Goal: Task Accomplishment & Management: Use online tool/utility

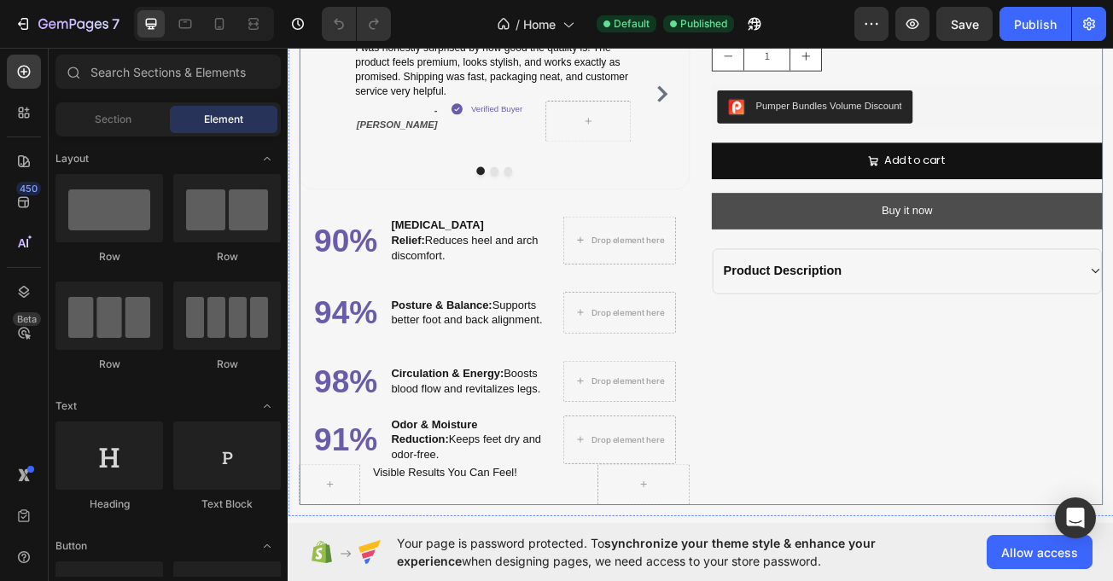
scroll to position [1765, 0]
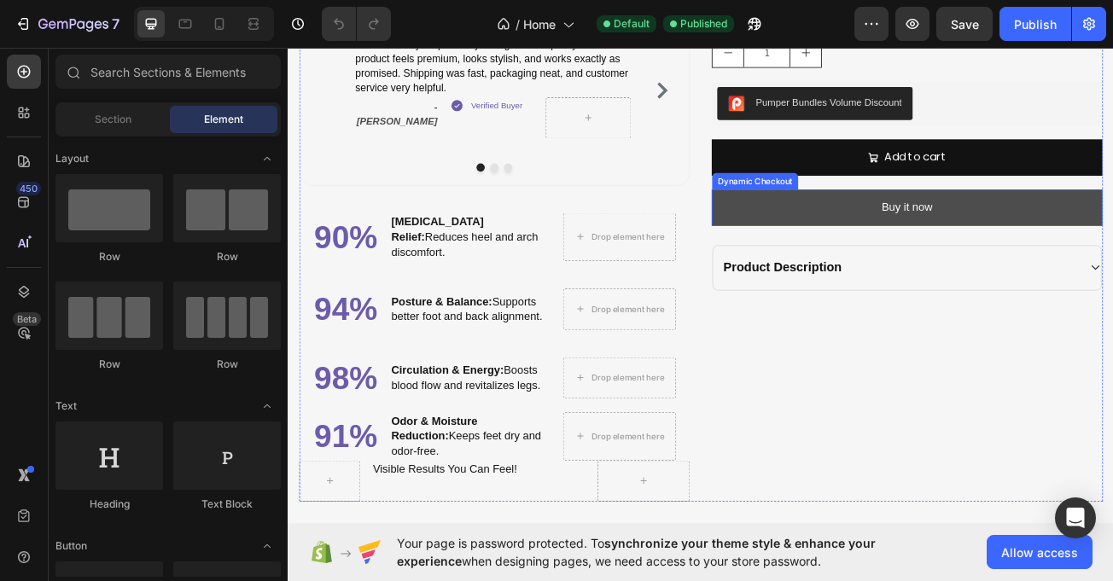
click at [994, 270] on button "Buy it now" at bounding box center [1056, 247] width 485 height 45
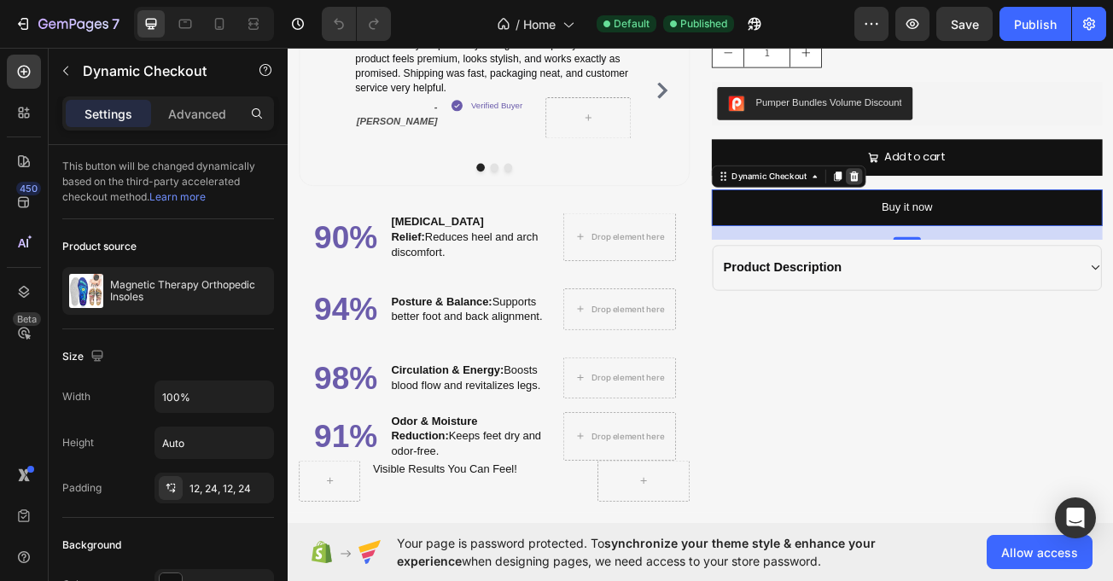
click at [985, 214] on icon at bounding box center [990, 208] width 11 height 12
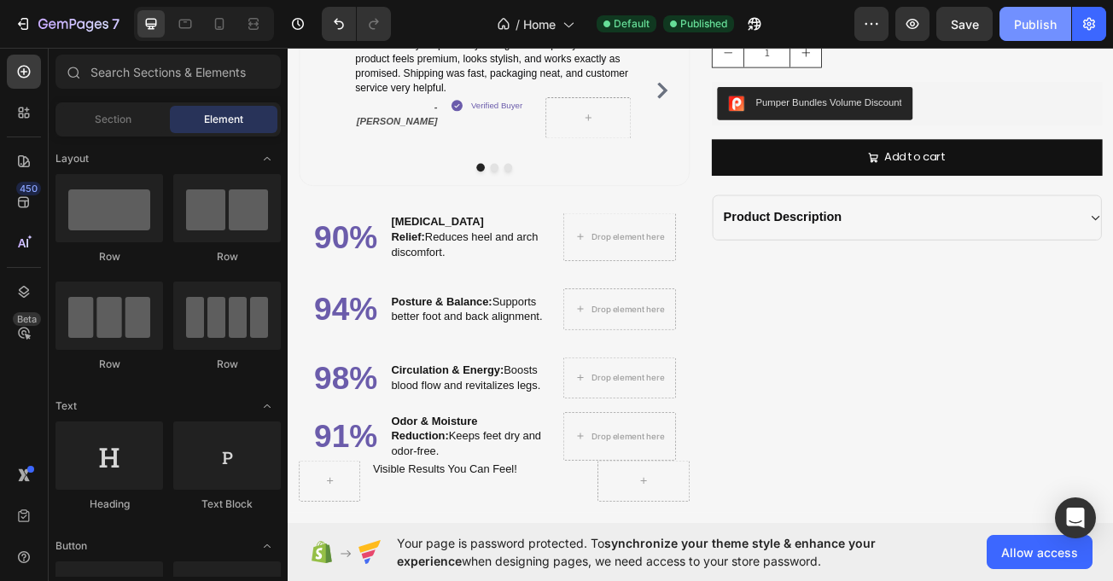
click at [1025, 28] on div "Publish" at bounding box center [1035, 24] width 43 height 18
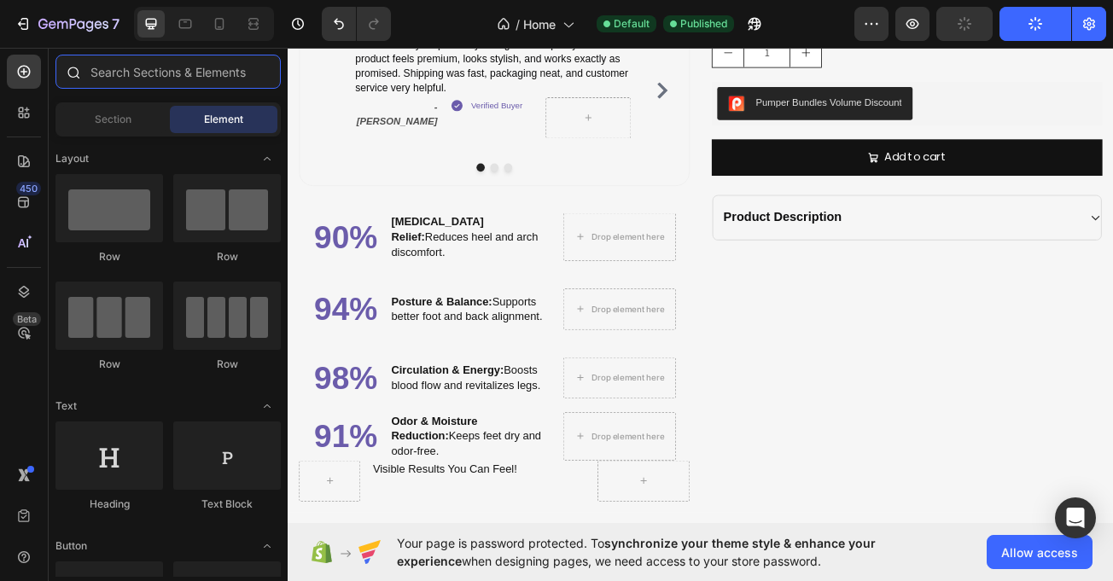
click at [172, 76] on input "text" at bounding box center [167, 72] width 225 height 34
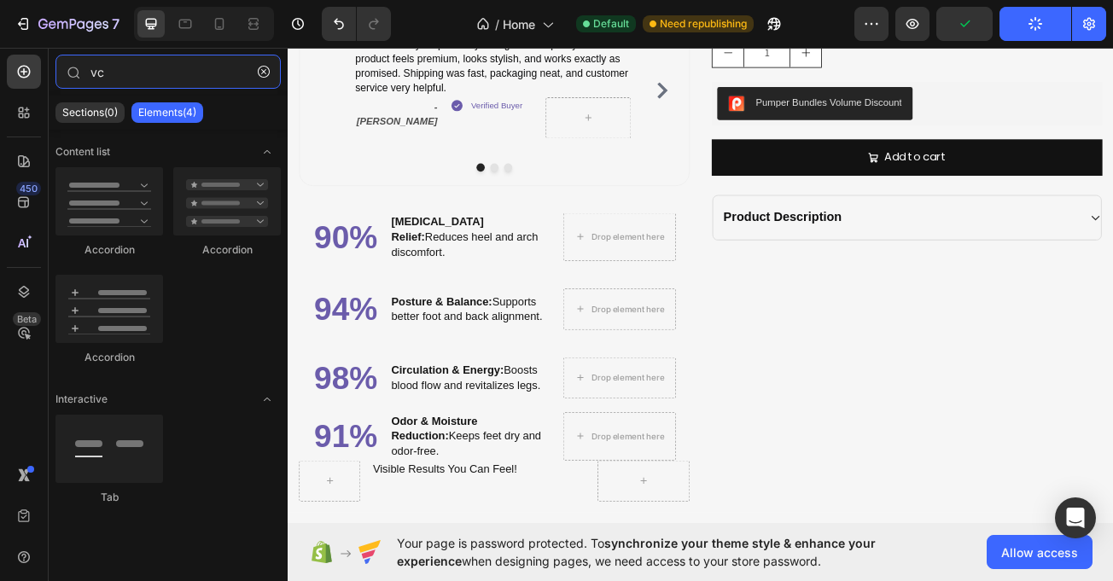
type input "v"
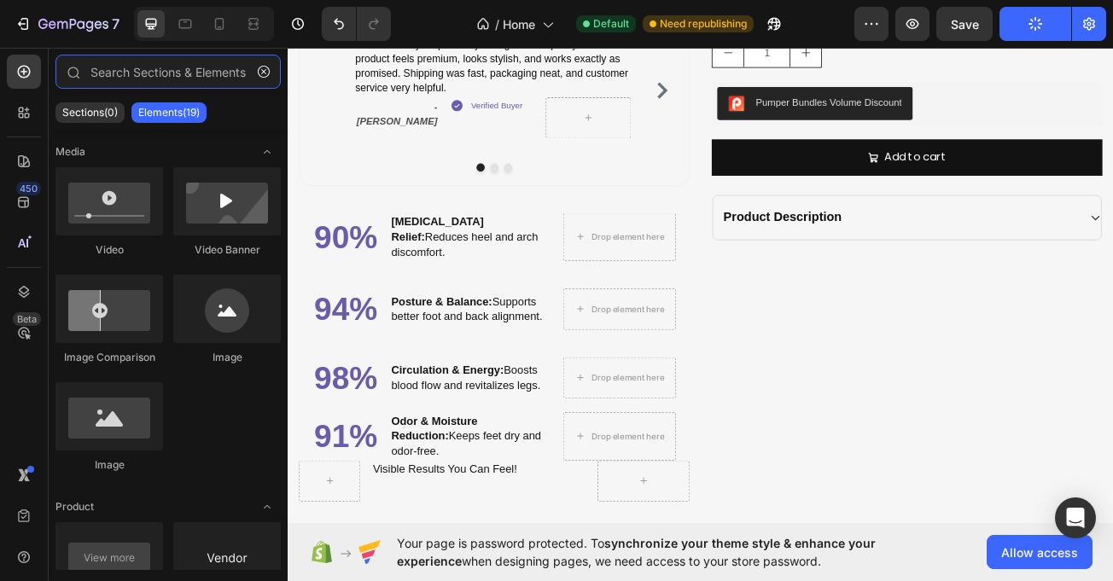
type input "v"
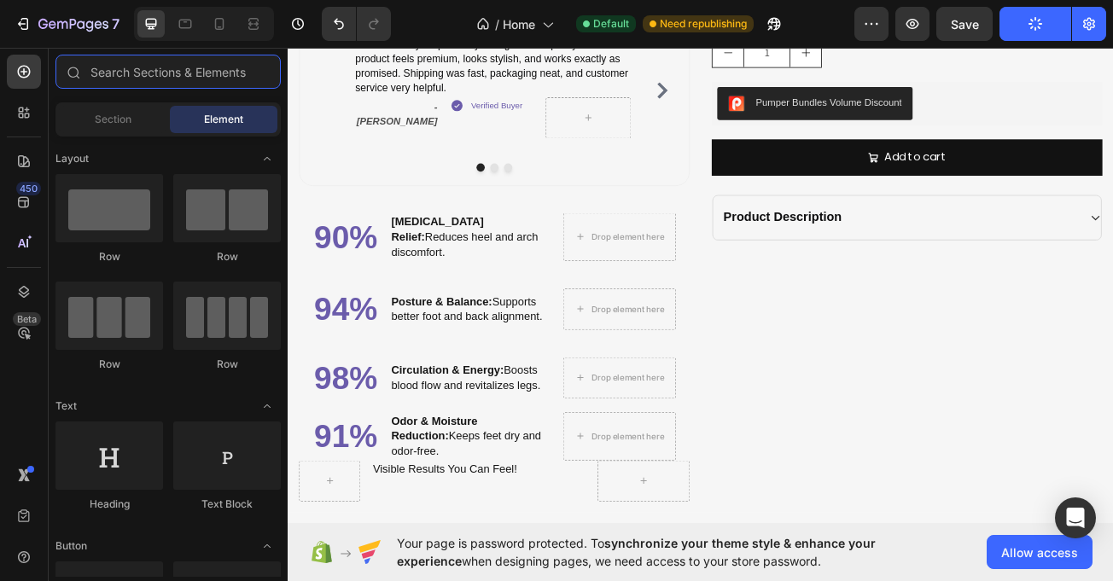
type input "v"
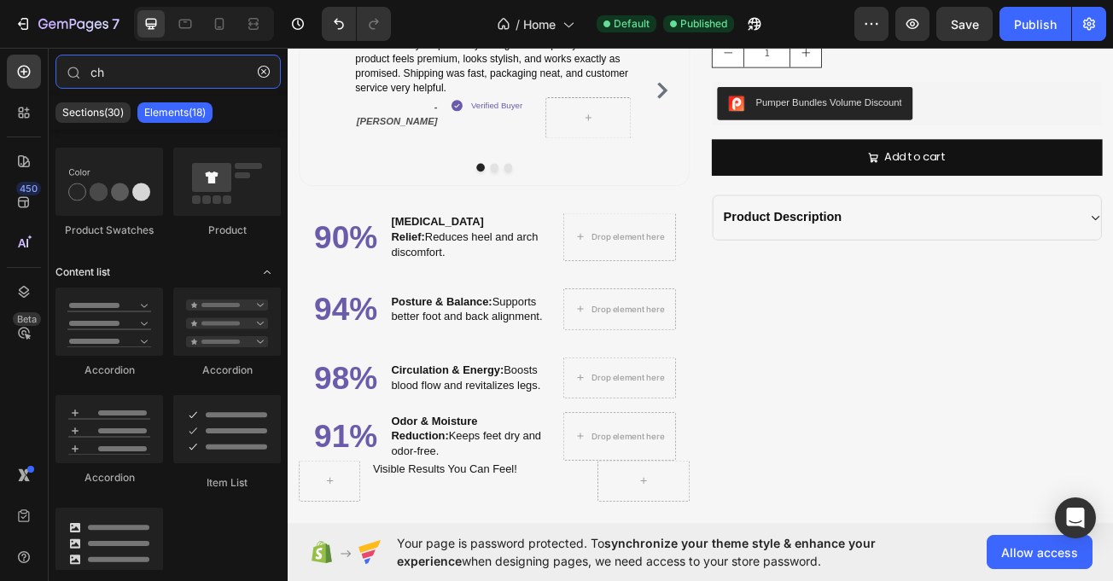
scroll to position [0, 0]
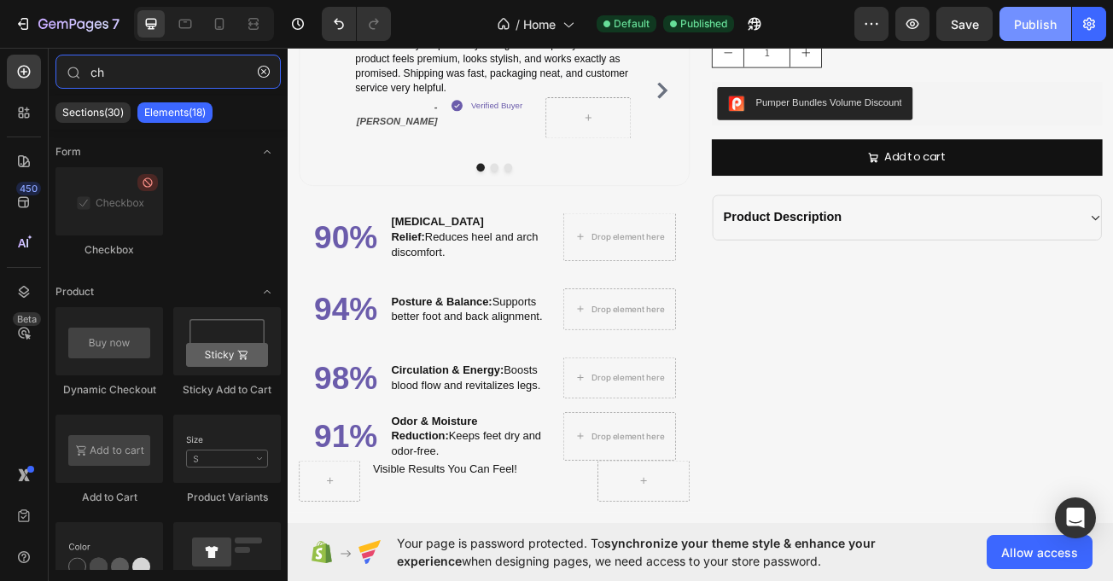
type input "ch"
click at [1025, 26] on div "Publish" at bounding box center [1035, 24] width 43 height 18
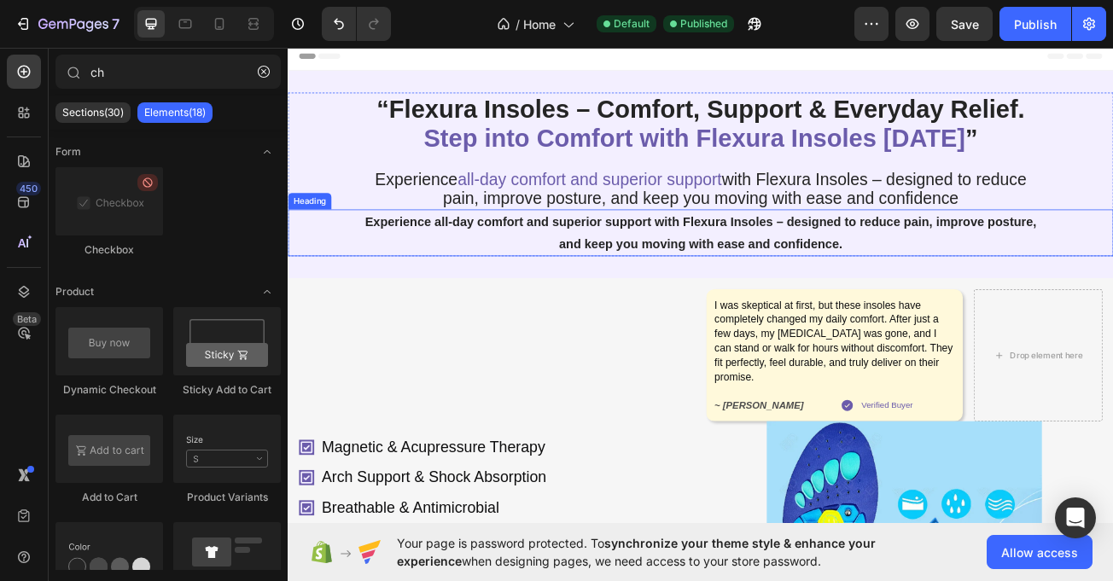
drag, startPoint x: 694, startPoint y: 317, endPoint x: 682, endPoint y: 326, distance: 15.2
click at [694, 307] on h1 "Experience all-day comfort and superior support with Flexura Insoles – designed…" at bounding box center [800, 278] width 850 height 58
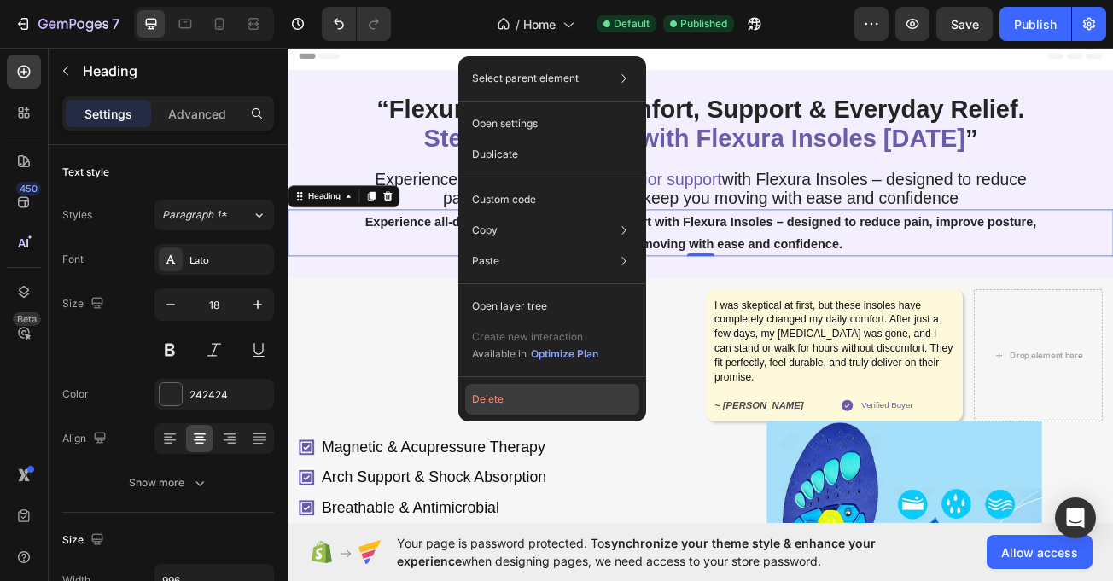
click at [493, 392] on button "Delete" at bounding box center [552, 399] width 174 height 31
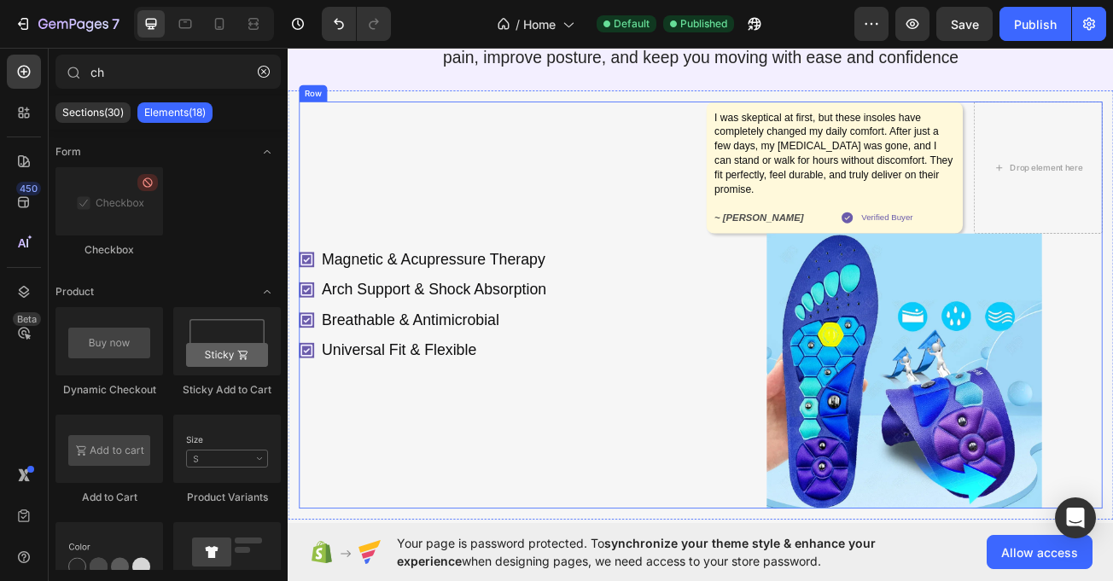
scroll to position [182, 0]
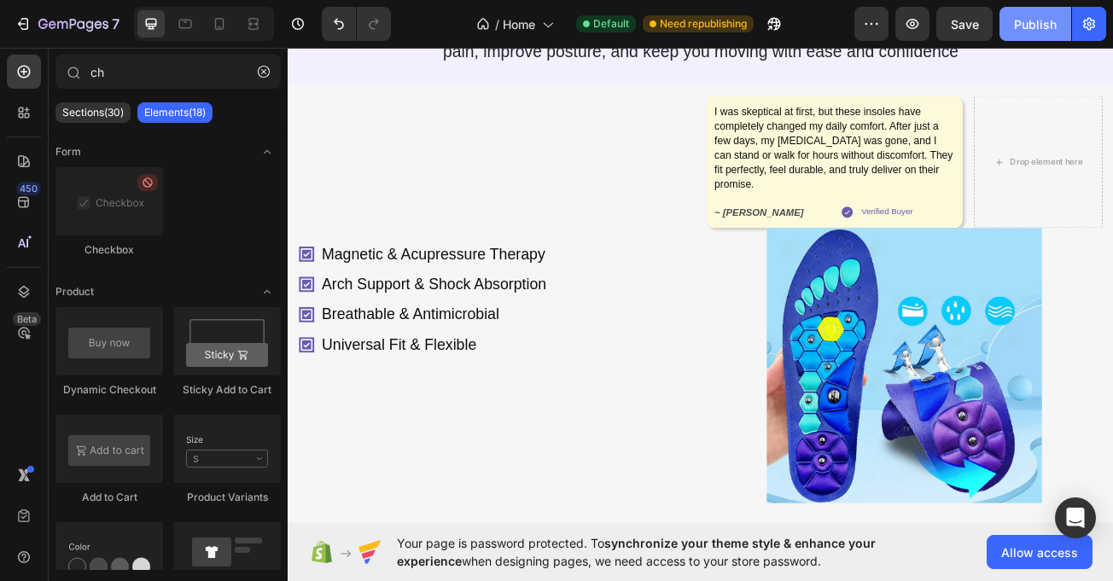
click at [1048, 20] on div "Publish" at bounding box center [1035, 24] width 43 height 18
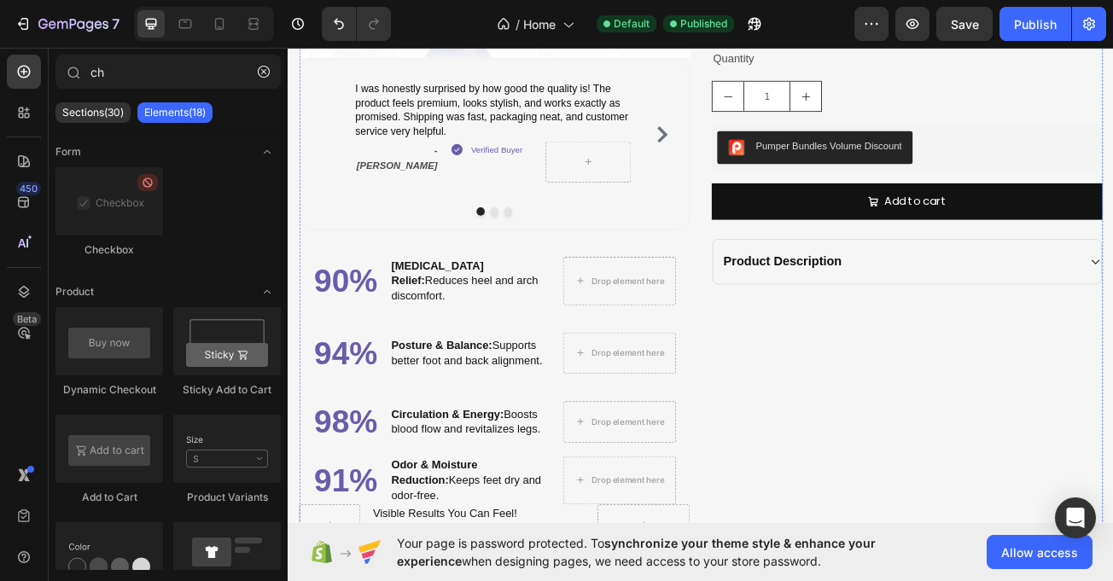
scroll to position [2004, 0]
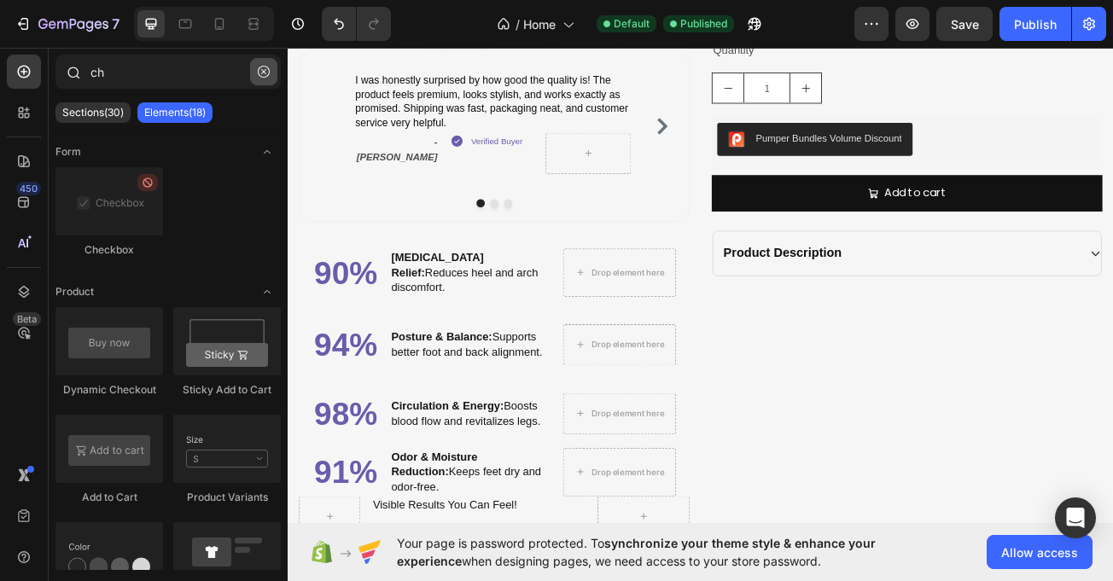
click at [269, 75] on icon "button" at bounding box center [264, 72] width 12 height 12
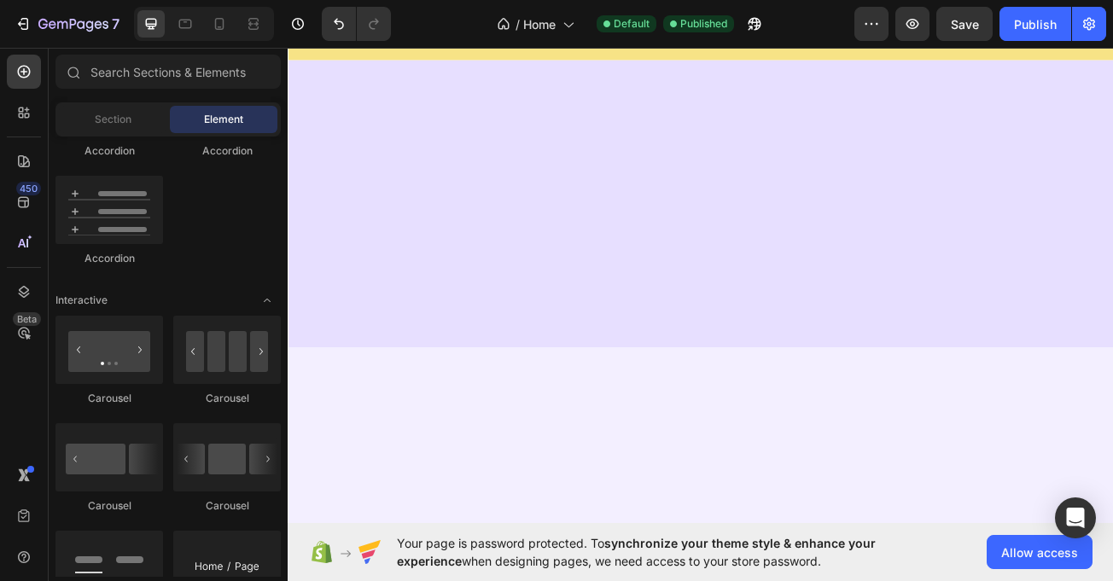
scroll to position [0, 0]
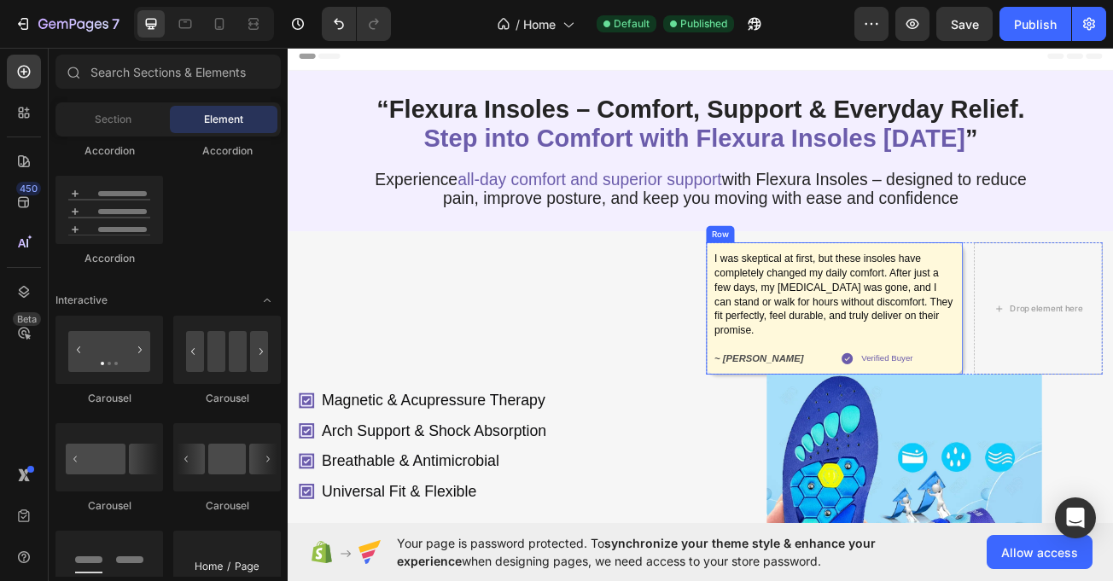
click at [827, 454] on div "I was skeptical at first, but these insoles have completely changed my daily co…" at bounding box center [966, 372] width 318 height 164
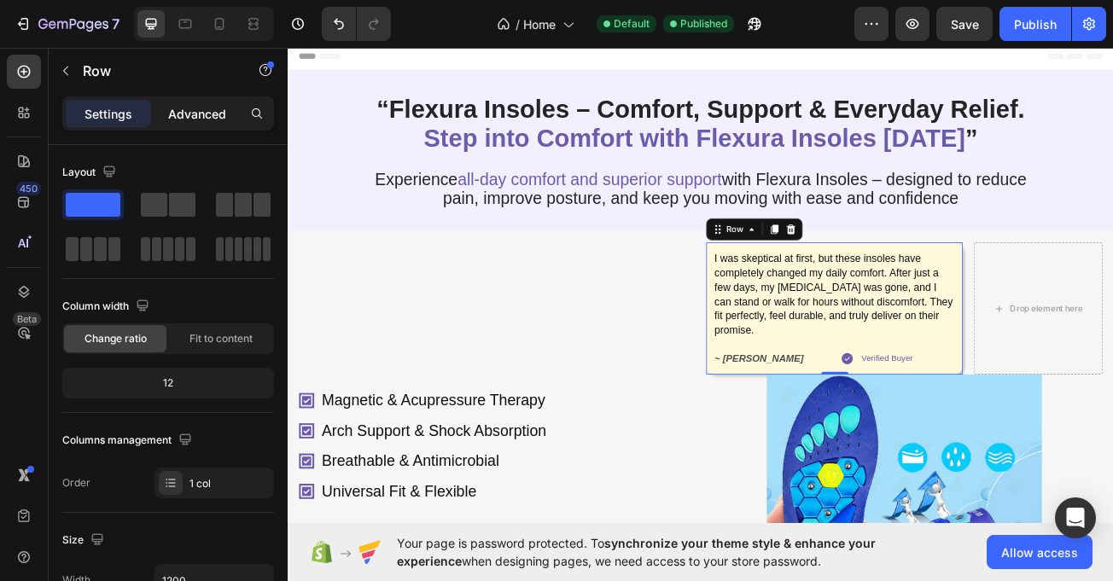
click at [207, 111] on p "Advanced" at bounding box center [197, 114] width 58 height 18
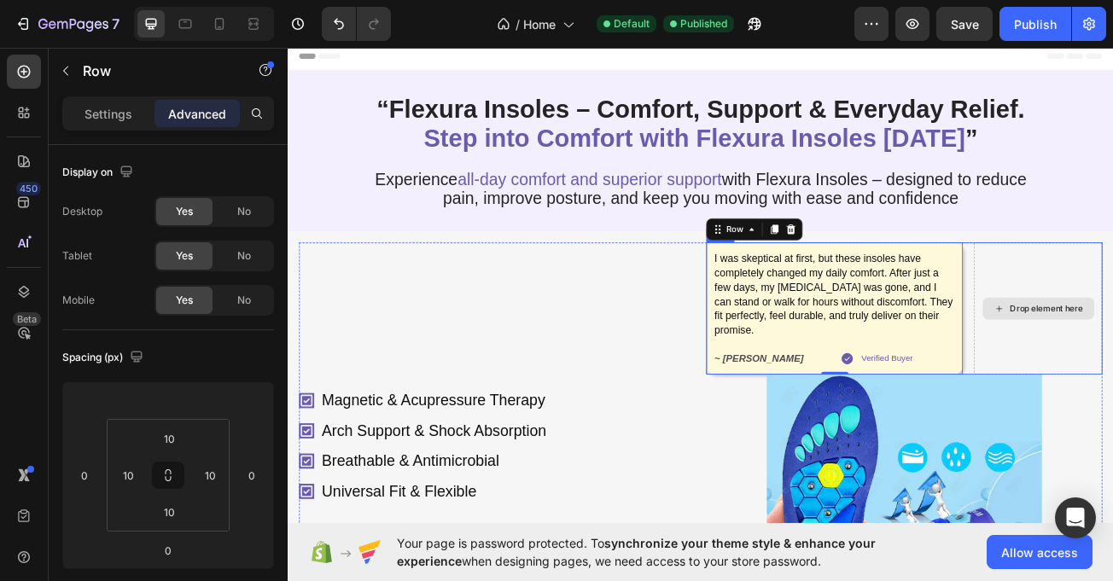
click at [788, 499] on div "Magnetic & Acupressure Therapy Arch Support & Shock Absorption Breathable & Ant…" at bounding box center [799, 542] width 997 height 505
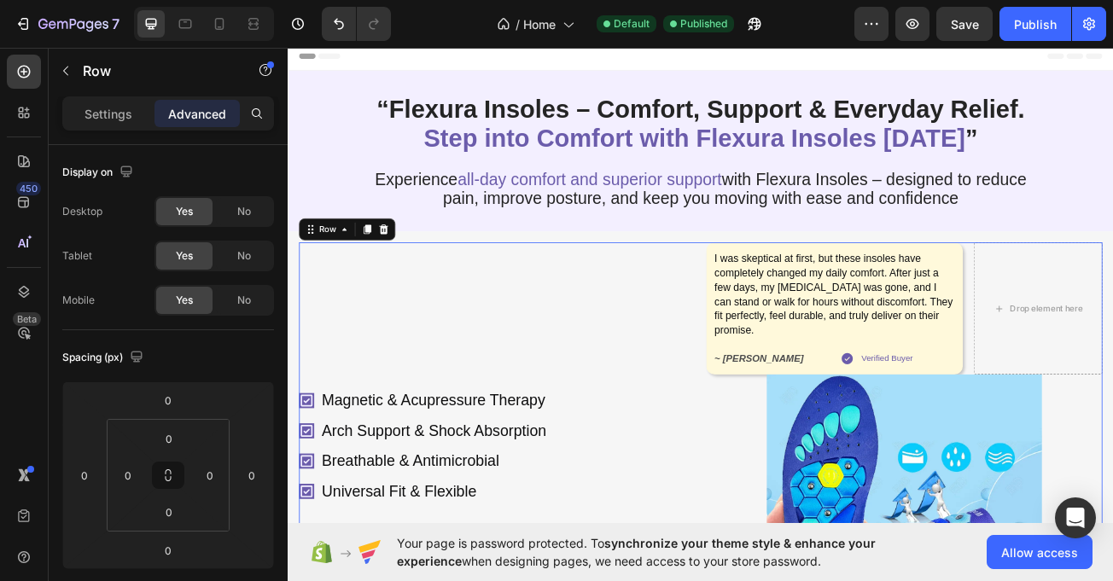
click at [709, 370] on div "Magnetic & Acupressure Therapy Arch Support & Shock Absorption Breathable & Ant…" at bounding box center [547, 542] width 492 height 505
click at [96, 108] on p "Settings" at bounding box center [109, 114] width 48 height 18
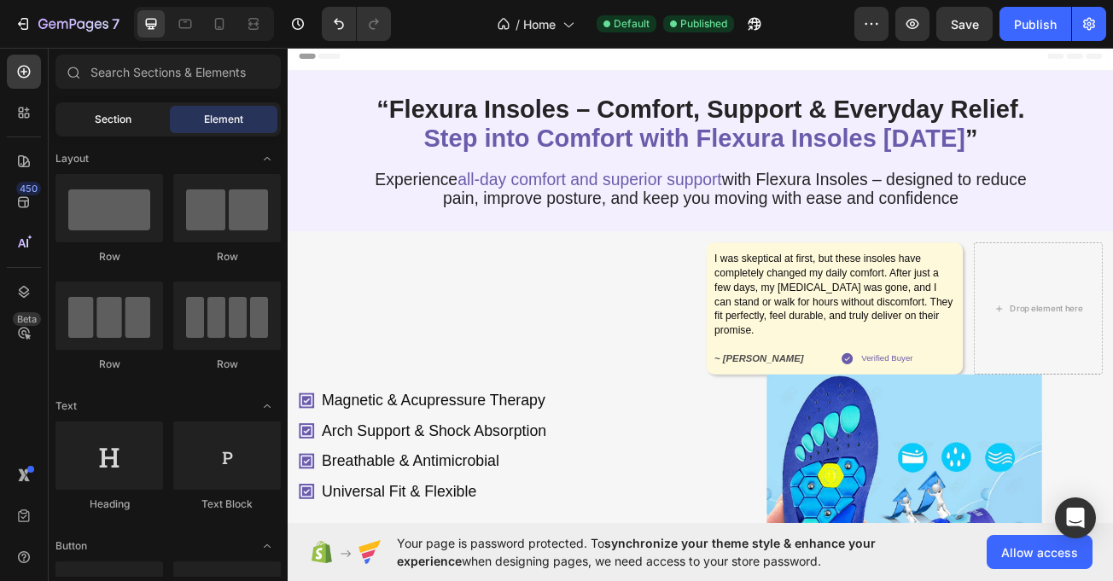
click at [106, 121] on span "Section" at bounding box center [113, 119] width 37 height 15
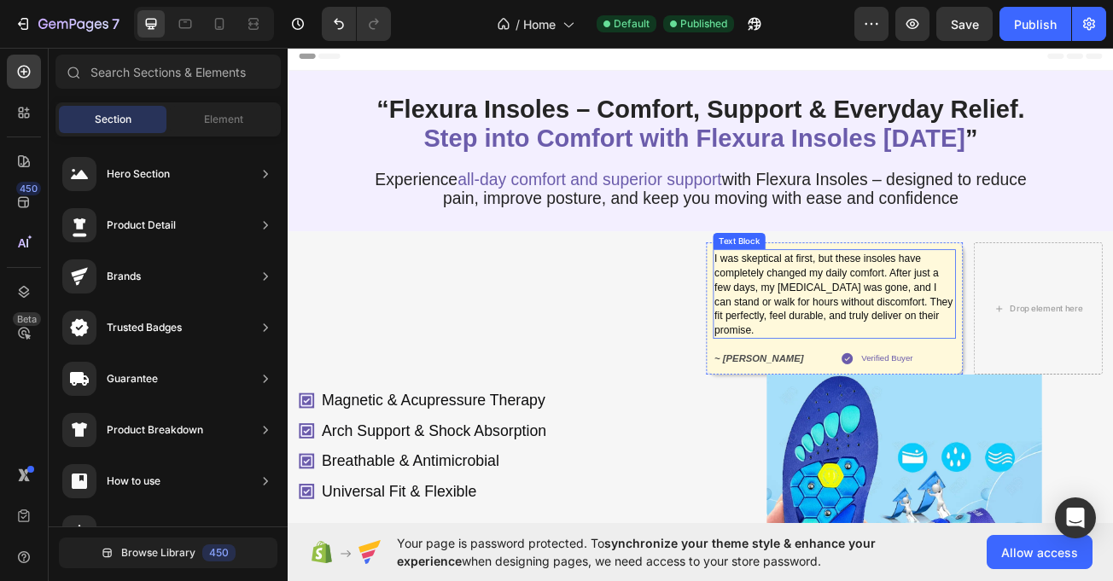
click at [900, 408] on p "I was skeptical at first, but these insoles have completely changed my daily co…" at bounding box center [966, 355] width 298 height 108
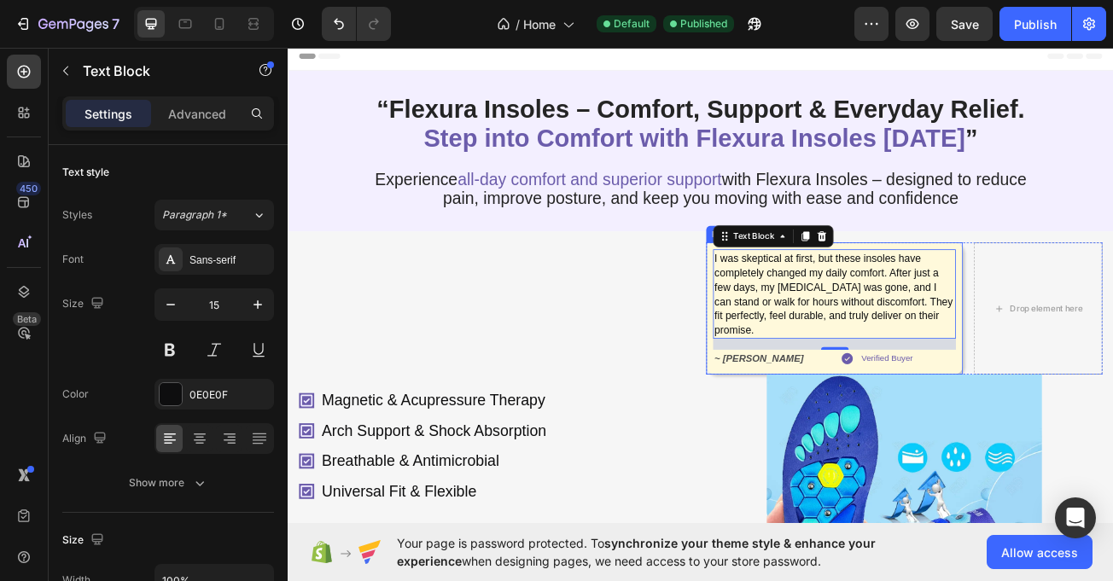
click at [807, 454] on div "I was skeptical at first, but these insoles have completely changed my daily co…" at bounding box center [966, 372] width 318 height 164
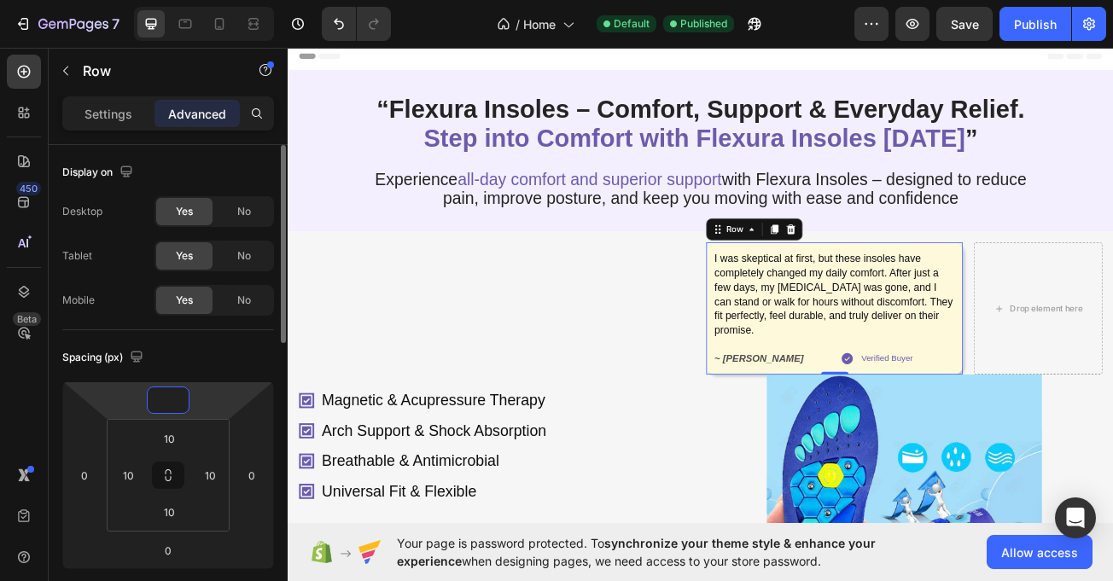
click at [168, 405] on input "number" at bounding box center [168, 401] width 34 height 26
click at [185, 384] on div "0 0 0" at bounding box center [168, 476] width 212 height 188
click at [178, 431] on input "10" at bounding box center [169, 439] width 34 height 26
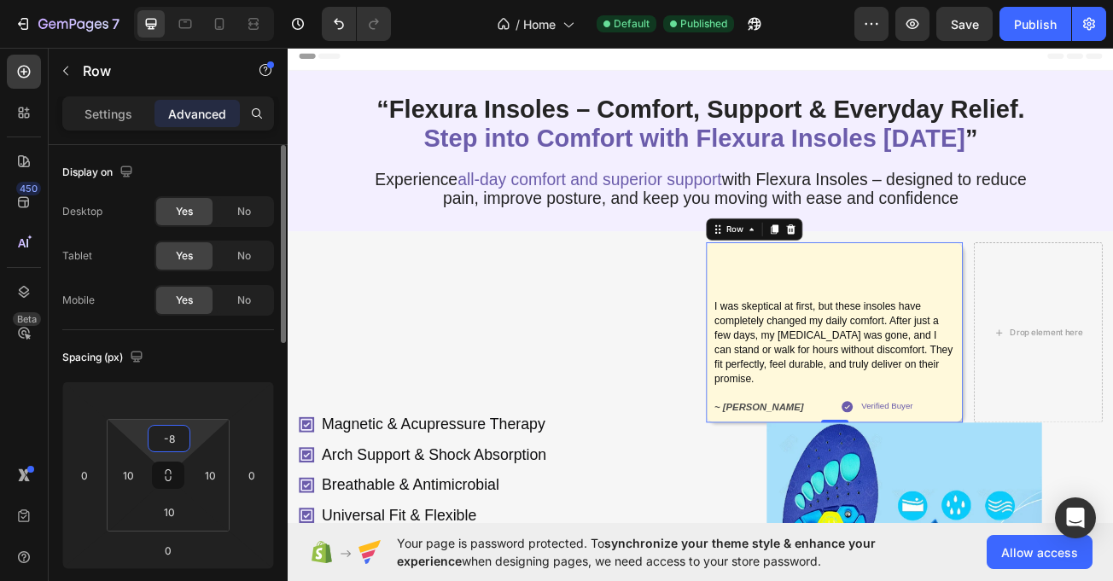
type input "-"
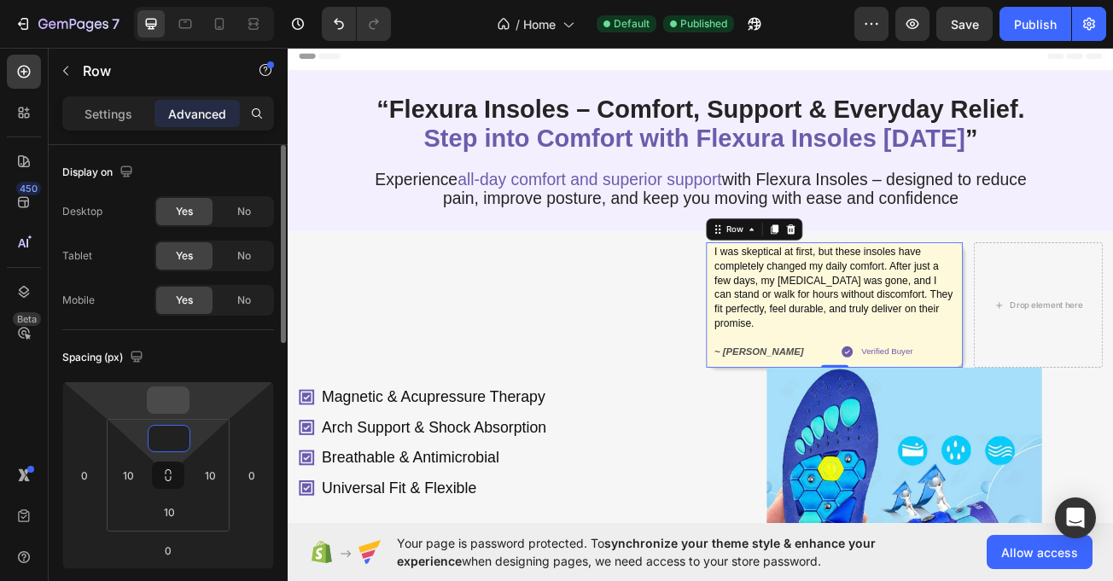
type input "0"
click at [177, 408] on input "number" at bounding box center [168, 401] width 34 height 26
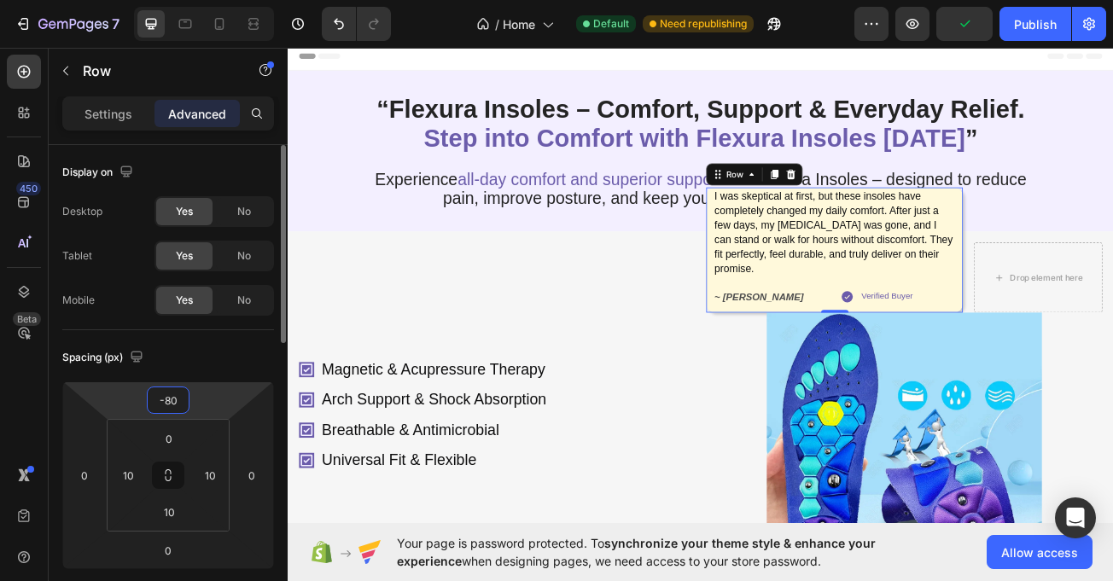
type input "-8"
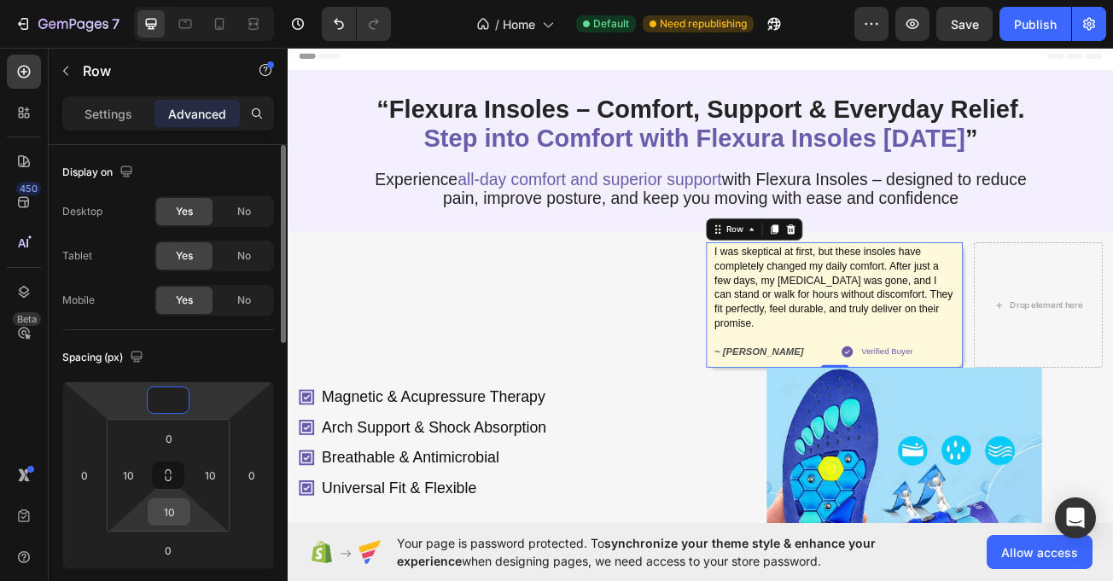
click at [173, 518] on input "10" at bounding box center [169, 512] width 34 height 26
type input "0"
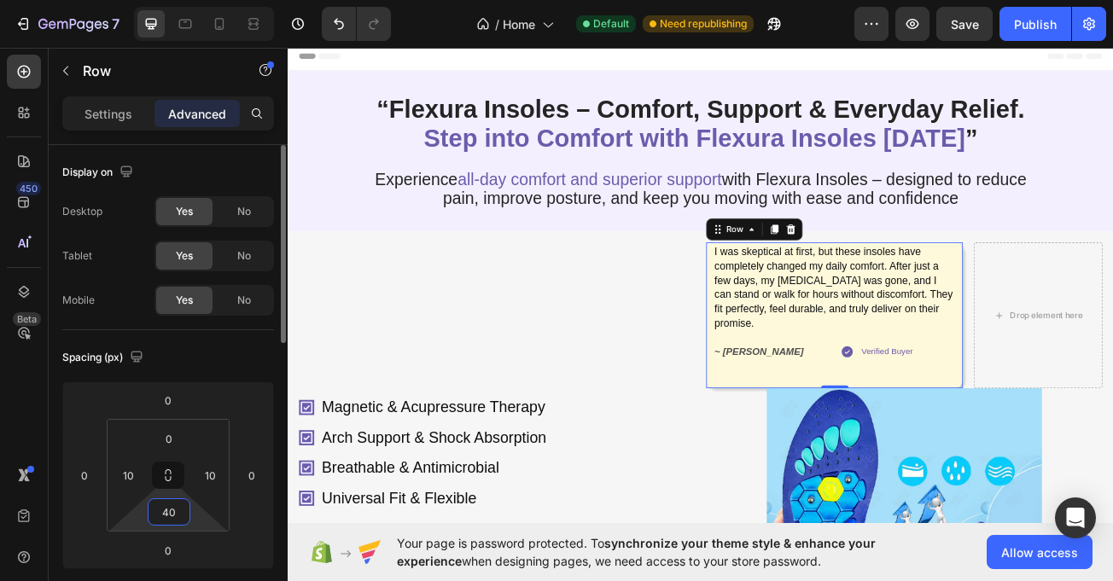
type input "4"
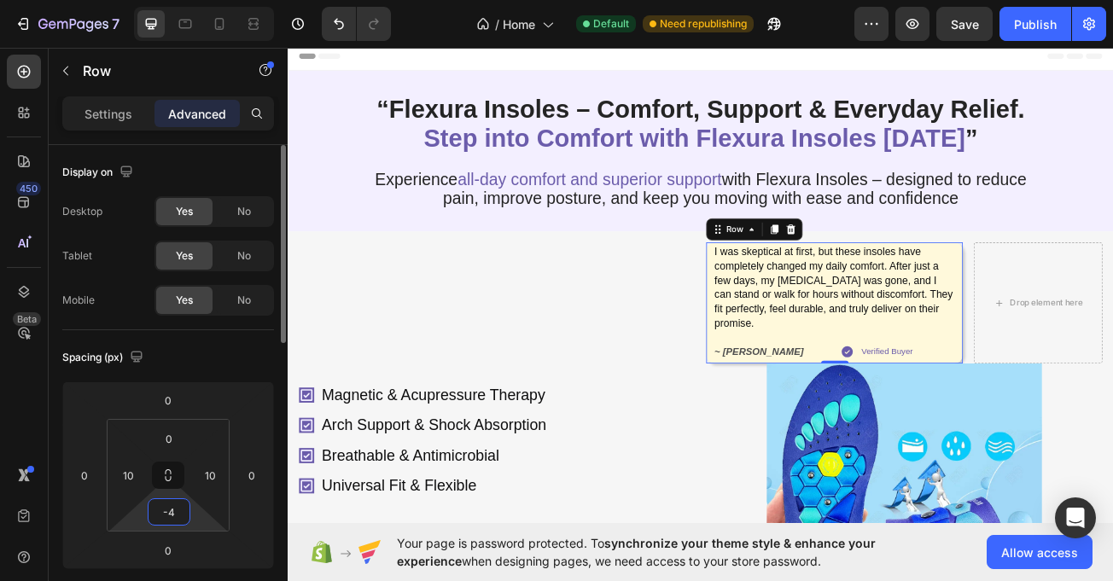
type input "-"
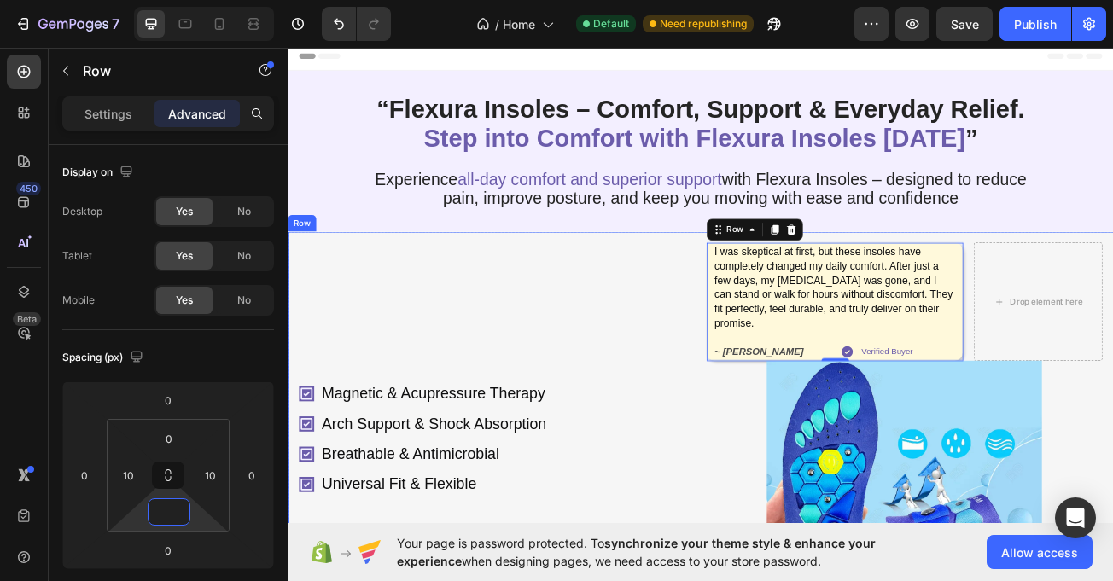
drag, startPoint x: 299, startPoint y: 383, endPoint x: 335, endPoint y: 332, distance: 62.5
click at [299, 388] on div "Magnetic & Acupressure Therapy Arch Support & Shock Absorption Breathable & Ant…" at bounding box center [800, 535] width 1025 height 516
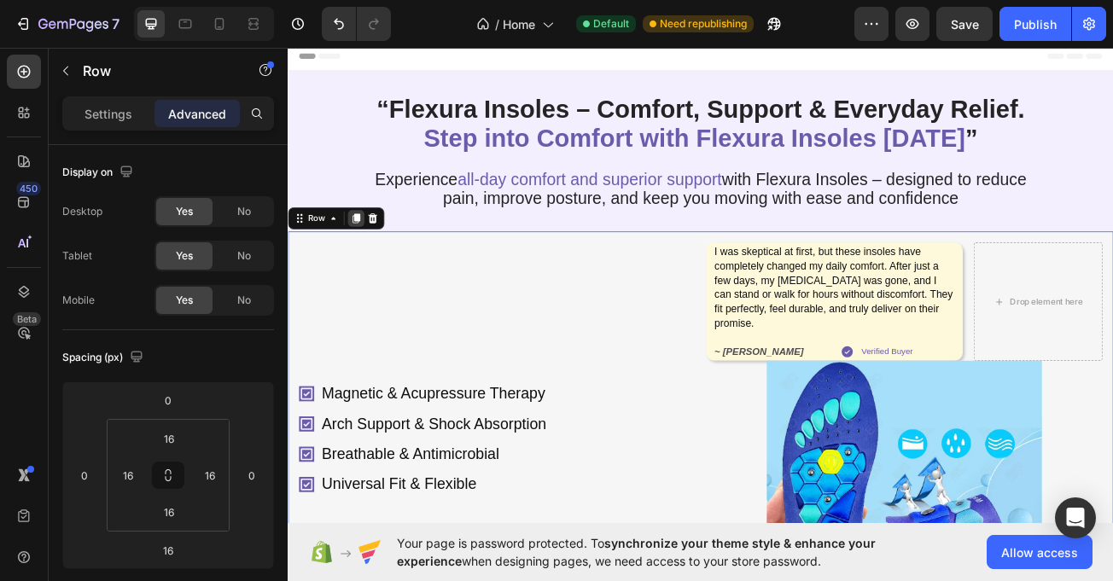
click at [372, 266] on icon at bounding box center [372, 260] width 9 height 12
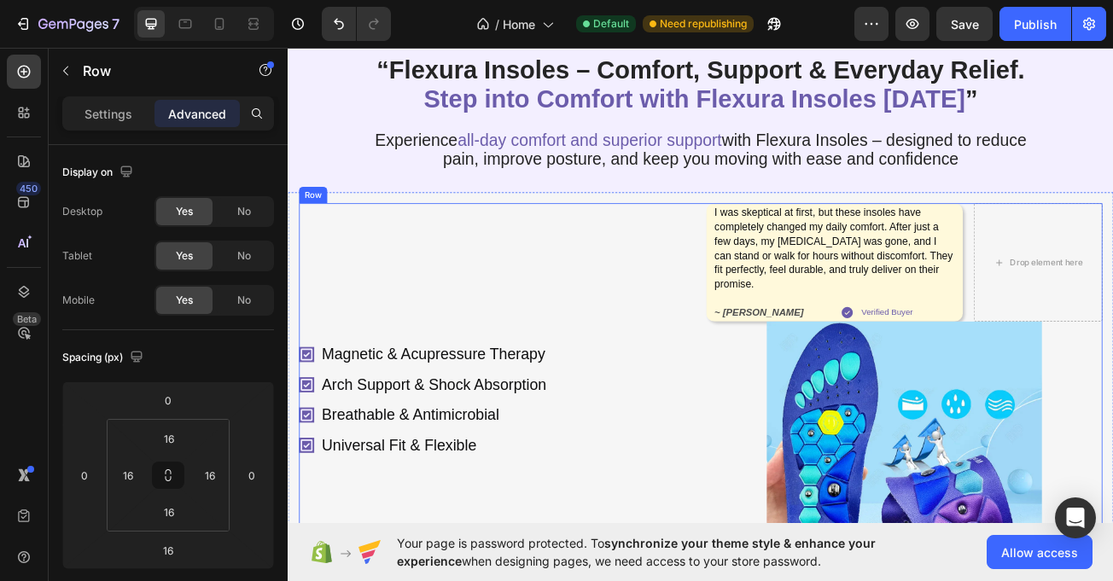
scroll to position [47, 0]
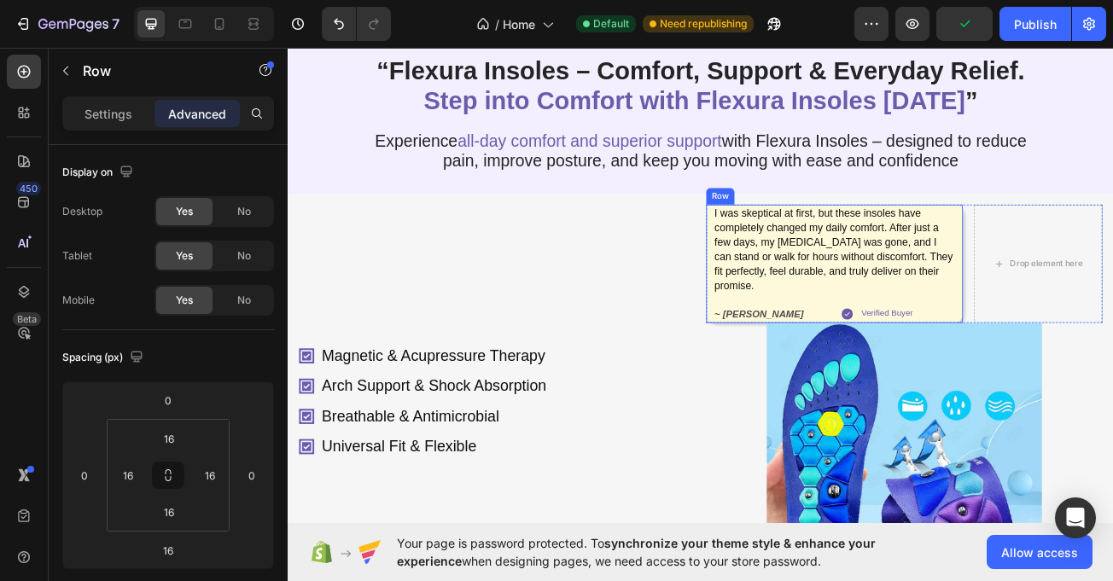
click at [815, 390] on div "I was skeptical at first, but these insoles have completely changed my daily co…" at bounding box center [965, 316] width 301 height 147
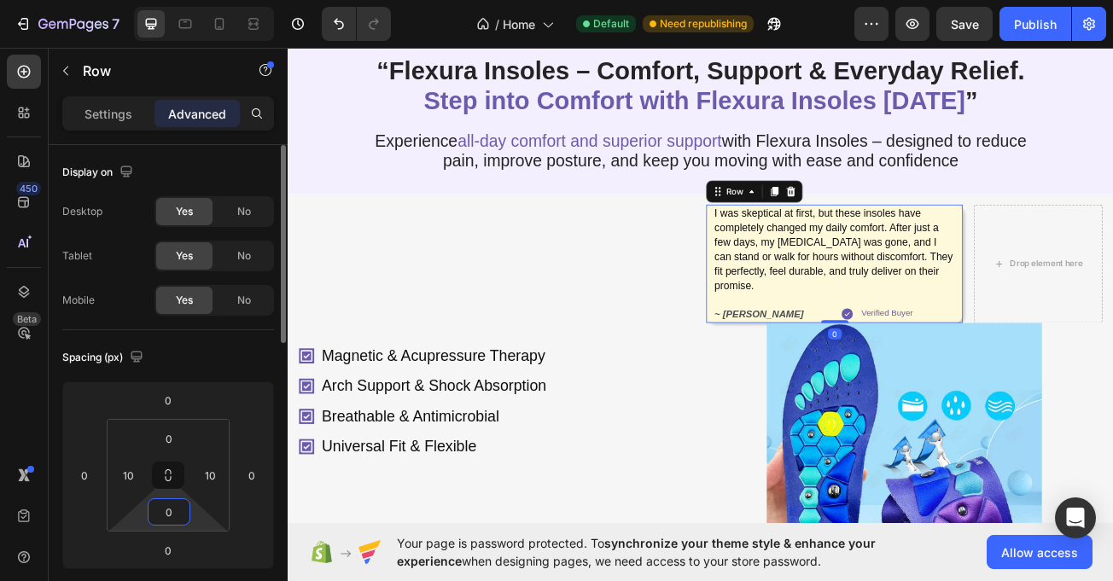
click at [173, 521] on input "0" at bounding box center [169, 512] width 34 height 26
click at [184, 435] on input "0" at bounding box center [169, 439] width 34 height 26
click at [180, 405] on input "0" at bounding box center [168, 401] width 34 height 26
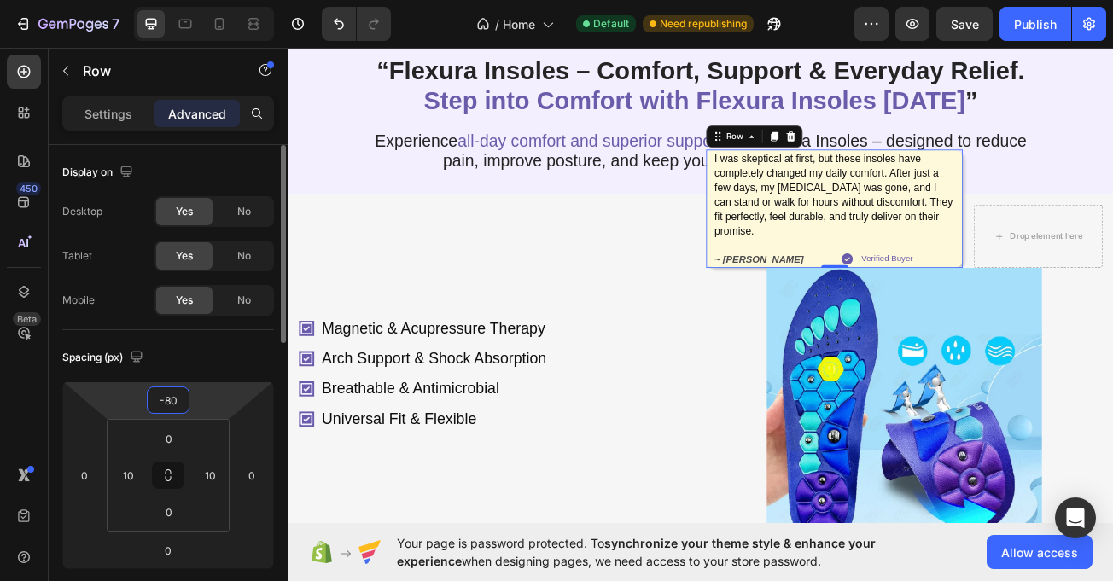
type input "-8"
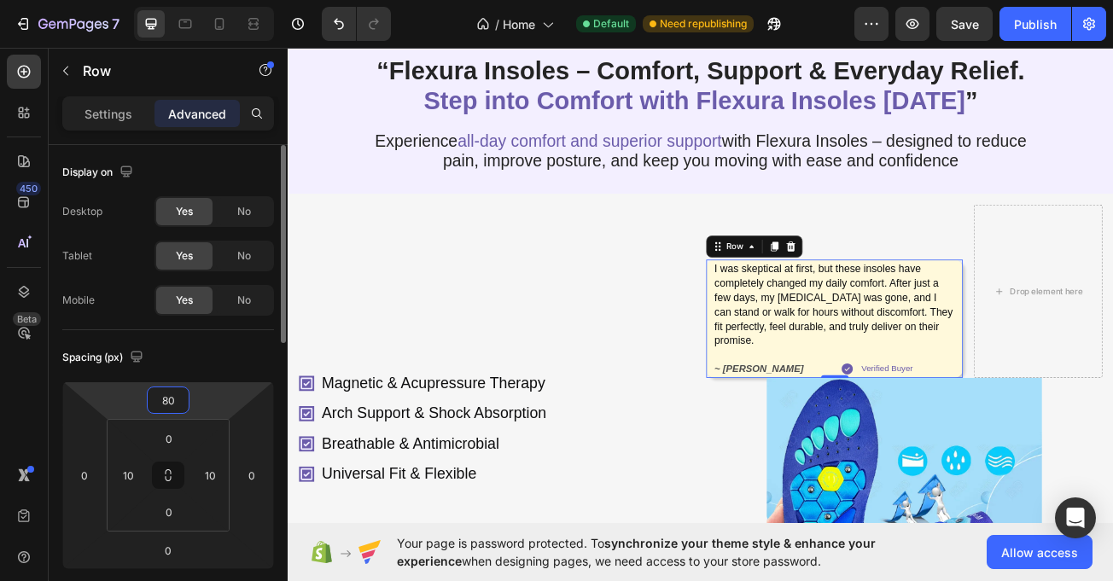
type input "8"
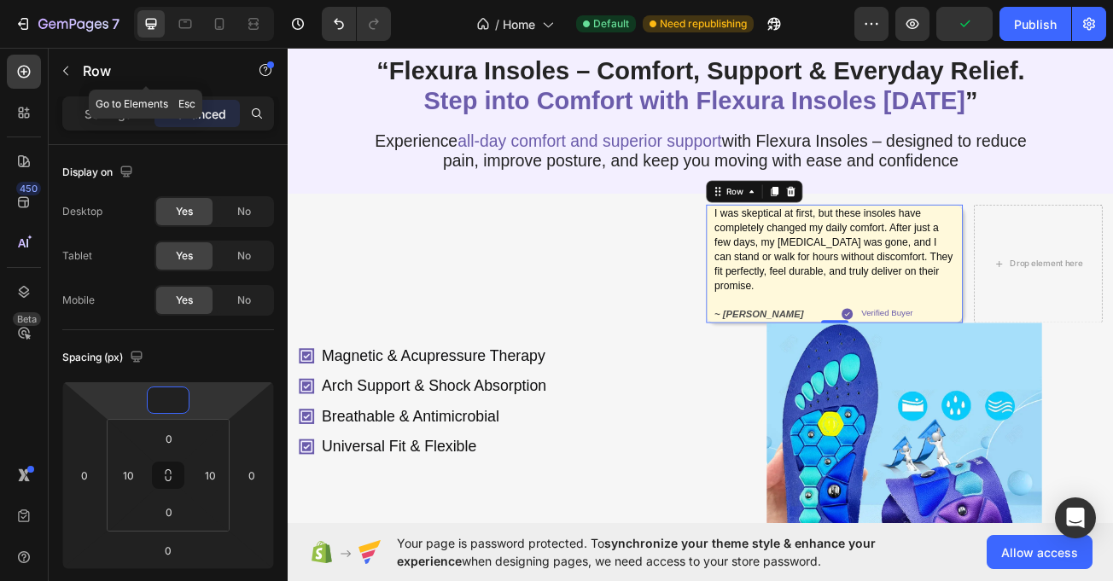
click at [67, 67] on icon "button" at bounding box center [65, 71] width 5 height 9
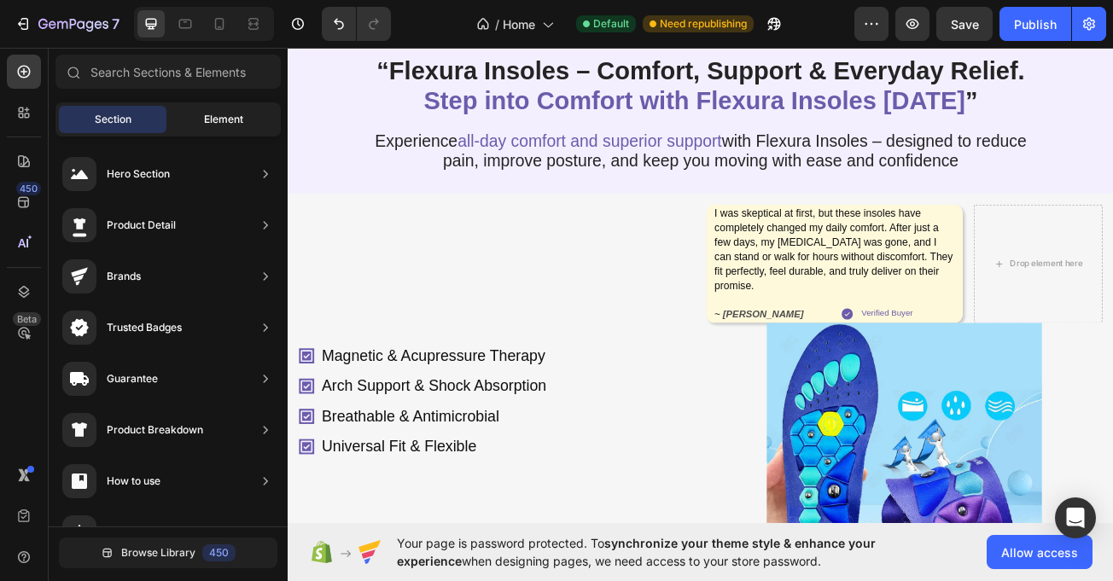
click at [231, 112] on span "Element" at bounding box center [223, 119] width 39 height 15
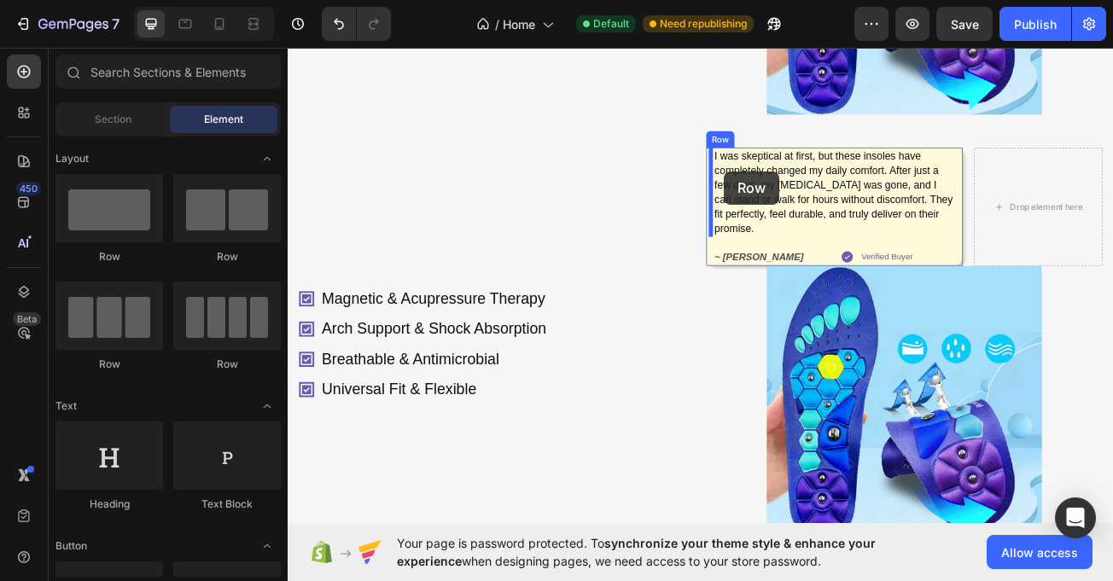
scroll to position [661, 0]
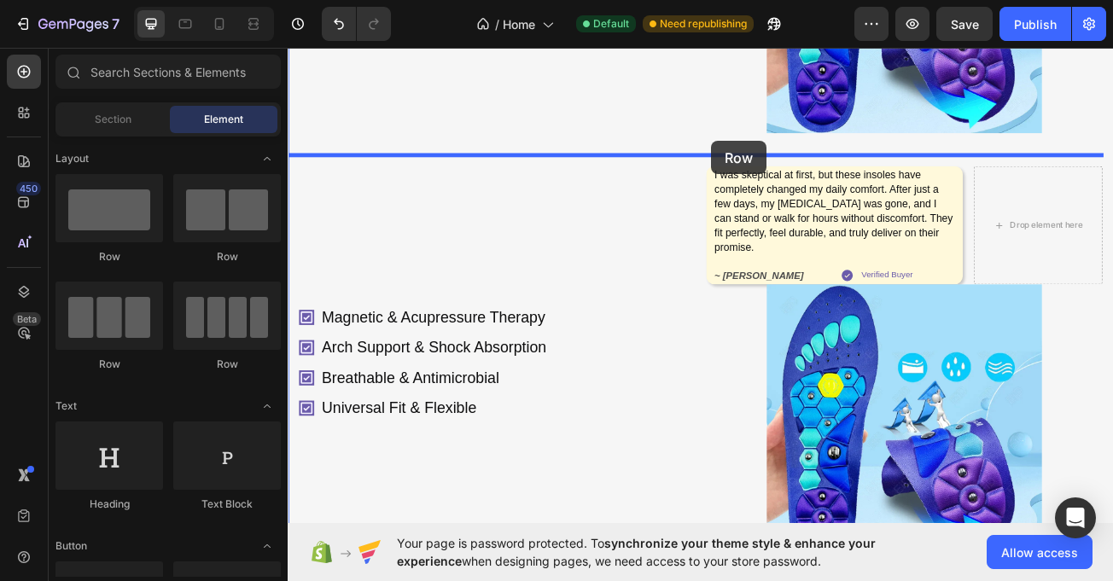
drag, startPoint x: 518, startPoint y: 253, endPoint x: 814, endPoint y: 165, distance: 308.2
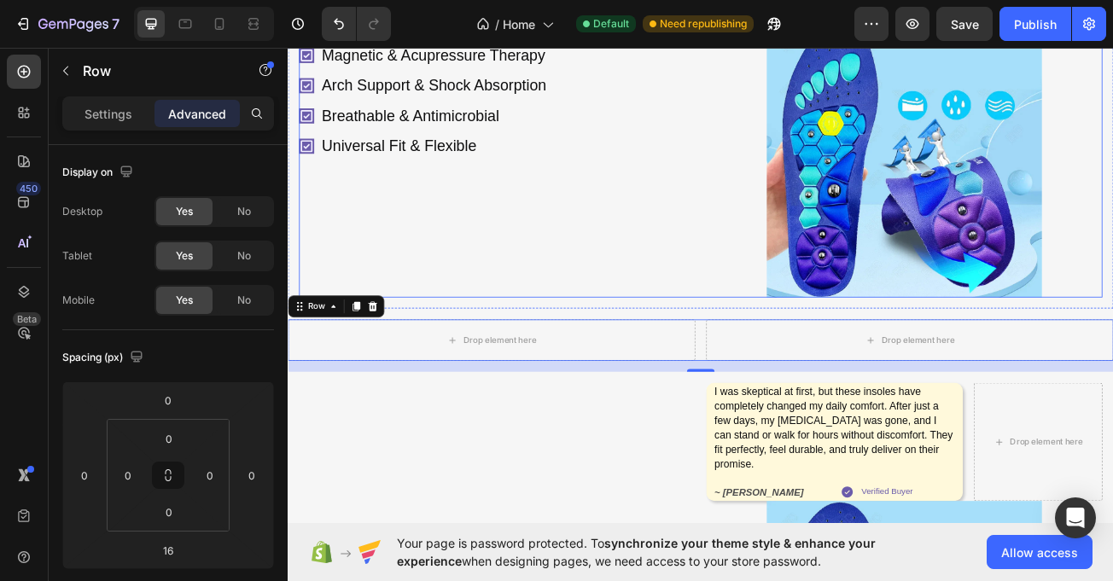
scroll to position [456, 0]
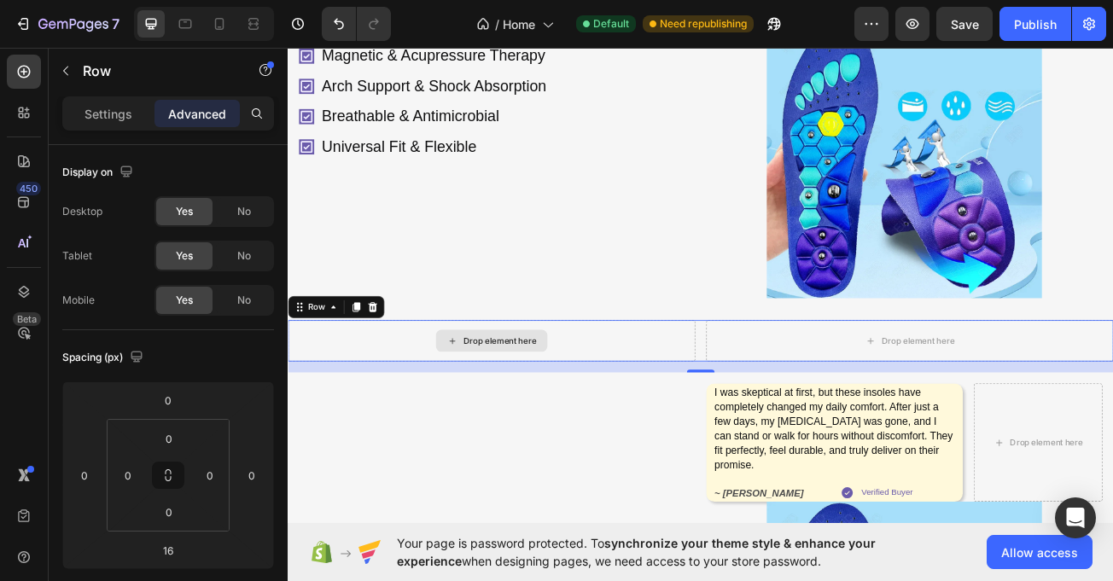
click at [731, 406] on div "Drop element here" at bounding box center [540, 412] width 505 height 51
click at [809, 406] on div "Drop element here" at bounding box center [1059, 412] width 505 height 51
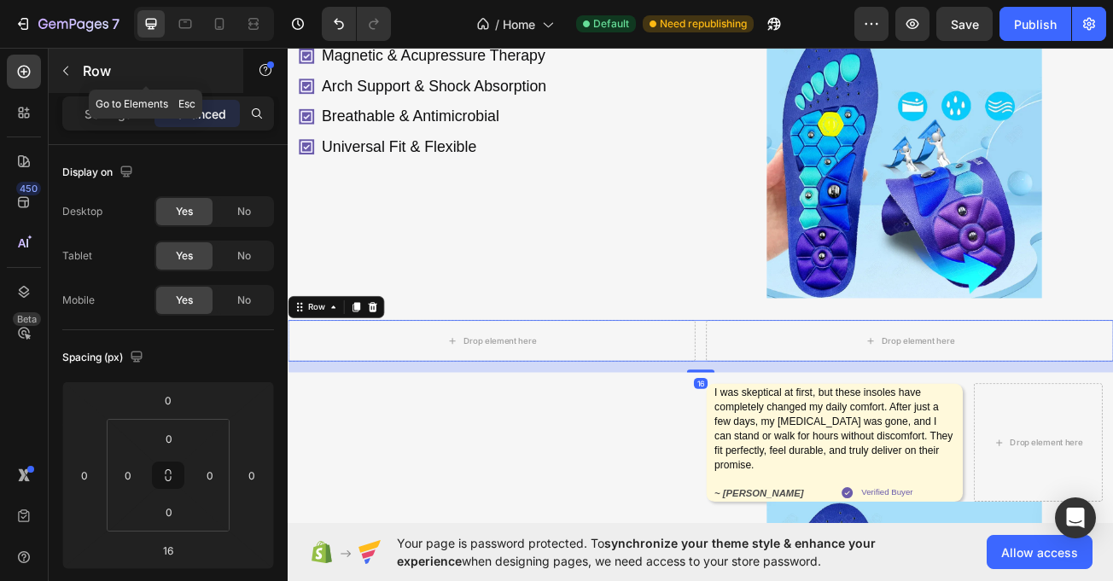
click at [69, 70] on icon "button" at bounding box center [66, 71] width 14 height 14
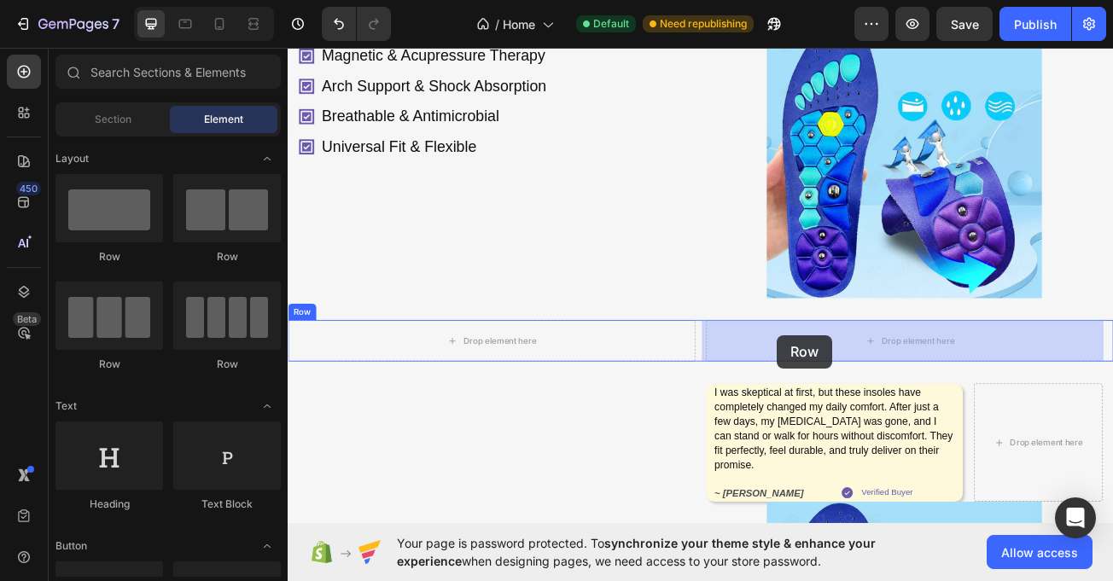
drag, startPoint x: 506, startPoint y: 261, endPoint x: 895, endPoint y: 406, distance: 414.4
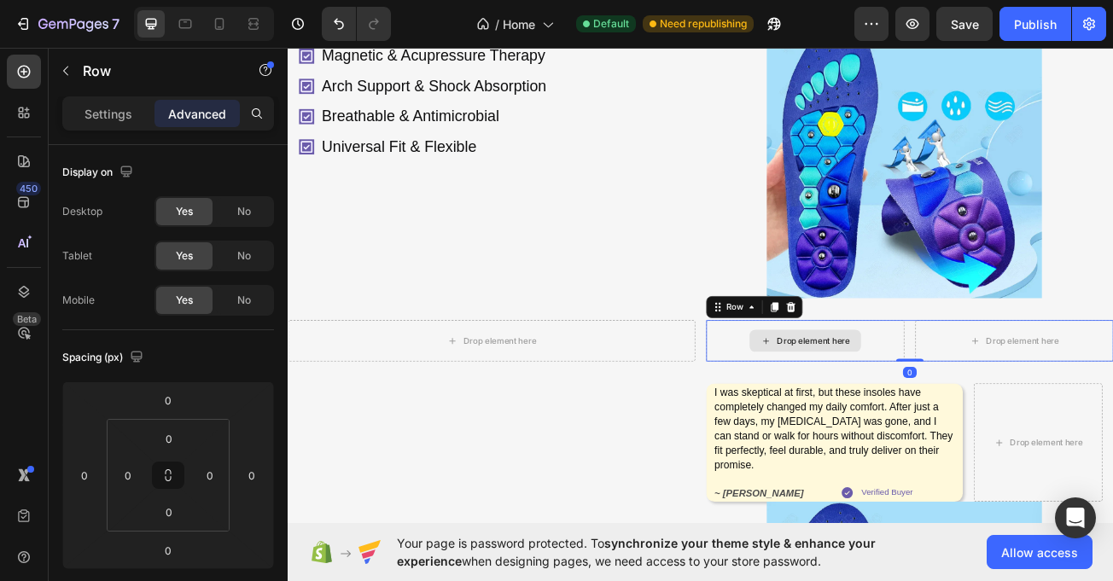
click at [1029, 398] on div "Drop element here" at bounding box center [930, 412] width 246 height 51
click at [111, 115] on p "Settings" at bounding box center [109, 114] width 48 height 18
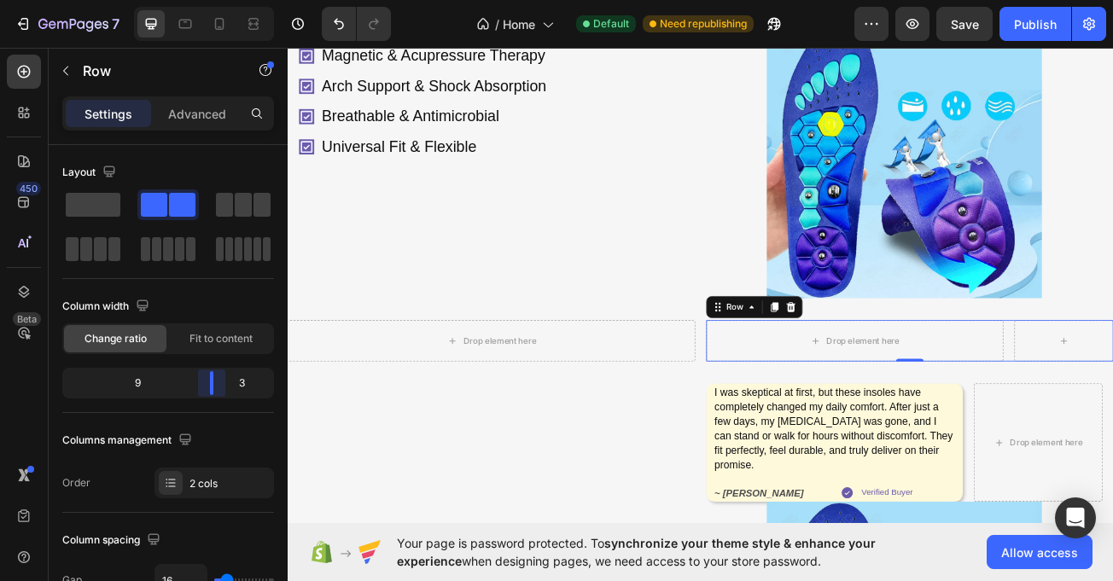
drag, startPoint x: 172, startPoint y: 383, endPoint x: 227, endPoint y: 384, distance: 55.5
click at [227, 0] on body "7 / Home Default Need republishing Preview Save Publish 450 Beta Sections(30) E…" at bounding box center [556, 0] width 1113 height 0
drag, startPoint x: 197, startPoint y: 476, endPoint x: 215, endPoint y: 487, distance: 21.5
click at [203, 476] on div "2 cols" at bounding box center [230, 483] width 80 height 15
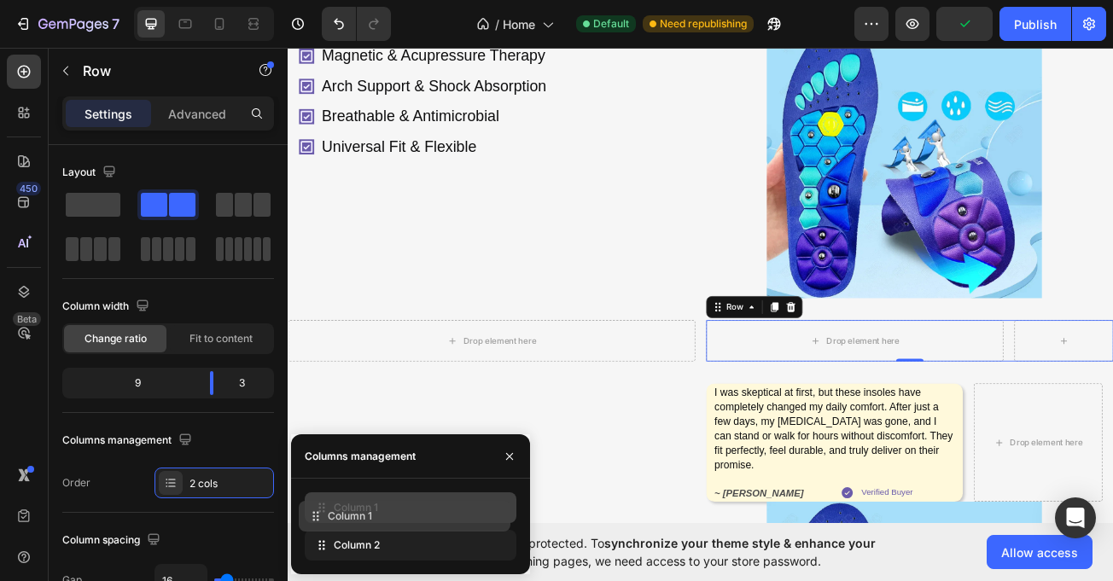
drag, startPoint x: 365, startPoint y: 520, endPoint x: 353, endPoint y: 569, distance: 50.1
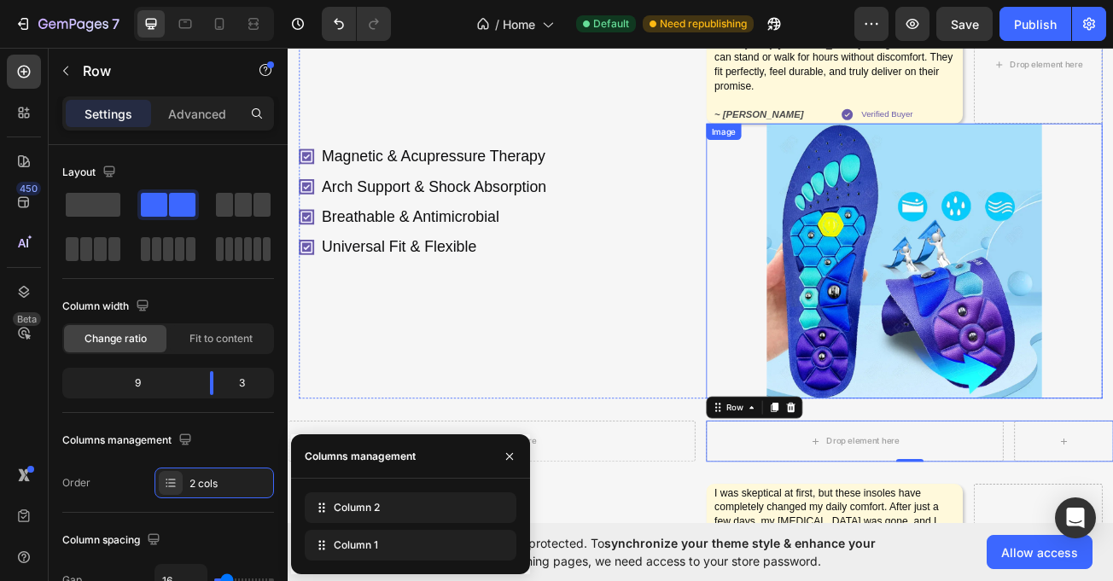
scroll to position [330, 0]
click at [954, 256] on img at bounding box center [1053, 314] width 342 height 342
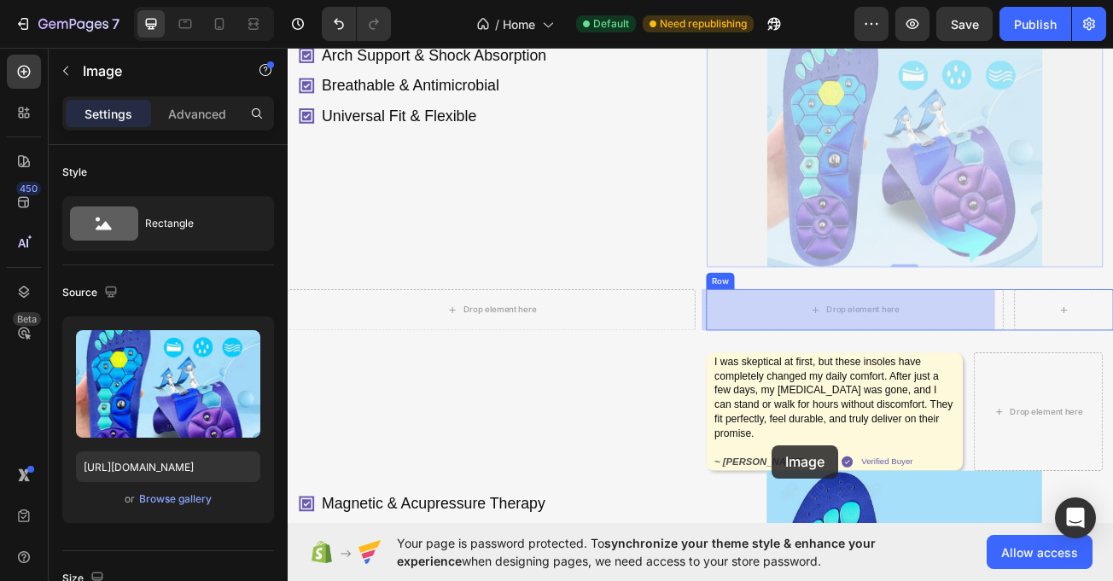
drag, startPoint x: 814, startPoint y: 124, endPoint x: 888, endPoint y: 542, distance: 424.9
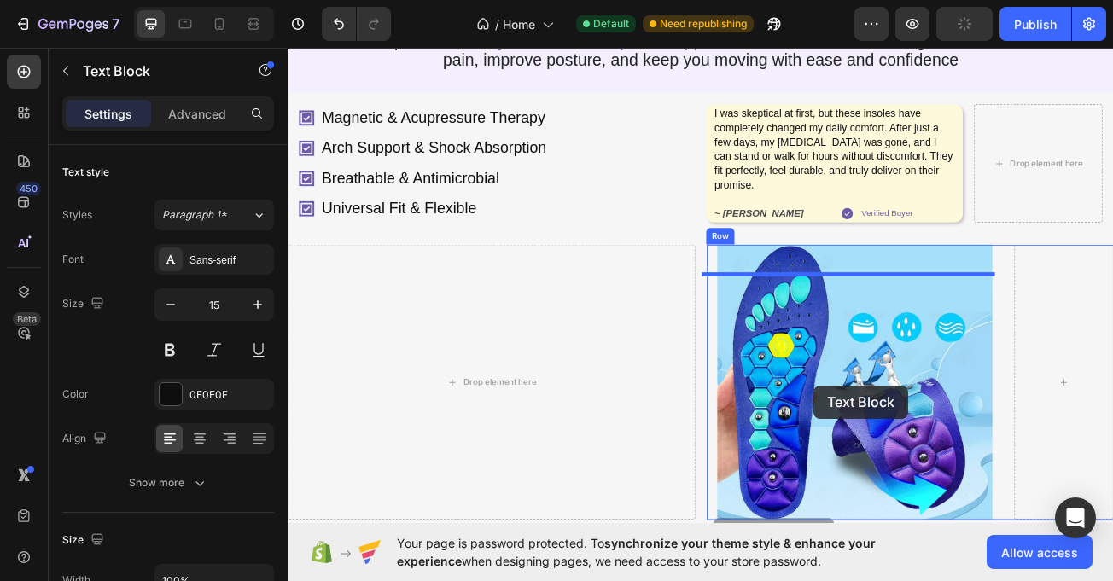
scroll to position [203, 0]
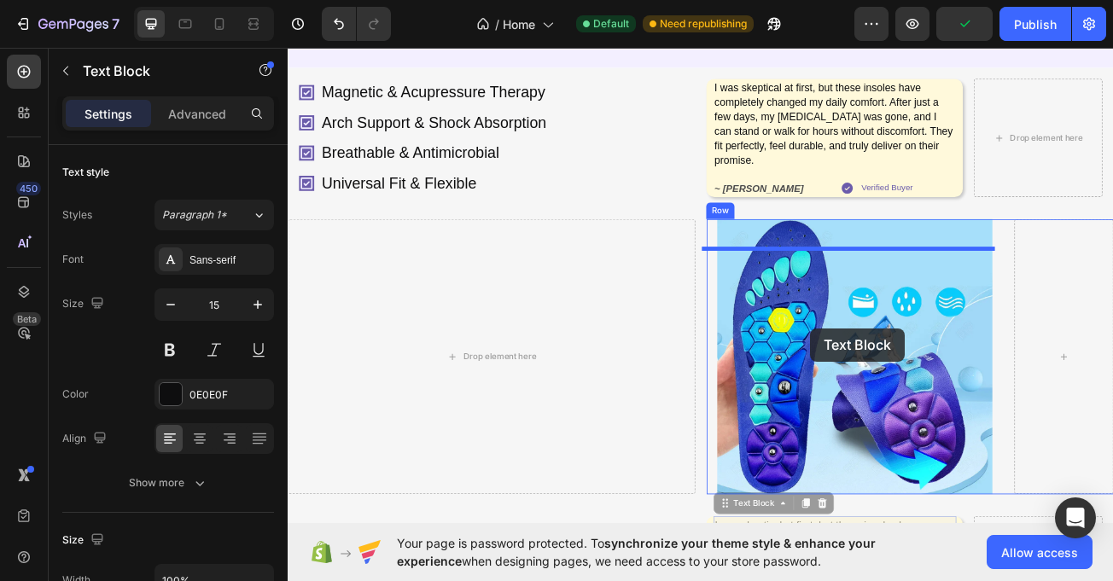
drag, startPoint x: 888, startPoint y: 528, endPoint x: 937, endPoint y: 397, distance: 139.4
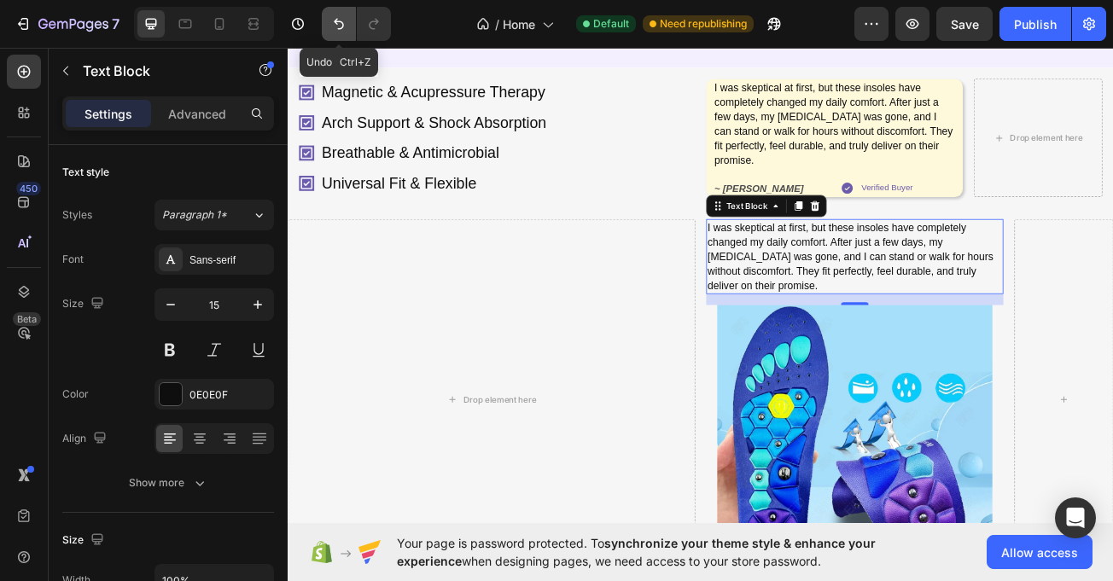
click at [350, 24] on button "Undo/Redo" at bounding box center [339, 24] width 34 height 34
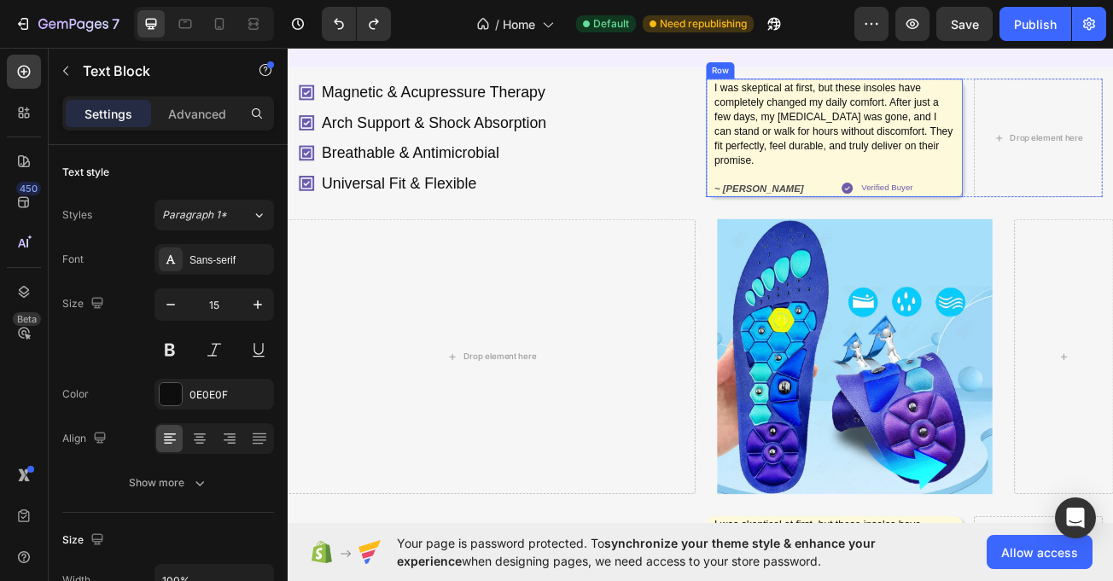
click at [807, 234] on div "I was skeptical at first, but these insoles have completely changed my daily co…" at bounding box center [966, 160] width 318 height 147
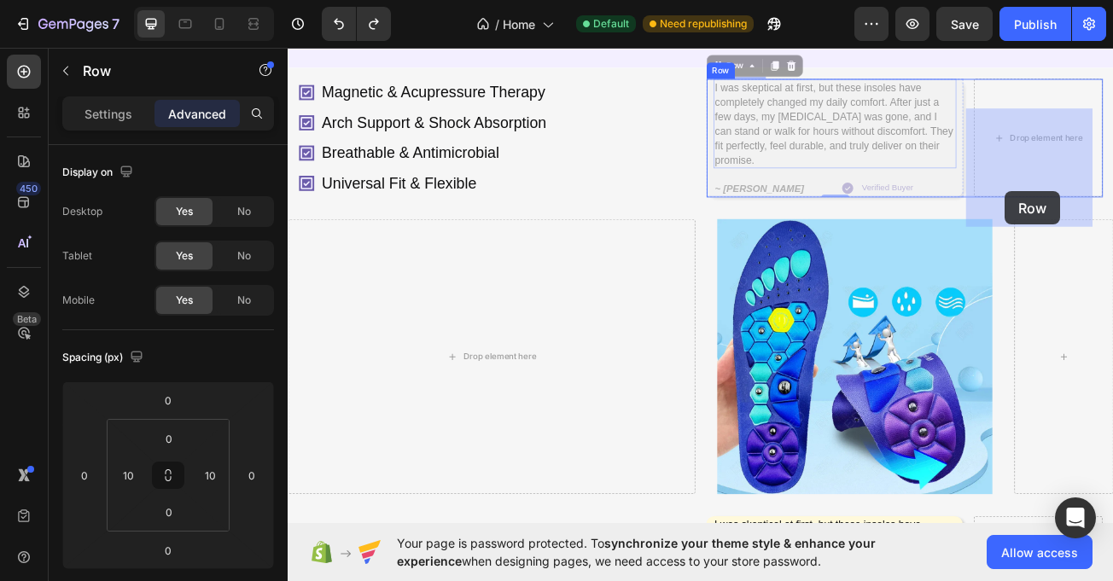
drag, startPoint x: 821, startPoint y: 104, endPoint x: 1177, endPoint y: 227, distance: 376.6
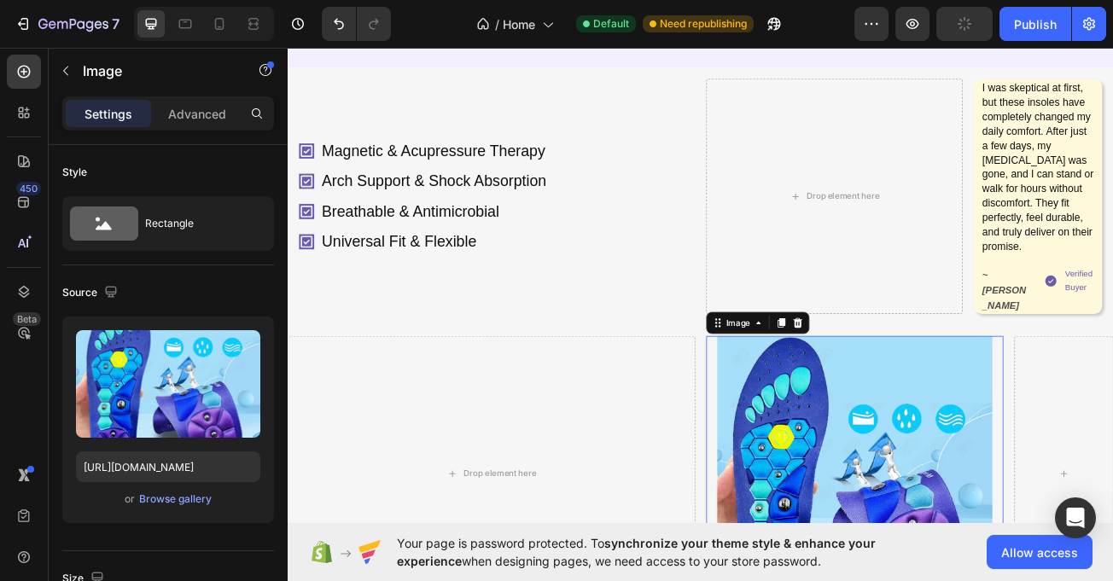
click at [833, 442] on img at bounding box center [991, 577] width 342 height 342
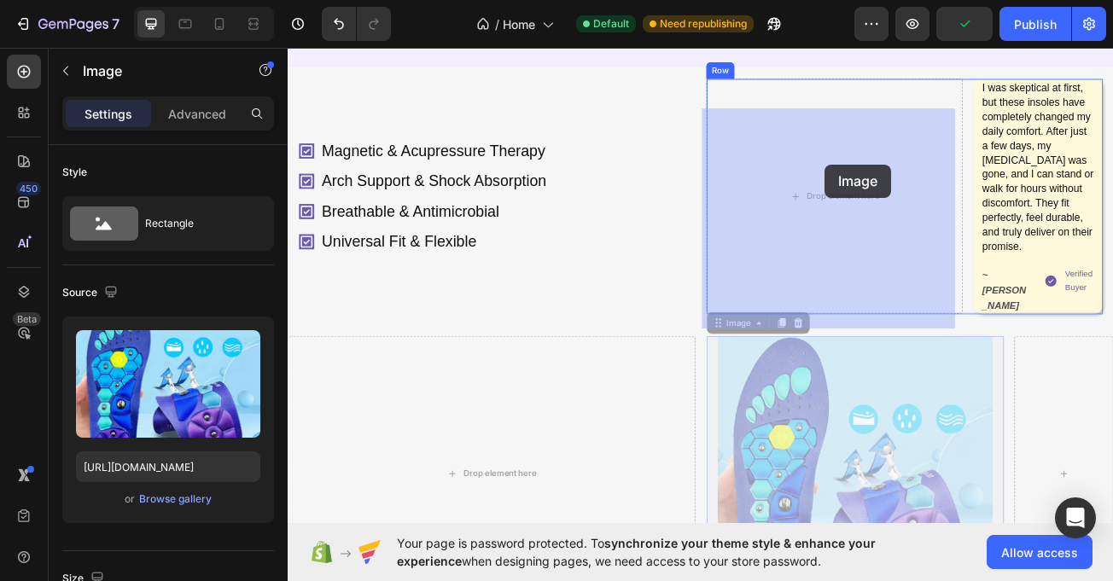
drag, startPoint x: 814, startPoint y: 413, endPoint x: 954, endPoint y: 196, distance: 258.6
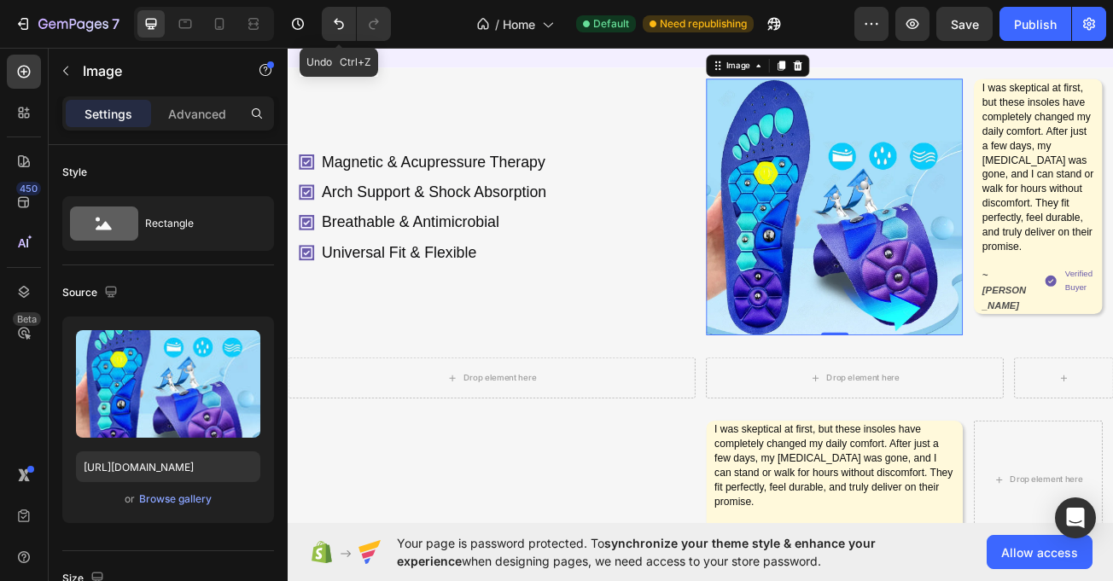
drag, startPoint x: 338, startPoint y: 25, endPoint x: 398, endPoint y: 42, distance: 62.2
click at [341, 27] on icon "Undo/Redo" at bounding box center [338, 23] width 17 height 17
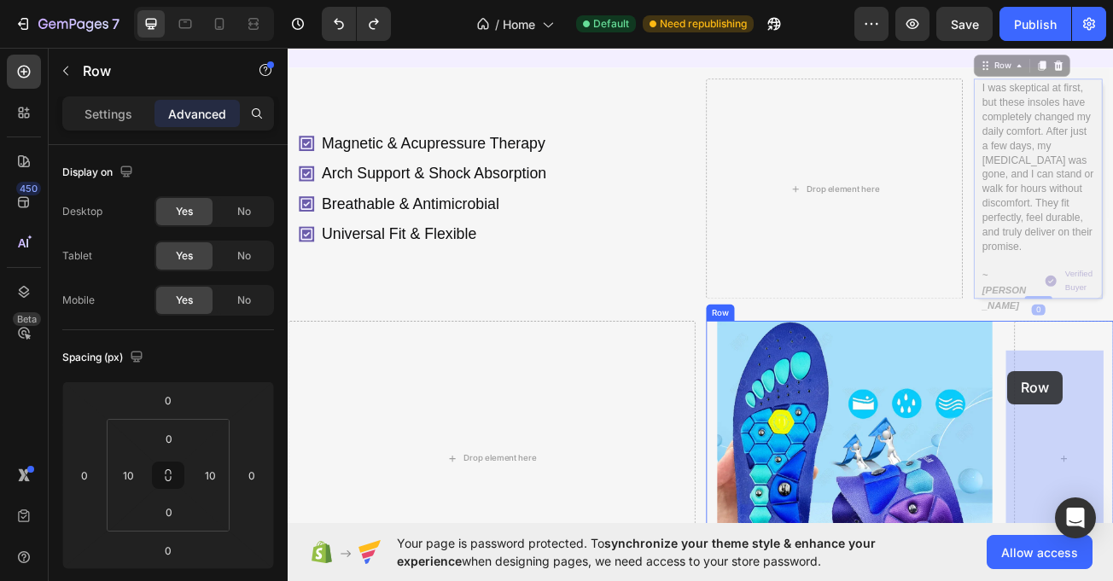
drag, startPoint x: 1136, startPoint y: 108, endPoint x: 1181, endPoint y: 450, distance: 345.2
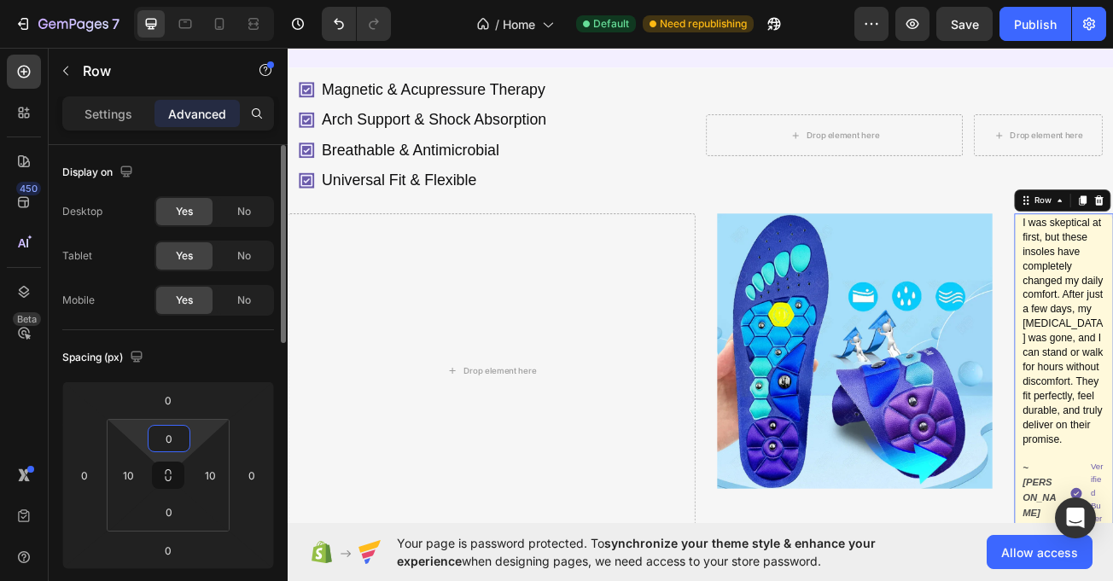
click at [172, 443] on input "0" at bounding box center [169, 439] width 34 height 26
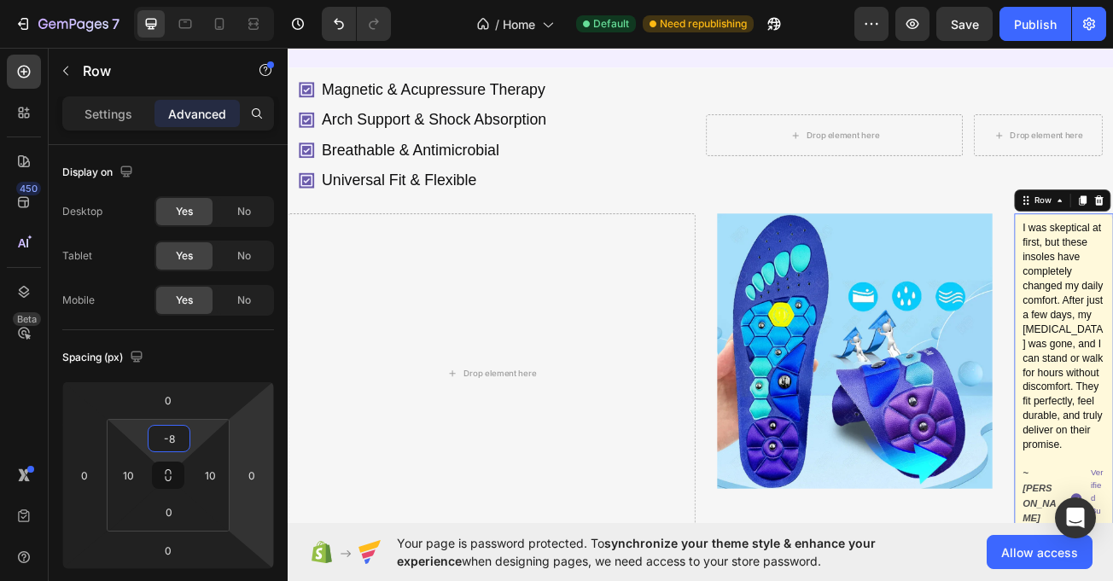
type input "-"
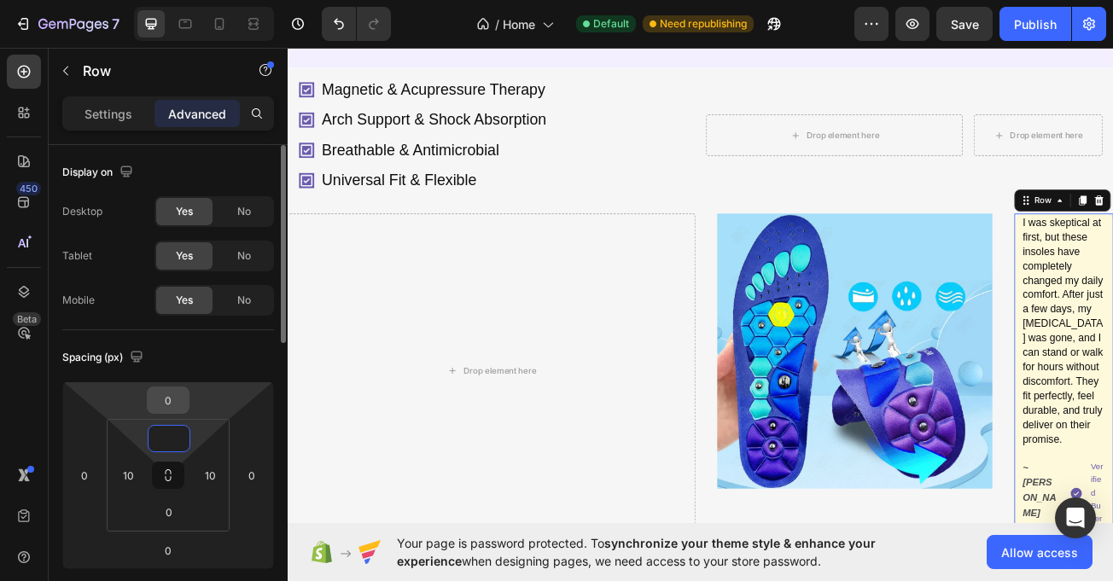
click at [177, 398] on input "0" at bounding box center [168, 401] width 34 height 26
type input "0"
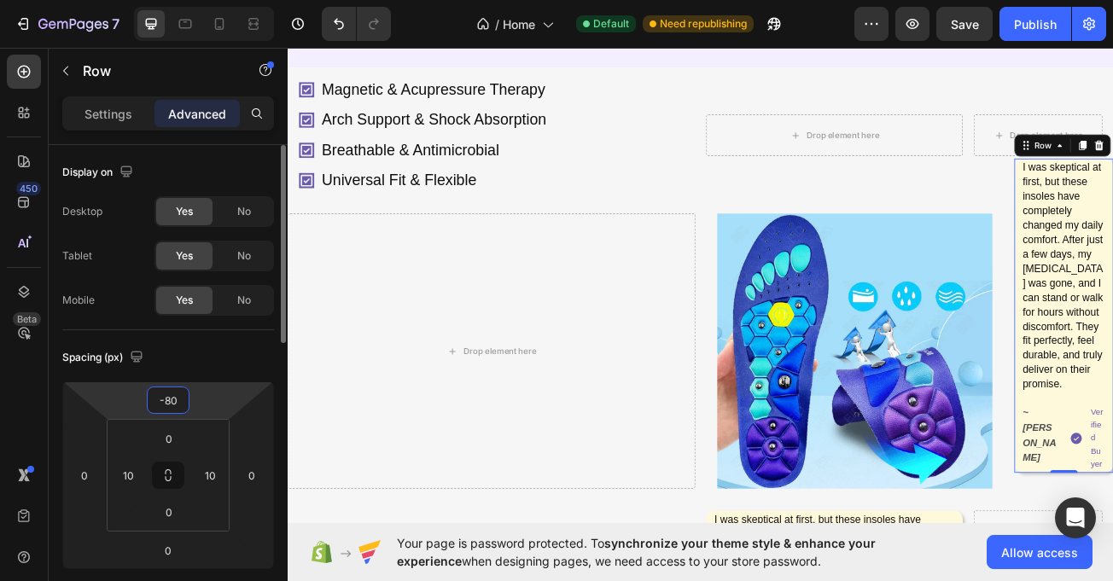
type input "-8"
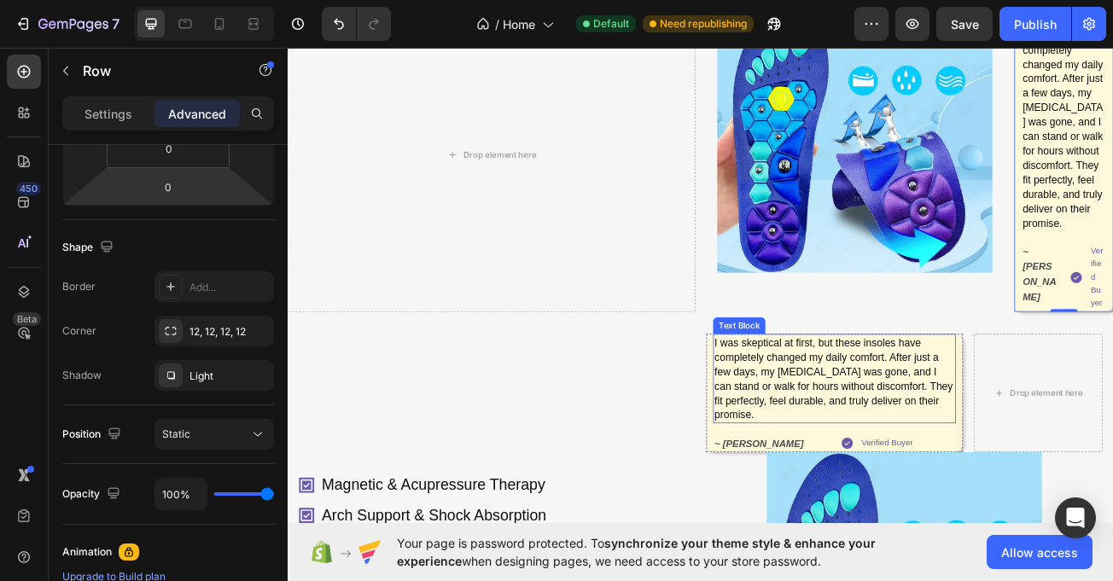
scroll to position [568, 0]
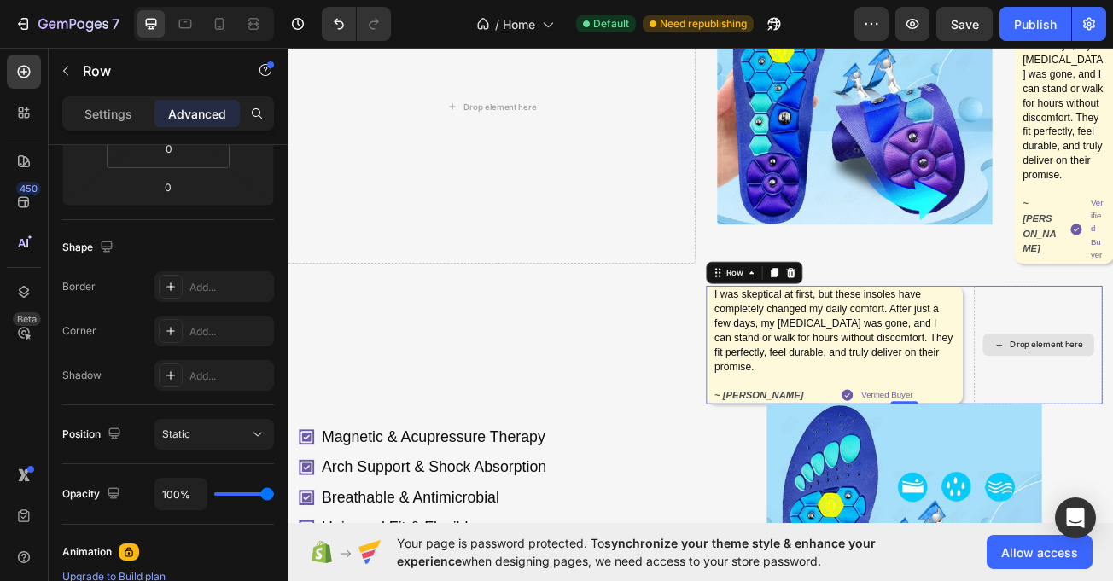
click at [807, 476] on div "I was skeptical at first, but these insoles have completely changed my daily co…" at bounding box center [966, 417] width 318 height 147
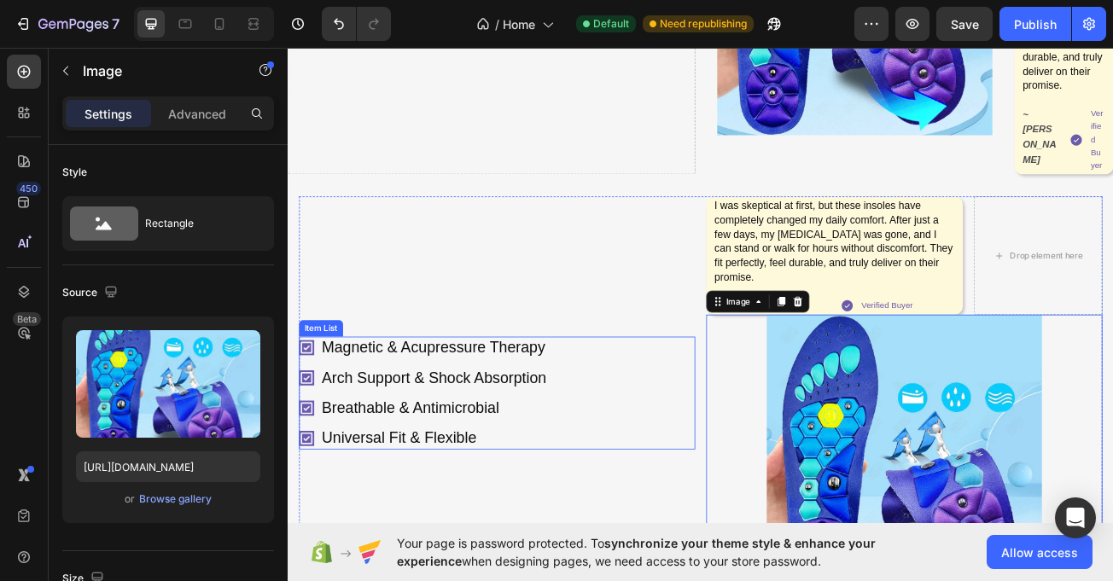
scroll to position [658, 0]
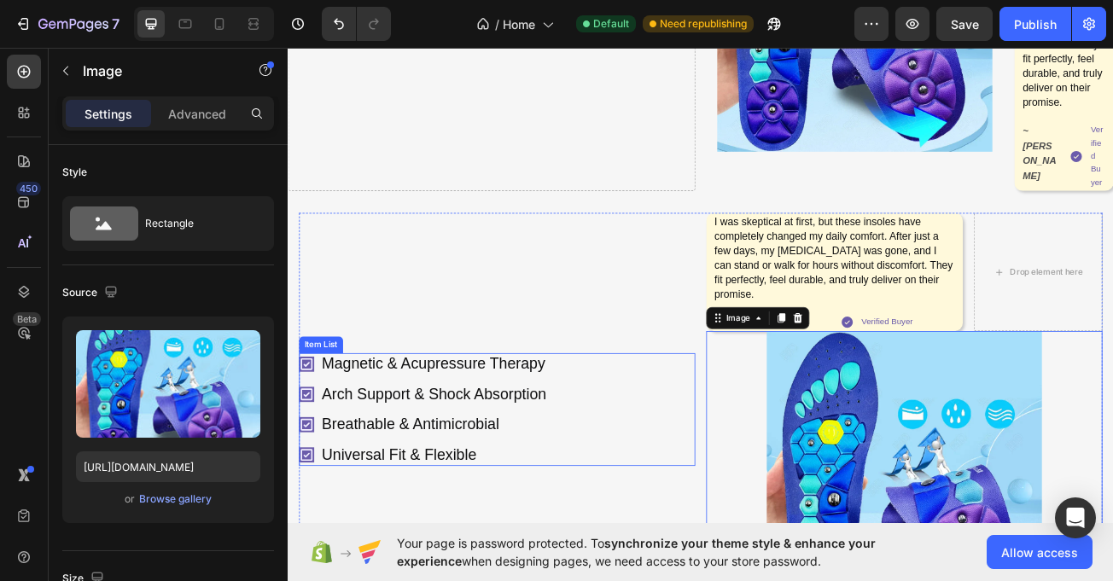
click at [762, 464] on div "Magnetic & Acupressure Therapy Arch Support & Shock Absorption Breathable & Ant…" at bounding box center [547, 498] width 492 height 140
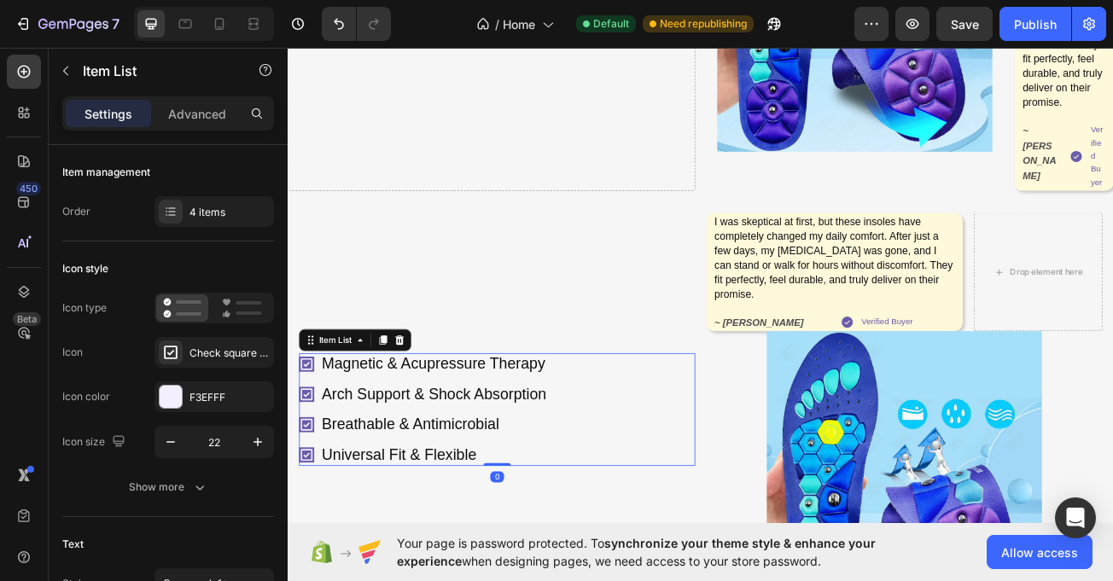
click at [777, 429] on div "Magnetic & Acupressure Therapy Arch Support & Shock Absorption Breathable & Ant…" at bounding box center [547, 498] width 492 height 140
click at [177, 111] on p "Advanced" at bounding box center [197, 114] width 58 height 18
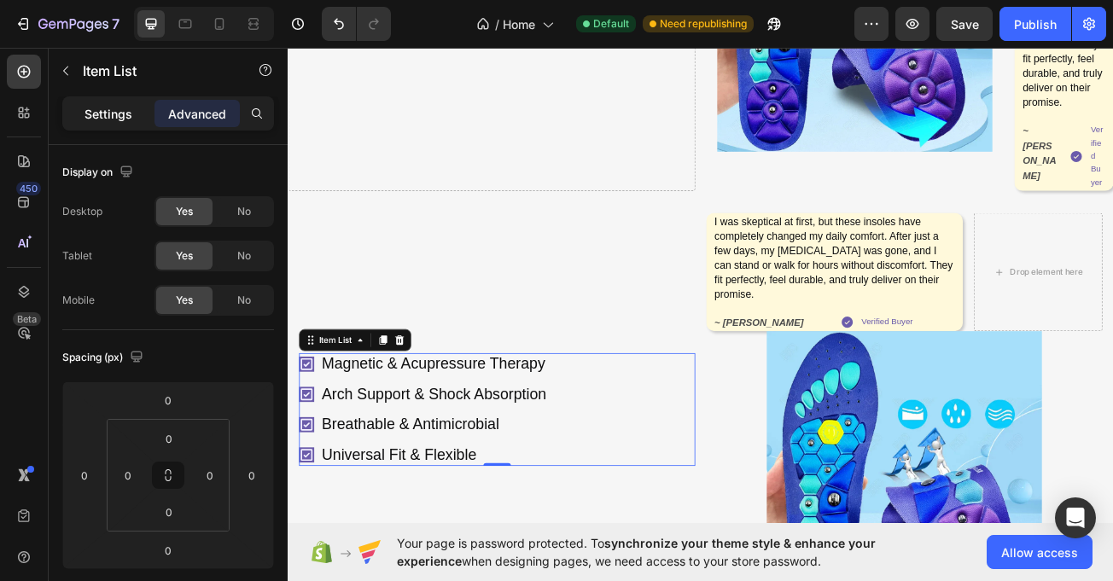
click at [96, 126] on div "Settings" at bounding box center [108, 113] width 85 height 27
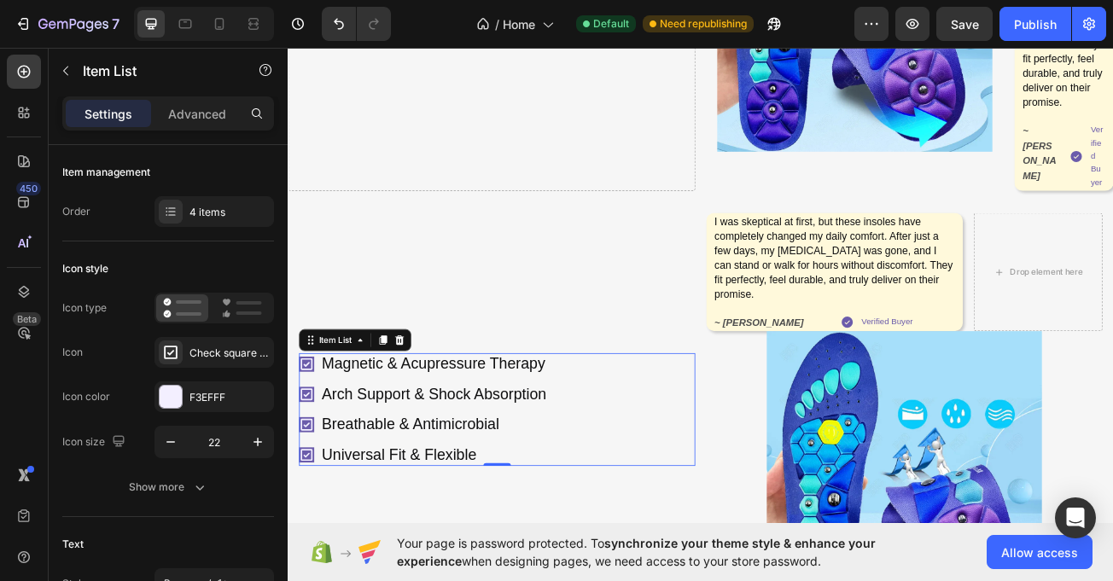
type input "8"
click at [751, 552] on div "Magnetic & Acupressure Therapy Arch Support & Shock Absorption Breathable & Ant…" at bounding box center [547, 498] width 492 height 140
click at [807, 367] on div "I was skeptical at first, but these insoles have completely changed my daily co…" at bounding box center [966, 327] width 318 height 147
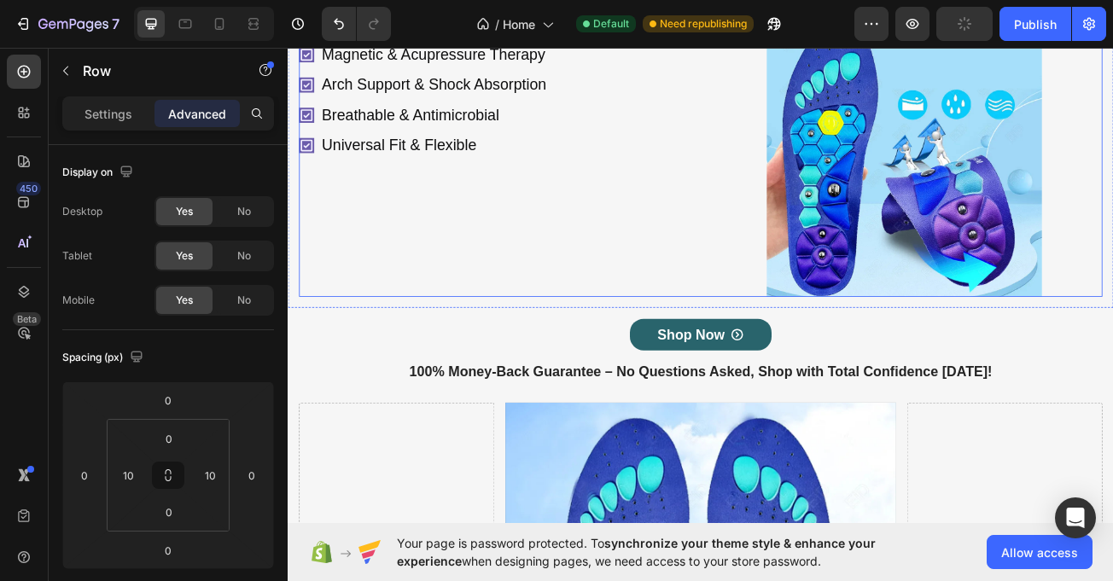
scroll to position [1046, 0]
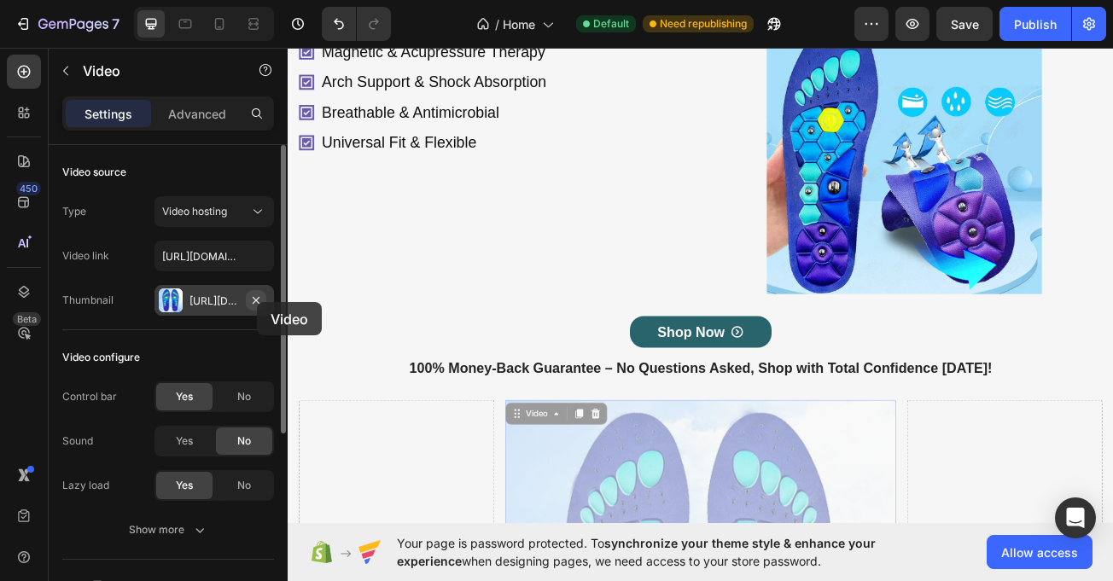
click at [257, 302] on icon "button" at bounding box center [256, 301] width 14 height 14
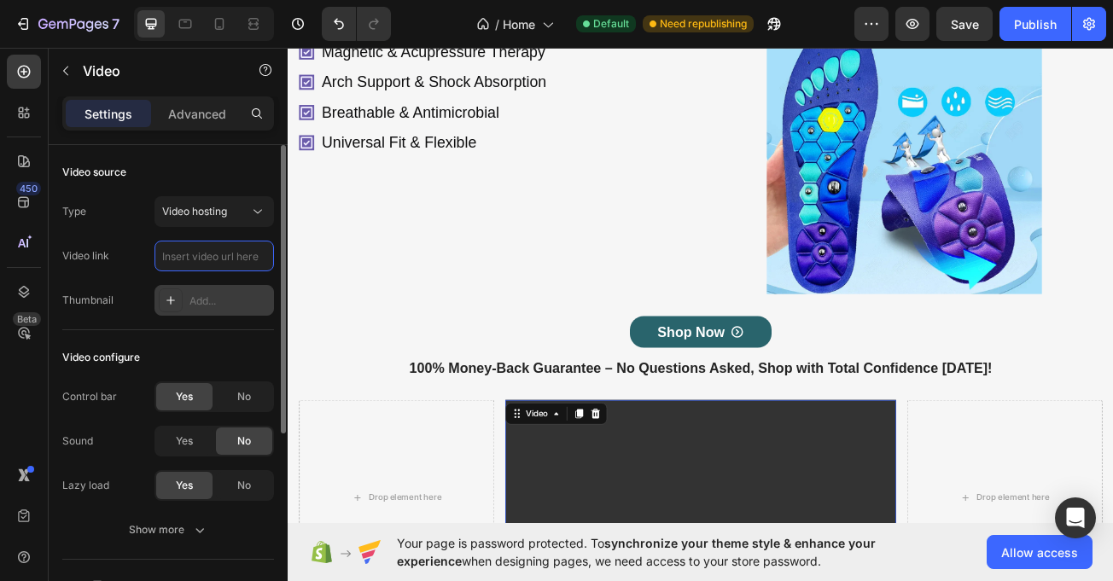
scroll to position [0, 0]
paste input "https://cdn.shopify.com/videos/c/o/v/3bd9cfbf77294bdf97769aeef040540c.mp4"
type input "https://cdn.shopify.com/videos/c/o/v/3bd9cfbf77294bdf97769aeef040540c.mp4"
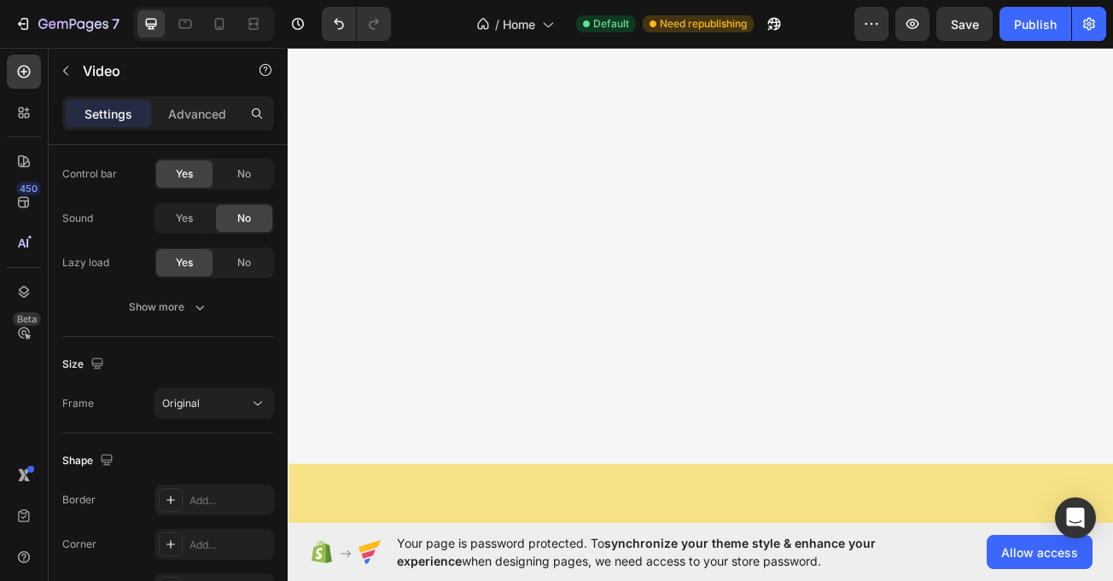
scroll to position [893, 0]
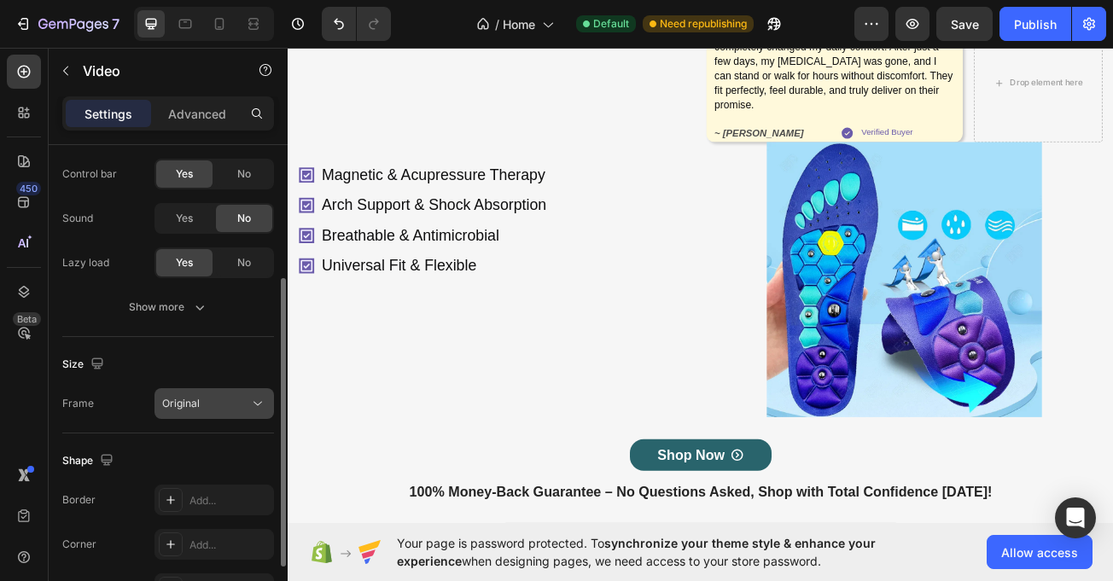
click at [217, 410] on div "Original" at bounding box center [205, 403] width 87 height 15
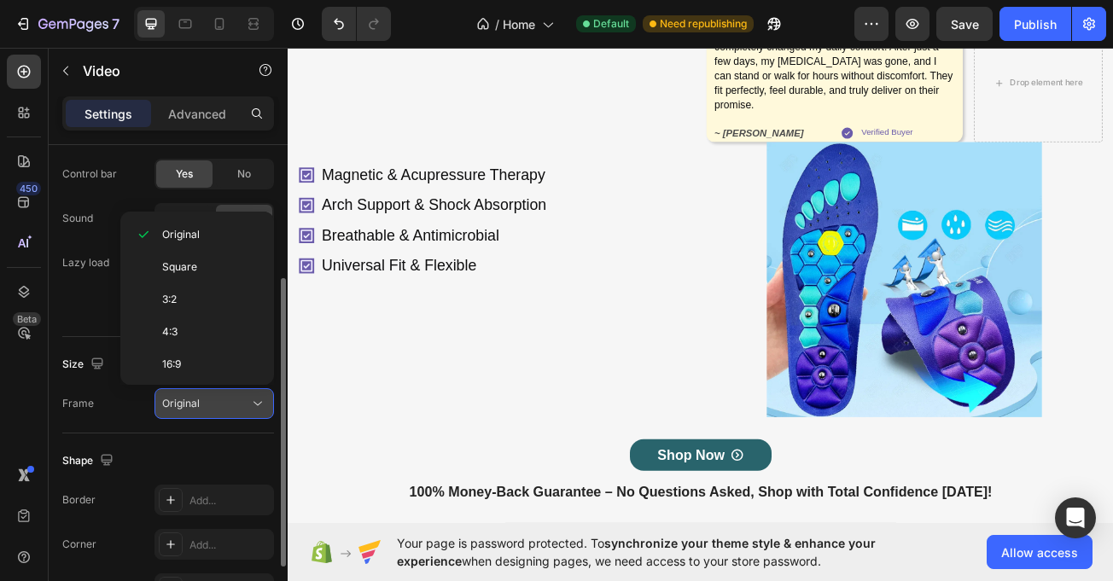
click at [217, 412] on div "Original" at bounding box center [214, 403] width 104 height 17
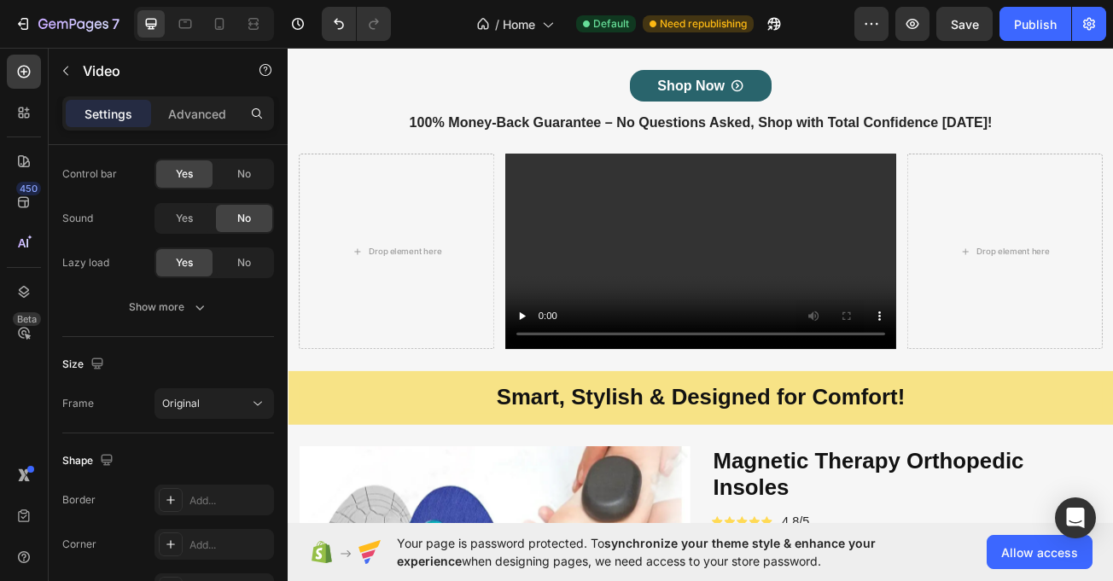
scroll to position [1400, 0]
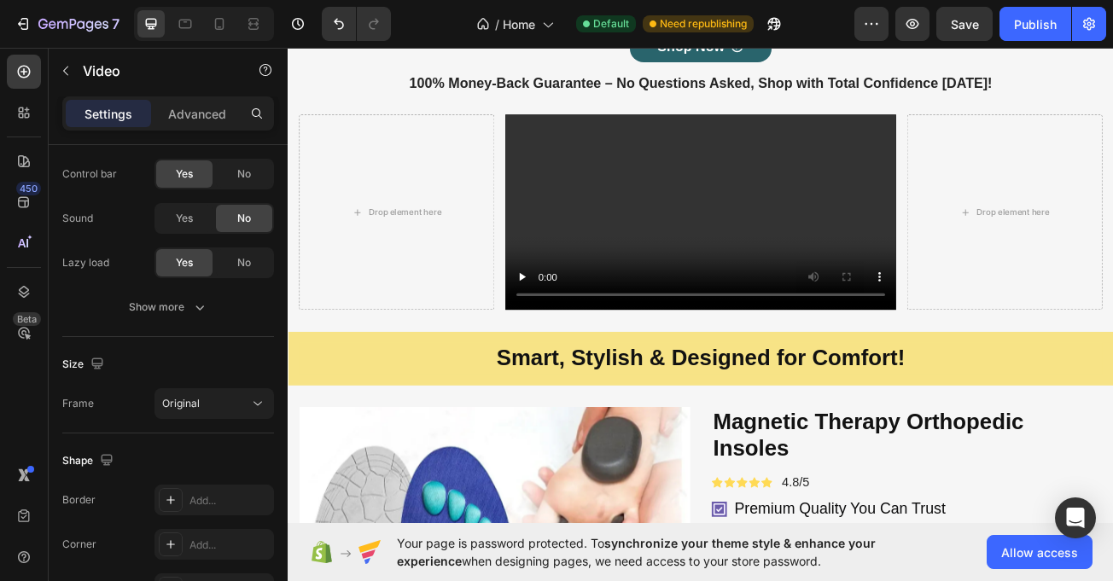
click at [791, 374] on video at bounding box center [799, 252] width 485 height 242
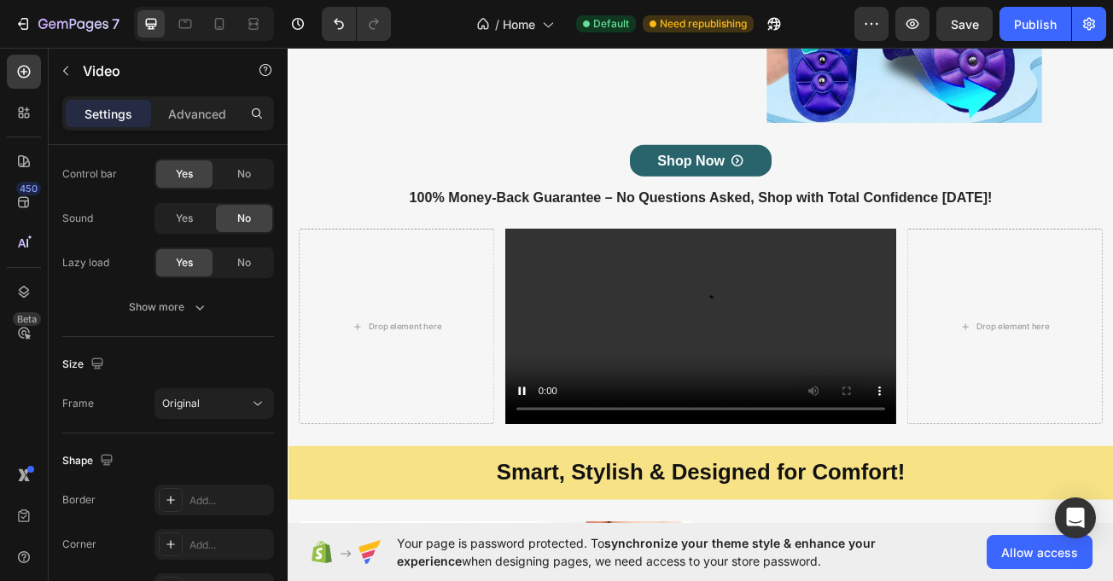
scroll to position [1252, 0]
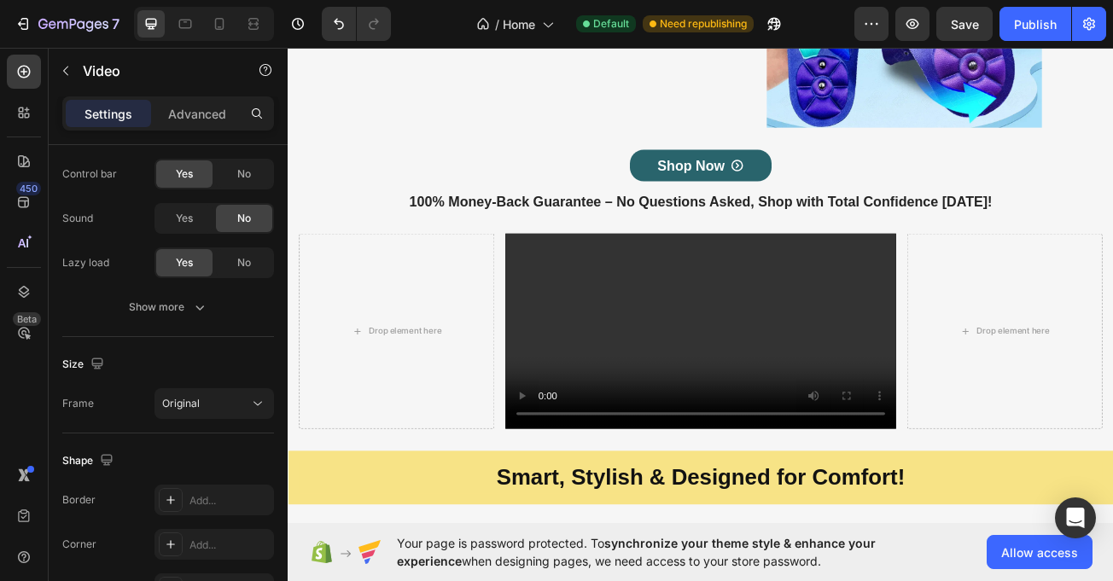
click at [559, 300] on video at bounding box center [799, 400] width 485 height 242
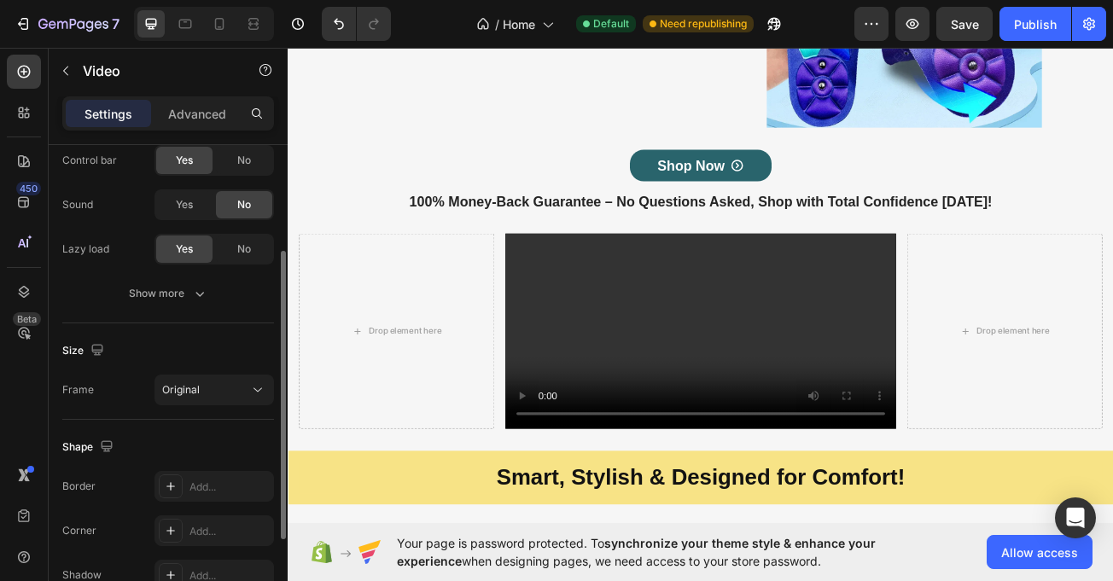
scroll to position [259, 0]
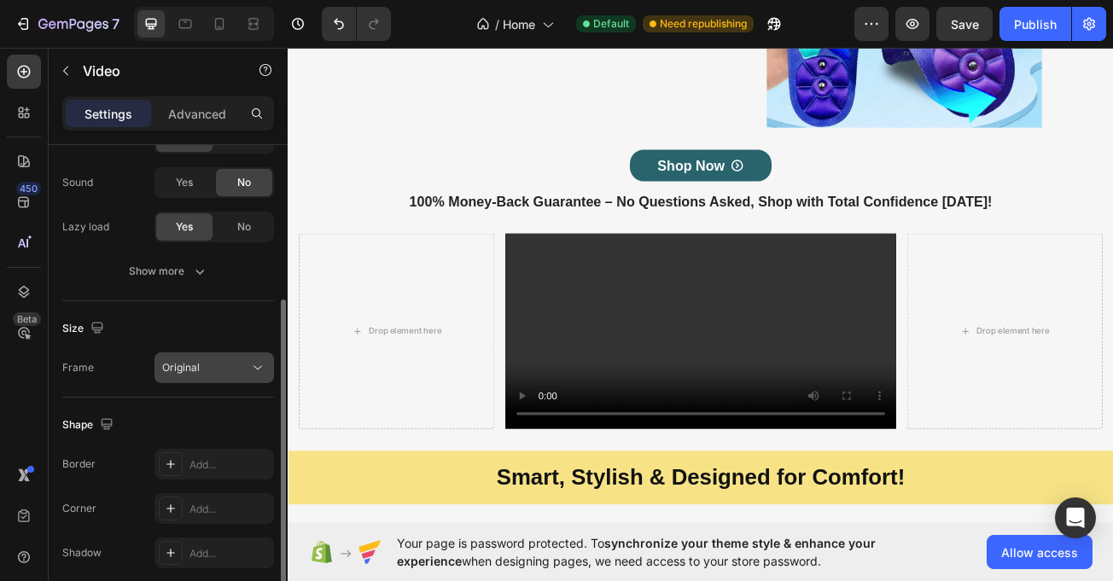
click at [220, 371] on div "Original" at bounding box center [205, 367] width 87 height 15
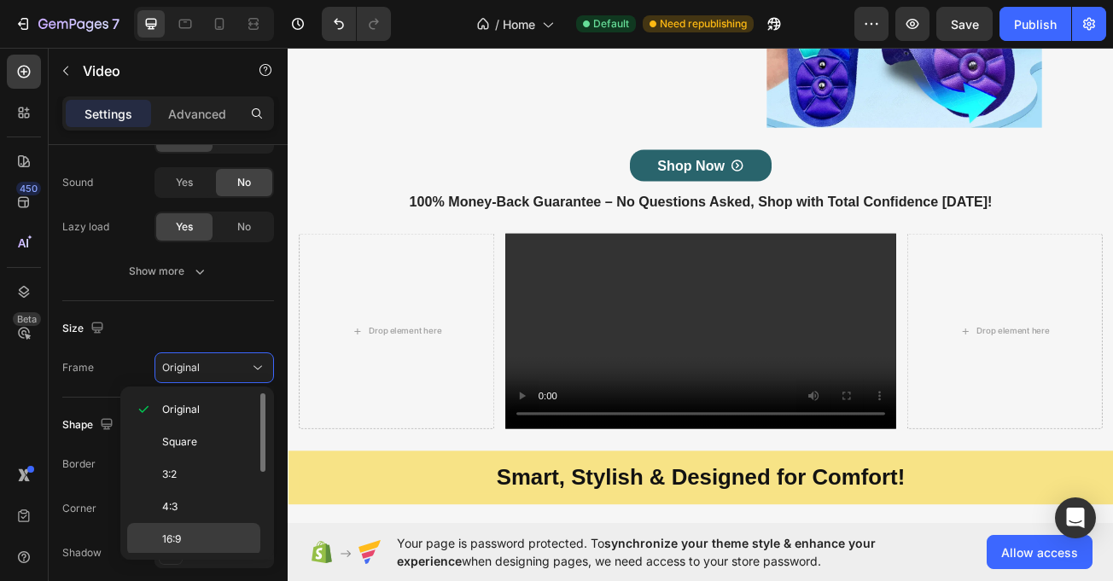
click at [188, 556] on div "16:9" at bounding box center [193, 572] width 133 height 32
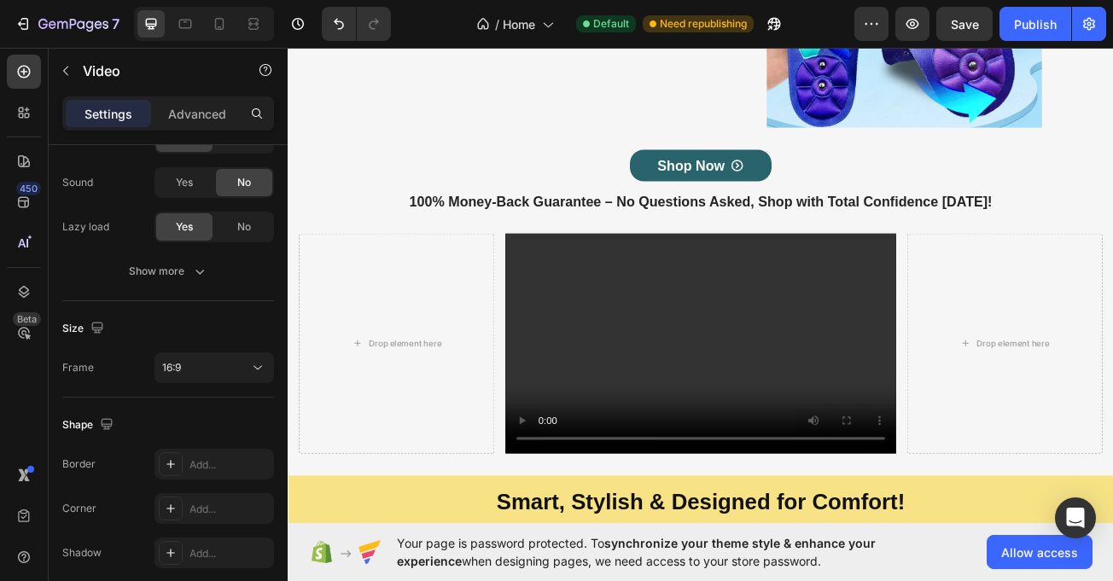
click at [745, 396] on video at bounding box center [799, 415] width 485 height 273
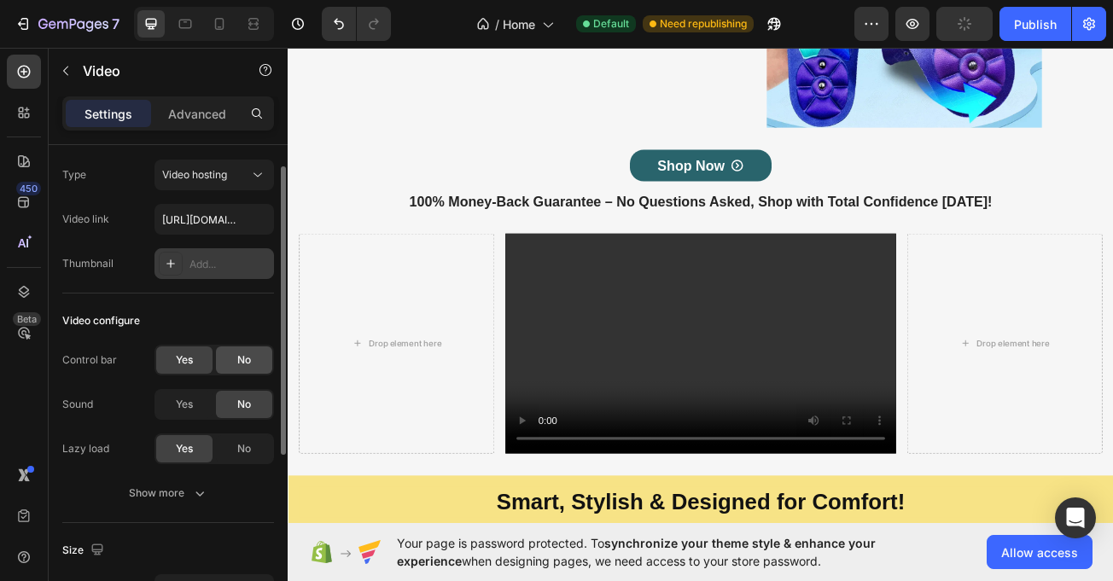
scroll to position [0, 0]
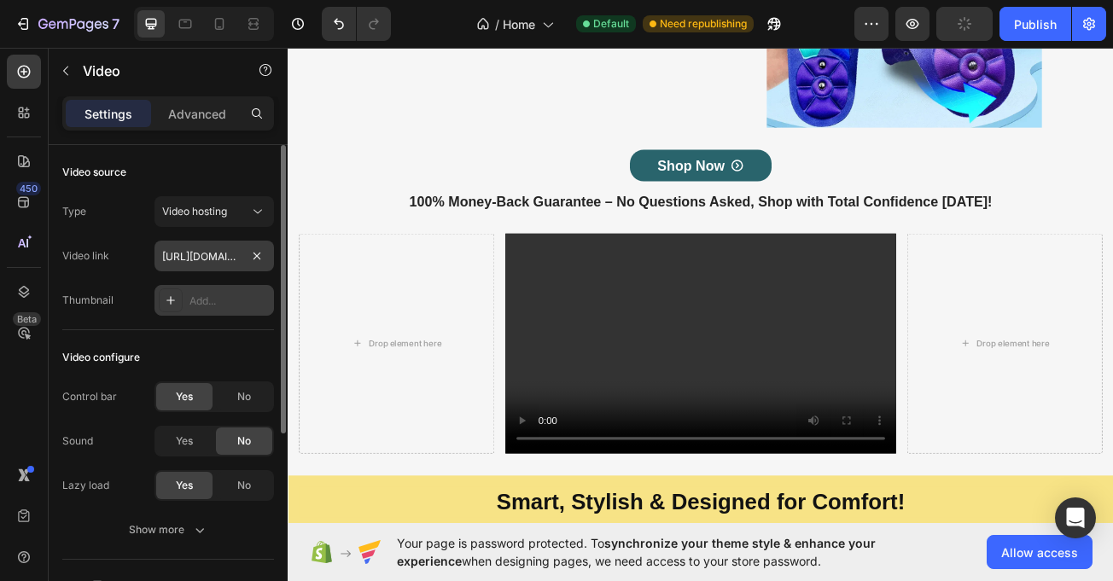
drag, startPoint x: 218, startPoint y: 240, endPoint x: 223, endPoint y: 251, distance: 12.2
click at [218, 245] on div "Type Video hosting Video link https://cdn.shopify.com/videos/c/o/v/3bd9cfbf7729…" at bounding box center [168, 256] width 212 height 120
click at [233, 257] on input "text" at bounding box center [215, 256] width 120 height 31
paste input "https://cdn.shopify.com/videos/c/o/v/322eee5ae60e4ae9acdd87885ea21cc5.mp4"
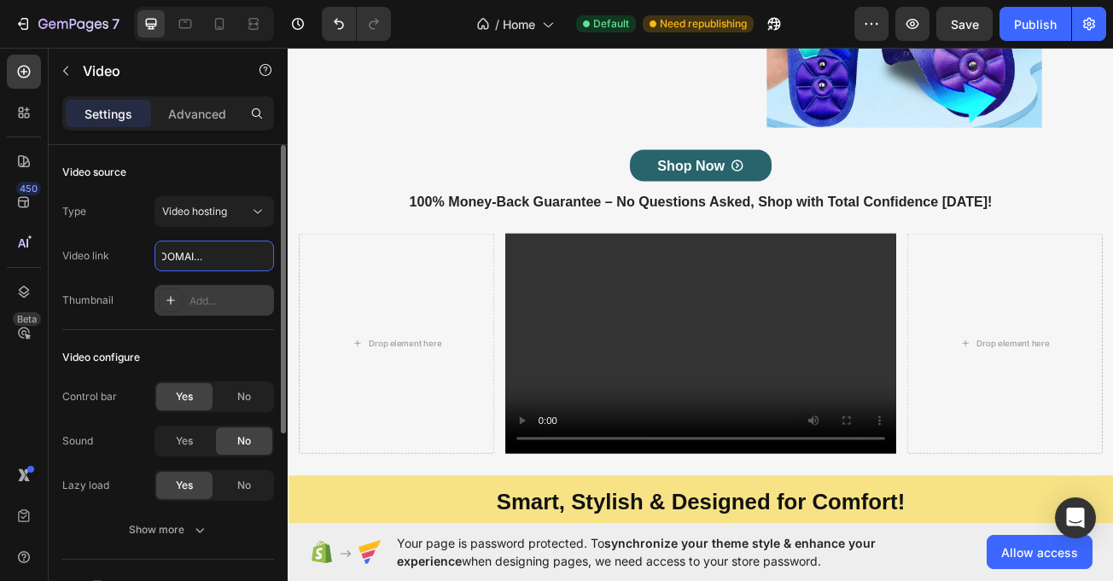
type input "https://cdn.shopify.com/videos/c/o/v/322eee5ae60e4ae9acdd87885ea21cc5.mp4"
drag, startPoint x: 211, startPoint y: 252, endPoint x: 90, endPoint y: 282, distance: 124.9
click at [90, 282] on div "Type Video hosting Video link https://cdn.shopify.com/videos/c/o/v/322eee5ae60e…" at bounding box center [168, 256] width 212 height 120
click at [199, 260] on input "https://cdn.shopify.com/videos/c/o/v/322eee5ae60e4ae9acdd87885ea21cc5.mp4" at bounding box center [215, 256] width 120 height 31
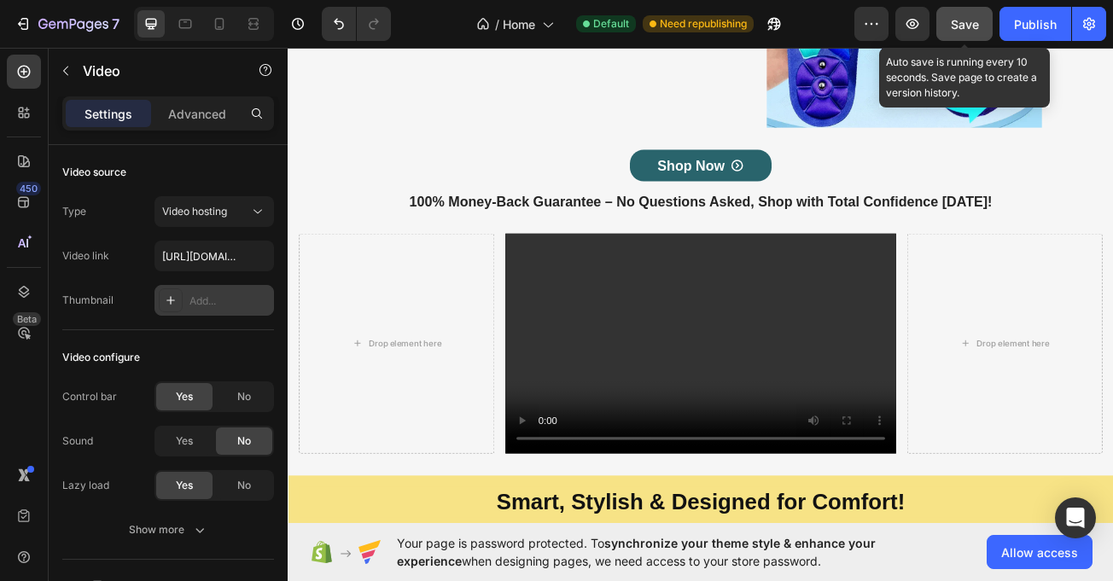
click at [965, 15] on button "Save" at bounding box center [965, 24] width 56 height 34
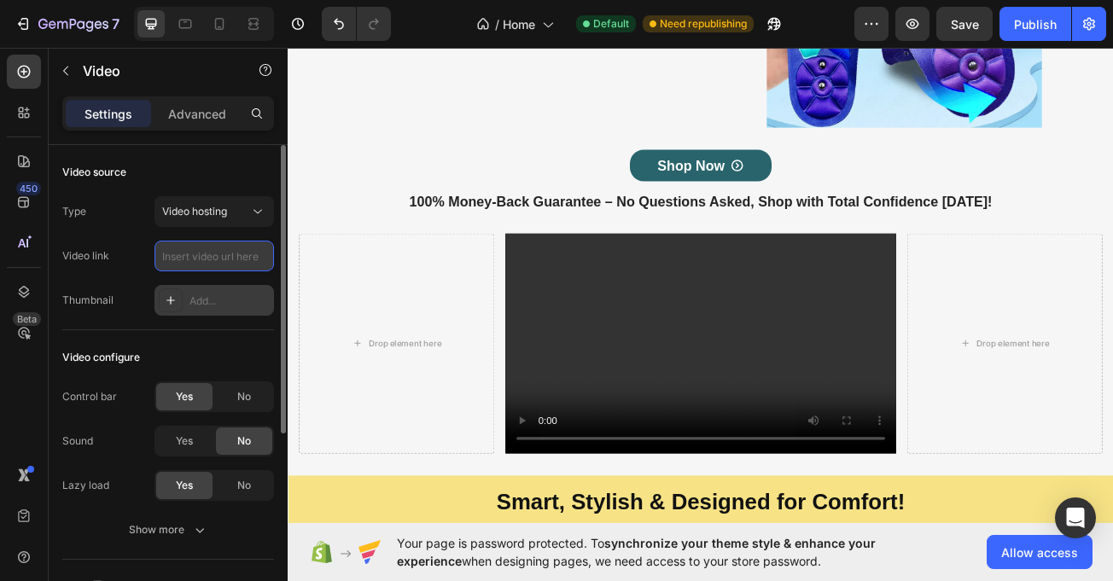
click at [206, 248] on input "text" at bounding box center [215, 256] width 120 height 31
type input "https://cdn.shopify.com/videos/c/o/v/322eee5ae60e4ae9acdd87885ea21cc5.mp4"
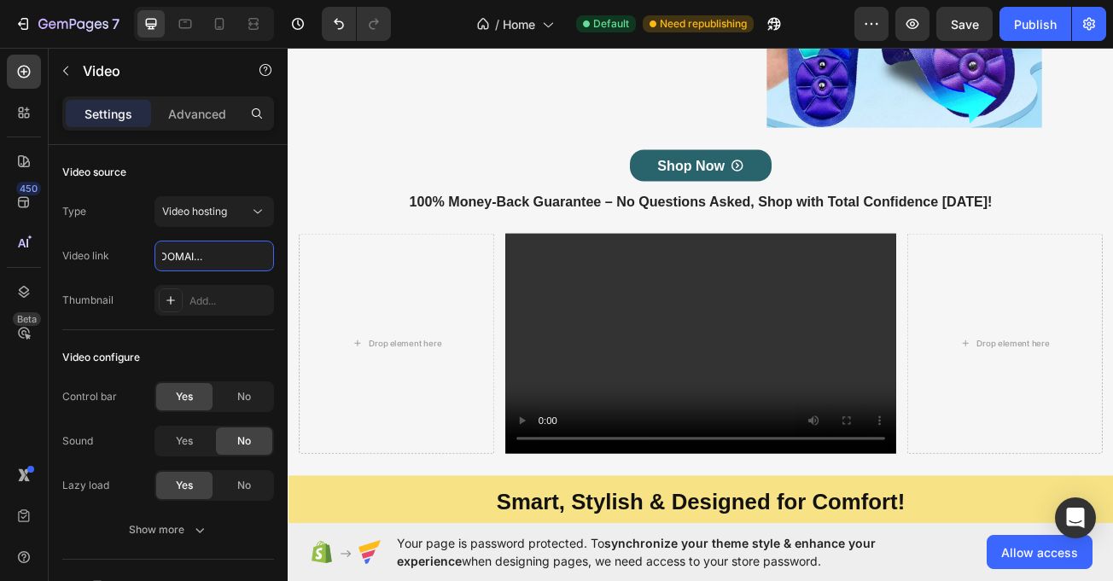
scroll to position [0, 0]
click at [214, 260] on input "https://cdn.shopify.com/videos/c/o/v/322eee5ae60e4ae9acdd87885ea21cc5.mp4" at bounding box center [215, 256] width 120 height 31
click at [686, 363] on video at bounding box center [799, 415] width 485 height 273
click at [605, 482] on video at bounding box center [799, 415] width 485 height 273
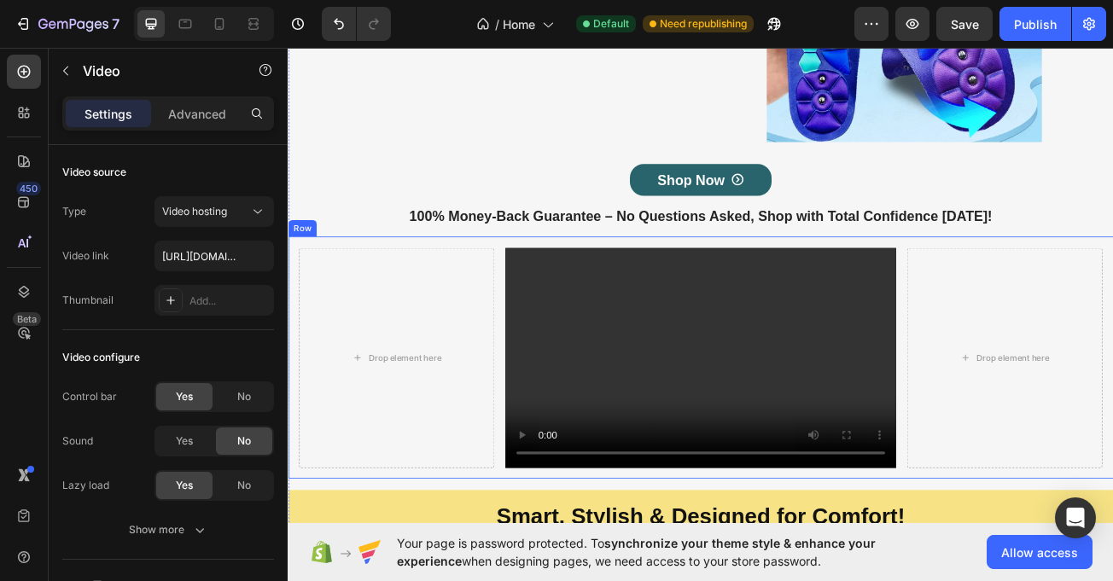
scroll to position [1229, 0]
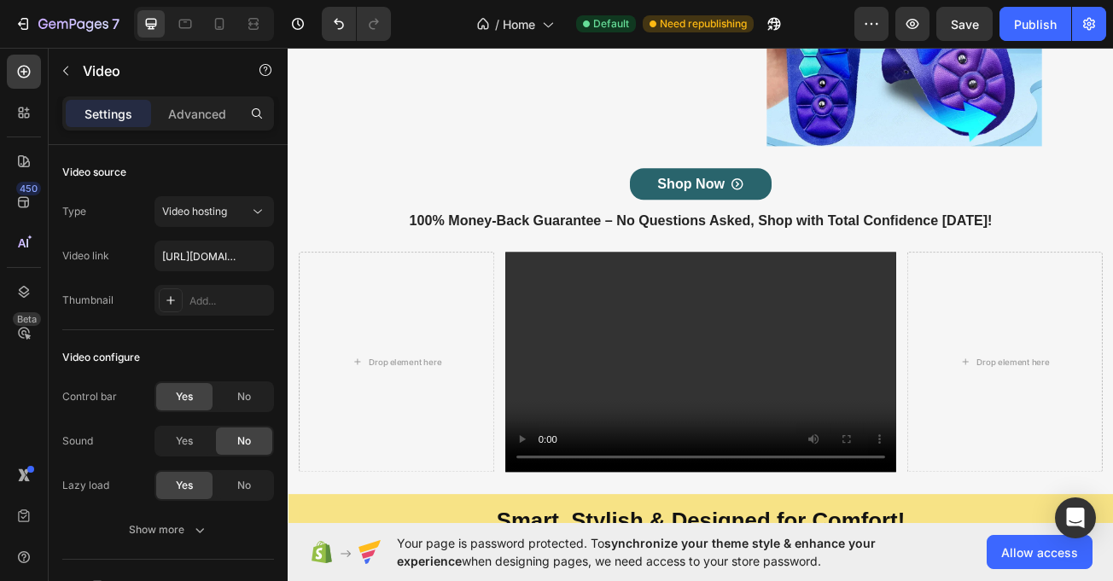
click at [575, 415] on video at bounding box center [799, 438] width 485 height 273
click at [1036, 27] on div "Publish" at bounding box center [1035, 24] width 43 height 18
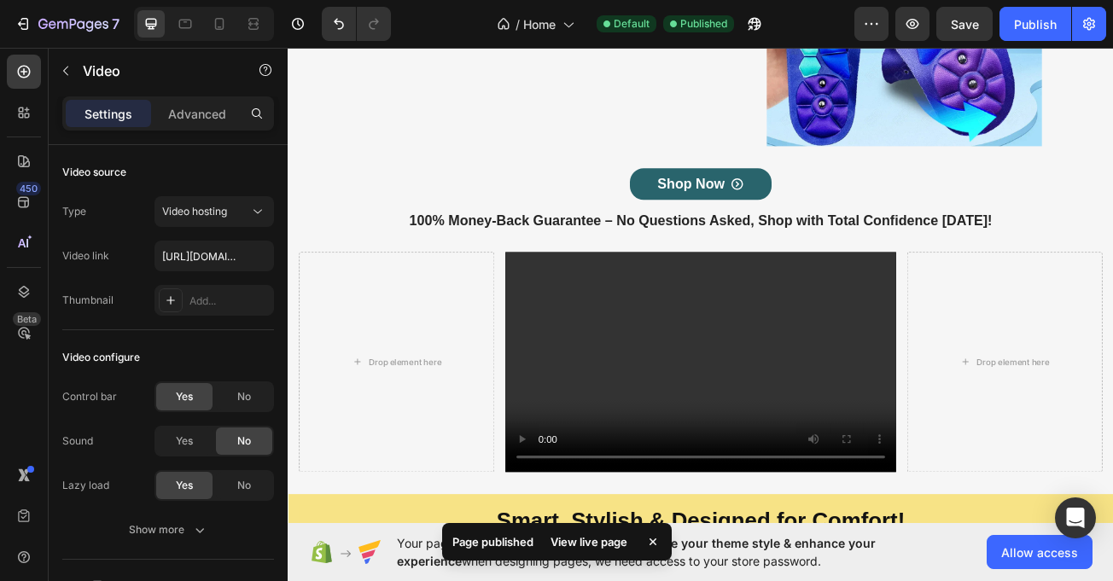
click at [580, 539] on div "View live page" at bounding box center [588, 542] width 97 height 24
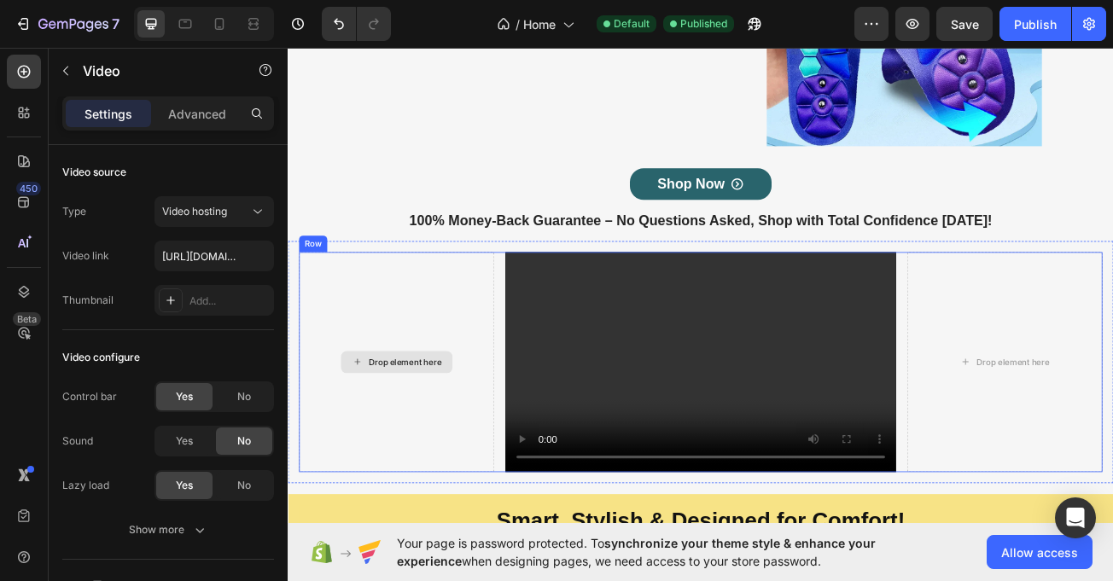
click at [539, 327] on div "Drop element here" at bounding box center [422, 438] width 242 height 273
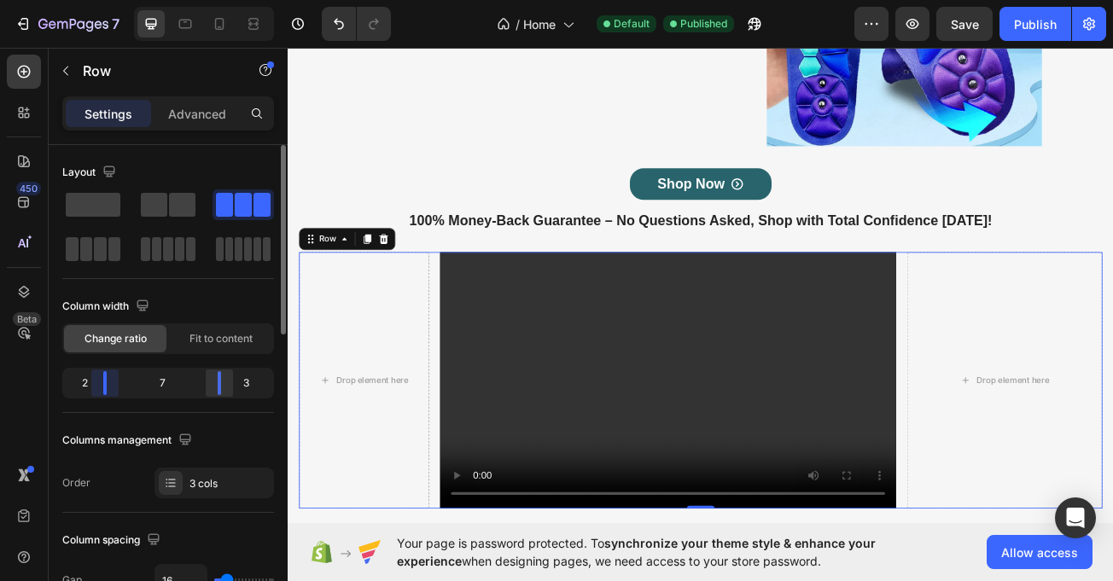
drag, startPoint x: 111, startPoint y: 380, endPoint x: 213, endPoint y: 385, distance: 101.7
click at [93, 0] on body "7 / Home Default Published Preview Save Publish 450 Beta Sections(30) Elements(…" at bounding box center [556, 0] width 1113 height 0
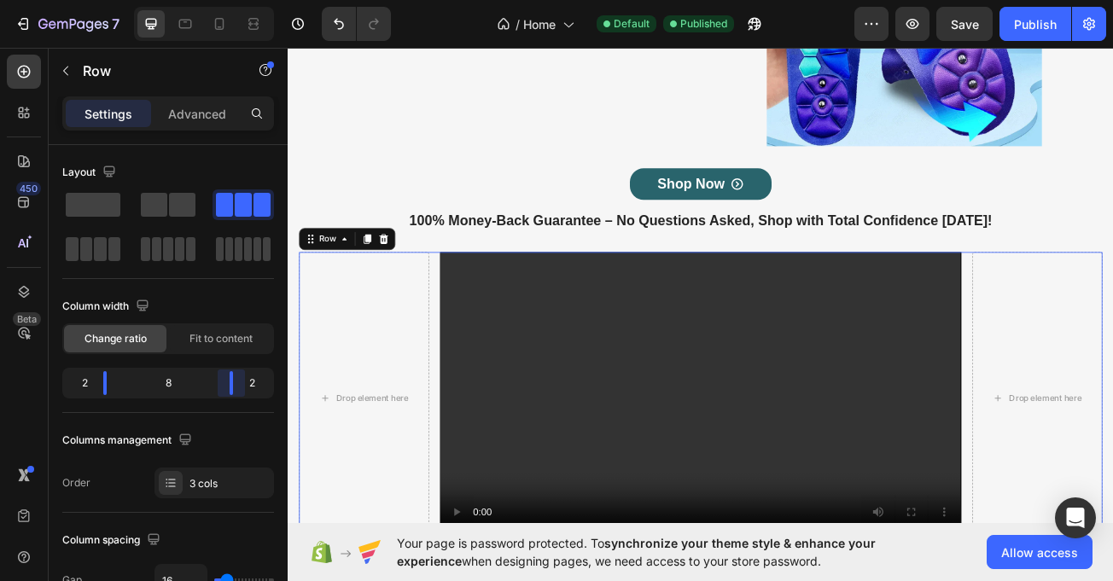
drag, startPoint x: 219, startPoint y: 388, endPoint x: 1022, endPoint y: 370, distance: 803.6
click at [242, 0] on body "7 / Home Default Published Preview Save Publish 450 Beta Sections(30) Elements(…" at bounding box center [556, 0] width 1113 height 0
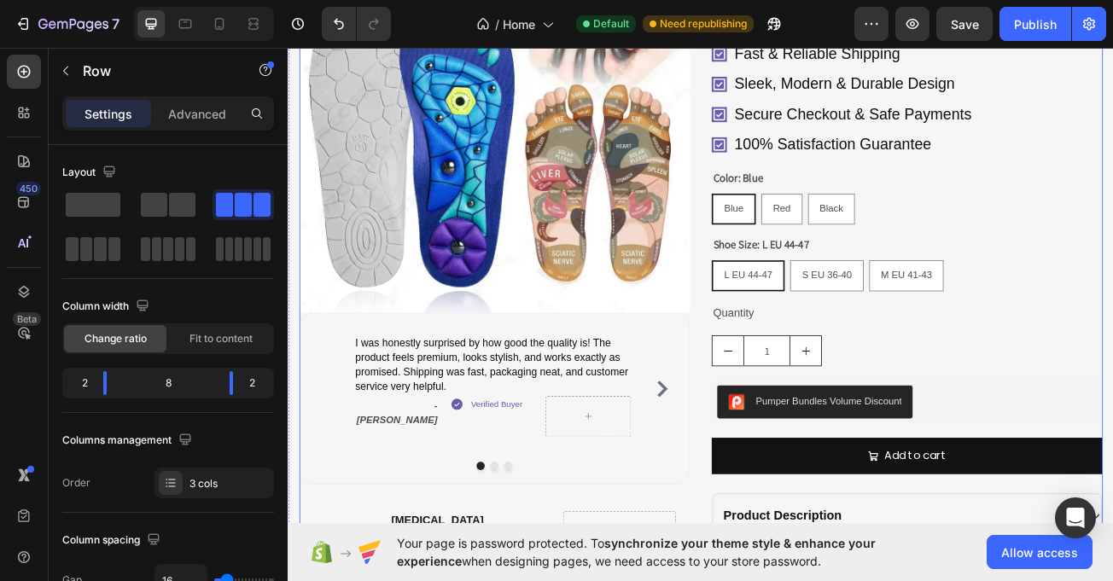
scroll to position [2186, 0]
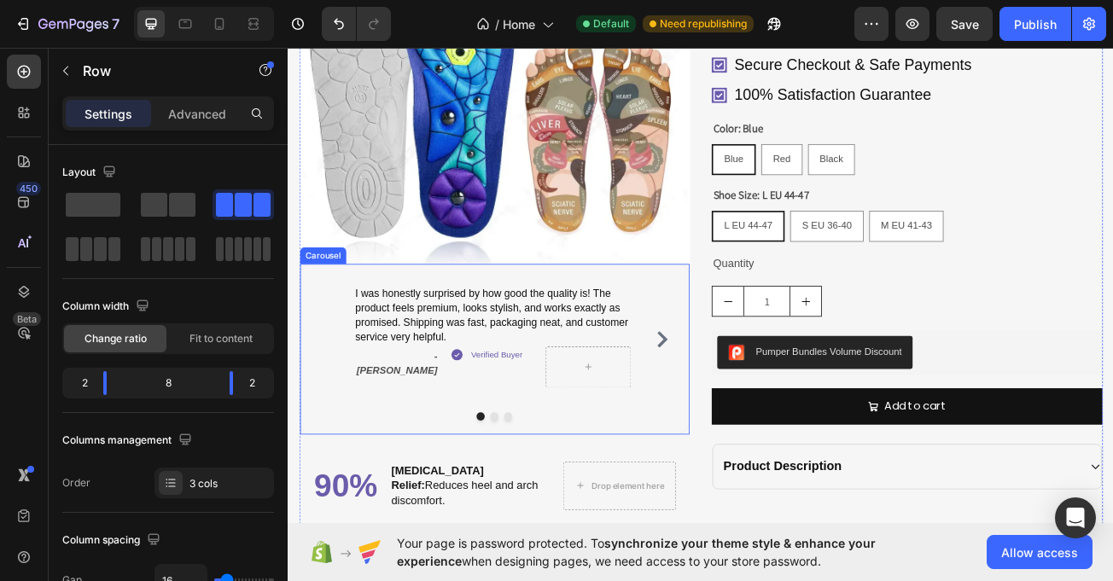
click at [742, 400] on icon "Carousel Next Arrow" at bounding box center [752, 410] width 20 height 20
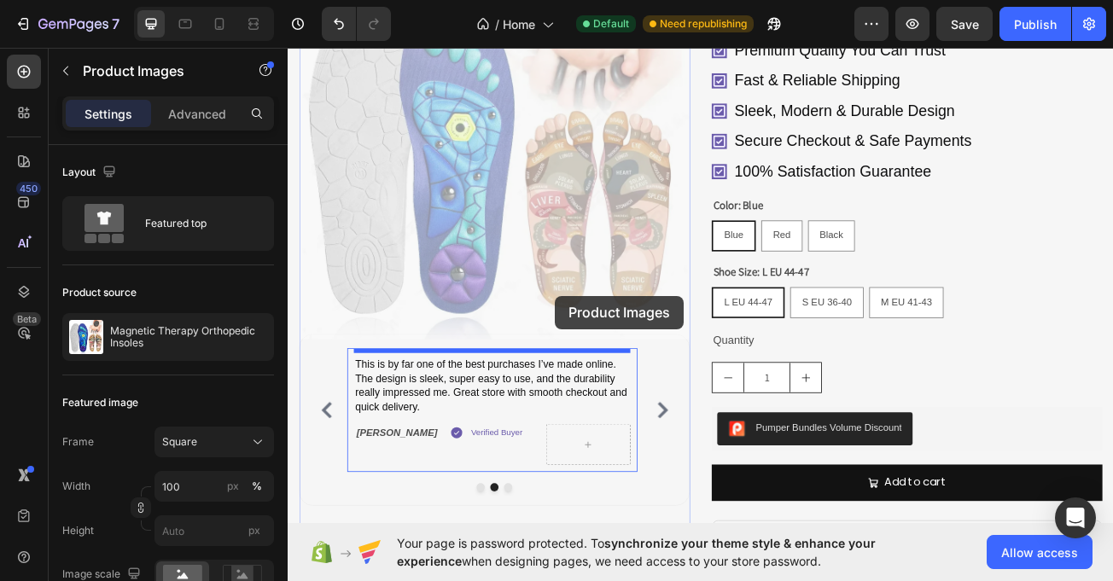
scroll to position [2147, 0]
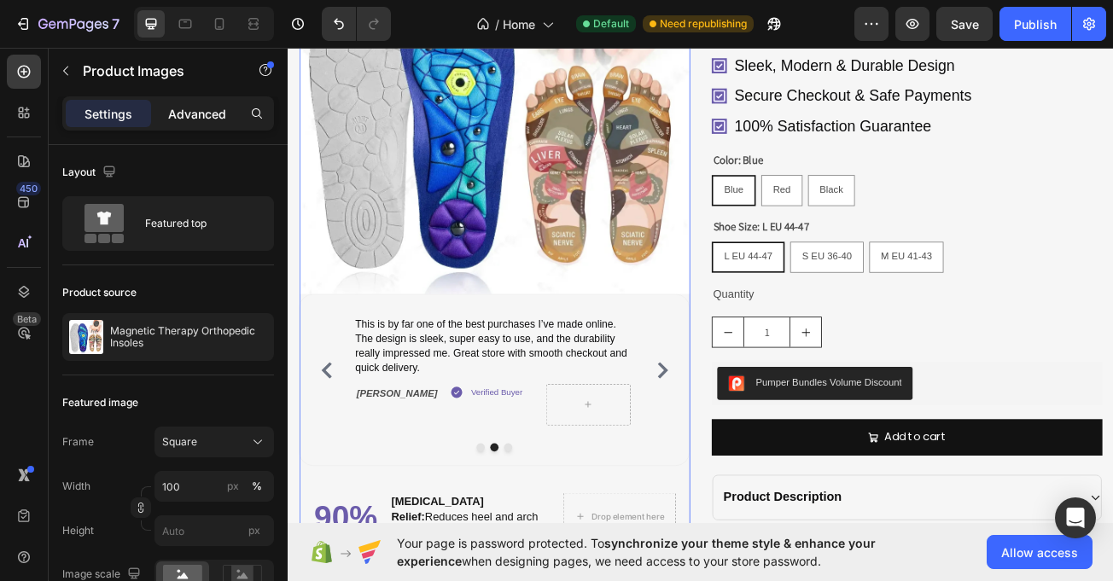
click at [200, 114] on p "Advanced" at bounding box center [197, 114] width 58 height 18
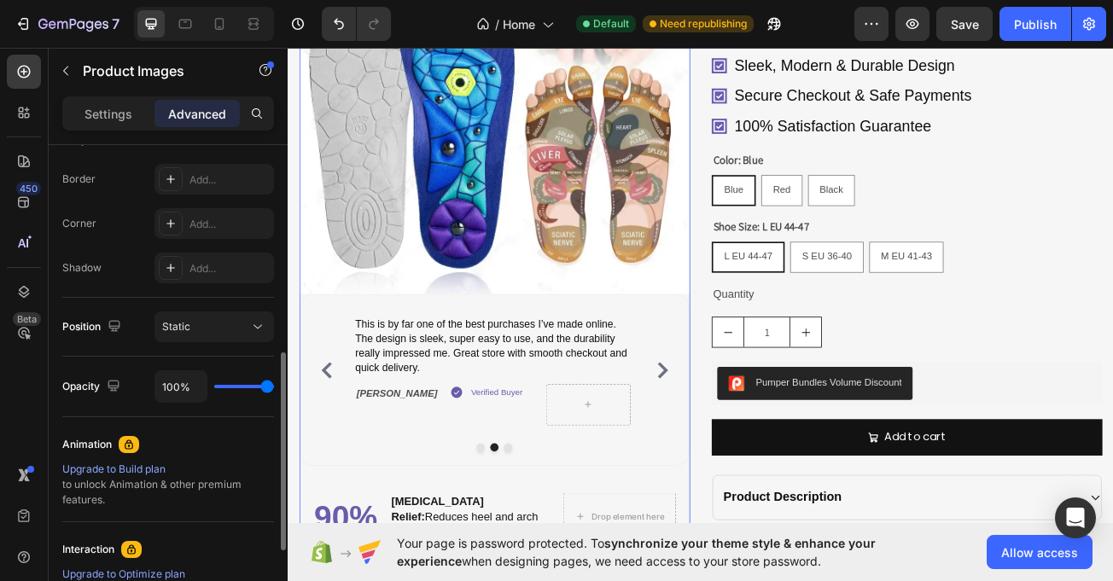
scroll to position [505, 0]
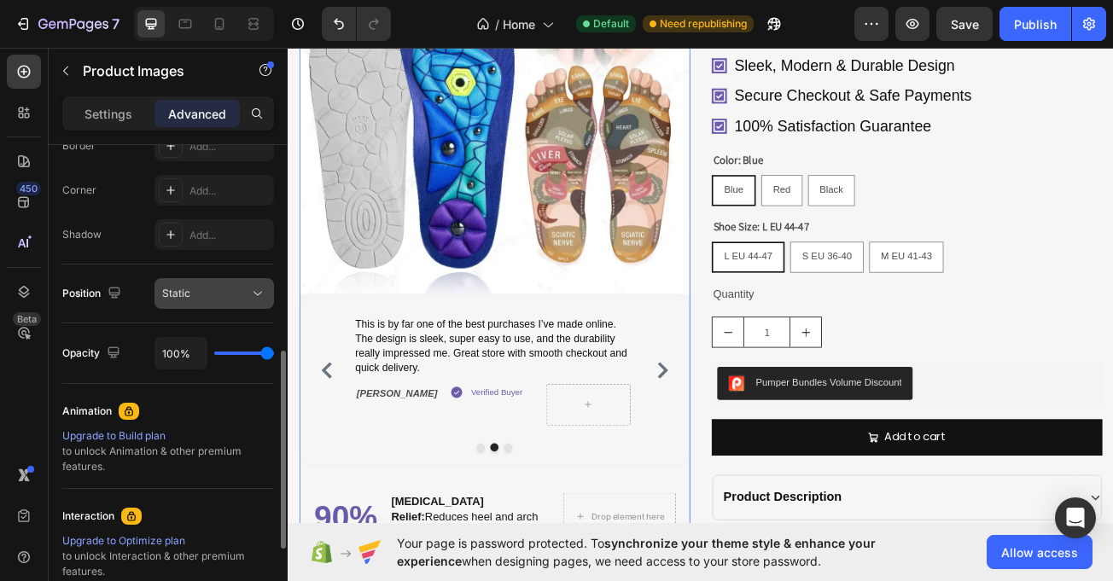
click at [210, 287] on div "Static" at bounding box center [205, 293] width 87 height 15
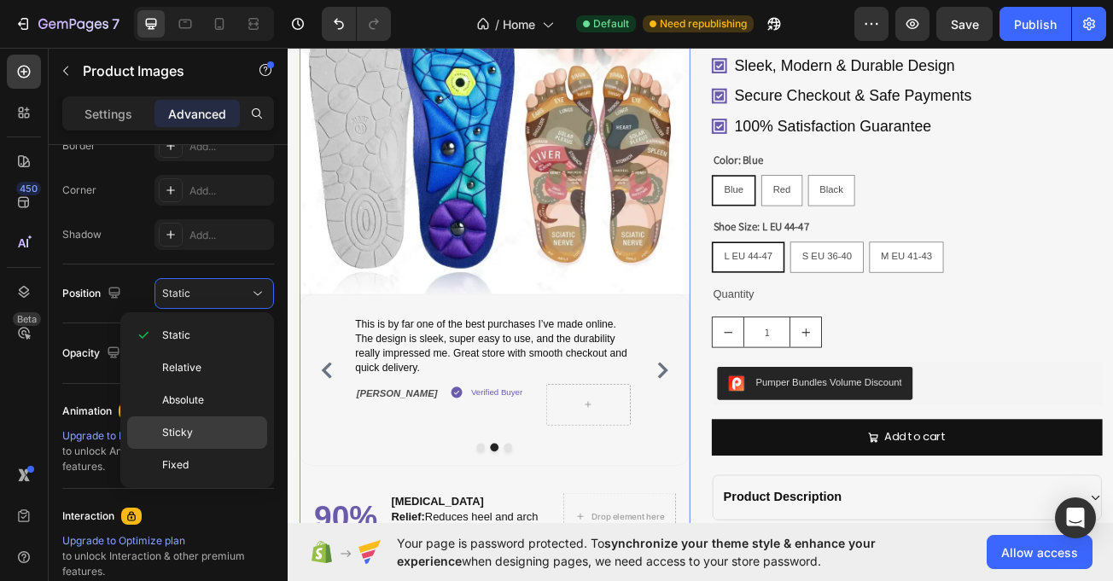
click at [210, 449] on div "Sticky" at bounding box center [197, 465] width 140 height 32
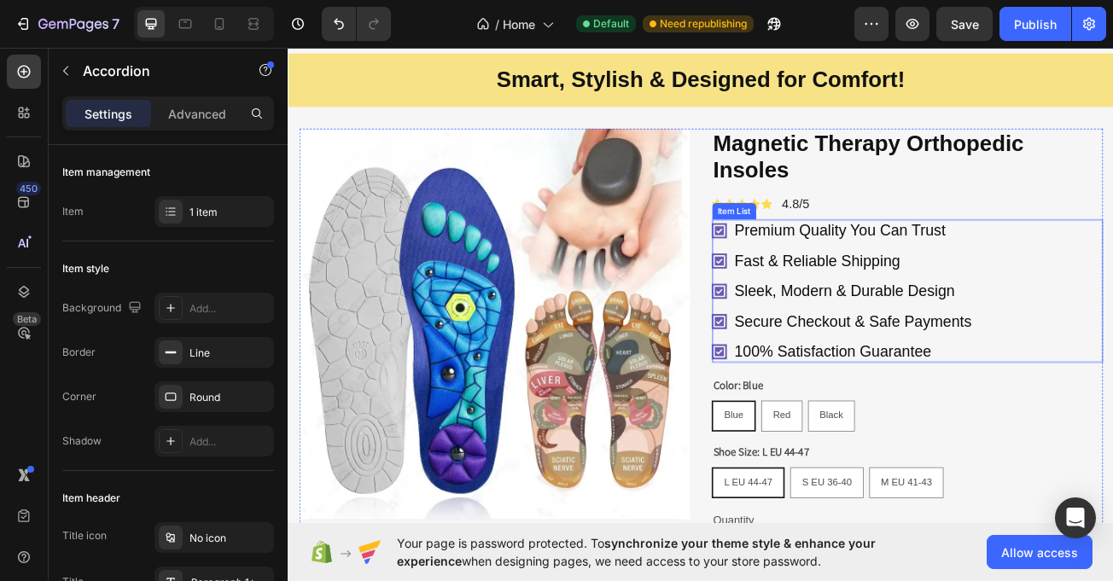
scroll to position [1862, 0]
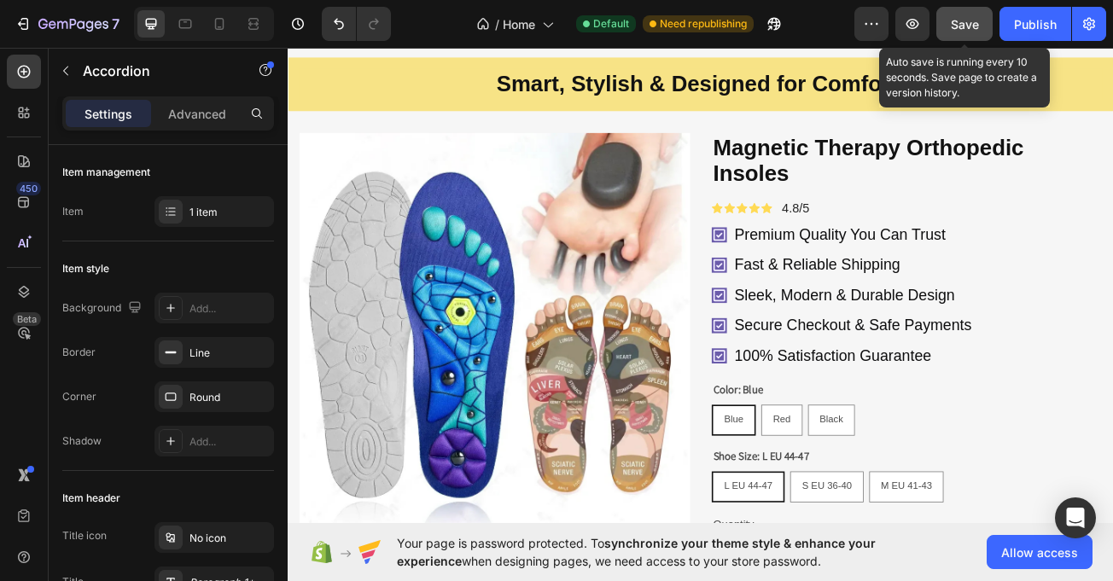
click at [960, 21] on span "Save" at bounding box center [965, 24] width 28 height 15
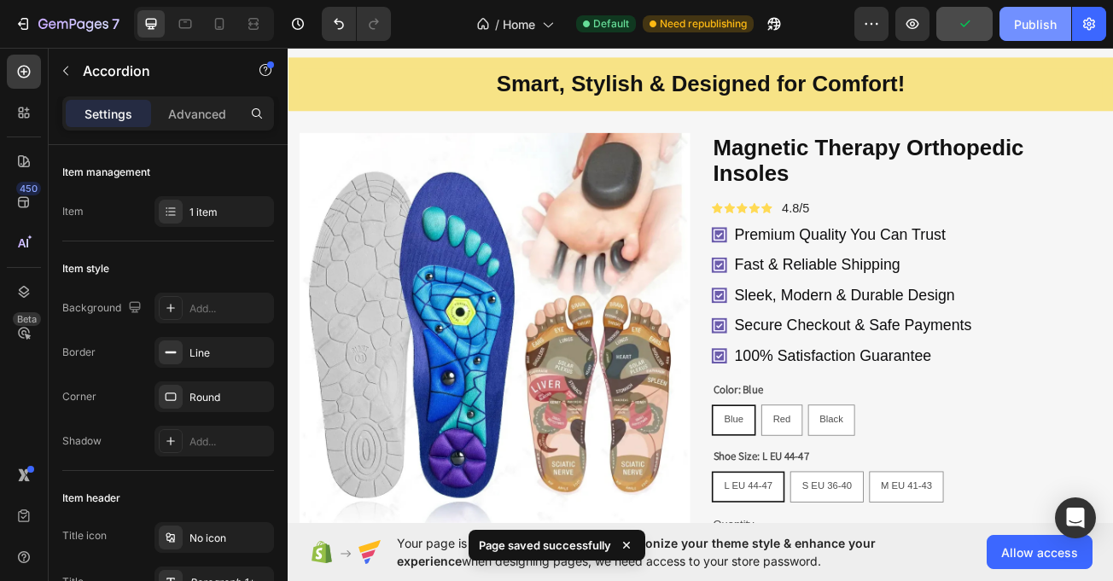
click at [1031, 18] on div "Publish" at bounding box center [1035, 24] width 43 height 18
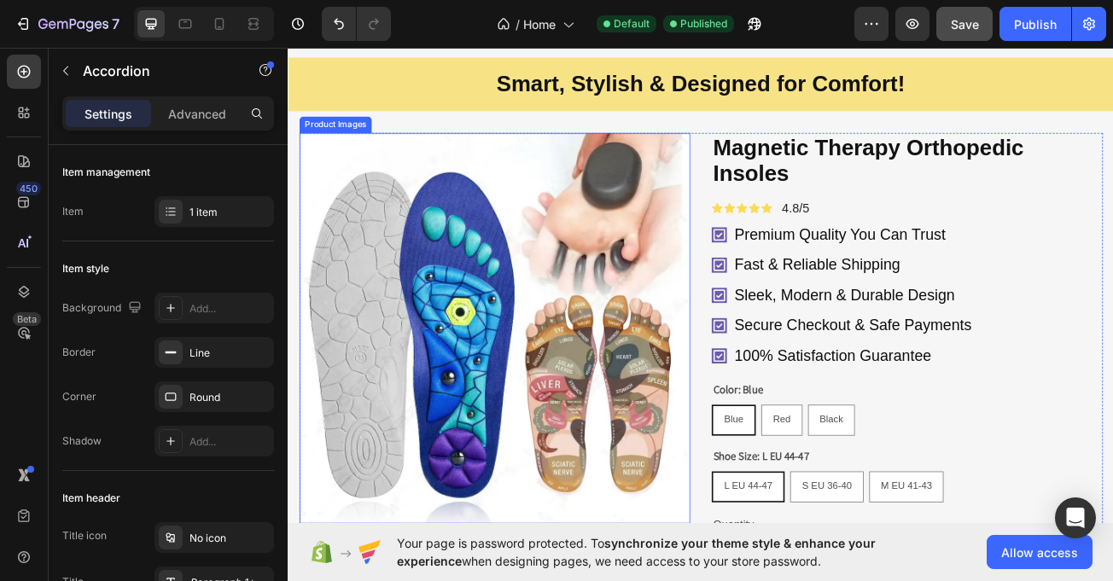
click at [501, 327] on img at bounding box center [543, 397] width 485 height 485
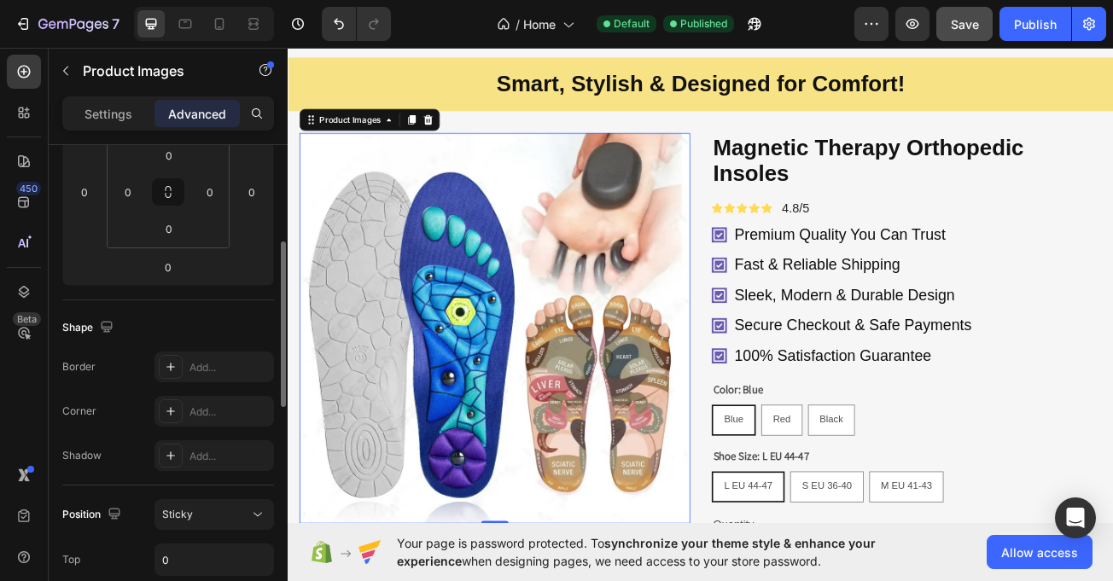
scroll to position [295, 0]
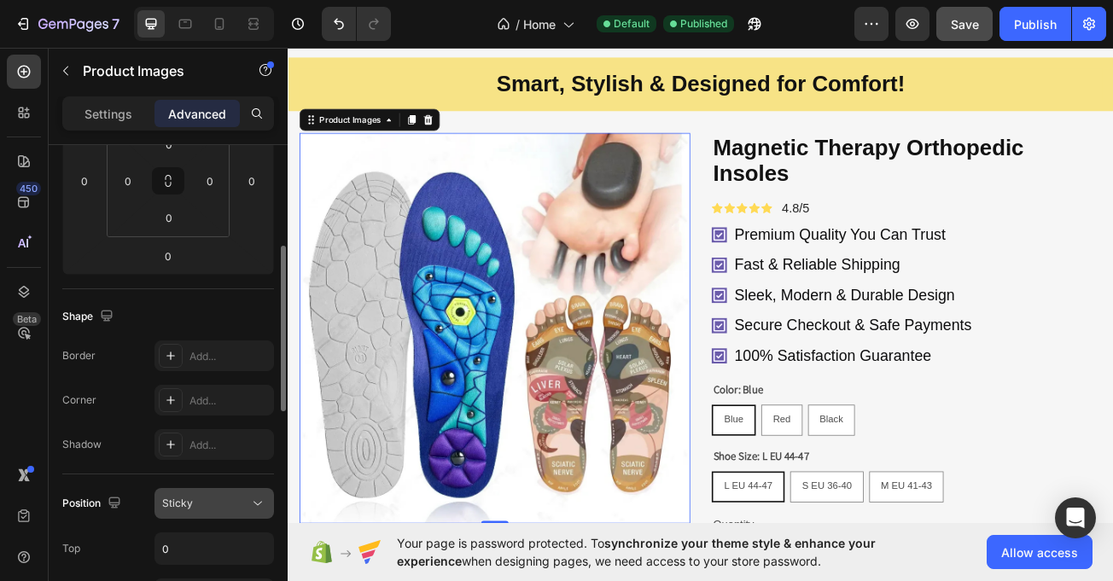
click at [215, 502] on div "Sticky" at bounding box center [205, 503] width 87 height 15
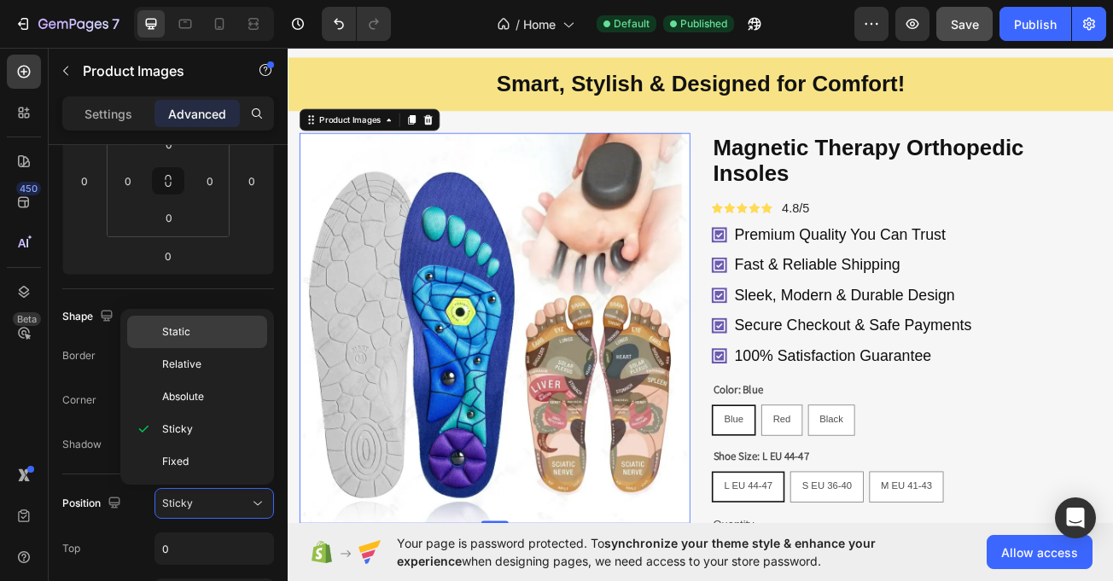
click at [195, 348] on div "Static" at bounding box center [197, 364] width 140 height 32
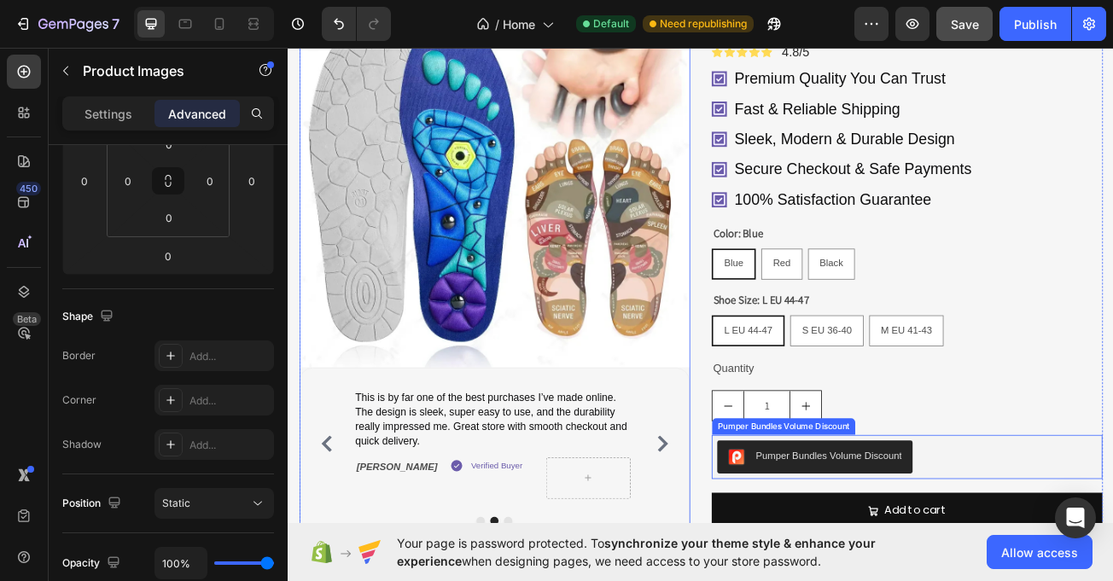
scroll to position [2272, 0]
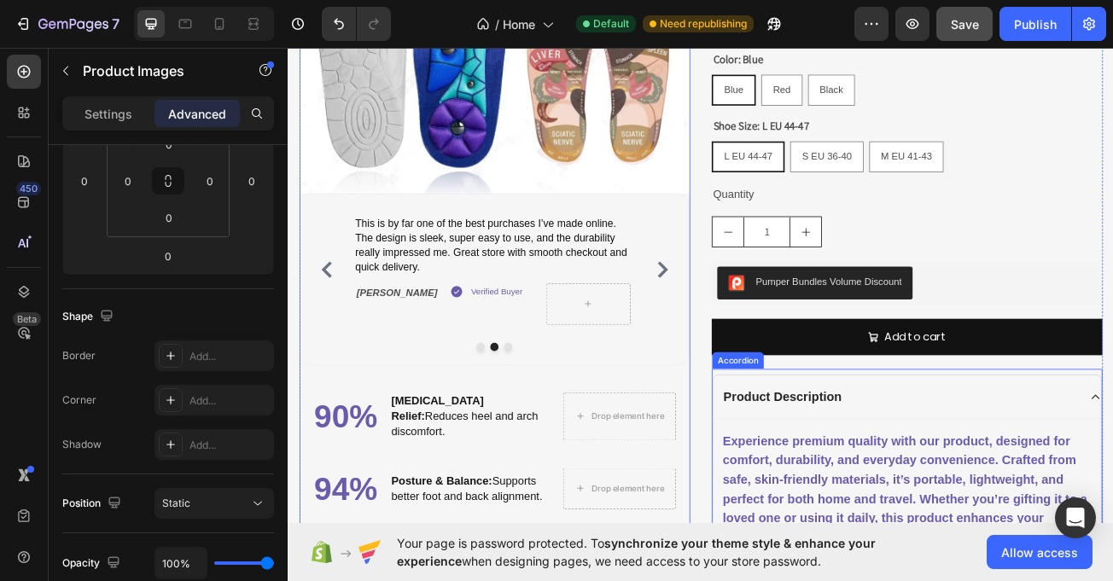
click at [1045, 476] on div "Product Description" at bounding box center [1048, 482] width 444 height 26
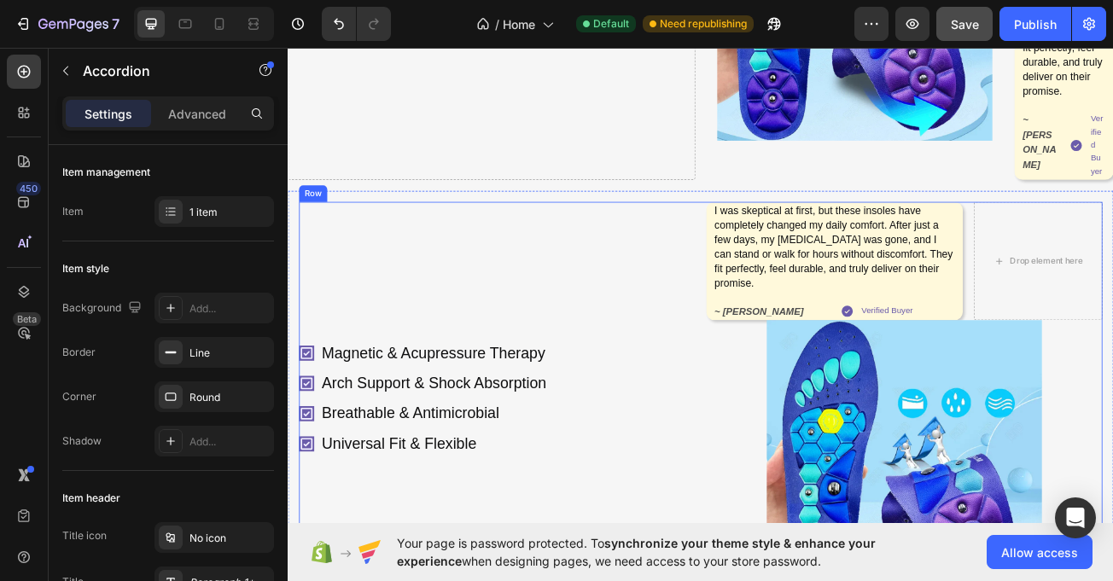
scroll to position [656, 0]
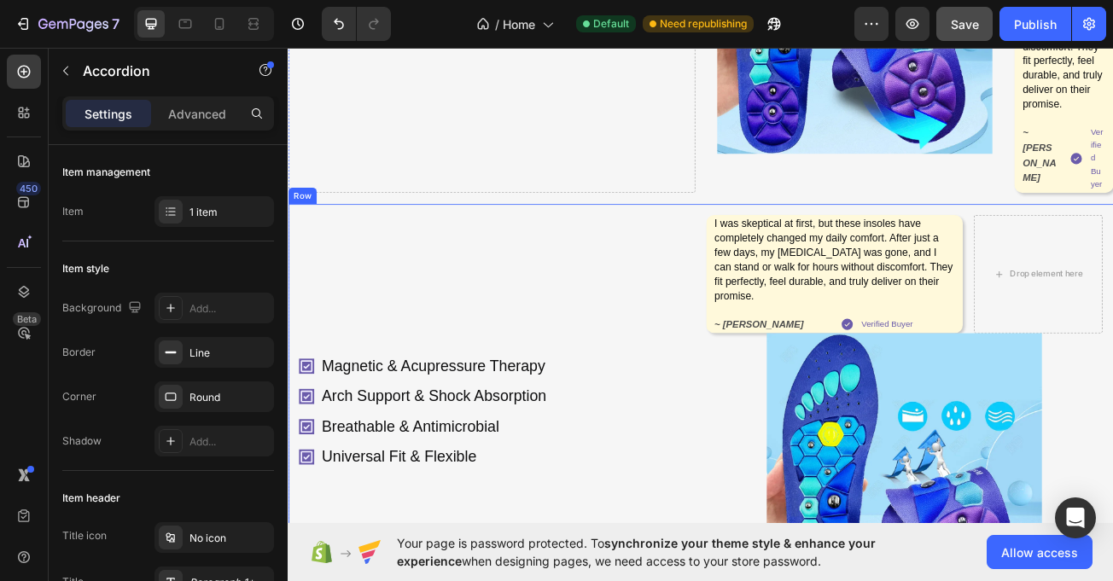
click at [289, 327] on div "Magnetic & Acupressure Therapy Arch Support & Shock Absorption Breathable & Ant…" at bounding box center [800, 500] width 1025 height 516
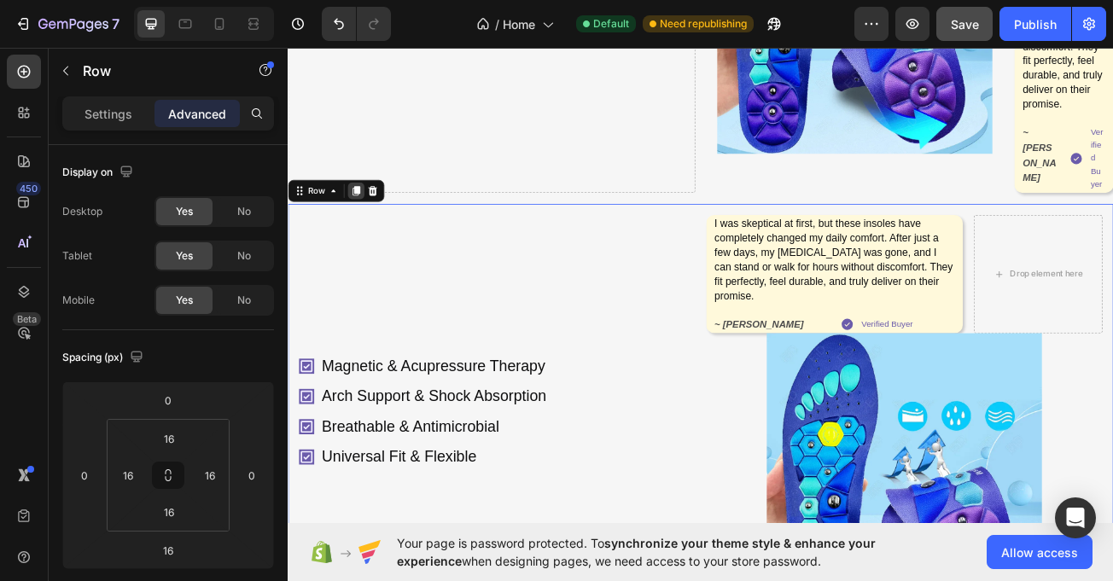
click at [375, 226] on icon at bounding box center [372, 226] width 9 height 12
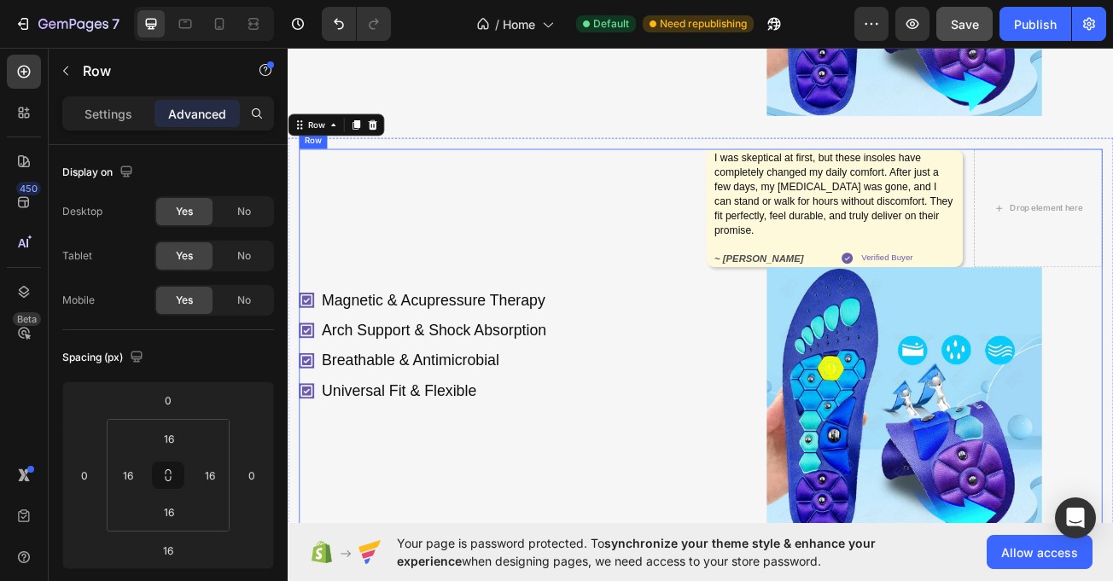
scroll to position [1246, 0]
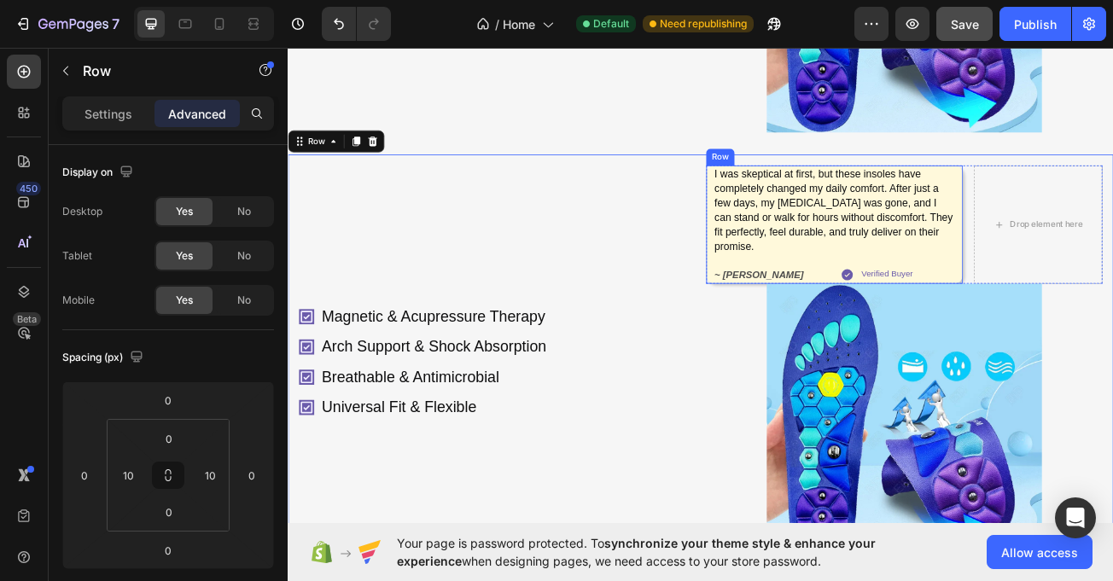
click at [808, 246] on div "I was skeptical at first, but these insoles have completely changed my daily co…" at bounding box center [966, 268] width 318 height 147
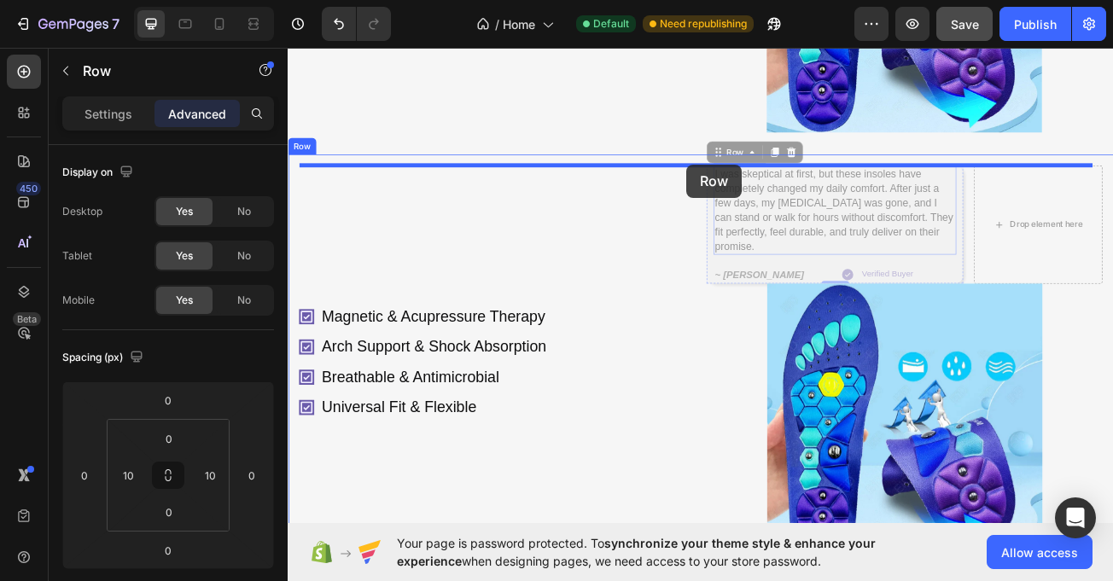
drag, startPoint x: 814, startPoint y: 178, endPoint x: 782, endPoint y: 194, distance: 35.9
type input "16"
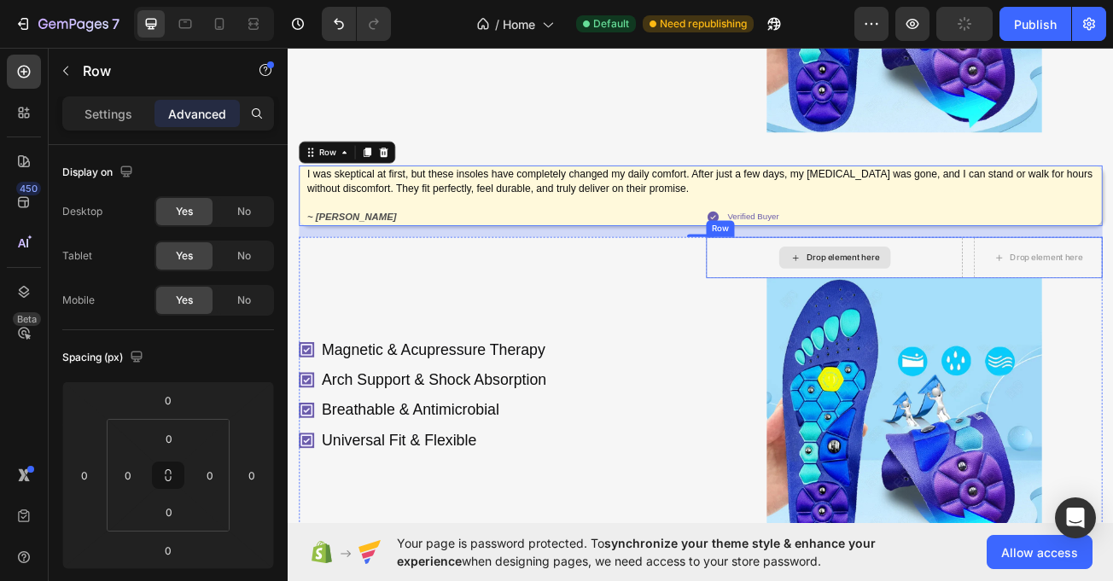
click at [823, 301] on div "Drop element here" at bounding box center [966, 308] width 318 height 51
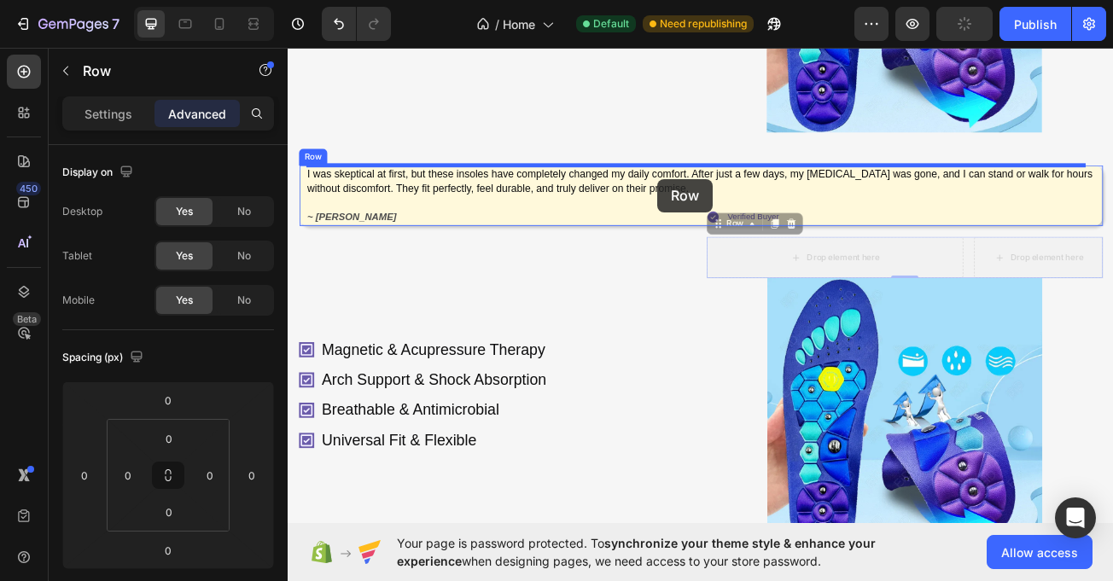
drag, startPoint x: 813, startPoint y: 268, endPoint x: 746, endPoint y: 212, distance: 87.2
type input "16"
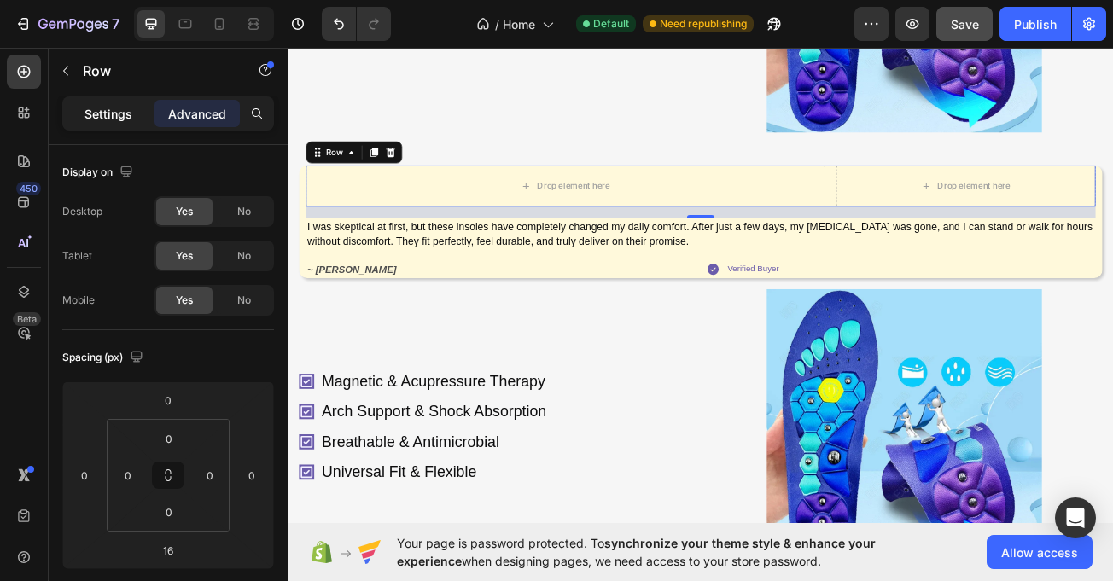
click at [114, 117] on p "Settings" at bounding box center [109, 114] width 48 height 18
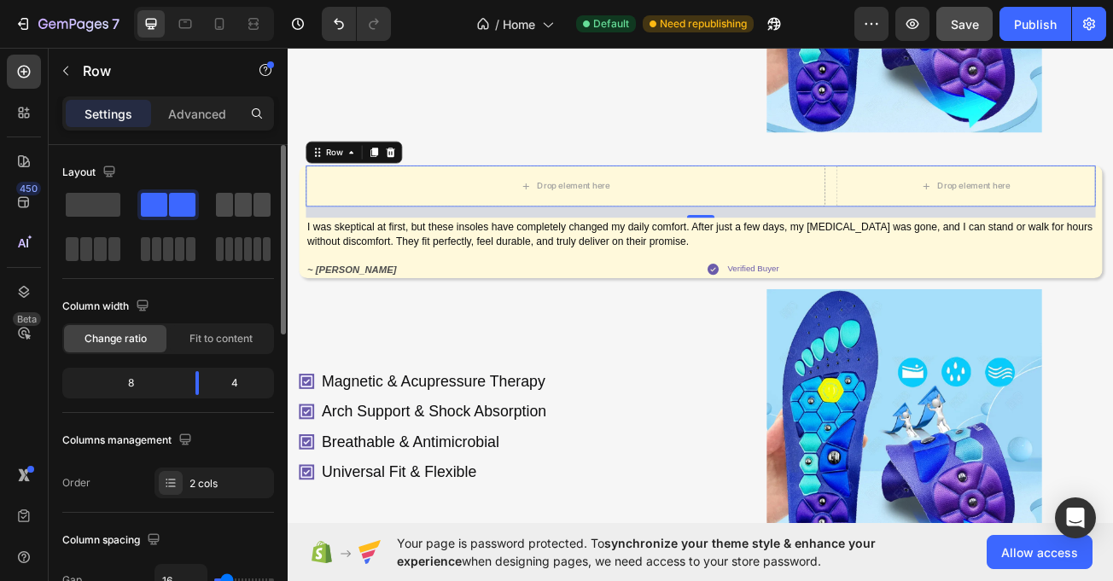
click at [232, 209] on span at bounding box center [224, 205] width 17 height 24
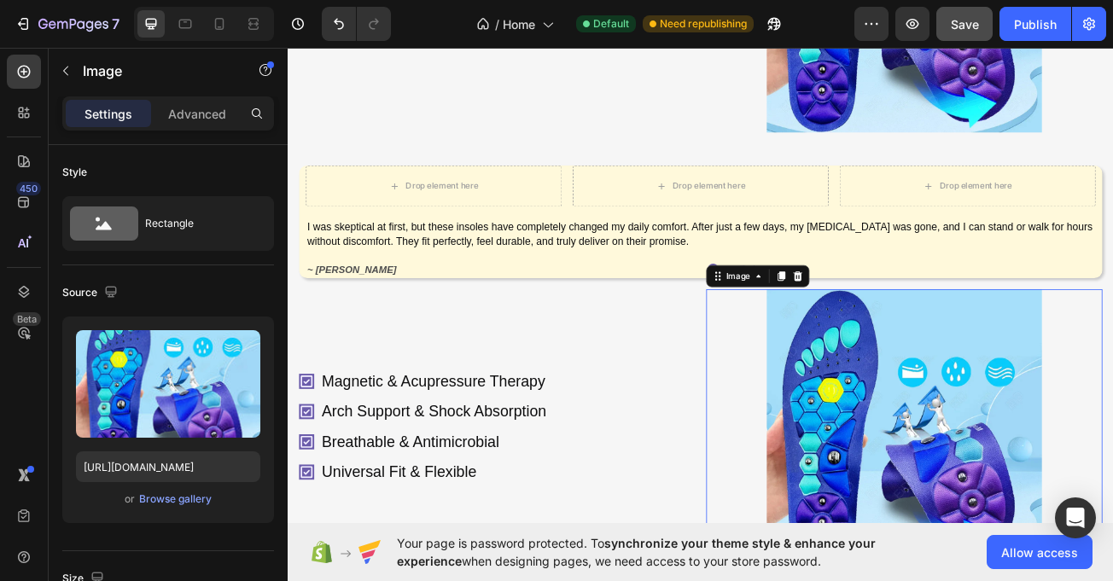
click at [868, 464] on div at bounding box center [1053, 519] width 492 height 342
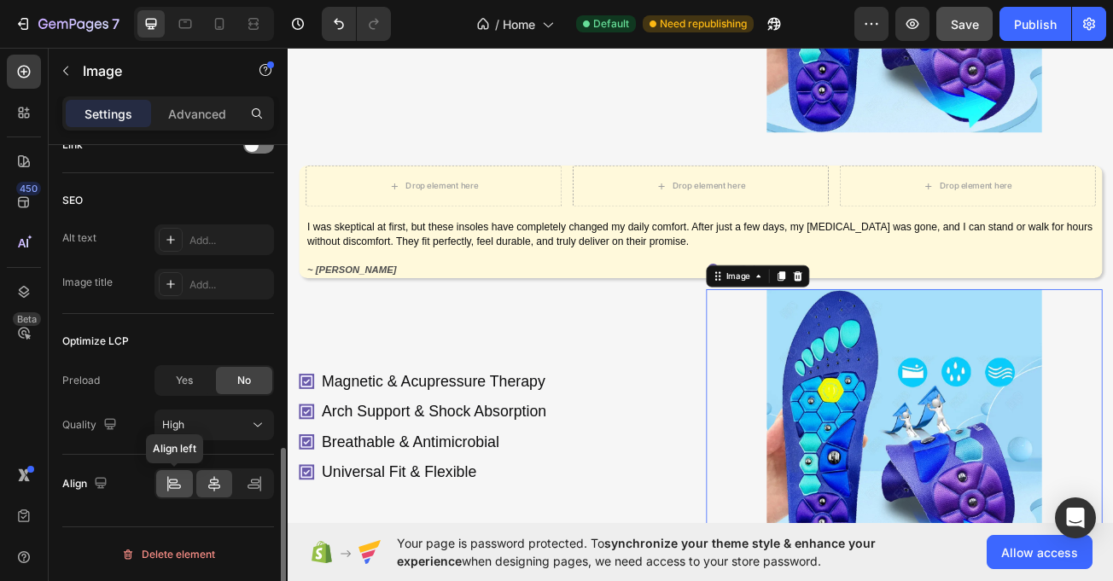
click at [176, 481] on icon at bounding box center [174, 484] width 17 height 17
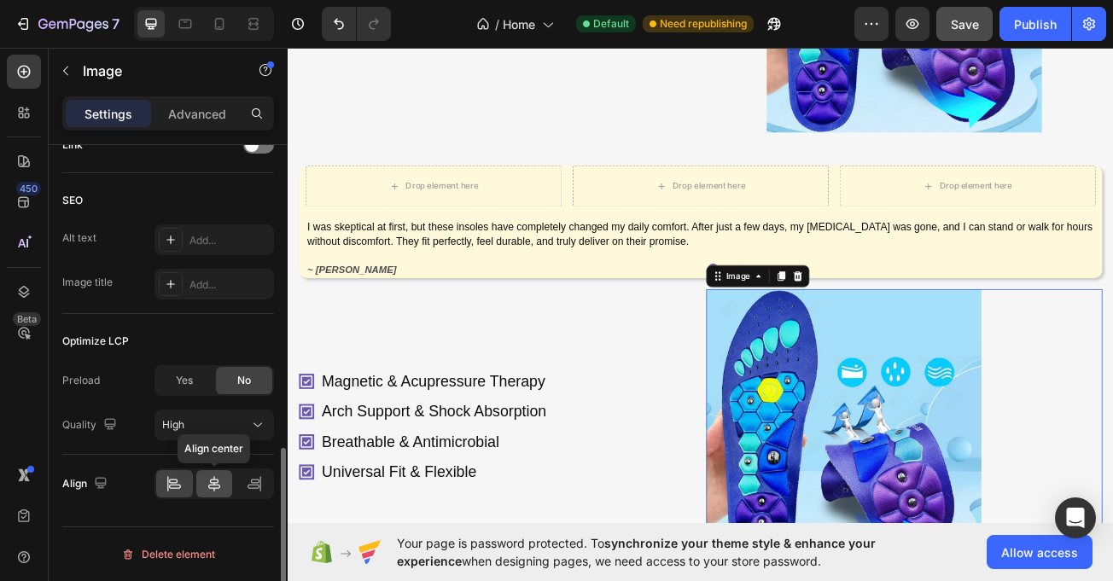
click at [197, 482] on div at bounding box center [214, 483] width 37 height 27
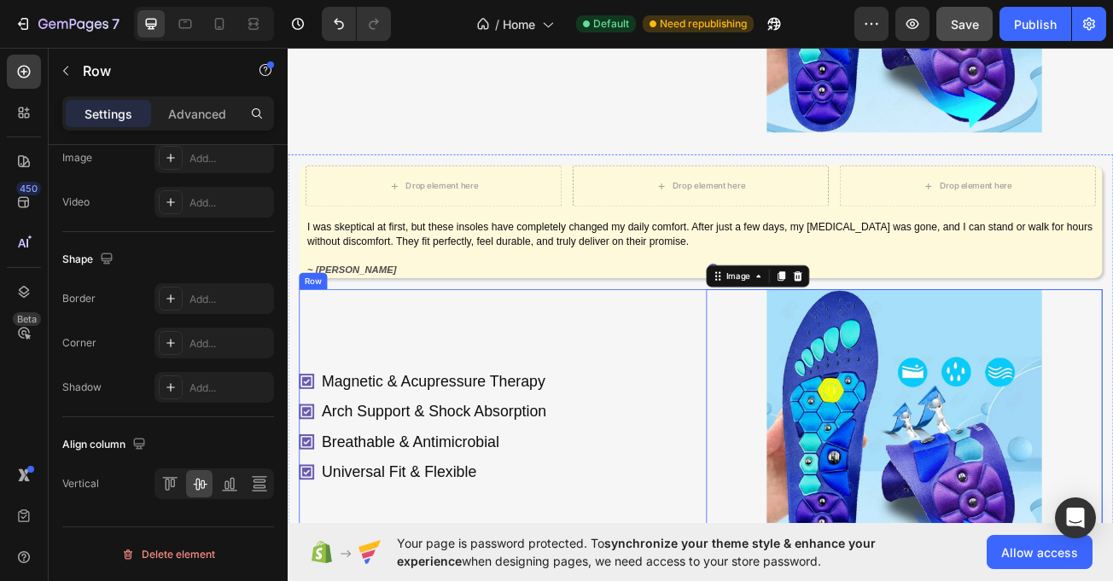
scroll to position [0, 0]
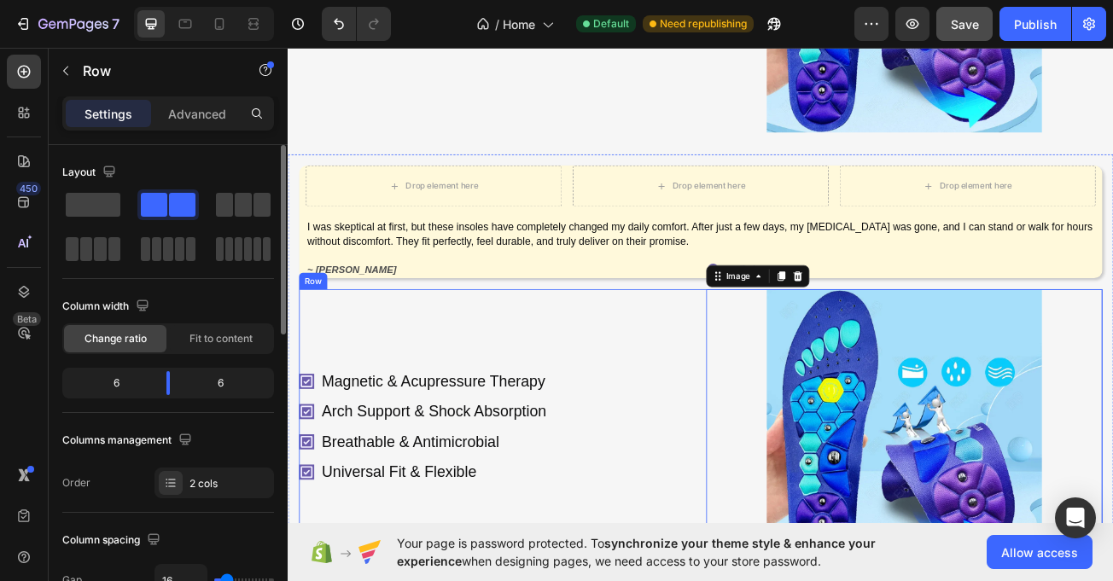
click at [650, 407] on div "Magnetic & Acupressure Therapy Arch Support & Shock Absorption Breathable & Ant…" at bounding box center [547, 519] width 492 height 342
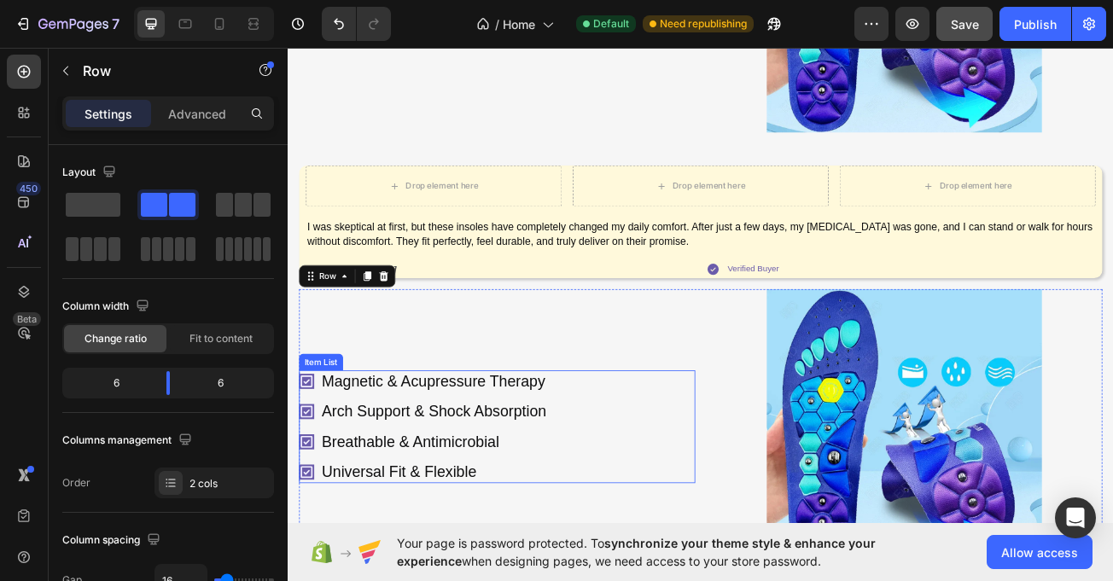
click at [689, 490] on div "Magnetic & Acupressure Therapy Arch Support & Shock Absorption Breathable & Ant…" at bounding box center [547, 519] width 492 height 140
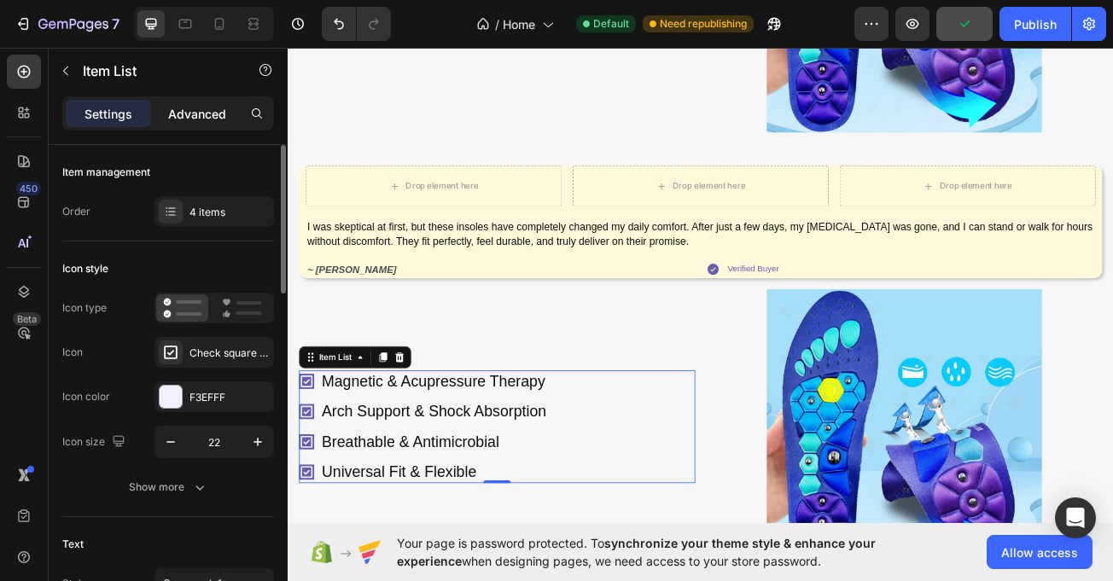
click at [205, 114] on p "Advanced" at bounding box center [197, 114] width 58 height 18
type input "100%"
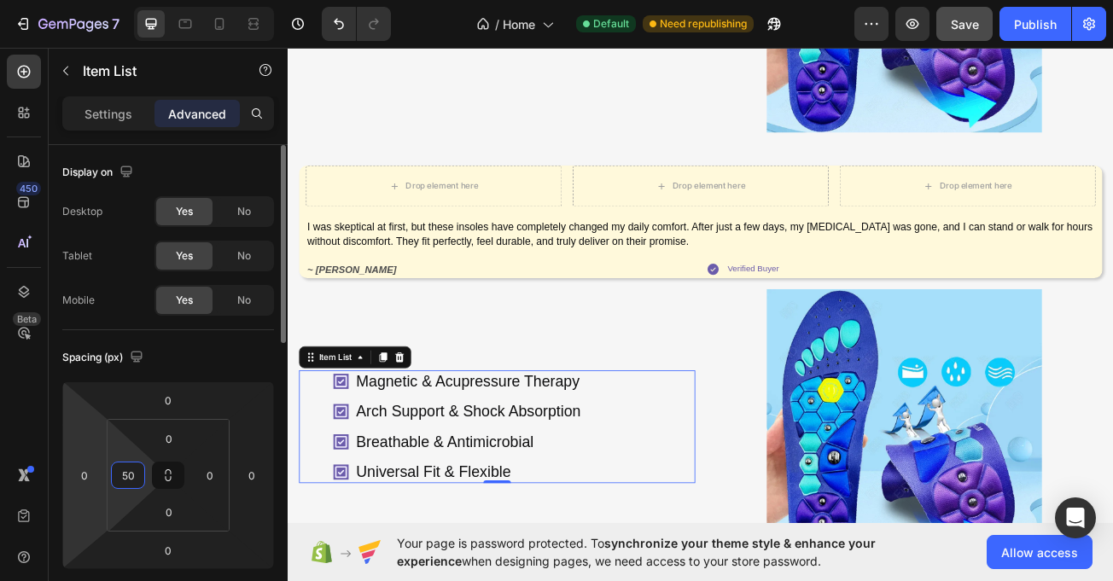
drag, startPoint x: 127, startPoint y: 478, endPoint x: 104, endPoint y: 476, distance: 23.2
click at [108, 476] on div "0 50 0 0" at bounding box center [168, 475] width 123 height 113
type input "80"
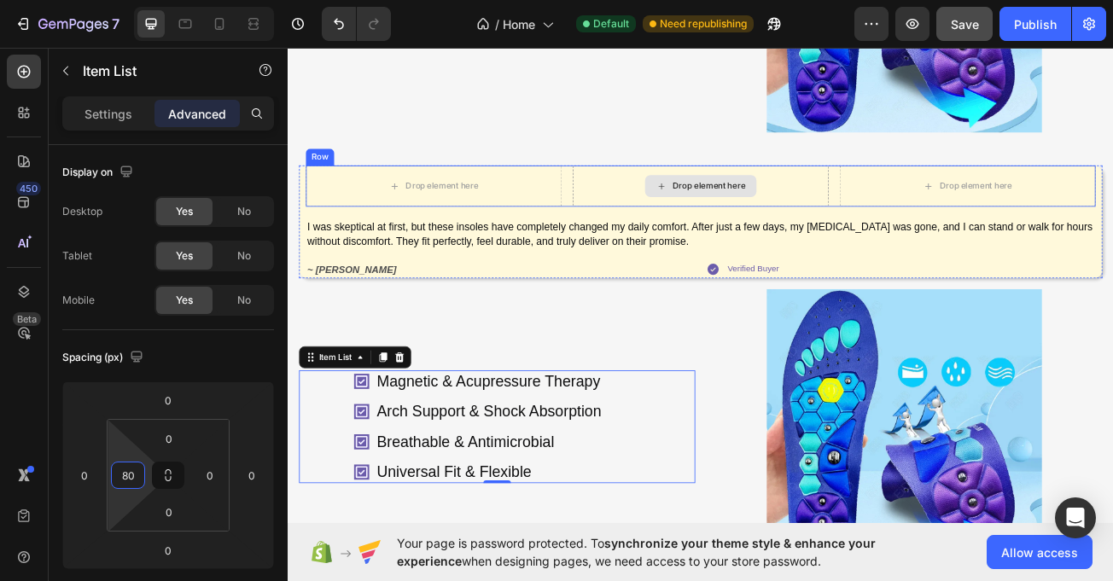
click at [682, 238] on div "Drop element here" at bounding box center [800, 220] width 318 height 51
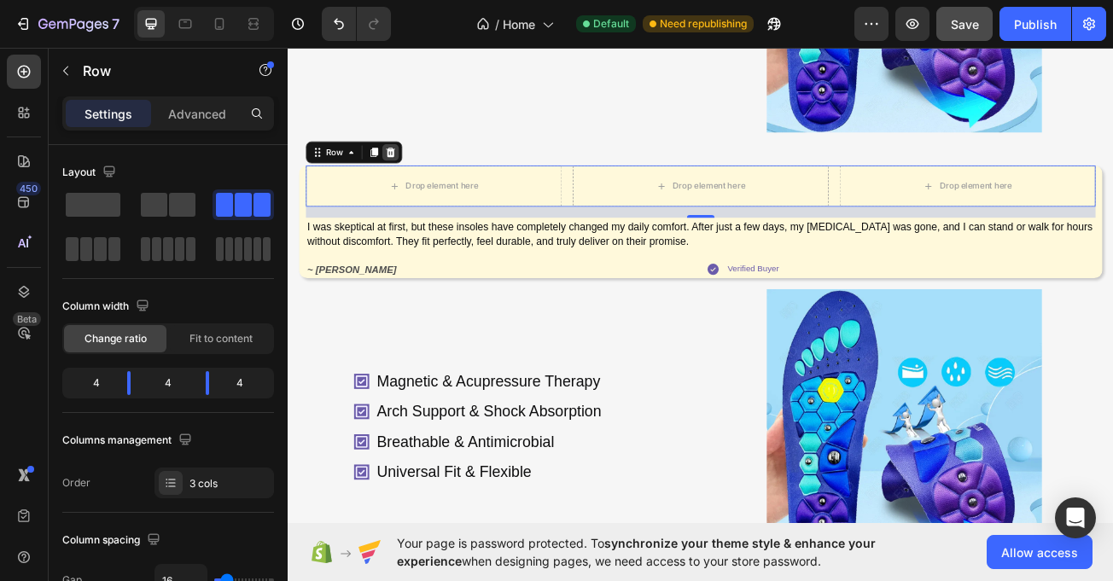
click at [414, 178] on icon at bounding box center [415, 178] width 11 height 12
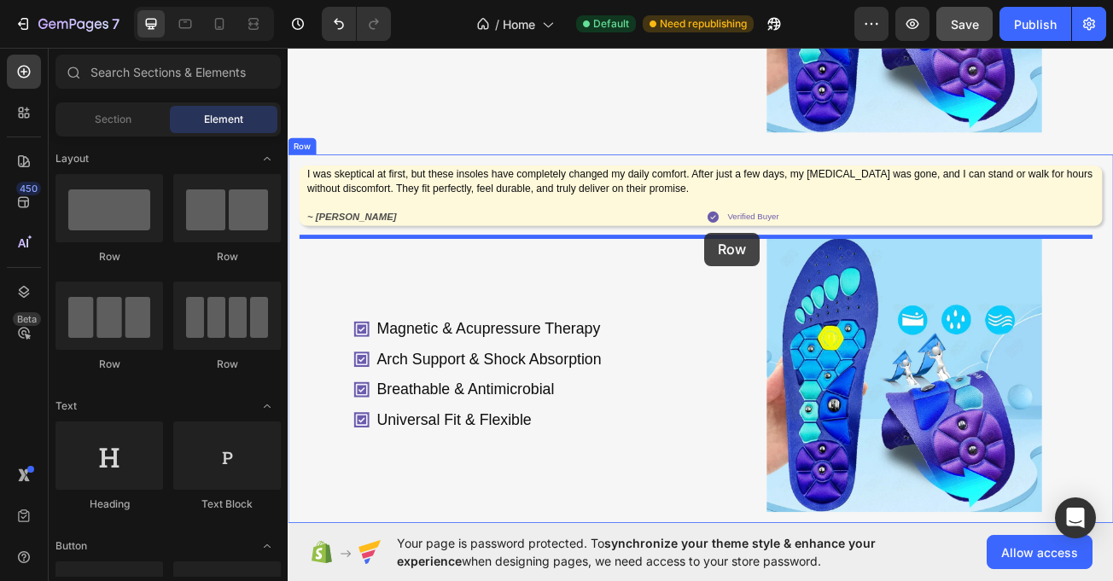
drag, startPoint x: 398, startPoint y: 371, endPoint x: 804, endPoint y: 278, distance: 416.7
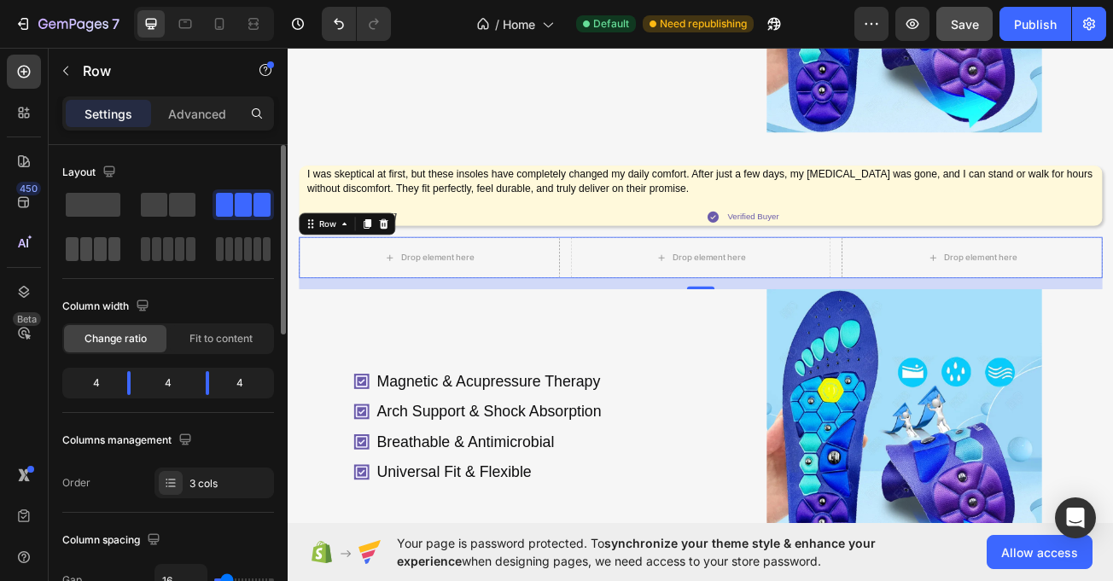
click at [102, 239] on span at bounding box center [100, 249] width 13 height 24
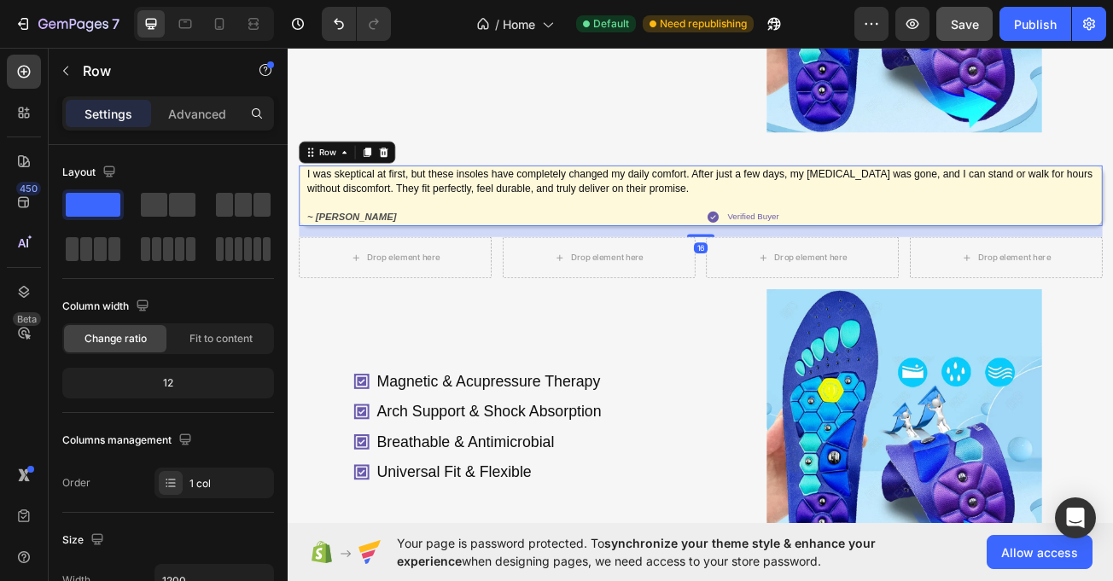
click at [312, 237] on div "I was skeptical at first, but these insoles have completely changed my daily co…" at bounding box center [800, 232] width 980 height 75
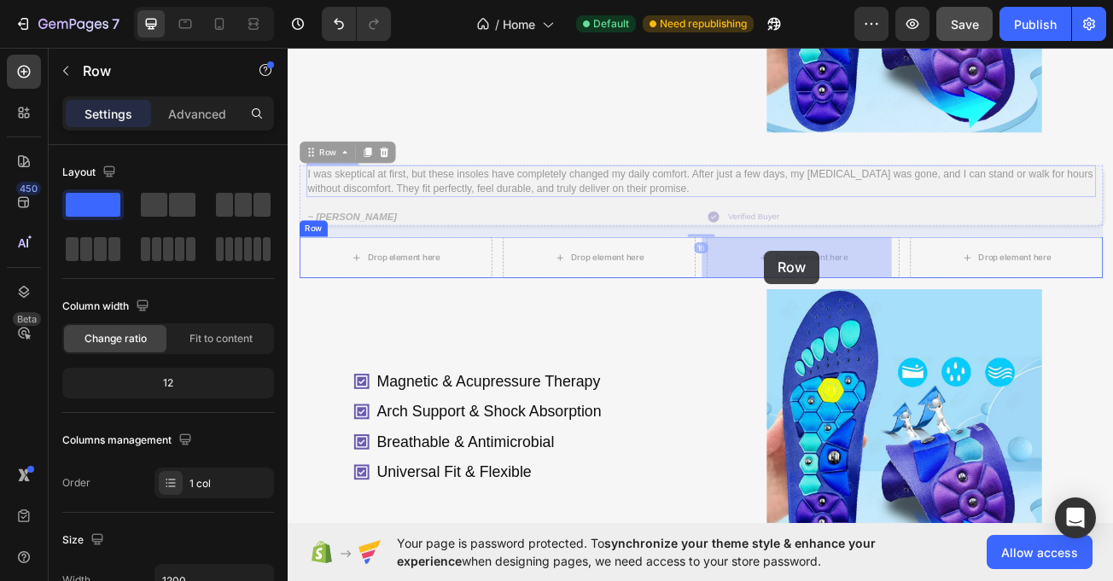
drag, startPoint x: 316, startPoint y: 182, endPoint x: 879, endPoint y: 301, distance: 575.8
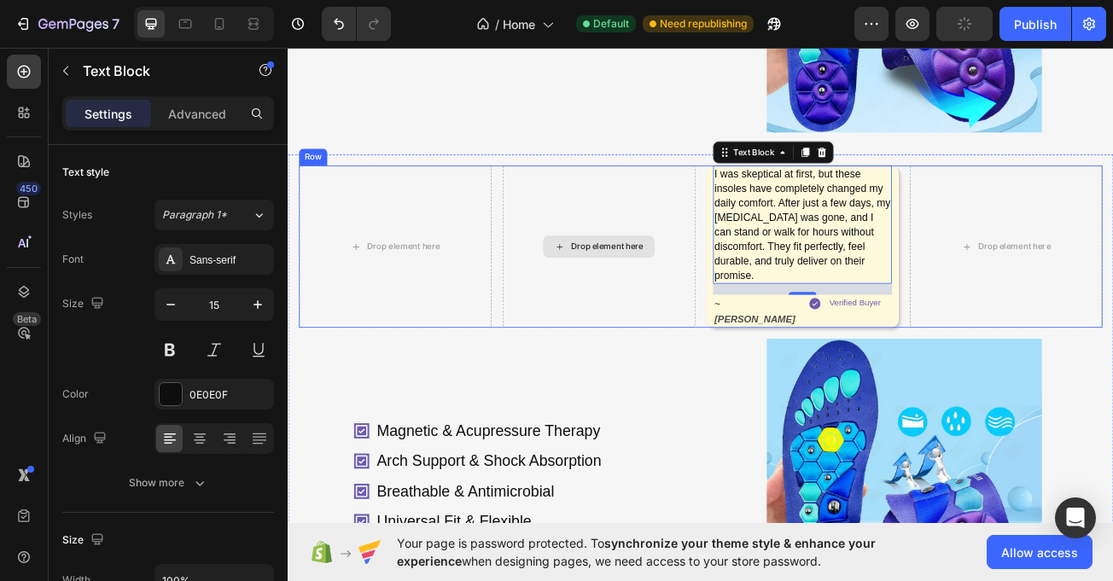
click at [611, 234] on div "Drop element here" at bounding box center [673, 295] width 239 height 201
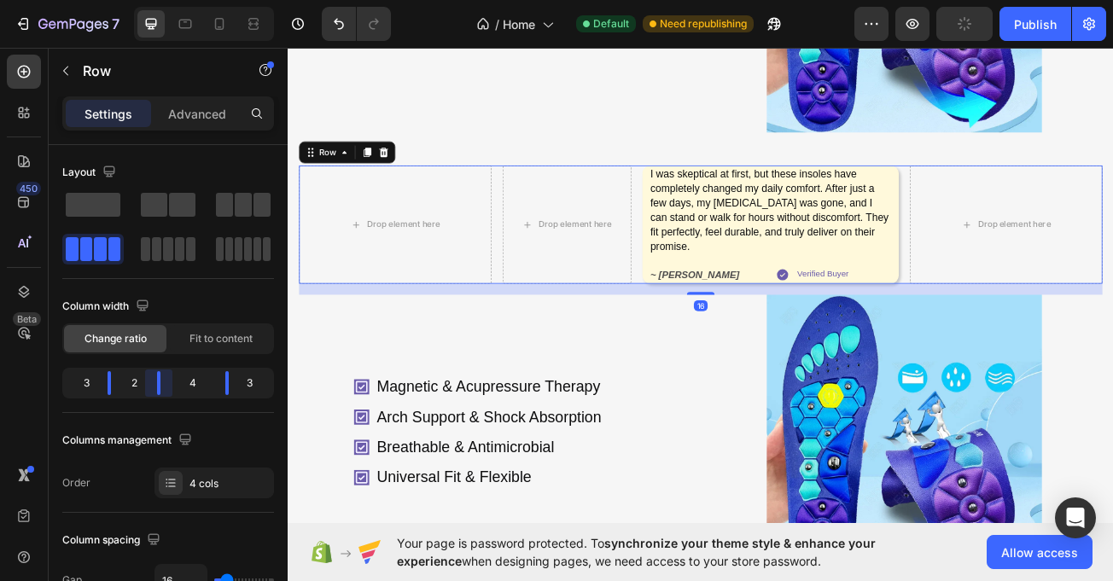
drag, startPoint x: 167, startPoint y: 392, endPoint x: 152, endPoint y: 388, distance: 15.7
click at [152, 0] on body "7 / Home Default Need republishing Preview Publish 450 Beta Sections(30) Elemen…" at bounding box center [556, 0] width 1113 height 0
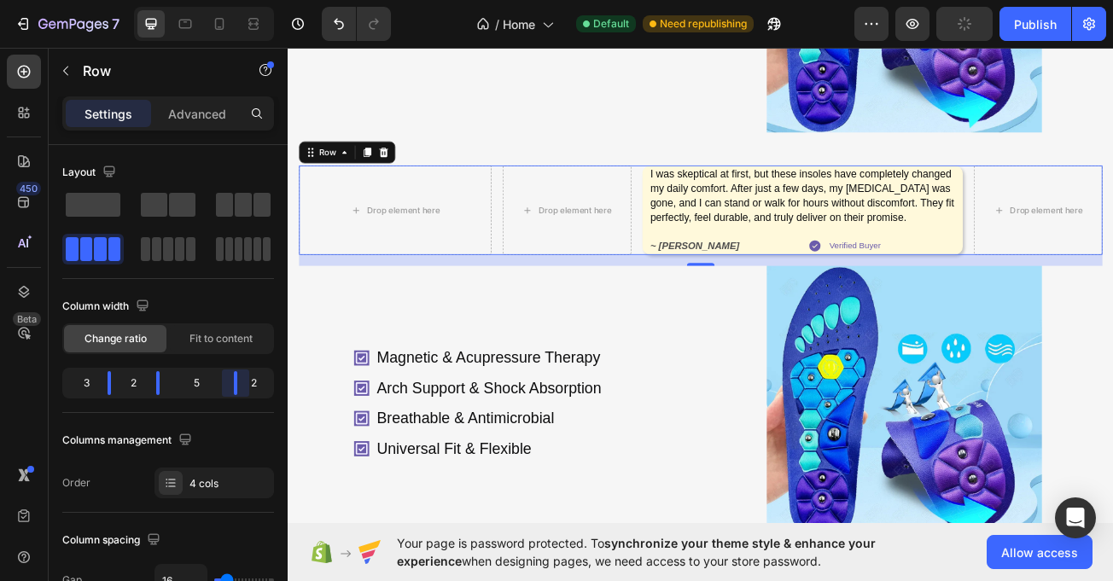
drag, startPoint x: 220, startPoint y: 377, endPoint x: 368, endPoint y: 352, distance: 149.8
click at [241, 0] on body "7 / Home Default Need republishing Preview Publish 450 Beta Sections(30) Elemen…" at bounding box center [556, 0] width 1113 height 0
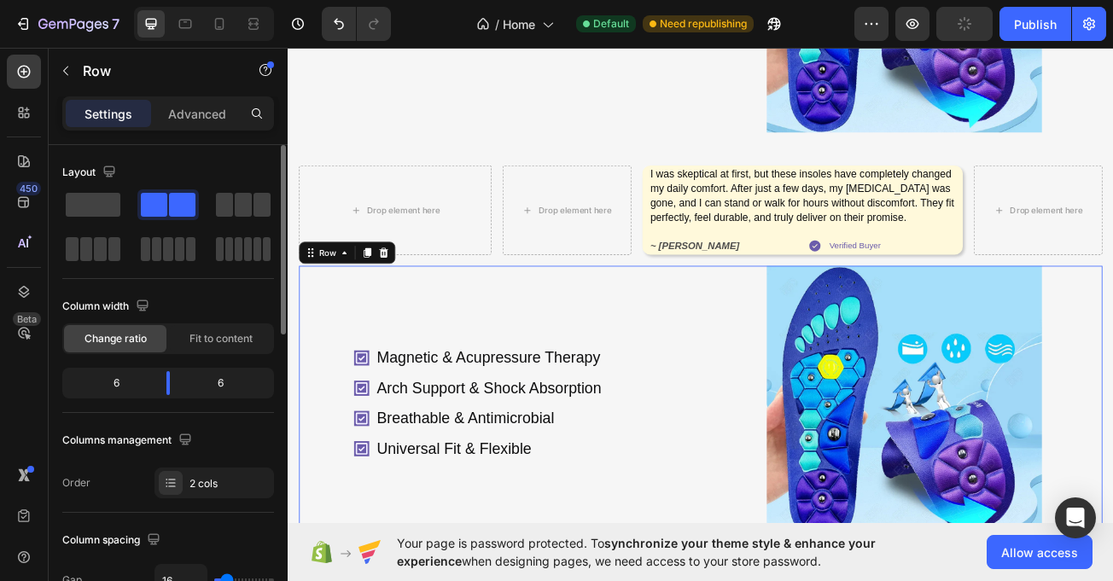
click at [656, 405] on div "Magnetic & Acupressure Therapy Arch Support & Shock Absorption Breathable & Ant…" at bounding box center [547, 490] width 492 height 342
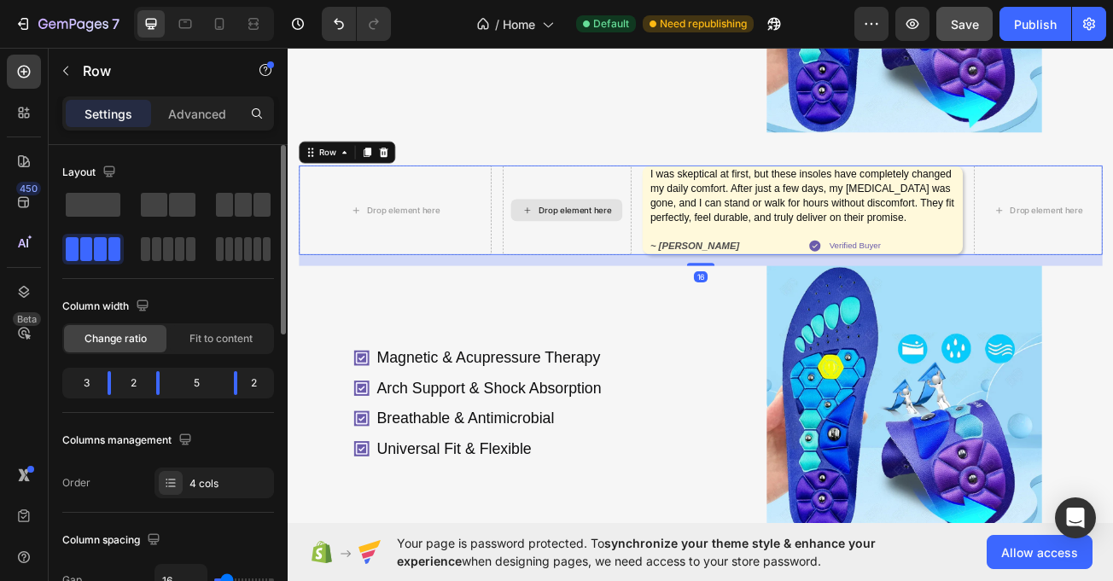
click at [619, 195] on div "Drop element here" at bounding box center [634, 250] width 160 height 111
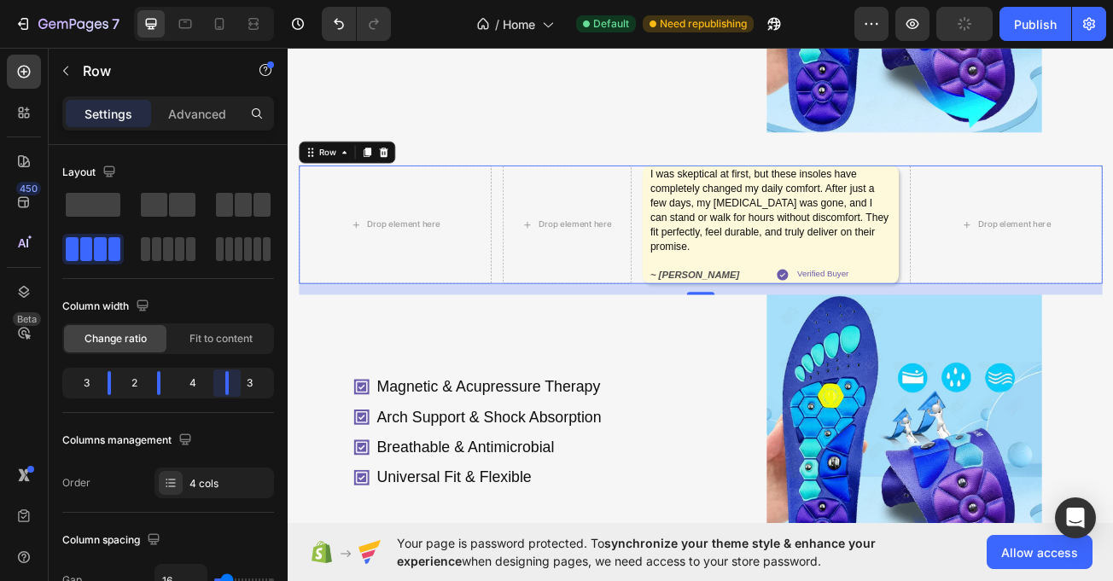
drag, startPoint x: 229, startPoint y: 385, endPoint x: 227, endPoint y: 355, distance: 29.9
click at [224, 0] on body "7 / Home Default Need republishing Preview Publish 450 Beta Sections(30) Elemen…" at bounding box center [556, 0] width 1113 height 0
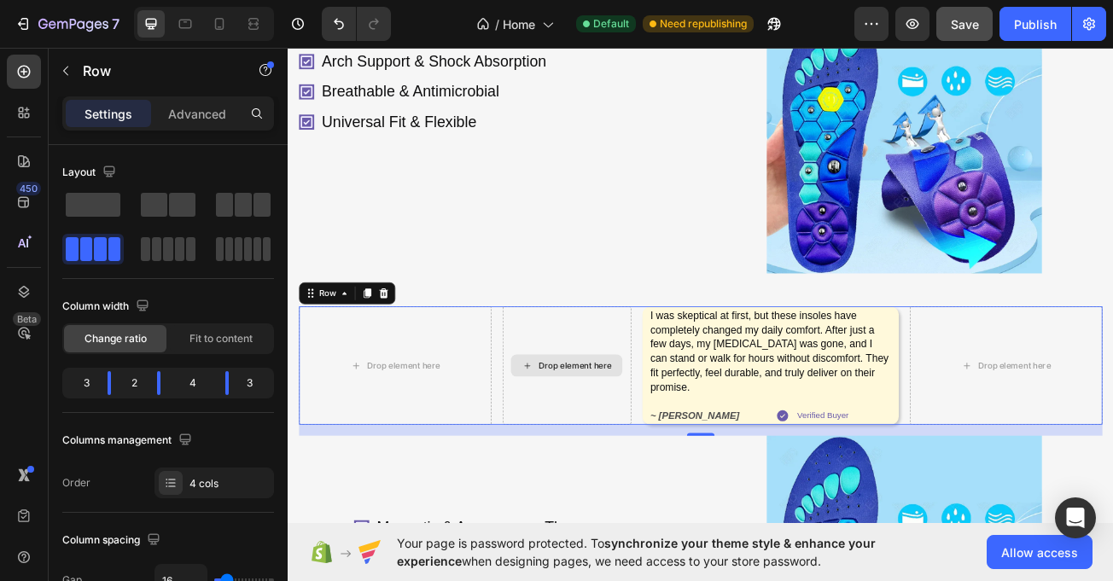
scroll to position [1076, 0]
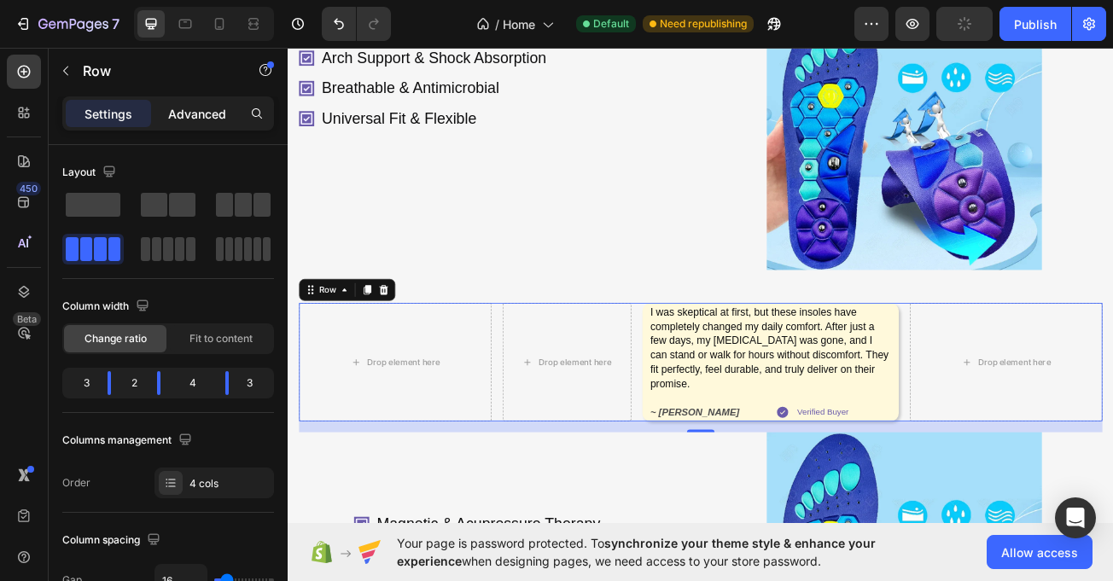
click at [202, 120] on p "Advanced" at bounding box center [197, 114] width 58 height 18
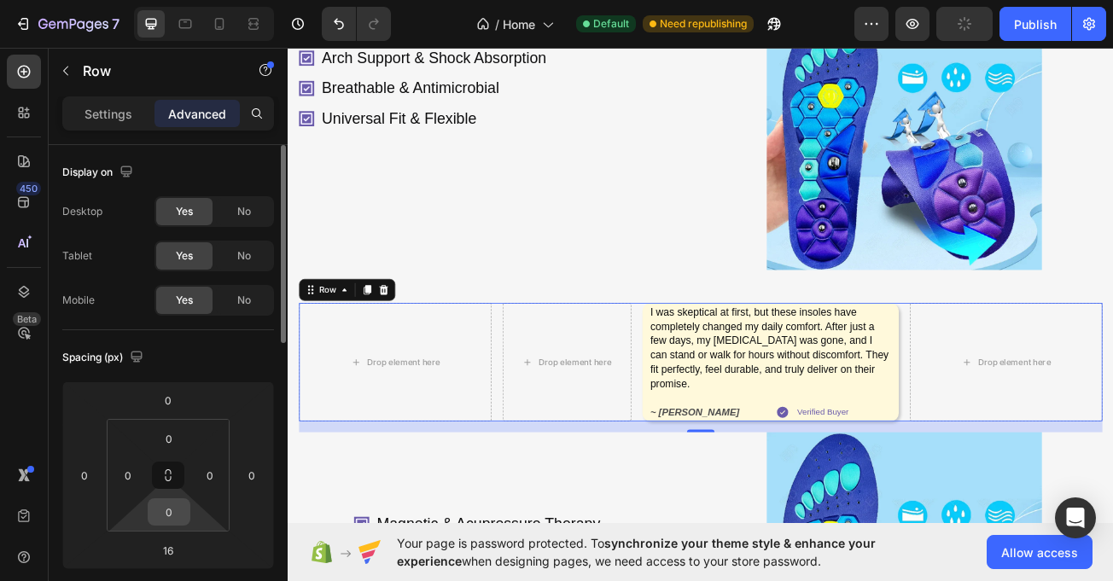
click at [173, 514] on input "0" at bounding box center [169, 512] width 34 height 26
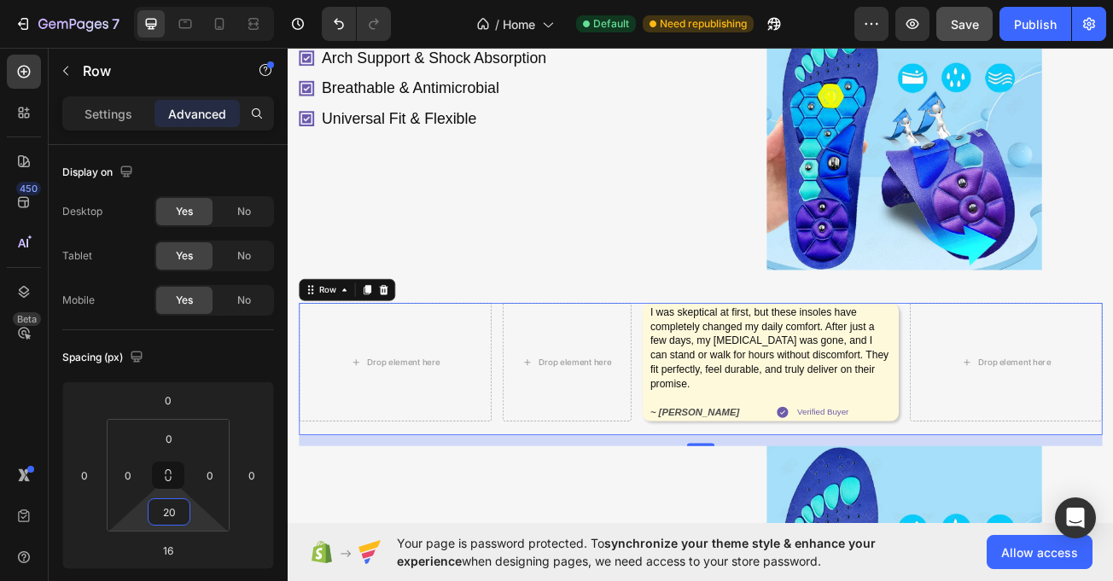
type input "2"
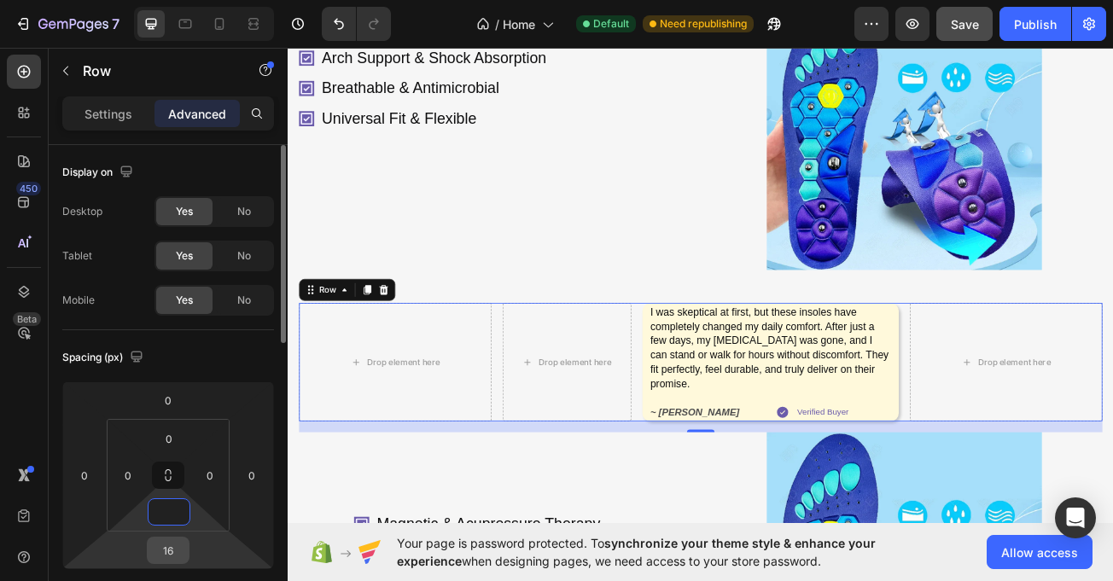
click at [179, 553] on input "16" at bounding box center [168, 551] width 34 height 26
type input "0"
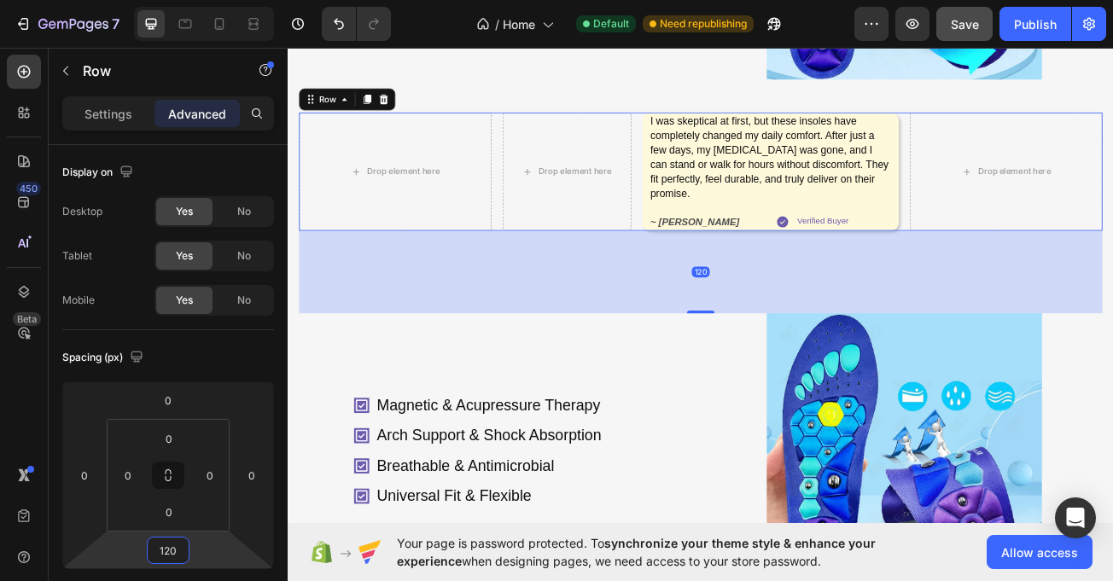
scroll to position [1326, 0]
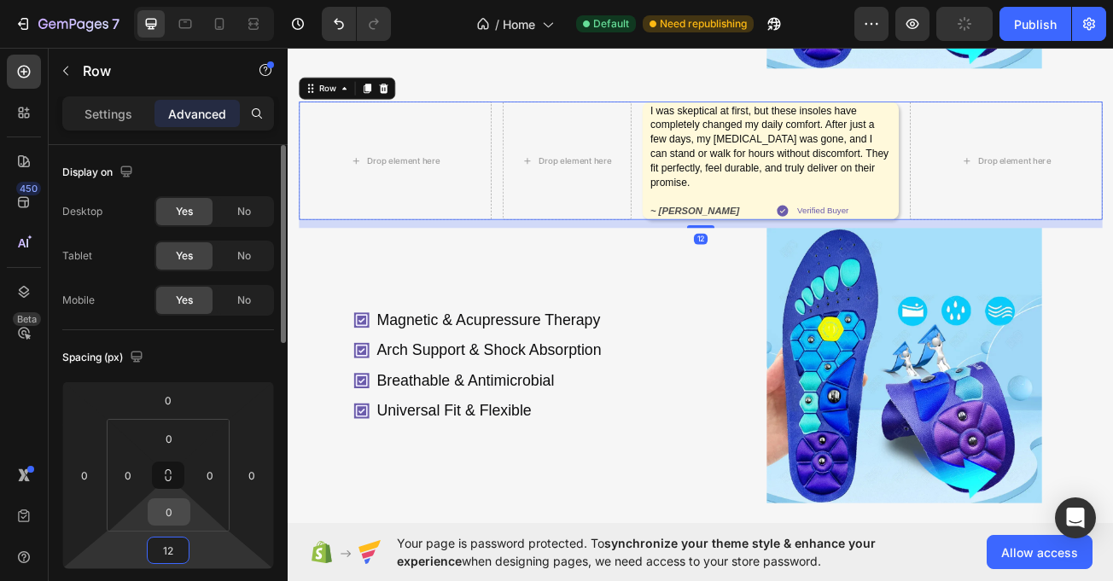
type input "1"
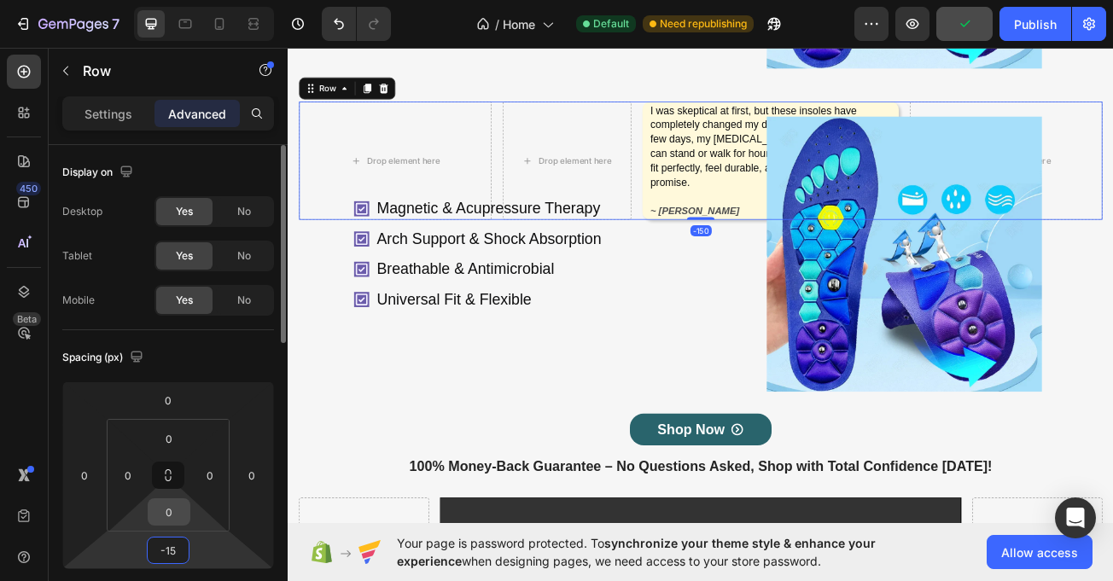
type input "-1"
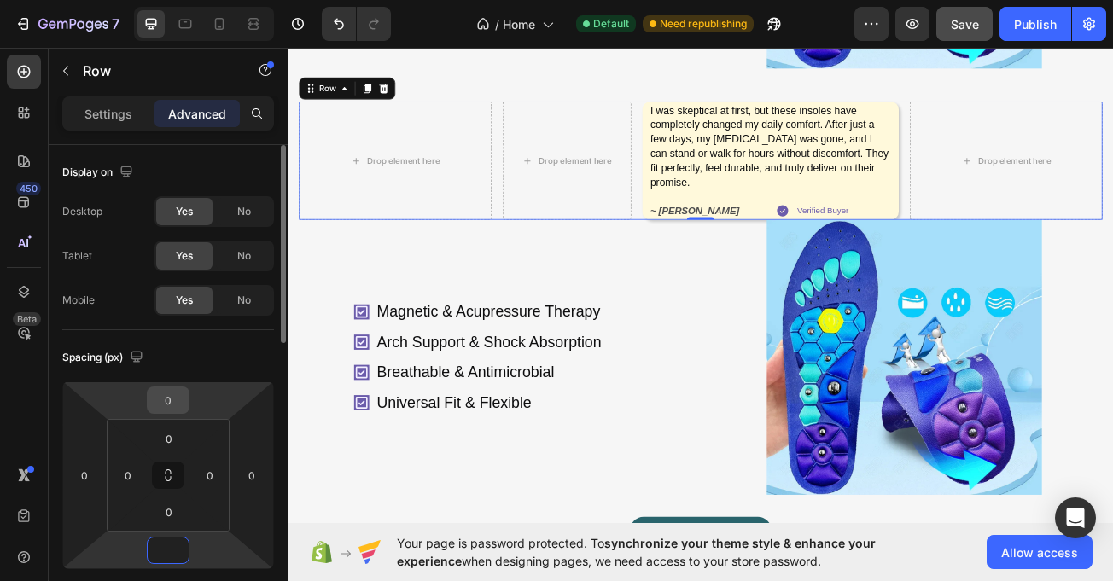
type input "0"
click at [173, 393] on input "0" at bounding box center [168, 401] width 34 height 26
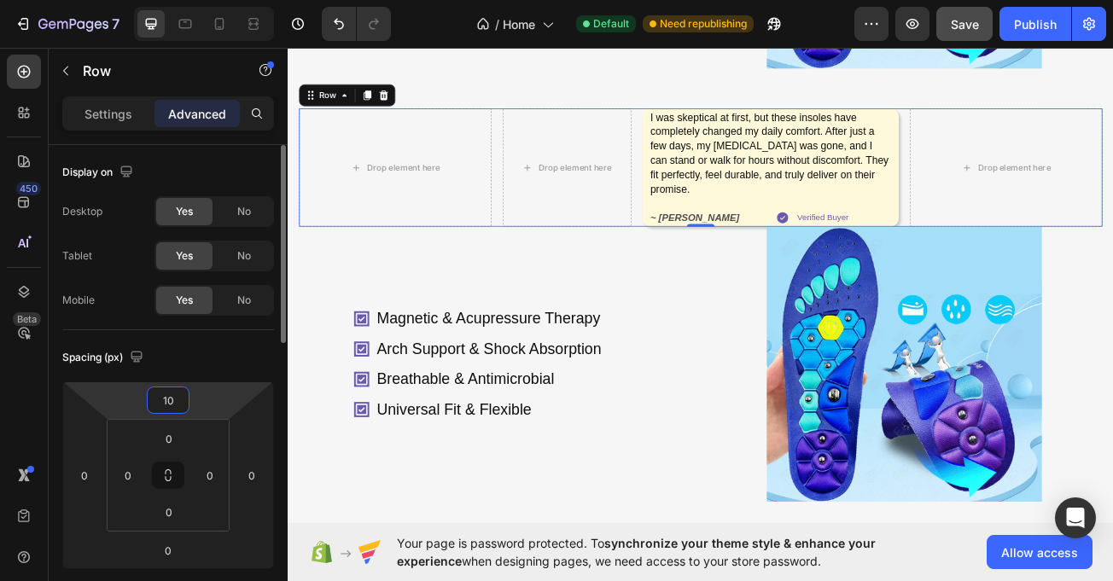
type input "1"
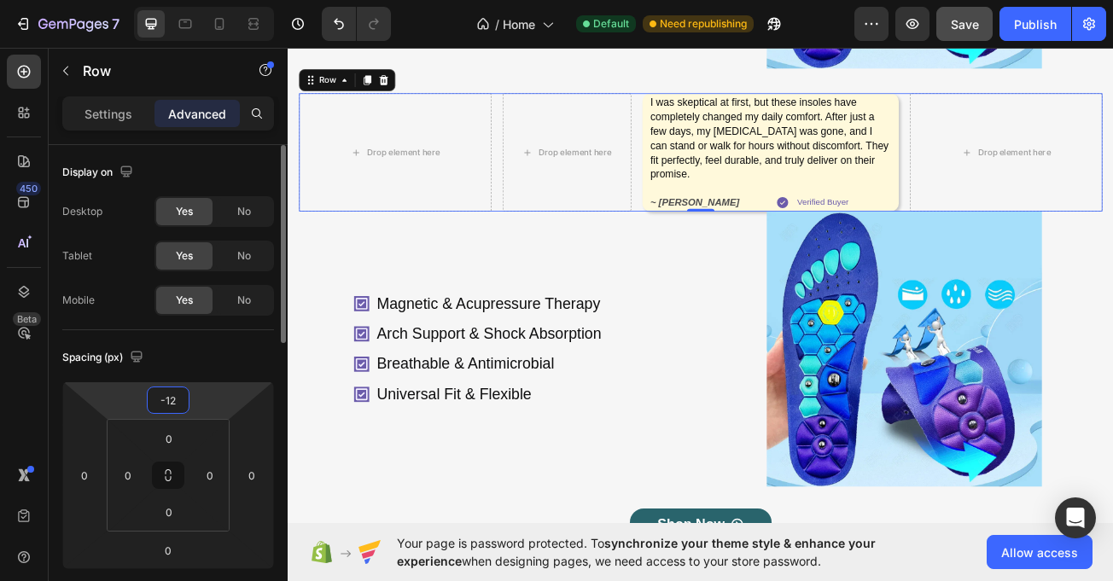
type input "-1"
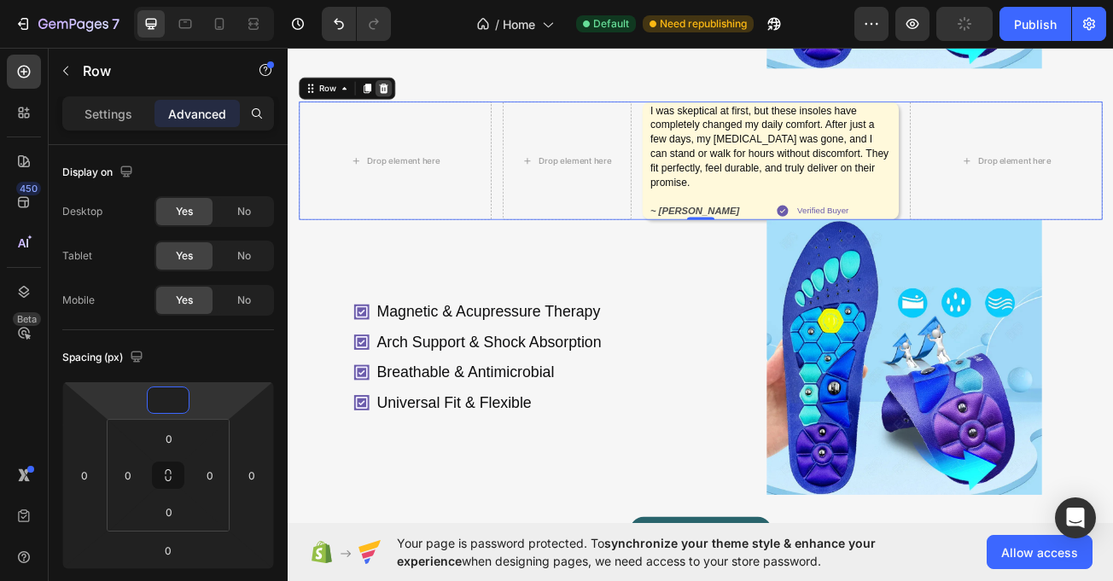
type input "0"
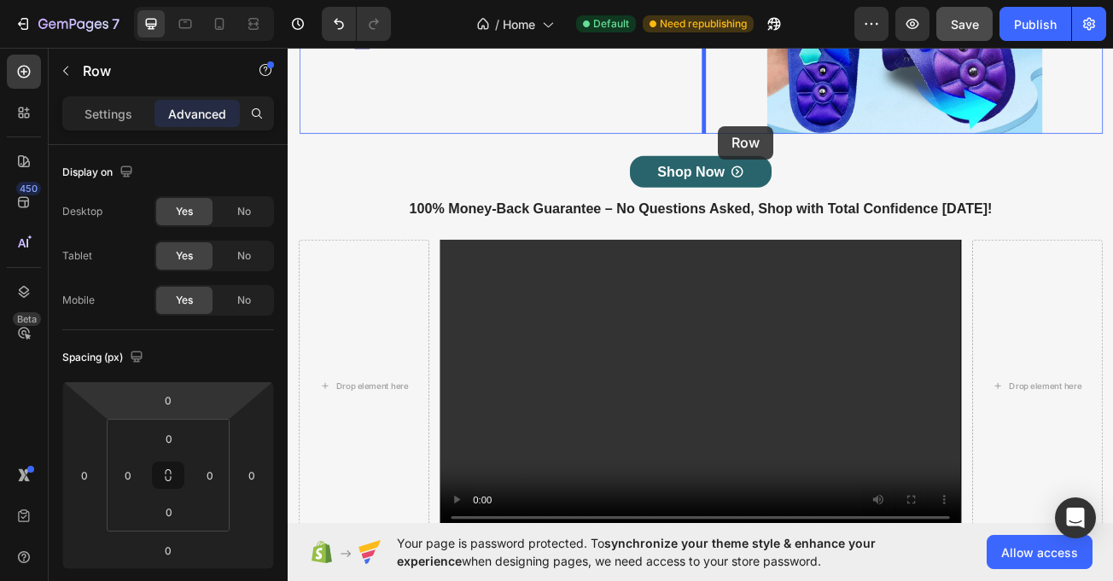
scroll to position [1771, 0]
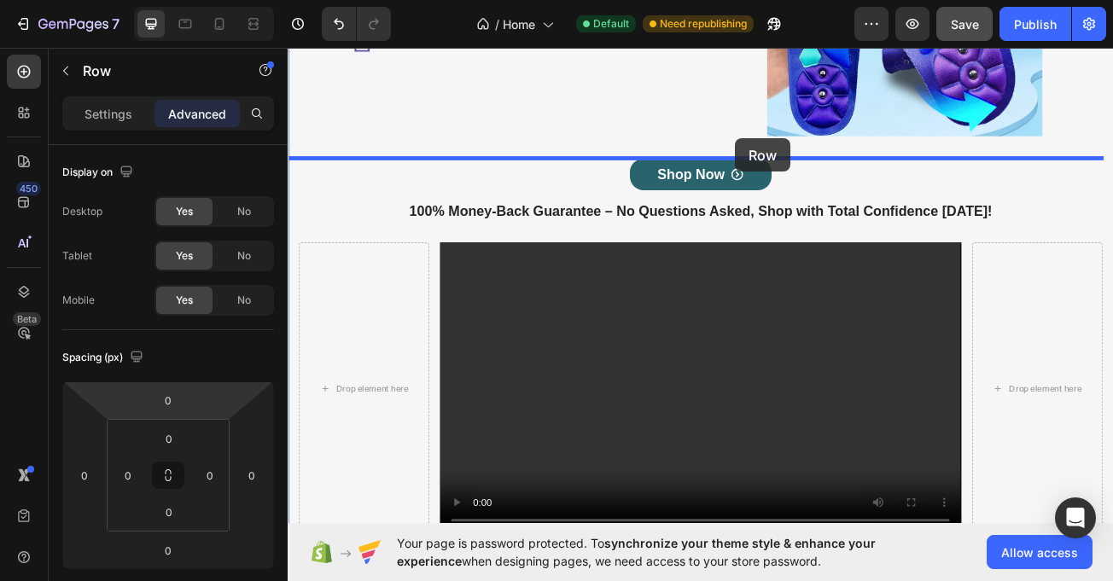
drag, startPoint x: 363, startPoint y: 92, endPoint x: 843, endPoint y: 161, distance: 484.8
type input "16"
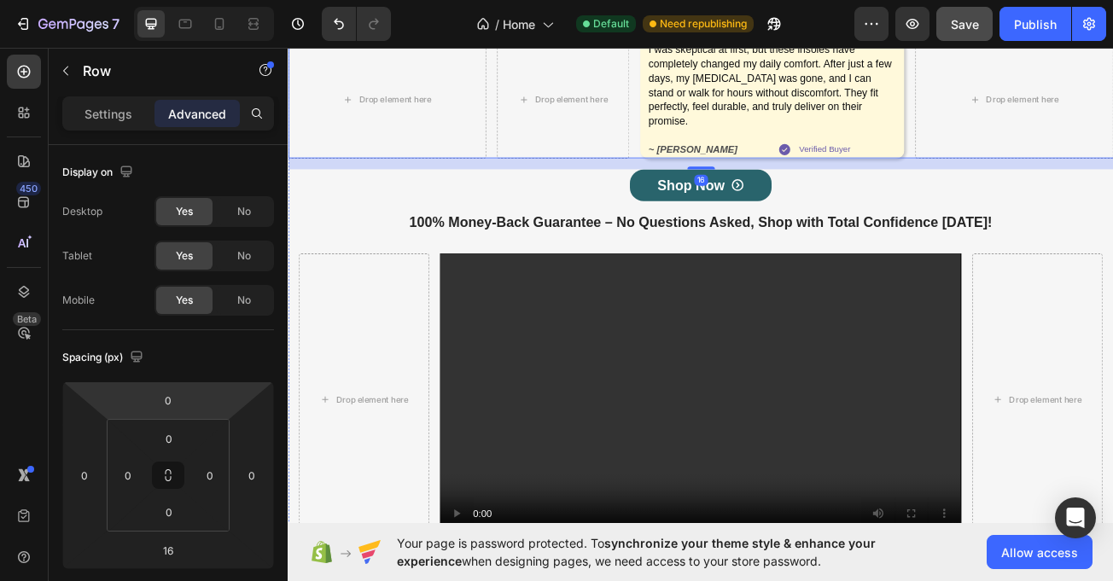
scroll to position [1624, 0]
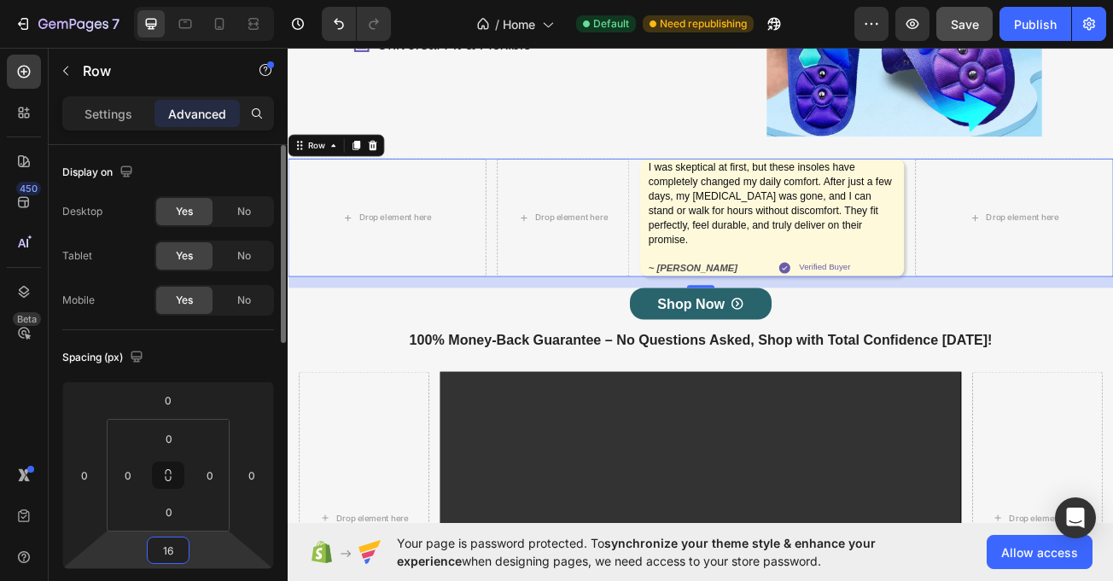
click at [164, 548] on input "16" at bounding box center [168, 551] width 34 height 26
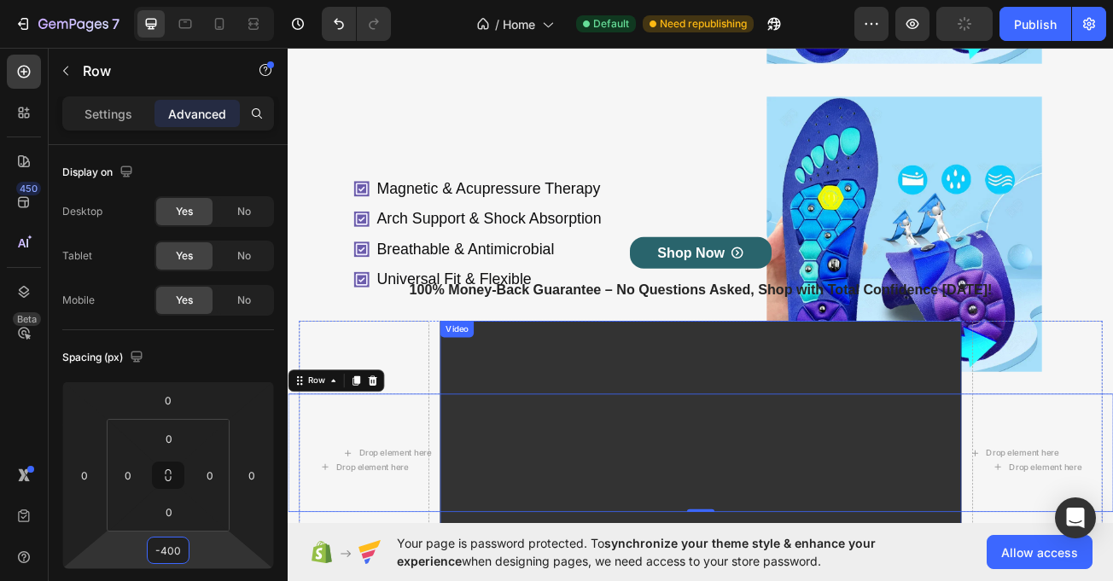
scroll to position [1328, 0]
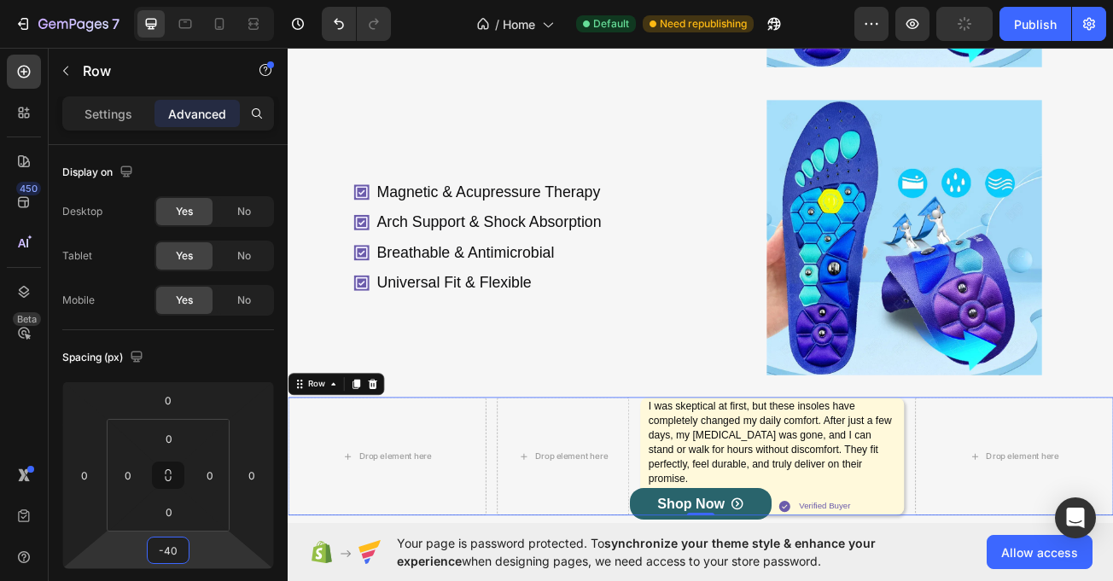
type input "-4"
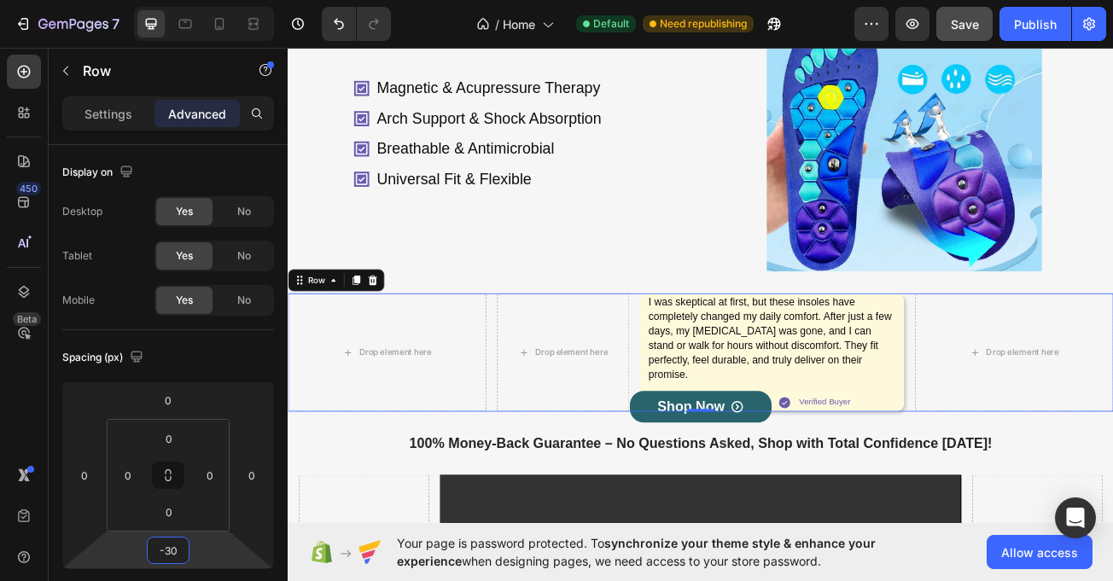
scroll to position [1487, 0]
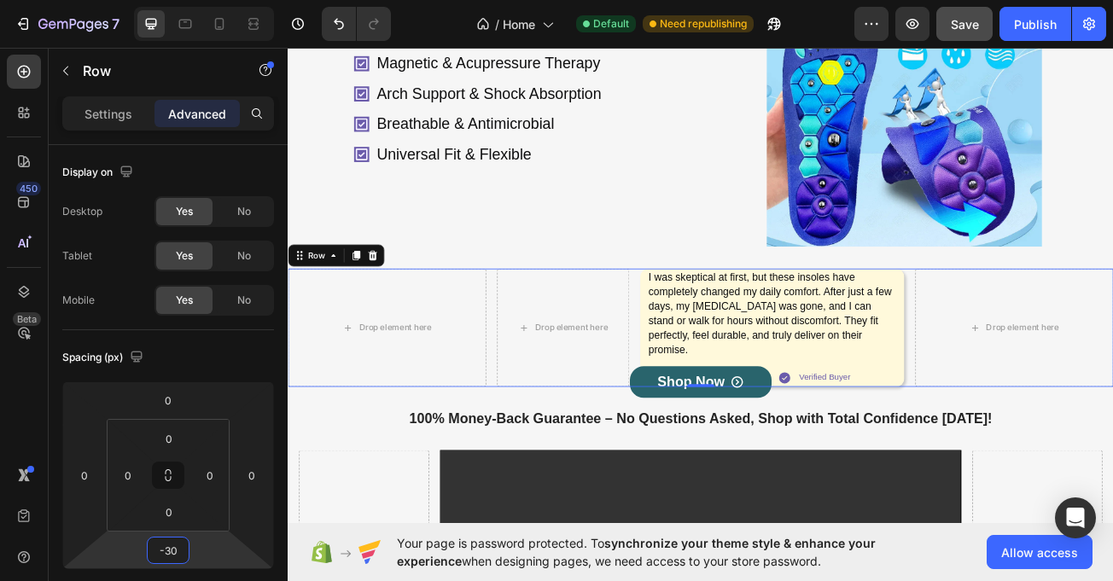
type input "-3"
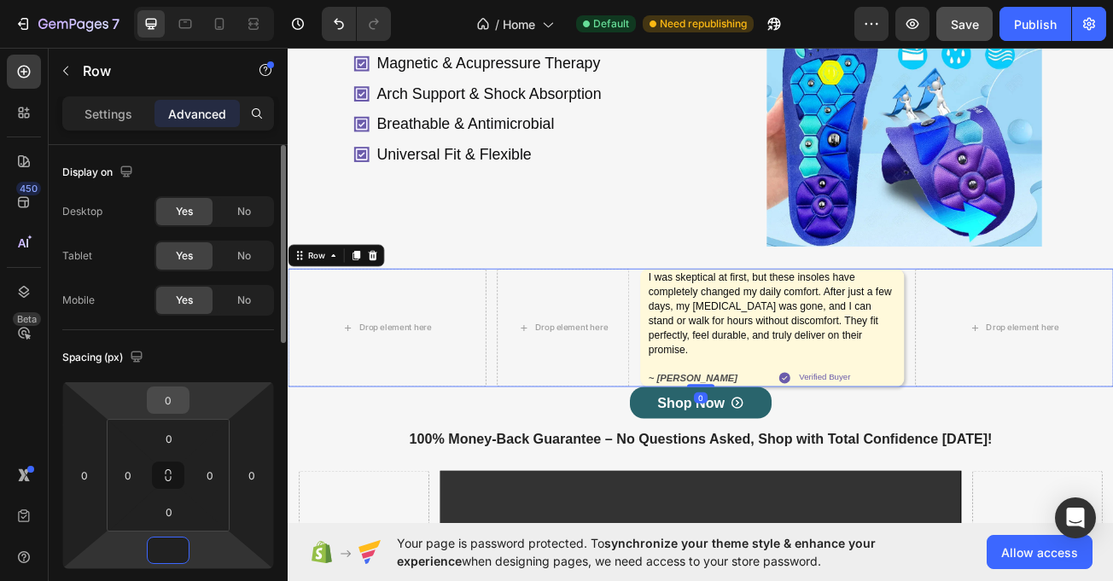
type input "0"
click at [172, 405] on input "0" at bounding box center [168, 401] width 34 height 26
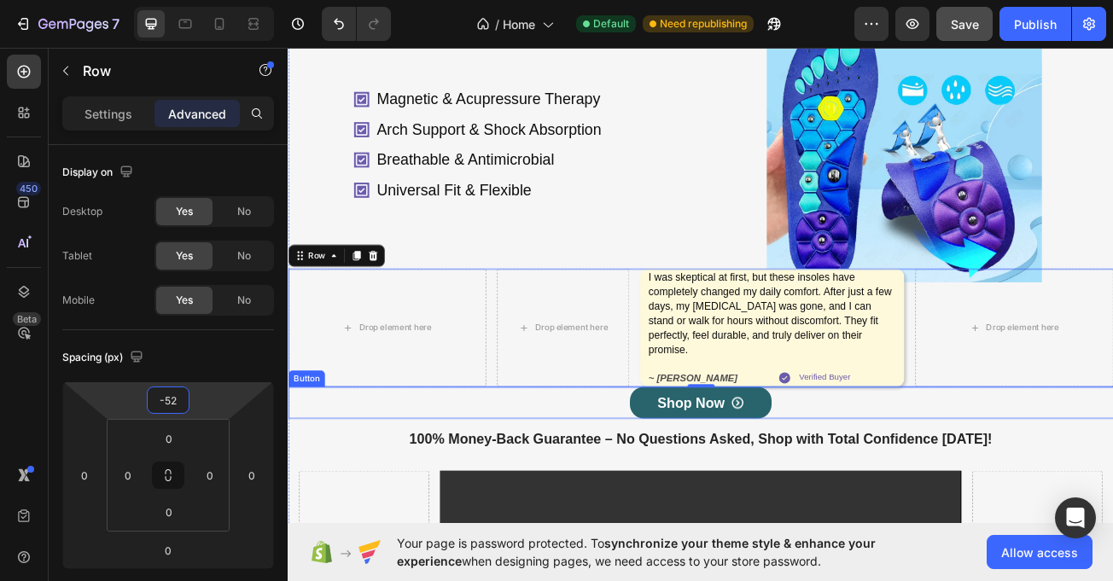
scroll to position [1419, 0]
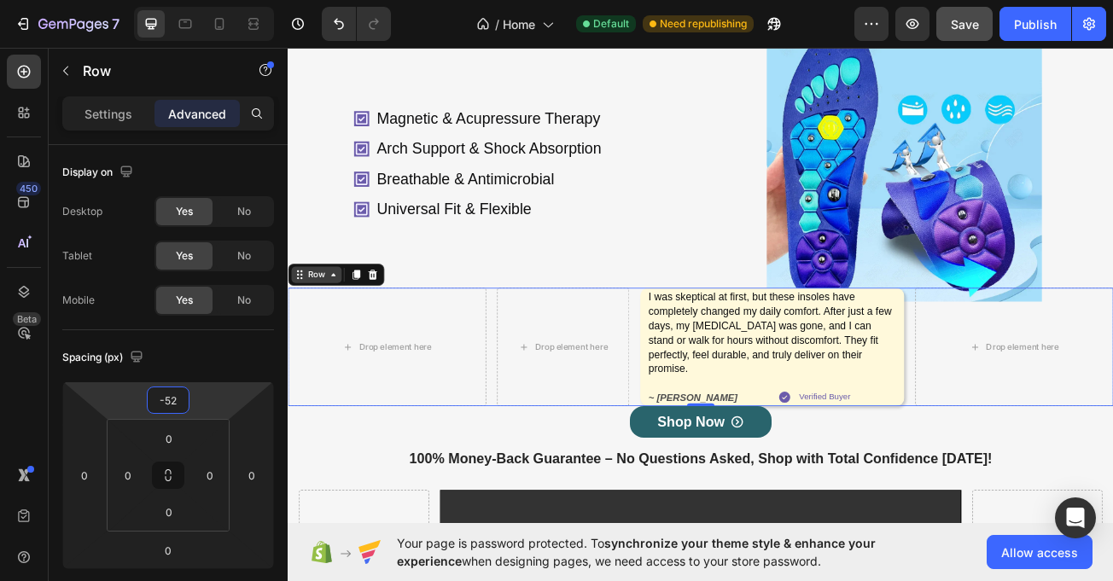
type input "-52"
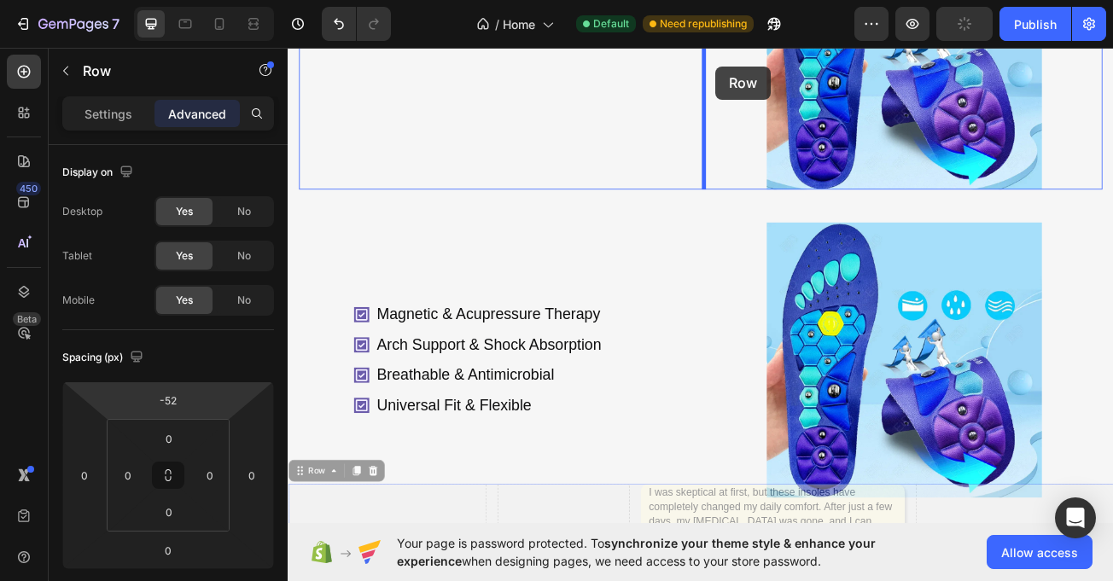
scroll to position [1137, 0]
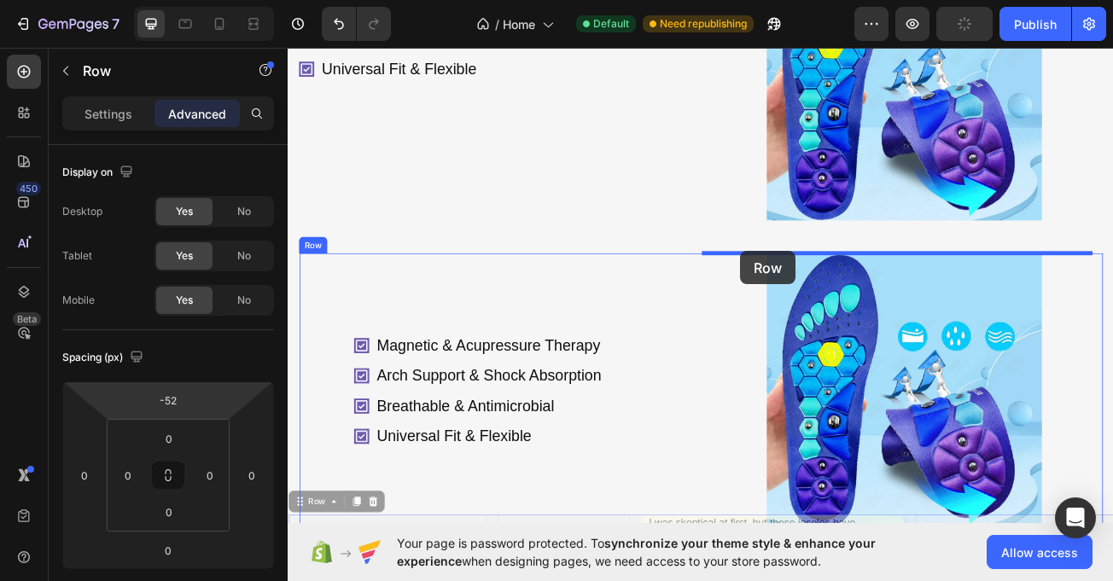
drag, startPoint x: 304, startPoint y: 335, endPoint x: 820, endPoint y: 295, distance: 518.0
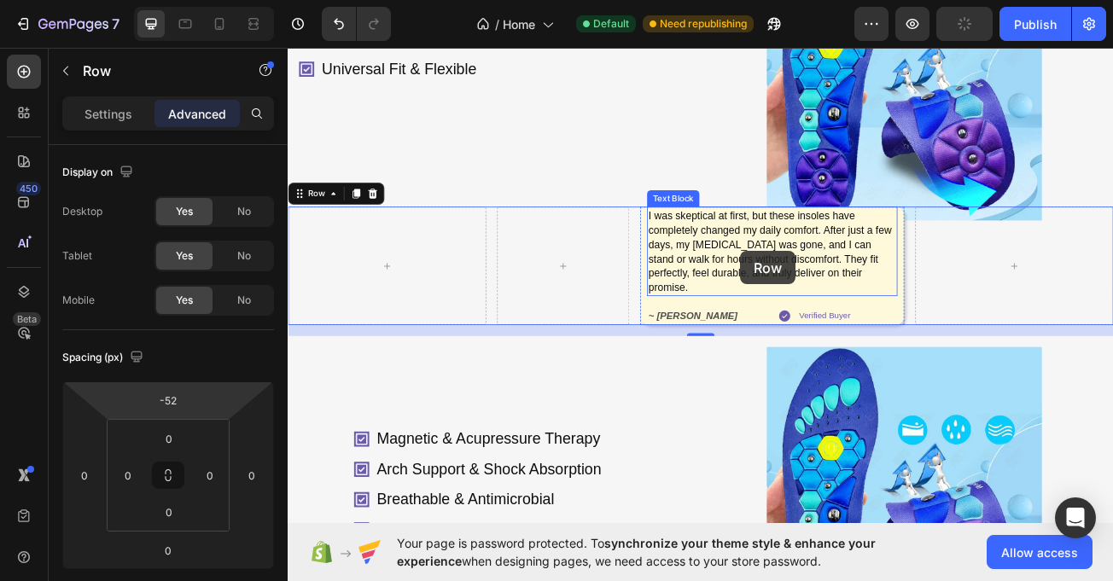
type input "16"
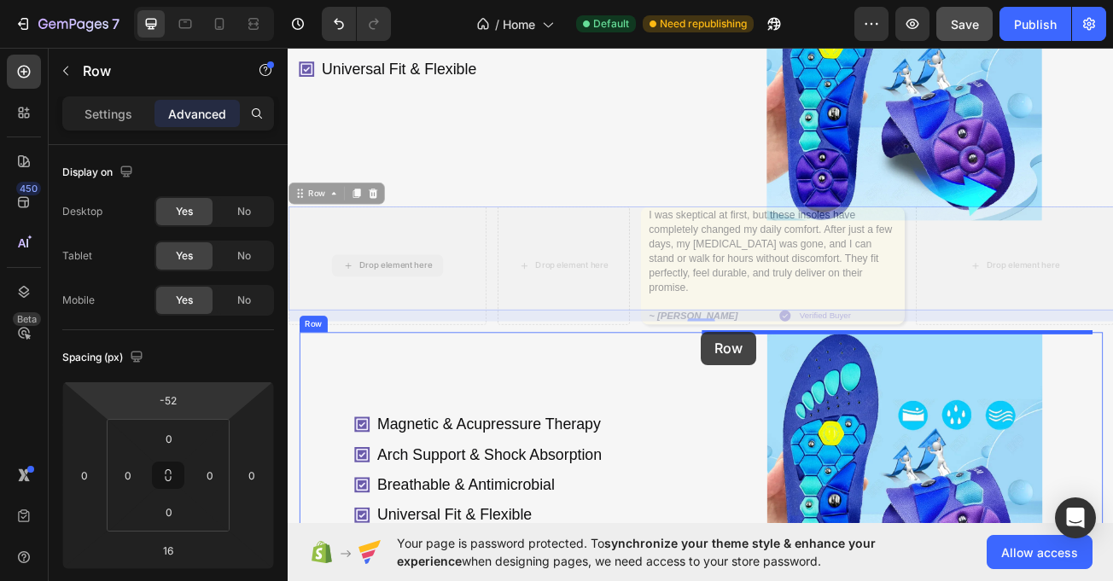
drag, startPoint x: 303, startPoint y: 231, endPoint x: 794, endPoint y: 399, distance: 518.9
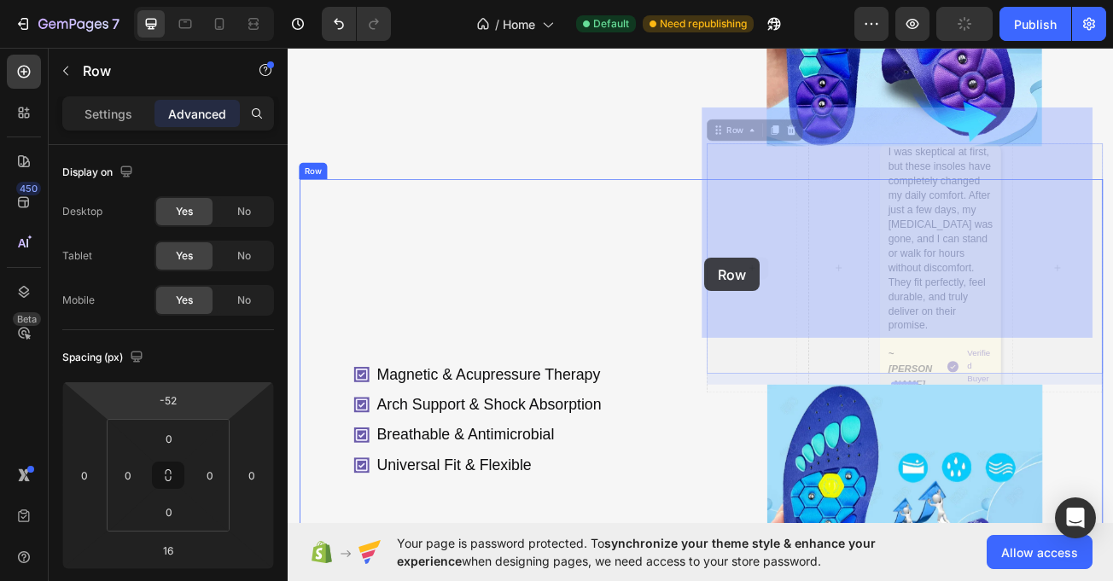
scroll to position [1229, 0]
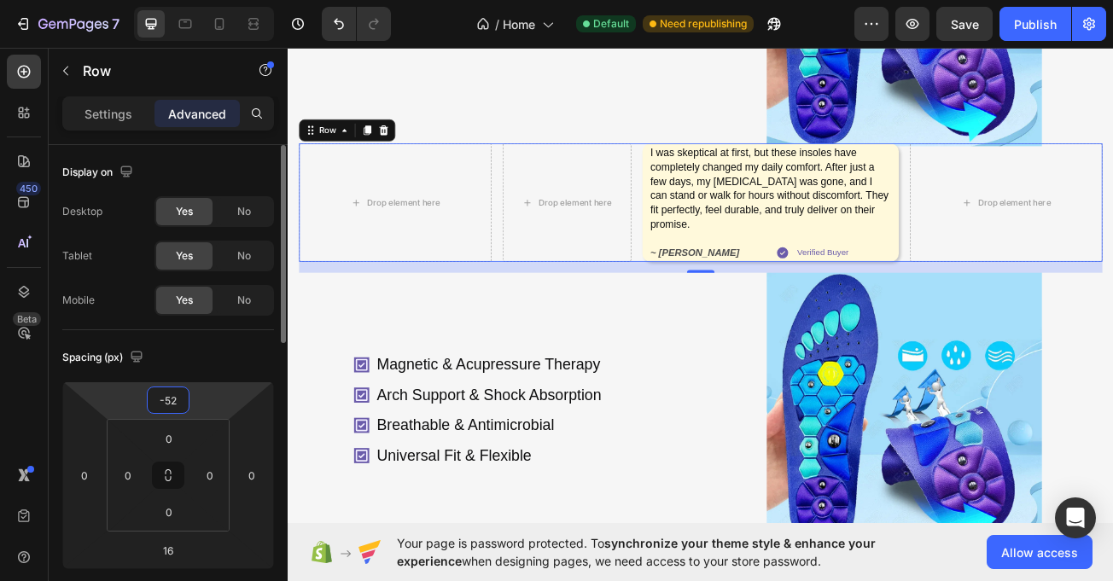
click at [178, 402] on input "-52" at bounding box center [168, 401] width 34 height 26
type input "-5"
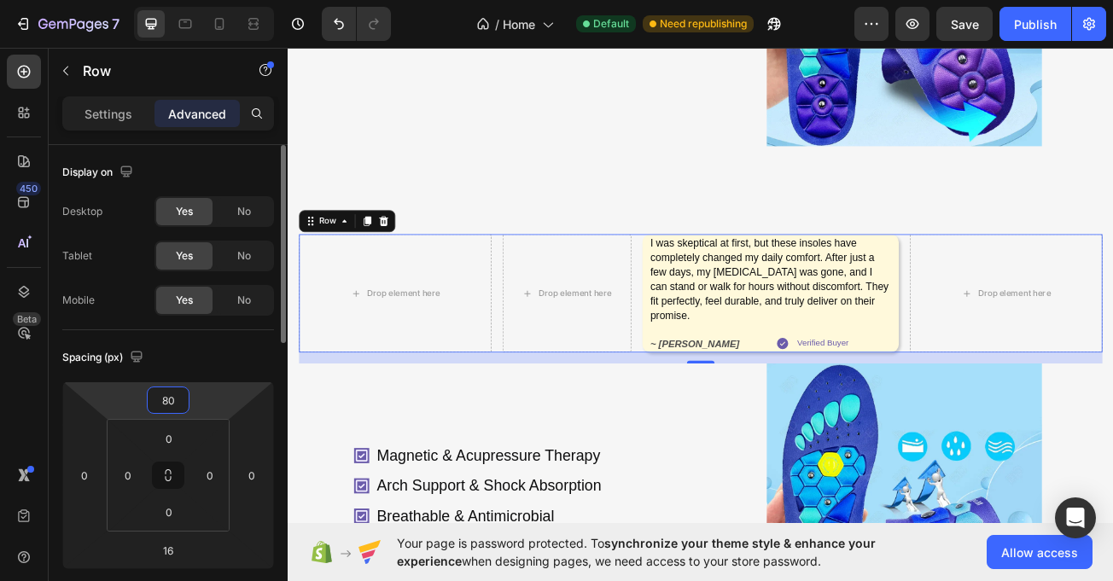
type input "8"
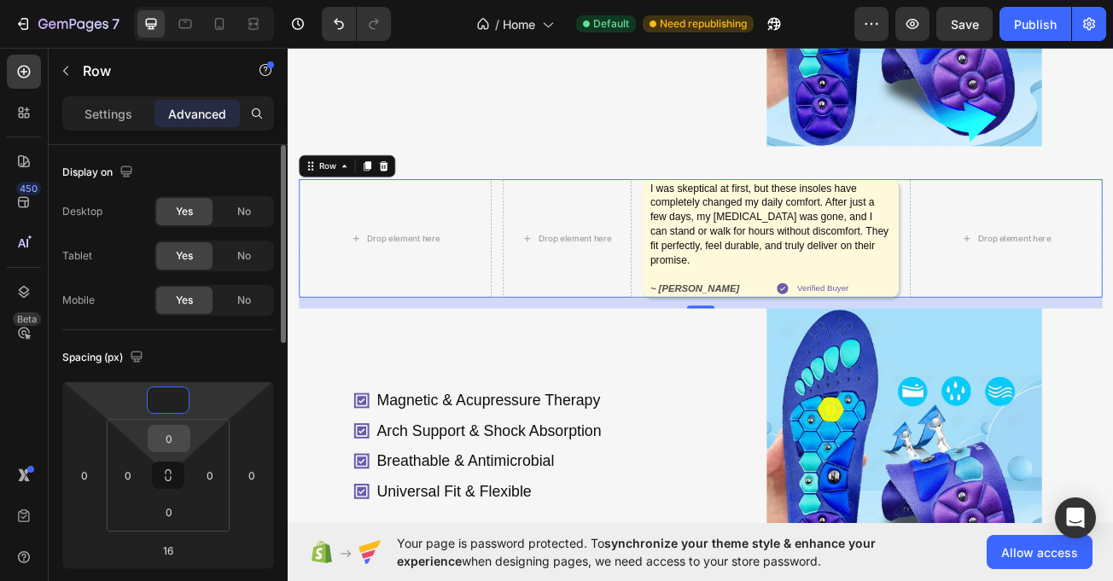
type input "0"
click at [172, 440] on input "0" at bounding box center [169, 439] width 34 height 26
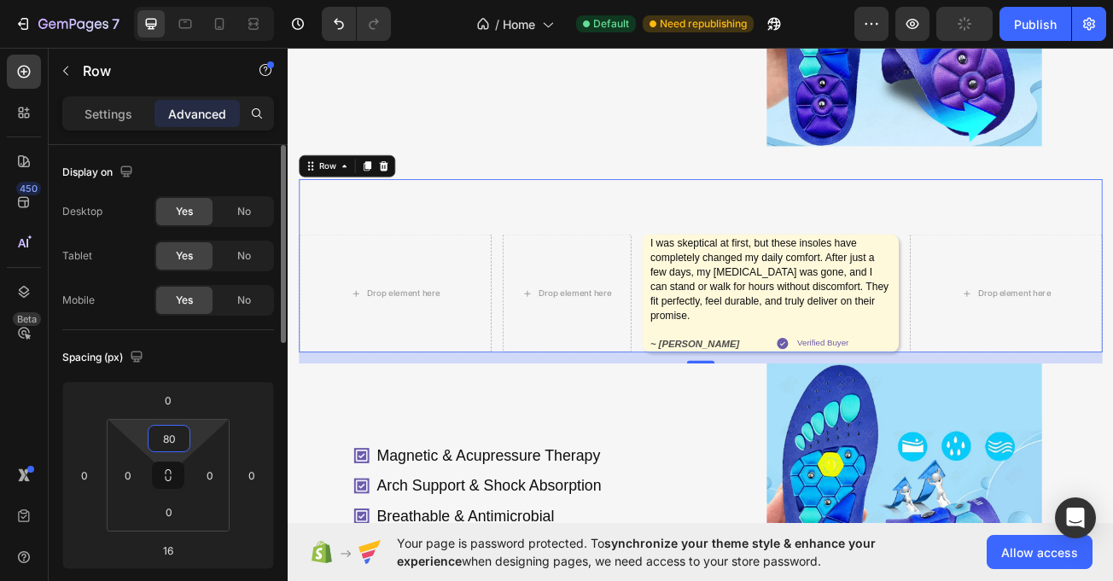
type input "8"
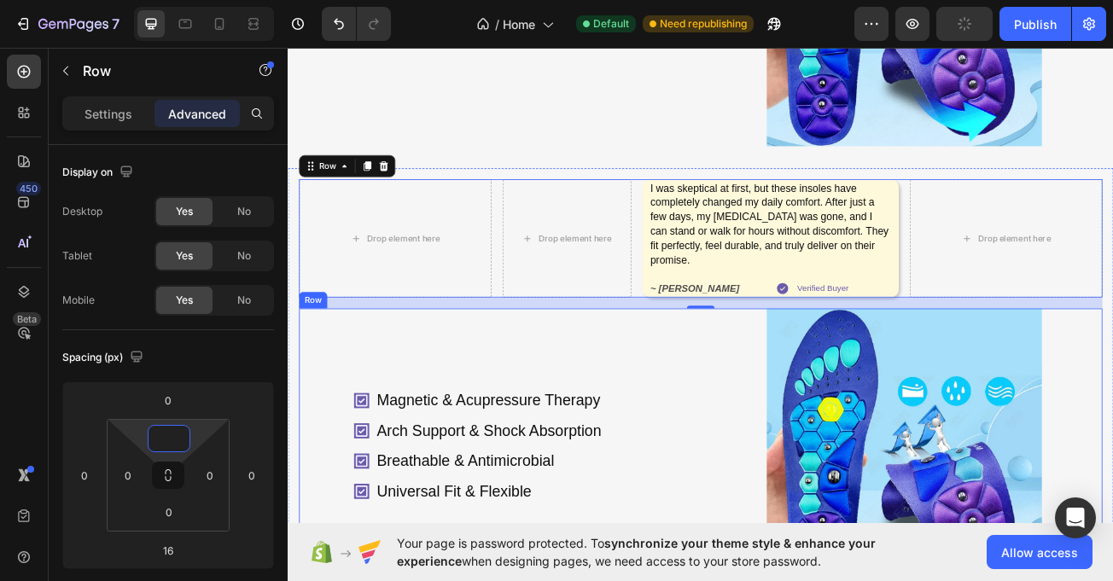
click at [768, 384] on div "Magnetic & Acupressure Therapy Arch Support & Shock Absorption Breathable & Ant…" at bounding box center [547, 543] width 492 height 342
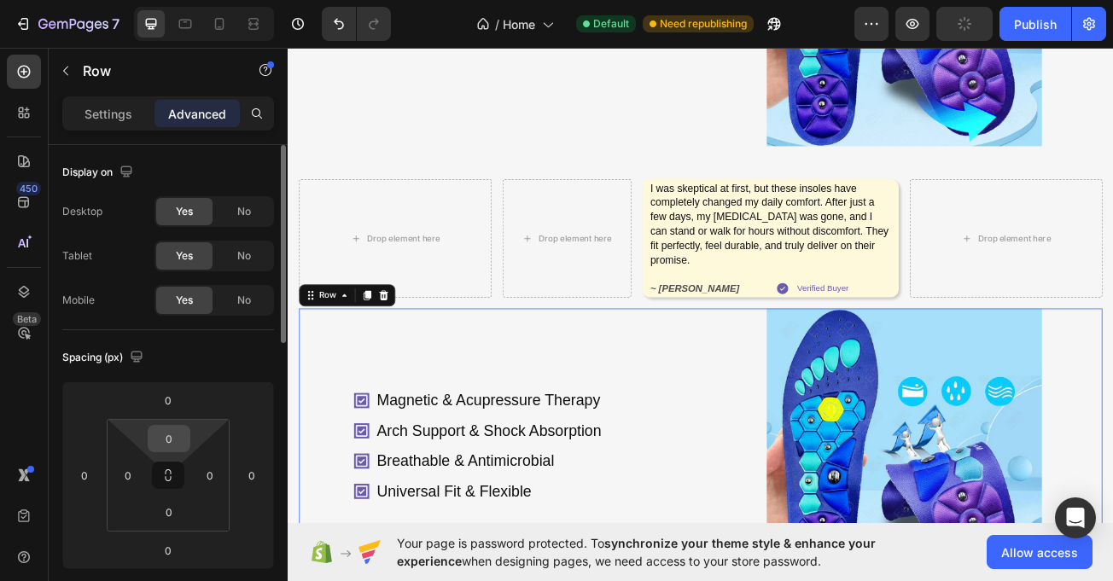
click at [166, 443] on input "0" at bounding box center [169, 439] width 34 height 26
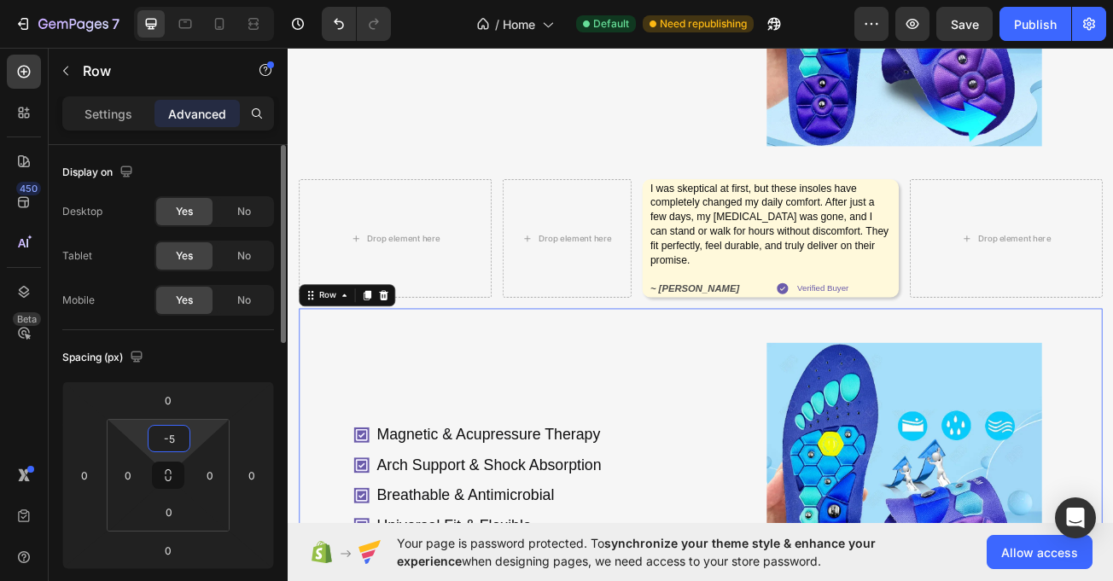
type input "-"
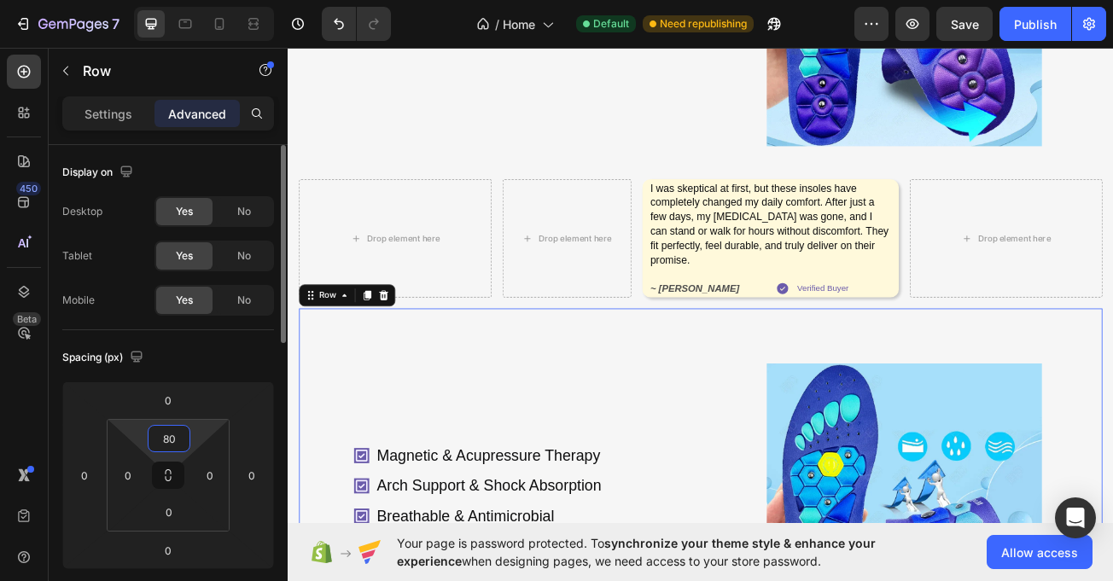
type input "8"
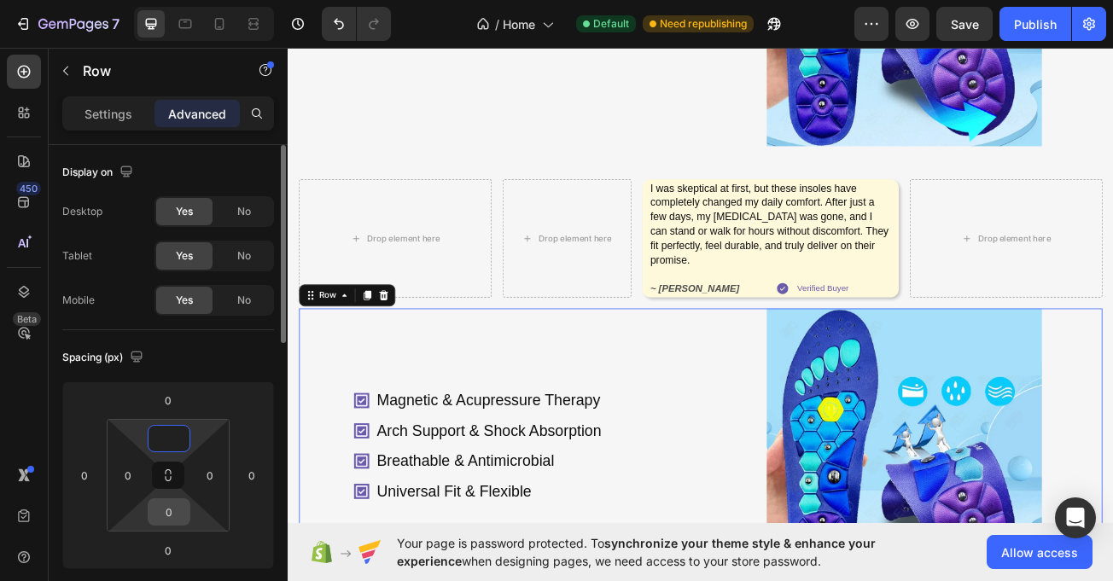
click at [165, 504] on input "0" at bounding box center [169, 512] width 34 height 26
type input "0"
type input "8"
type input "-"
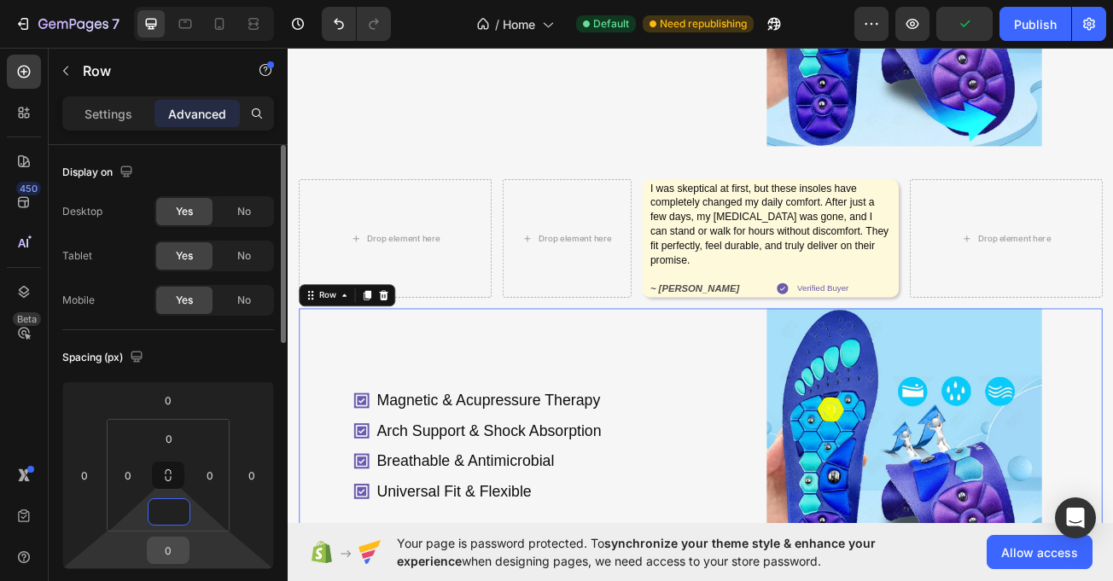
click at [171, 546] on input "0" at bounding box center [168, 551] width 34 height 26
type input "0"
type input "8"
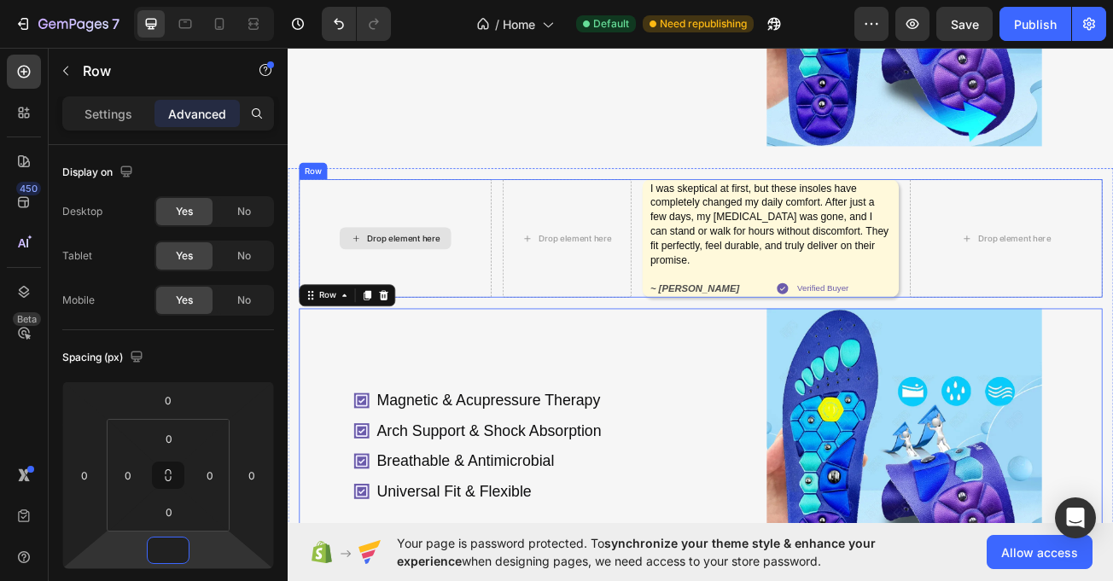
click at [463, 347] on div "Drop element here" at bounding box center [420, 285] width 239 height 147
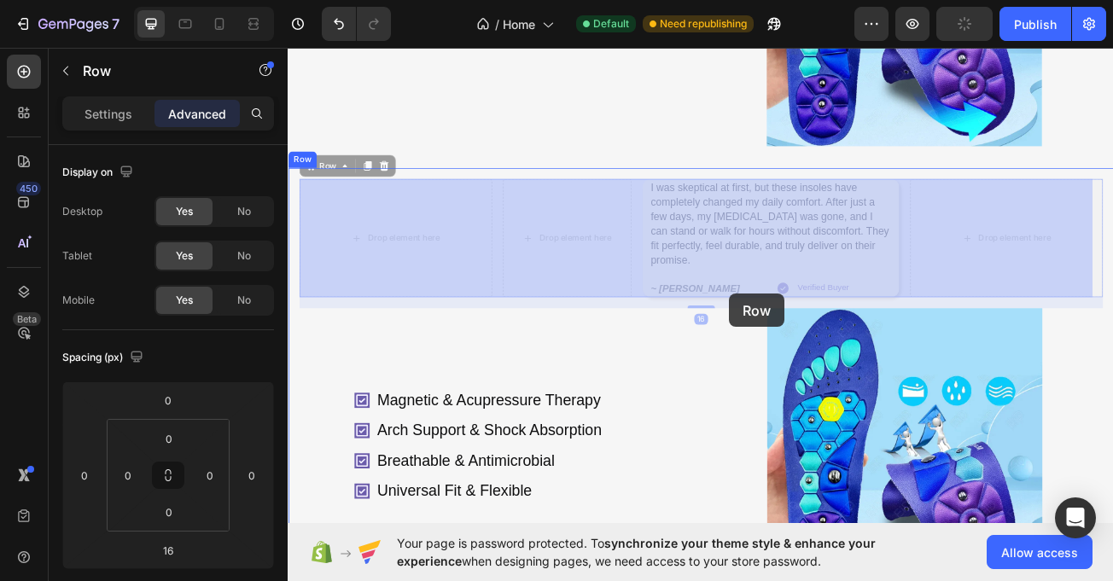
drag, startPoint x: 324, startPoint y: 191, endPoint x: 835, endPoint y: 354, distance: 536.8
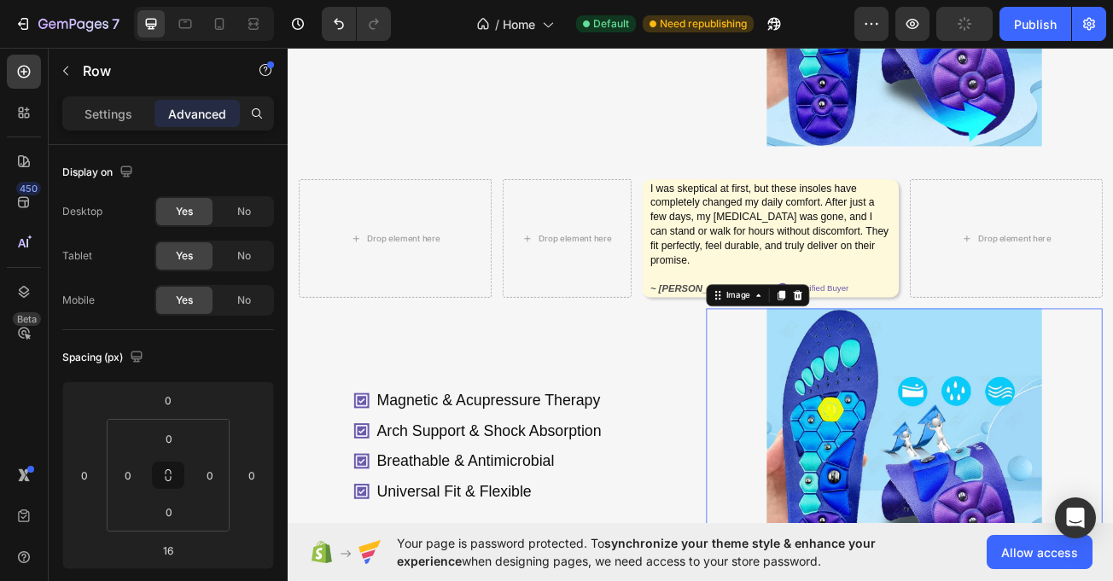
click at [826, 524] on div at bounding box center [1053, 543] width 492 height 342
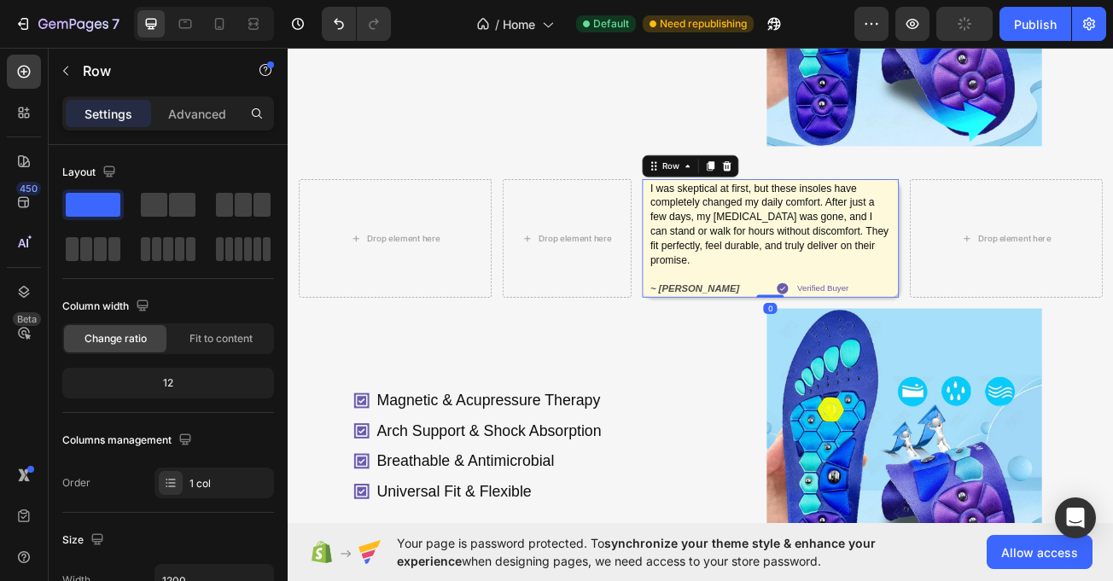
click at [728, 331] on div "I was skeptical at first, but these insoles have completely changed my daily co…" at bounding box center [886, 285] width 318 height 147
click at [202, 95] on div "Sections(30) Elements(83) Section Element Hero Section Product Detail Brands Tr…" at bounding box center [168, 315] width 239 height 534
click at [213, 115] on p "Advanced" at bounding box center [197, 114] width 58 height 18
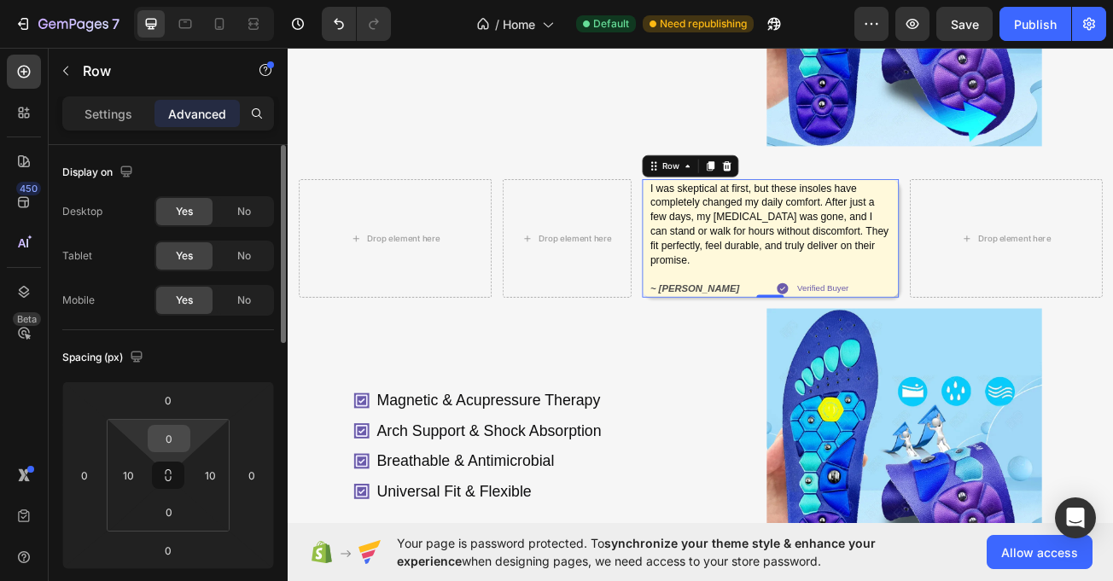
click at [184, 429] on input "0" at bounding box center [169, 439] width 34 height 26
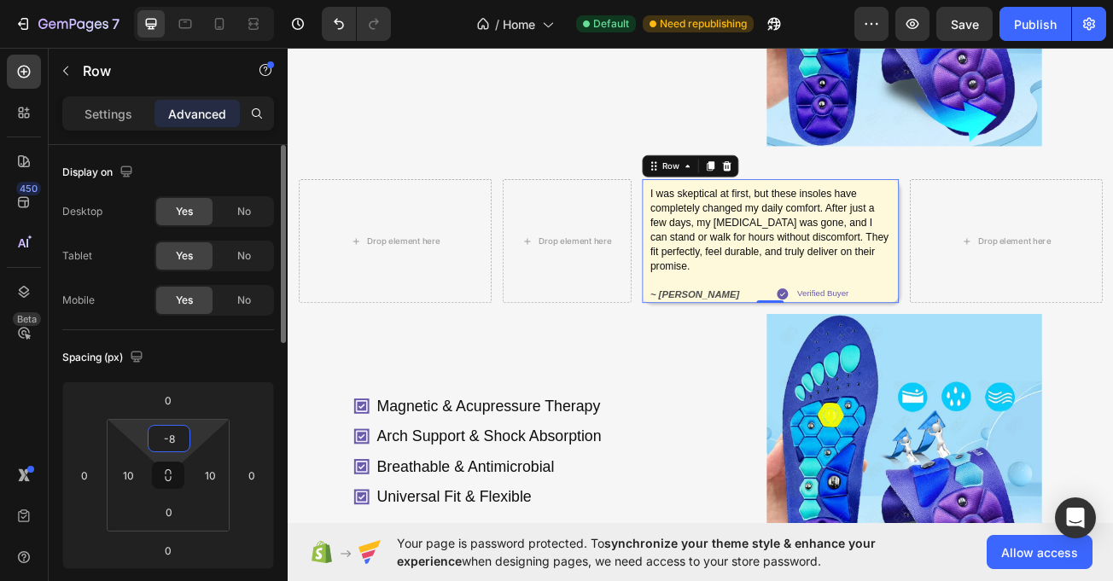
type input "-"
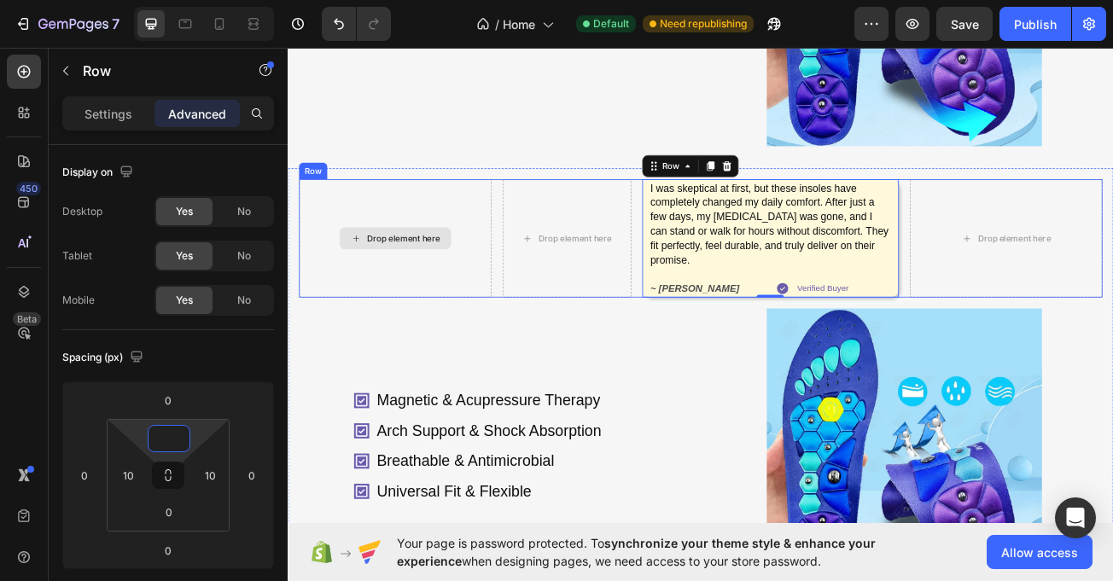
click at [522, 353] on div "Drop element here" at bounding box center [420, 285] width 239 height 147
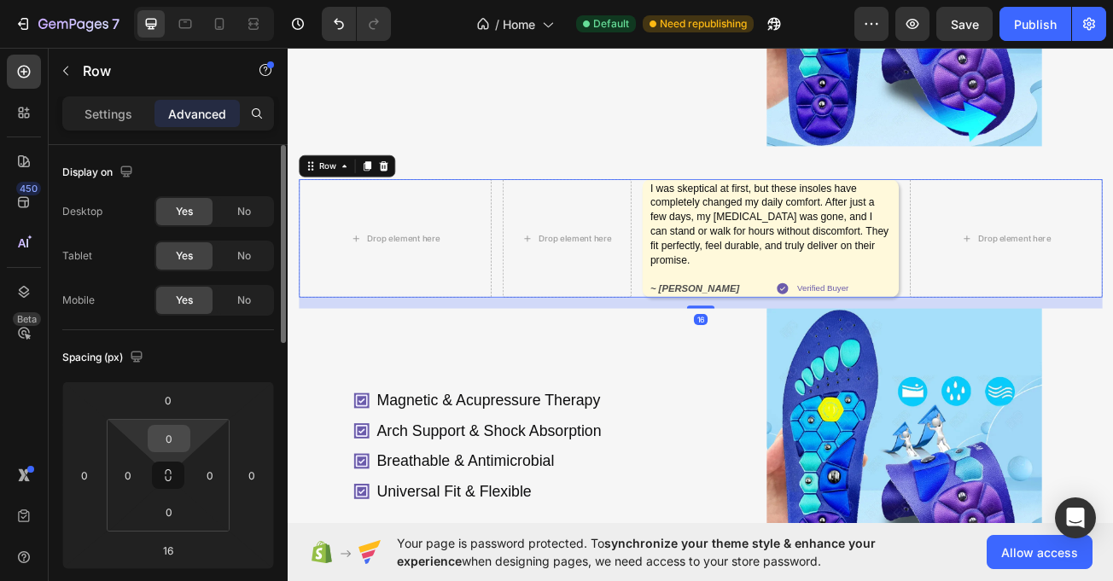
click at [173, 435] on input "0" at bounding box center [169, 439] width 34 height 26
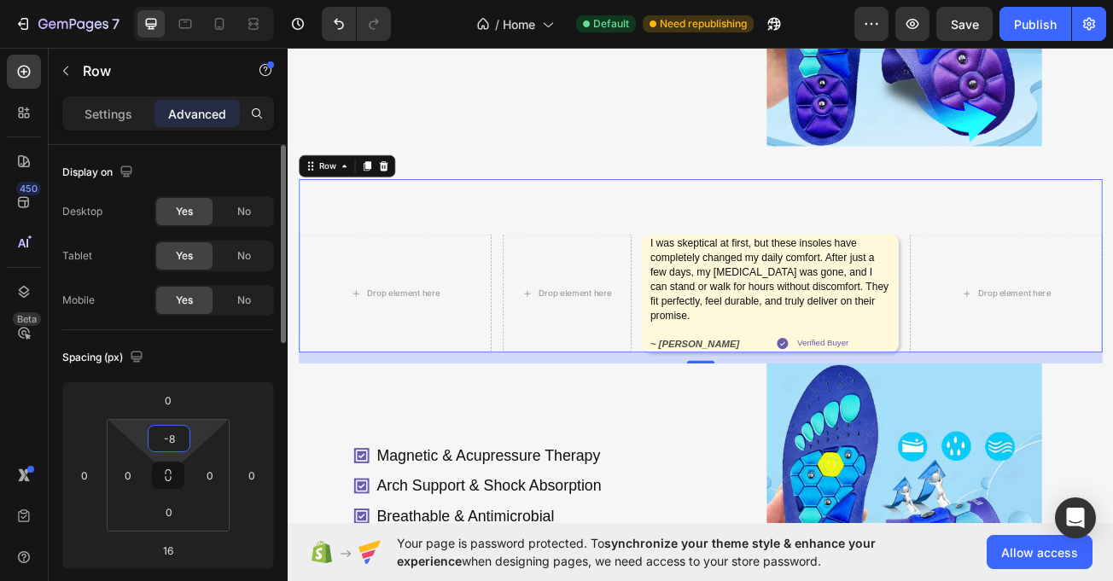
type input "-"
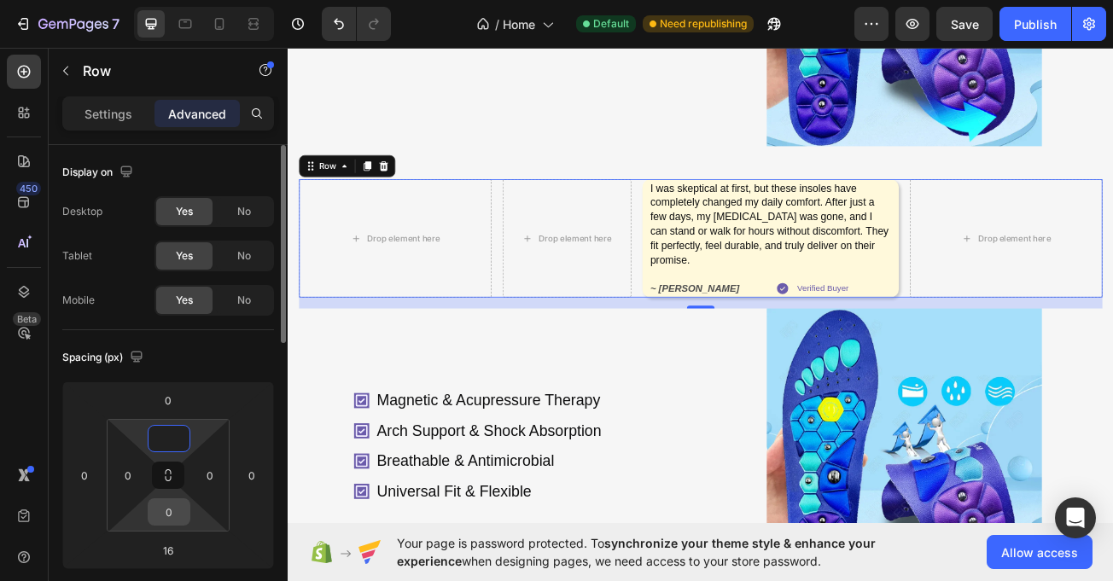
click at [178, 506] on input "0" at bounding box center [169, 512] width 34 height 26
type input "0"
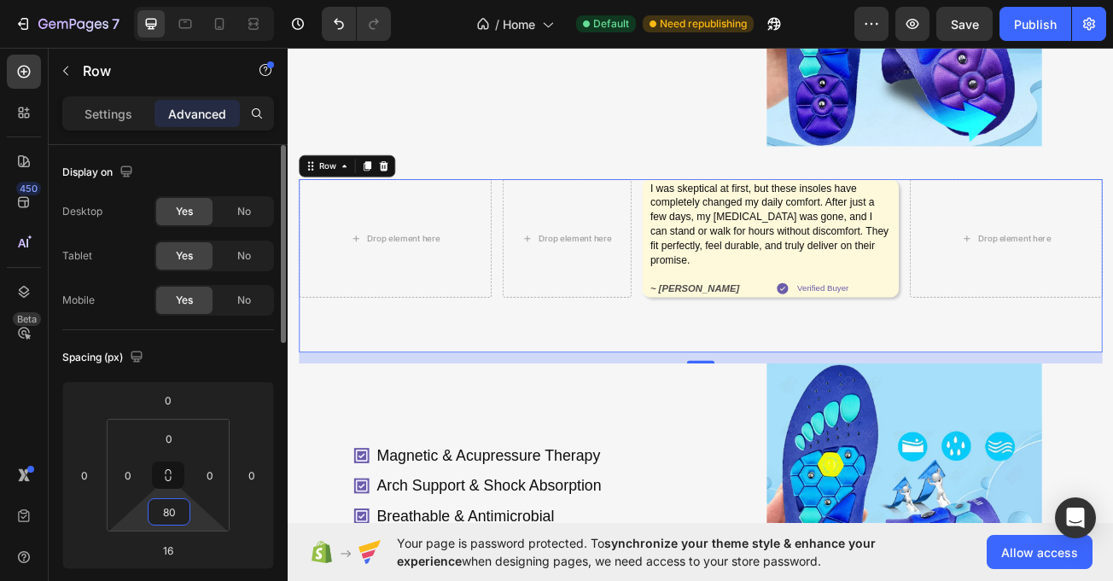
type input "8"
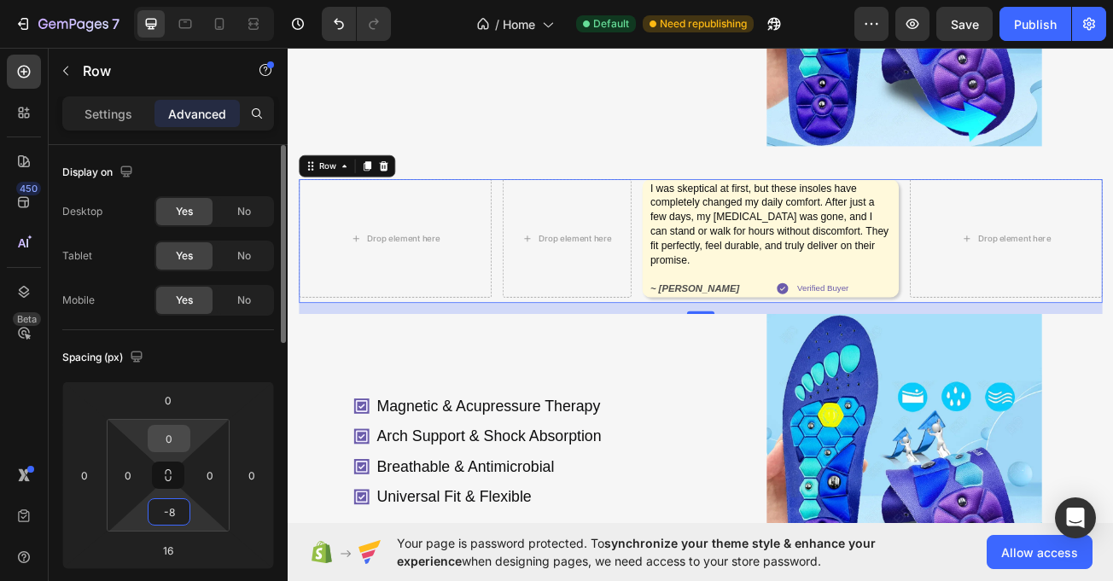
type input "-"
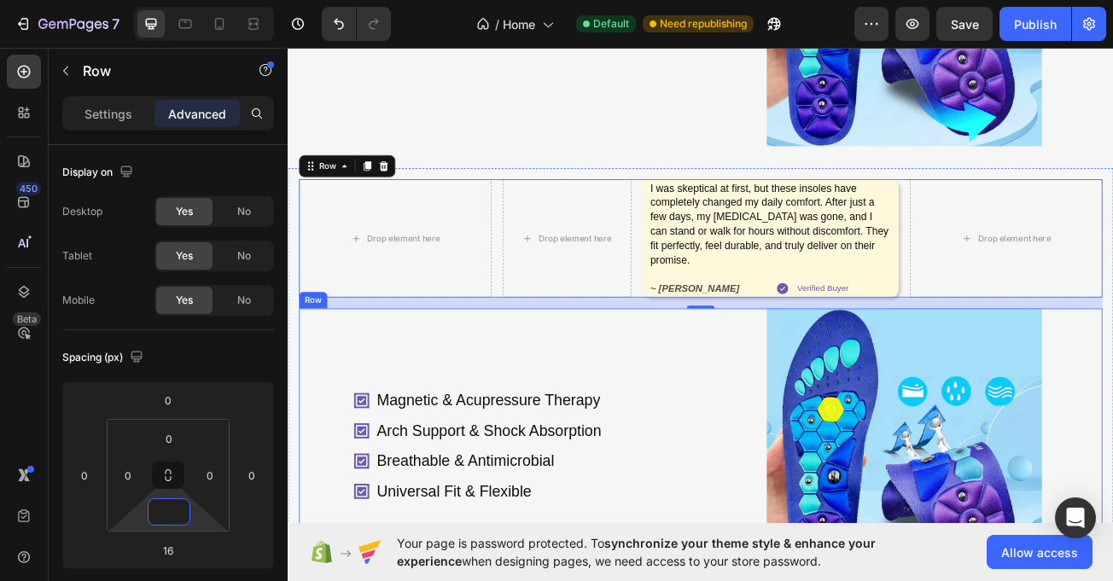
click at [404, 381] on div "Magnetic & Acupressure Therapy Arch Support & Shock Absorption Breathable & Ant…" at bounding box center [547, 543] width 492 height 342
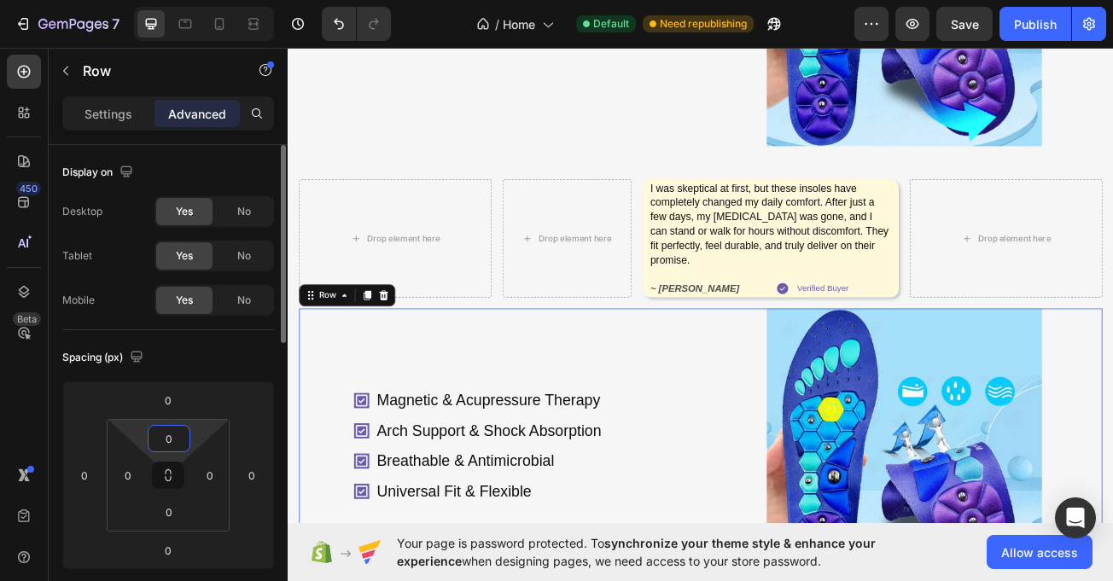
click at [177, 441] on input "0" at bounding box center [169, 439] width 34 height 26
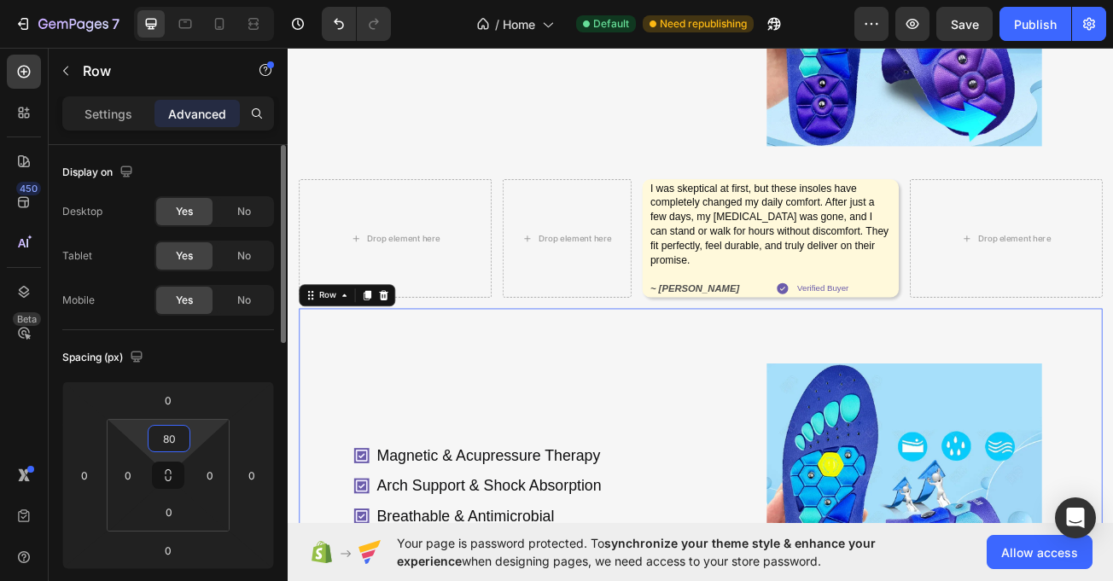
type input "8"
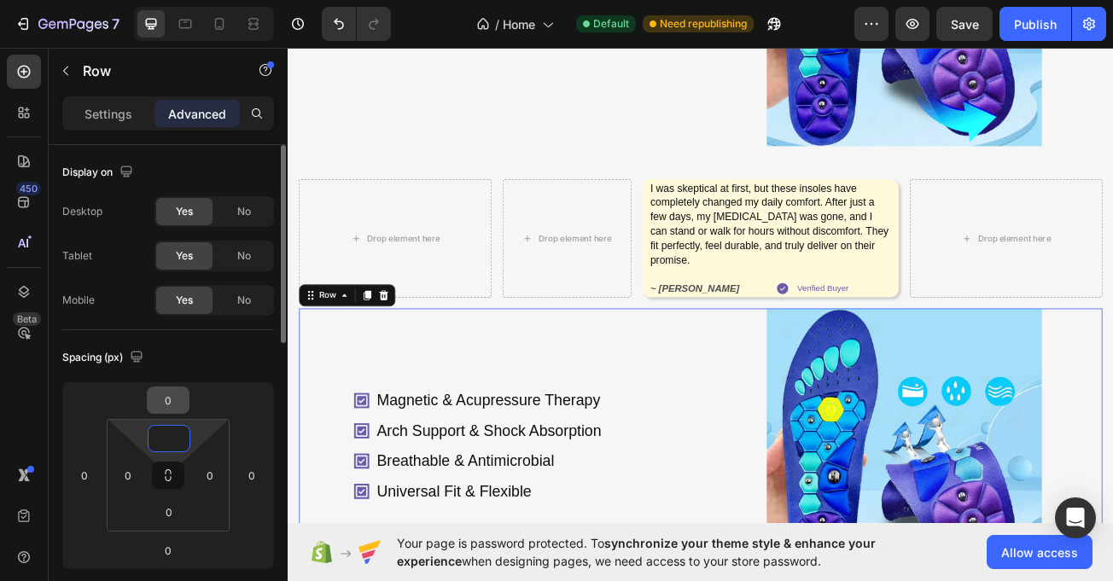
drag, startPoint x: 161, startPoint y: 381, endPoint x: 166, endPoint y: 389, distance: 10.4
click at [0, 0] on div "Spacing (px) 0 0 0 0 0 0 0" at bounding box center [0, 0] width 0 height 0
type input "0"
click at [170, 389] on input "0" at bounding box center [168, 401] width 34 height 26
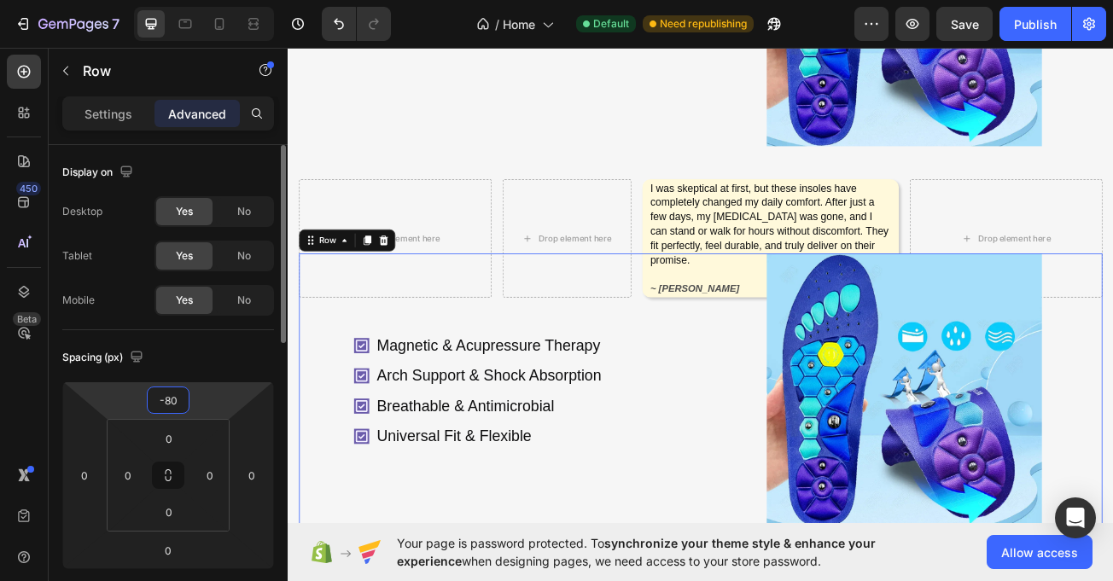
type input "-8"
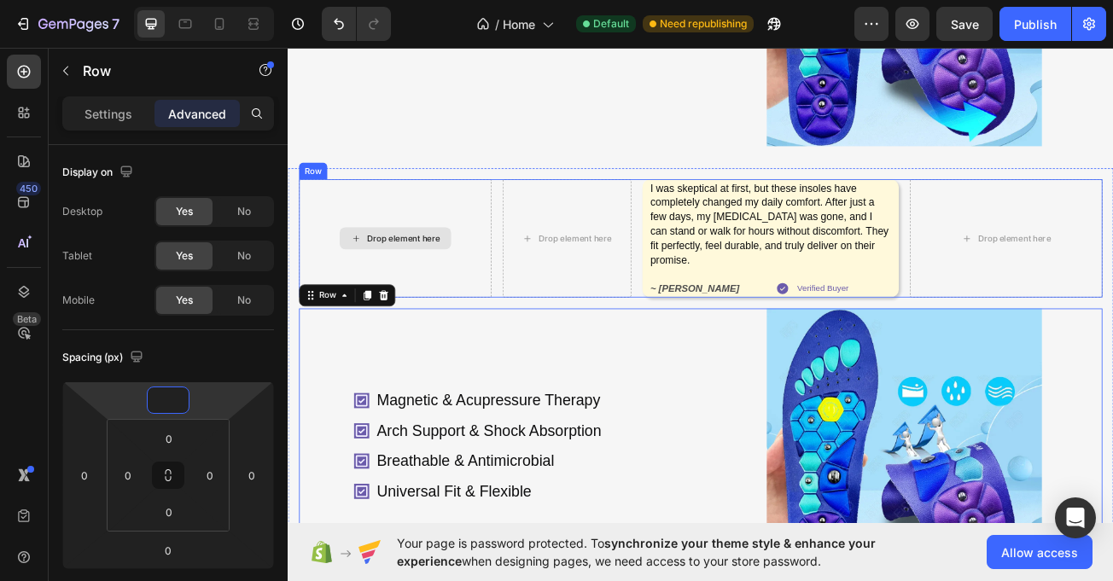
click at [320, 233] on div "Drop element here" at bounding box center [420, 285] width 239 height 147
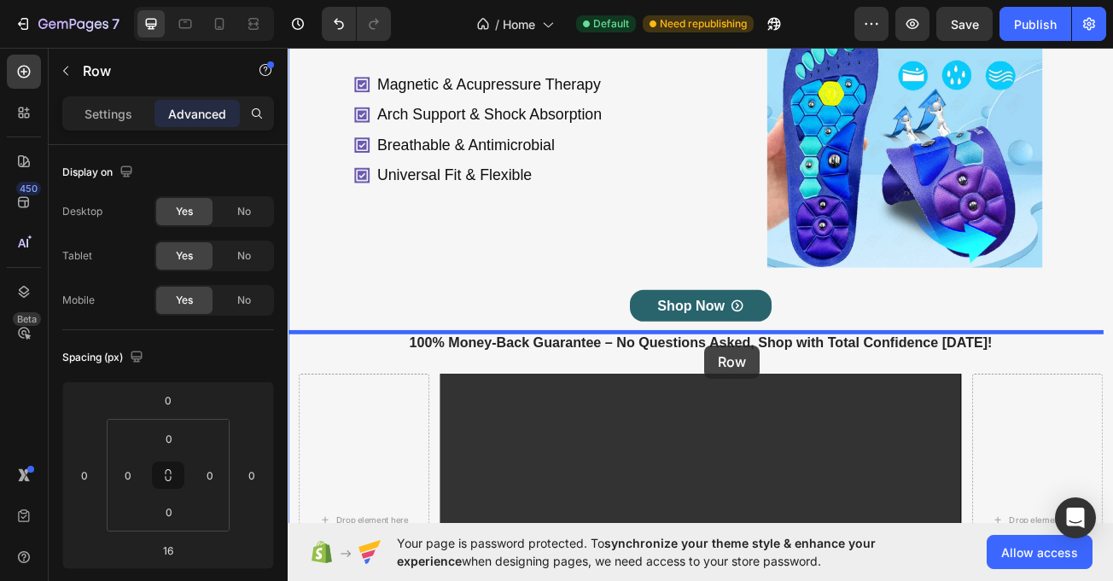
scroll to position [1649, 0]
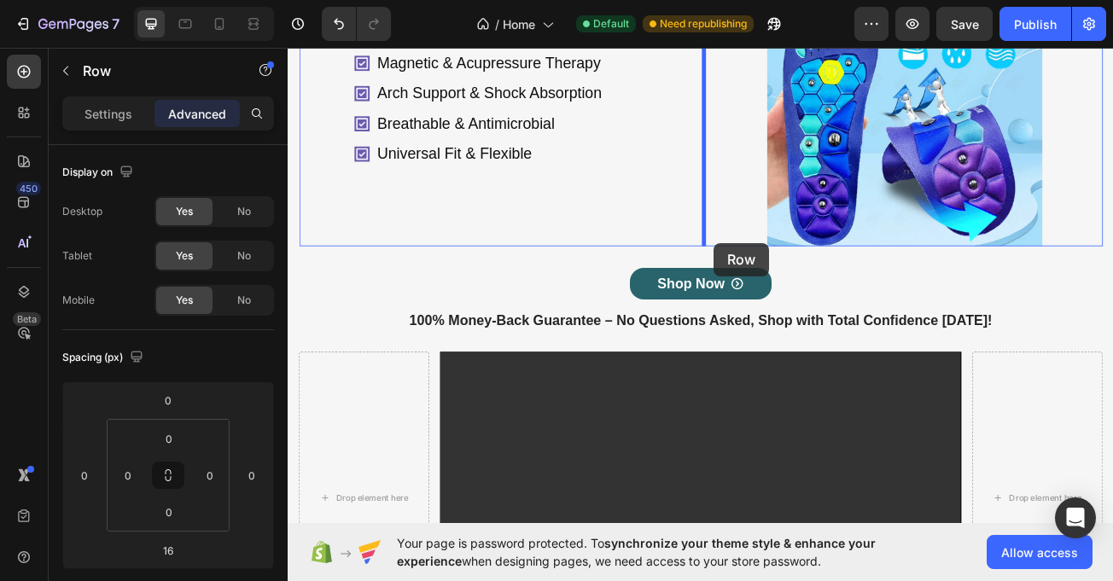
drag, startPoint x: 320, startPoint y: 199, endPoint x: 816, endPoint y: 291, distance: 504.5
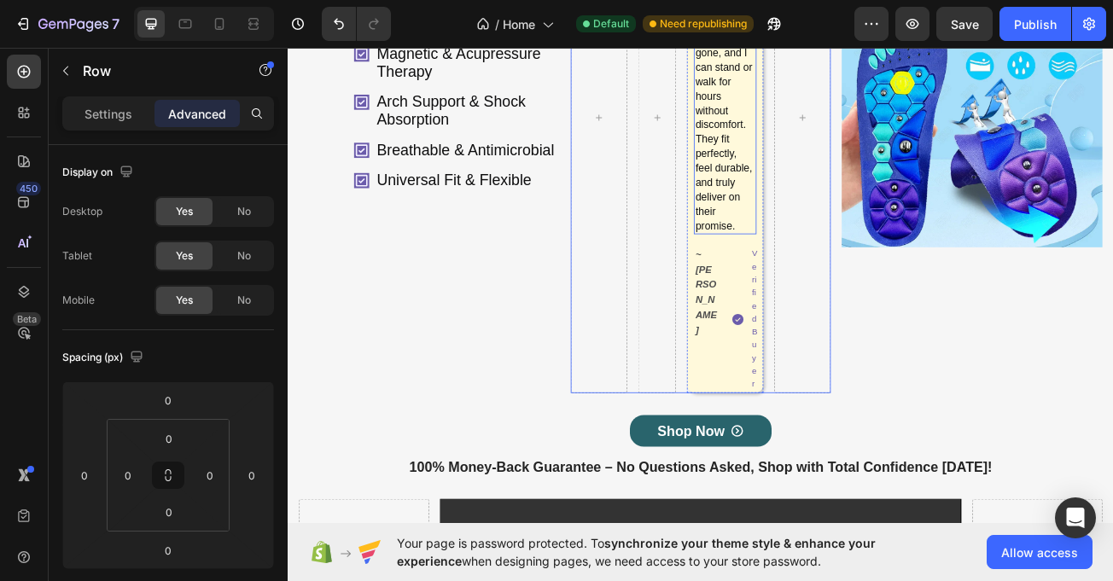
scroll to position [1618, 0]
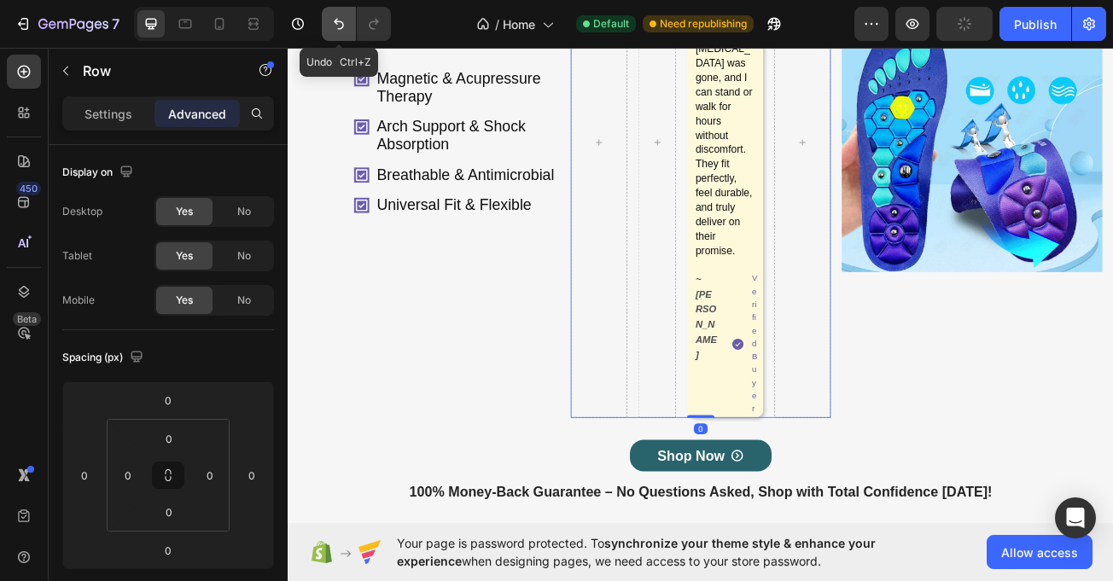
click at [344, 22] on icon "Undo/Redo" at bounding box center [338, 23] width 17 height 17
type input "16"
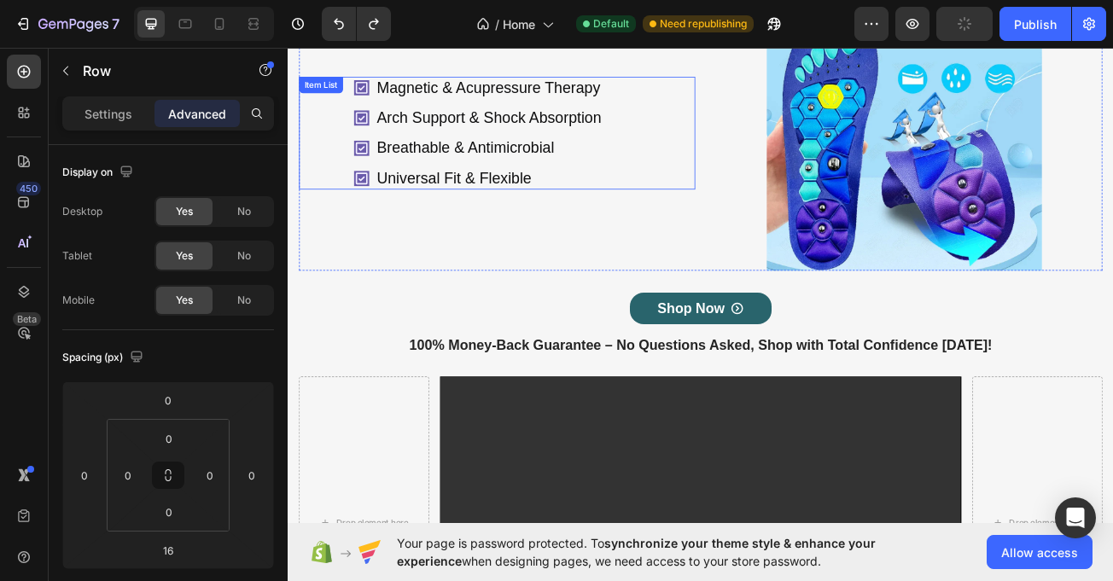
scroll to position [1649, 0]
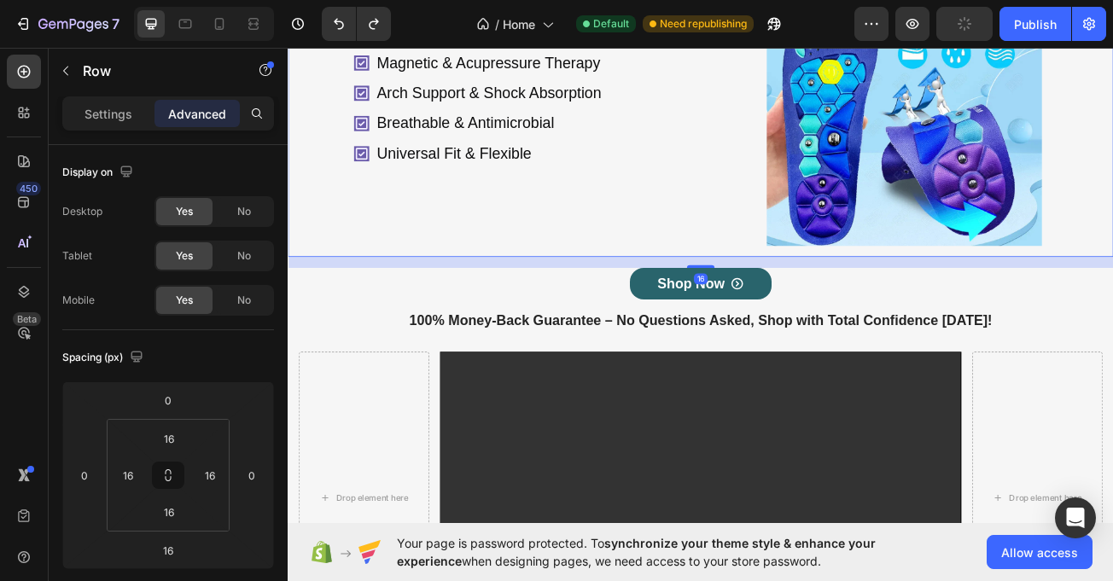
click at [312, 300] on div "Drop element here Drop element here I was skeptical at first, but these insoles…" at bounding box center [800, 43] width 1025 height 529
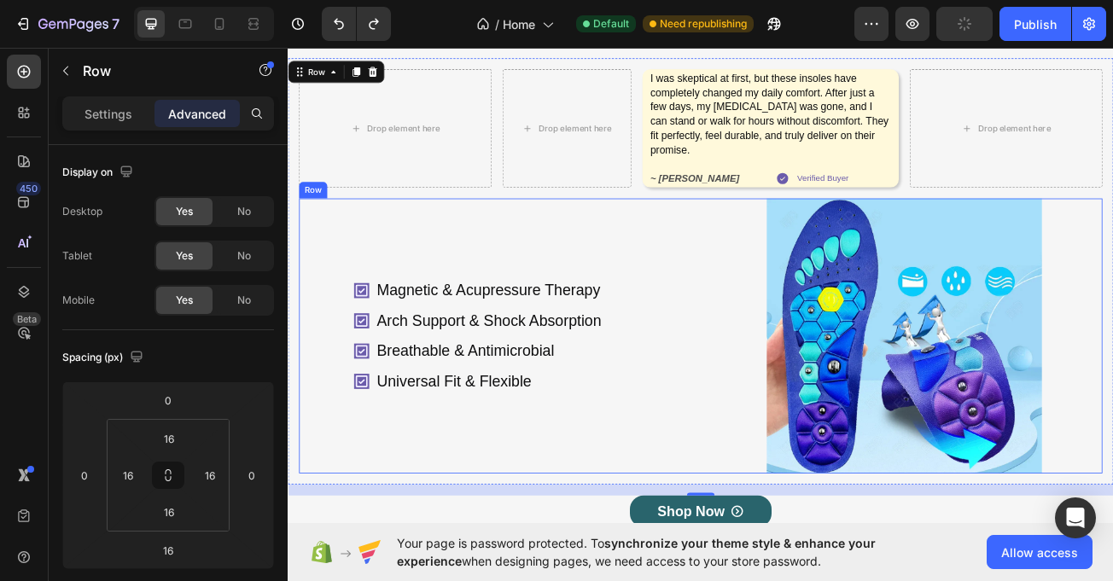
scroll to position [1364, 0]
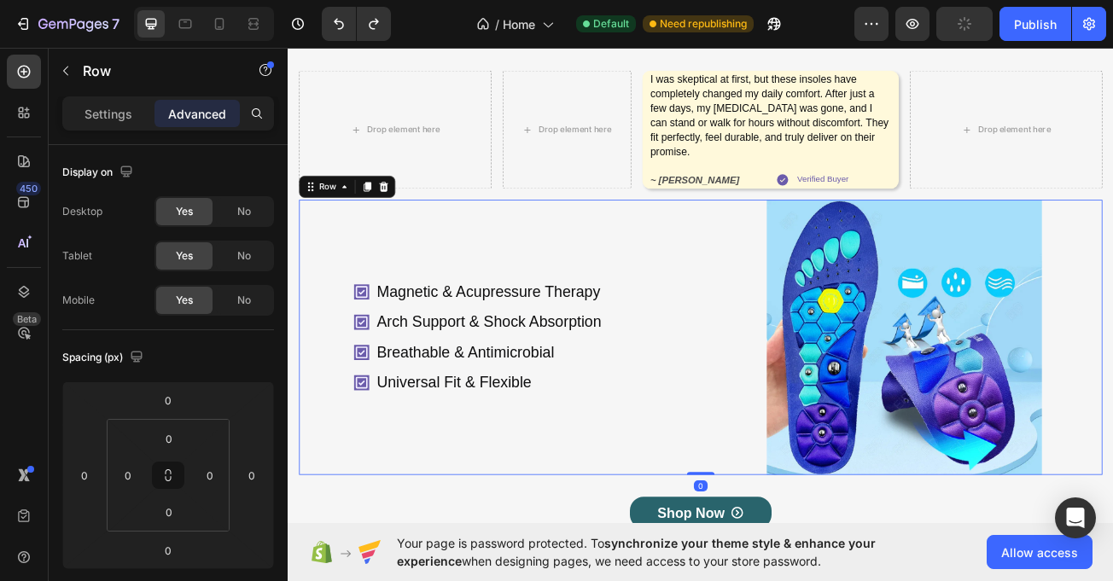
click at [342, 317] on div "Magnetic & Acupressure Therapy Arch Support & Shock Absorption Breathable & Ant…" at bounding box center [547, 408] width 492 height 342
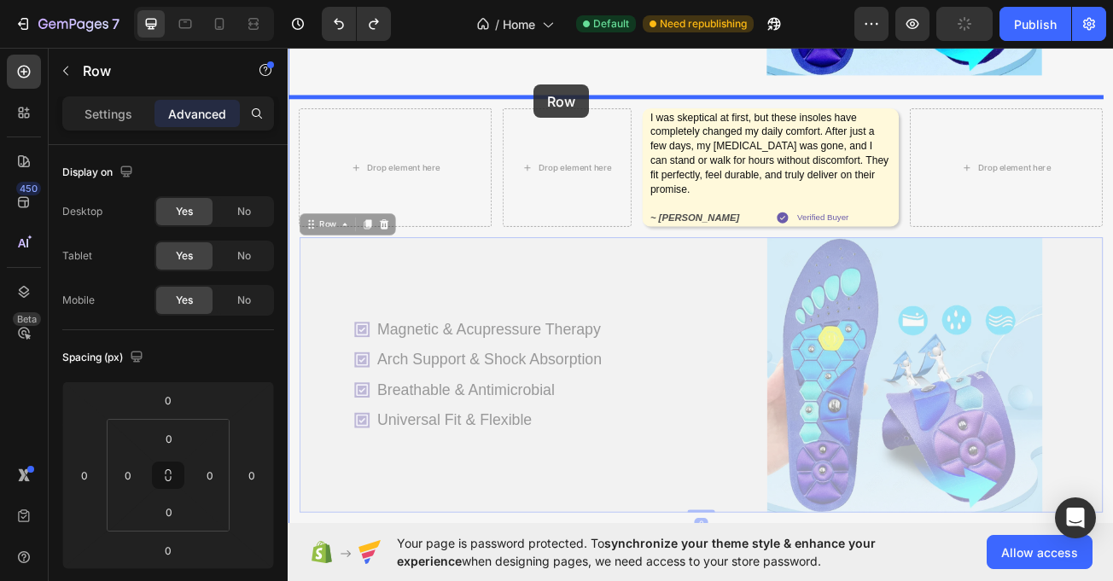
scroll to position [1276, 0]
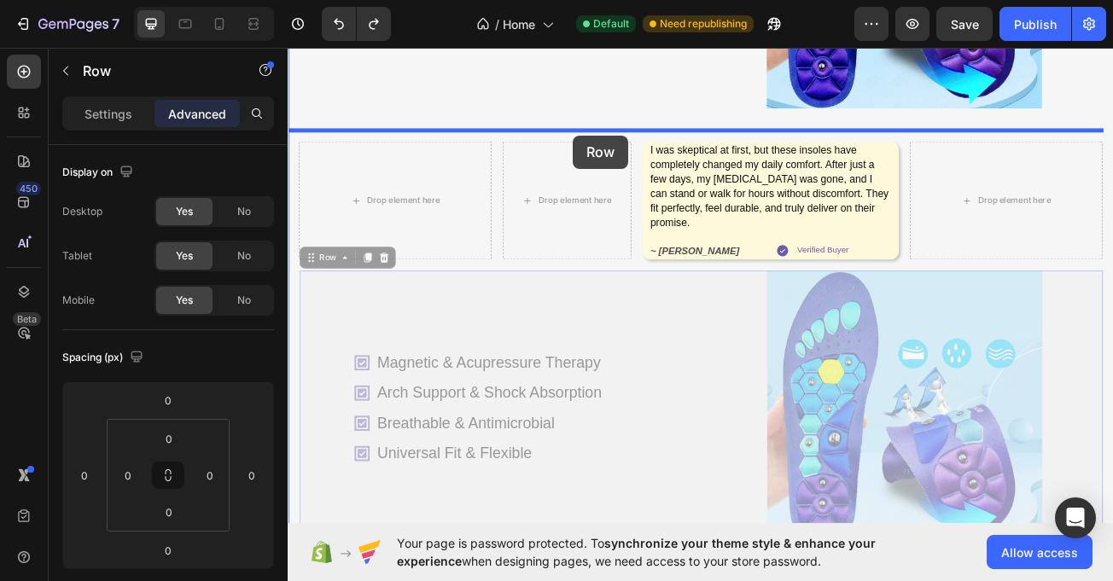
drag, startPoint x: 320, startPoint y: 225, endPoint x: 641, endPoint y: 158, distance: 328.0
type input "16"
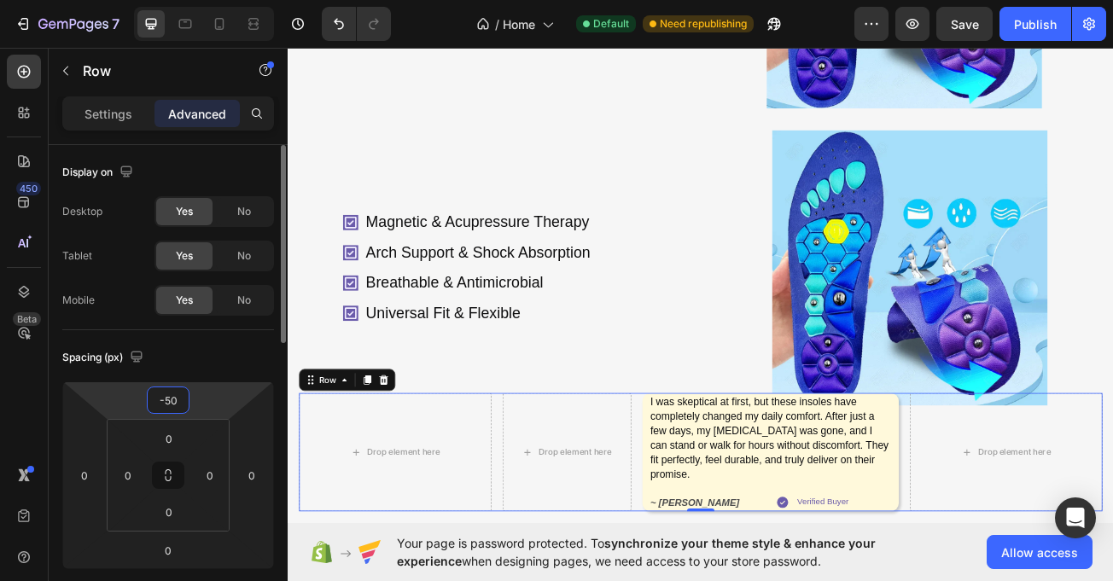
type input "-500"
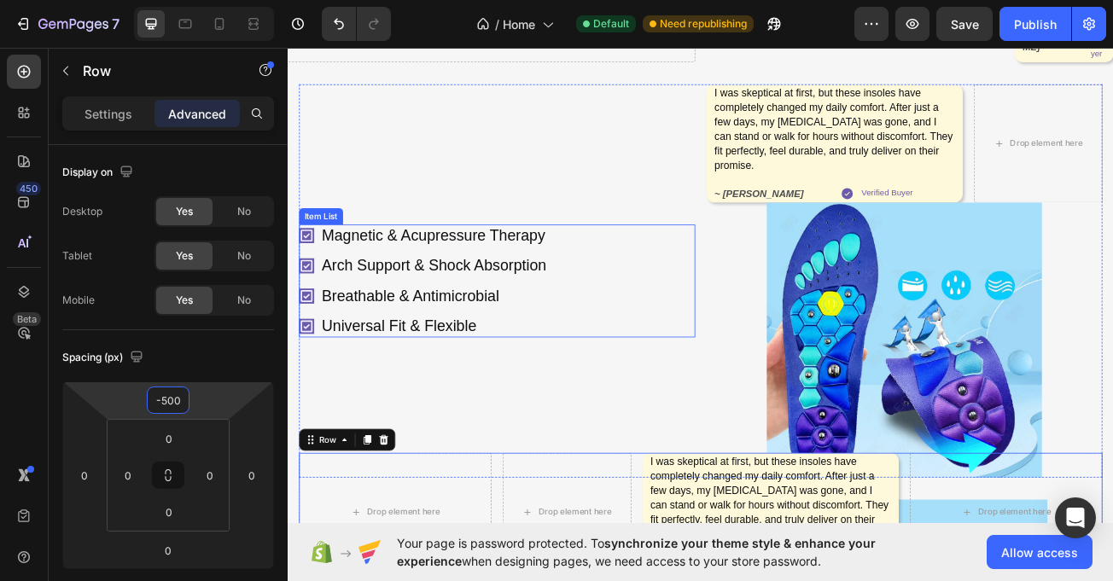
scroll to position [809, 0]
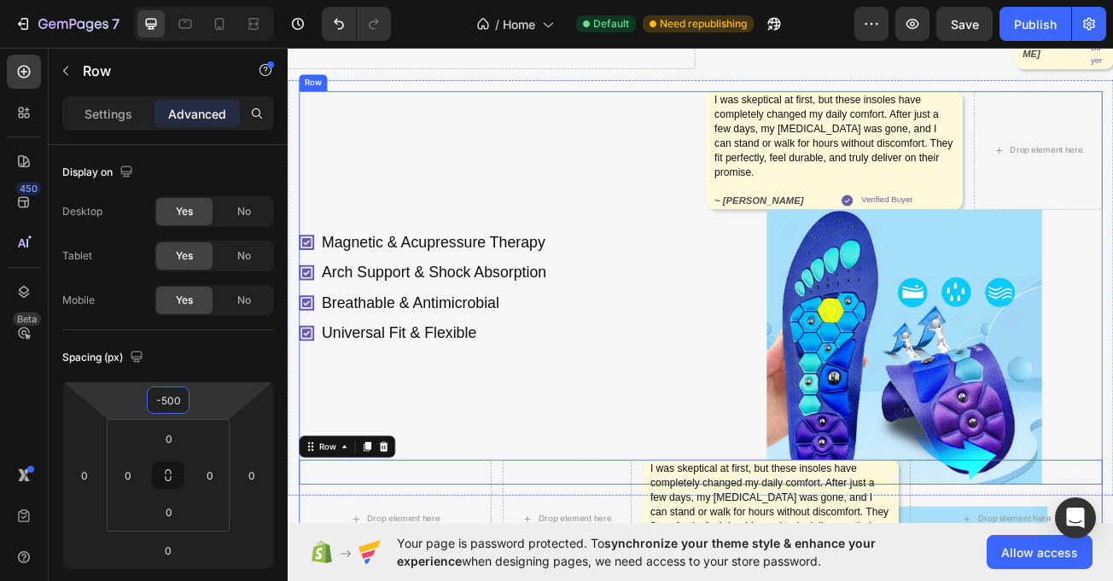
click at [322, 213] on div "Magnetic & Acupressure Therapy Arch Support & Shock Absorption Breathable & Ant…" at bounding box center [547, 346] width 492 height 488
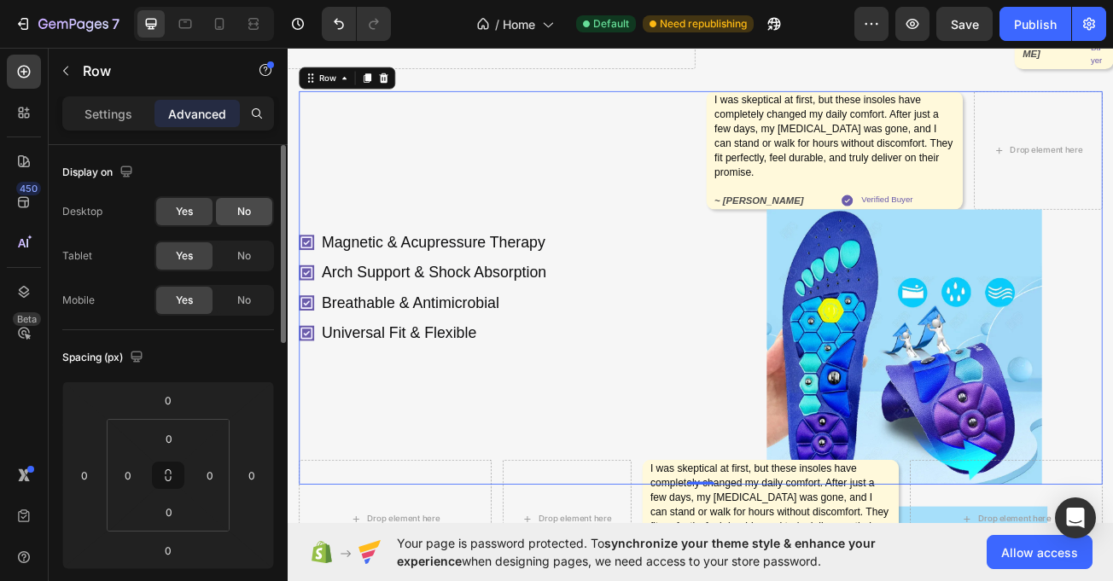
drag, startPoint x: 231, startPoint y: 247, endPoint x: 248, endPoint y: 217, distance: 34.4
click at [232, 243] on div "No" at bounding box center [244, 255] width 56 height 27
click at [248, 211] on span "No" at bounding box center [244, 211] width 14 height 15
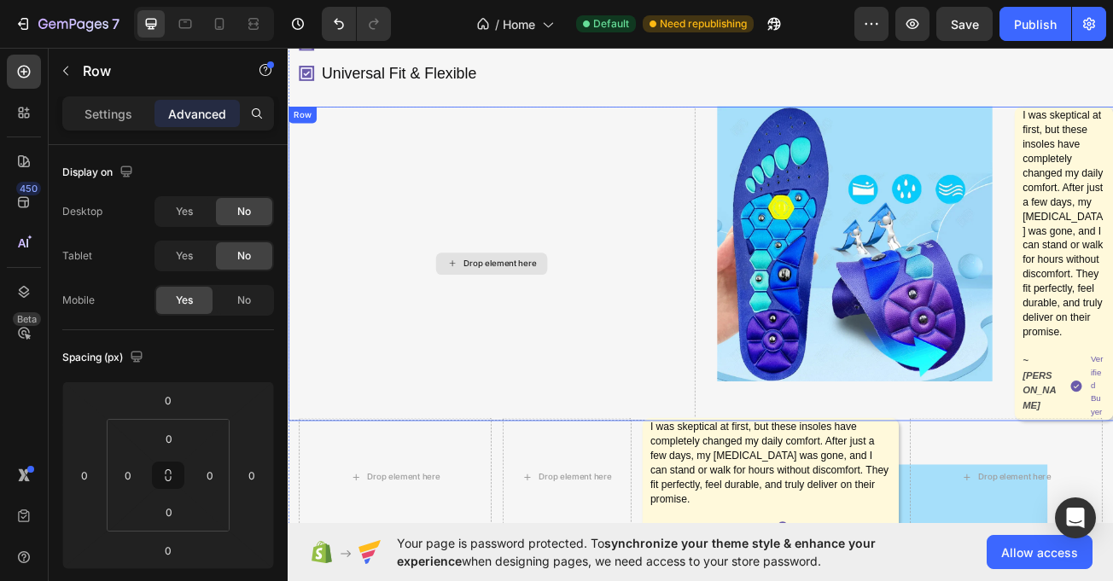
scroll to position [365, 0]
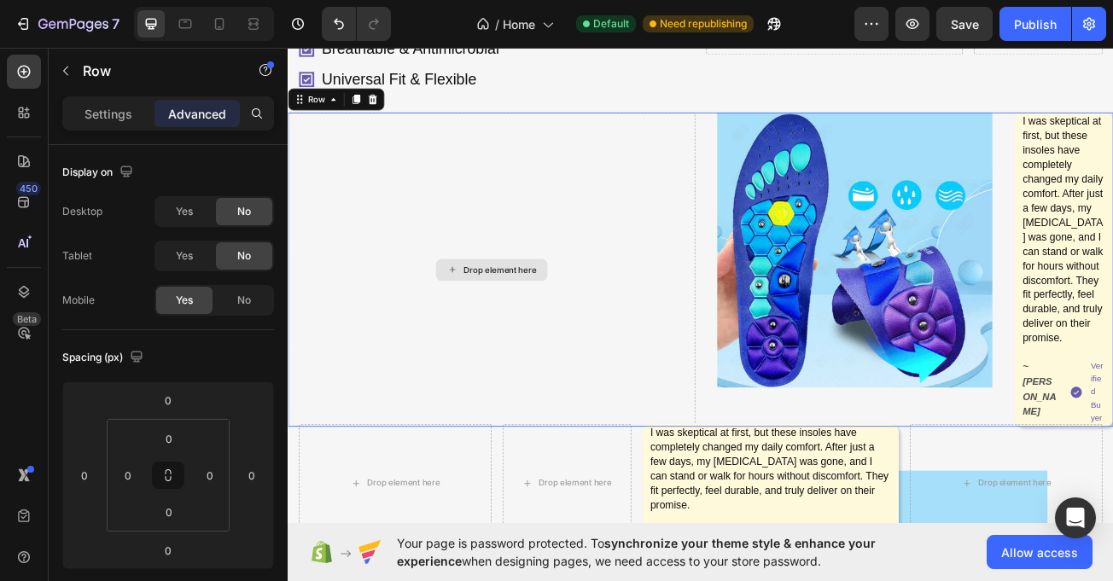
click at [505, 347] on div "Drop element here" at bounding box center [540, 324] width 505 height 390
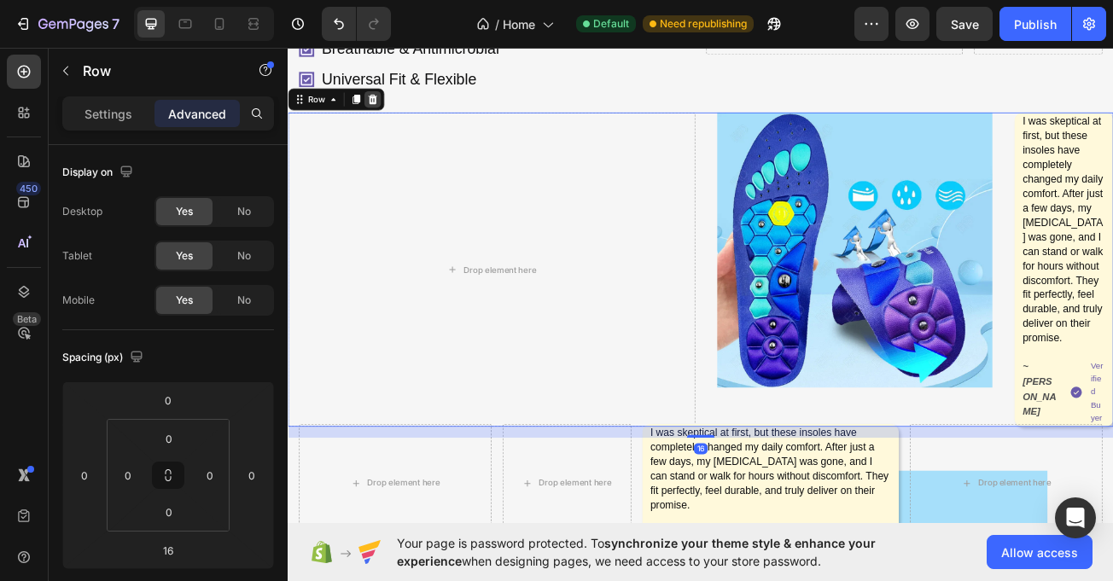
click at [389, 116] on icon at bounding box center [393, 113] width 11 height 12
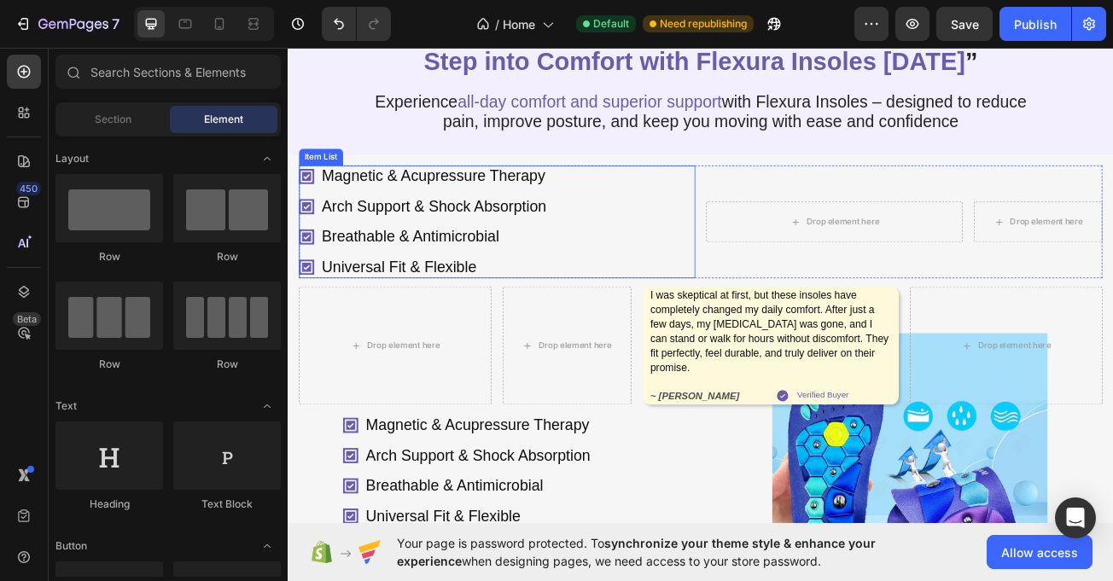
scroll to position [92, 0]
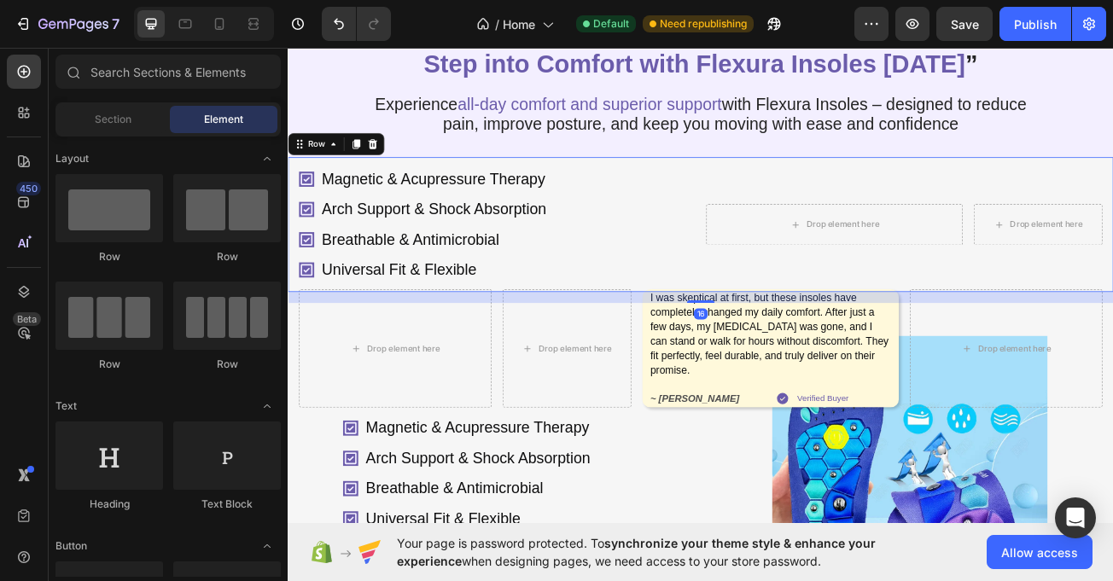
click at [768, 231] on div "Magnetic & Acupressure Therapy Arch Support & Shock Absorption Breathable & Ant…" at bounding box center [800, 267] width 1025 height 167
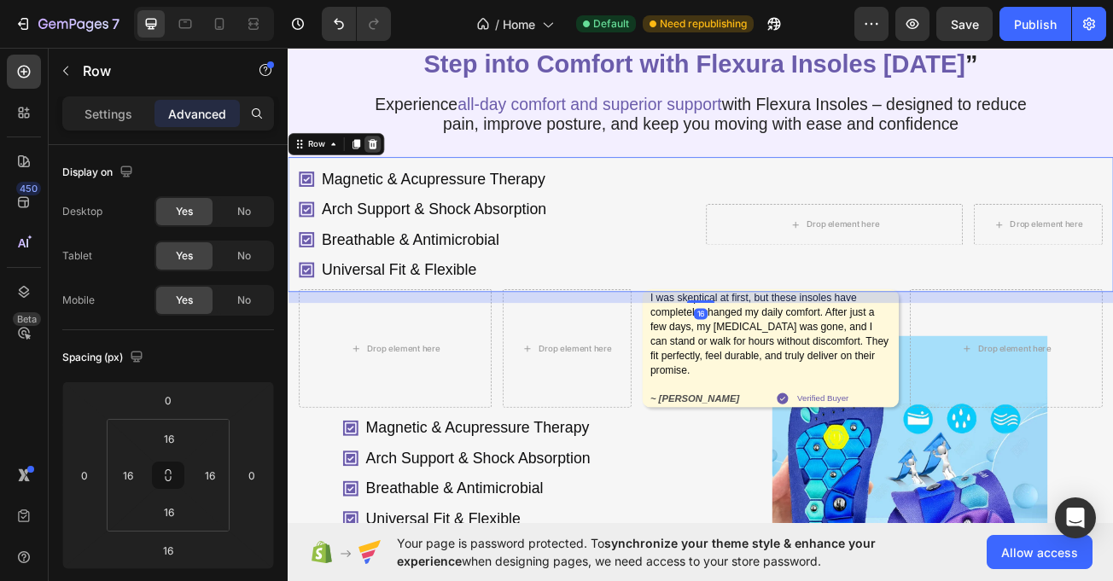
click at [398, 175] on icon at bounding box center [393, 168] width 14 height 14
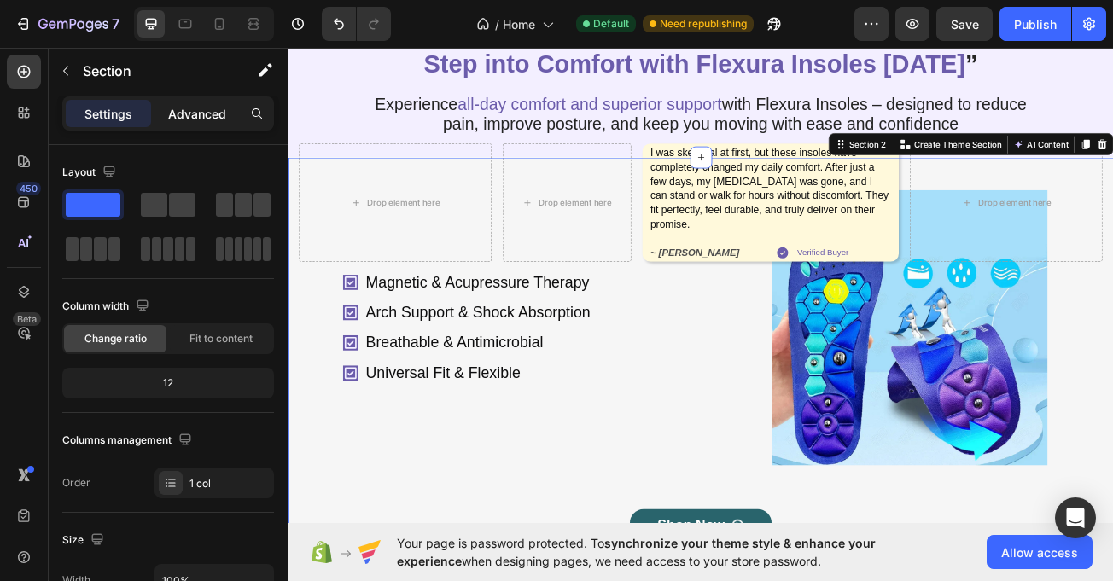
click at [197, 111] on p "Advanced" at bounding box center [197, 114] width 58 height 18
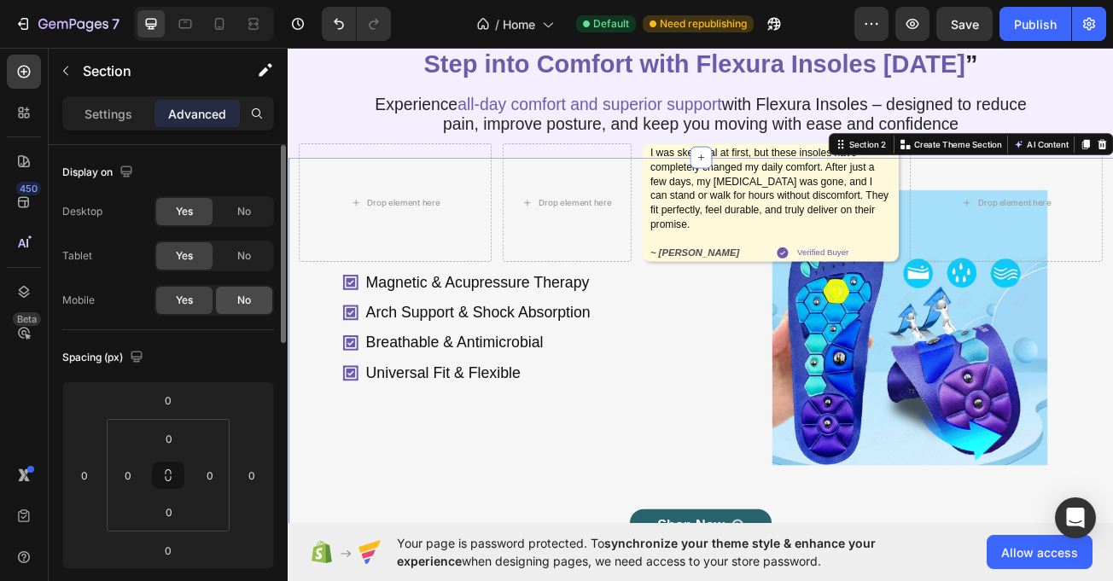
click at [246, 289] on div "No" at bounding box center [244, 300] width 56 height 27
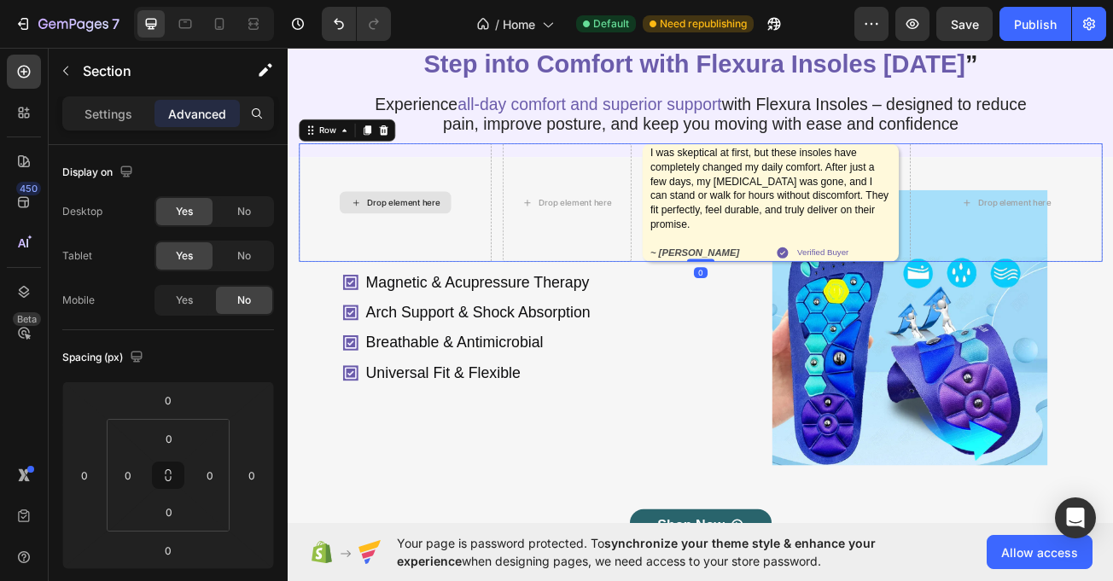
click at [324, 314] on div "Drop element here" at bounding box center [420, 240] width 239 height 147
click at [242, 301] on span "No" at bounding box center [244, 300] width 14 height 15
click at [219, 18] on icon at bounding box center [219, 24] width 9 height 12
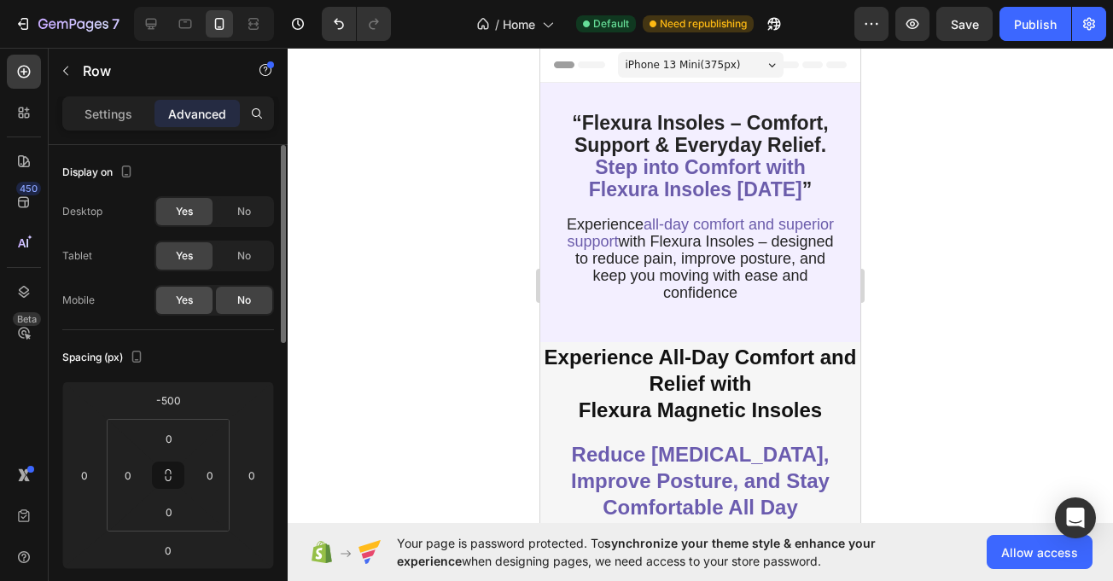
click at [184, 290] on div "Yes" at bounding box center [184, 300] width 56 height 27
click at [155, 19] on icon at bounding box center [151, 24] width 11 height 11
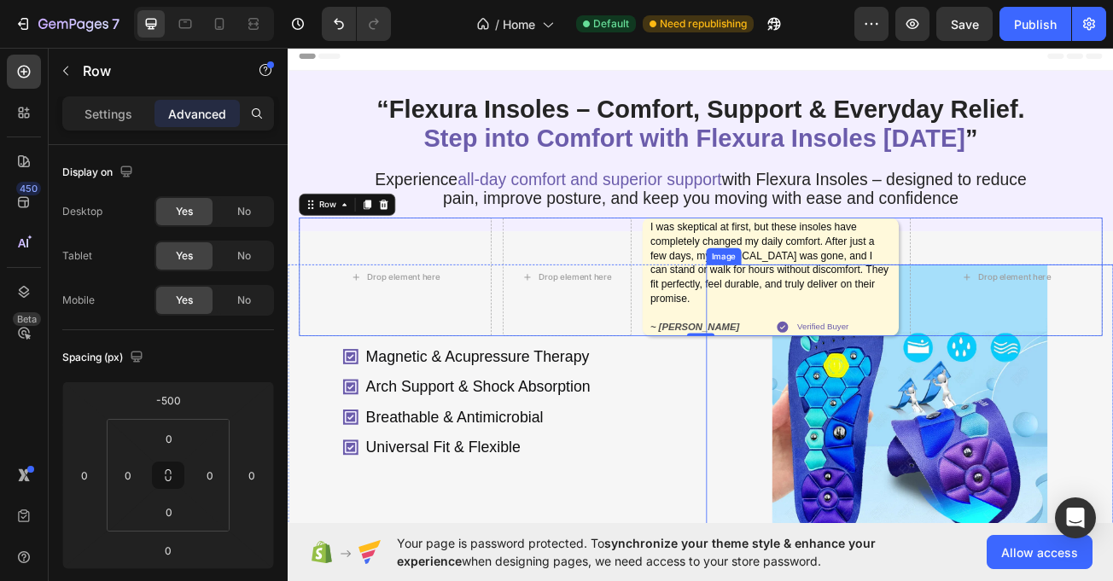
scroll to position [195, 0]
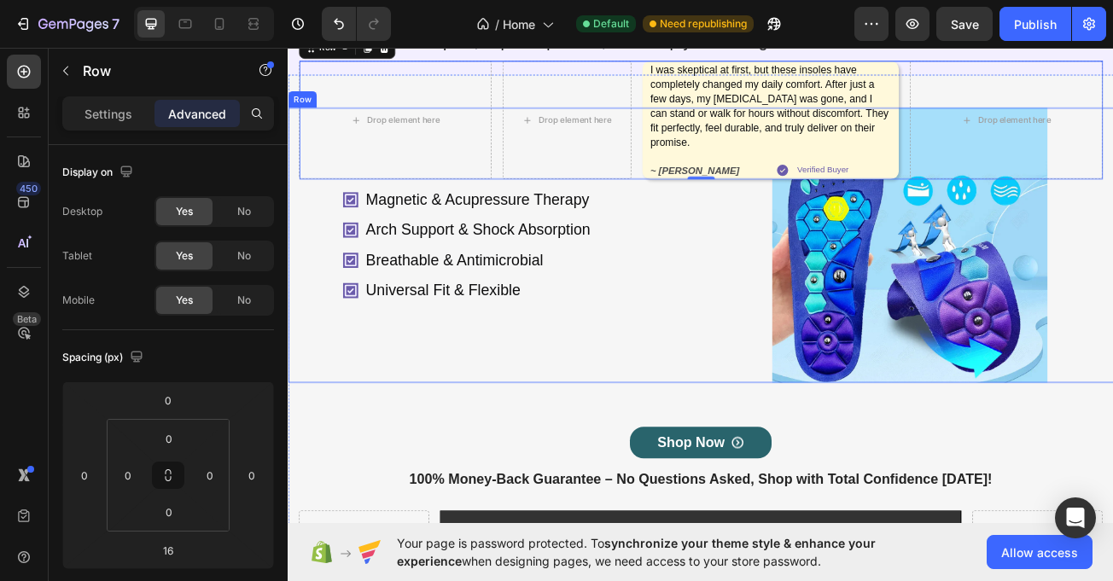
click at [306, 464] on div "Magnetic & Acupressure Therapy Arch Support & Shock Absorption Breathable & Ant…" at bounding box center [540, 294] width 505 height 342
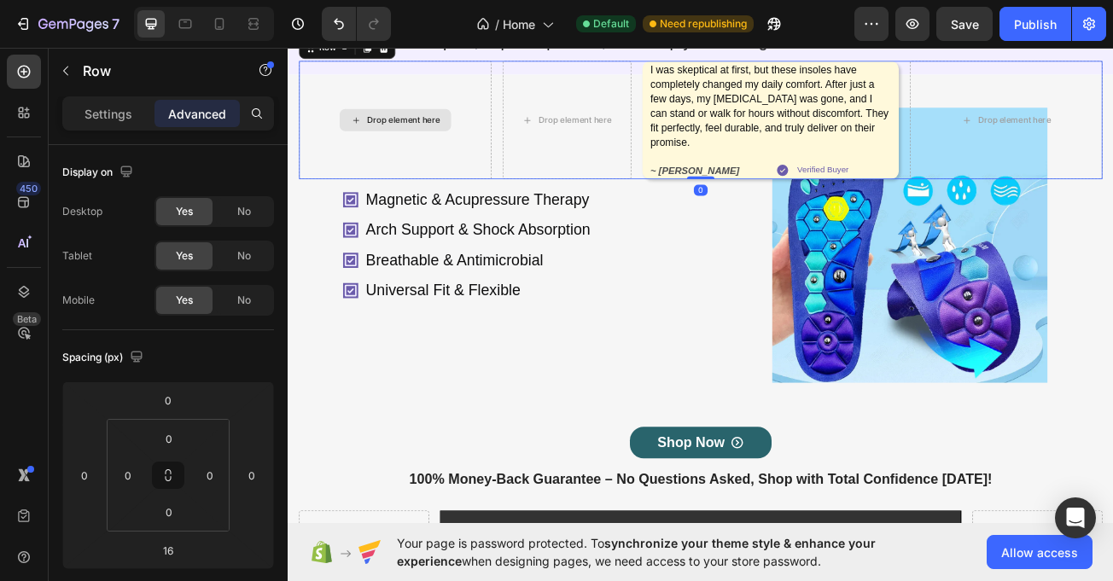
click at [377, 115] on div "Drop element here" at bounding box center [420, 138] width 239 height 147
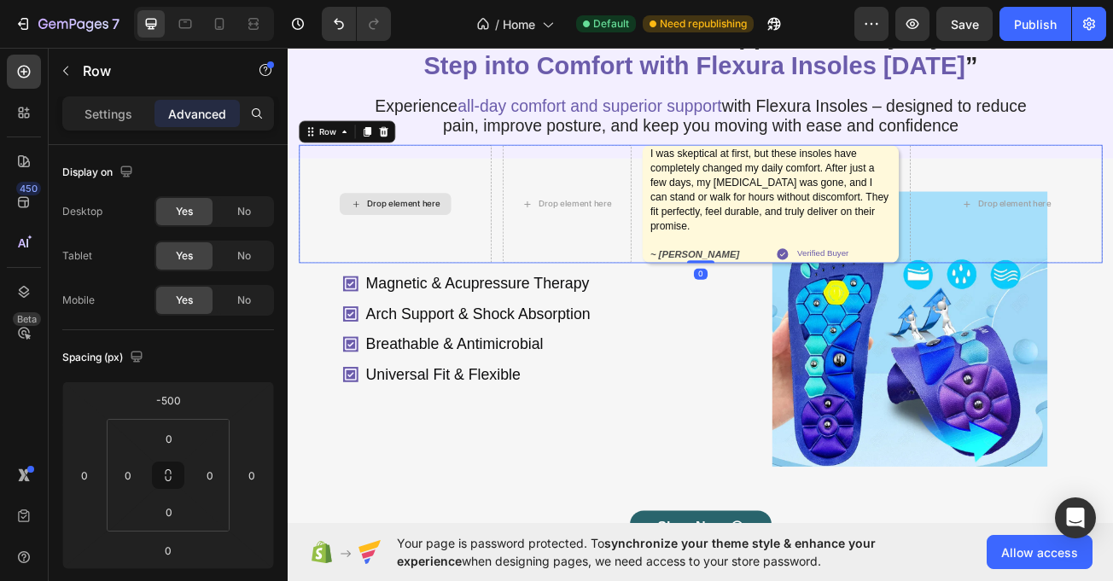
scroll to position [0, 0]
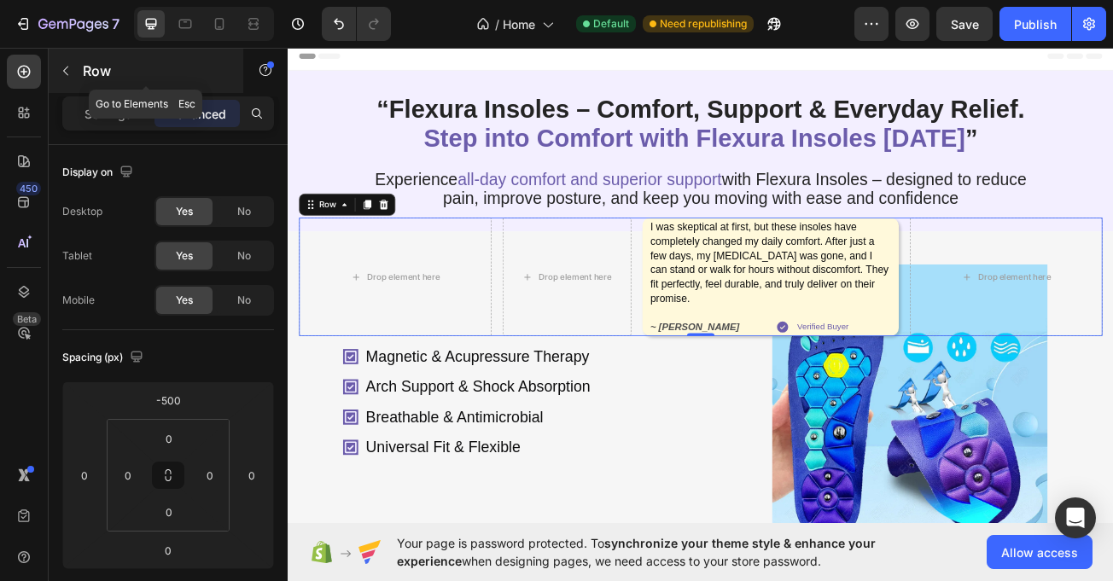
click at [65, 81] on button "button" at bounding box center [65, 70] width 27 height 27
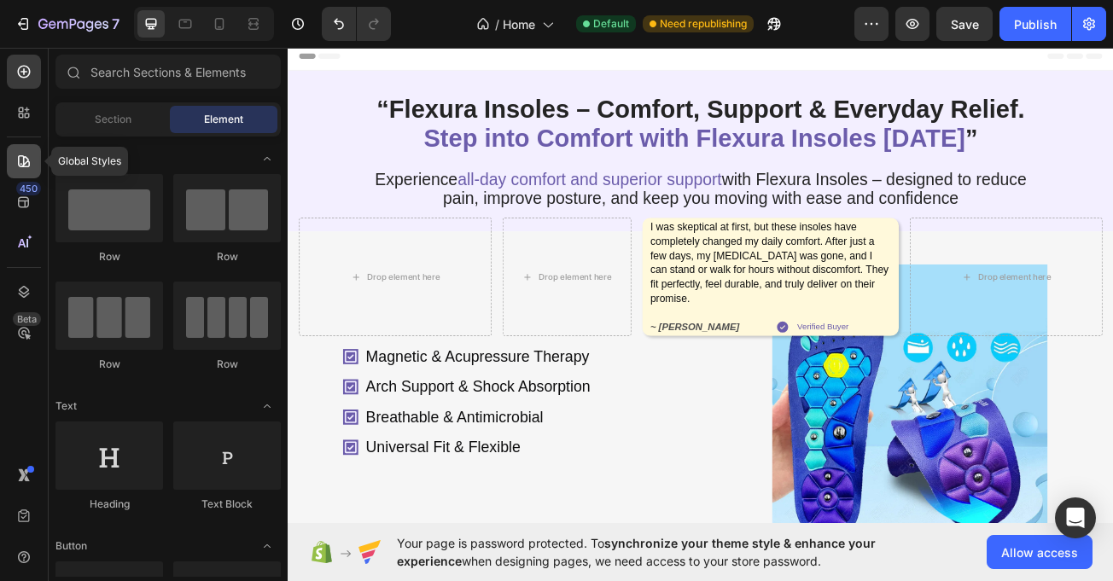
click at [22, 165] on icon at bounding box center [23, 161] width 17 height 17
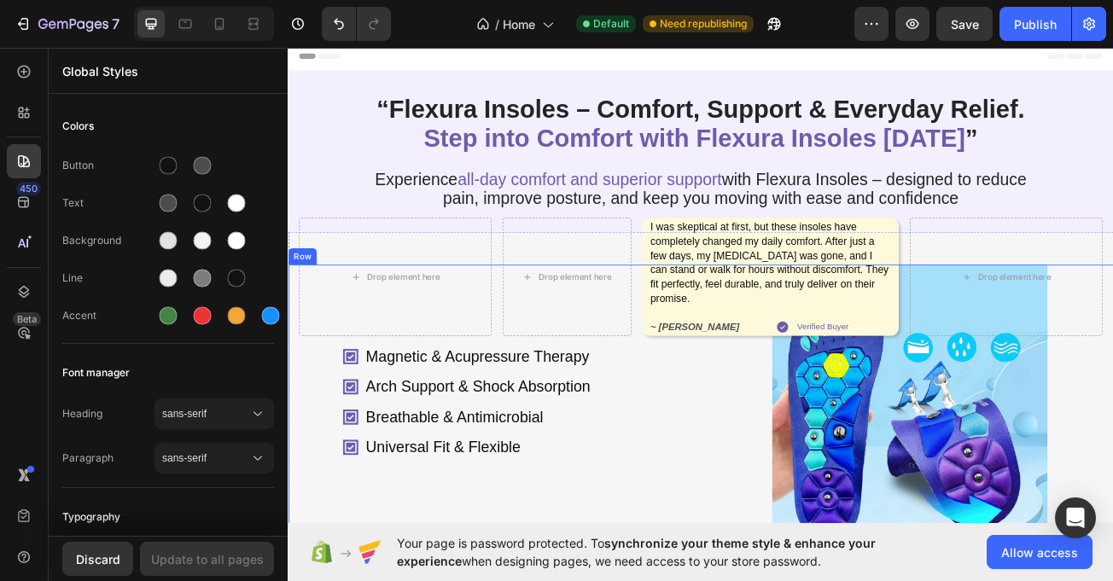
click at [300, 438] on div "Magnetic & Acupressure Therapy Arch Support & Shock Absorption Breathable & Ant…" at bounding box center [540, 489] width 505 height 342
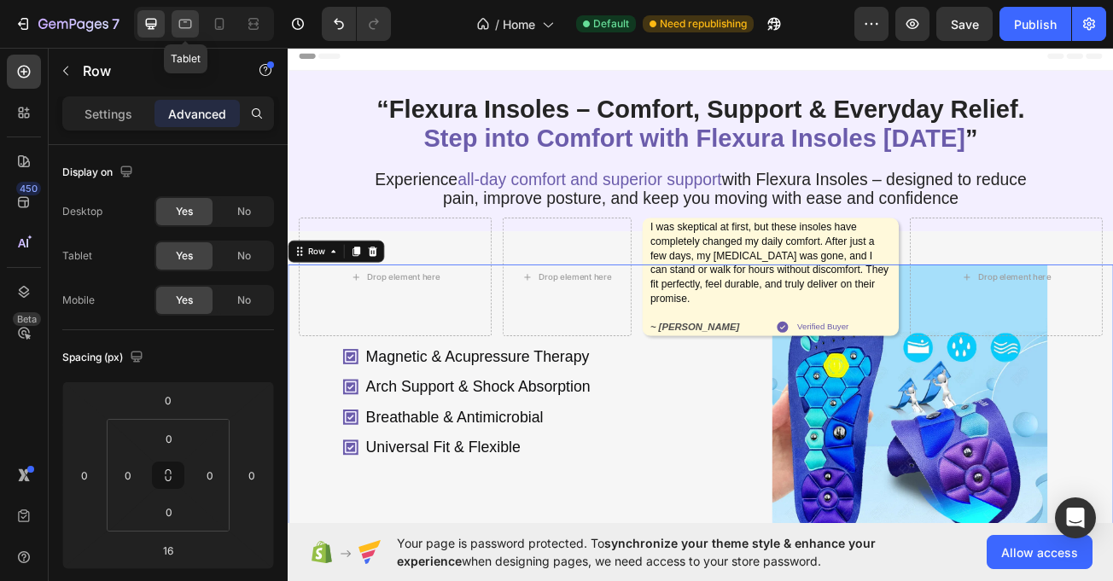
click at [184, 19] on icon at bounding box center [185, 23] width 17 height 17
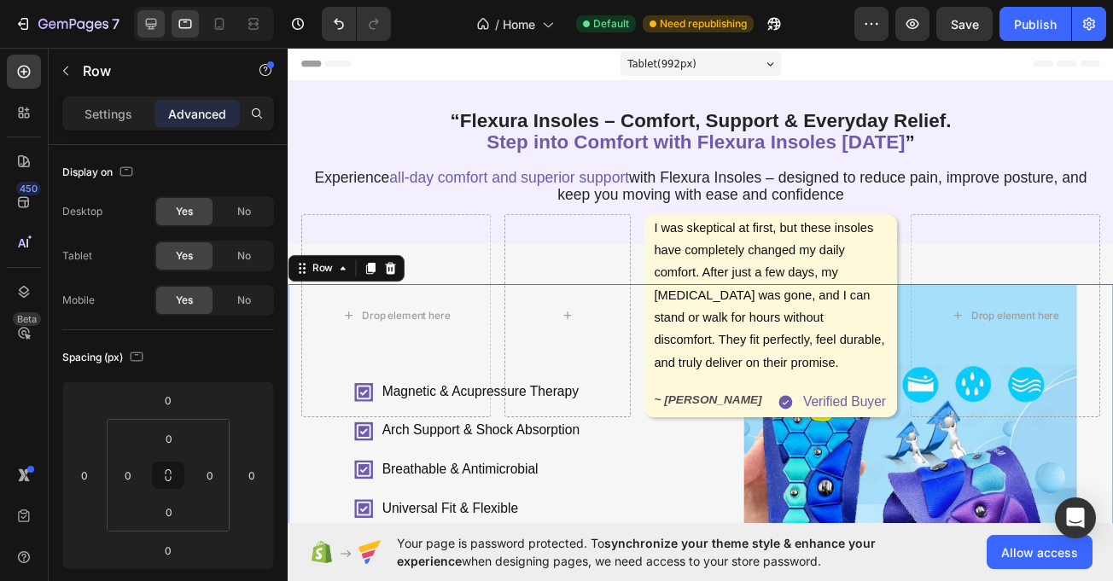
click at [147, 15] on div at bounding box center [150, 23] width 27 height 27
type input "16"
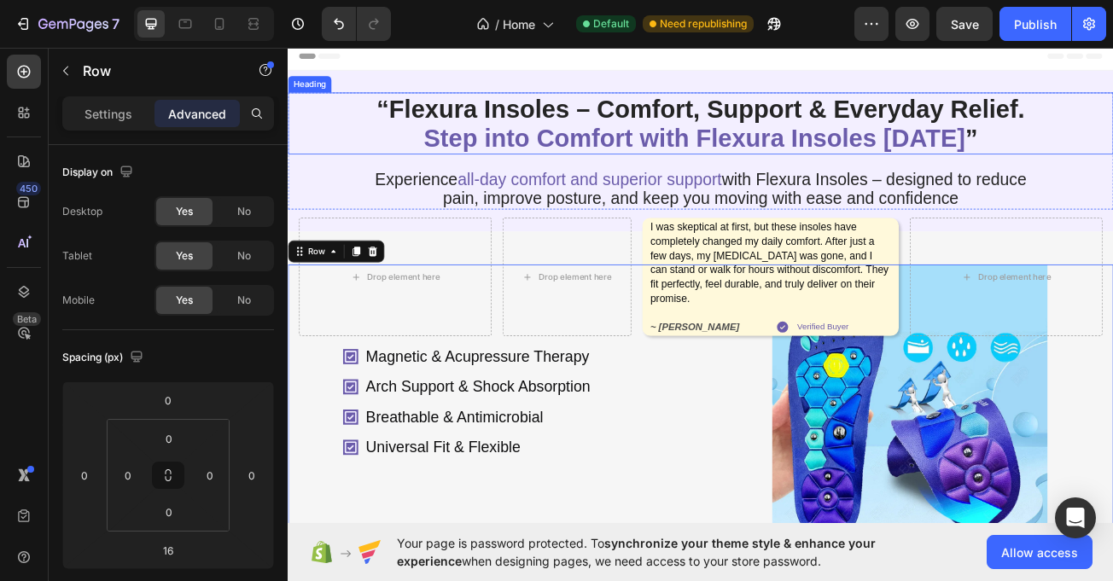
click at [301, 181] on div "“Flexura Insoles – Comfort, Support & Everyday Relief. Step into Comfort with F…" at bounding box center [800, 142] width 1025 height 77
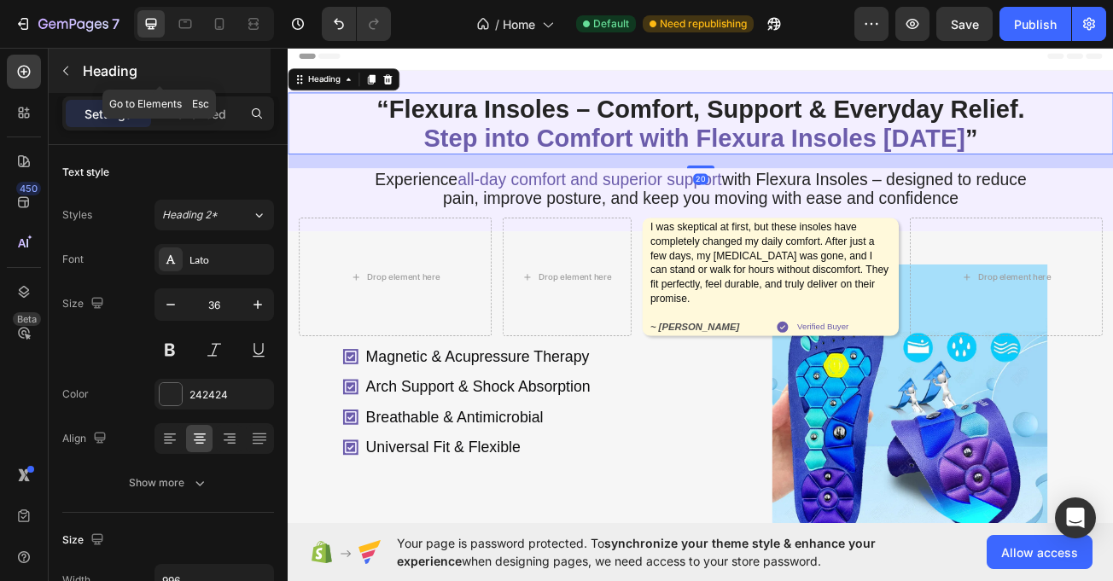
click at [63, 75] on icon "button" at bounding box center [66, 71] width 14 height 14
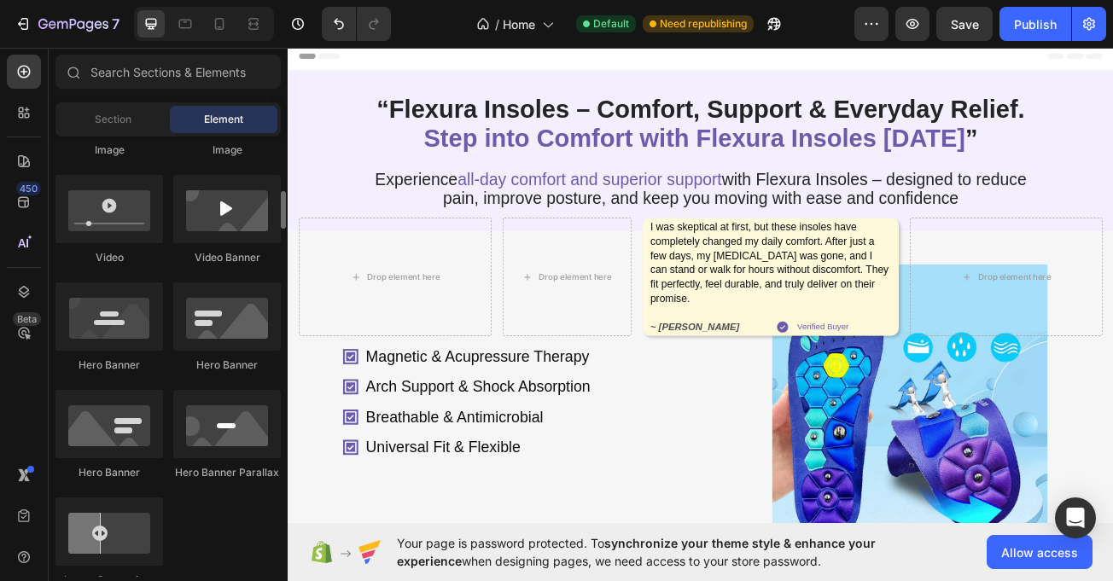
scroll to position [645, 0]
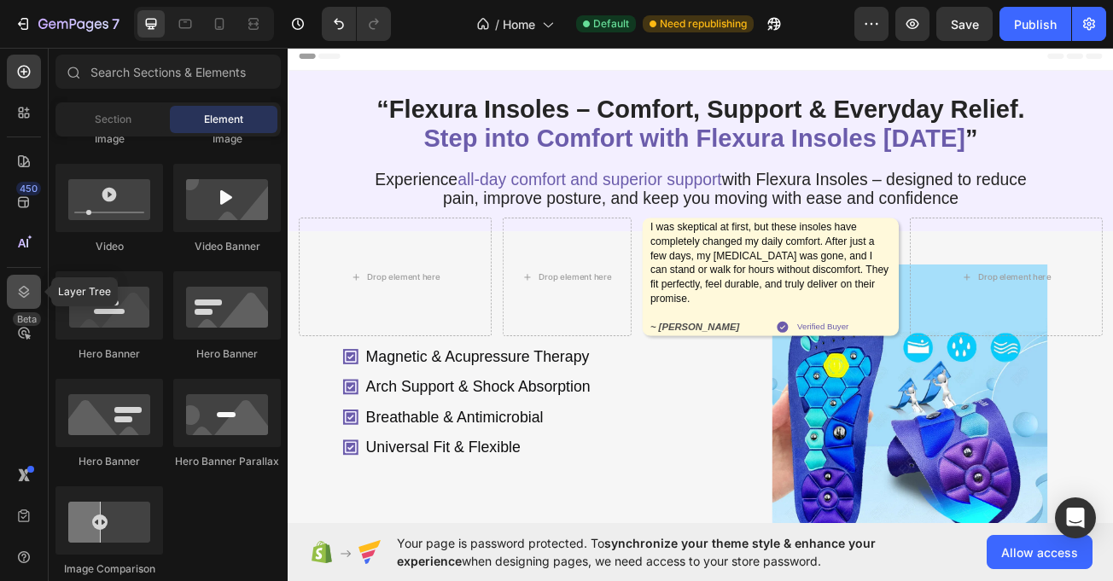
click at [21, 290] on icon at bounding box center [23, 291] width 17 height 17
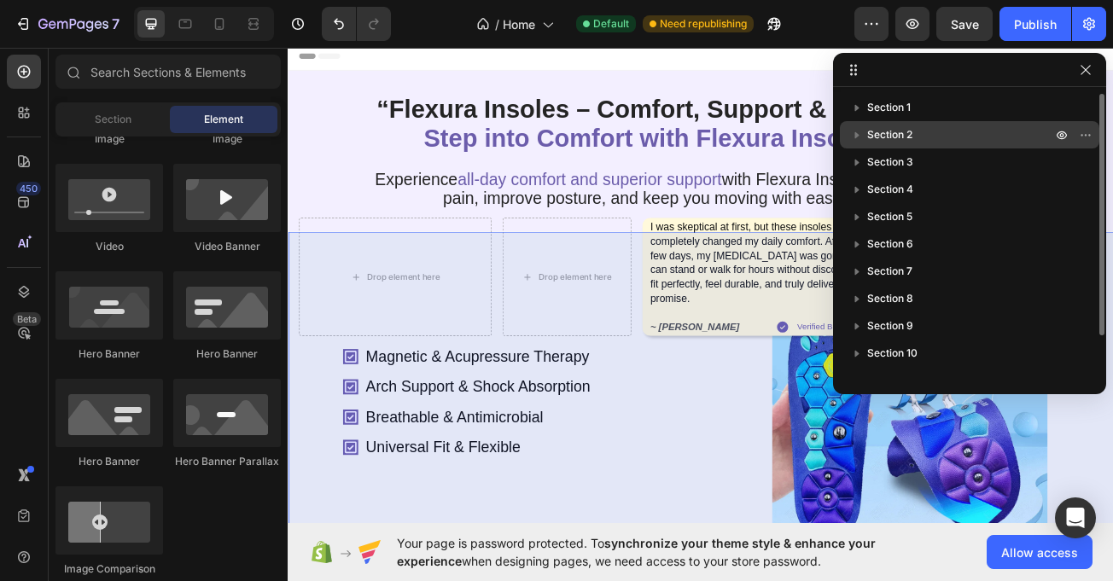
click at [914, 131] on p "Section 2" at bounding box center [961, 134] width 188 height 17
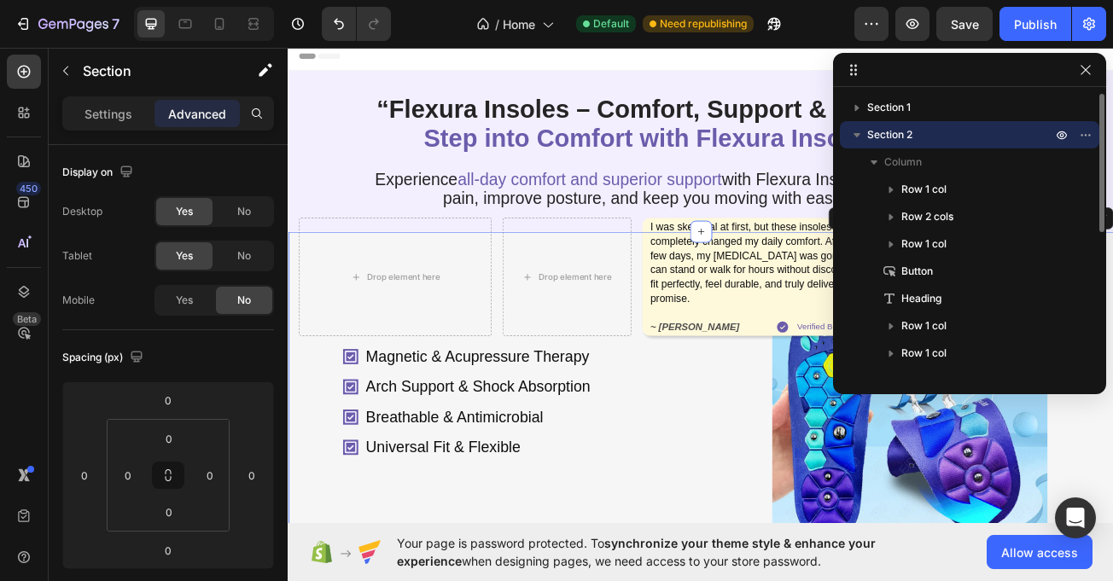
scroll to position [212, 0]
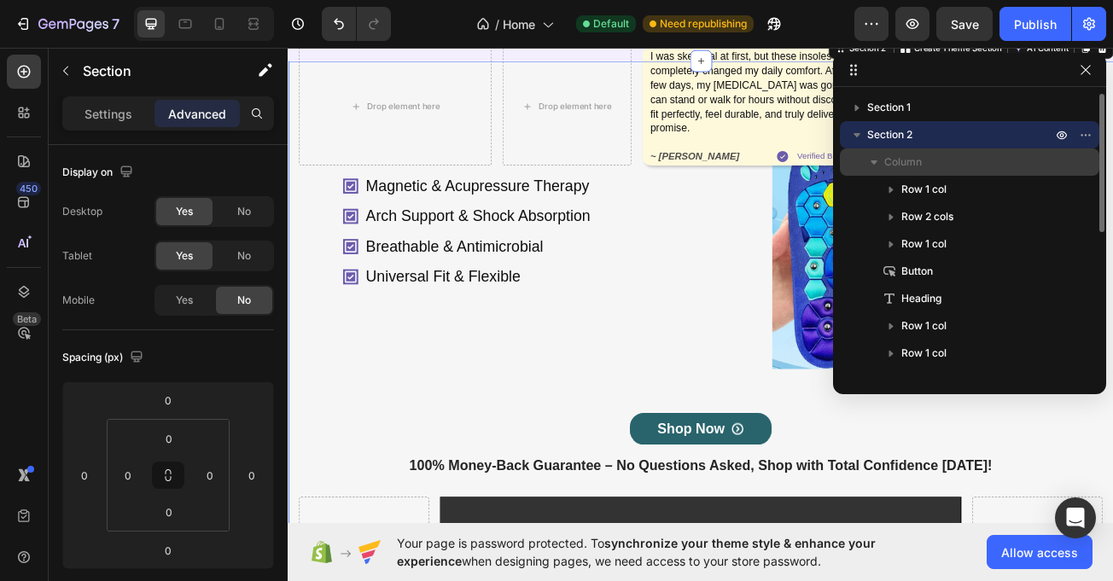
click at [902, 158] on span "Column" at bounding box center [903, 162] width 38 height 17
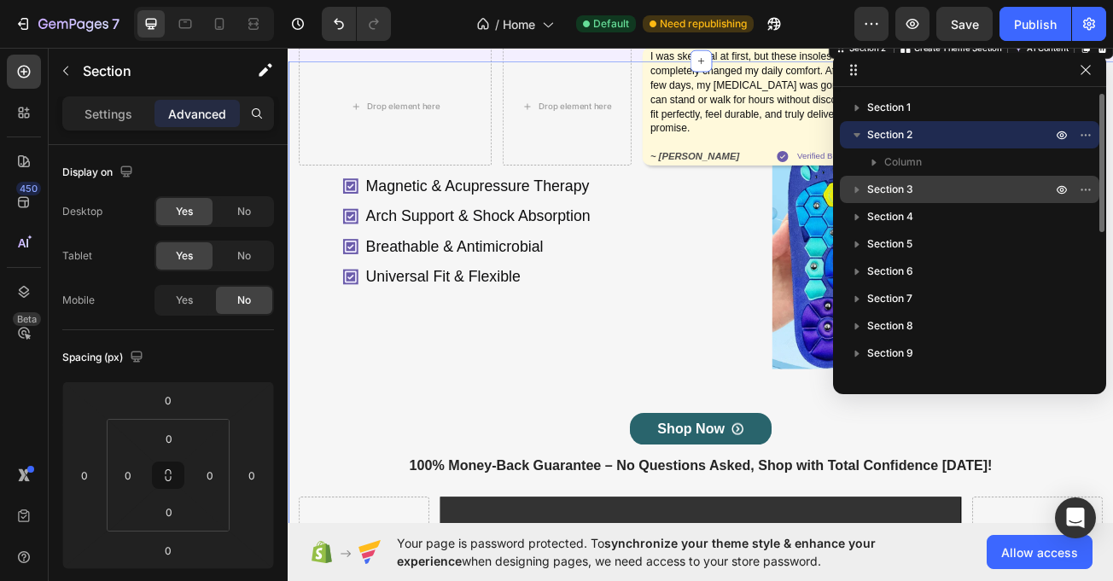
click at [857, 189] on icon "button" at bounding box center [857, 190] width 4 height 7
click at [902, 191] on span "Section 3" at bounding box center [890, 189] width 46 height 17
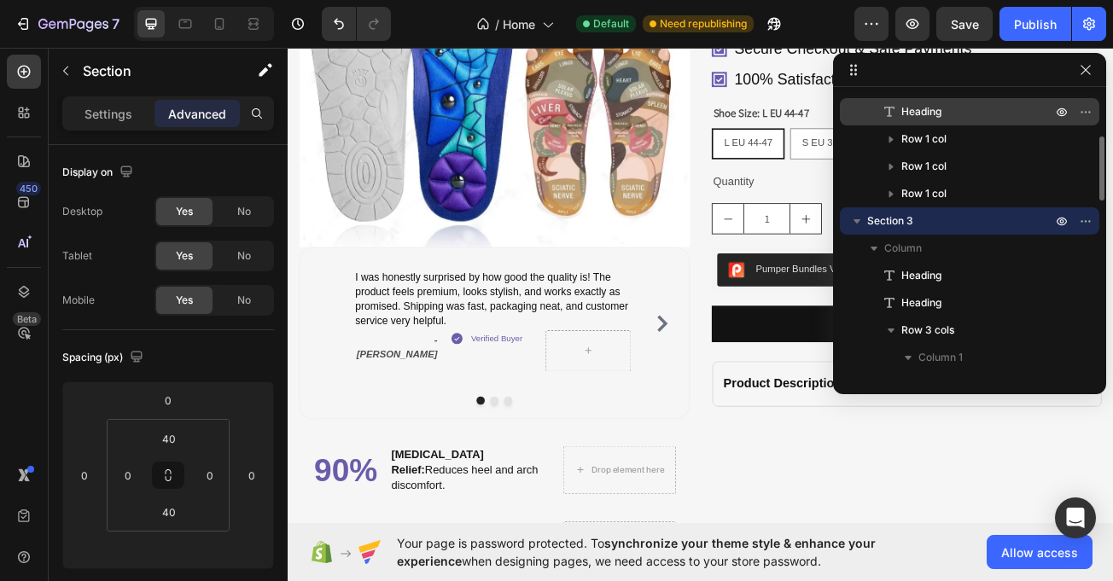
scroll to position [1357, 0]
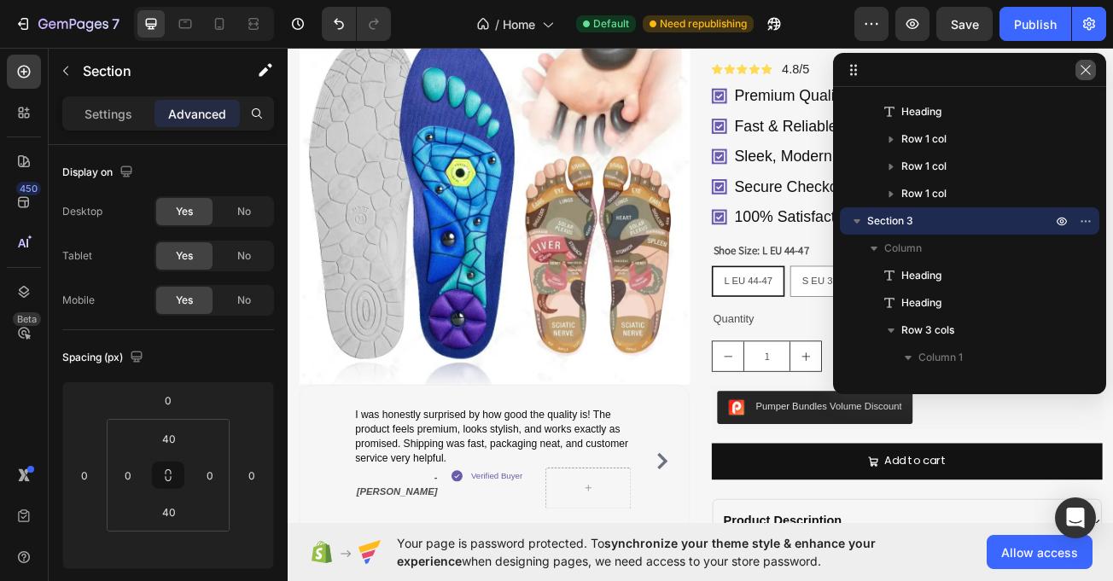
click at [1079, 73] on icon "button" at bounding box center [1086, 70] width 14 height 14
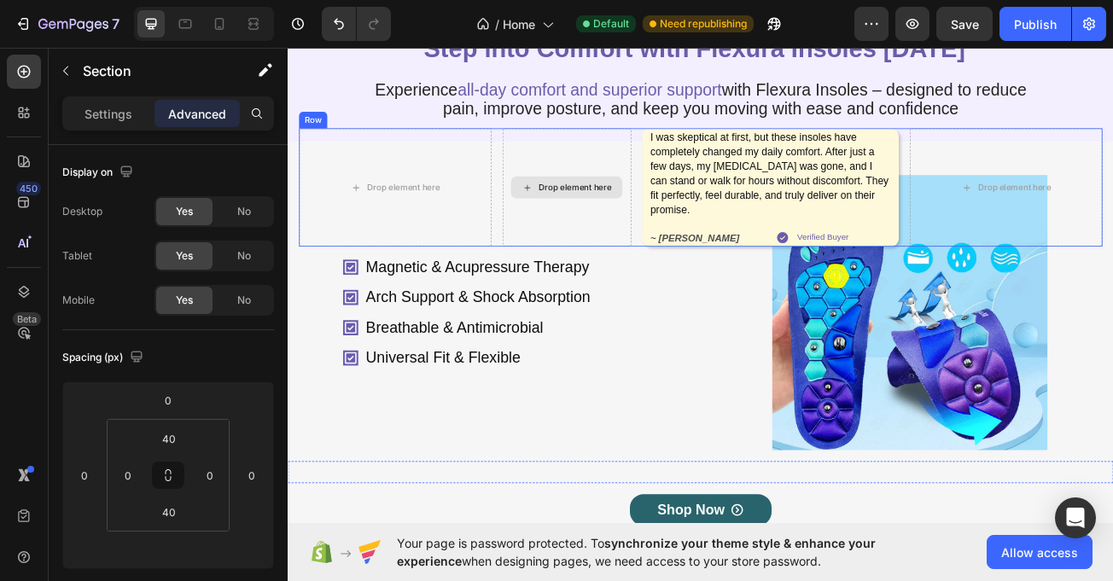
scroll to position [0, 0]
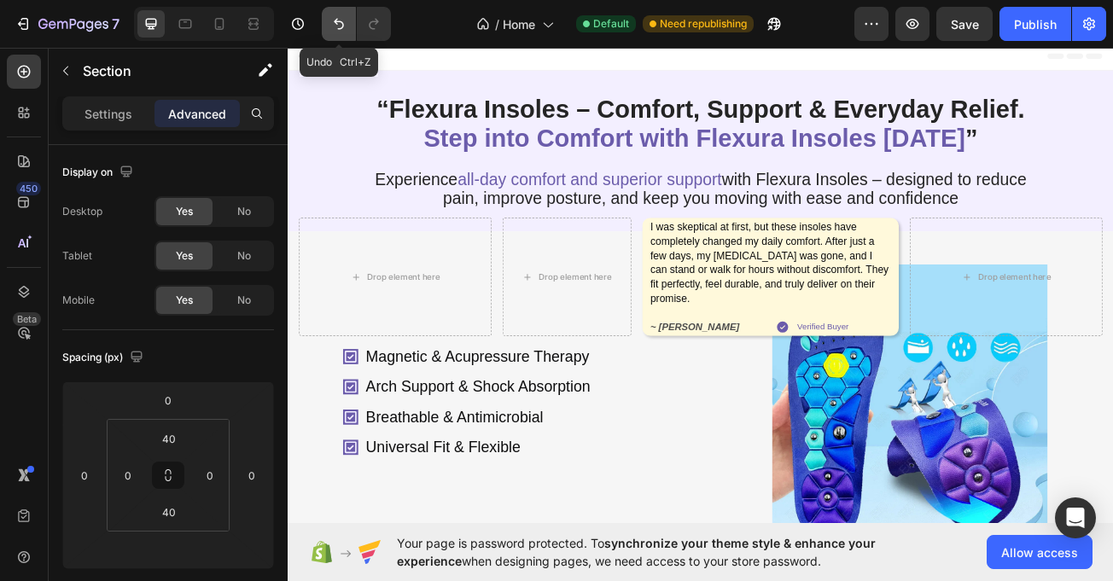
click at [338, 19] on icon "Undo/Redo" at bounding box center [338, 23] width 17 height 17
click at [329, 19] on button "Undo/Redo" at bounding box center [339, 24] width 34 height 34
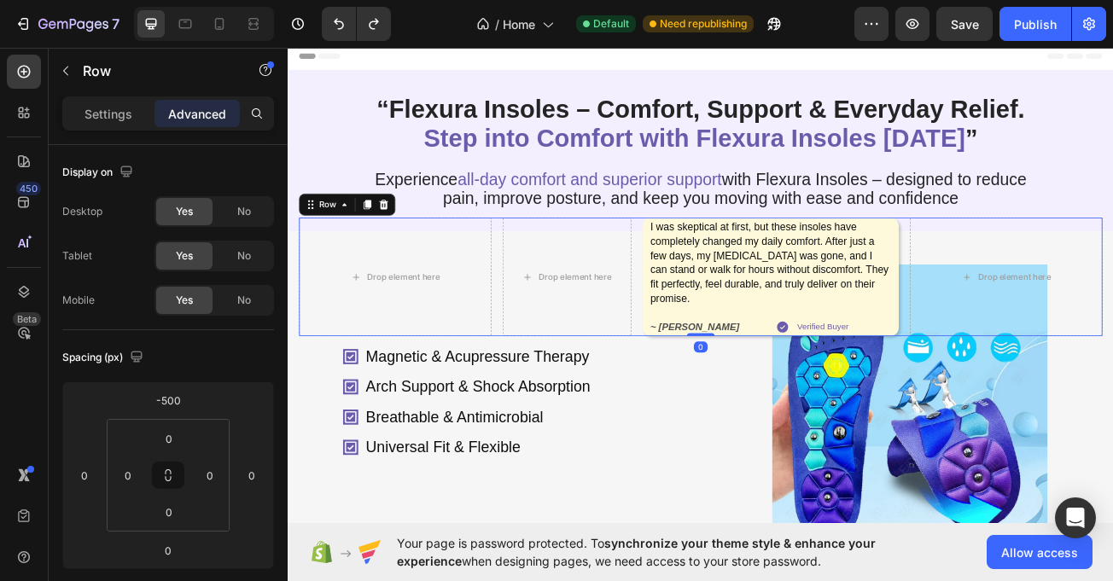
click at [543, 406] on div "Drop element here Drop element here I was skeptical at first, but these insoles…" at bounding box center [799, 333] width 997 height 147
click at [329, 19] on button "Undo/Redo" at bounding box center [339, 24] width 34 height 34
click at [331, 31] on button "Undo/Redo" at bounding box center [339, 24] width 34 height 34
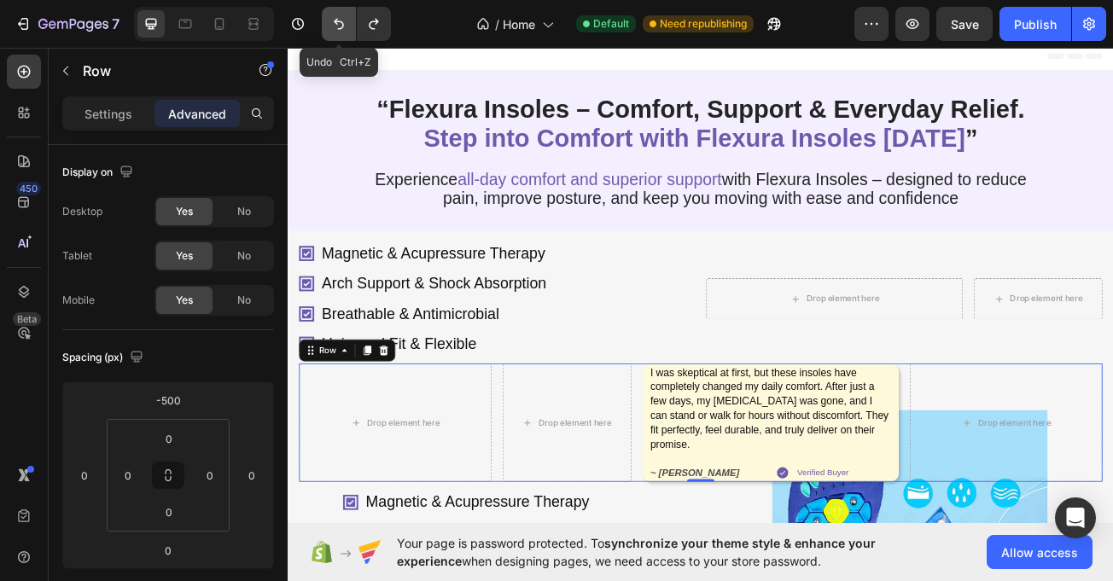
click at [331, 33] on button "Undo/Redo" at bounding box center [339, 24] width 34 height 34
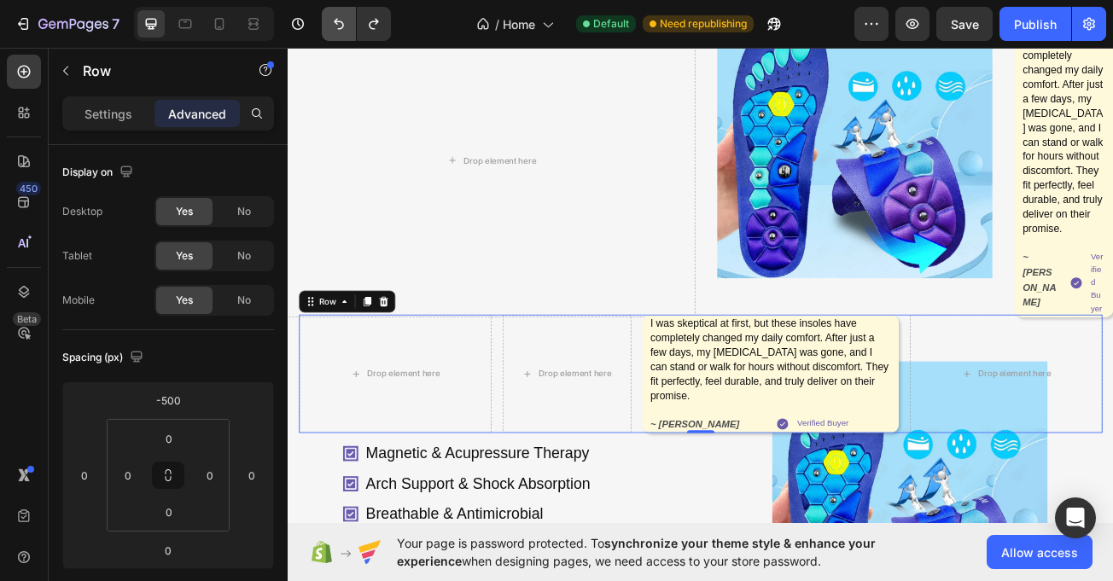
scroll to position [489, 0]
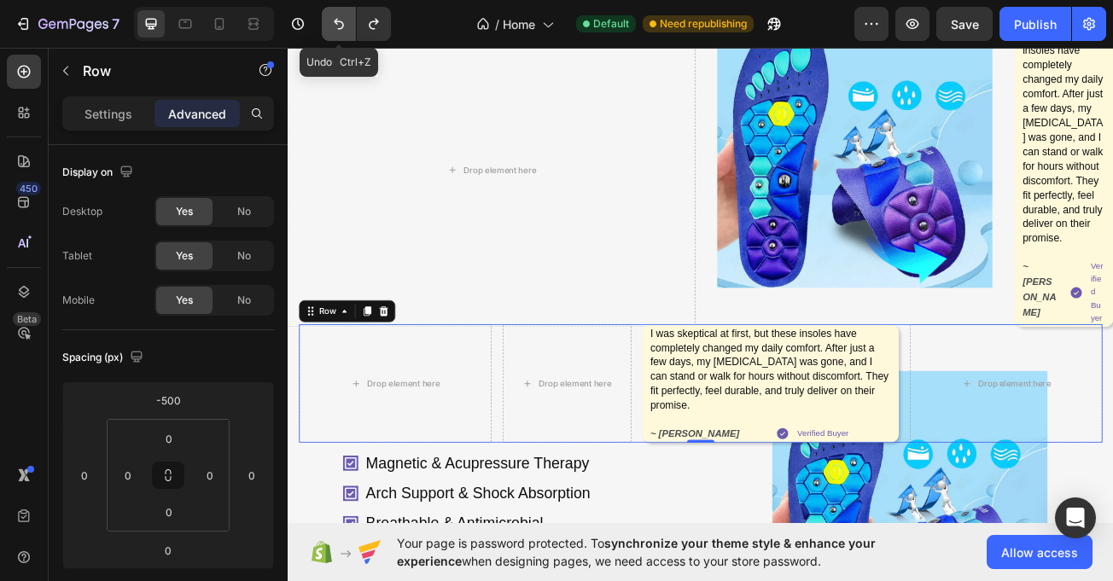
click at [329, 28] on button "Undo/Redo" at bounding box center [339, 24] width 34 height 34
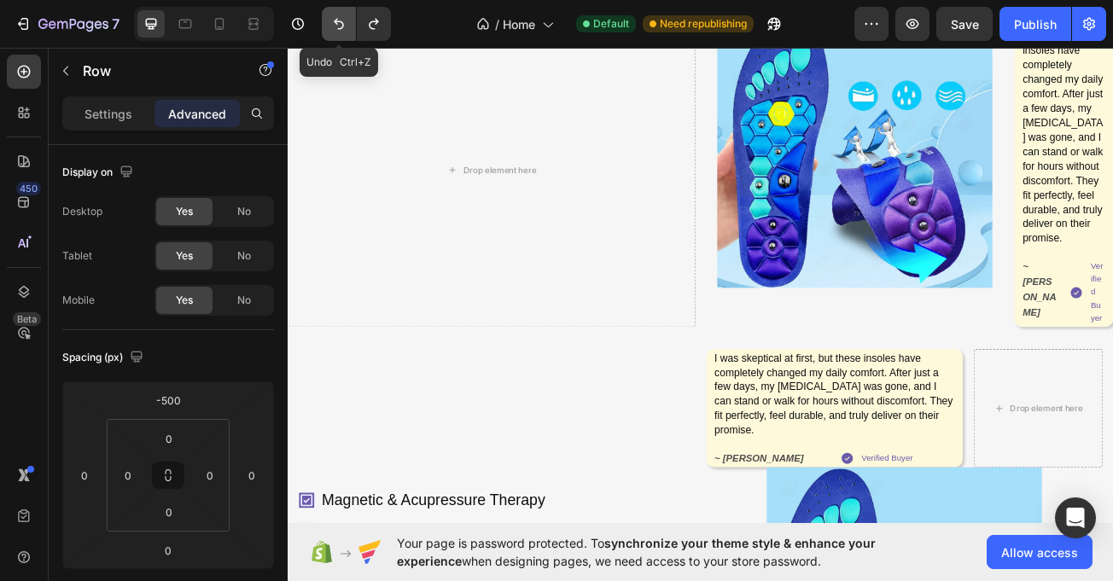
click at [331, 28] on button "Undo/Redo" at bounding box center [339, 24] width 34 height 34
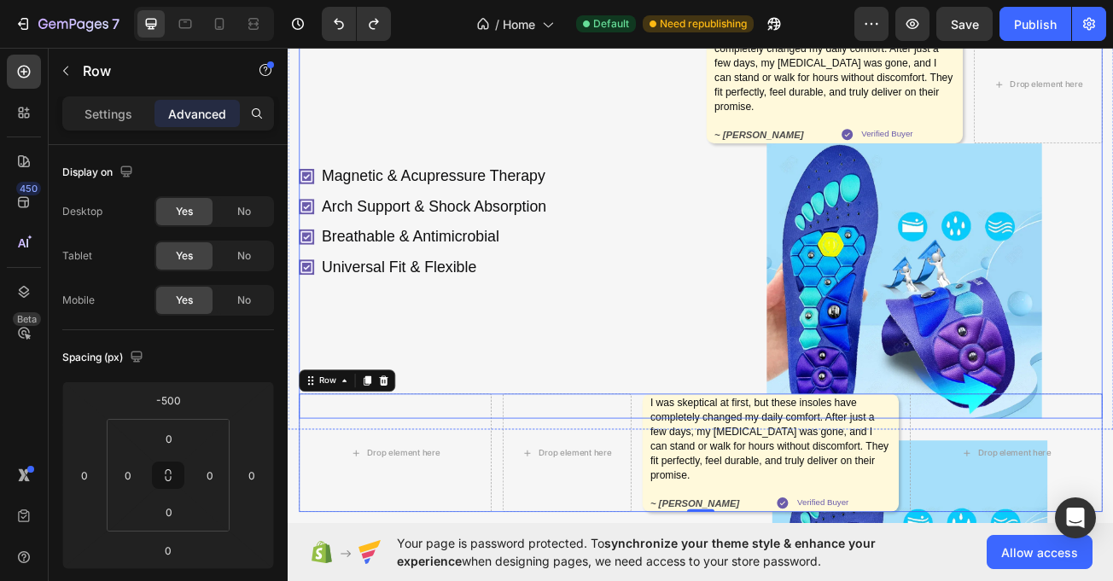
scroll to position [888, 0]
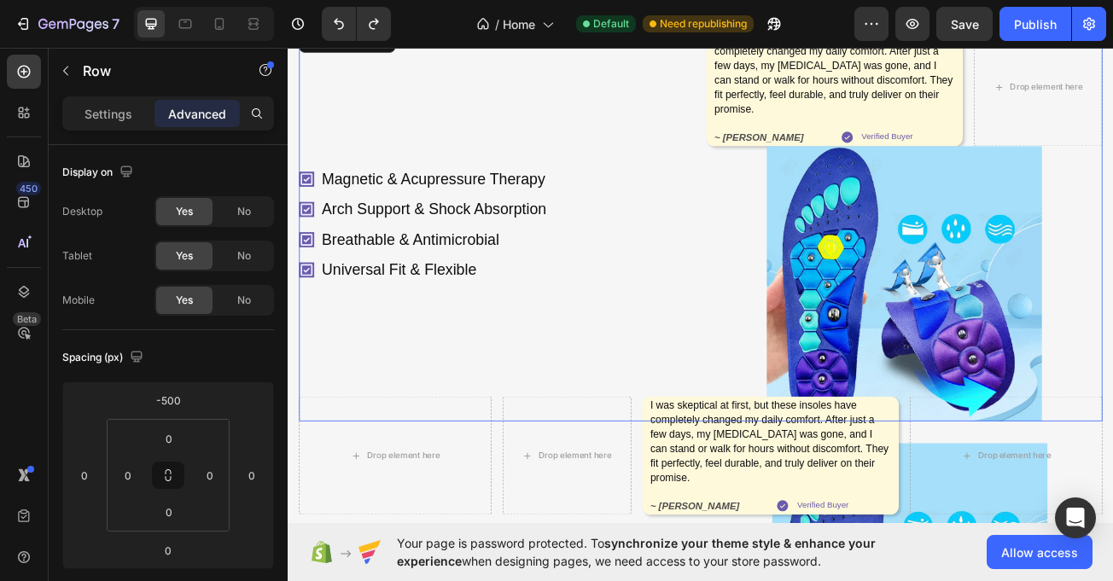
click at [353, 368] on div "Magnetic & Acupressure Therapy Arch Support & Shock Absorption Breathable & Ant…" at bounding box center [547, 268] width 492 height 488
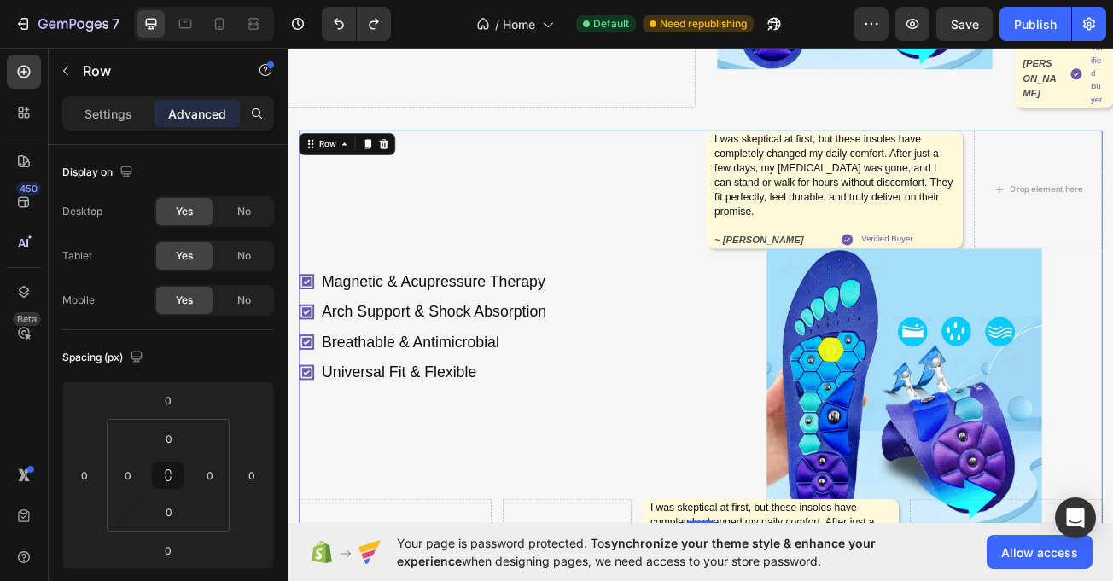
scroll to position [751, 0]
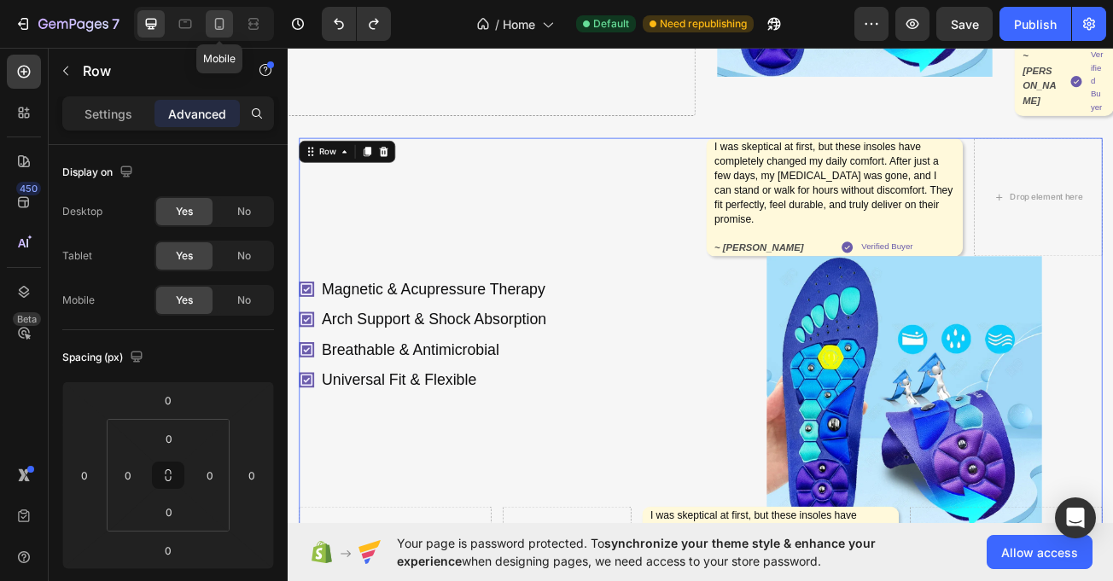
click at [207, 13] on div at bounding box center [219, 23] width 27 height 27
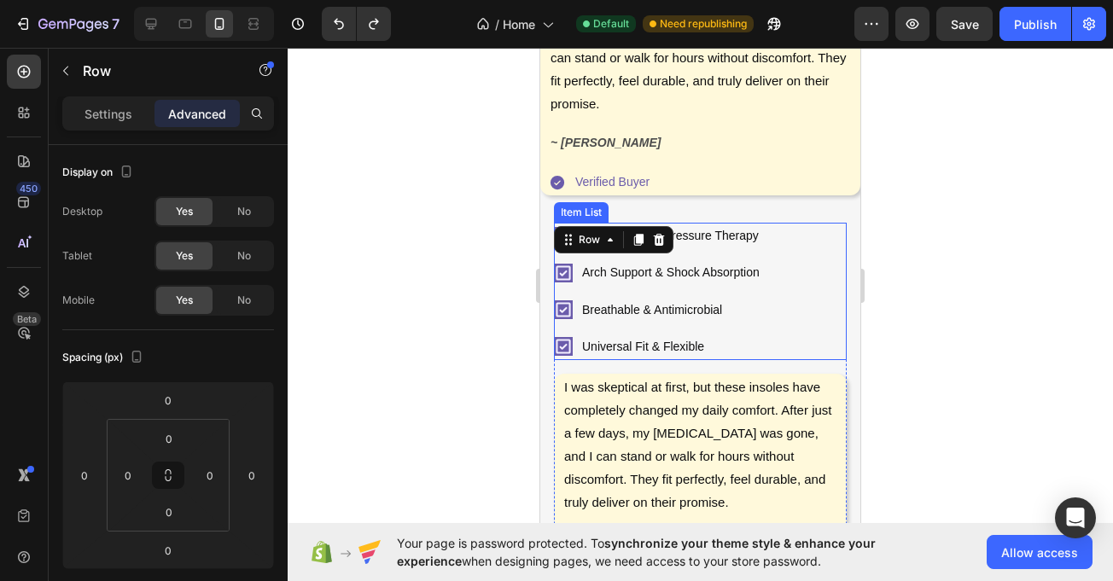
scroll to position [1040, 0]
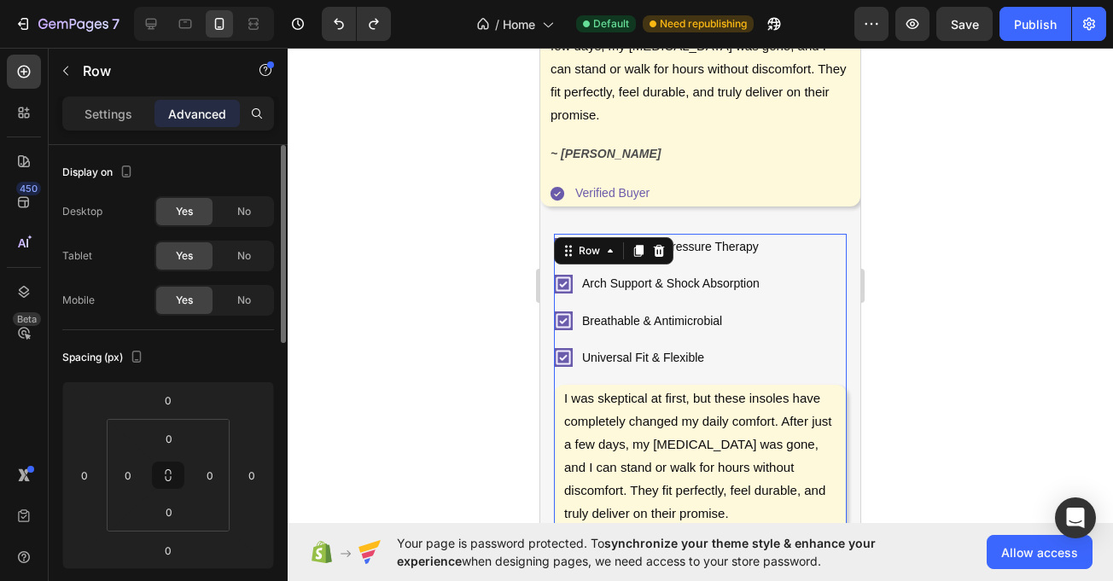
drag, startPoint x: 242, startPoint y: 257, endPoint x: 239, endPoint y: 228, distance: 29.2
click at [239, 257] on span "No" at bounding box center [244, 255] width 14 height 15
click at [245, 210] on span "No" at bounding box center [244, 211] width 14 height 15
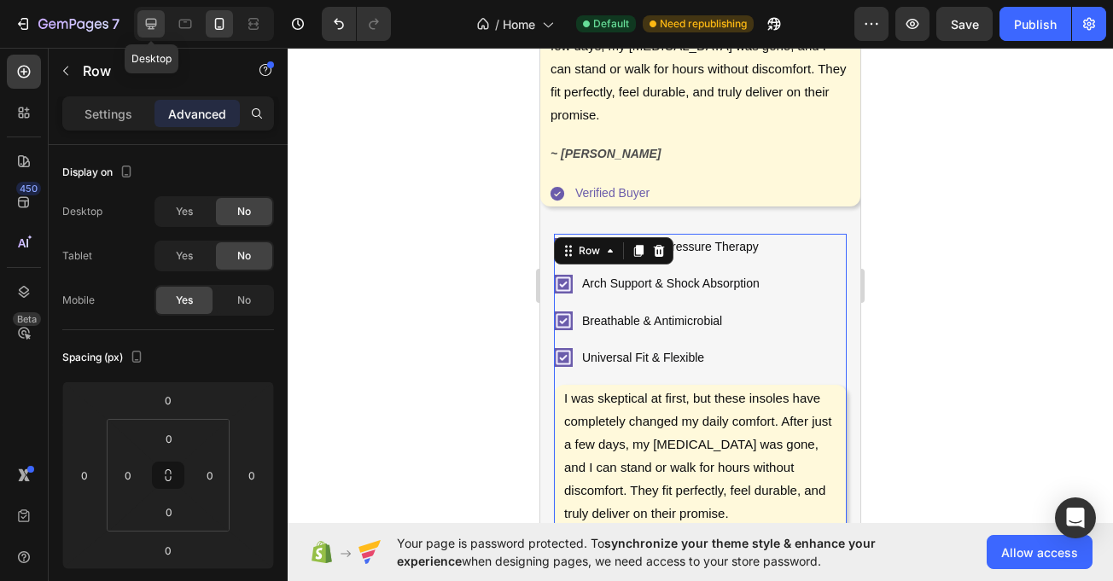
click at [161, 24] on div at bounding box center [150, 23] width 27 height 27
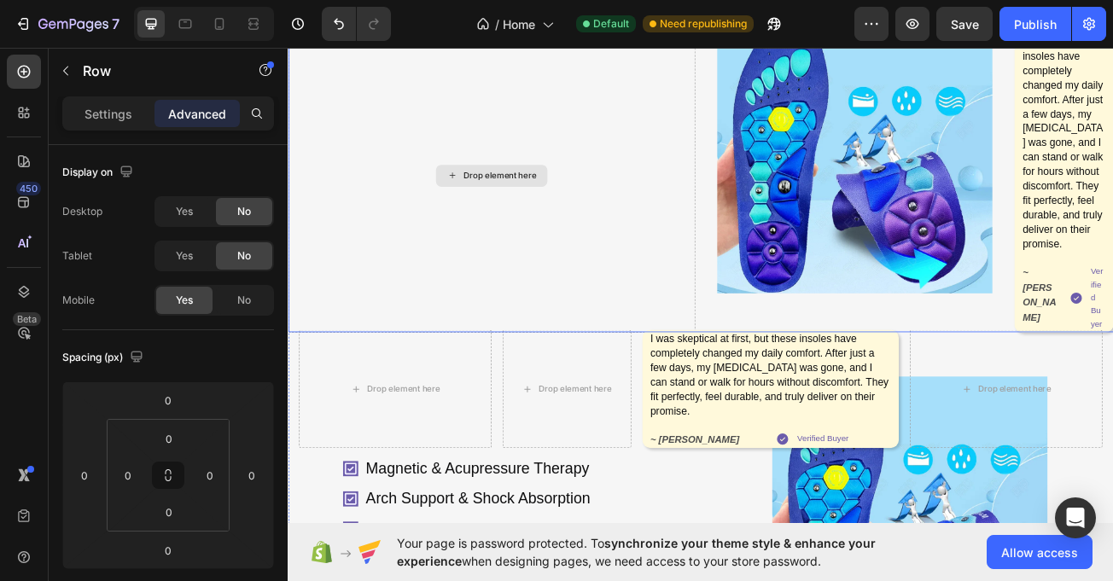
scroll to position [479, 0]
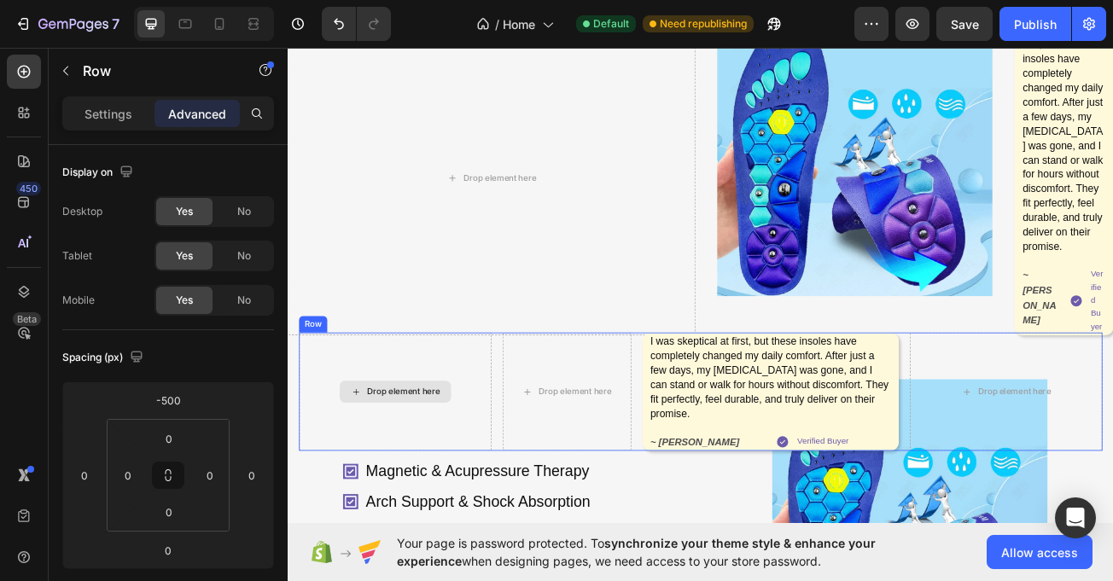
click at [320, 460] on div "Drop element here" at bounding box center [420, 475] width 239 height 147
click at [319, 453] on div "Drop element here" at bounding box center [420, 475] width 239 height 147
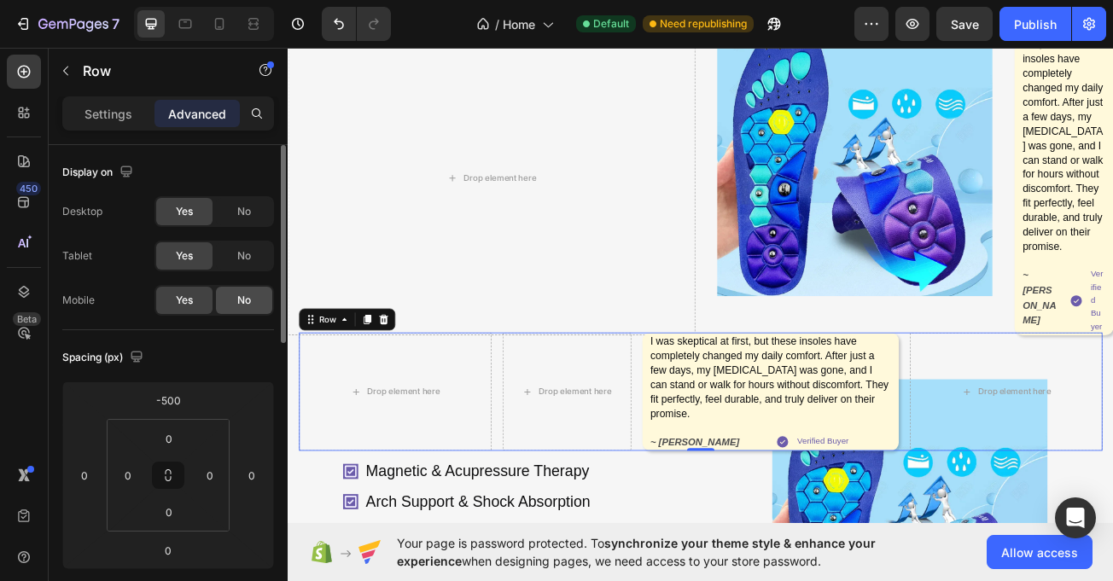
click at [251, 293] on span "No" at bounding box center [244, 300] width 14 height 15
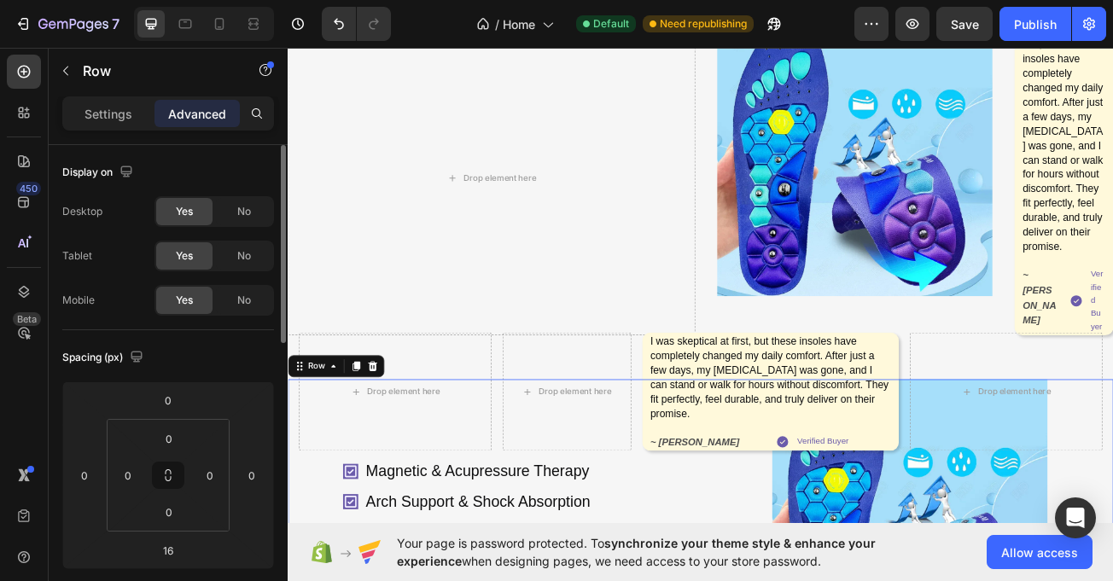
click at [248, 314] on div "Yes No" at bounding box center [215, 300] width 120 height 31
click at [242, 296] on span "No" at bounding box center [244, 300] width 14 height 15
click at [461, 319] on div "Drop element here" at bounding box center [540, 210] width 505 height 390
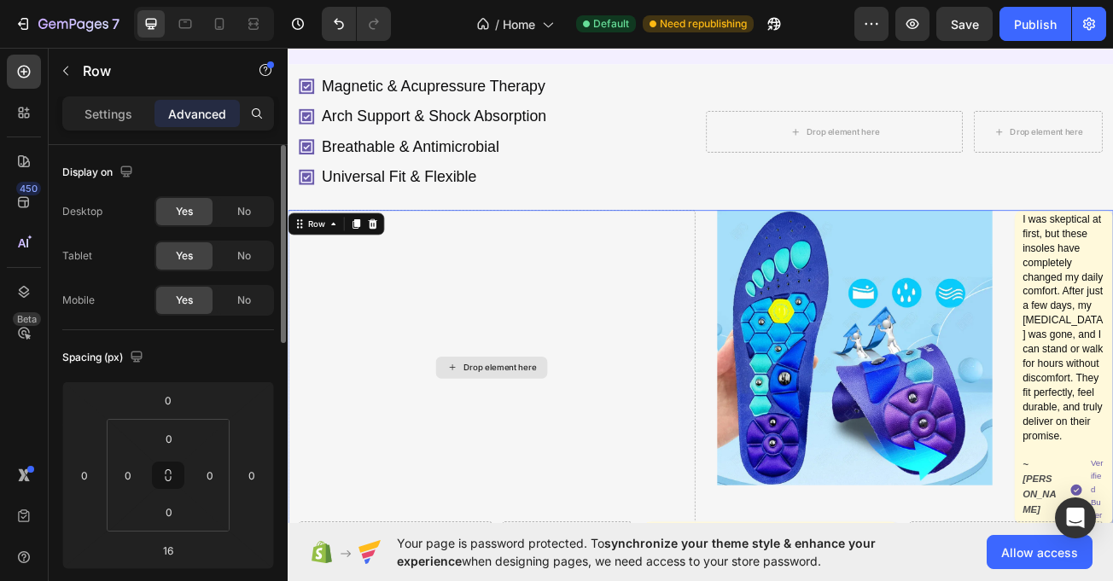
scroll to position [206, 0]
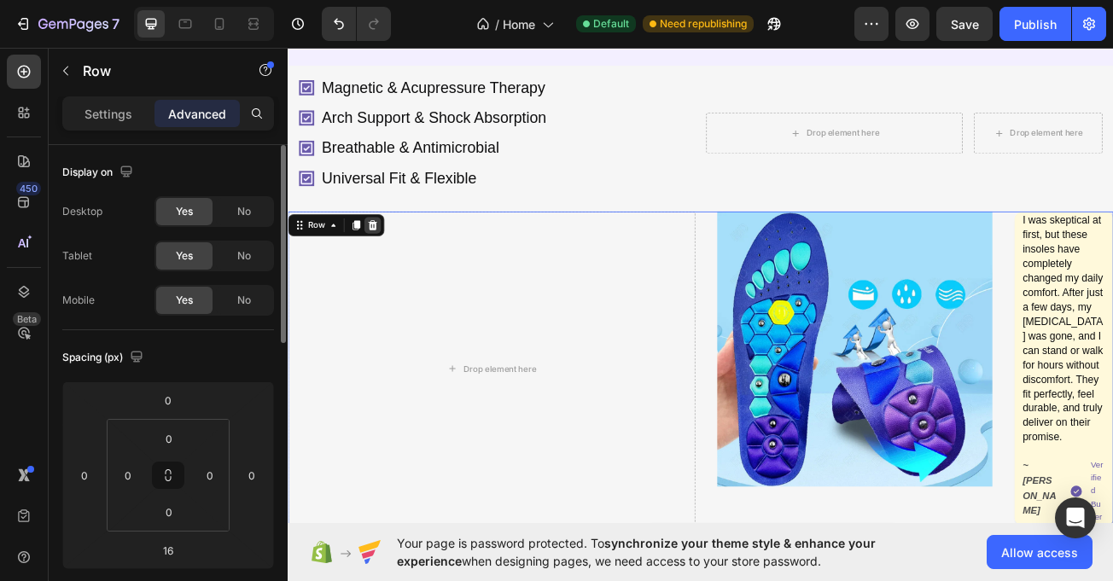
click at [394, 275] on icon at bounding box center [393, 269] width 11 height 12
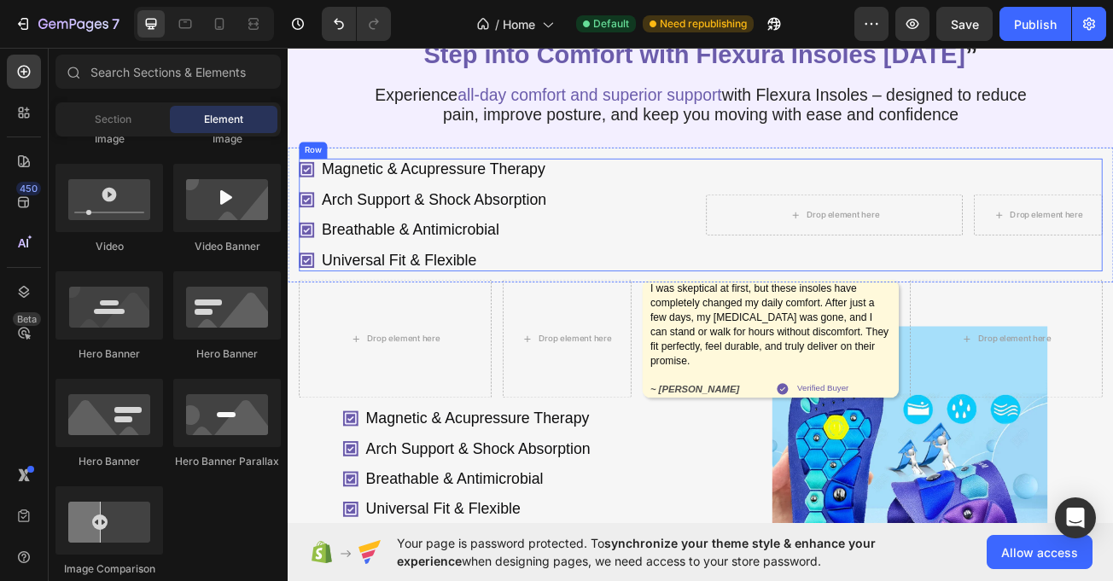
scroll to position [103, 0]
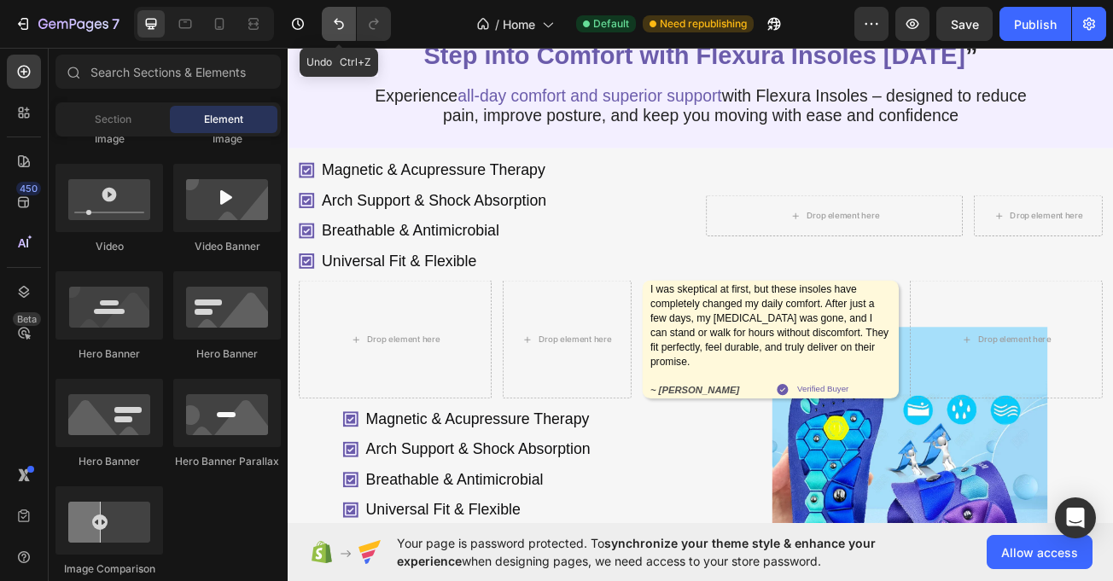
click at [347, 30] on icon "Undo/Redo" at bounding box center [338, 23] width 17 height 17
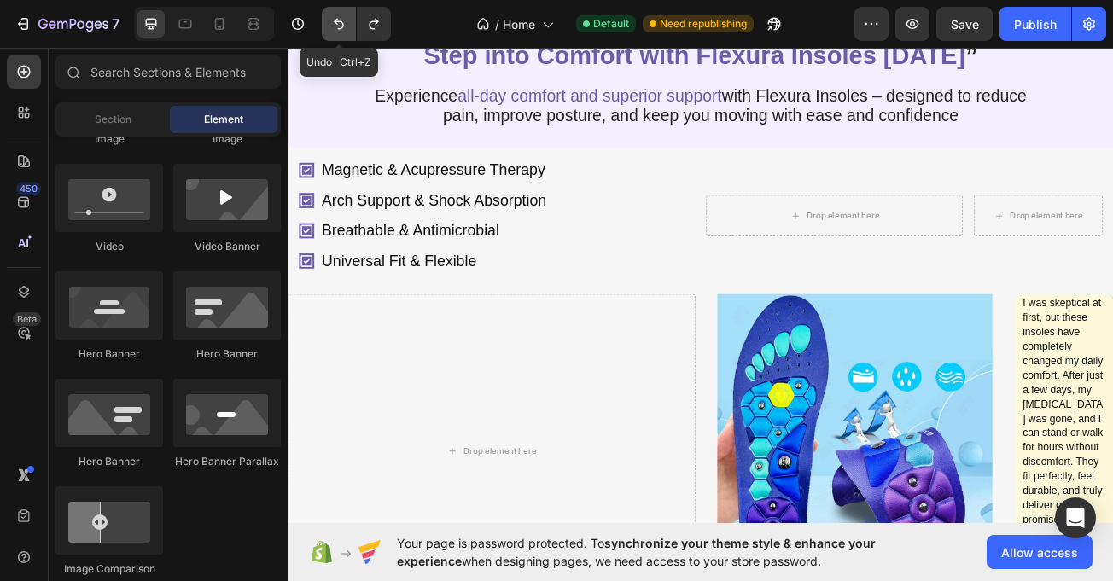
click at [341, 37] on button "Undo/Redo" at bounding box center [339, 24] width 34 height 34
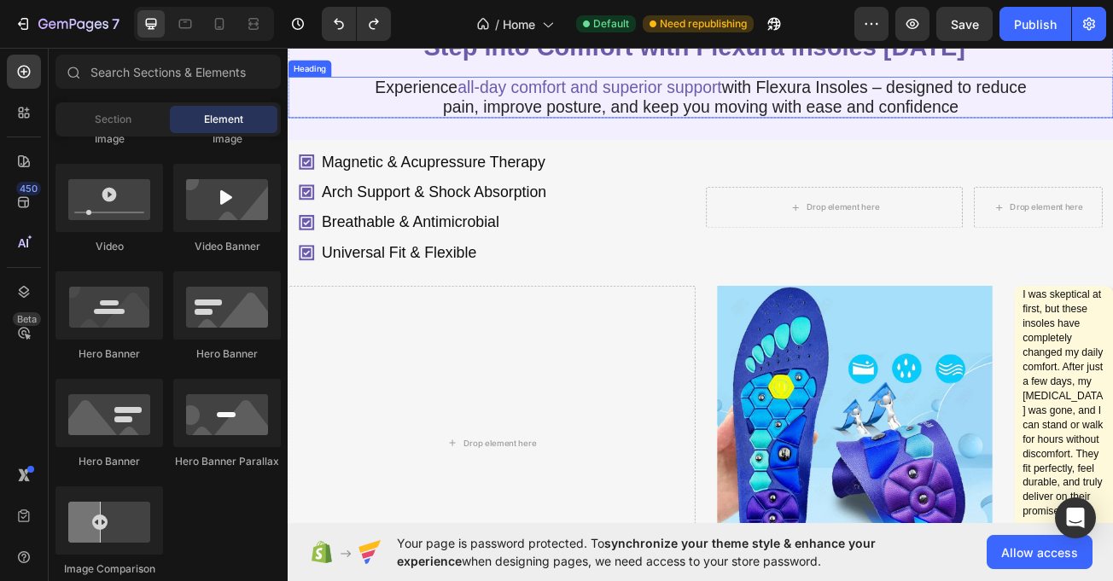
scroll to position [114, 0]
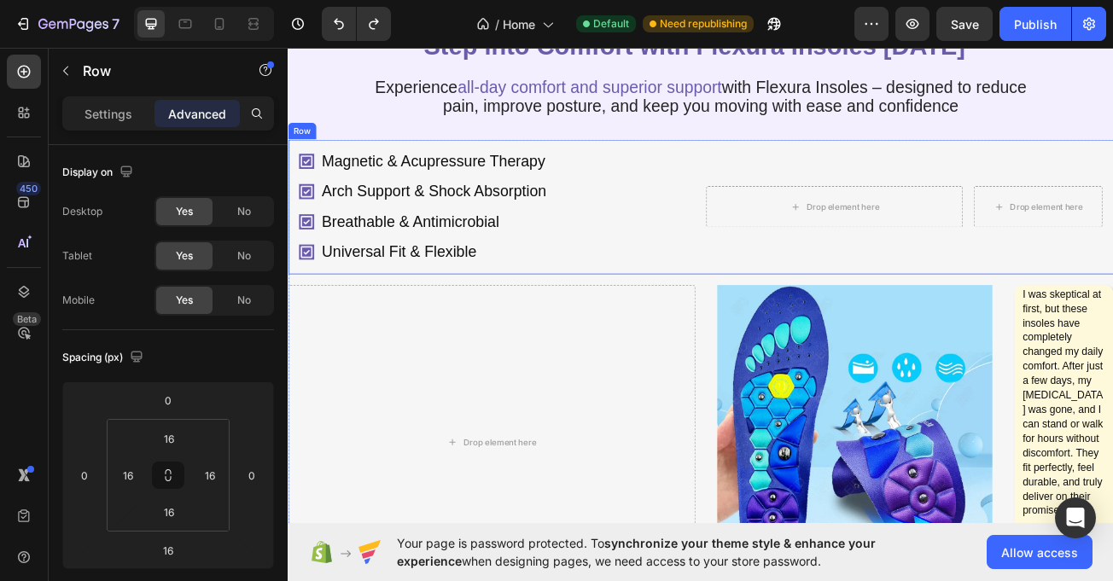
drag, startPoint x: 742, startPoint y: 198, endPoint x: 728, endPoint y: 201, distance: 13.9
click at [738, 198] on div "Magnetic & Acupressure Therapy Arch Support & Shock Absorption Breathable & Ant…" at bounding box center [800, 245] width 1025 height 167
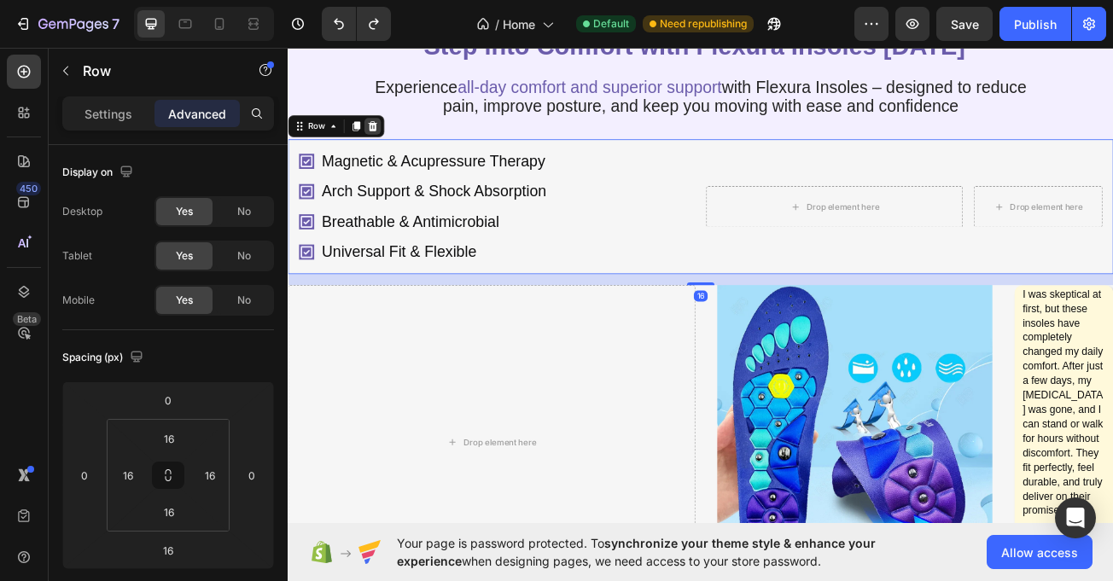
click at [394, 152] on icon at bounding box center [393, 146] width 11 height 12
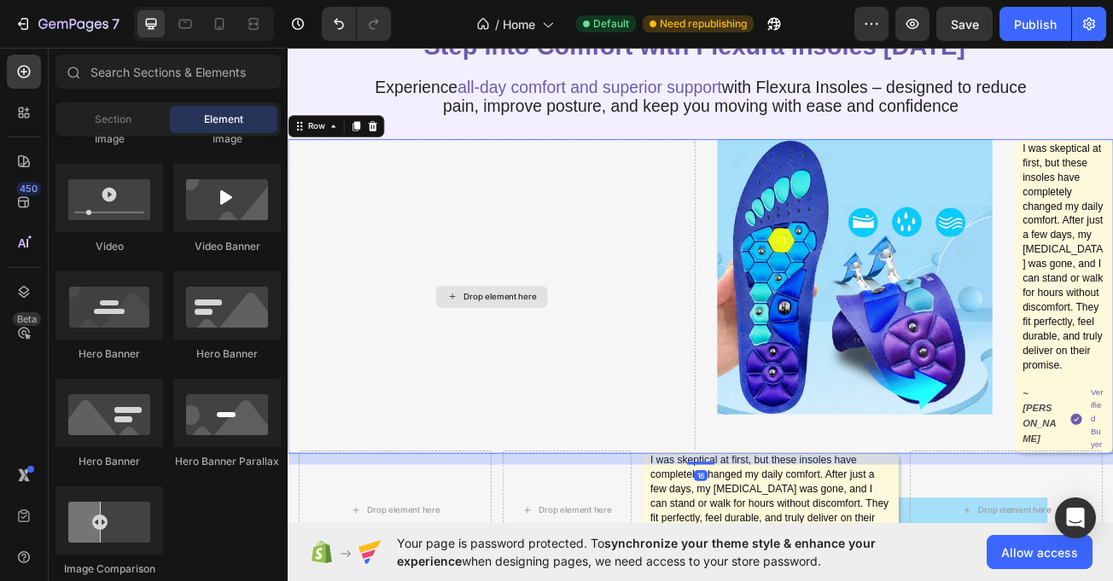
click at [734, 212] on div "Drop element here" at bounding box center [540, 357] width 505 height 390
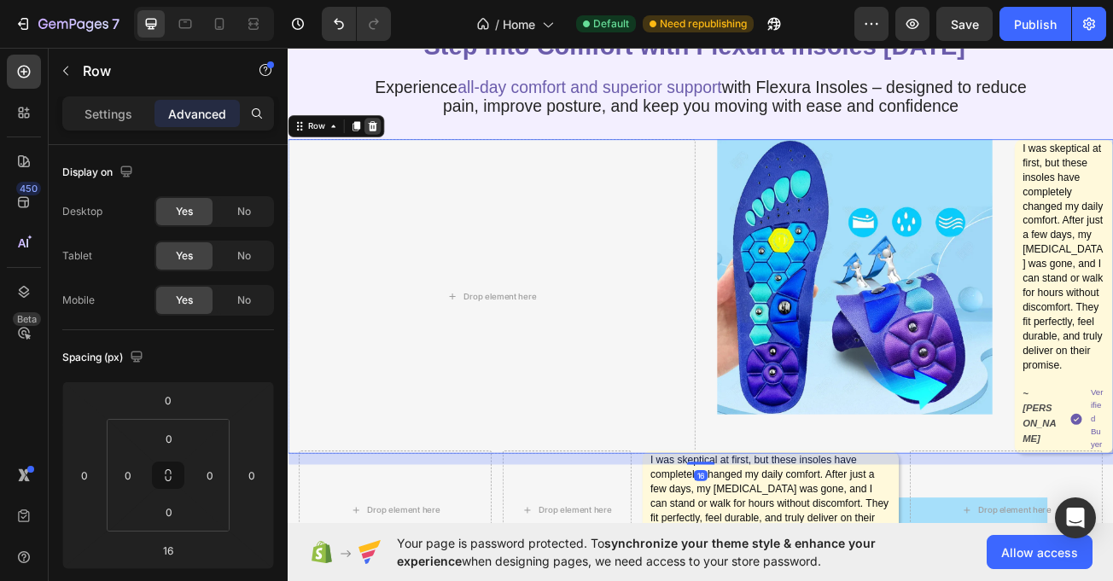
click at [390, 152] on icon at bounding box center [393, 146] width 11 height 12
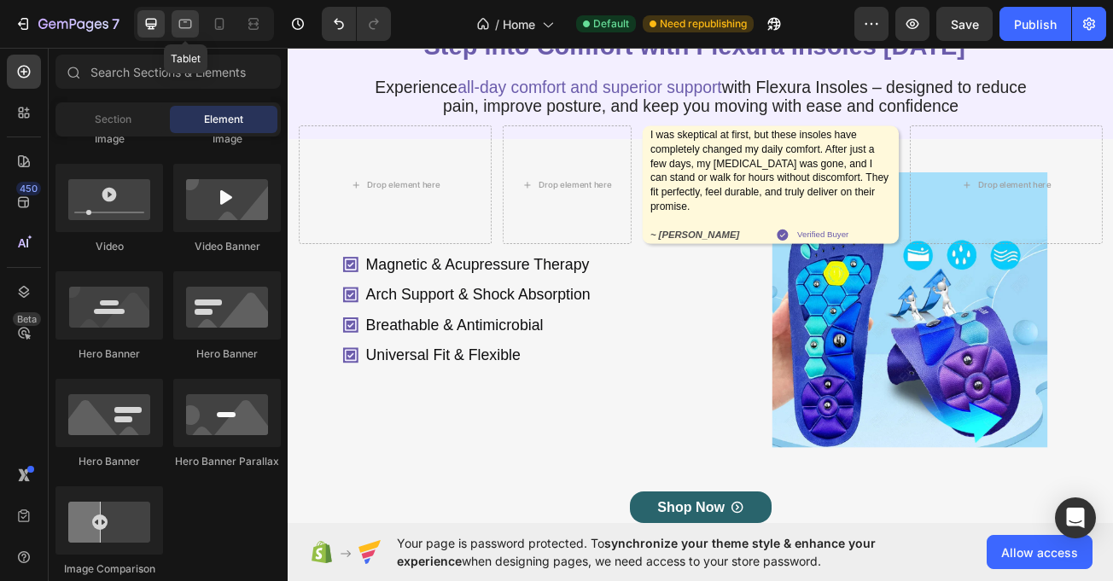
click at [189, 15] on icon at bounding box center [185, 23] width 17 height 17
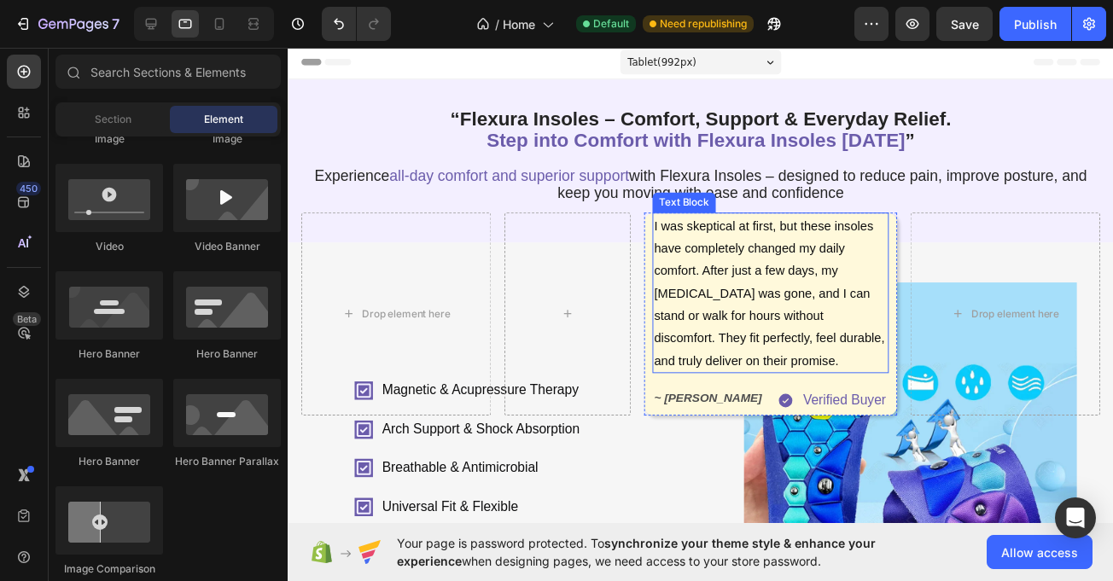
scroll to position [1, 0]
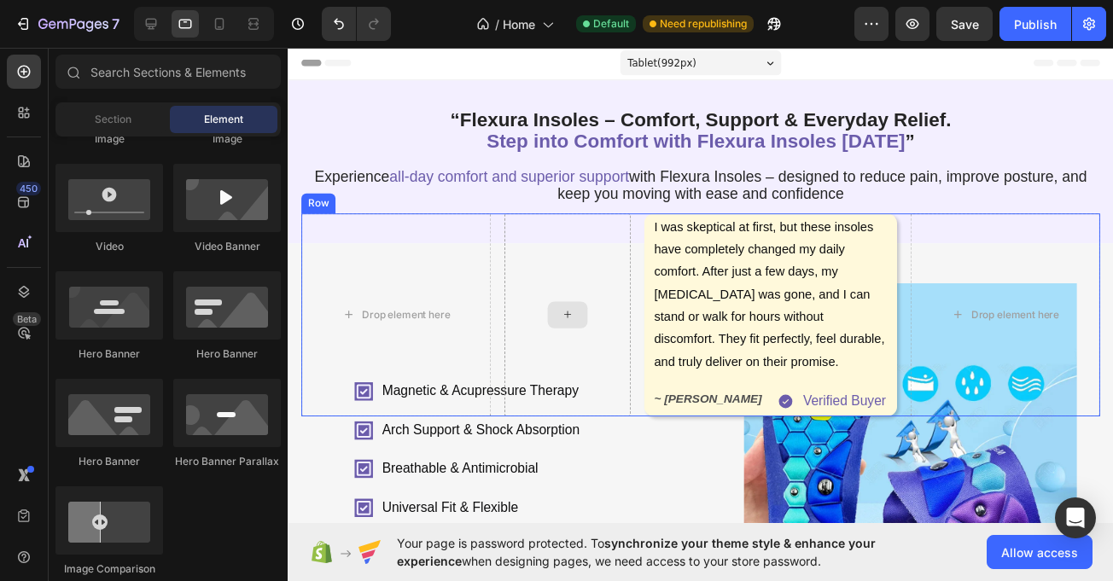
click at [511, 219] on div at bounding box center [575, 322] width 130 height 208
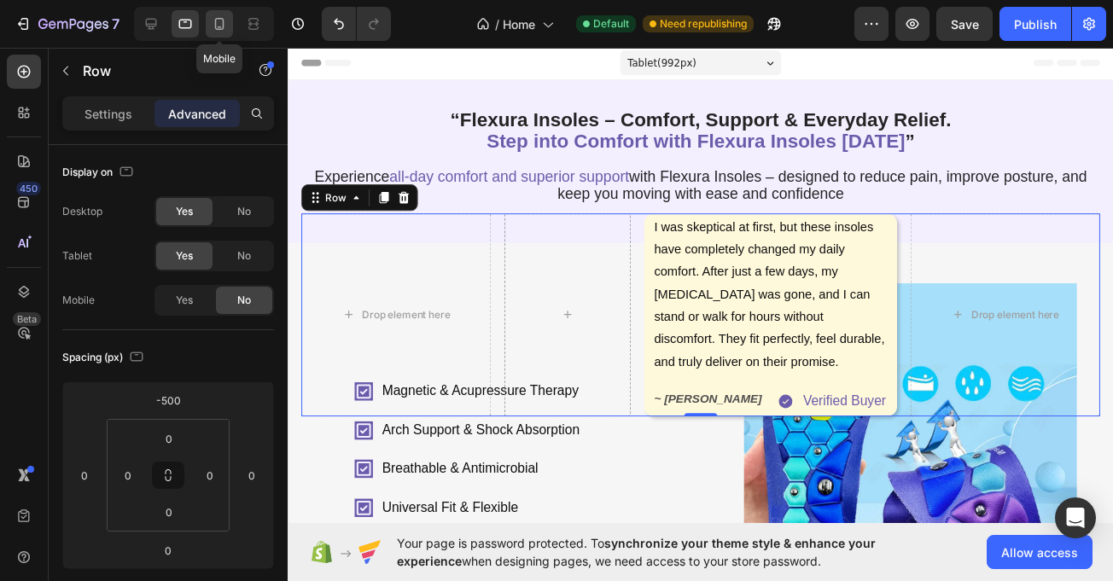
click at [230, 27] on div at bounding box center [219, 23] width 27 height 27
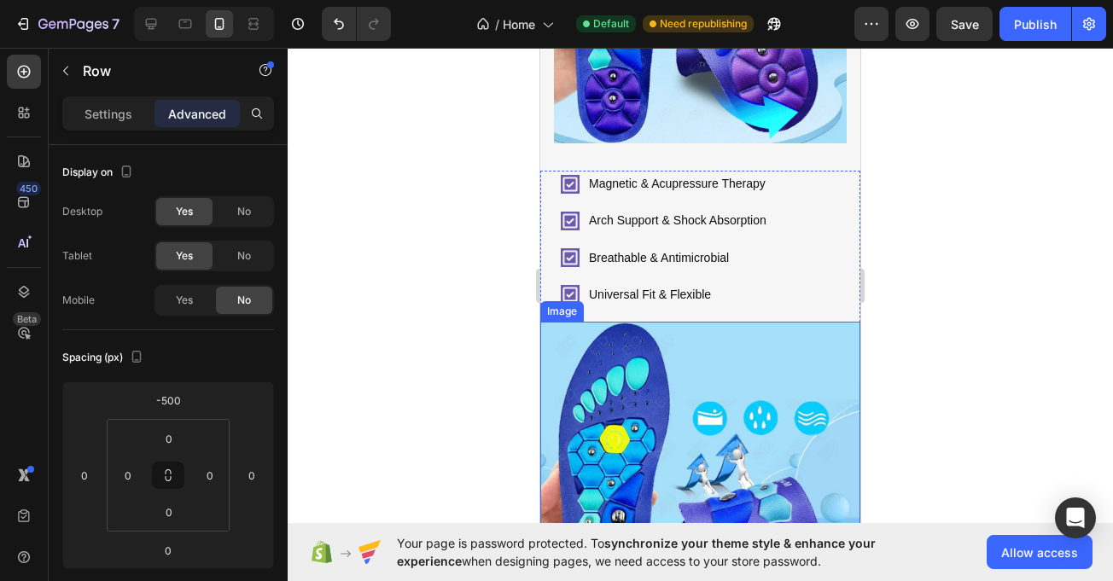
scroll to position [967, 0]
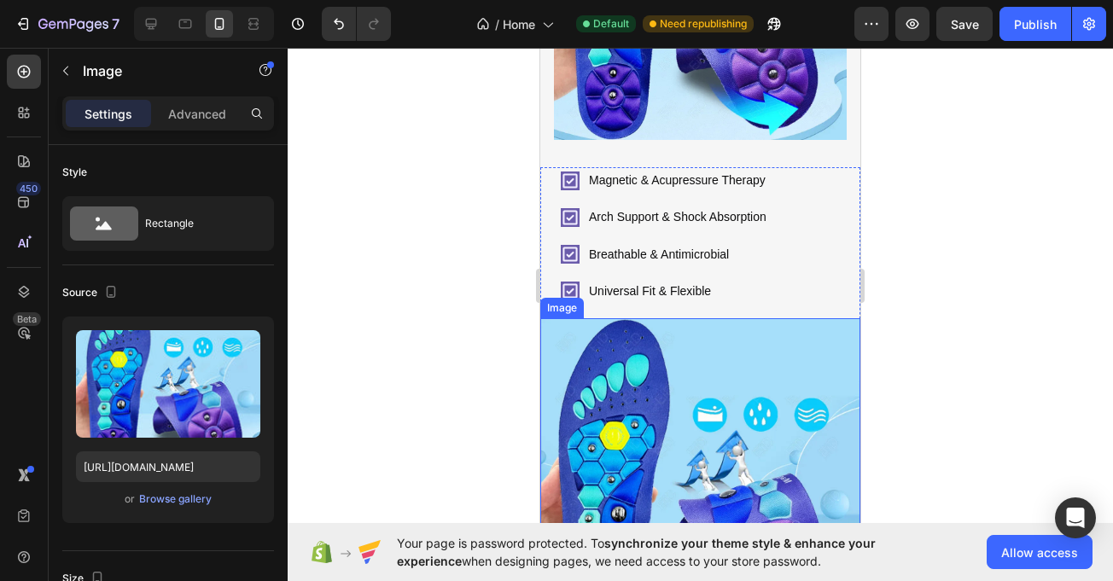
click at [571, 380] on img at bounding box center [700, 478] width 320 height 320
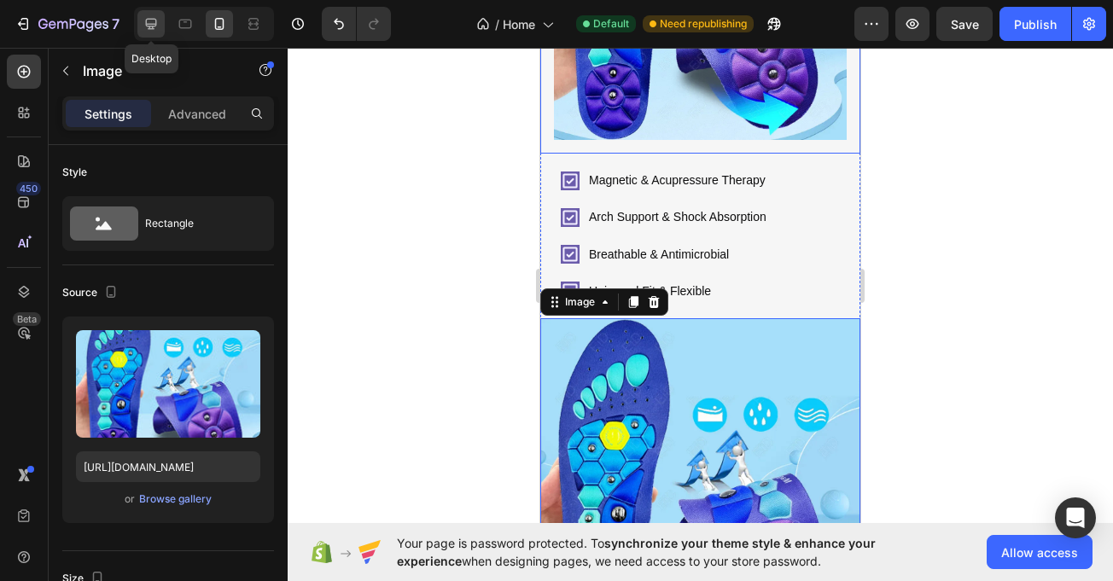
click at [152, 19] on icon at bounding box center [151, 24] width 11 height 11
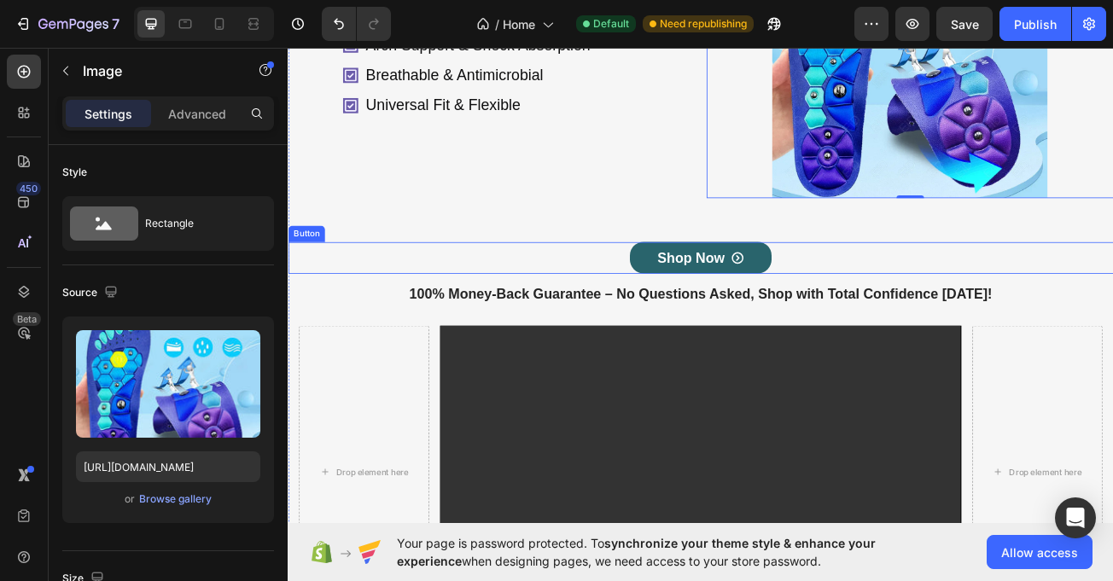
scroll to position [458, 0]
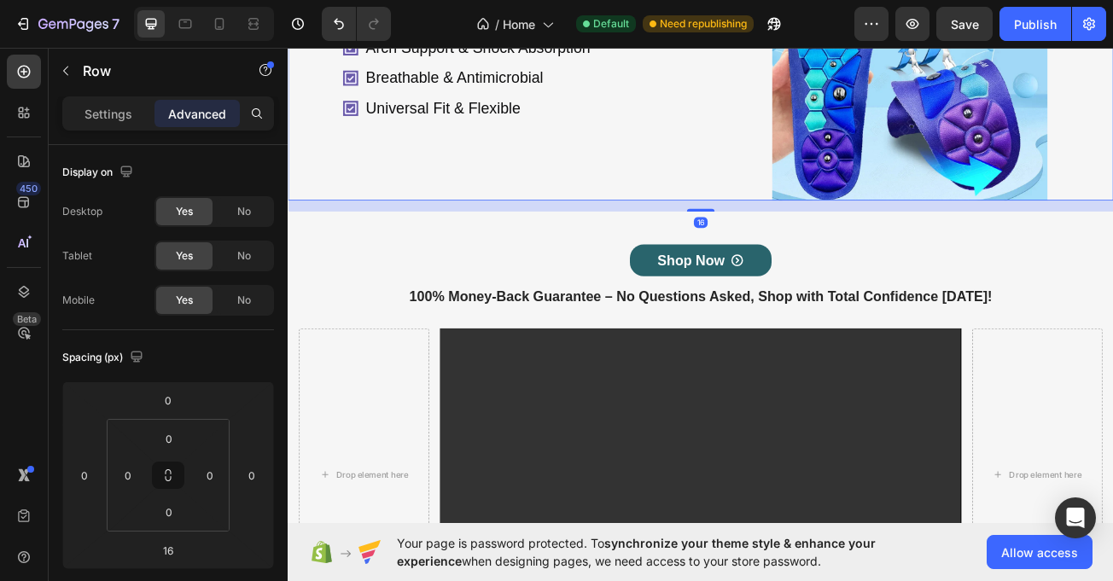
click at [660, 216] on div "Magnetic & Acupressure Therapy Arch Support & Shock Absorption Breathable & Ant…" at bounding box center [540, 68] width 505 height 342
click at [239, 302] on span "No" at bounding box center [244, 300] width 14 height 15
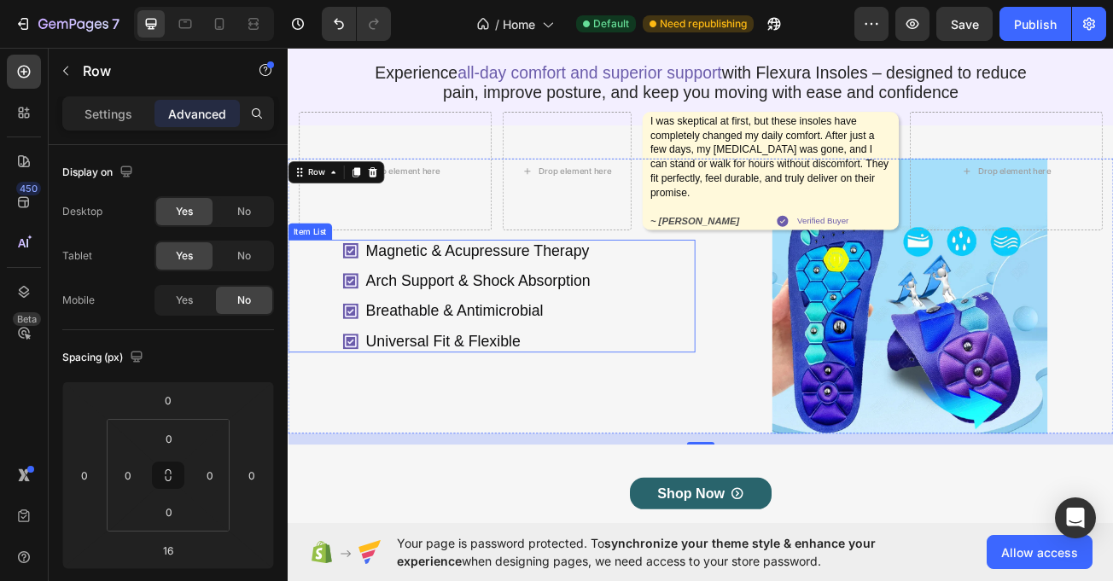
scroll to position [127, 0]
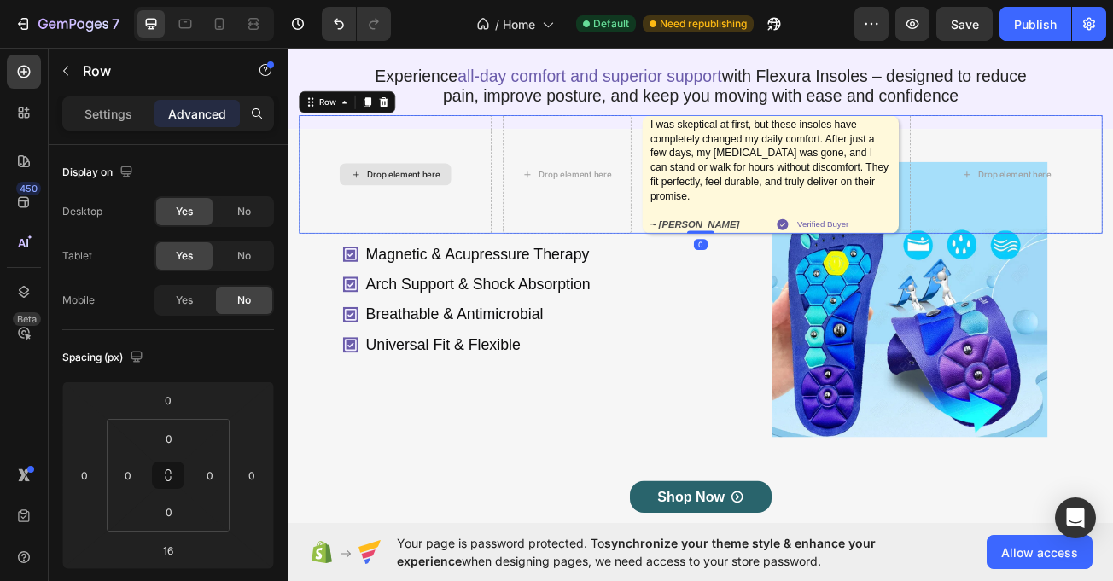
click at [348, 182] on div "Drop element here" at bounding box center [420, 205] width 239 height 147
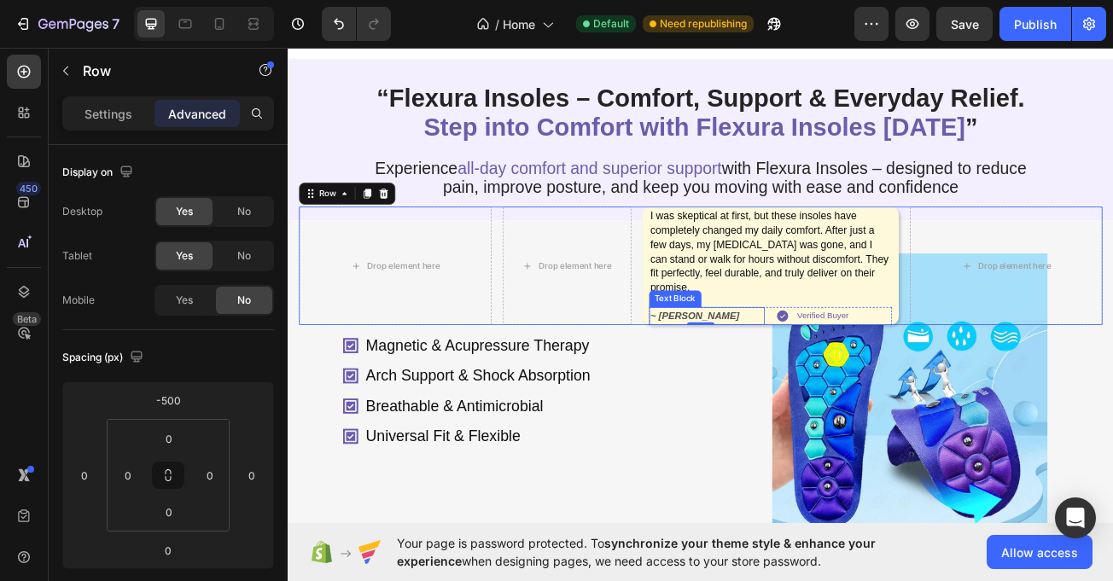
scroll to position [0, 0]
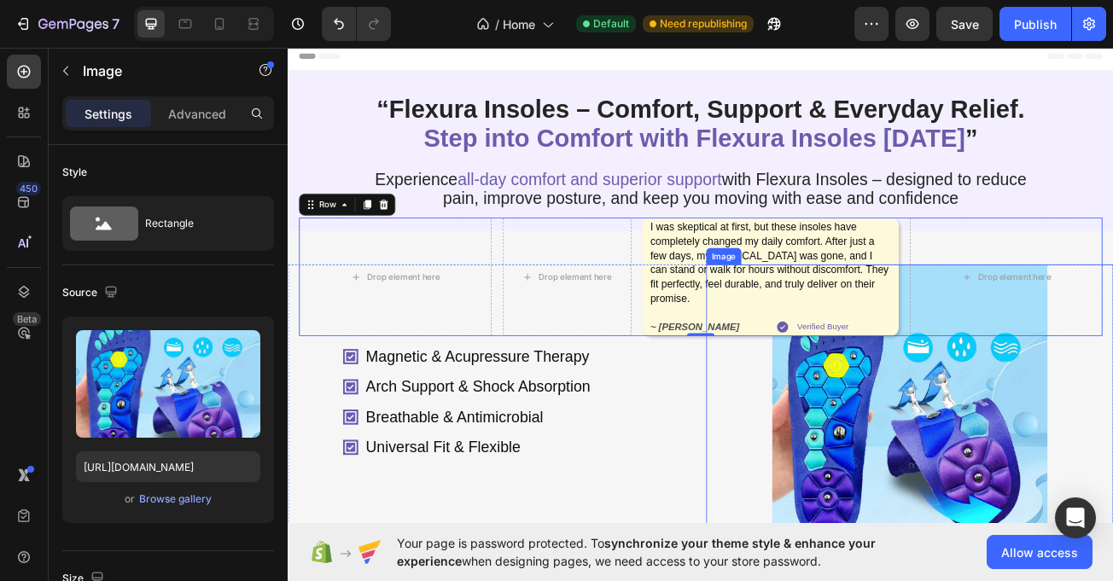
click at [1102, 486] on img at bounding box center [1060, 489] width 342 height 342
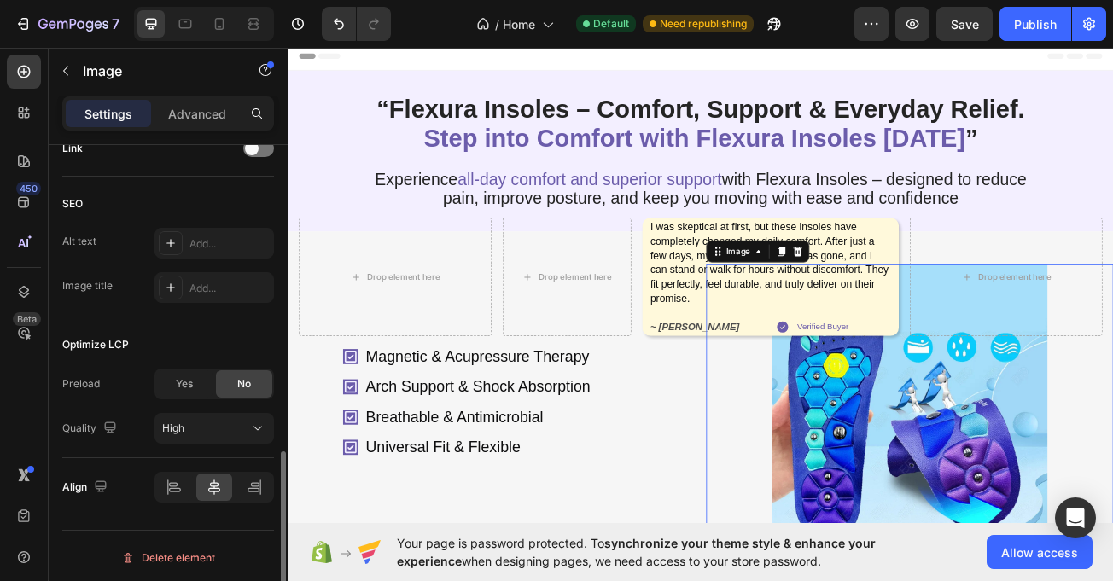
scroll to position [804, 0]
click at [254, 481] on icon at bounding box center [254, 484] width 17 height 17
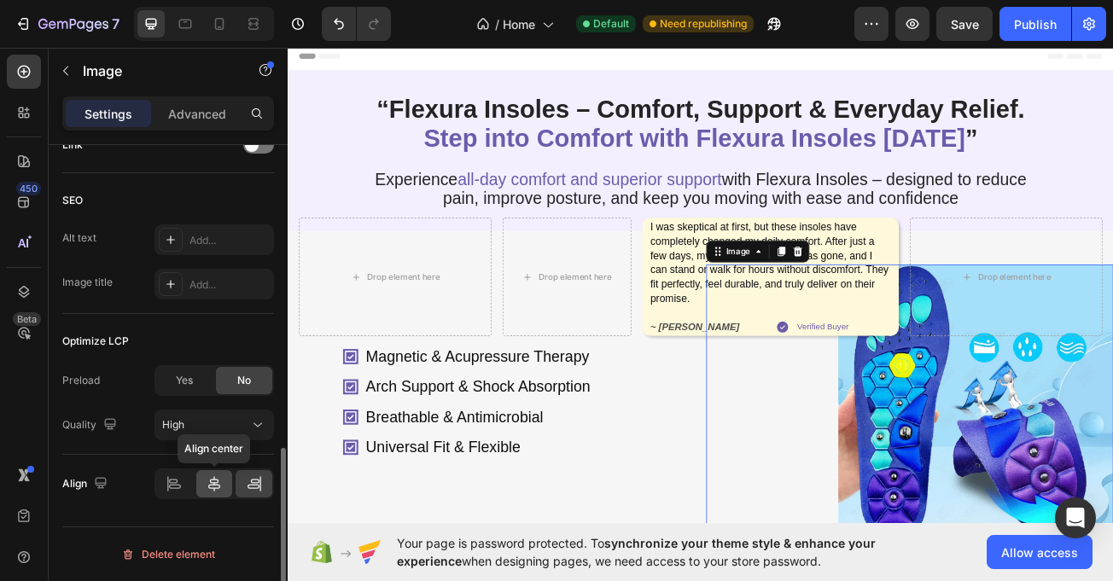
click at [215, 493] on div at bounding box center [214, 483] width 37 height 27
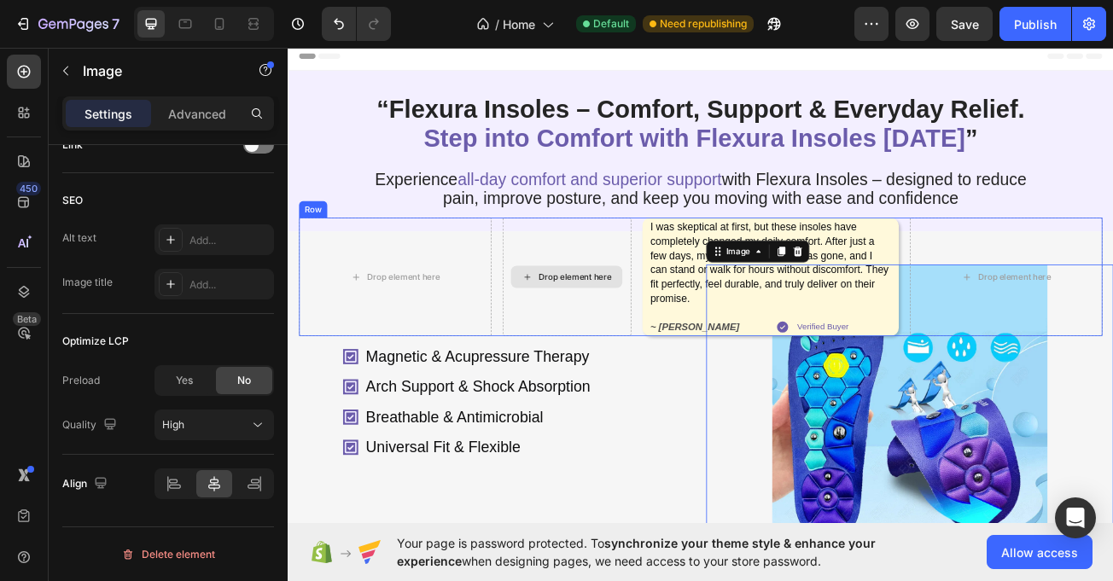
click at [702, 379] on div "Drop element here" at bounding box center [634, 333] width 160 height 147
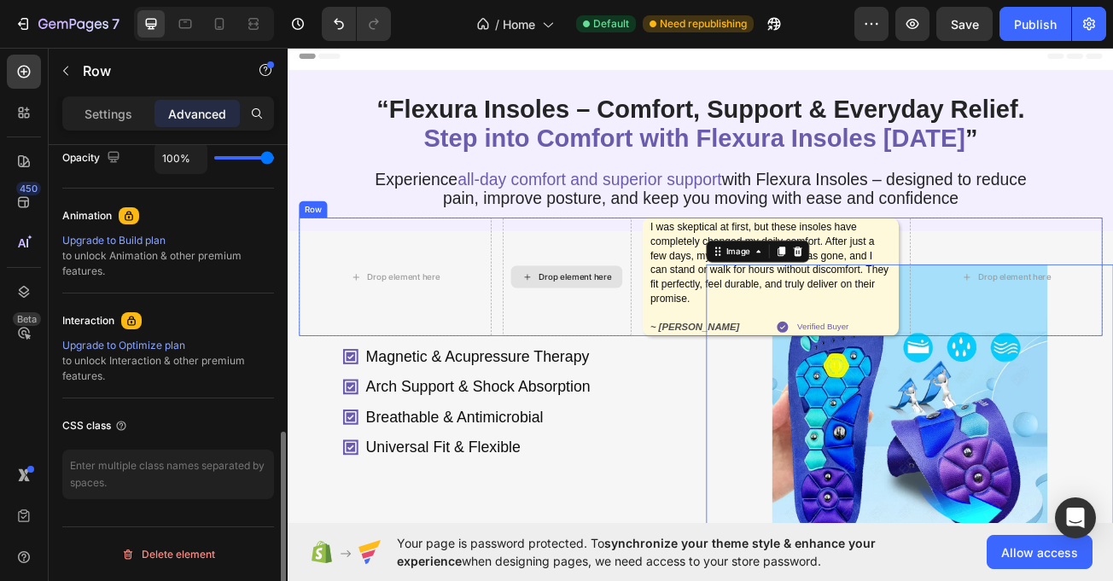
scroll to position [0, 0]
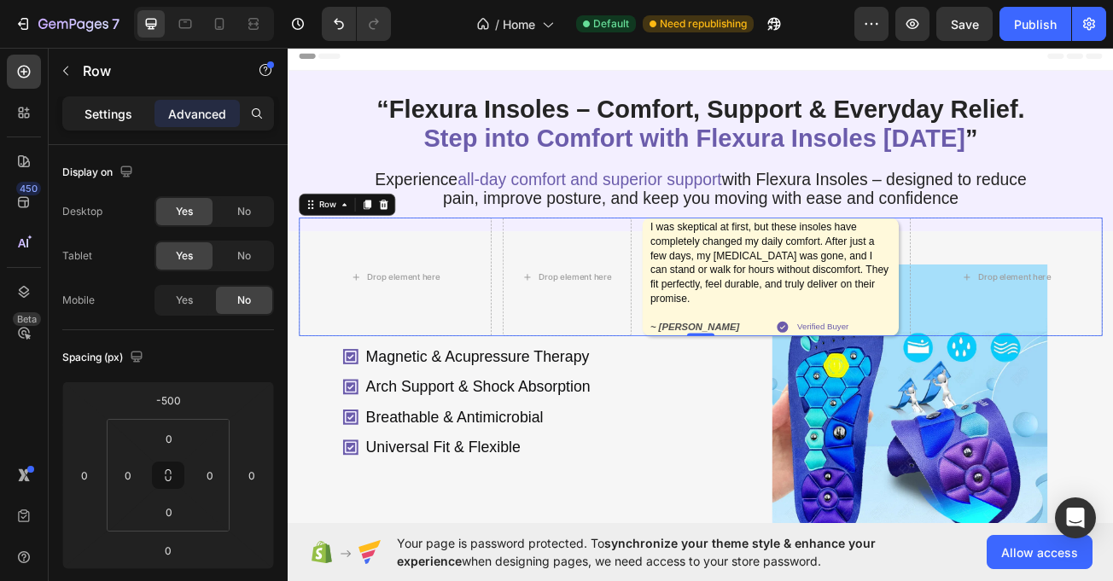
click at [105, 123] on div "Settings" at bounding box center [108, 113] width 85 height 27
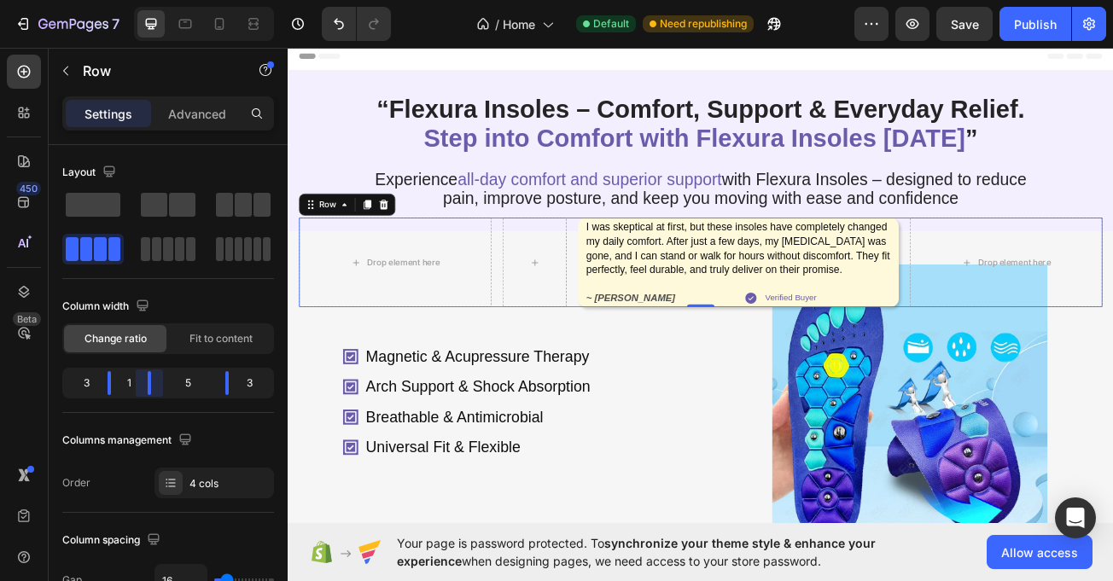
drag, startPoint x: 161, startPoint y: 392, endPoint x: 131, endPoint y: 400, distance: 31.1
click at [131, 0] on body "7 / Home Default Need republishing Preview Save Publish 450 Beta Sections(30) E…" at bounding box center [556, 0] width 1113 height 0
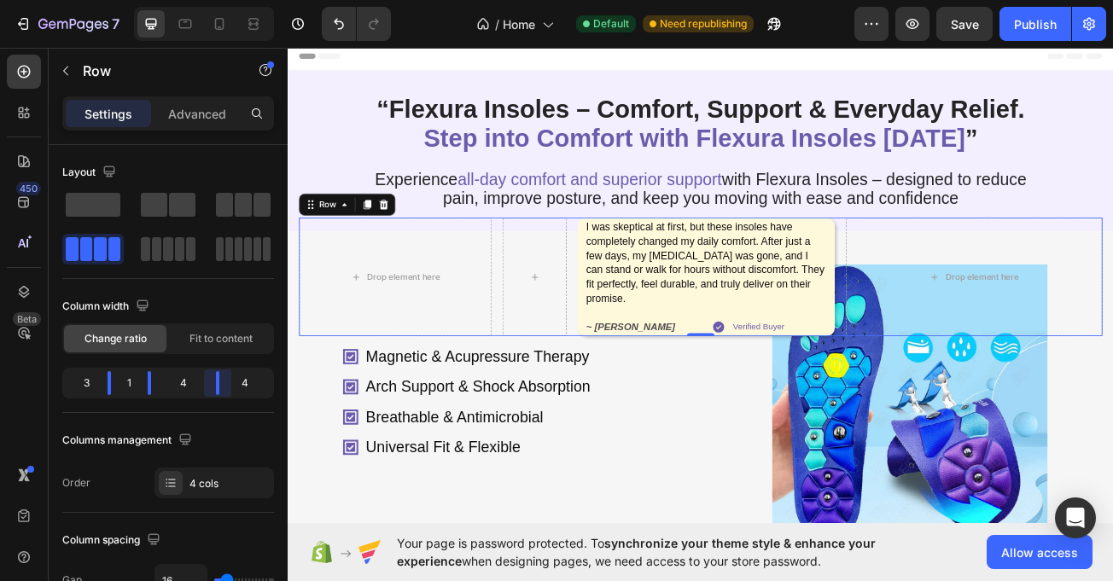
drag, startPoint x: 221, startPoint y: 385, endPoint x: 196, endPoint y: 404, distance: 31.8
click at [209, 0] on body "7 / Home Default Need republishing Preview Save Publish 450 Beta Sections(30) E…" at bounding box center [556, 0] width 1113 height 0
click at [212, 0] on body "7 / Home Default Need republishing Preview Save Publish 450 Beta Sections(30) E…" at bounding box center [556, 0] width 1113 height 0
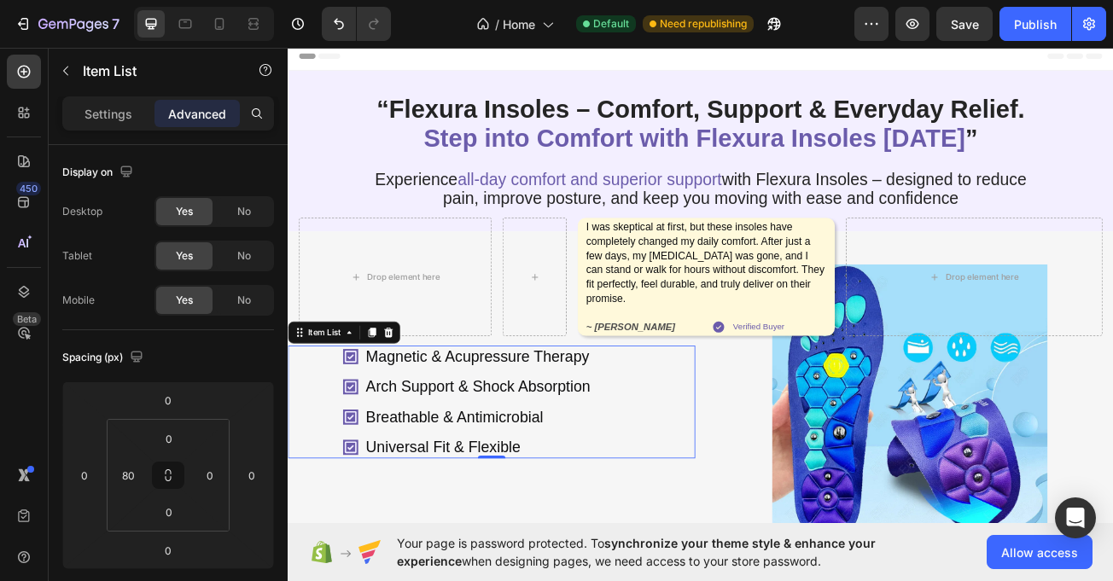
click at [308, 508] on div "Magnetic & Acupressure Therapy Arch Support & Shock Absorption Breathable & Ant…" at bounding box center [540, 488] width 505 height 140
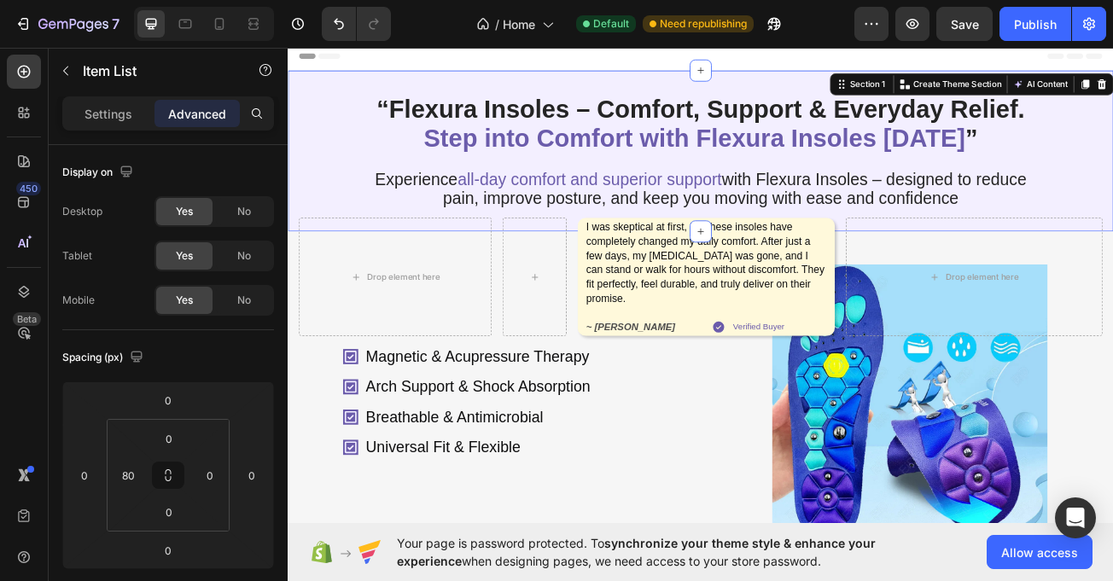
click at [294, 277] on div "“Flexura Insoles – Comfort, Support & Everyday Relief. Step into Comfort with F…" at bounding box center [800, 177] width 1025 height 200
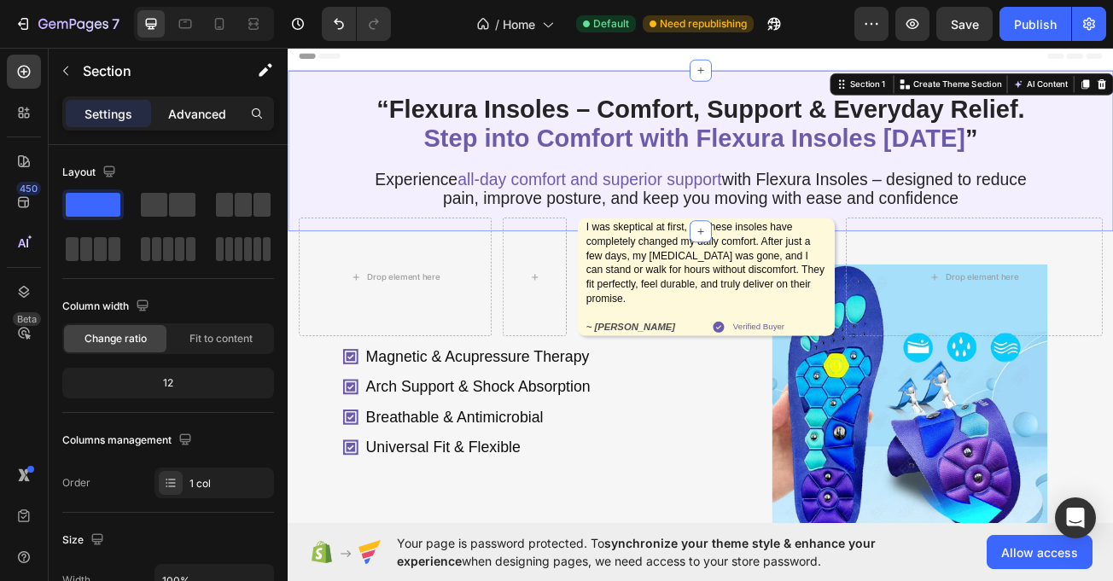
click at [207, 120] on p "Advanced" at bounding box center [197, 114] width 58 height 18
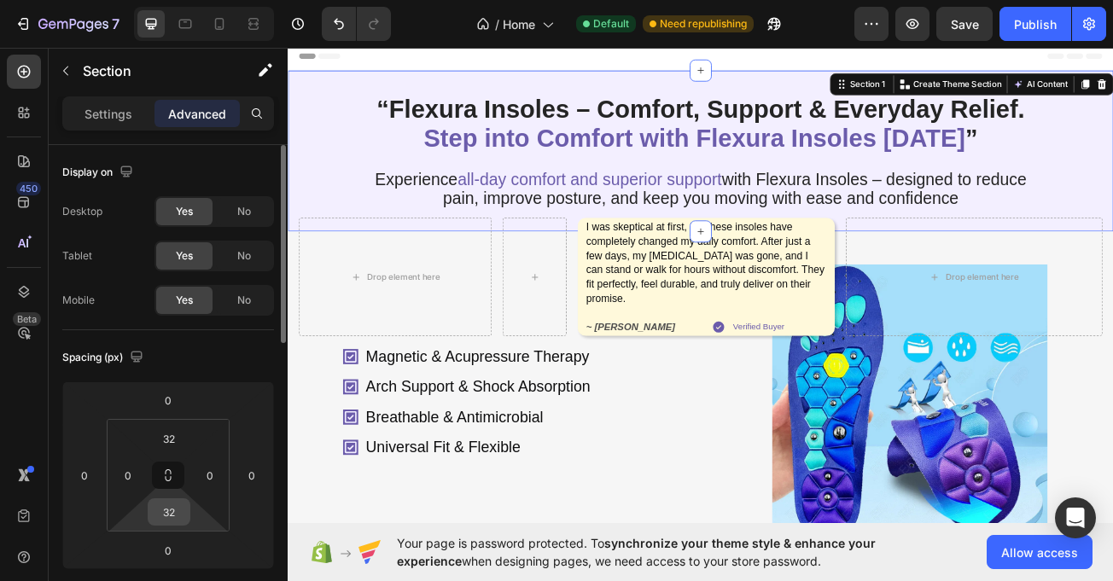
click at [167, 502] on input "32" at bounding box center [169, 512] width 34 height 26
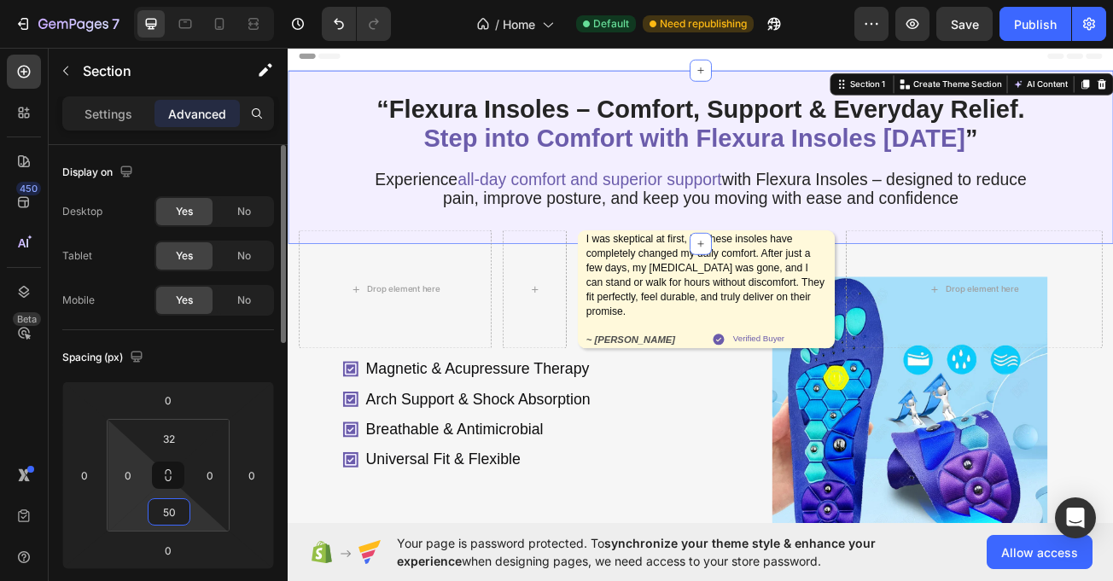
type input "5"
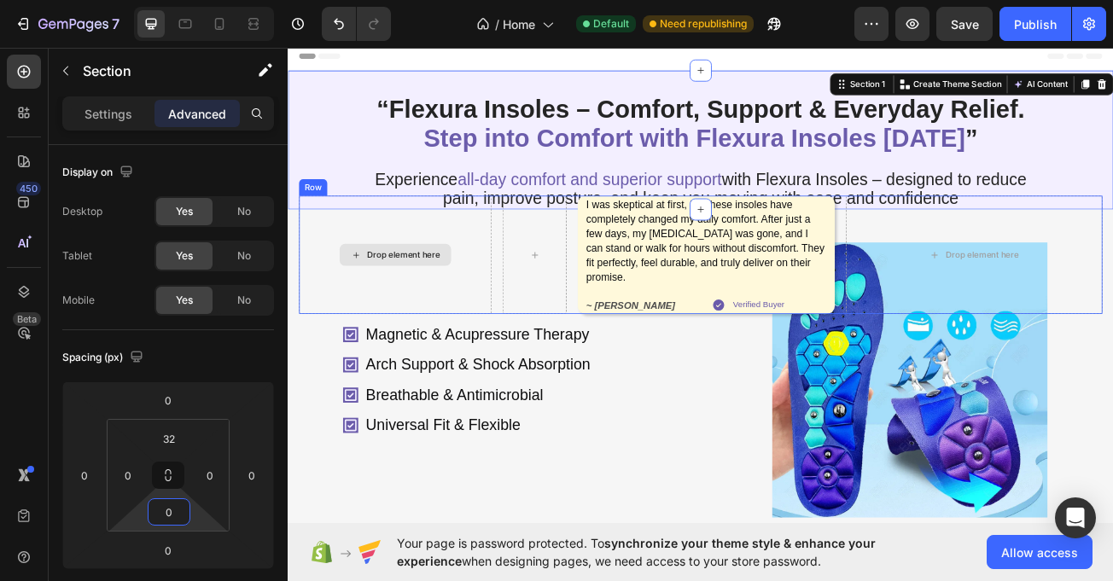
click at [301, 301] on div "Drop element here" at bounding box center [420, 305] width 239 height 147
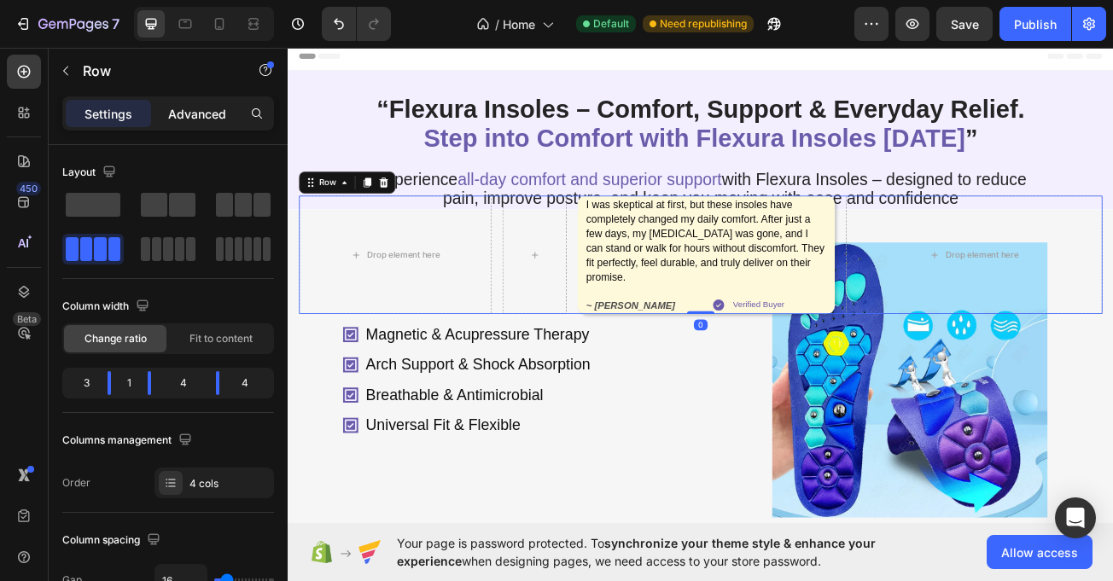
drag, startPoint x: 189, startPoint y: 111, endPoint x: 185, endPoint y: 120, distance: 9.2
click at [185, 111] on p "Advanced" at bounding box center [197, 114] width 58 height 18
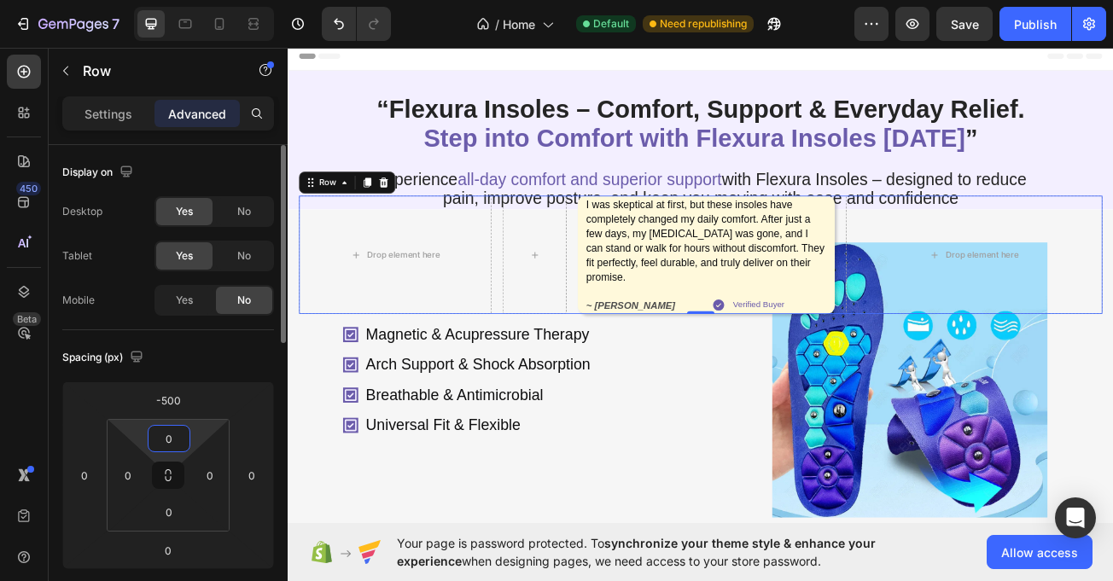
click at [165, 446] on input "0" at bounding box center [169, 439] width 34 height 26
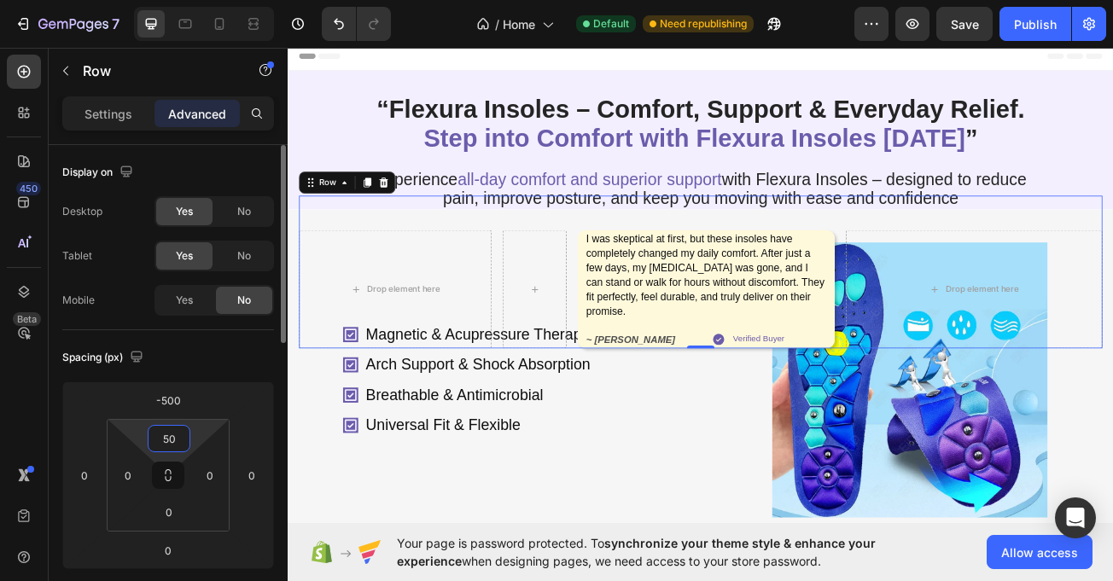
type input "5"
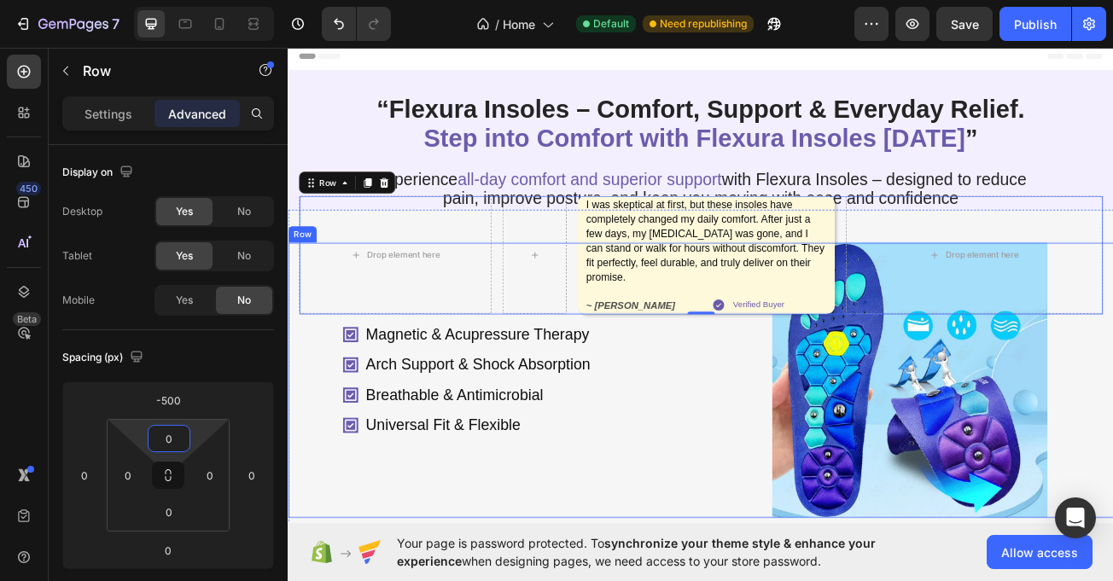
click at [290, 348] on div "Magnetic & Acupressure Therapy Arch Support & Shock Absorption Breathable & Ant…" at bounding box center [540, 461] width 505 height 342
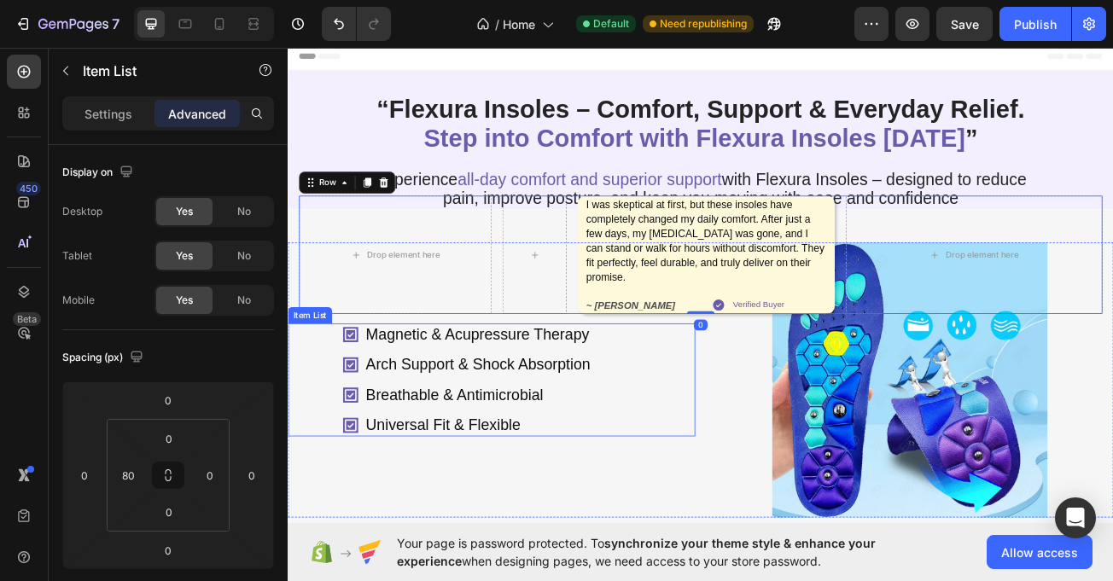
click at [298, 434] on div "Magnetic & Acupressure Therapy Arch Support & Shock Absorption Breathable & Ant…" at bounding box center [540, 461] width 505 height 140
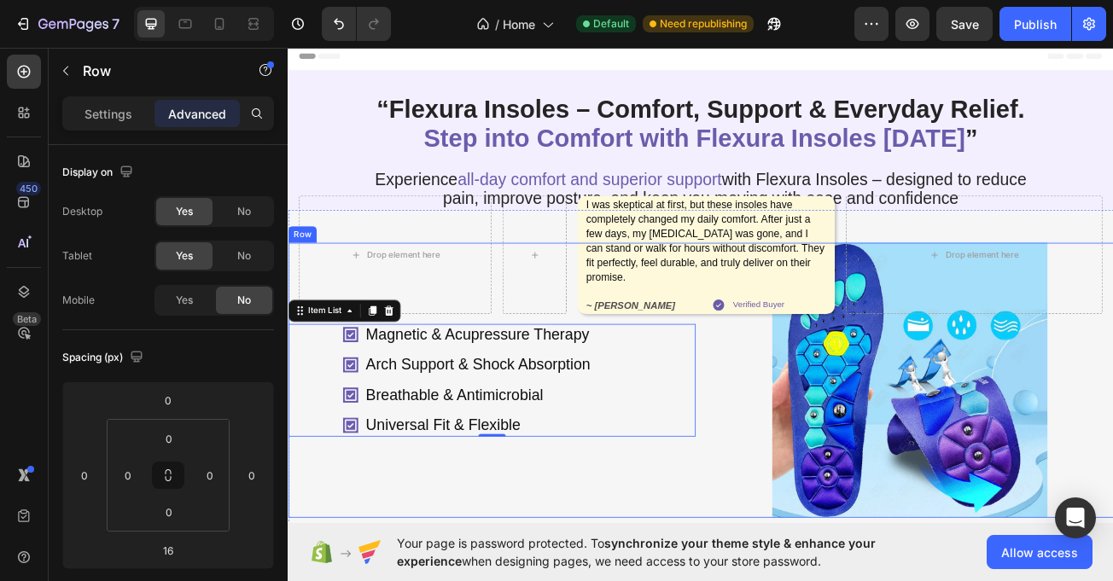
click at [795, 434] on div "Magnetic & Acupressure Therapy Arch Support & Shock Absorption Breathable & Ant…" at bounding box center [800, 461] width 1025 height 342
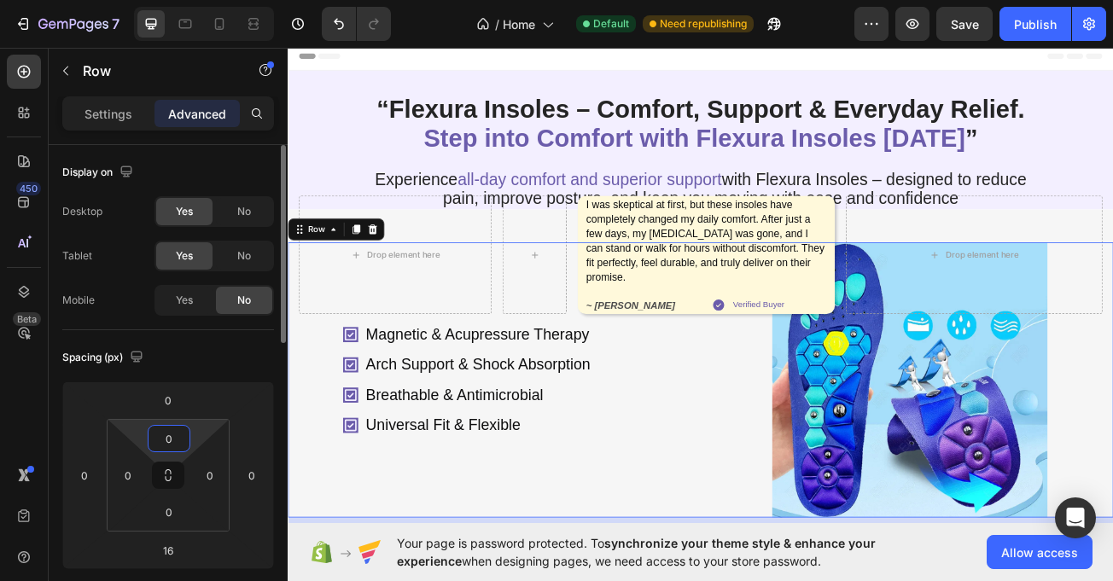
click at [182, 430] on input "0" at bounding box center [169, 439] width 34 height 26
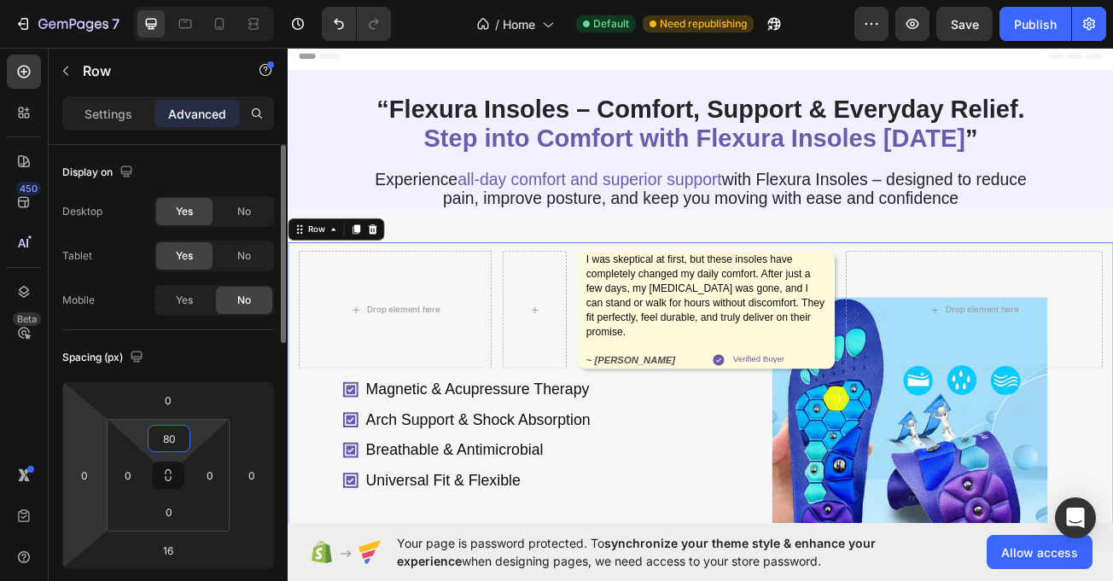
type input "8"
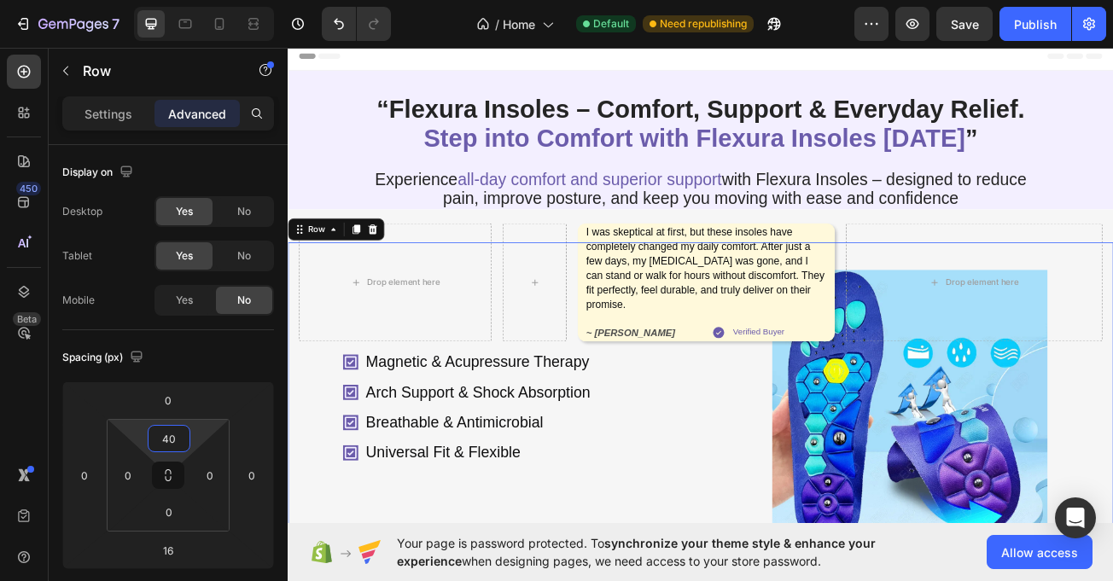
type input "40"
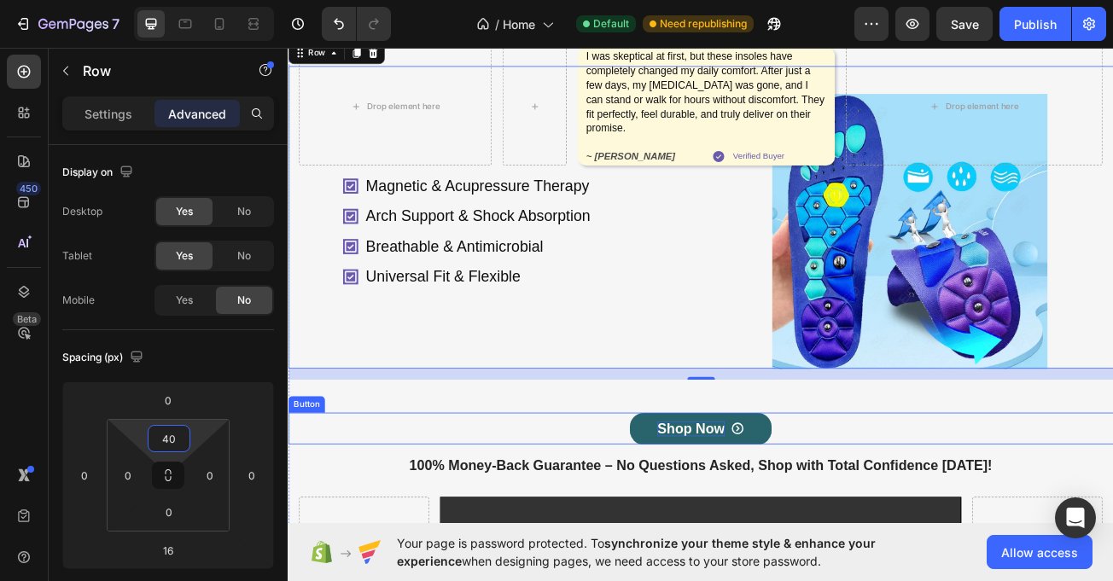
scroll to position [228, 0]
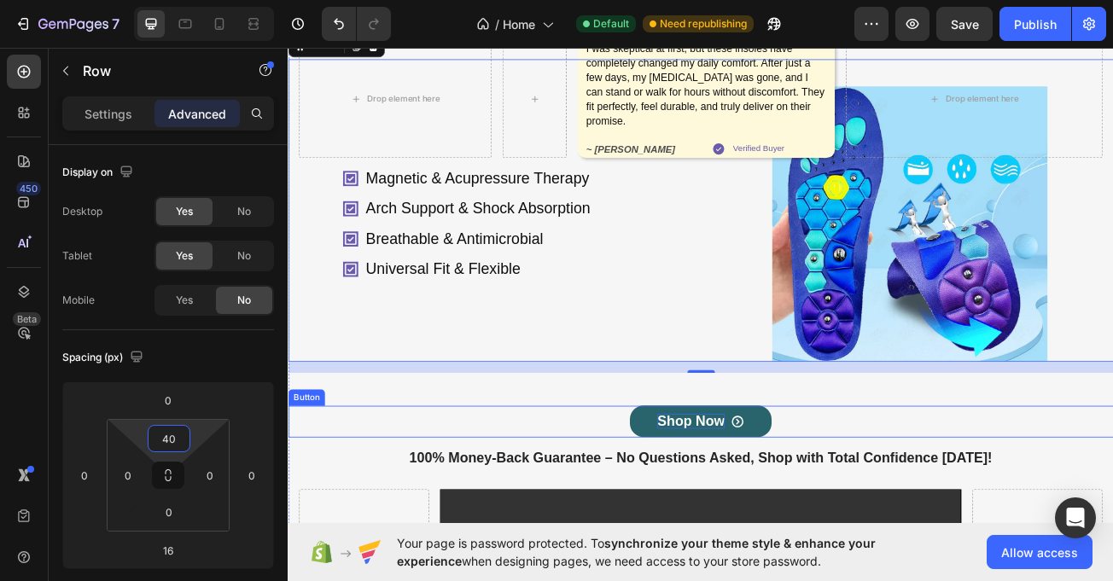
click at [816, 522] on p "Shop Now" at bounding box center [788, 512] width 84 height 19
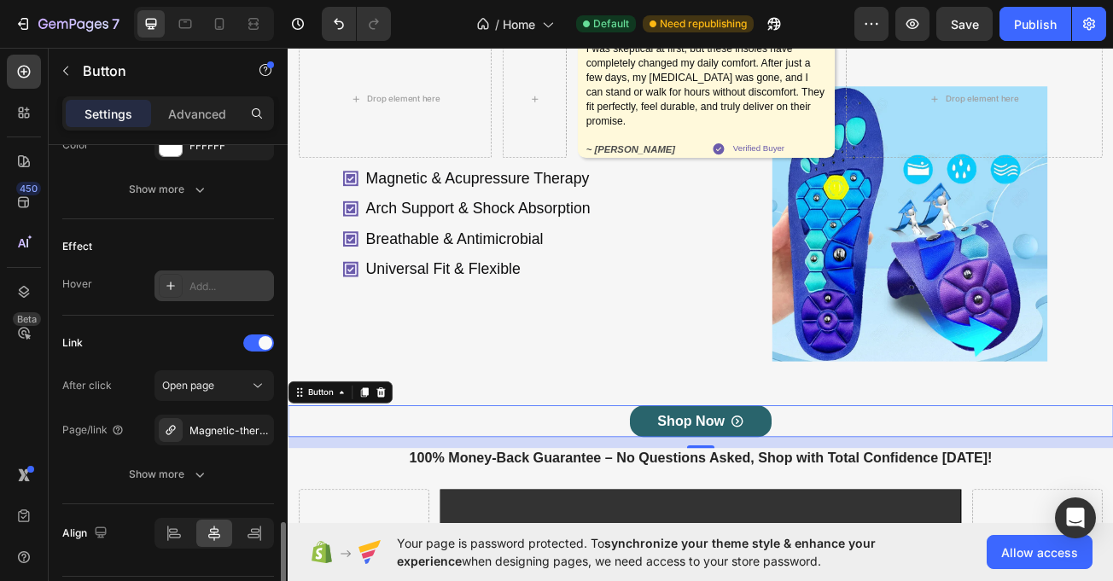
scroll to position [1007, 0]
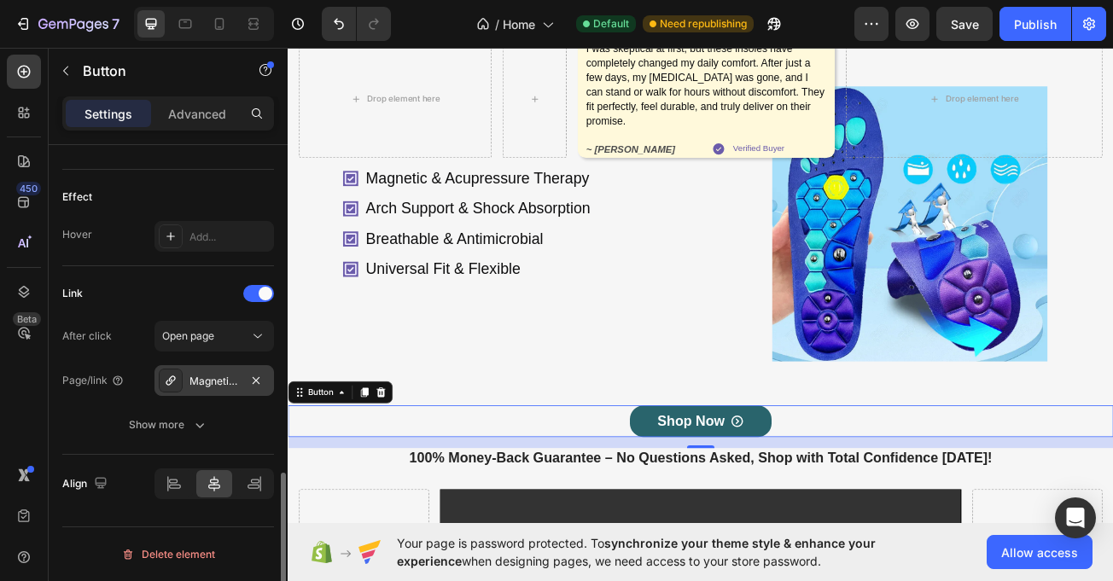
click at [236, 382] on div "Magnetic-therapy-orthopedic-insoles" at bounding box center [215, 381] width 50 height 15
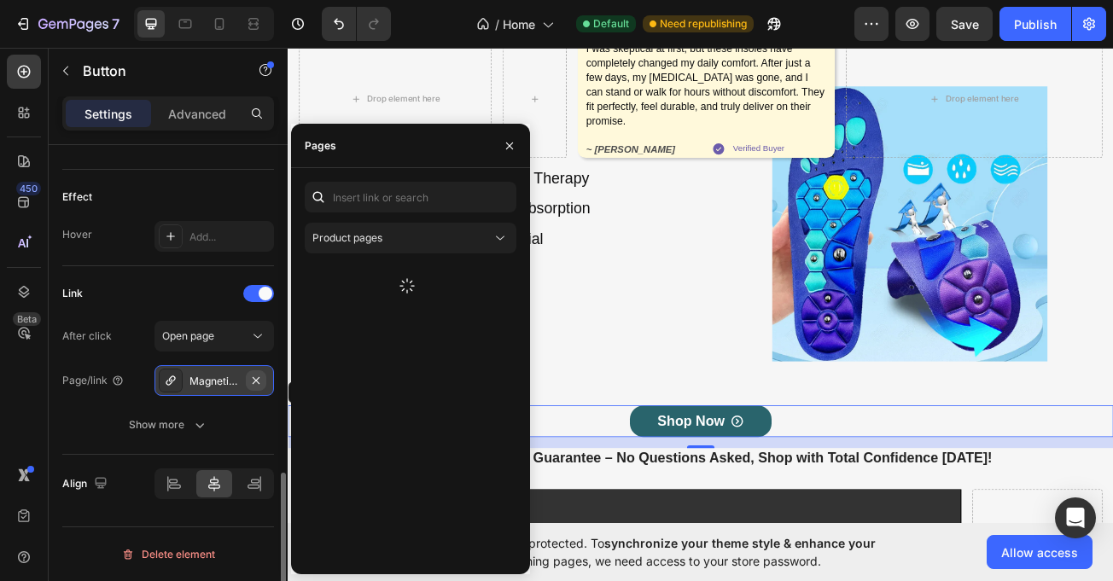
click at [248, 382] on button "button" at bounding box center [256, 381] width 20 height 20
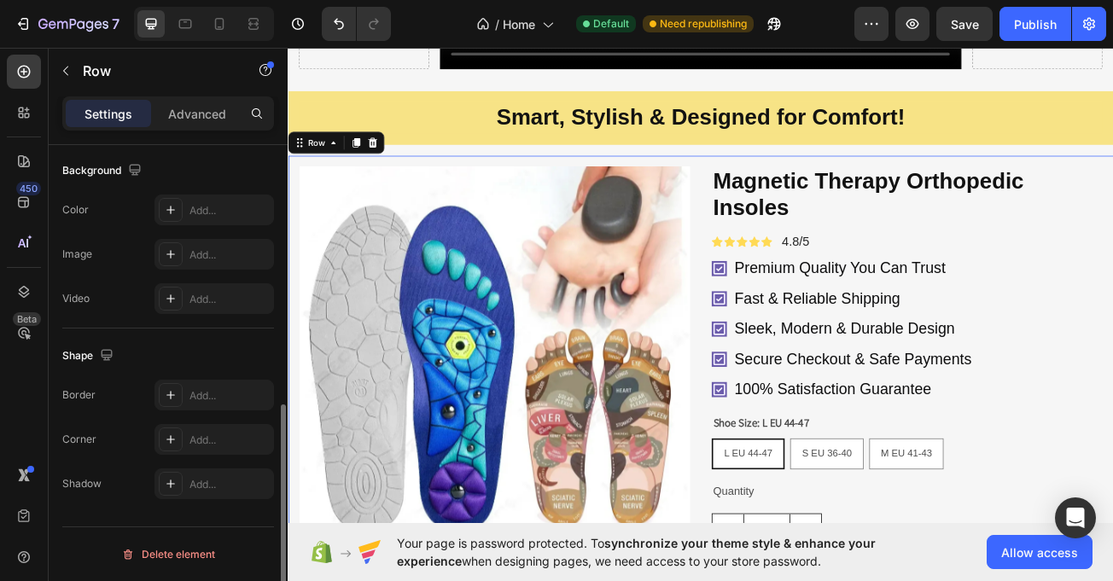
scroll to position [0, 0]
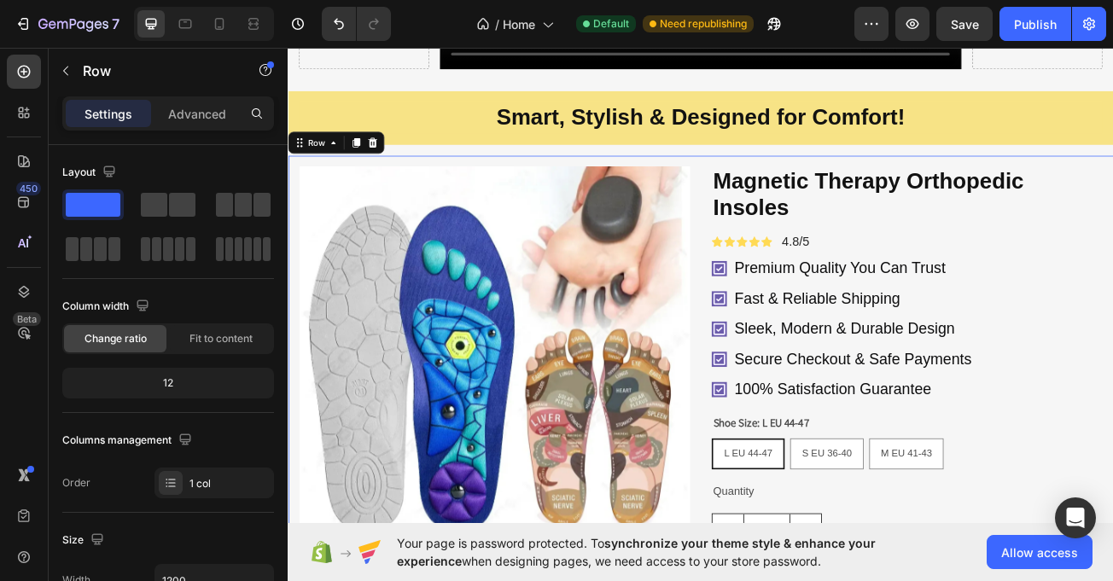
drag, startPoint x: 346, startPoint y: 152, endPoint x: 346, endPoint y: 163, distance: 11.1
click at [346, 156] on div "Row" at bounding box center [323, 166] width 62 height 20
click at [346, 167] on icon at bounding box center [344, 167] width 14 height 14
click at [342, 156] on div "Row" at bounding box center [323, 166] width 62 height 20
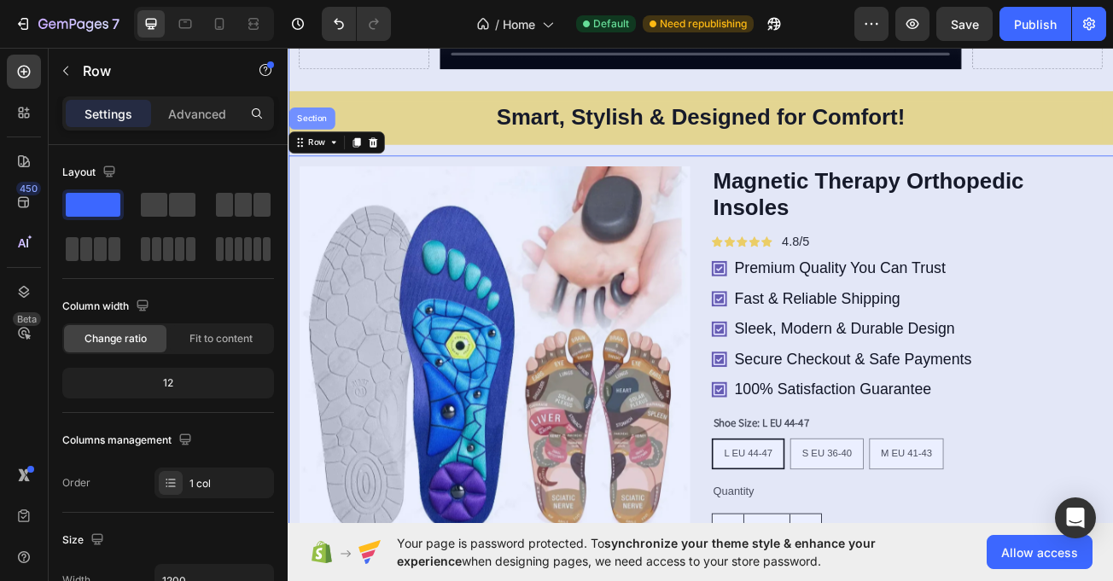
click at [324, 134] on div "Section" at bounding box center [317, 136] width 44 height 10
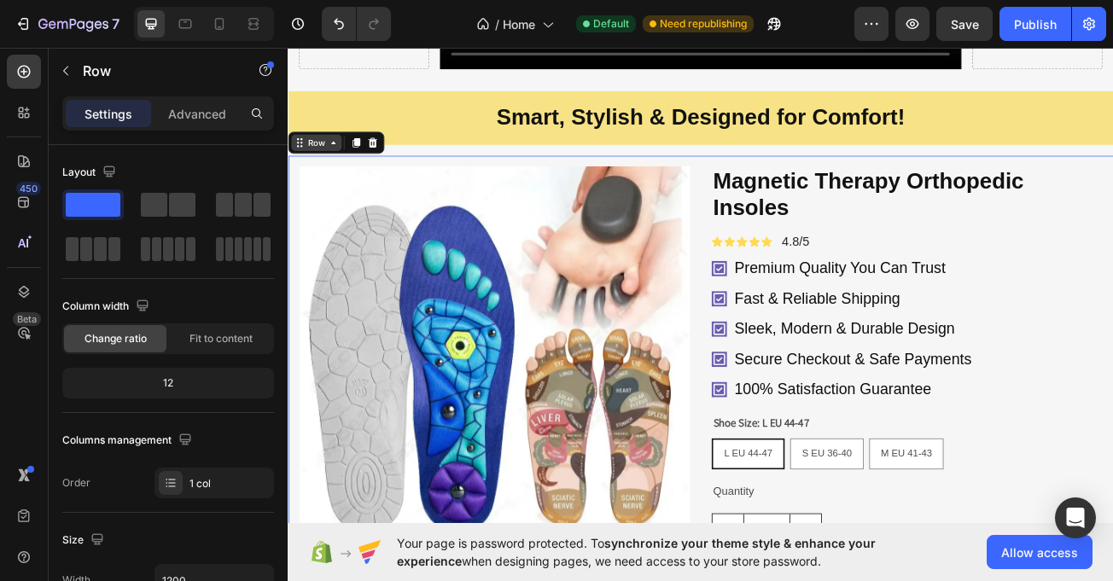
click at [348, 160] on icon at bounding box center [344, 167] width 14 height 14
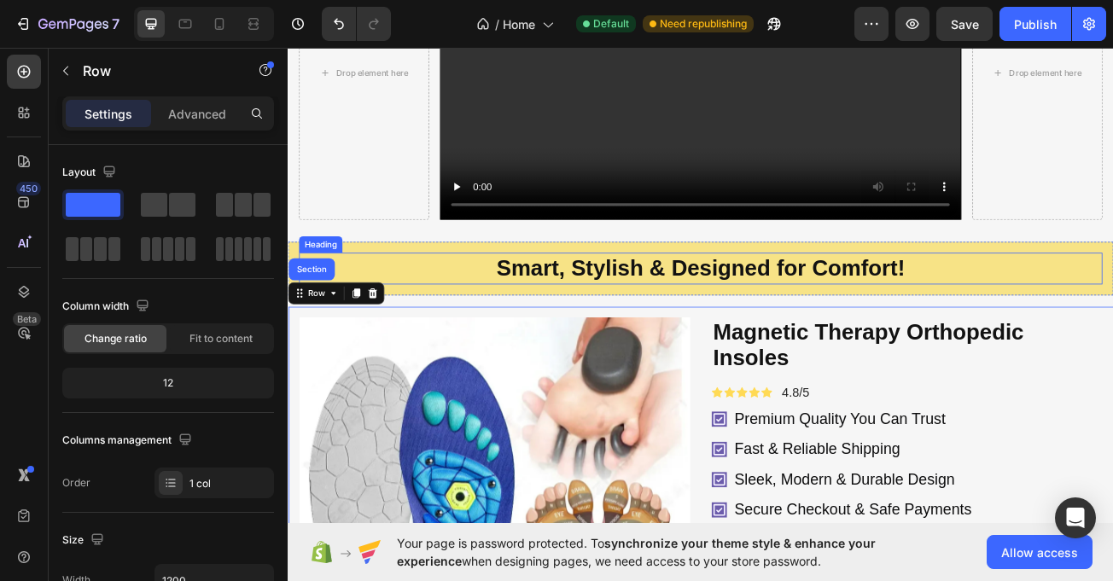
scroll to position [945, 0]
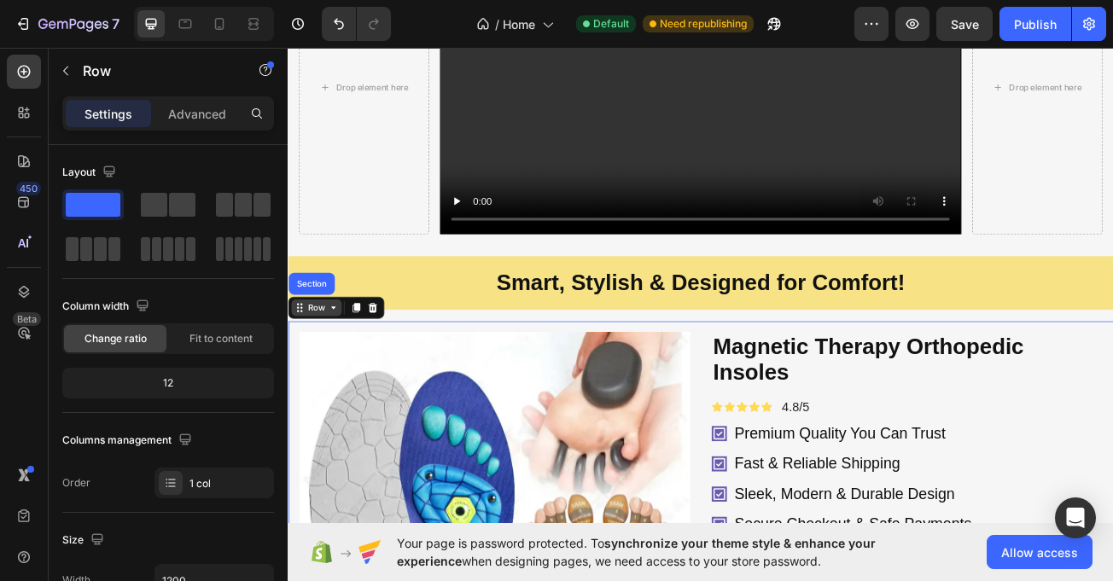
click at [319, 371] on div "Row" at bounding box center [323, 371] width 28 height 15
click at [345, 365] on icon at bounding box center [344, 372] width 14 height 14
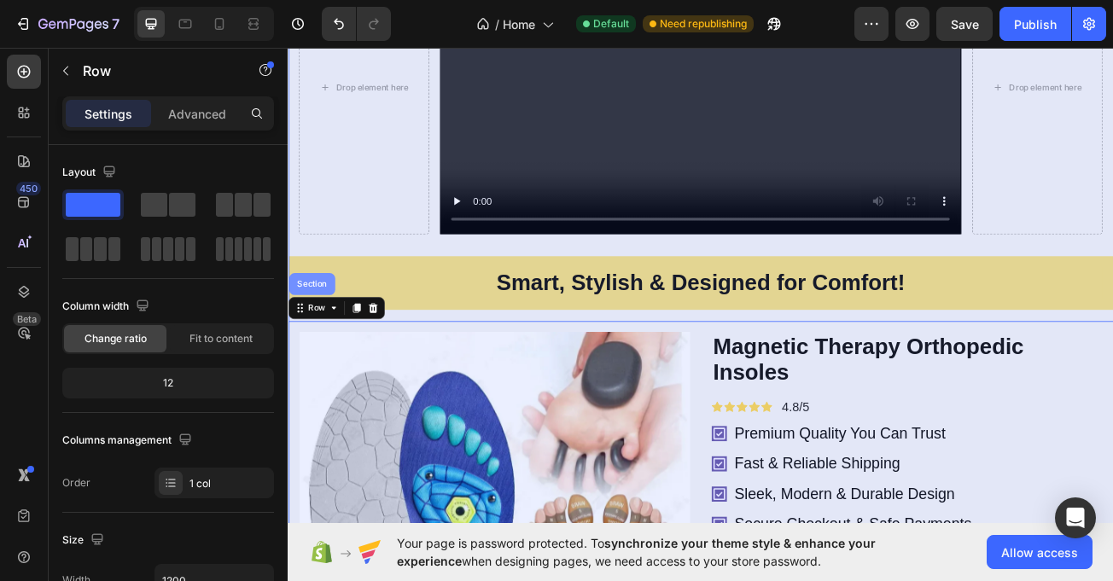
click at [319, 328] on div "Section" at bounding box center [317, 341] width 57 height 27
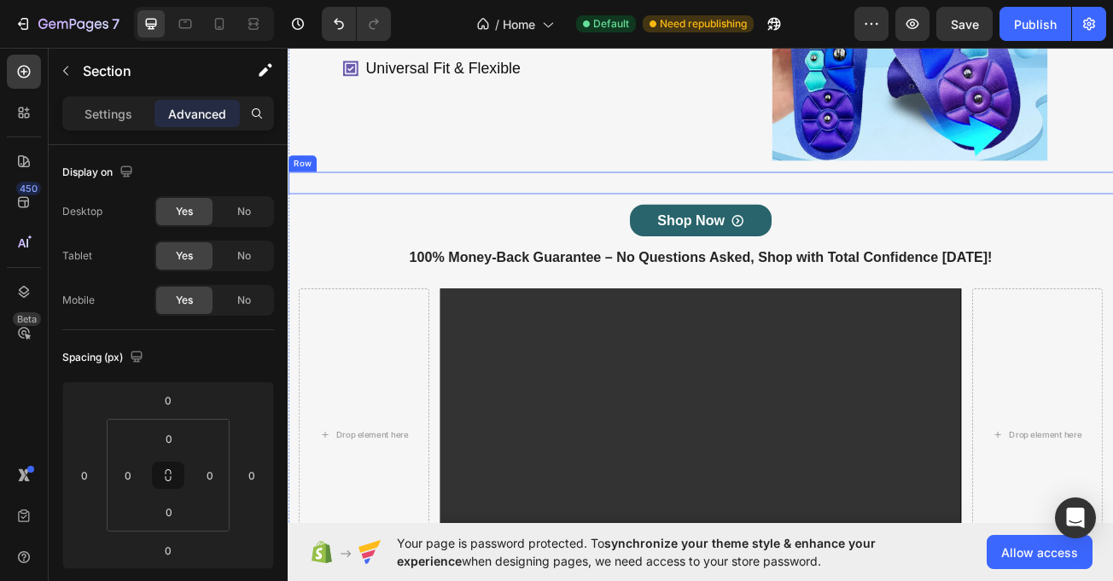
scroll to position [495, 0]
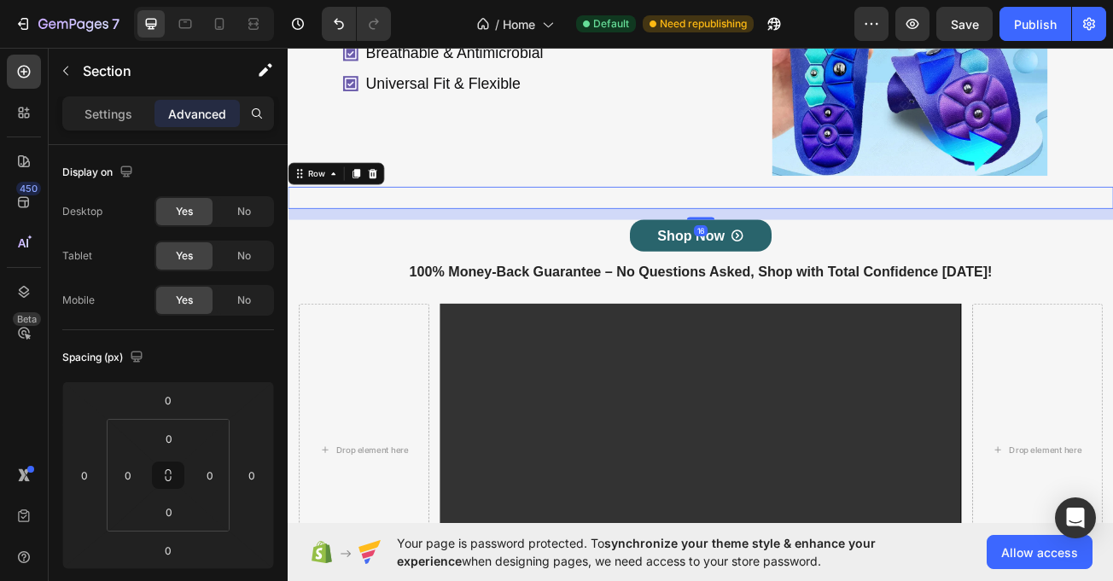
click at [650, 239] on div "Drop element here I was skeptical at first, but these insoles have completely c…" at bounding box center [800, 234] width 1025 height 27
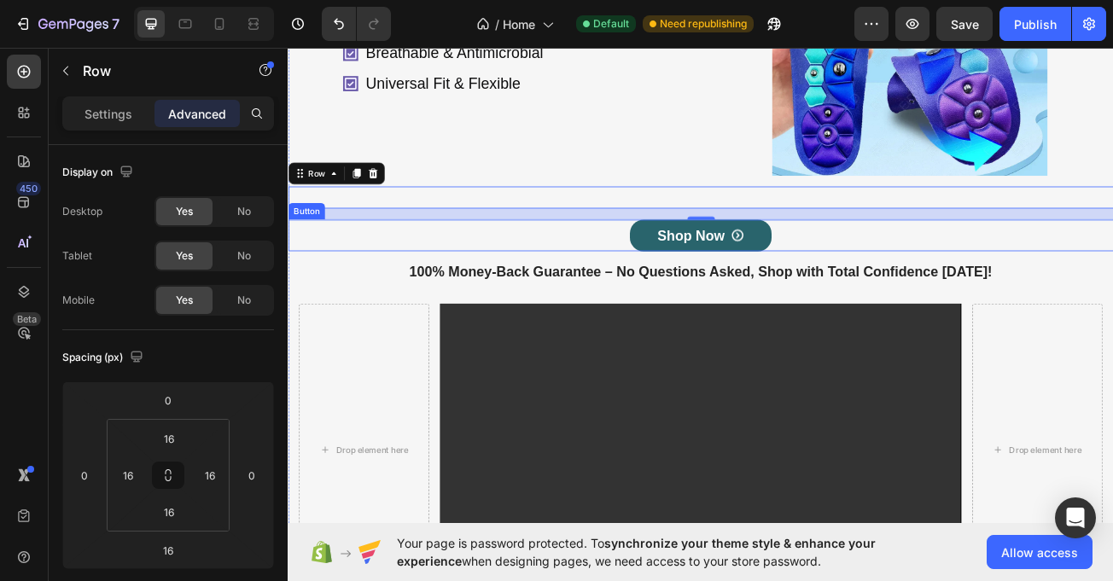
click at [368, 279] on div "Shop Now Button" at bounding box center [800, 281] width 1025 height 39
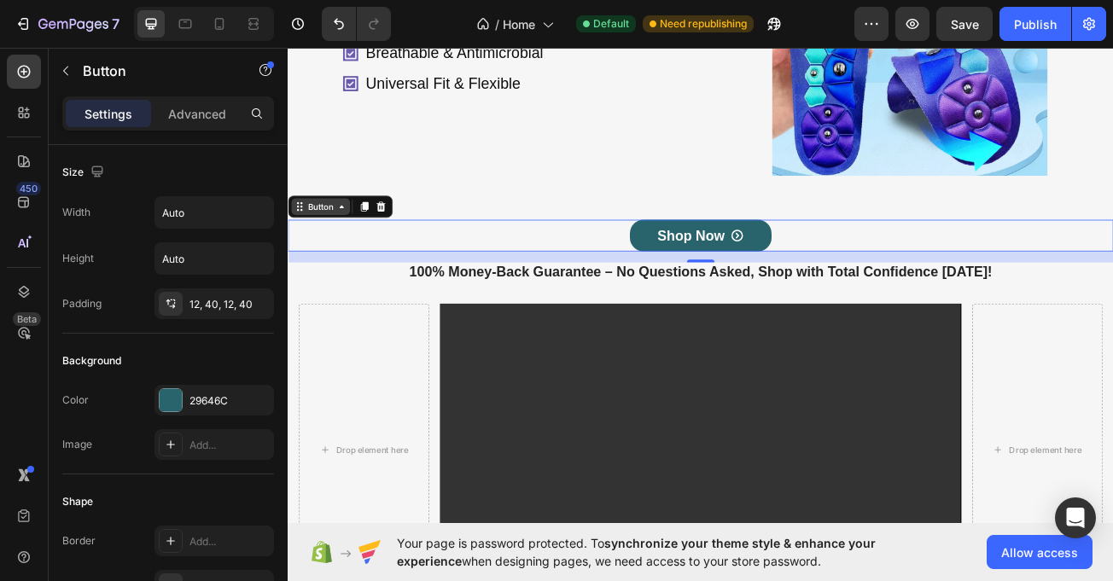
drag, startPoint x: 346, startPoint y: 247, endPoint x: 356, endPoint y: 235, distance: 15.7
click at [346, 242] on div "Button" at bounding box center [328, 245] width 38 height 15
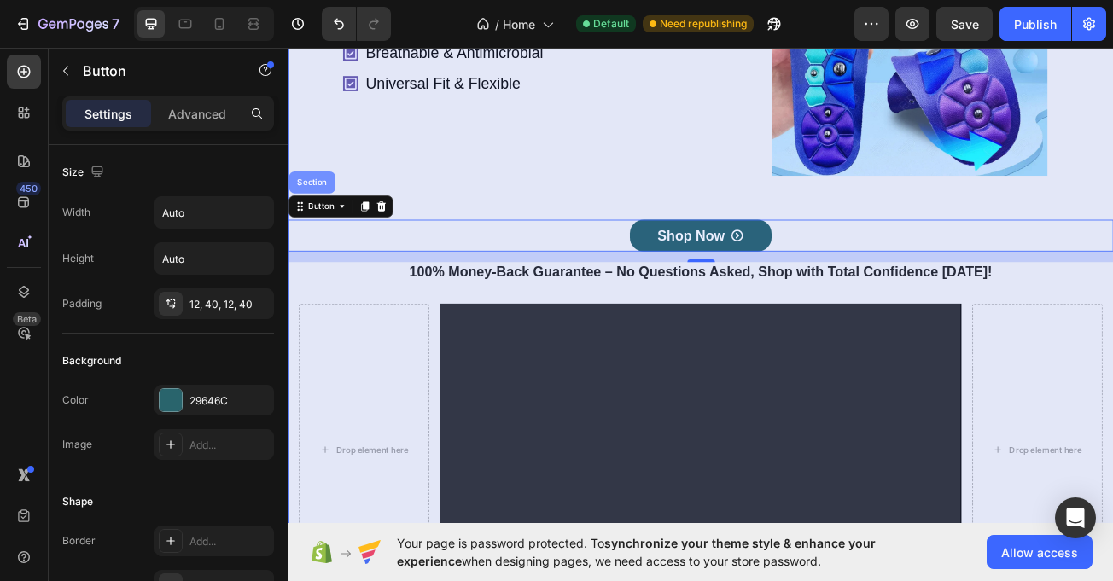
click at [328, 220] on div "Section" at bounding box center [317, 216] width 44 height 10
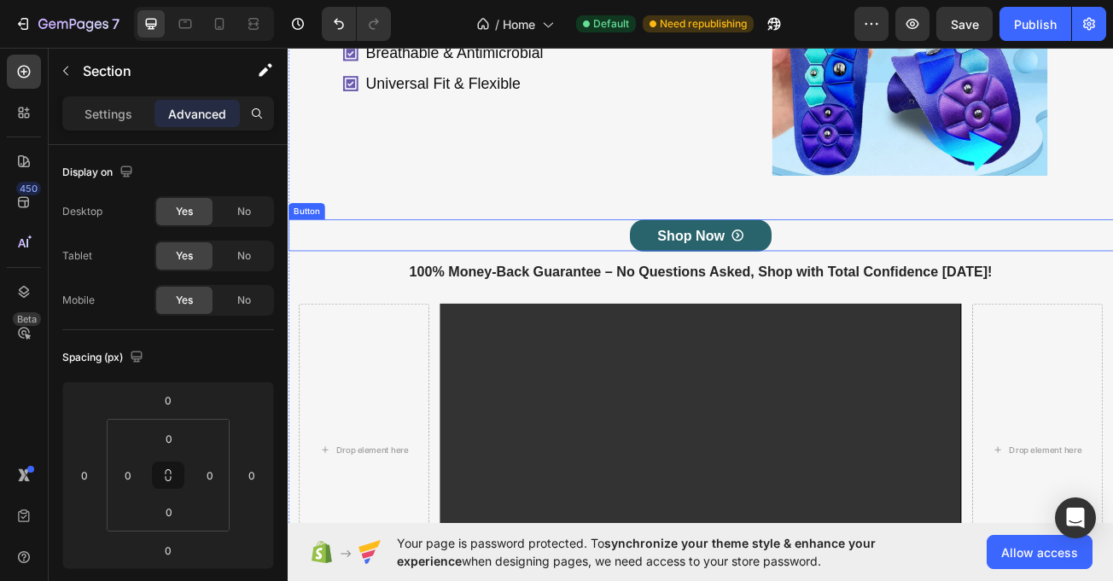
click at [487, 279] on div "Shop Now Button" at bounding box center [800, 281] width 1025 height 39
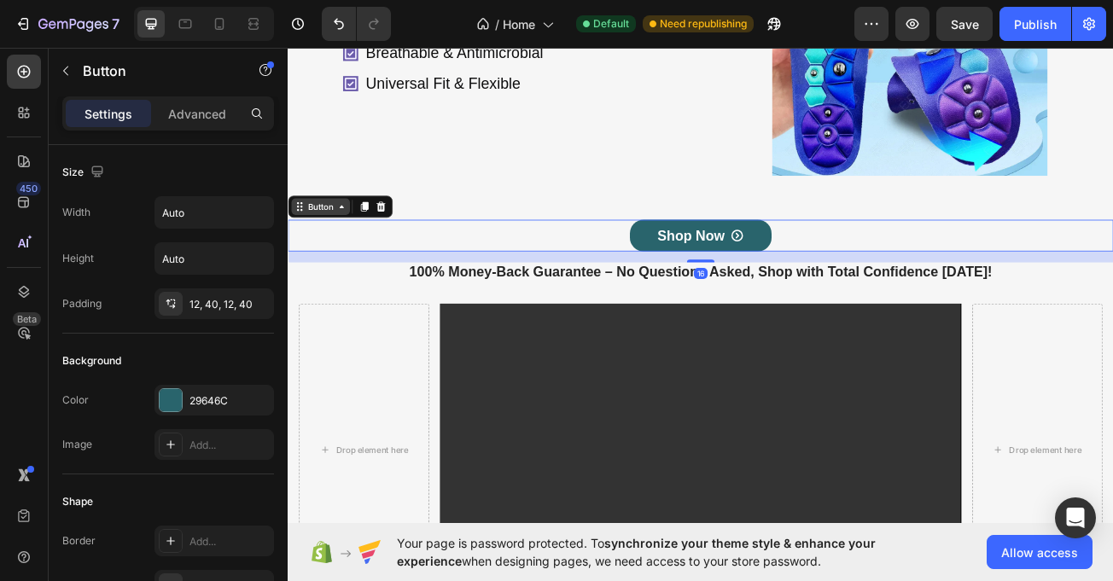
click at [348, 246] on icon at bounding box center [354, 246] width 14 height 14
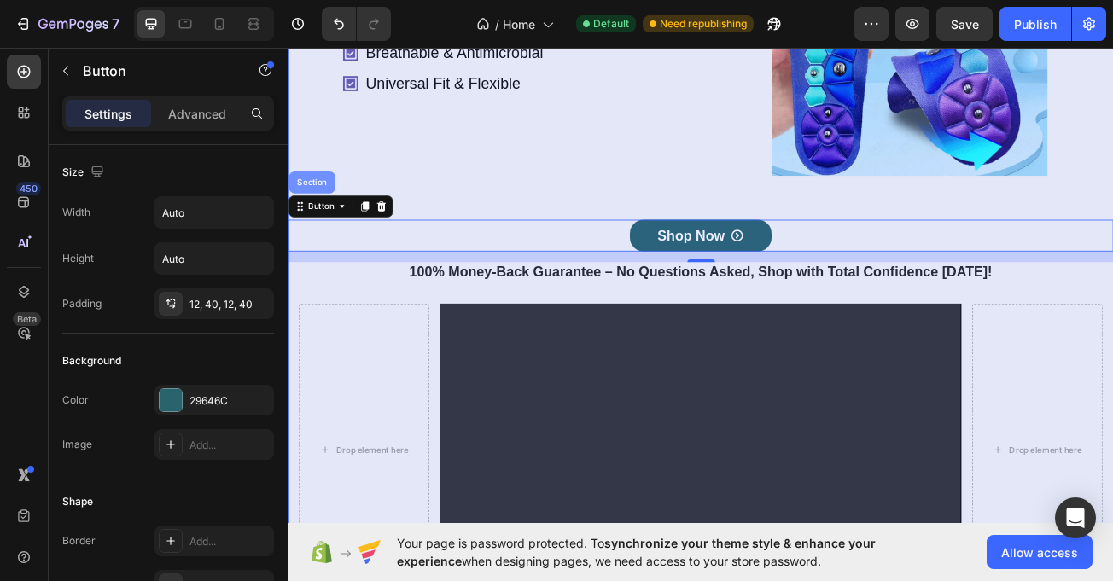
click at [330, 209] on div "Section" at bounding box center [317, 215] width 57 height 27
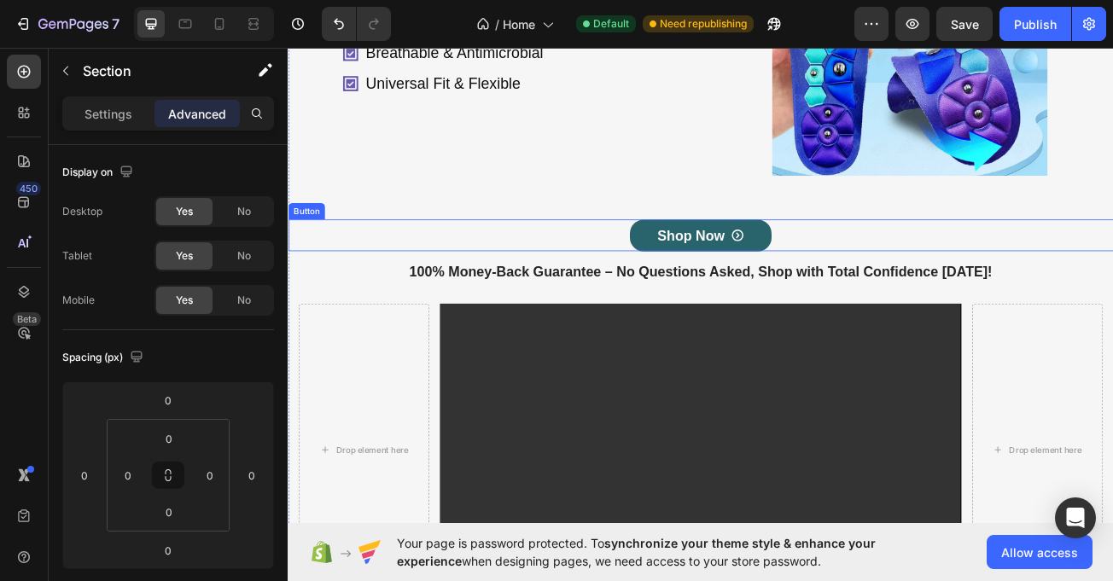
click at [546, 276] on div "Shop Now Button" at bounding box center [800, 281] width 1025 height 39
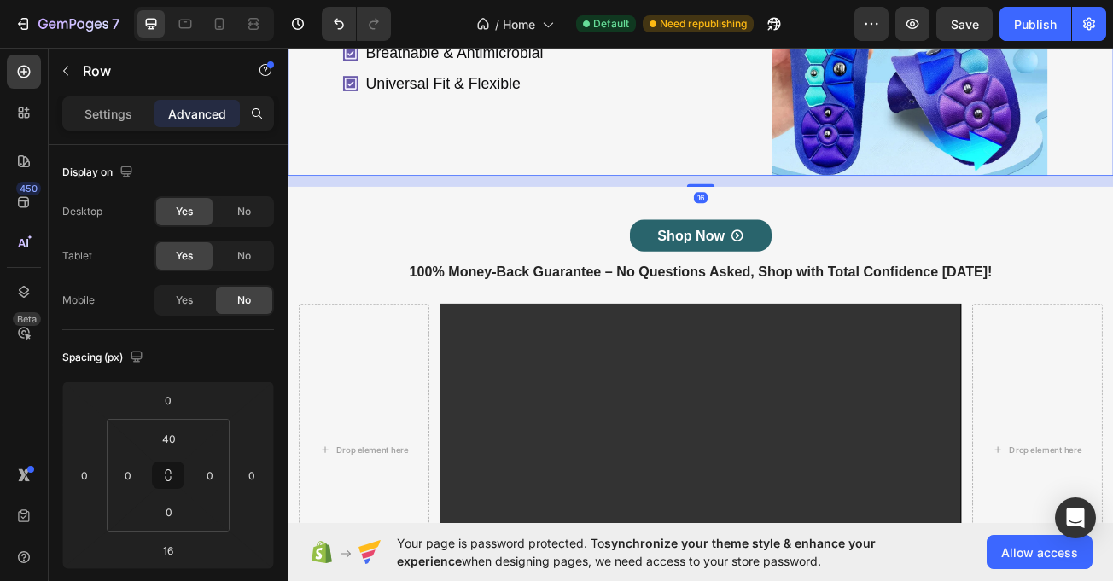
click at [471, 168] on div "Magnetic & Acupressure Therapy Arch Support & Shock Absorption Breathable & Ant…" at bounding box center [540, 37] width 505 height 342
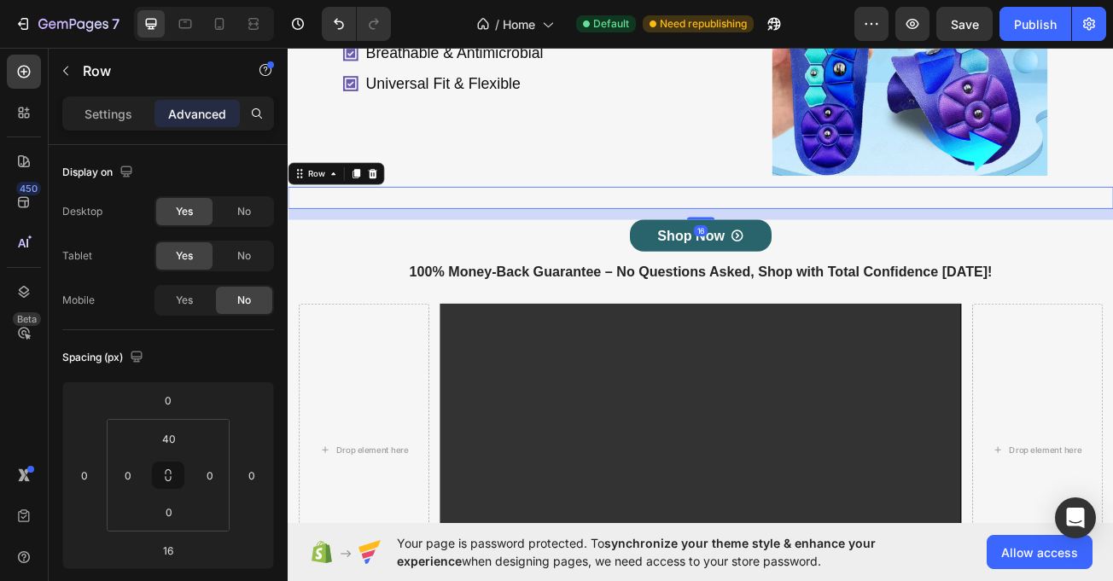
click at [330, 242] on div "Drop element here I was skeptical at first, but these insoles have completely c…" at bounding box center [800, 234] width 1025 height 27
click at [330, 198] on div "Row" at bounding box center [323, 204] width 28 height 15
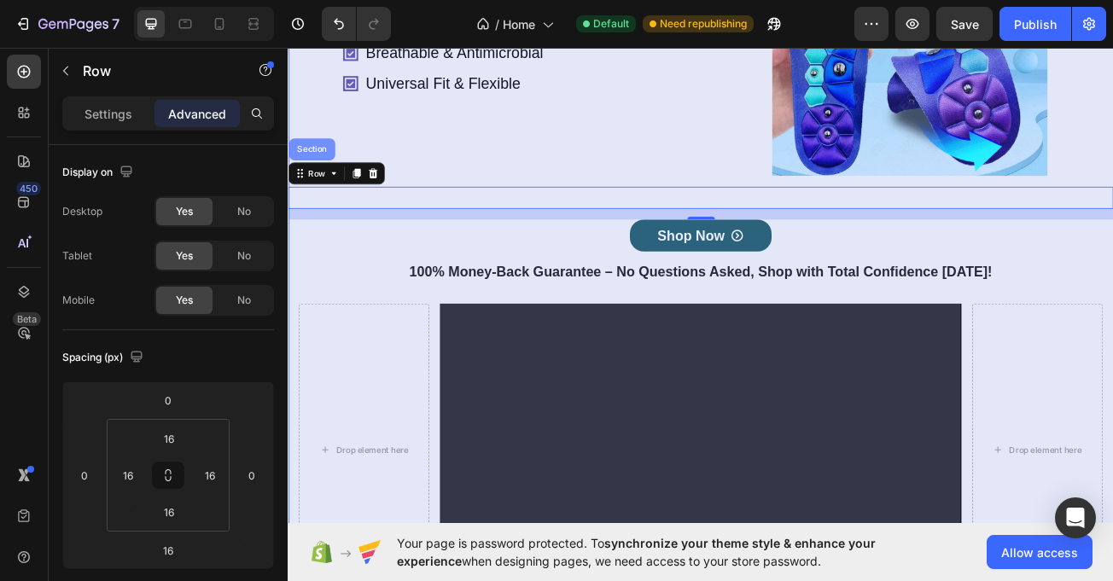
click at [324, 168] on div "Section" at bounding box center [317, 174] width 57 height 27
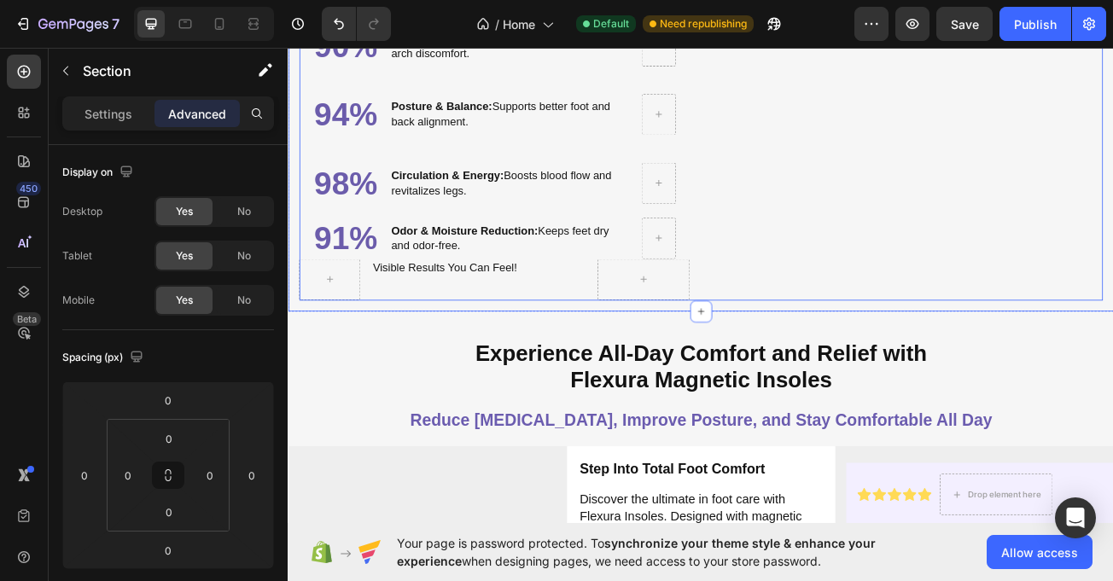
scroll to position [2060, 0]
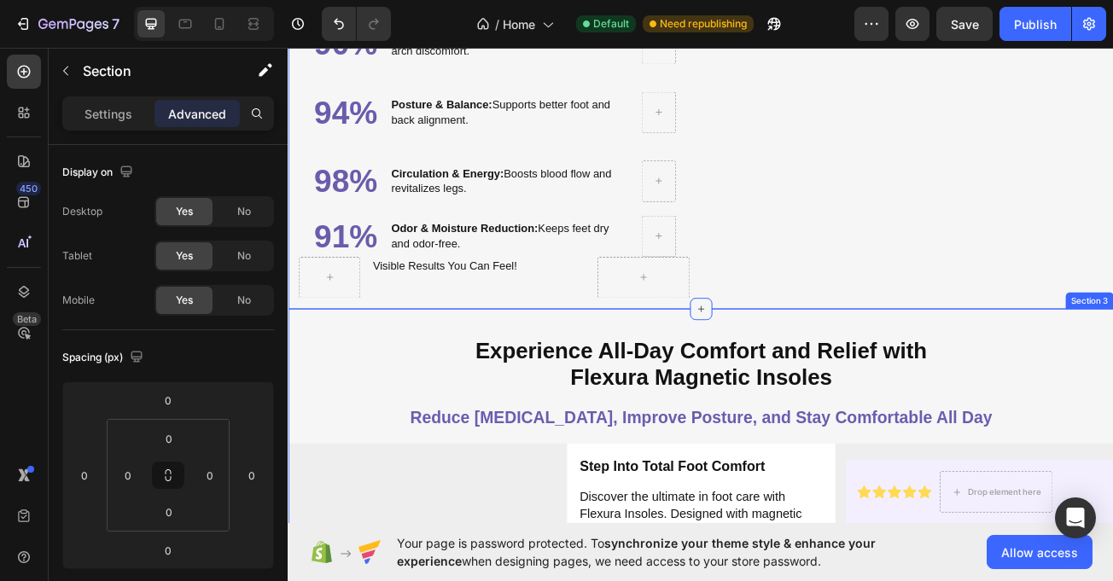
click at [795, 366] on icon at bounding box center [800, 373] width 14 height 14
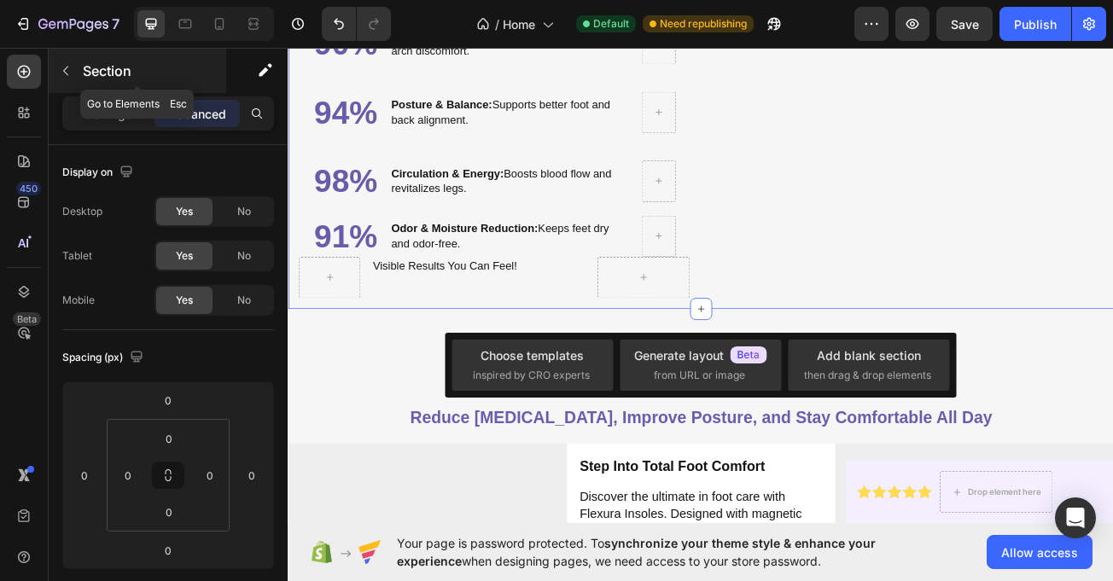
click at [57, 64] on button "button" at bounding box center [65, 70] width 27 height 27
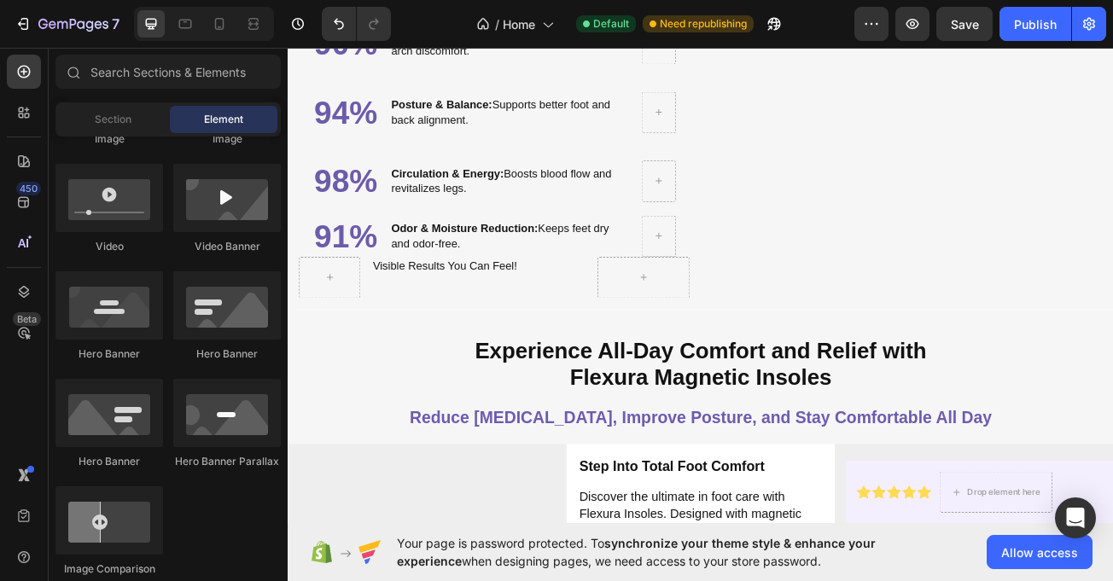
scroll to position [0, 0]
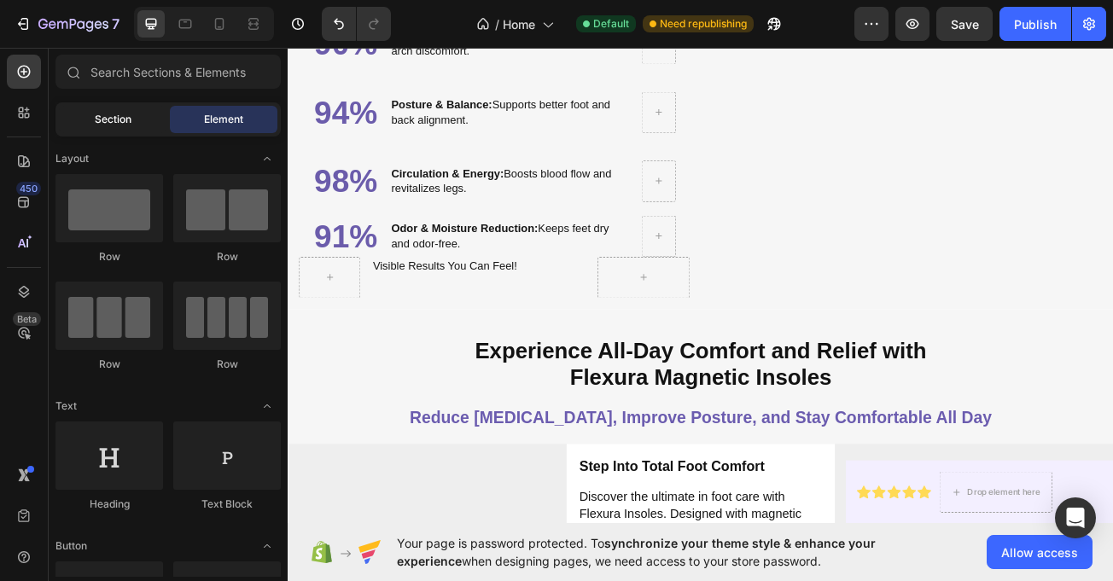
click at [108, 130] on div "Section" at bounding box center [113, 119] width 108 height 27
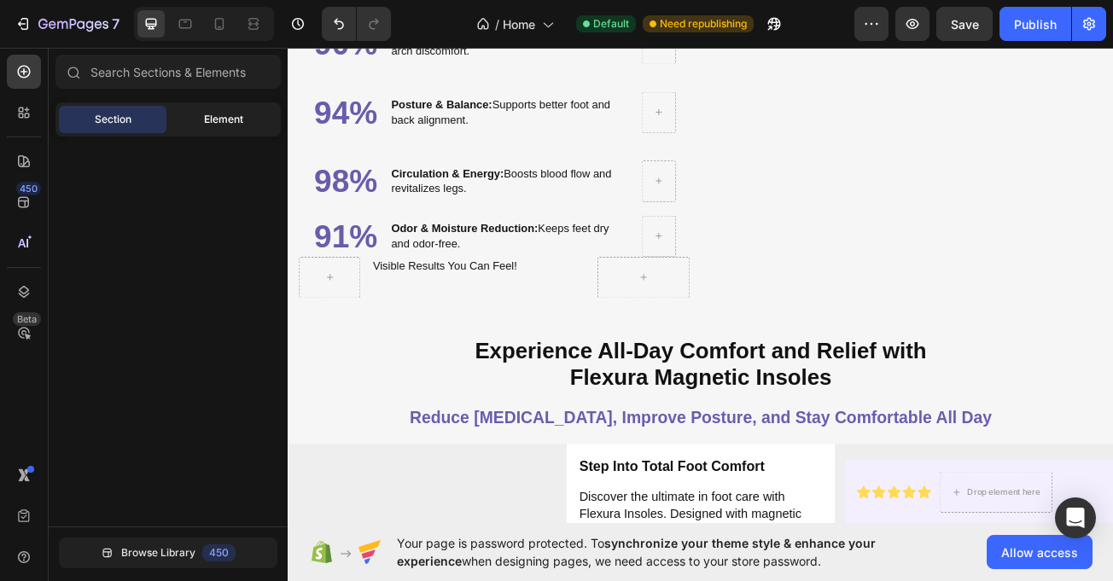
click at [219, 115] on span "Element" at bounding box center [223, 119] width 39 height 15
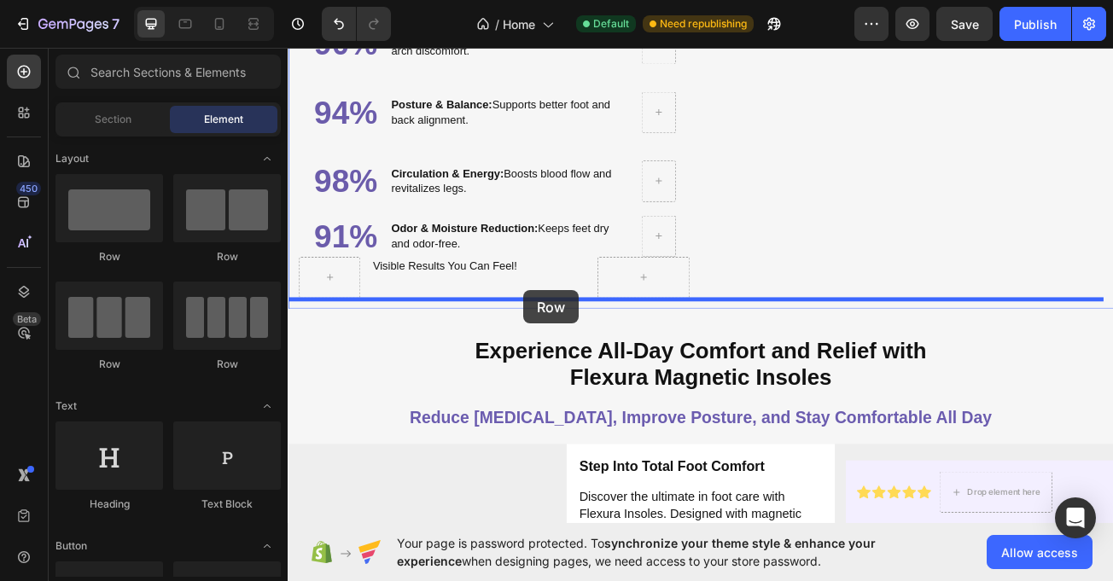
drag, startPoint x: 393, startPoint y: 253, endPoint x: 580, endPoint y: 353, distance: 212.4
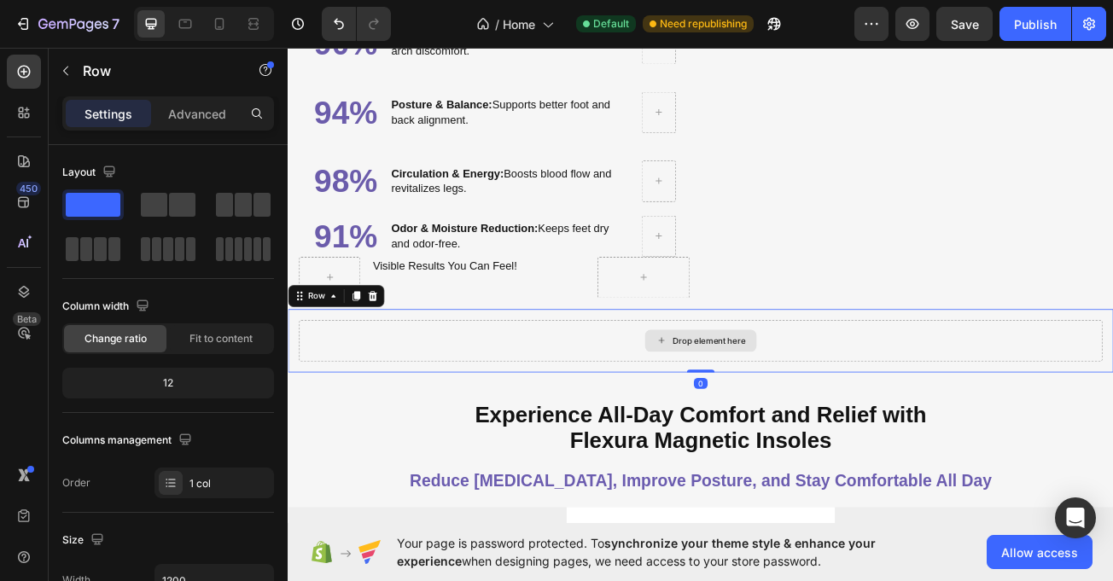
click at [306, 387] on div "Drop element here" at bounding box center [799, 412] width 997 height 51
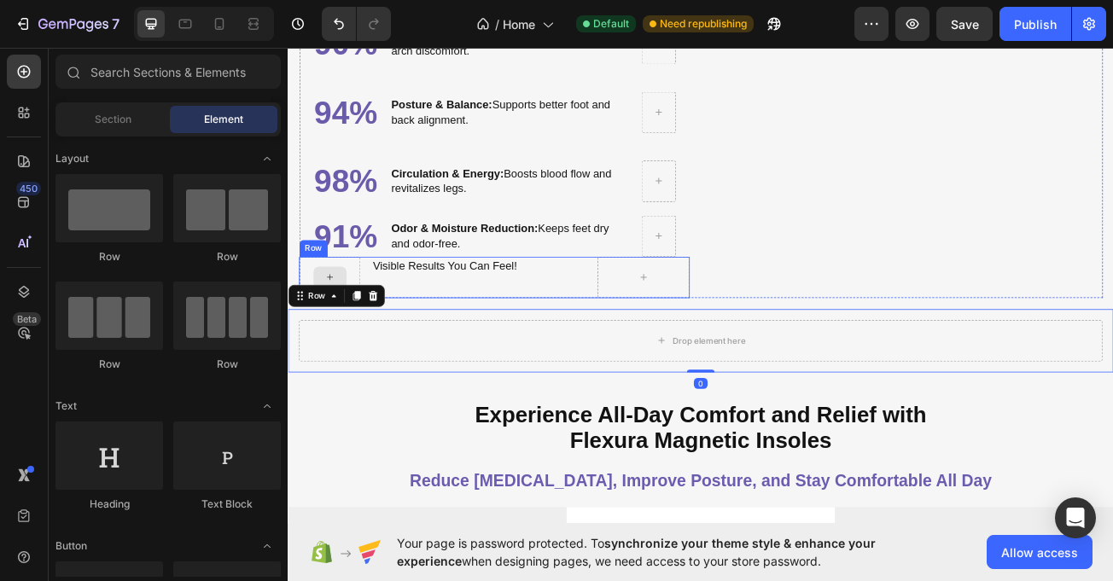
click at [335, 328] on icon at bounding box center [340, 333] width 14 height 15
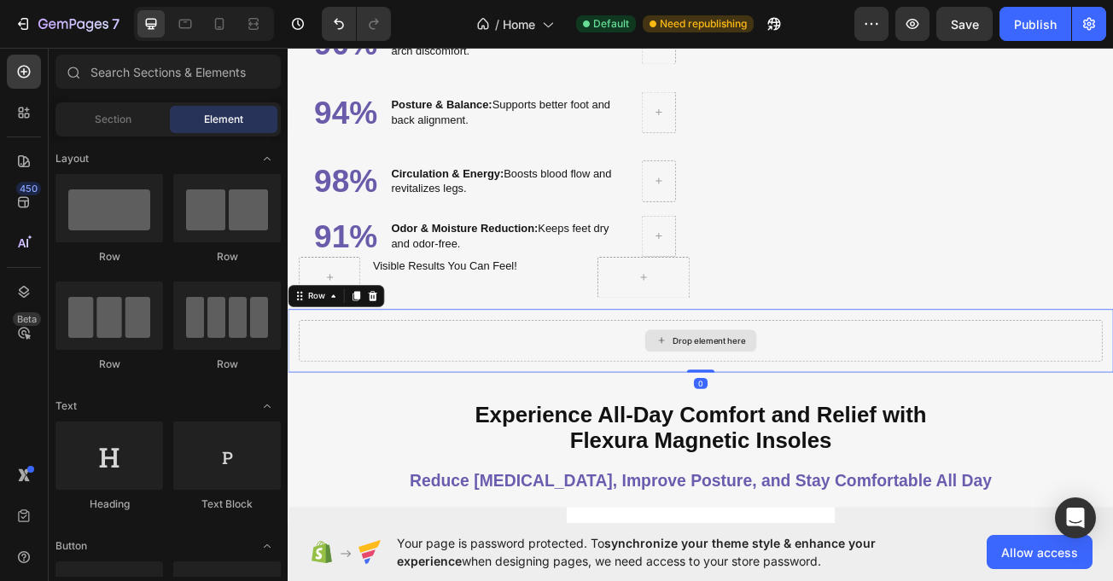
click at [335, 398] on div "Drop element here" at bounding box center [799, 412] width 997 height 51
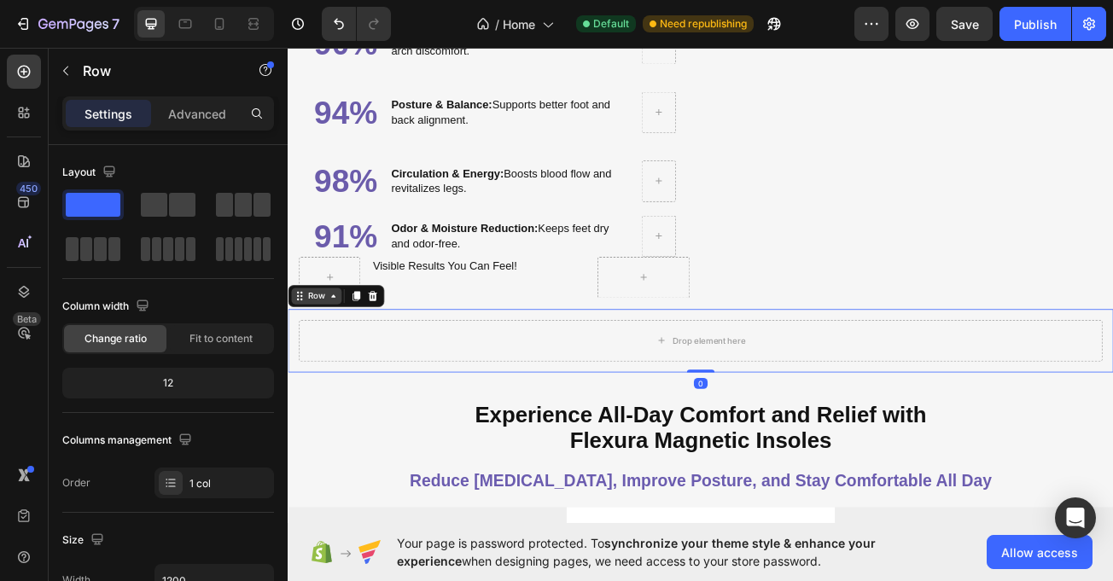
click at [350, 350] on icon at bounding box center [344, 357] width 14 height 14
click at [342, 353] on div "Row" at bounding box center [323, 357] width 62 height 20
click at [302, 350] on icon at bounding box center [302, 357] width 14 height 14
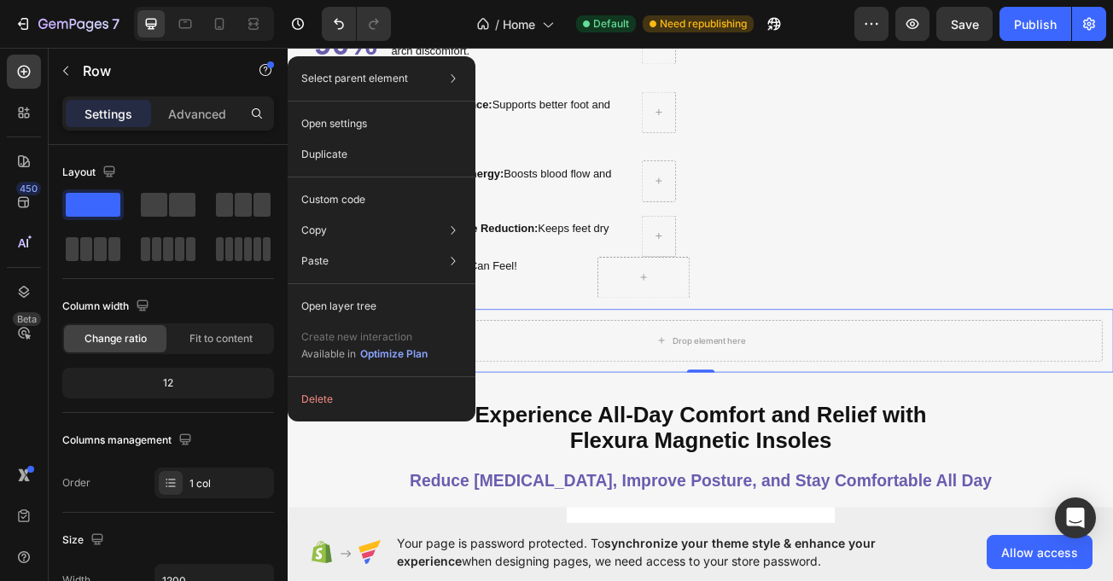
click at [5, 408] on div "450 Beta" at bounding box center [24, 315] width 49 height 534
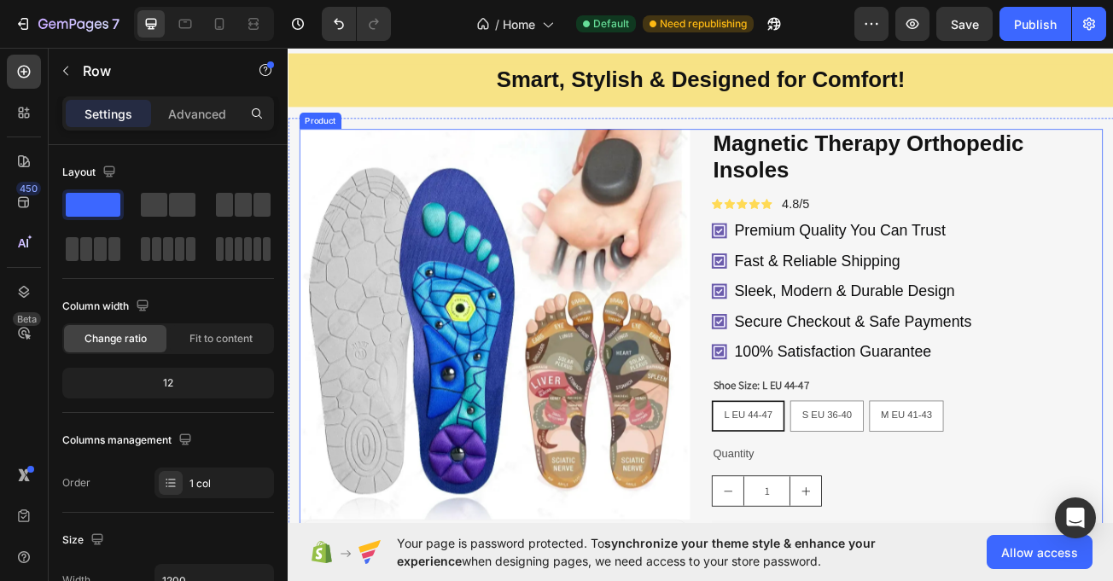
scroll to position [1195, 0]
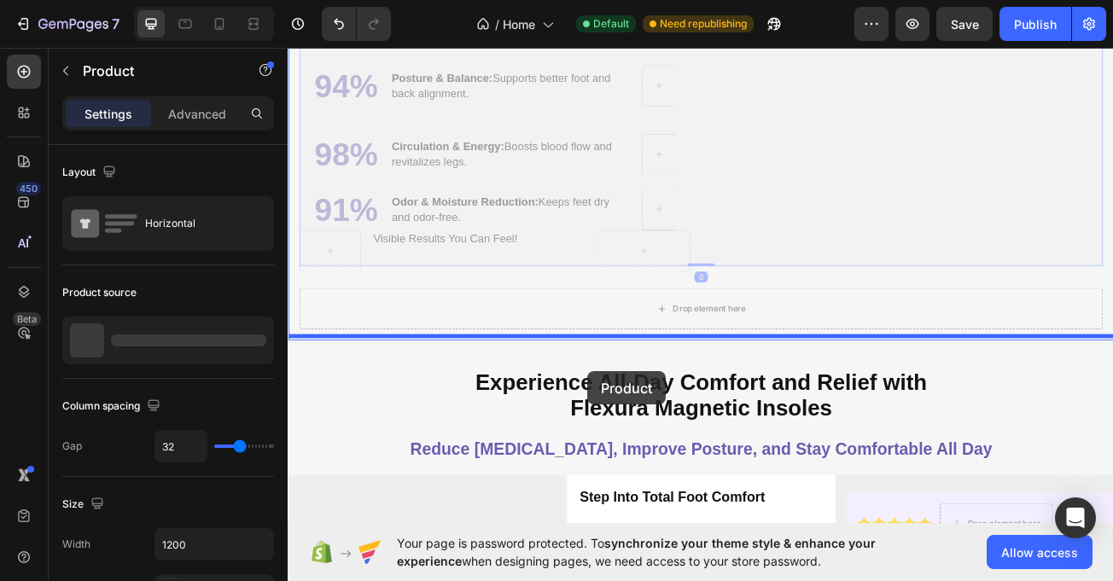
scroll to position [2132, 0]
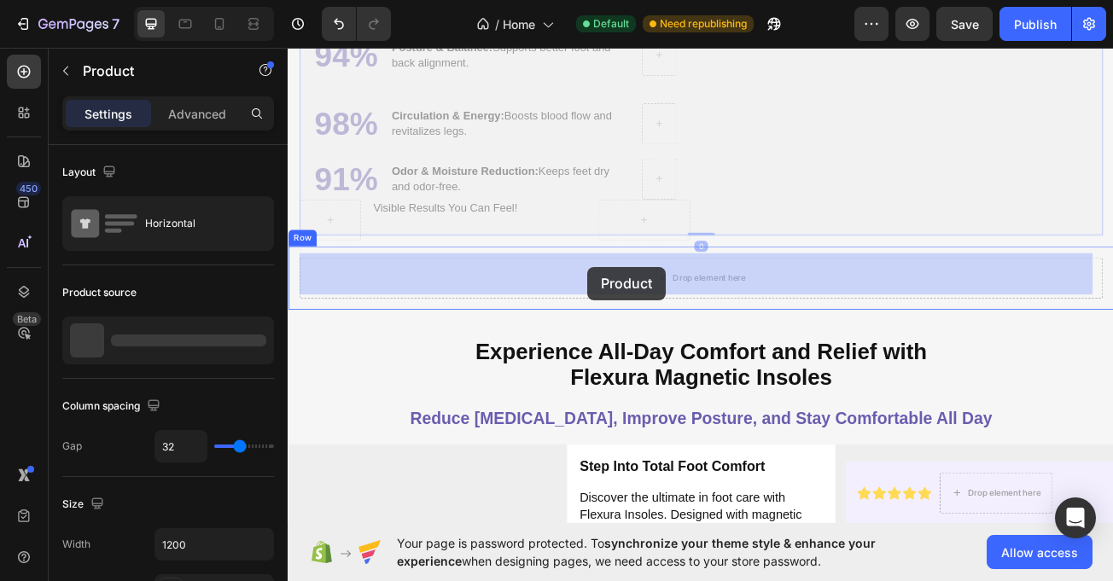
drag, startPoint x: 319, startPoint y: 117, endPoint x: 660, endPoint y: 321, distance: 397.1
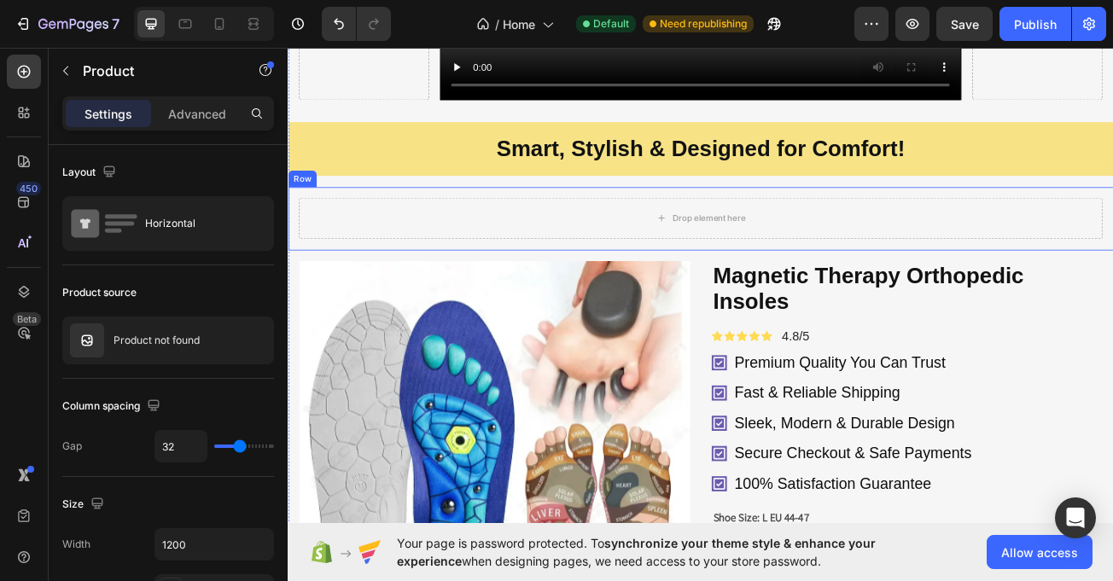
scroll to position [1108, 0]
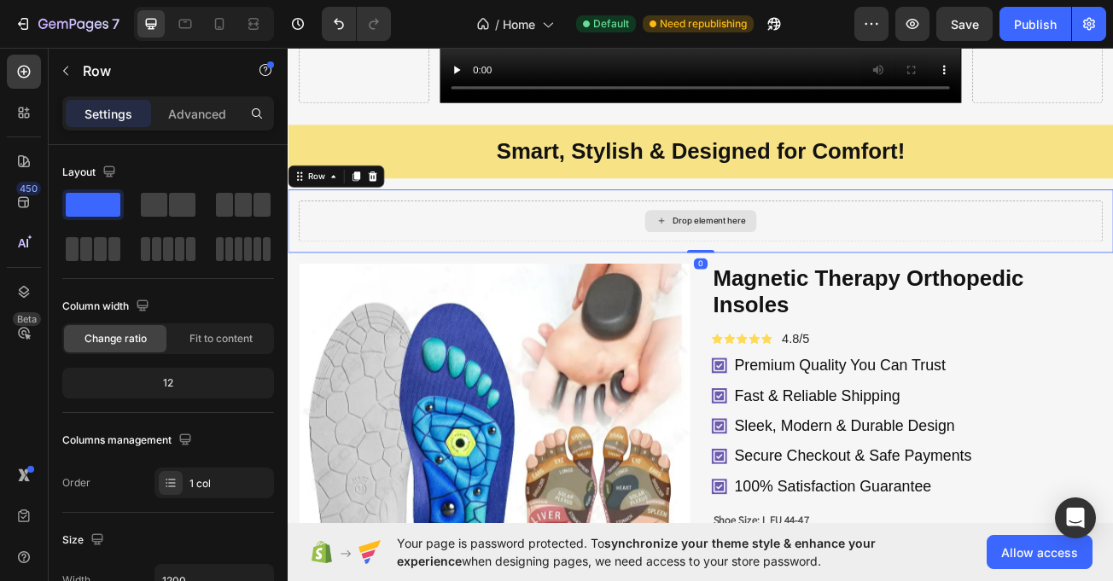
click at [464, 258] on div "Drop element here" at bounding box center [799, 263] width 997 height 51
click at [338, 202] on icon at bounding box center [344, 208] width 14 height 14
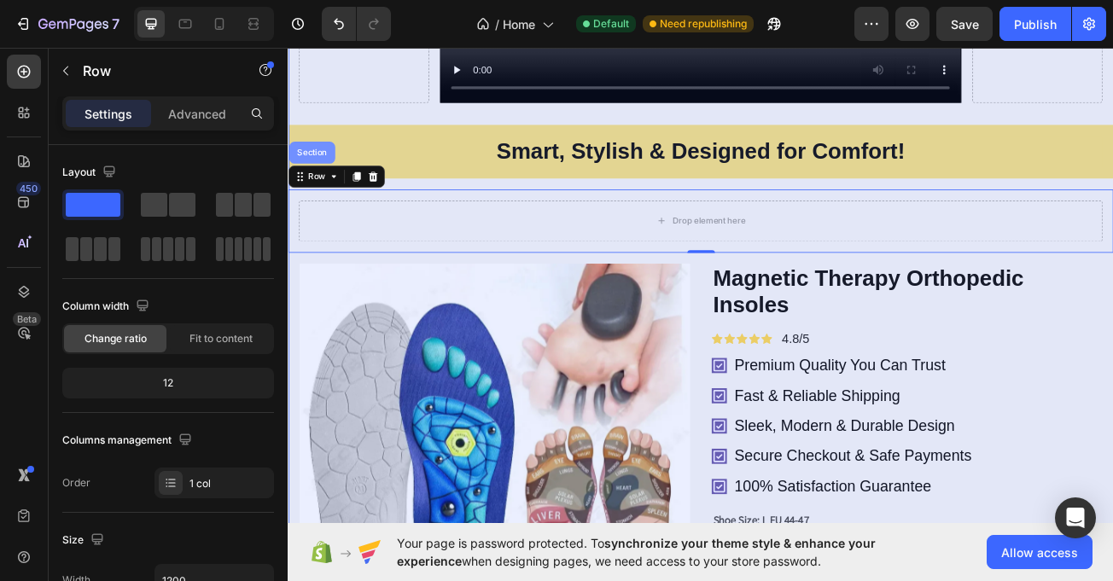
click at [312, 165] on div "Section" at bounding box center [317, 178] width 57 height 27
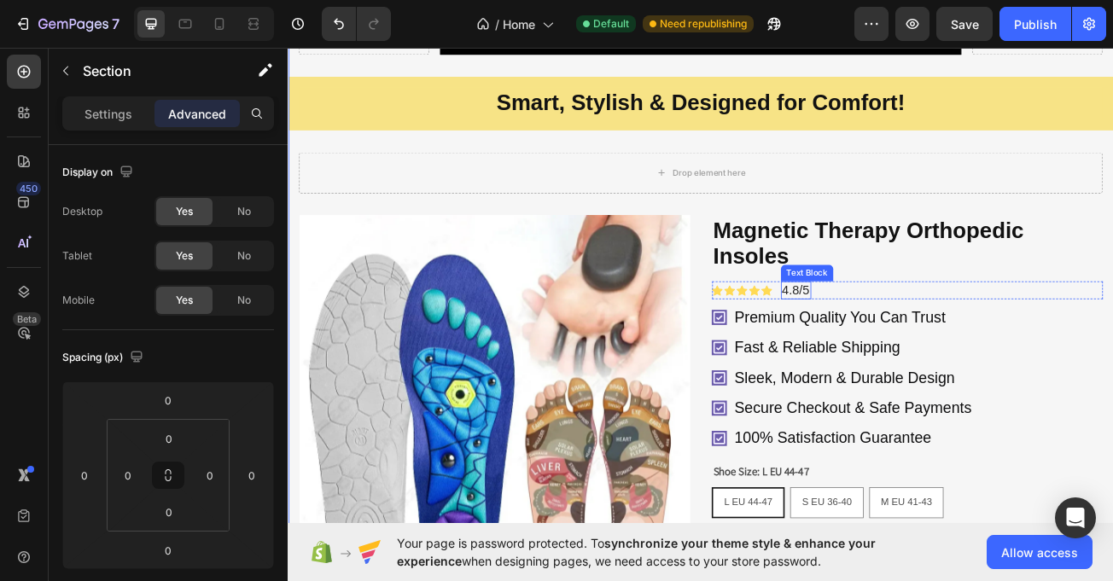
scroll to position [1176, 0]
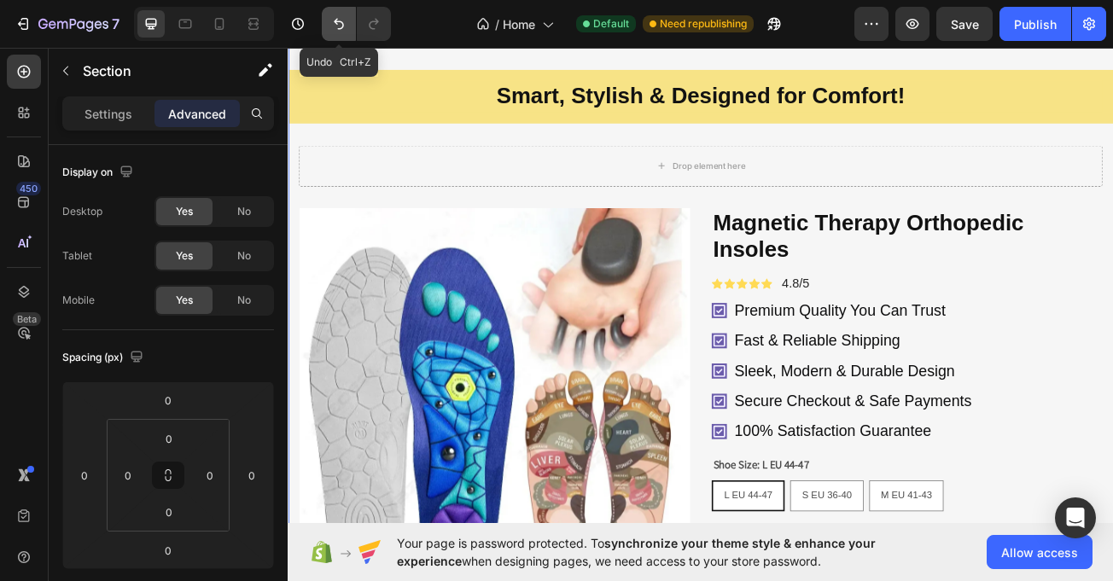
click at [328, 14] on button "Undo/Redo" at bounding box center [339, 24] width 34 height 34
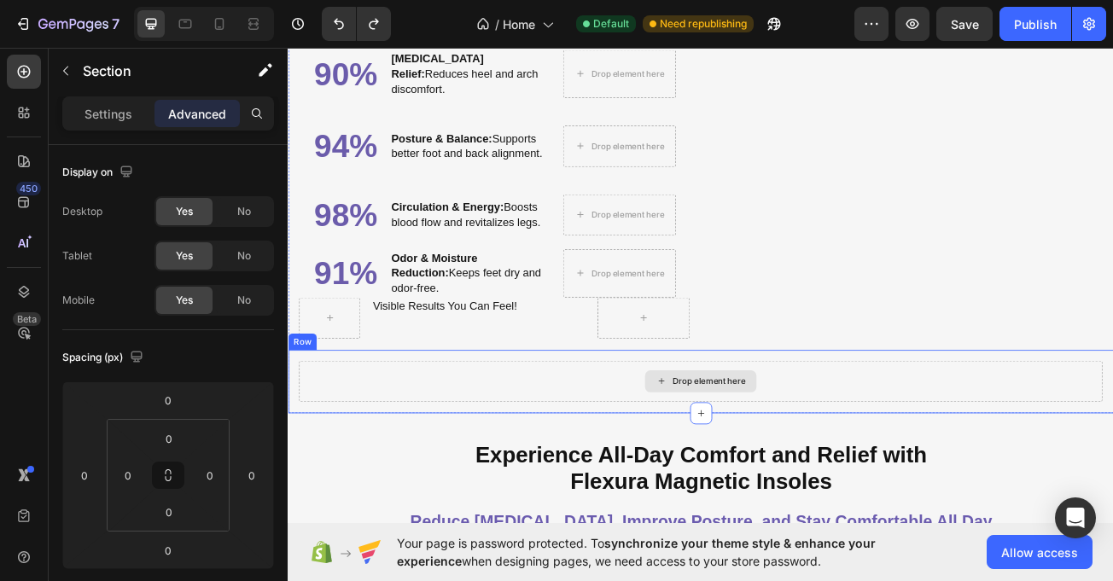
scroll to position [2030, 0]
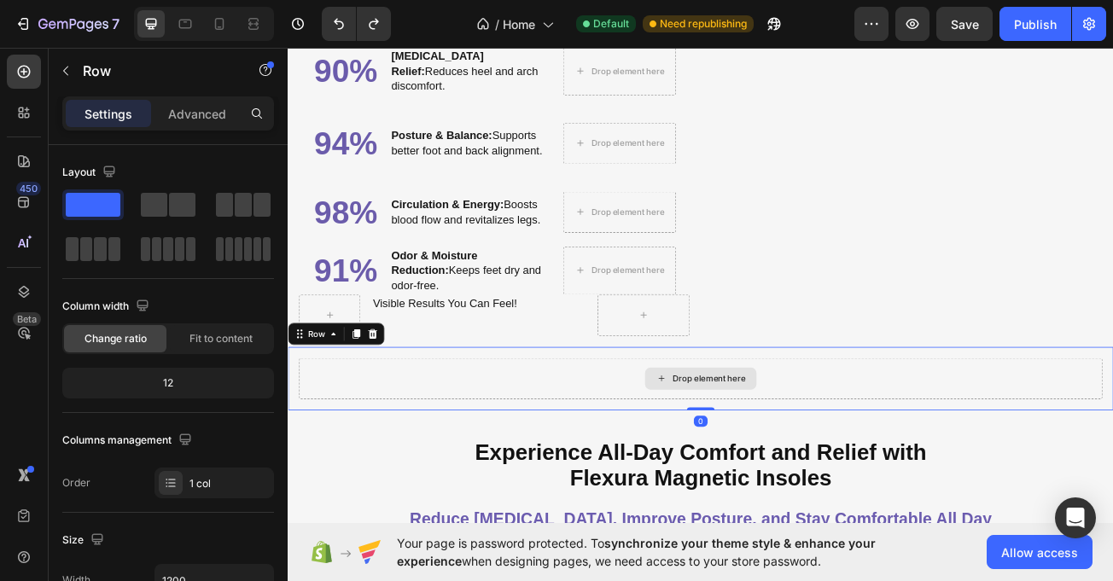
click at [430, 434] on div "Drop element here" at bounding box center [799, 459] width 997 height 51
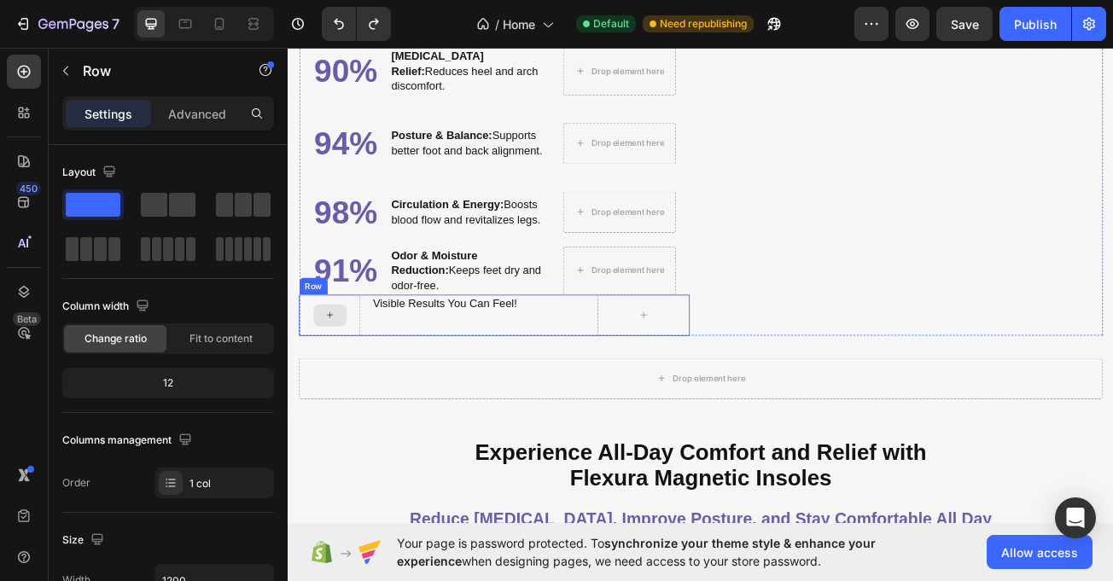
drag, startPoint x: 353, startPoint y: 354, endPoint x: 342, endPoint y: 361, distance: 13.0
click at [348, 367] on div at bounding box center [339, 380] width 41 height 27
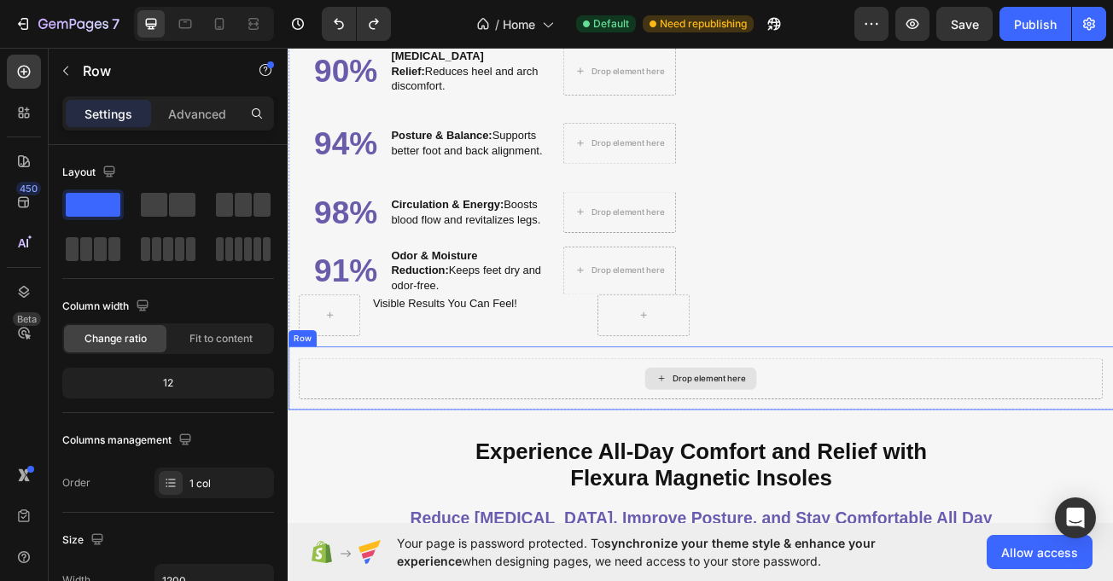
click at [301, 434] on div "Drop element here" at bounding box center [799, 459] width 997 height 51
click at [326, 396] on div "Row" at bounding box center [323, 403] width 28 height 15
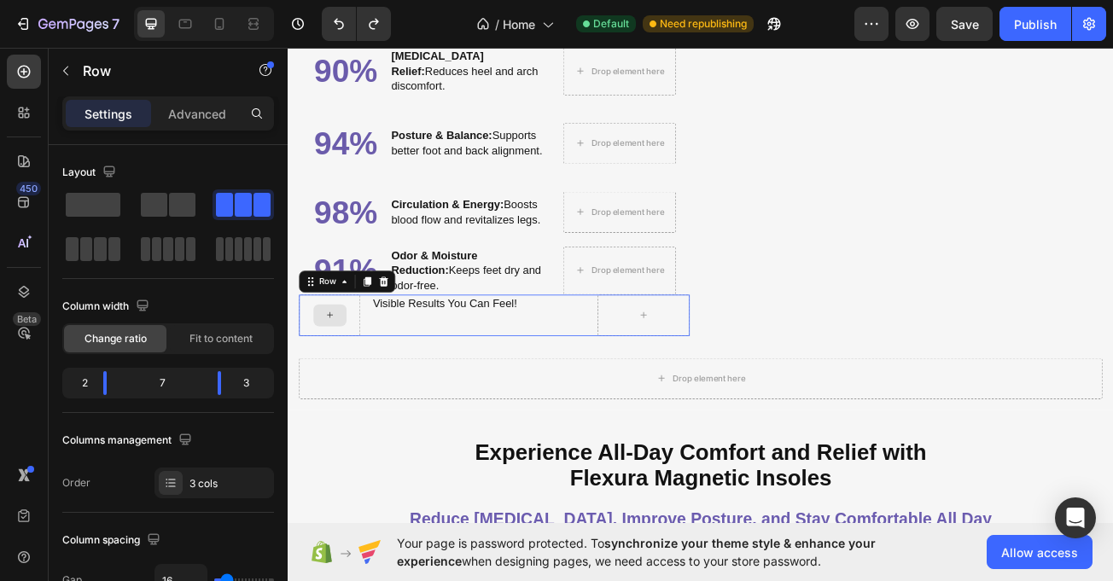
click at [312, 355] on div at bounding box center [339, 380] width 76 height 51
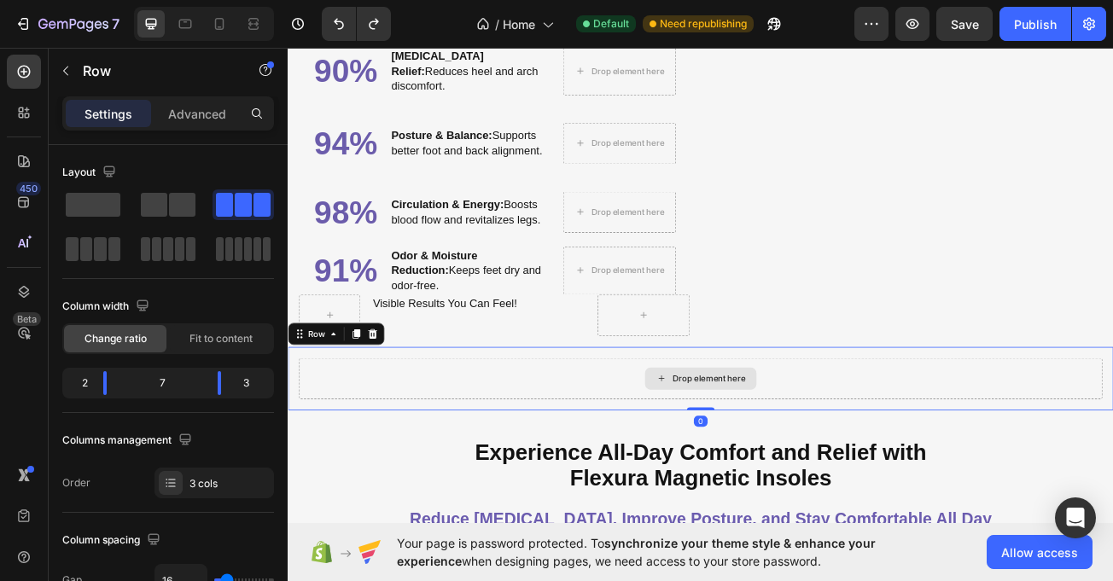
click at [519, 440] on div "Drop element here" at bounding box center [799, 459] width 997 height 51
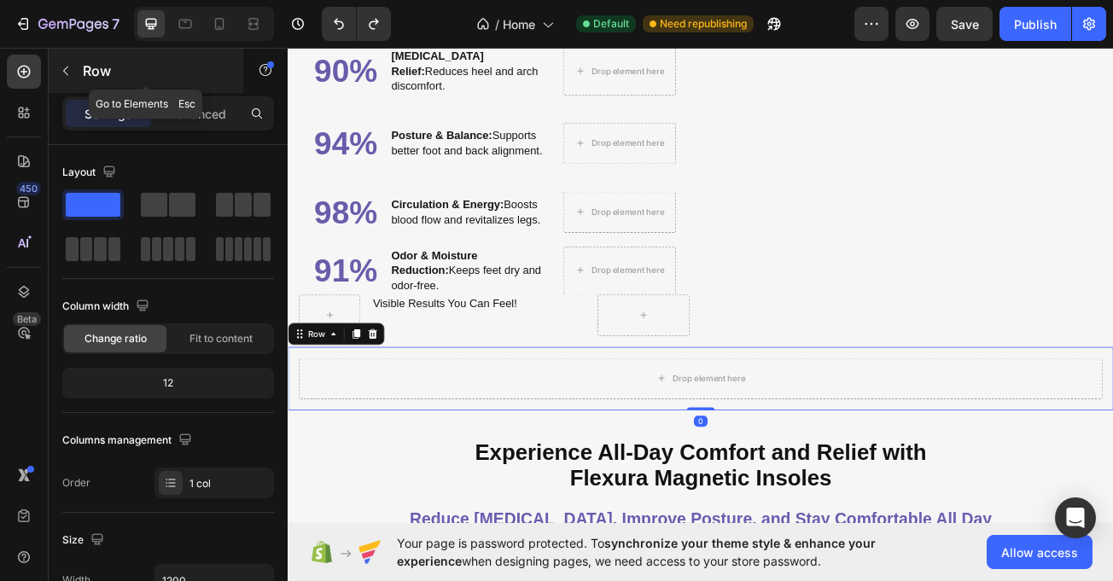
click at [68, 73] on icon "button" at bounding box center [66, 71] width 14 height 14
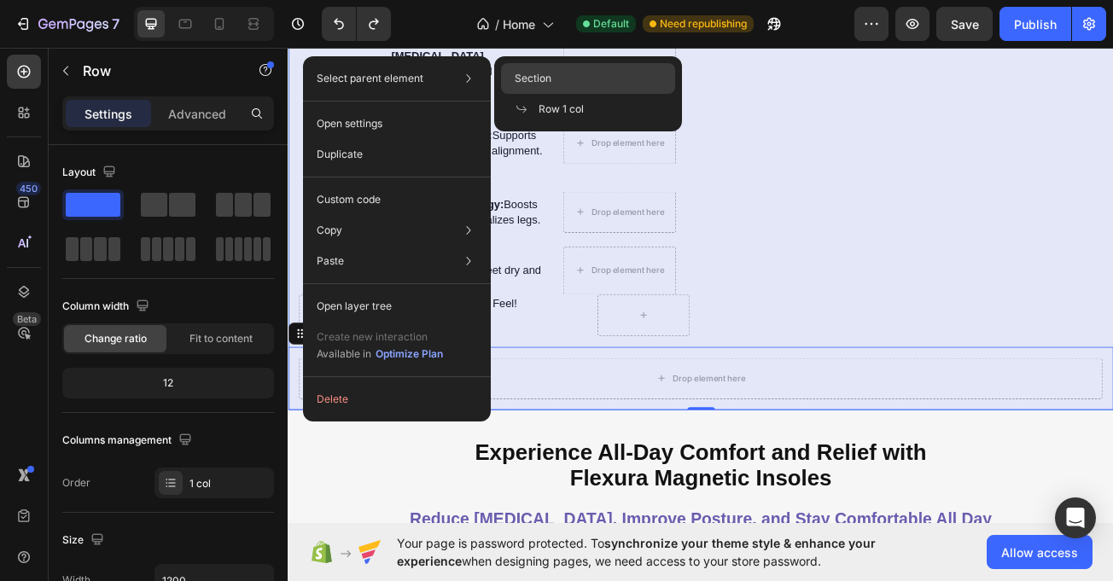
click at [544, 76] on span "Section" at bounding box center [533, 78] width 37 height 15
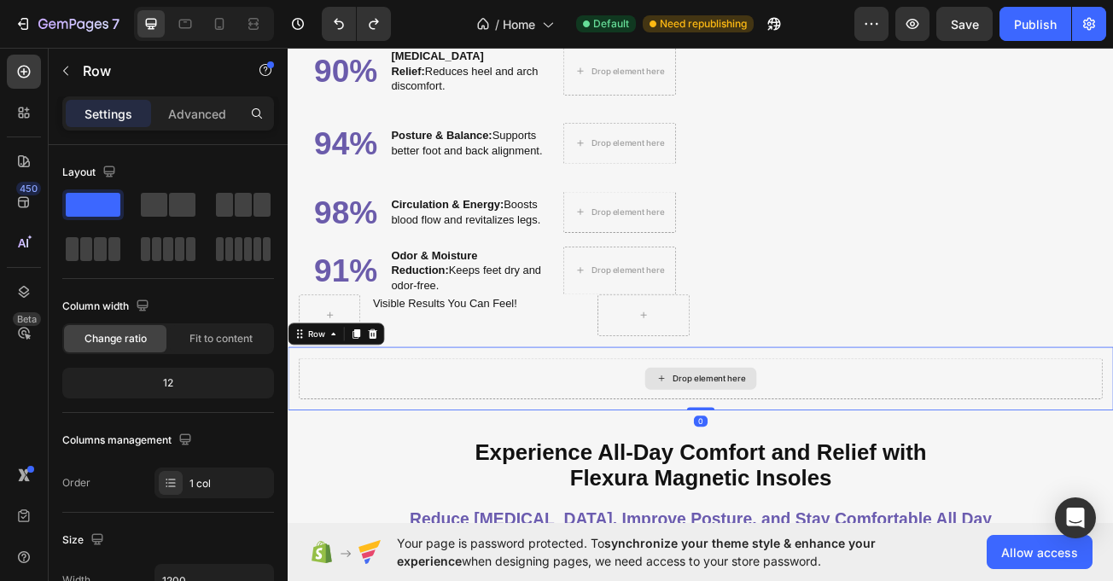
click at [409, 434] on div "Drop element here" at bounding box center [799, 459] width 997 height 51
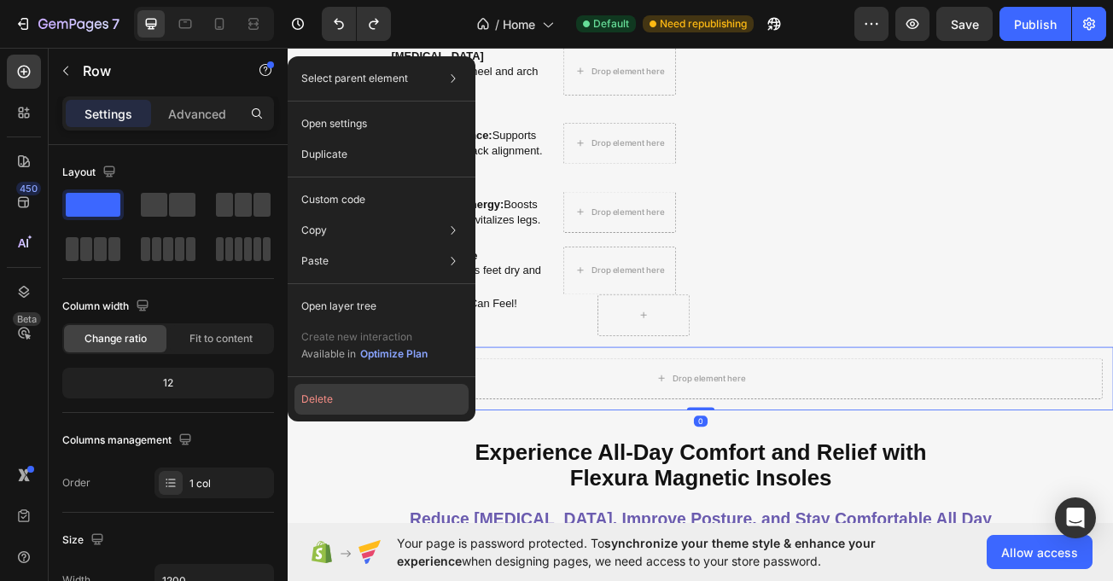
click at [353, 393] on button "Delete" at bounding box center [382, 399] width 174 height 31
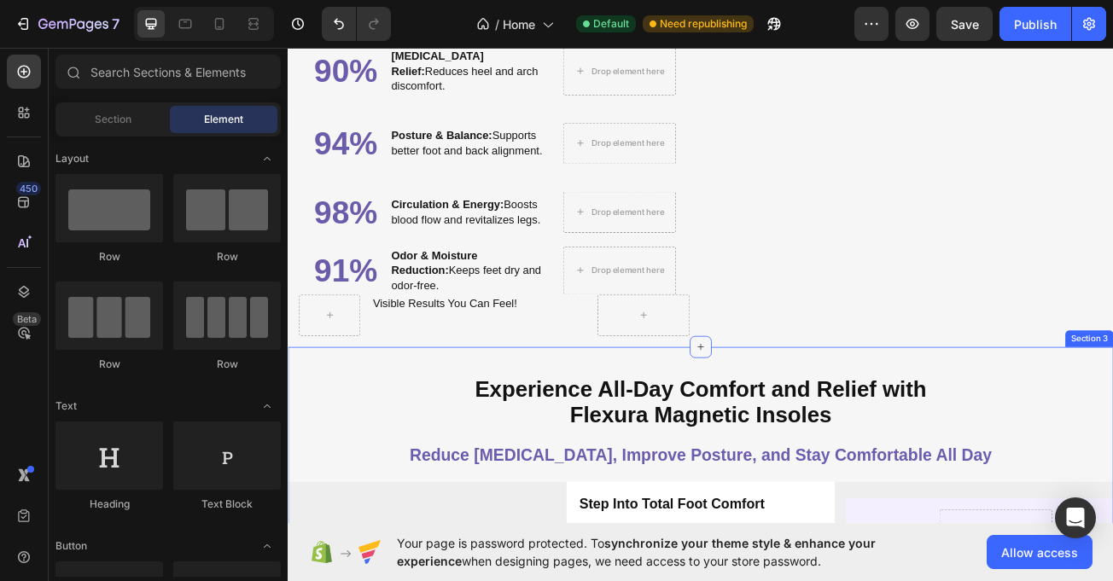
click at [798, 413] on icon at bounding box center [800, 420] width 14 height 14
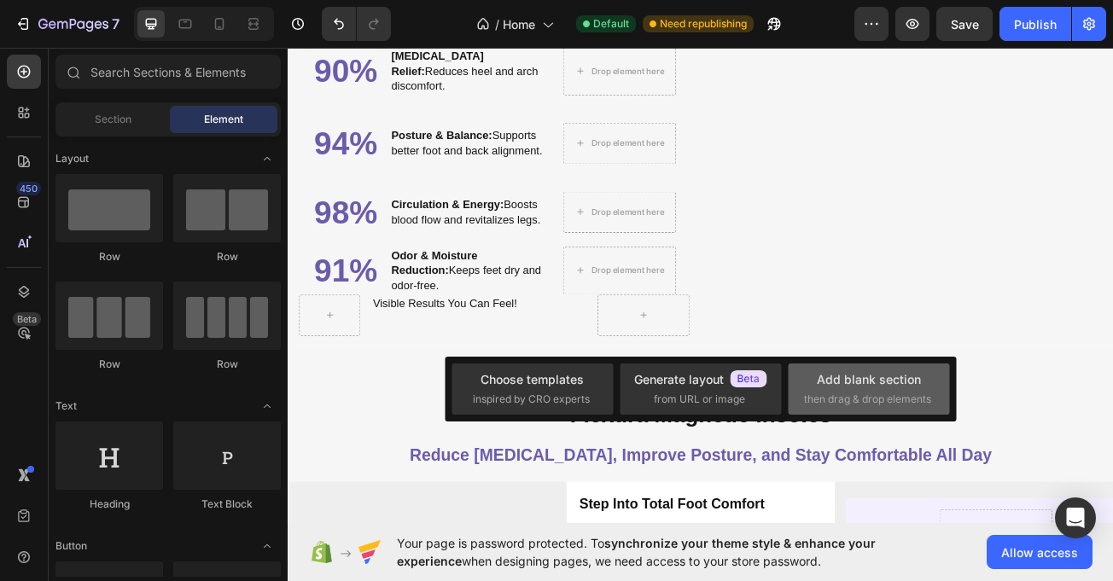
click at [843, 389] on div "Add blank section then drag & drop elements" at bounding box center [869, 389] width 130 height 37
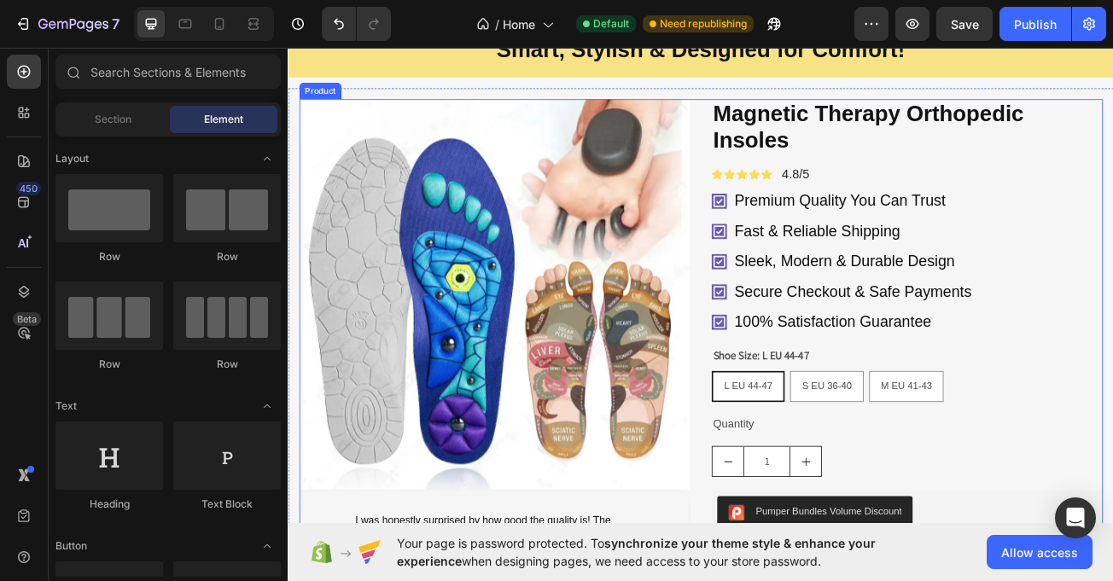
scroll to position [1223, 0]
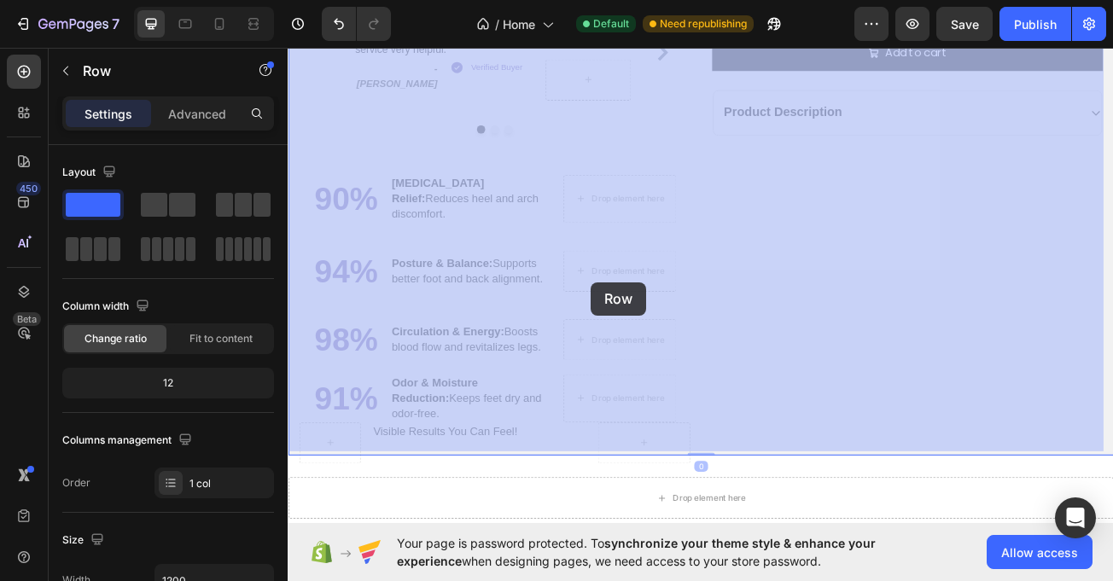
scroll to position [1970, 0]
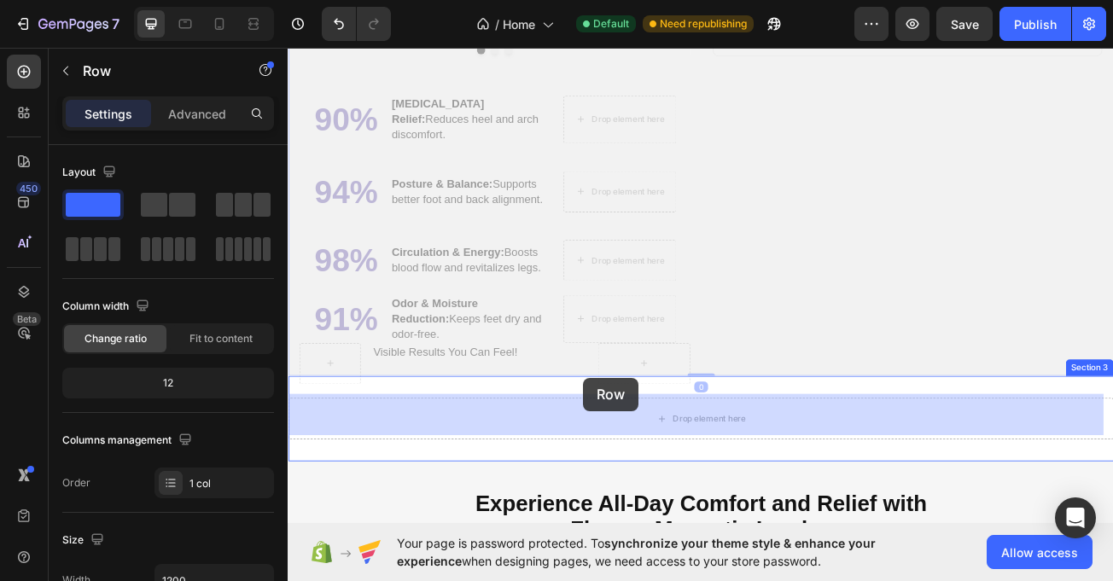
drag, startPoint x: 316, startPoint y: 84, endPoint x: 654, endPoint y: 458, distance: 504.8
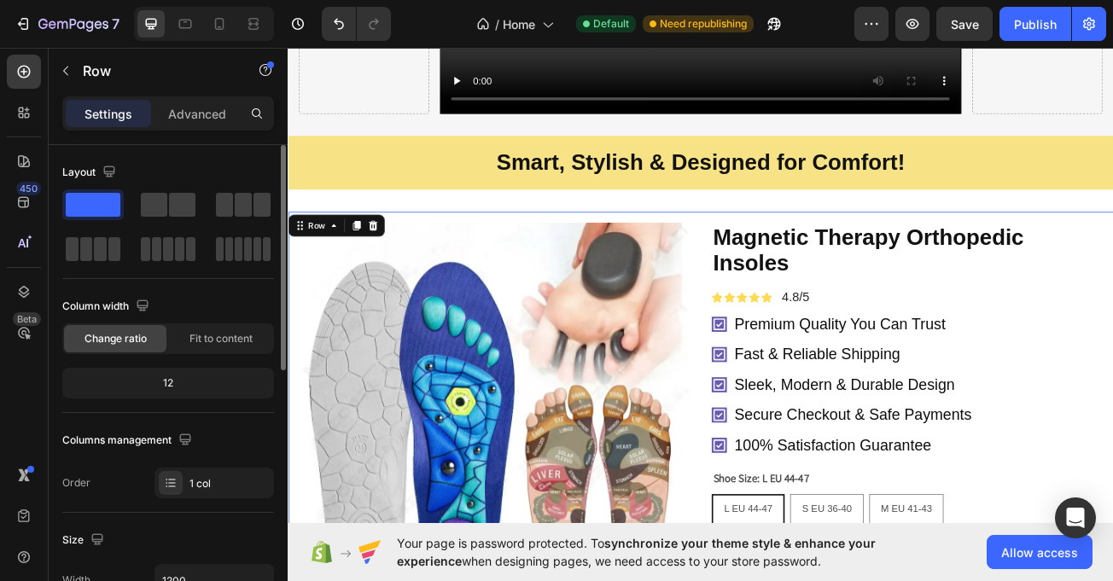
scroll to position [1094, 0]
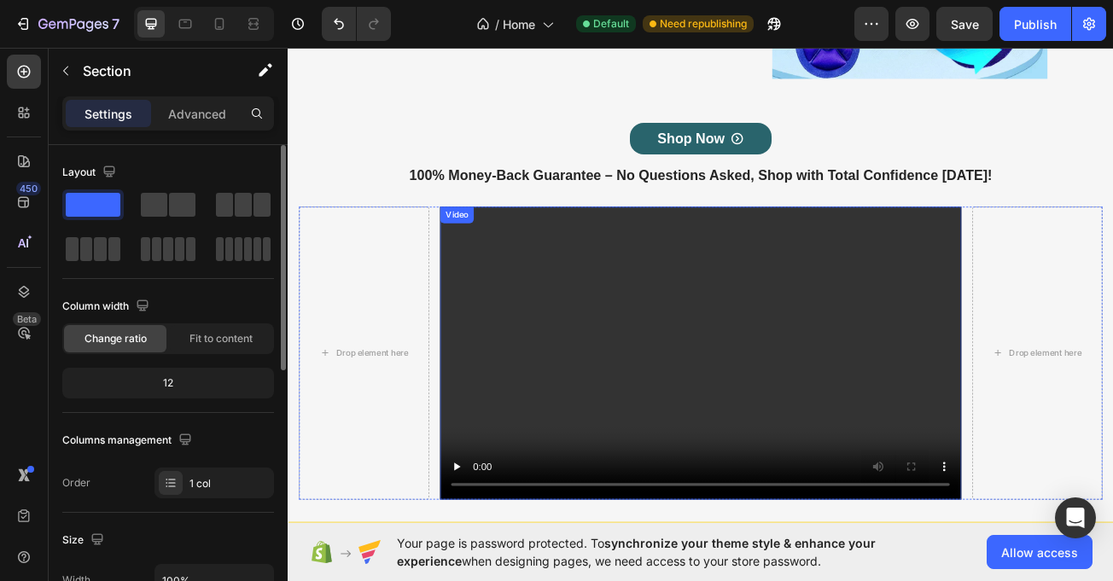
scroll to position [604, 0]
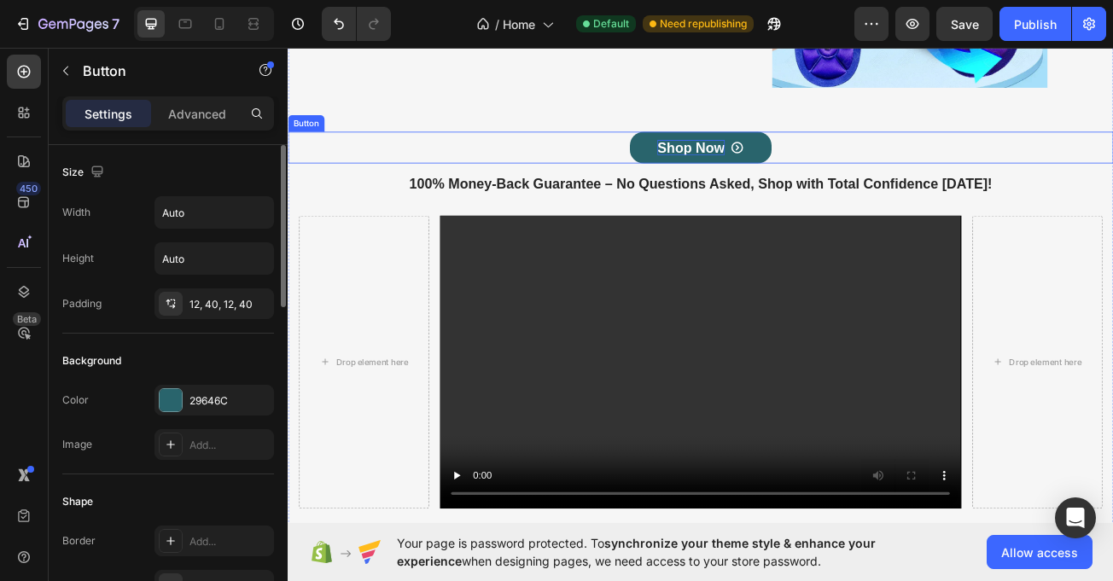
click at [783, 169] on p "Shop Now" at bounding box center [788, 172] width 84 height 19
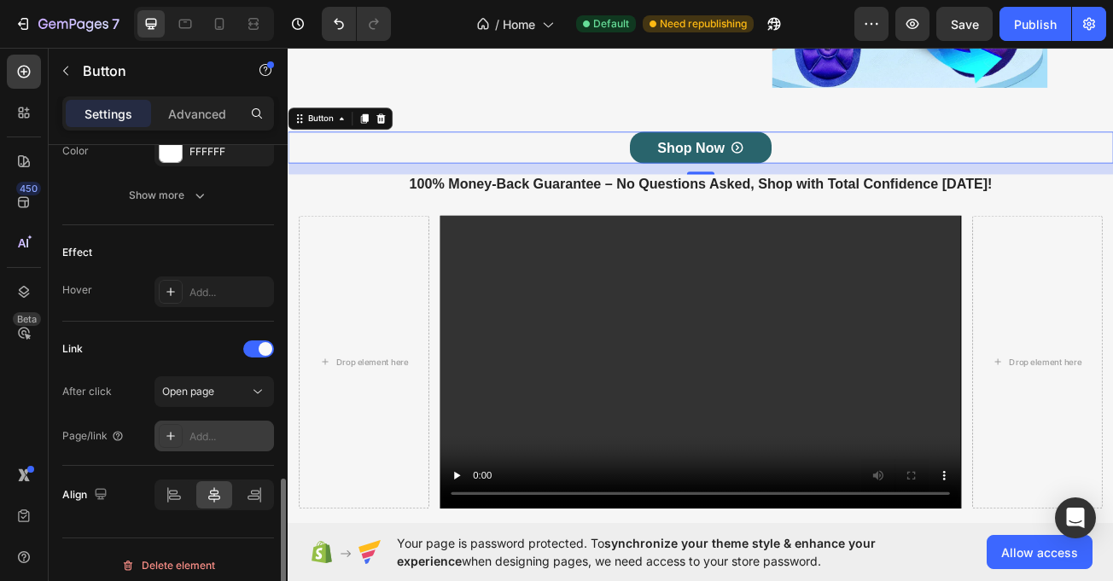
scroll to position [963, 0]
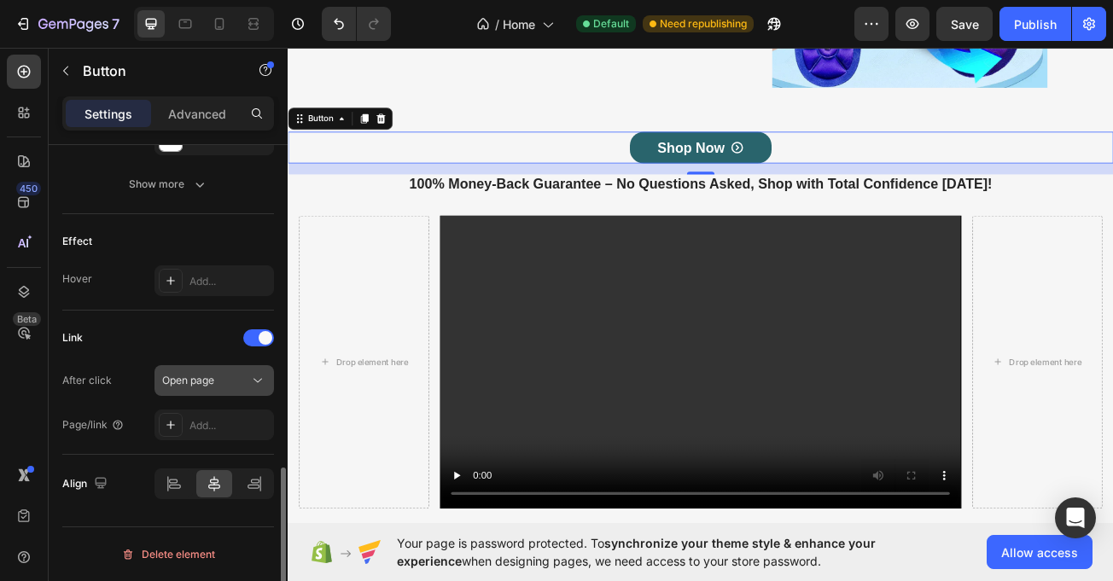
click at [245, 384] on div "Open page" at bounding box center [205, 380] width 87 height 15
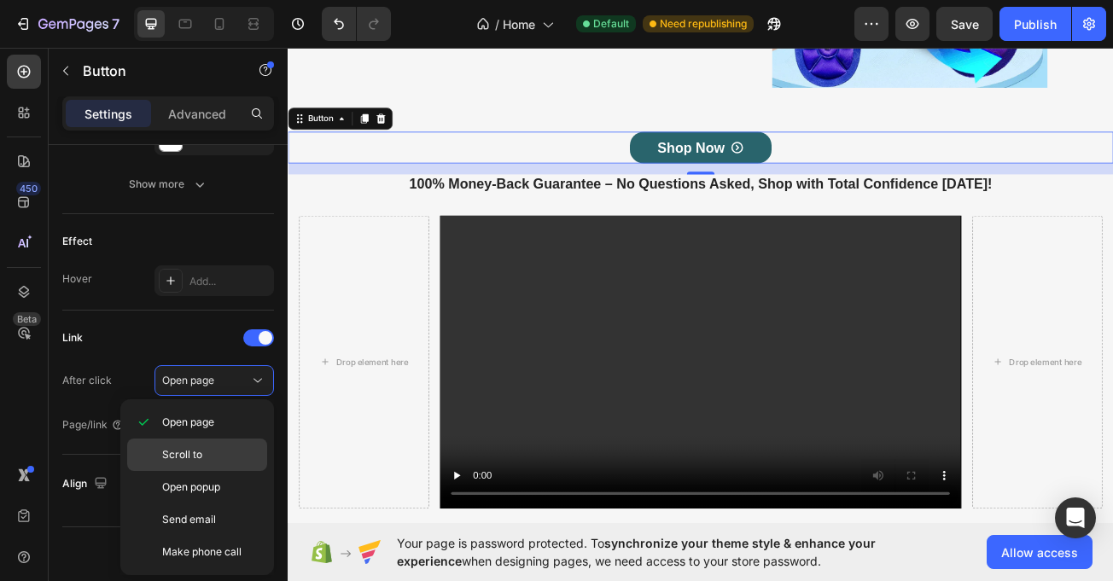
click at [248, 462] on p "Scroll to" at bounding box center [210, 454] width 97 height 15
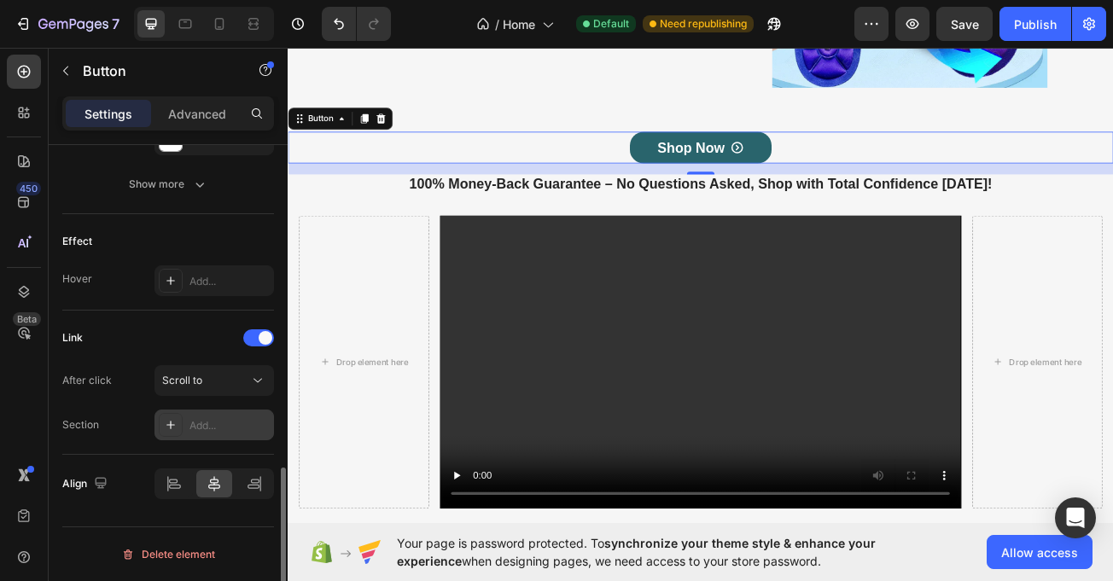
click at [225, 432] on div "Add..." at bounding box center [230, 425] width 80 height 15
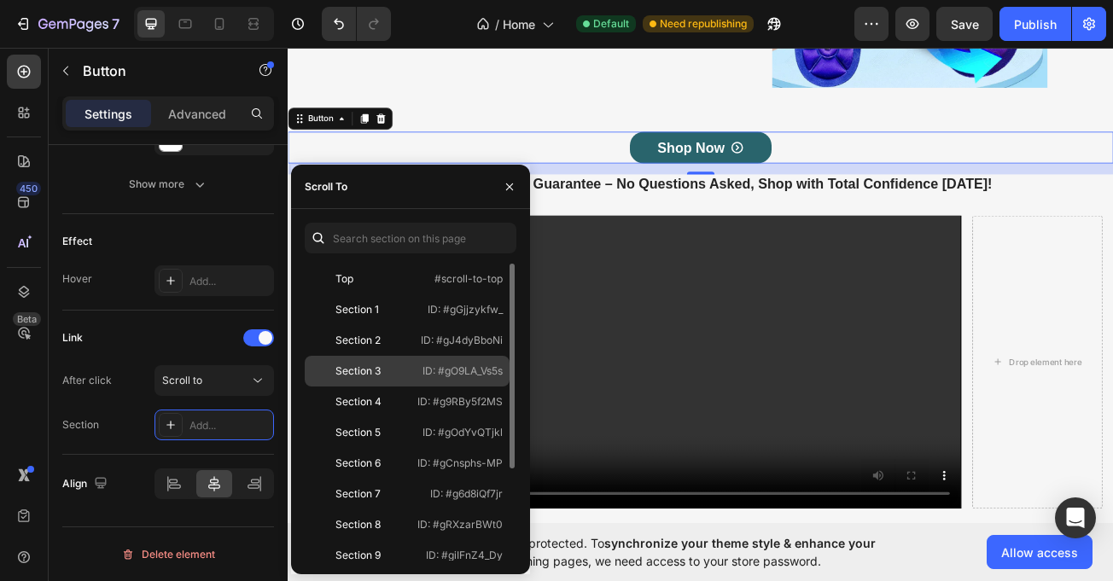
click at [373, 387] on div "Section 3 ID: #gO9LA_Vs5s" at bounding box center [407, 402] width 205 height 31
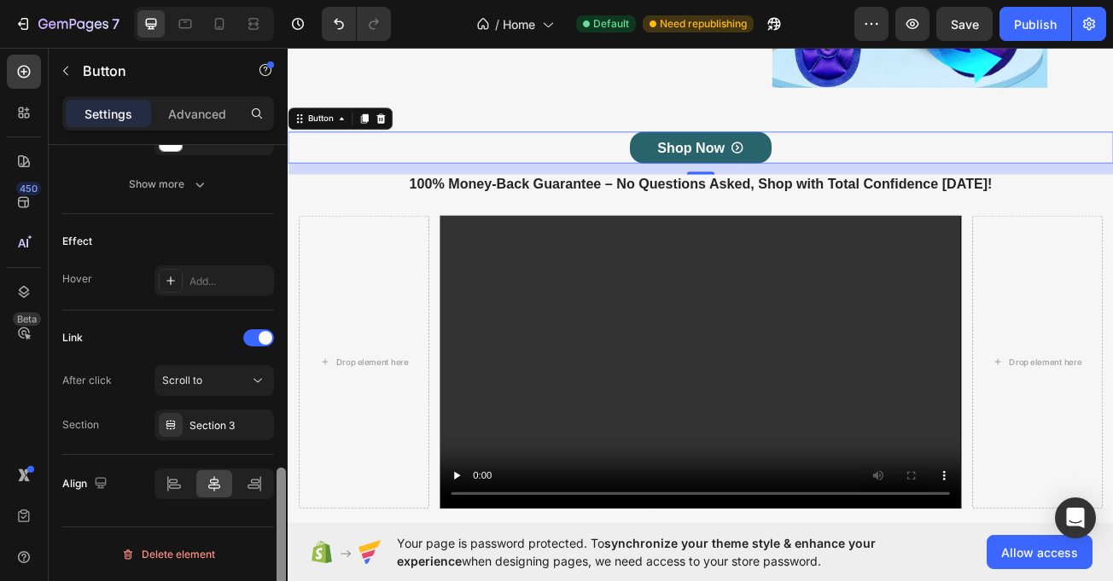
drag, startPoint x: 0, startPoint y: 432, endPoint x: 275, endPoint y: 297, distance: 306.2
click at [3, 426] on div "450 Beta" at bounding box center [24, 315] width 49 height 534
click at [823, 158] on link "Shop Now" at bounding box center [800, 172] width 176 height 39
click at [1028, 0] on html "7 / Home Default Need republishing Preview Save Publish 450 Beta Sections(30) E…" at bounding box center [556, 0] width 1113 height 0
click at [1013, 8] on button "Publish" at bounding box center [1036, 24] width 72 height 34
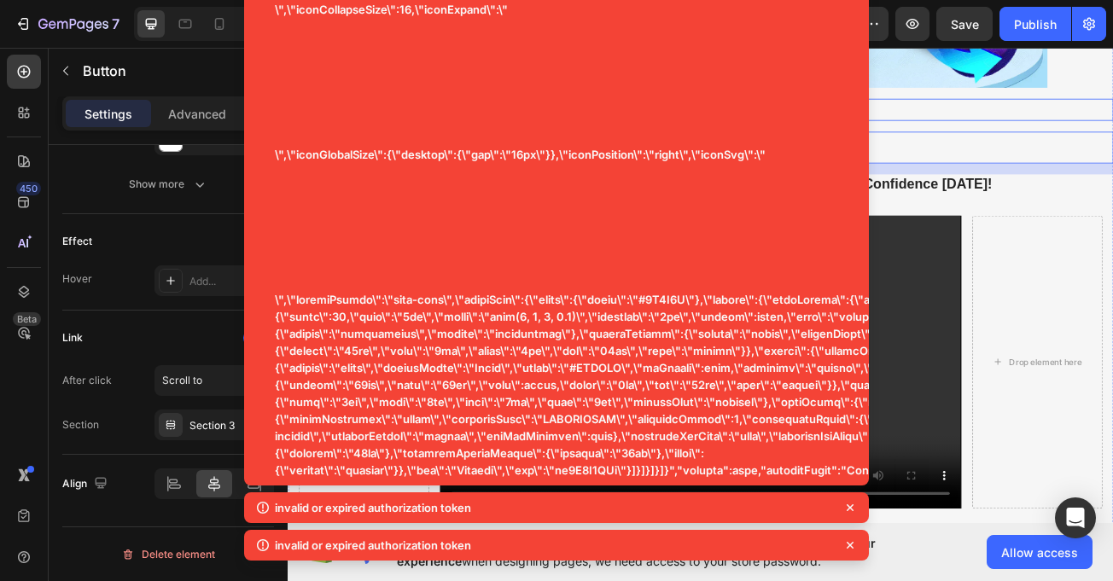
click at [1072, 112] on div "Drop element here I was skeptical at first, but these insoles have completely c…" at bounding box center [800, 125] width 1025 height 27
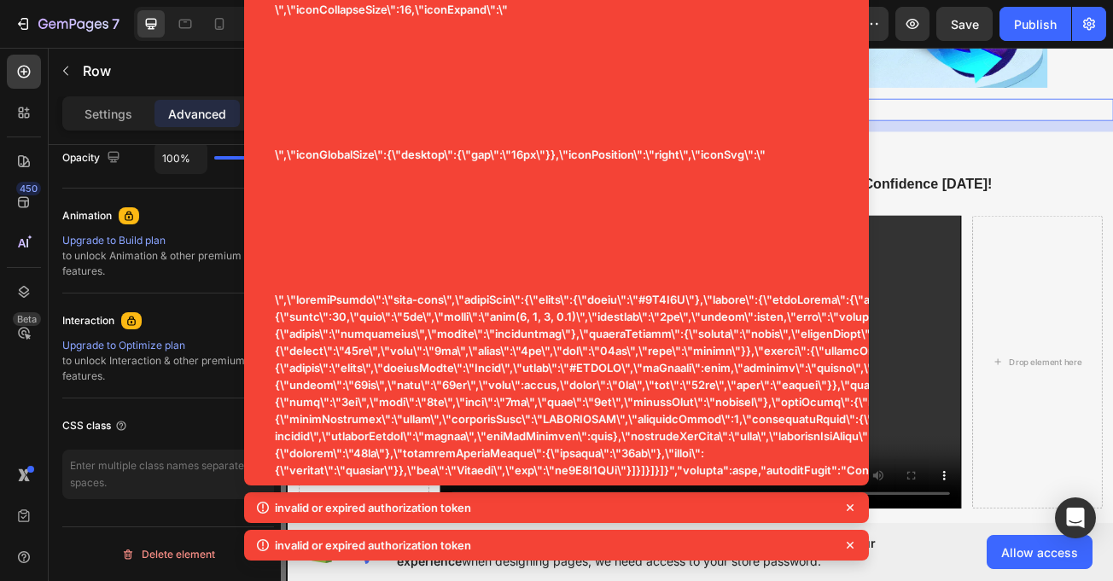
scroll to position [0, 0]
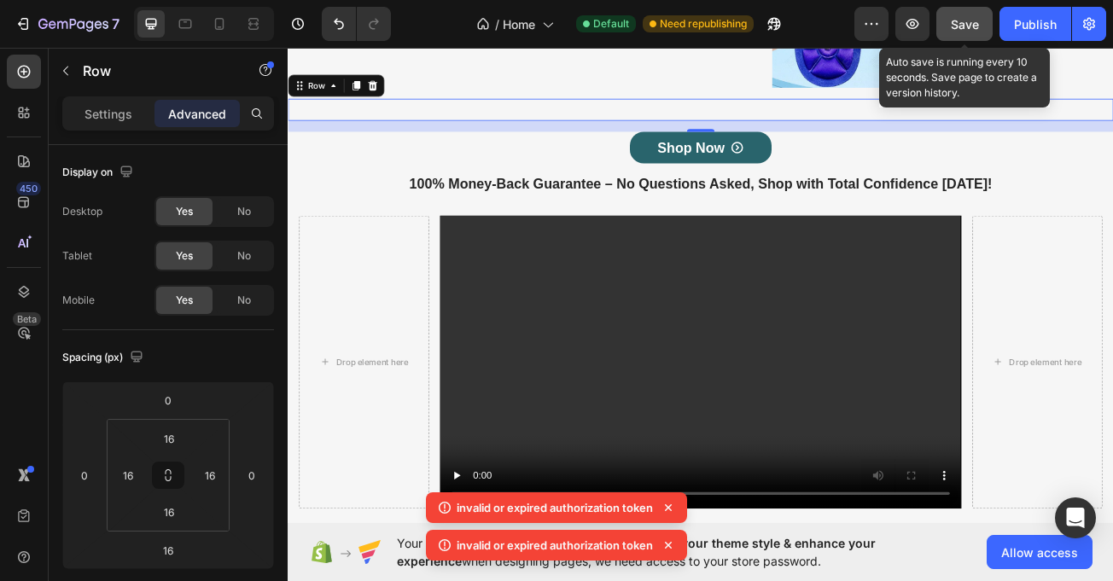
click at [961, 25] on span "Save" at bounding box center [965, 24] width 28 height 15
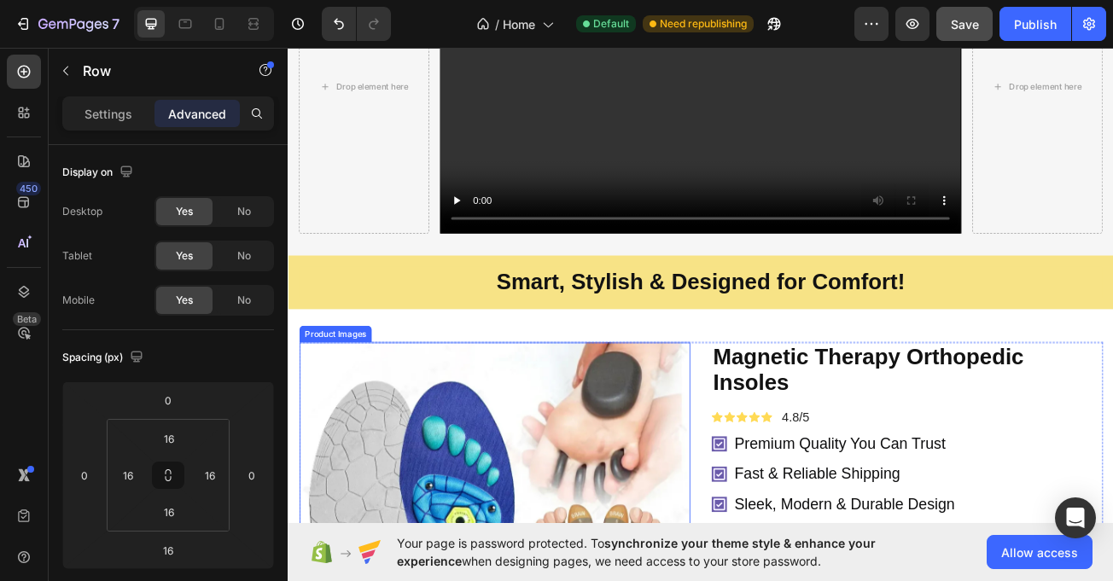
scroll to position [968, 0]
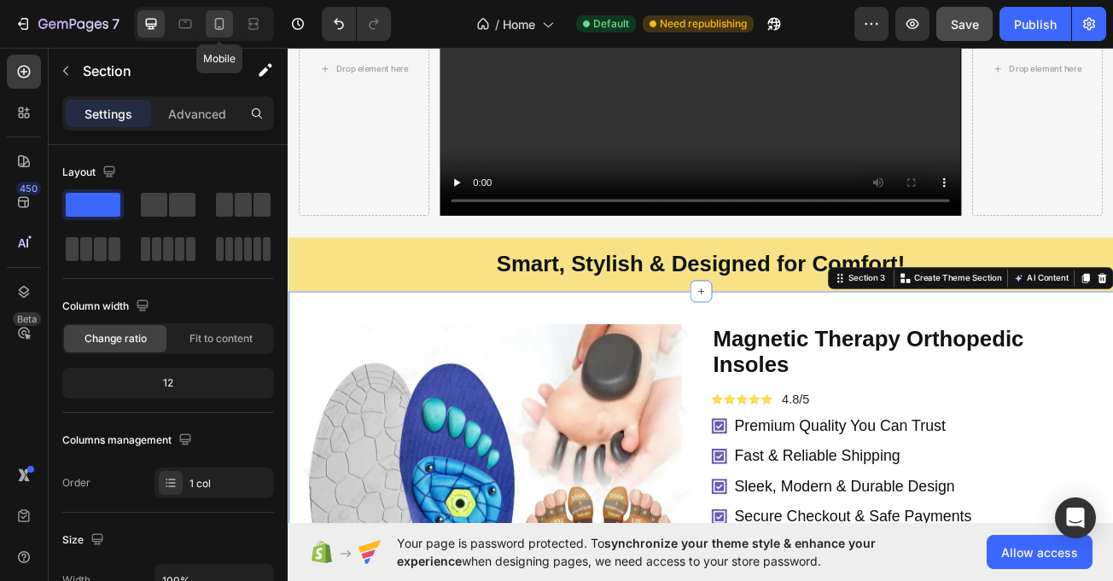
click at [221, 22] on icon at bounding box center [219, 23] width 17 height 17
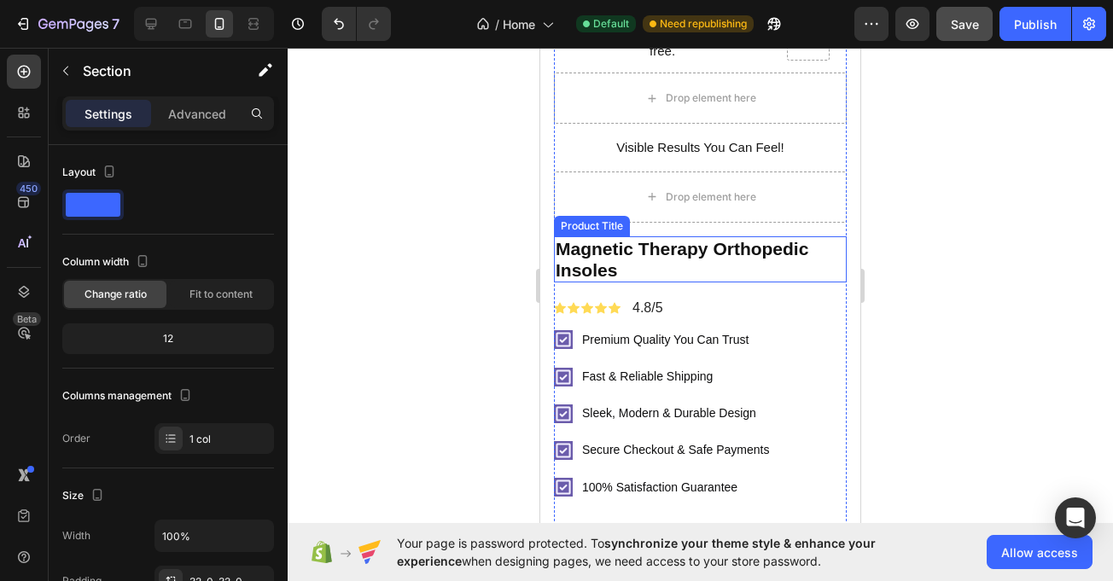
scroll to position [2582, 0]
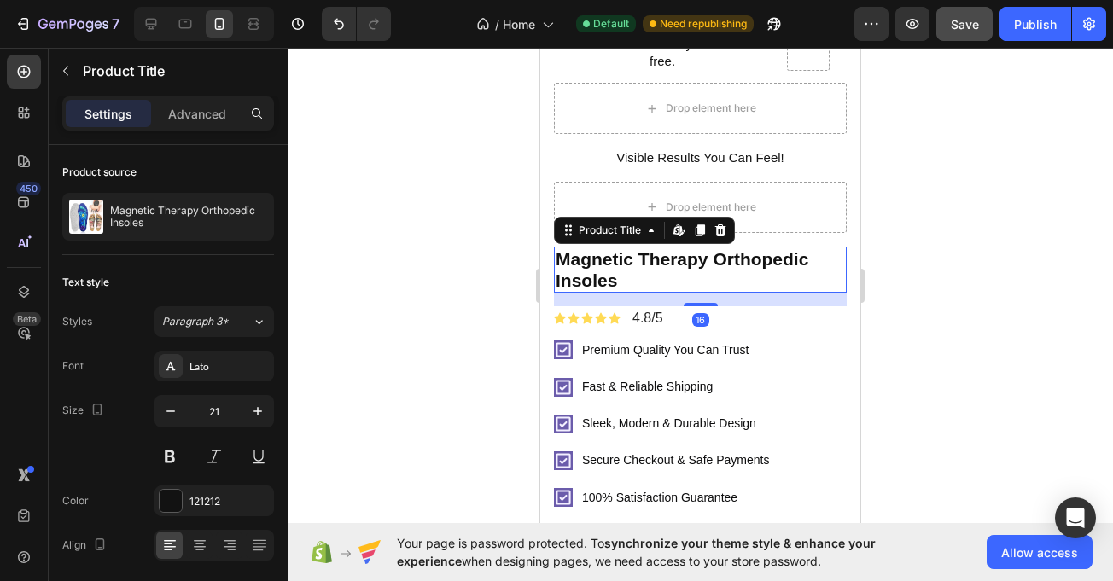
click at [809, 247] on h2 "Magnetic Therapy Orthopedic Insoles" at bounding box center [700, 270] width 293 height 46
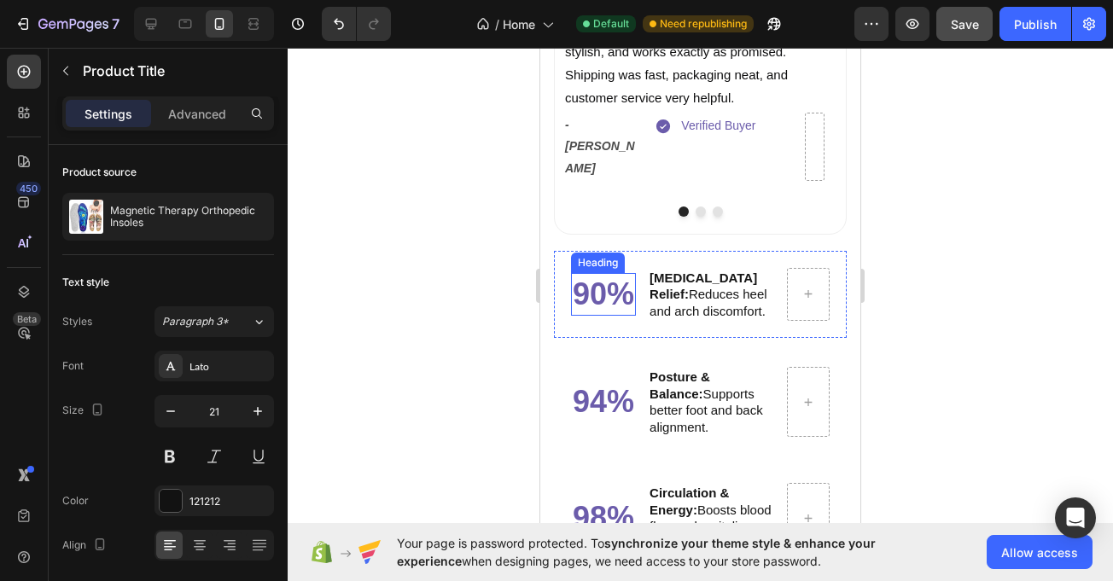
scroll to position [1967, 0]
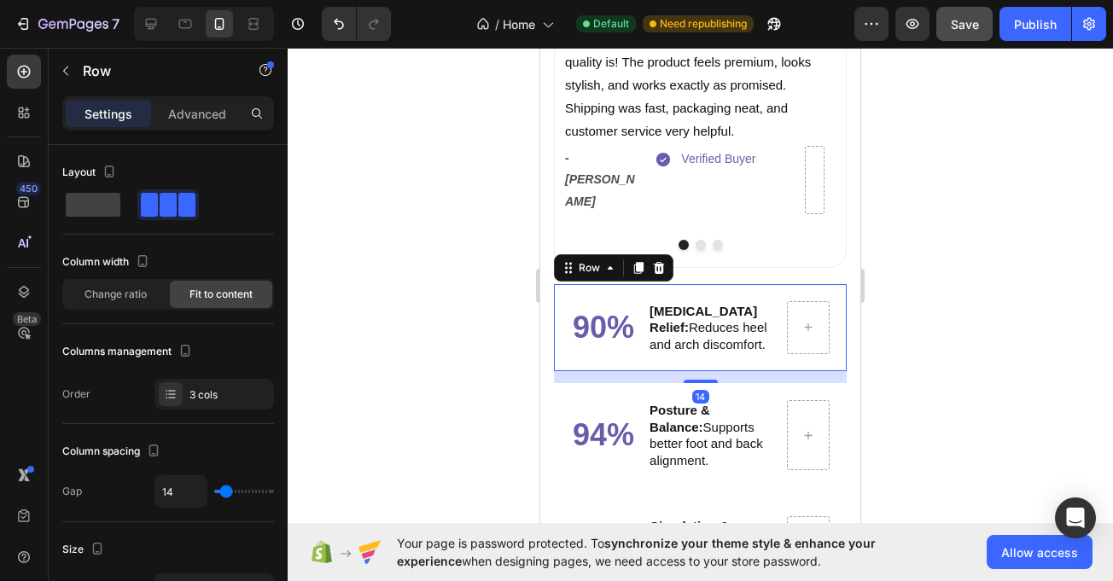
click at [582, 284] on div "90% Heading Foot Pain Relief: Reduces heel and arch discomfort. Text Block Row …" at bounding box center [700, 328] width 293 height 88
click at [176, 19] on div at bounding box center [185, 23] width 27 height 27
type input "16"
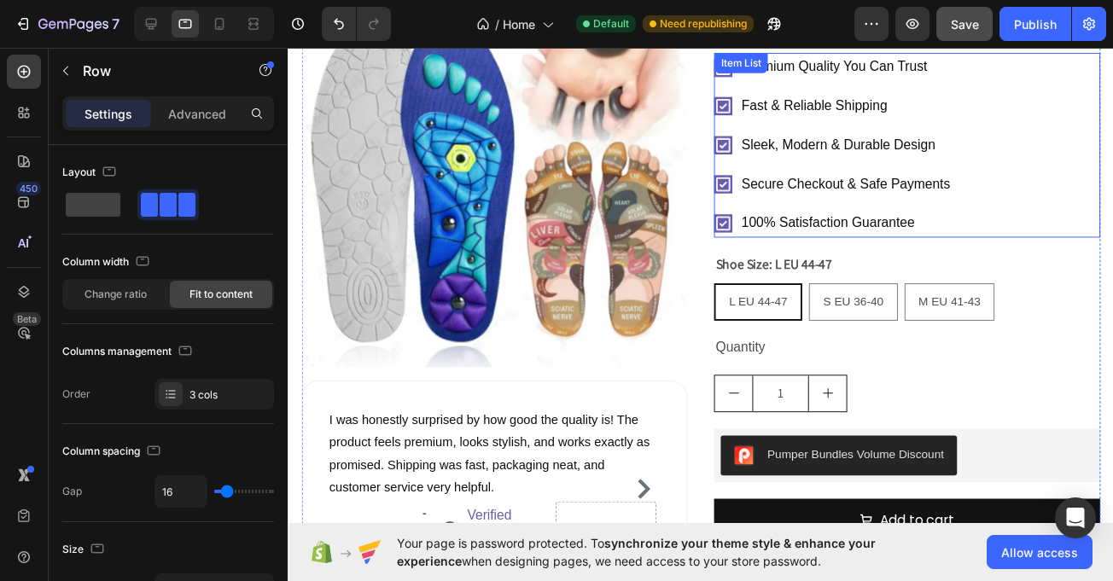
scroll to position [1582, 0]
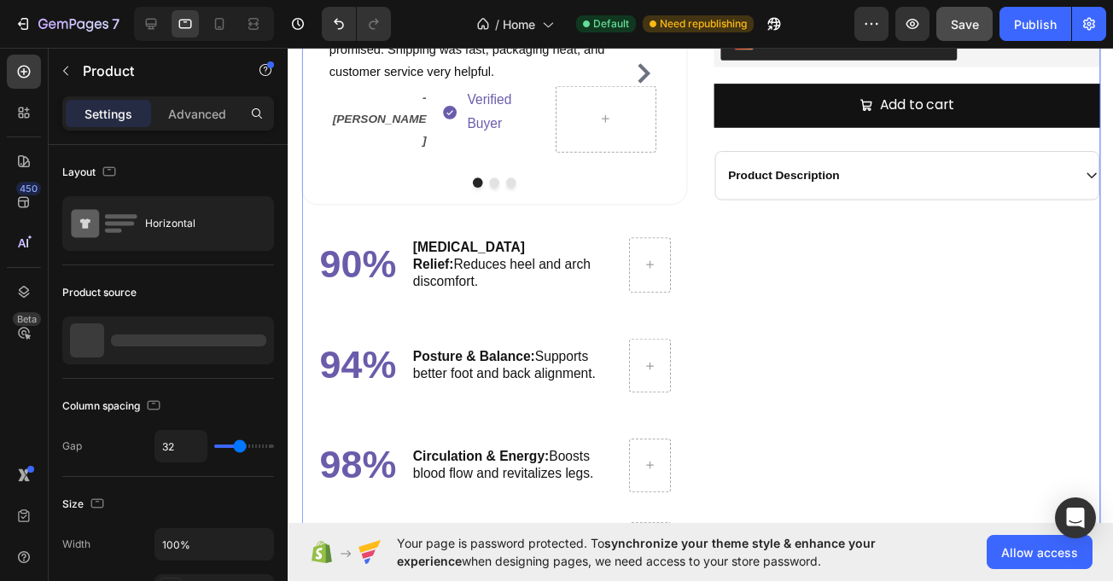
scroll to position [2106, 0]
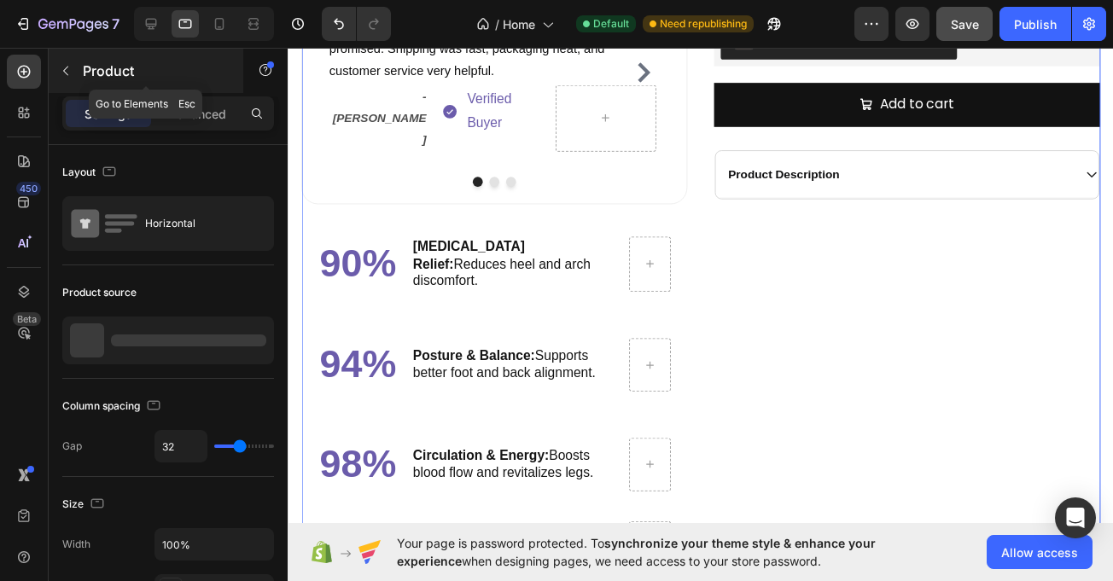
click at [71, 58] on button "button" at bounding box center [65, 70] width 27 height 27
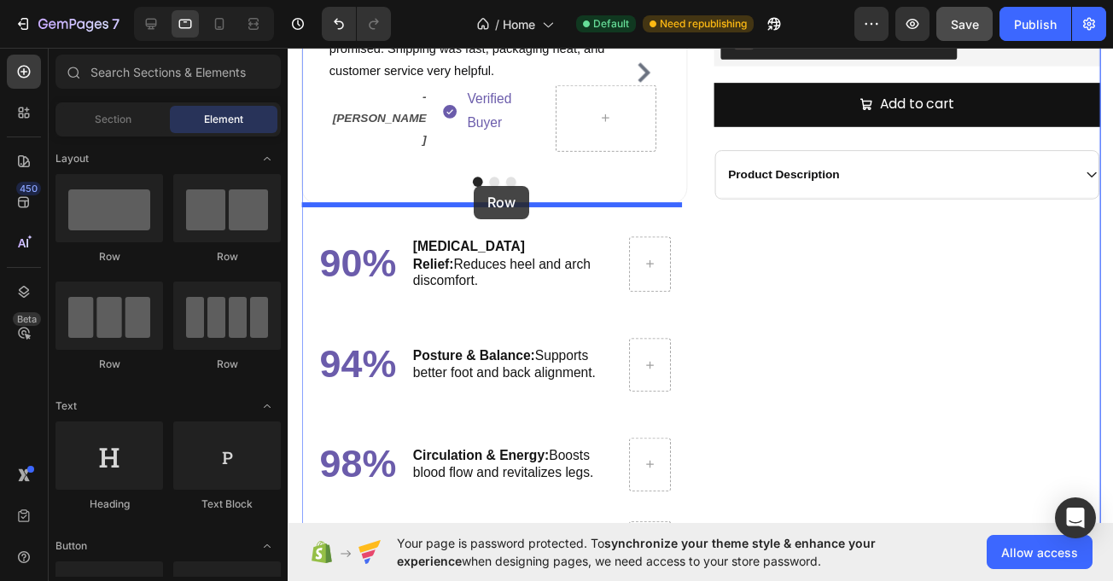
drag, startPoint x: 413, startPoint y: 257, endPoint x: 467, endPoint y: 183, distance: 91.7
click at [467, 183] on div "I was honestly surprised by how good the quality is! The product feels premium,…" at bounding box center [499, 85] width 396 height 246
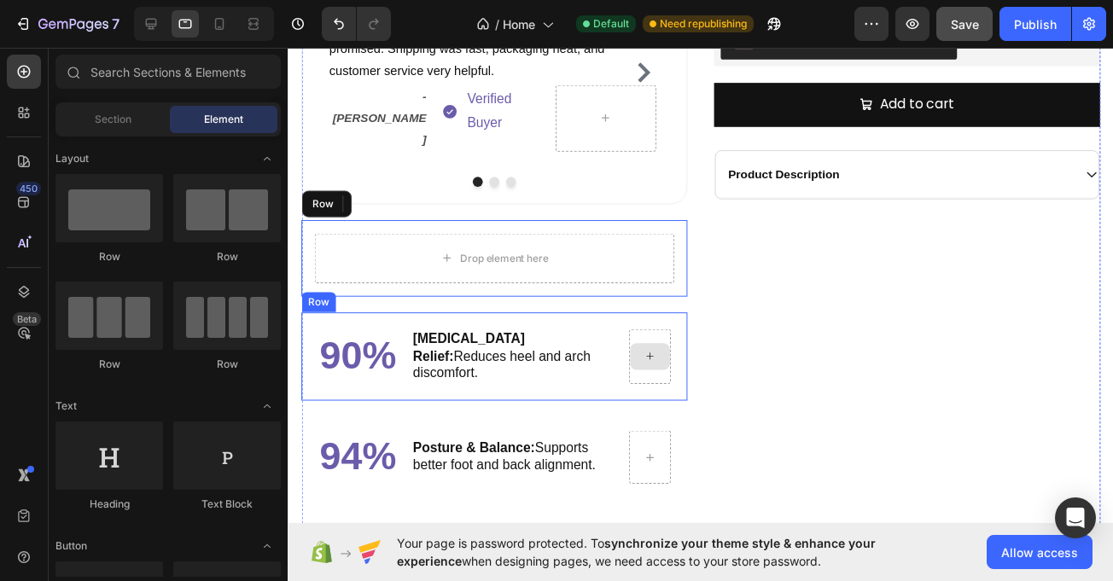
click at [666, 351] on div at bounding box center [659, 364] width 41 height 27
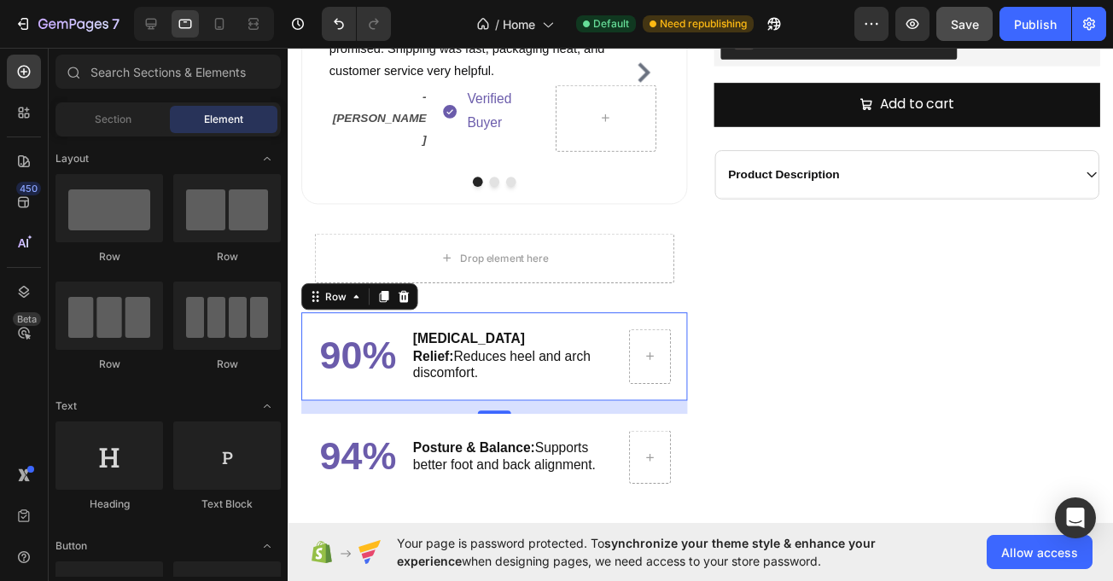
click at [305, 327] on div "90% Heading Foot Pain Relief: Reduces heel and arch discomfort. Text Block Row 0" at bounding box center [499, 364] width 396 height 90
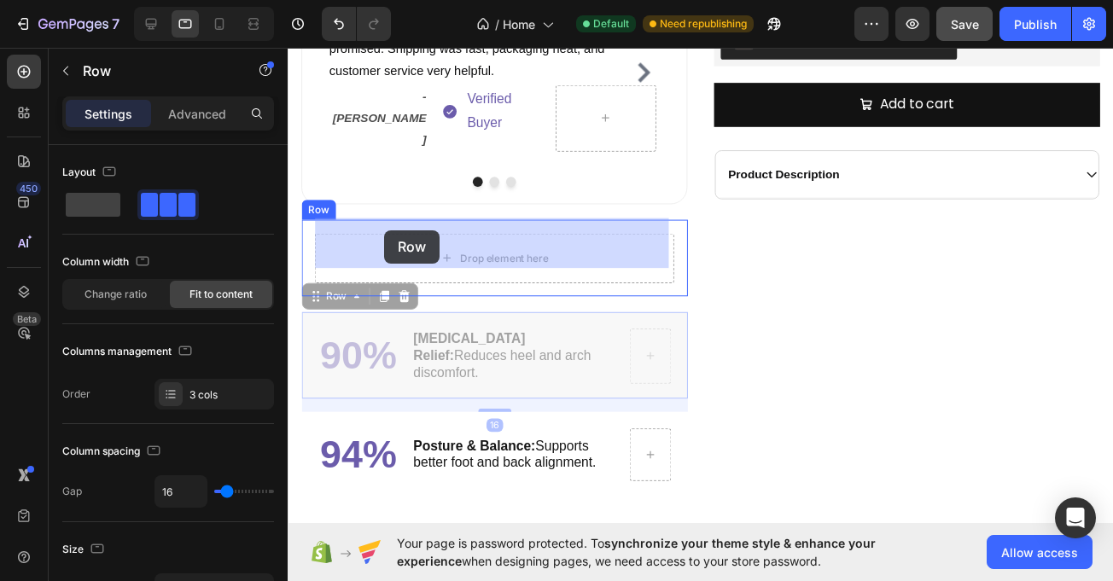
drag, startPoint x: 319, startPoint y: 275, endPoint x: 387, endPoint y: 235, distance: 78.5
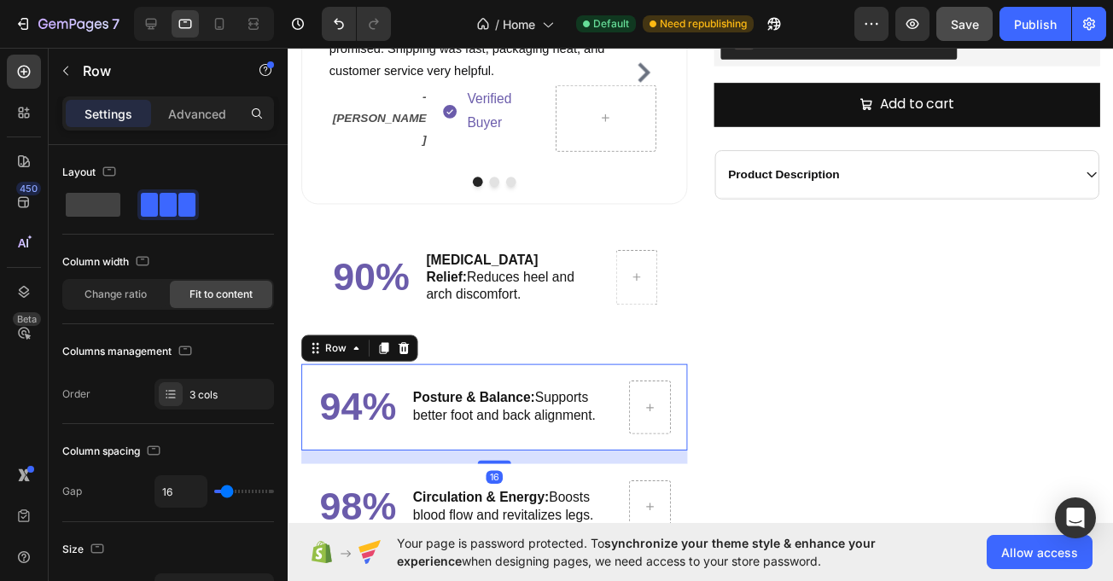
click at [678, 395] on div "94% Heading Posture & Balance: Supports better foot and back alignment. Text Bl…" at bounding box center [499, 416] width 396 height 89
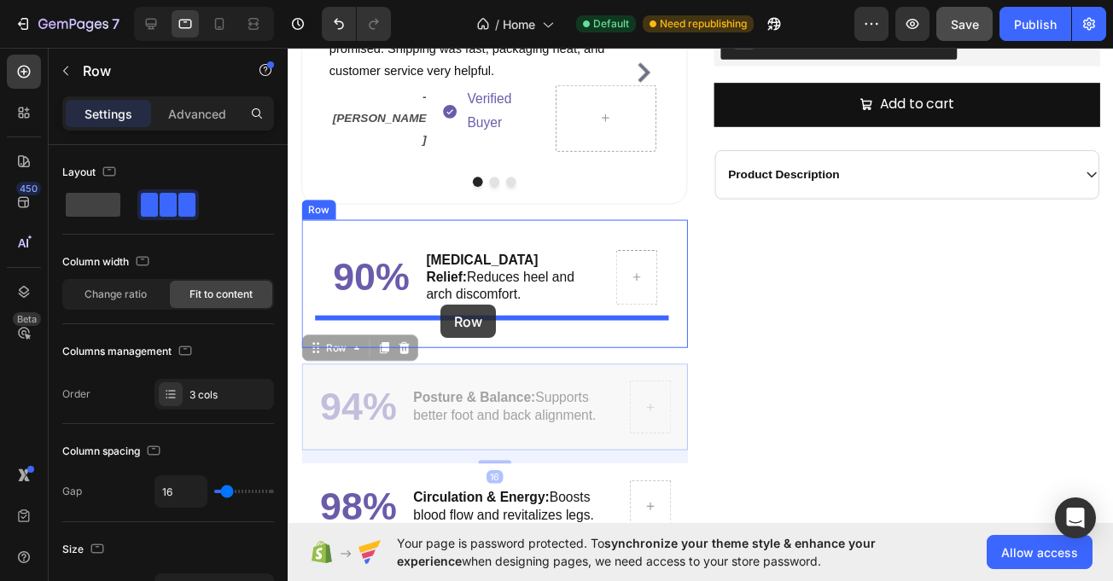
drag, startPoint x: 311, startPoint y: 342, endPoint x: 445, endPoint y: 312, distance: 137.5
click at [445, 312] on div "90% Heading Foot Pain Relief: Reduces heel and arch discomfort. Text Block Row" at bounding box center [499, 290] width 369 height 104
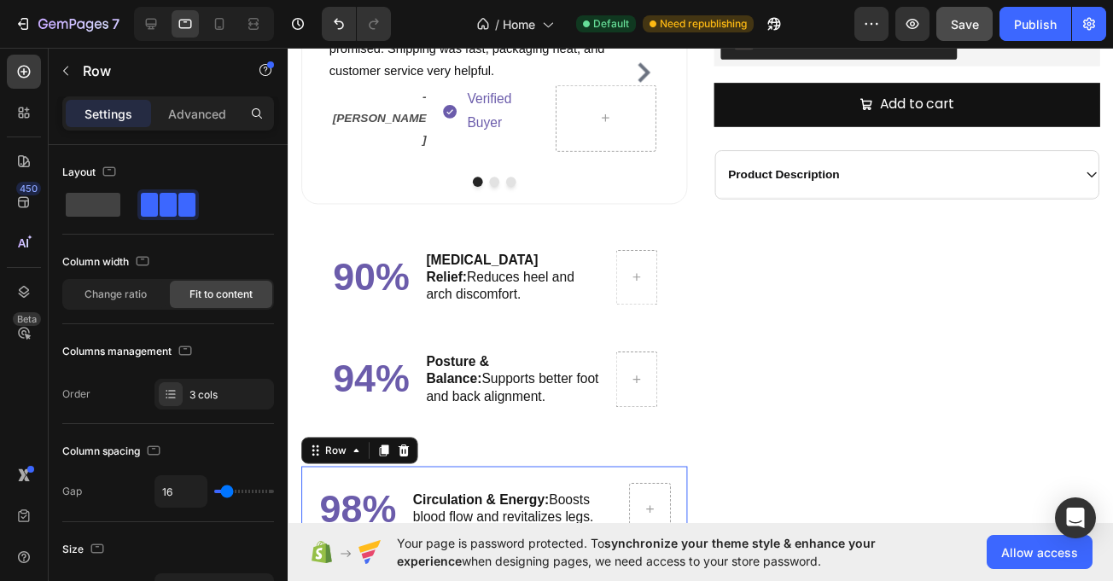
click at [687, 483] on div "98% Heading Circulation & Energy: Boosts blood flow and revitalizes legs. Text …" at bounding box center [499, 513] width 396 height 72
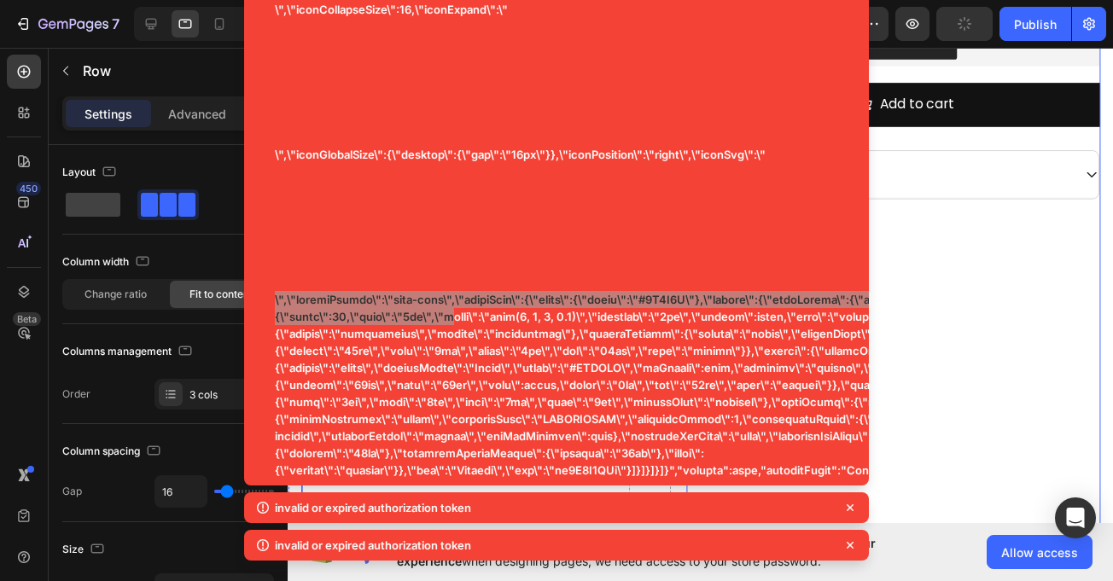
click at [942, 287] on div "Magnetic Therapy Orthopedic Insoles Product Title Icon Icon Icon Icon Icon Icon…" at bounding box center [923, 127] width 396 height 1148
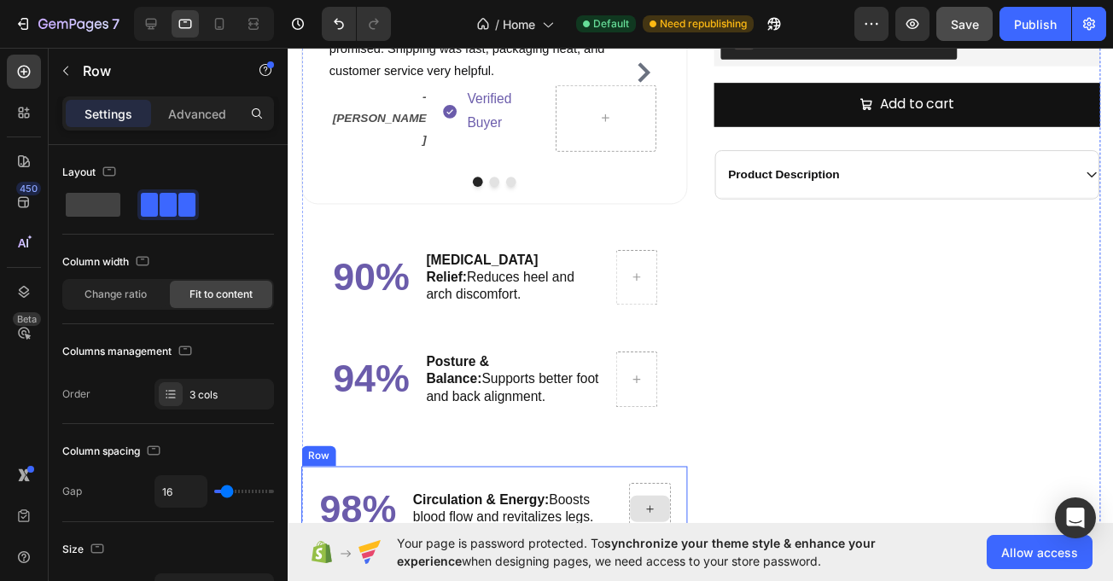
click at [672, 494] on div at bounding box center [659, 521] width 43 height 55
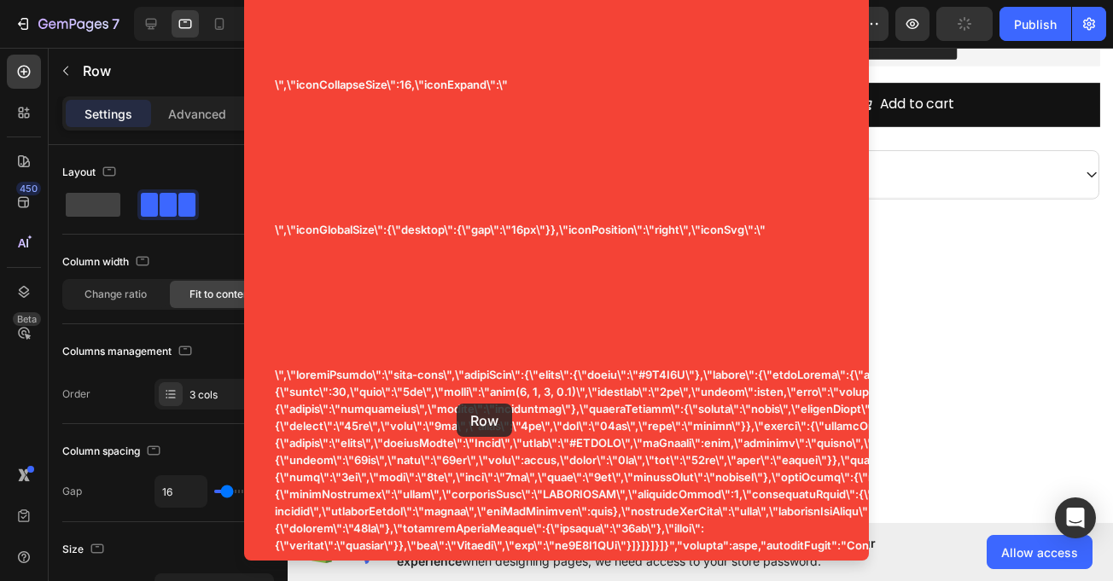
drag, startPoint x: 744, startPoint y: 454, endPoint x: 461, endPoint y: 416, distance: 286.0
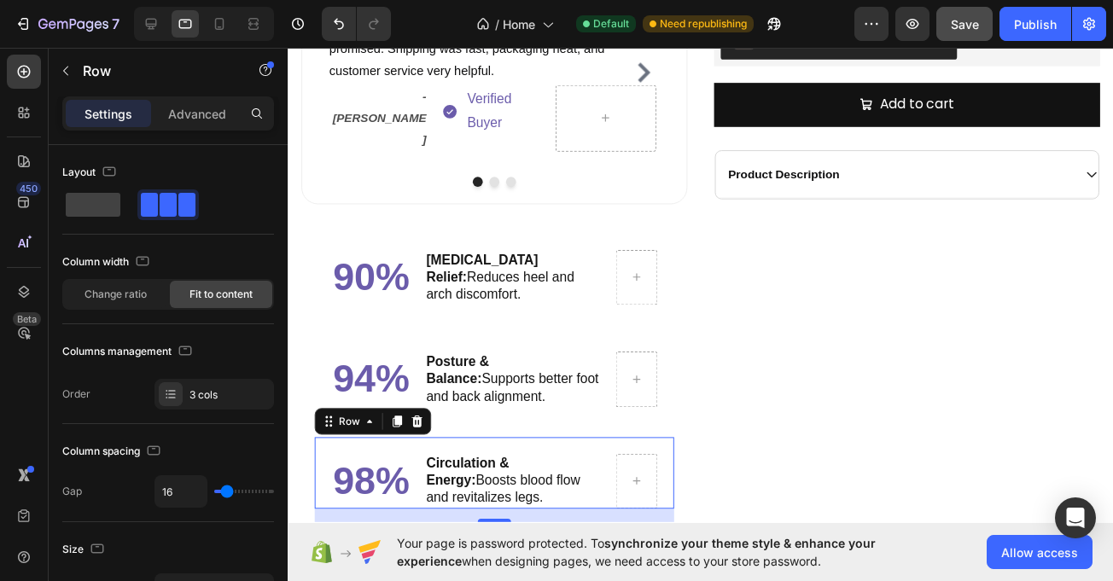
click at [666, 449] on div "98% Heading Circulation & Energy: Boosts blood flow and revitalizes legs. Text …" at bounding box center [499, 483] width 369 height 73
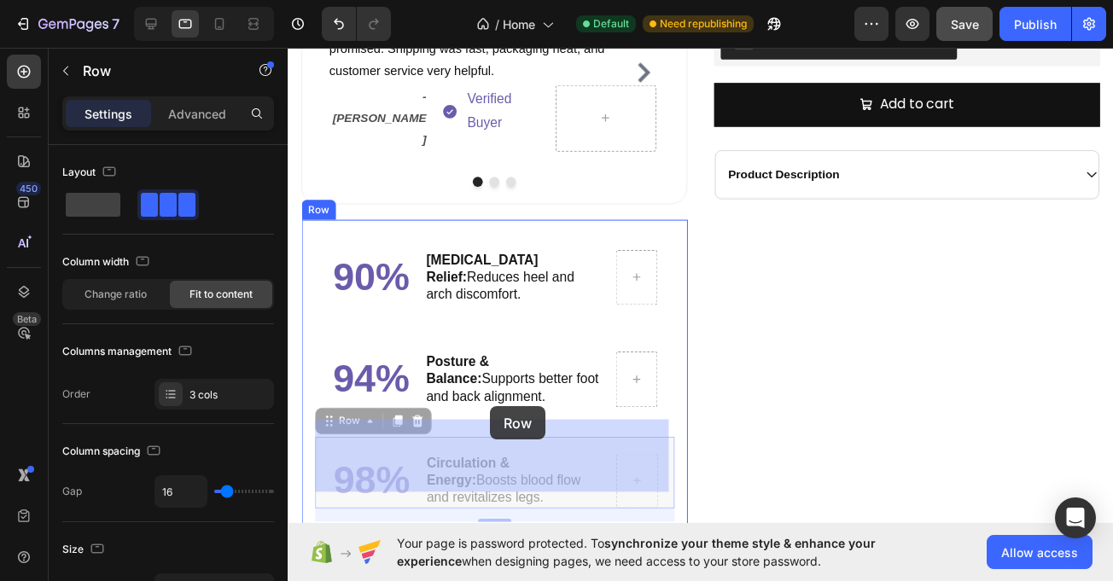
drag, startPoint x: 330, startPoint y: 410, endPoint x: 504, endPoint y: 416, distance: 174.3
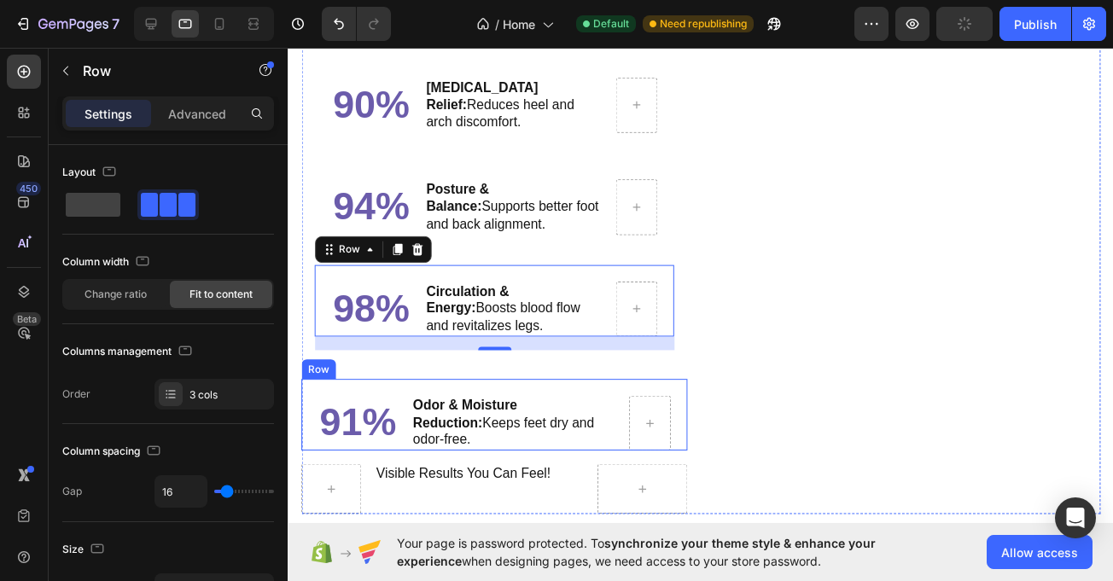
scroll to position [2299, 0]
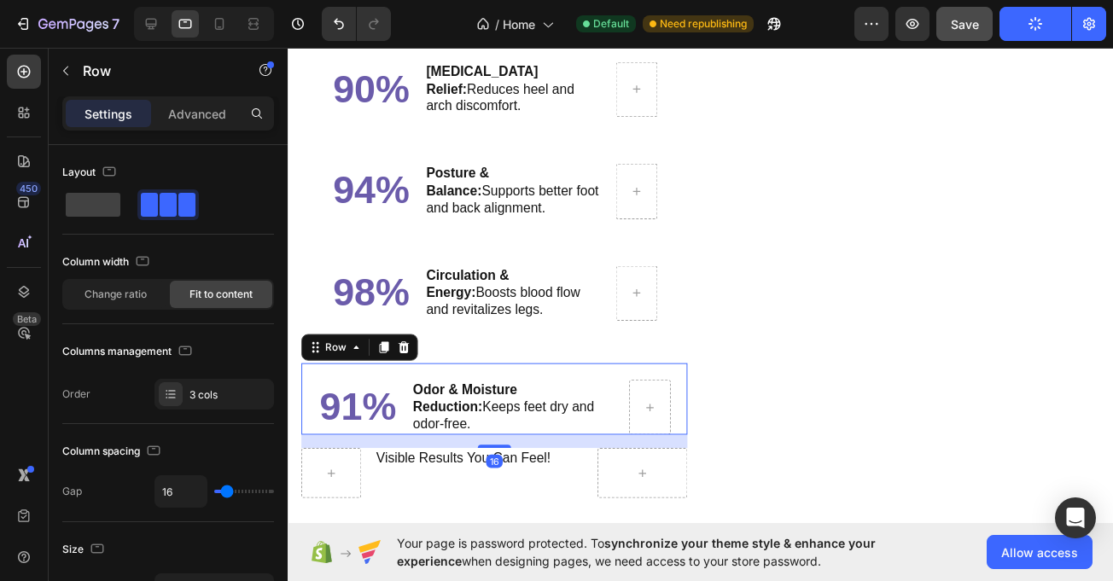
click at [647, 371] on div "91% Heading Odor & Moisture Reduction: Keeps feet dry and odor-free. Text Block…" at bounding box center [499, 407] width 396 height 73
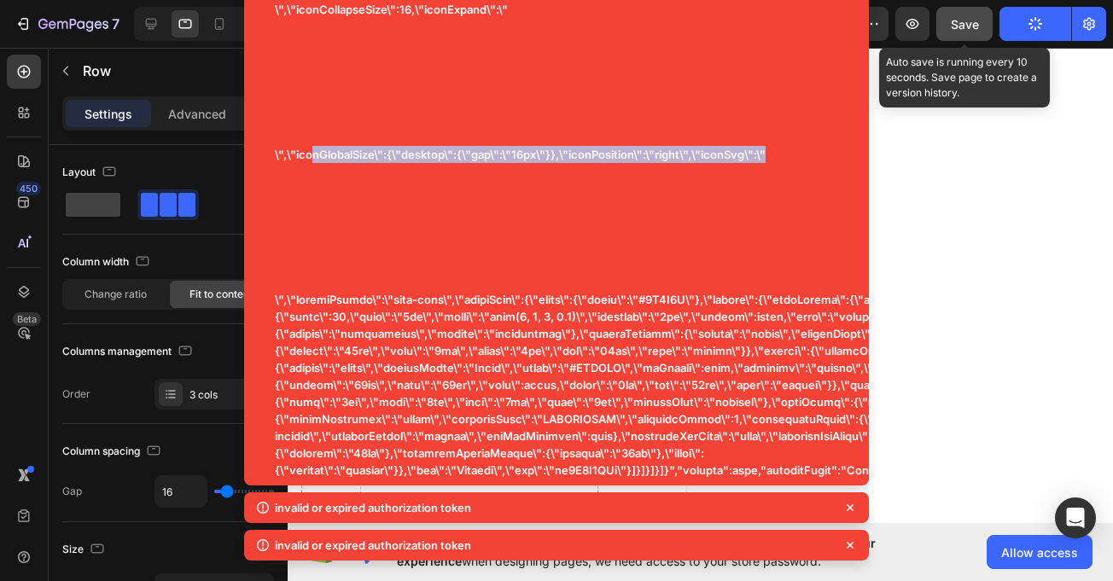
click at [980, 28] on button "Save" at bounding box center [965, 24] width 56 height 34
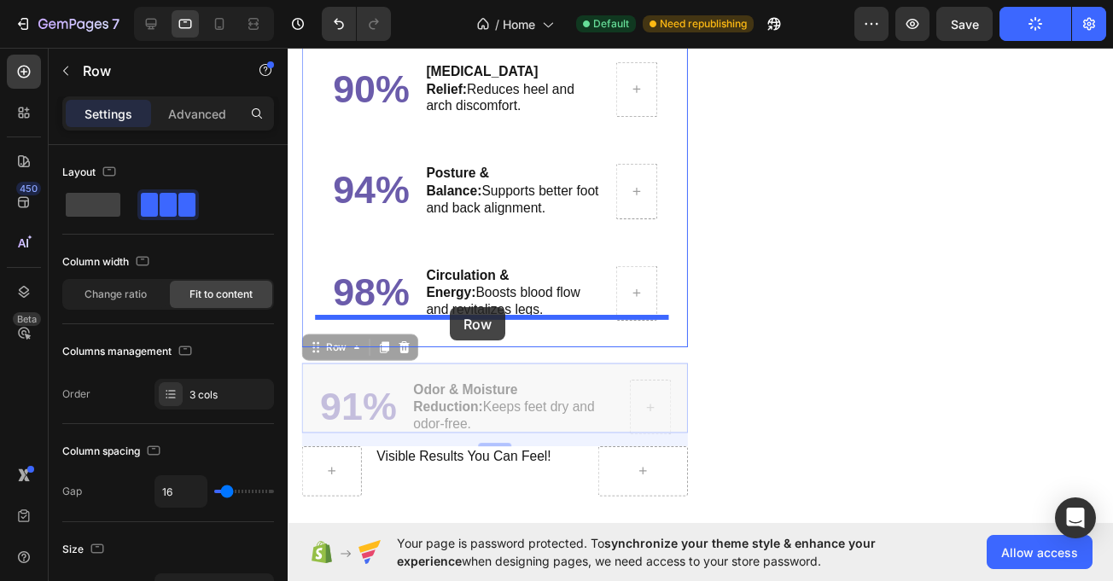
drag, startPoint x: 311, startPoint y: 330, endPoint x: 454, endPoint y: 314, distance: 144.3
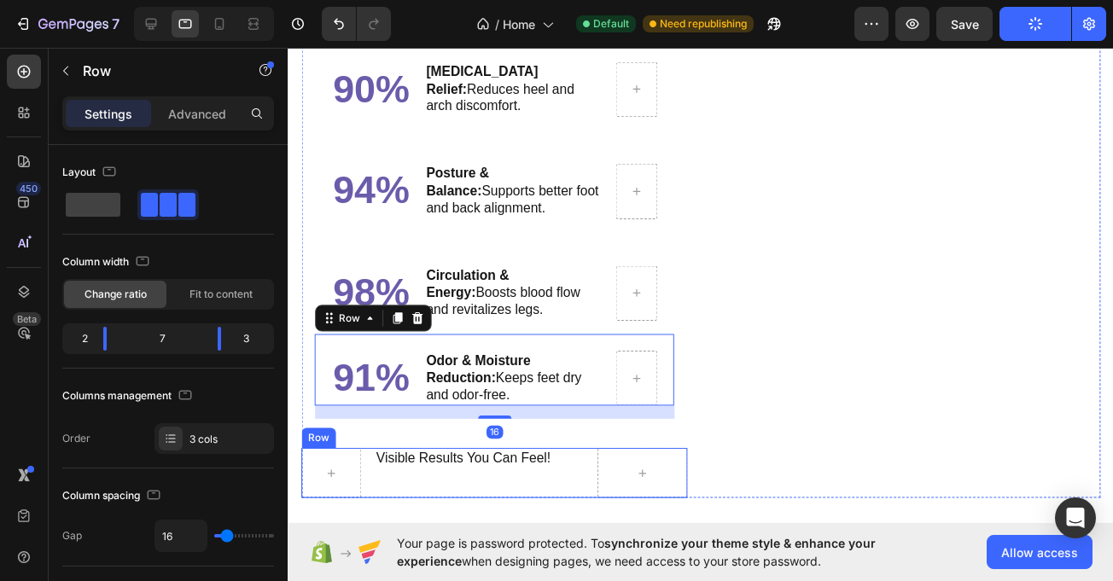
click at [378, 471] on div "Visible Results You Can Feel! Text Block" at bounding box center [484, 483] width 215 height 51
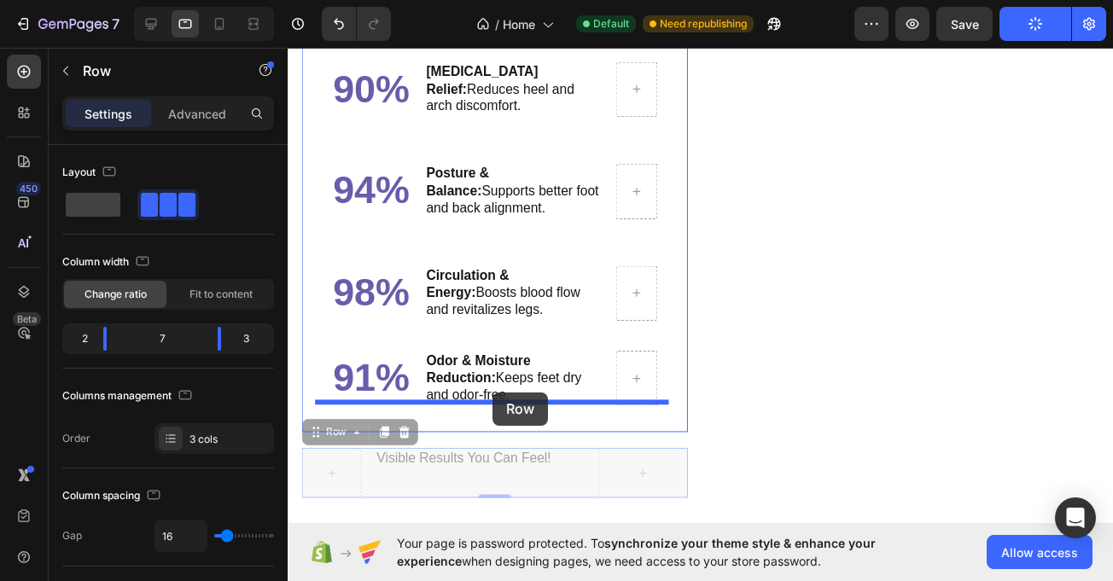
drag, startPoint x: 326, startPoint y: 429, endPoint x: 498, endPoint y: 401, distance: 173.8
click at [498, 401] on div "90% Heading Foot Pain Relief: Reduces heel and arch discomfort. Text Block Row …" at bounding box center [499, 237] width 369 height 384
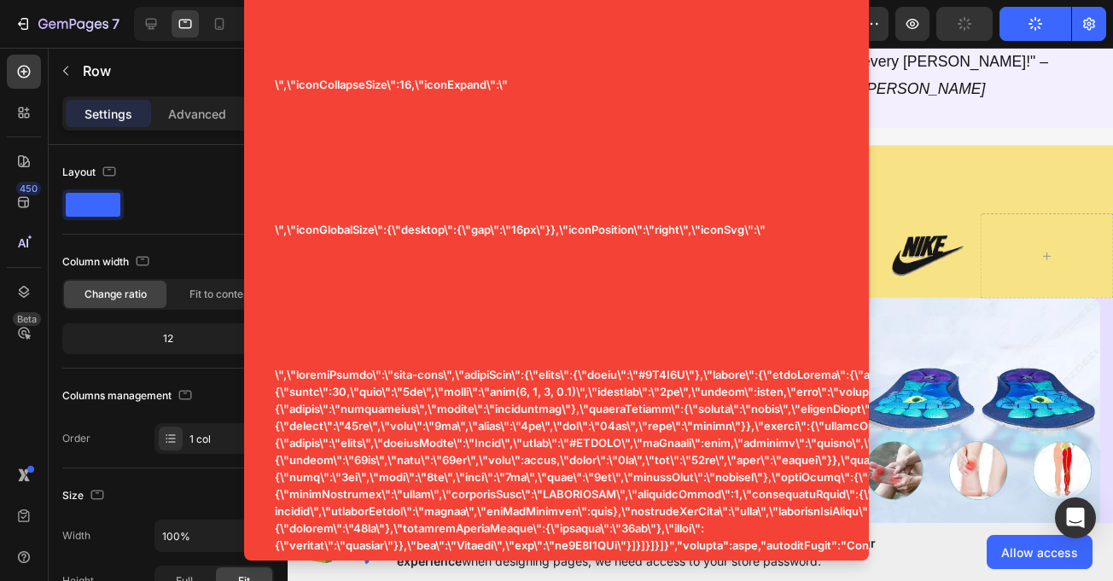
scroll to position [3768, 0]
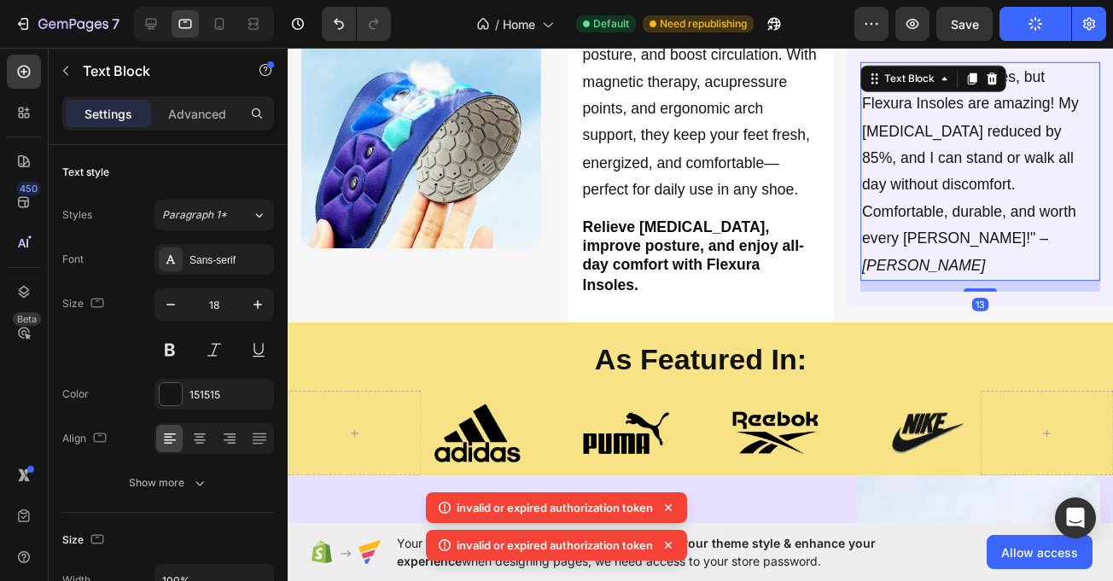
click at [966, 152] on p ""I’ve tried many insoles, but Flexura Insoles are amazing! My [MEDICAL_DATA] re…" at bounding box center [998, 174] width 242 height 221
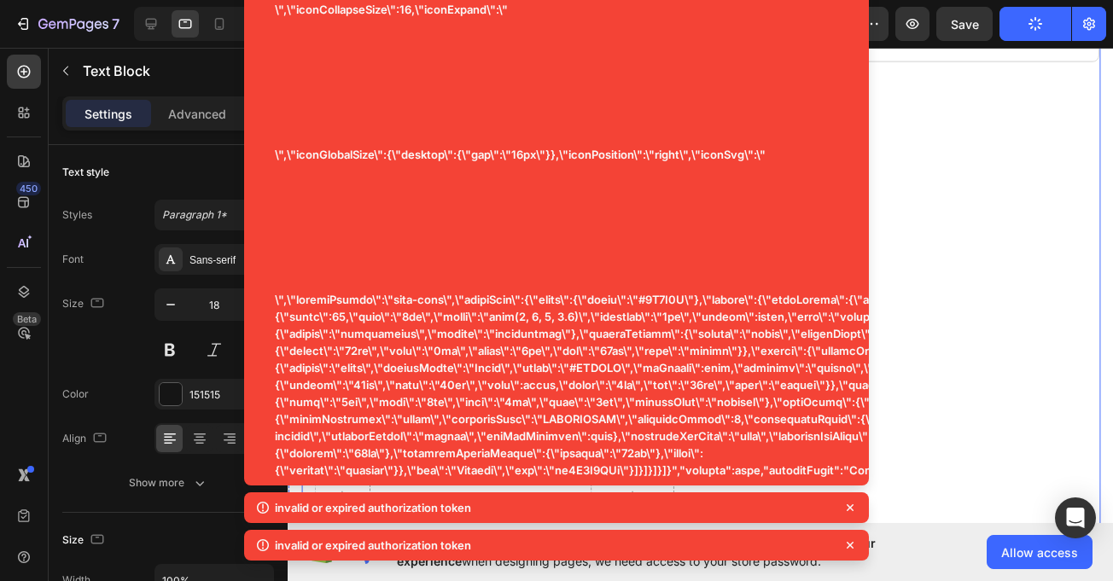
scroll to position [1872, 0]
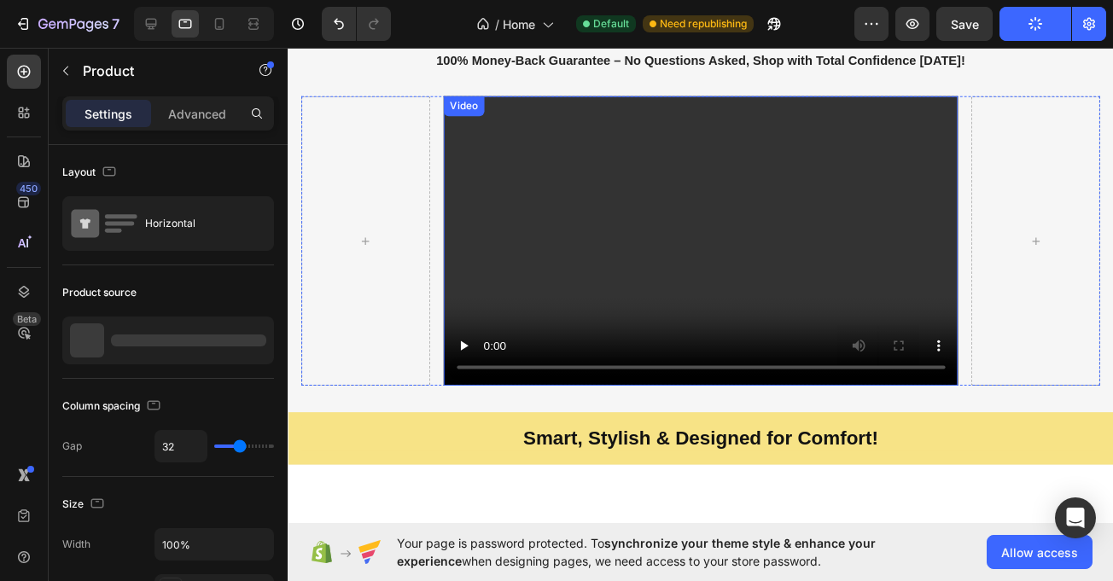
scroll to position [484, 0]
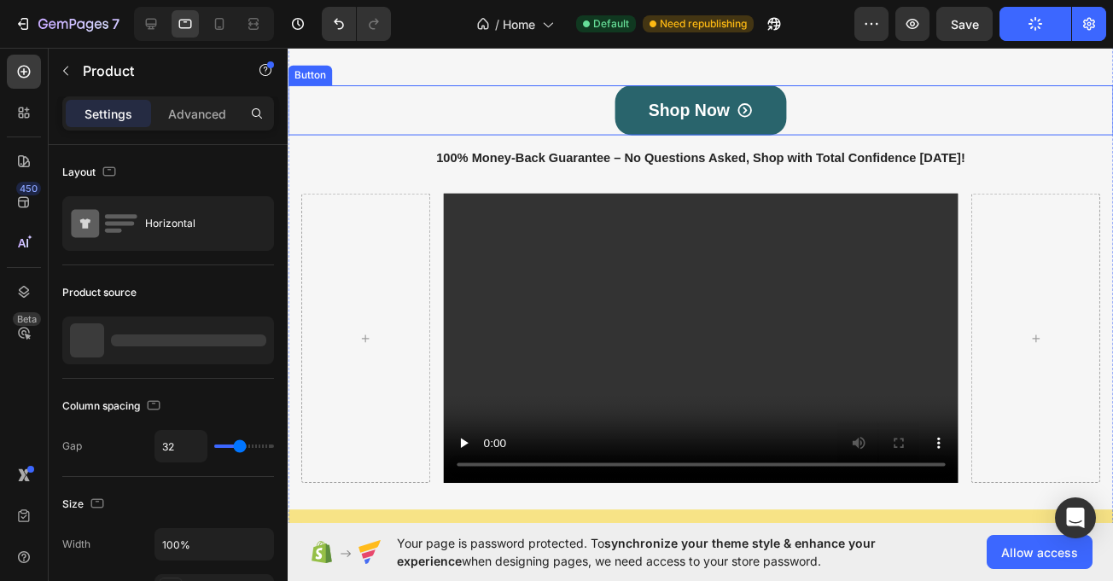
click at [611, 137] on div "Shop Now Button" at bounding box center [711, 111] width 847 height 51
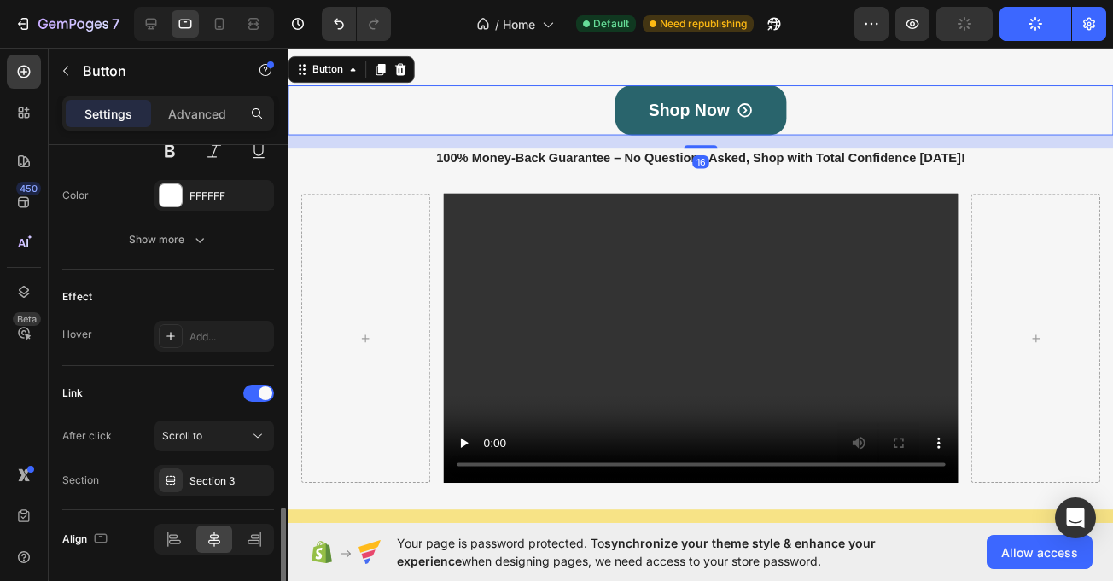
scroll to position [963, 0]
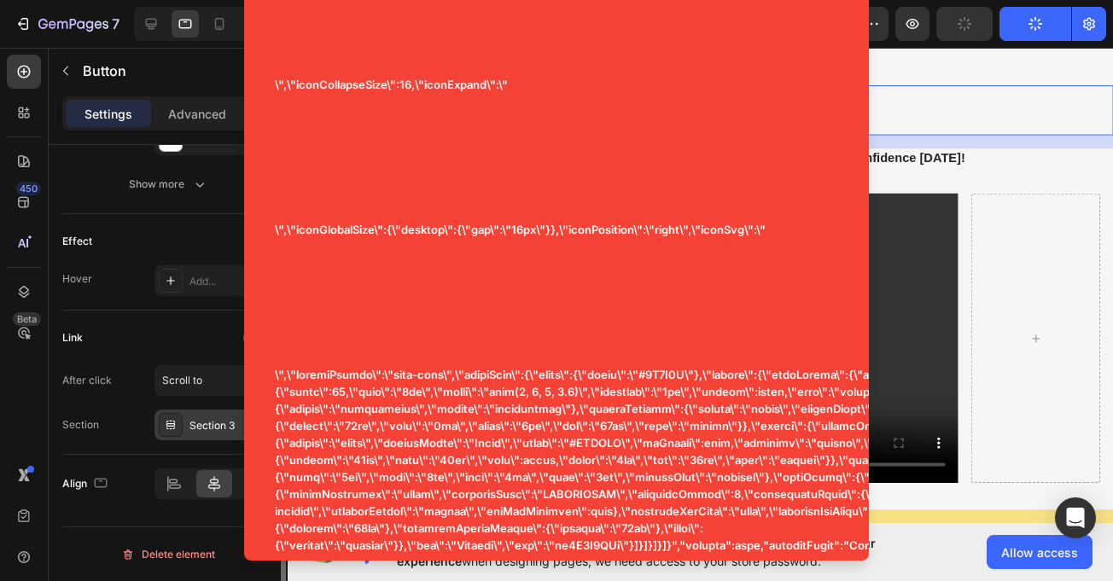
drag, startPoint x: 209, startPoint y: 431, endPoint x: 224, endPoint y: 425, distance: 15.7
click at [209, 429] on div "Section 3" at bounding box center [215, 425] width 50 height 15
click at [190, 425] on div "Section 3" at bounding box center [215, 425] width 50 height 15
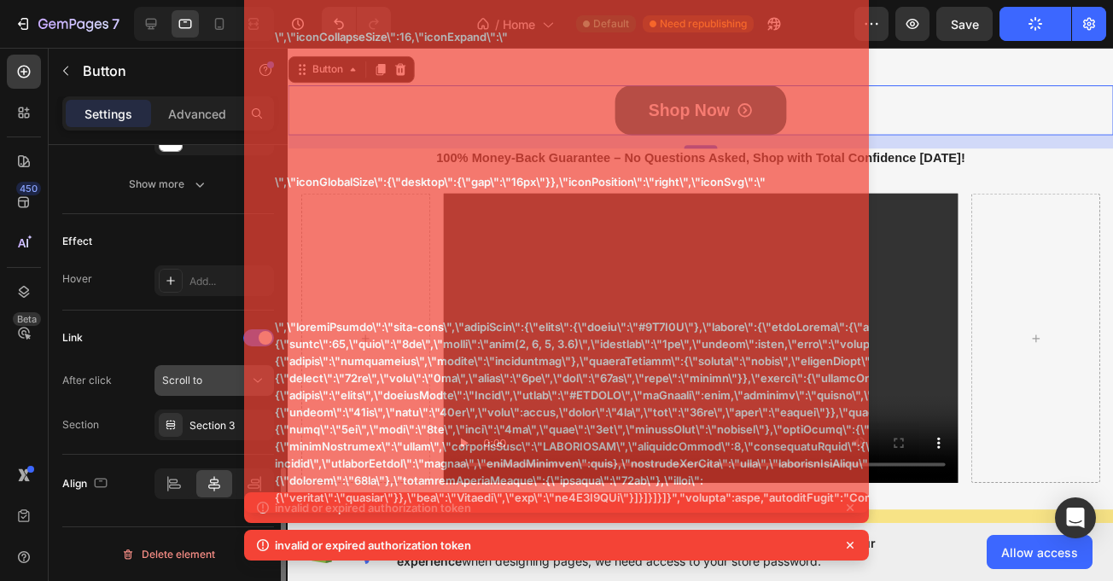
click at [196, 381] on span "Scroll to" at bounding box center [182, 380] width 40 height 13
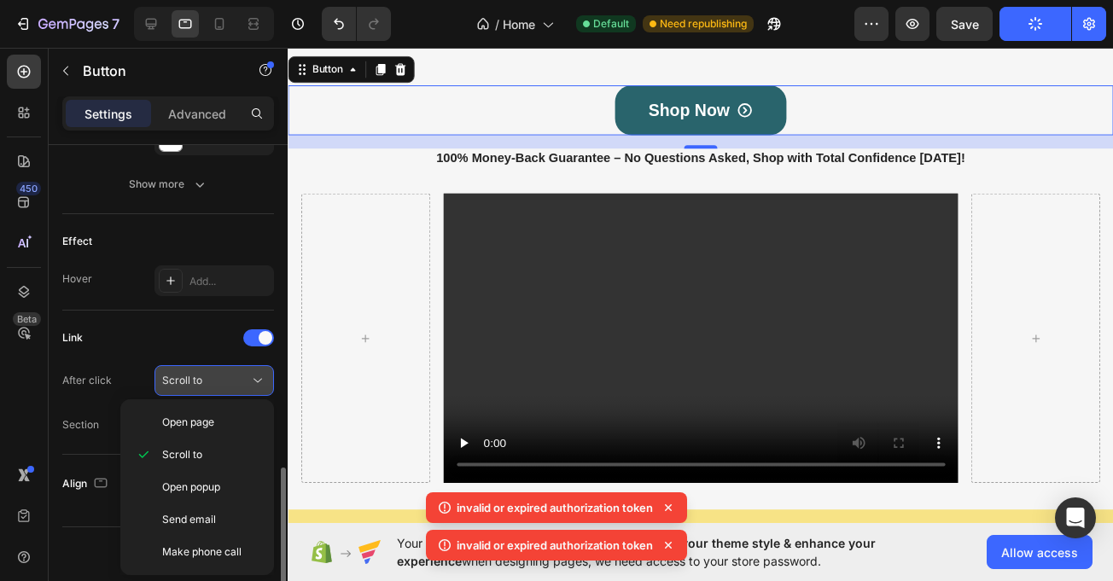
click at [215, 381] on div "Scroll to" at bounding box center [205, 380] width 87 height 15
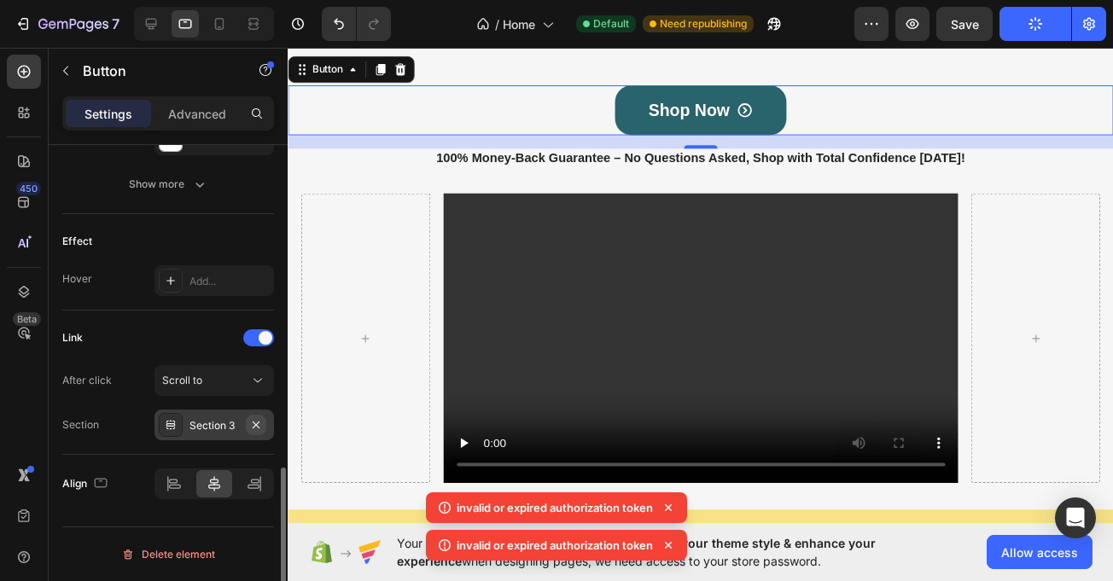
click at [256, 431] on icon "button" at bounding box center [256, 425] width 14 height 14
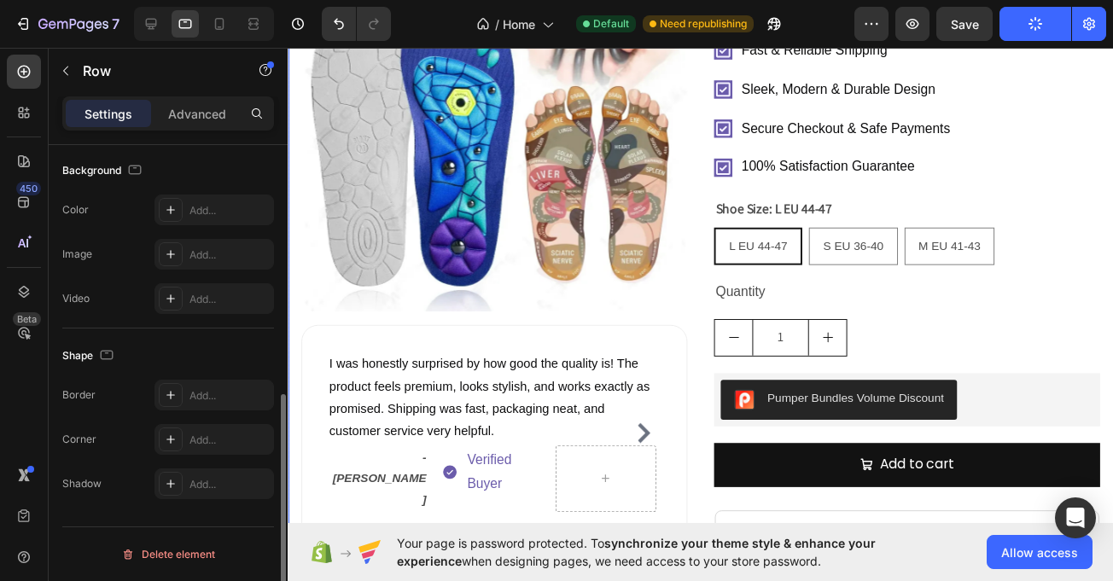
scroll to position [0, 0]
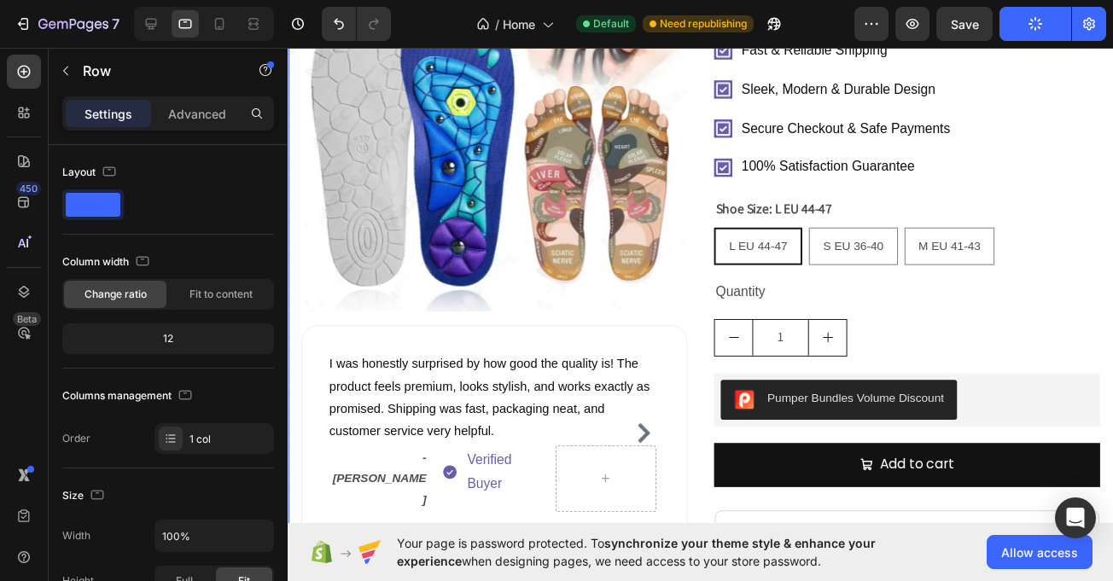
click at [292, 140] on div "Product Images I was honestly surprised by how good the quality is! The product…" at bounding box center [711, 497] width 847 height 1177
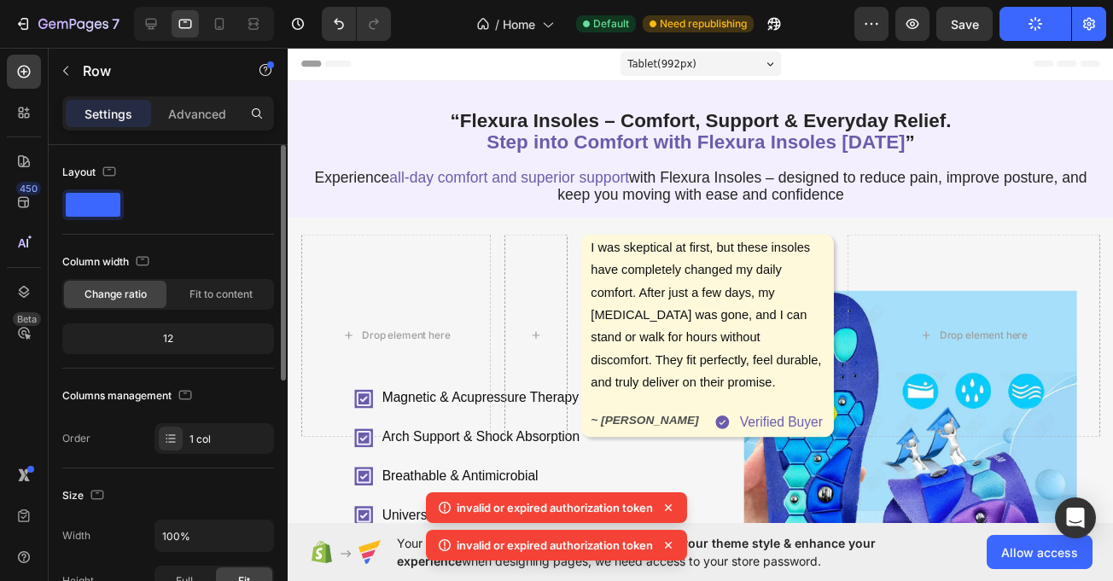
click at [513, 509] on p "invalid or expired authorization token" at bounding box center [555, 507] width 196 height 17
click at [513, 511] on p "invalid or expired authorization token" at bounding box center [555, 507] width 196 height 17
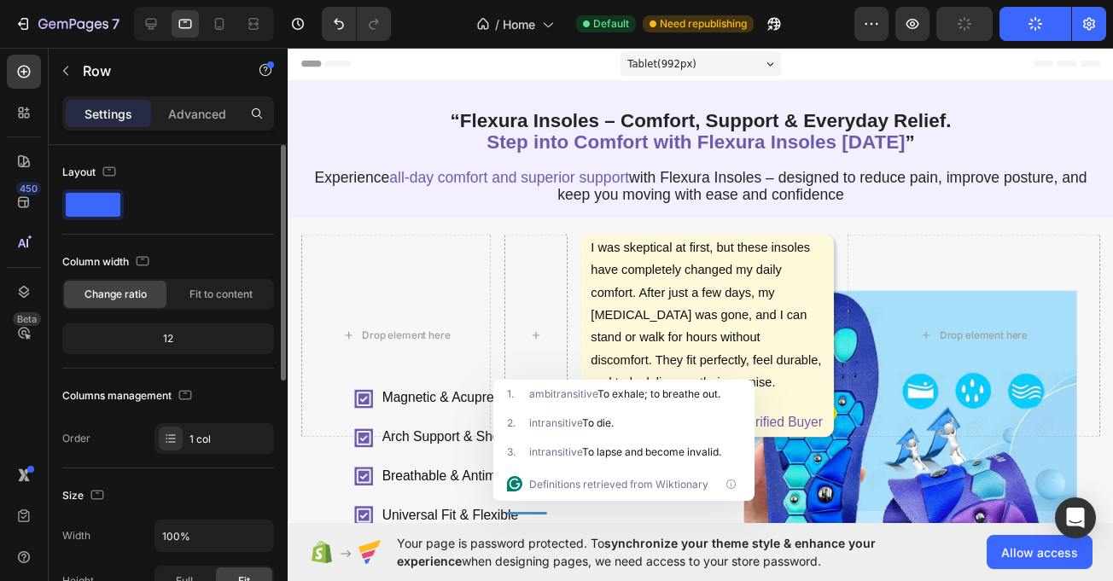
click at [731, 345] on p "I was skeptical at first, but these insoles have completely changed my daily co…" at bounding box center [717, 321] width 239 height 161
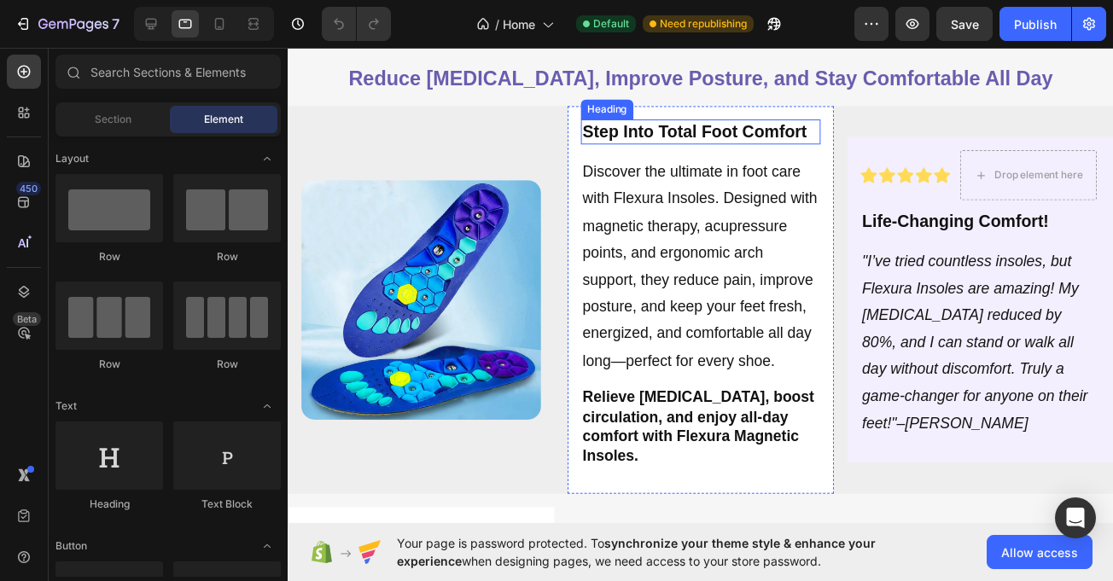
scroll to position [4382, 0]
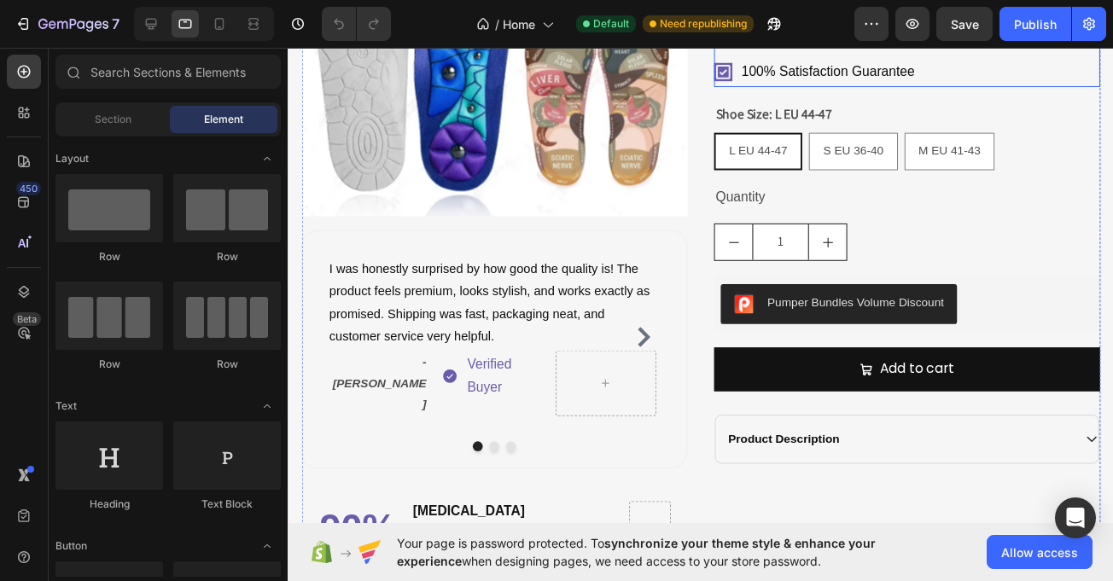
scroll to position [3329, 0]
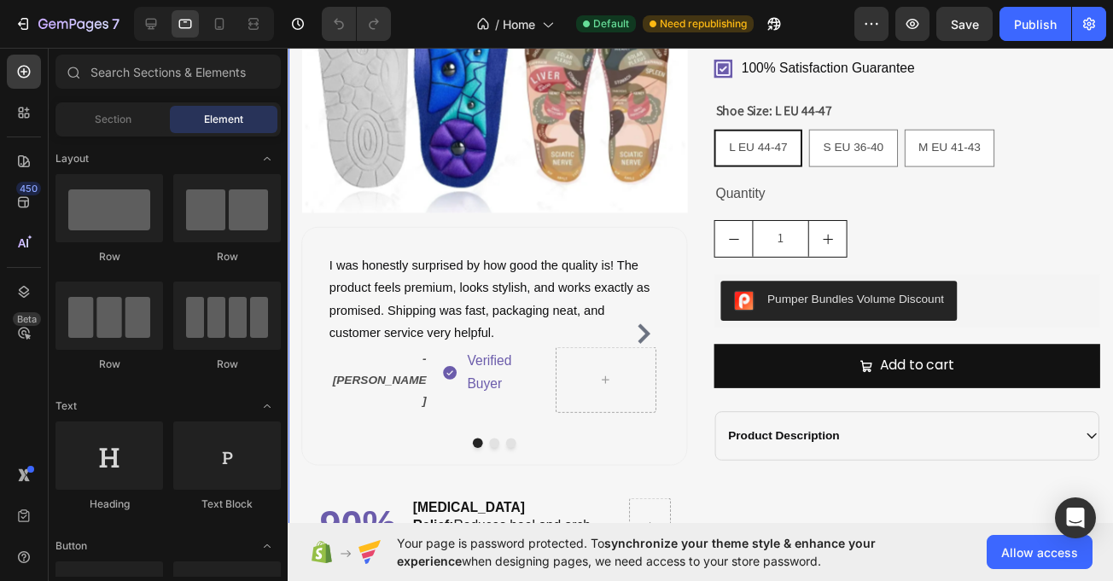
click at [380, 172] on div "Product Images I was honestly surprised by how good the quality is! The product…" at bounding box center [711, 373] width 847 height 1130
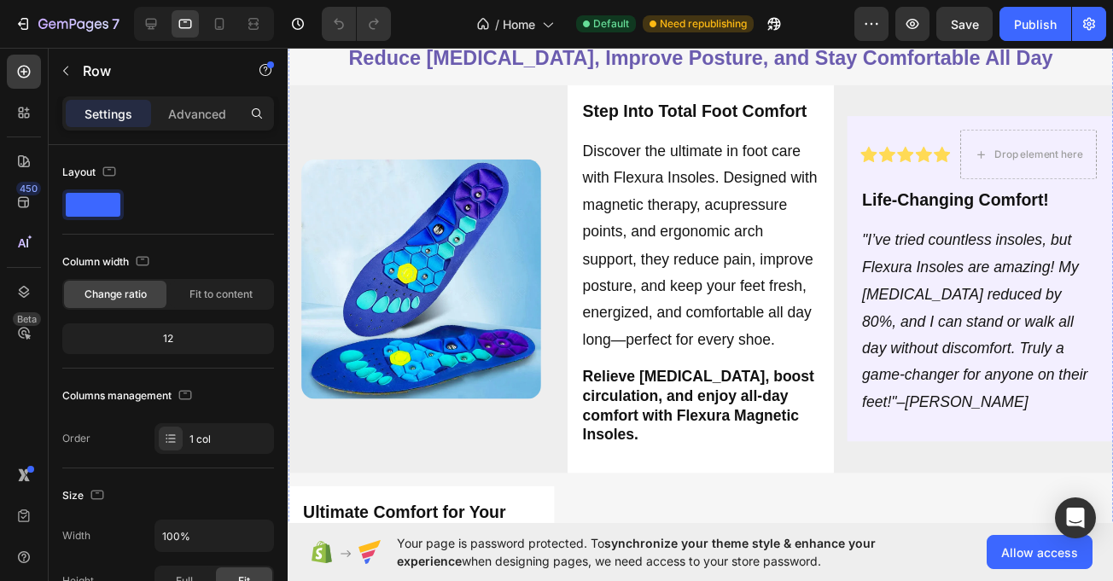
scroll to position [4319, 0]
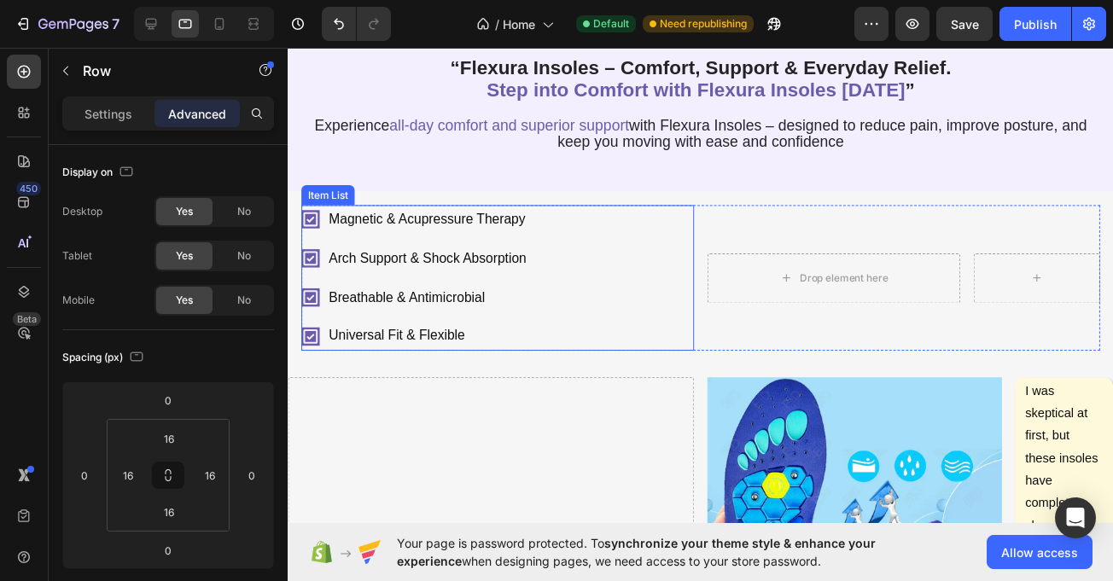
scroll to position [0, 0]
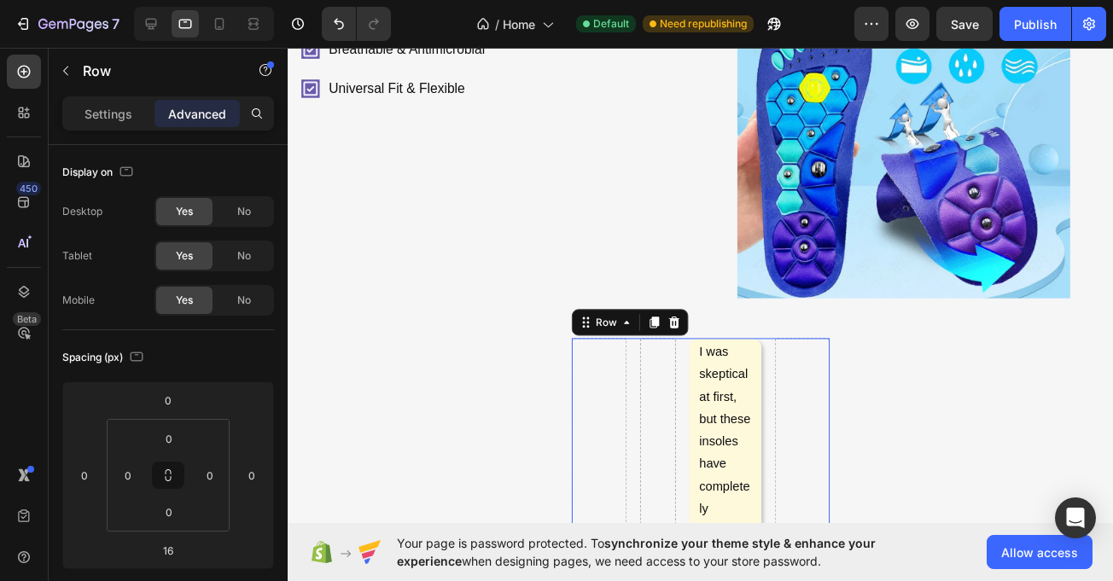
scroll to position [1537, 0]
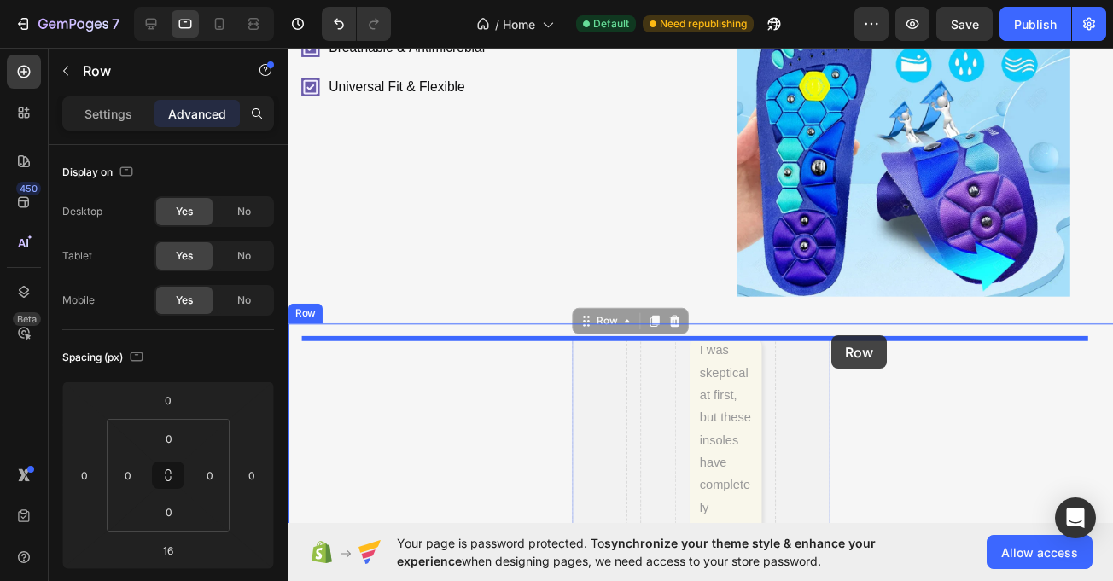
drag, startPoint x: 588, startPoint y: 331, endPoint x: 845, endPoint y: 343, distance: 257.3
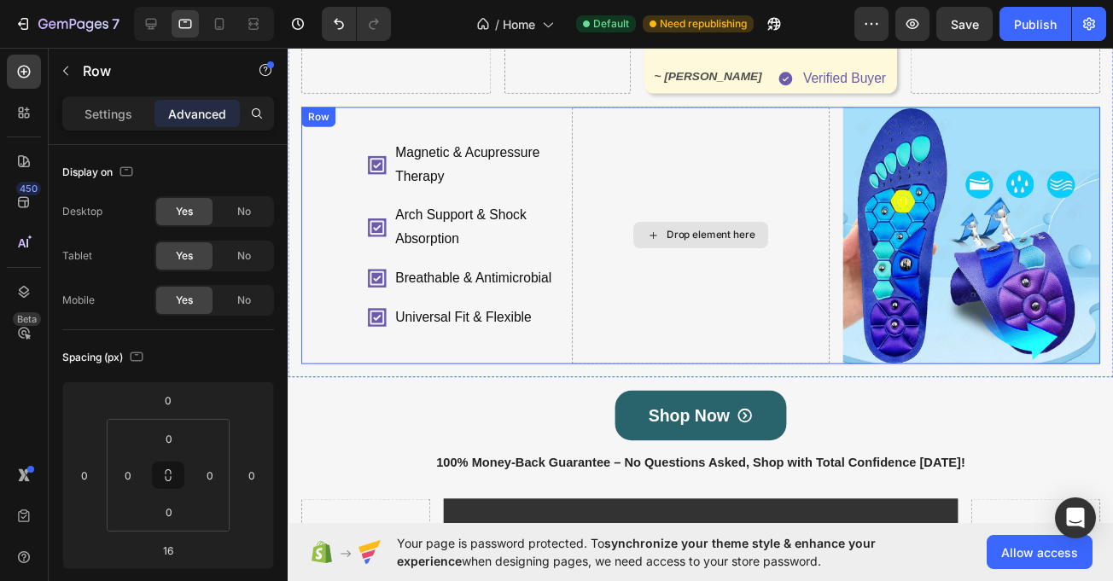
drag, startPoint x: 672, startPoint y: 205, endPoint x: 672, endPoint y: 193, distance: 12.0
click at [672, 193] on div "Drop element here" at bounding box center [711, 240] width 264 height 264
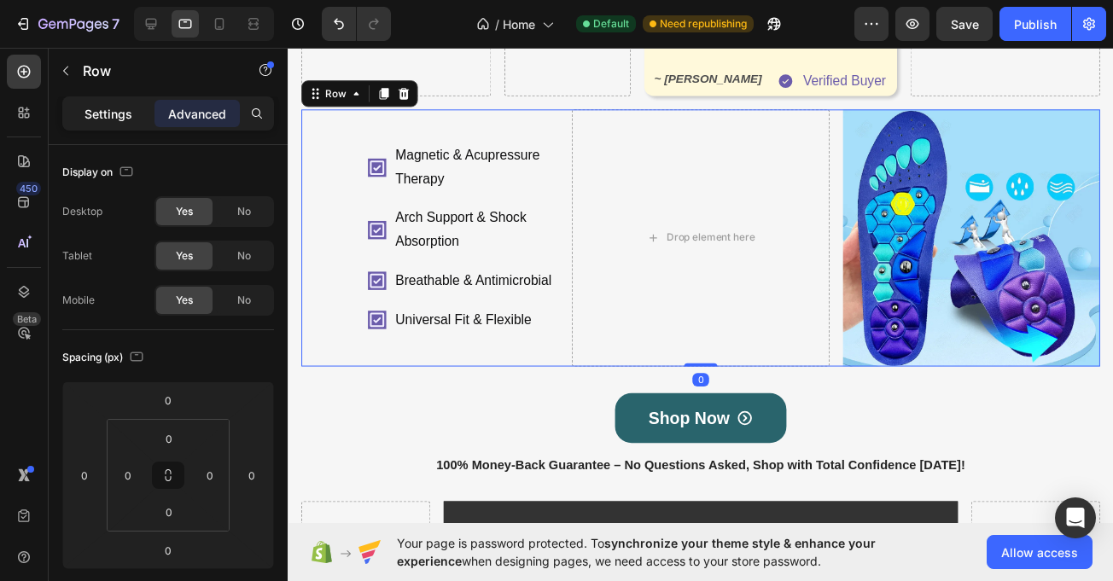
click at [91, 106] on p "Settings" at bounding box center [109, 114] width 48 height 18
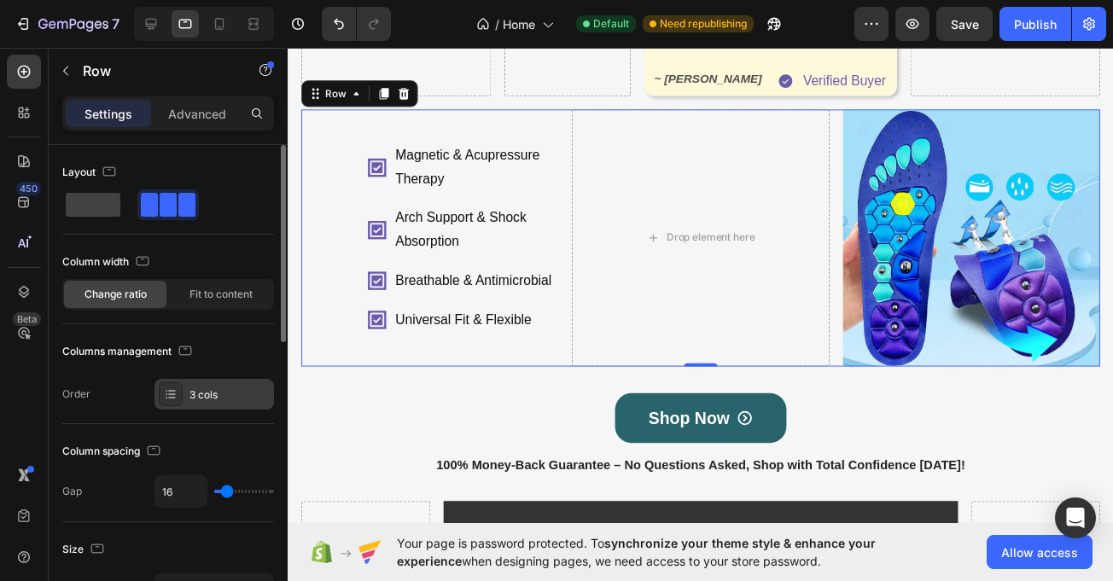
click at [222, 390] on div "3 cols" at bounding box center [230, 395] width 80 height 15
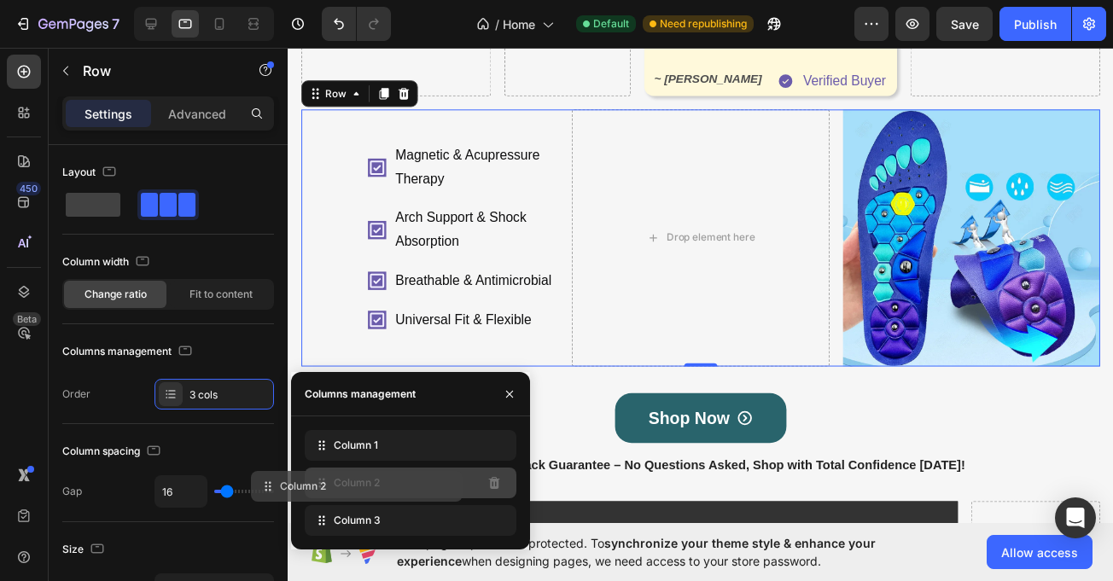
click at [438, 494] on div "Column 2" at bounding box center [411, 483] width 212 height 31
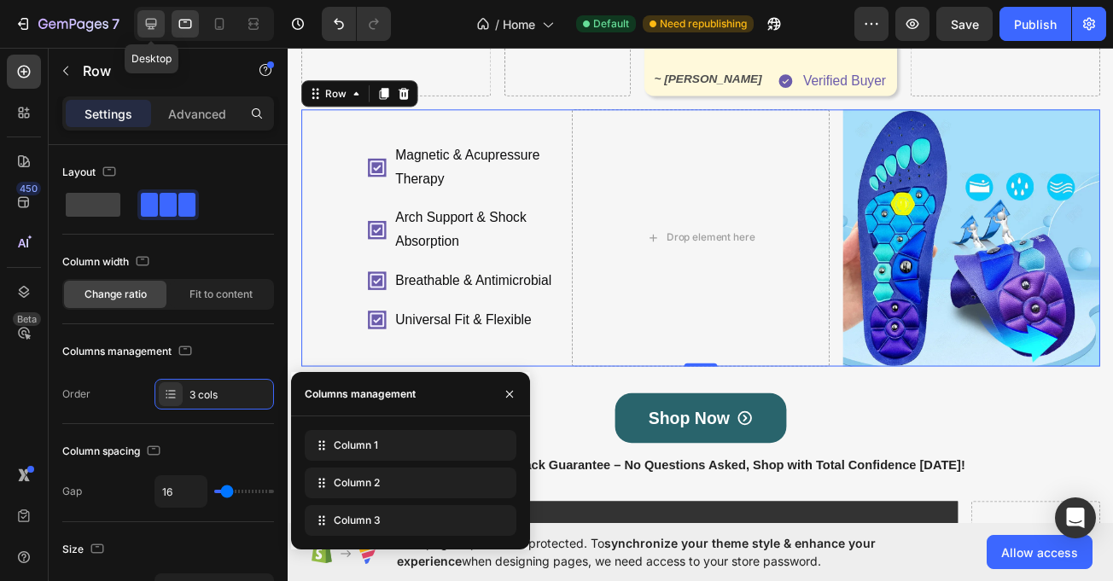
click at [157, 26] on icon at bounding box center [151, 23] width 17 height 17
type input "1200"
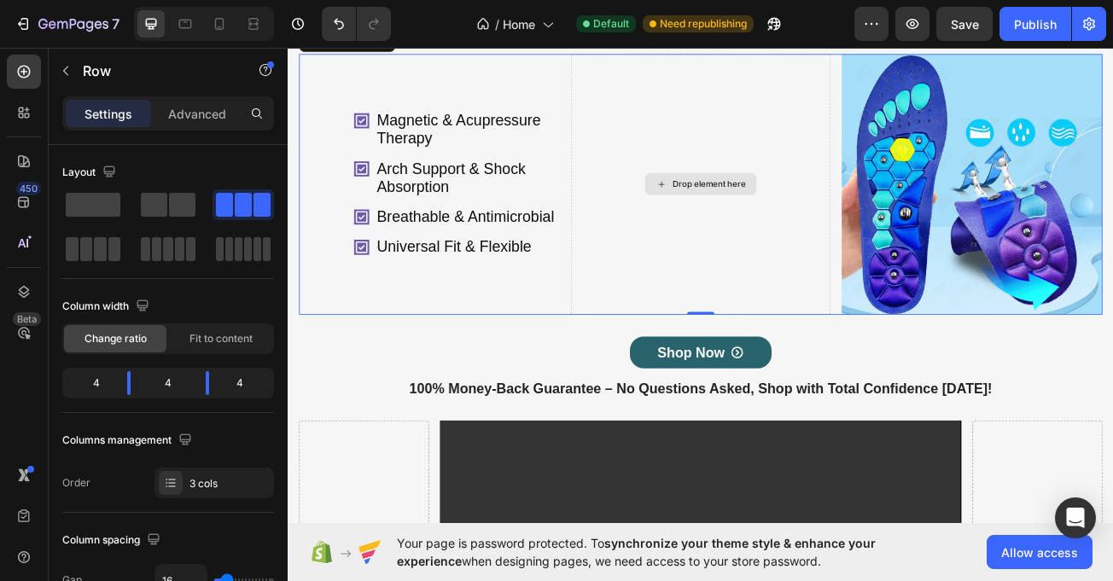
scroll to position [1431, 0]
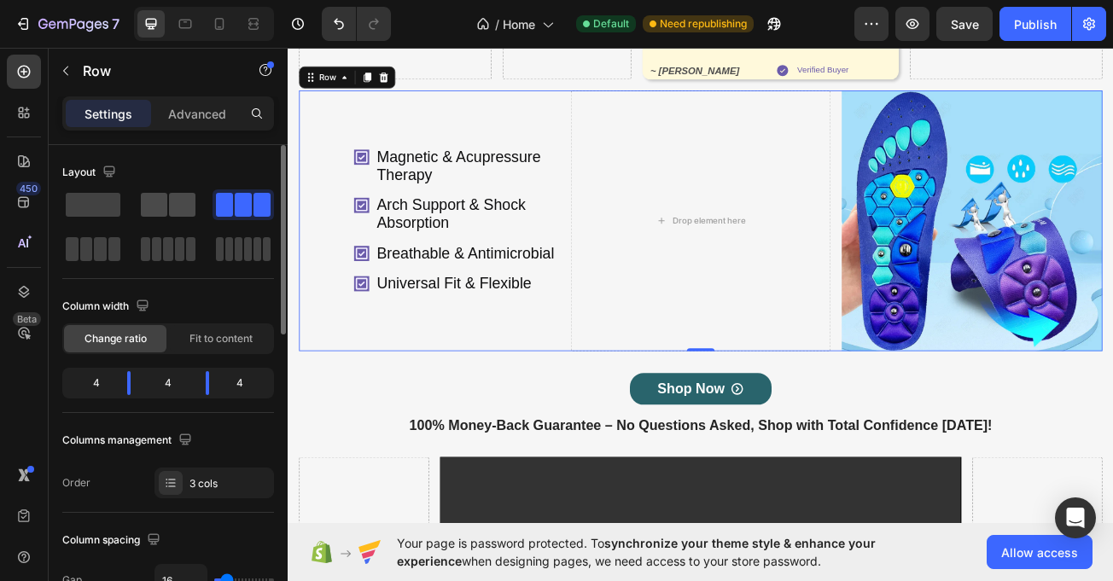
click at [169, 201] on span at bounding box center [182, 205] width 26 height 24
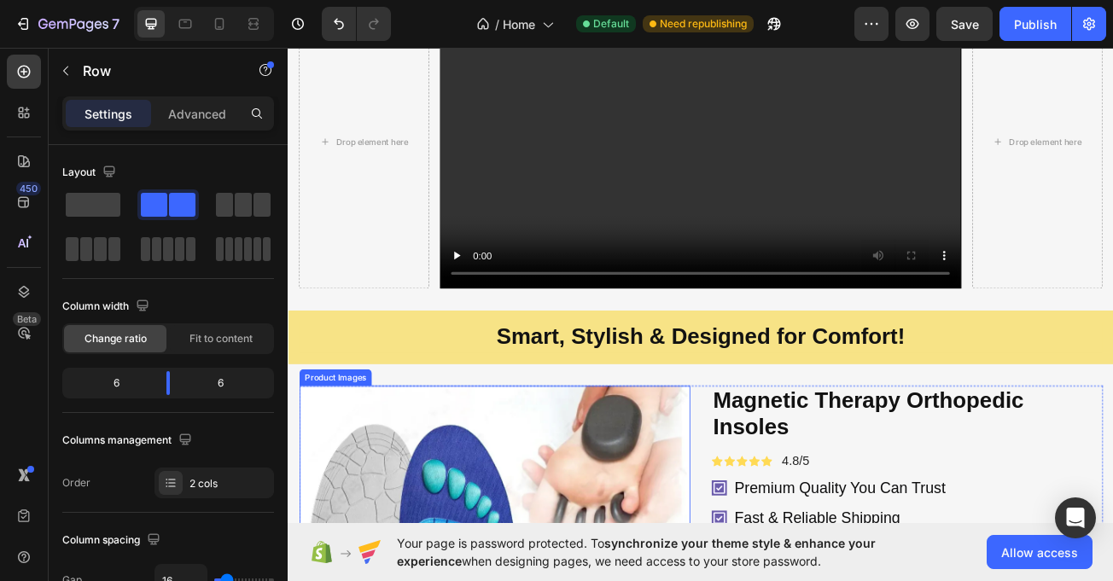
scroll to position [2023, 0]
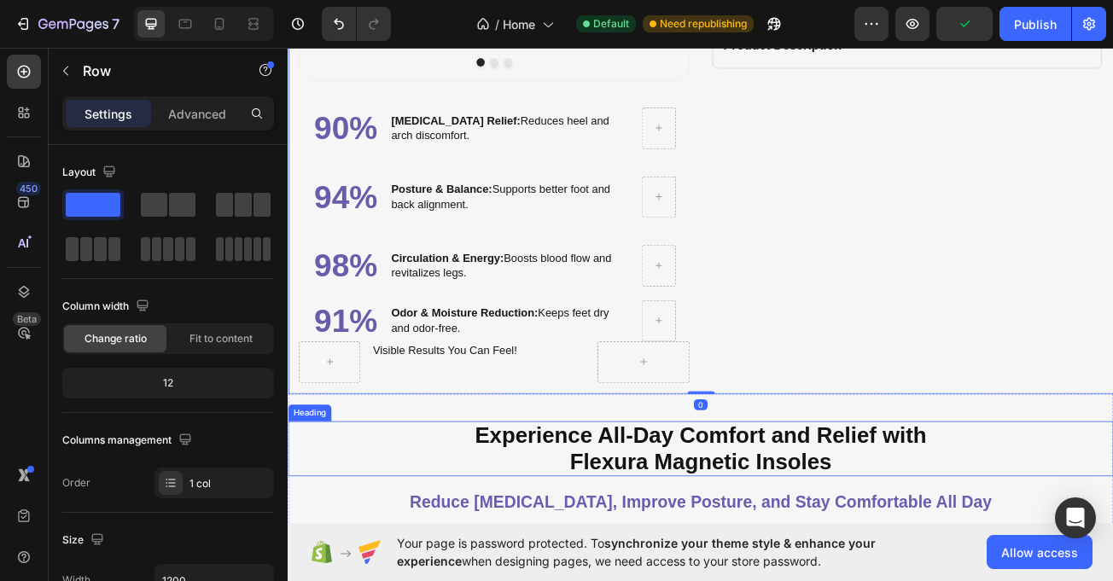
scroll to position [3116, 0]
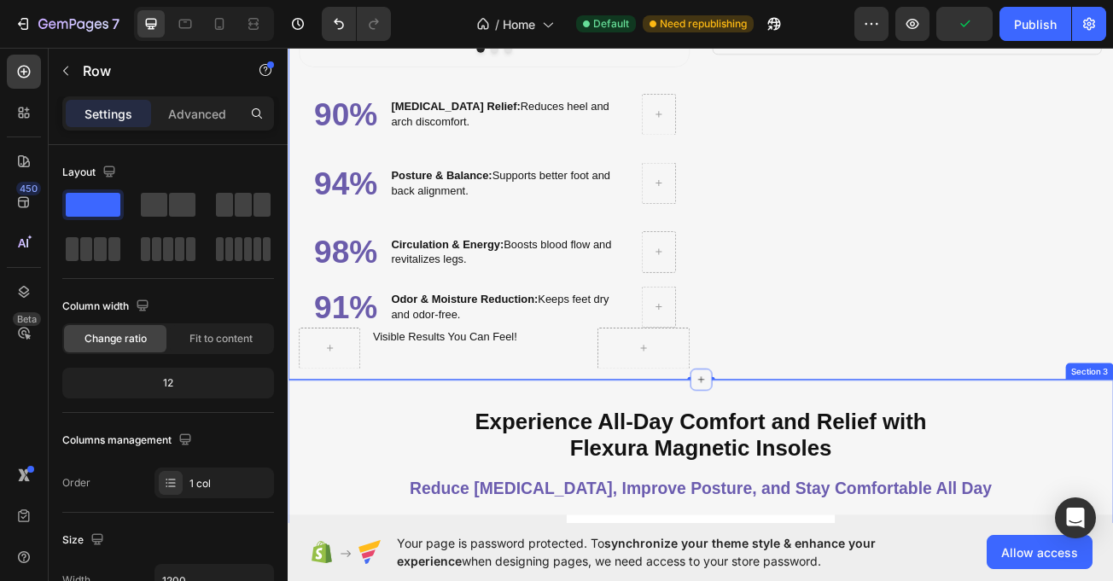
click at [793, 454] on icon at bounding box center [800, 461] width 14 height 14
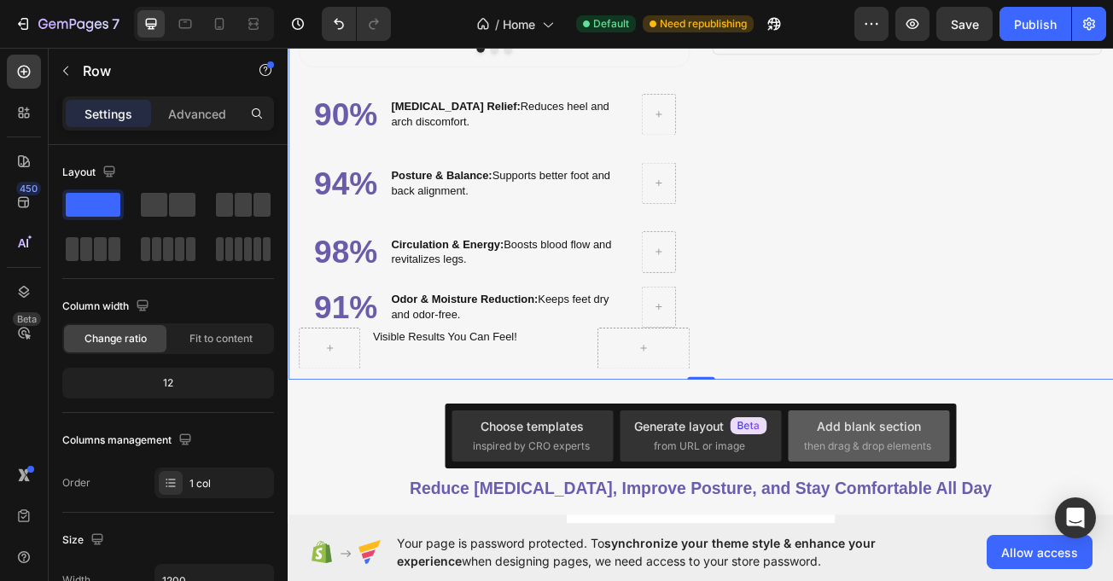
click at [844, 426] on div "Add blank section" at bounding box center [869, 426] width 104 height 18
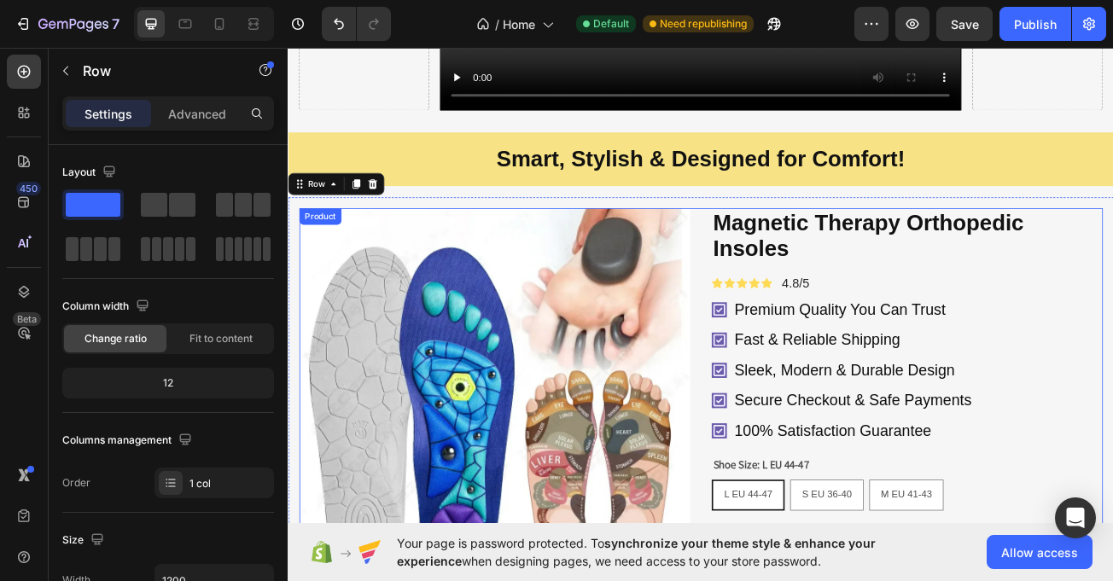
scroll to position [2216, 0]
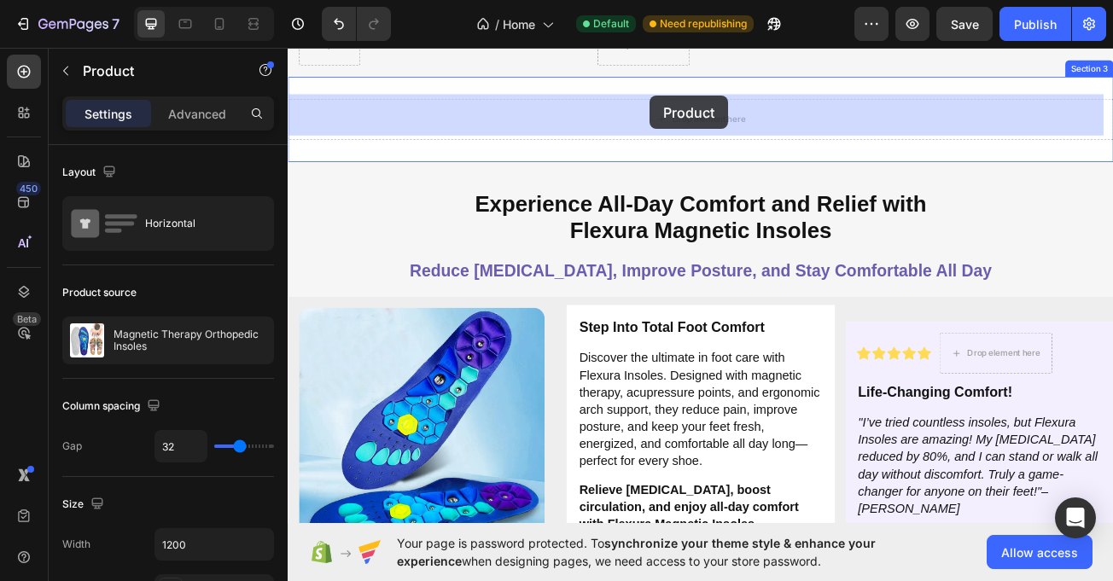
scroll to position [3492, 0]
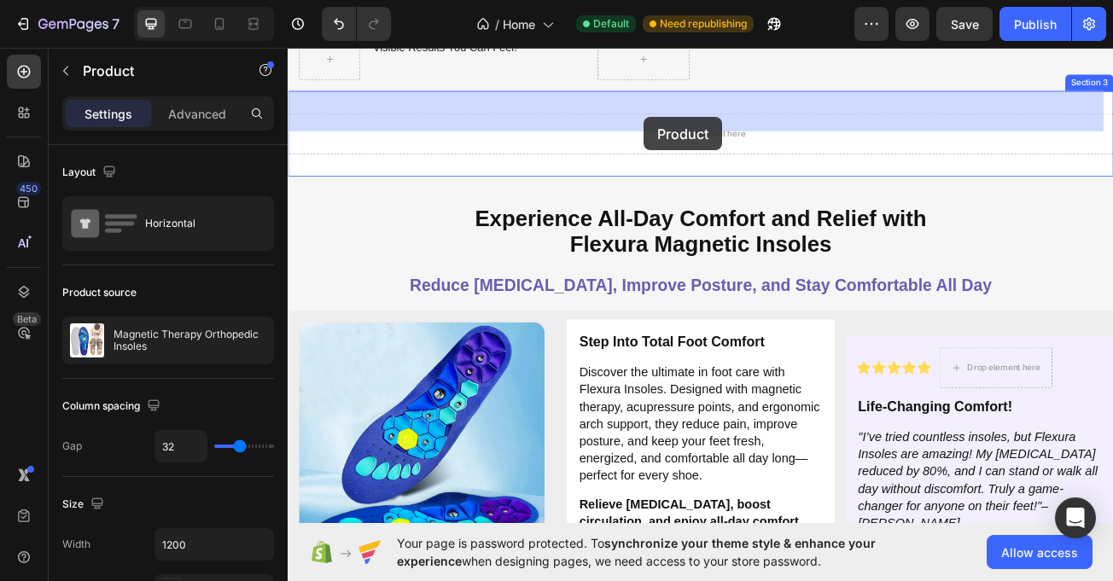
drag, startPoint x: 322, startPoint y: 258, endPoint x: 917, endPoint y: 44, distance: 632.5
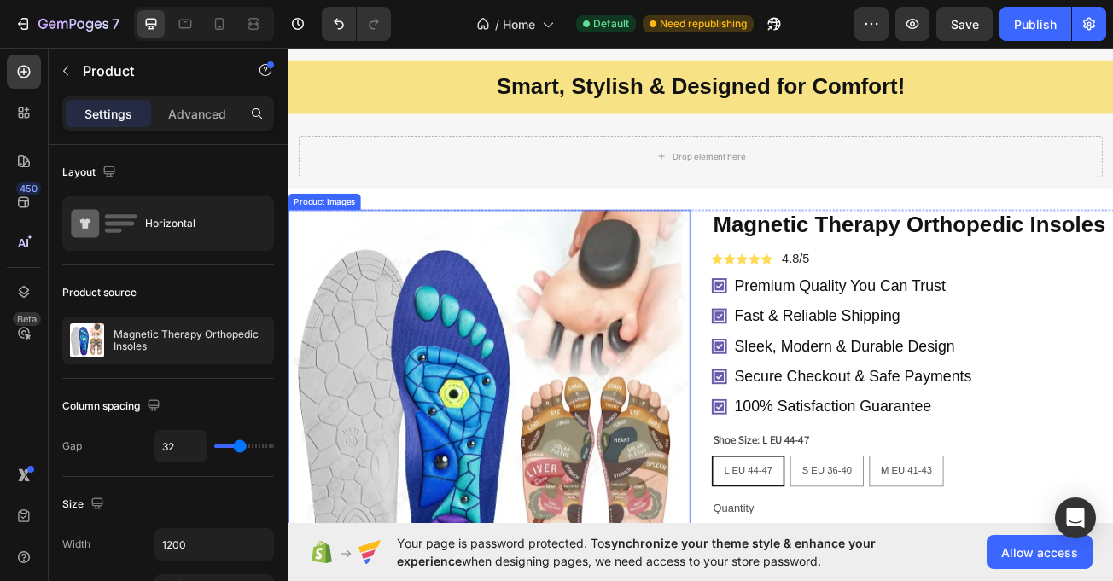
scroll to position [2309, 0]
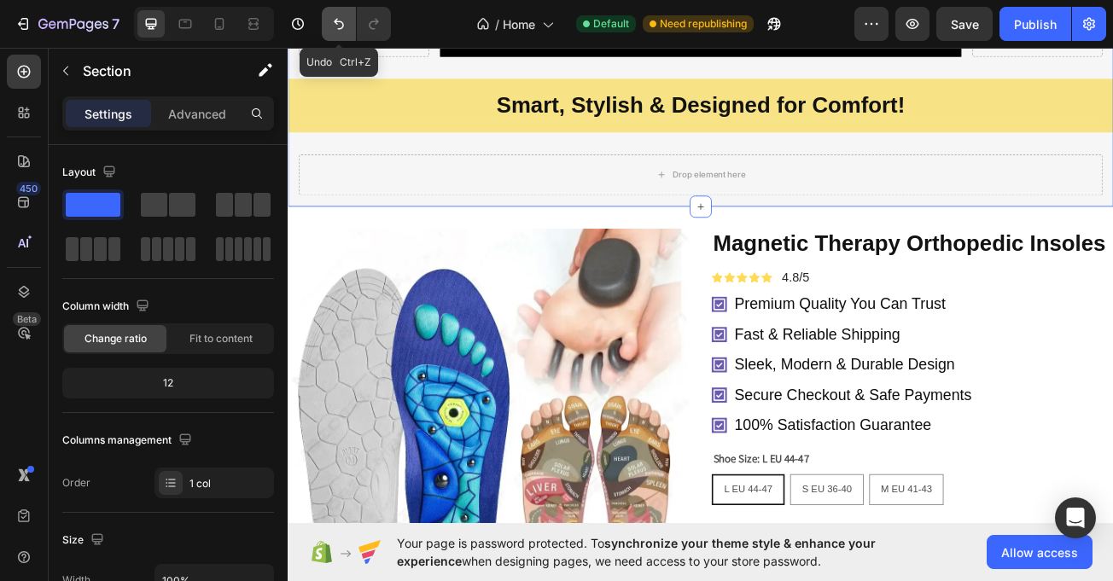
click at [348, 27] on button "Undo/Redo" at bounding box center [339, 24] width 34 height 34
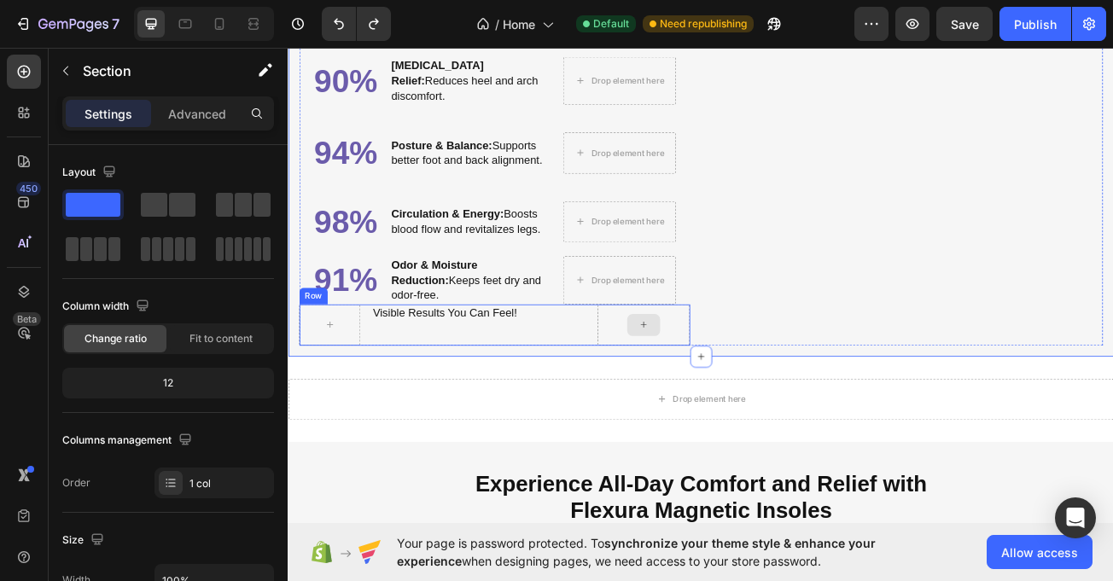
scroll to position [3152, 0]
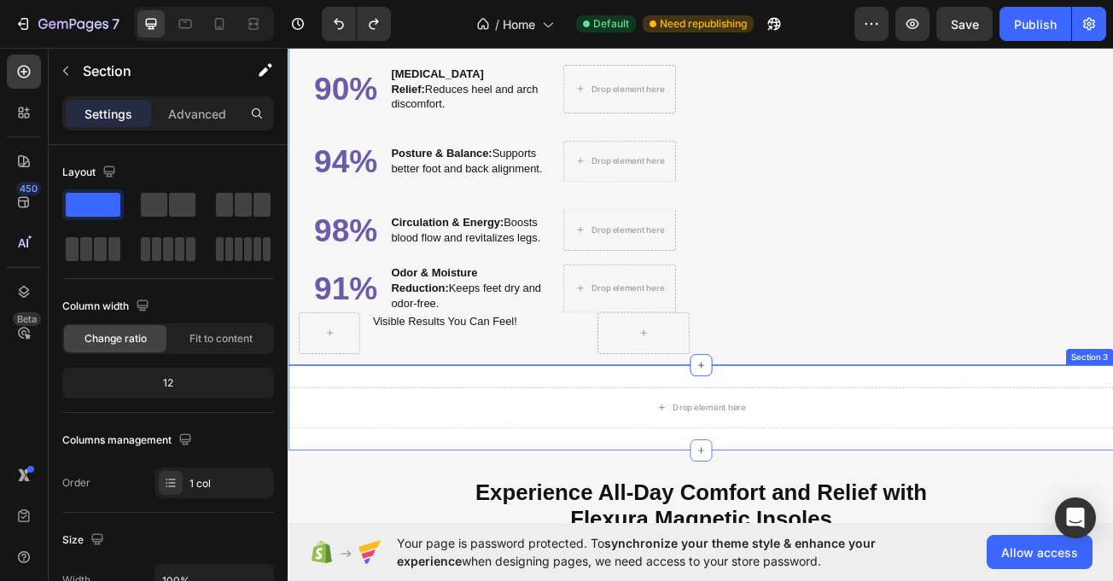
click at [530, 442] on div "Drop element here Section 3" at bounding box center [800, 495] width 1025 height 106
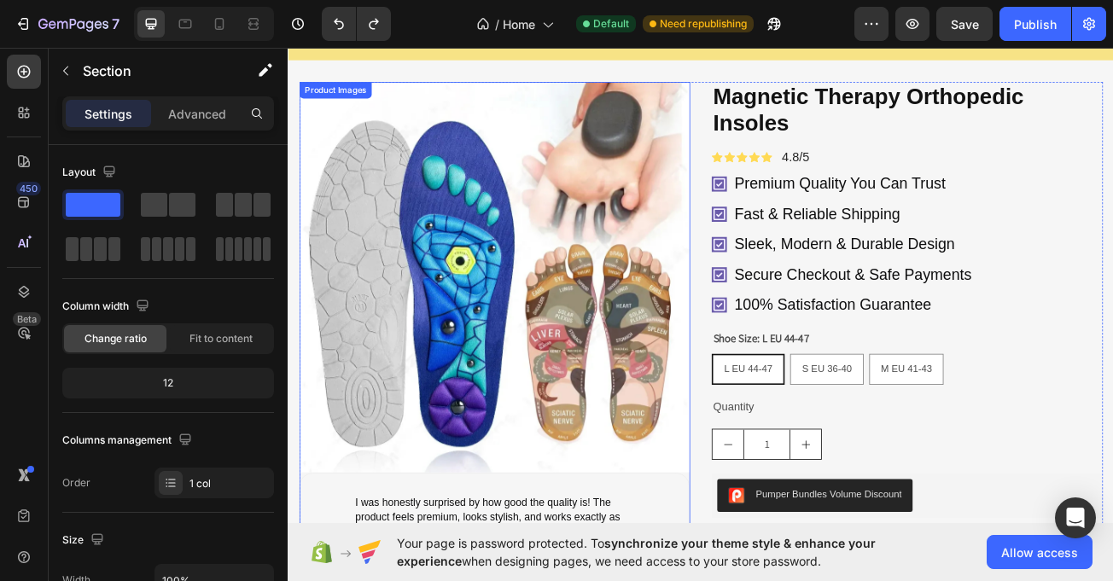
scroll to position [2378, 0]
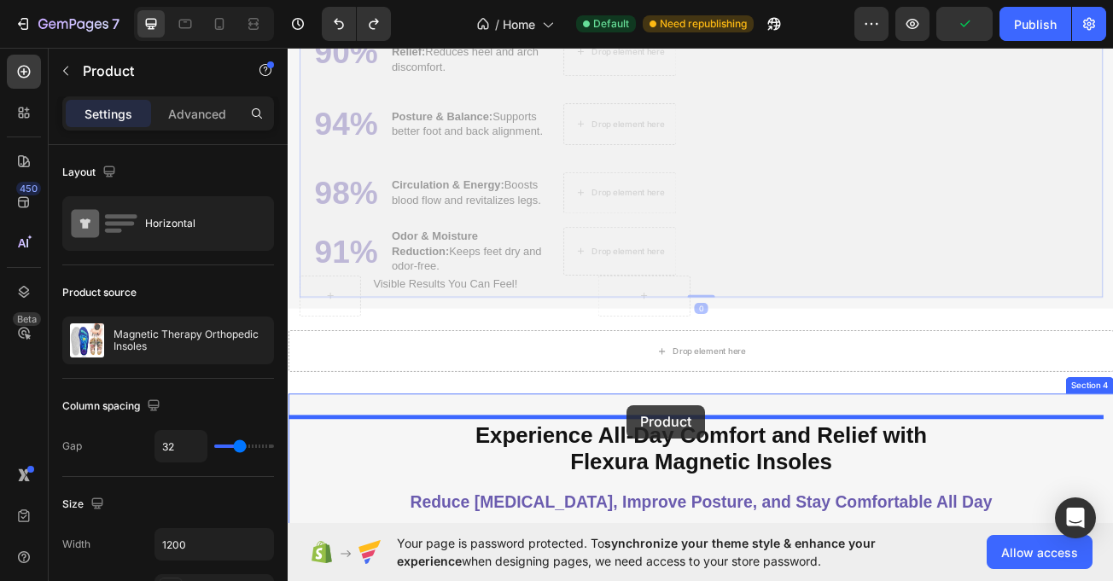
scroll to position [3287, 0]
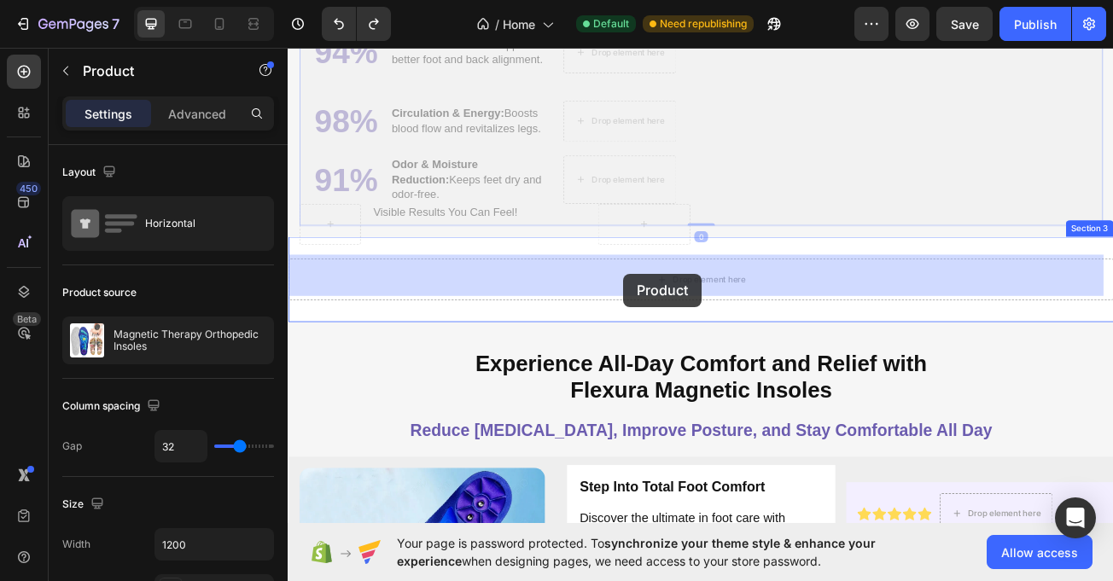
drag, startPoint x: 324, startPoint y: 80, endPoint x: 704, endPoint y: 330, distance: 455.1
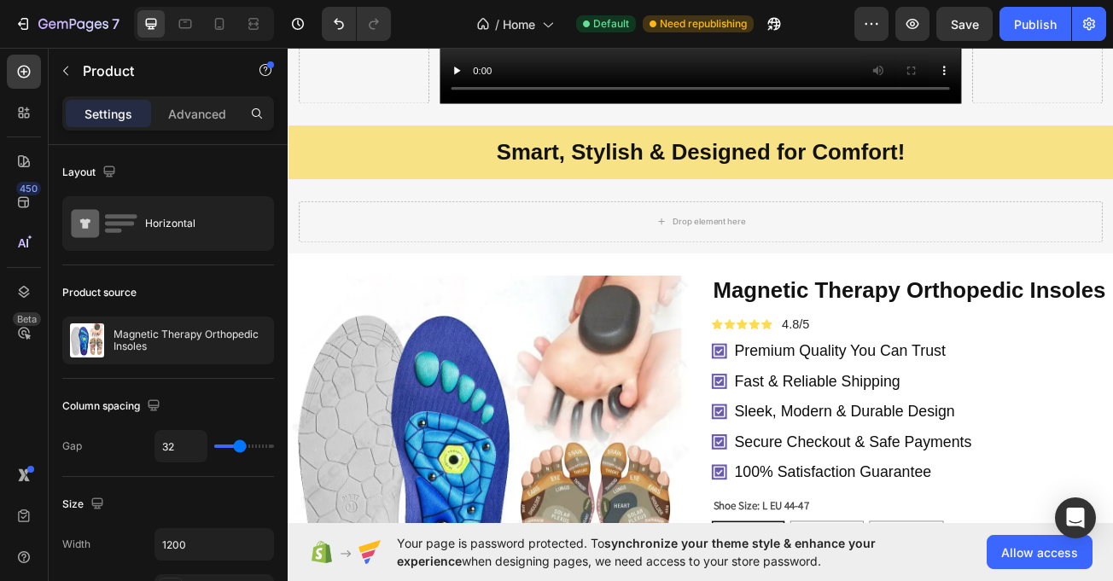
scroll to position [2239, 0]
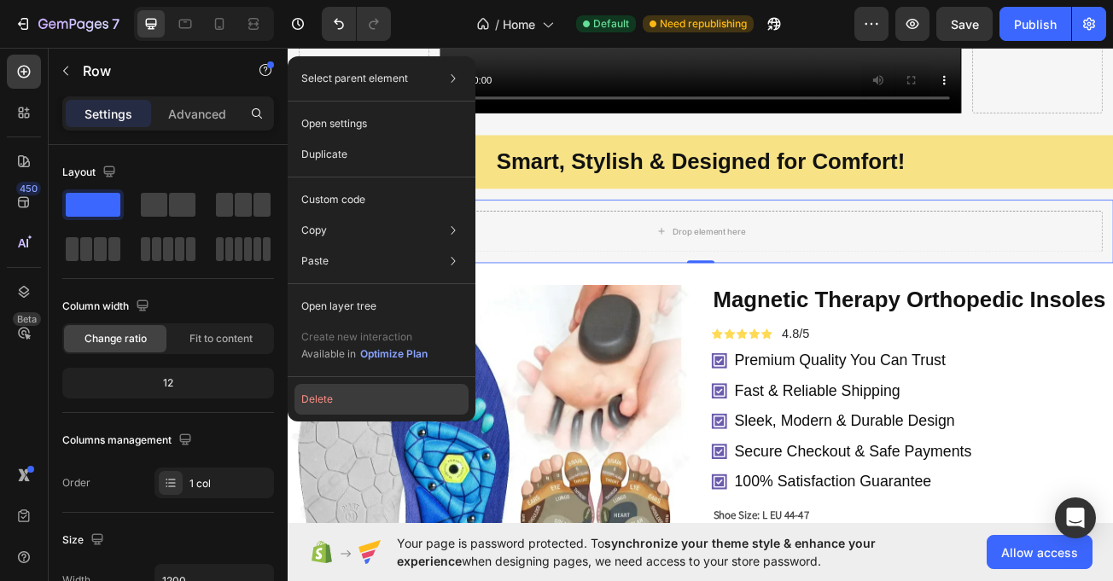
drag, startPoint x: 356, startPoint y: 405, endPoint x: 85, endPoint y: 447, distance: 274.7
click at [356, 405] on button "Delete" at bounding box center [382, 399] width 174 height 31
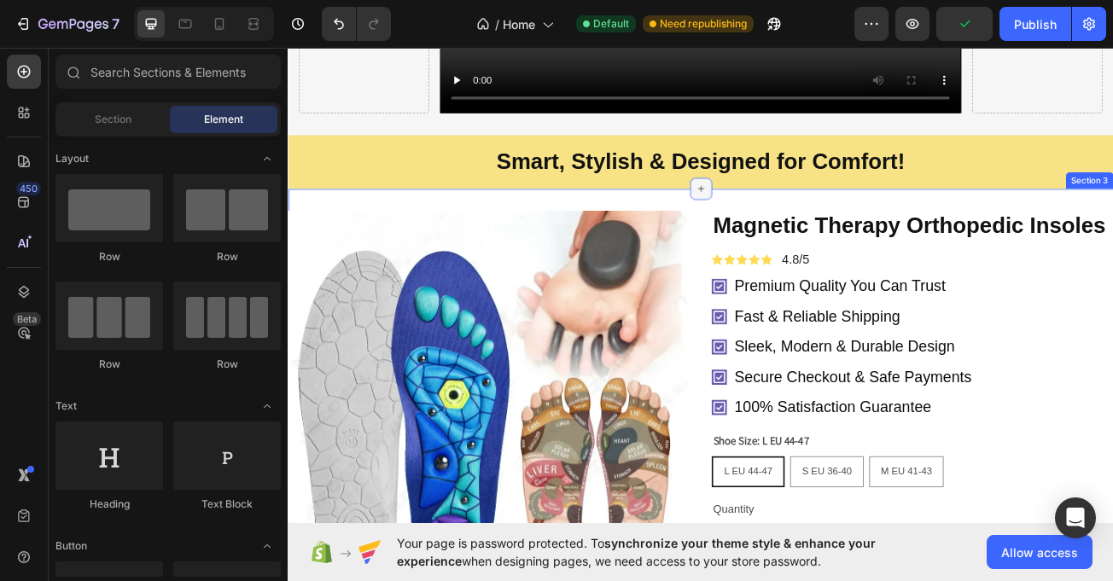
click at [793, 221] on icon at bounding box center [800, 224] width 14 height 14
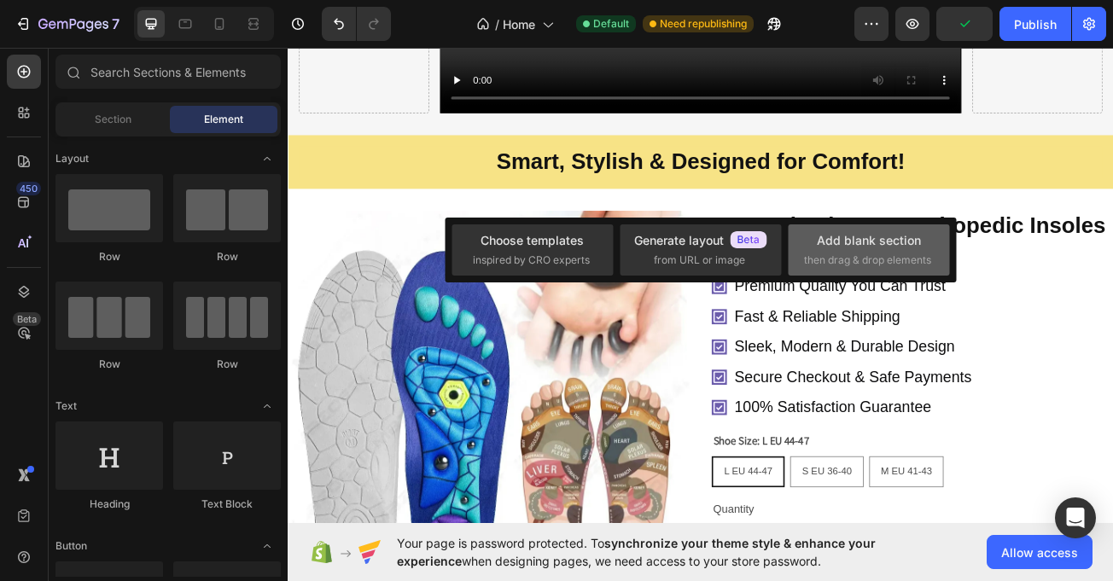
click at [857, 234] on div "Add blank section" at bounding box center [869, 240] width 104 height 18
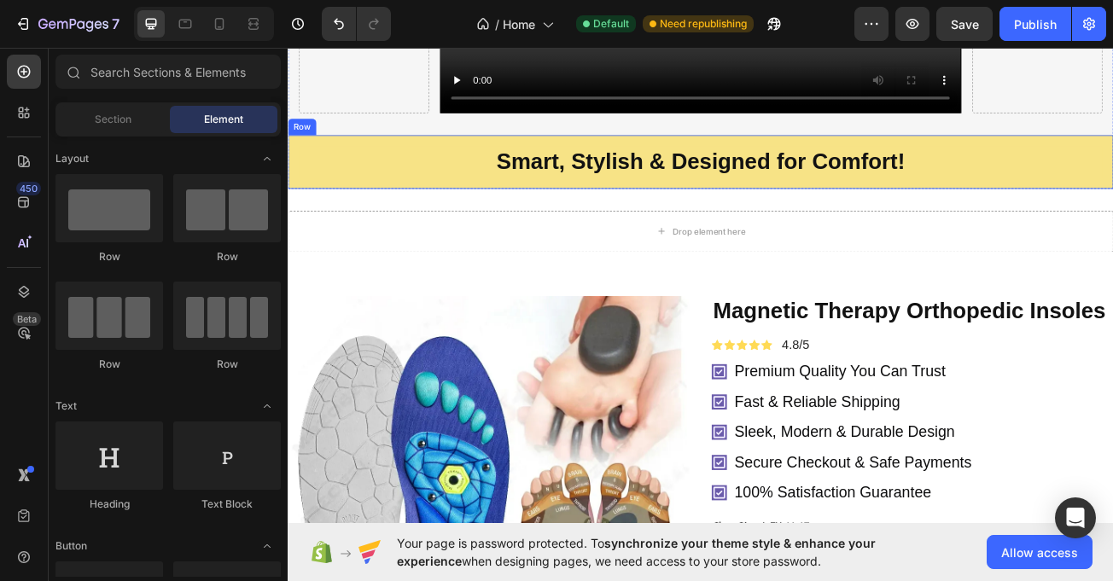
drag, startPoint x: 301, startPoint y: 209, endPoint x: 316, endPoint y: 207, distance: 14.7
click at [304, 209] on div "Smart, Stylish & Designed for Comfort! Heading Row" at bounding box center [800, 190] width 1025 height 67
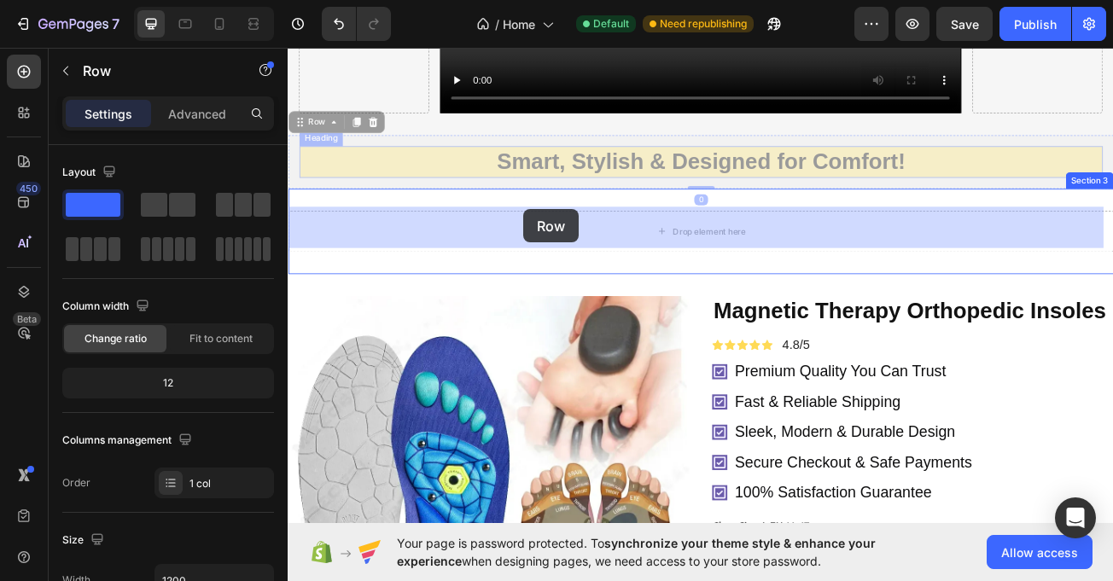
drag, startPoint x: 316, startPoint y: 143, endPoint x: 580, endPoint y: 249, distance: 284.6
click at [583, 249] on div "Drop element here Section 3" at bounding box center [800, 277] width 1025 height 106
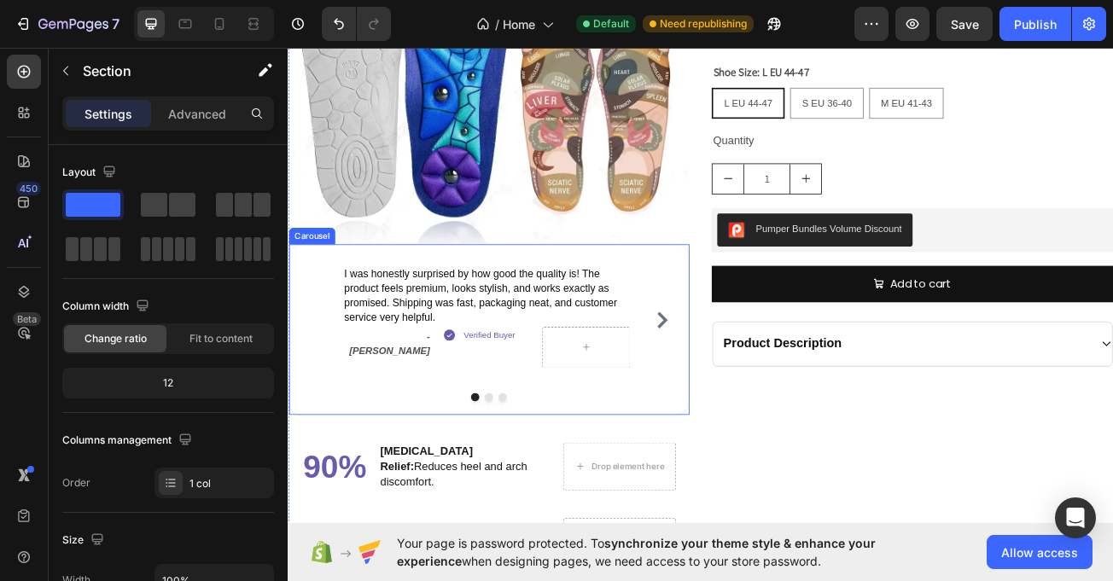
scroll to position [2741, 0]
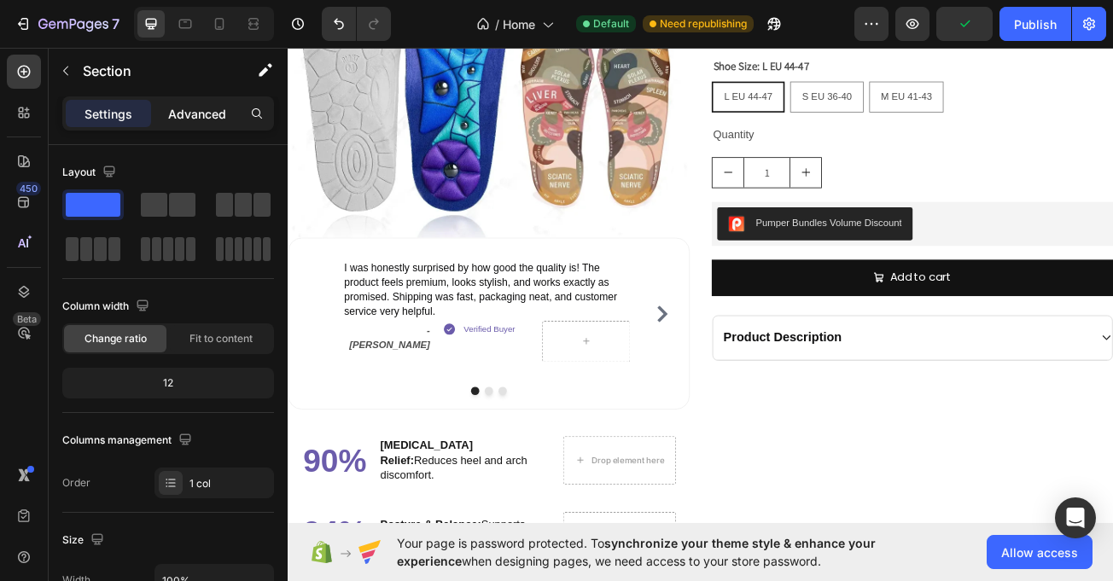
click at [176, 103] on div "Advanced" at bounding box center [197, 113] width 85 height 27
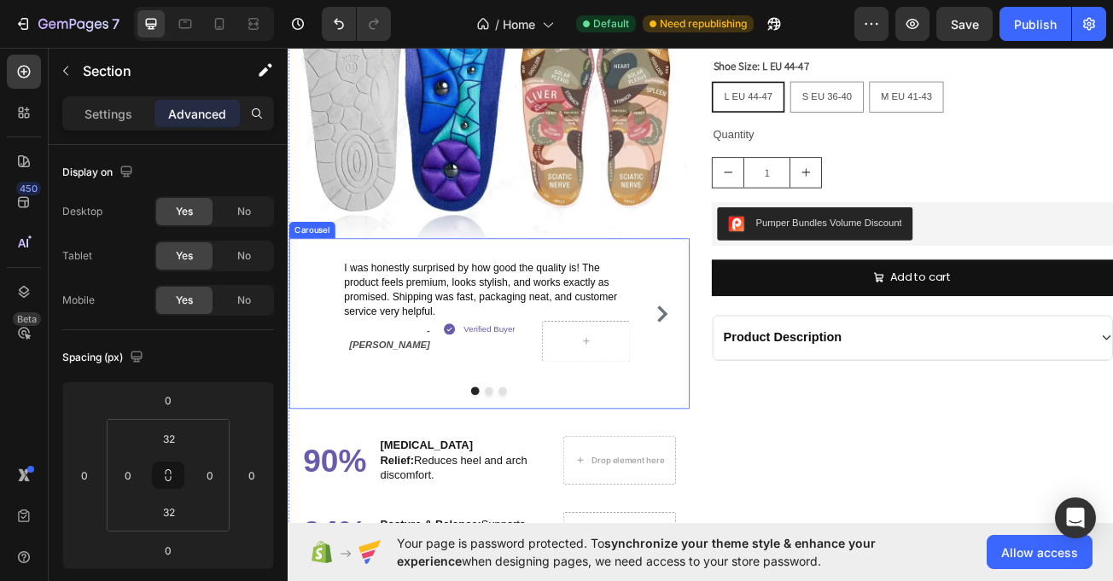
click at [686, 476] on div "I was honestly surprised by how good the quality is! The product feels premium,…" at bounding box center [537, 390] width 499 height 213
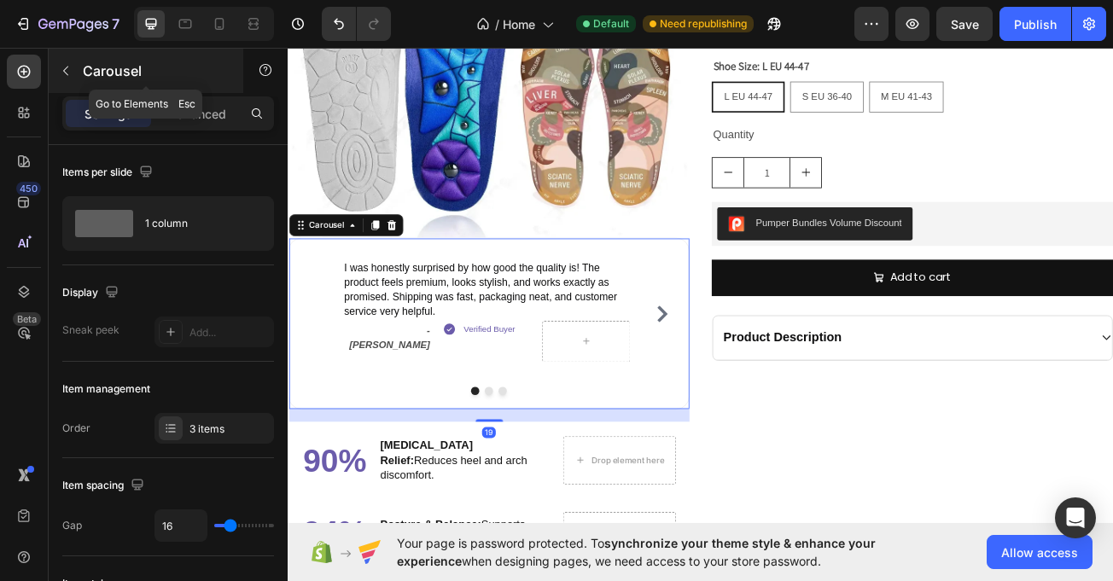
click at [60, 70] on icon "button" at bounding box center [66, 71] width 14 height 14
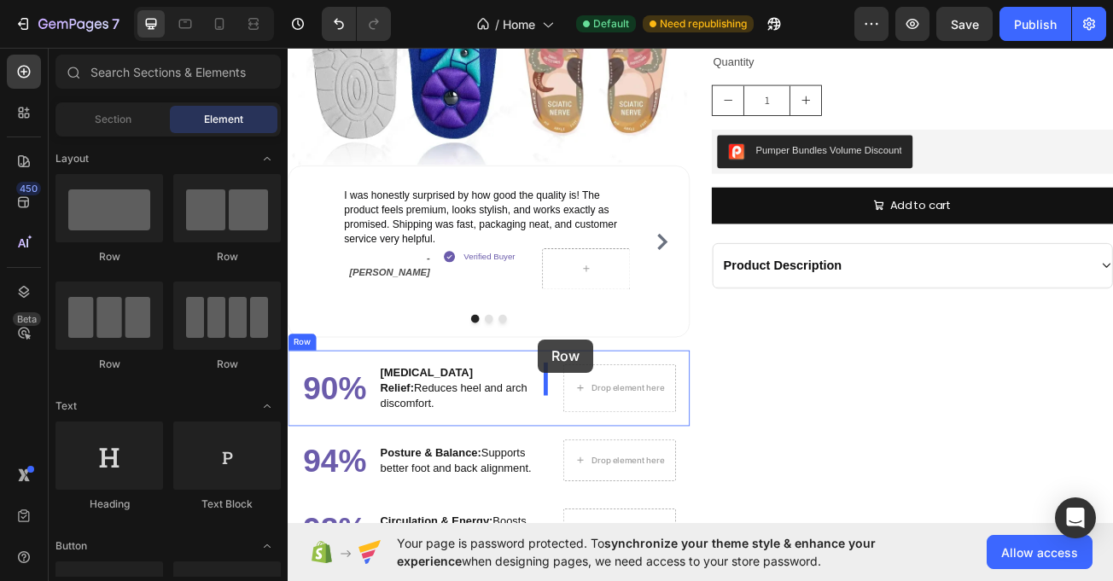
scroll to position [2840, 0]
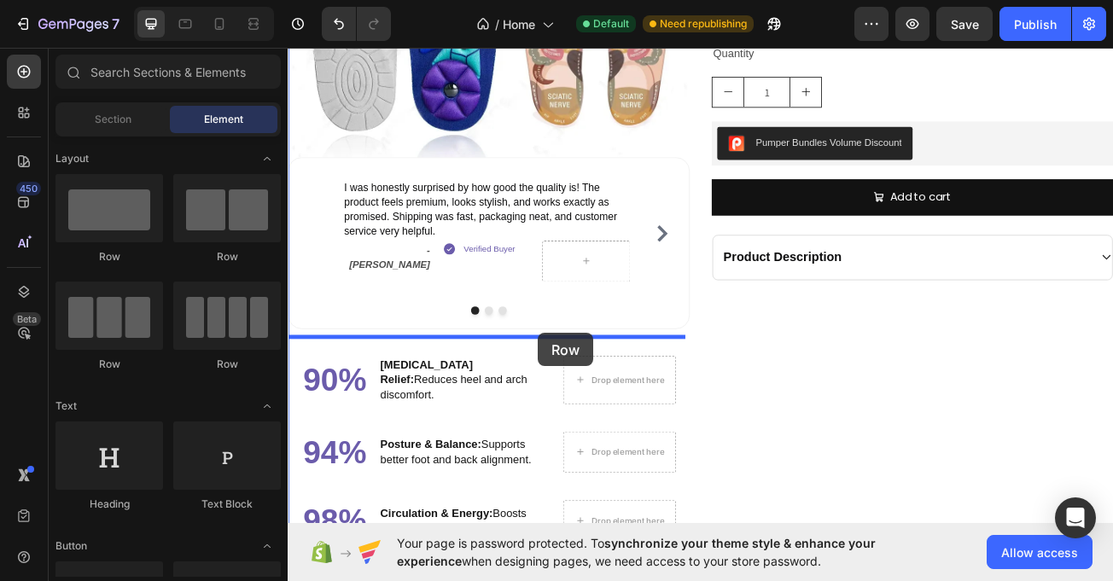
drag, startPoint x: 393, startPoint y: 256, endPoint x: 598, endPoint y: 403, distance: 252.1
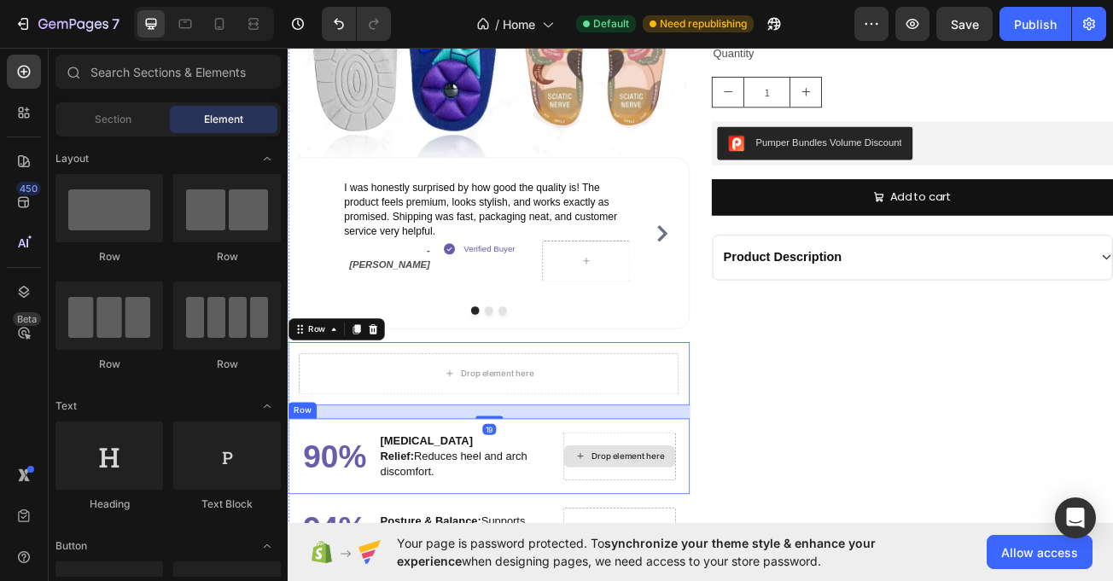
click at [757, 542] on div "Drop element here" at bounding box center [699, 555] width 138 height 27
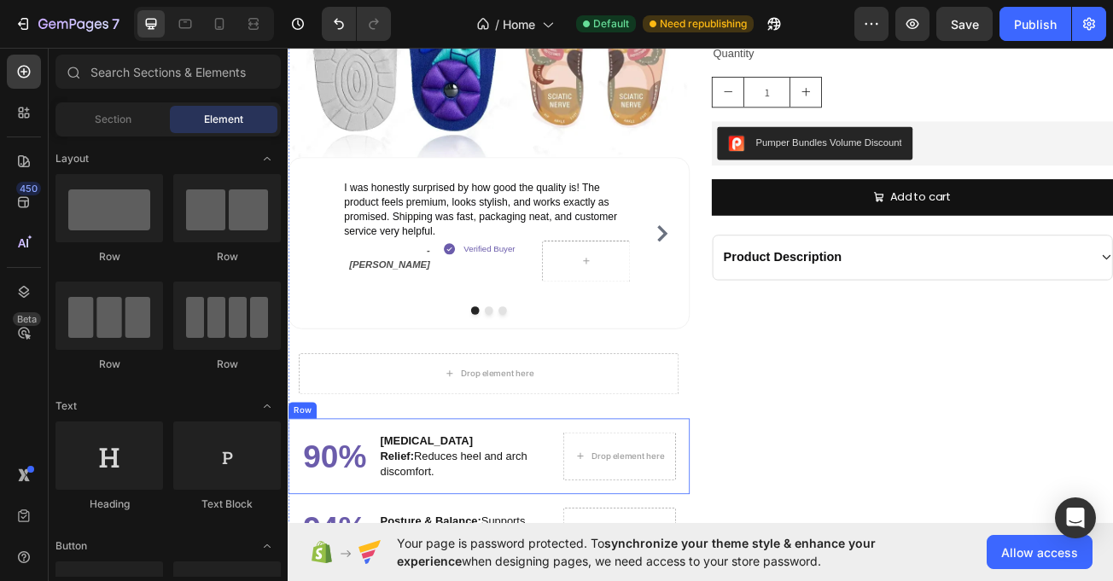
click at [400, 526] on div "Foot Pain Relief: Reduces heel and arch discomfort. Text Block" at bounding box center [507, 556] width 215 height 60
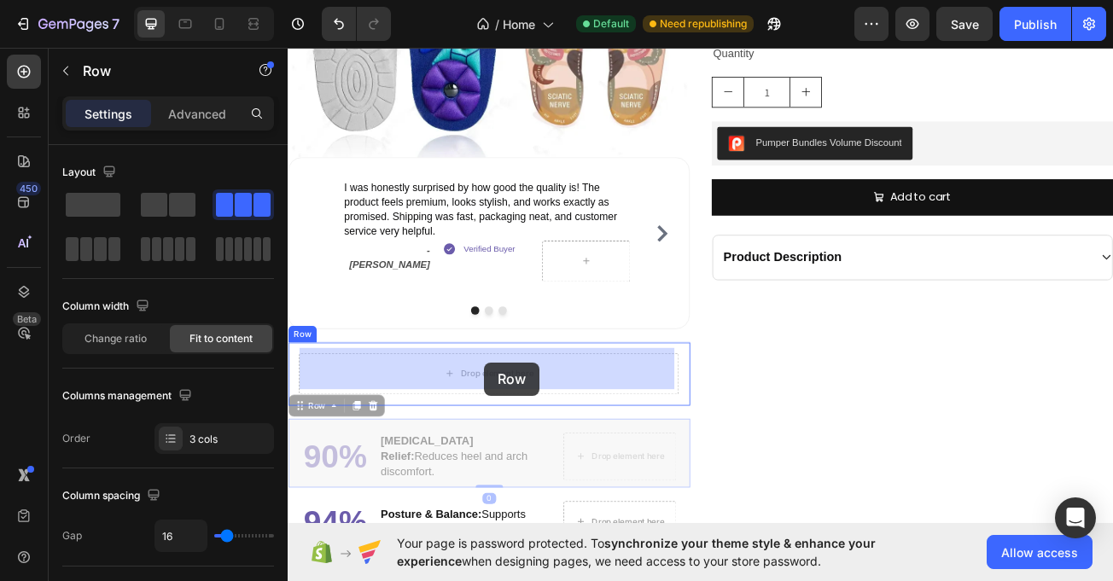
drag, startPoint x: 312, startPoint y: 485, endPoint x: 546, endPoint y: 436, distance: 238.9
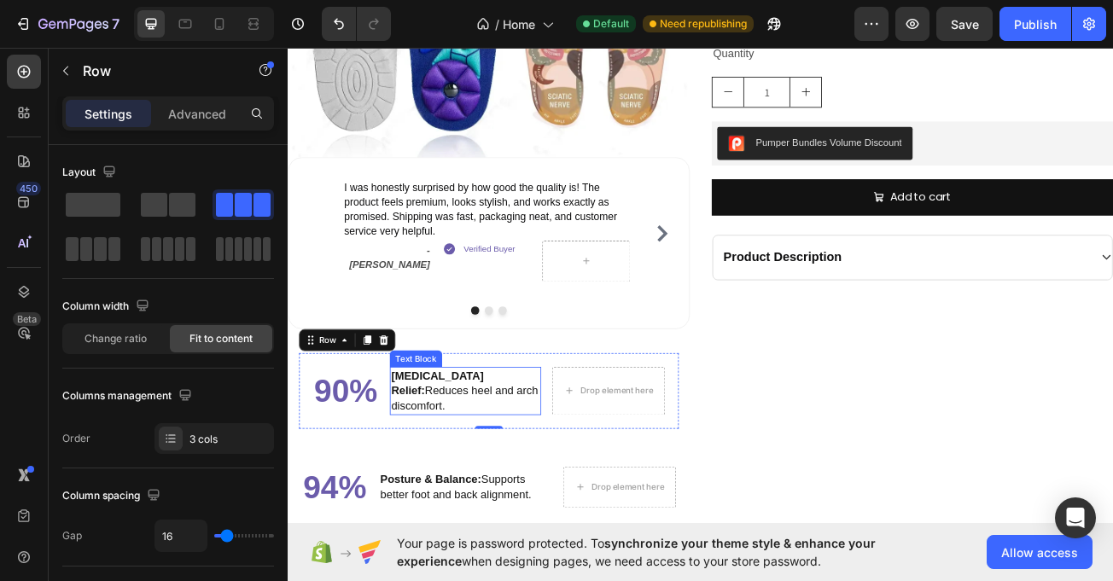
click at [534, 445] on div "Foot Pain Relief: Reduces heel and arch discomfort. Text Block" at bounding box center [508, 475] width 188 height 60
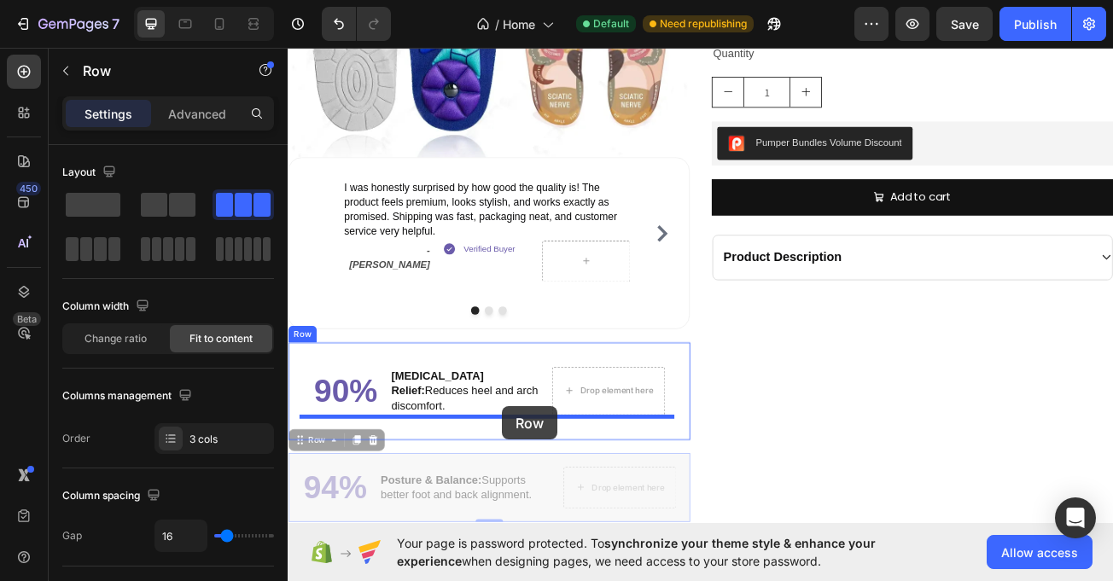
scroll to position [2953, 0]
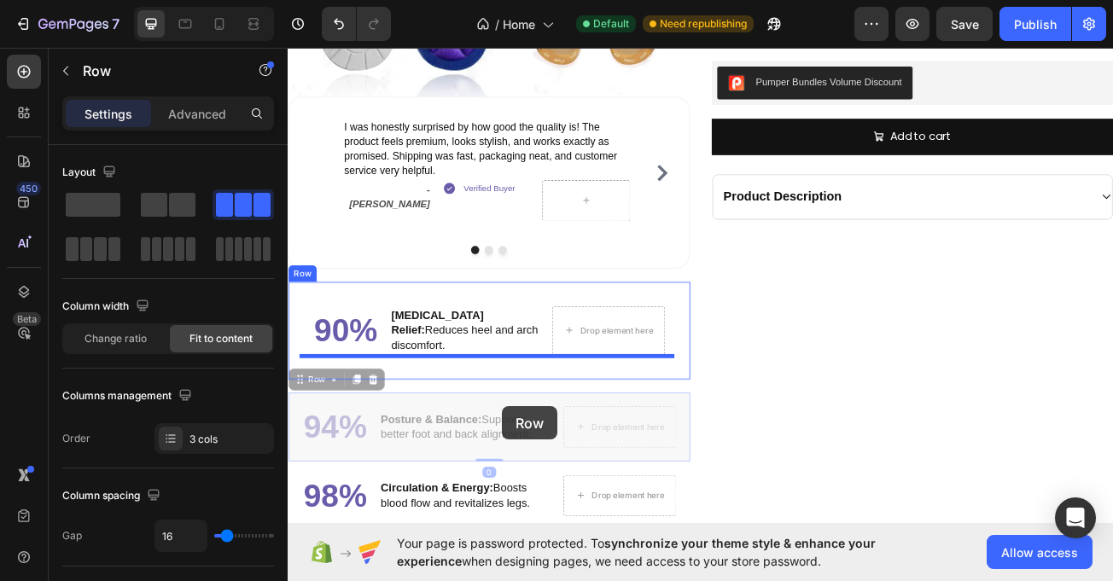
drag, startPoint x: 306, startPoint y: 525, endPoint x: 553, endPoint y: 494, distance: 249.5
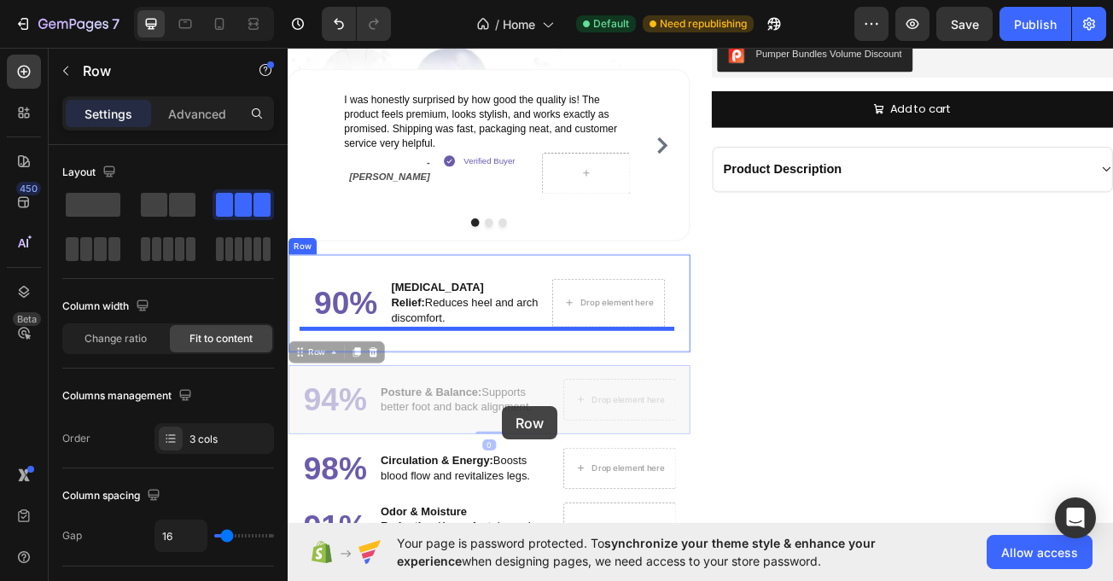
click at [557, 426] on div "90% Heading Foot Pain Relief: Reduces heel and arch discomfort. Text Block Drop…" at bounding box center [537, 365] width 499 height 121
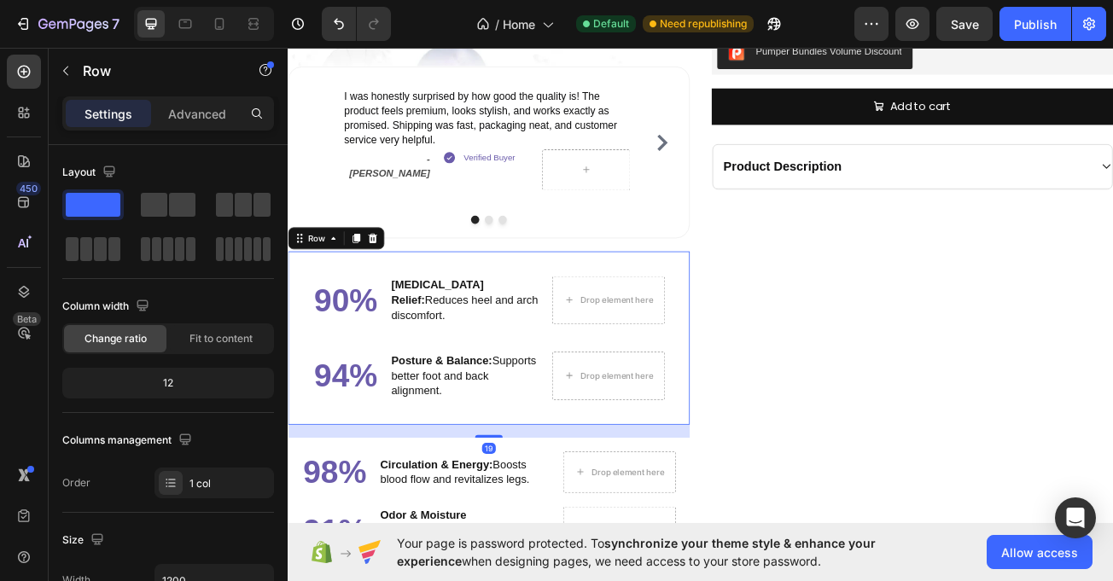
click at [776, 391] on div "90% Heading Foot Pain Relief: Reduces heel and arch discomfort. Text Block Drop…" at bounding box center [537, 408] width 499 height 215
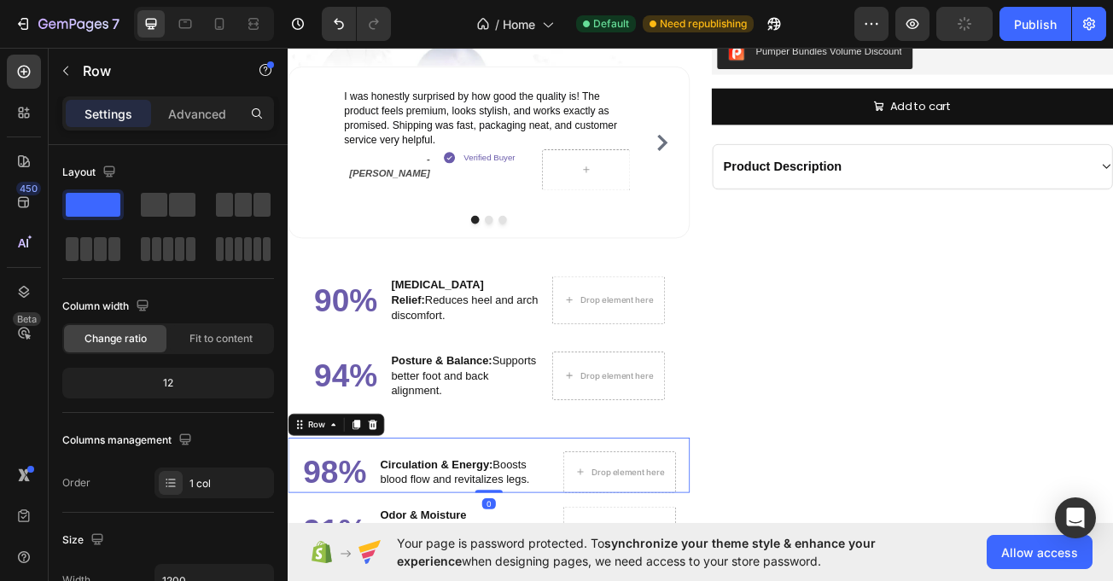
click at [764, 539] on div "98% Heading Circulation & Energy: Boosts blood flow and revitalizes legs. Text …" at bounding box center [537, 567] width 499 height 68
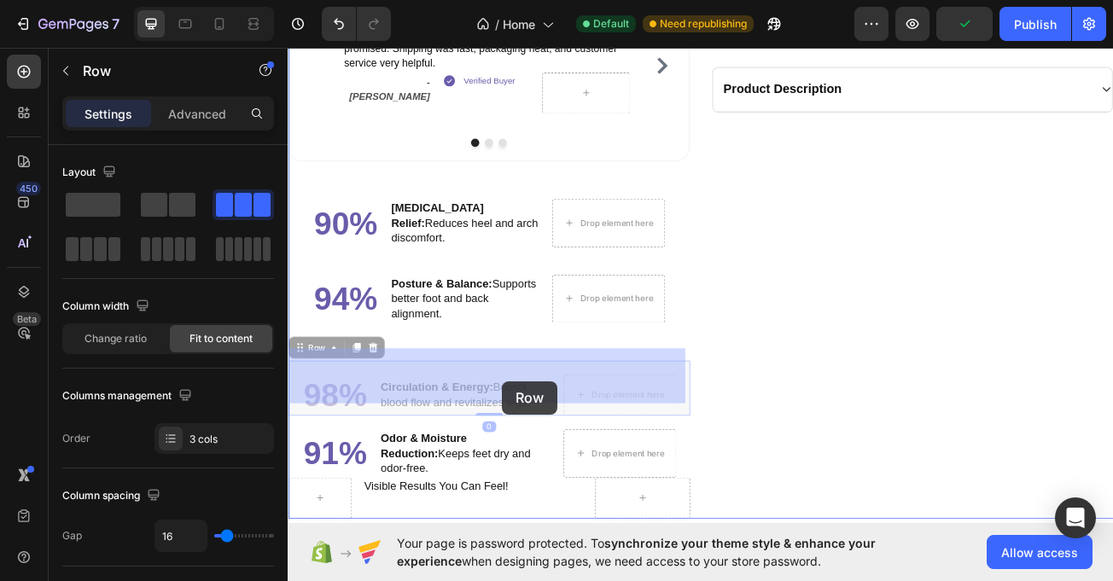
scroll to position [3083, 0]
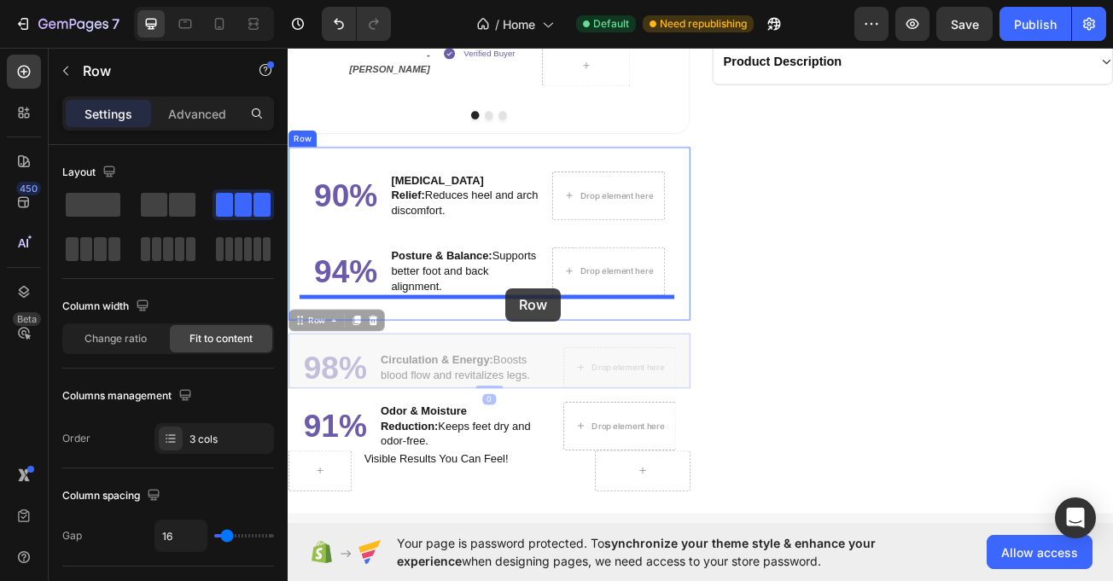
drag, startPoint x: 301, startPoint y: 511, endPoint x: 557, endPoint y: 347, distance: 303.6
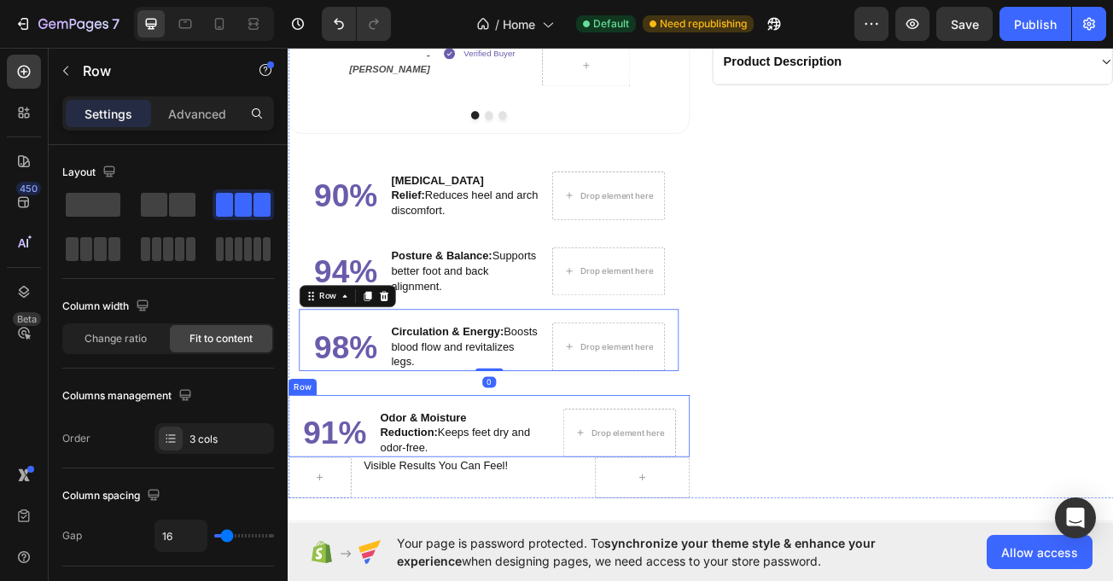
click at [761, 480] on div "91% Heading Odor & Moisture Reduction: Keeps feet dry and odor-free. Text Block…" at bounding box center [537, 518] width 499 height 77
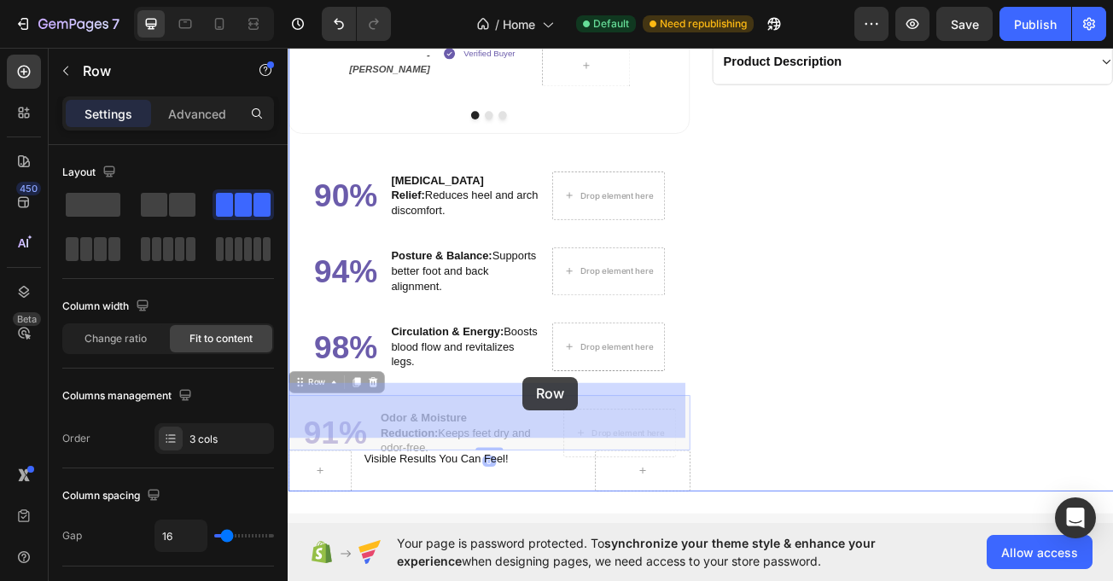
drag, startPoint x: 316, startPoint y: 464, endPoint x: 575, endPoint y: 462, distance: 259.6
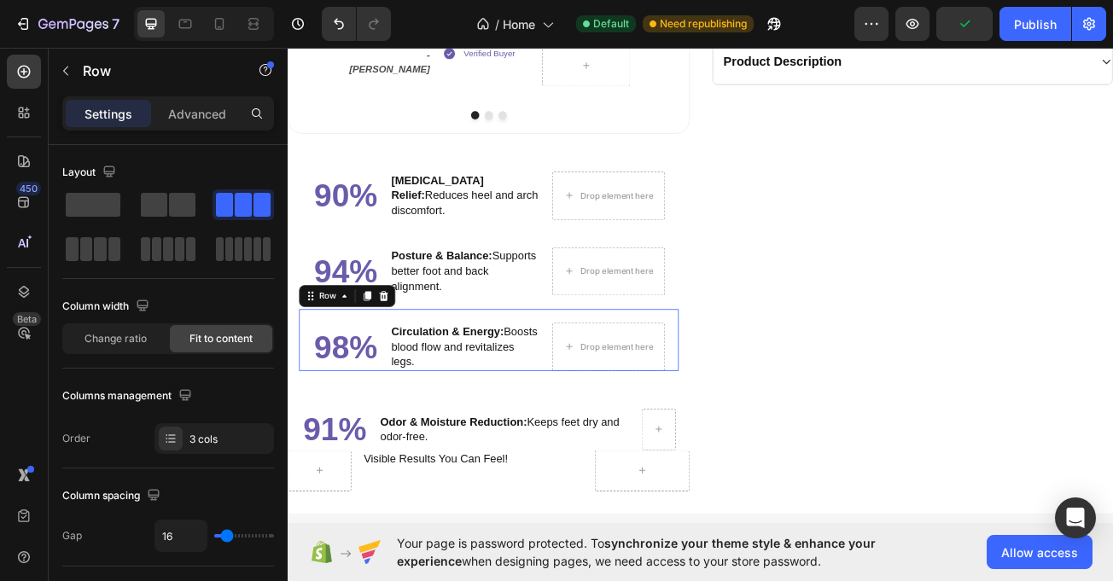
click at [761, 373] on div "98% Heading Circulation & Energy: Boosts blood flow and revitalizes legs. Text …" at bounding box center [536, 411] width 471 height 77
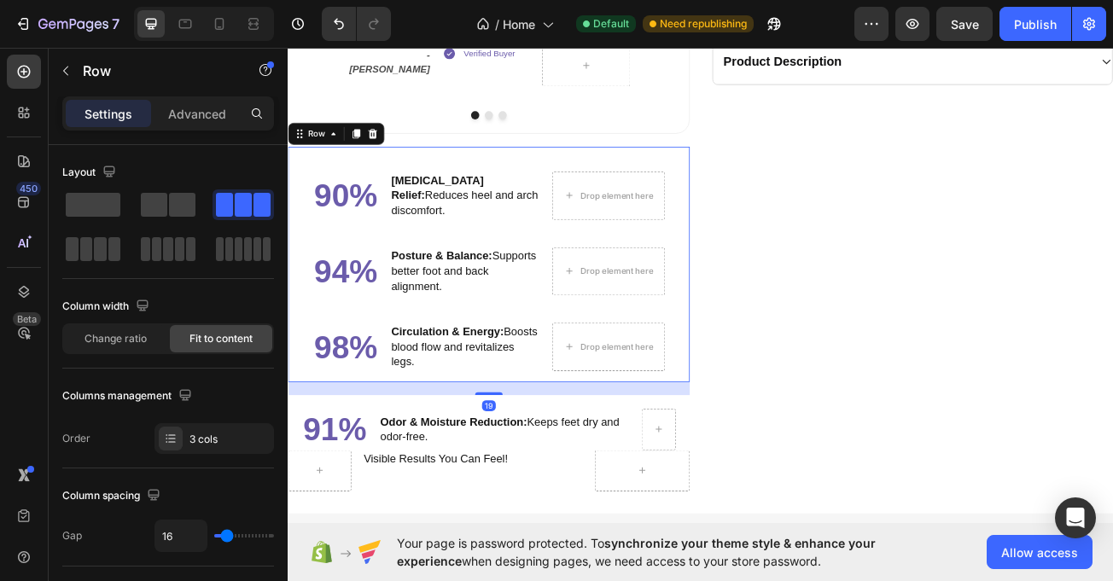
drag, startPoint x: 773, startPoint y: 350, endPoint x: 776, endPoint y: 440, distance: 89.7
click at [773, 358] on div "90% Heading Foot Pain Relief: Reduces heel and arch discomfort. Text Block Drop…" at bounding box center [537, 318] width 499 height 292
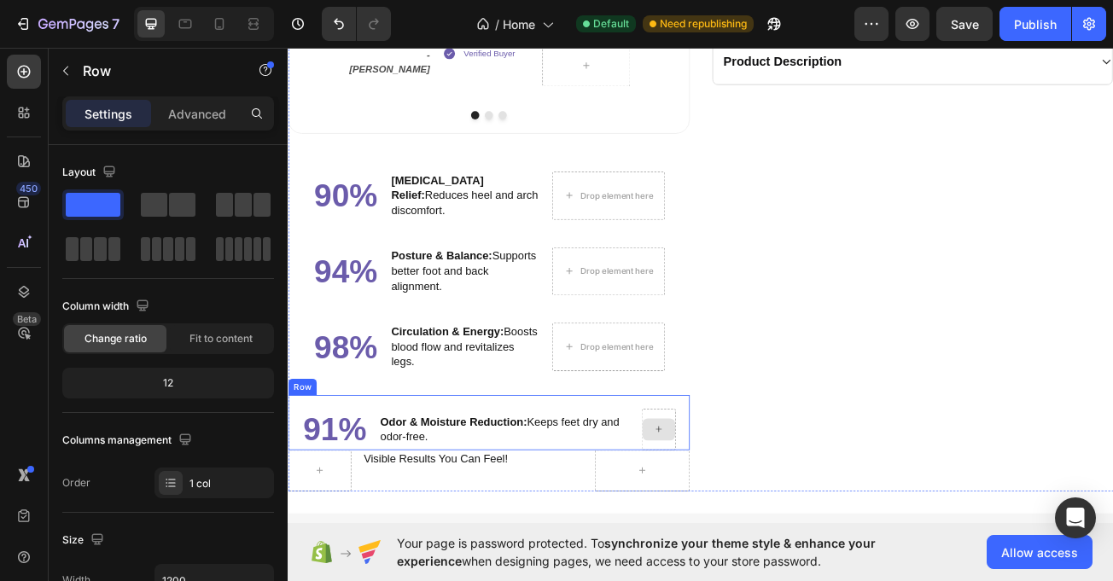
click at [757, 510] on div at bounding box center [747, 522] width 41 height 27
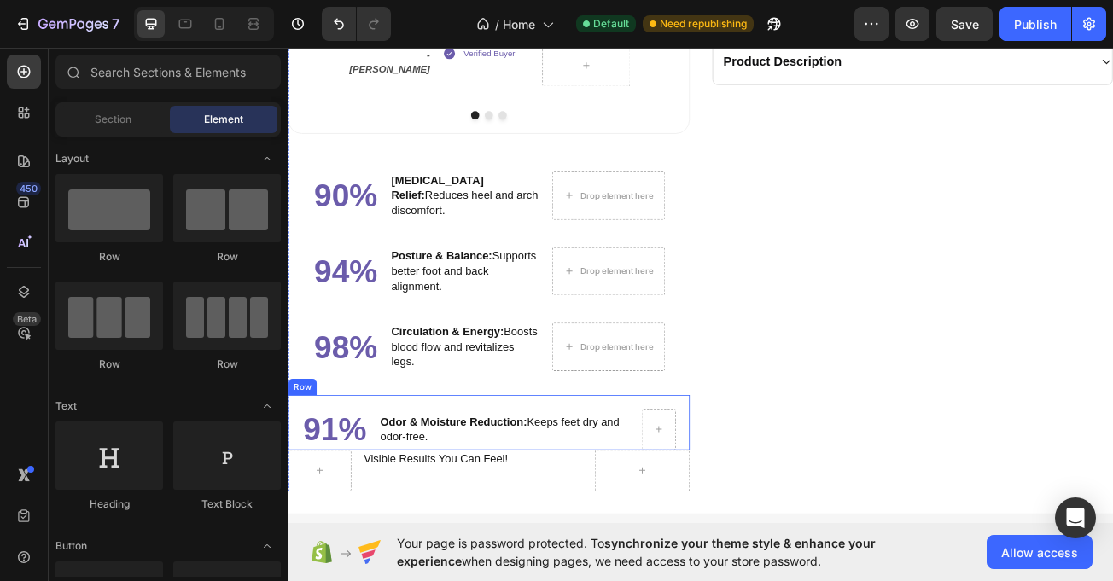
click at [335, 497] on div "91% Heading" at bounding box center [346, 522] width 82 height 51
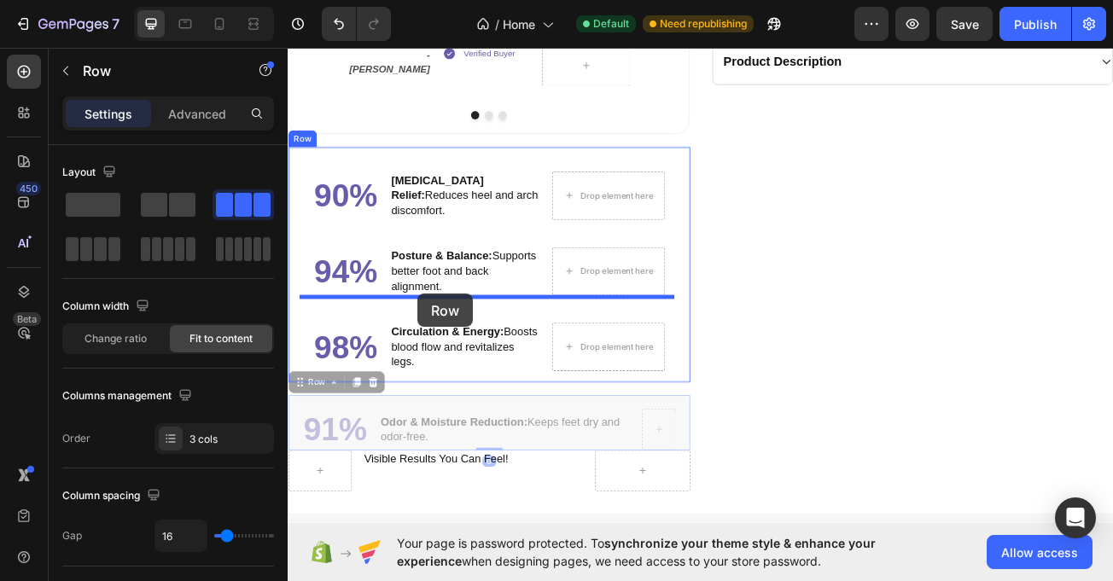
drag, startPoint x: 312, startPoint y: 455, endPoint x: 449, endPoint y: 354, distance: 169.7
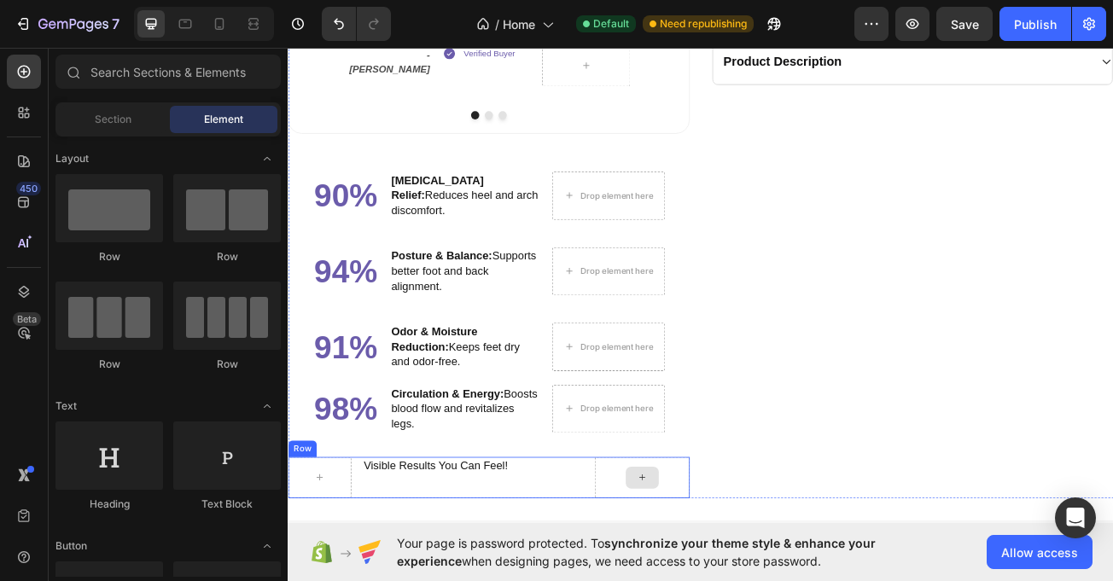
drag, startPoint x: 734, startPoint y: 555, endPoint x: 493, endPoint y: 552, distance: 240.8
click at [731, 569] on div at bounding box center [727, 582] width 41 height 27
click at [668, 557] on div at bounding box center [727, 582] width 118 height 51
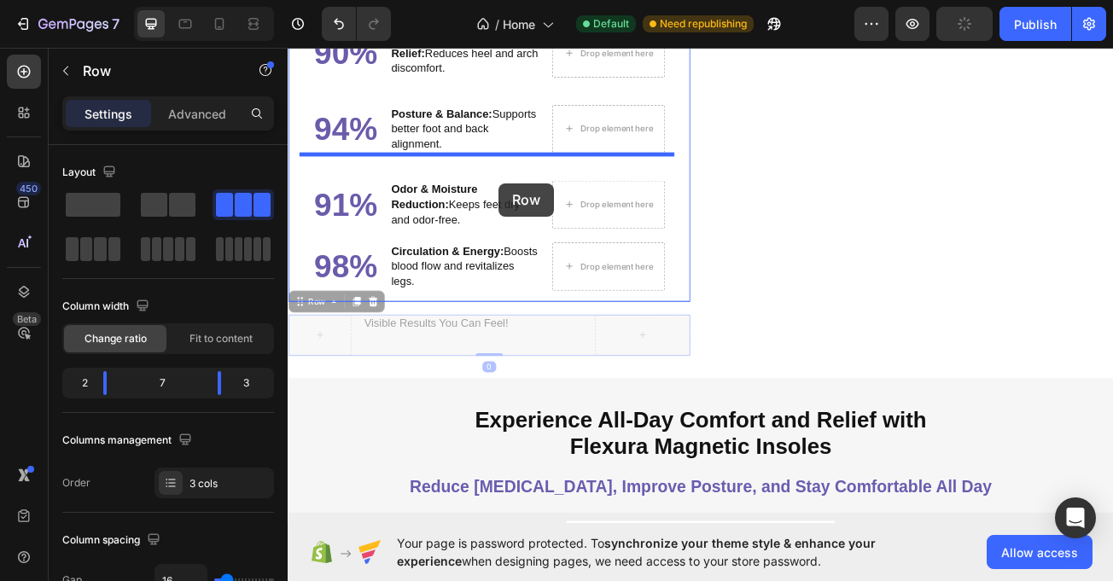
scroll to position [3251, 0]
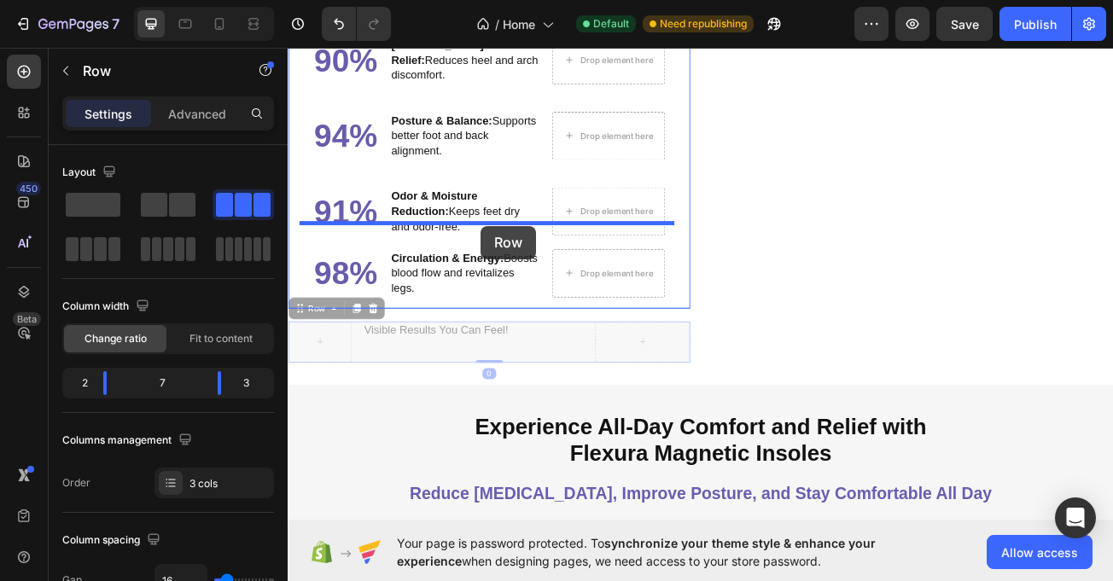
drag, startPoint x: 306, startPoint y: 533, endPoint x: 528, endPoint y: 270, distance: 344.1
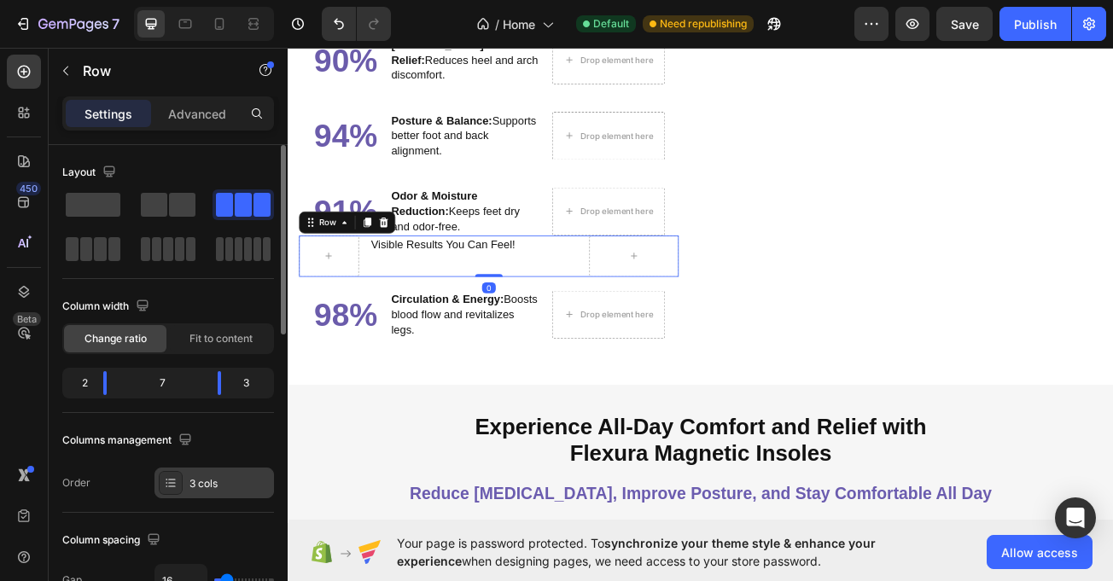
click at [200, 480] on div "3 cols" at bounding box center [230, 483] width 80 height 15
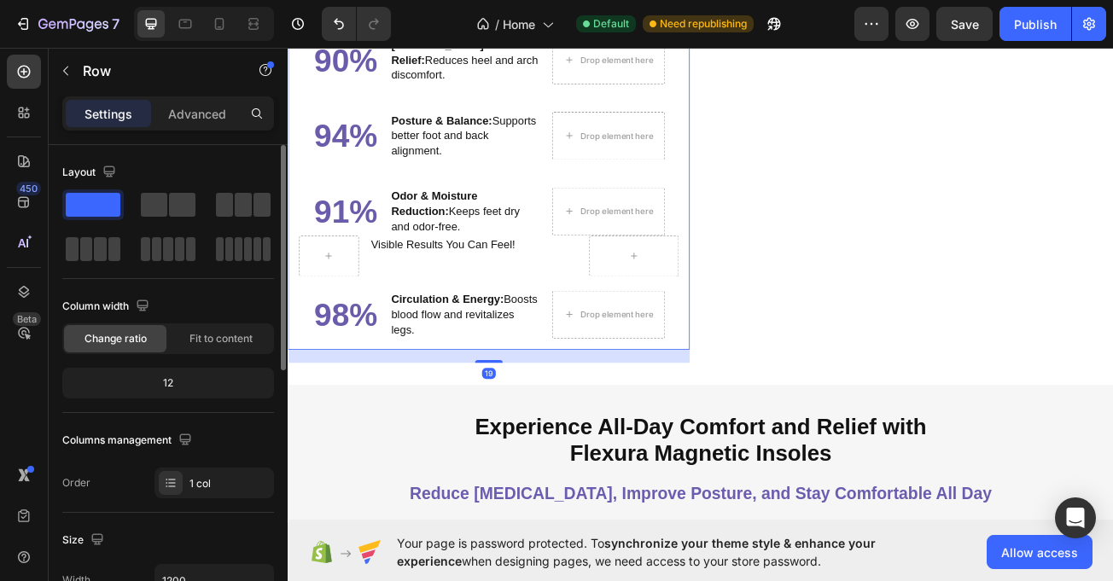
click at [294, 359] on div "90% Heading Foot Pain Relief: Reduces heel and arch discomfort. Text Block Drop…" at bounding box center [537, 213] width 499 height 420
click at [209, 485] on div "1 col" at bounding box center [230, 483] width 80 height 15
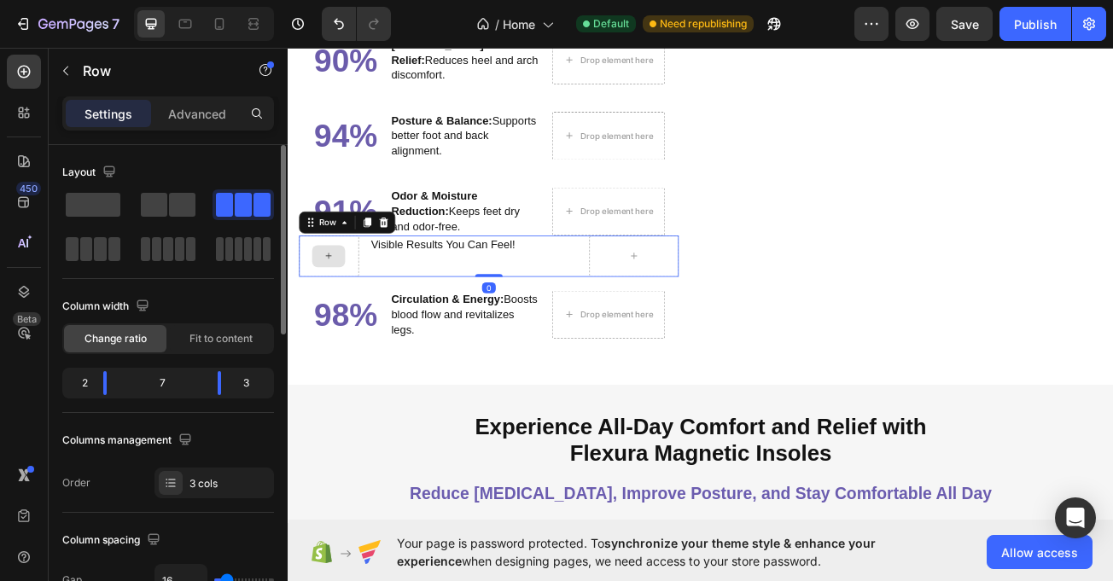
click at [316, 309] on div at bounding box center [338, 307] width 74 height 51
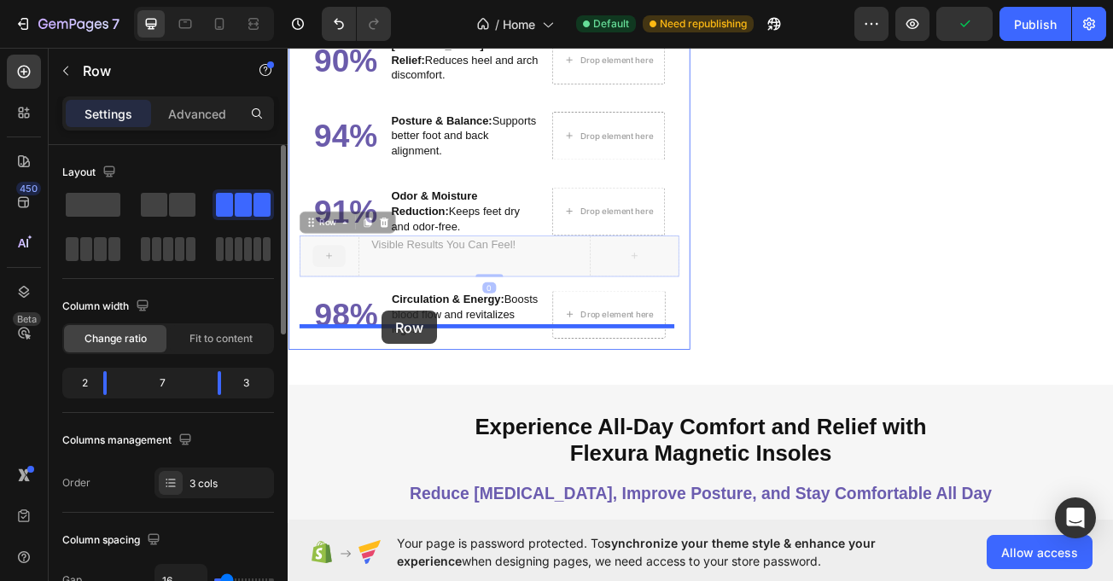
drag, startPoint x: 320, startPoint y: 248, endPoint x: 408, endPoint y: 376, distance: 155.3
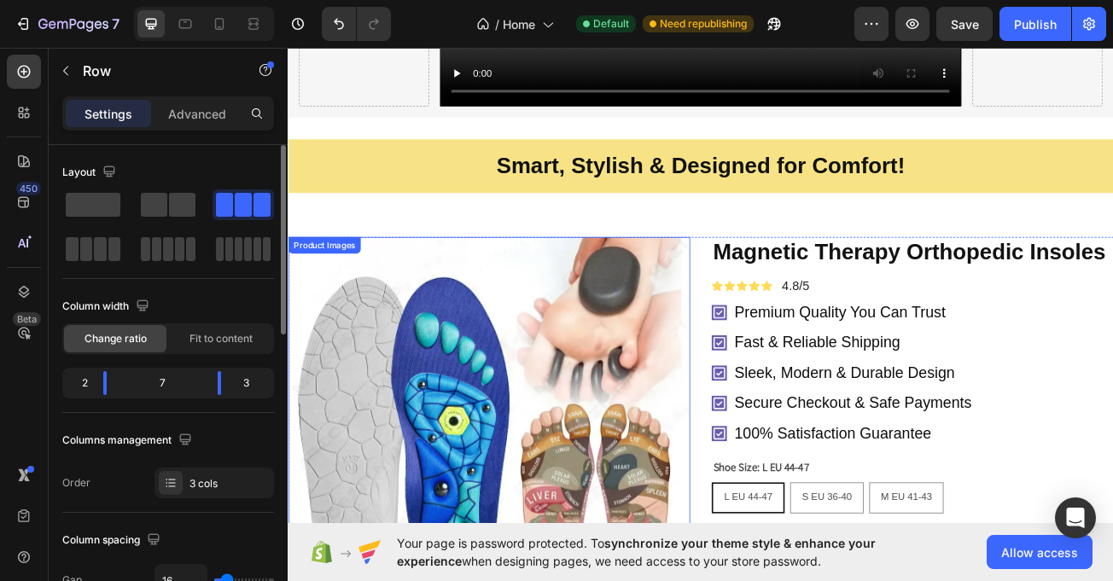
scroll to position [2238, 0]
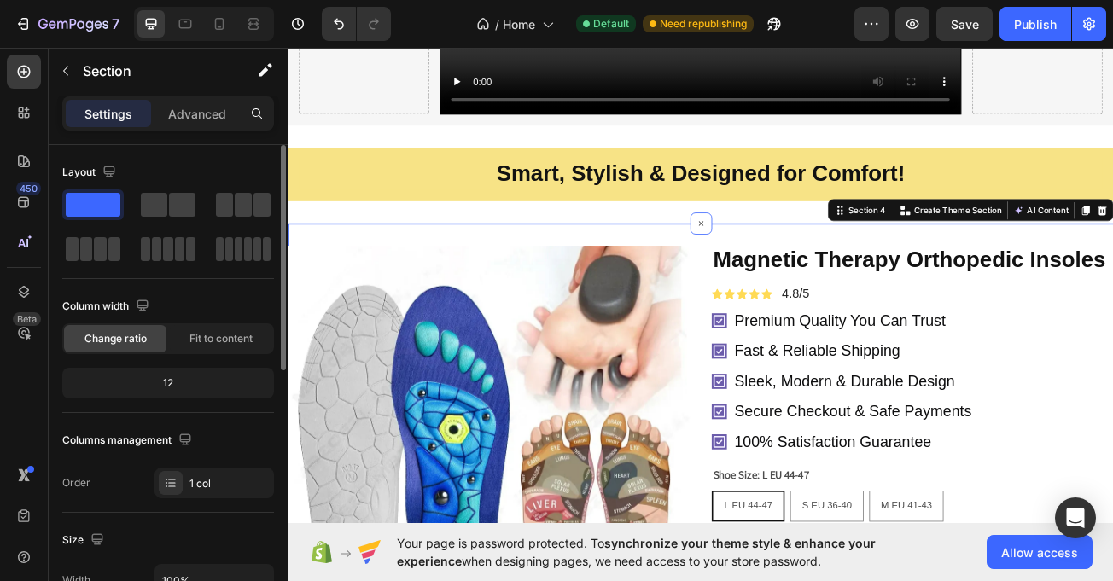
drag, startPoint x: 780, startPoint y: 277, endPoint x: 449, endPoint y: 284, distance: 331.3
click at [224, 23] on icon at bounding box center [219, 24] width 9 height 12
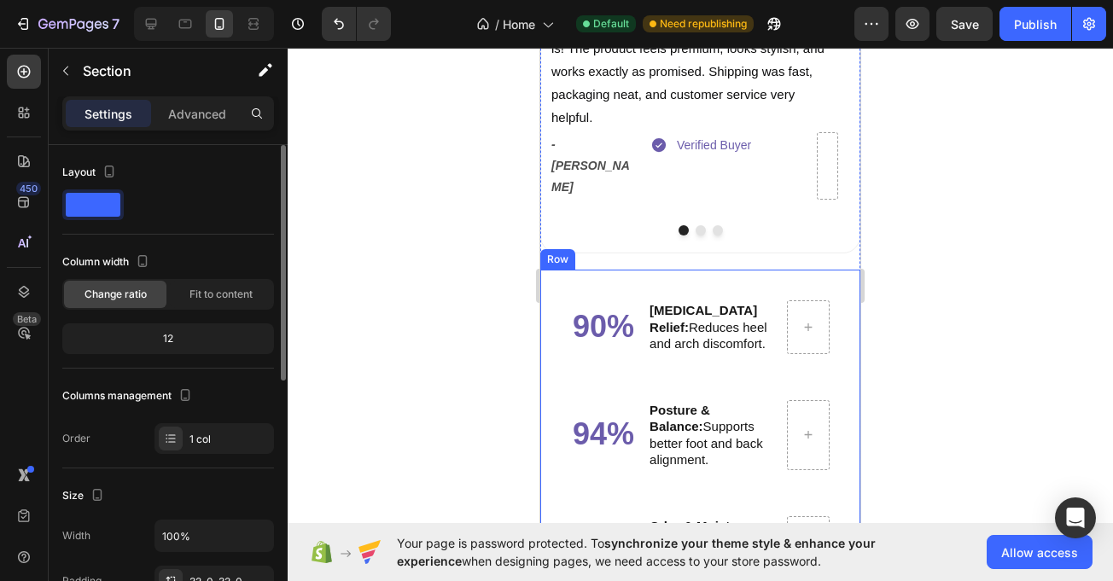
scroll to position [3777, 0]
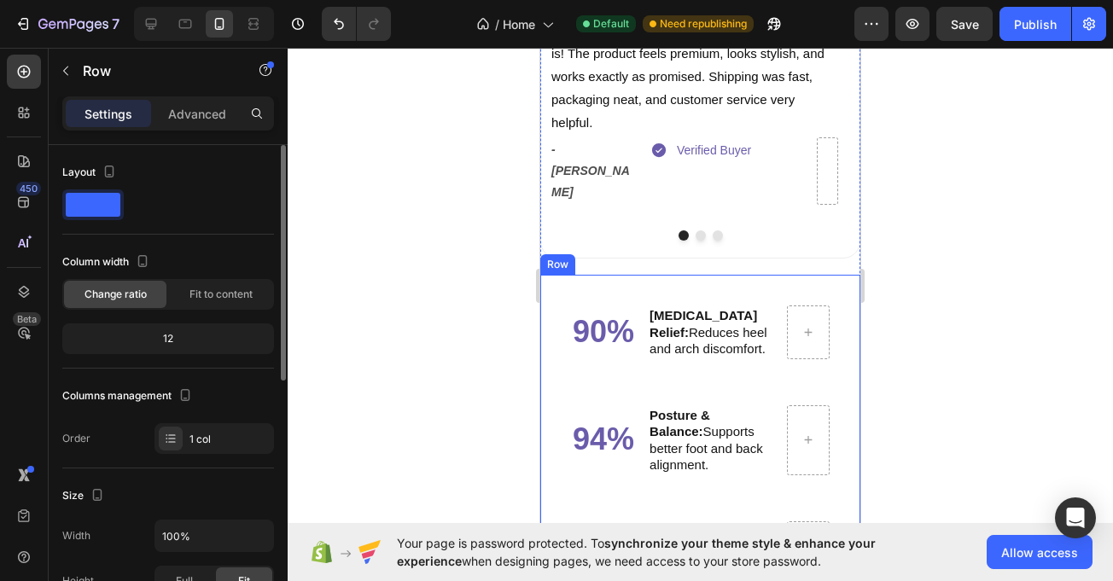
click at [547, 275] on div "90% Heading Foot Pain Relief: Reduces heel and arch discomfort. Text Block Row …" at bounding box center [700, 570] width 320 height 591
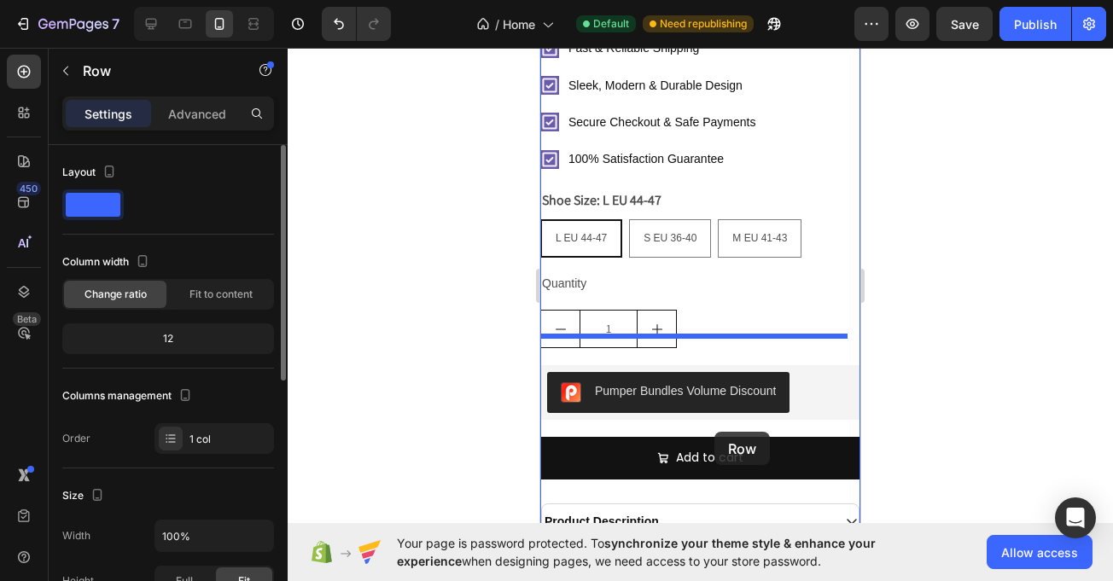
scroll to position [4825, 0]
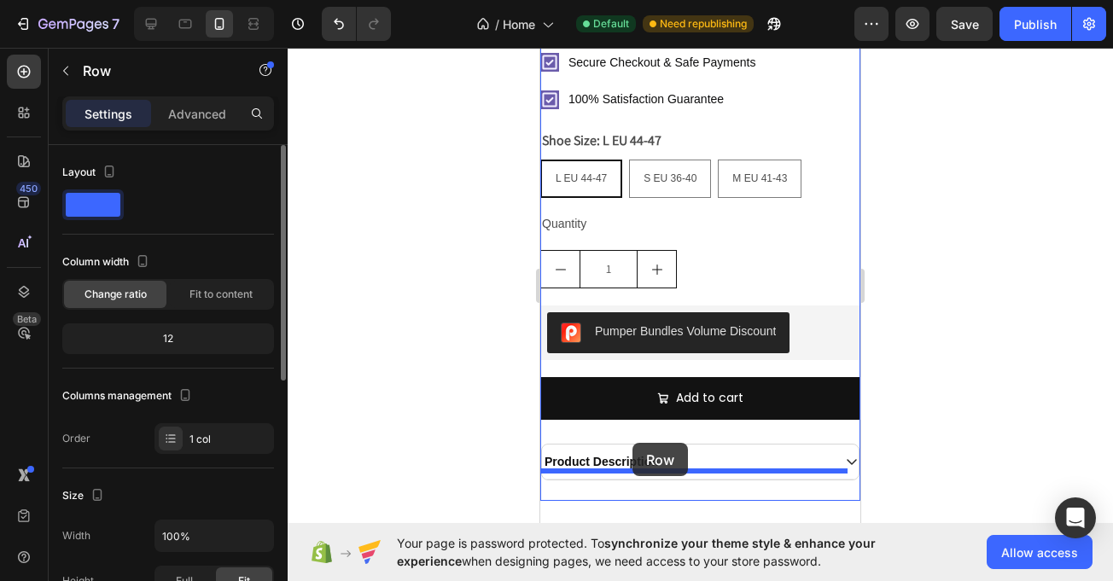
drag, startPoint x: 550, startPoint y: 232, endPoint x: 634, endPoint y: 443, distance: 227.2
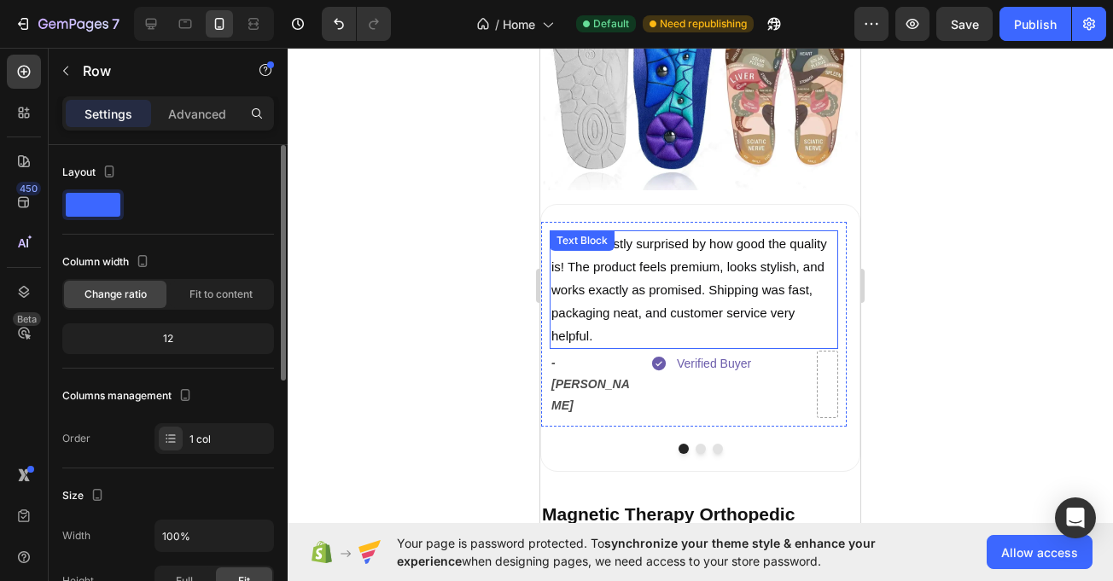
scroll to position [3546, 0]
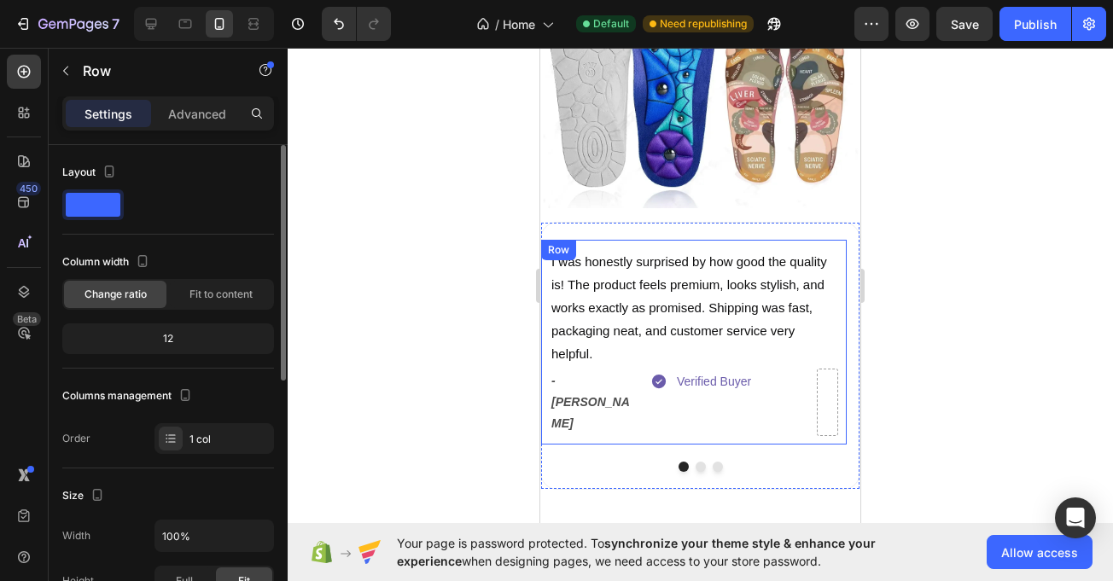
click at [838, 240] on div "I was honestly surprised by how good the quality is! The product feels premium,…" at bounding box center [694, 343] width 306 height 206
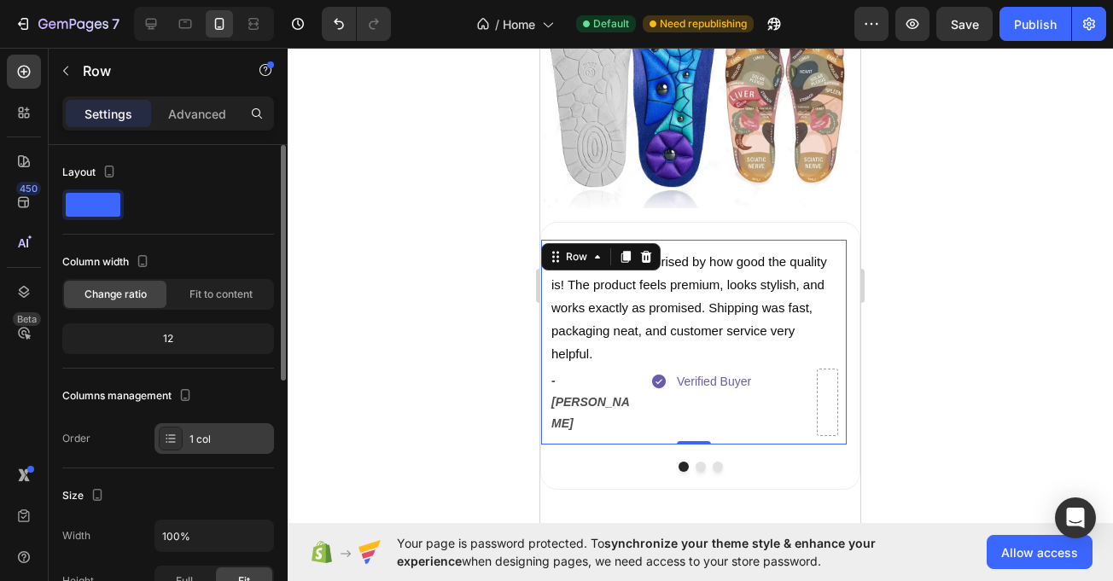
click at [210, 435] on div "1 col" at bounding box center [230, 439] width 80 height 15
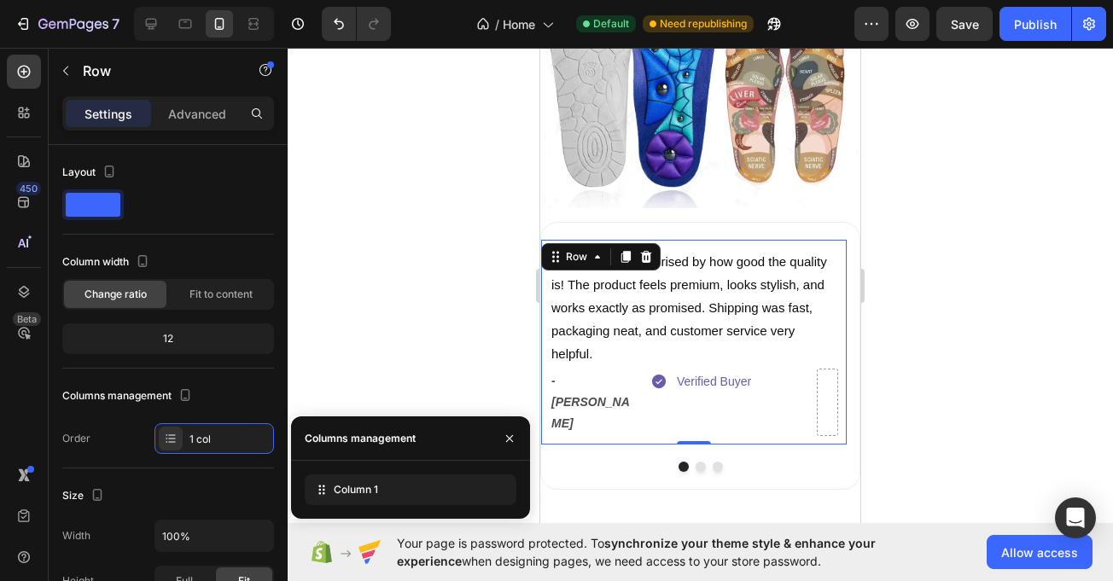
drag, startPoint x: 210, startPoint y: 435, endPoint x: 455, endPoint y: 295, distance: 282.6
click at [210, 437] on div "1 col" at bounding box center [230, 439] width 80 height 15
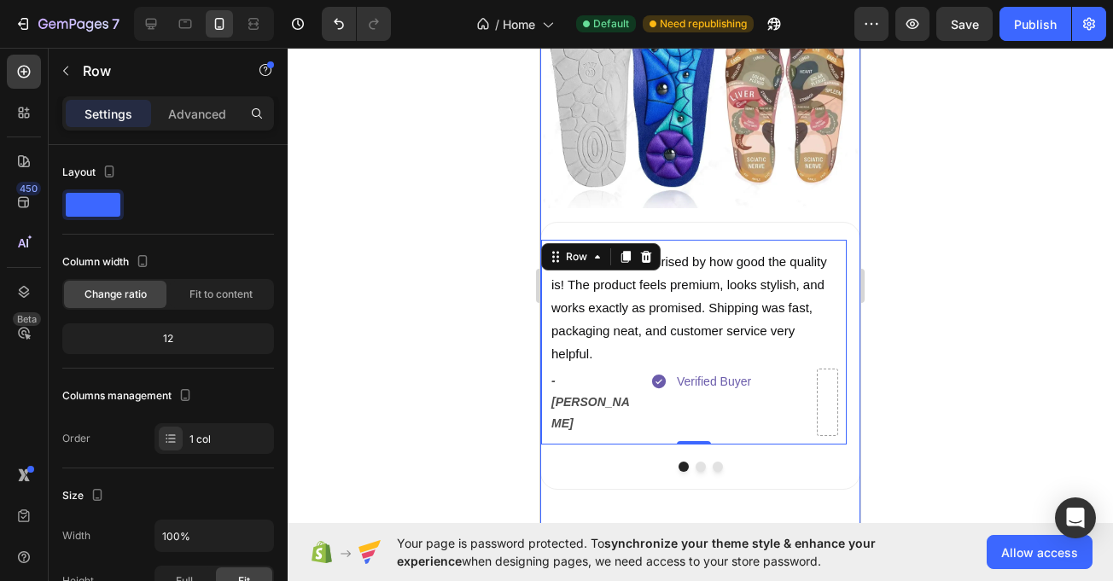
click at [545, 207] on div "Product Images I was honestly surprised by how good the quality is! The product…" at bounding box center [700, 197] width 320 height 619
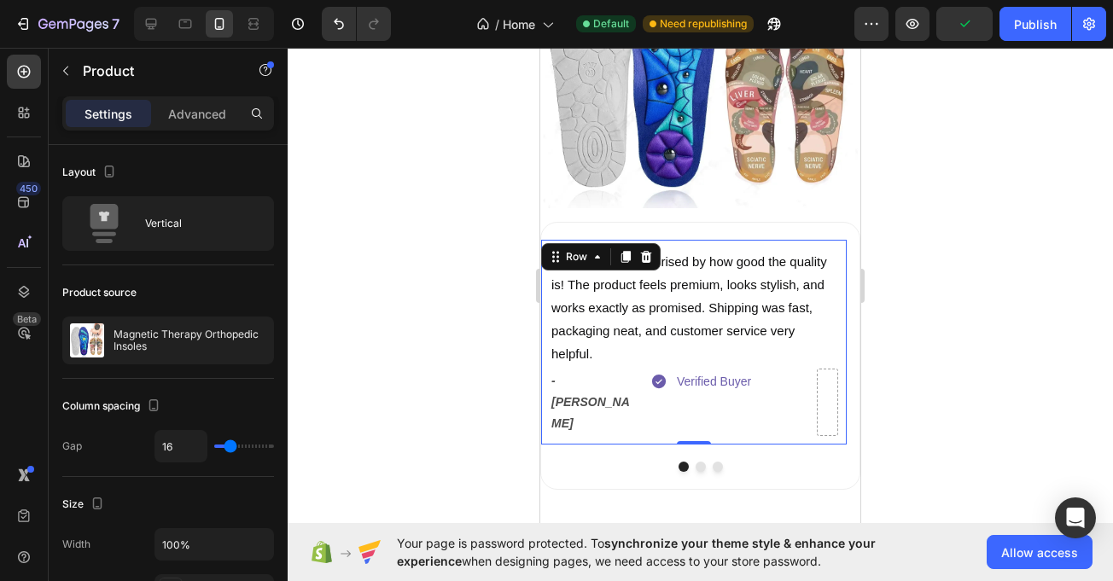
click at [546, 246] on div "Row" at bounding box center [601, 256] width 120 height 27
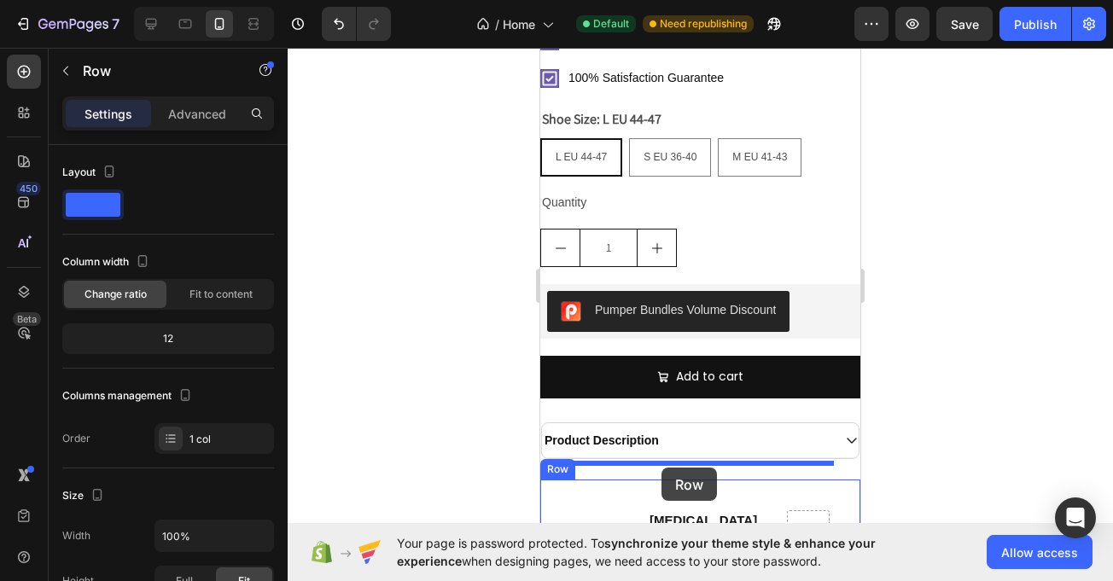
scroll to position [4250, 0]
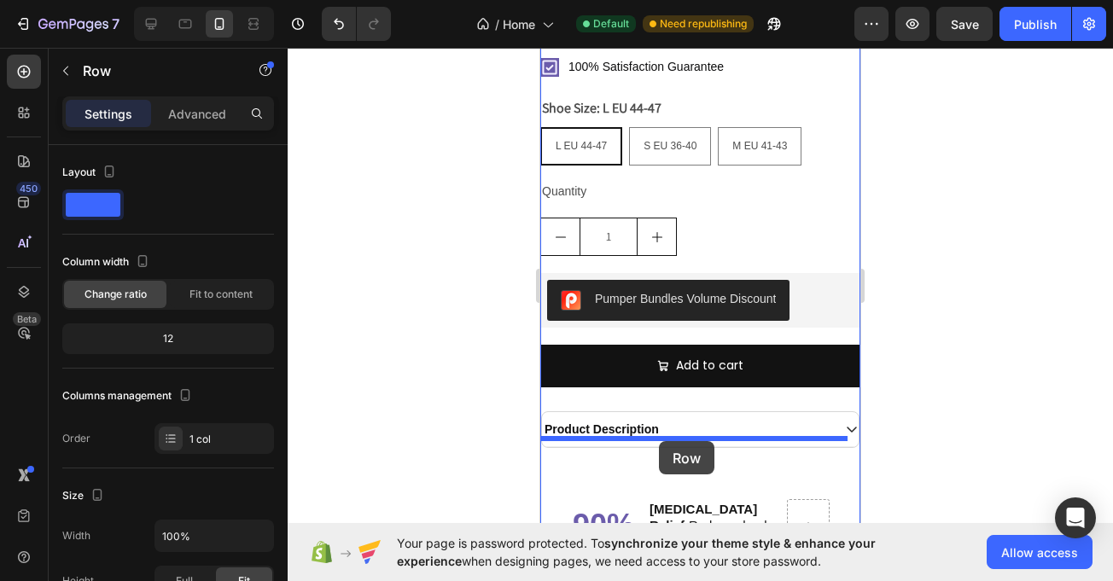
drag, startPoint x: 546, startPoint y: 240, endPoint x: 659, endPoint y: 441, distance: 231.3
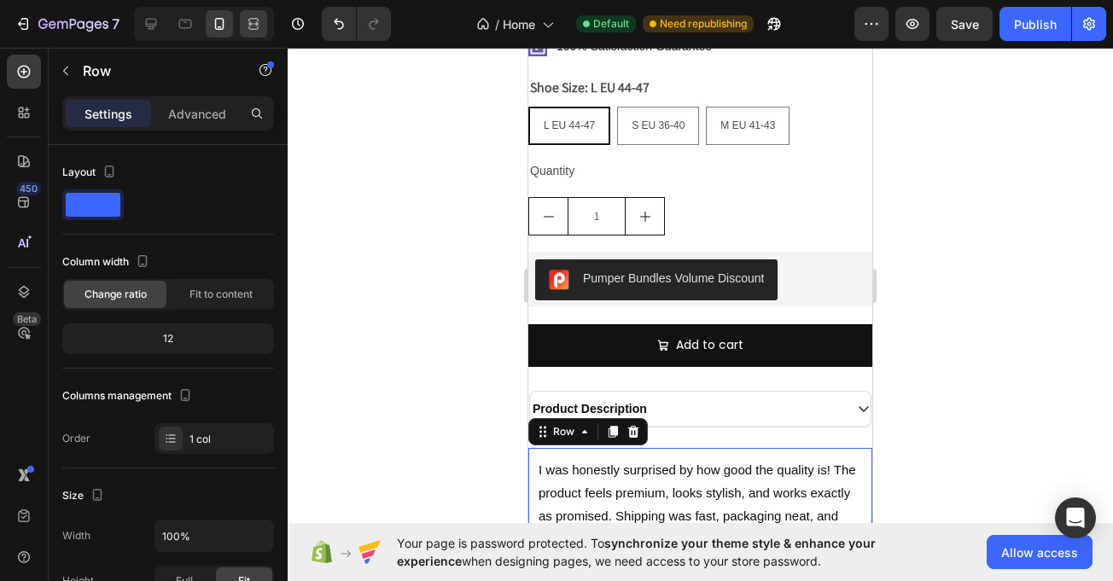
scroll to position [4235, 0]
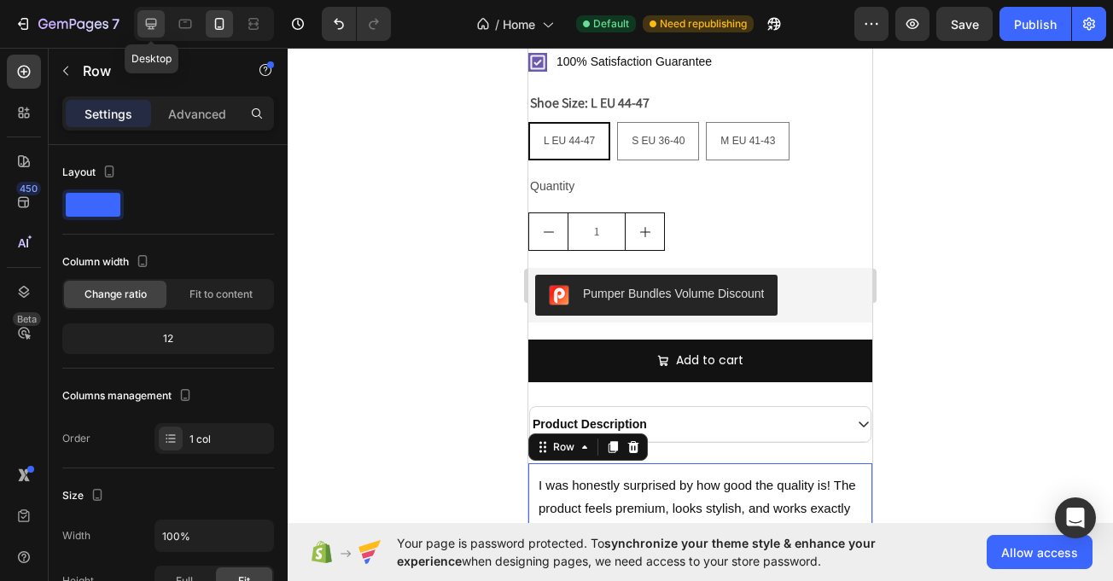
click at [159, 21] on div at bounding box center [150, 23] width 27 height 27
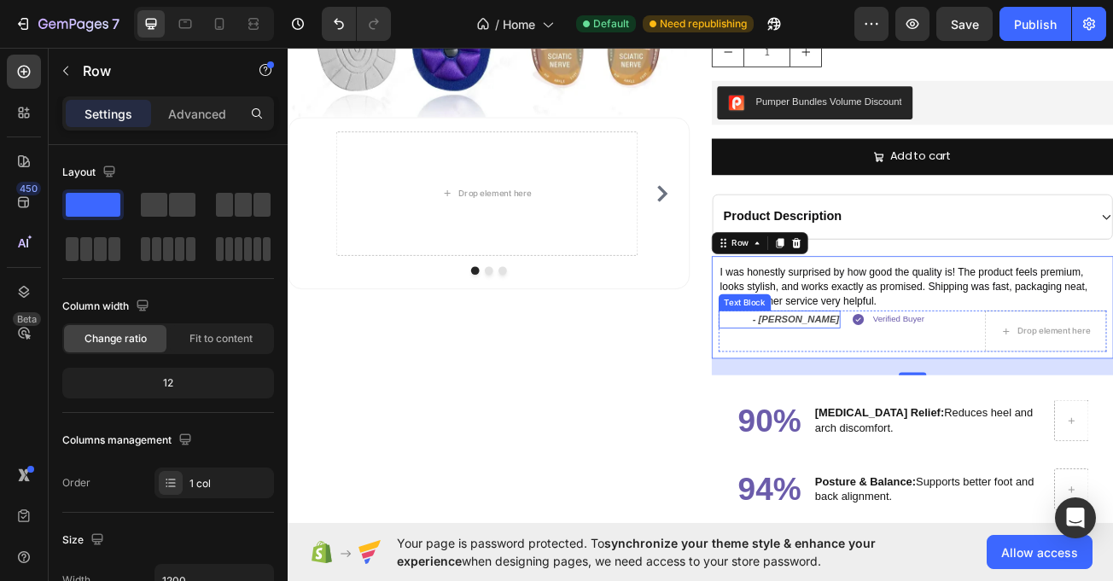
scroll to position [3781, 0]
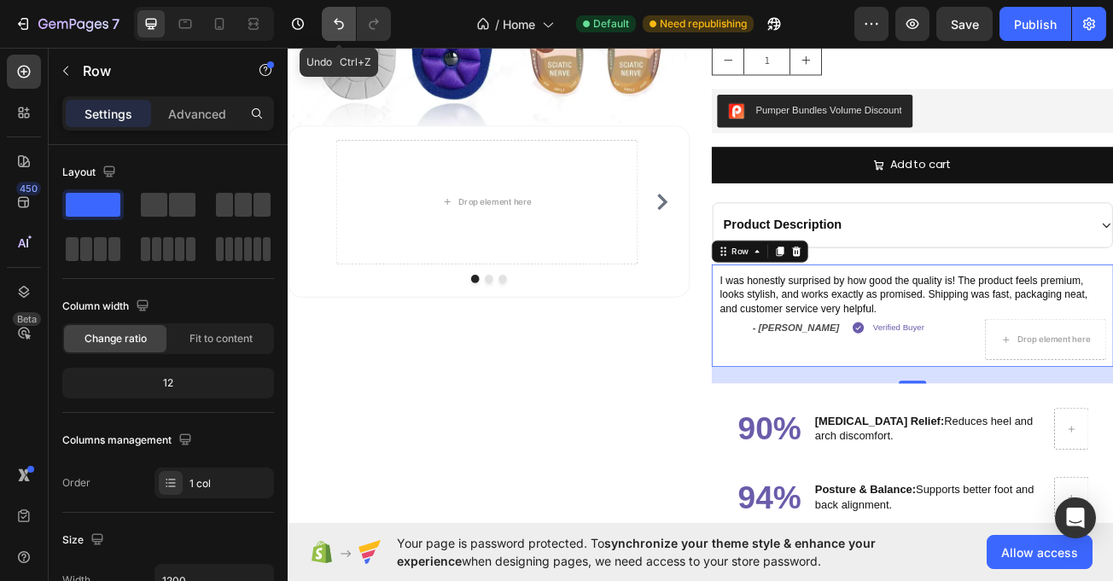
click at [341, 20] on icon "Undo/Redo" at bounding box center [338, 23] width 17 height 17
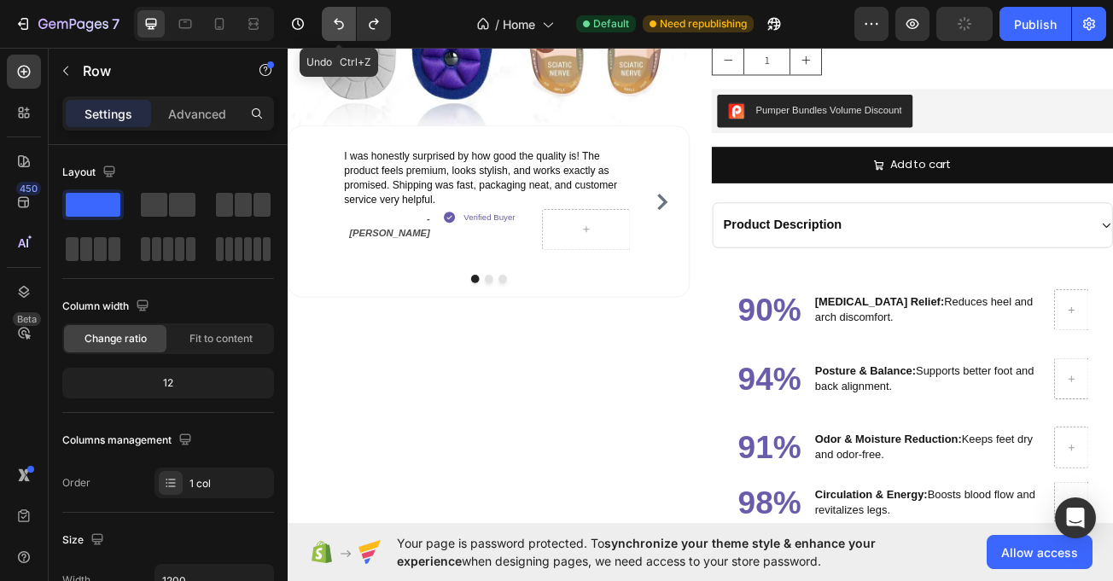
drag, startPoint x: 338, startPoint y: 24, endPoint x: 347, endPoint y: 30, distance: 10.4
click at [338, 26] on icon "Undo/Redo" at bounding box center [338, 23] width 17 height 17
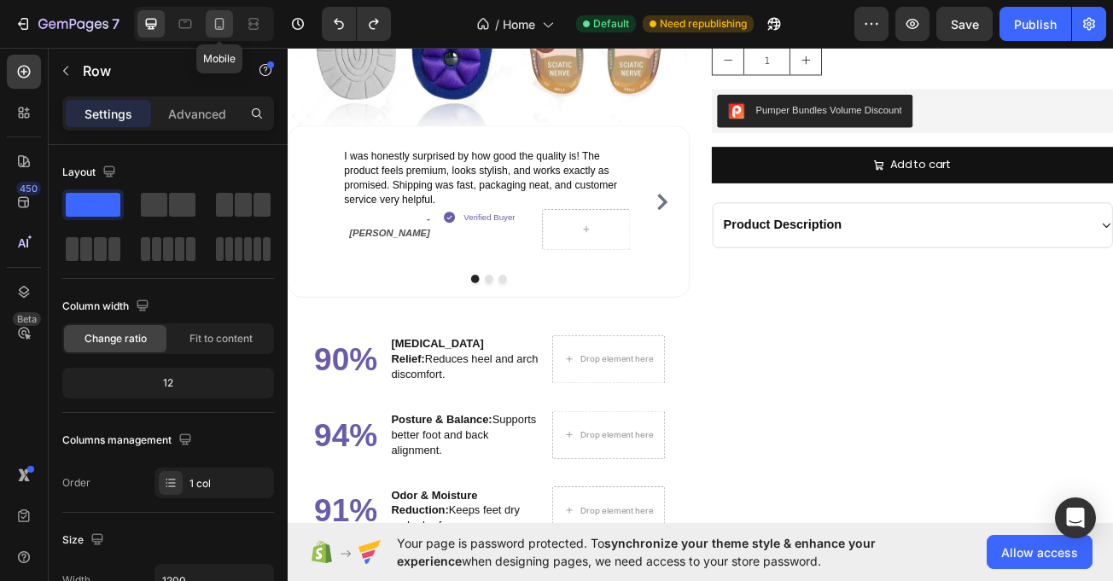
click at [227, 21] on icon at bounding box center [219, 23] width 17 height 17
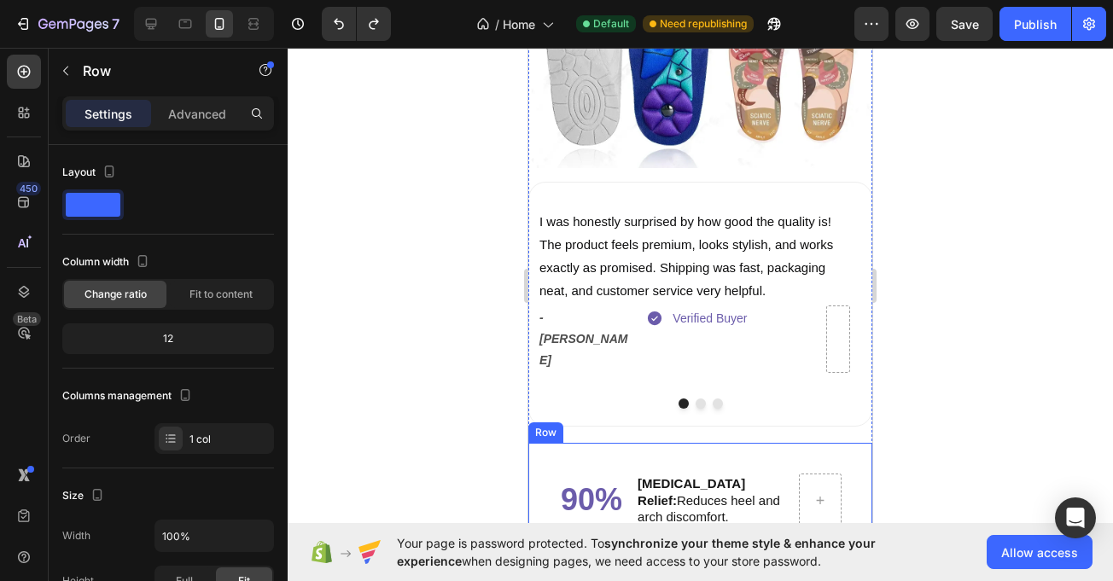
scroll to position [3598, 0]
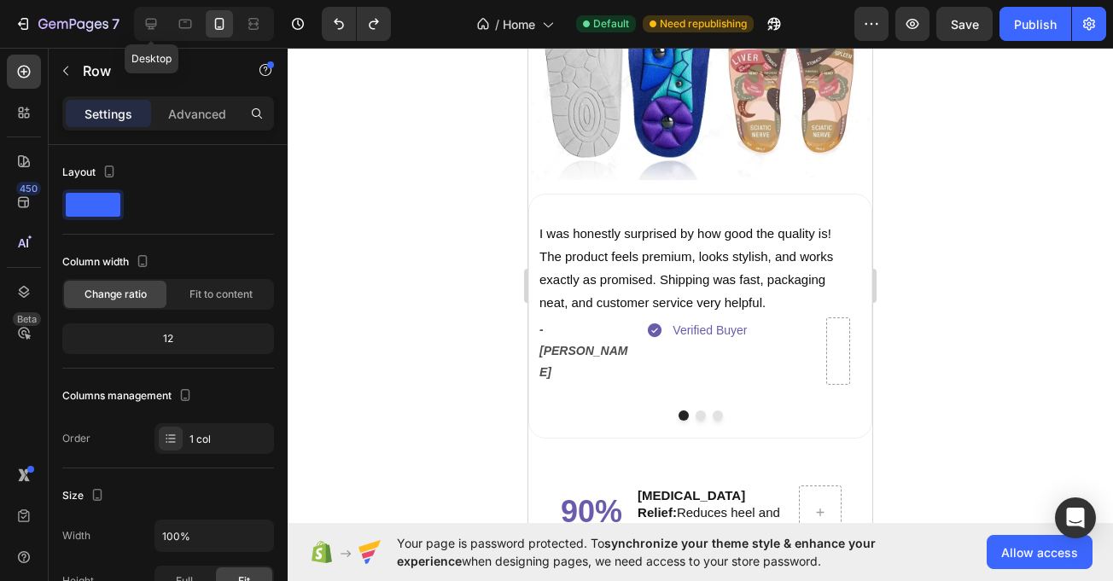
drag, startPoint x: 161, startPoint y: 18, endPoint x: 289, endPoint y: 60, distance: 134.7
click at [161, 20] on div at bounding box center [150, 23] width 27 height 27
type input "1200"
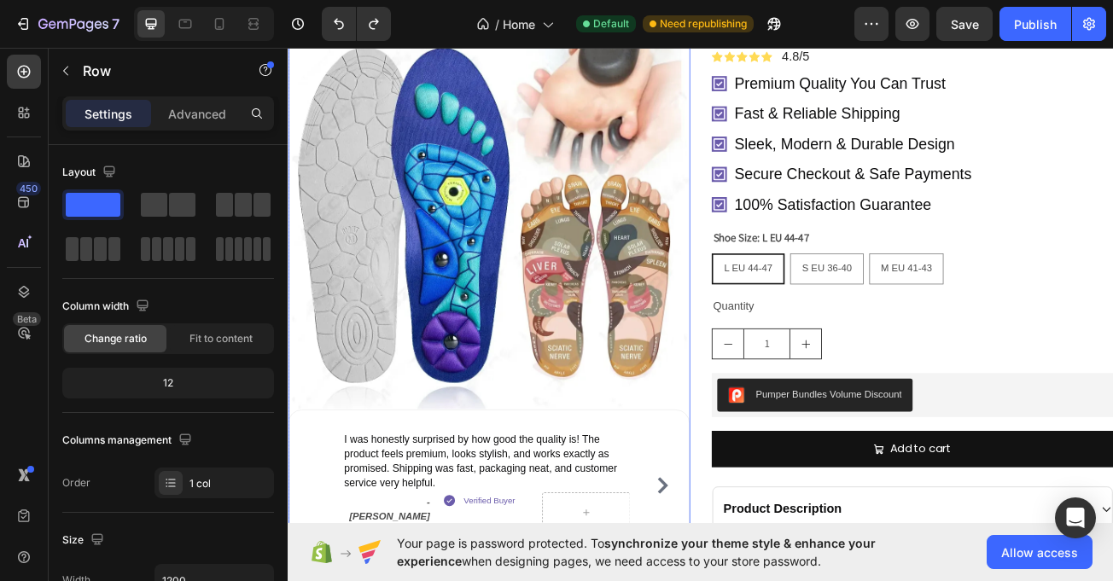
scroll to position [3415, 0]
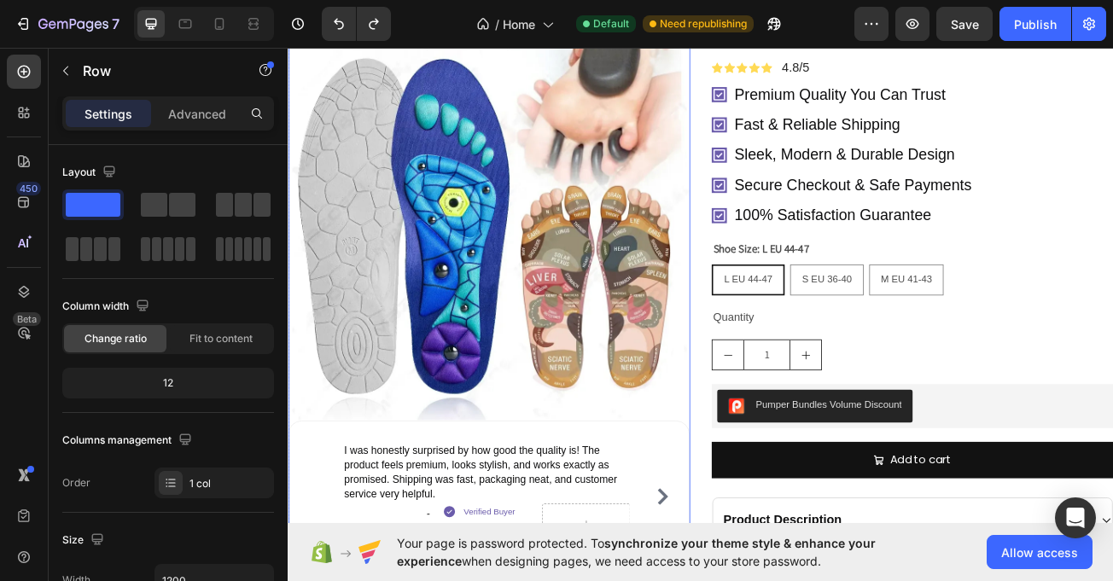
click at [512, 278] on img at bounding box center [537, 262] width 499 height 499
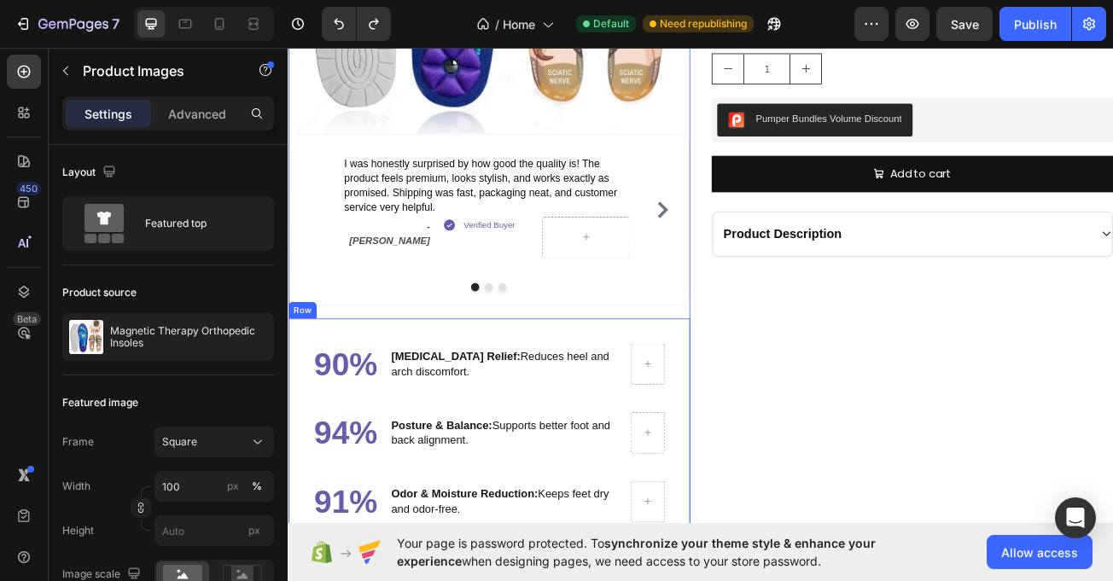
scroll to position [2869, 0]
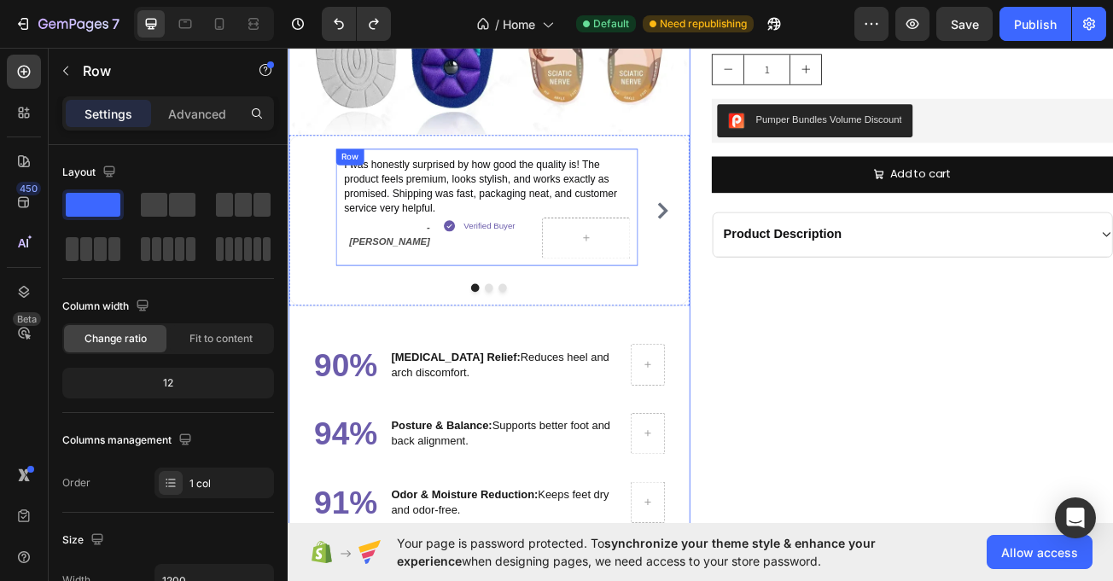
click at [365, 305] on div "I was honestly surprised by how good the quality is! The product feels premium,…" at bounding box center [534, 246] width 375 height 145
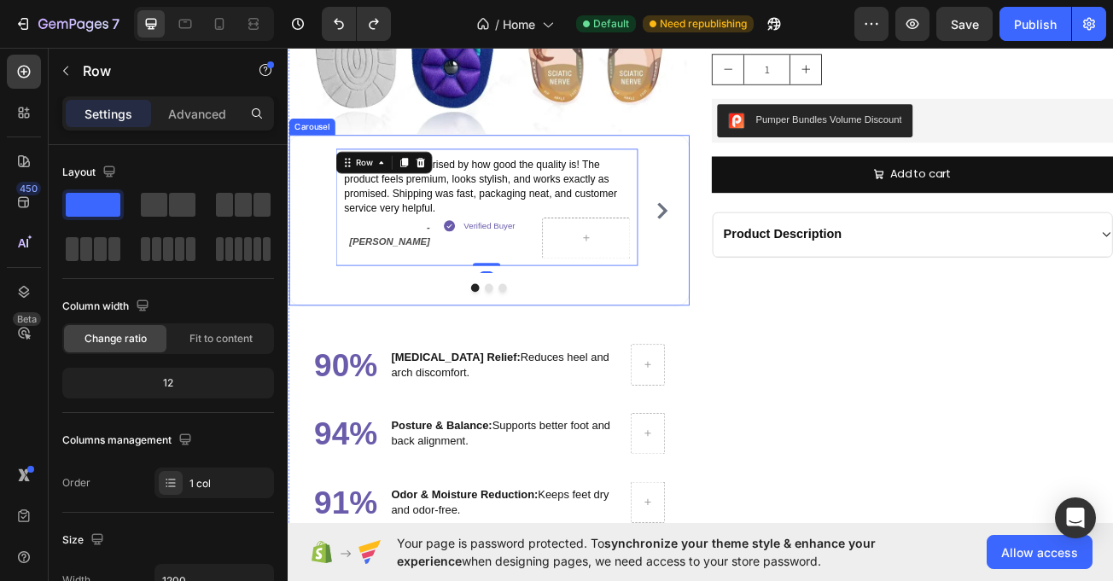
click at [698, 348] on div "I was honestly surprised by how good the quality is! The product feels premium,…" at bounding box center [537, 262] width 499 height 213
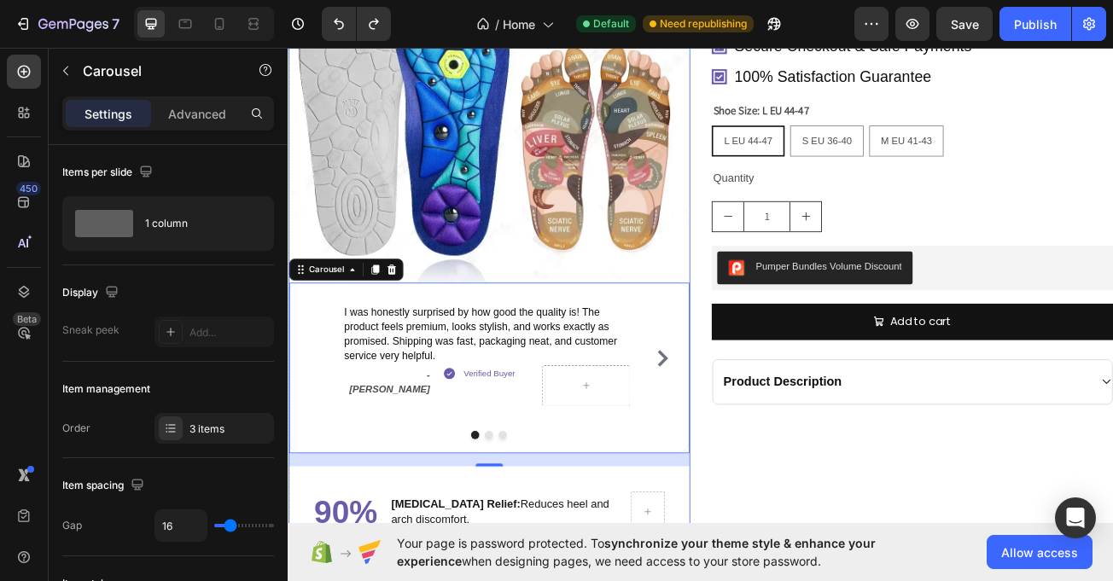
click at [594, 238] on img at bounding box center [537, 89] width 499 height 499
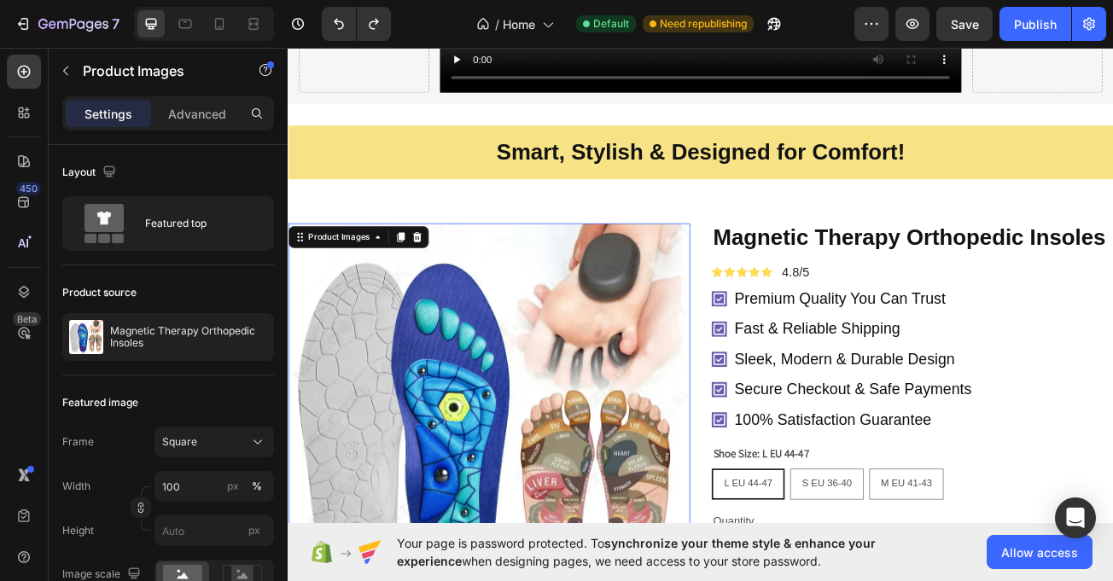
scroll to position [2242, 0]
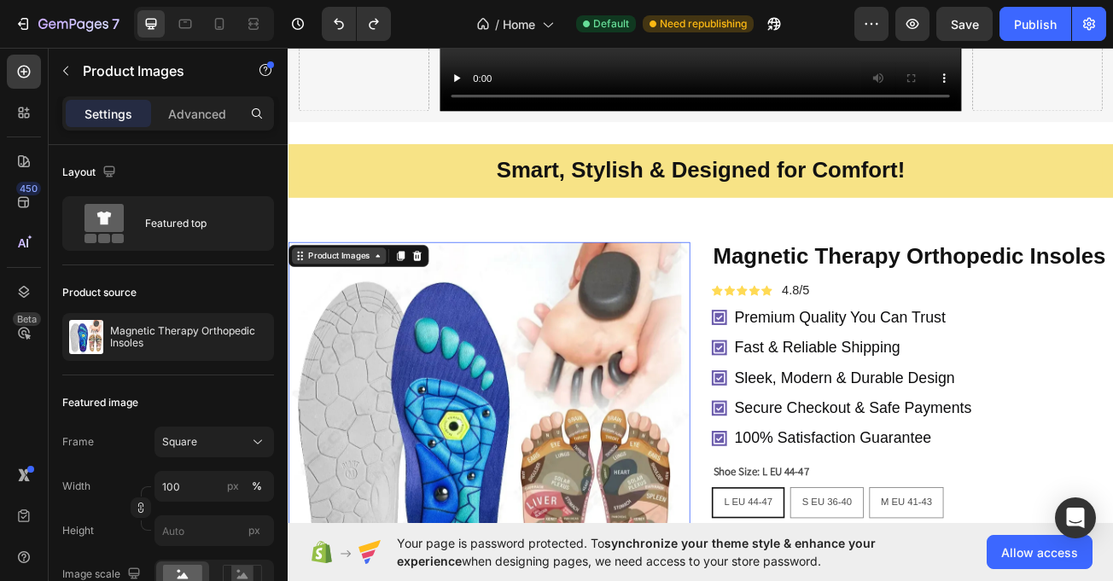
click at [387, 305] on div "Product Images" at bounding box center [350, 306] width 83 height 15
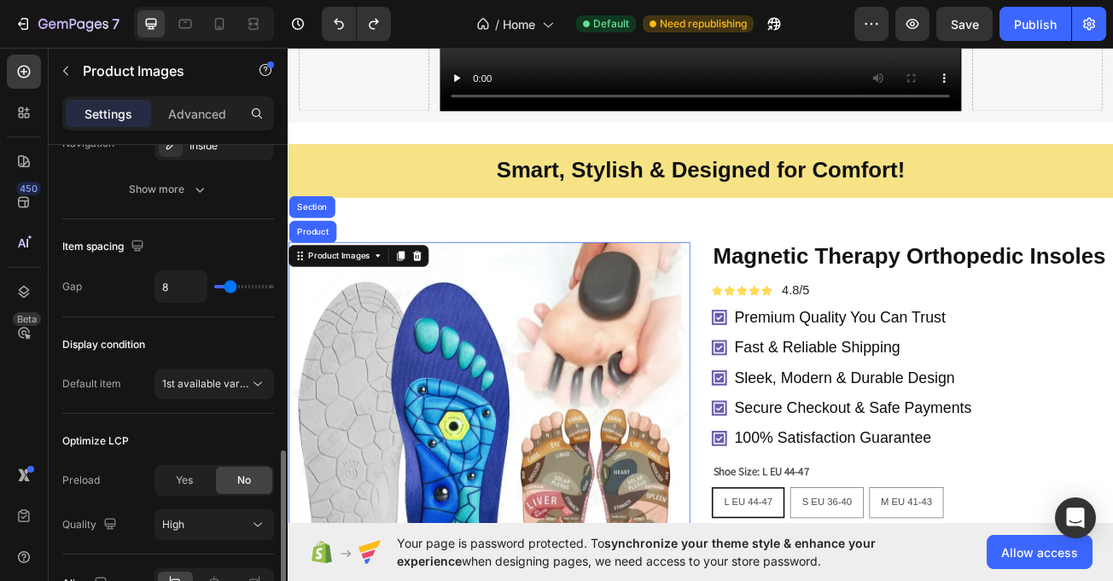
scroll to position [980, 0]
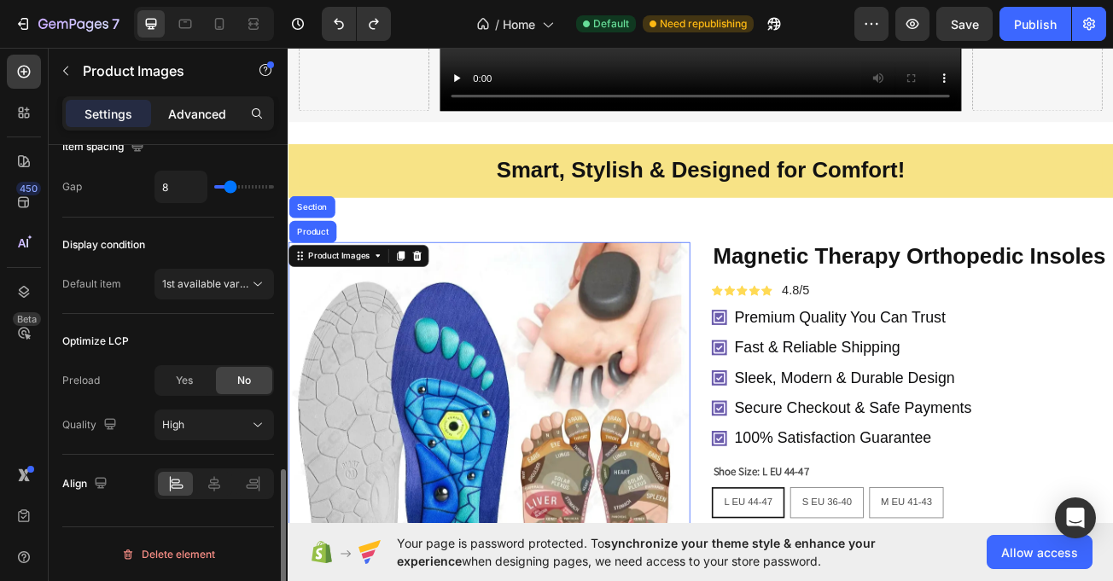
click at [212, 105] on p "Advanced" at bounding box center [197, 114] width 58 height 18
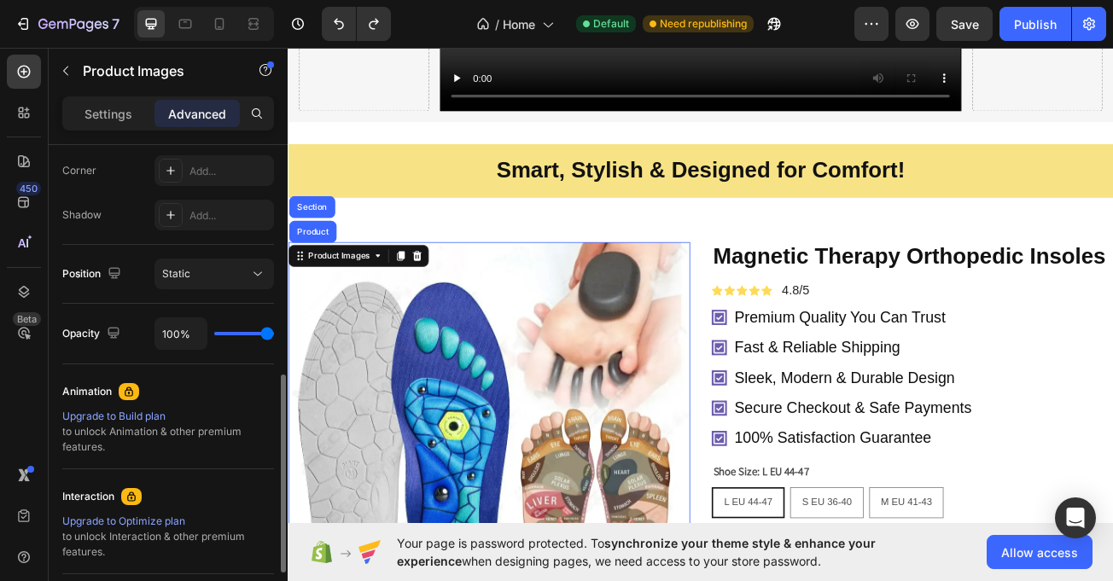
scroll to position [502, 0]
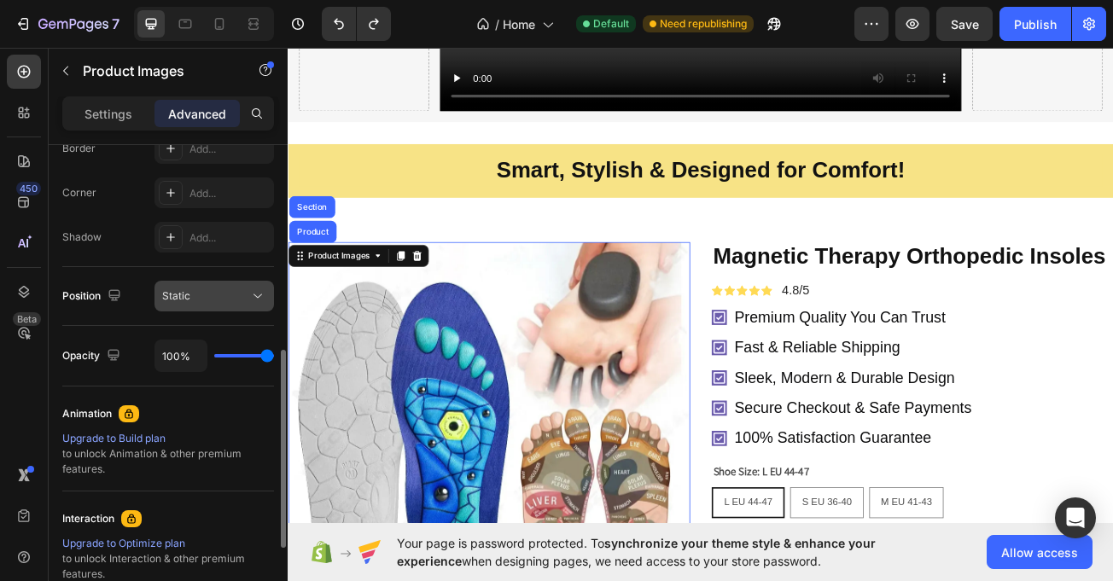
click at [212, 299] on div "Static" at bounding box center [205, 296] width 87 height 15
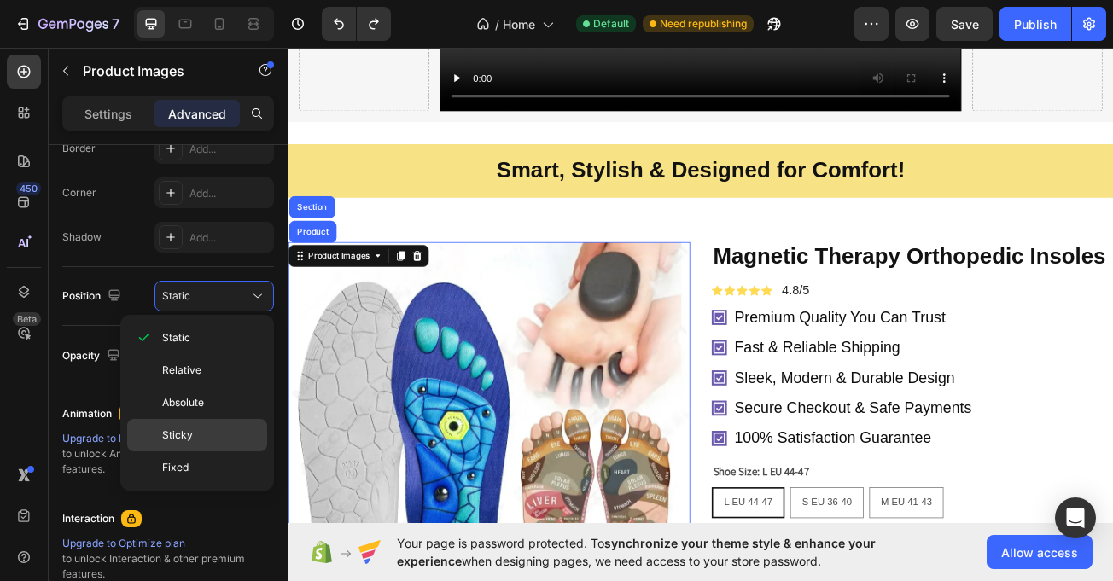
click at [197, 452] on div "Sticky" at bounding box center [197, 468] width 140 height 32
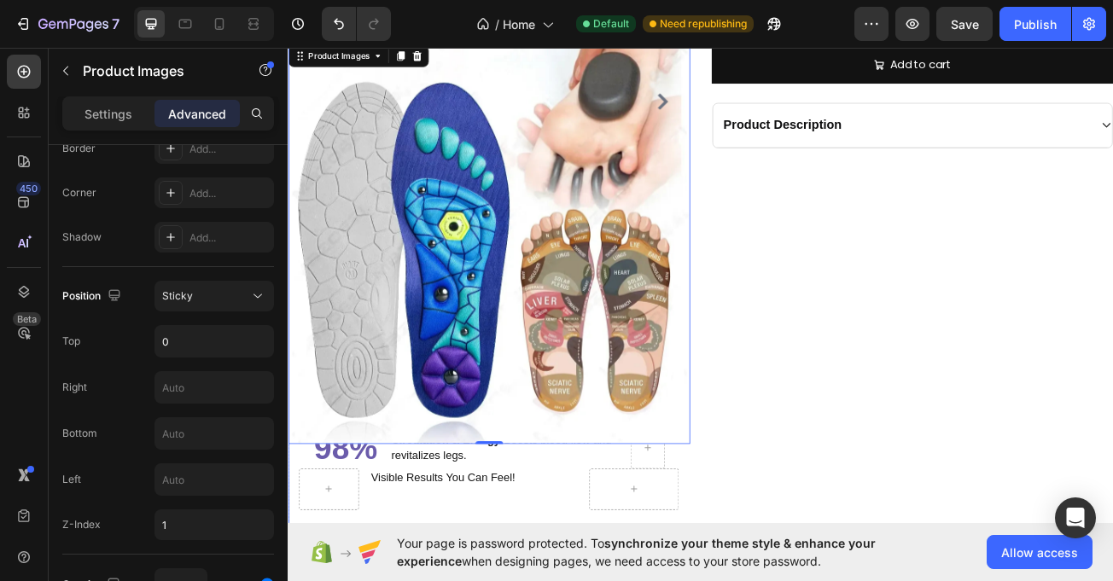
scroll to position [3142, 0]
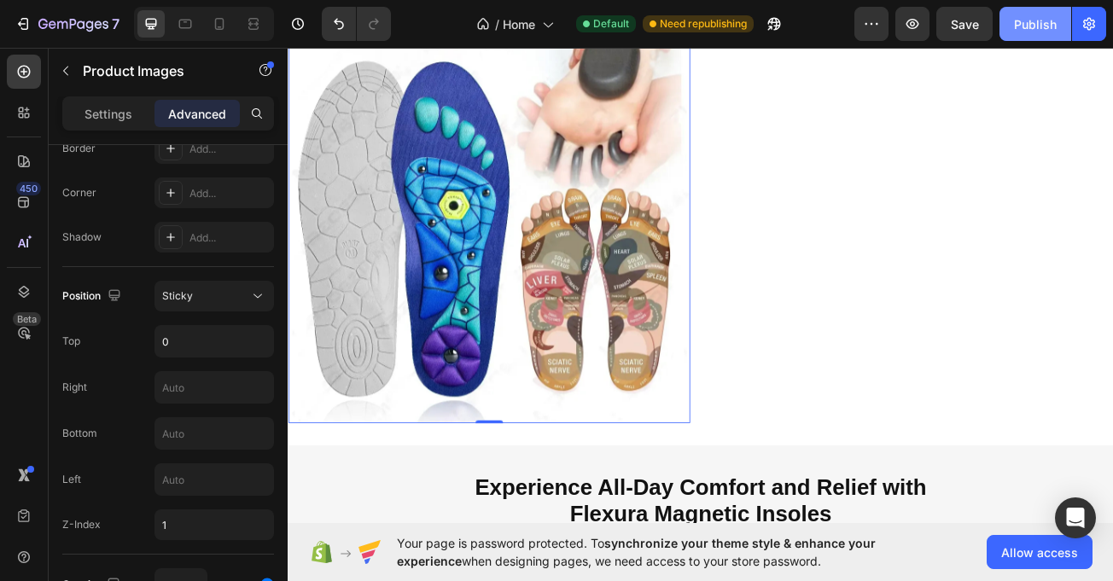
click at [1028, 24] on div "Publish" at bounding box center [1035, 24] width 43 height 18
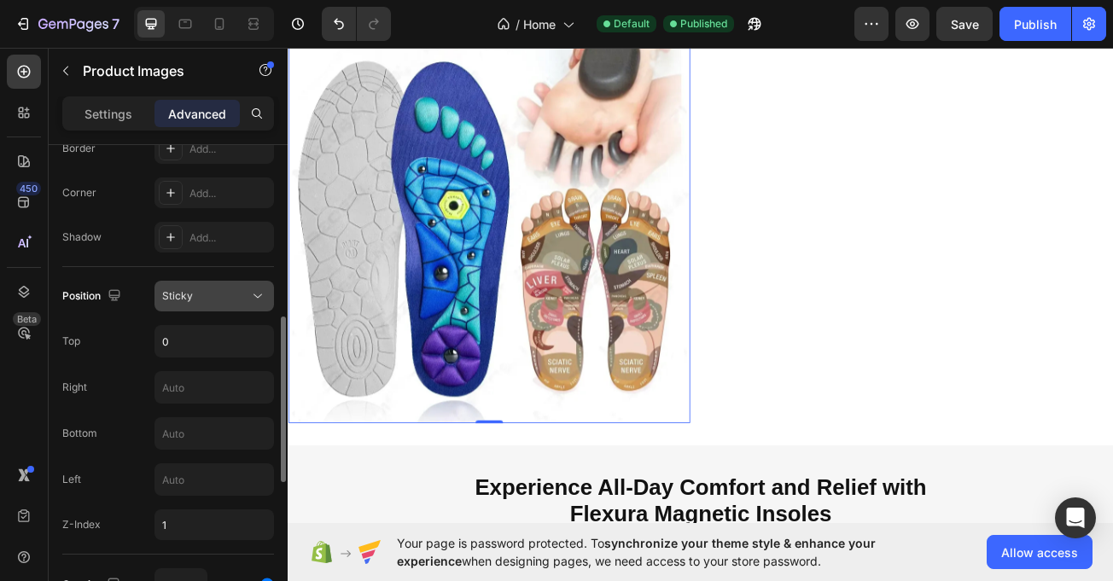
click at [226, 302] on div "Sticky" at bounding box center [205, 296] width 87 height 15
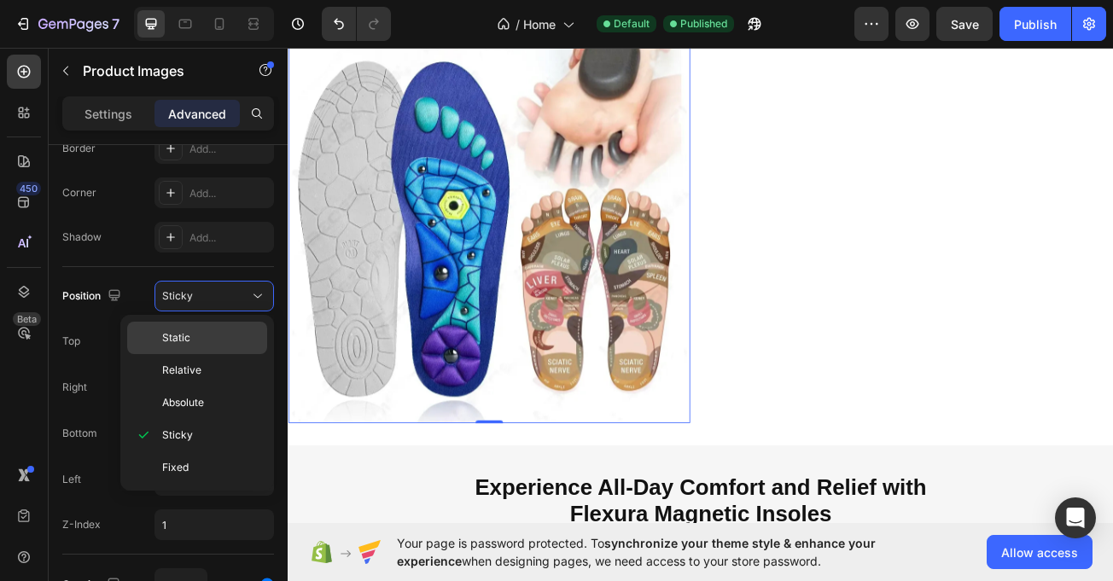
drag, startPoint x: 200, startPoint y: 322, endPoint x: 371, endPoint y: 373, distance: 179.1
click at [200, 354] on div "Static" at bounding box center [197, 370] width 140 height 32
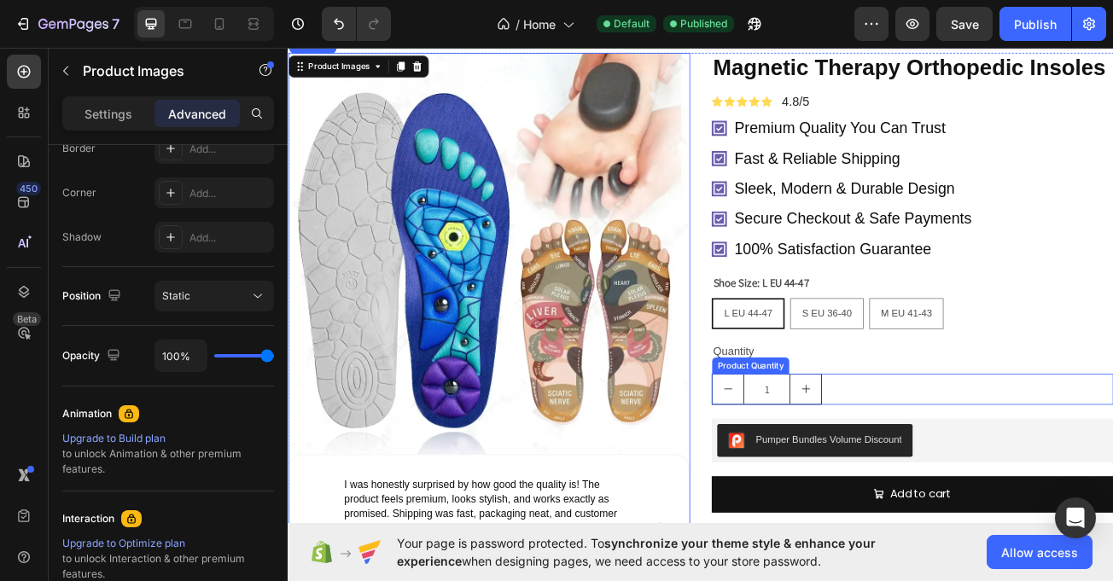
scroll to position [2481, 0]
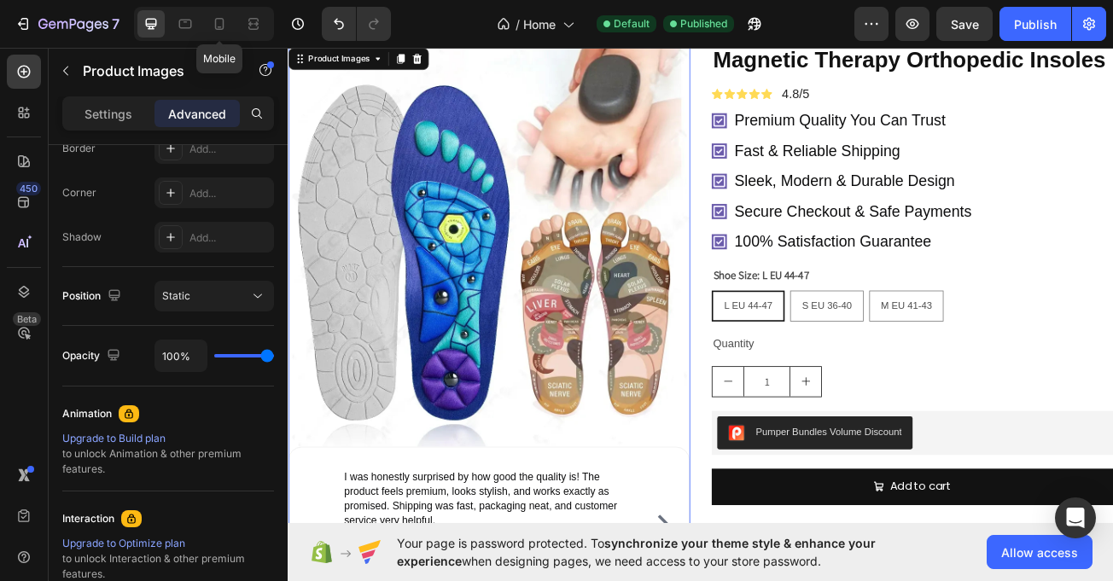
drag, startPoint x: 220, startPoint y: 18, endPoint x: 237, endPoint y: 38, distance: 26.7
click at [218, 18] on icon at bounding box center [219, 24] width 9 height 12
type input "16"
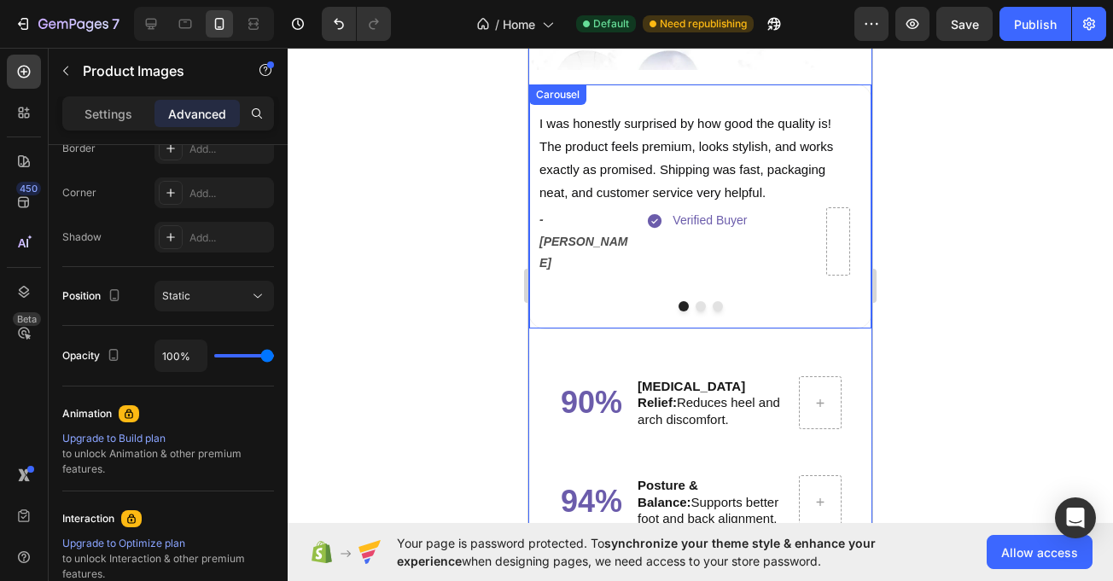
scroll to position [2812, 0]
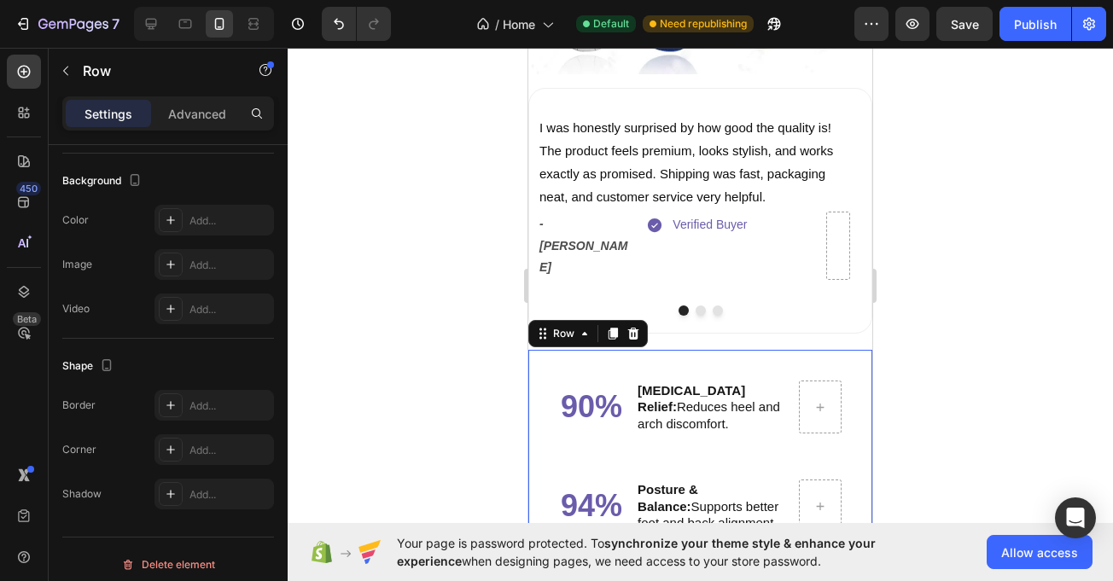
scroll to position [0, 0]
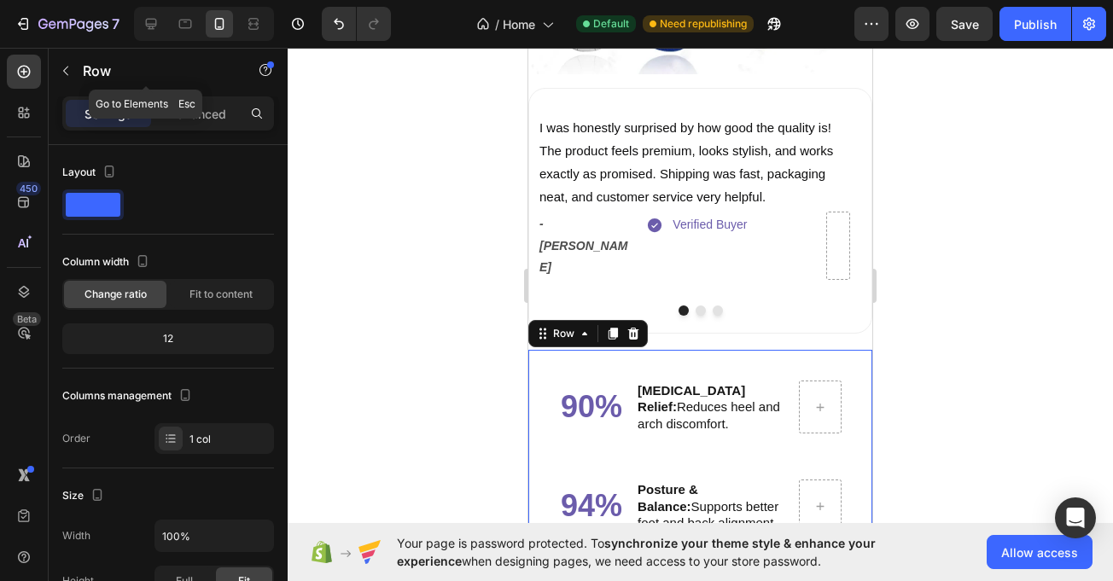
click at [178, 96] on div "Row" at bounding box center [146, 72] width 195 height 49
click at [201, 116] on p "Advanced" at bounding box center [197, 114] width 58 height 18
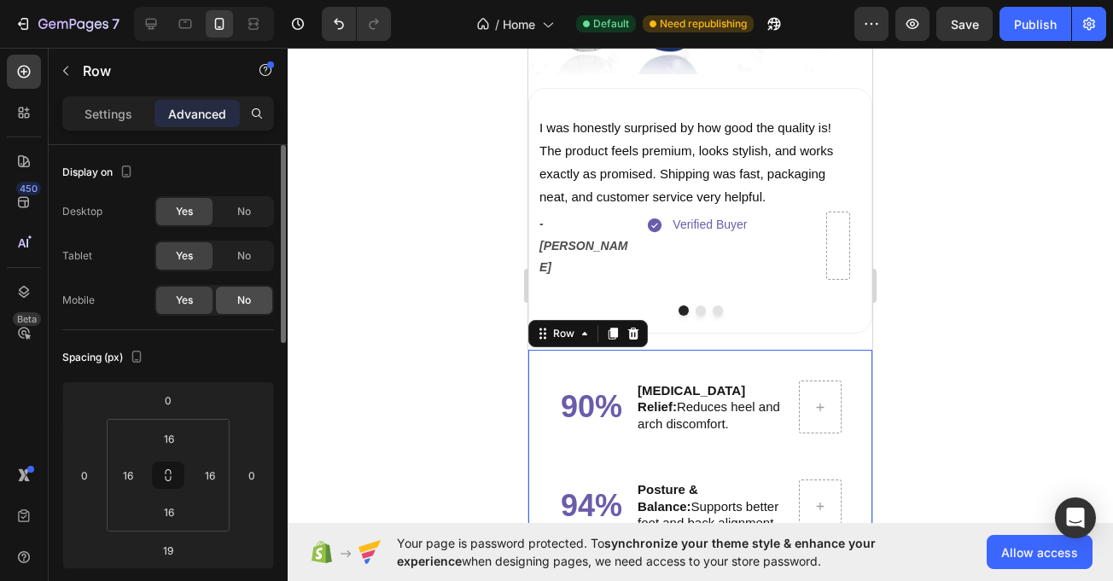
click at [244, 299] on span "No" at bounding box center [244, 300] width 14 height 15
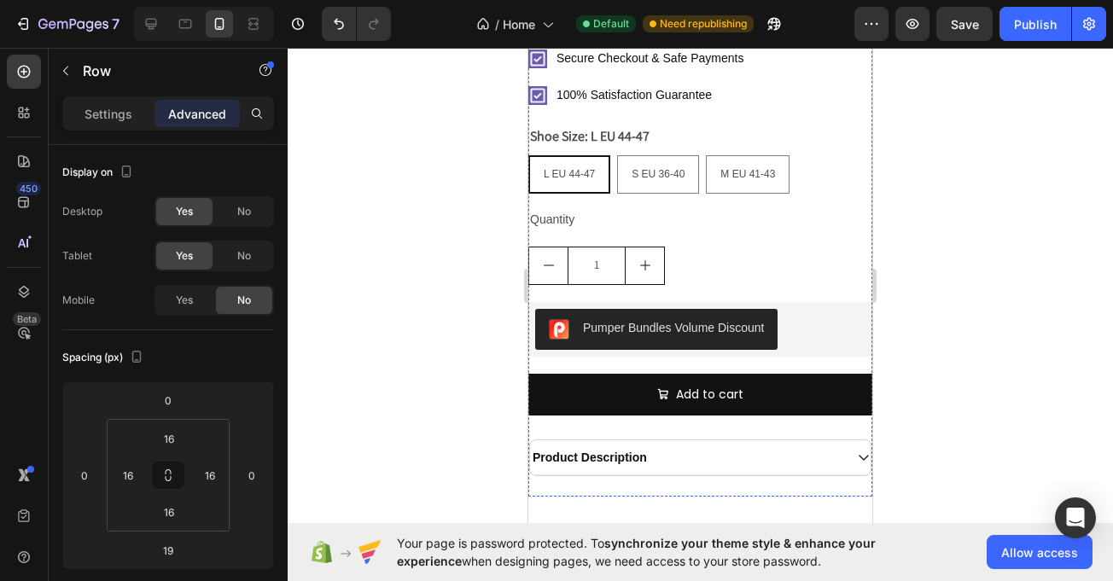
scroll to position [3051, 0]
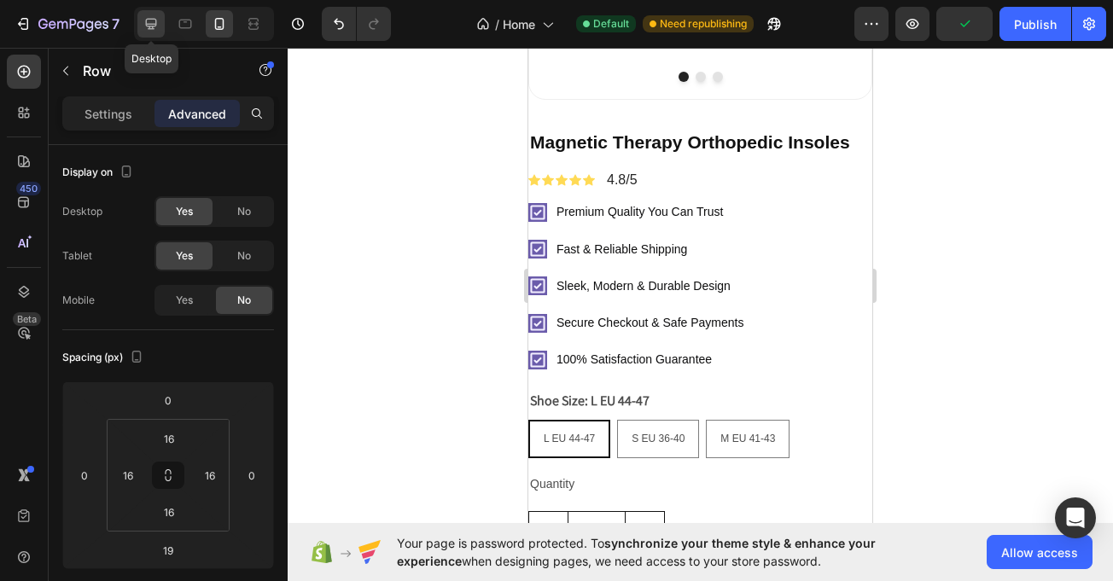
drag, startPoint x: 152, startPoint y: 20, endPoint x: 9, endPoint y: 406, distance: 411.4
click at [152, 20] on icon at bounding box center [151, 23] width 17 height 17
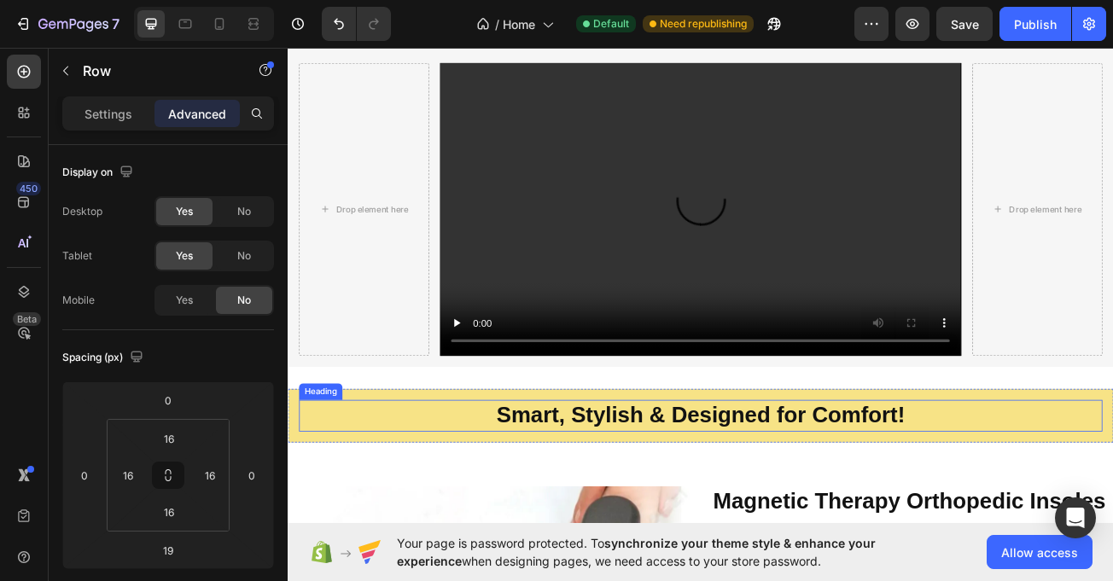
scroll to position [1950, 0]
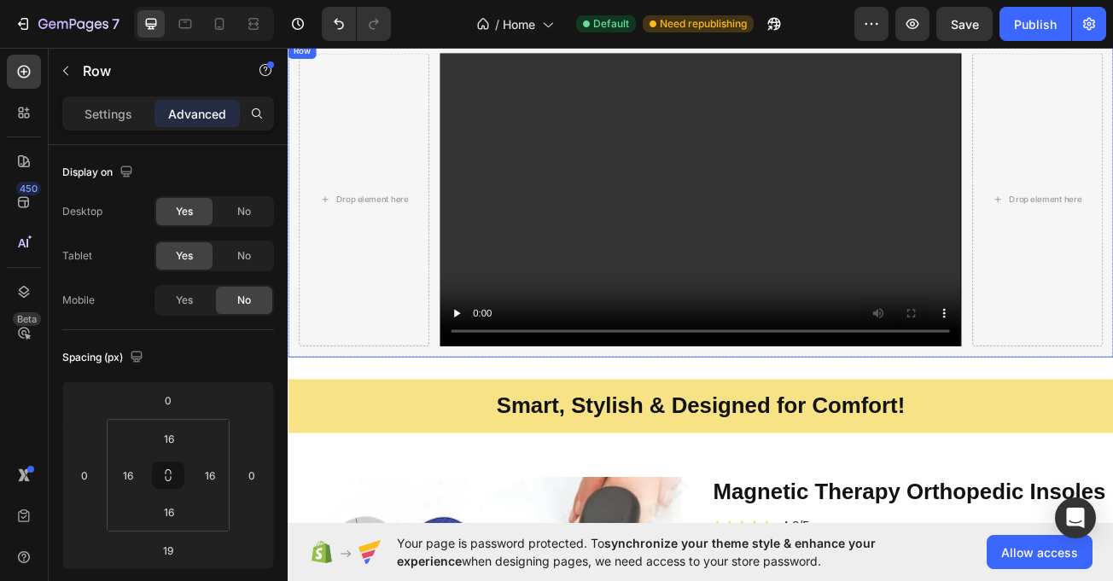
click at [333, 418] on div "Drop element here Video Drop element here Row Row" at bounding box center [800, 237] width 1025 height 391
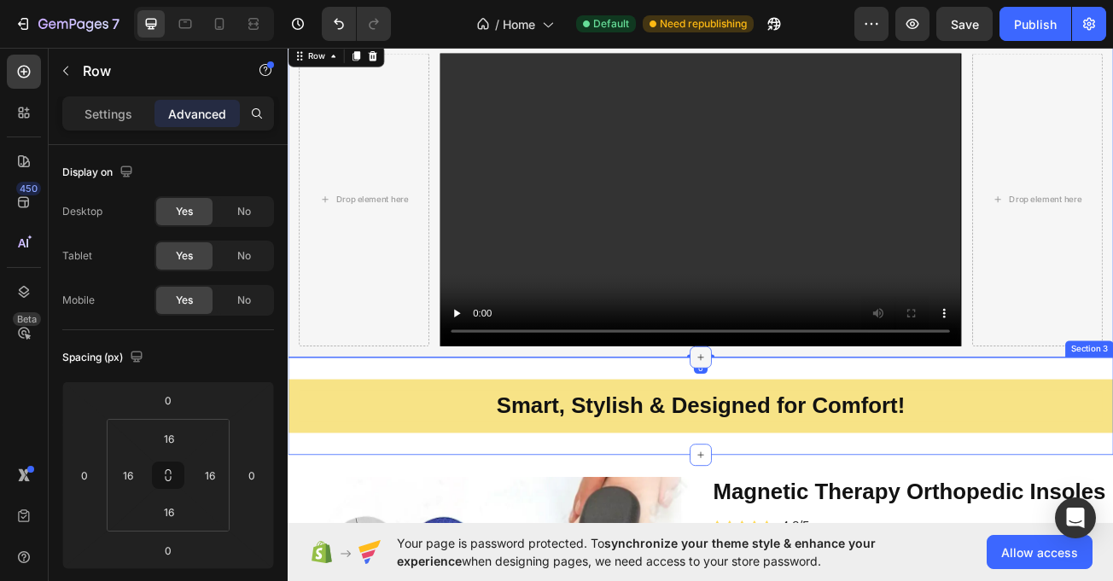
click at [800, 429] on div at bounding box center [799, 432] width 27 height 27
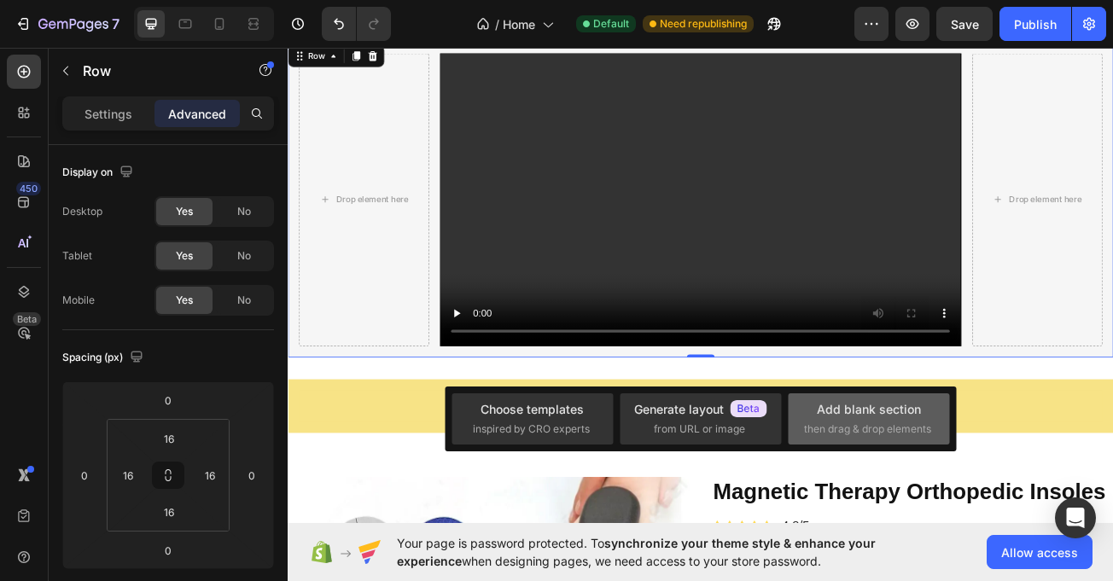
click at [911, 407] on div "Add blank section" at bounding box center [869, 409] width 104 height 18
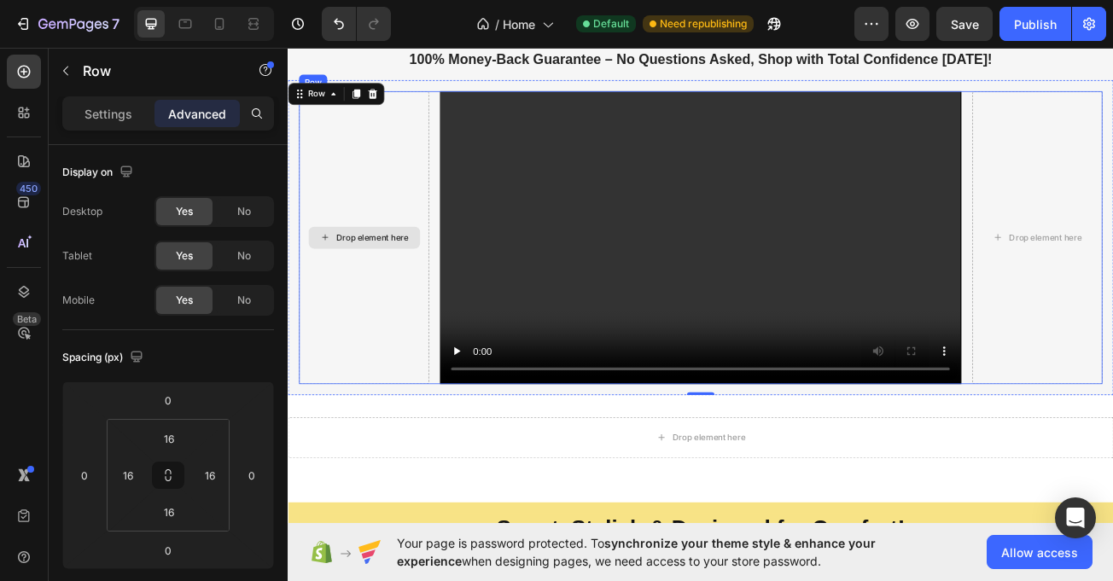
scroll to position [1870, 0]
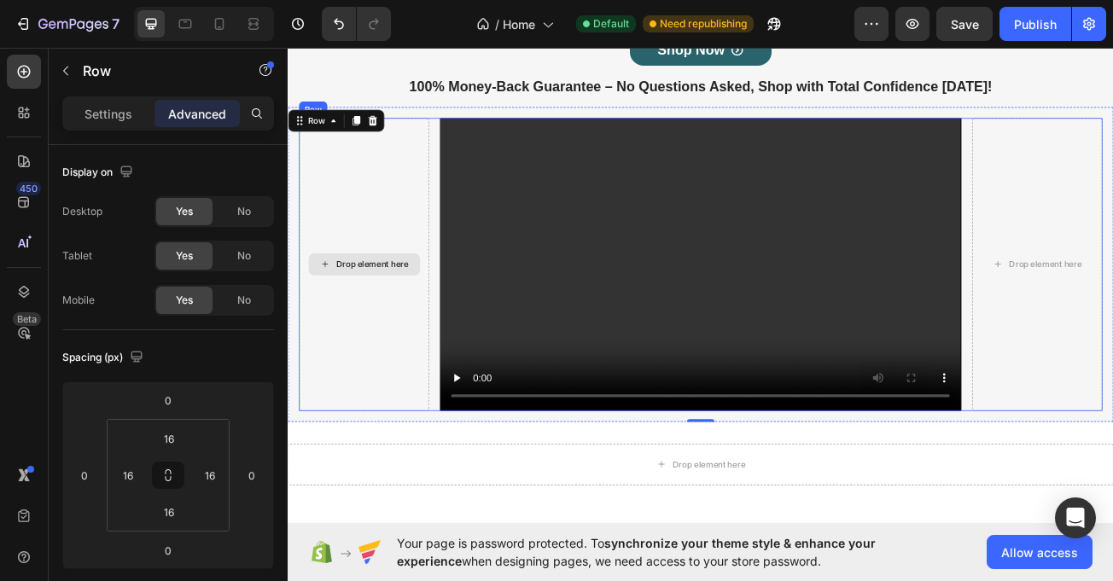
click at [319, 255] on div "Drop element here" at bounding box center [381, 318] width 161 height 364
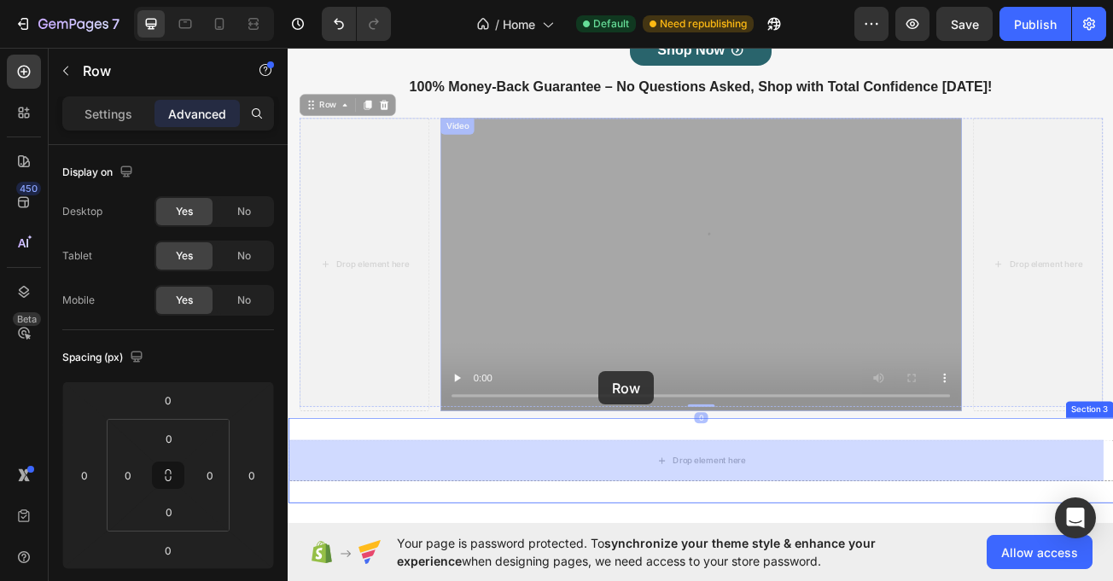
scroll to position [2029, 0]
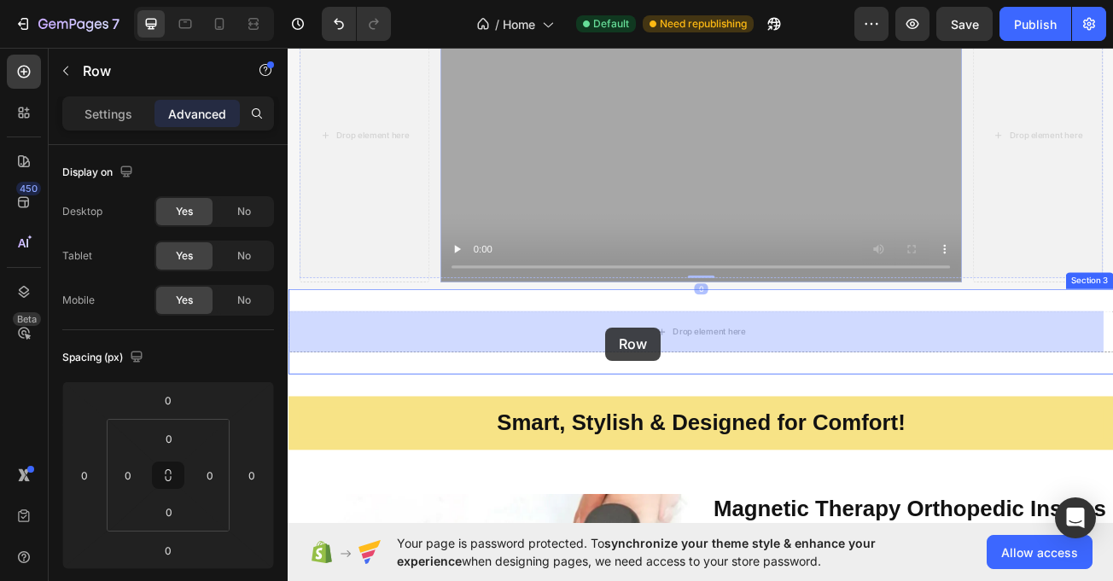
drag, startPoint x: 322, startPoint y: 113, endPoint x: 682, endPoint y: 396, distance: 458.4
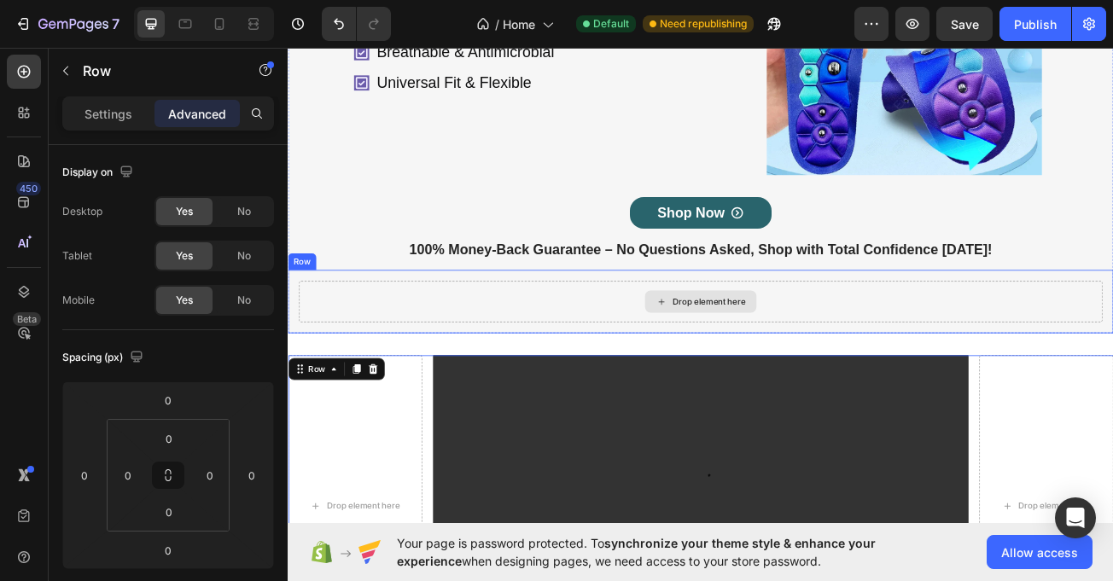
scroll to position [1654, 0]
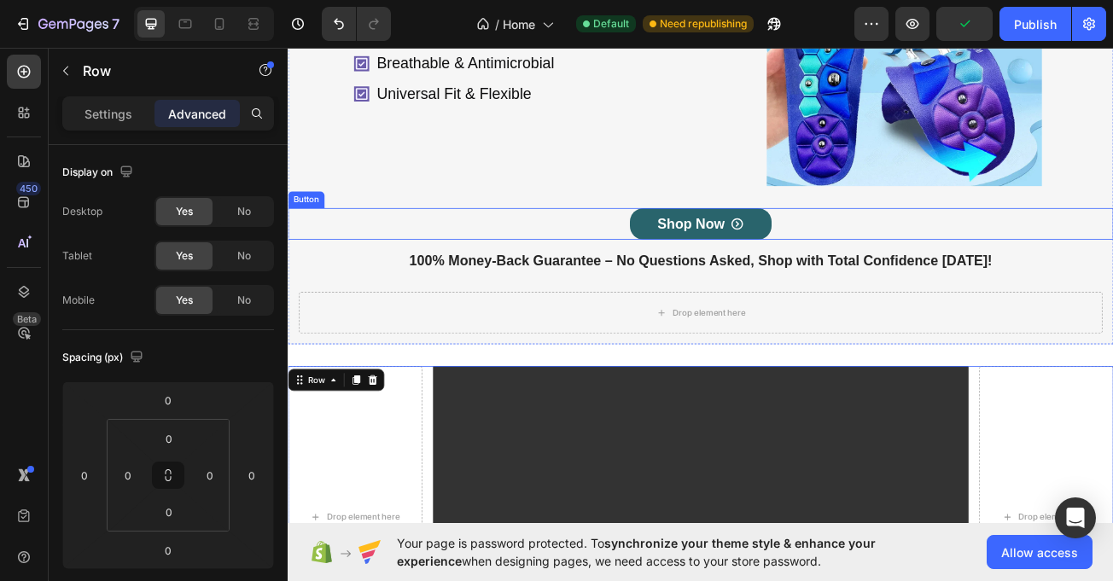
click at [555, 255] on div "Shop Now Button" at bounding box center [800, 267] width 1025 height 39
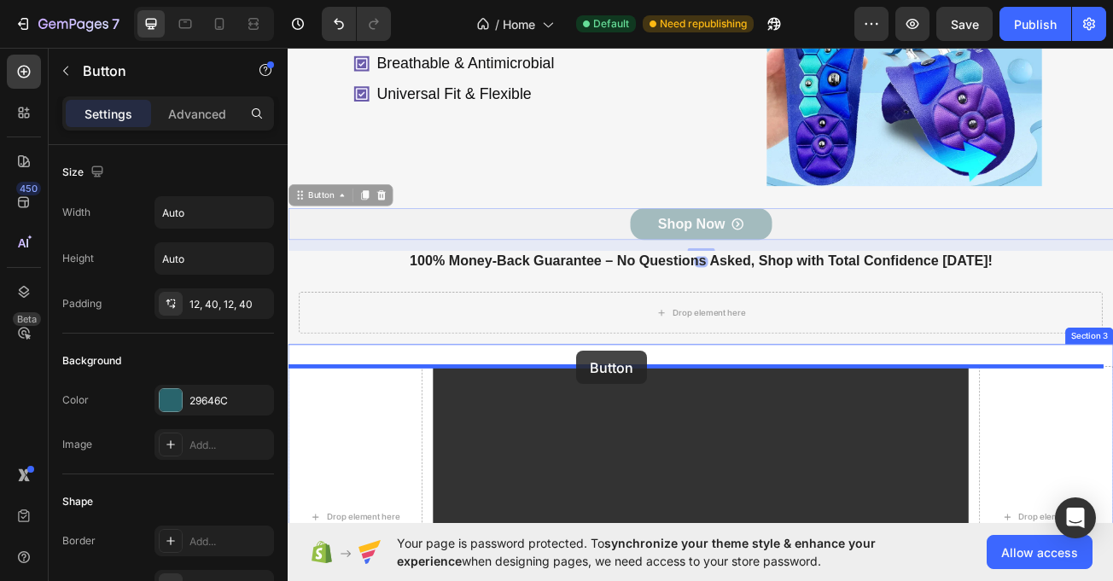
drag, startPoint x: 307, startPoint y: 233, endPoint x: 645, endPoint y: 425, distance: 388.8
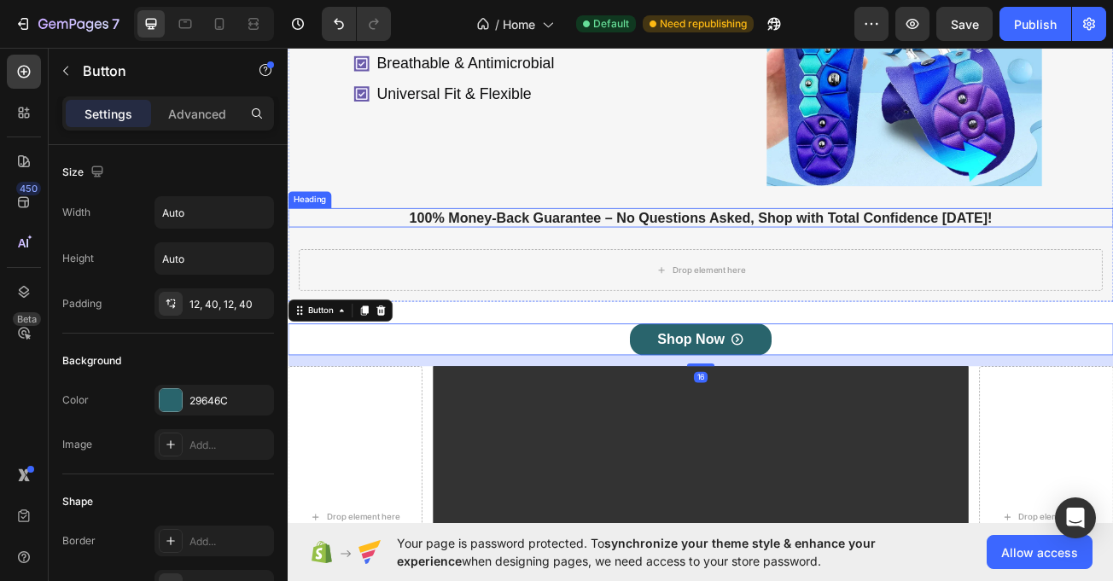
click at [515, 266] on h1 "100% Money-Back Guarantee – No Questions Asked, Shop with Total Confidence [DAT…" at bounding box center [800, 260] width 850 height 24
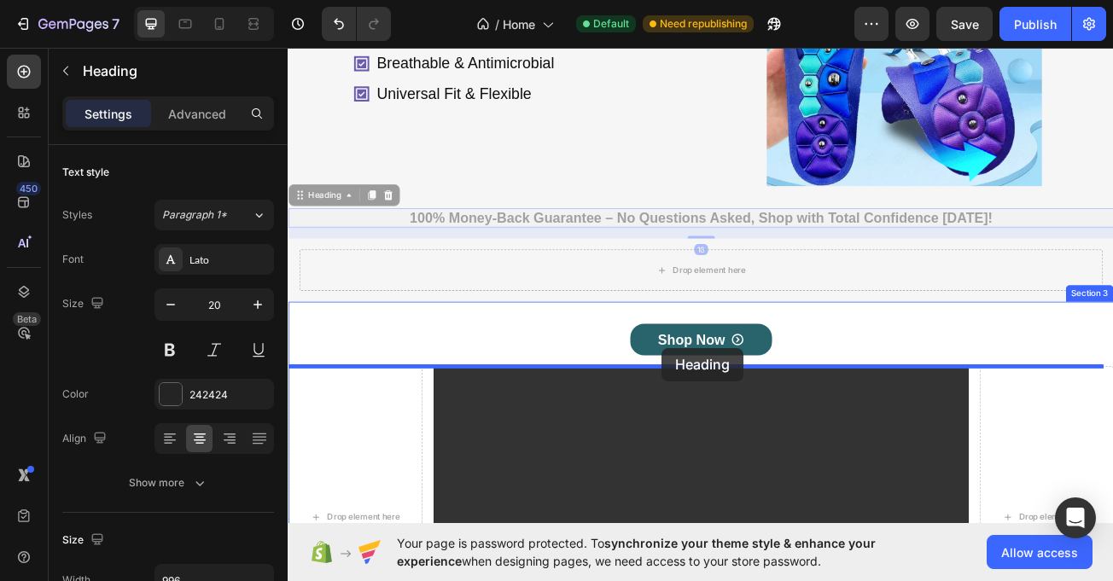
drag, startPoint x: 312, startPoint y: 225, endPoint x: 752, endPoint y: 422, distance: 482.3
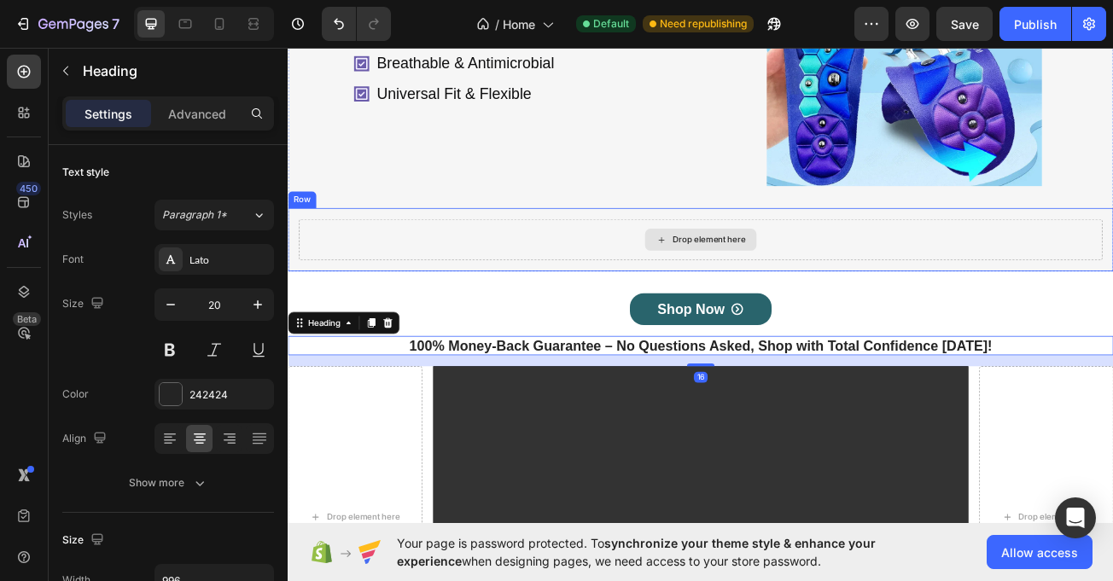
click at [396, 277] on div "Drop element here" at bounding box center [799, 286] width 997 height 51
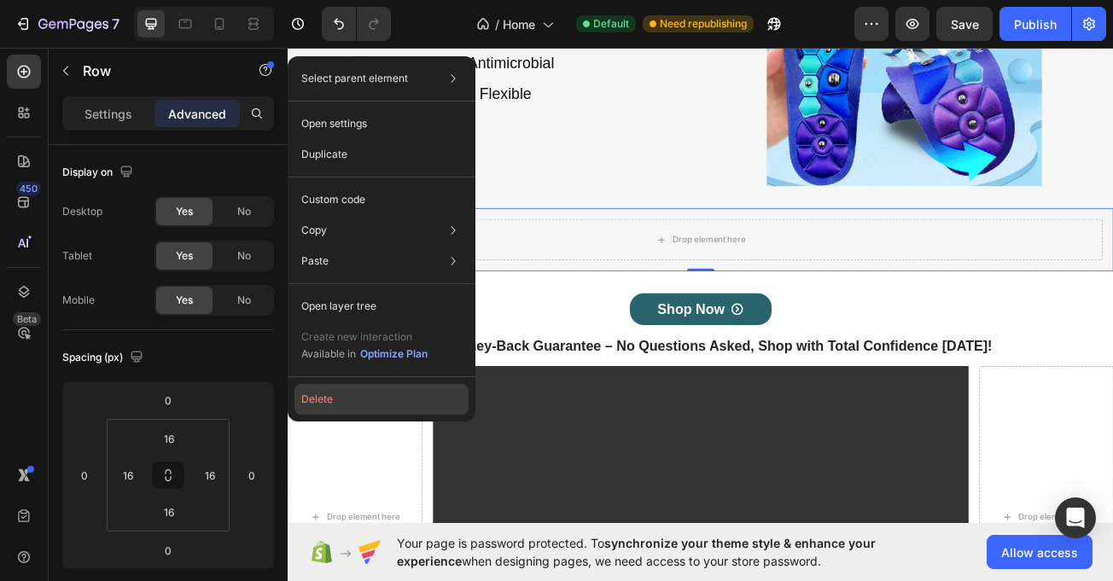
click at [337, 405] on button "Delete" at bounding box center [382, 399] width 174 height 31
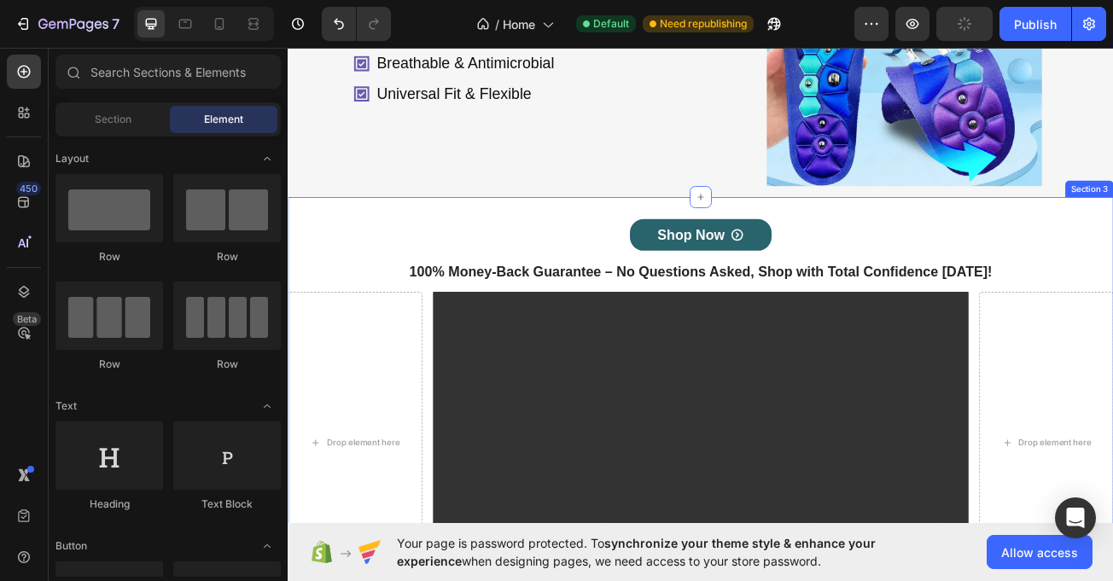
click at [467, 255] on div "Shop Now Button 100% Money-Back Guarantee – No Questions Asked, Shop with Total…" at bounding box center [800, 493] width 1025 height 519
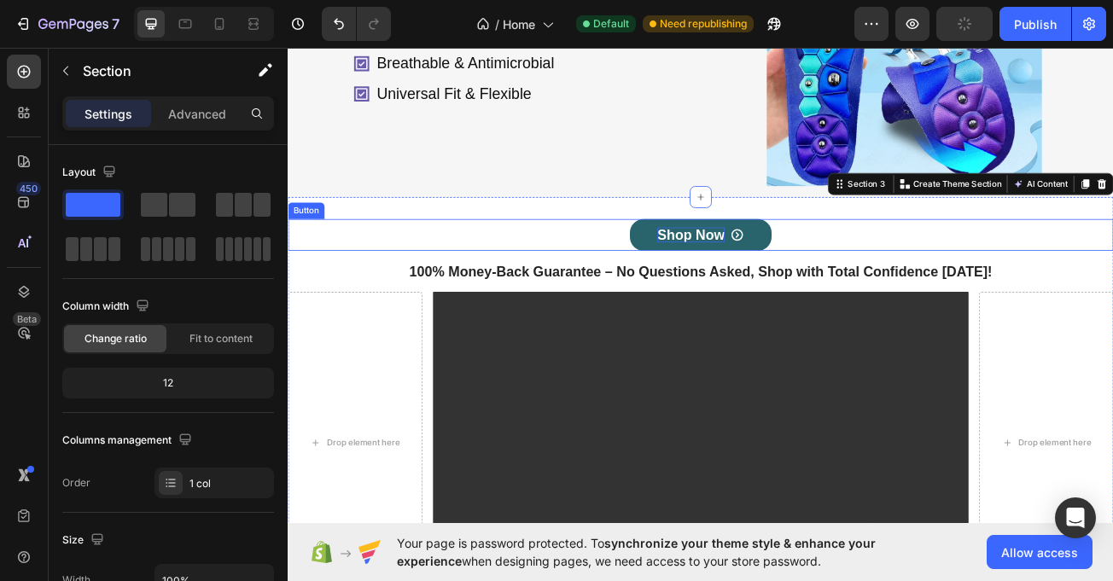
click at [796, 279] on p "Shop Now" at bounding box center [788, 280] width 84 height 19
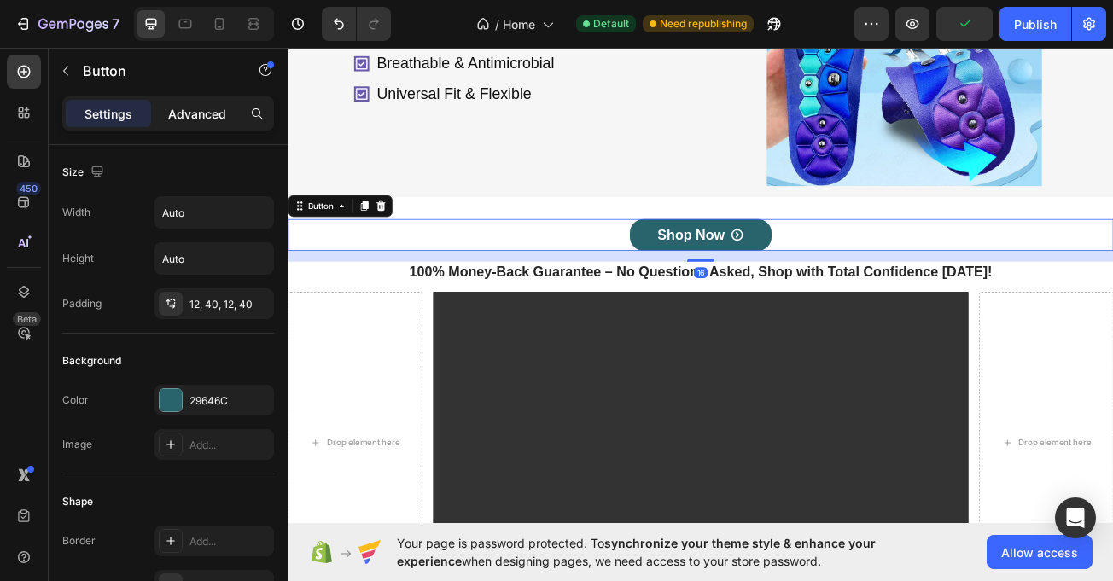
click at [208, 115] on p "Advanced" at bounding box center [197, 114] width 58 height 18
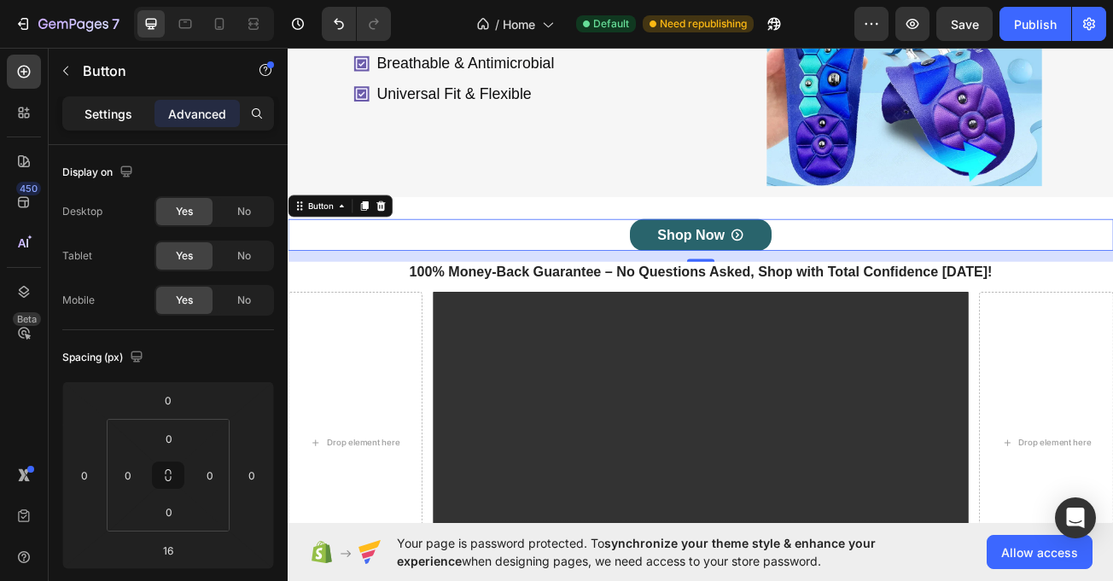
click at [122, 112] on p "Settings" at bounding box center [109, 114] width 48 height 18
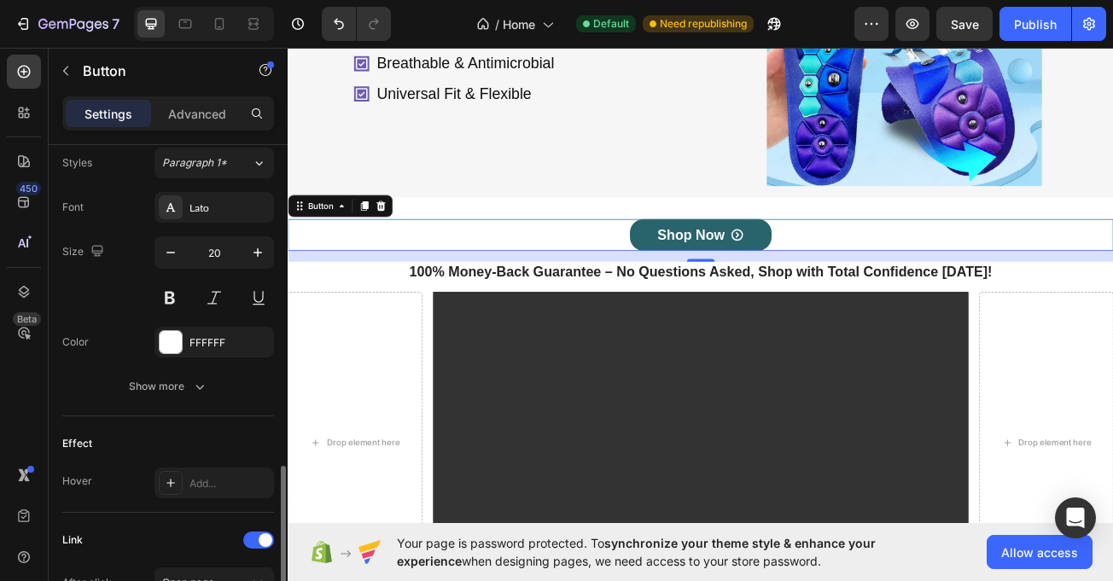
scroll to position [872, 0]
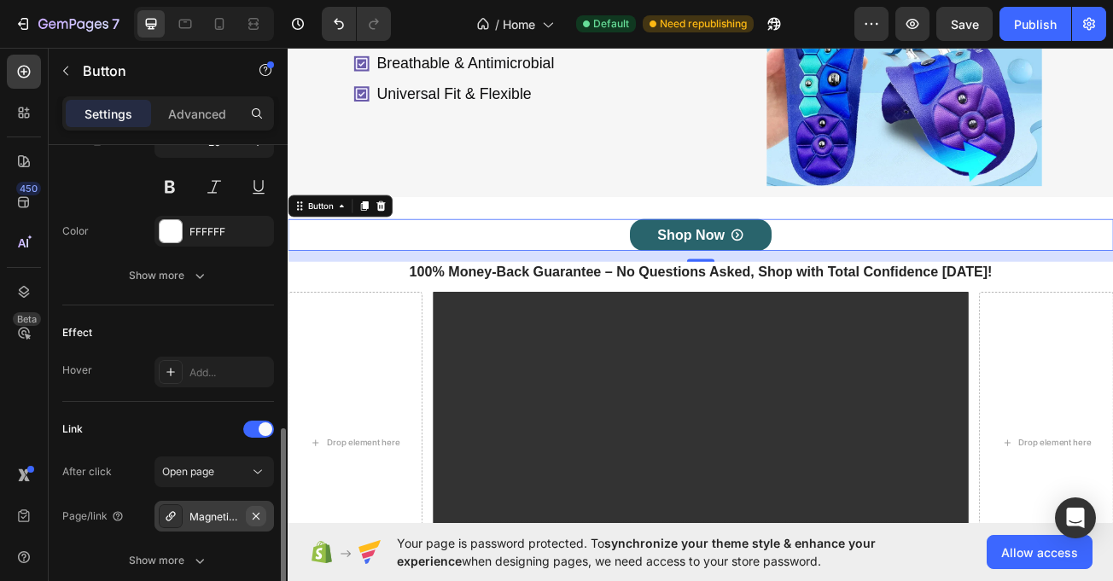
click at [249, 512] on icon "button" at bounding box center [256, 517] width 14 height 14
click at [214, 471] on span "Open page" at bounding box center [188, 471] width 52 height 13
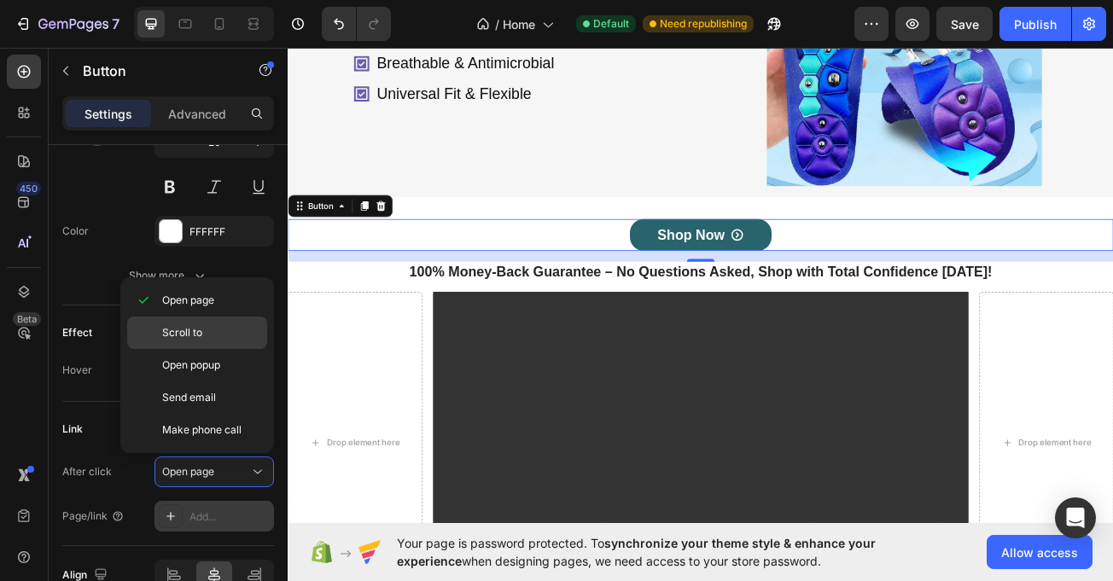
click at [196, 336] on span "Scroll to" at bounding box center [182, 332] width 40 height 15
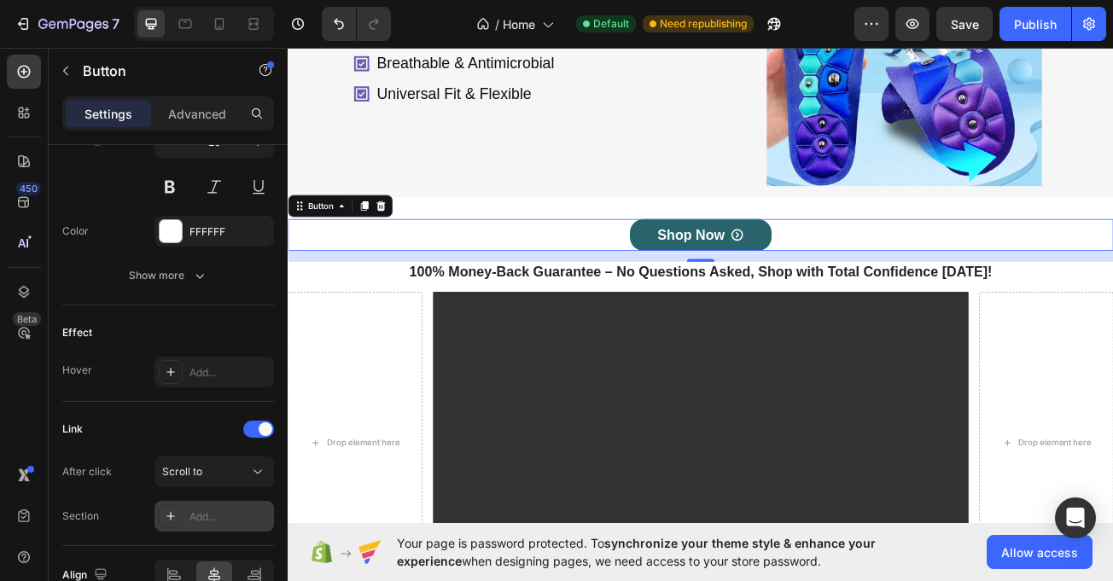
click at [214, 524] on div "Add..." at bounding box center [230, 517] width 80 height 15
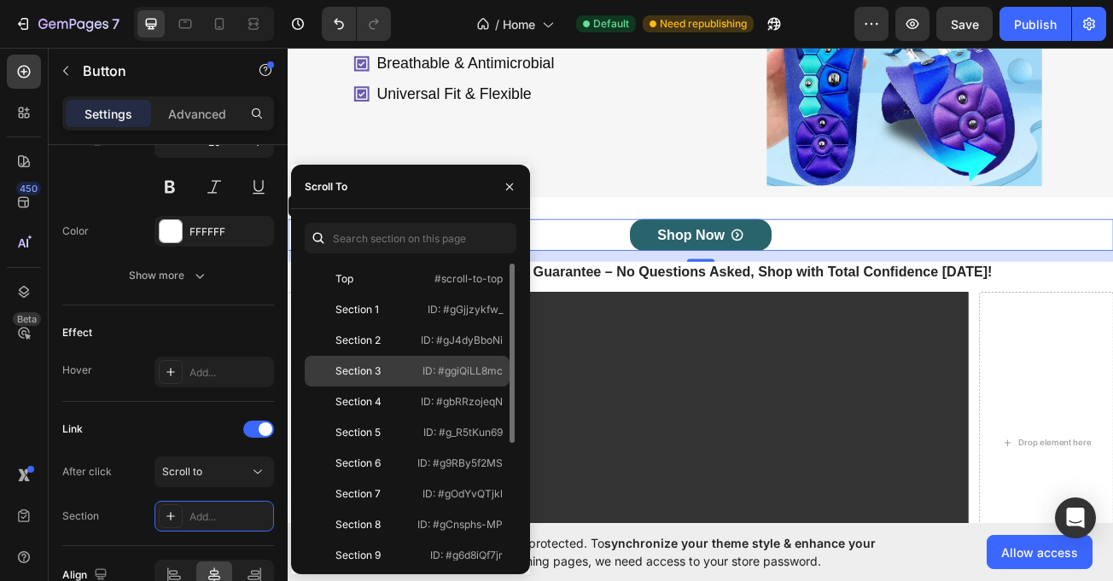
click at [367, 364] on div "Section 3" at bounding box center [358, 371] width 45 height 15
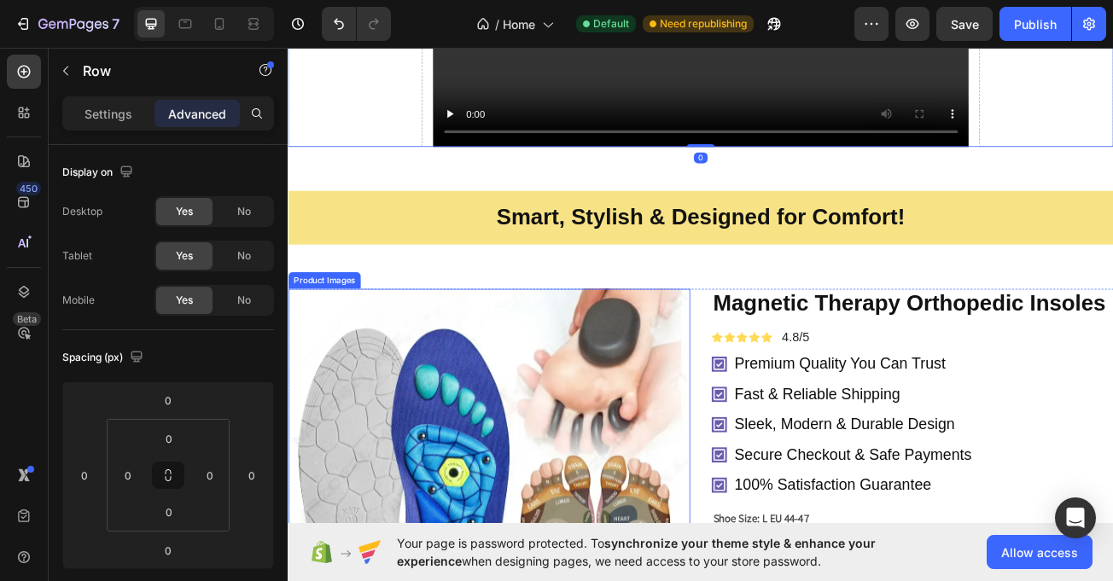
scroll to position [2212, 0]
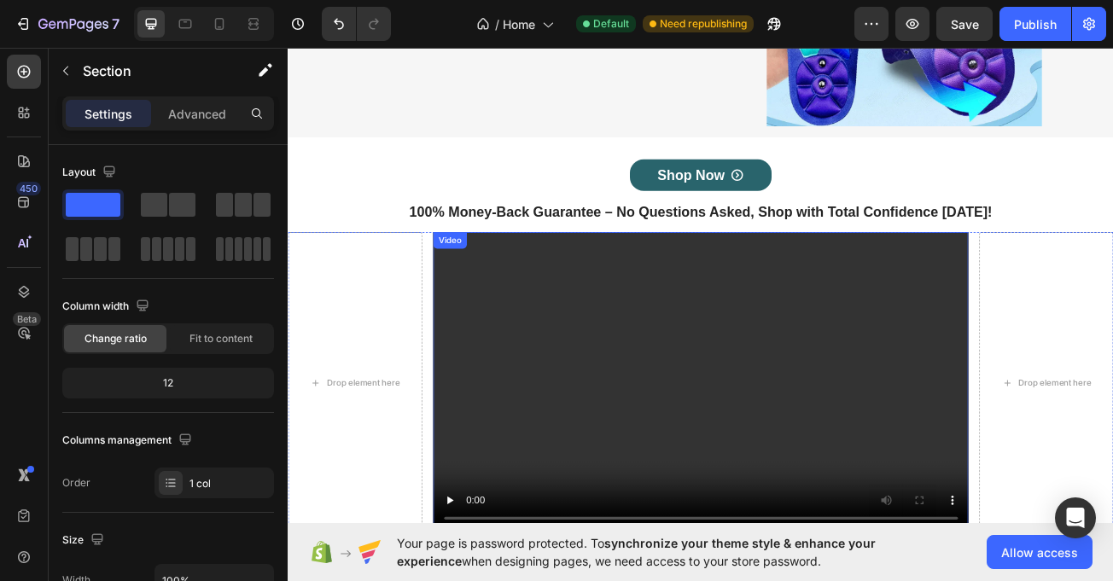
scroll to position [1711, 0]
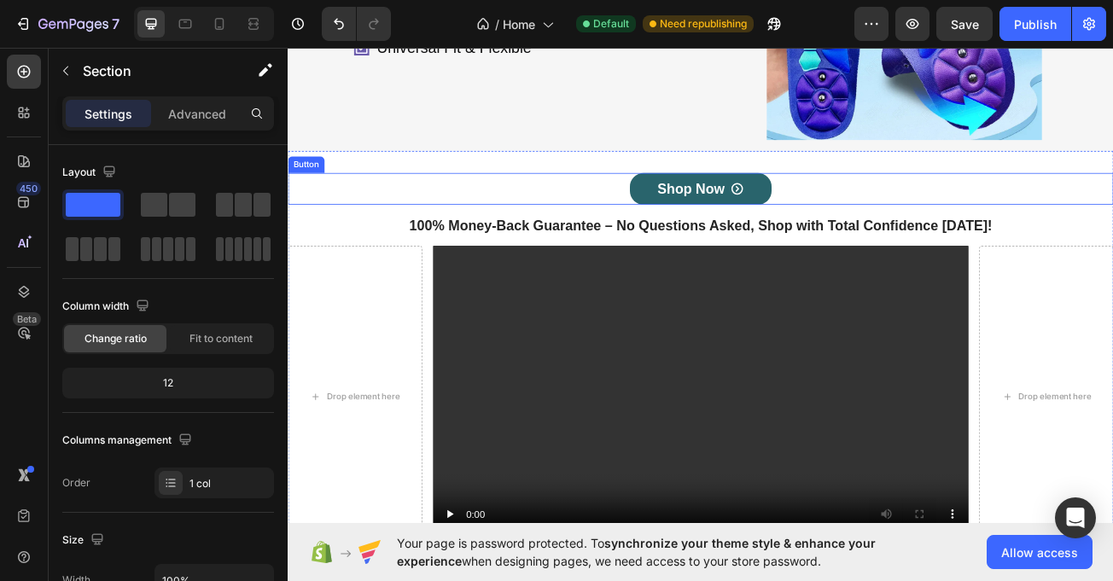
click at [693, 229] on div "Shop Now Button" at bounding box center [800, 223] width 1025 height 39
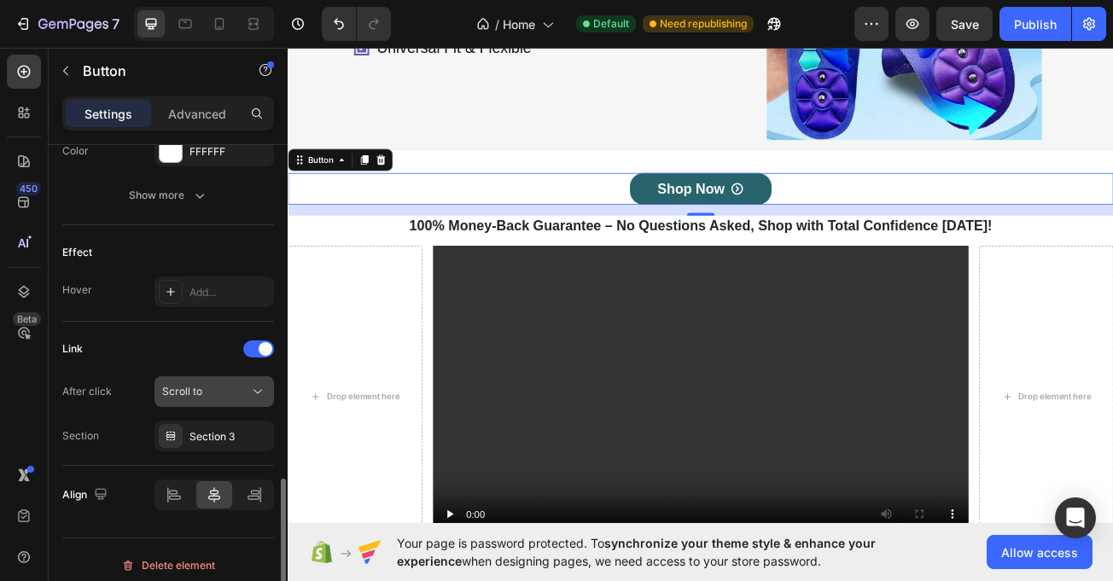
scroll to position [963, 0]
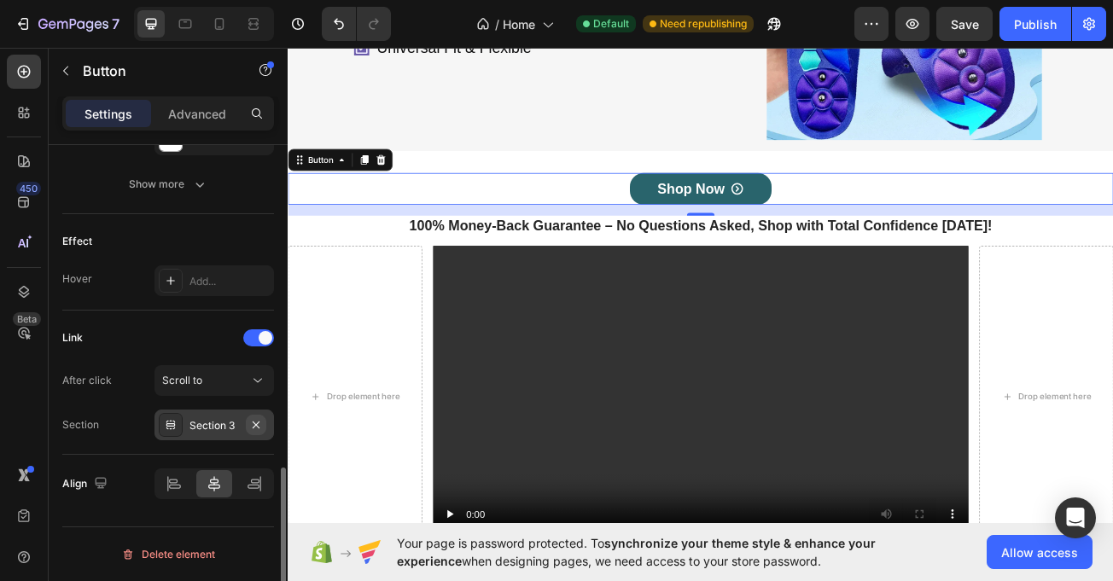
click at [261, 419] on button "button" at bounding box center [256, 425] width 20 height 20
click at [238, 425] on div "Add..." at bounding box center [230, 425] width 80 height 15
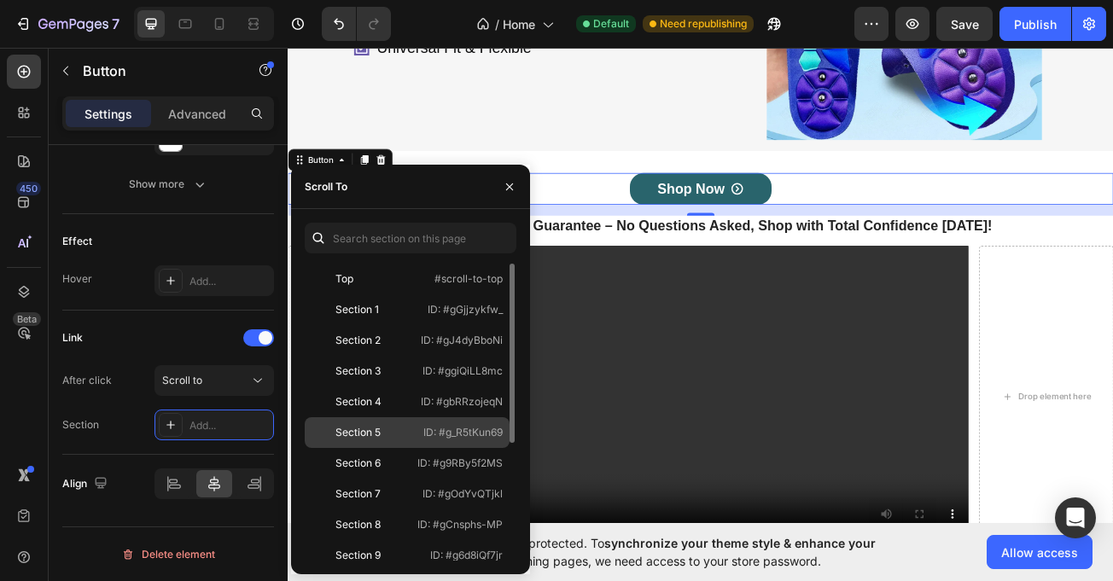
click at [367, 431] on div "Section 5" at bounding box center [358, 432] width 45 height 15
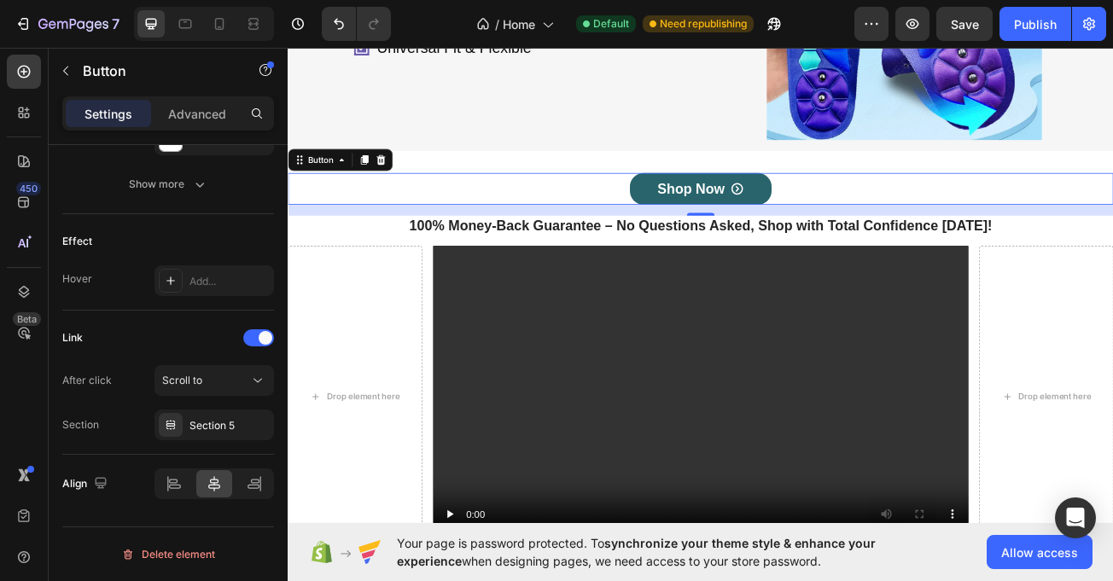
click at [0, 417] on div "450 Beta" at bounding box center [24, 315] width 49 height 534
click at [1027, 31] on div "Publish" at bounding box center [1035, 24] width 43 height 18
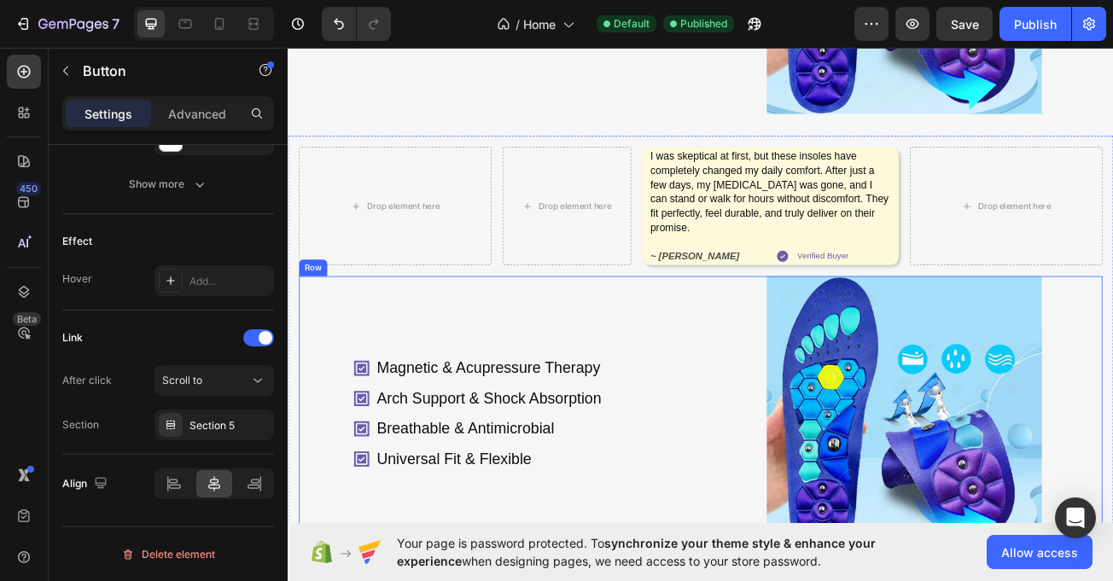
scroll to position [1199, 0]
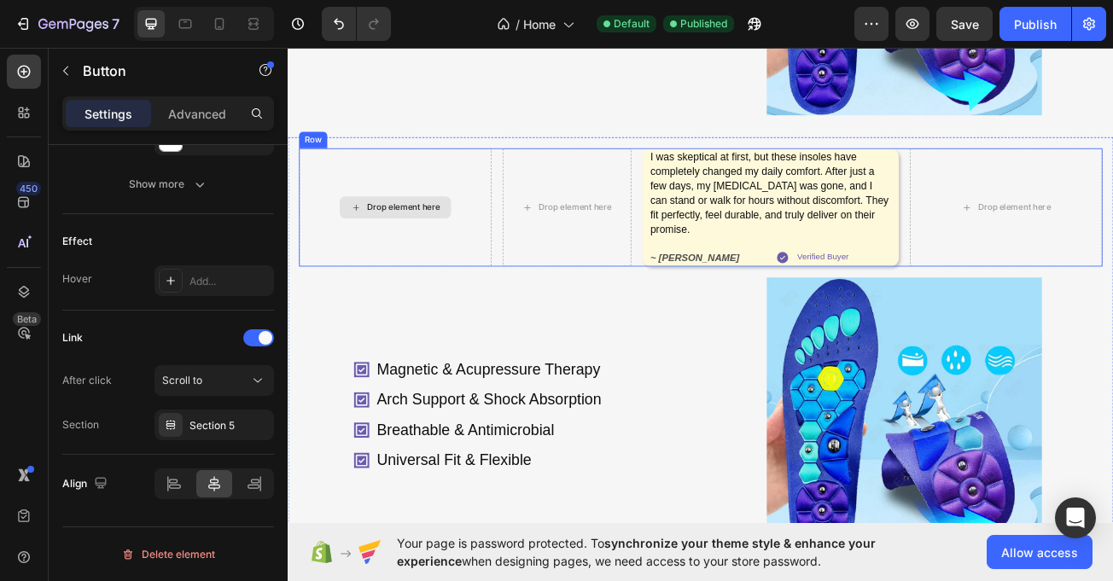
click at [523, 279] on div "Drop element here" at bounding box center [420, 246] width 239 height 147
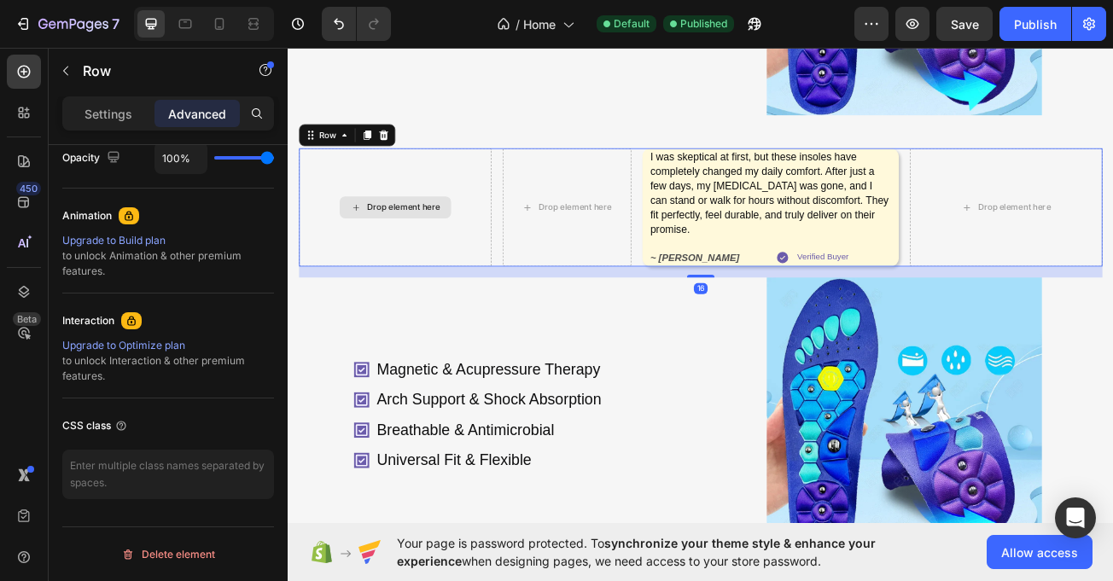
scroll to position [0, 0]
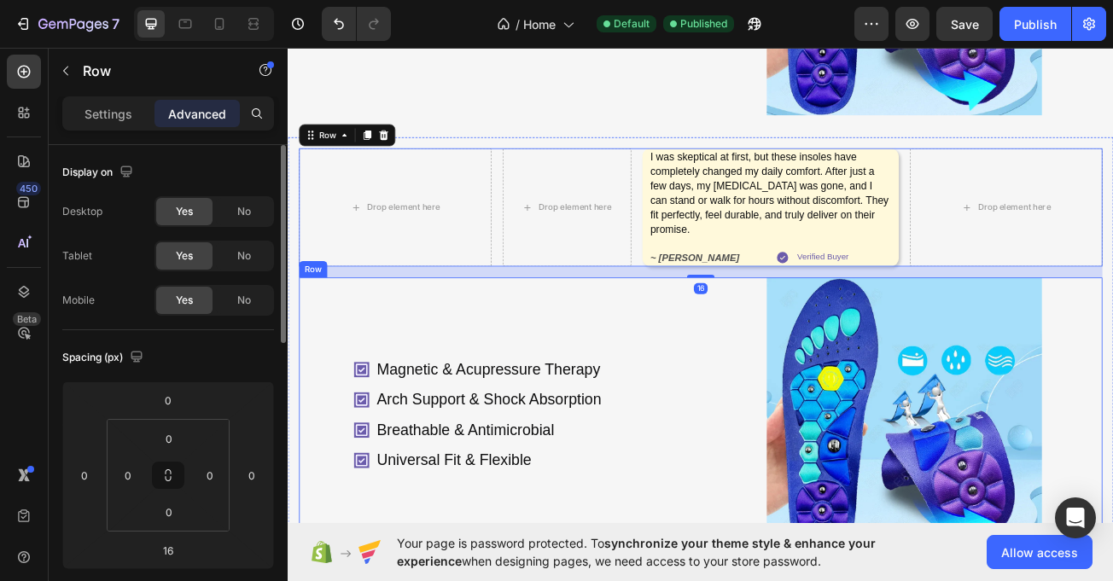
click at [439, 376] on div "Magnetic & Acupressure Therapy Arch Support & Shock Absorption Breathable & Ant…" at bounding box center [547, 505] width 492 height 342
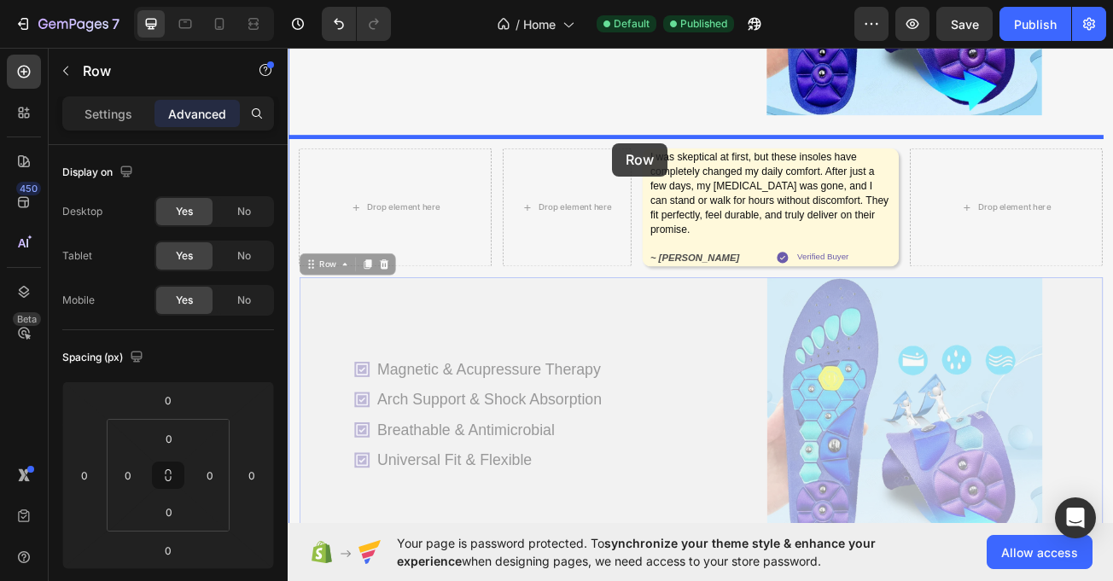
drag, startPoint x: 306, startPoint y: 308, endPoint x: 690, endPoint y: 167, distance: 409.2
type input "16"
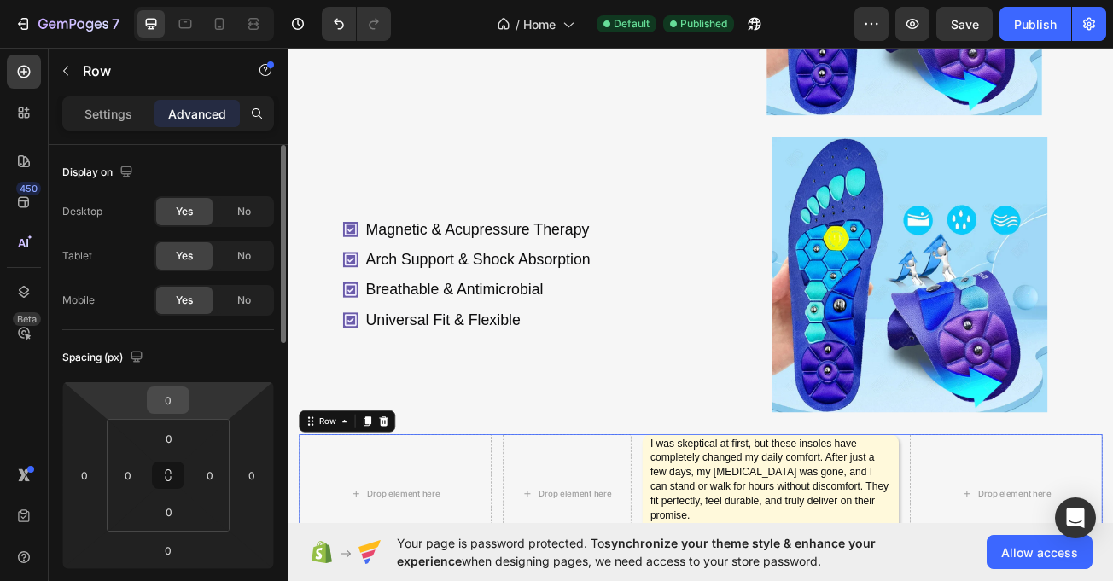
click at [165, 407] on input "0" at bounding box center [168, 401] width 34 height 26
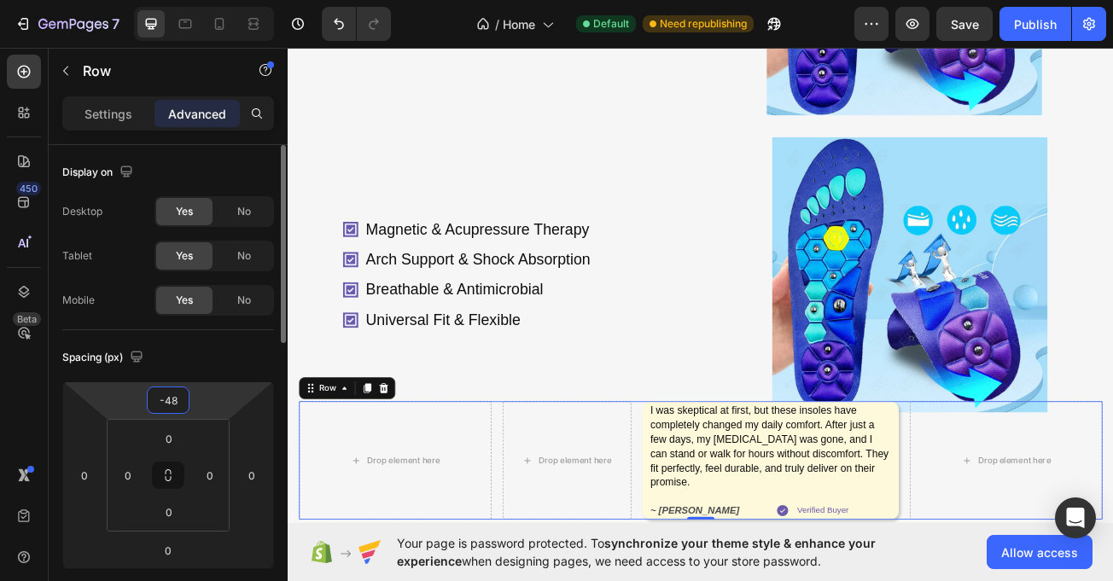
type input "-4"
type input "-500"
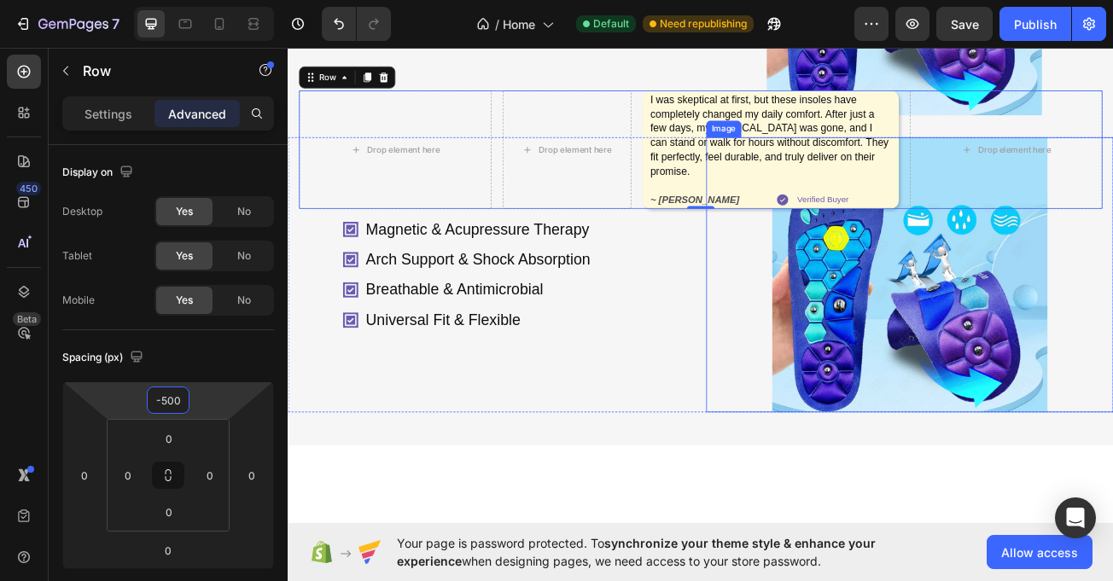
drag, startPoint x: 1263, startPoint y: 290, endPoint x: 792, endPoint y: 441, distance: 494.1
click at [1112, 290] on div at bounding box center [1059, 331] width 505 height 342
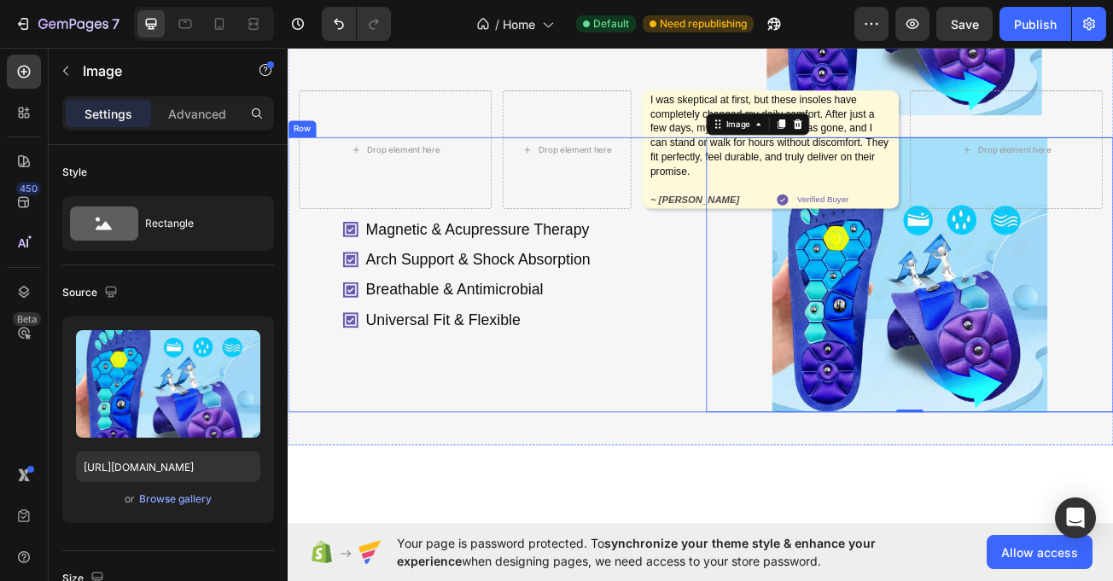
click at [721, 486] on div "Magnetic & Acupressure Therapy Arch Support & Shock Absorption Breathable & Ant…" at bounding box center [540, 331] width 505 height 342
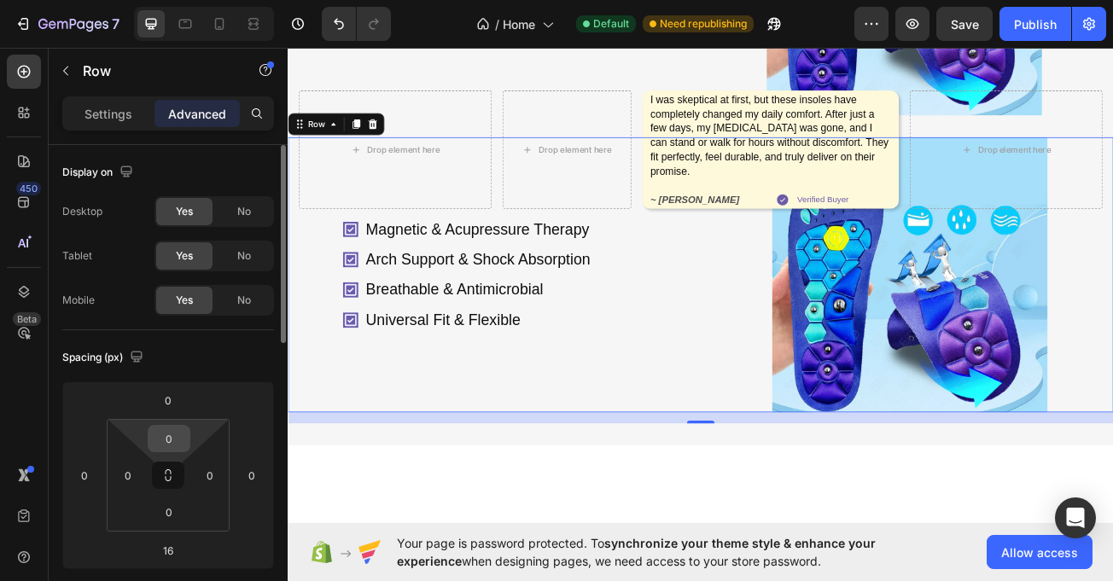
click at [181, 428] on input "0" at bounding box center [169, 439] width 34 height 26
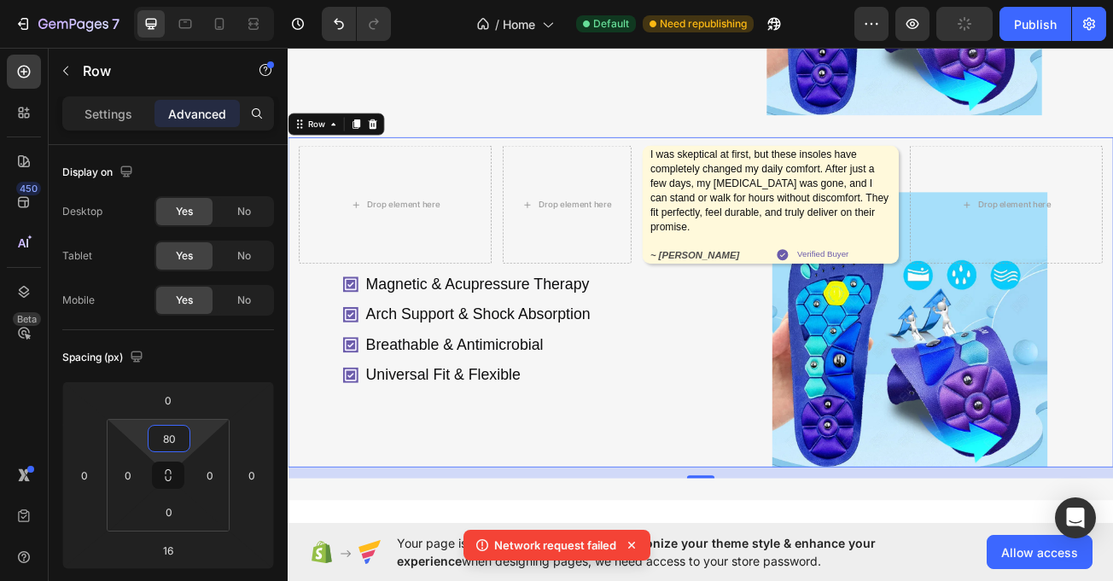
type input "80"
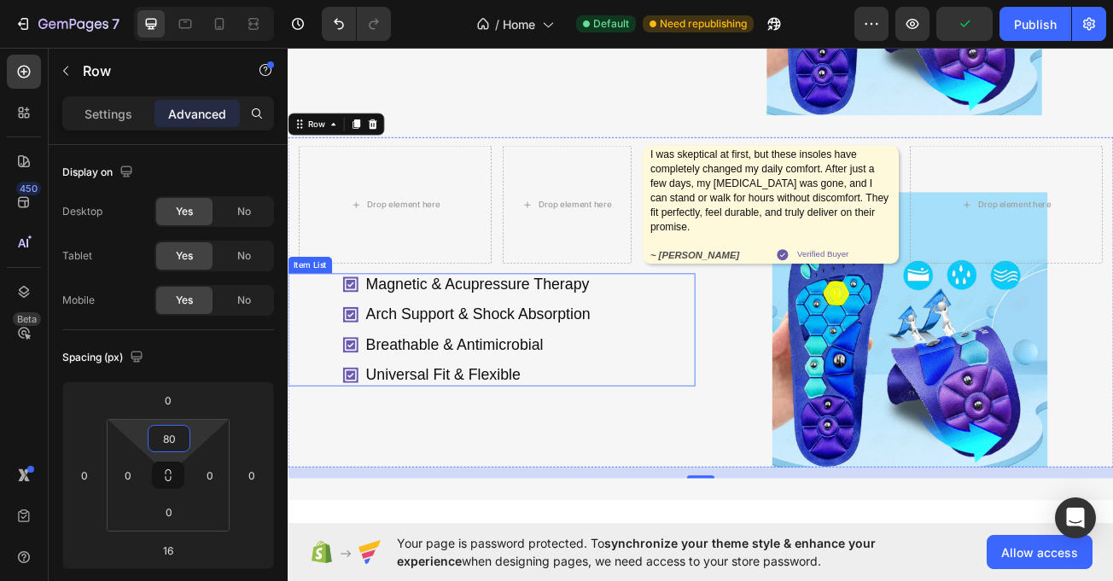
drag, startPoint x: 455, startPoint y: 342, endPoint x: 410, endPoint y: 382, distance: 61.0
click at [455, 345] on p "Magnetic & Acupressure Therapy" at bounding box center [523, 342] width 279 height 22
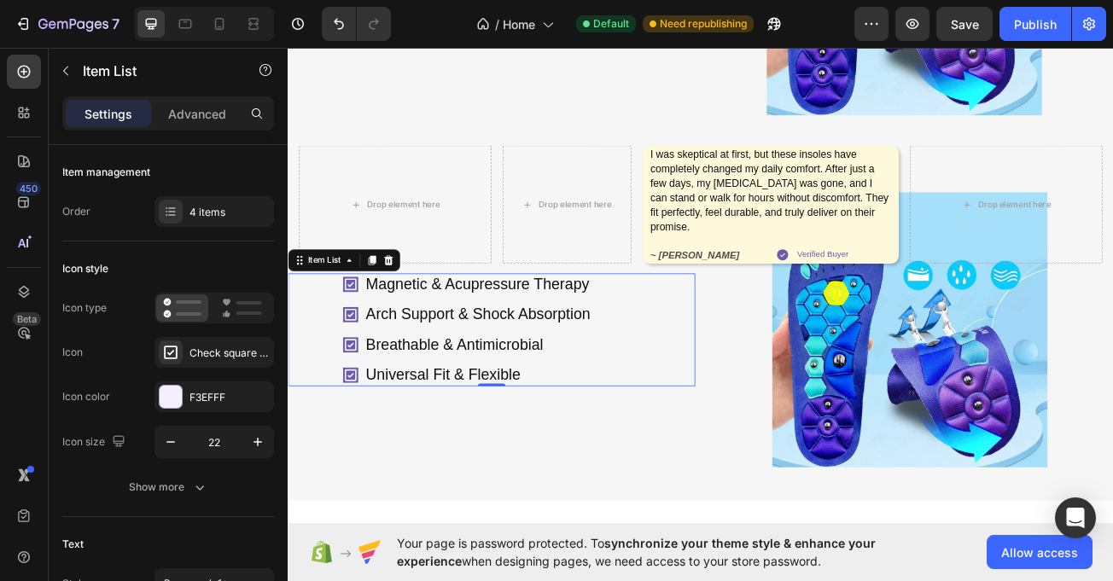
click at [336, 367] on div "Magnetic & Acupressure Therapy Arch Support & Shock Absorption Breathable & Ant…" at bounding box center [540, 399] width 505 height 140
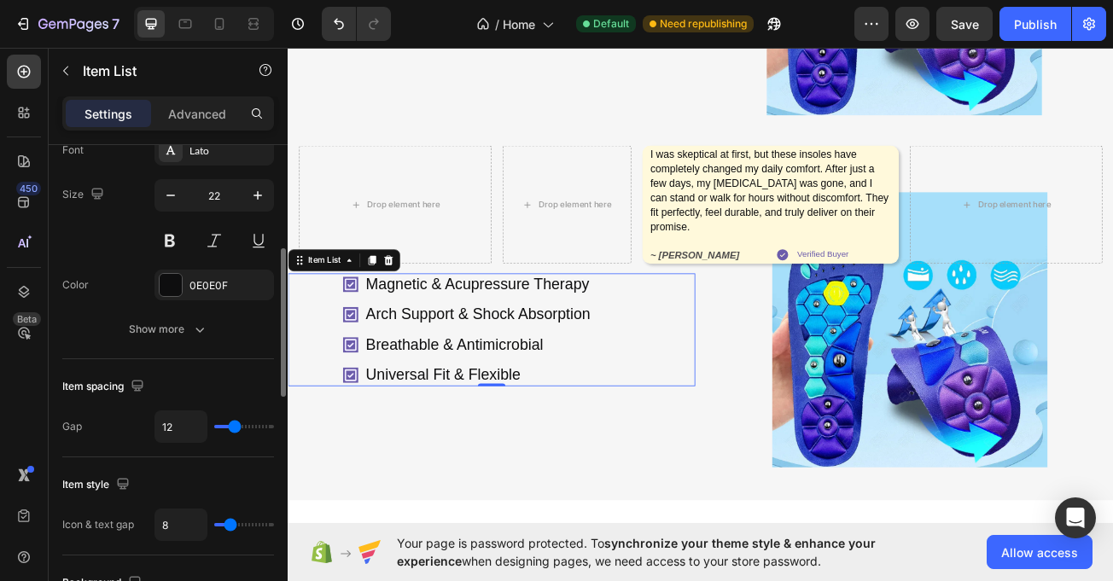
scroll to position [500, 0]
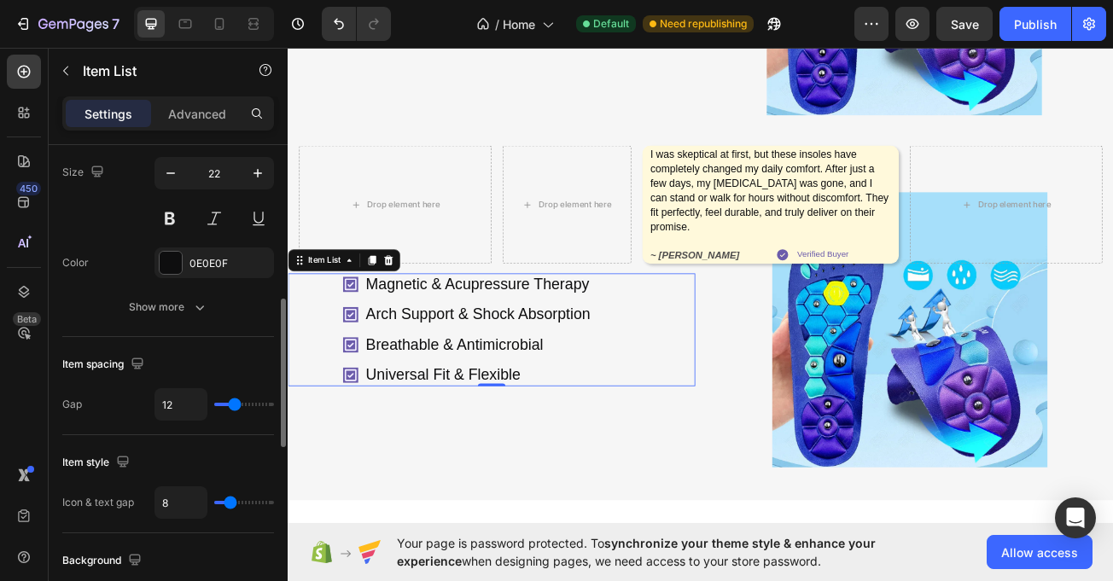
type input "19"
type input "21"
type input "24"
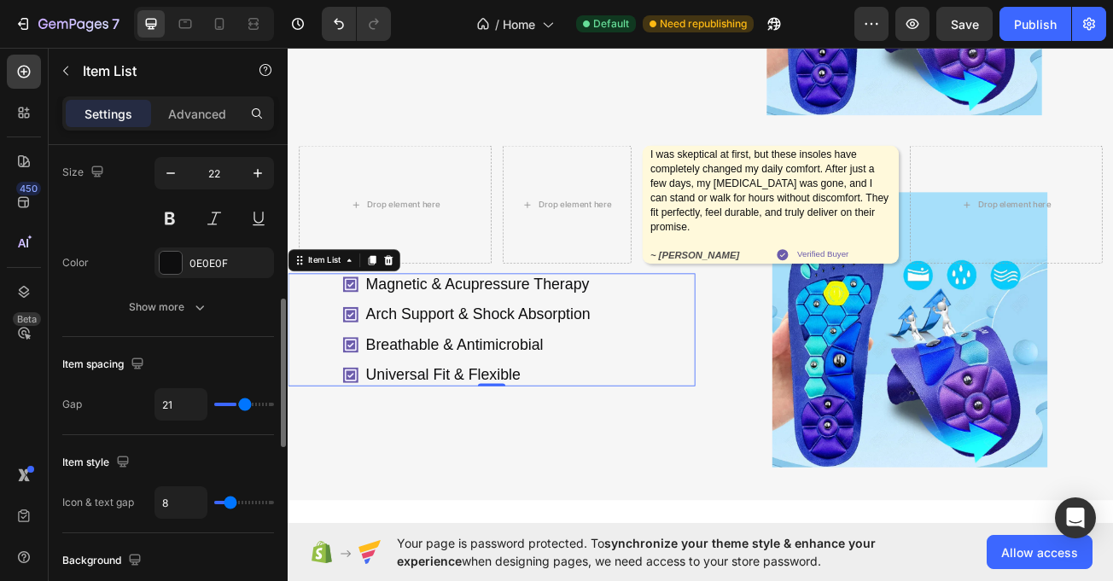
type input "24"
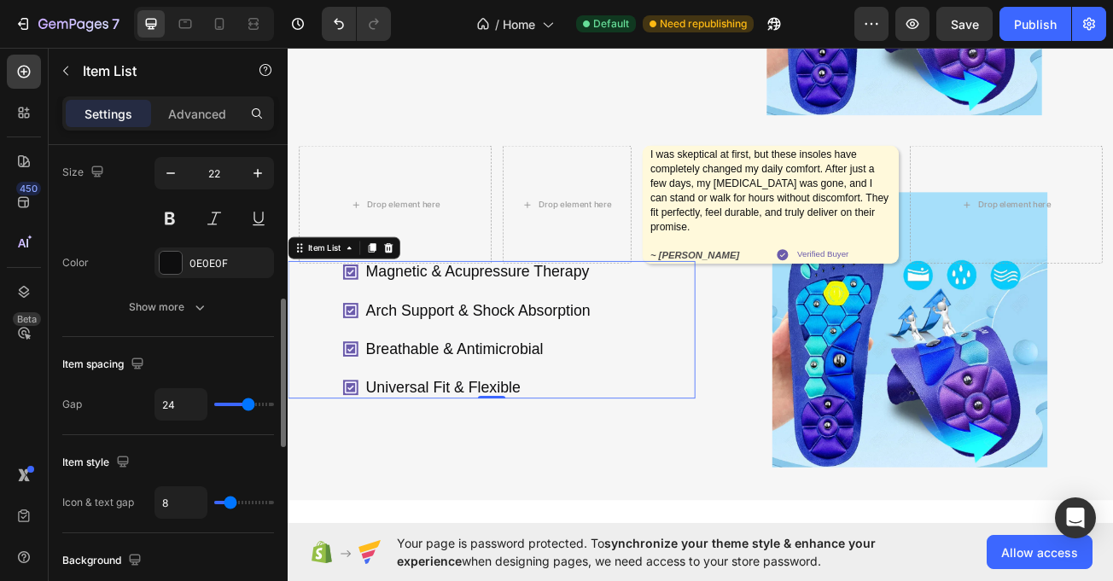
type input "35"
type input "40"
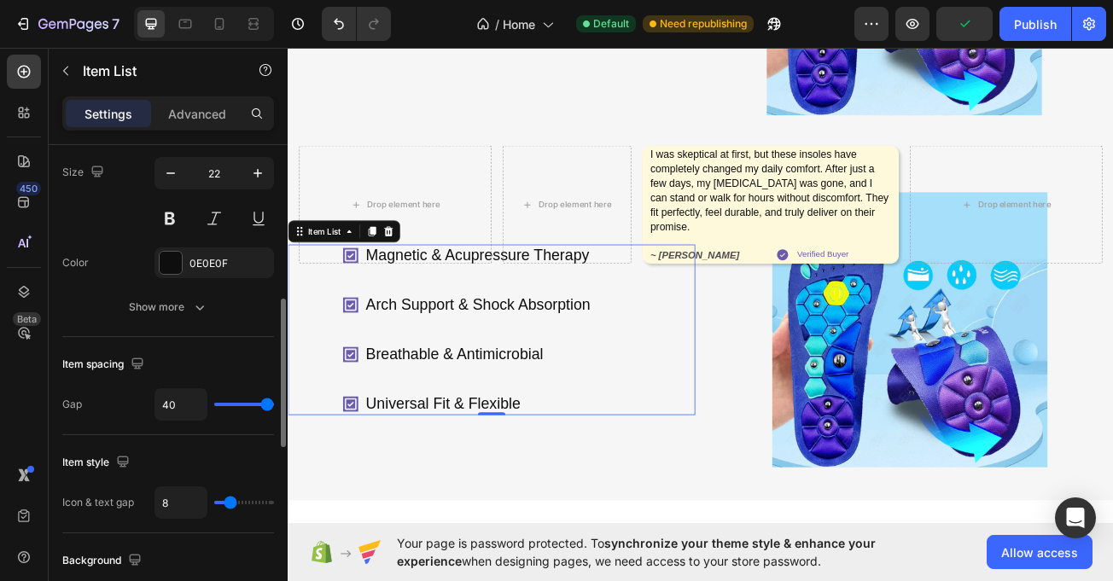
type input "38"
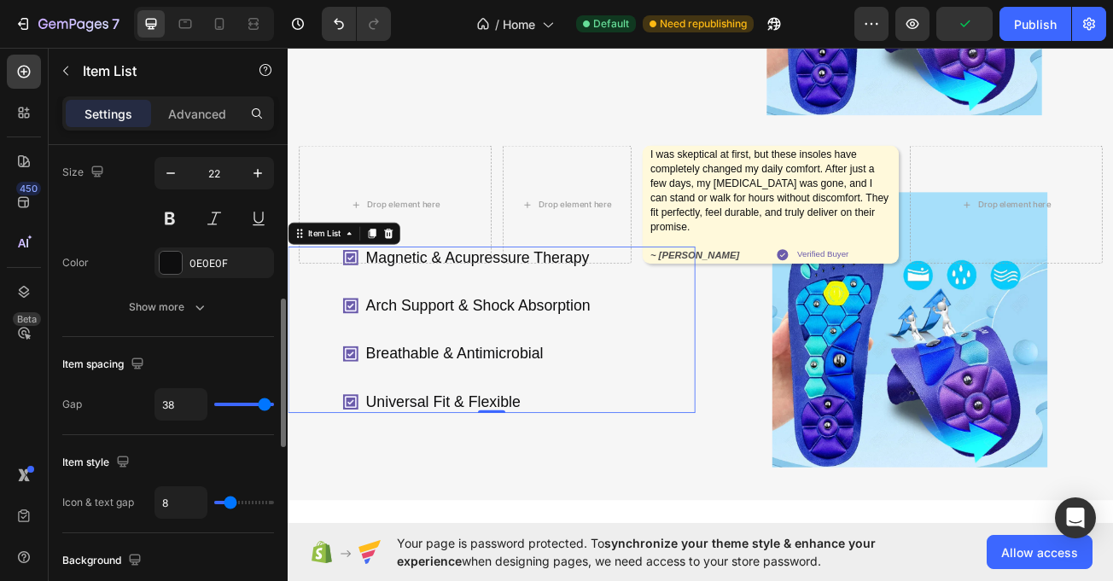
type input "35"
type input "33"
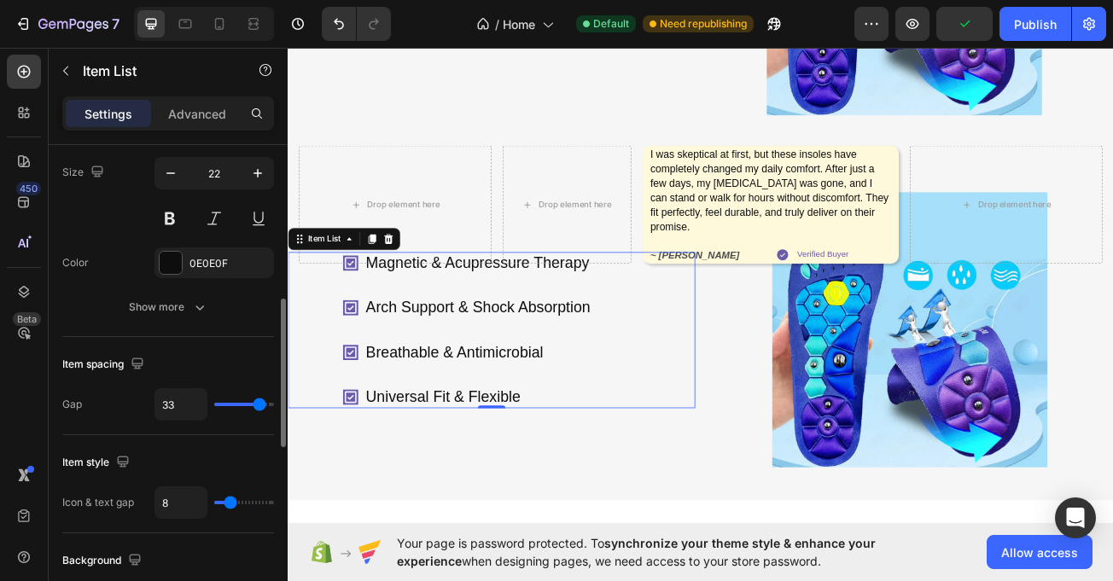
type input "35"
type input "37"
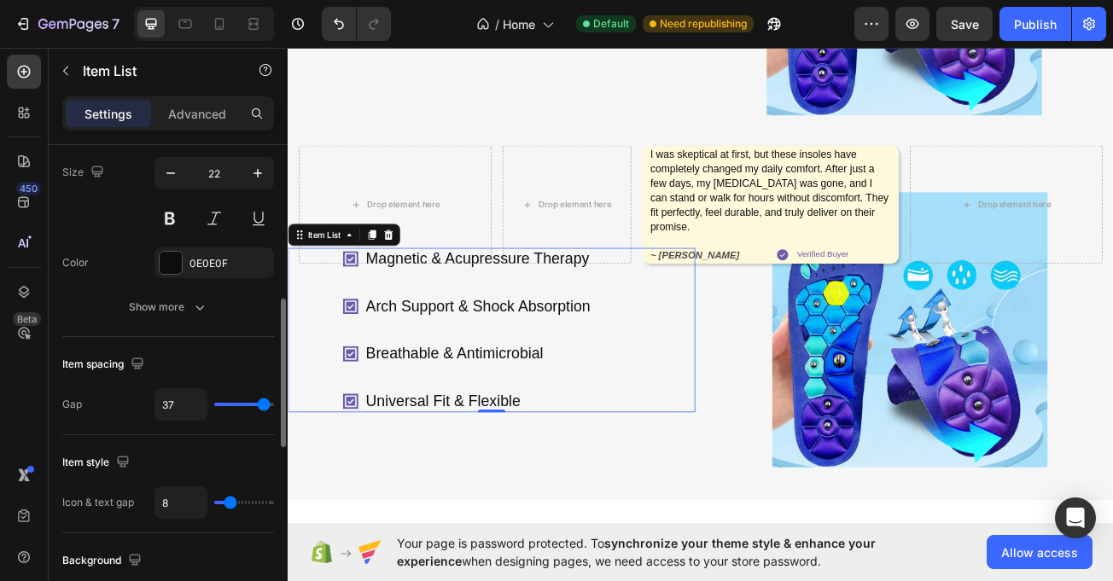
type input "35"
type input "33"
type input "27"
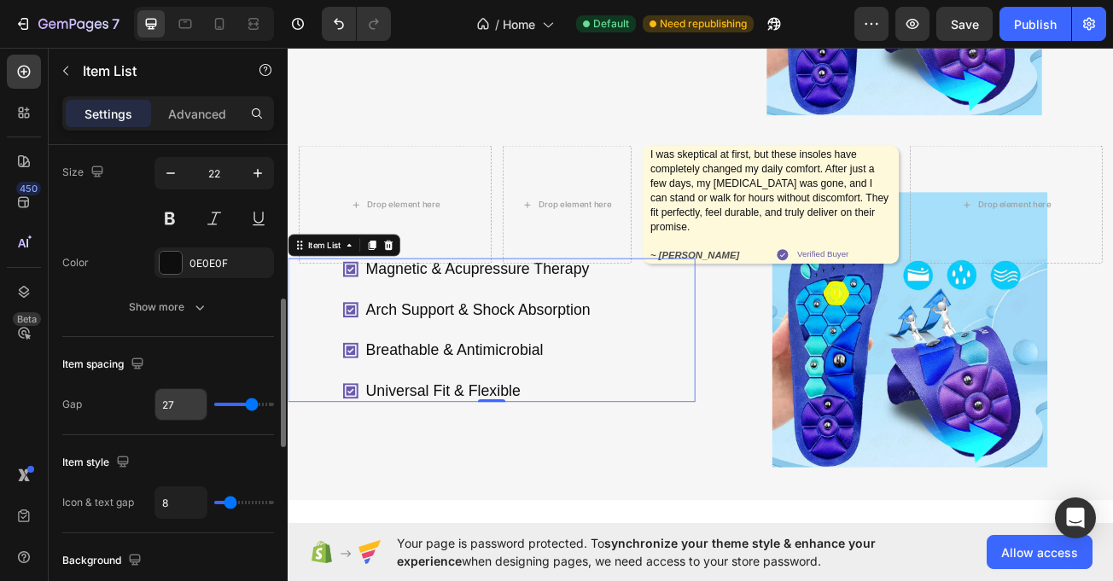
drag, startPoint x: 237, startPoint y: 410, endPoint x: 166, endPoint y: 407, distance: 71.8
type input "24"
click at [249, 406] on input "range" at bounding box center [244, 404] width 60 height 3
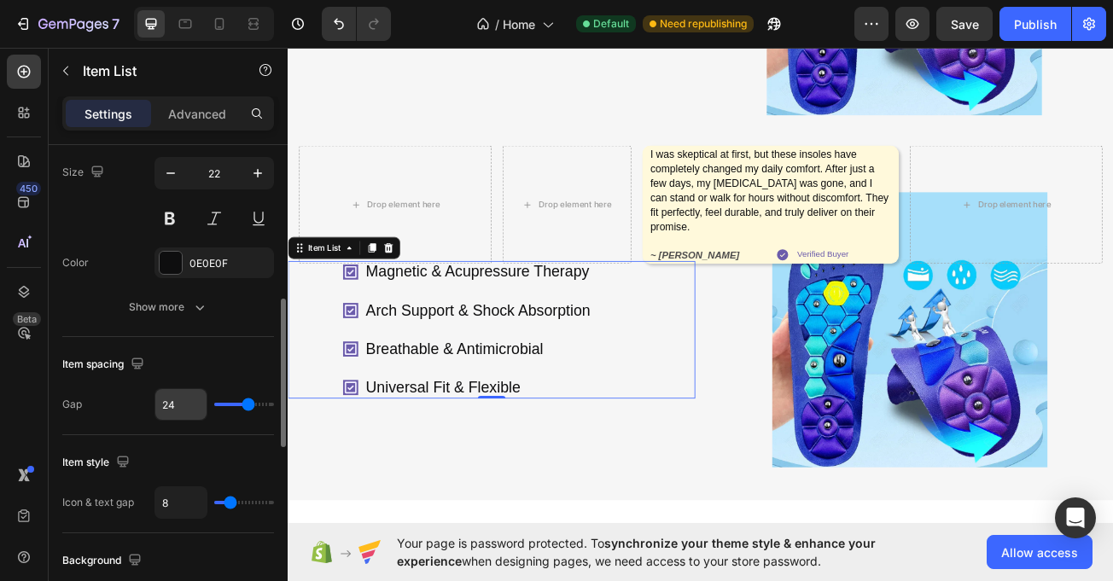
click at [178, 404] on input "24" at bounding box center [180, 404] width 51 height 31
type input "3"
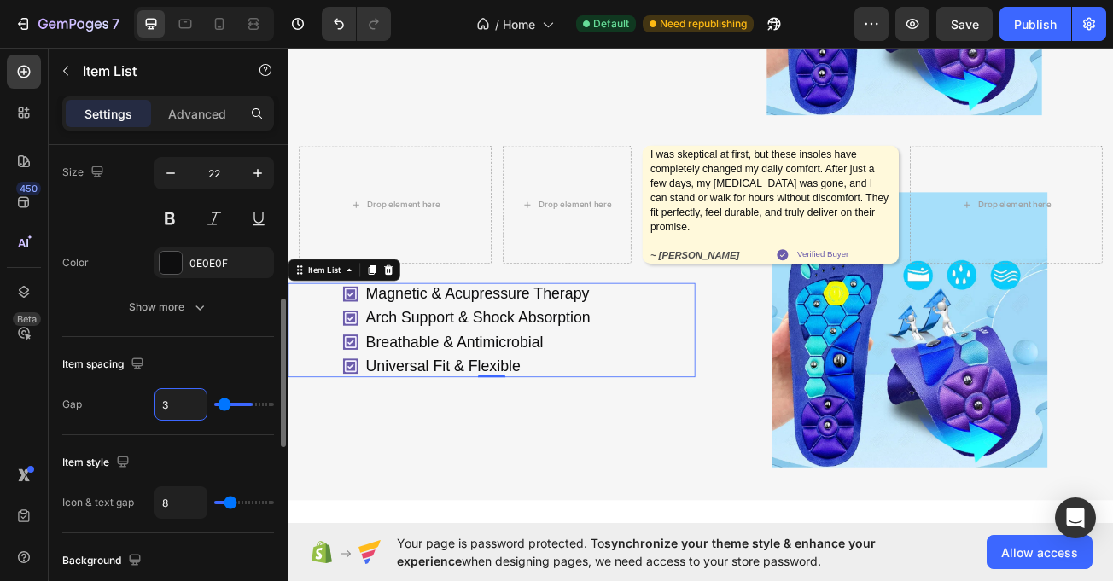
type input "35"
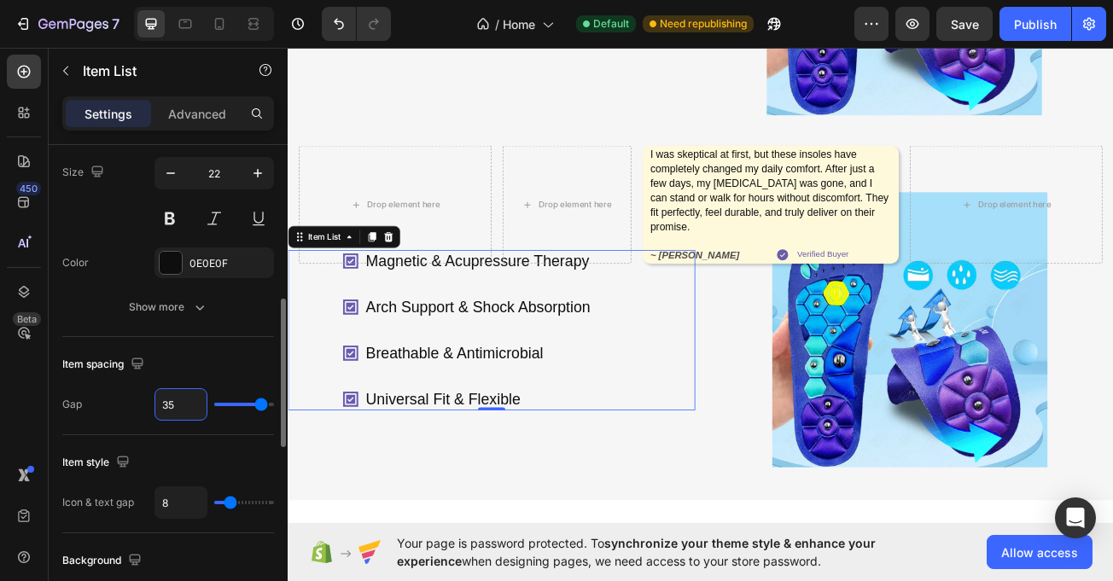
type input "35"
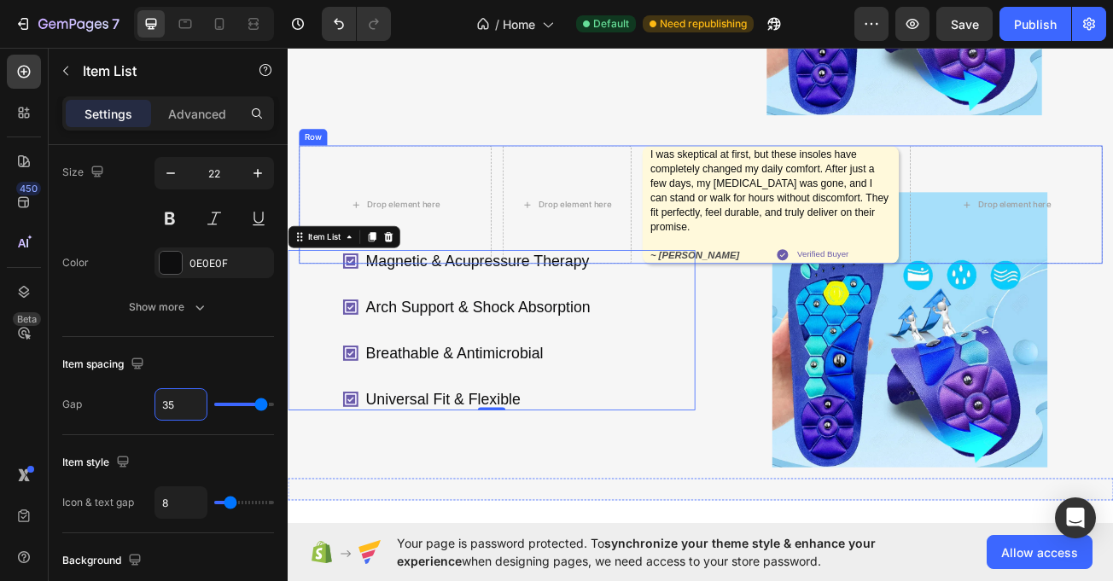
click at [717, 220] on div "Drop element here Drop element here I was skeptical at first, but these insoles…" at bounding box center [799, 243] width 997 height 147
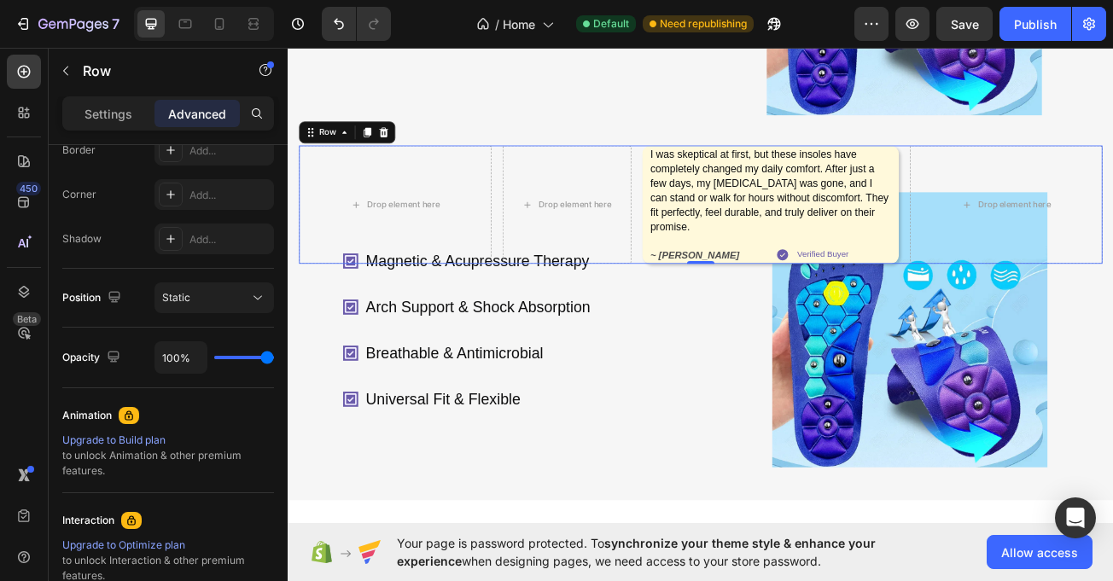
scroll to position [0, 0]
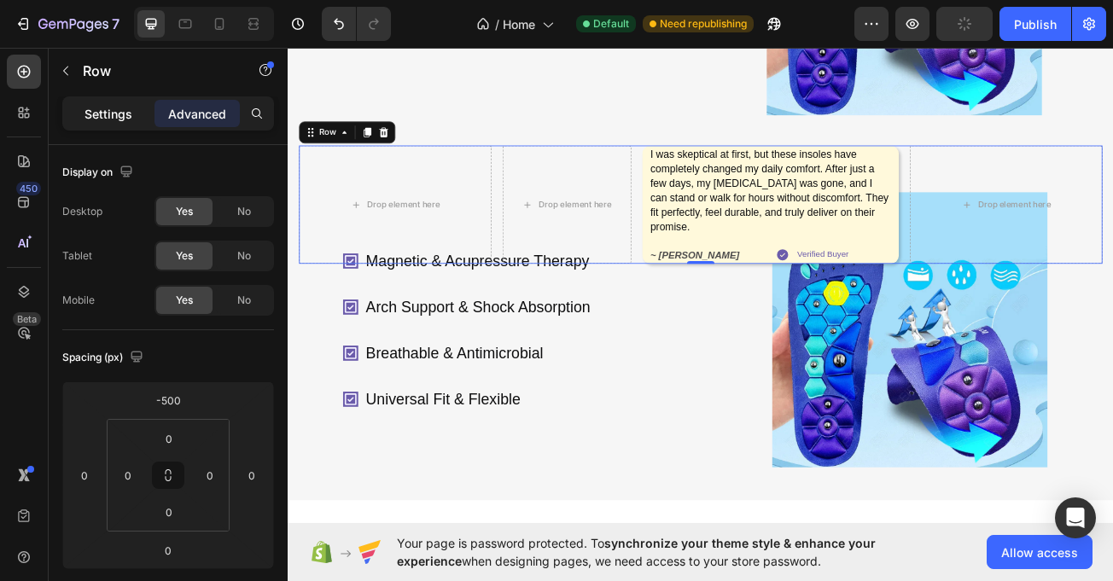
click at [82, 120] on div "Settings" at bounding box center [108, 113] width 85 height 27
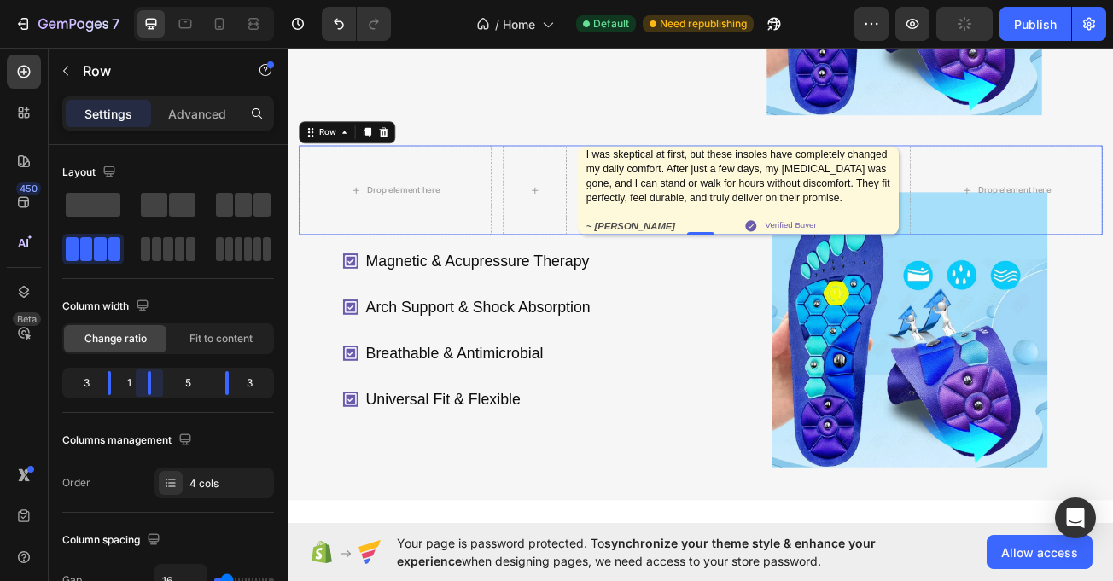
drag, startPoint x: 160, startPoint y: 386, endPoint x: 142, endPoint y: 383, distance: 18.1
click at [142, 0] on body "7 / Home Default Need republishing Preview Publish 450 Beta Sections(18) Elemen…" at bounding box center [556, 0] width 1113 height 0
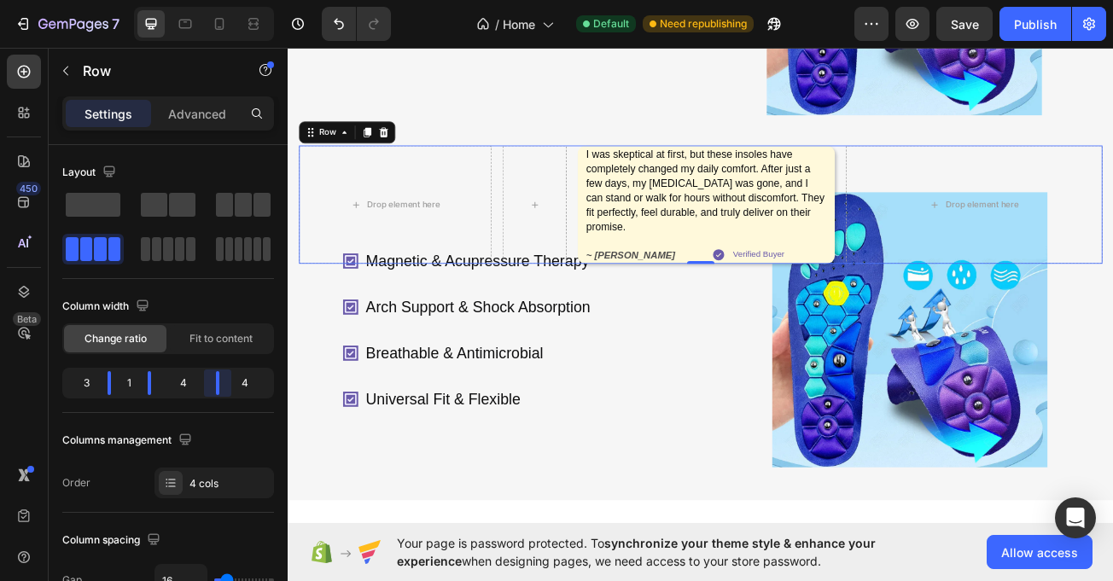
drag, startPoint x: 219, startPoint y: 382, endPoint x: 210, endPoint y: 382, distance: 9.4
click at [210, 0] on body "7 / Home Default Need republishing Preview Save Publish 450 Beta Sections(18) E…" at bounding box center [556, 0] width 1113 height 0
click at [213, 0] on body "7 / Home Default Need republishing Preview Save Publish 450 Beta Sections(18) E…" at bounding box center [556, 0] width 1113 height 0
drag, startPoint x: 112, startPoint y: 389, endPoint x: 82, endPoint y: 389, distance: 29.9
click at [82, 0] on body "7 / Home Default Need republishing Preview Save Publish 450 Beta Sections(18) E…" at bounding box center [556, 0] width 1113 height 0
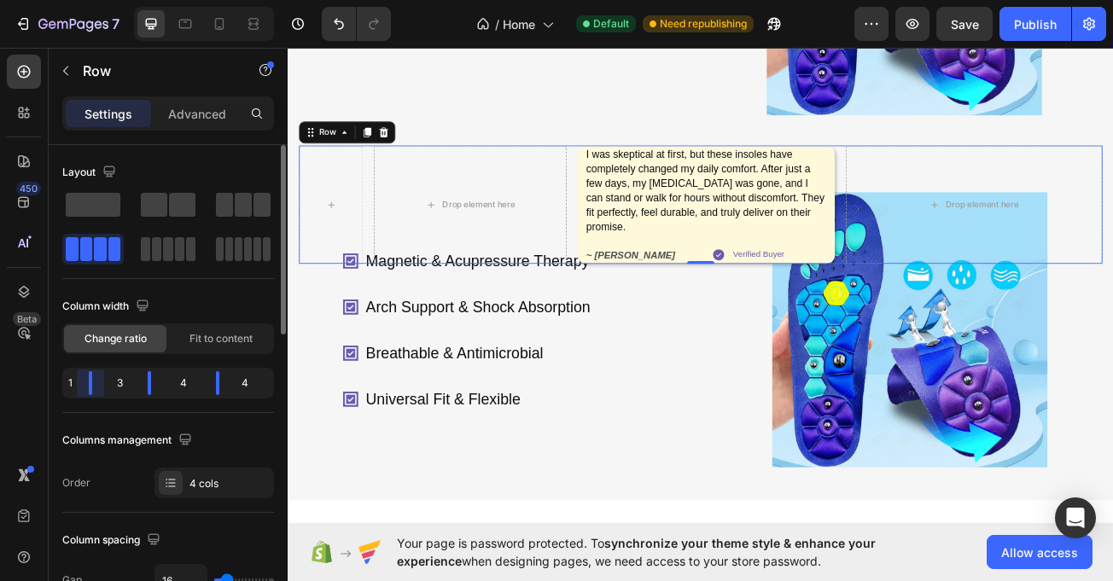
click at [82, 0] on body "7 / Home Default Need republishing Preview Save Publish 450 Beta Sections(18) E…" at bounding box center [556, 0] width 1113 height 0
drag, startPoint x: 150, startPoint y: 383, endPoint x: 133, endPoint y: 374, distance: 19.5
click at [133, 0] on body "7 / Home Default Need republishing Preview Save Publish 450 Beta Sections(18) E…" at bounding box center [556, 0] width 1113 height 0
click at [233, 374] on div "3" at bounding box center [252, 383] width 38 height 24
drag, startPoint x: 223, startPoint y: 388, endPoint x: 207, endPoint y: 383, distance: 16.2
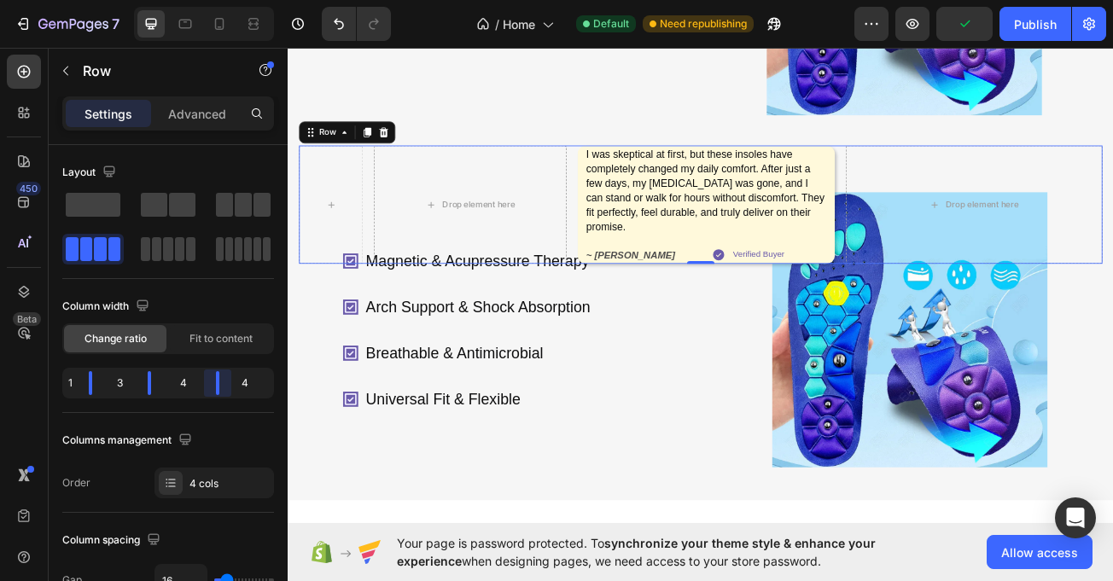
click at [207, 0] on body "7 / Home Default Need republishing Preview Publish 450 Beta Sections(18) Elemen…" at bounding box center [556, 0] width 1113 height 0
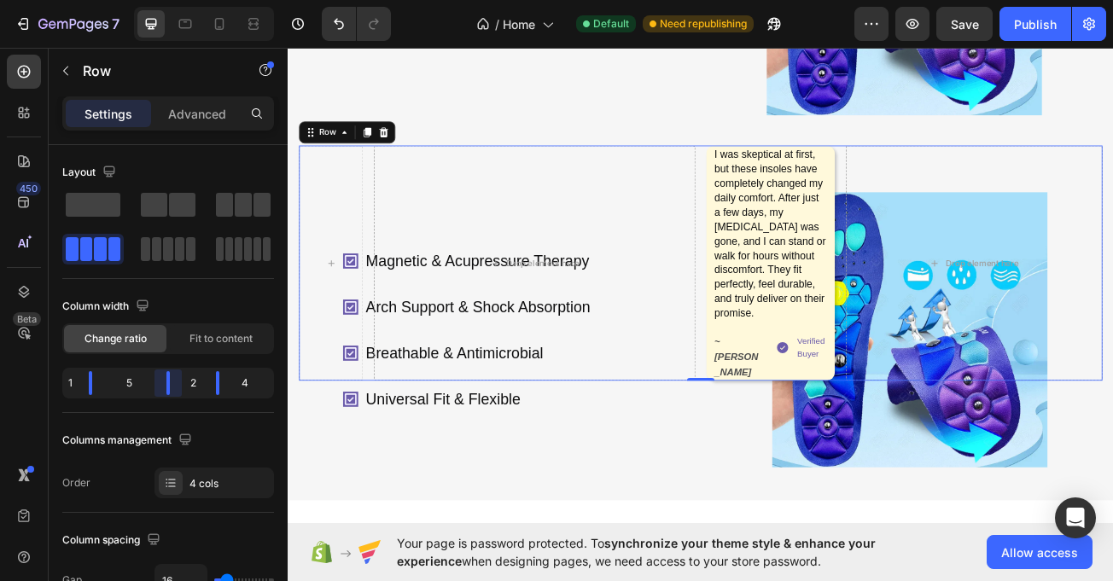
drag, startPoint x: 151, startPoint y: 388, endPoint x: 166, endPoint y: 389, distance: 14.5
click at [166, 0] on body "7 / Home Default Need republishing Preview Save Publish 450 Beta Sections(18) E…" at bounding box center [556, 0] width 1113 height 0
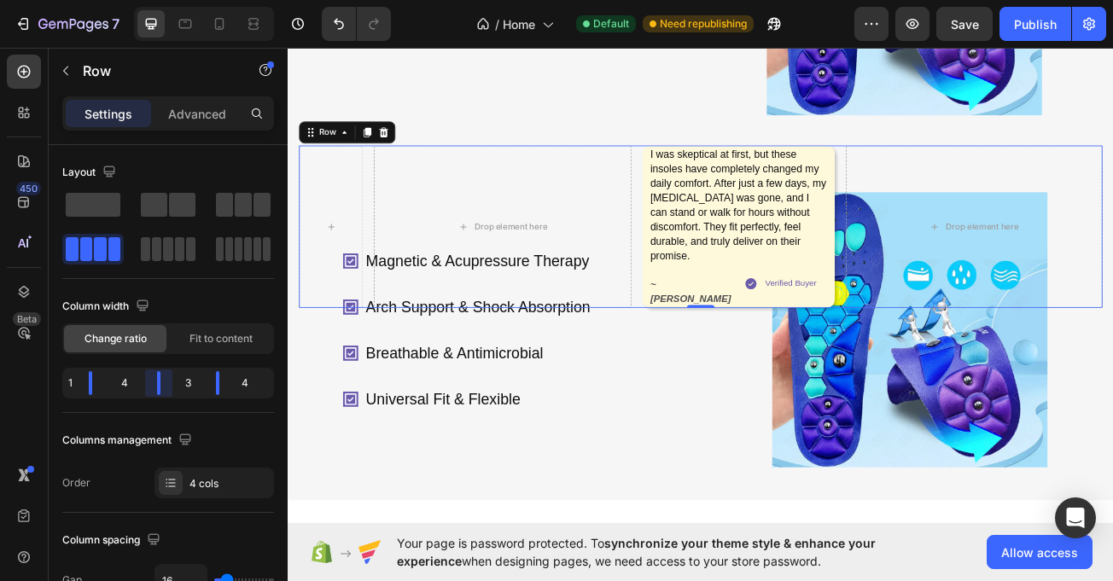
drag, startPoint x: 172, startPoint y: 386, endPoint x: 151, endPoint y: 383, distance: 20.6
click at [151, 0] on body "7 / Home Default Need republishing Preview Save Publish 450 Beta Sections(18) E…" at bounding box center [556, 0] width 1113 height 0
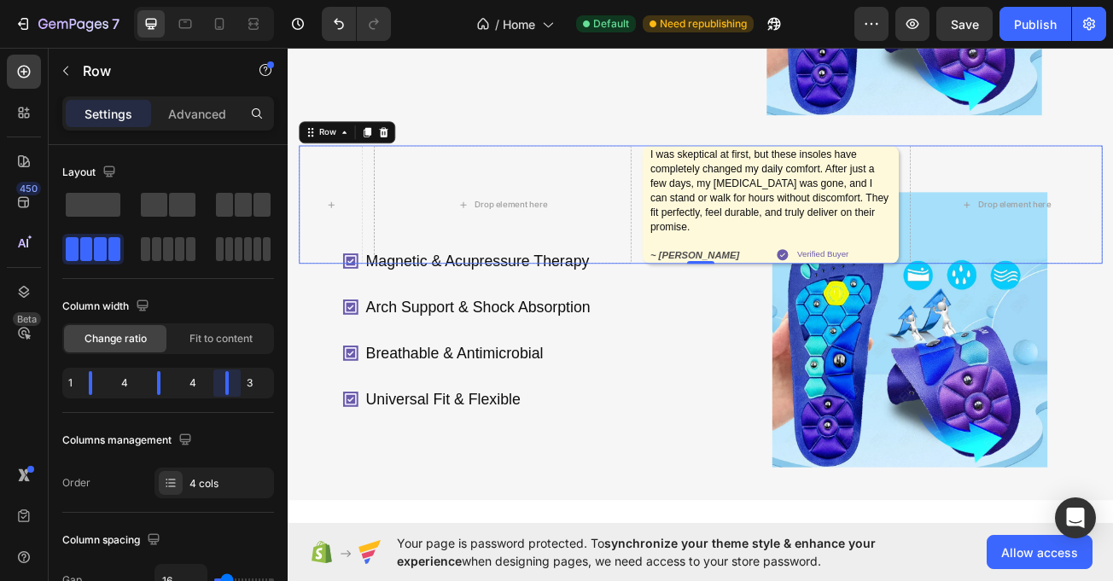
click at [225, 0] on body "7 / Home Default Need republishing Preview Save Publish 450 Beta Sections(18) E…" at bounding box center [556, 0] width 1113 height 0
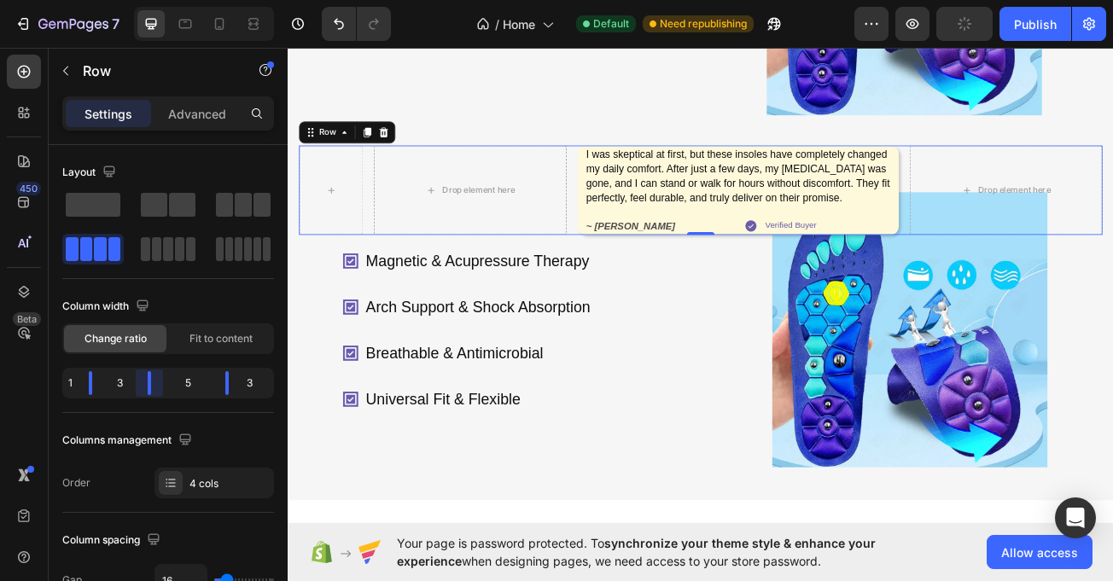
drag, startPoint x: 163, startPoint y: 382, endPoint x: 133, endPoint y: 377, distance: 30.3
click at [133, 0] on body "7 / Home Default Need republishing Preview Publish 450 Beta Sections(18) Elemen…" at bounding box center [556, 0] width 1113 height 0
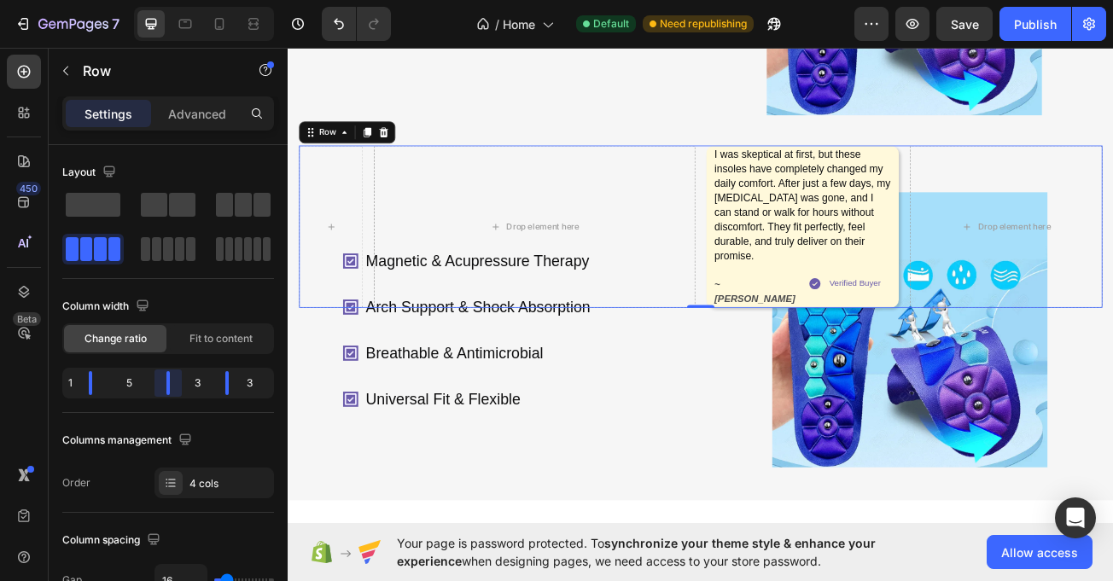
drag, startPoint x: 148, startPoint y: 382, endPoint x: 166, endPoint y: 388, distance: 18.9
click at [166, 0] on body "7 / Home Default Need republishing Preview Save Publish 450 Beta Sections(18) E…" at bounding box center [556, 0] width 1113 height 0
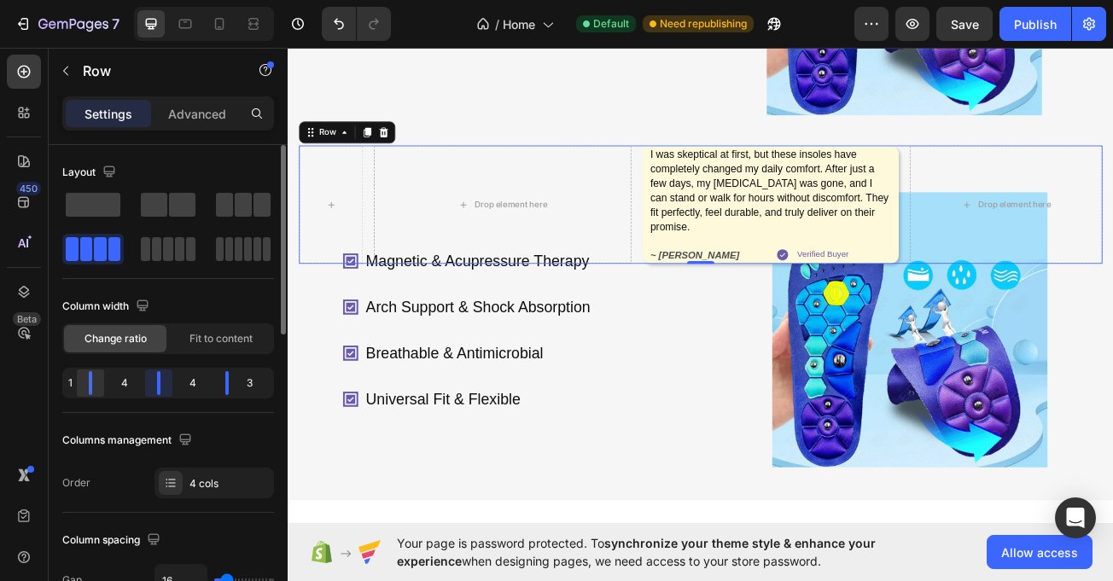
drag, startPoint x: 169, startPoint y: 389, endPoint x: 88, endPoint y: 377, distance: 82.0
click at [151, 0] on body "7 / Home Default Need republishing Preview Save Publish 450 Beta Sections(18) E…" at bounding box center [556, 0] width 1113 height 0
drag, startPoint x: 88, startPoint y: 380, endPoint x: 112, endPoint y: 386, distance: 24.6
click at [112, 0] on body "7 / Home Default Need republishing Preview Save Publish 450 Beta Sections(18) E…" at bounding box center [556, 0] width 1113 height 0
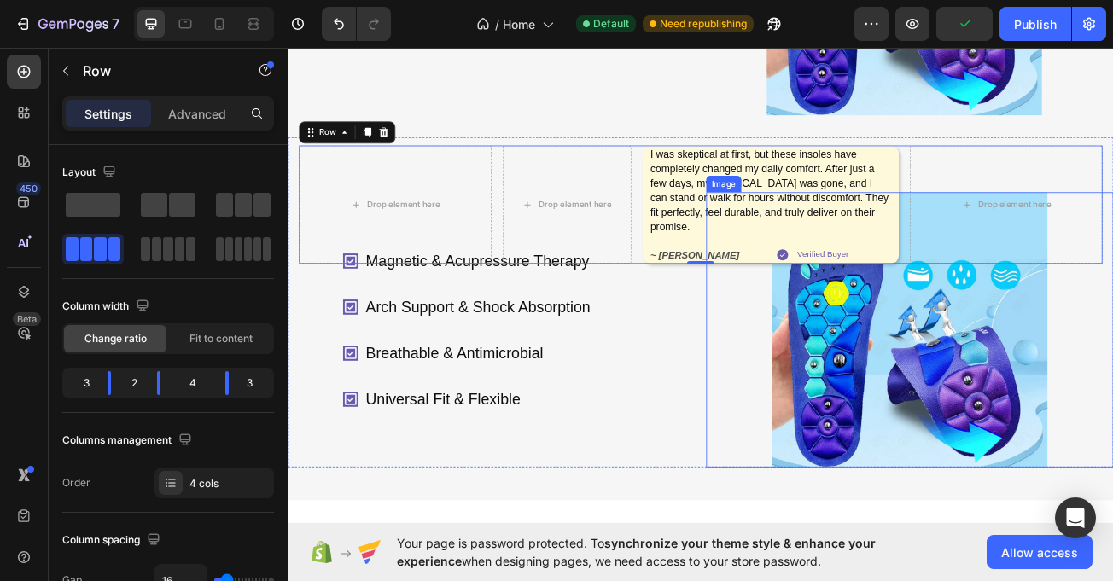
click at [1112, 493] on img at bounding box center [1060, 399] width 342 height 342
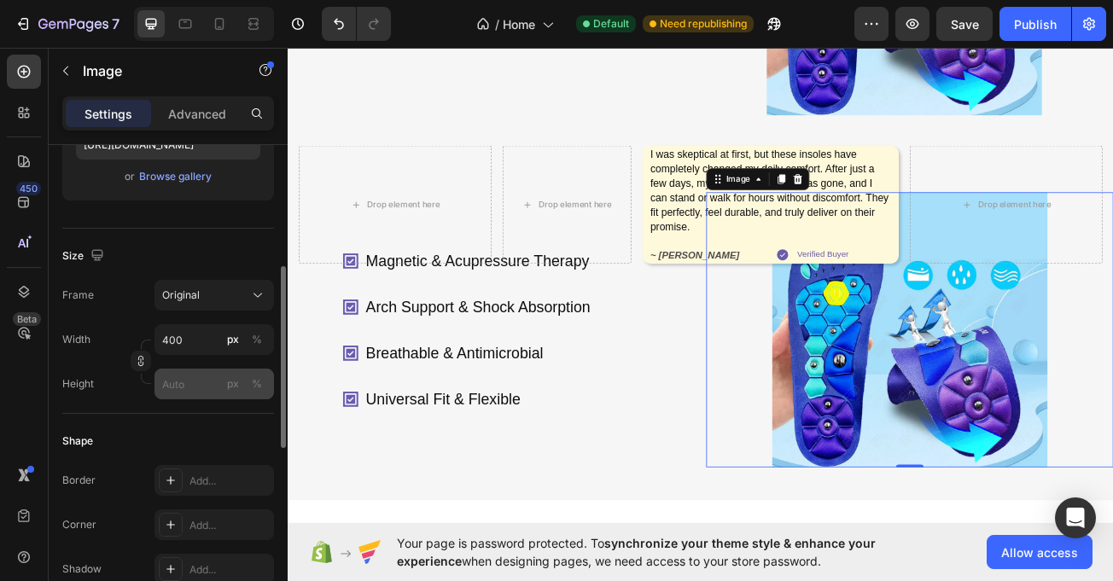
scroll to position [334, 0]
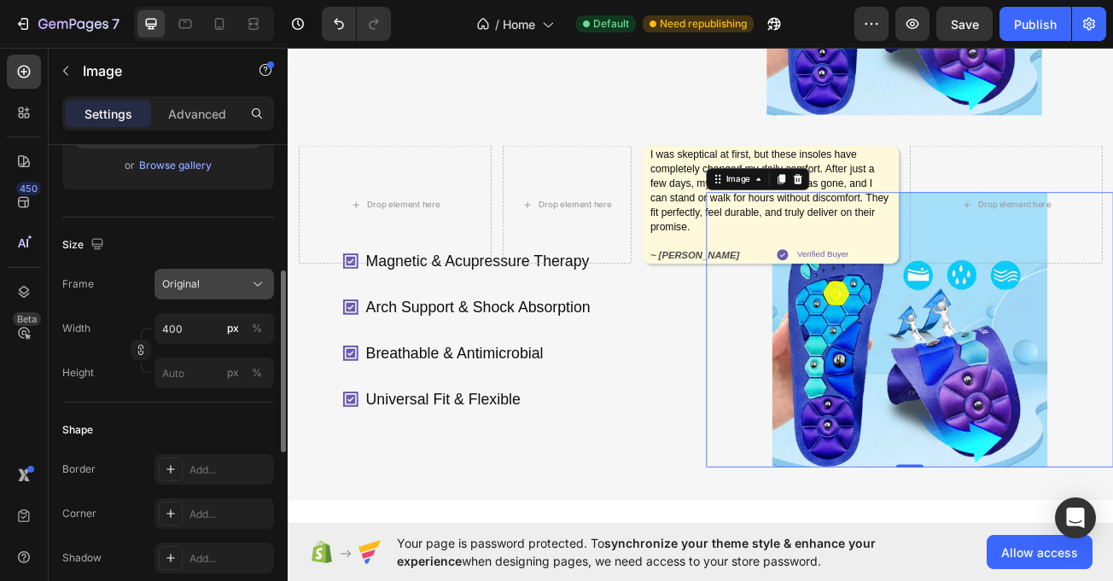
click at [228, 284] on div "Original" at bounding box center [204, 284] width 84 height 15
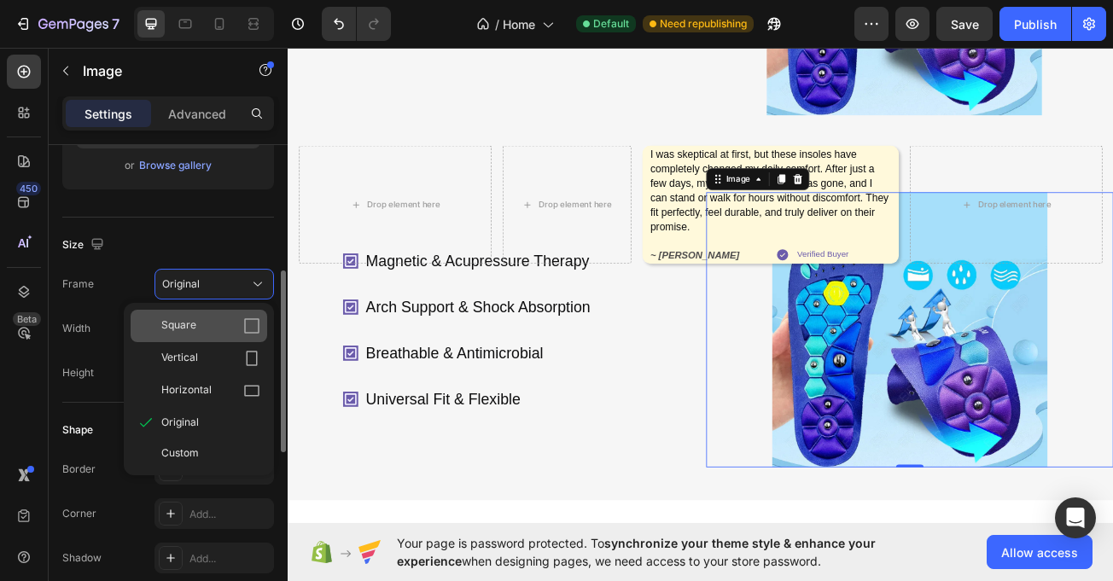
click at [217, 329] on div "Square" at bounding box center [210, 326] width 99 height 17
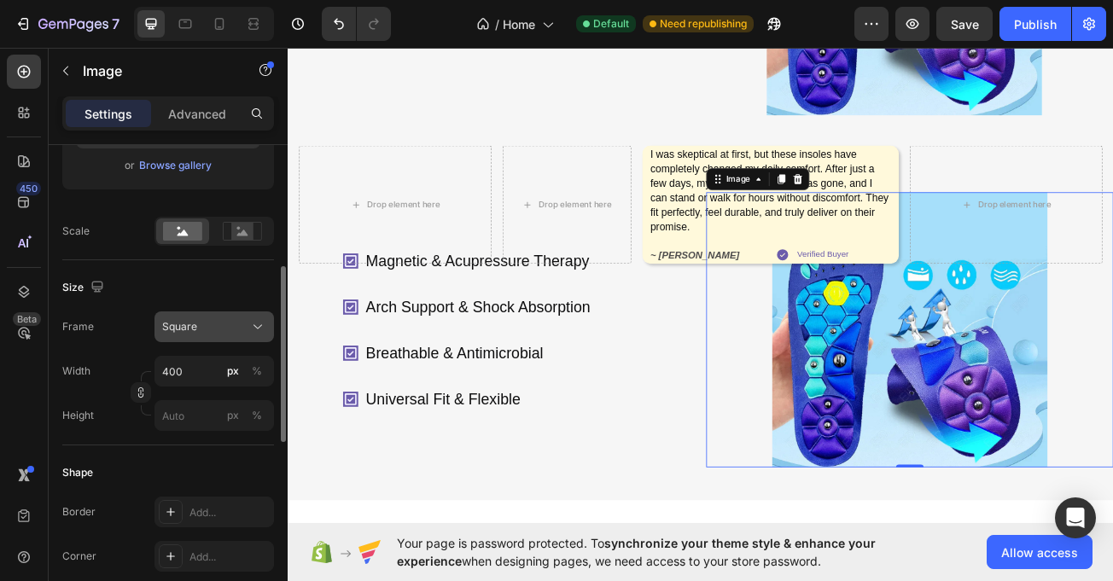
drag, startPoint x: 219, startPoint y: 318, endPoint x: 222, endPoint y: 326, distance: 8.9
click at [222, 317] on button "Square" at bounding box center [215, 327] width 120 height 31
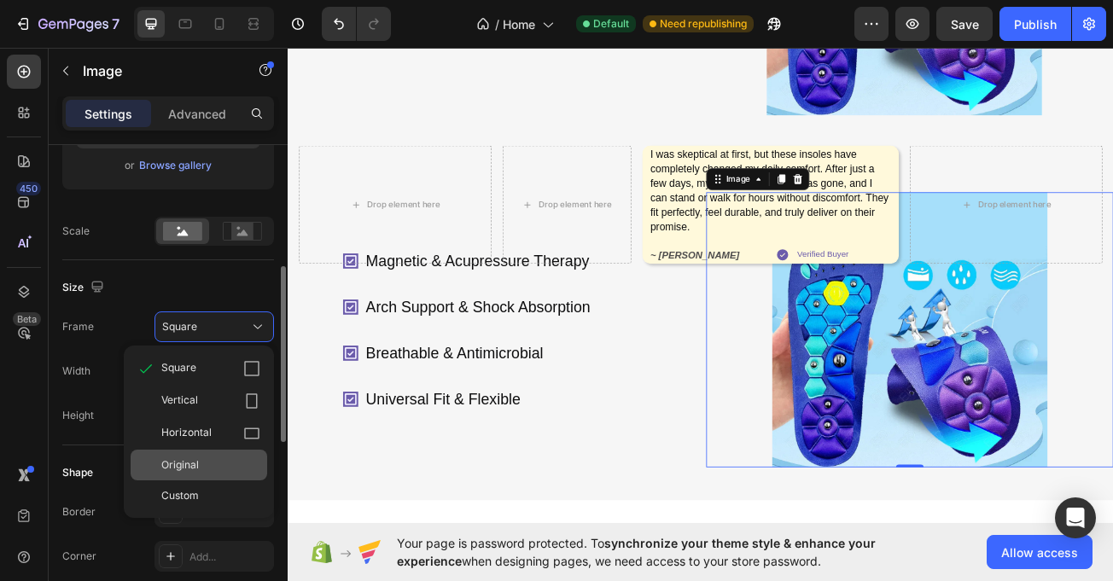
click at [178, 472] on span "Original" at bounding box center [180, 465] width 38 height 15
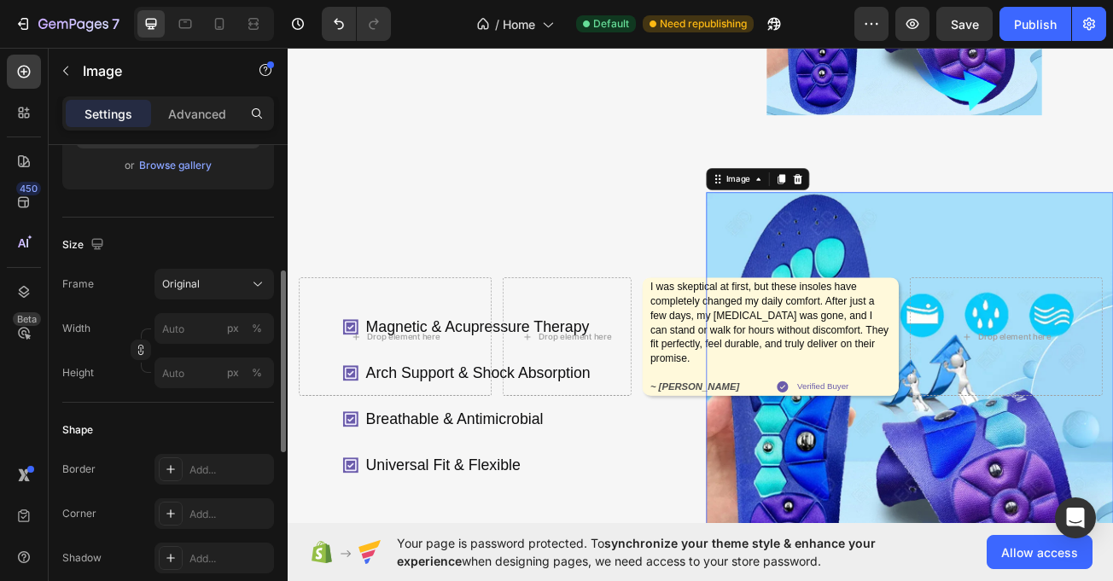
click at [237, 299] on button "Original" at bounding box center [215, 284] width 120 height 31
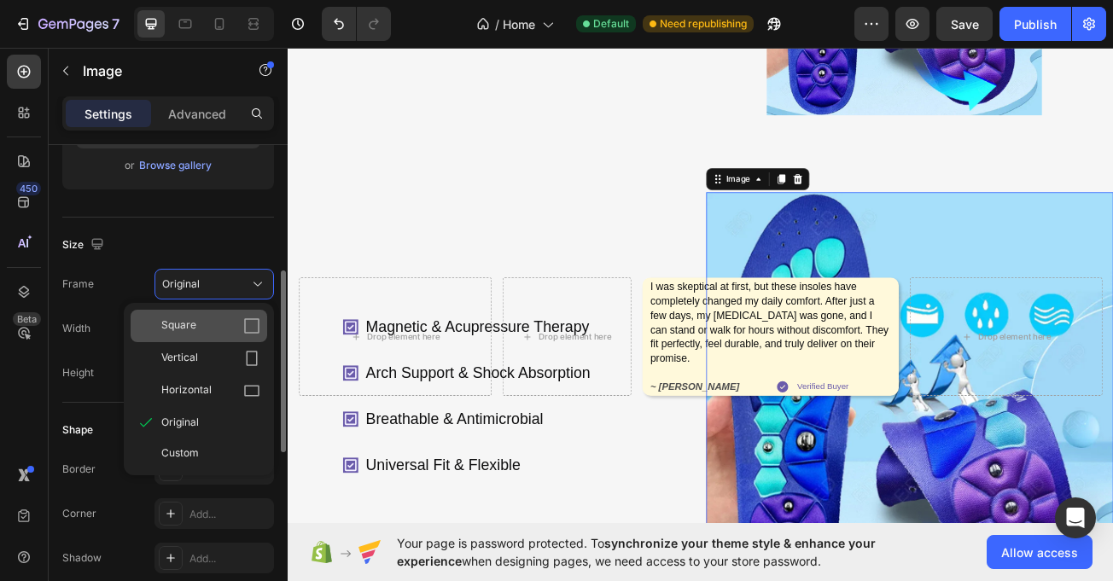
click at [235, 332] on div "Square" at bounding box center [210, 326] width 99 height 17
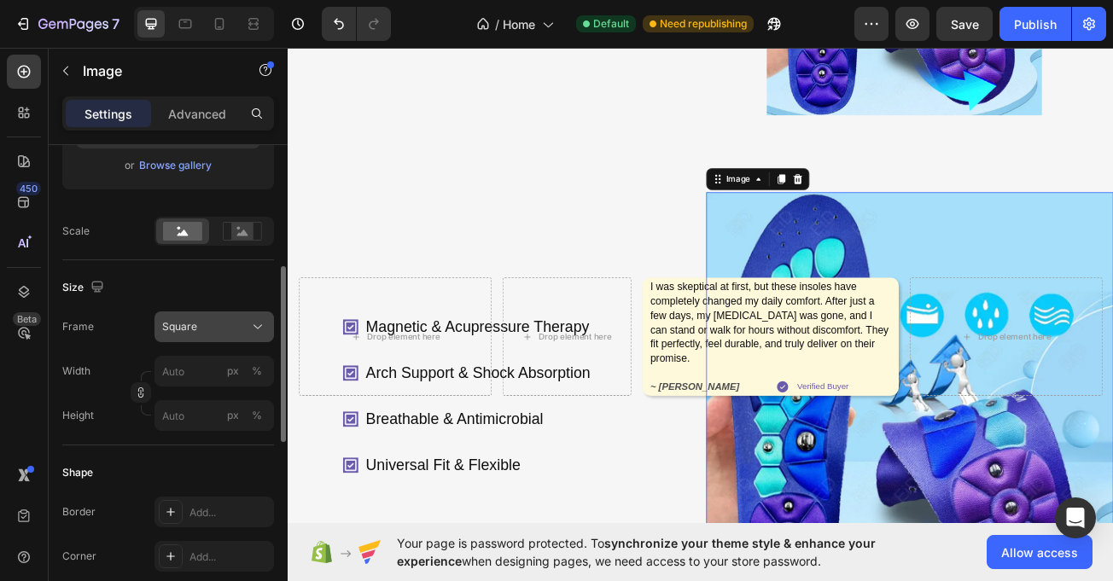
click at [204, 332] on div "Square" at bounding box center [204, 326] width 84 height 15
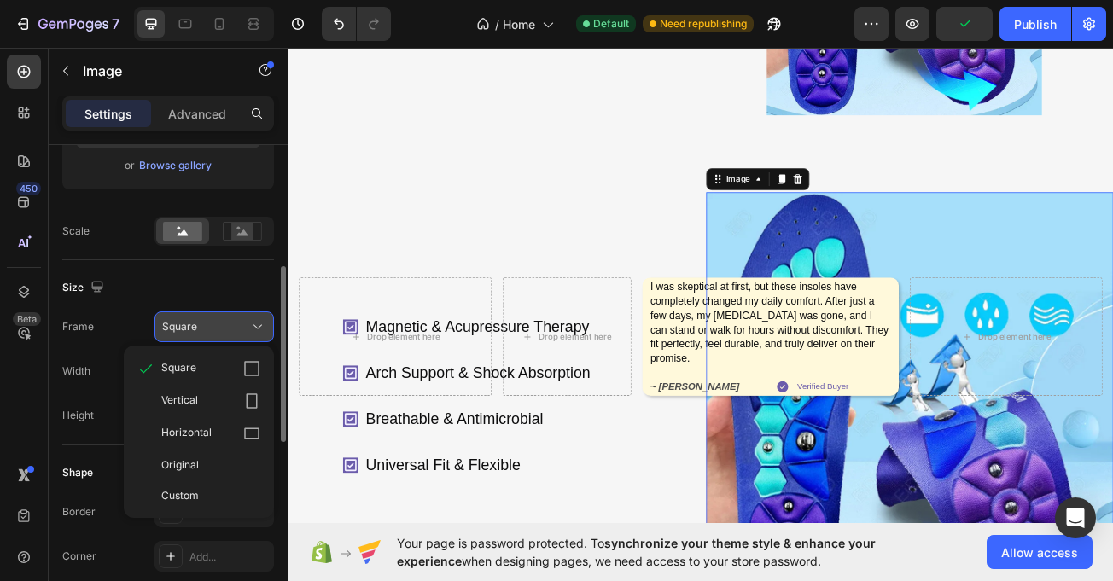
click at [219, 330] on div "Square" at bounding box center [204, 326] width 84 height 15
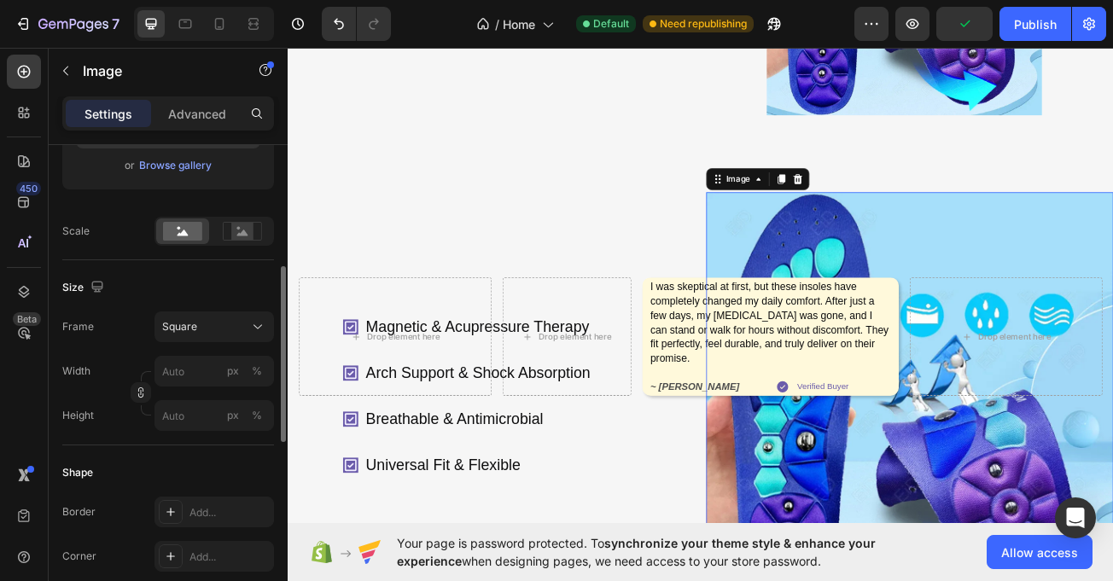
drag, startPoint x: 219, startPoint y: 330, endPoint x: 219, endPoint y: 344, distance: 14.5
click at [219, 335] on div "Square" at bounding box center [204, 326] width 84 height 15
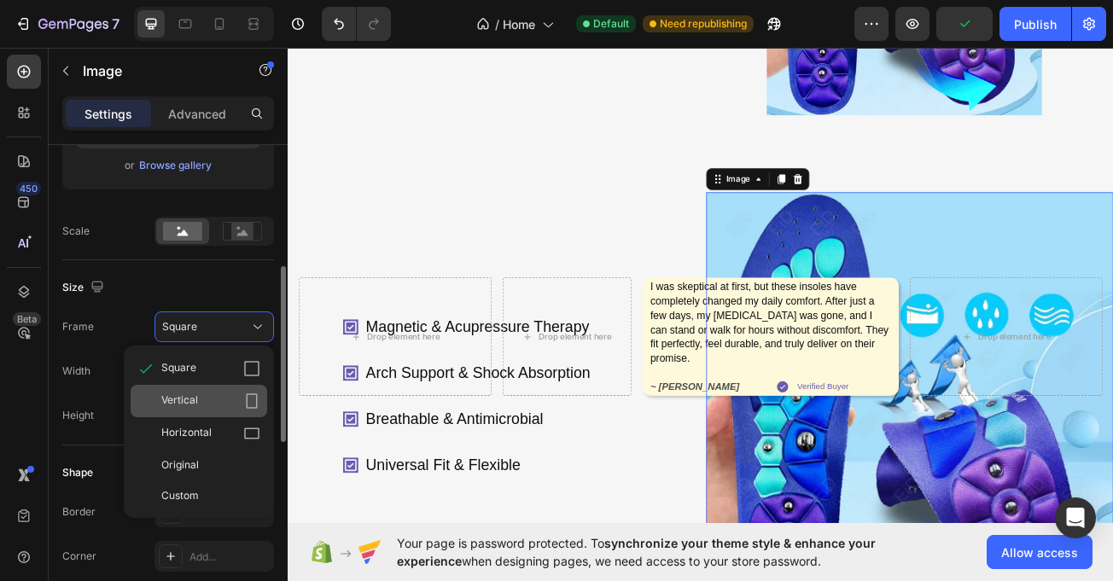
click at [205, 398] on div "Vertical" at bounding box center [210, 401] width 99 height 17
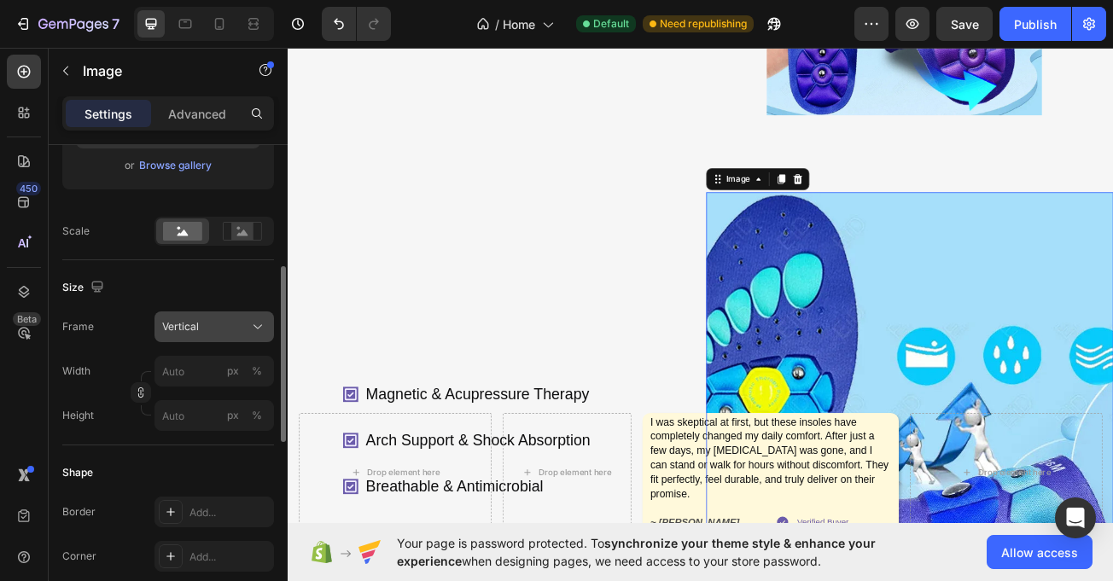
click at [231, 317] on button "Vertical" at bounding box center [215, 327] width 120 height 31
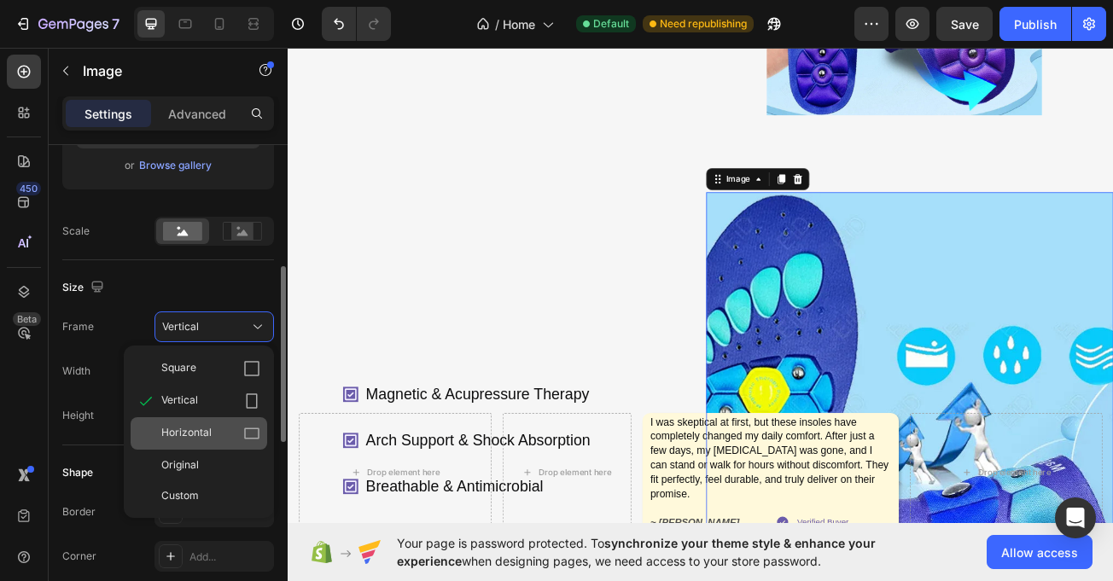
click at [217, 434] on div "Horizontal" at bounding box center [210, 433] width 99 height 17
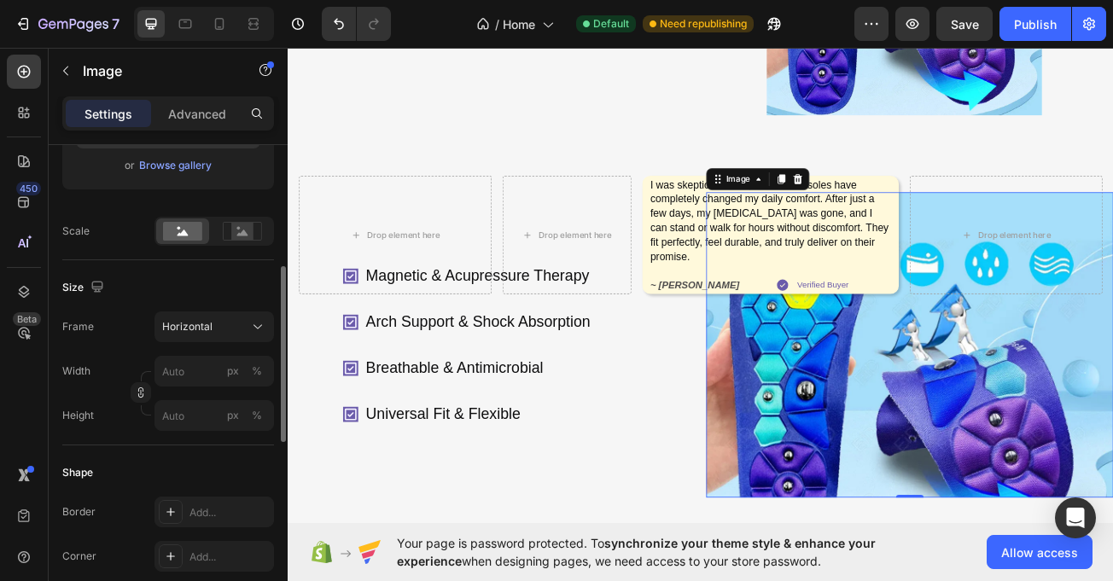
click at [241, 338] on button "Horizontal" at bounding box center [215, 327] width 120 height 31
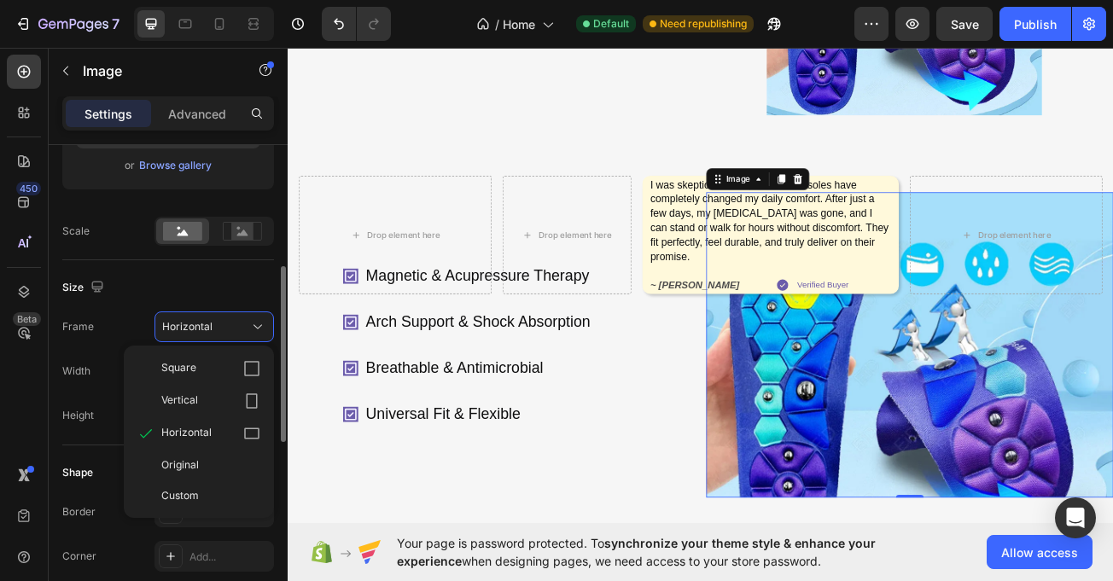
click at [207, 371] on div "Square" at bounding box center [210, 368] width 99 height 17
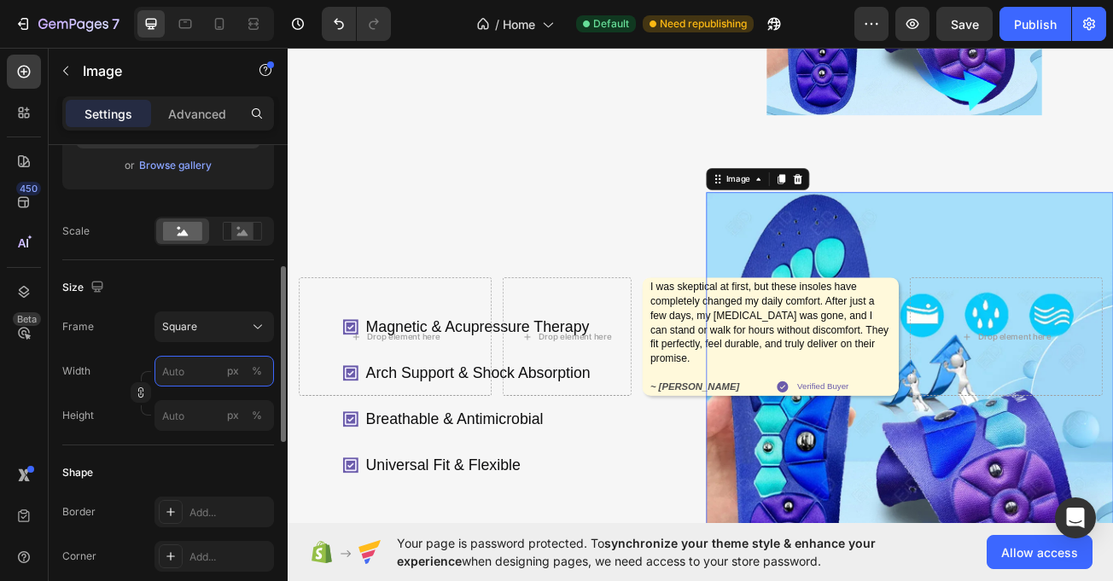
click at [193, 371] on input "px %" at bounding box center [215, 371] width 120 height 31
type input "4"
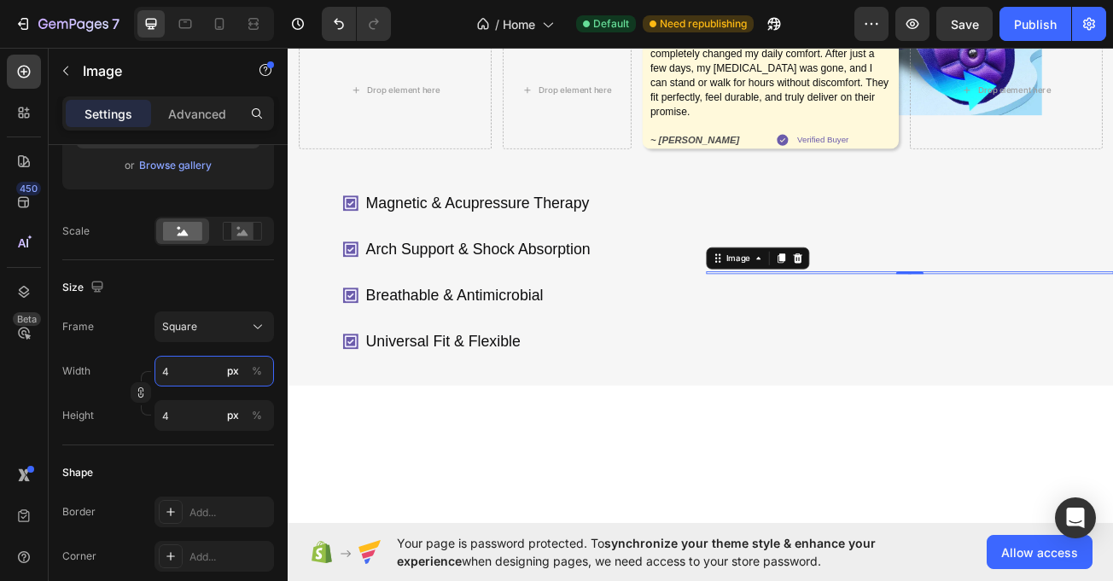
type input "40"
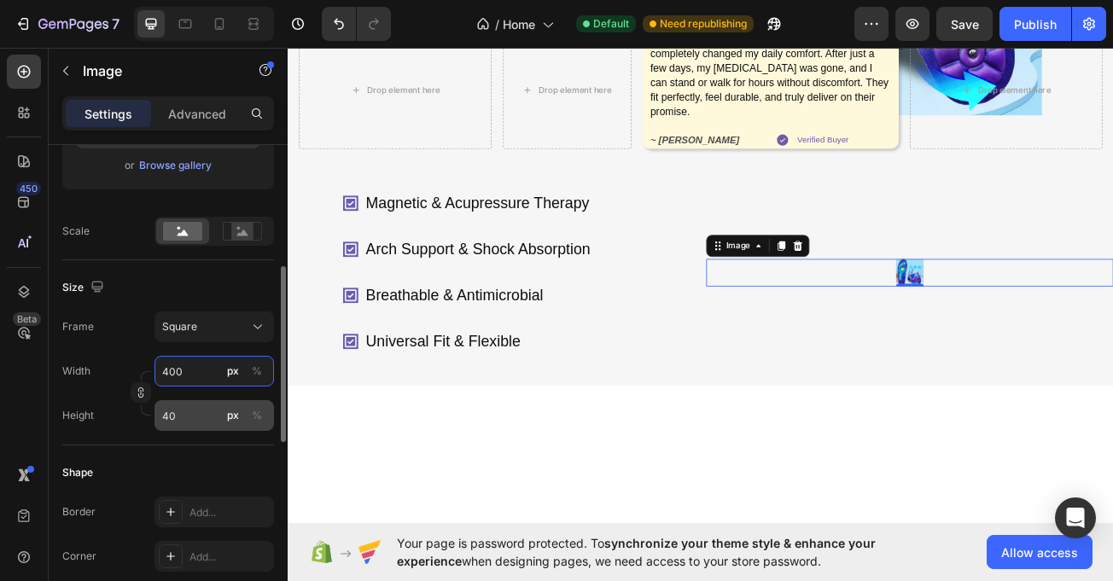
type input "400"
click at [202, 419] on input "40" at bounding box center [215, 415] width 120 height 31
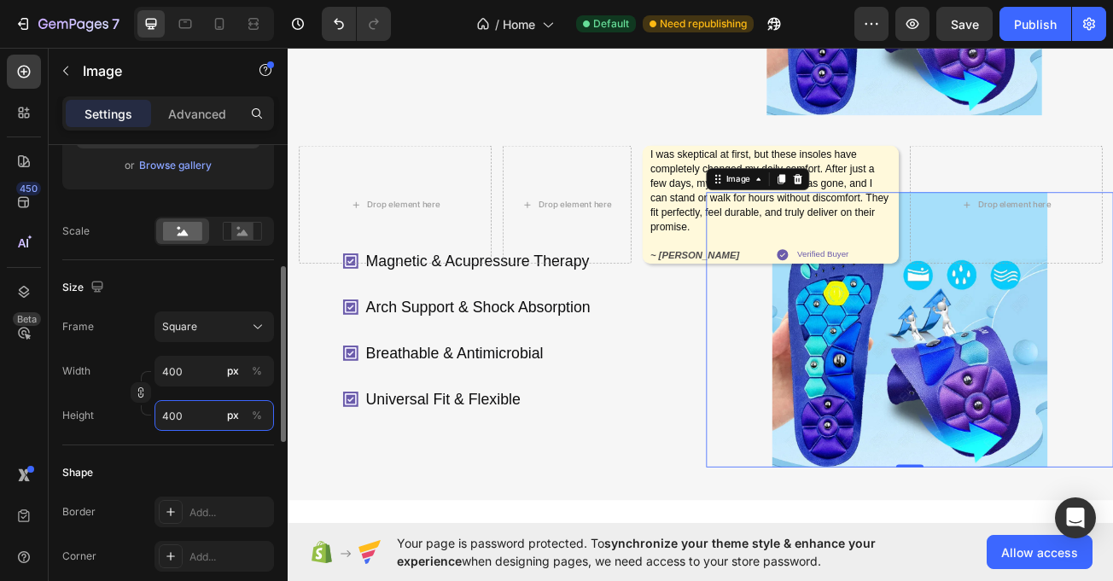
type input "40"
type input "4"
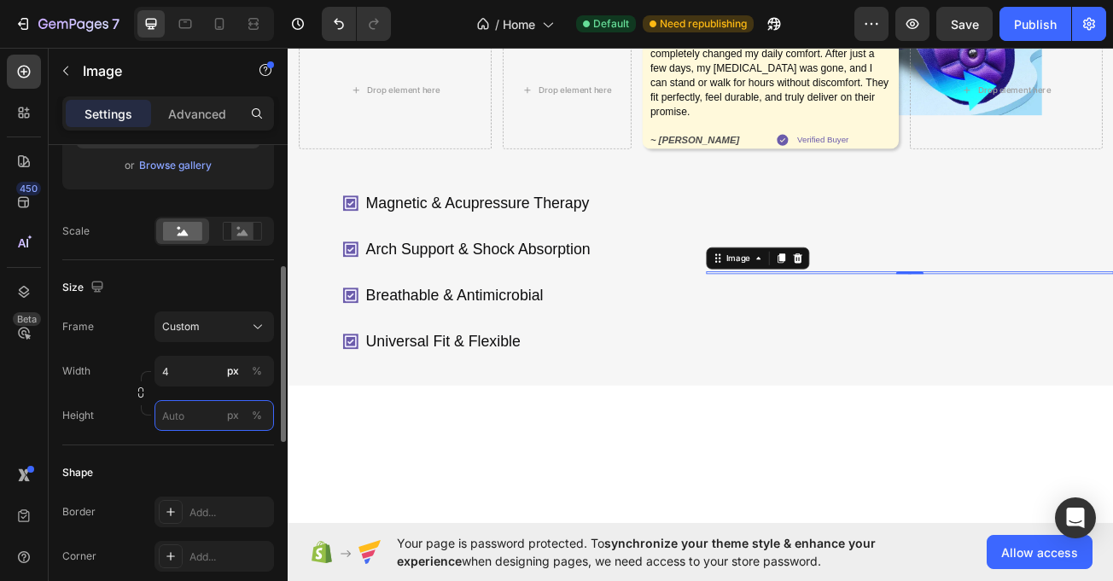
type input "4"
type input "43"
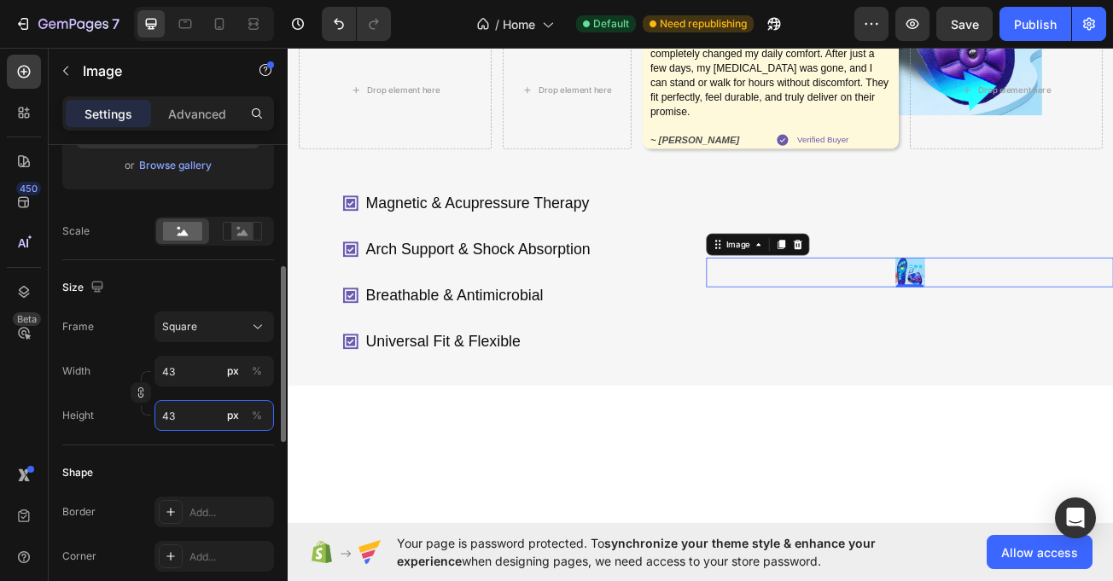
type input "438"
type input "4380"
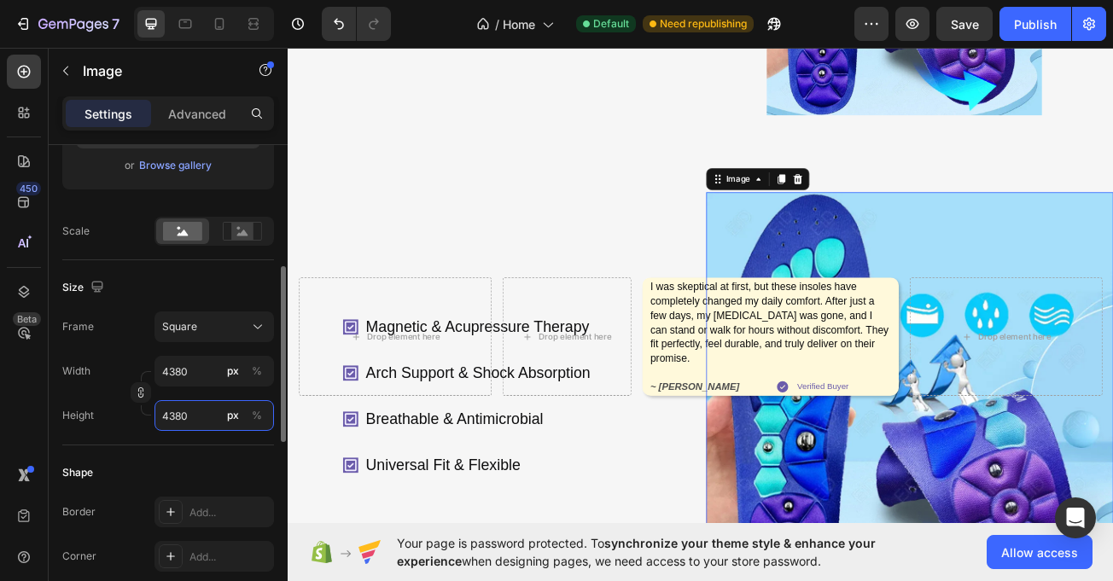
type input "3"
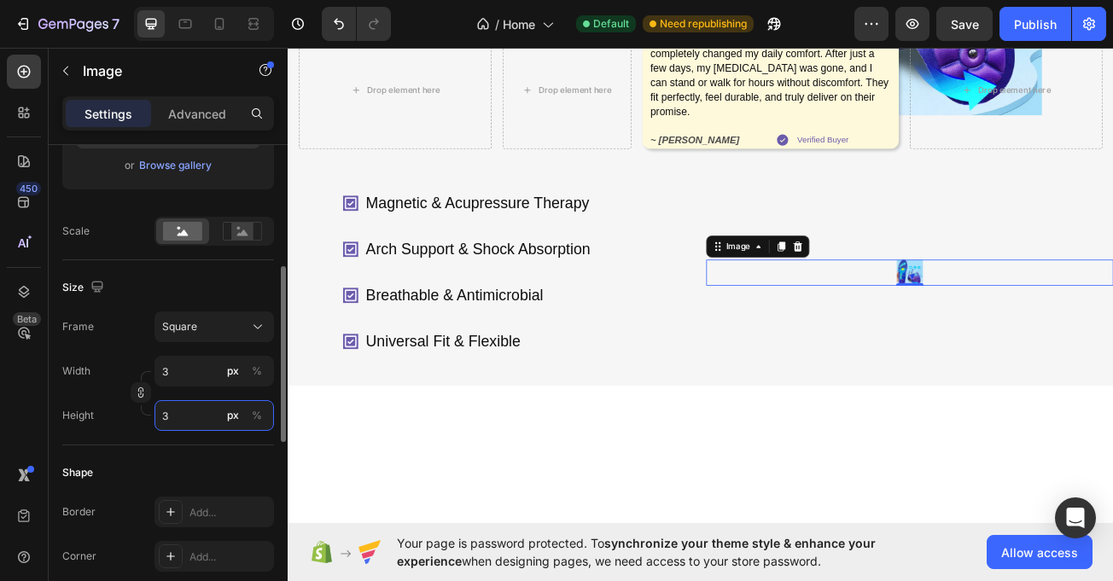
type input "38"
type input "380"
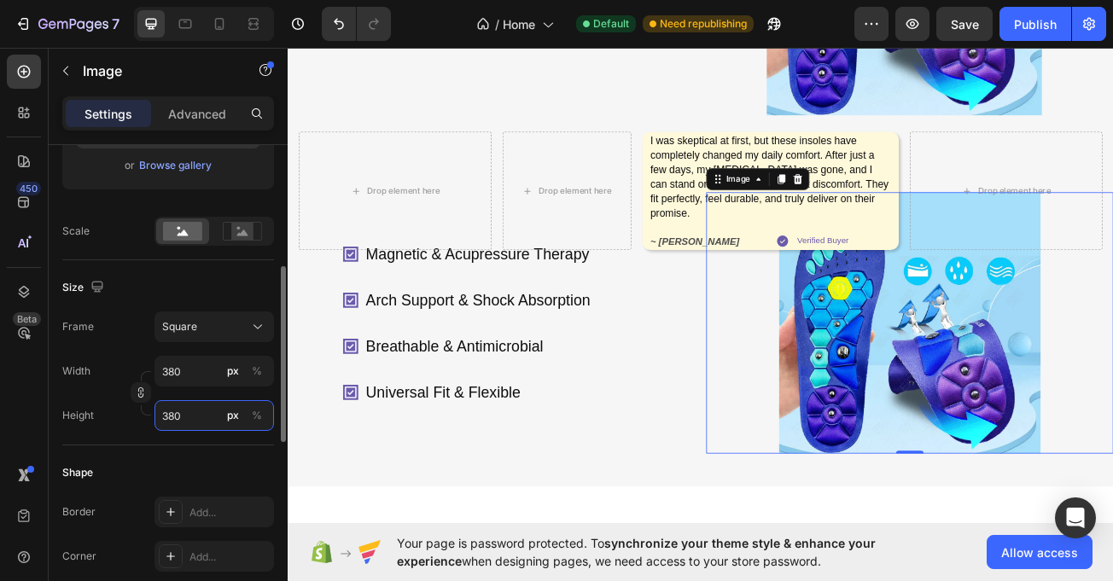
type input "38"
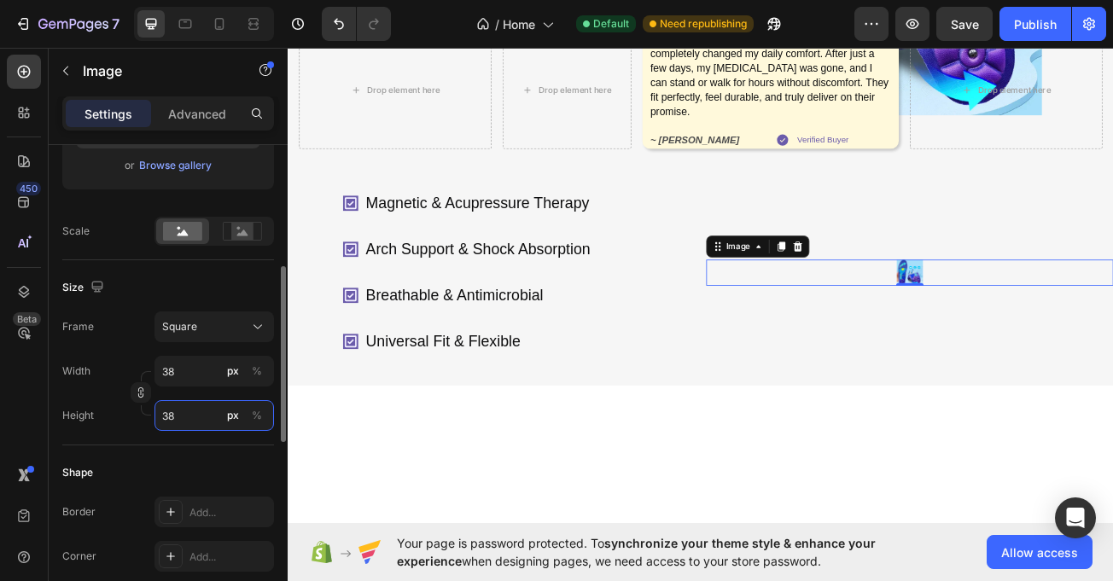
type input "3"
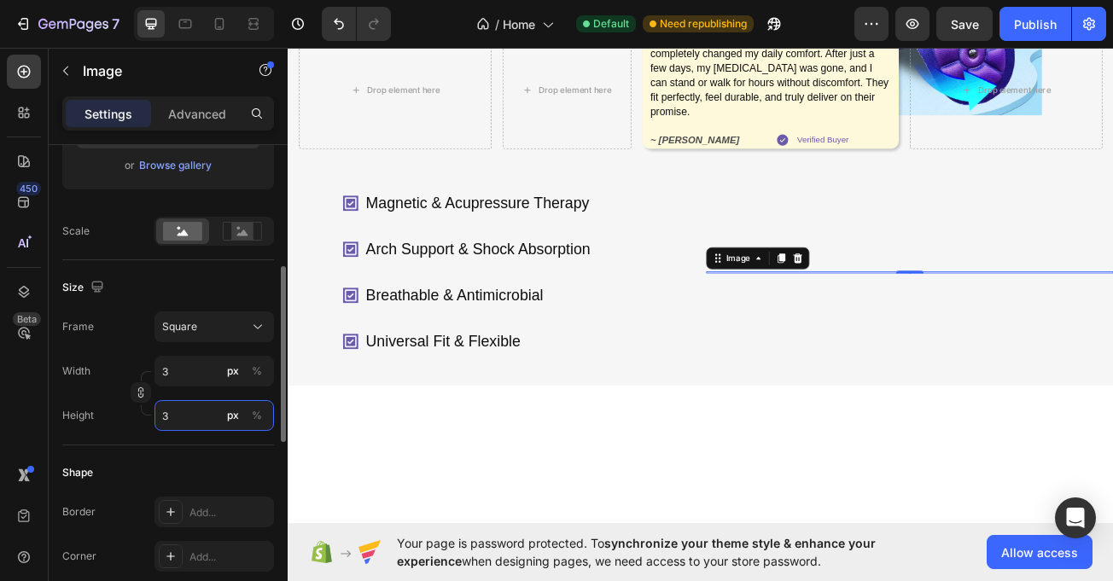
type input "35"
type input "350"
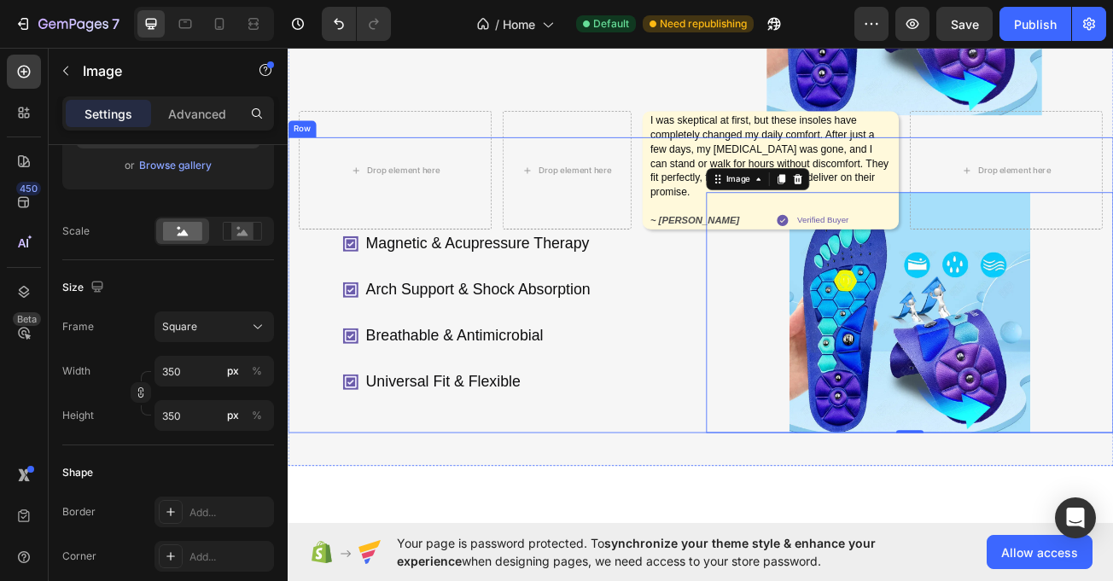
click at [761, 512] on div "Magnetic & Acupressure Therapy Arch Support & Shock Absorption Breathable & Ant…" at bounding box center [540, 377] width 505 height 299
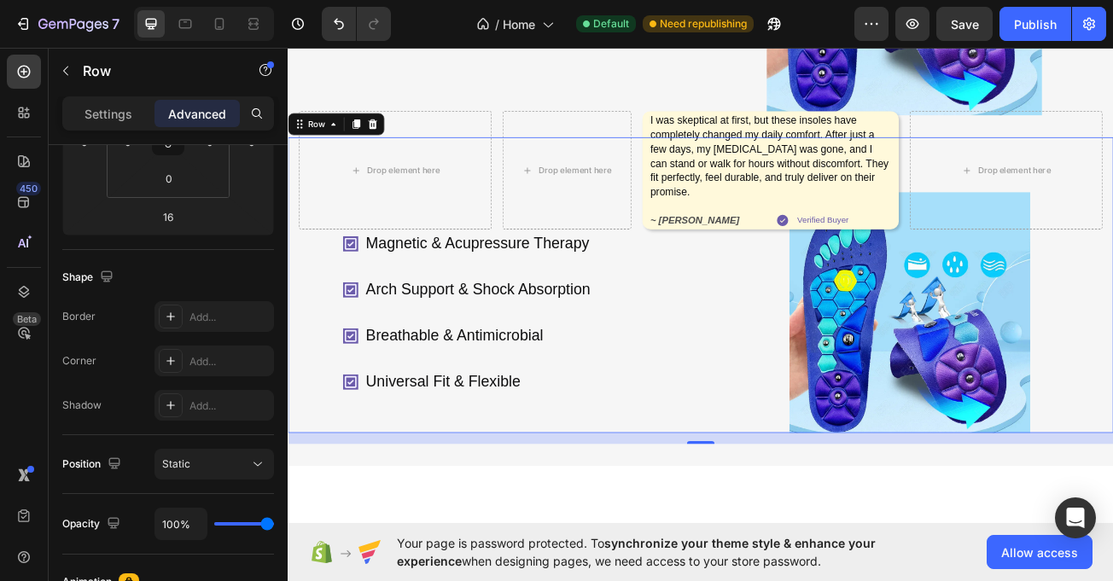
scroll to position [0, 0]
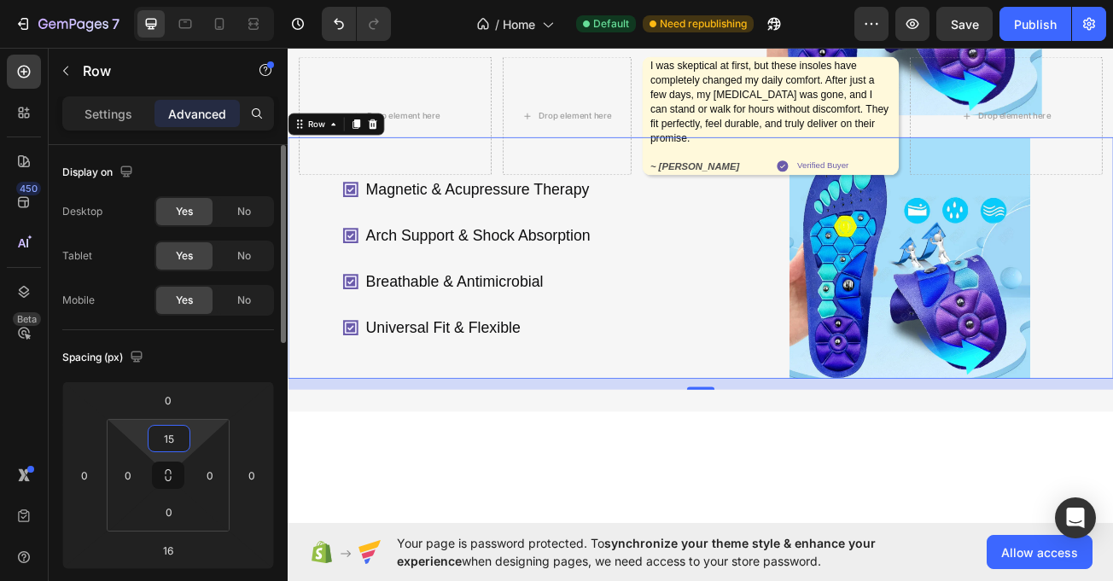
type input "150"
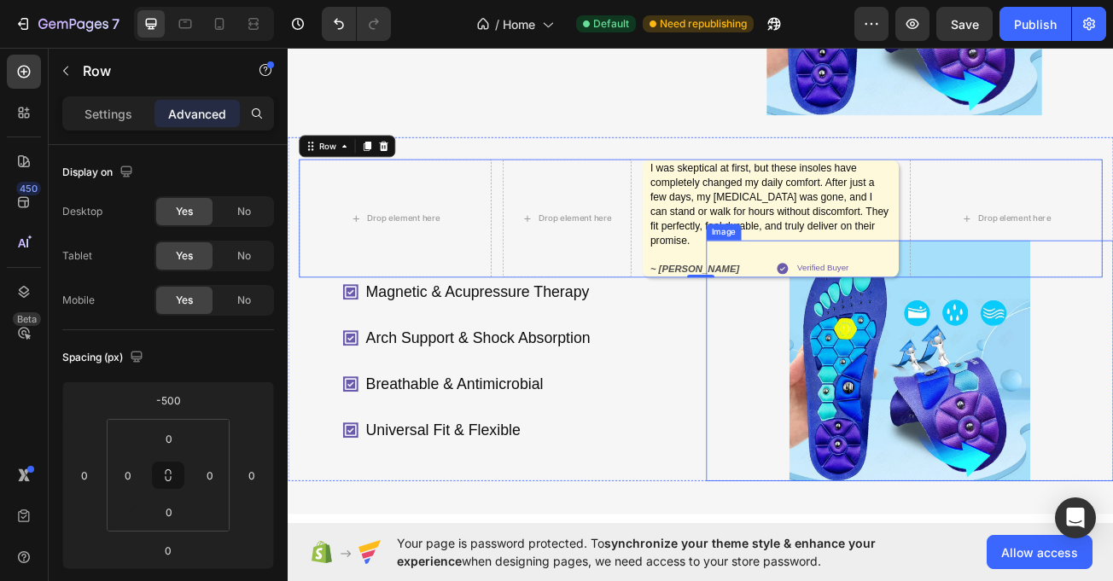
drag, startPoint x: 1025, startPoint y: 504, endPoint x: 1010, endPoint y: 516, distance: 18.8
click at [1021, 508] on img at bounding box center [1059, 437] width 299 height 299
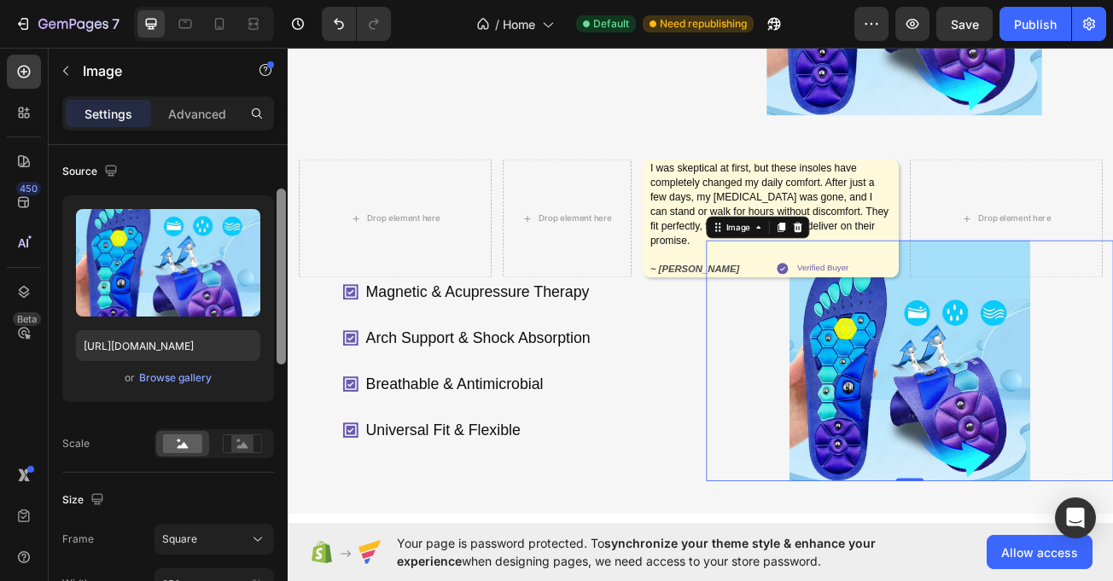
drag, startPoint x: 284, startPoint y: 239, endPoint x: 276, endPoint y: 287, distance: 48.6
click at [276, 293] on div at bounding box center [281, 387] width 13 height 485
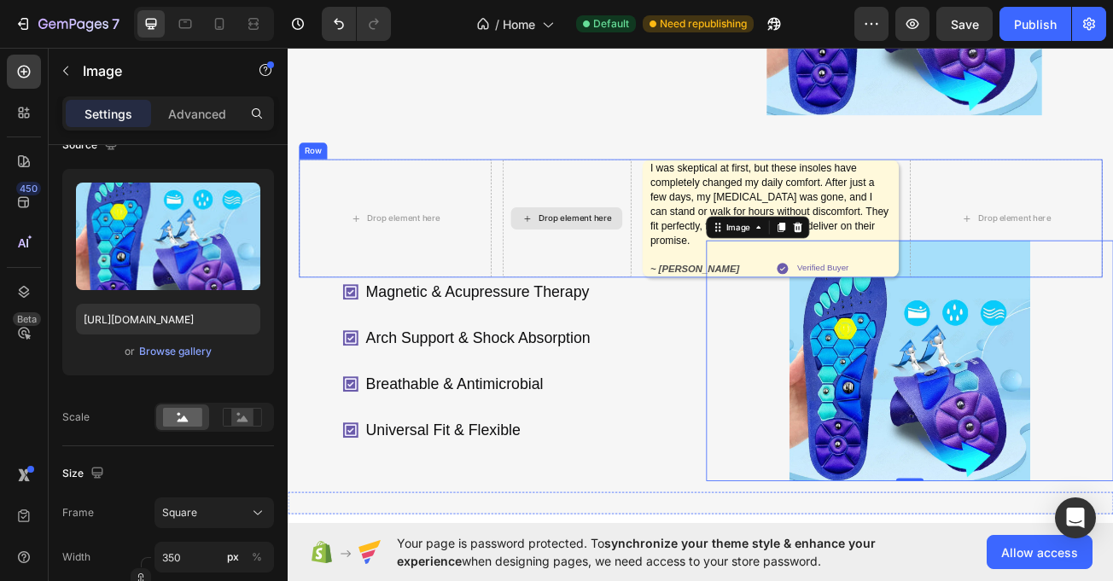
click at [628, 216] on div "Drop element here" at bounding box center [634, 260] width 160 height 147
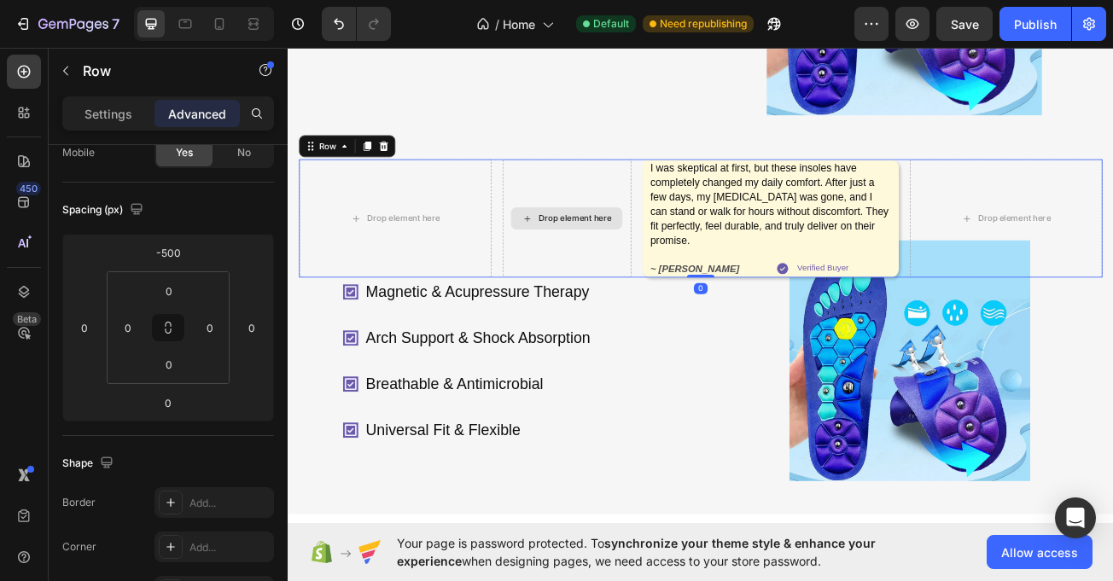
scroll to position [0, 0]
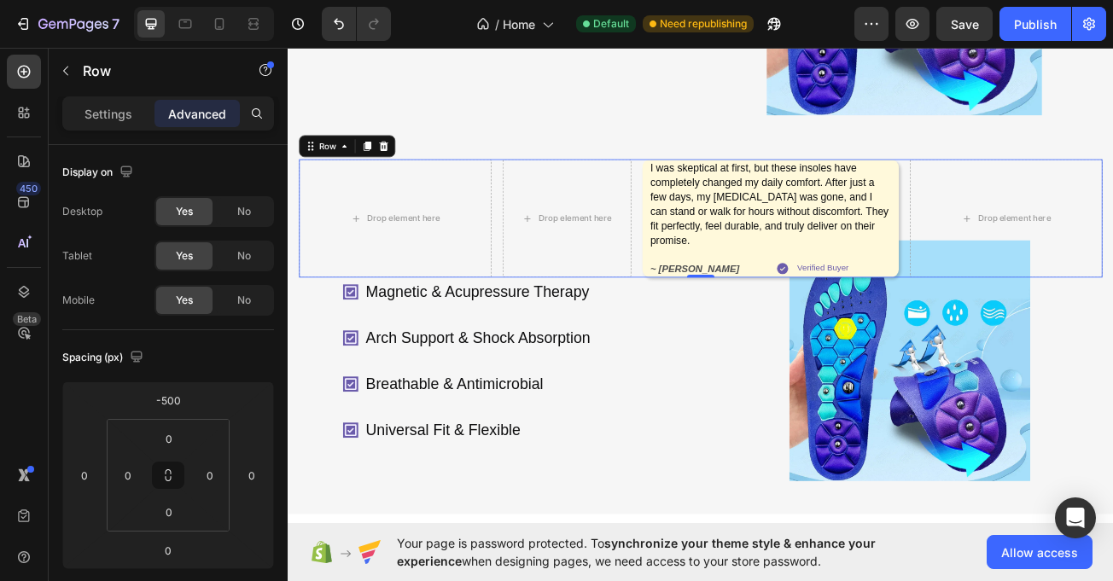
click at [90, 99] on div "Settings Advanced" at bounding box center [168, 113] width 212 height 34
click at [111, 108] on p "Settings" at bounding box center [109, 114] width 48 height 18
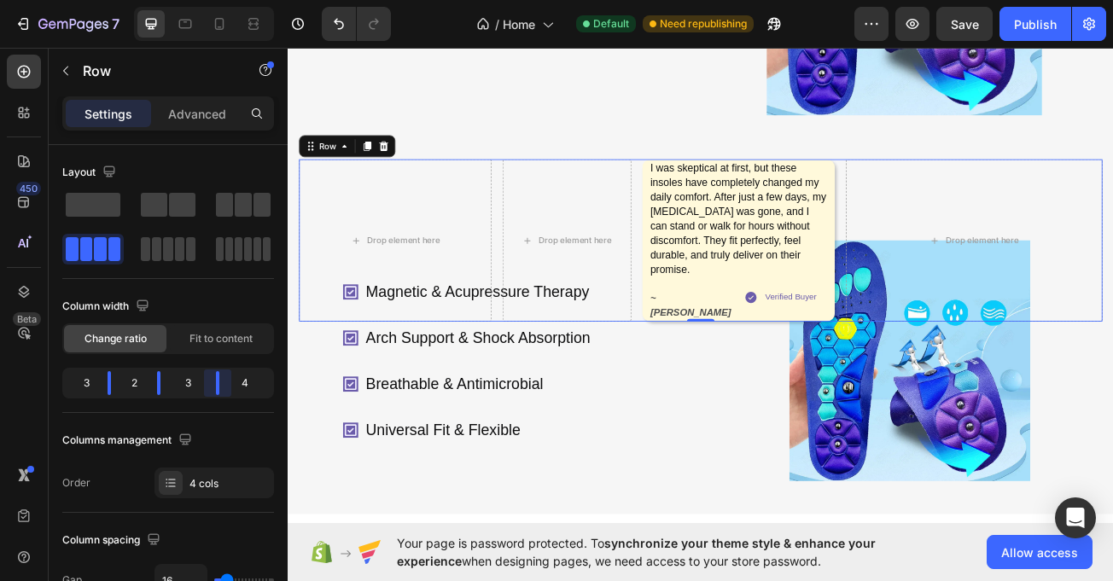
drag, startPoint x: 225, startPoint y: 382, endPoint x: 201, endPoint y: 382, distance: 23.9
click at [201, 0] on body "7 / Home Default Need republishing Preview Save Publish 450 Beta Sections(18) E…" at bounding box center [556, 0] width 1113 height 0
click at [198, 388] on div "3" at bounding box center [188, 383] width 28 height 24
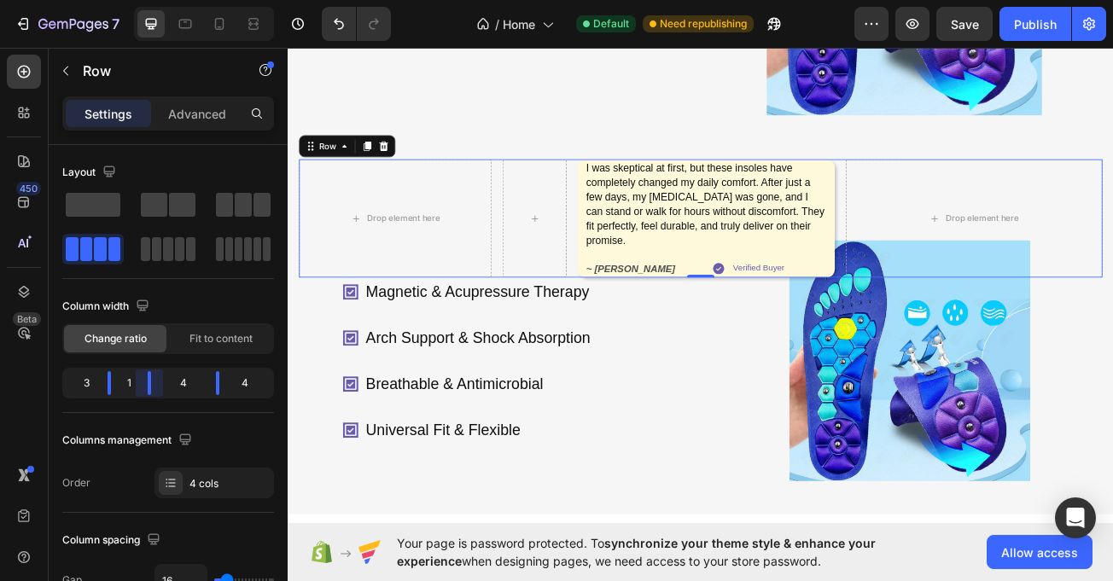
drag, startPoint x: 156, startPoint y: 382, endPoint x: 618, endPoint y: 426, distance: 463.9
click at [138, 0] on body "7 / Home Default Need republishing Preview Save Publish 450 Beta Sections(18) E…" at bounding box center [556, 0] width 1113 height 0
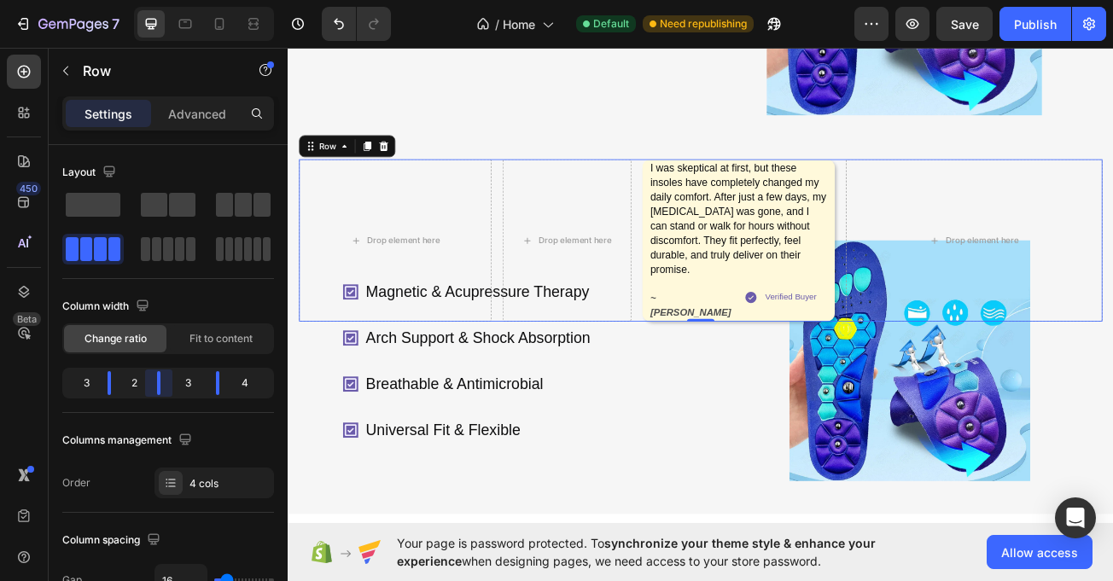
drag, startPoint x: 144, startPoint y: 377, endPoint x: 129, endPoint y: 440, distance: 65.0
click at [155, 0] on body "7 / Home Default Need republishing Preview Save Publish 450 Beta Sections(18) E…" at bounding box center [556, 0] width 1113 height 0
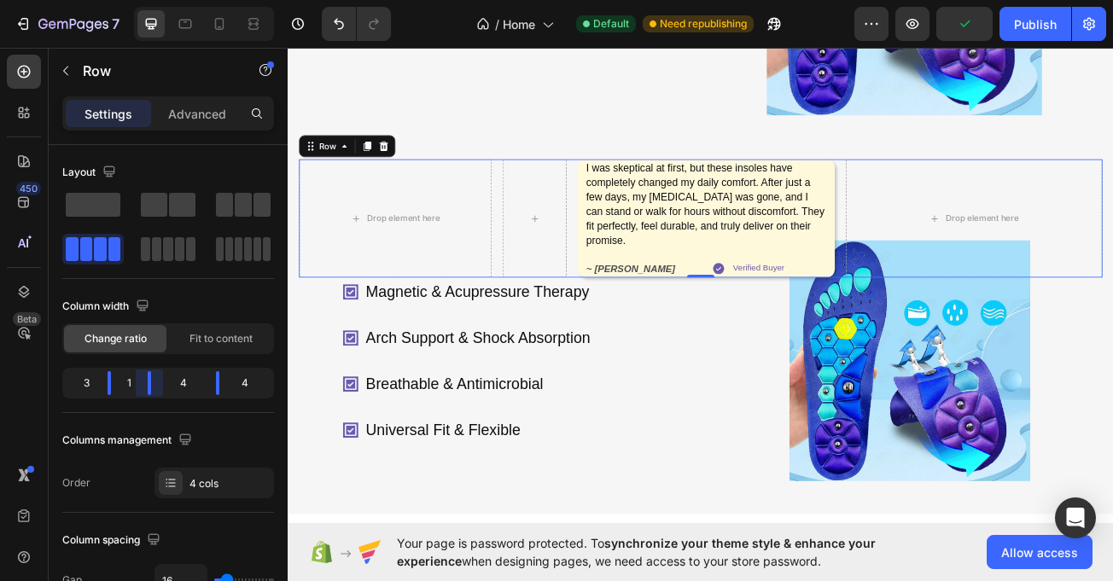
drag, startPoint x: 156, startPoint y: 377, endPoint x: 36, endPoint y: 404, distance: 123.4
click at [123, 0] on body "7 / Home Default Need republishing Preview Publish 450 Beta Sections(18) Elemen…" at bounding box center [556, 0] width 1113 height 0
click at [126, 0] on body "7 / Home Default Need republishing Preview Publish 450 Beta Sections(18) Elemen…" at bounding box center [556, 0] width 1113 height 0
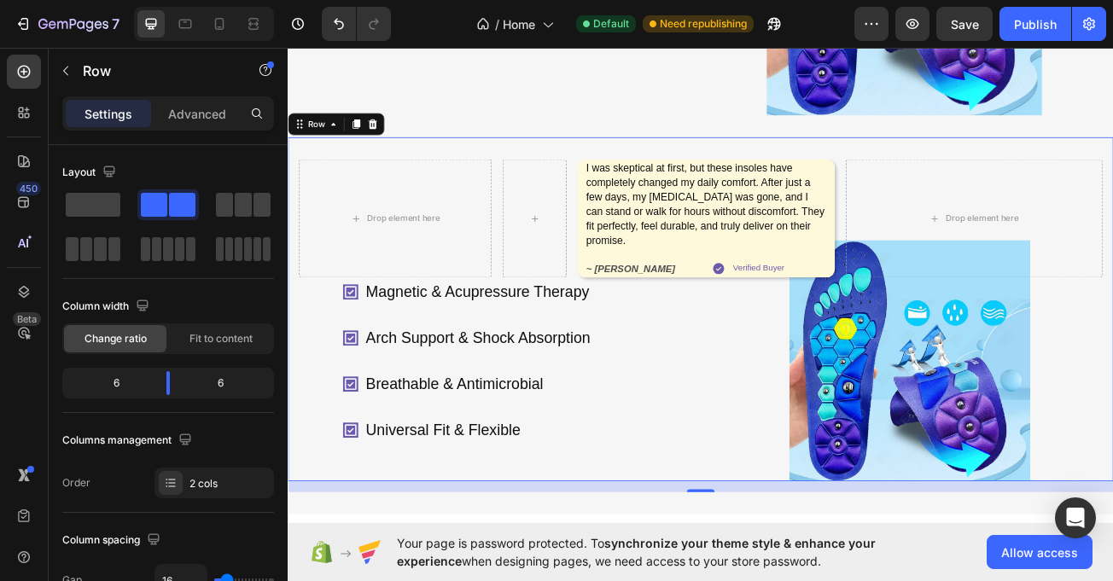
click at [780, 335] on div "Magnetic & Acupressure Therapy Arch Support & Shock Absorption Breathable & Ant…" at bounding box center [540, 437] width 505 height 299
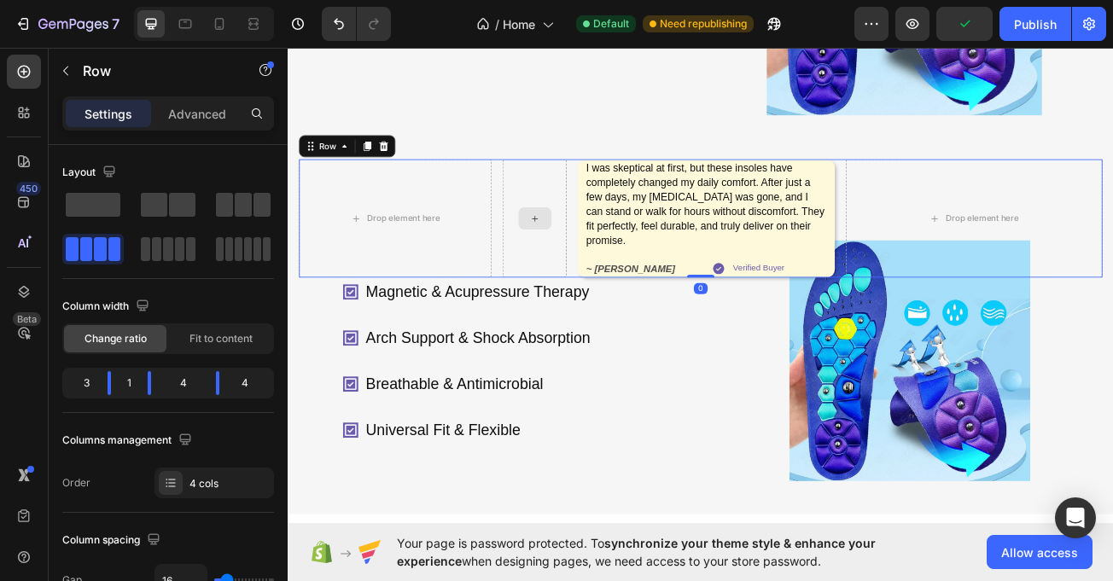
click at [557, 198] on div at bounding box center [593, 260] width 79 height 147
click at [204, 105] on p "Advanced" at bounding box center [197, 114] width 58 height 18
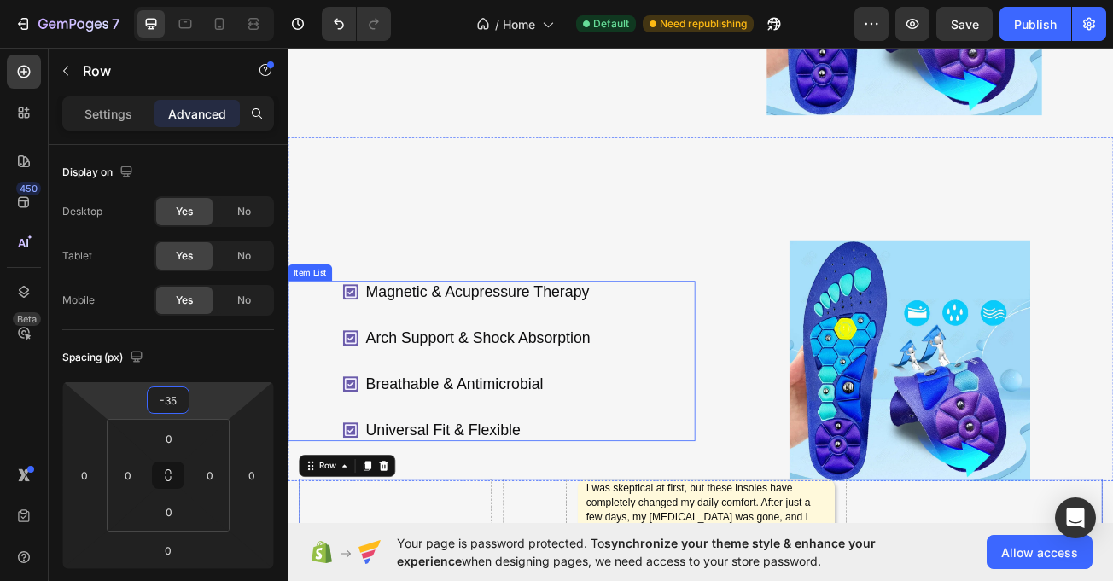
type input "-3"
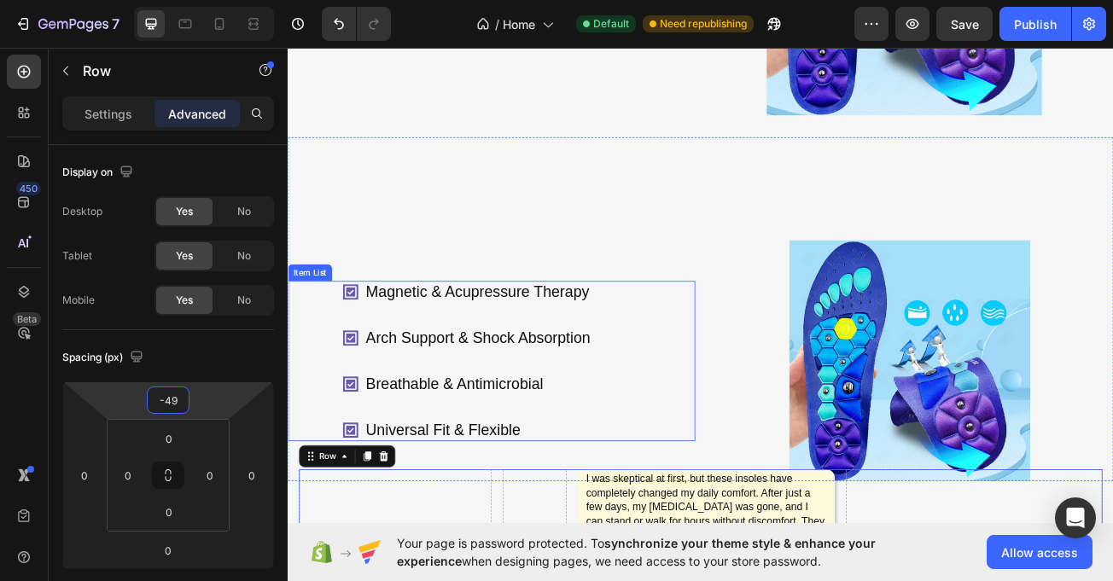
type input "-490"
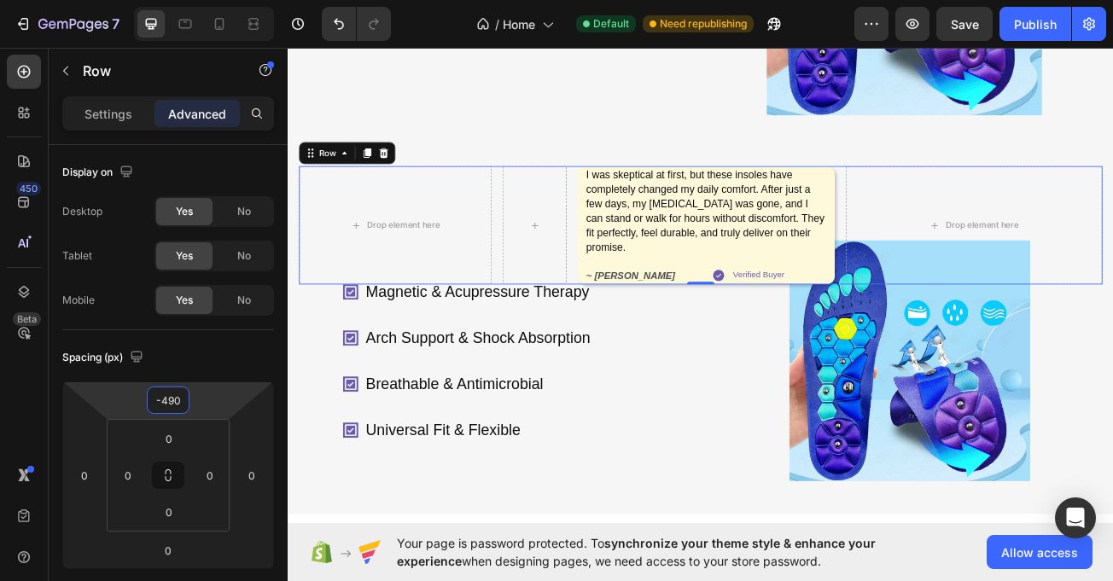
click at [535, 491] on div "Magnetic & Acupressure Therapy Arch Support & Shock Absorption Breathable & Ant…" at bounding box center [511, 437] width 310 height 199
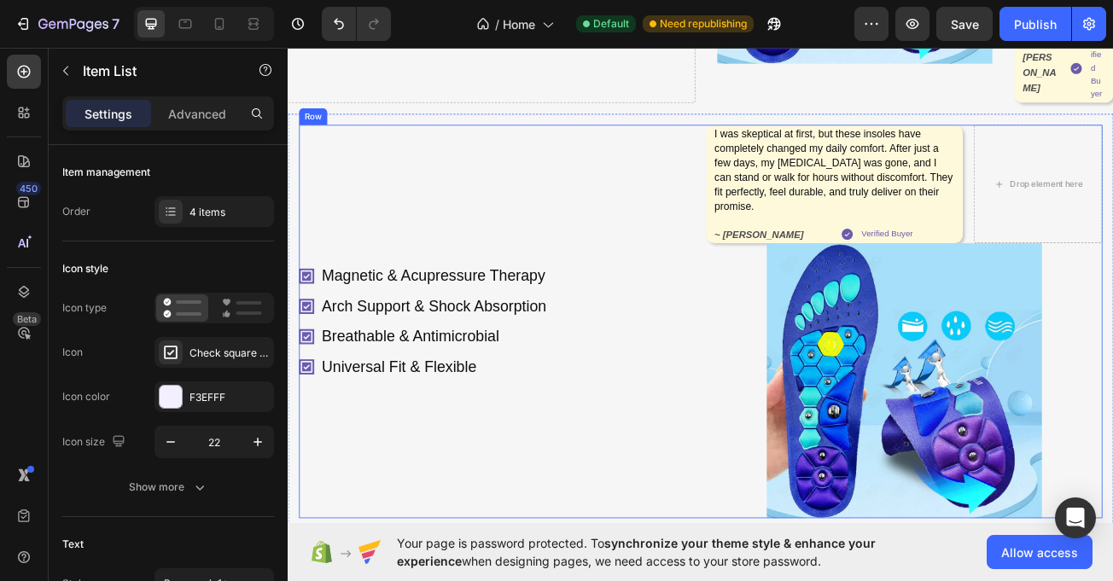
scroll to position [698, 0]
click at [402, 207] on div "Magnetic & Acupressure Therapy Arch Support & Shock Absorption Breathable & Ant…" at bounding box center [547, 389] width 492 height 488
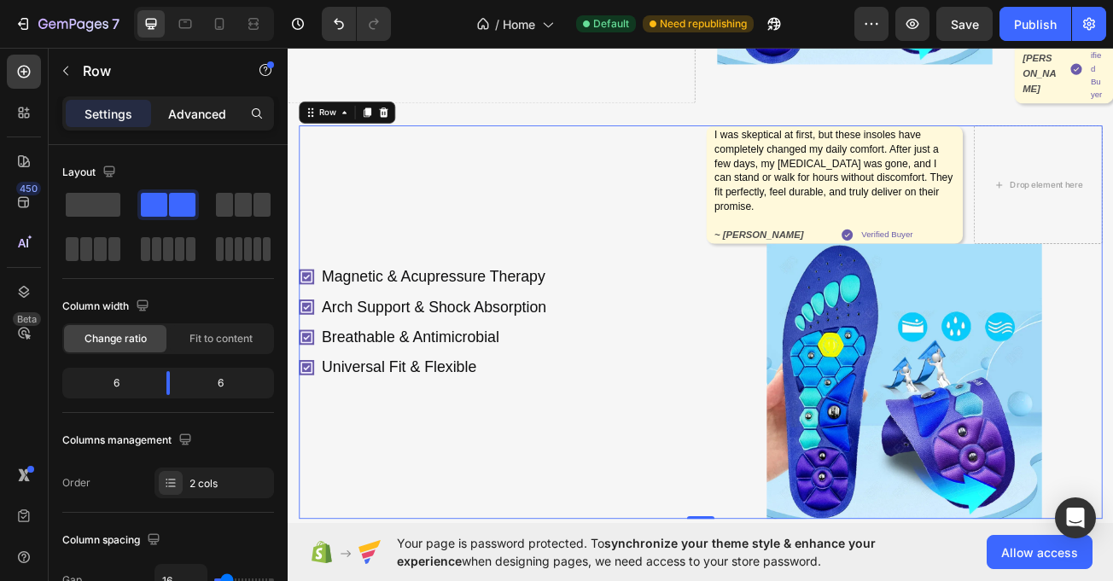
click at [189, 109] on p "Advanced" at bounding box center [197, 114] width 58 height 18
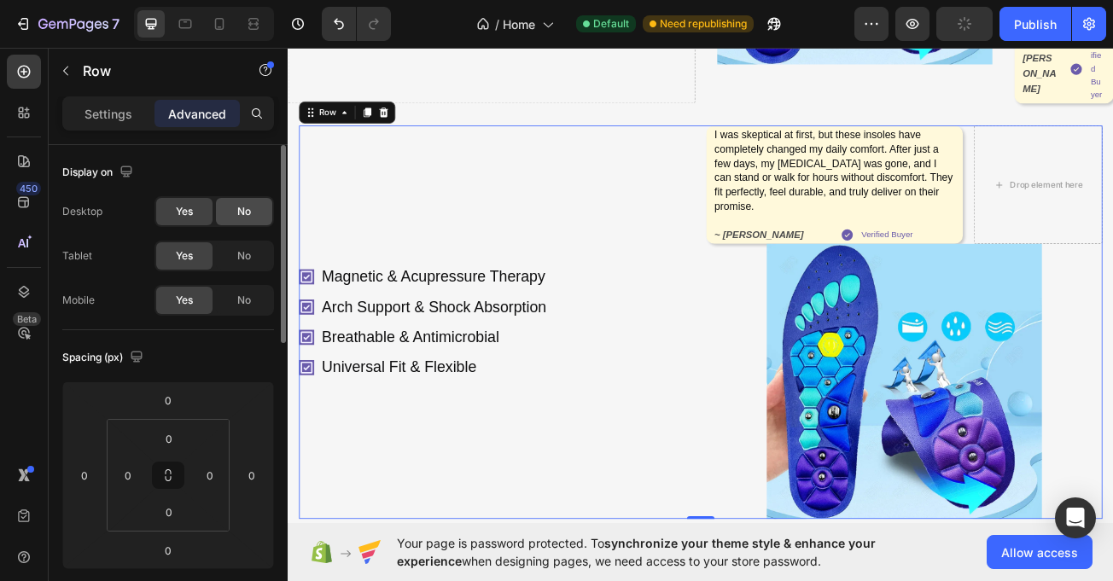
drag, startPoint x: 240, startPoint y: 249, endPoint x: 236, endPoint y: 199, distance: 50.5
click at [240, 243] on div "No" at bounding box center [244, 255] width 56 height 27
click at [236, 199] on div "No" at bounding box center [244, 211] width 56 height 27
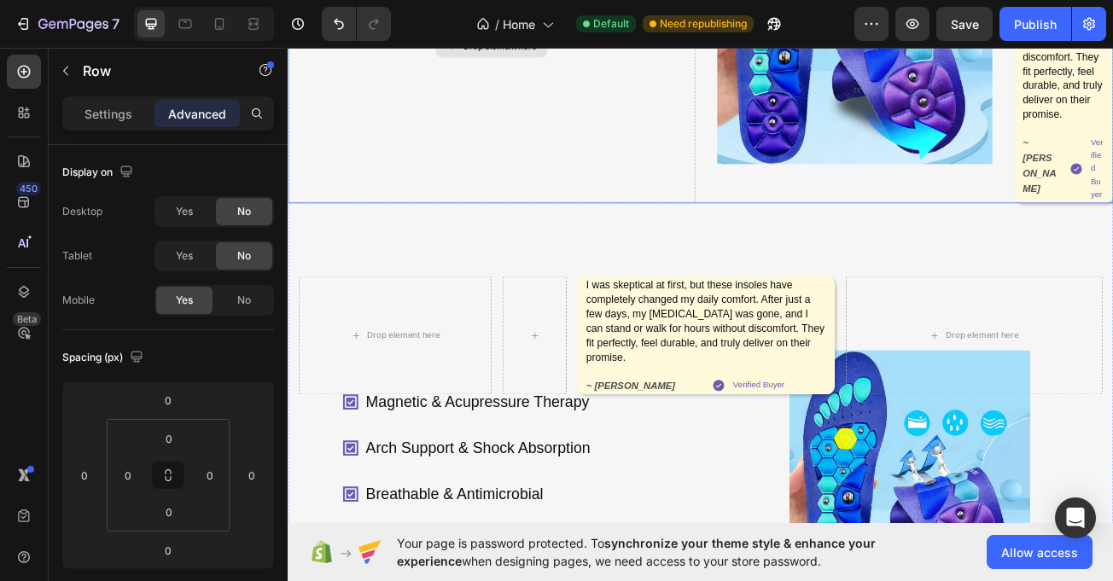
scroll to position [573, 0]
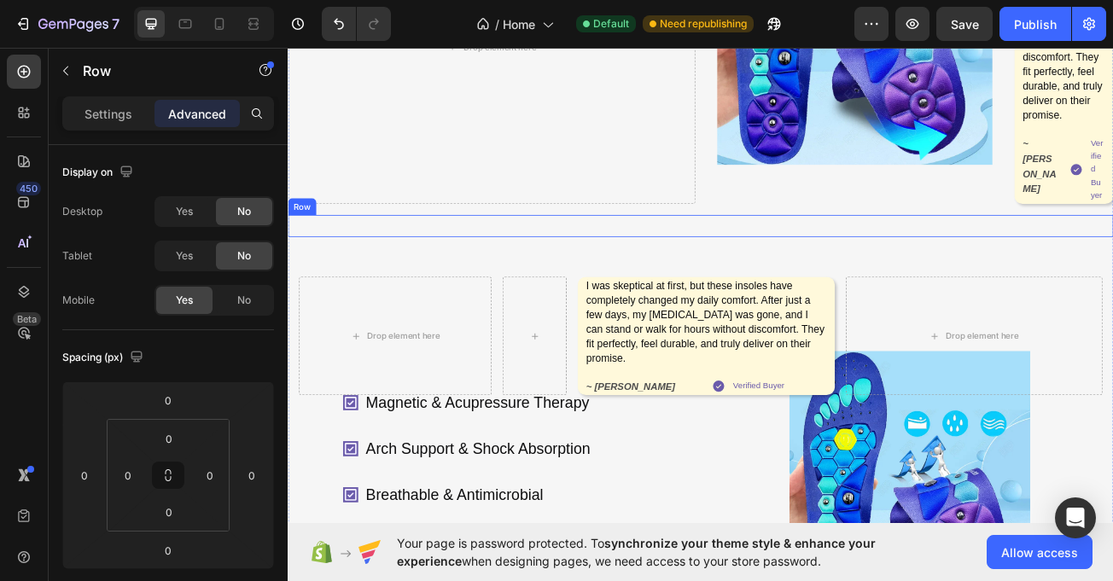
click at [517, 265] on div "Magnetic & Acupressure Therapy Arch Support & Shock Absorption Breathable & Ant…" at bounding box center [800, 269] width 1025 height 27
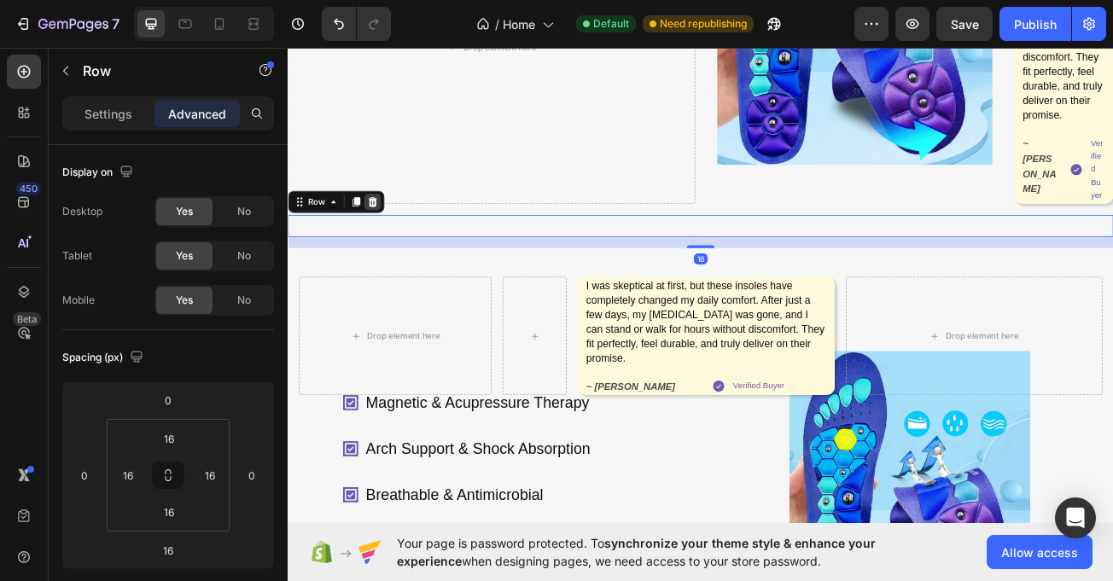
click at [391, 239] on icon at bounding box center [393, 240] width 11 height 12
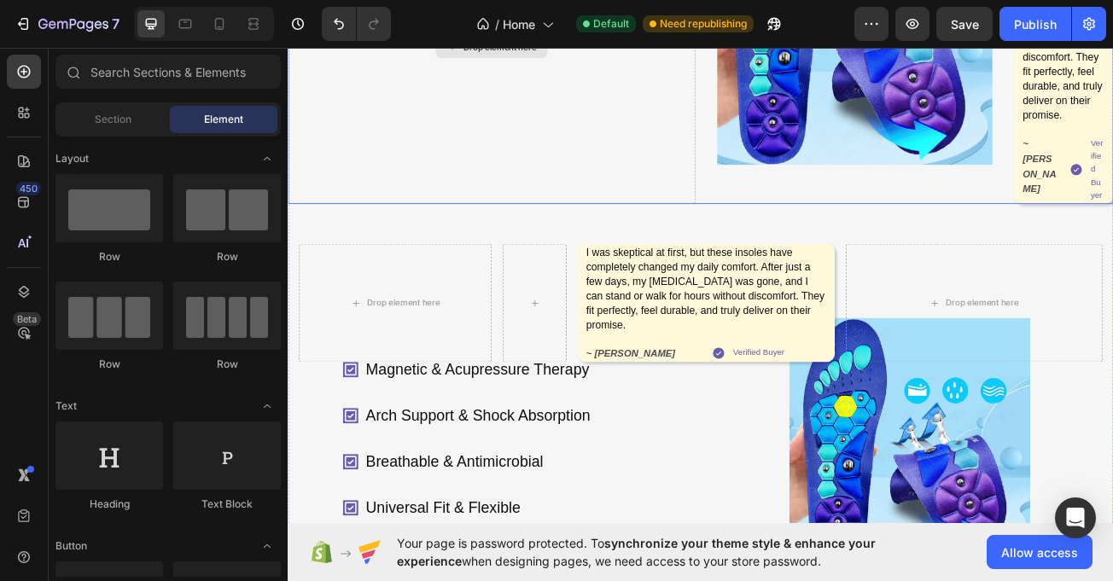
click at [420, 209] on div "Drop element here" at bounding box center [540, 47] width 505 height 390
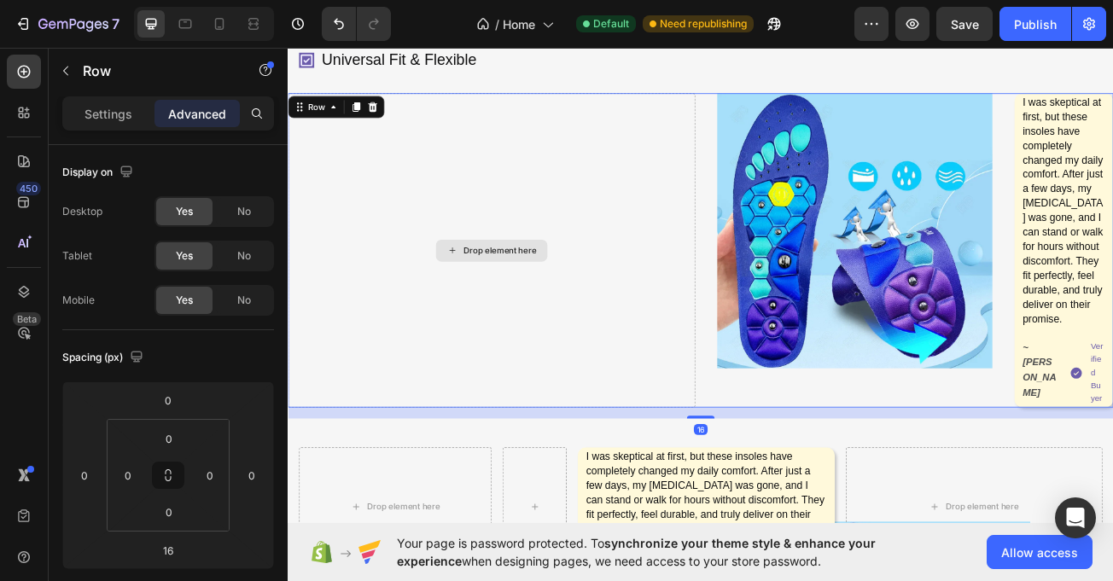
scroll to position [299, 0]
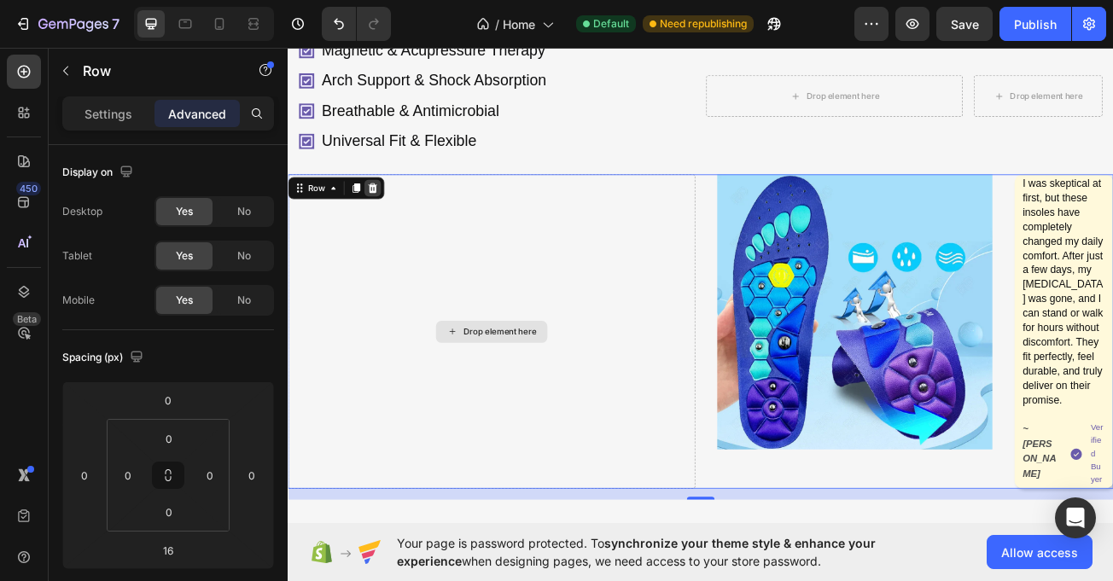
scroll to position [219, 0]
click at [399, 221] on icon at bounding box center [393, 223] width 14 height 14
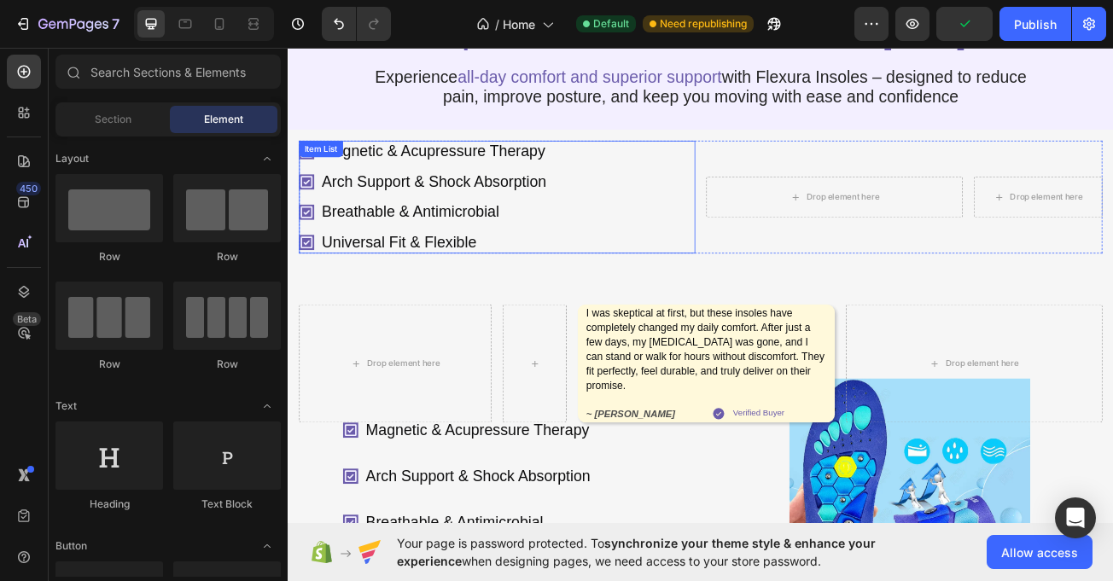
scroll to position [118, 0]
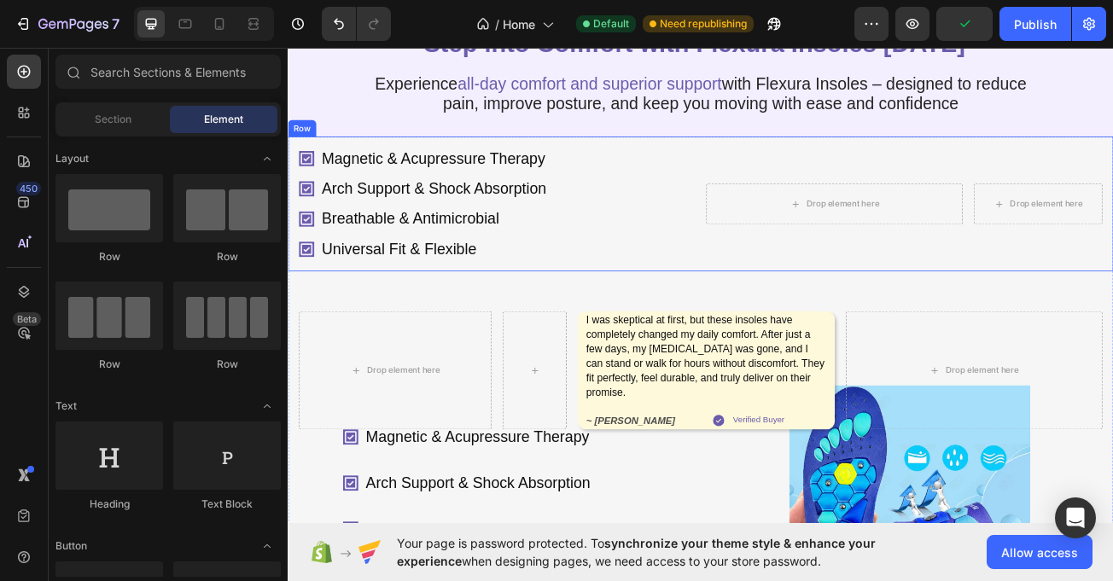
click at [783, 207] on div "Magnetic & Acupressure Therapy Arch Support & Shock Absorption Breathable & Ant…" at bounding box center [800, 242] width 1025 height 167
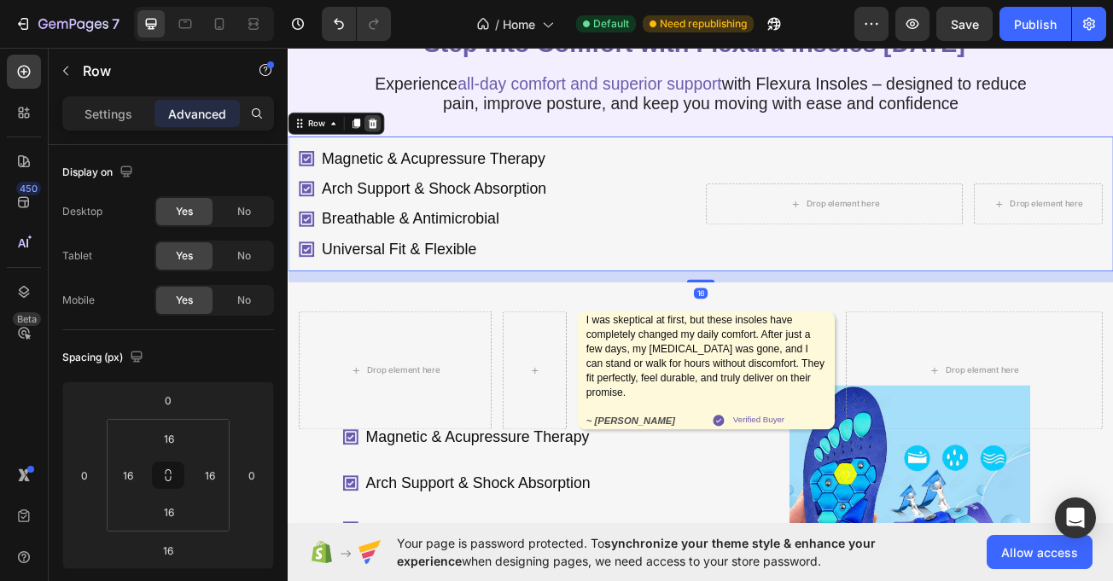
click at [394, 149] on icon at bounding box center [393, 143] width 14 height 14
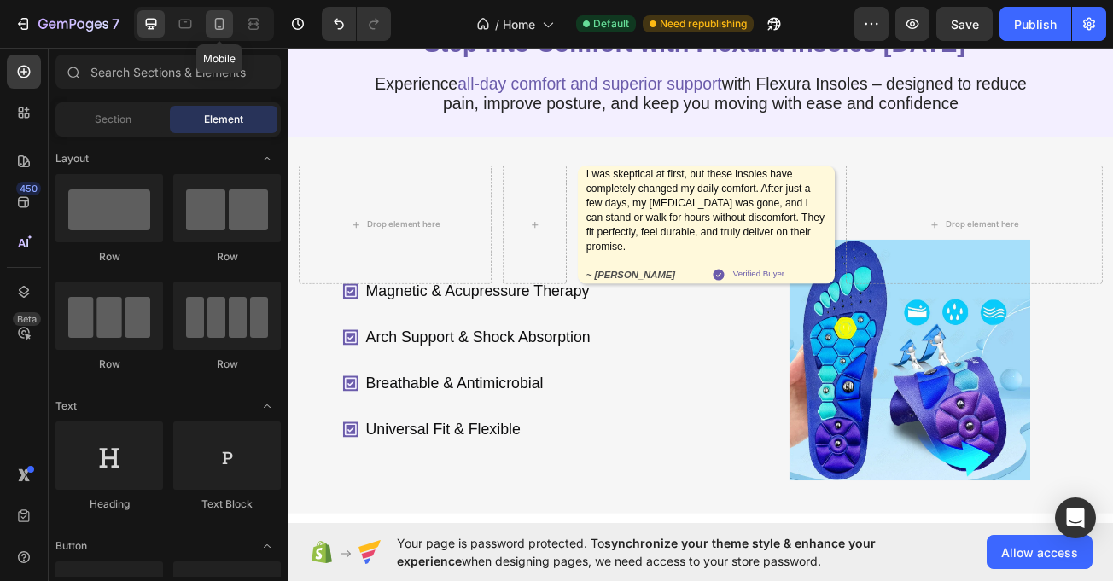
click at [219, 25] on icon at bounding box center [219, 23] width 17 height 17
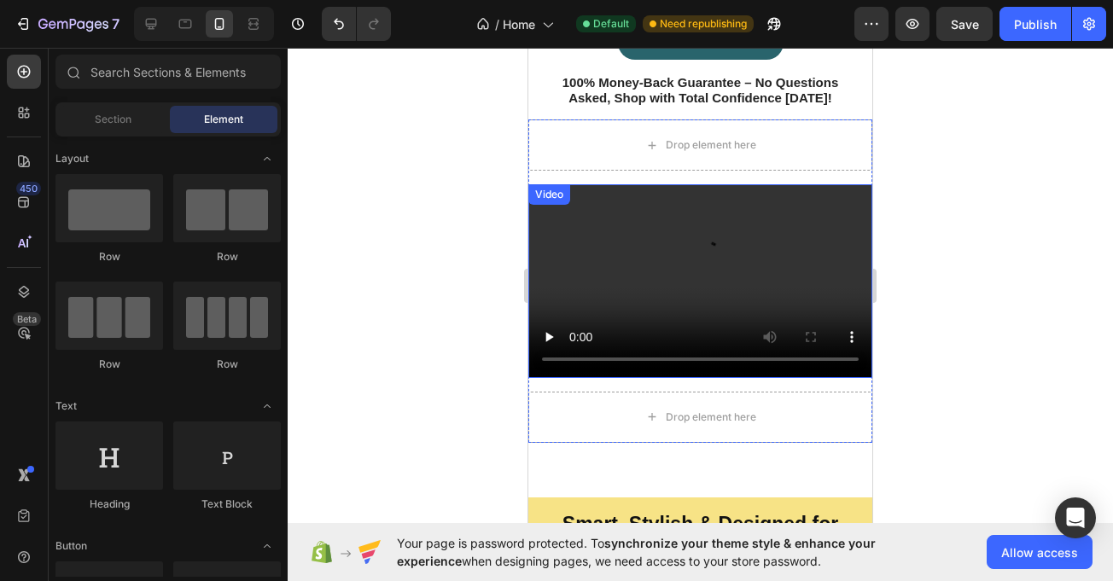
scroll to position [926, 0]
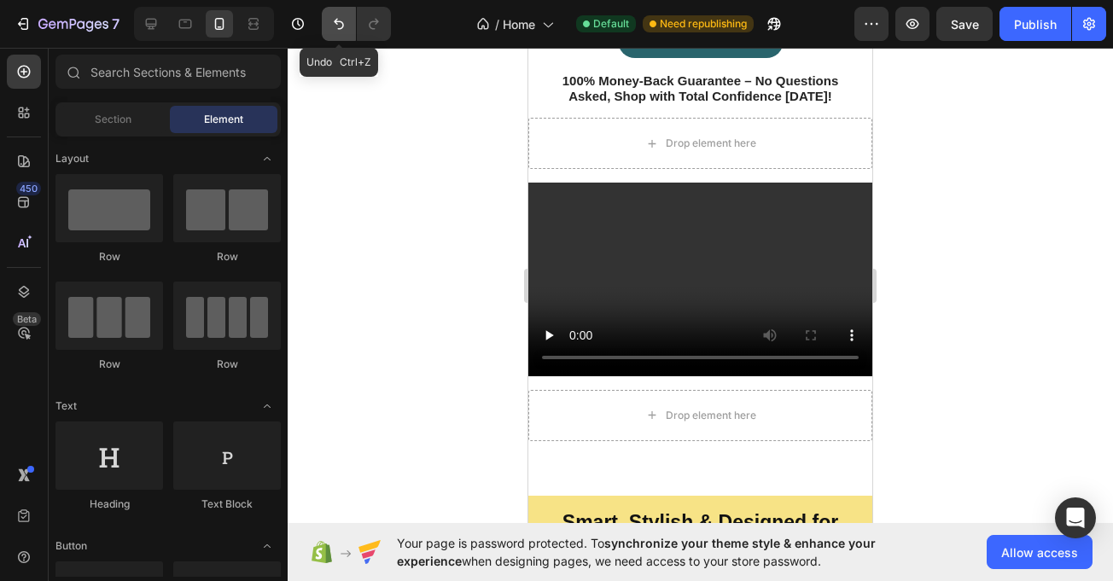
click at [335, 16] on icon "Undo/Redo" at bounding box center [338, 23] width 17 height 17
drag, startPoint x: 150, startPoint y: 26, endPoint x: 137, endPoint y: 253, distance: 227.5
click at [150, 26] on icon at bounding box center [151, 24] width 11 height 11
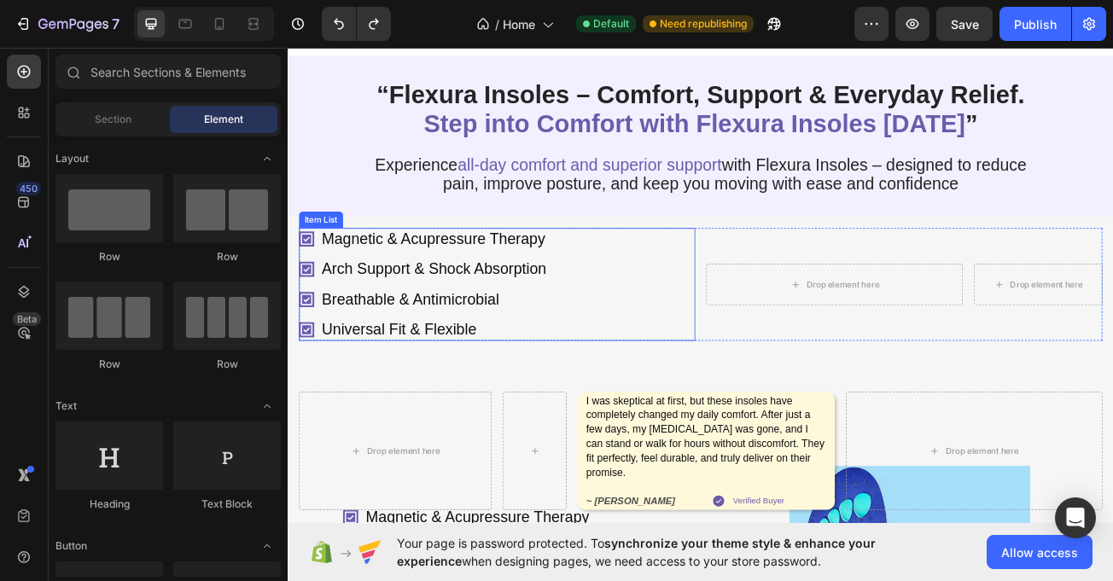
scroll to position [4, 0]
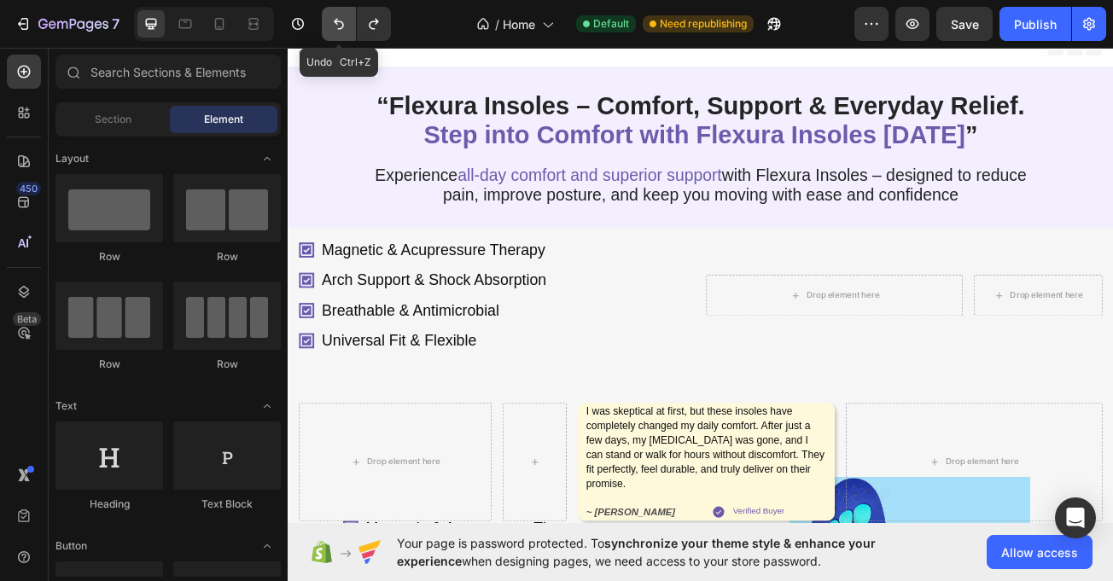
click at [338, 20] on icon "Undo/Redo" at bounding box center [338, 23] width 17 height 17
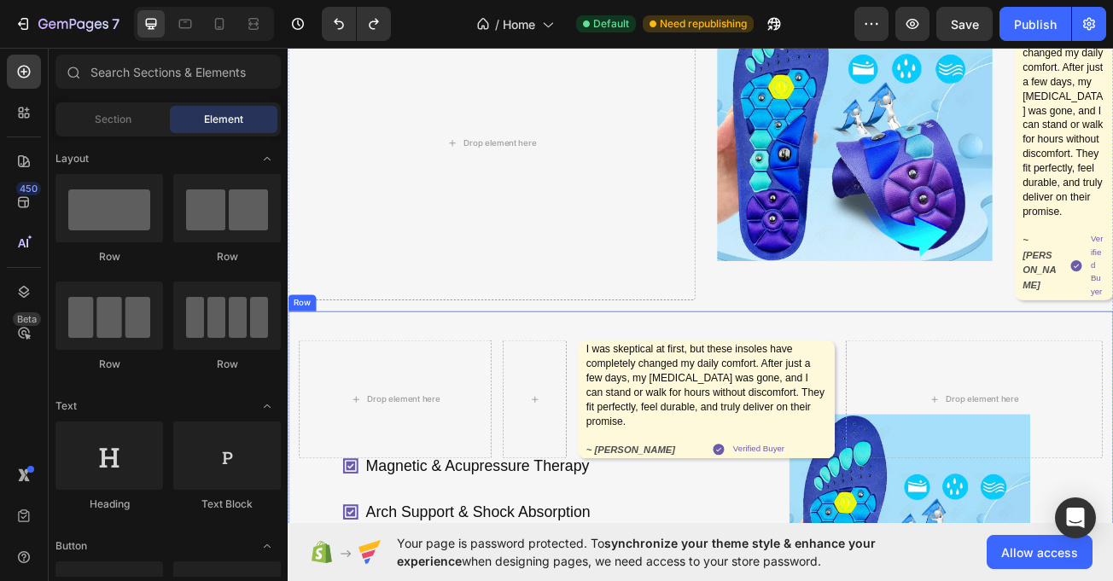
scroll to position [528, 0]
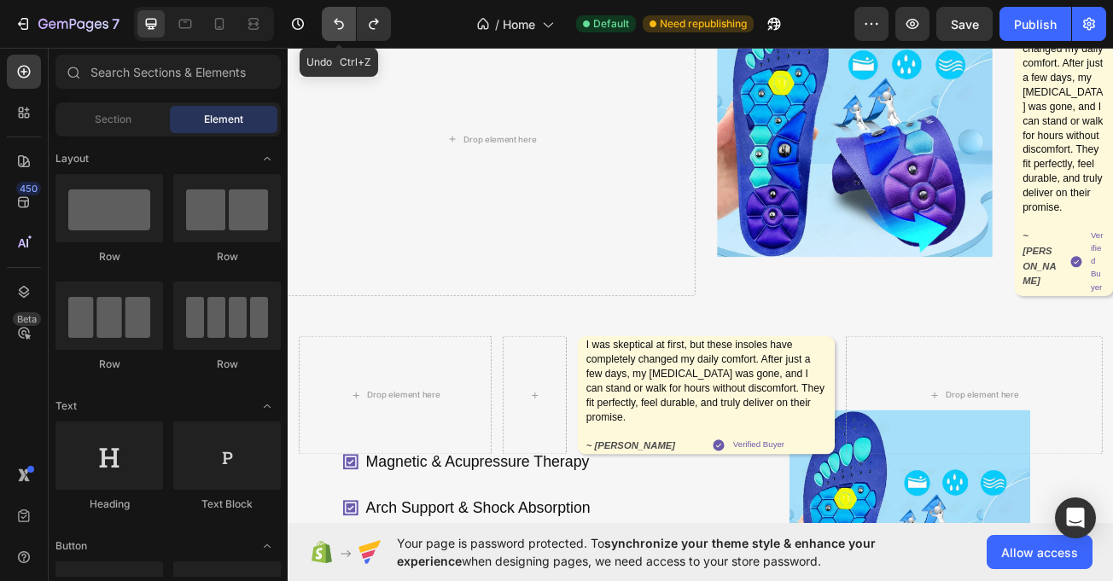
click at [341, 26] on icon "Undo/Redo" at bounding box center [338, 23] width 17 height 17
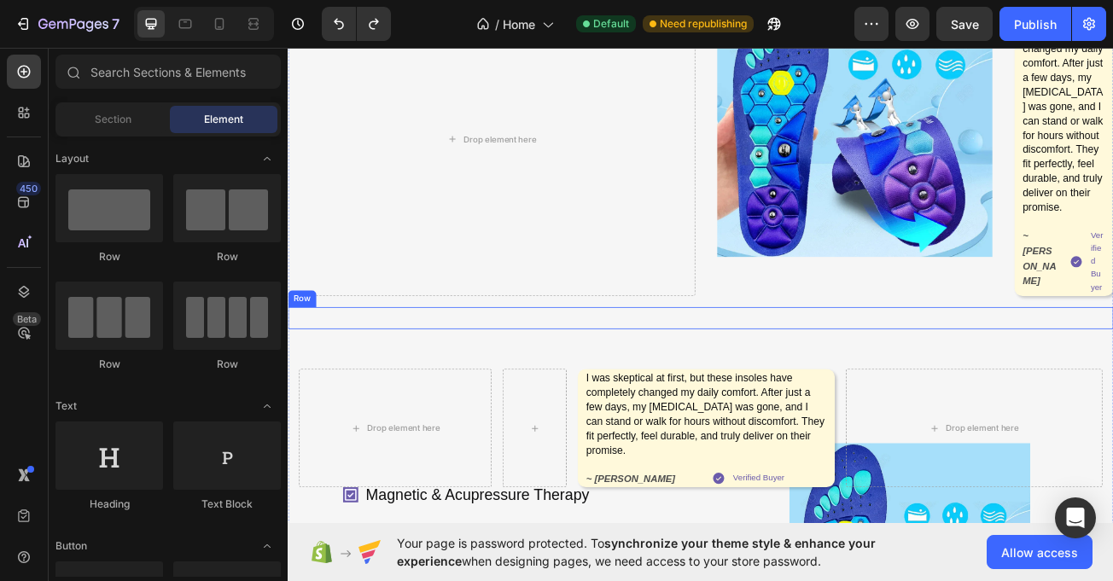
click at [777, 388] on div "Magnetic & Acupressure Therapy Arch Support & Shock Absorption Breathable & Ant…" at bounding box center [800, 384] width 1025 height 27
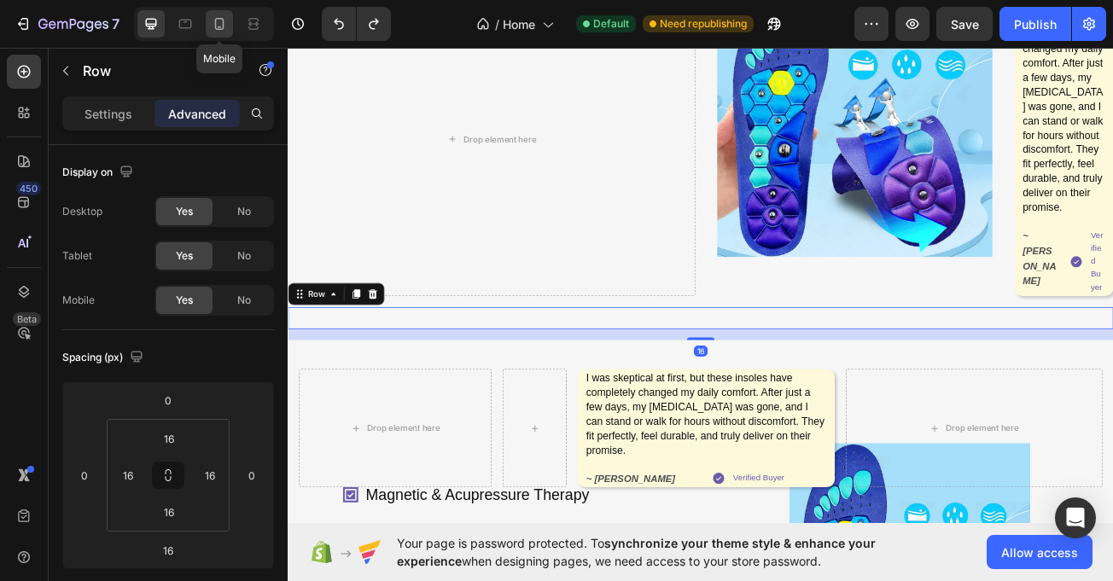
drag, startPoint x: 225, startPoint y: 26, endPoint x: 233, endPoint y: 31, distance: 10.0
click at [227, 26] on icon at bounding box center [219, 23] width 17 height 17
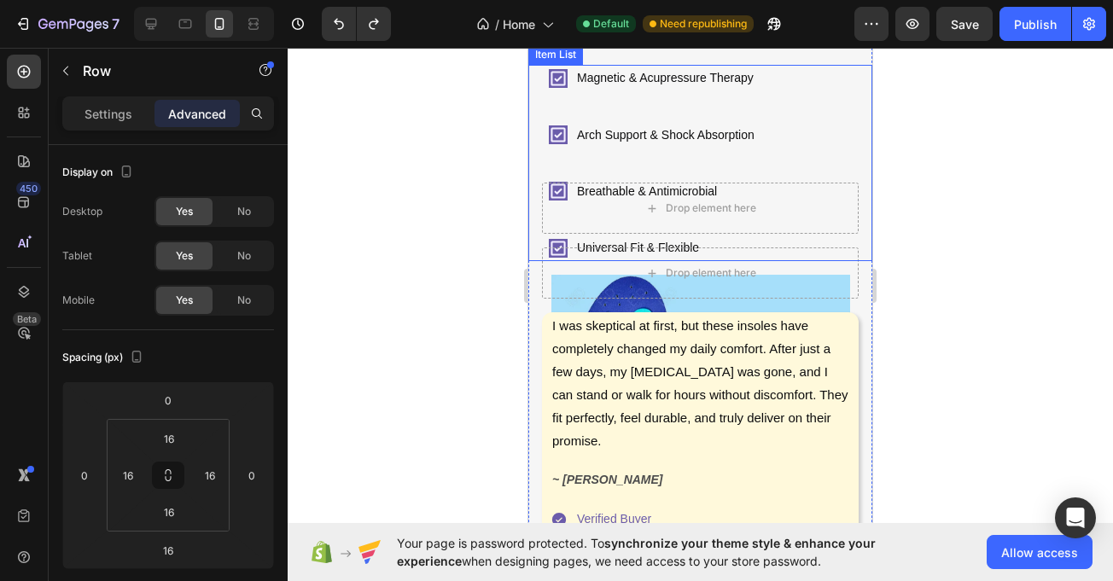
scroll to position [2029, 0]
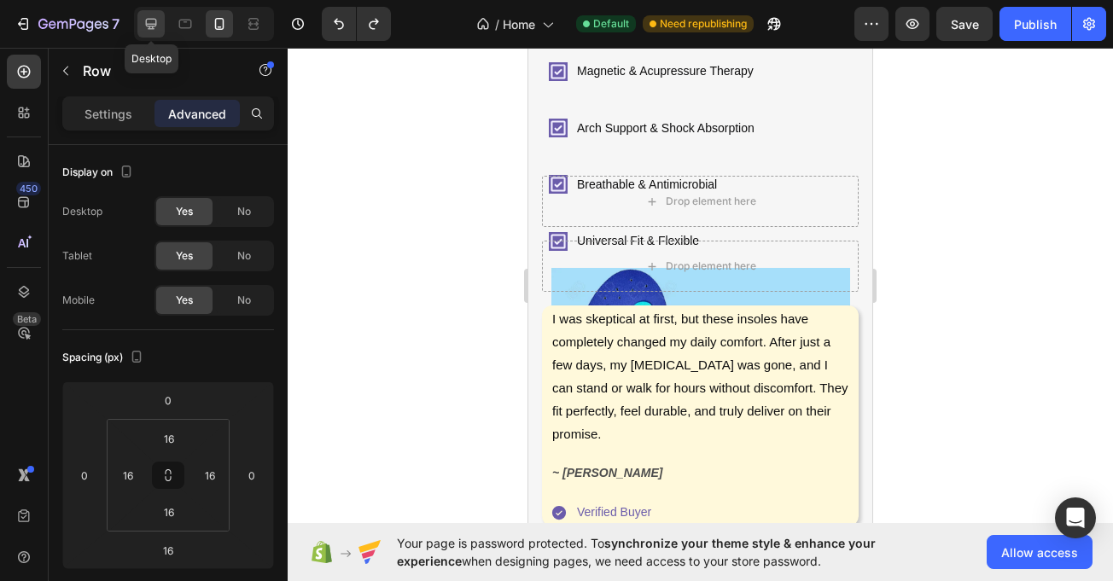
click at [153, 25] on icon at bounding box center [151, 24] width 11 height 11
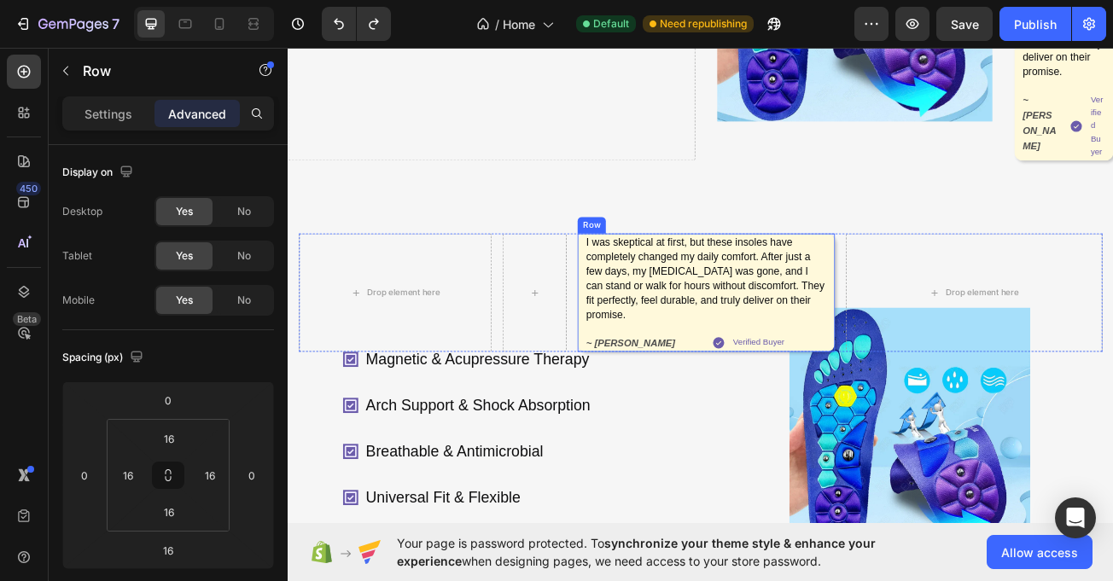
scroll to position [686, 0]
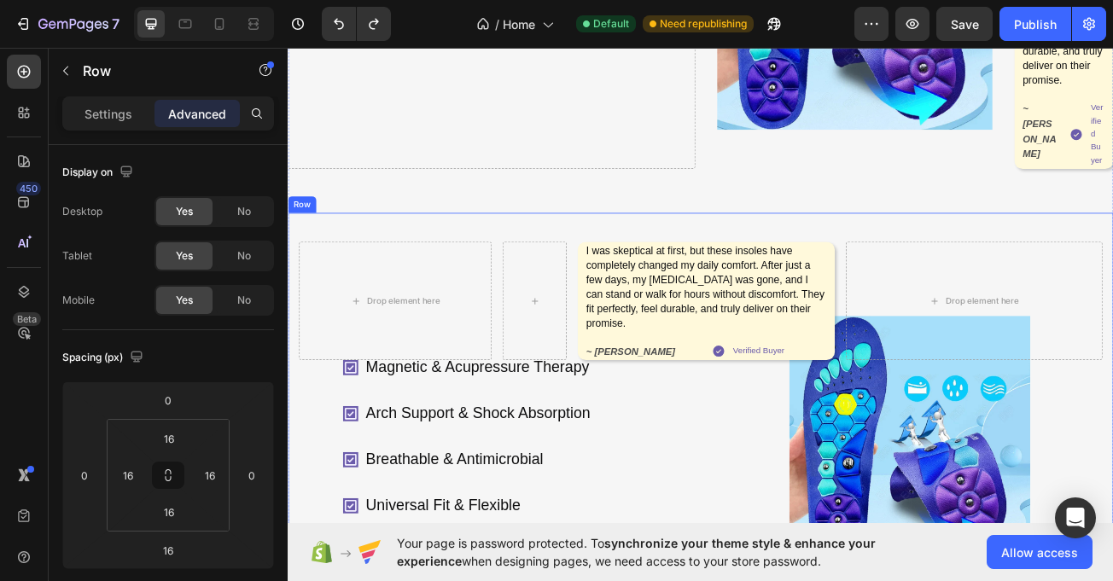
click at [298, 343] on div "Magnetic & Acupressure Therapy Arch Support & Shock Absorption Breathable & Ant…" at bounding box center [800, 467] width 1025 height 427
click at [240, 291] on div "No" at bounding box center [244, 300] width 56 height 27
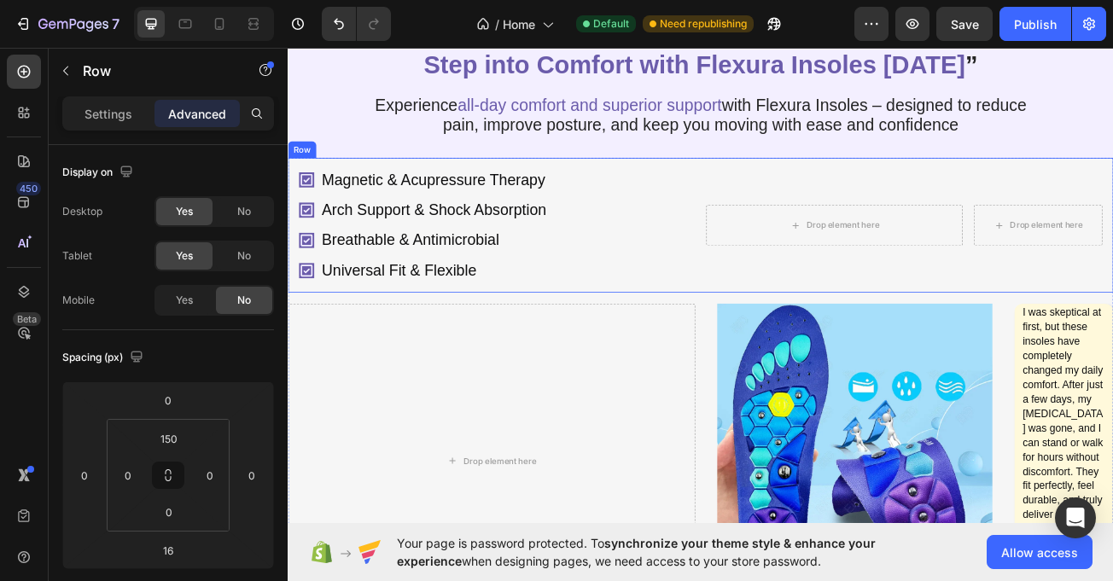
scroll to position [82, 0]
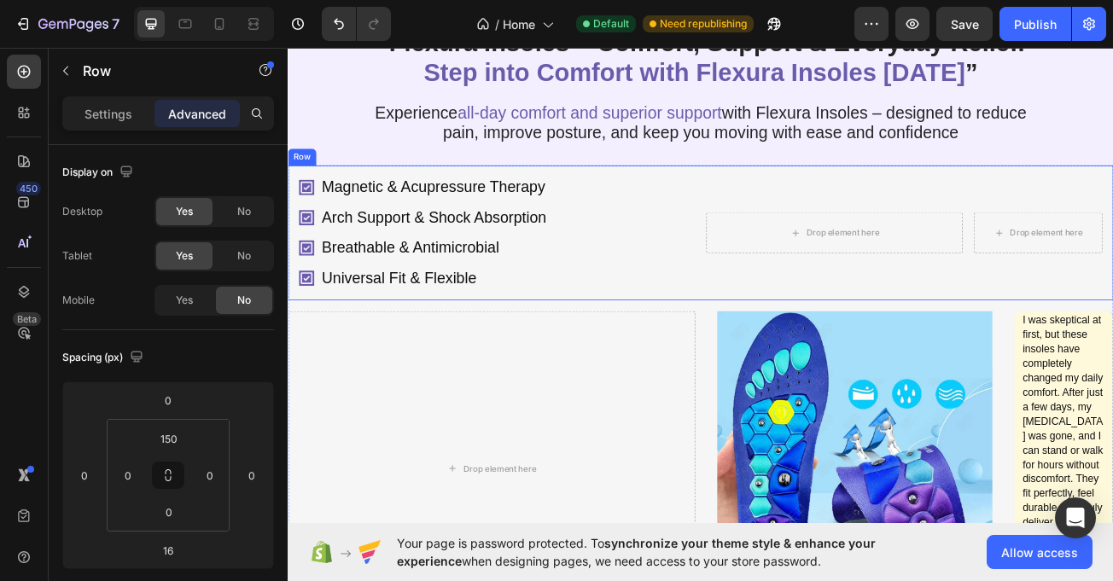
click at [827, 249] on div "Drop element here Drop element here Row" at bounding box center [1053, 278] width 492 height 140
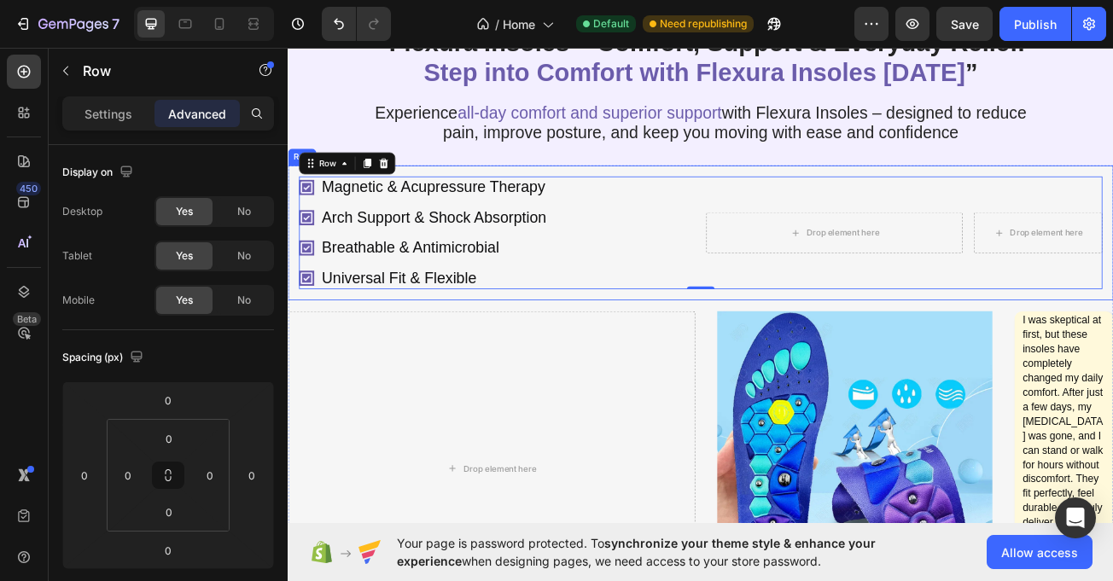
click at [310, 362] on div "Magnetic & Acupressure Therapy Arch Support & Shock Absorption Breathable & Ant…" at bounding box center [800, 278] width 1025 height 167
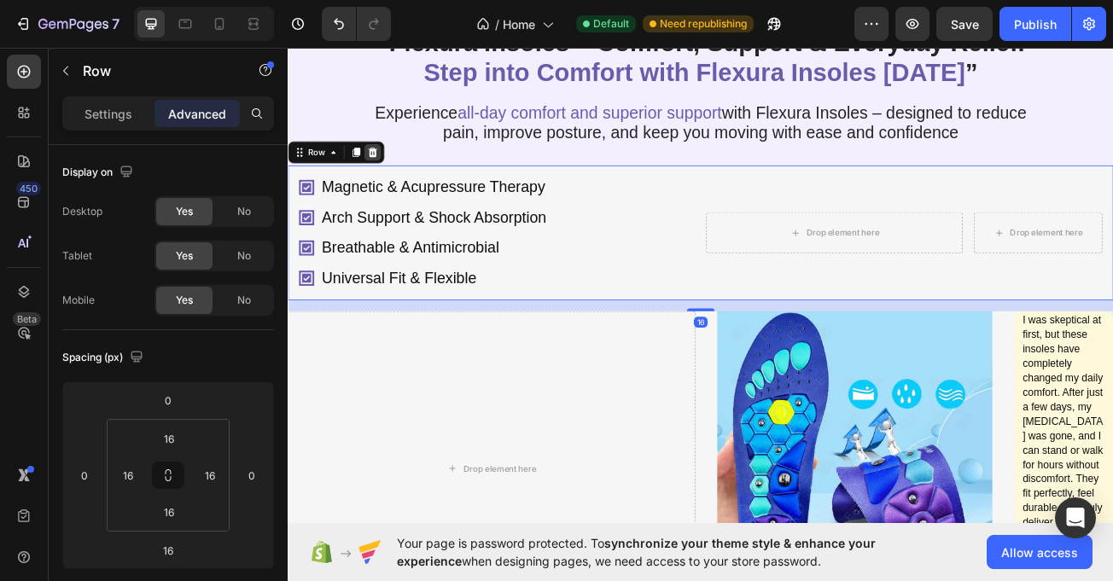
click at [390, 185] on icon at bounding box center [393, 179] width 14 height 14
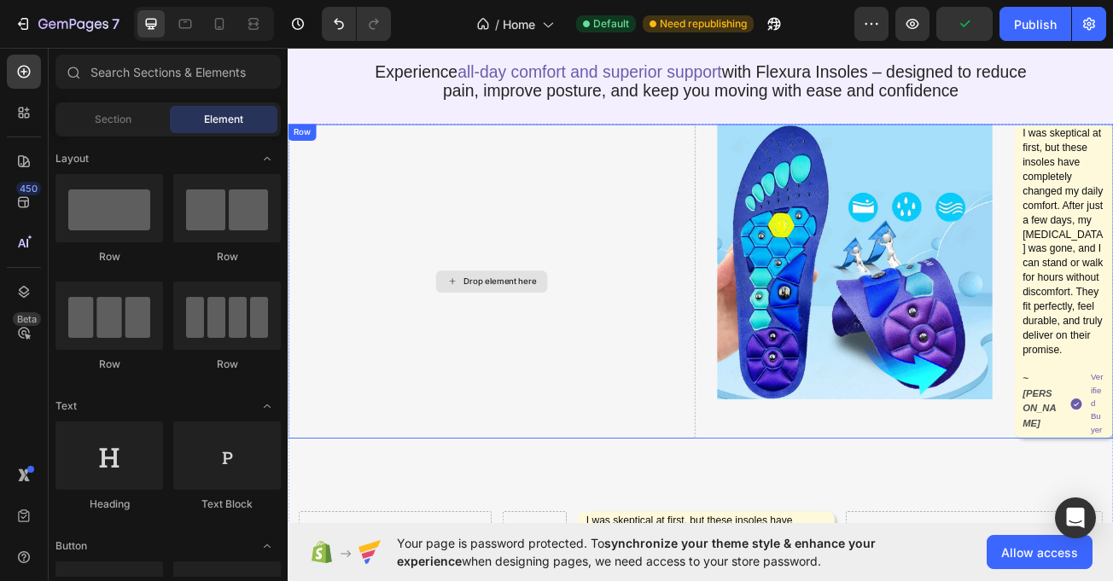
scroll to position [128, 0]
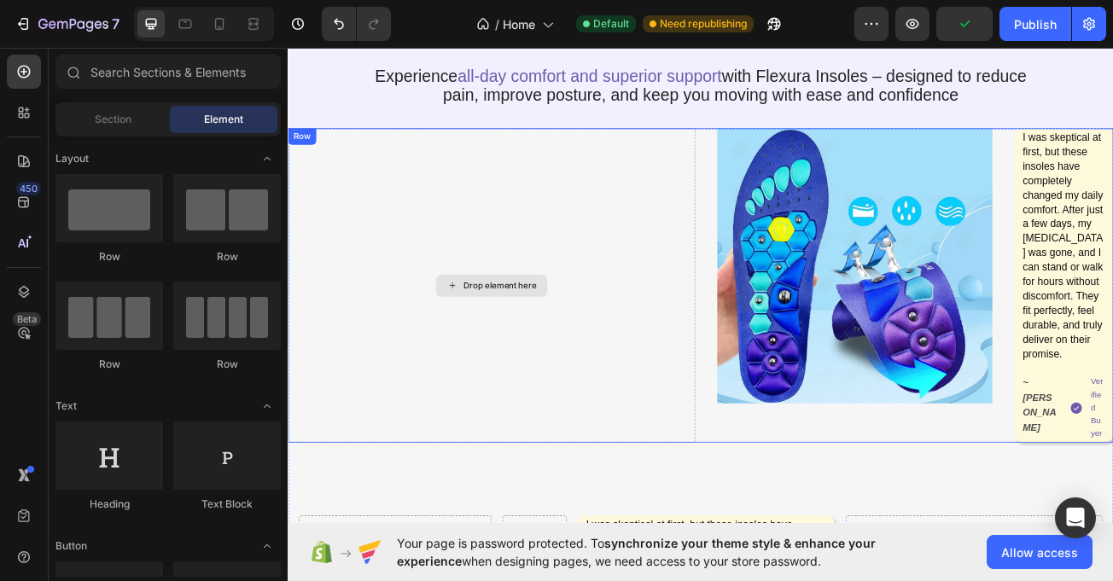
click at [602, 358] on div "Drop element here" at bounding box center [540, 343] width 138 height 27
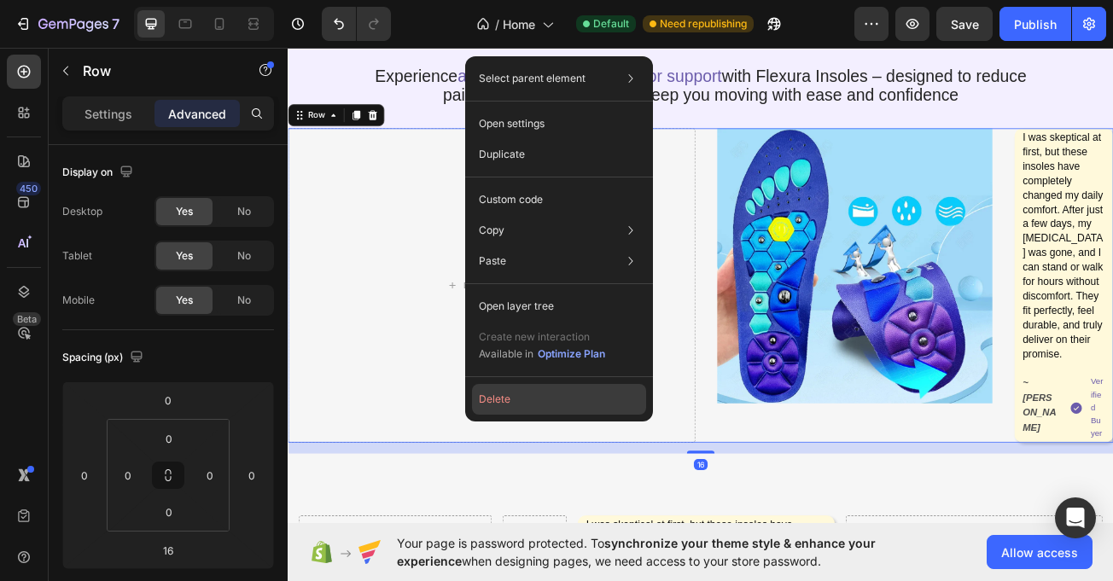
click at [545, 405] on button "Delete" at bounding box center [559, 399] width 174 height 31
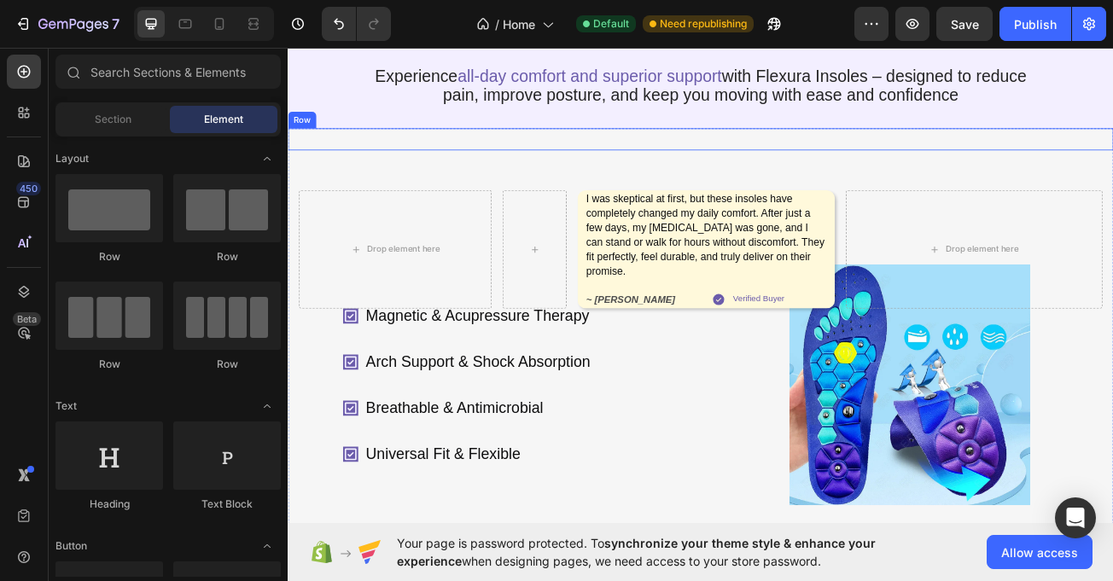
click at [650, 176] on div "Magnetic & Acupressure Therapy Arch Support & Shock Absorption Breathable & Ant…" at bounding box center [800, 162] width 1025 height 27
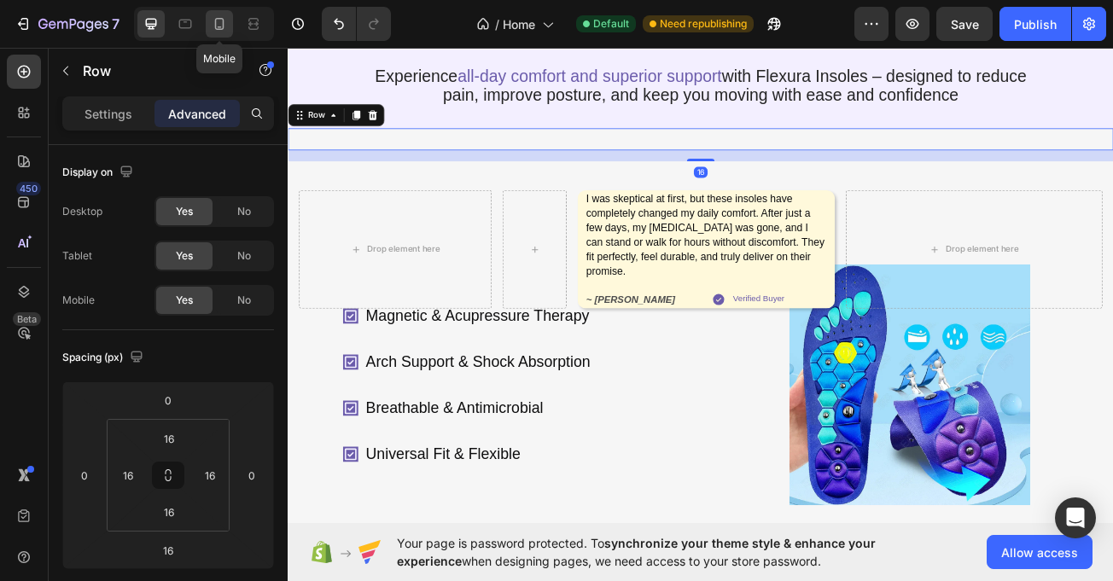
click at [219, 21] on icon at bounding box center [219, 23] width 17 height 17
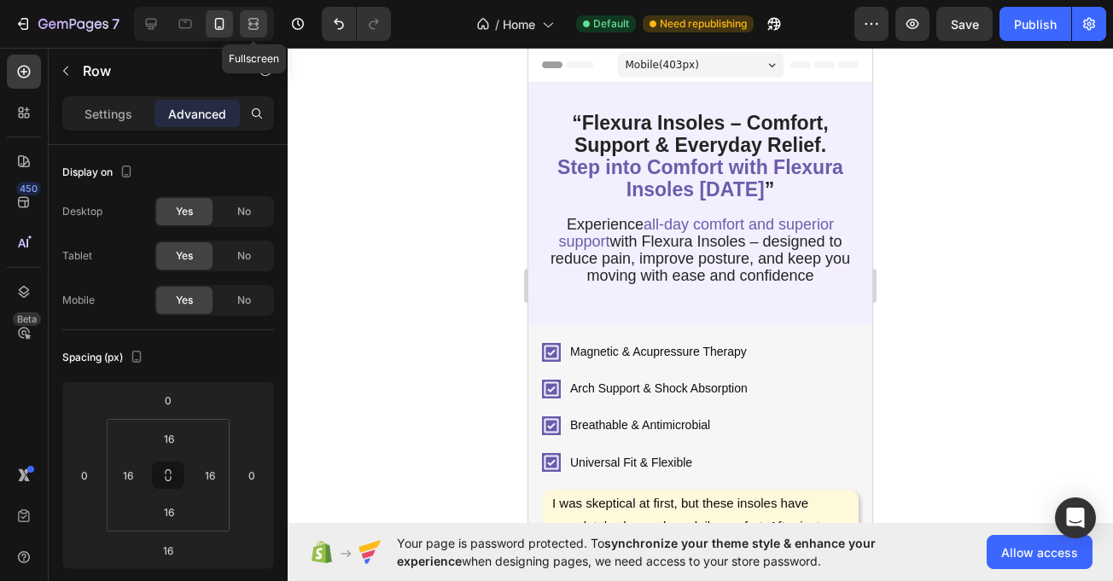
click at [252, 21] on icon at bounding box center [253, 23] width 17 height 17
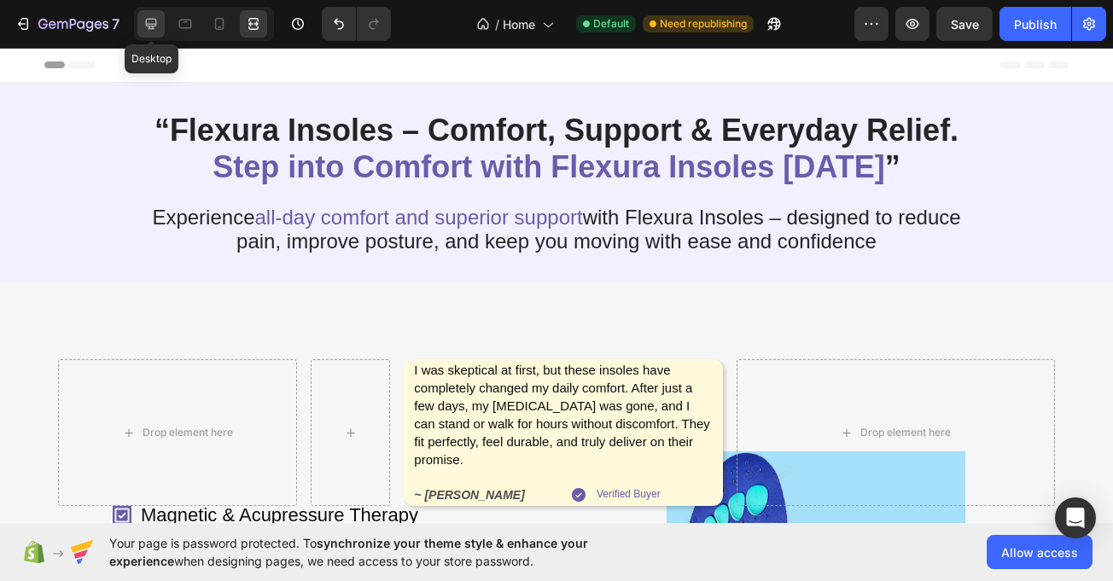
click at [138, 25] on div at bounding box center [150, 23] width 27 height 27
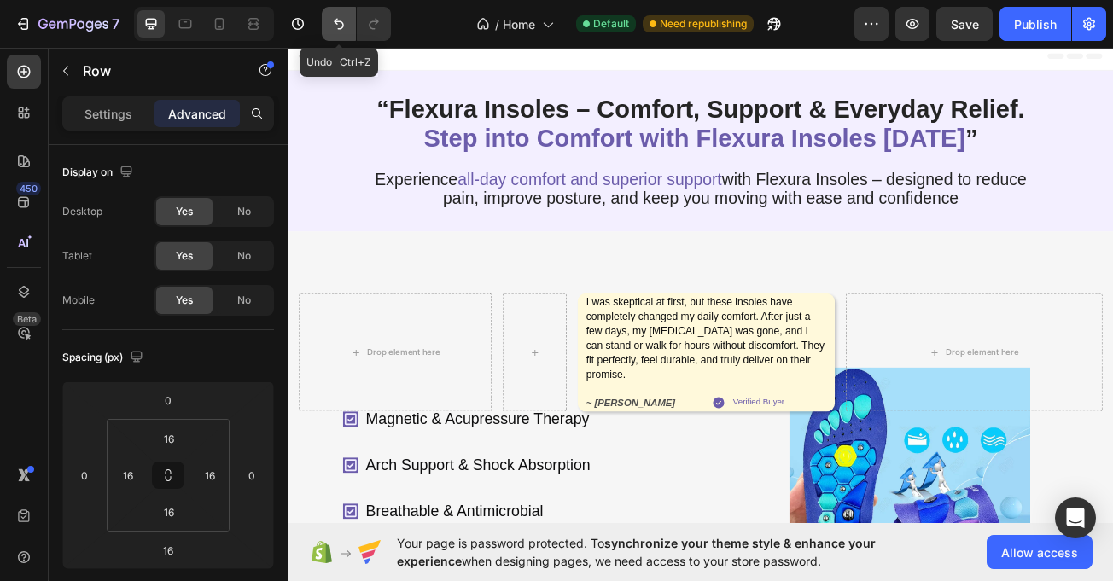
click at [344, 25] on icon "Undo/Redo" at bounding box center [338, 23] width 17 height 17
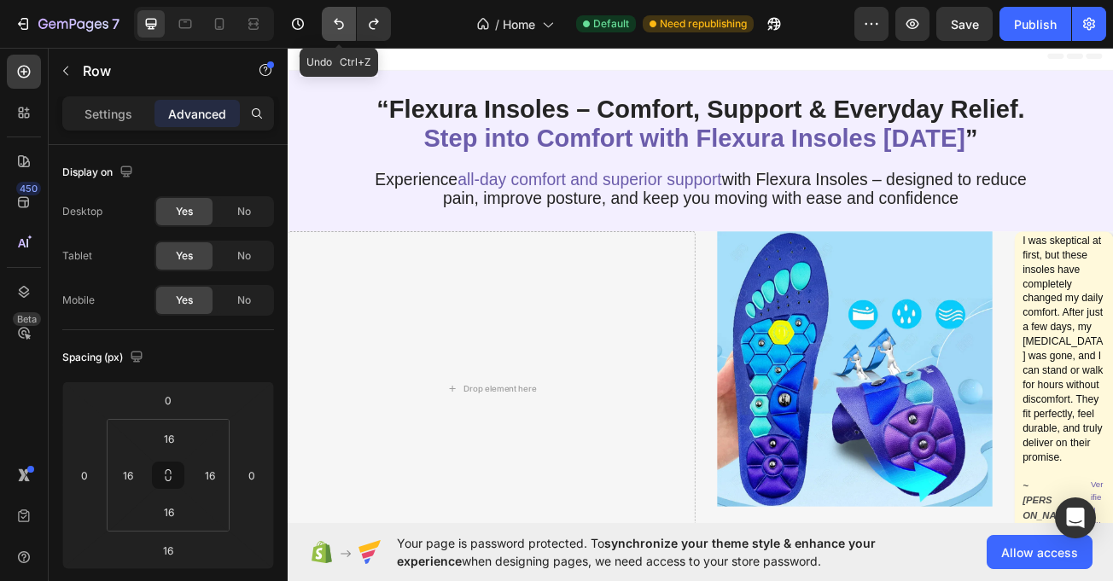
click at [350, 31] on button "Undo/Redo" at bounding box center [339, 24] width 34 height 34
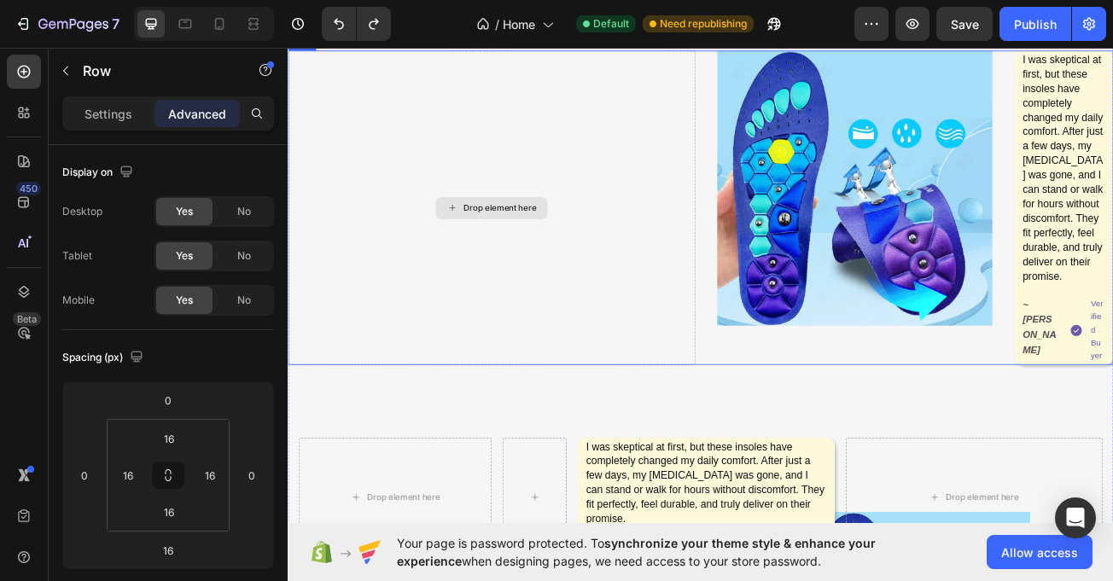
scroll to position [444, 0]
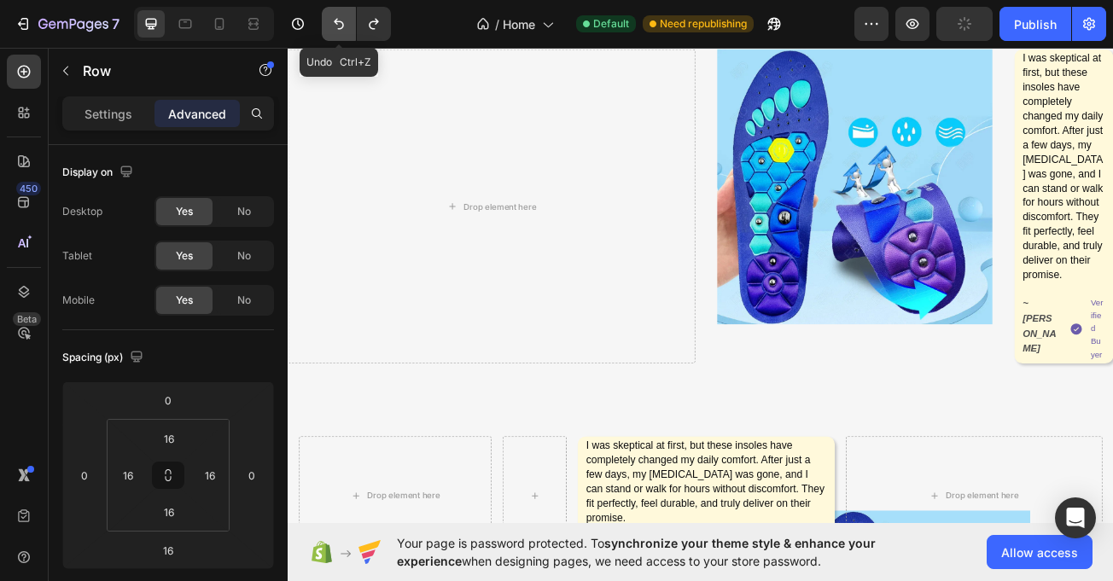
click at [344, 16] on icon "Undo/Redo" at bounding box center [338, 23] width 17 height 17
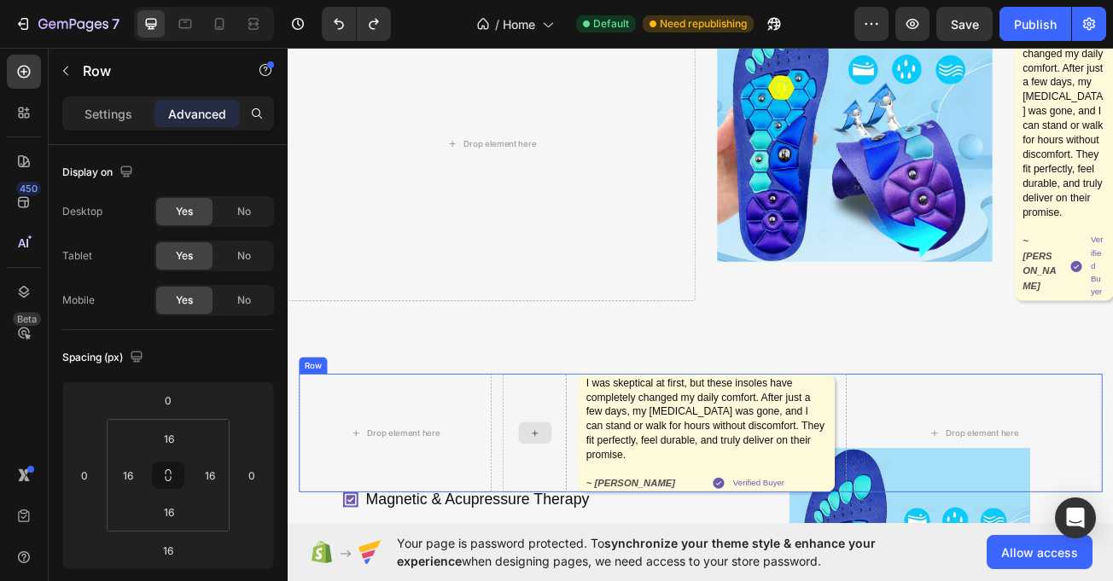
scroll to position [523, 0]
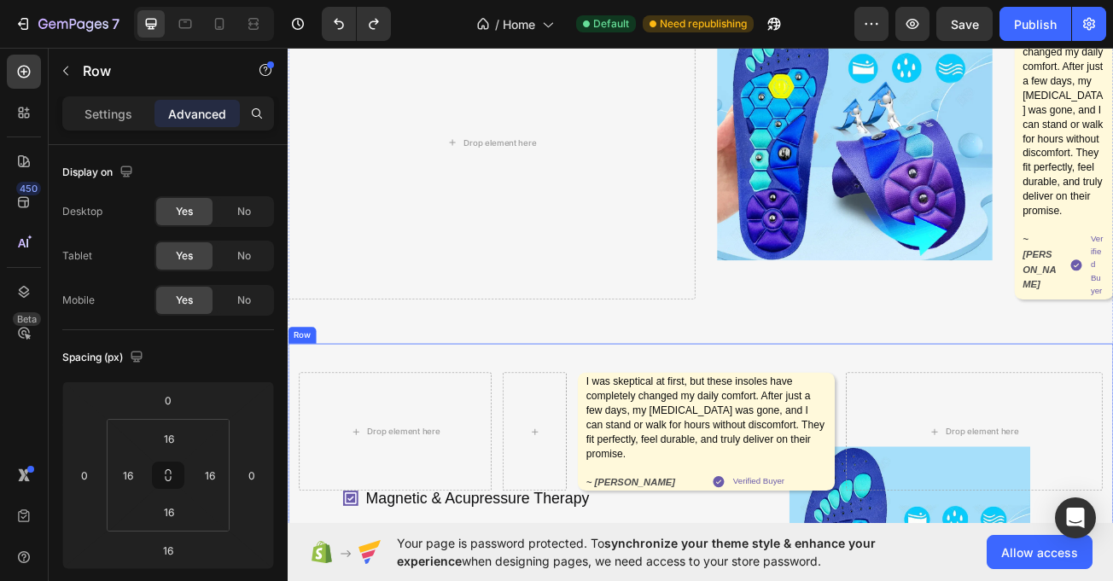
drag, startPoint x: 339, startPoint y: 420, endPoint x: 365, endPoint y: 410, distance: 27.6
click at [344, 28] on icon "Undo/Redo" at bounding box center [338, 23] width 17 height 17
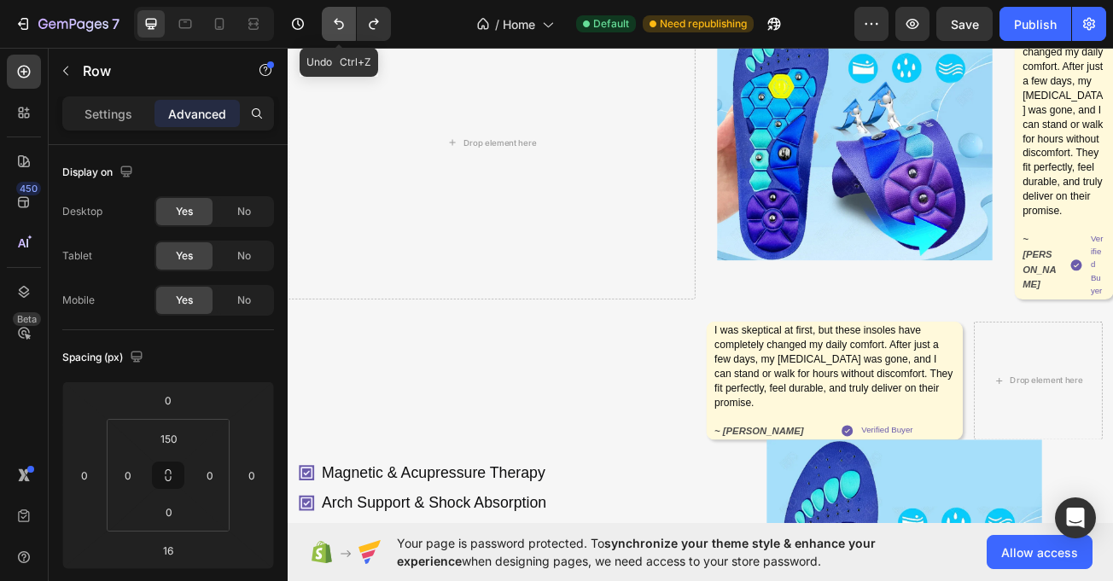
click at [332, 21] on icon "Undo/Redo" at bounding box center [338, 23] width 17 height 17
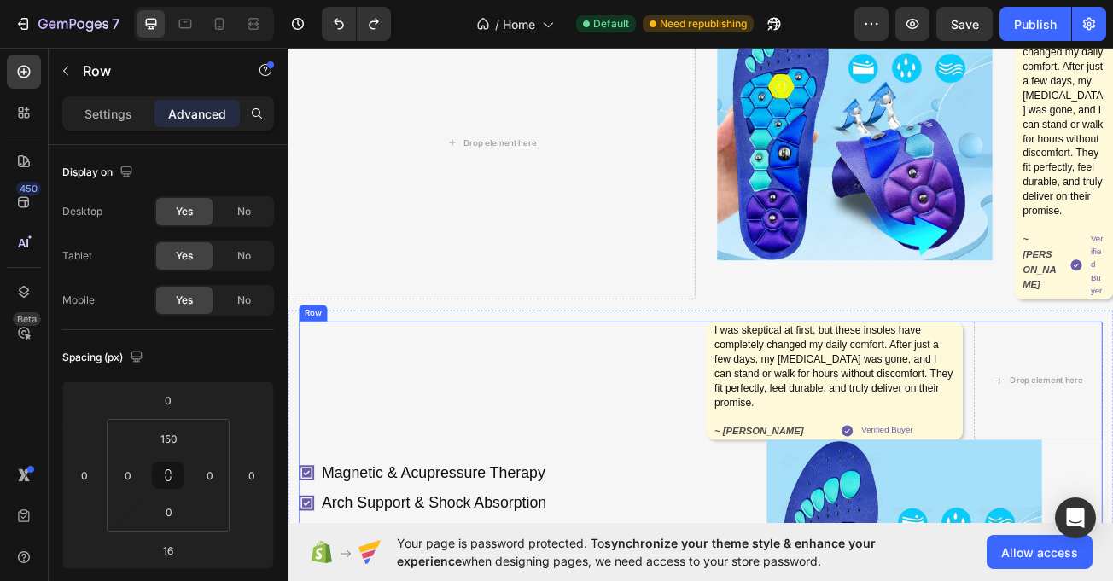
click at [554, 372] on div "Magnetic & Acupressure Therapy Arch Support & Shock Absorption Breathable & Ant…" at bounding box center [800, 581] width 1025 height 1582
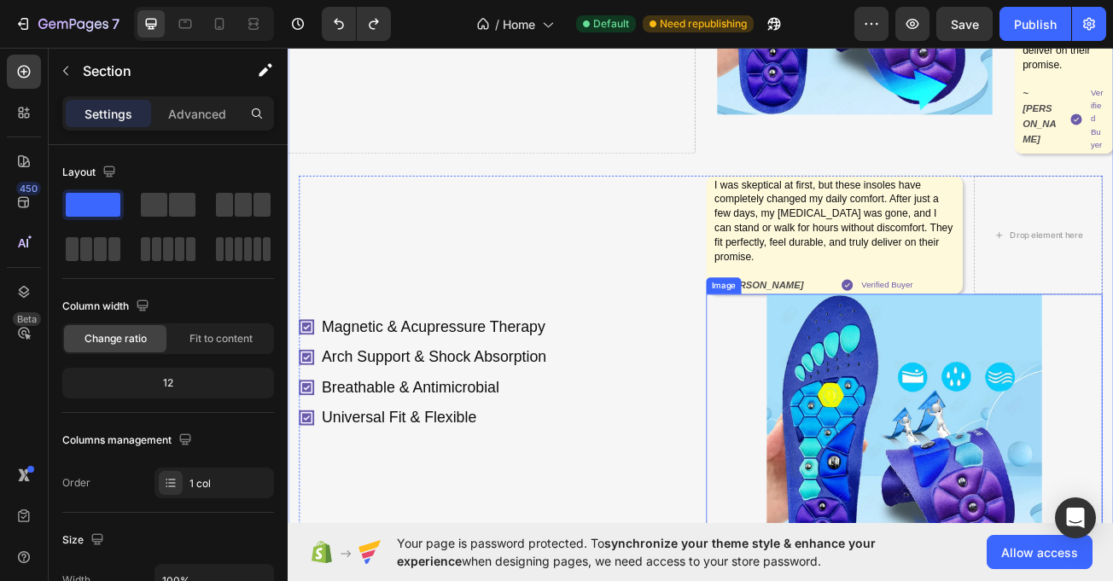
scroll to position [706, 0]
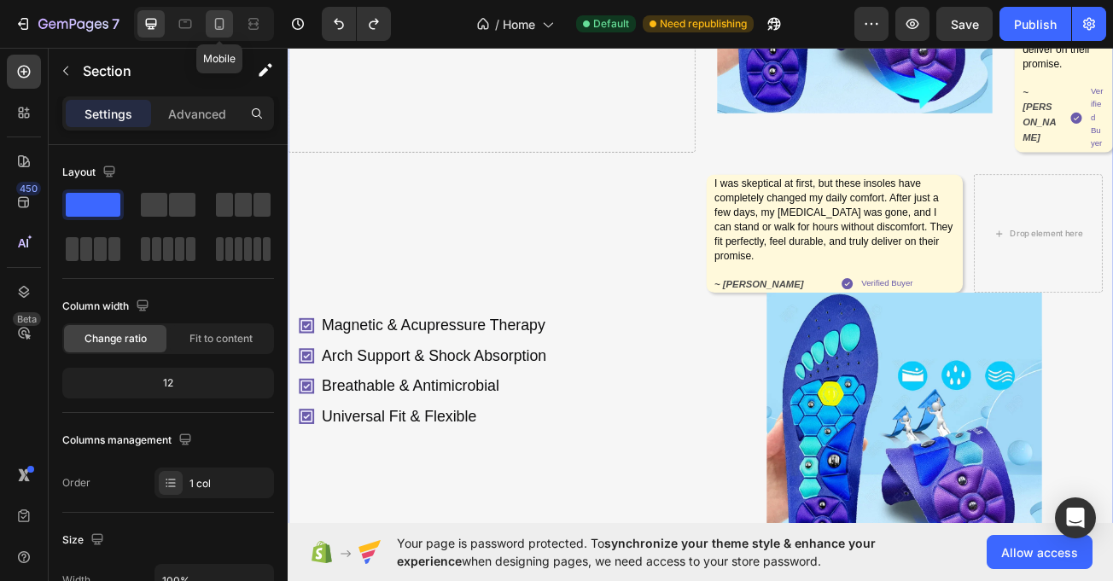
click at [219, 27] on icon at bounding box center [219, 24] width 9 height 12
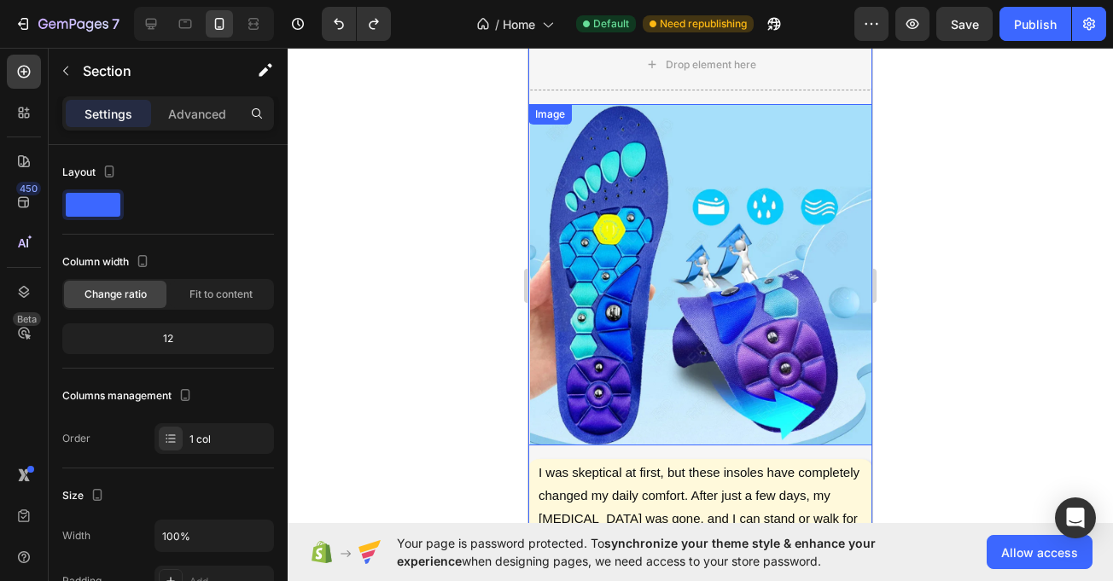
scroll to position [575, 0]
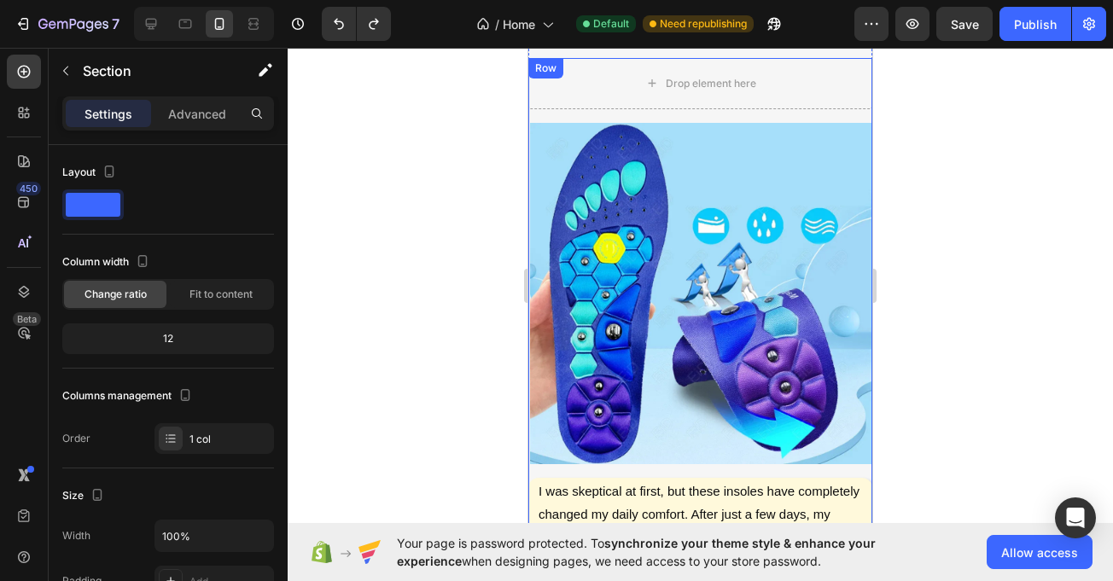
click at [565, 120] on div "Drop element here I was skeptical at first, but these insoles have completely c…" at bounding box center [700, 366] width 344 height 617
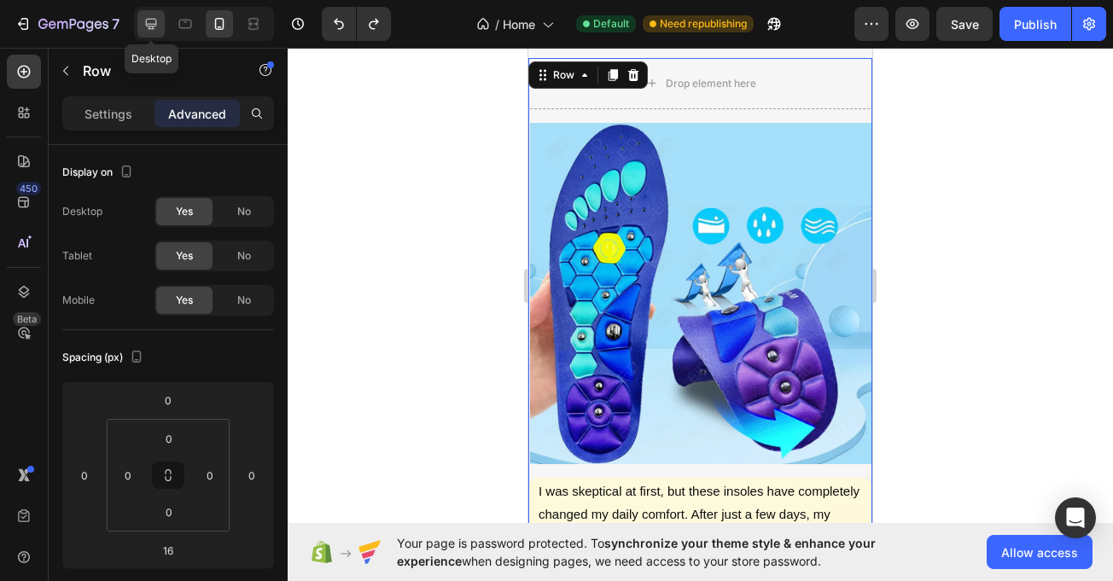
click at [150, 22] on icon at bounding box center [151, 23] width 17 height 17
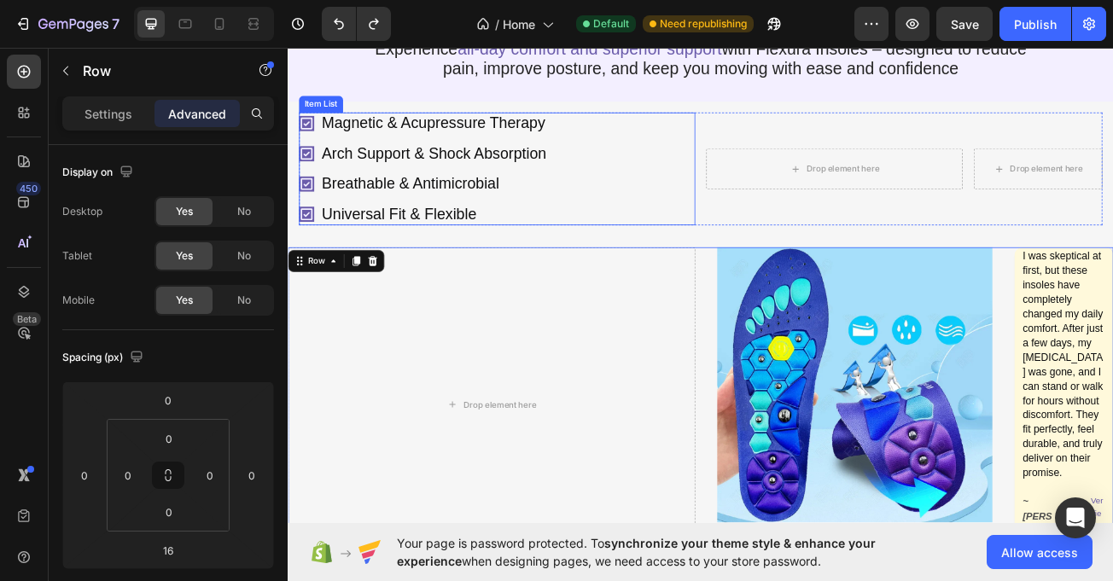
scroll to position [149, 0]
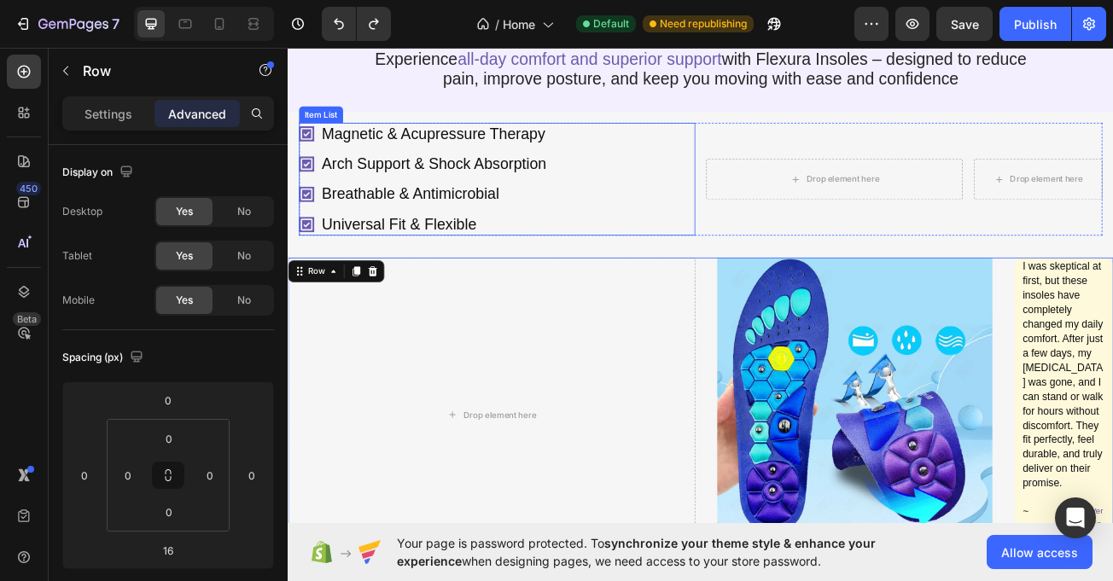
click at [713, 225] on div "Magnetic & Acupressure Therapy Arch Support & Shock Absorption Breathable & Ant…" at bounding box center [547, 212] width 492 height 140
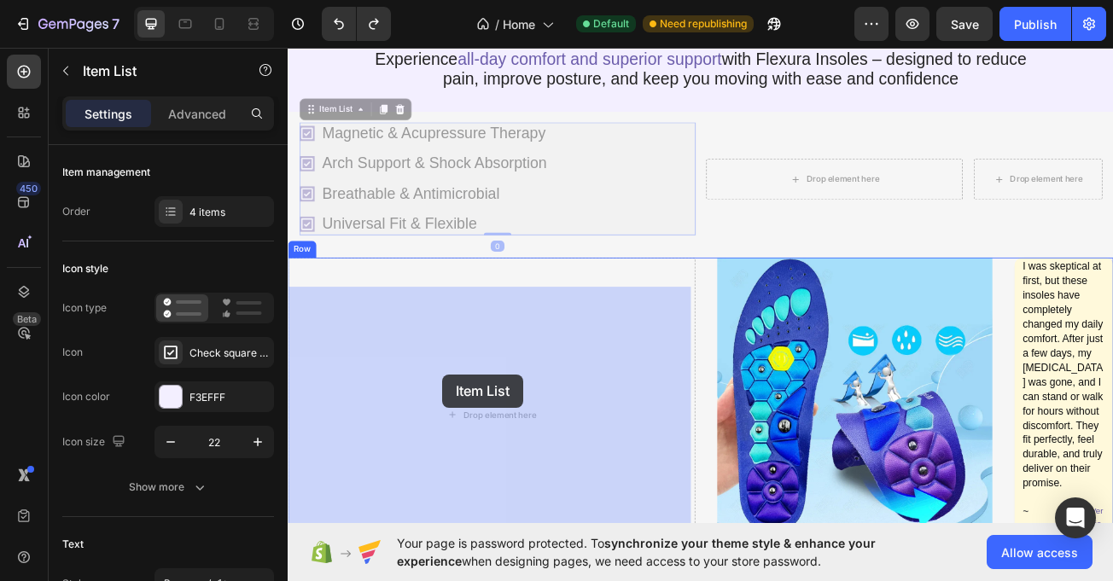
drag, startPoint x: 316, startPoint y: 154, endPoint x: 480, endPoint y: 451, distance: 339.3
click at [483, 447] on div "Drop element here" at bounding box center [540, 504] width 505 height 390
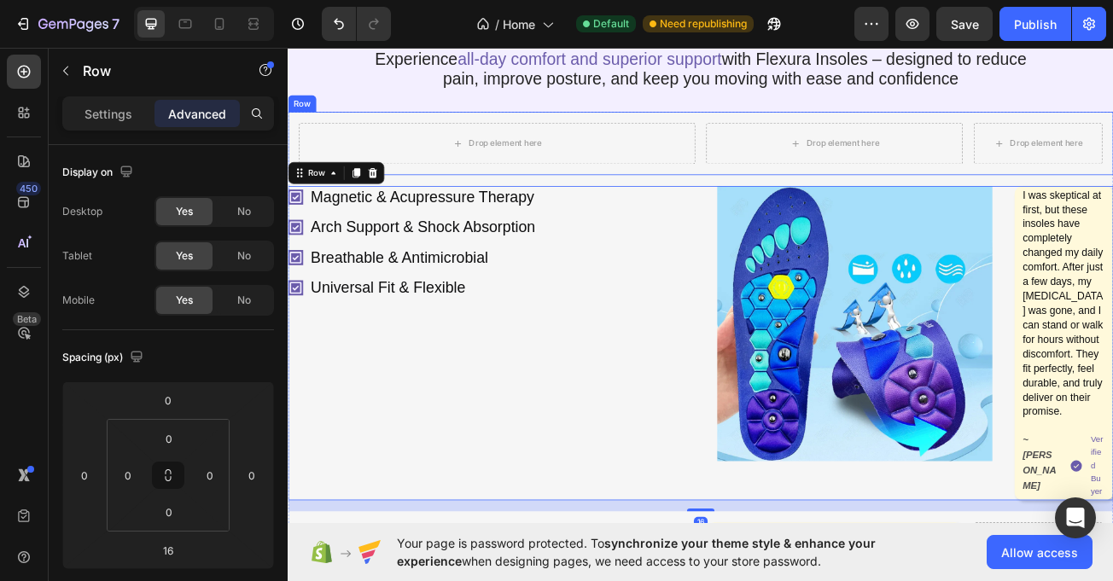
click at [795, 207] on div "Drop element here Drop element here Drop element here Row Row Row" at bounding box center [800, 167] width 1025 height 79
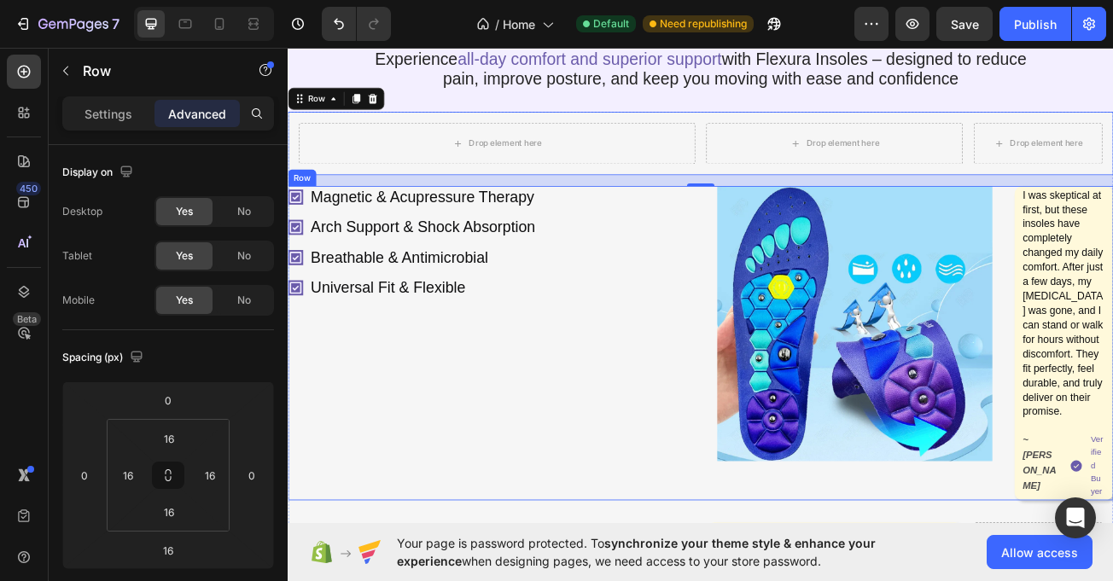
click at [353, 540] on div "Magnetic & Acupressure Therapy Arch Support & Shock Absorption Breathable & Ant…" at bounding box center [540, 415] width 505 height 390
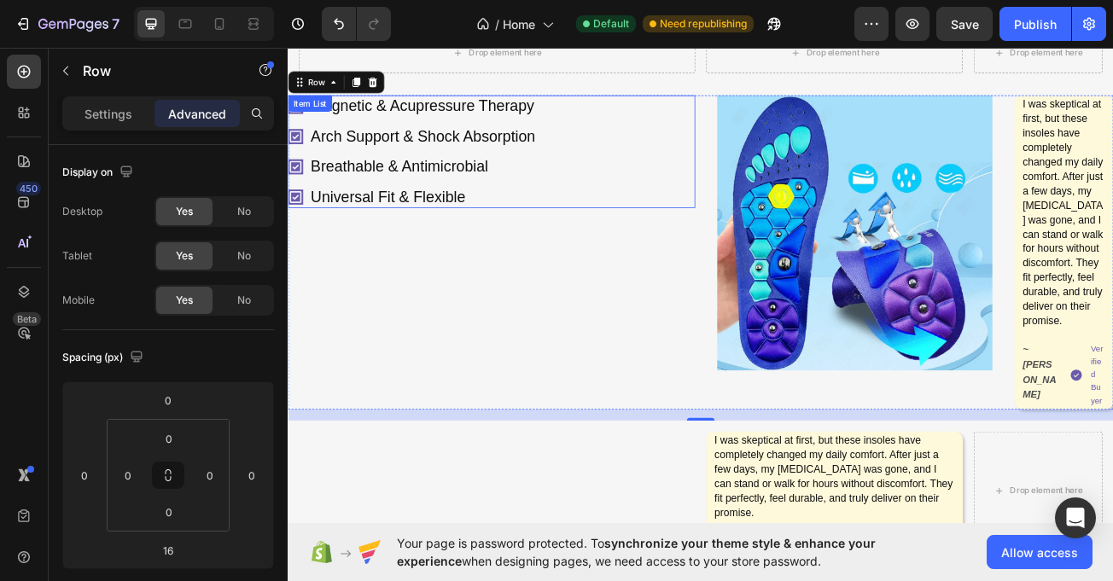
scroll to position [274, 0]
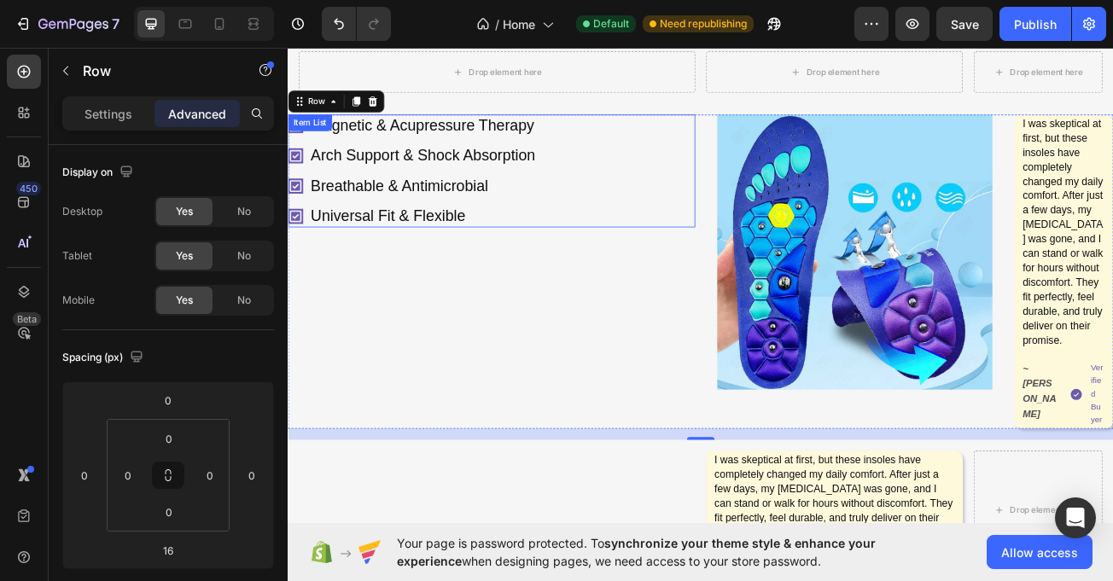
click at [610, 213] on div "Magnetic & Acupressure Therapy Arch Support & Shock Absorption Breathable & Ant…" at bounding box center [540, 201] width 505 height 140
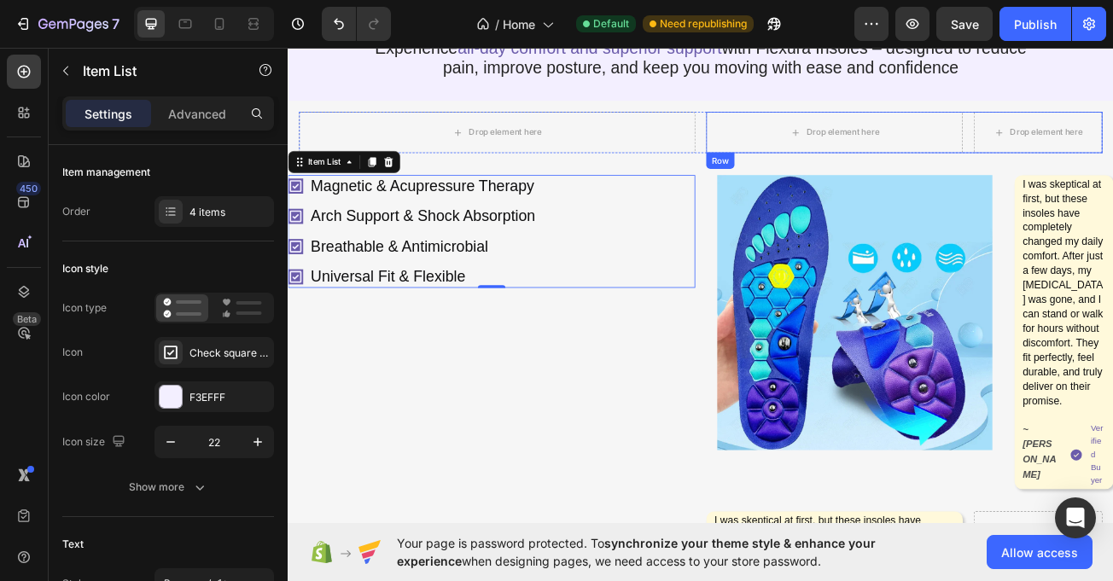
scroll to position [160, 0]
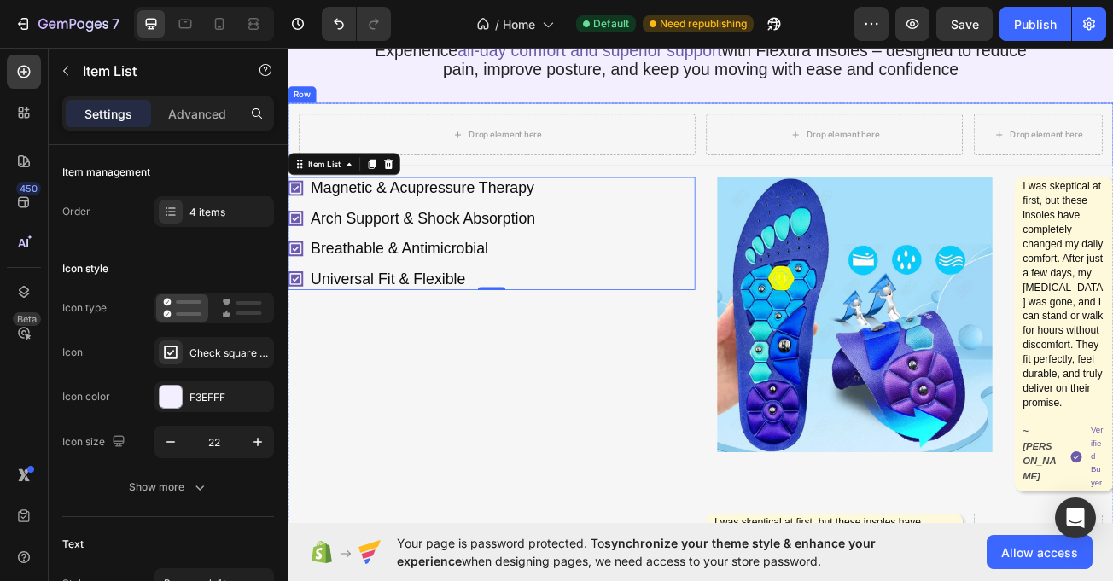
click at [780, 196] on div "Drop element here Drop element here Drop element here Row Row Row" at bounding box center [800, 156] width 1025 height 79
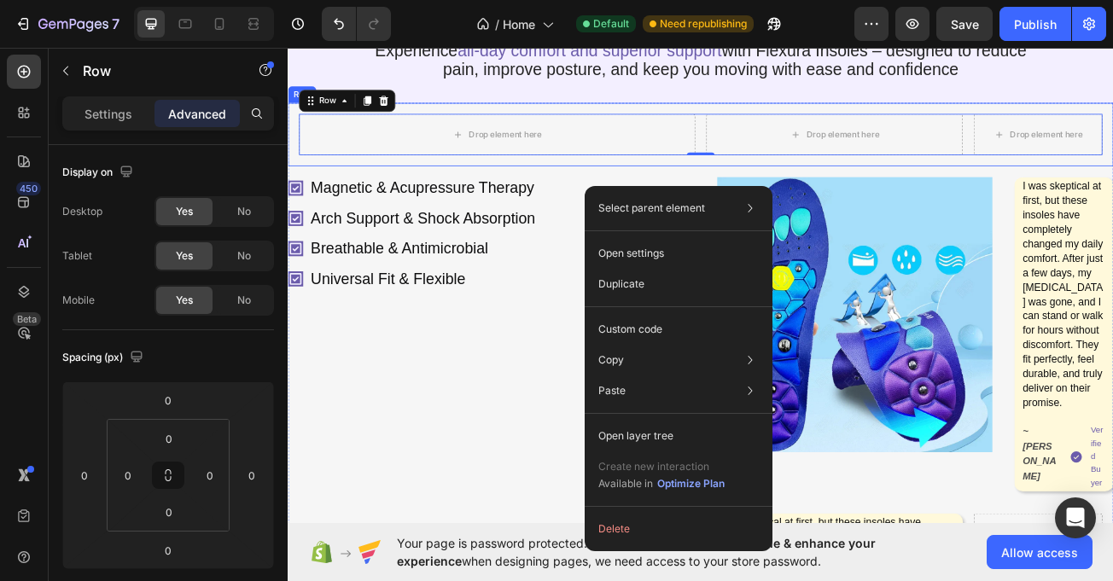
click at [302, 196] on div "Drop element here Drop element here Drop element here Row Row 0 Row" at bounding box center [800, 156] width 1025 height 79
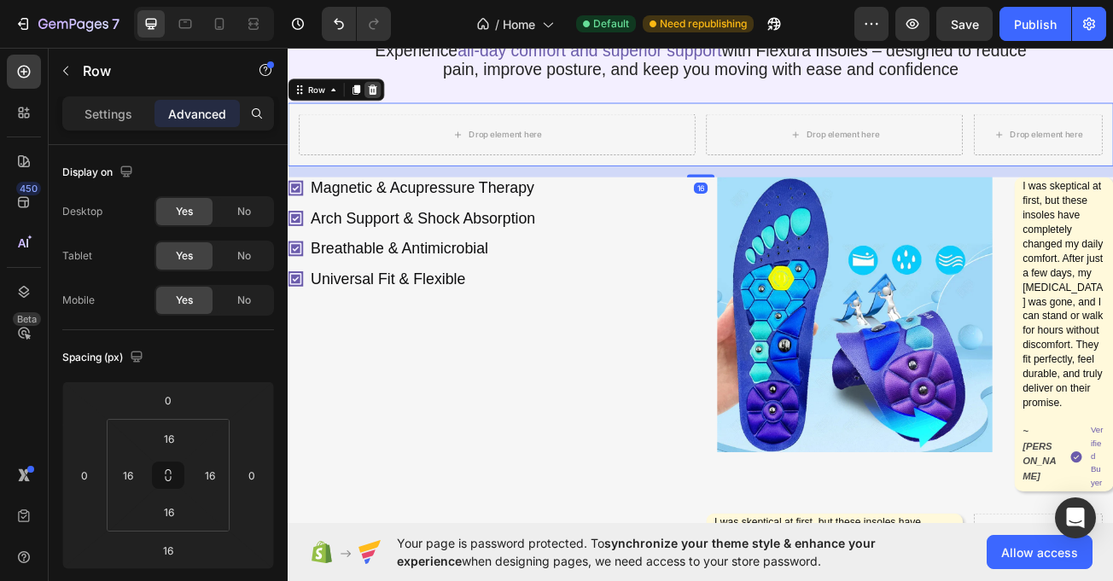
click at [391, 111] on div at bounding box center [392, 100] width 20 height 20
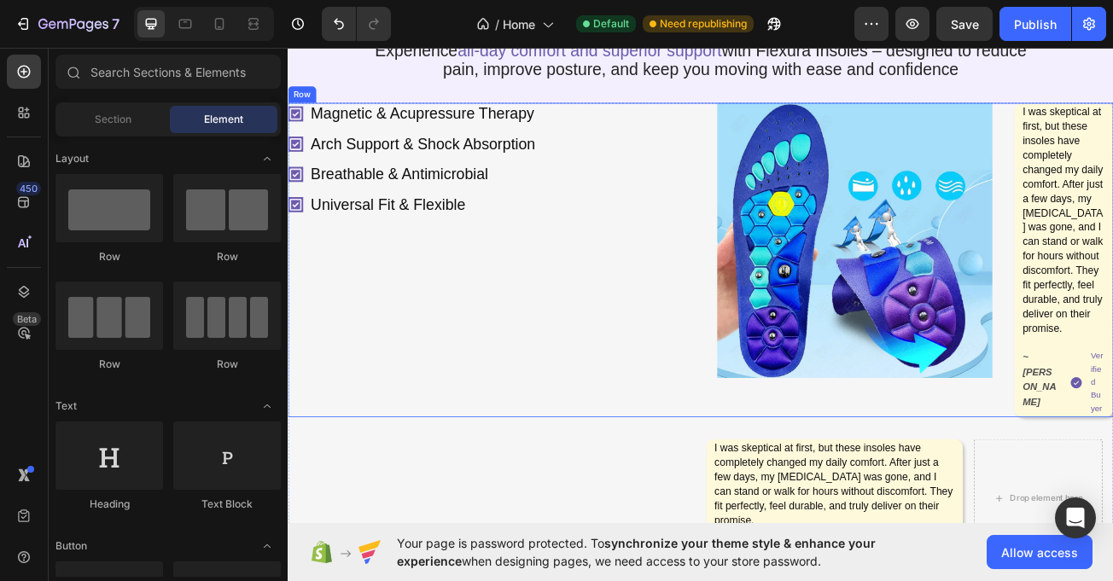
click at [513, 502] on div "Magnetic & Acupressure Therapy Arch Support & Shock Absorption Breathable & Ant…" at bounding box center [540, 312] width 505 height 390
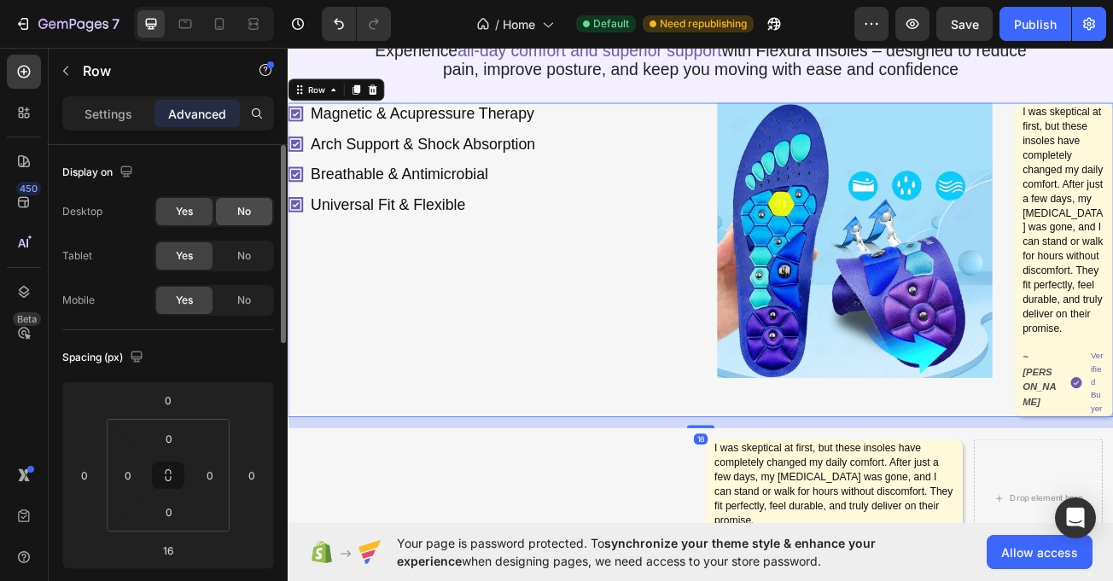
click at [242, 219] on div "No" at bounding box center [244, 211] width 56 height 27
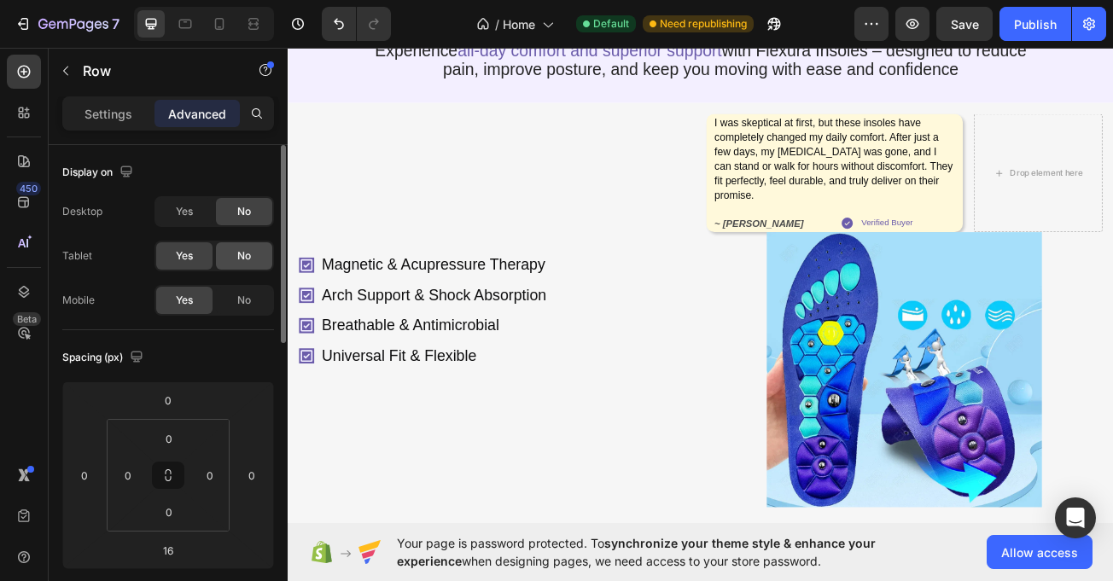
click at [242, 255] on span "No" at bounding box center [244, 255] width 14 height 15
click at [228, 22] on icon at bounding box center [219, 23] width 17 height 17
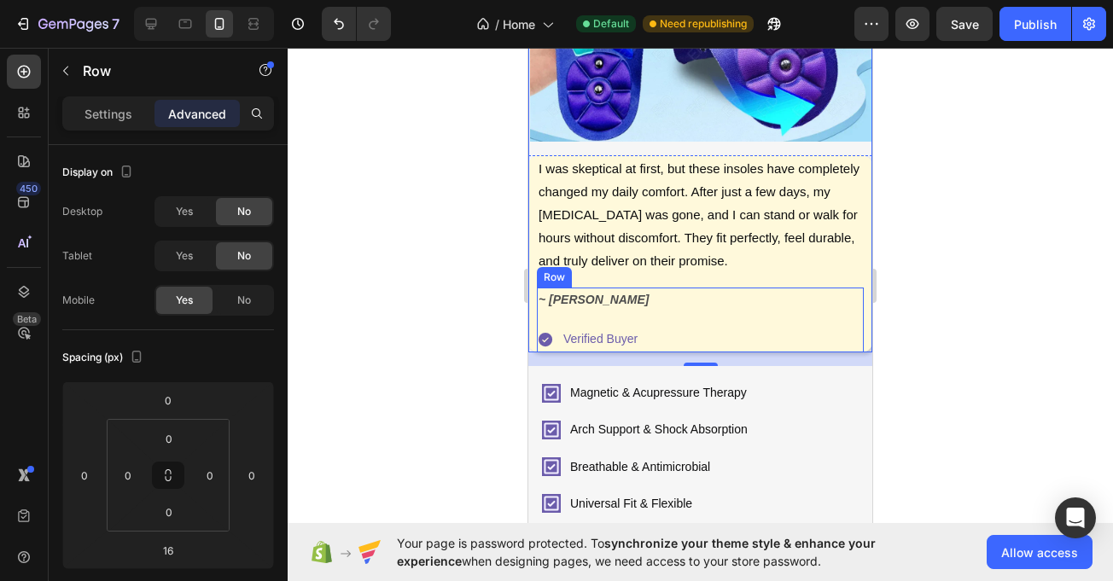
scroll to position [685, 0]
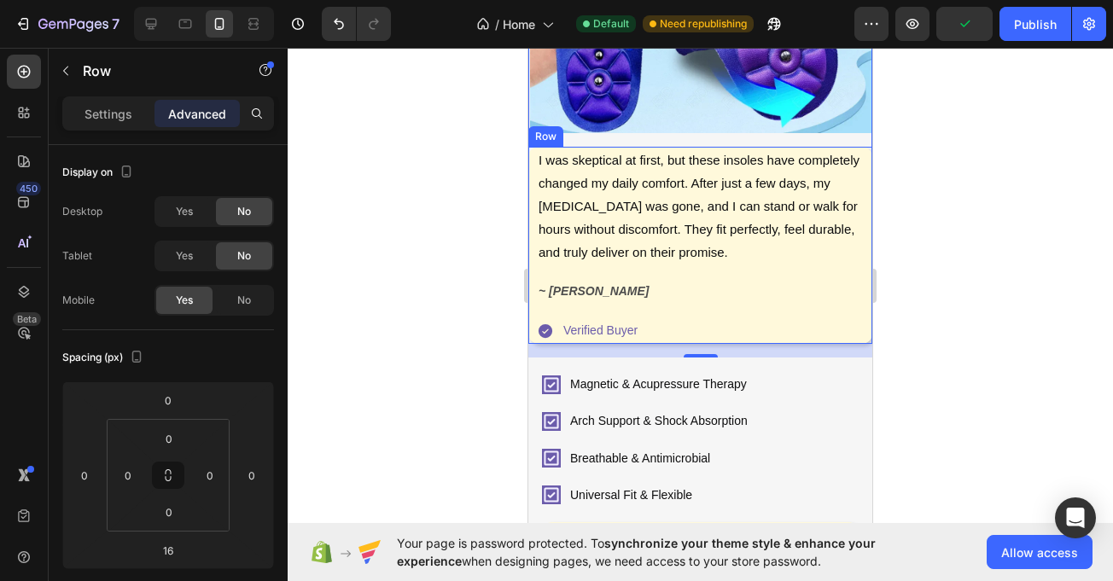
click at [535, 147] on div "I was skeptical at first, but these insoles have completely changed my daily co…" at bounding box center [700, 245] width 344 height 197
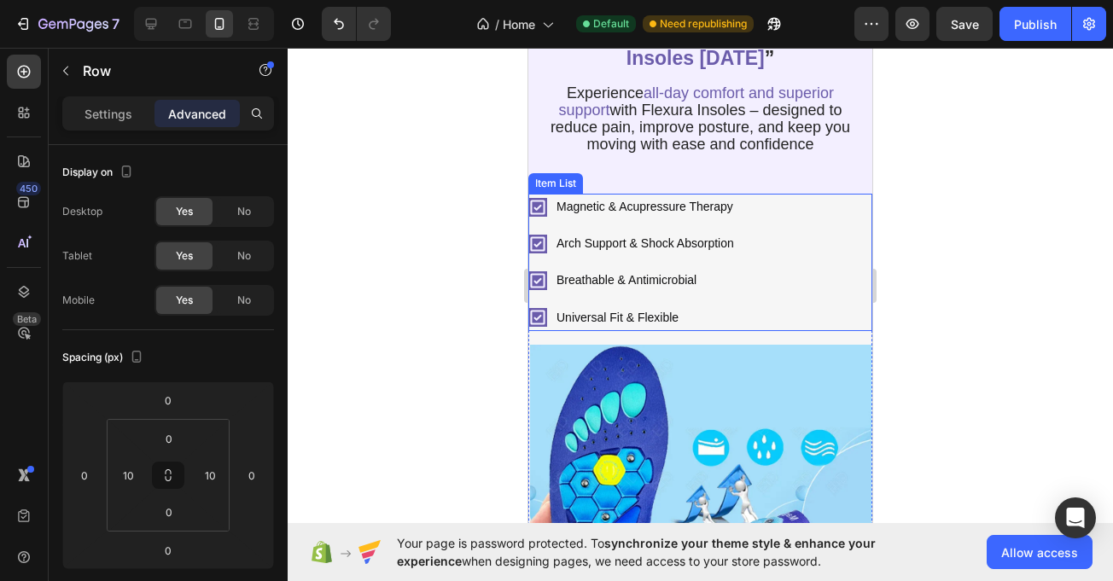
scroll to position [127, 0]
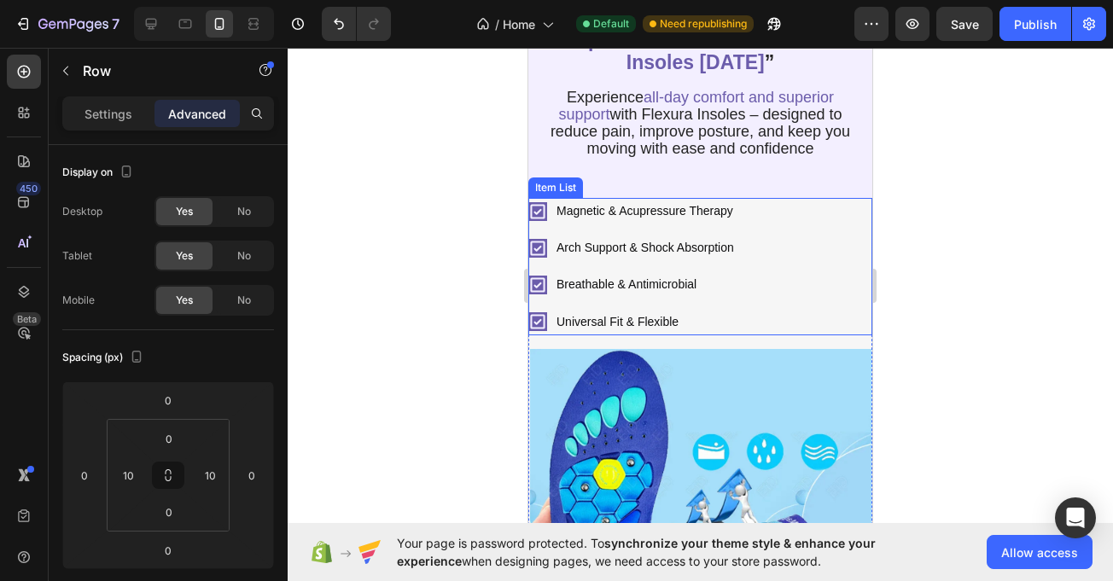
click at [855, 205] on div "Magnetic & Acupressure Therapy Arch Support & Shock Absorption Breathable & Ant…" at bounding box center [700, 266] width 344 height 137
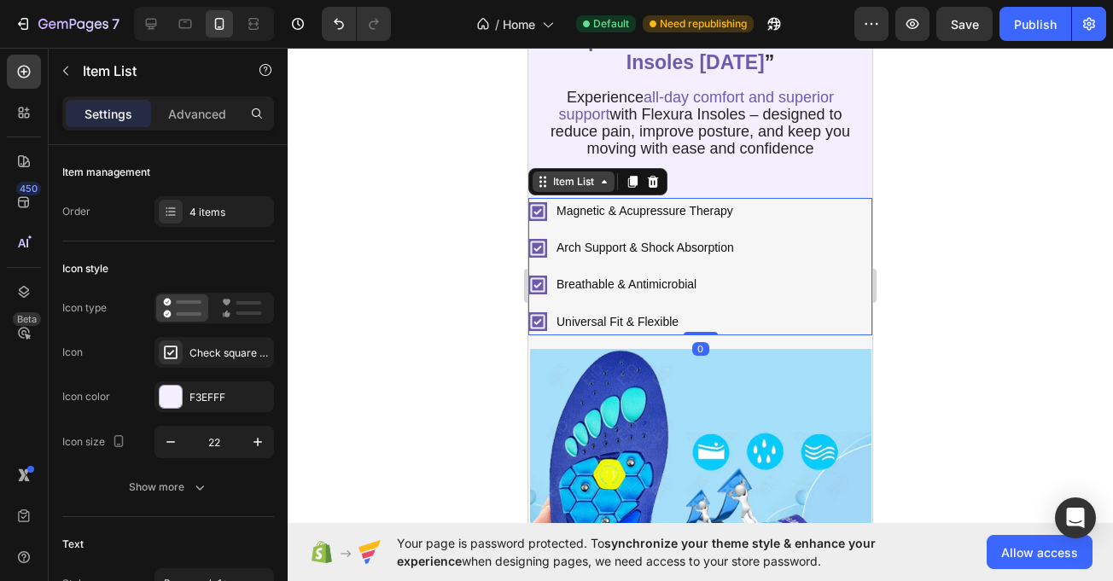
click at [598, 174] on div "Item List" at bounding box center [574, 181] width 48 height 15
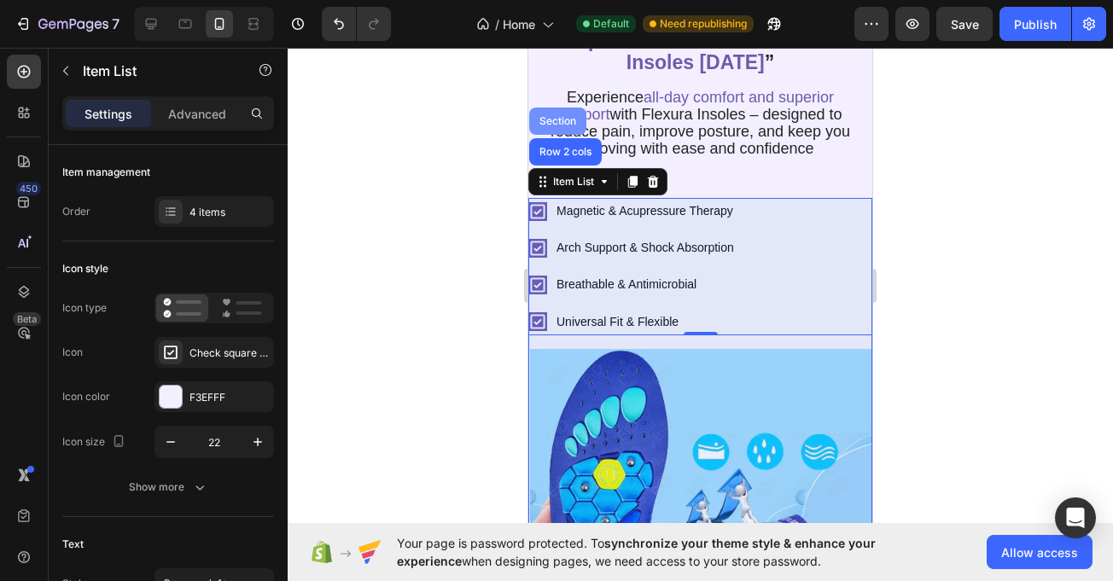
click at [563, 144] on div "Row 2 cols" at bounding box center [565, 151] width 73 height 27
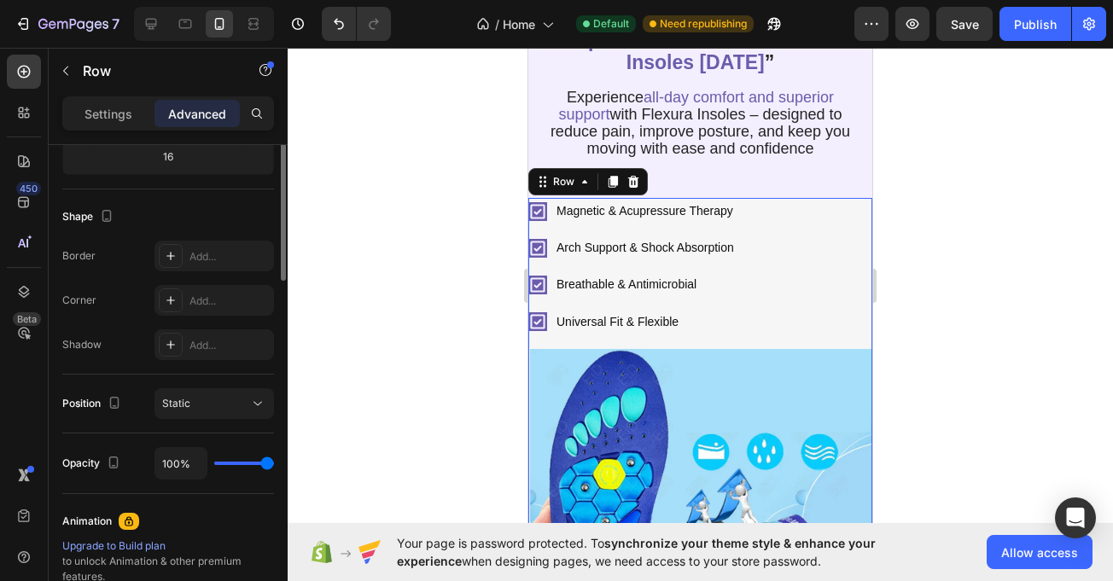
scroll to position [135, 0]
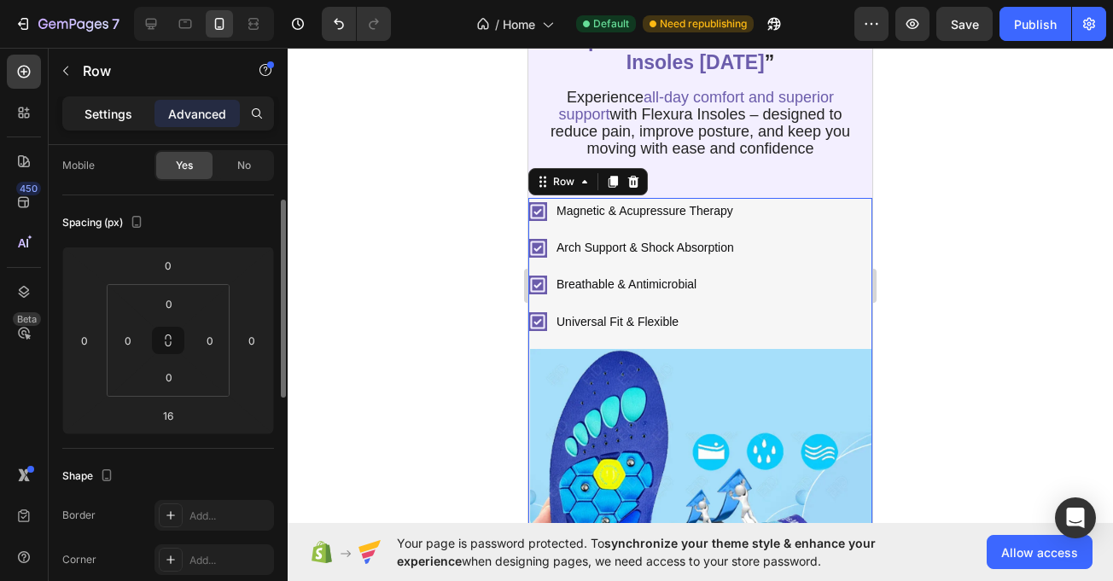
click at [114, 121] on p "Settings" at bounding box center [109, 114] width 48 height 18
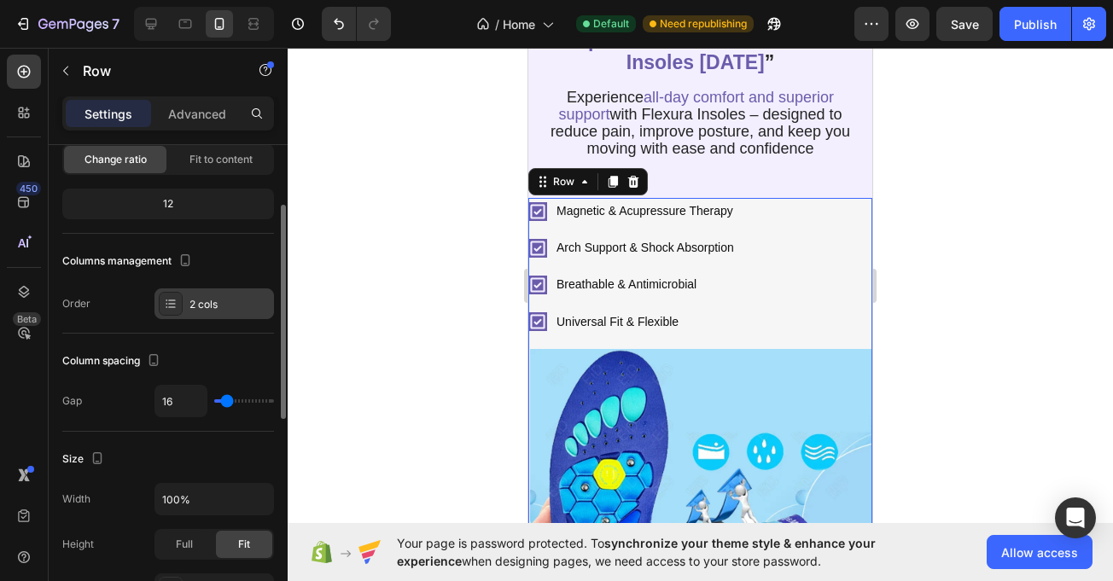
click at [216, 295] on div "2 cols" at bounding box center [215, 304] width 120 height 31
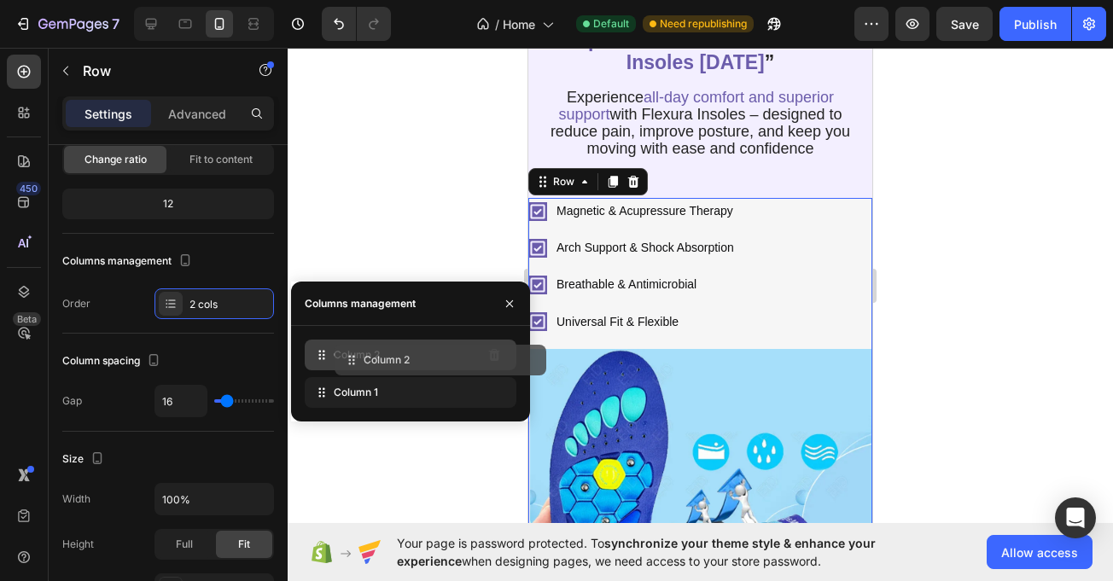
drag, startPoint x: 350, startPoint y: 393, endPoint x: 374, endPoint y: 359, distance: 41.0
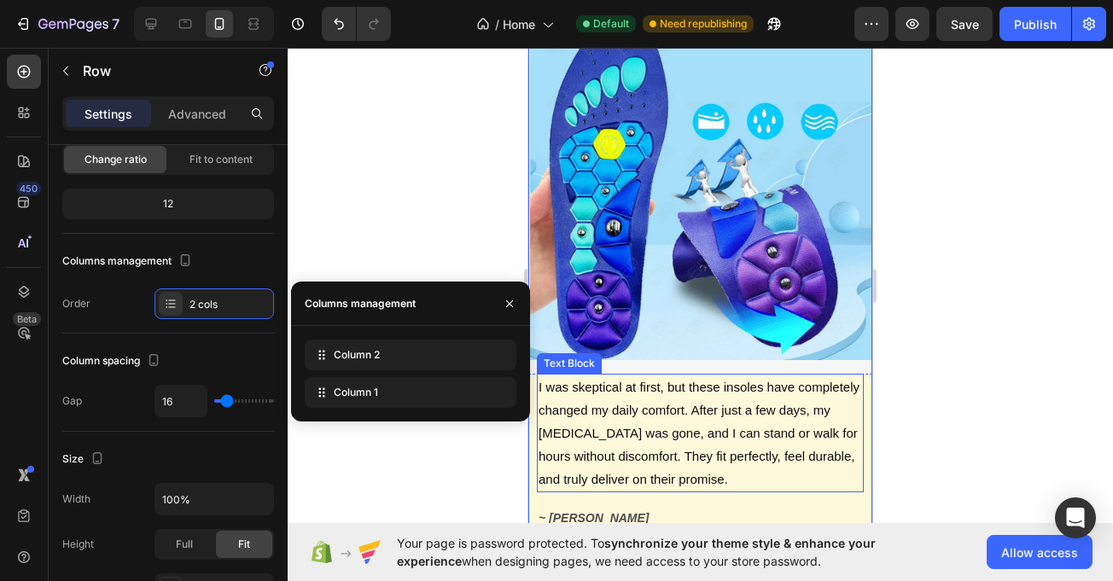
scroll to position [320, 0]
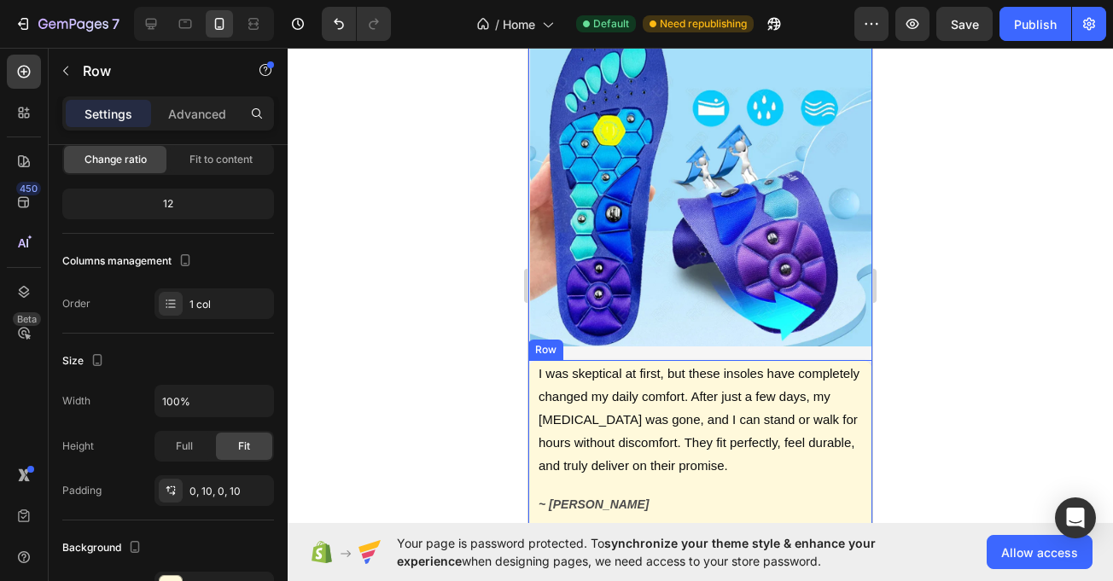
click at [533, 375] on div "I was skeptical at first, but these insoles have completely changed my daily co…" at bounding box center [700, 458] width 344 height 197
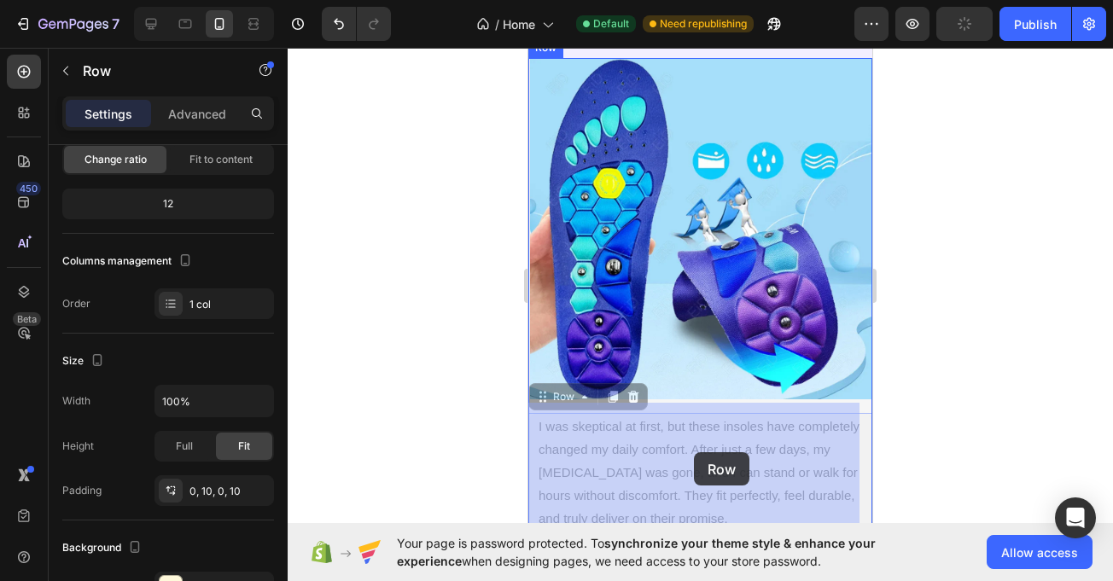
scroll to position [284, 0]
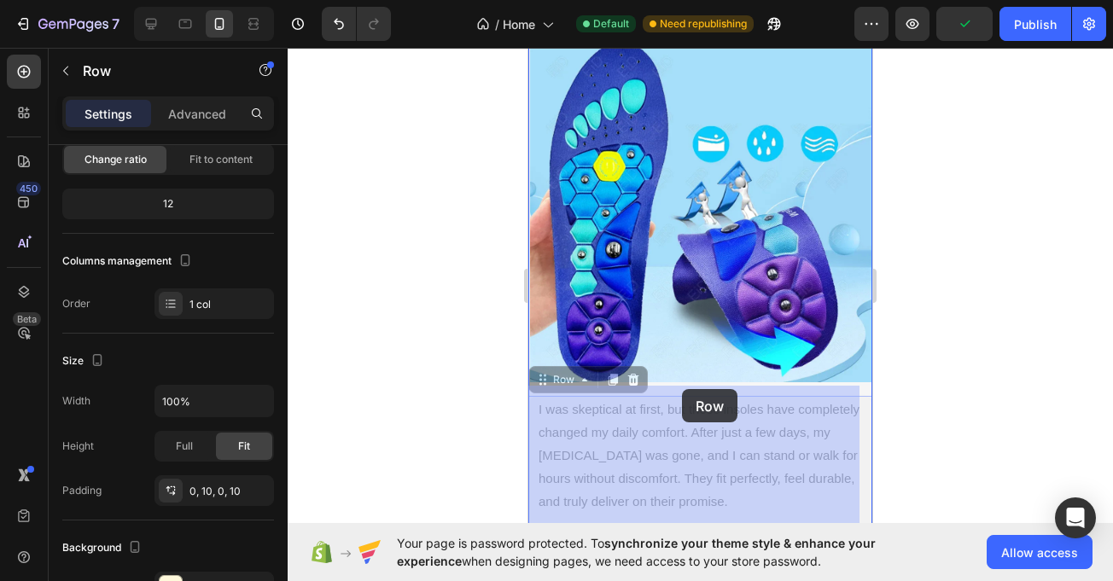
drag, startPoint x: 551, startPoint y: 336, endPoint x: 682, endPoint y: 389, distance: 141.7
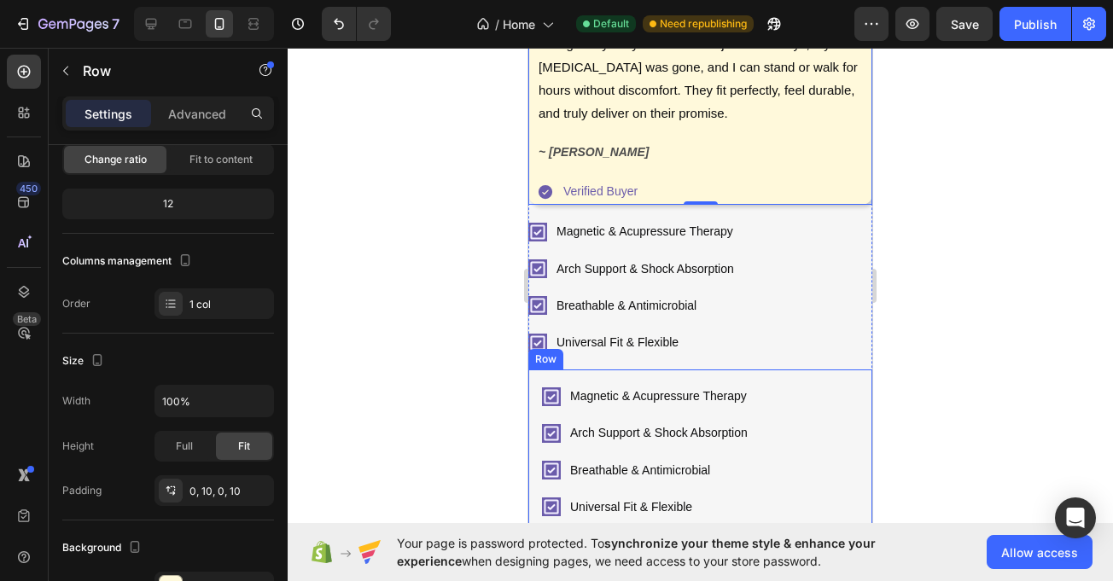
scroll to position [672, 0]
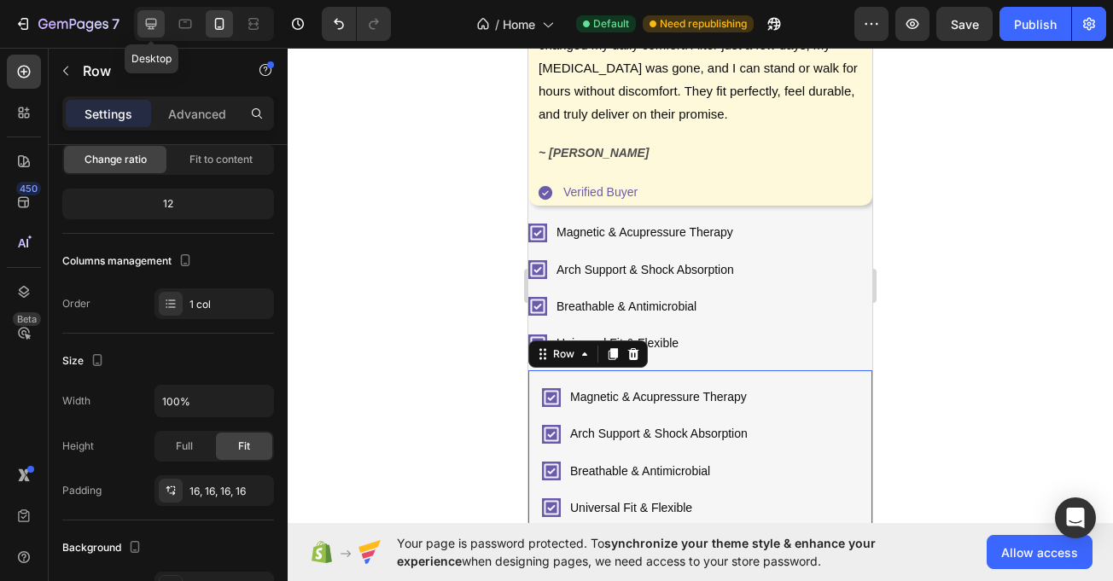
click at [153, 13] on div at bounding box center [150, 23] width 27 height 27
type input "1200"
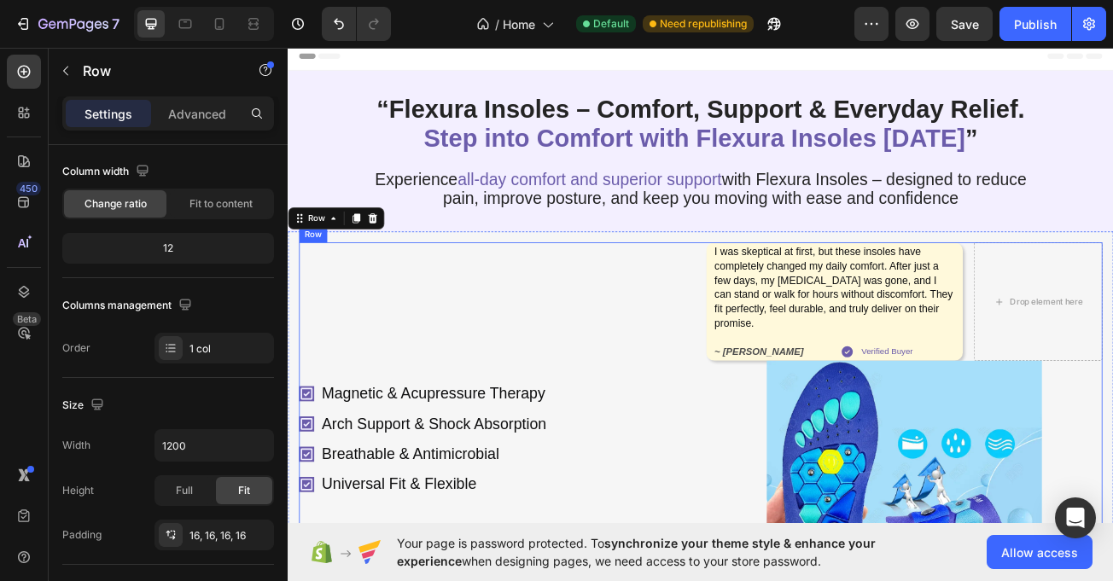
scroll to position [212, 0]
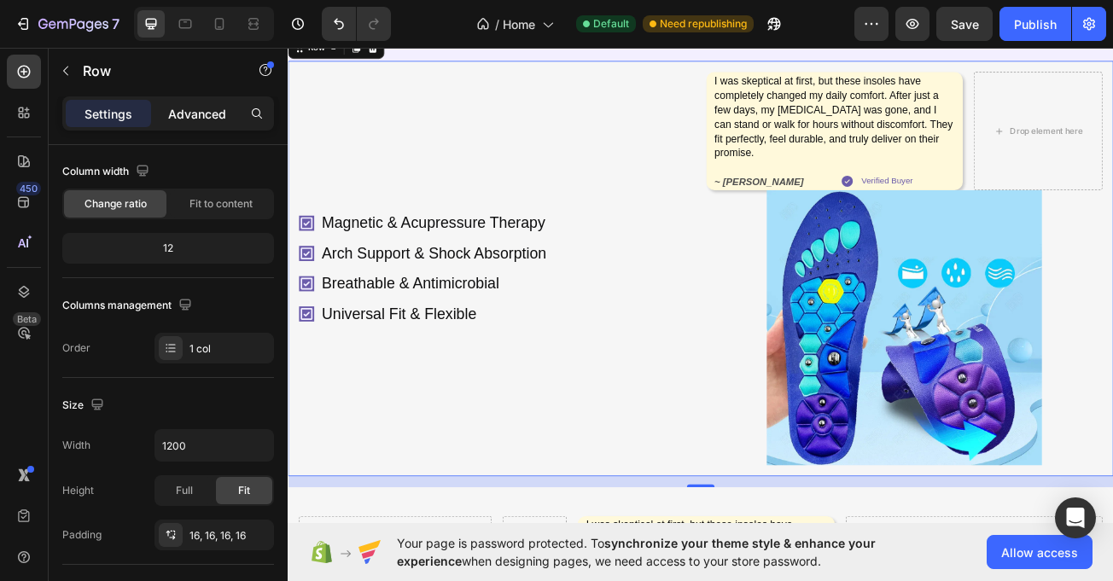
click at [207, 112] on p "Advanced" at bounding box center [197, 114] width 58 height 18
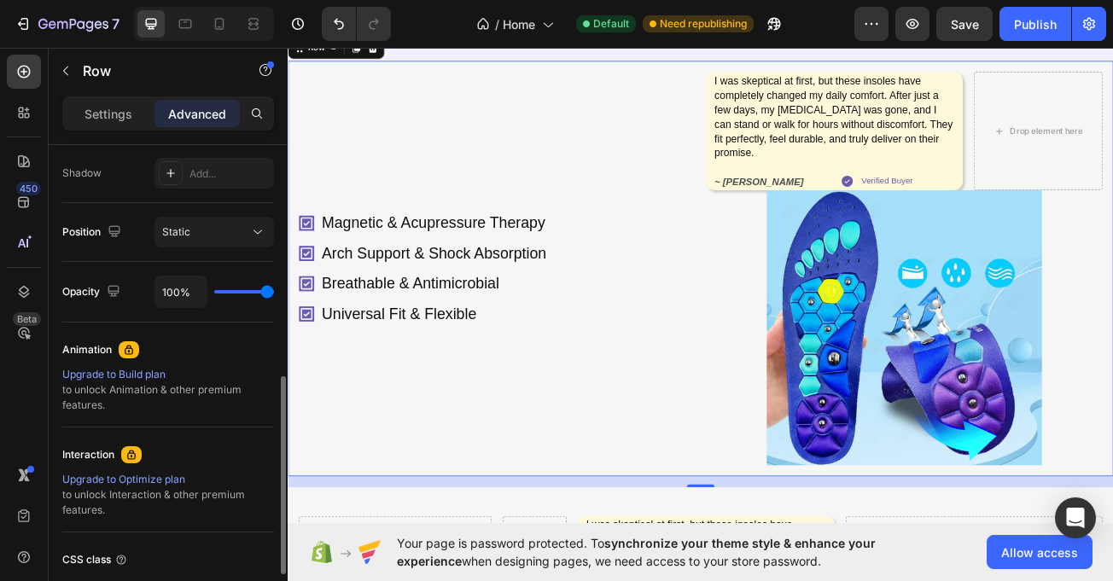
scroll to position [0, 0]
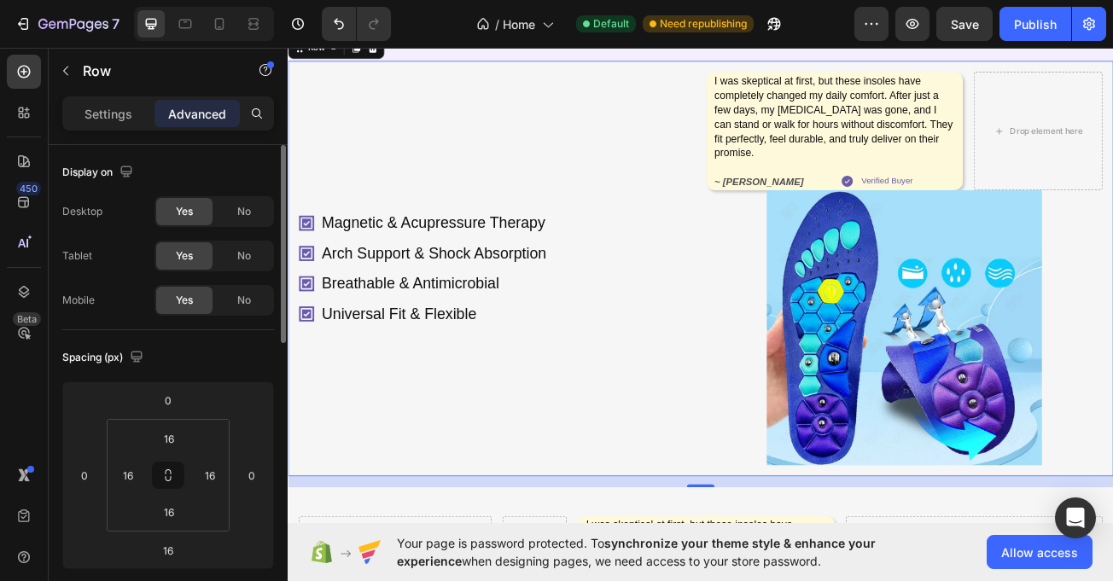
drag, startPoint x: 227, startPoint y: 312, endPoint x: 231, endPoint y: 321, distance: 9.2
click at [231, 312] on div "No" at bounding box center [244, 300] width 56 height 27
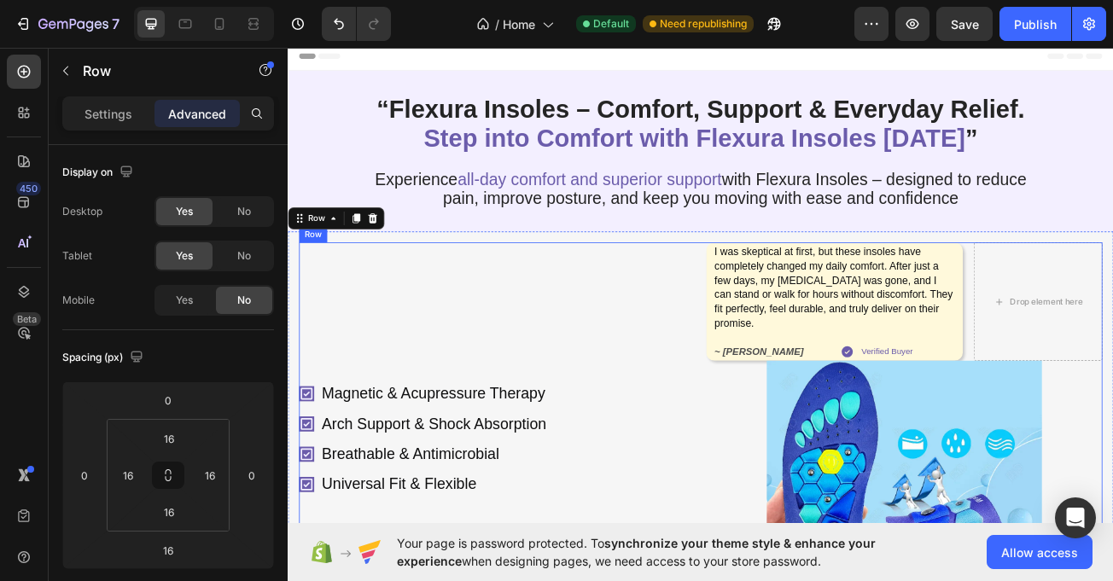
click at [301, 365] on div "Magnetic & Acupressure Therapy Arch Support & Shock Absorption Breathable & Ant…" at bounding box center [547, 534] width 492 height 488
click at [295, 365] on div "Magnetic & Acupressure Therapy Arch Support & Shock Absorption Breathable & Ant…" at bounding box center [800, 535] width 1025 height 516
click at [189, 306] on span "Yes" at bounding box center [184, 300] width 17 height 15
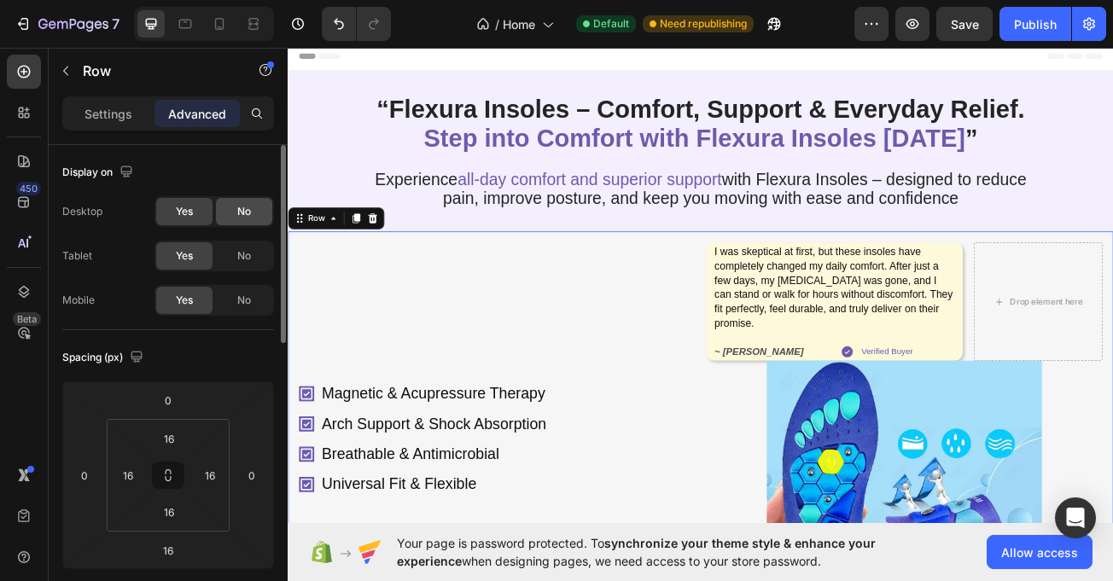
drag, startPoint x: 231, startPoint y: 265, endPoint x: 239, endPoint y: 217, distance: 48.6
click at [233, 259] on div "No" at bounding box center [244, 255] width 56 height 27
click at [239, 213] on span "No" at bounding box center [244, 211] width 14 height 15
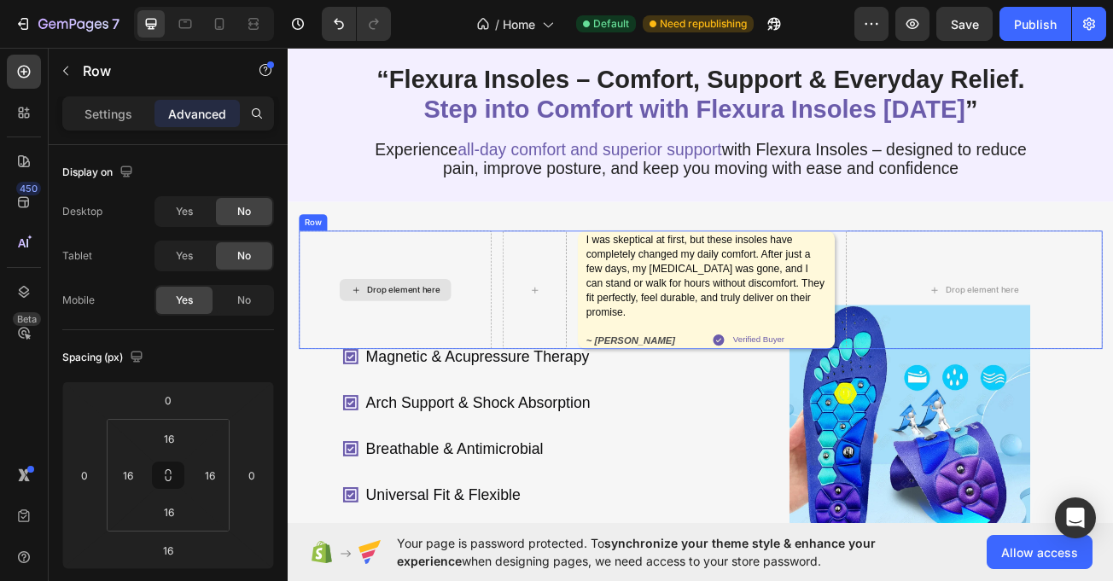
scroll to position [34, 0]
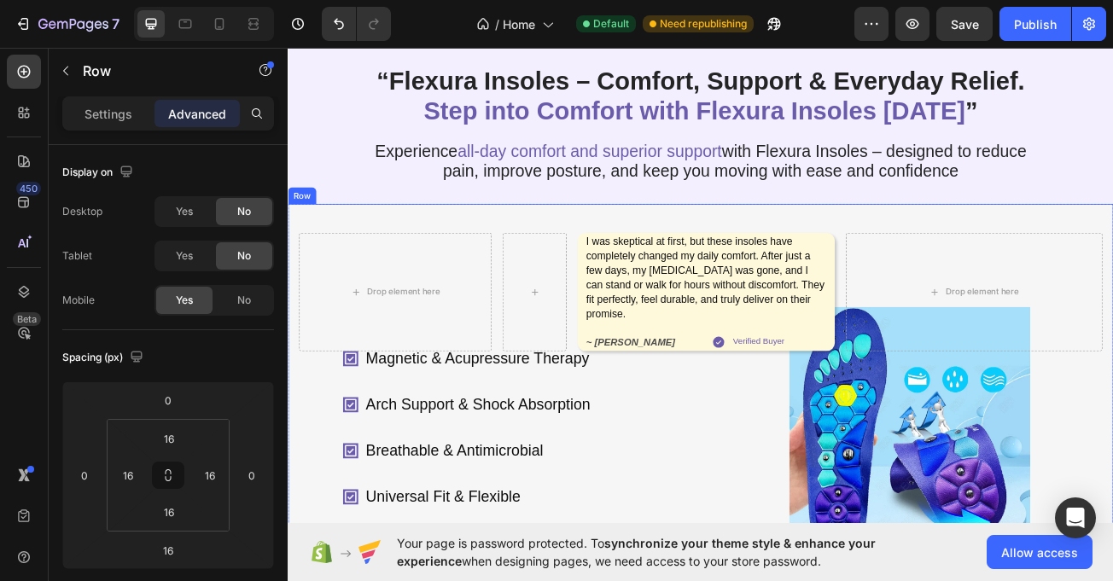
click at [298, 394] on div "Magnetic & Acupressure Therapy Arch Support & Shock Absorption Breathable & Ant…" at bounding box center [800, 455] width 1025 height 427
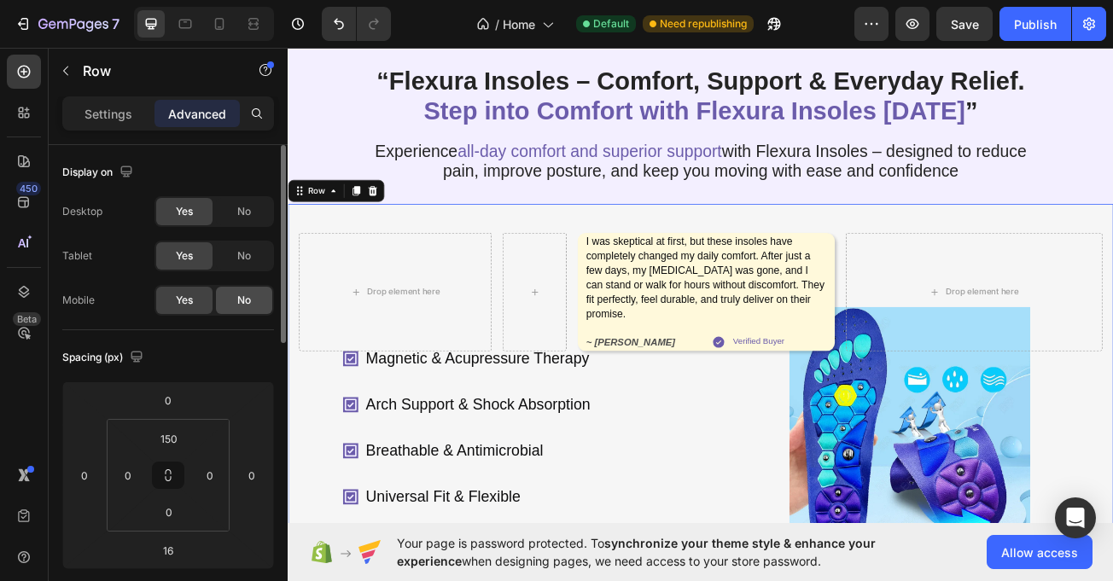
click at [248, 303] on span "No" at bounding box center [244, 300] width 14 height 15
click at [228, 16] on icon at bounding box center [219, 23] width 17 height 17
type input "40"
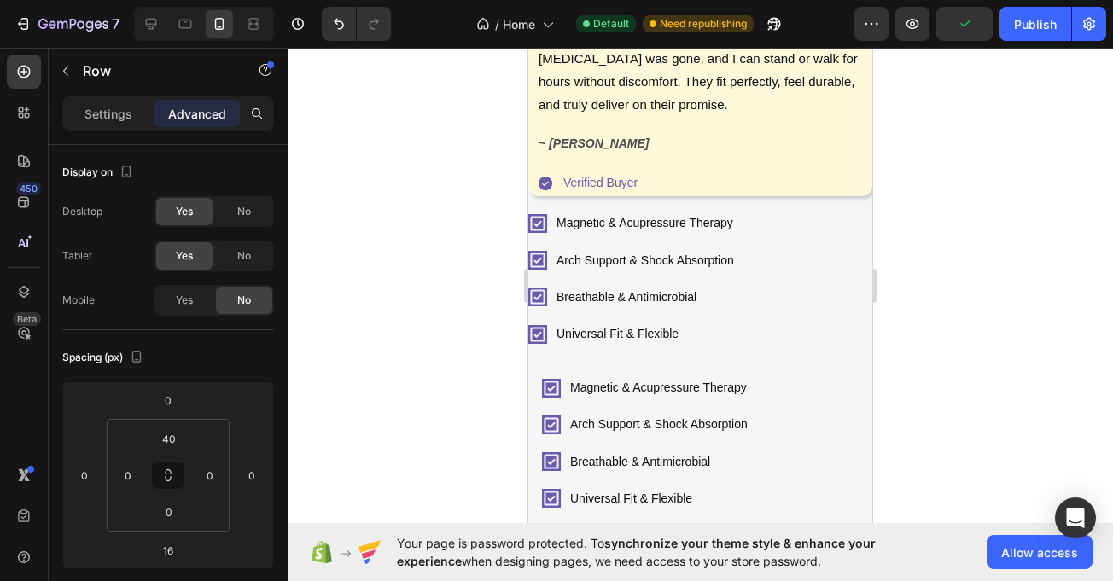
scroll to position [728, 0]
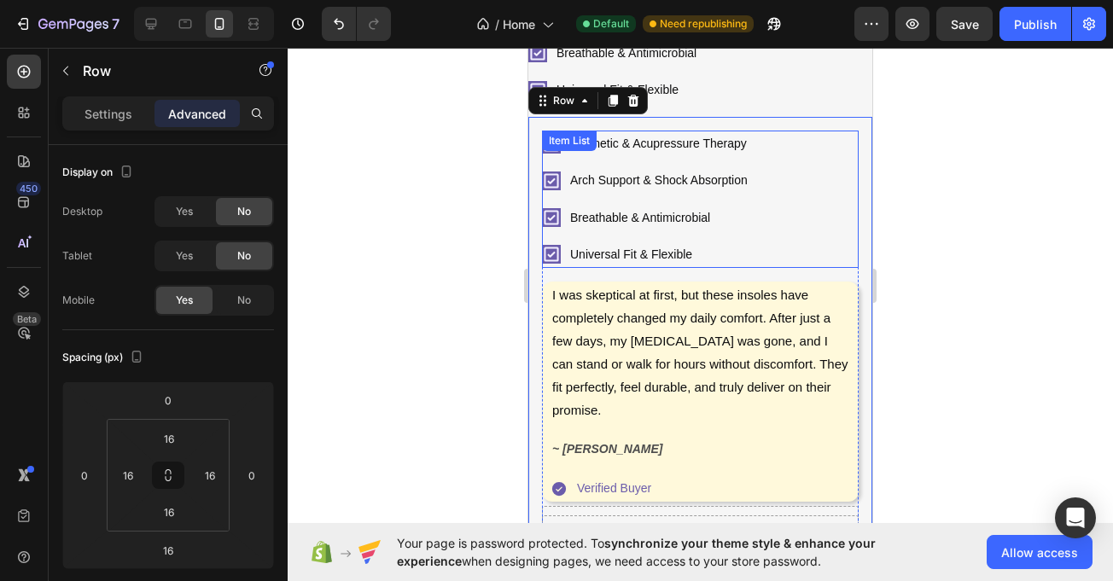
scroll to position [911, 0]
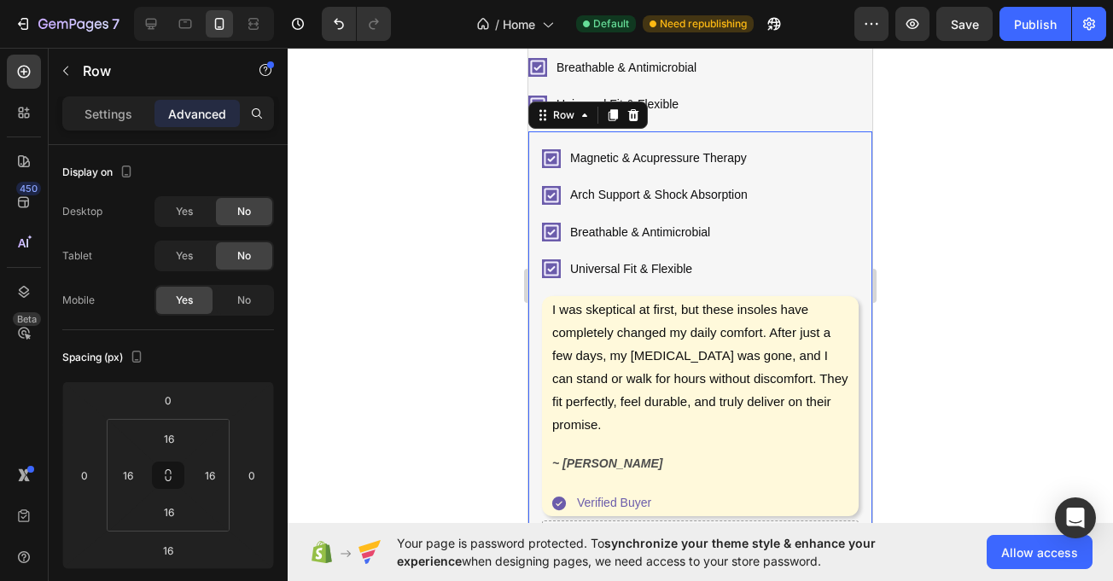
click at [538, 136] on div "Magnetic & Acupressure Therapy Arch Support & Shock Absorption Breathable & Ant…" at bounding box center [700, 521] width 344 height 780
click at [189, 240] on div "Desktop Yes No Tablet Yes No Mobile Yes No" at bounding box center [168, 256] width 212 height 120
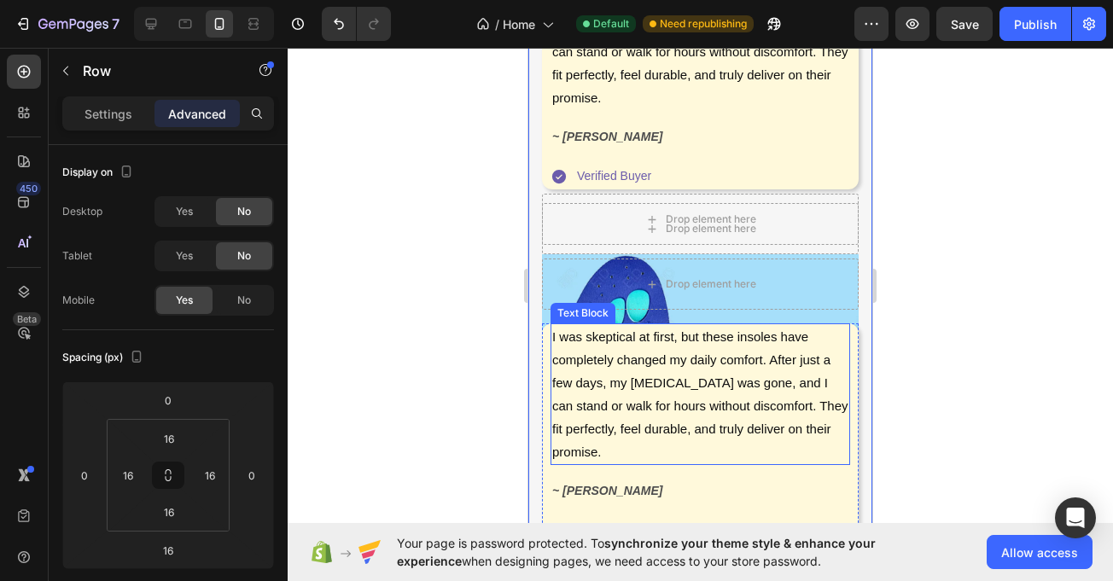
scroll to position [1287, 0]
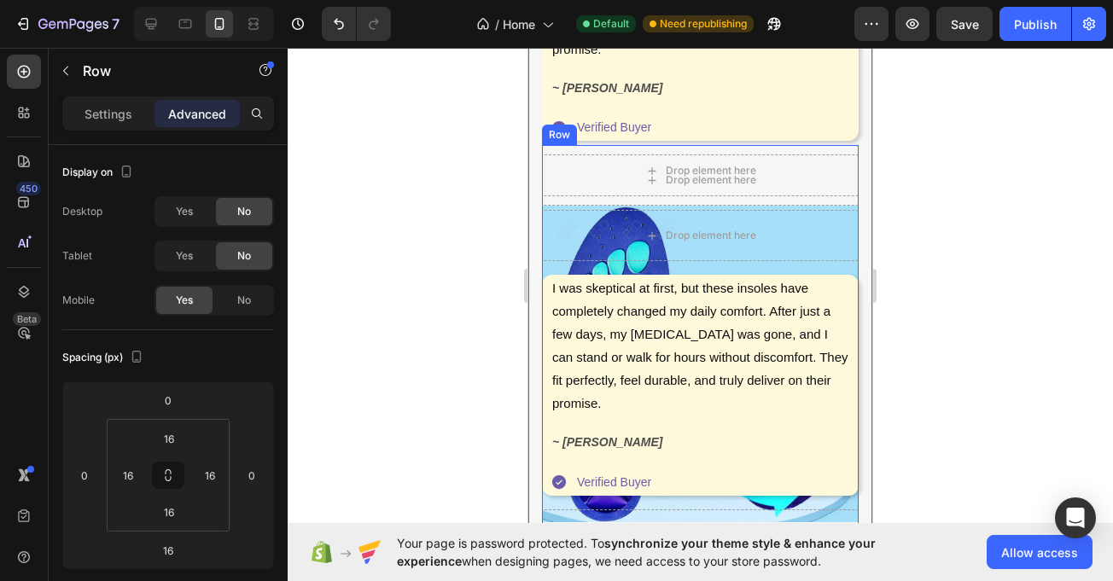
click at [547, 210] on div "Drop element here" at bounding box center [700, 235] width 317 height 51
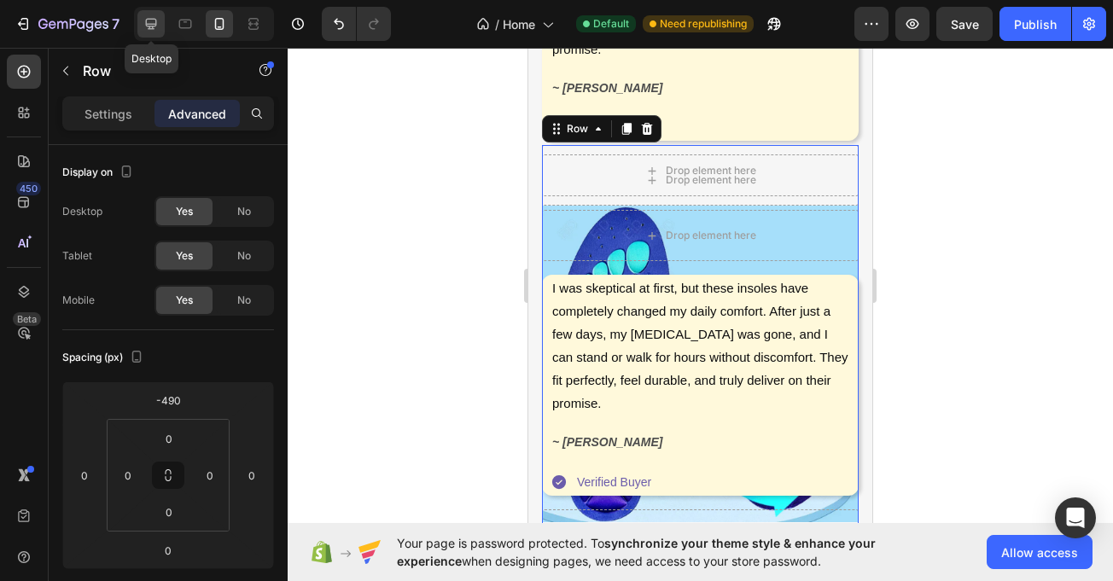
click at [153, 25] on icon at bounding box center [151, 24] width 11 height 11
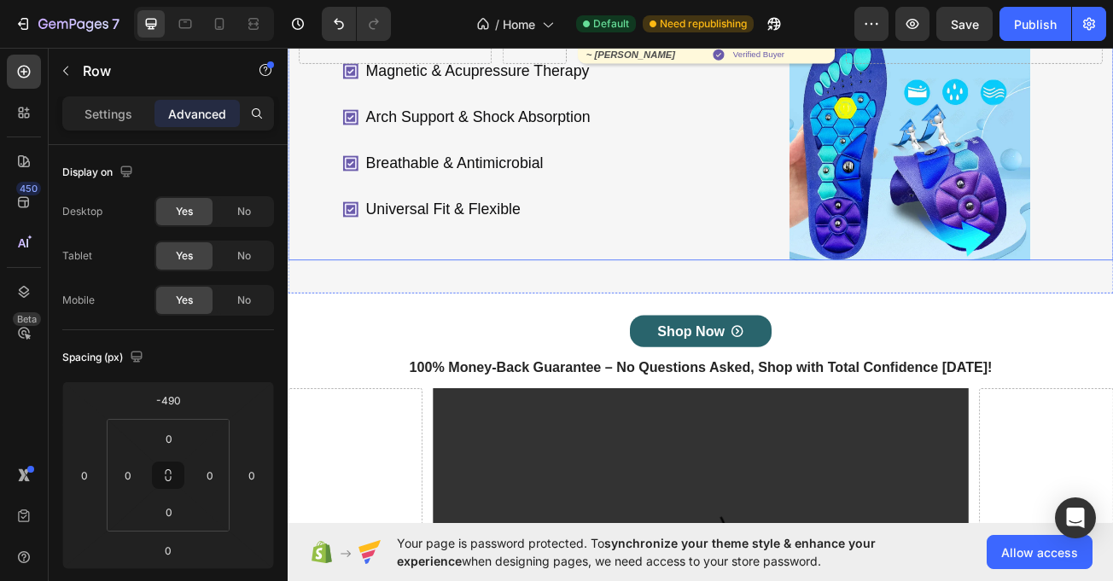
scroll to position [444, 0]
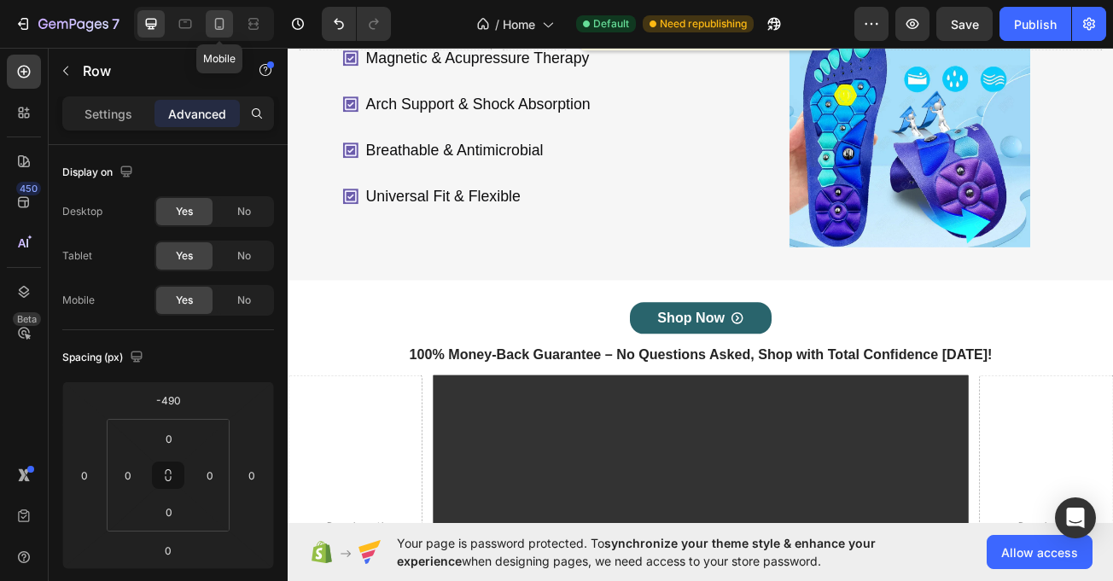
click at [213, 13] on div at bounding box center [219, 23] width 27 height 27
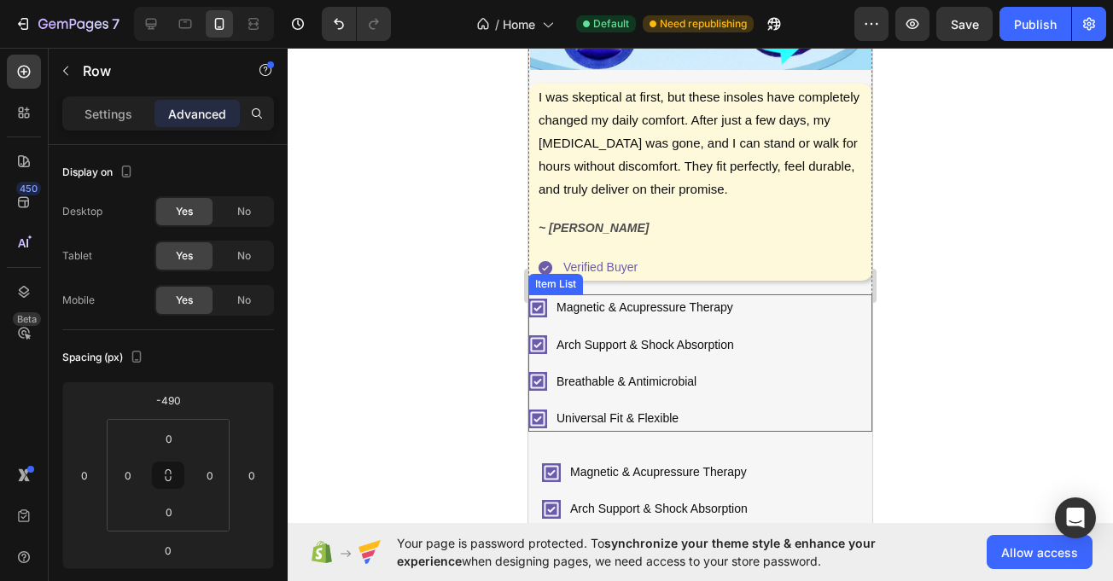
scroll to position [589, 0]
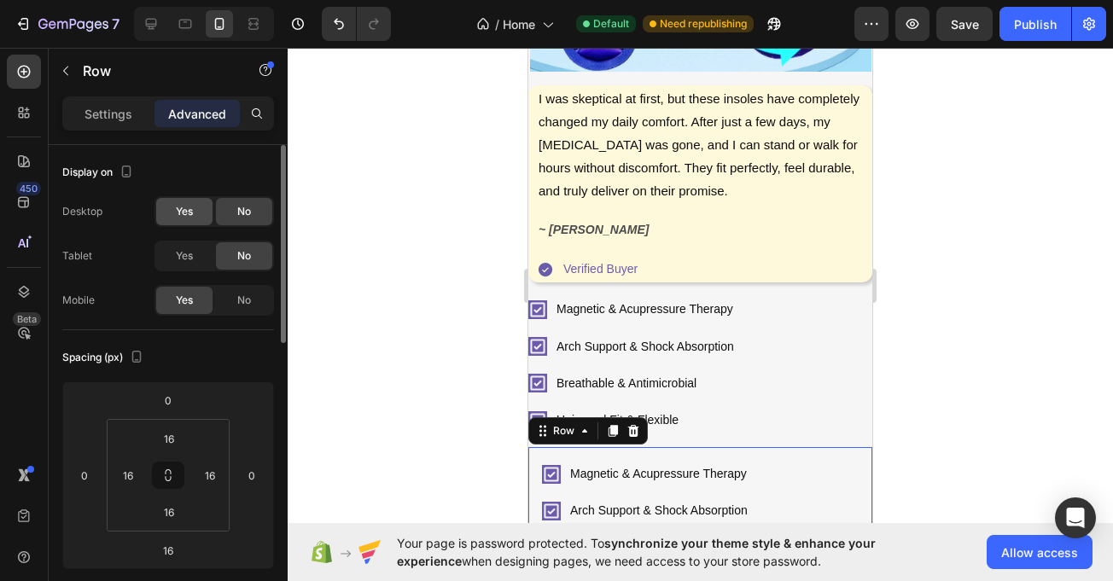
drag, startPoint x: 165, startPoint y: 252, endPoint x: 185, endPoint y: 216, distance: 41.3
click at [165, 249] on div "Yes" at bounding box center [184, 255] width 56 height 27
click at [183, 213] on span "Yes" at bounding box center [184, 211] width 17 height 15
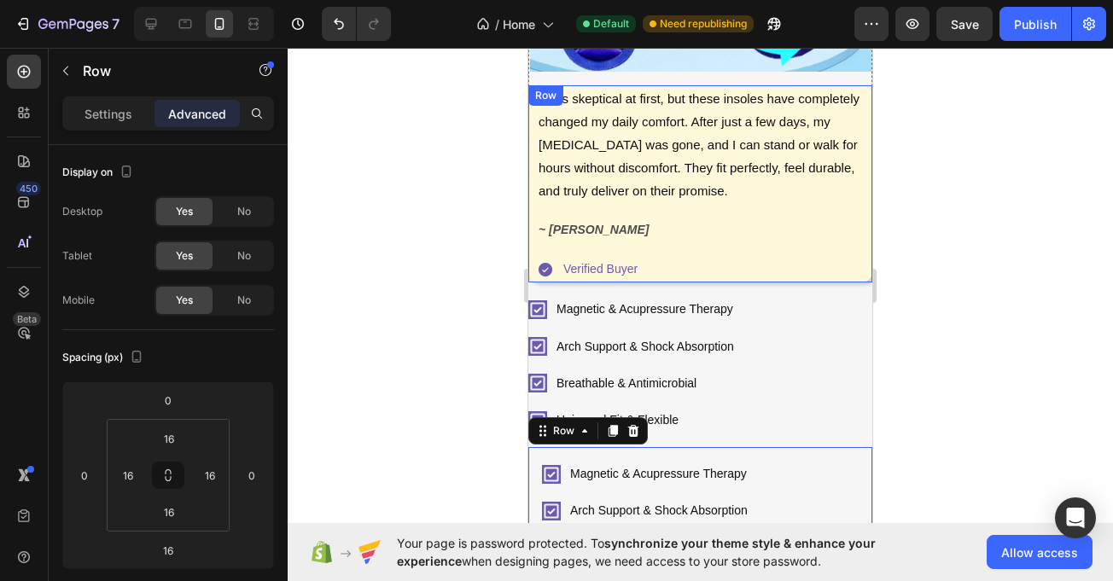
click at [529, 236] on div "I was skeptical at first, but these insoles have completely changed my daily co…" at bounding box center [700, 183] width 344 height 197
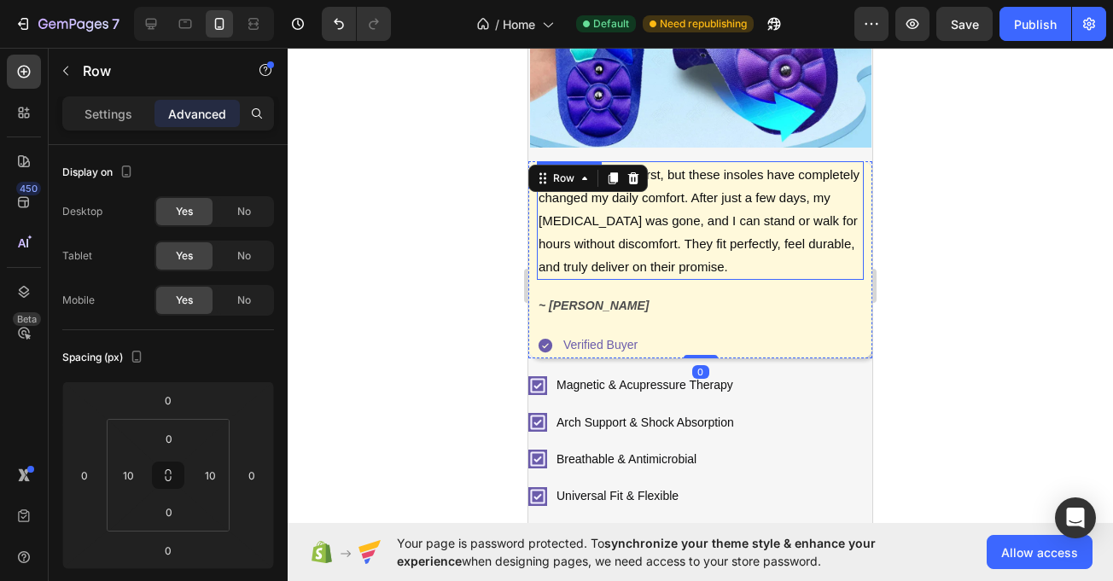
scroll to position [510, 0]
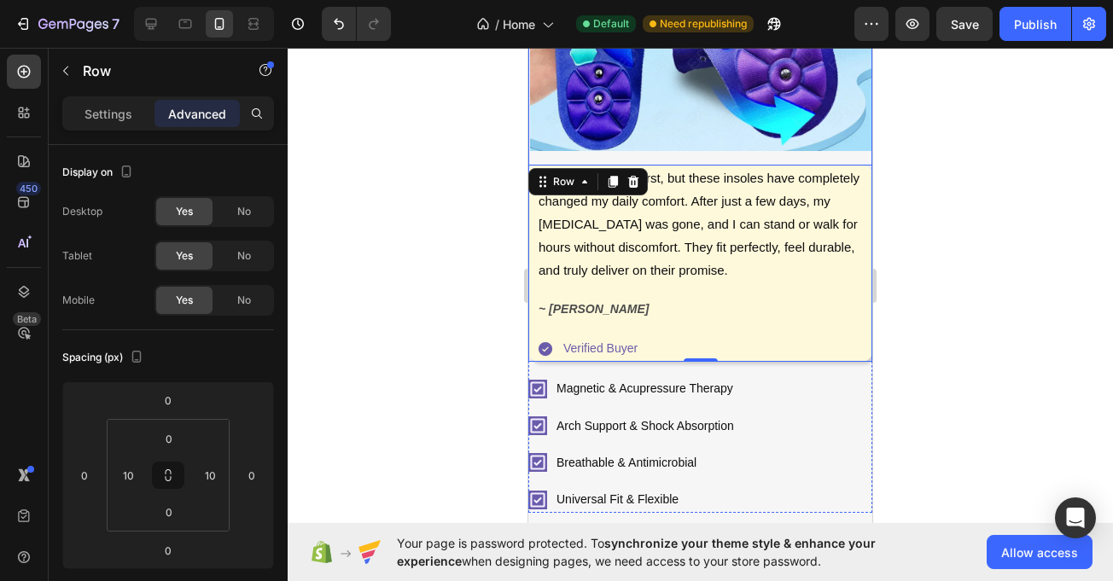
click at [858, 144] on div "I was skeptical at first, but these insoles have completely changed my daily co…" at bounding box center [700, 86] width 344 height 552
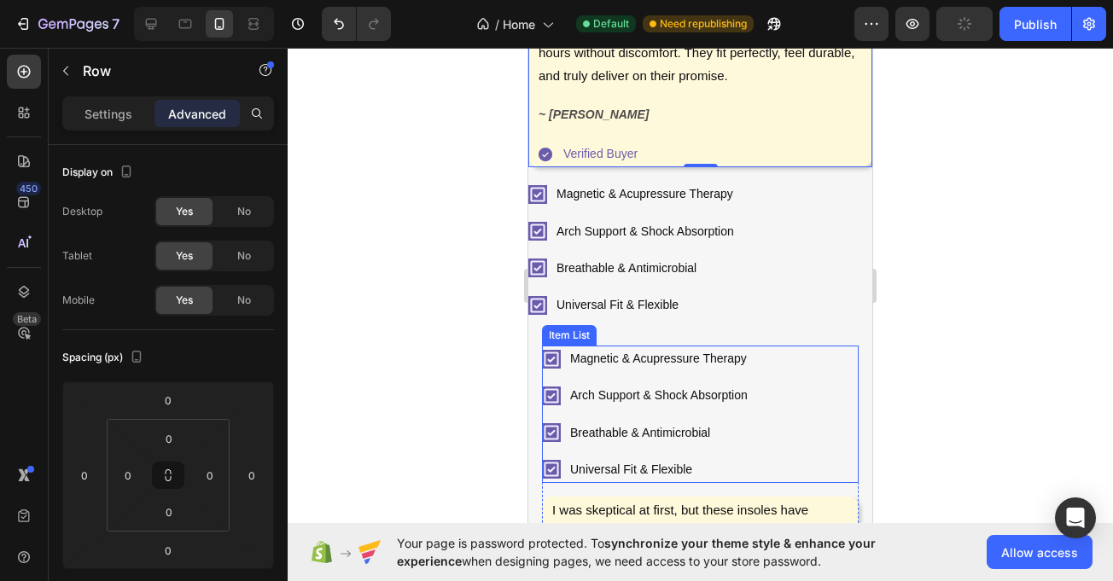
scroll to position [738, 0]
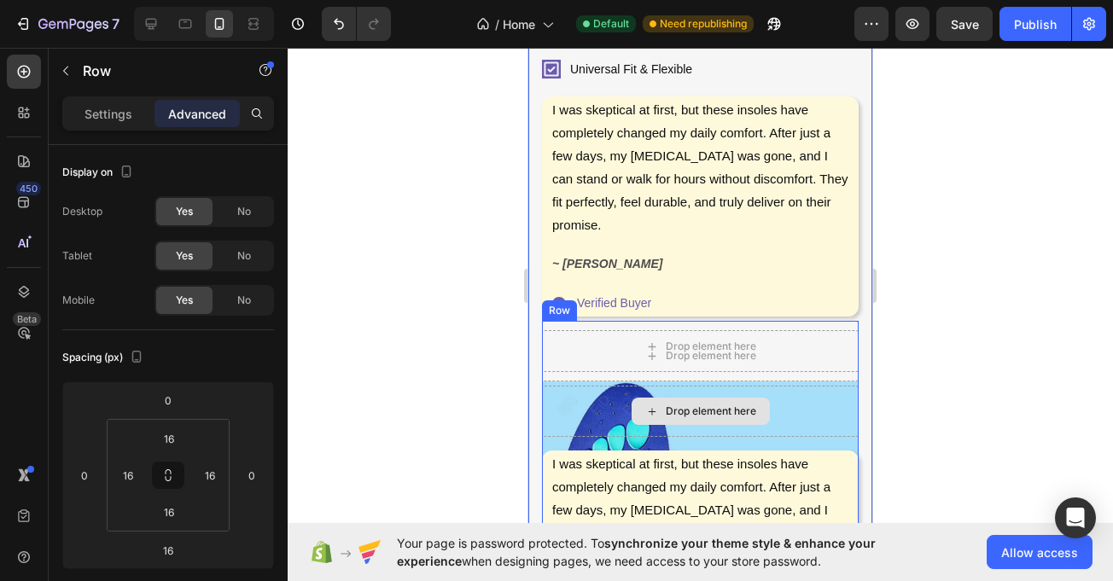
scroll to position [1101, 0]
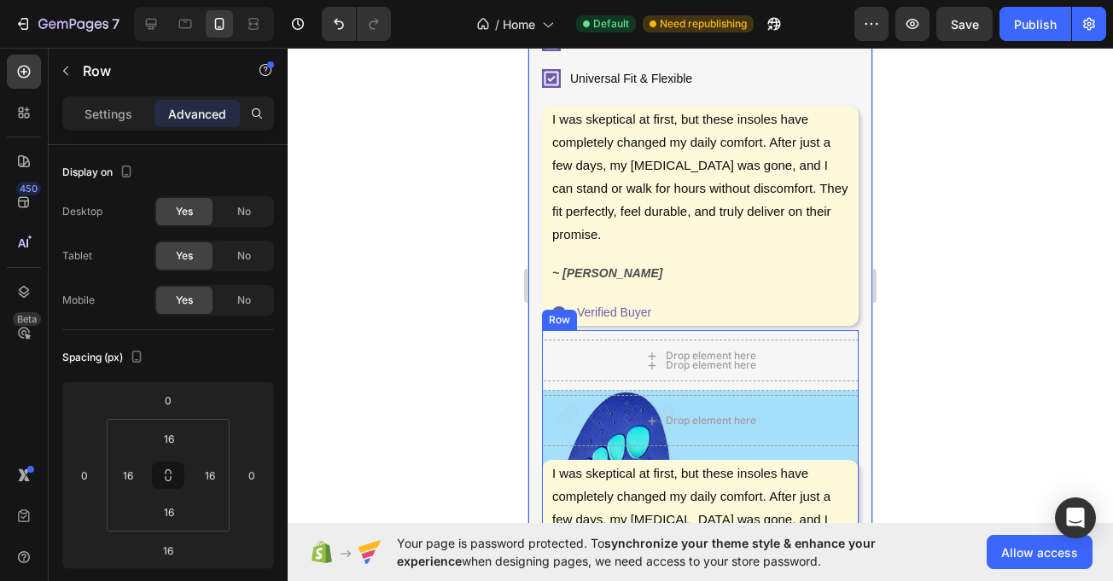
click at [564, 371] on div "Drop element here Drop element here I was skeptical at first, but these insoles…" at bounding box center [700, 537] width 317 height 415
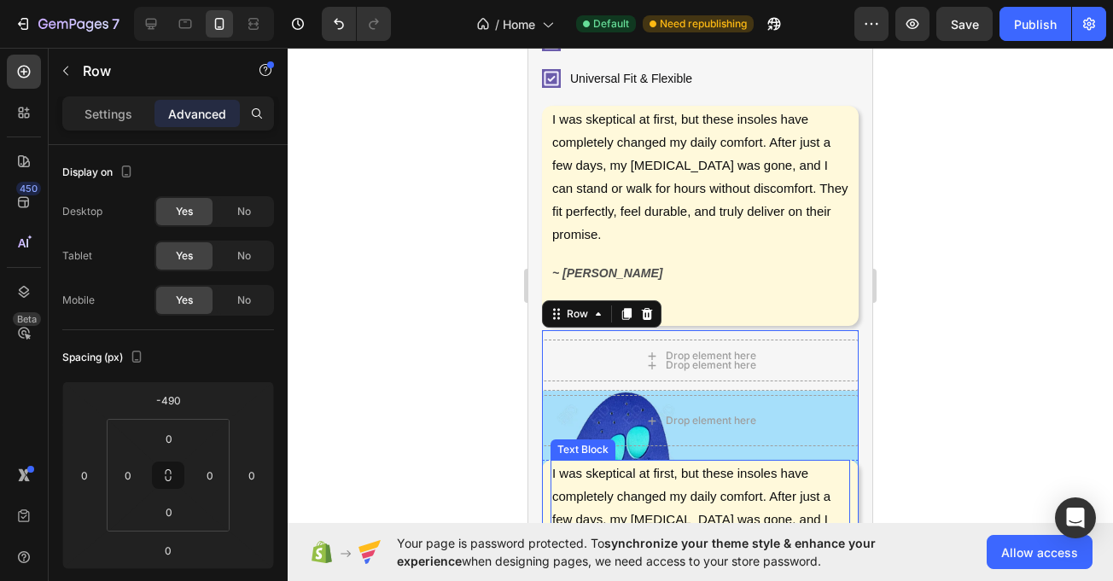
click at [612, 462] on p "I was skeptical at first, but these insoles have completely changed my daily co…" at bounding box center [700, 531] width 296 height 138
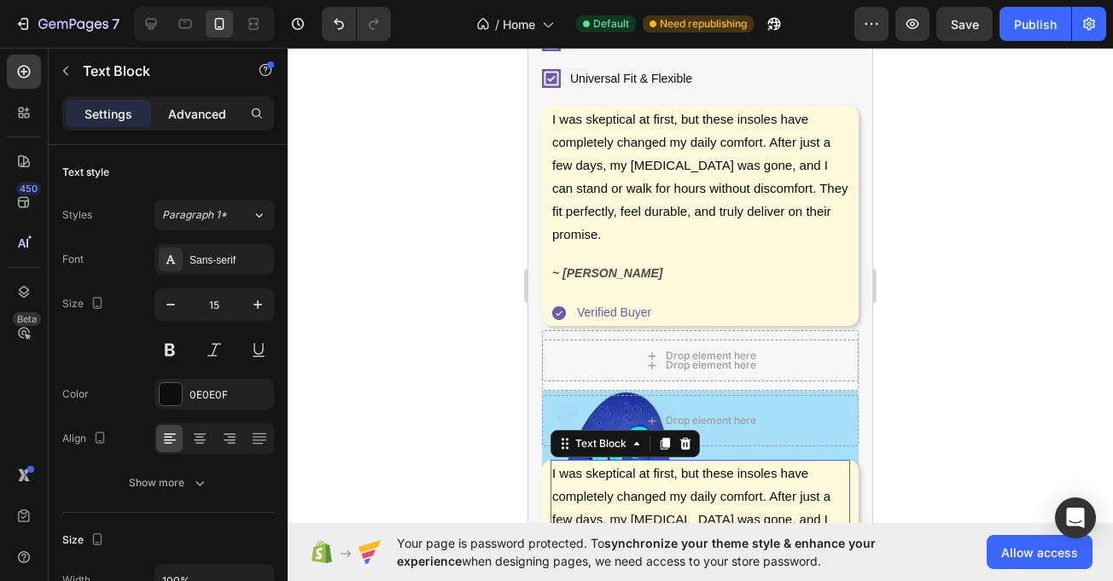
drag, startPoint x: 227, startPoint y: 100, endPoint x: 221, endPoint y: 112, distance: 13.4
click at [227, 106] on div "Advanced" at bounding box center [197, 113] width 85 height 27
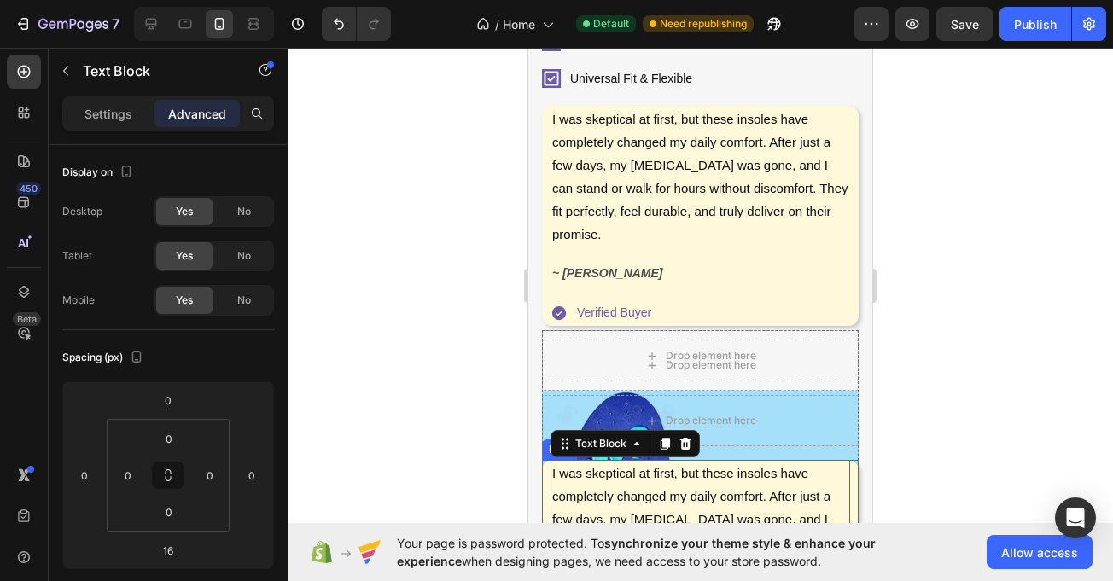
click at [544, 461] on div "I was skeptical at first, but these insoles have completely changed my daily co…" at bounding box center [700, 570] width 317 height 220
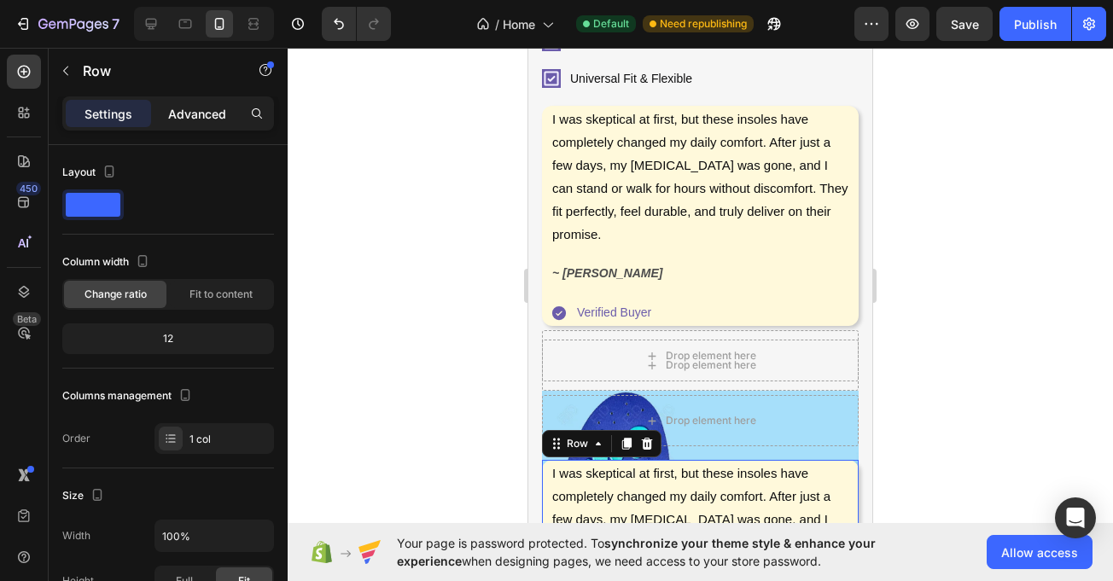
click at [206, 126] on div "Advanced" at bounding box center [197, 113] width 85 height 27
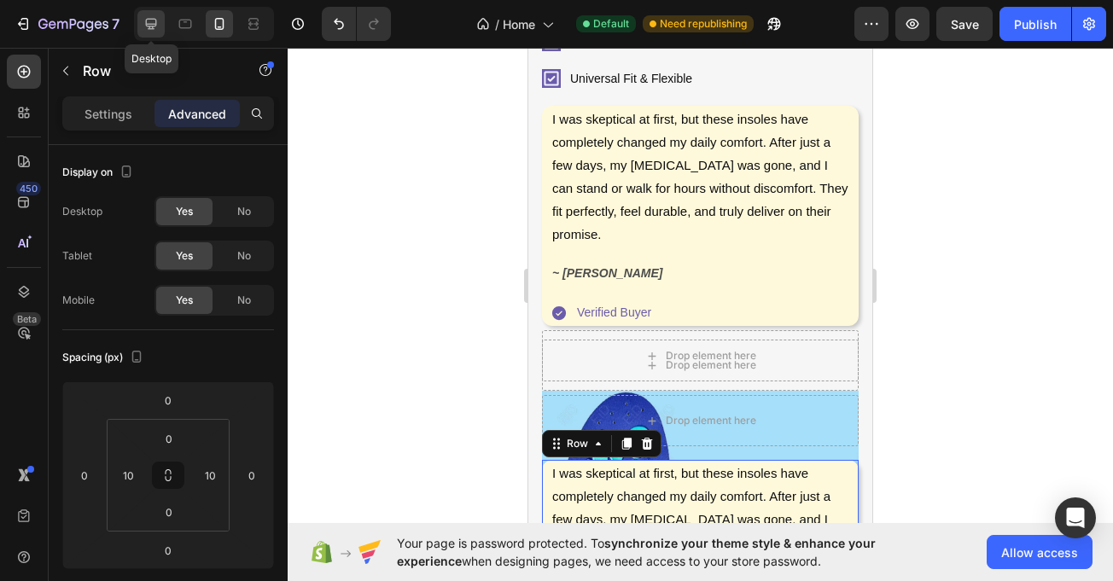
click at [159, 22] on icon at bounding box center [151, 23] width 17 height 17
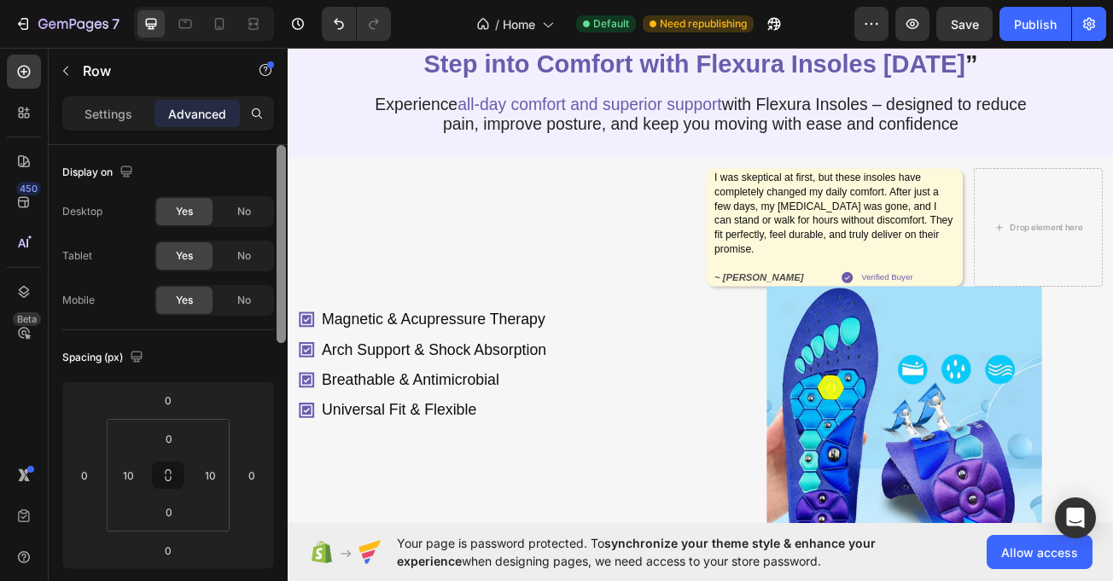
scroll to position [114, 0]
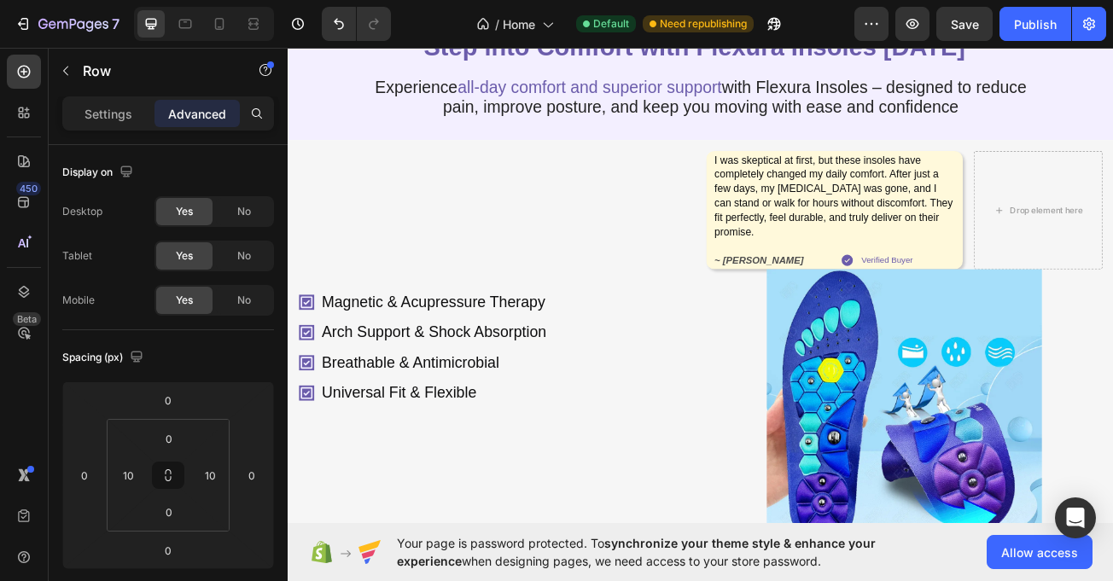
click at [203, 22] on div at bounding box center [204, 24] width 140 height 34
click at [209, 25] on div at bounding box center [219, 23] width 27 height 27
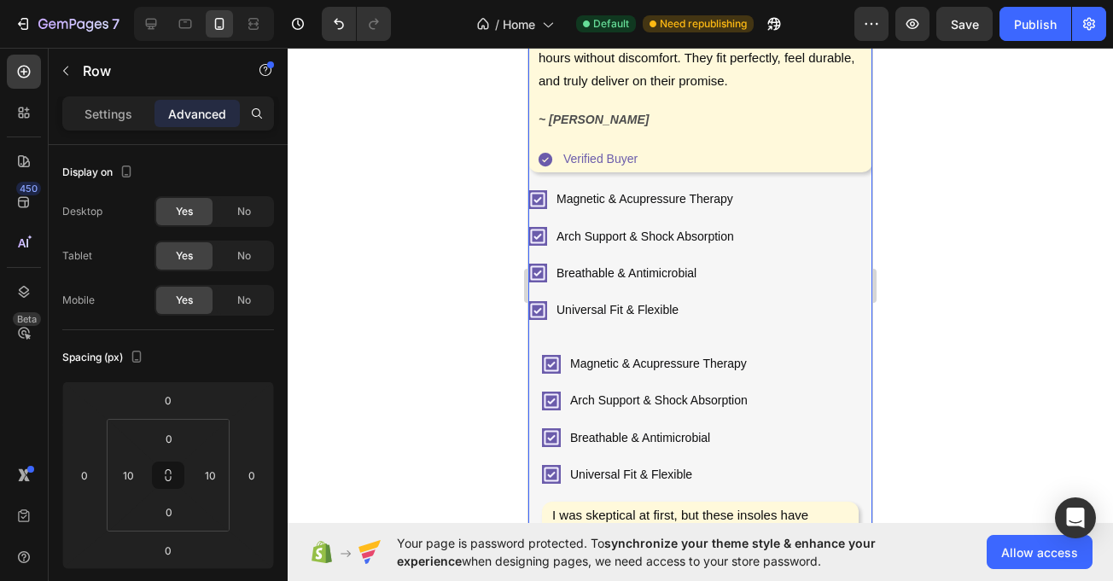
scroll to position [680, 0]
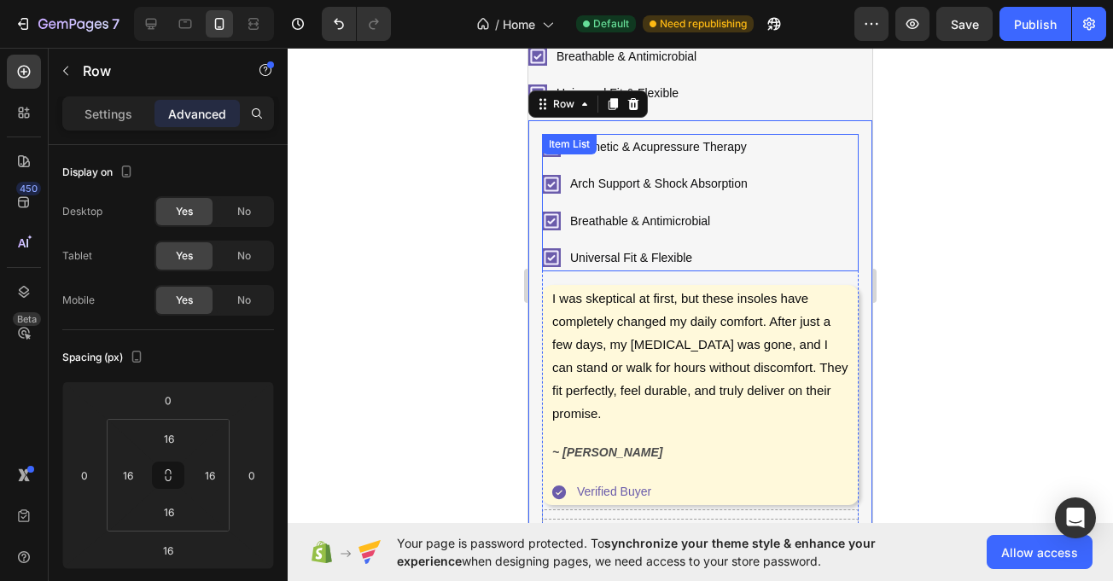
scroll to position [919, 0]
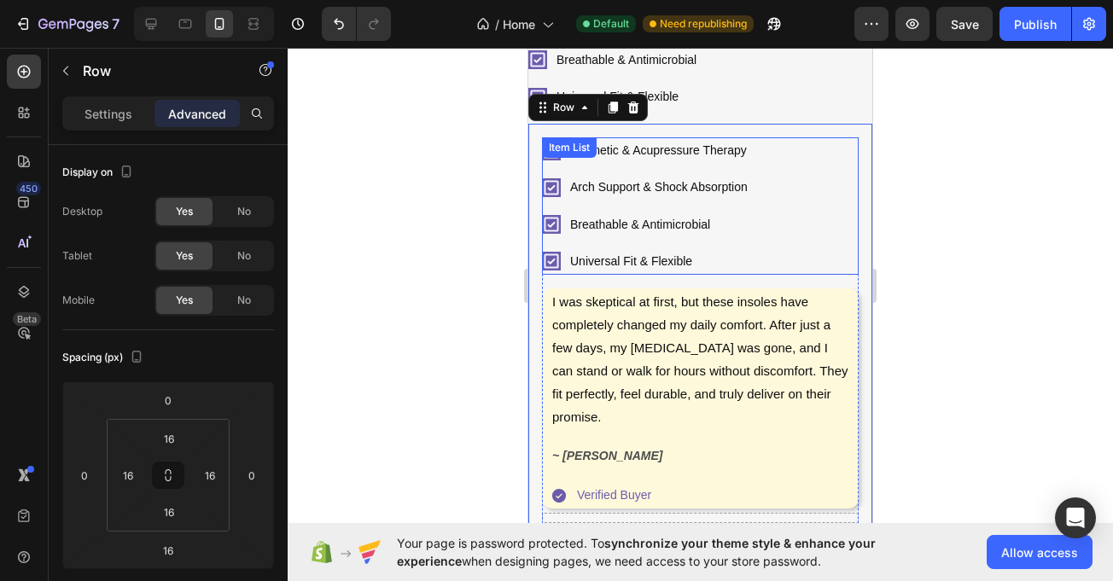
click at [843, 148] on div "Magnetic & Acupressure Therapy Arch Support & Shock Absorption Breathable & Ant…" at bounding box center [700, 205] width 317 height 137
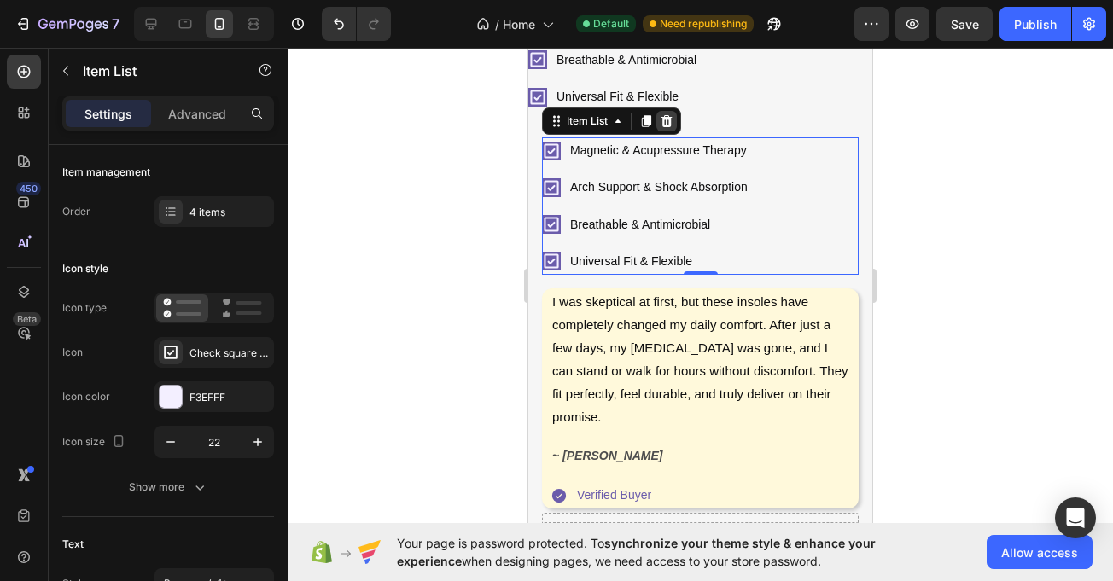
click at [669, 115] on icon at bounding box center [667, 121] width 11 height 12
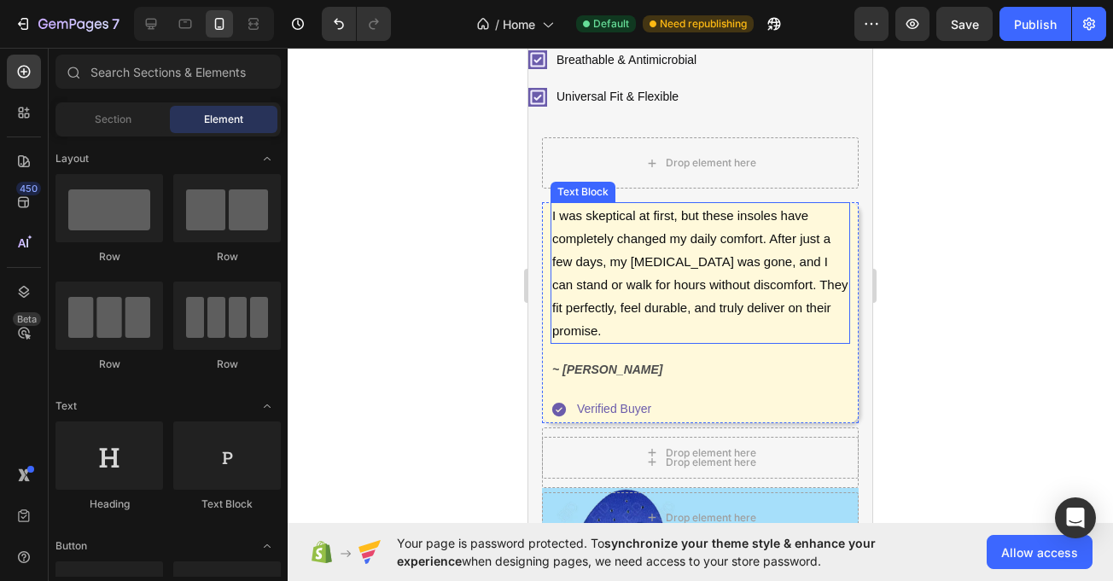
click at [809, 190] on div "Drop element here I was skeptical at first, but these insoles have completely c…" at bounding box center [700, 470] width 317 height 667
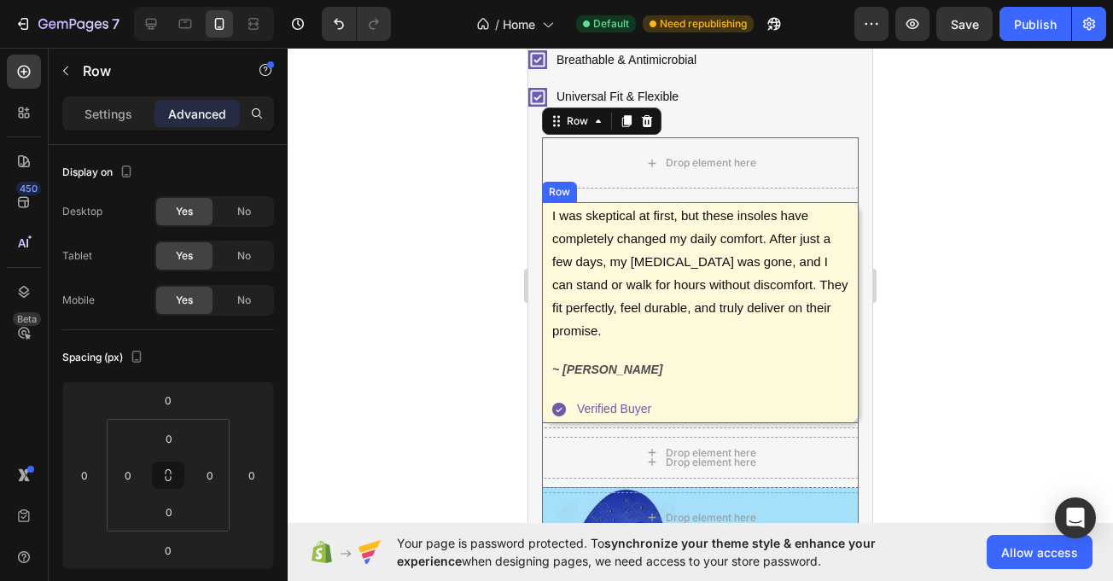
click at [843, 202] on div "I was skeptical at first, but these insoles have completely changed my daily co…" at bounding box center [700, 312] width 317 height 220
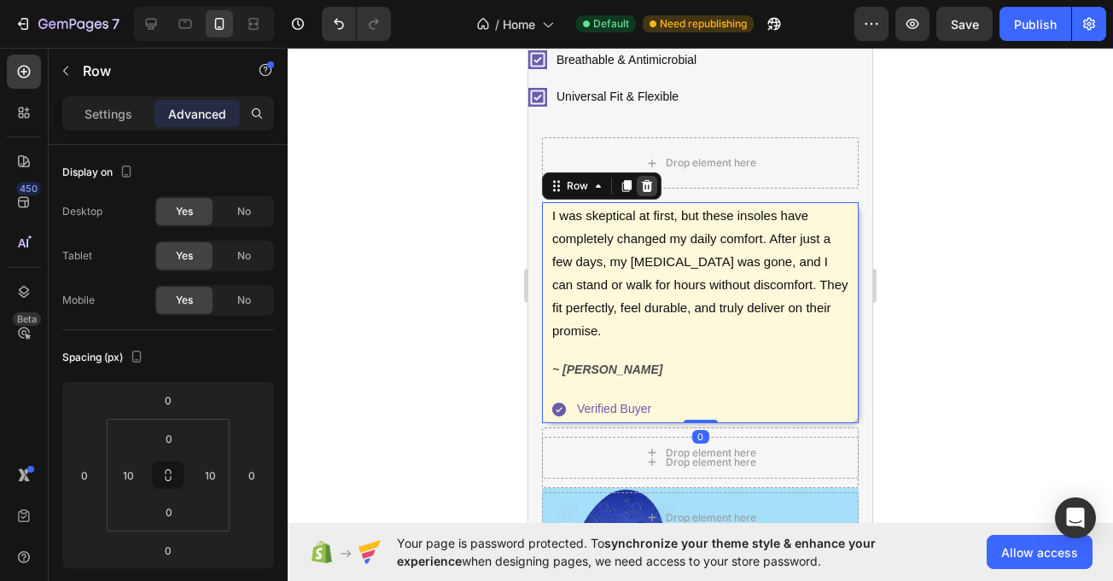
click at [651, 181] on icon at bounding box center [647, 186] width 14 height 14
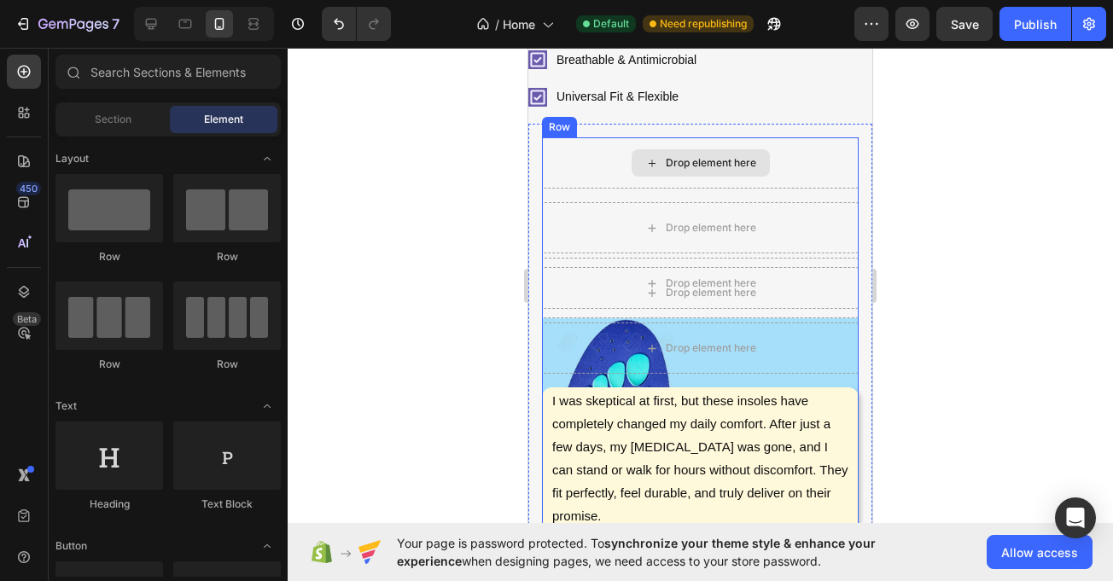
click at [592, 166] on div "Drop element here" at bounding box center [700, 162] width 317 height 51
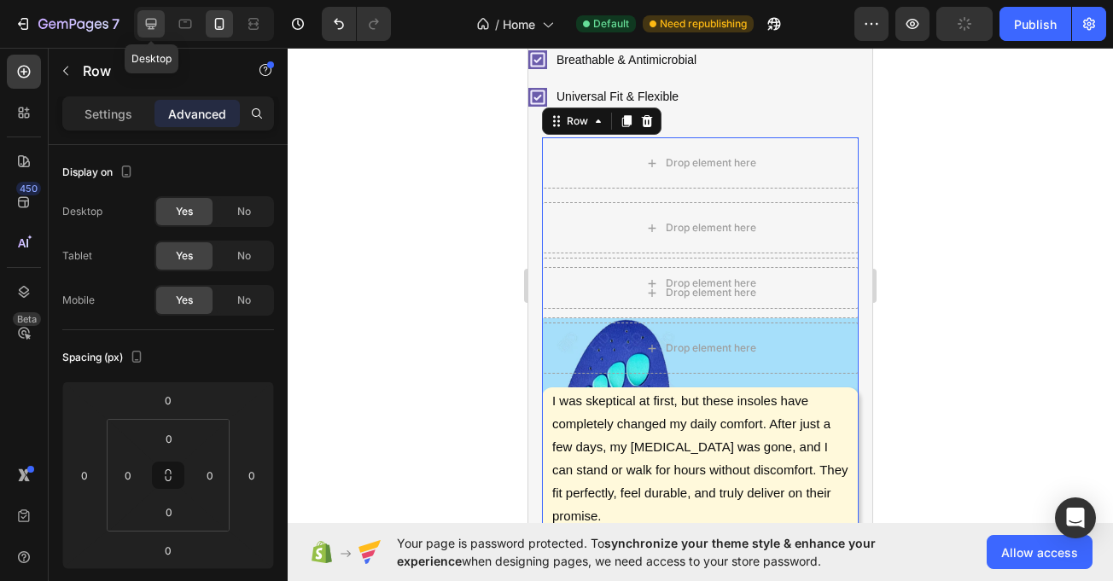
click at [149, 20] on icon at bounding box center [151, 24] width 11 height 11
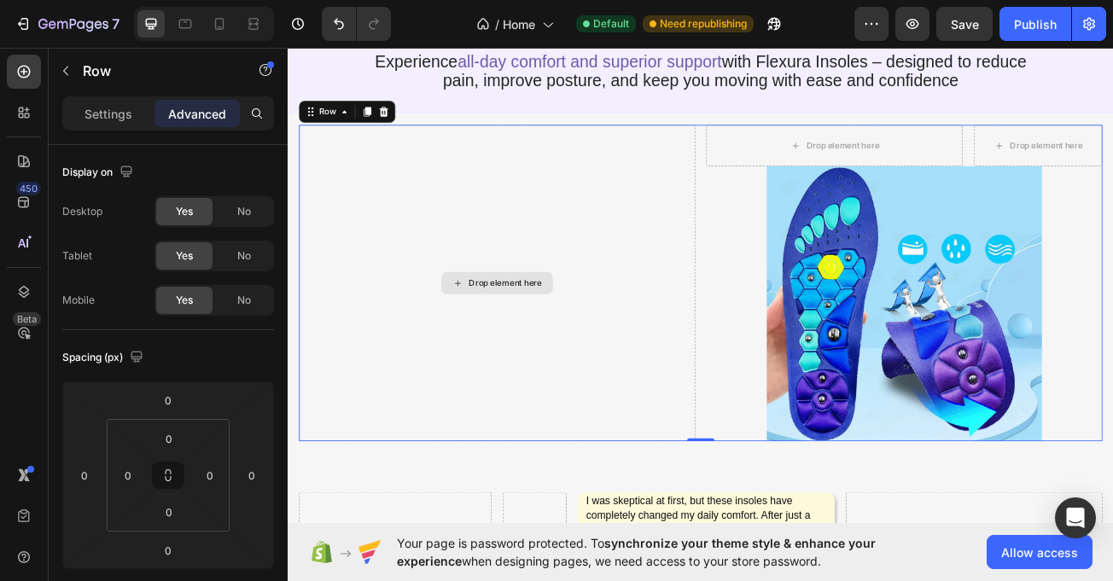
scroll to position [135, 0]
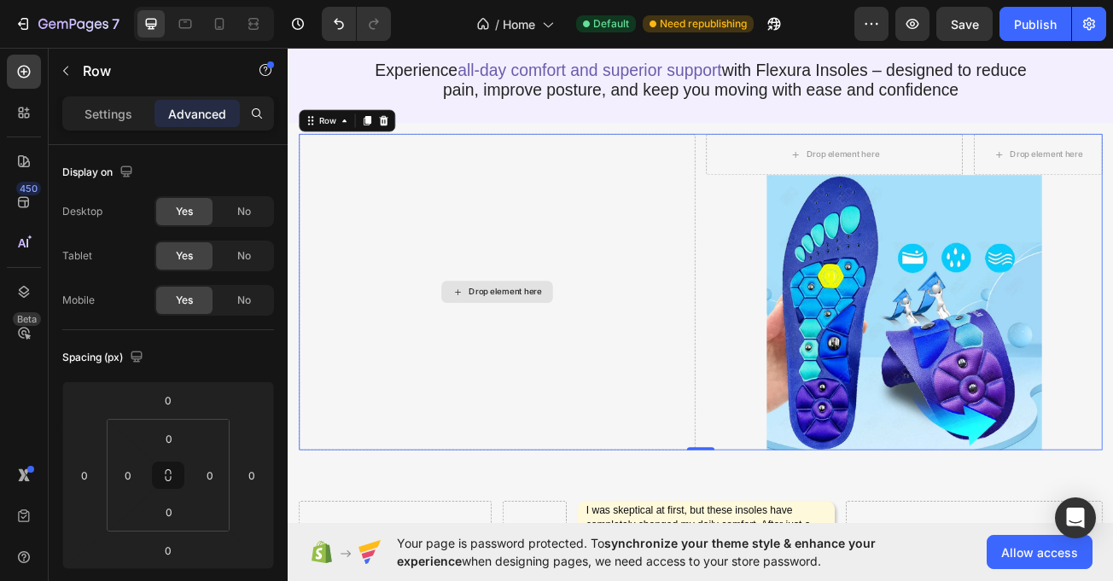
click at [672, 273] on div "Drop element here" at bounding box center [547, 351] width 492 height 393
click at [225, 22] on icon at bounding box center [219, 23] width 17 height 17
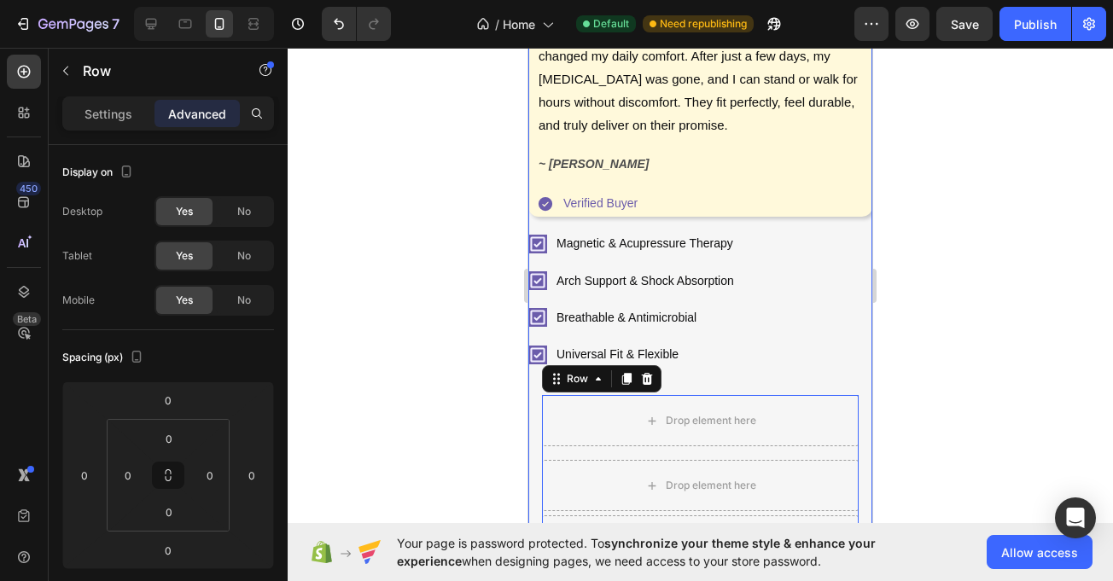
scroll to position [665, 0]
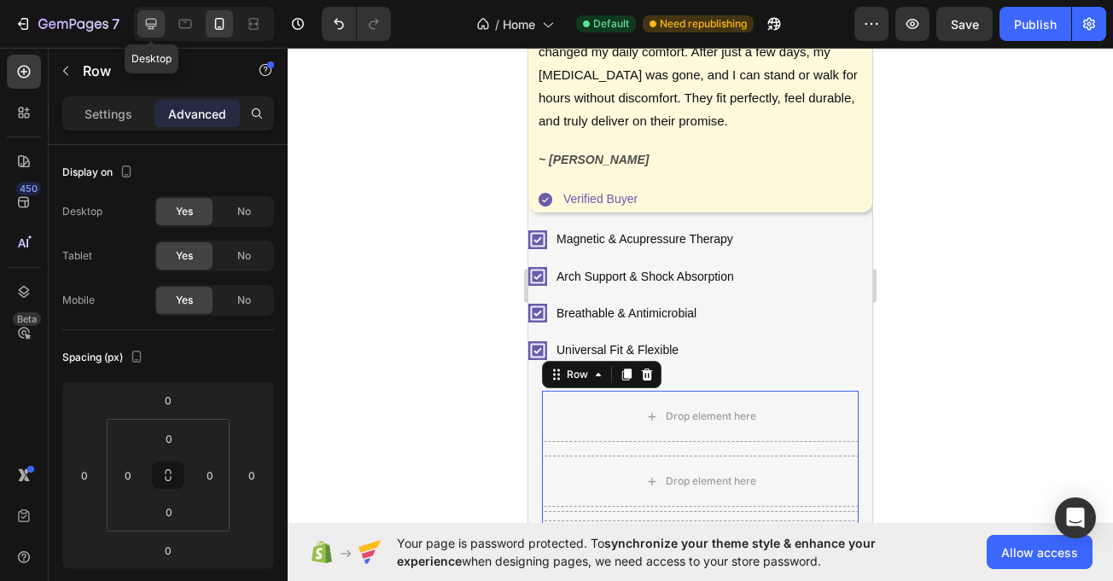
click at [143, 16] on icon at bounding box center [151, 23] width 17 height 17
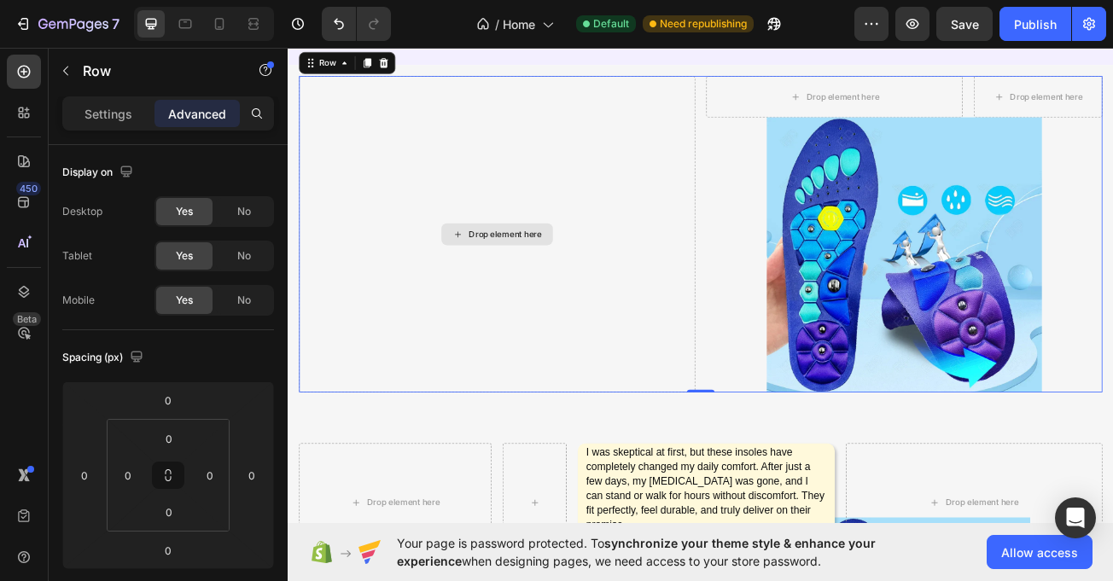
scroll to position [225, 0]
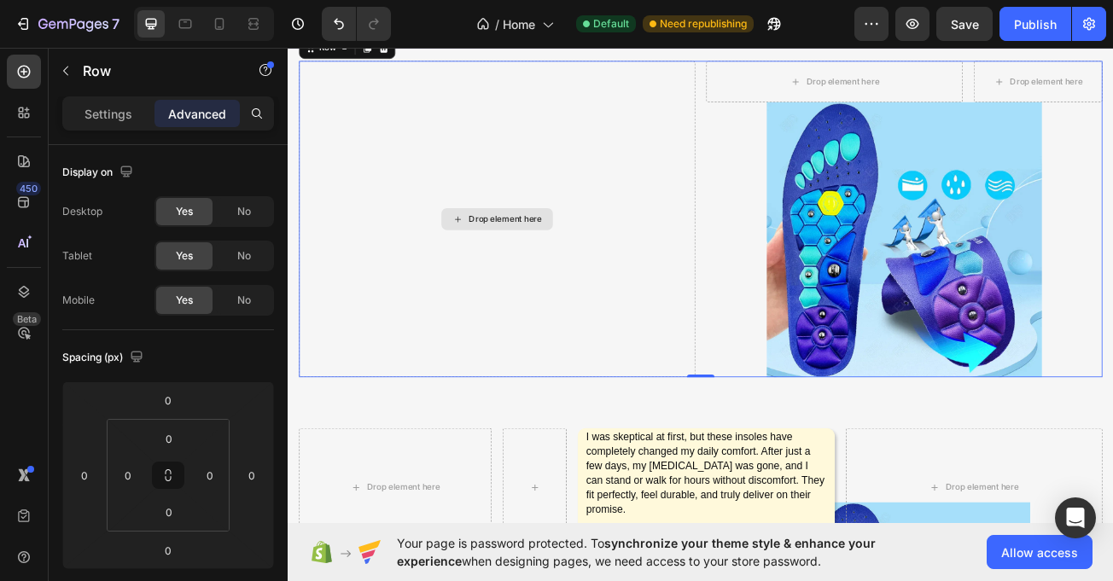
click at [645, 368] on div "Drop element here" at bounding box center [547, 261] width 492 height 393
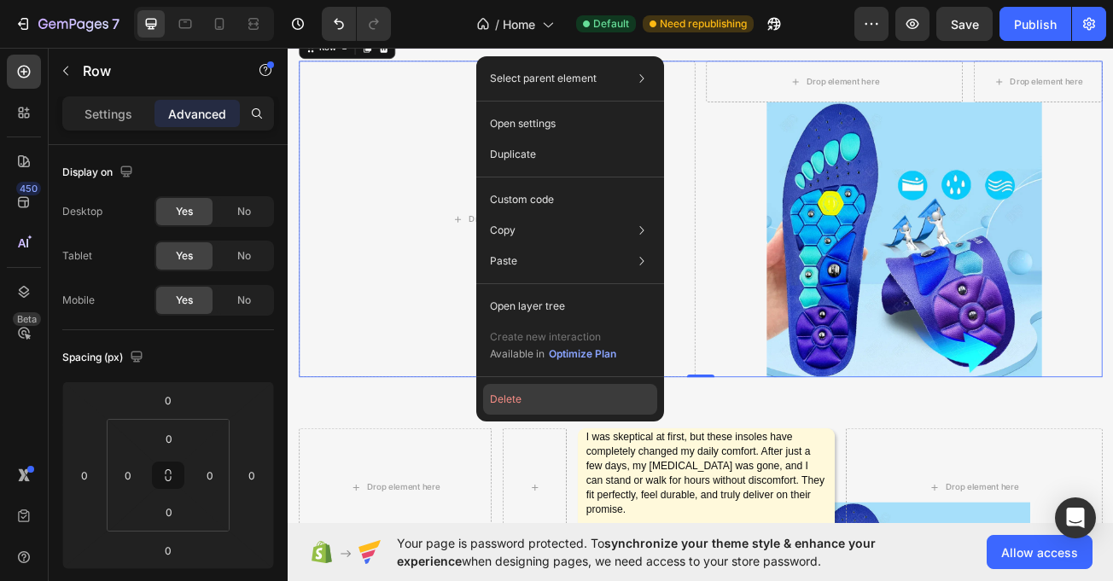
drag, startPoint x: 511, startPoint y: 393, endPoint x: 295, endPoint y: 442, distance: 221.6
click at [511, 393] on button "Delete" at bounding box center [570, 399] width 174 height 31
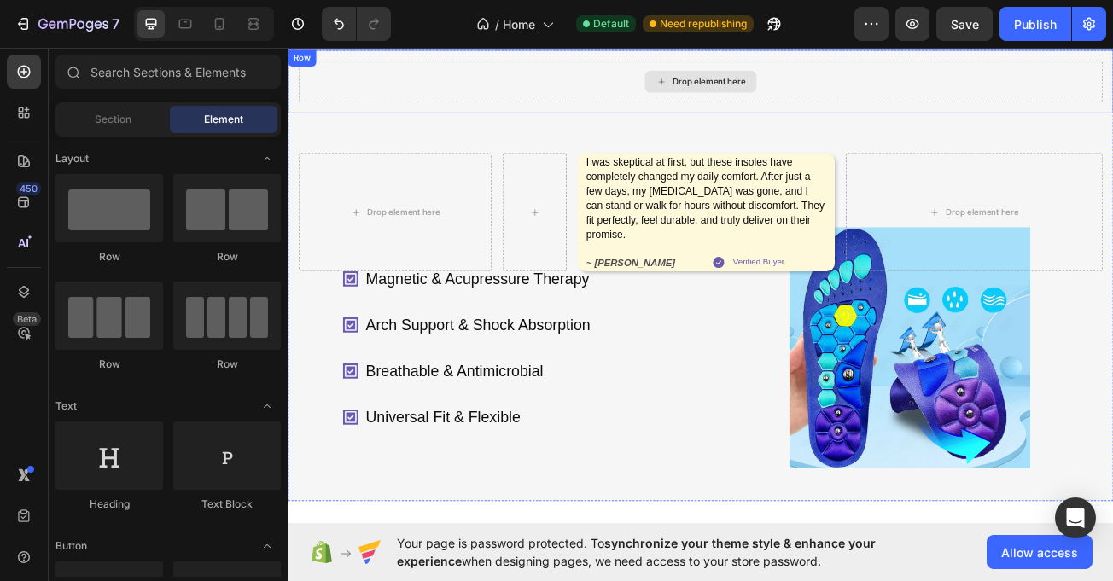
click at [513, 116] on div "Drop element here" at bounding box center [799, 90] width 997 height 51
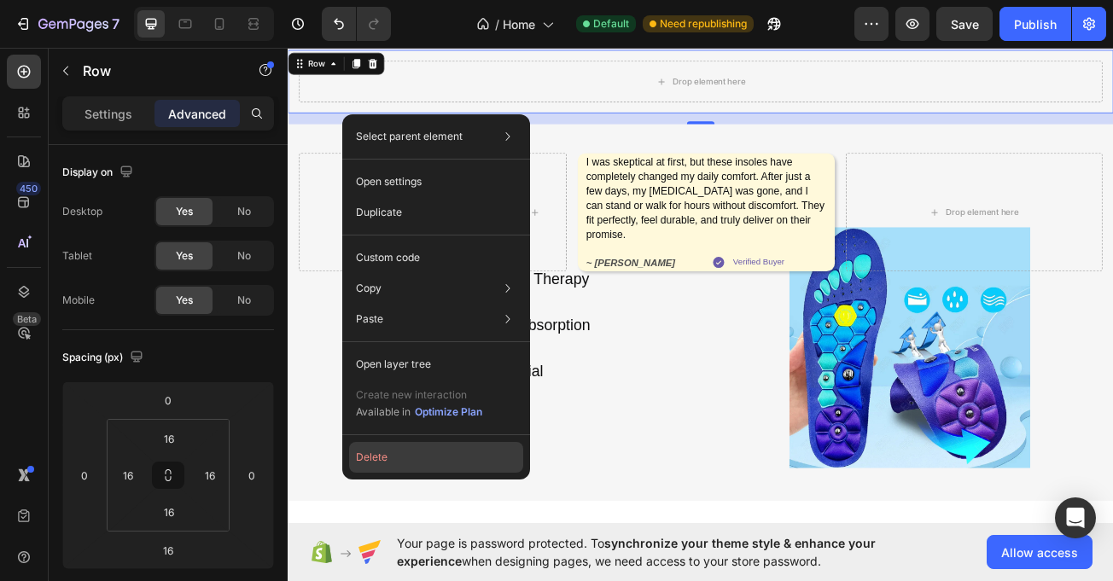
click at [416, 455] on button "Delete" at bounding box center [436, 457] width 174 height 31
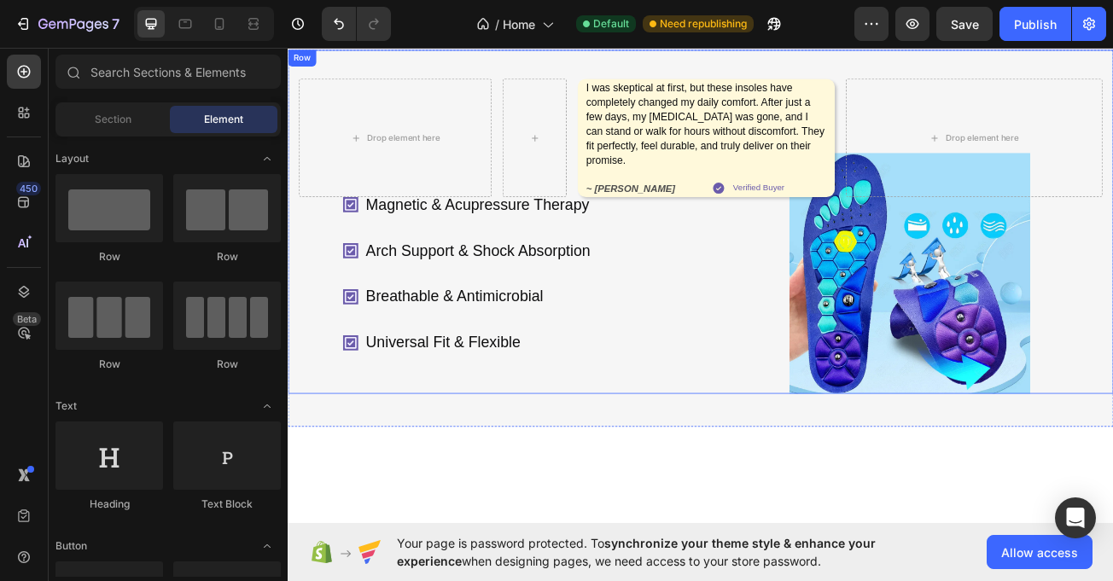
click at [571, 106] on div "Magnetic & Acupressure Therapy Arch Support & Shock Absorption Breathable & Ant…" at bounding box center [800, 264] width 1025 height 427
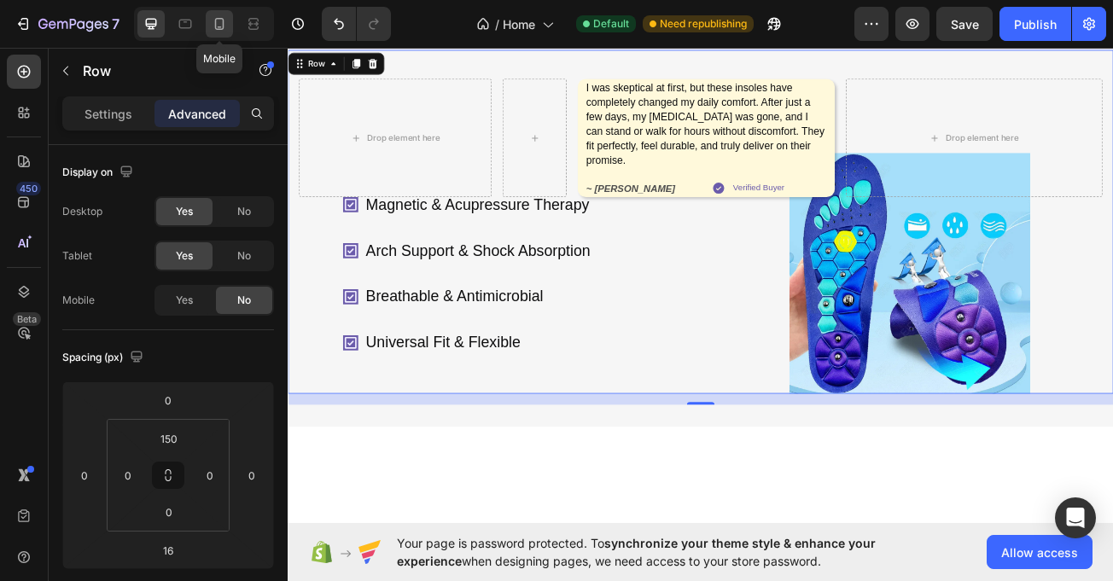
click at [218, 25] on icon at bounding box center [219, 23] width 17 height 17
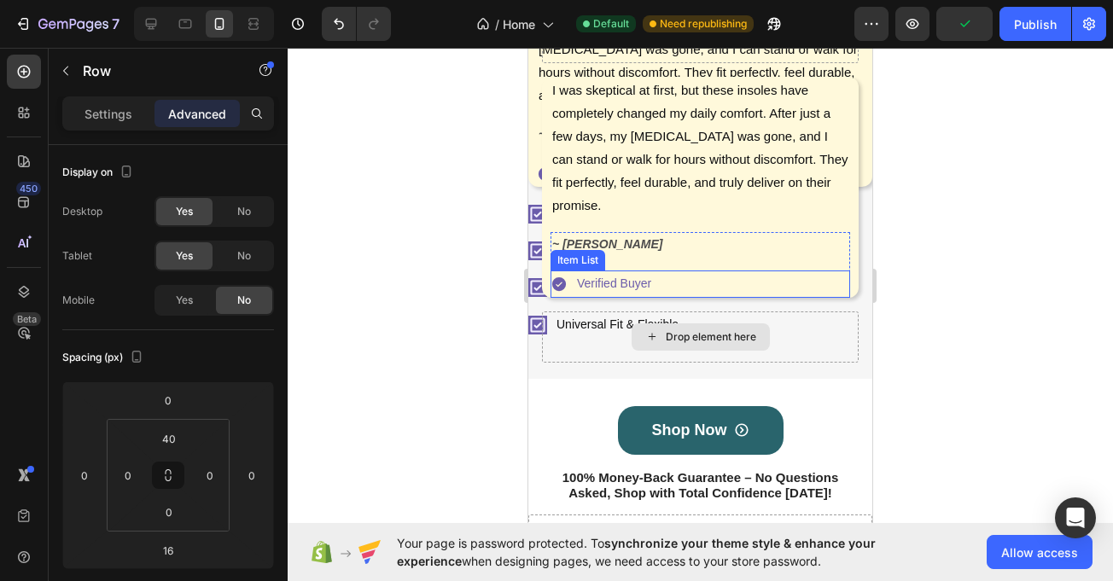
scroll to position [712, 0]
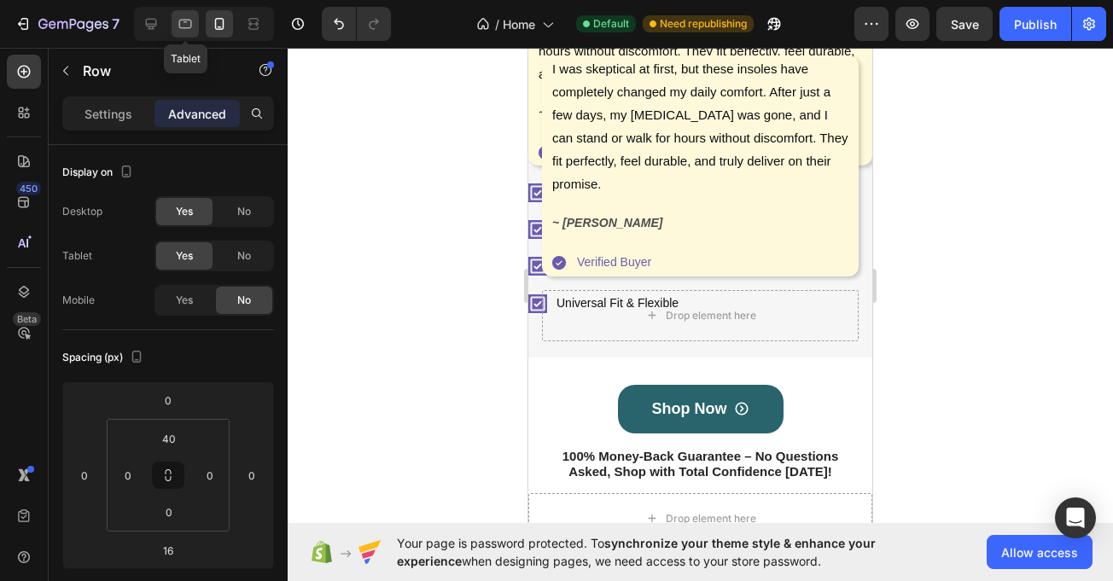
click at [176, 22] on div at bounding box center [185, 23] width 27 height 27
type input "150"
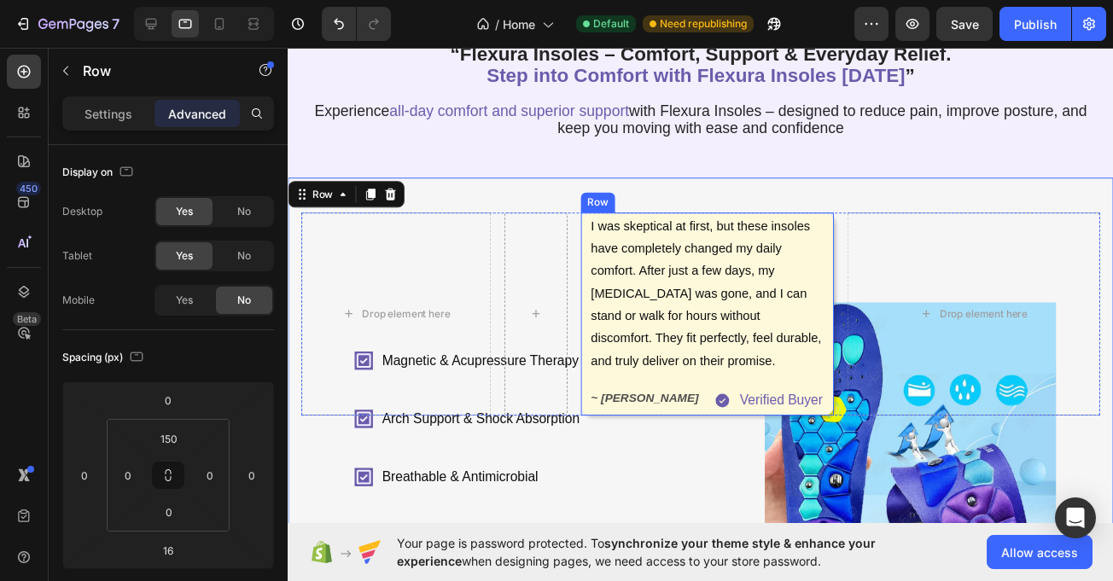
scroll to position [148, 0]
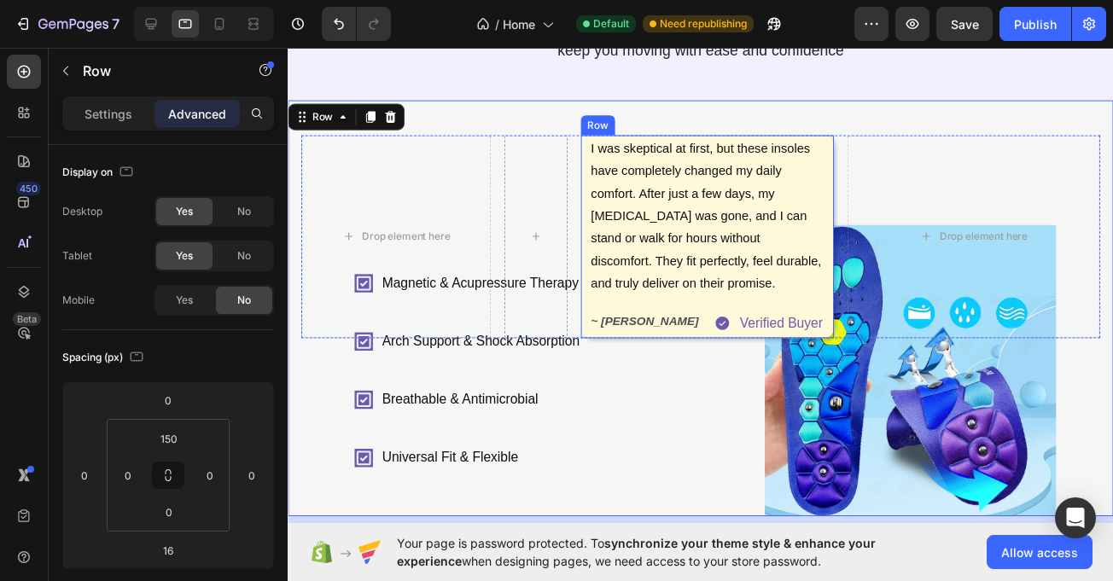
click at [588, 174] on div "I was skeptical at first, but these insoles have completely changed my daily co…" at bounding box center [718, 241] width 260 height 208
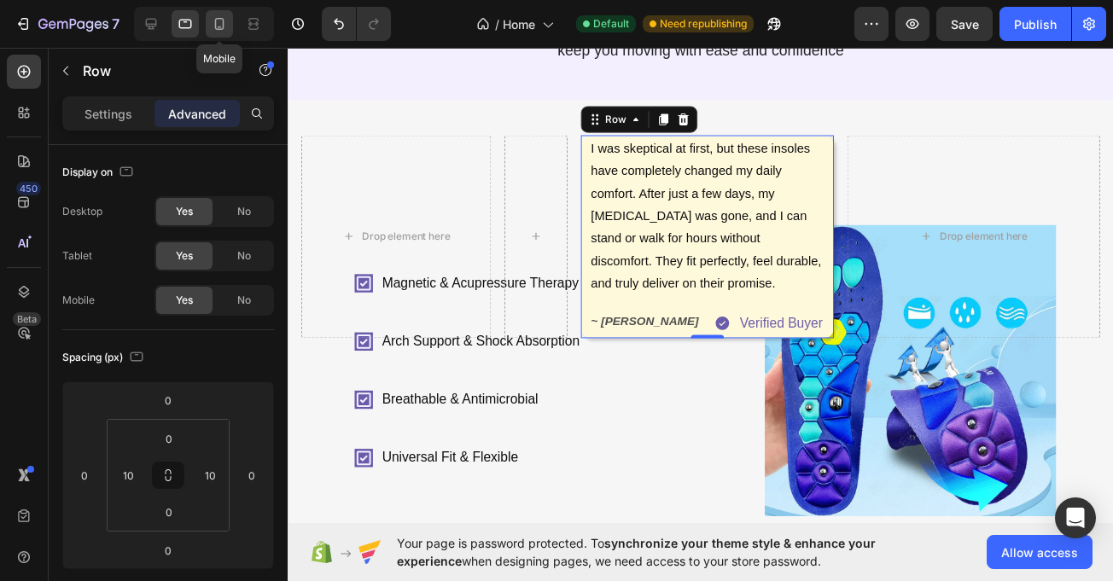
click at [215, 22] on icon at bounding box center [219, 24] width 9 height 12
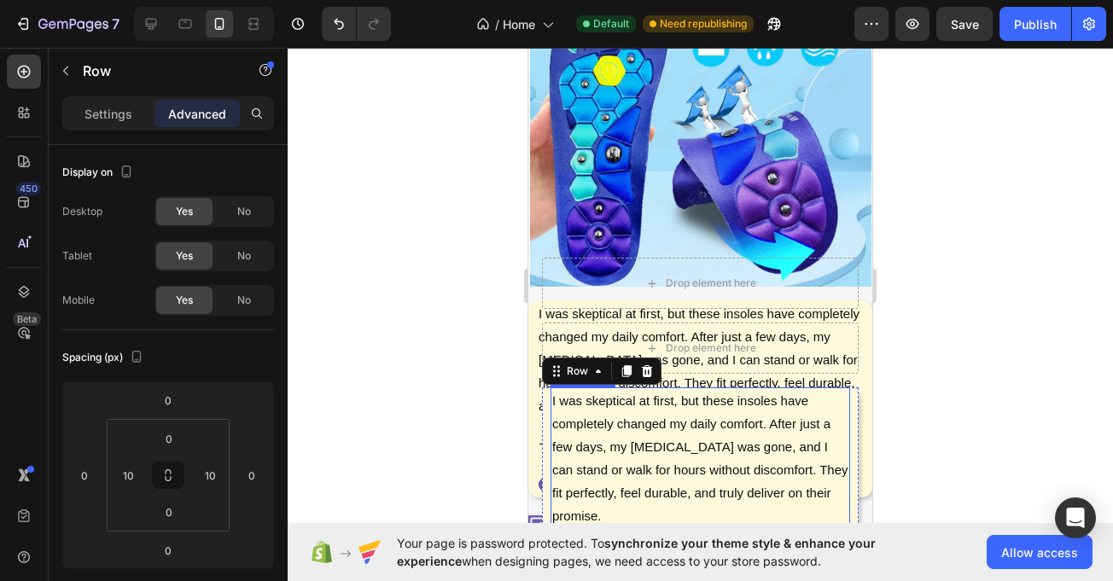
scroll to position [650, 0]
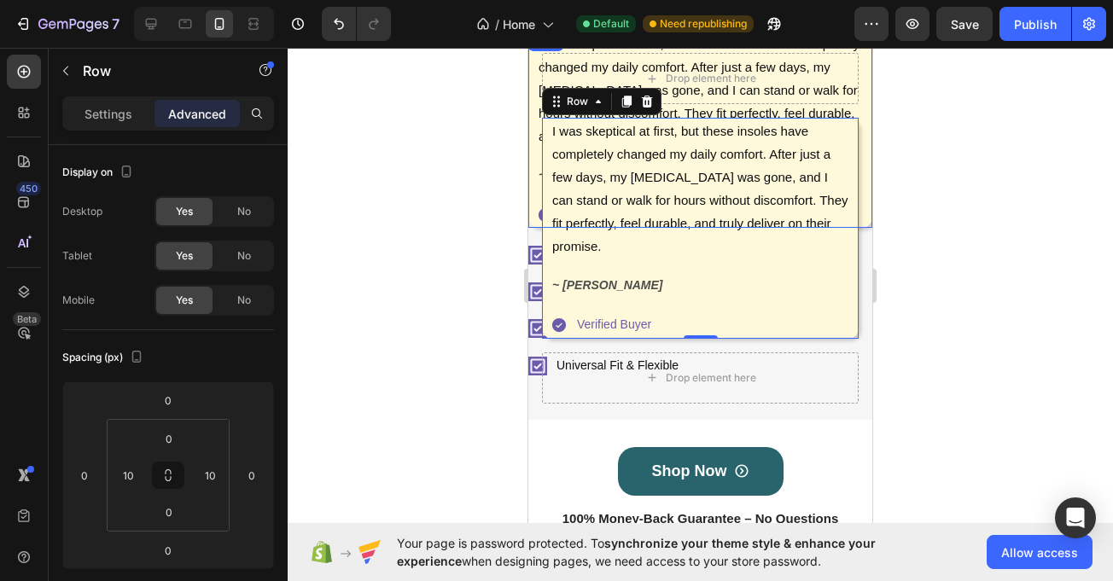
click at [534, 180] on div "I was skeptical at first, but these insoles have completely changed my daily co…" at bounding box center [700, 129] width 344 height 197
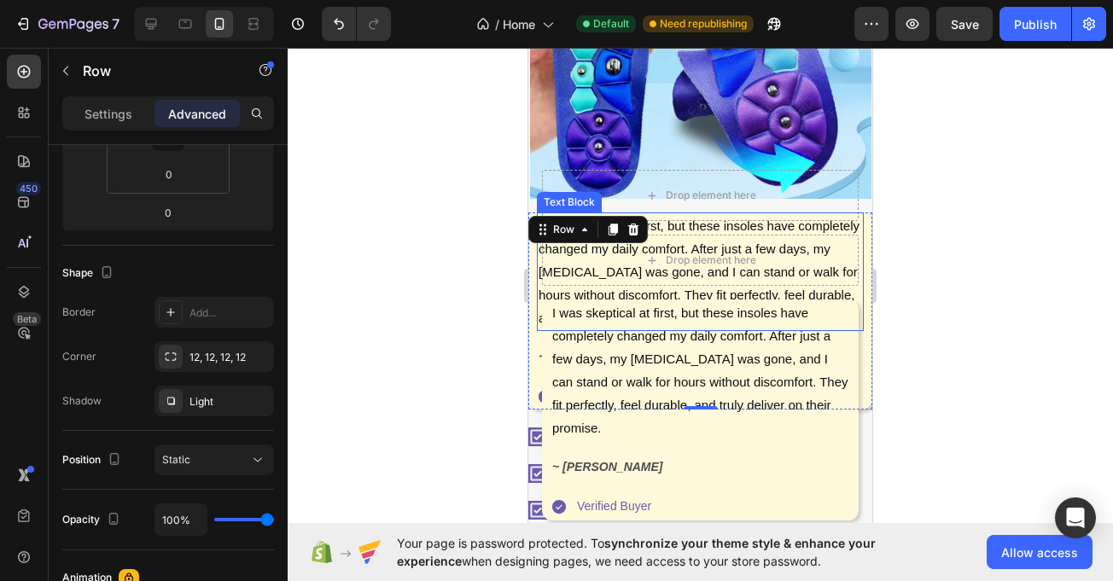
scroll to position [457, 0]
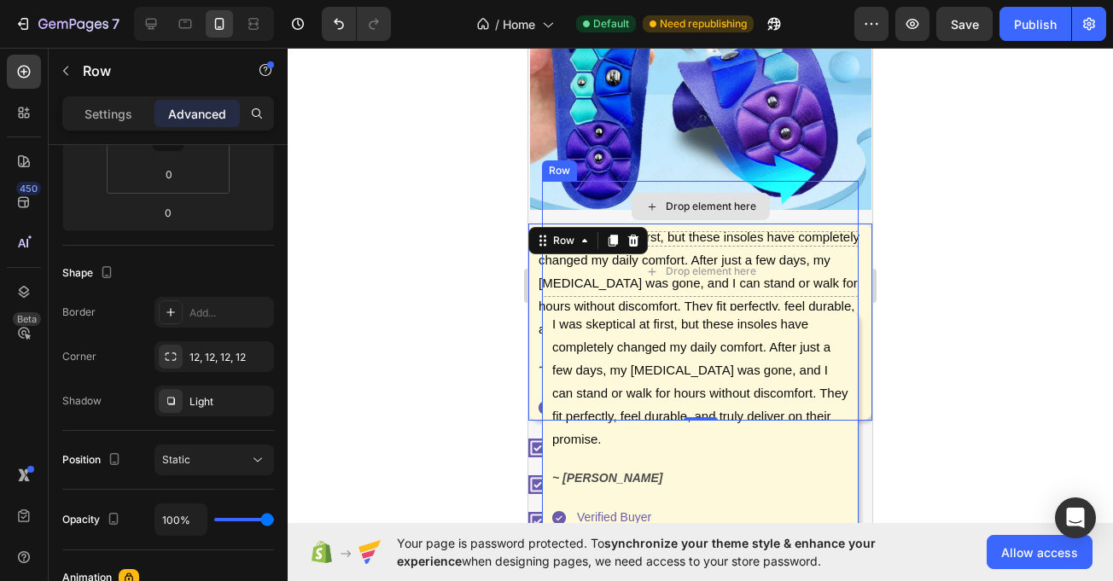
click at [571, 196] on div "Drop element here" at bounding box center [700, 206] width 317 height 51
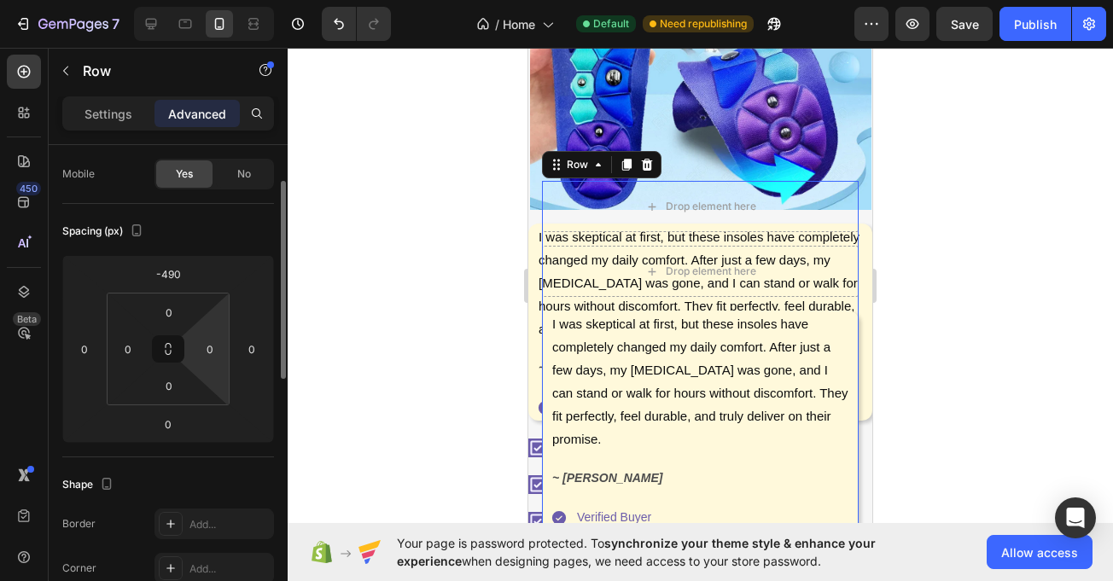
scroll to position [115, 0]
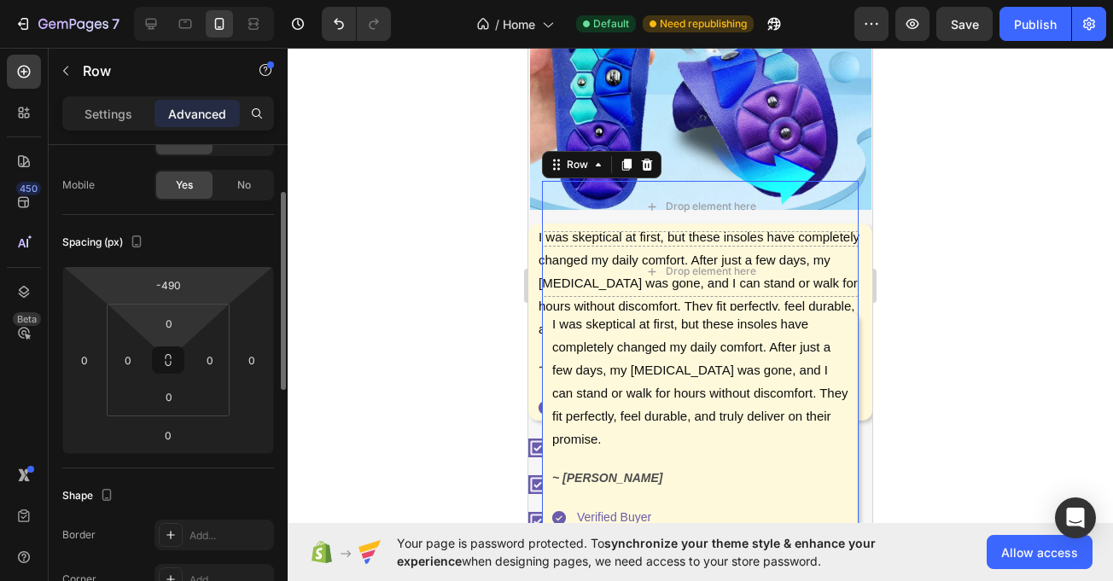
click at [185, 0] on html "7 / Home Default Need republishing Preview Save Publish 450 Beta Sections(18) E…" at bounding box center [556, 0] width 1113 height 0
click at [183, 279] on div "-490" at bounding box center [168, 284] width 43 height 27
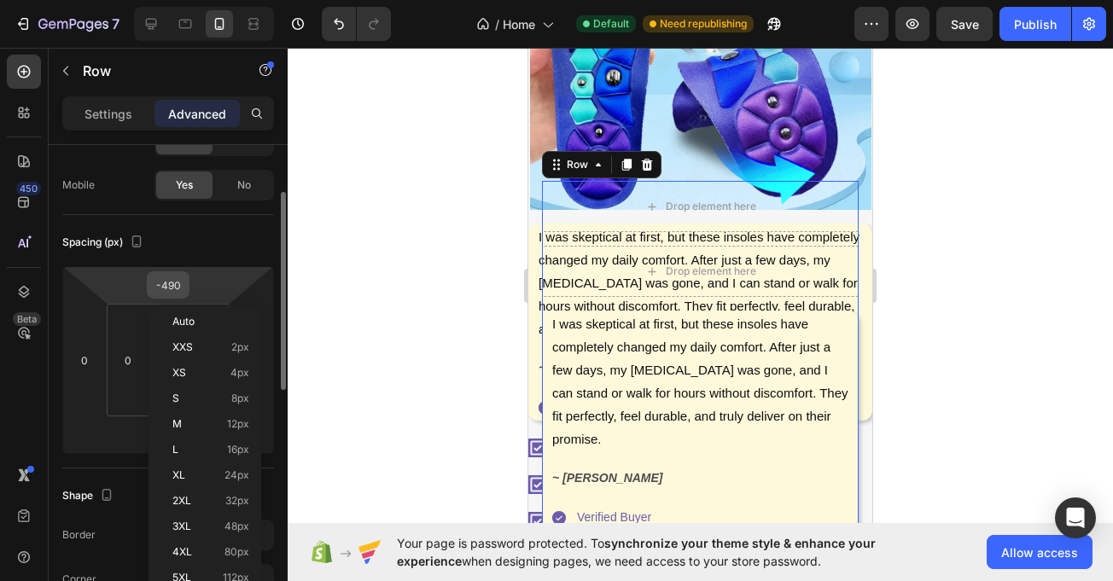
click at [179, 279] on input "-490" at bounding box center [168, 285] width 34 height 26
type input "0"
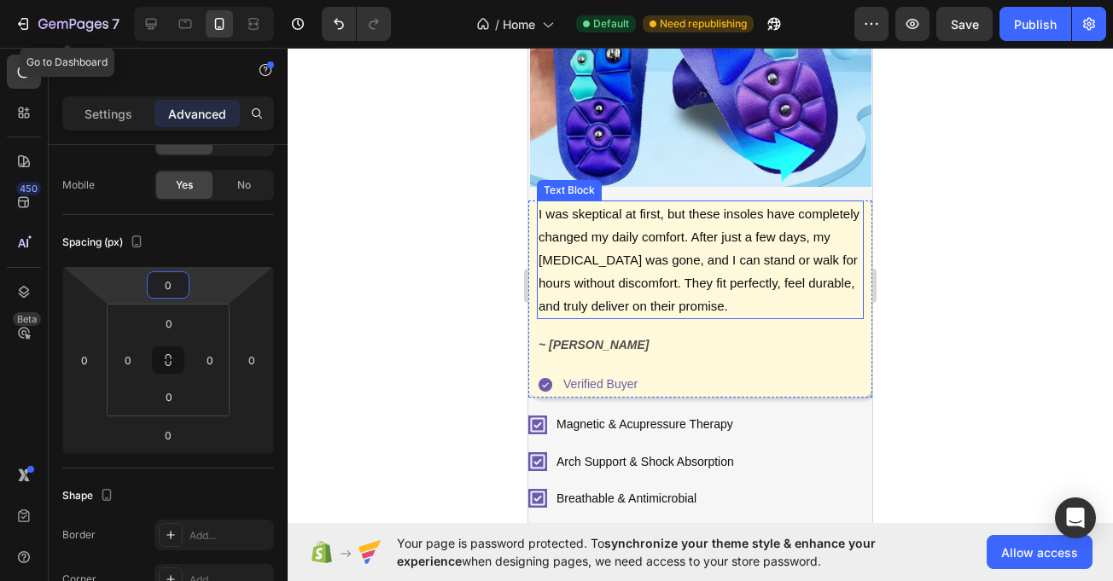
scroll to position [479, 0]
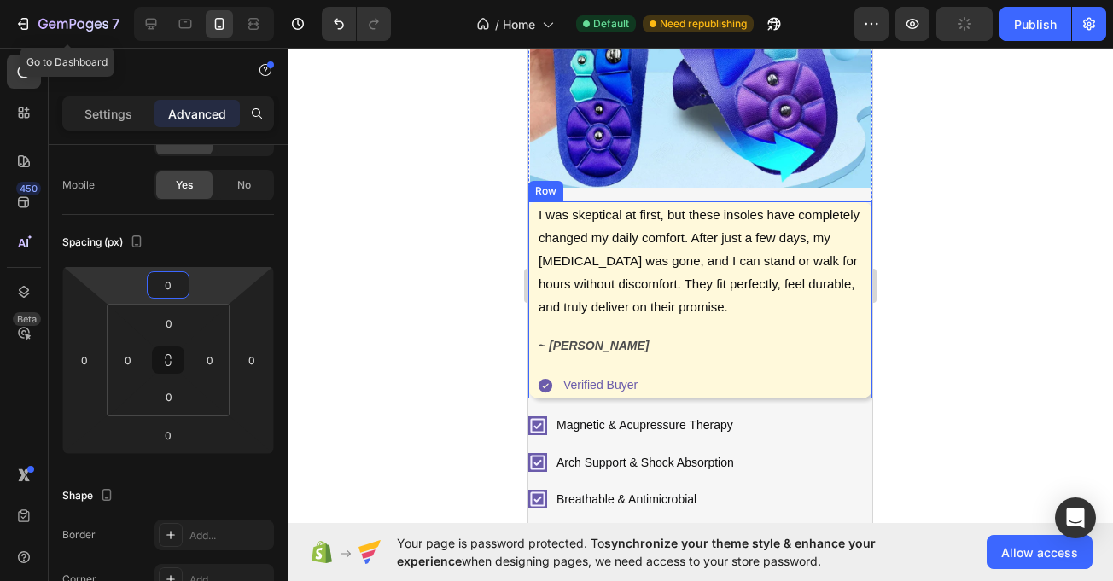
click at [532, 201] on div "I was skeptical at first, but these insoles have completely changed my daily co…" at bounding box center [700, 299] width 344 height 197
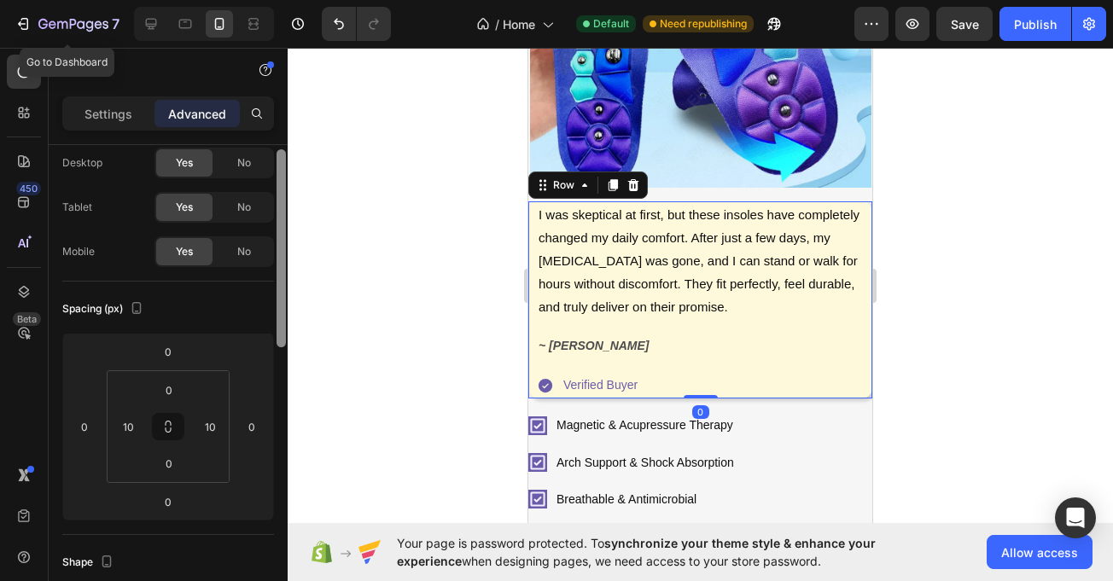
scroll to position [38, 0]
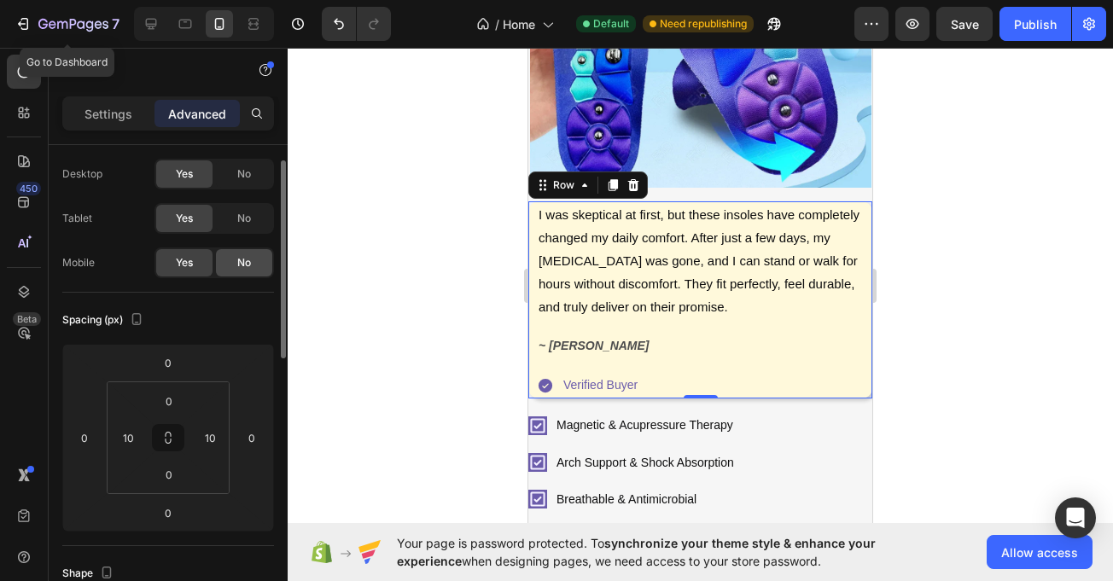
click at [239, 260] on span "No" at bounding box center [244, 262] width 14 height 15
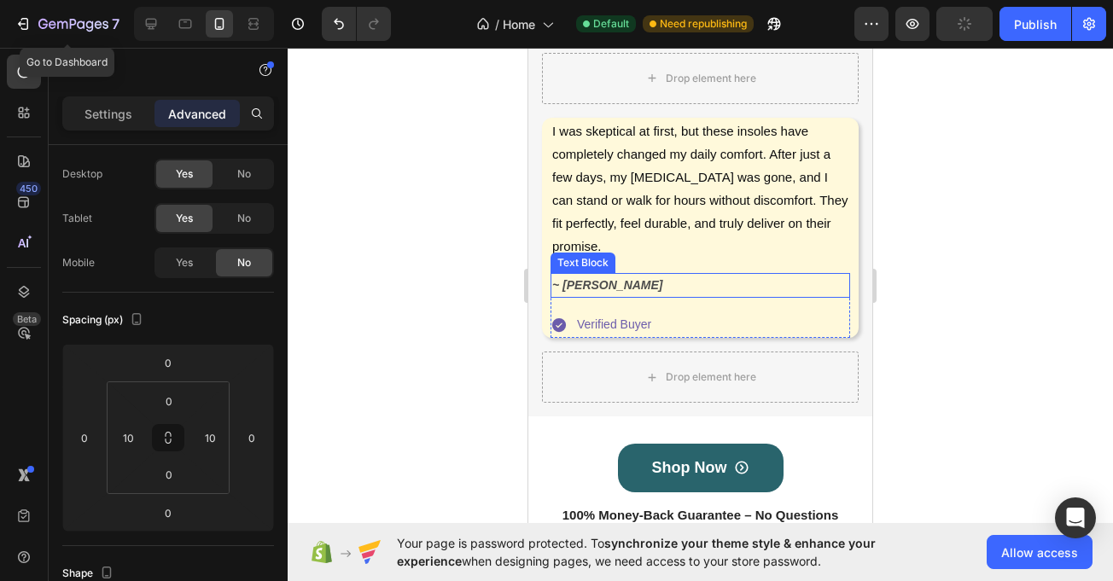
scroll to position [896, 0]
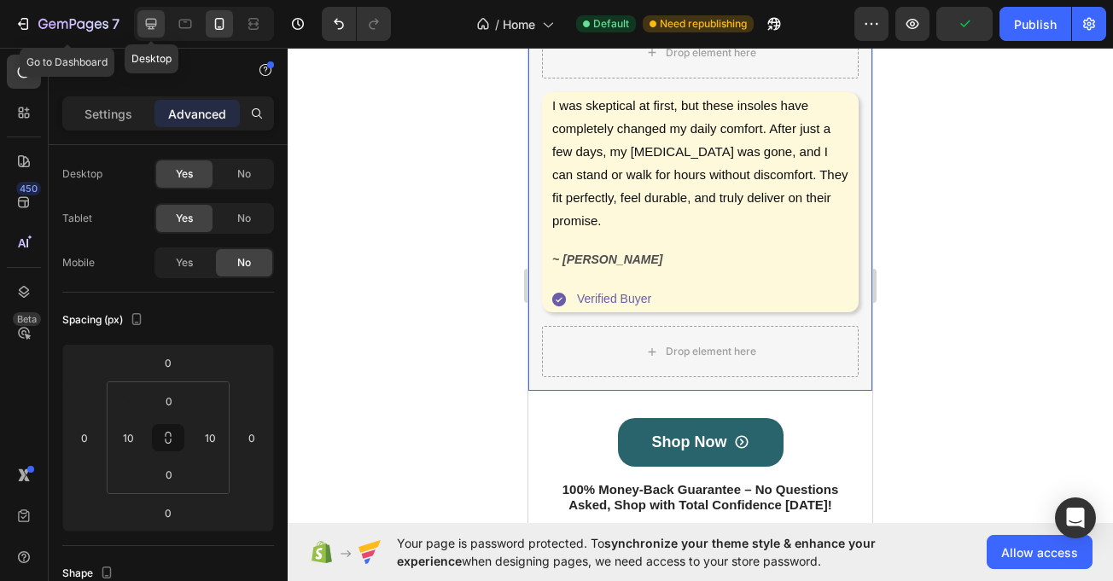
click at [159, 24] on icon at bounding box center [151, 23] width 17 height 17
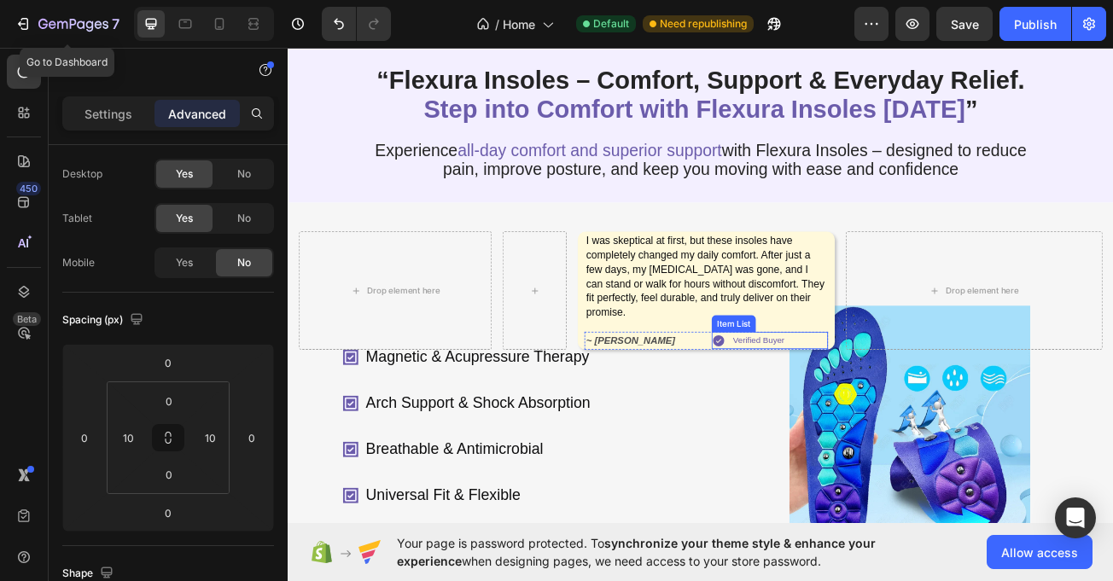
scroll to position [29, 0]
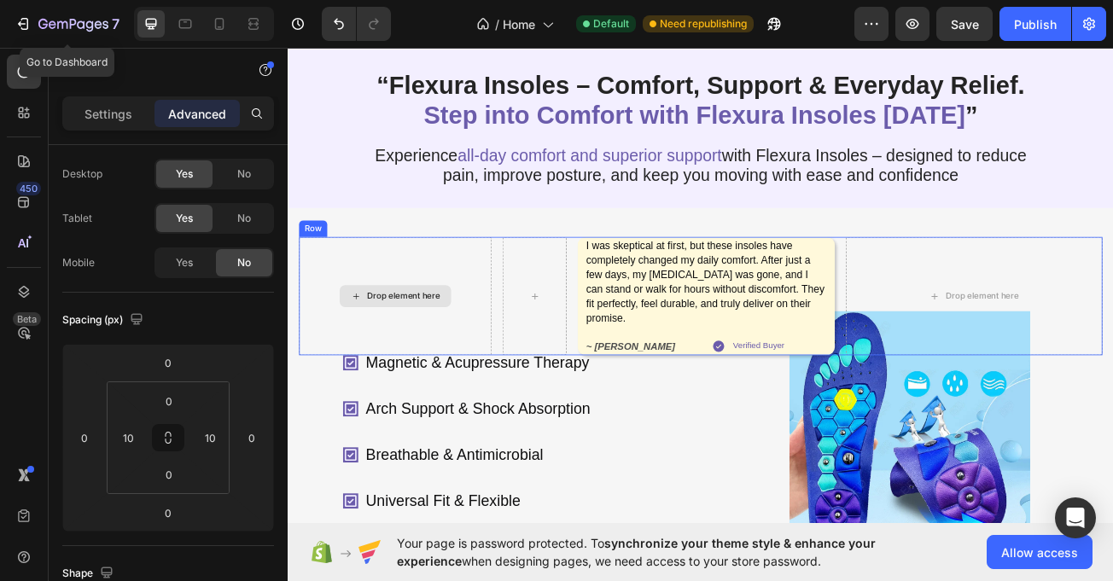
click at [335, 389] on div "Drop element here" at bounding box center [420, 356] width 239 height 147
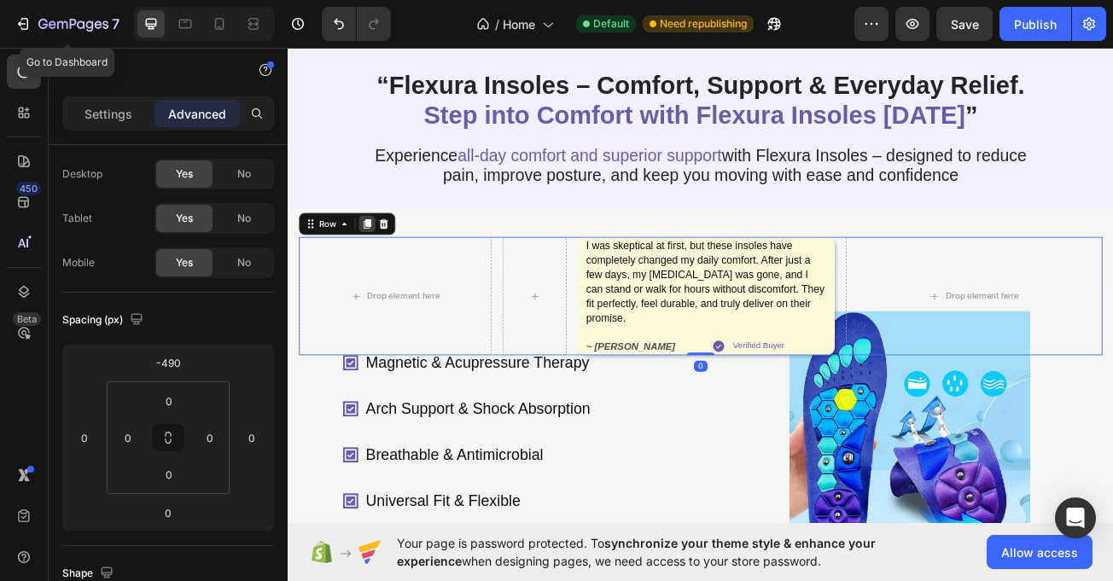
click at [376, 277] on div at bounding box center [386, 267] width 20 height 20
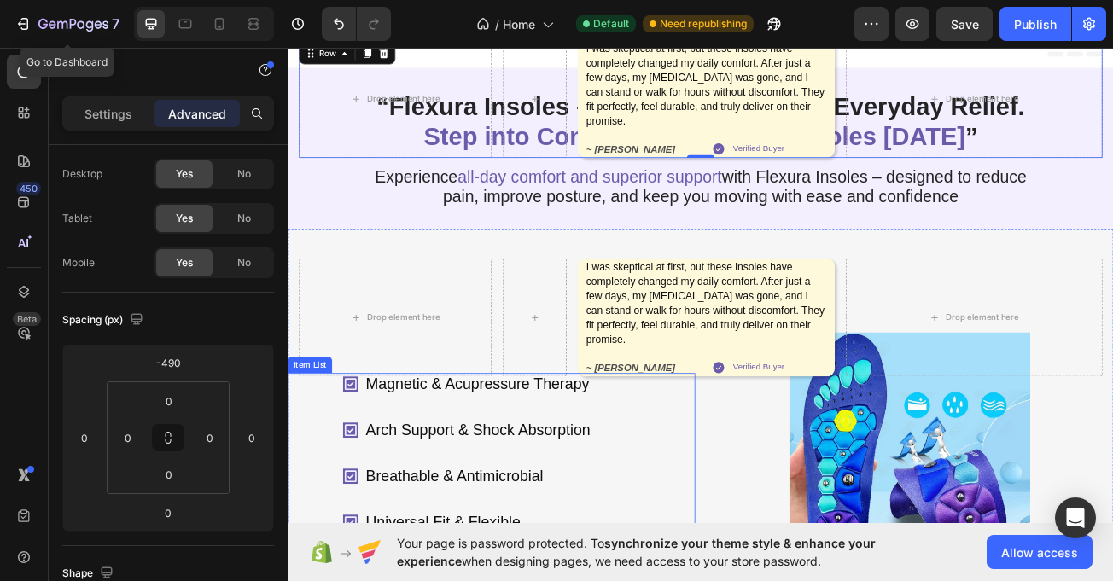
scroll to position [0, 0]
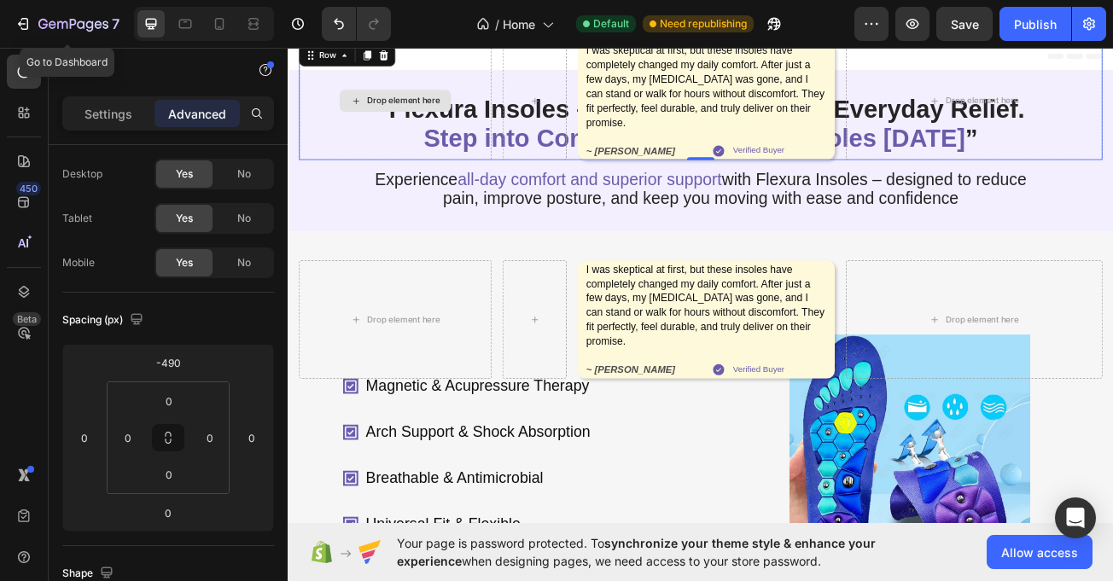
click at [338, 188] on div "Drop element here" at bounding box center [420, 114] width 239 height 147
click at [248, 215] on span "No" at bounding box center [244, 218] width 14 height 15
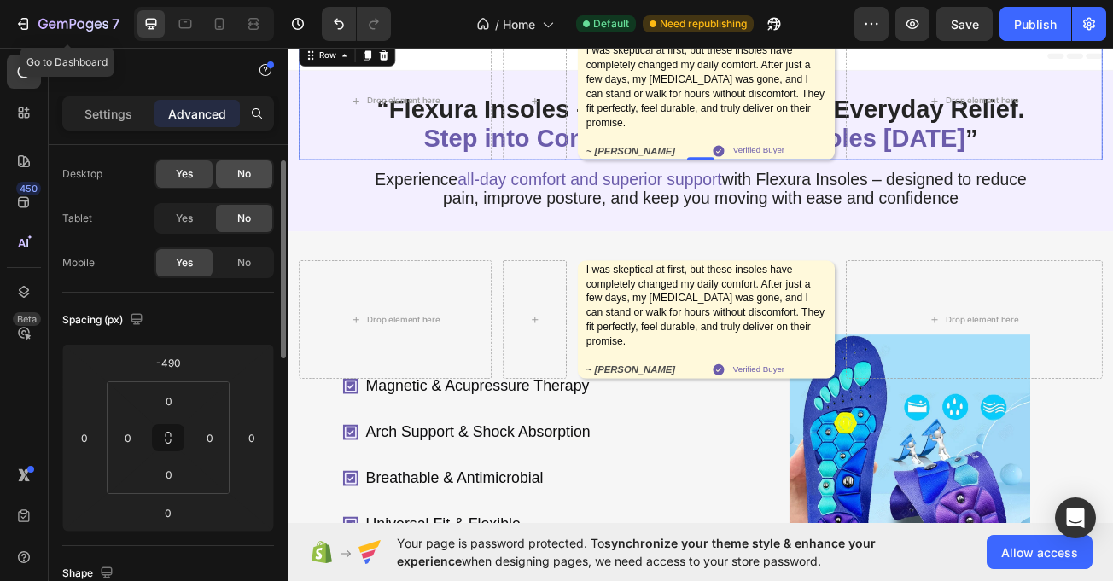
click at [248, 167] on span "No" at bounding box center [244, 173] width 14 height 15
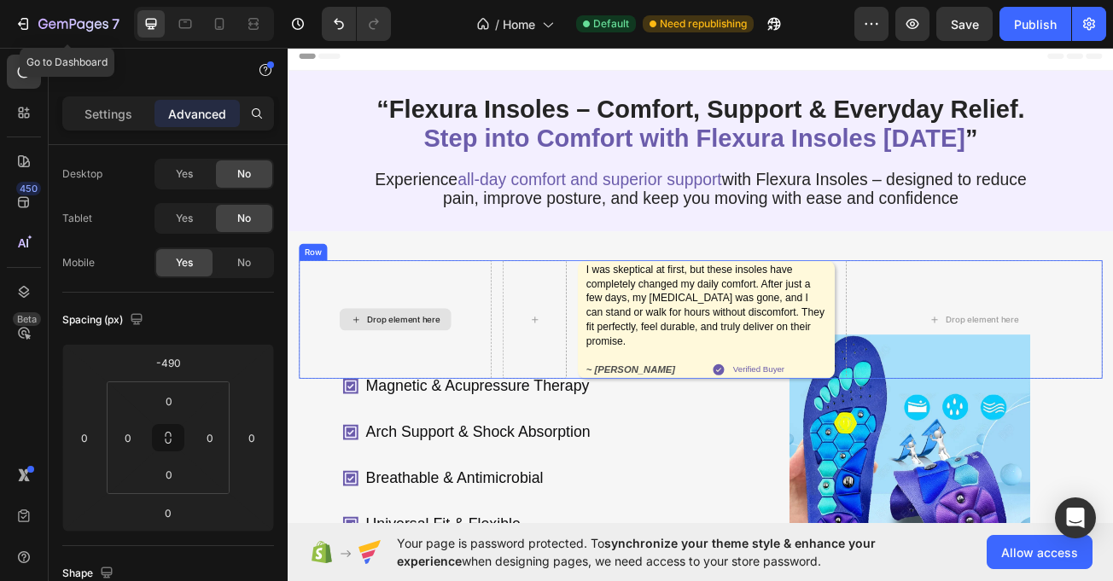
click at [490, 429] on div "Drop element here" at bounding box center [420, 385] width 239 height 147
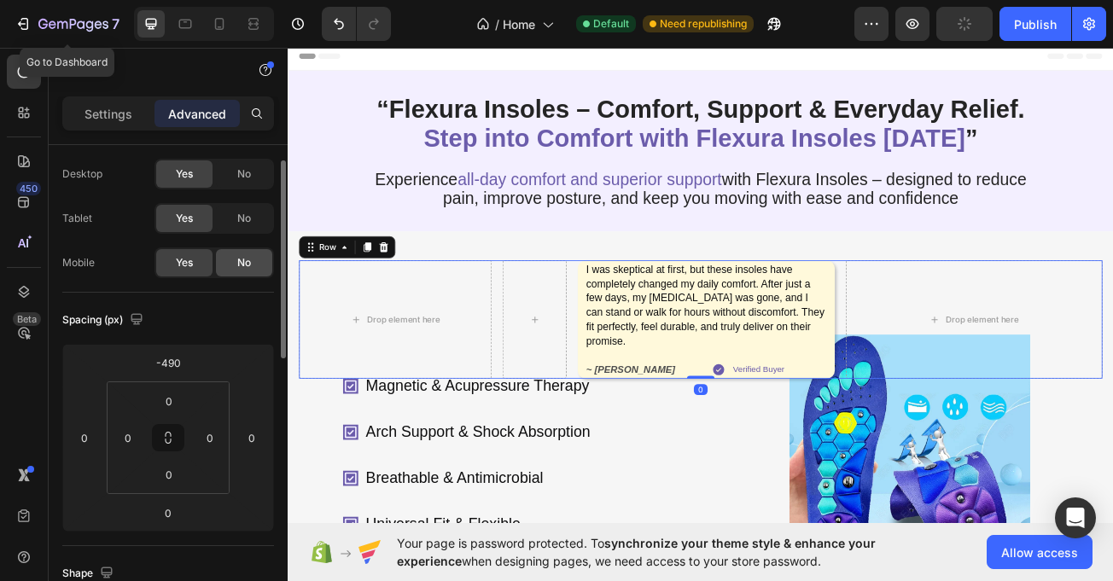
click at [251, 254] on div "No" at bounding box center [244, 262] width 56 height 27
click at [225, 22] on icon at bounding box center [219, 23] width 17 height 17
type input "0"
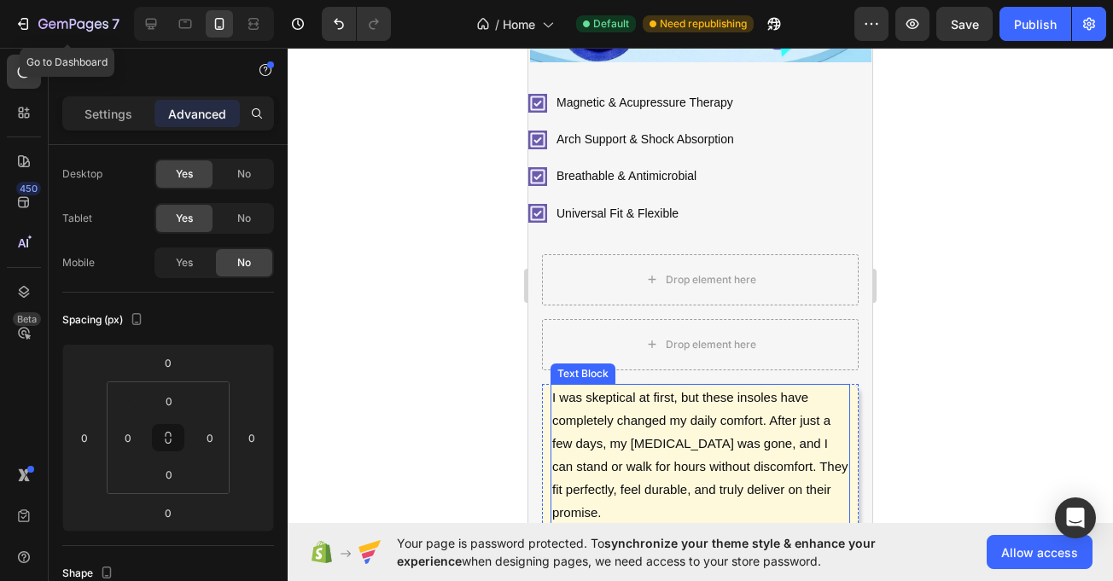
scroll to position [604, 0]
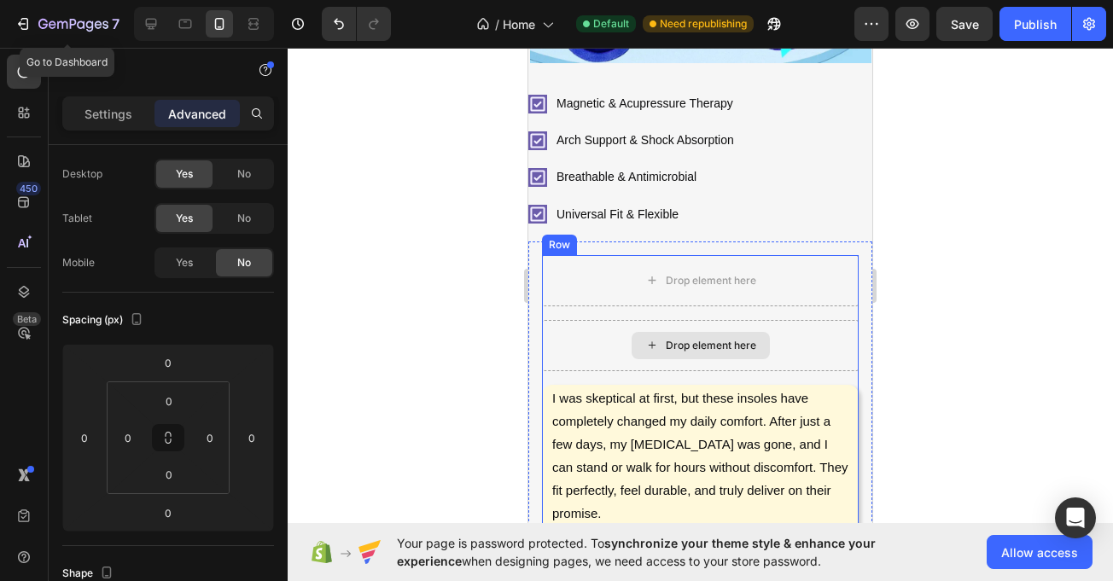
click at [586, 357] on div "Drop element here" at bounding box center [700, 345] width 317 height 51
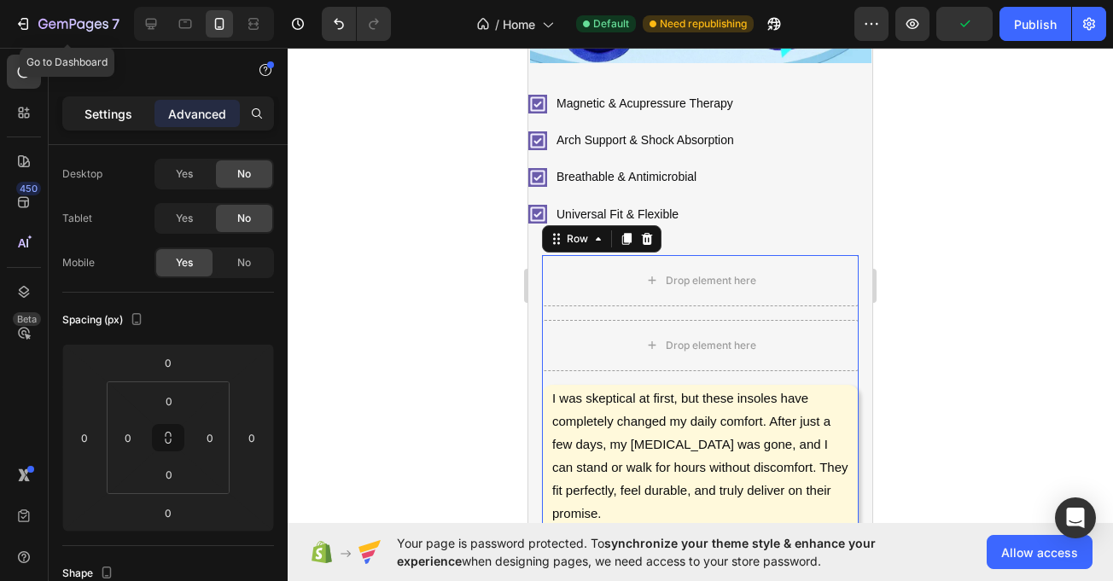
click at [96, 115] on p "Settings" at bounding box center [109, 114] width 48 height 18
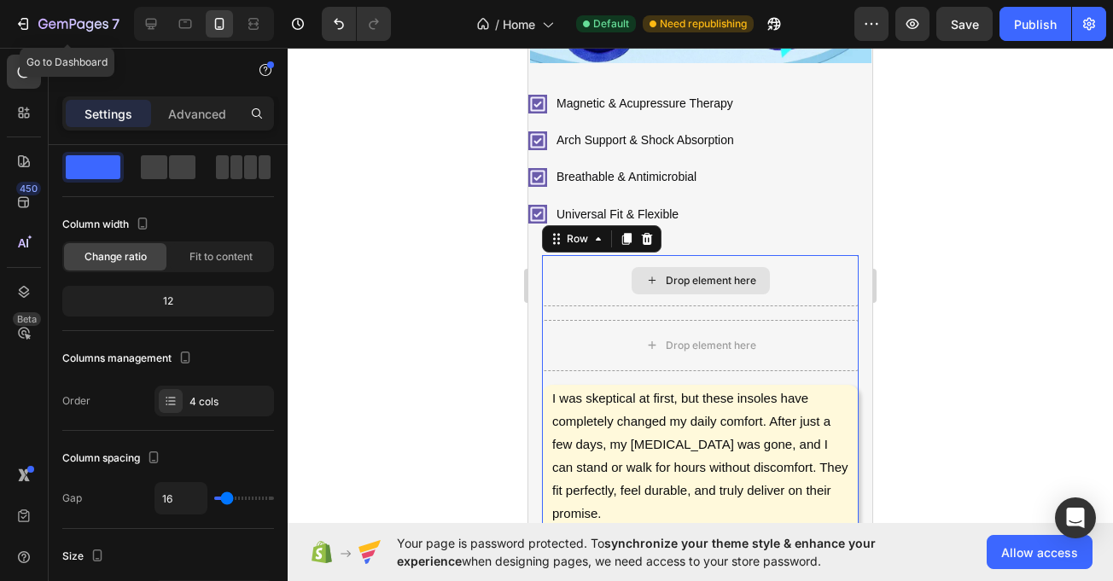
click at [564, 259] on div "Drop element here" at bounding box center [700, 280] width 317 height 51
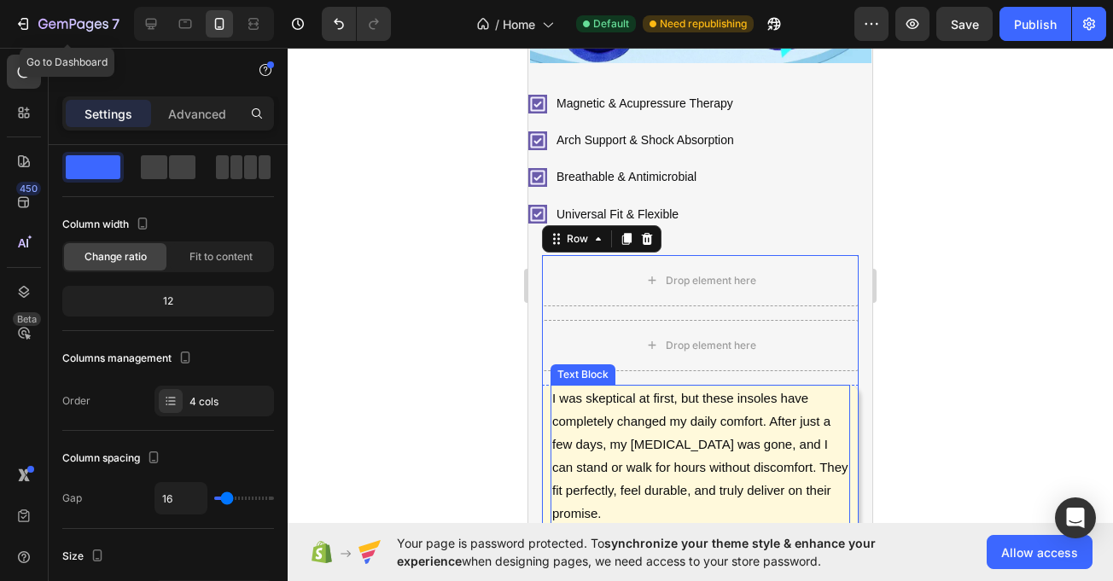
click at [625, 420] on p "I was skeptical at first, but these insoles have completely changed my daily co…" at bounding box center [700, 456] width 296 height 138
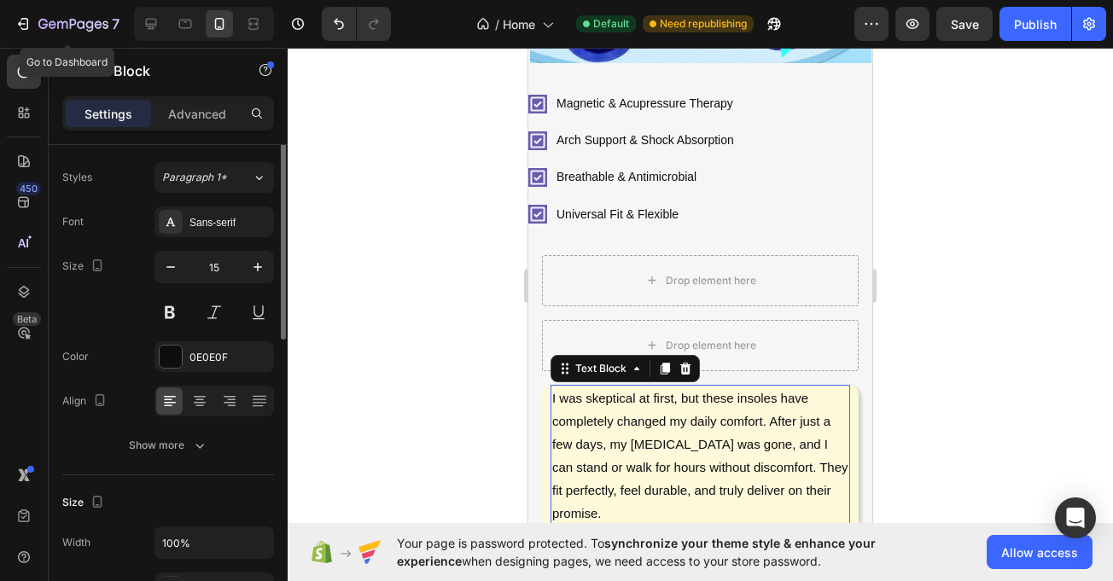
scroll to position [0, 0]
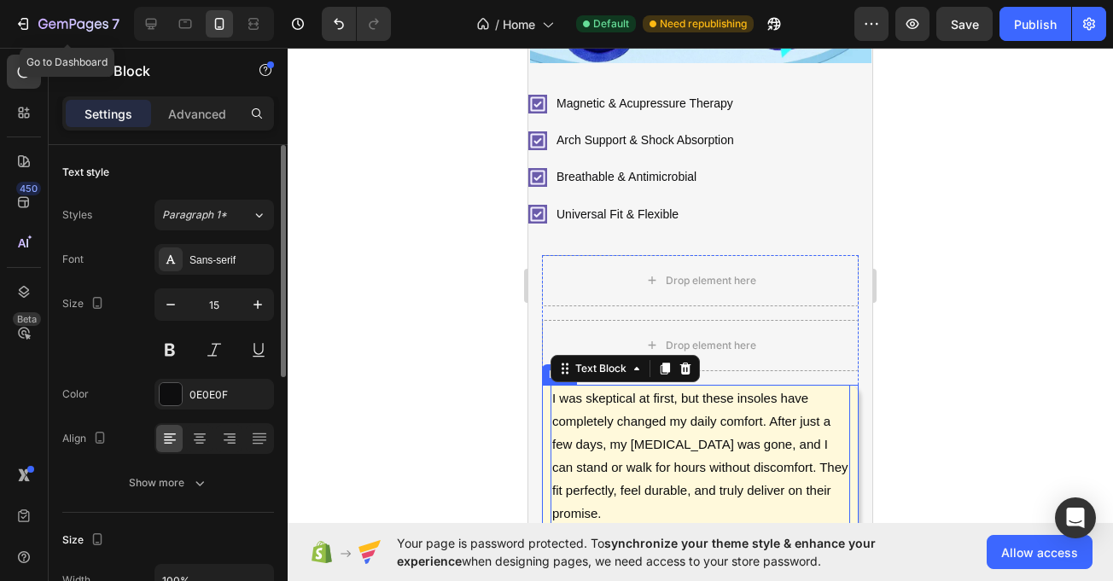
click at [544, 387] on div "I was skeptical at first, but these insoles have completely changed my daily co…" at bounding box center [700, 495] width 317 height 220
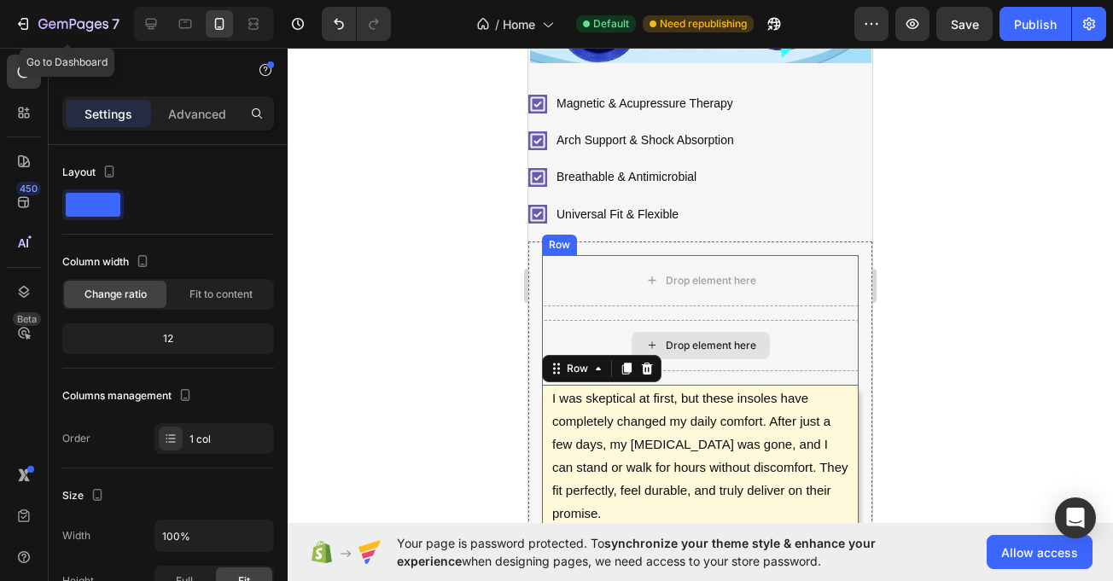
click at [576, 295] on div "Drop element here Drop element here I was skeptical at first, but these insoles…" at bounding box center [700, 462] width 317 height 415
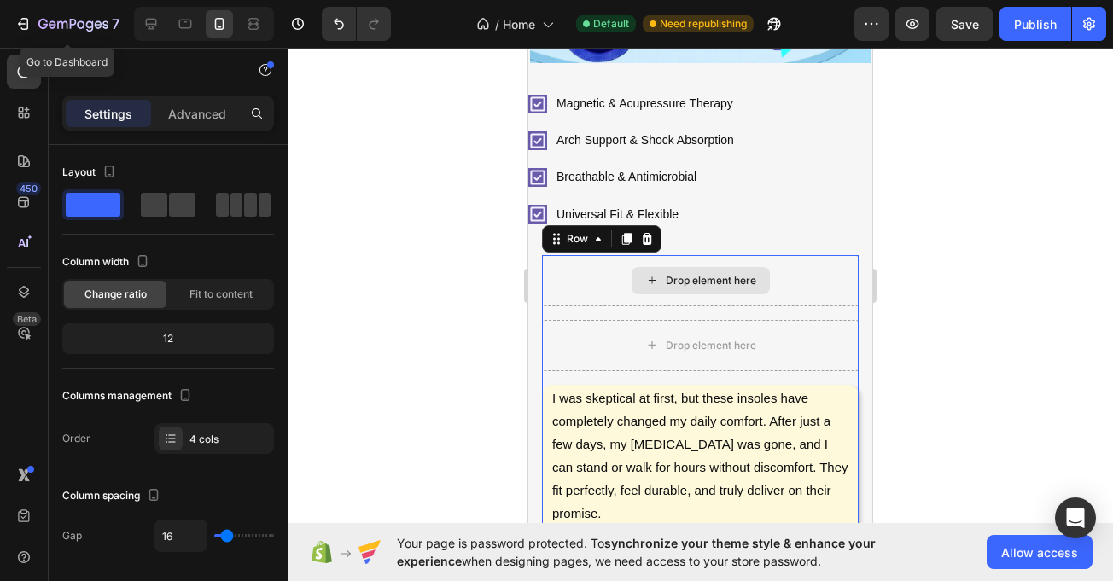
click at [612, 285] on div "Drop element here" at bounding box center [700, 280] width 317 height 51
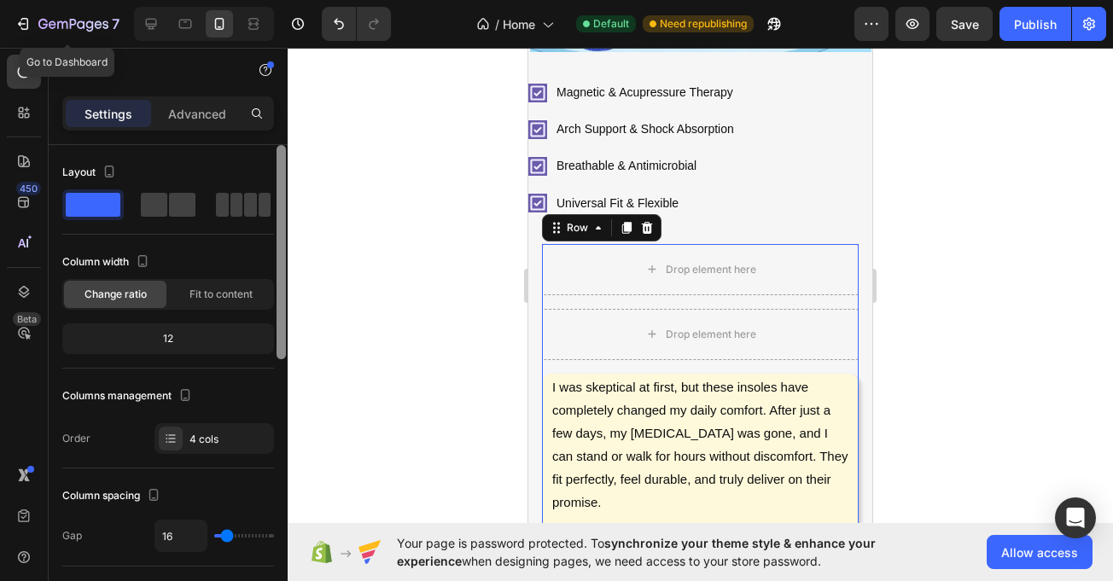
scroll to position [485, 0]
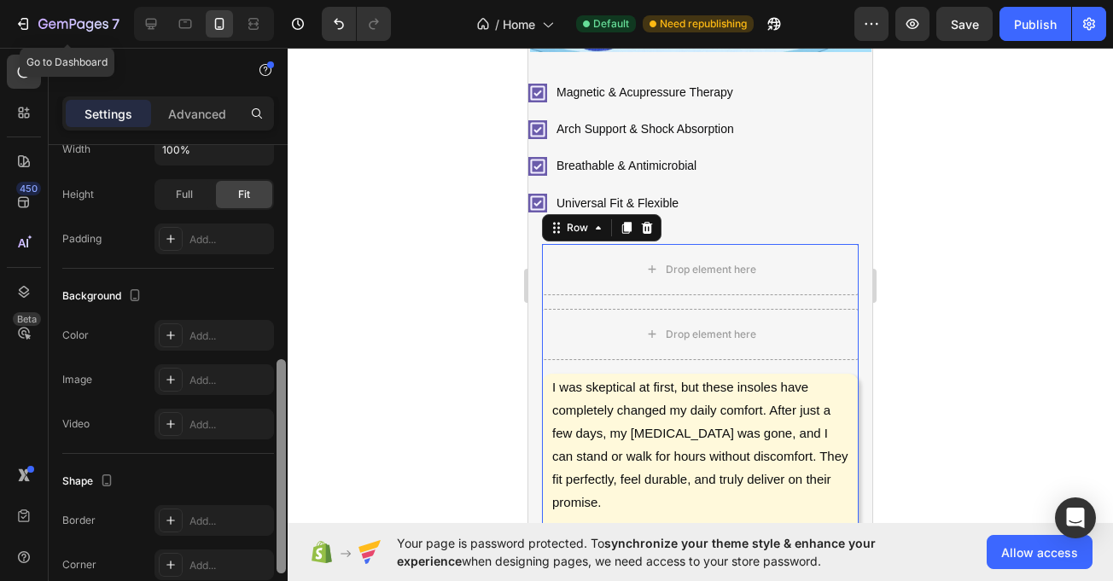
drag, startPoint x: 275, startPoint y: 300, endPoint x: 275, endPoint y: 369, distance: 69.2
click at [275, 369] on div at bounding box center [281, 387] width 13 height 485
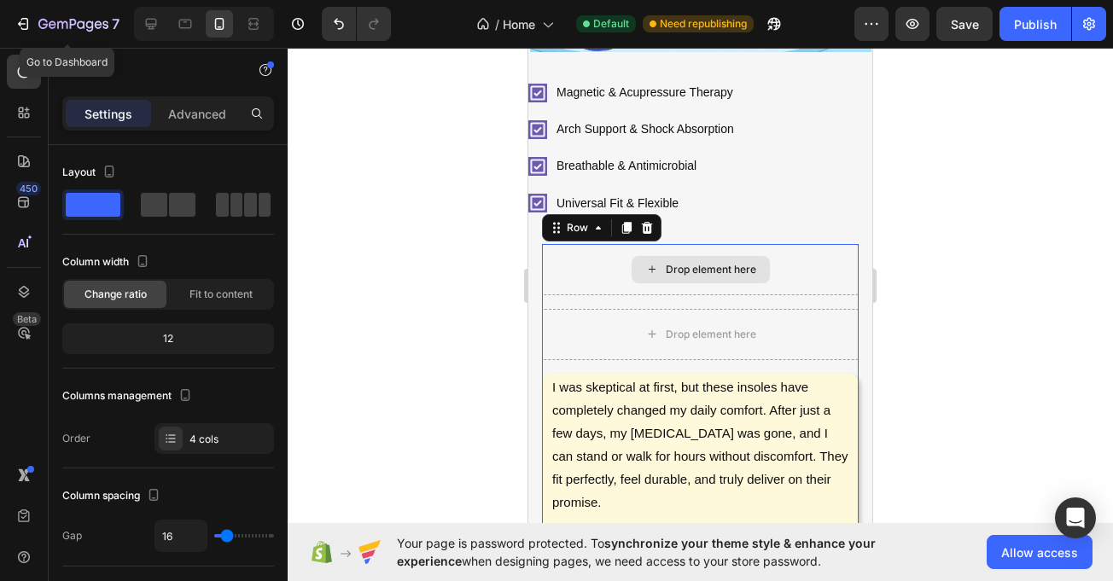
click at [546, 279] on div "Drop element here" at bounding box center [700, 269] width 317 height 51
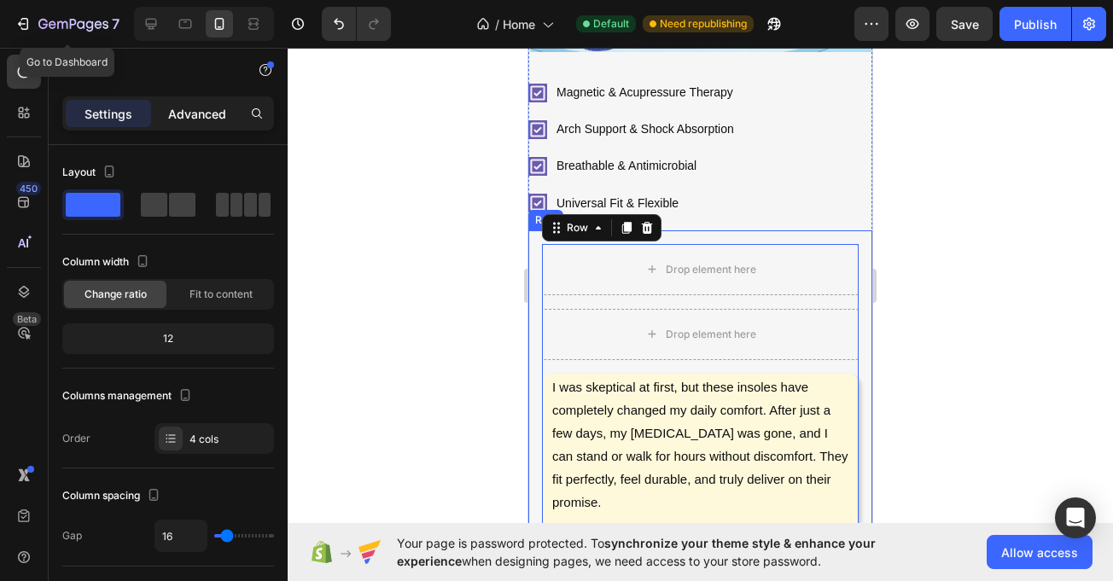
click at [188, 109] on p "Advanced" at bounding box center [197, 114] width 58 height 18
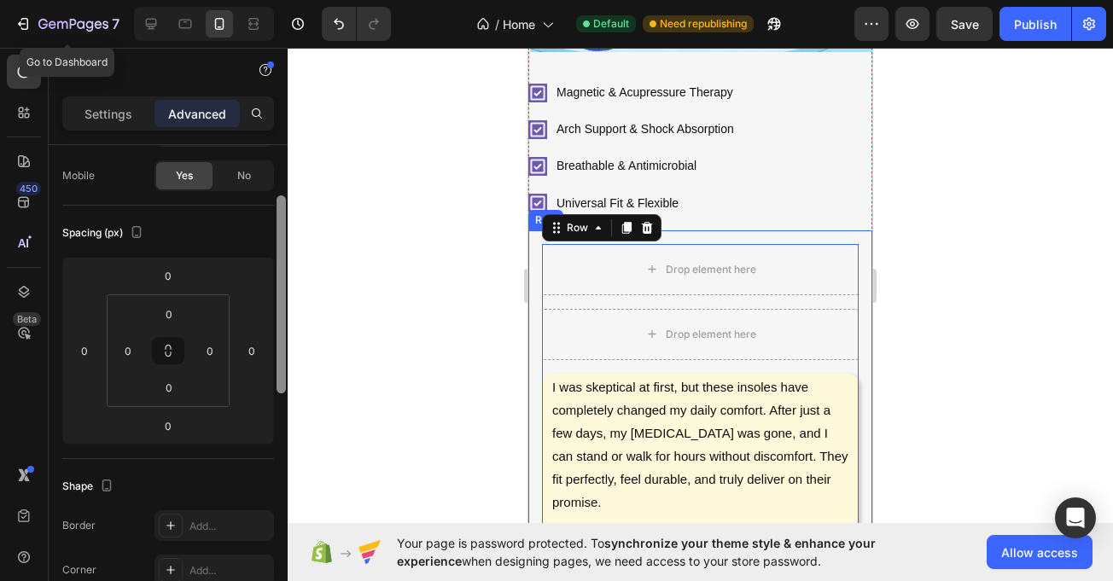
drag, startPoint x: 284, startPoint y: 288, endPoint x: 287, endPoint y: 342, distance: 53.8
click at [287, 342] on div at bounding box center [281, 387] width 13 height 485
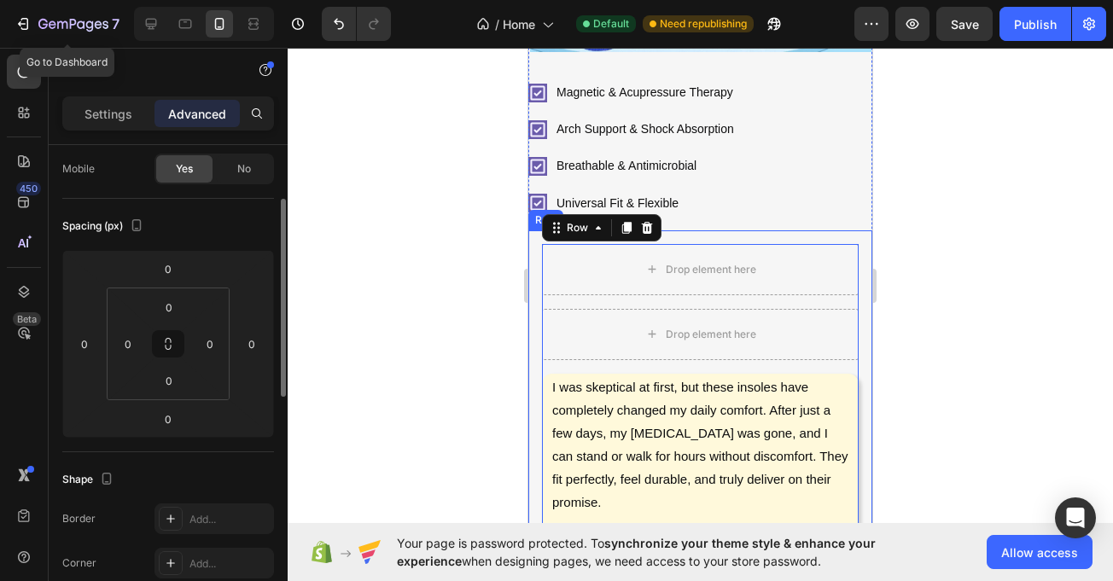
click at [293, 347] on div at bounding box center [701, 315] width 826 height 534
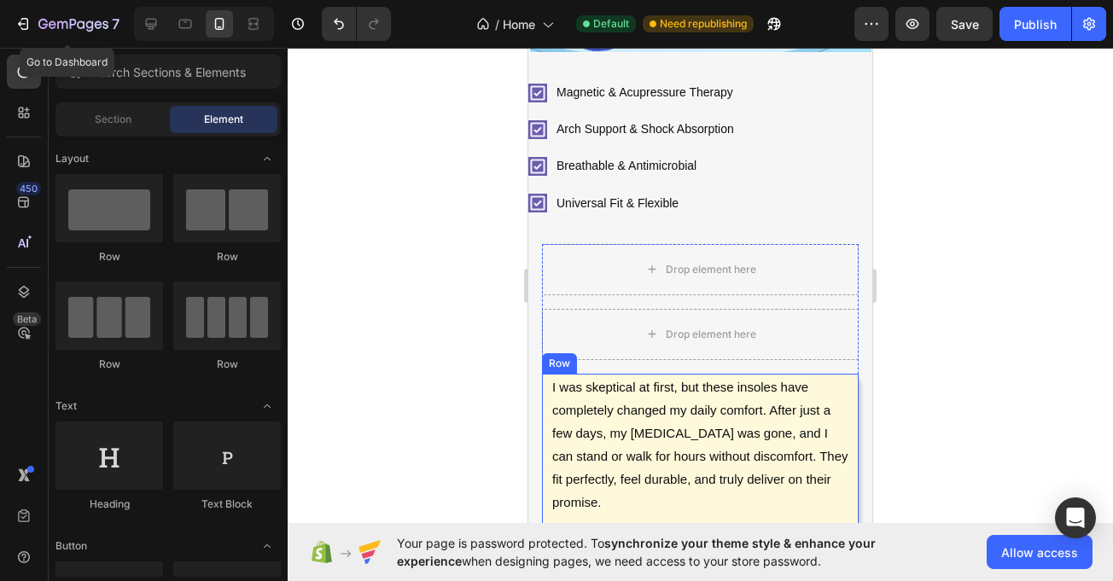
click at [547, 381] on div "I was skeptical at first, but these insoles have completely changed my daily co…" at bounding box center [700, 484] width 317 height 220
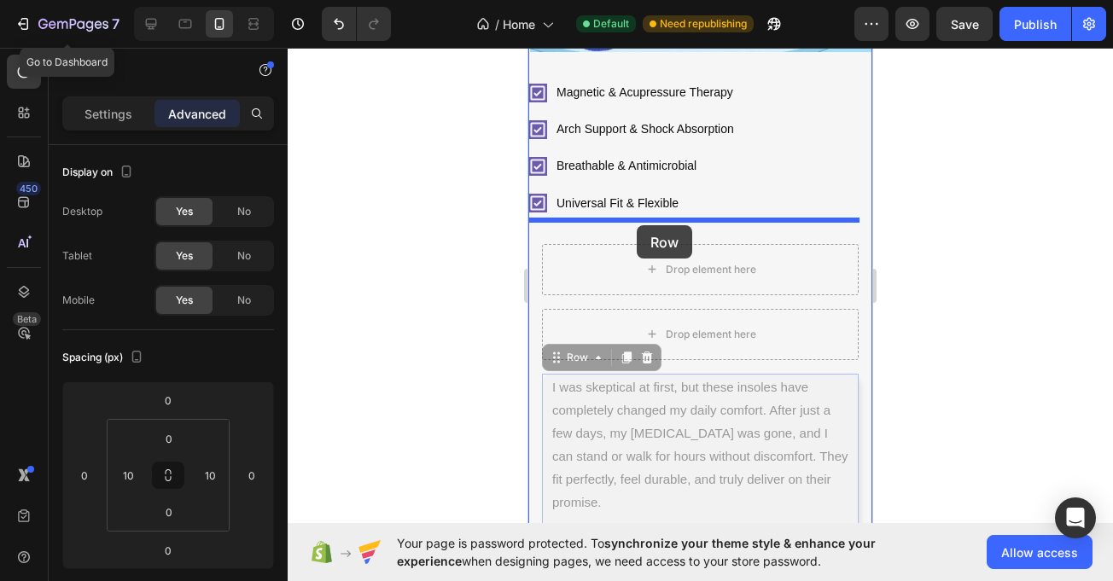
drag, startPoint x: 552, startPoint y: 351, endPoint x: 637, endPoint y: 225, distance: 151.3
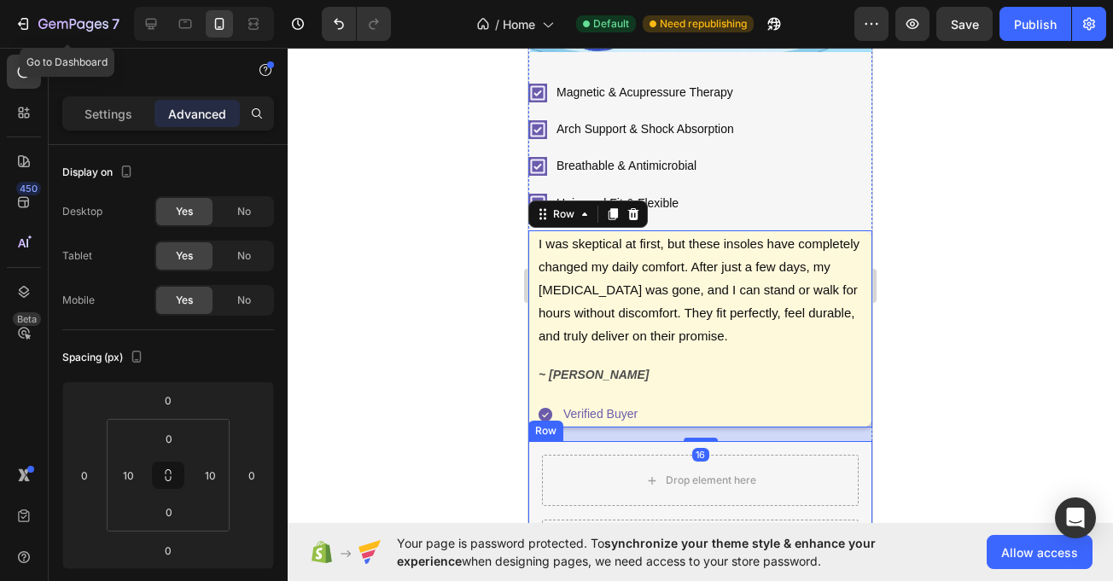
click at [538, 449] on div "I was skeptical at first, but these insoles have completely changed my daily co…" at bounding box center [700, 577] width 344 height 273
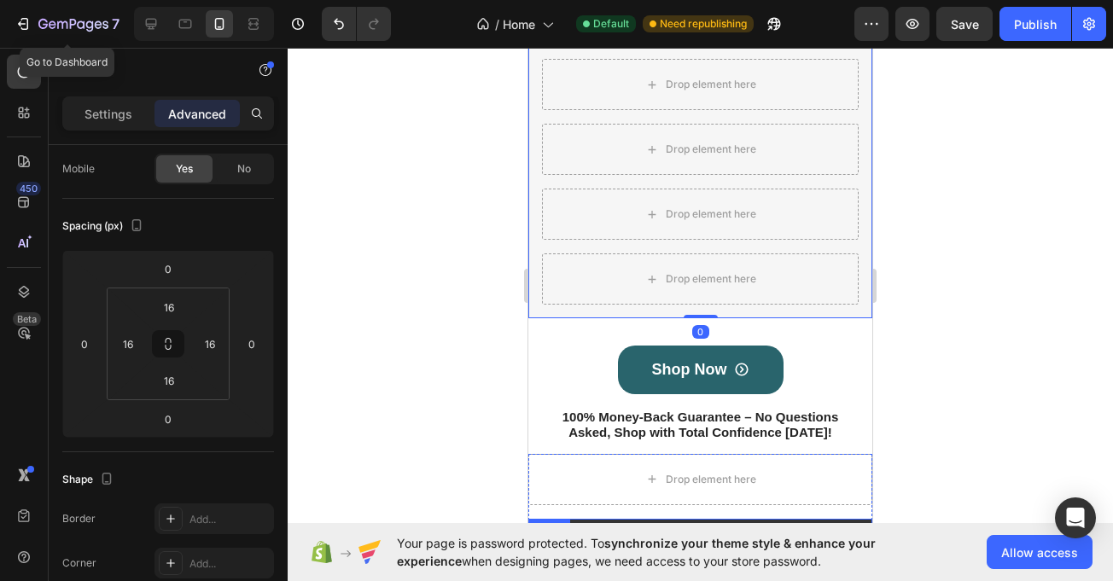
scroll to position [1025, 0]
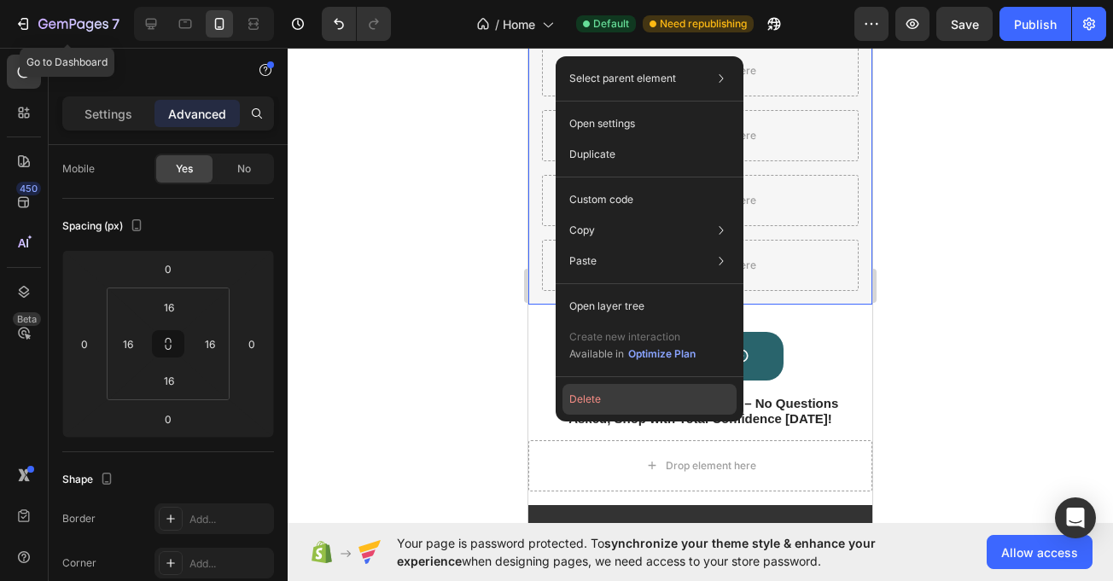
click at [592, 407] on button "Delete" at bounding box center [650, 399] width 174 height 31
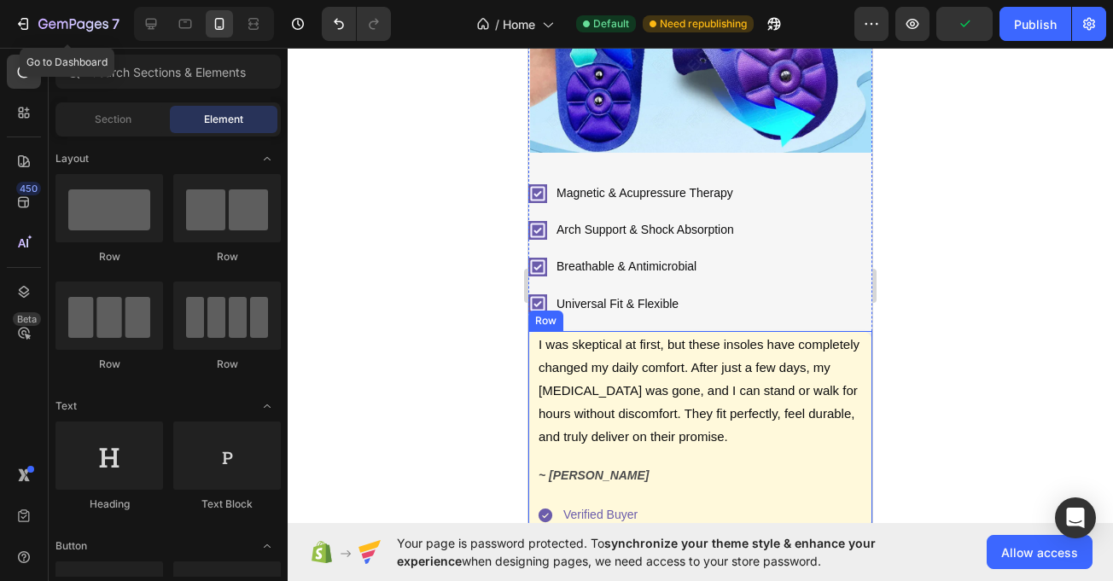
scroll to position [501, 0]
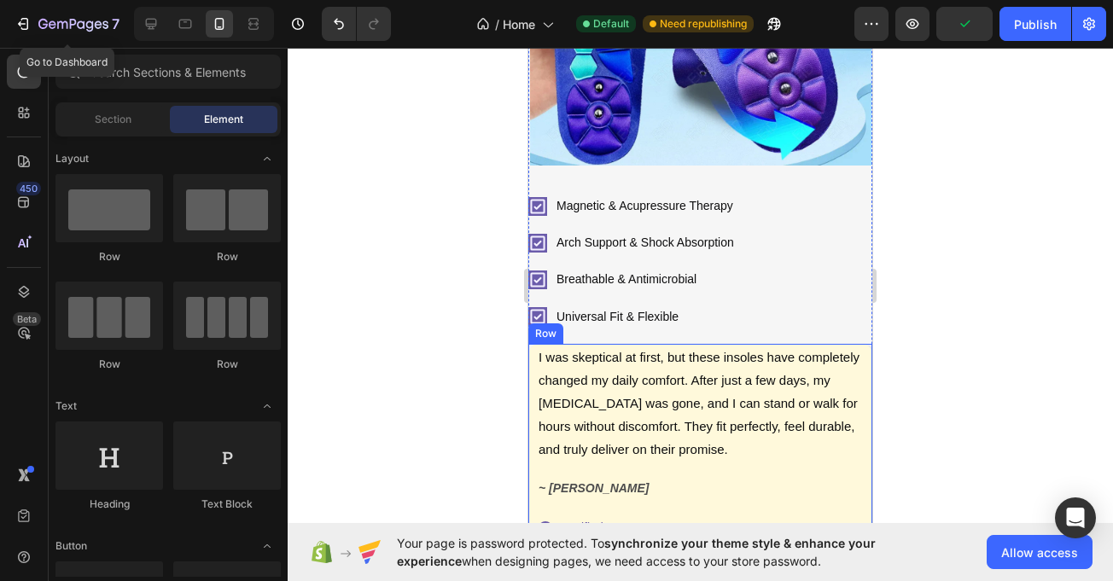
click at [529, 360] on div "I was skeptical at first, but these insoles have completely changed my daily co…" at bounding box center [700, 442] width 344 height 197
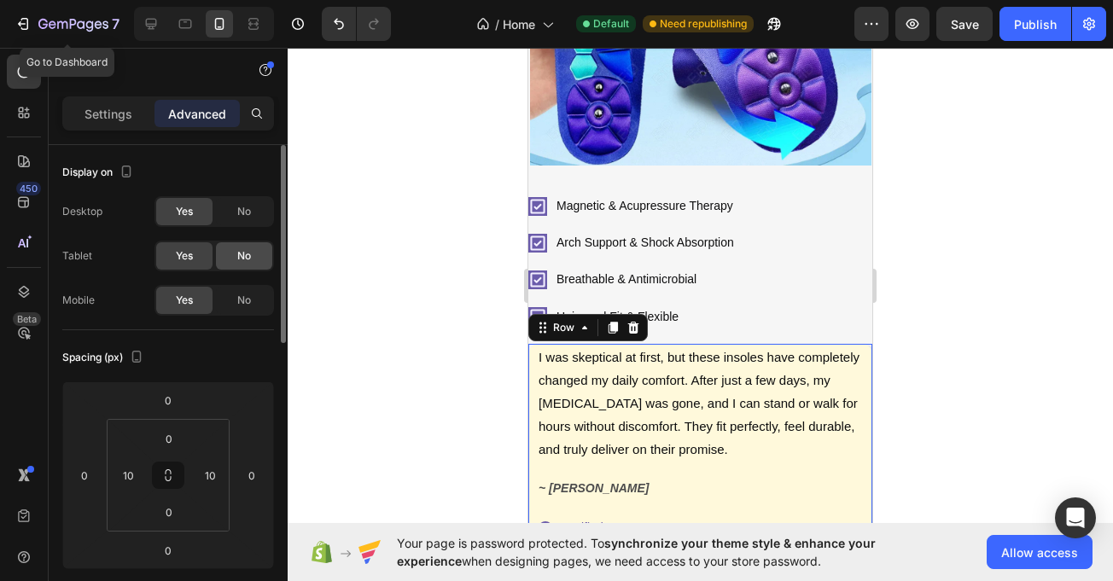
drag, startPoint x: 245, startPoint y: 271, endPoint x: 245, endPoint y: 261, distance: 9.4
click at [245, 267] on div "Yes No" at bounding box center [215, 256] width 120 height 31
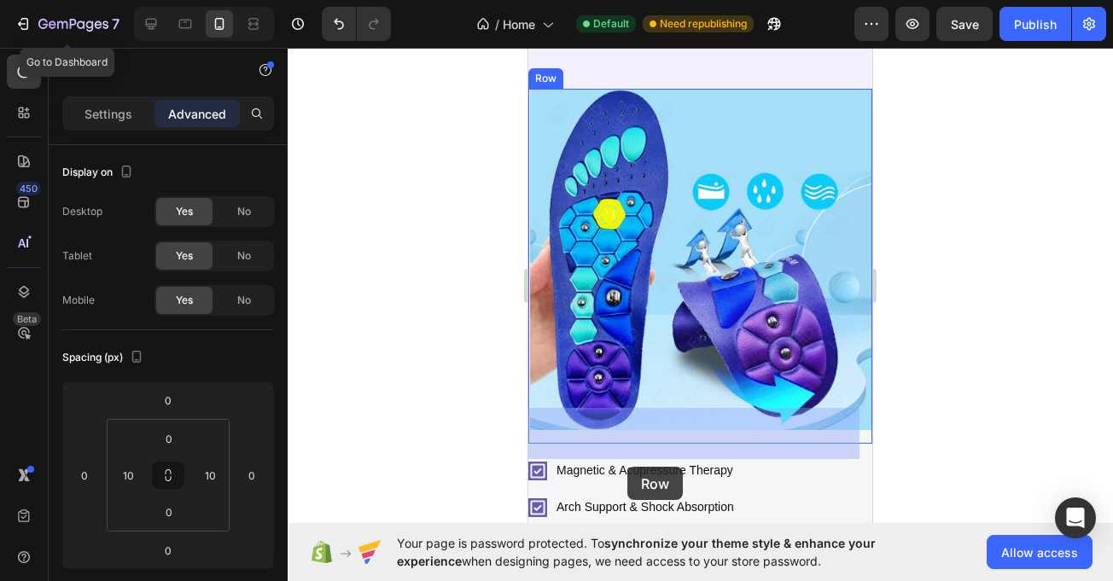
scroll to position [241, 0]
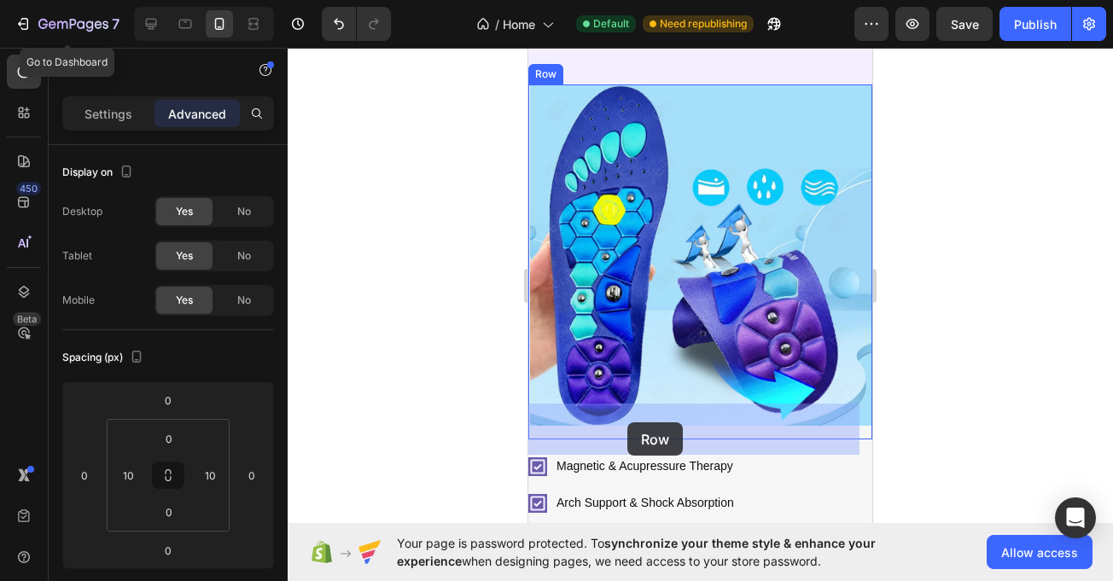
drag, startPoint x: 538, startPoint y: 318, endPoint x: 628, endPoint y: 423, distance: 137.4
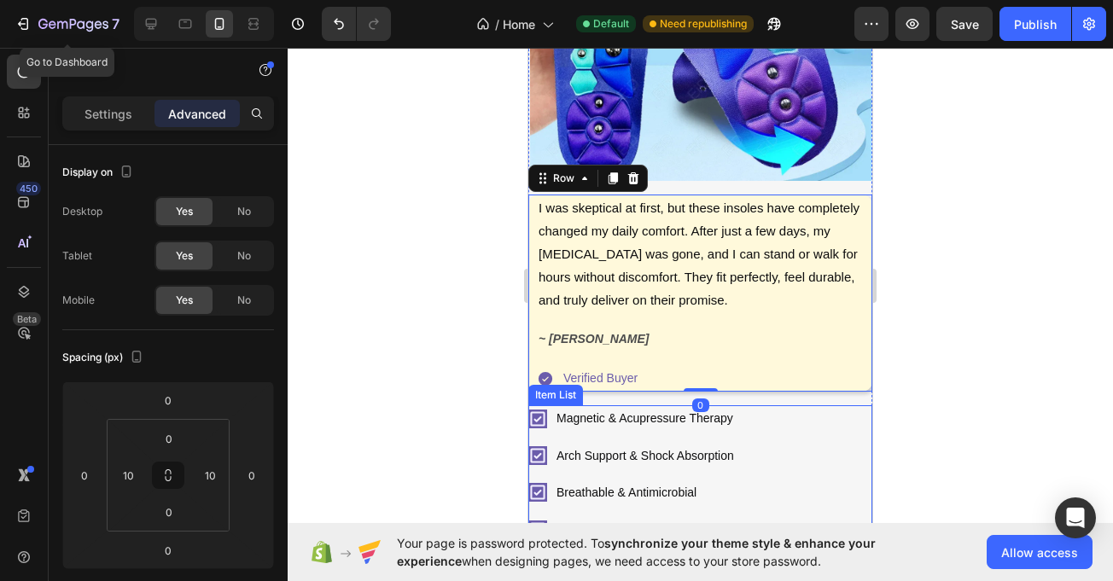
scroll to position [514, 0]
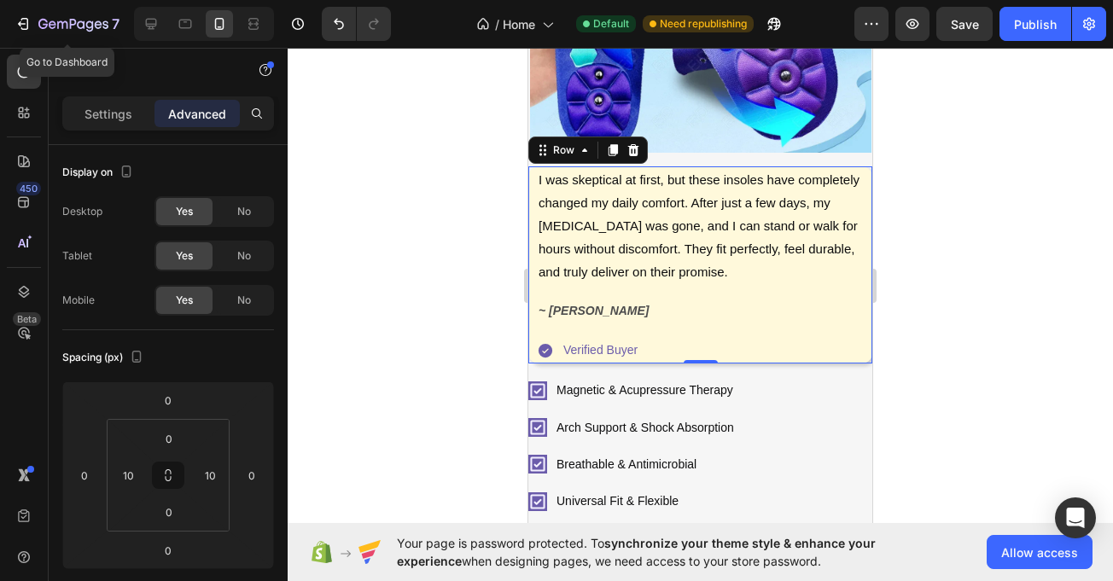
click at [529, 345] on div "I was skeptical at first, but these insoles have completely changed my daily co…" at bounding box center [700, 264] width 344 height 197
click at [90, 476] on input "0" at bounding box center [85, 476] width 26 height 26
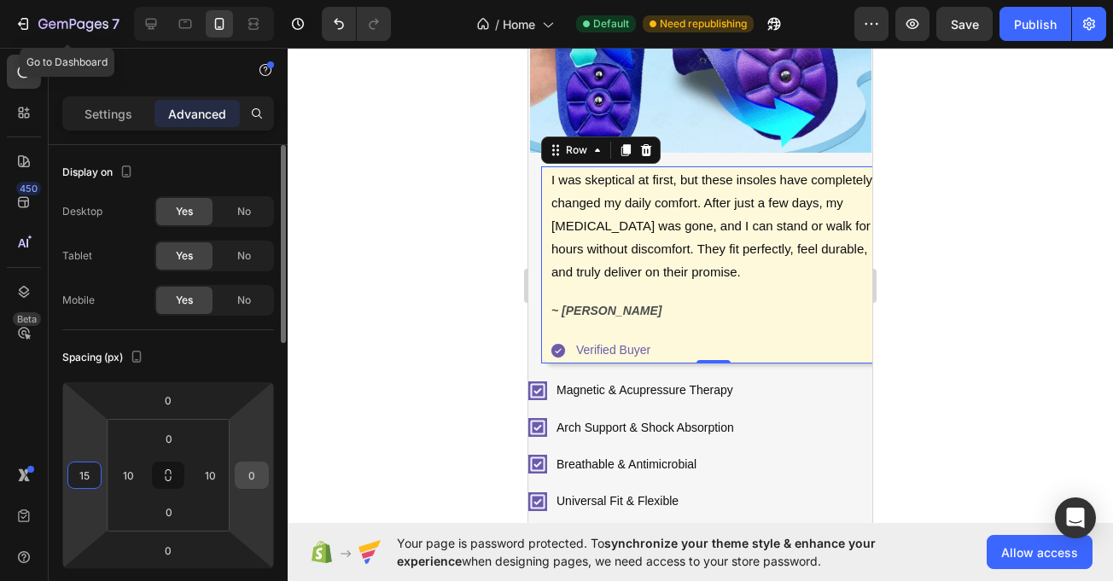
type input "15"
click at [248, 470] on input "0" at bounding box center [252, 476] width 26 height 26
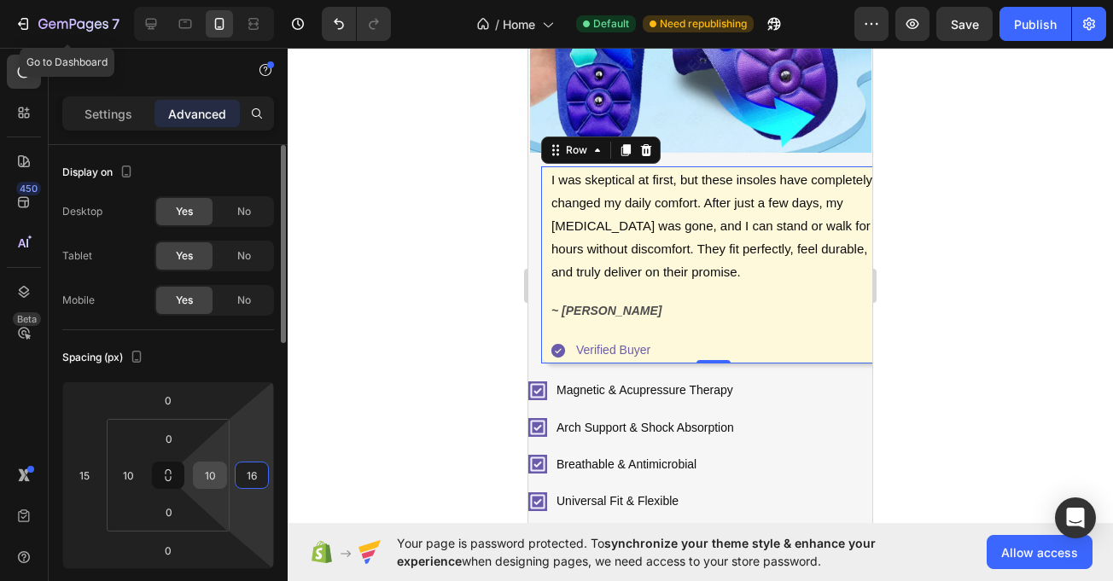
type input "16"
click at [219, 473] on input "10" at bounding box center [210, 476] width 26 height 26
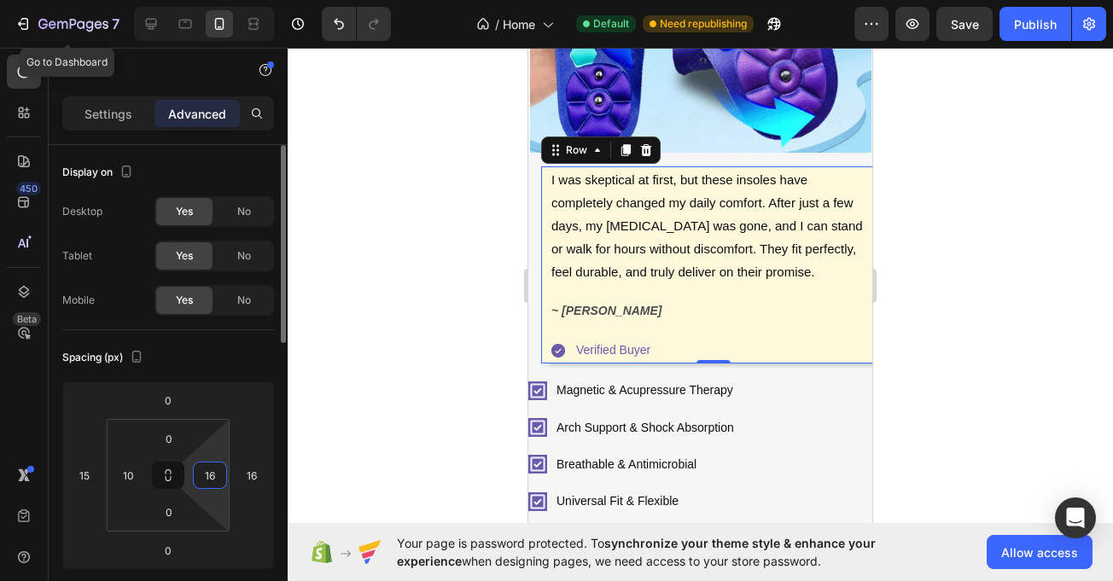
type input "1"
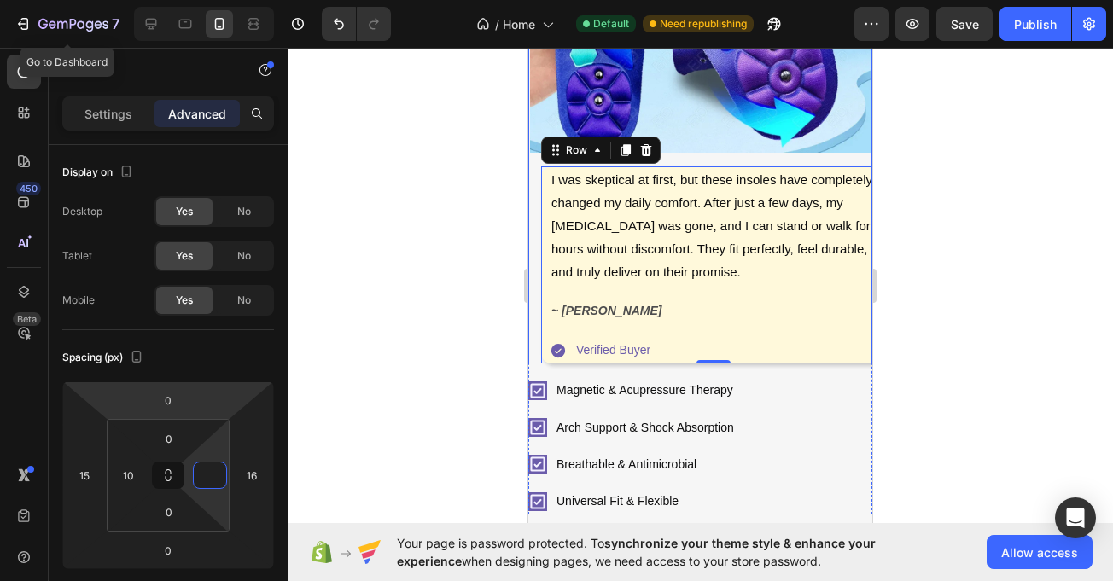
click at [535, 196] on div "I was skeptical at first, but these insoles have completely changed my daily co…" at bounding box center [700, 264] width 344 height 197
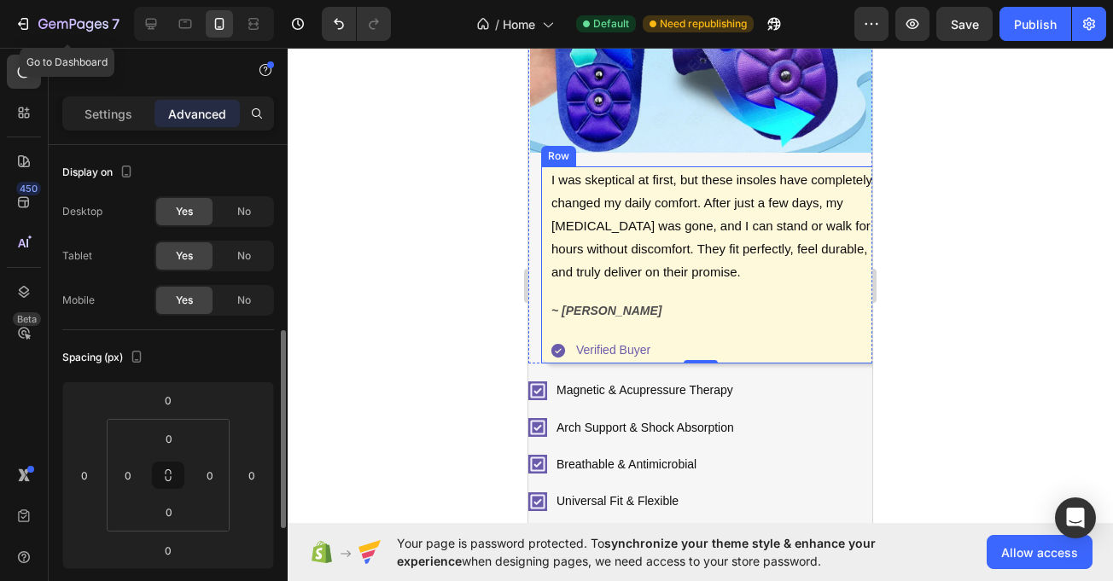
scroll to position [131, 0]
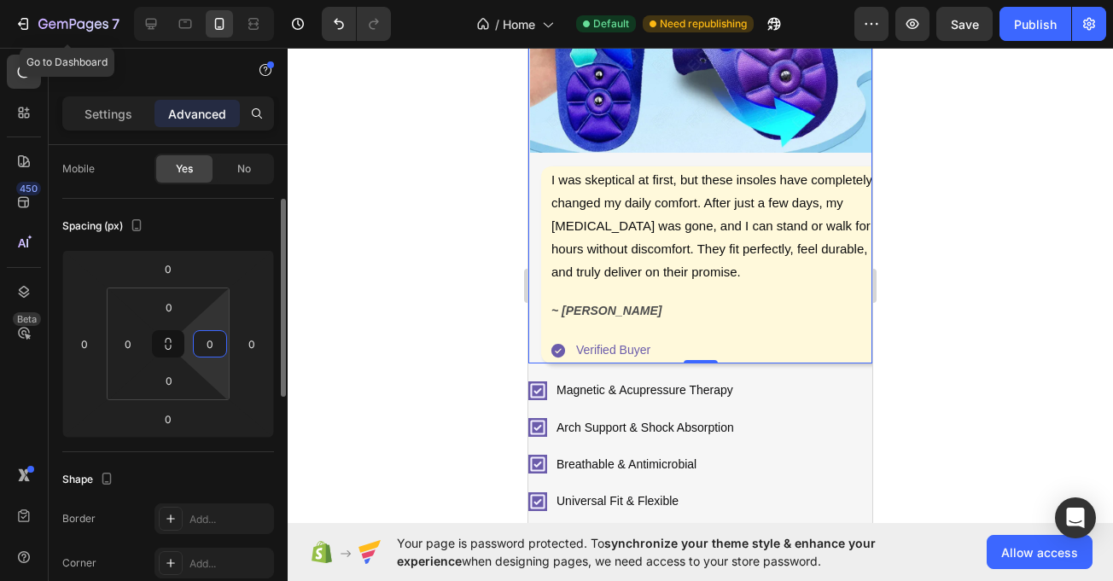
click at [206, 348] on input "0" at bounding box center [210, 344] width 26 height 26
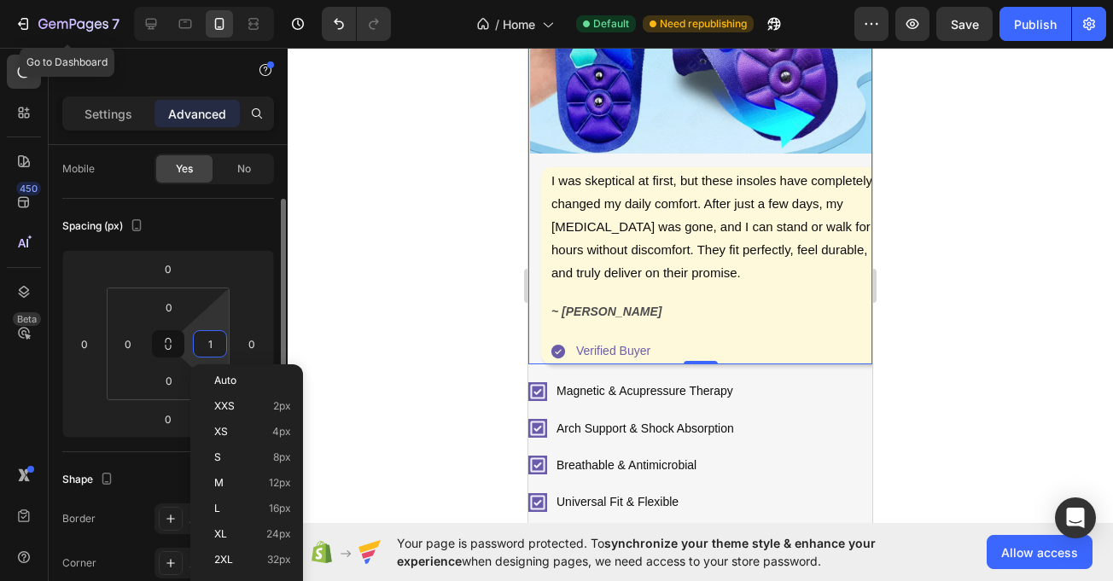
type input "16"
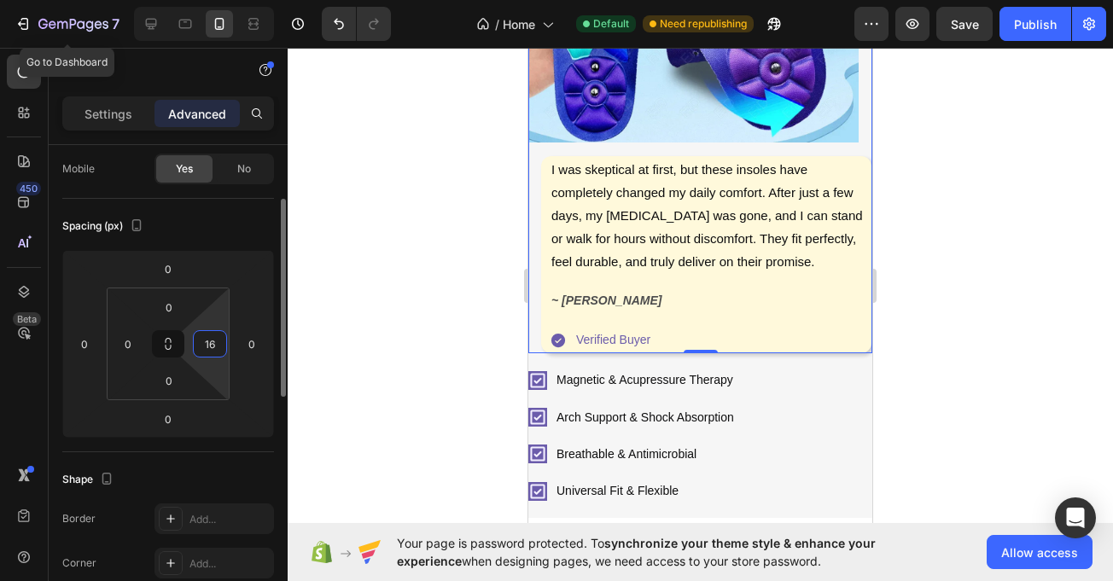
scroll to position [500, 0]
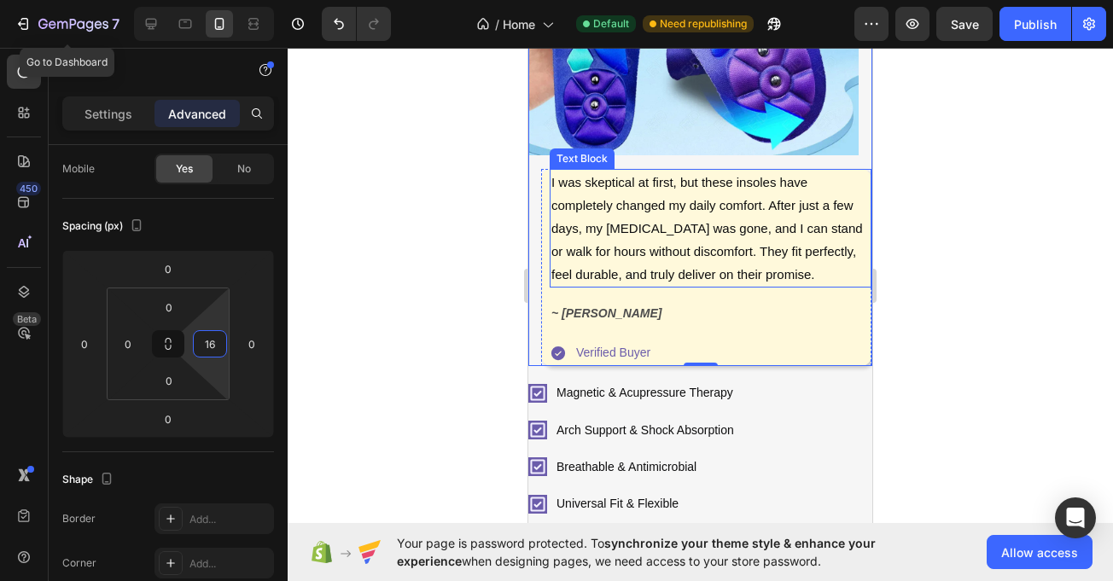
click at [833, 171] on p "I was skeptical at first, but these insoles have completely changed my daily co…" at bounding box center [711, 228] width 318 height 115
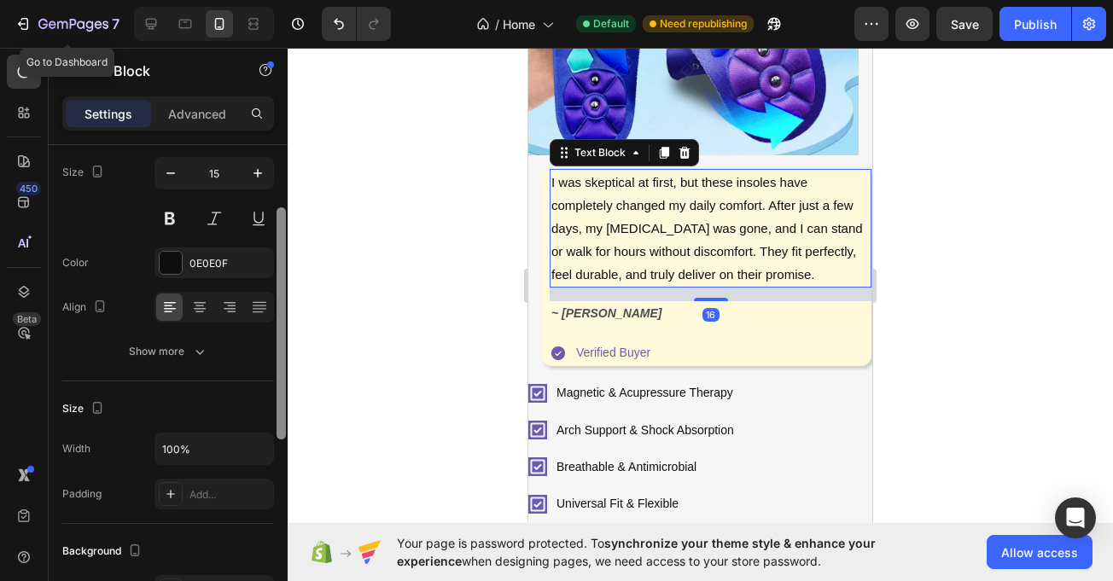
scroll to position [0, 0]
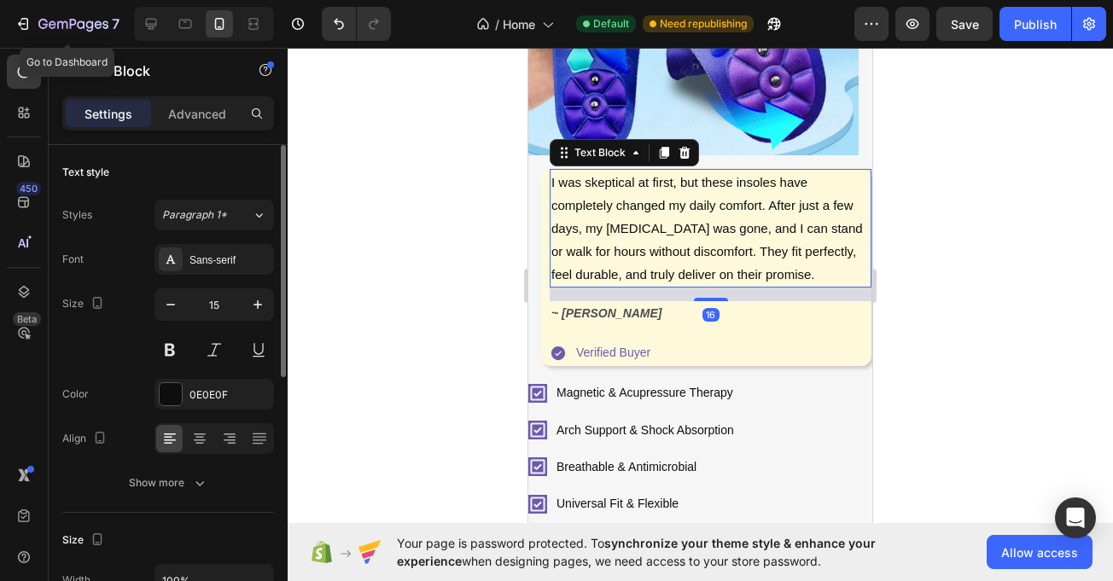
click at [197, 136] on div "Settings Advanced" at bounding box center [168, 120] width 239 height 49
click at [197, 130] on div "Settings Advanced" at bounding box center [168, 113] width 212 height 34
click at [185, 112] on p "Advanced" at bounding box center [197, 114] width 58 height 18
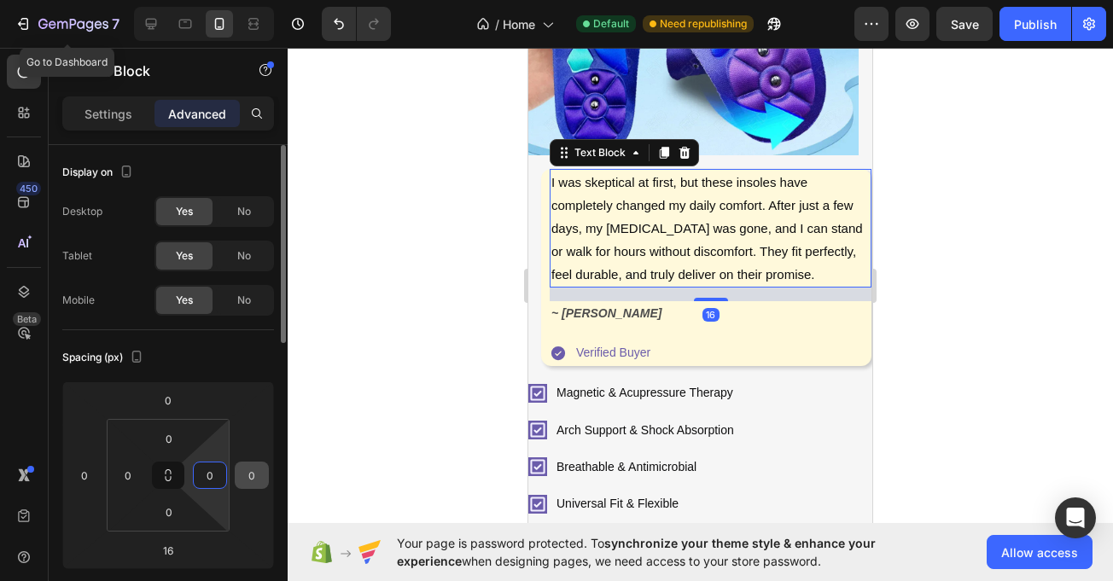
drag, startPoint x: 200, startPoint y: 473, endPoint x: 239, endPoint y: 473, distance: 39.3
click at [239, 473] on div "0 0 16 0 0 0 0 0" at bounding box center [168, 476] width 212 height 188
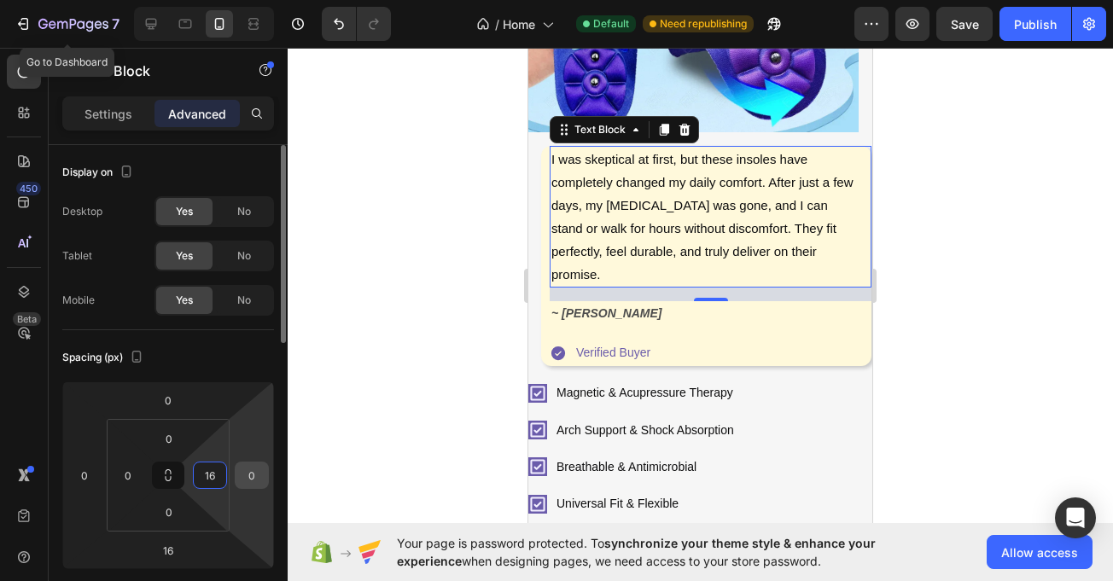
type input "1"
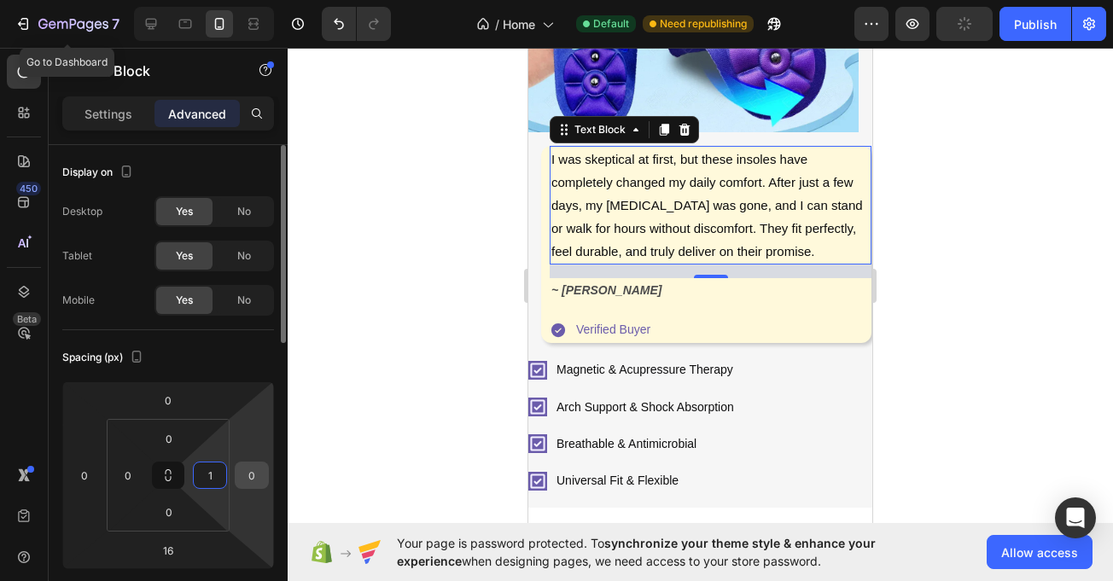
scroll to position [500, 0]
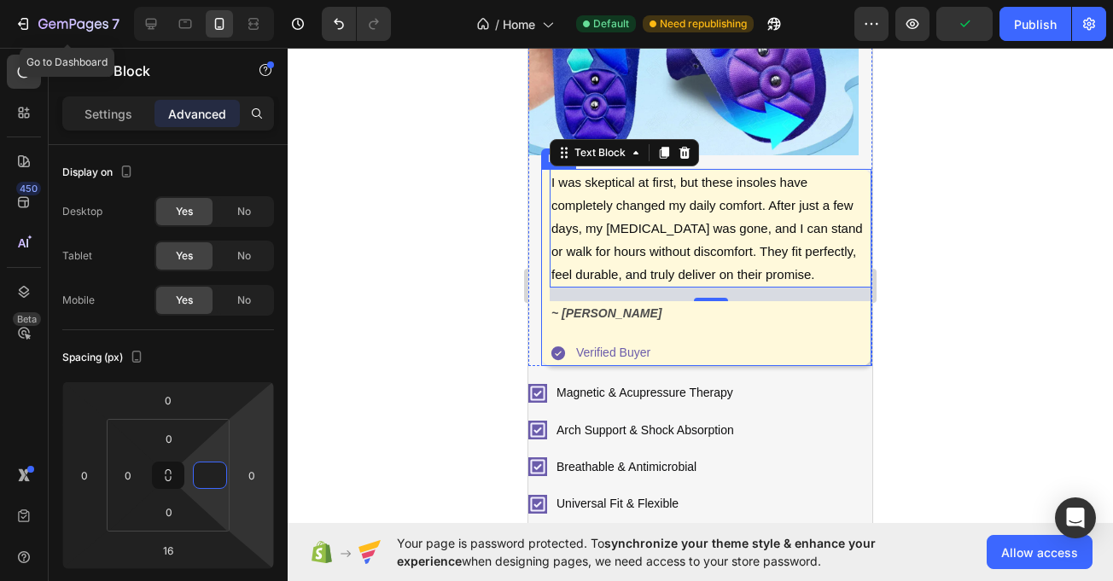
click at [544, 327] on div "I was skeptical at first, but these insoles have completely changed my daily co…" at bounding box center [706, 267] width 330 height 197
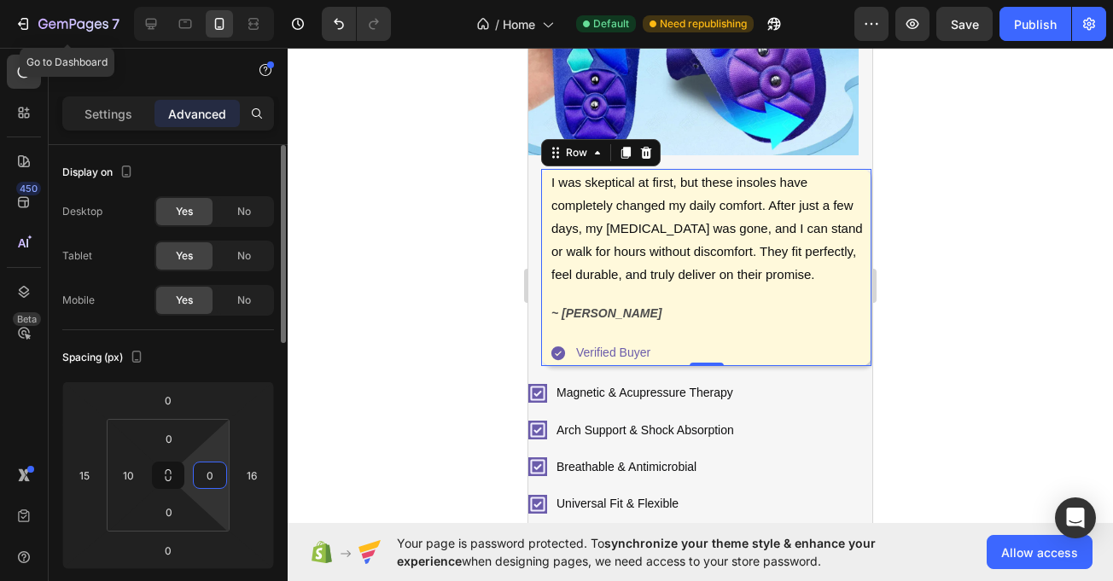
click at [206, 476] on input "0" at bounding box center [210, 476] width 26 height 26
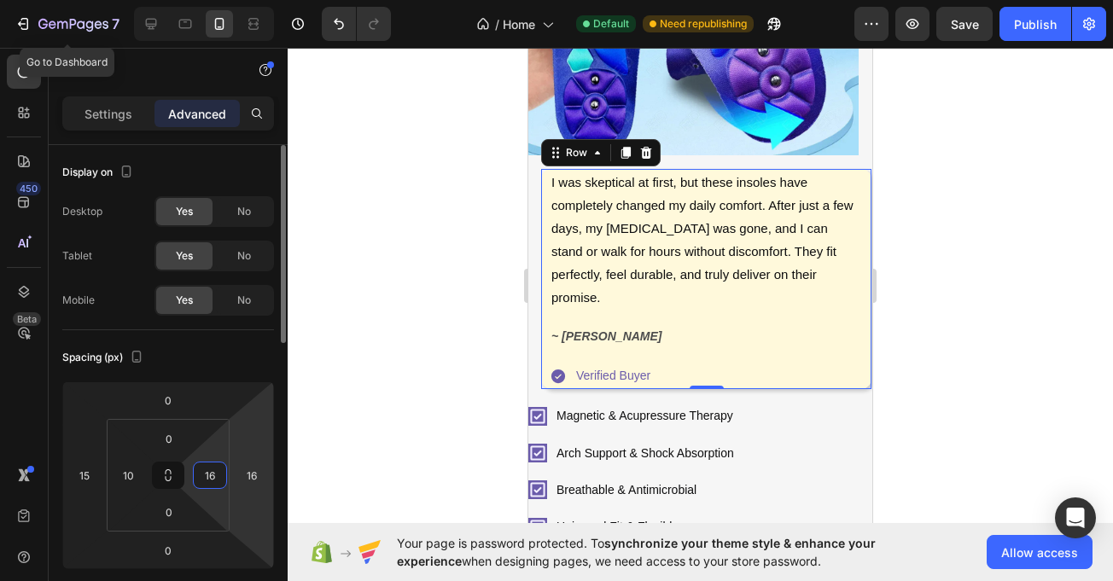
scroll to position [523, 0]
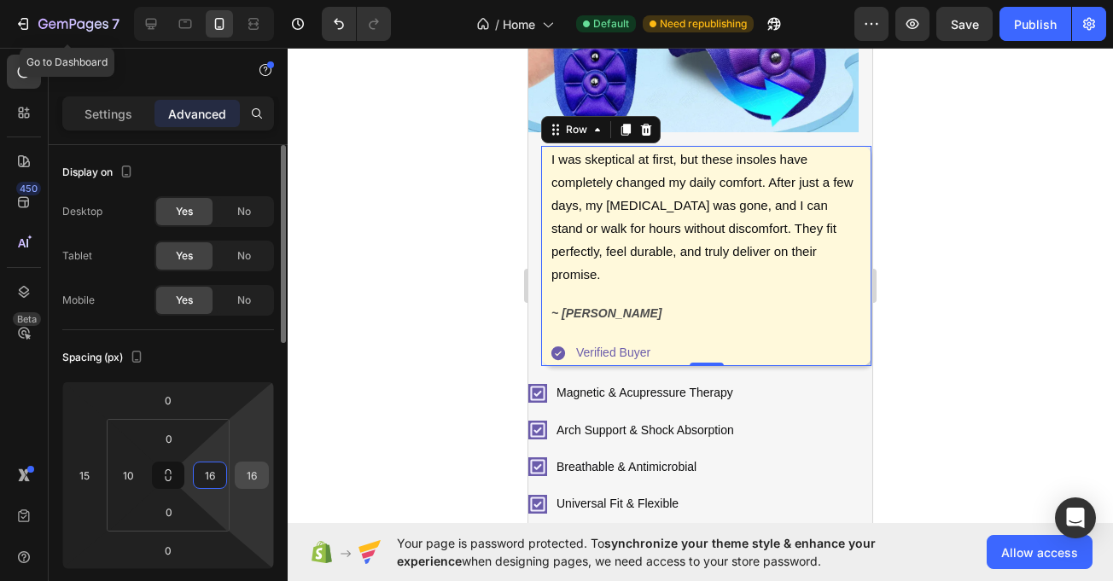
type input "16"
click at [242, 479] on input "16" at bounding box center [252, 476] width 26 height 26
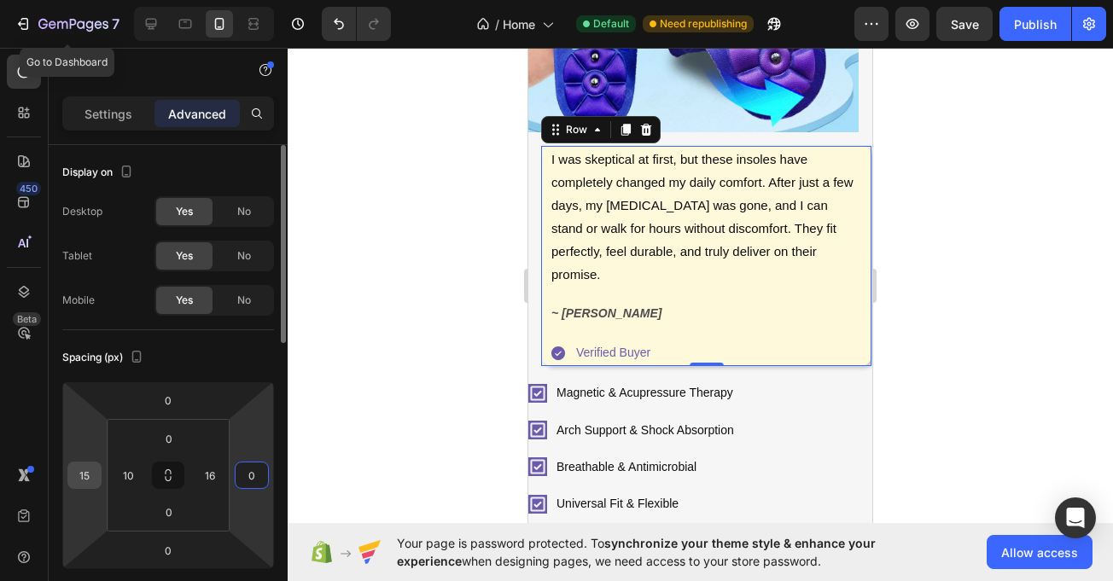
type input "0"
click at [84, 470] on input "15" at bounding box center [85, 476] width 26 height 26
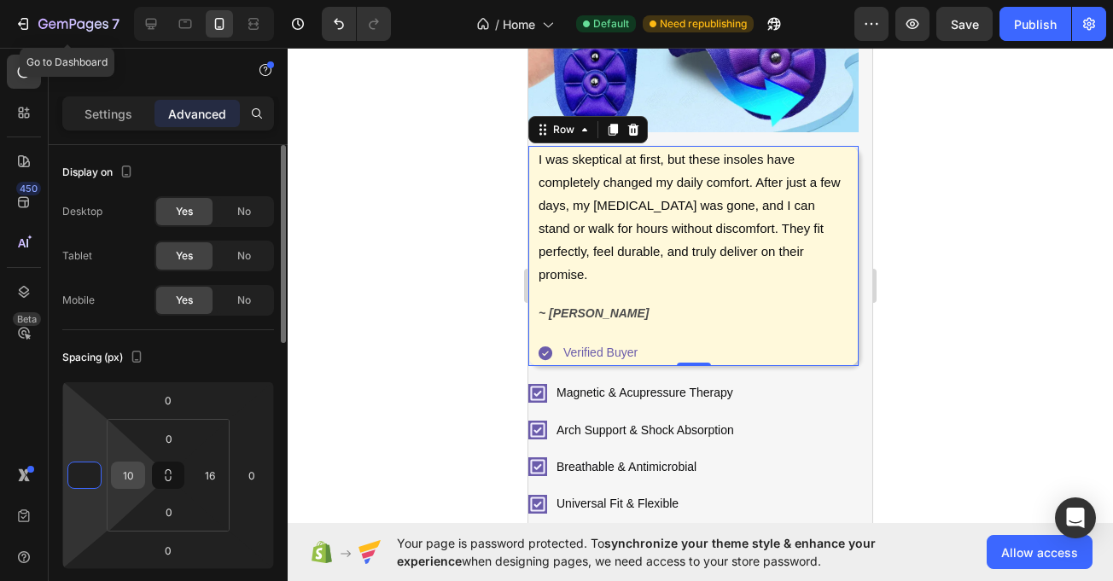
type input "0"
click at [137, 476] on input "10" at bounding box center [128, 476] width 26 height 26
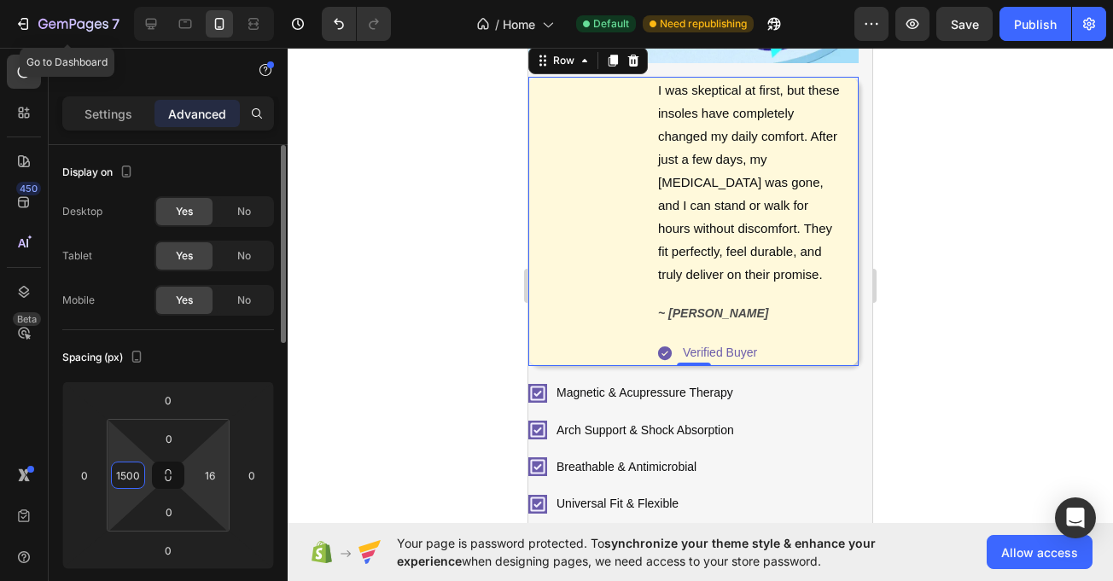
scroll to position [5658, 0]
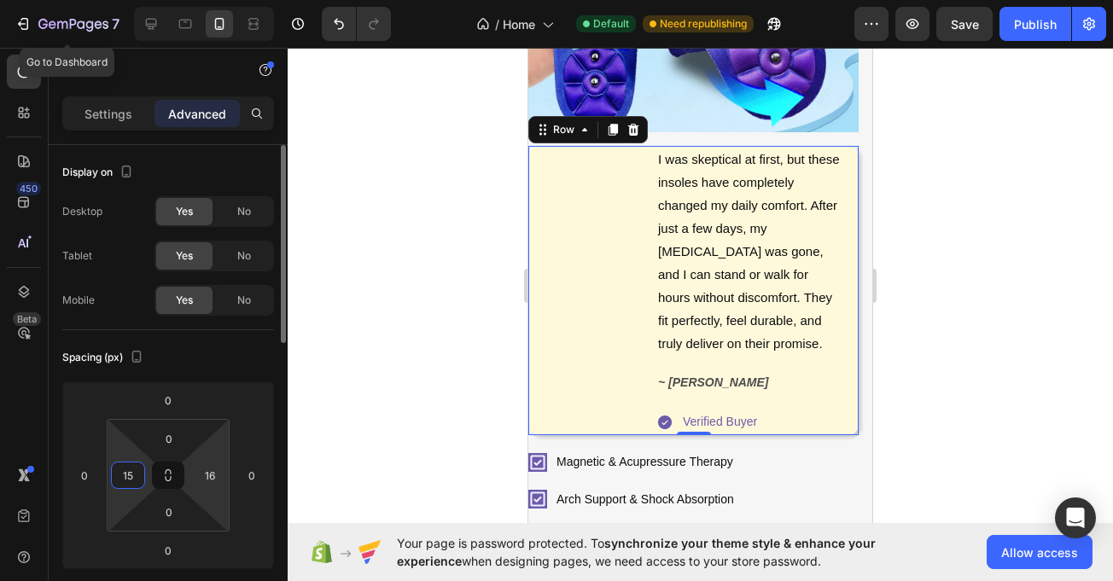
type input "1"
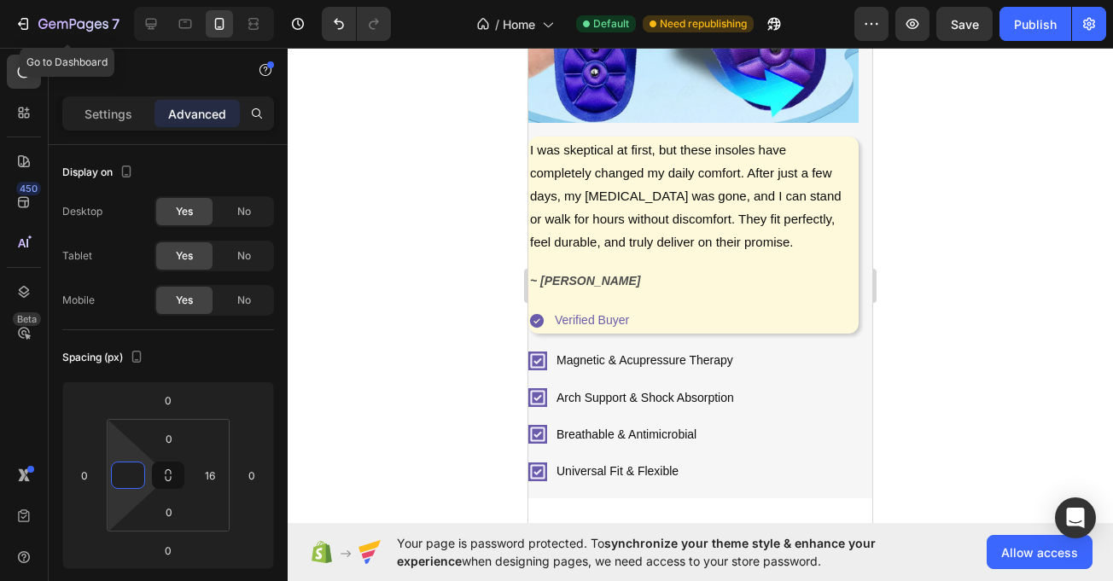
scroll to position [522, 0]
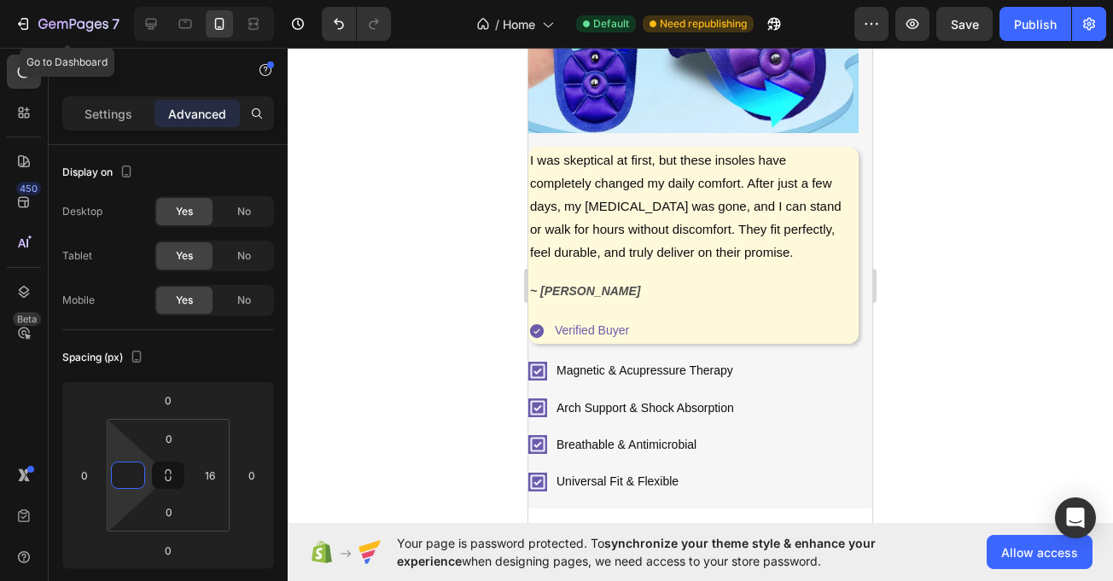
click at [797, 258] on div "I was skeptical at first, but these insoles have completely changed my daily co…" at bounding box center [686, 245] width 317 height 197
type input "0"
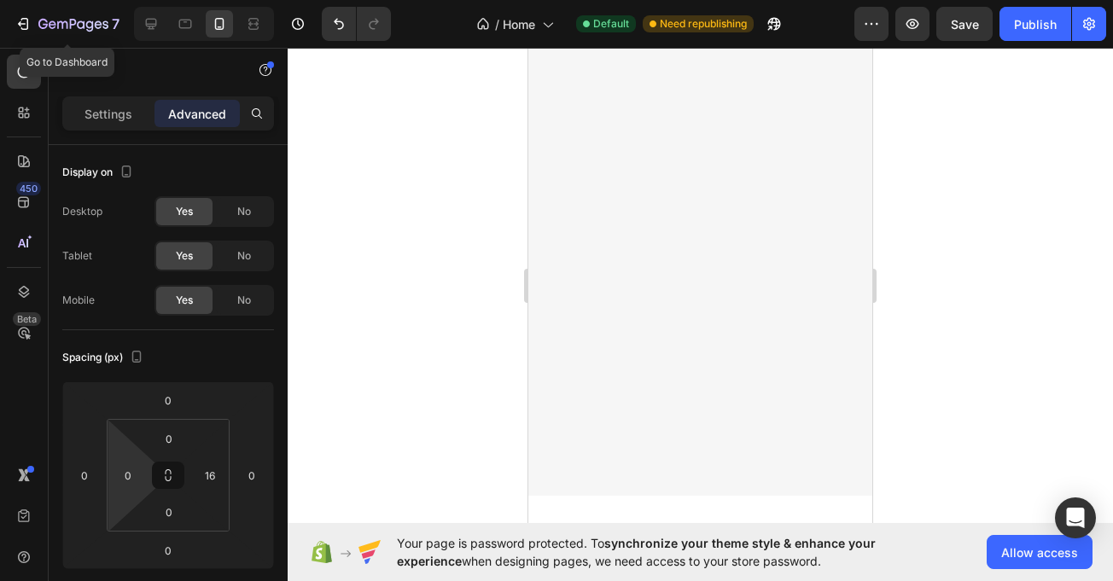
scroll to position [1672, 0]
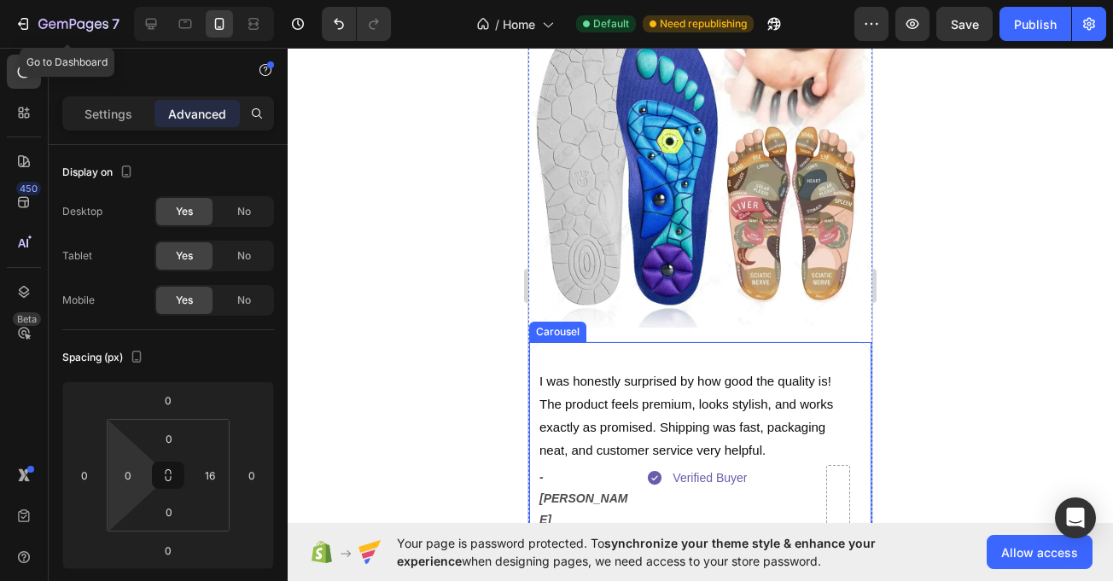
click at [699, 345] on div "I was honestly surprised by how good the quality is! The product feels premium,…" at bounding box center [700, 465] width 344 height 246
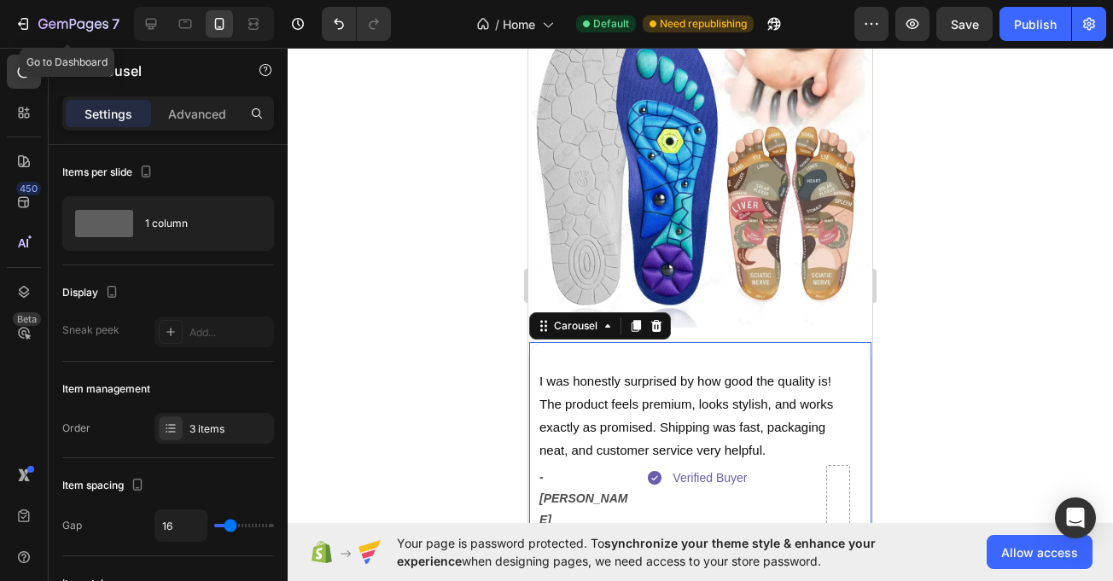
click at [209, 130] on div "Settings Advanced" at bounding box center [168, 120] width 239 height 49
click at [209, 115] on p "Advanced" at bounding box center [197, 114] width 58 height 18
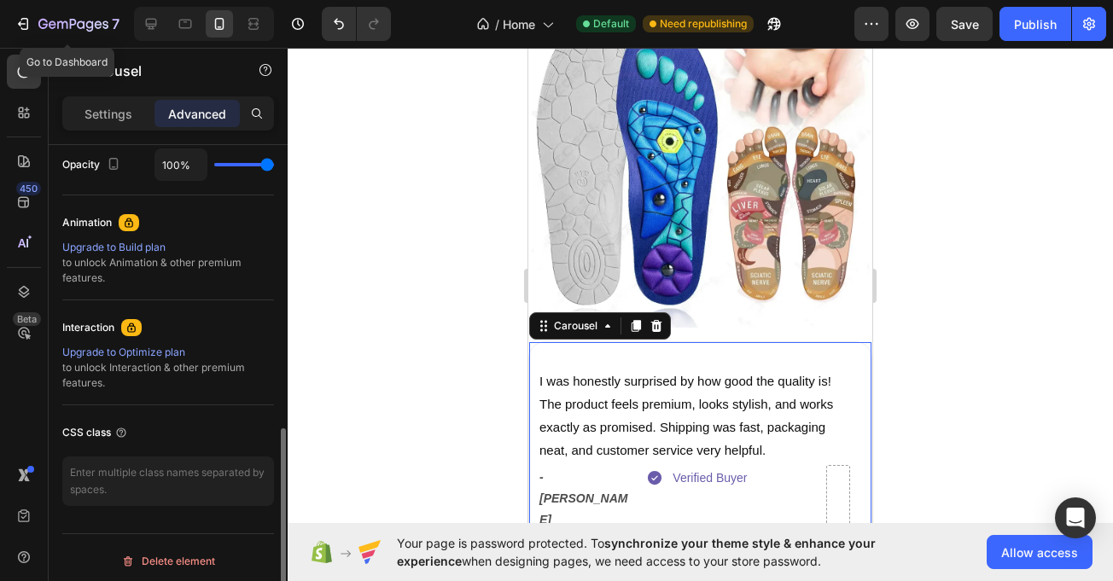
scroll to position [700, 0]
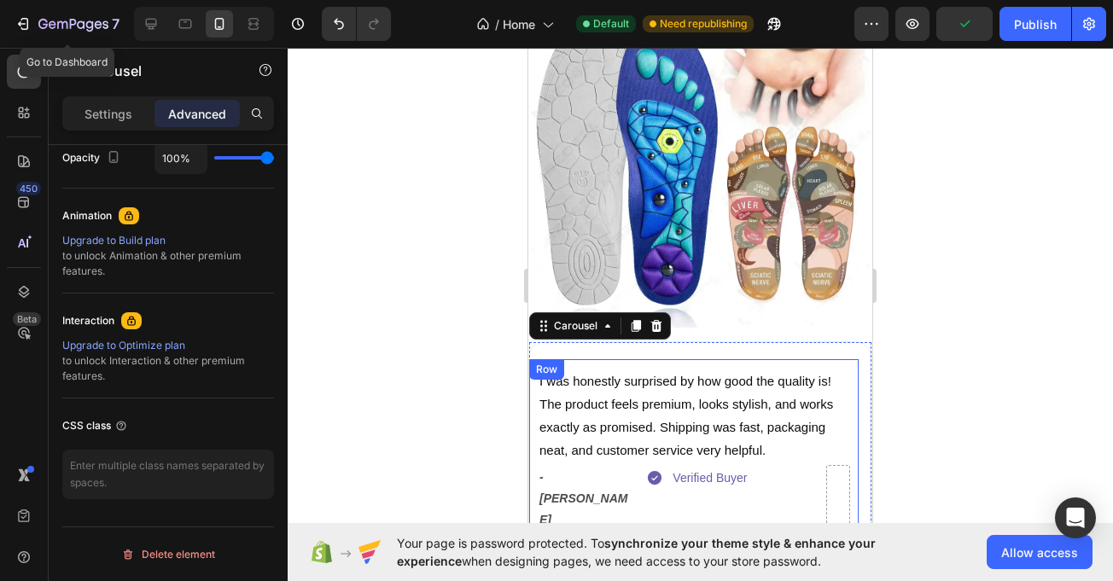
click at [538, 362] on div "Row" at bounding box center [547, 369] width 28 height 15
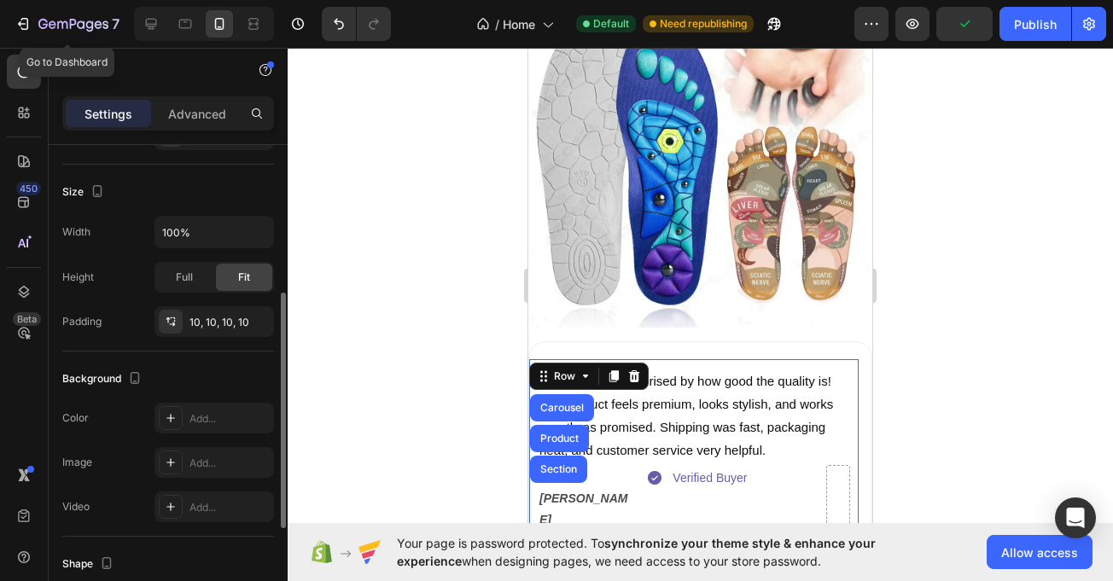
scroll to position [315, 0]
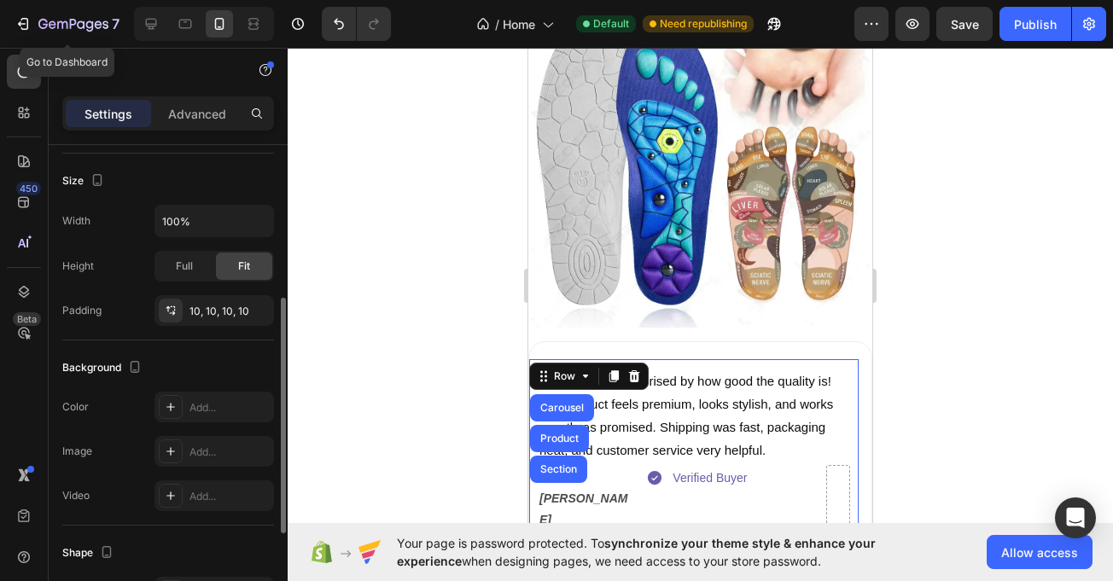
click at [197, 127] on div "Settings Advanced" at bounding box center [168, 113] width 212 height 34
click at [195, 109] on p "Advanced" at bounding box center [197, 114] width 58 height 18
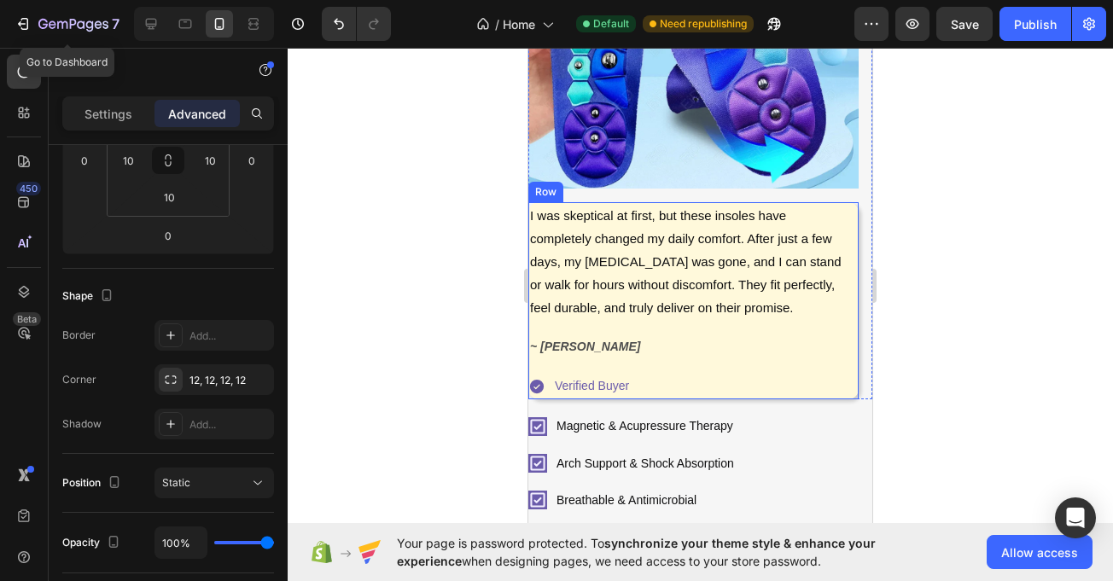
scroll to position [466, 0]
click at [840, 258] on div "I was skeptical at first, but these insoles have completely changed my daily co…" at bounding box center [693, 301] width 330 height 197
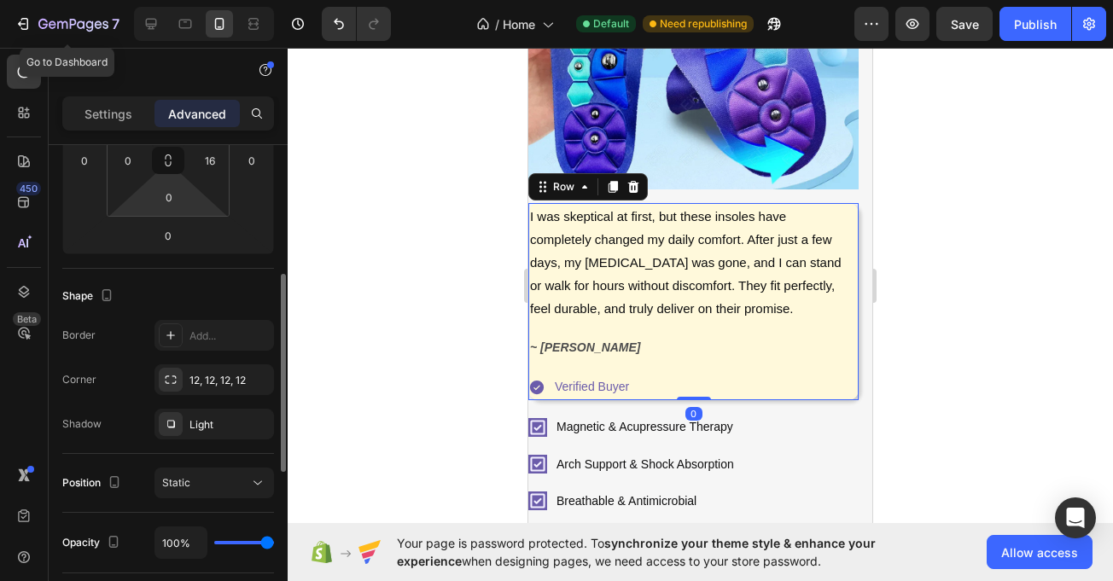
scroll to position [293, 0]
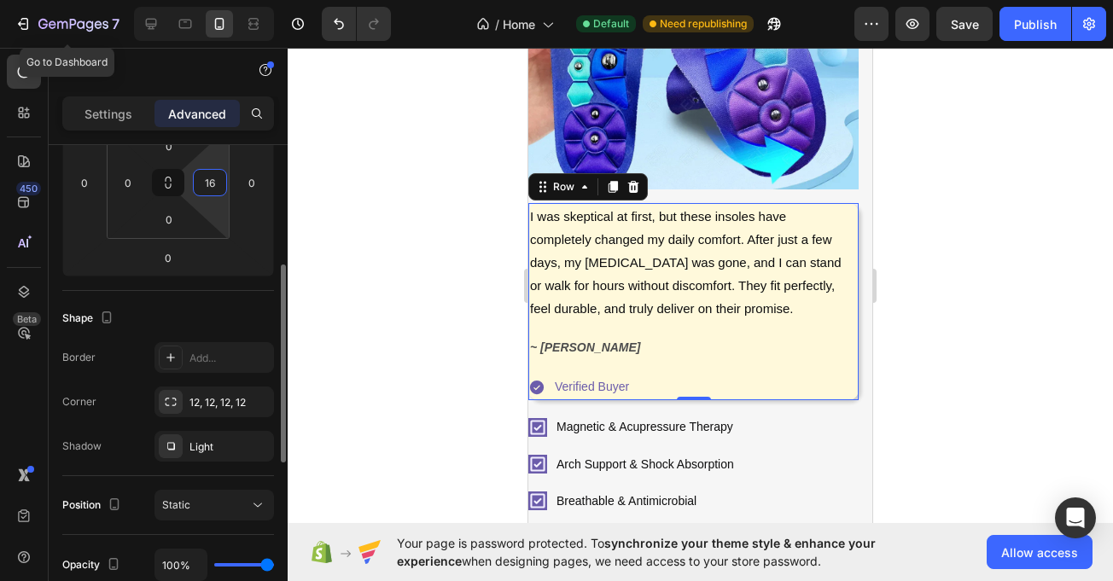
click at [215, 184] on input "16" at bounding box center [210, 183] width 26 height 26
type input "10"
click at [131, 184] on input "0" at bounding box center [128, 183] width 26 height 26
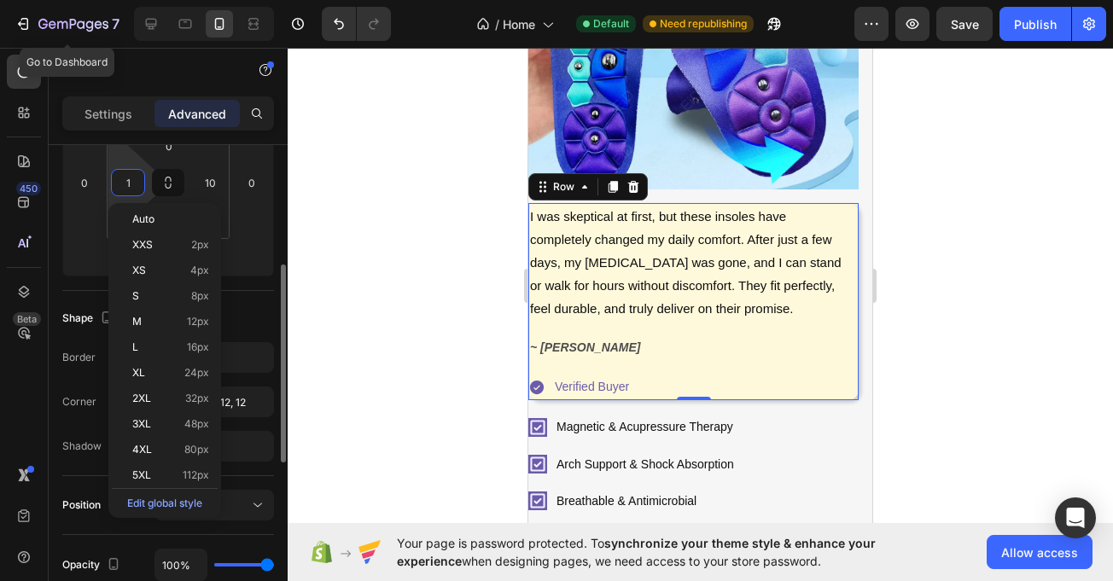
type input "10"
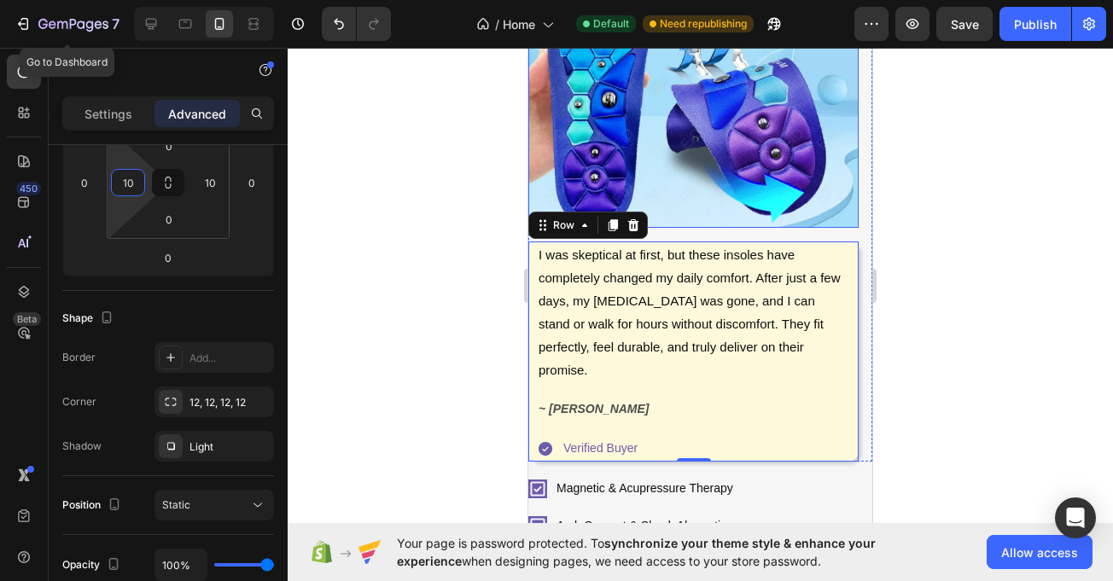
scroll to position [420, 0]
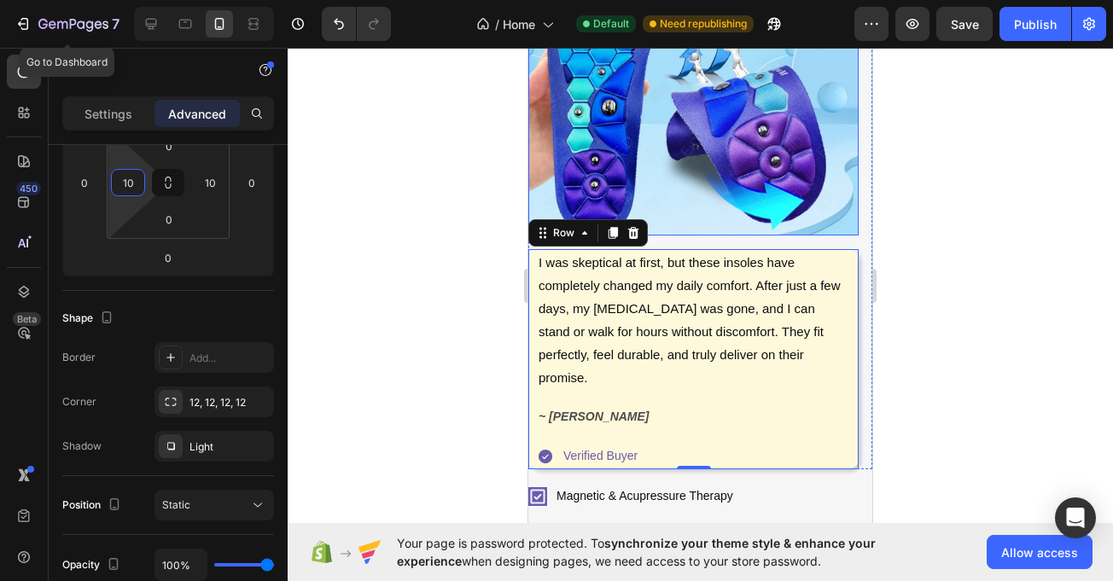
click at [702, 178] on img at bounding box center [693, 70] width 330 height 330
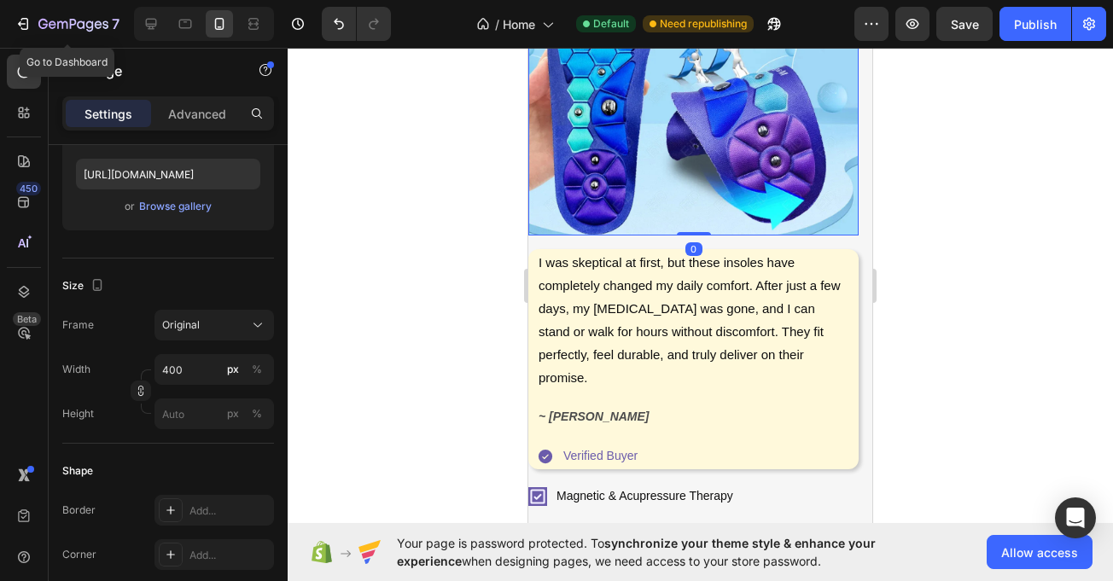
scroll to position [0, 0]
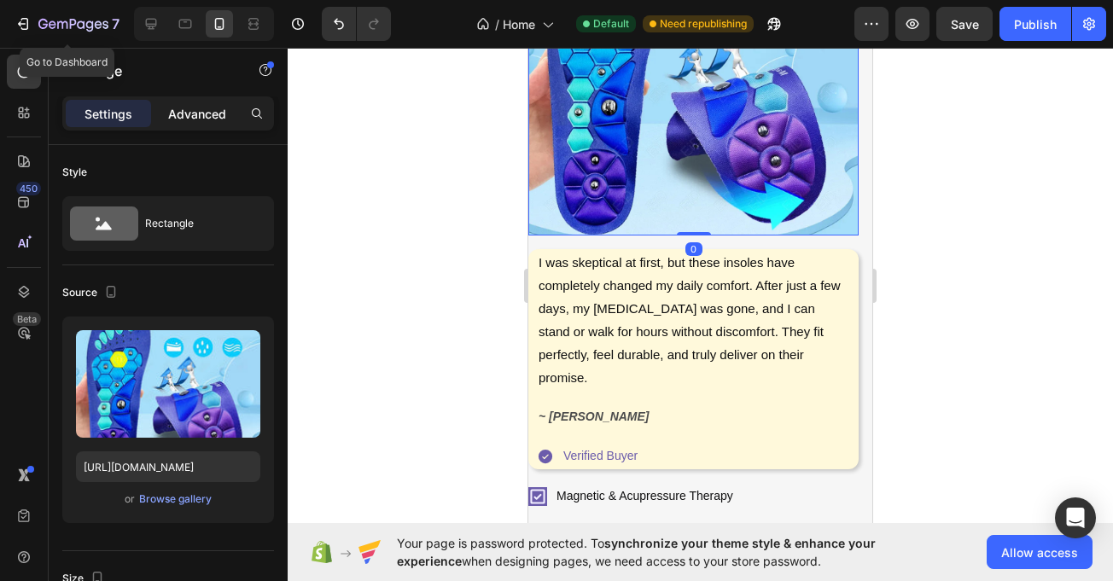
click at [200, 121] on p "Advanced" at bounding box center [197, 114] width 58 height 18
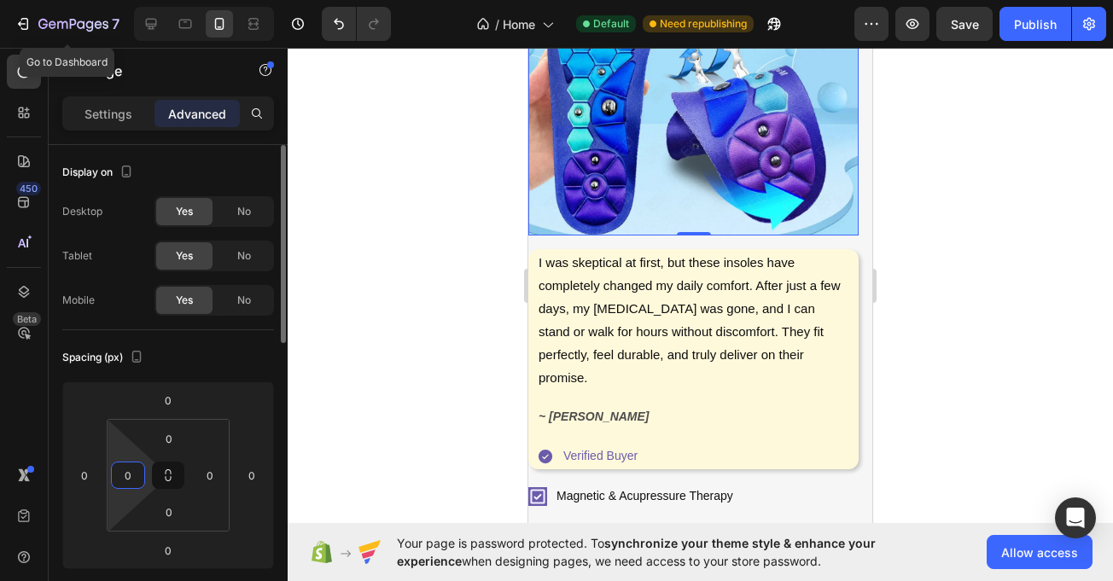
click at [126, 482] on input "0" at bounding box center [128, 476] width 26 height 26
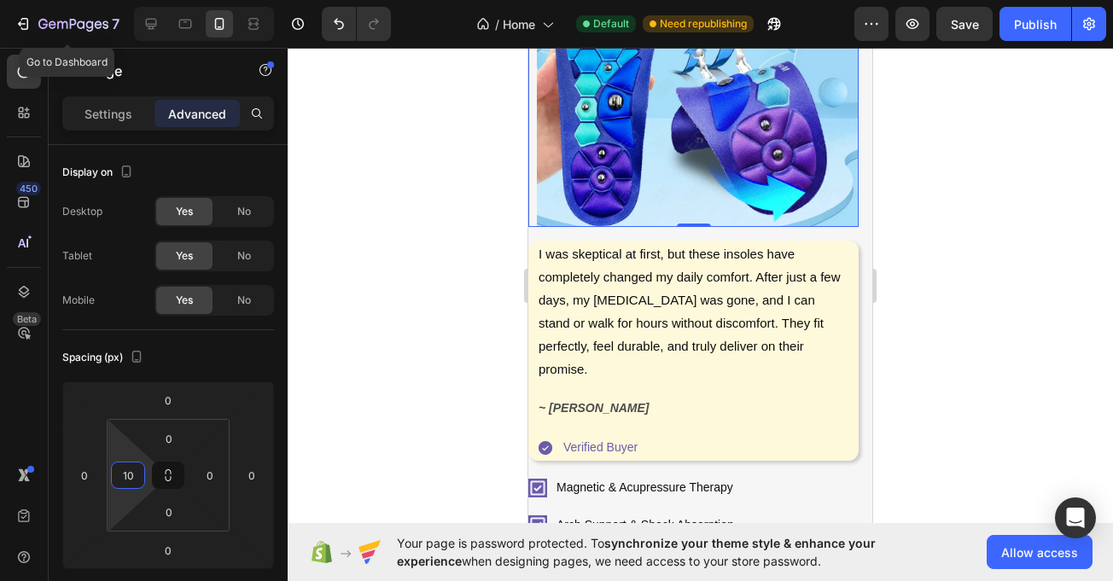
scroll to position [412, 0]
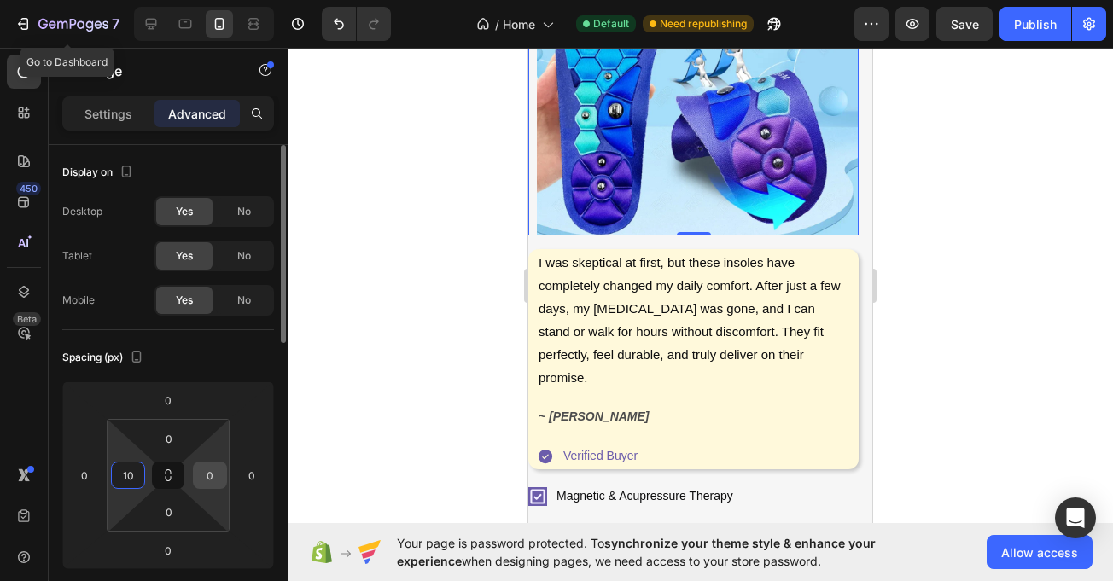
type input "10"
click at [212, 476] on input "0" at bounding box center [210, 476] width 26 height 26
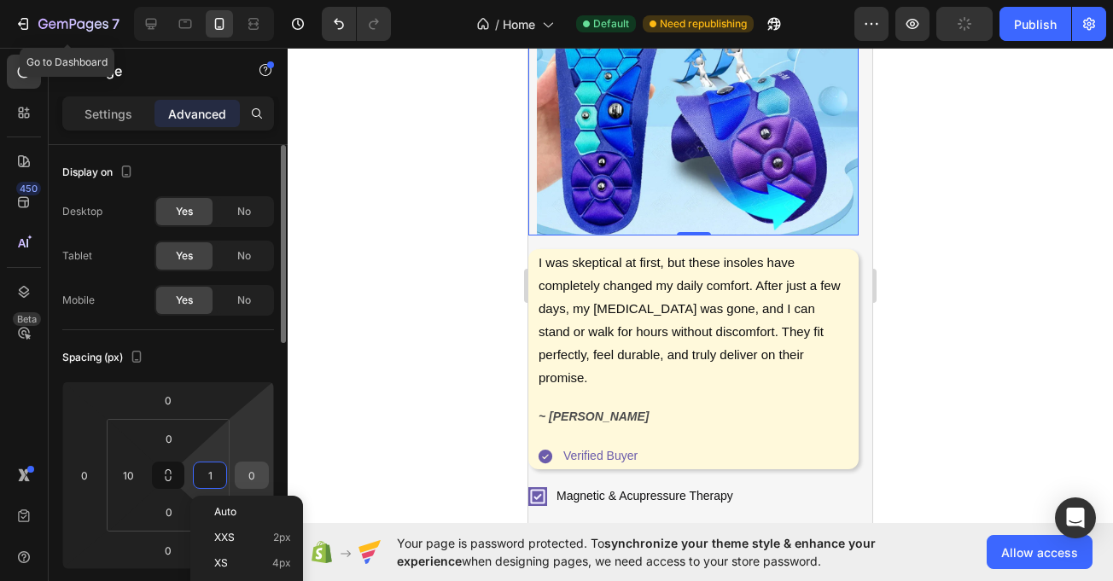
type input "10"
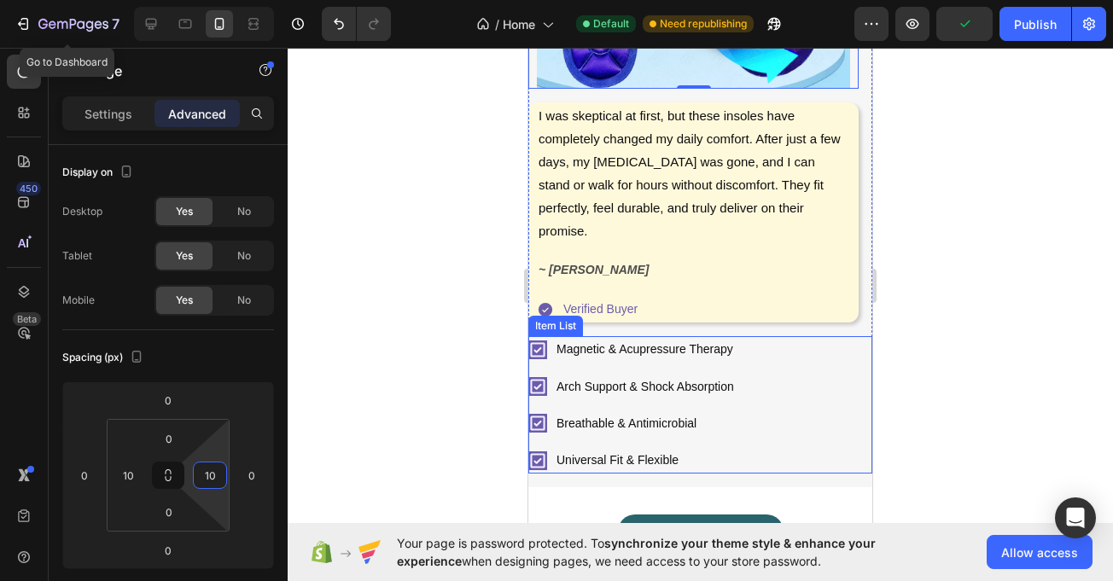
scroll to position [552, 0]
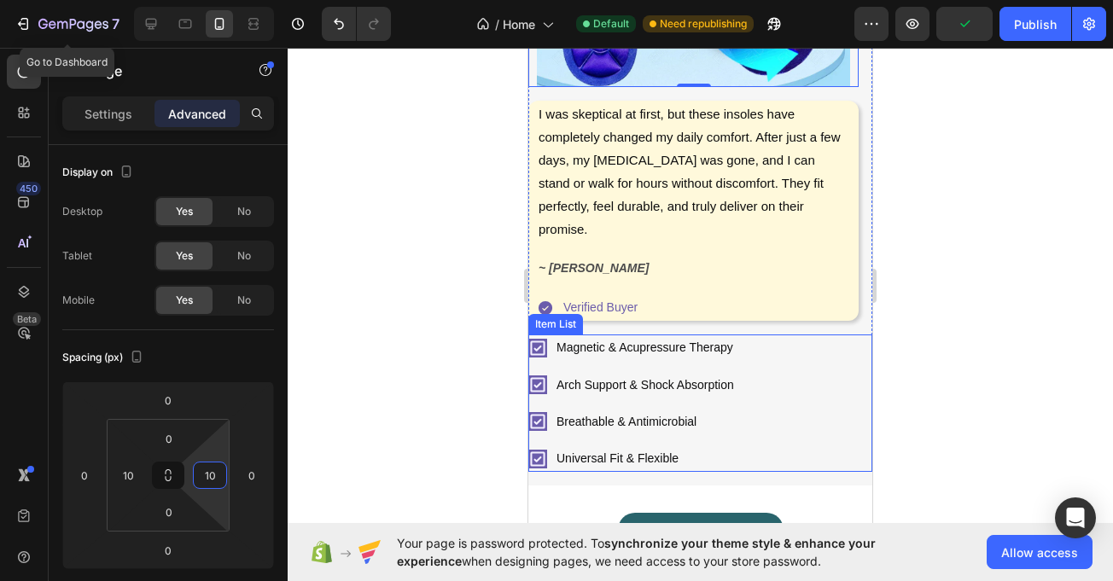
click at [785, 378] on div "Magnetic & Acupressure Therapy Arch Support & Shock Absorption Breathable & Ant…" at bounding box center [700, 403] width 344 height 137
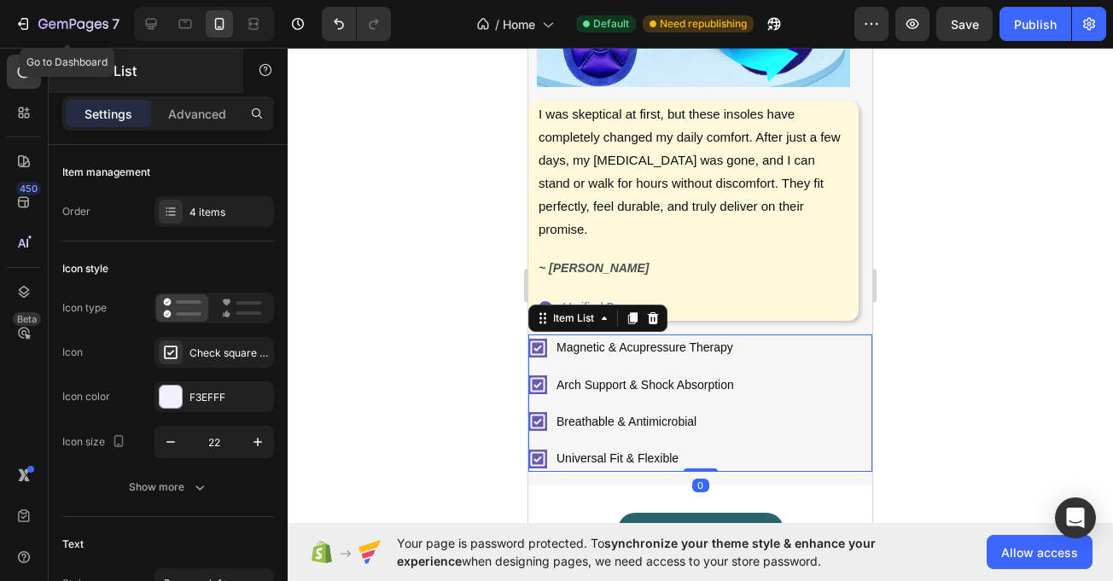
click at [189, 91] on div "Item List" at bounding box center [146, 71] width 195 height 44
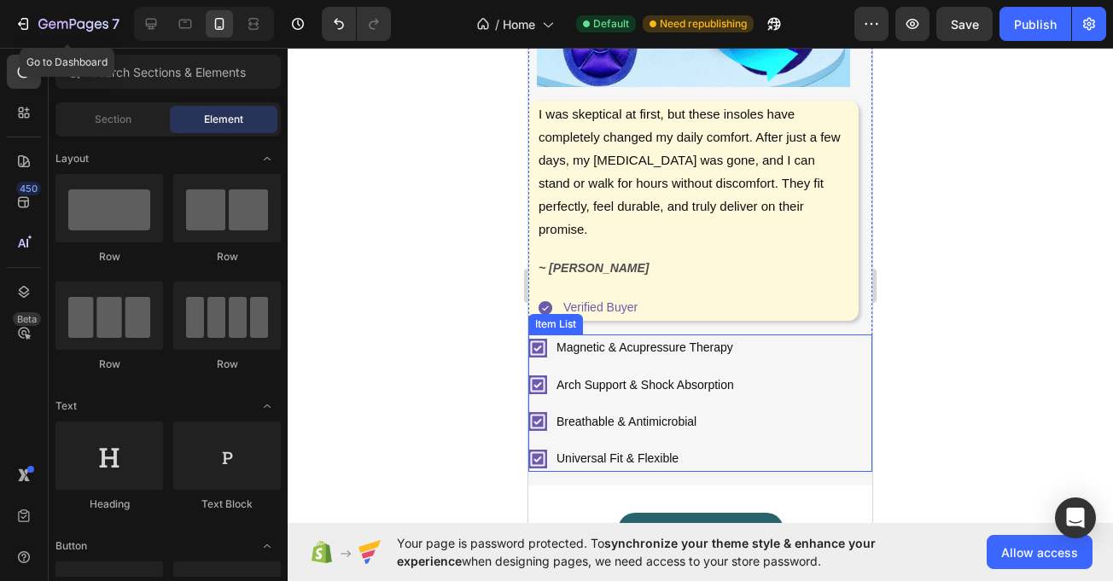
click at [815, 335] on div "Magnetic & Acupressure Therapy Arch Support & Shock Absorption Breathable & Ant…" at bounding box center [700, 403] width 344 height 137
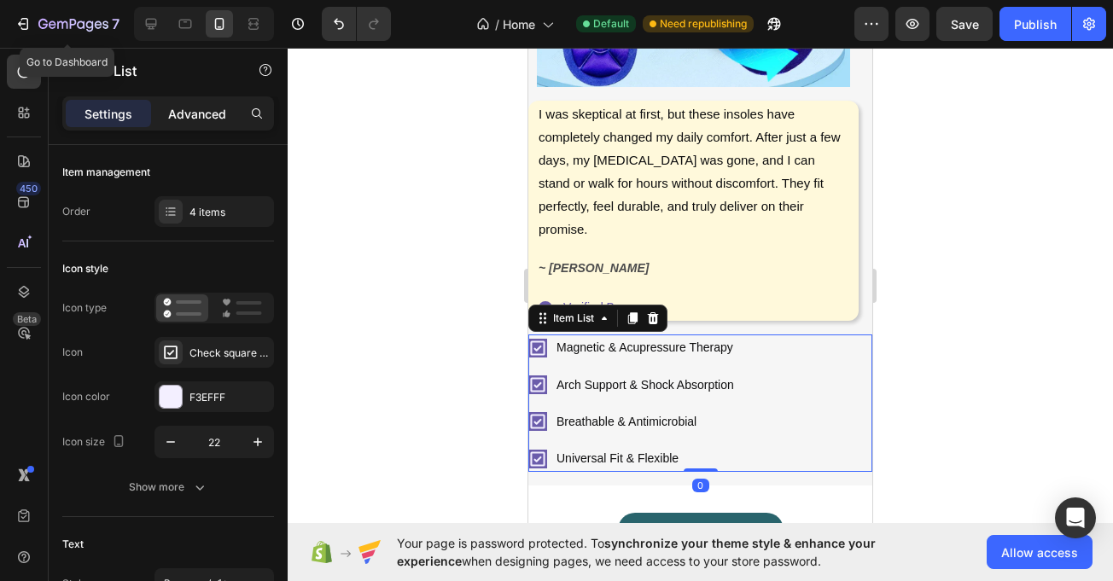
click at [207, 121] on p "Advanced" at bounding box center [197, 114] width 58 height 18
type input "100%"
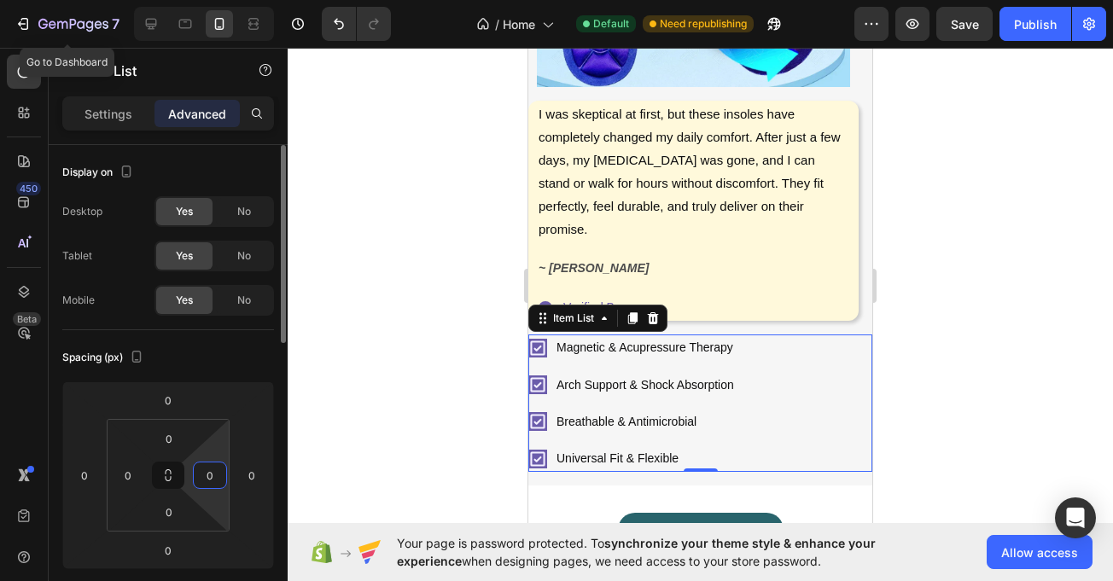
drag, startPoint x: 203, startPoint y: 476, endPoint x: 218, endPoint y: 476, distance: 14.5
click at [218, 476] on input "0" at bounding box center [210, 476] width 26 height 26
type input "10"
click at [135, 476] on input "0" at bounding box center [128, 476] width 26 height 26
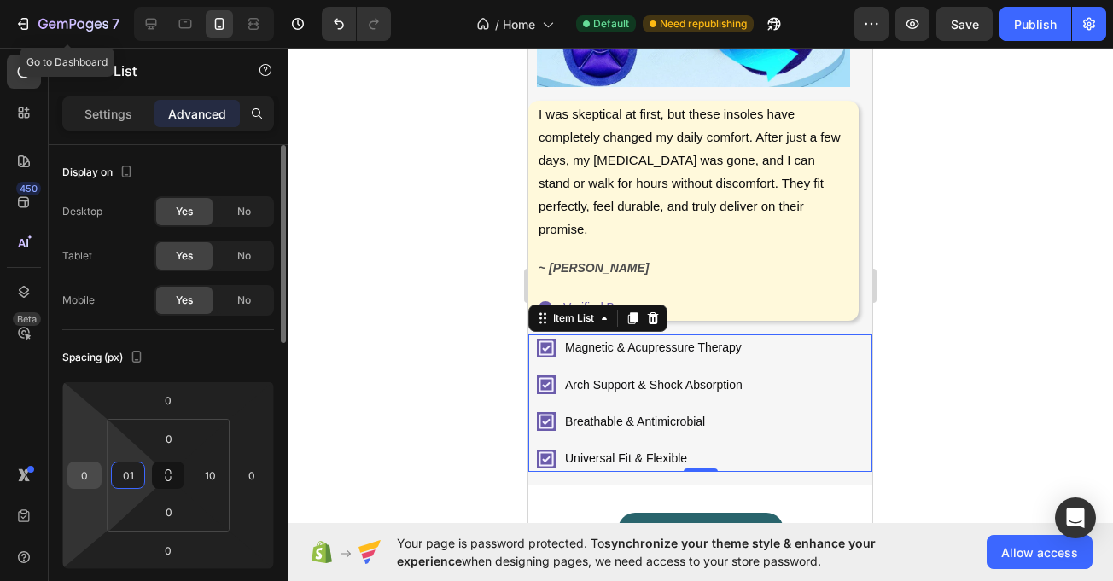
type input "0"
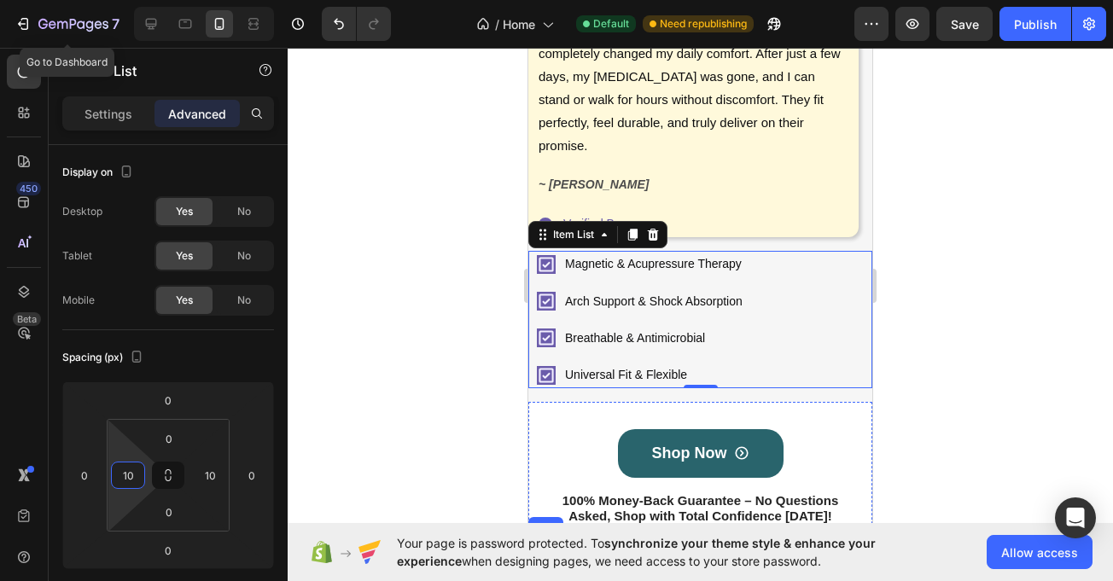
scroll to position [665, 0]
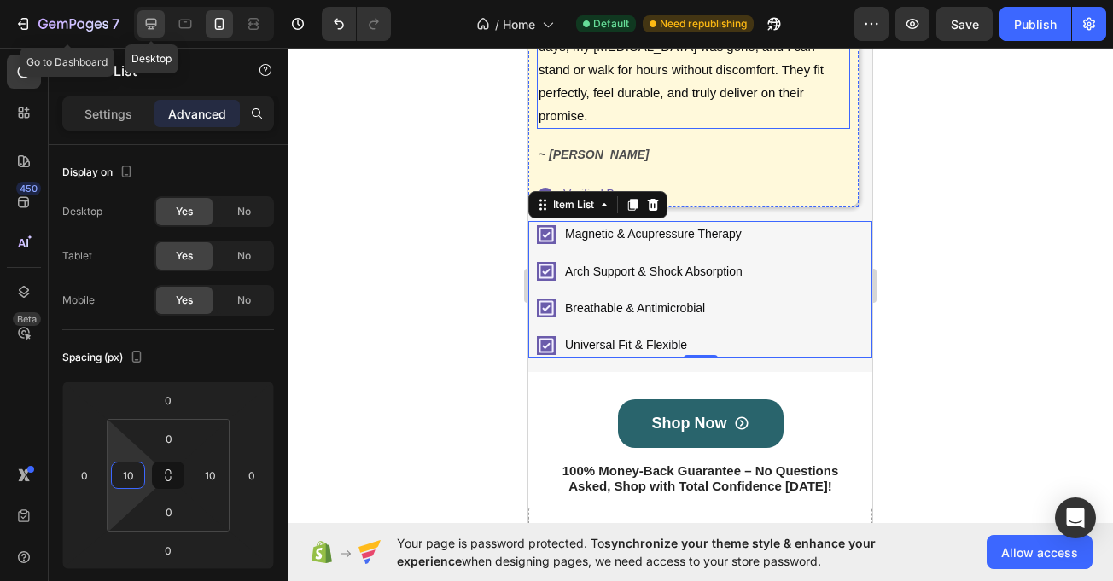
click at [153, 19] on icon at bounding box center [151, 24] width 11 height 11
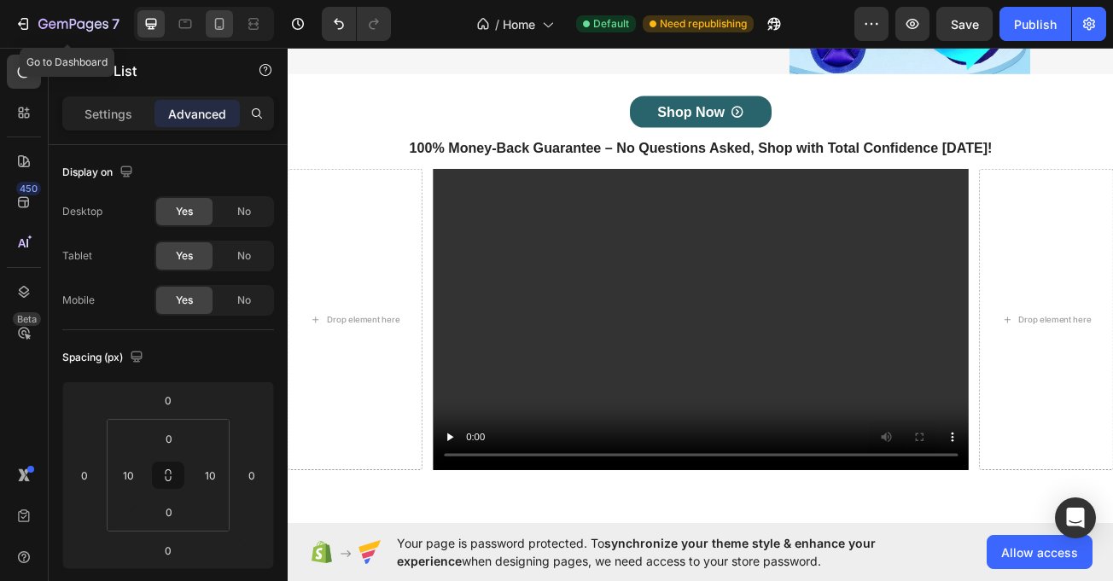
type input "0"
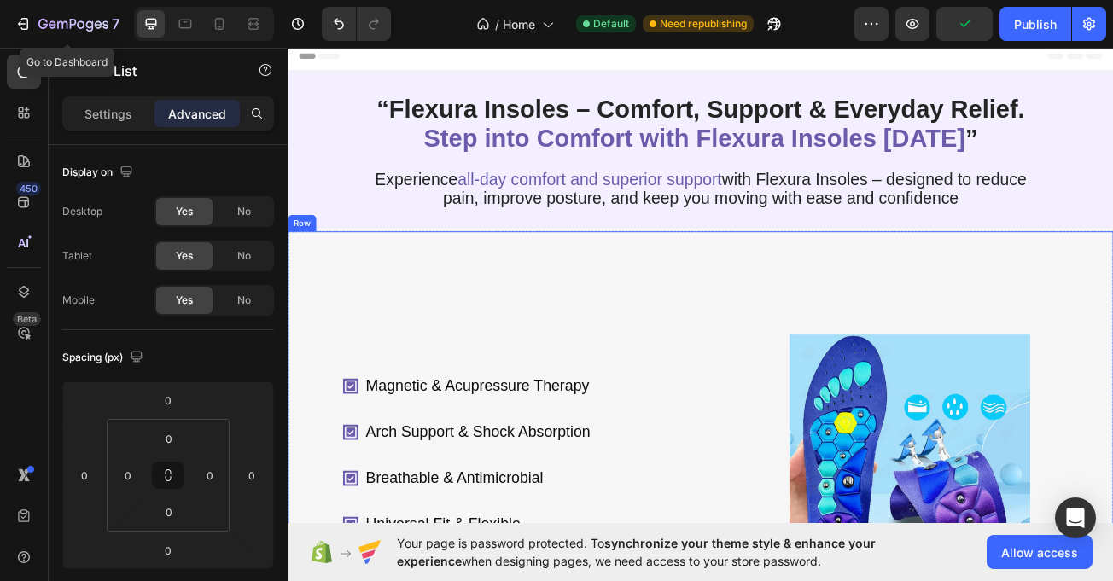
click at [505, 392] on div "Magnetic & Acupressure Therapy Arch Support & Shock Absorption Breathable & Ant…" at bounding box center [800, 490] width 1025 height 427
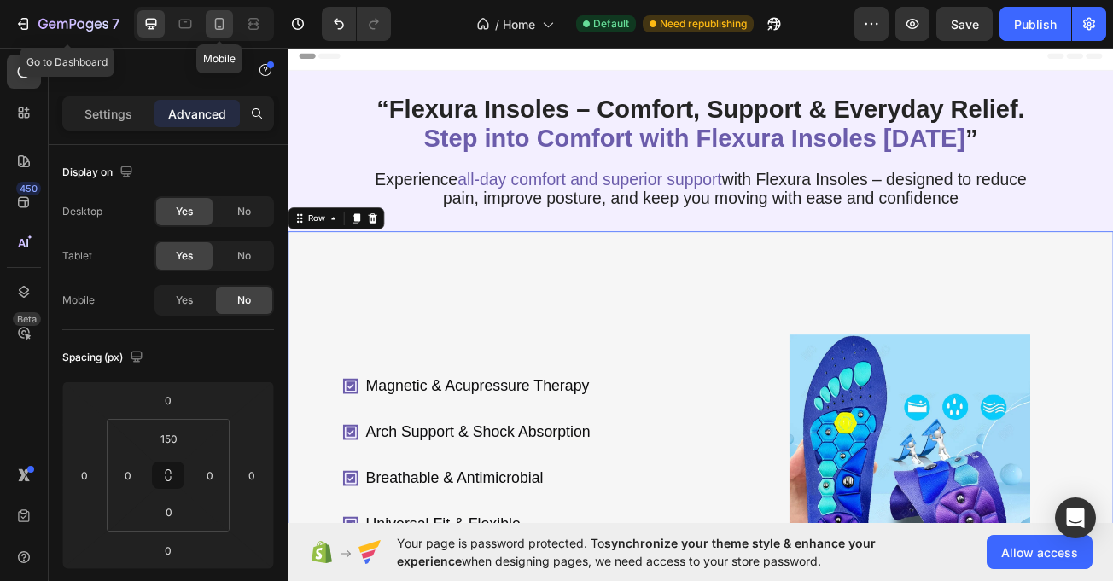
click at [215, 16] on icon at bounding box center [219, 23] width 17 height 17
type input "16"
type input "40"
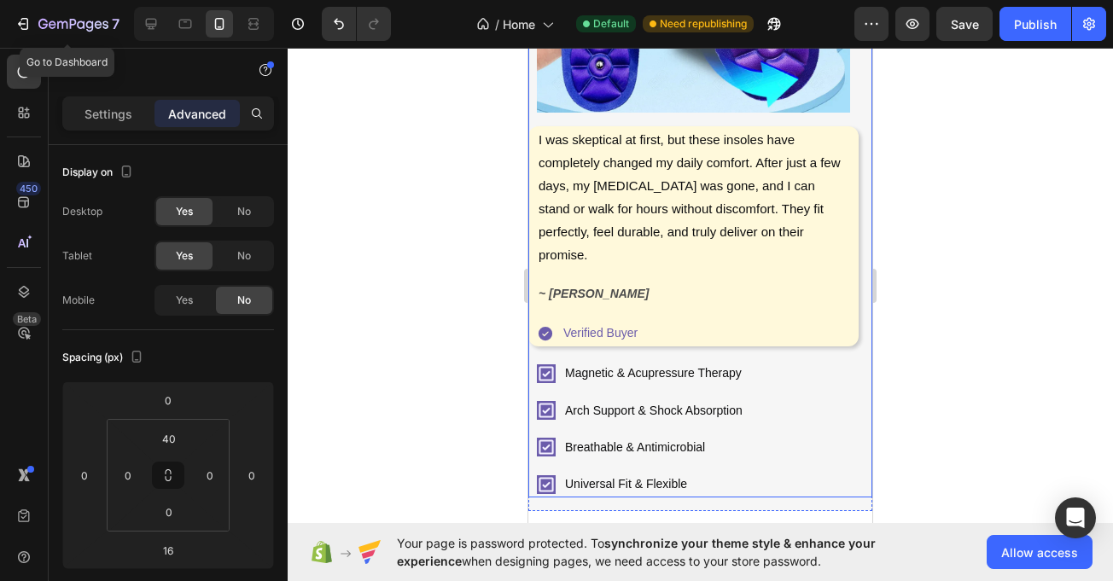
scroll to position [557, 0]
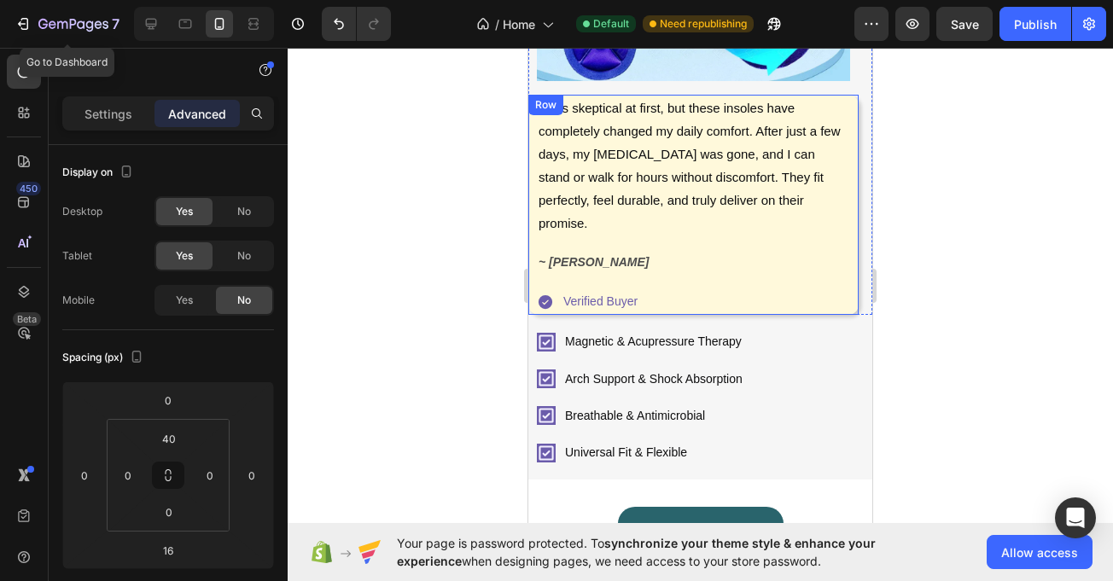
click at [529, 106] on div "I was skeptical at first, but these insoles have completely changed my daily co…" at bounding box center [693, 205] width 330 height 220
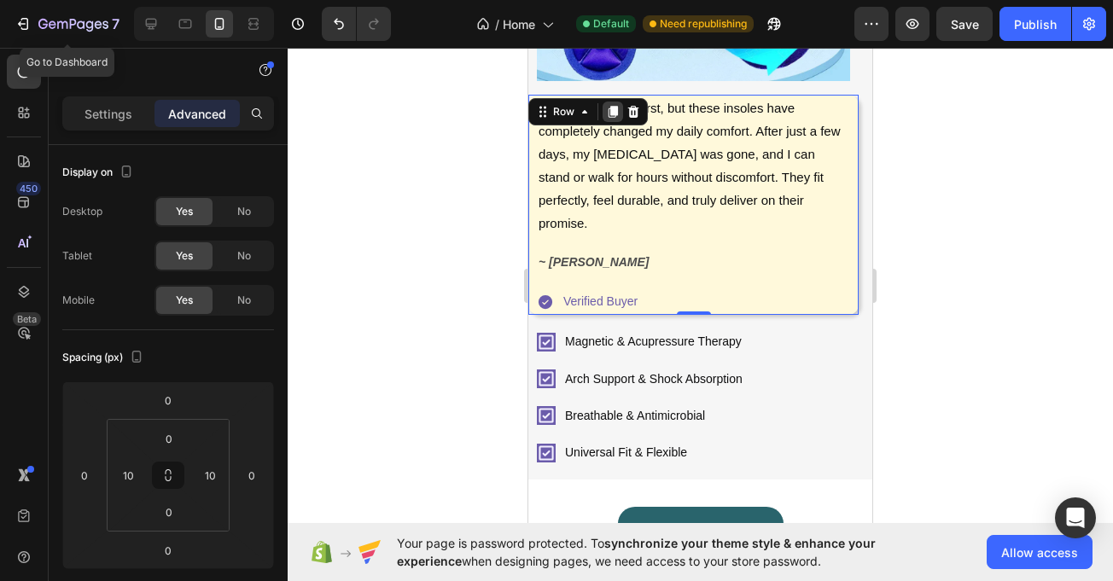
click at [610, 105] on icon at bounding box center [613, 112] width 14 height 14
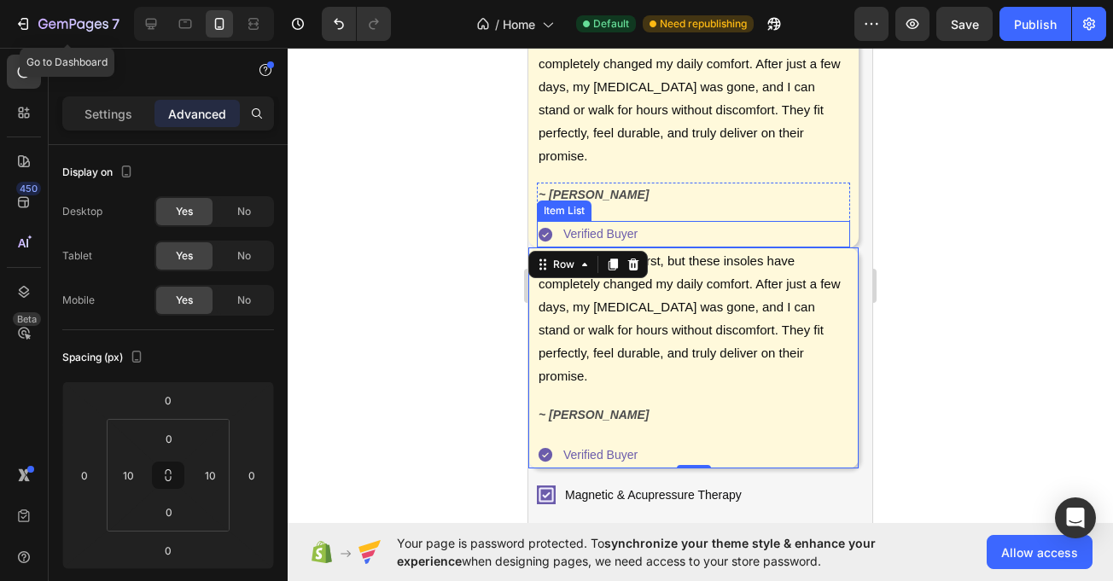
scroll to position [517, 0]
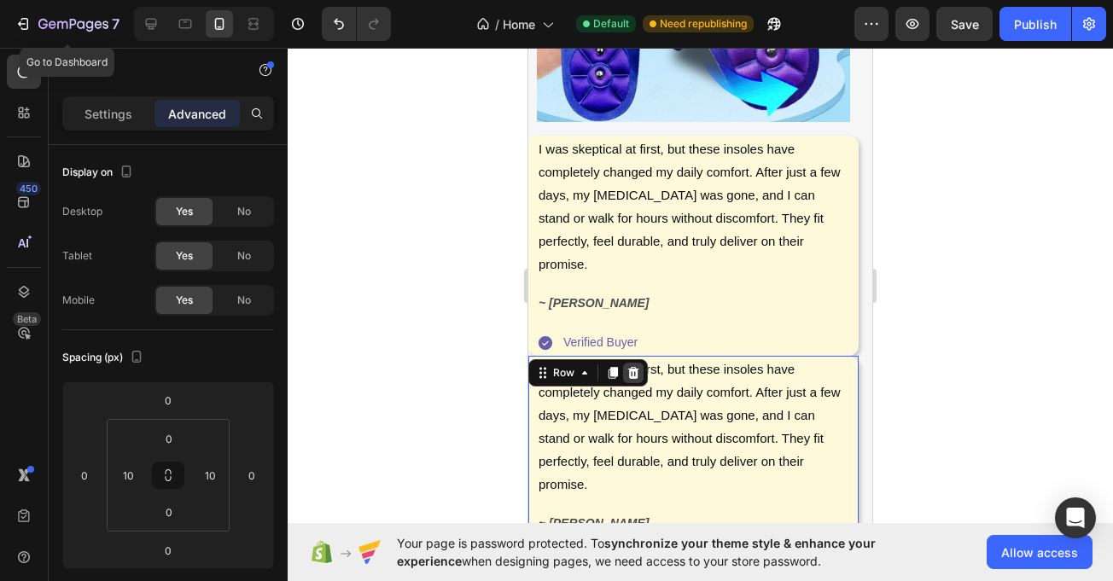
click at [636, 367] on icon at bounding box center [633, 373] width 11 height 12
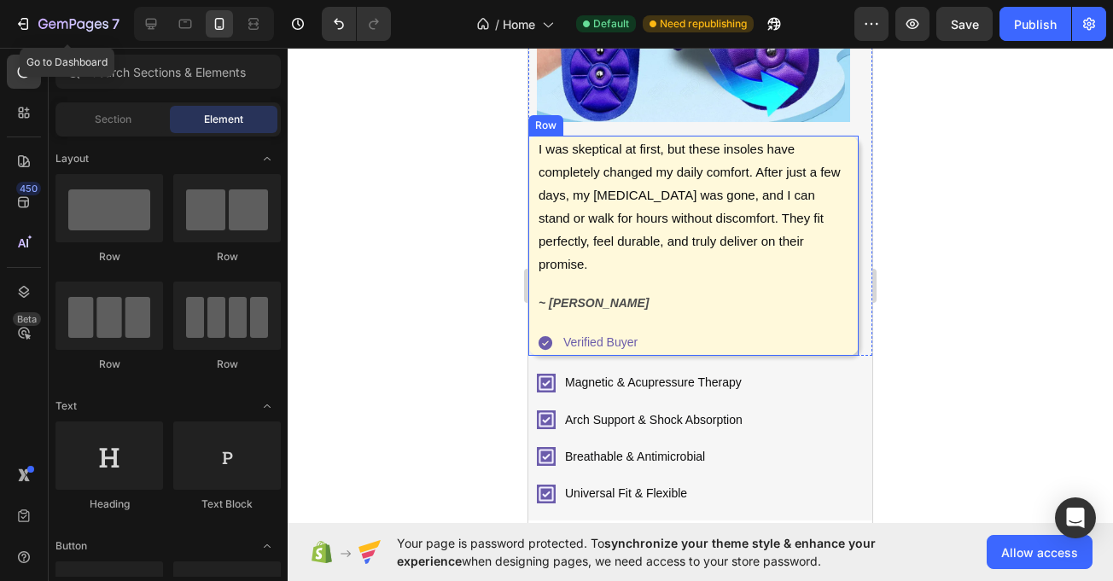
click at [529, 136] on div "I was skeptical at first, but these insoles have completely changed my daily co…" at bounding box center [693, 246] width 330 height 220
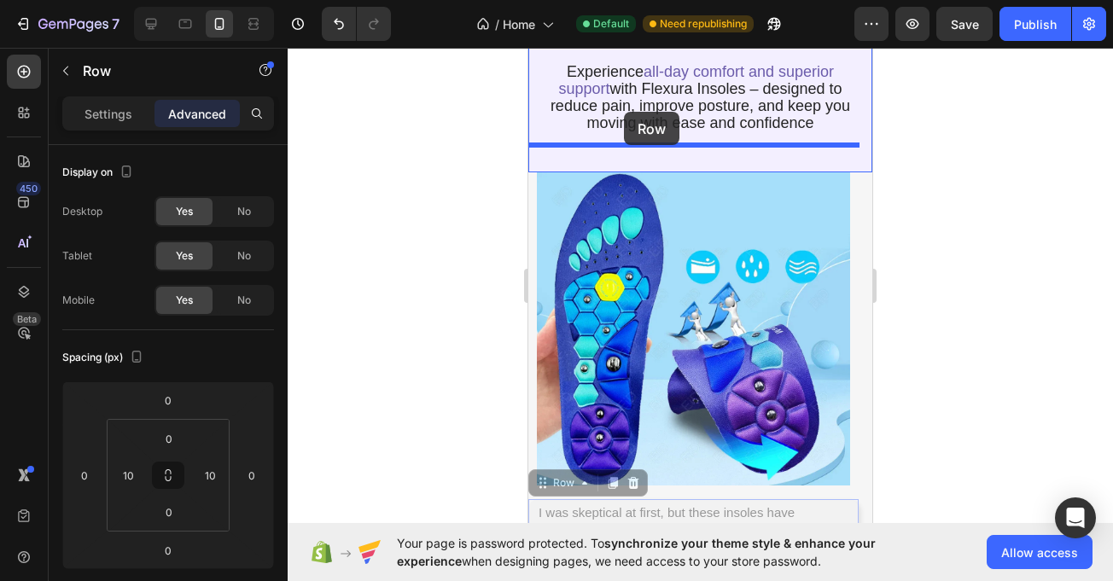
scroll to position [143, 0]
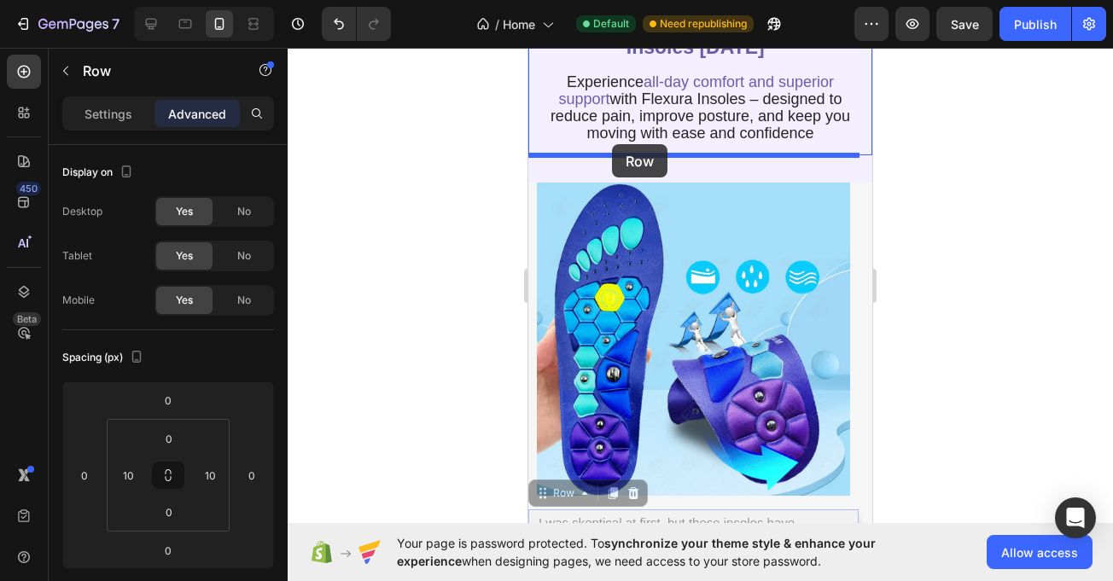
drag, startPoint x: 538, startPoint y: 429, endPoint x: 612, endPoint y: 144, distance: 293.8
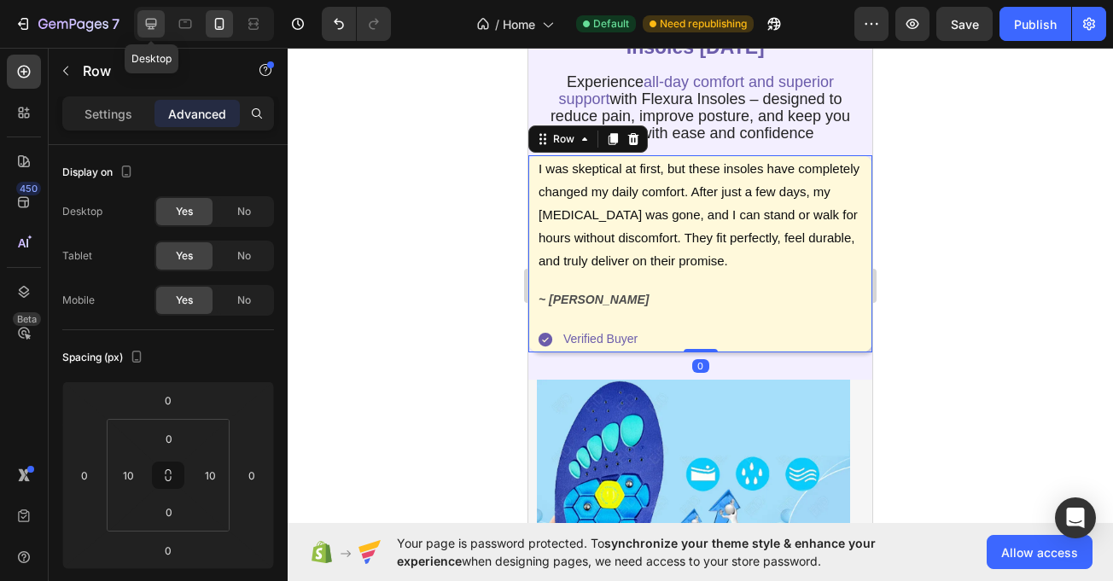
drag, startPoint x: 152, startPoint y: 10, endPoint x: 164, endPoint y: 25, distance: 18.8
click at [152, 13] on div at bounding box center [150, 23] width 27 height 27
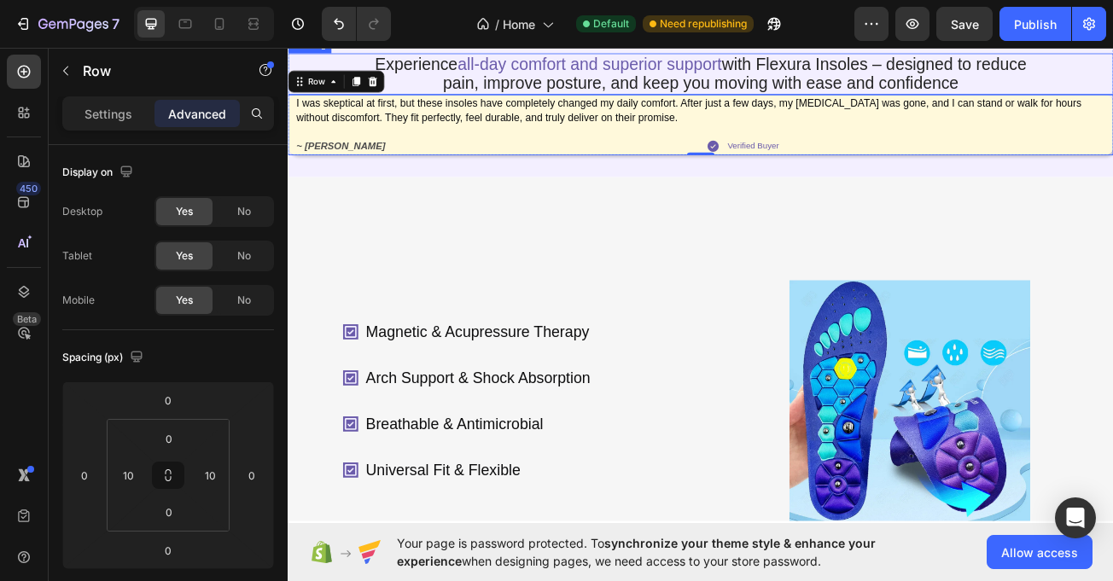
scroll to position [184, 0]
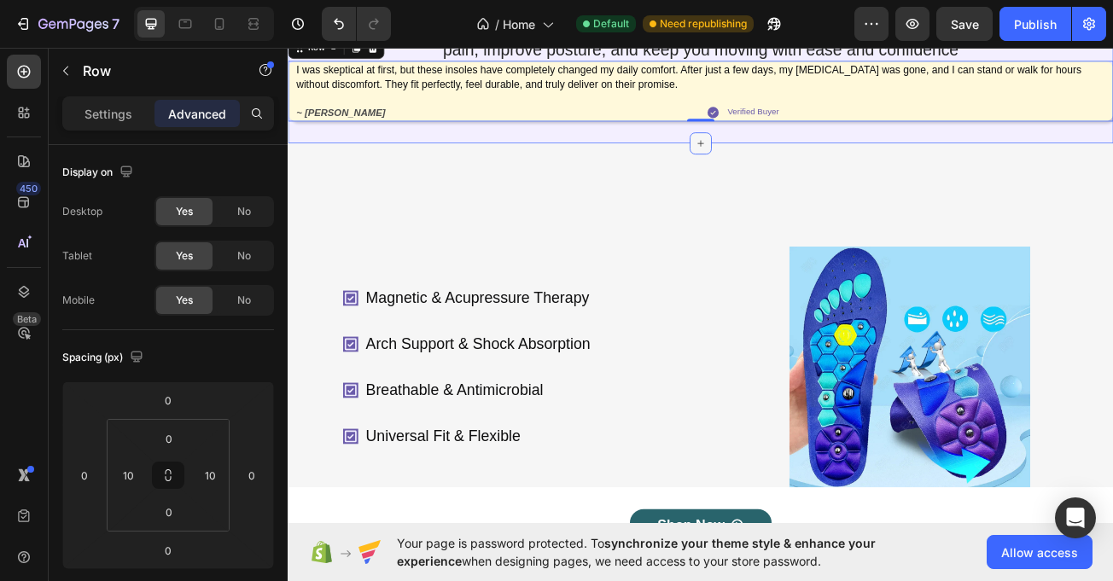
click at [794, 181] on div at bounding box center [799, 167] width 27 height 27
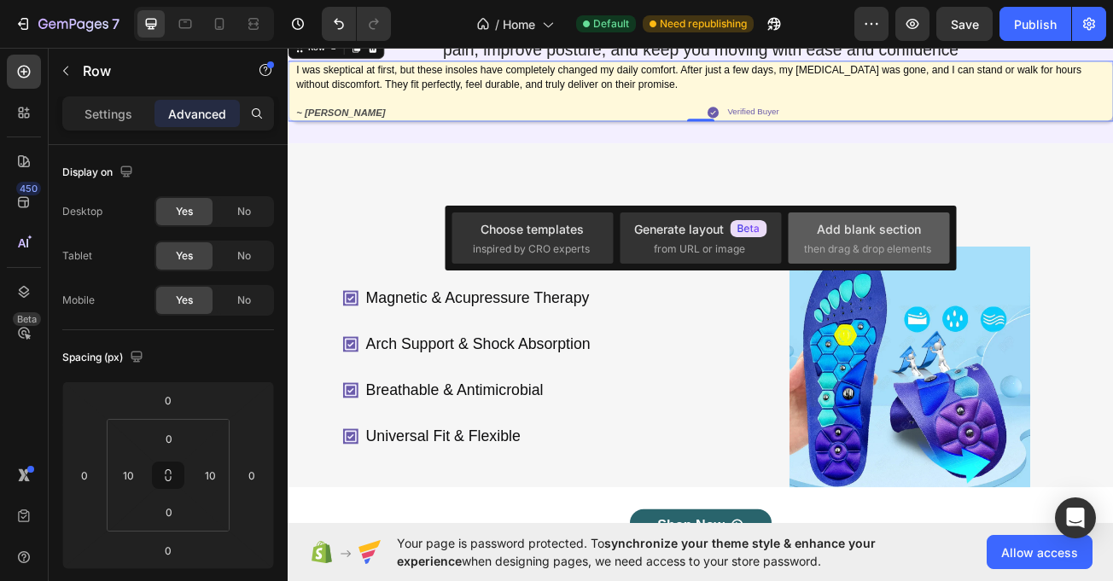
click at [875, 239] on div "Add blank section then drag & drop elements" at bounding box center [869, 238] width 130 height 37
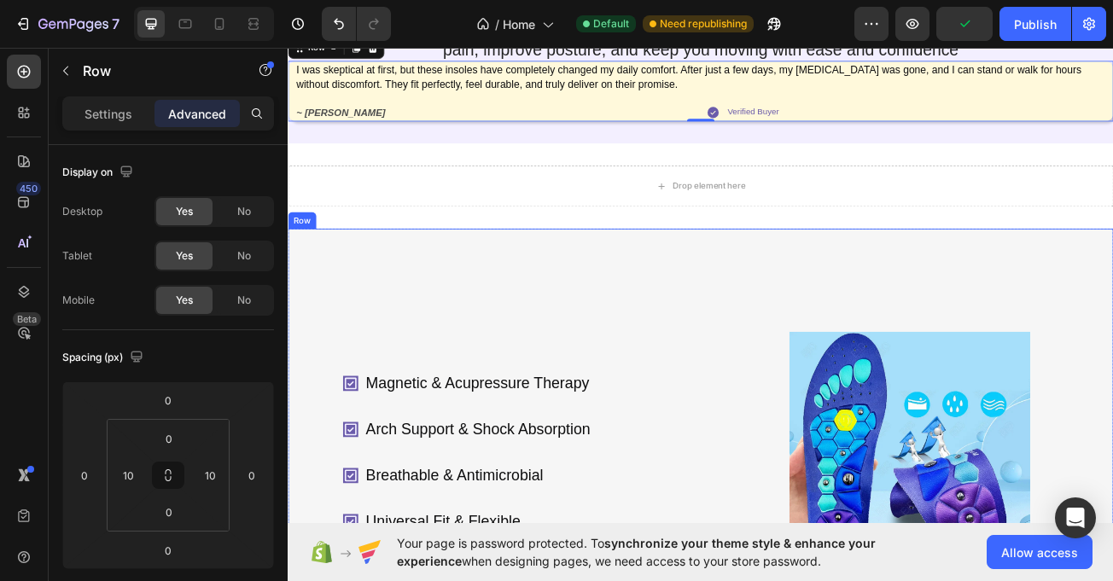
click at [623, 409] on div "Magnetic & Acupressure Therapy Arch Support & Shock Absorption Breathable & Ant…" at bounding box center [800, 486] width 1025 height 427
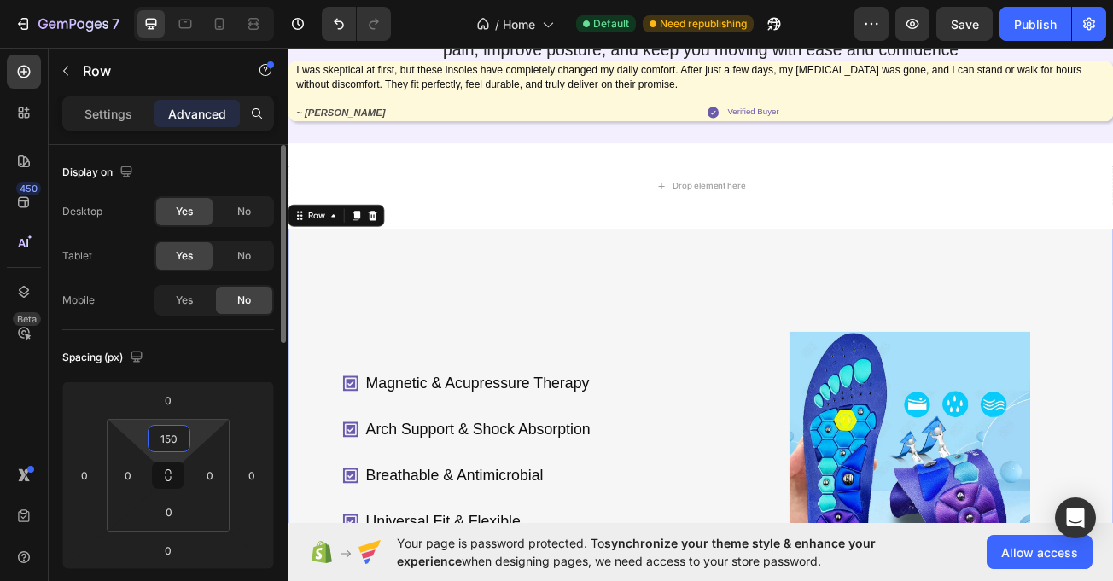
click at [172, 430] on input "150" at bounding box center [169, 439] width 34 height 26
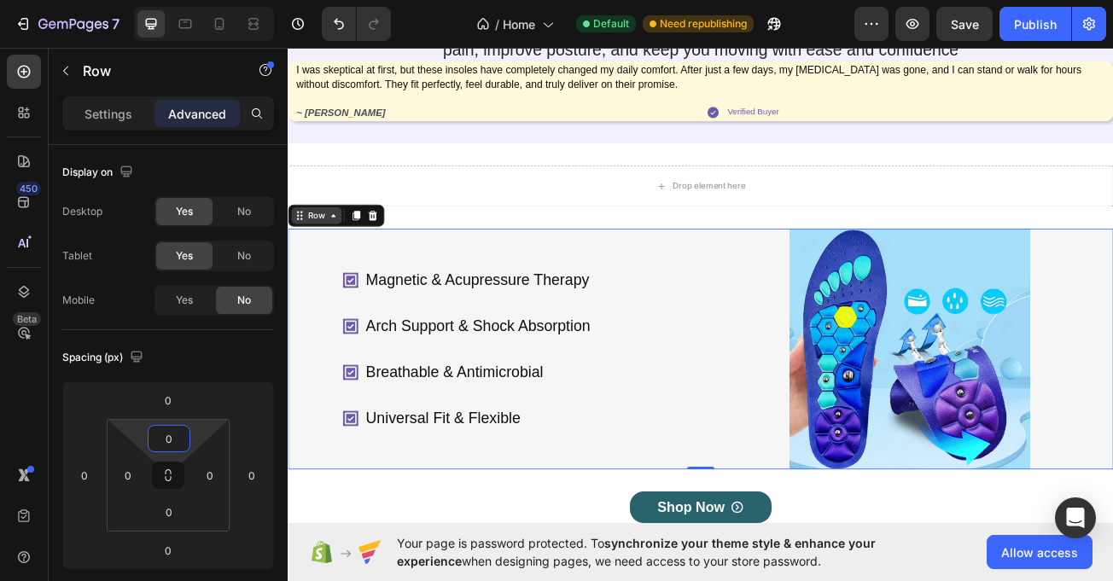
type input "0"
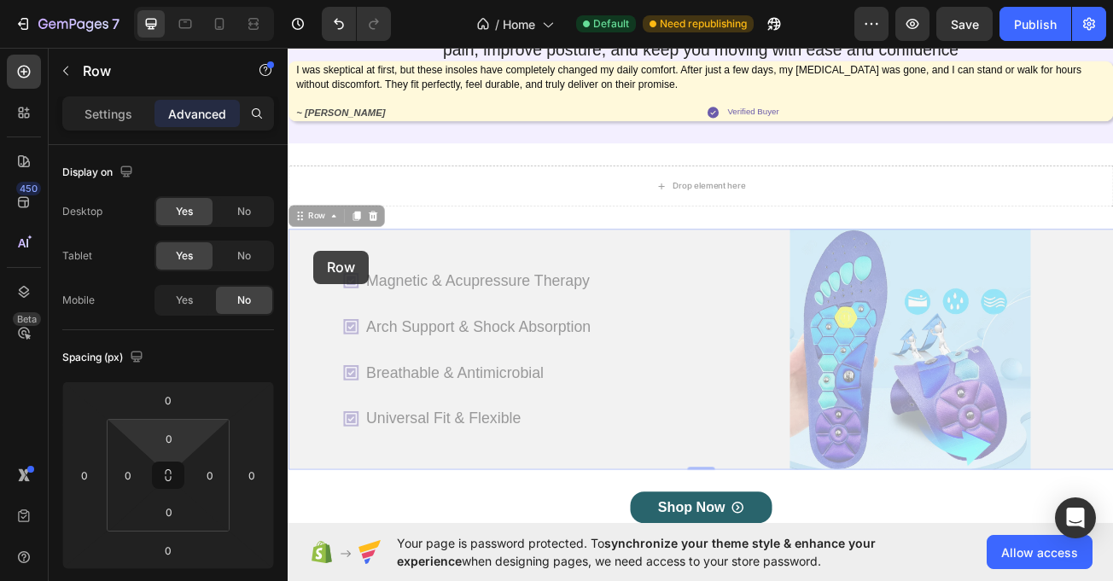
drag, startPoint x: 308, startPoint y: 297, endPoint x: 562, endPoint y: 317, distance: 254.3
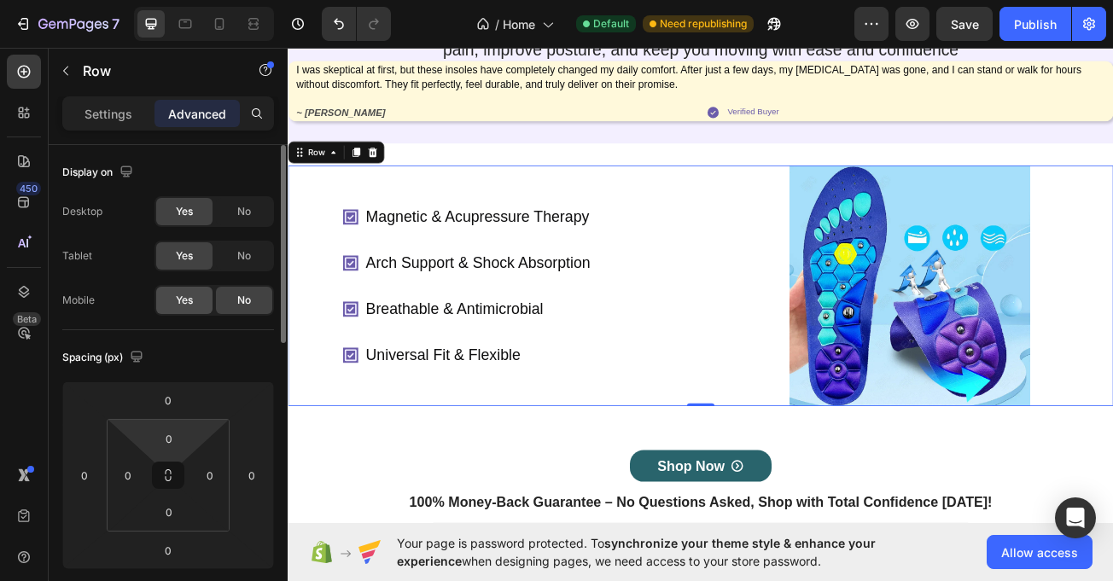
click at [184, 293] on span "Yes" at bounding box center [184, 300] width 17 height 15
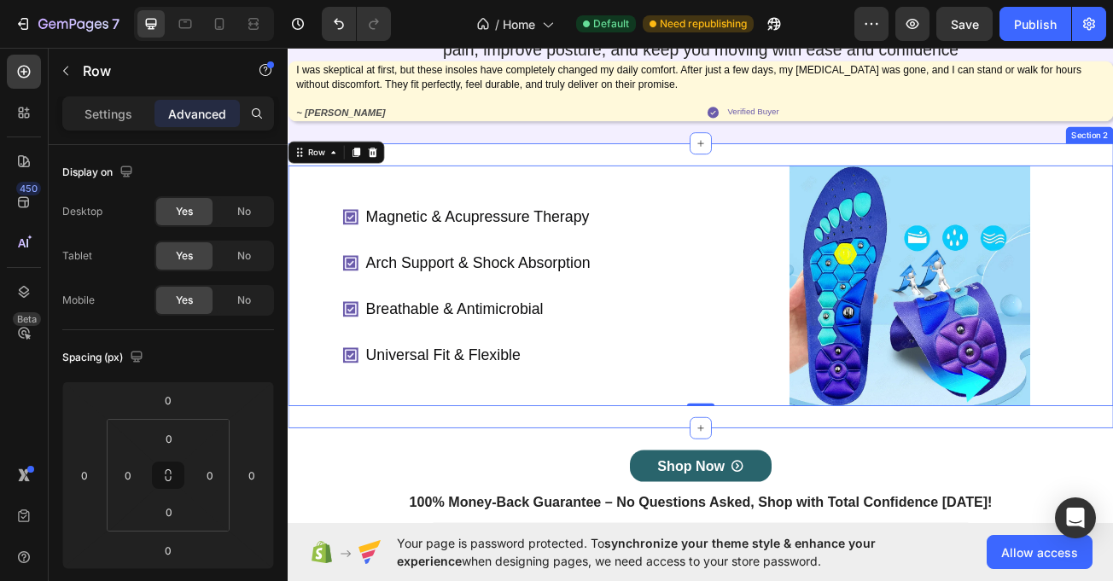
click at [686, 215] on div "Magnetic & Acupressure Therapy Arch Support & Shock Absorption Breathable & Ant…" at bounding box center [800, 343] width 1025 height 353
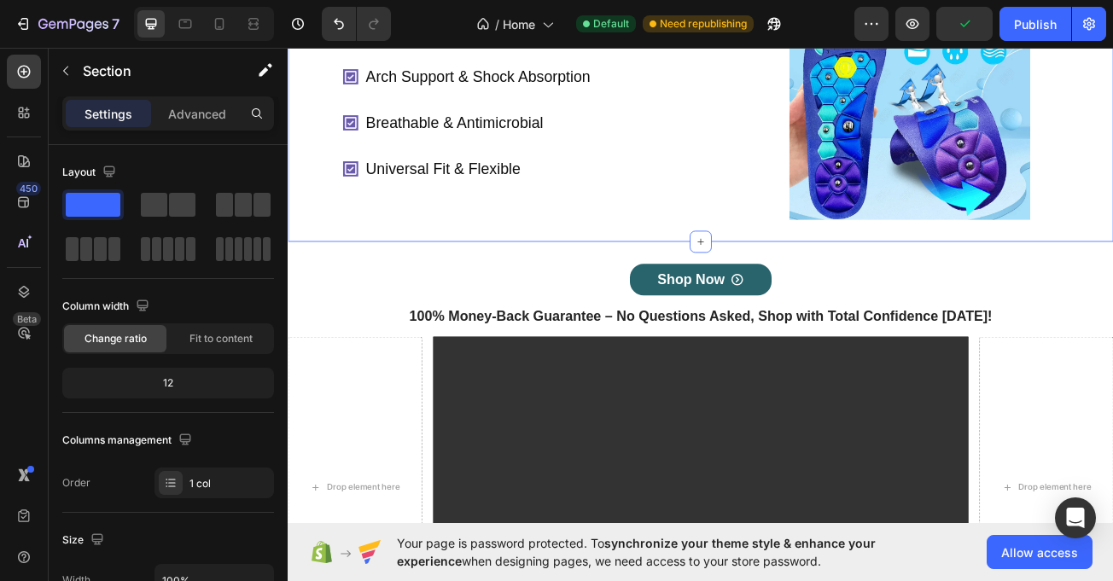
scroll to position [446, 0]
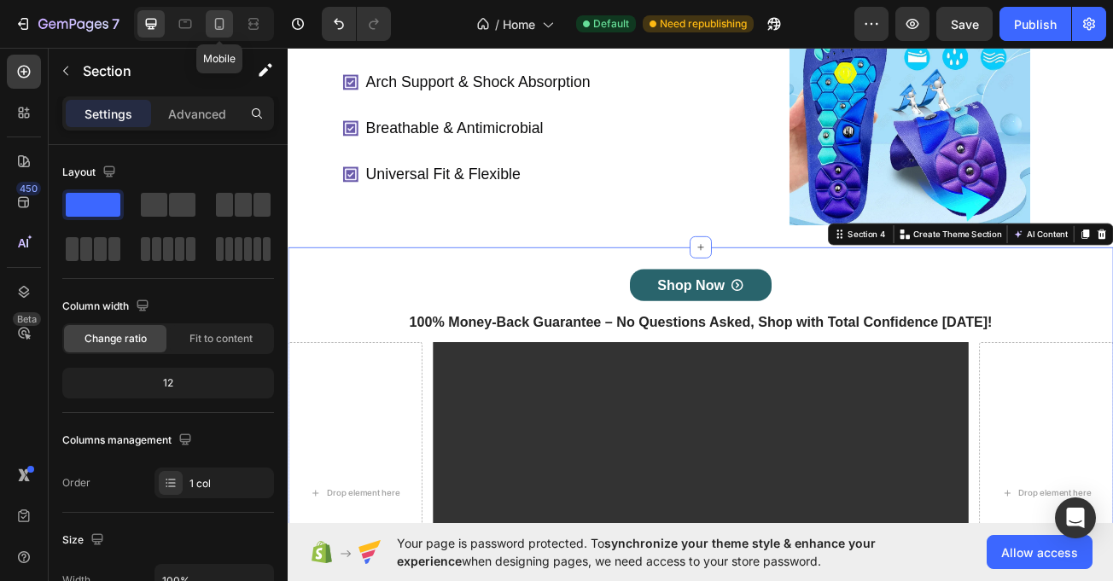
click at [222, 16] on icon at bounding box center [219, 23] width 17 height 17
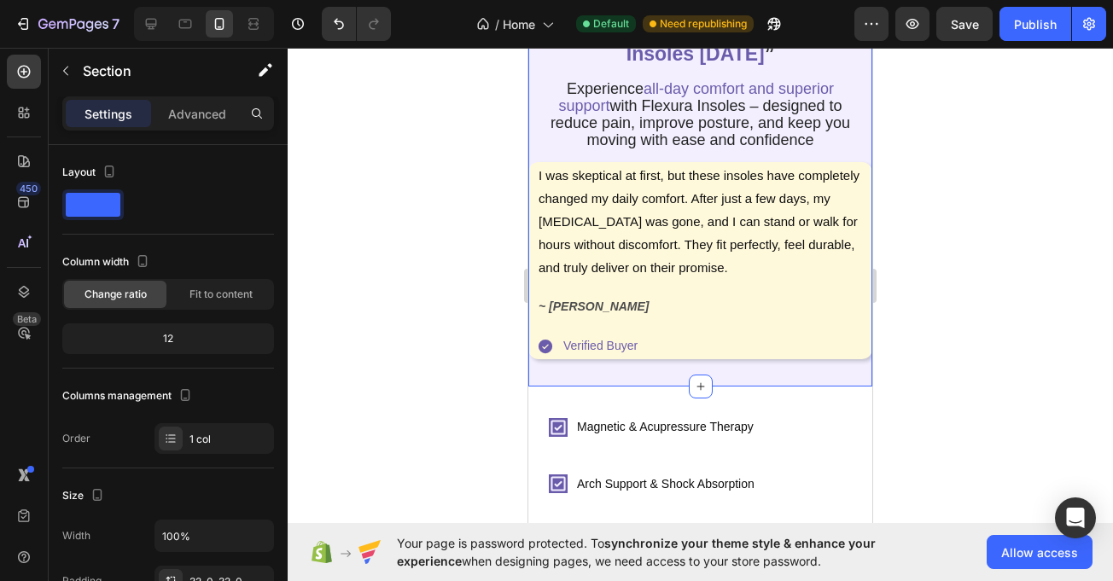
scroll to position [137, 0]
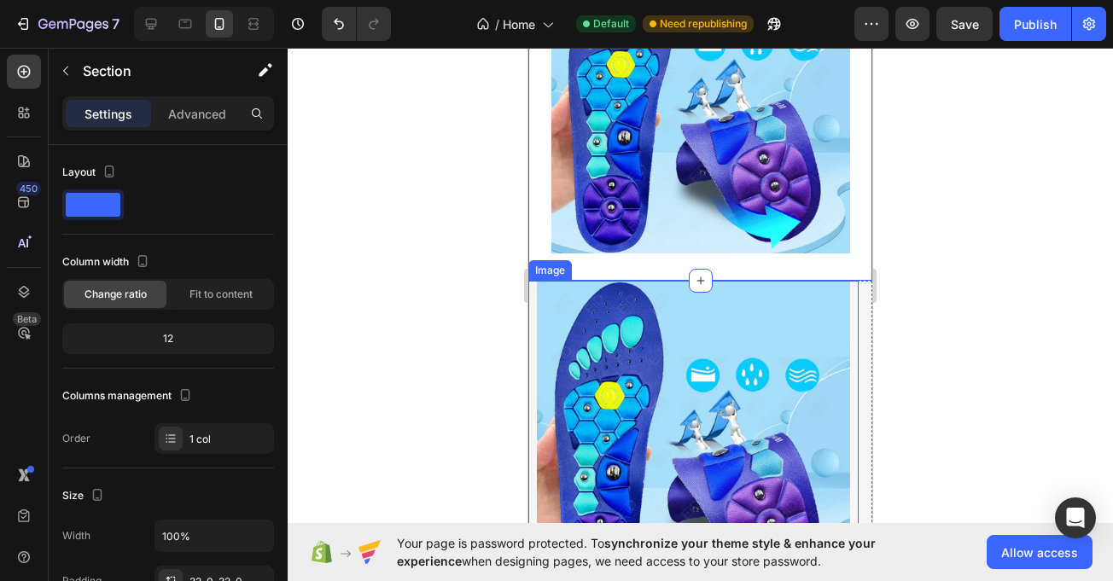
scroll to position [809, 0]
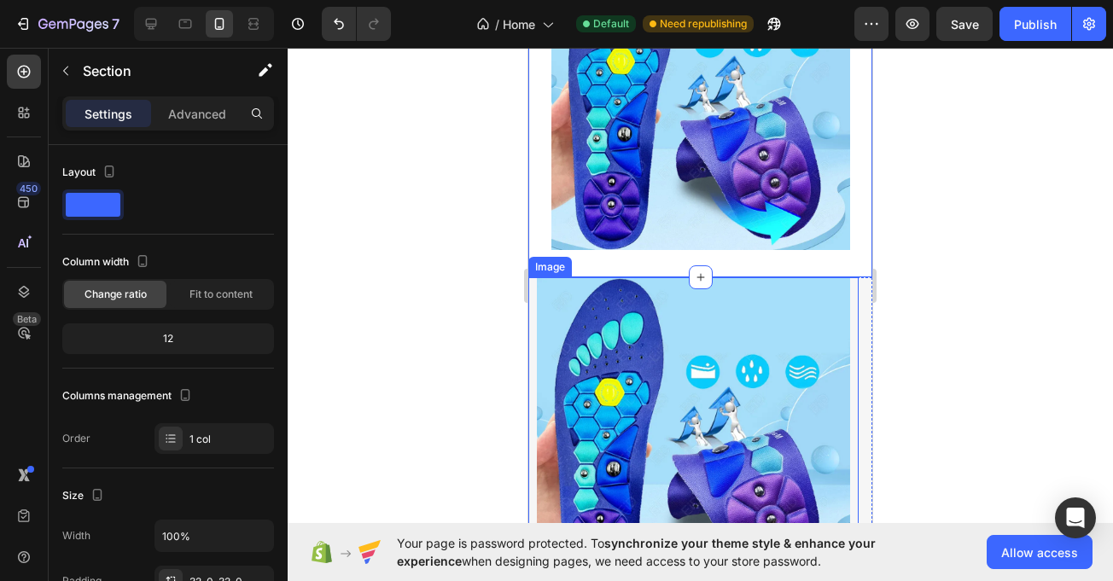
click at [541, 336] on img at bounding box center [693, 433] width 313 height 313
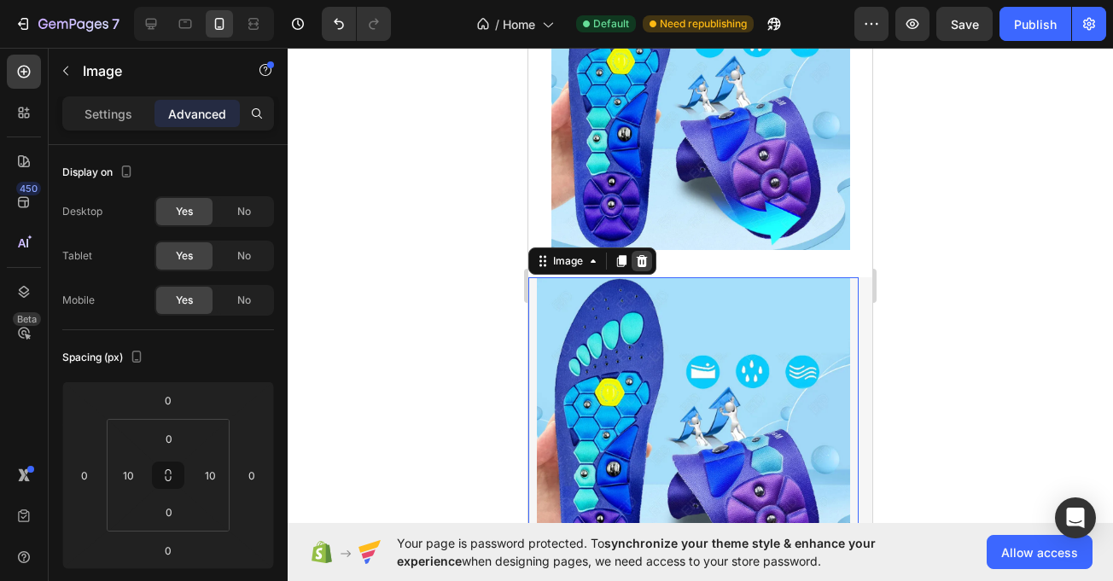
click at [637, 264] on icon at bounding box center [642, 261] width 14 height 14
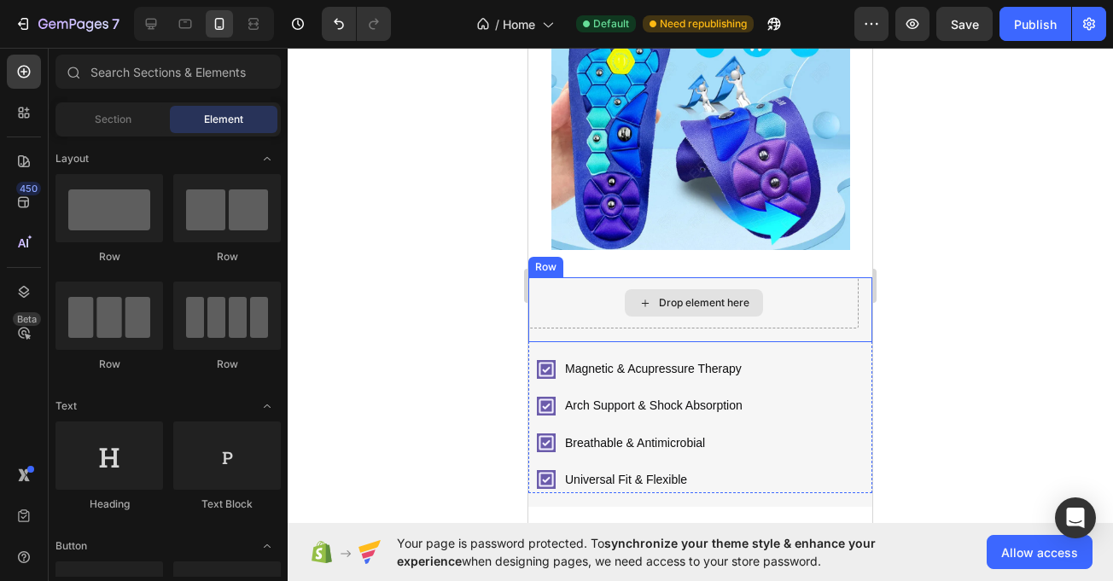
click at [604, 312] on div "Drop element here" at bounding box center [693, 302] width 330 height 51
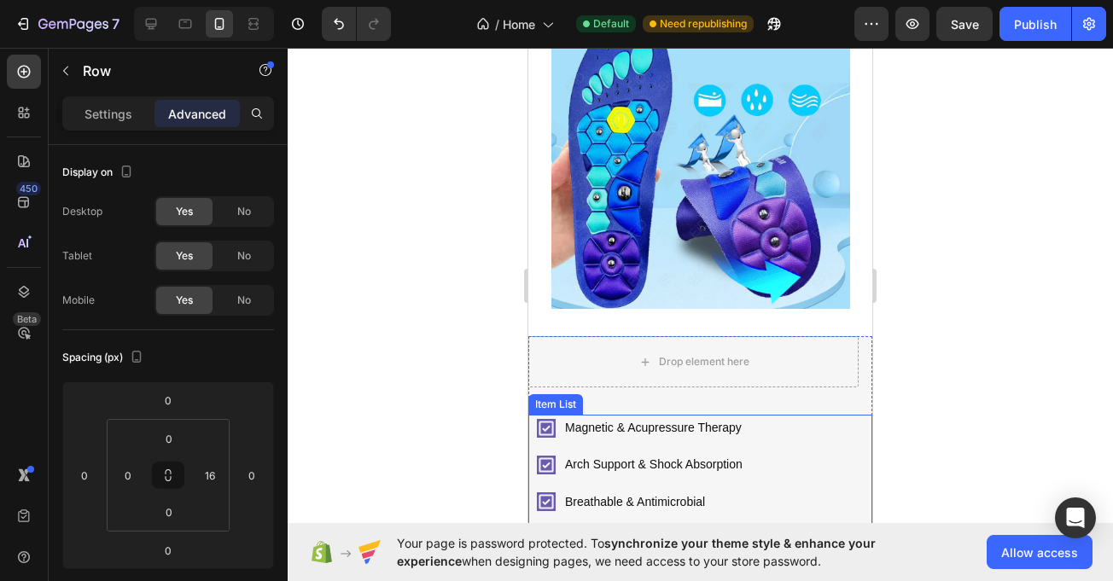
scroll to position [877, 0]
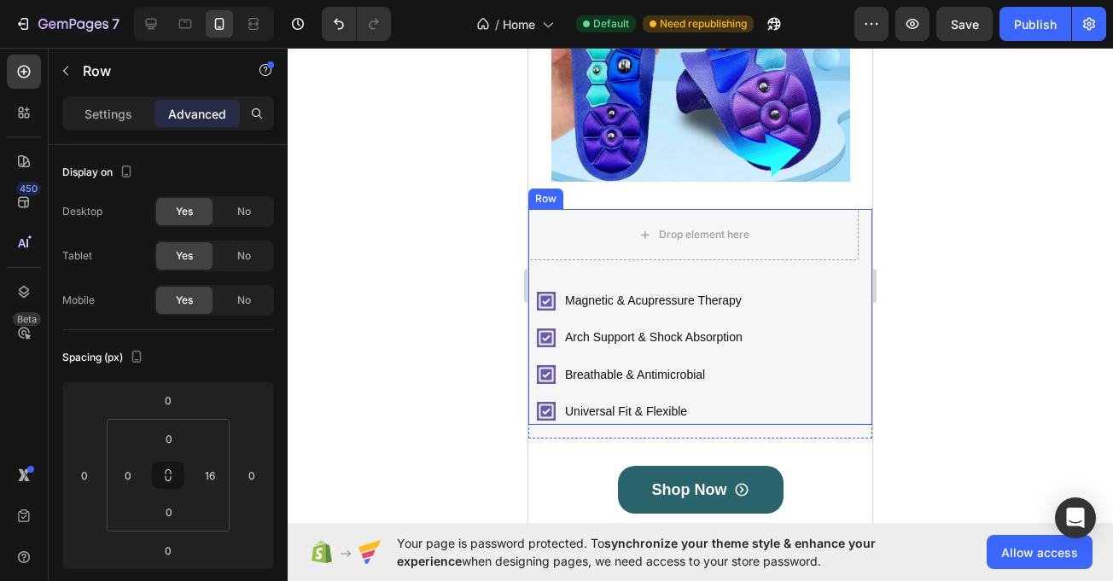
click at [550, 282] on div "Magnetic & Acupressure Therapy Arch Support & Shock Absorption Breathable & Ant…" at bounding box center [700, 317] width 344 height 216
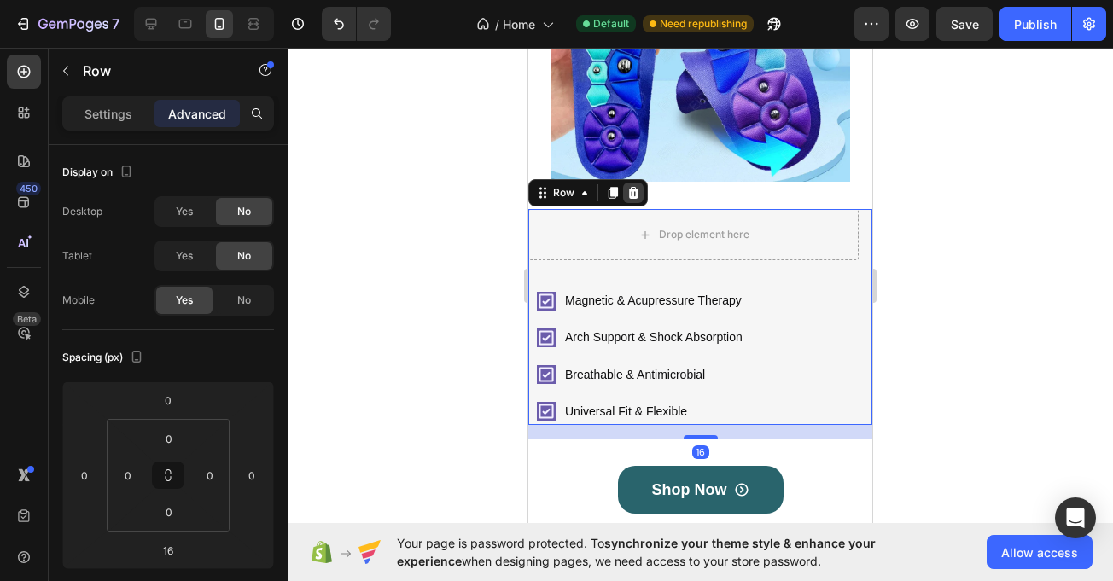
click at [633, 196] on icon at bounding box center [633, 193] width 11 height 12
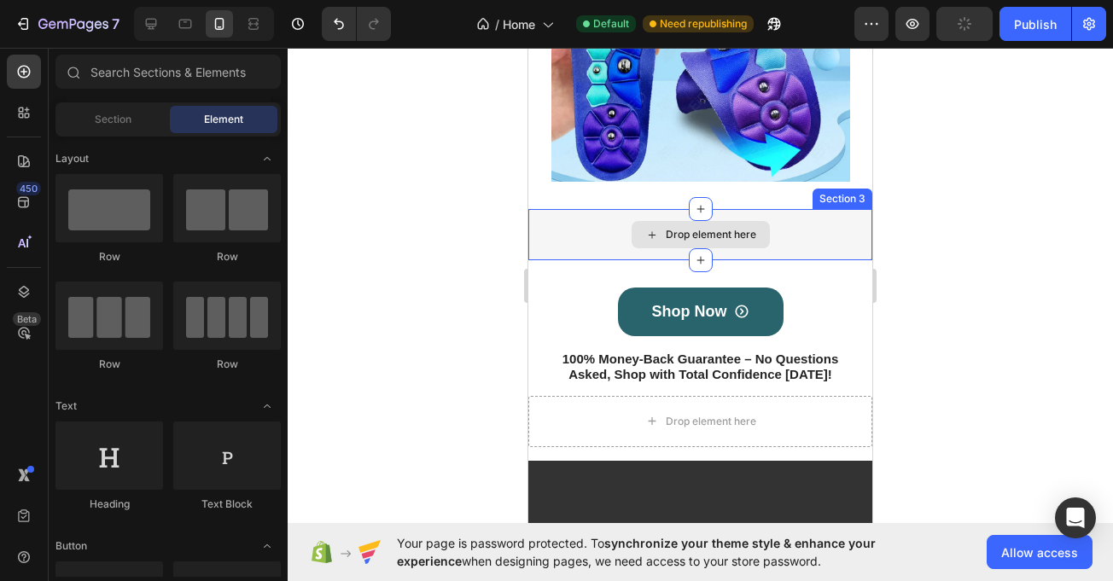
click at [598, 234] on div "Drop element here" at bounding box center [700, 234] width 344 height 51
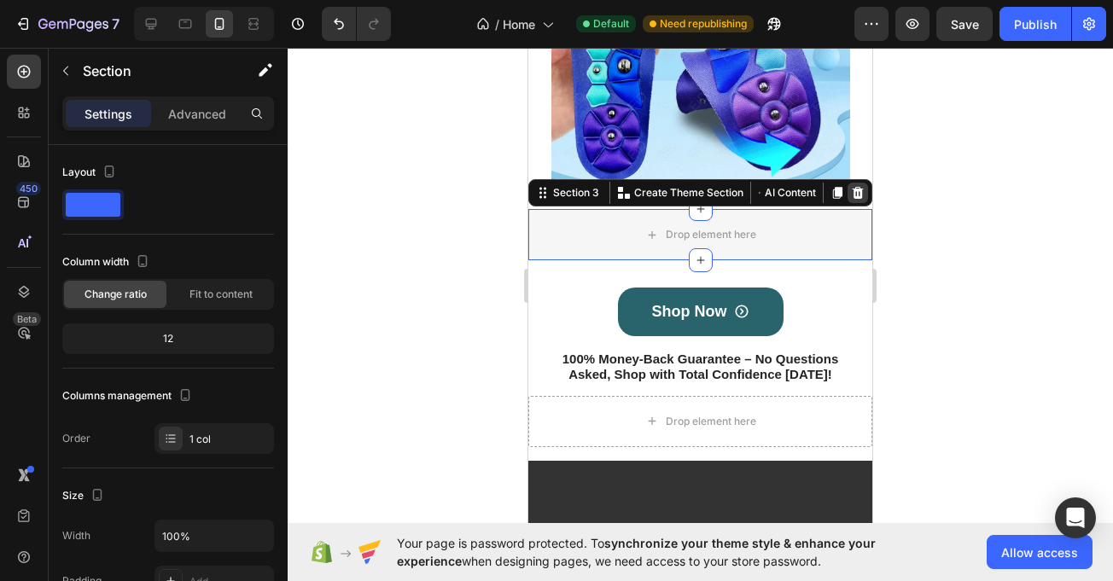
click at [851, 186] on icon at bounding box center [858, 193] width 14 height 14
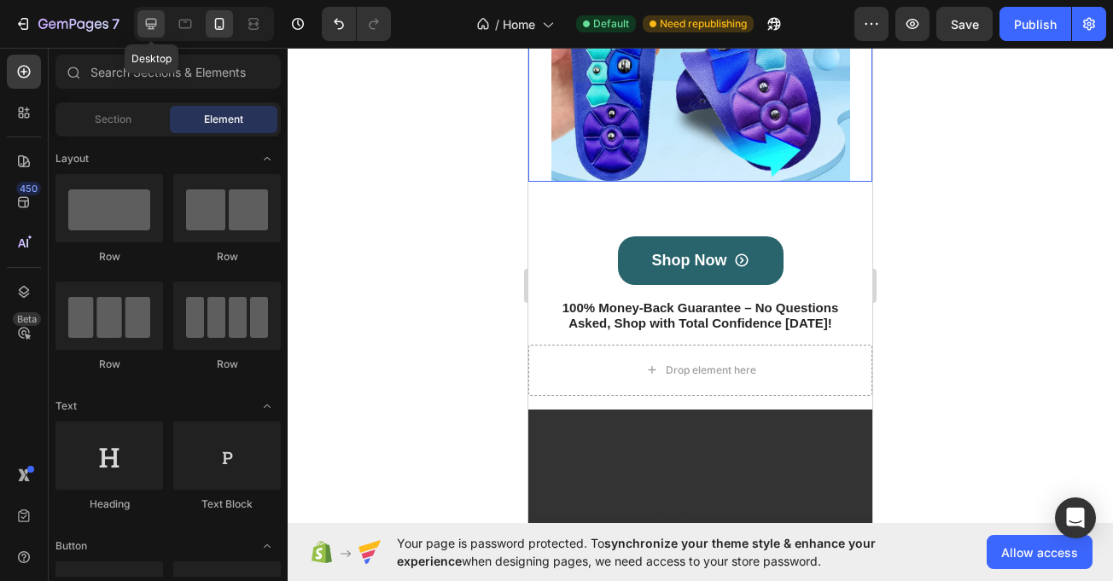
click at [159, 21] on icon at bounding box center [151, 23] width 17 height 17
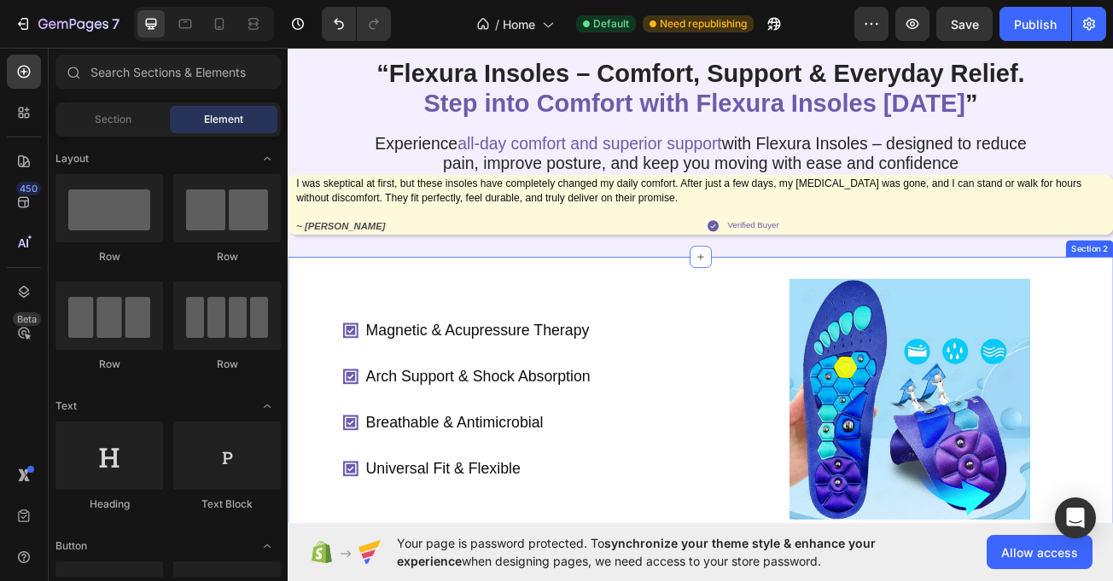
scroll to position [23, 0]
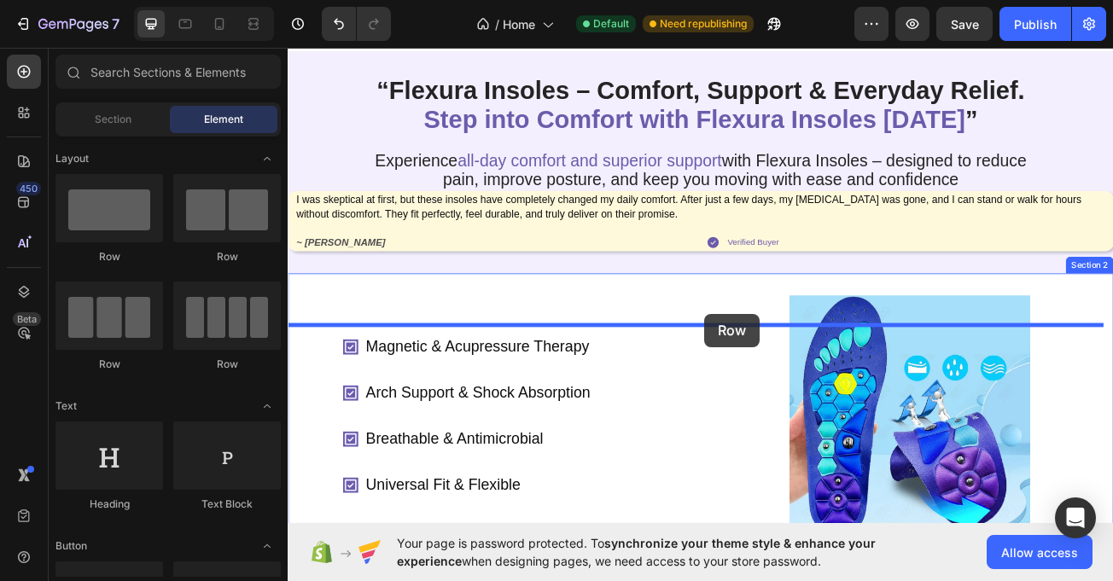
drag, startPoint x: 411, startPoint y: 243, endPoint x: 805, endPoint y: 379, distance: 417.1
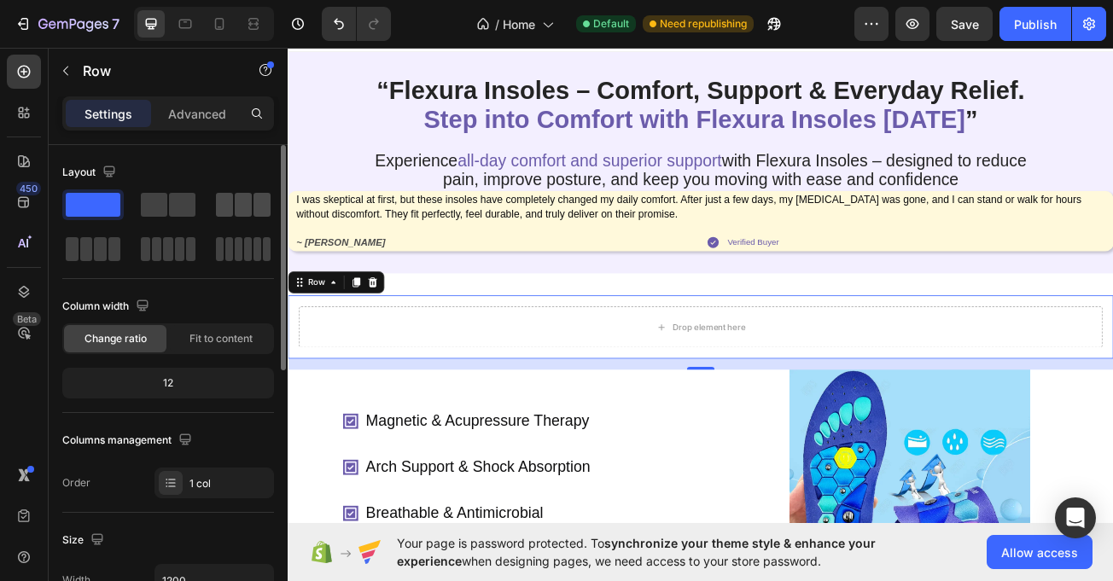
click at [236, 198] on span at bounding box center [243, 205] width 17 height 24
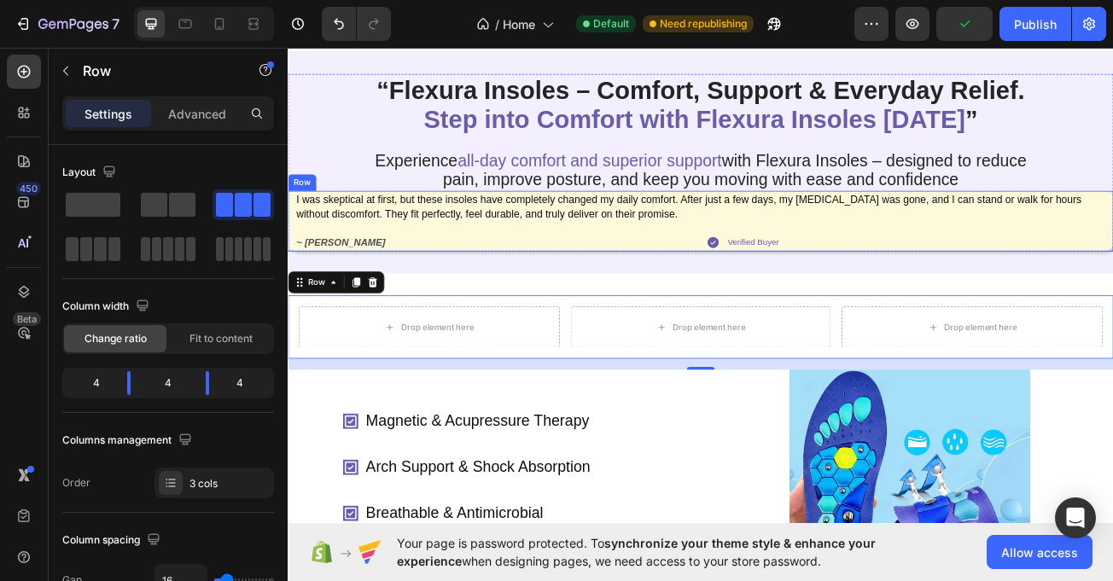
click at [298, 295] on div "I was skeptical at first, but these insoles have completely changed my daily co…" at bounding box center [800, 263] width 1025 height 75
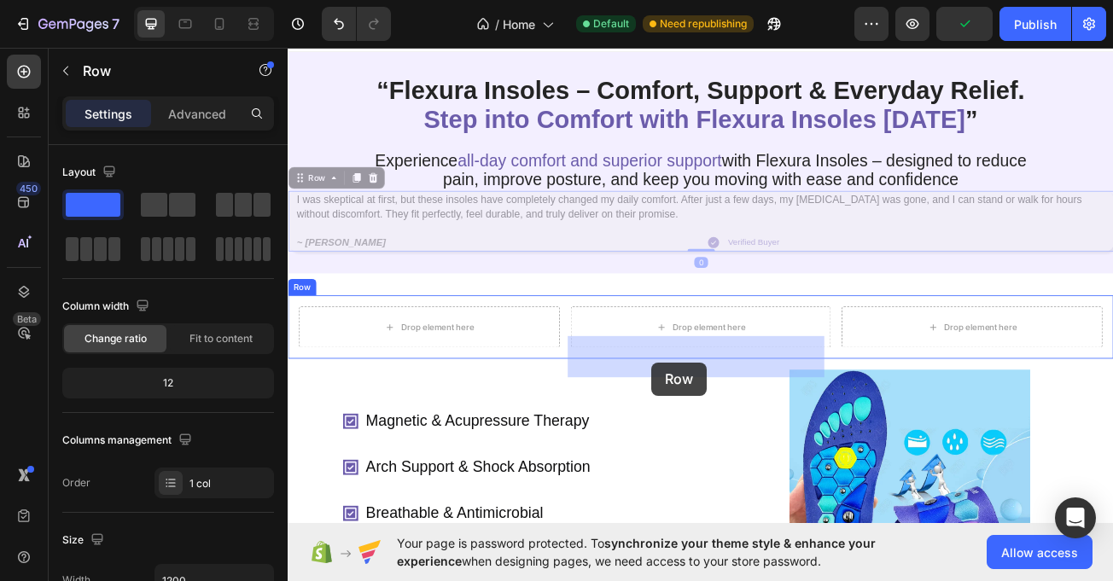
drag, startPoint x: 324, startPoint y: 242, endPoint x: 739, endPoint y: 440, distance: 459.4
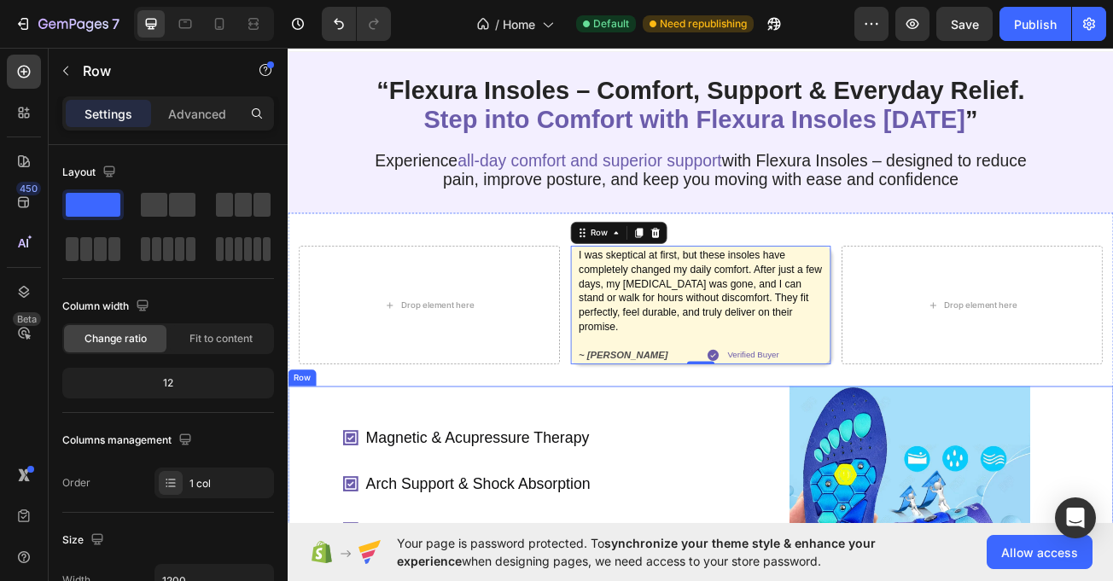
drag, startPoint x: 780, startPoint y: 512, endPoint x: 598, endPoint y: 510, distance: 181.9
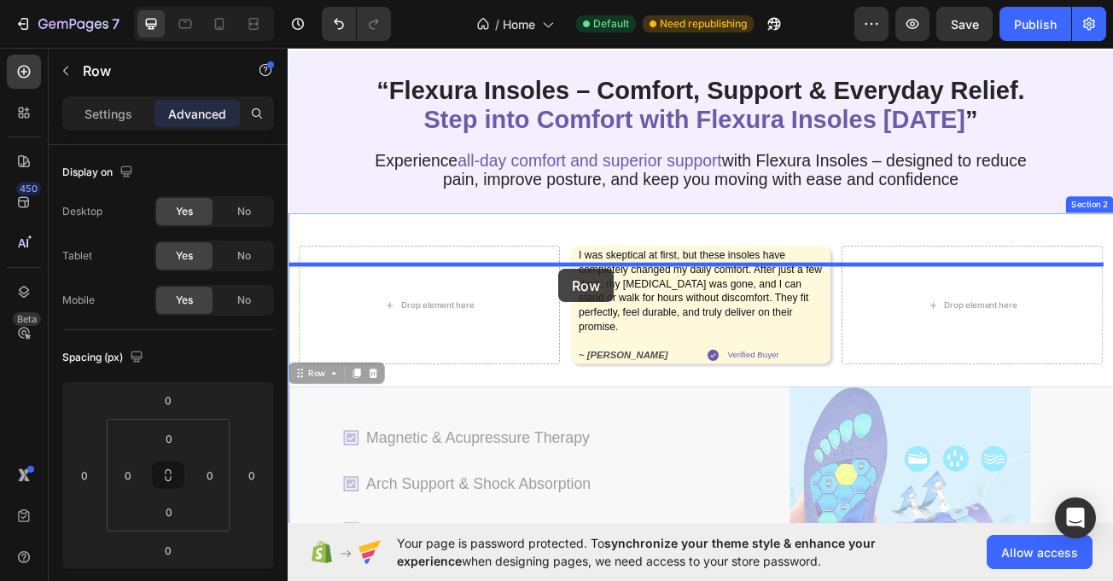
drag, startPoint x: 301, startPoint y: 472, endPoint x: 624, endPoint y: 327, distance: 353.9
click at [288, 42] on div "Magnetic & Acupressure Therapy Arch Support & Shock Absorption Breathable & Ant…" at bounding box center [288, 42] width 0 height 0
type input "16"
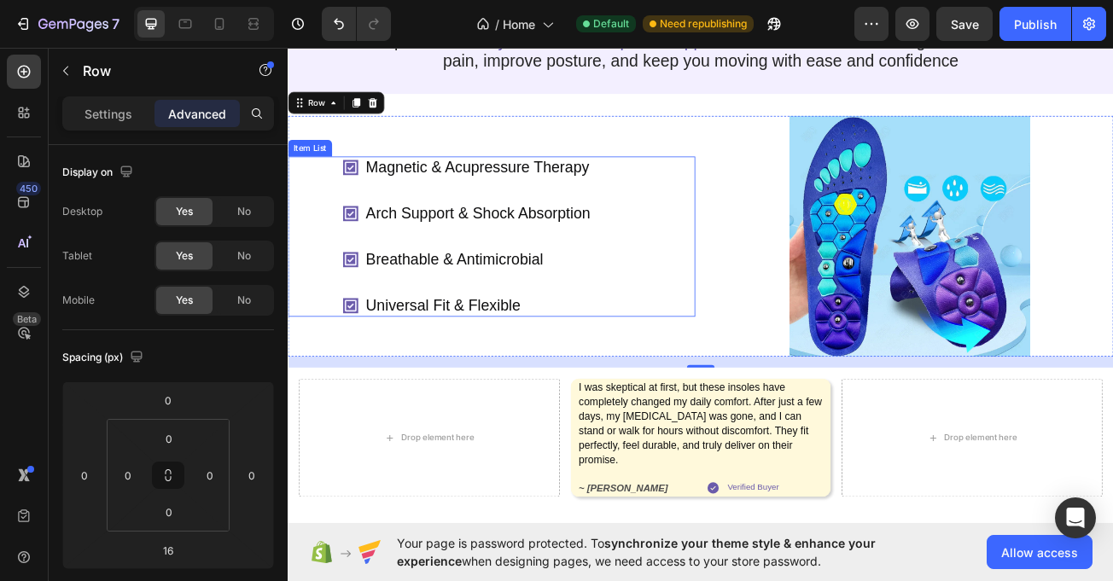
scroll to position [182, 0]
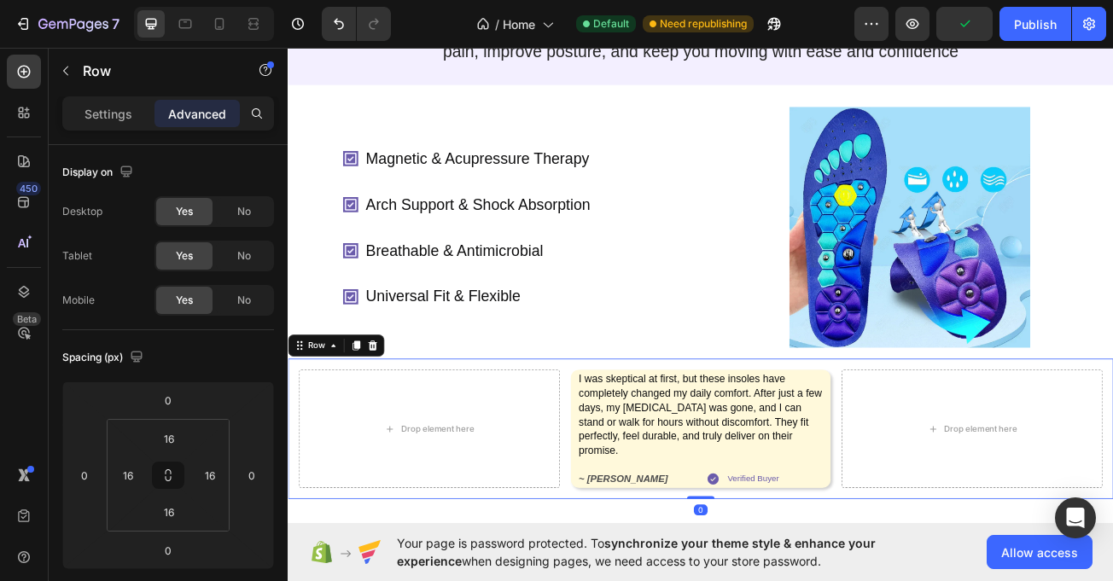
click at [966, 487] on div "Drop element here I was skeptical at first, but these insoles have completely c…" at bounding box center [800, 522] width 1025 height 174
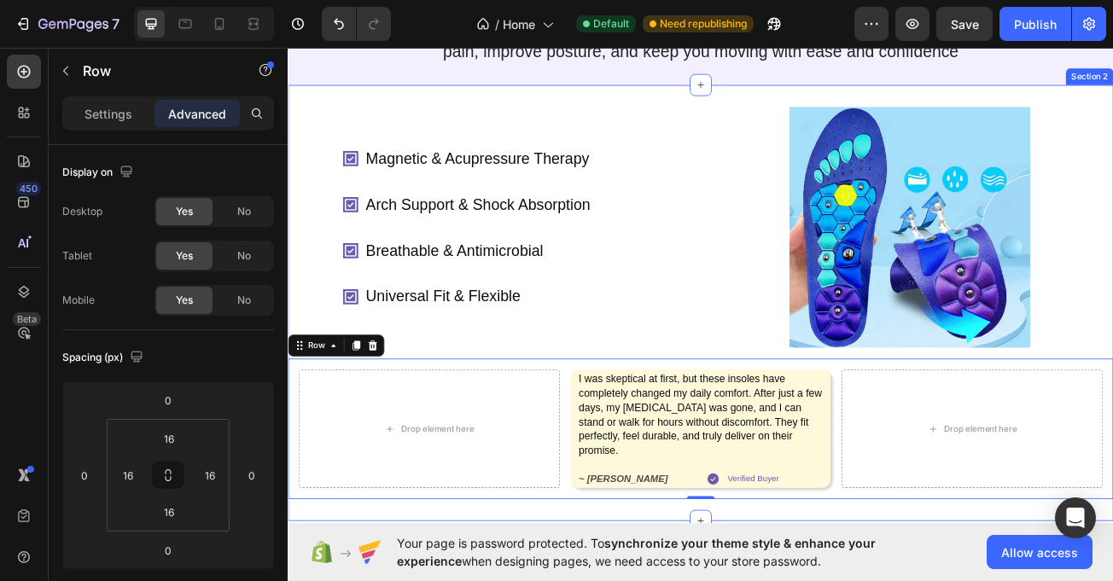
click at [750, 149] on div "Magnetic & Acupressure Therapy Arch Support & Shock Absorption Breathable & Ant…" at bounding box center [800, 365] width 1025 height 541
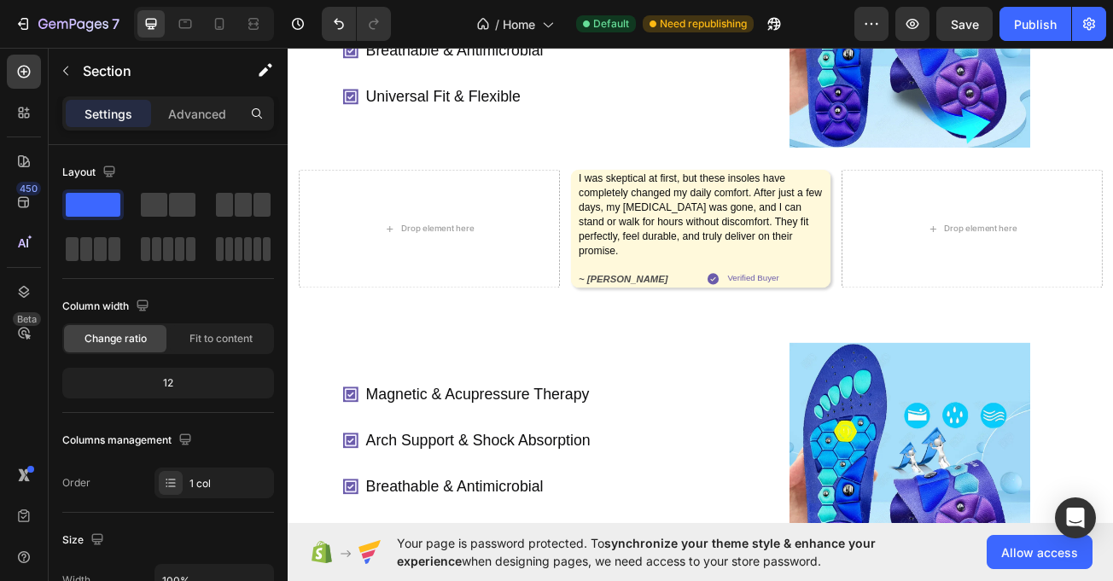
scroll to position [735, 0]
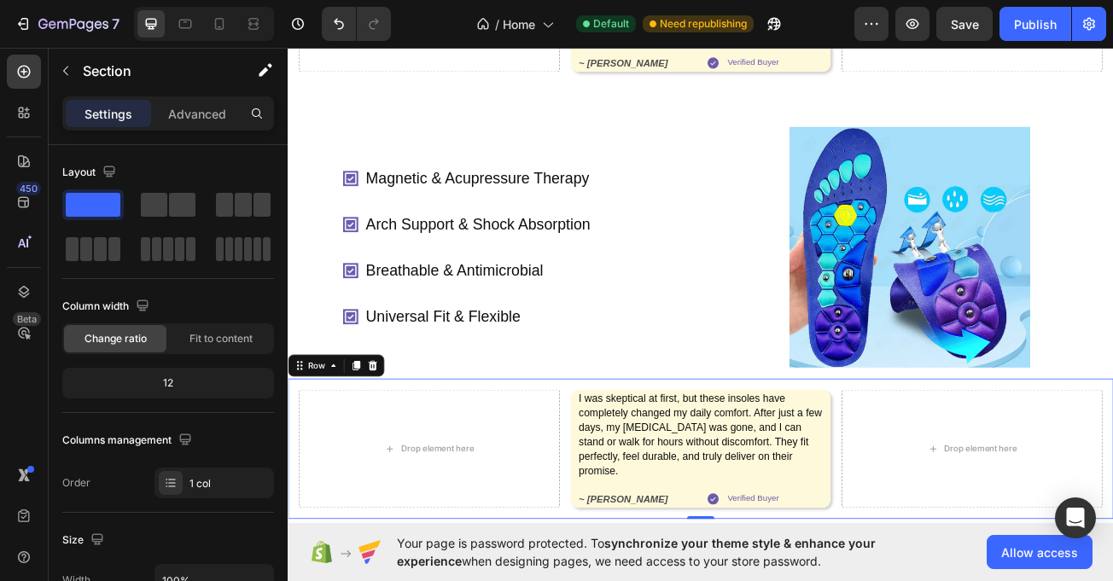
click at [628, 459] on div "Drop element here I was skeptical at first, but these insoles have completely c…" at bounding box center [800, 546] width 1025 height 174
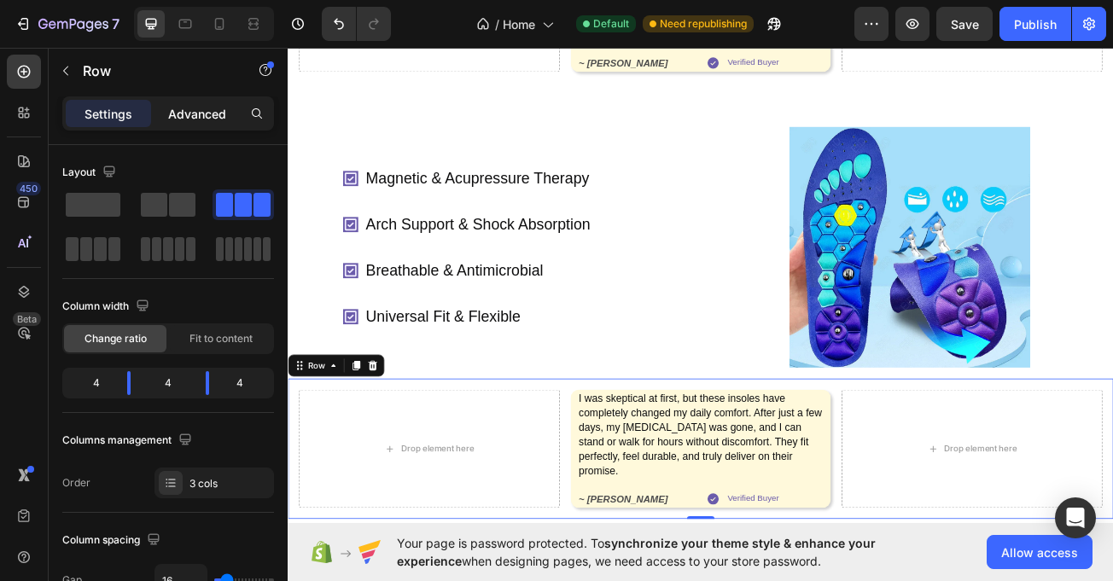
click at [207, 106] on p "Advanced" at bounding box center [197, 114] width 58 height 18
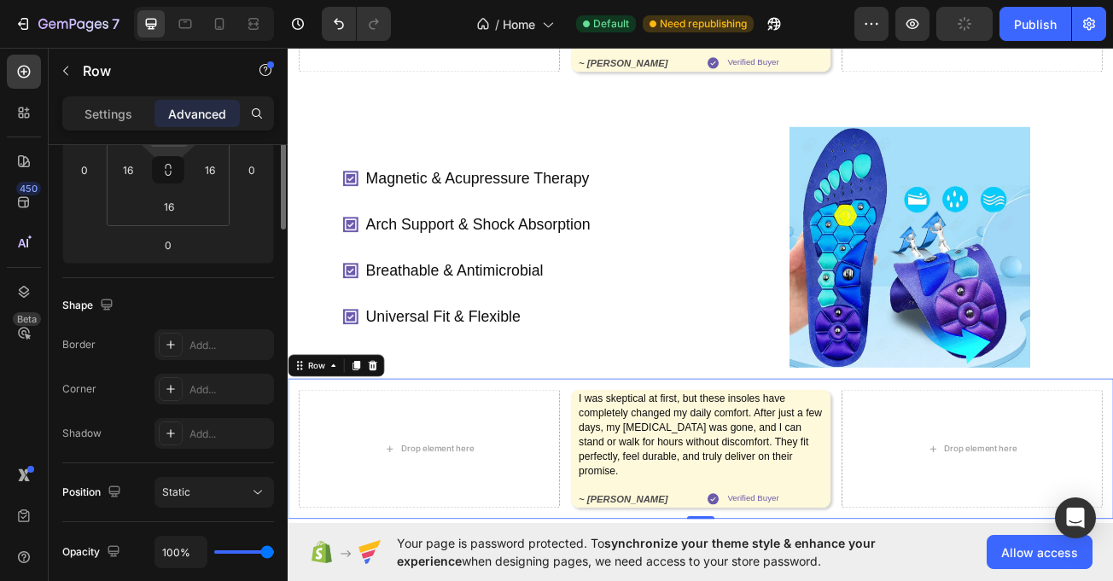
scroll to position [137, 0]
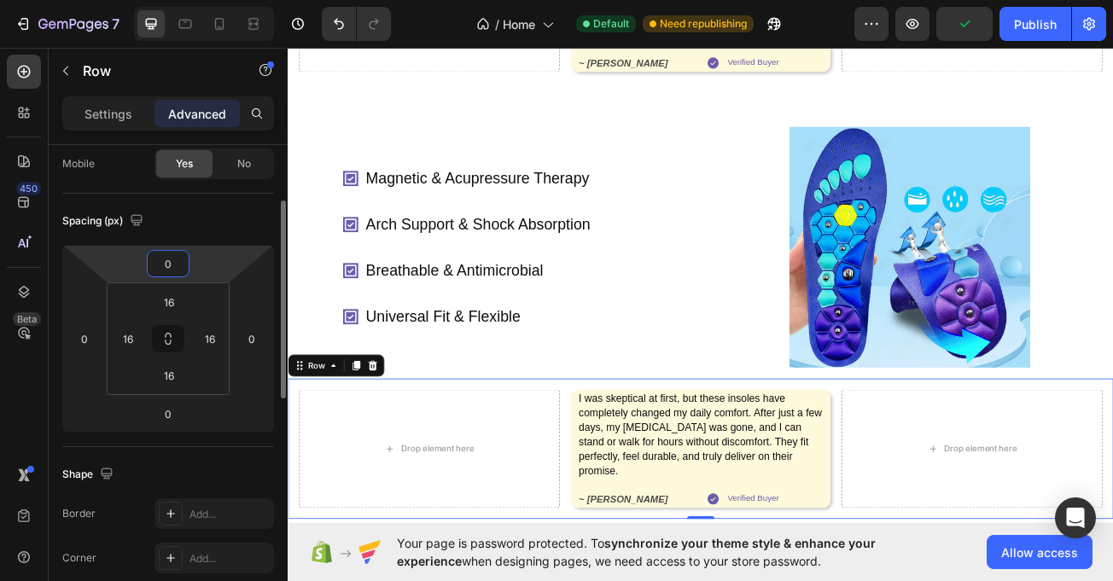
click at [171, 264] on input "0" at bounding box center [168, 264] width 34 height 26
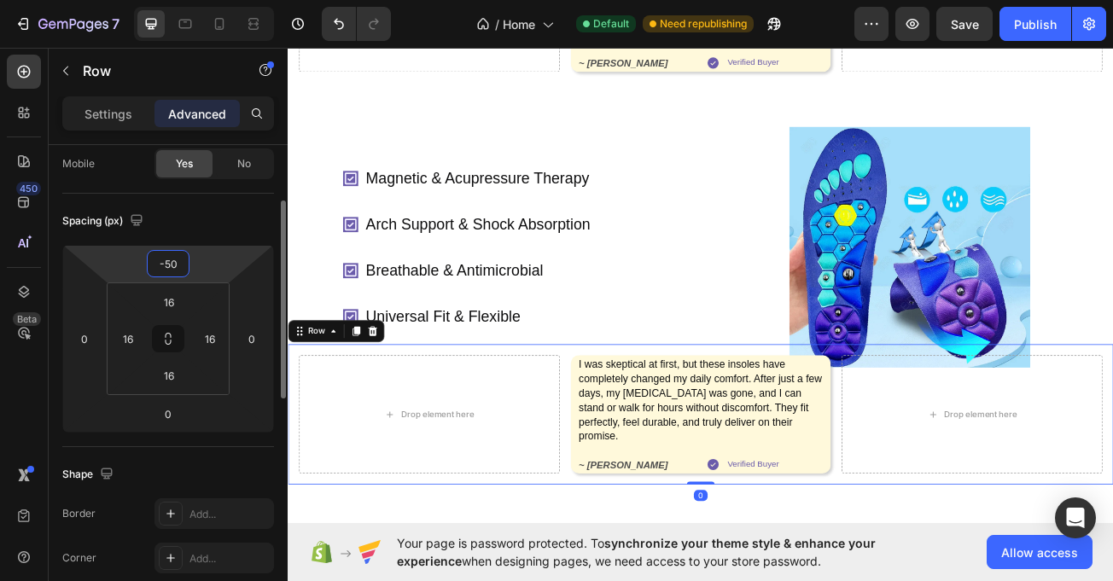
type input "-500"
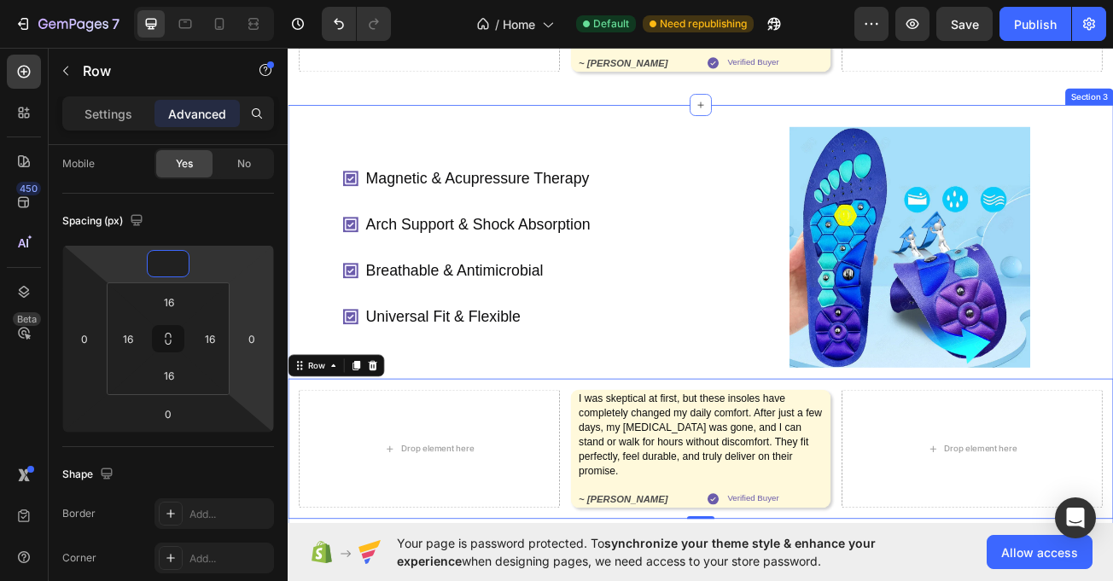
click at [306, 581] on div "Magnetic & Acupressure Therapy Arch Support & Shock Absorption Breathable & Ant…" at bounding box center [800, 390] width 1025 height 541
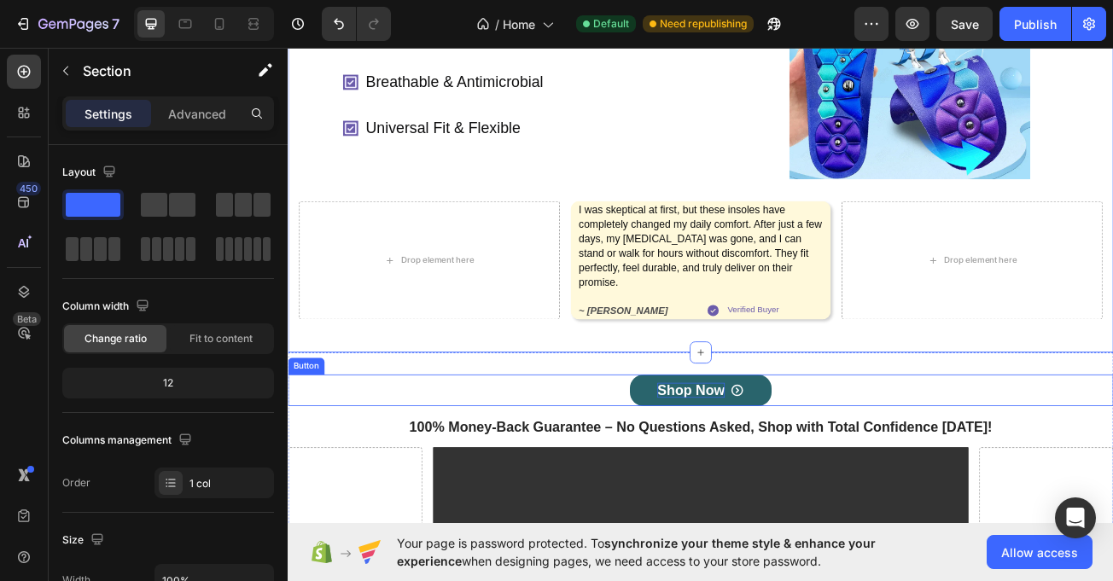
scroll to position [963, 0]
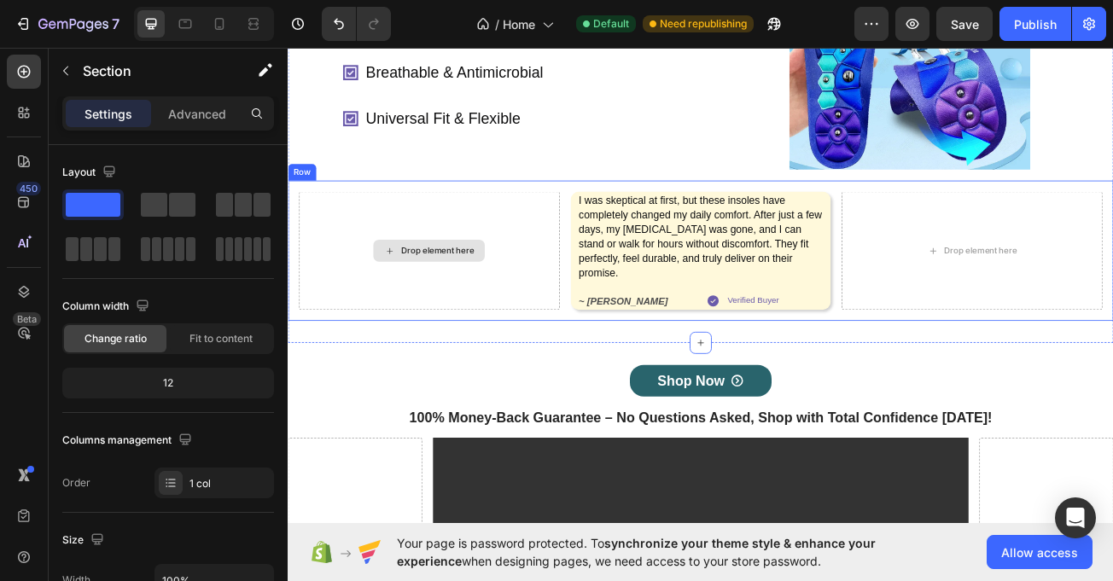
click at [550, 231] on div "Drop element here" at bounding box center [463, 300] width 324 height 147
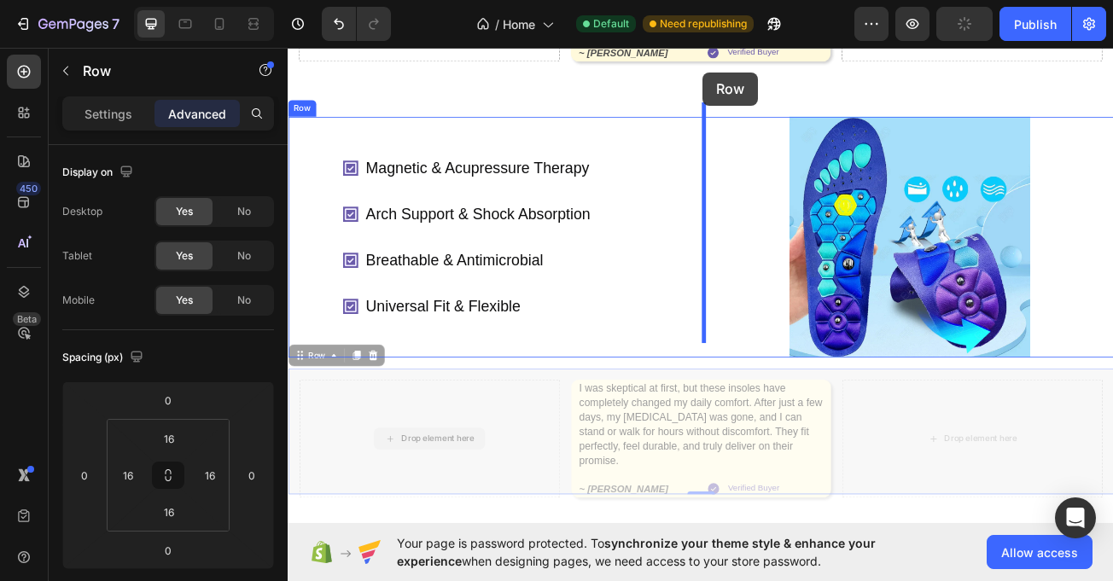
scroll to position [735, 0]
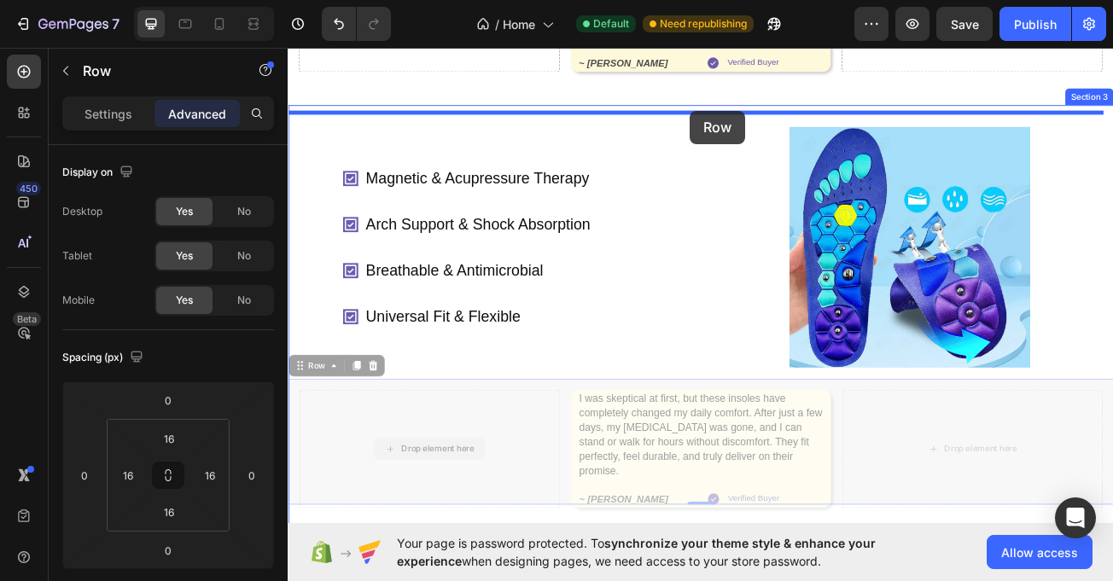
drag, startPoint x: 306, startPoint y: 190, endPoint x: 787, endPoint y: 127, distance: 485.6
type input "16"
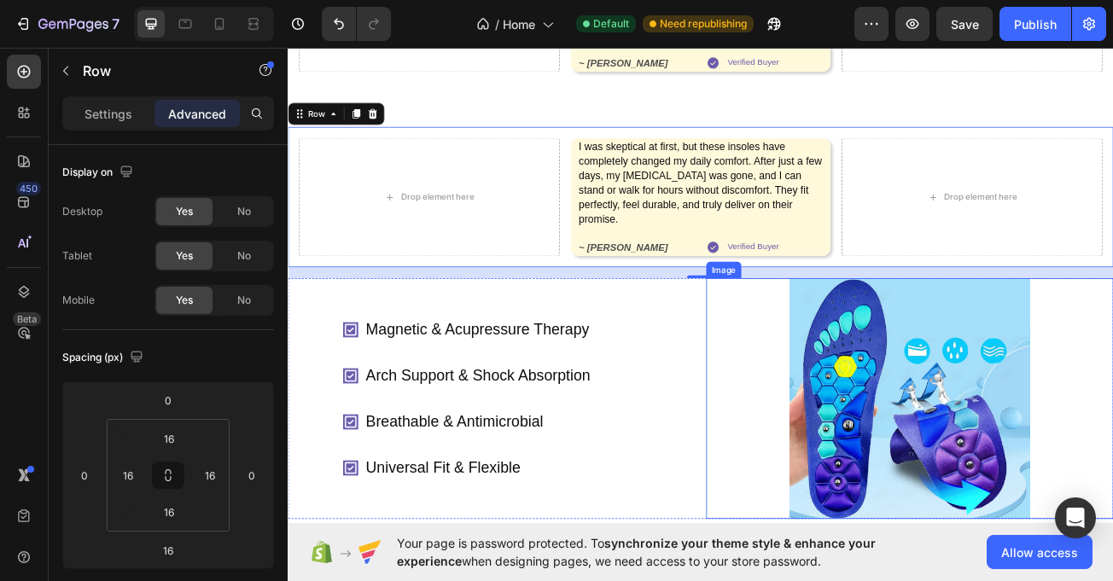
click at [865, 335] on div at bounding box center [1059, 484] width 505 height 299
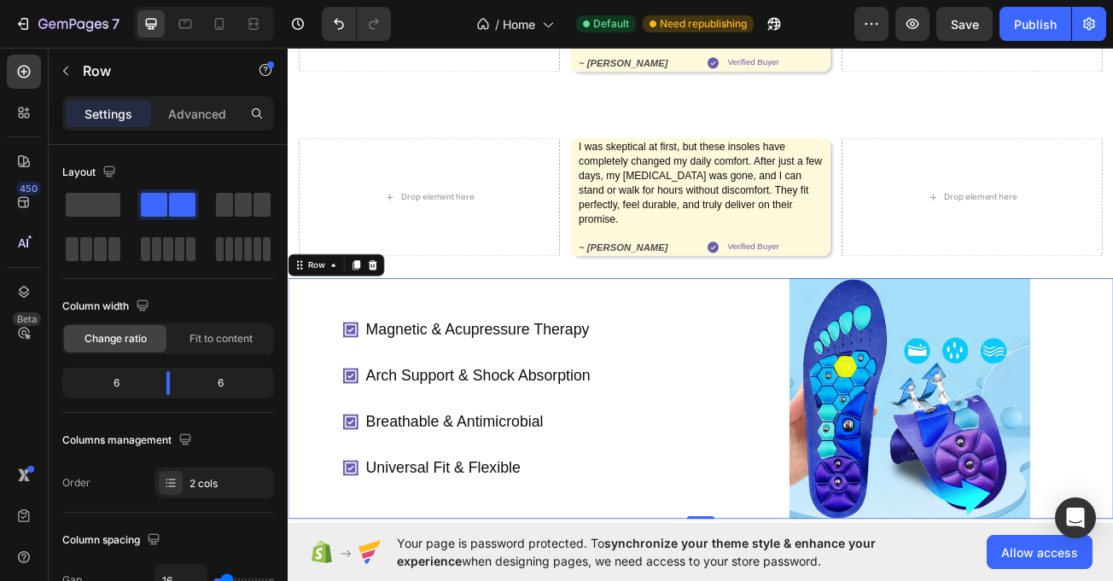
click at [777, 335] on div "Magnetic & Acupressure Therapy Arch Support & Shock Absorption Breathable & Ant…" at bounding box center [540, 484] width 505 height 299
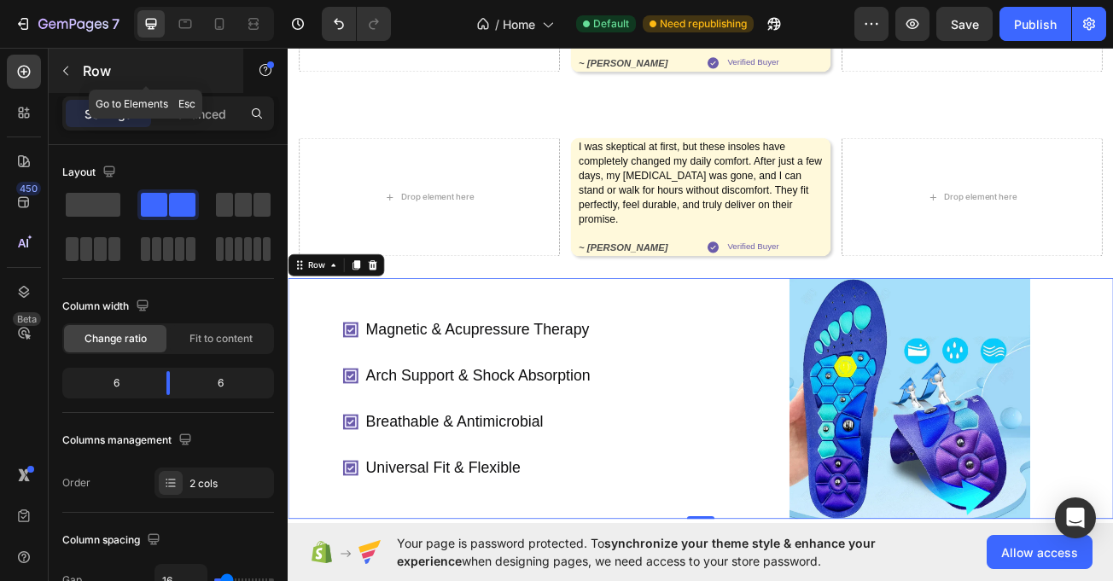
click at [198, 90] on div "Row" at bounding box center [146, 71] width 195 height 44
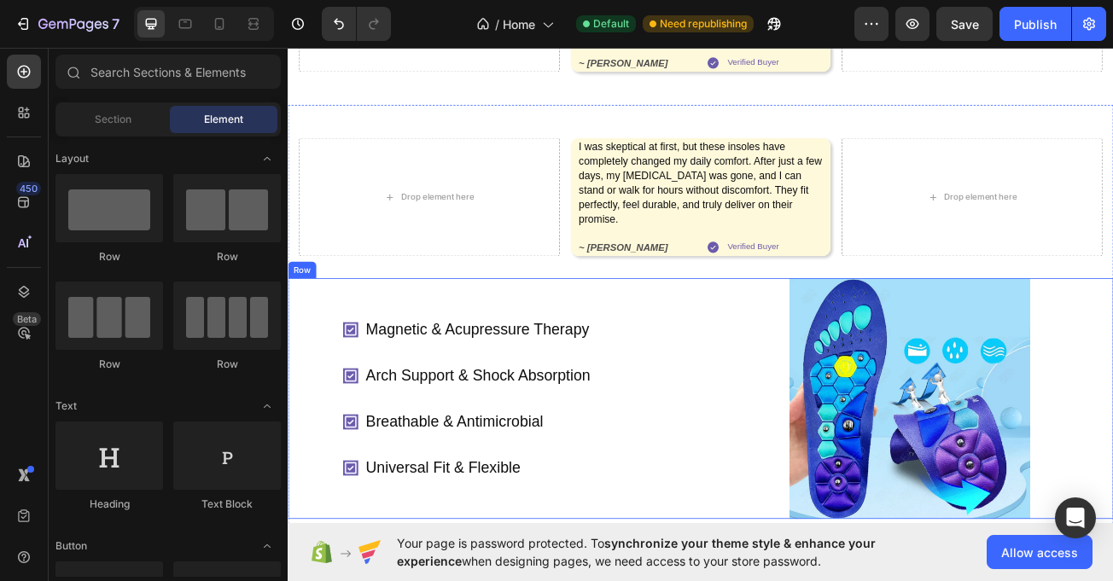
click at [709, 335] on div "Magnetic & Acupressure Therapy Arch Support & Shock Absorption Breathable & Ant…" at bounding box center [540, 484] width 505 height 299
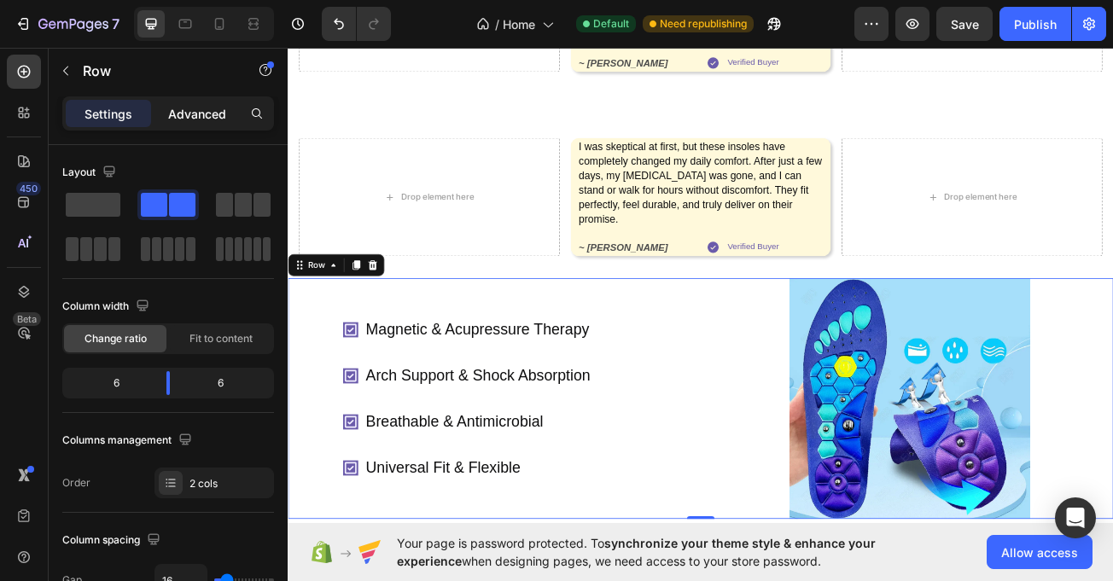
click at [204, 114] on p "Advanced" at bounding box center [197, 114] width 58 height 18
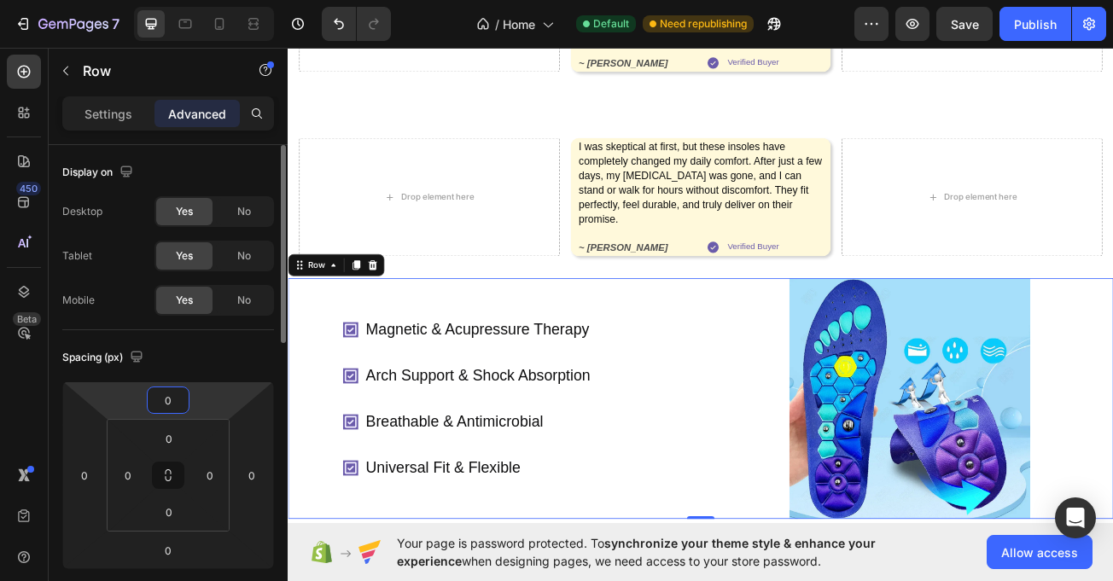
click at [171, 389] on input "0" at bounding box center [168, 401] width 34 height 26
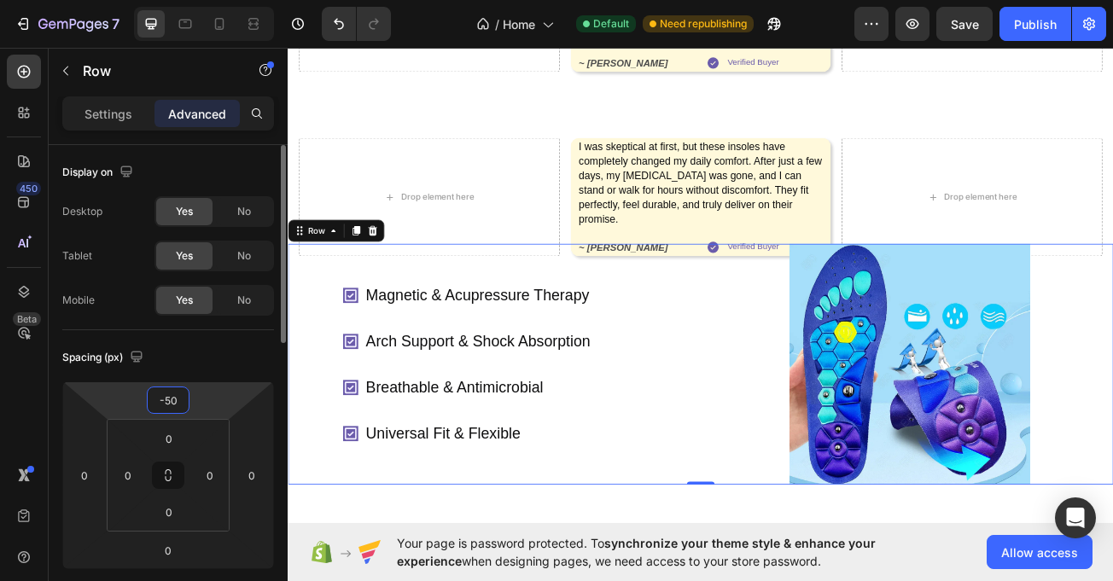
type input "-5"
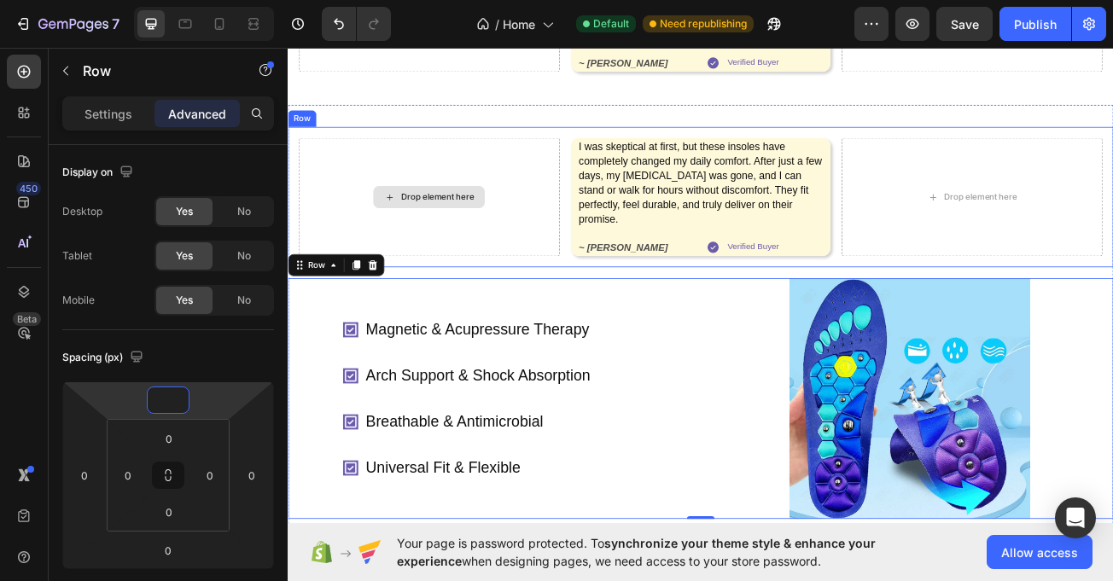
click at [498, 235] on div "Drop element here" at bounding box center [463, 234] width 324 height 147
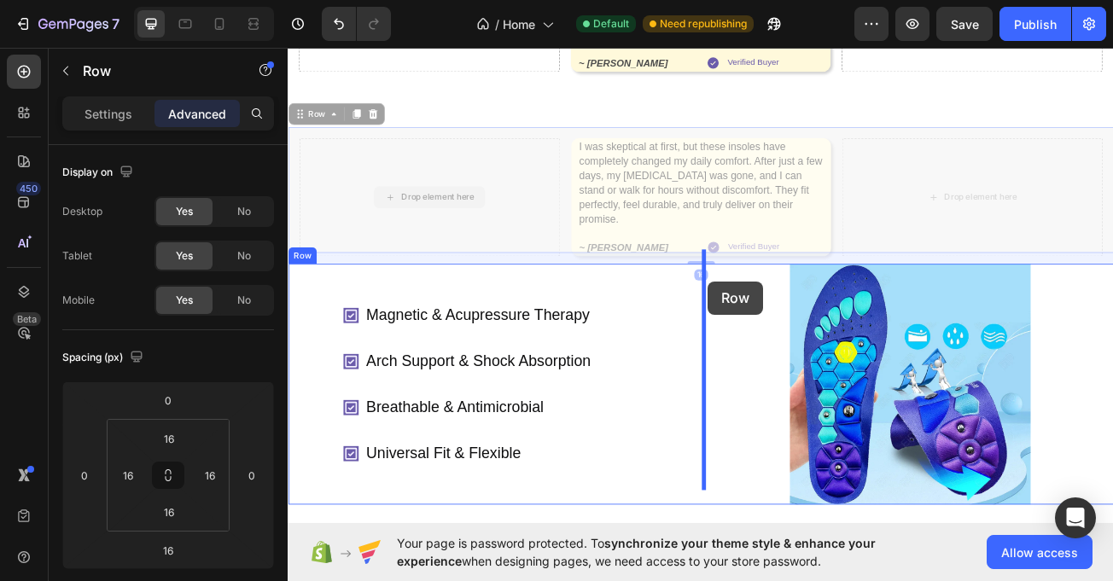
drag, startPoint x: 306, startPoint y: 113, endPoint x: 809, endPoint y: 339, distance: 552.2
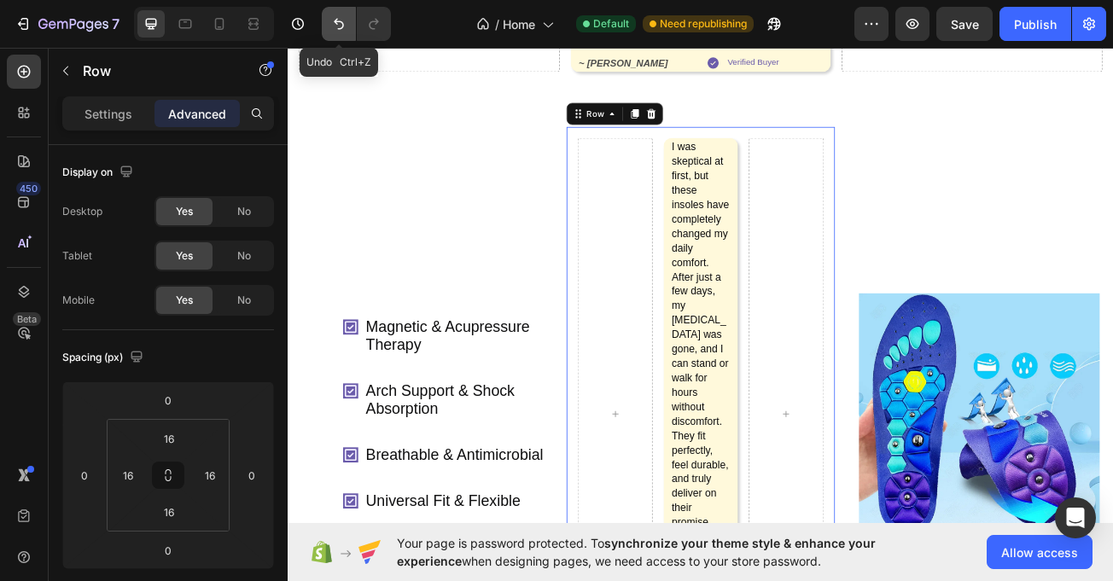
click at [335, 15] on icon "Undo/Redo" at bounding box center [338, 23] width 17 height 17
type input "16"
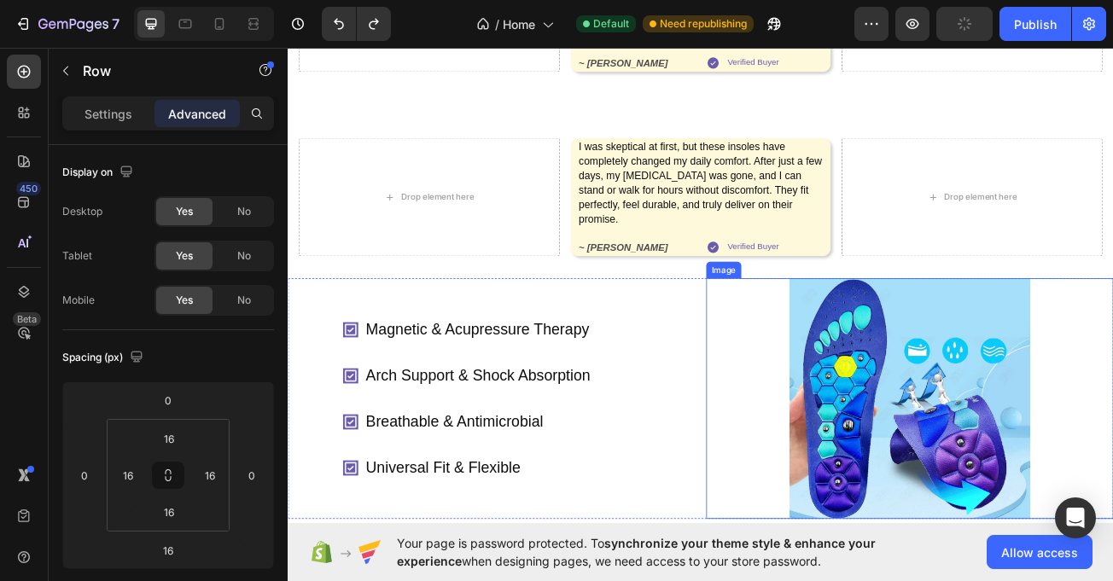
click at [813, 335] on div at bounding box center [1059, 484] width 505 height 299
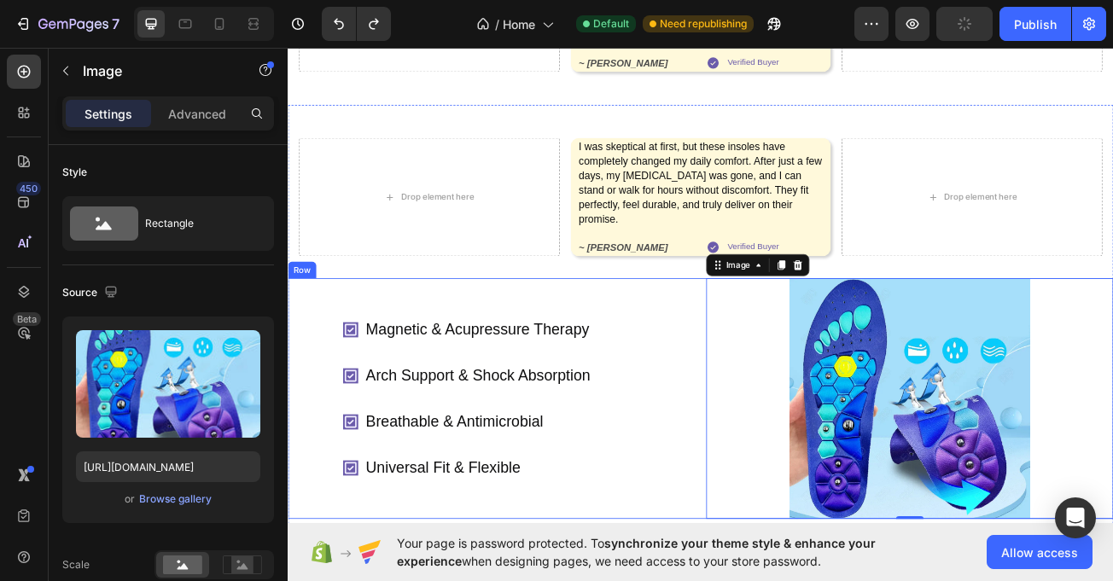
click at [780, 335] on div "Magnetic & Acupressure Therapy Arch Support & Shock Absorption Breathable & Ant…" at bounding box center [540, 484] width 505 height 299
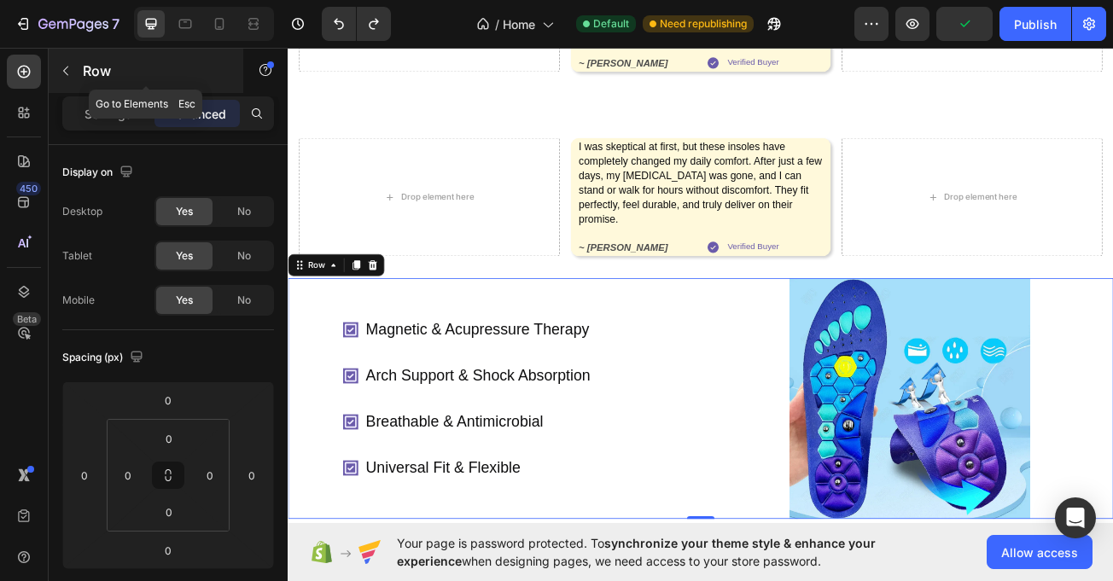
click at [63, 64] on icon "button" at bounding box center [66, 71] width 14 height 14
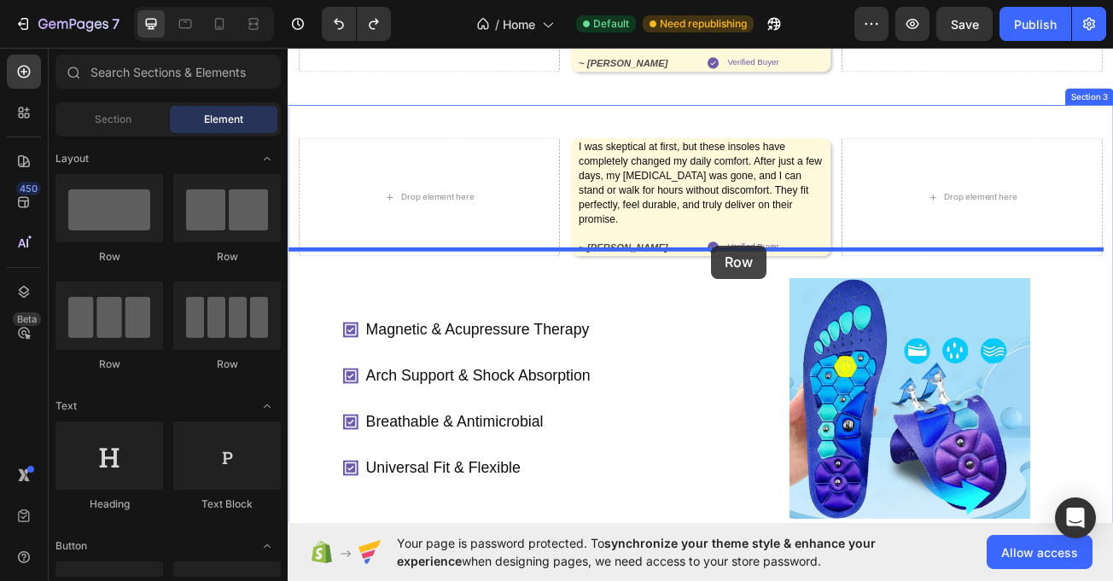
drag, startPoint x: 417, startPoint y: 371, endPoint x: 813, endPoint y: 295, distance: 403.5
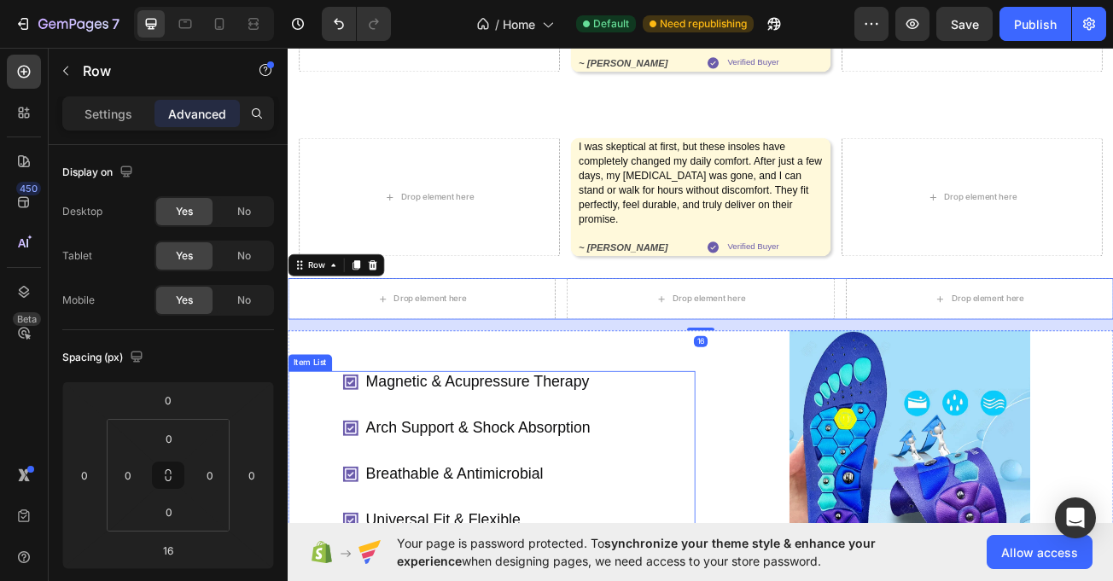
click at [691, 458] on div "Magnetic & Acupressure Therapy Arch Support & Shock Absorption Breathable & Ant…" at bounding box center [574, 549] width 437 height 199
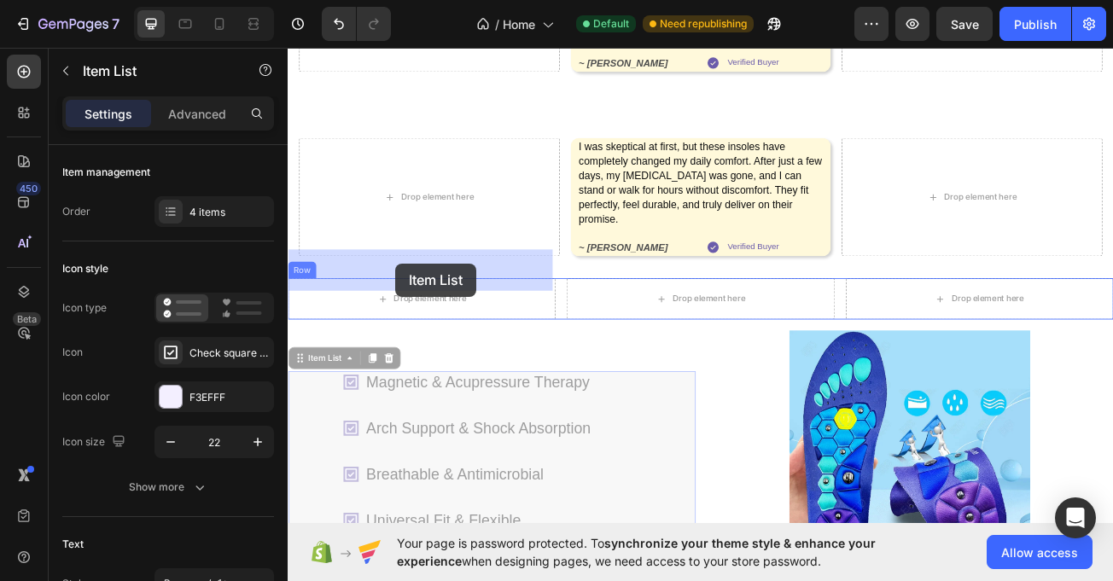
drag, startPoint x: 328, startPoint y: 398, endPoint x: 421, endPoint y: 328, distance: 116.5
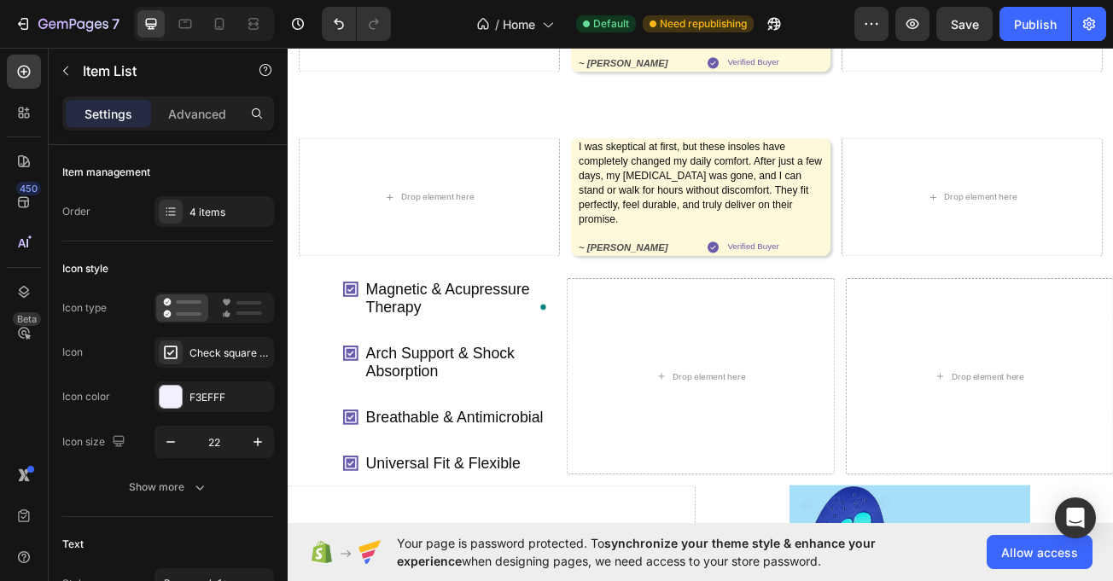
click at [335, 335] on div "Magnetic & Acupressure Therapy Arch Support & Shock Absorption Breathable & Ant…" at bounding box center [454, 456] width 332 height 243
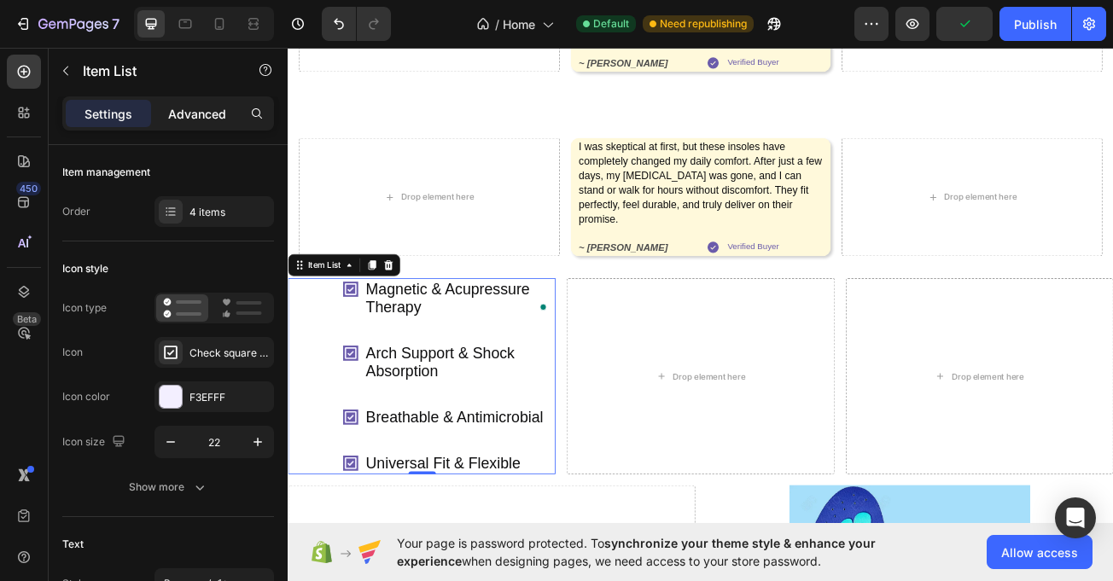
click at [195, 120] on p "Advanced" at bounding box center [197, 114] width 58 height 18
type input "100%"
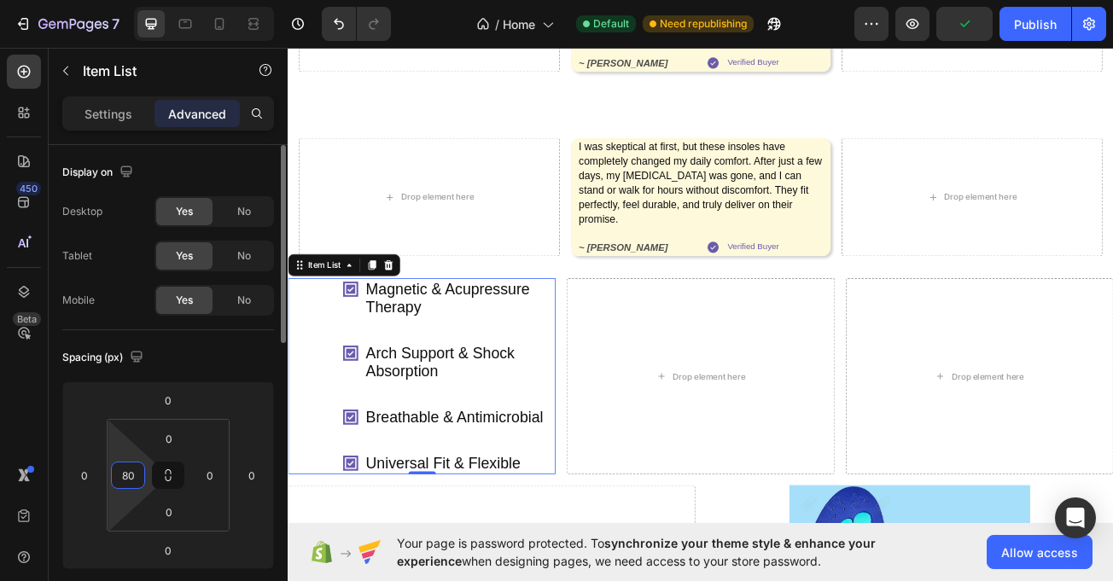
click at [123, 467] on input "80" at bounding box center [128, 476] width 26 height 26
type input "0"
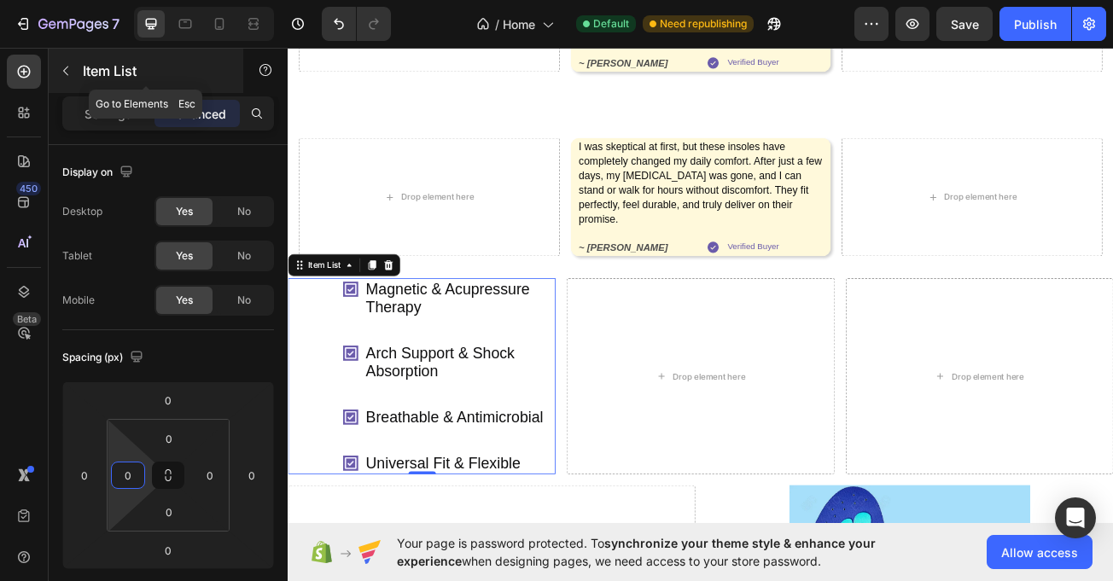
click at [67, 67] on icon "button" at bounding box center [66, 71] width 14 height 14
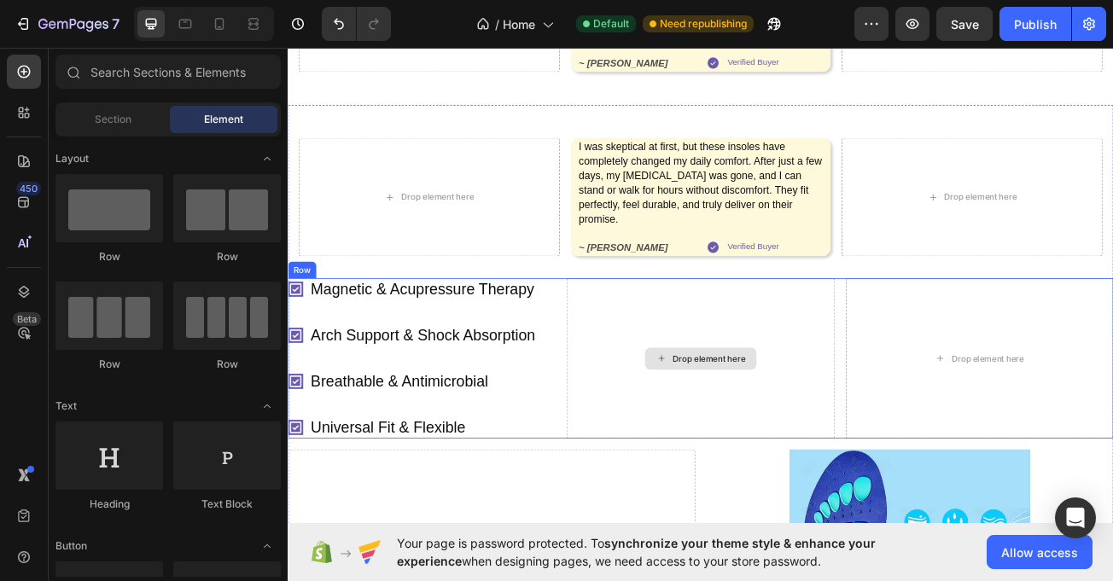
click at [676, 335] on div "Drop element here" at bounding box center [799, 434] width 332 height 199
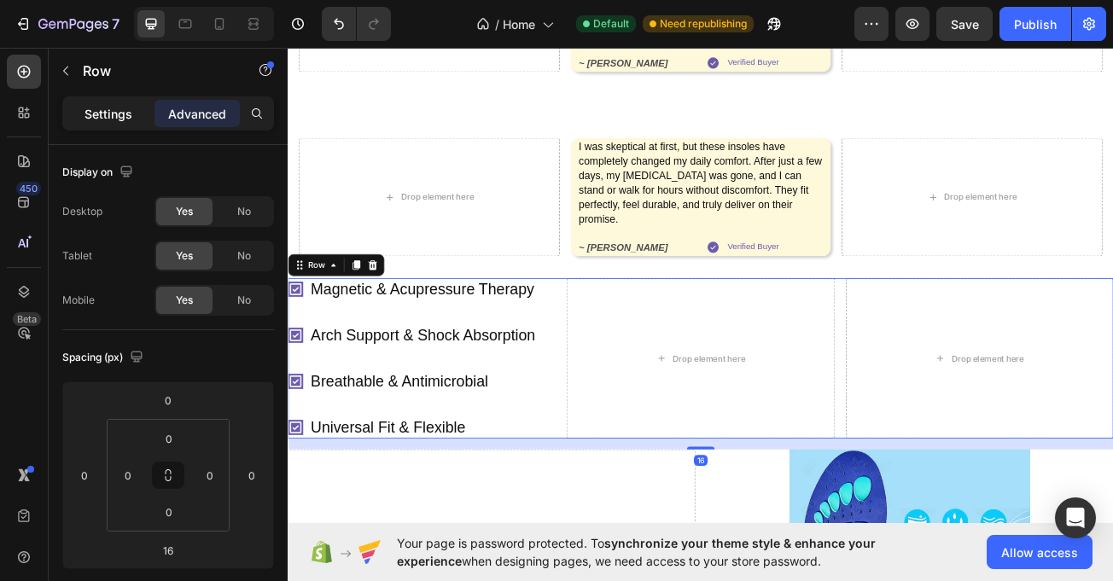
click at [102, 106] on p "Settings" at bounding box center [109, 114] width 48 height 18
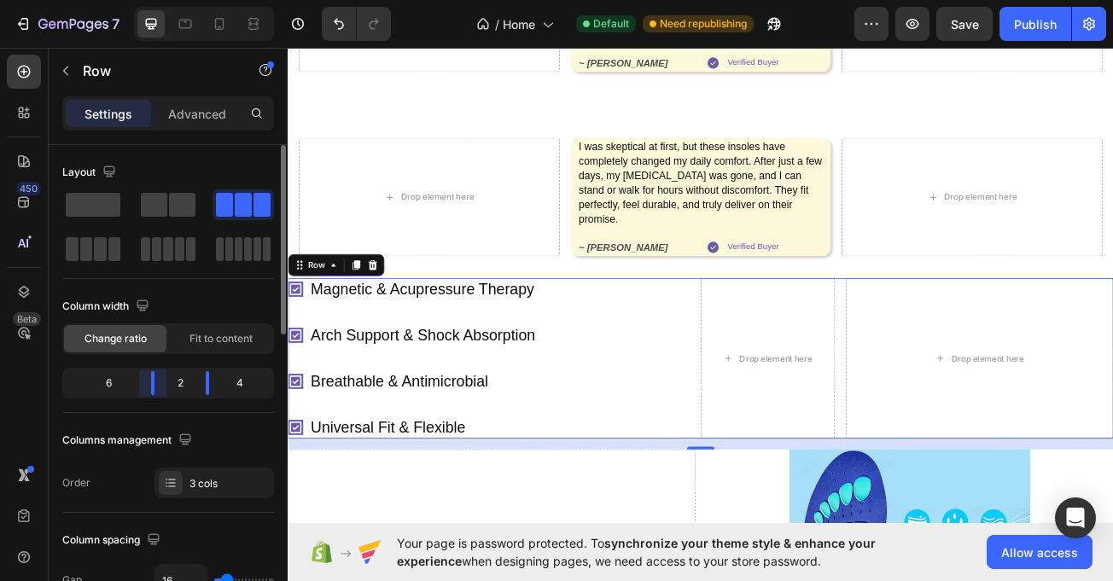
drag, startPoint x: 135, startPoint y: 381, endPoint x: 161, endPoint y: 375, distance: 27.1
click at [192, 375] on div at bounding box center [207, 383] width 31 height 24
drag, startPoint x: 207, startPoint y: 389, endPoint x: 120, endPoint y: 398, distance: 87.5
click at [222, 389] on div at bounding box center [219, 383] width 31 height 24
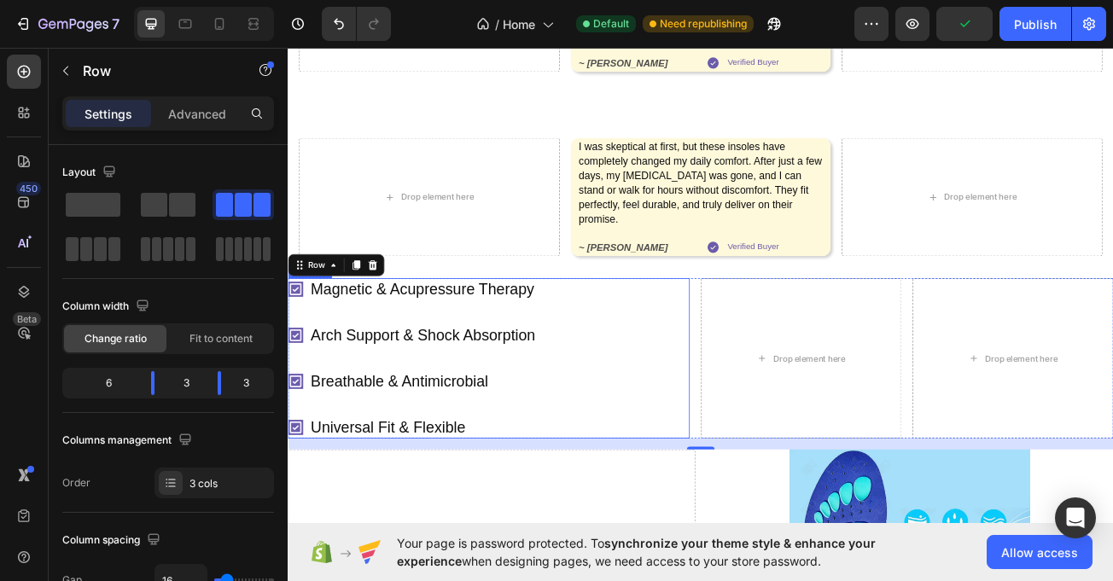
click at [713, 346] on div "Magnetic & Acupressure Therapy Arch Support & Shock Absorption Breathable & Ant…" at bounding box center [537, 434] width 499 height 199
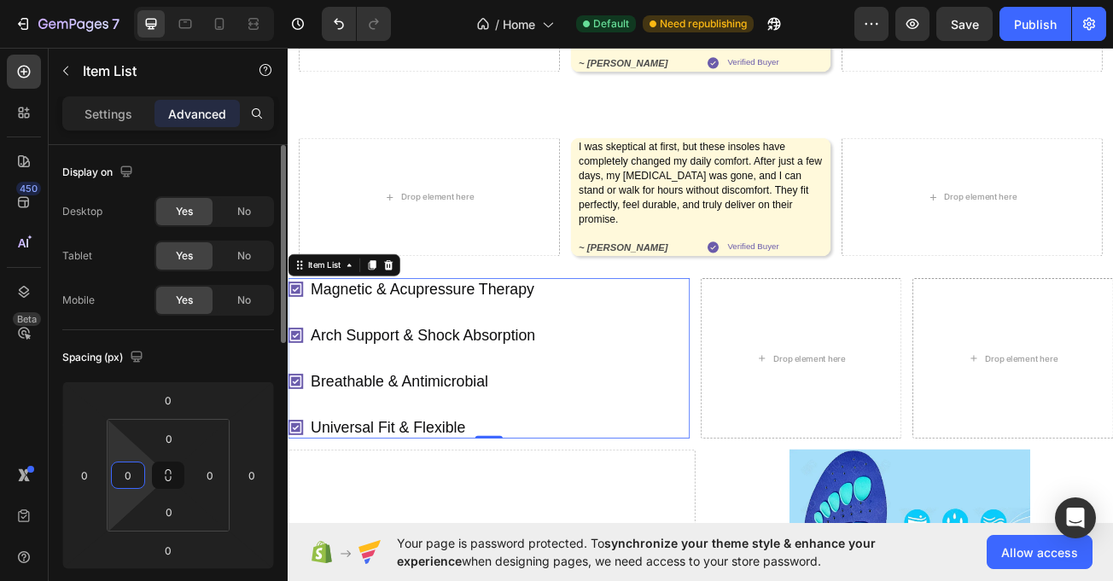
click at [126, 473] on input "0" at bounding box center [128, 476] width 26 height 26
type input "50"
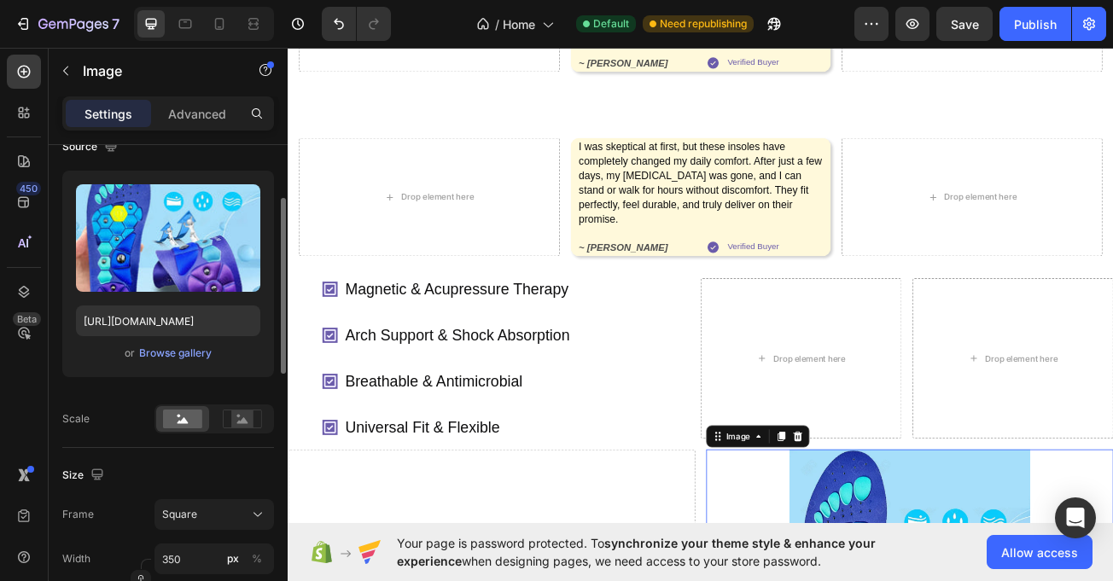
scroll to position [157, 0]
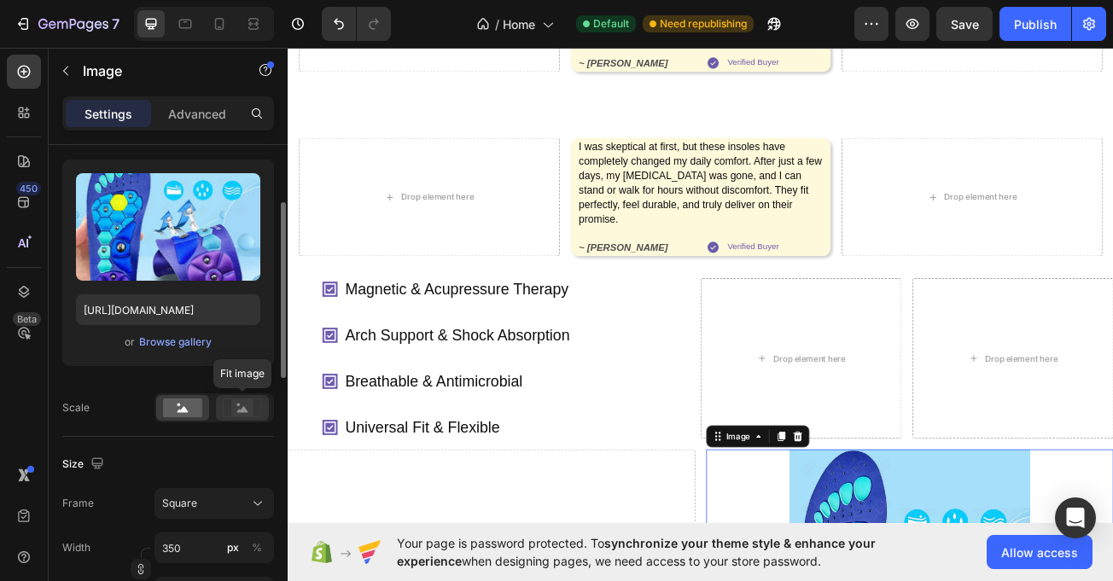
click at [239, 419] on div at bounding box center [242, 408] width 53 height 26
drag, startPoint x: 242, startPoint y: 411, endPoint x: 73, endPoint y: 437, distance: 171.9
click at [236, 411] on g at bounding box center [242, 408] width 38 height 18
click at [228, 503] on div "Square" at bounding box center [204, 503] width 84 height 15
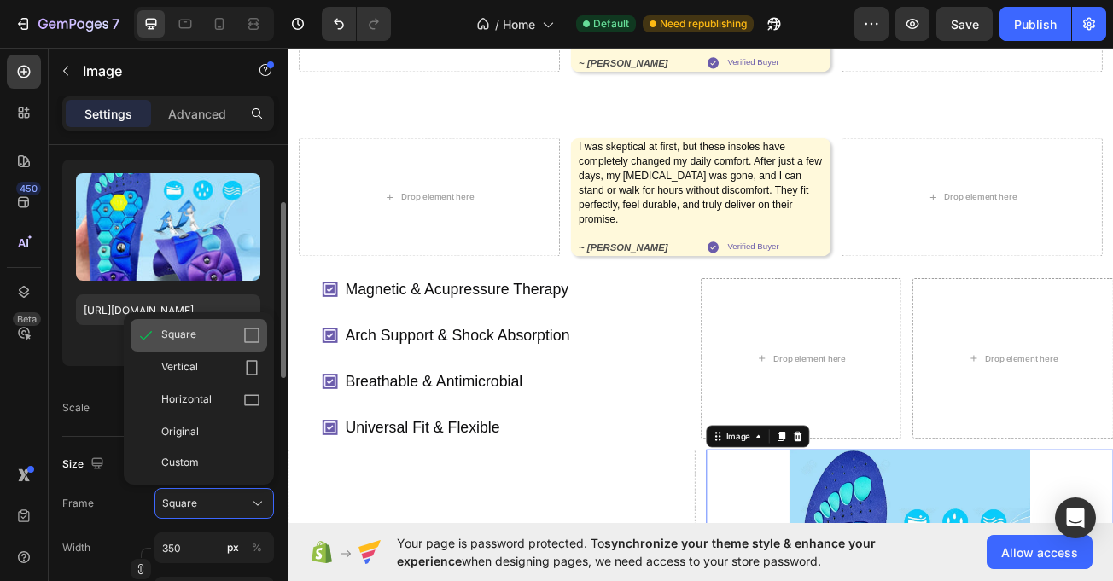
click at [251, 336] on icon at bounding box center [251, 335] width 17 height 17
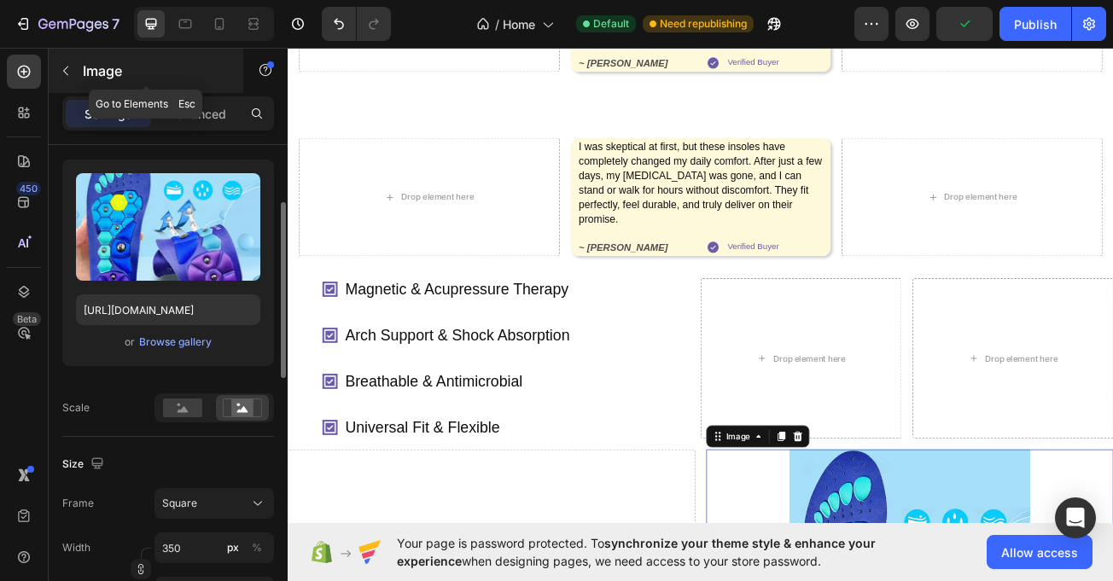
click at [66, 76] on icon "button" at bounding box center [66, 71] width 14 height 14
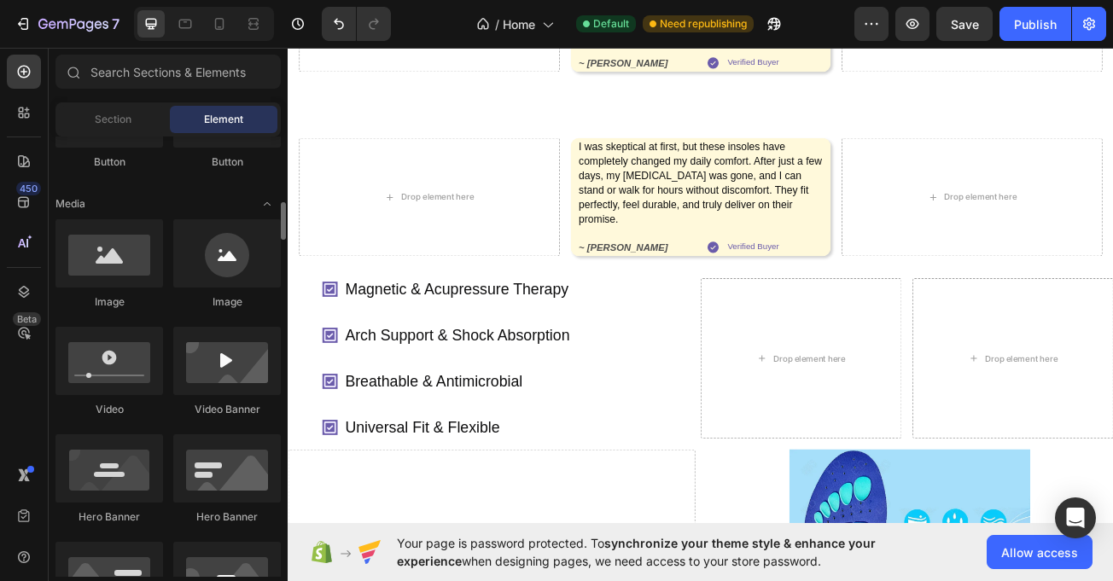
scroll to position [505, 0]
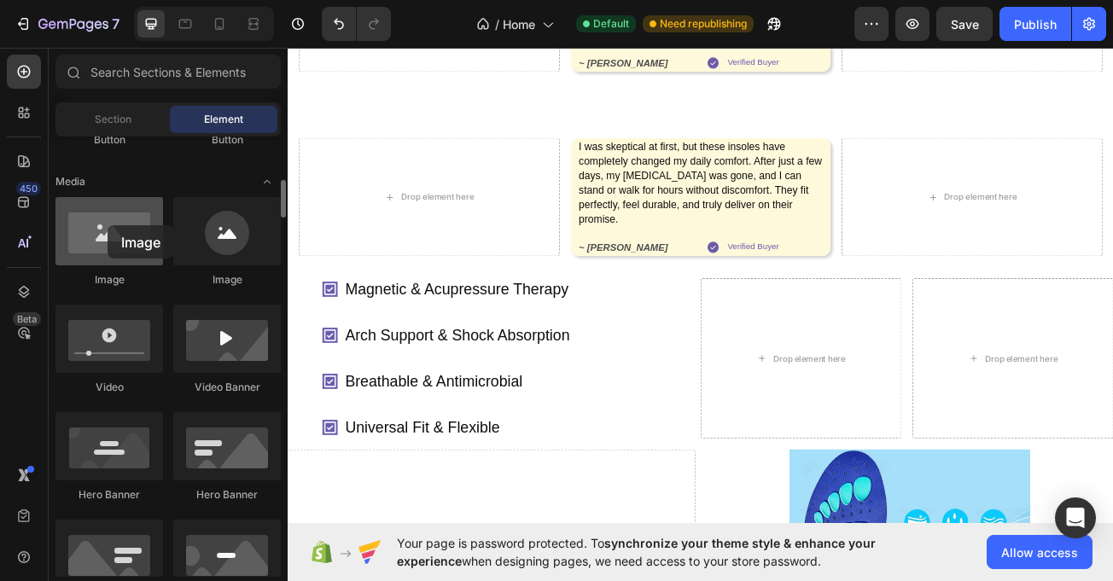
drag, startPoint x: 281, startPoint y: 246, endPoint x: 126, endPoint y: 204, distance: 160.9
click at [108, 222] on div at bounding box center [109, 231] width 108 height 68
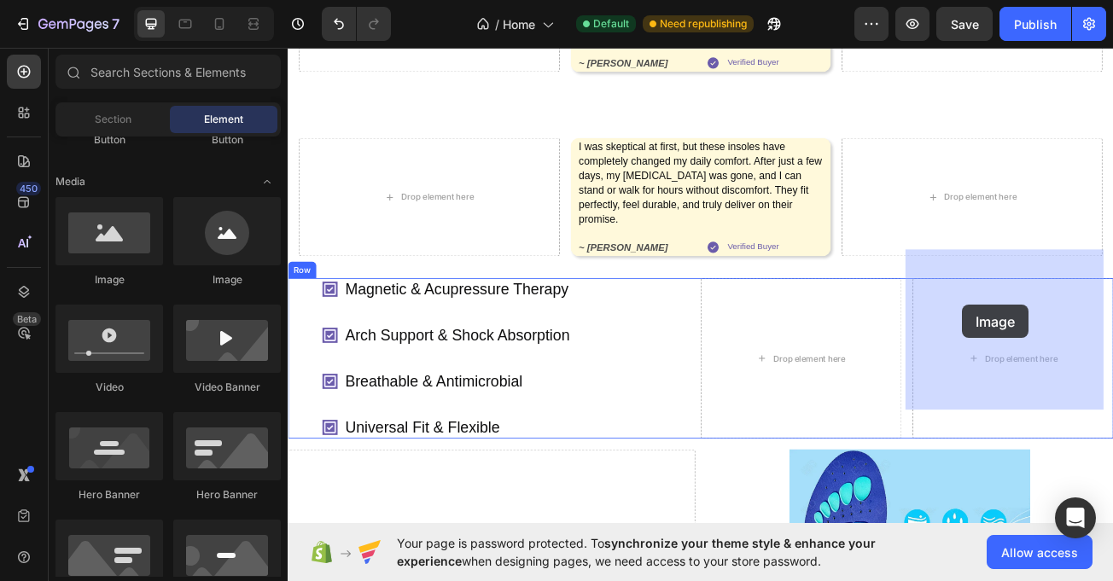
drag, startPoint x: 535, startPoint y: 302, endPoint x: 1135, endPoint y: 379, distance: 604.2
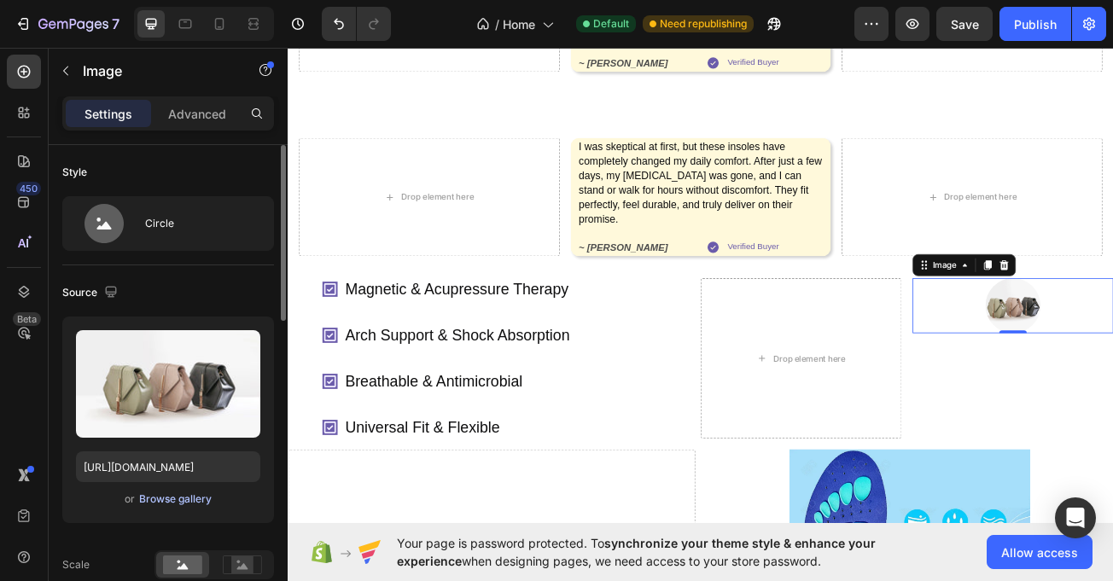
click at [155, 499] on div "Browse gallery" at bounding box center [175, 499] width 73 height 15
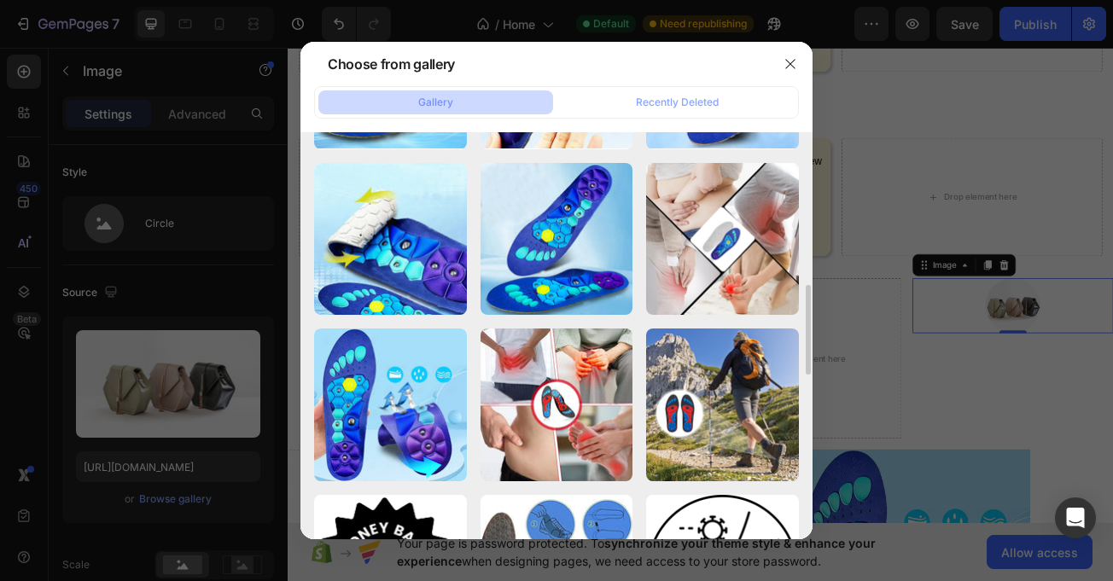
scroll to position [848, 0]
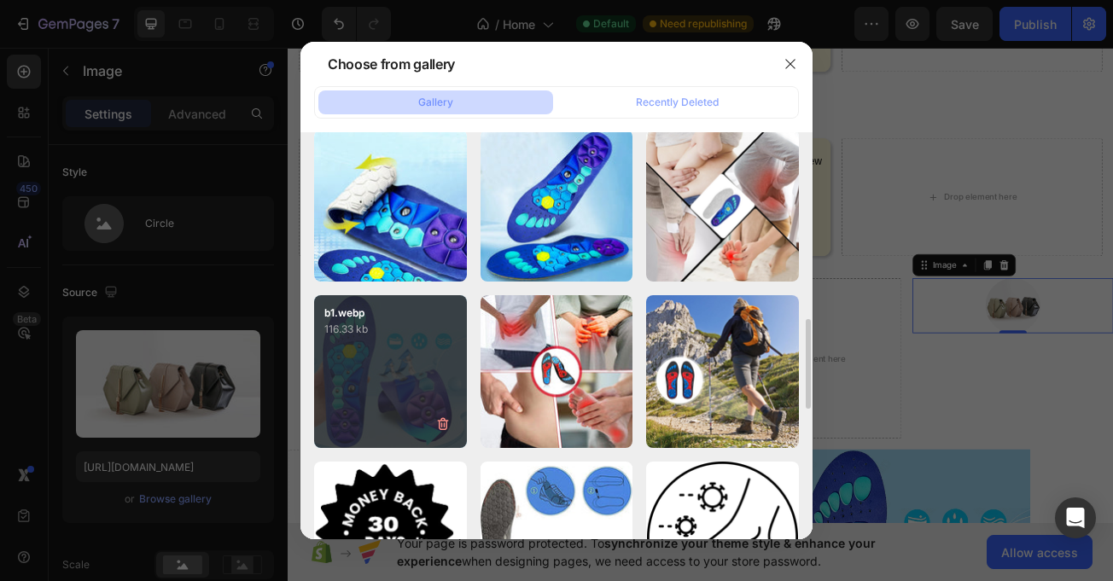
click at [406, 377] on div "b1.webp 116.33 kb" at bounding box center [390, 371] width 153 height 153
type input "https://cdn.shopify.com/s/files/1/0710/4669/3031/files/gempages_581287367915078…"
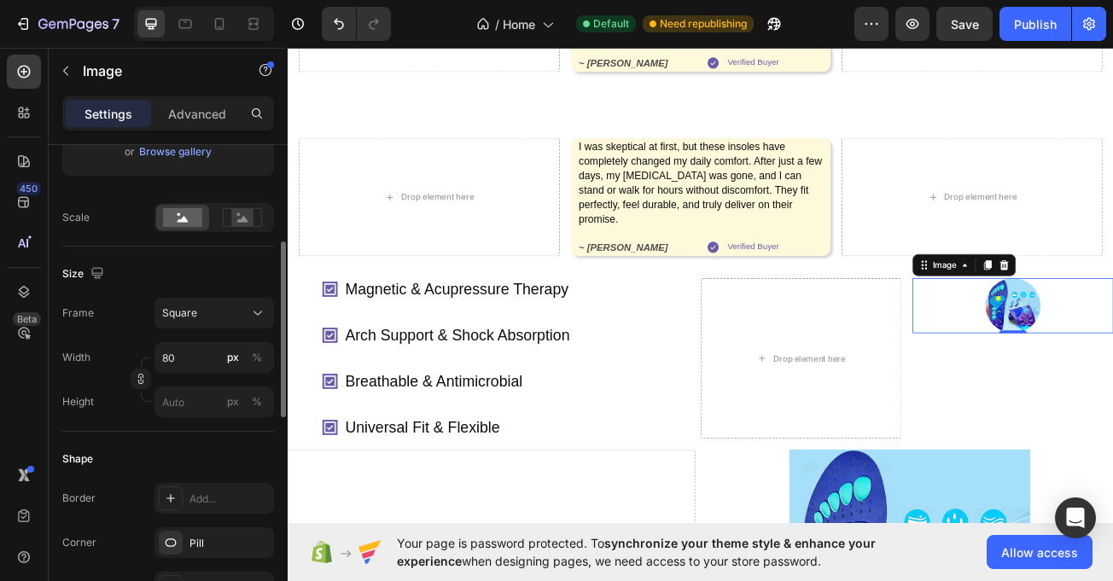
scroll to position [370, 0]
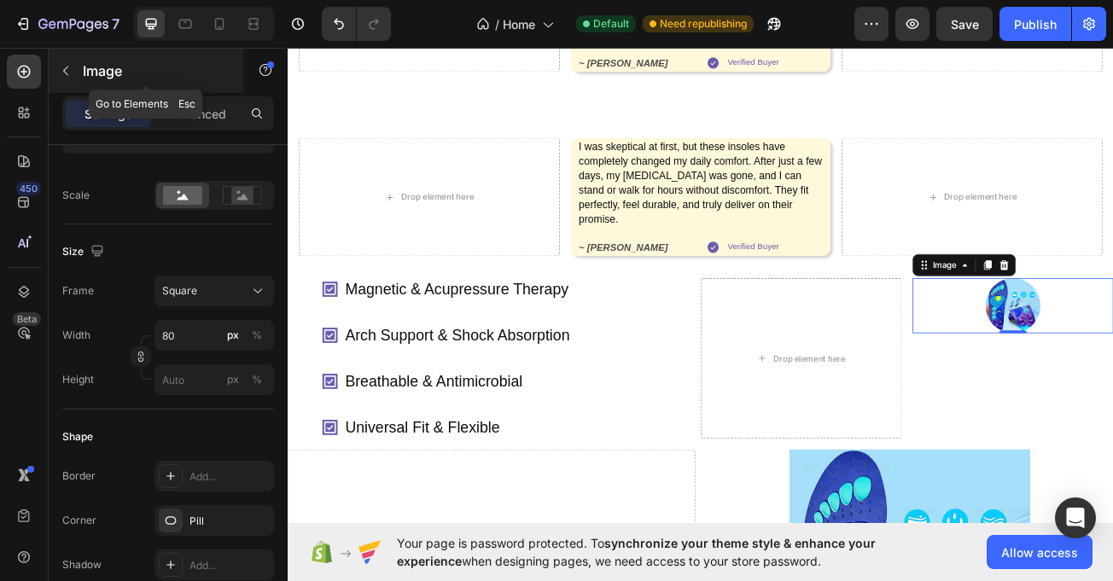
click at [69, 67] on icon "button" at bounding box center [66, 71] width 14 height 14
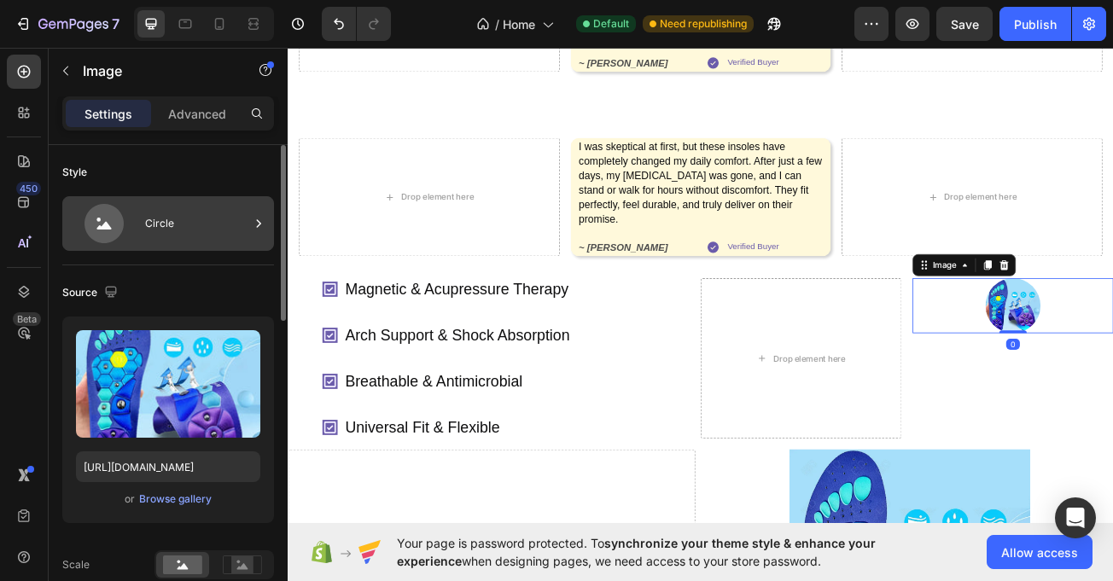
click at [152, 231] on div "Circle" at bounding box center [197, 223] width 104 height 39
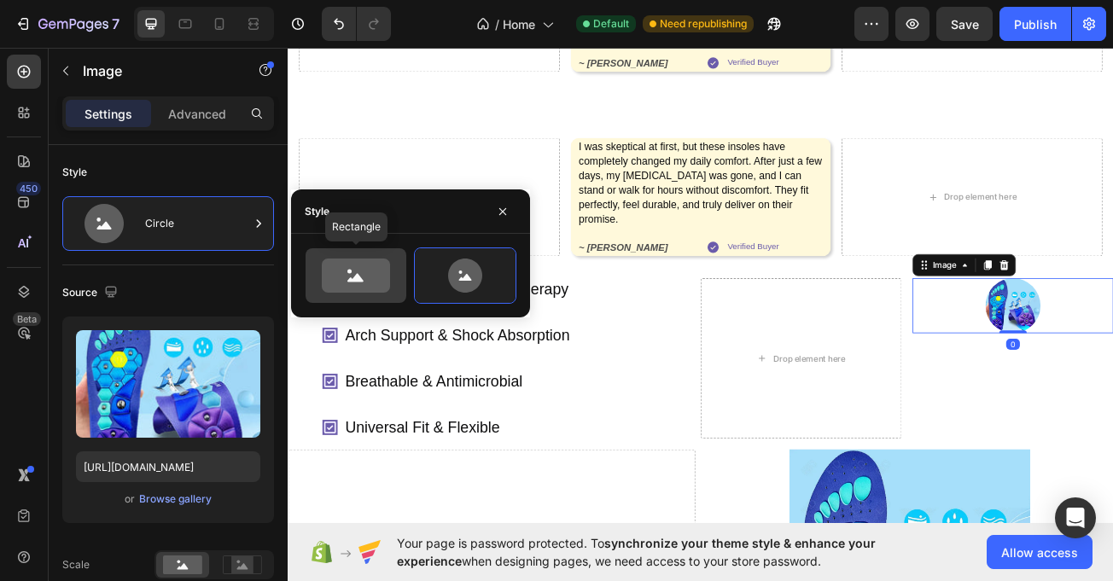
click at [374, 282] on icon at bounding box center [356, 276] width 68 height 34
type input "100"
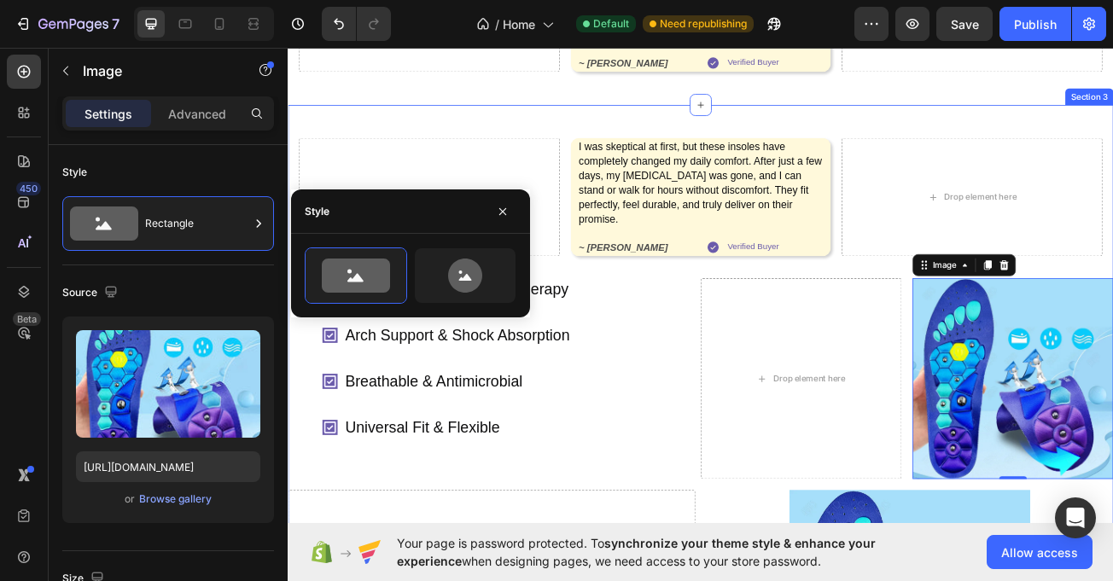
click at [857, 295] on div "Drop element here I was skeptical at first, but these insoles have completely c…" at bounding box center [800, 522] width 1025 height 750
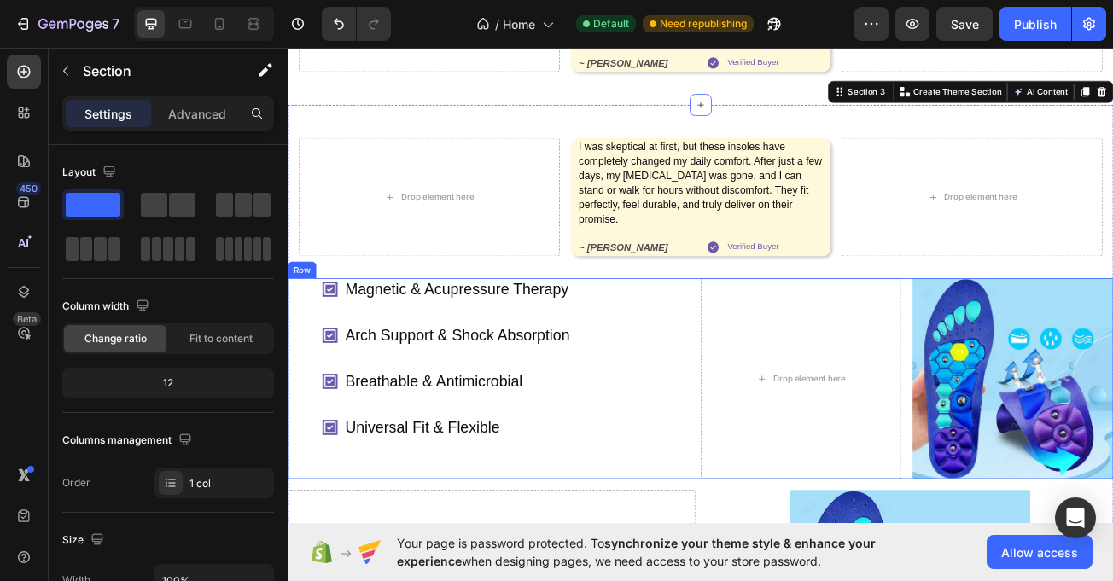
click at [786, 335] on div "Magnetic & Acupressure Therapy Arch Support & Shock Absorption Breathable & Ant…" at bounding box center [800, 459] width 1025 height 249
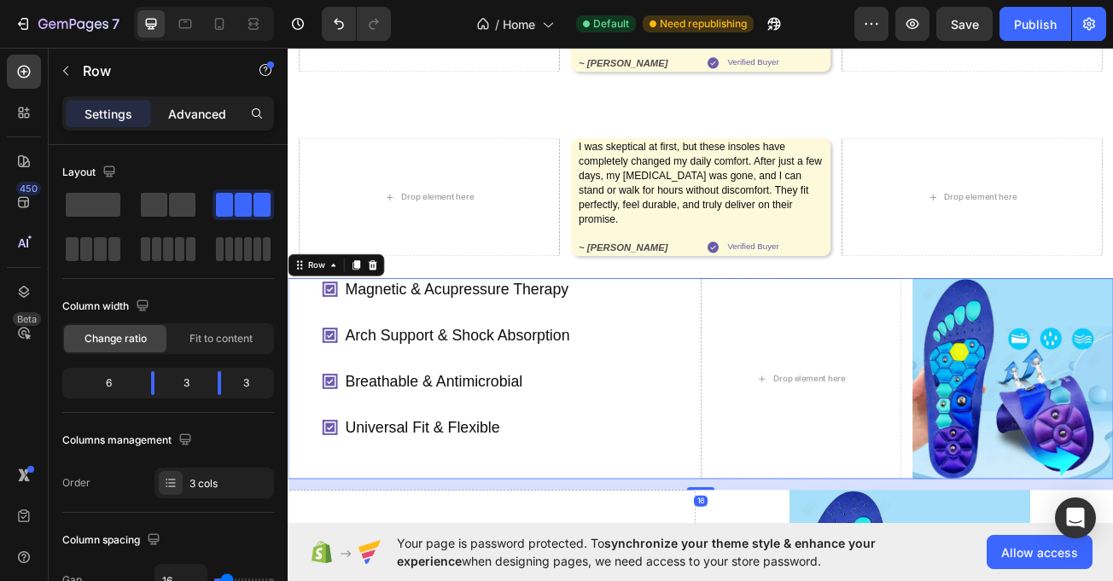
click at [224, 112] on p "Advanced" at bounding box center [197, 114] width 58 height 18
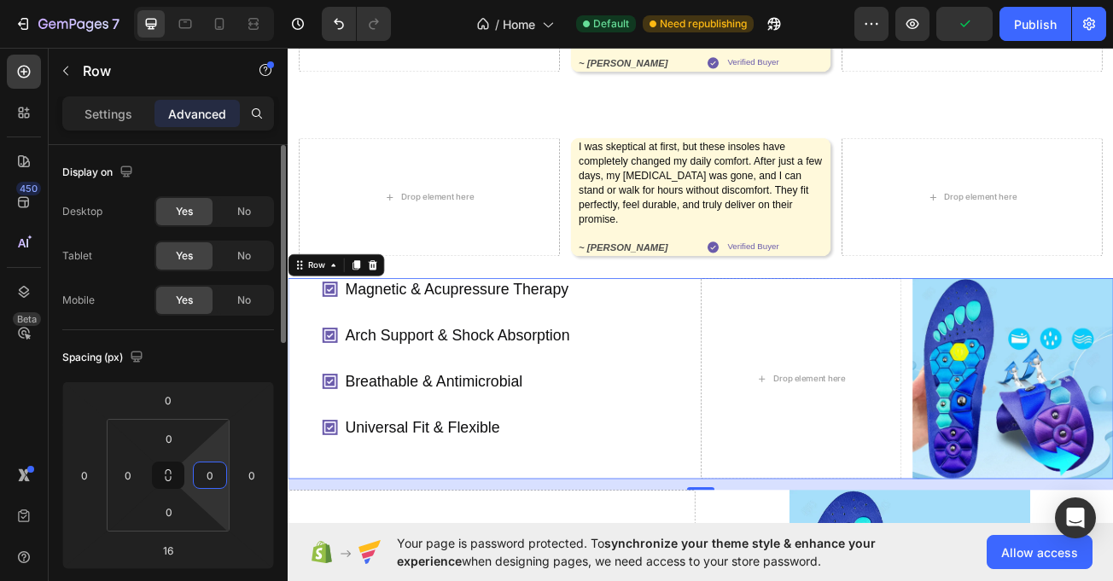
click at [215, 476] on input "0" at bounding box center [210, 476] width 26 height 26
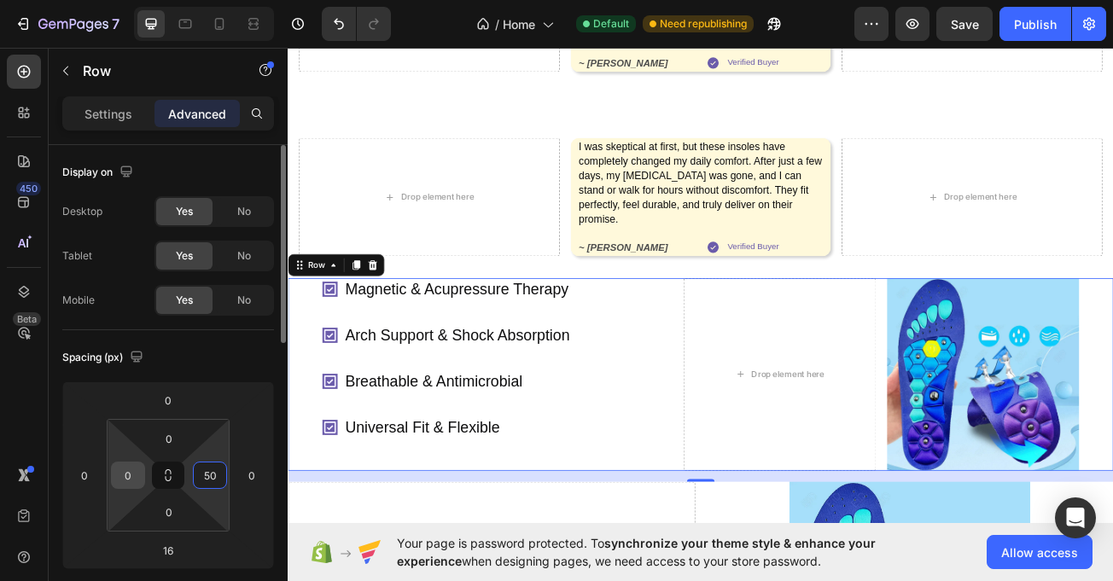
type input "50"
click at [128, 476] on input "0" at bounding box center [128, 476] width 26 height 26
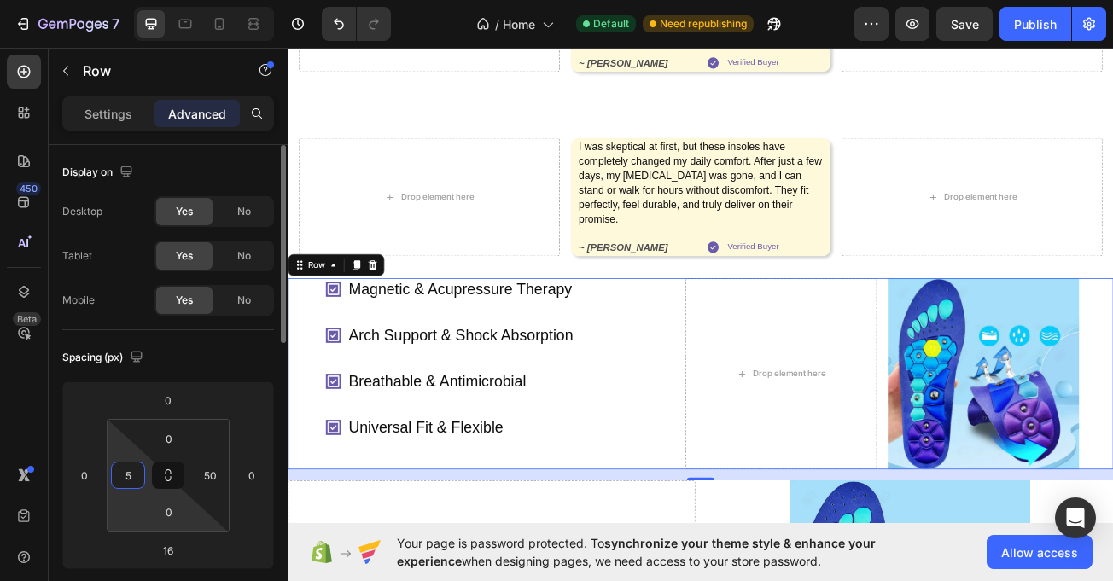
type input "50"
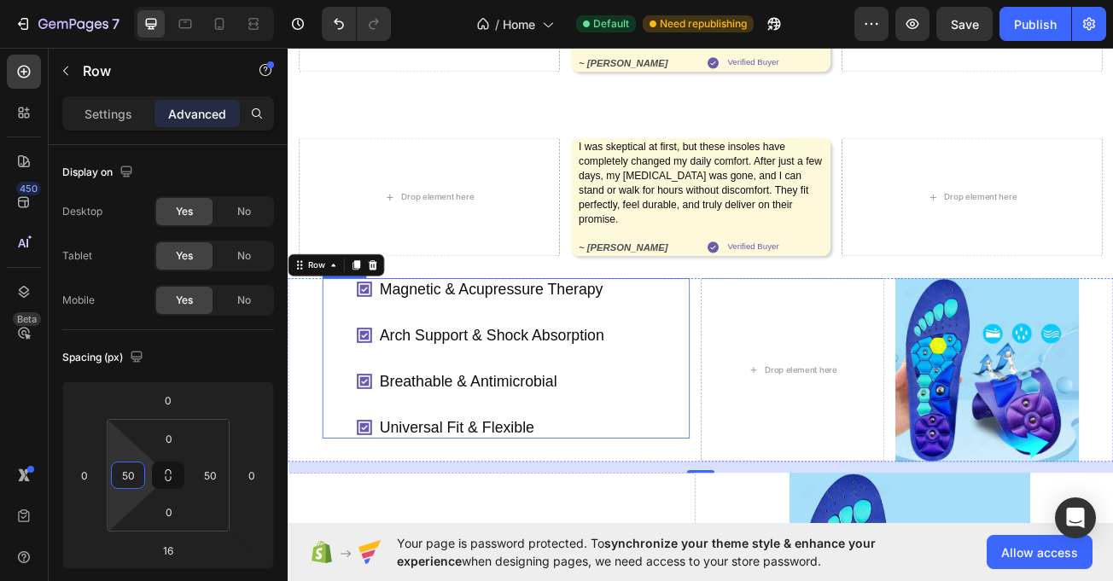
click at [776, 336] on div "Magnetic & Acupressure Therapy Arch Support & Shock Absorption Breathable & Ant…" at bounding box center [579, 434] width 413 height 199
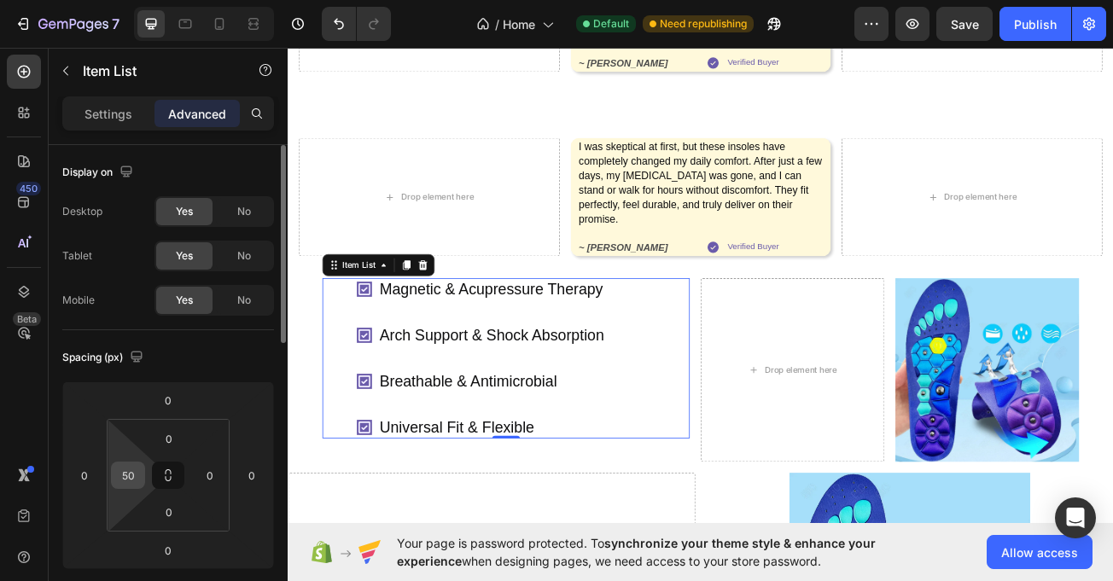
click at [131, 476] on input "50" at bounding box center [128, 476] width 26 height 26
type input "0"
click at [949, 261] on div "I was skeptical at first, but these insoles have completely changed my daily co…" at bounding box center [801, 234] width 324 height 147
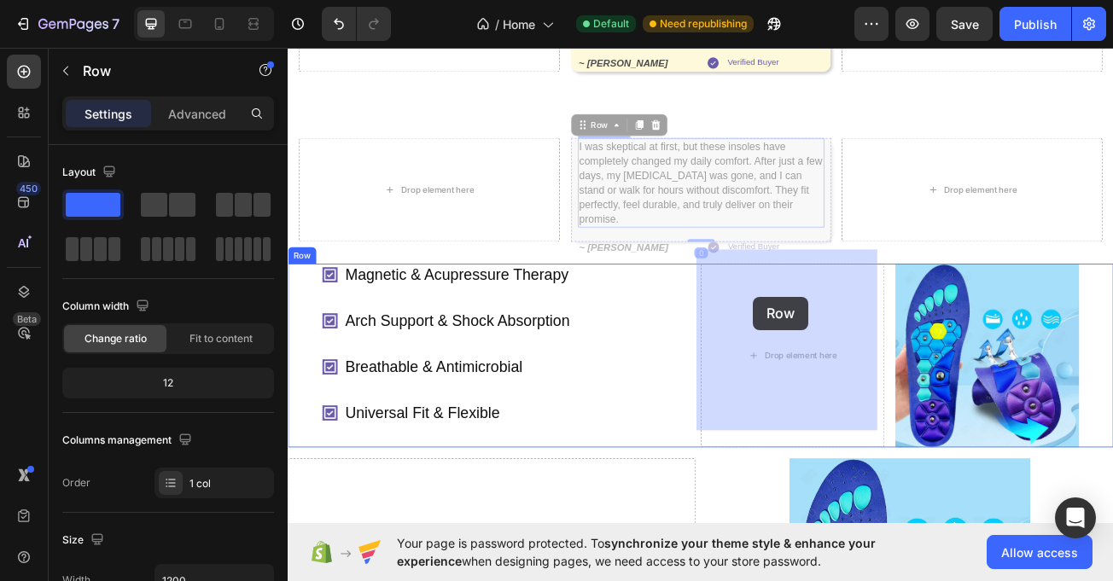
drag, startPoint x: 642, startPoint y: 113, endPoint x: 865, endPoint y: 350, distance: 325.6
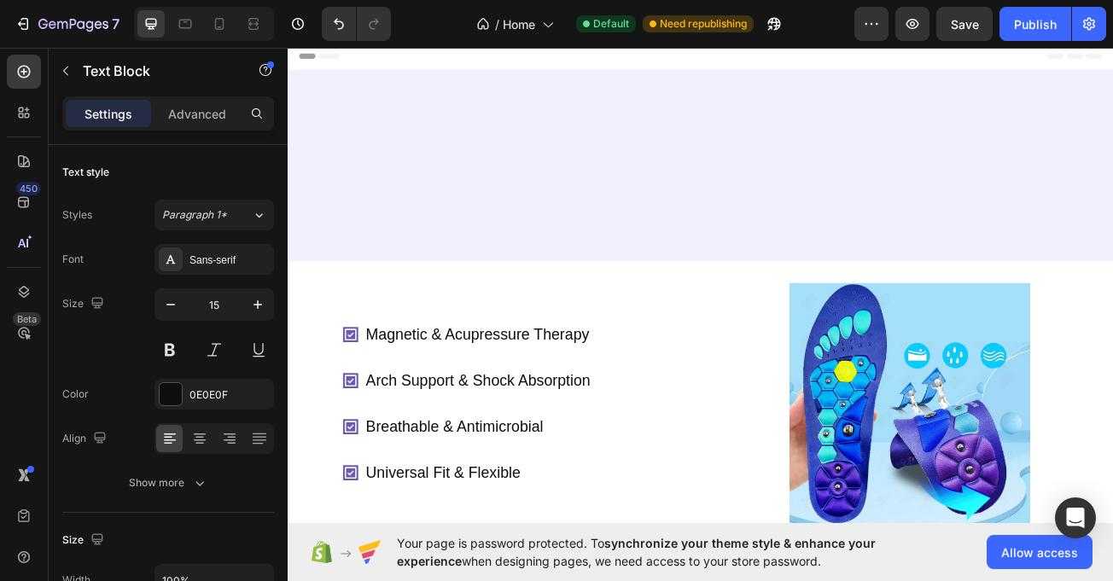
scroll to position [735, 0]
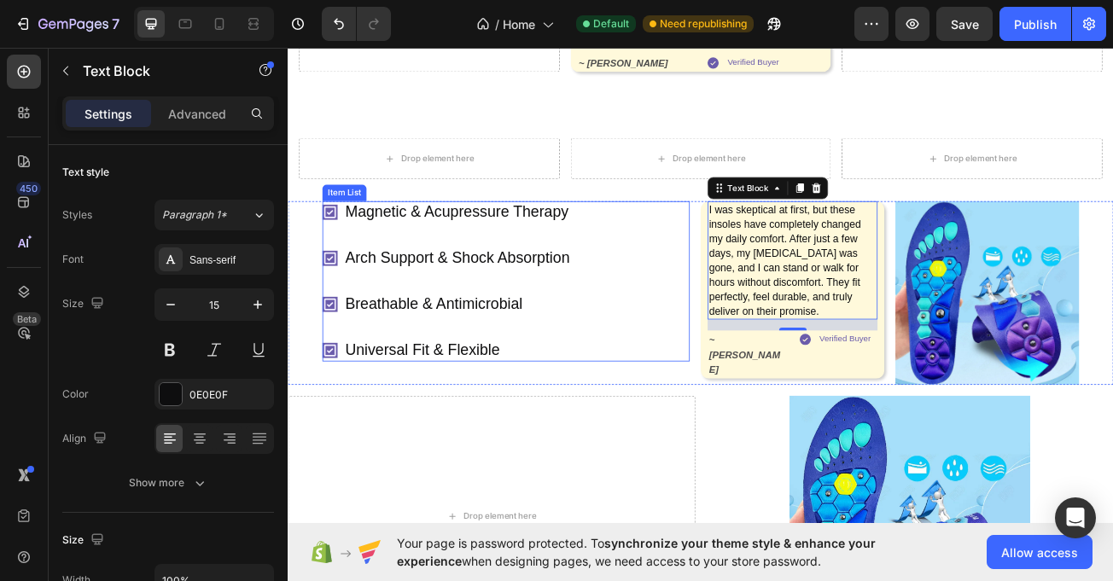
click at [754, 242] on div "Magnetic & Acupressure Therapy Arch Support & Shock Absorption Breathable & Ant…" at bounding box center [558, 338] width 456 height 199
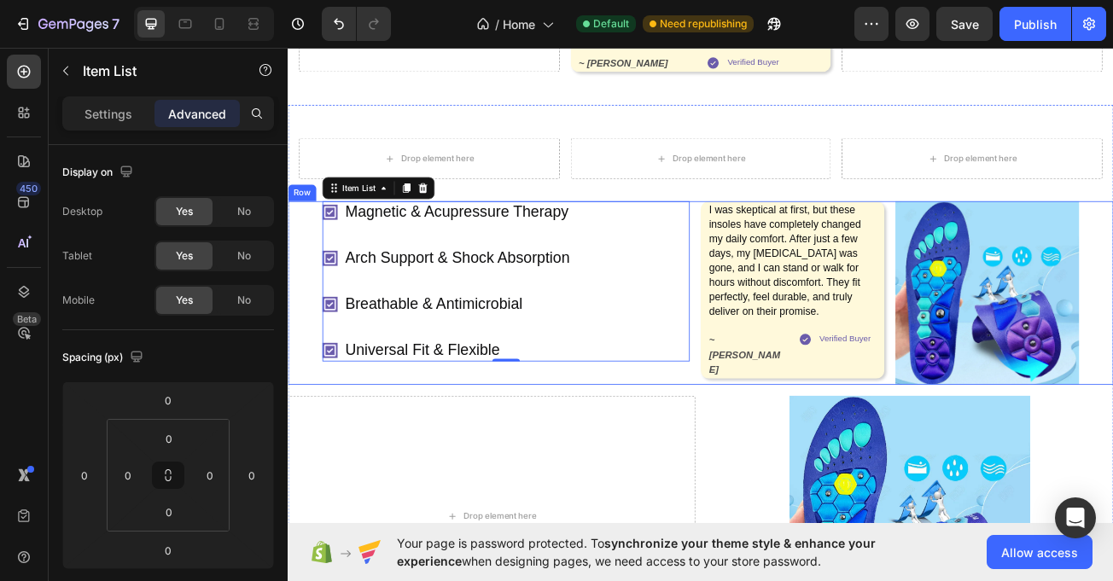
click at [786, 239] on div "Magnetic & Acupressure Therapy Arch Support & Shock Absorption Breathable & Ant…" at bounding box center [800, 353] width 1025 height 228
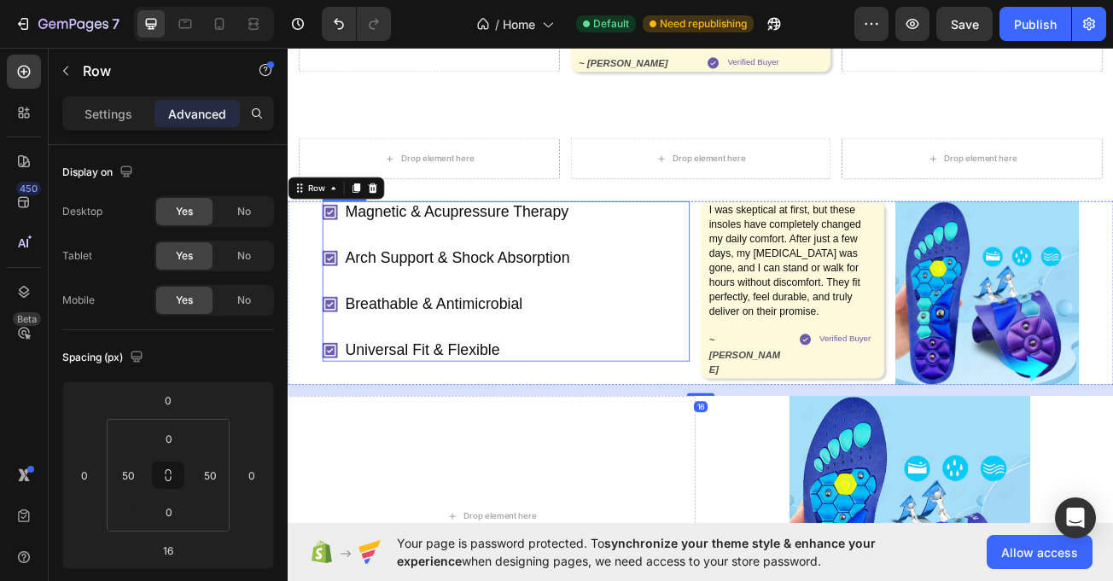
click at [776, 239] on div "Magnetic & Acupressure Therapy Arch Support & Shock Absorption Breathable & Ant…" at bounding box center [558, 338] width 456 height 199
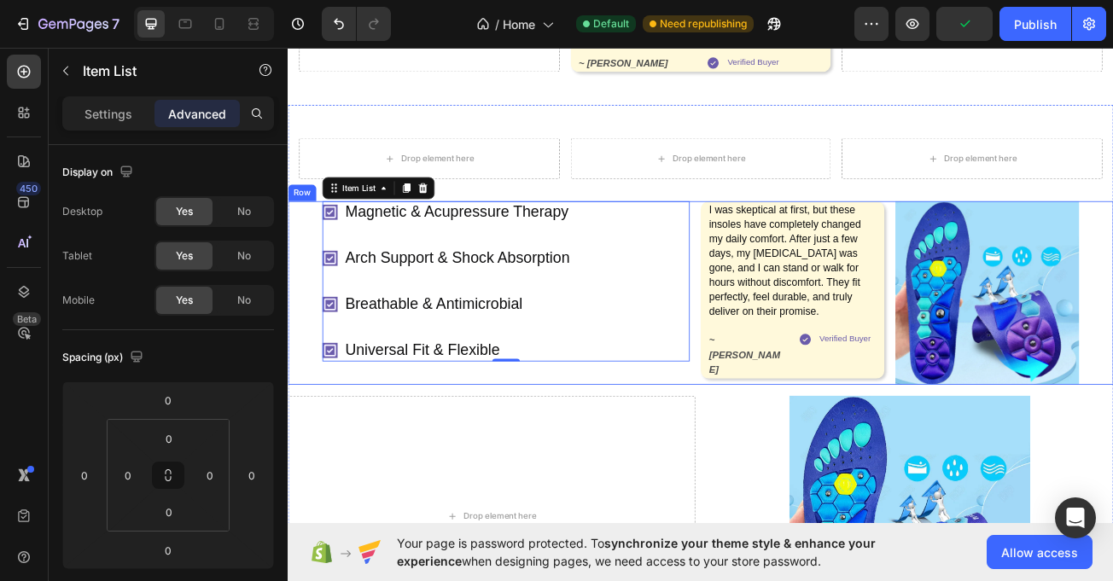
click at [780, 239] on div "Magnetic & Acupressure Therapy Arch Support & Shock Absorption Breathable & Ant…" at bounding box center [800, 353] width 1025 height 228
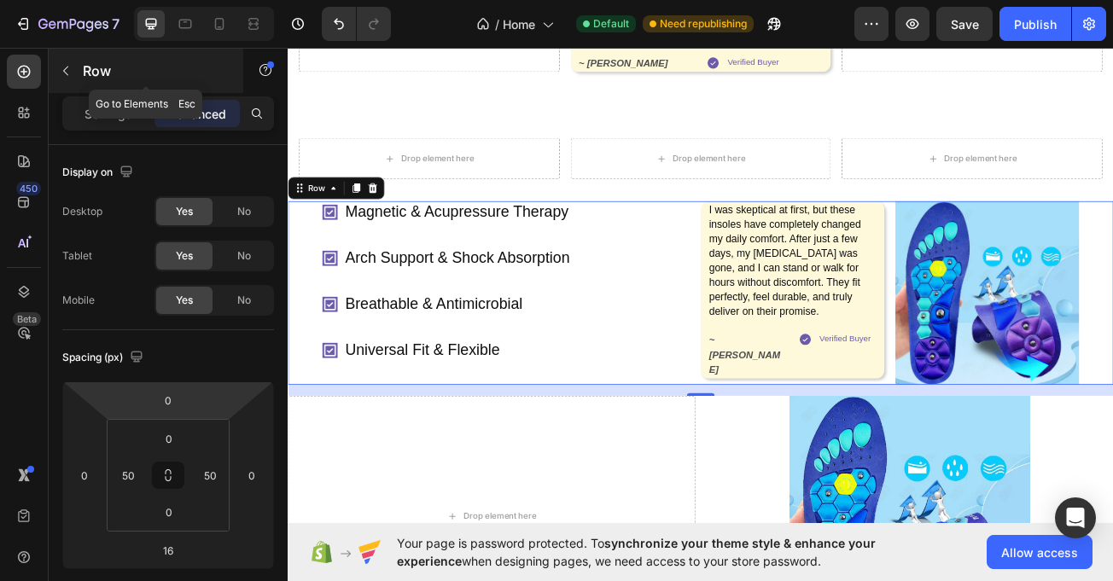
click at [63, 70] on icon "button" at bounding box center [66, 71] width 14 height 14
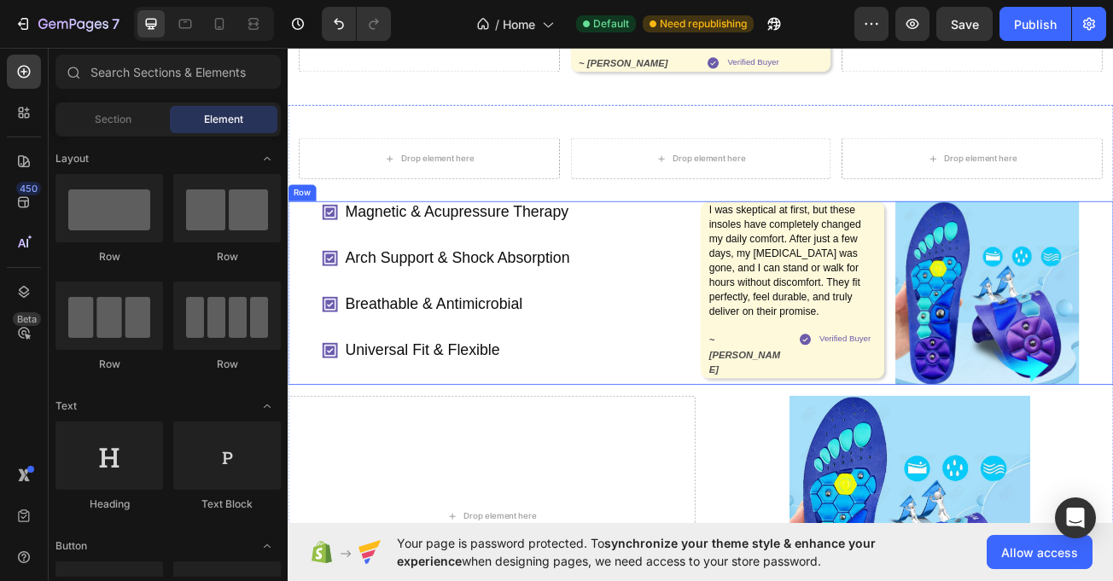
click at [360, 440] on div "Magnetic & Acupressure Therapy Arch Support & Shock Absorption Breathable & Ant…" at bounding box center [558, 353] width 456 height 228
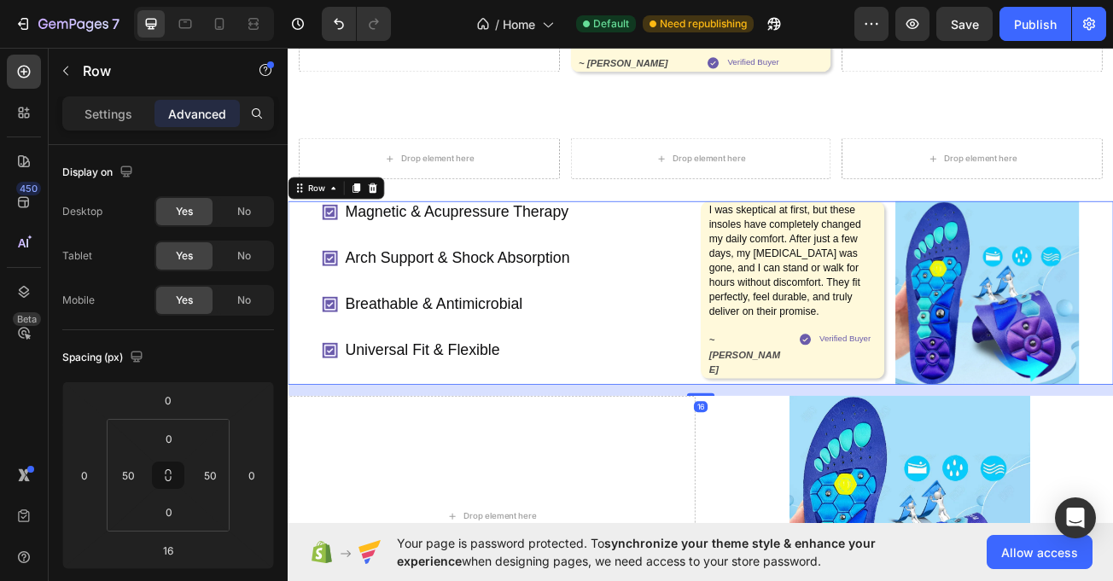
click at [90, 127] on div "Settings Advanced" at bounding box center [168, 113] width 212 height 34
click at [92, 112] on p "Settings" at bounding box center [109, 114] width 48 height 18
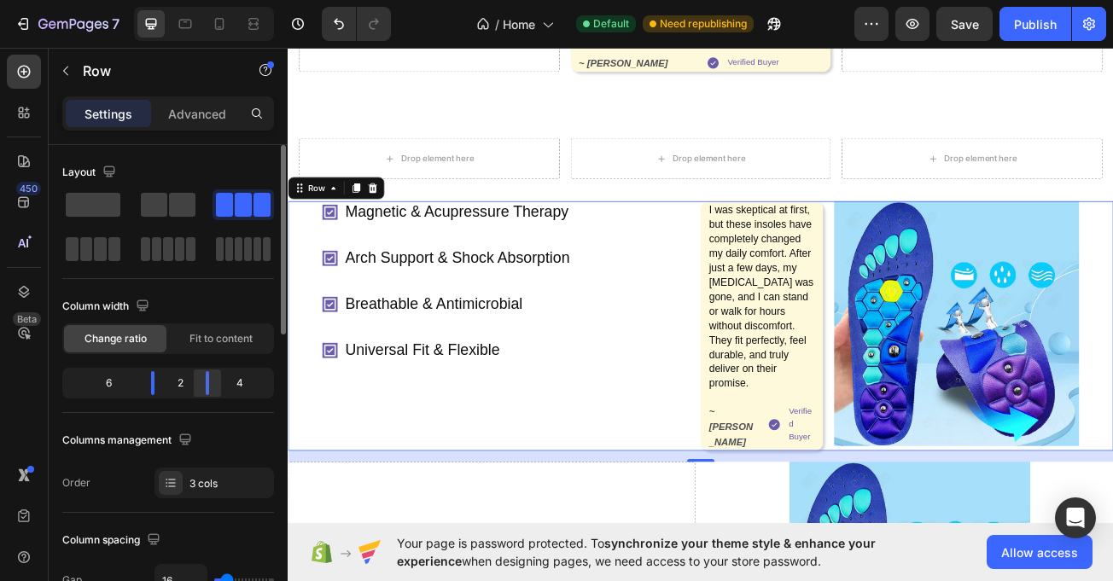
drag, startPoint x: 224, startPoint y: 384, endPoint x: 197, endPoint y: 381, distance: 26.7
click at [197, 381] on div at bounding box center [207, 383] width 31 height 24
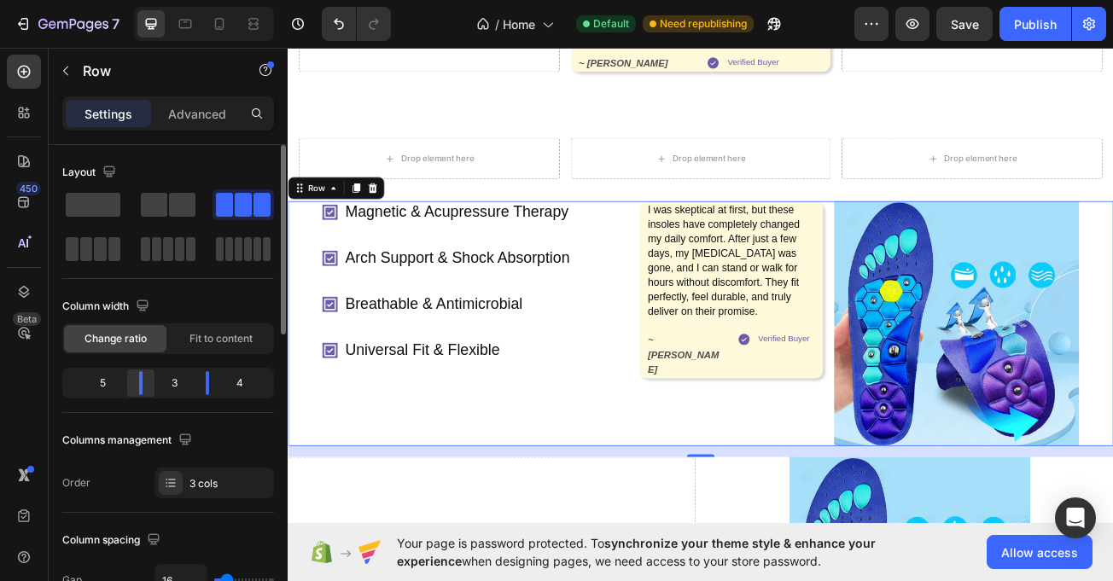
drag, startPoint x: 153, startPoint y: 378, endPoint x: 146, endPoint y: 387, distance: 10.9
click at [192, 387] on div at bounding box center [207, 383] width 31 height 24
click at [946, 325] on div "Magnetic & Acupressure Therapy Arch Support & Shock Absorption Breathable & Ant…" at bounding box center [800, 391] width 1025 height 304
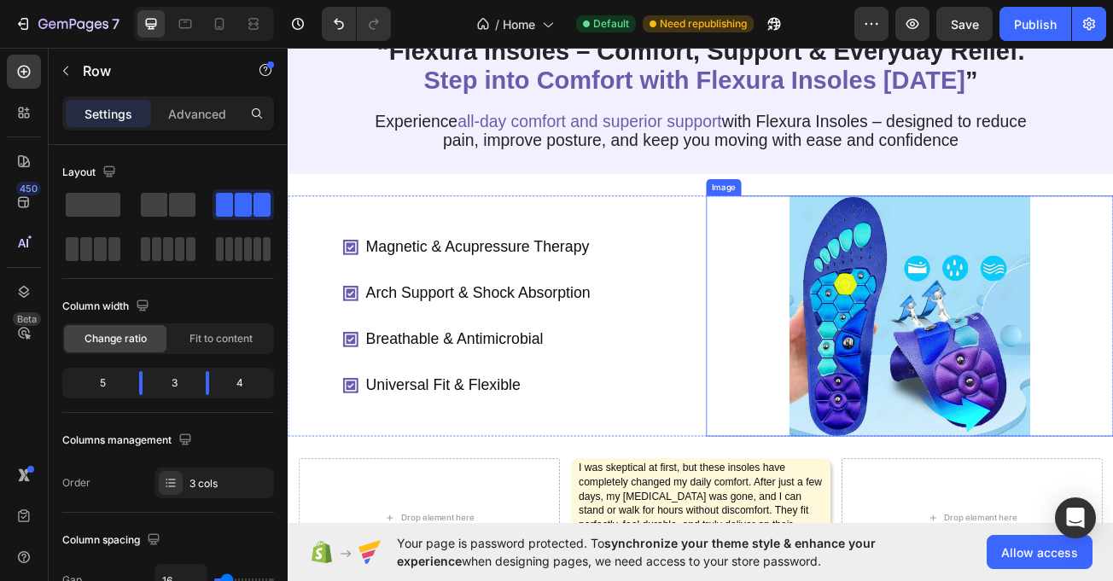
scroll to position [57, 0]
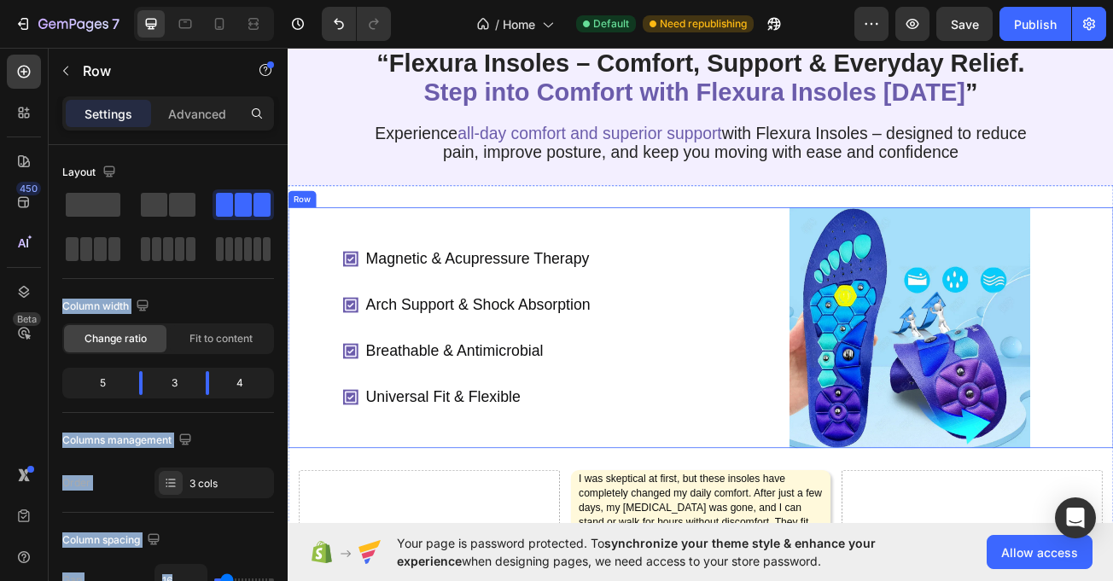
drag, startPoint x: 440, startPoint y: 252, endPoint x: 635, endPoint y: 272, distance: 196.6
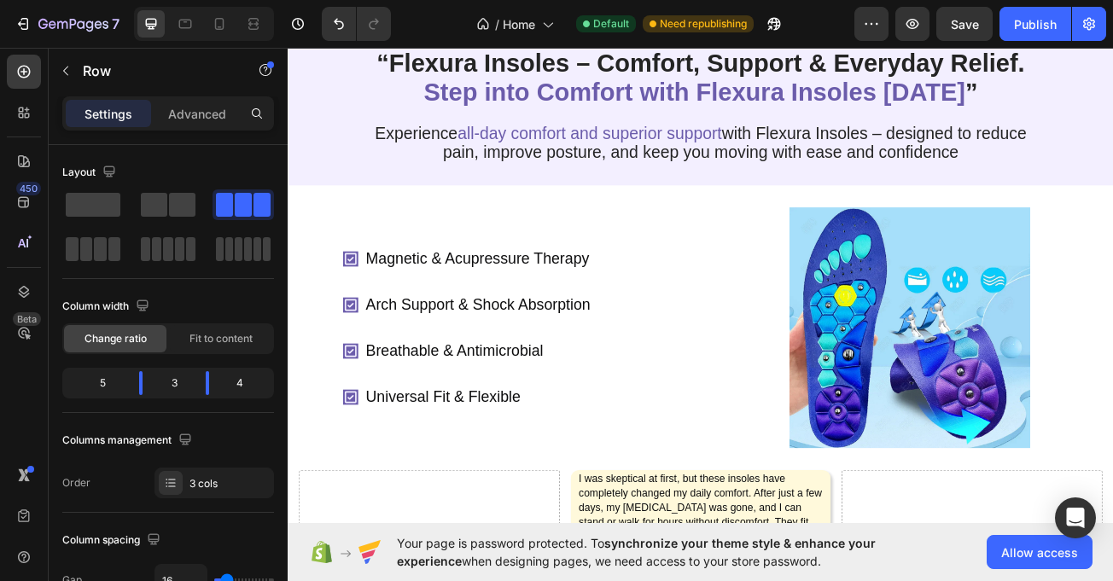
drag, startPoint x: 0, startPoint y: 270, endPoint x: 47, endPoint y: 249, distance: 51.2
click at [0, 272] on div "450 Beta" at bounding box center [24, 315] width 49 height 534
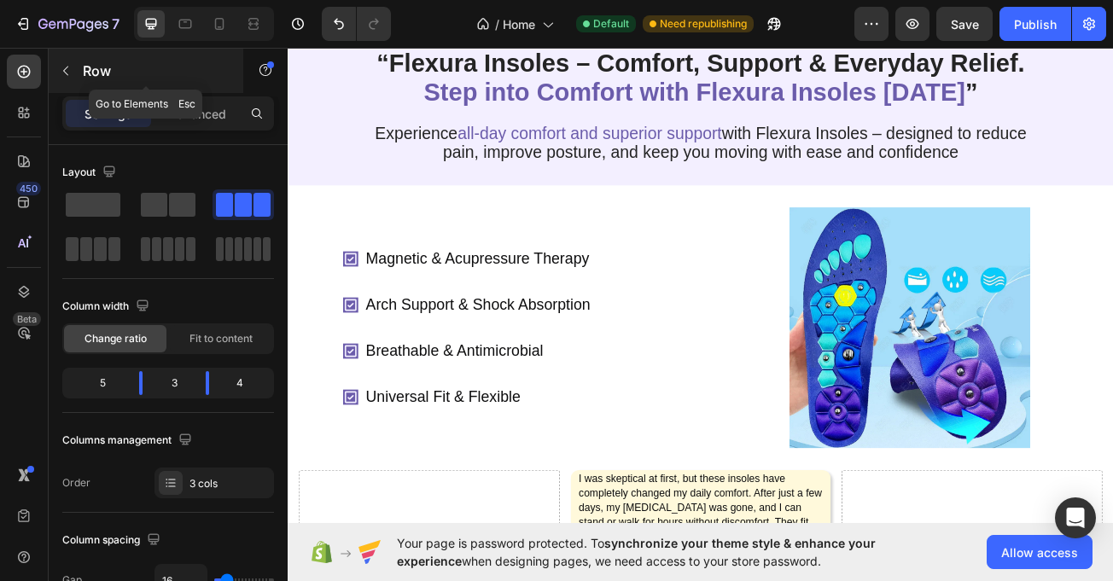
click at [54, 75] on button "button" at bounding box center [65, 70] width 27 height 27
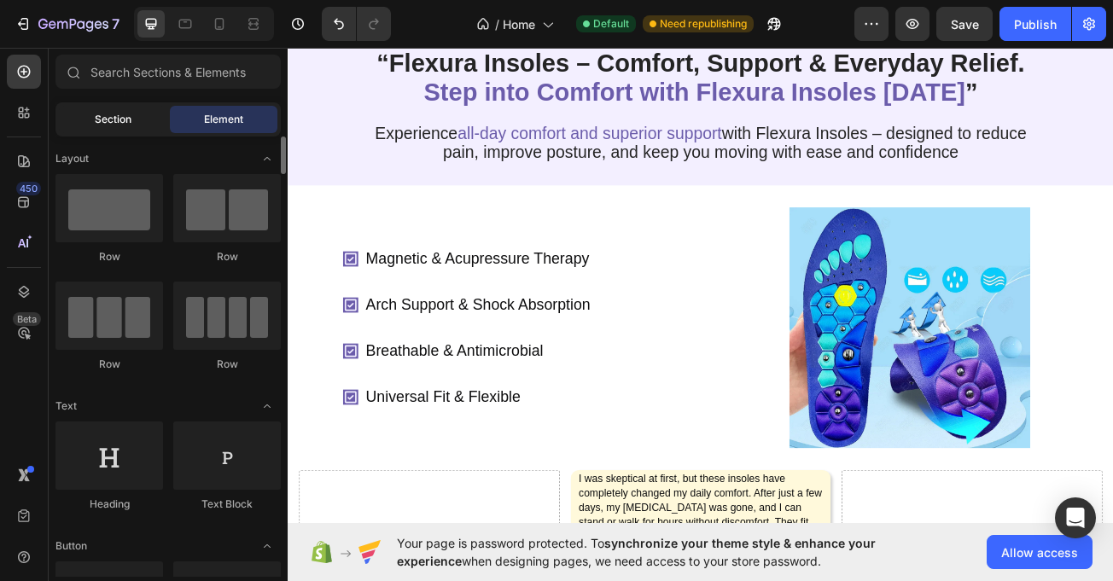
scroll to position [0, 0]
click at [232, 117] on span "Element" at bounding box center [223, 119] width 39 height 15
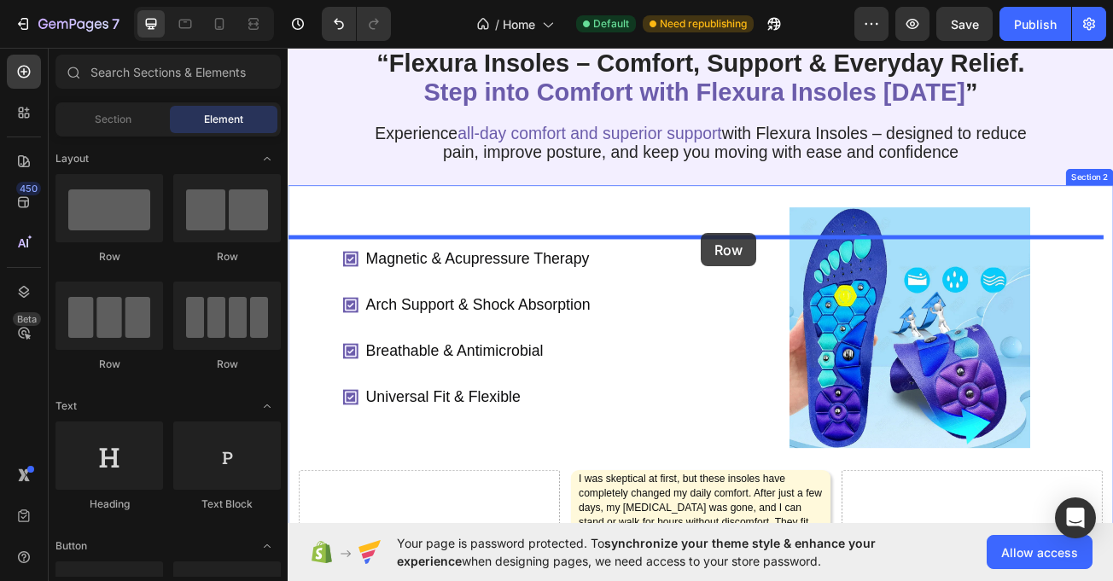
drag, startPoint x: 505, startPoint y: 270, endPoint x: 801, endPoint y: 279, distance: 295.5
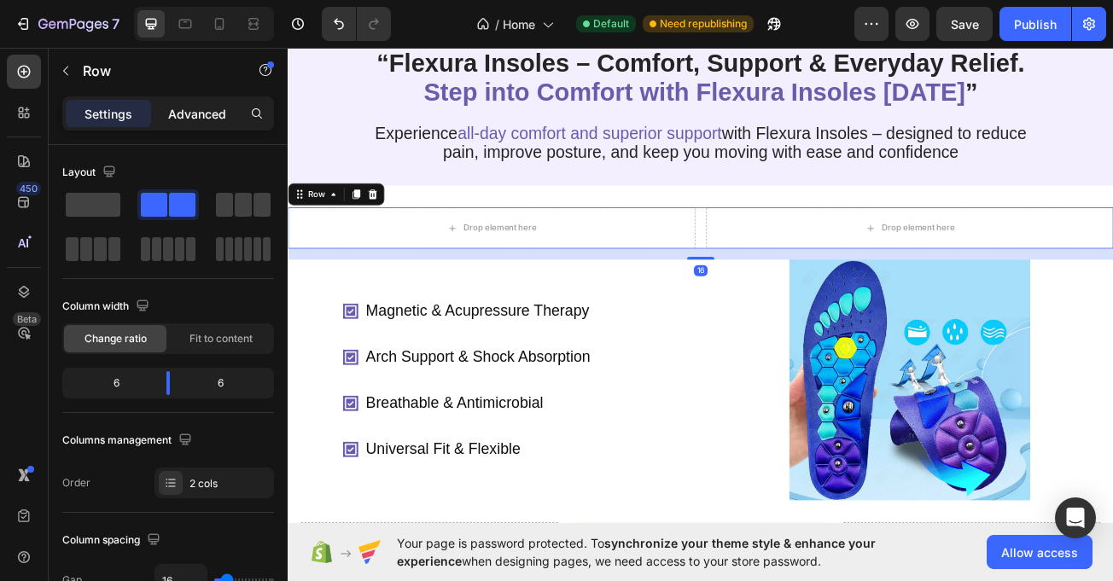
click at [212, 118] on p "Advanced" at bounding box center [197, 114] width 58 height 18
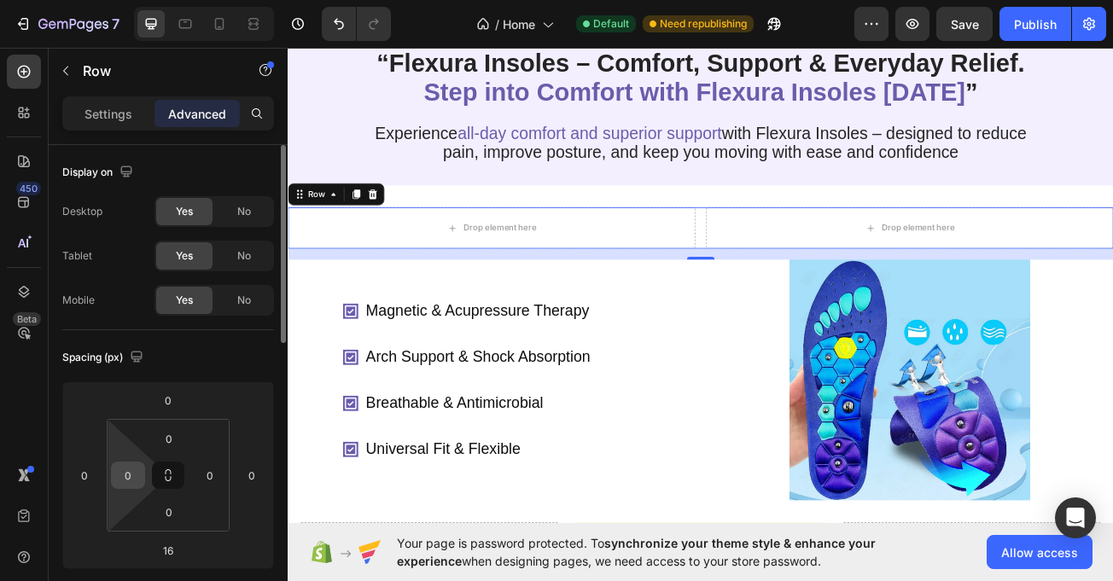
click at [128, 479] on input "0" at bounding box center [128, 476] width 26 height 26
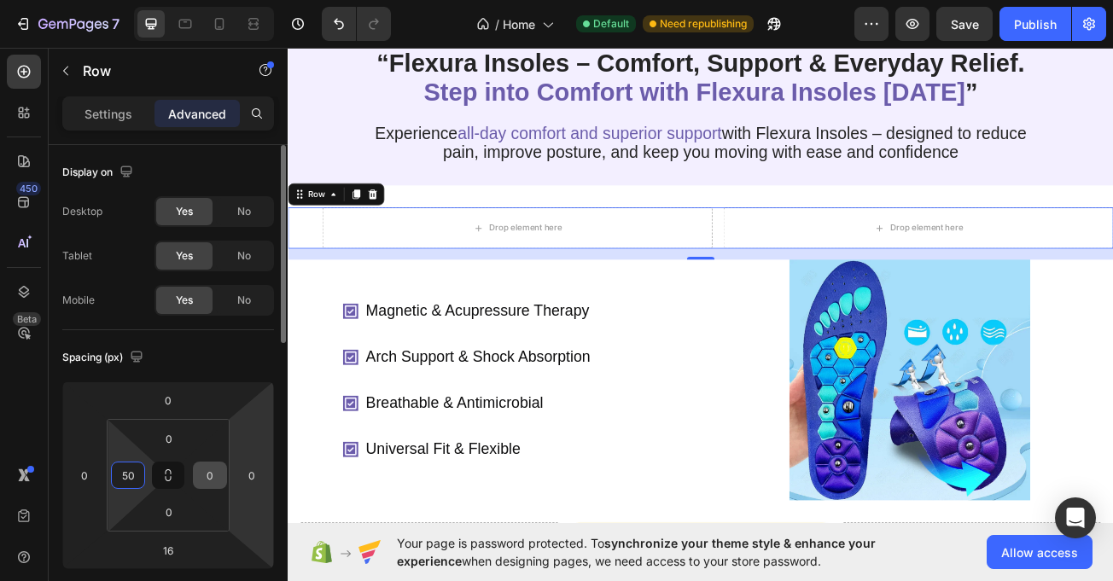
type input "50"
click at [209, 473] on input "0" at bounding box center [210, 476] width 26 height 26
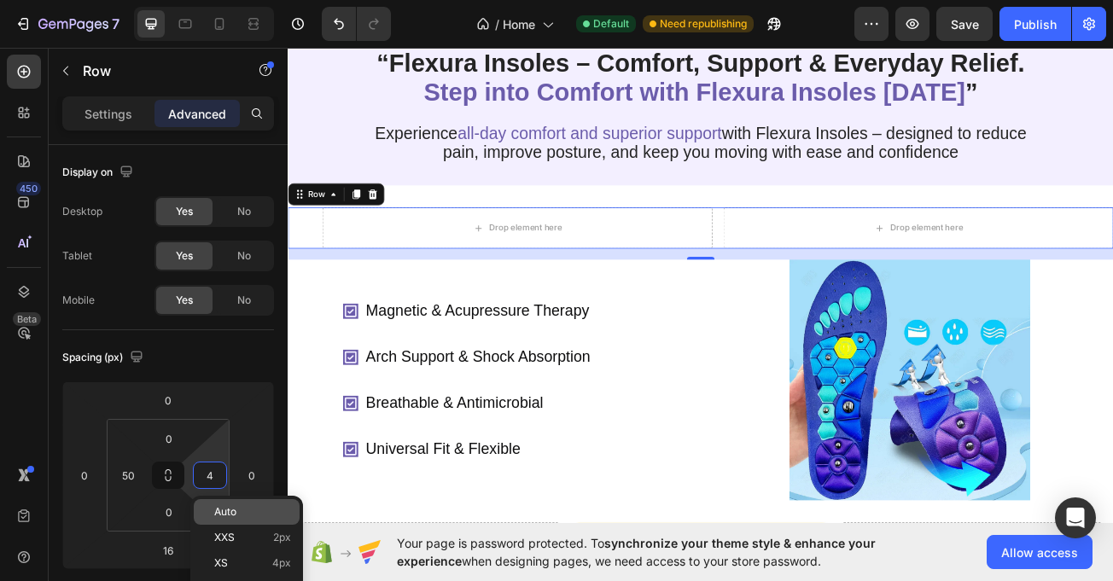
type input "40"
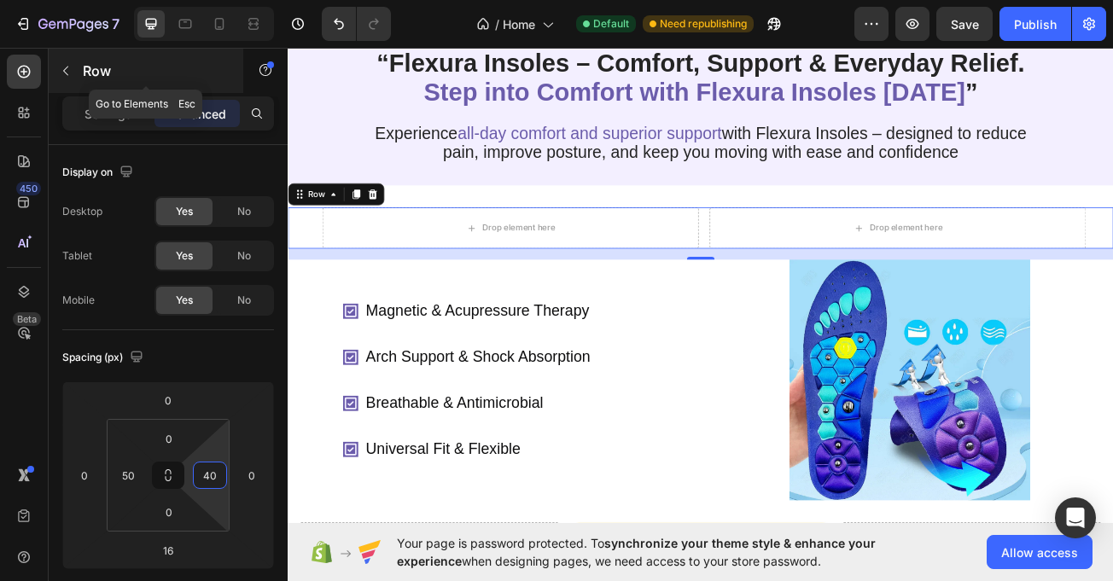
click at [66, 82] on button "button" at bounding box center [65, 70] width 27 height 27
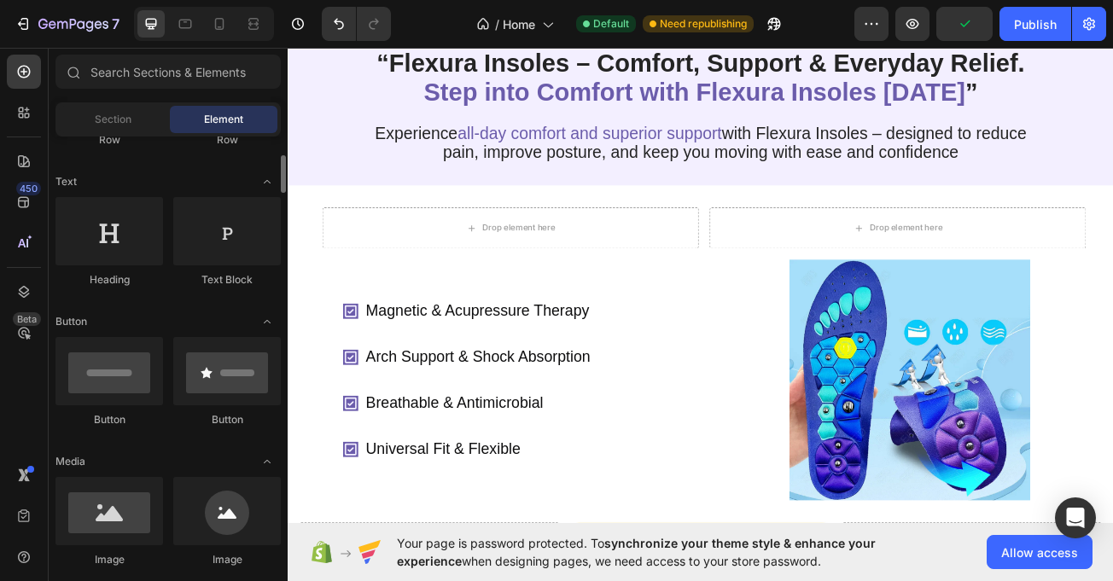
scroll to position [236, 0]
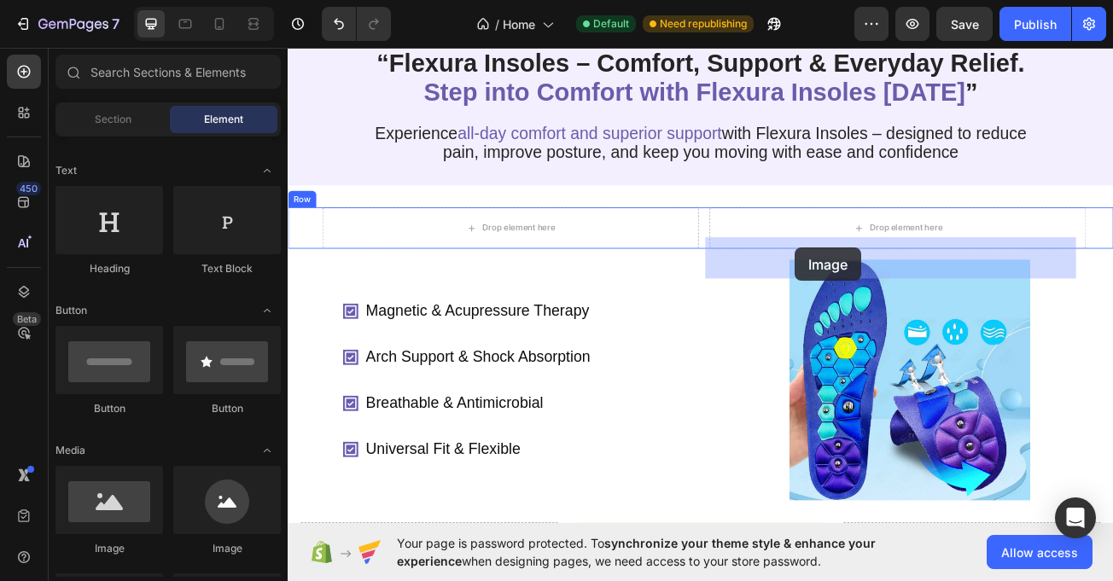
drag, startPoint x: 395, startPoint y: 571, endPoint x: 917, endPoint y: 297, distance: 589.3
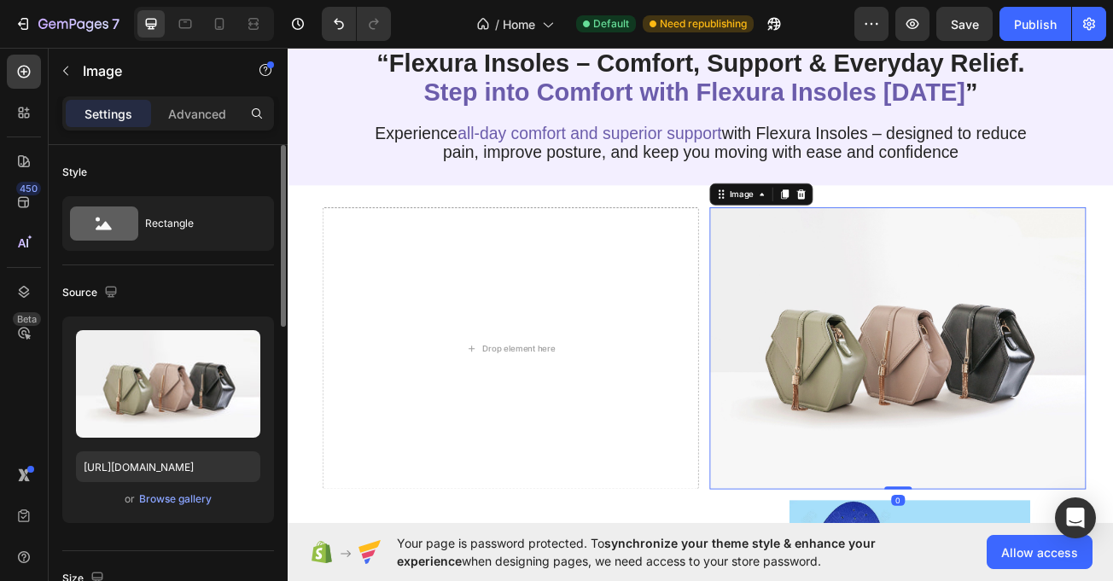
click at [167, 512] on div "Upload Image [URL][DOMAIN_NAME] or Browse gallery" at bounding box center [168, 420] width 212 height 207
click at [185, 499] on div "Browse gallery" at bounding box center [175, 499] width 73 height 15
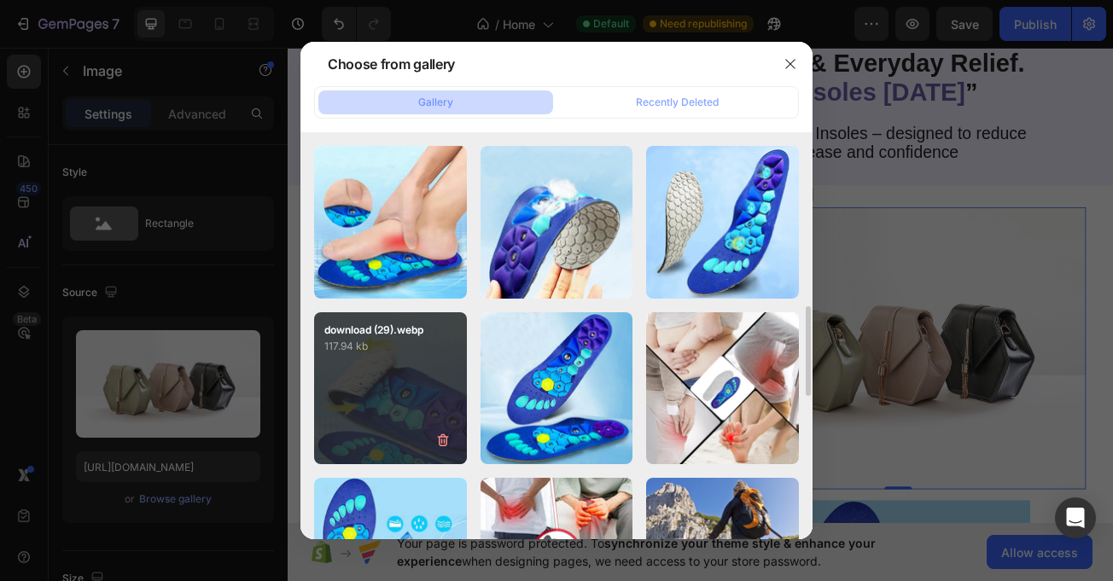
scroll to position [687, 0]
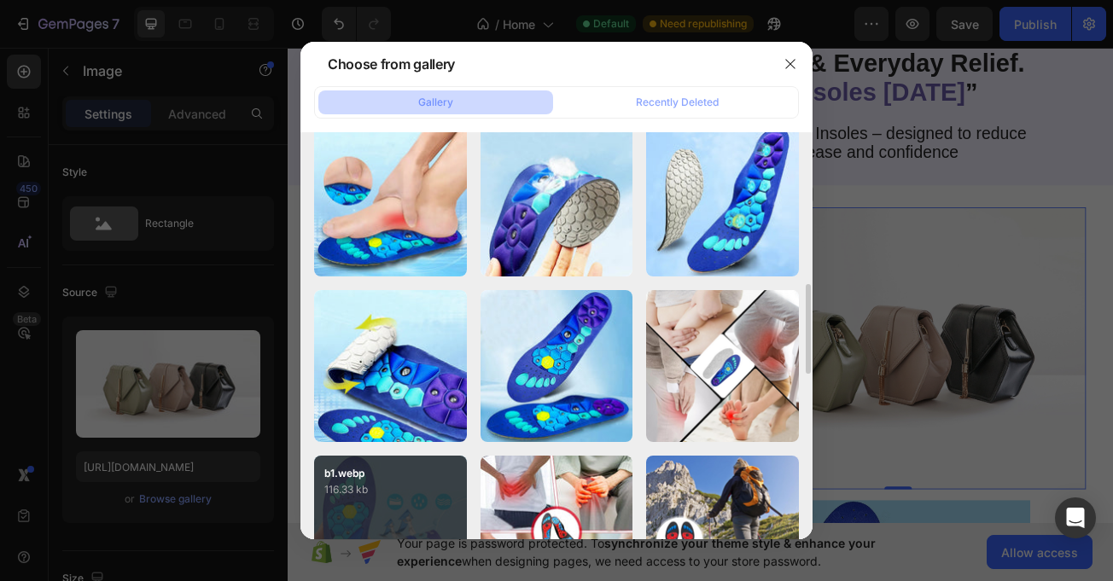
click at [412, 476] on p "b1.webp" at bounding box center [390, 473] width 132 height 15
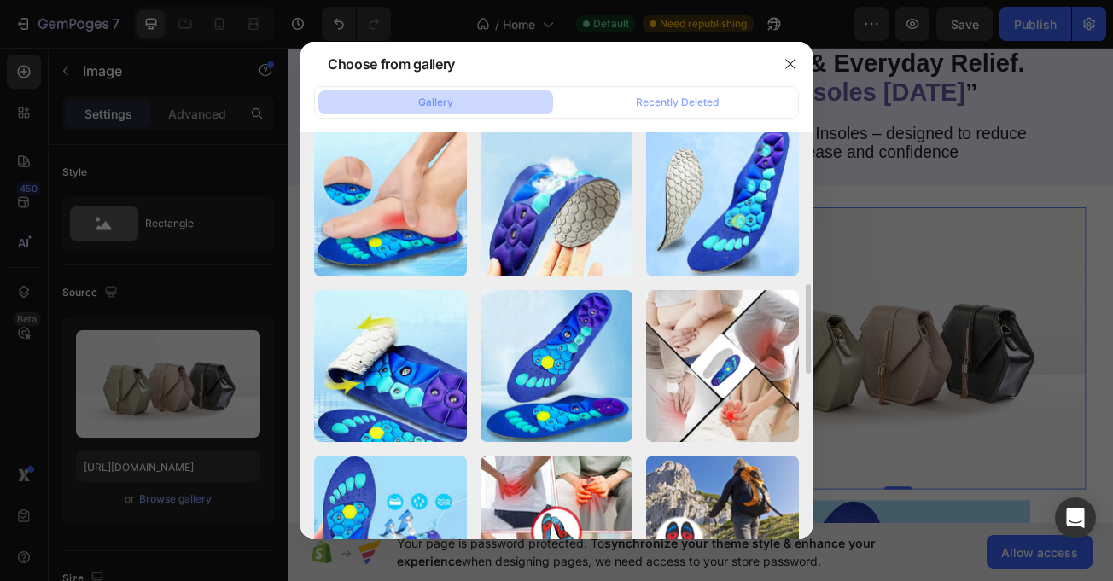
type input "[URL][DOMAIN_NAME]"
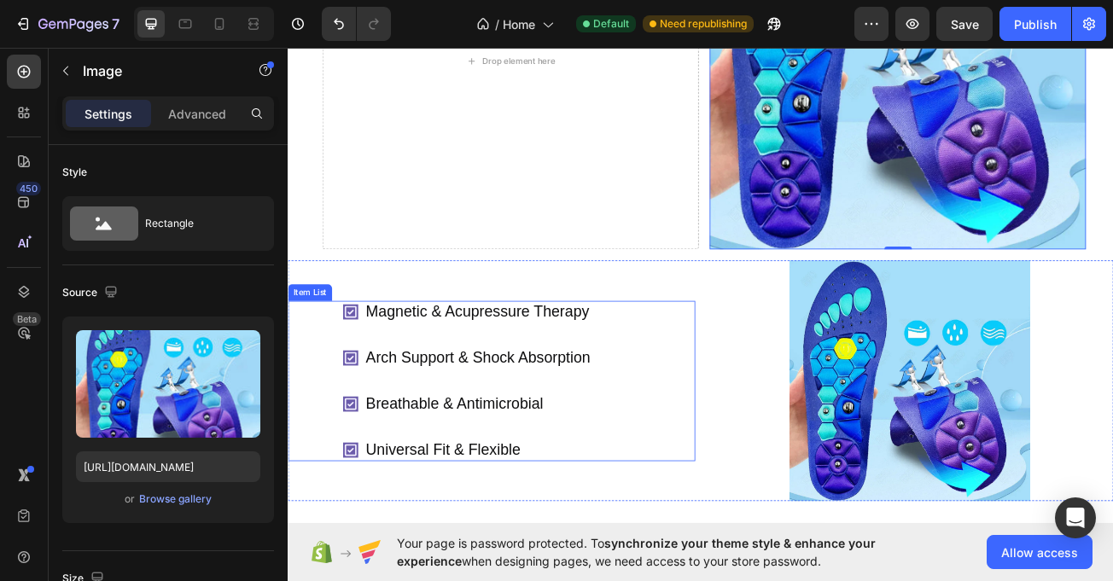
scroll to position [523, 0]
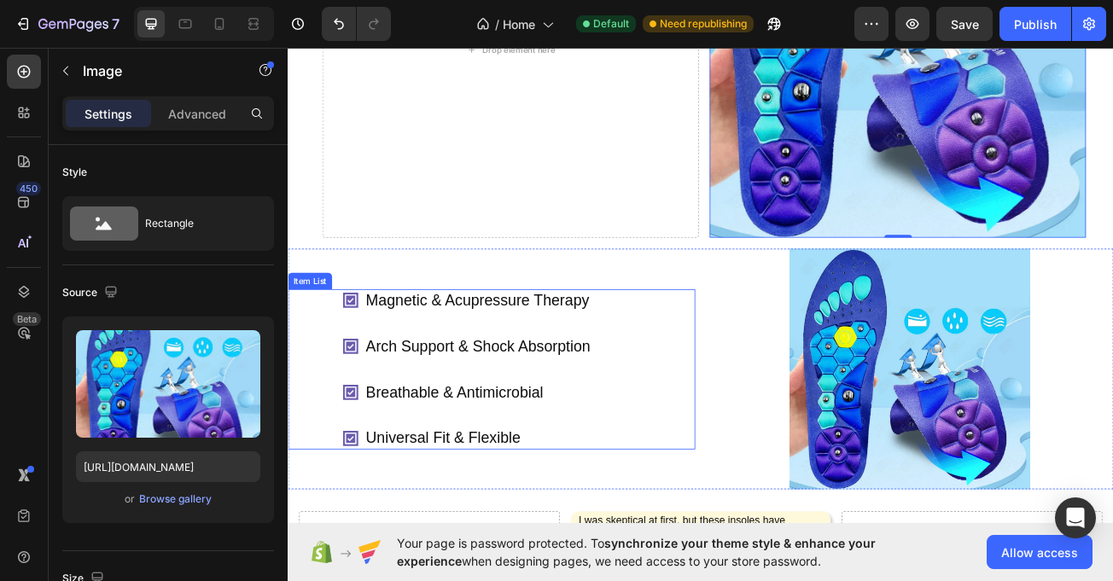
drag, startPoint x: 686, startPoint y: 428, endPoint x: 464, endPoint y: 446, distance: 222.7
click at [684, 428] on div "Magnetic & Acupressure Therapy Arch Support & Shock Absorption Breathable & Ant…" at bounding box center [574, 447] width 437 height 199
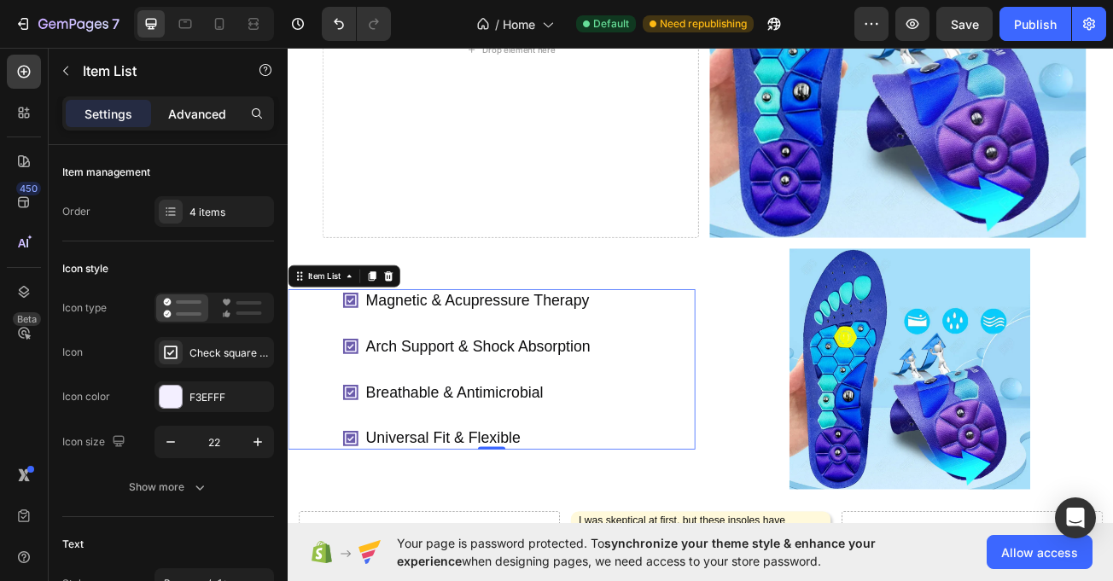
click at [189, 124] on div "Advanced" at bounding box center [197, 113] width 85 height 27
type input "100%"
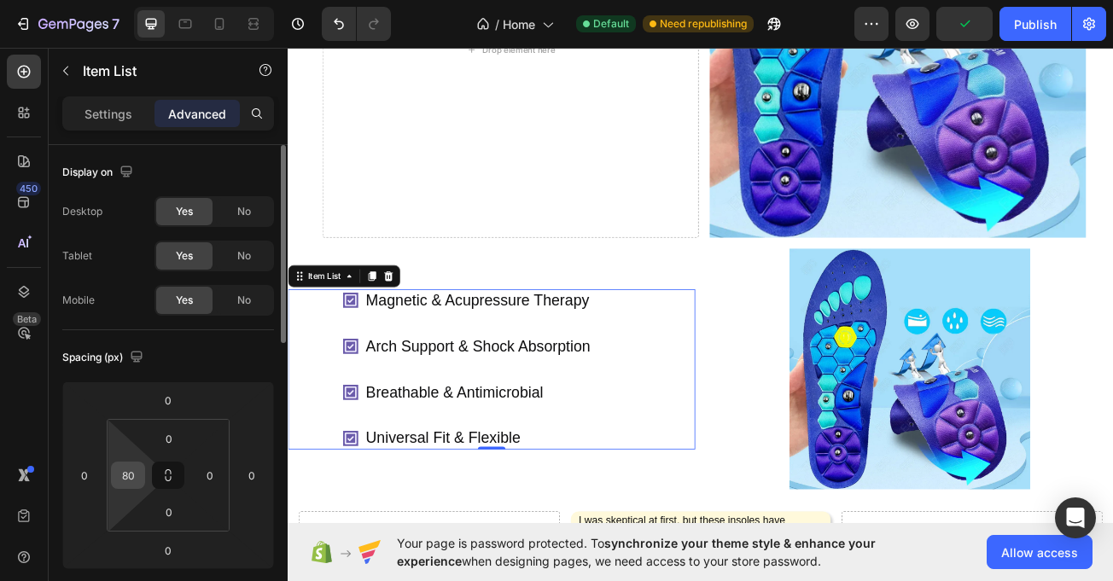
click at [143, 467] on div "80" at bounding box center [128, 475] width 34 height 27
click at [135, 473] on input "80" at bounding box center [128, 476] width 26 height 26
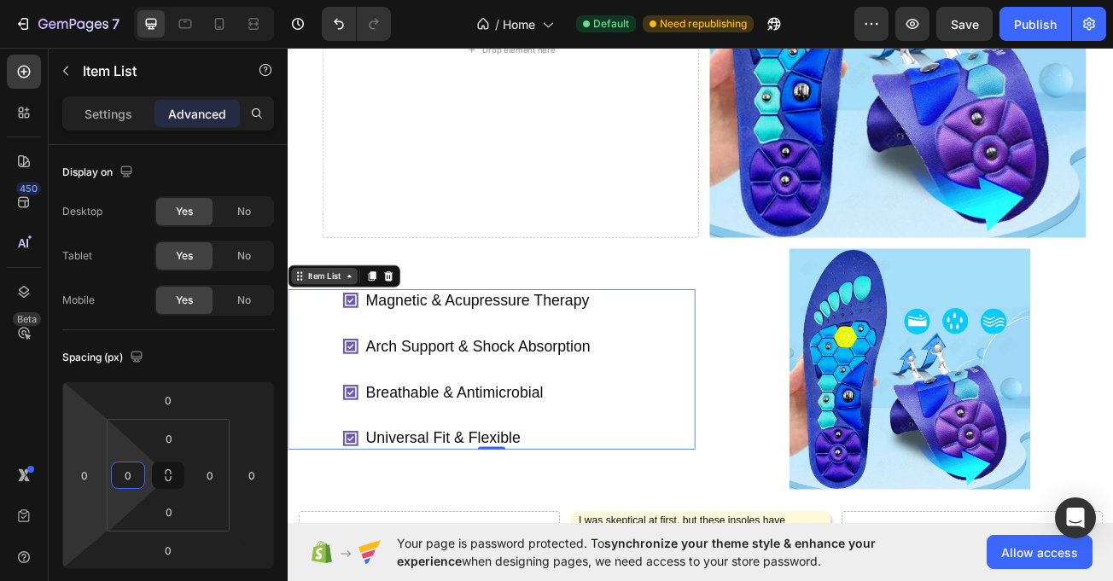
type input "0"
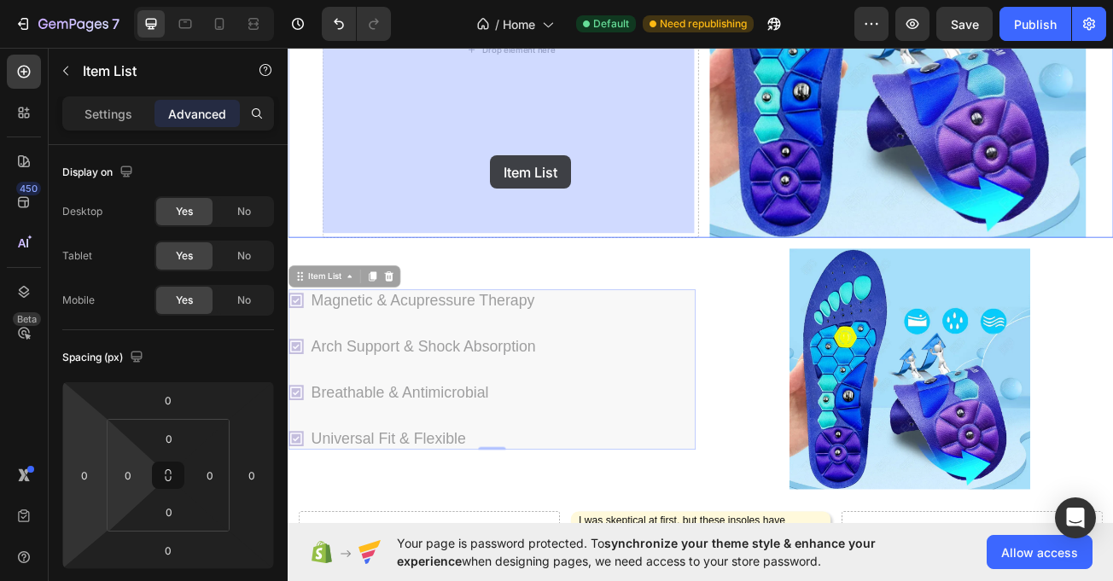
drag, startPoint x: 301, startPoint y: 328, endPoint x: 611, endPoint y: 220, distance: 328.1
click at [552, 190] on div "Drop element here" at bounding box center [563, 50] width 467 height 467
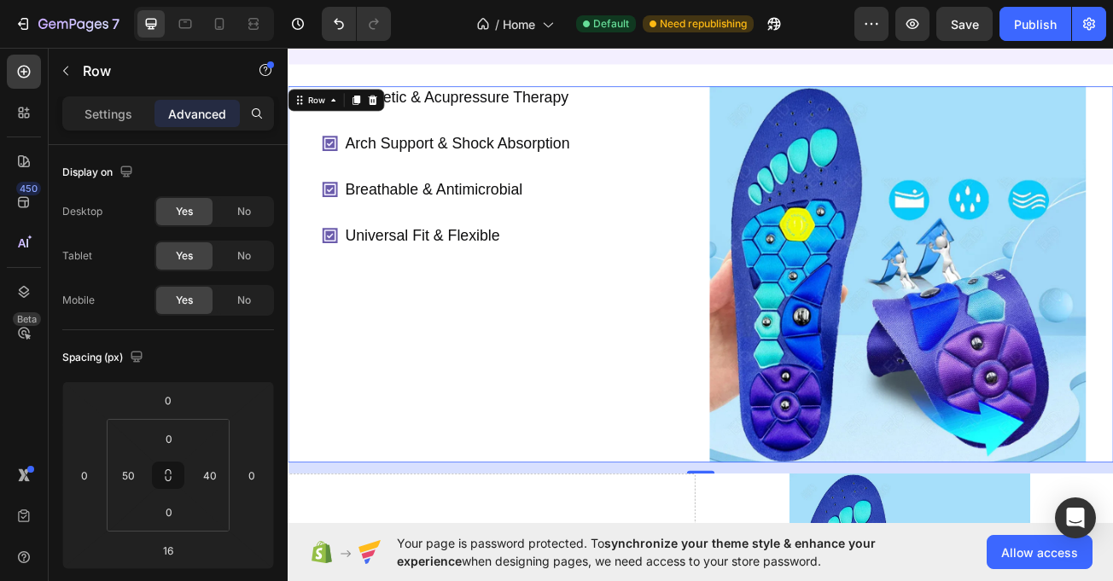
scroll to position [205, 0]
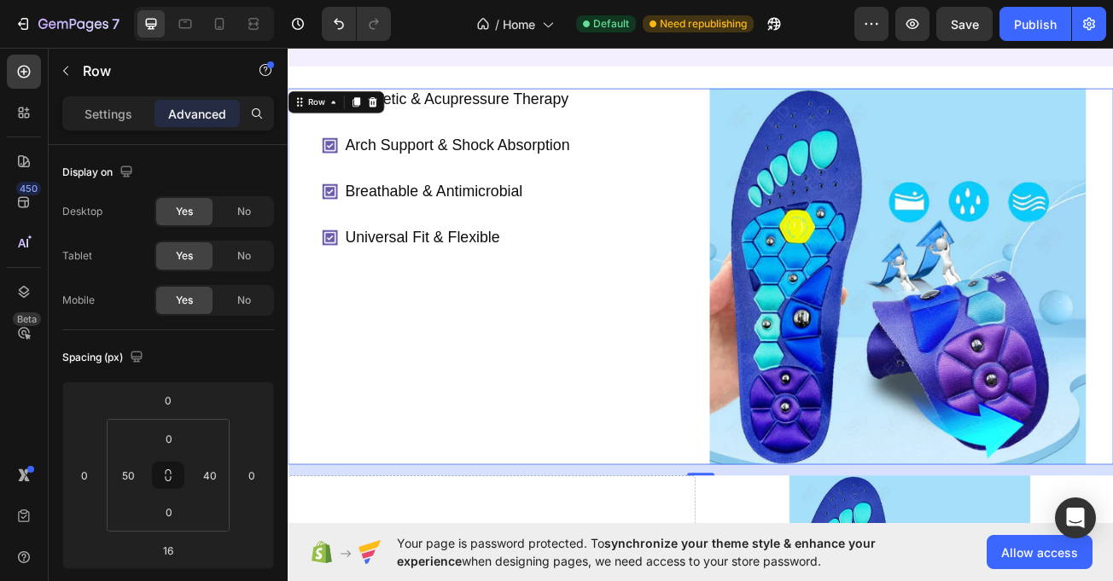
click at [774, 566] on div "Magnetic & Acupressure Therapy Arch Support & Shock Absorption Breathable & Ant…" at bounding box center [563, 332] width 467 height 467
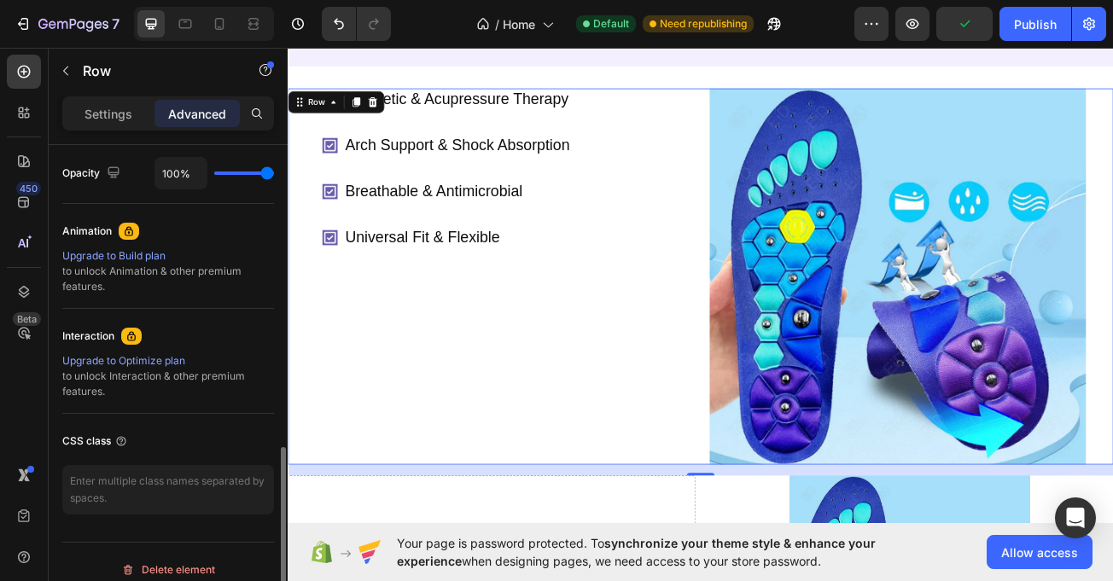
scroll to position [700, 0]
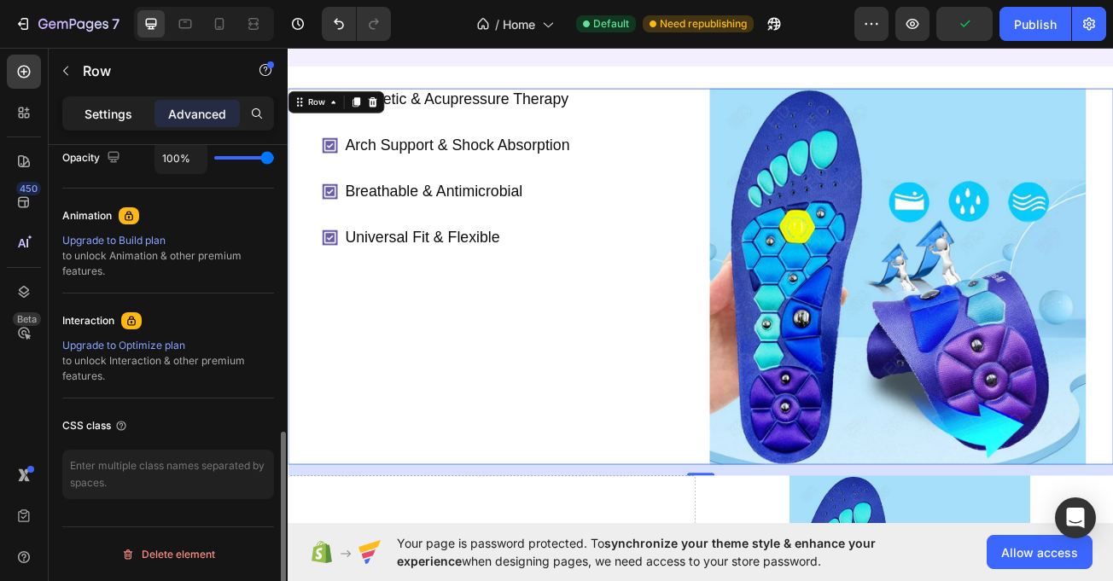
click at [126, 126] on div "Settings" at bounding box center [108, 113] width 85 height 27
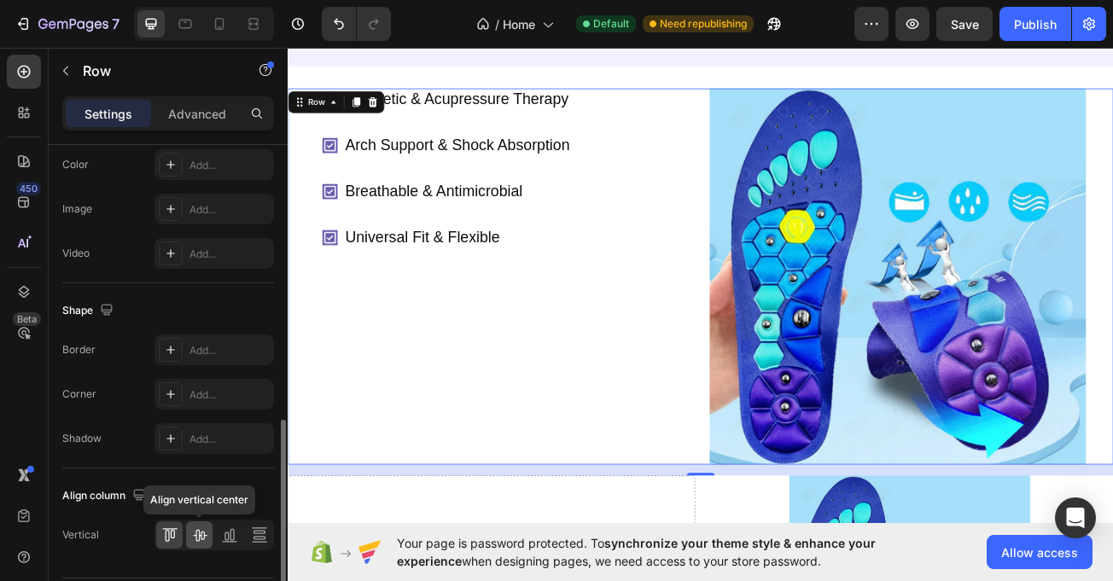
click at [197, 545] on div at bounding box center [199, 535] width 26 height 27
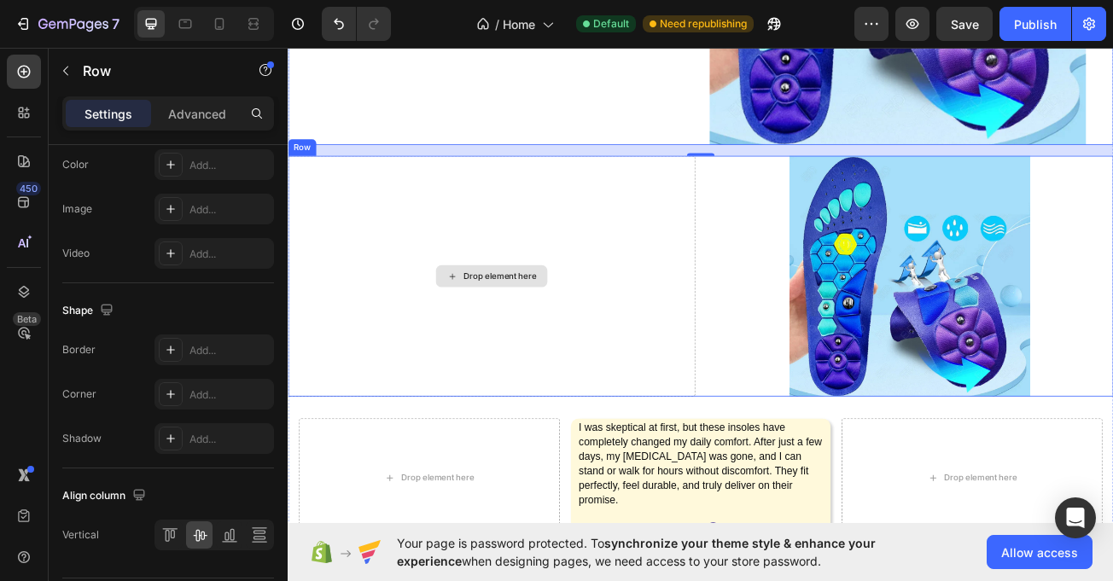
scroll to position [672, 0]
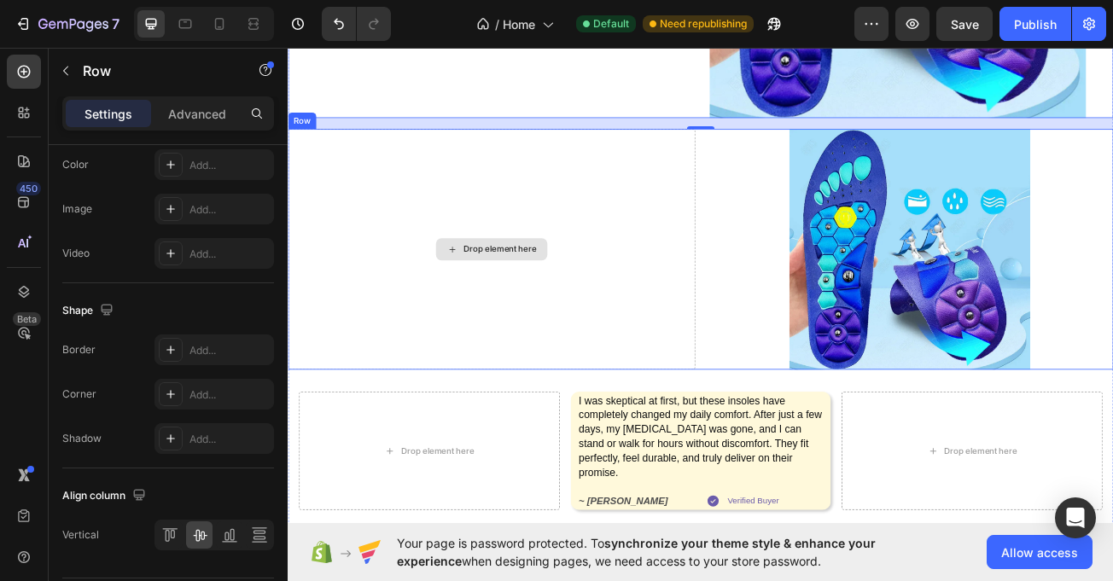
click at [435, 417] on div "Drop element here" at bounding box center [540, 298] width 505 height 299
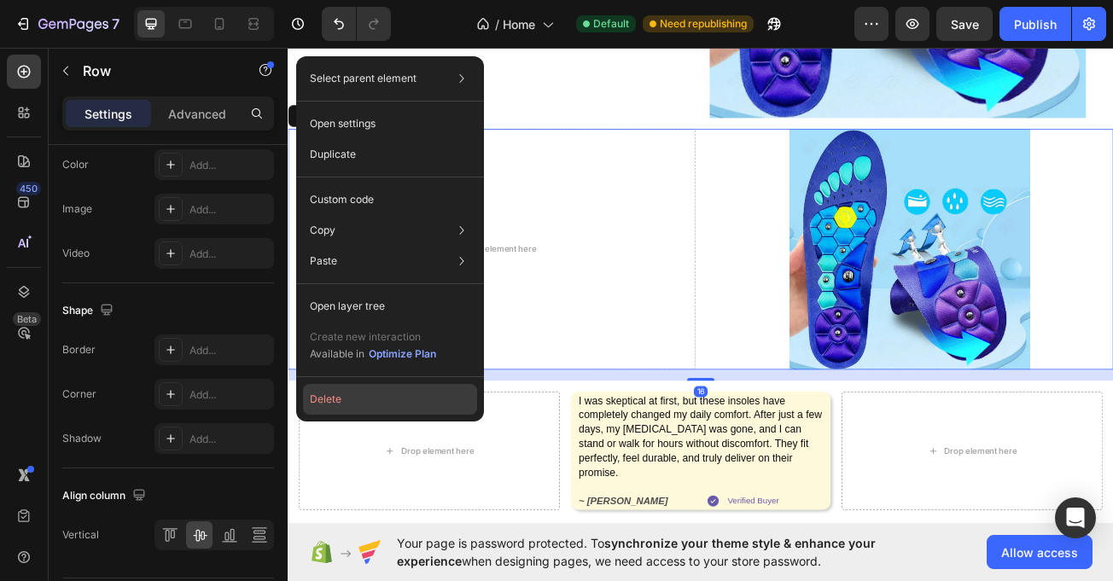
drag, startPoint x: 397, startPoint y: 387, endPoint x: 135, endPoint y: 430, distance: 265.7
click at [397, 387] on button "Delete" at bounding box center [390, 399] width 174 height 31
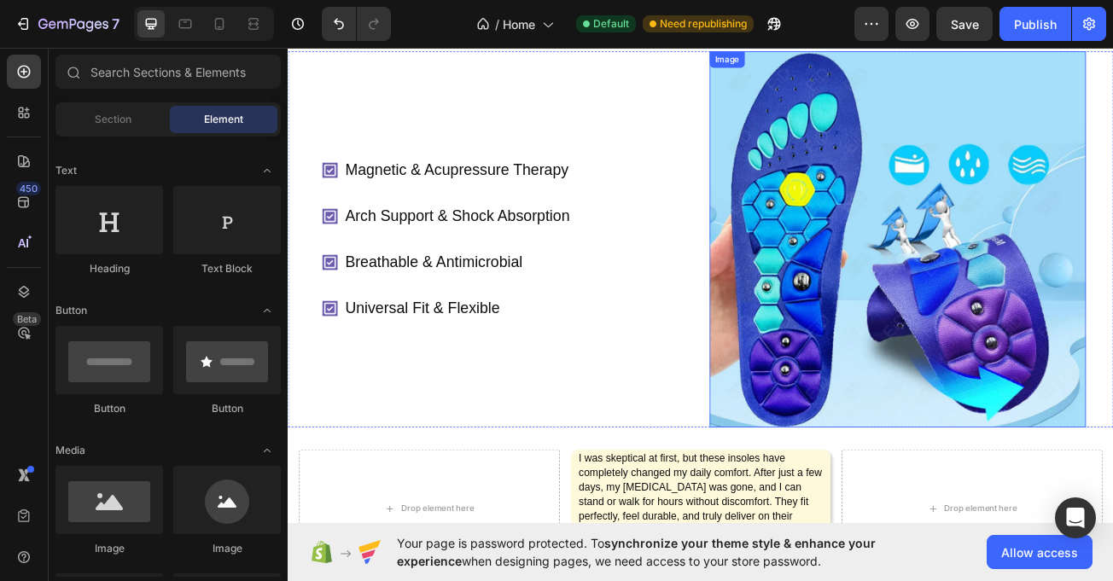
scroll to position [250, 0]
click at [835, 202] on img at bounding box center [1044, 287] width 467 height 467
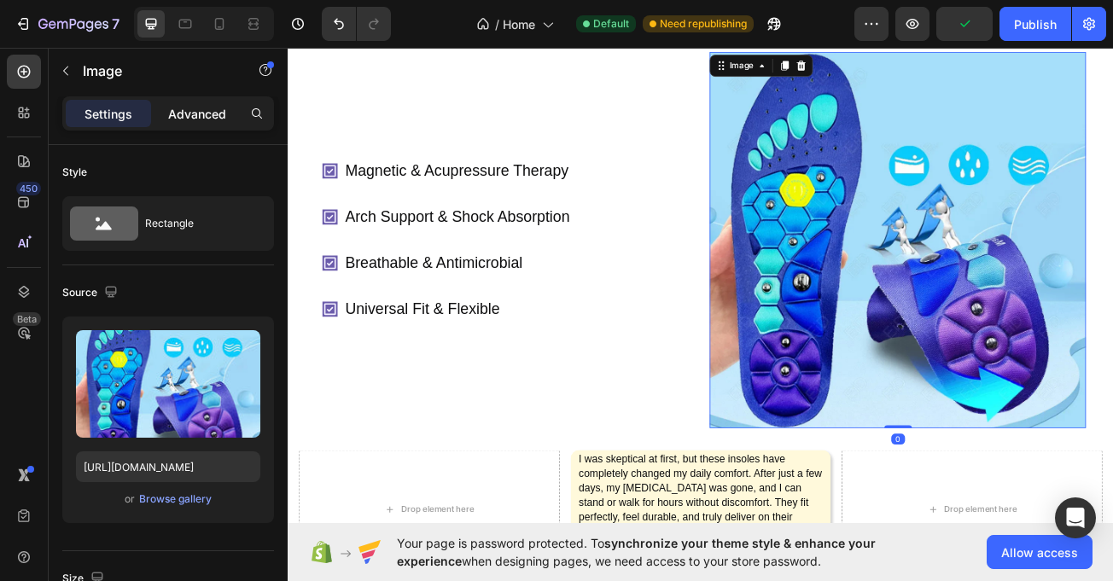
click at [208, 100] on div "Advanced" at bounding box center [197, 113] width 85 height 27
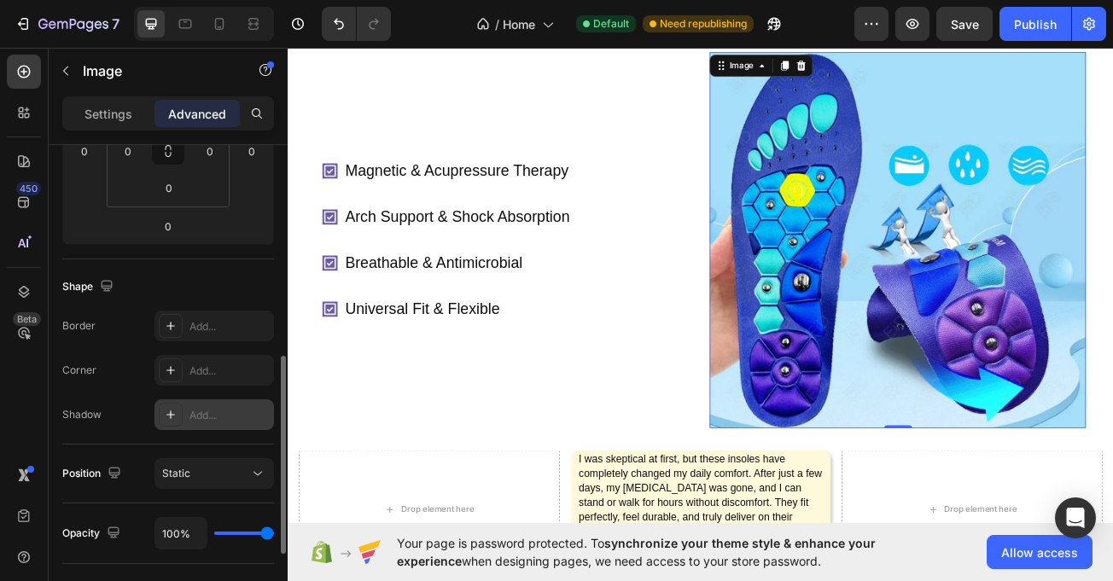
scroll to position [435, 0]
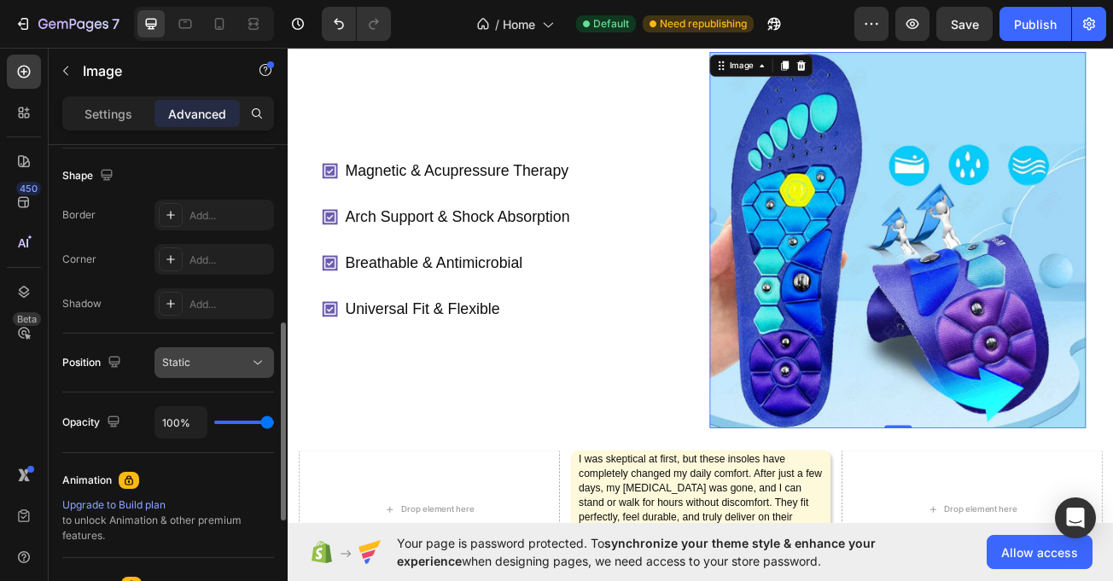
click at [230, 365] on div "Static" at bounding box center [205, 362] width 87 height 15
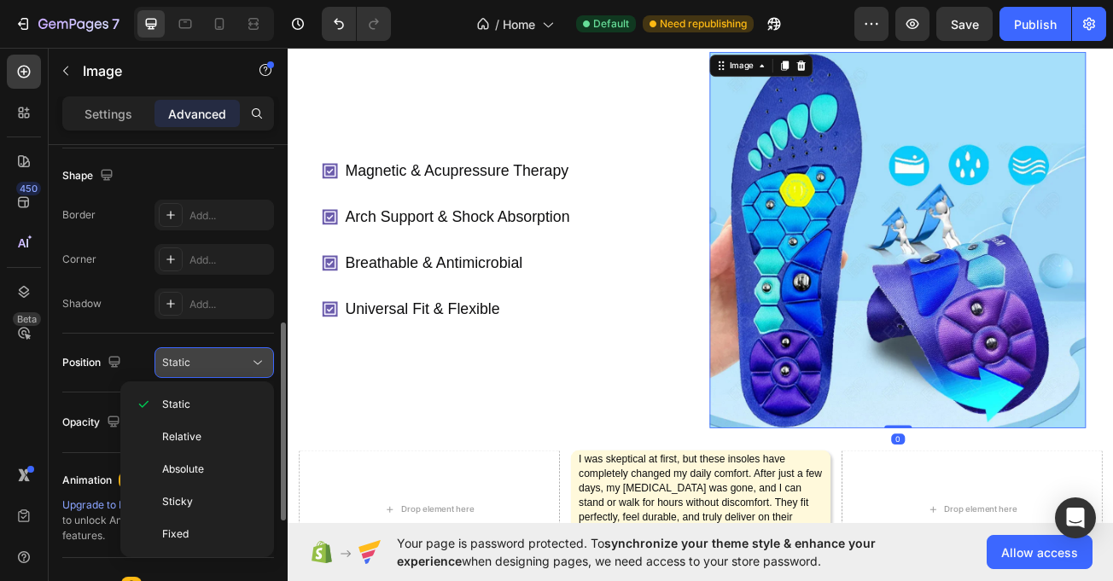
click at [227, 365] on div "Static" at bounding box center [205, 362] width 87 height 15
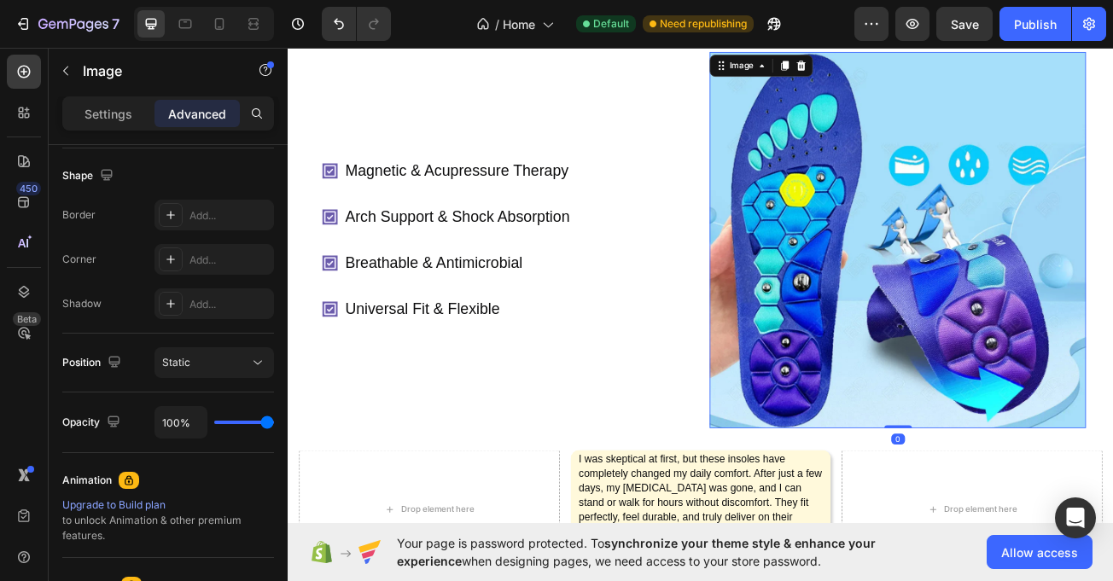
scroll to position [700, 0]
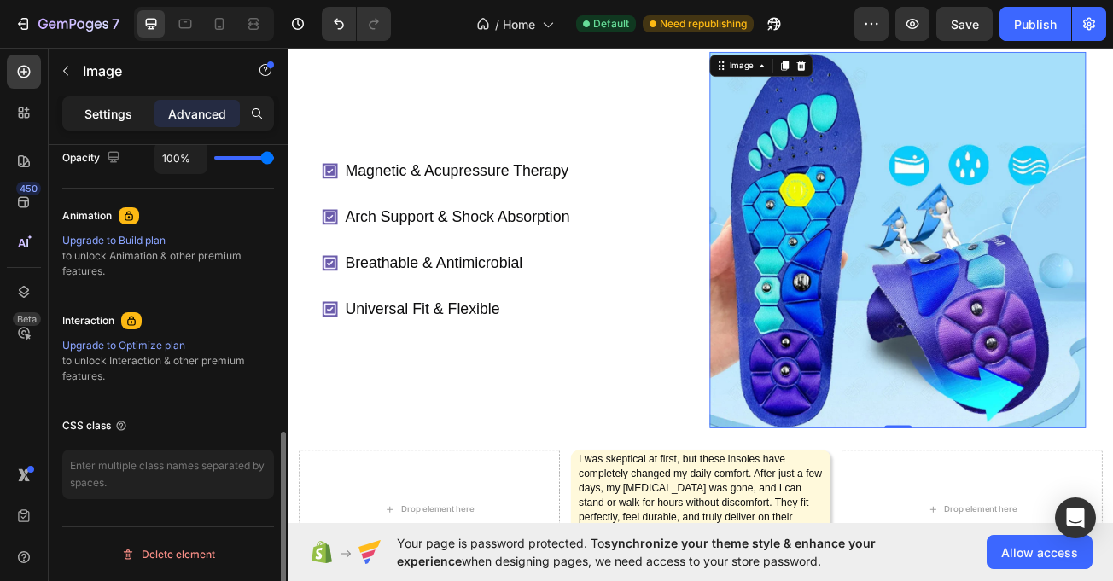
click at [119, 118] on p "Settings" at bounding box center [109, 114] width 48 height 18
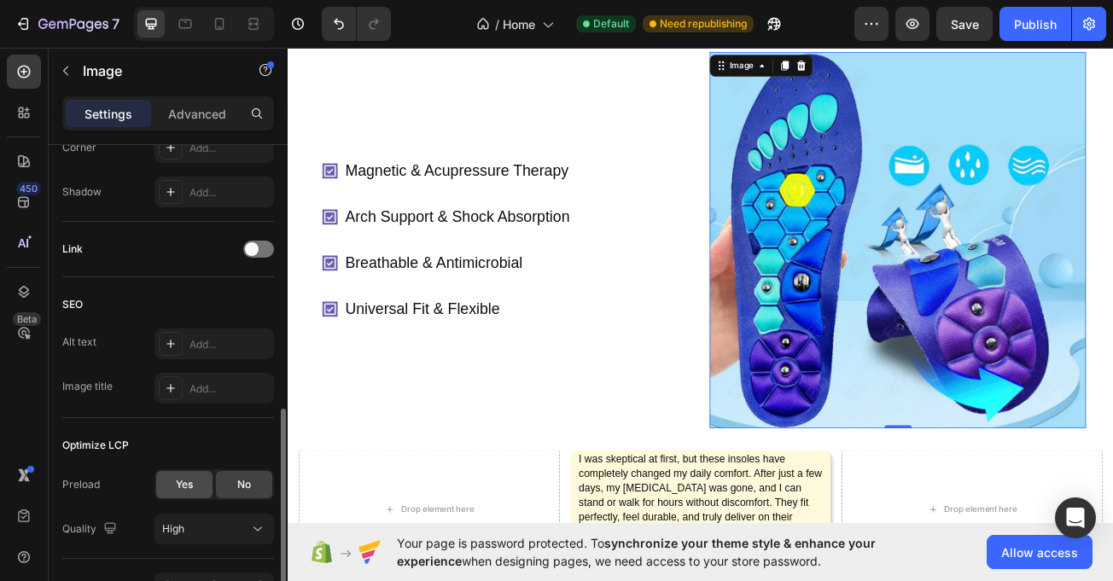
scroll to position [804, 0]
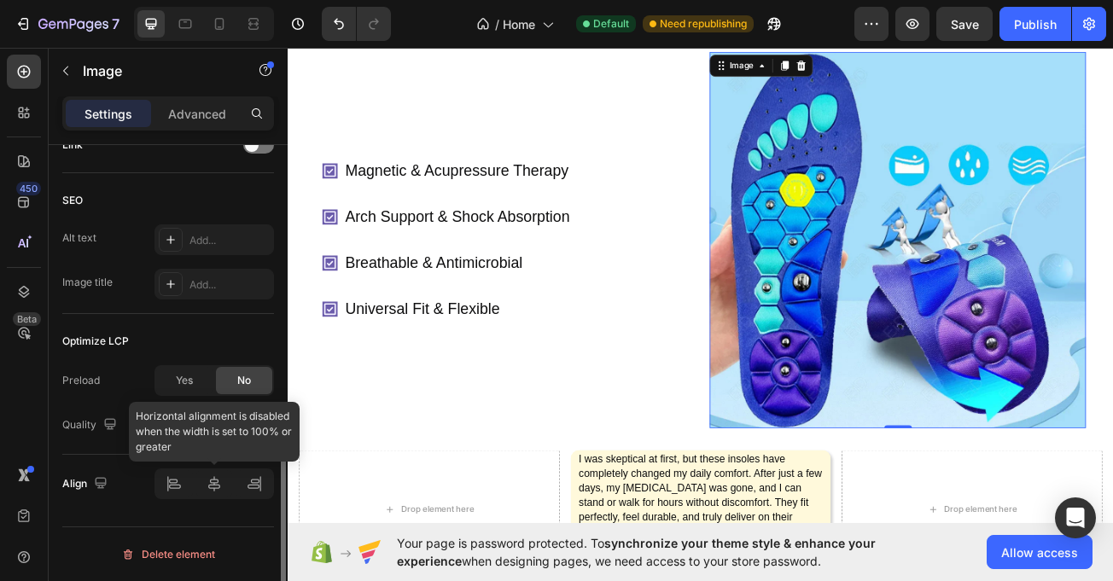
click at [212, 494] on div at bounding box center [215, 484] width 120 height 31
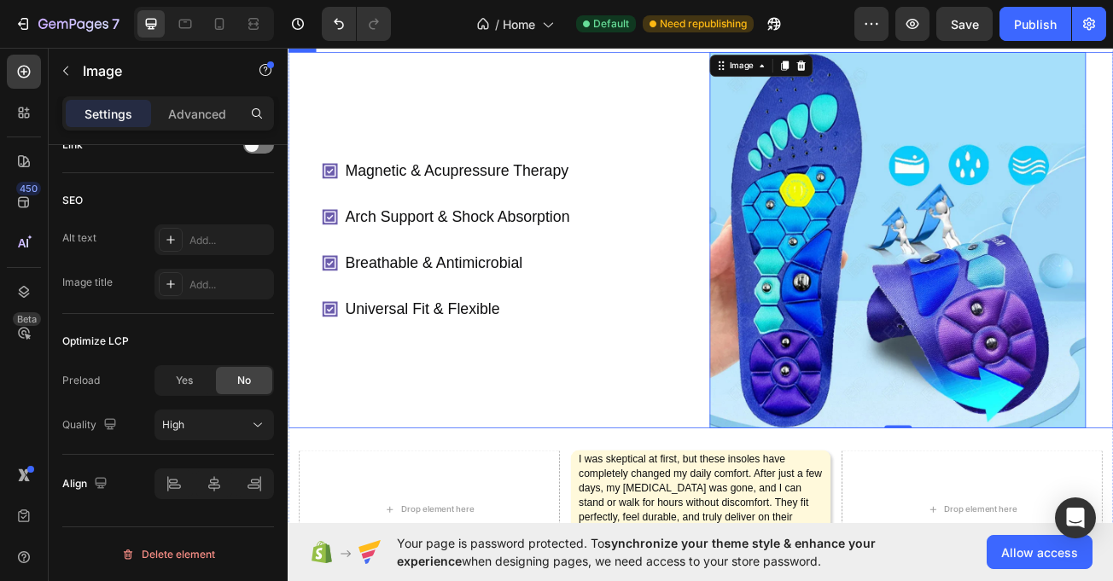
click at [756, 116] on div "Magnetic & Acupressure Therapy Arch Support & Shock Absorption Breathable & Ant…" at bounding box center [563, 287] width 467 height 467
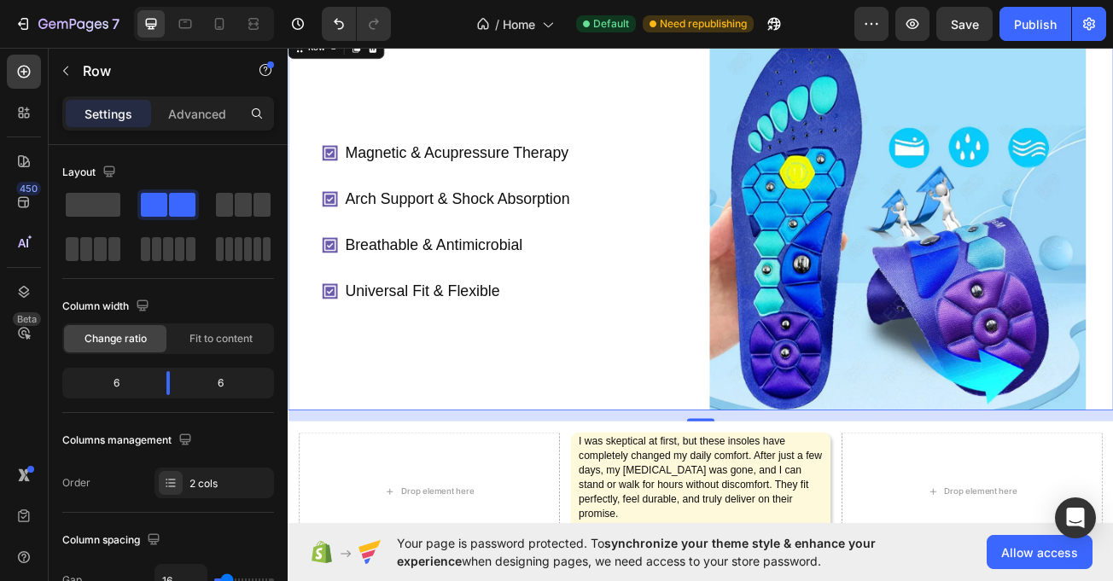
scroll to position [376, 0]
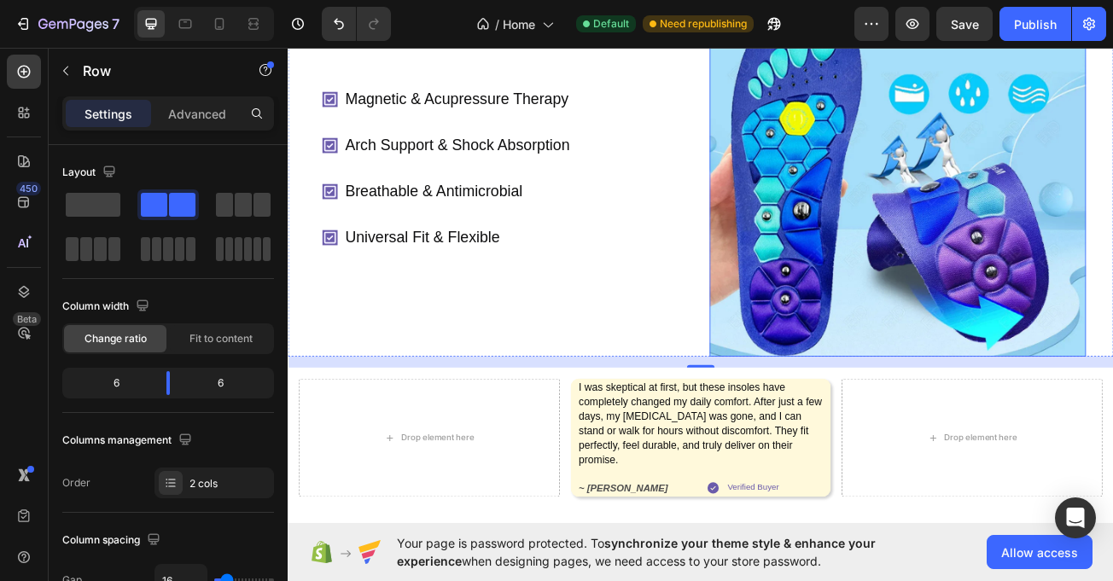
click at [967, 146] on img at bounding box center [1044, 198] width 467 height 467
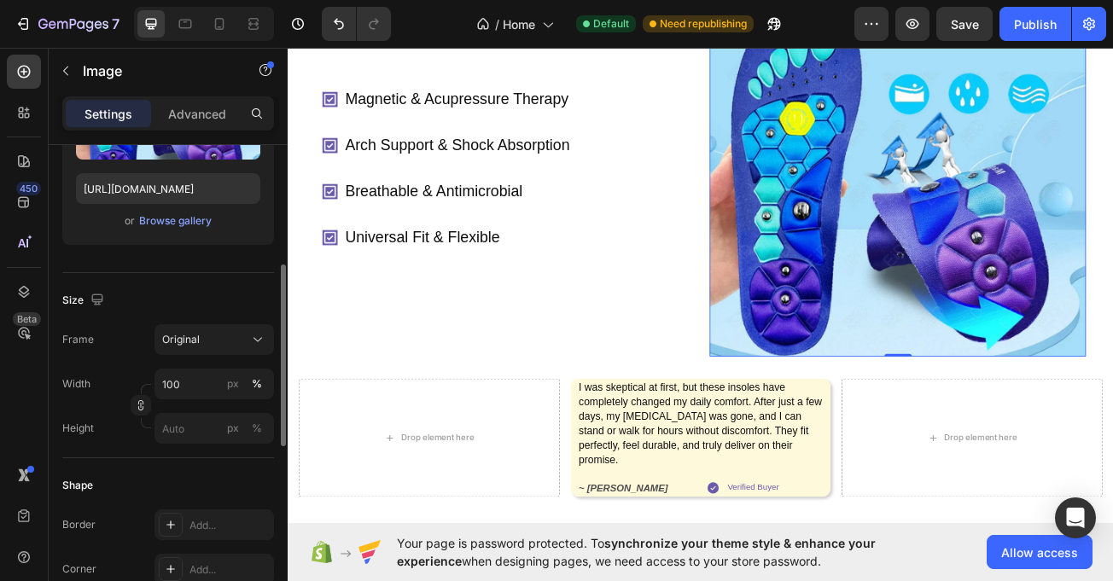
scroll to position [289, 0]
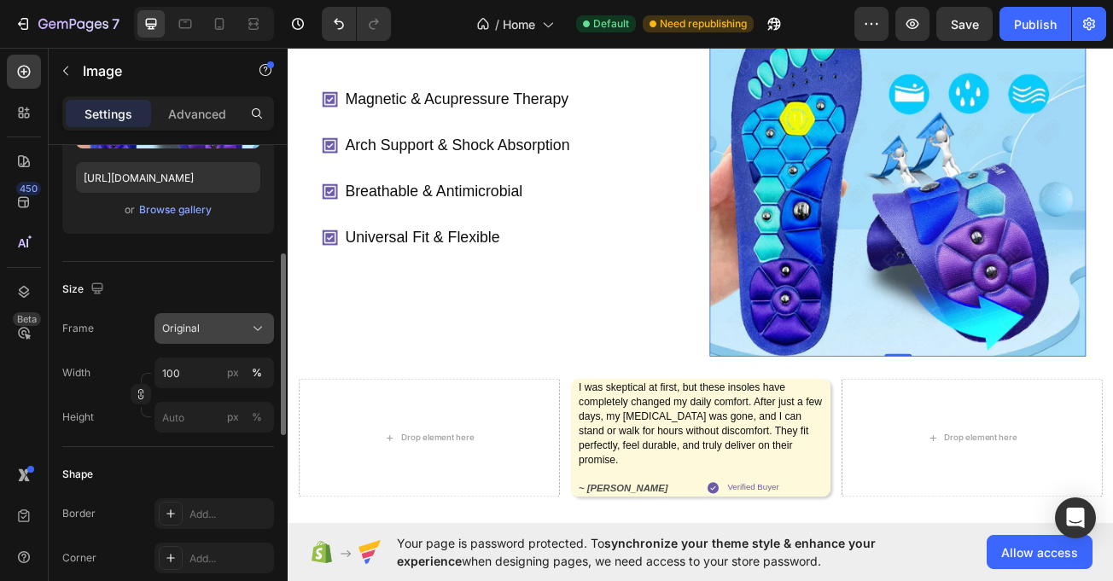
click at [224, 327] on div "Original" at bounding box center [204, 328] width 84 height 15
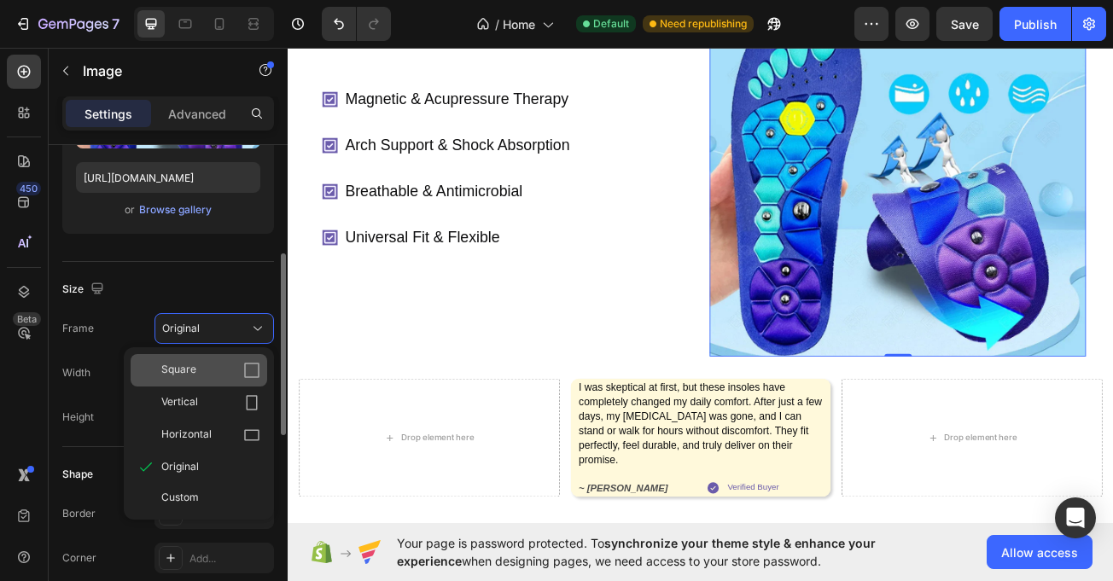
click at [197, 357] on div "Square" at bounding box center [199, 370] width 137 height 32
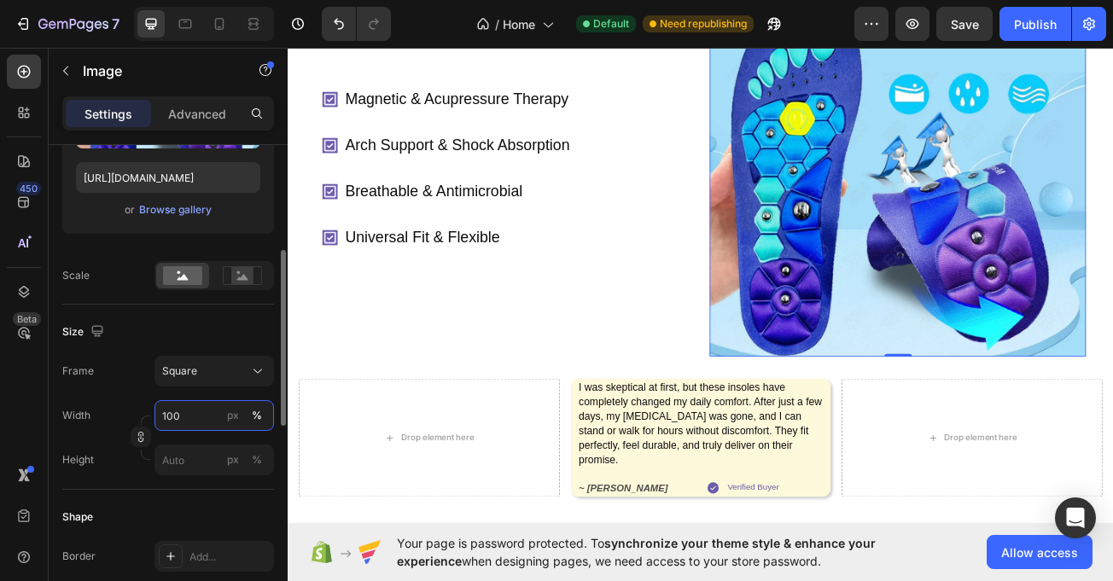
click at [191, 422] on input "100" at bounding box center [215, 415] width 120 height 31
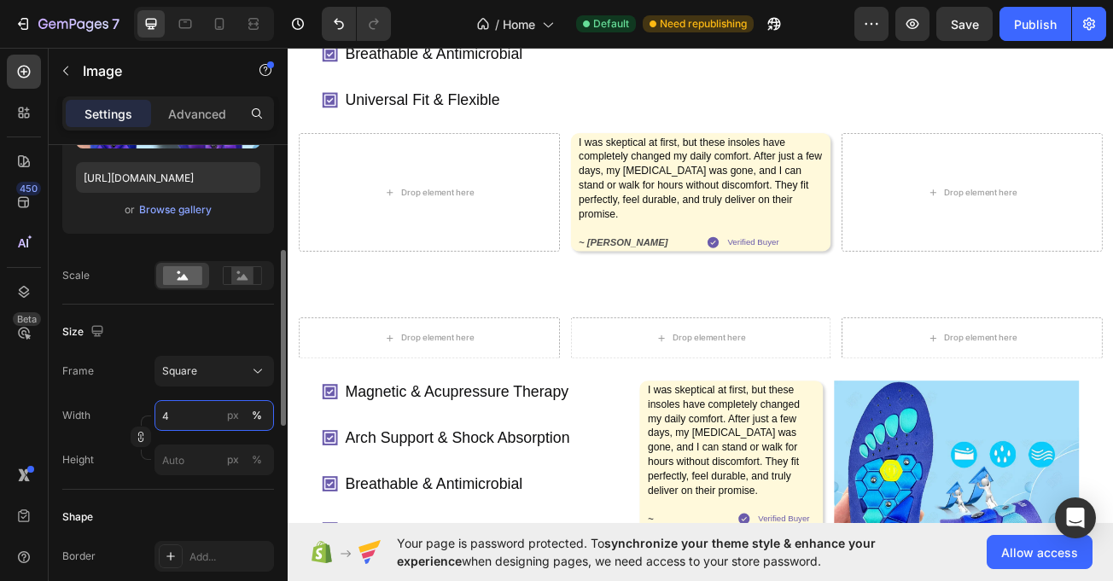
scroll to position [245, 0]
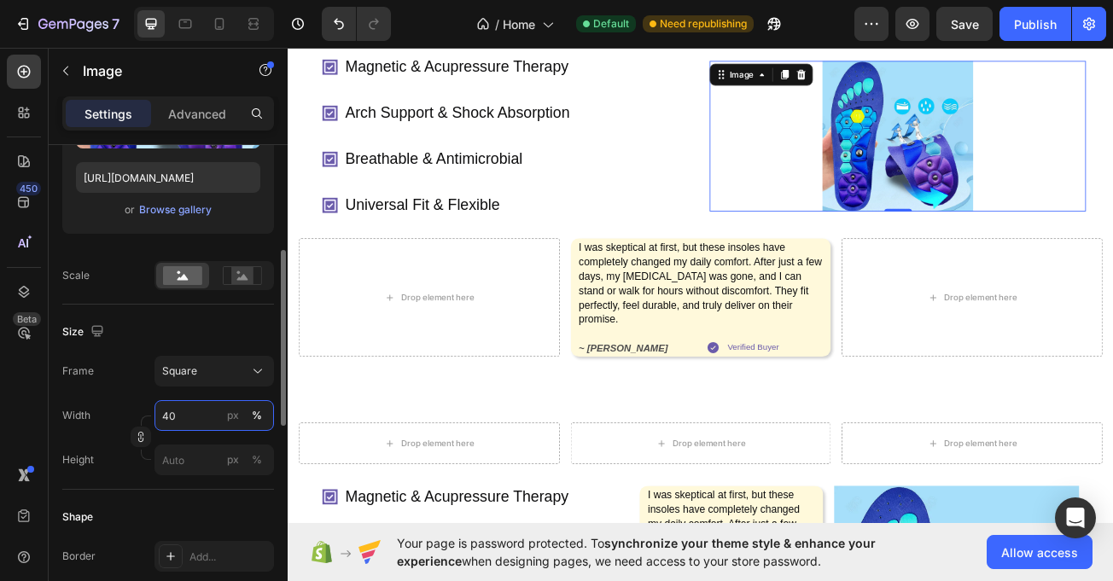
type input "4"
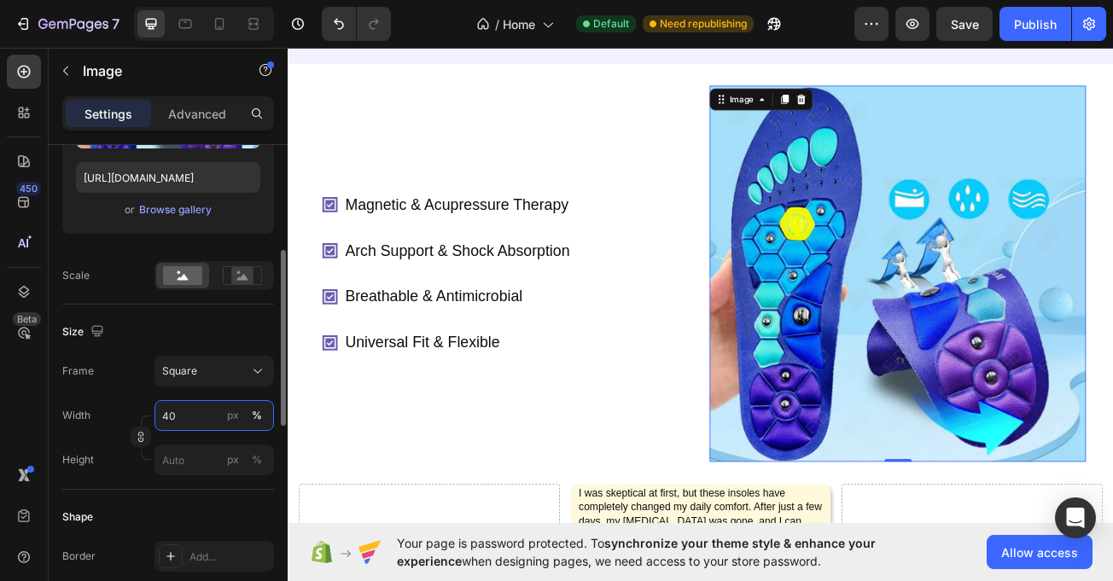
type input "4"
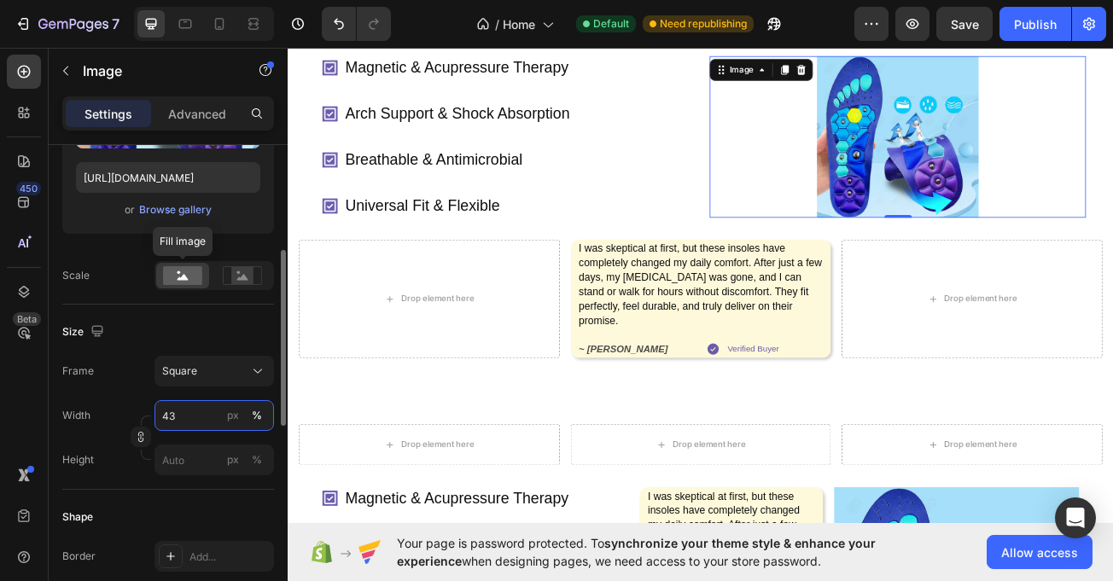
type input "4"
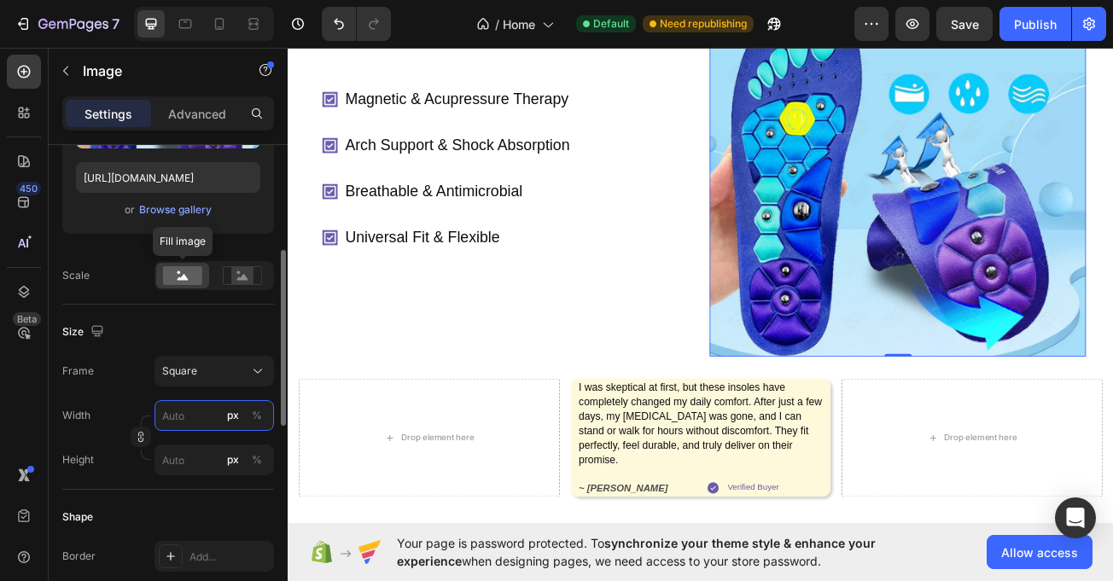
type input "3"
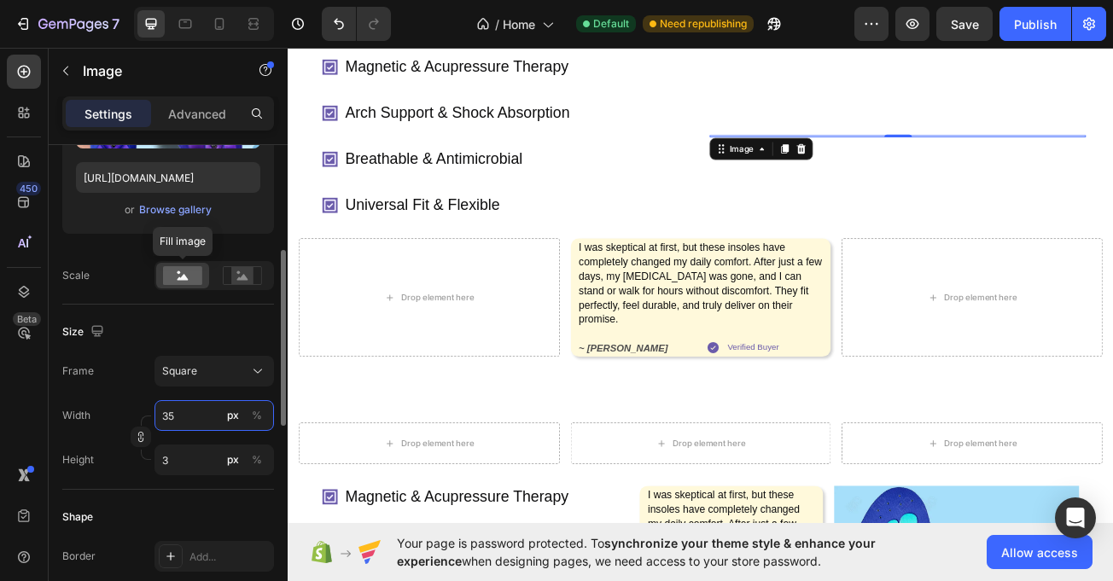
type input "354"
type input "3540"
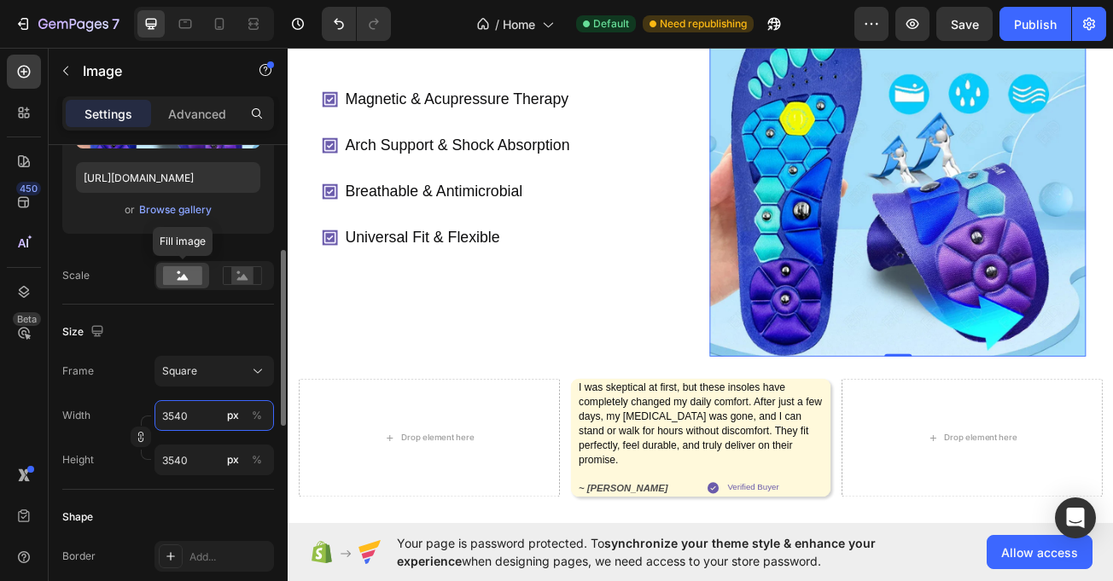
type input "354"
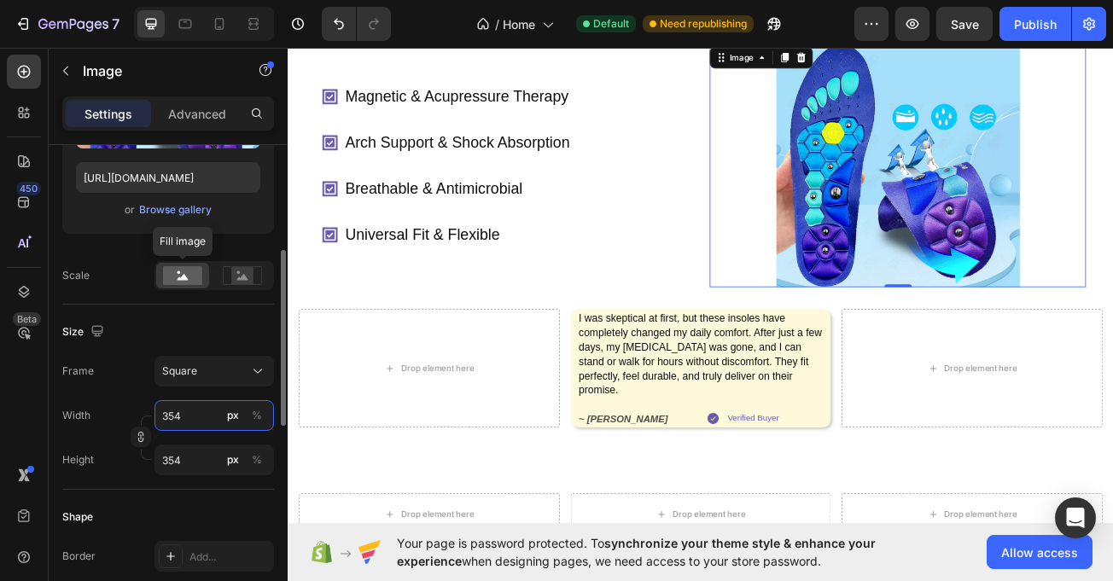
type input "35"
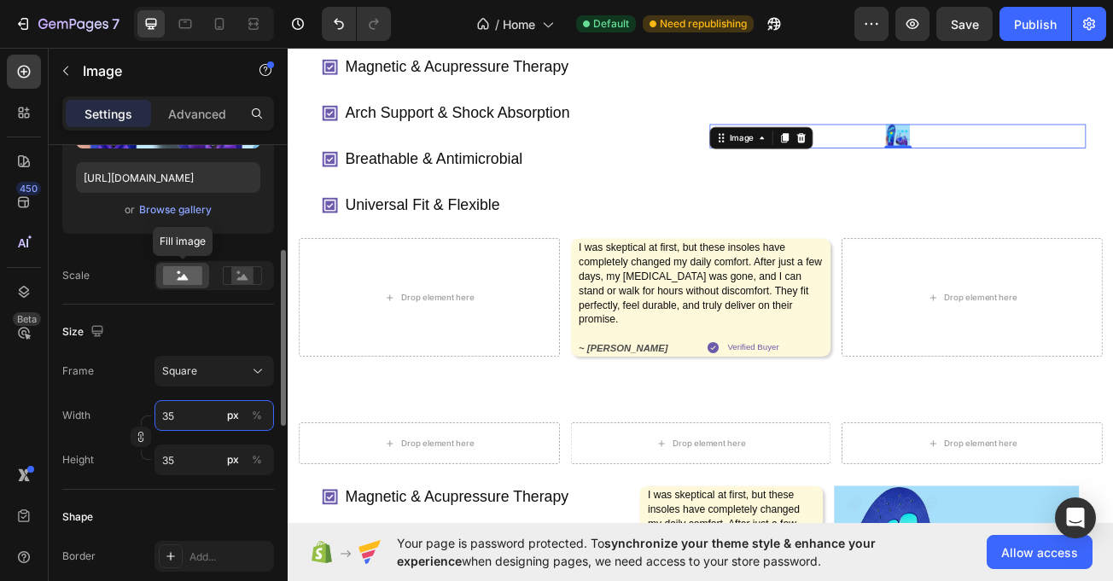
type input "350"
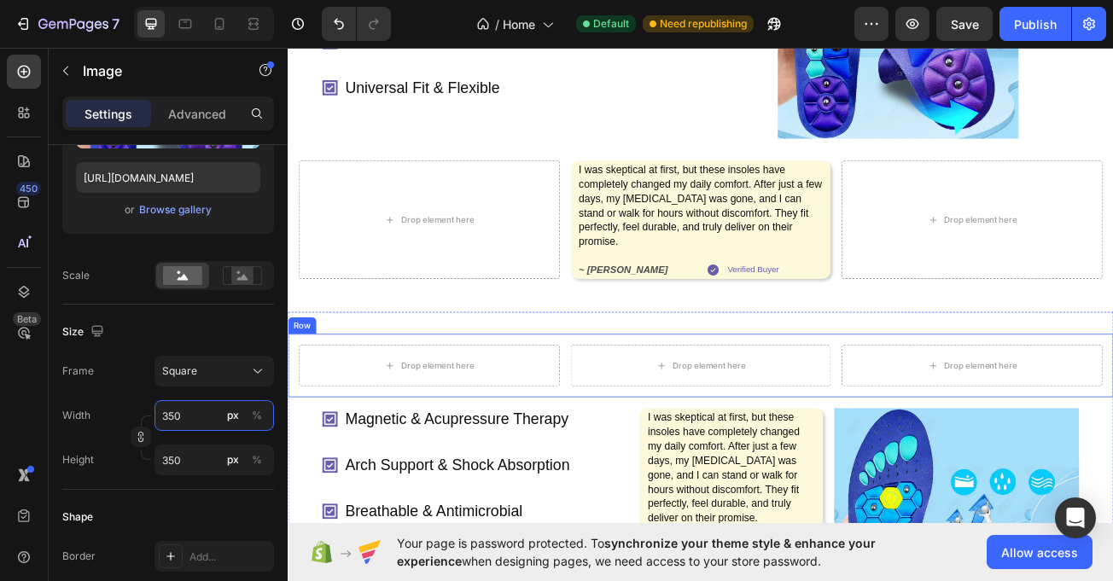
scroll to position [477, 0]
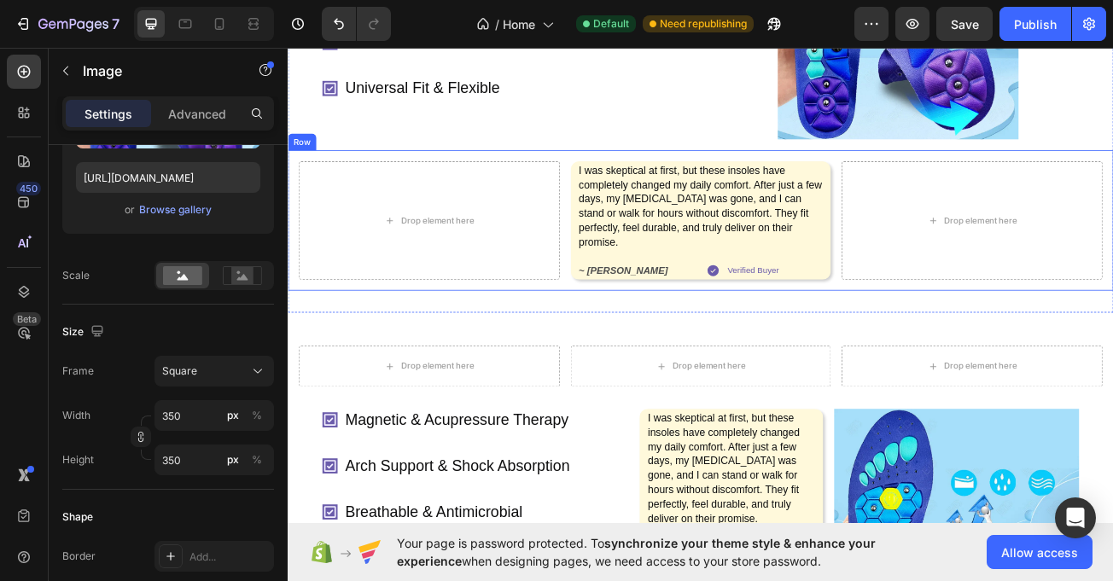
click at [623, 324] on div "Drop element here I was skeptical at first, but these insoles have completely c…" at bounding box center [800, 263] width 1025 height 174
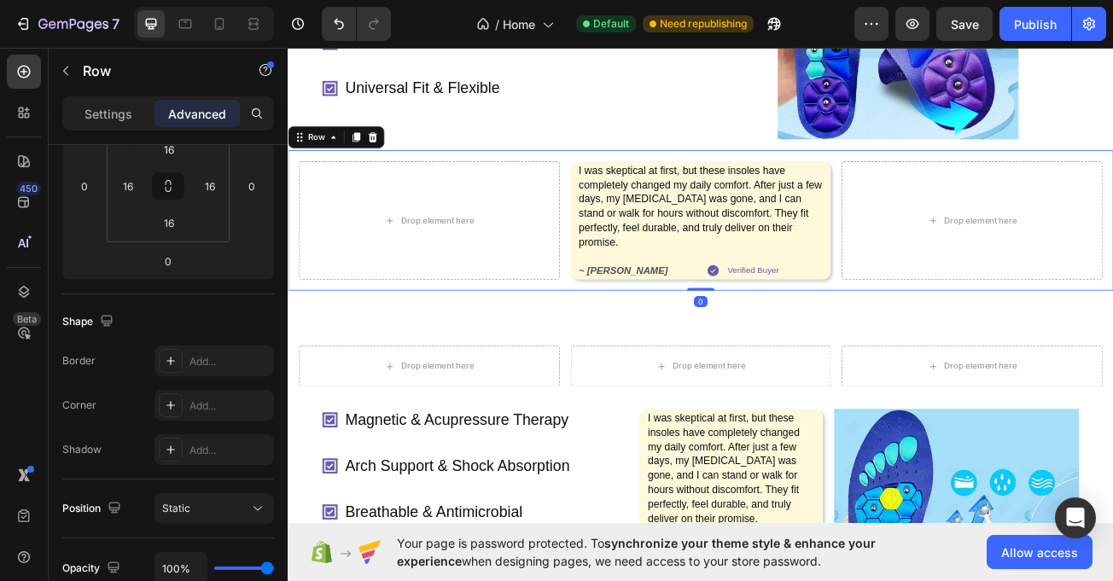
scroll to position [0, 0]
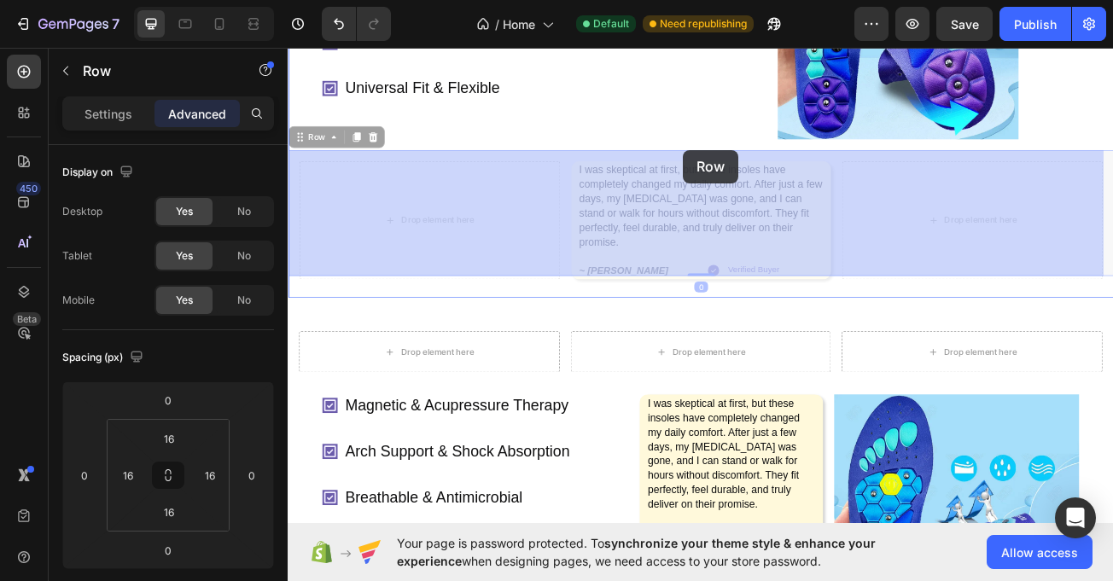
drag, startPoint x: 297, startPoint y: 149, endPoint x: 779, endPoint y: 176, distance: 482.2
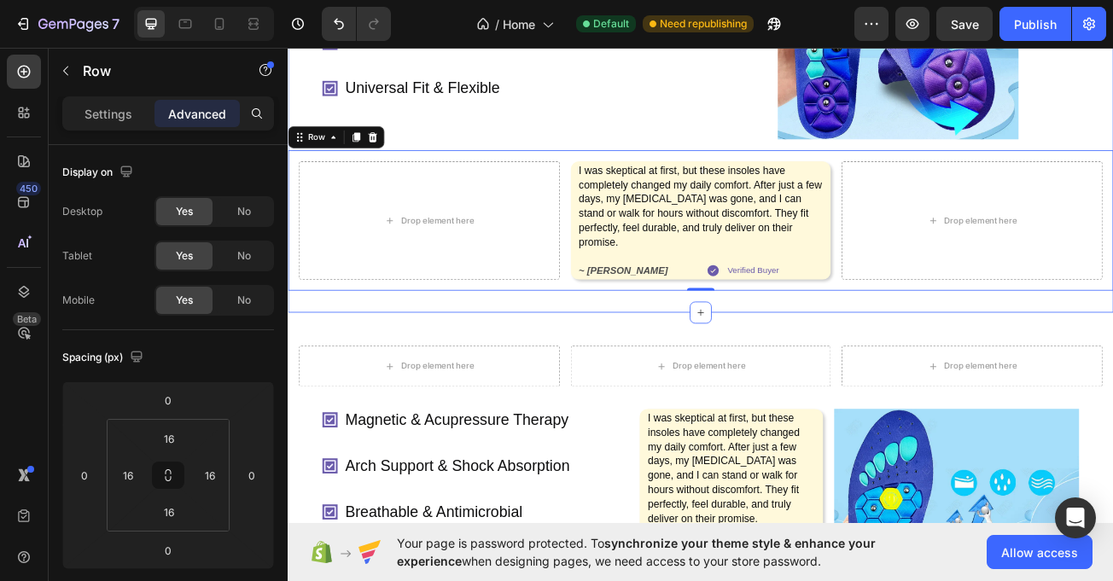
click at [590, 349] on div "Magnetic & Acupressure Therapy Arch Support & Shock Absorption Breathable & Ant…" at bounding box center [800, 106] width 1025 height 541
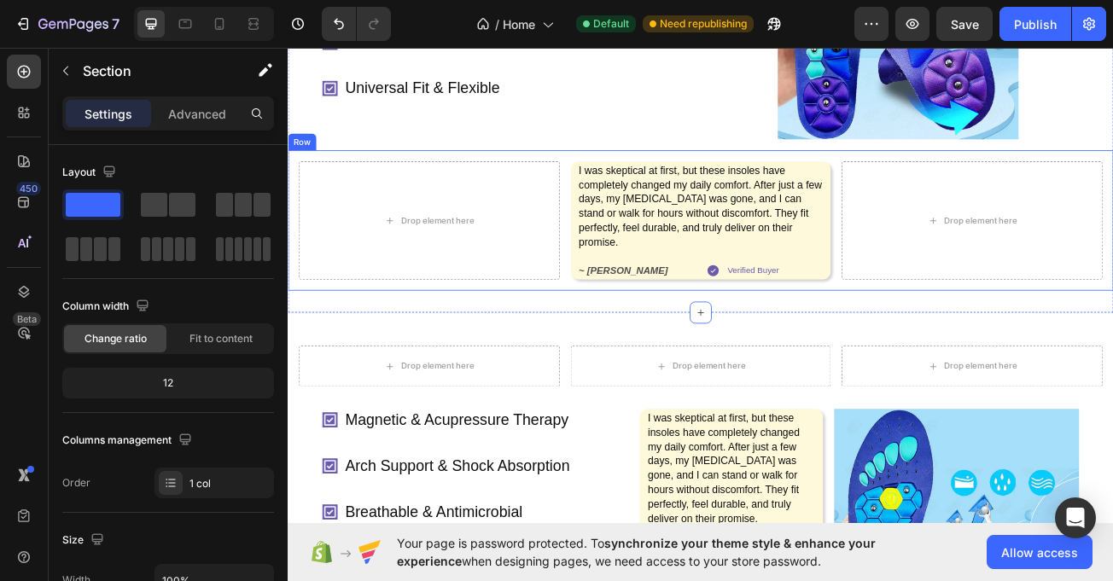
click at [568, 324] on div "Drop element here I was skeptical at first, but these insoles have completely c…" at bounding box center [800, 263] width 1025 height 174
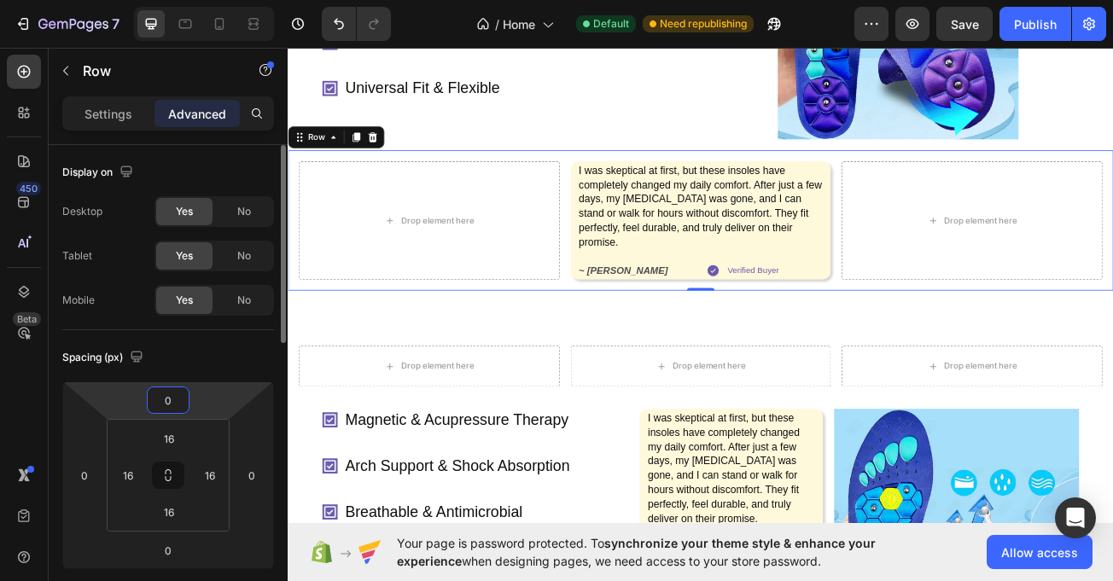
click at [179, 398] on input "0" at bounding box center [168, 401] width 34 height 26
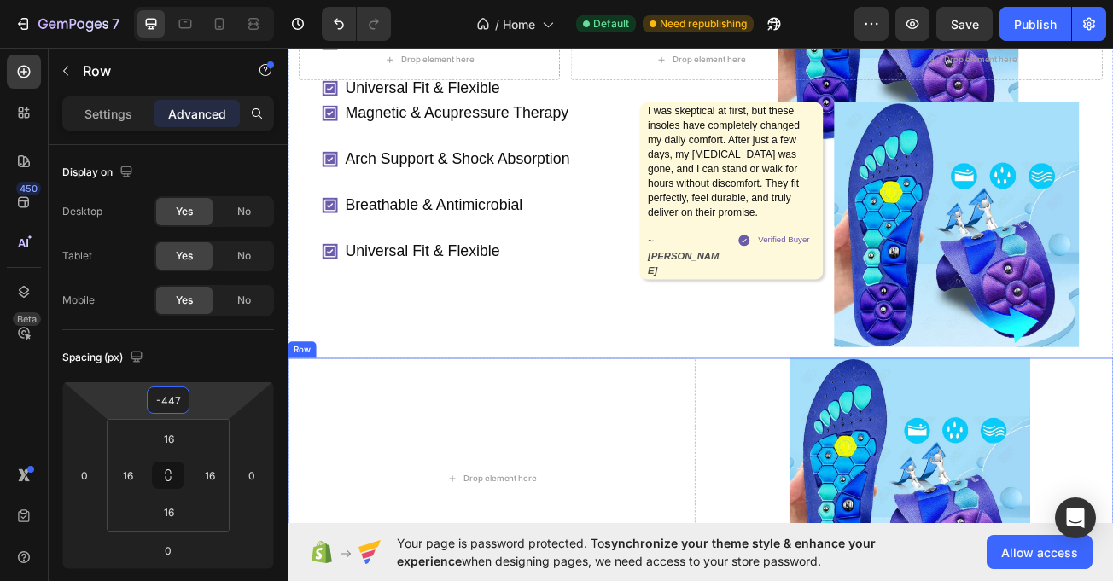
type input "-446"
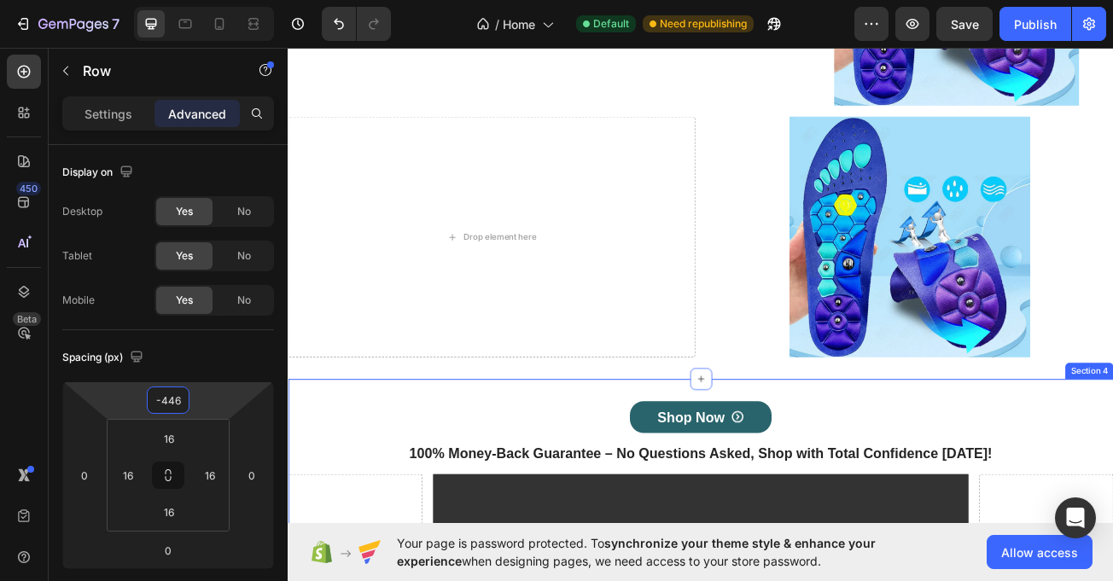
scroll to position [762, 0]
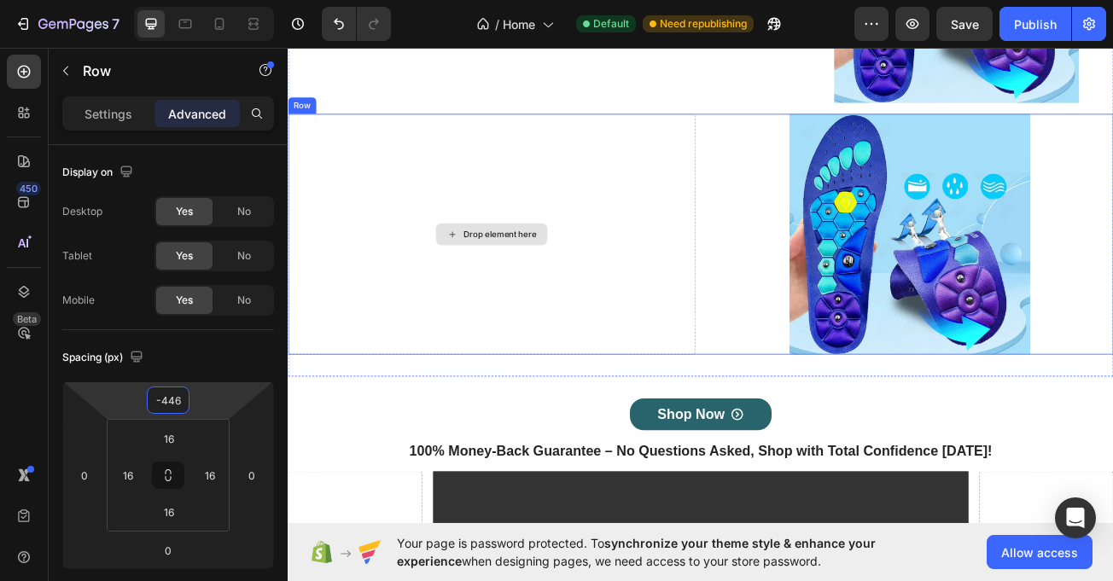
click at [619, 388] on div "Drop element here" at bounding box center [540, 280] width 505 height 299
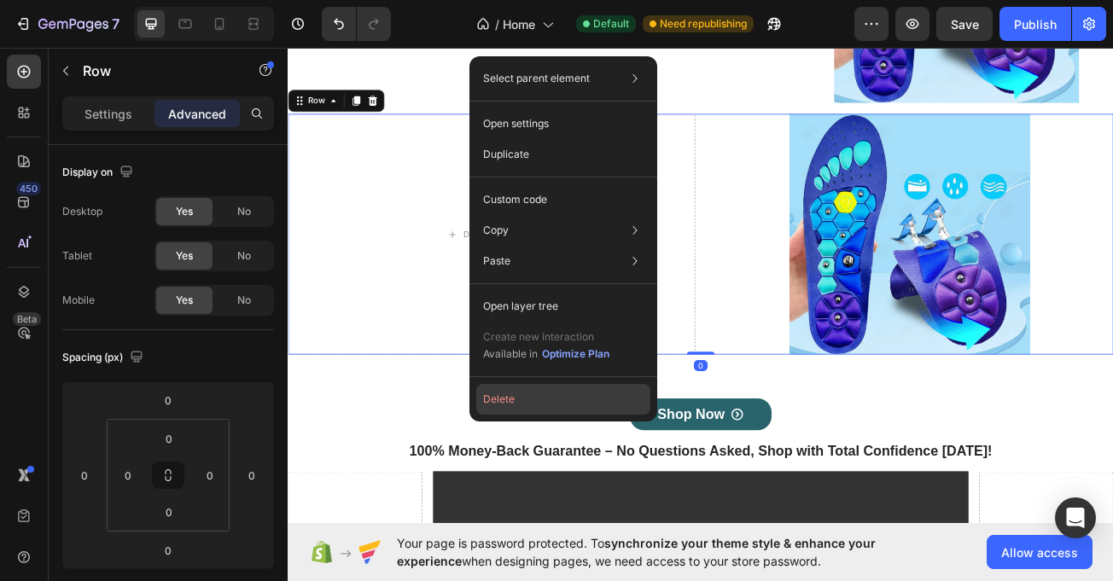
click at [532, 398] on button "Delete" at bounding box center [563, 399] width 174 height 31
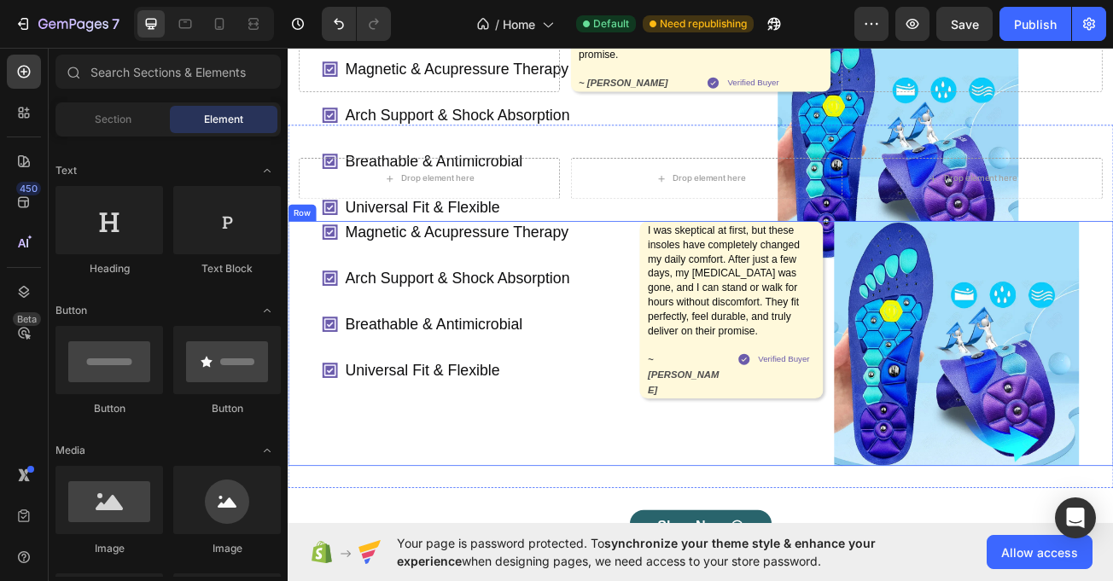
scroll to position [318, 0]
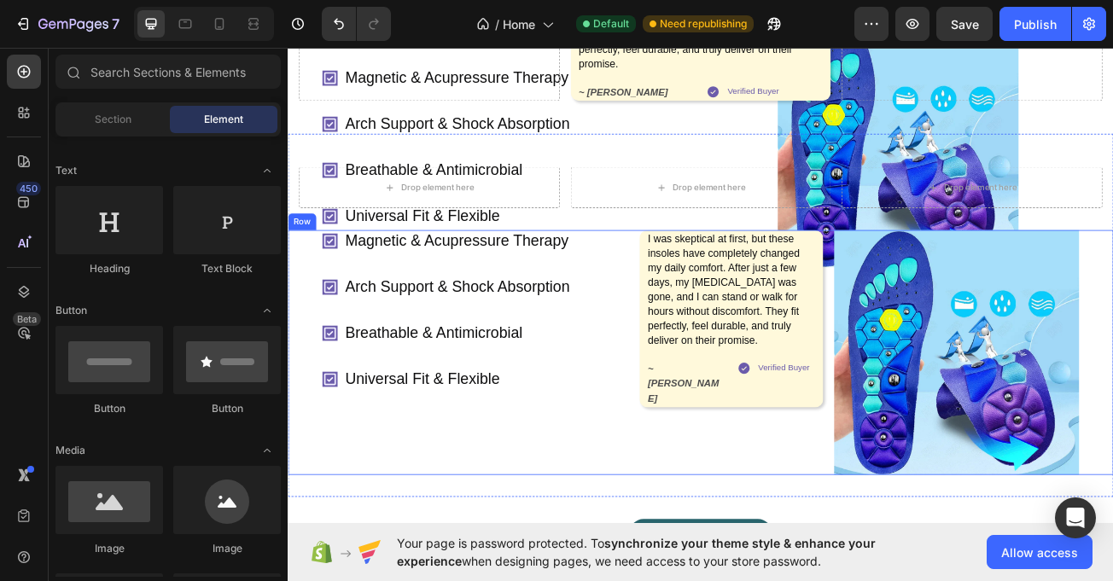
click at [586, 554] on div "Magnetic & Acupressure Therapy Arch Support & Shock Absorption Breathable & Ant…" at bounding box center [520, 427] width 380 height 304
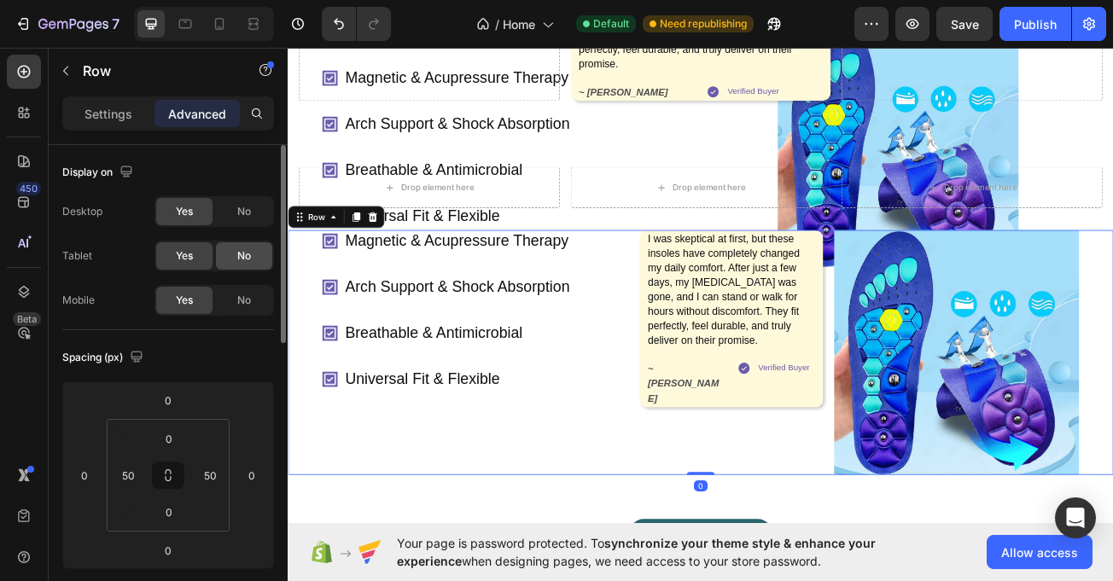
click at [254, 252] on div "No" at bounding box center [244, 255] width 56 height 27
click at [248, 207] on span "No" at bounding box center [244, 211] width 14 height 15
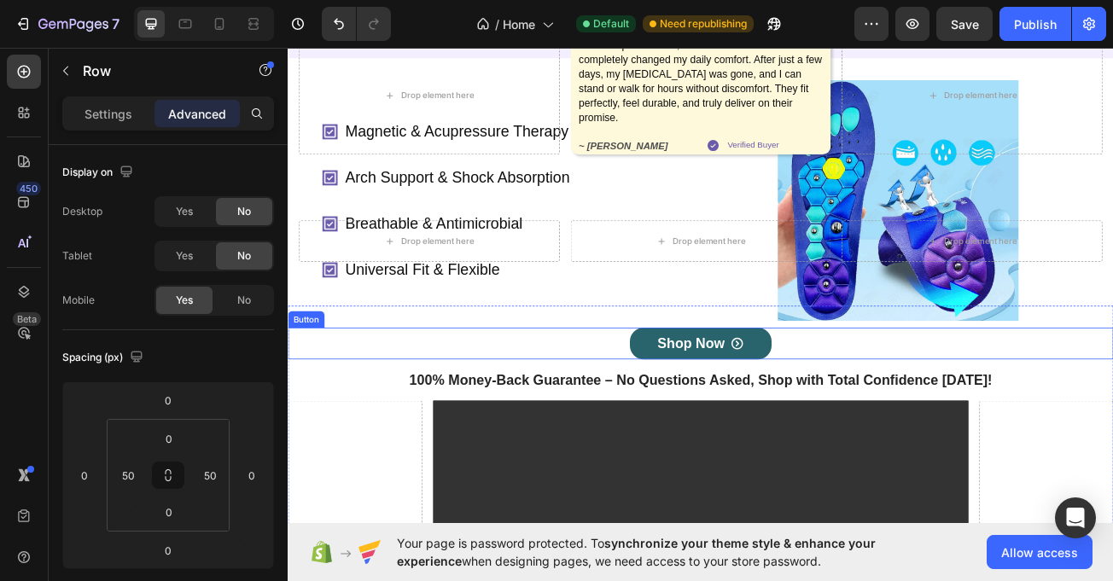
scroll to position [216, 0]
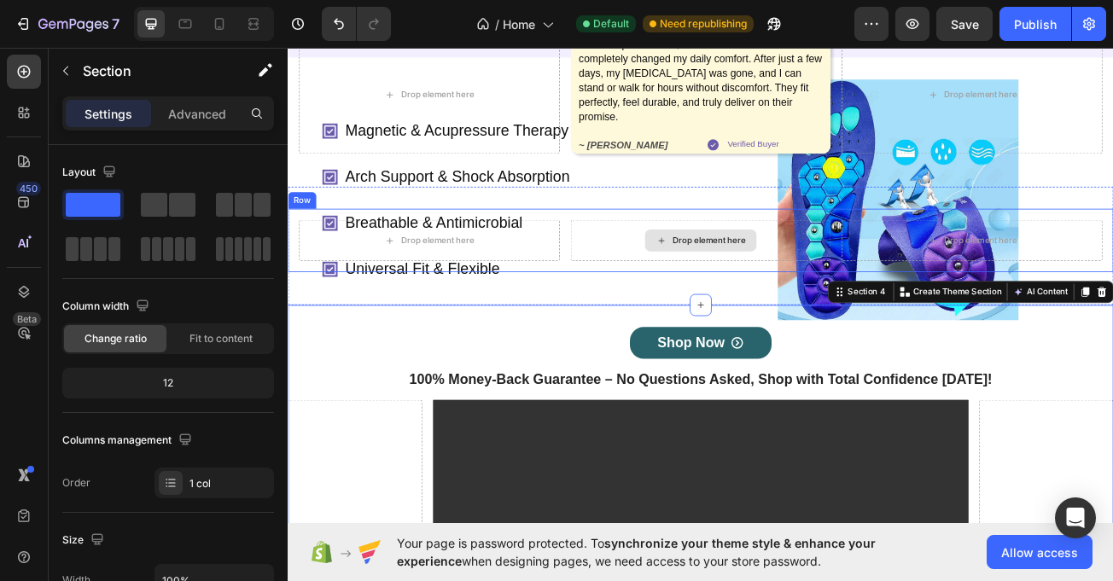
click at [704, 283] on div "Drop element here" at bounding box center [801, 287] width 324 height 51
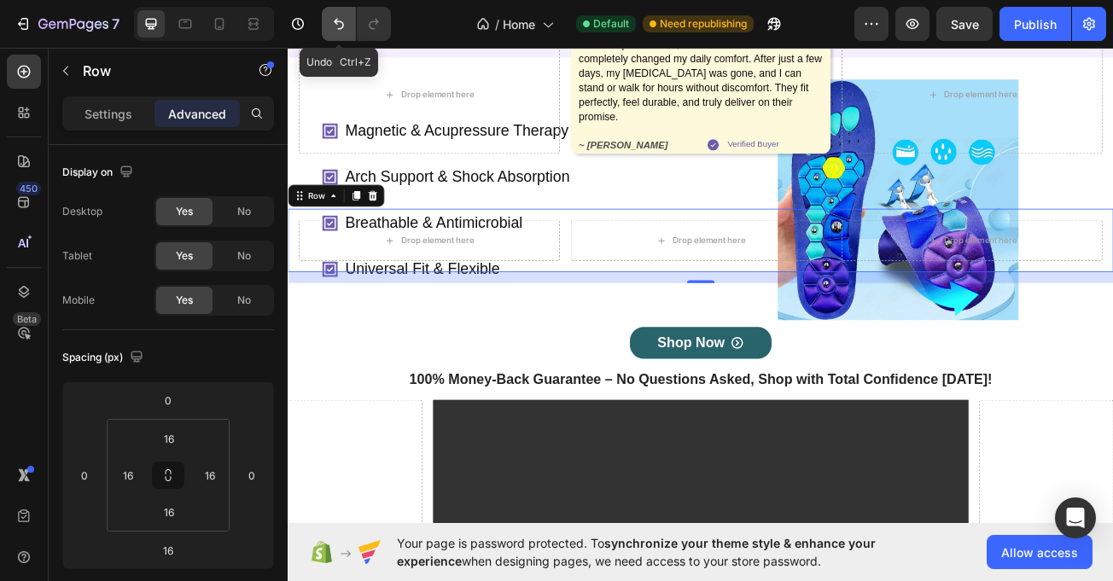
click at [329, 19] on button "Undo/Redo" at bounding box center [339, 24] width 34 height 34
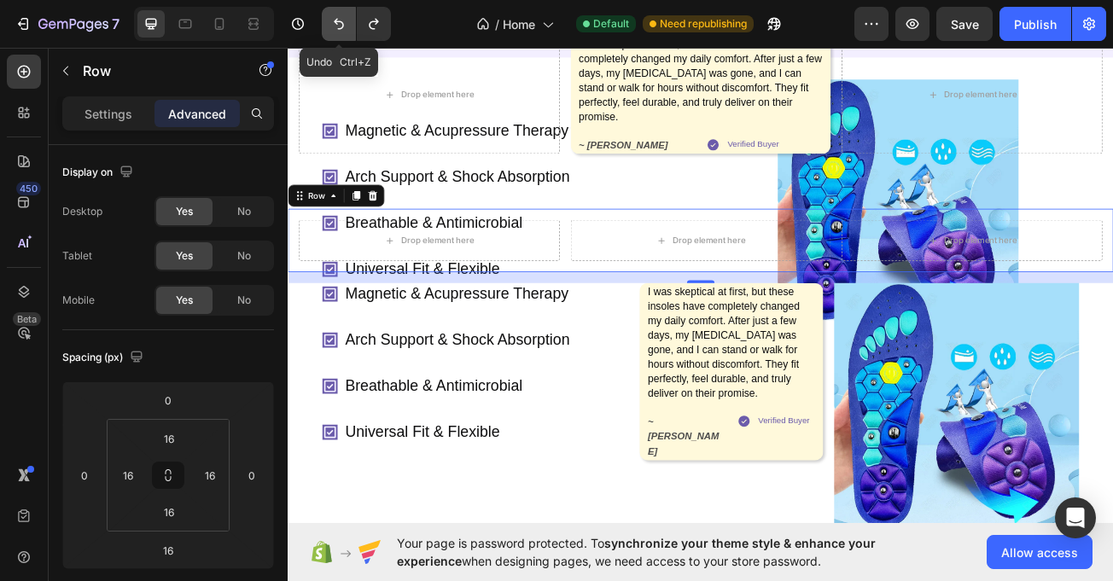
click at [337, 25] on icon "Undo/Redo" at bounding box center [338, 23] width 17 height 17
click at [325, 13] on button "Undo/Redo" at bounding box center [339, 24] width 34 height 34
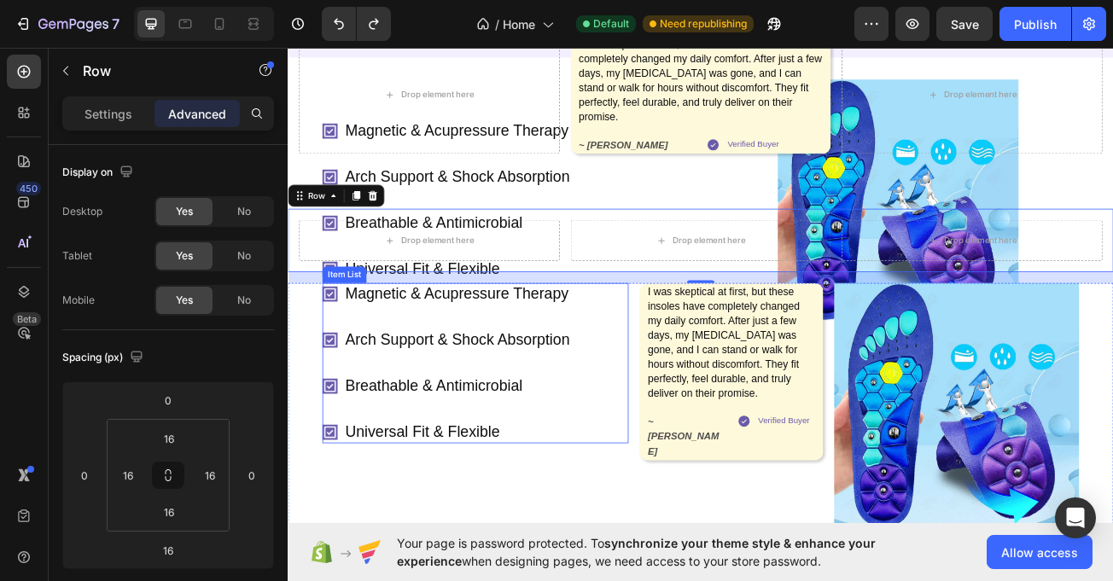
click at [549, 405] on div "Magnetic & Acupressure Therapy Arch Support & Shock Absorption Breathable & Ant…" at bounding box center [485, 440] width 310 height 199
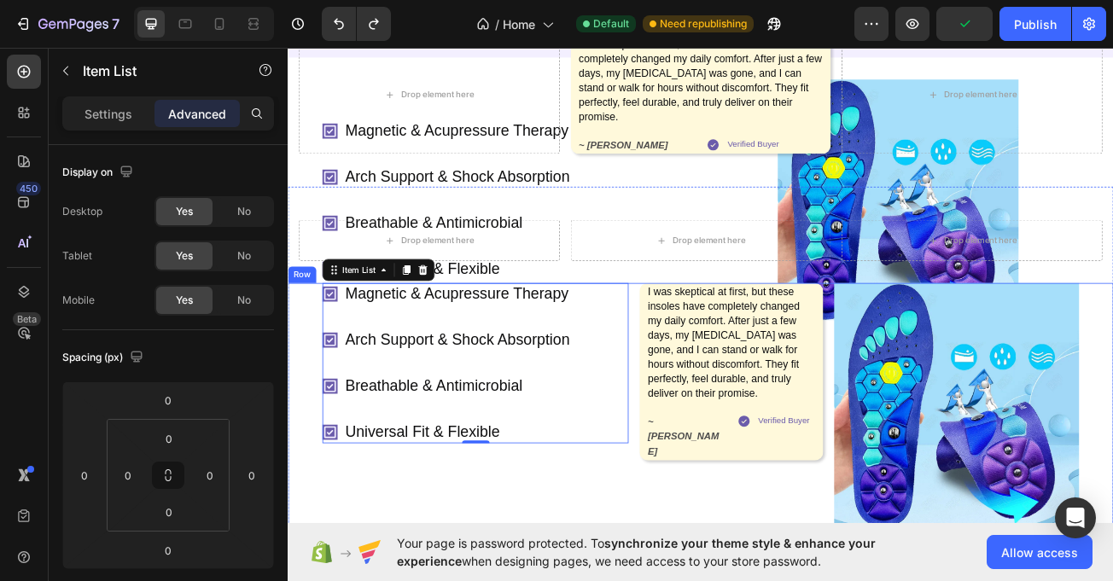
click at [301, 397] on div "Magnetic & Acupressure Therapy Arch Support & Shock Absorption Breathable & Ant…" at bounding box center [800, 493] width 1025 height 304
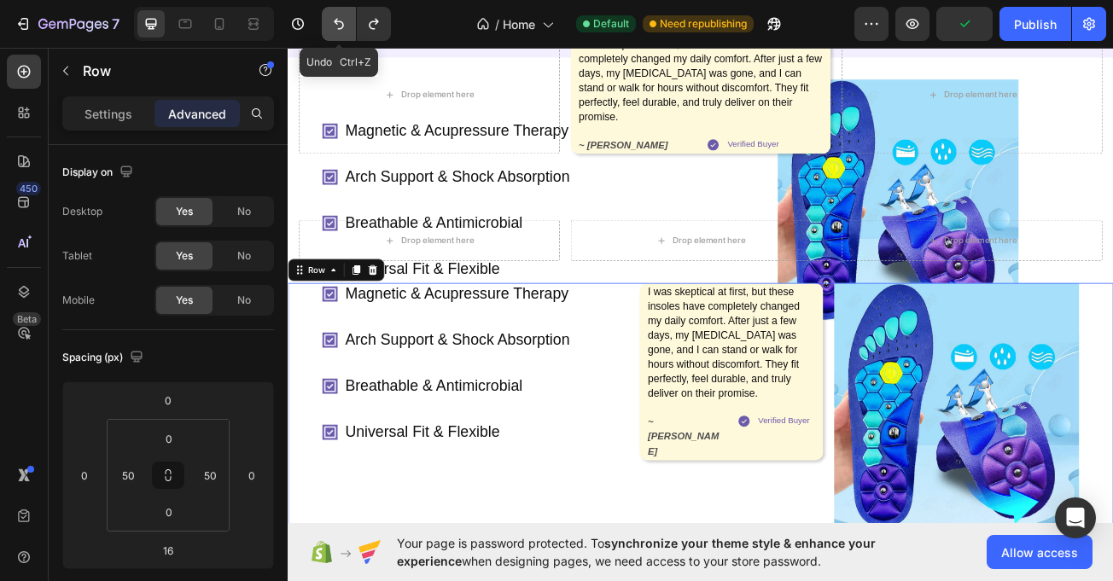
click at [341, 25] on icon "Undo/Redo" at bounding box center [338, 23] width 17 height 17
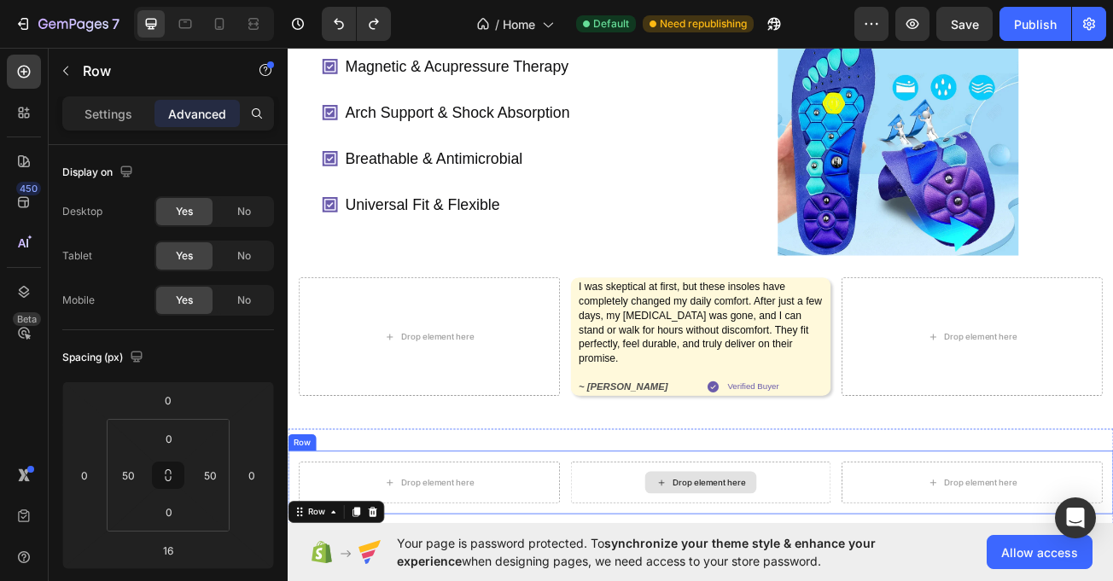
scroll to position [477, 0]
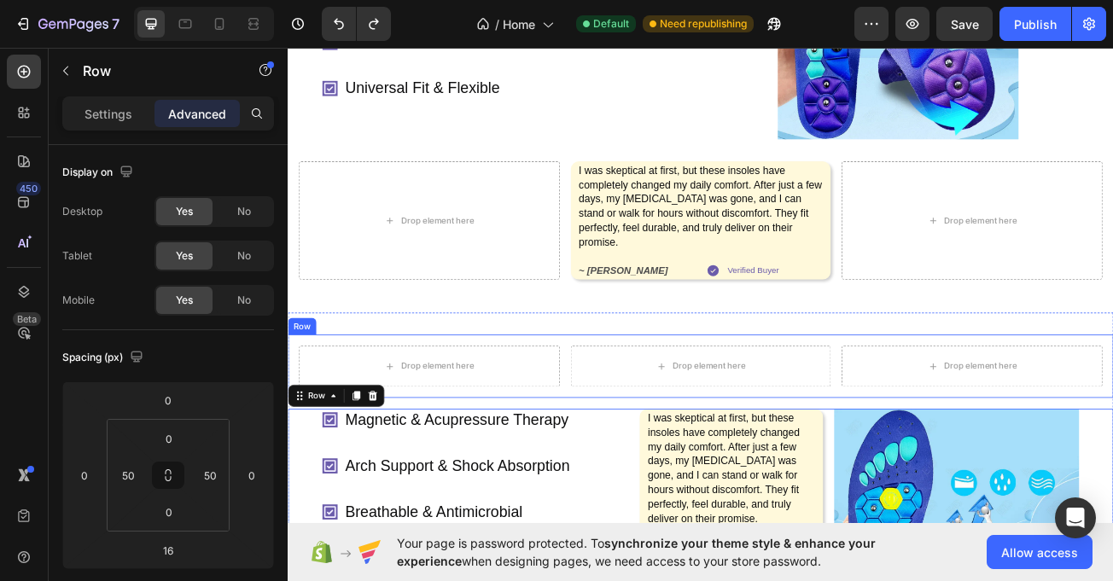
click at [505, 405] on div "Drop element here Drop element here Drop element here Row" at bounding box center [800, 444] width 1025 height 79
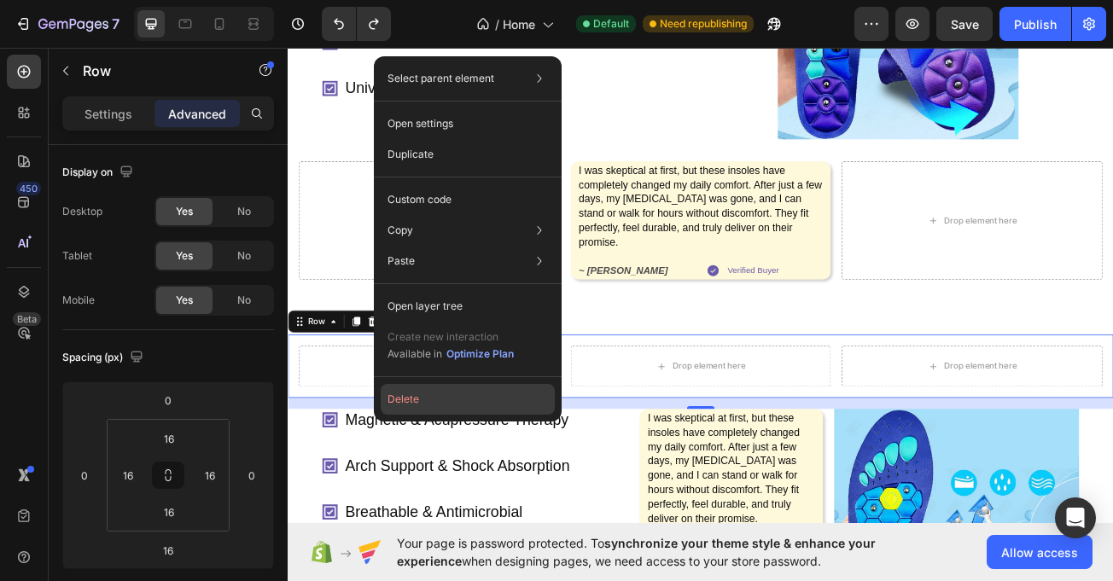
click at [427, 392] on button "Delete" at bounding box center [468, 399] width 174 height 31
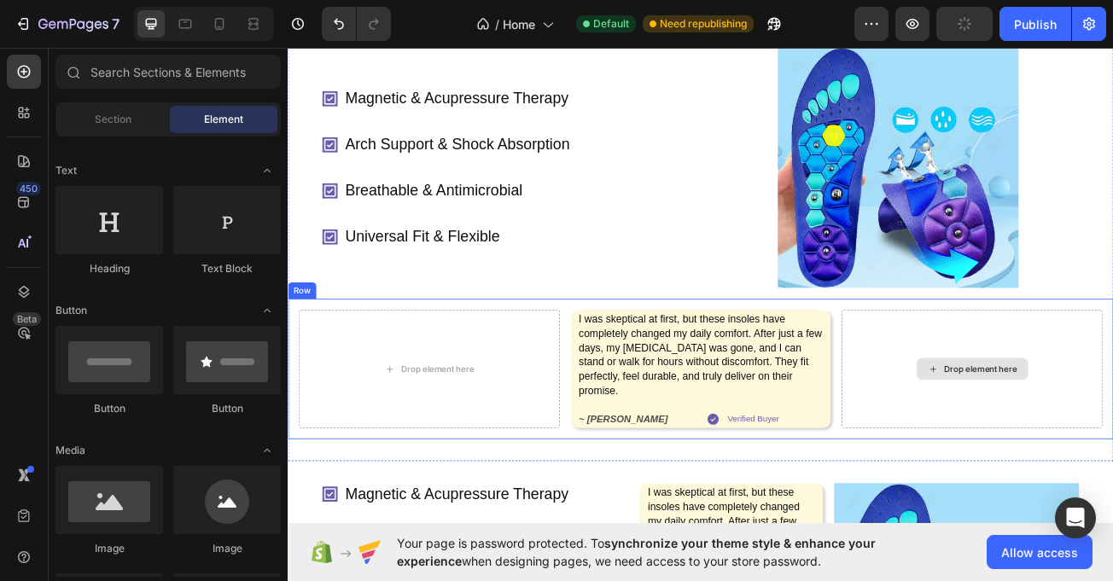
scroll to position [295, 0]
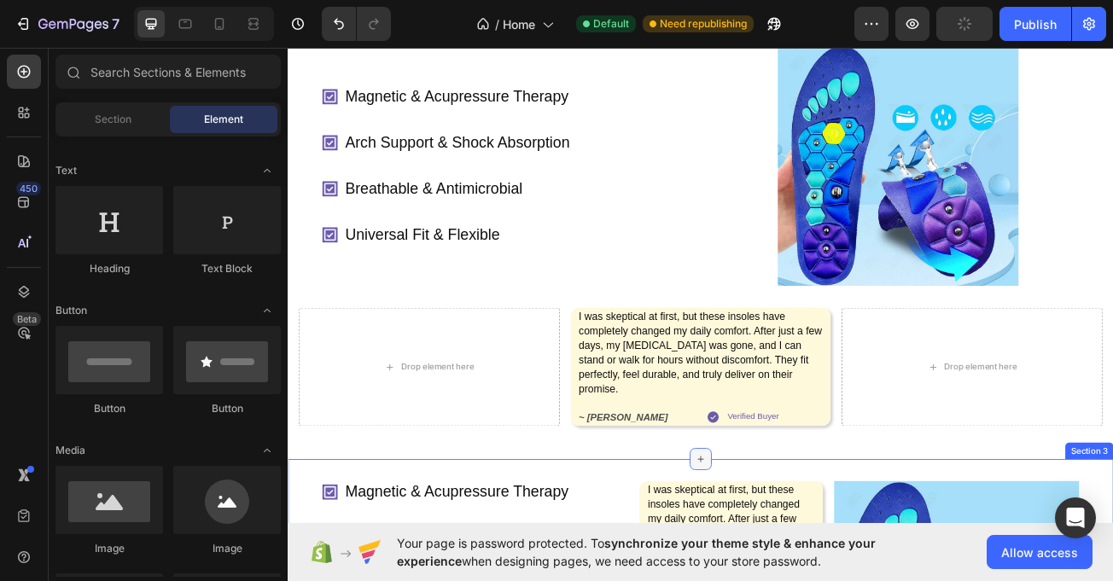
click at [786, 546] on div at bounding box center [799, 559] width 27 height 27
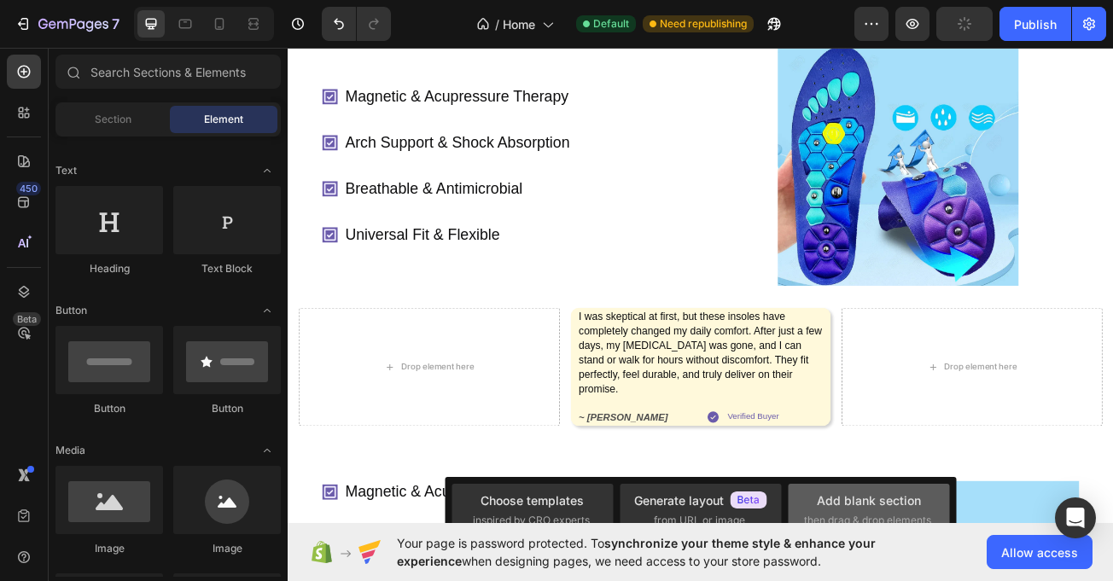
click at [843, 499] on div "Add blank section" at bounding box center [869, 501] width 104 height 18
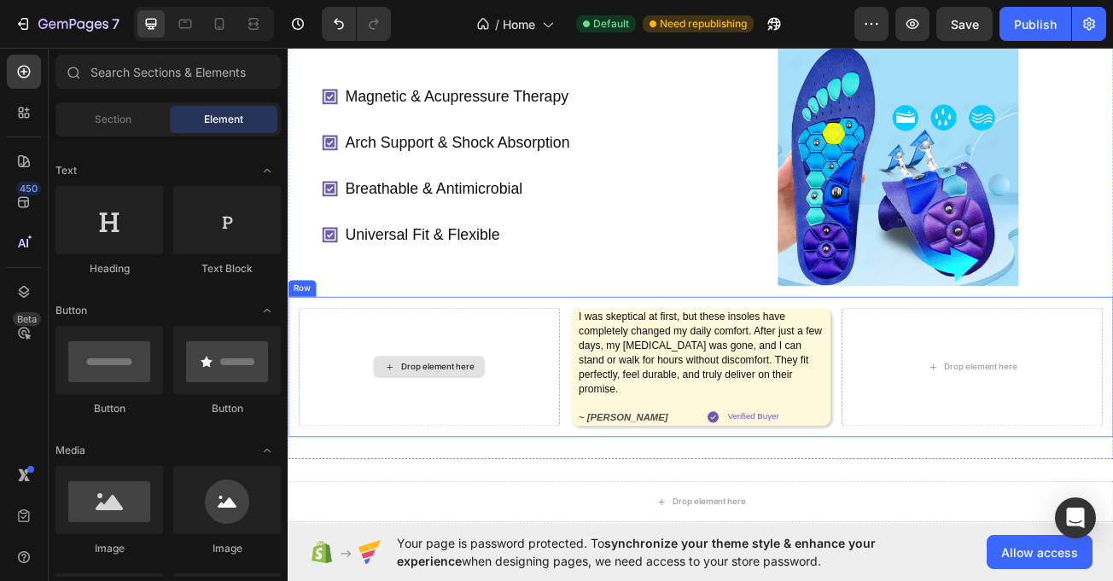
click at [612, 394] on div "Drop element here" at bounding box center [463, 444] width 324 height 147
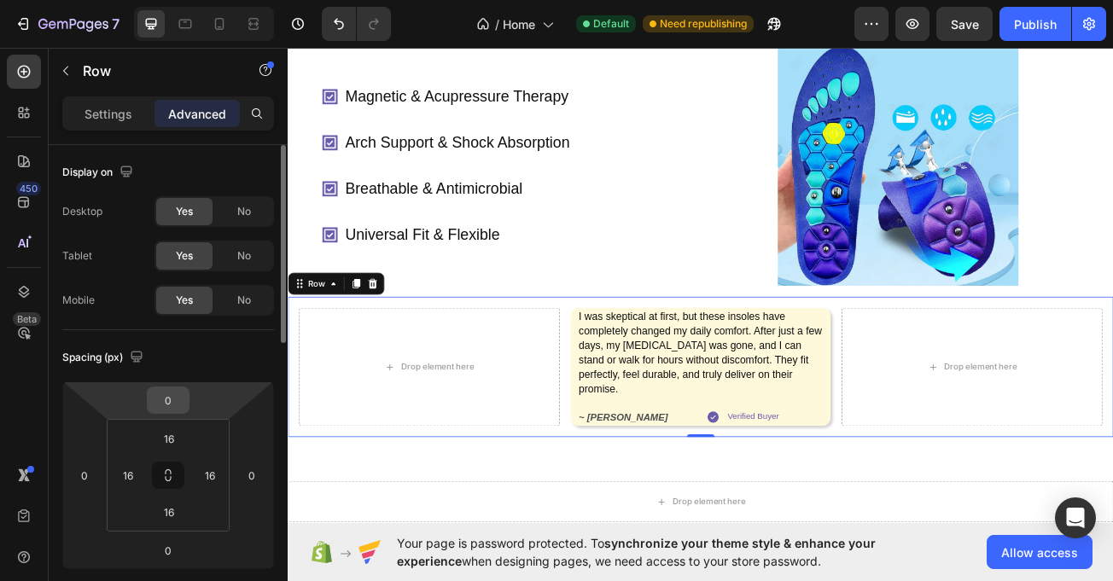
click at [167, 412] on input "0" at bounding box center [168, 401] width 34 height 26
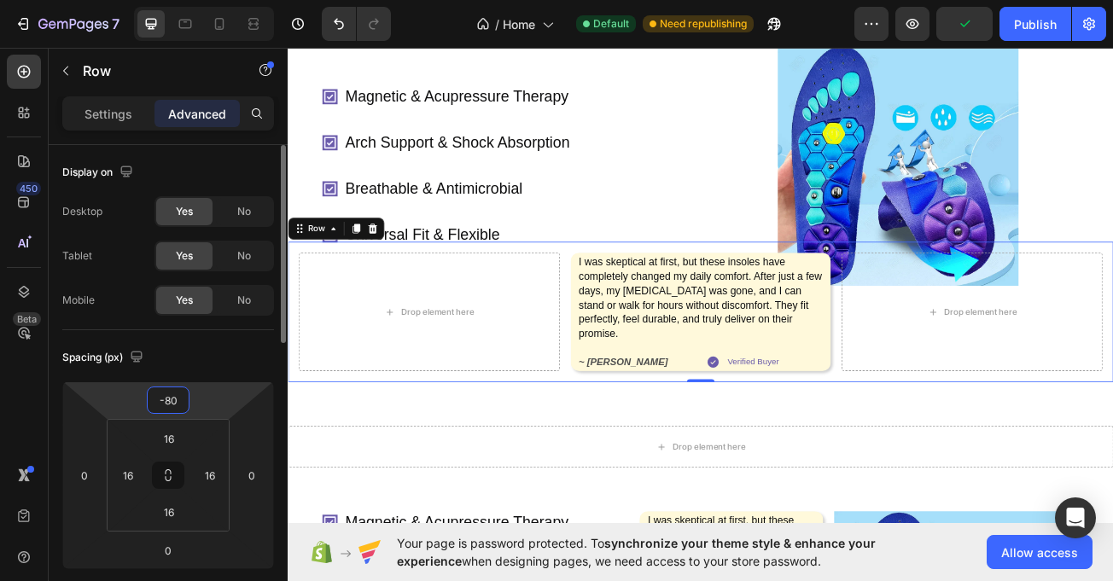
type input "-8"
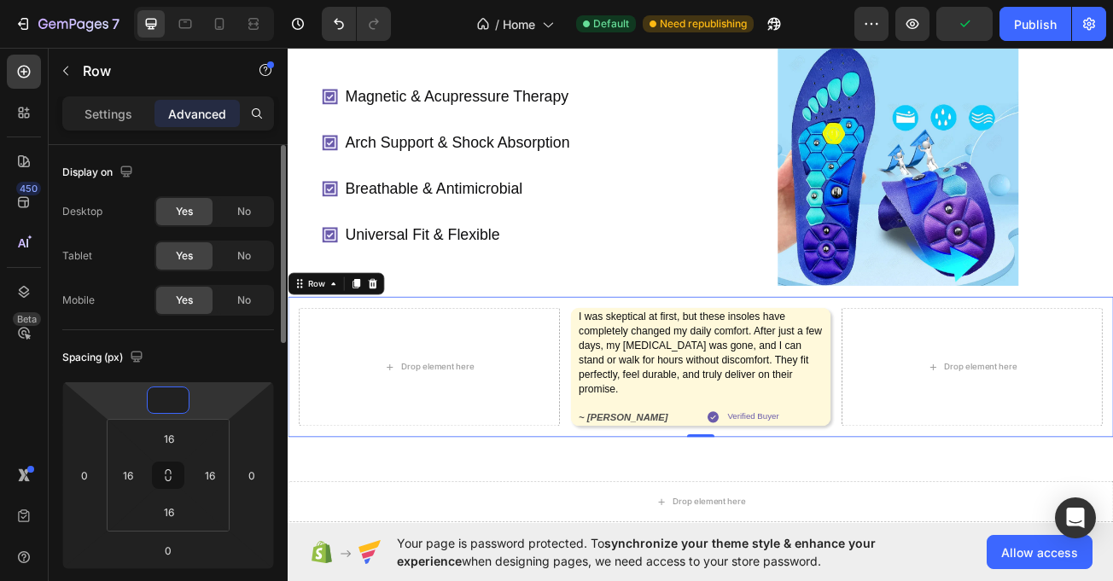
type input "0"
click at [632, 391] on div "Drop element here I was skeptical at first, but these insoles have completely c…" at bounding box center [800, 445] width 1025 height 174
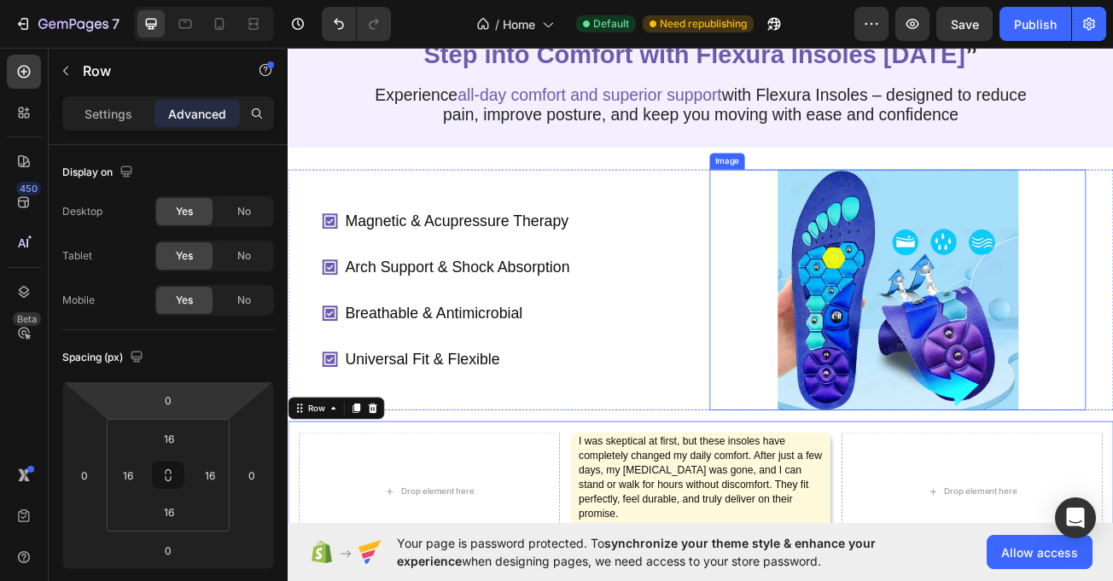
scroll to position [90, 0]
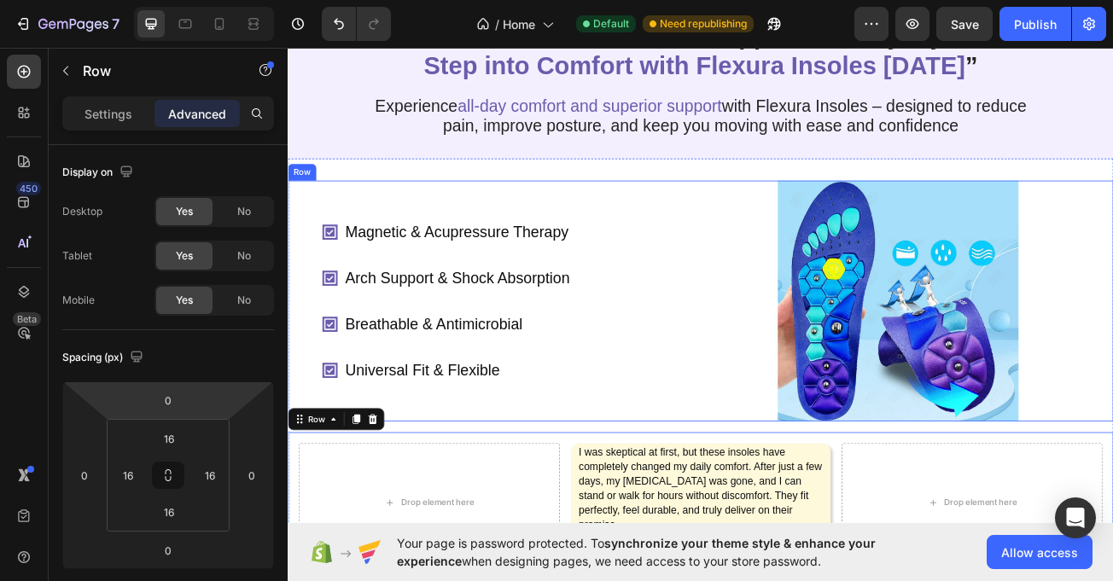
click at [776, 265] on div "Magnetic & Acupressure Therapy Arch Support & Shock Absorption Breathable & Ant…" at bounding box center [563, 362] width 467 height 299
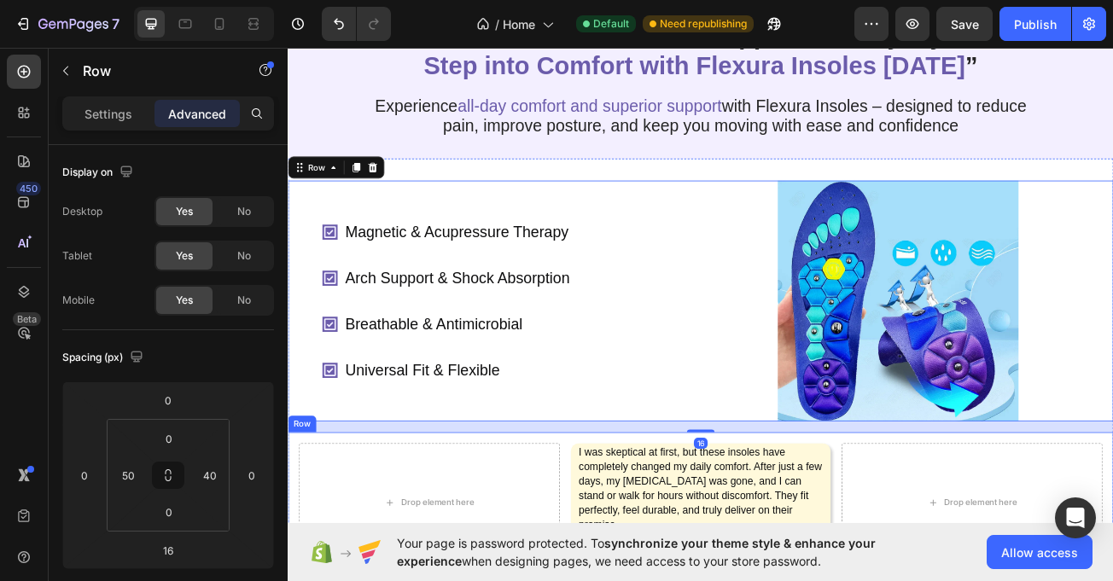
drag, startPoint x: 638, startPoint y: 572, endPoint x: 553, endPoint y: 575, distance: 84.6
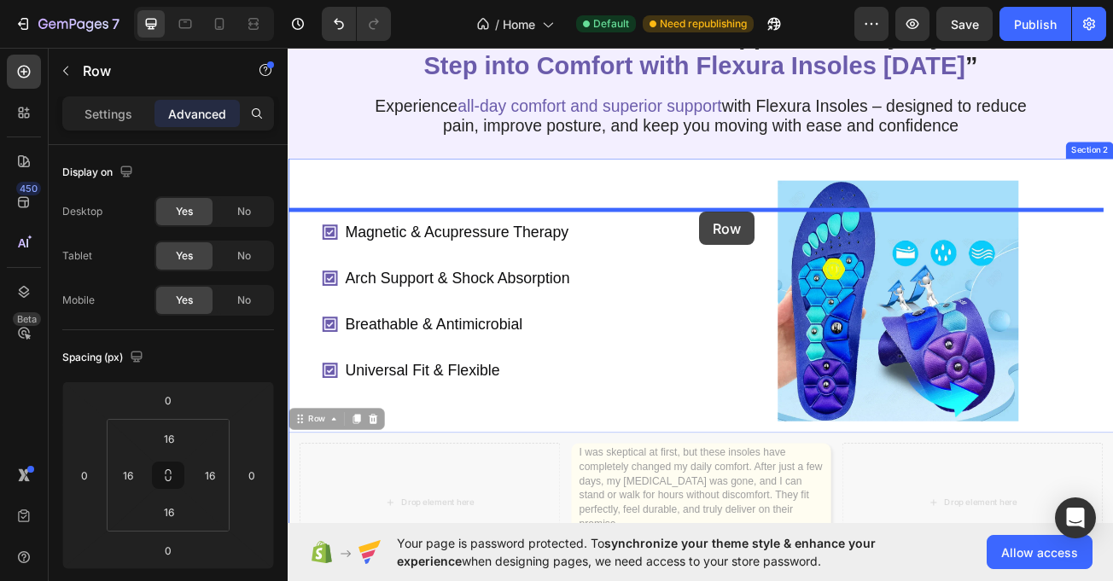
drag, startPoint x: 308, startPoint y: 550, endPoint x: 798, endPoint y: 253, distance: 573.1
type input "16"
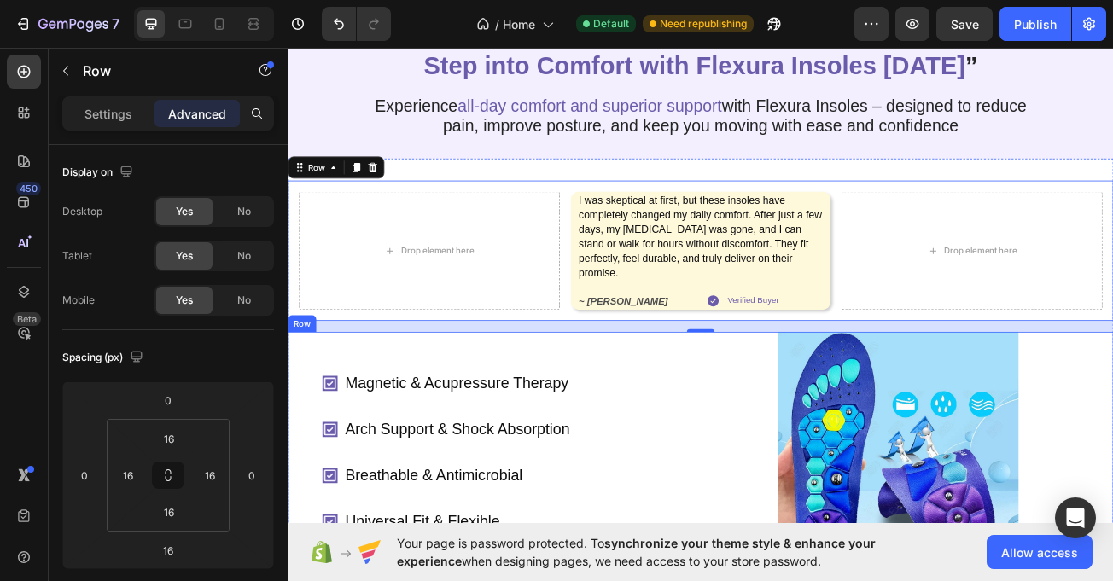
click at [738, 438] on div "Magnetic & Acupressure Therapy Arch Support & Shock Absorption Breathable & Ant…" at bounding box center [563, 550] width 467 height 299
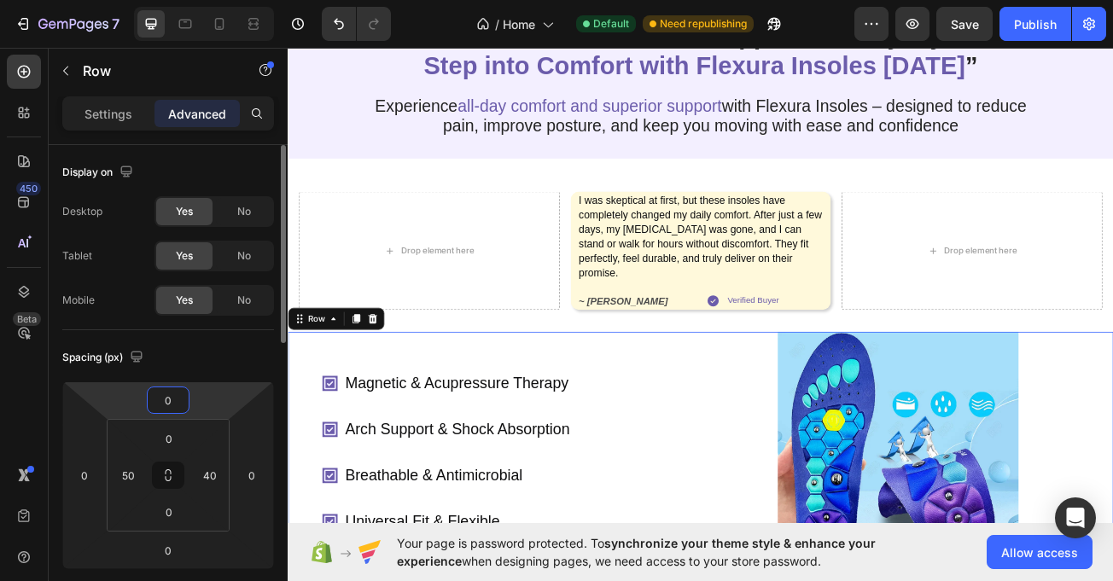
click at [183, 407] on input "0" at bounding box center [168, 401] width 34 height 26
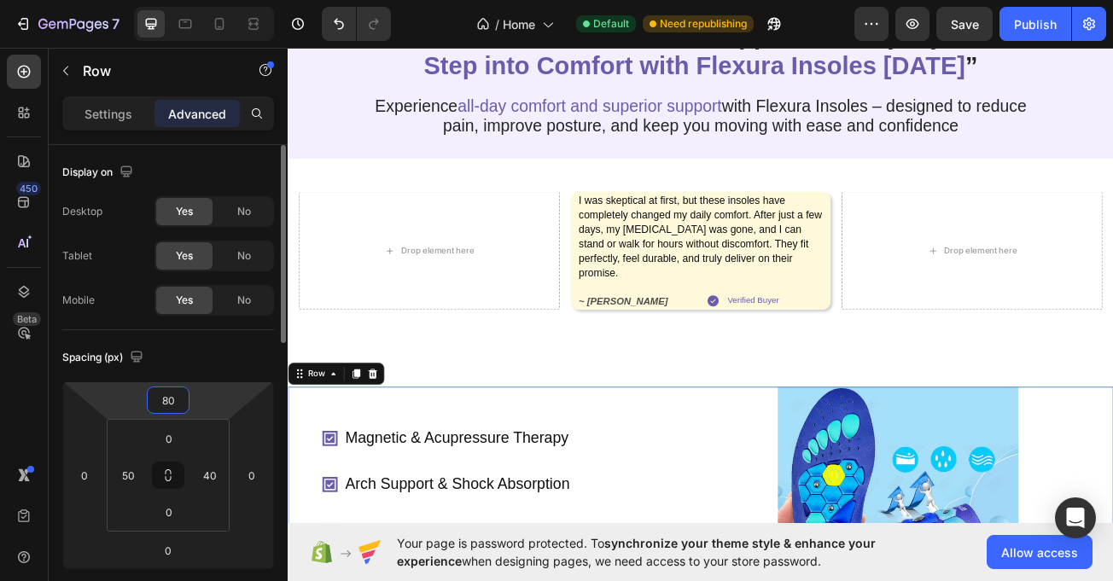
type input "8"
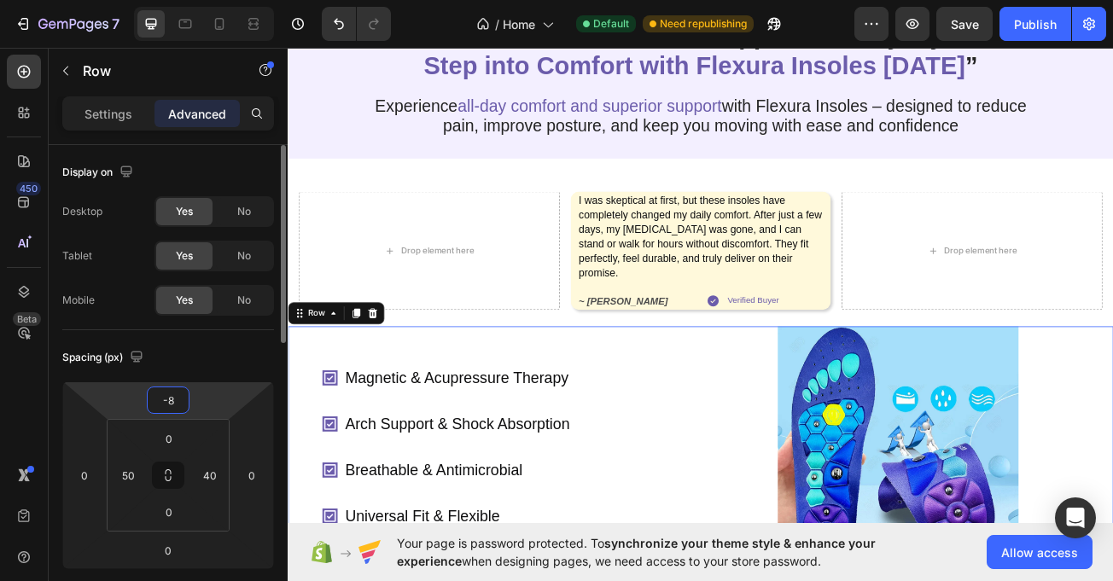
type input "-80"
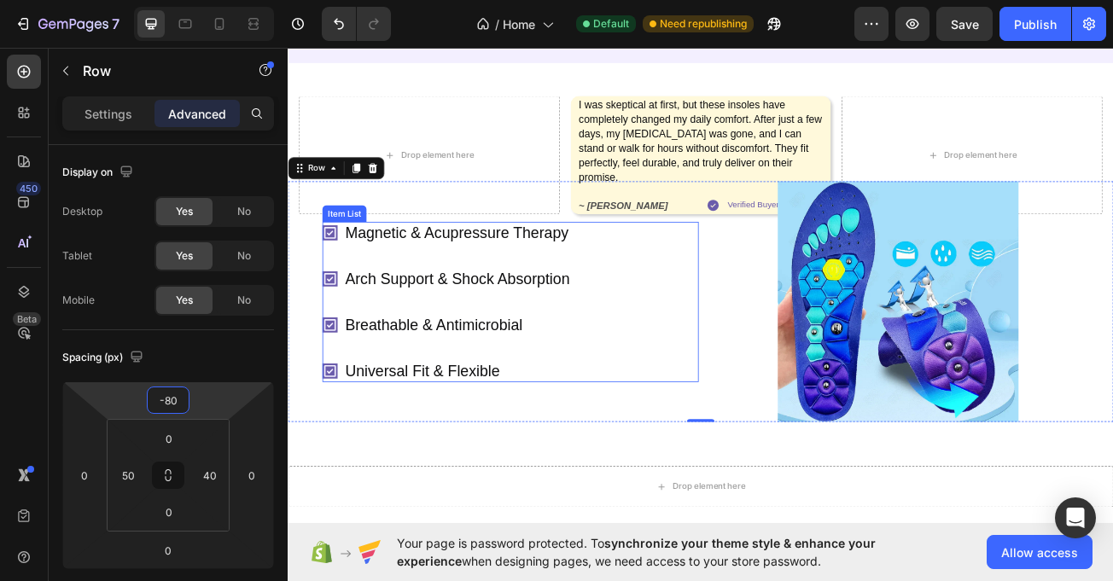
scroll to position [204, 0]
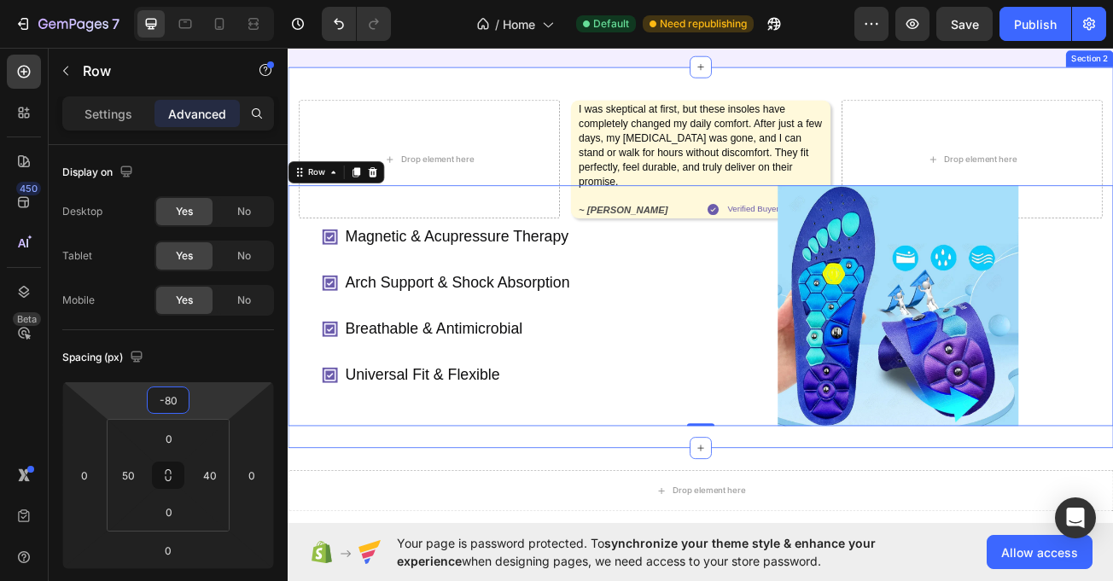
click at [1112, 128] on div "Drop element here I was skeptical at first, but these insoles have completely c…" at bounding box center [800, 309] width 1025 height 473
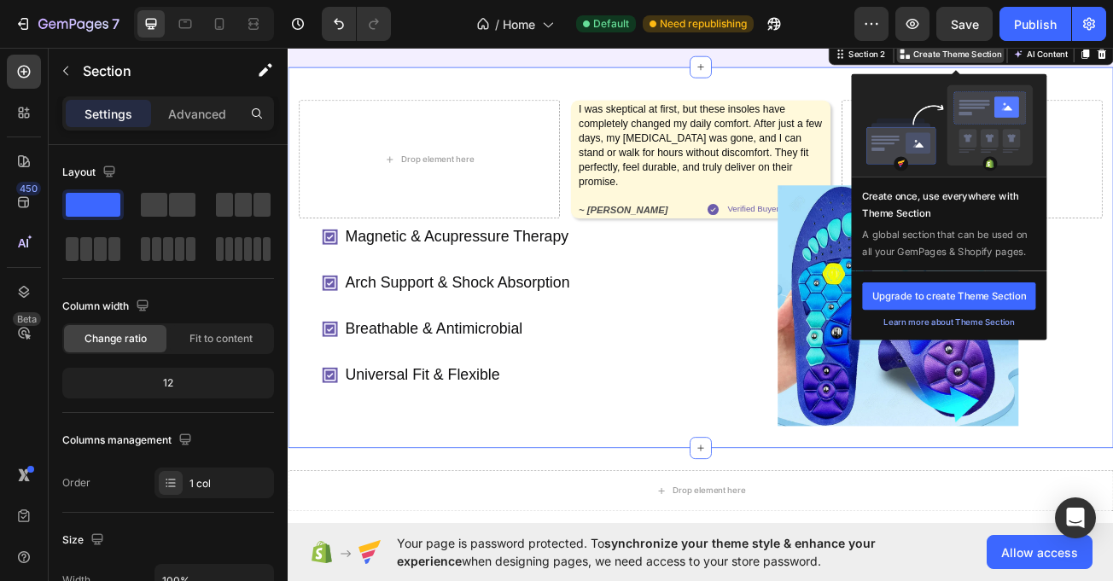
click at [1100, 64] on p "Create Theme Section" at bounding box center [1118, 56] width 109 height 15
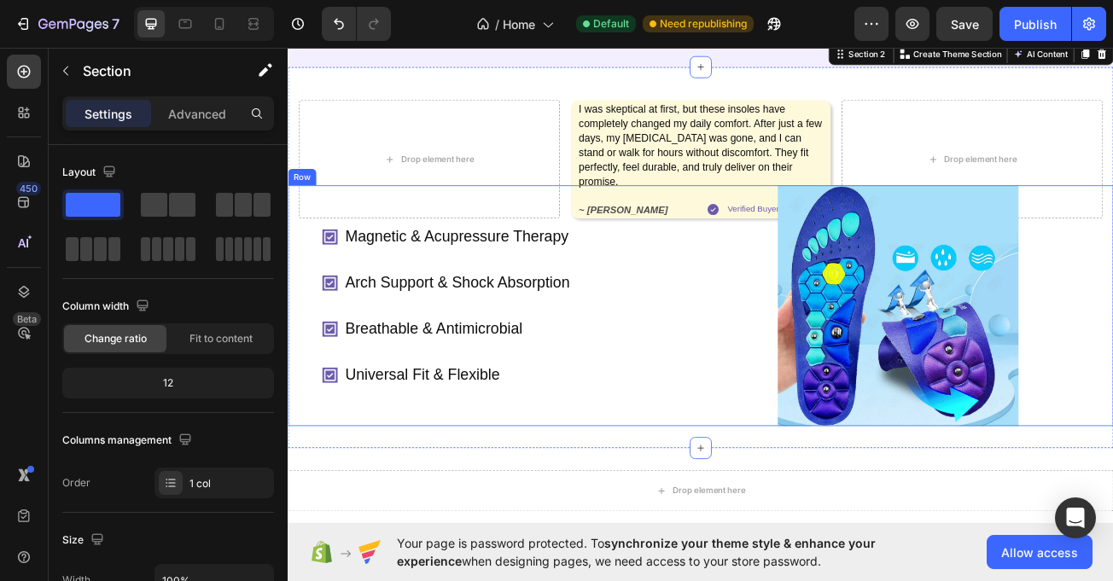
drag, startPoint x: 300, startPoint y: 325, endPoint x: 451, endPoint y: 306, distance: 152.4
click at [300, 328] on div "Magnetic & Acupressure Therapy Arch Support & Shock Absorption Breathable & Ant…" at bounding box center [800, 368] width 1025 height 299
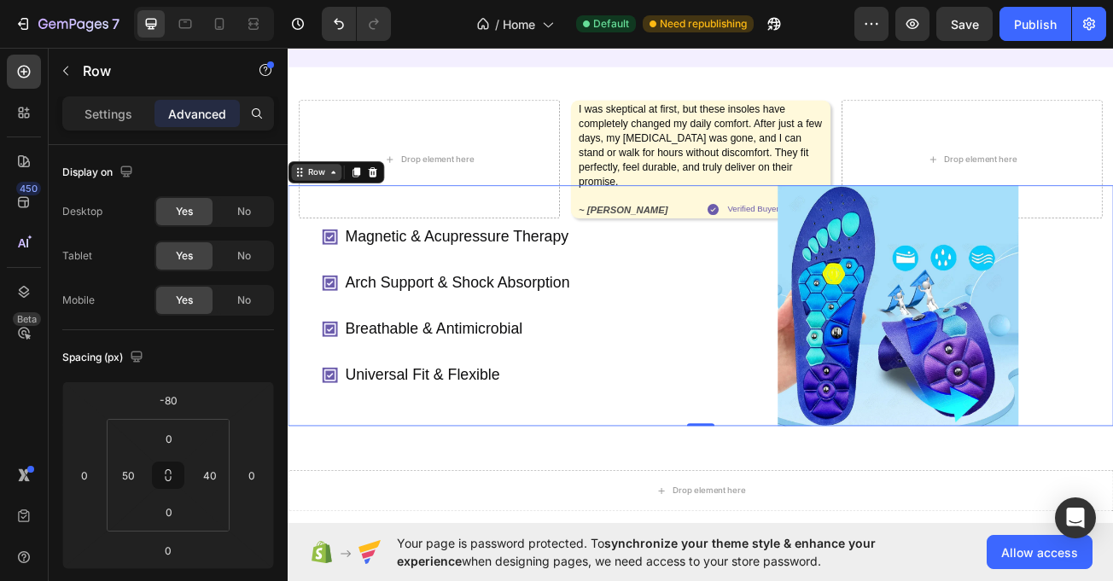
click at [333, 211] on div "Row" at bounding box center [323, 203] width 28 height 15
click at [345, 205] on icon at bounding box center [344, 202] width 5 height 3
click at [345, 210] on icon at bounding box center [344, 203] width 14 height 14
click at [341, 210] on icon at bounding box center [344, 203] width 14 height 14
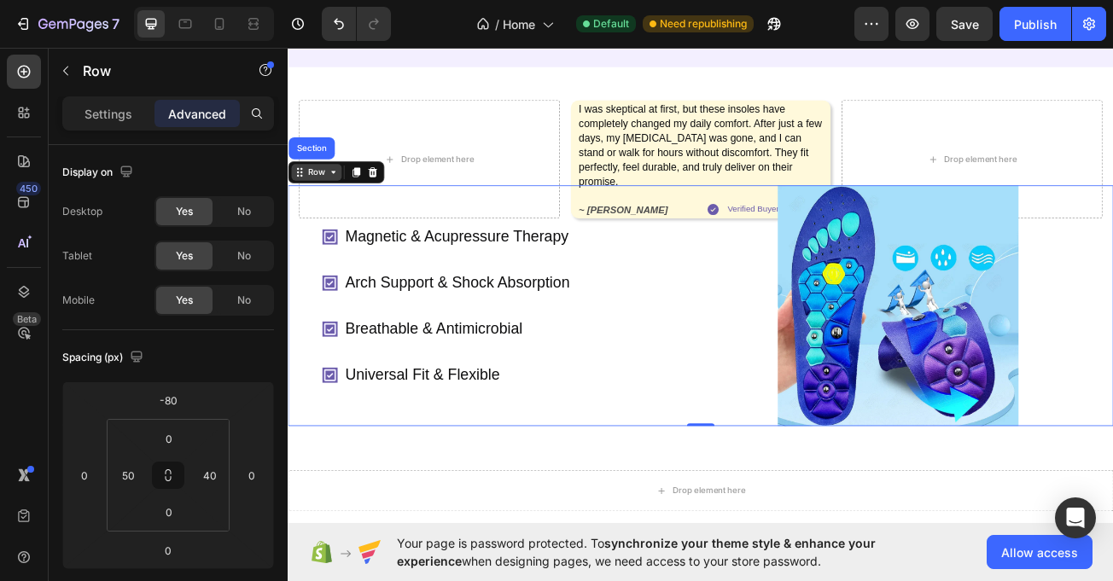
click at [337, 210] on icon at bounding box center [344, 203] width 14 height 14
click at [333, 211] on div "Row" at bounding box center [323, 203] width 28 height 15
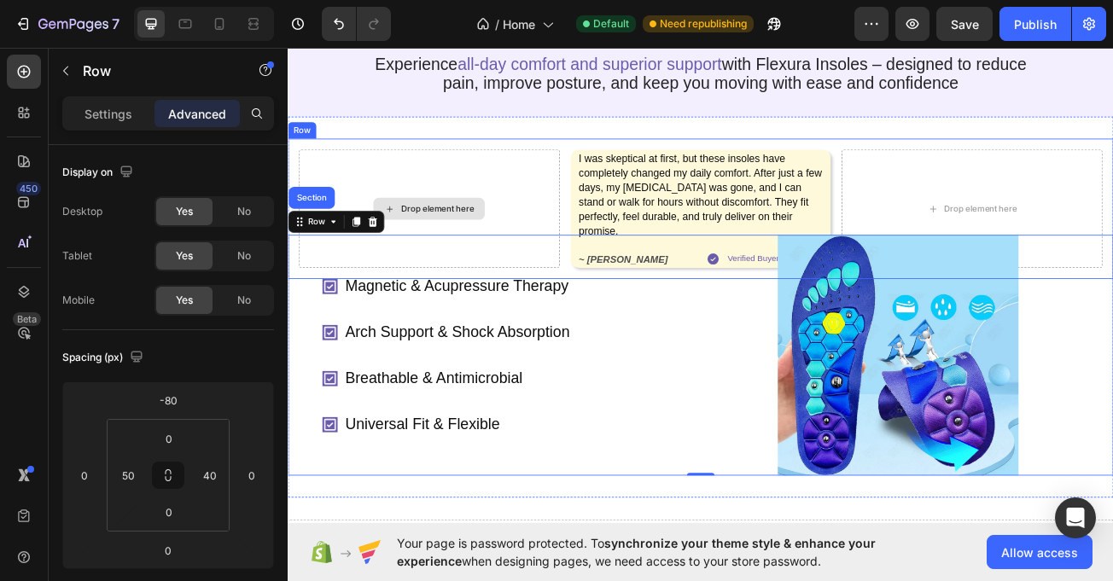
scroll to position [125, 0]
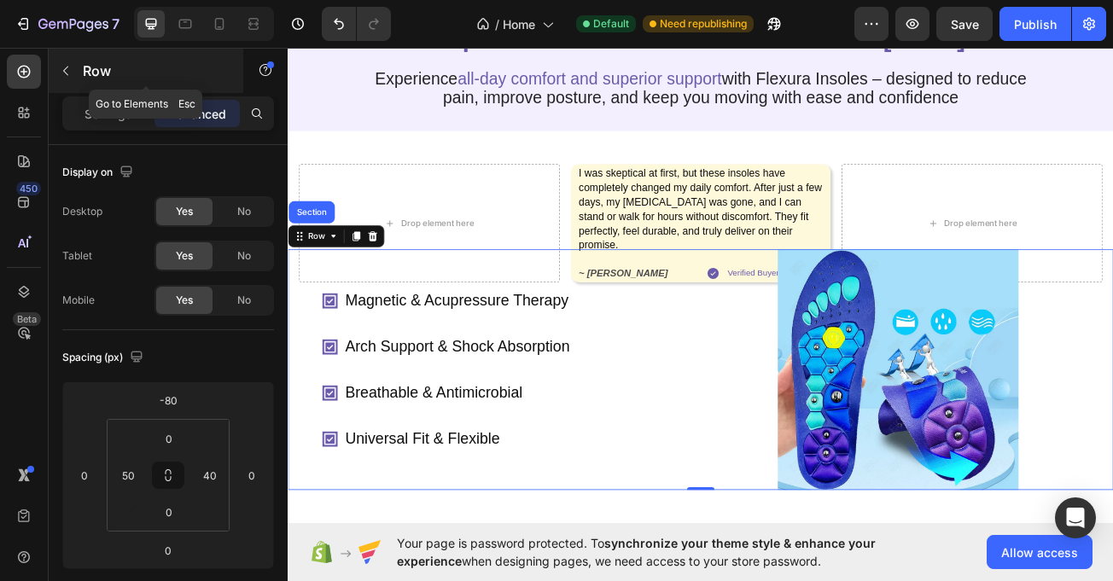
click at [71, 73] on icon "button" at bounding box center [66, 71] width 14 height 14
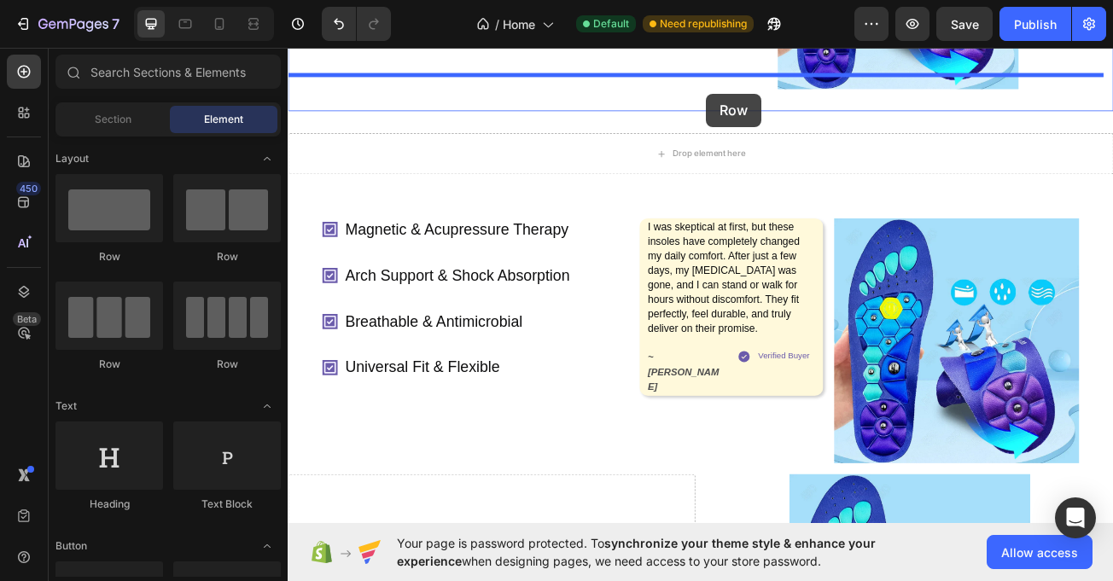
scroll to position [645, 0]
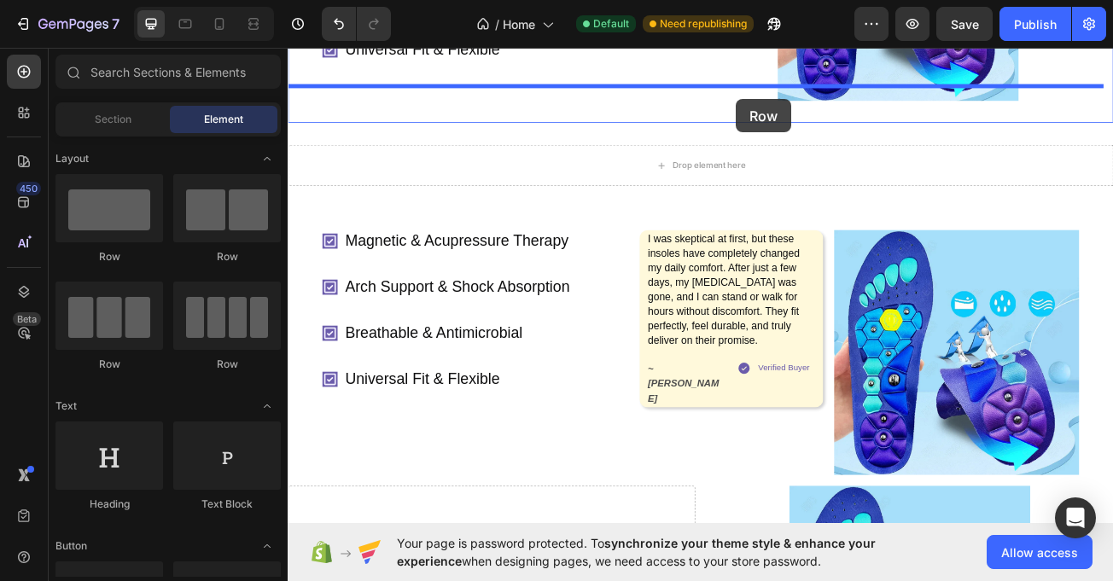
drag, startPoint x: 396, startPoint y: 249, endPoint x: 844, endPoint y: 113, distance: 467.8
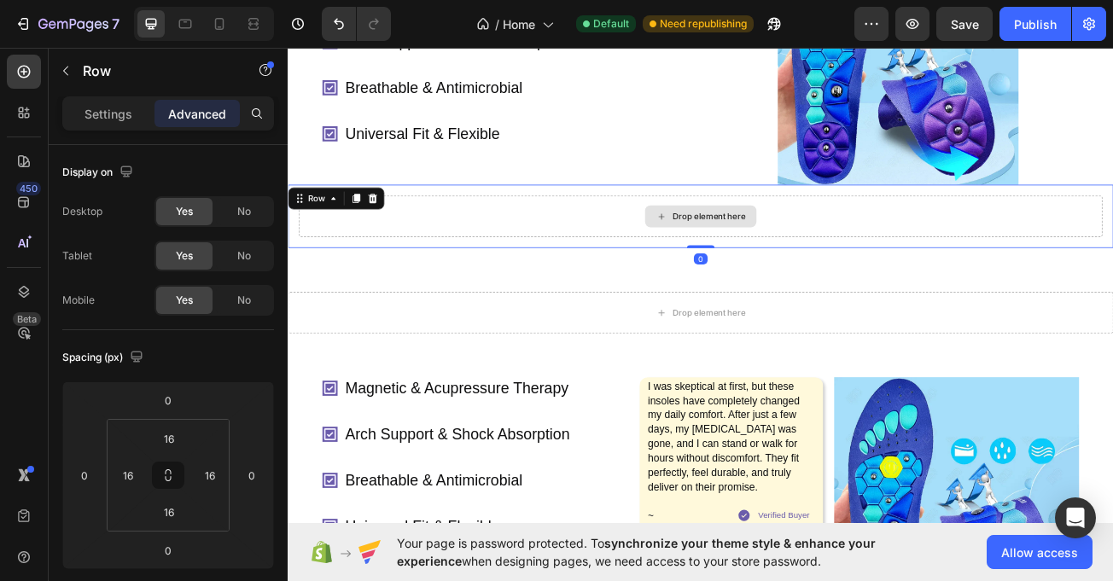
scroll to position [531, 0]
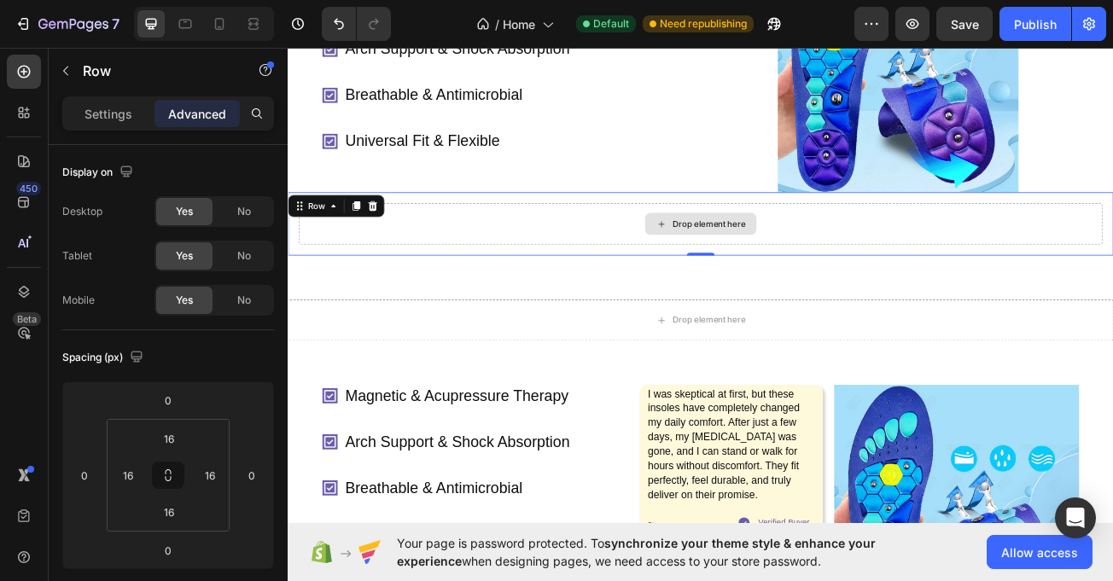
click at [540, 242] on div "Drop element here" at bounding box center [799, 267] width 997 height 51
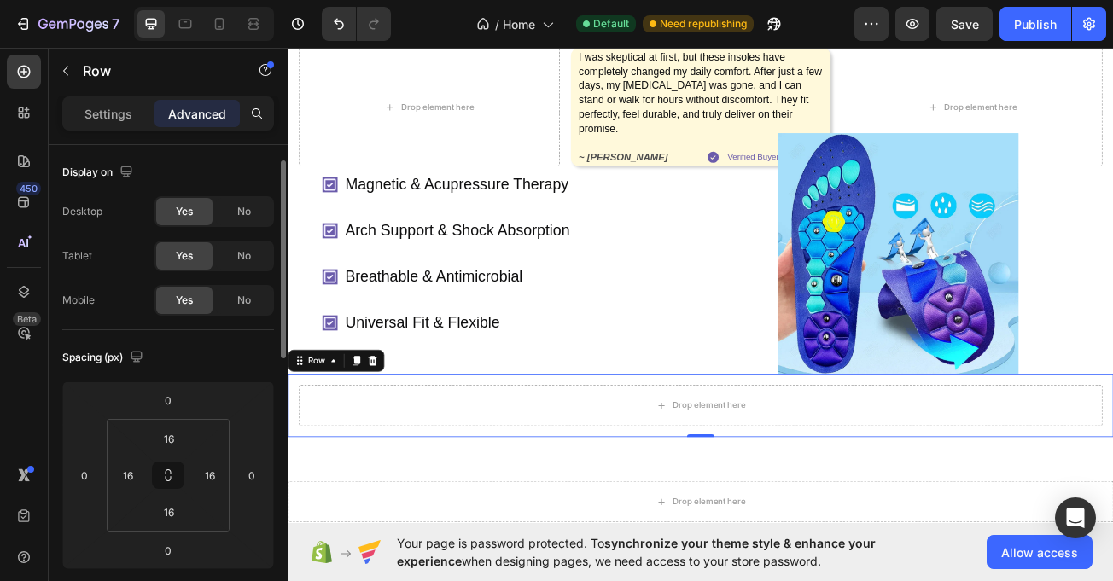
scroll to position [11, 0]
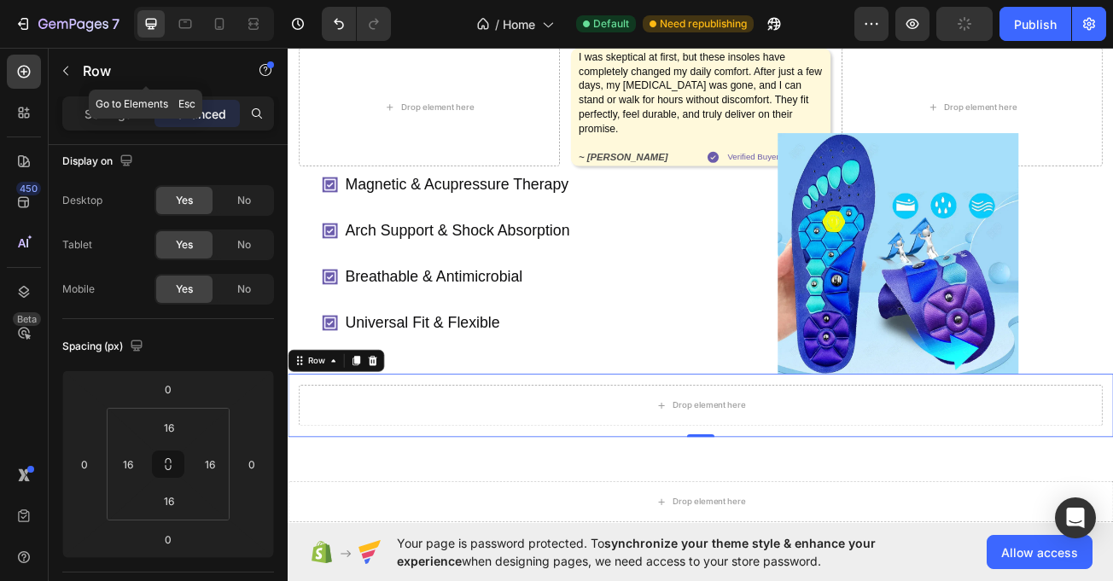
click at [71, 70] on icon "button" at bounding box center [66, 71] width 14 height 14
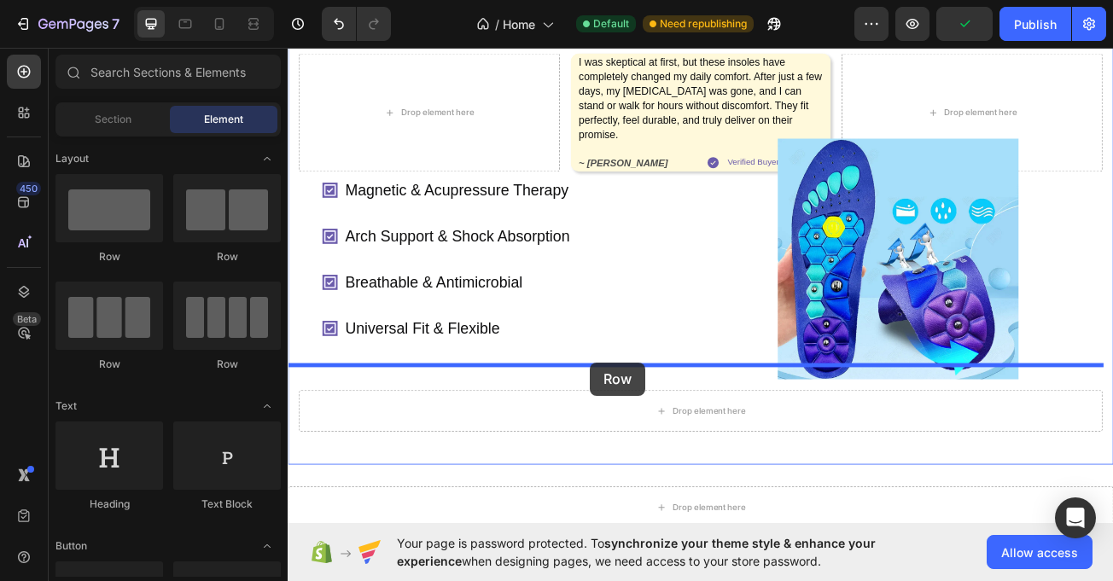
scroll to position [320, 0]
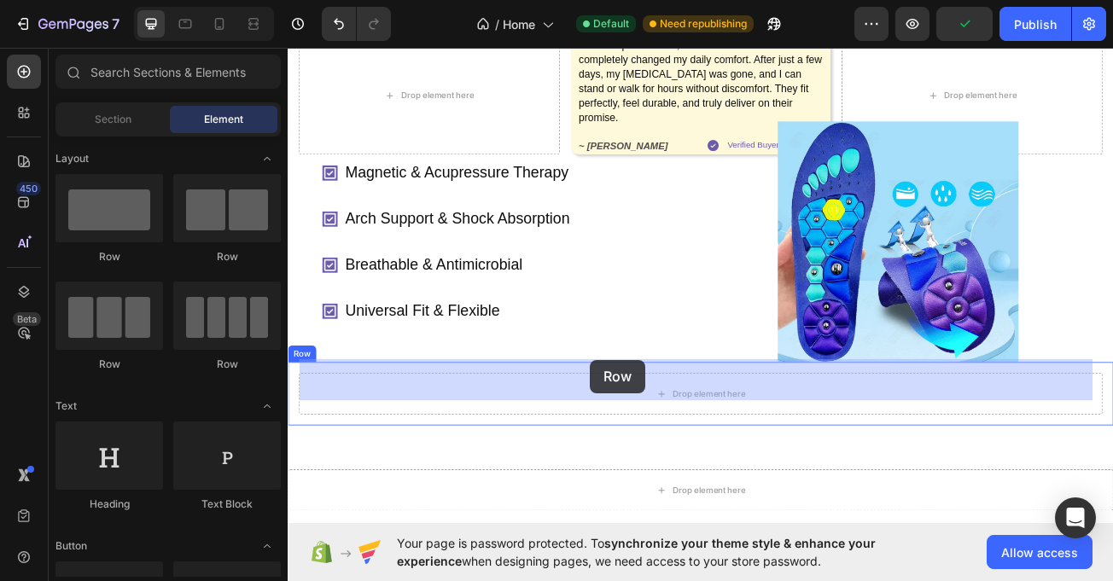
drag, startPoint x: 462, startPoint y: 405, endPoint x: 663, endPoint y: 436, distance: 203.1
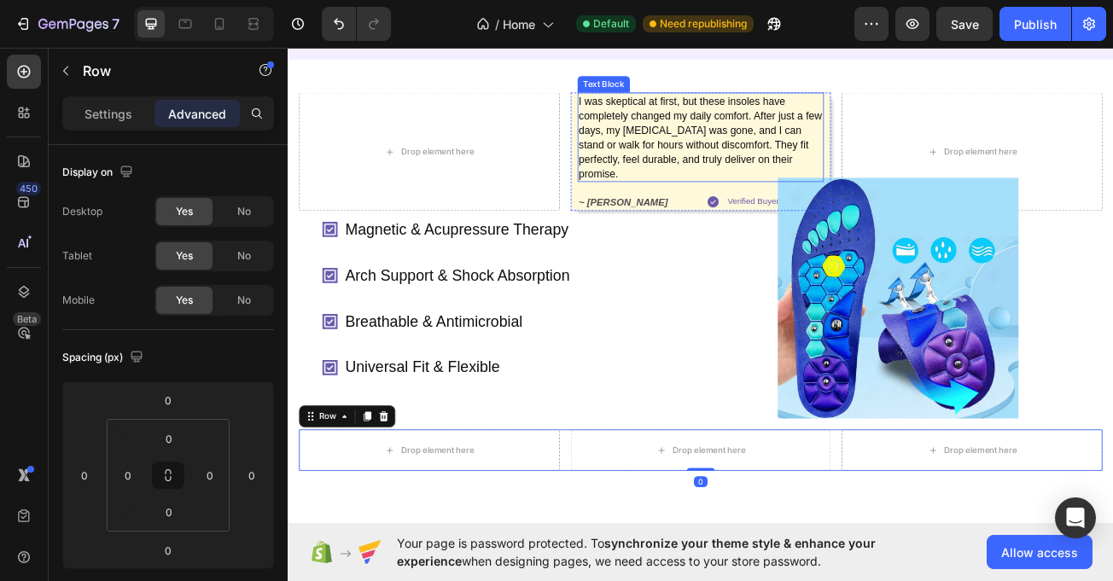
scroll to position [184, 0]
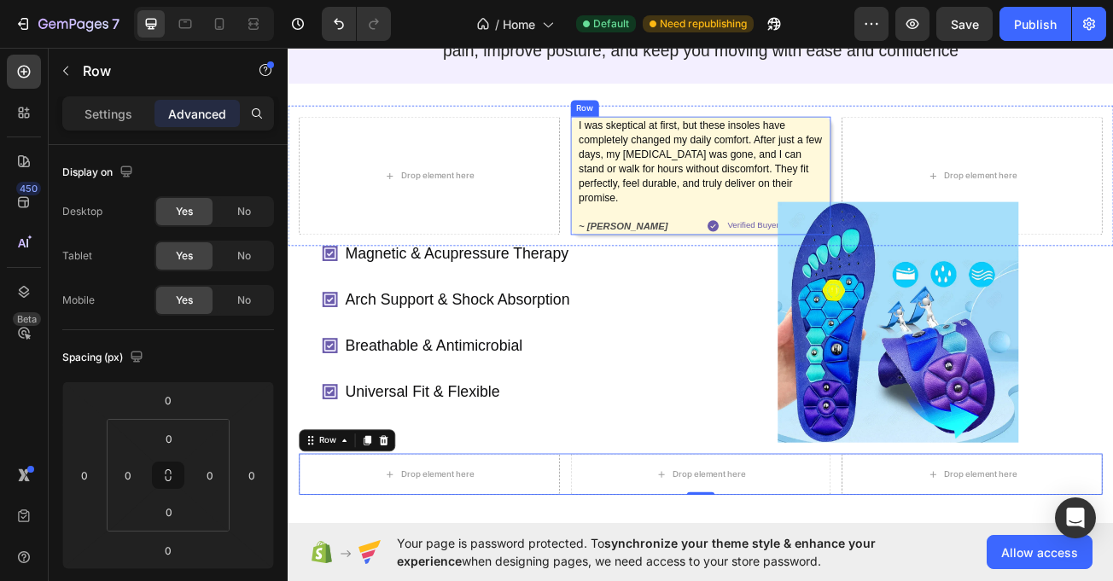
click at [639, 202] on div "I was skeptical at first, but these insoles have completely changed my daily co…" at bounding box center [801, 207] width 324 height 147
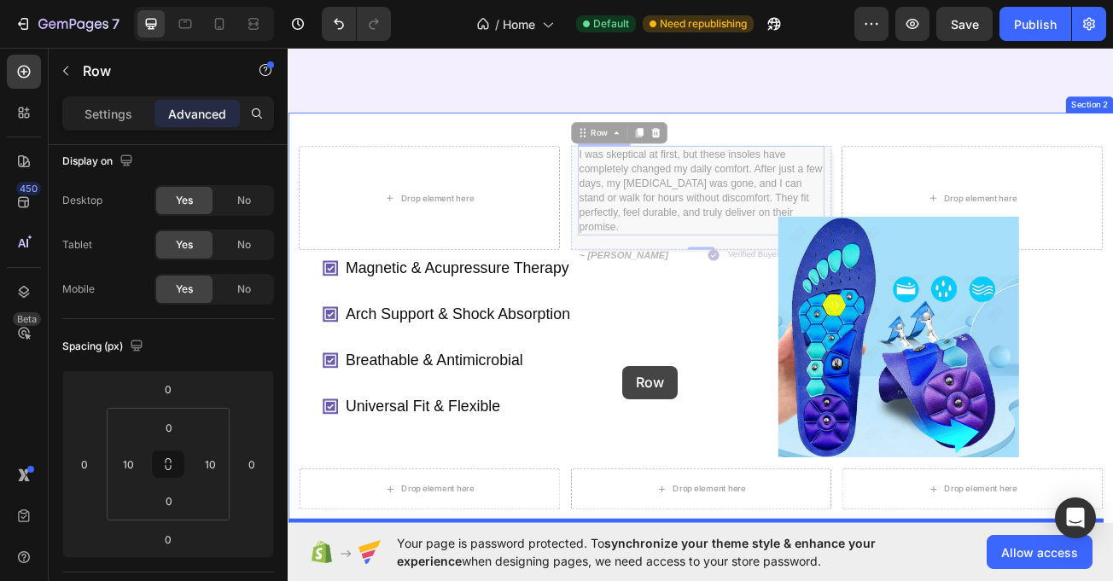
scroll to position [472, 0]
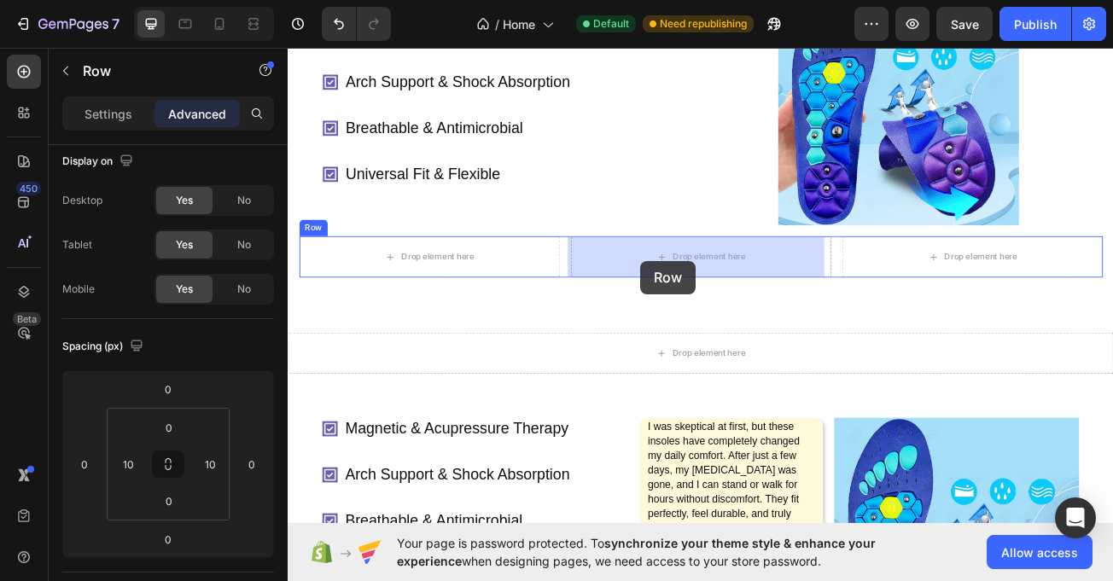
drag, startPoint x: 656, startPoint y: 155, endPoint x: 725, endPoint y: 313, distance: 173.2
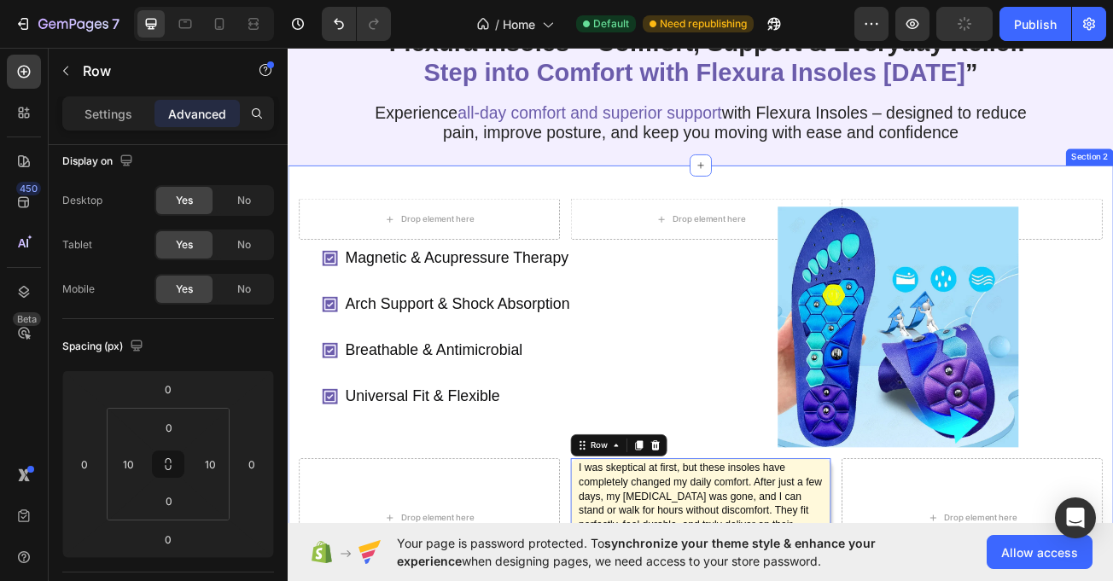
scroll to position [0, 0]
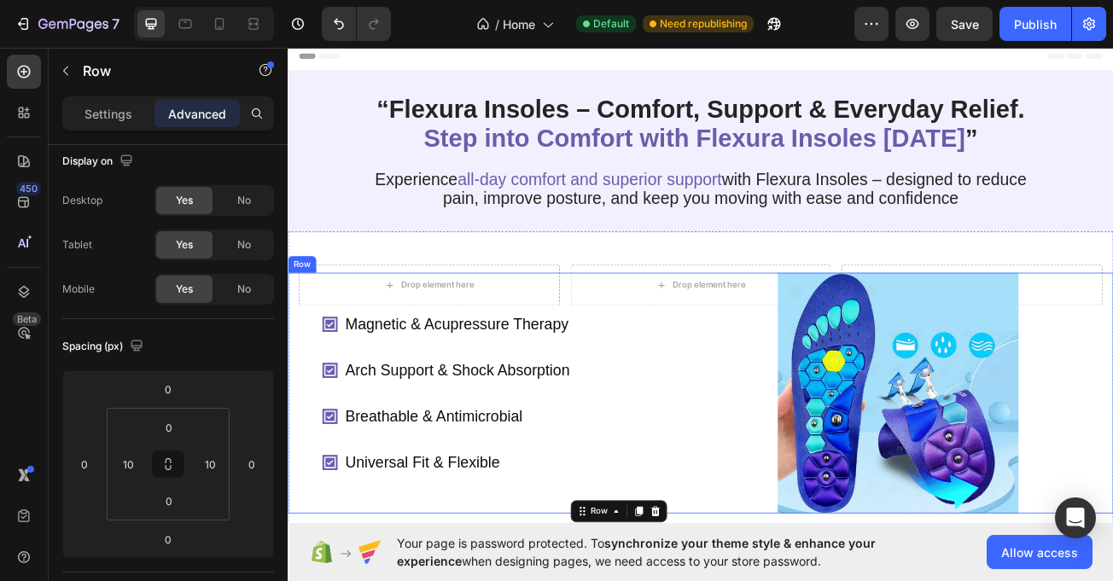
click at [365, 392] on div "Magnetic & Acupressure Therapy Arch Support & Shock Absorption Breathable & Ant…" at bounding box center [563, 477] width 467 height 299
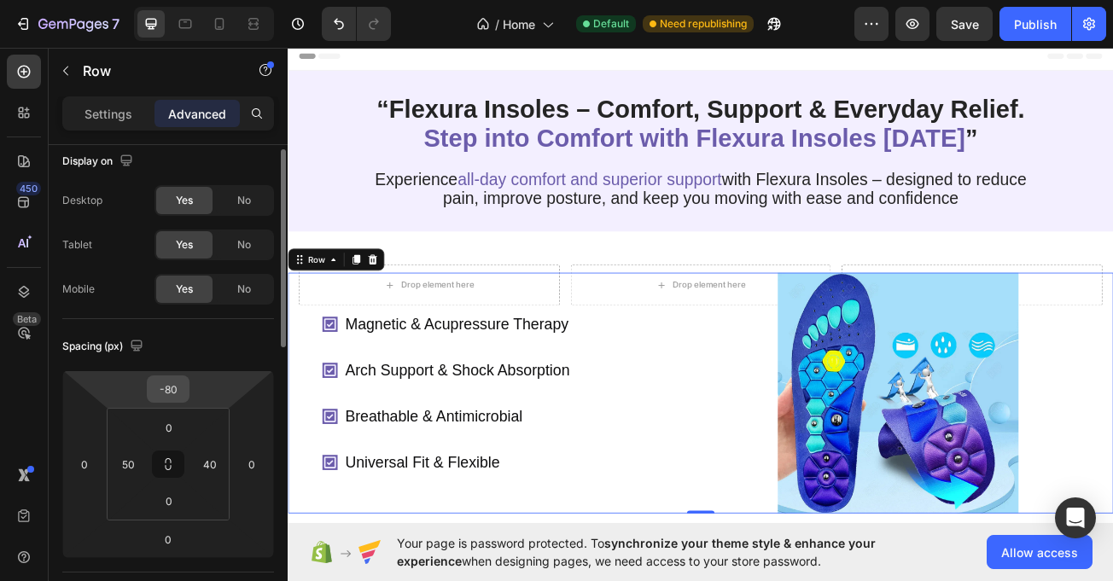
click at [186, 390] on div "-80" at bounding box center [168, 389] width 43 height 27
click at [178, 393] on input "-80" at bounding box center [168, 390] width 34 height 26
type input "0"
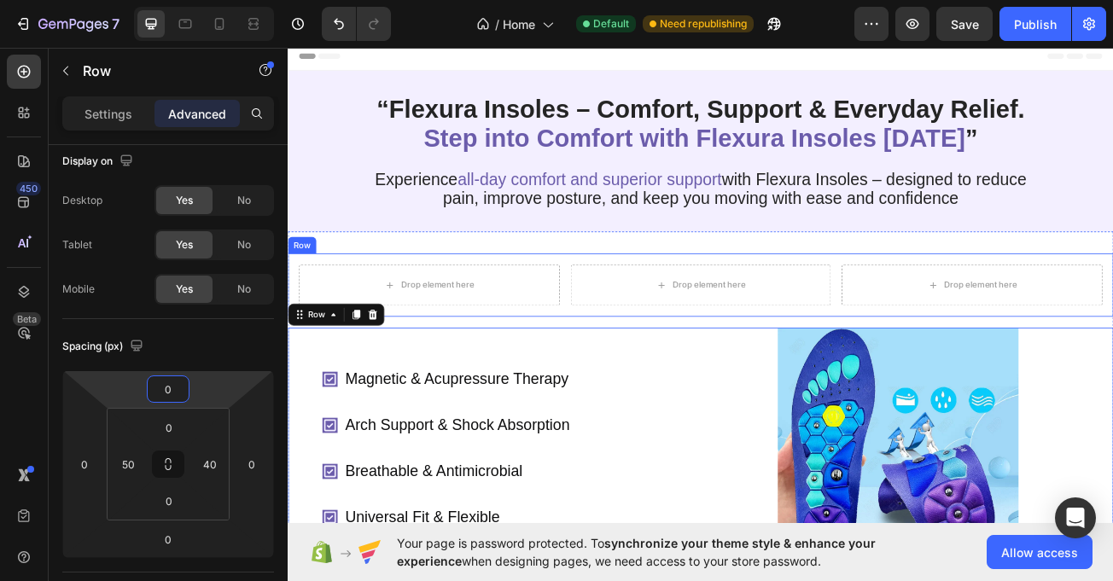
click at [566, 346] on div "Drop element here Drop element here Drop element here Row" at bounding box center [800, 343] width 1025 height 79
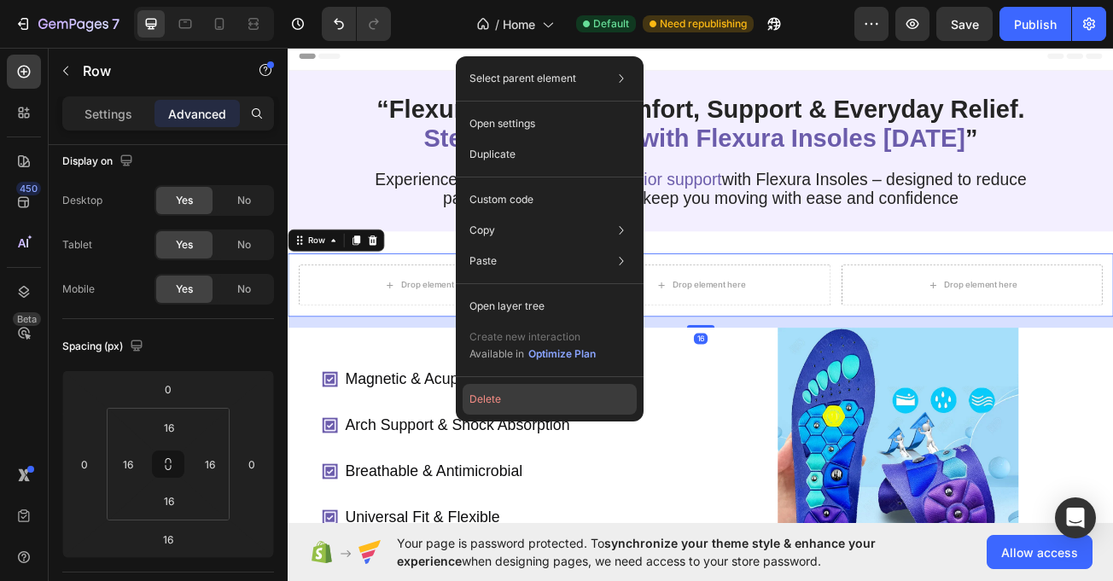
click at [525, 399] on button "Delete" at bounding box center [550, 399] width 174 height 31
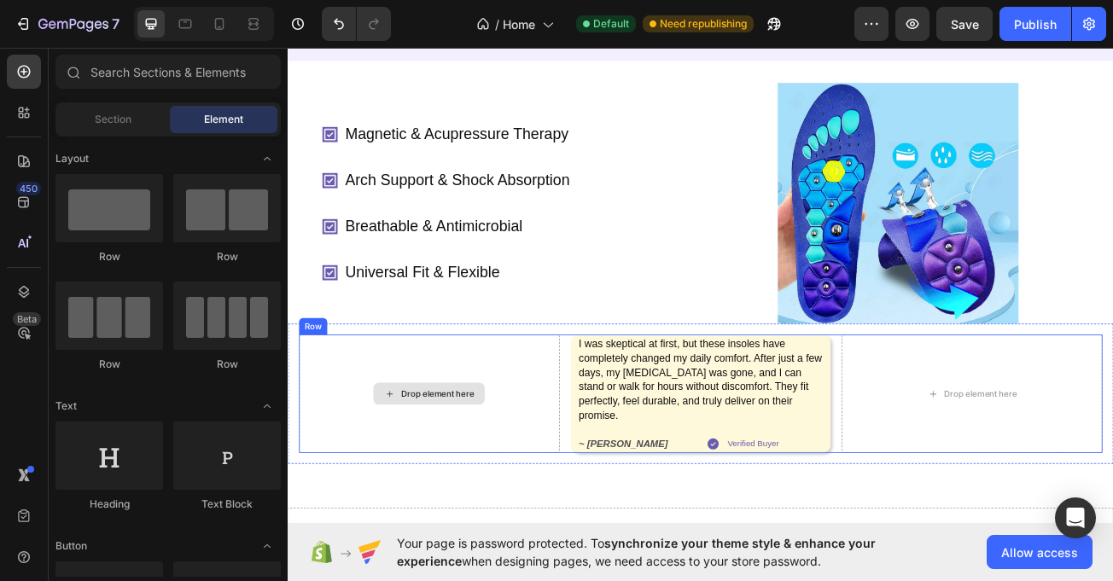
scroll to position [318, 0]
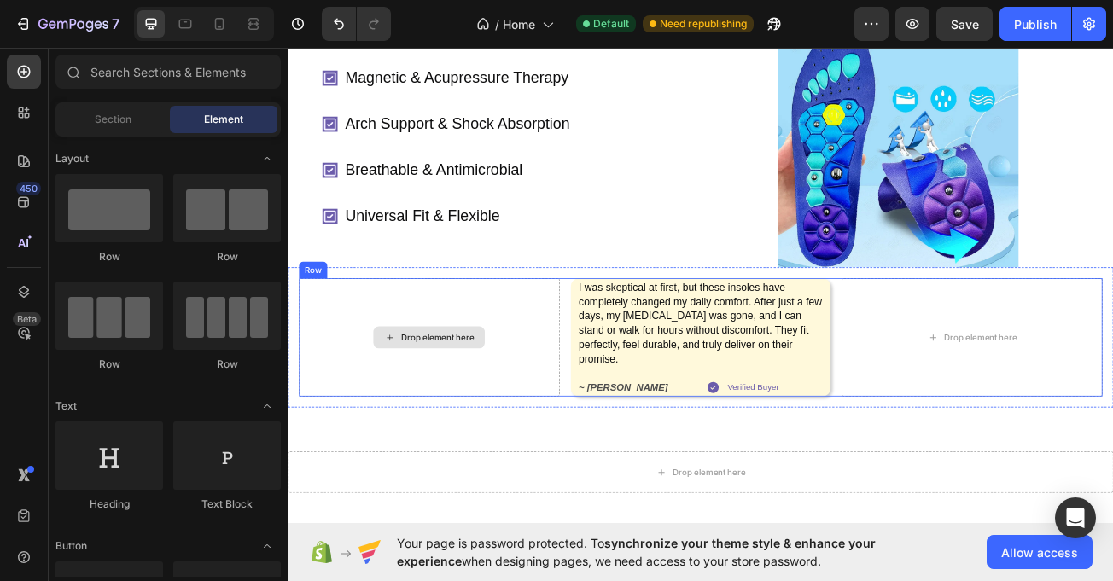
click at [610, 447] on div "Drop element here" at bounding box center [463, 408] width 324 height 147
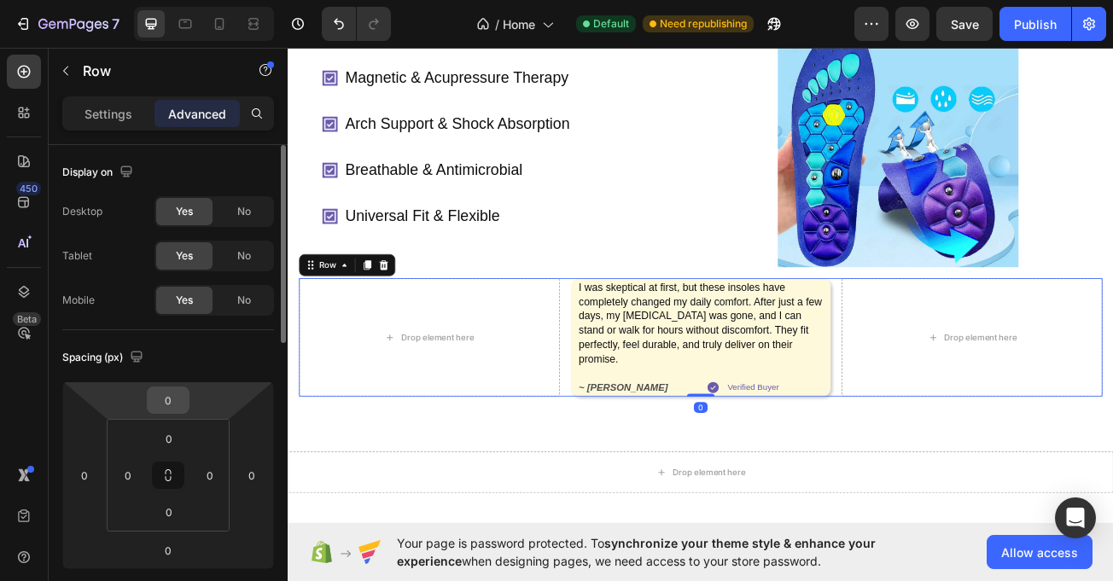
click at [174, 408] on input "0" at bounding box center [168, 401] width 34 height 26
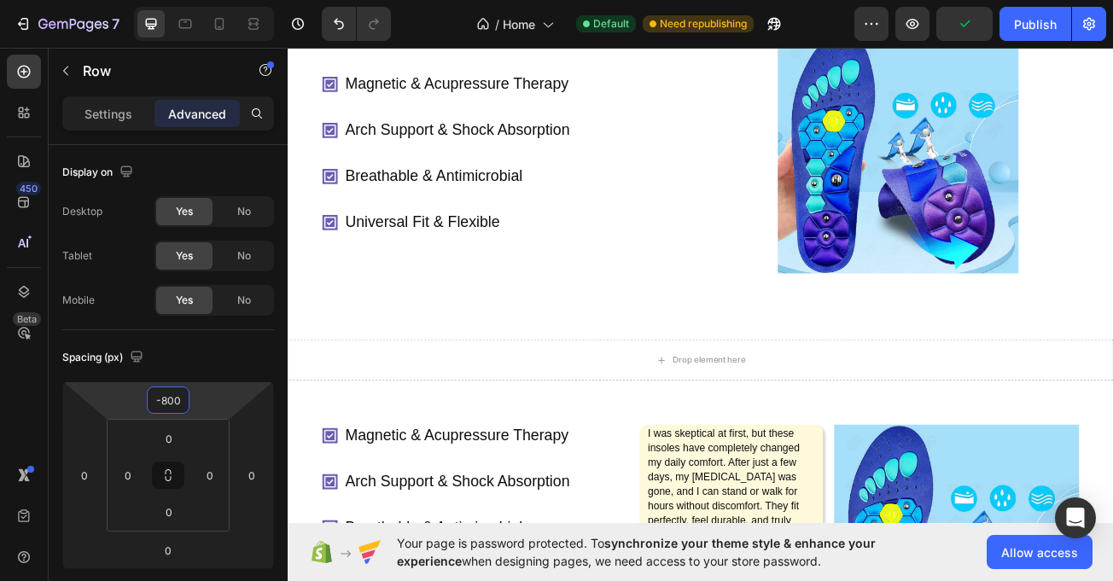
scroll to position [307, 0]
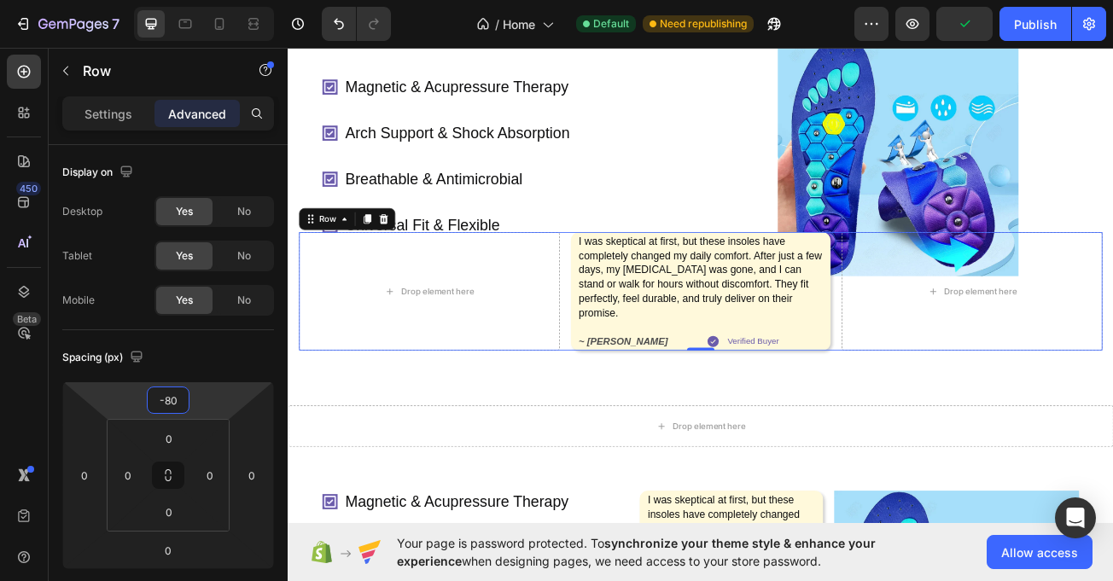
type input "-8"
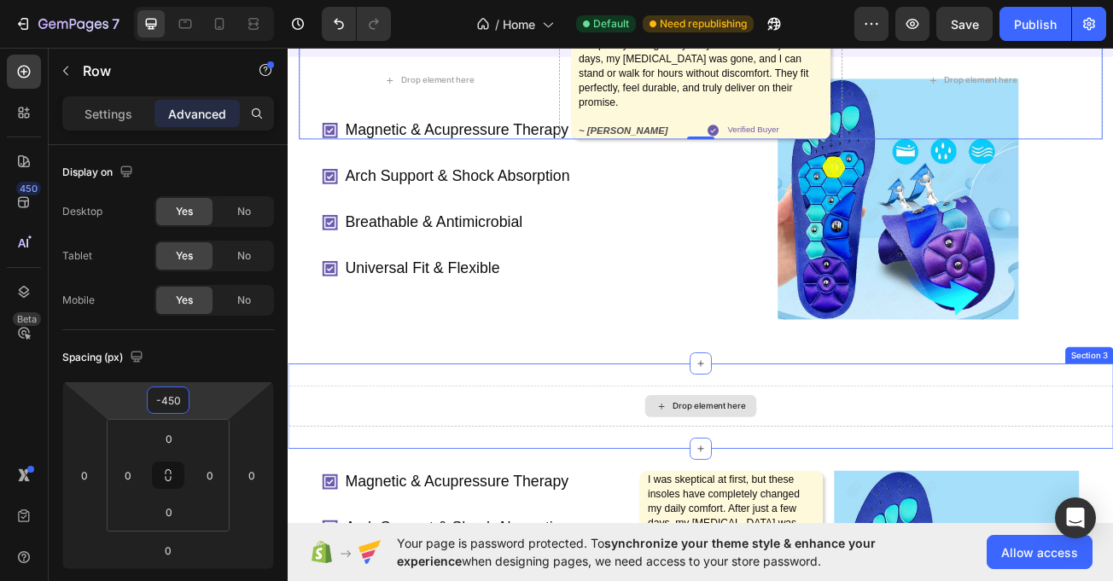
scroll to position [126, 0]
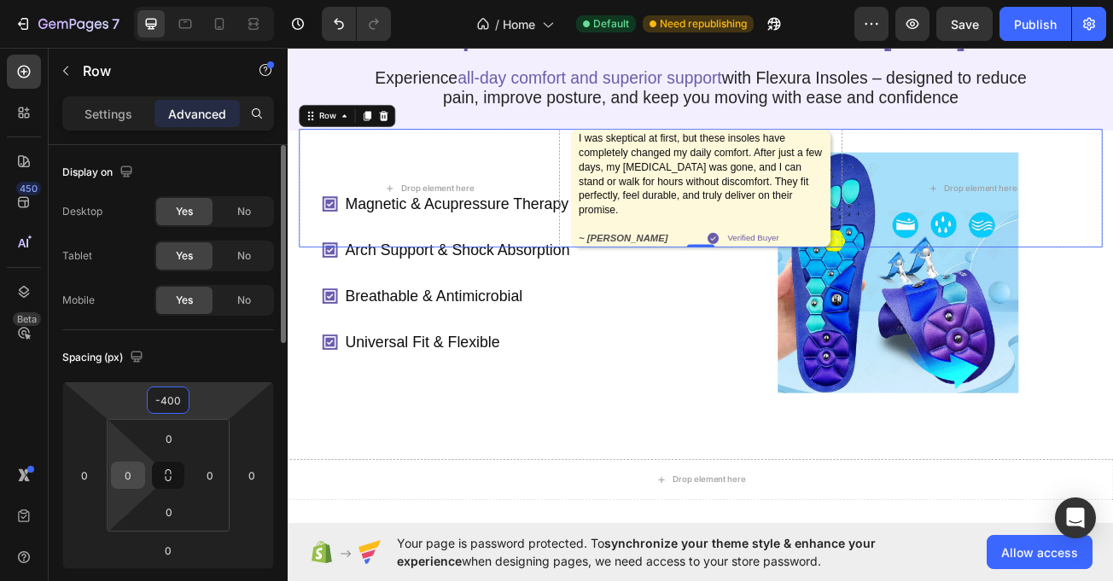
type input "-400"
click at [130, 482] on input "0" at bounding box center [128, 476] width 26 height 26
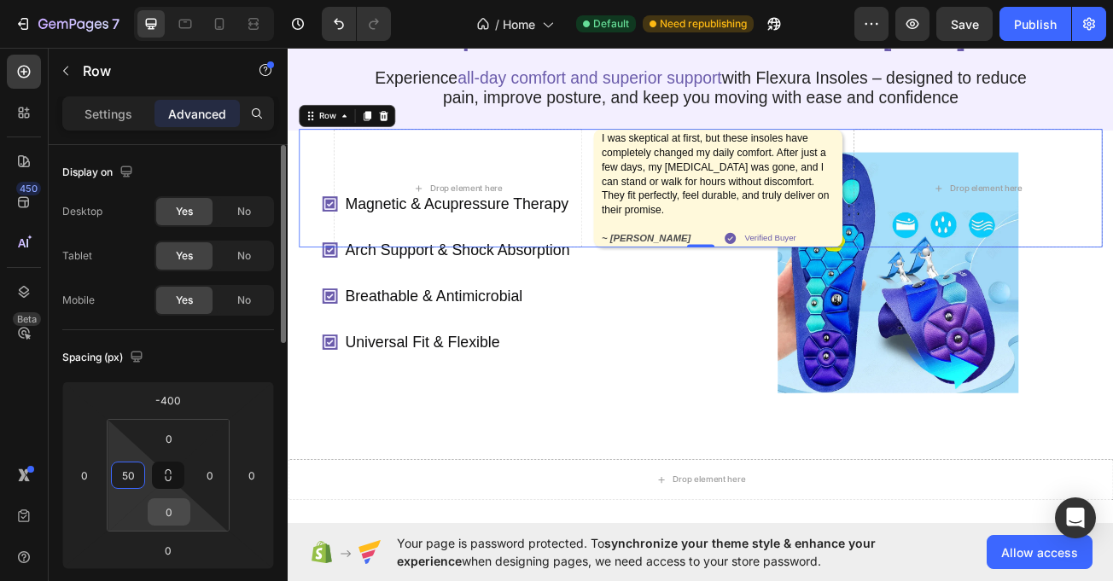
type input "5"
type input "3"
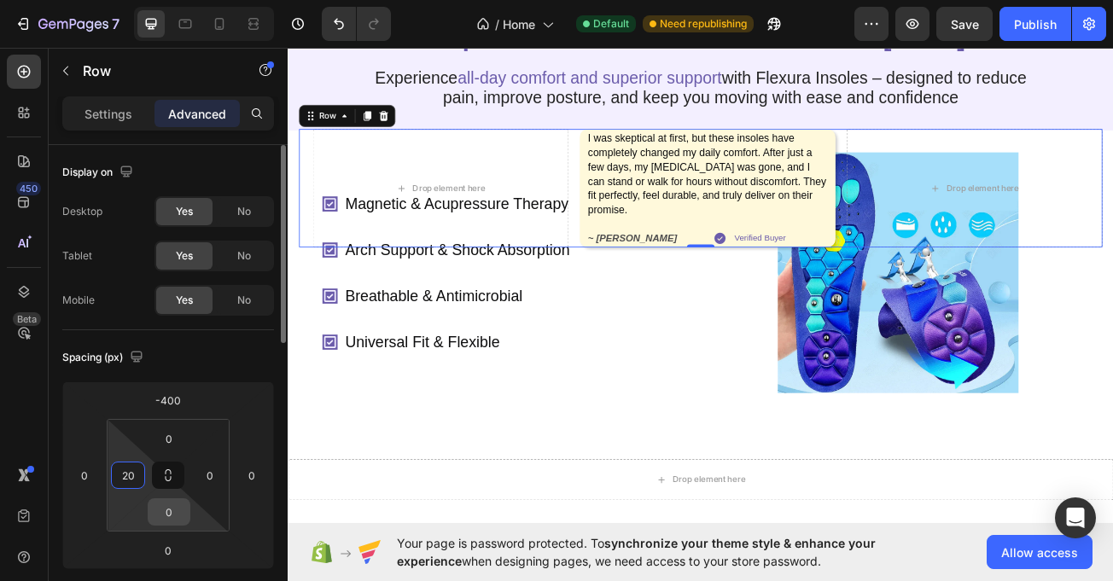
type input "2"
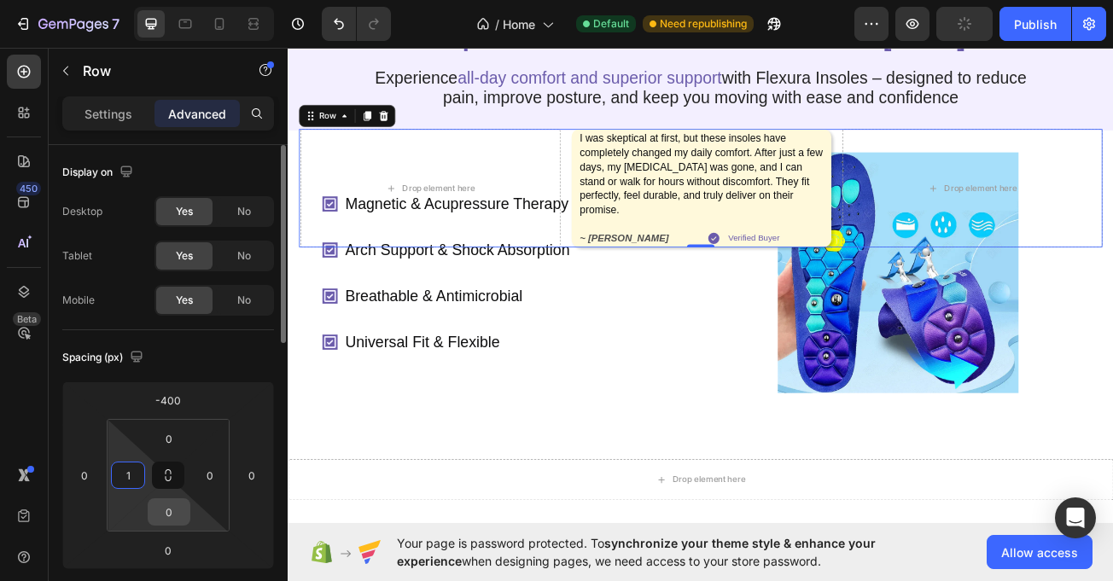
type input "10"
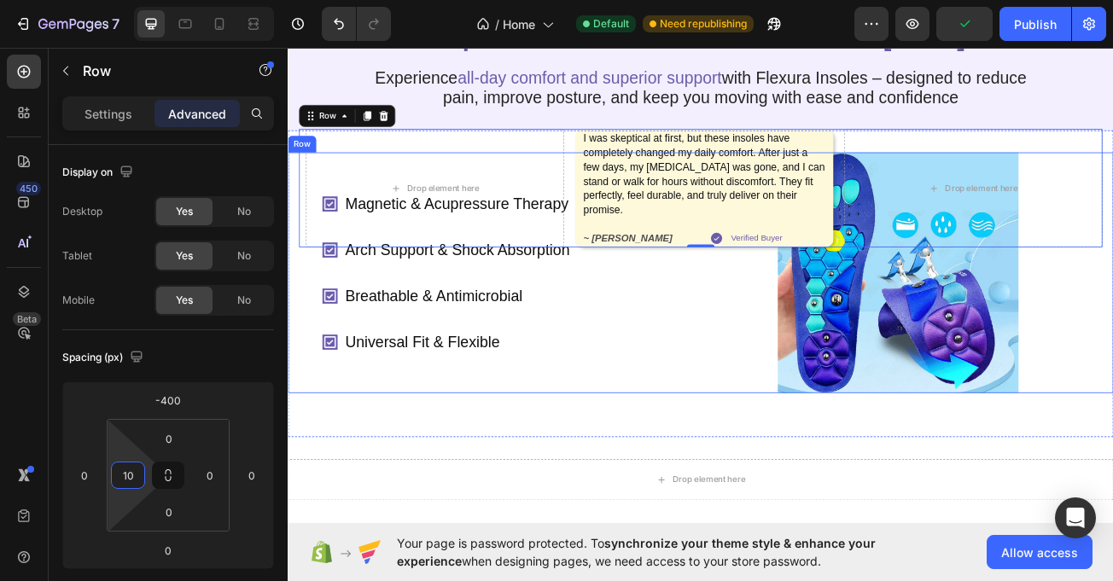
click at [778, 477] on div "Magnetic & Acupressure Therapy Arch Support & Shock Absorption Breathable & Ant…" at bounding box center [563, 327] width 467 height 299
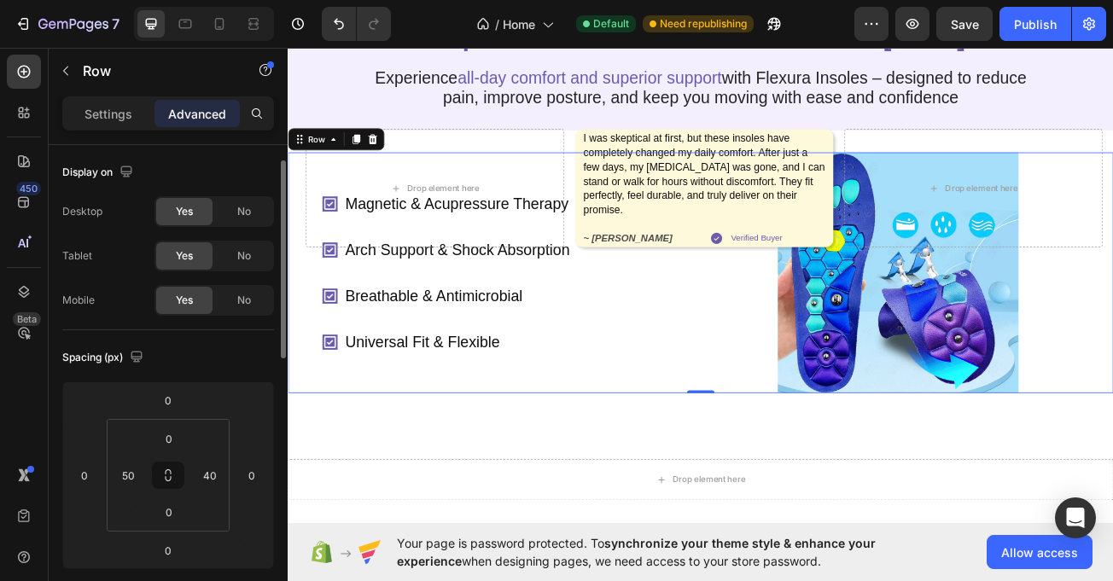
scroll to position [11, 0]
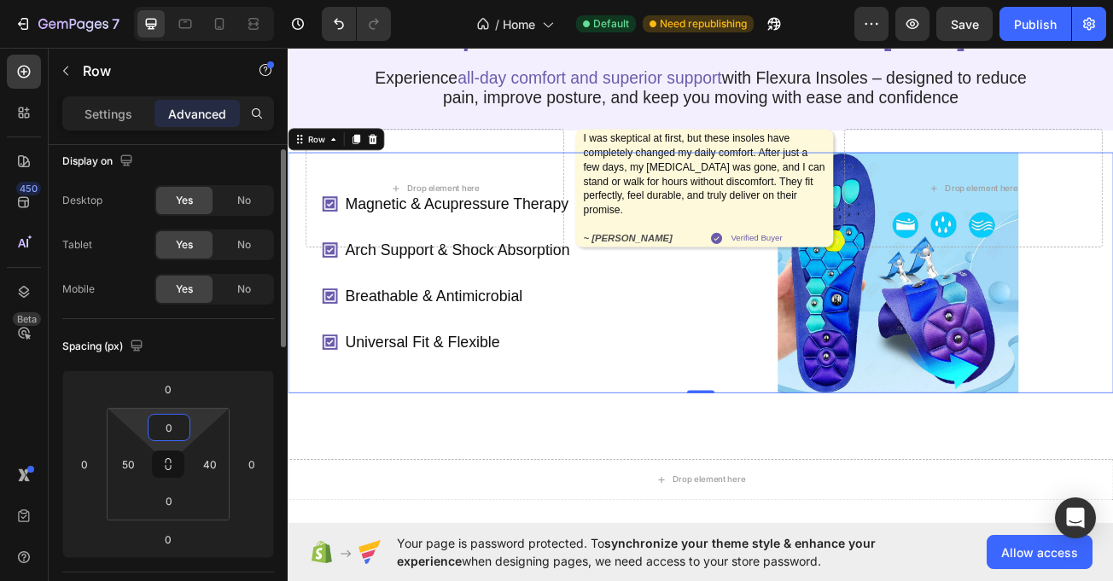
click at [174, 416] on input "0" at bounding box center [169, 428] width 34 height 26
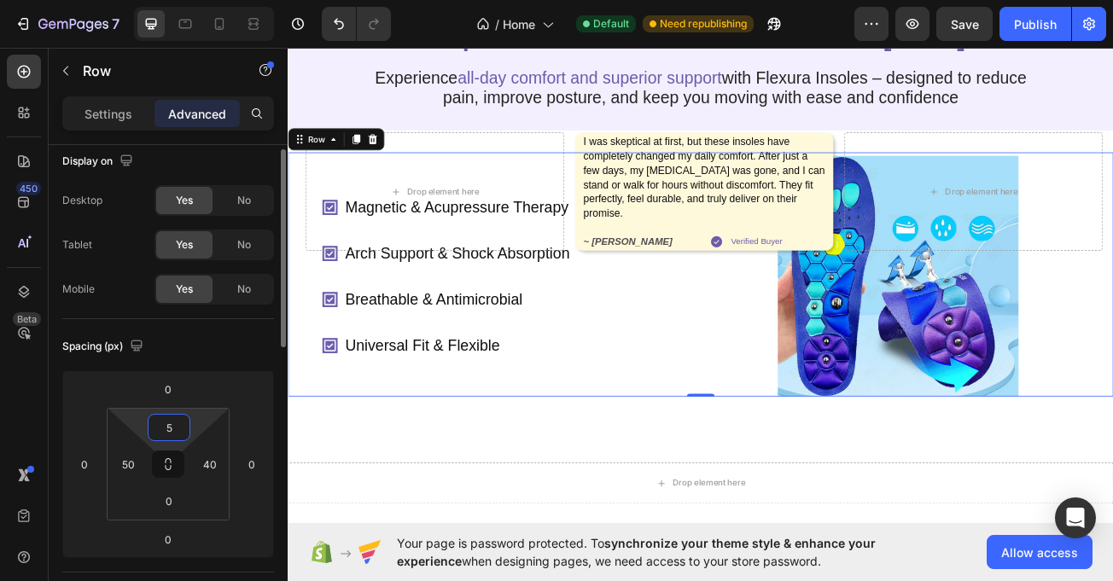
type input "50"
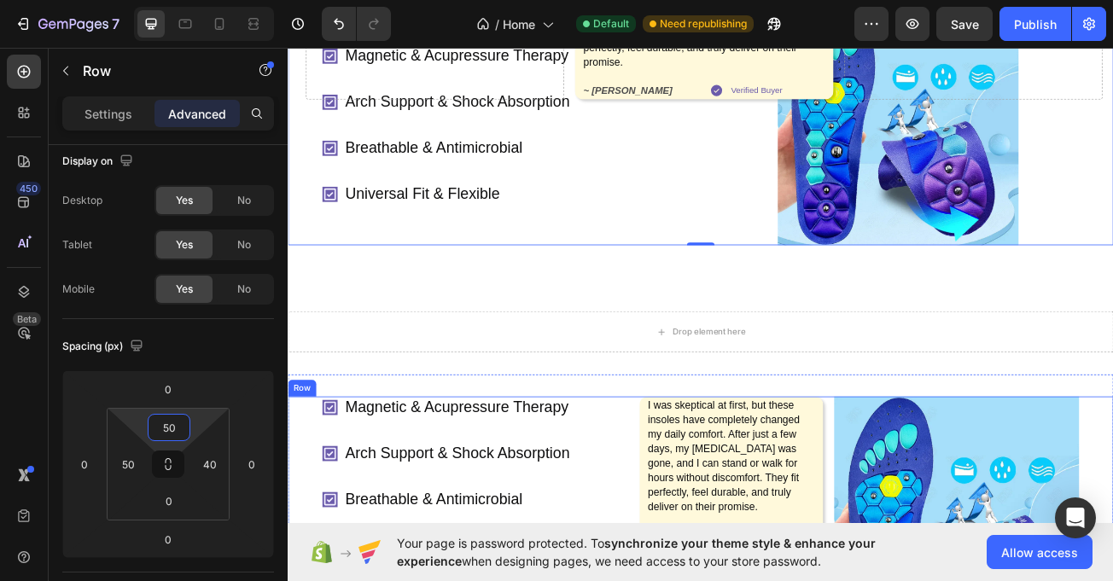
scroll to position [410, 0]
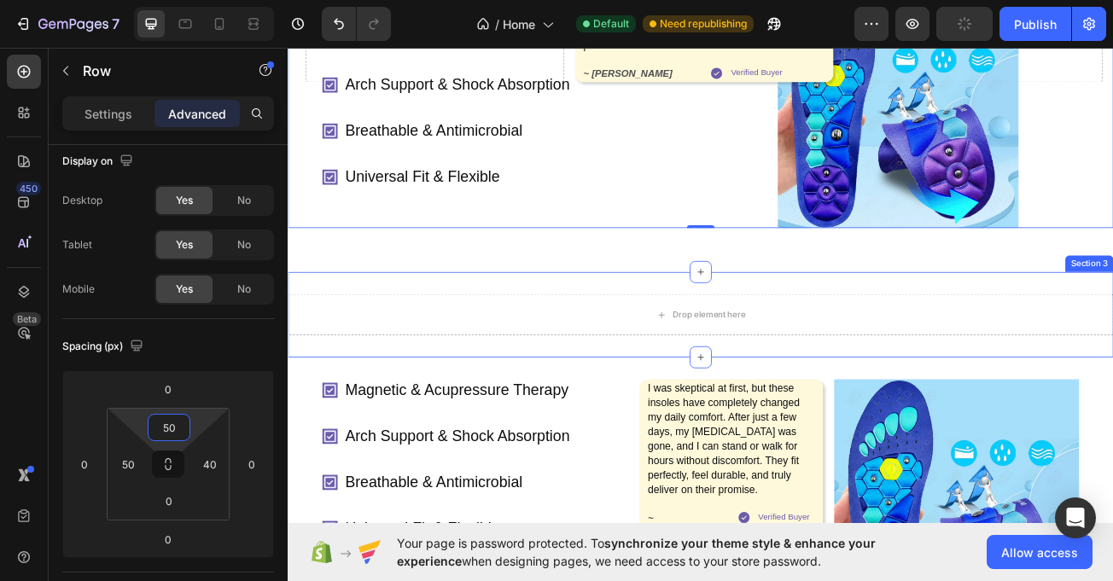
click at [692, 350] on div "Drop element here Section 3" at bounding box center [800, 380] width 1025 height 106
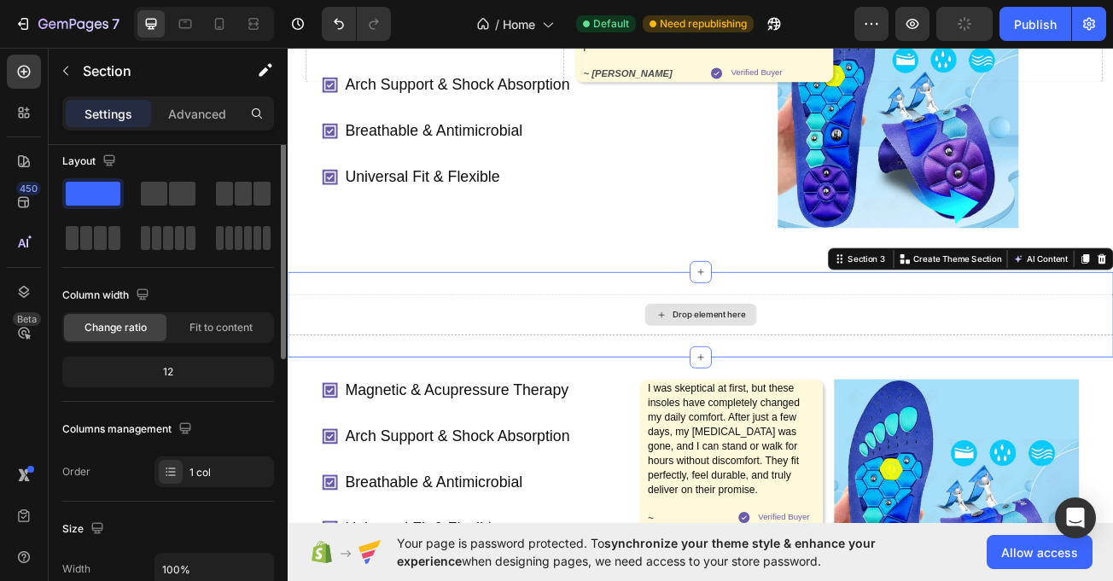
scroll to position [0, 0]
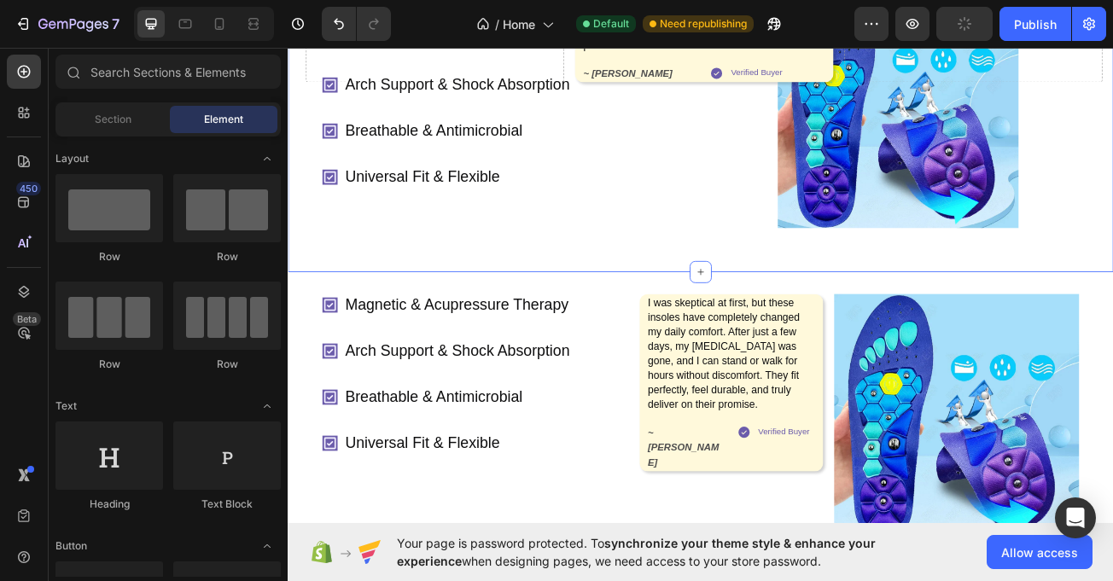
click at [756, 303] on div "Magnetic & Acupressure Therapy Arch Support & Shock Absorption Breathable & Ant…" at bounding box center [800, 115] width 1025 height 423
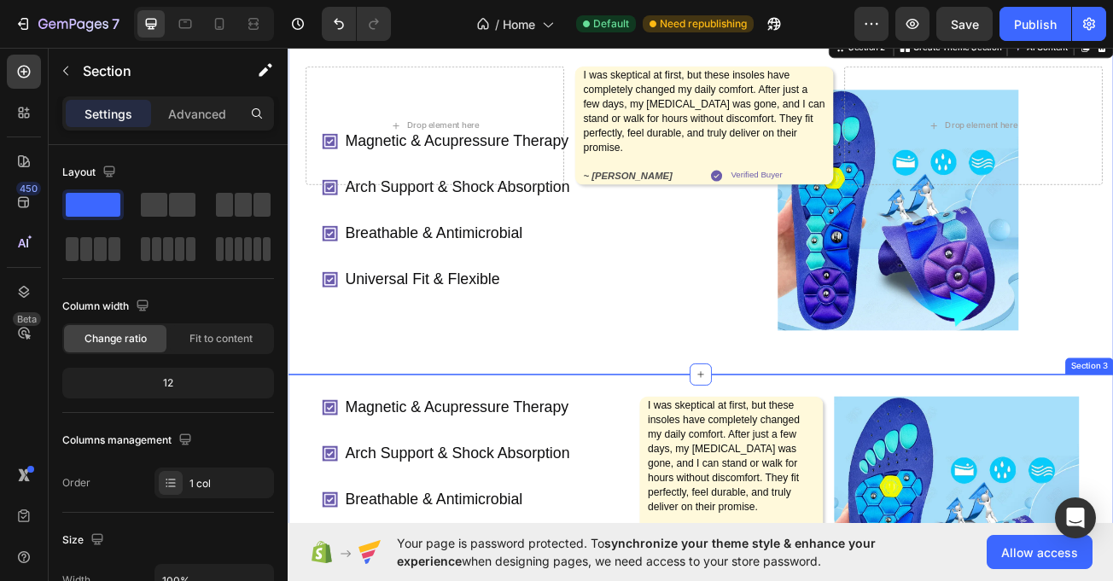
scroll to position [273, 0]
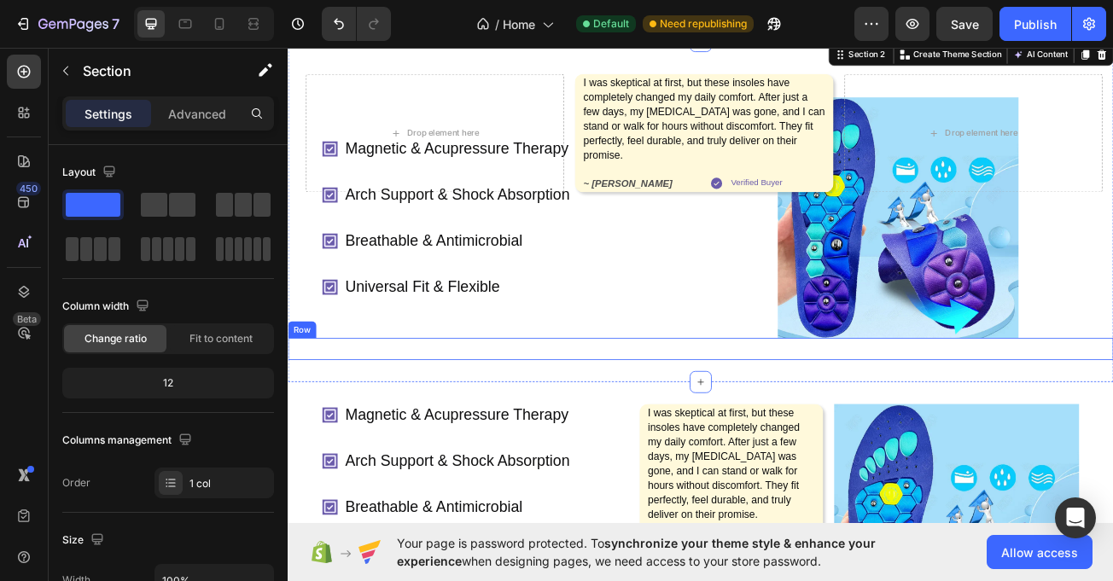
click at [332, 413] on div "Drop element here I was skeptical at first, but these insoles have completely c…" at bounding box center [800, 422] width 1025 height 27
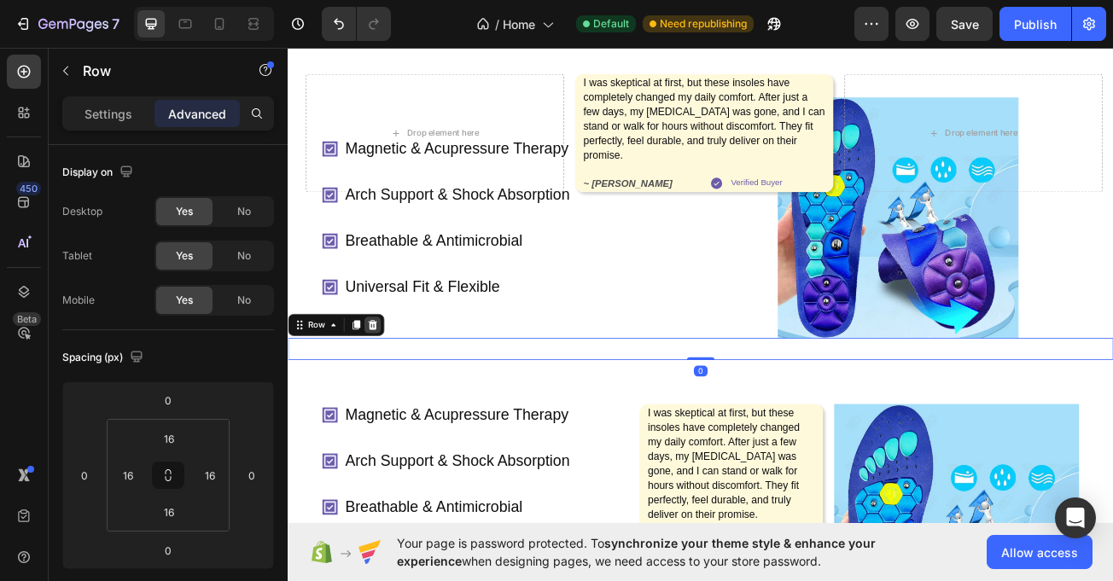
click at [395, 391] on icon at bounding box center [393, 393] width 11 height 12
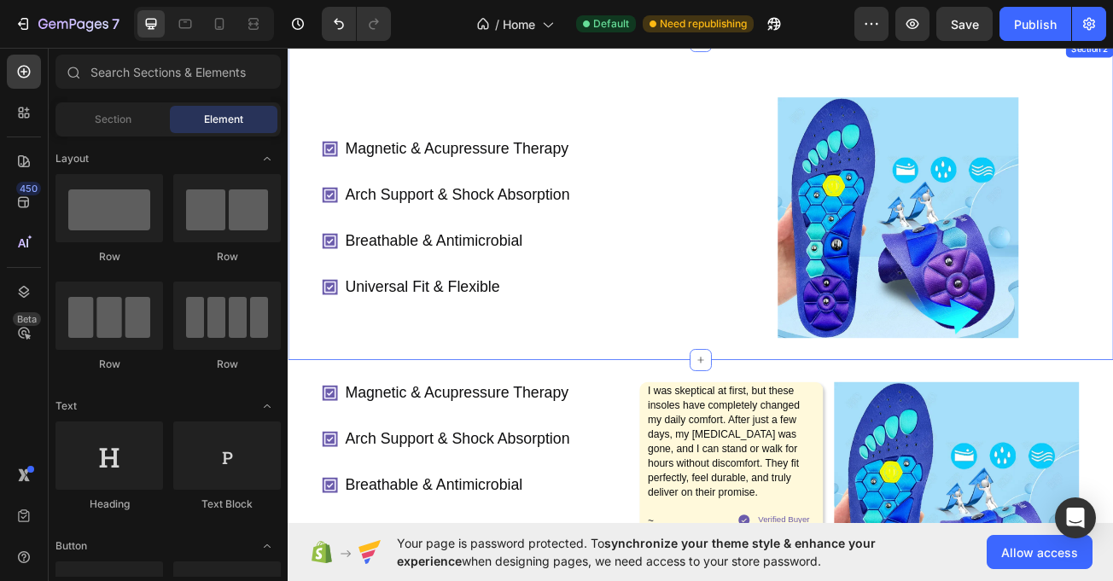
click at [558, 423] on div "Magnetic & Acupressure Therapy Arch Support & Shock Absorption Breathable & Ant…" at bounding box center [800, 238] width 1025 height 396
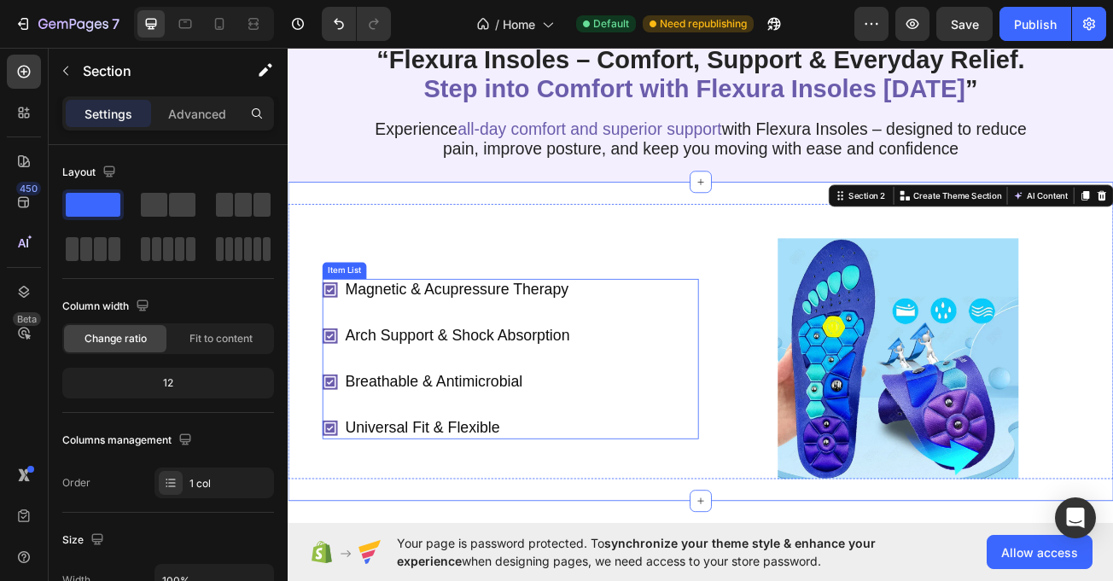
scroll to position [45, 0]
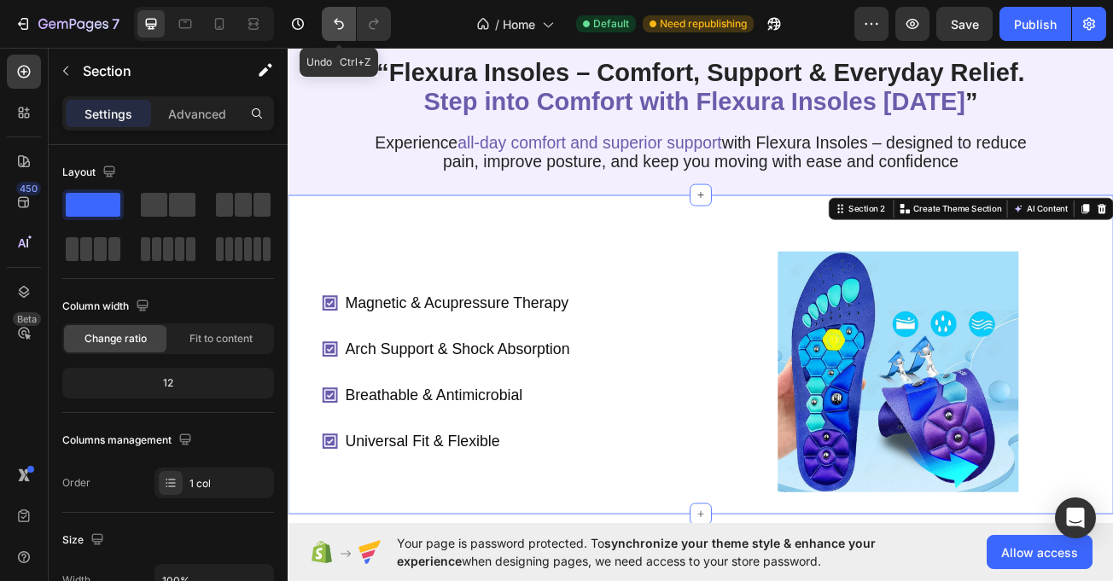
click at [340, 37] on button "Undo/Redo" at bounding box center [339, 24] width 34 height 34
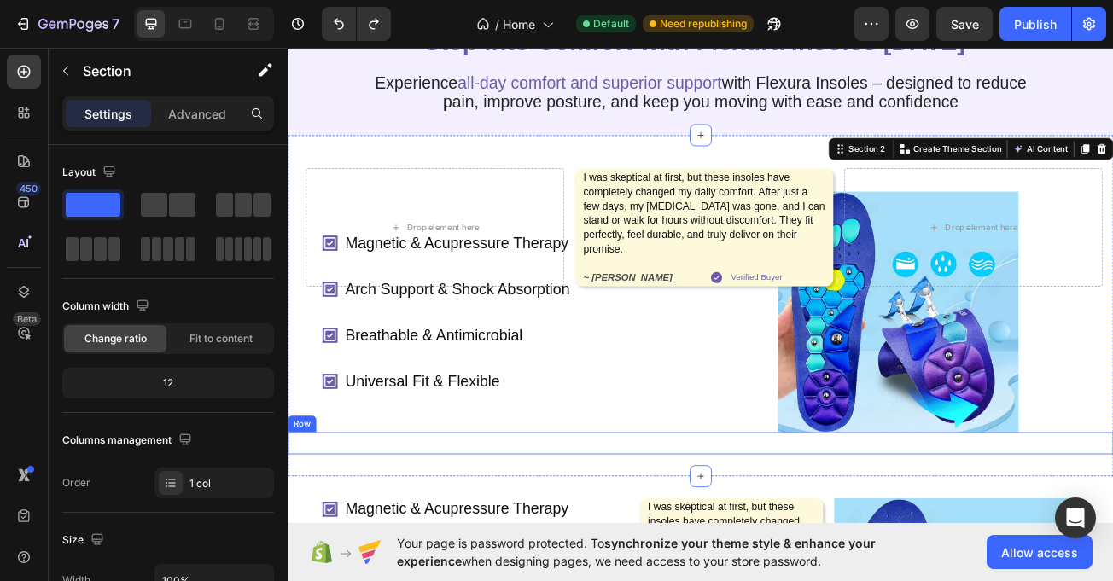
scroll to position [160, 0]
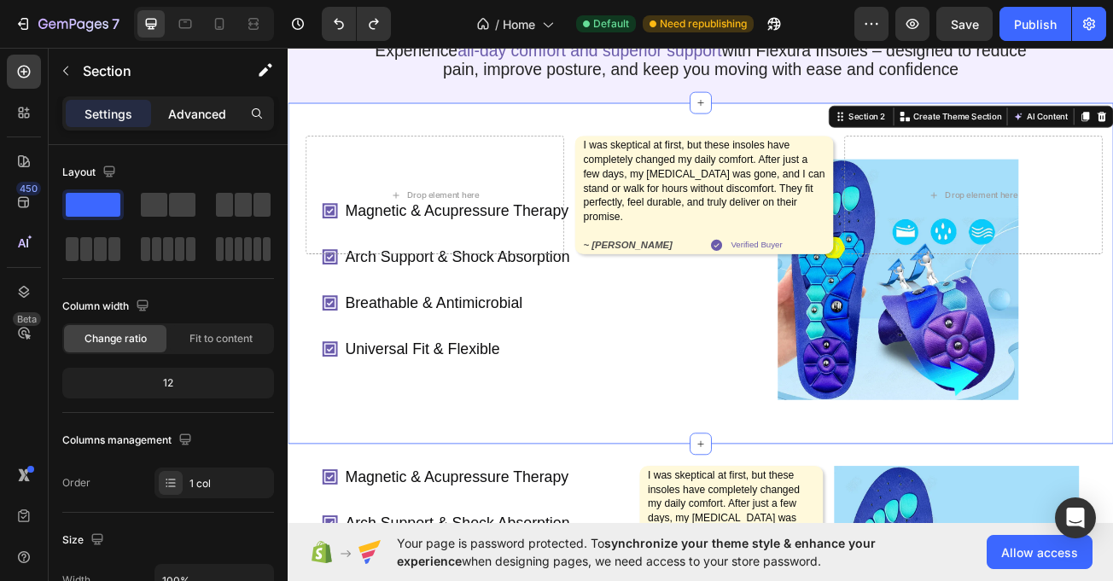
click at [196, 118] on p "Advanced" at bounding box center [197, 114] width 58 height 18
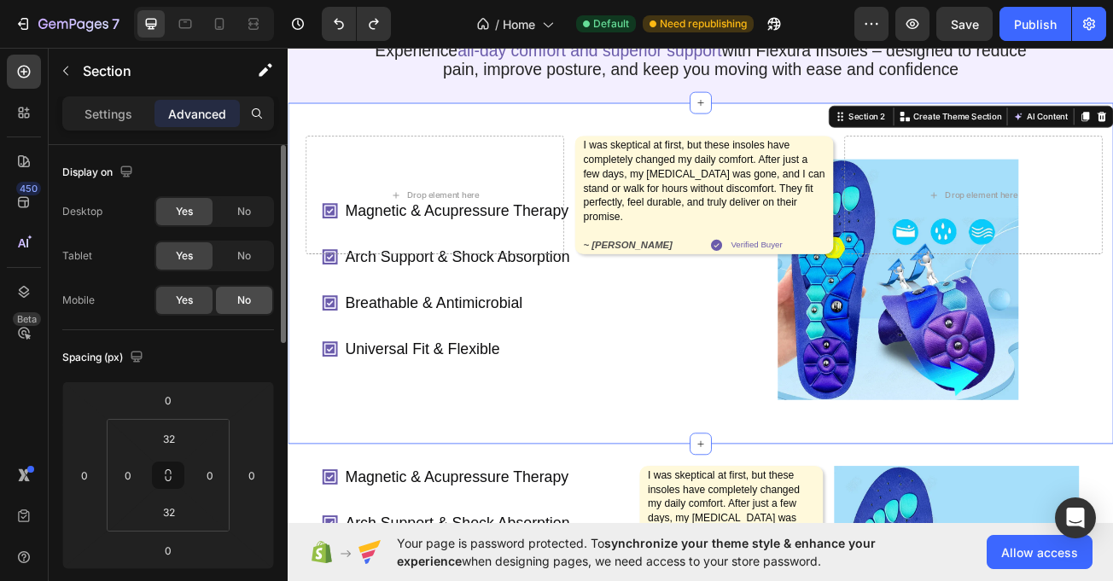
click at [237, 291] on div "No" at bounding box center [244, 300] width 56 height 27
click at [244, 259] on span "No" at bounding box center [244, 255] width 14 height 15
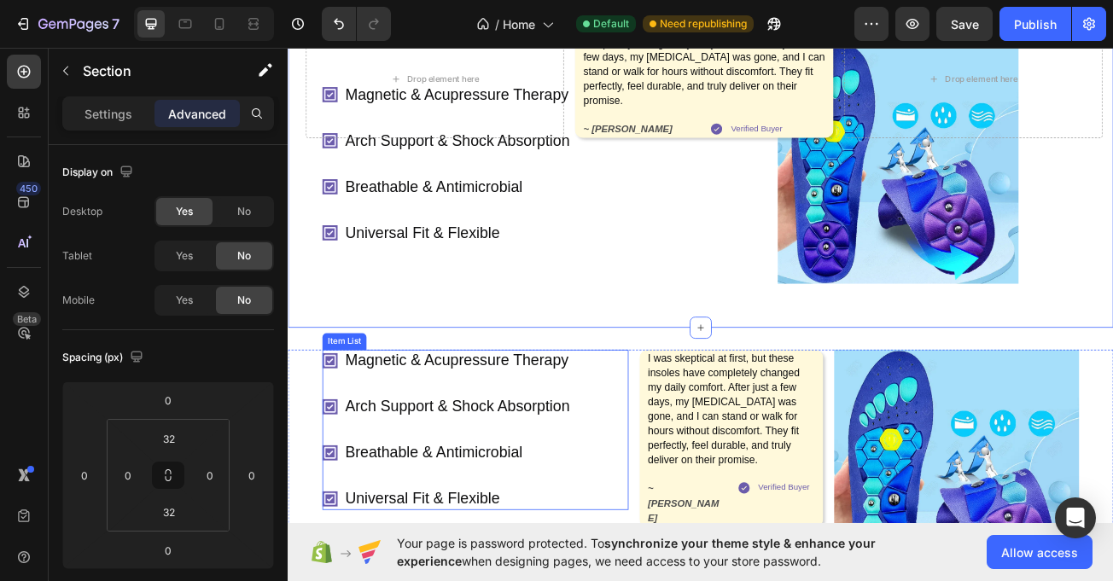
scroll to position [342, 0]
drag, startPoint x: 697, startPoint y: 413, endPoint x: 681, endPoint y: 413, distance: 15.4
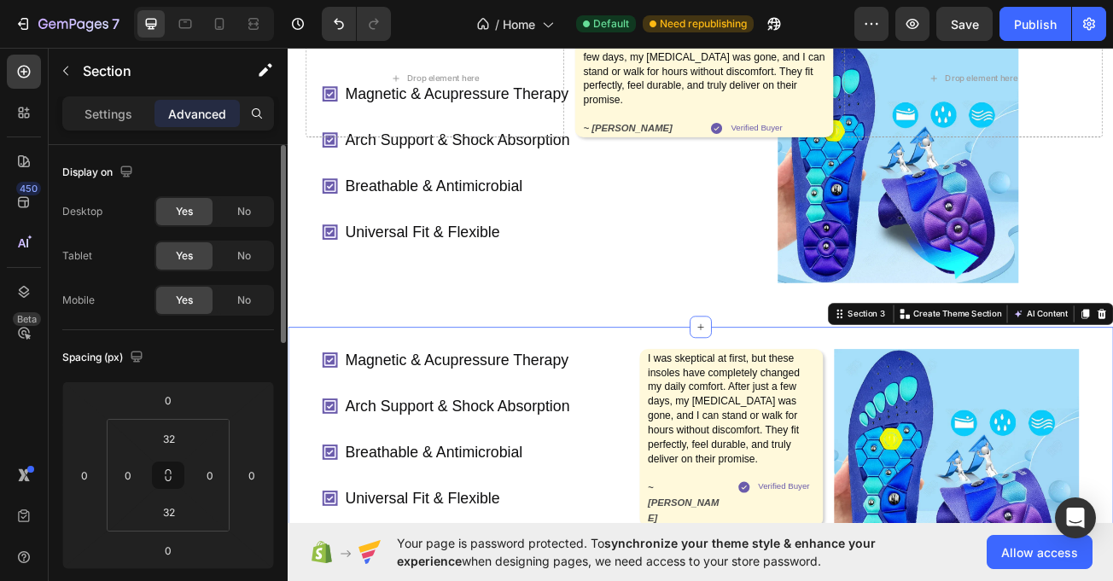
click at [244, 219] on div "No" at bounding box center [244, 211] width 56 height 27
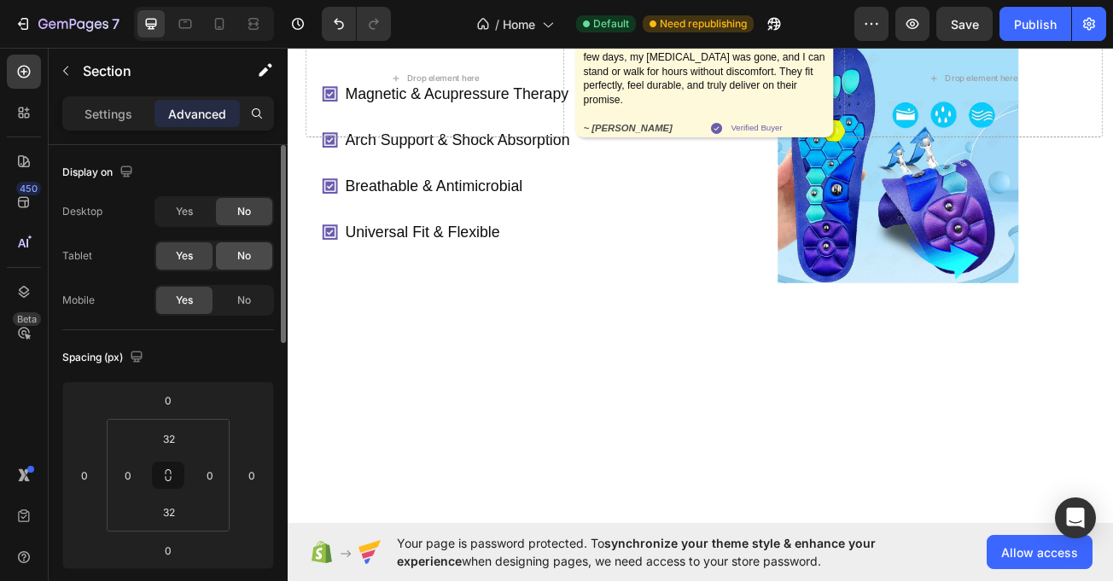
click at [244, 253] on span "No" at bounding box center [244, 255] width 14 height 15
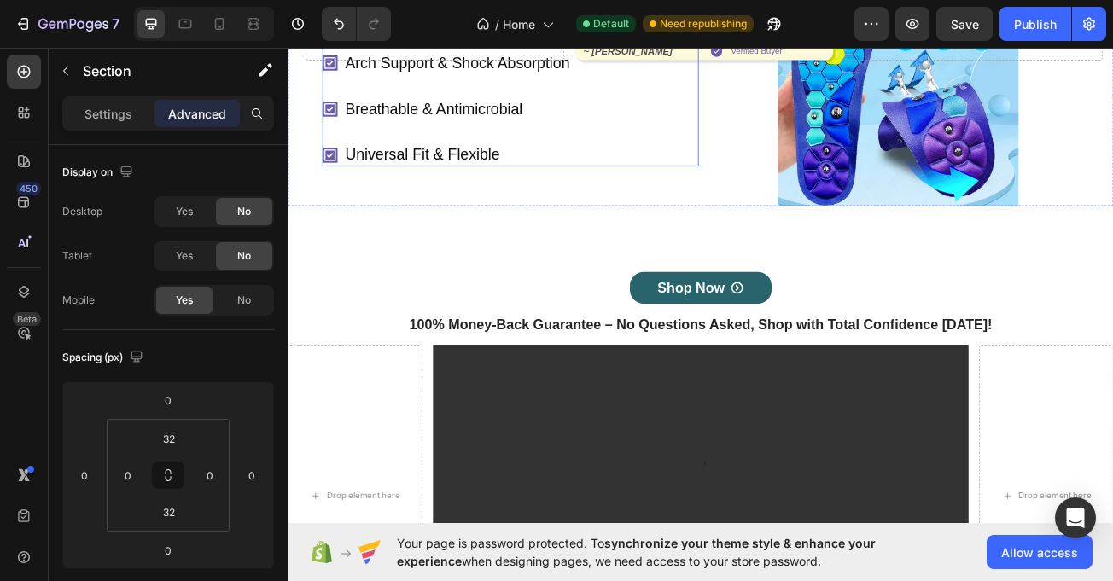
scroll to position [421, 0]
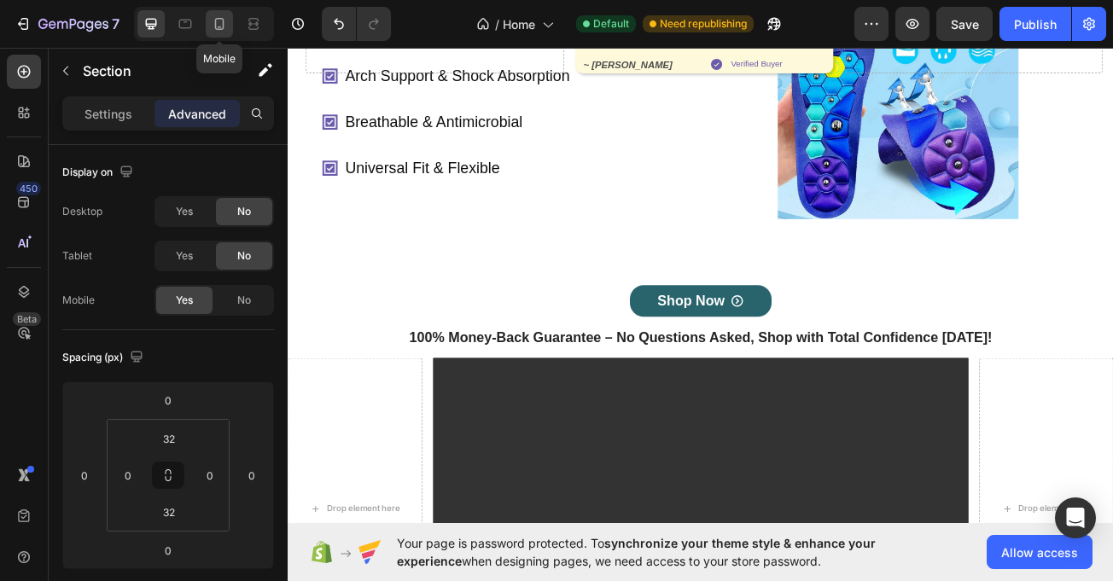
click at [229, 28] on div at bounding box center [219, 23] width 27 height 27
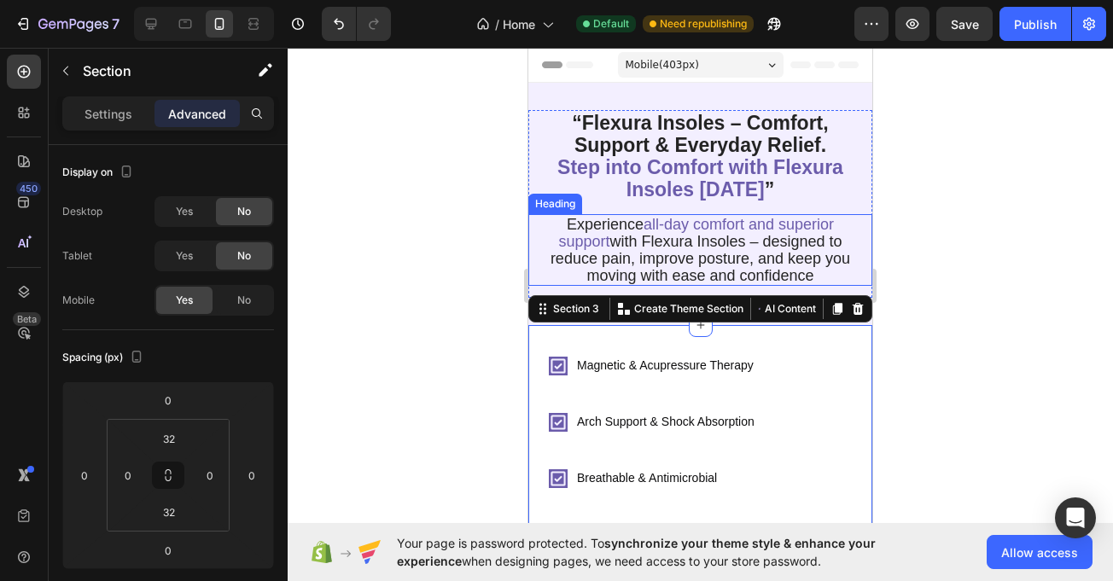
click at [781, 217] on span "all-day comfort and superior support" at bounding box center [696, 233] width 276 height 34
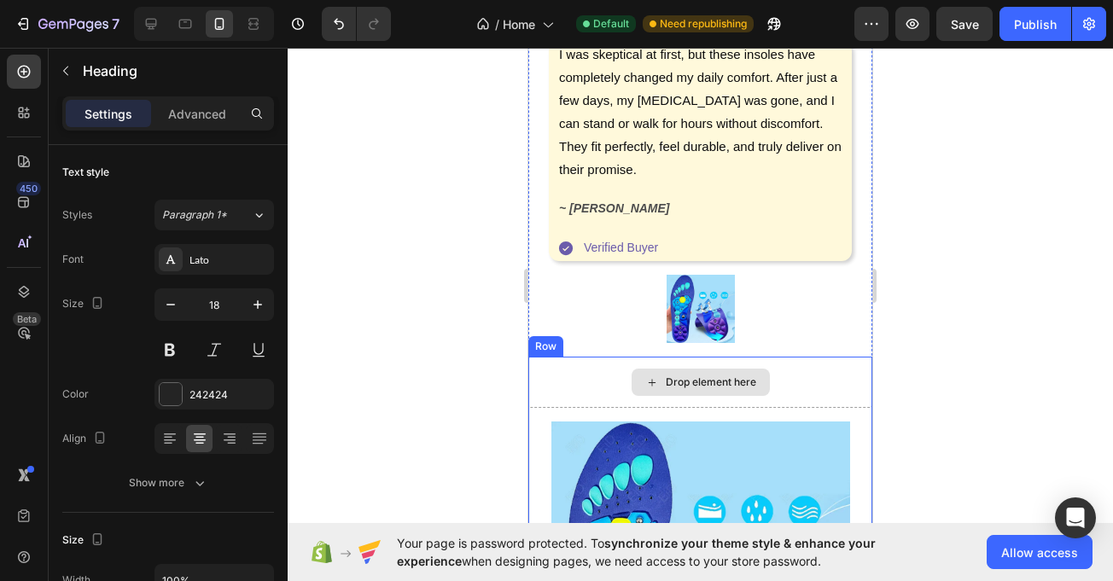
scroll to position [523, 0]
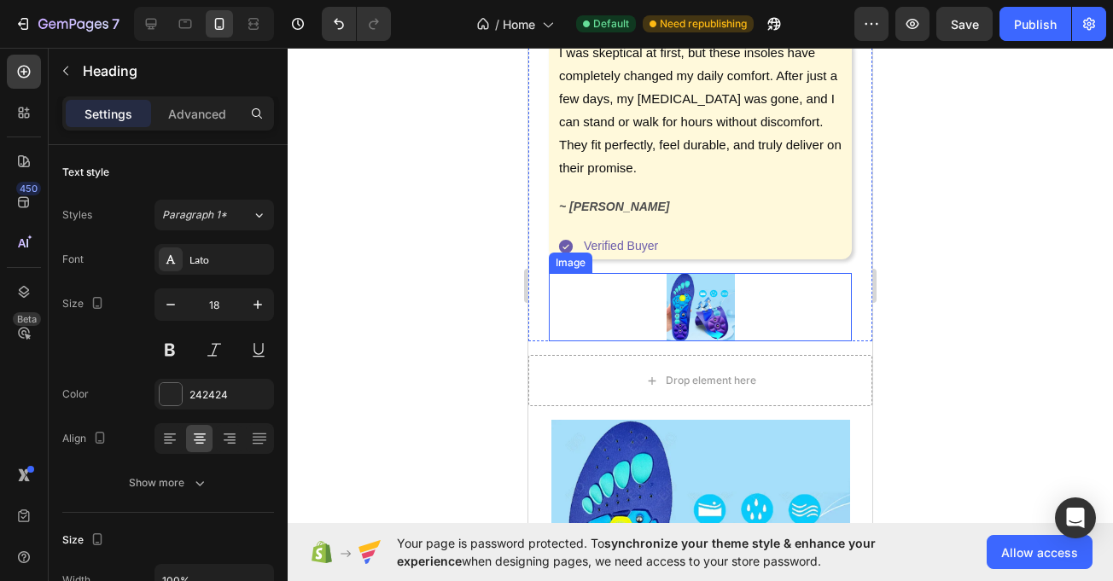
click at [707, 318] on img at bounding box center [701, 307] width 68 height 68
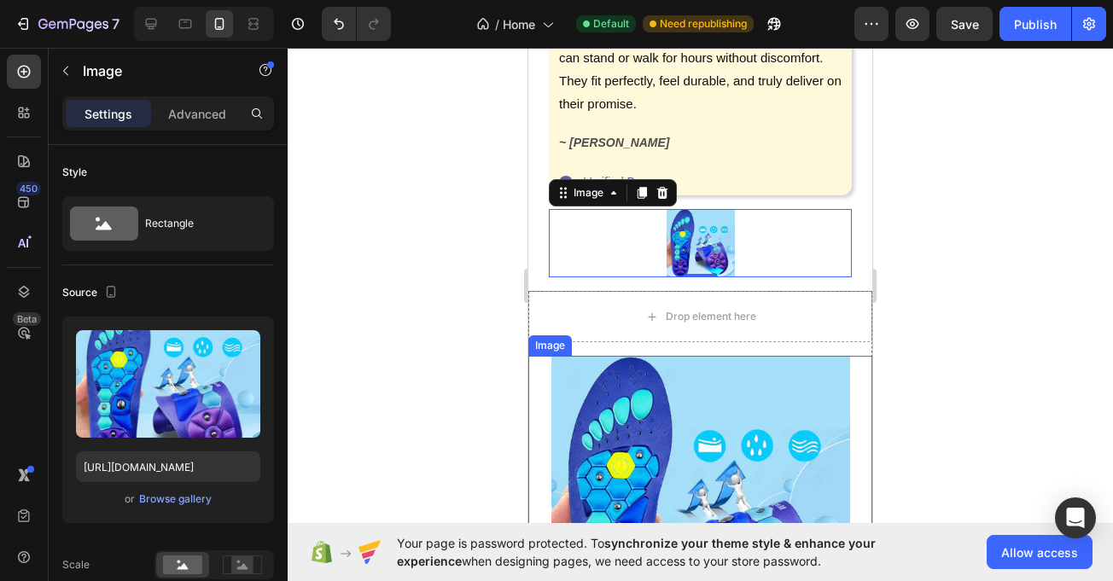
scroll to position [581, 0]
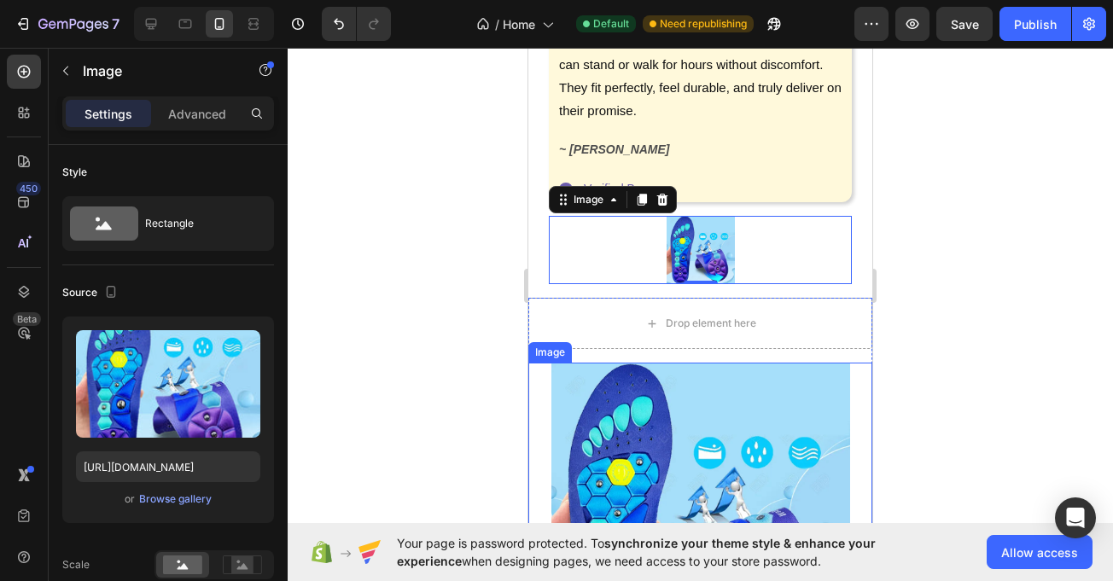
click at [581, 395] on img at bounding box center [701, 512] width 299 height 299
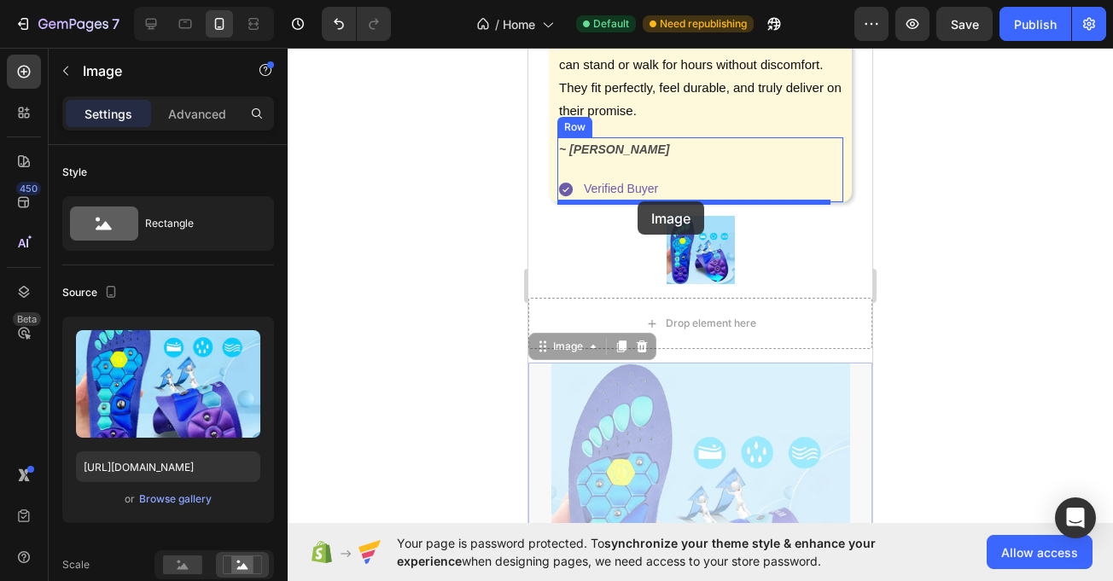
drag, startPoint x: 537, startPoint y: 348, endPoint x: 638, endPoint y: 201, distance: 178.1
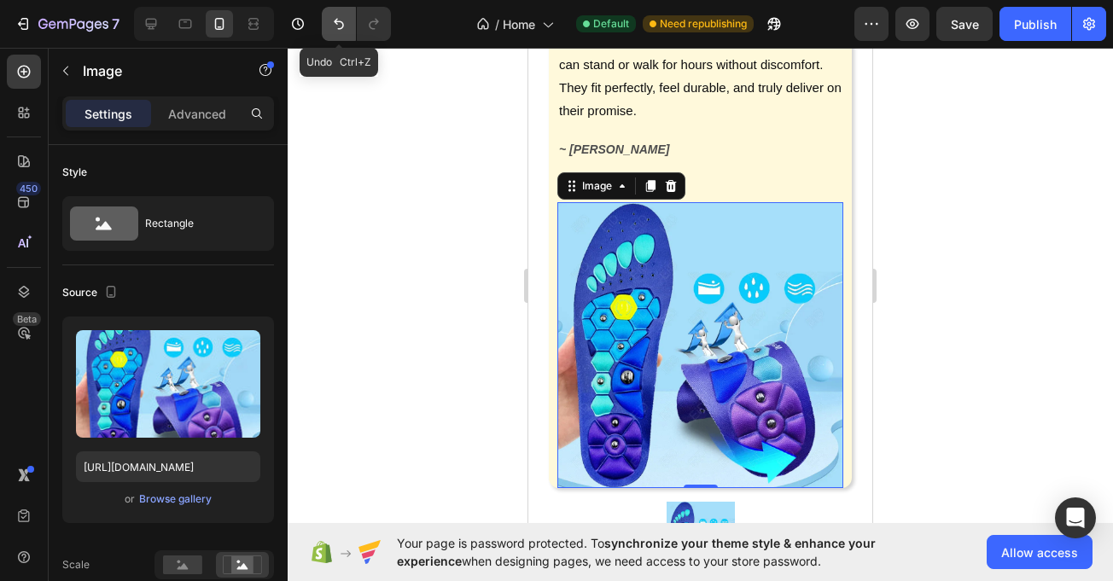
click at [330, 20] on icon "Undo/Redo" at bounding box center [338, 23] width 17 height 17
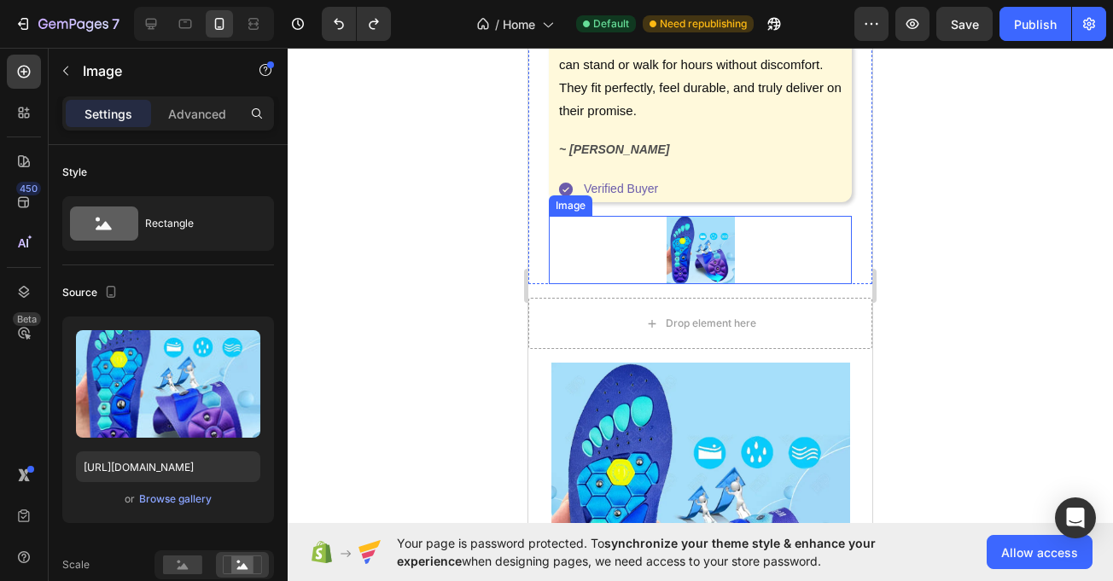
click at [641, 261] on div at bounding box center [700, 250] width 303 height 68
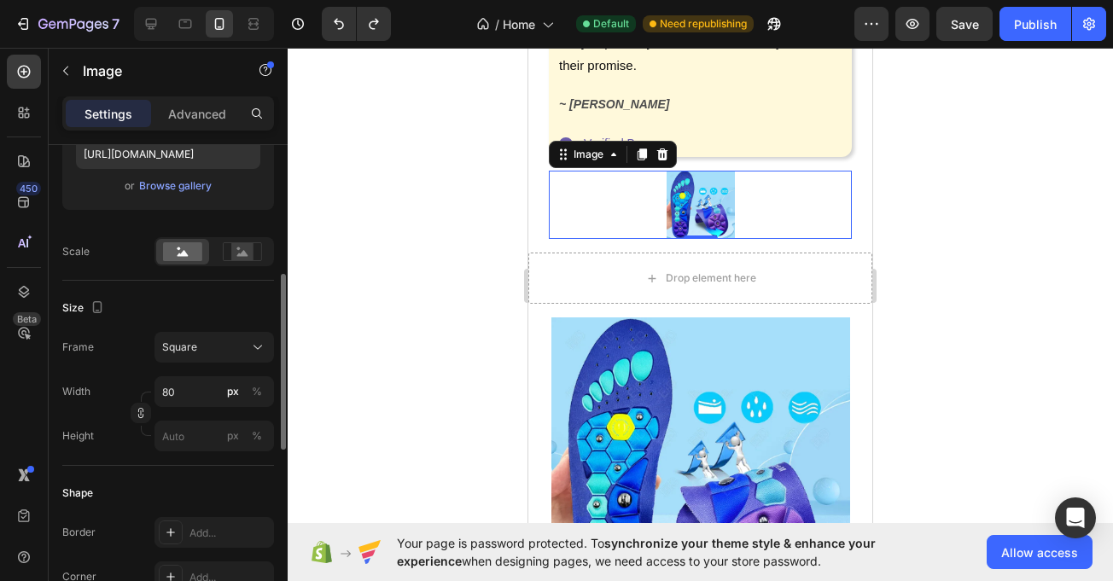
scroll to position [324, 0]
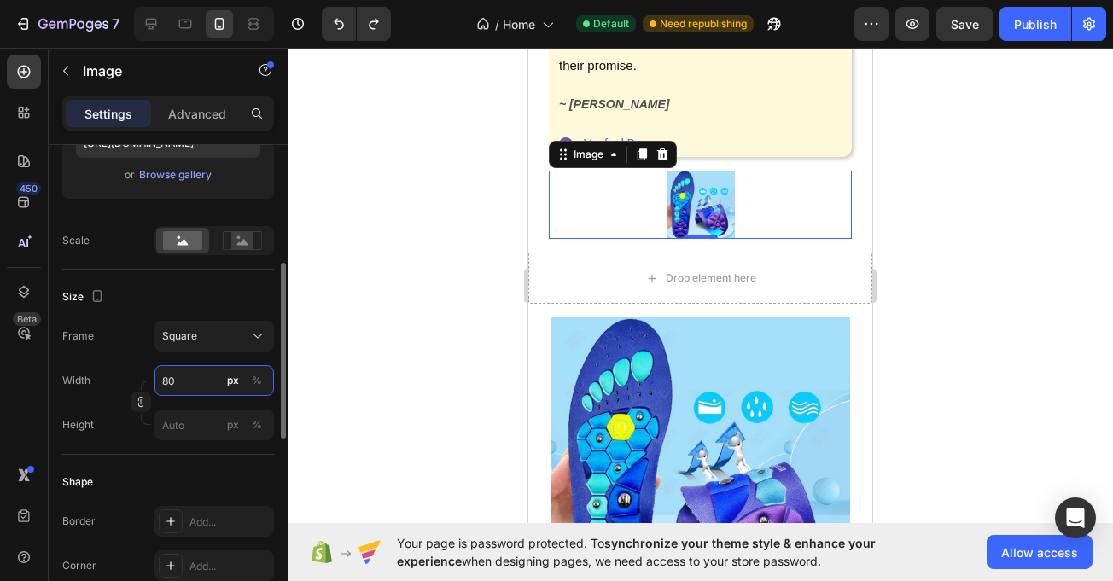
click at [186, 373] on input "80" at bounding box center [215, 380] width 120 height 31
type input "4"
type input "40"
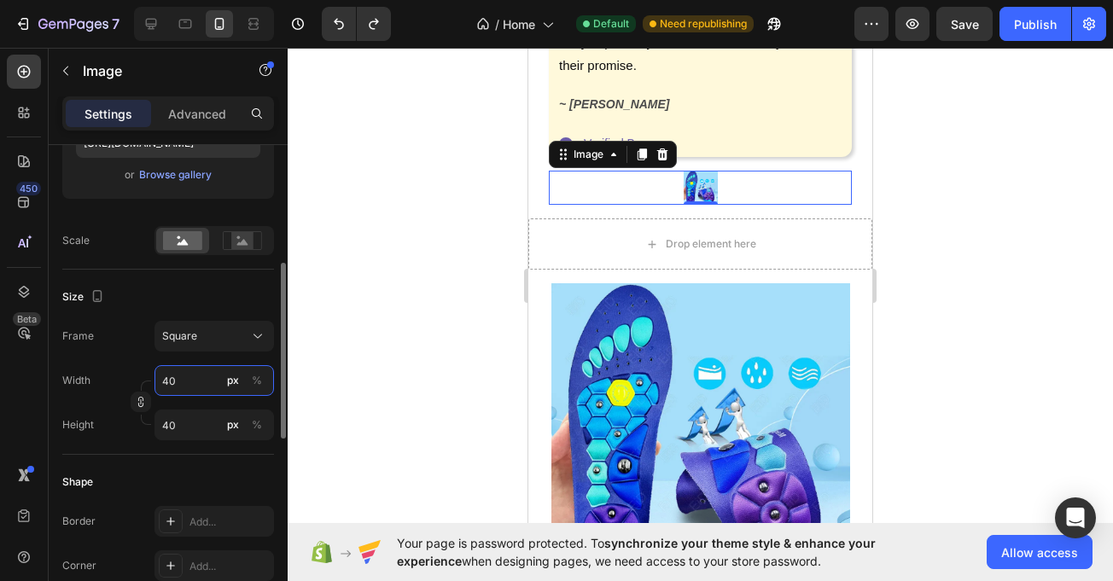
type input "400"
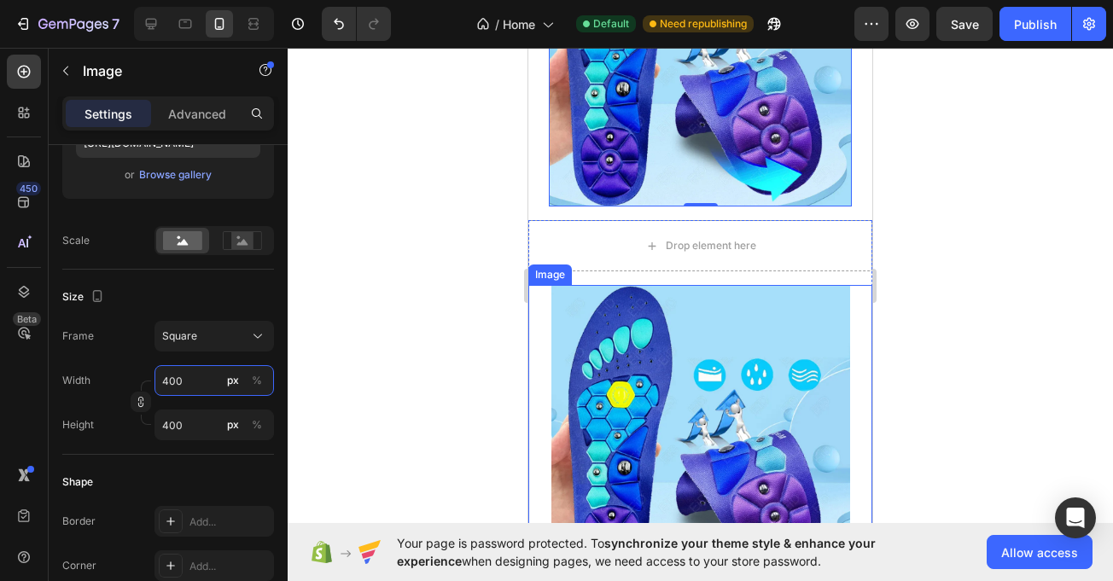
scroll to position [899, 0]
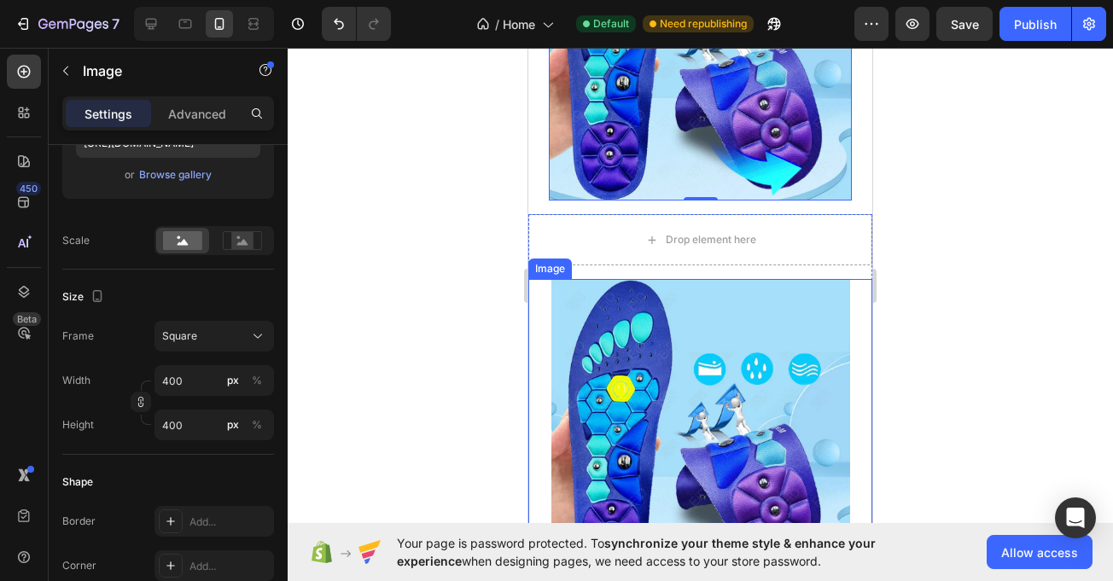
click at [535, 305] on div at bounding box center [700, 428] width 344 height 299
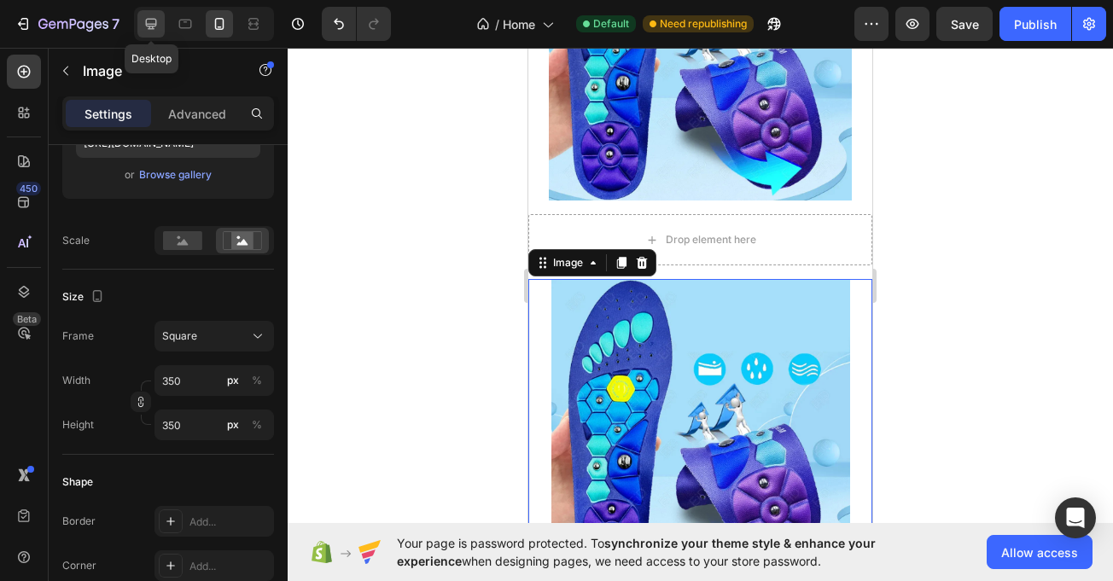
click at [150, 12] on div at bounding box center [150, 23] width 27 height 27
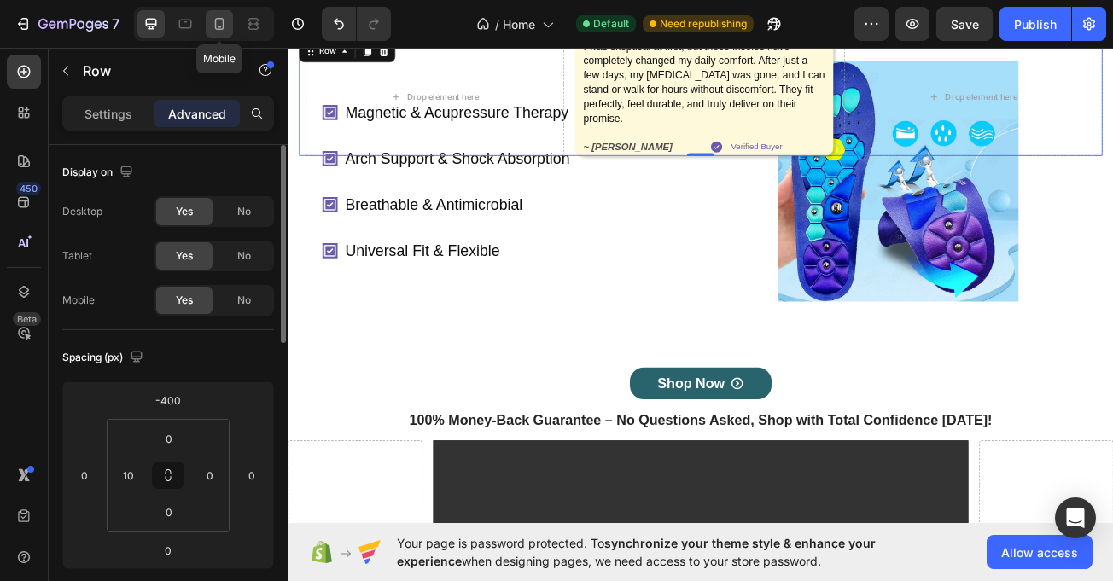
click at [213, 15] on div at bounding box center [219, 23] width 27 height 27
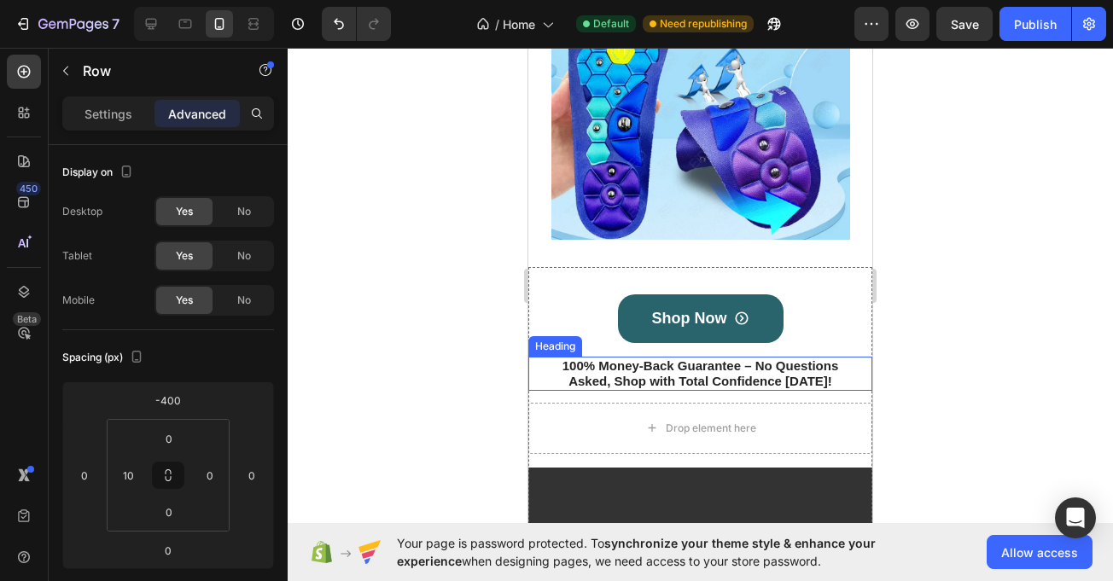
scroll to position [1241, 0]
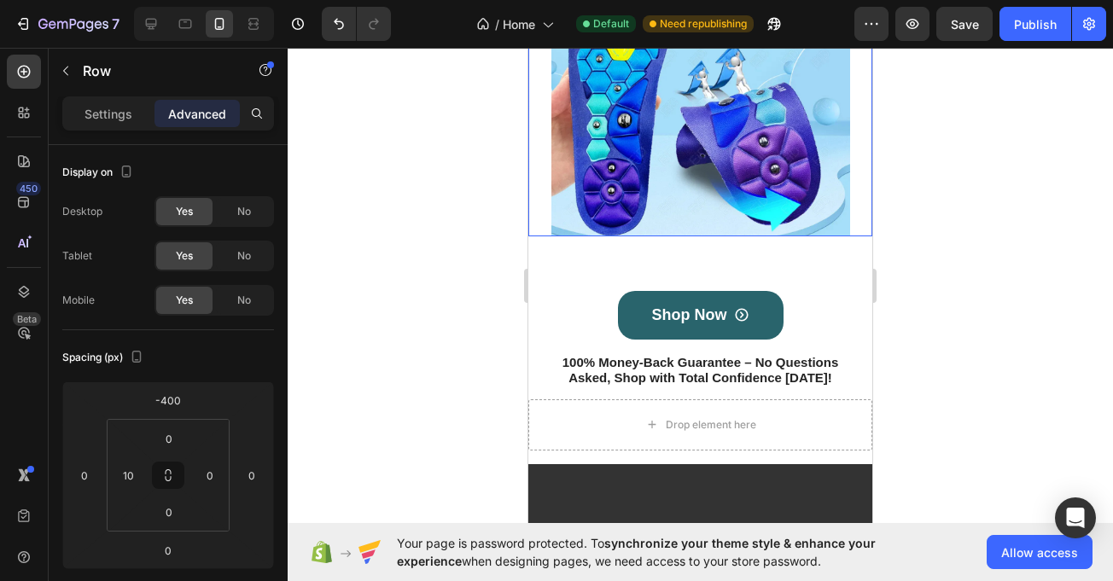
click at [552, 212] on img at bounding box center [701, 87] width 299 height 299
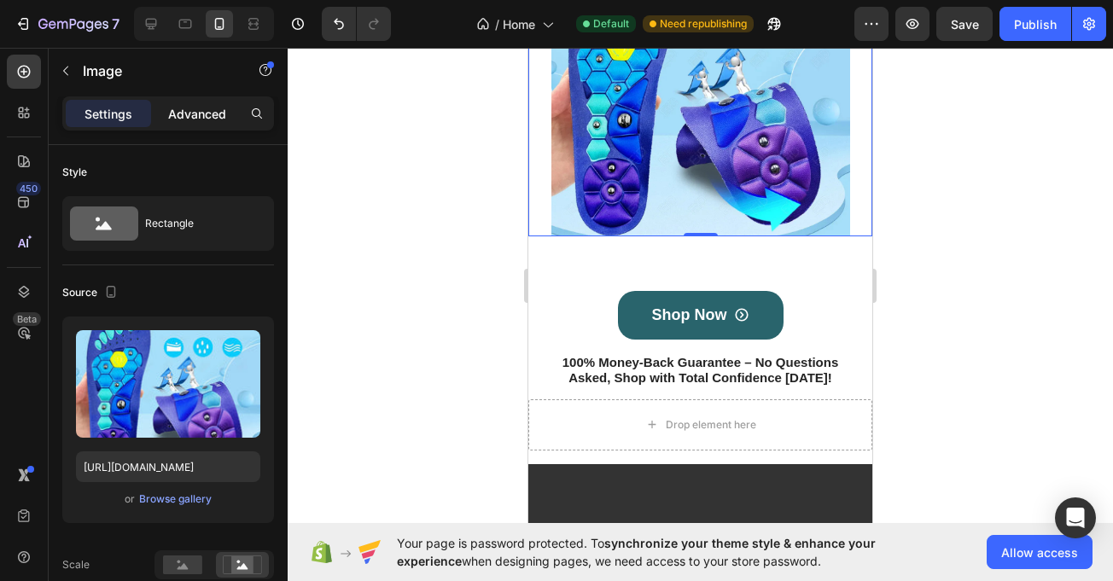
click at [204, 123] on div "Advanced" at bounding box center [197, 113] width 85 height 27
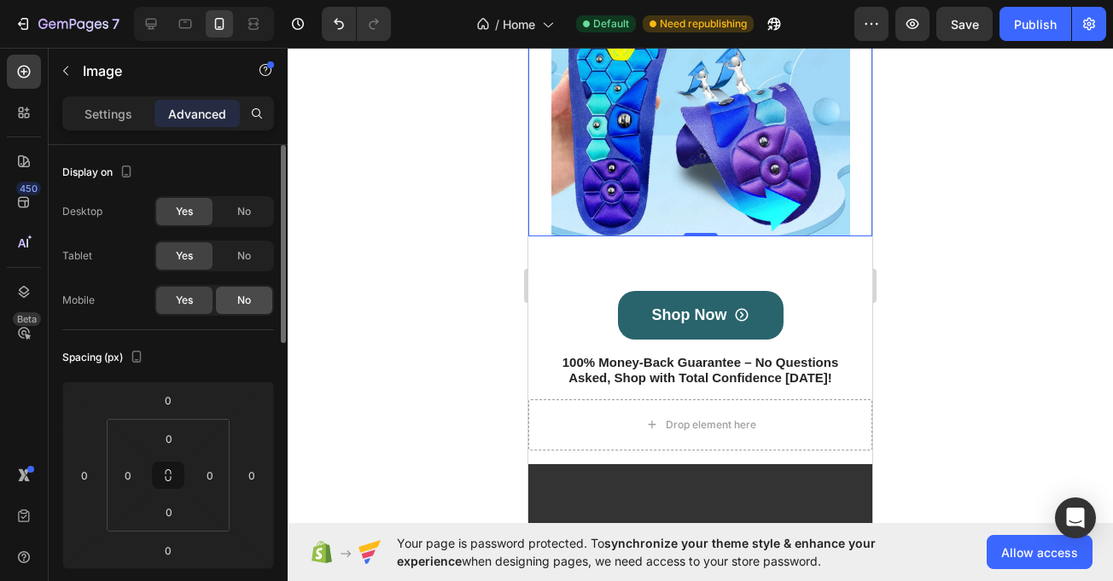
click at [234, 290] on div "No" at bounding box center [244, 300] width 56 height 27
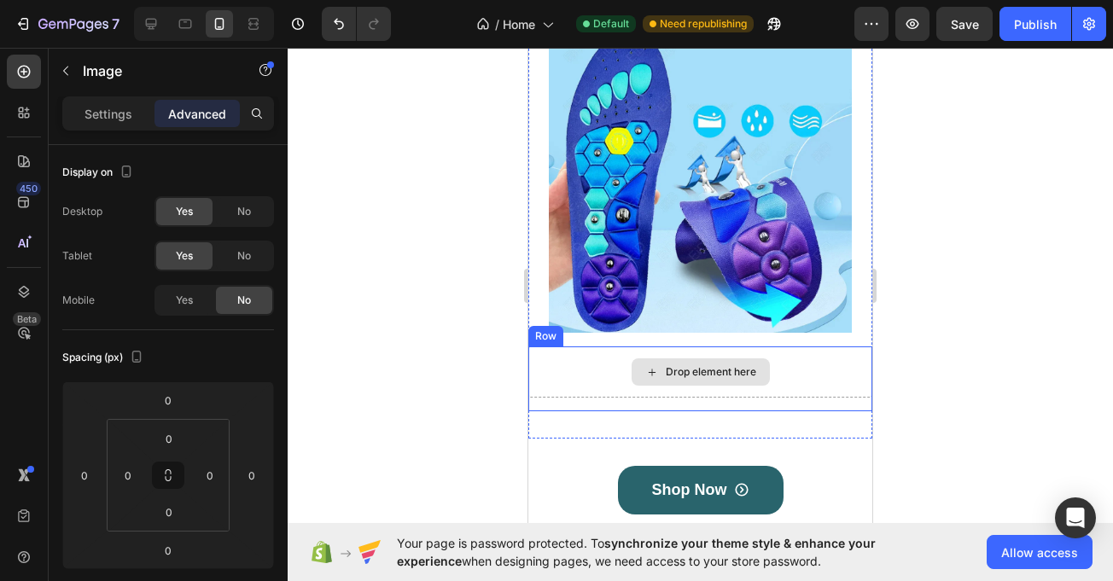
scroll to position [762, 0]
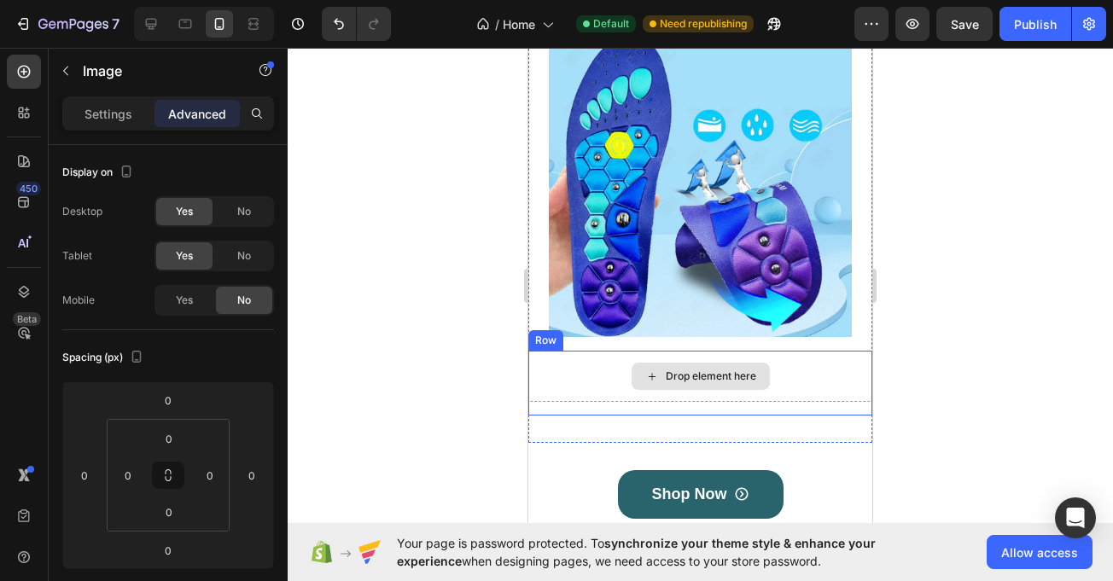
click at [586, 368] on div "Drop element here" at bounding box center [700, 376] width 344 height 51
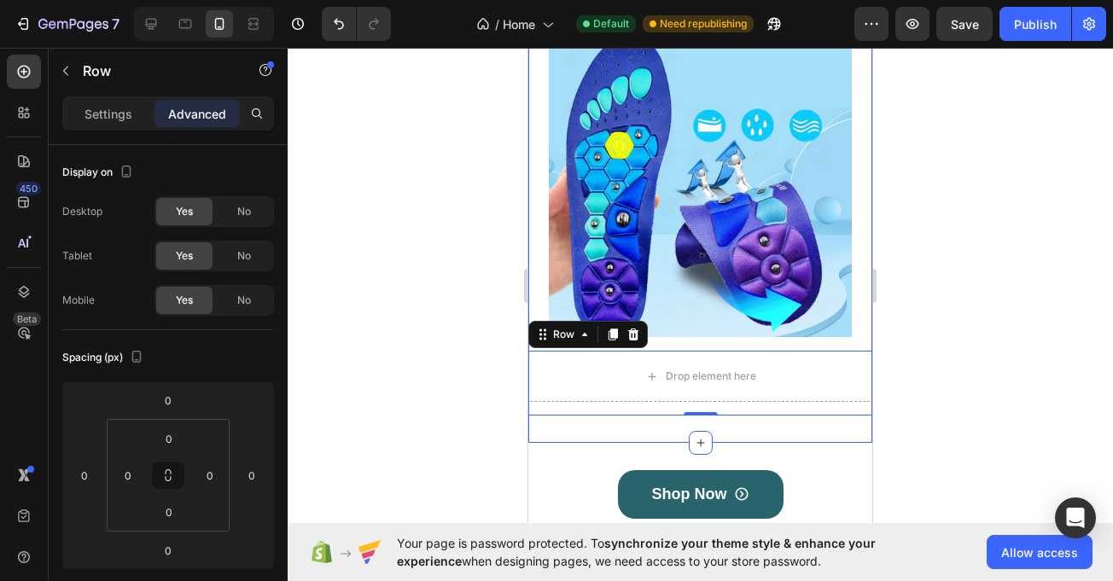
click at [577, 422] on div "Magnetic & Acupressure Therapy Arch Support & Shock Absorption Breathable & Ant…" at bounding box center [700, 3] width 344 height 880
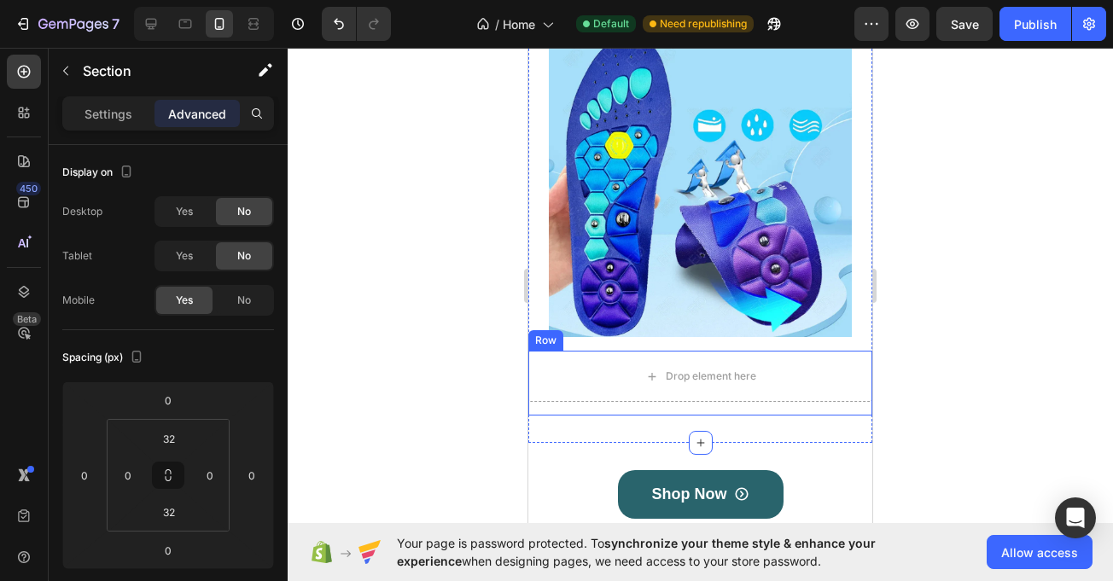
click at [556, 398] on div "Drop element here Image Row" at bounding box center [700, 383] width 344 height 65
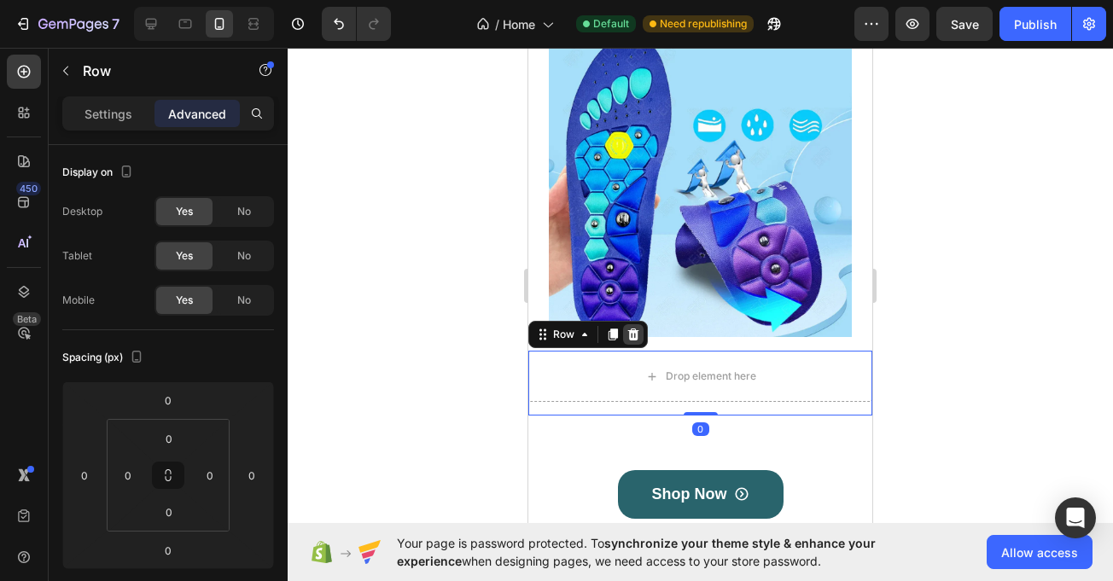
click at [630, 329] on icon at bounding box center [634, 335] width 14 height 14
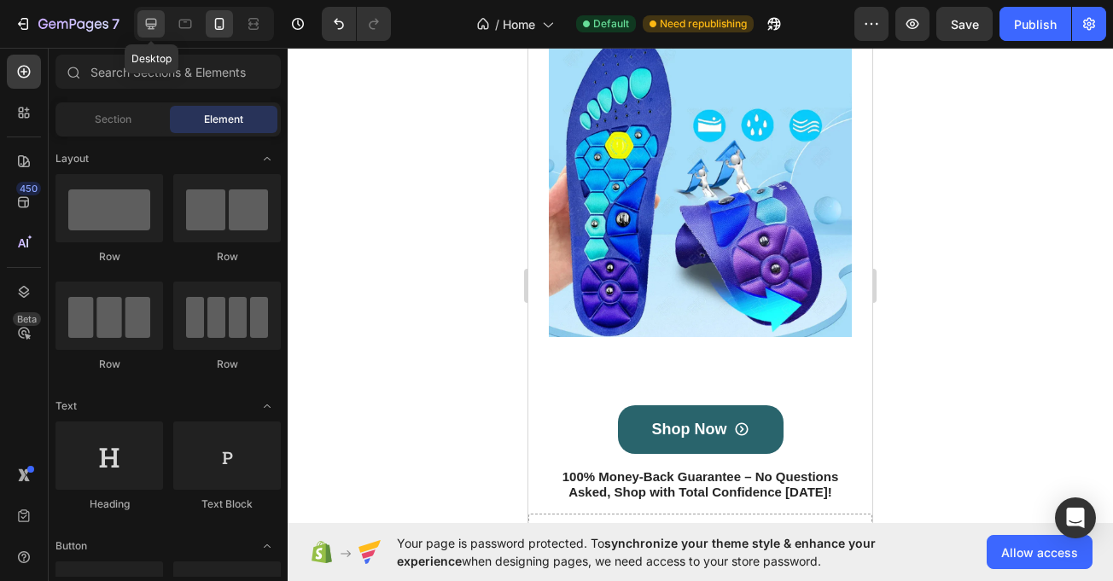
click at [150, 26] on icon at bounding box center [151, 24] width 11 height 11
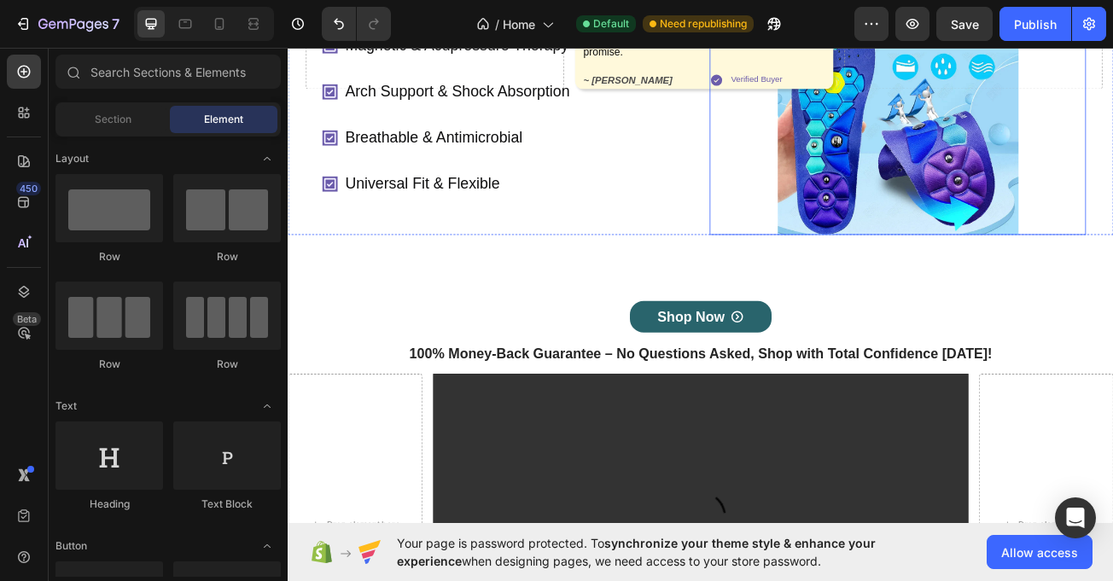
scroll to position [228, 0]
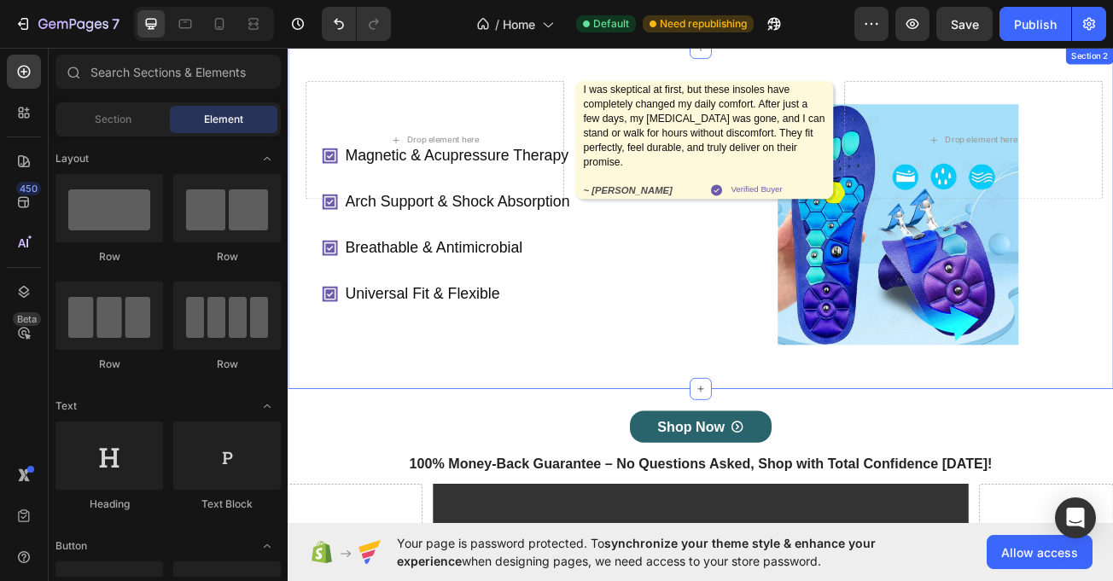
click at [466, 94] on div "Magnetic & Acupressure Therapy Arch Support & Shock Absorption Breathable & Ant…" at bounding box center [800, 260] width 1025 height 423
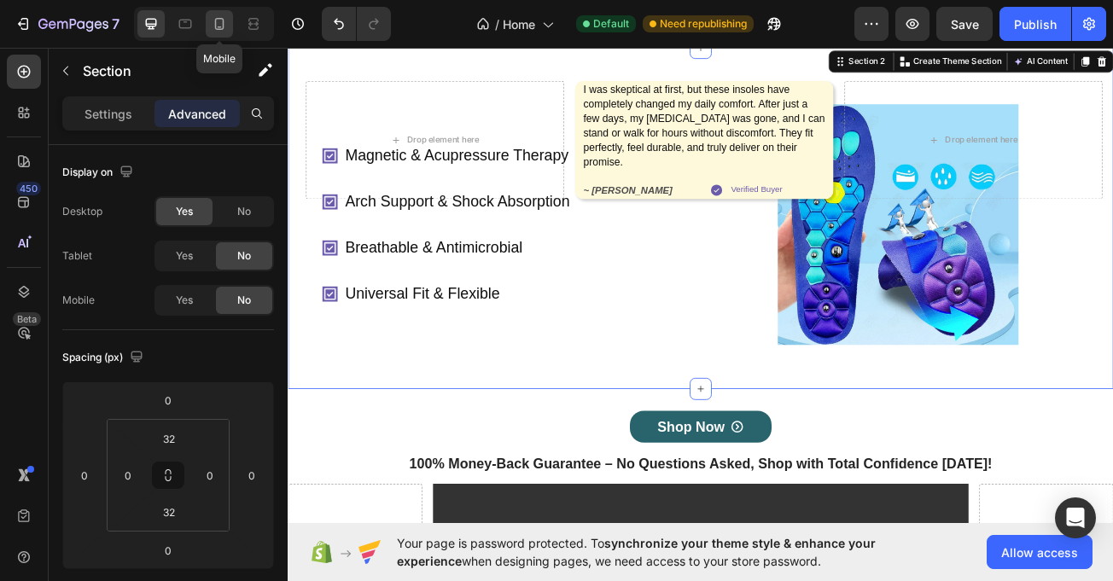
click at [220, 19] on icon at bounding box center [219, 24] width 9 height 12
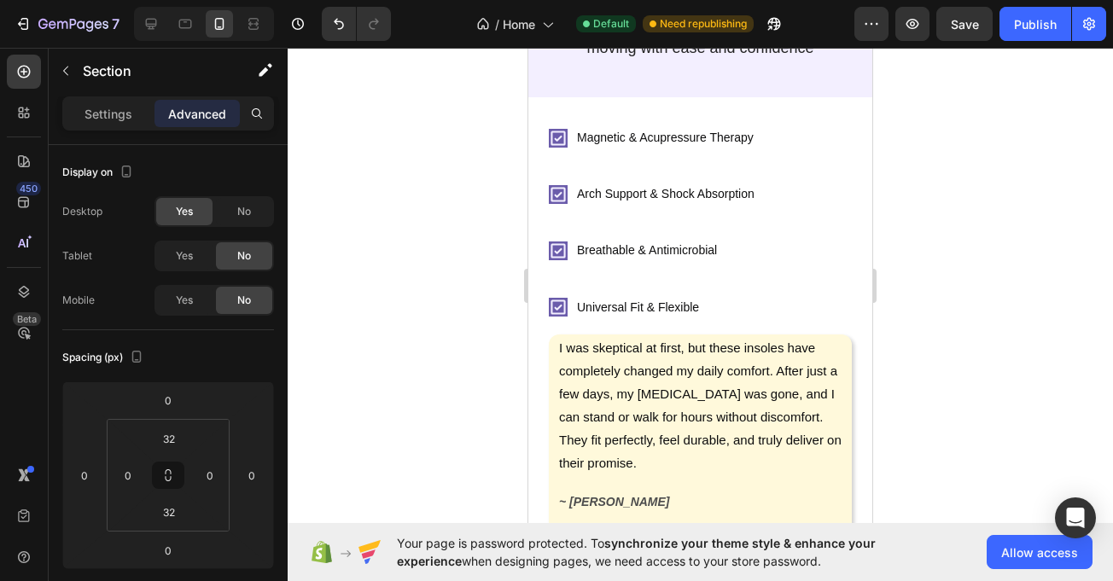
scroll to position [168, 0]
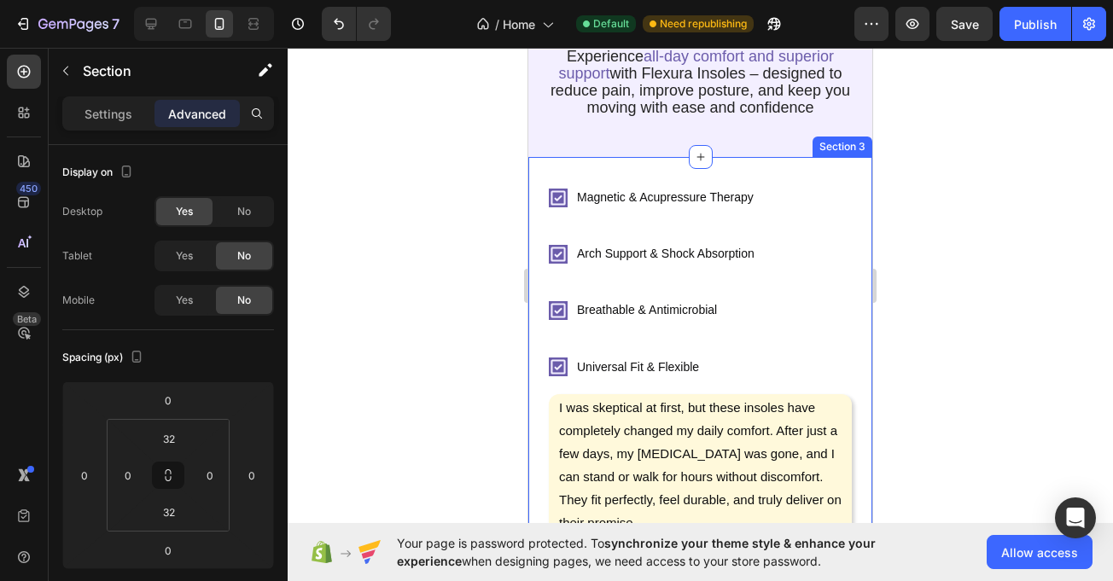
click at [537, 165] on div "Magnetic & Acupressure Therapy Arch Support & Shock Absorption Breathable & Ant…" at bounding box center [700, 564] width 344 height 815
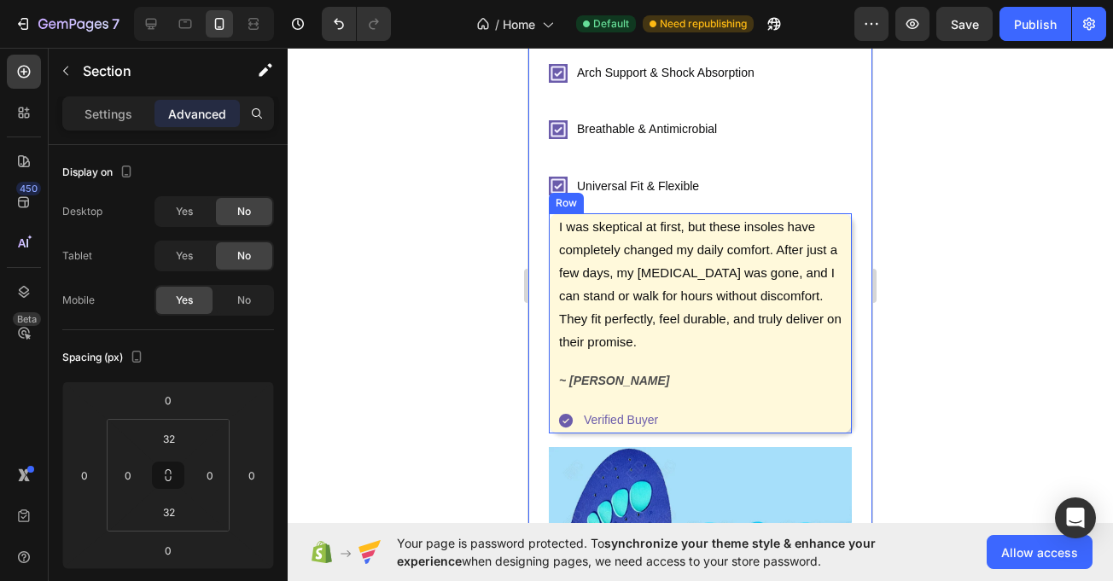
scroll to position [350, 0]
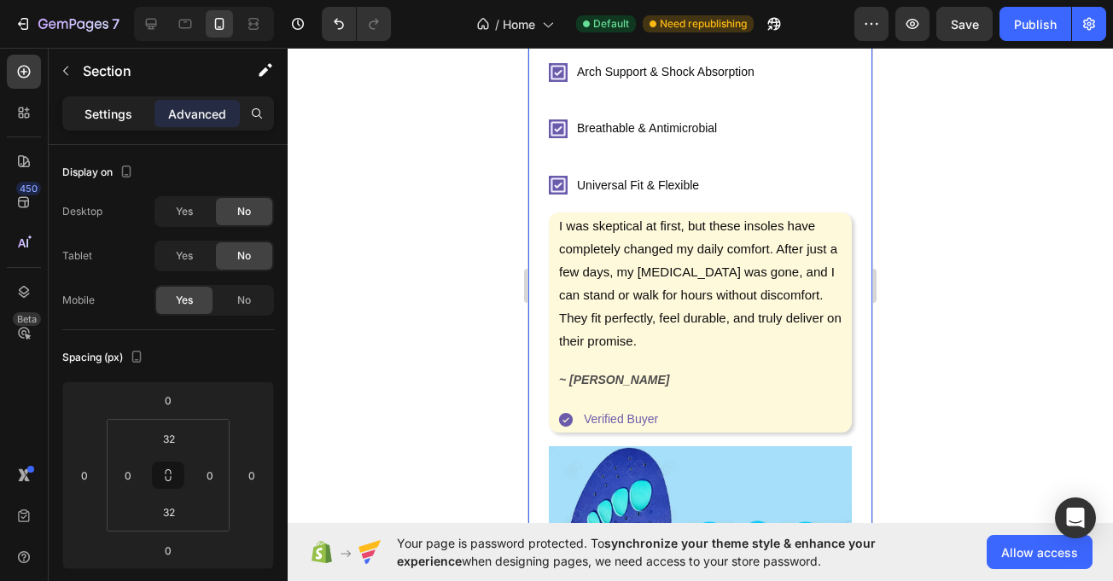
click at [107, 106] on p "Settings" at bounding box center [109, 114] width 48 height 18
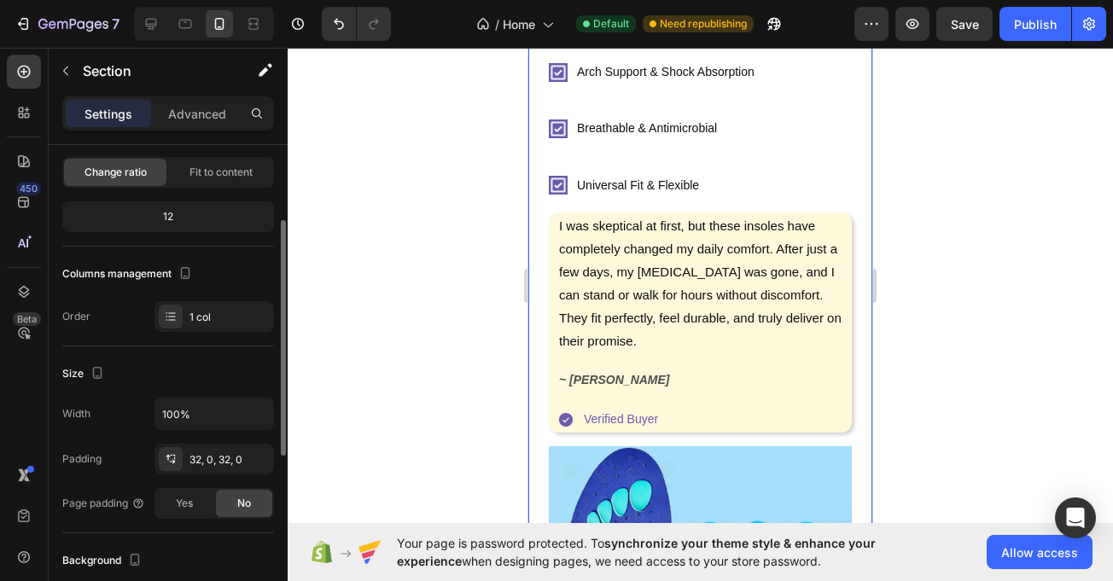
scroll to position [133, 0]
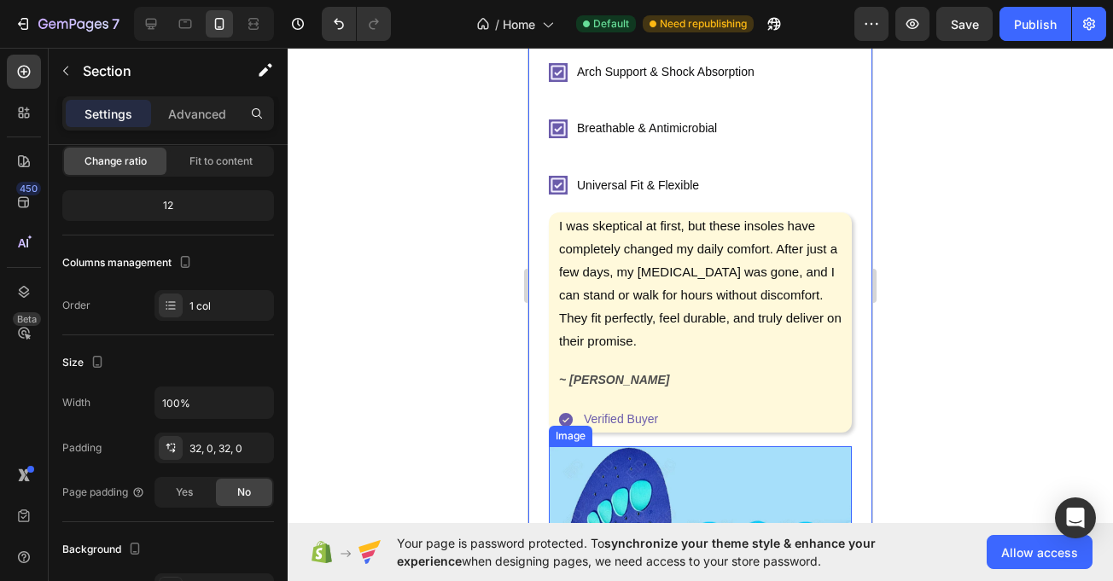
drag, startPoint x: 564, startPoint y: 487, endPoint x: 575, endPoint y: 467, distance: 23.3
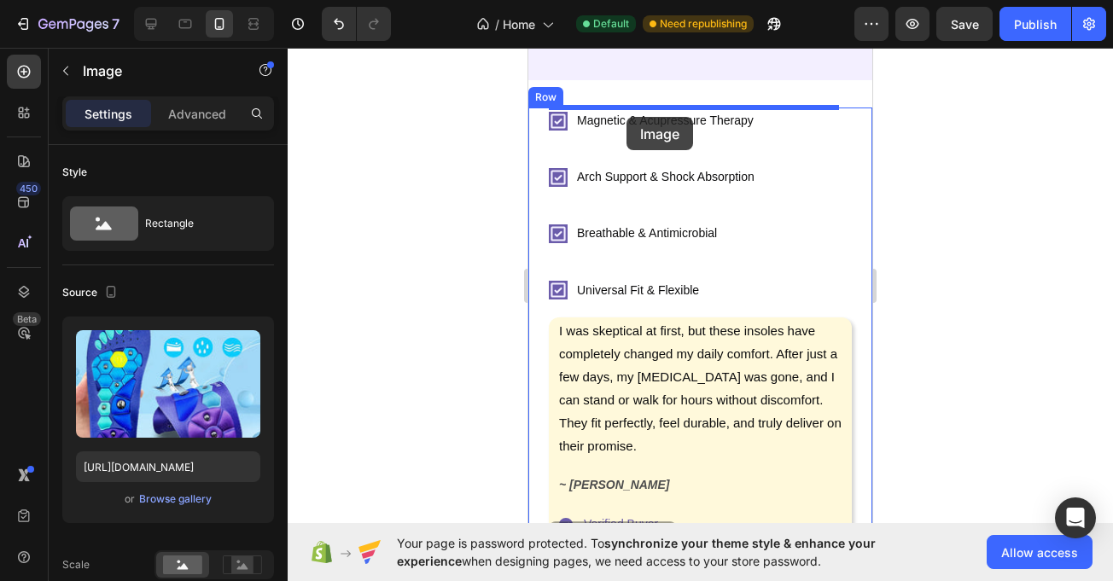
scroll to position [231, 0]
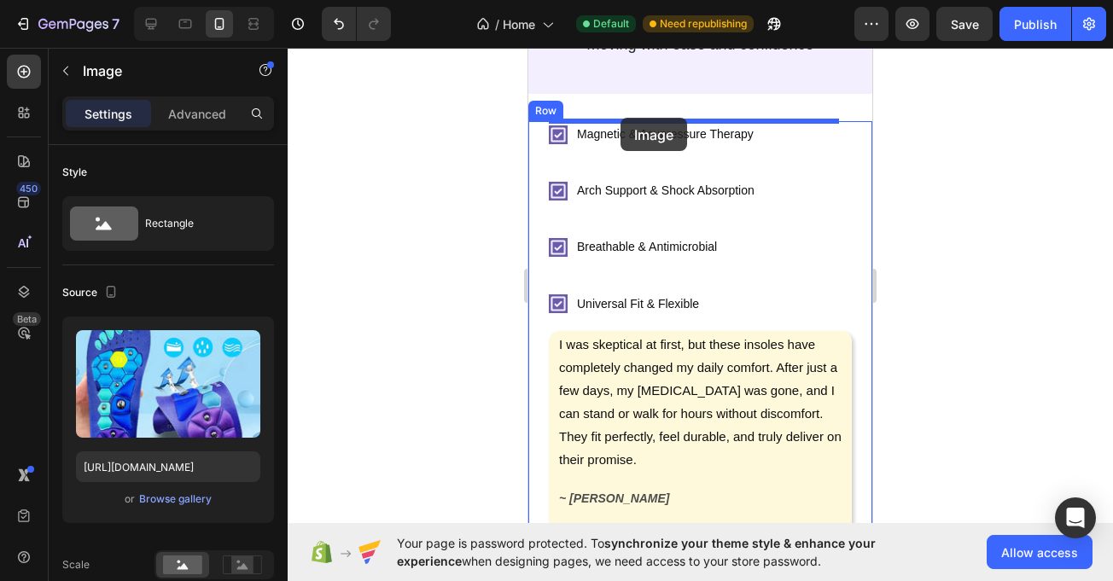
drag, startPoint x: 564, startPoint y: 435, endPoint x: 621, endPoint y: 118, distance: 321.7
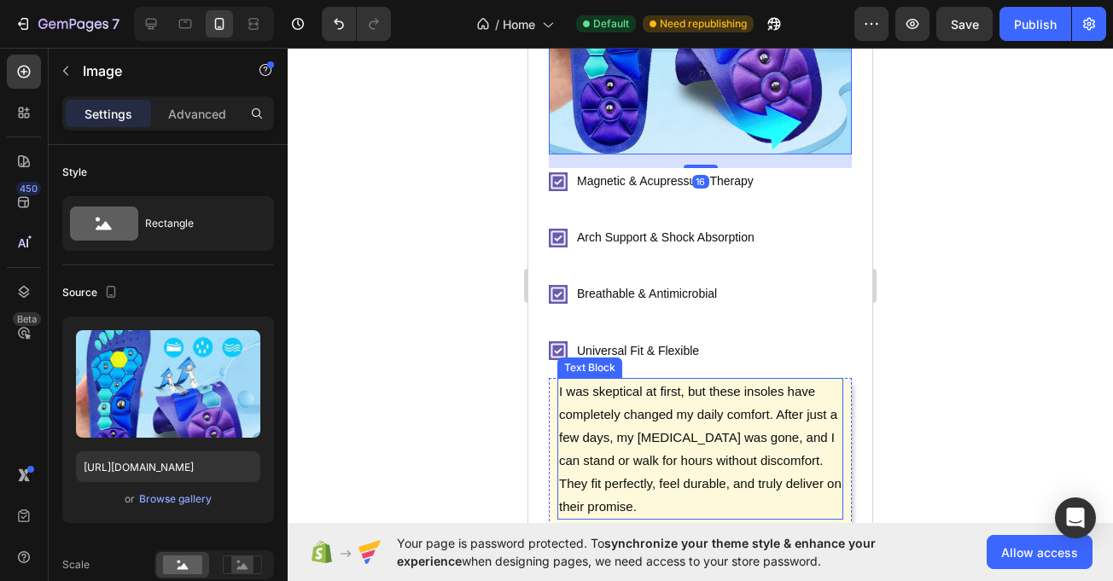
scroll to position [505, 0]
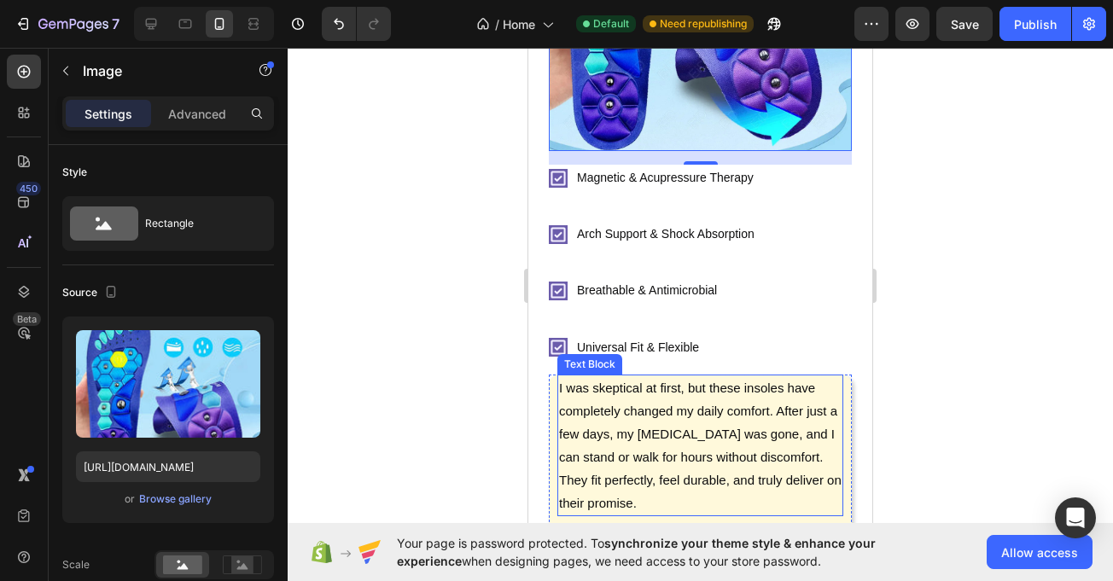
click at [557, 431] on div "I was skeptical at first, but these insoles have completely changed my daily co…" at bounding box center [700, 446] width 286 height 142
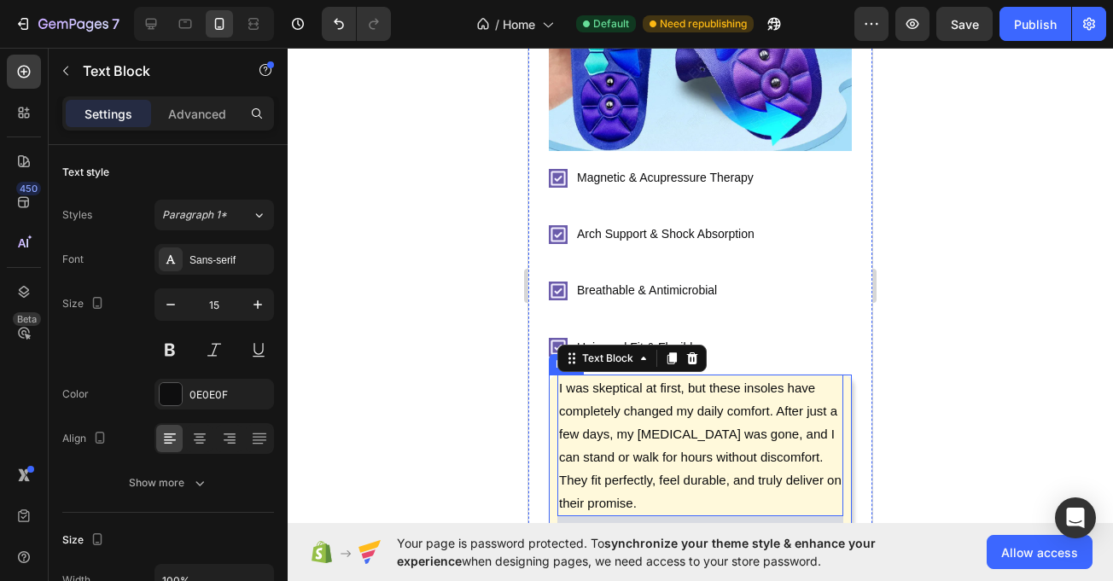
click at [549, 425] on div "I was skeptical at first, but these insoles have completely changed my daily co…" at bounding box center [700, 485] width 303 height 220
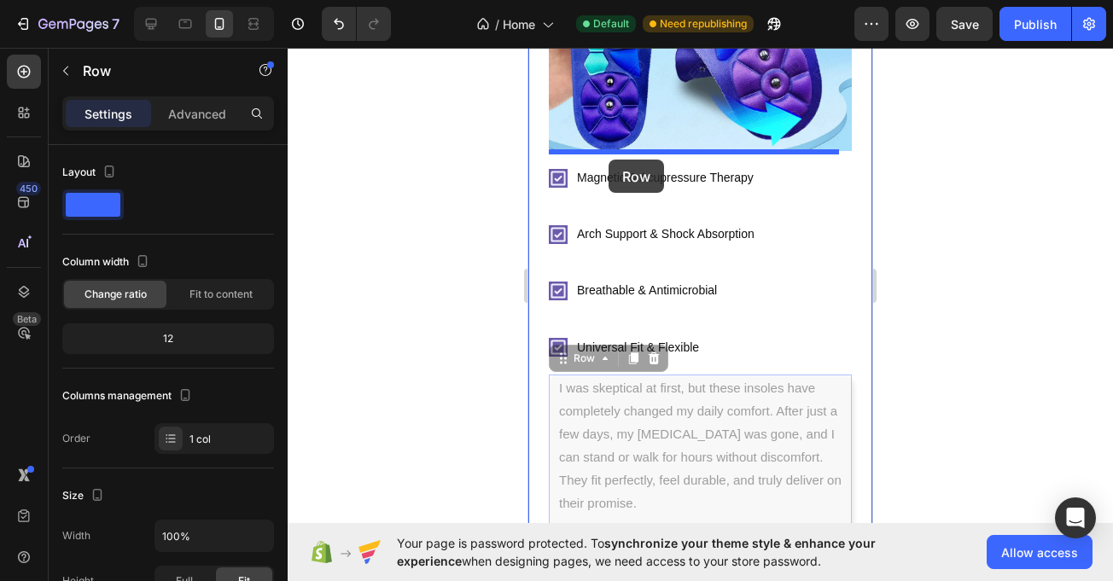
drag, startPoint x: 575, startPoint y: 306, endPoint x: 611, endPoint y: 160, distance: 150.3
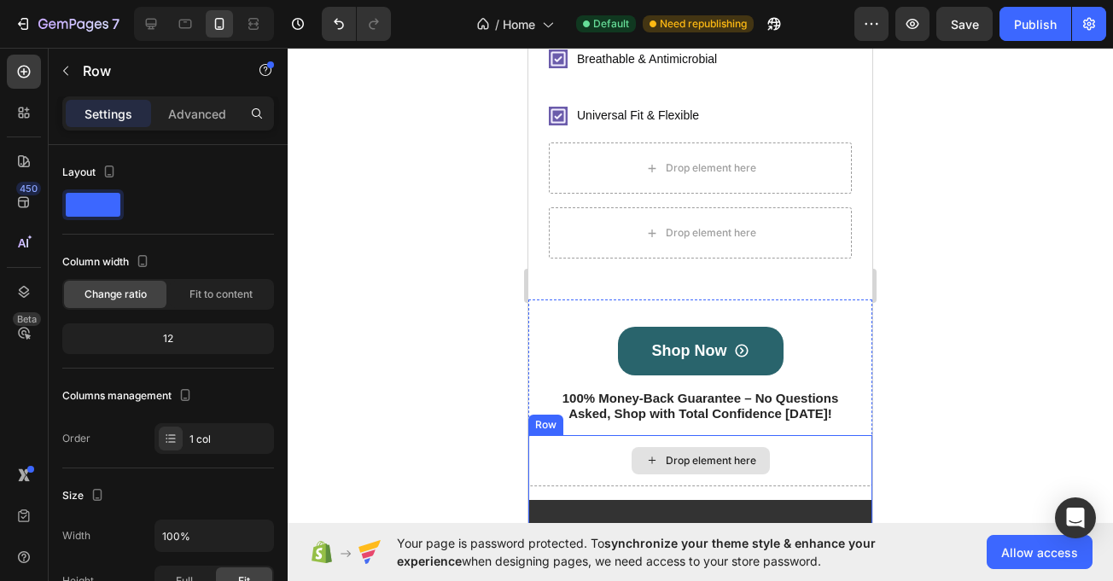
scroll to position [972, 0]
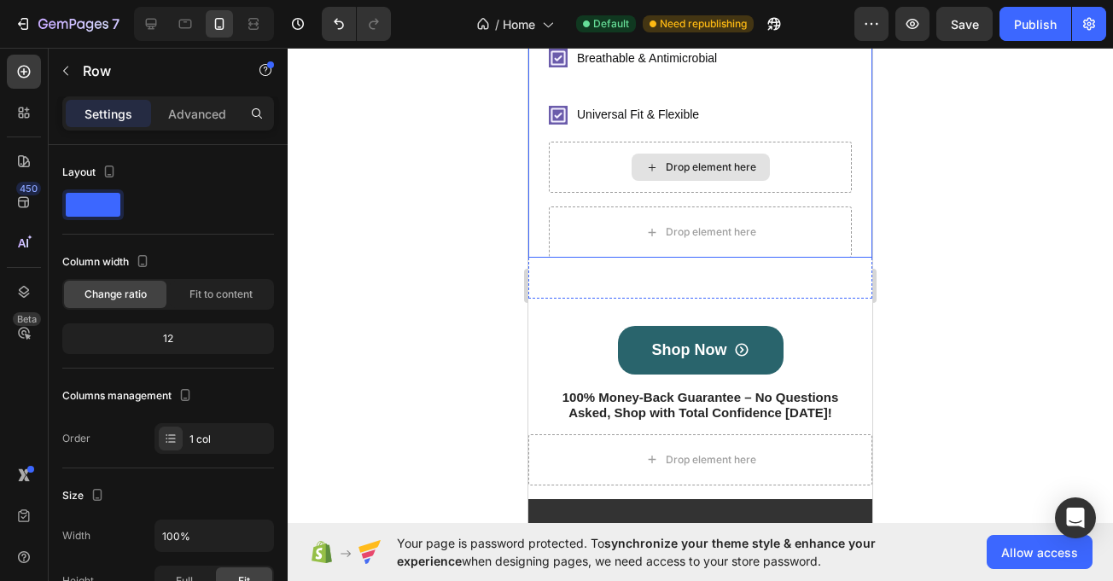
click at [594, 156] on div "Drop element here" at bounding box center [700, 167] width 303 height 51
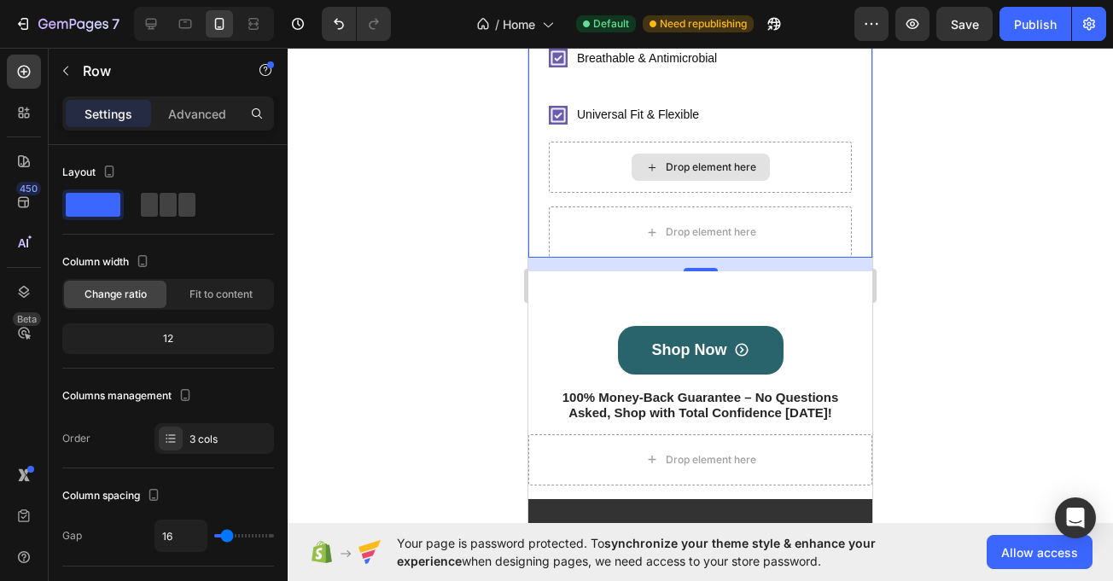
click at [623, 142] on div "Drop element here" at bounding box center [700, 167] width 303 height 51
click at [561, 216] on div "Drop element here" at bounding box center [700, 232] width 303 height 51
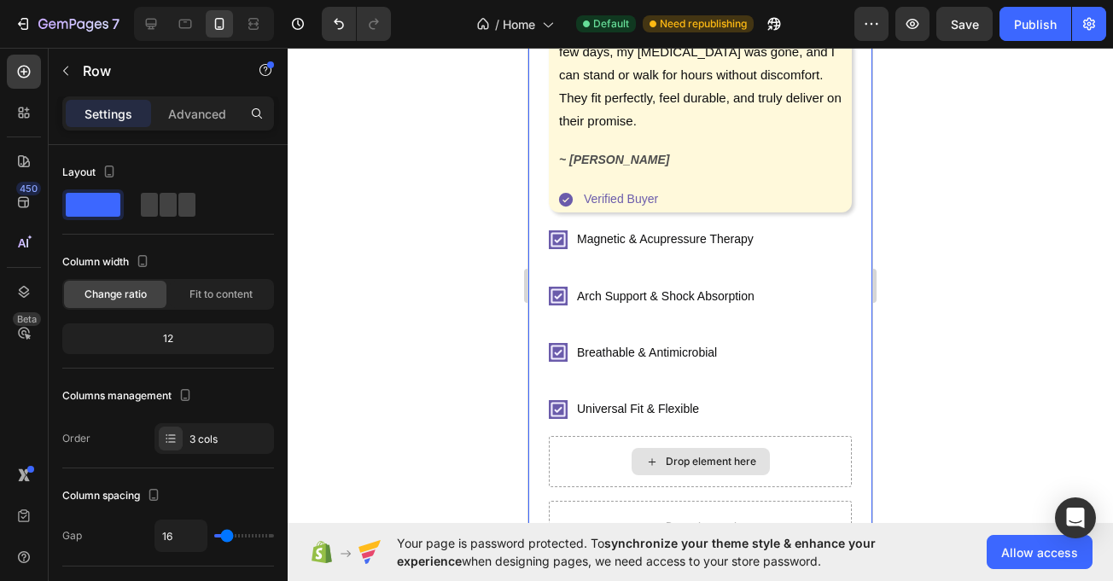
scroll to position [675, 0]
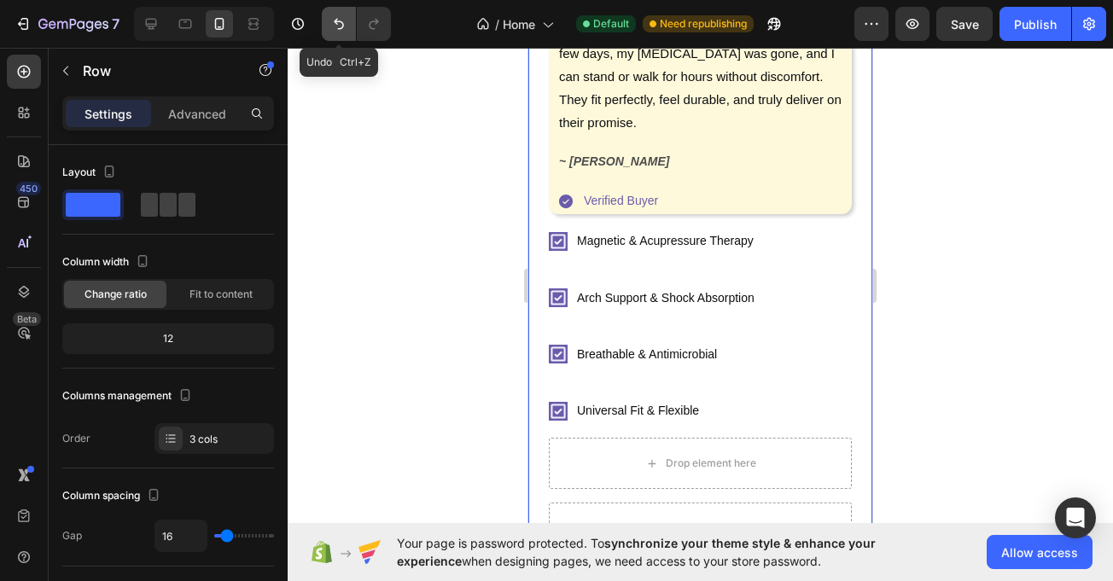
click at [330, 19] on icon "Undo/Redo" at bounding box center [338, 23] width 17 height 17
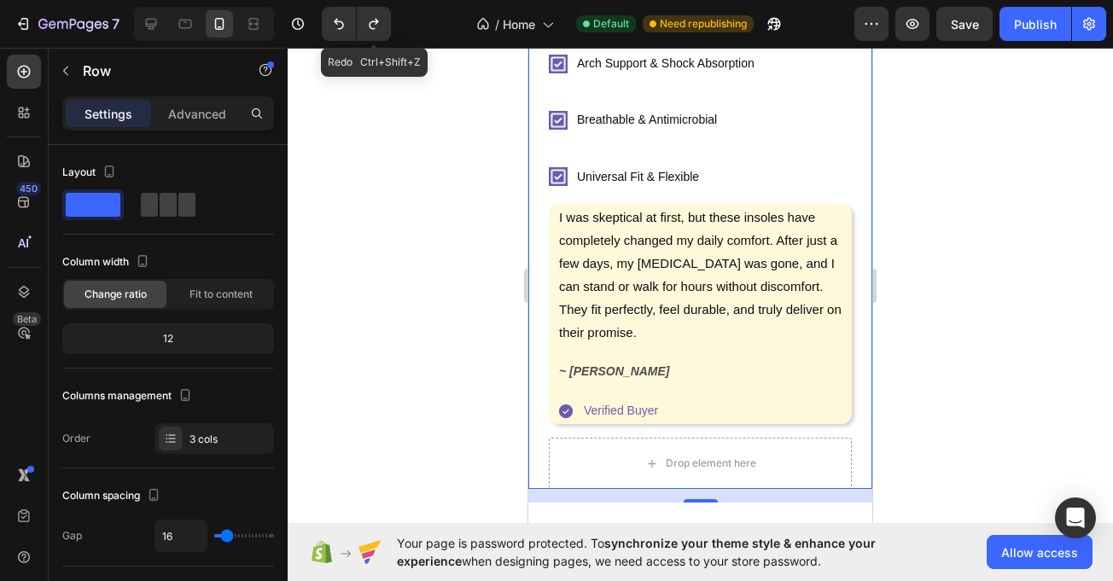
scroll to position [441, 0]
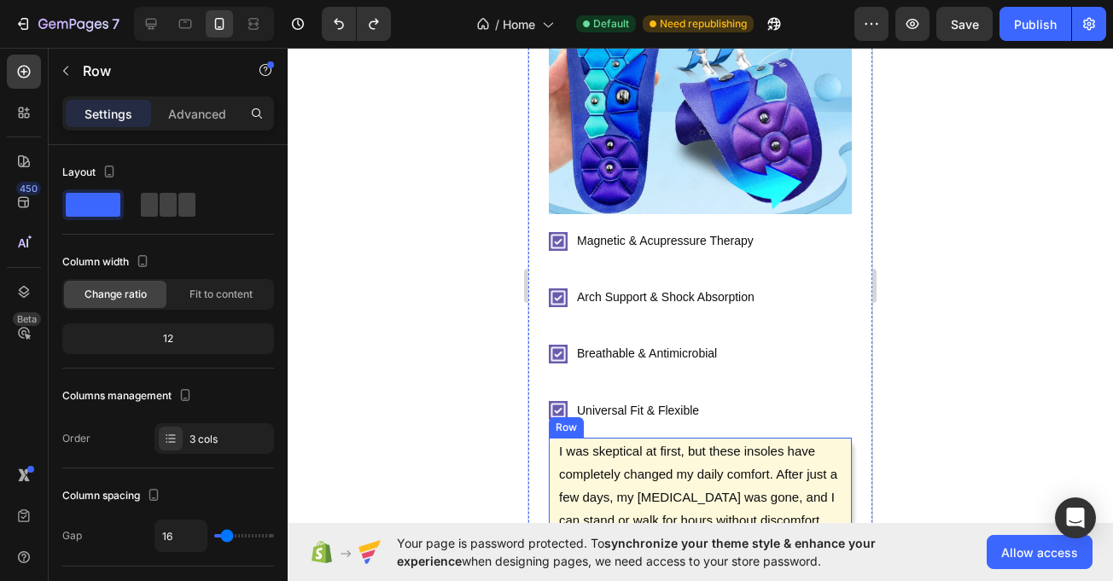
click at [552, 449] on div "I was skeptical at first, but these insoles have completely changed my daily co…" at bounding box center [700, 548] width 303 height 220
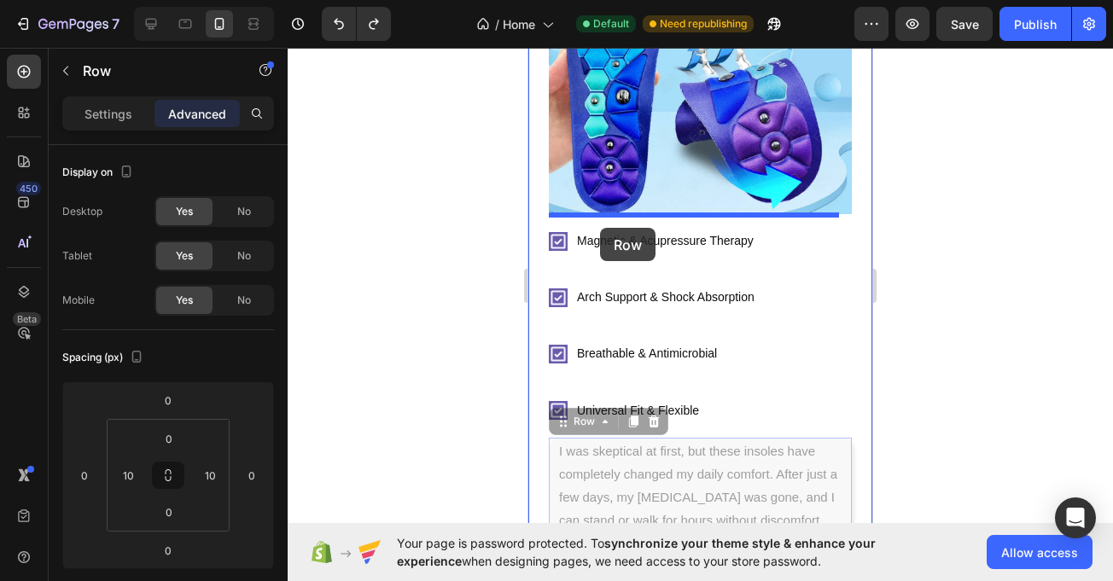
drag, startPoint x: 558, startPoint y: 405, endPoint x: 698, endPoint y: 300, distance: 175.0
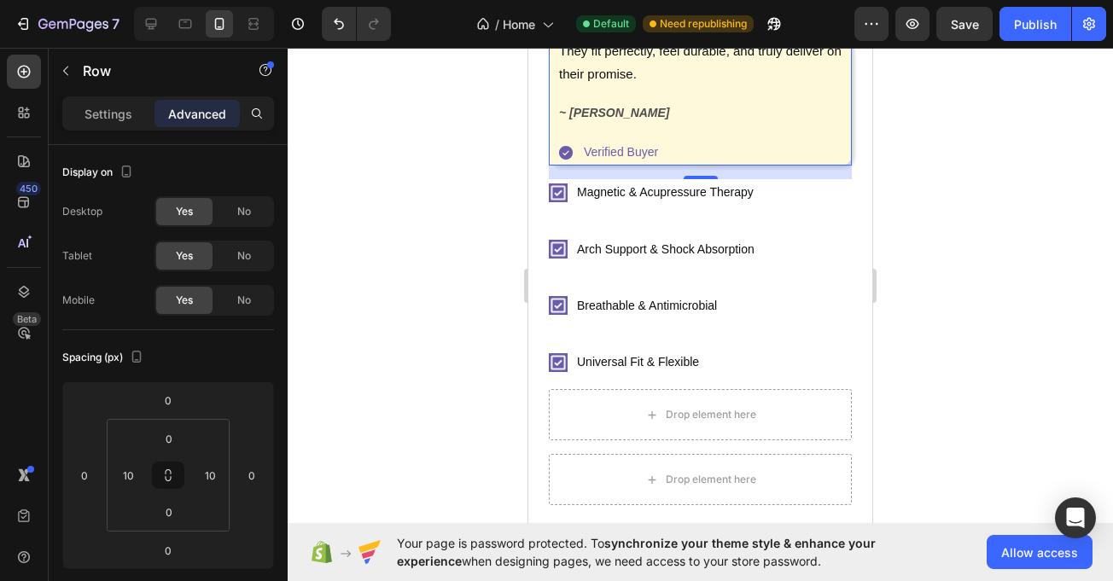
scroll to position [891, 0]
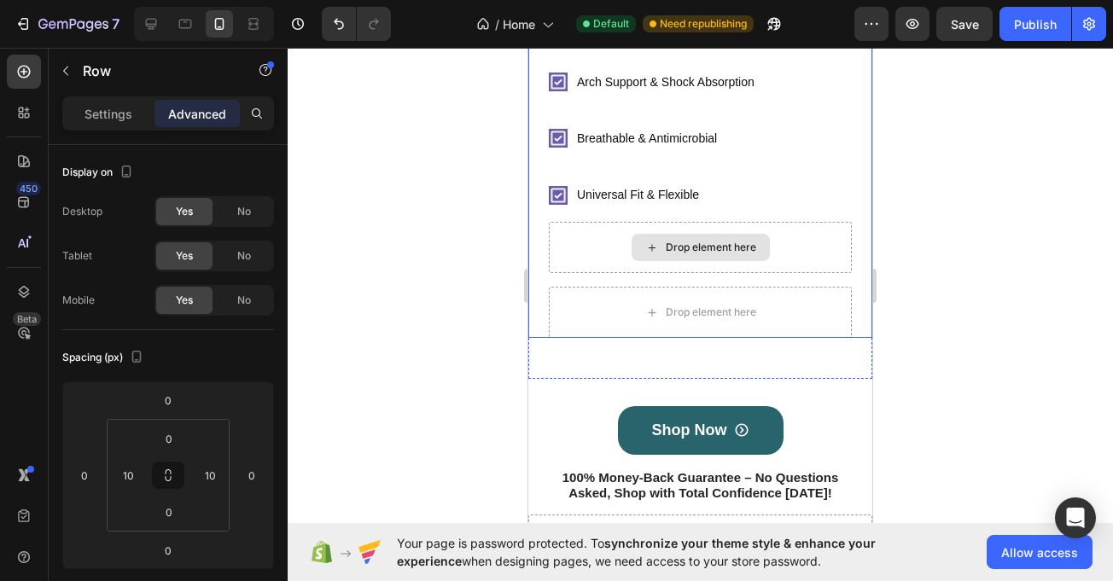
click at [591, 243] on div "Drop element here" at bounding box center [700, 247] width 303 height 51
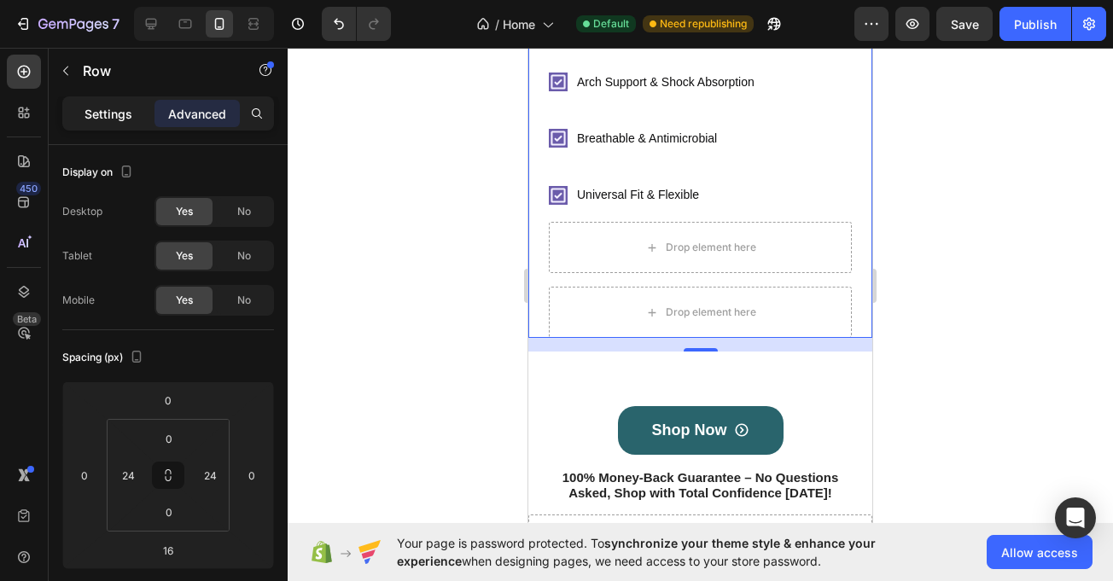
click at [89, 124] on div "Settings" at bounding box center [108, 113] width 85 height 27
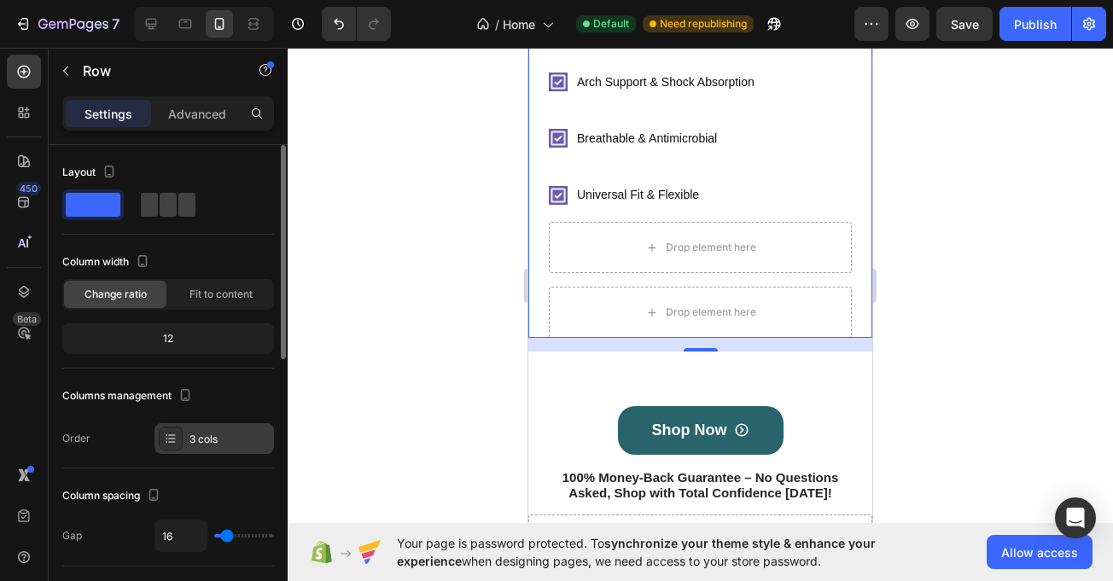
click at [224, 434] on div "3 cols" at bounding box center [230, 439] width 80 height 15
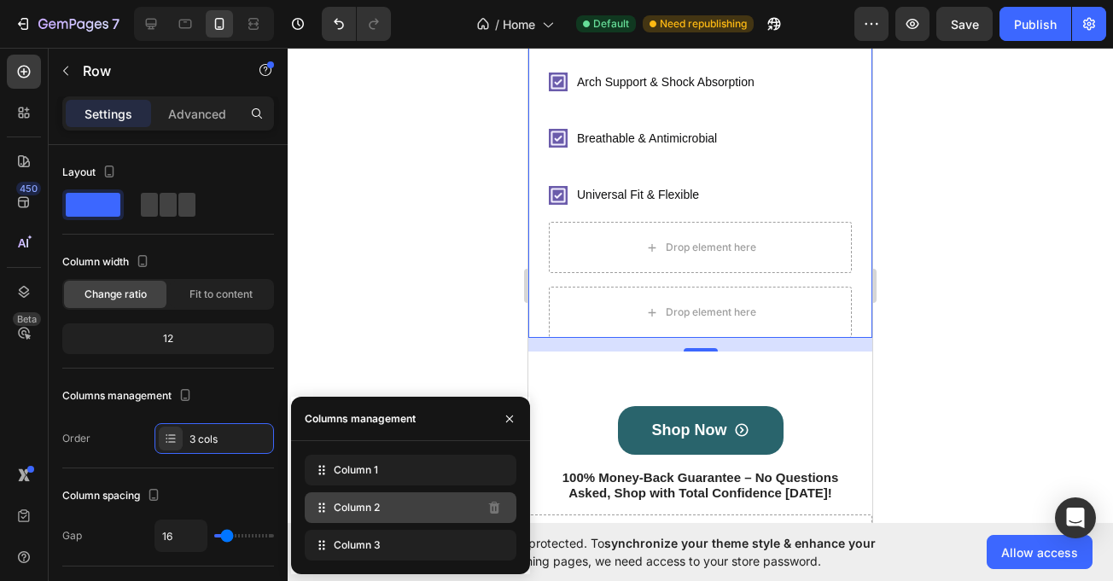
click at [382, 512] on div "Column 2" at bounding box center [411, 508] width 212 height 31
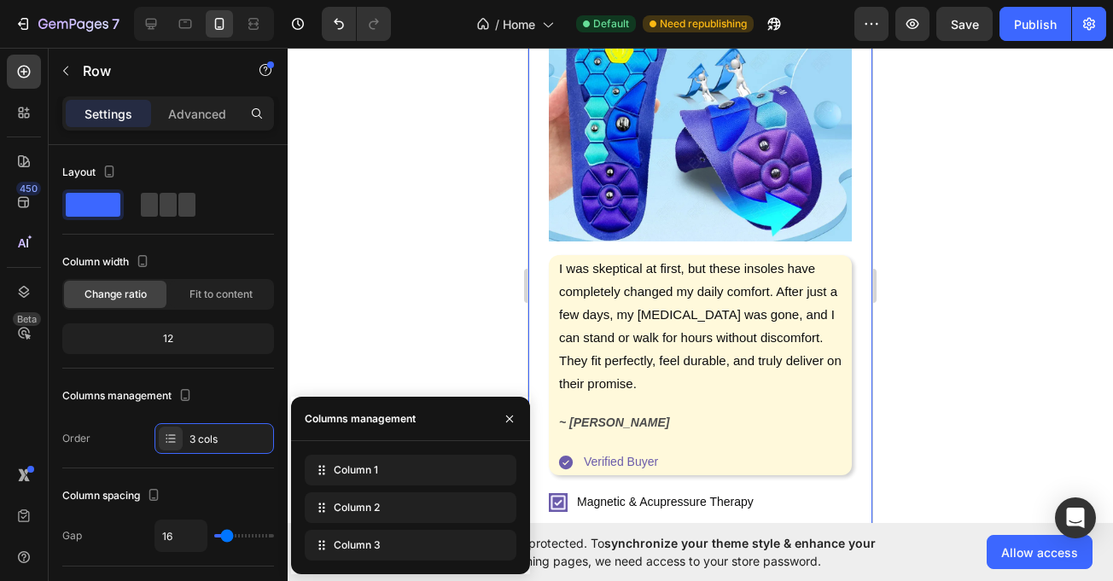
scroll to position [425, 0]
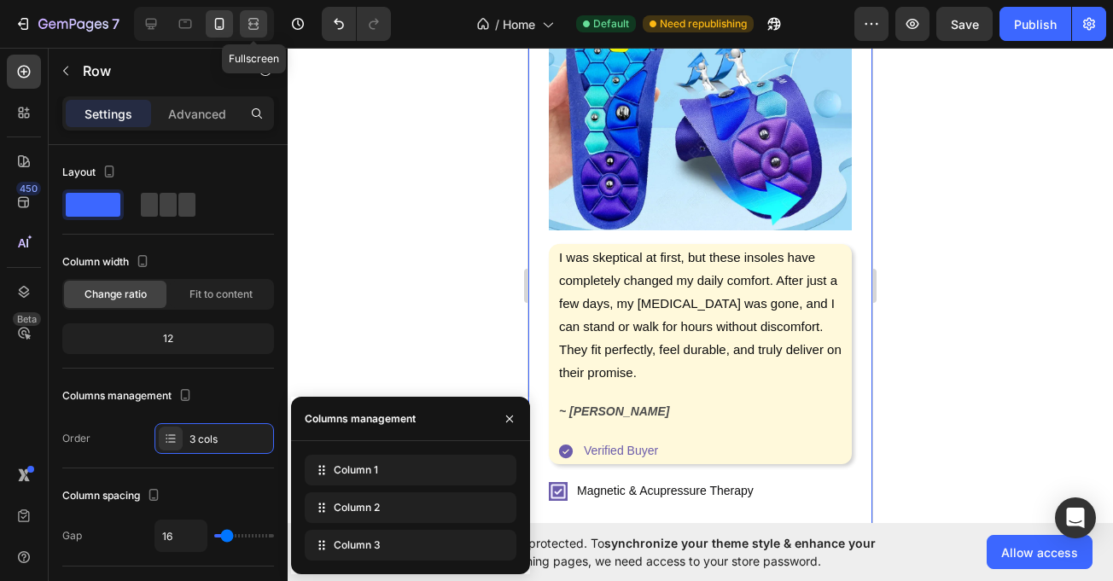
click at [250, 26] on icon at bounding box center [253, 27] width 10 height 3
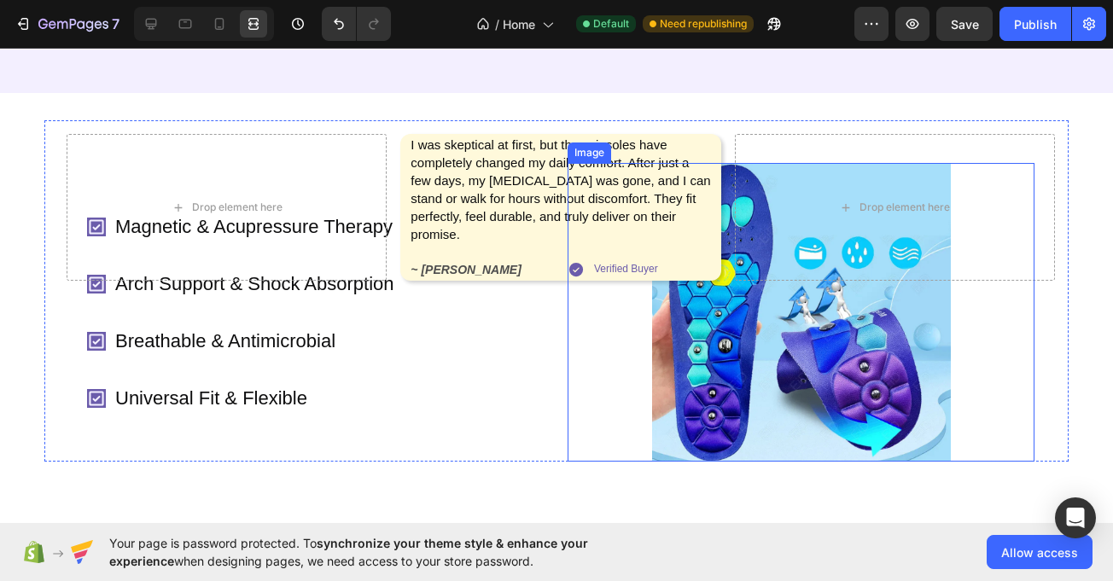
scroll to position [331, 0]
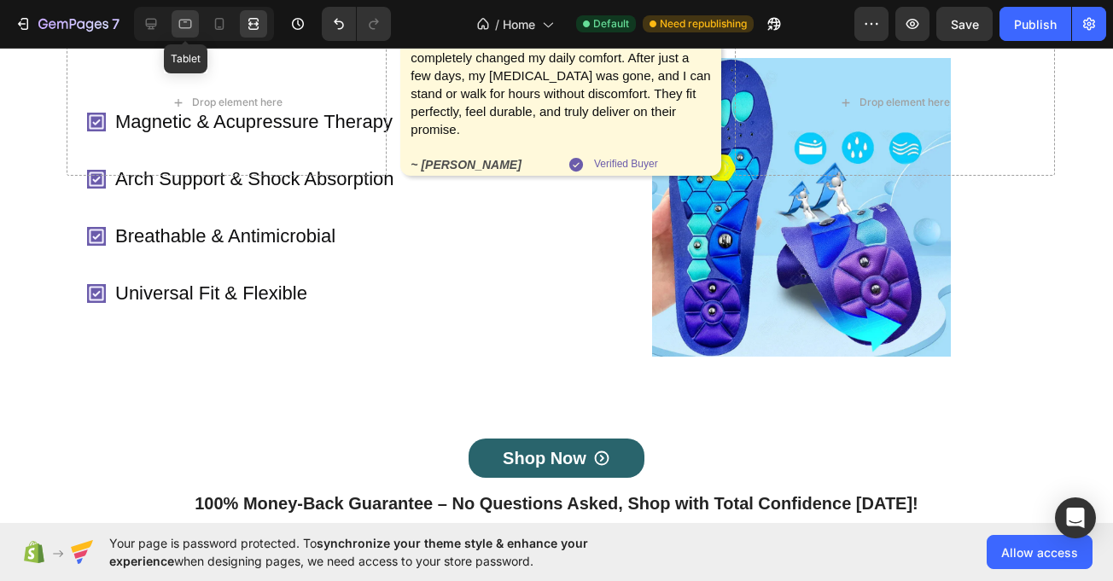
click at [188, 25] on icon at bounding box center [185, 23] width 17 height 17
type input "100%"
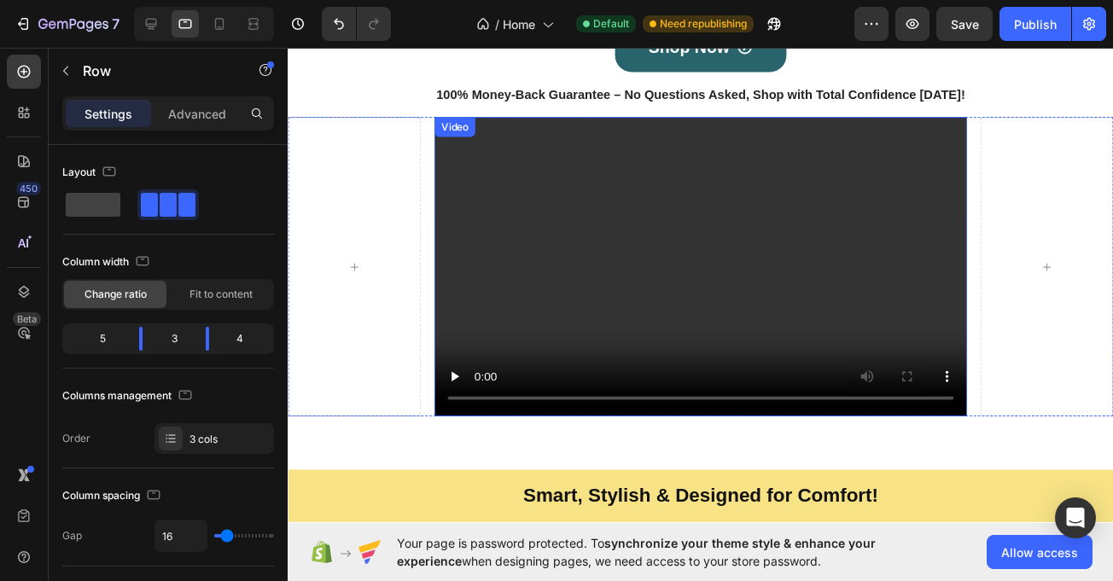
scroll to position [202, 0]
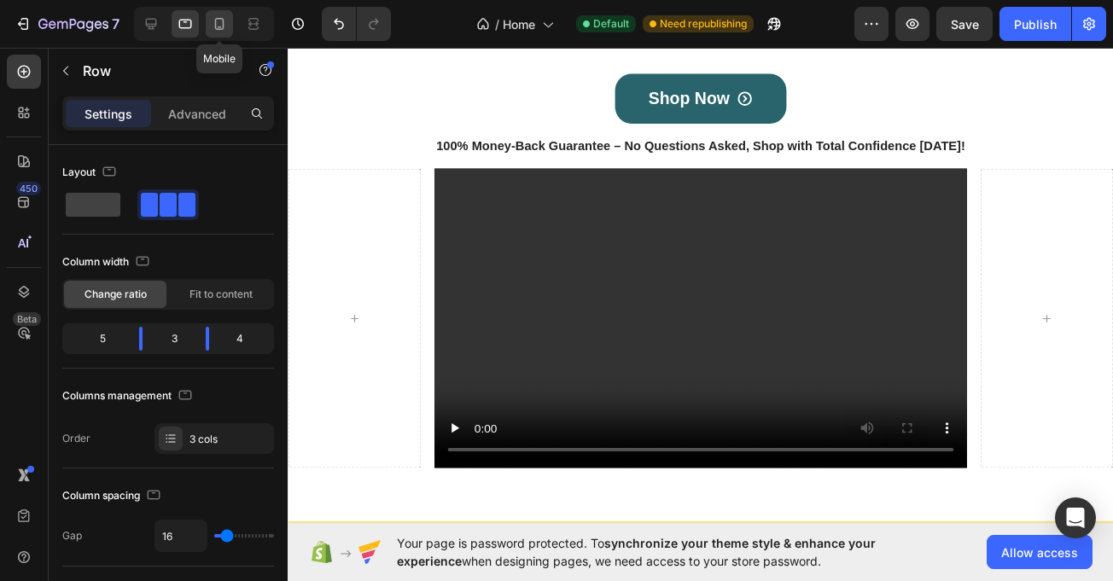
click at [208, 22] on div at bounding box center [219, 23] width 27 height 27
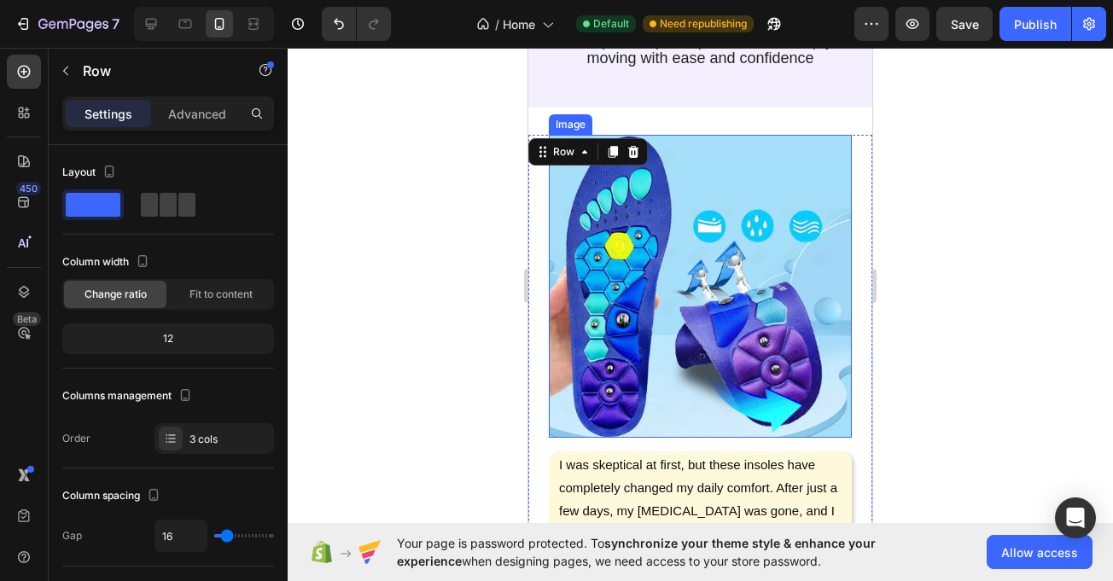
scroll to position [206, 0]
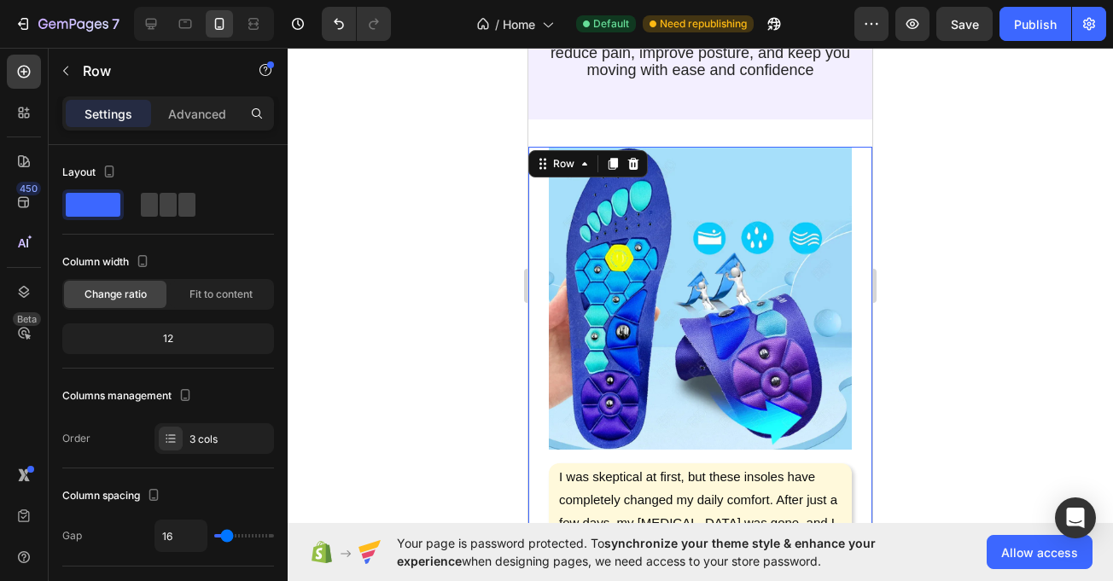
click at [540, 219] on div "Image I was skeptical at first, but these insoles have completely changed my da…" at bounding box center [700, 585] width 344 height 877
click at [546, 132] on div "Image I was skeptical at first, but these insoles have completely changed my da…" at bounding box center [700, 592] width 344 height 945
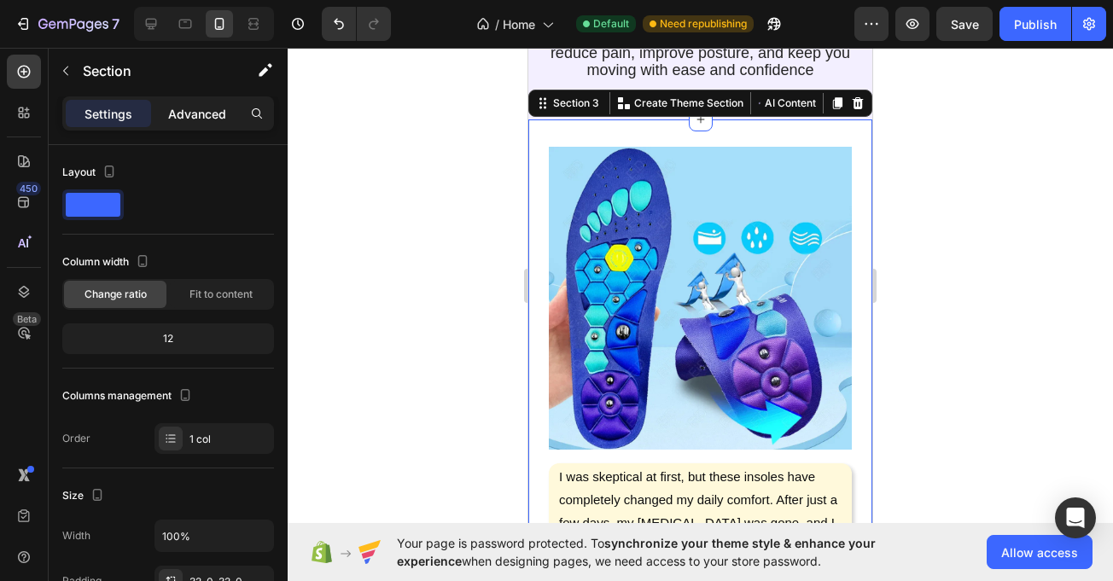
click at [196, 102] on div "Advanced" at bounding box center [197, 113] width 85 height 27
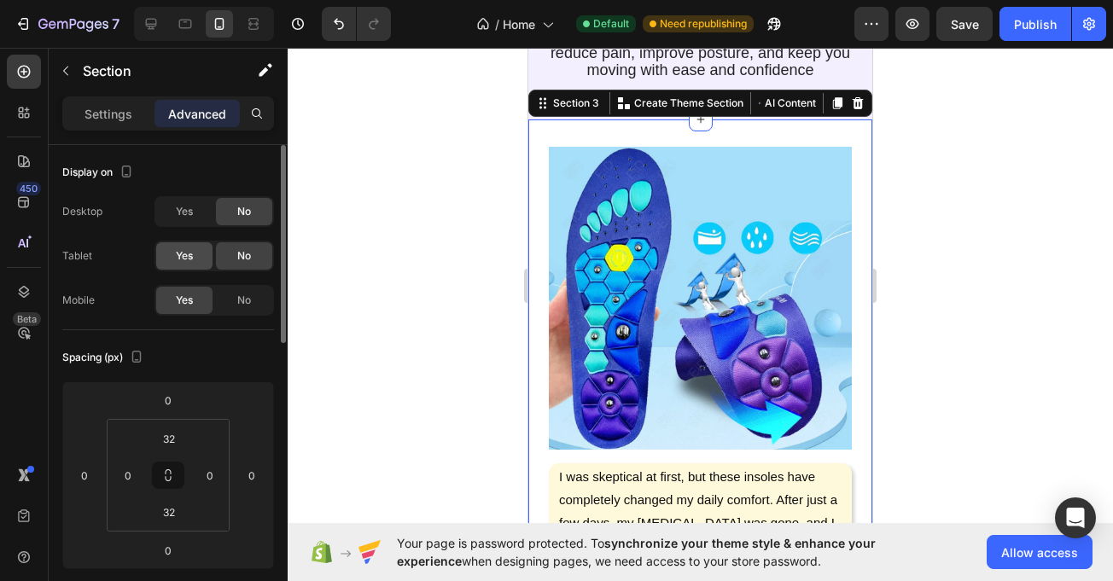
click at [190, 252] on span "Yes" at bounding box center [184, 255] width 17 height 15
click at [158, 22] on icon at bounding box center [151, 23] width 17 height 17
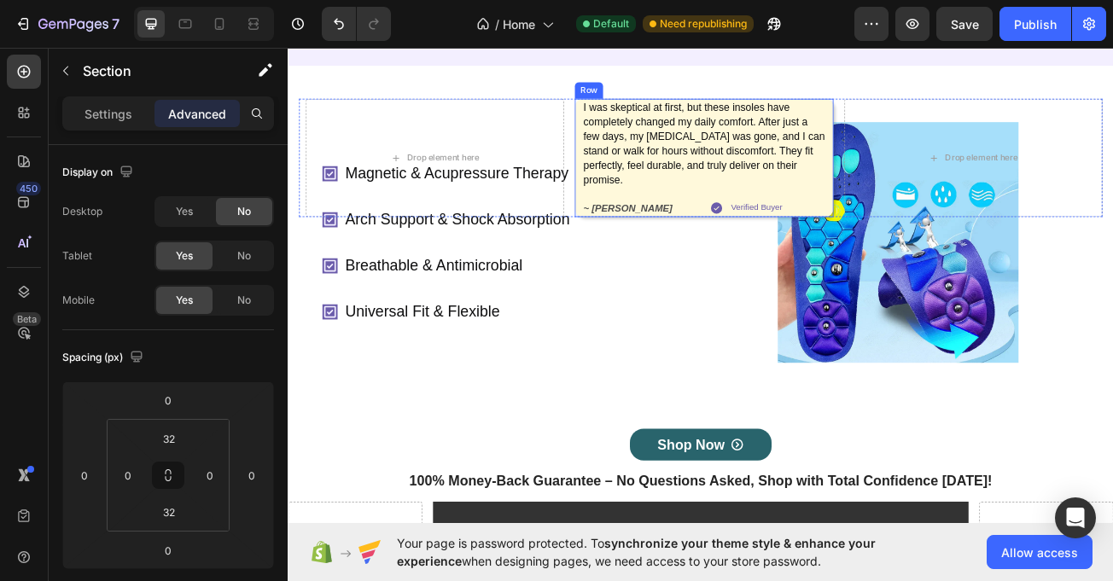
scroll to position [146, 0]
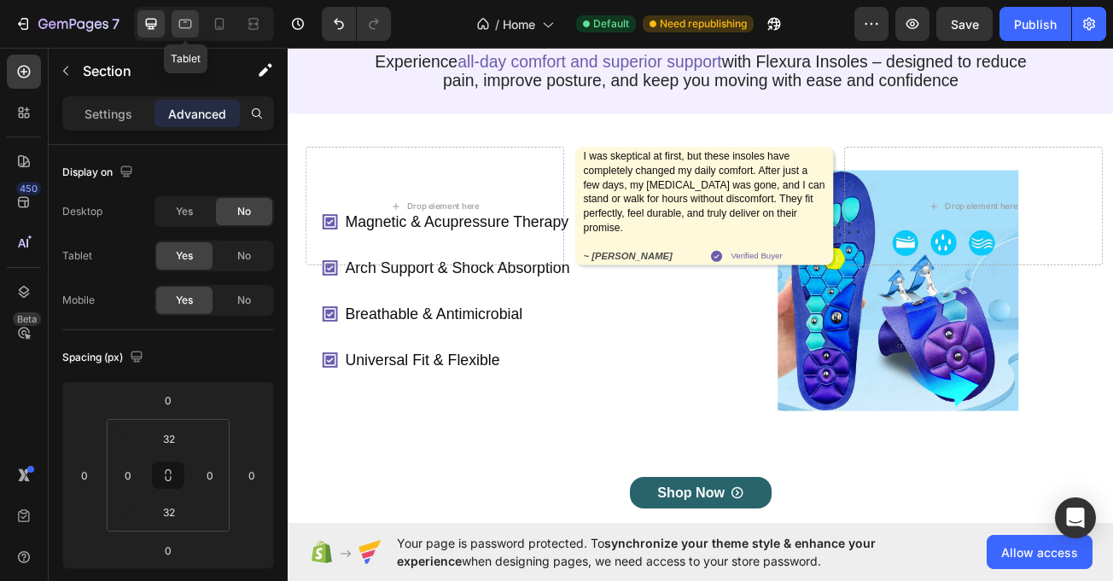
drag, startPoint x: 182, startPoint y: 22, endPoint x: 248, endPoint y: 99, distance: 101.7
click at [182, 22] on icon at bounding box center [185, 23] width 17 height 17
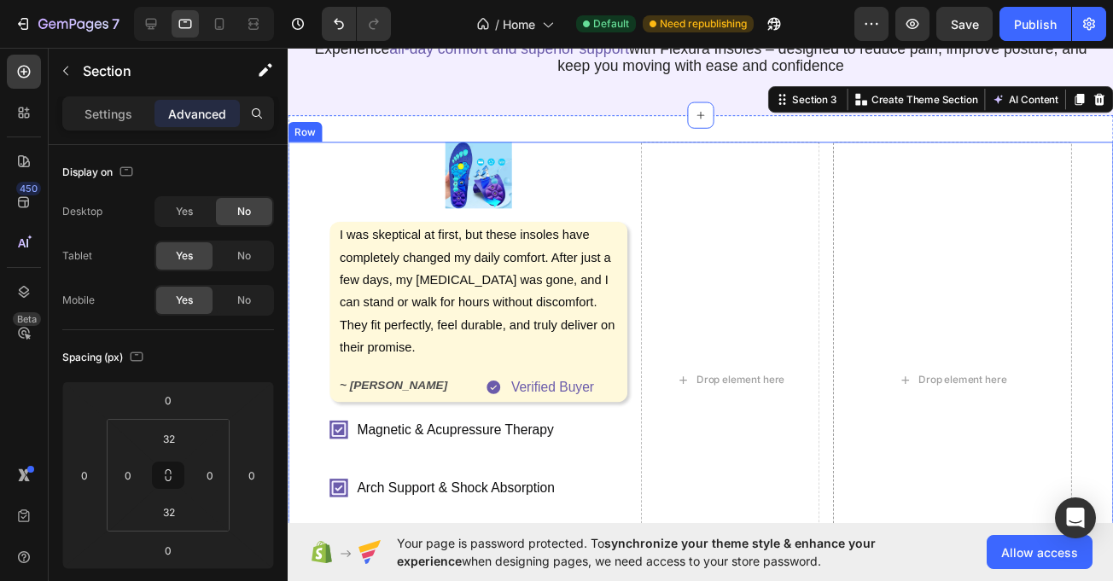
scroll to position [171, 0]
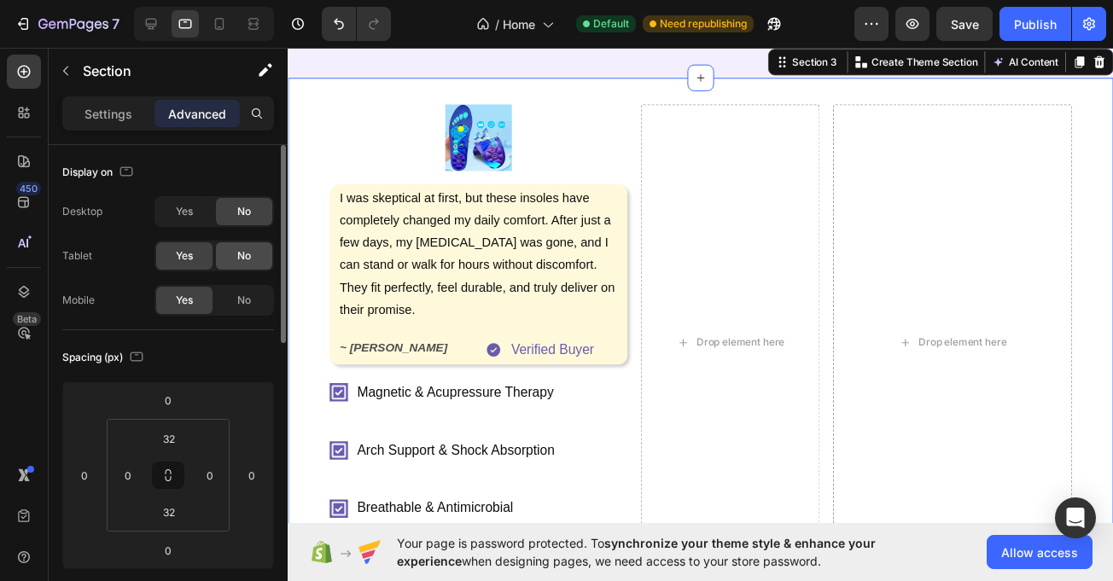
click at [225, 261] on div "No" at bounding box center [244, 255] width 56 height 27
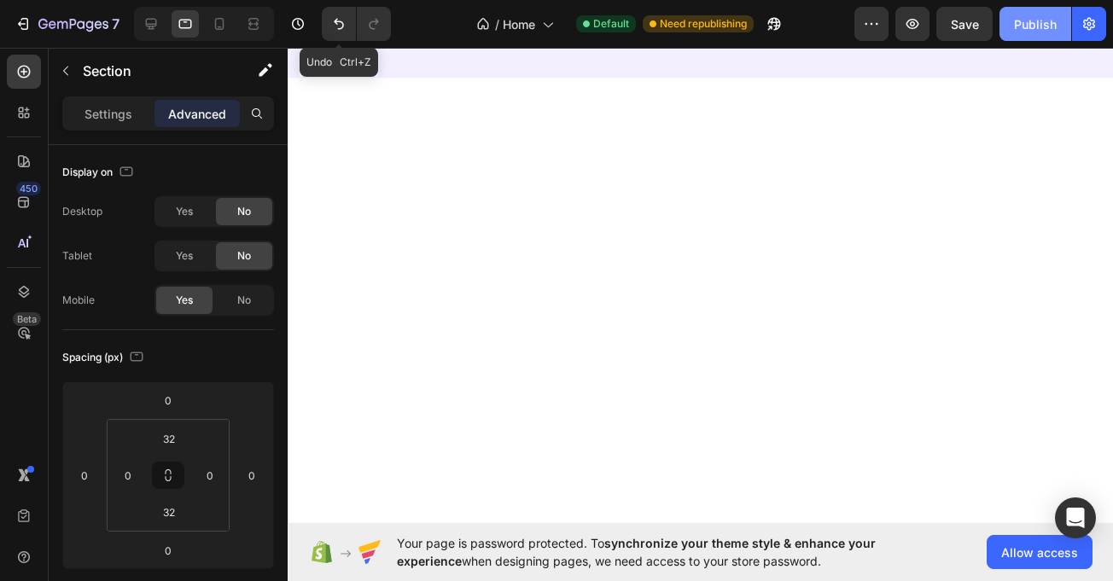
click at [1025, 18] on div "Publish" at bounding box center [1035, 24] width 43 height 18
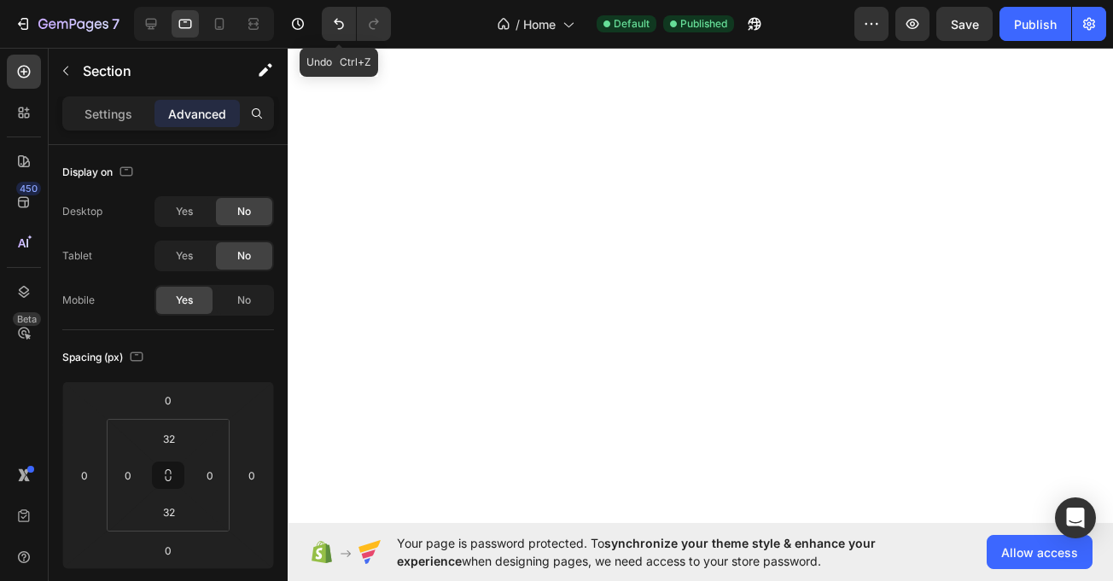
scroll to position [0, 0]
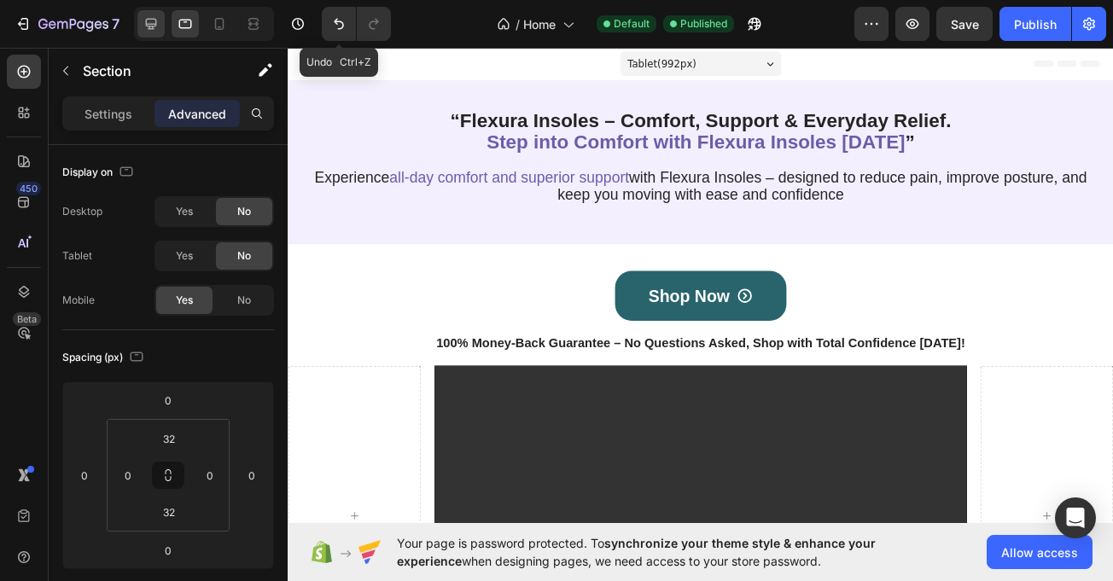
click at [155, 12] on div at bounding box center [204, 24] width 140 height 34
click at [147, 27] on icon at bounding box center [151, 23] width 17 height 17
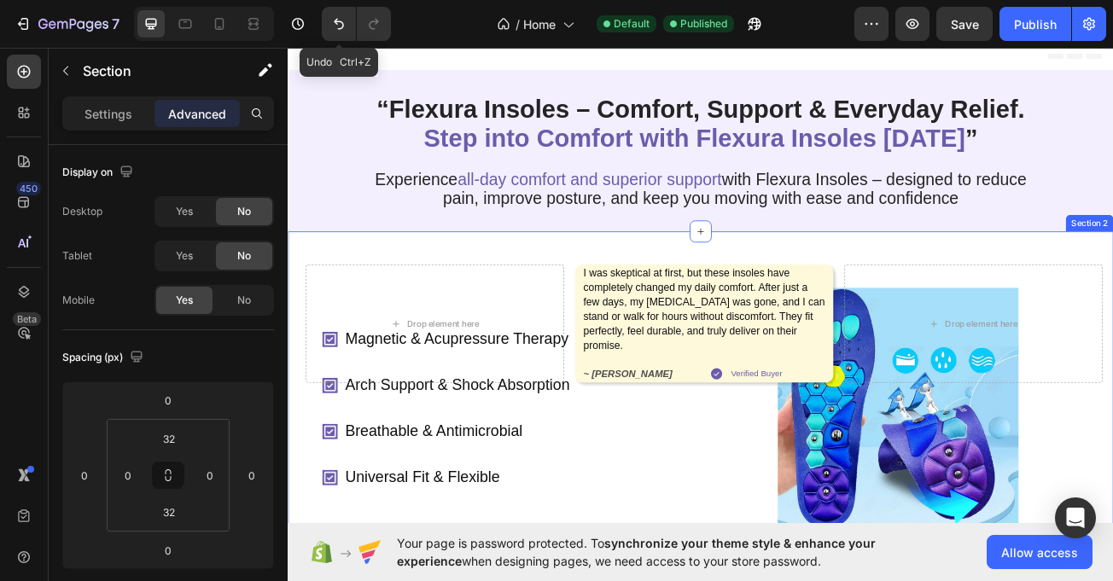
click at [404, 317] on div "Magnetic & Acupressure Therapy Arch Support & Shock Absorption Breathable & Ant…" at bounding box center [800, 488] width 1025 height 423
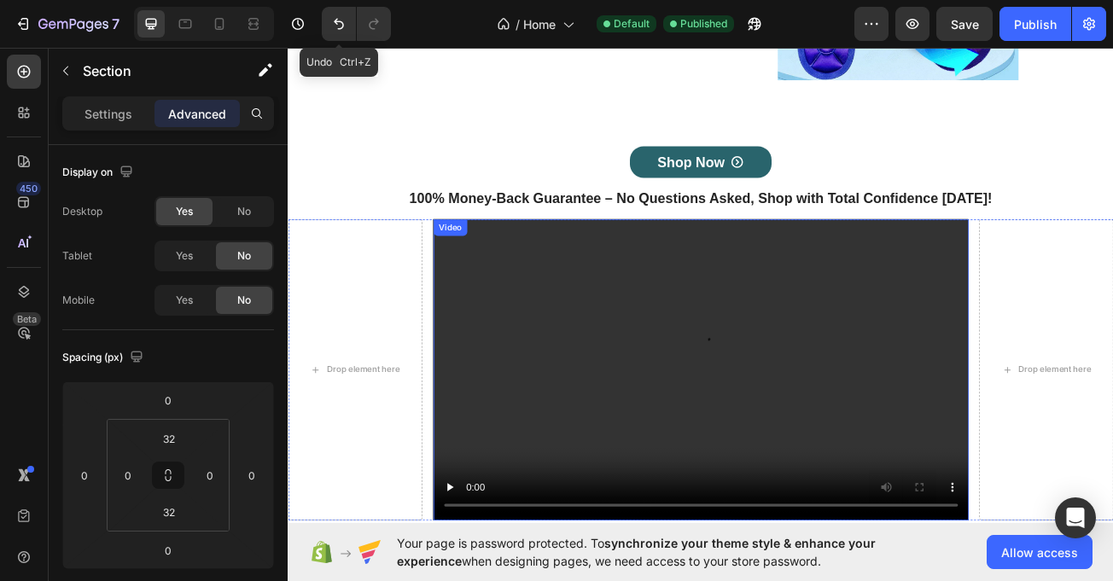
scroll to position [581, 0]
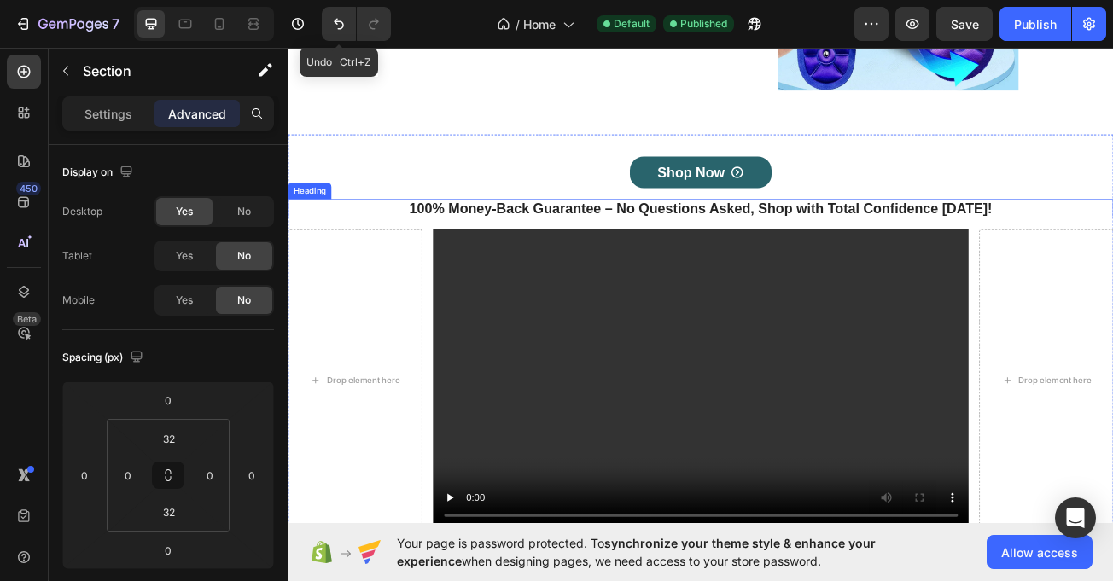
drag, startPoint x: 602, startPoint y: 248, endPoint x: 535, endPoint y: 264, distance: 68.3
click at [602, 252] on h1 "100% Money-Back Guarantee – No Questions Asked, Shop with Total Confidence [DAT…" at bounding box center [800, 248] width 850 height 24
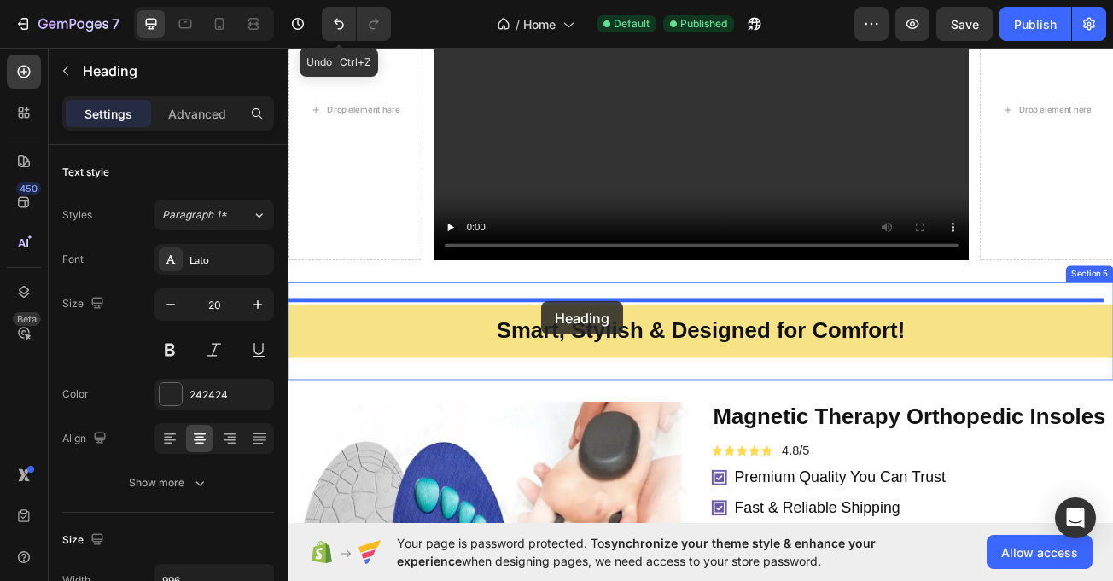
scroll to position [918, 0]
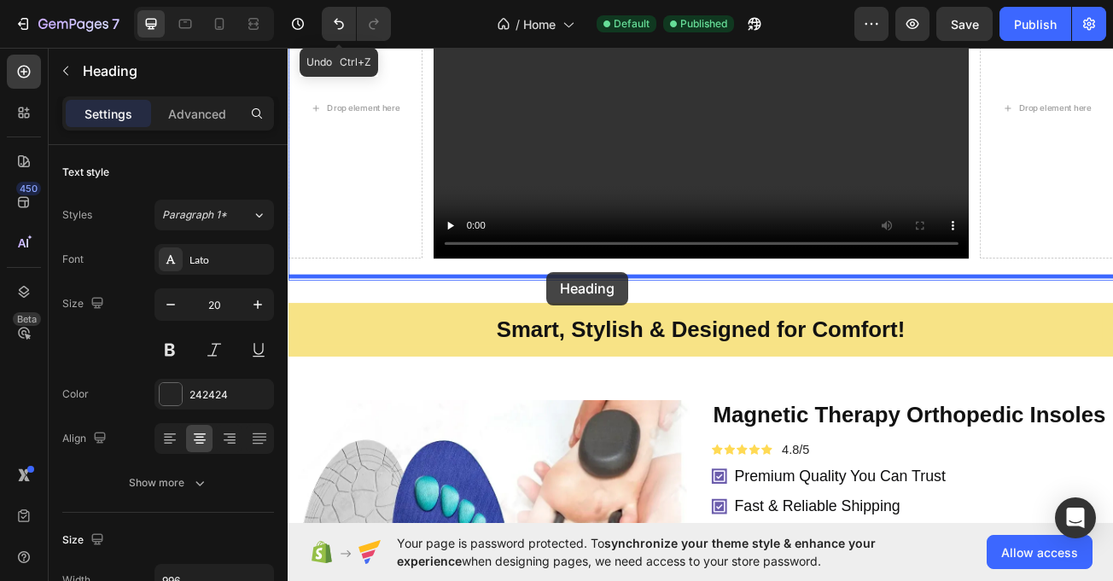
drag, startPoint x: 328, startPoint y: 226, endPoint x: 609, endPoint y: 327, distance: 298.4
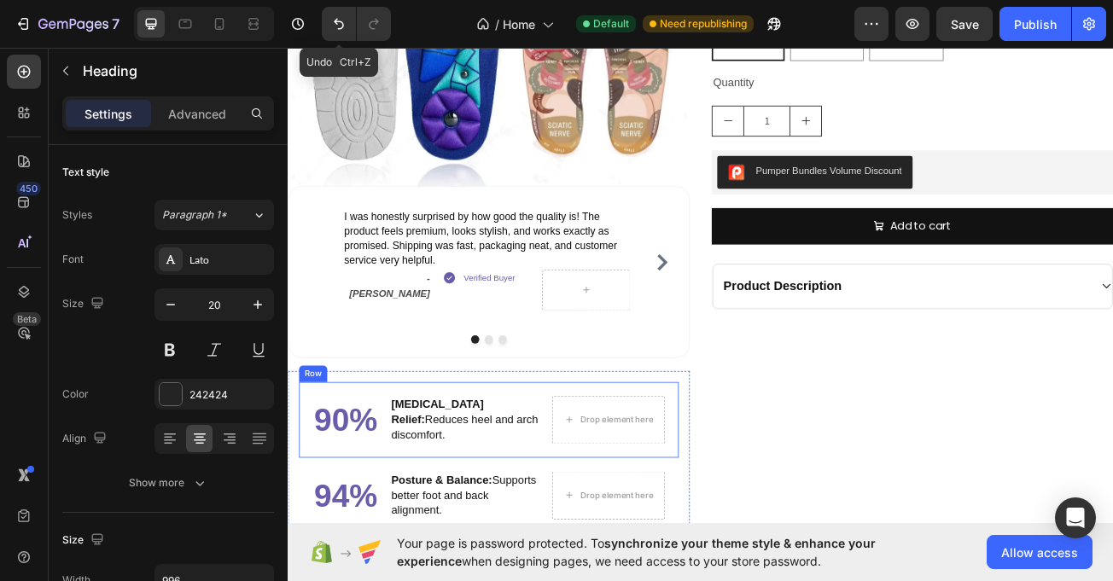
scroll to position [1734, 0]
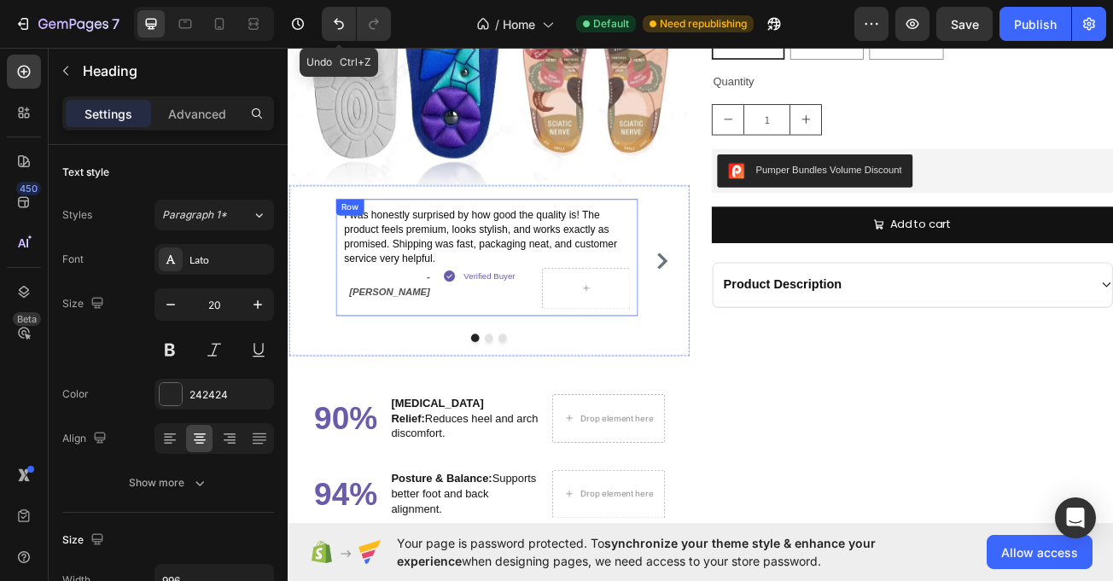
click at [350, 308] on div "I was honestly surprised by how good the quality is! The product feels premium,…" at bounding box center [534, 308] width 375 height 145
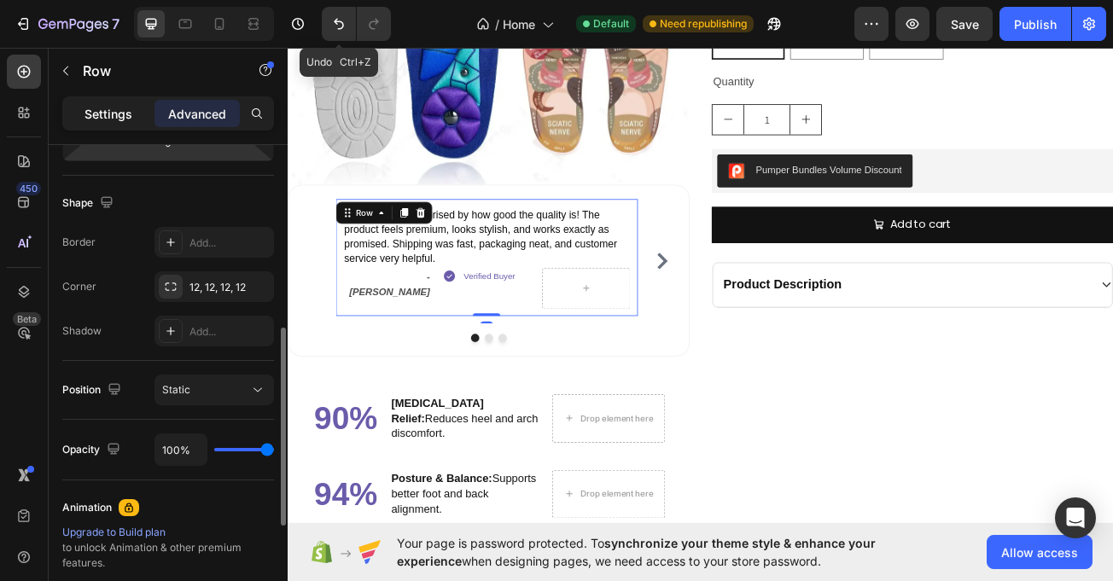
scroll to position [419, 0]
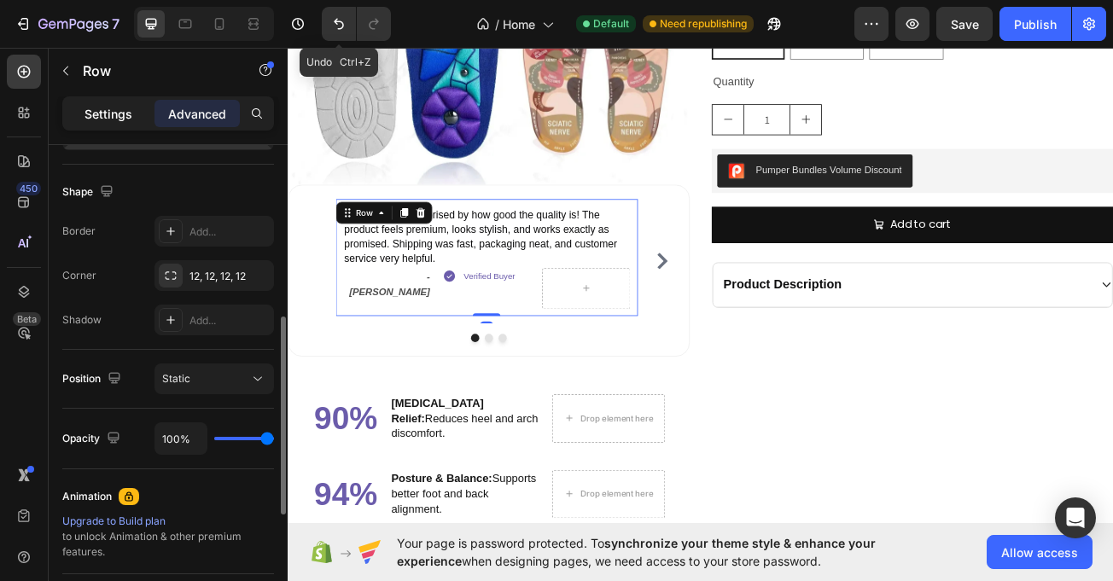
click at [129, 120] on div "Settings" at bounding box center [108, 113] width 85 height 27
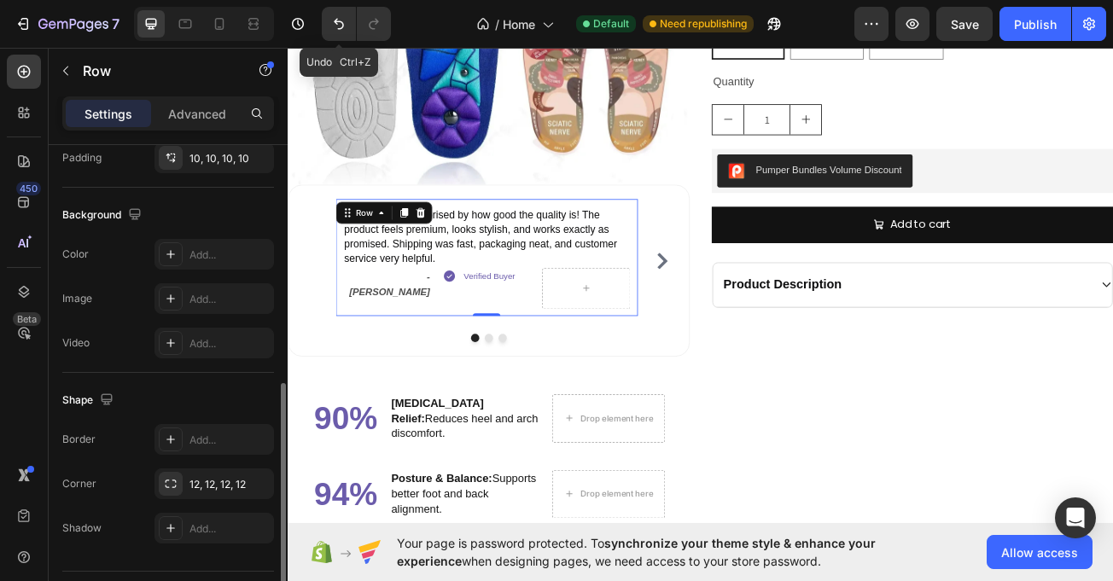
scroll to position [490, 0]
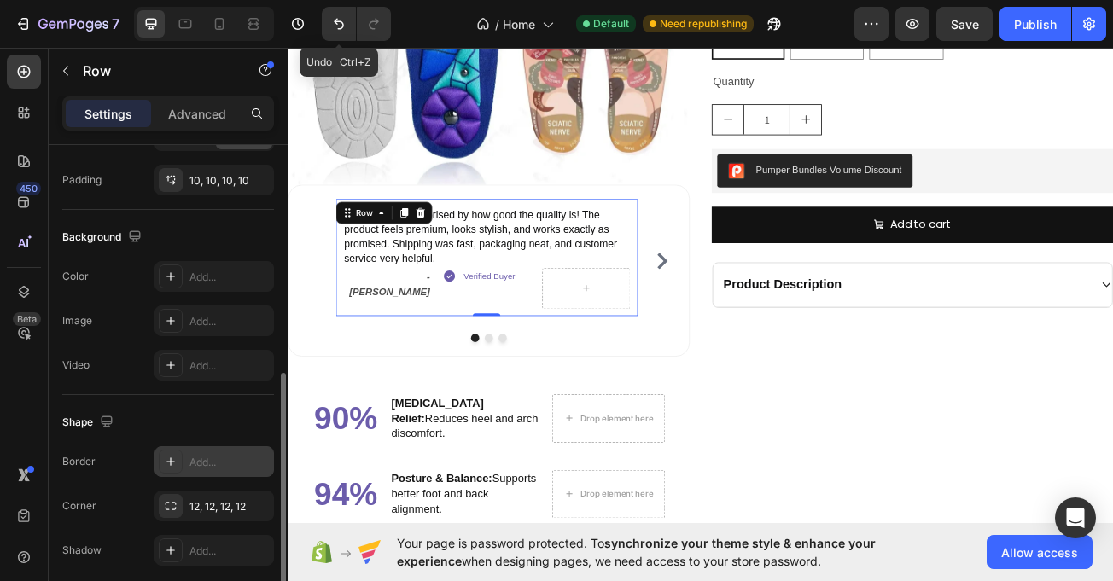
click at [190, 461] on div "Add..." at bounding box center [230, 462] width 80 height 15
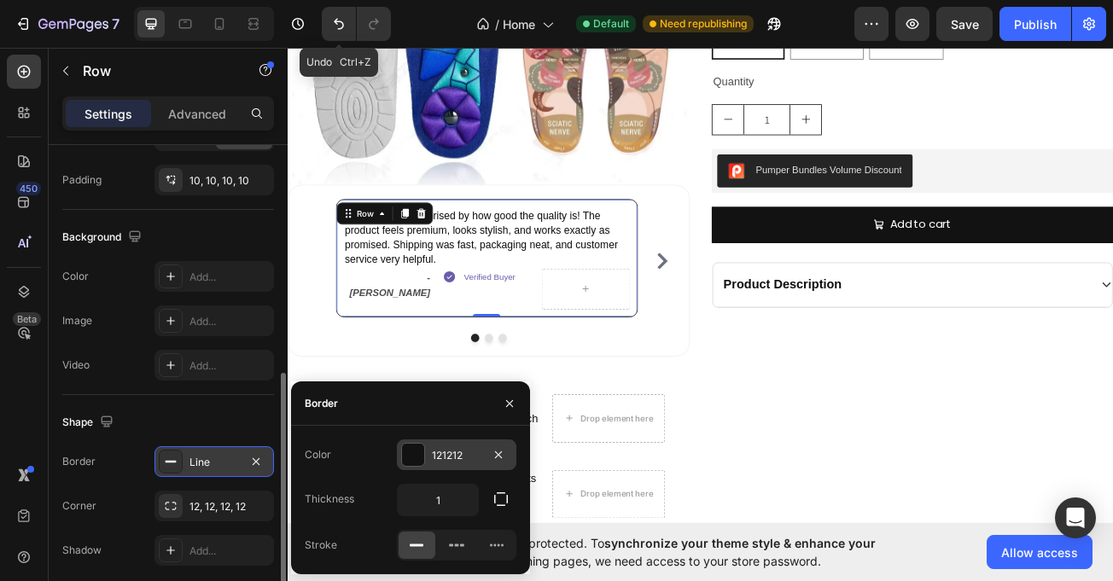
click at [435, 446] on div "121212" at bounding box center [457, 455] width 120 height 31
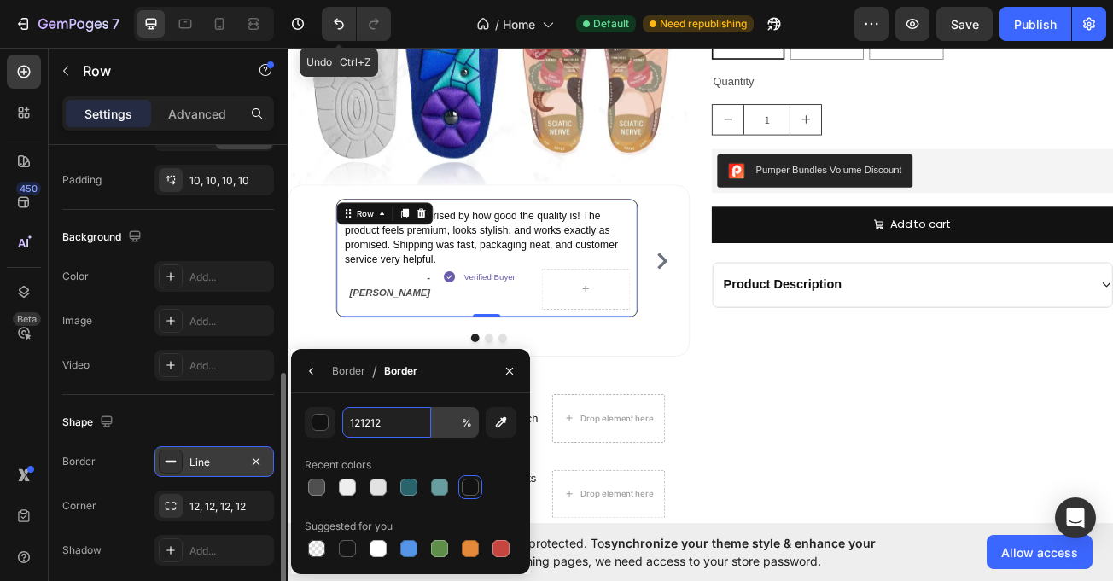
type input "100"
type input "8"
type input "110000"
type input "100"
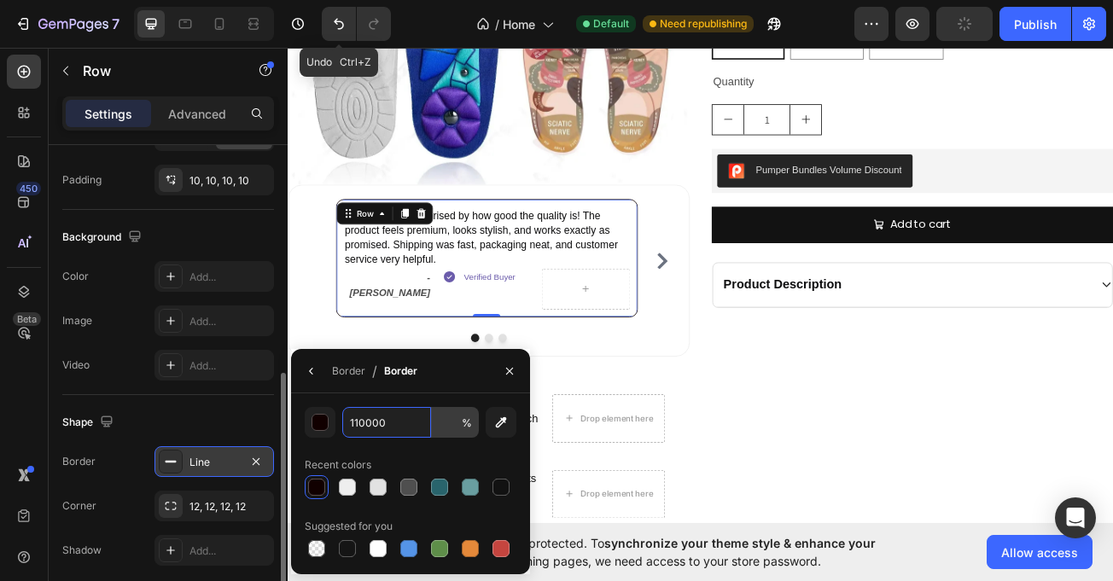
type input "100"
type input "110000"
click at [454, 437] on input "100" at bounding box center [455, 422] width 47 height 31
type input "20"
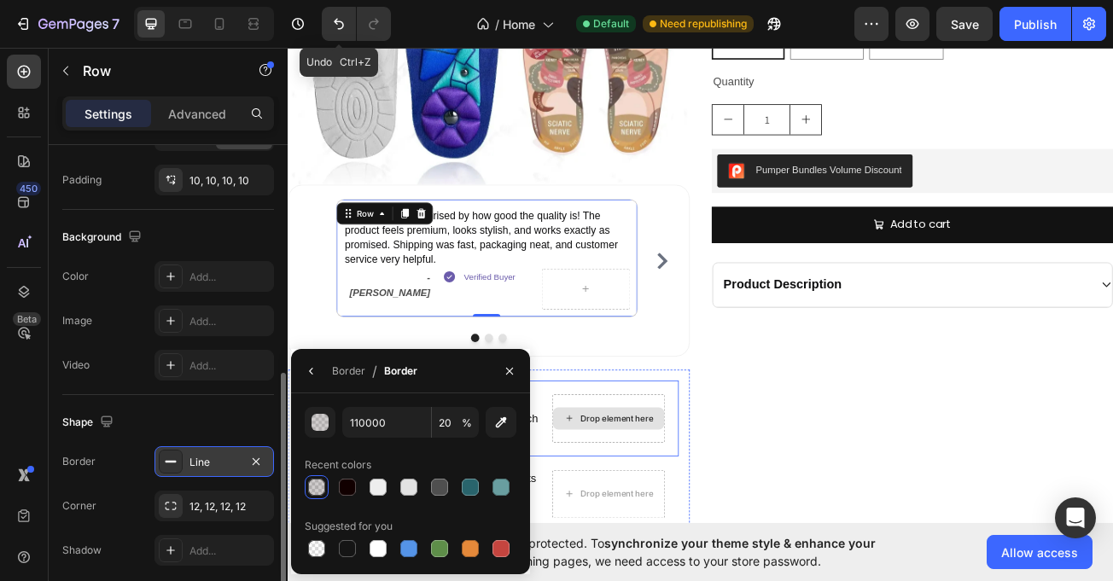
click at [831, 376] on div "Magnetic Therapy Orthopedic Insoles Product Title Icon Icon Icon Icon Icon Icon…" at bounding box center [1063, 302] width 499 height 1165
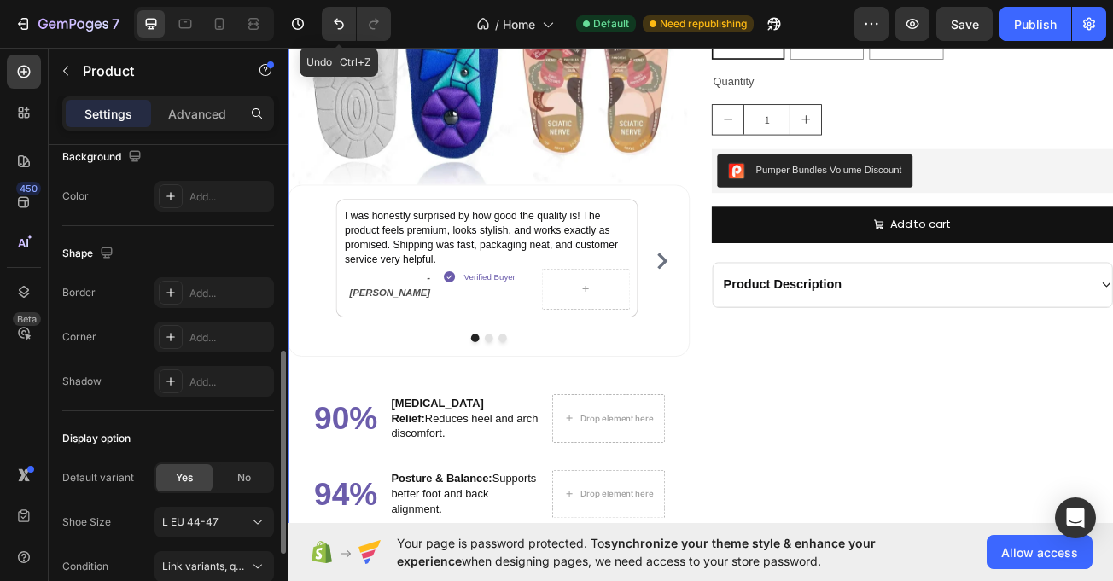
scroll to position [0, 0]
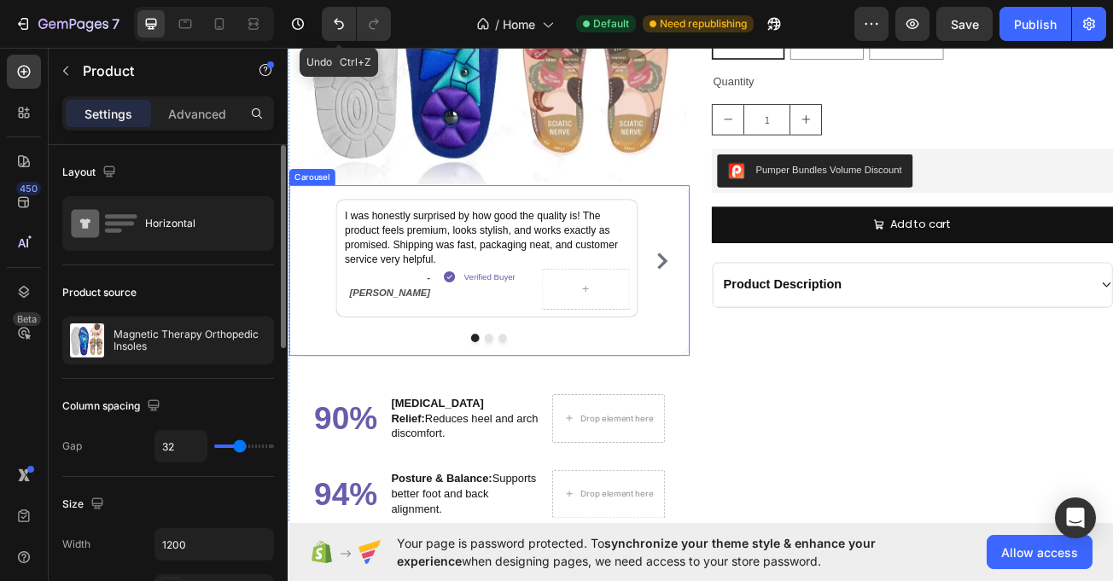
click at [746, 313] on icon "Carousel Next Arrow" at bounding box center [752, 313] width 20 height 20
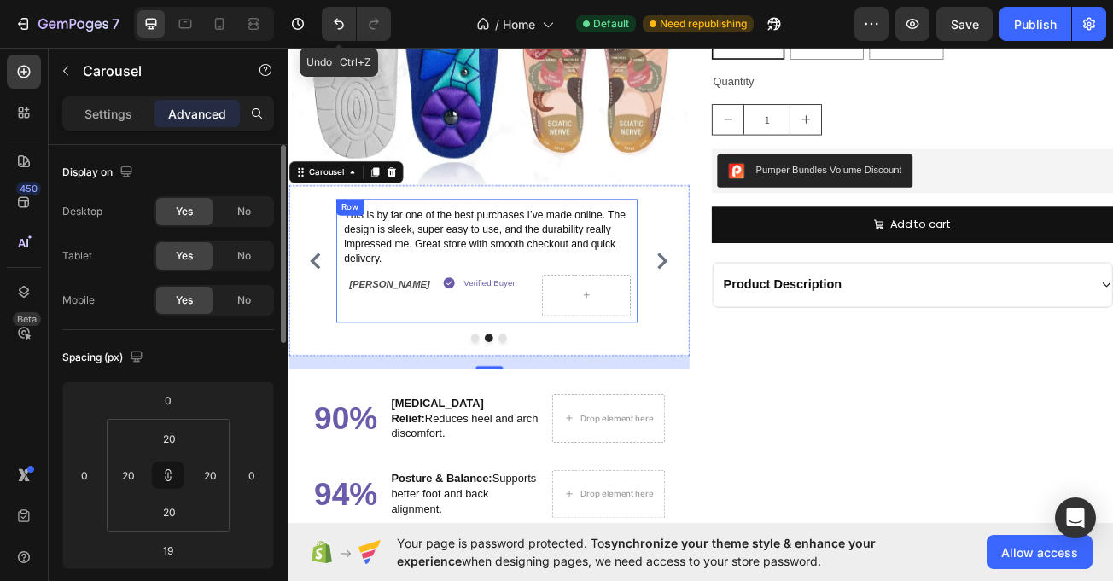
click at [347, 368] on div "This is by far one of the best purchases I’ve made online. The design is sleek,…" at bounding box center [534, 313] width 375 height 154
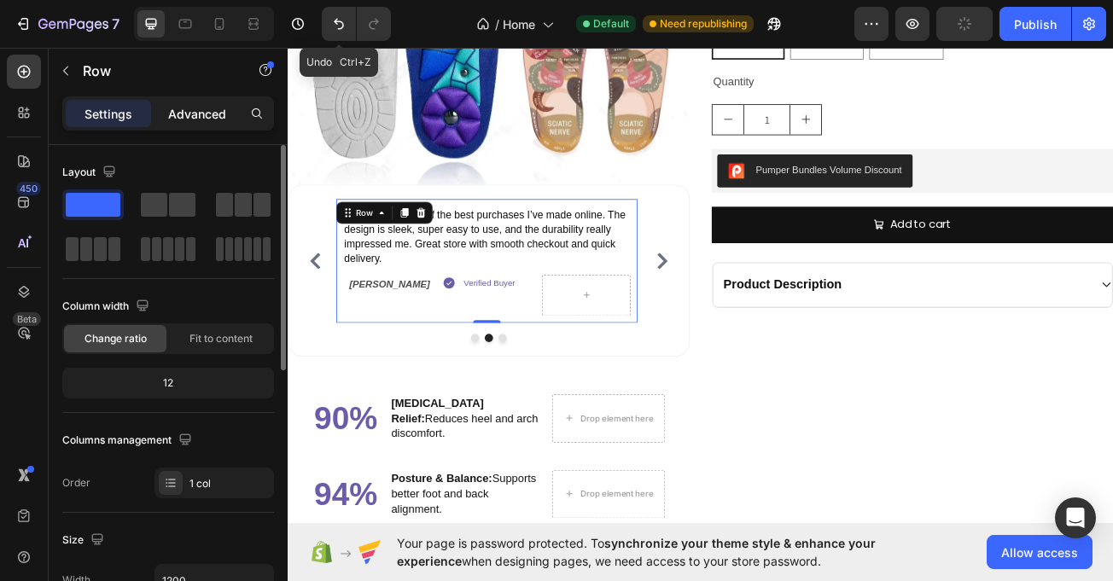
click at [179, 124] on div "Advanced" at bounding box center [197, 113] width 85 height 27
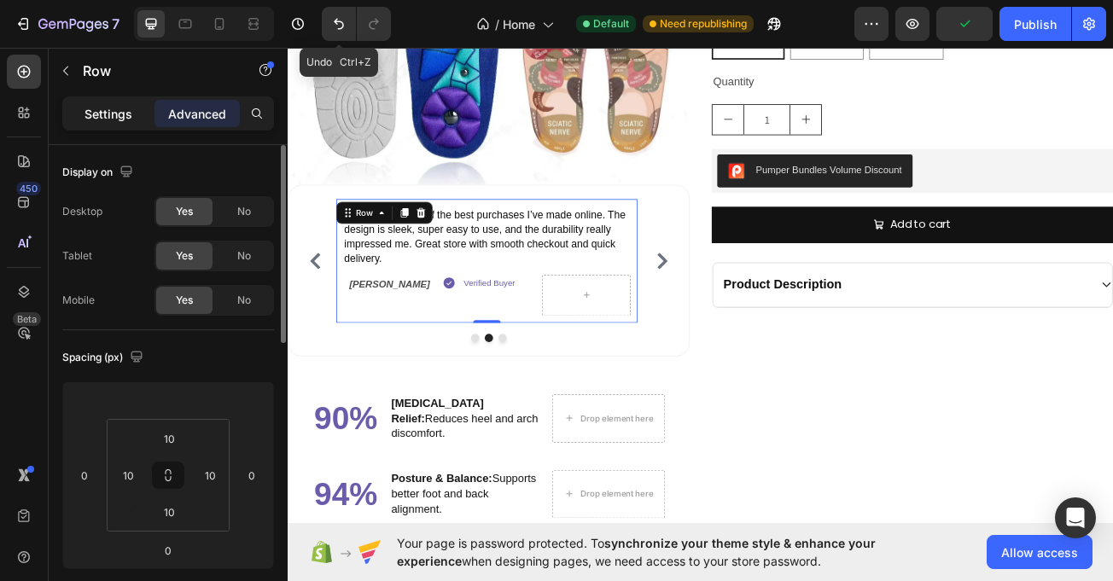
click at [108, 124] on div "Settings" at bounding box center [108, 113] width 85 height 27
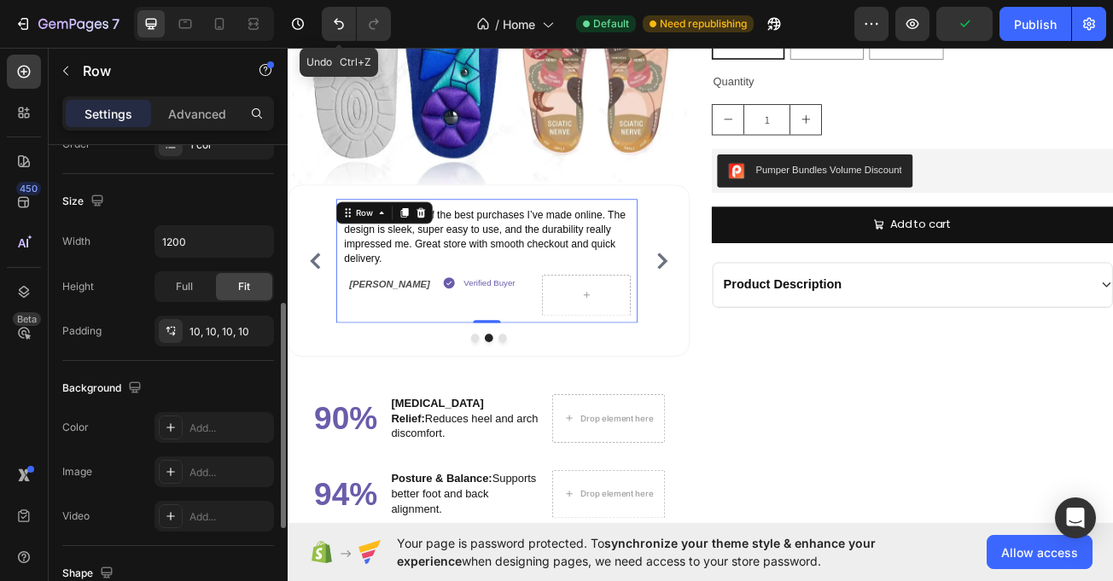
scroll to position [350, 0]
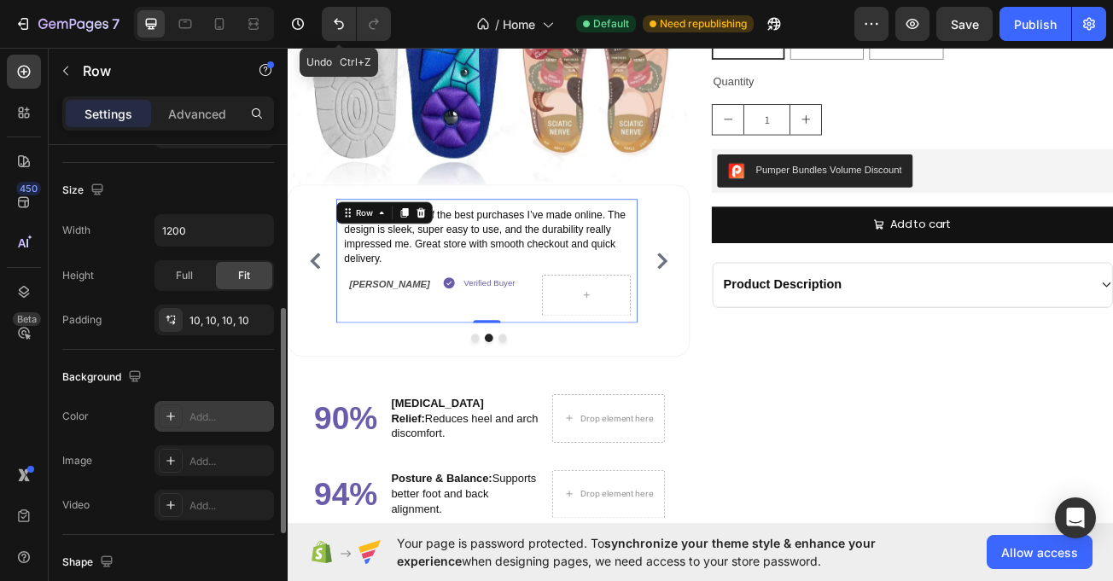
click at [182, 417] on div at bounding box center [171, 417] width 24 height 24
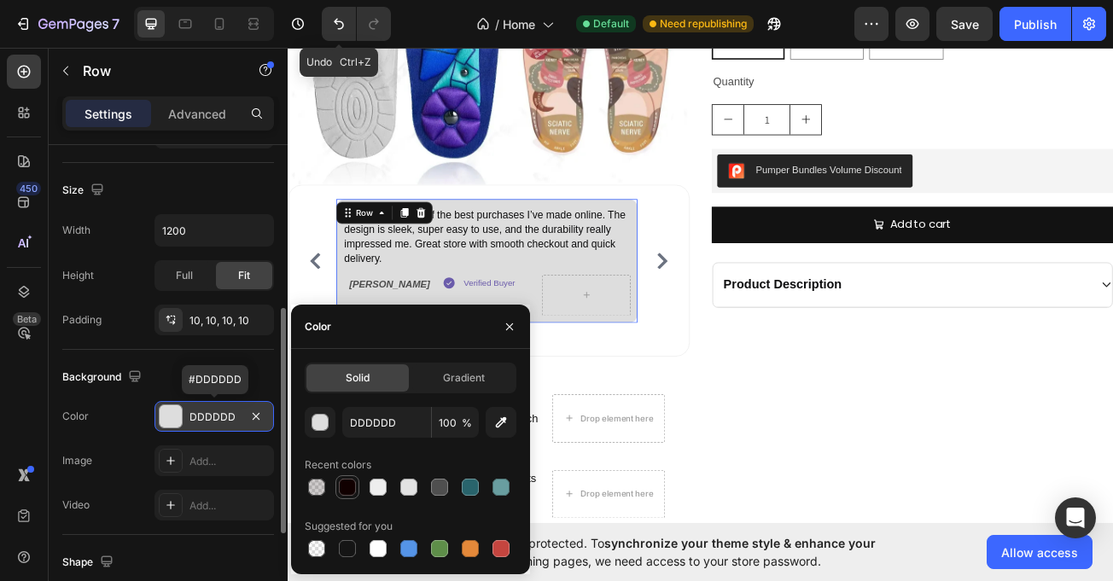
click at [350, 487] on div at bounding box center [347, 487] width 17 height 17
type input "110000"
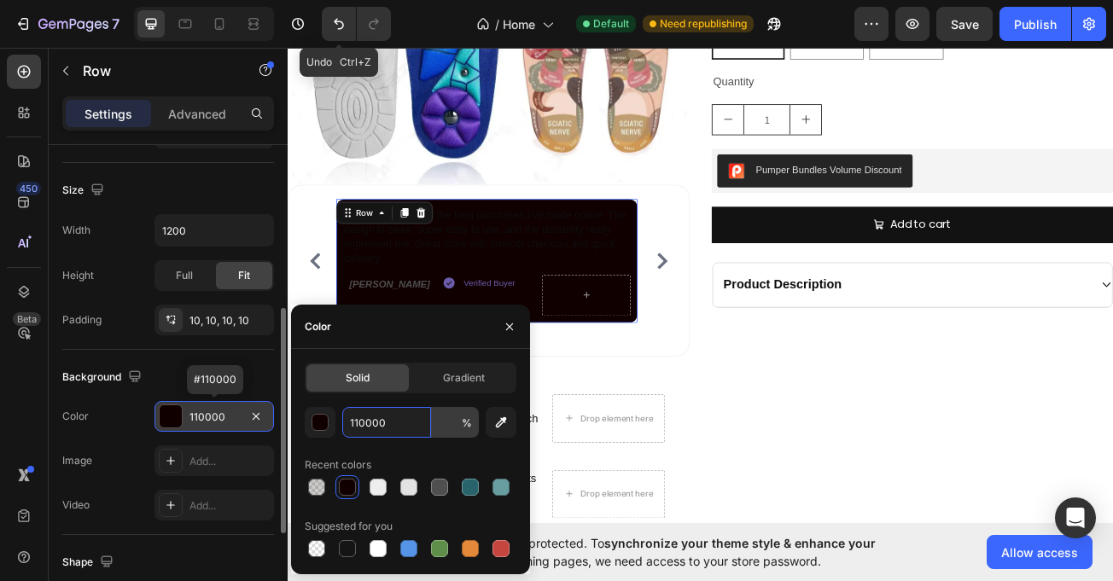
type input "100"
type input "110000"
click at [459, 429] on input "100" at bounding box center [455, 422] width 47 height 31
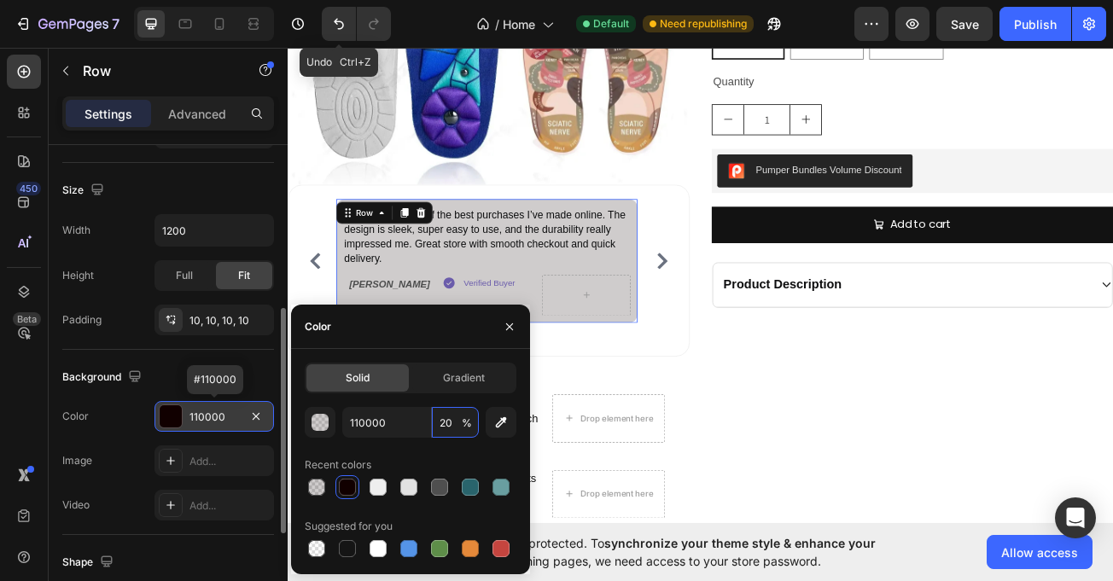
type input "20"
click at [251, 413] on icon "button" at bounding box center [256, 417] width 14 height 14
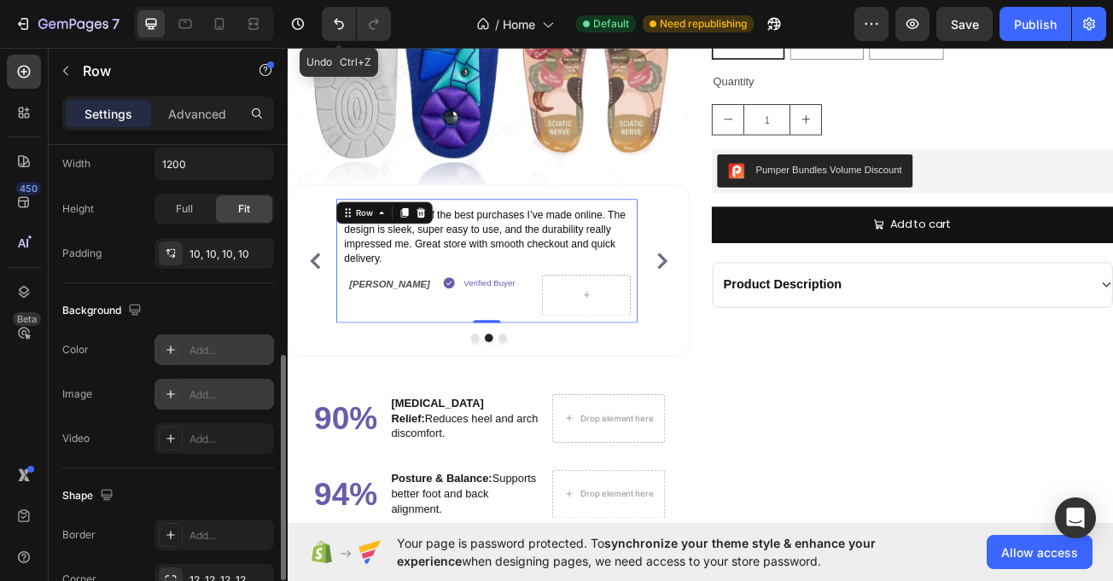
scroll to position [439, 0]
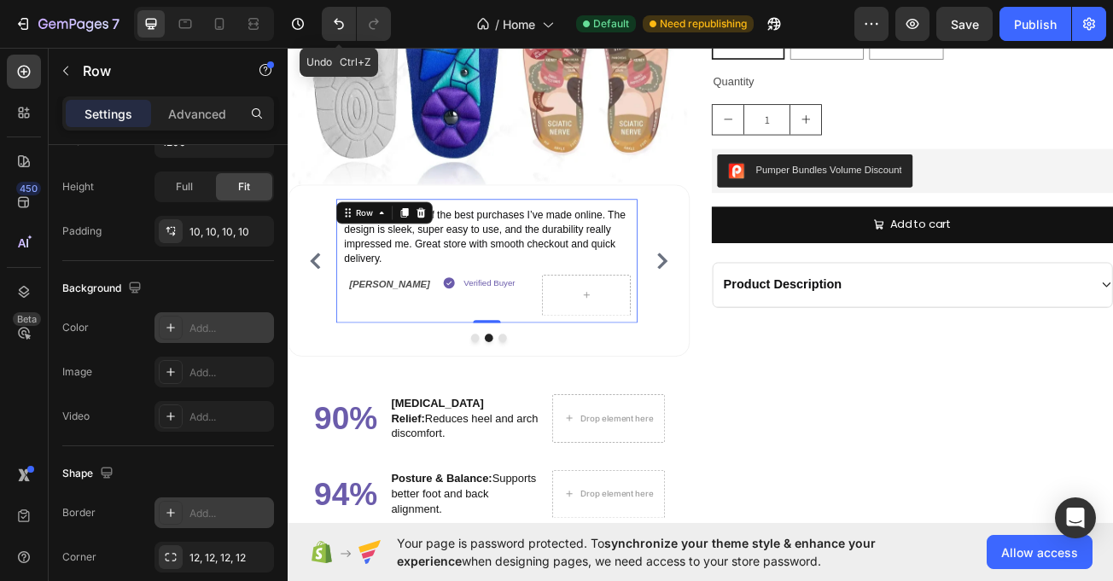
click at [196, 509] on div "Add..." at bounding box center [230, 513] width 80 height 15
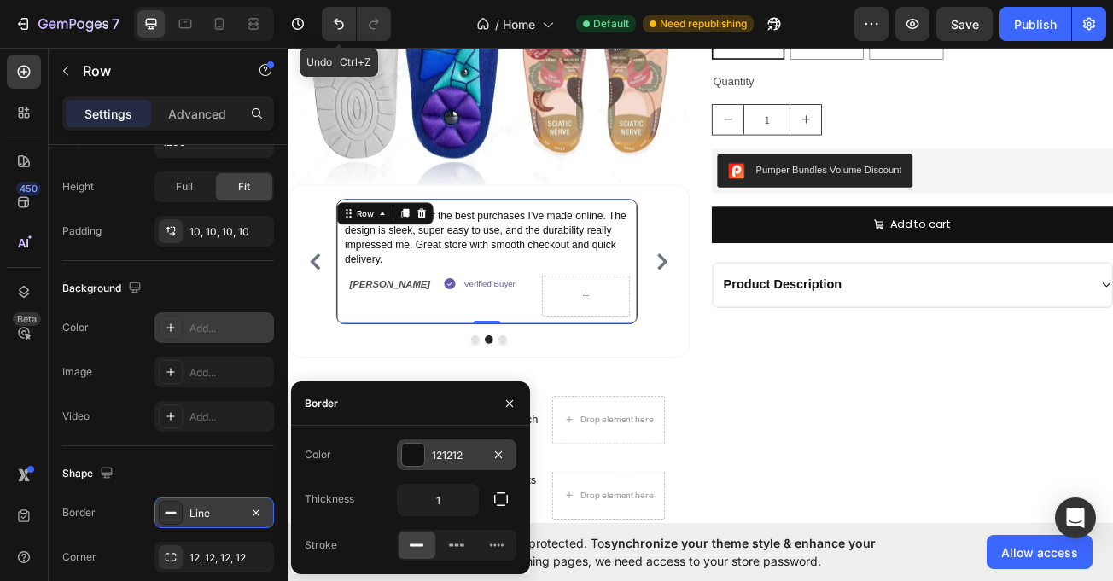
click at [451, 461] on div "121212" at bounding box center [457, 455] width 50 height 15
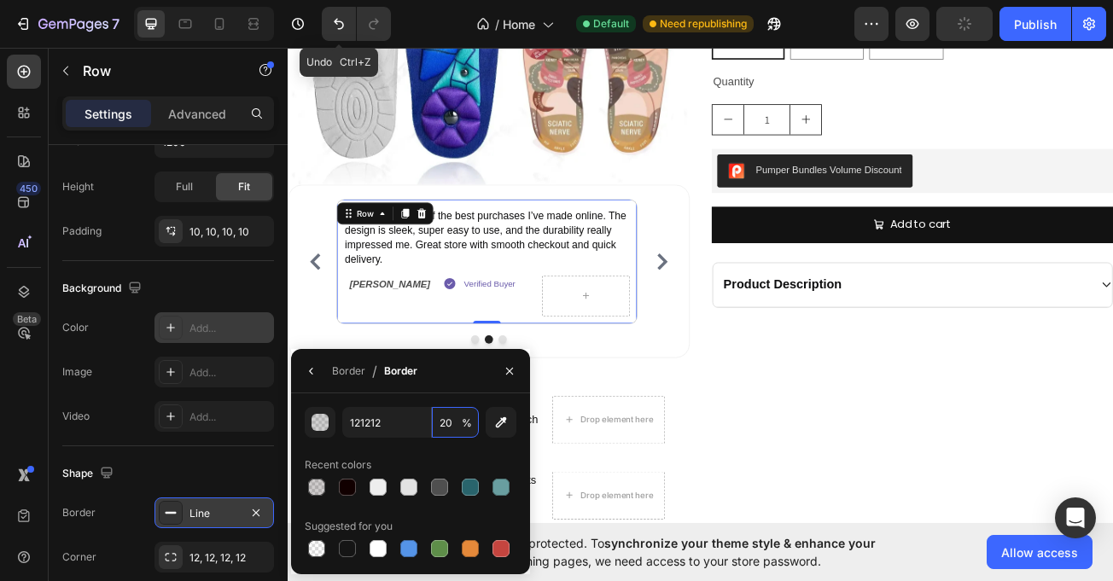
type input "20"
click at [913, 581] on div "Magnetic Therapy Orthopedic Insoles Product Title Icon Icon Icon Icon Icon Icon…" at bounding box center [1063, 303] width 499 height 1166
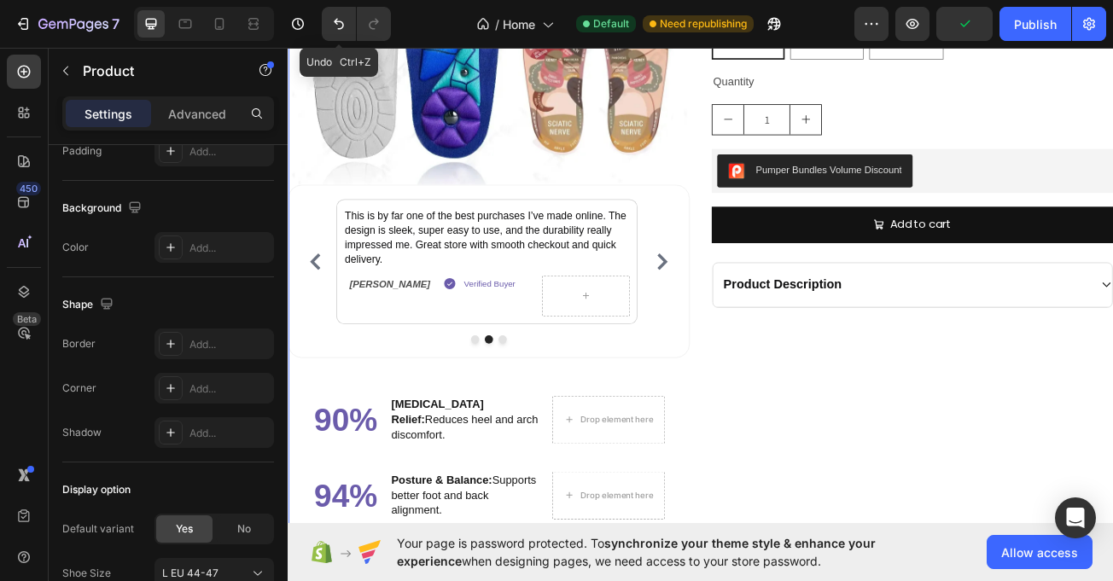
scroll to position [0, 0]
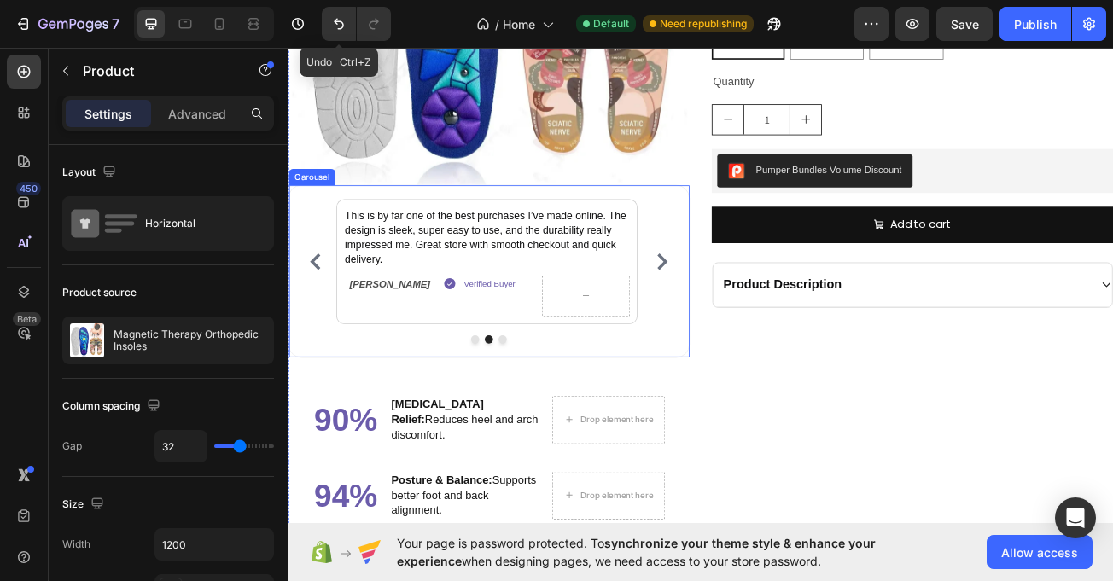
click at [746, 306] on icon "Carousel Next Arrow" at bounding box center [752, 314] width 13 height 20
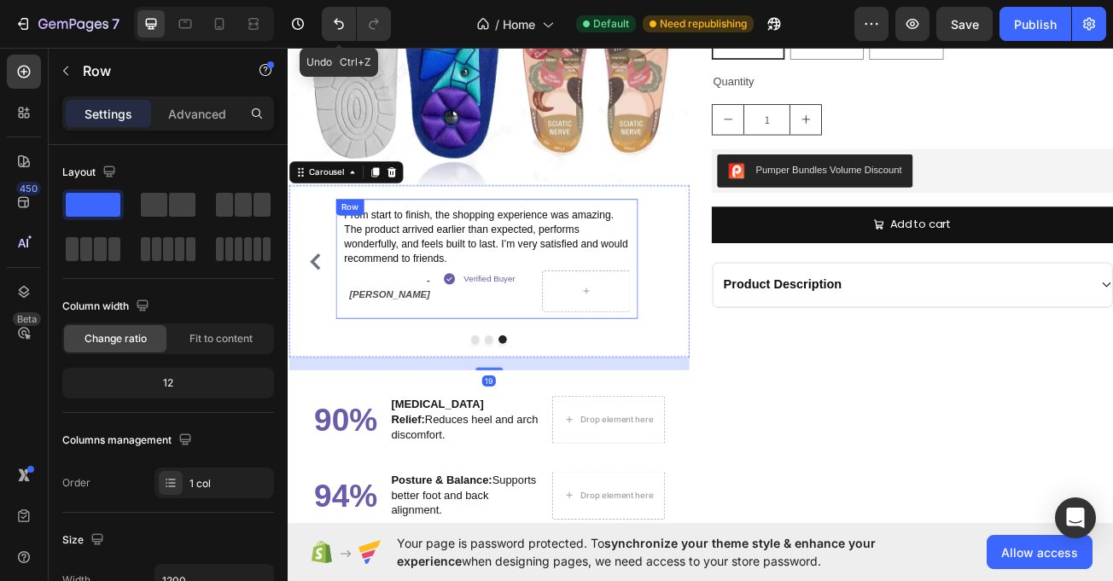
click at [390, 371] on div "From start to finish, the shopping experience was amazing. The product arrived …" at bounding box center [534, 310] width 375 height 149
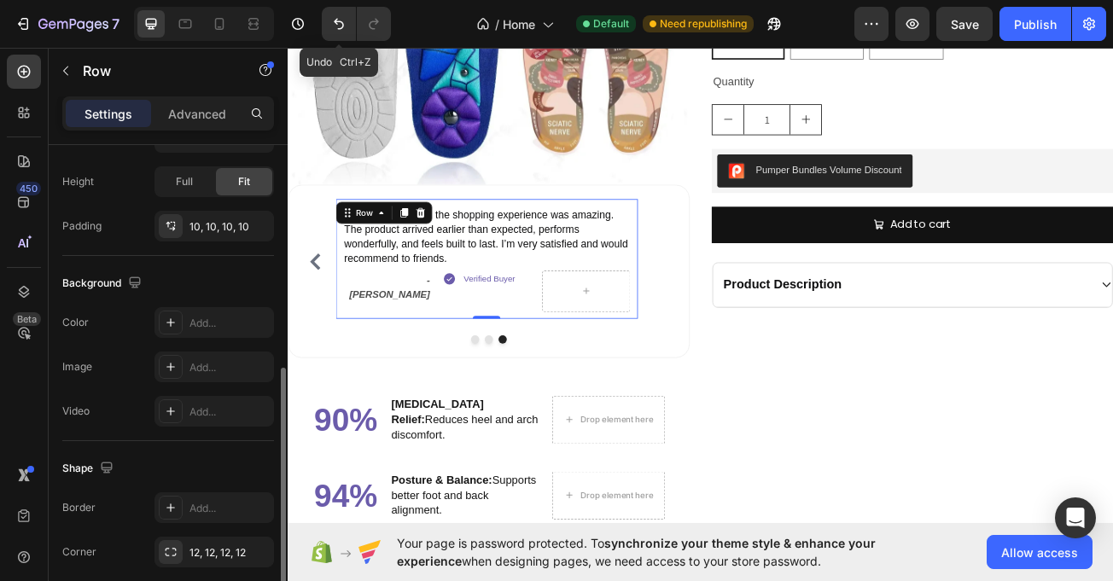
scroll to position [466, 0]
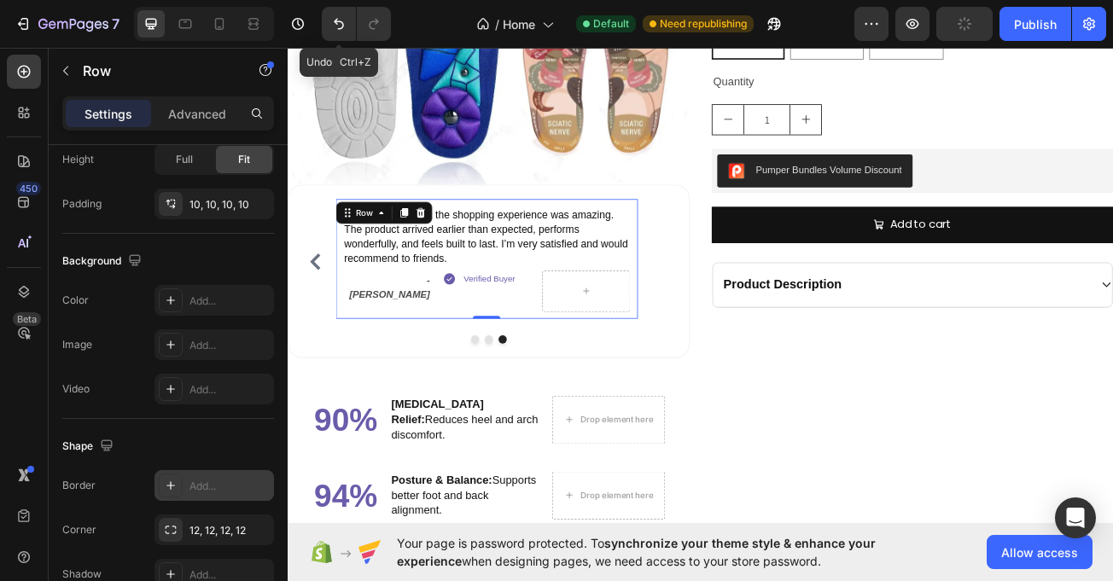
click at [212, 491] on div "Add..." at bounding box center [230, 486] width 80 height 15
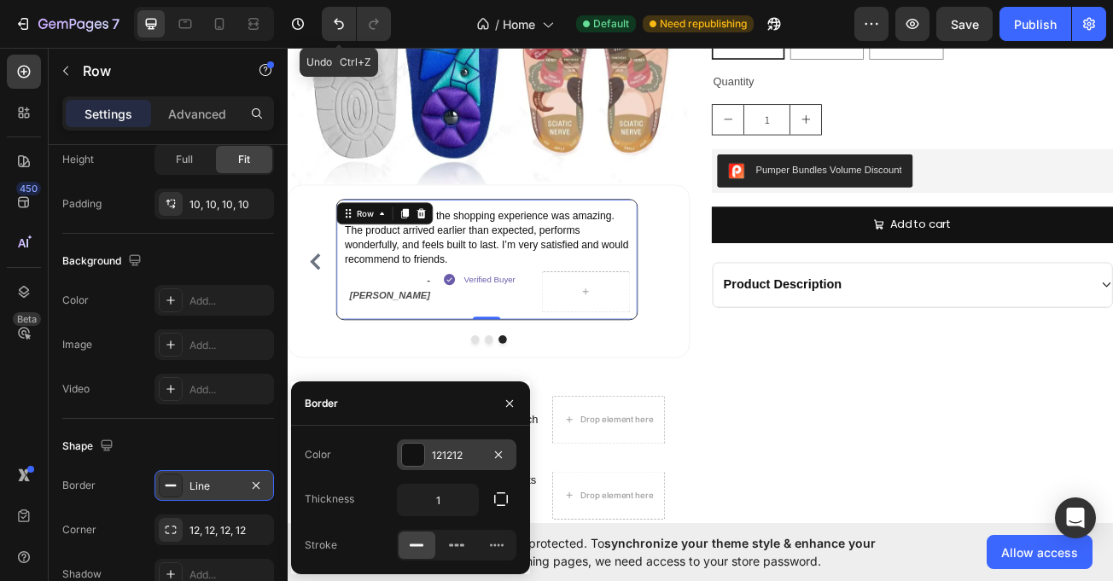
click at [466, 452] on div "121212" at bounding box center [457, 455] width 50 height 15
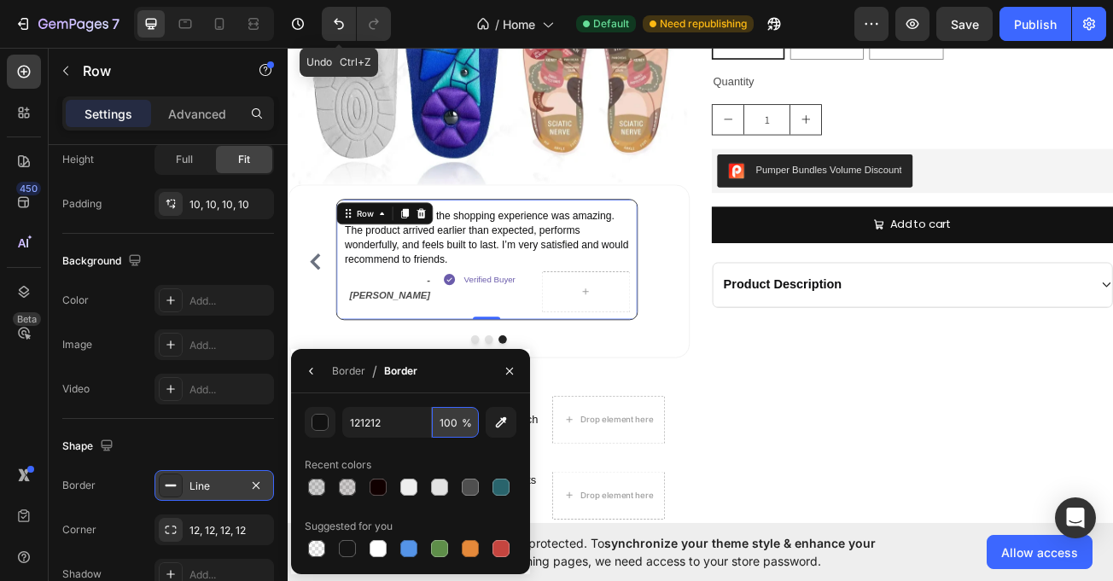
click at [454, 425] on input "100" at bounding box center [455, 422] width 47 height 31
type input "20"
click at [906, 447] on div "Magnetic Therapy Orthopedic Insoles Product Title Icon Icon Icon Icon Icon Icon…" at bounding box center [1063, 303] width 499 height 1166
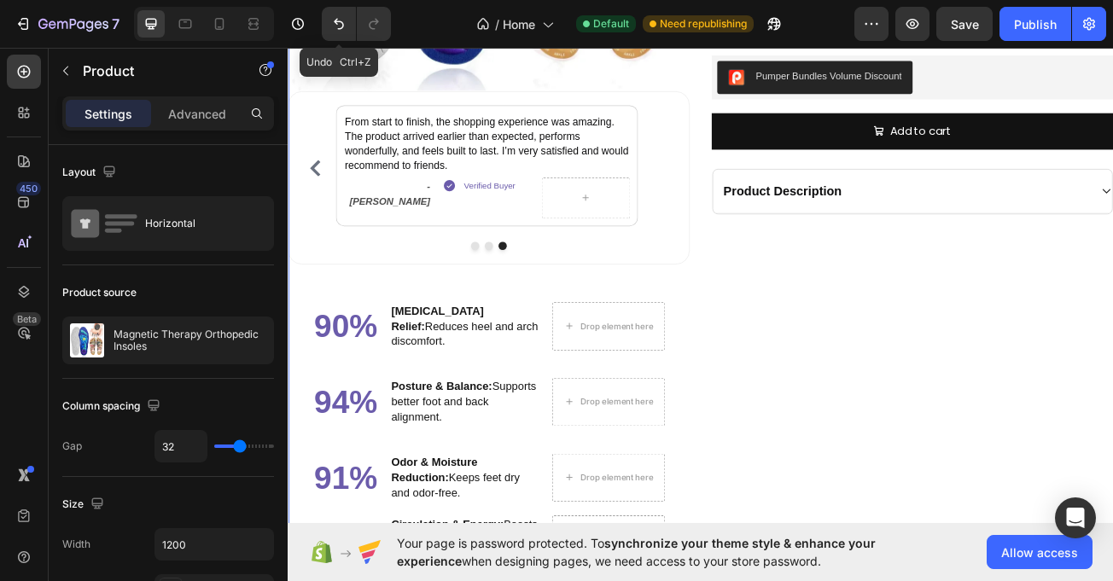
scroll to position [1859, 0]
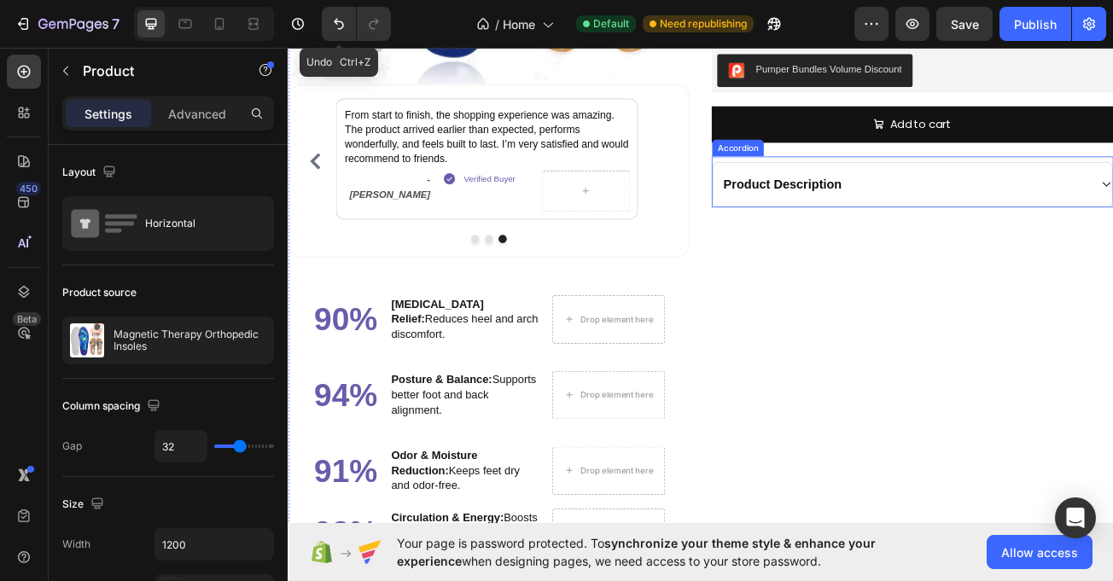
click at [816, 225] on div "Product Description" at bounding box center [1062, 218] width 495 height 55
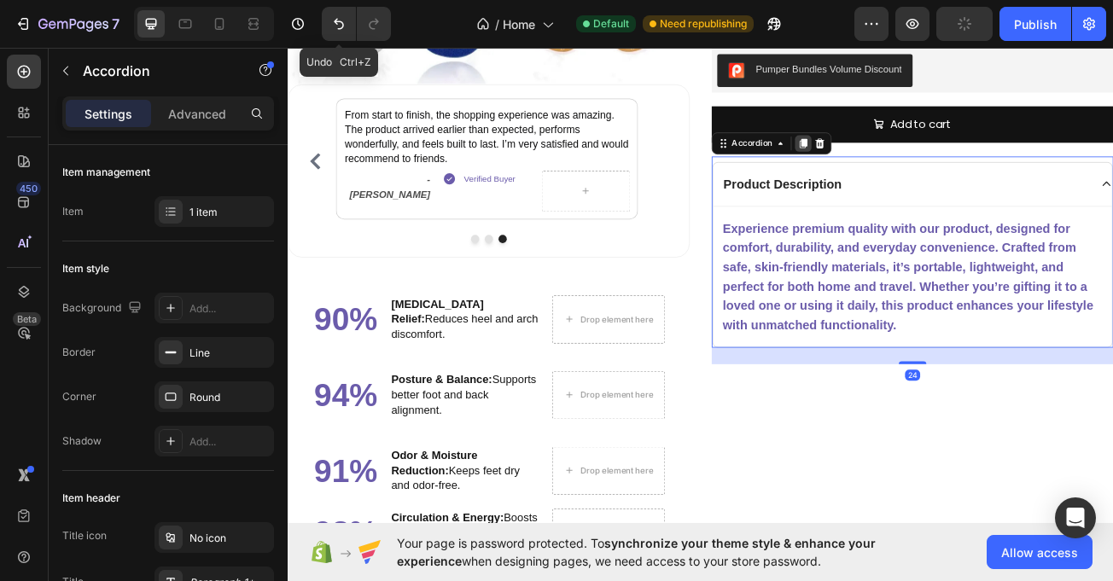
click at [923, 169] on icon at bounding box center [927, 167] width 9 height 12
click at [1019, 202] on div "Product Description" at bounding box center [1062, 218] width 495 height 55
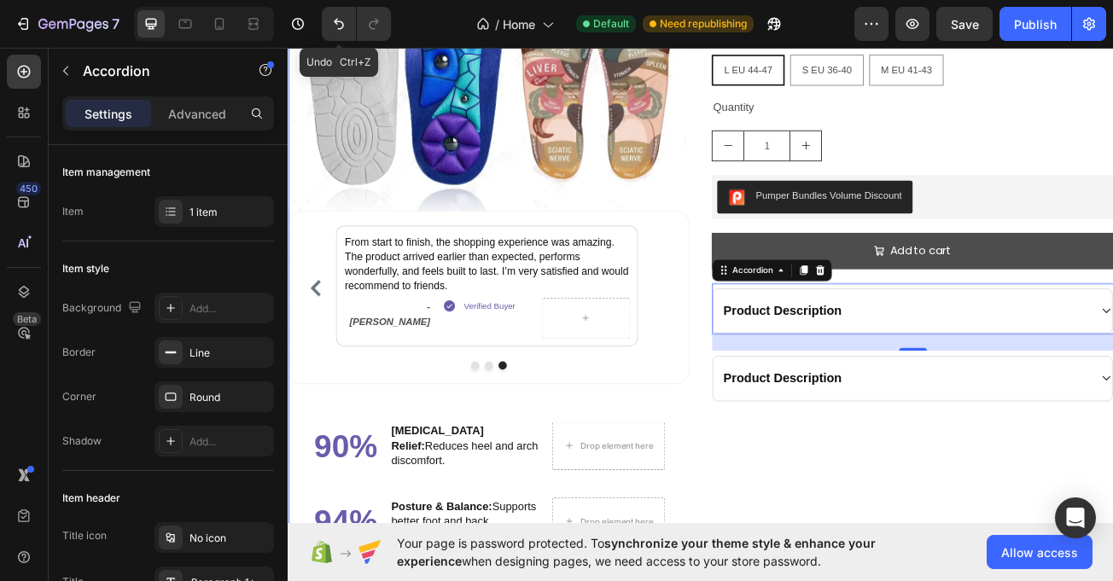
scroll to position [1700, 0]
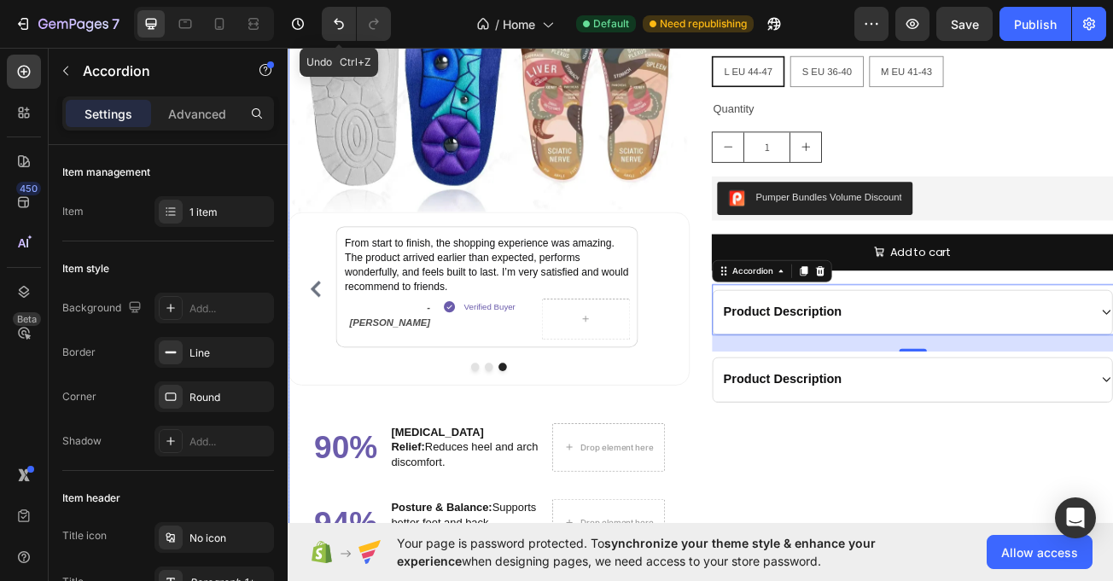
click at [1069, 326] on div "Add to cart Add to Cart" at bounding box center [1063, 311] width 499 height 62
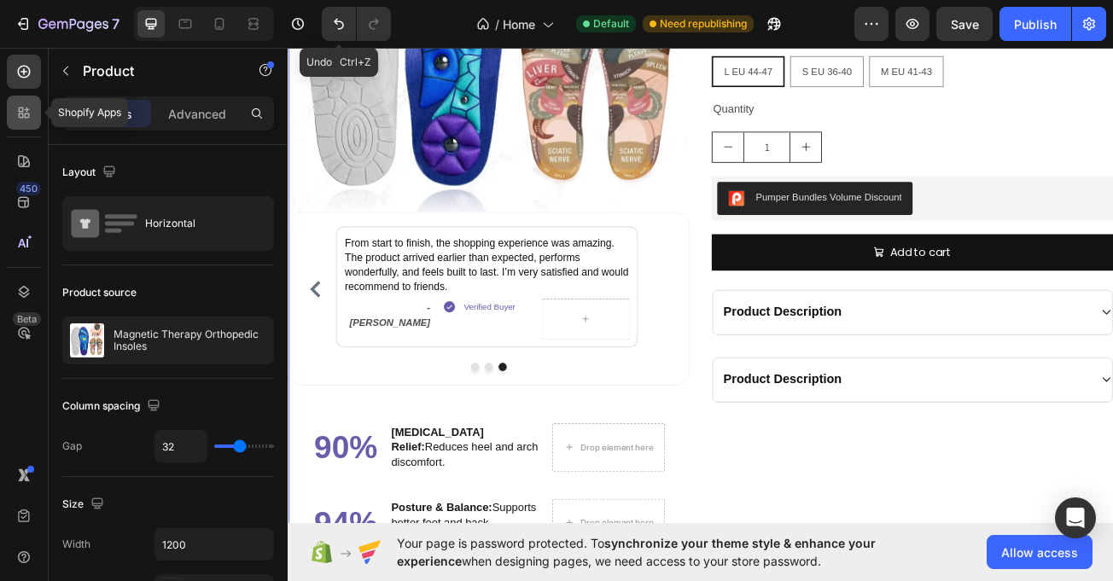
click at [22, 108] on icon at bounding box center [21, 110] width 5 height 5
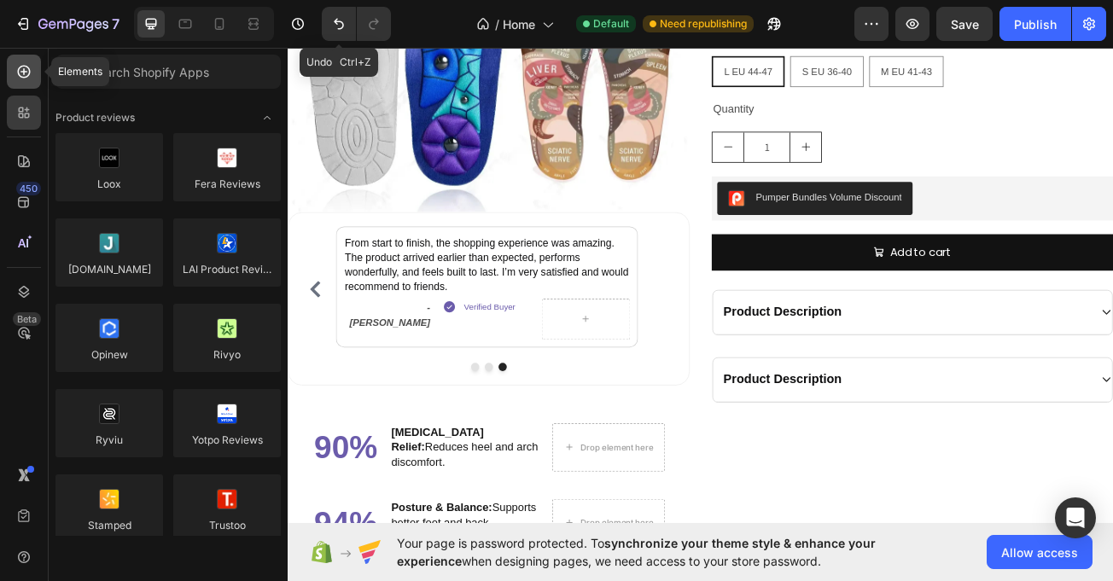
click at [22, 69] on icon at bounding box center [23, 71] width 17 height 17
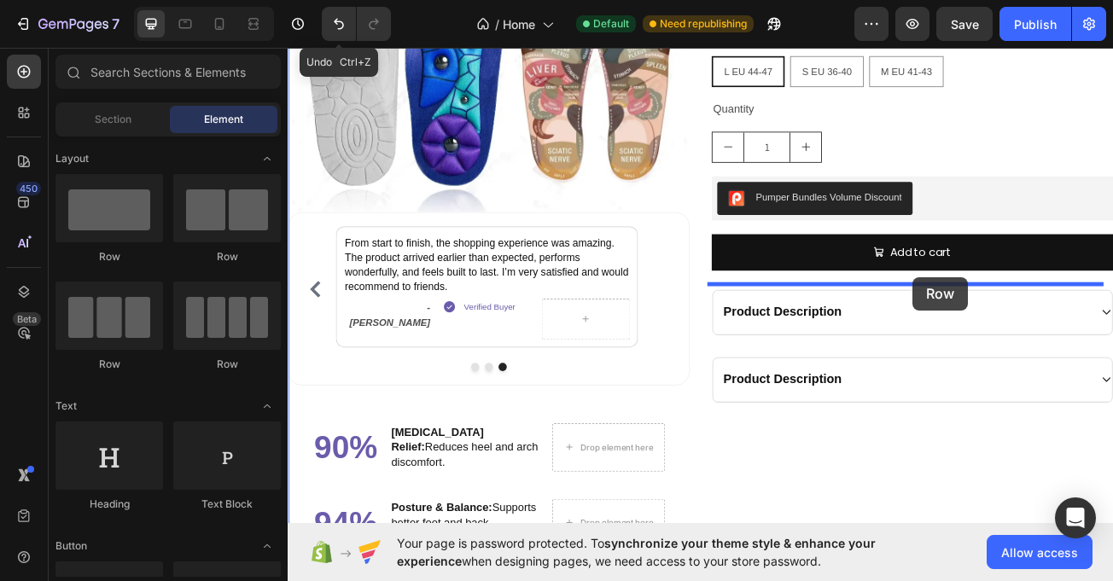
drag, startPoint x: 384, startPoint y: 254, endPoint x: 1063, endPoint y: 334, distance: 683.5
click at [1063, 337] on div "Add to cart Add to Cart" at bounding box center [1063, 311] width 499 height 62
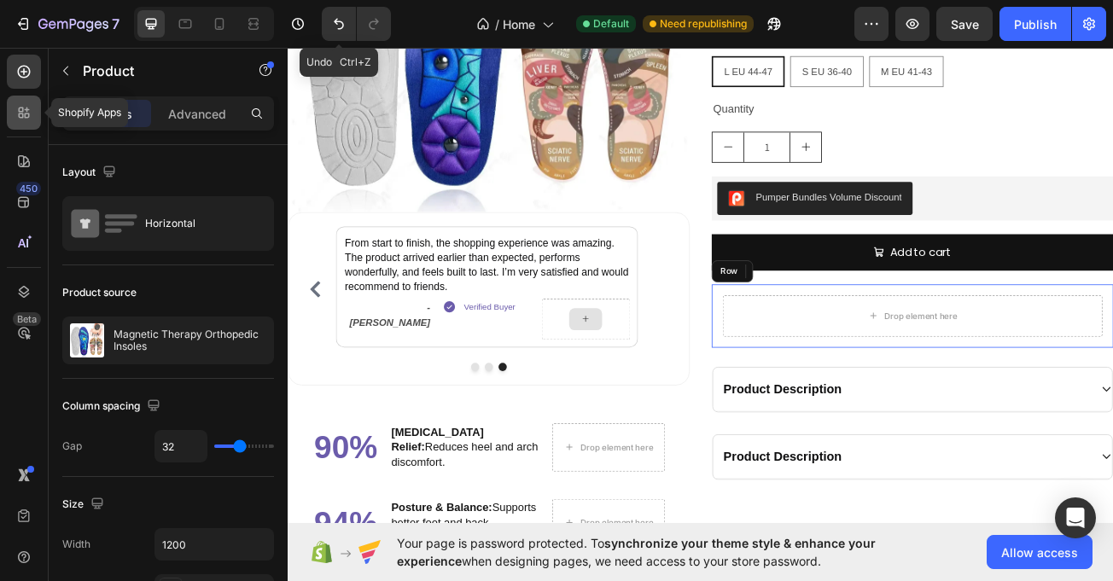
click at [17, 117] on icon at bounding box center [23, 112] width 17 height 17
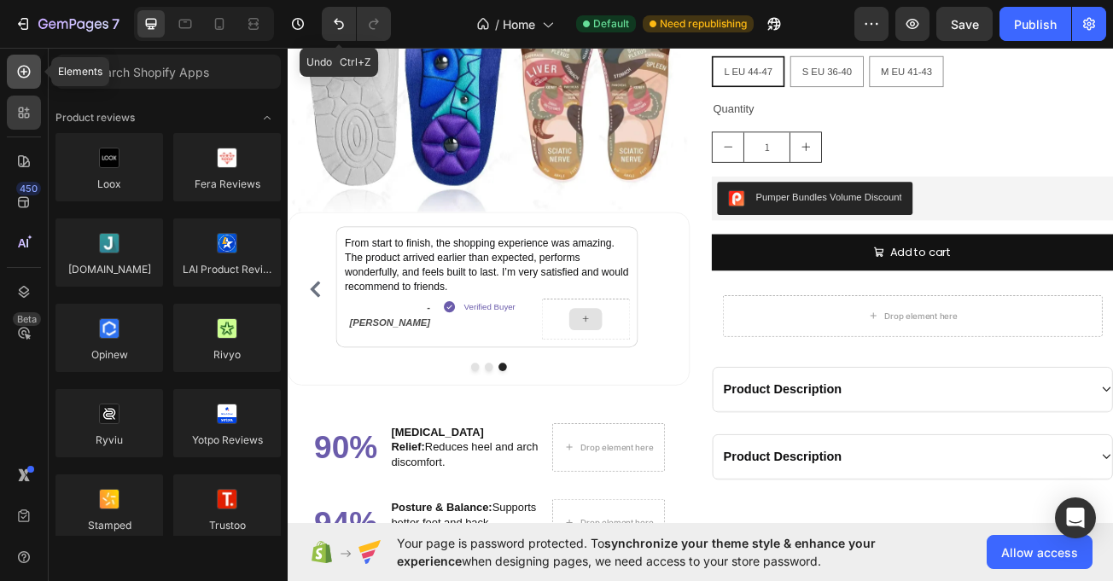
click at [20, 73] on icon at bounding box center [23, 71] width 17 height 17
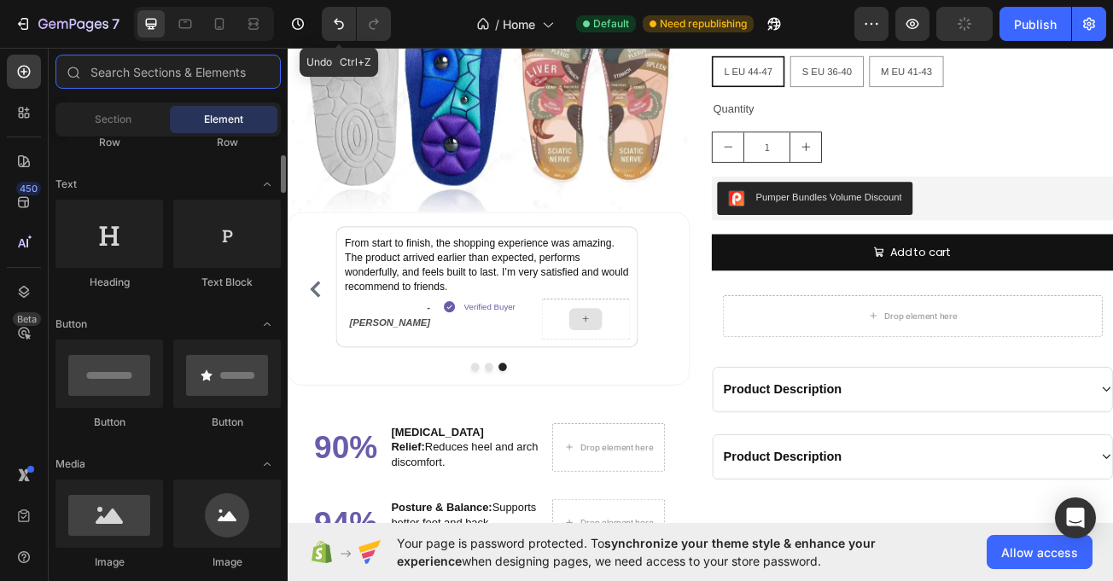
scroll to position [244, 0]
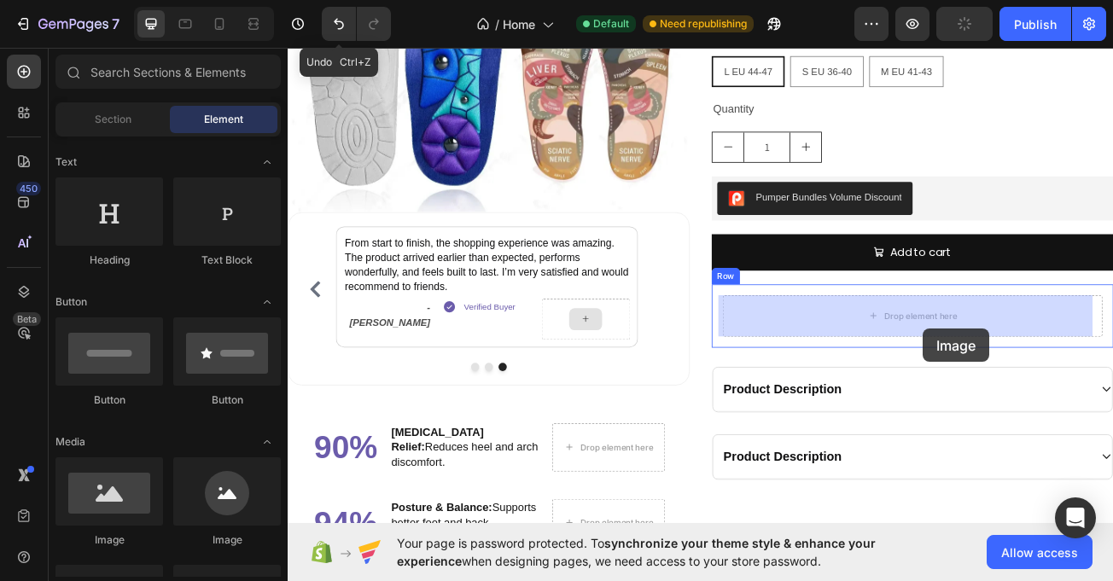
drag, startPoint x: 400, startPoint y: 556, endPoint x: 1097, endPoint y: 391, distance: 715.9
click at [1082, 446] on div "Product Description" at bounding box center [1062, 473] width 495 height 55
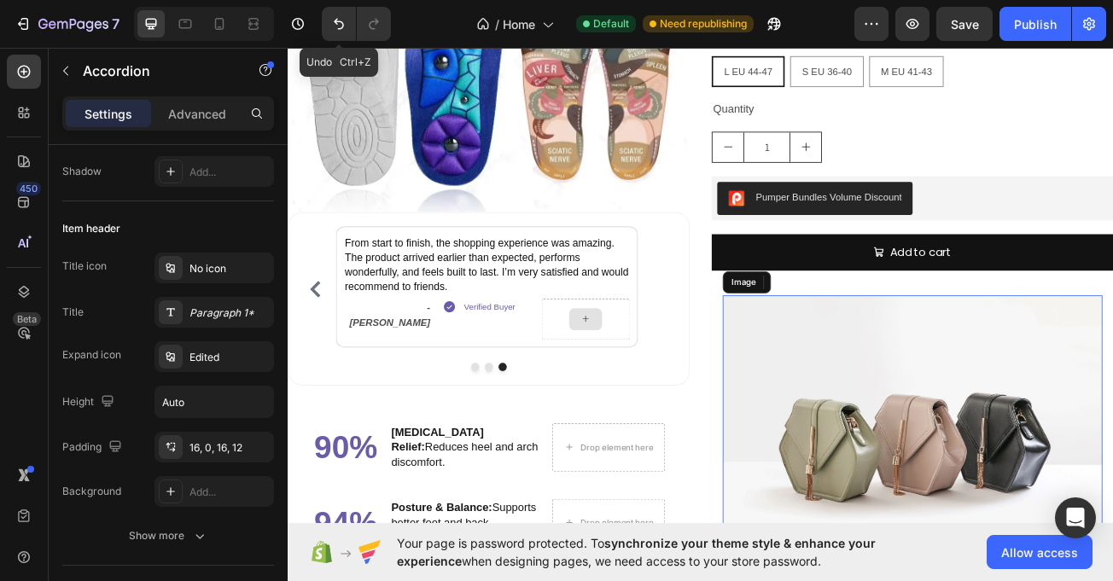
scroll to position [0, 0]
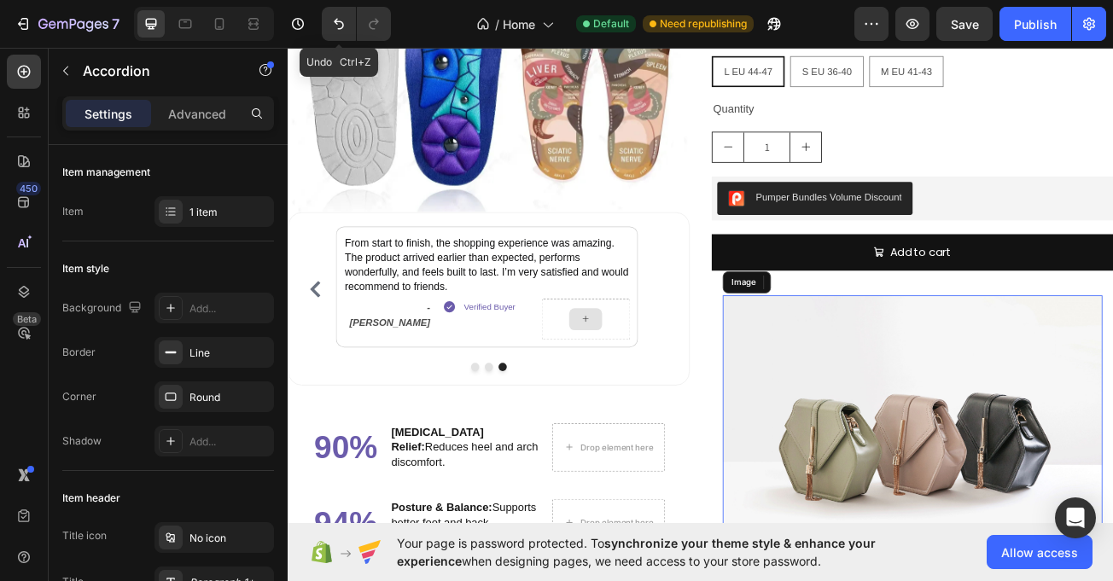
click at [1013, 460] on img at bounding box center [1062, 532] width 471 height 353
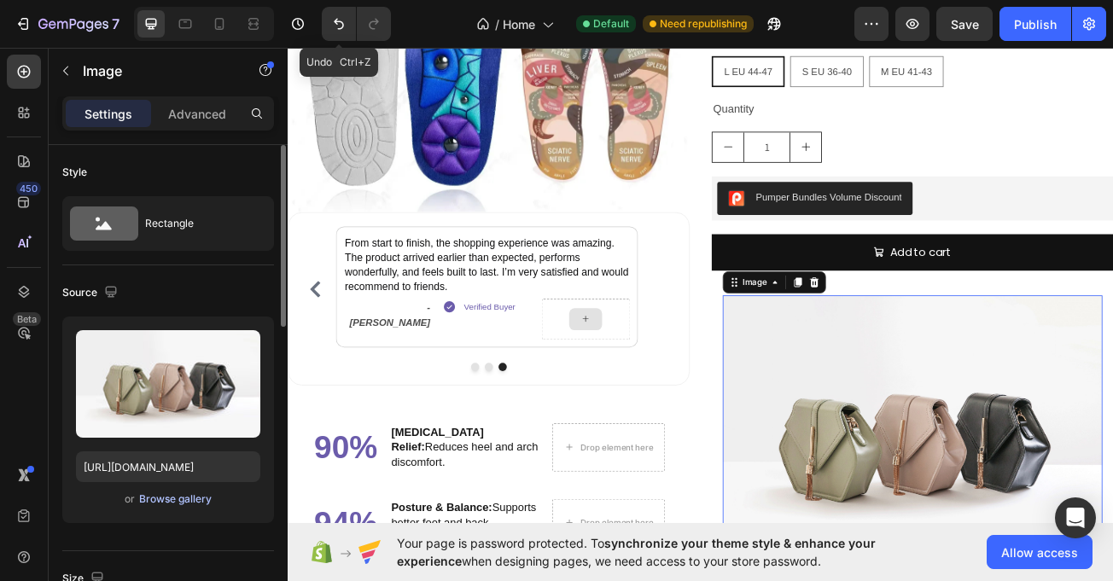
click at [175, 493] on div "or Browse gallery" at bounding box center [168, 499] width 184 height 20
click at [163, 511] on div "Upload Image https://cdn.shopify.com/s/files/1/2005/9307/files/image_demo.jpg o…" at bounding box center [168, 420] width 212 height 207
click at [163, 505] on div "Browse gallery" at bounding box center [175, 499] width 73 height 15
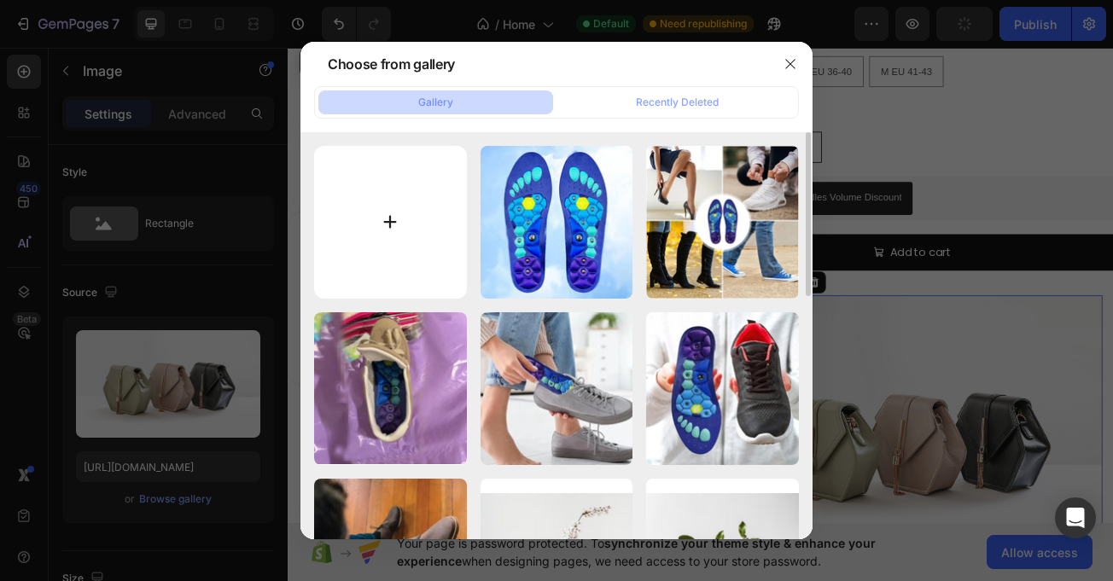
click at [390, 228] on input "file" at bounding box center [390, 222] width 153 height 153
type input "C:\fakepath\Screenshot_2.jpg"
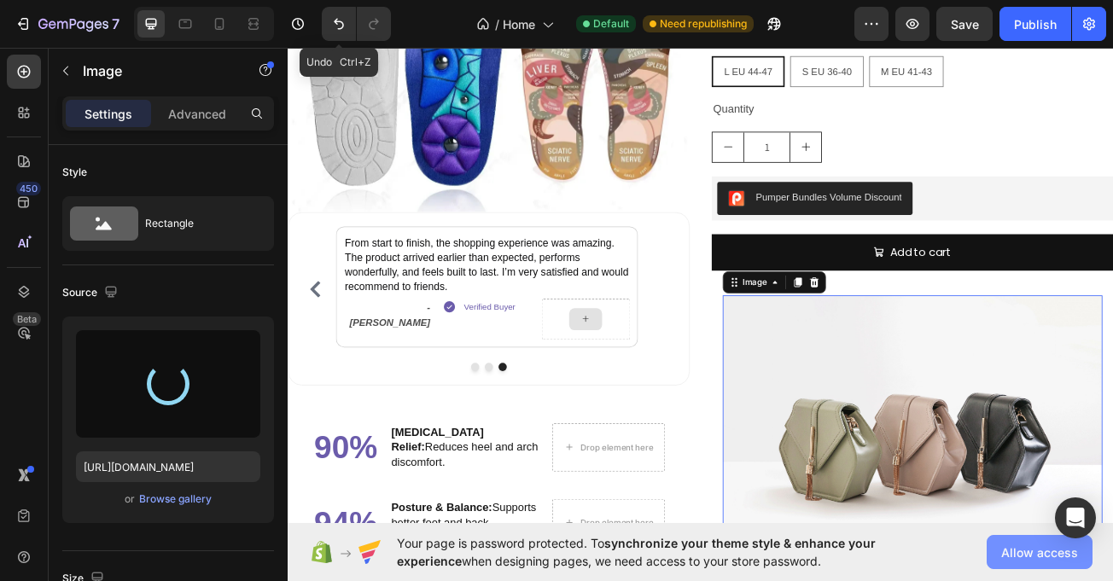
type input "https://cdn.shopify.com/s/files/1/0710/4669/3031/files/gempages_581287367915078…"
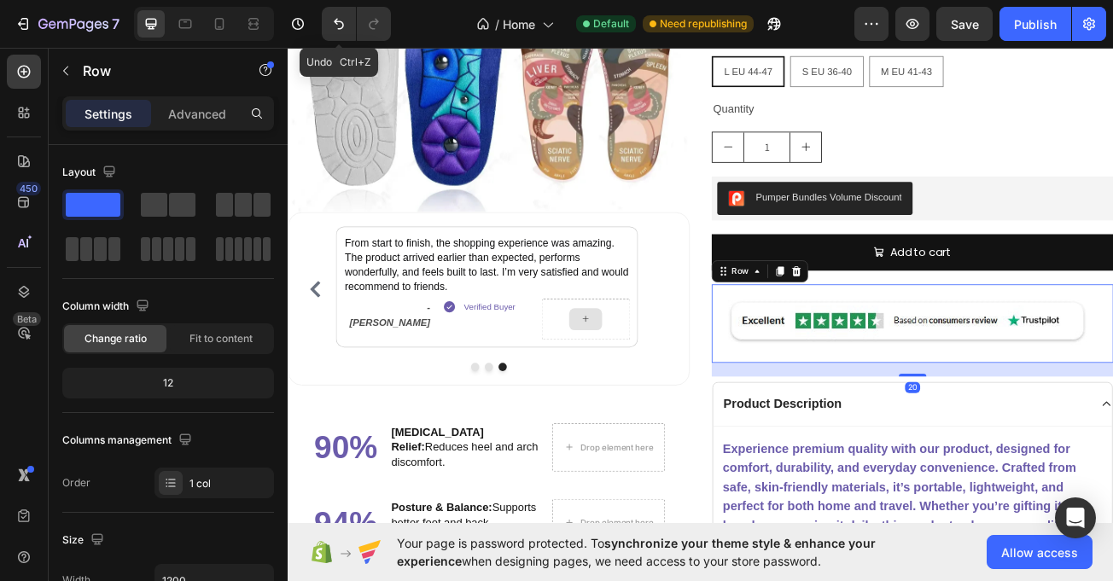
click at [954, 346] on div "Image Row 20" at bounding box center [1063, 390] width 499 height 97
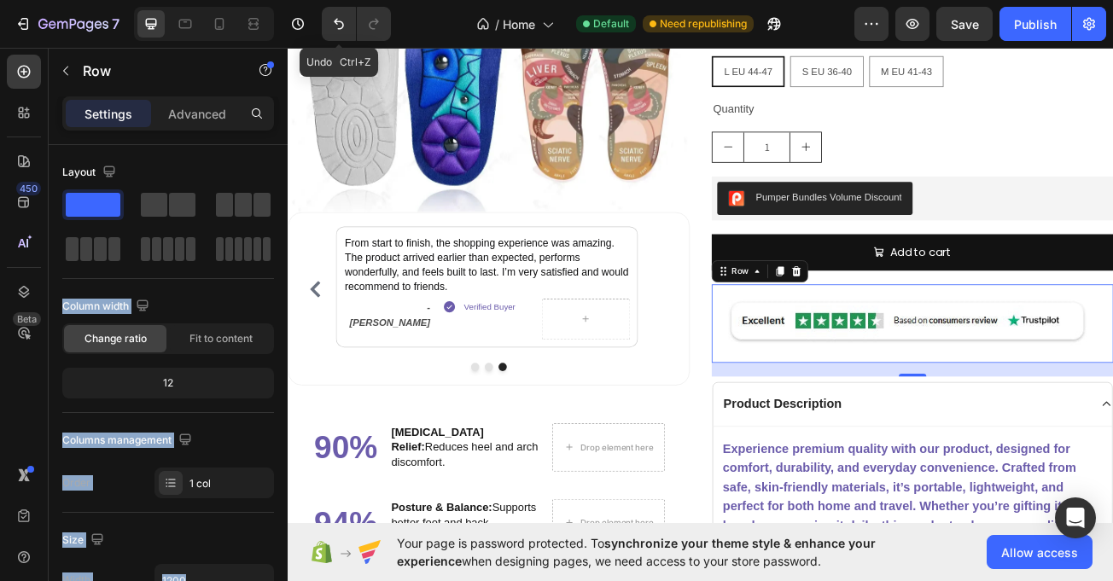
drag, startPoint x: 375, startPoint y: 242, endPoint x: 945, endPoint y: 346, distance: 579.6
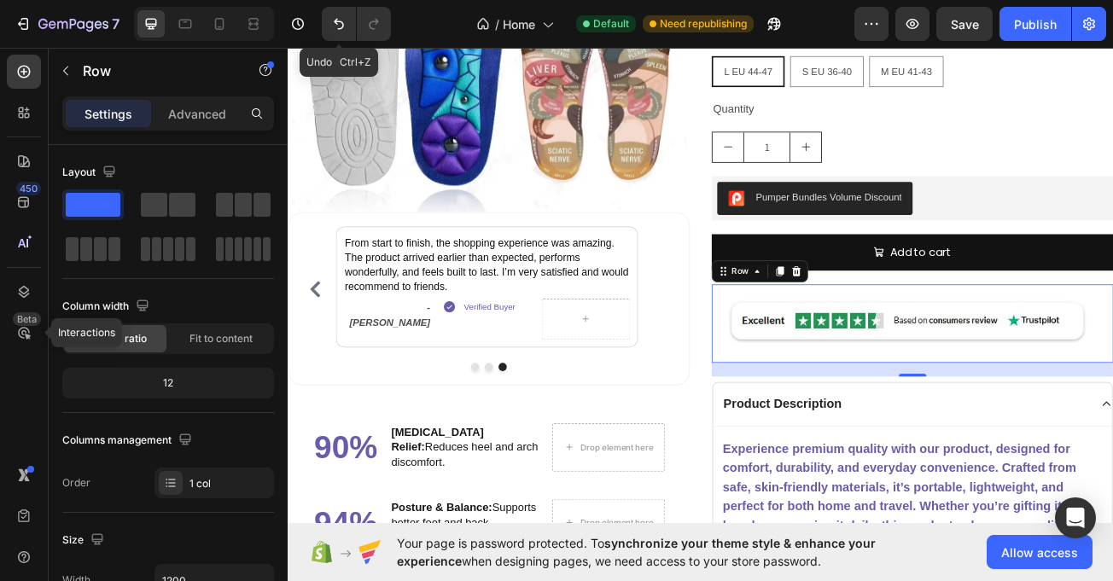
drag, startPoint x: 24, startPoint y: 314, endPoint x: 0, endPoint y: 368, distance: 58.9
click at [12, 314] on div "450 Beta Interactions" at bounding box center [24, 257] width 34 height 404
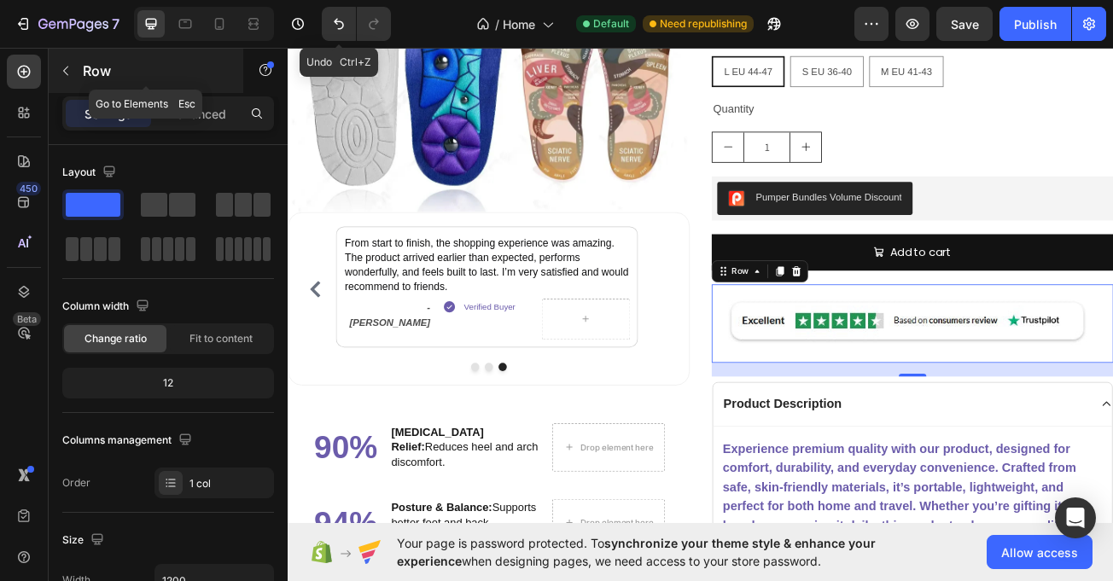
click at [65, 51] on div "Row" at bounding box center [146, 71] width 195 height 44
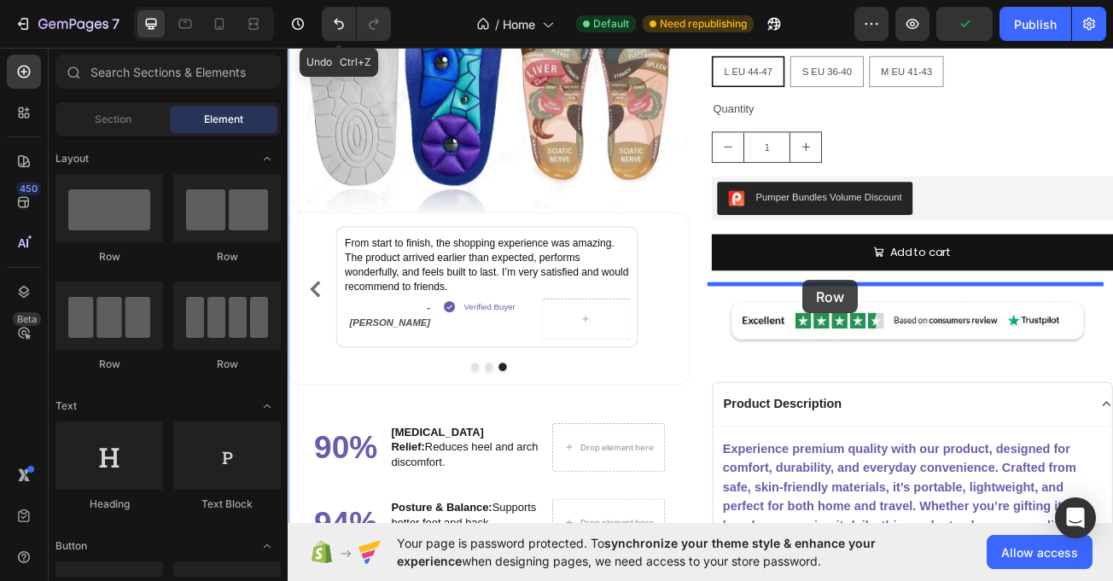
drag, startPoint x: 392, startPoint y: 264, endPoint x: 926, endPoint y: 337, distance: 539.5
click at [926, 337] on div "Add to cart Add to Cart" at bounding box center [1063, 311] width 499 height 62
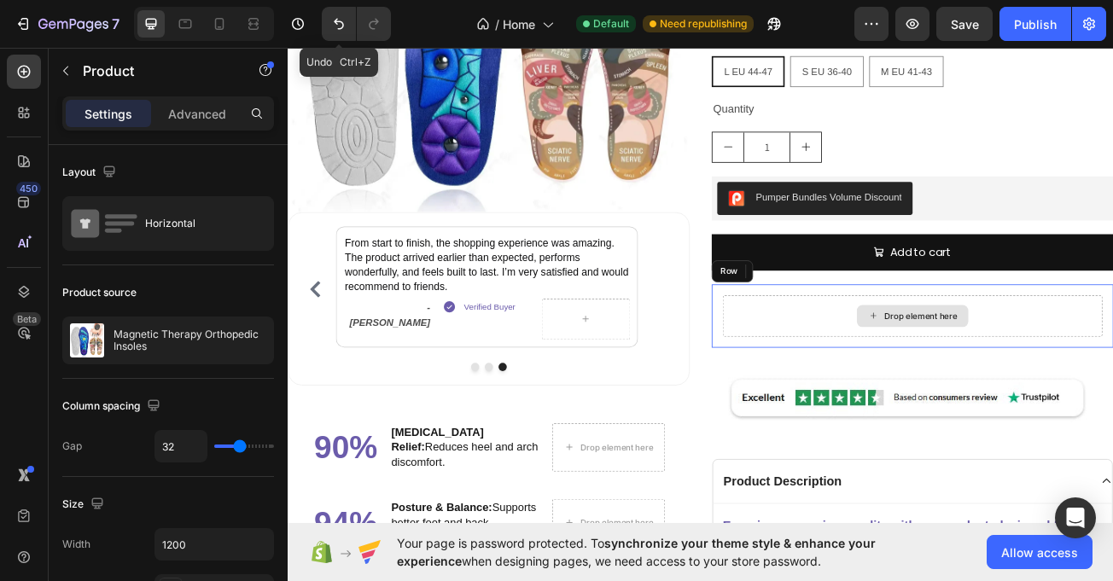
click at [1007, 382] on icon at bounding box center [1014, 381] width 14 height 15
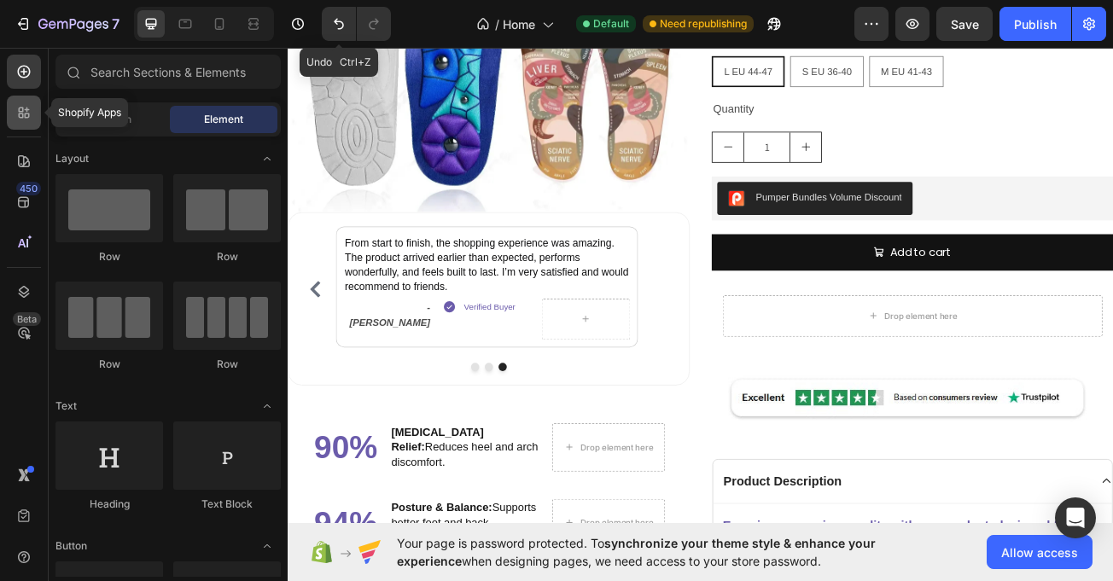
click at [12, 123] on div at bounding box center [24, 113] width 34 height 34
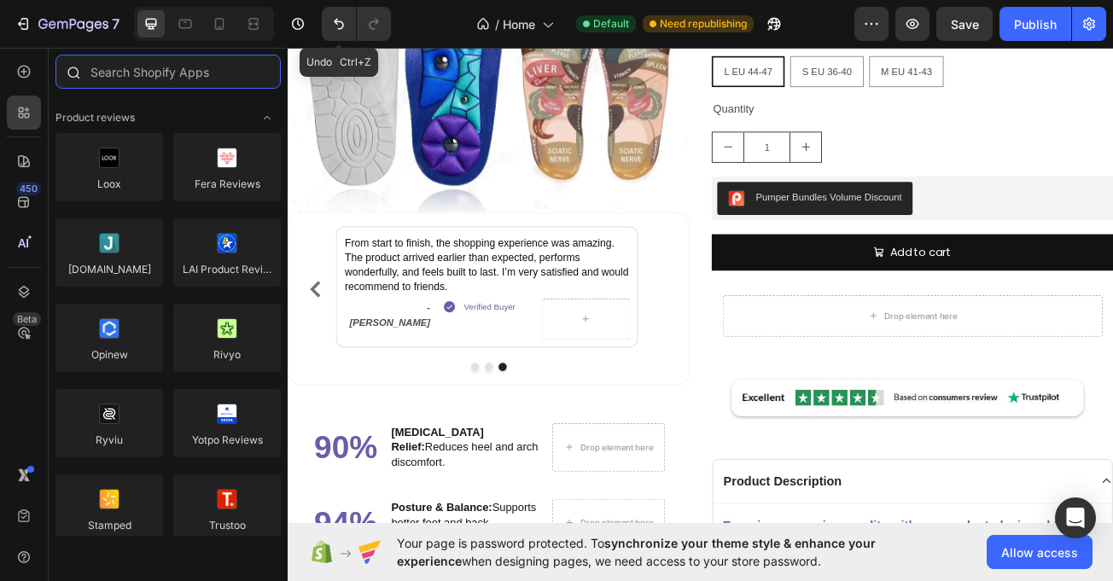
click at [133, 85] on input "text" at bounding box center [167, 72] width 225 height 34
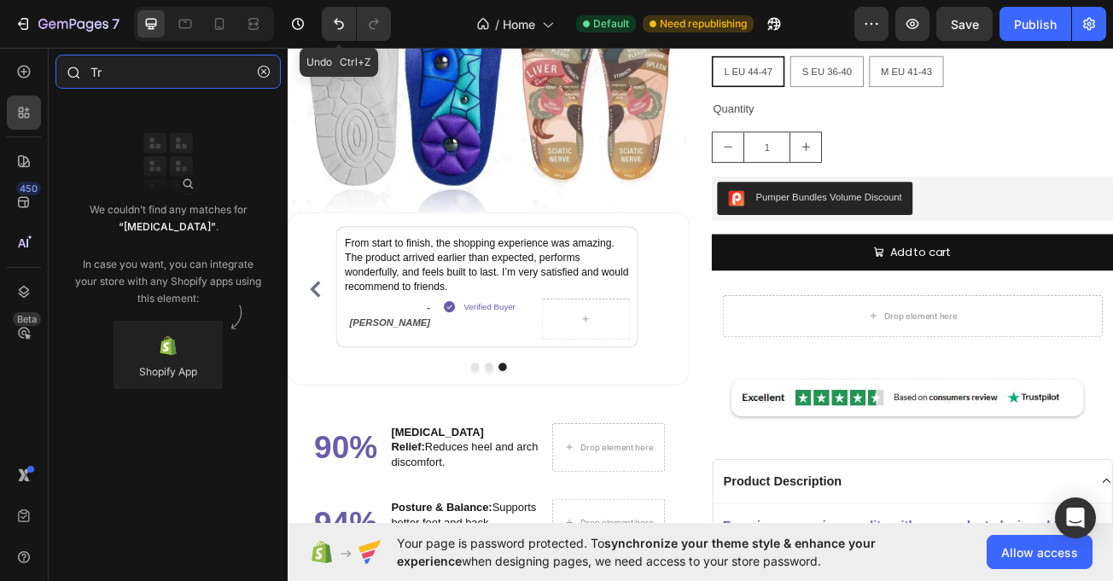
type input "T"
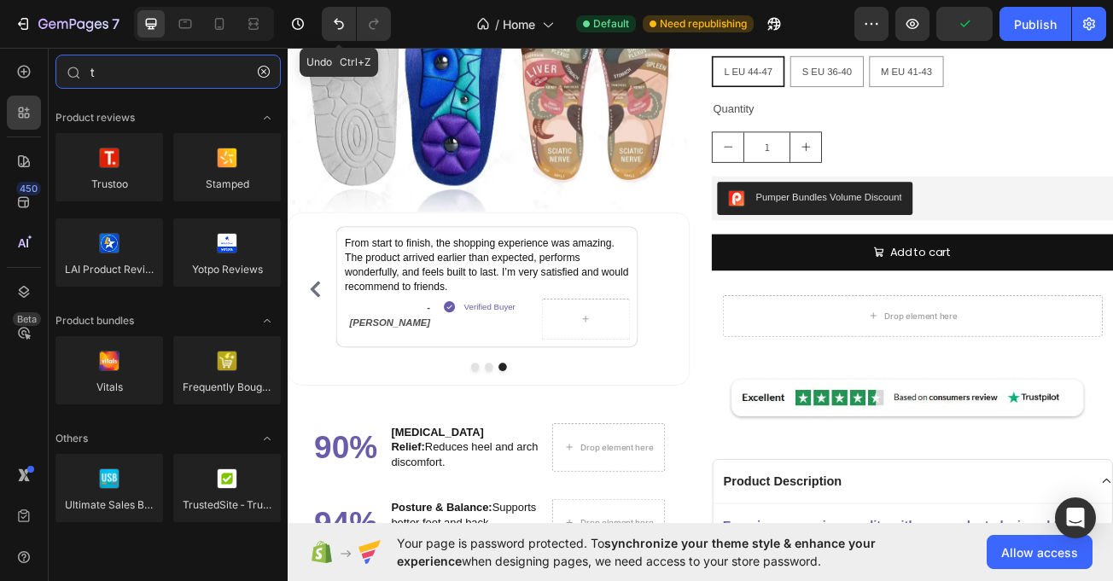
type input "t"
click at [215, 25] on icon at bounding box center [219, 24] width 9 height 12
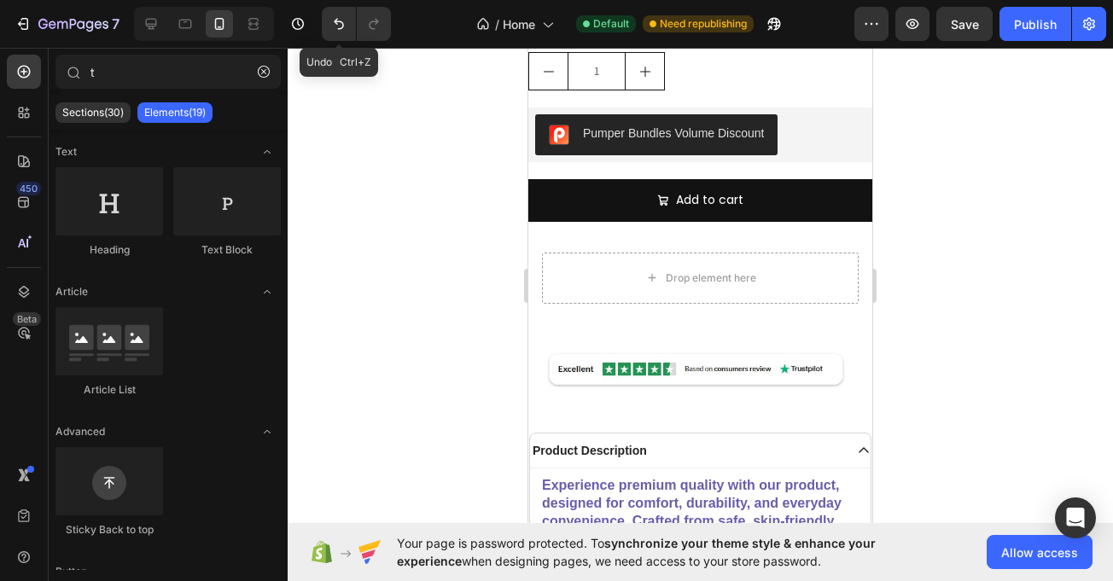
scroll to position [3147, 0]
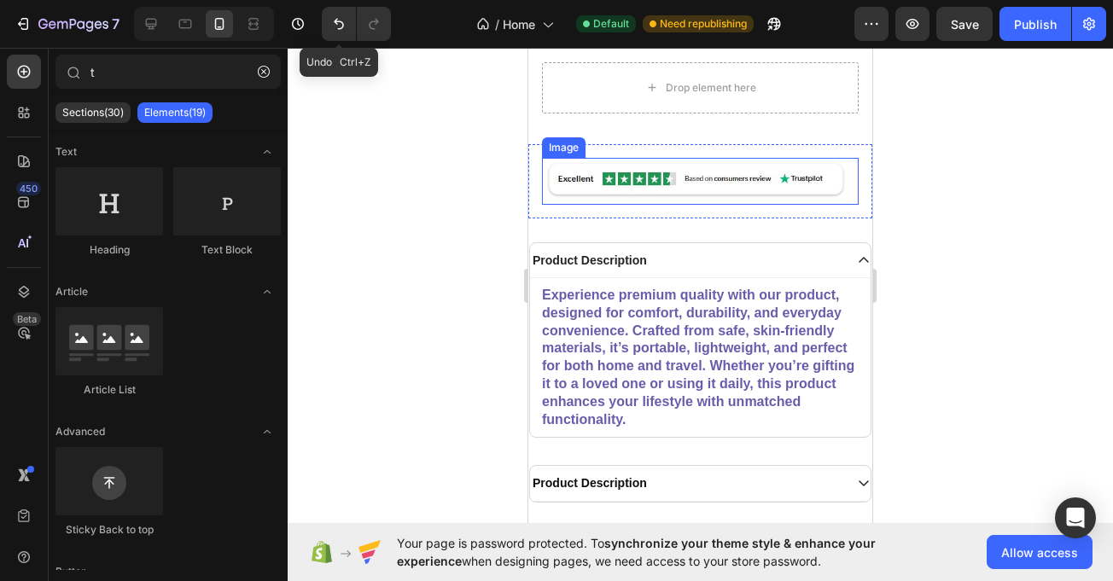
click at [598, 162] on img at bounding box center [700, 181] width 317 height 47
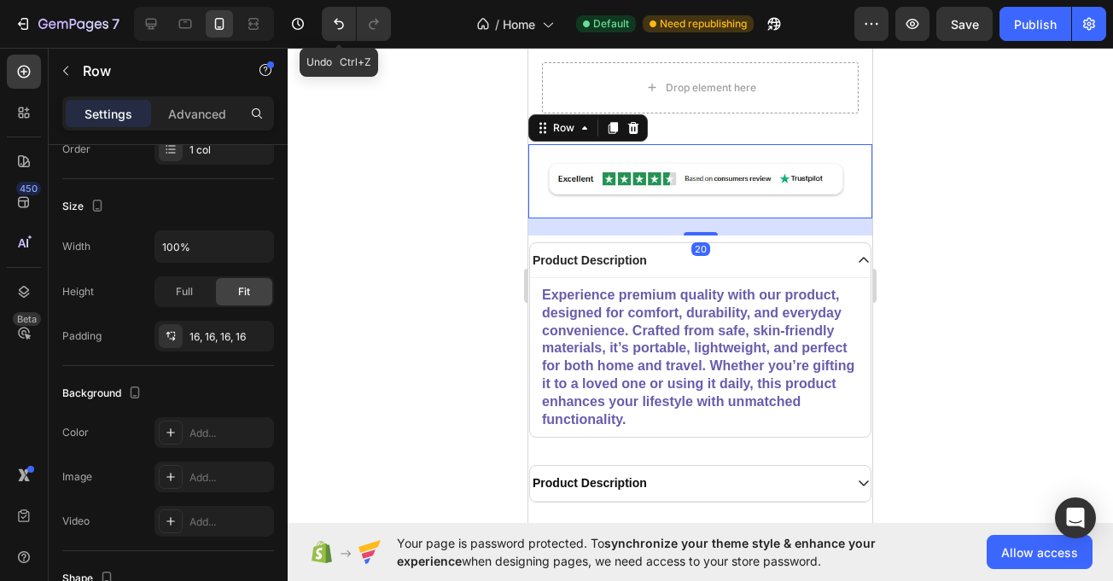
scroll to position [0, 0]
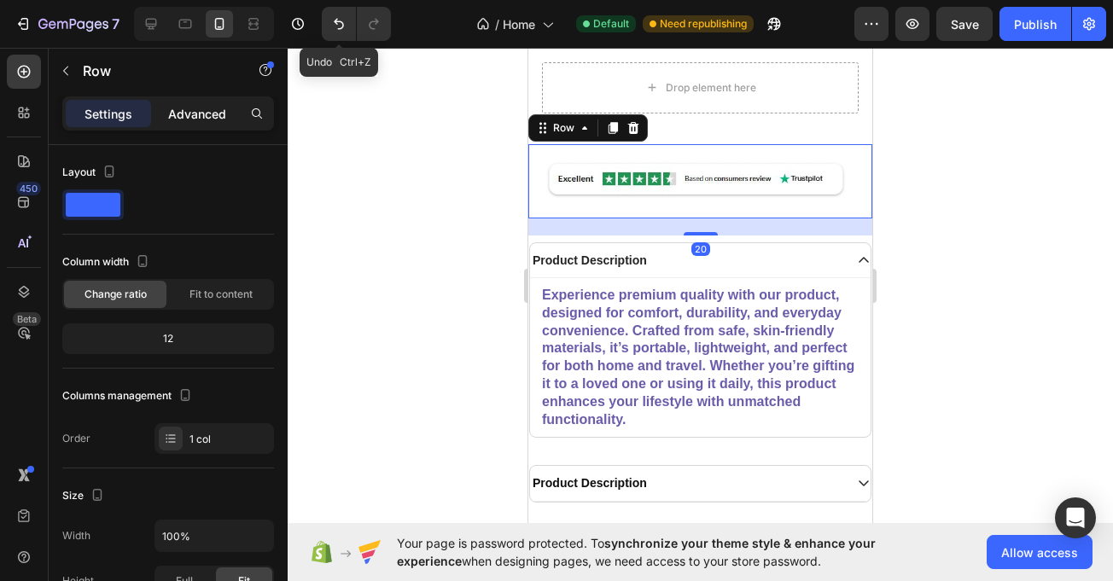
click at [209, 123] on div "Advanced" at bounding box center [197, 113] width 85 height 27
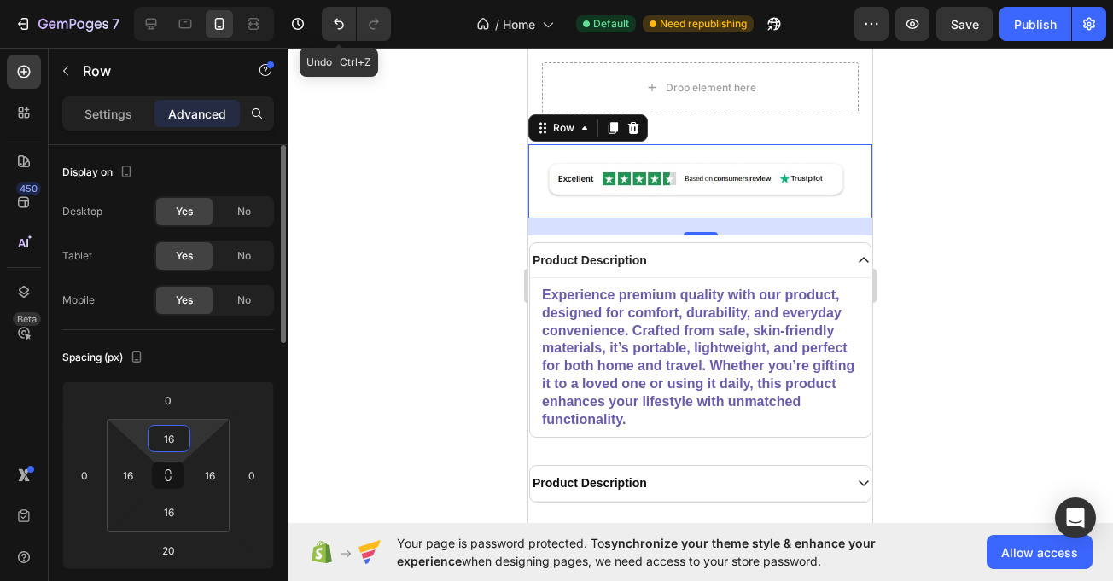
click at [176, 440] on input "16" at bounding box center [169, 439] width 34 height 26
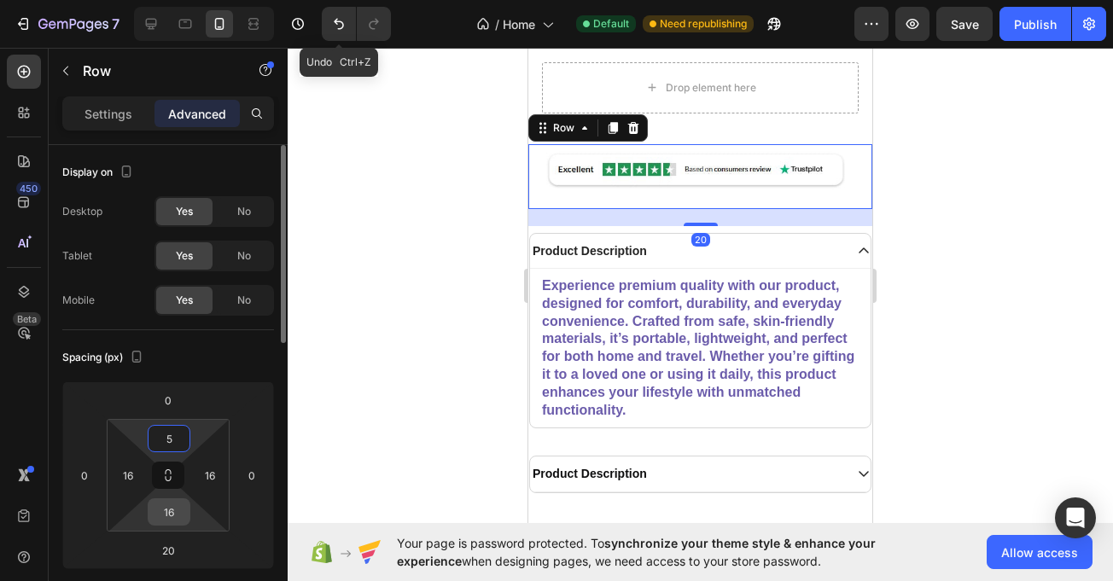
type input "5"
click at [169, 502] on input "16" at bounding box center [169, 512] width 34 height 26
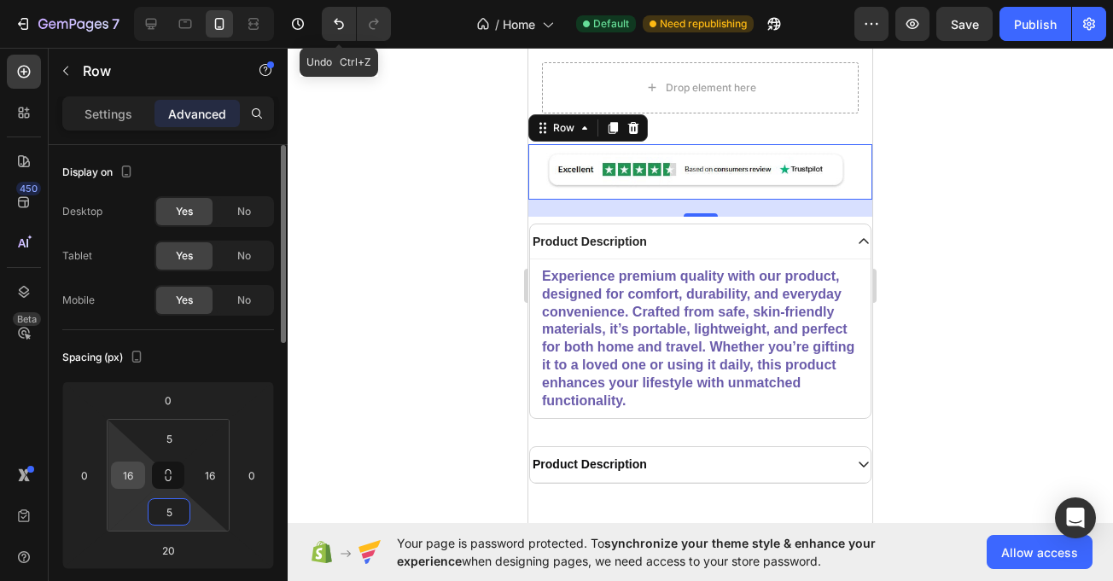
type input "5"
click at [122, 472] on input "16" at bounding box center [128, 476] width 26 height 26
click at [157, 470] on button at bounding box center [168, 475] width 32 height 27
click at [169, 470] on icon at bounding box center [168, 476] width 14 height 14
click at [205, 478] on input "16" at bounding box center [210, 476] width 26 height 26
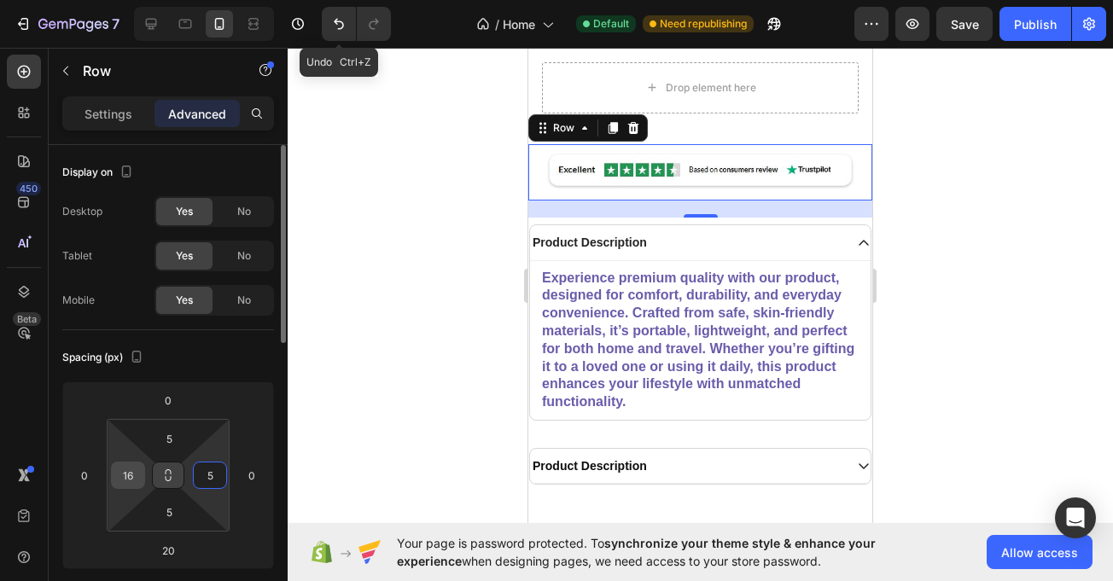
type input "5"
click at [131, 470] on input "16" at bounding box center [128, 476] width 26 height 26
type input "5"
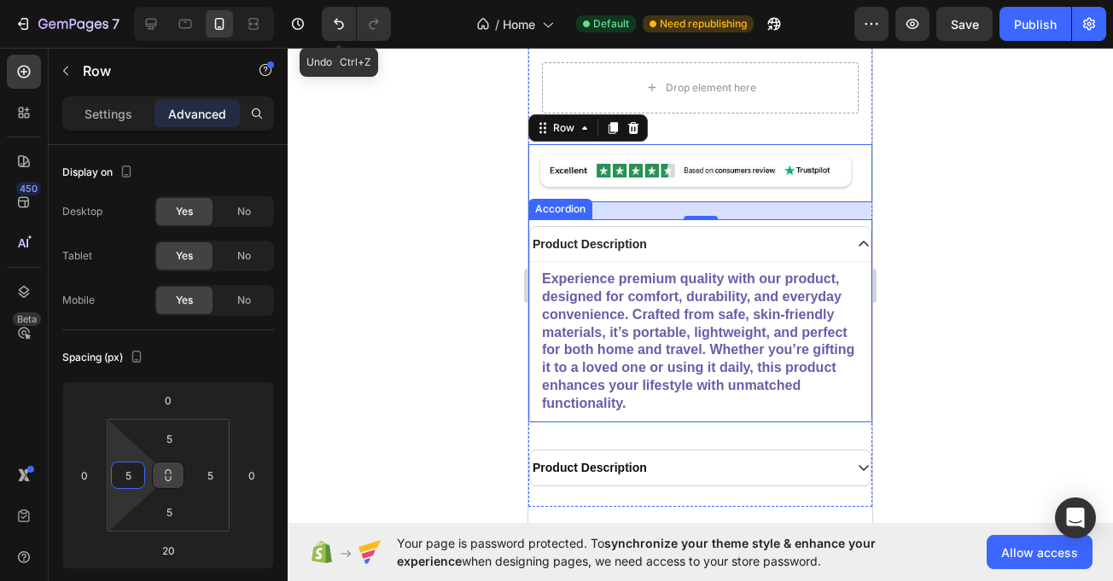
click at [783, 293] on p "Experience premium quality with our product, designed for comfort, durability, …" at bounding box center [700, 342] width 317 height 142
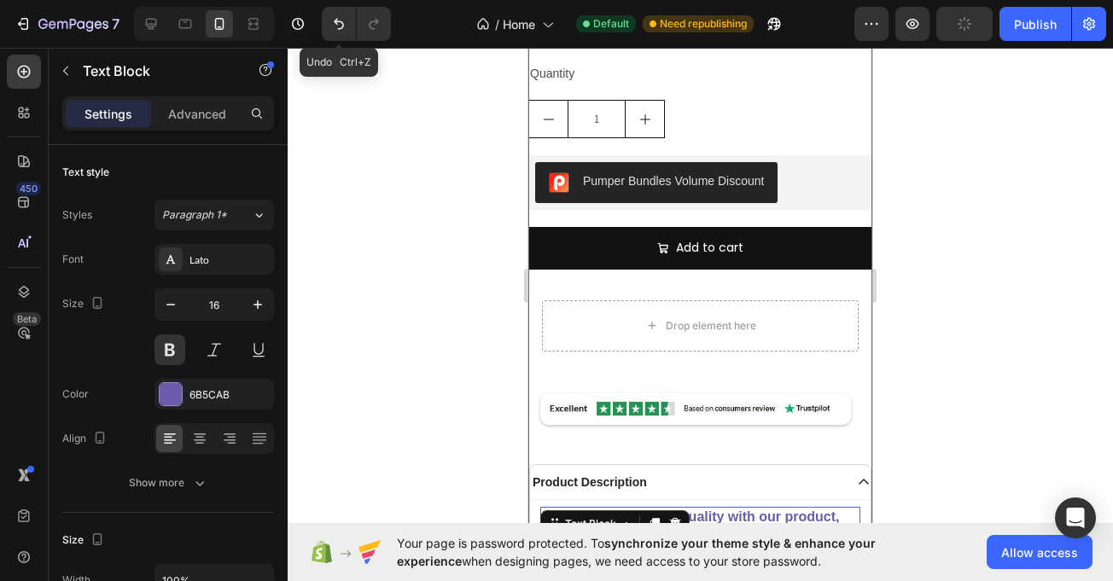
scroll to position [2908, 0]
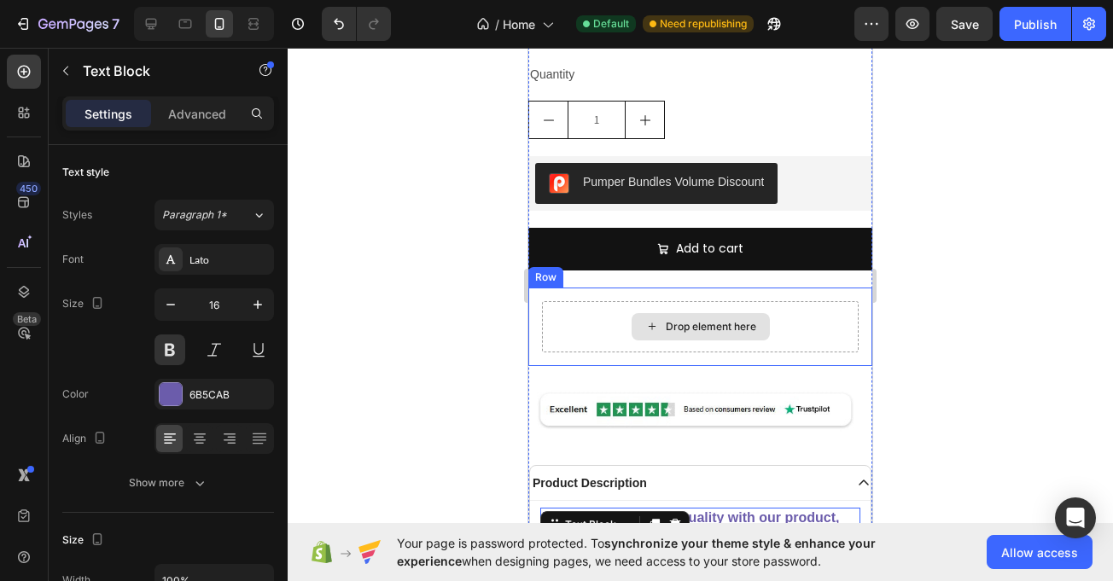
click at [666, 320] on div "Drop element here" at bounding box center [711, 327] width 90 height 14
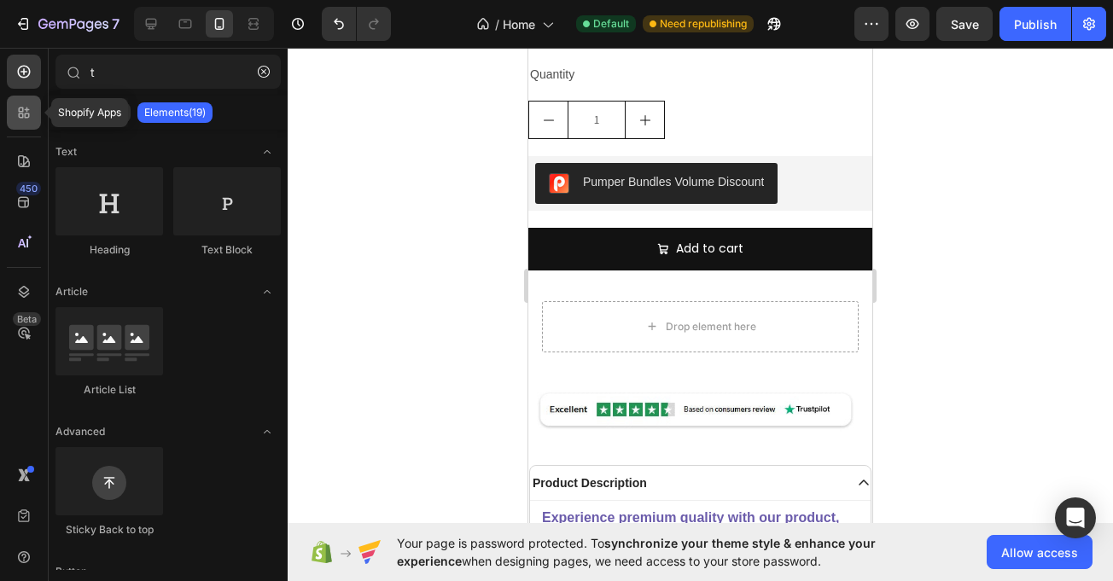
click at [30, 114] on icon at bounding box center [23, 112] width 17 height 17
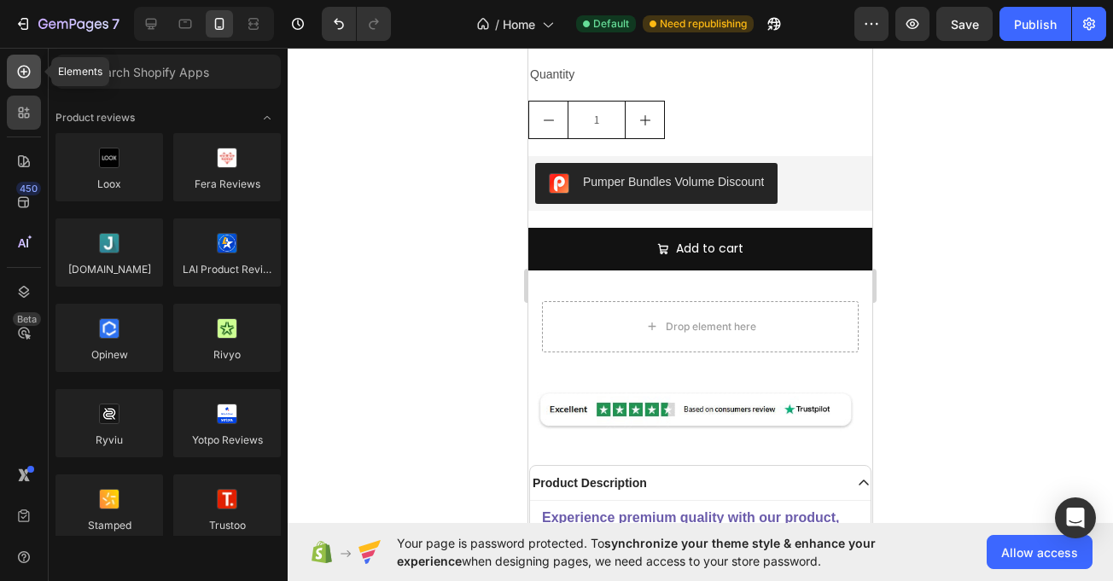
click at [17, 78] on icon at bounding box center [23, 71] width 17 height 17
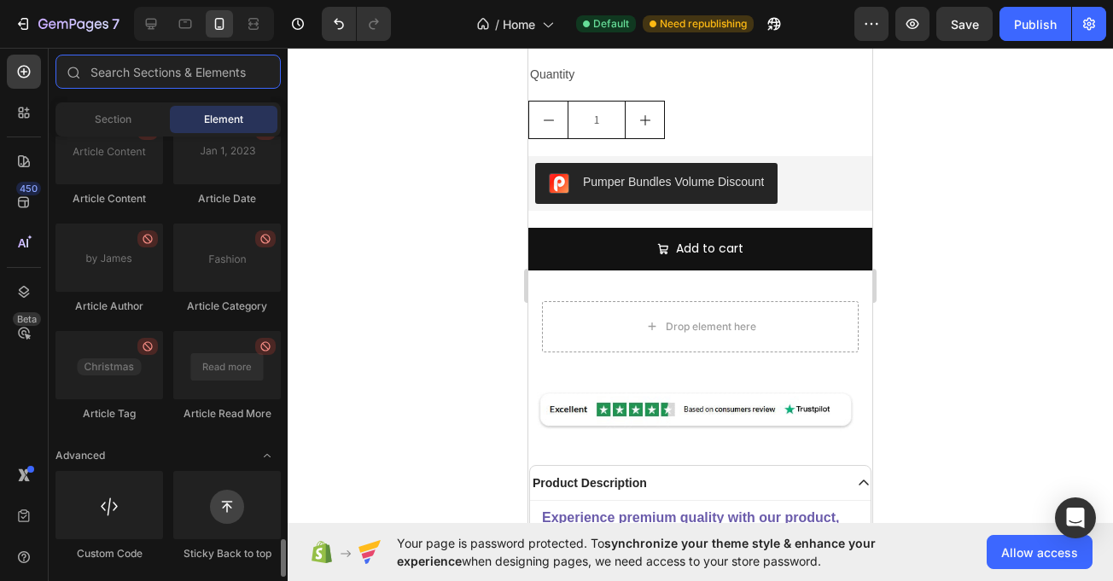
scroll to position [521, 0]
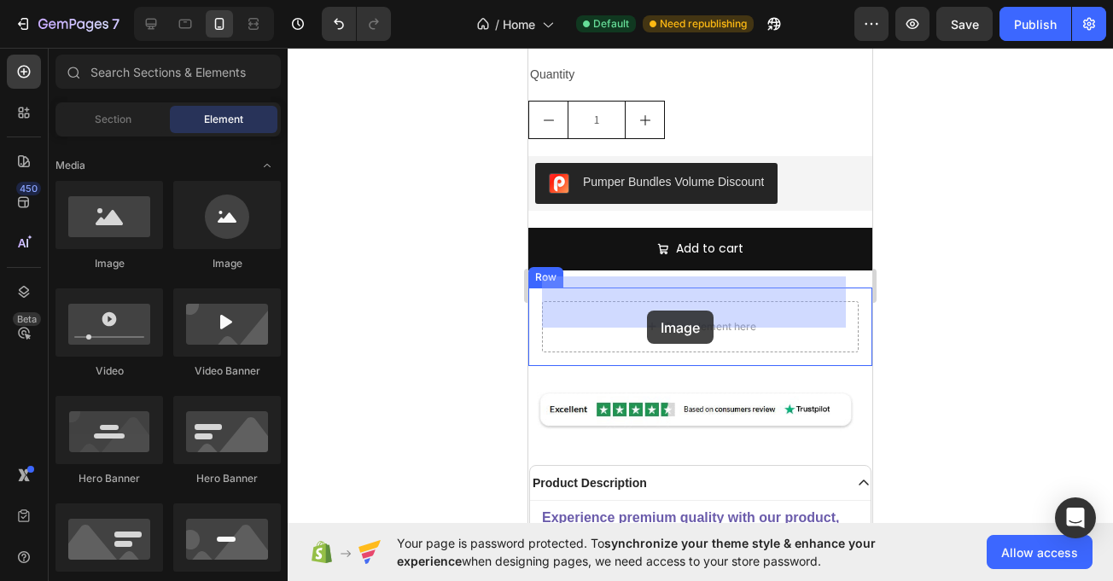
drag, startPoint x: 653, startPoint y: 275, endPoint x: 647, endPoint y: 311, distance: 36.4
click at [639, 305] on div "Magnetic Therapy Orthopedic Insoles Product Title Icon Icon Icon Icon Icon Icon…" at bounding box center [700, 233] width 344 height 1026
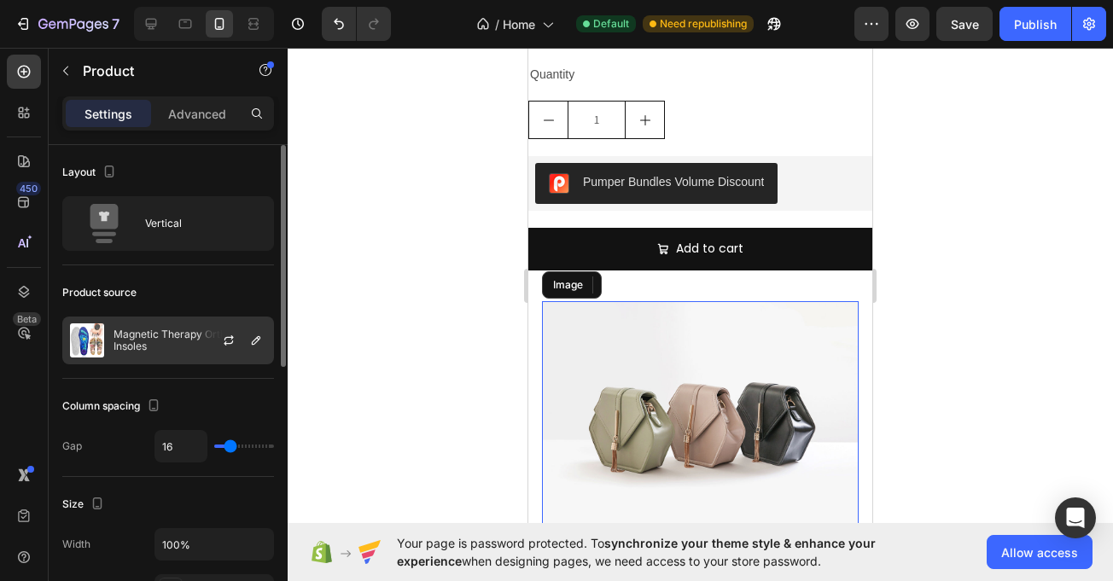
scroll to position [573, 0]
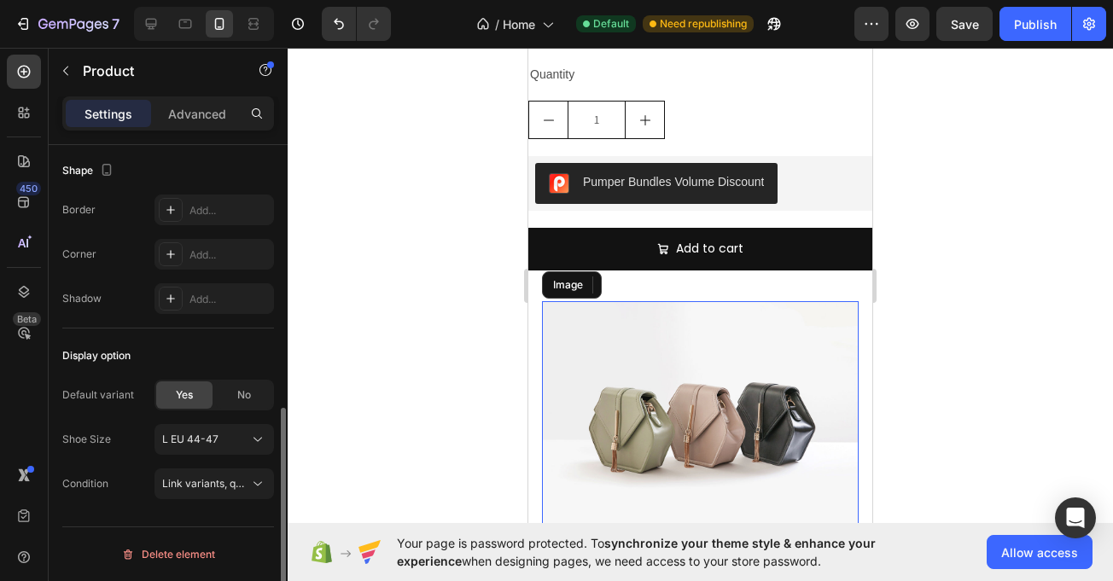
click at [671, 377] on img at bounding box center [700, 419] width 317 height 237
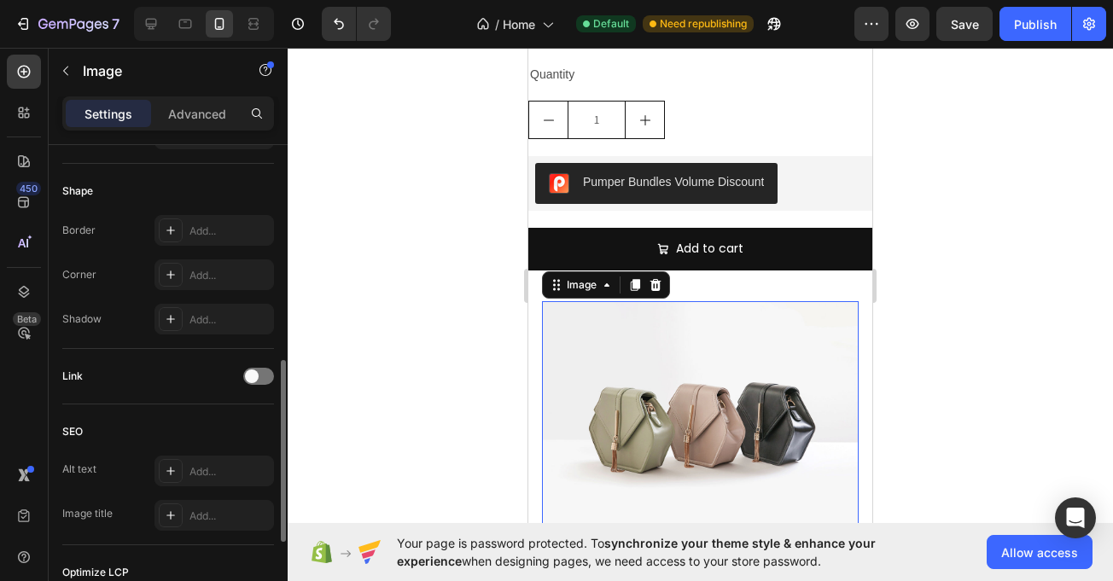
scroll to position [0, 0]
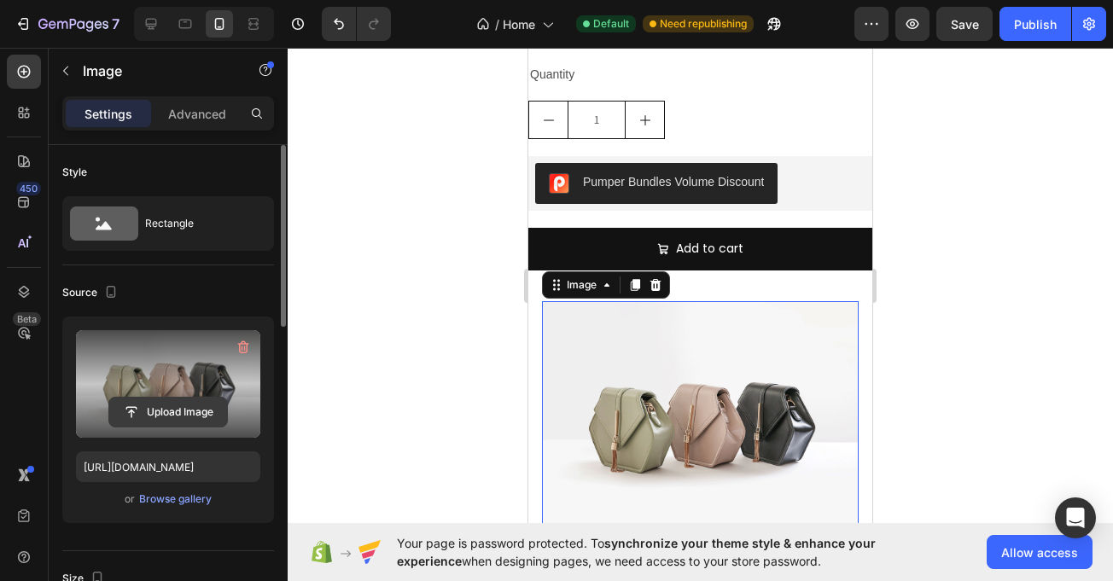
click at [203, 418] on input "file" at bounding box center [168, 412] width 118 height 29
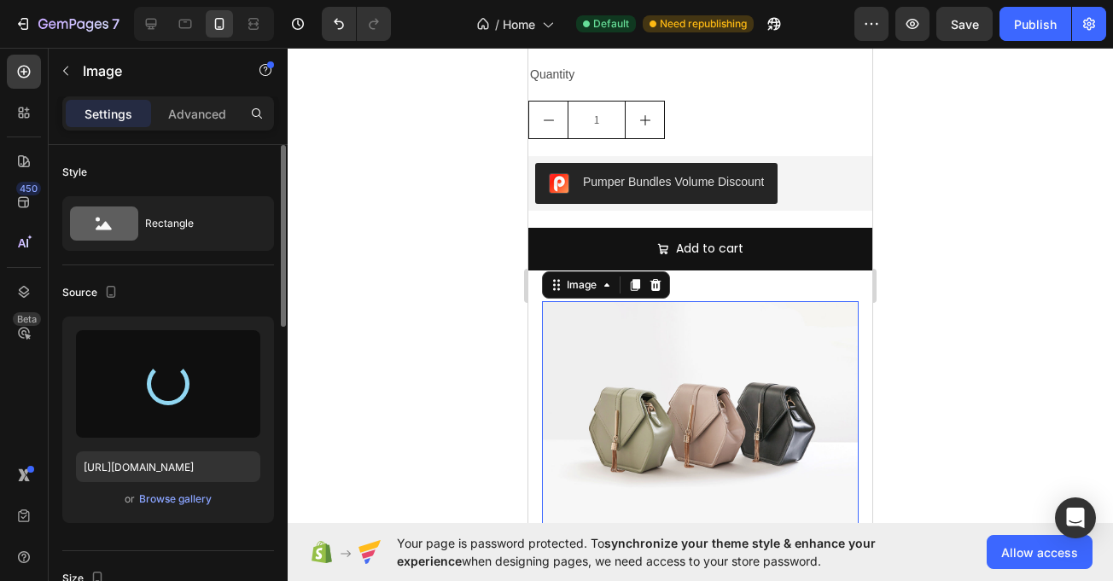
type input "https://cdn.shopify.com/s/files/1/0710/4669/3031/files/gempages_581287367915078…"
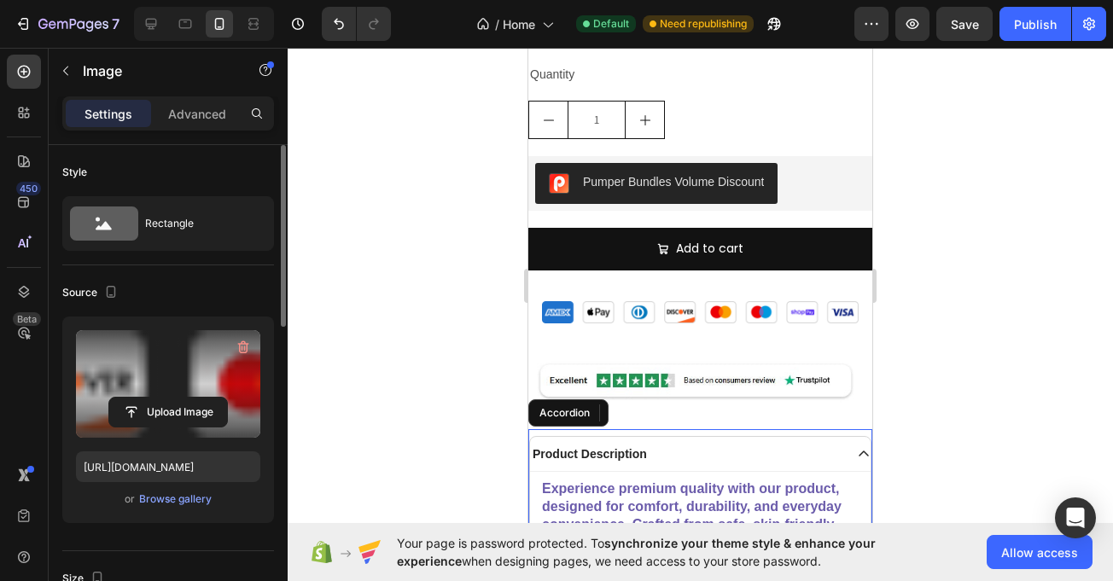
click at [641, 472] on div "Experience premium quality with our product, designed for comfort, durability, …" at bounding box center [700, 551] width 341 height 159
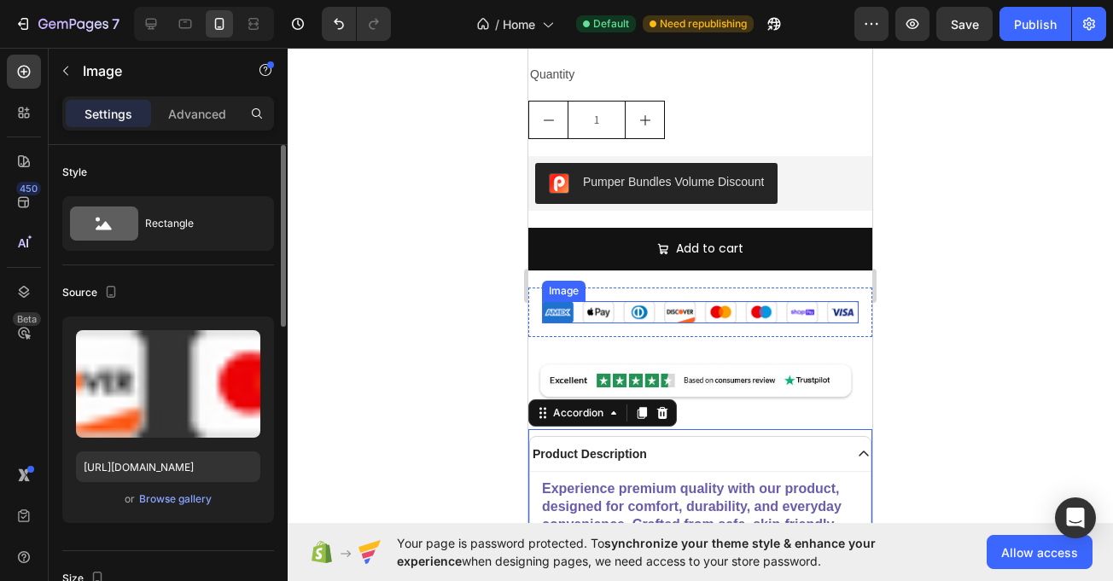
click at [622, 301] on img at bounding box center [700, 312] width 317 height 22
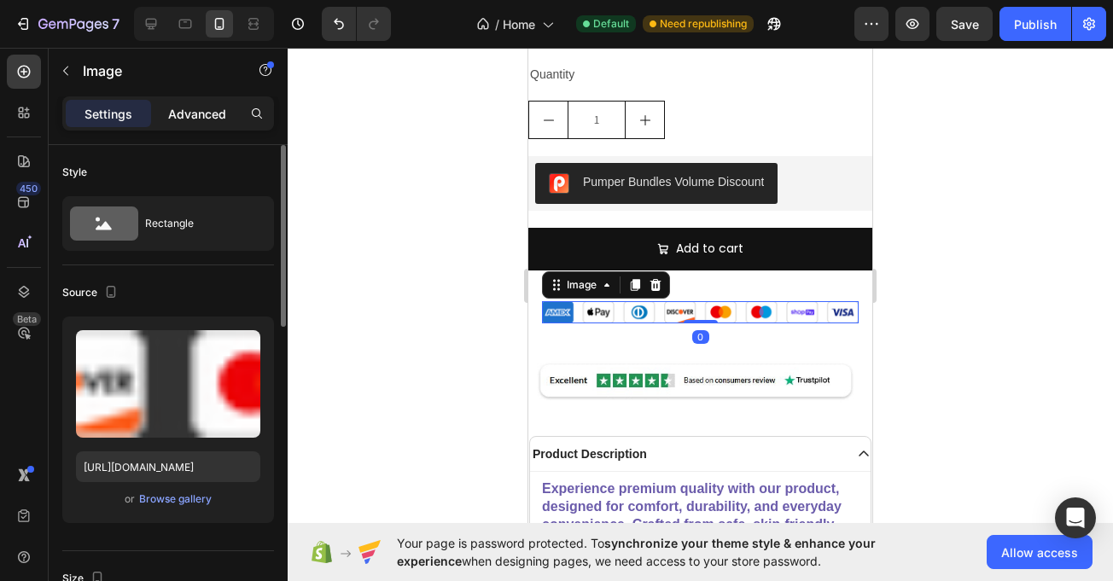
click at [199, 102] on div "Advanced" at bounding box center [197, 113] width 85 height 27
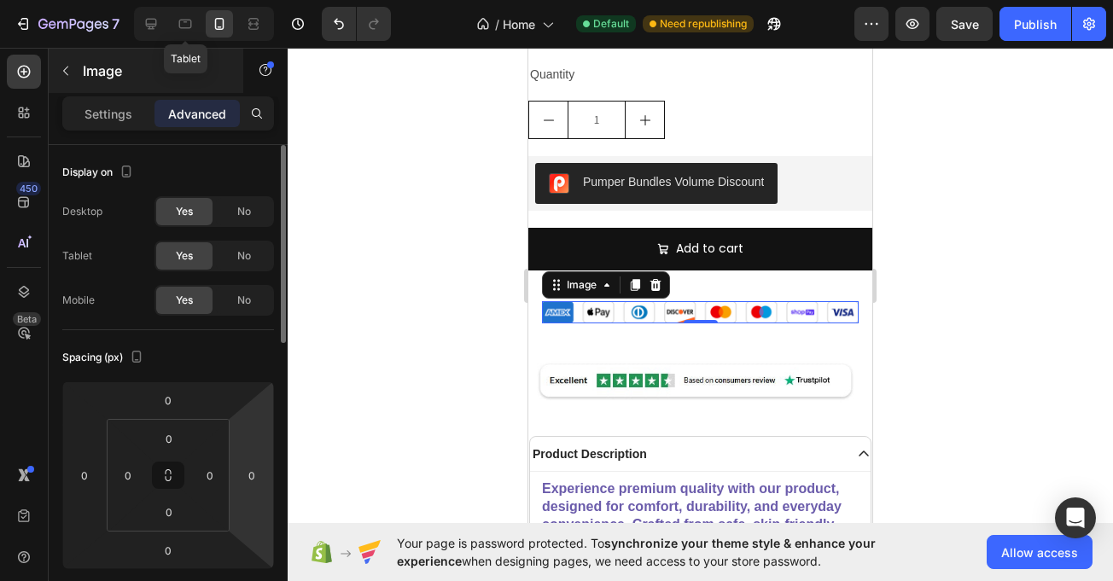
drag, startPoint x: 176, startPoint y: 20, endPoint x: 208, endPoint y: 60, distance: 50.9
click at [176, 24] on div at bounding box center [185, 23] width 27 height 27
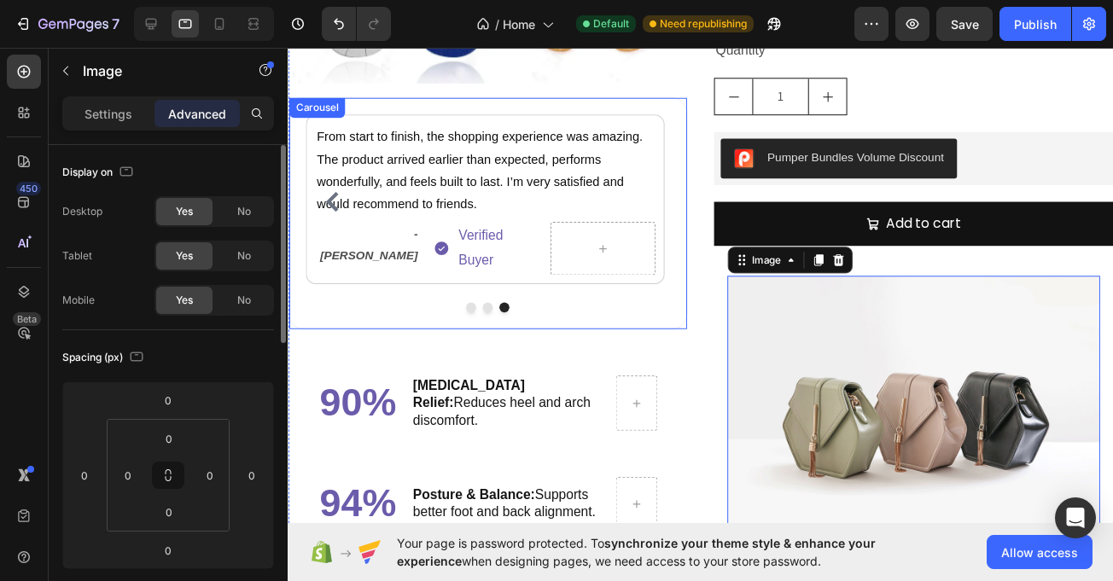
scroll to position [1555, 0]
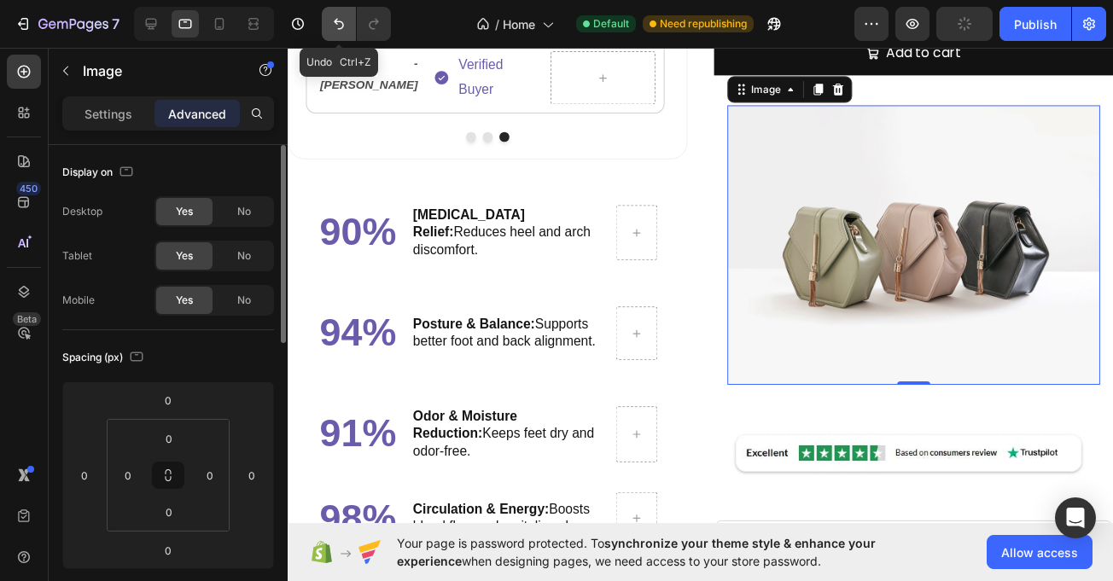
click at [342, 30] on icon "Undo/Redo" at bounding box center [338, 23] width 17 height 17
drag, startPoint x: 872, startPoint y: 237, endPoint x: 862, endPoint y: 237, distance: 9.4
click at [862, 237] on img at bounding box center [929, 250] width 382 height 287
click at [918, 266] on img at bounding box center [929, 250] width 382 height 287
click at [95, 123] on div "Settings" at bounding box center [108, 113] width 85 height 27
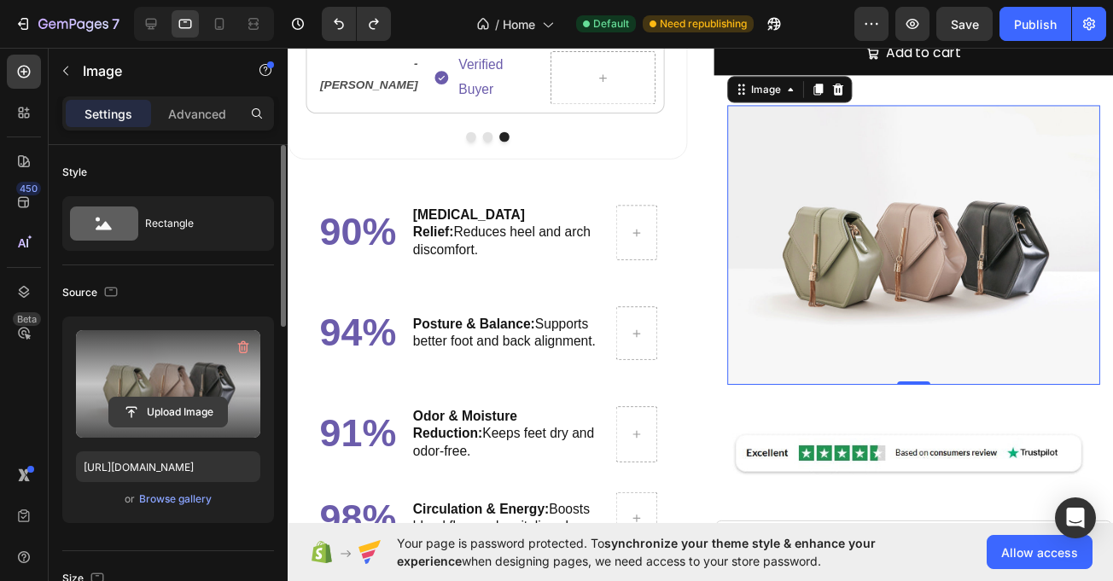
click at [169, 415] on input "file" at bounding box center [168, 412] width 118 height 29
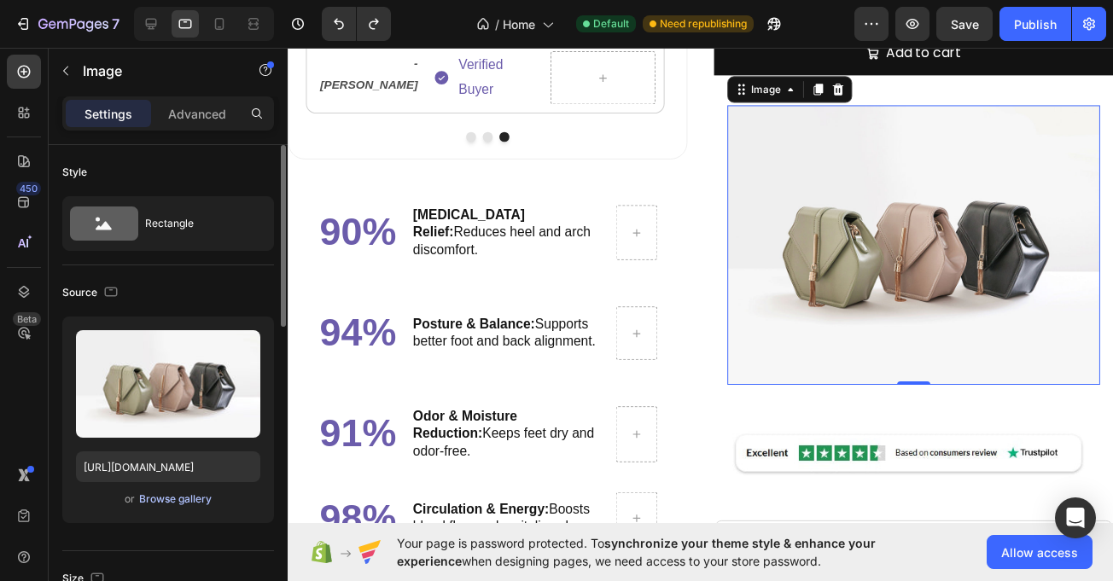
click at [169, 505] on div "Browse gallery" at bounding box center [175, 499] width 73 height 15
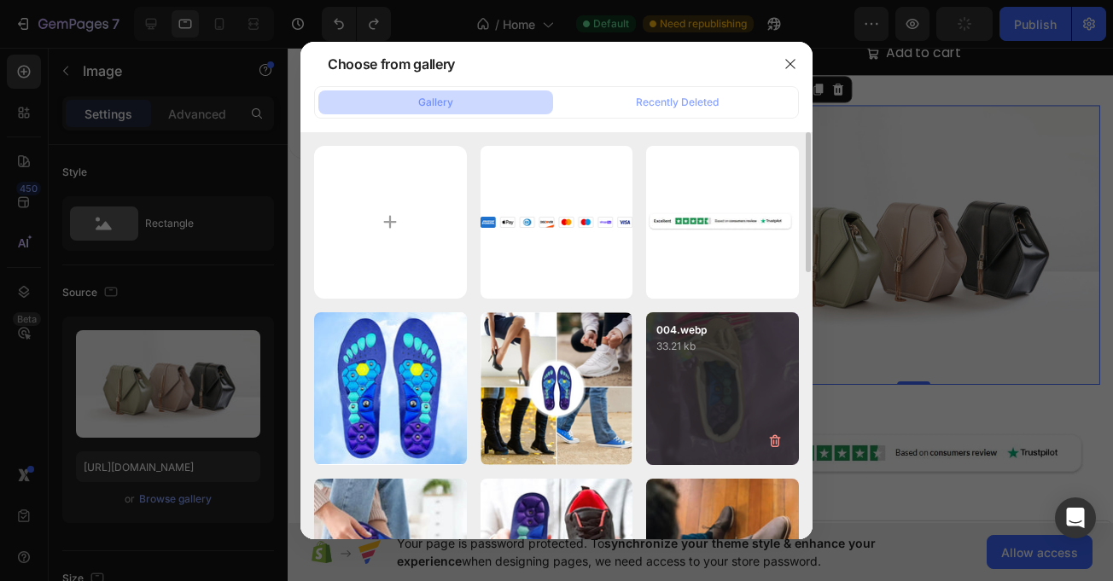
drag, startPoint x: 507, startPoint y: 233, endPoint x: 725, endPoint y: 415, distance: 283.7
click at [0, 0] on div "download - 2025-01-31...69.png 15.82 kb" at bounding box center [0, 0] width 0 height 0
type input "https://cdn.shopify.com/s/files/1/0710/4669/3031/files/gempages_581287367915078…"
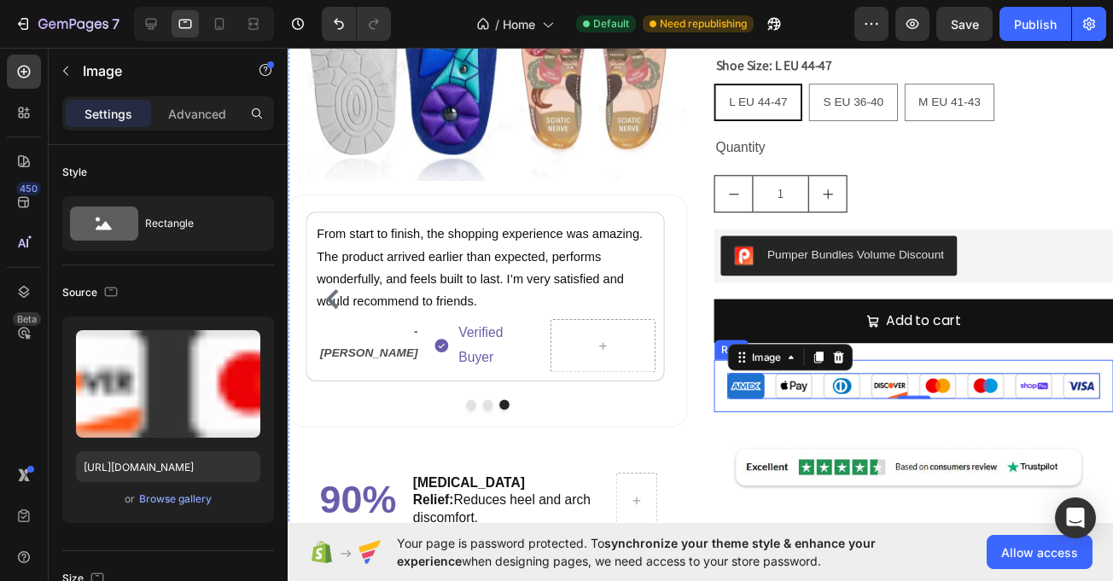
scroll to position [1270, 0]
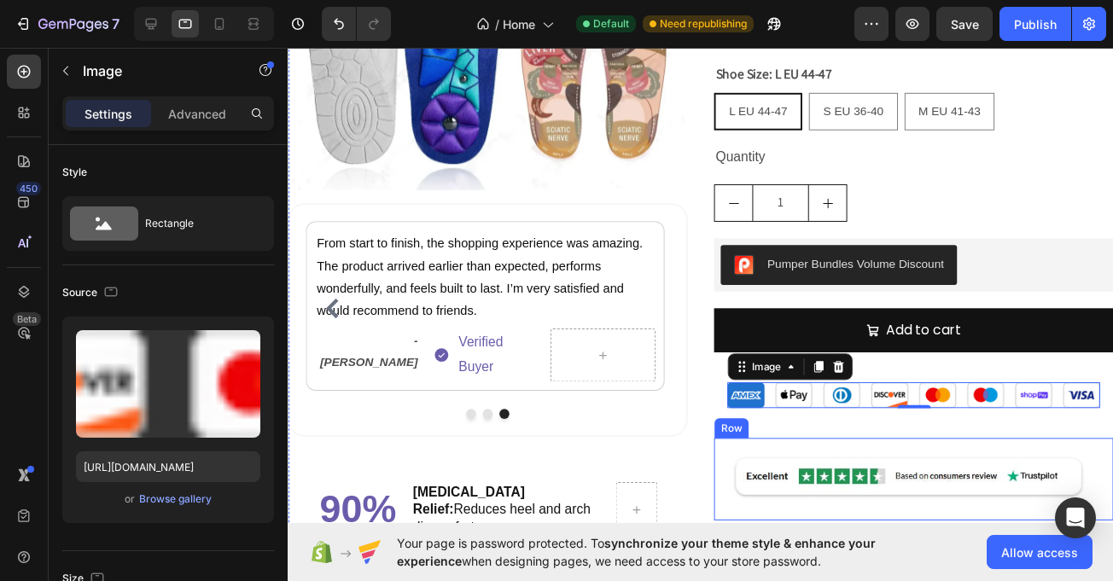
click at [869, 452] on div "Image Row" at bounding box center [930, 490] width 410 height 85
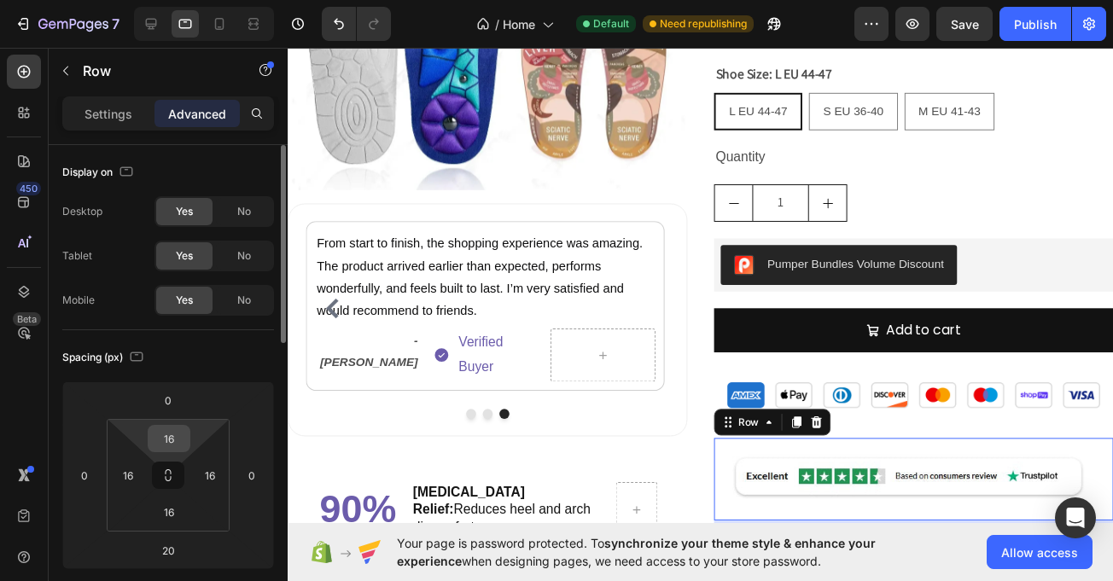
click at [166, 442] on input "16" at bounding box center [169, 439] width 34 height 26
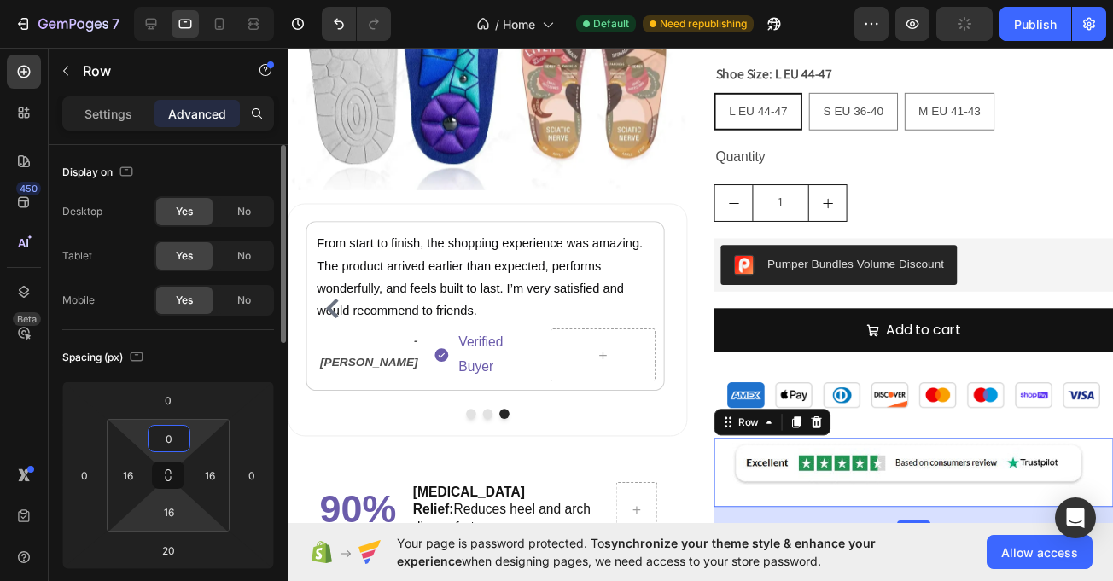
type input "0"
drag, startPoint x: 167, startPoint y: 526, endPoint x: 167, endPoint y: 511, distance: 14.5
click at [169, 0] on html "7 / Home Default Need republishing Preview Publish 450 Beta Sections(30) Elemen…" at bounding box center [556, 0] width 1113 height 0
click at [167, 511] on input "16" at bounding box center [169, 512] width 34 height 26
type input "0"
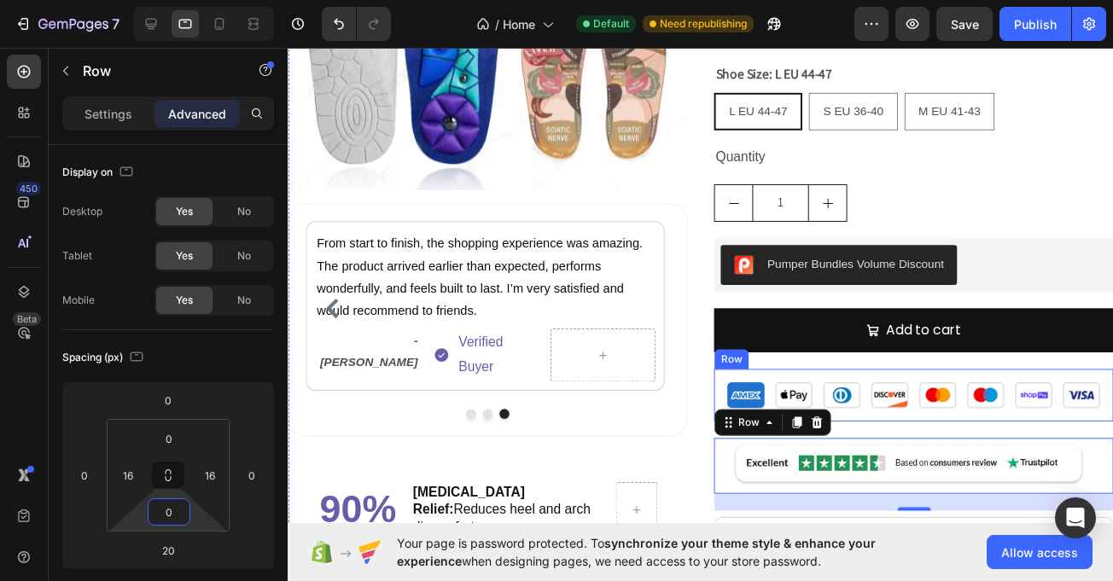
click at [889, 370] on div "Add to cart Add to Cart" at bounding box center [930, 346] width 410 height 62
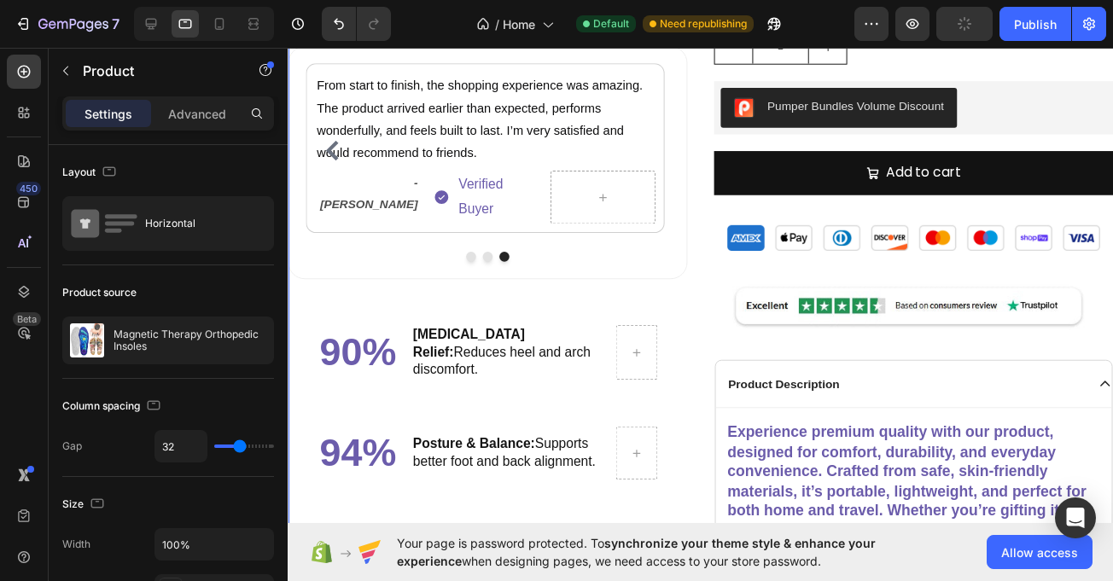
scroll to position [1418, 0]
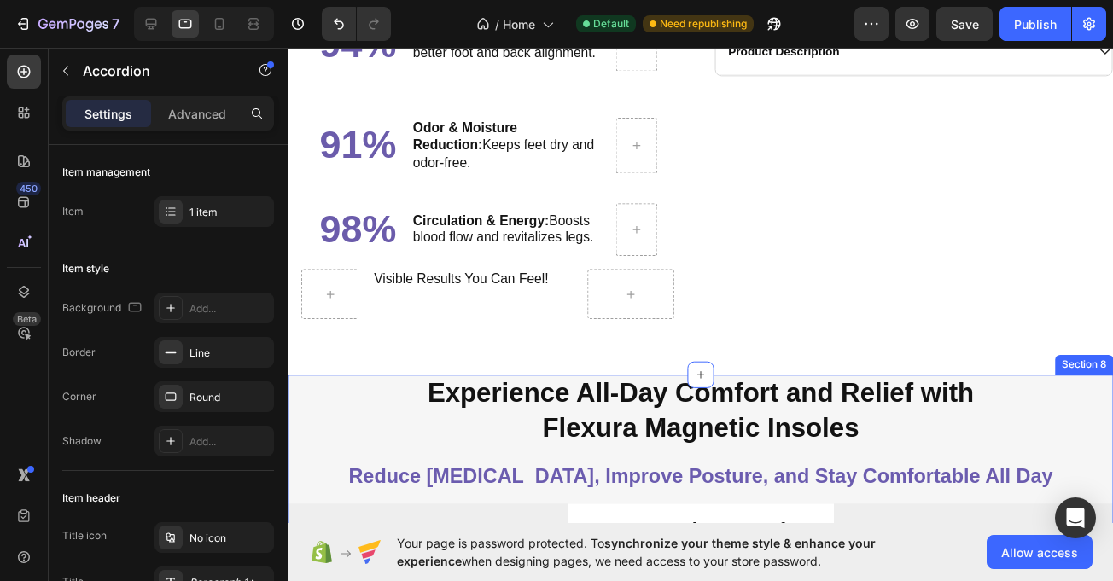
scroll to position [1862, 0]
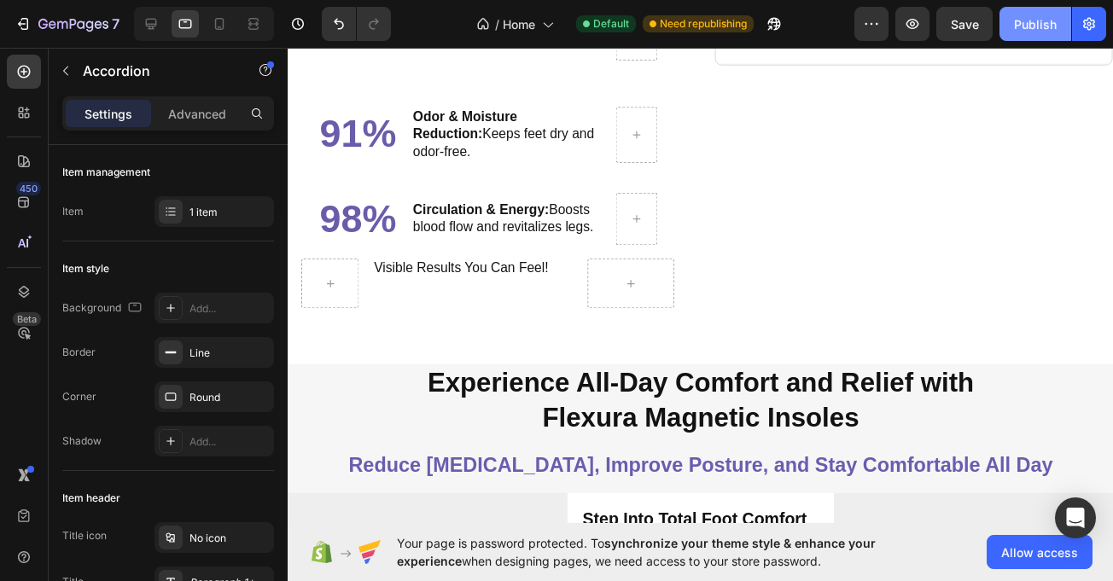
click at [1037, 15] on div "Publish" at bounding box center [1035, 24] width 43 height 18
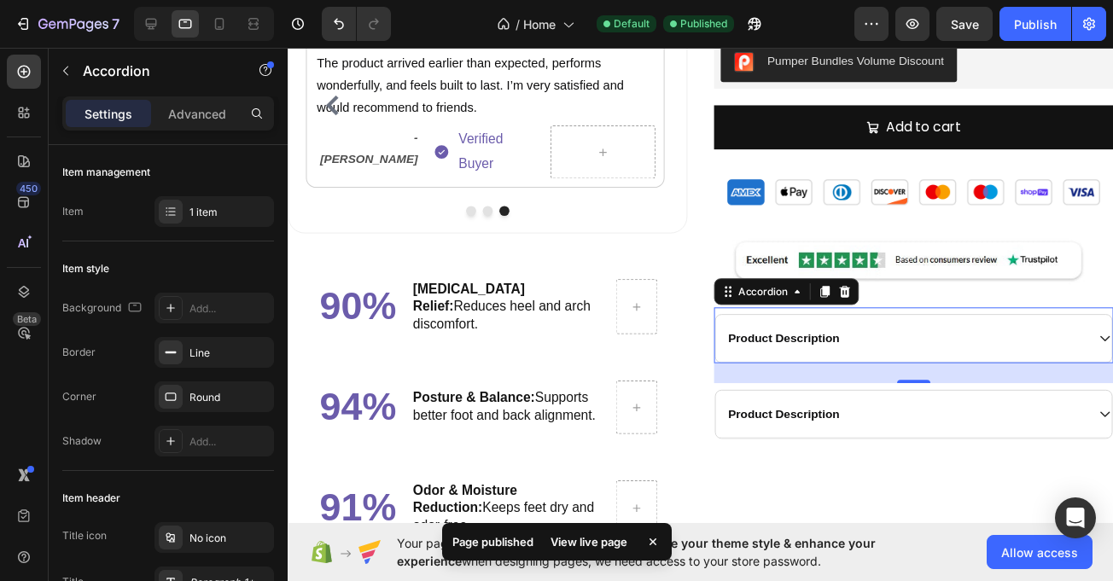
scroll to position [1475, 0]
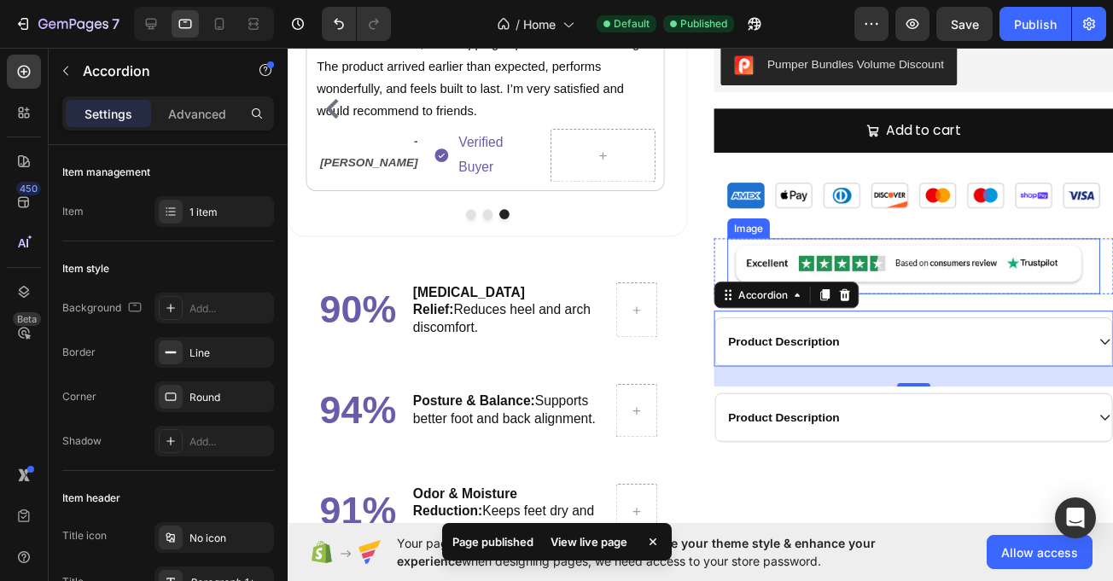
click at [869, 249] on img at bounding box center [929, 271] width 382 height 57
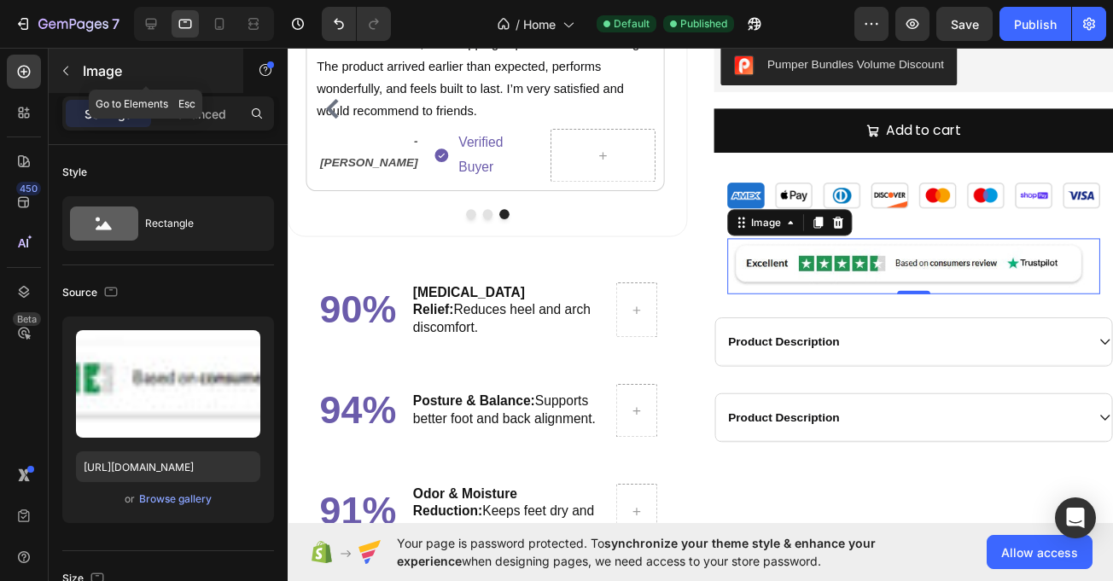
click at [56, 63] on button "button" at bounding box center [65, 70] width 27 height 27
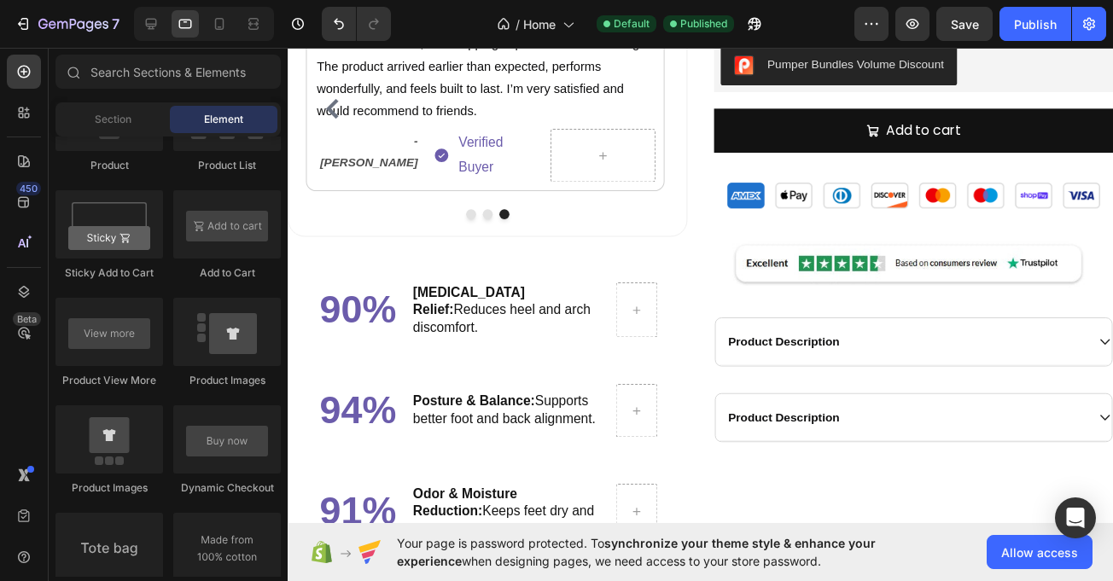
scroll to position [0, 0]
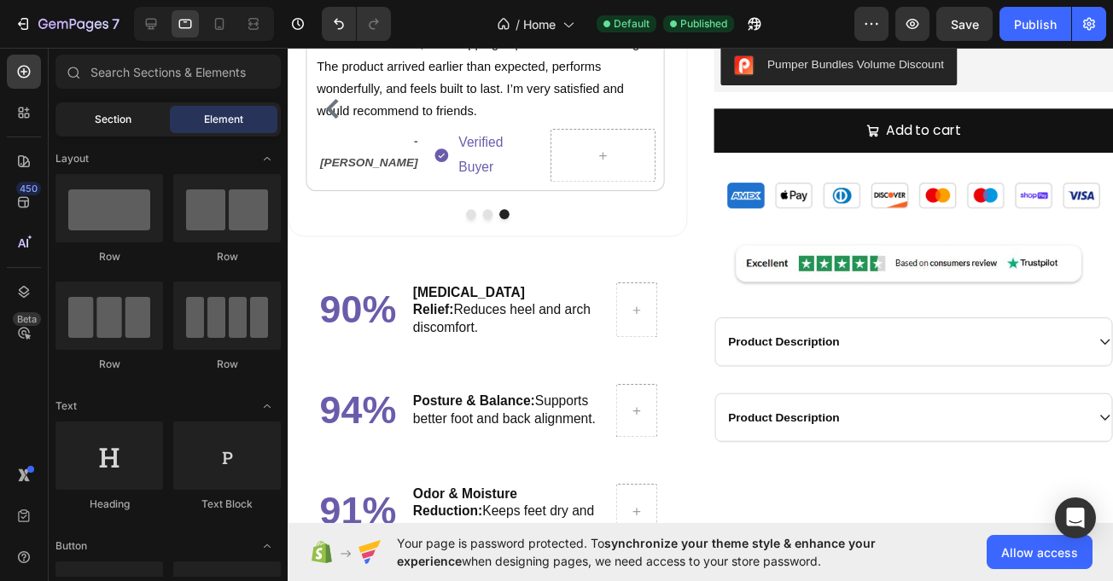
click at [101, 123] on span "Section" at bounding box center [113, 119] width 37 height 15
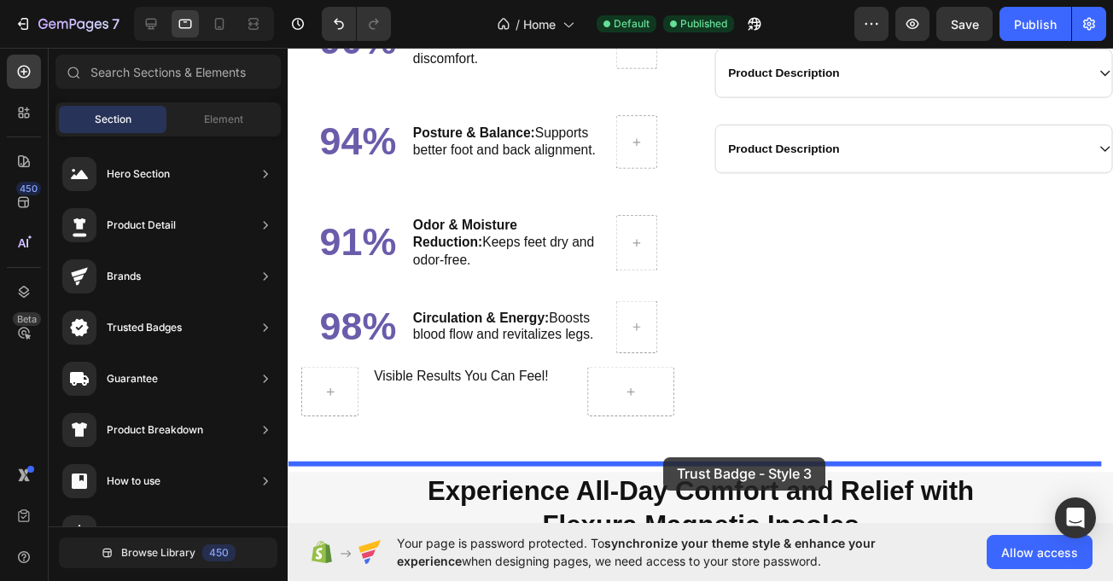
scroll to position [1785, 0]
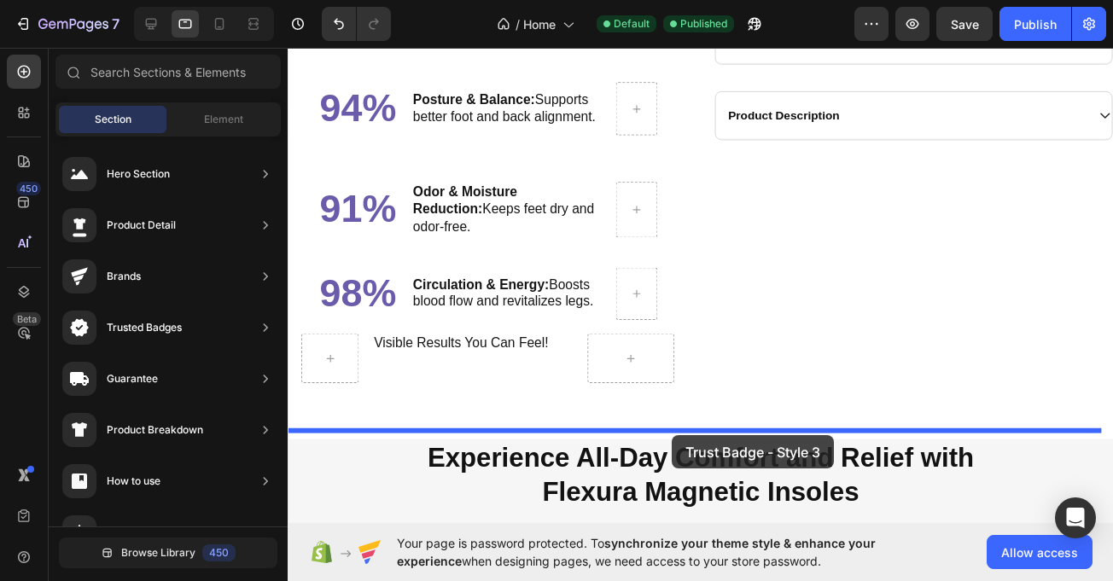
drag, startPoint x: 657, startPoint y: 268, endPoint x: 682, endPoint y: 446, distance: 179.3
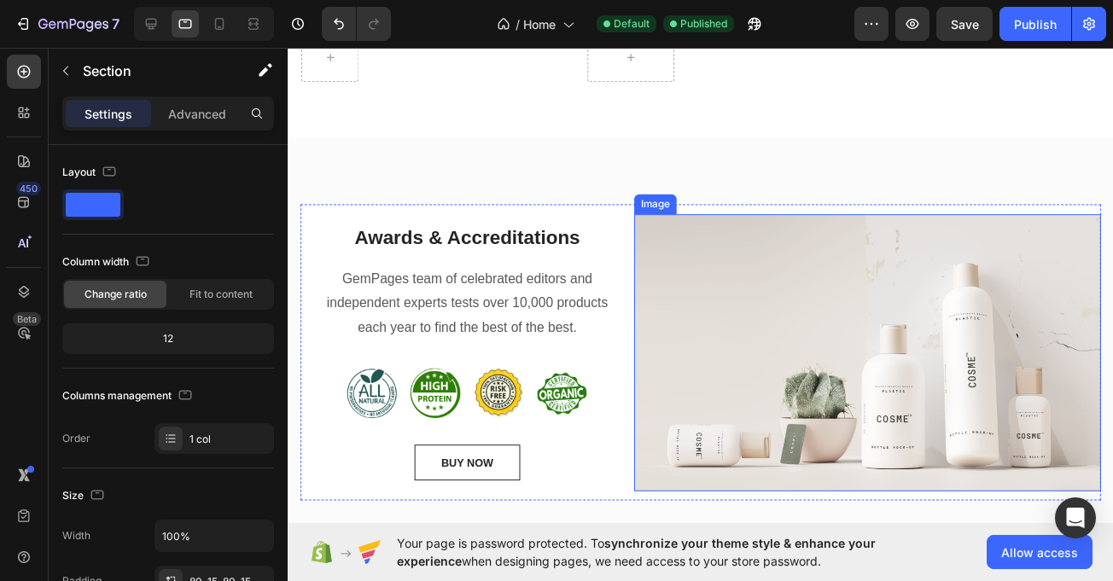
scroll to position [2119, 0]
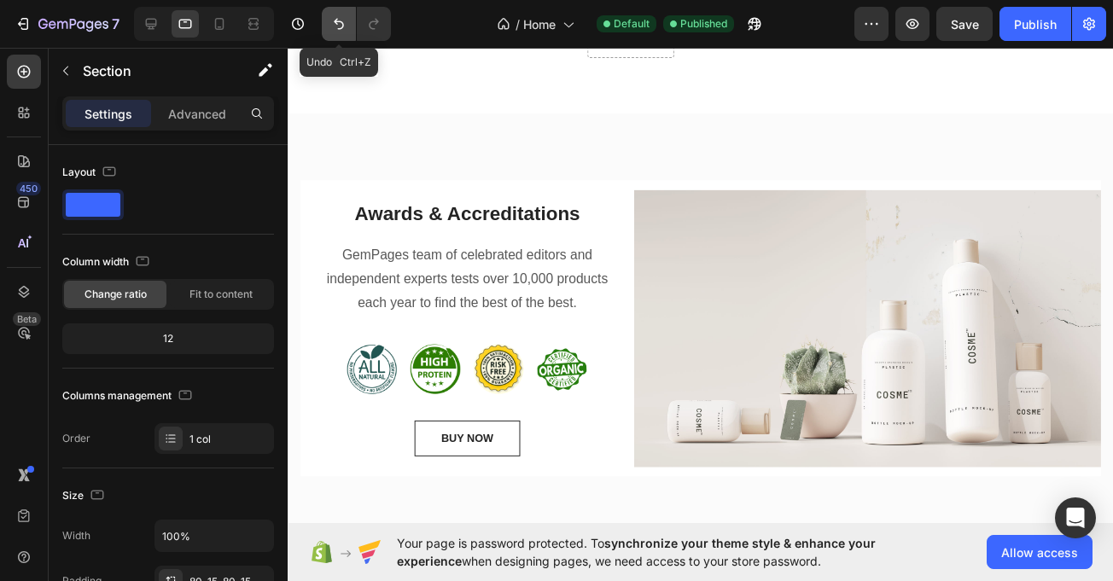
click at [335, 30] on icon "Undo/Redo" at bounding box center [338, 23] width 17 height 17
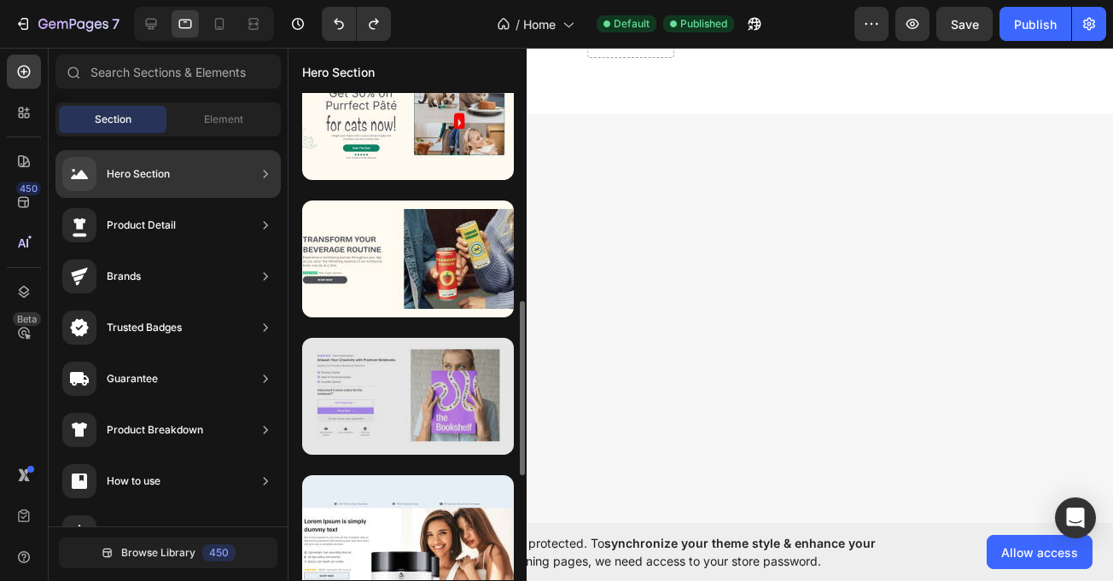
scroll to position [596, 0]
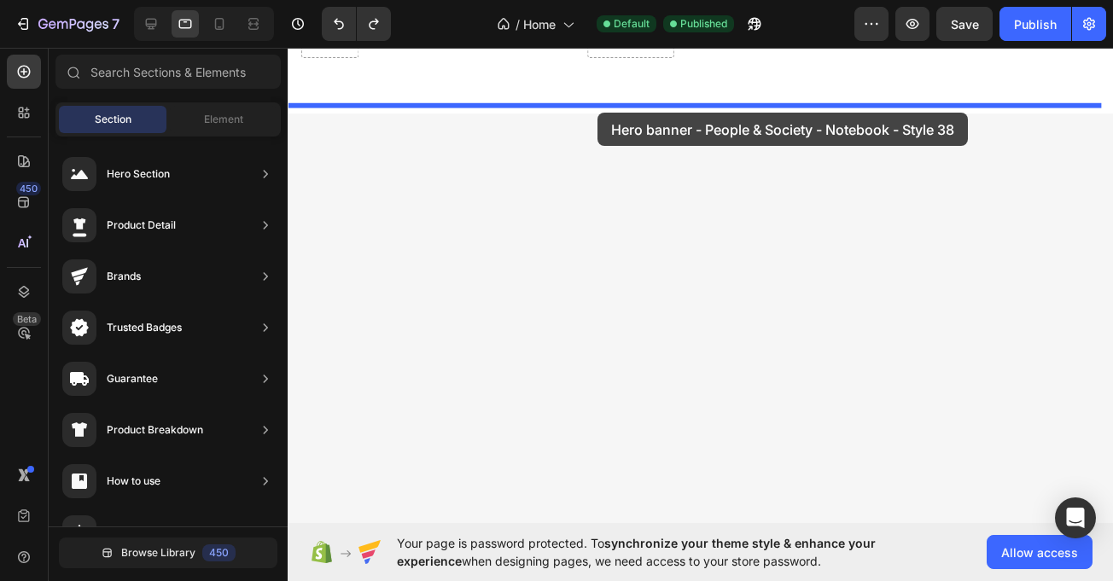
drag, startPoint x: 650, startPoint y: 435, endPoint x: 599, endPoint y: 108, distance: 330.8
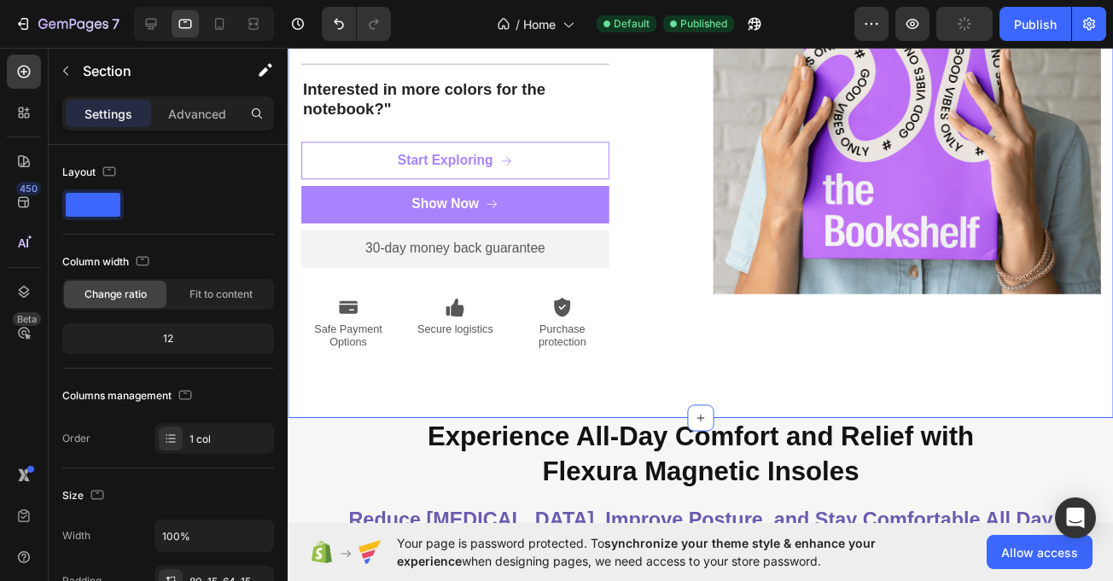
scroll to position [2529, 0]
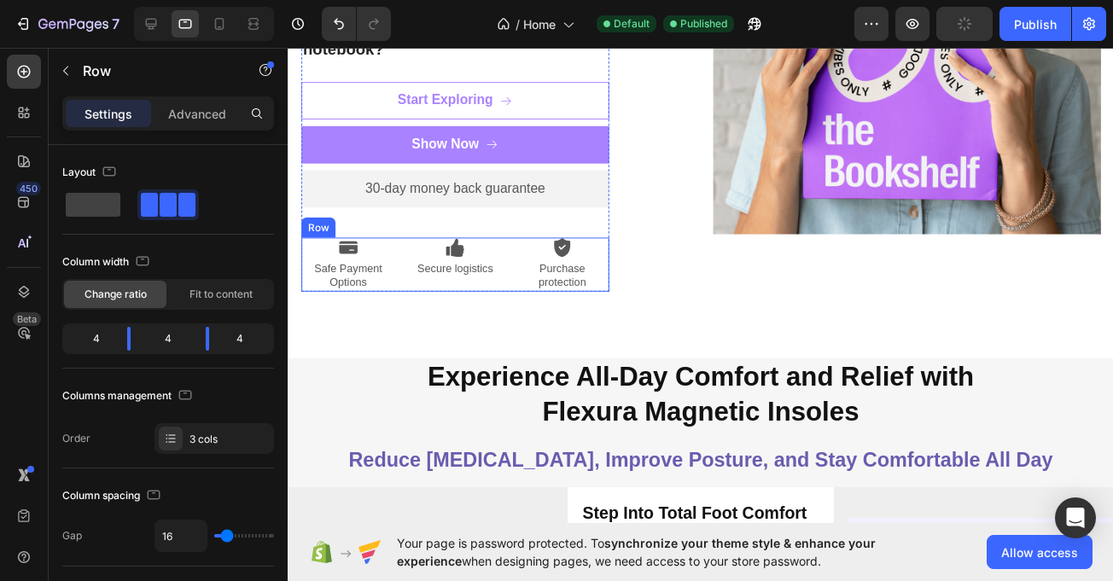
click at [408, 252] on div "Icon Safe Payment Options Text Block Icon Secure logistics Text Block Icon Purc…" at bounding box center [459, 270] width 316 height 56
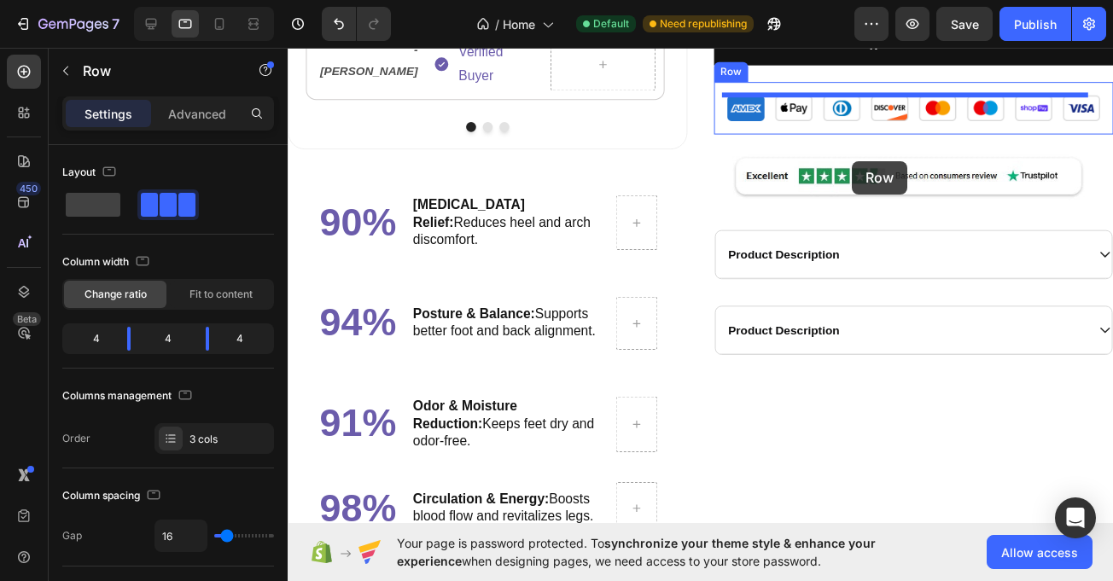
scroll to position [1509, 0]
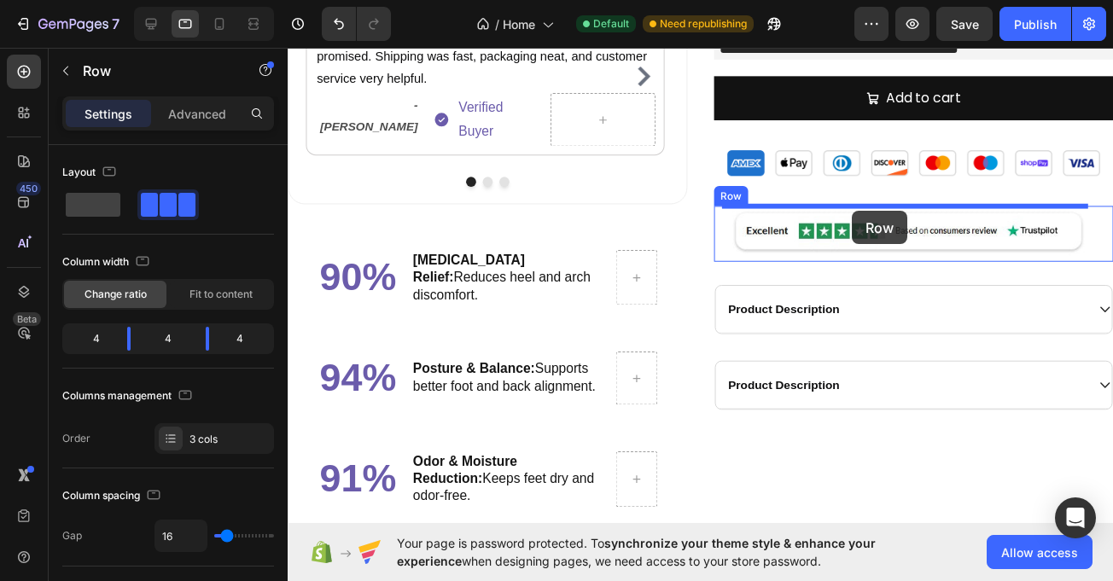
drag, startPoint x: 320, startPoint y: 228, endPoint x: 867, endPoint y: 215, distance: 546.6
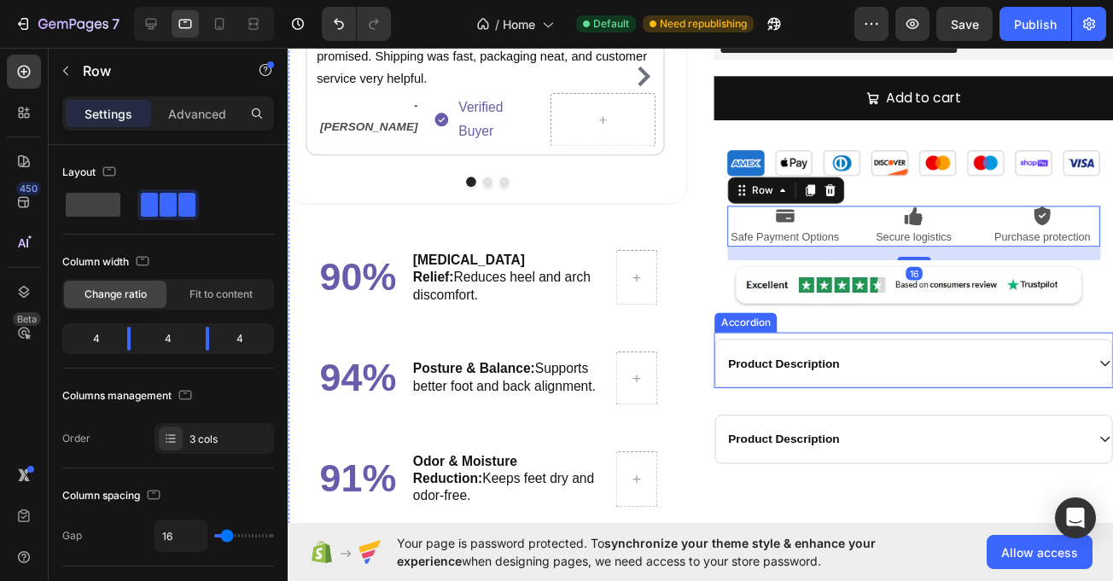
click at [881, 455] on div "Product Description" at bounding box center [921, 449] width 369 height 20
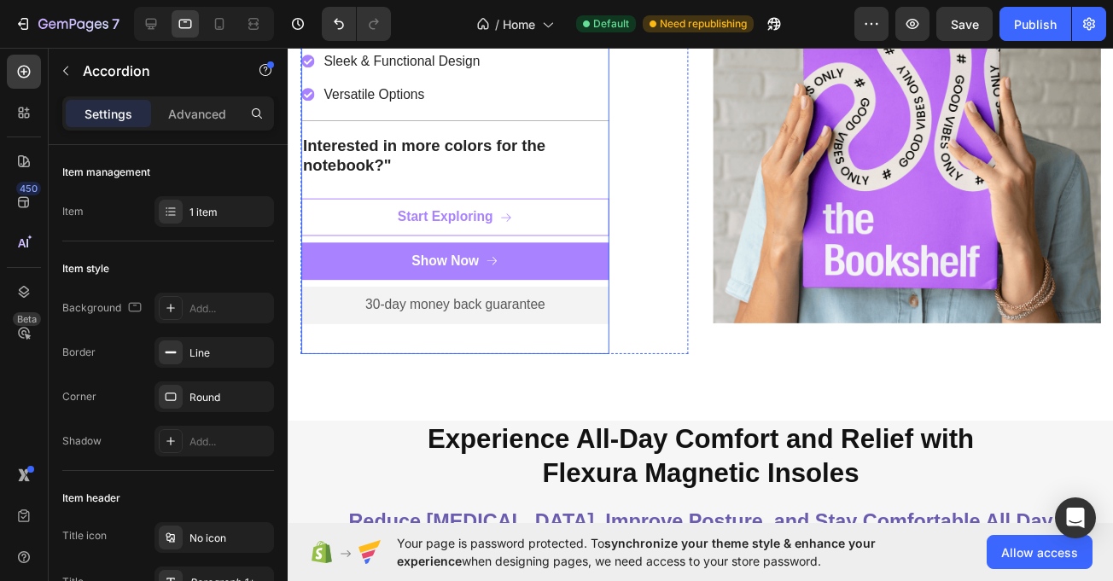
scroll to position [2419, 0]
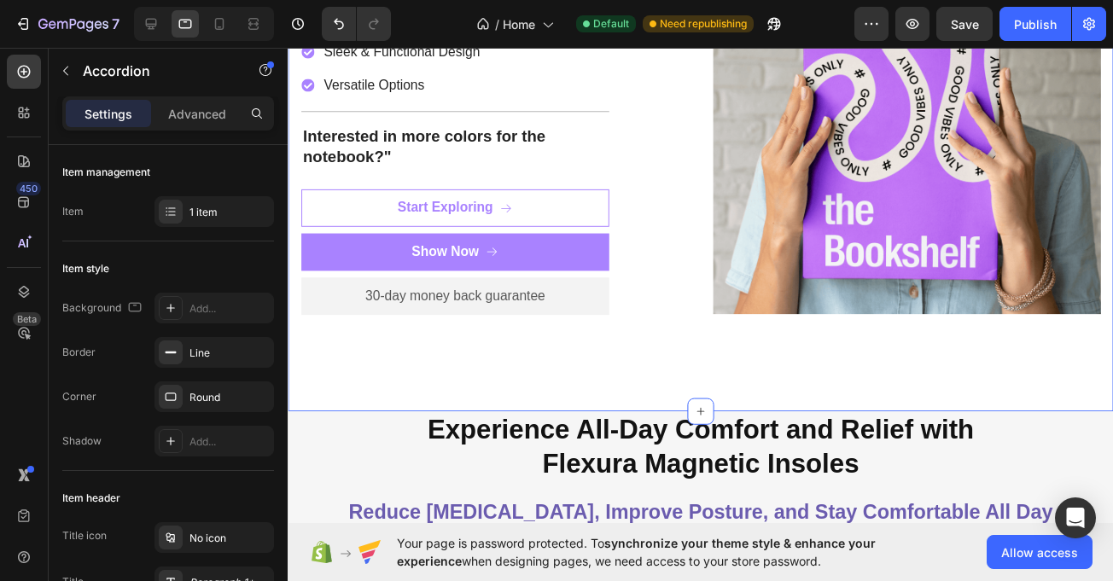
click at [345, 406] on div "Icon Icon Icon Icon Icon Icon List 2,500+ Verified Reviews! Text Block Row Unle…" at bounding box center [711, 113] width 847 height 613
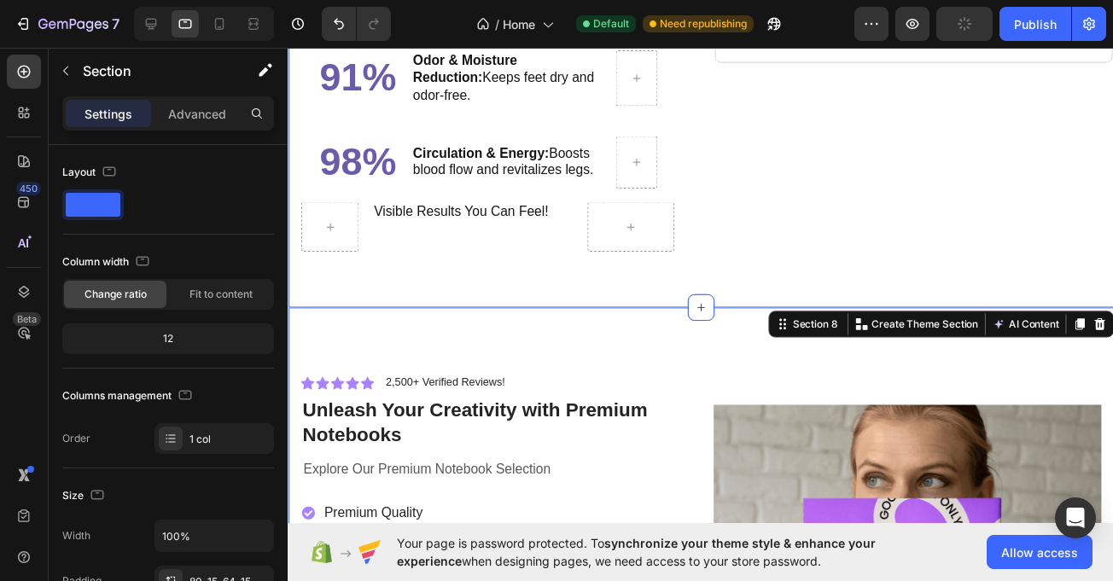
scroll to position [1899, 0]
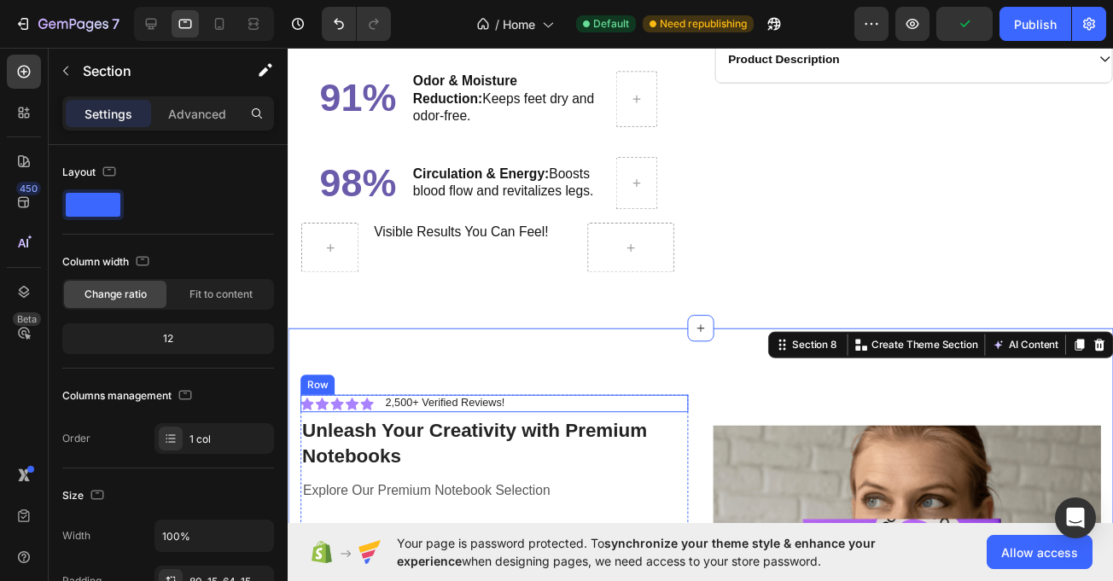
click at [559, 404] on div "Icon Icon Icon Icon Icon Icon List 2,500+ Verified Reviews! Text Block Row" at bounding box center [500, 413] width 398 height 18
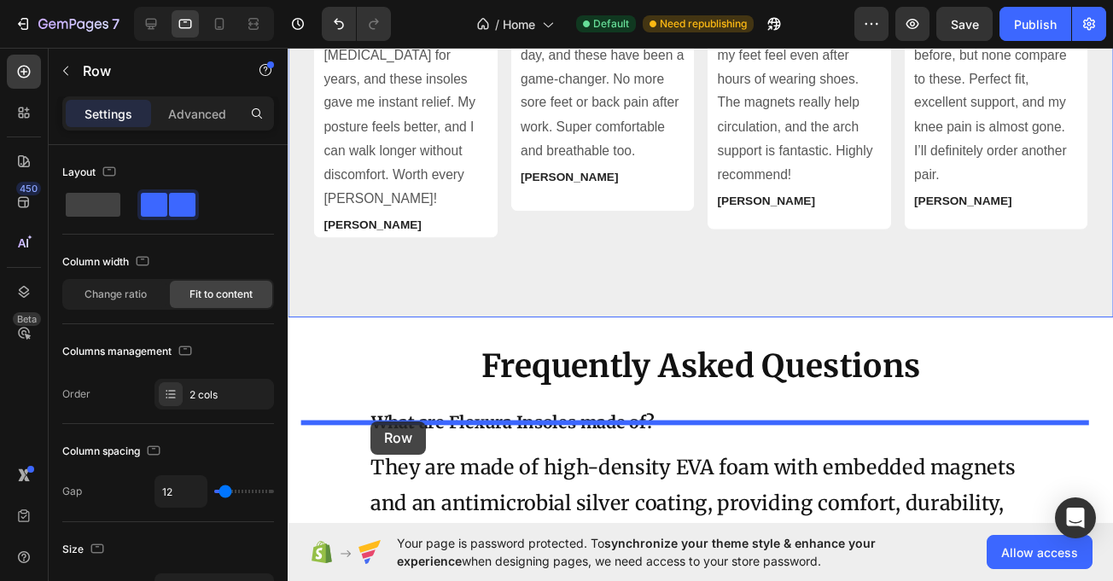
scroll to position [7399, 0]
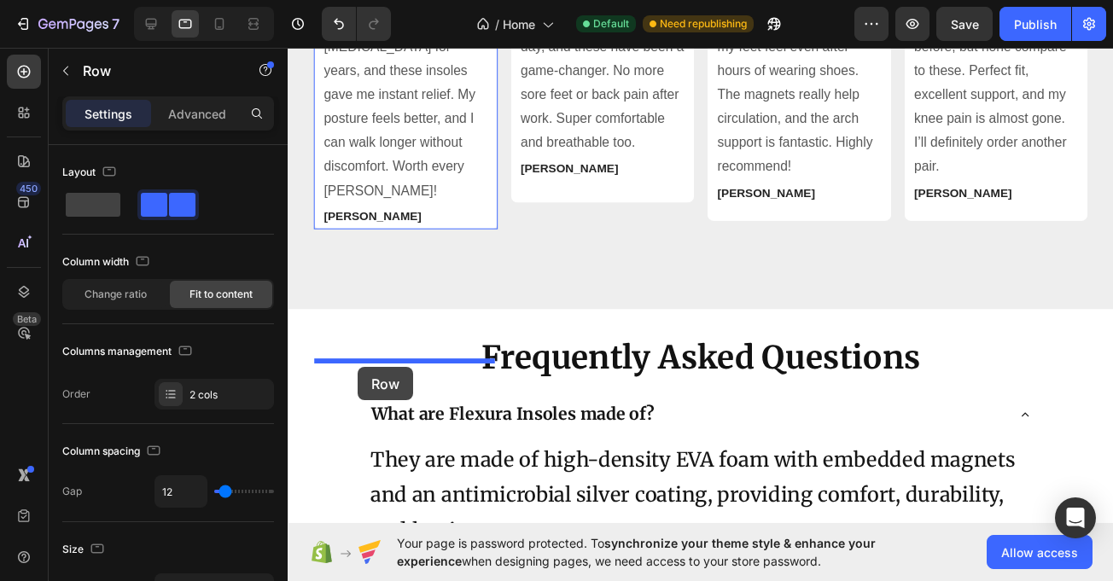
drag, startPoint x: 324, startPoint y: 378, endPoint x: 359, endPoint y: 376, distance: 35.9
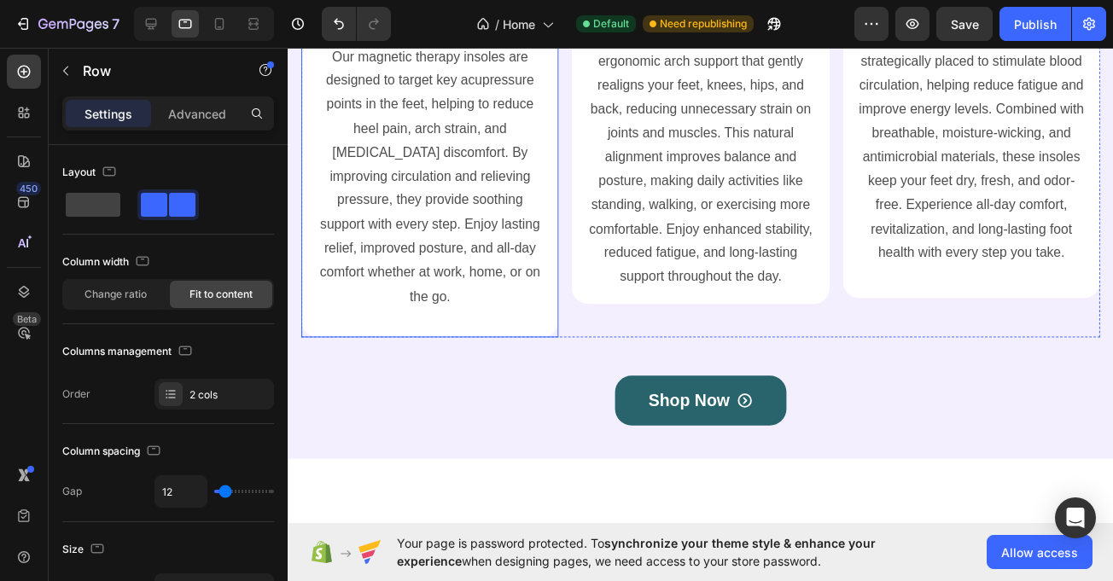
scroll to position [4685, 0]
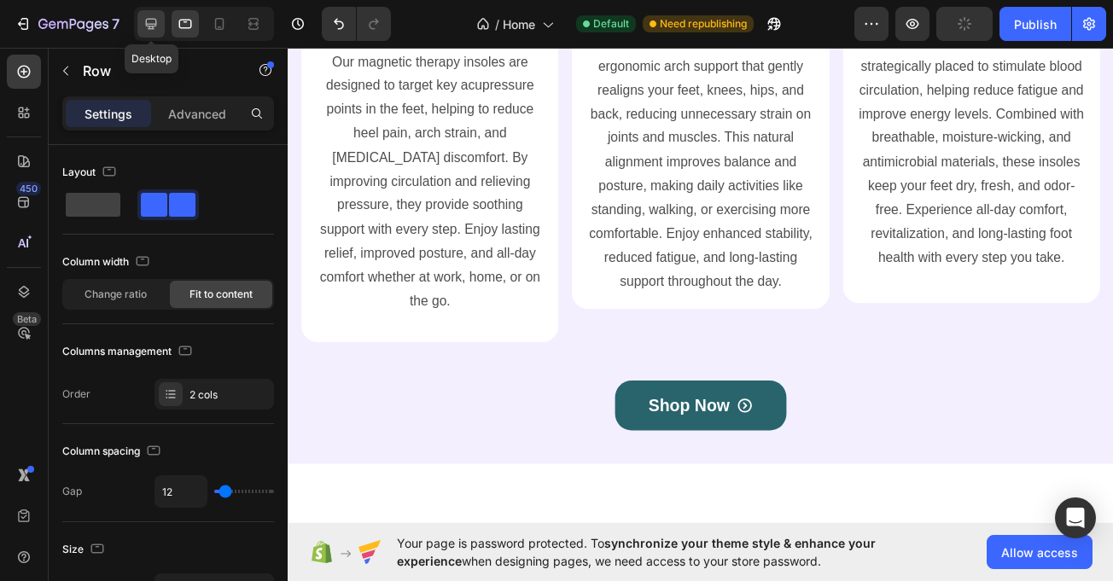
click at [149, 15] on div at bounding box center [150, 23] width 27 height 27
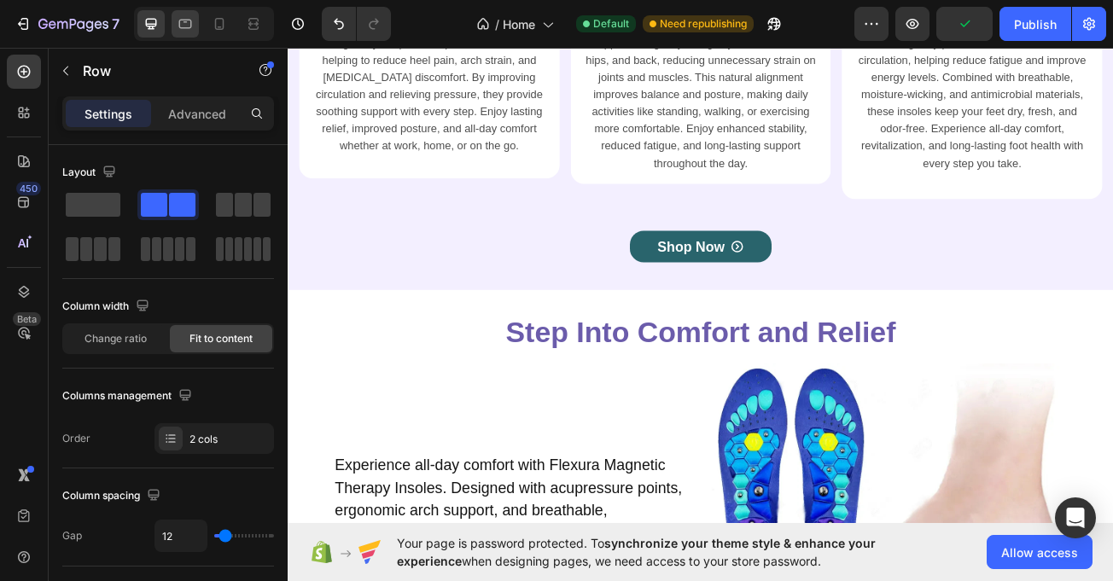
scroll to position [5219, 0]
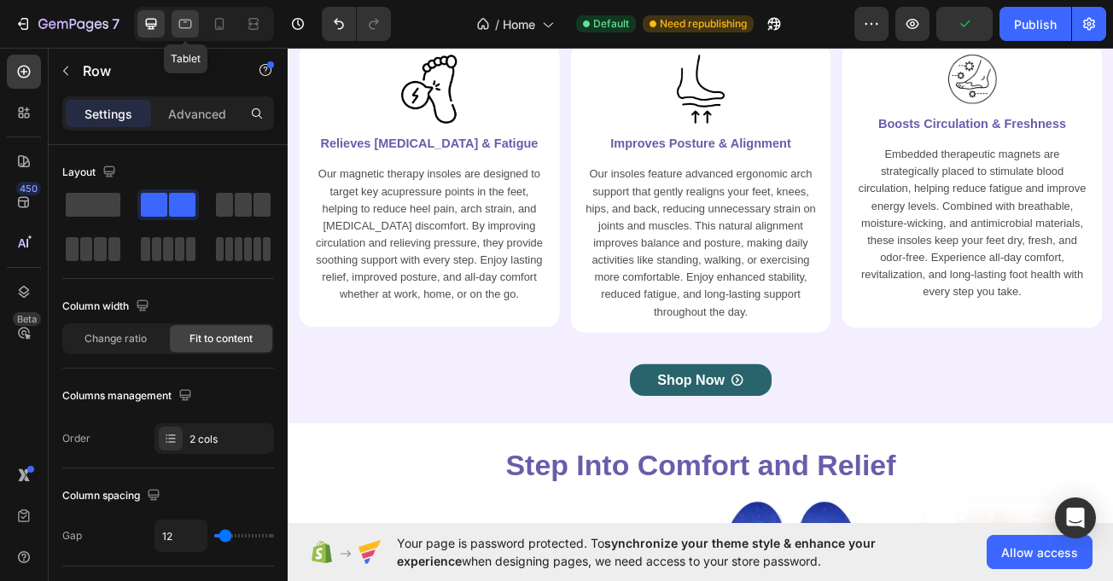
click at [179, 27] on icon at bounding box center [185, 23] width 17 height 17
type input "100%"
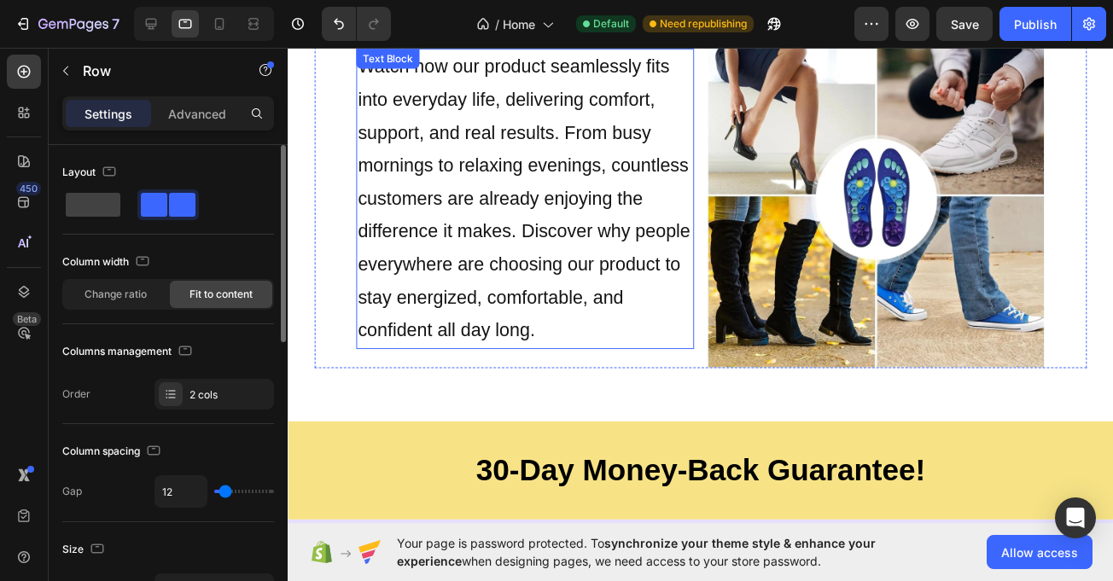
scroll to position [6497, 0]
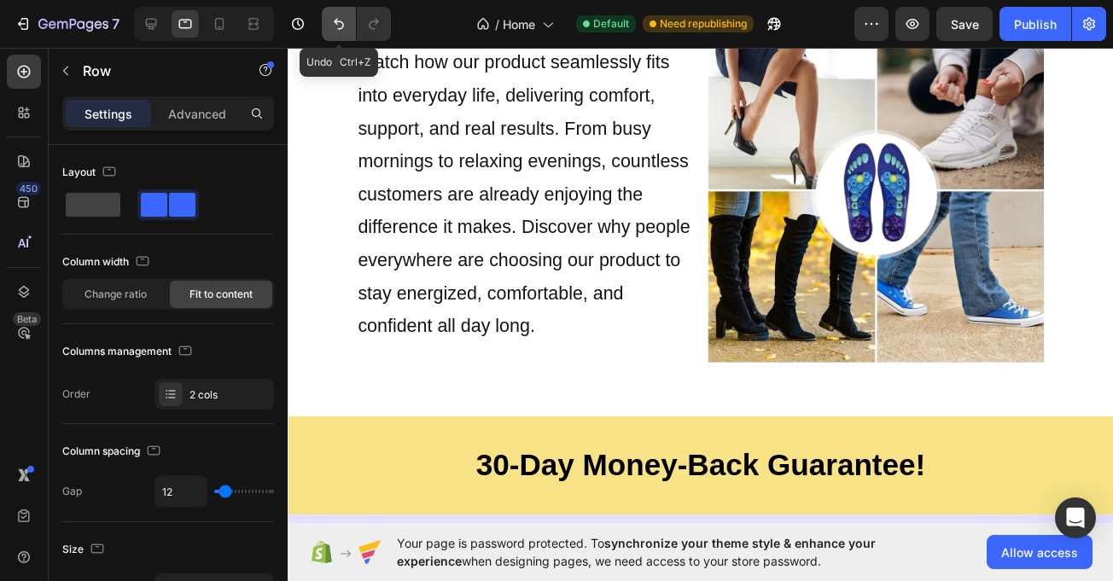
click at [334, 30] on icon "Undo/Redo" at bounding box center [338, 23] width 17 height 17
click at [340, 15] on button "Undo/Redo" at bounding box center [339, 24] width 34 height 34
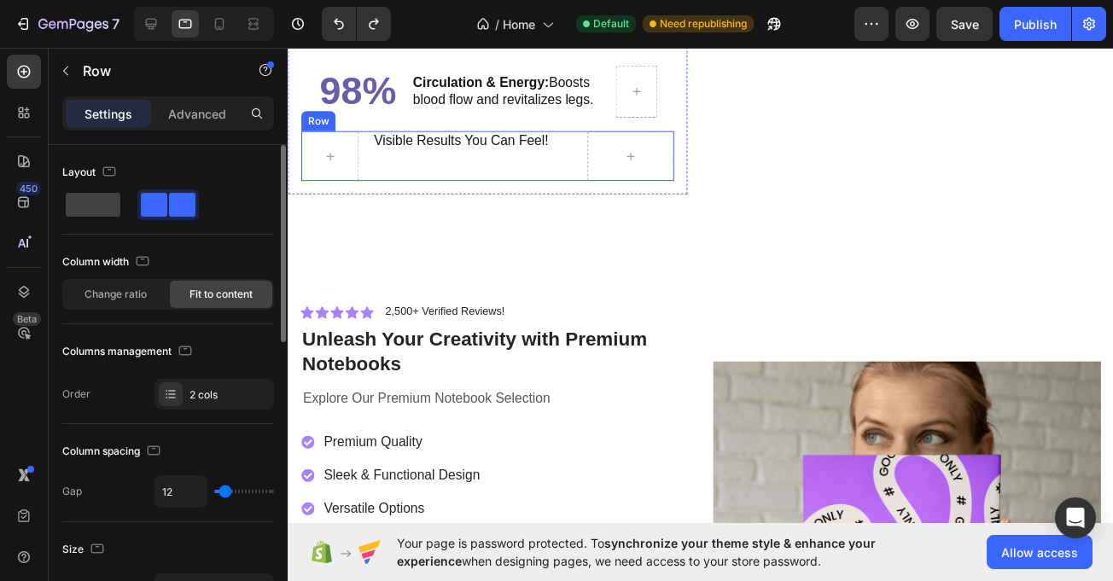
scroll to position [1970, 0]
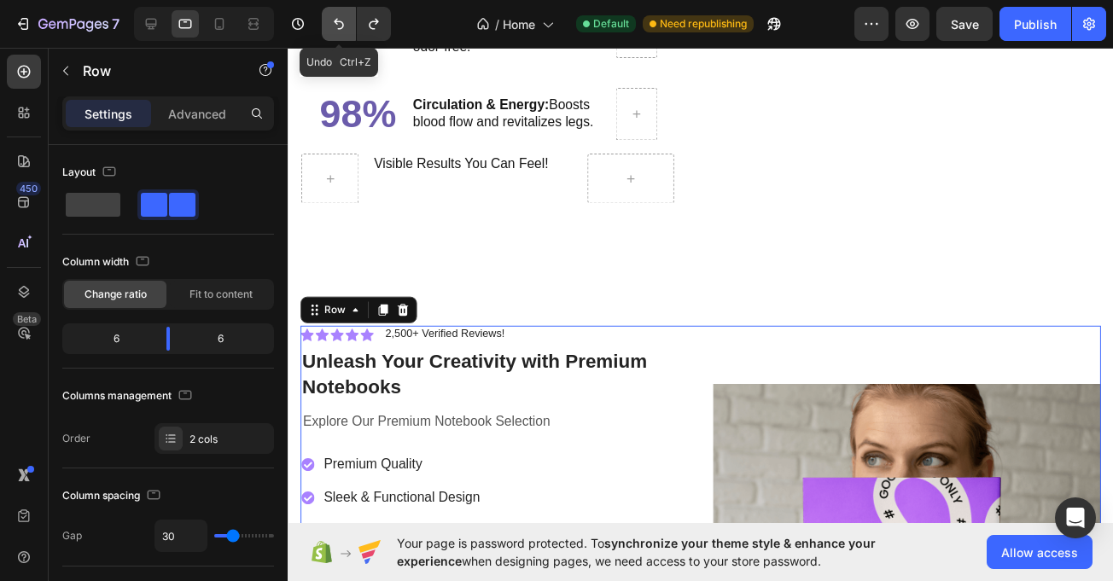
click at [347, 16] on icon "Undo/Redo" at bounding box center [338, 23] width 17 height 17
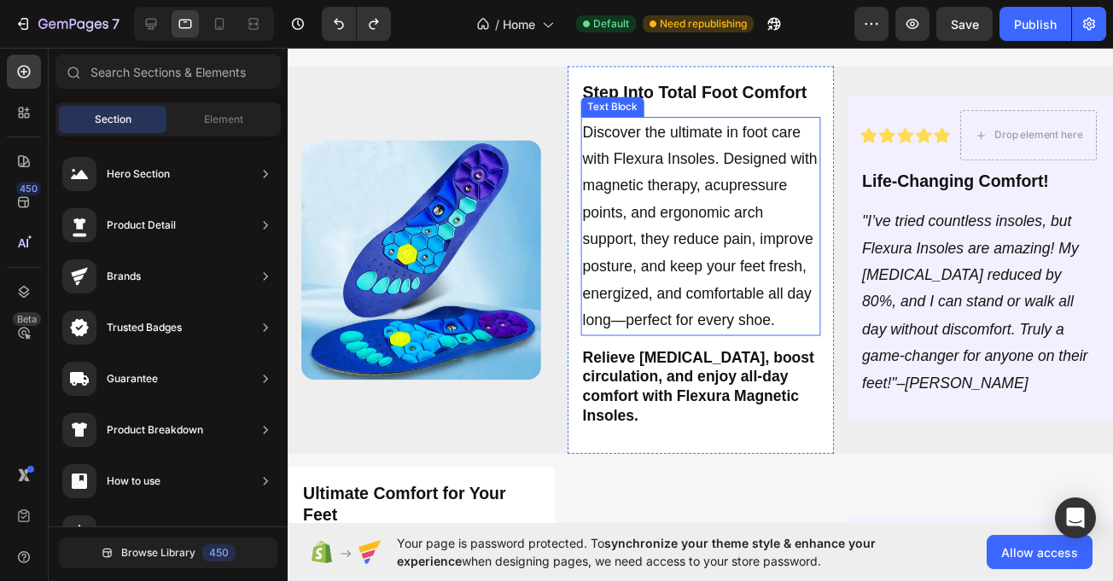
scroll to position [2300, 0]
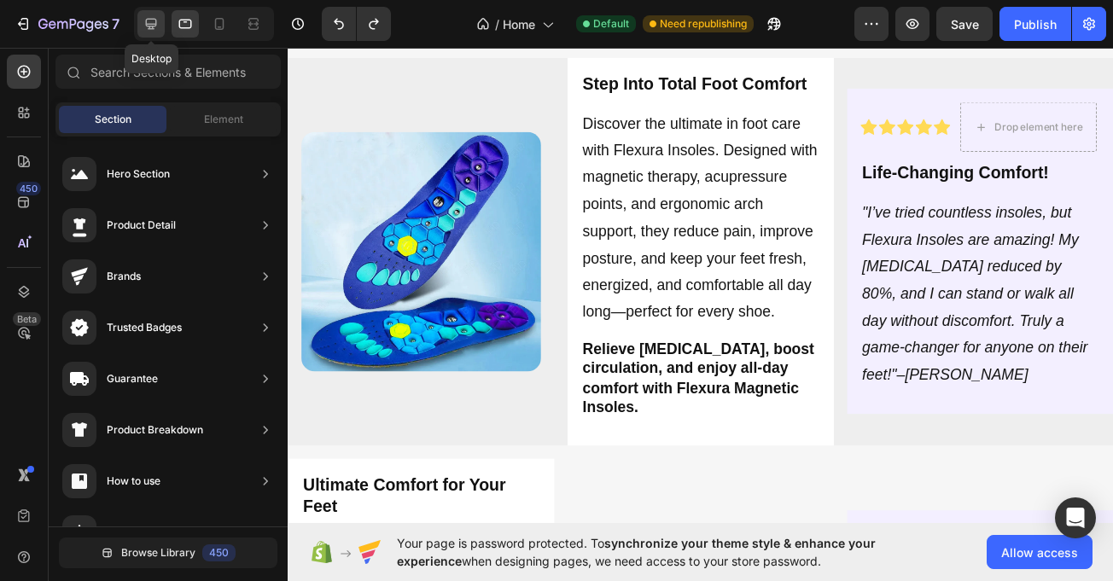
click at [155, 19] on icon at bounding box center [151, 23] width 17 height 17
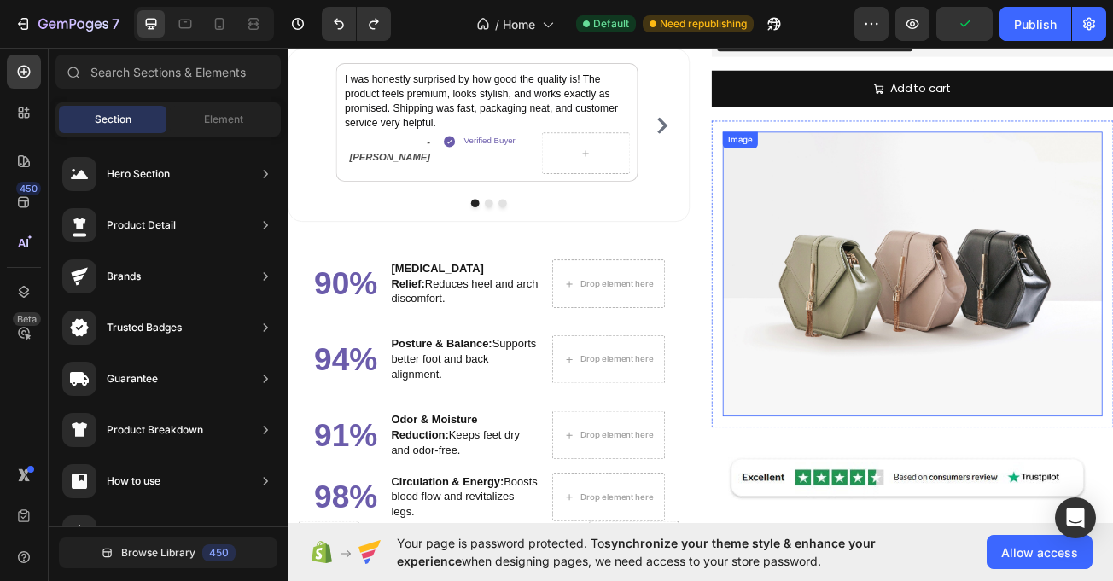
scroll to position [1914, 0]
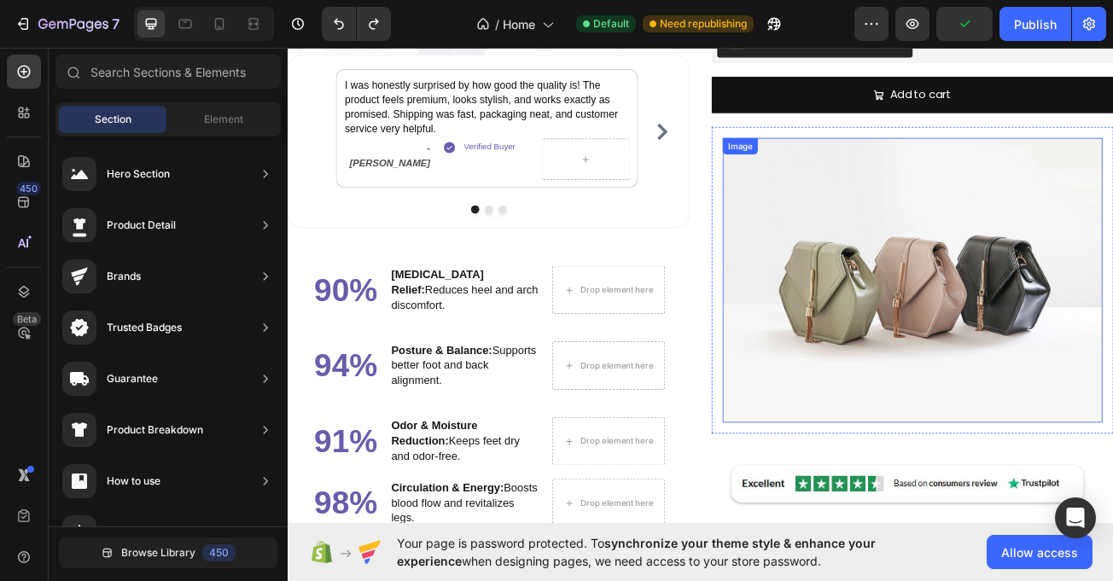
click at [954, 279] on img at bounding box center [1062, 337] width 471 height 353
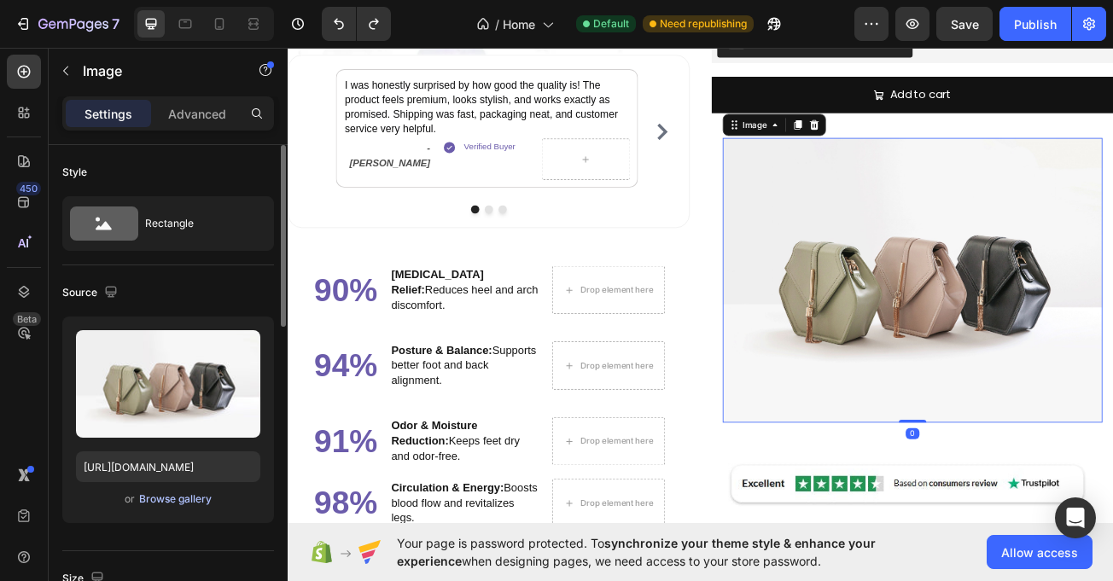
click at [171, 499] on div "Browse gallery" at bounding box center [175, 499] width 73 height 15
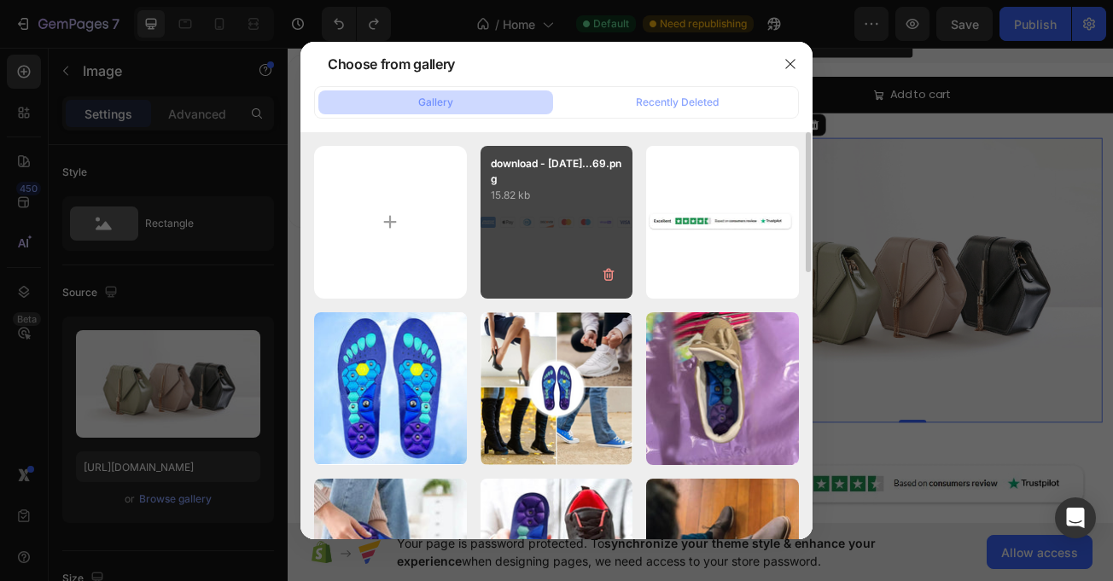
click at [520, 222] on div "download - [DATE]...69.png 15.82 kb" at bounding box center [557, 222] width 153 height 153
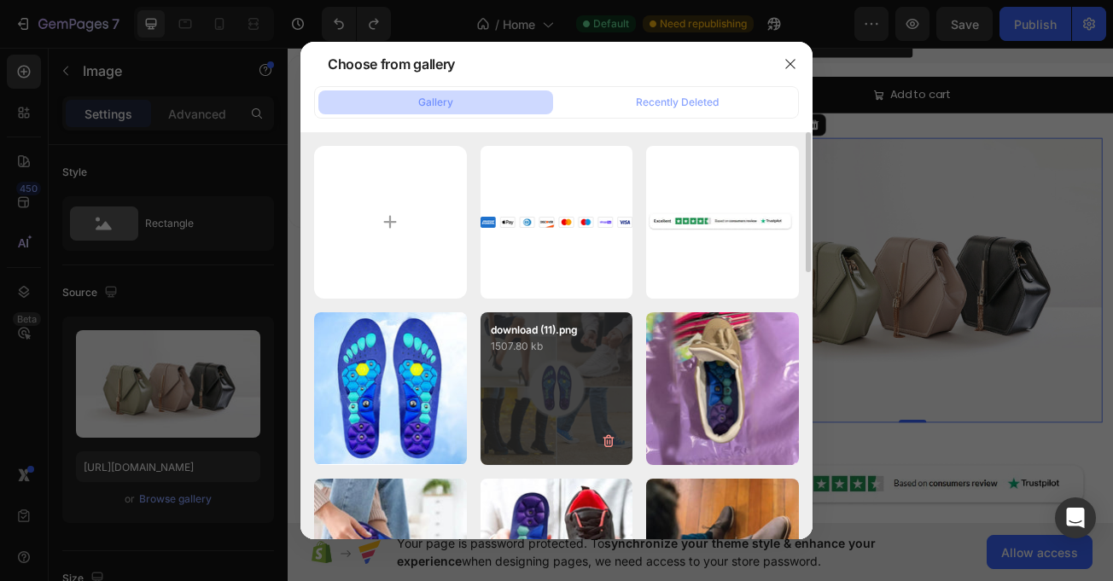
type input "[URL][DOMAIN_NAME]"
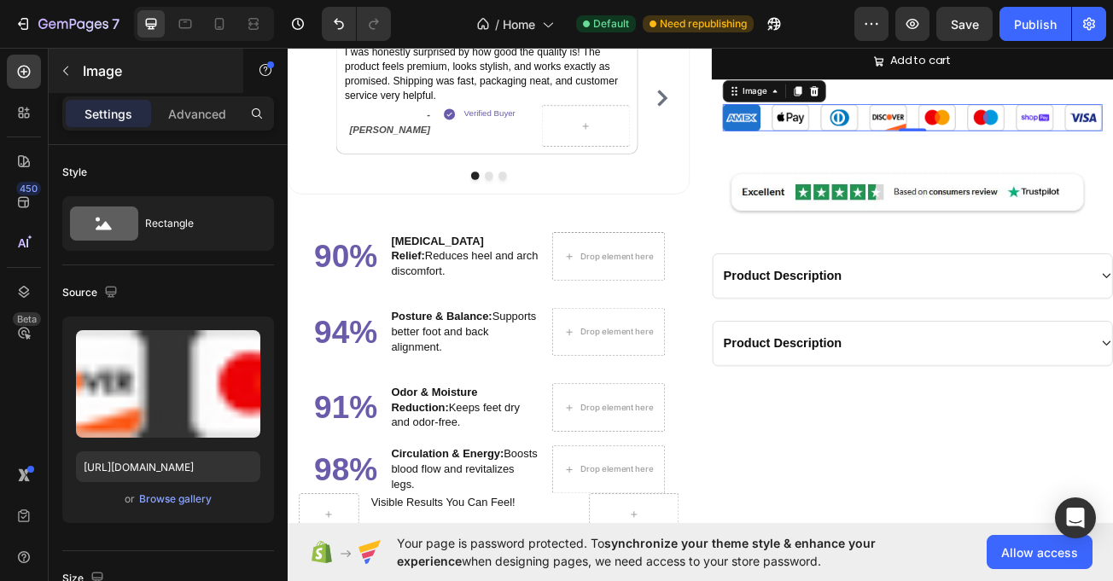
scroll to position [2017, 0]
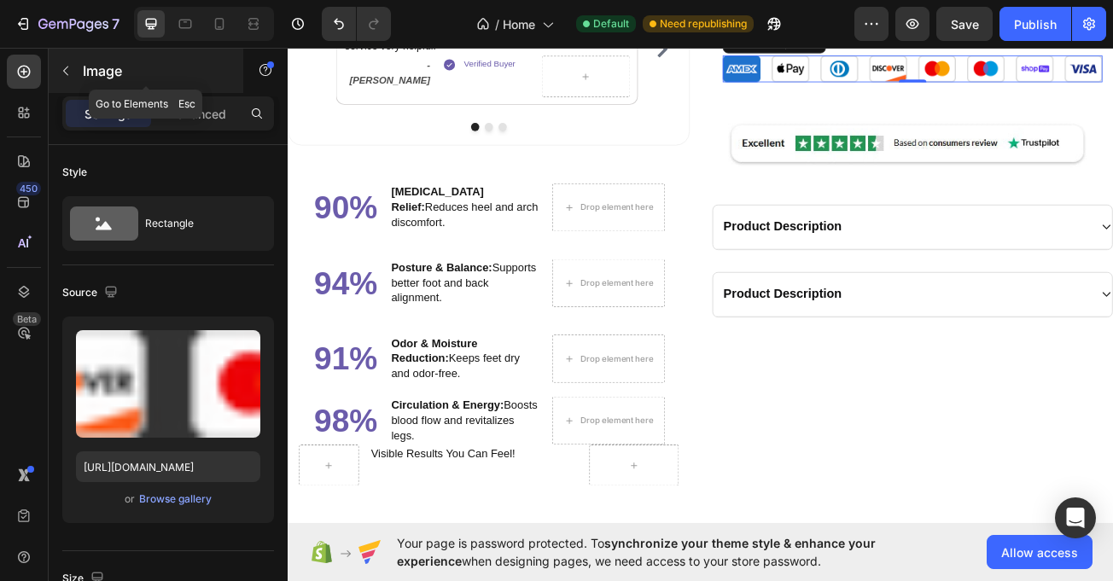
click at [67, 70] on icon "button" at bounding box center [66, 71] width 14 height 14
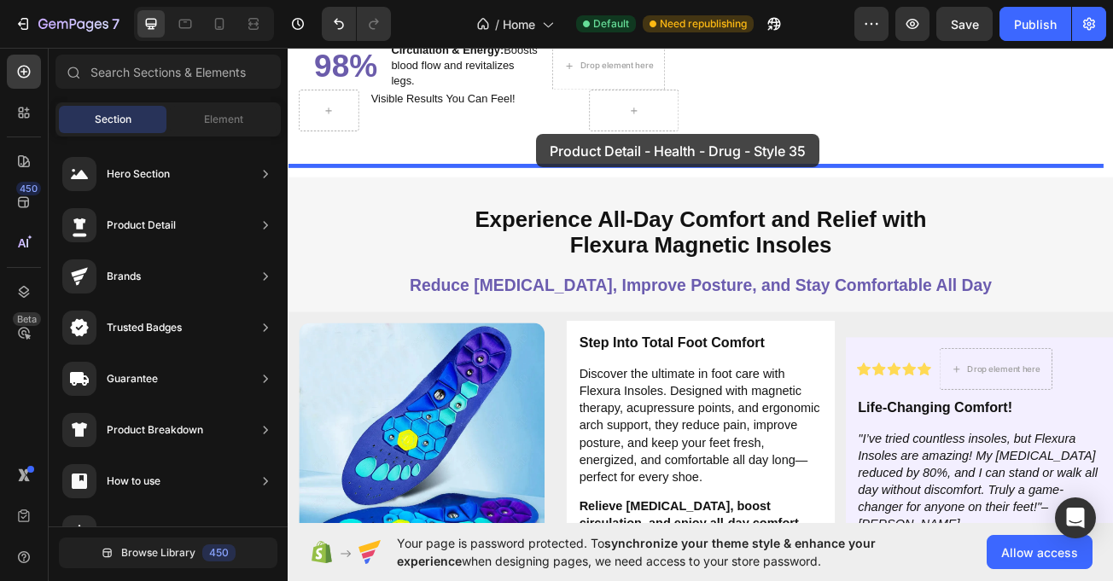
scroll to position [2440, 0]
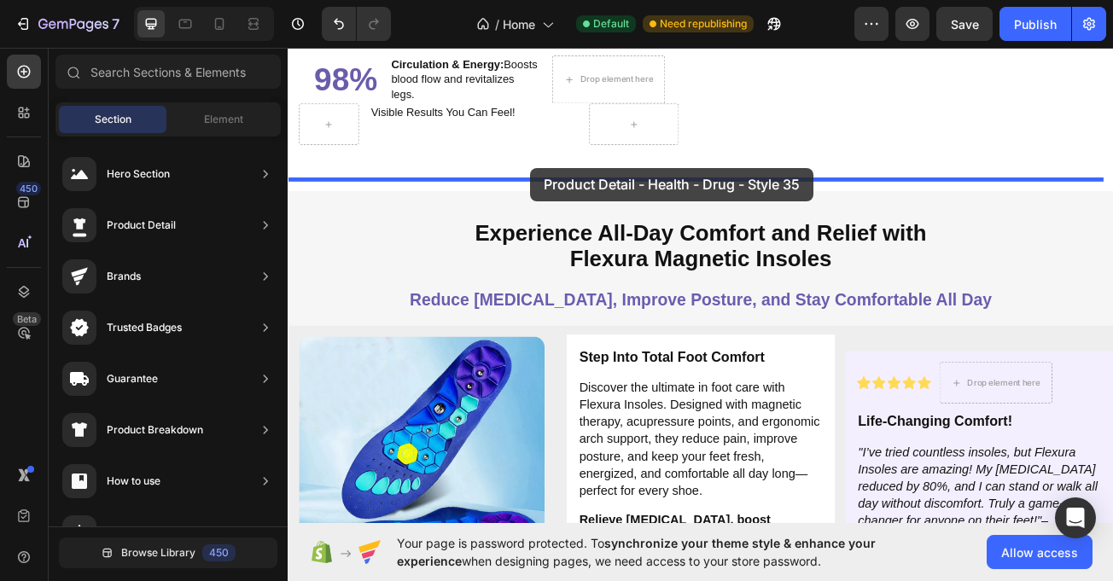
drag, startPoint x: 674, startPoint y: 557, endPoint x: 588, endPoint y: 198, distance: 368.8
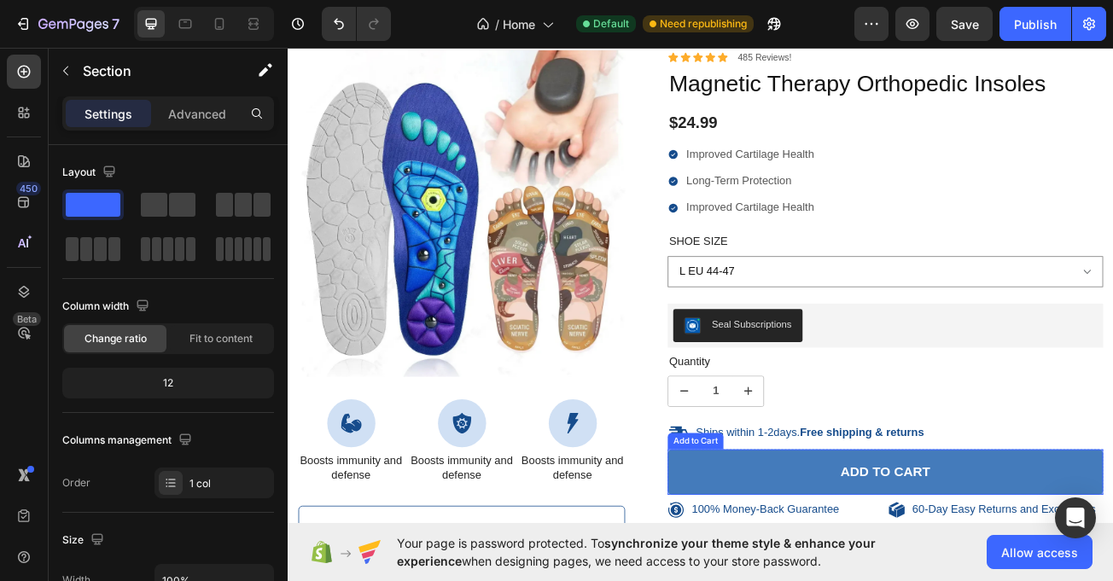
scroll to position [2770, 0]
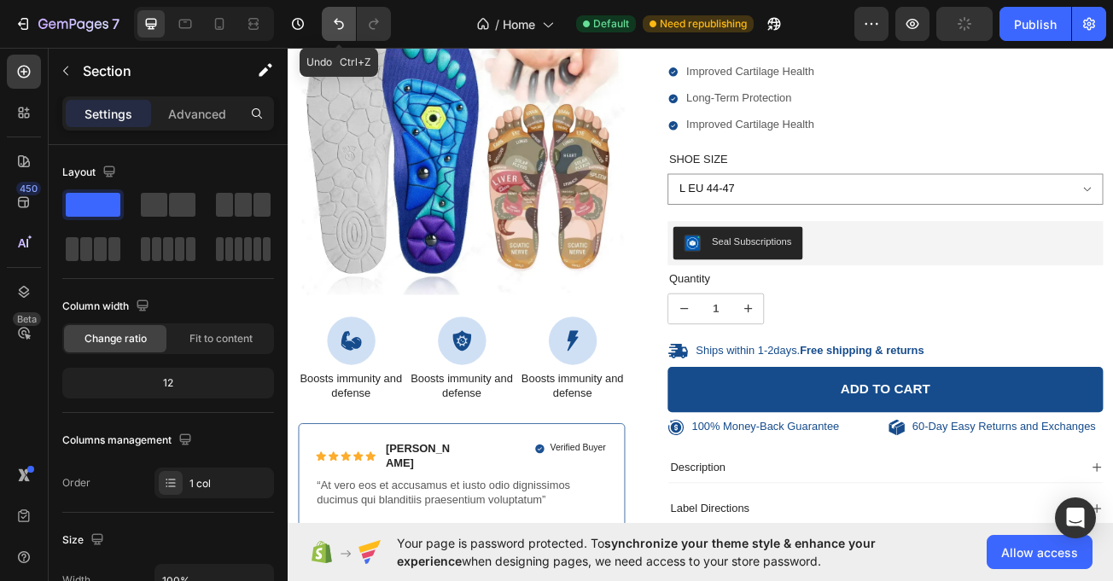
click at [347, 27] on icon "Undo/Redo" at bounding box center [338, 23] width 17 height 17
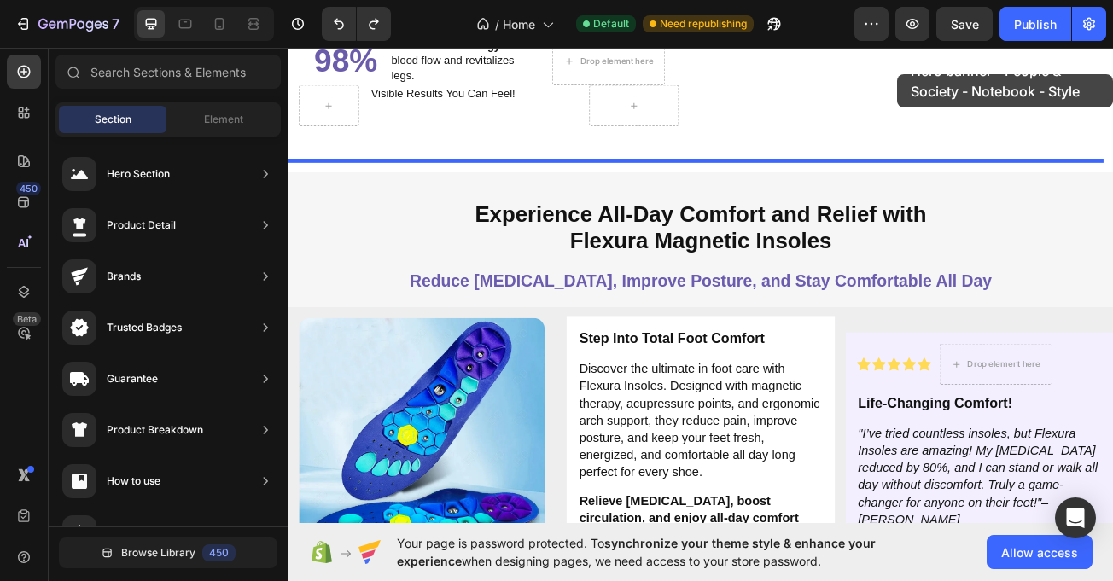
scroll to position [2379, 0]
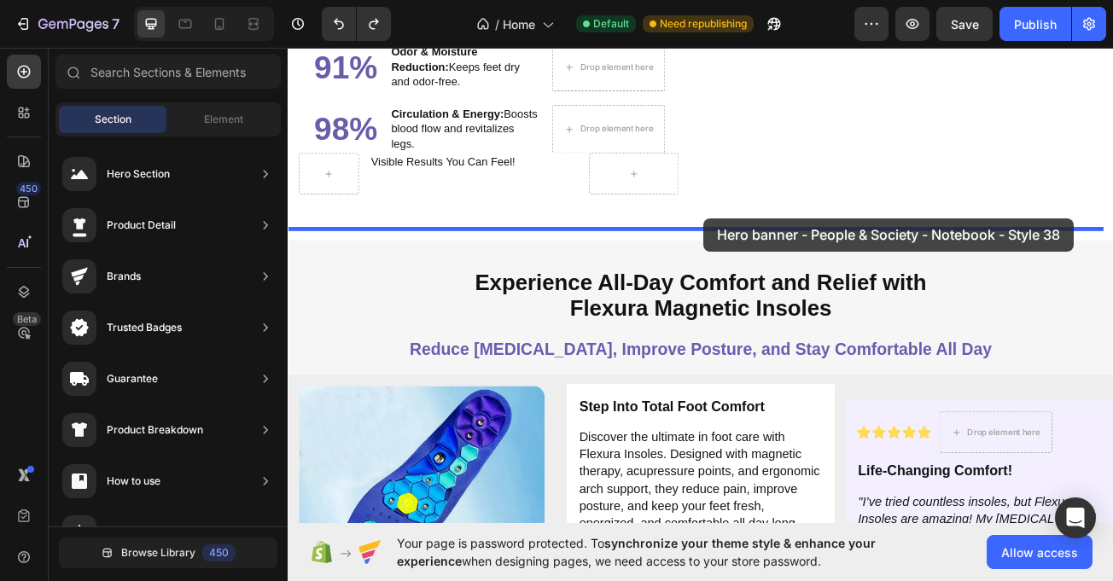
drag, startPoint x: 632, startPoint y: 184, endPoint x: 849, endPoint y: 238, distance: 224.5
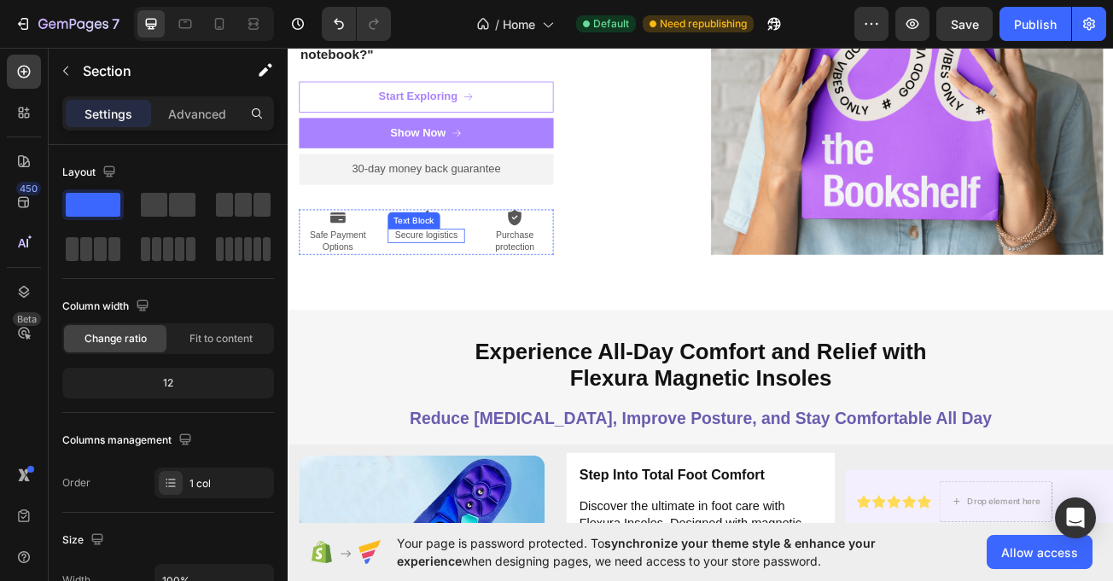
scroll to position [2903, 0]
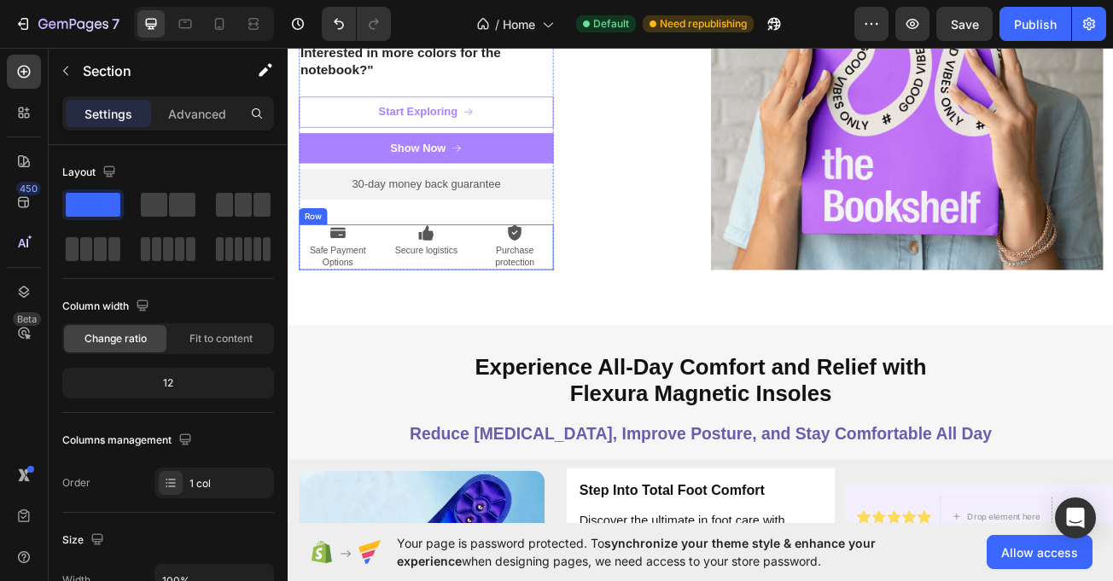
click at [403, 290] on div "Icon Safe Payment Options Text Block Icon Secure logistics Text Block Icon Purc…" at bounding box center [459, 296] width 316 height 56
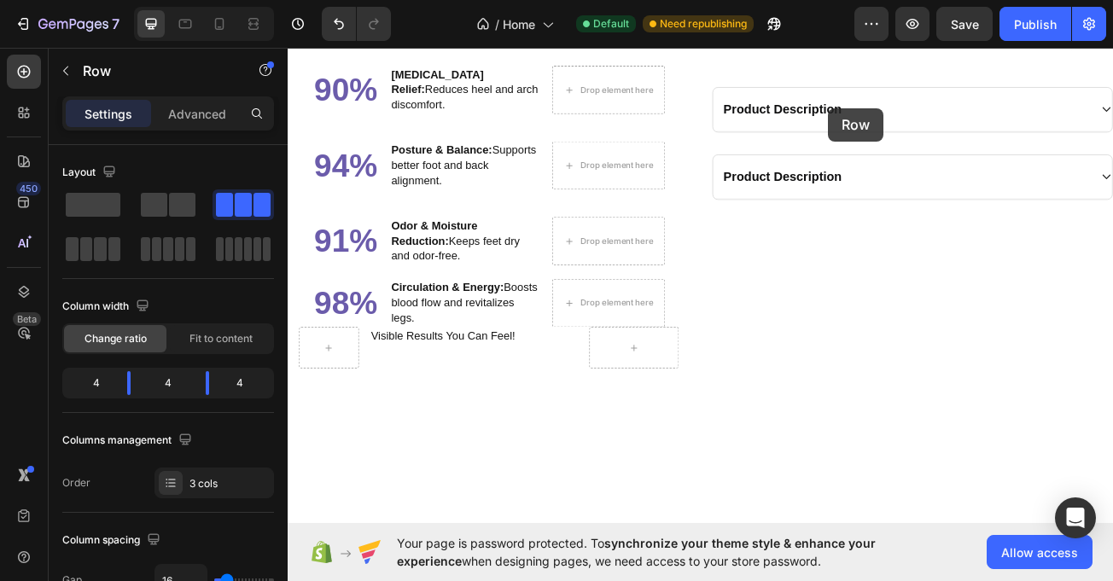
scroll to position [1999, 0]
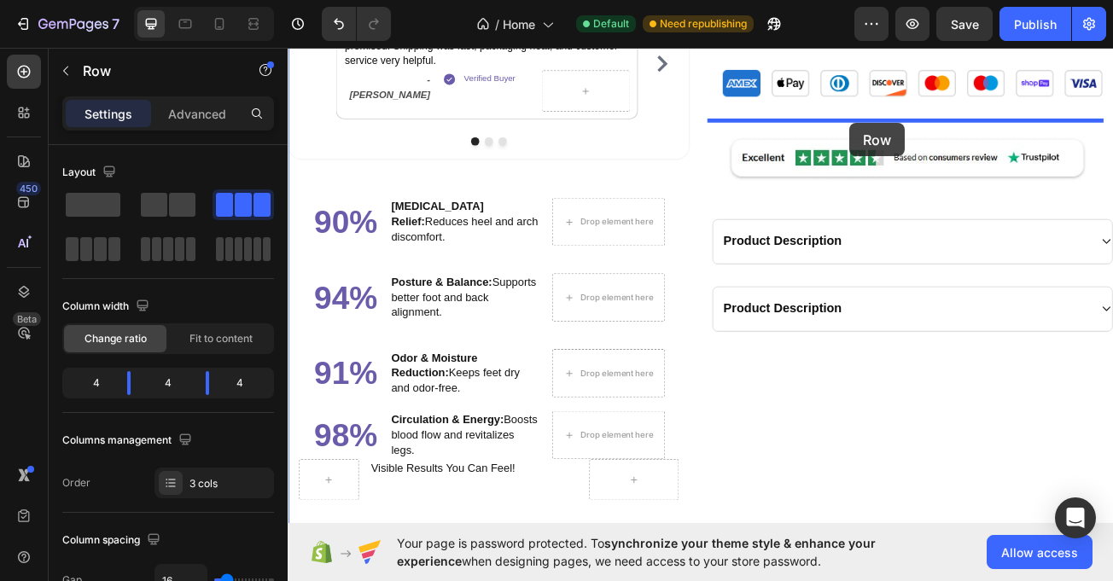
drag, startPoint x: 321, startPoint y: 253, endPoint x: 984, endPoint y: 143, distance: 672.4
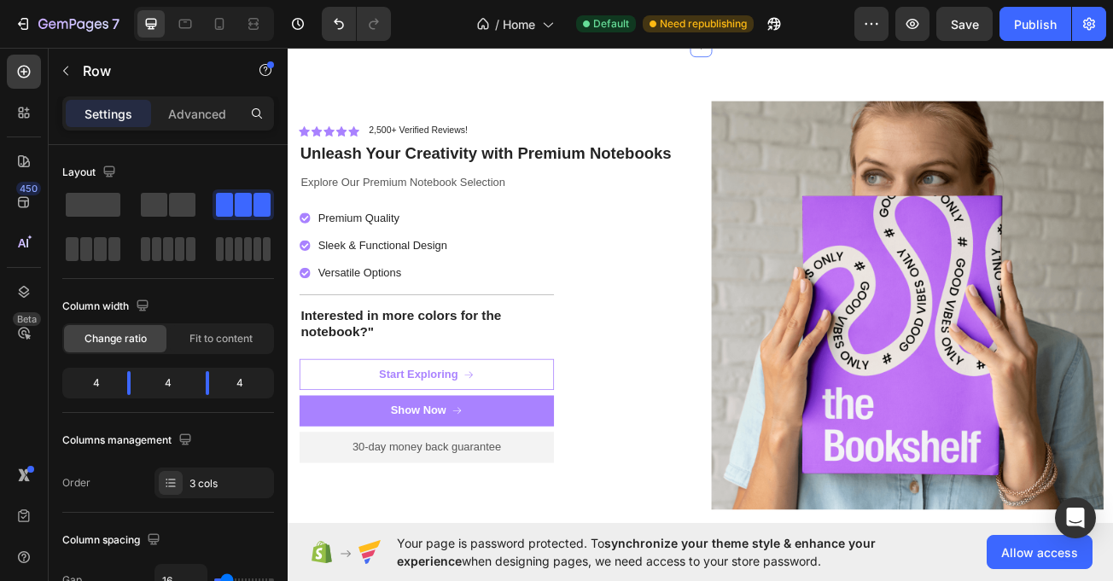
scroll to position [2280, 0]
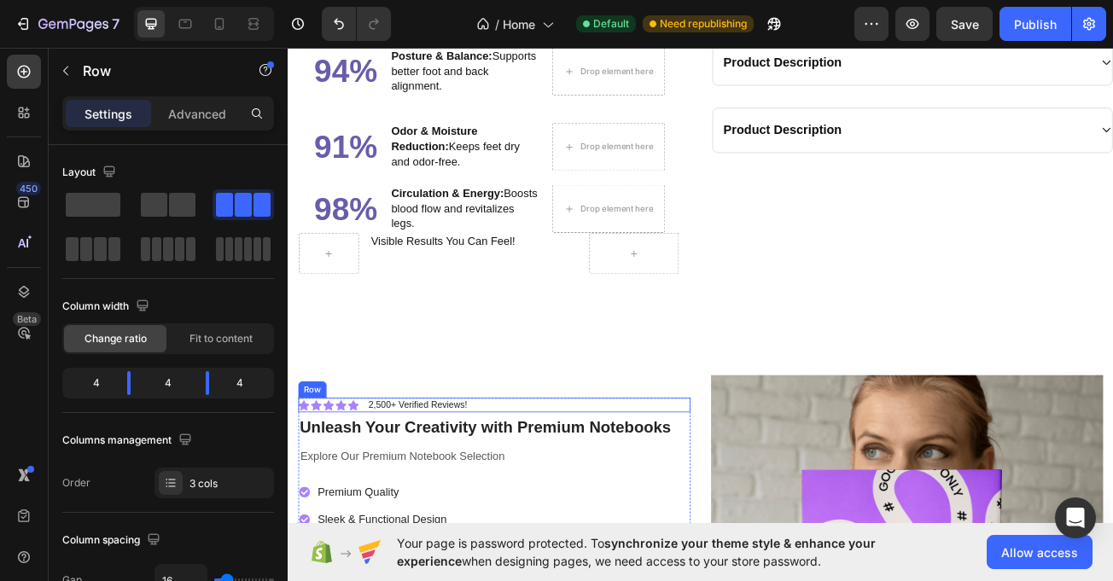
click at [546, 483] on div "Icon Icon Icon Icon Icon Icon List 2,500+ Verified Reviews! Text Block Row" at bounding box center [544, 492] width 487 height 18
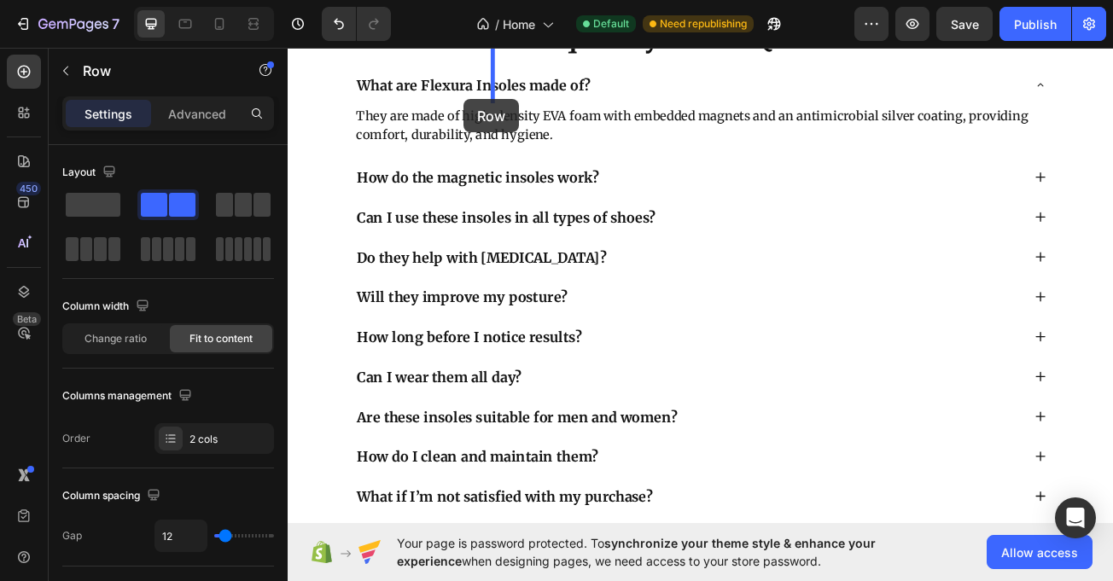
scroll to position [7926, 0]
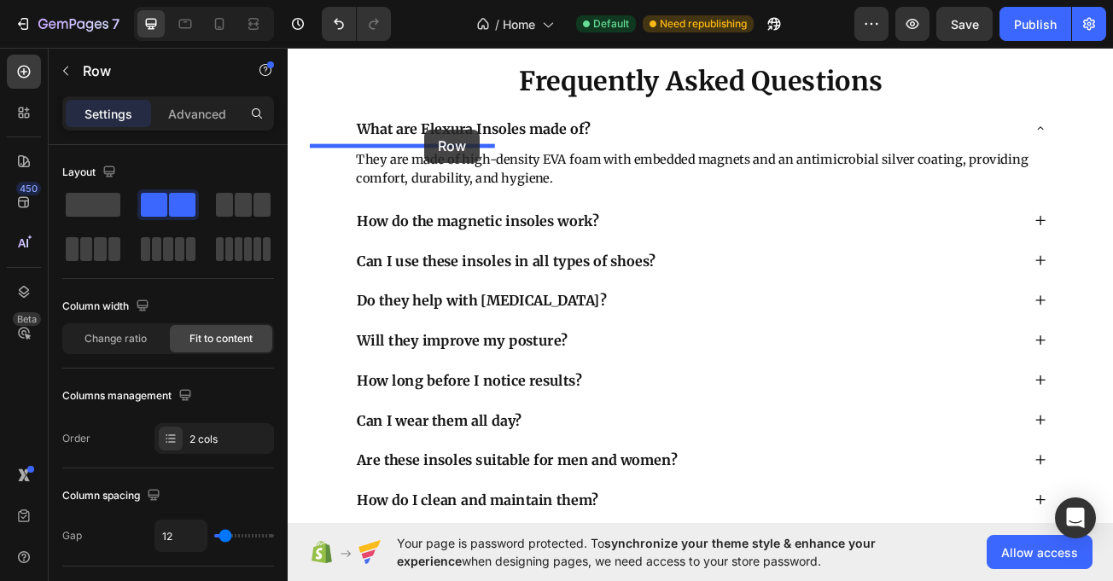
drag, startPoint x: 314, startPoint y: 450, endPoint x: 458, endPoint y: 150, distance: 332.2
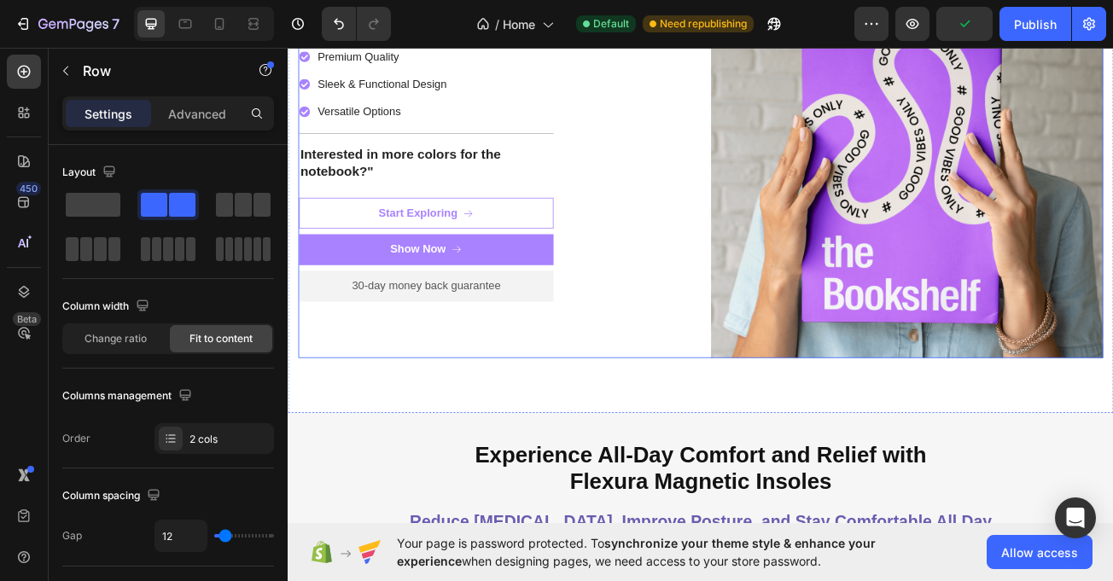
scroll to position [2776, 0]
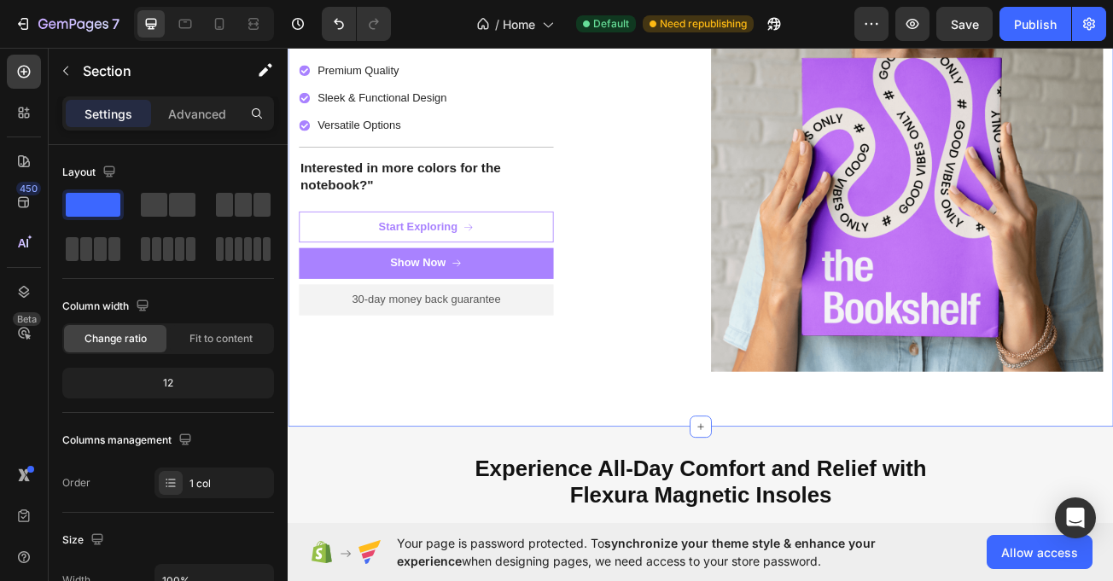
click at [311, 493] on div "Unleash Your Creativity with Premium Notebooks Heading Explore Our Premium Note…" at bounding box center [800, 197] width 1025 height 644
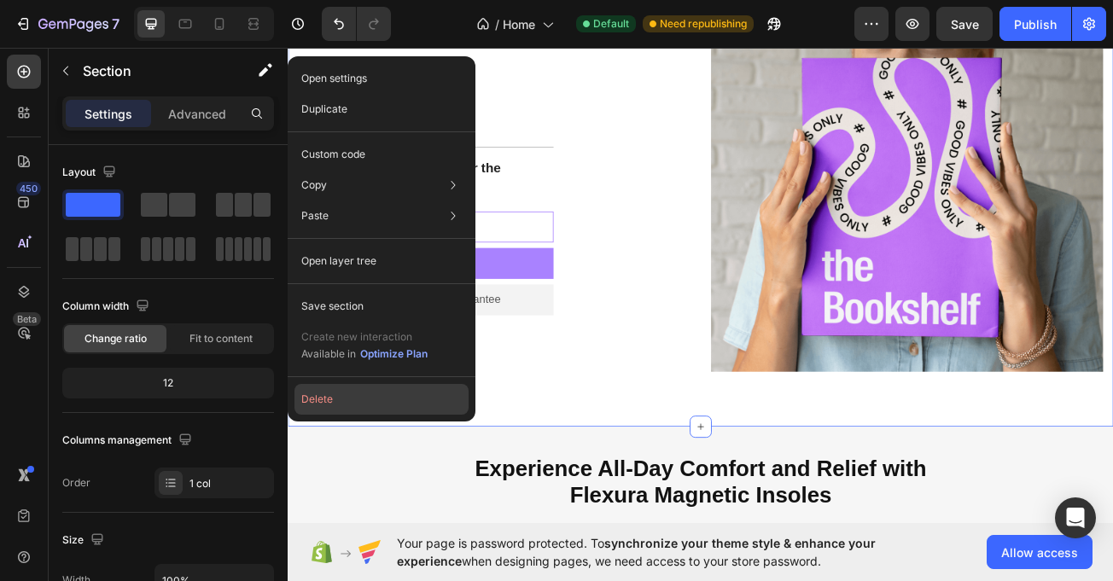
click at [327, 398] on button "Delete" at bounding box center [382, 399] width 174 height 31
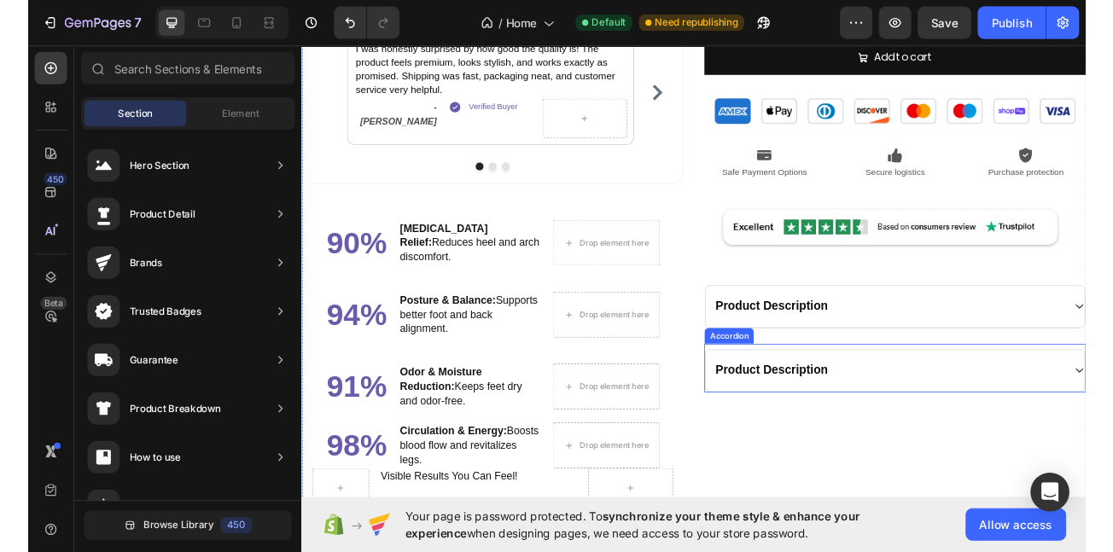
scroll to position [1969, 0]
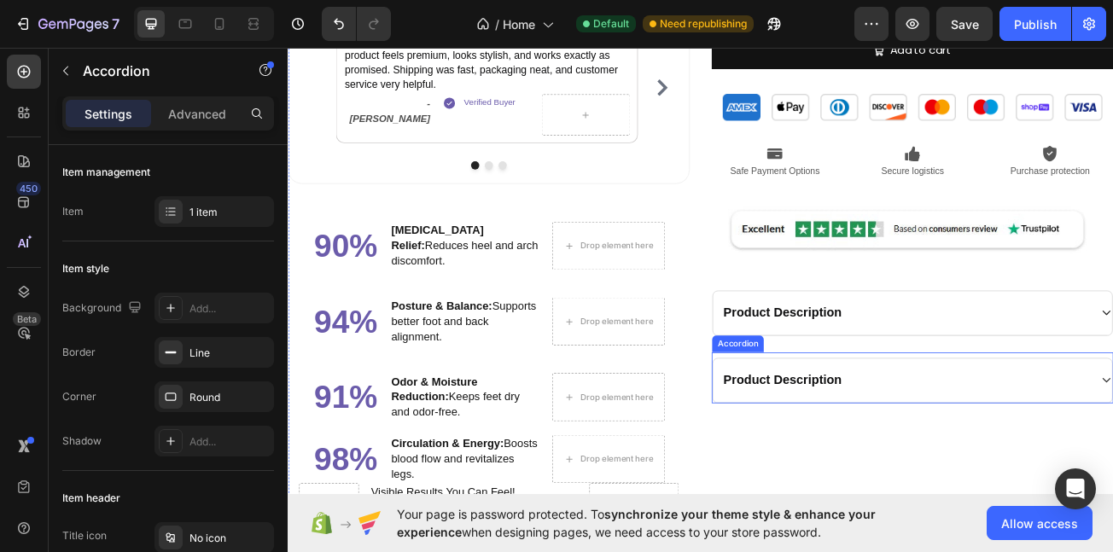
click at [879, 458] on p "Product Description" at bounding box center [901, 461] width 147 height 21
click at [879, 454] on p "Product Description" at bounding box center [901, 461] width 147 height 21
drag, startPoint x: 879, startPoint y: 454, endPoint x: 875, endPoint y: 462, distance: 8.8
click at [873, 460] on p "Product Description" at bounding box center [901, 461] width 147 height 21
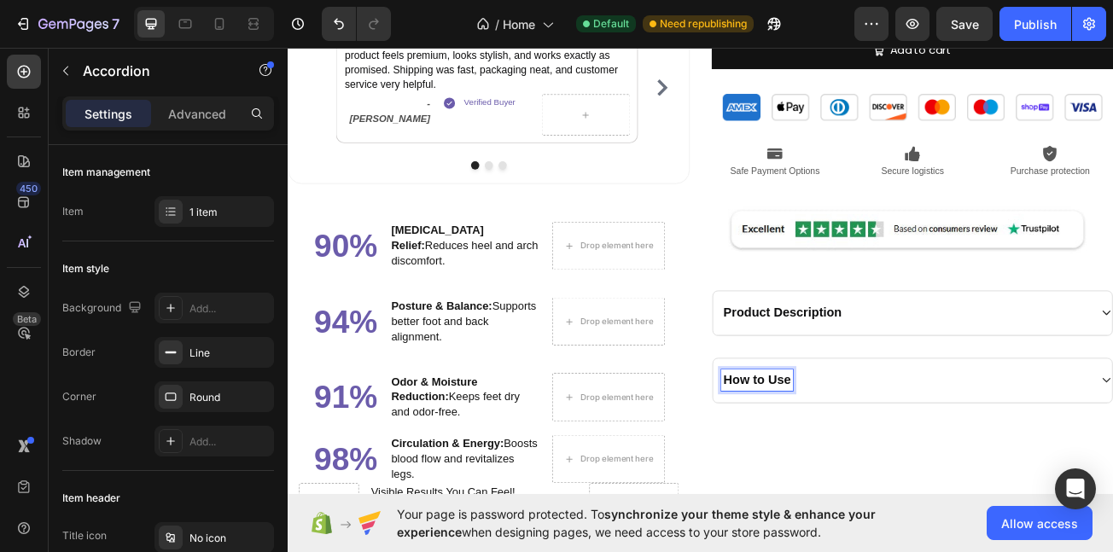
click at [1109, 448] on div "How to Use" at bounding box center [1055, 461] width 458 height 26
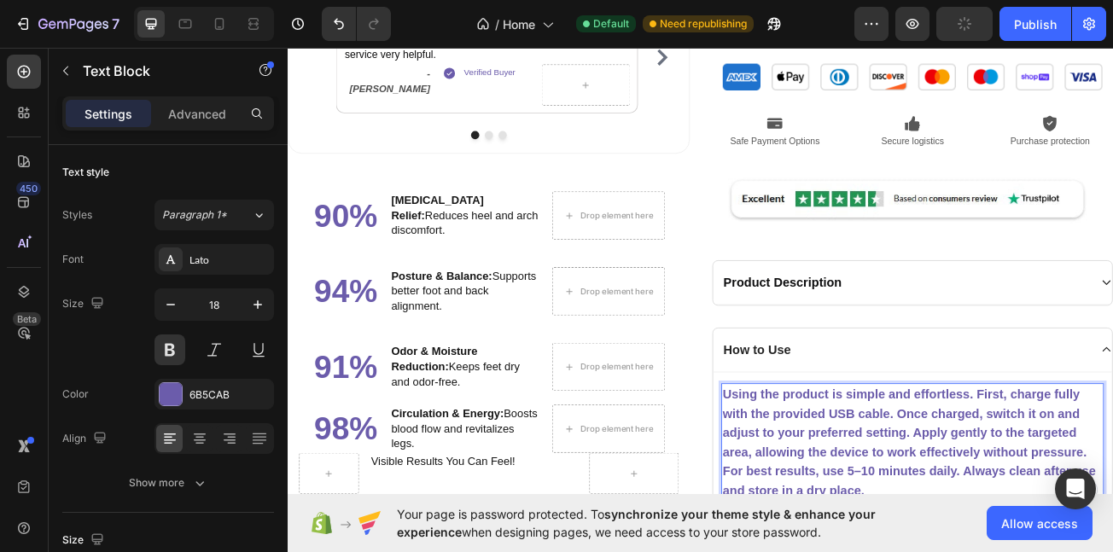
scroll to position [2019, 0]
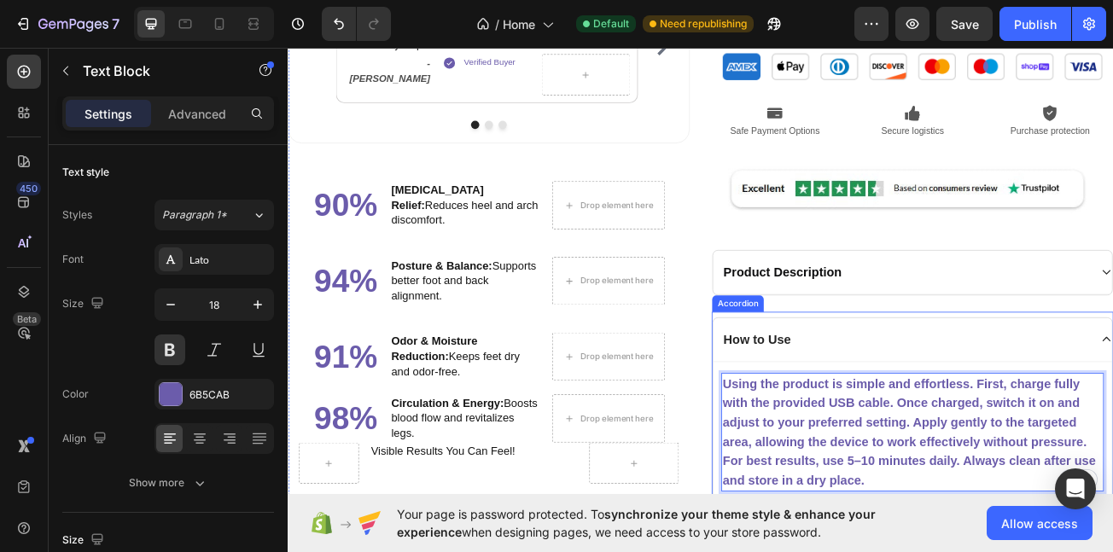
click at [1112, 409] on div "How to Use" at bounding box center [1055, 411] width 458 height 26
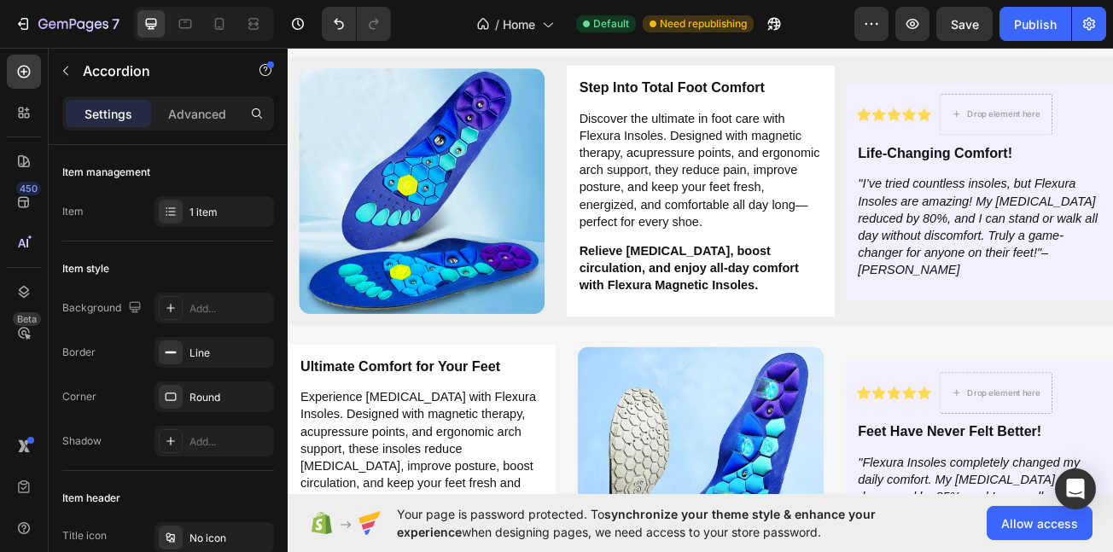
scroll to position [2793, 0]
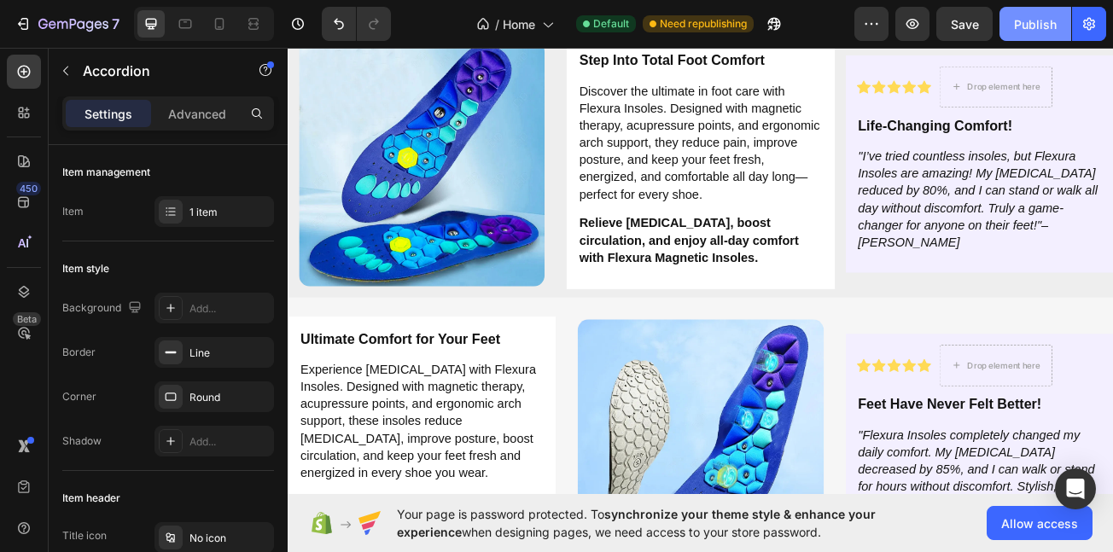
click at [1031, 29] on div "Publish" at bounding box center [1035, 24] width 43 height 18
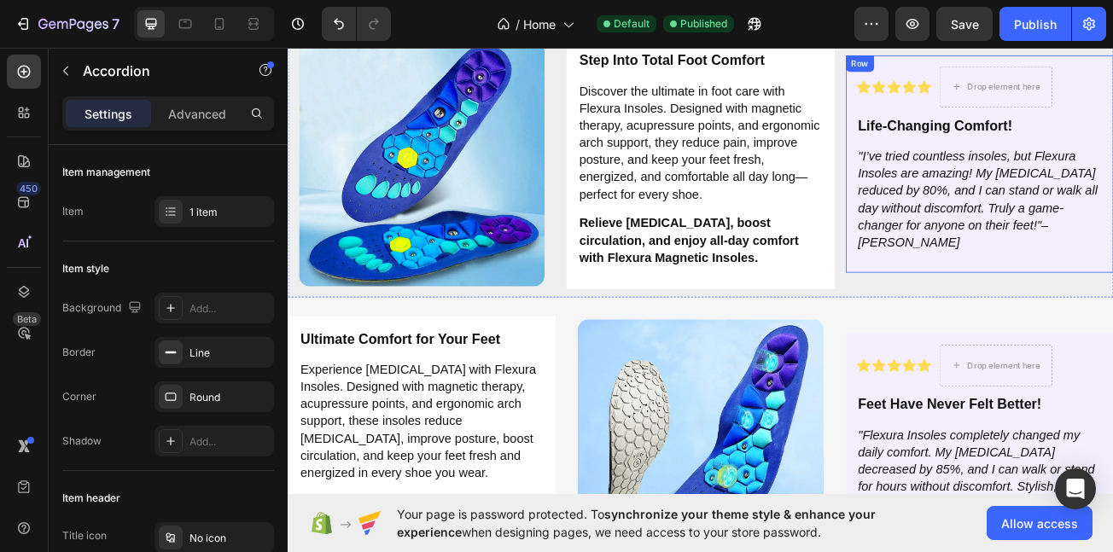
drag, startPoint x: 1191, startPoint y: 64, endPoint x: 1310, endPoint y: 245, distance: 216.4
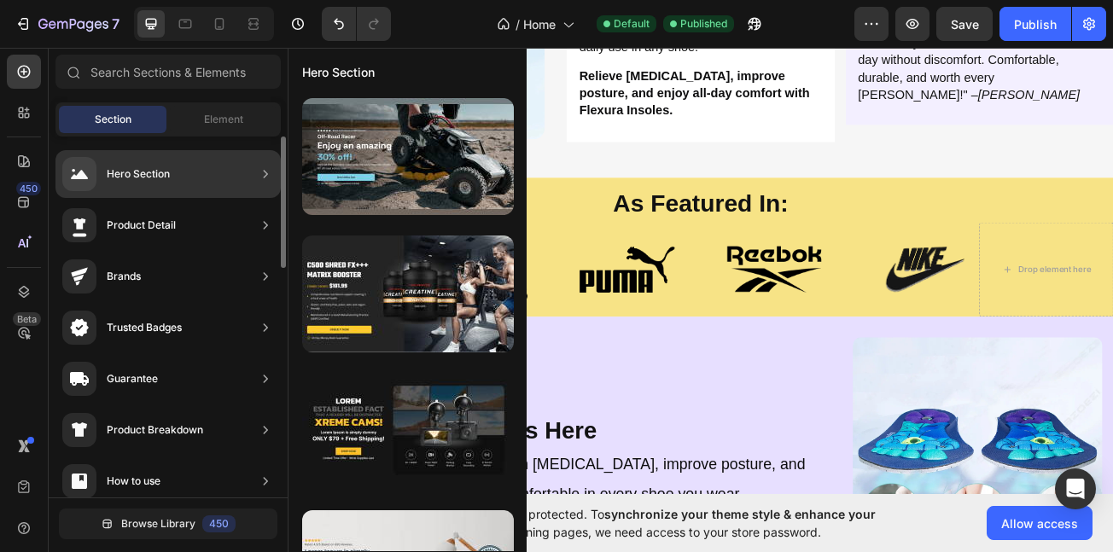
scroll to position [629, 0]
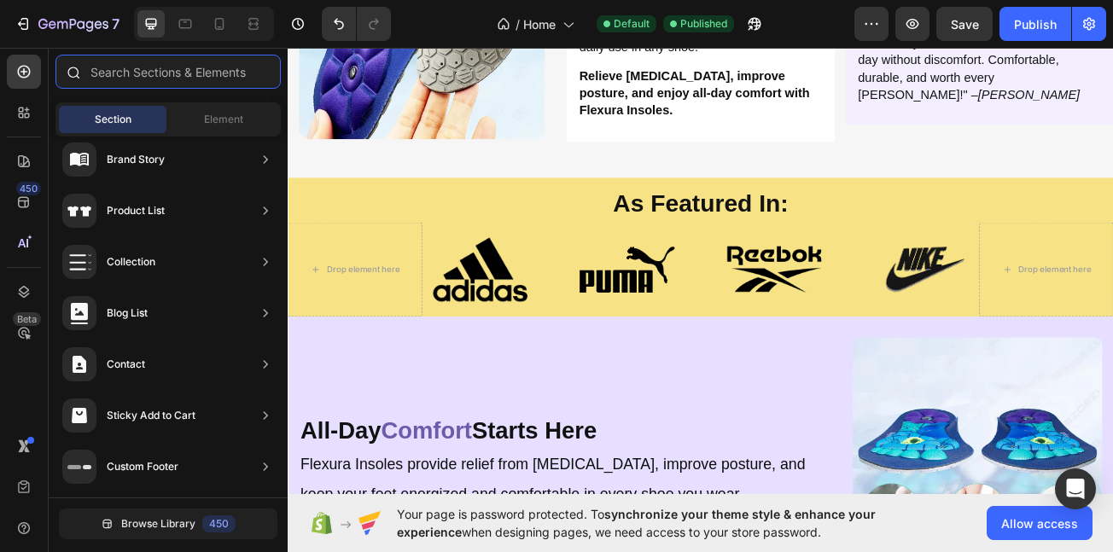
click at [165, 67] on input "text" at bounding box center [167, 72] width 225 height 34
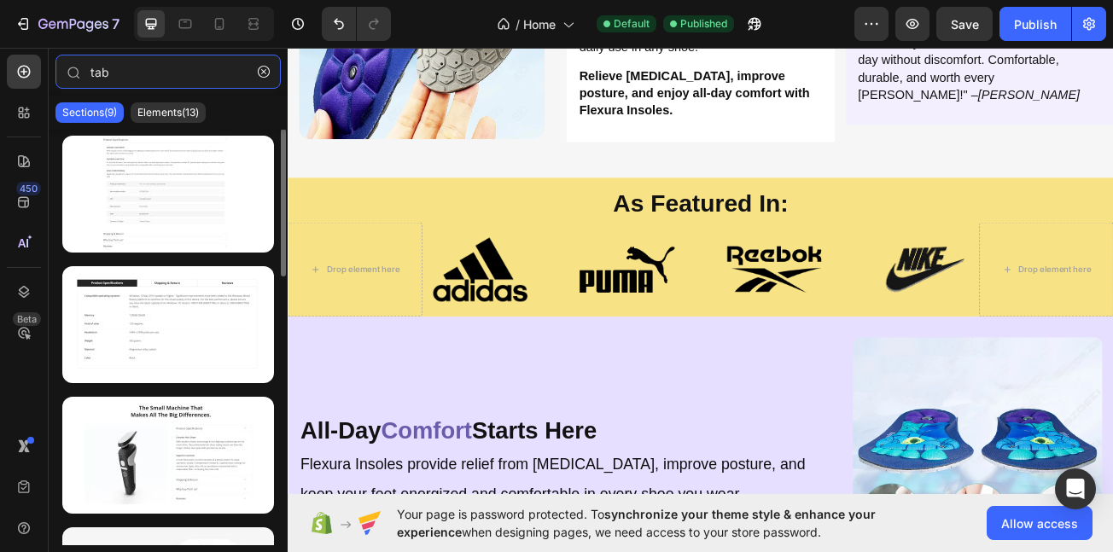
scroll to position [0, 0]
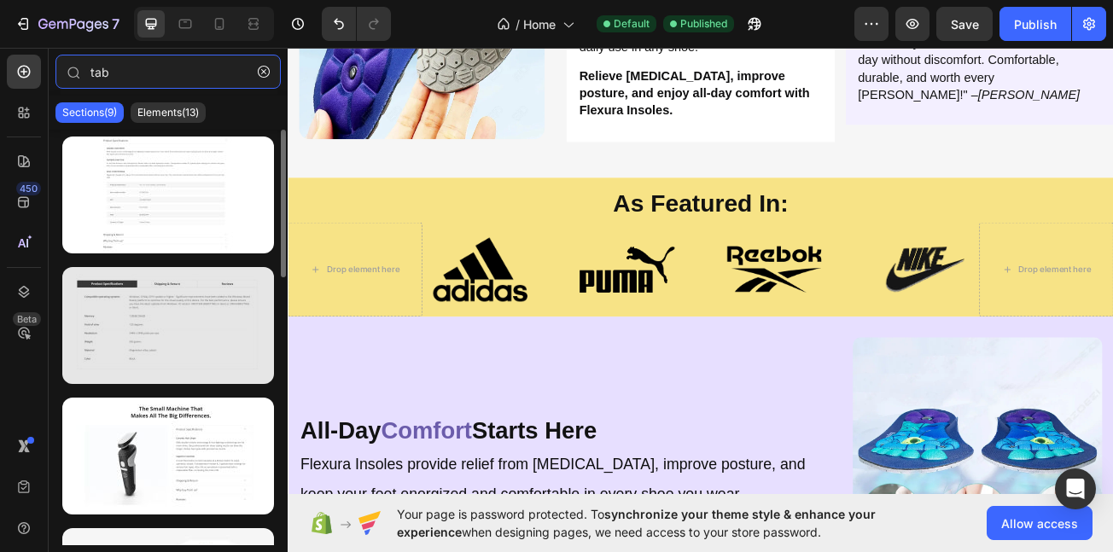
type input "tab"
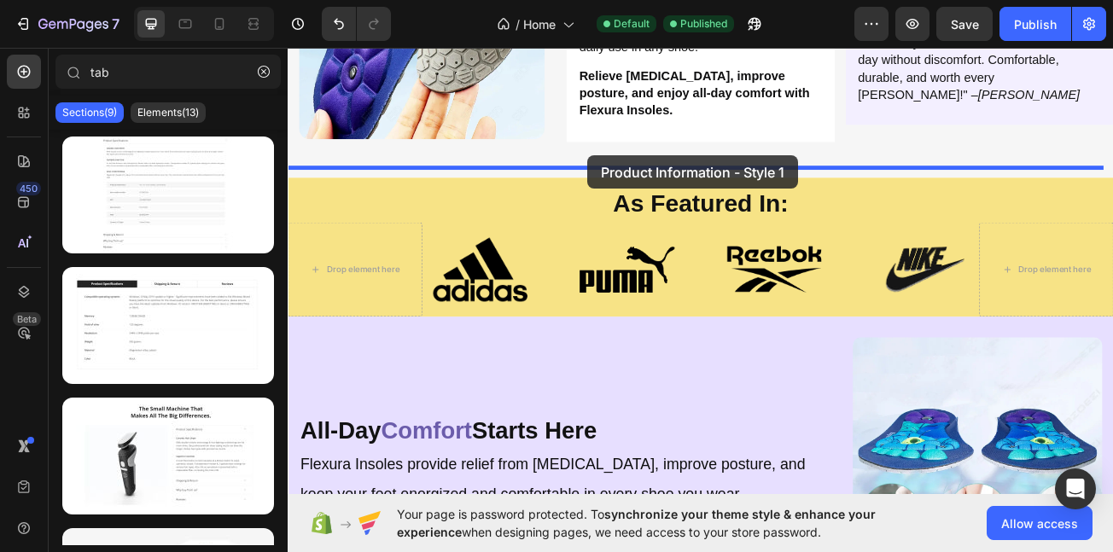
drag, startPoint x: 437, startPoint y: 384, endPoint x: 660, endPoint y: 183, distance: 300.4
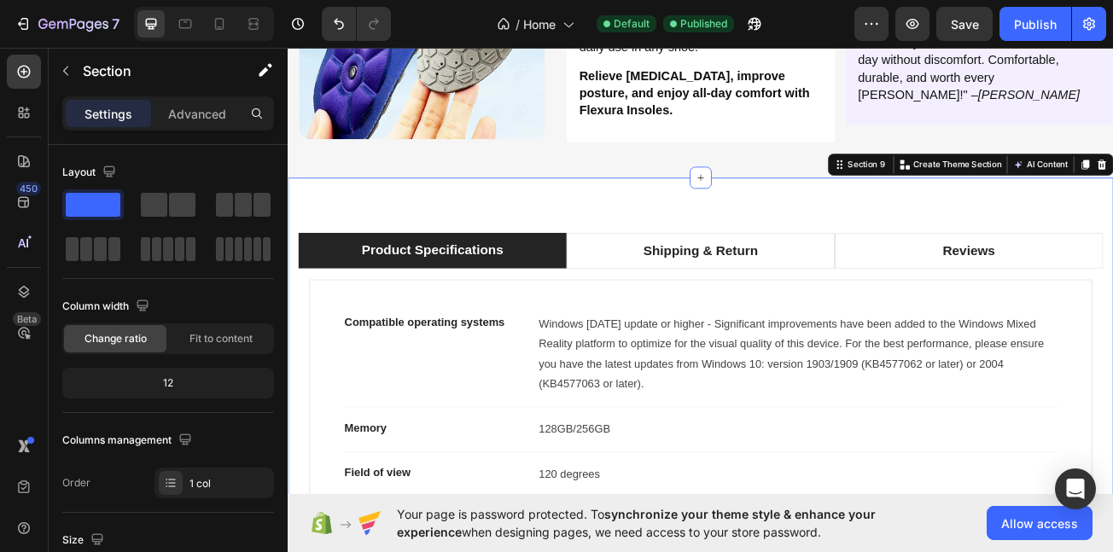
scroll to position [3750, 0]
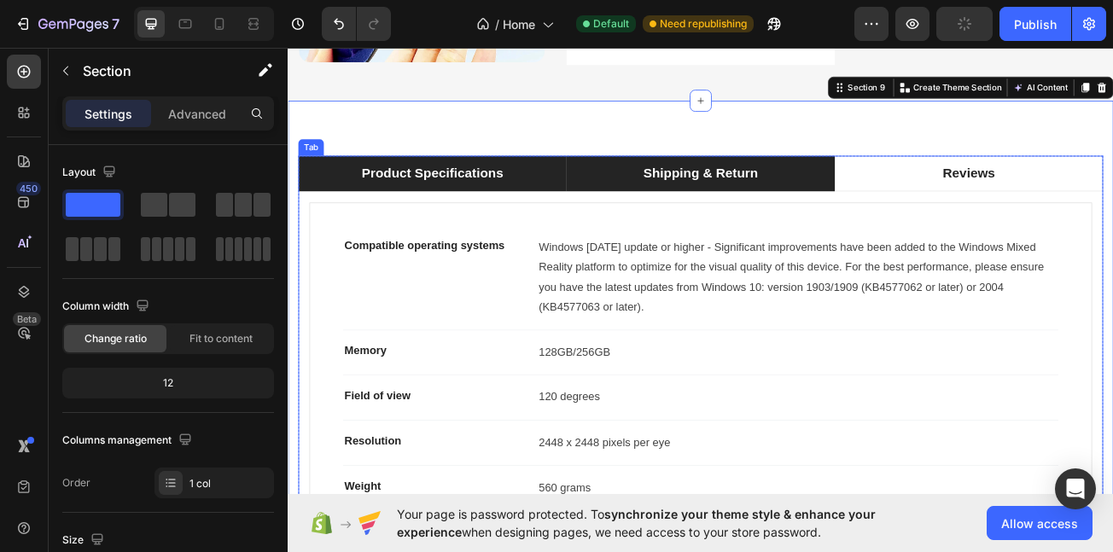
click at [803, 207] on div "Shipping & Return" at bounding box center [801, 205] width 148 height 30
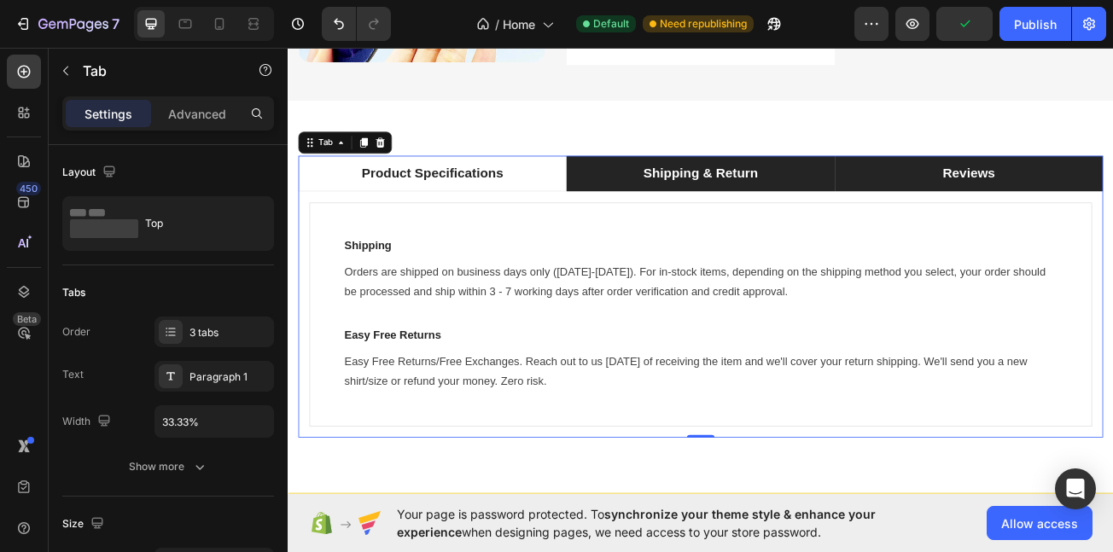
click at [1050, 183] on li "Reviews" at bounding box center [1132, 205] width 333 height 45
click at [754, 183] on li "Shipping & Return" at bounding box center [799, 205] width 333 height 45
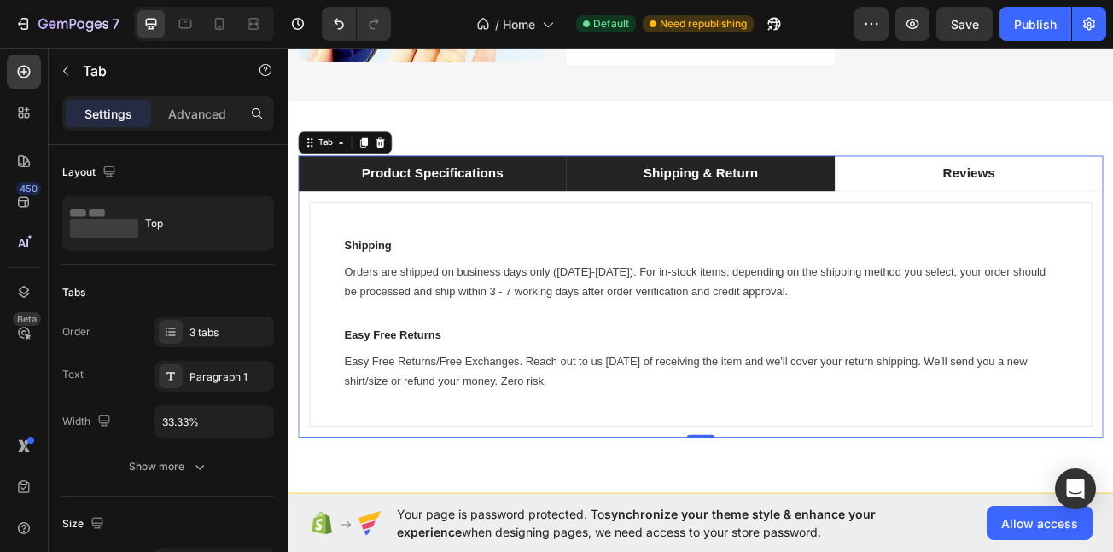
click at [565, 183] on li "Product Specifications" at bounding box center [467, 205] width 333 height 45
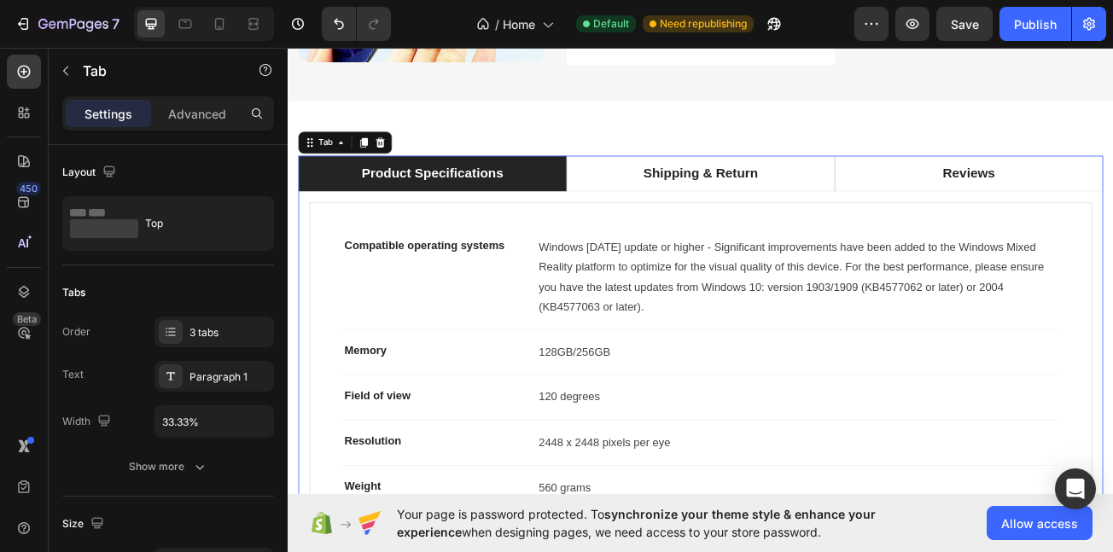
click at [312, 247] on div "Compatible operating systems Text block Windows 10 May 2019 update or higher - …" at bounding box center [800, 502] width 999 height 550
click at [209, 102] on div "Advanced" at bounding box center [197, 113] width 85 height 27
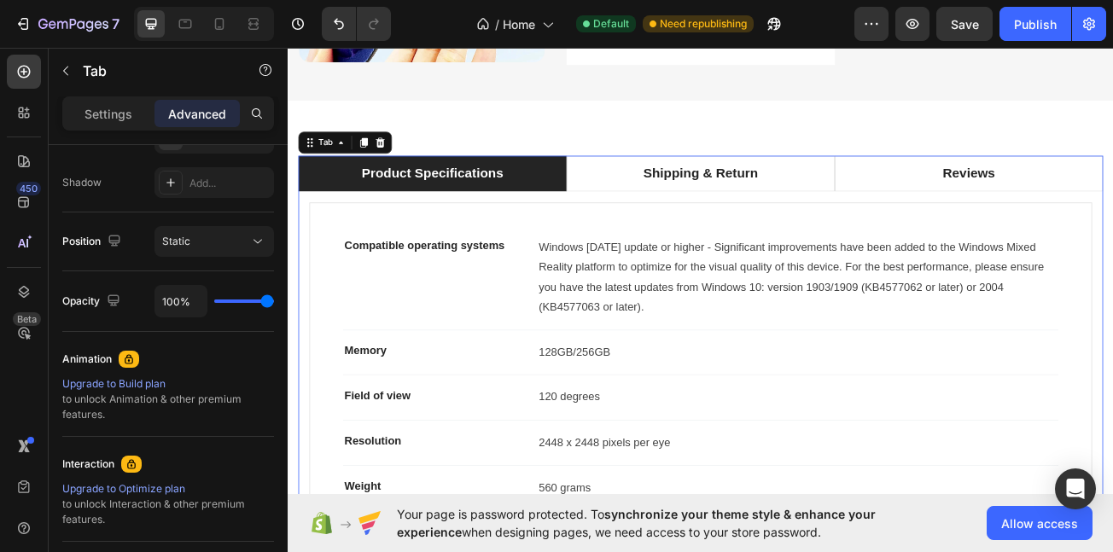
scroll to position [0, 0]
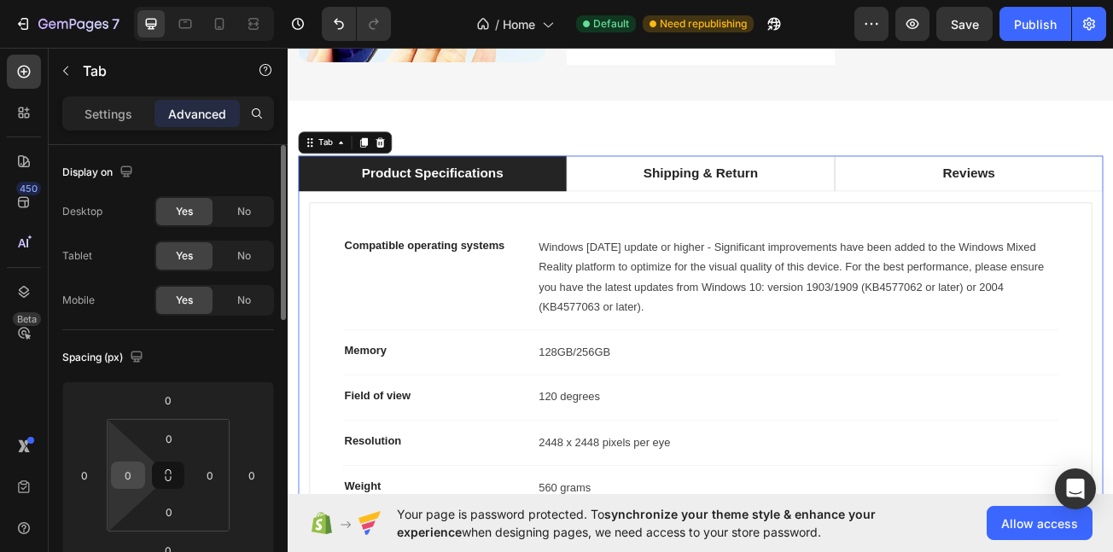
click at [128, 482] on input "0" at bounding box center [128, 476] width 26 height 26
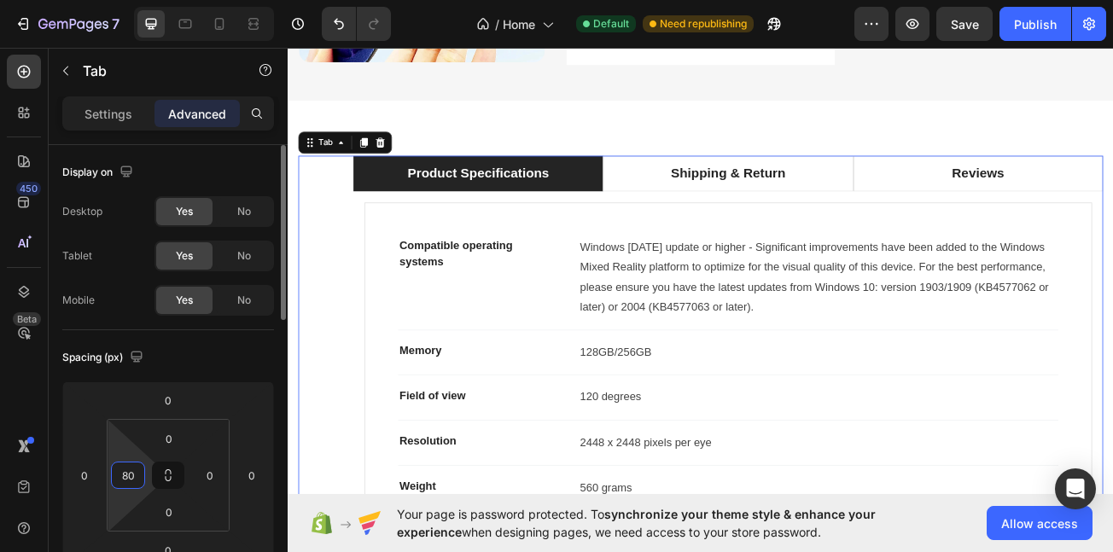
click at [126, 476] on input "80" at bounding box center [128, 476] width 26 height 26
drag, startPoint x: 126, startPoint y: 476, endPoint x: 146, endPoint y: 474, distance: 20.6
click at [128, 479] on input "80" at bounding box center [128, 476] width 26 height 26
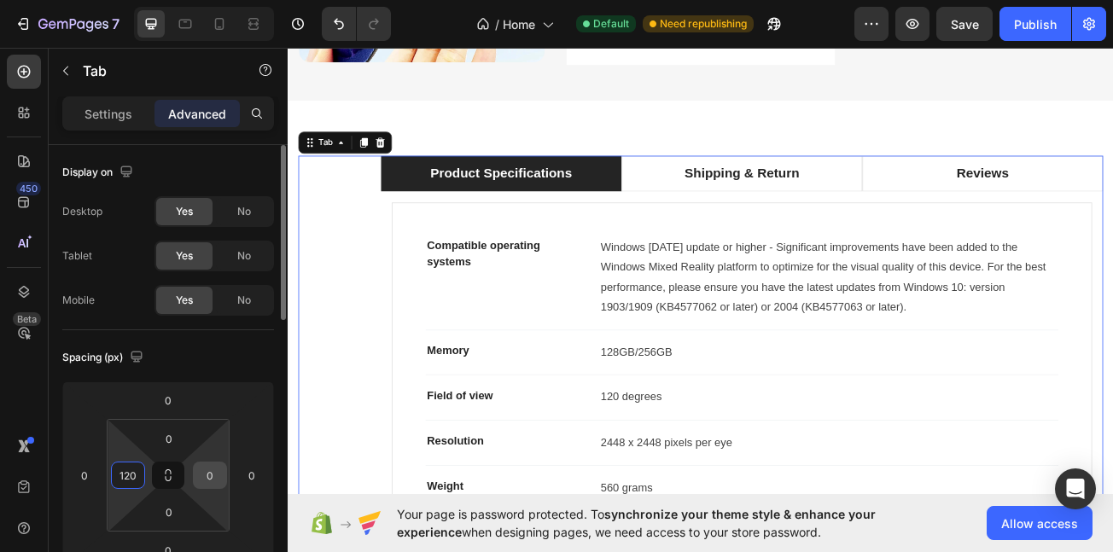
type input "120"
click at [209, 483] on input "0" at bounding box center [210, 476] width 26 height 26
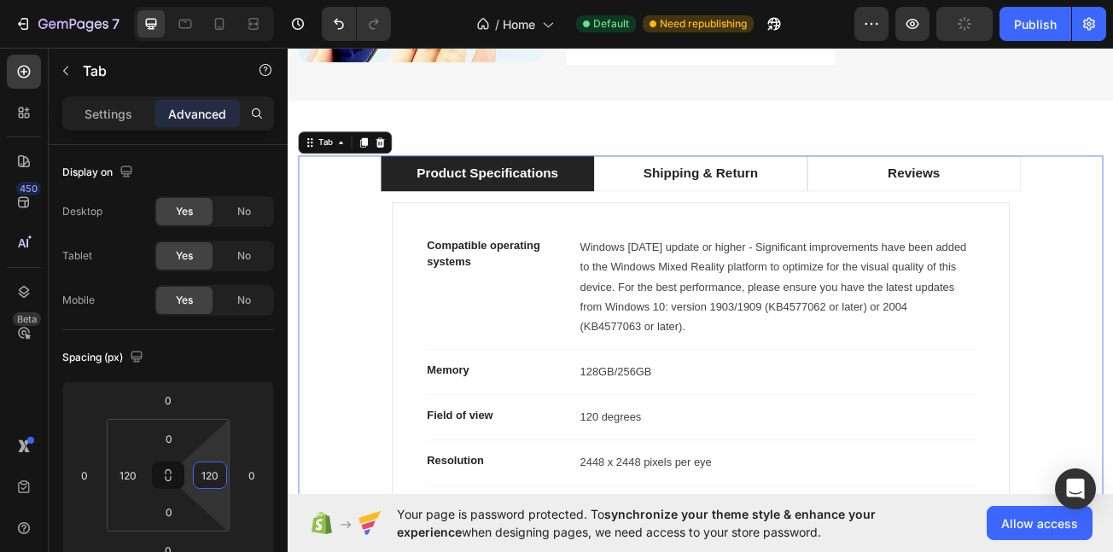
type input "120"
click at [628, 188] on li "Product Specifications" at bounding box center [535, 205] width 265 height 45
click at [628, 183] on li "Product Specifications" at bounding box center [535, 205] width 265 height 45
click at [561, 183] on li "Product Specifications" at bounding box center [535, 205] width 265 height 45
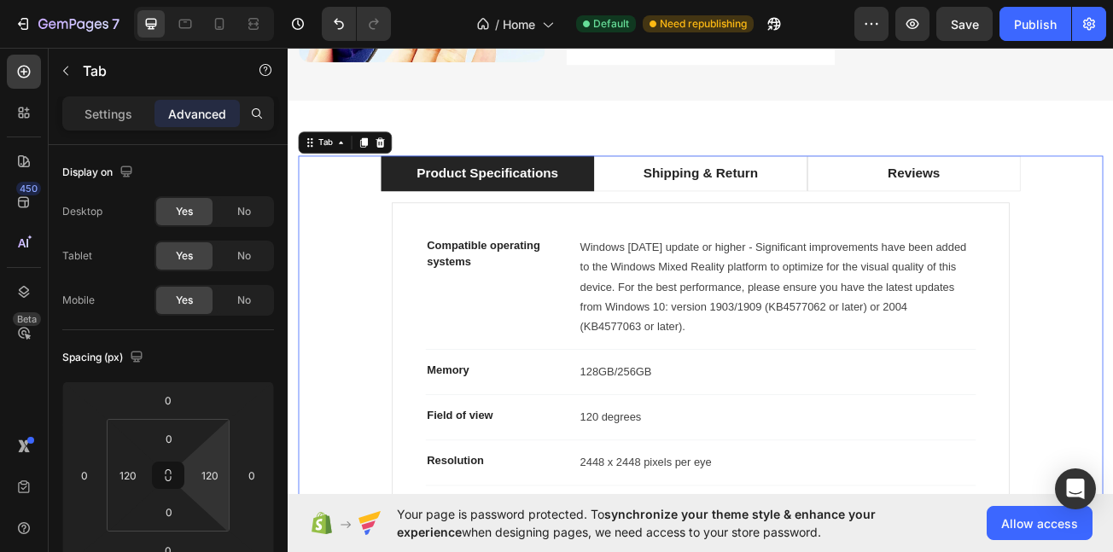
click at [561, 183] on li "Product Specifications" at bounding box center [535, 205] width 265 height 45
click at [571, 190] on div "Product Specifications" at bounding box center [535, 205] width 181 height 30
click at [571, 192] on p "Product Specifications" at bounding box center [535, 204] width 176 height 25
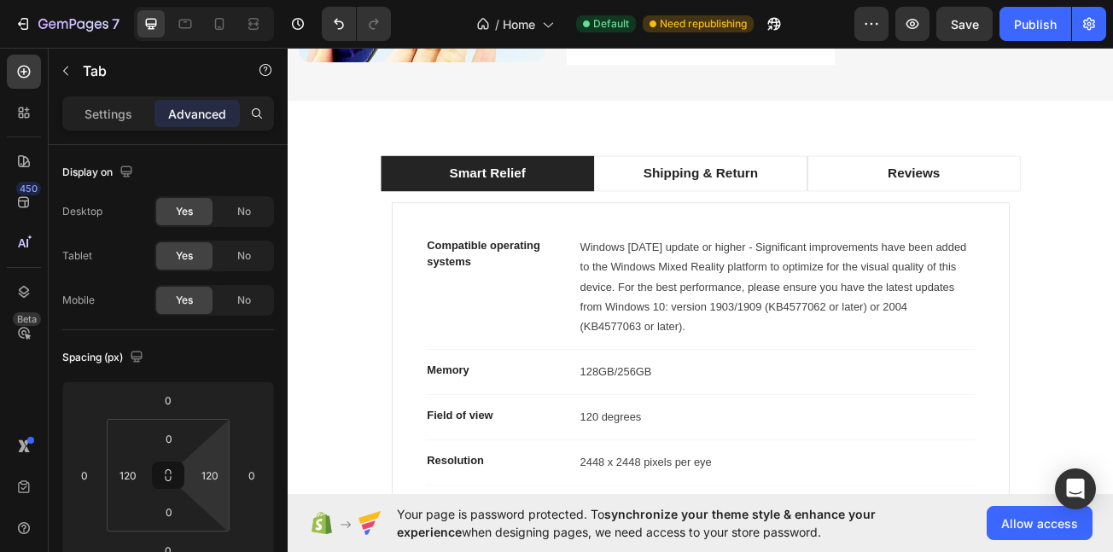
click at [423, 207] on li "Smart Relief" at bounding box center [535, 205] width 265 height 45
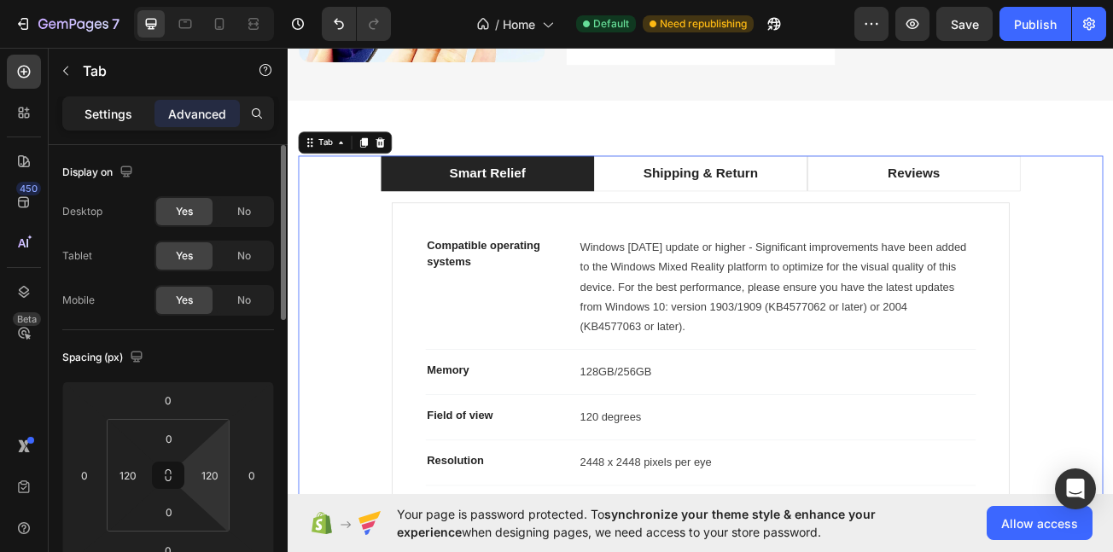
click at [122, 122] on p "Settings" at bounding box center [109, 114] width 48 height 18
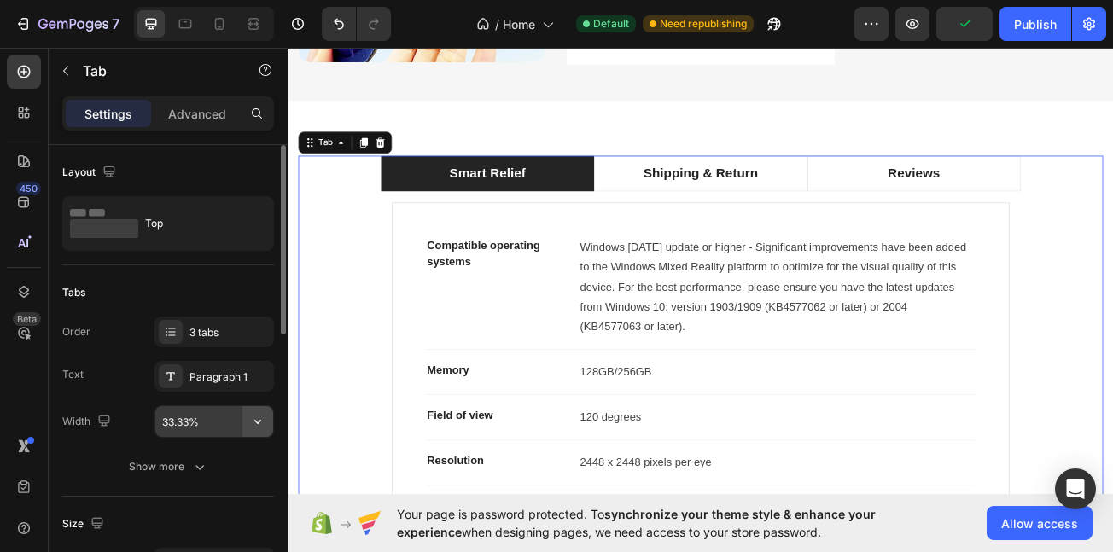
click at [244, 429] on button "button" at bounding box center [257, 421] width 31 height 31
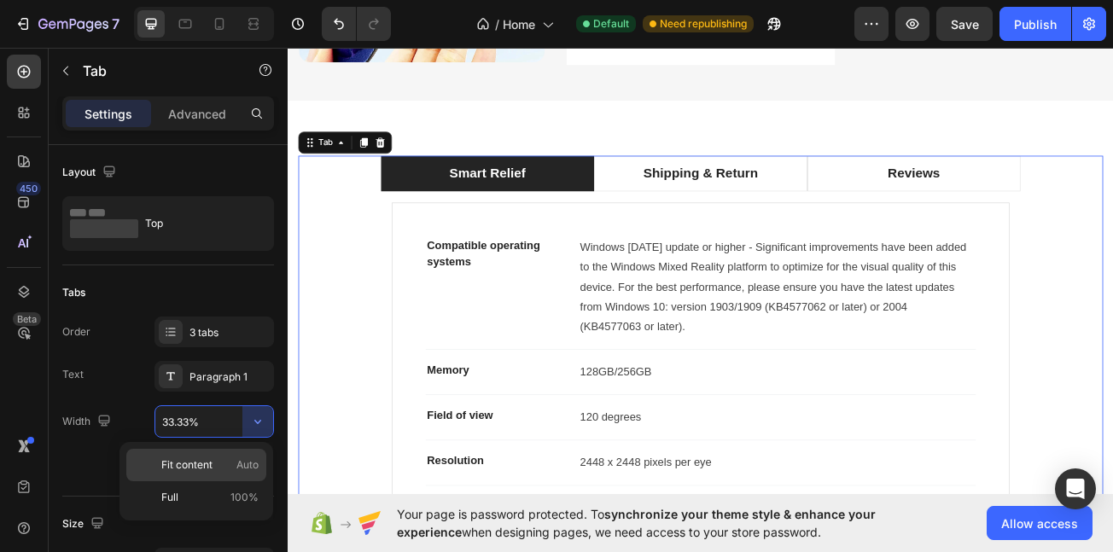
click at [215, 458] on p "Fit content Auto" at bounding box center [209, 465] width 97 height 15
type input "Auto"
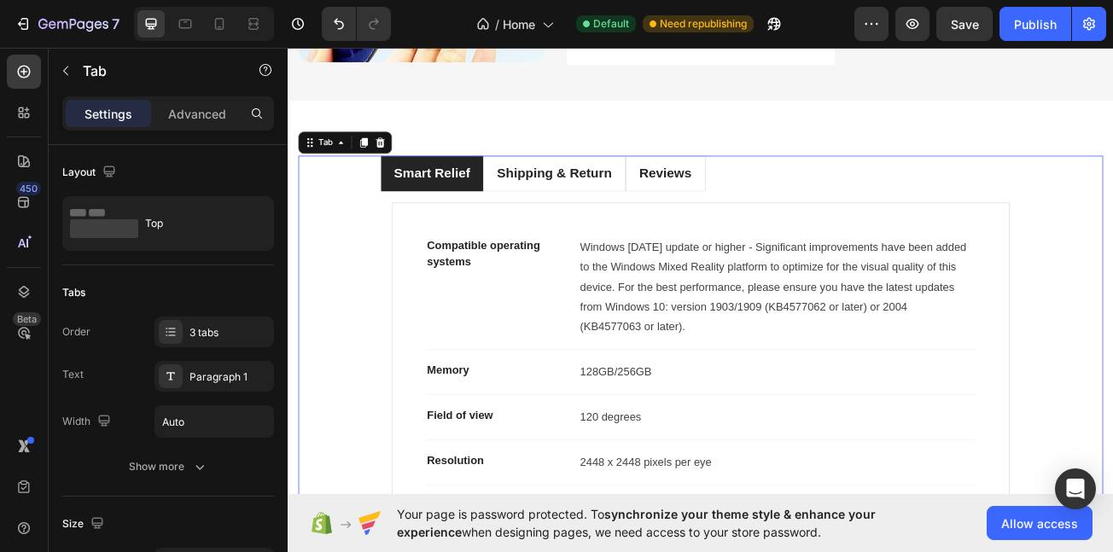
click at [976, 200] on ul "Smart Relief Shipping & Return Reviews" at bounding box center [800, 205] width 794 height 45
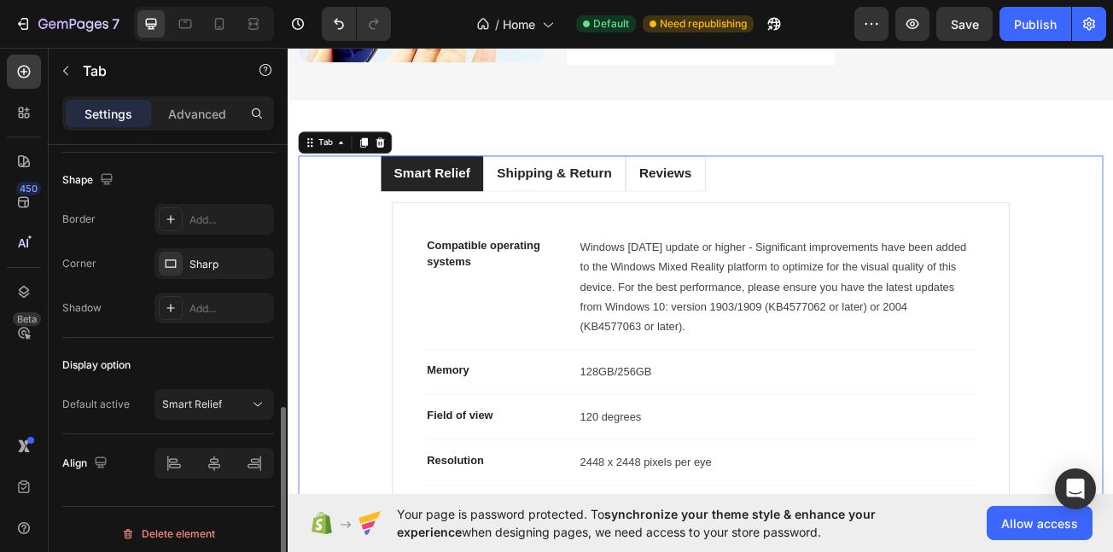
scroll to position [636, 0]
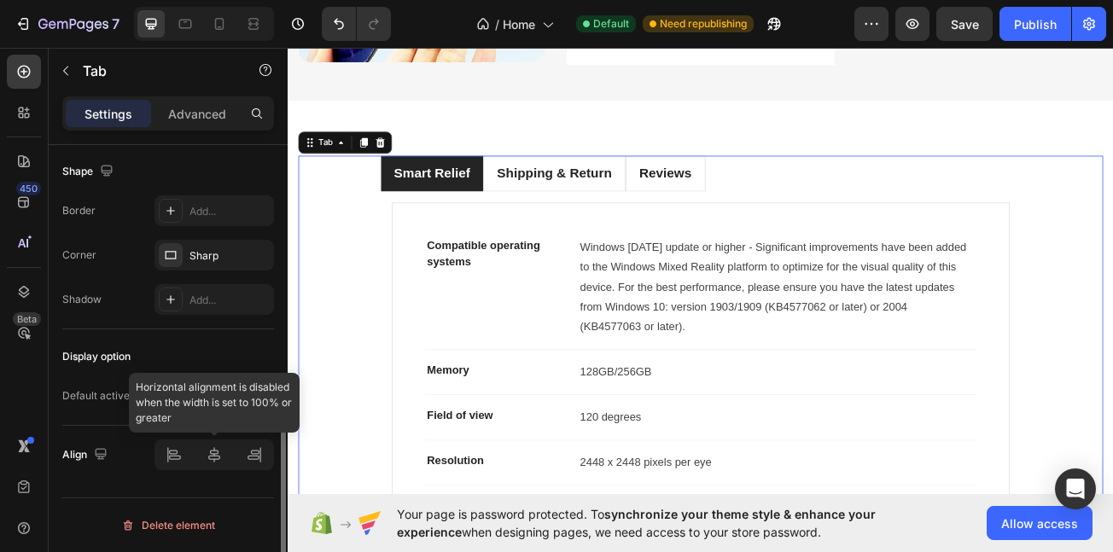
click at [212, 447] on div at bounding box center [215, 455] width 120 height 31
click at [220, 464] on div at bounding box center [215, 455] width 120 height 31
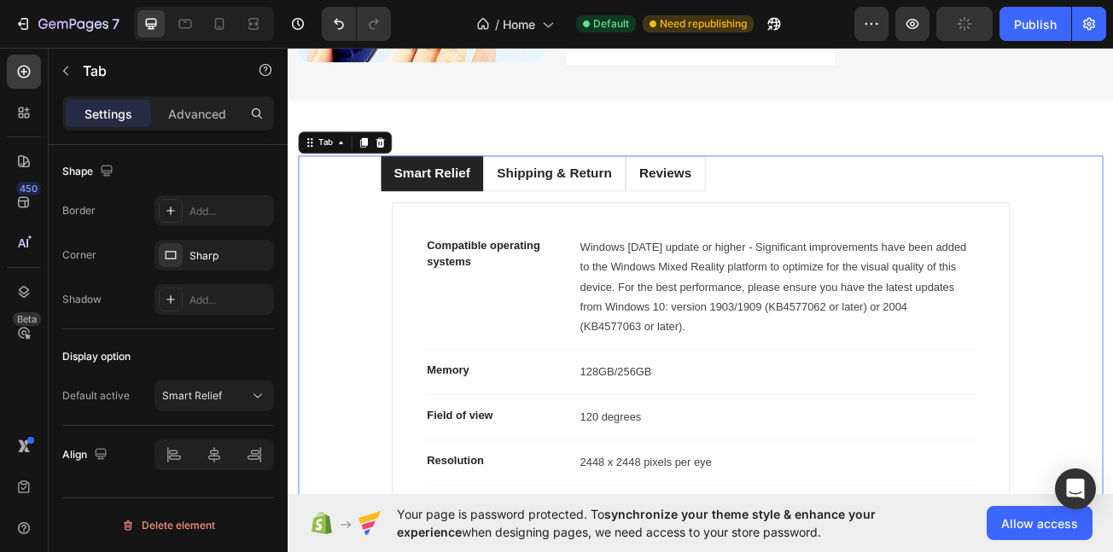
click at [330, 247] on div "Smart Relief Shipping & Return Reviews Compatible operating systems Text block …" at bounding box center [800, 492] width 999 height 619
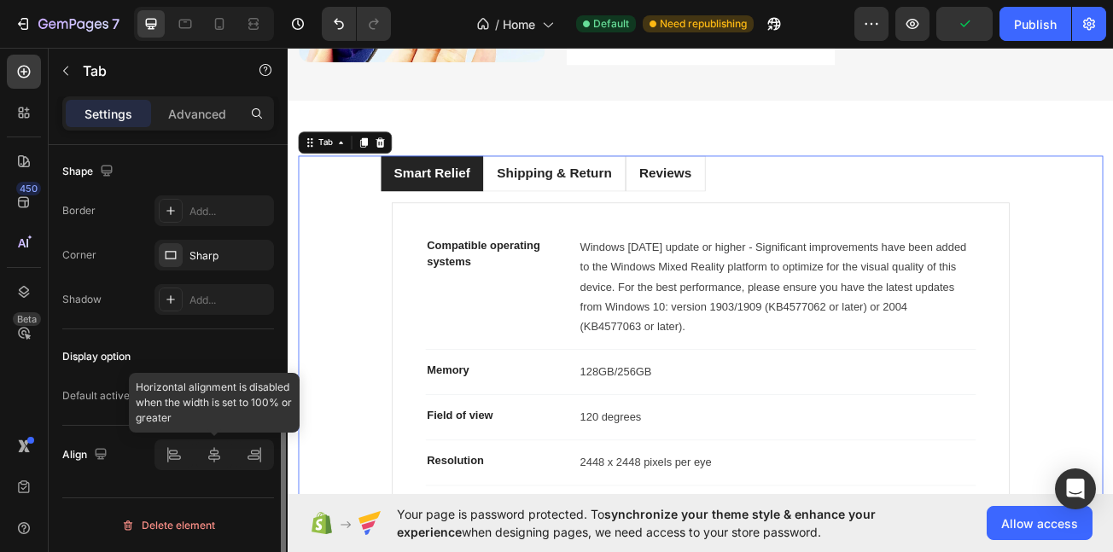
click at [212, 452] on div at bounding box center [215, 455] width 120 height 31
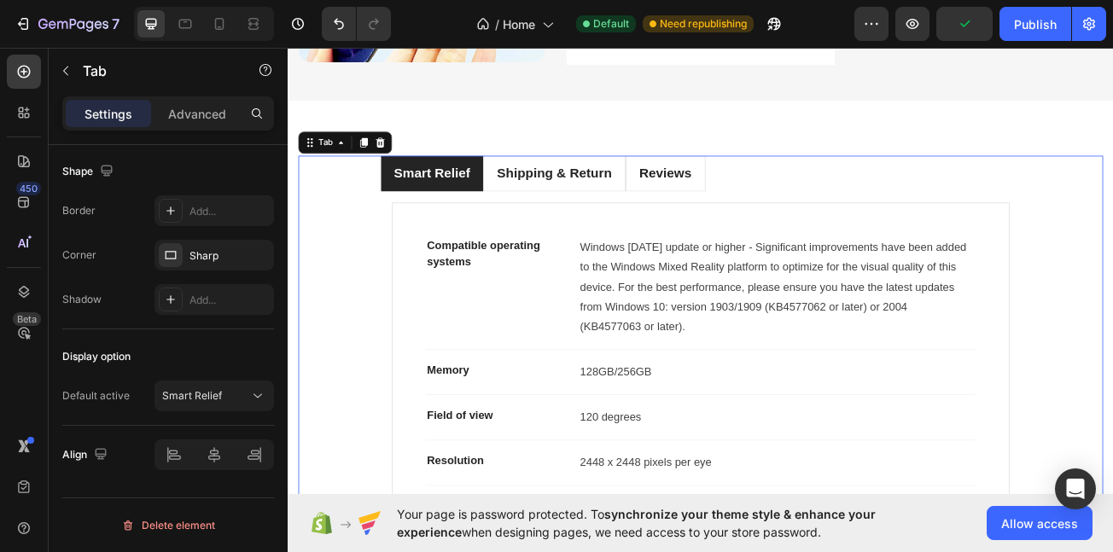
click at [202, 98] on div "Settings Advanced" at bounding box center [168, 113] width 212 height 34
click at [202, 113] on p "Advanced" at bounding box center [197, 114] width 58 height 18
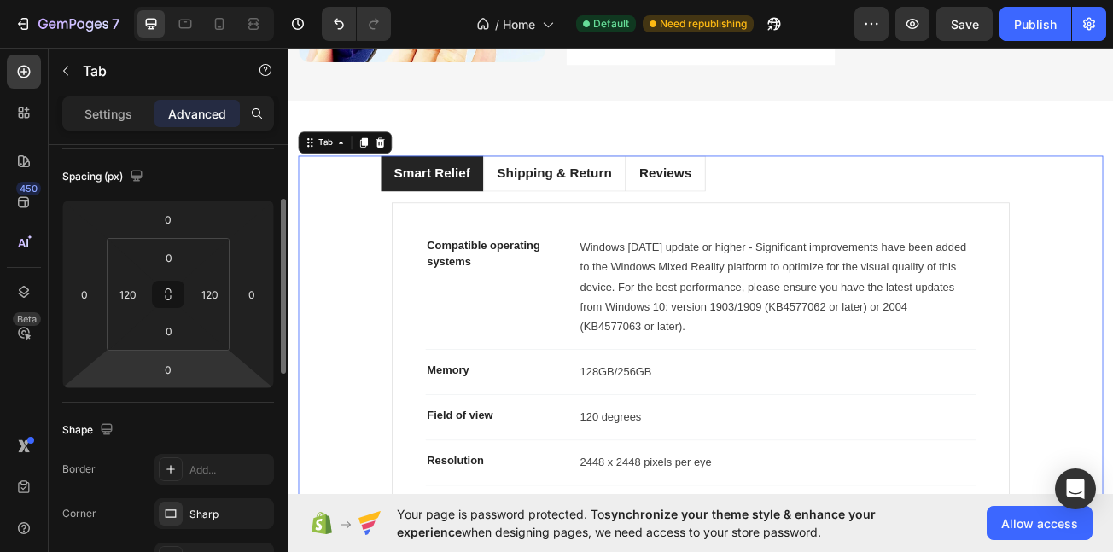
scroll to position [170, 0]
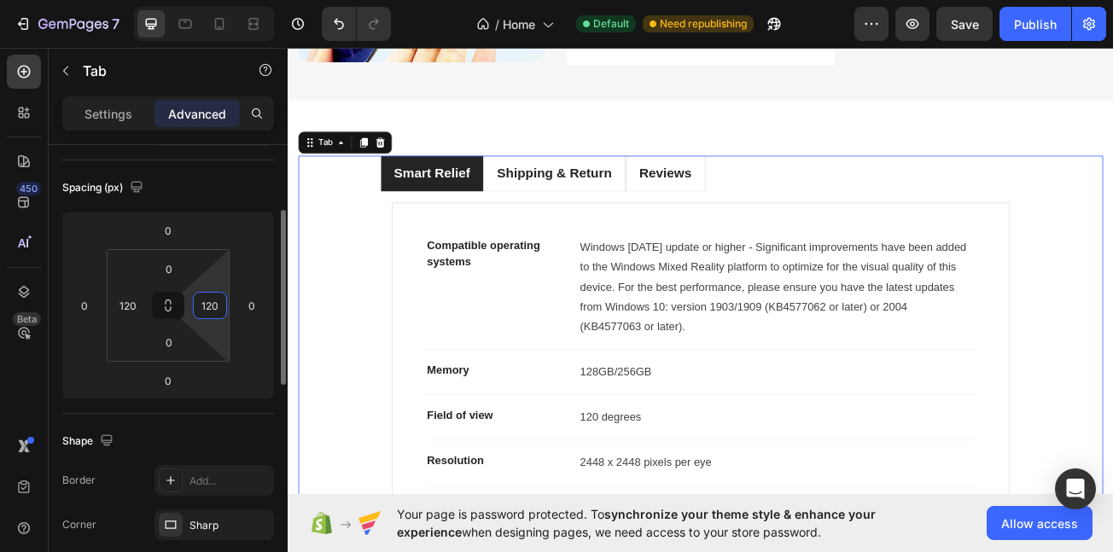
click at [208, 301] on input "120" at bounding box center [210, 306] width 26 height 26
type input "0"
click at [134, 0] on html "7 / Home Default Need republishing Preview Save Publish 450 Beta tab Sections(9…" at bounding box center [556, 0] width 1113 height 0
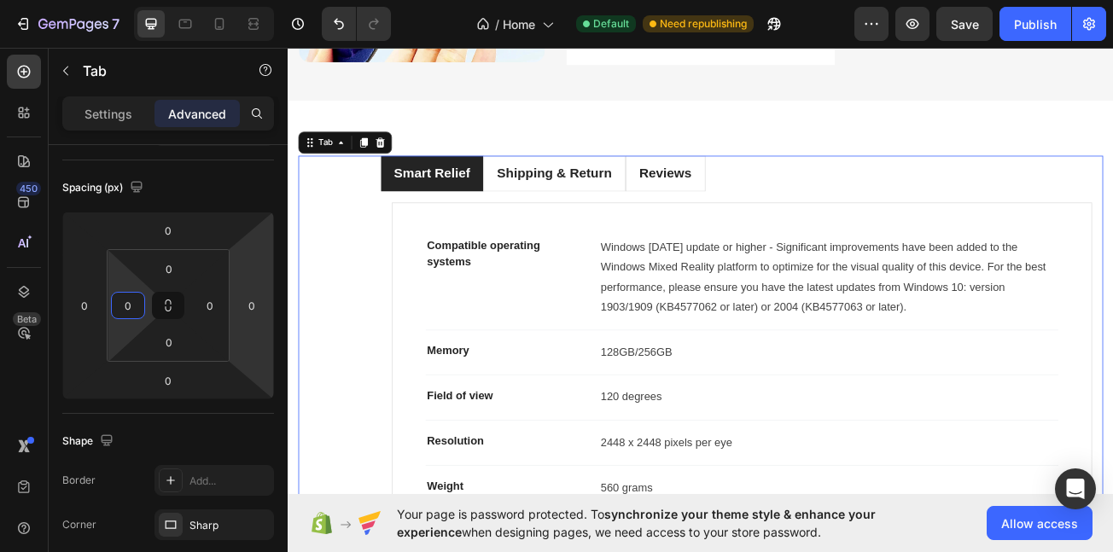
type input "0"
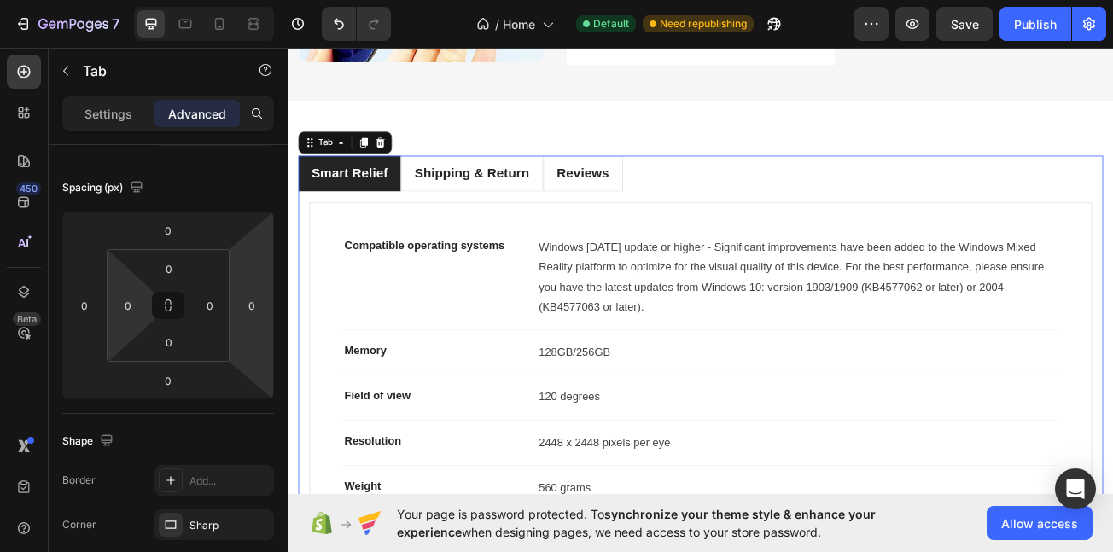
click at [408, 227] on div "Compatible operating systems Text block Windows 10 May 2019 update or higher - …" at bounding box center [800, 502] width 999 height 550
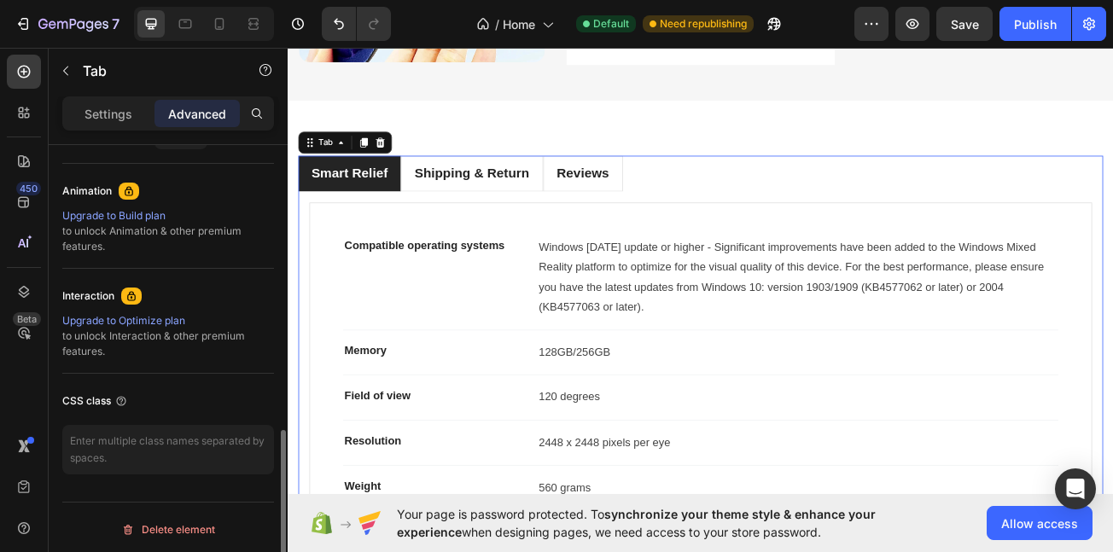
scroll to position [729, 0]
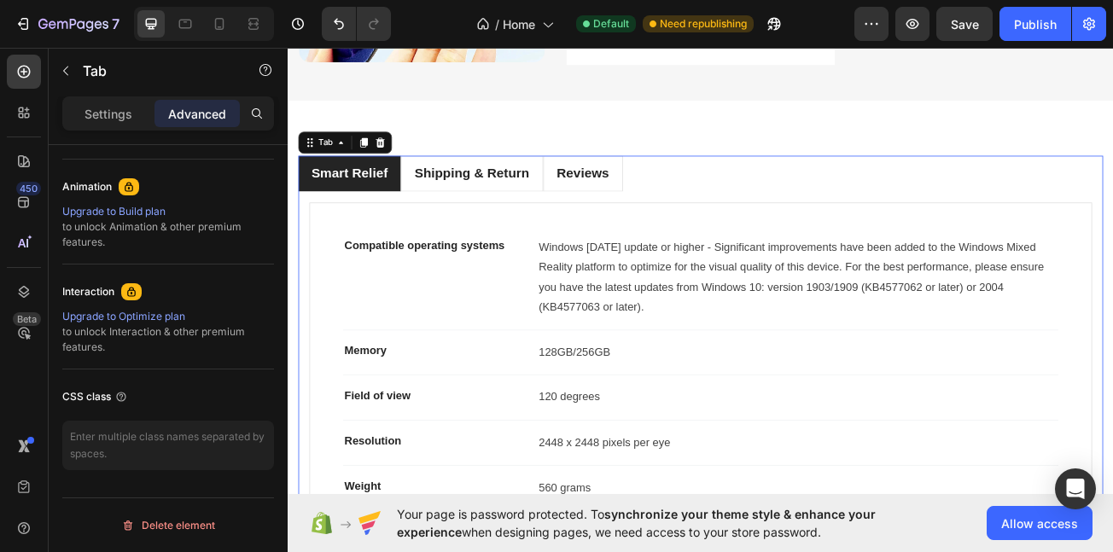
click at [416, 209] on div "Smart Relief Shipping & Return Reviews Compatible operating systems Text block …" at bounding box center [800, 480] width 999 height 594
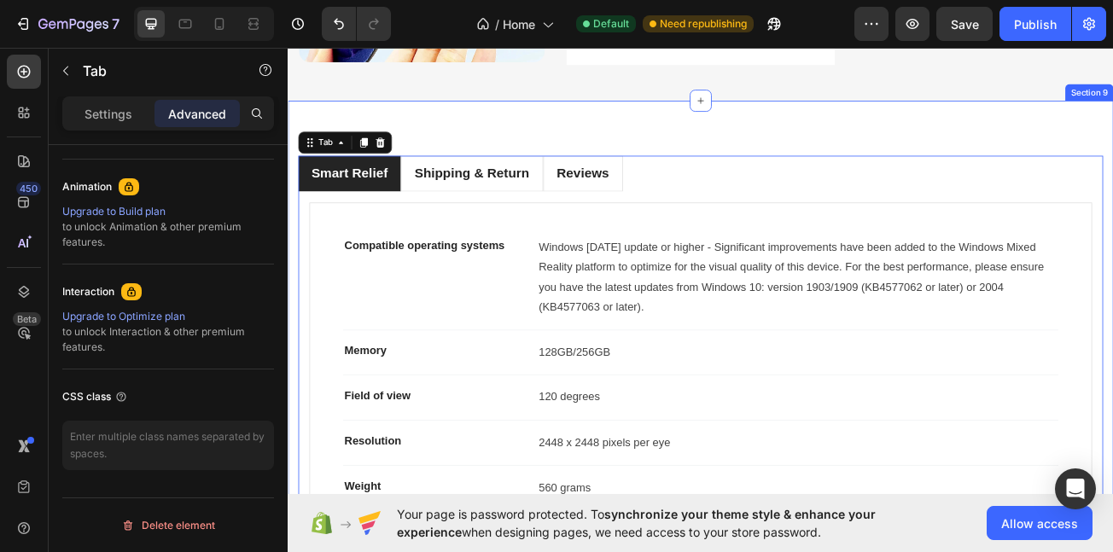
click at [308, 124] on div "Smart Relief Shipping & Return Reviews Compatible operating systems Text block …" at bounding box center [800, 479] width 1025 height 731
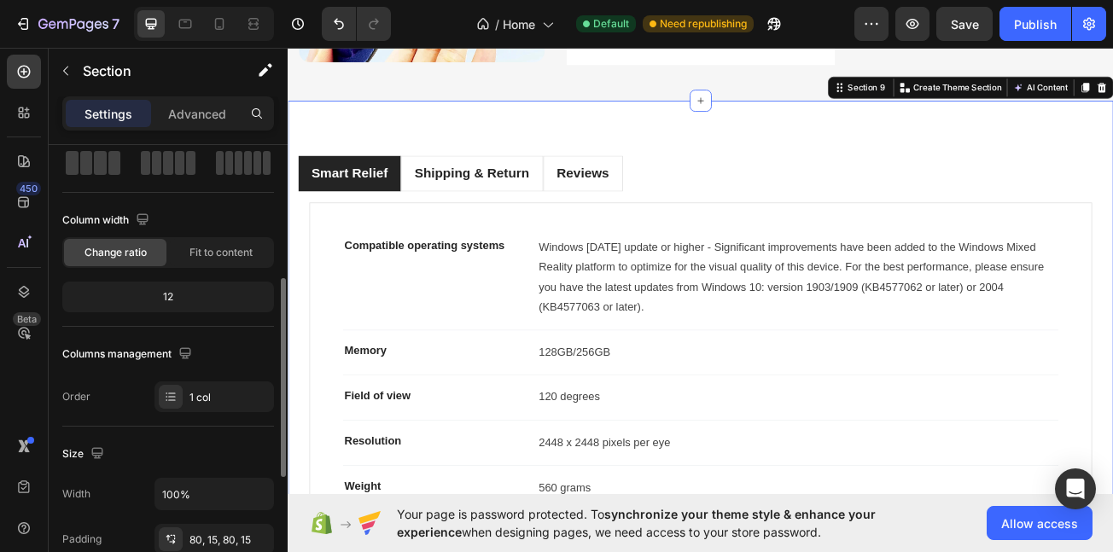
scroll to position [64, 0]
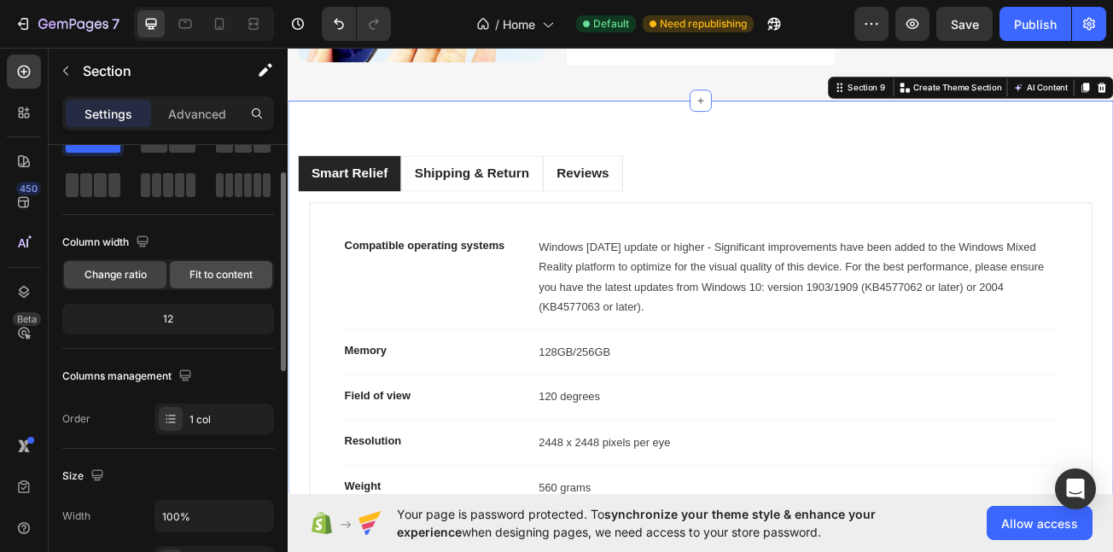
click at [230, 277] on span "Fit to content" at bounding box center [221, 274] width 63 height 15
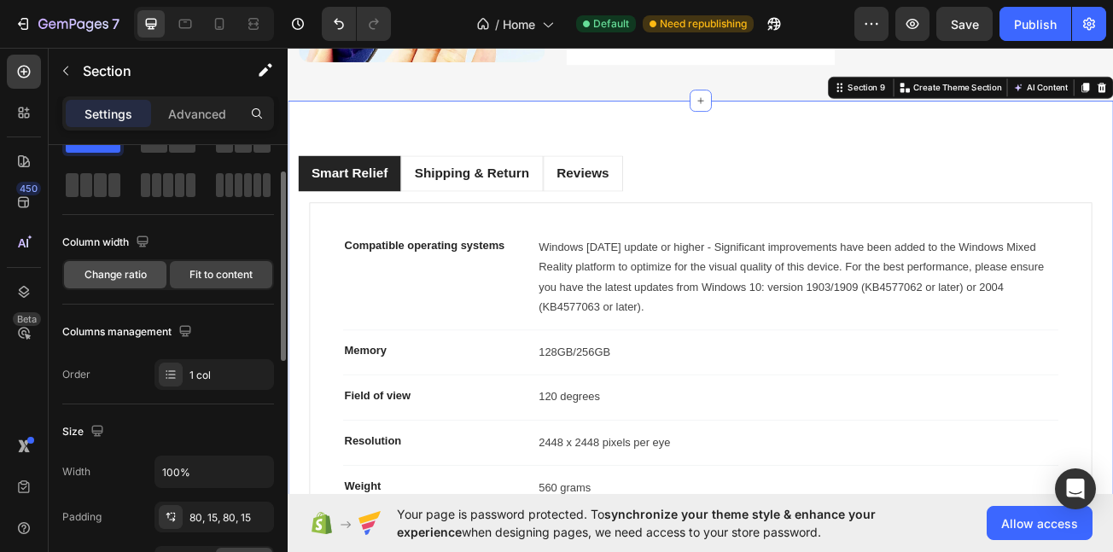
drag, startPoint x: 143, startPoint y: 265, endPoint x: 158, endPoint y: 278, distance: 20.6
click at [146, 265] on div "Change ratio" at bounding box center [115, 274] width 102 height 27
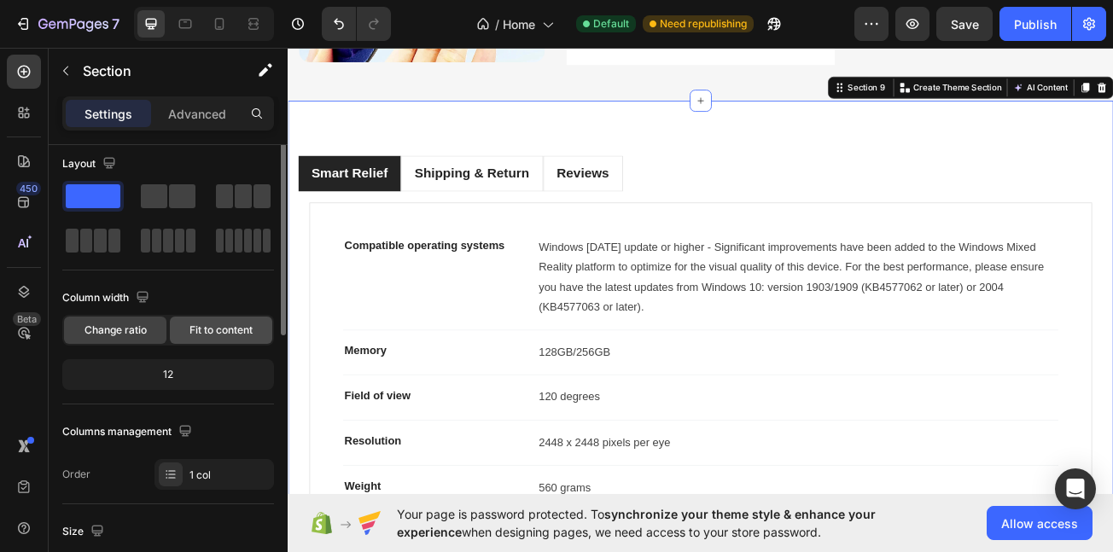
scroll to position [0, 0]
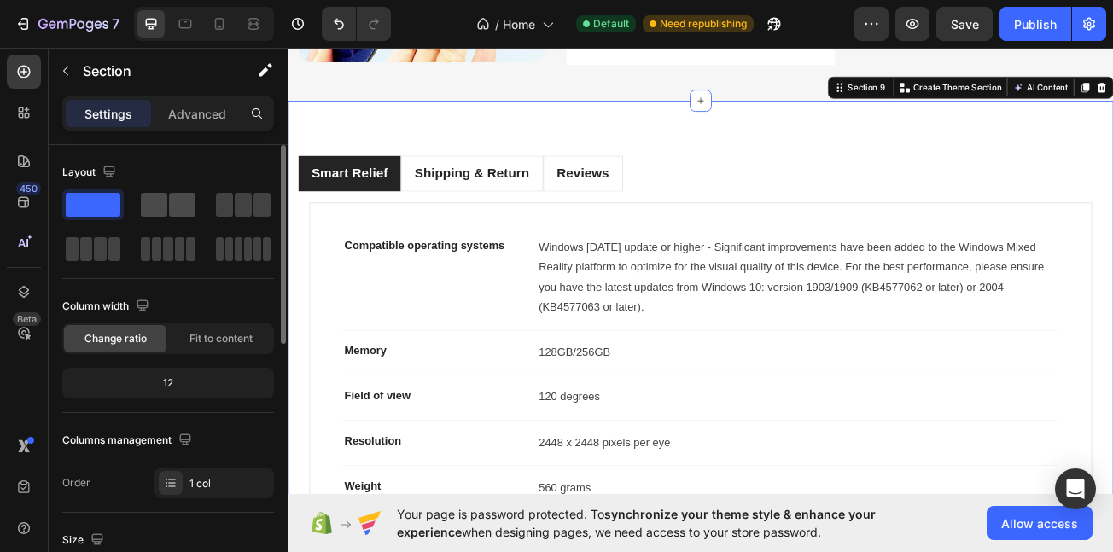
click at [176, 205] on span at bounding box center [182, 205] width 26 height 24
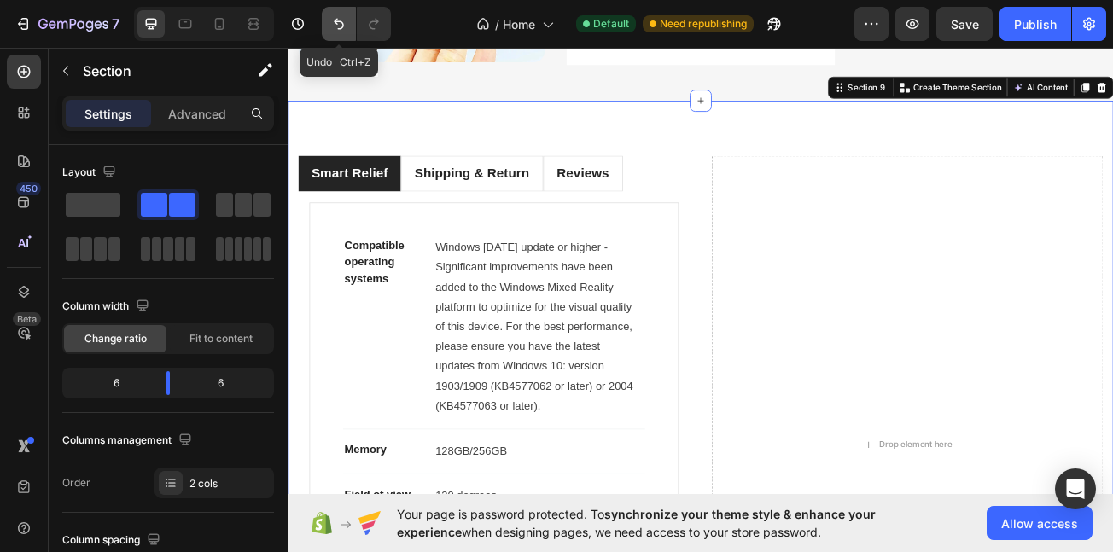
click at [343, 28] on icon "Undo/Redo" at bounding box center [338, 23] width 17 height 17
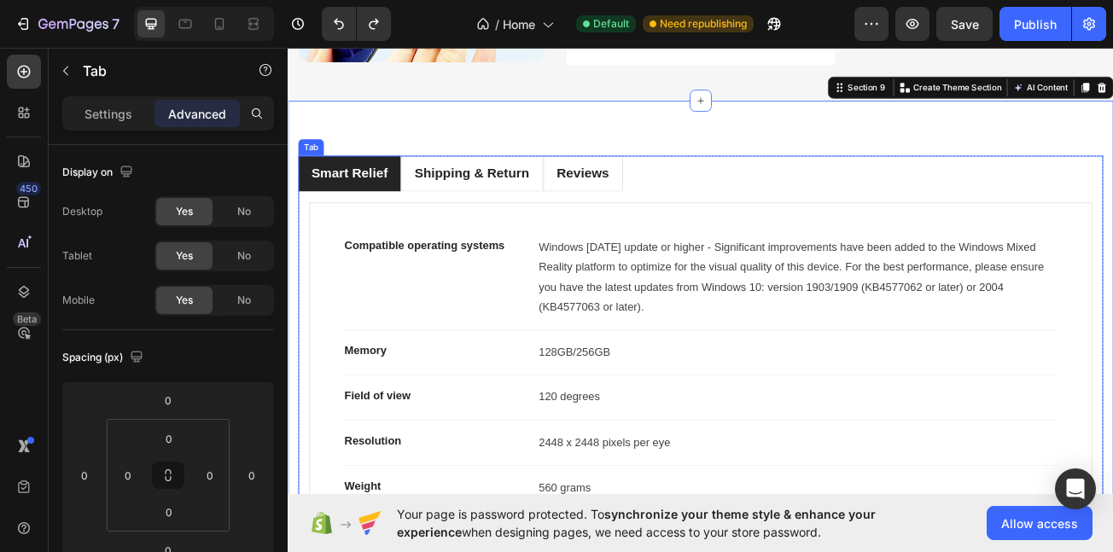
click at [750, 227] on div "Compatible operating systems Text block Windows 10 May 2019 update or higher - …" at bounding box center [800, 502] width 999 height 550
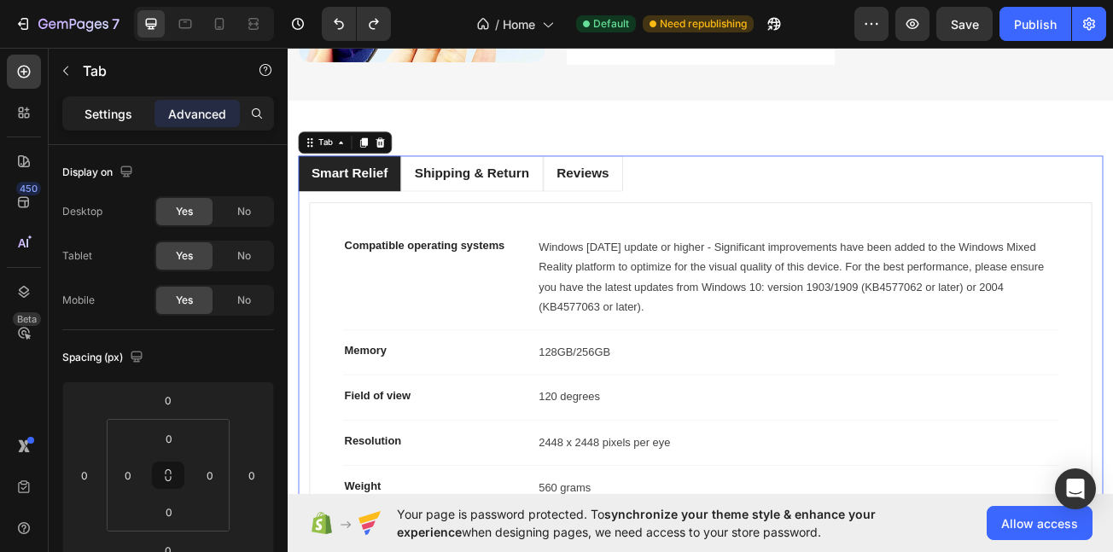
click at [96, 126] on div "Settings" at bounding box center [108, 113] width 85 height 27
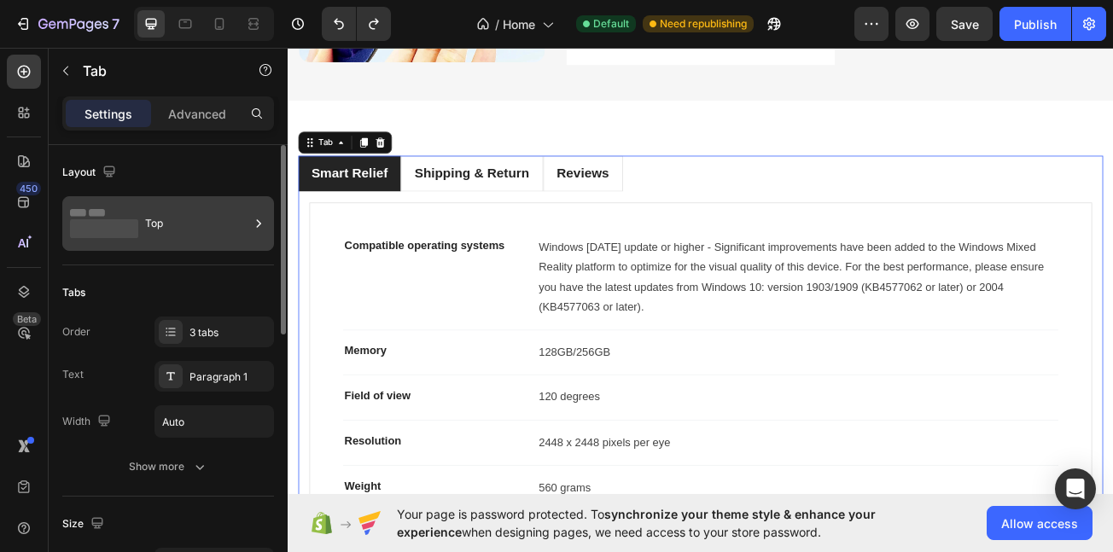
click at [179, 237] on div "Top" at bounding box center [197, 223] width 104 height 39
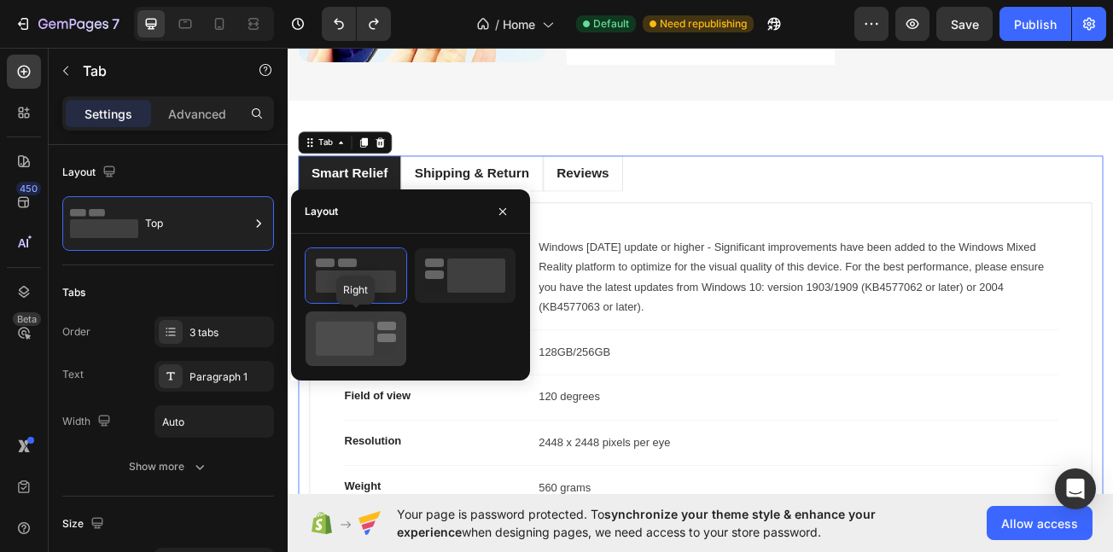
click at [388, 336] on rect at bounding box center [386, 338] width 19 height 9
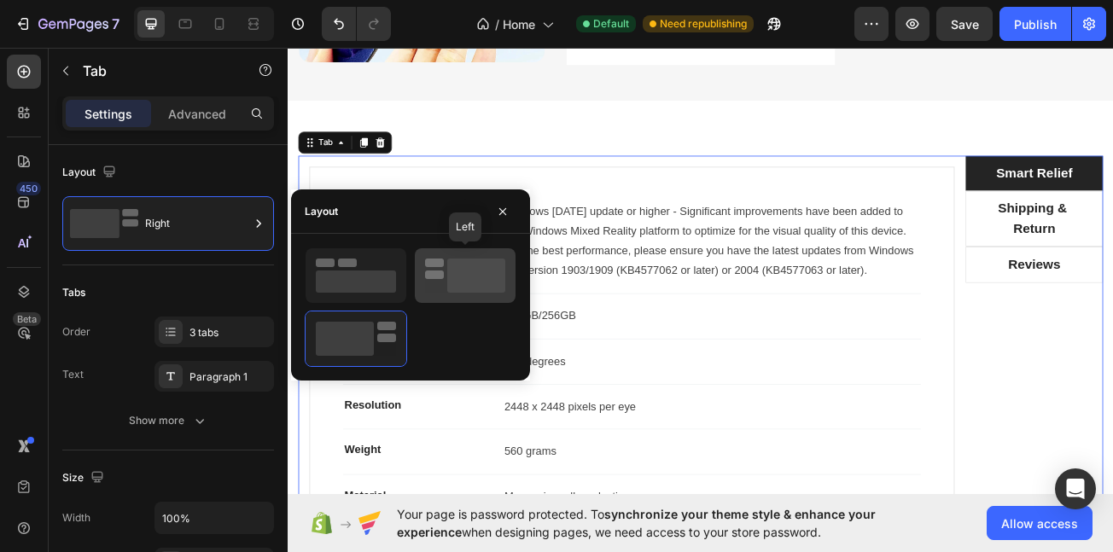
click at [445, 277] on icon at bounding box center [465, 276] width 80 height 34
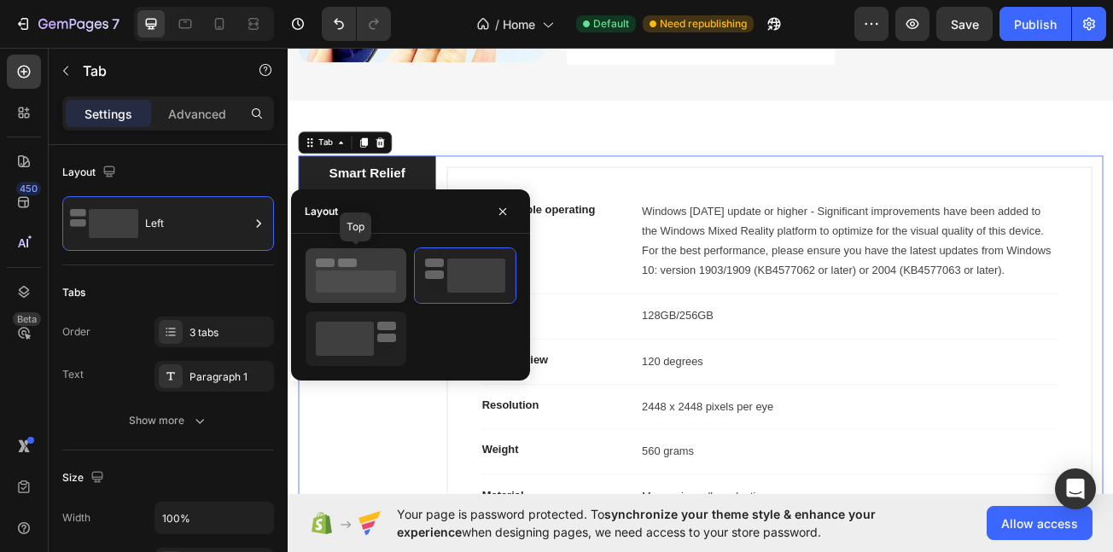
click at [371, 261] on icon at bounding box center [356, 276] width 80 height 34
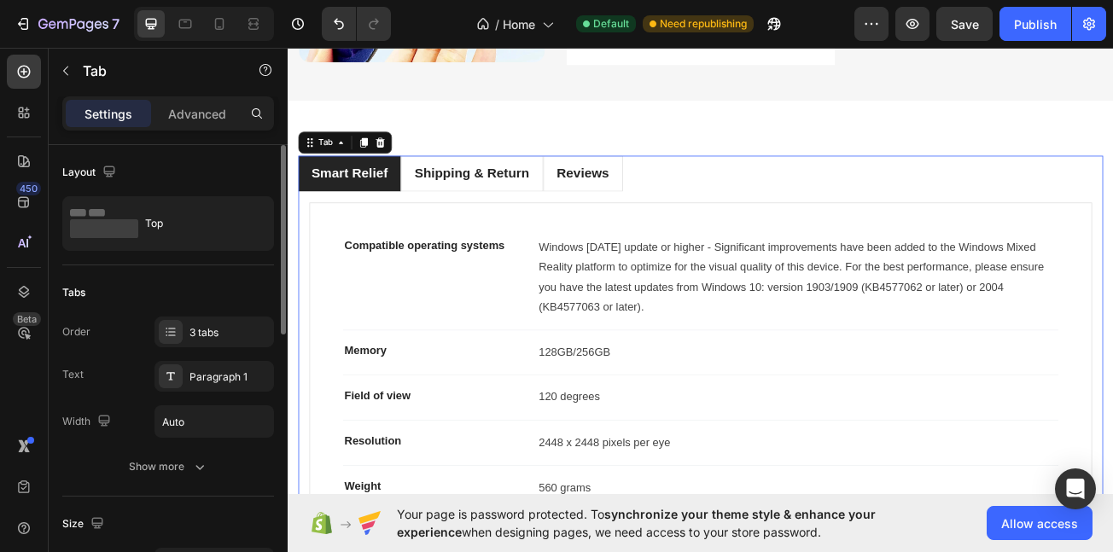
click at [197, 301] on div "Tabs" at bounding box center [168, 292] width 212 height 27
click at [340, 20] on icon "Undo/Redo" at bounding box center [338, 23] width 17 height 17
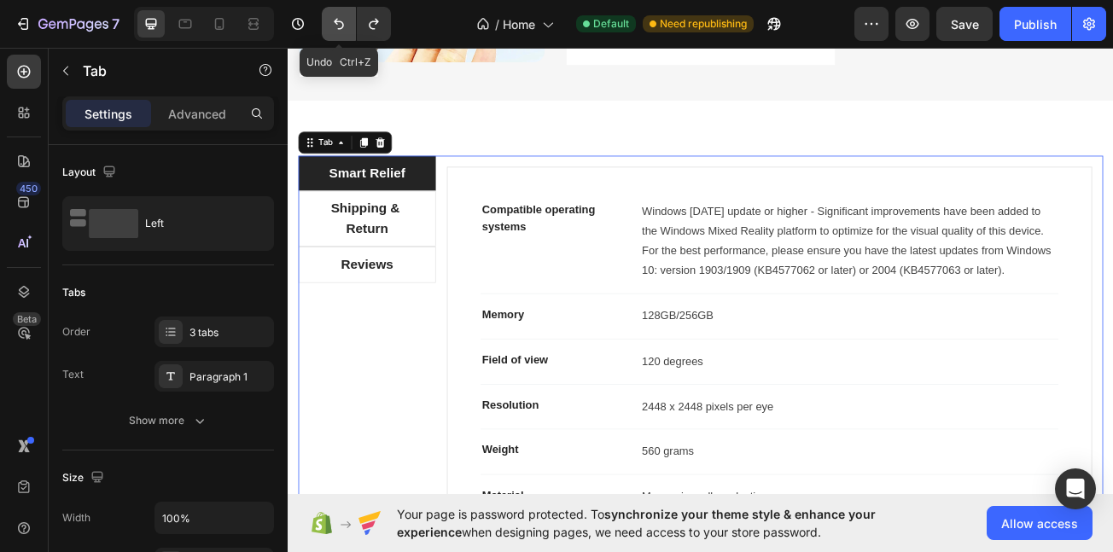
click at [337, 20] on icon "Undo/Redo" at bounding box center [339, 24] width 10 height 11
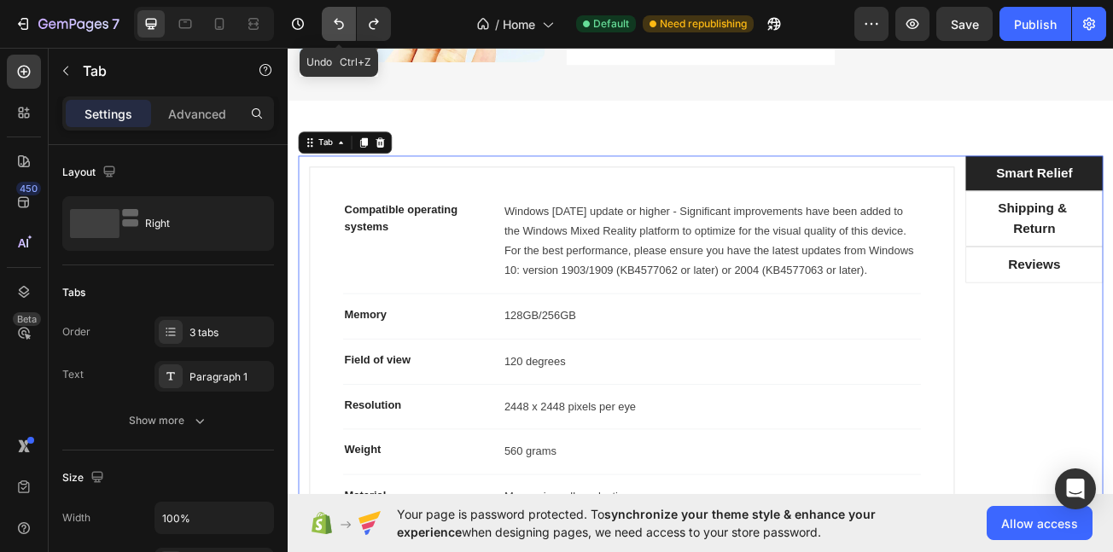
click at [331, 27] on icon "Undo/Redo" at bounding box center [338, 23] width 17 height 17
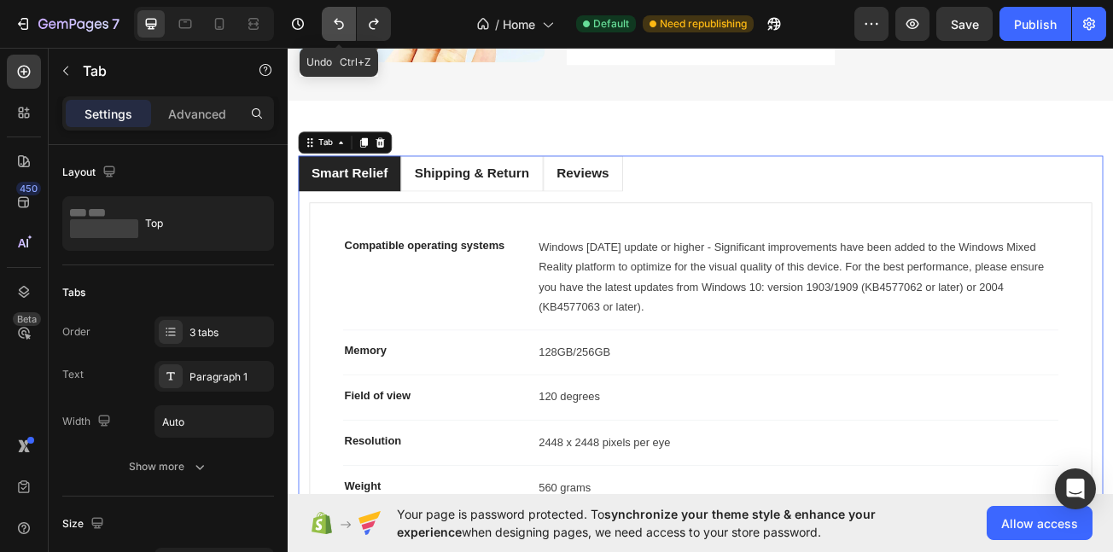
click at [325, 33] on button "Undo/Redo" at bounding box center [339, 24] width 34 height 34
click at [334, 26] on icon "Undo/Redo" at bounding box center [338, 23] width 17 height 17
click at [336, 20] on icon "Undo/Redo" at bounding box center [339, 24] width 10 height 11
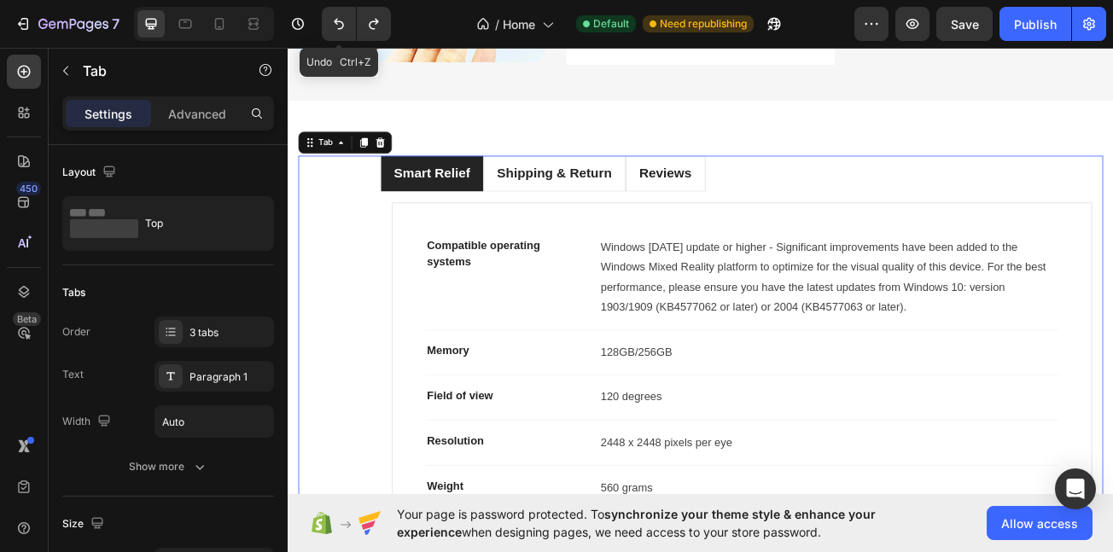
click at [320, 18] on div "Undo Ctrl+Z" at bounding box center [353, 24] width 76 height 34
click at [344, 20] on icon "Undo/Redo" at bounding box center [338, 23] width 17 height 17
drag, startPoint x: 335, startPoint y: 22, endPoint x: 344, endPoint y: 33, distance: 14.5
click at [338, 27] on icon "Undo/Redo" at bounding box center [338, 23] width 17 height 17
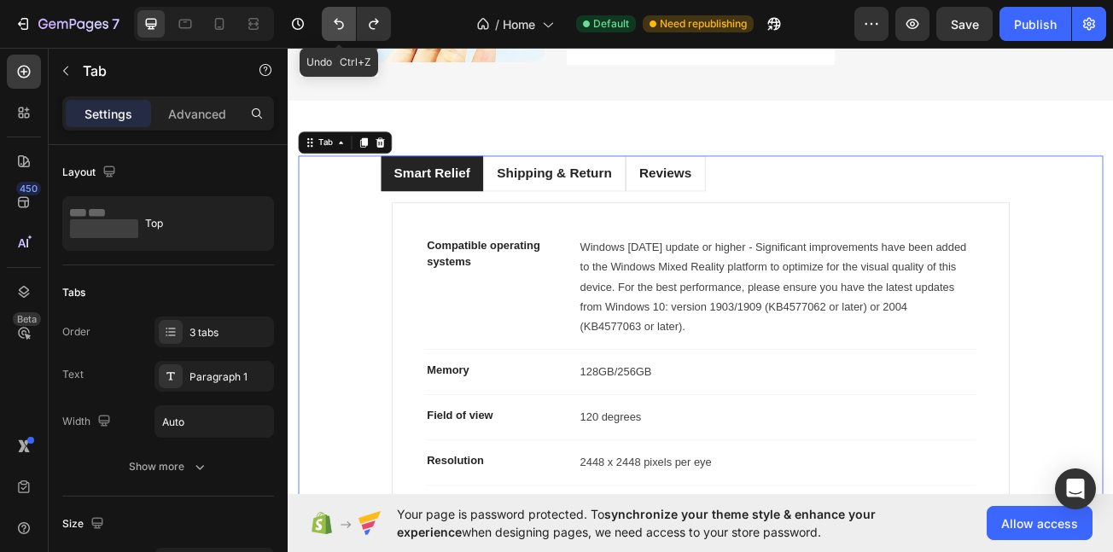
click at [336, 25] on icon "Undo/Redo" at bounding box center [338, 23] width 17 height 17
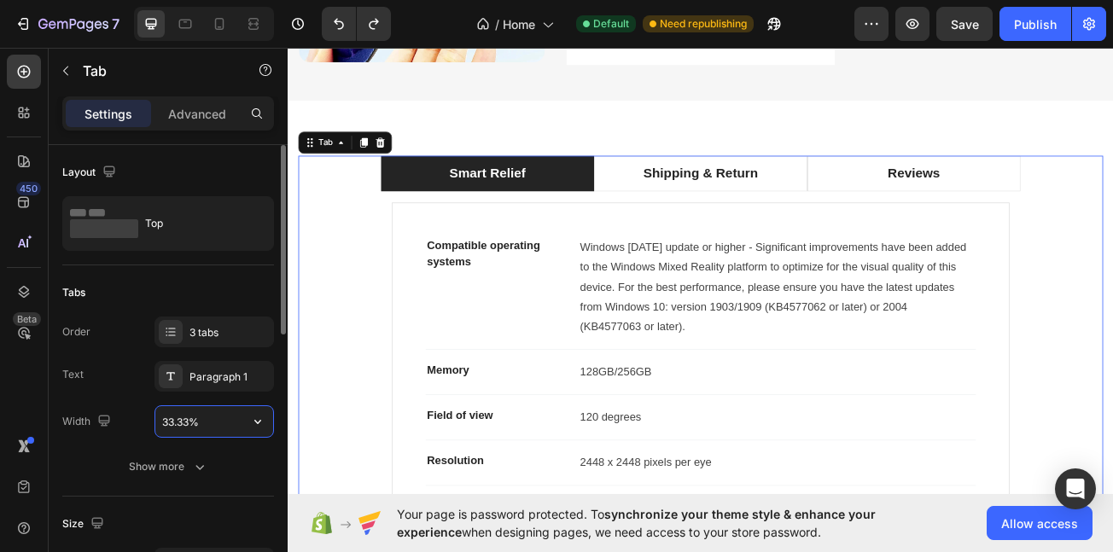
click at [207, 422] on input "33.33%" at bounding box center [214, 421] width 118 height 31
click at [186, 420] on input "33.33%" at bounding box center [214, 421] width 118 height 31
click at [180, 425] on input "33.33%" at bounding box center [214, 421] width 118 height 31
drag, startPoint x: 189, startPoint y: 423, endPoint x: 129, endPoint y: 417, distance: 60.1
click at [129, 417] on div "Width 33.33%" at bounding box center [168, 422] width 212 height 32
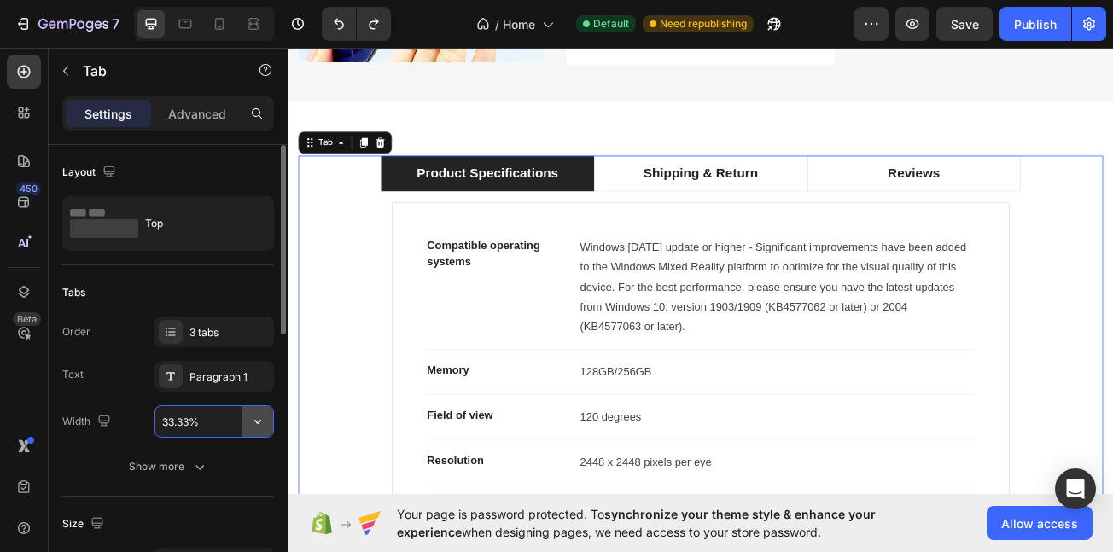
click at [254, 425] on icon "button" at bounding box center [257, 421] width 17 height 17
click at [33, 396] on div "450 Beta" at bounding box center [24, 242] width 34 height 375
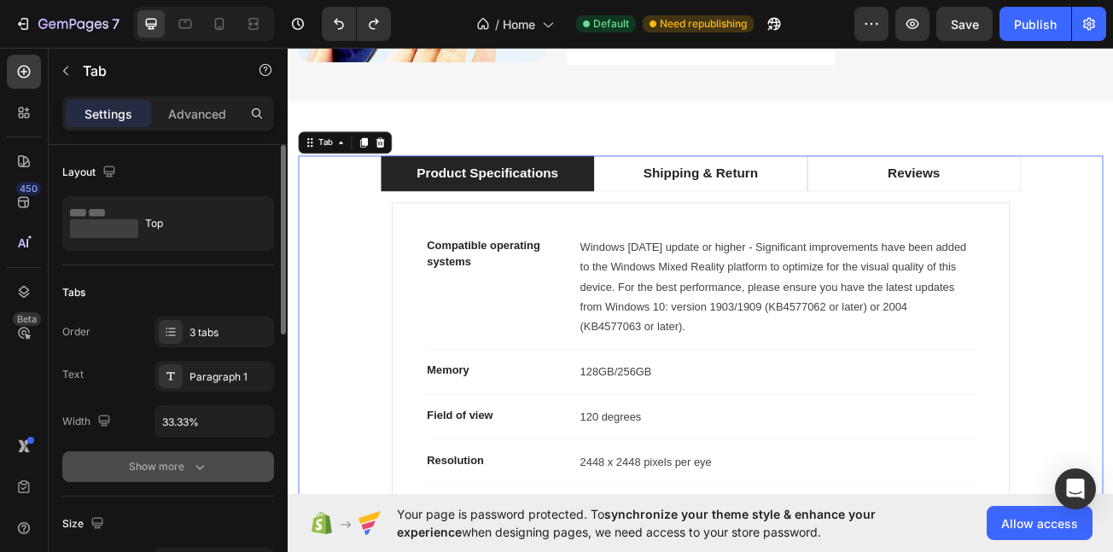
click at [210, 464] on button "Show more" at bounding box center [168, 467] width 212 height 31
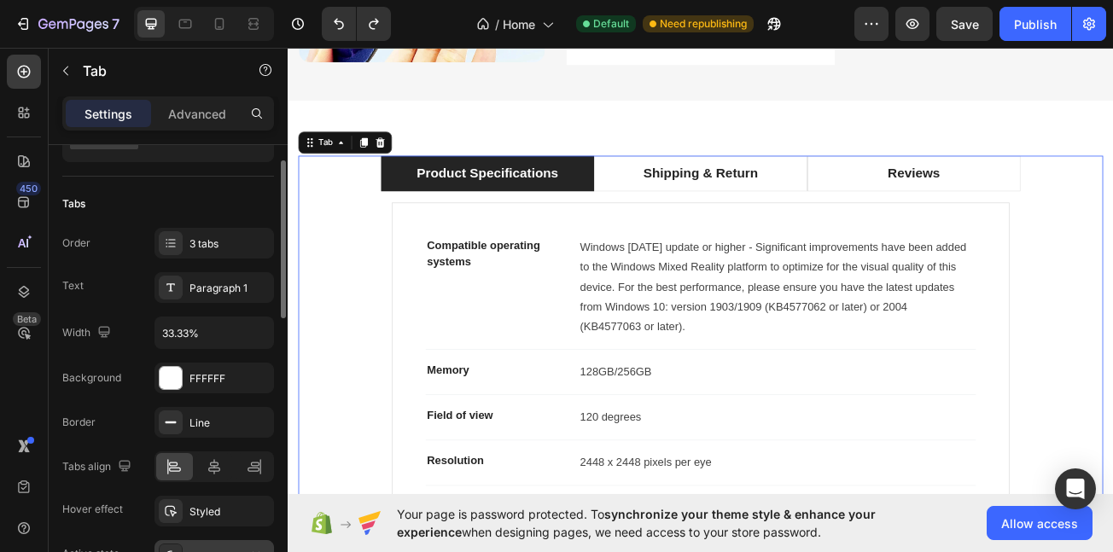
scroll to position [100, 0]
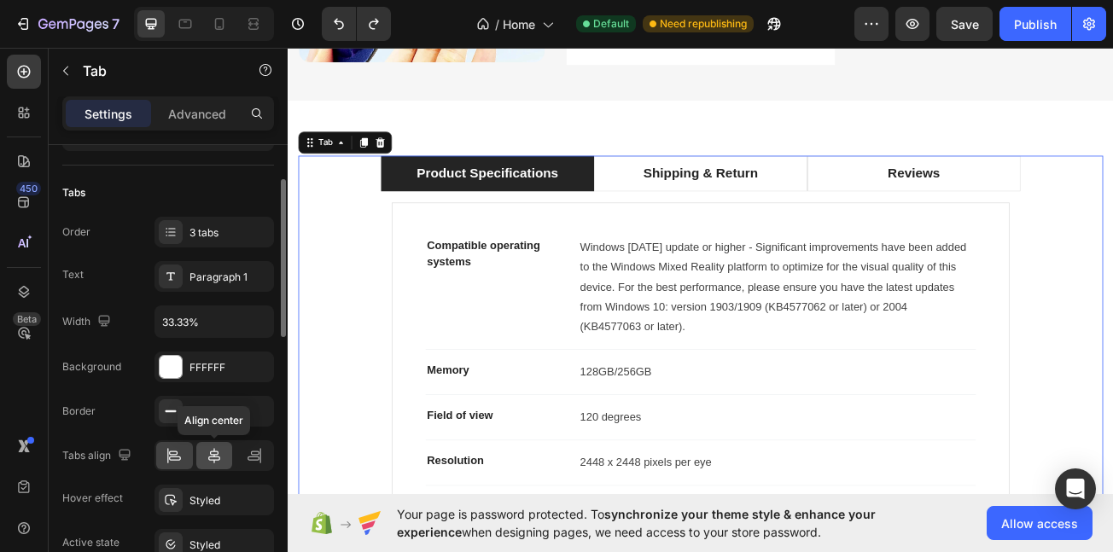
click at [213, 450] on icon at bounding box center [214, 455] width 17 height 17
click at [0, 371] on div "450 Beta" at bounding box center [24, 300] width 49 height 505
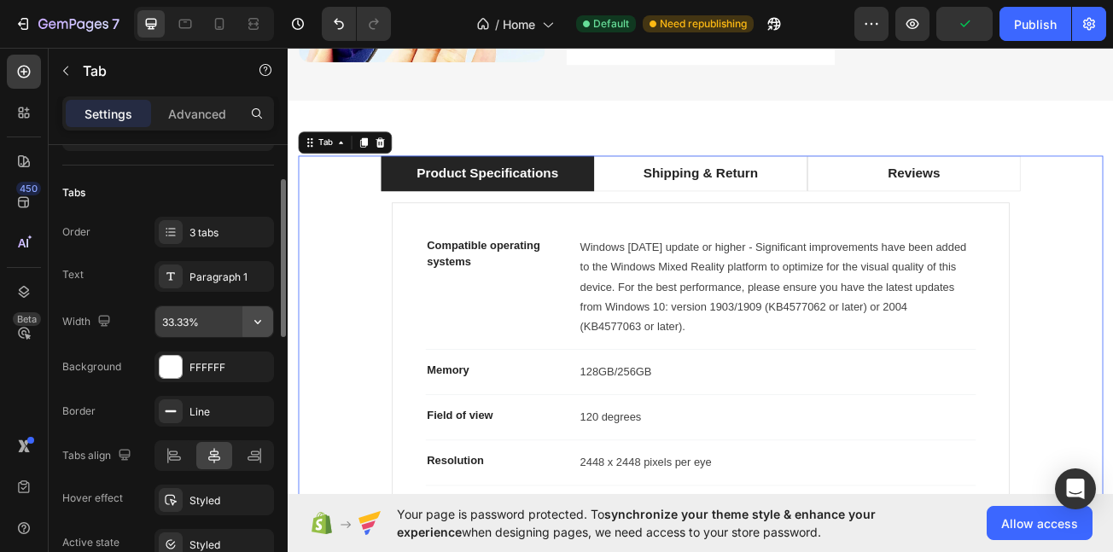
click at [254, 330] on button "button" at bounding box center [257, 321] width 31 height 31
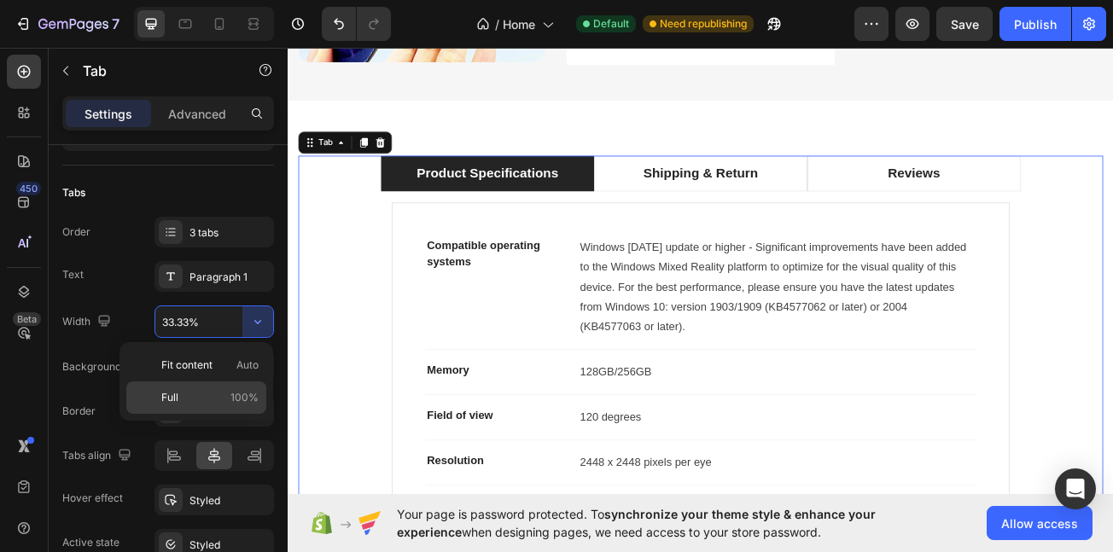
click at [224, 388] on div "Full 100%" at bounding box center [196, 398] width 140 height 32
type input "100%"
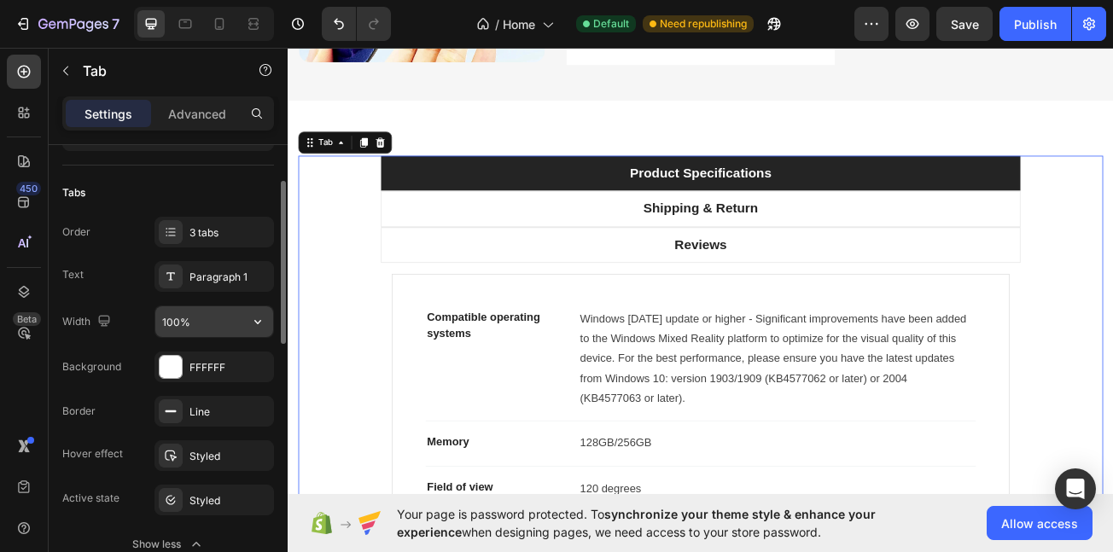
click at [250, 312] on button "button" at bounding box center [257, 321] width 31 height 31
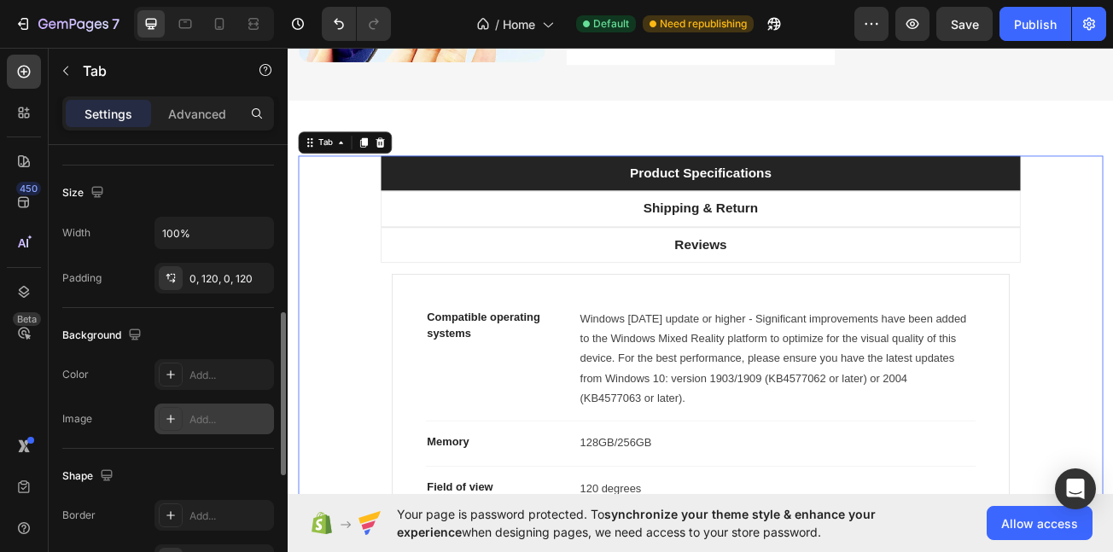
scroll to position [498, 0]
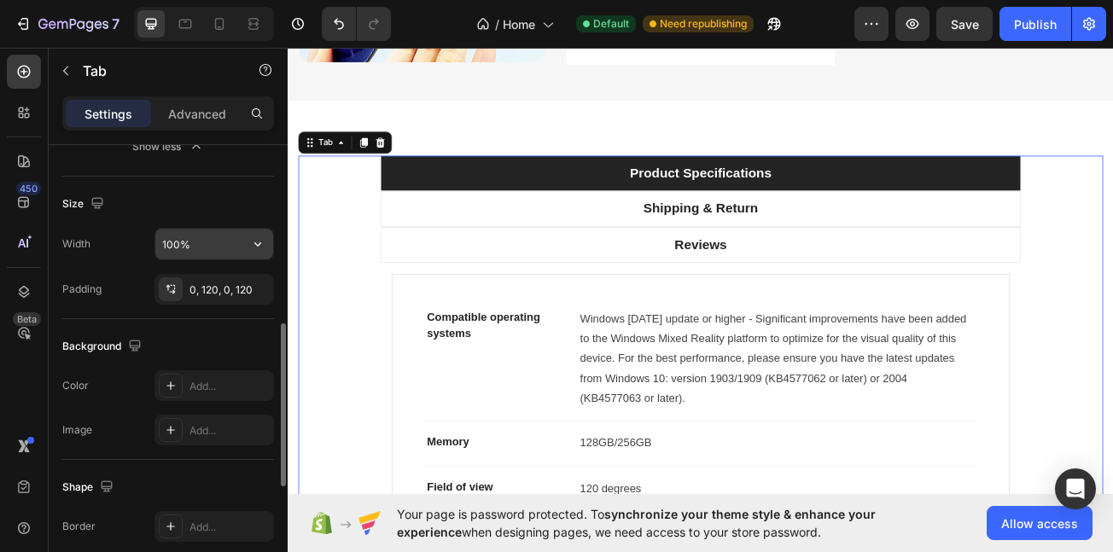
click at [215, 254] on input "100%" at bounding box center [214, 244] width 118 height 31
click at [242, 251] on input "100%" at bounding box center [214, 244] width 118 height 31
click at [248, 248] on button "button" at bounding box center [257, 244] width 31 height 31
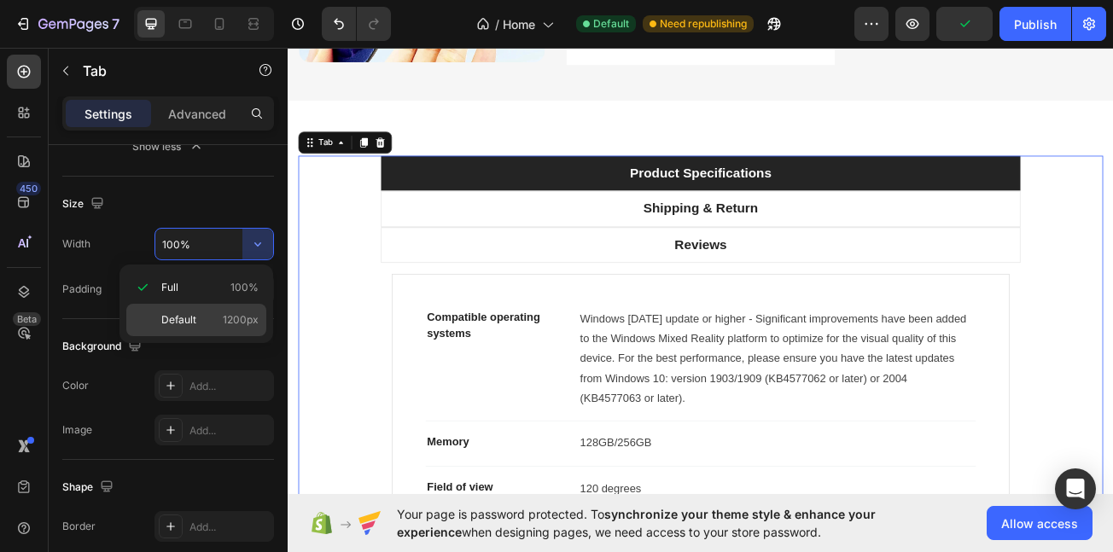
click at [218, 322] on p "Default 1200px" at bounding box center [209, 319] width 97 height 15
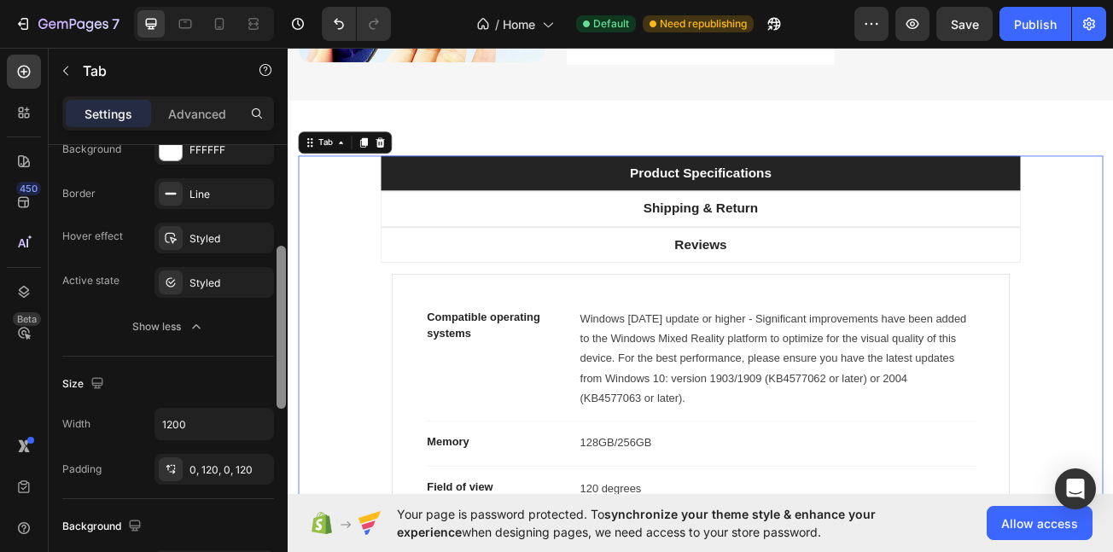
scroll to position [301, 0]
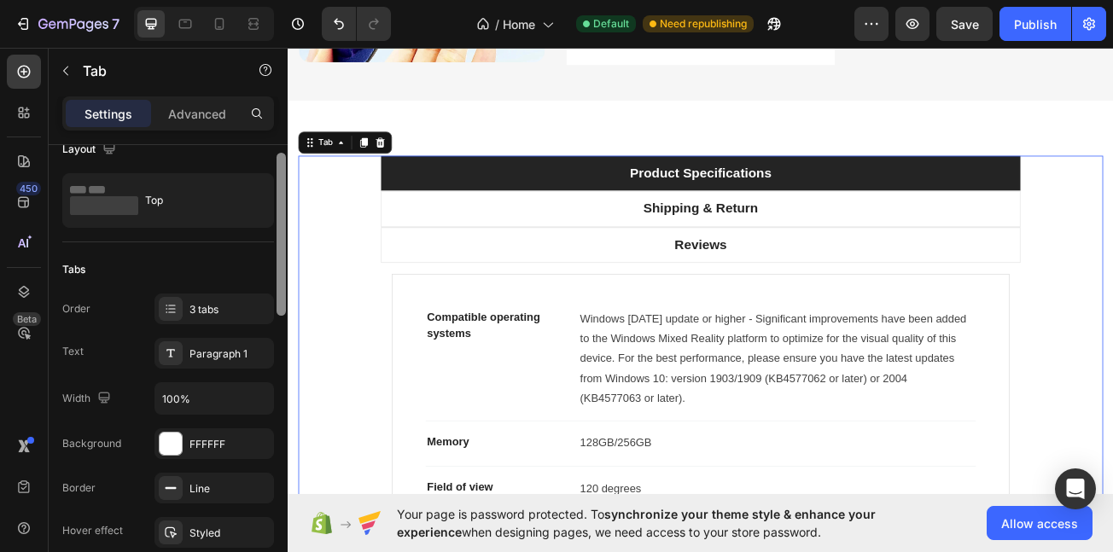
drag, startPoint x: 277, startPoint y: 358, endPoint x: 277, endPoint y: 202, distance: 155.4
click at [280, 190] on div at bounding box center [281, 234] width 9 height 163
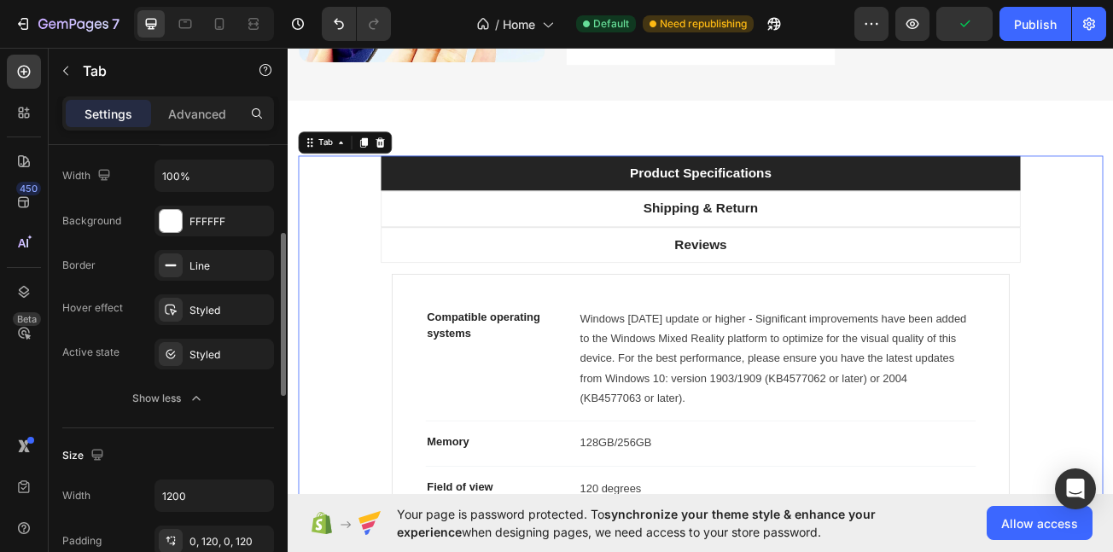
scroll to position [257, 0]
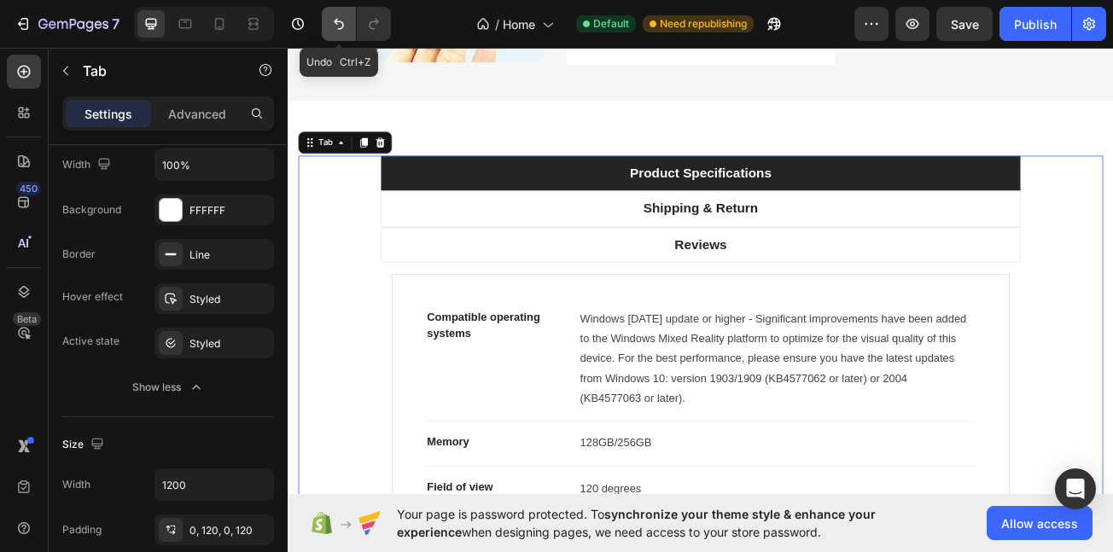
click at [331, 20] on icon "Undo/Redo" at bounding box center [338, 23] width 17 height 17
type input "100%"
click at [337, 20] on icon "Undo/Redo" at bounding box center [338, 23] width 17 height 17
type input "33.33%"
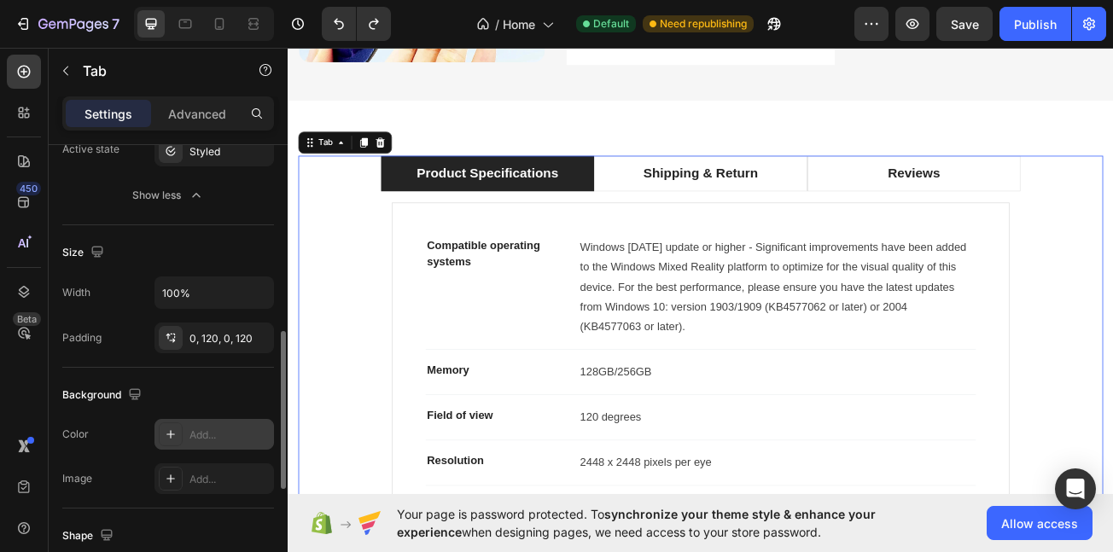
scroll to position [505, 0]
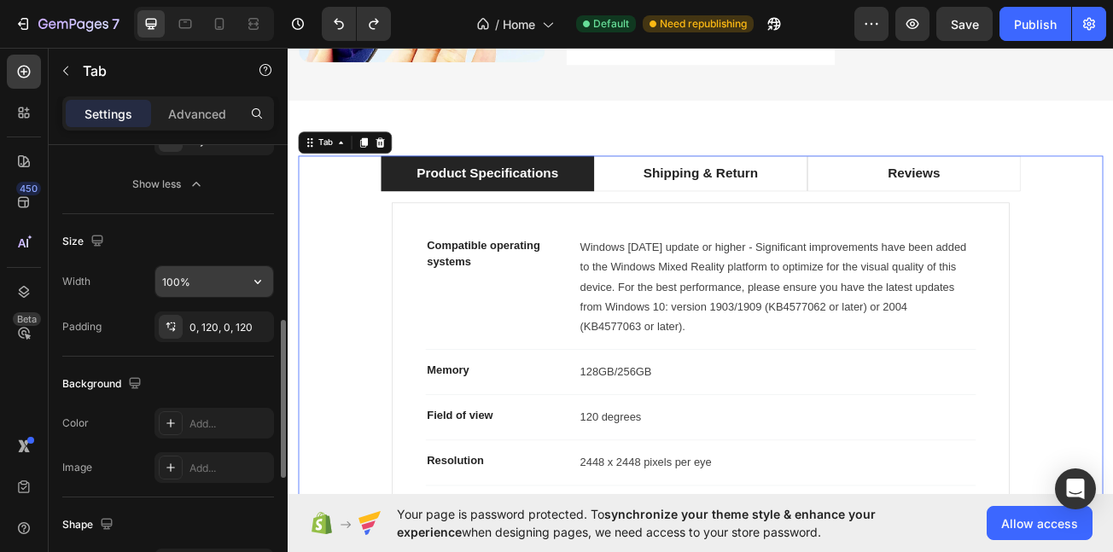
click at [209, 283] on input "100%" at bounding box center [214, 281] width 118 height 31
click at [248, 274] on div "100%" at bounding box center [214, 281] width 118 height 31
click at [248, 277] on button "button" at bounding box center [257, 281] width 31 height 31
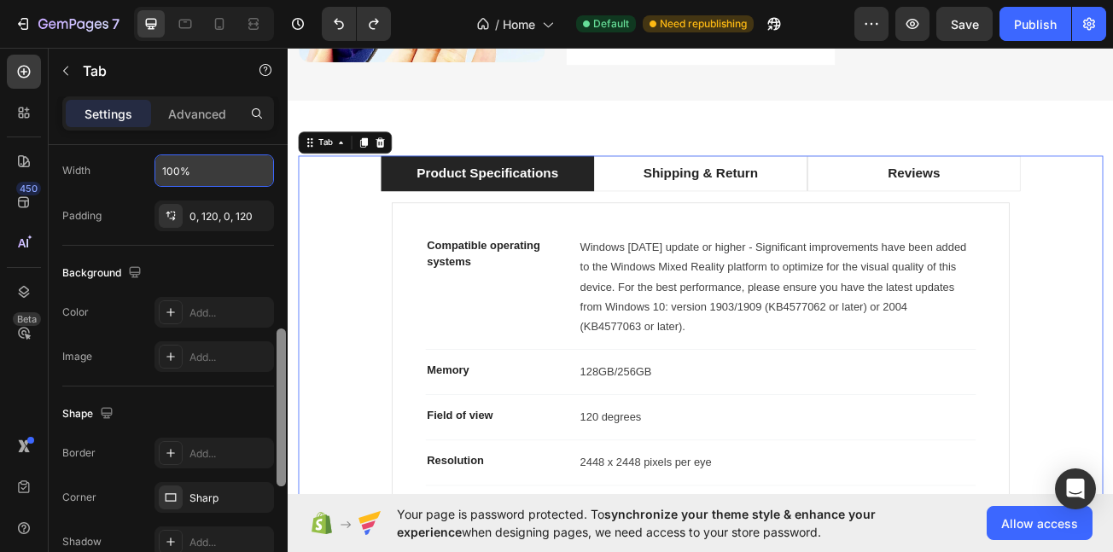
scroll to position [858, 0]
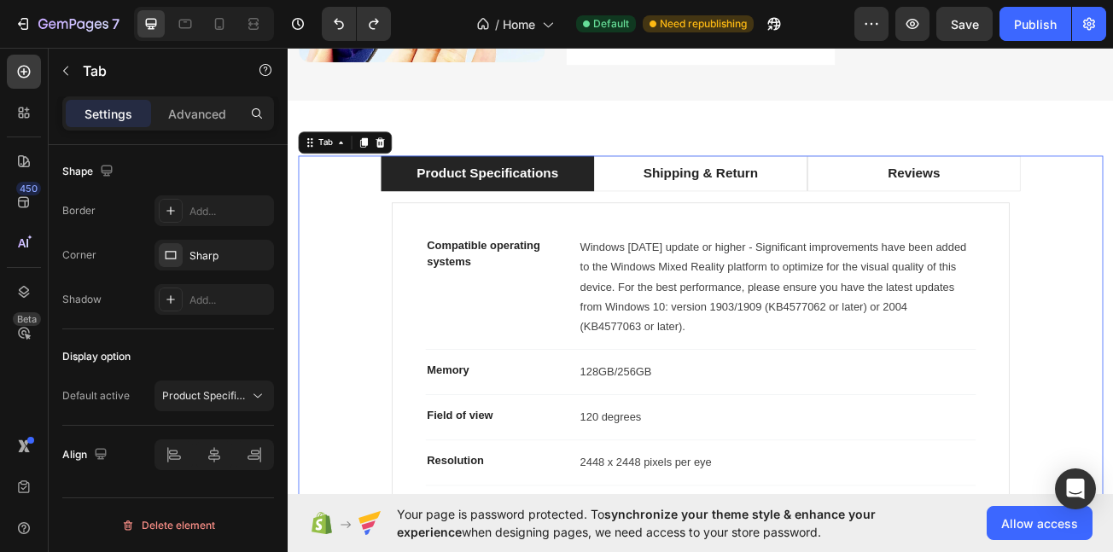
click at [471, 201] on div "Product Specifications" at bounding box center [535, 205] width 181 height 30
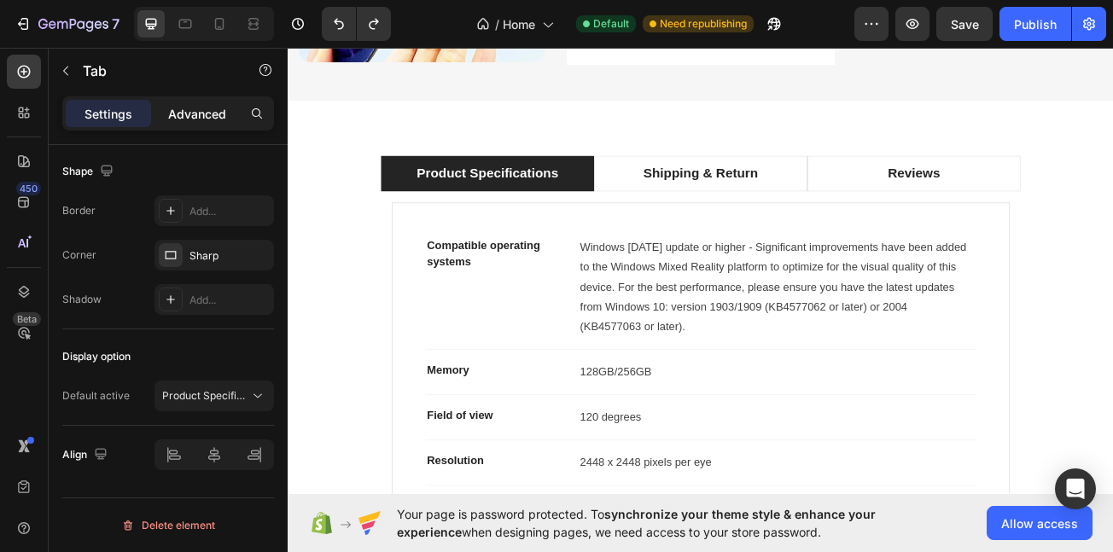
click at [191, 106] on p "Advanced" at bounding box center [197, 114] width 58 height 18
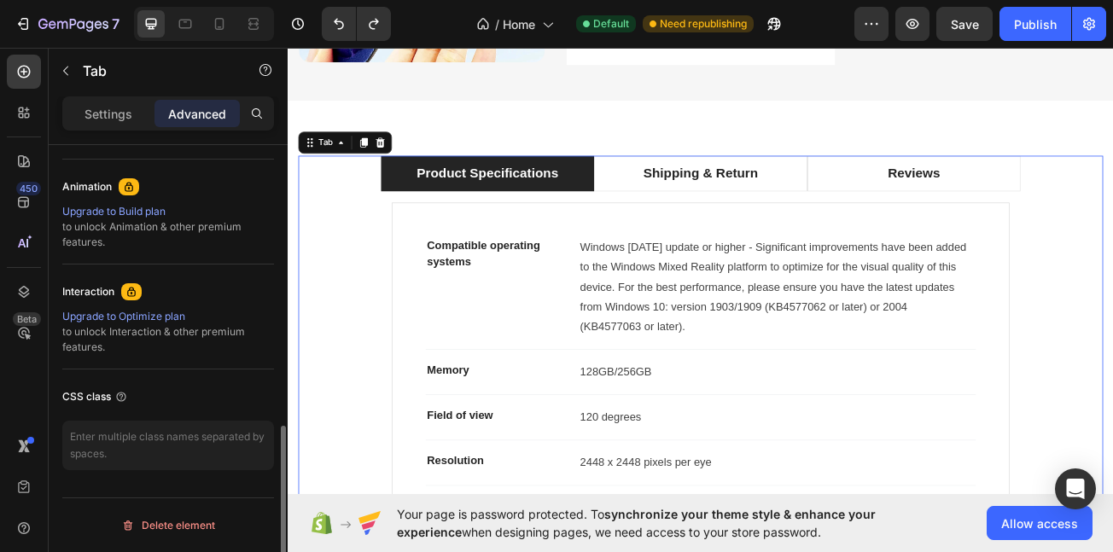
scroll to position [729, 0]
click at [101, 112] on p "Settings" at bounding box center [109, 114] width 48 height 18
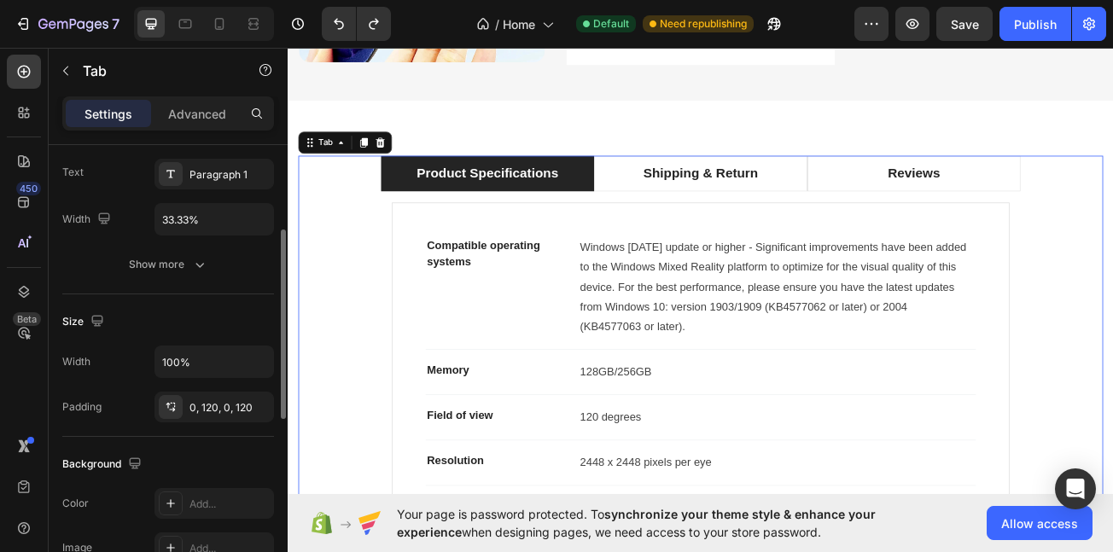
scroll to position [213, 0]
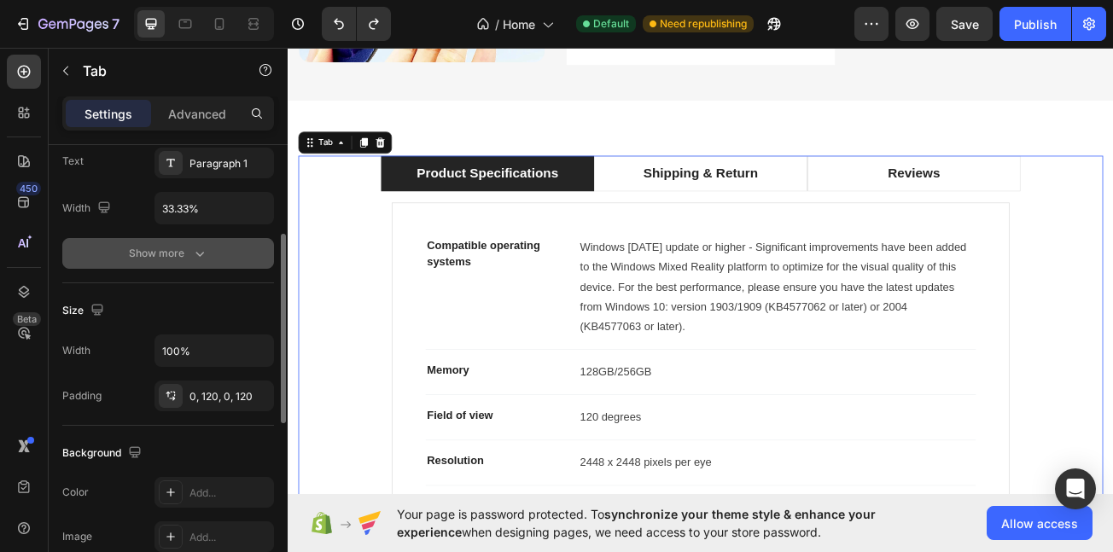
click at [182, 244] on button "Show more" at bounding box center [168, 253] width 212 height 31
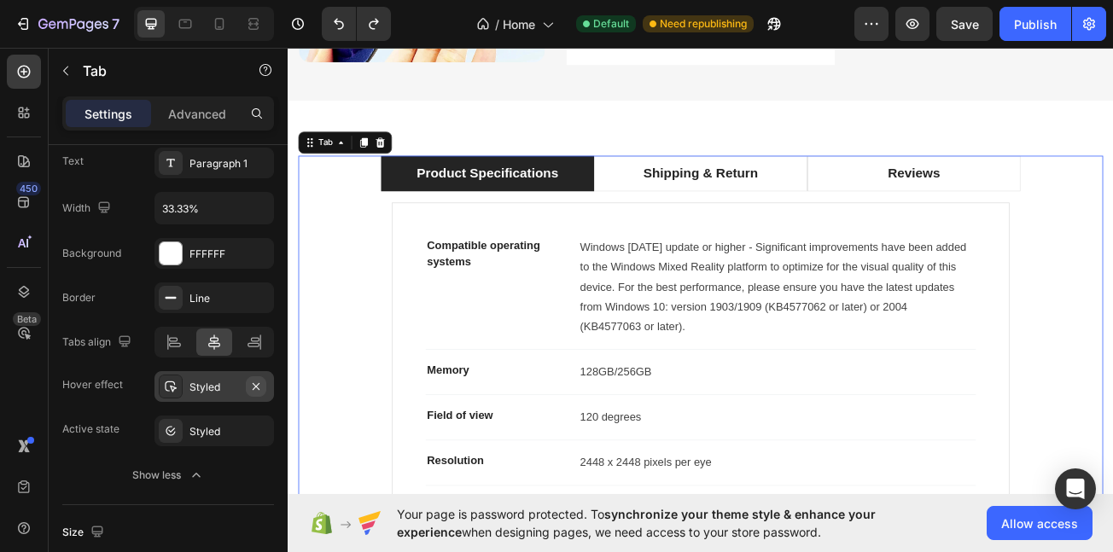
click at [250, 384] on icon "button" at bounding box center [256, 387] width 14 height 14
click at [337, 20] on icon "Undo/Redo" at bounding box center [338, 23] width 17 height 17
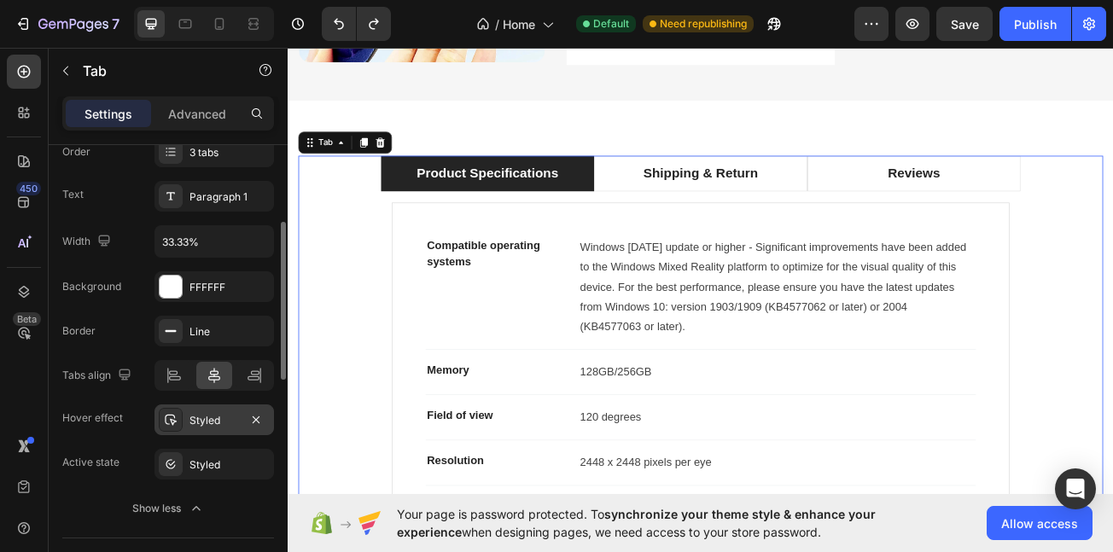
scroll to position [158, 0]
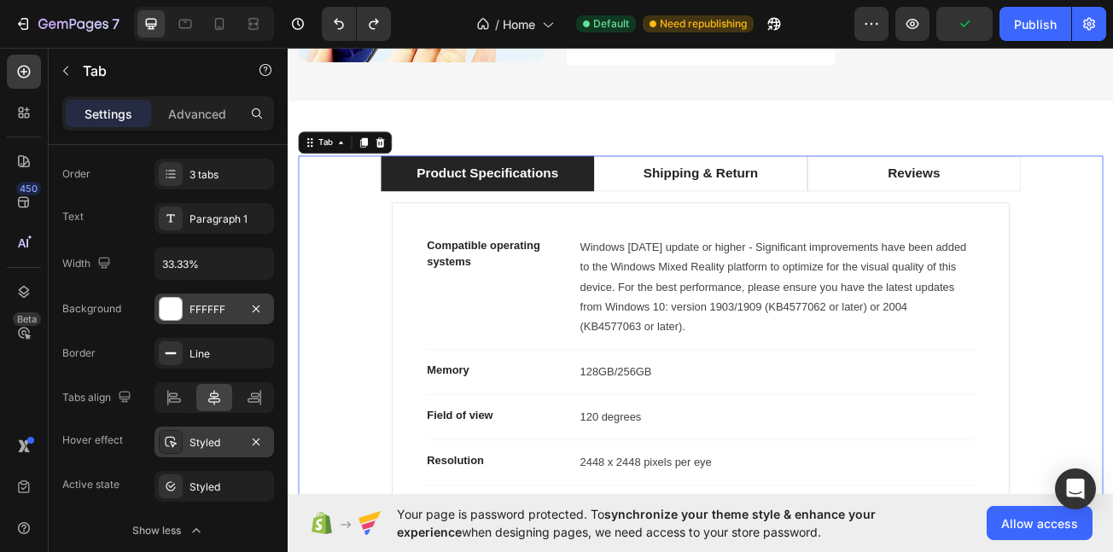
click at [173, 321] on div "FFFFFF" at bounding box center [215, 309] width 120 height 31
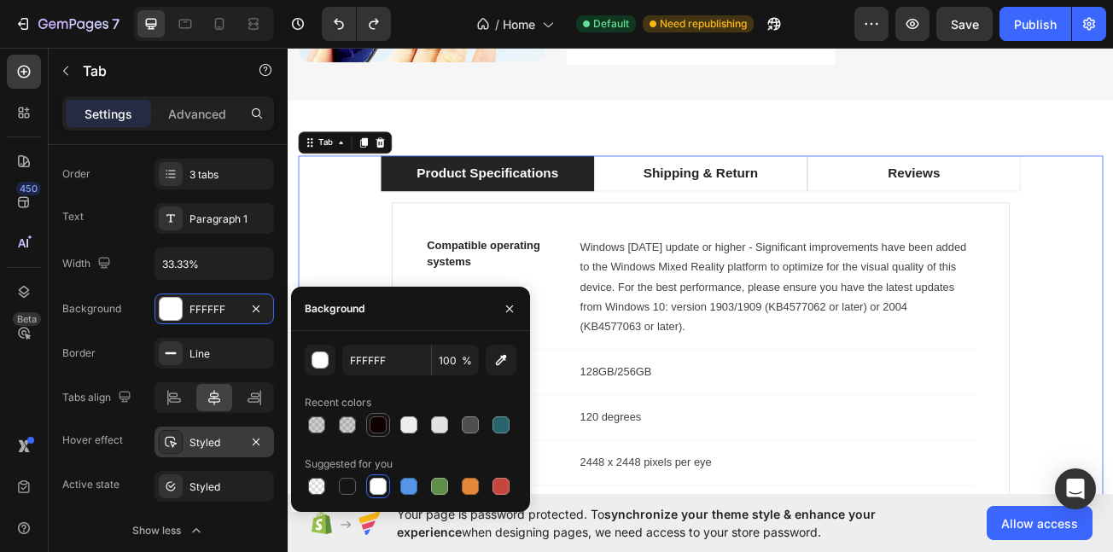
click at [370, 432] on div at bounding box center [378, 425] width 24 height 24
type input "110000"
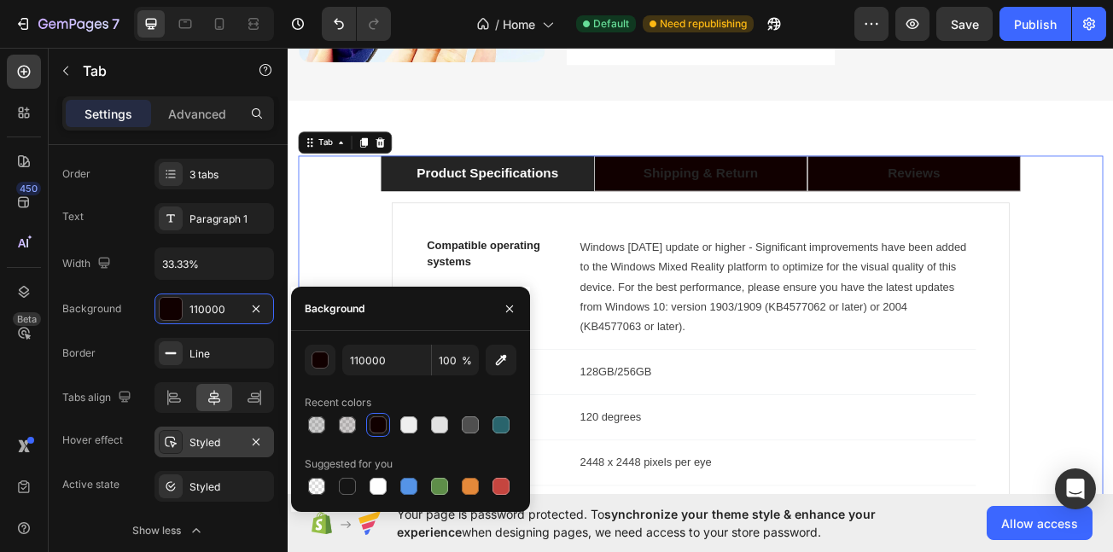
click at [370, 432] on div at bounding box center [378, 425] width 20 height 20
click at [346, 21] on icon "Undo/Redo" at bounding box center [338, 23] width 17 height 17
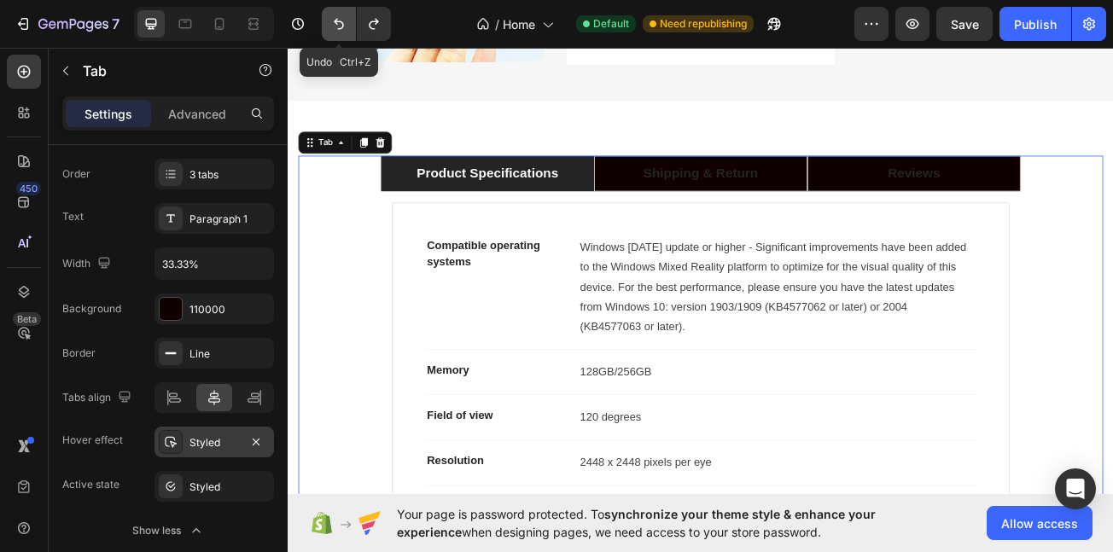
click at [335, 27] on icon "Undo/Redo" at bounding box center [338, 23] width 17 height 17
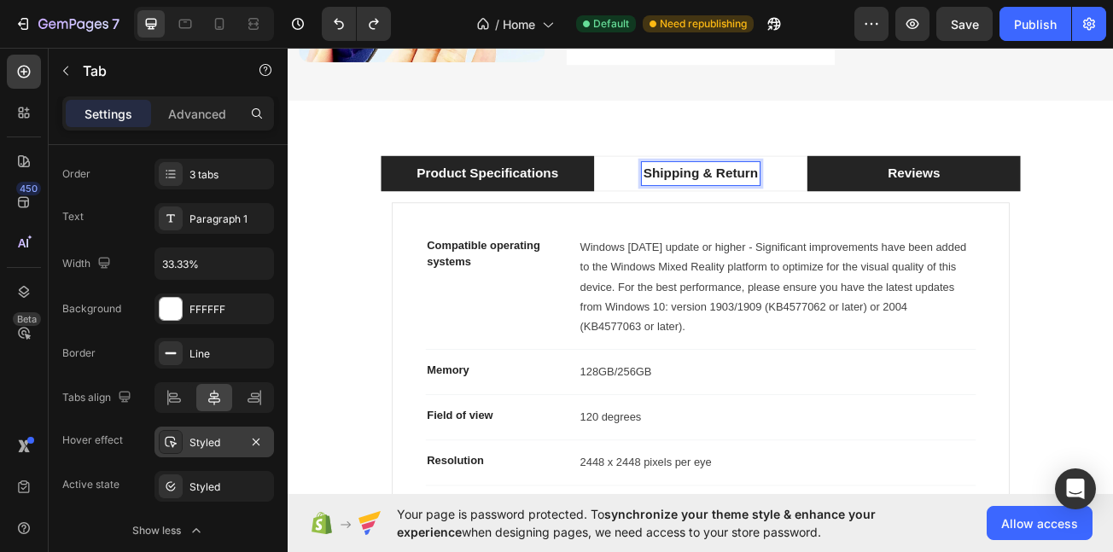
click at [983, 199] on li "Reviews" at bounding box center [1064, 205] width 265 height 45
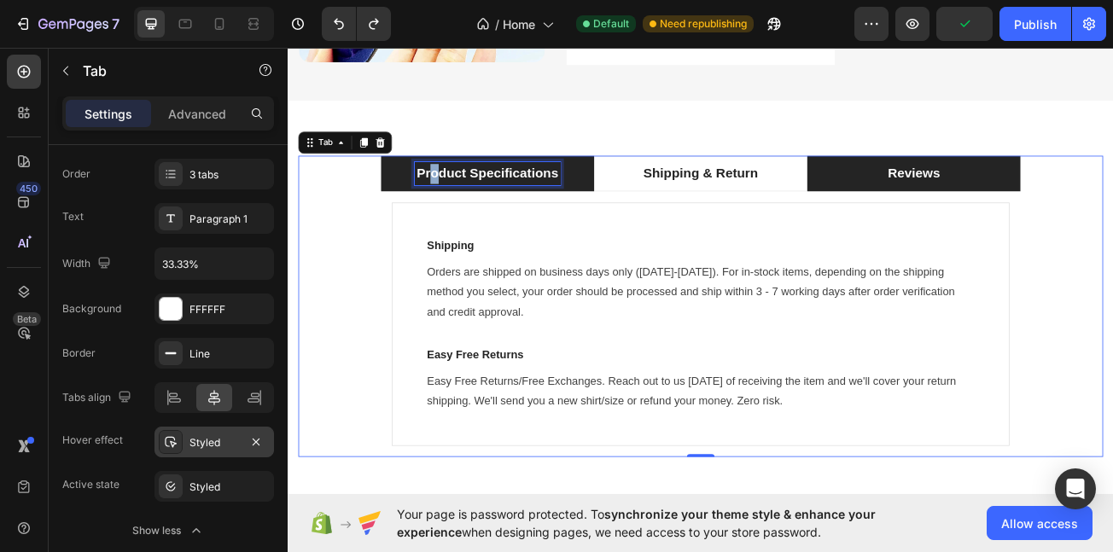
click at [470, 207] on div "Product Specifications" at bounding box center [535, 205] width 181 height 30
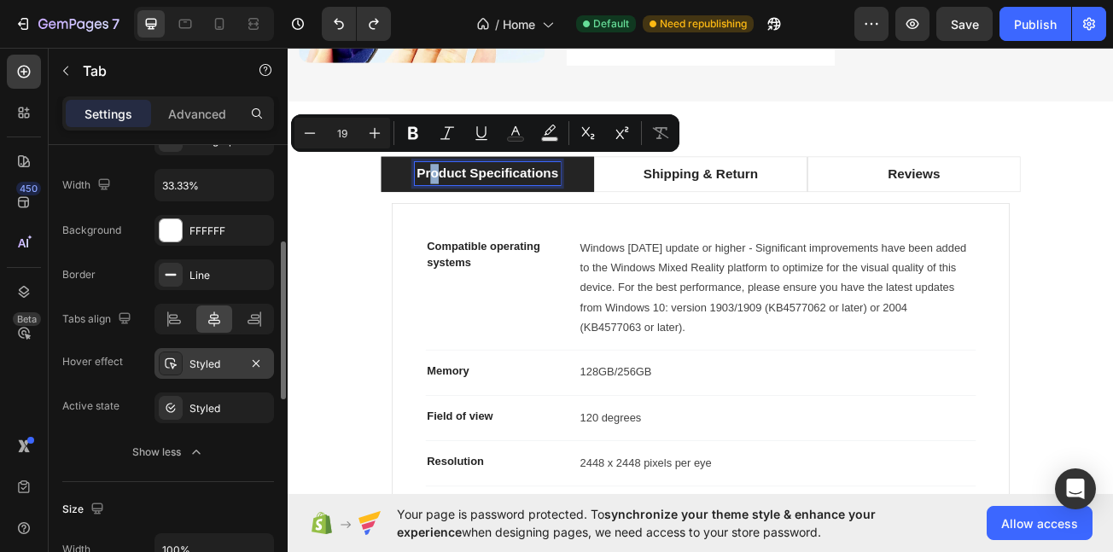
scroll to position [225, 0]
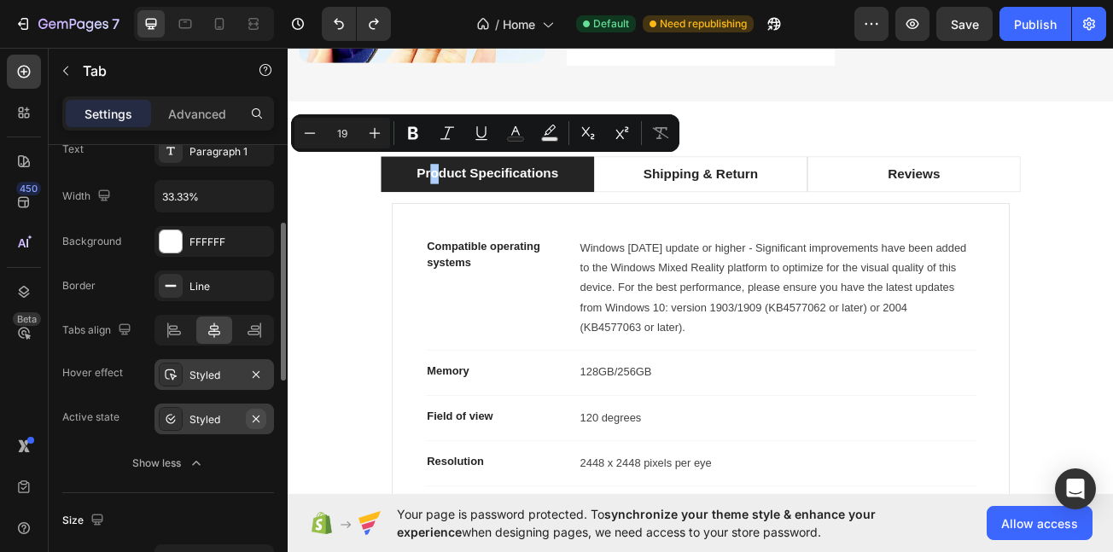
click at [248, 411] on button "button" at bounding box center [256, 419] width 20 height 20
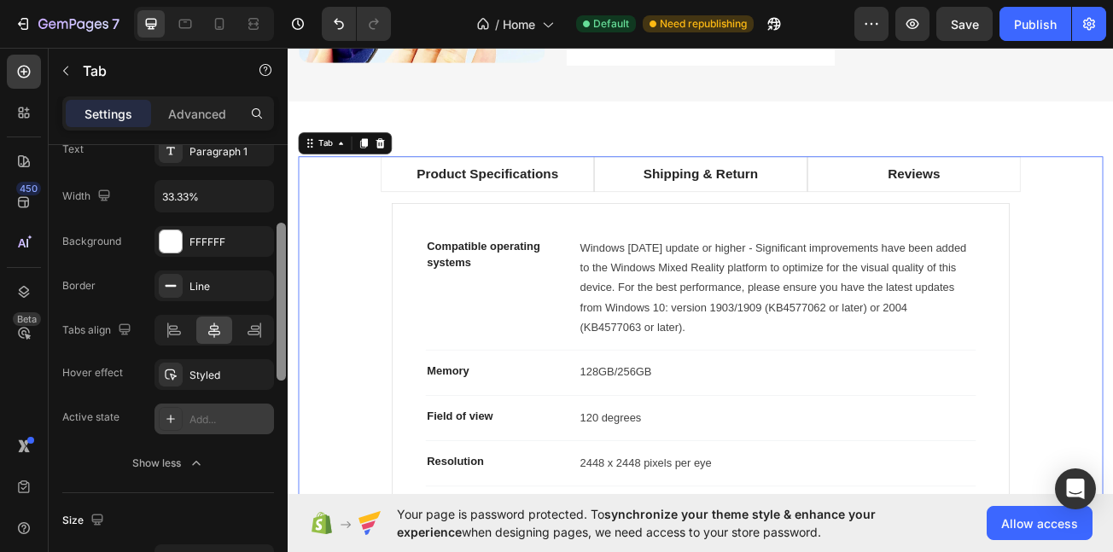
drag, startPoint x: 216, startPoint y: 372, endPoint x: 276, endPoint y: 324, distance: 76.5
click at [216, 369] on div "Styled" at bounding box center [230, 375] width 80 height 15
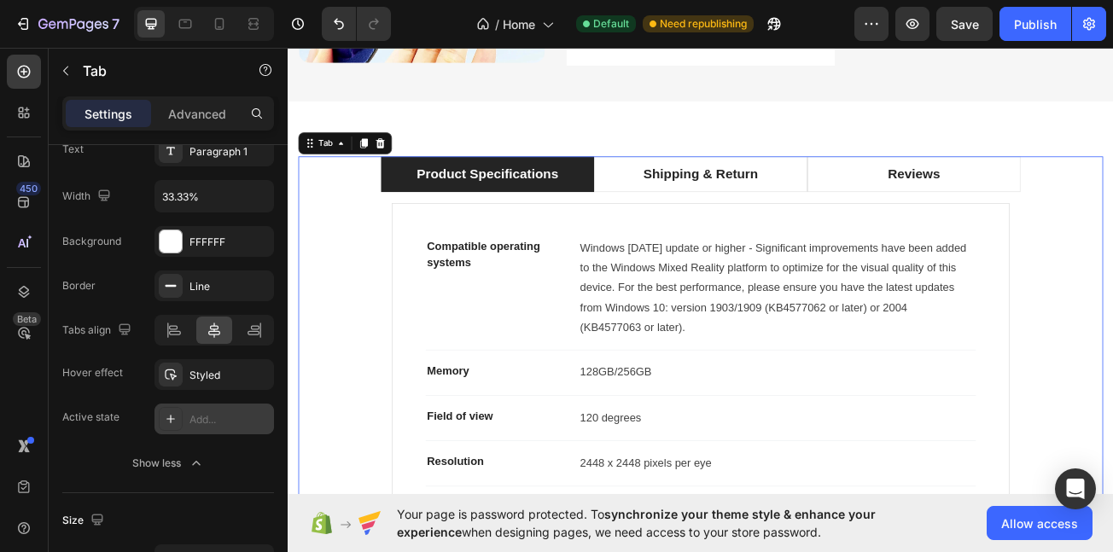
click at [409, 195] on li "Product Specifications" at bounding box center [535, 206] width 265 height 45
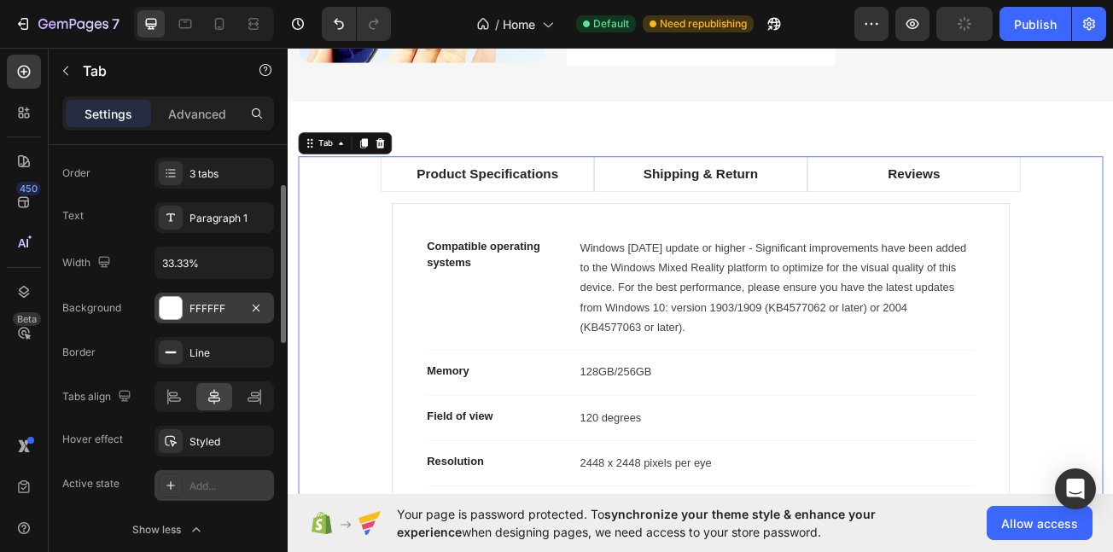
scroll to position [148, 0]
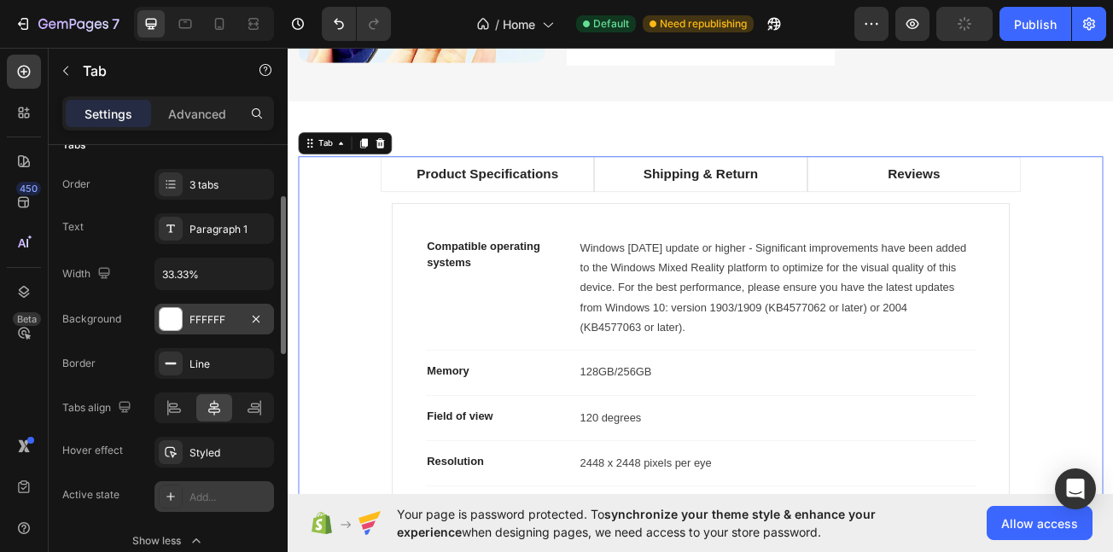
click at [180, 306] on div "FFFFFF" at bounding box center [215, 319] width 120 height 31
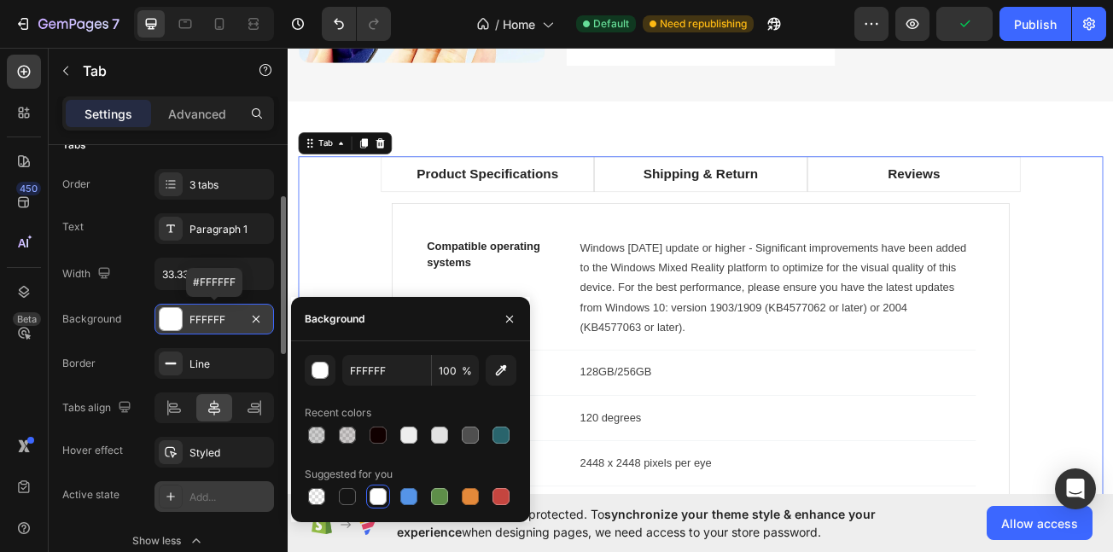
click at [180, 306] on div "FFFFFF" at bounding box center [215, 319] width 120 height 31
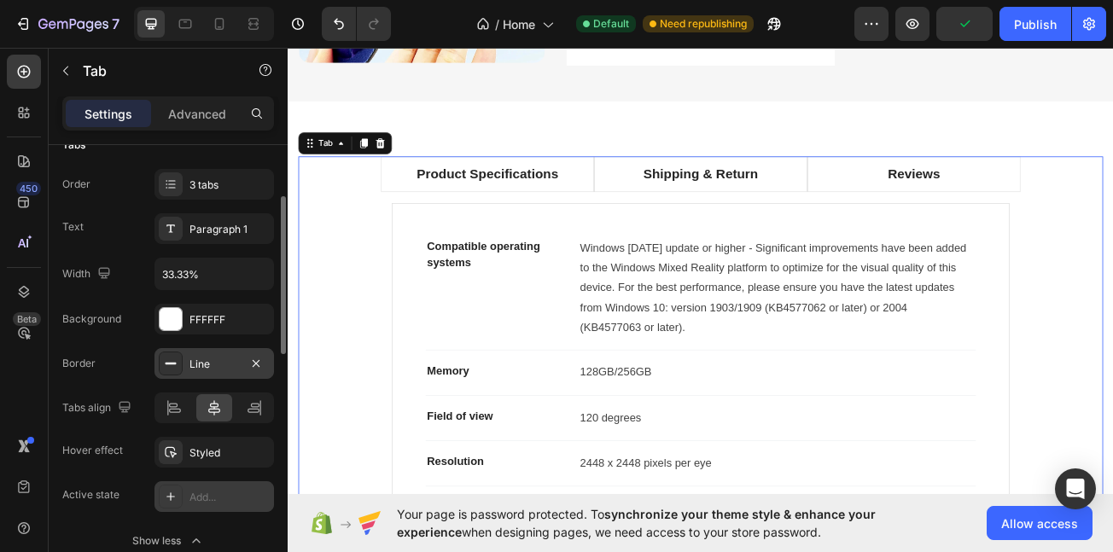
click at [195, 366] on div "Line" at bounding box center [215, 364] width 50 height 15
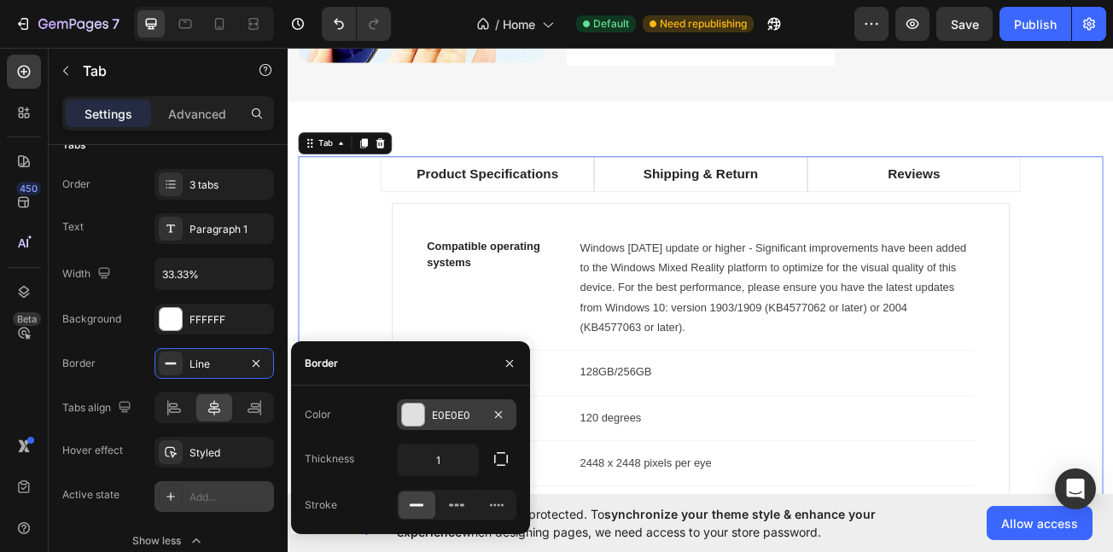
click at [407, 414] on div at bounding box center [413, 415] width 22 height 22
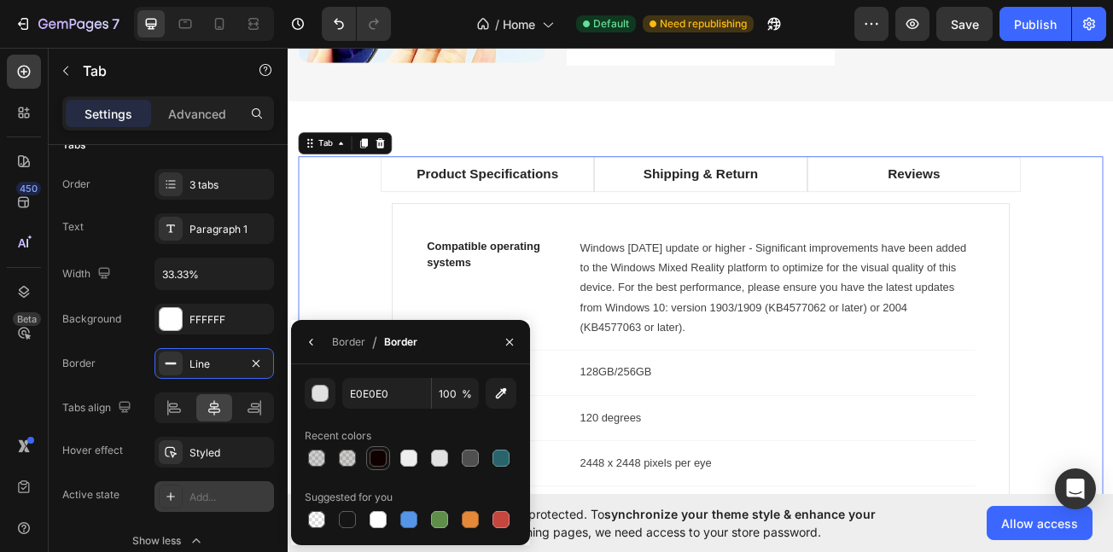
click at [374, 464] on div at bounding box center [378, 458] width 17 height 17
type input "110000"
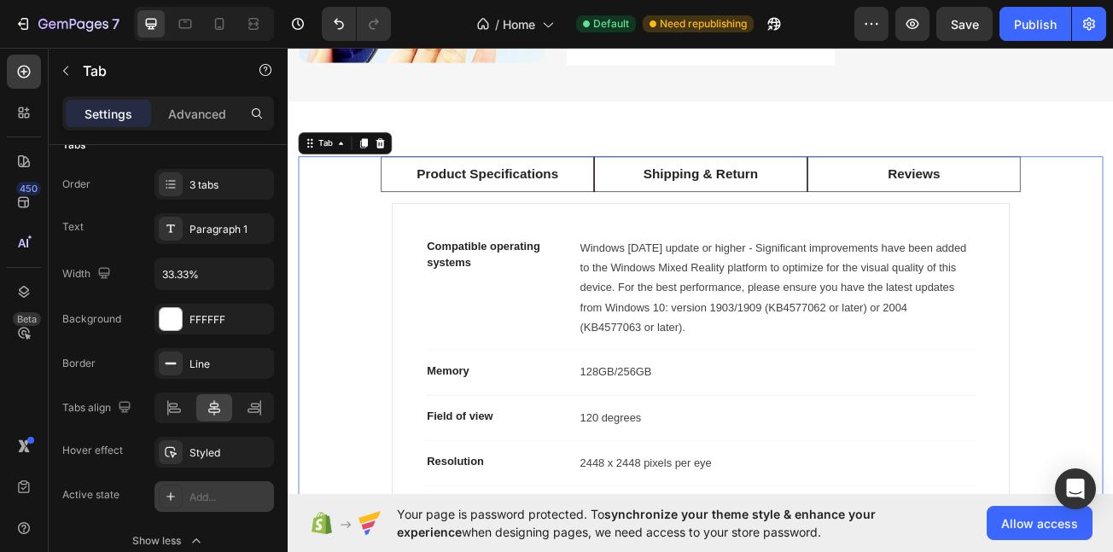
click at [0, 393] on div "450 Beta" at bounding box center [24, 300] width 49 height 505
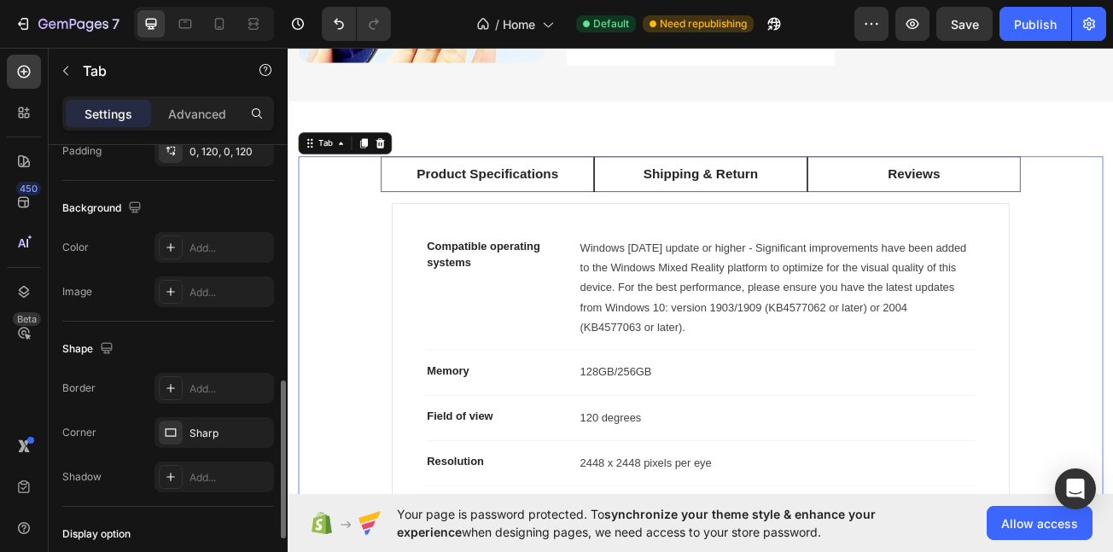
scroll to position [692, 0]
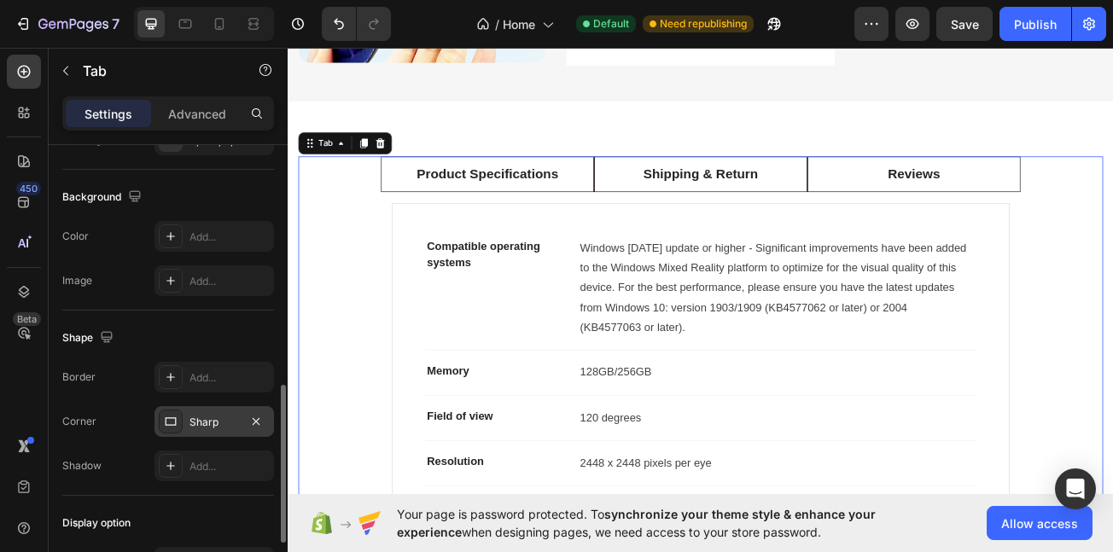
click at [212, 420] on div "Sharp" at bounding box center [215, 422] width 50 height 15
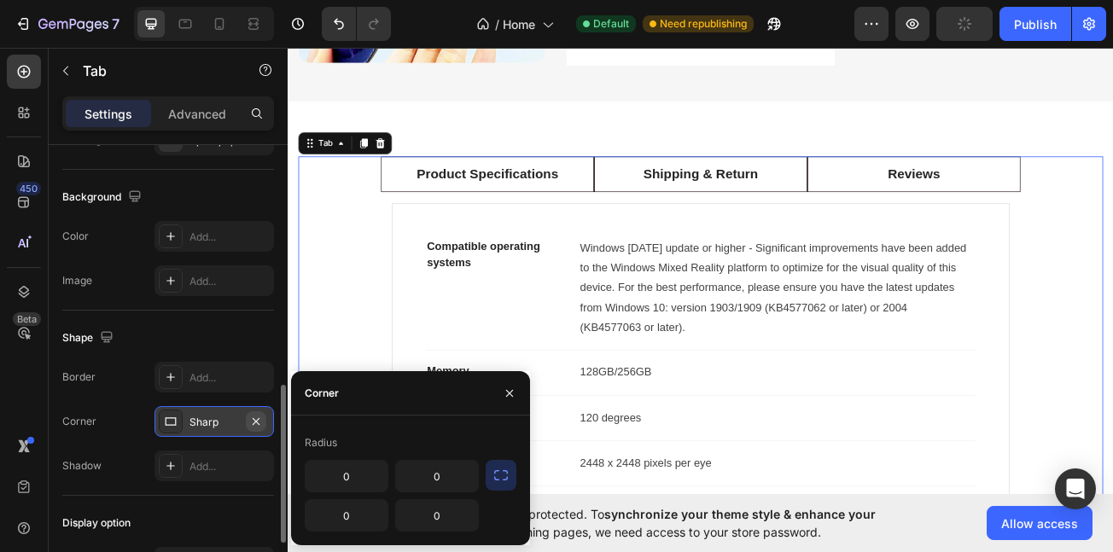
click at [254, 426] on icon "button" at bounding box center [256, 422] width 14 height 14
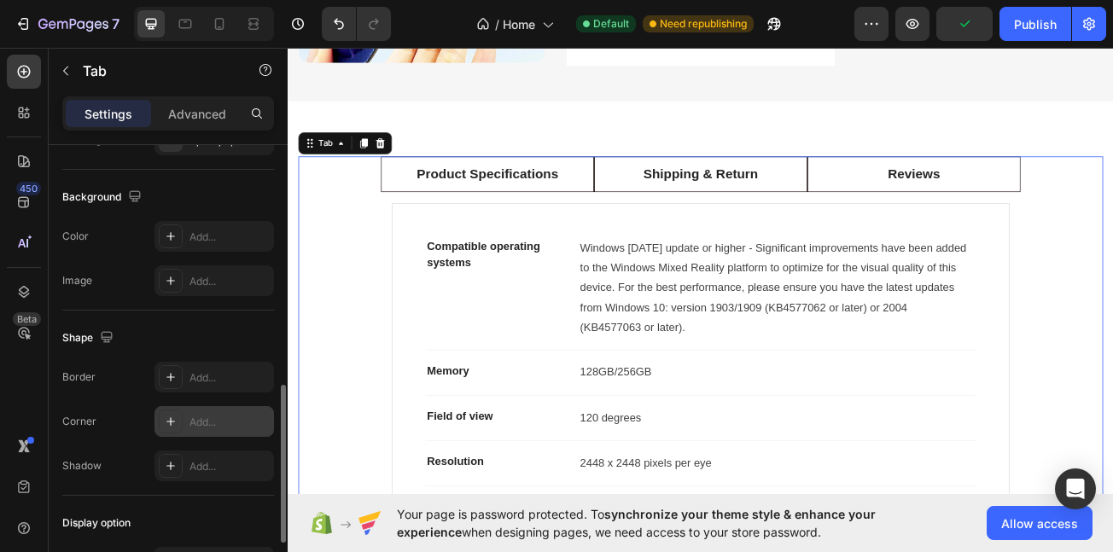
click at [236, 425] on div "Add..." at bounding box center [230, 422] width 80 height 15
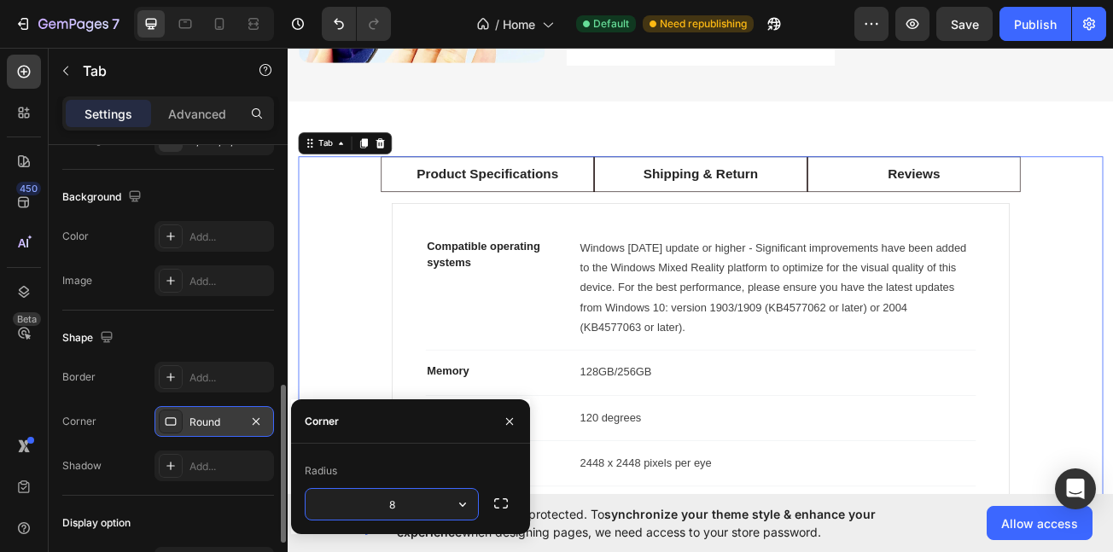
click at [417, 509] on input "8" at bounding box center [392, 504] width 172 height 31
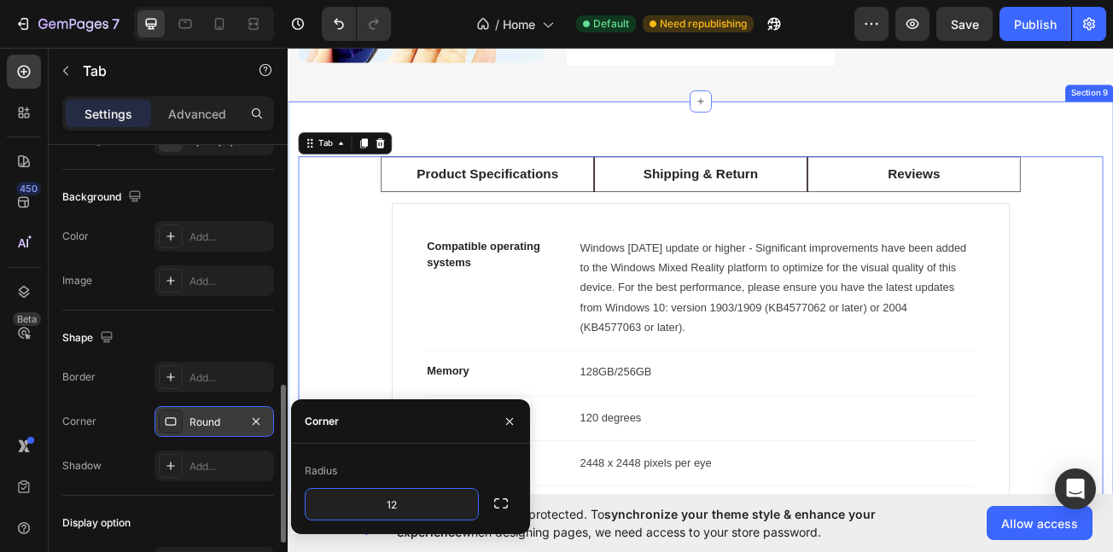
type input "12"
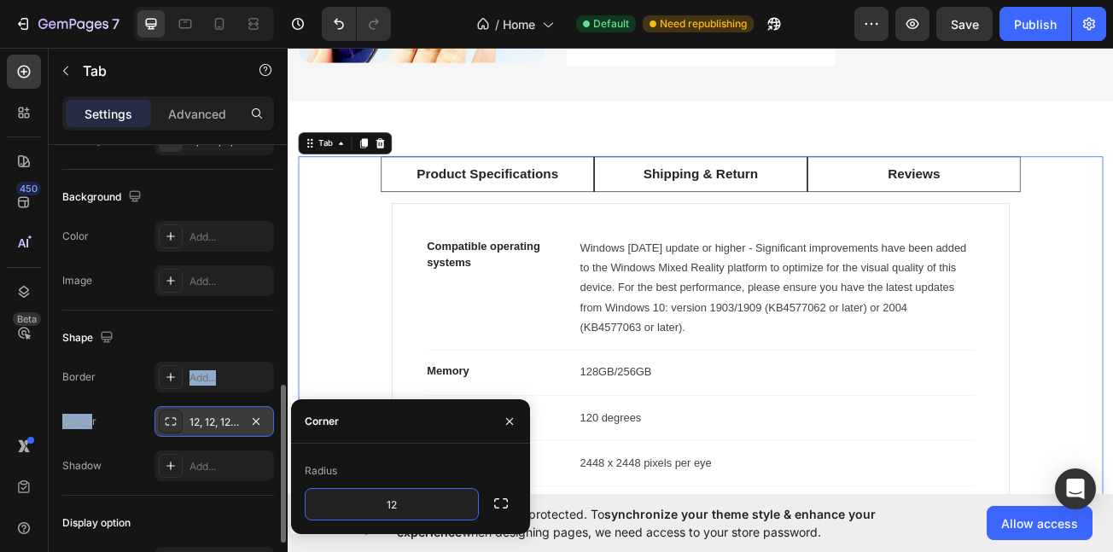
click at [93, 399] on div "Border Add... Corner 12, 12, 12, 12 Shadow Add..." at bounding box center [168, 422] width 212 height 120
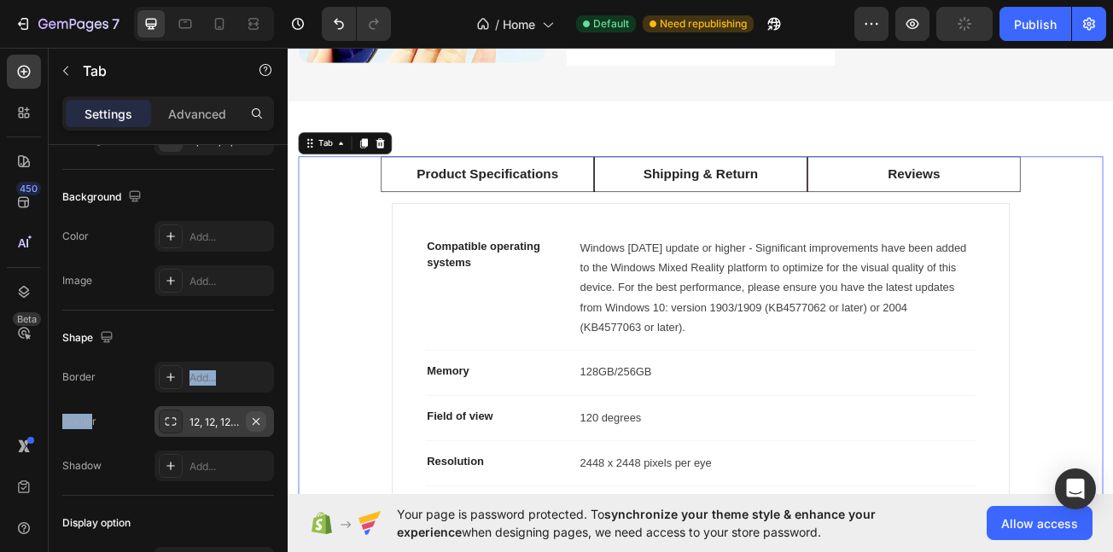
click at [254, 420] on icon "button" at bounding box center [256, 420] width 7 height 7
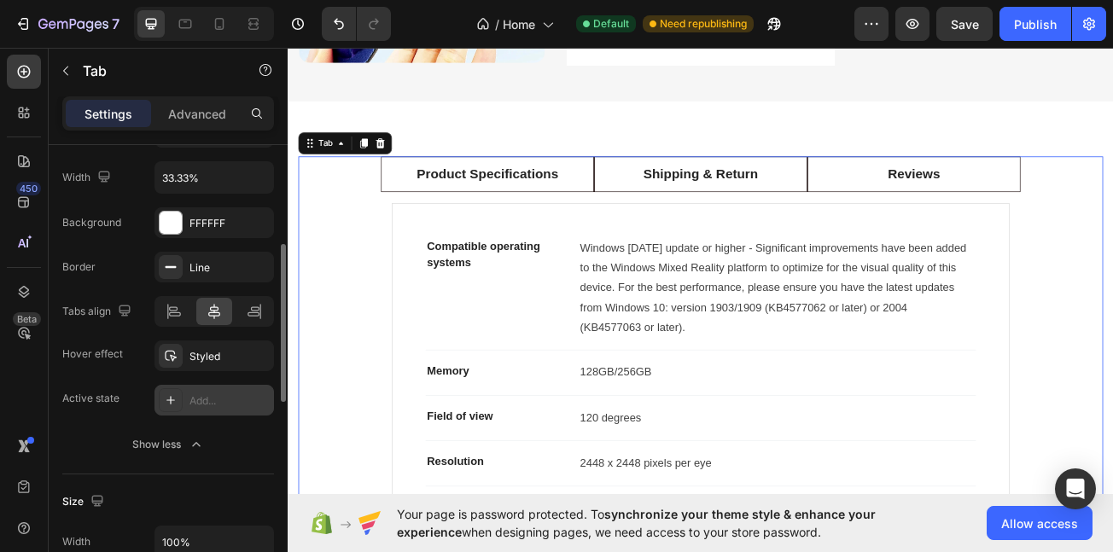
scroll to position [233, 0]
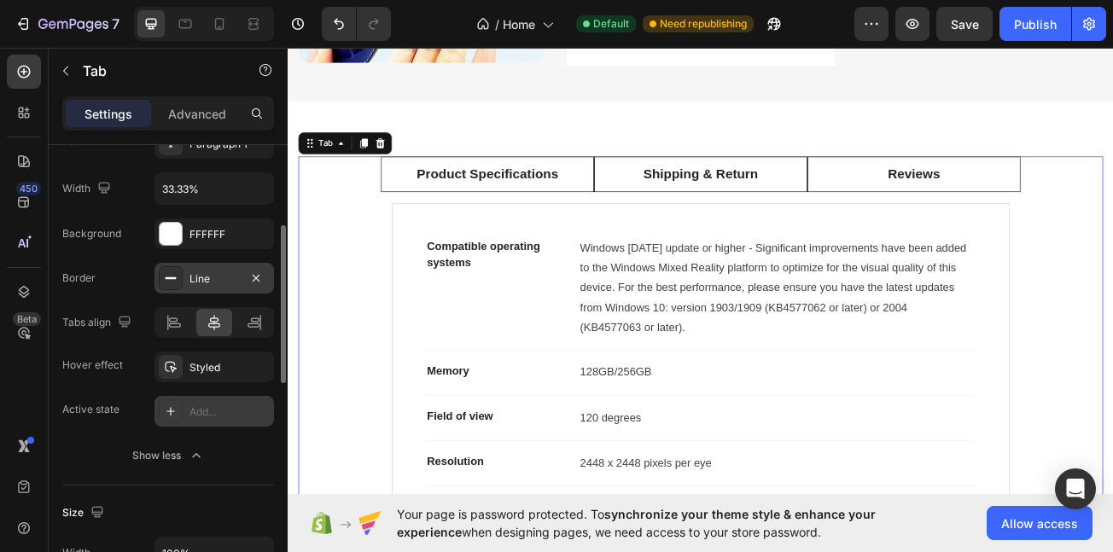
click at [215, 279] on div "Line" at bounding box center [215, 278] width 50 height 15
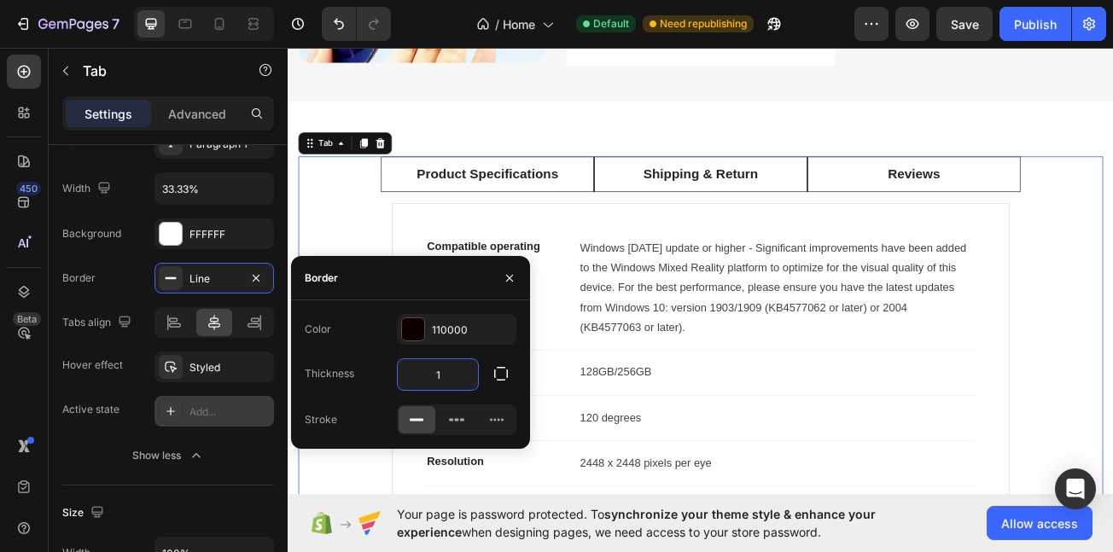
click at [452, 372] on input "1" at bounding box center [438, 374] width 80 height 31
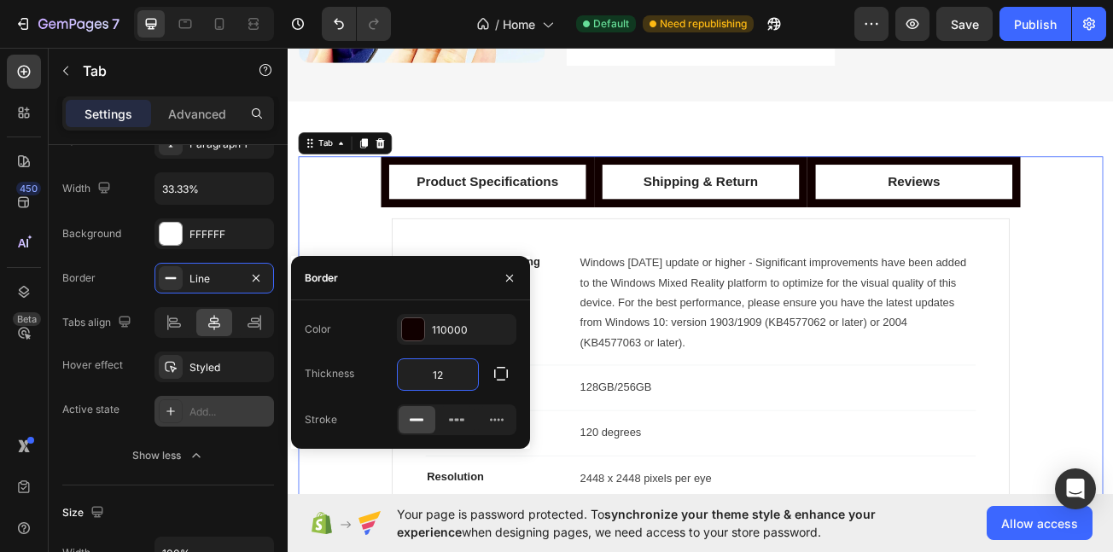
type input "1"
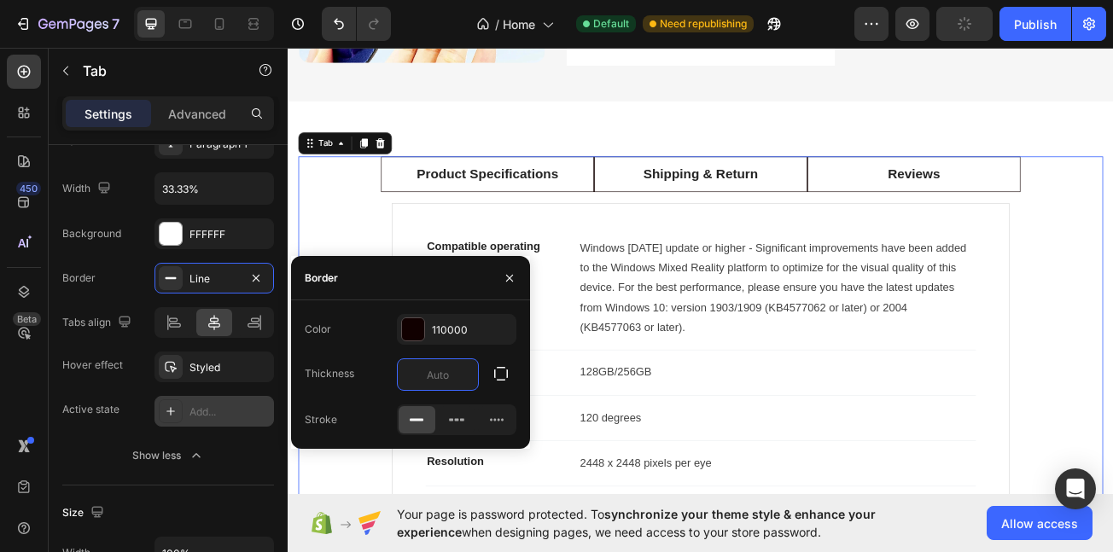
click at [507, 374] on icon "button" at bounding box center [501, 373] width 17 height 17
type input "0"
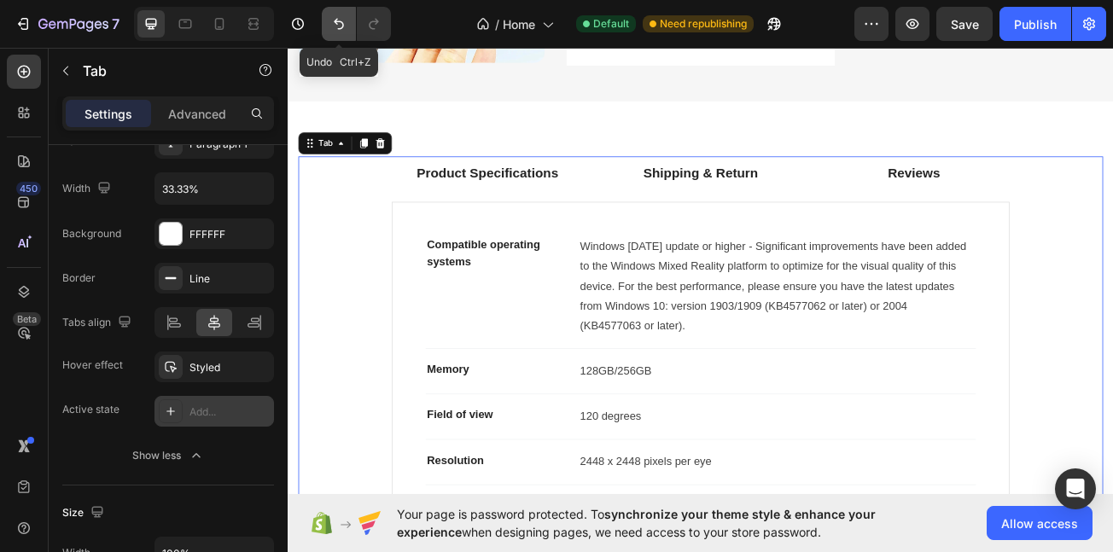
click at [328, 10] on button "Undo/Redo" at bounding box center [339, 24] width 34 height 34
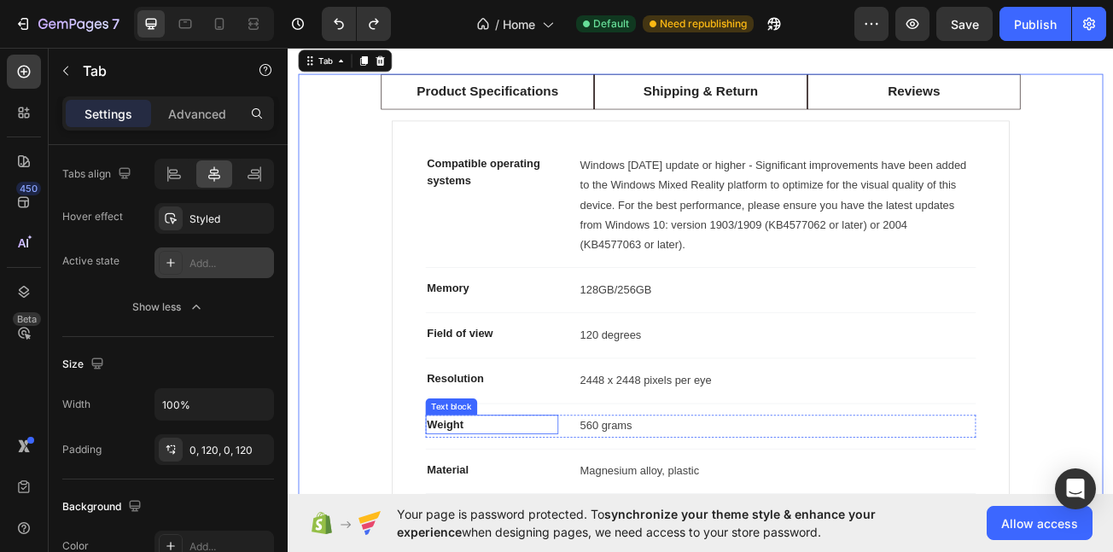
scroll to position [3826, 0]
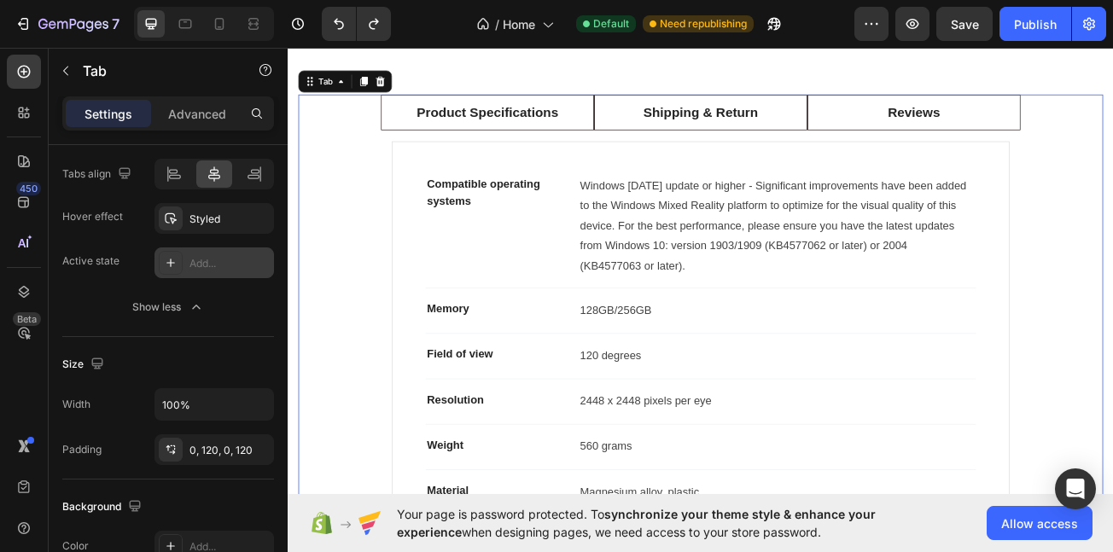
click at [531, 143] on li "Product Specifications" at bounding box center [535, 129] width 265 height 45
click at [531, 139] on li "Product Specifications" at bounding box center [535, 129] width 265 height 45
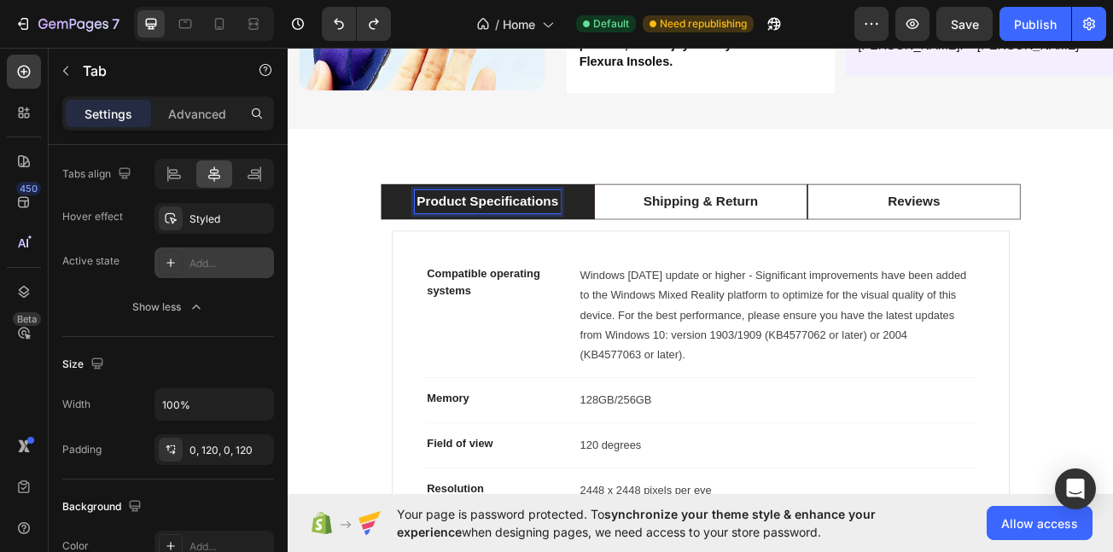
click at [537, 228] on p "Product Specifications" at bounding box center [535, 240] width 176 height 25
drag, startPoint x: 426, startPoint y: 233, endPoint x: 795, endPoint y: 44, distance: 414.3
click at [426, 233] on li "Smart Relief" at bounding box center [535, 240] width 265 height 45
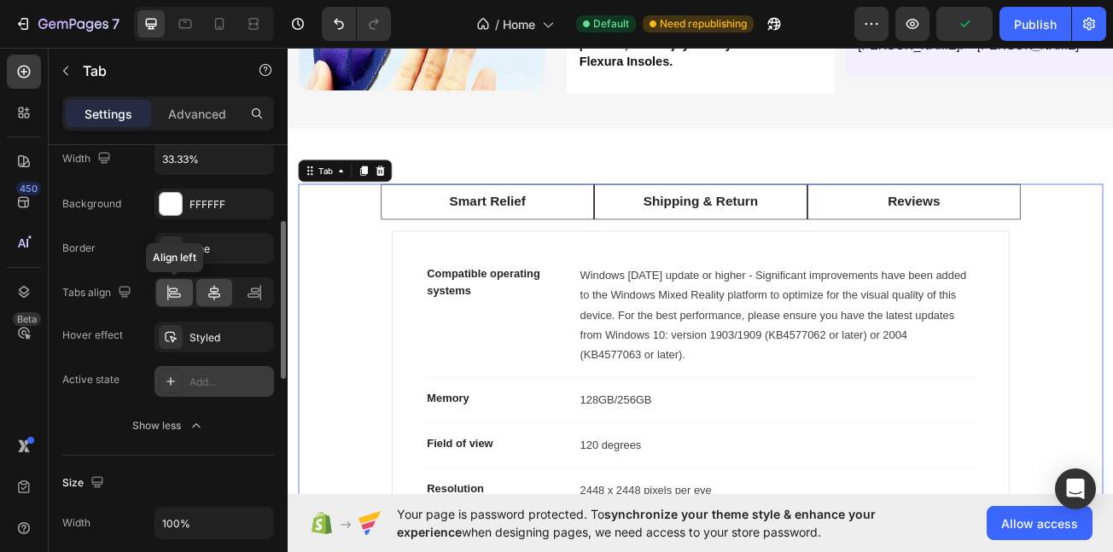
scroll to position [252, 0]
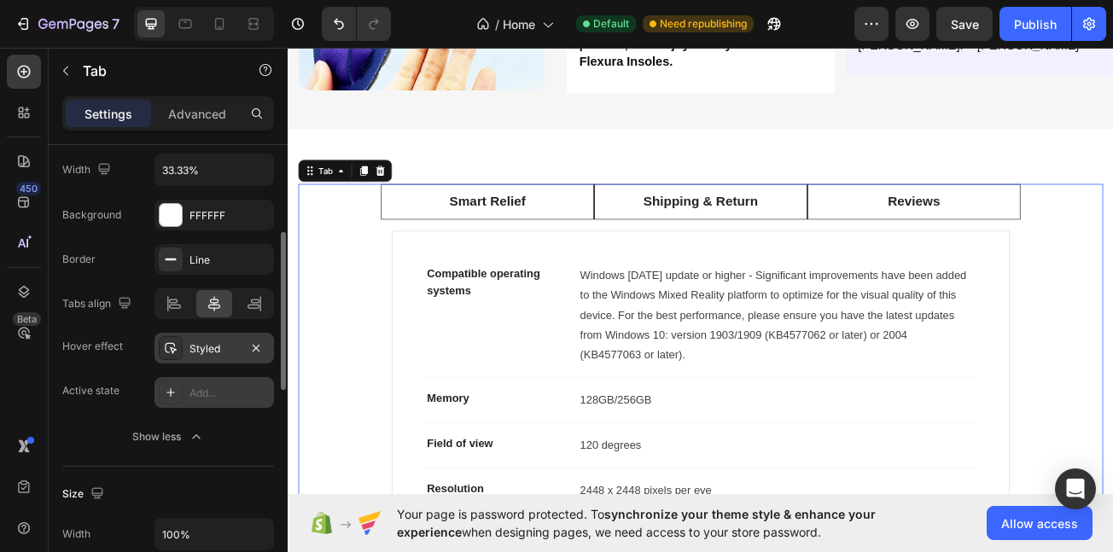
click at [213, 351] on div "Styled" at bounding box center [215, 349] width 50 height 15
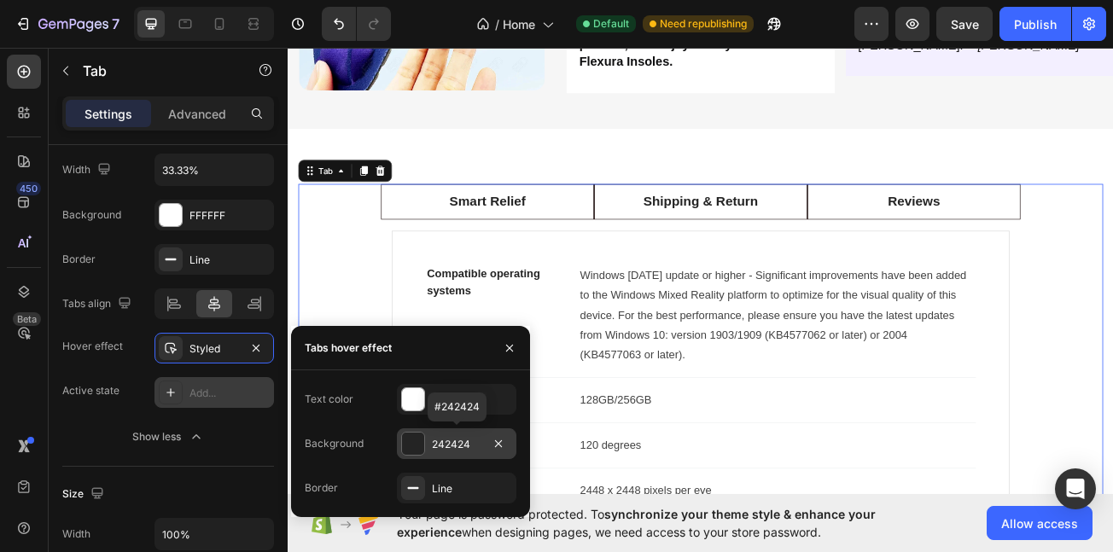
click at [416, 447] on div at bounding box center [413, 444] width 22 height 22
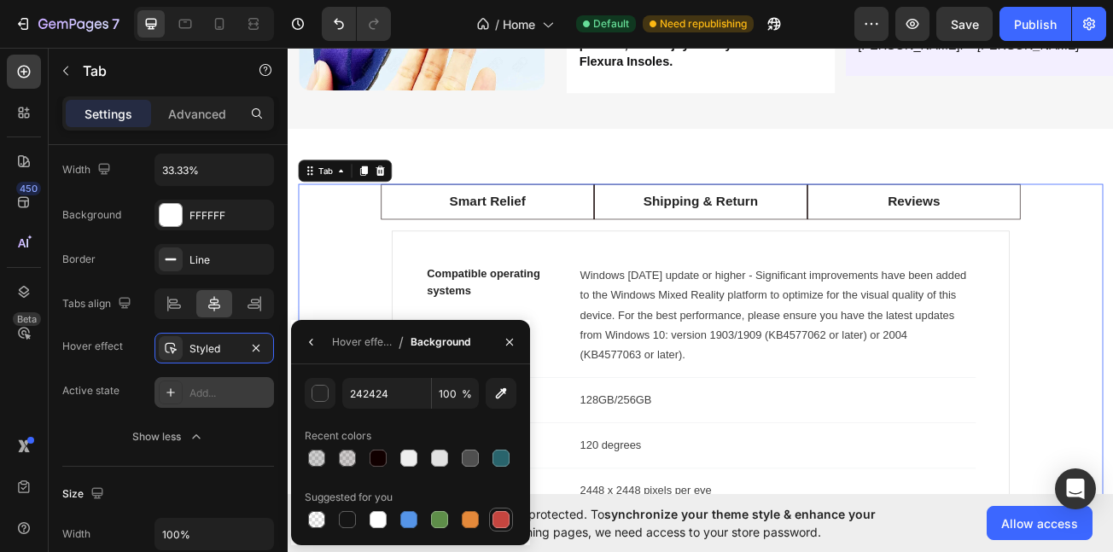
click at [495, 517] on div at bounding box center [501, 519] width 17 height 17
click at [360, 324] on div "Smart Relief Shipping & Return Reviews Compatible operating systems Text block …" at bounding box center [800, 527] width 999 height 619
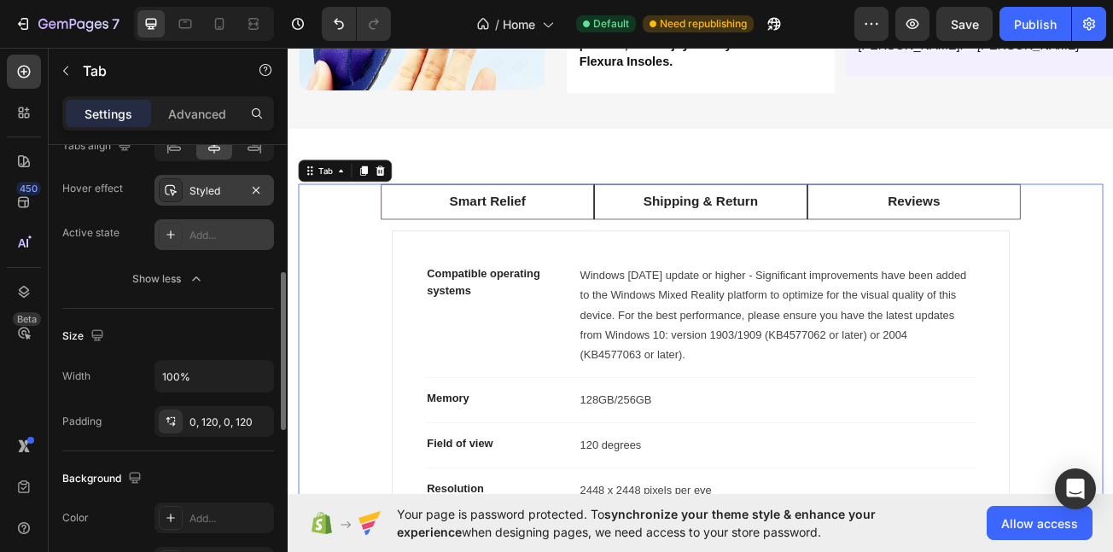
scroll to position [399, 0]
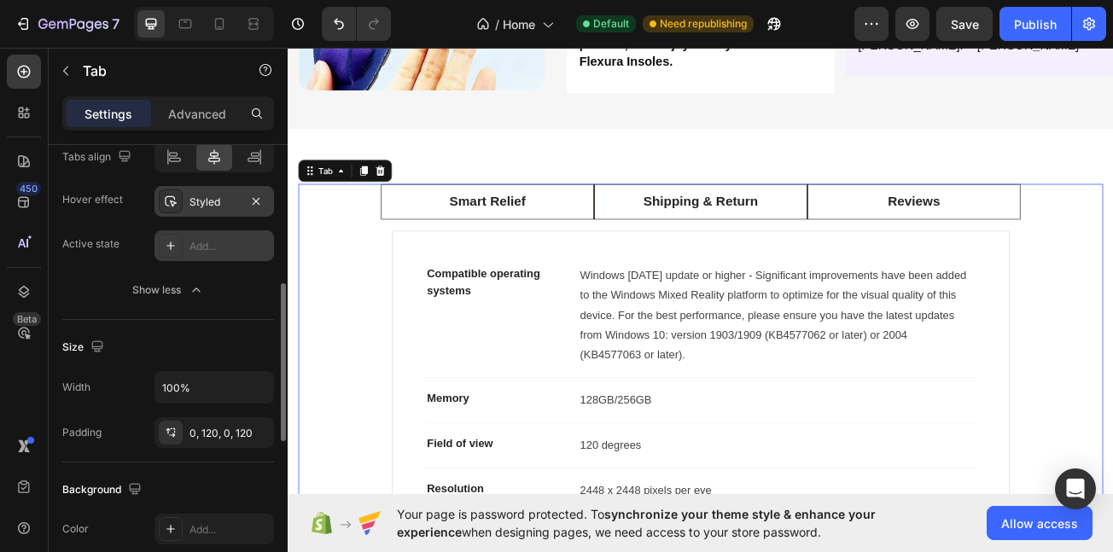
click at [214, 195] on div "Styled" at bounding box center [215, 202] width 50 height 15
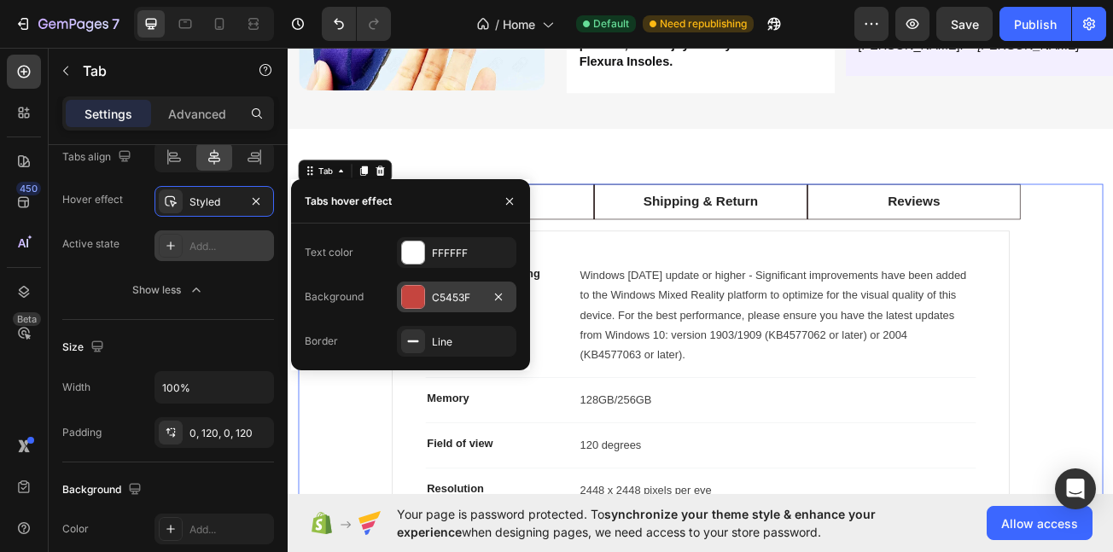
click at [469, 292] on div "C5453F" at bounding box center [457, 297] width 50 height 15
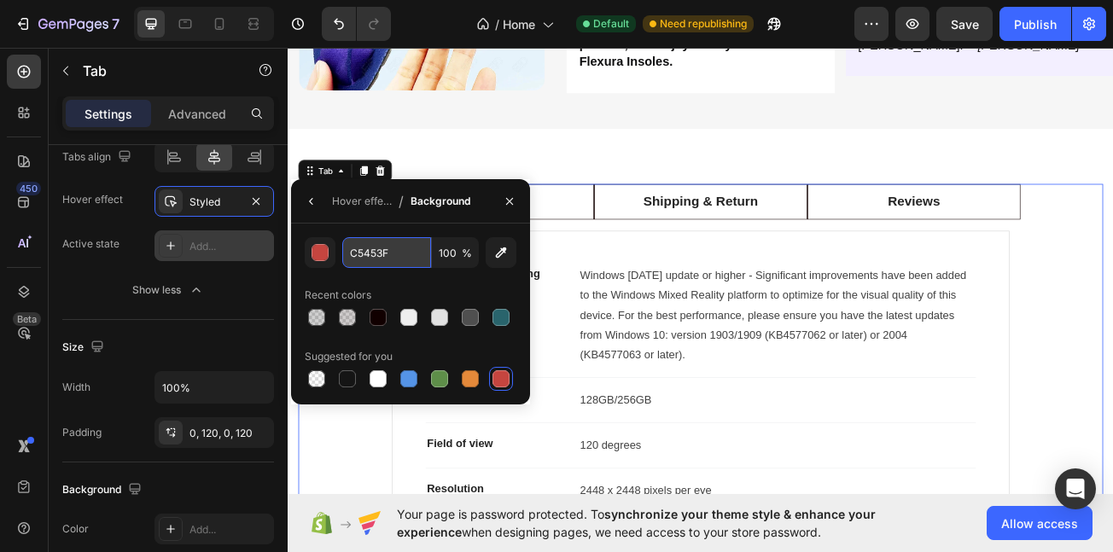
click at [0, 0] on input "C5453F" at bounding box center [0, 0] width 0 height 0
paste input "#29646C"
type input "#29646C"
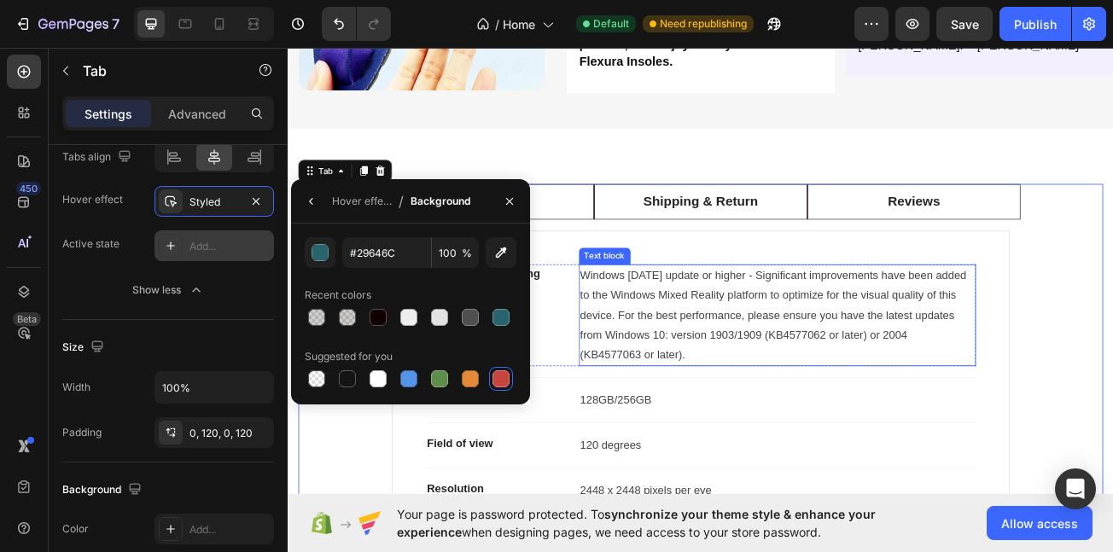
click at [756, 337] on p "Windows 10 May 2019 update or higher - Significant improvements have been added…" at bounding box center [896, 380] width 490 height 123
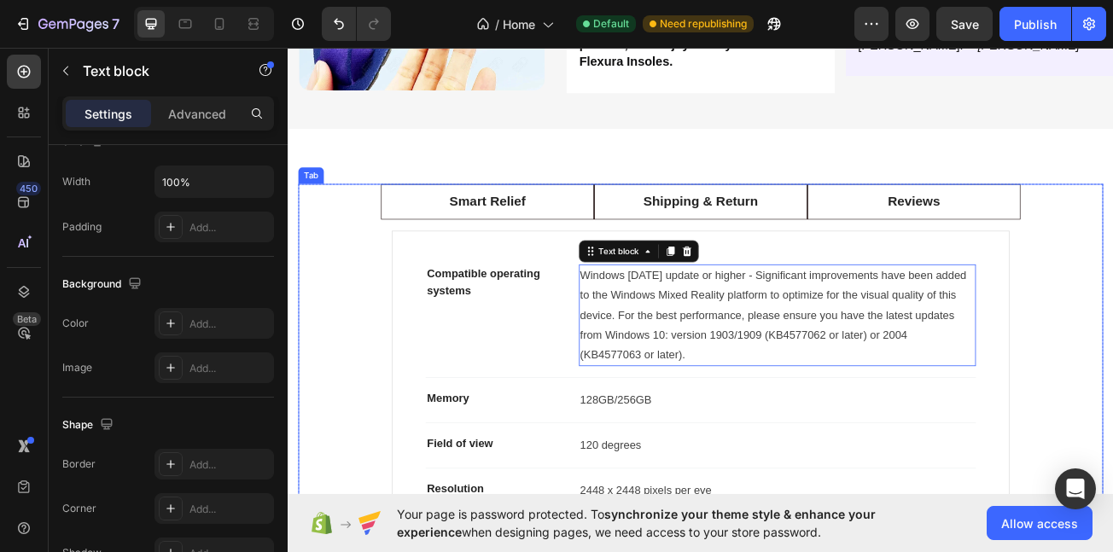
scroll to position [0, 0]
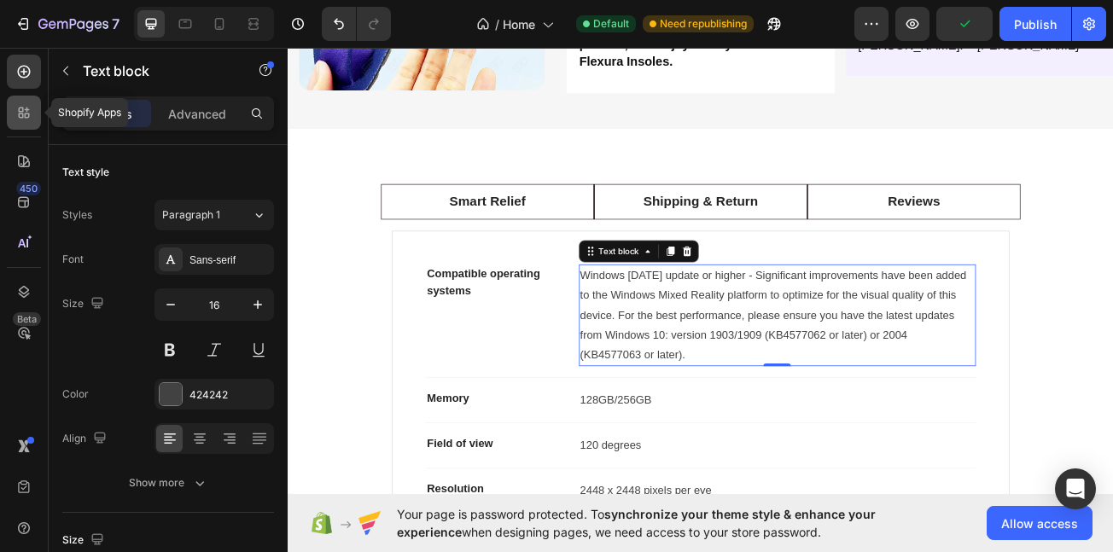
click at [21, 102] on div at bounding box center [24, 113] width 34 height 34
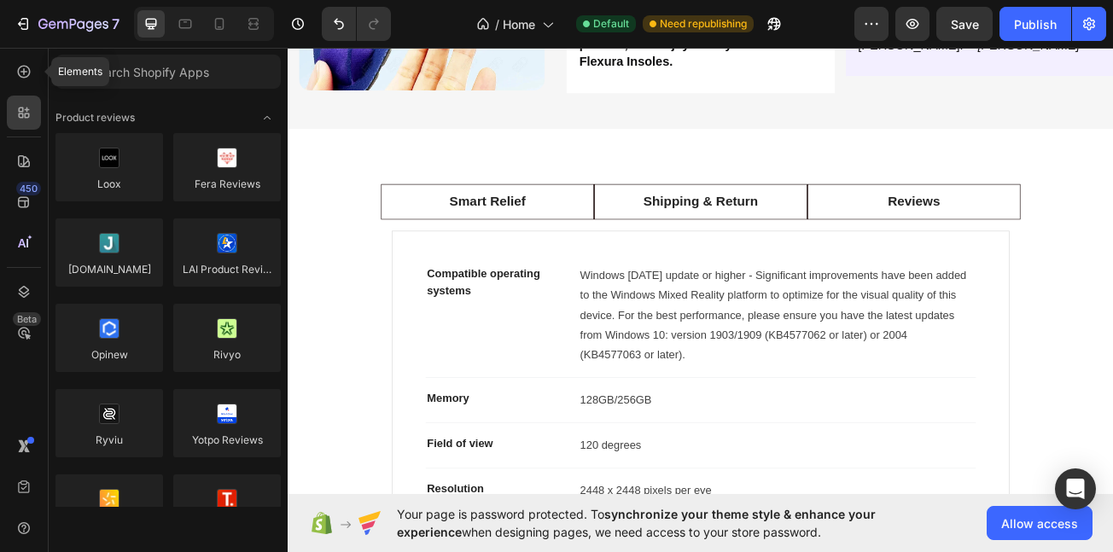
drag, startPoint x: 29, startPoint y: 77, endPoint x: 47, endPoint y: 89, distance: 21.5
click at [26, 77] on icon at bounding box center [23, 71] width 17 height 17
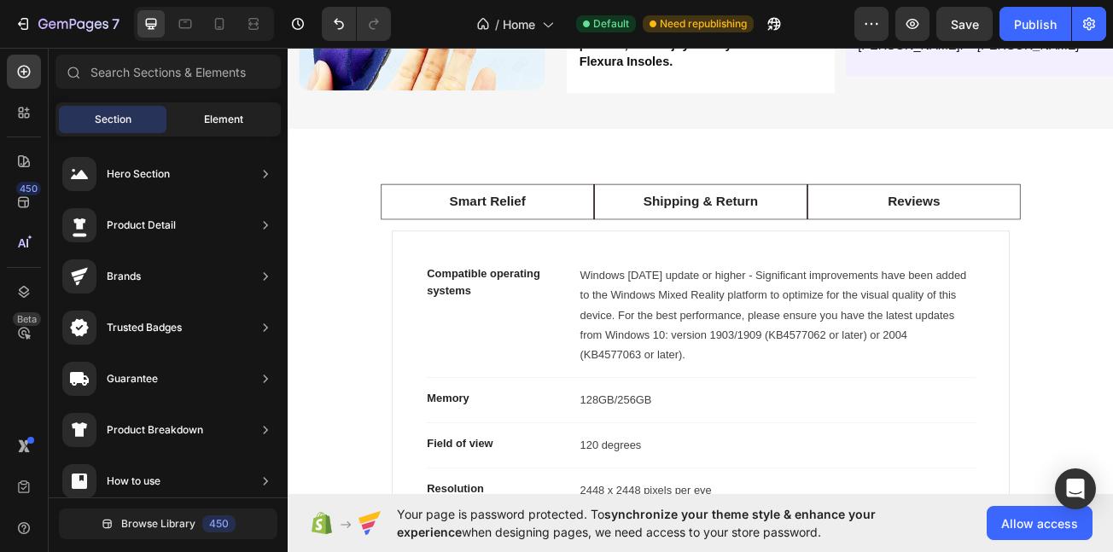
click at [229, 122] on span "Element" at bounding box center [223, 119] width 39 height 15
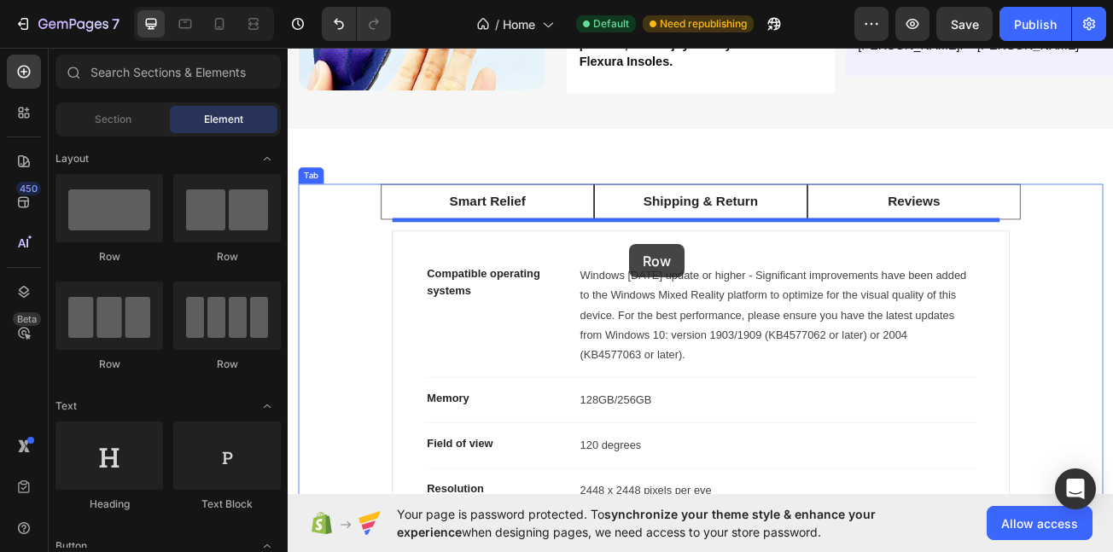
drag, startPoint x: 502, startPoint y: 266, endPoint x: 711, endPoint y: 293, distance: 210.9
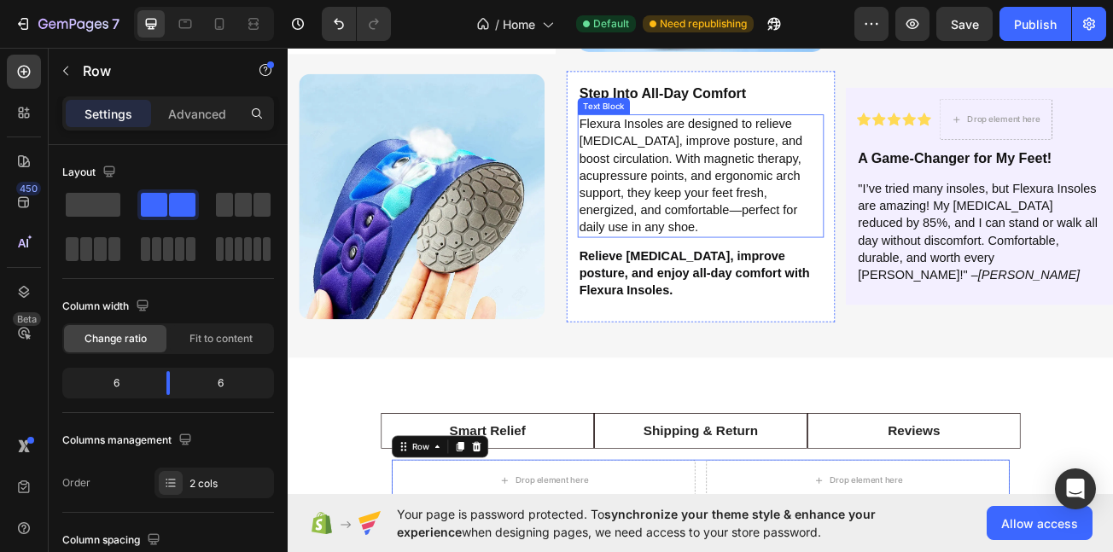
scroll to position [3418, 0]
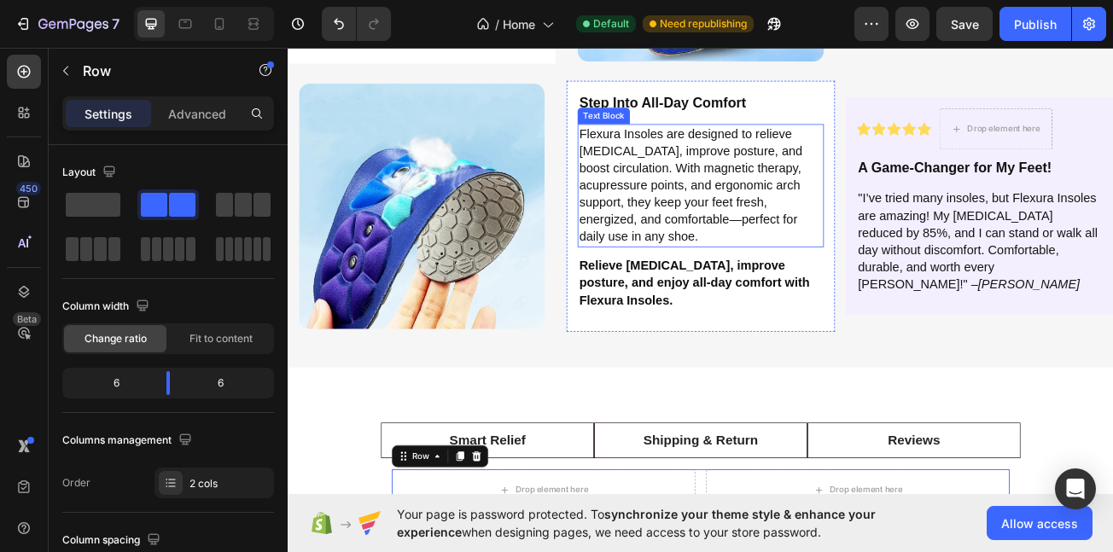
click at [724, 207] on p "Flexura Insoles are designed to relieve [MEDICAL_DATA], improve posture, and bo…" at bounding box center [799, 219] width 301 height 149
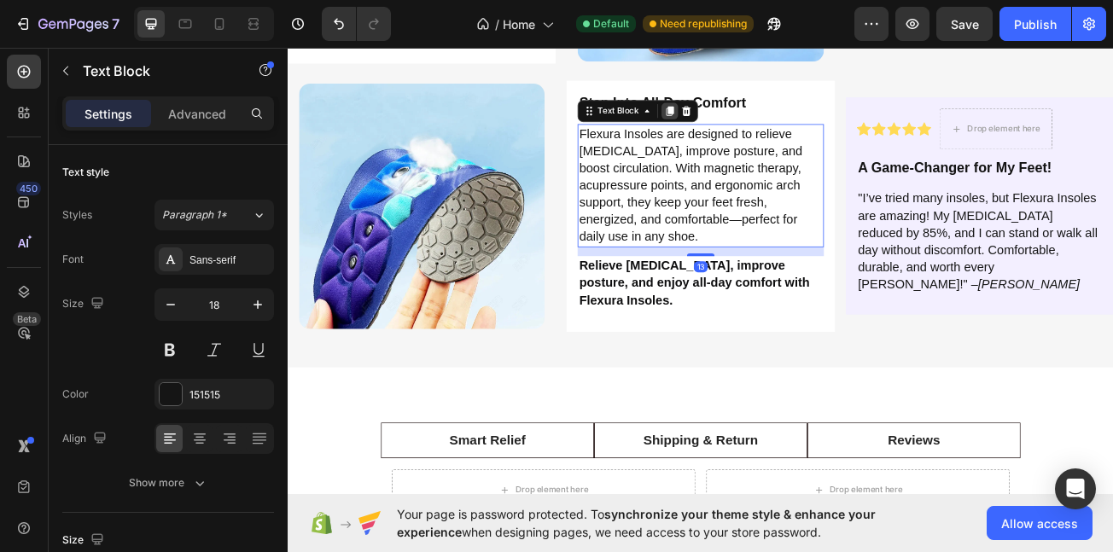
click at [757, 121] on icon at bounding box center [761, 127] width 9 height 12
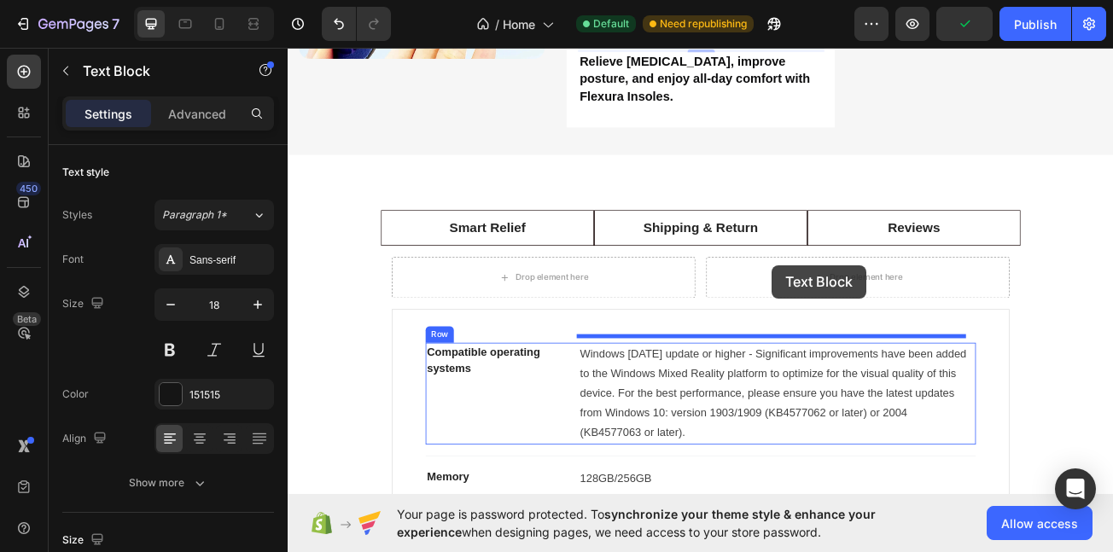
scroll to position [3844, 0]
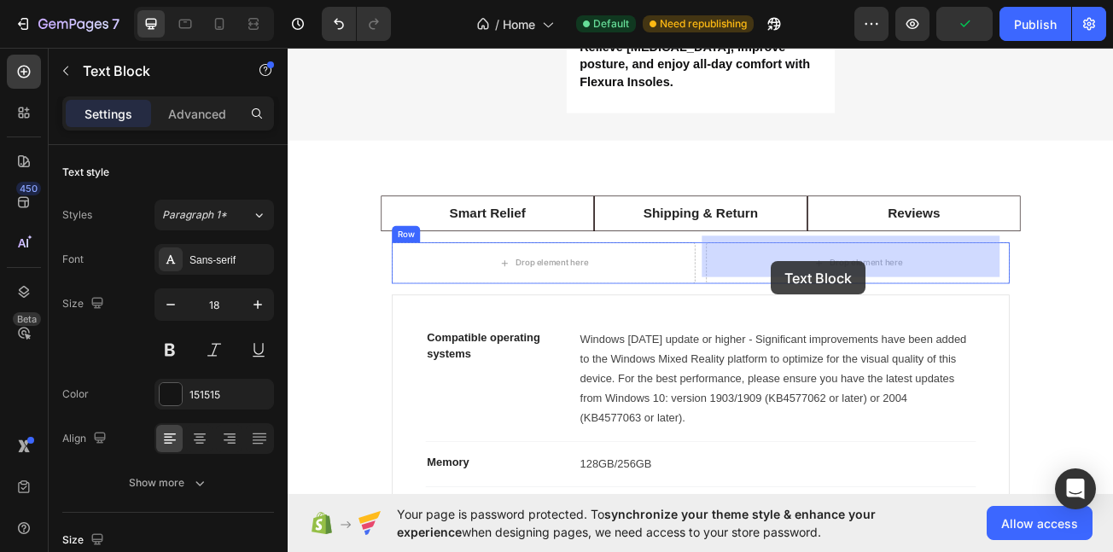
drag, startPoint x: 650, startPoint y: 273, endPoint x: 887, endPoint y: 314, distance: 240.9
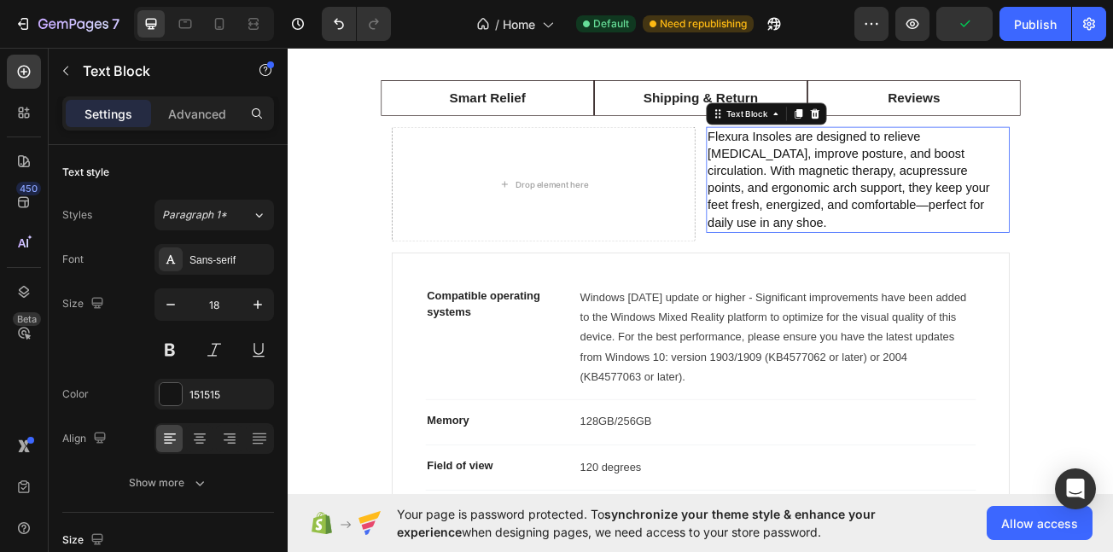
scroll to position [3770, 0]
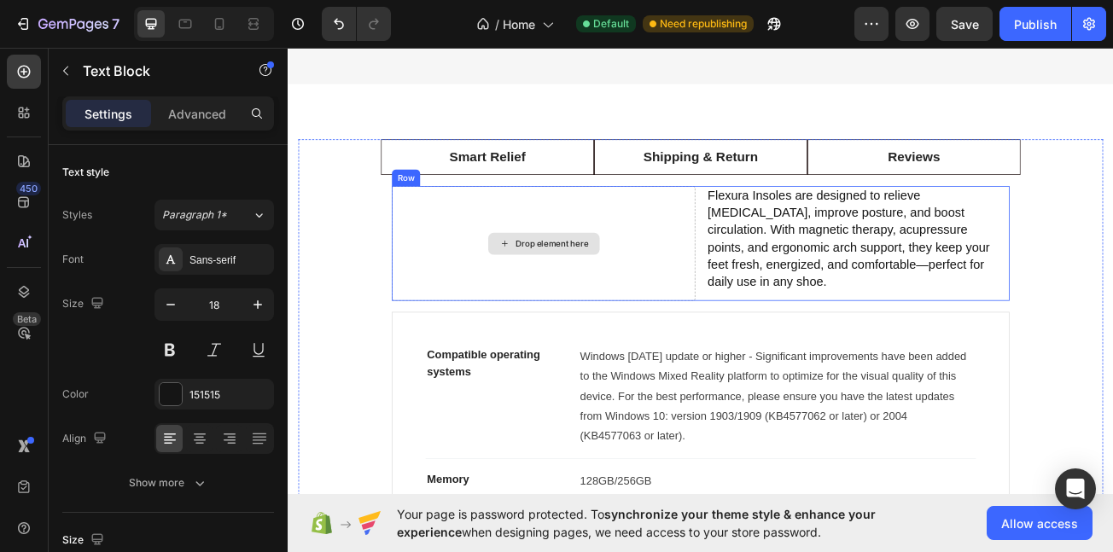
click at [657, 289] on div "Drop element here" at bounding box center [605, 291] width 138 height 27
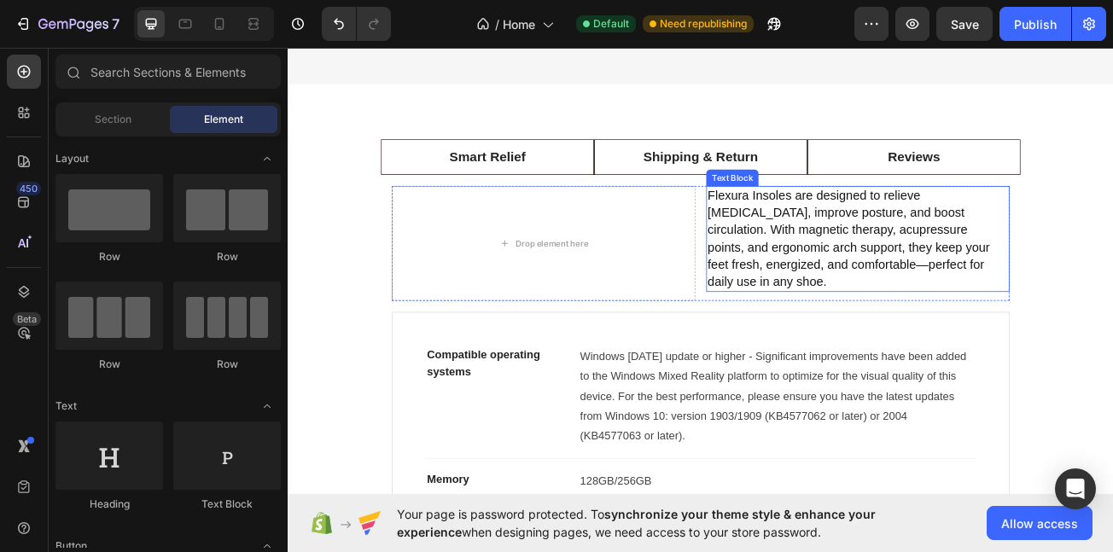
click at [856, 283] on p "Flexura Insoles are designed to relieve [MEDICAL_DATA], improve posture, and bo…" at bounding box center [995, 286] width 373 height 128
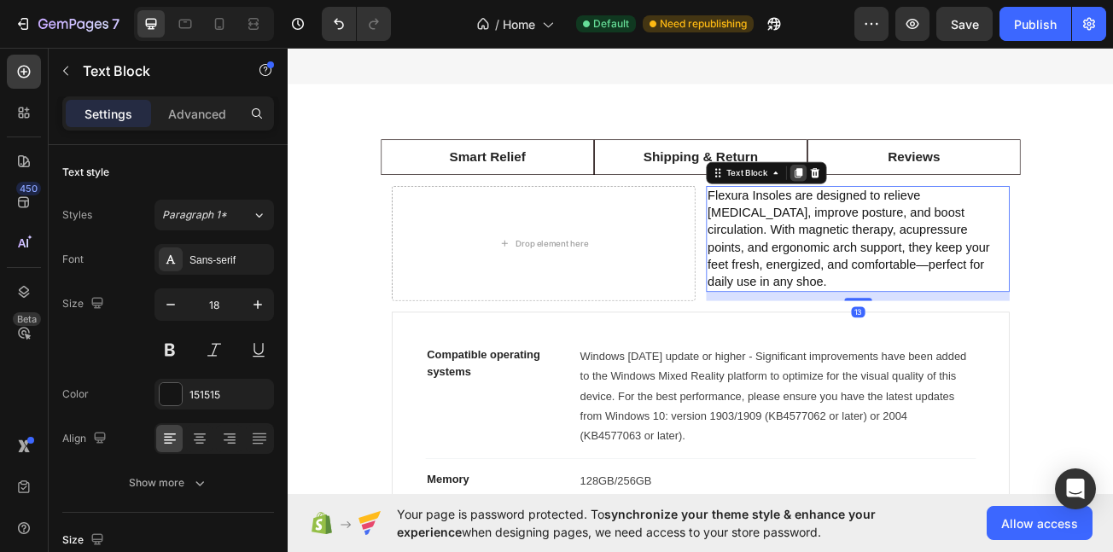
click at [914, 198] on icon at bounding box center [921, 204] width 14 height 14
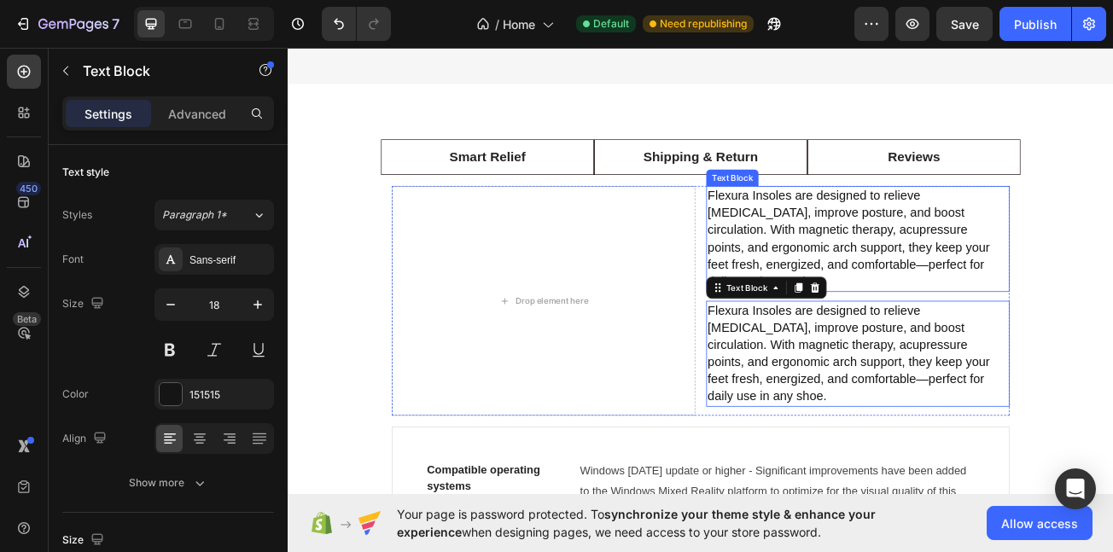
click at [895, 242] on p "Flexura Insoles are designed to relieve [MEDICAL_DATA], improve posture, and bo…" at bounding box center [995, 286] width 373 height 128
click at [895, 245] on p "Flexura Insoles are designed to relieve [MEDICAL_DATA], improve posture, and bo…" at bounding box center [995, 286] width 373 height 128
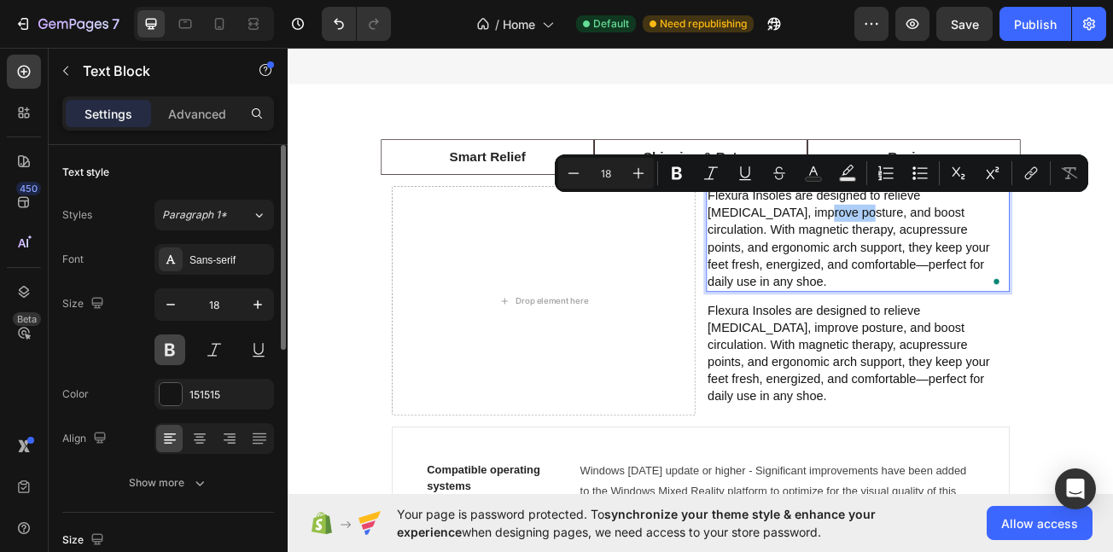
click at [167, 344] on button at bounding box center [170, 350] width 31 height 31
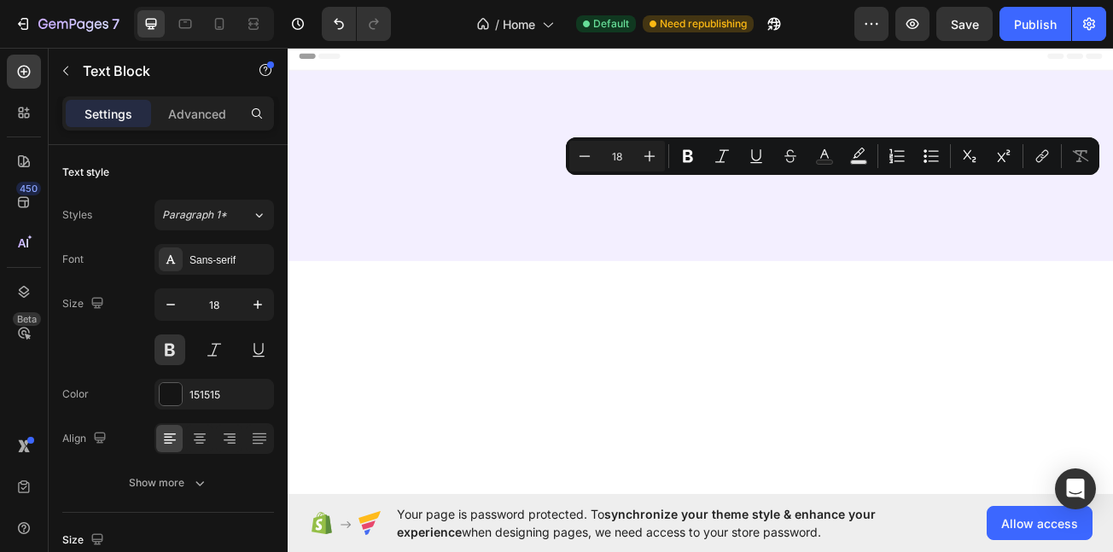
scroll to position [3770, 0]
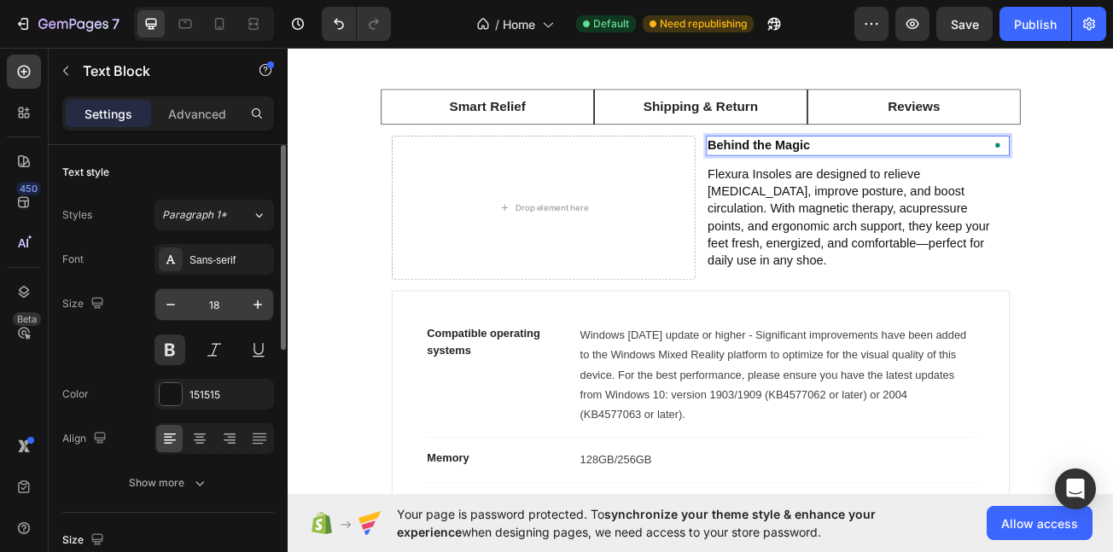
click at [226, 297] on input "18" at bounding box center [214, 304] width 56 height 31
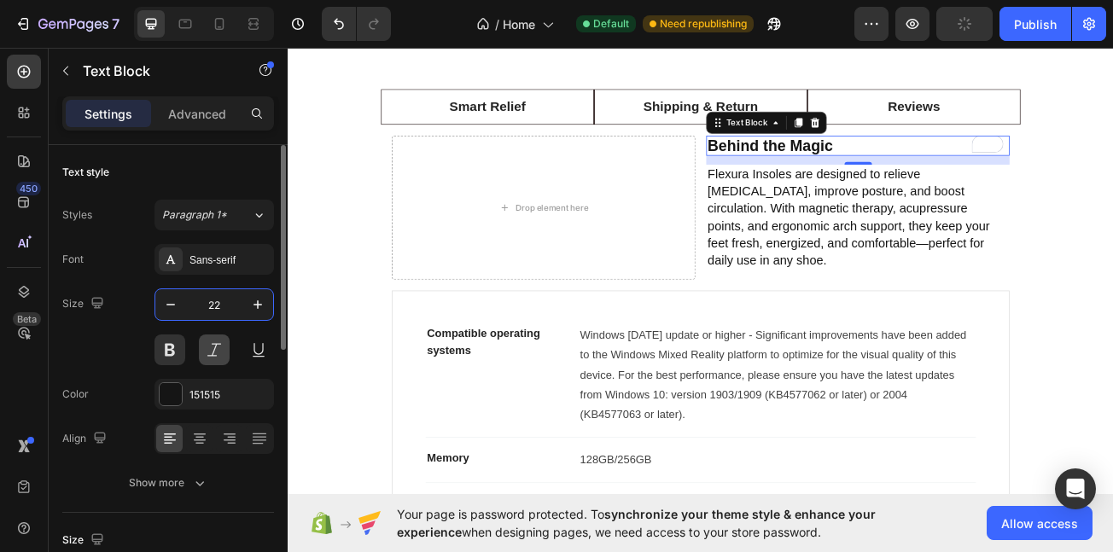
type input "22"
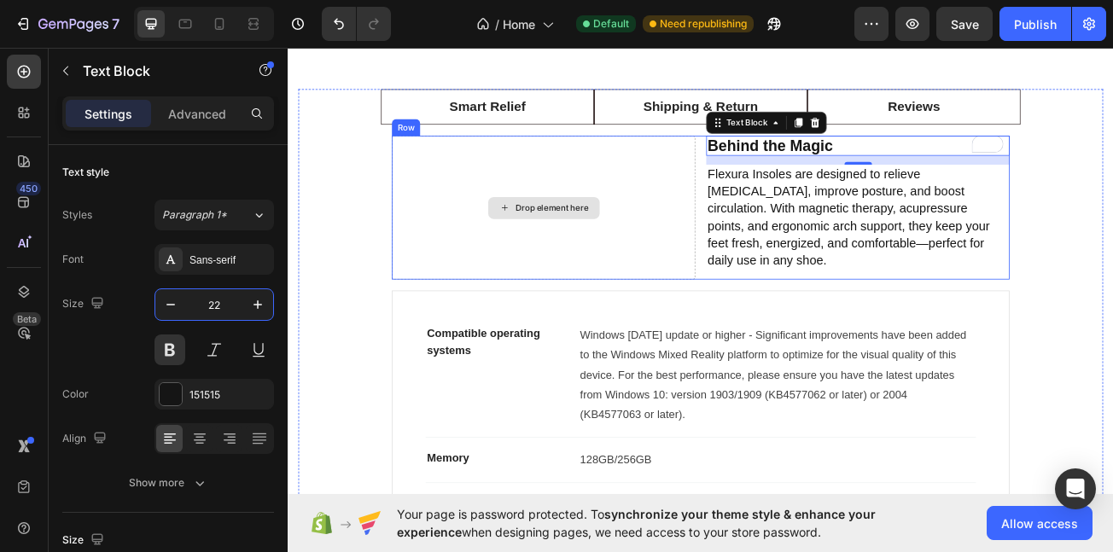
click at [783, 336] on div "Drop element here" at bounding box center [605, 247] width 377 height 178
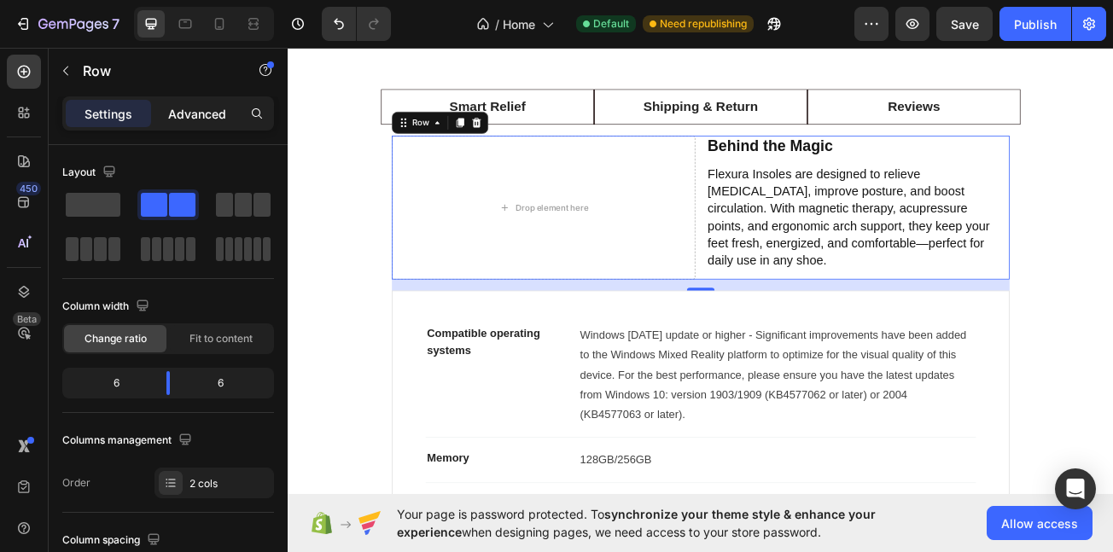
click at [200, 118] on p "Advanced" at bounding box center [197, 114] width 58 height 18
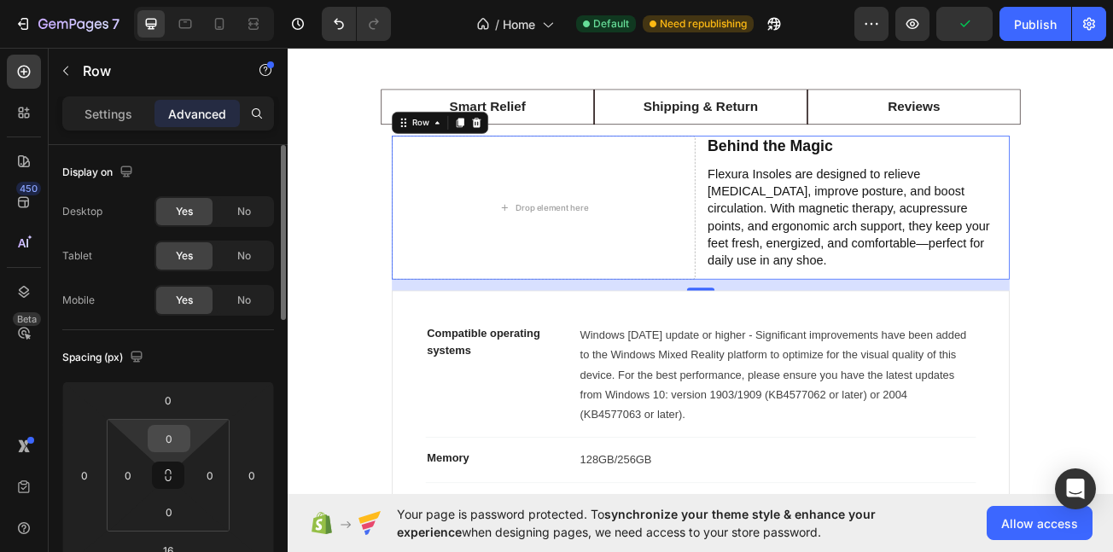
click at [176, 438] on input "0" at bounding box center [169, 439] width 34 height 26
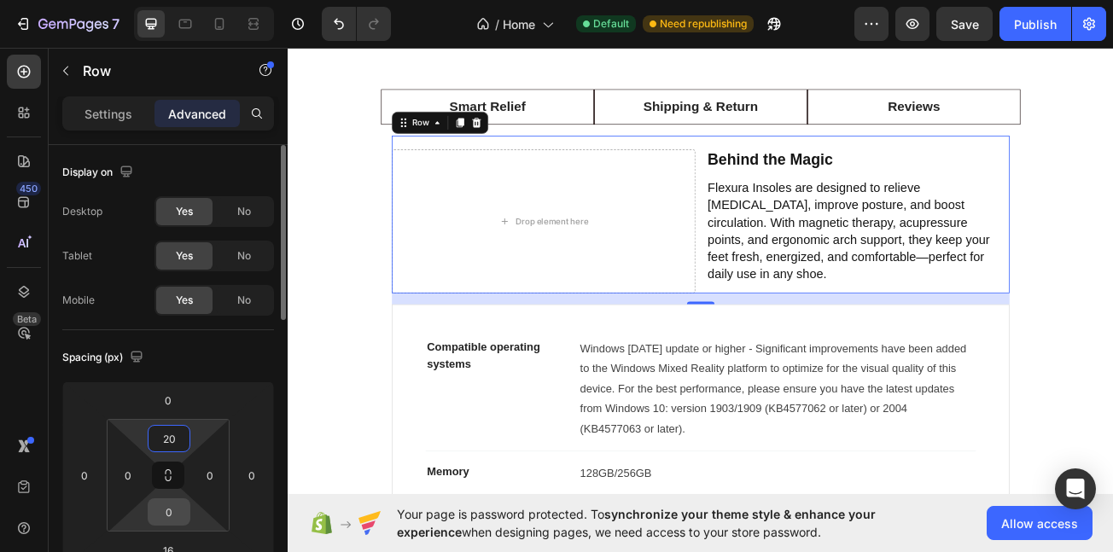
type input "20"
click at [178, 517] on input "0" at bounding box center [169, 512] width 34 height 26
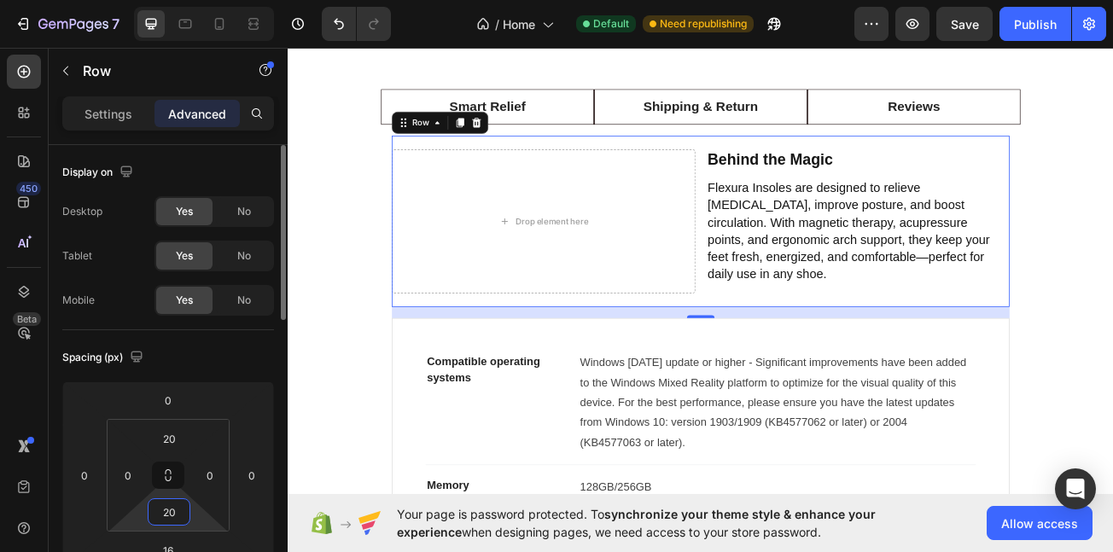
type input "20"
click at [166, 433] on input "20" at bounding box center [169, 439] width 34 height 26
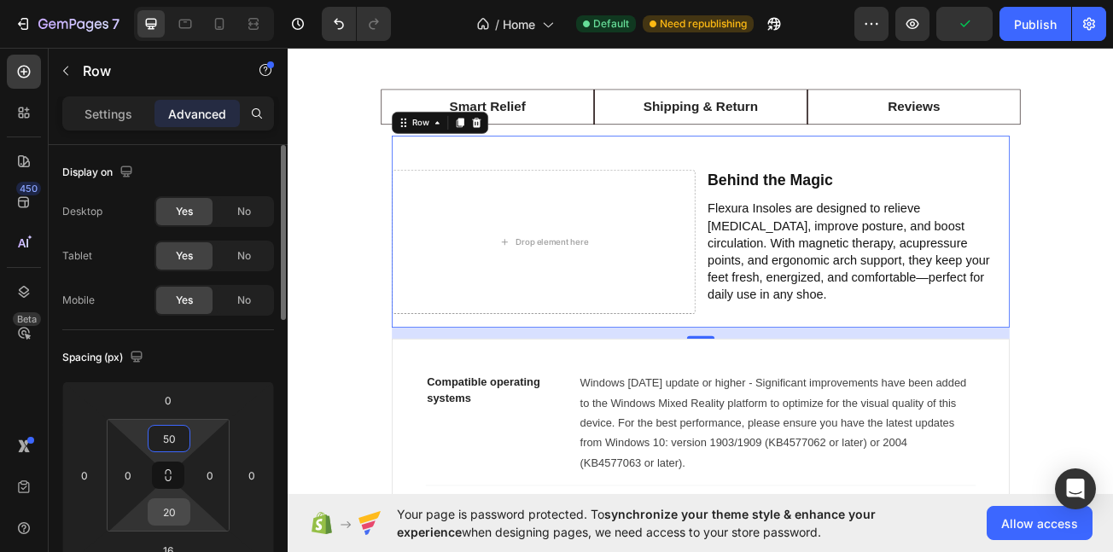
type input "50"
click at [175, 511] on input "20" at bounding box center [169, 512] width 34 height 26
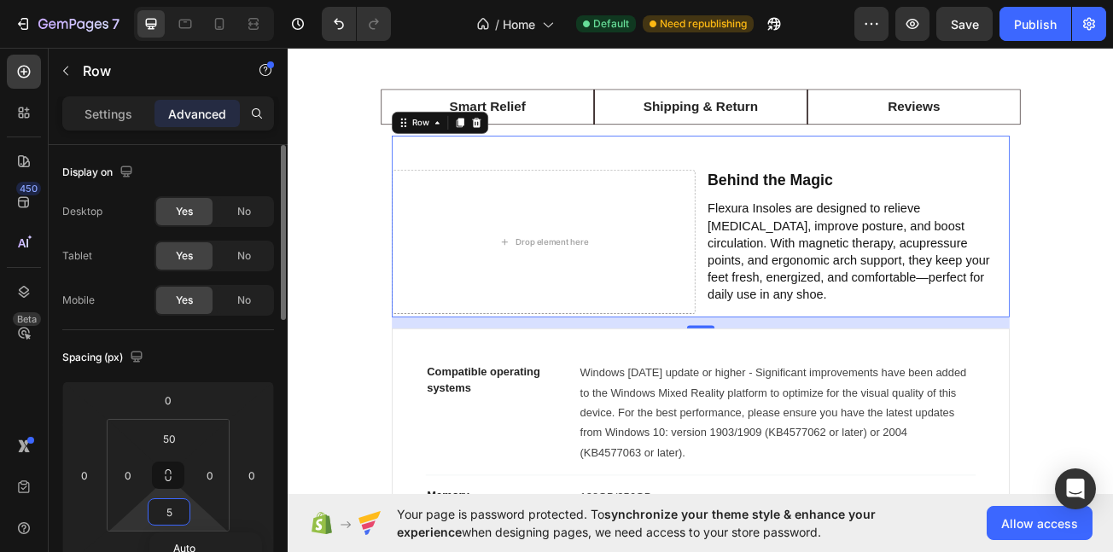
type input "50"
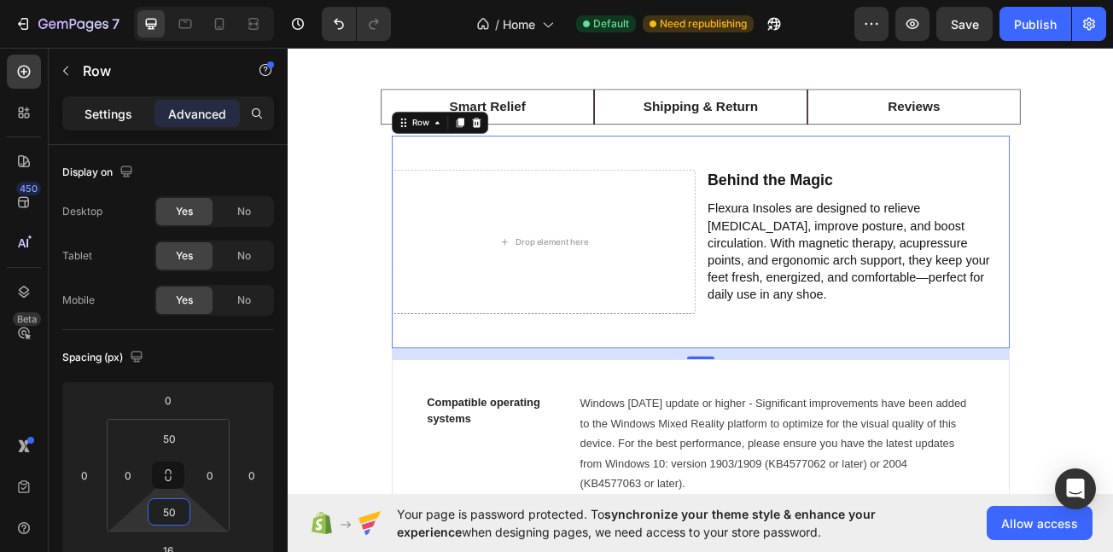
click at [108, 122] on p "Settings" at bounding box center [109, 114] width 48 height 18
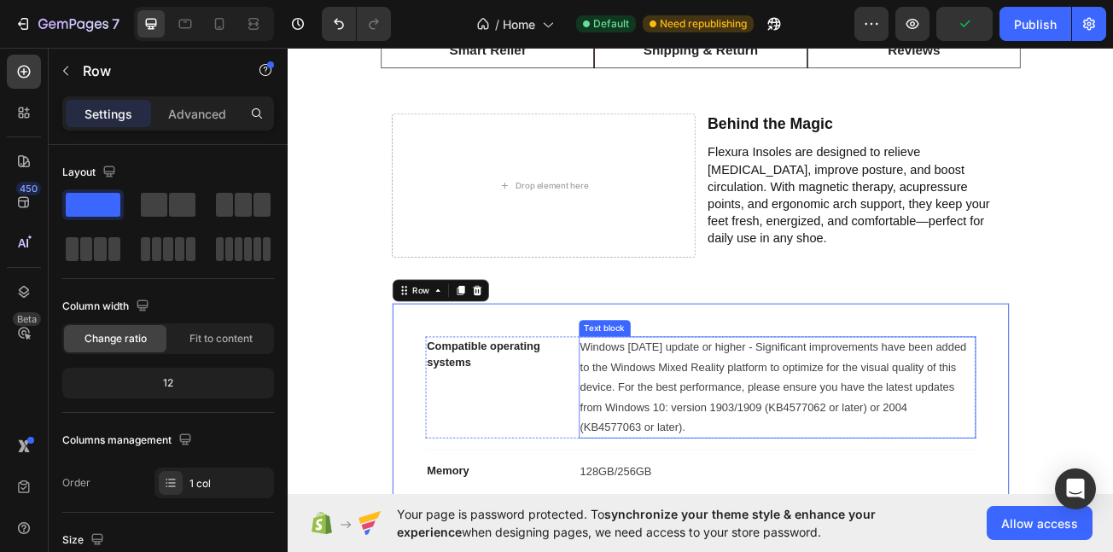
scroll to position [3845, 0]
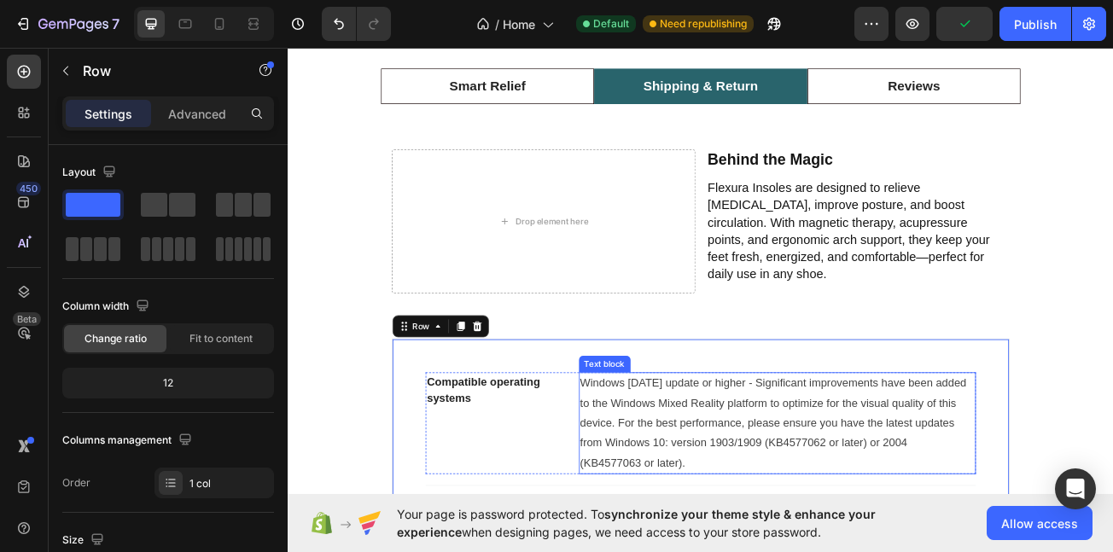
click at [598, 120] on li "Smart Relief" at bounding box center [535, 96] width 265 height 45
click at [583, 120] on li "Smart Relief" at bounding box center [535, 96] width 265 height 45
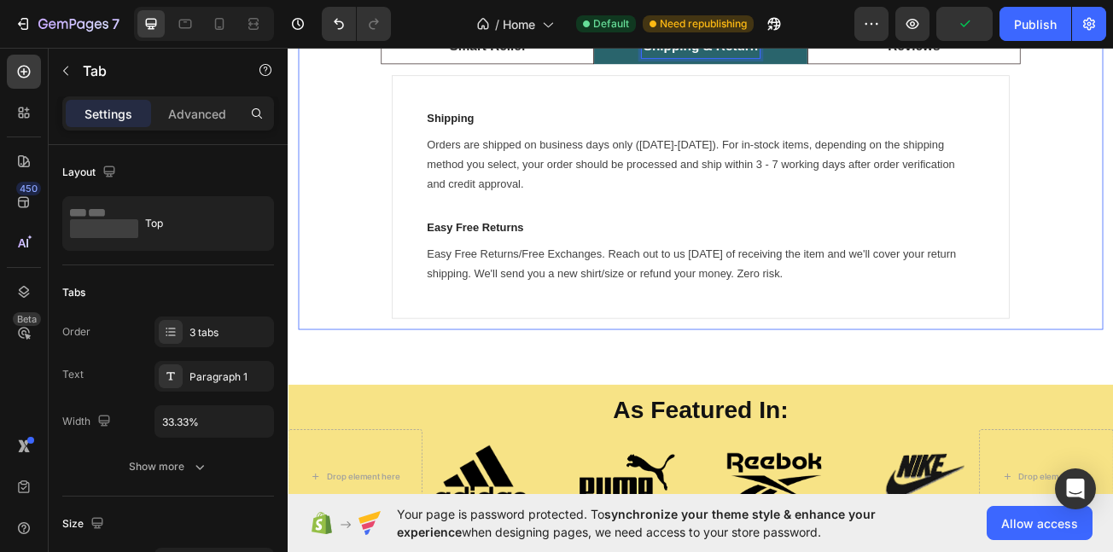
scroll to position [3770, 0]
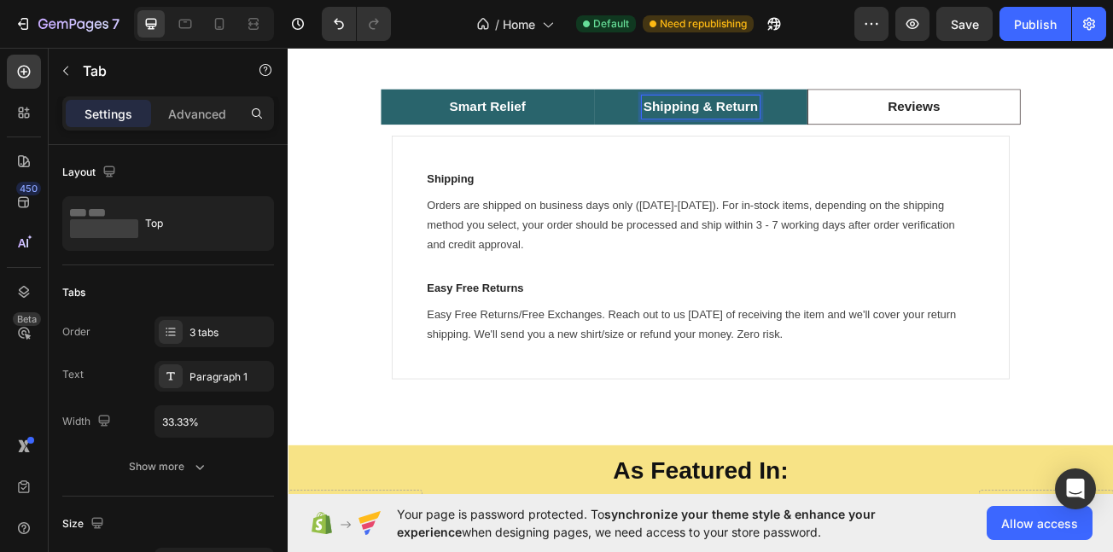
click at [598, 145] on li "Smart Relief" at bounding box center [535, 122] width 265 height 45
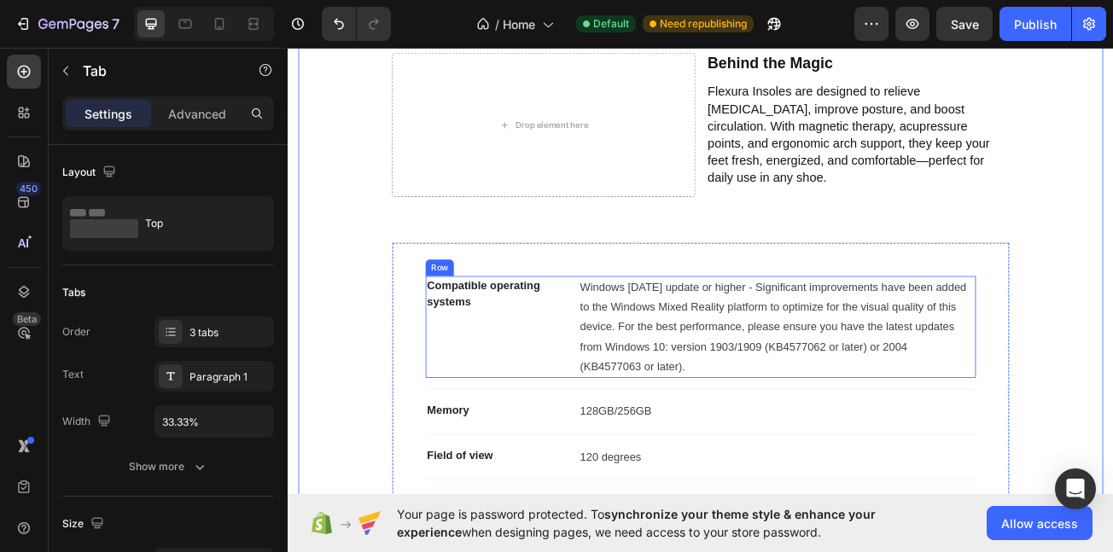
scroll to position [3964, 0]
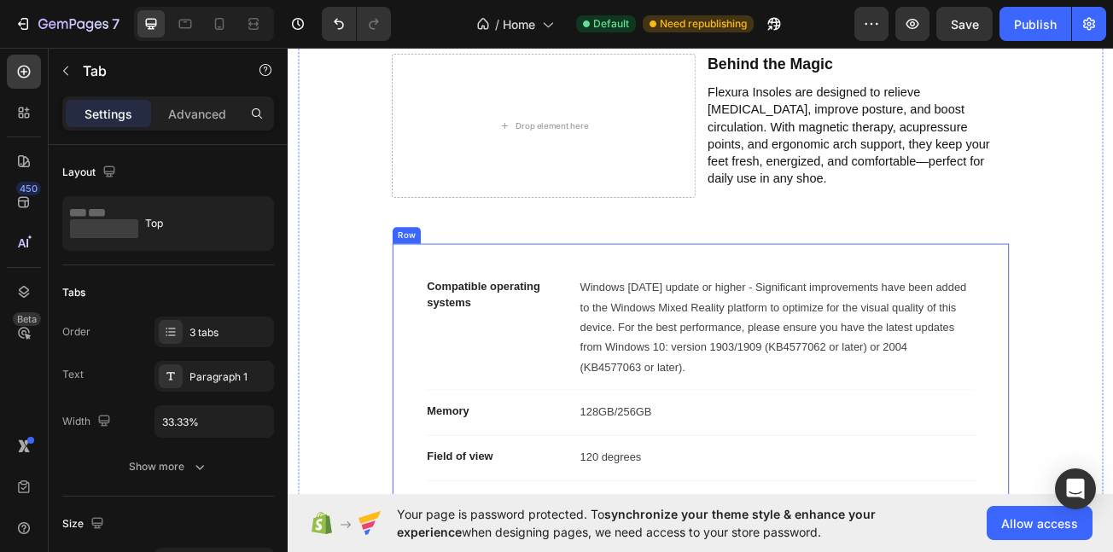
drag, startPoint x: 457, startPoint y: 308, endPoint x: 519, endPoint y: 300, distance: 62.9
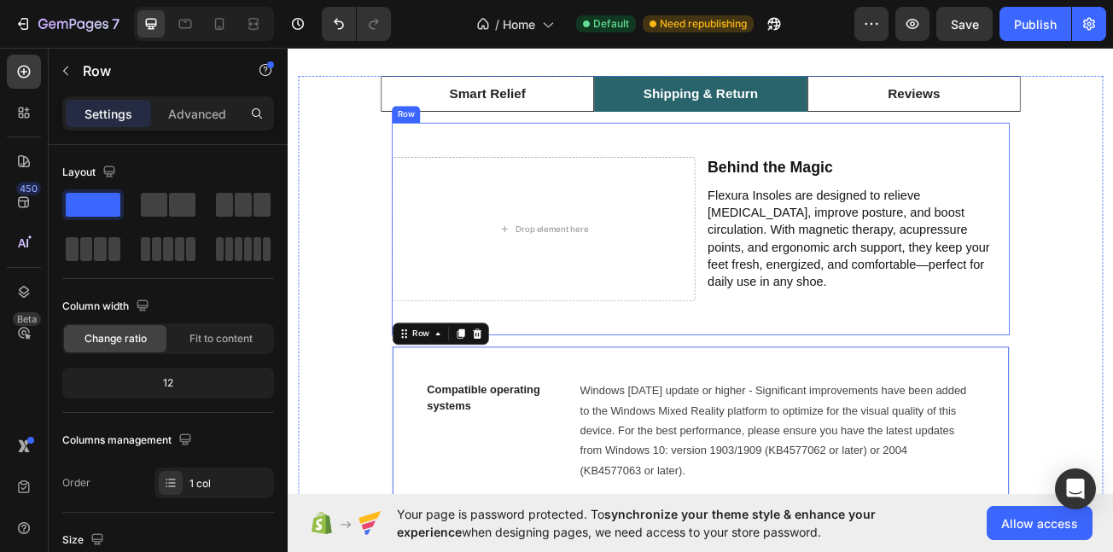
scroll to position [3827, 0]
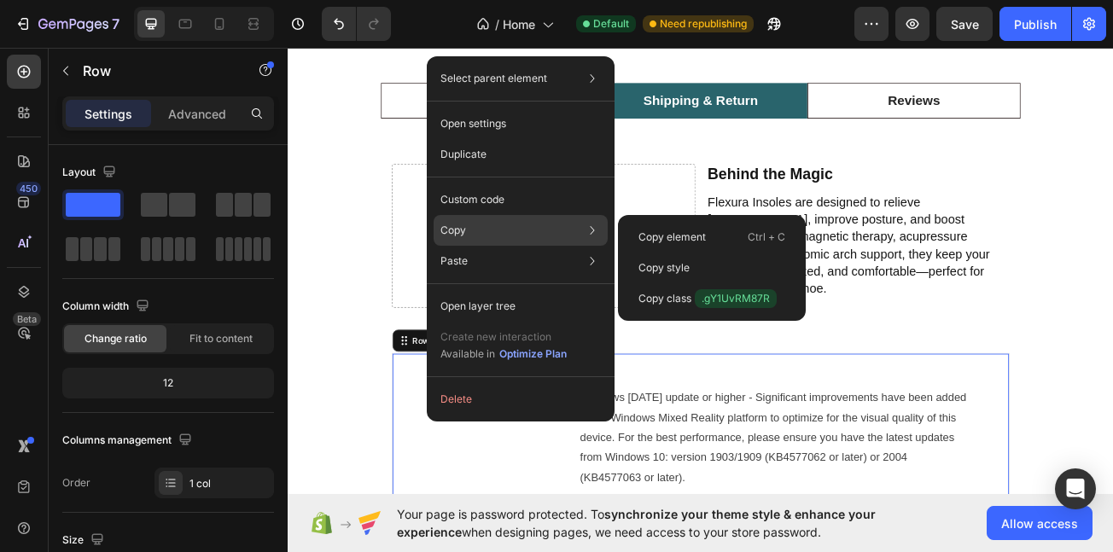
click at [564, 230] on div "Copy Copy element Ctrl + C Copy style Copy class .gY1UvRM87R" at bounding box center [521, 230] width 174 height 31
click at [671, 298] on p "Copy class .gY1UvRM87R" at bounding box center [708, 298] width 138 height 19
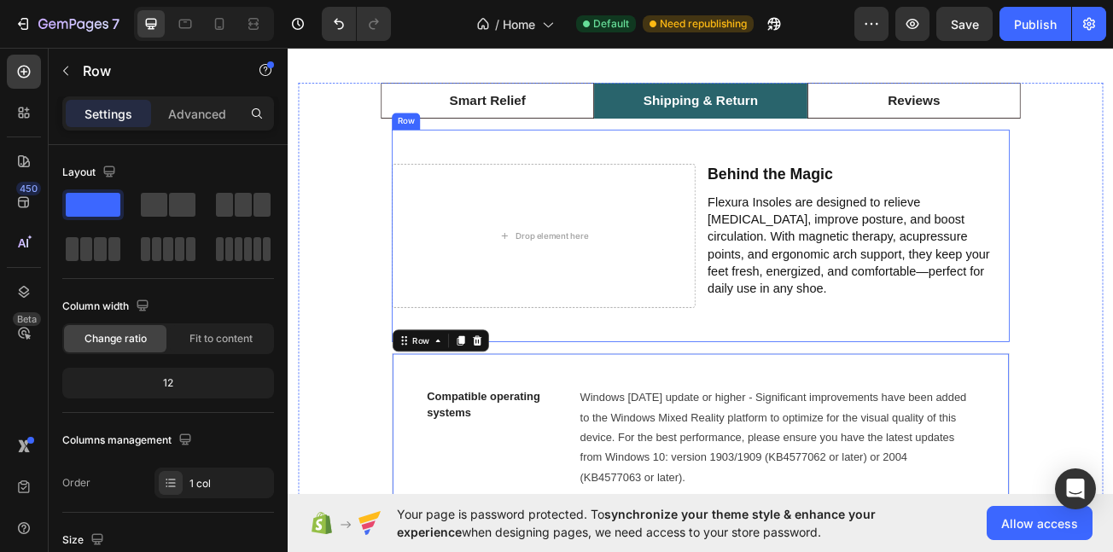
click at [463, 174] on div "Drop element here Behind the Magic Text Block Flexura Insoles are designed to r…" at bounding box center [800, 282] width 767 height 264
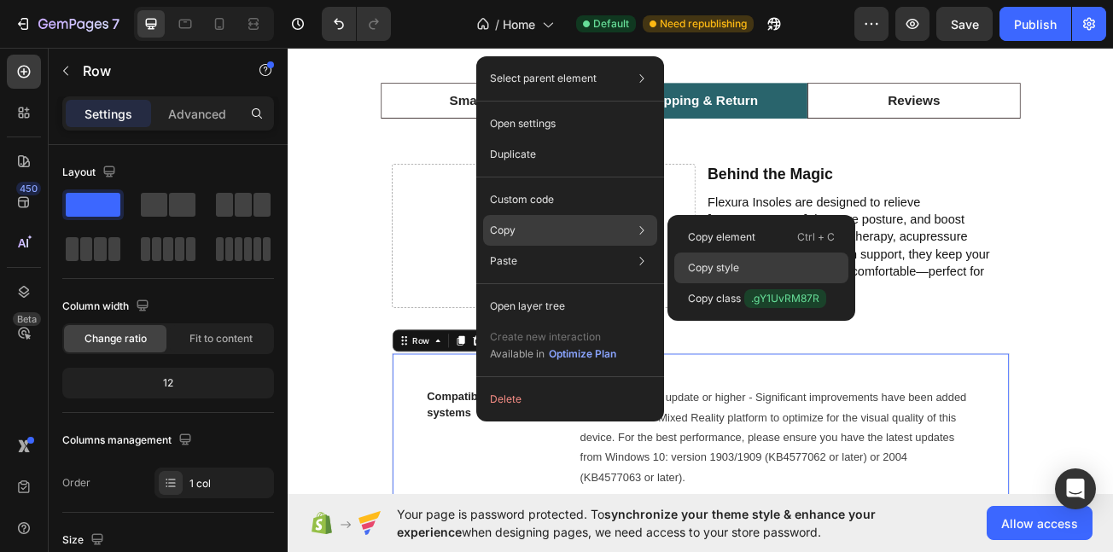
click at [746, 283] on div "Copy style" at bounding box center [761, 298] width 174 height 31
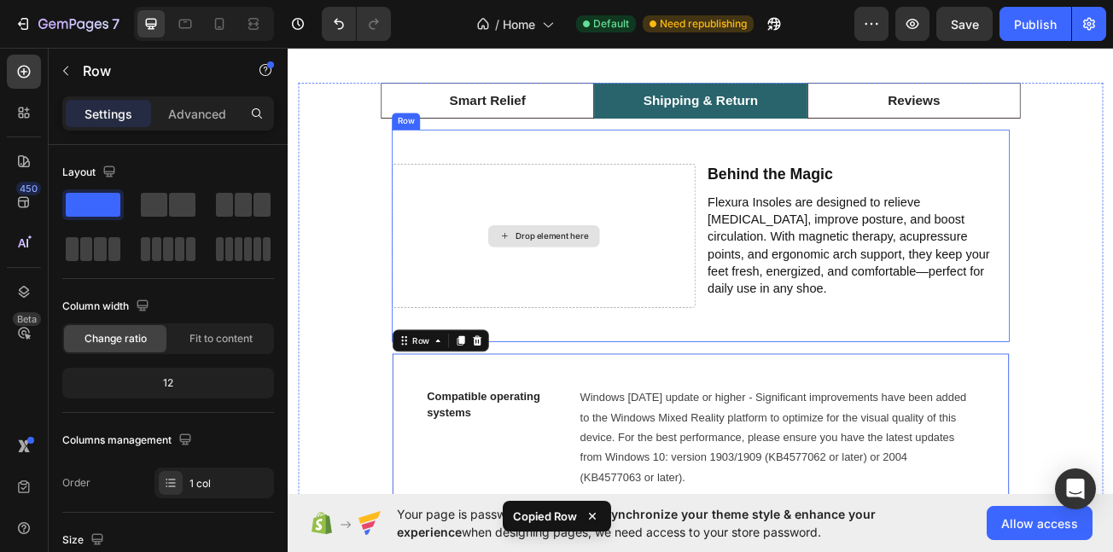
click at [435, 301] on div "Drop element here" at bounding box center [605, 282] width 377 height 178
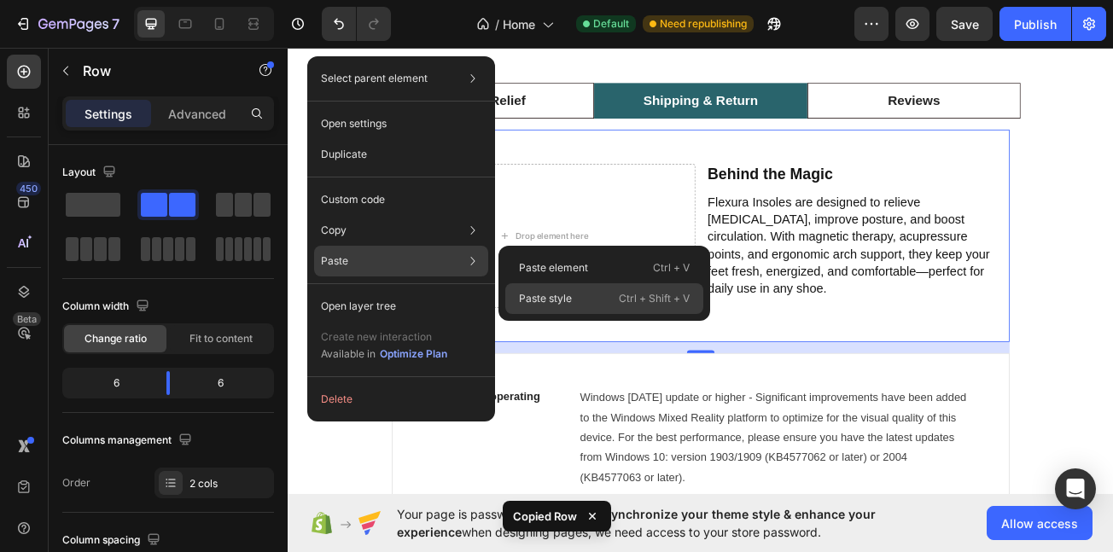
drag, startPoint x: 251, startPoint y: 413, endPoint x: 552, endPoint y: 298, distance: 321.9
click at [552, 298] on p "Paste style" at bounding box center [545, 298] width 53 height 15
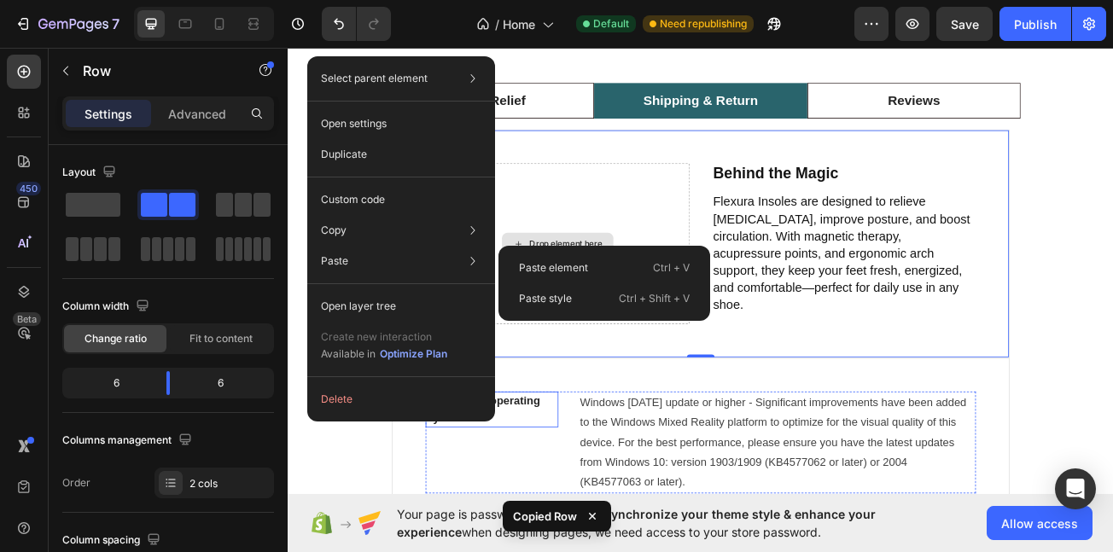
type input "32"
type input "100%"
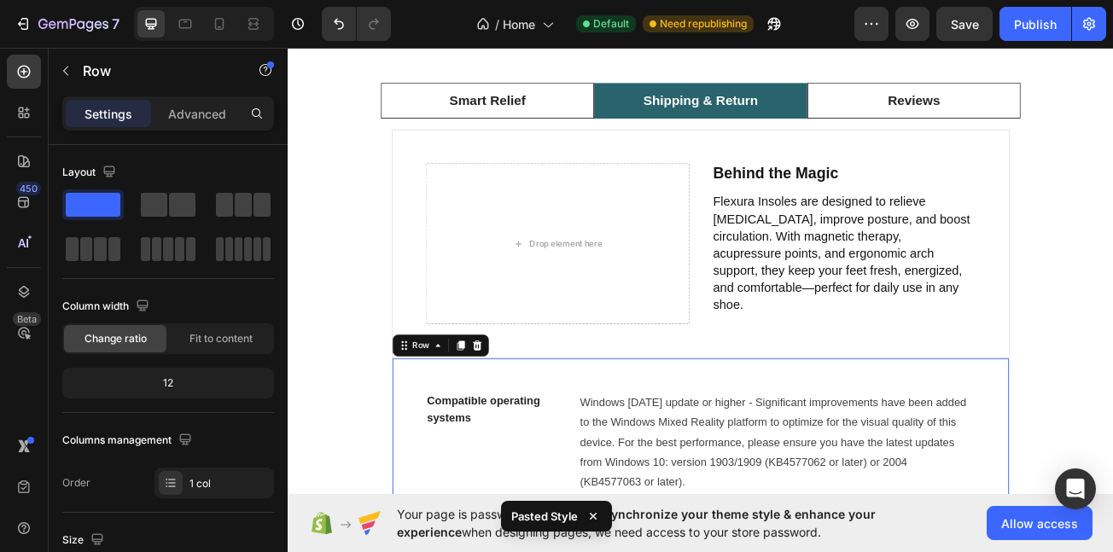
click at [527, 412] on icon at bounding box center [523, 419] width 14 height 14
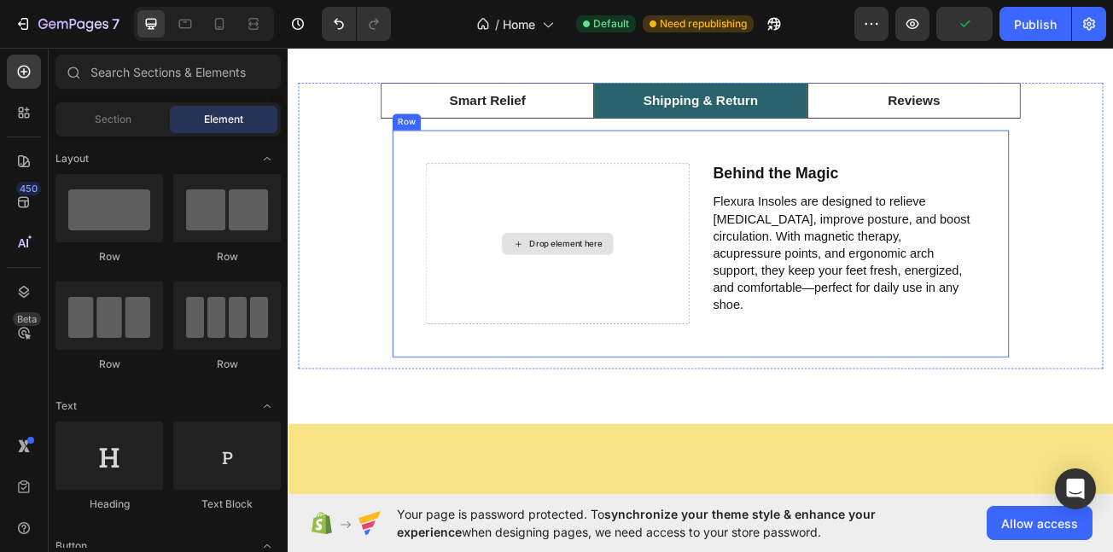
click at [632, 240] on div "Drop element here" at bounding box center [622, 292] width 328 height 200
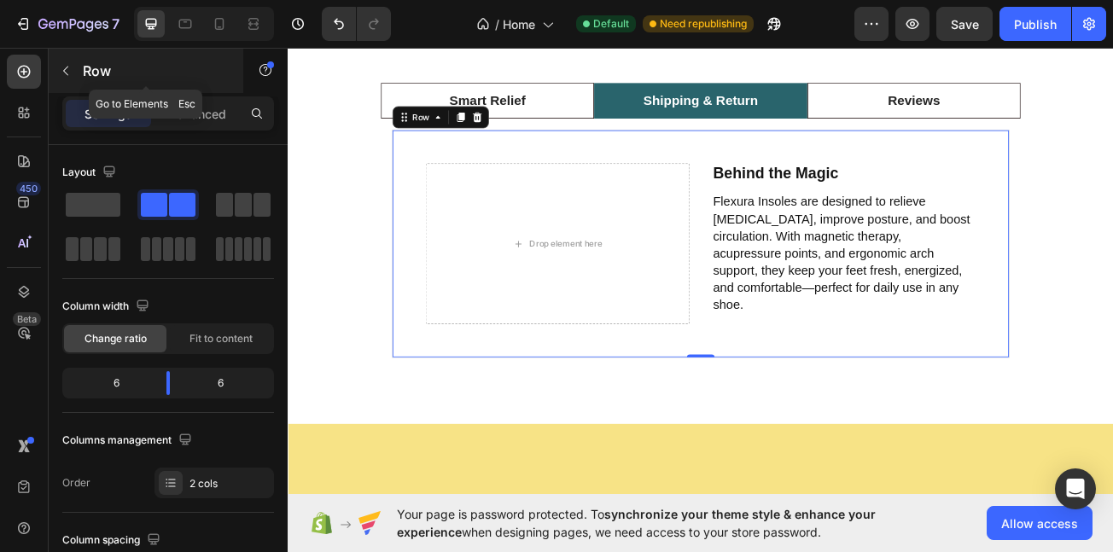
click at [66, 62] on button "button" at bounding box center [65, 70] width 27 height 27
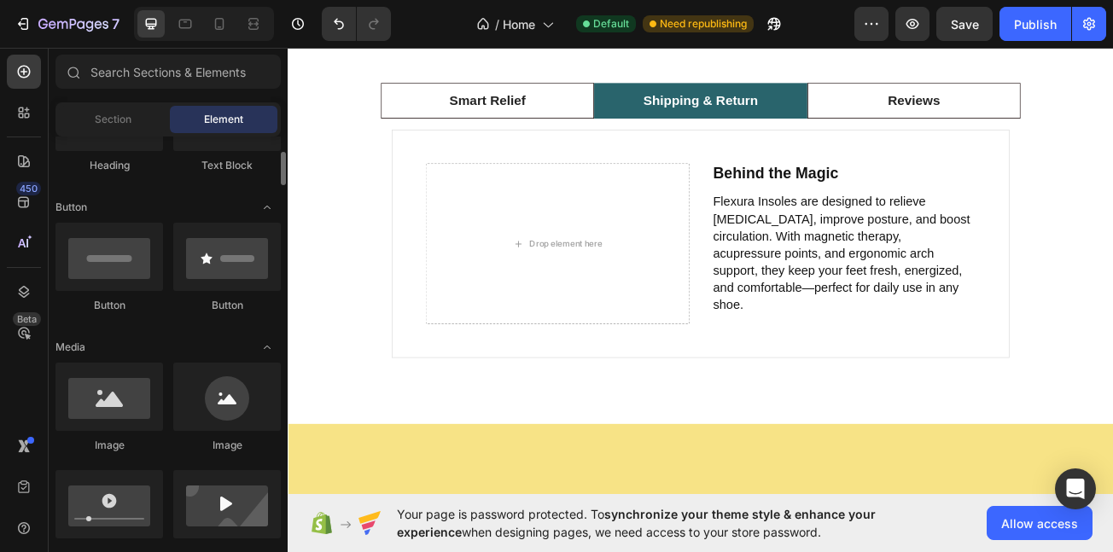
scroll to position [350, 0]
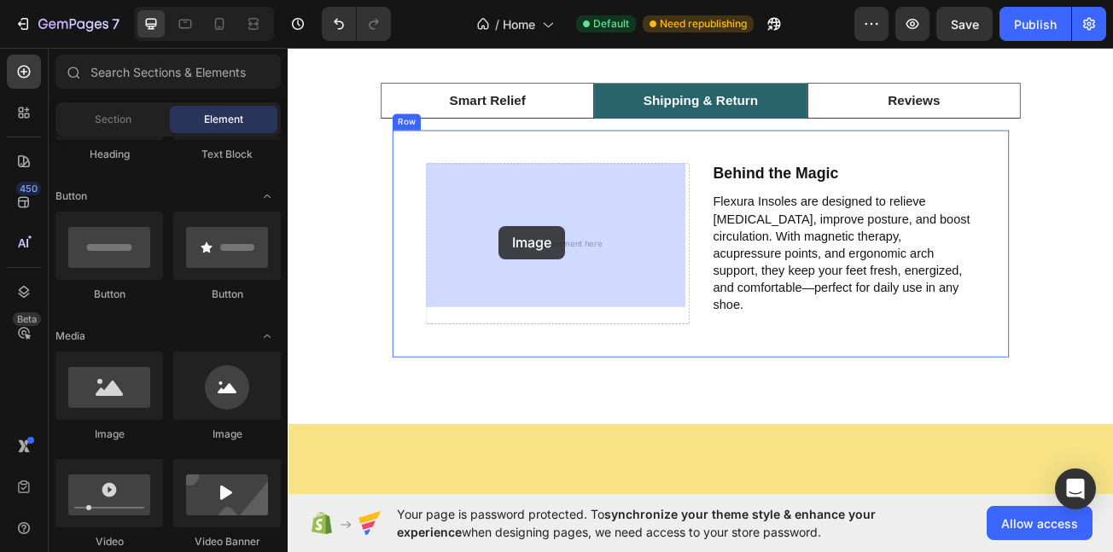
drag, startPoint x: 381, startPoint y: 433, endPoint x: 549, endPoint y: 270, distance: 234.3
click at [549, 270] on div "Drop element here" at bounding box center [622, 292] width 328 height 200
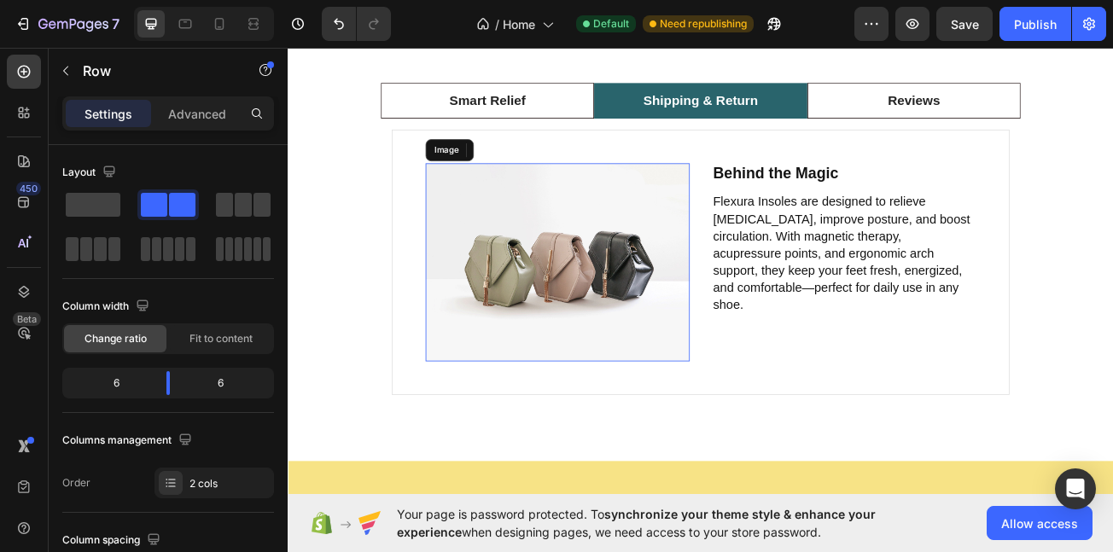
click at [632, 304] on img at bounding box center [622, 315] width 328 height 246
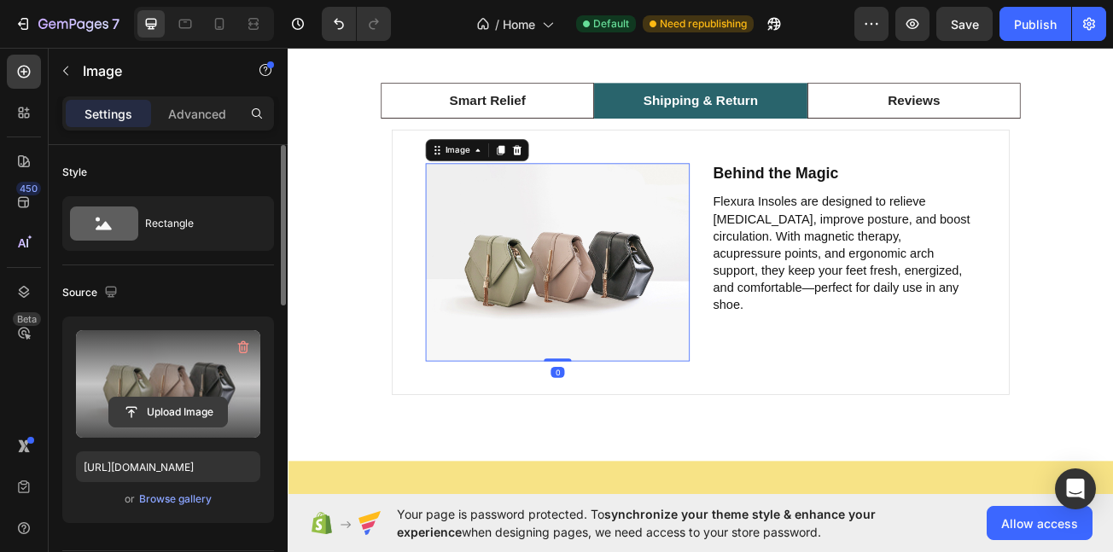
click at [166, 415] on input "file" at bounding box center [168, 412] width 118 height 29
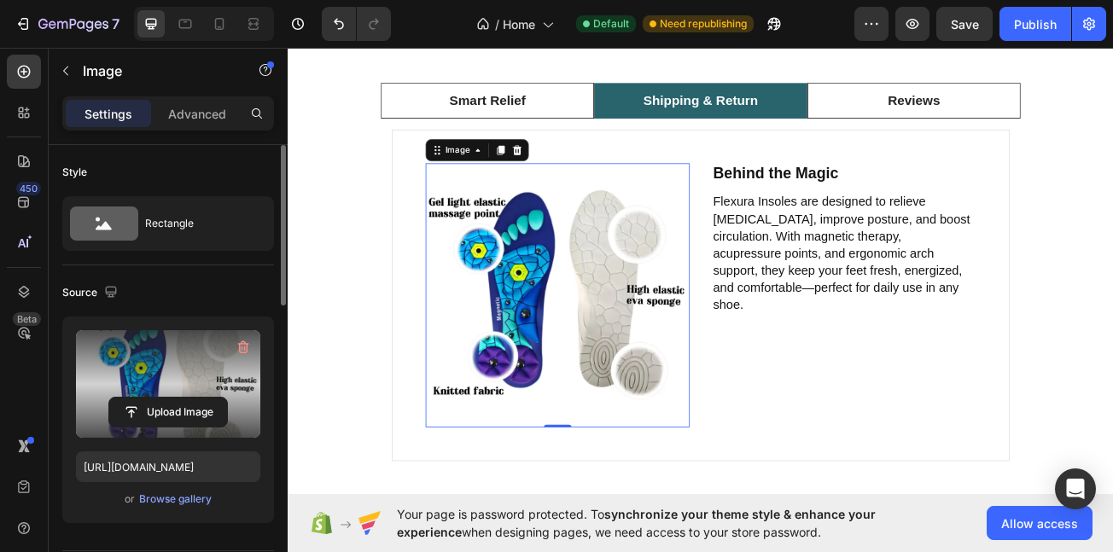
click at [171, 390] on label at bounding box center [168, 384] width 184 height 108
click at [171, 398] on input "file" at bounding box center [168, 412] width 118 height 29
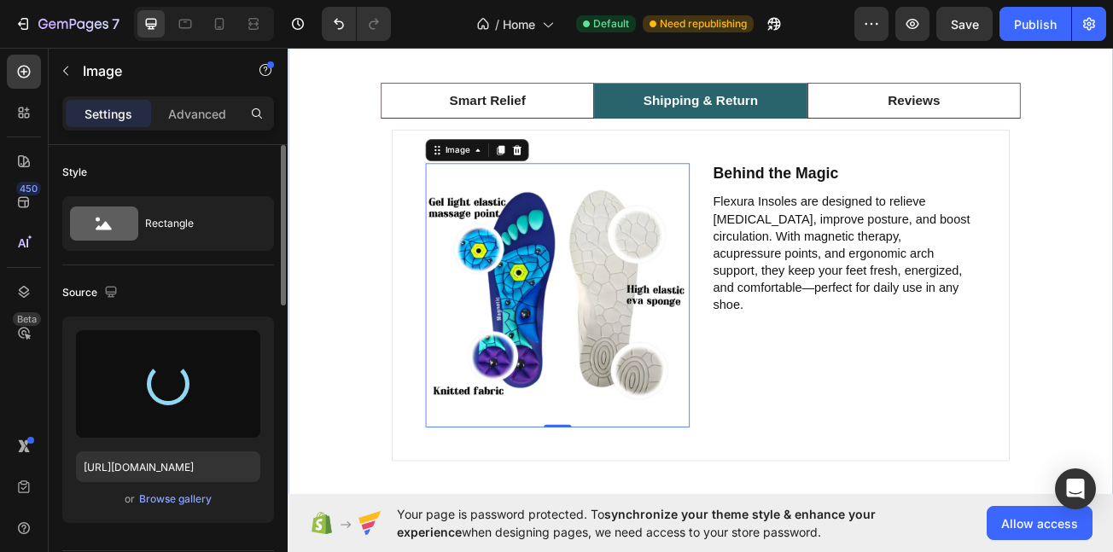
type input "https://cdn.shopify.com/s/files/1/0710/4669/3031/files/gempages_581287367915078…"
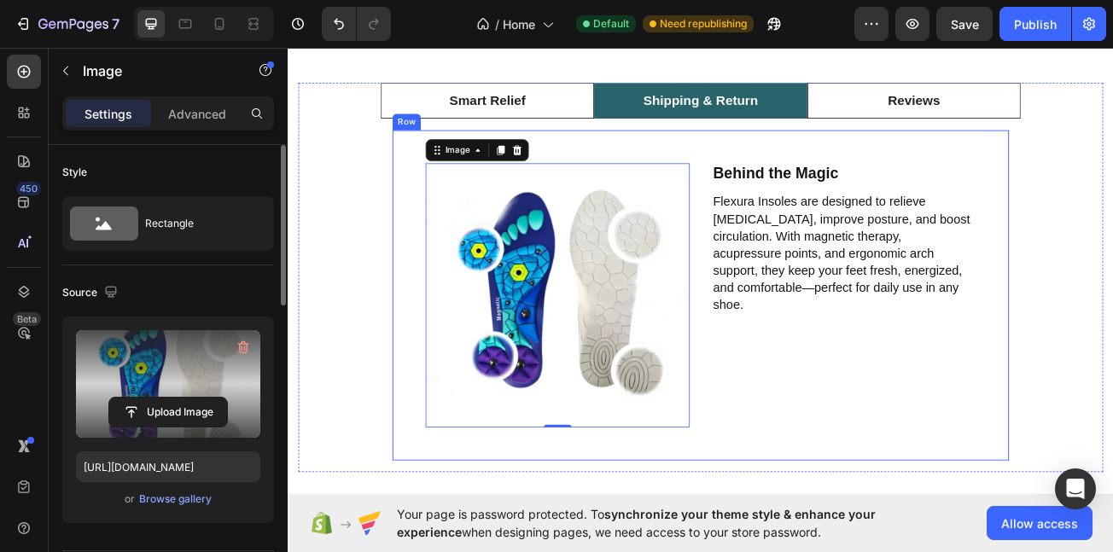
click at [788, 213] on div "Image 0 Behind the Magic Text Block Flexura Insoles are designed to relieve foo…" at bounding box center [800, 356] width 767 height 412
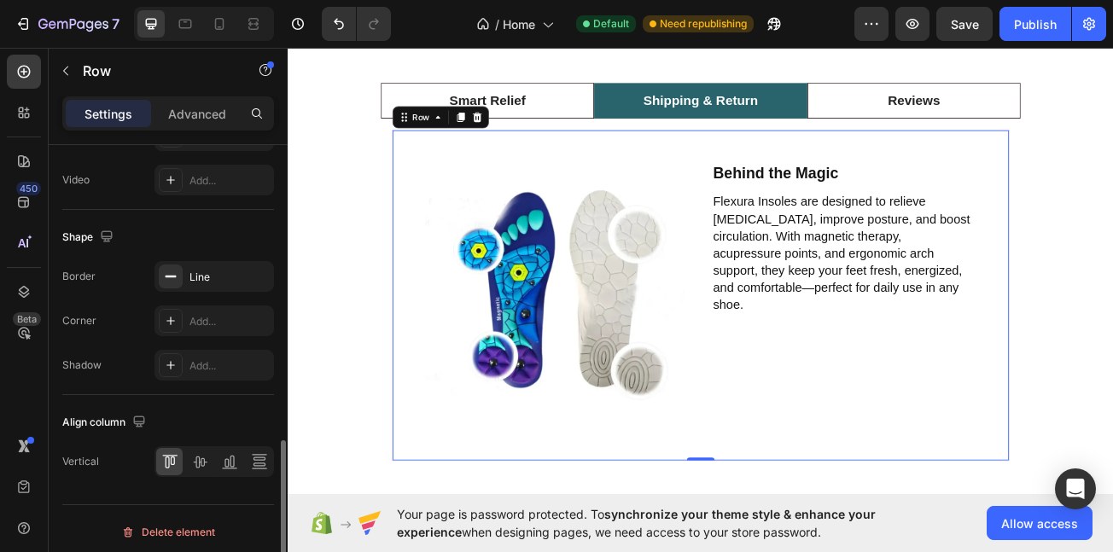
scroll to position [780, 0]
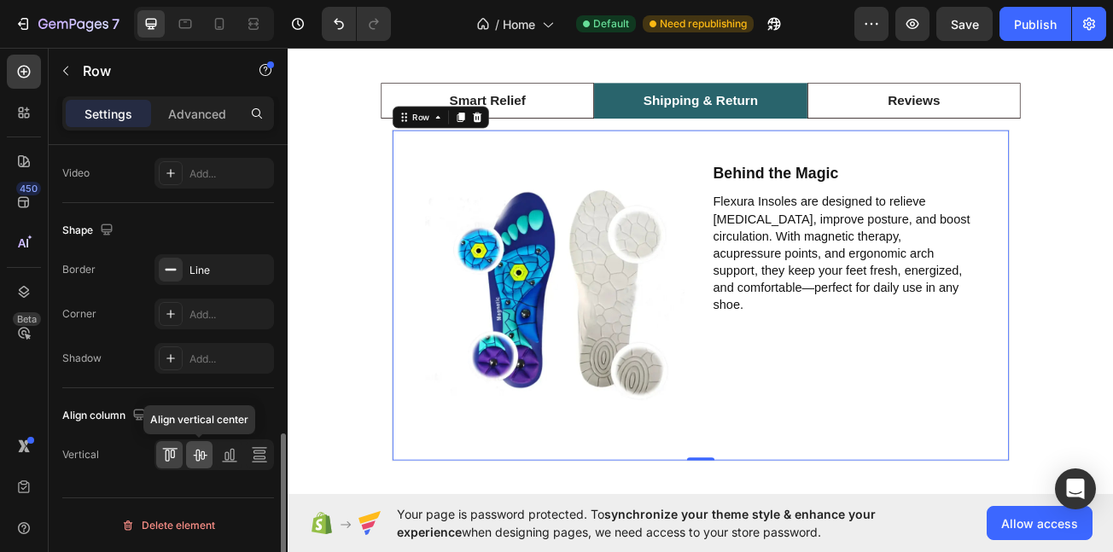
click at [204, 457] on icon at bounding box center [200, 456] width 14 height 12
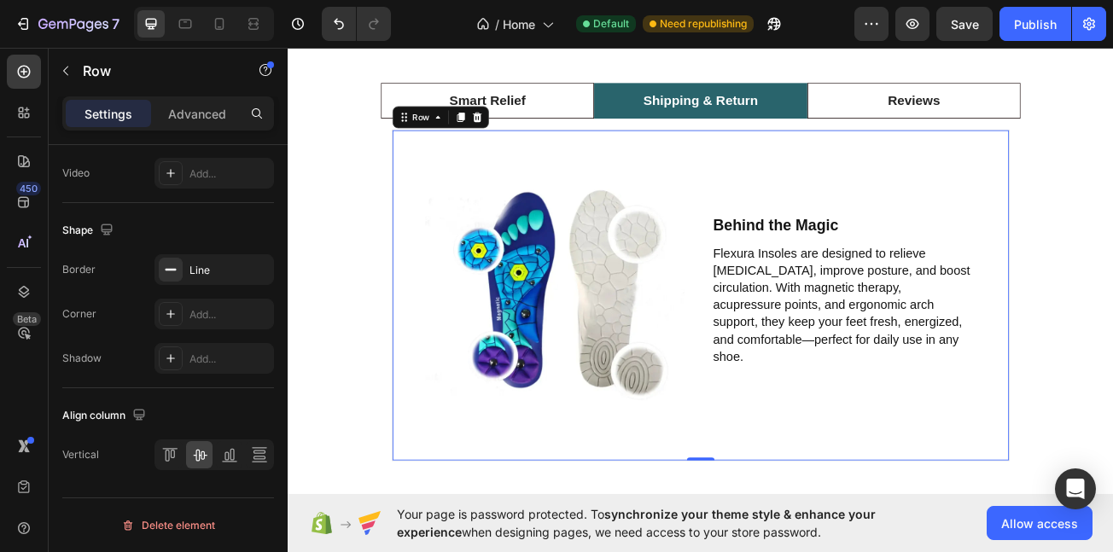
scroll to position [3810, 0]
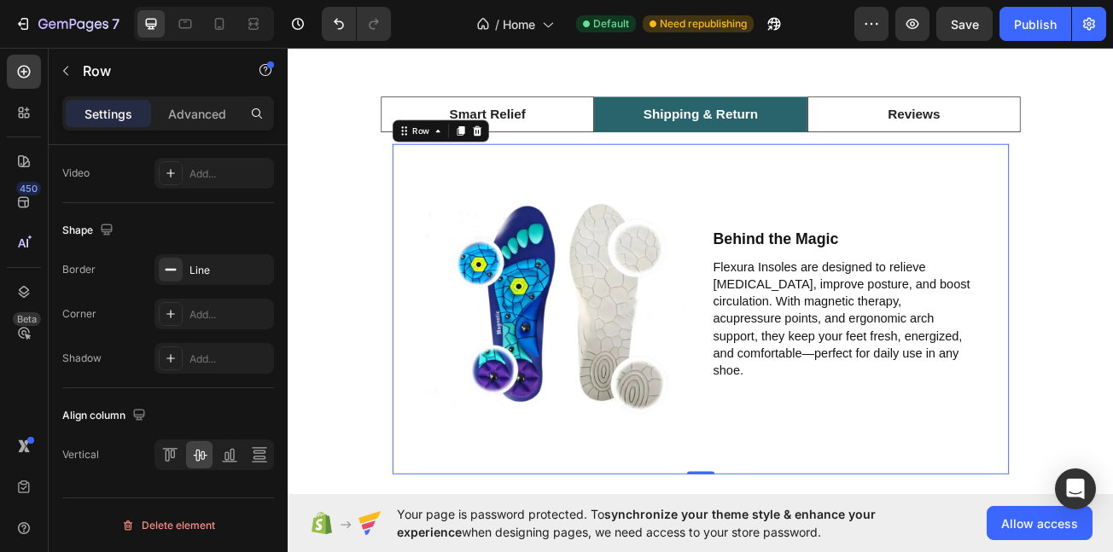
click at [773, 167] on div "Image Behind the Magic Text Block Flexura Insoles are designed to relieve foot …" at bounding box center [800, 373] width 767 height 412
click at [769, 154] on div "Image Behind the Magic Text Block Flexura Insoles are designed to relieve foot …" at bounding box center [800, 373] width 794 height 439
click at [769, 167] on div "Image Behind the Magic Text Block Flexura Insoles are designed to relieve foot …" at bounding box center [800, 373] width 767 height 412
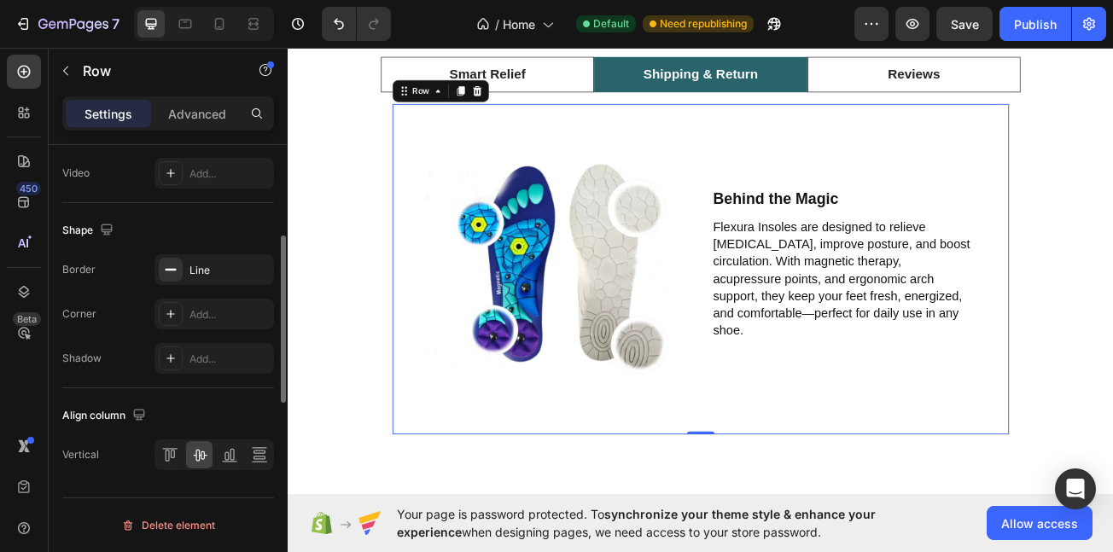
click at [761, 170] on div "Smart Relief Shipping & Return Reviews Image Behind the Magic Text Block Flexur…" at bounding box center [800, 301] width 1025 height 621
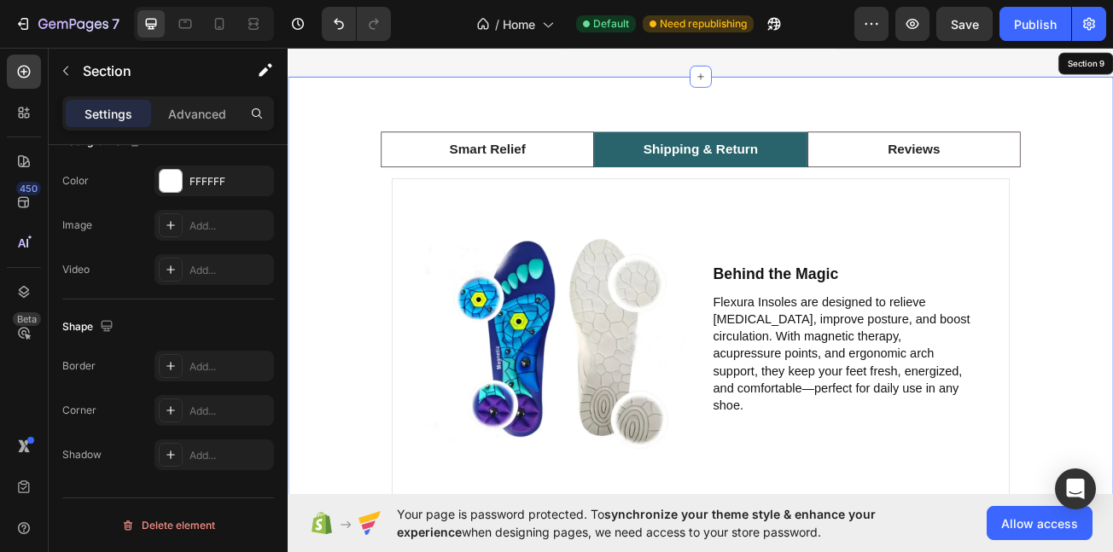
scroll to position [0, 0]
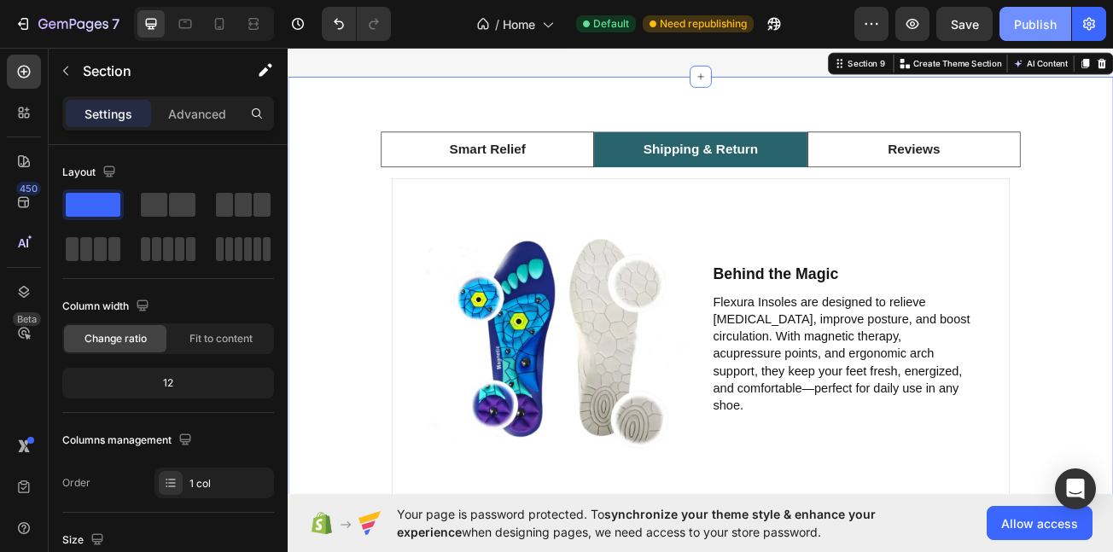
click at [1022, 20] on div "Publish" at bounding box center [1035, 24] width 43 height 18
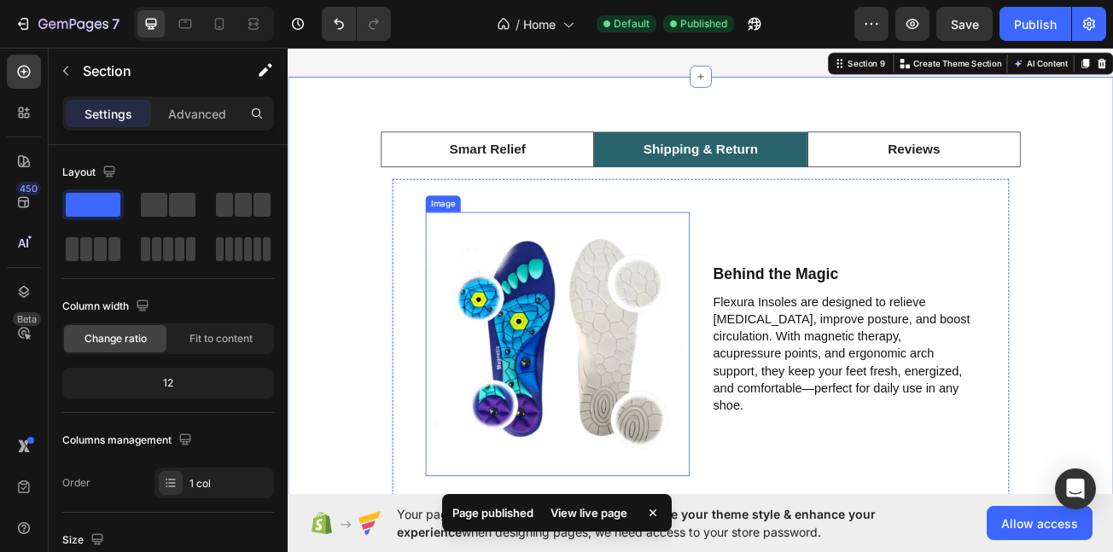
click at [755, 350] on img at bounding box center [622, 417] width 328 height 328
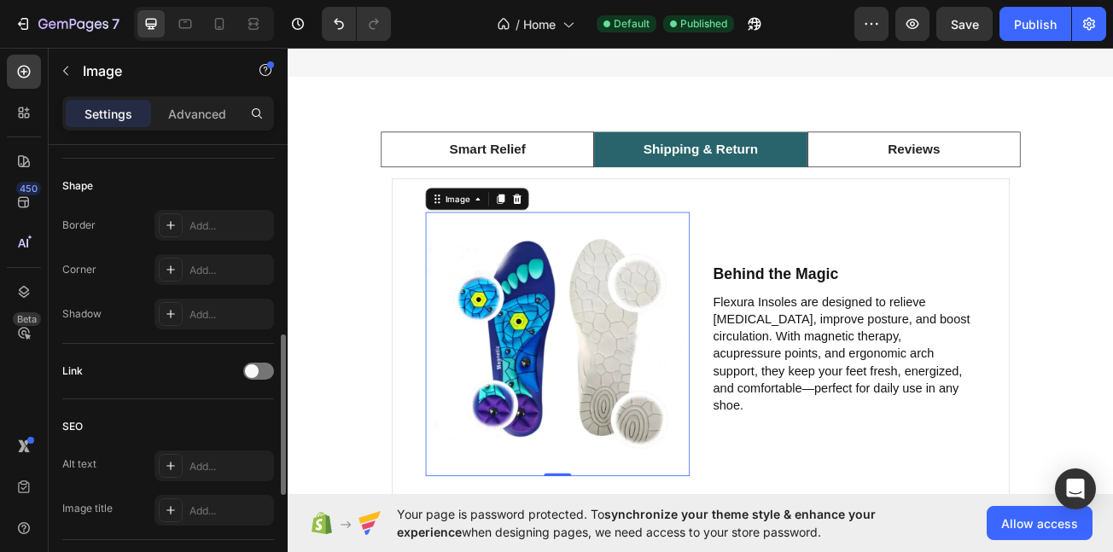
scroll to position [567, 0]
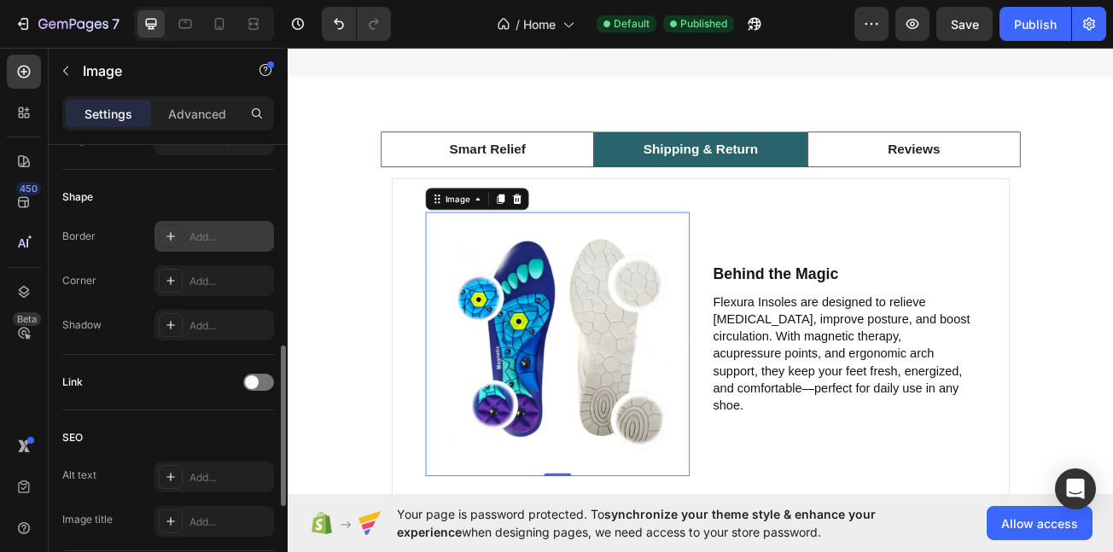
click at [210, 242] on div "Add..." at bounding box center [230, 237] width 80 height 15
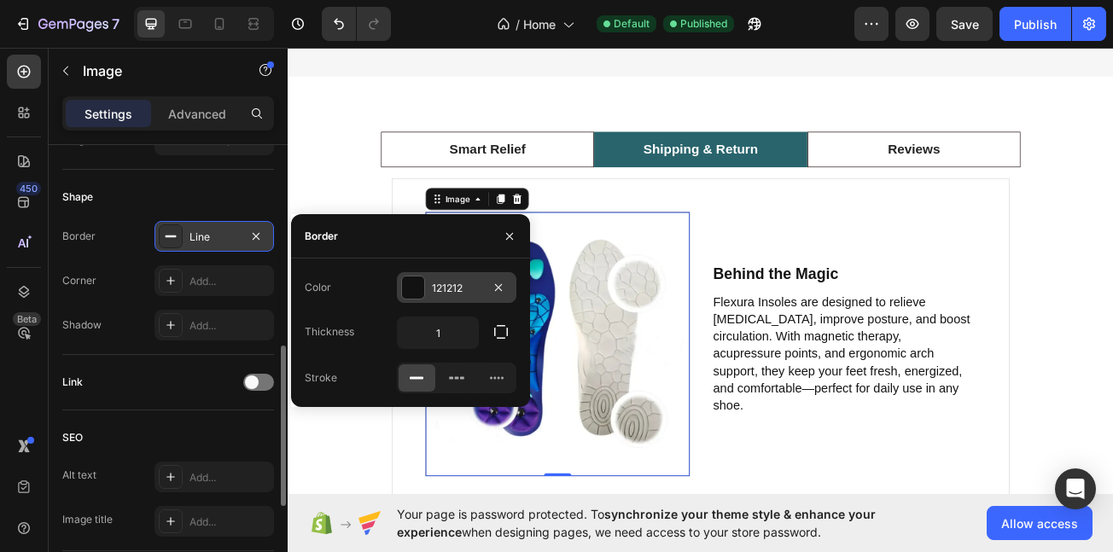
click at [455, 274] on div "121212" at bounding box center [457, 287] width 120 height 31
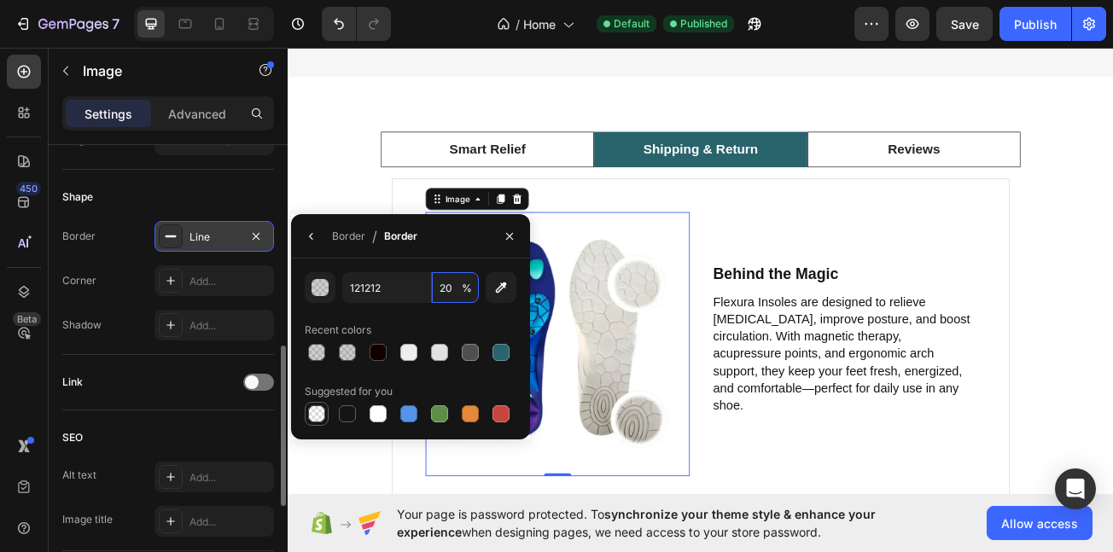
type input "20"
click at [0, 399] on div "450 Beta" at bounding box center [24, 300] width 49 height 505
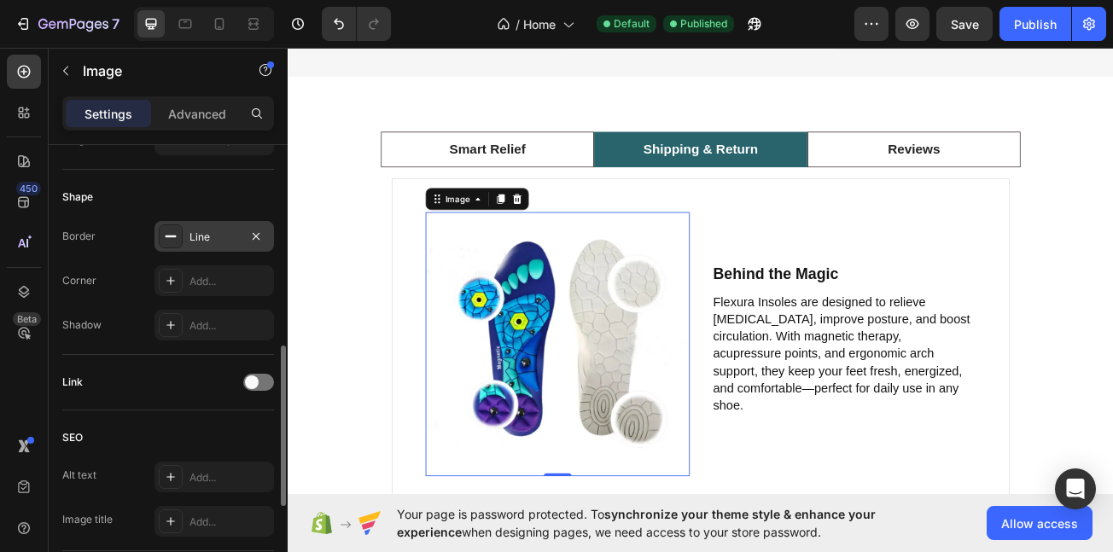
click at [856, 417] on p "Flexura Insoles are designed to relieve [MEDICAL_DATA], improve posture, and bo…" at bounding box center [977, 428] width 324 height 149
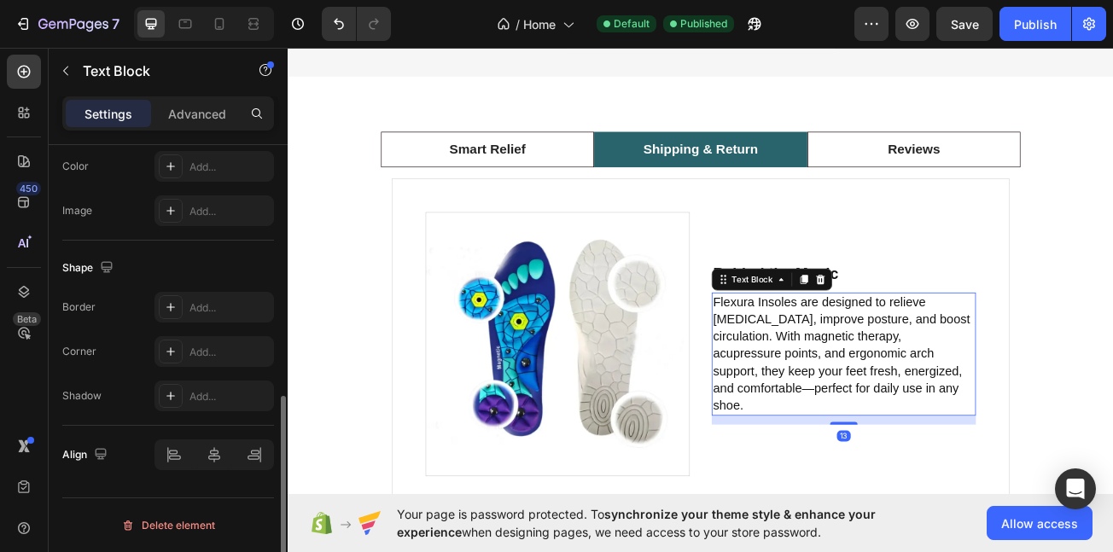
scroll to position [0, 0]
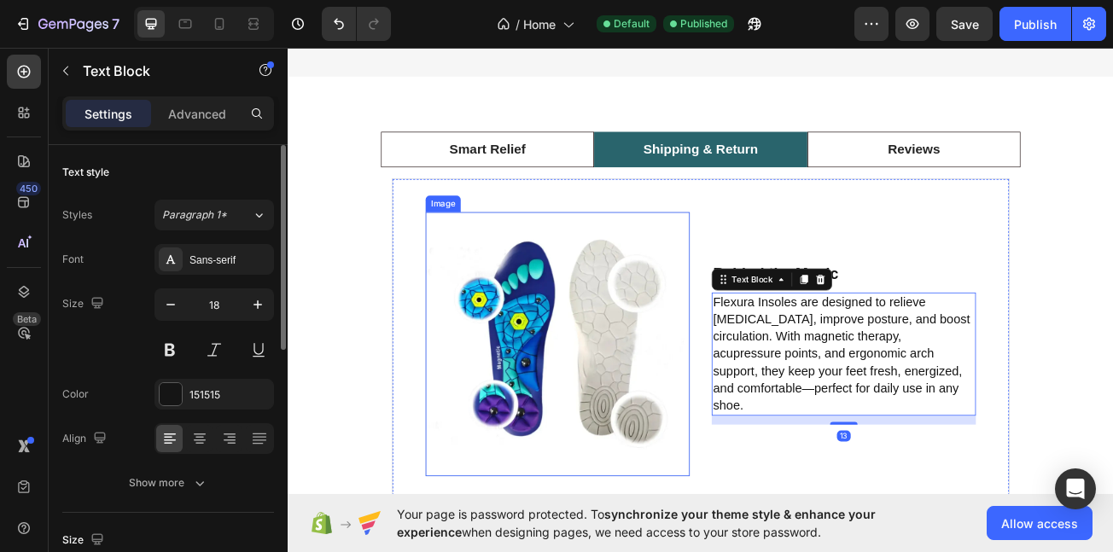
click at [483, 366] on img at bounding box center [622, 417] width 328 height 328
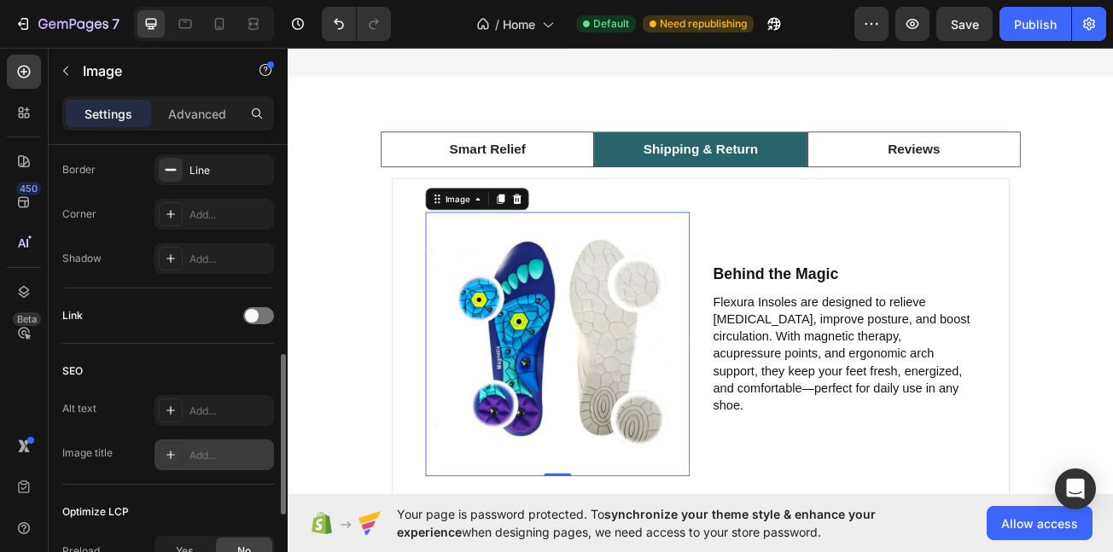
scroll to position [611, 0]
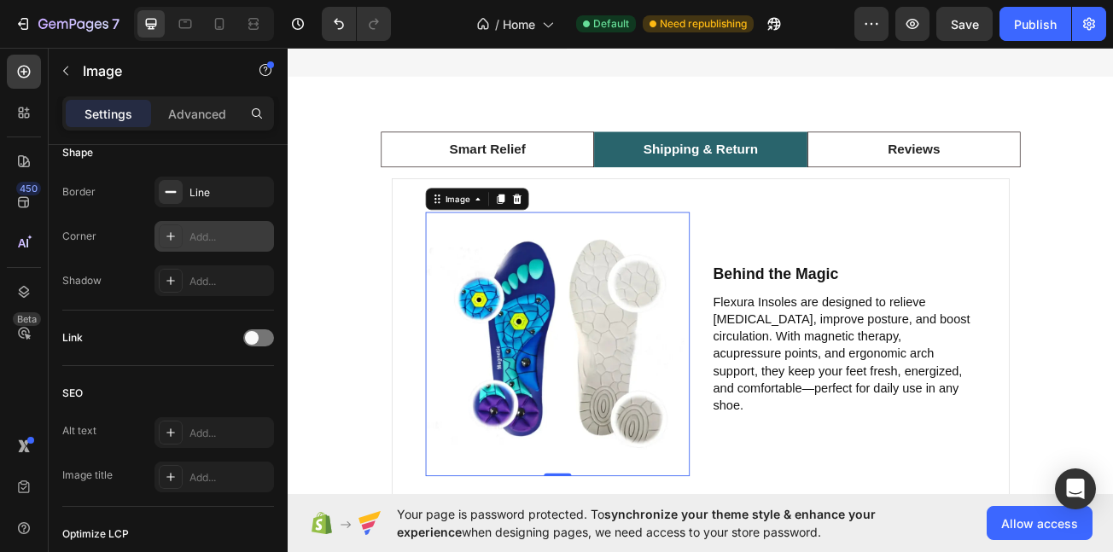
click at [221, 235] on div "Add..." at bounding box center [230, 237] width 80 height 15
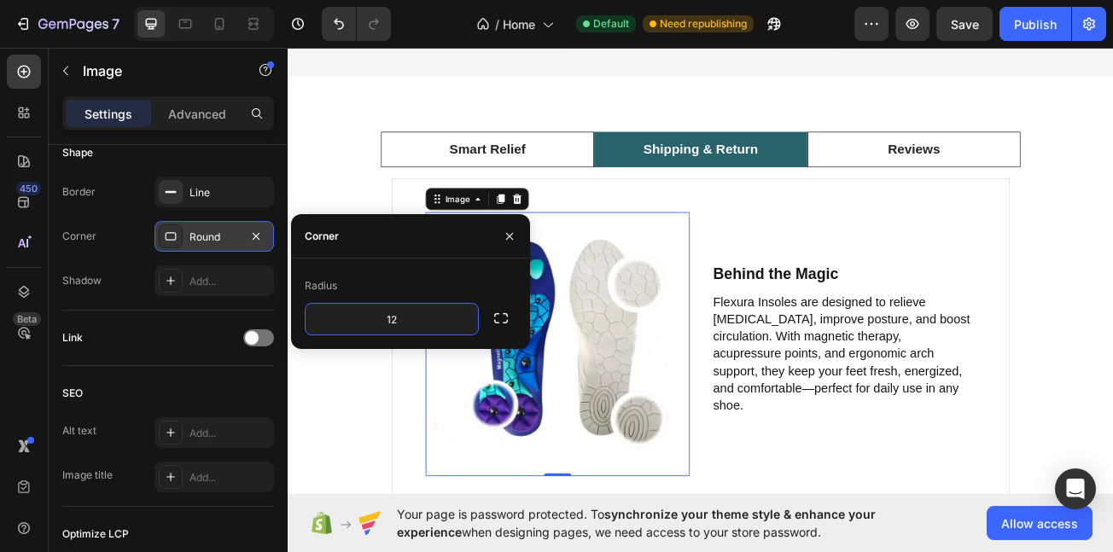
type input "12"
click at [1027, 432] on p "Flexura Insoles are designed to relieve [MEDICAL_DATA], improve posture, and bo…" at bounding box center [977, 428] width 324 height 149
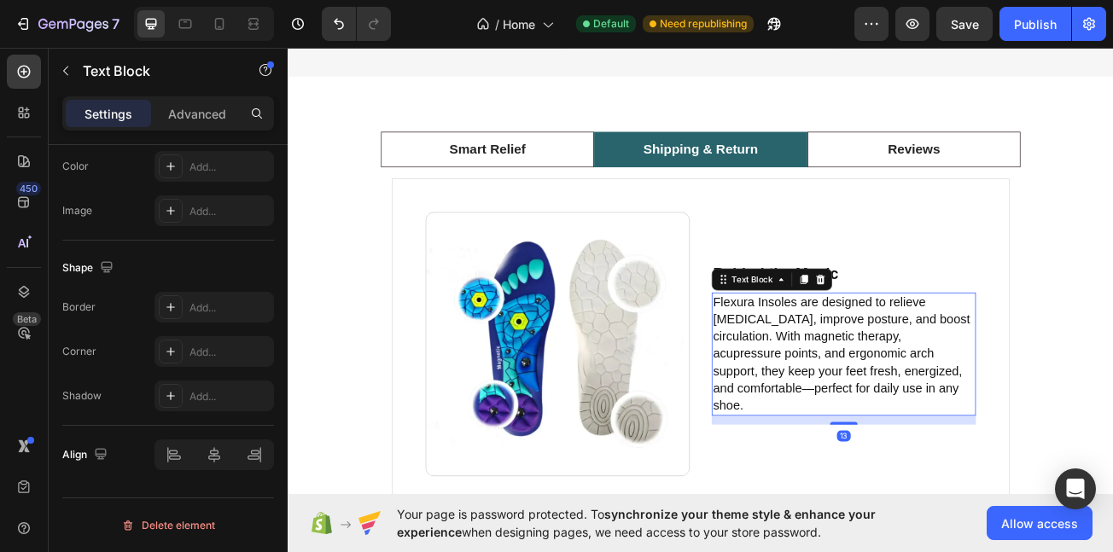
scroll to position [0, 0]
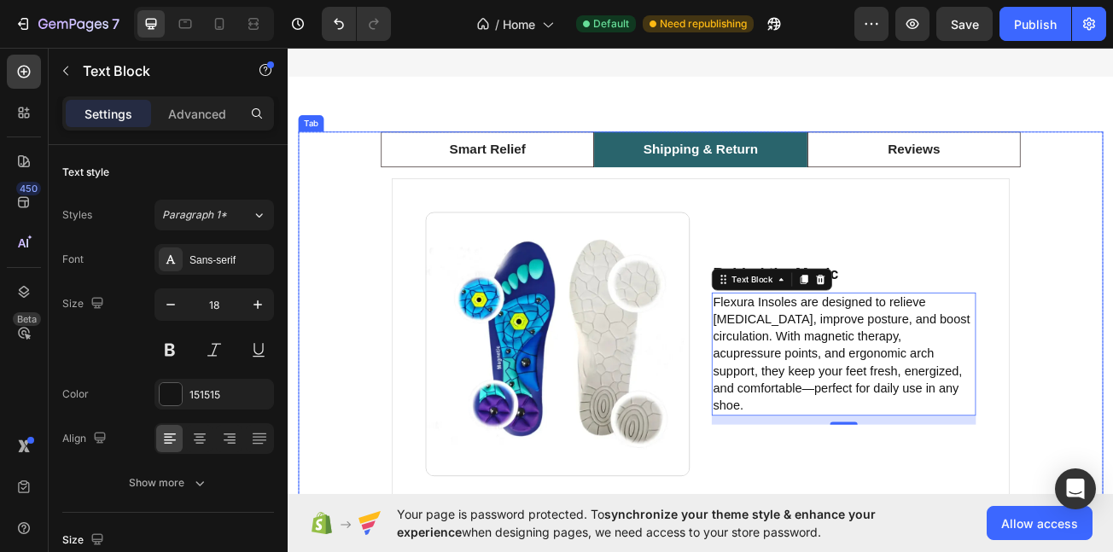
click at [738, 188] on p "Shipping & Return" at bounding box center [800, 175] width 143 height 25
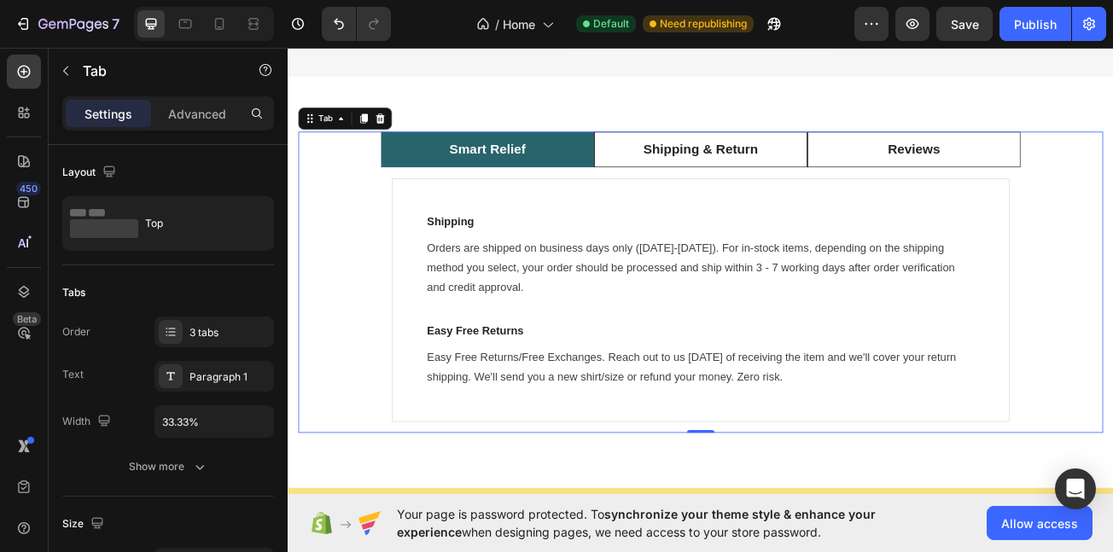
click at [580, 198] on li "Smart Relief" at bounding box center [535, 175] width 265 height 45
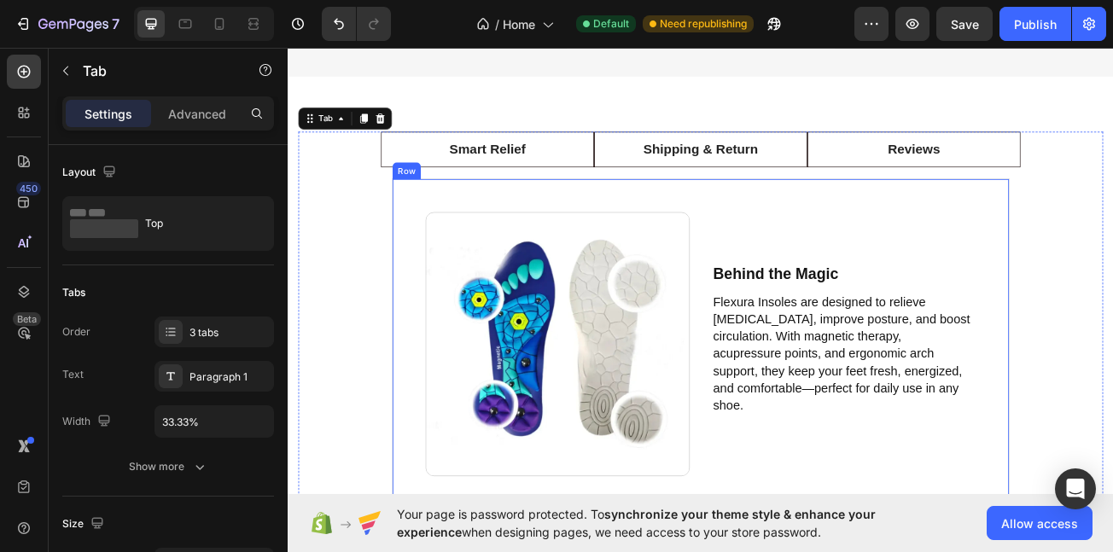
click at [834, 280] on div "Image Behind the Magic Text Block Flexura Insoles are designed to relieve foot …" at bounding box center [800, 417] width 767 height 412
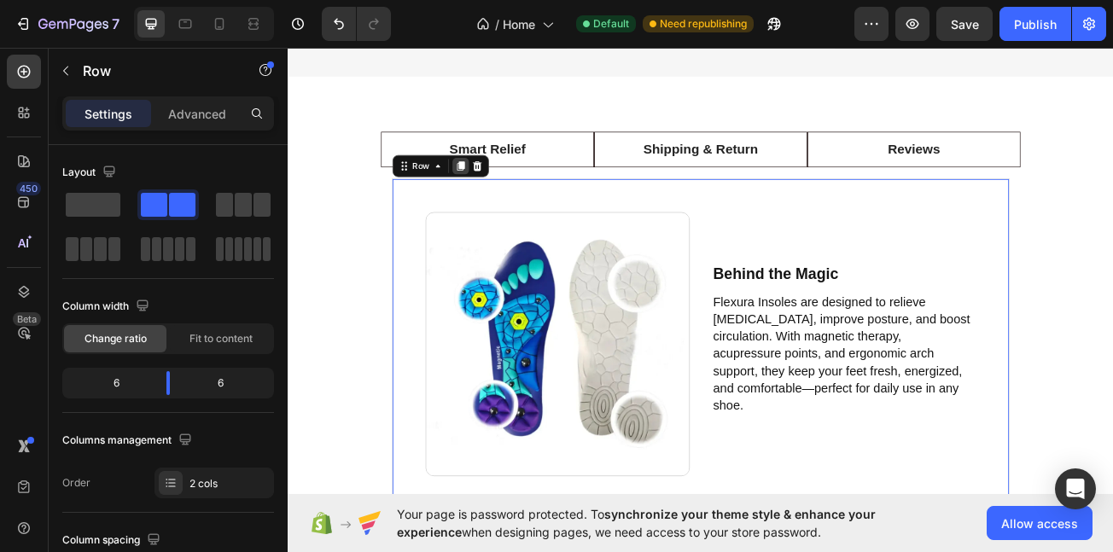
click at [500, 202] on icon at bounding box center [502, 196] width 14 height 14
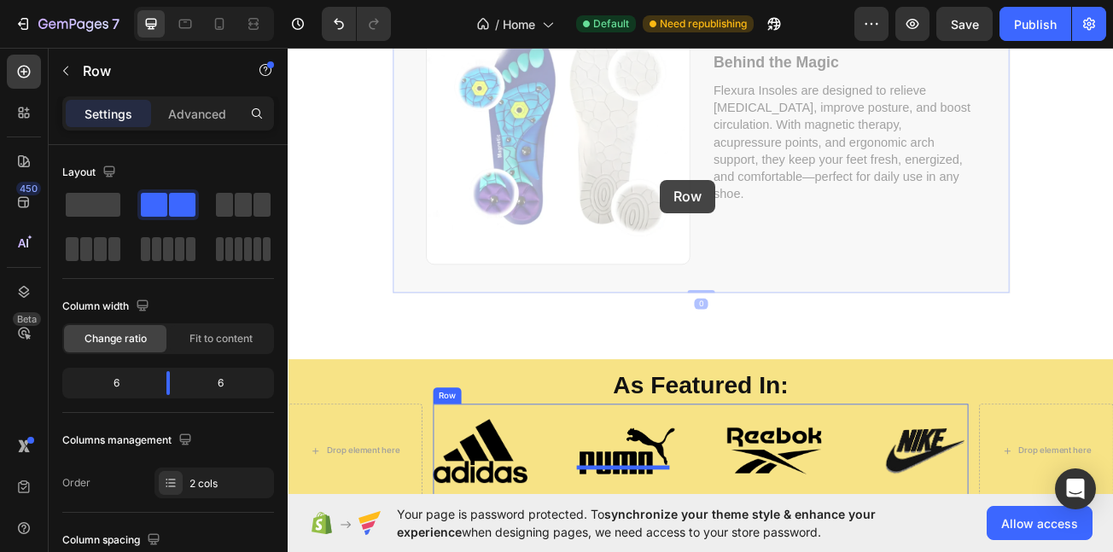
scroll to position [4714, 0]
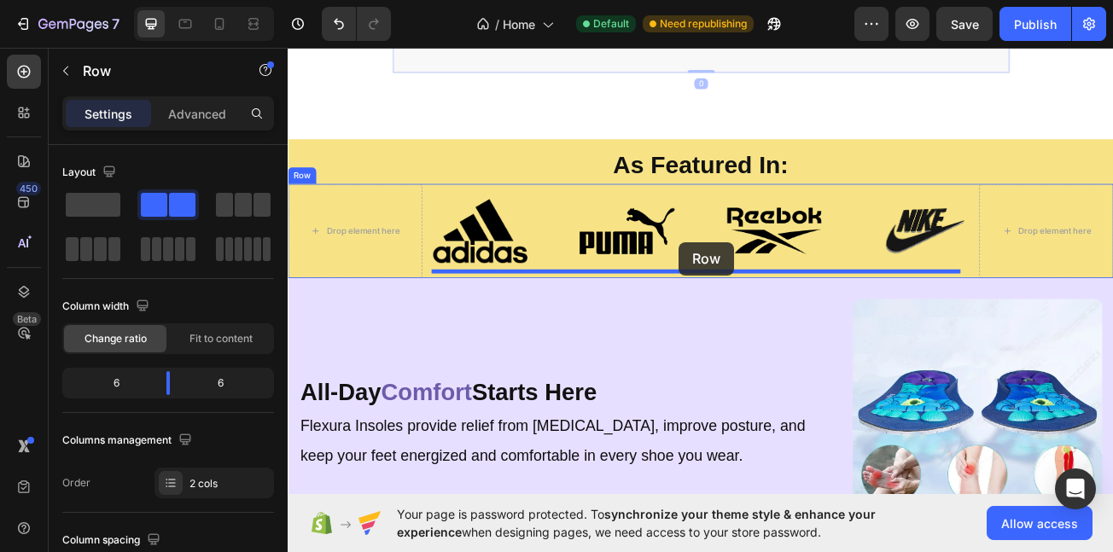
drag, startPoint x: 442, startPoint y: 88, endPoint x: 773, endPoint y: 290, distance: 387.4
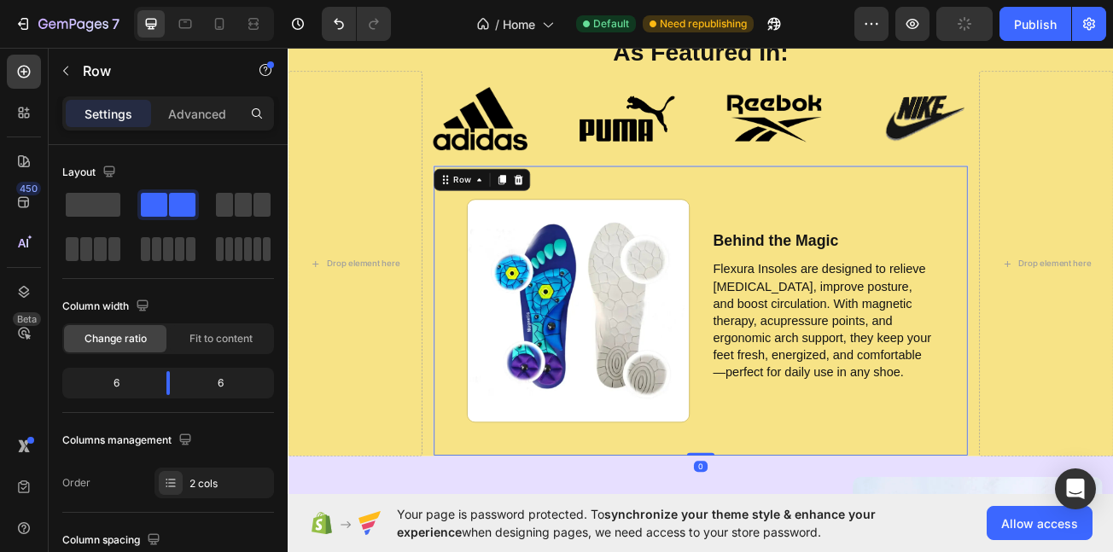
scroll to position [3815, 0]
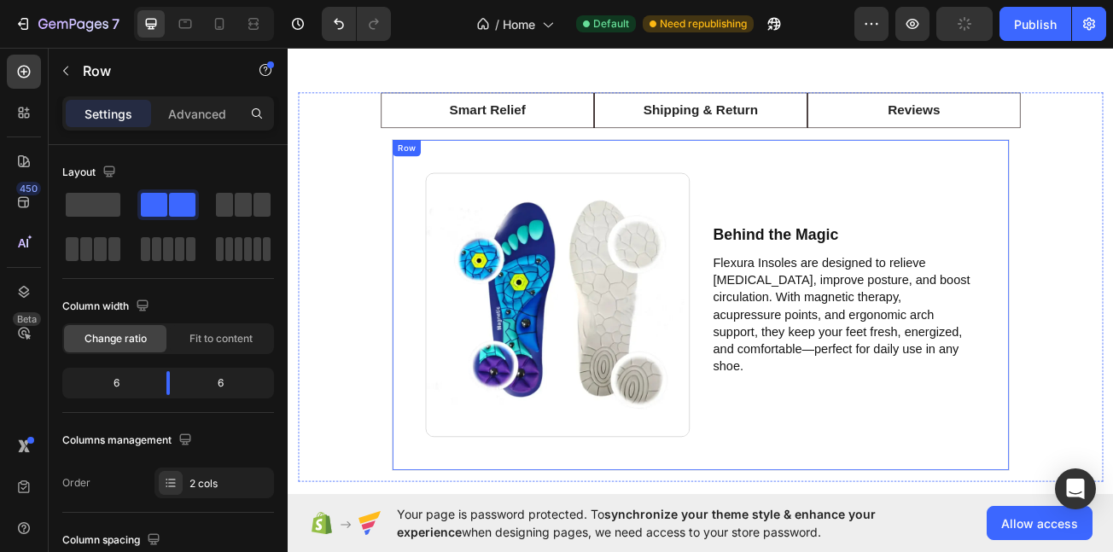
click at [783, 162] on div "Image Behind the Magic Text Block Flexura Insoles are designed to relieve foot …" at bounding box center [800, 368] width 767 height 412
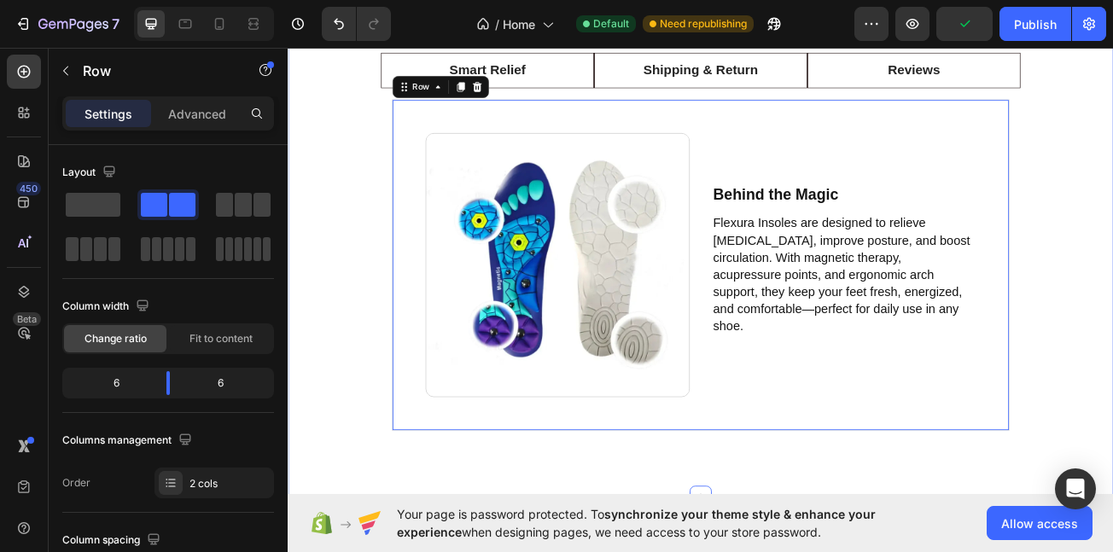
scroll to position [3656, 0]
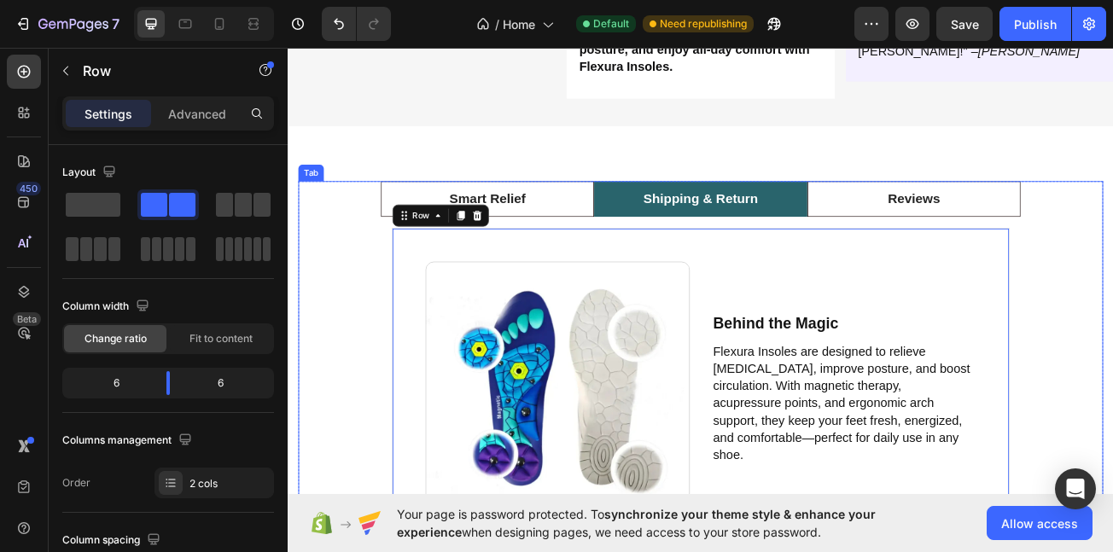
click at [798, 249] on p "Shipping & Return" at bounding box center [800, 237] width 143 height 25
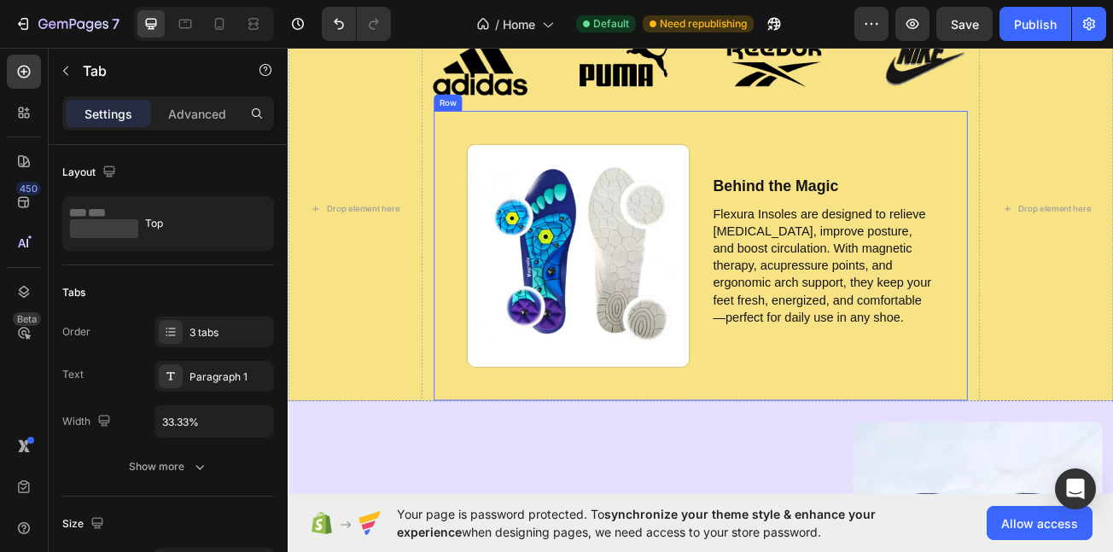
scroll to position [4329, 0]
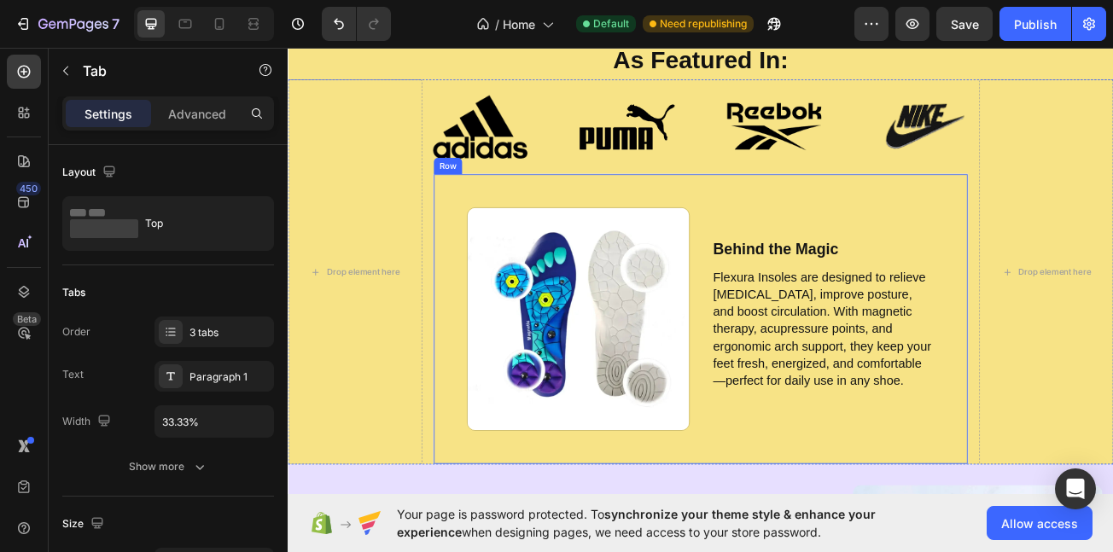
click at [495, 186] on img at bounding box center [527, 147] width 118 height 79
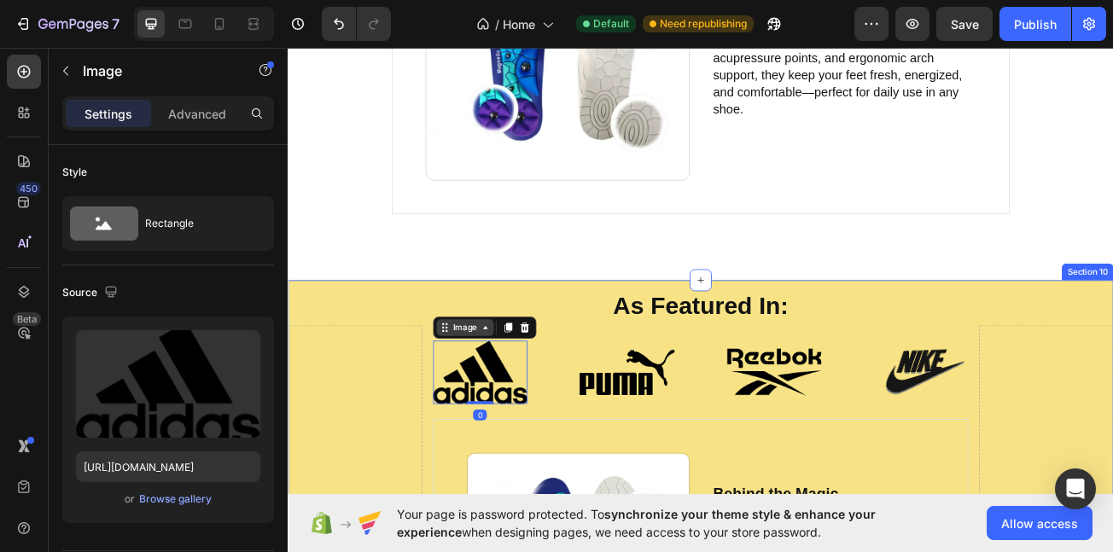
scroll to position [4112, 0]
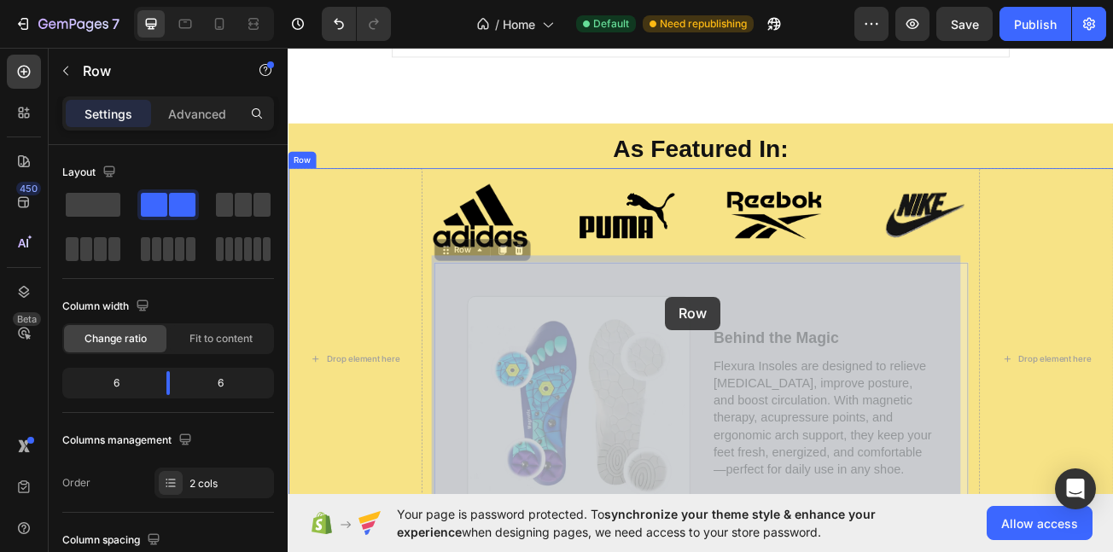
scroll to position [4354, 0]
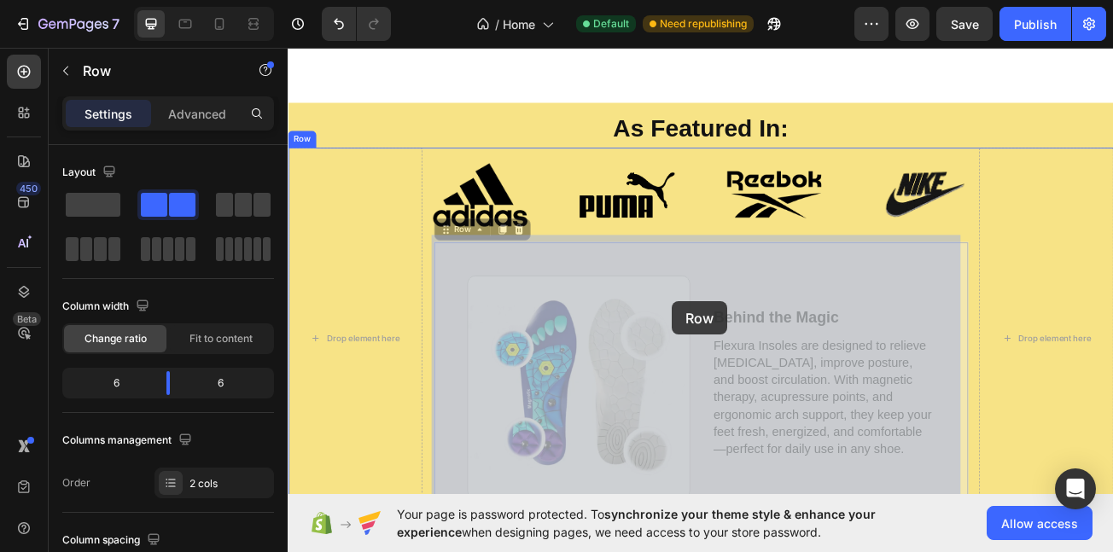
drag, startPoint x: 483, startPoint y: 506, endPoint x: 762, endPoint y: 364, distance: 312.7
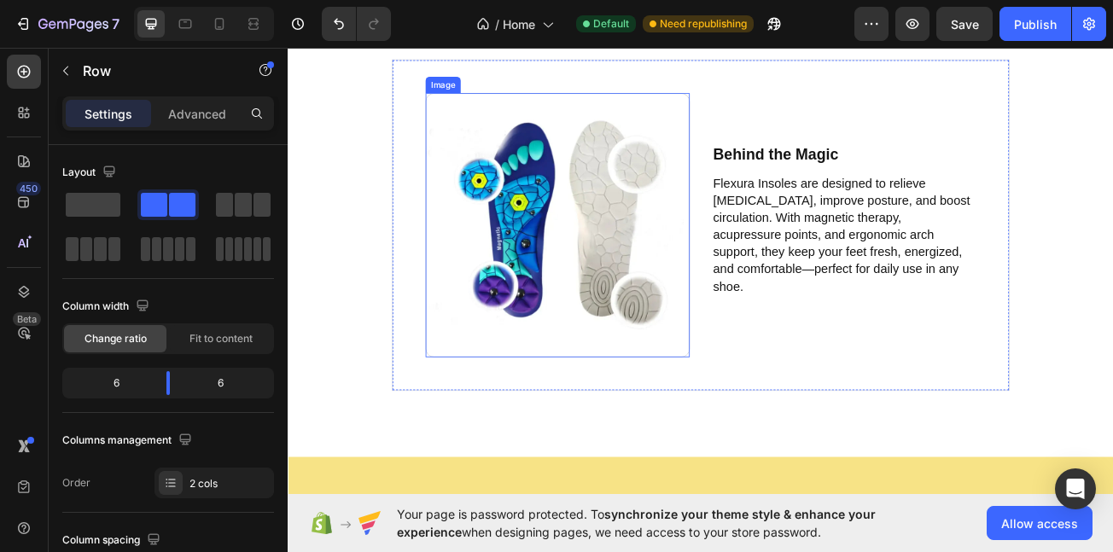
scroll to position [3838, 0]
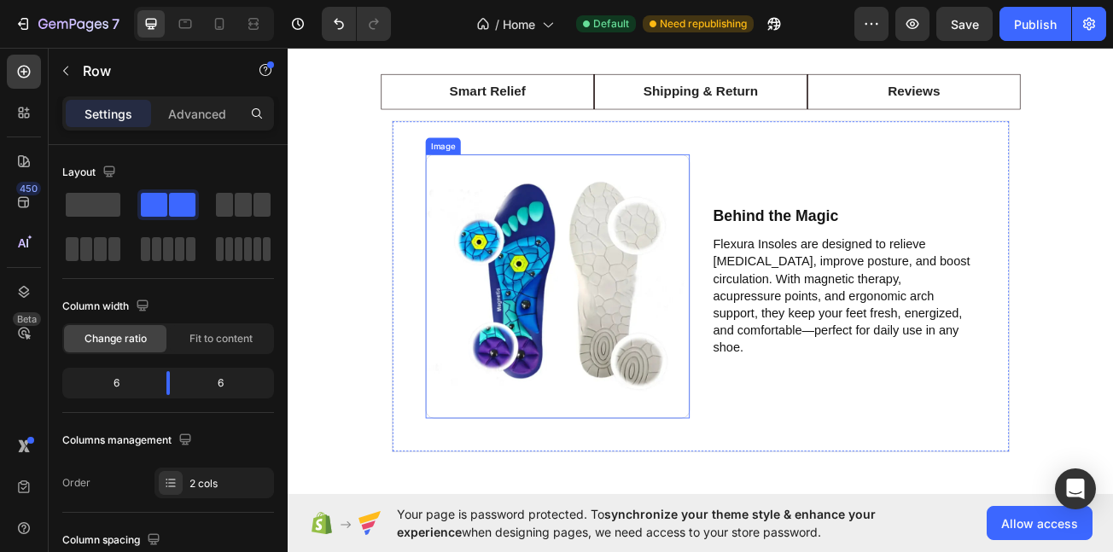
click at [772, 139] on div "Image Behind the Magic Text Block Flexura Insoles are designed to relieve foot …" at bounding box center [800, 345] width 767 height 412
click at [787, 139] on div "Image Behind the Magic Text Block Flexura Insoles are designed to relieve foot …" at bounding box center [800, 345] width 767 height 412
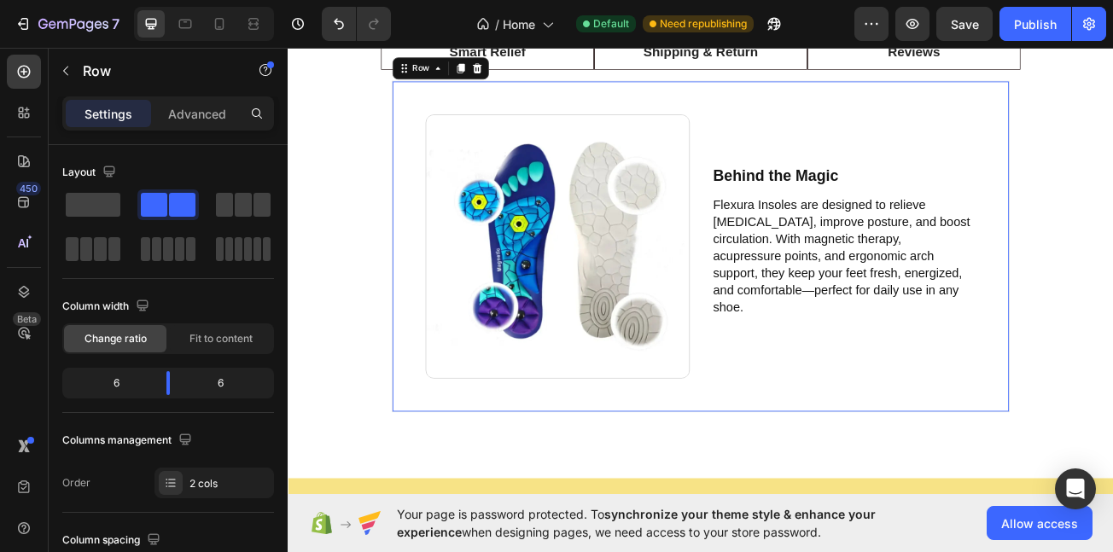
scroll to position [3789, 0]
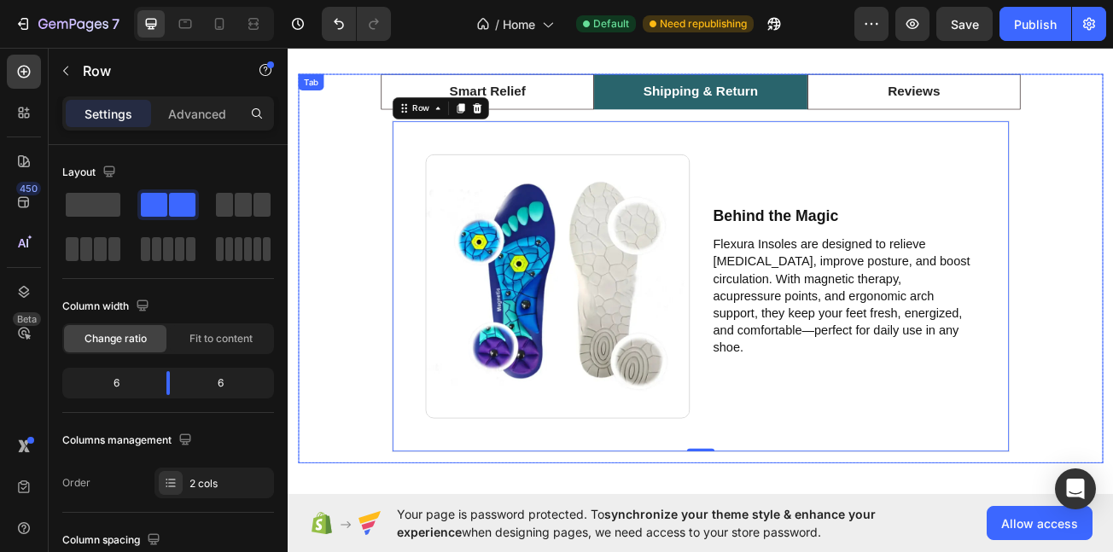
click at [769, 108] on p "Shipping & Return" at bounding box center [800, 103] width 143 height 25
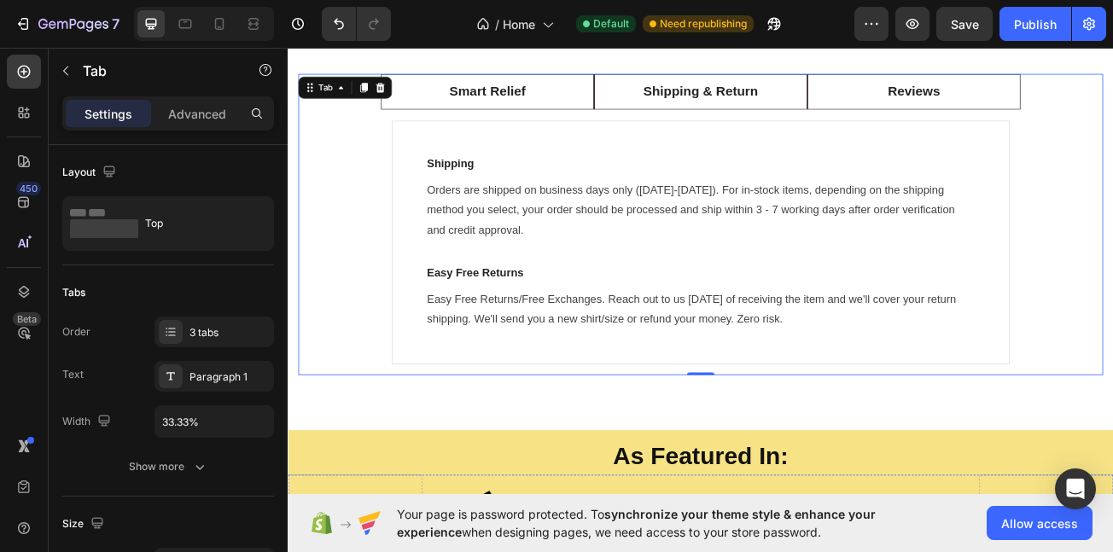
scroll to position [3960, 0]
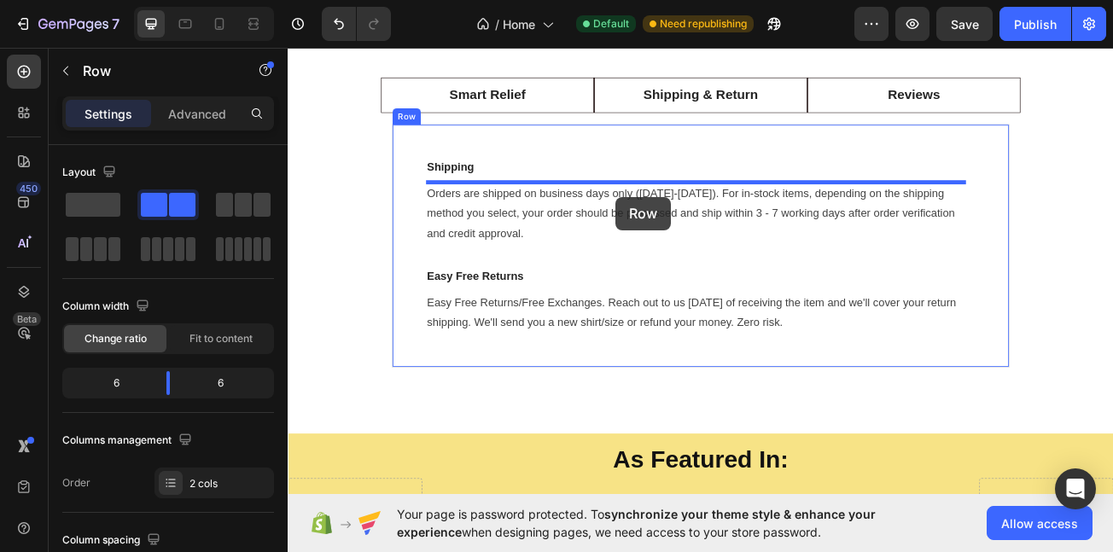
scroll to position [3729, 0]
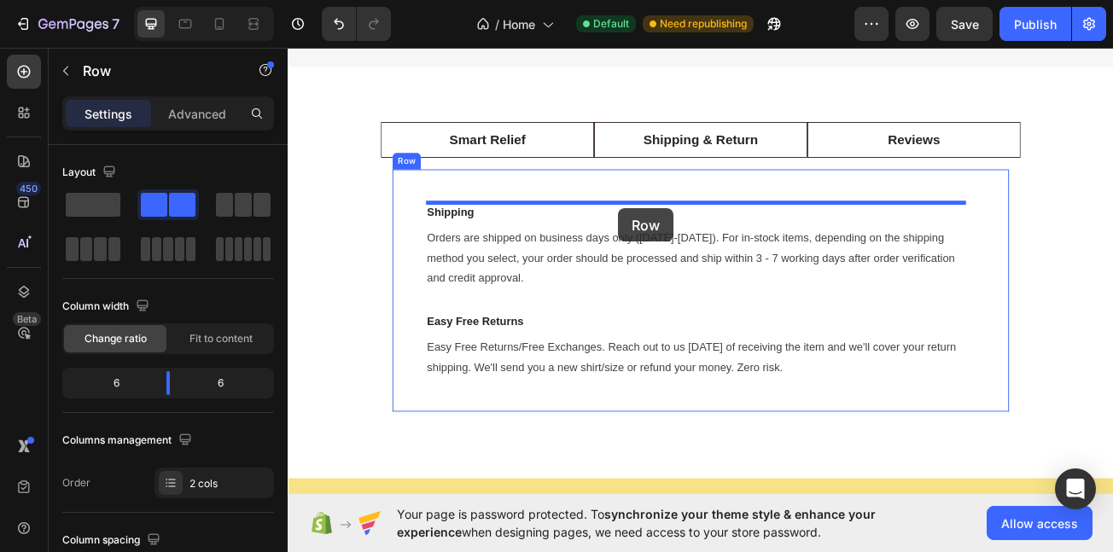
drag, startPoint x: 534, startPoint y: 512, endPoint x: 698, endPoint y: 248, distance: 310.1
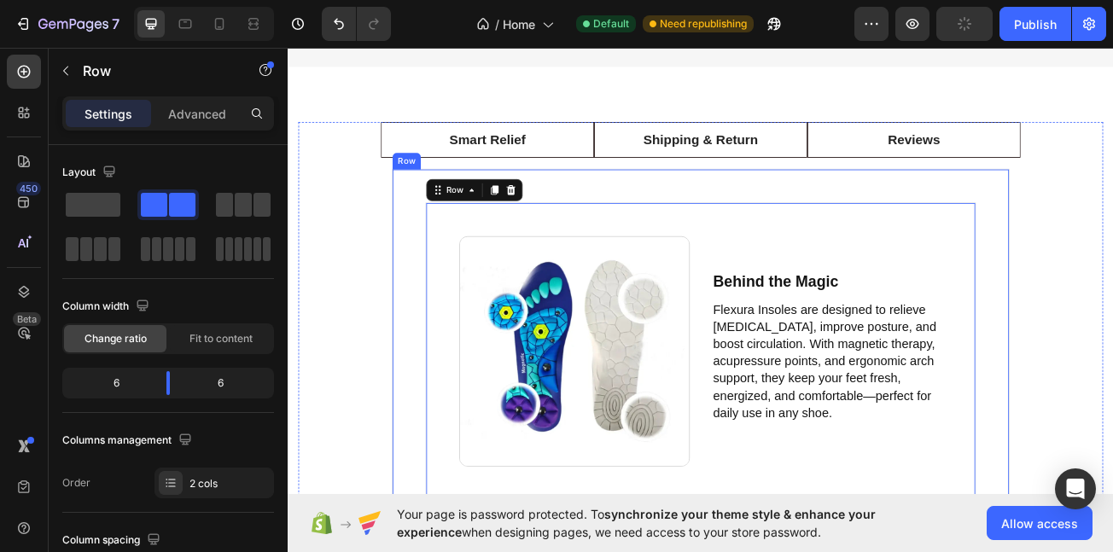
click at [632, 164] on div "Smart Relief Shipping & Return Reviews Image Behind the Magic Text Block Flexur…" at bounding box center [800, 516] width 794 height 750
click at [598, 216] on div "Smart Relief Shipping & Return Reviews Image Behind the Magic Text Block Flexur…" at bounding box center [800, 516] width 794 height 750
click at [638, 186] on li "Smart Relief" at bounding box center [535, 163] width 265 height 45
click at [636, 186] on li "Smart Relief" at bounding box center [535, 163] width 265 height 45
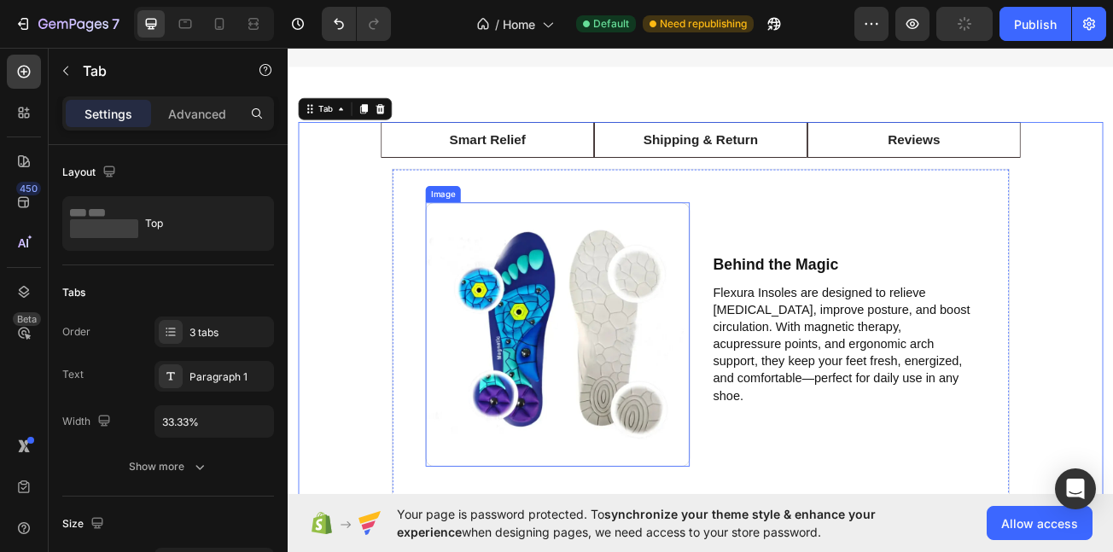
scroll to position [3706, 0]
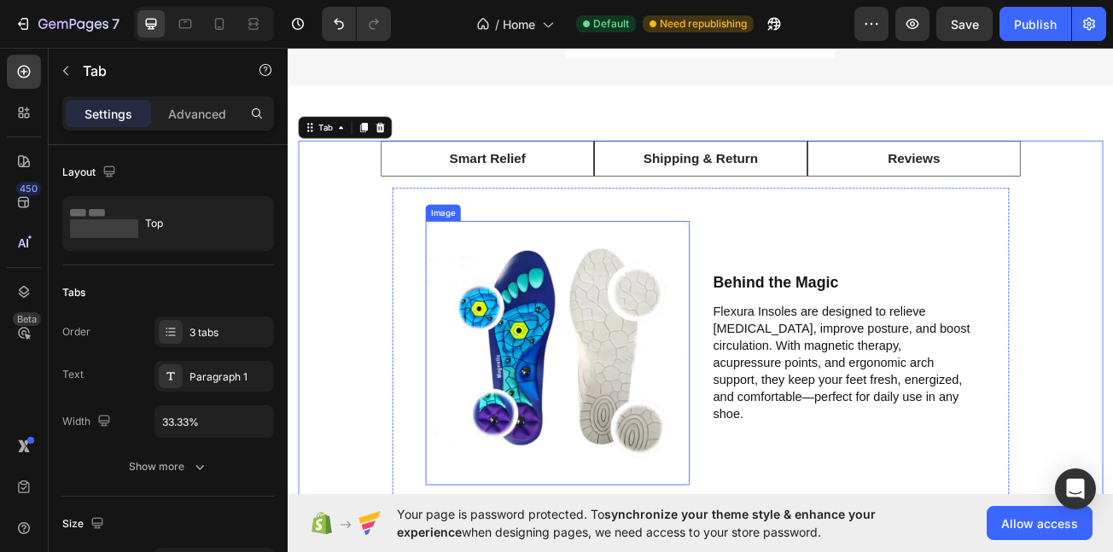
click at [493, 345] on img at bounding box center [622, 428] width 328 height 328
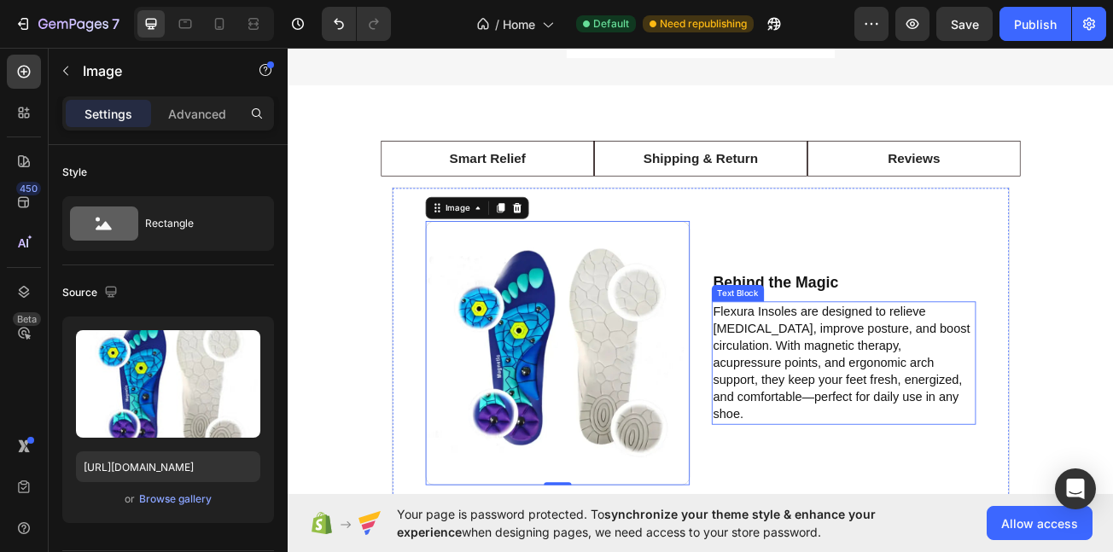
click at [954, 434] on p "Flexura Insoles are designed to relieve [MEDICAL_DATA], improve posture, and bo…" at bounding box center [977, 439] width 324 height 149
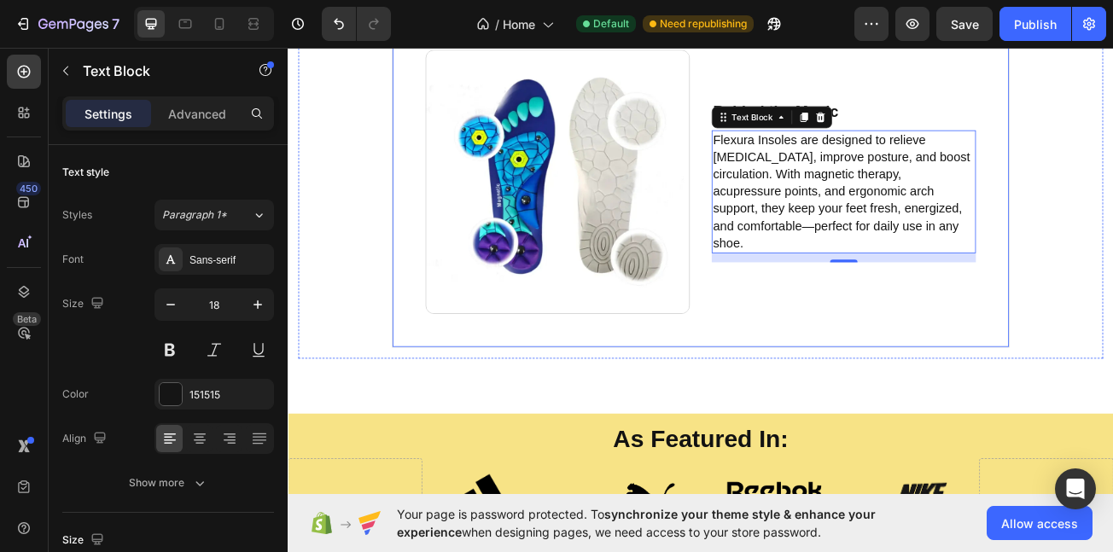
scroll to position [3900, 0]
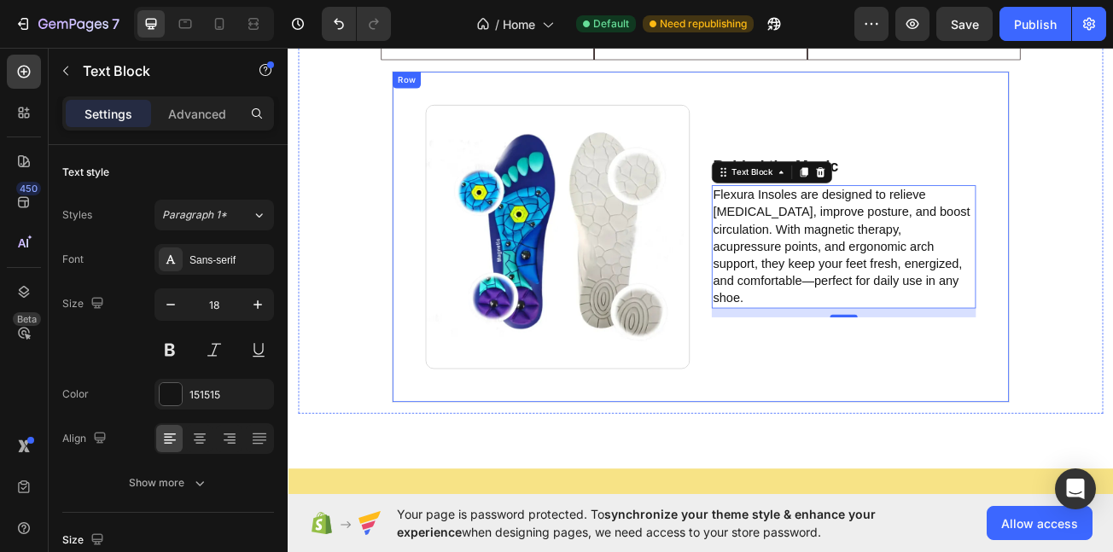
click at [763, 161] on div "Image Behind the Magic Text Block Flexura Insoles are designed to relieve foot …" at bounding box center [800, 284] width 767 height 412
click at [770, 166] on div "Image Behind the Magic Text Block Flexura Insoles are designed to relieve foot …" at bounding box center [800, 284] width 767 height 412
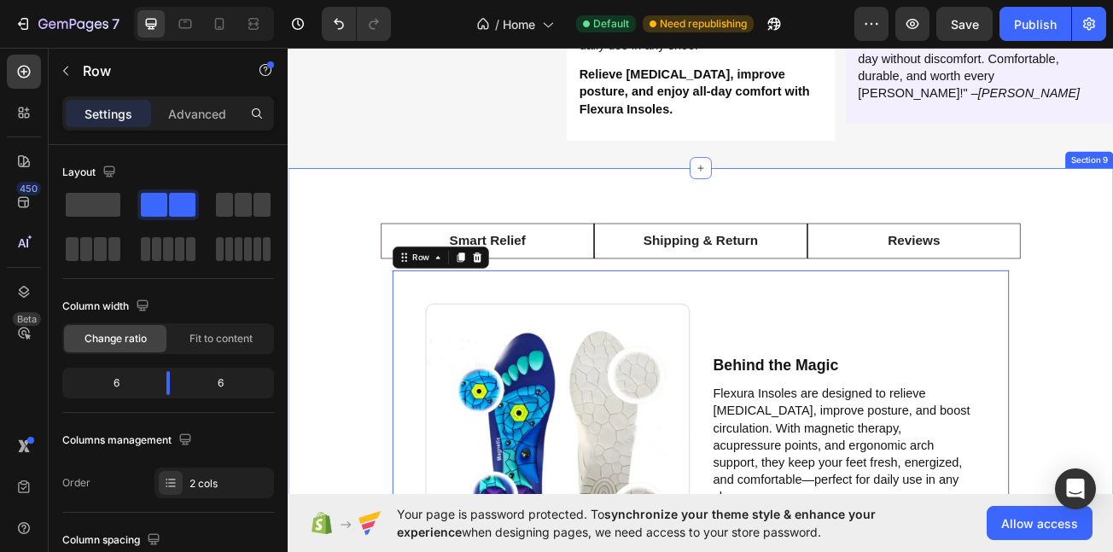
scroll to position [3570, 0]
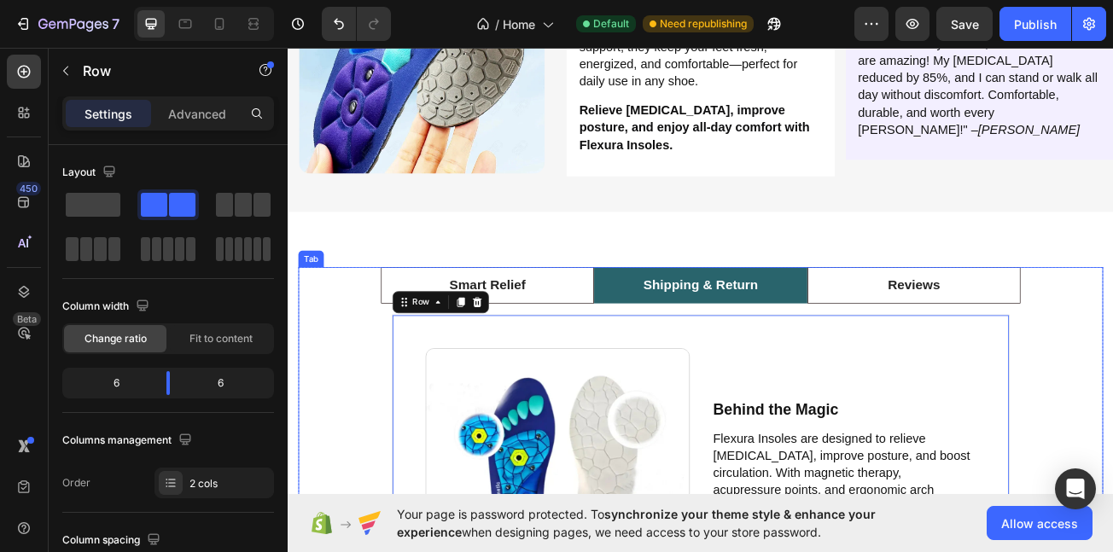
click at [774, 356] on p "Shipping & Return" at bounding box center [800, 343] width 143 height 25
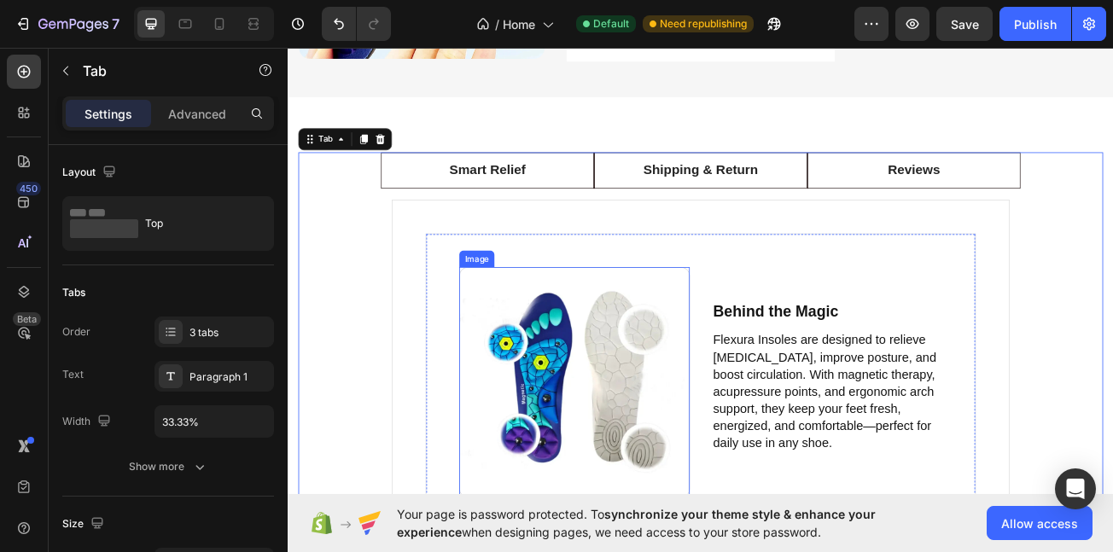
scroll to position [3706, 0]
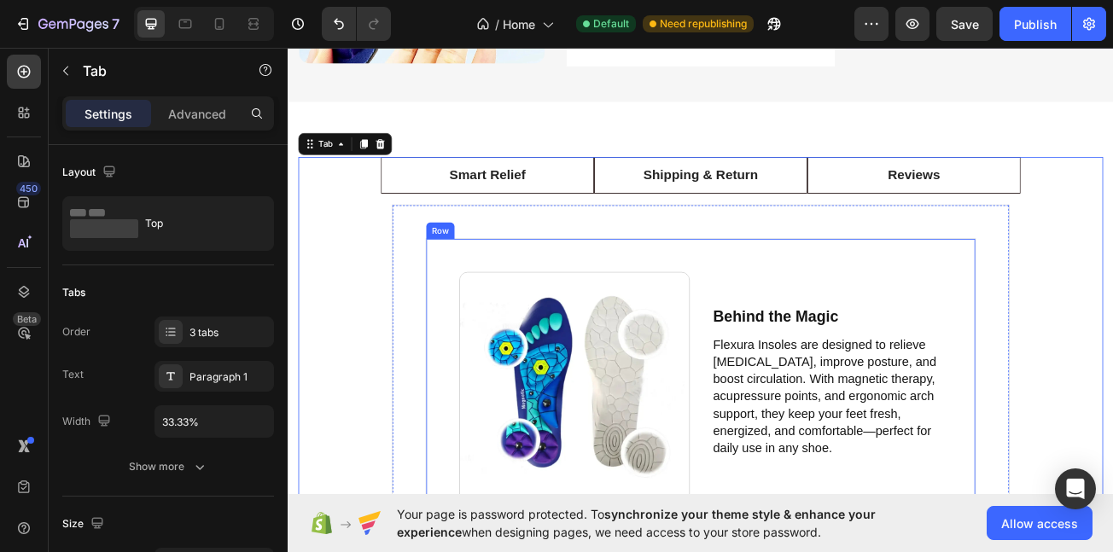
click at [478, 371] on div "Image Behind the Magic Text Block Flexura Insoles are designed to relieve foot …" at bounding box center [799, 470] width 683 height 370
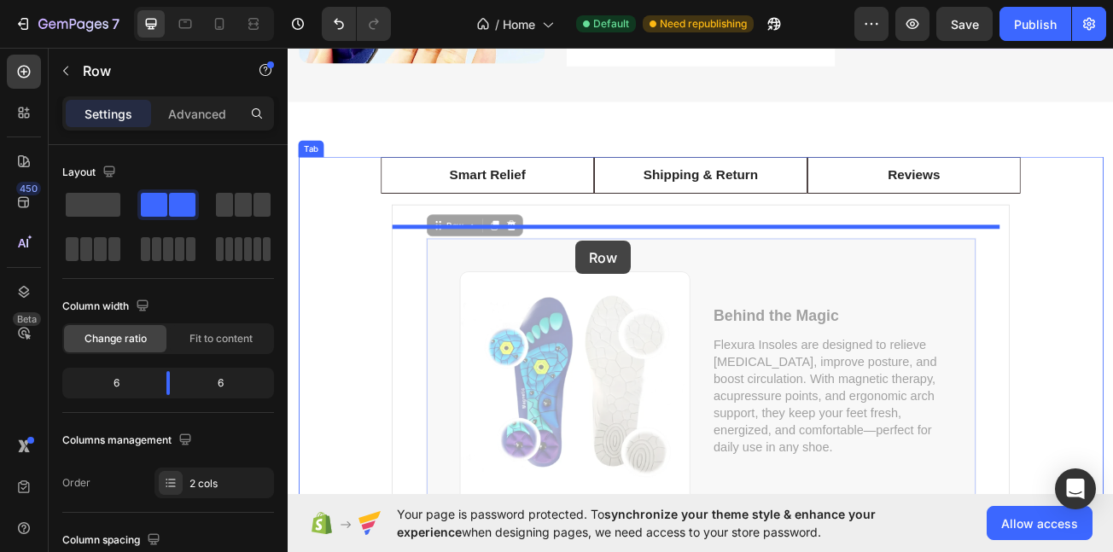
drag, startPoint x: 488, startPoint y: 300, endPoint x: 645, endPoint y: 289, distance: 156.6
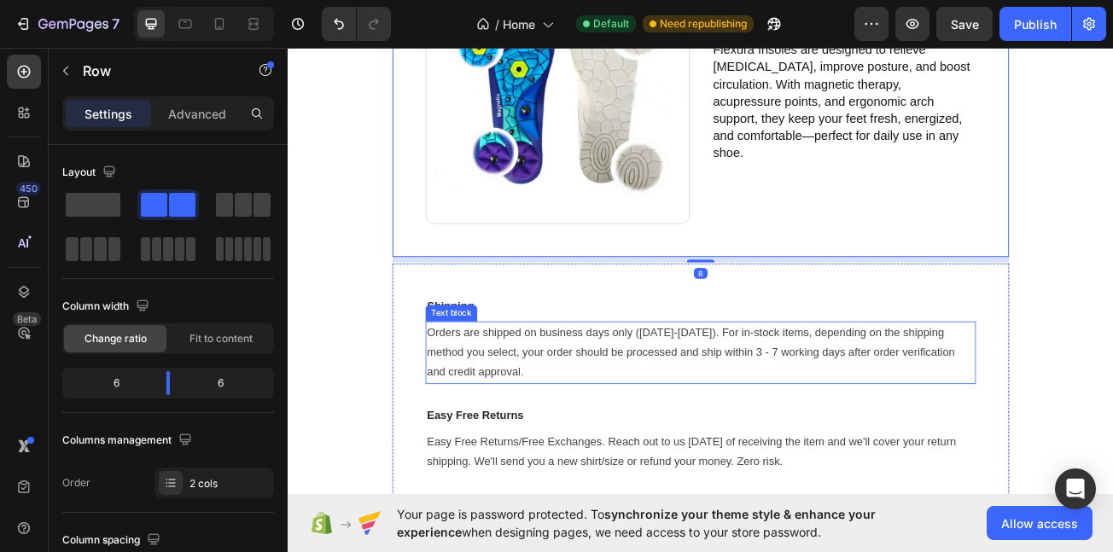
scroll to position [4082, 0]
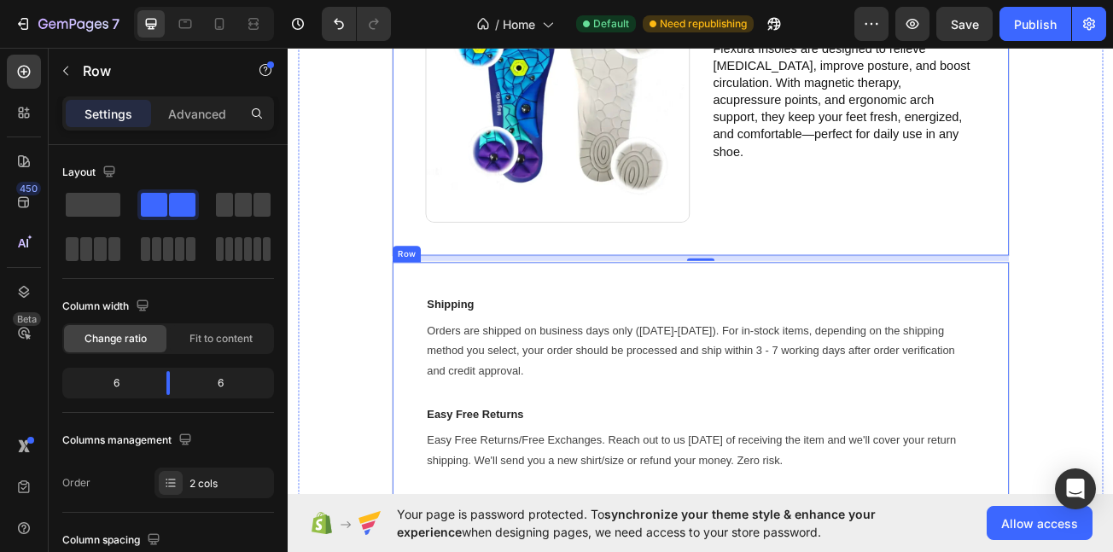
click at [444, 366] on div "Shipping Text block Orders are shipped on business days only (Monday-Friday). F…" at bounding box center [800, 465] width 767 height 302
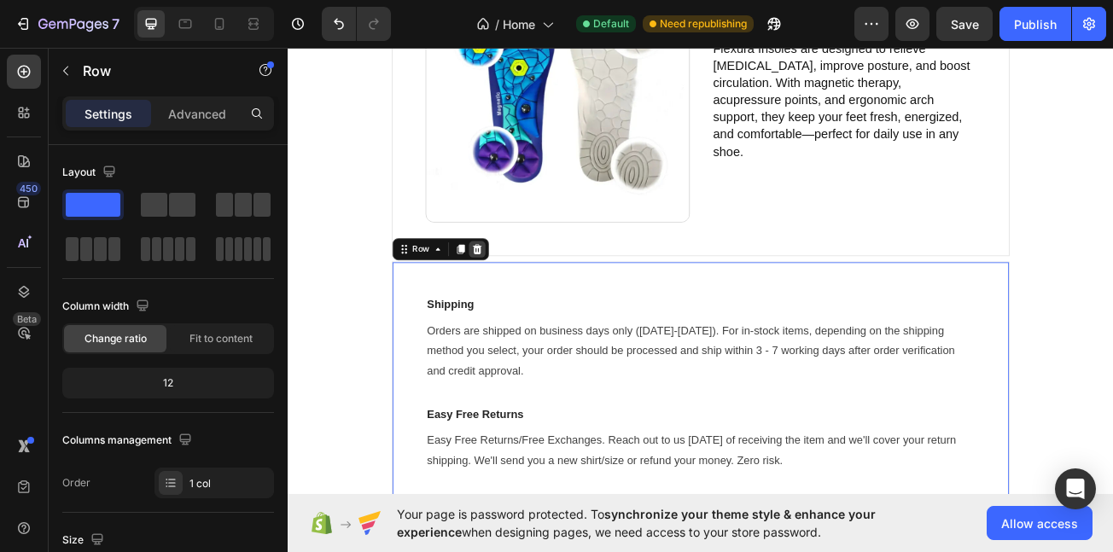
click at [522, 293] on icon at bounding box center [522, 299] width 11 height 12
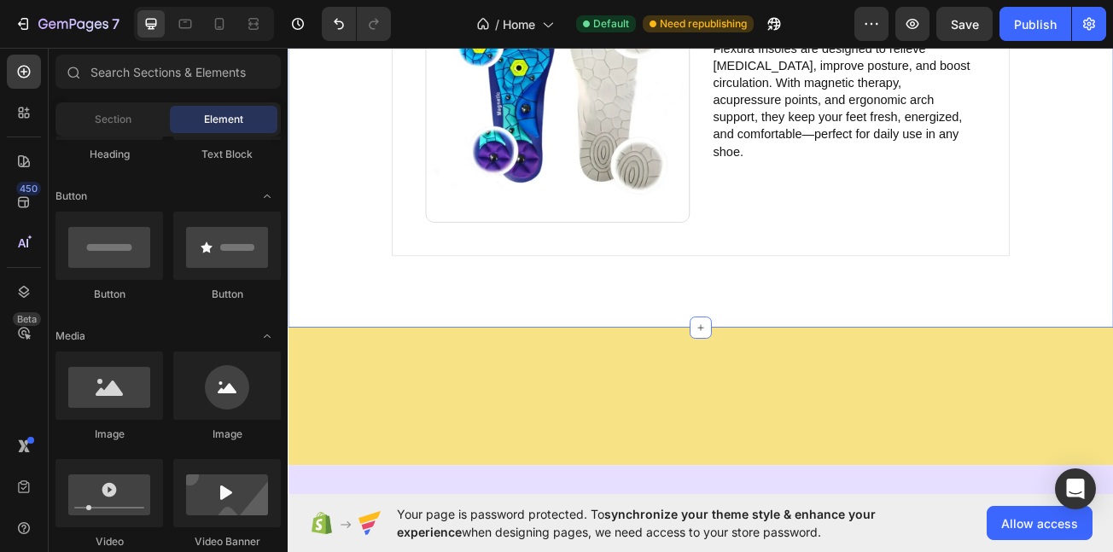
click at [567, 370] on div "Smart Relief Shipping & Return Reviews Image Behind the Magic Text Block Flexur…" at bounding box center [800, 83] width 1025 height 628
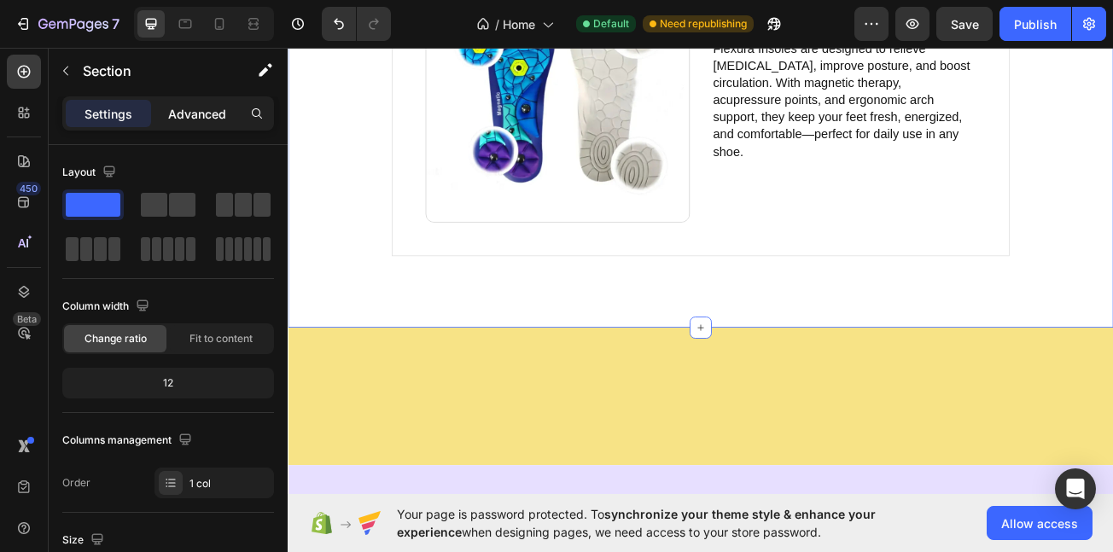
click at [211, 113] on p "Advanced" at bounding box center [197, 114] width 58 height 18
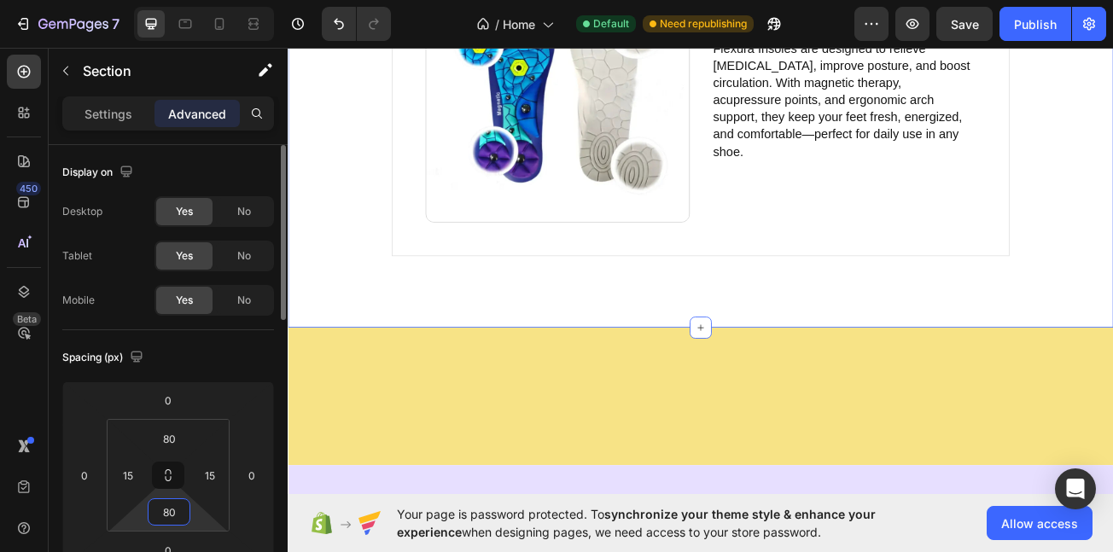
click at [175, 507] on input "80" at bounding box center [169, 512] width 34 height 26
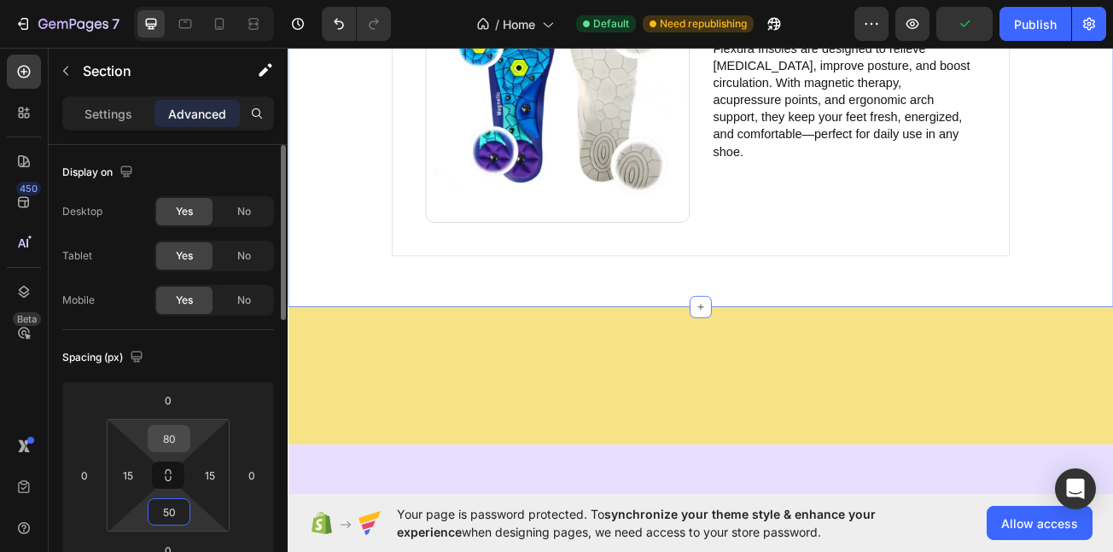
type input "50"
drag, startPoint x: 166, startPoint y: 445, endPoint x: 178, endPoint y: 462, distance: 20.8
click at [172, 453] on div "80 15 50 15" at bounding box center [168, 475] width 123 height 113
type input "50"
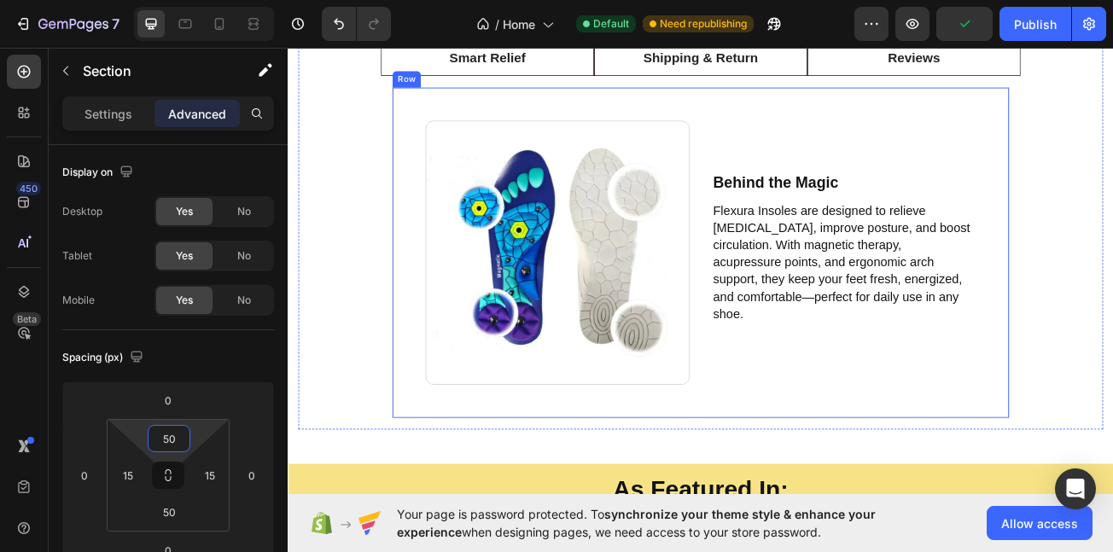
scroll to position [3813, 0]
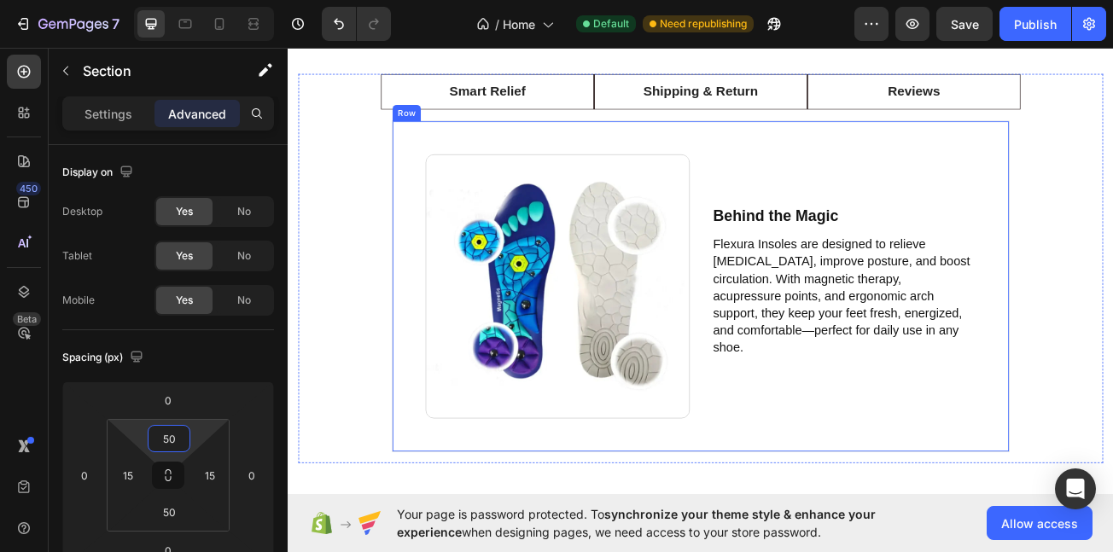
click at [814, 225] on div "Behind the Magic Text Block Flexura Insoles are designed to relieve foot pain, …" at bounding box center [978, 345] width 328 height 328
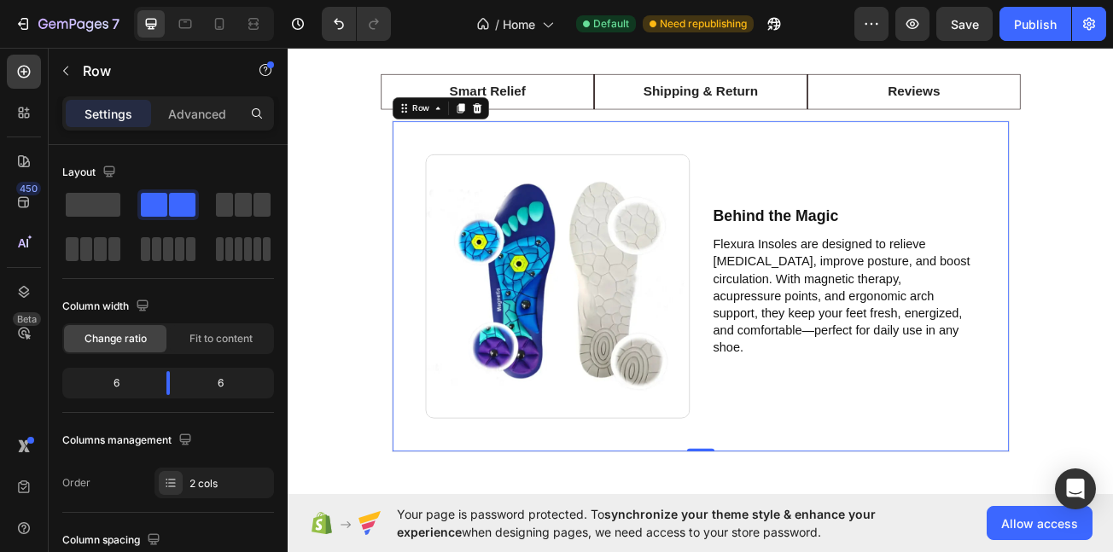
click at [504, 111] on div "Row" at bounding box center [477, 123] width 120 height 27
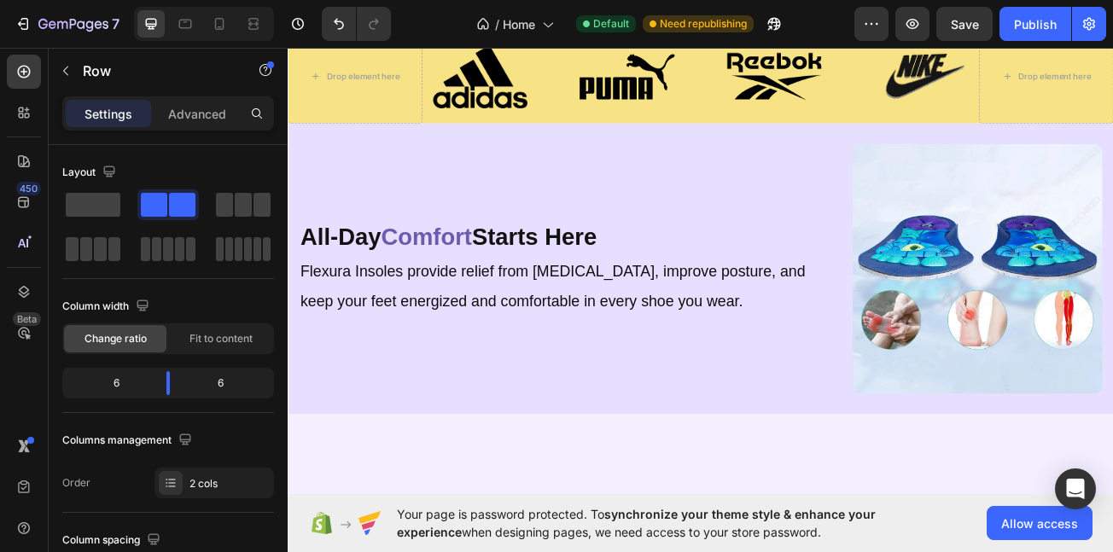
scroll to position [4006, 0]
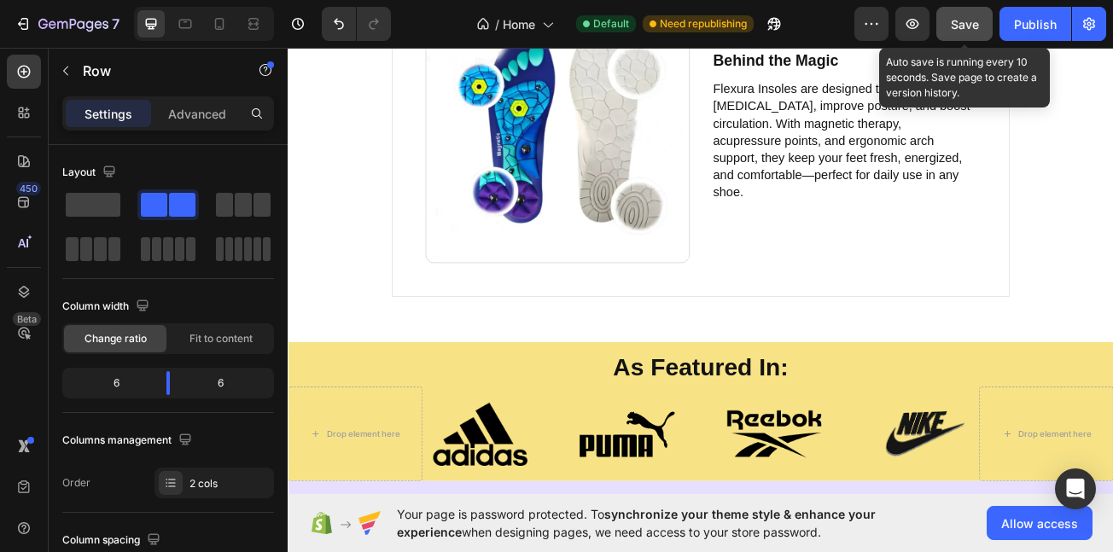
click at [976, 20] on span "Save" at bounding box center [965, 24] width 28 height 15
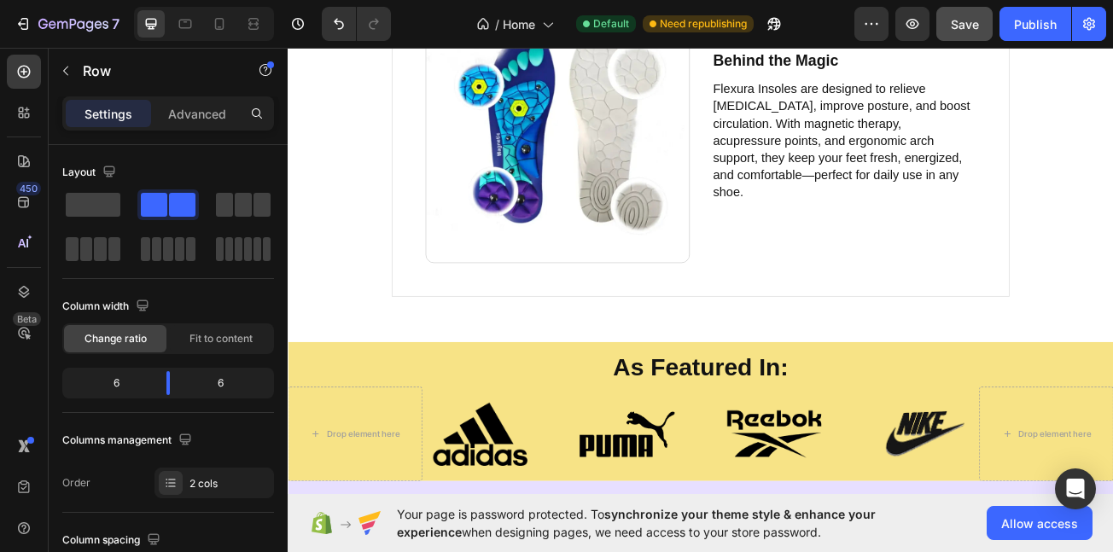
scroll to position [3832, 0]
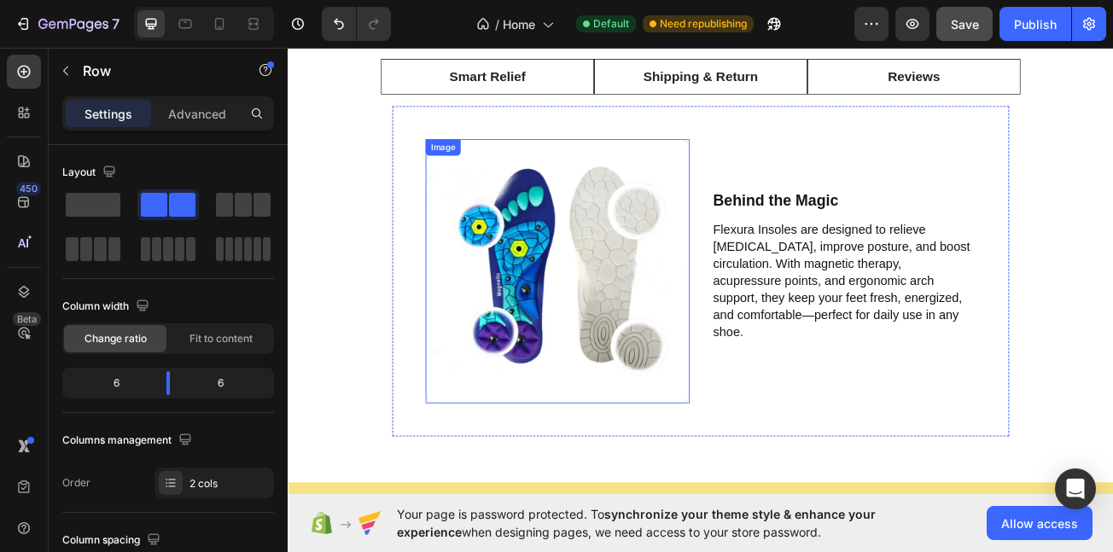
click at [431, 198] on div "Image Behind the Magic Text Block Flexura Insoles are designed to relieve foot …" at bounding box center [800, 326] width 767 height 412
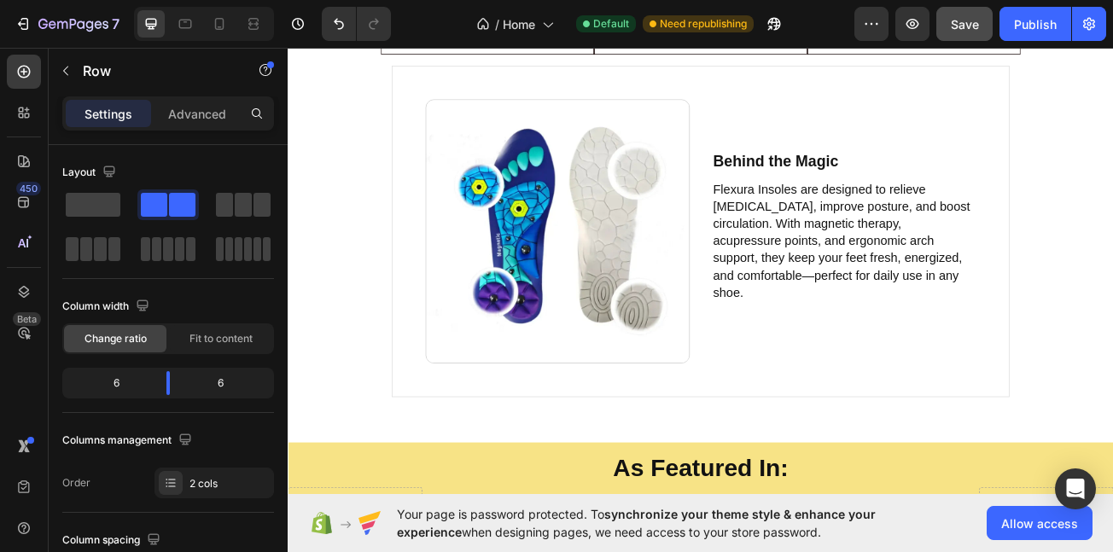
scroll to position [3737, 0]
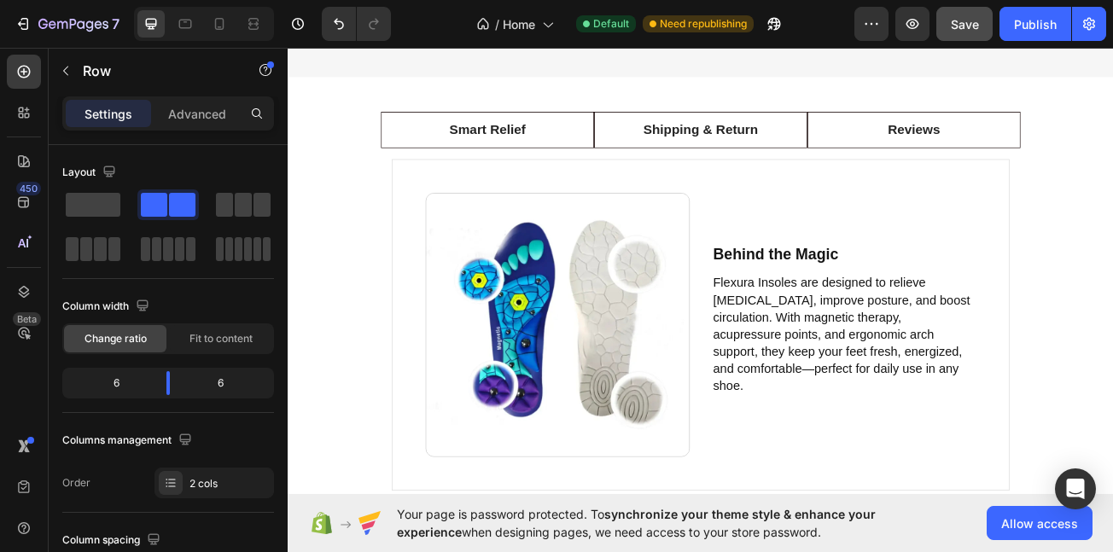
click at [442, 249] on div "Image Behind the Magic Text Block Flexura Insoles are designed to relieve foot …" at bounding box center [800, 393] width 767 height 412
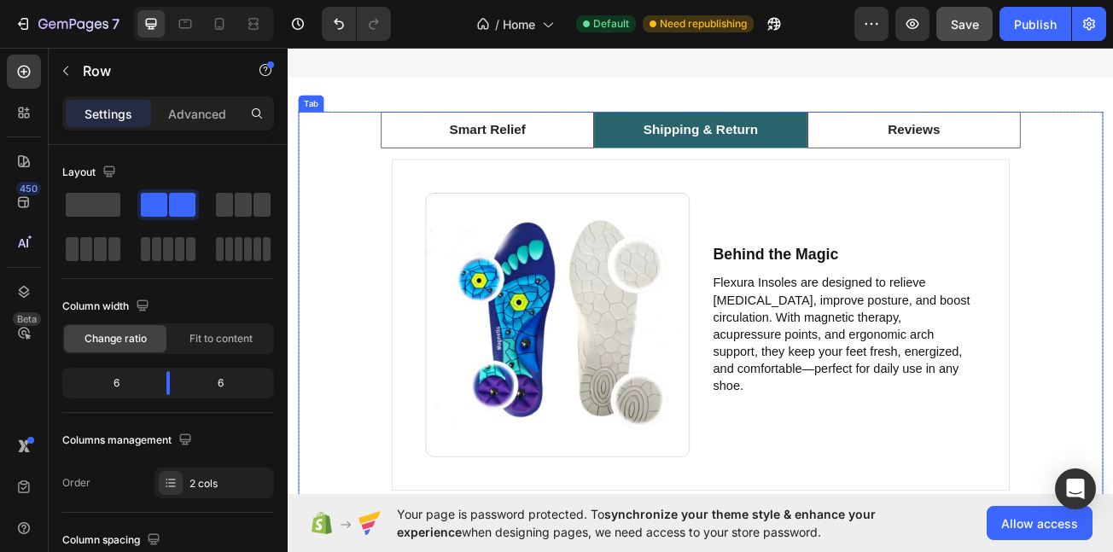
click at [794, 163] on p "Shipping & Return" at bounding box center [800, 150] width 143 height 25
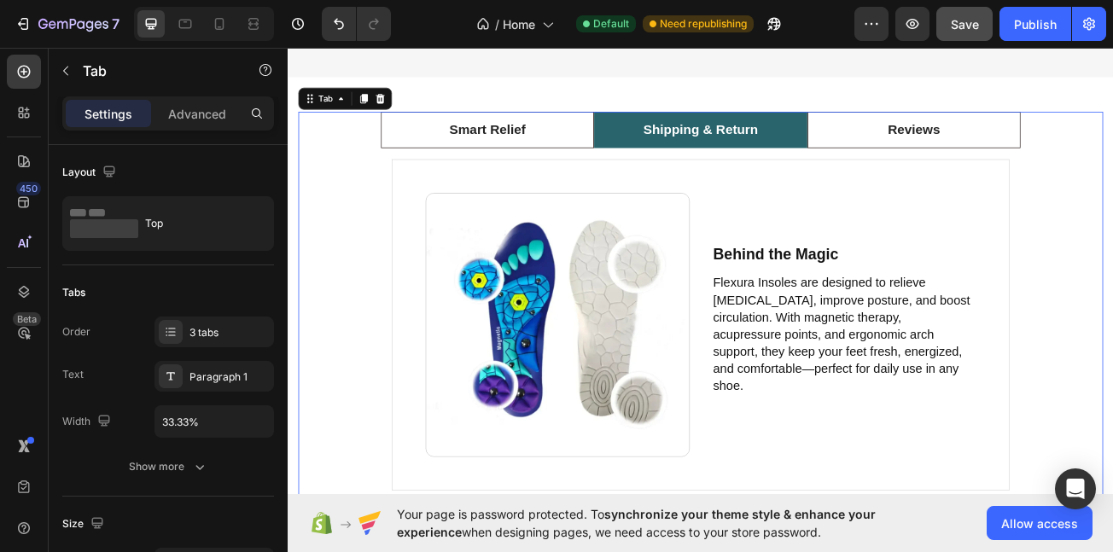
click at [795, 163] on p "Shipping & Return" at bounding box center [800, 150] width 143 height 25
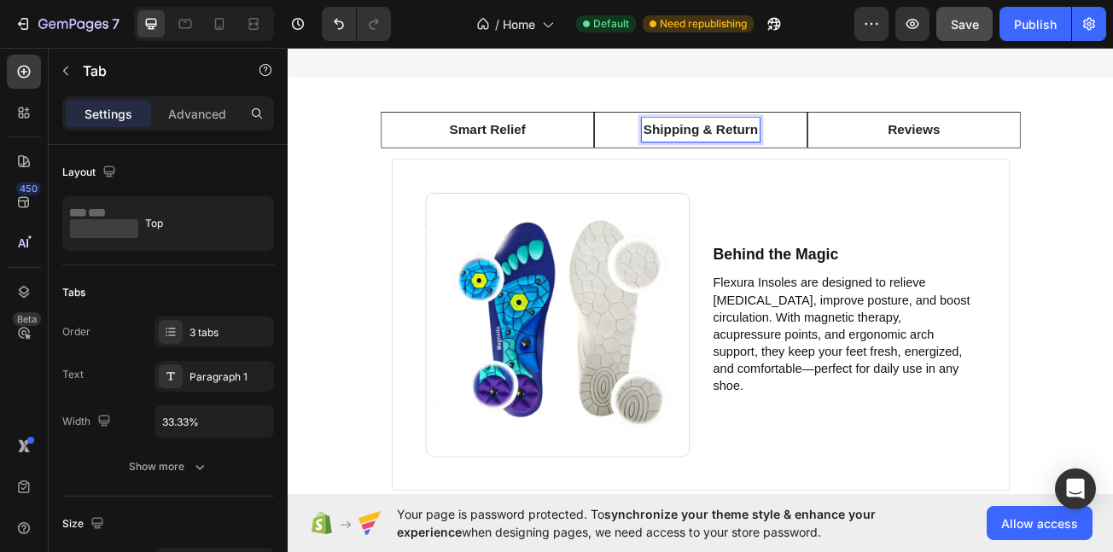
drag, startPoint x: 787, startPoint y: 190, endPoint x: 801, endPoint y: 208, distance: 22.5
click at [791, 163] on p "Shipping & Return" at bounding box center [800, 150] width 143 height 25
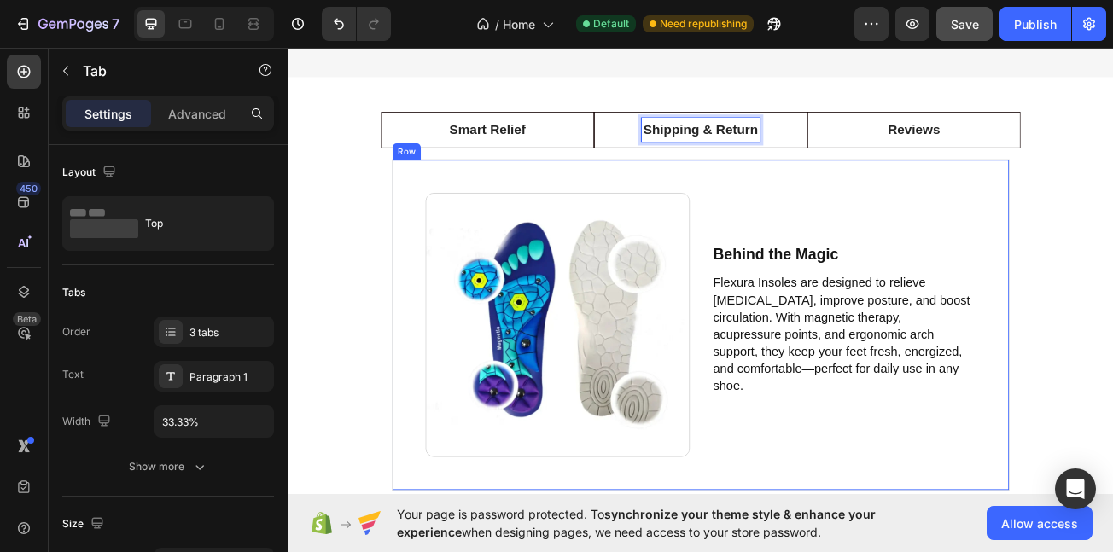
click at [857, 275] on div "Behind the Magic Text Block Flexura Insoles are designed to relieve foot pain, …" at bounding box center [978, 393] width 328 height 328
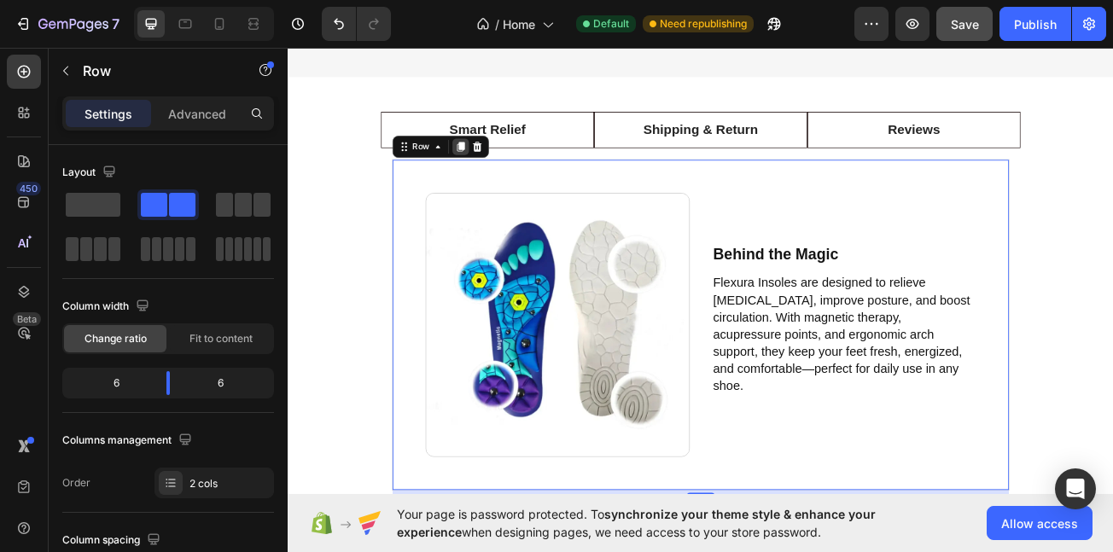
click at [509, 182] on div at bounding box center [502, 171] width 20 height 20
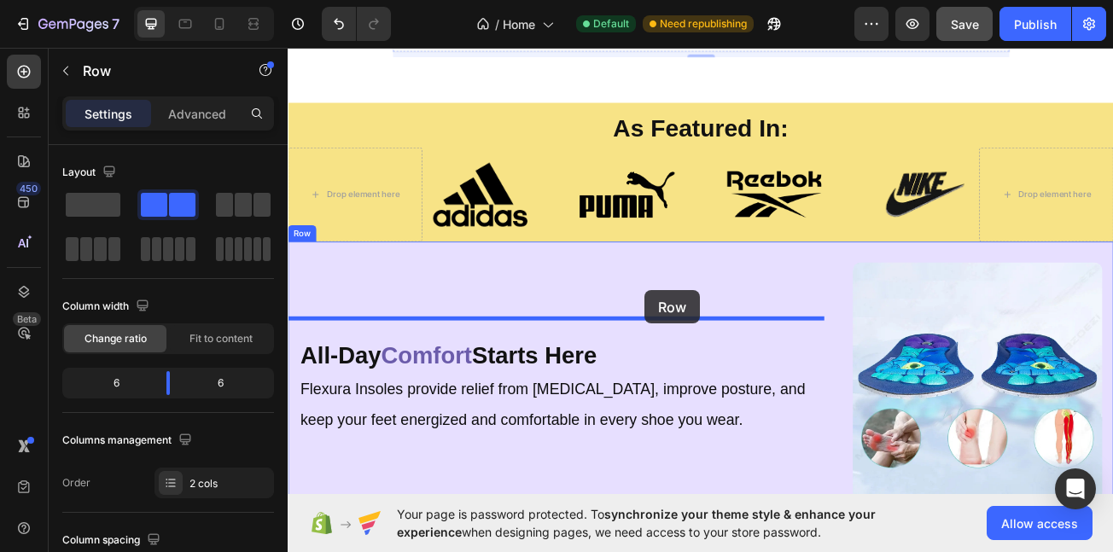
scroll to position [4746, 0]
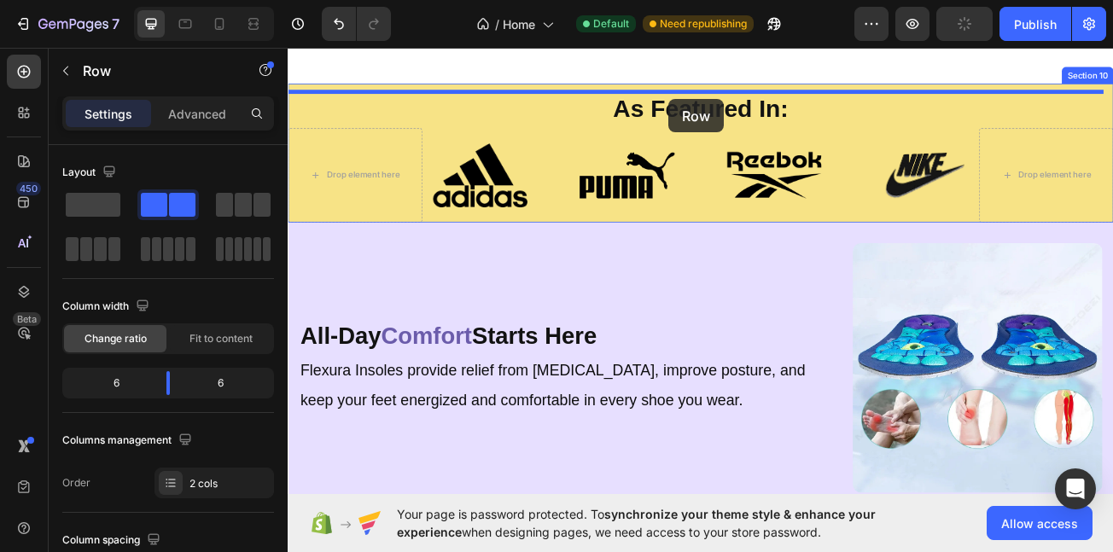
drag, startPoint x: 439, startPoint y: 90, endPoint x: 754, endPoint y: 120, distance: 316.4
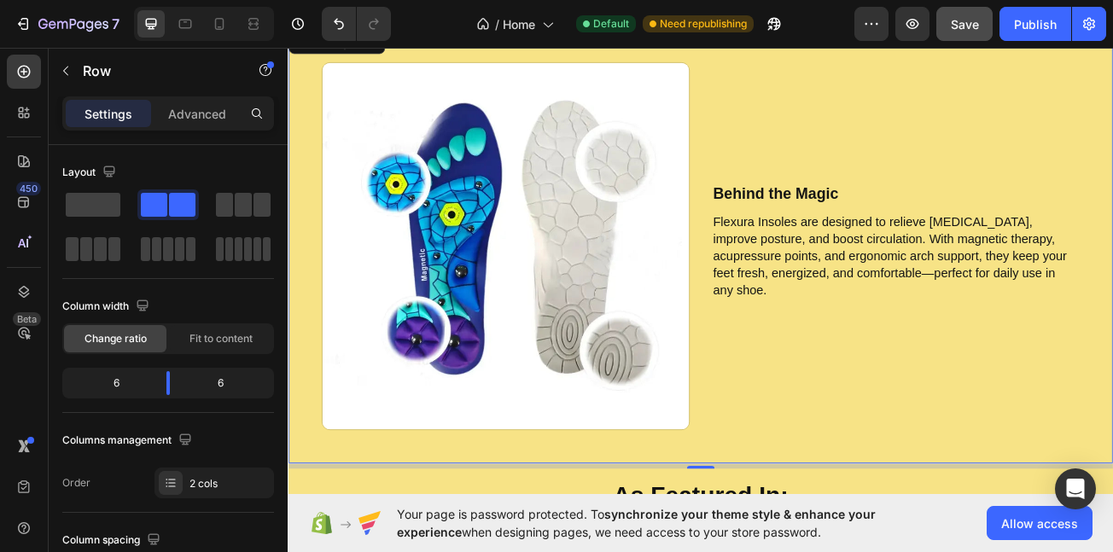
scroll to position [3984, 0]
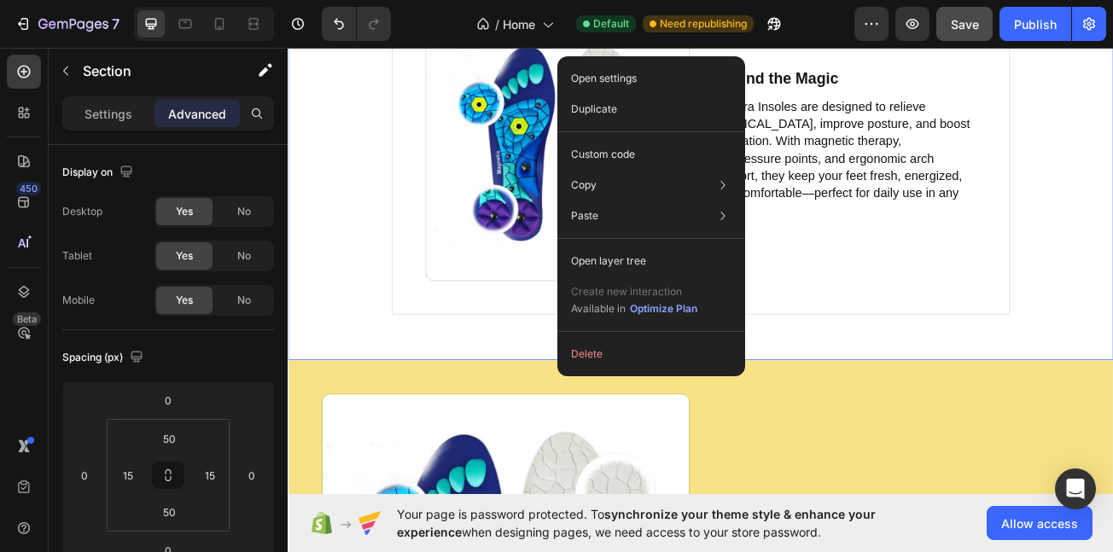
click at [528, 406] on div "Smart Relief Shipping & Return Reviews Image Behind the Magic Text Block Flexur…" at bounding box center [800, 152] width 1025 height 569
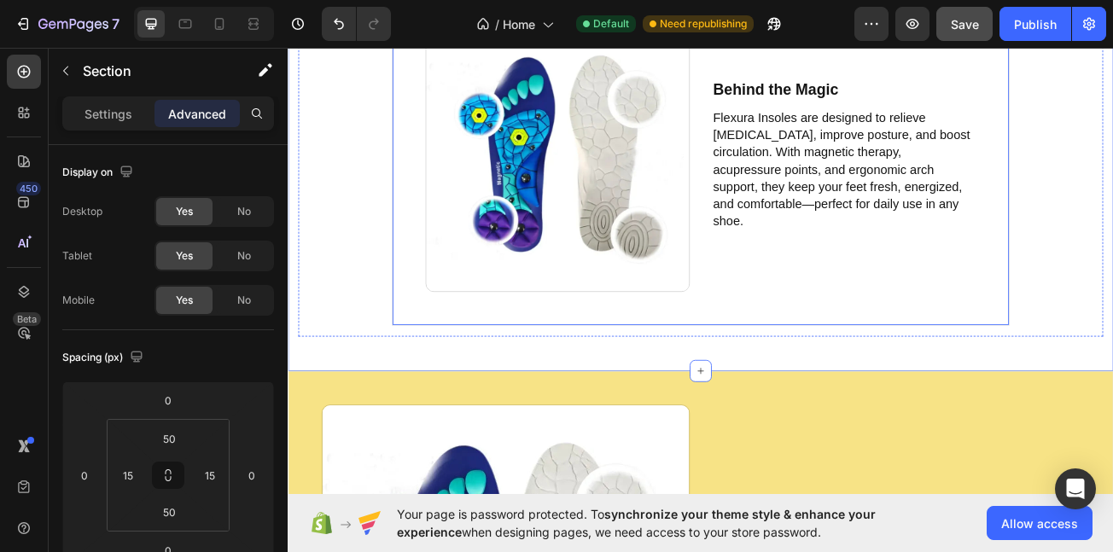
scroll to position [3794, 0]
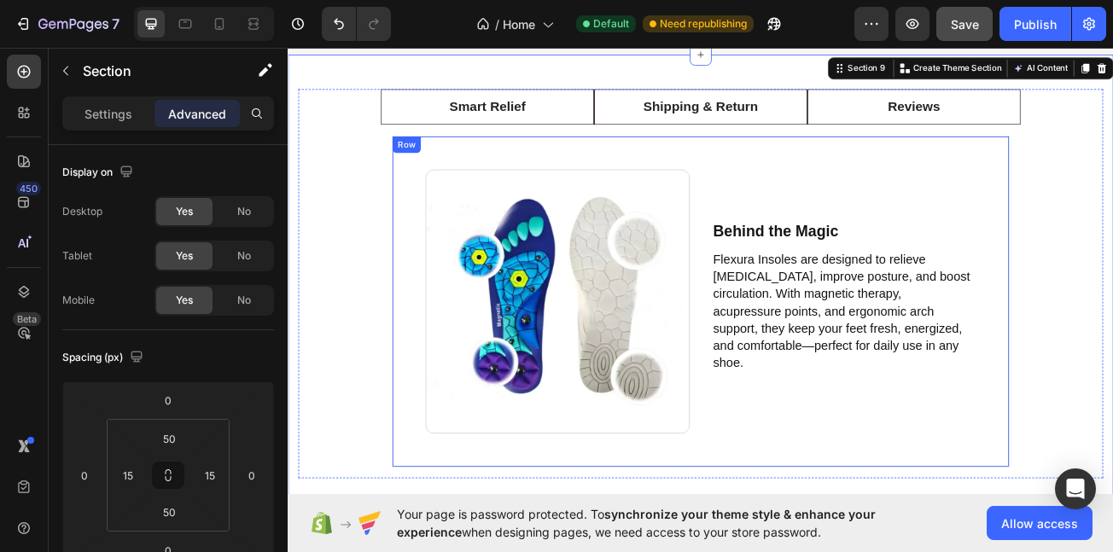
click at [1020, 158] on div "Image Behind the Magic Text Block Flexura Insoles are designed to relieve foot …" at bounding box center [800, 364] width 767 height 412
click at [1006, 158] on div "Image Behind the Magic Text Block Flexura Insoles are designed to relieve foot …" at bounding box center [800, 364] width 767 height 412
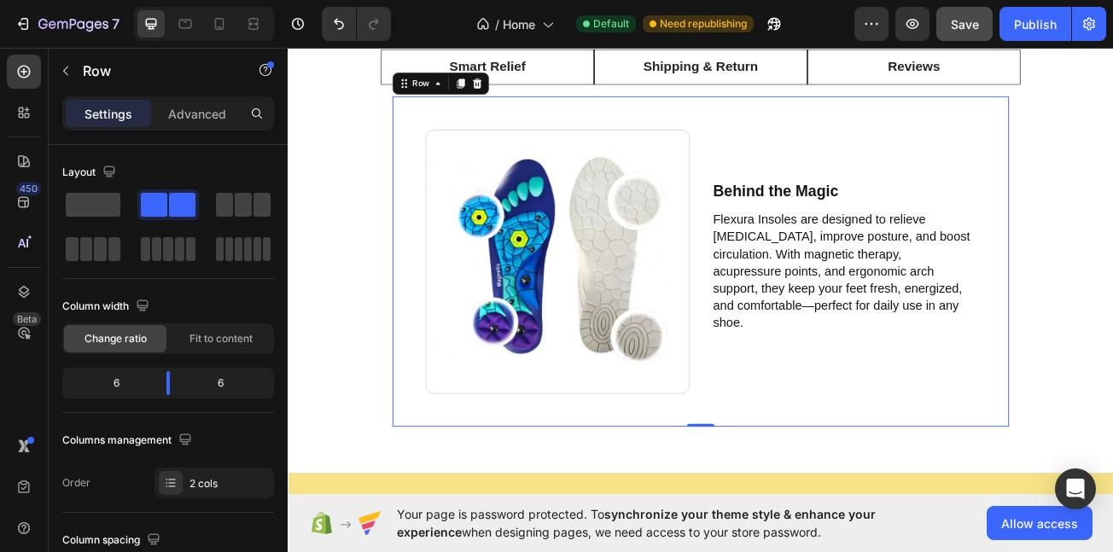
click at [979, 213] on div "Smart Relief Shipping & Return Reviews Image Behind the Magic Text Block Flexur…" at bounding box center [800, 292] width 1025 height 569
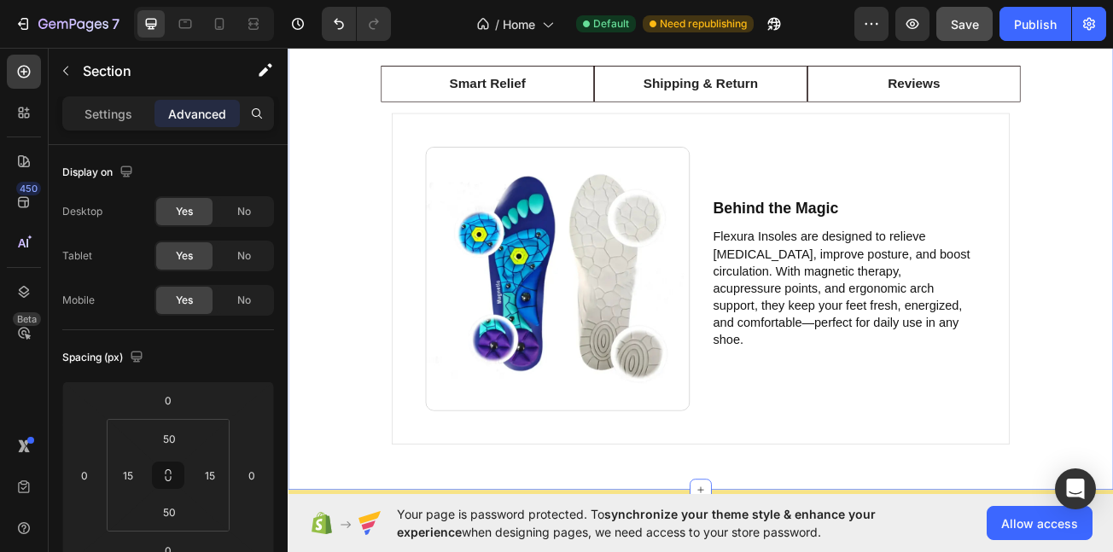
scroll to position [3641, 0]
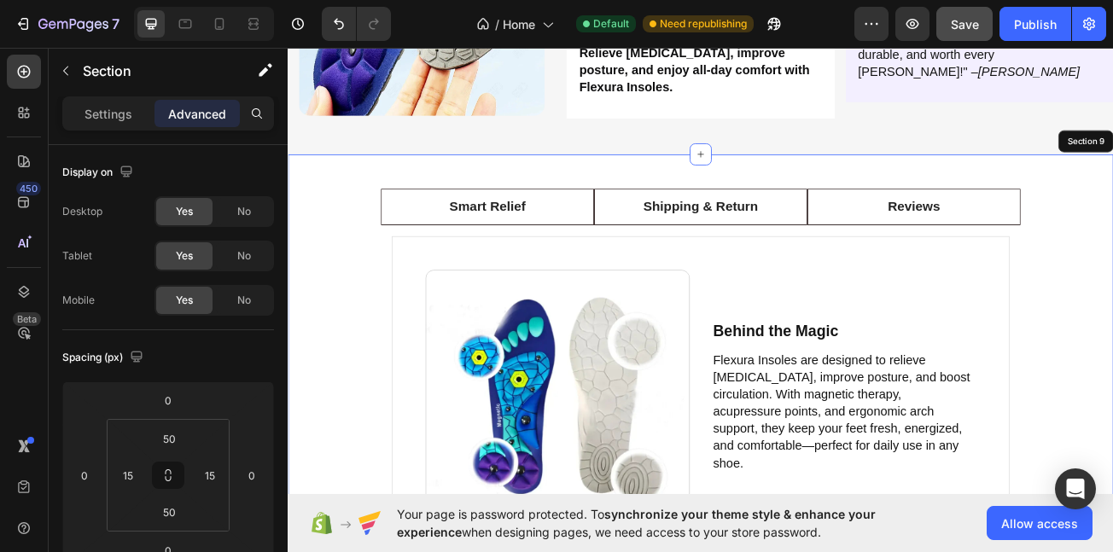
click at [960, 22] on span "Save" at bounding box center [965, 24] width 28 height 15
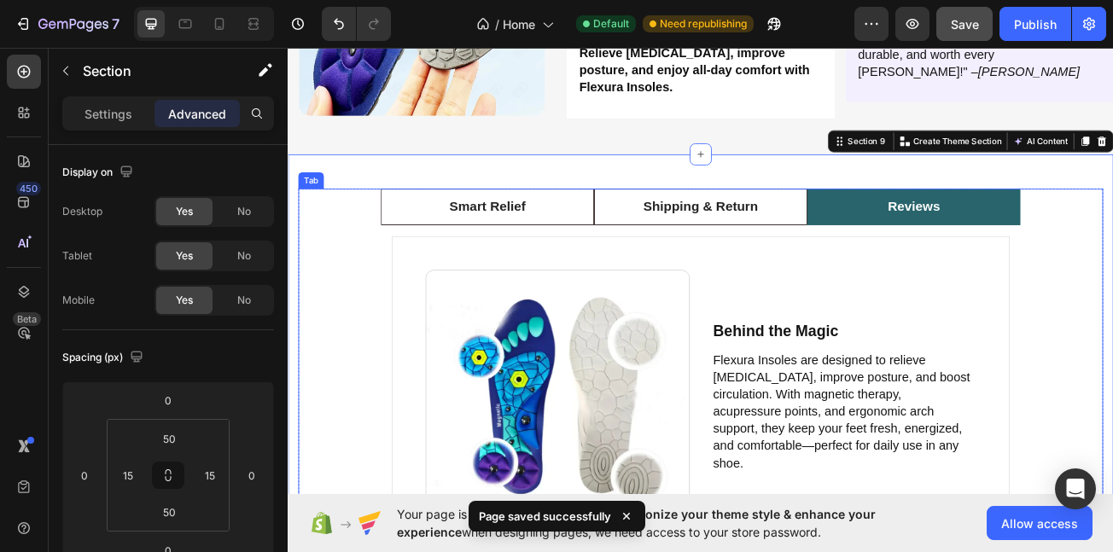
click at [1062, 259] on p "Reviews" at bounding box center [1064, 246] width 65 height 25
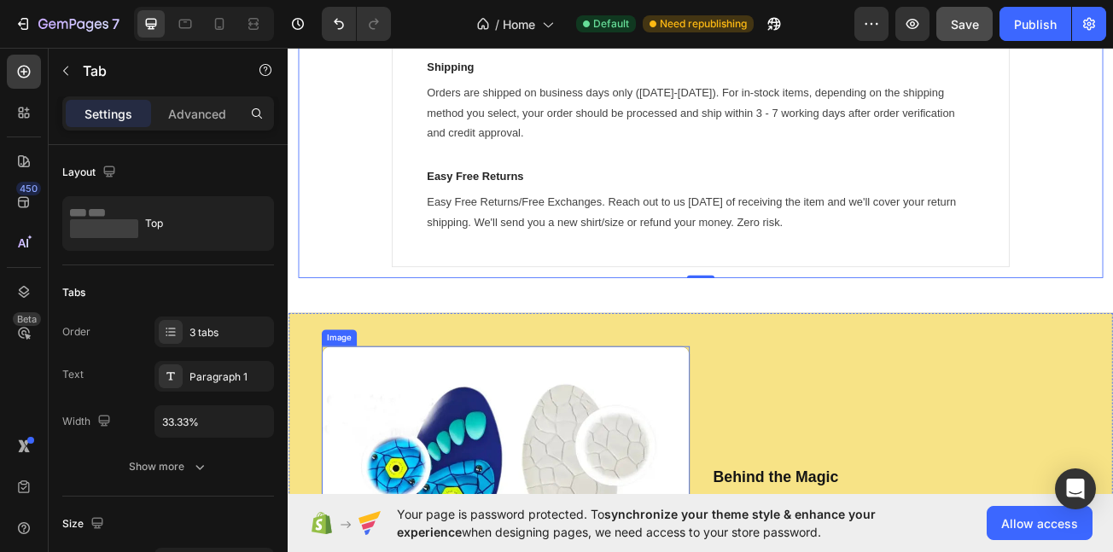
scroll to position [3937, 0]
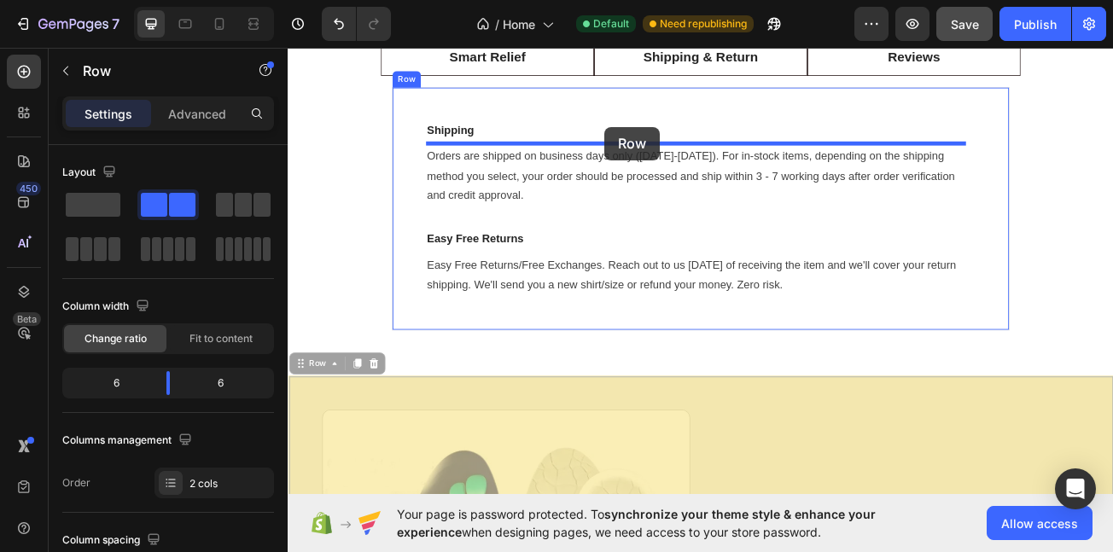
scroll to position [3840, 0]
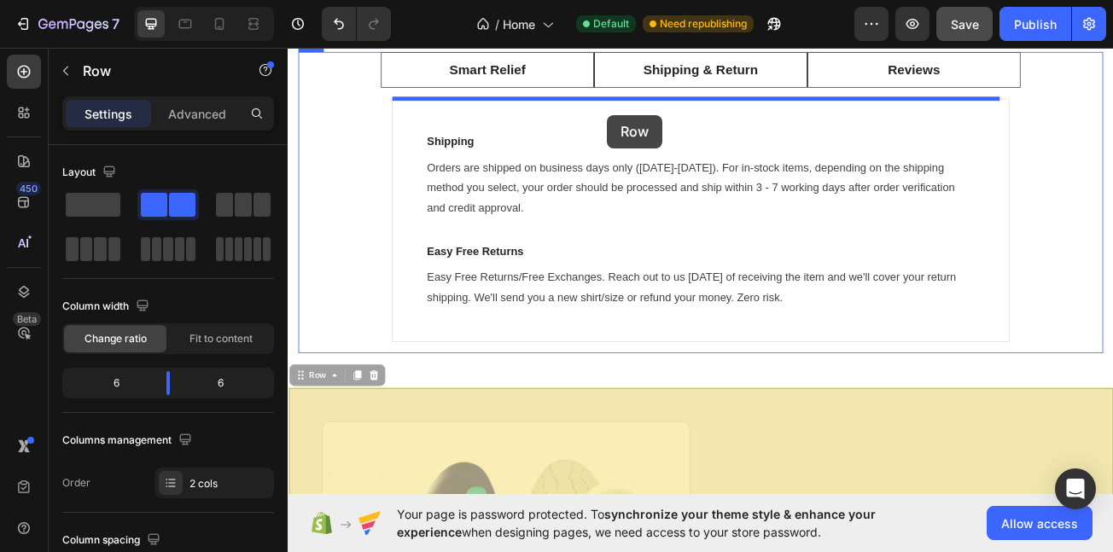
drag, startPoint x: 310, startPoint y: 359, endPoint x: 684, endPoint y: 135, distance: 435.7
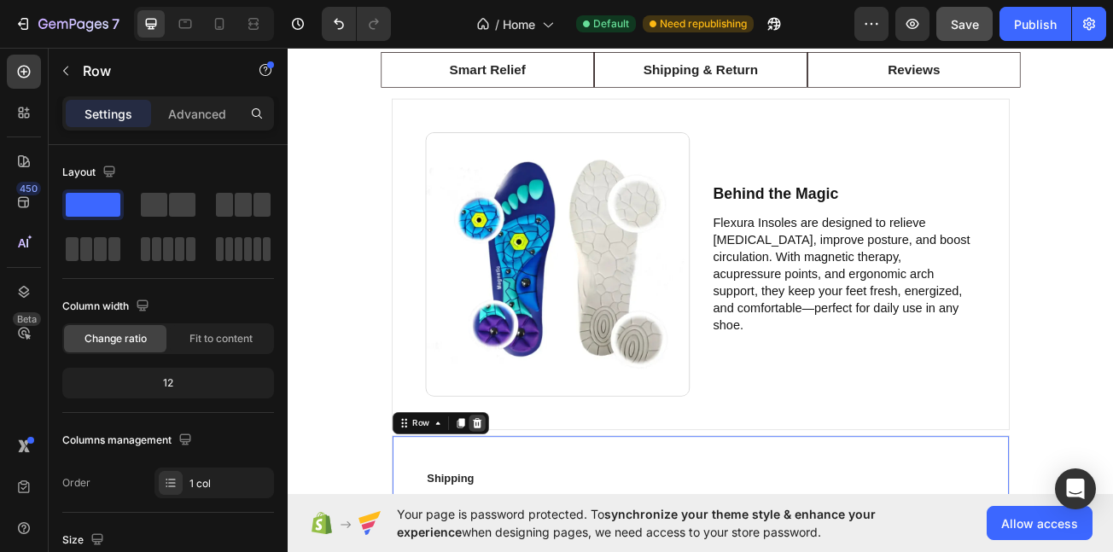
click at [521, 509] on icon at bounding box center [522, 515] width 11 height 12
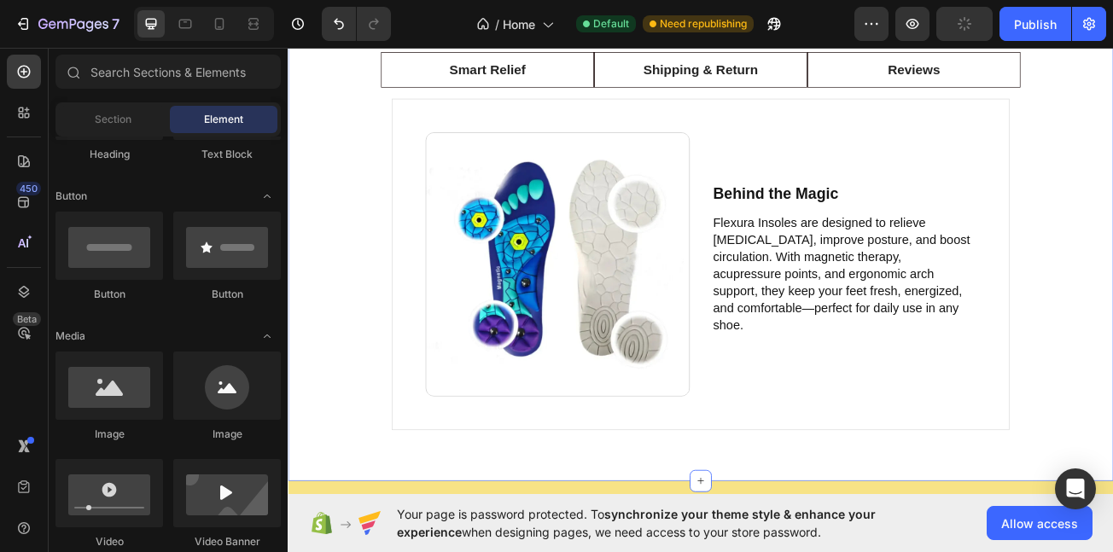
click at [483, 547] on div "Smart Relief Shipping & Return Reviews Image Behind the Magic Text Block Flexur…" at bounding box center [800, 299] width 1025 height 576
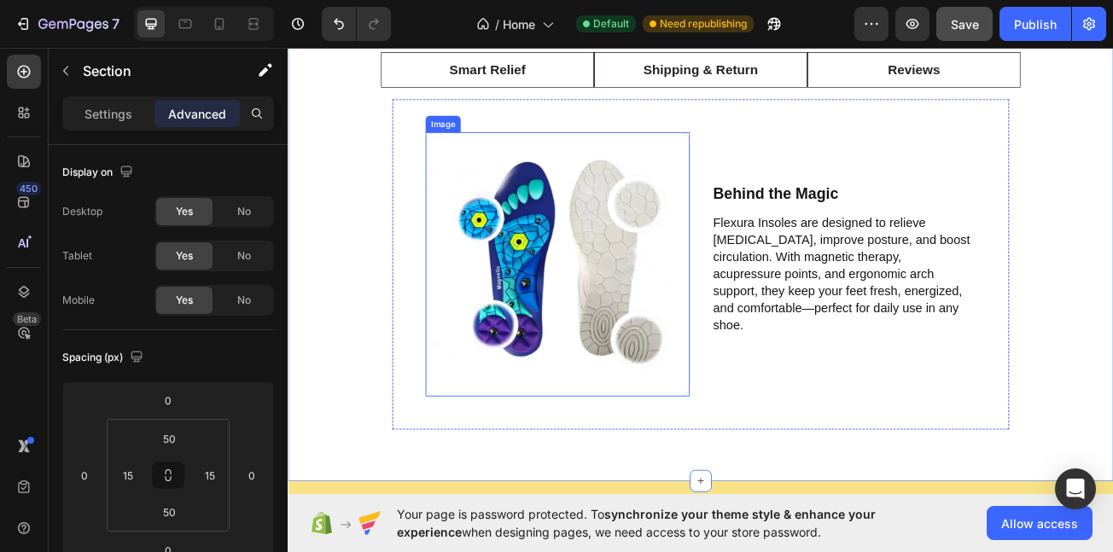
click at [495, 488] on div "Image Behind the Magic Text Block Flexura Insoles are designed to relieve foot …" at bounding box center [800, 318] width 767 height 412
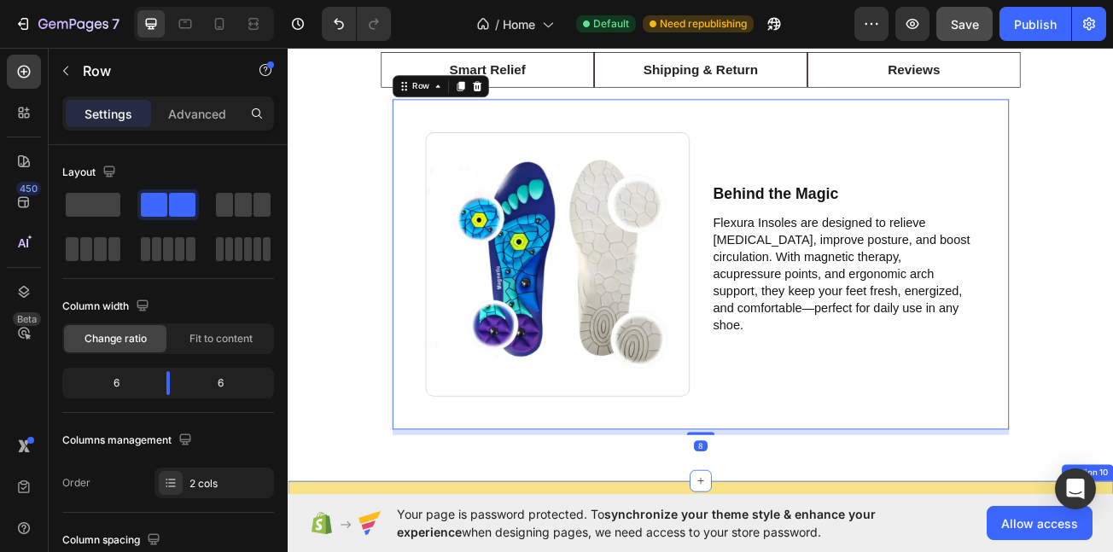
click at [357, 552] on div "Smart Relief Shipping & Return Reviews Image Behind the Magic Text Block Flexur…" at bounding box center [800, 299] width 1025 height 576
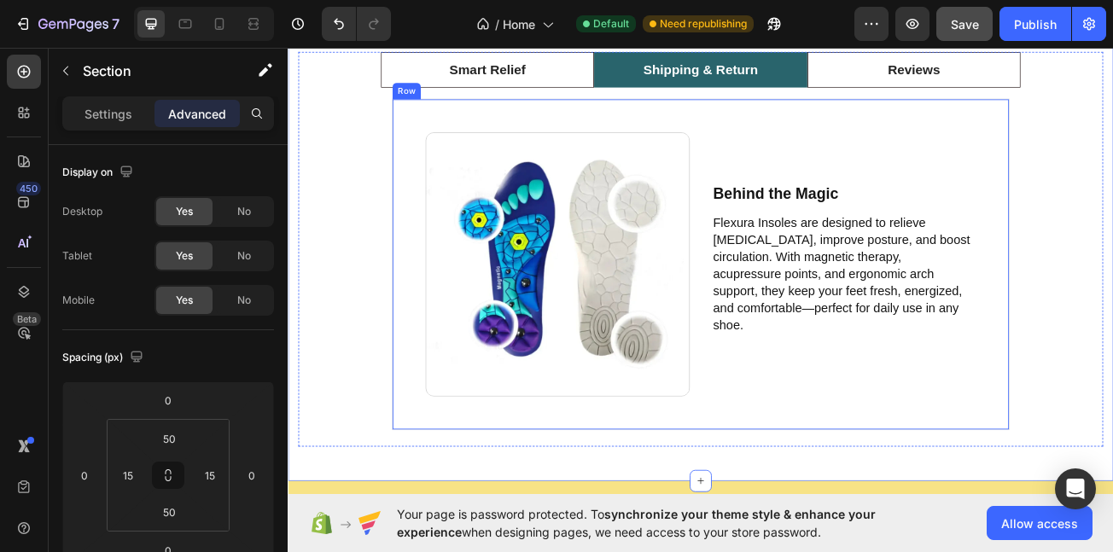
click at [809, 80] on p "Shipping & Return" at bounding box center [800, 76] width 143 height 25
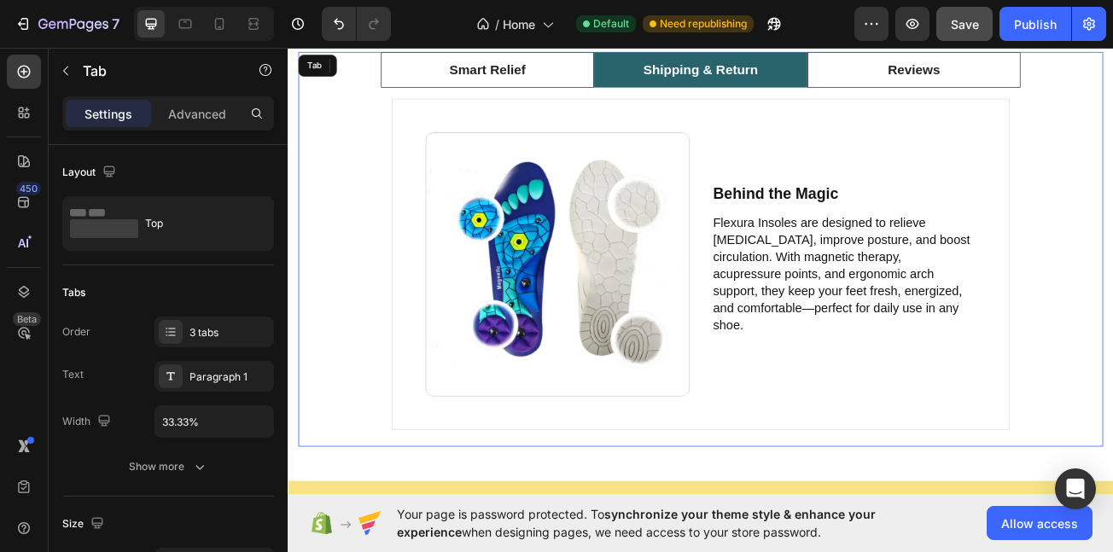
click at [780, 76] on p "Shipping & Return" at bounding box center [800, 76] width 143 height 25
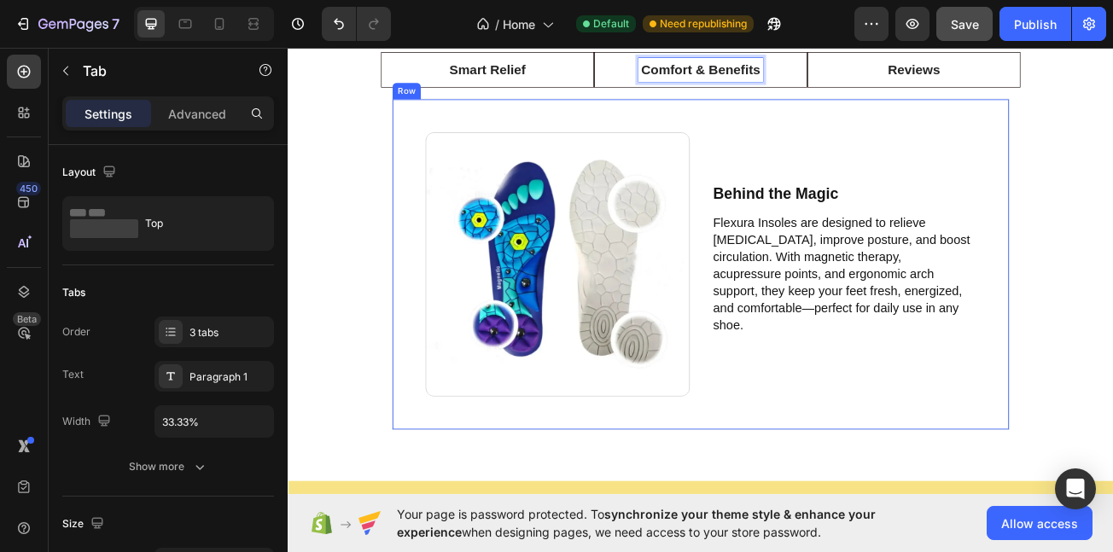
click at [869, 241] on p "Behind the Magic" at bounding box center [977, 229] width 324 height 21
click at [873, 241] on p "Behind the Magic" at bounding box center [977, 229] width 324 height 21
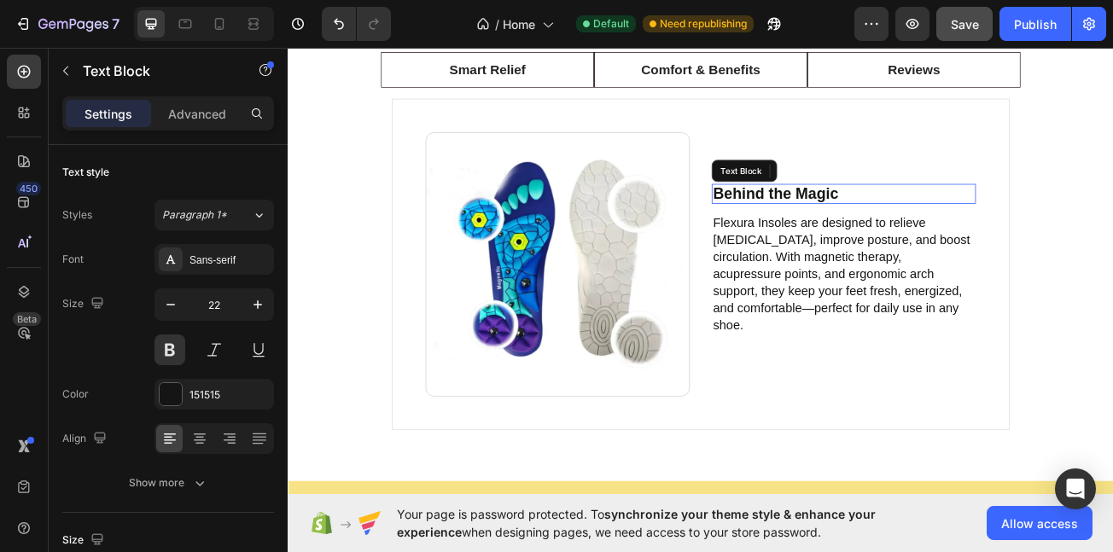
click at [873, 241] on p "Behind the Magic" at bounding box center [977, 229] width 324 height 21
click at [876, 241] on p "Behind the Magic" at bounding box center [977, 229] width 324 height 21
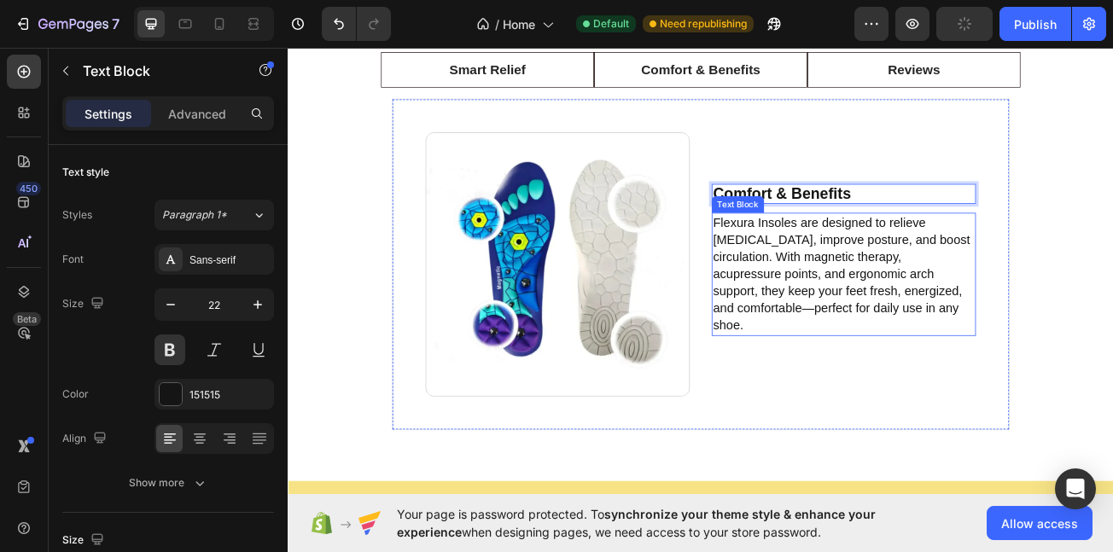
click at [876, 336] on p "Flexura Insoles are designed to relieve [MEDICAL_DATA], improve posture, and bo…" at bounding box center [977, 329] width 324 height 149
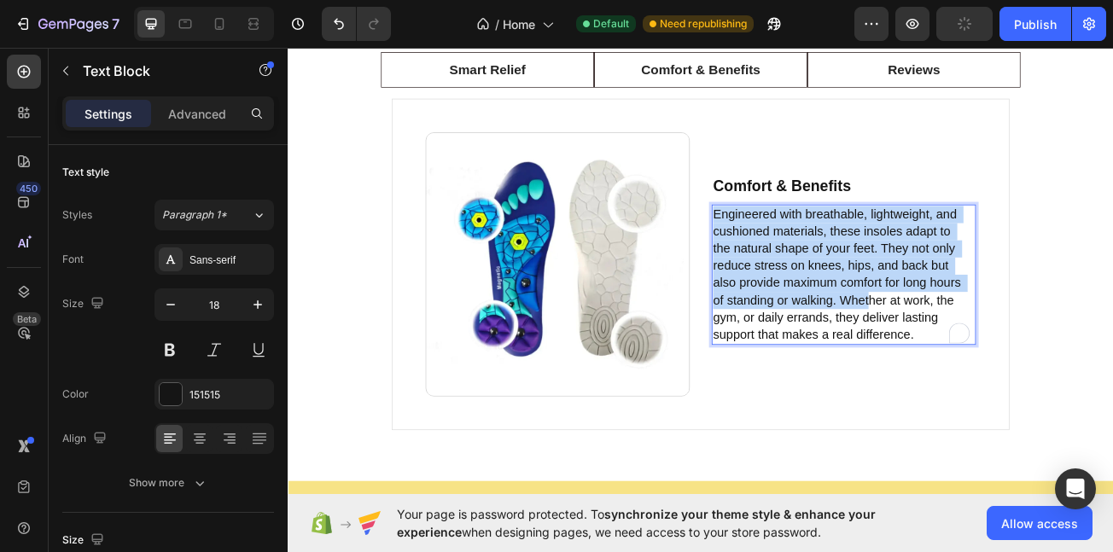
scroll to position [3819, 0]
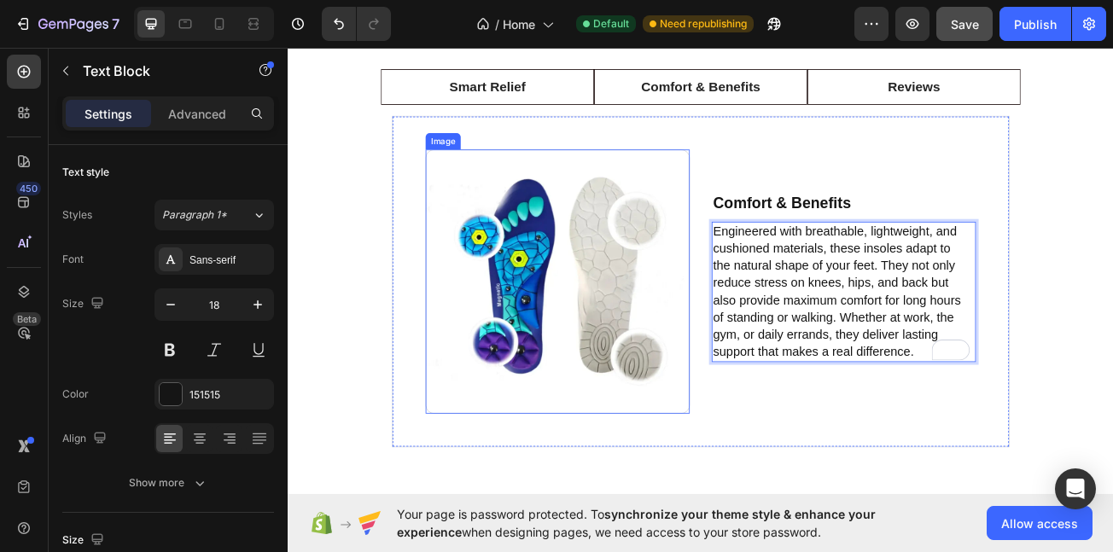
click at [616, 342] on img at bounding box center [622, 339] width 328 height 328
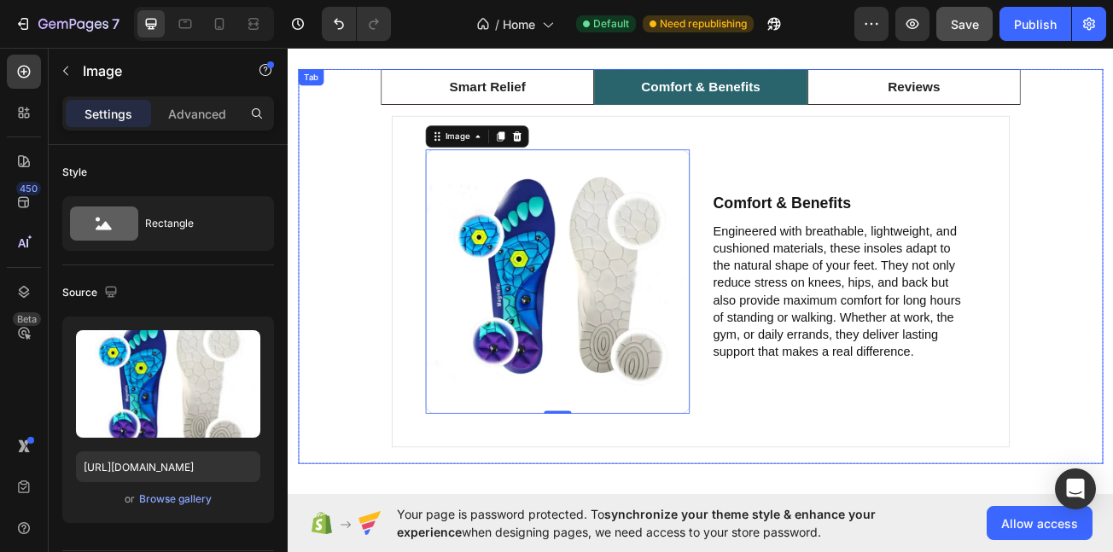
click at [832, 96] on p "Comfort & Benefits" at bounding box center [800, 97] width 148 height 25
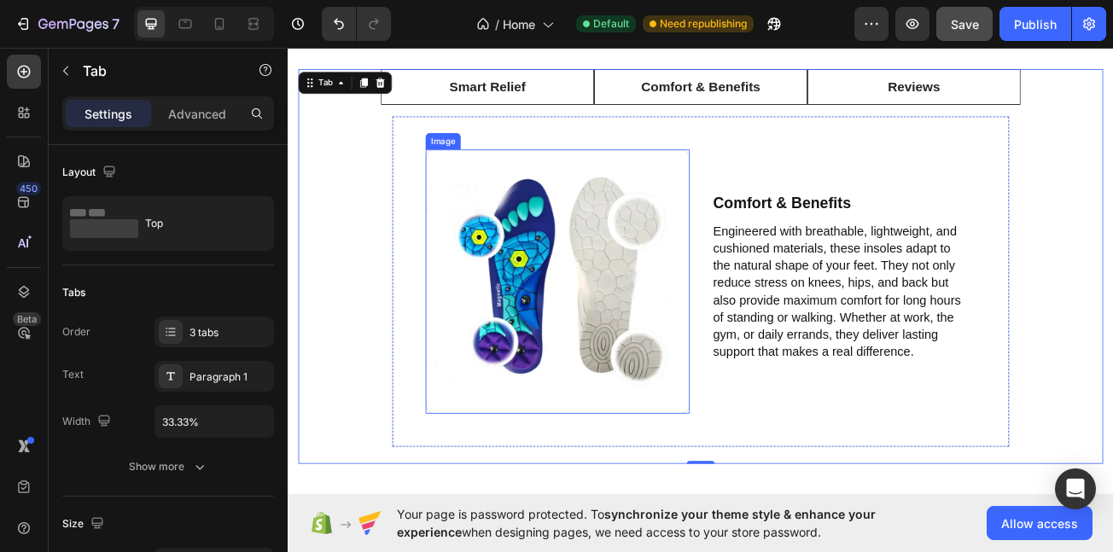
click at [654, 292] on img at bounding box center [622, 339] width 328 height 328
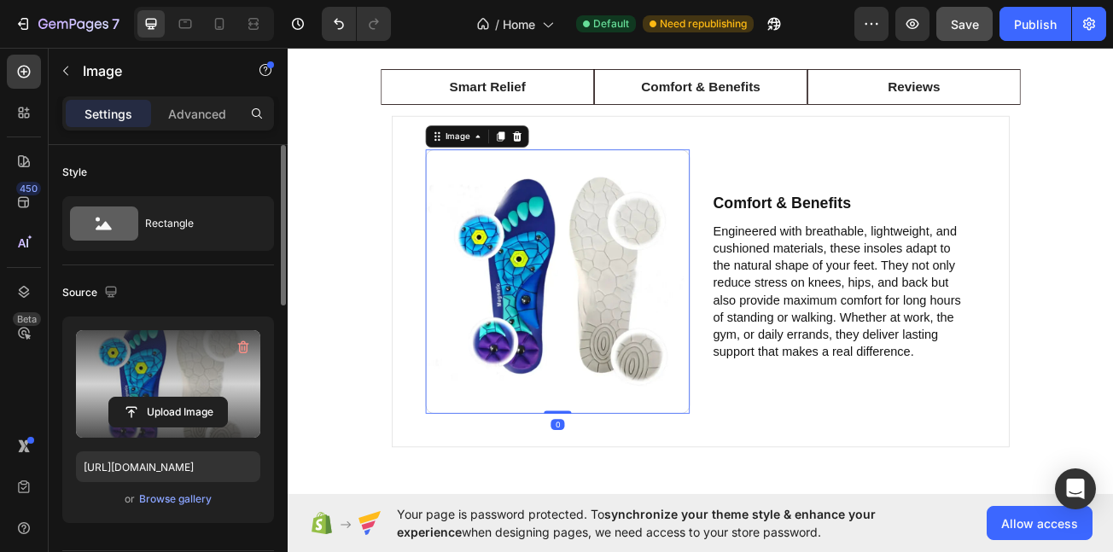
click at [183, 394] on label at bounding box center [168, 384] width 184 height 108
click at [183, 398] on input "file" at bounding box center [168, 412] width 118 height 29
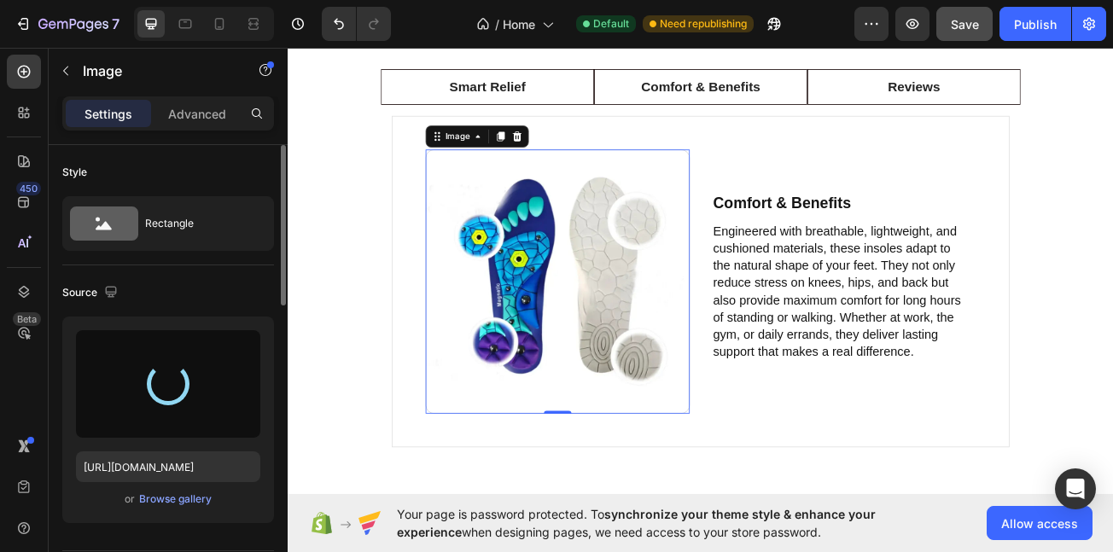
type input "https://cdn.shopify.com/s/files/1/0710/4669/3031/files/gempages_581287367915078…"
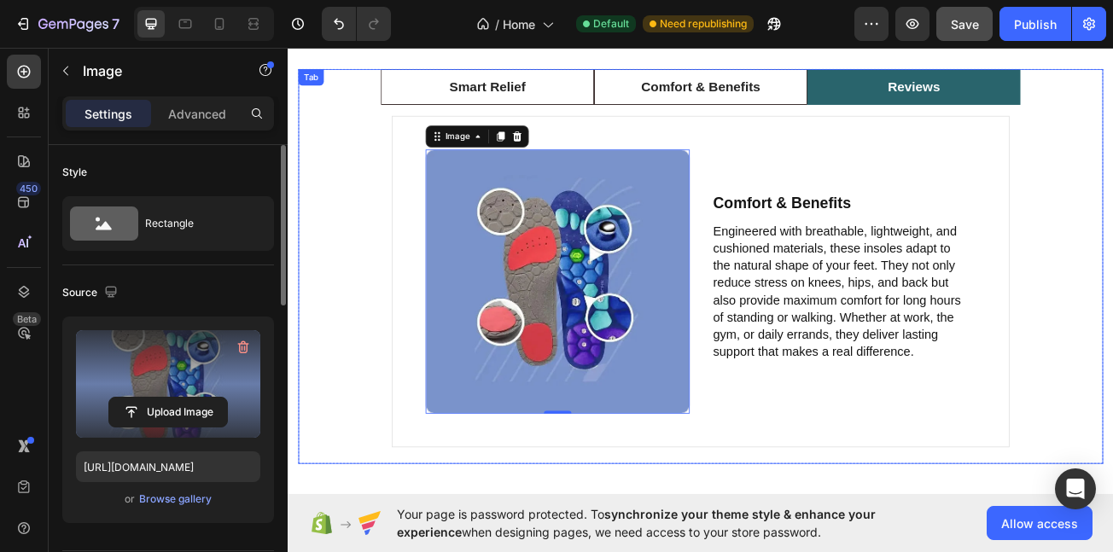
click at [1032, 94] on p "Reviews" at bounding box center [1064, 97] width 65 height 25
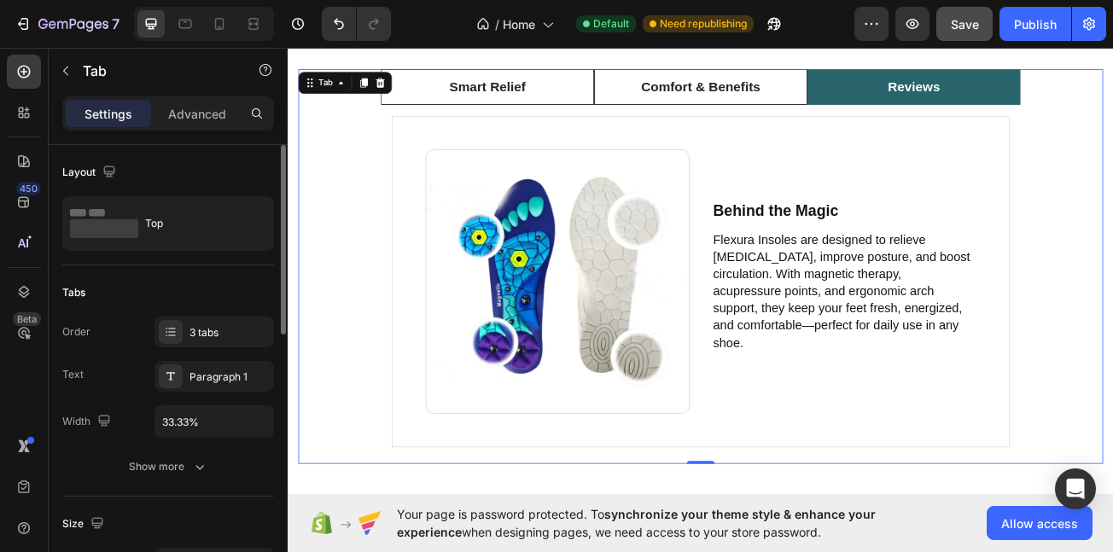
click at [1046, 108] on li "Reviews" at bounding box center [1064, 97] width 265 height 45
click at [1046, 108] on p "Reviews" at bounding box center [1064, 97] width 65 height 25
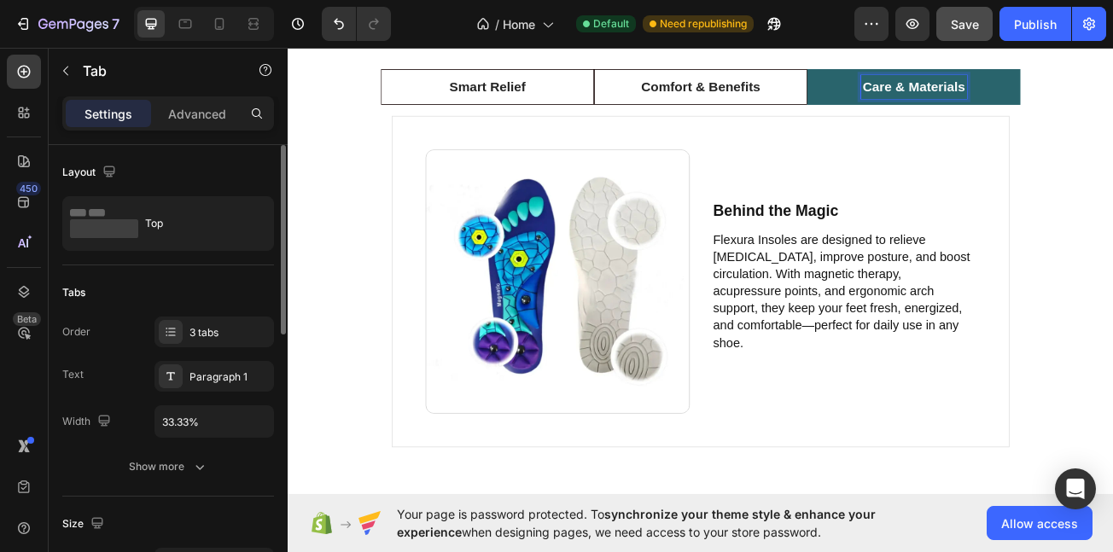
click at [879, 261] on p "Behind the Magic" at bounding box center [977, 251] width 324 height 21
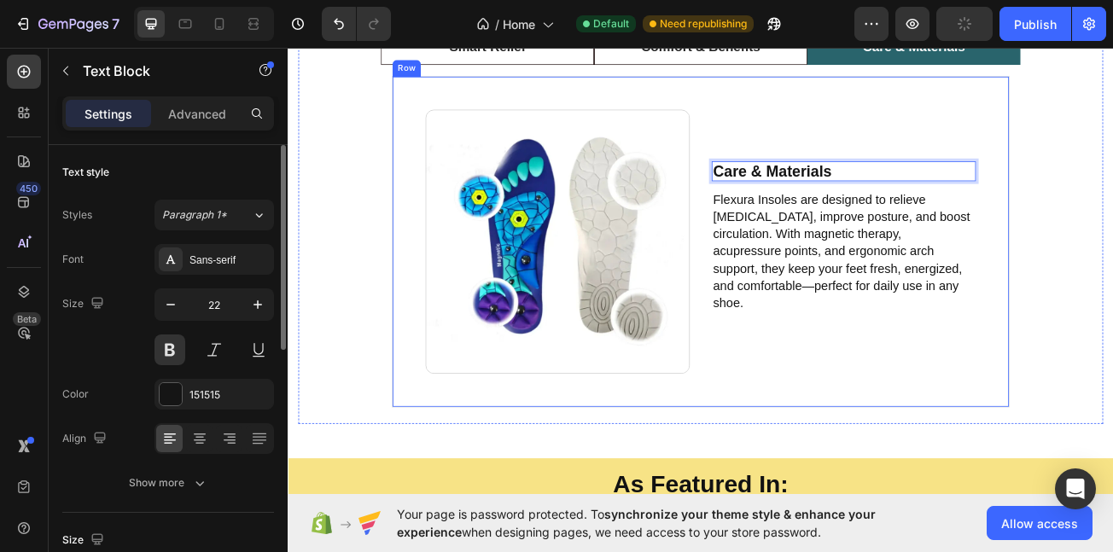
scroll to position [3769, 0]
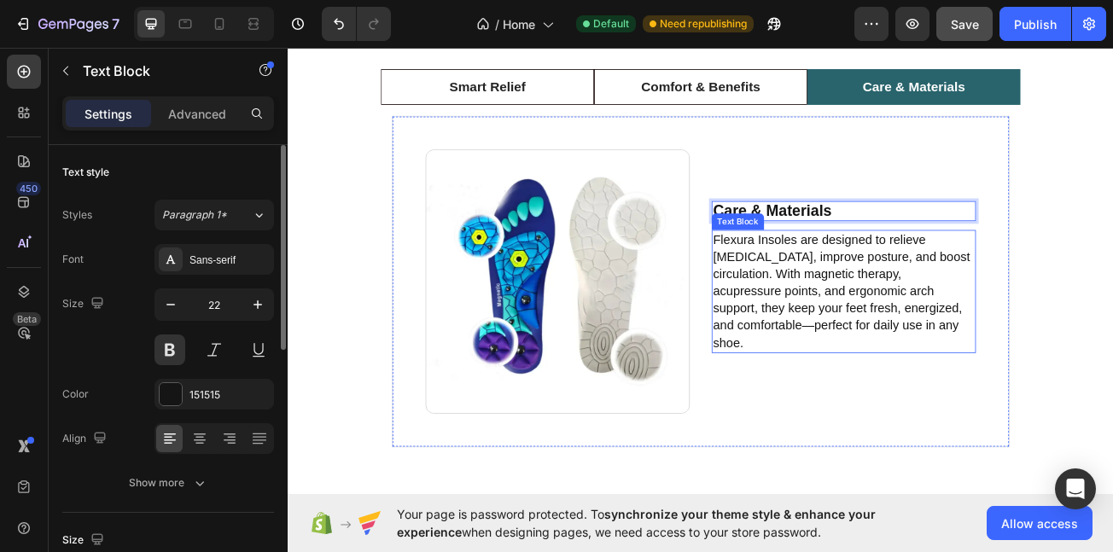
click at [892, 309] on p "Flexura Insoles are designed to relieve [MEDICAL_DATA], improve posture, and bo…" at bounding box center [977, 351] width 324 height 149
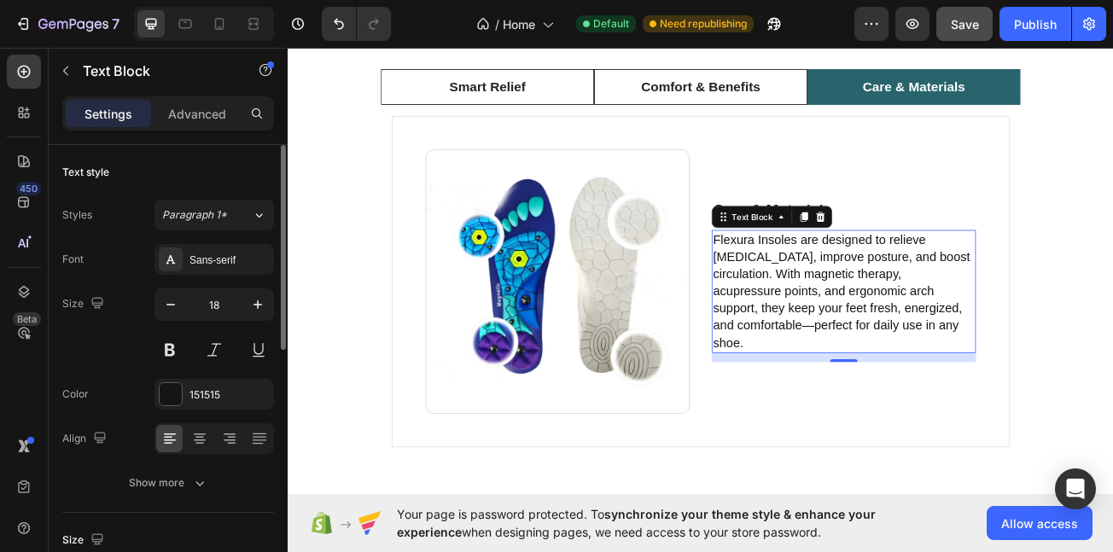
click at [922, 376] on p "Flexura Insoles are designed to relieve [MEDICAL_DATA], improve posture, and bo…" at bounding box center [977, 351] width 324 height 149
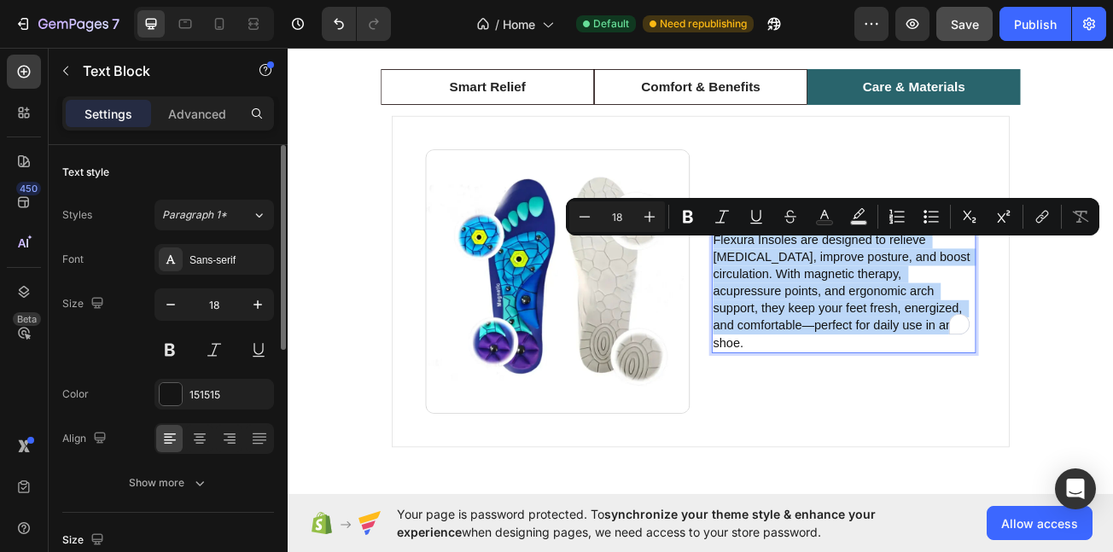
click at [597, 332] on img at bounding box center [622, 339] width 328 height 328
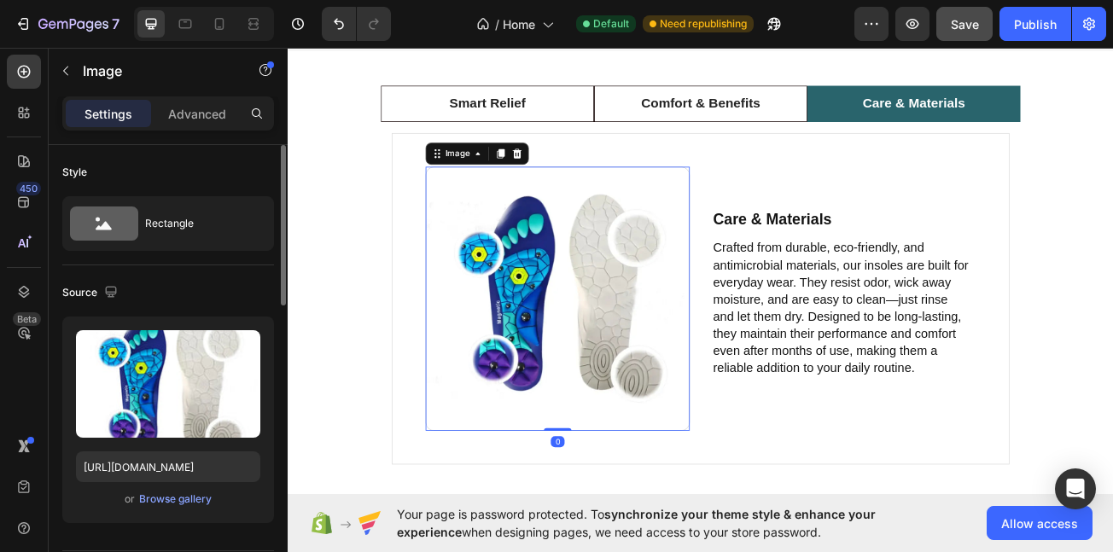
scroll to position [3748, 0]
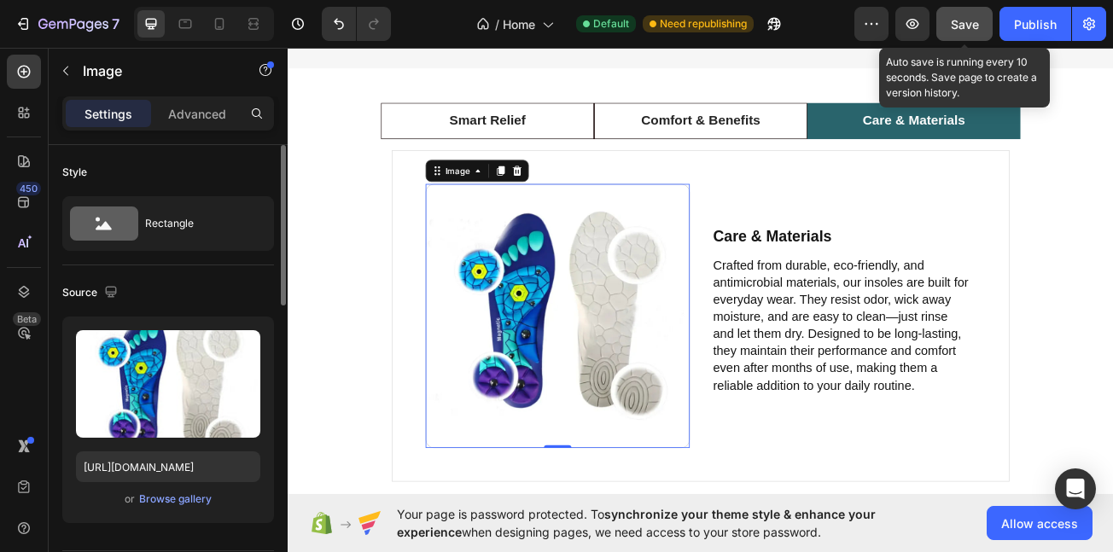
click at [961, 23] on span "Save" at bounding box center [965, 24] width 28 height 15
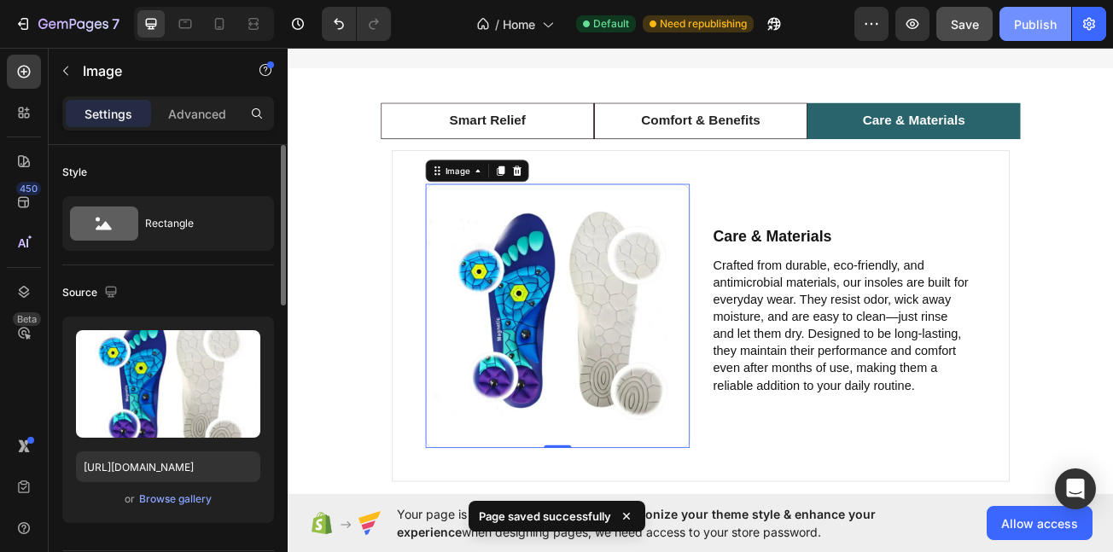
click at [1032, 17] on div "Publish" at bounding box center [1035, 24] width 43 height 18
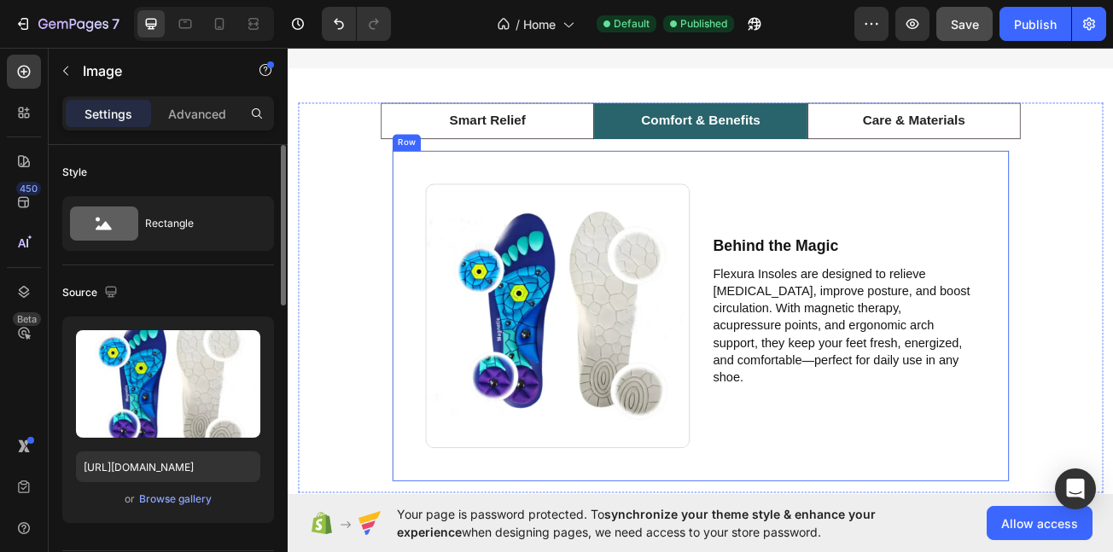
click at [801, 152] on p "Comfort & Benefits" at bounding box center [800, 139] width 148 height 25
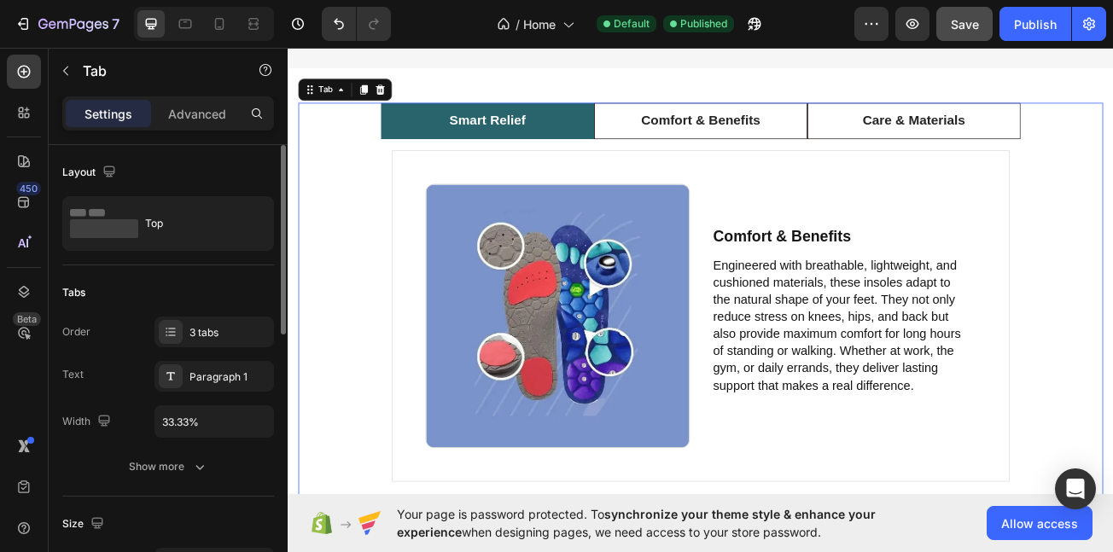
click at [550, 152] on p "Smart Relief" at bounding box center [535, 139] width 95 height 25
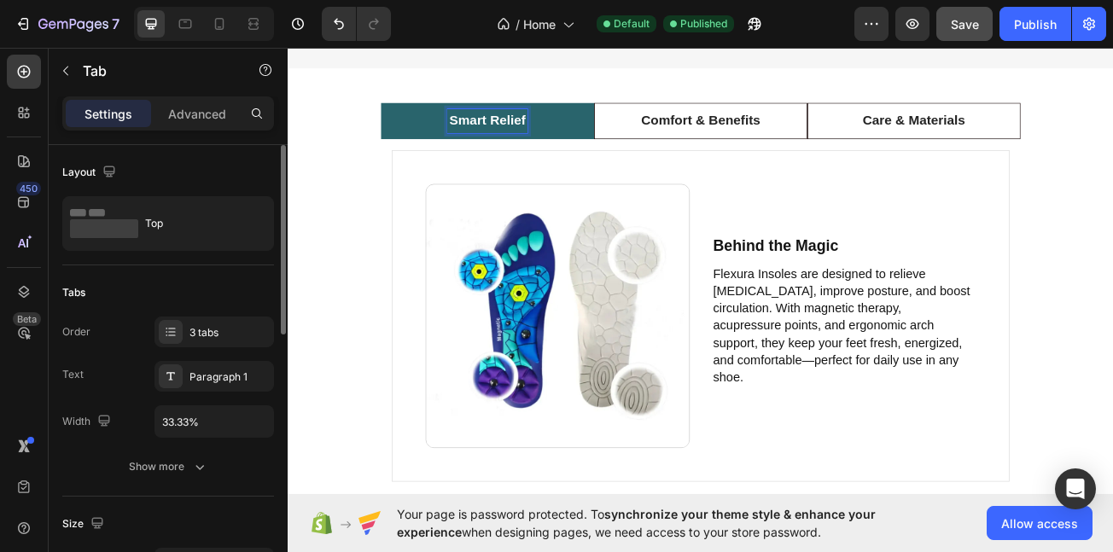
click at [546, 152] on p "Smart Relief" at bounding box center [535, 139] width 95 height 25
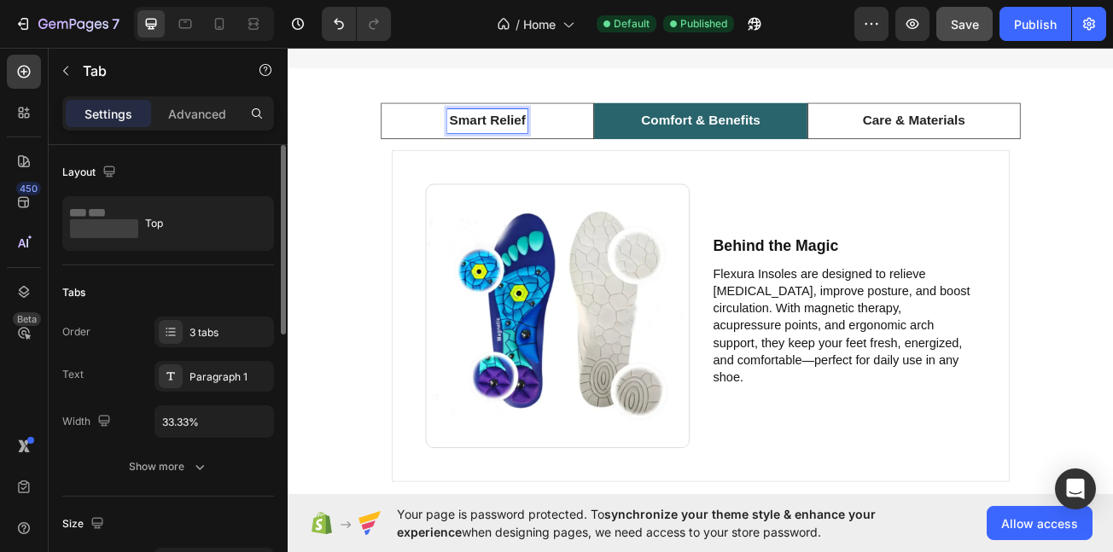
click at [746, 146] on li "Comfort & Benefits" at bounding box center [800, 139] width 265 height 45
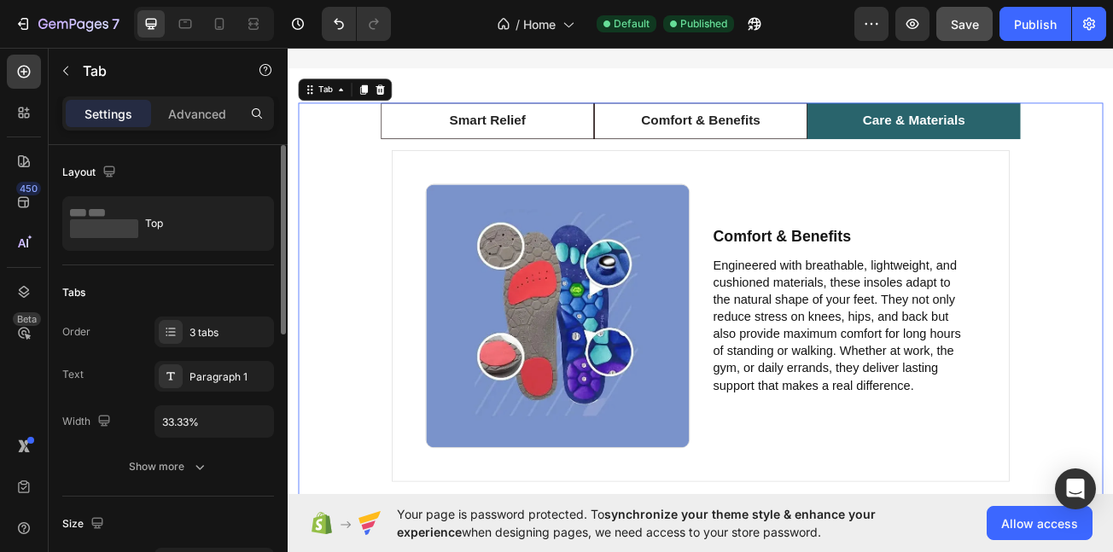
click at [1028, 152] on p "Care & Materials" at bounding box center [1064, 139] width 127 height 25
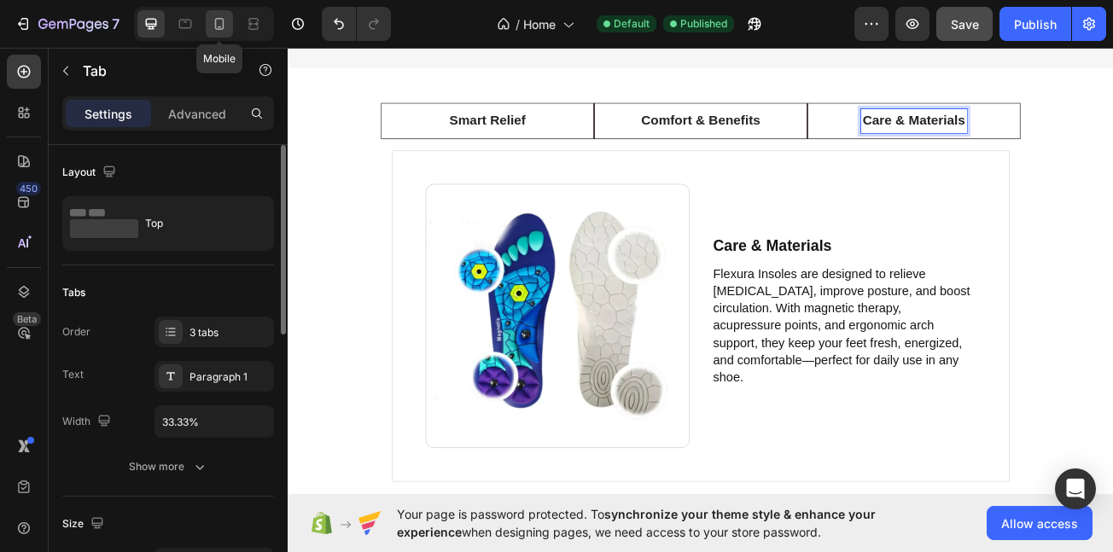
click at [213, 24] on icon at bounding box center [219, 23] width 17 height 17
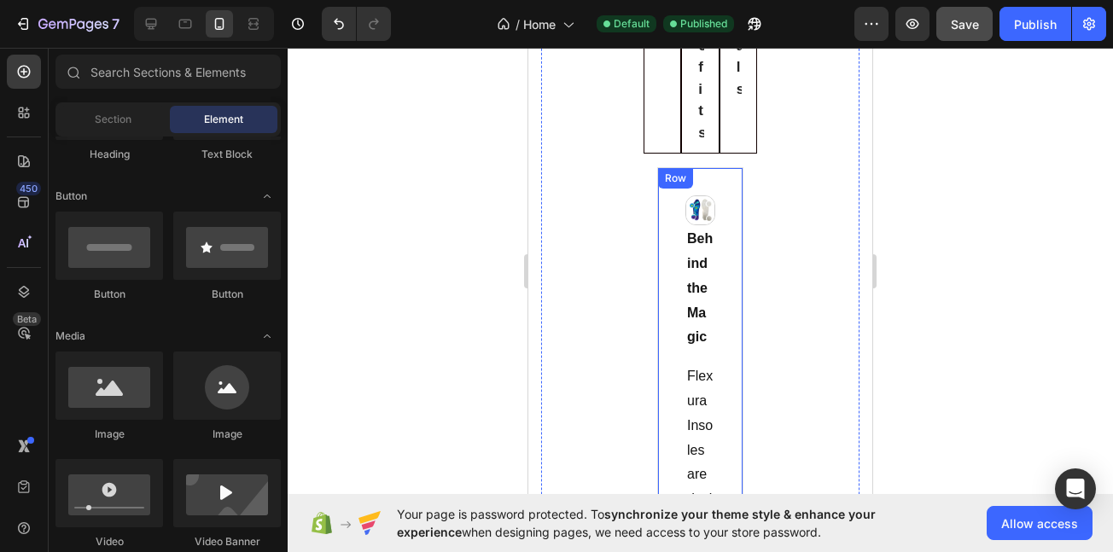
scroll to position [6471, 0]
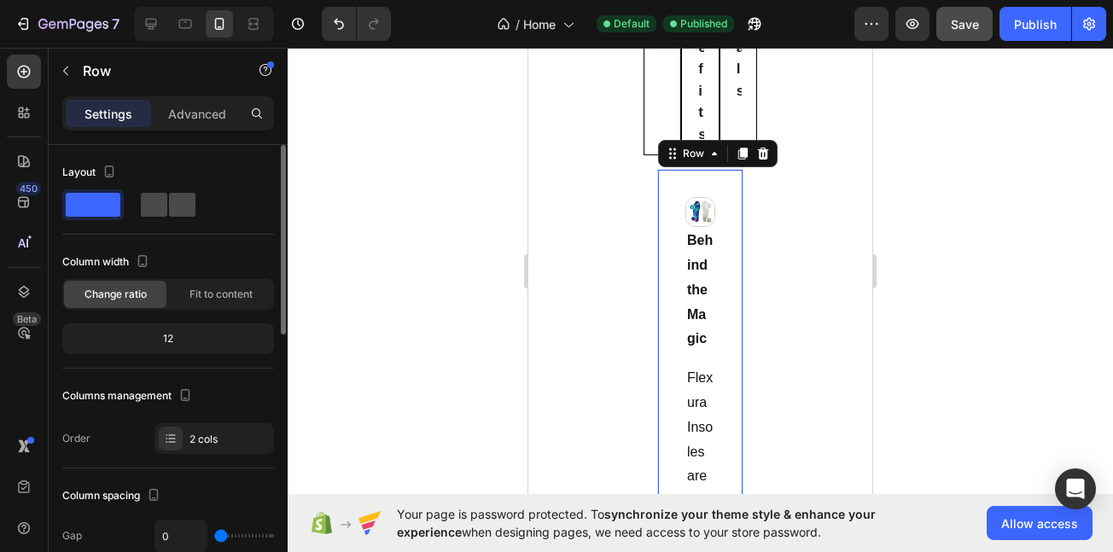
click at [169, 202] on span at bounding box center [182, 205] width 26 height 24
type input "32"
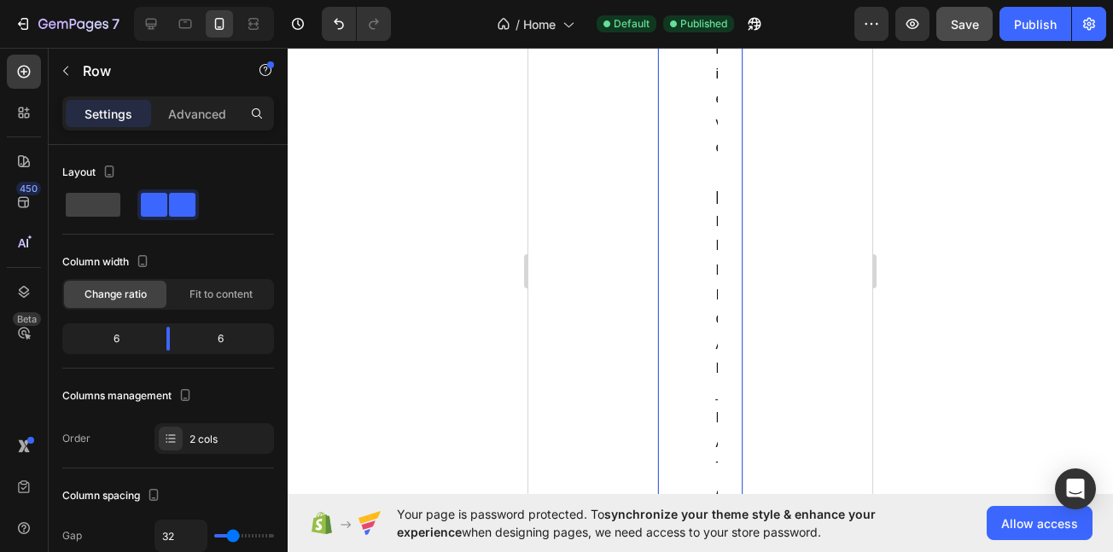
scroll to position [7883, 0]
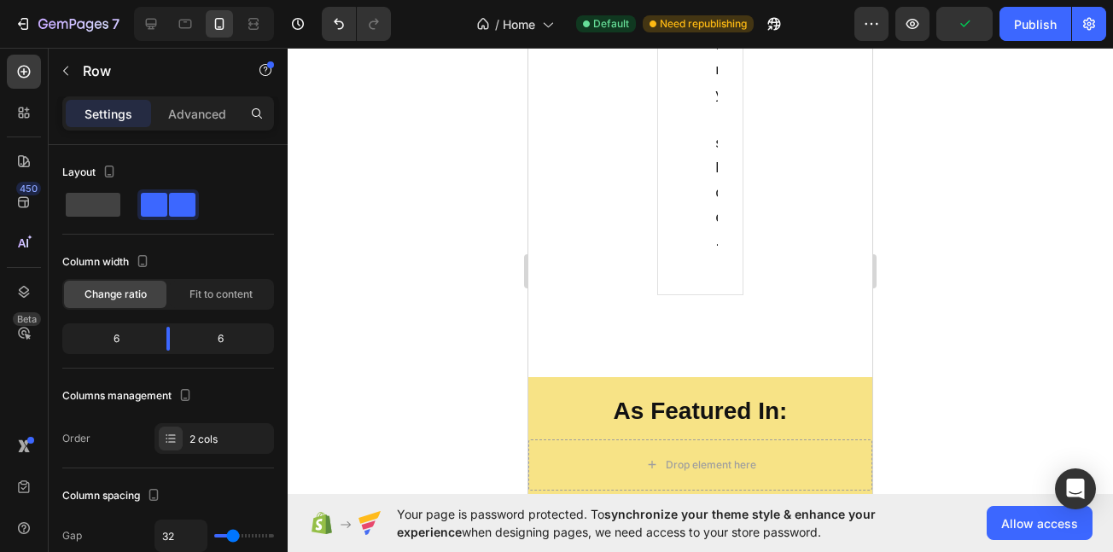
scroll to position [13115, 0]
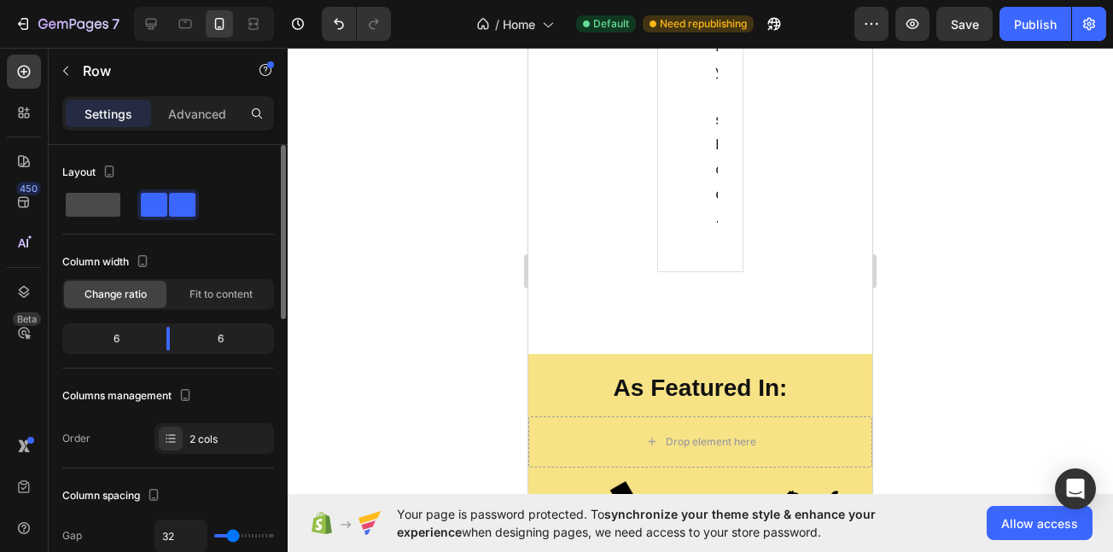
click at [94, 201] on span at bounding box center [93, 205] width 55 height 24
type input "0"
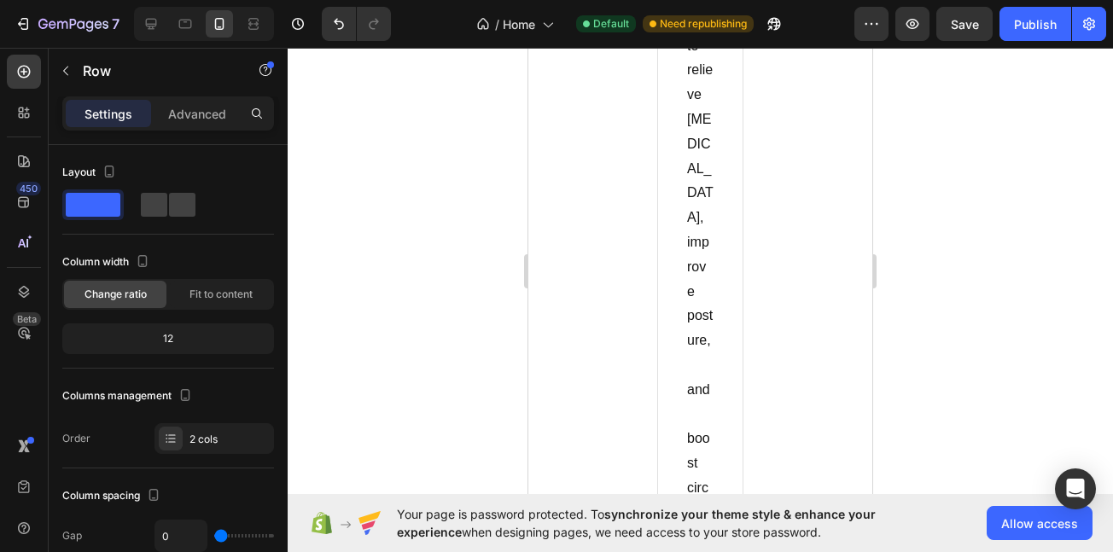
scroll to position [6172, 0]
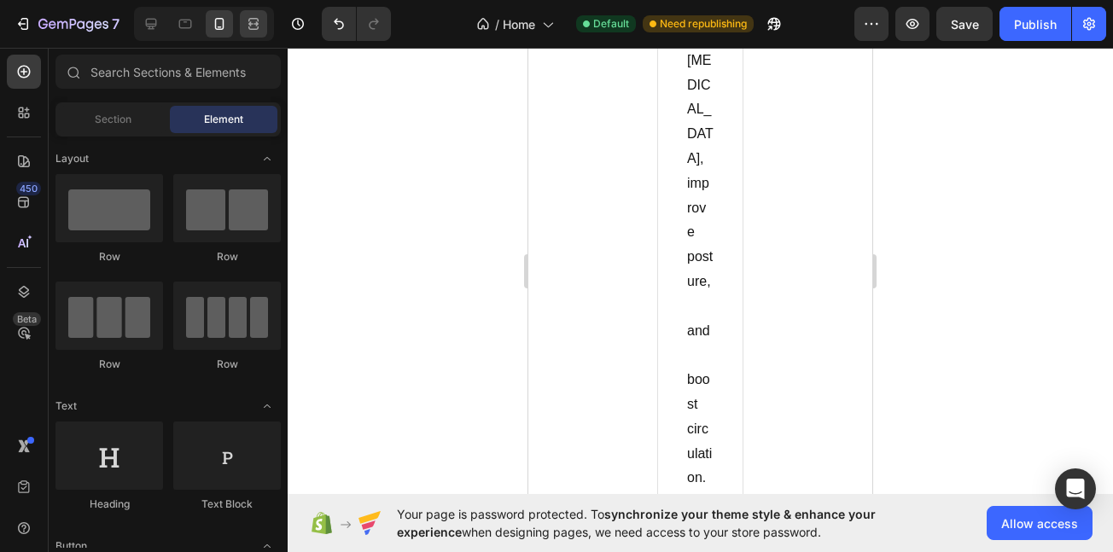
click at [965, 30] on span "Save" at bounding box center [965, 24] width 28 height 15
click at [254, 27] on icon at bounding box center [253, 23] width 17 height 17
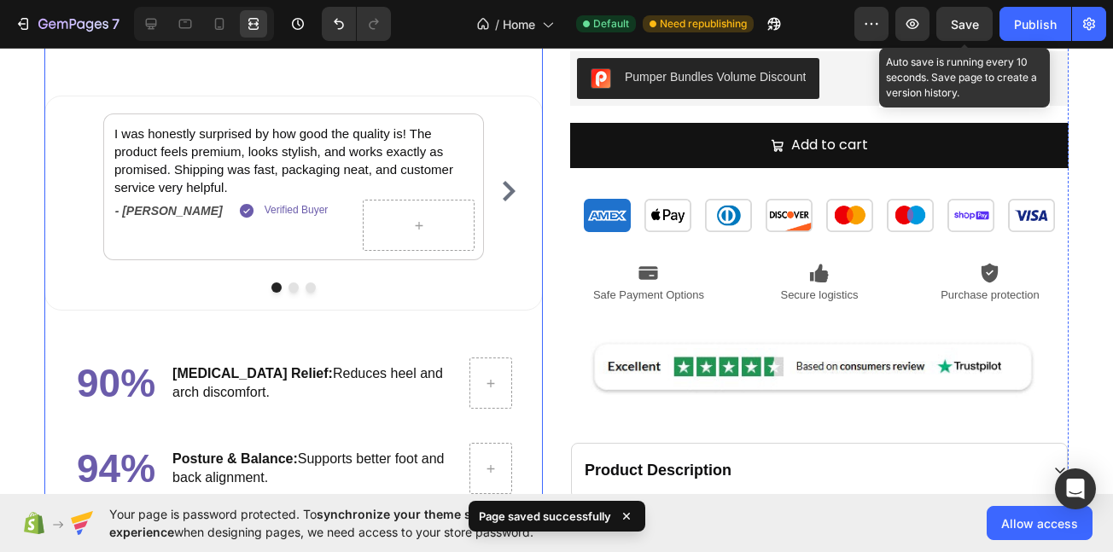
scroll to position [1301, 0]
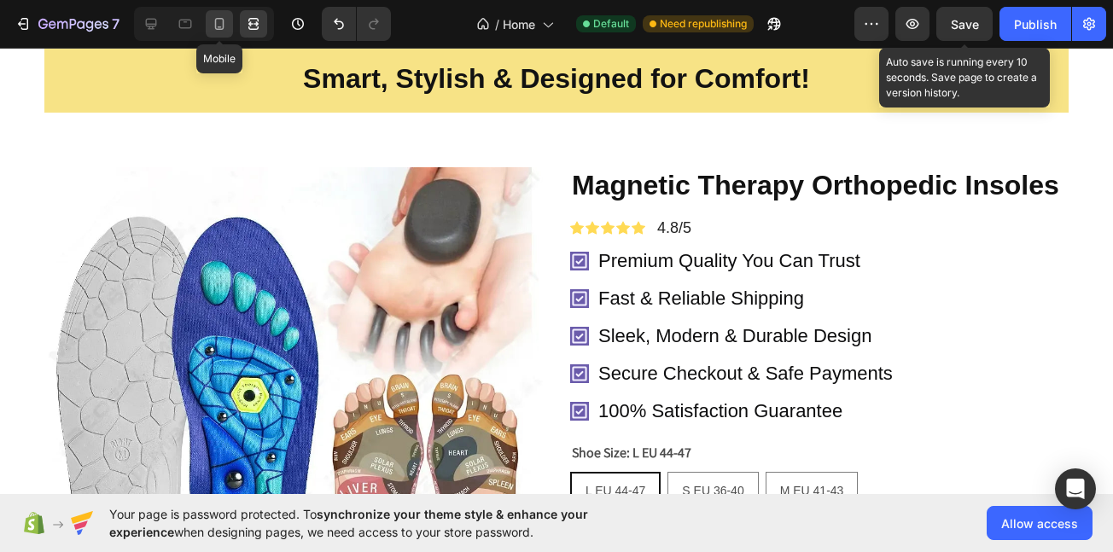
click at [220, 22] on icon at bounding box center [219, 23] width 17 height 17
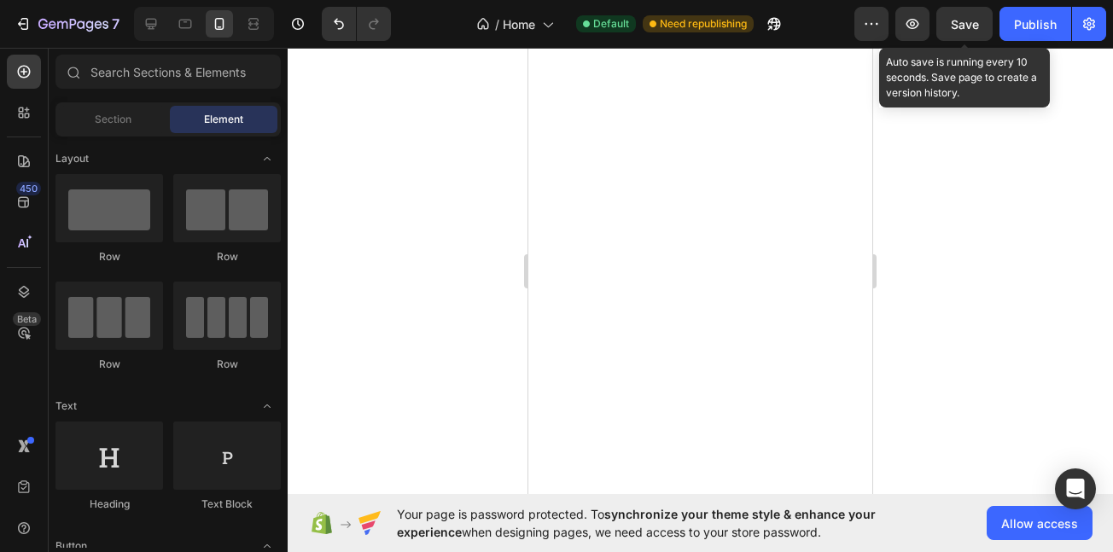
click at [143, 16] on icon at bounding box center [151, 23] width 17 height 17
click at [152, 25] on icon at bounding box center [151, 24] width 11 height 11
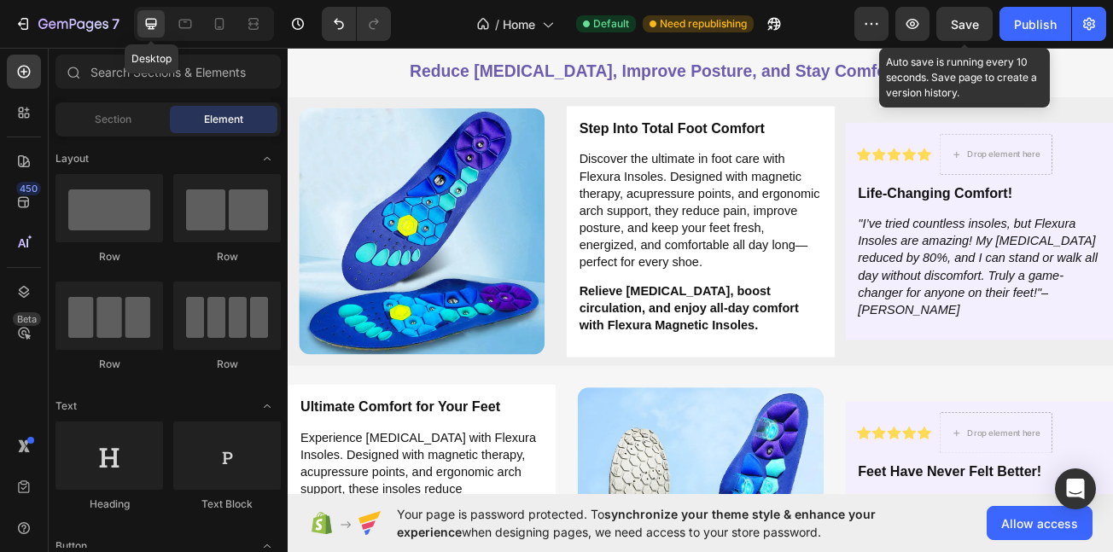
scroll to position [3099, 0]
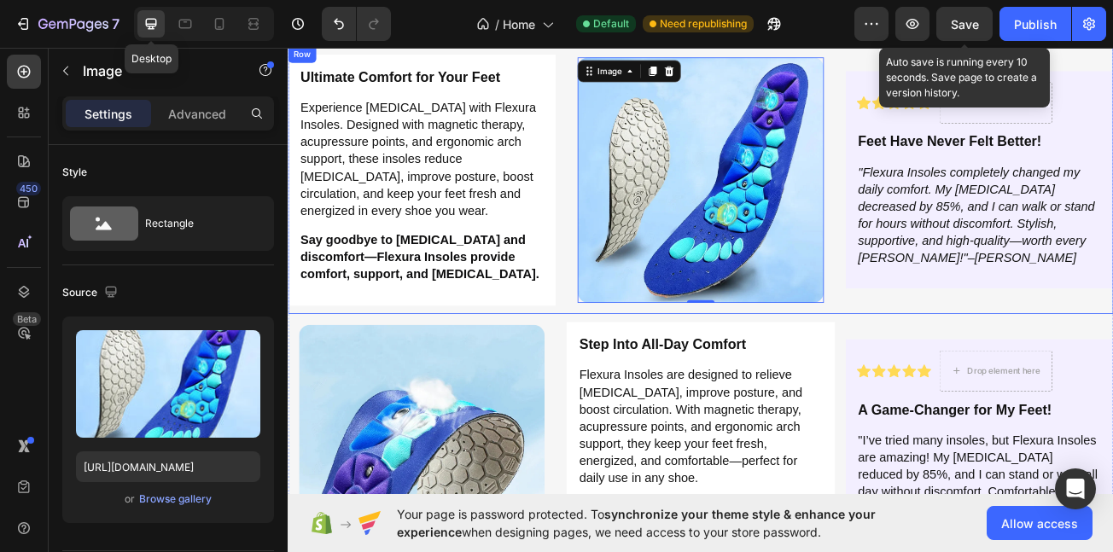
drag, startPoint x: 966, startPoint y: 336, endPoint x: 971, endPoint y: 405, distance: 68.5
click at [988, 364] on div "Image 0 Row Ultimate Comfort for Your Feet Heading Experience [MEDICAL_DATA] wi…" at bounding box center [800, 213] width 1025 height 332
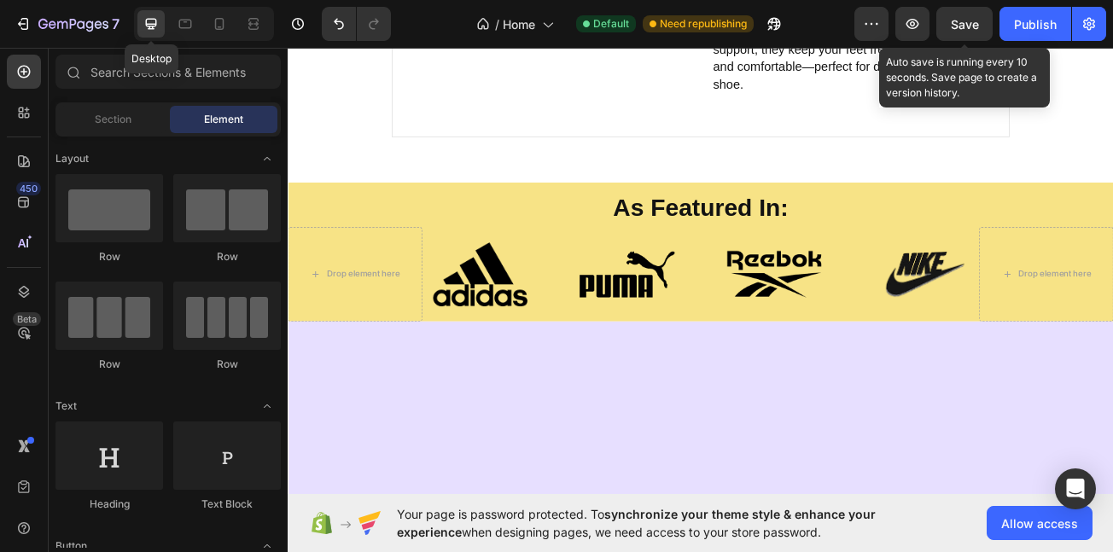
scroll to position [3795, 0]
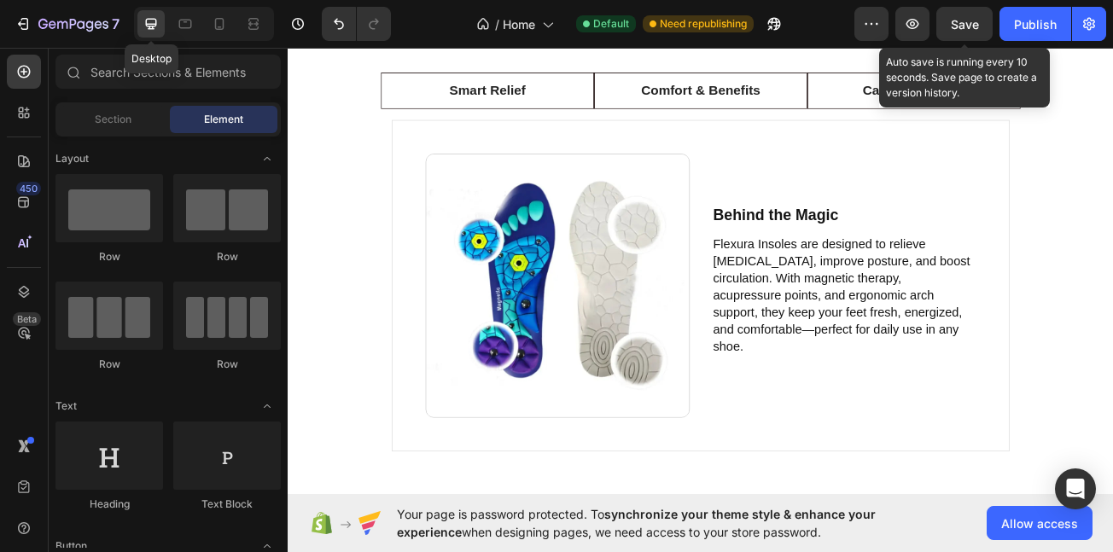
drag, startPoint x: 1304, startPoint y: 278, endPoint x: 1242, endPoint y: 90, distance: 198.4
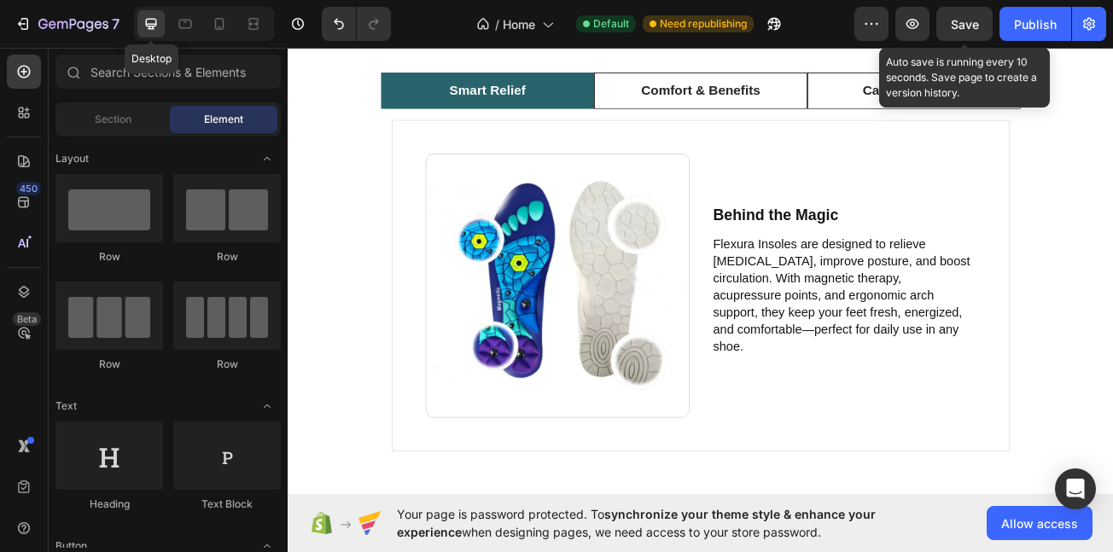
click at [363, 130] on div "Smart Relief Comfort & Benefits Care & Materials Image Behind the Magic Text Bl…" at bounding box center [800, 321] width 999 height 484
click at [458, 123] on li "Smart Relief" at bounding box center [535, 101] width 265 height 45
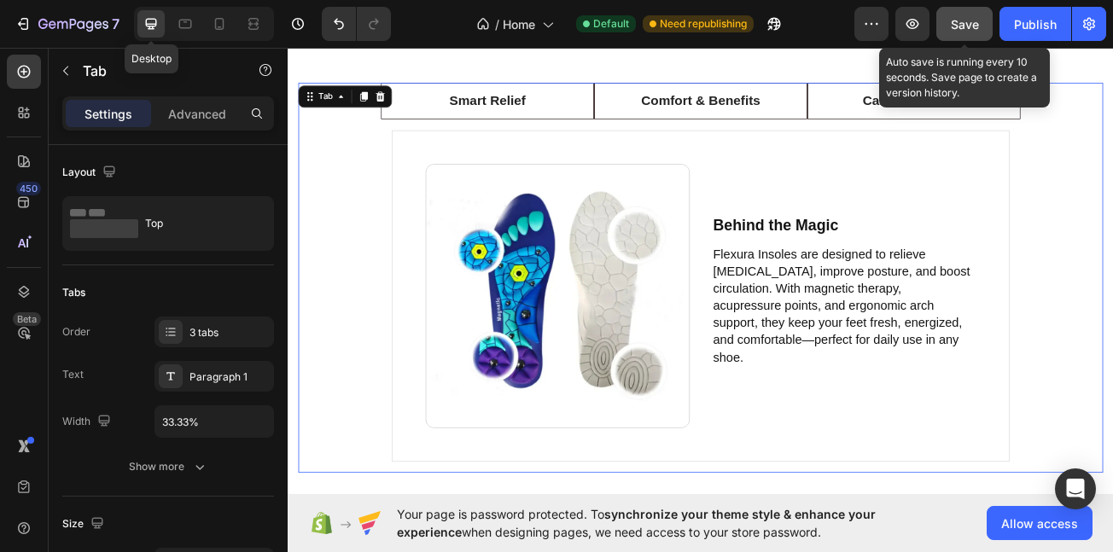
scroll to position [3772, 0]
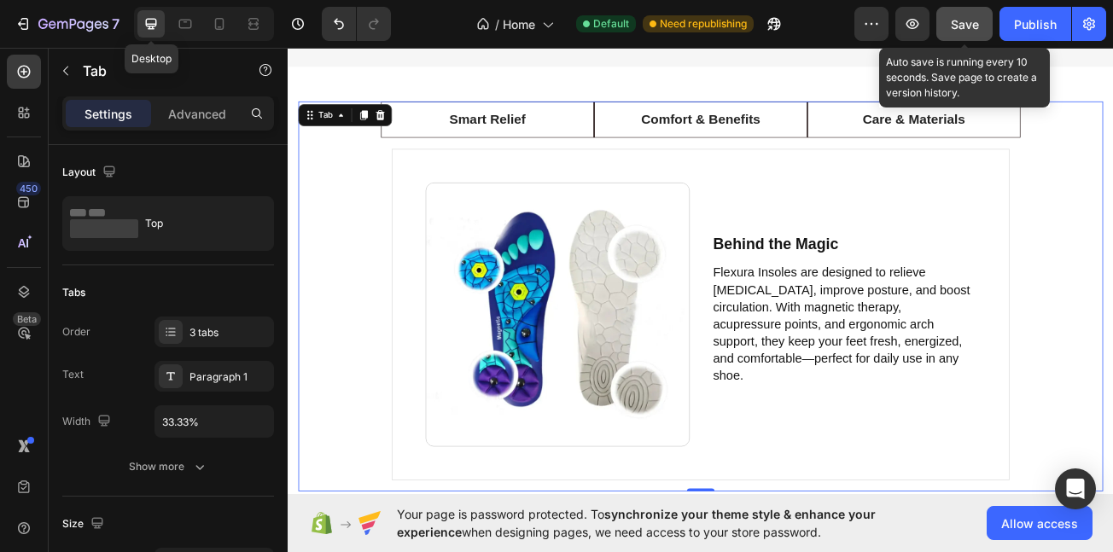
click at [954, 24] on span "Save" at bounding box center [965, 24] width 28 height 15
click at [976, 22] on span "Save" at bounding box center [965, 24] width 28 height 15
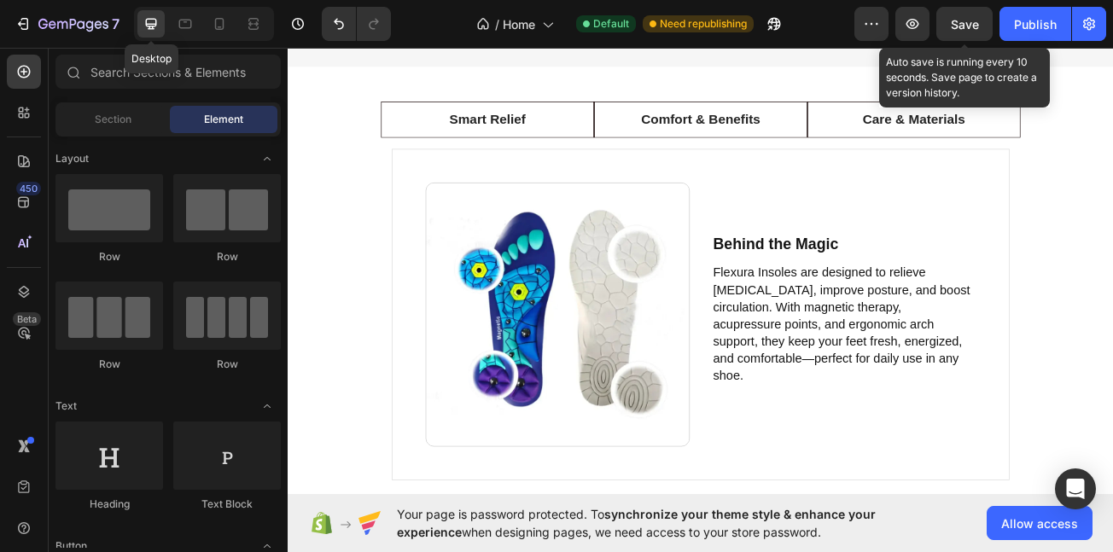
click at [959, 15] on button "Save" at bounding box center [965, 24] width 56 height 34
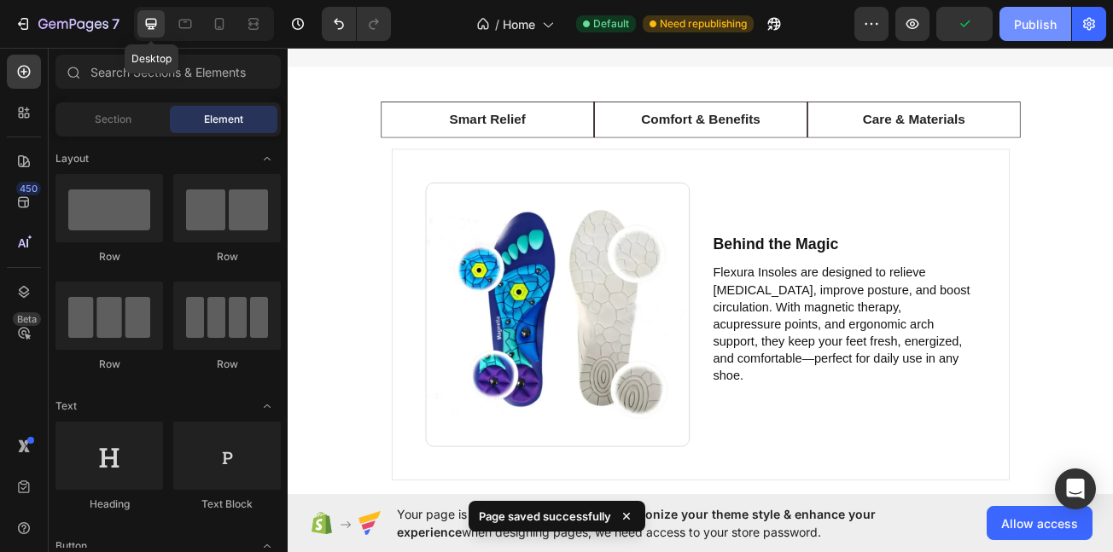
click at [1019, 26] on div "Publish" at bounding box center [1035, 24] width 43 height 18
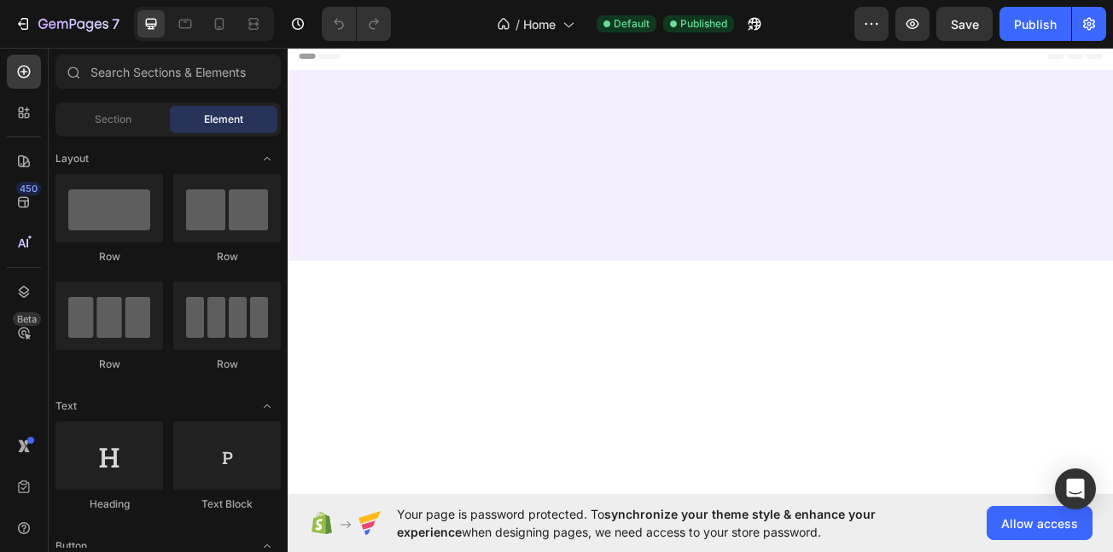
scroll to position [1366, 0]
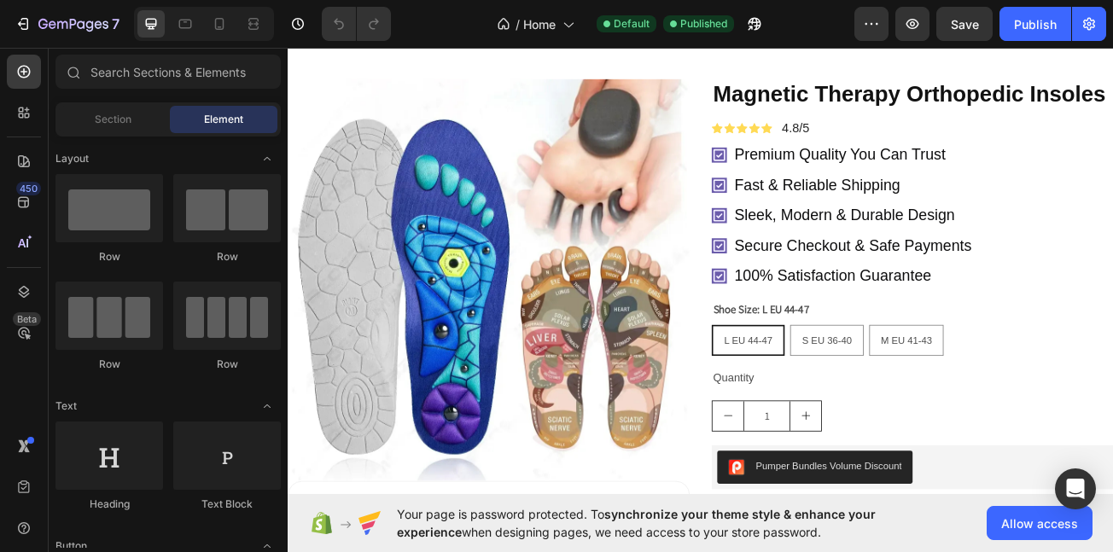
drag, startPoint x: 1038, startPoint y: 21, endPoint x: 0, endPoint y: 365, distance: 1093.4
click at [0, 393] on div "450 Beta" at bounding box center [24, 300] width 49 height 505
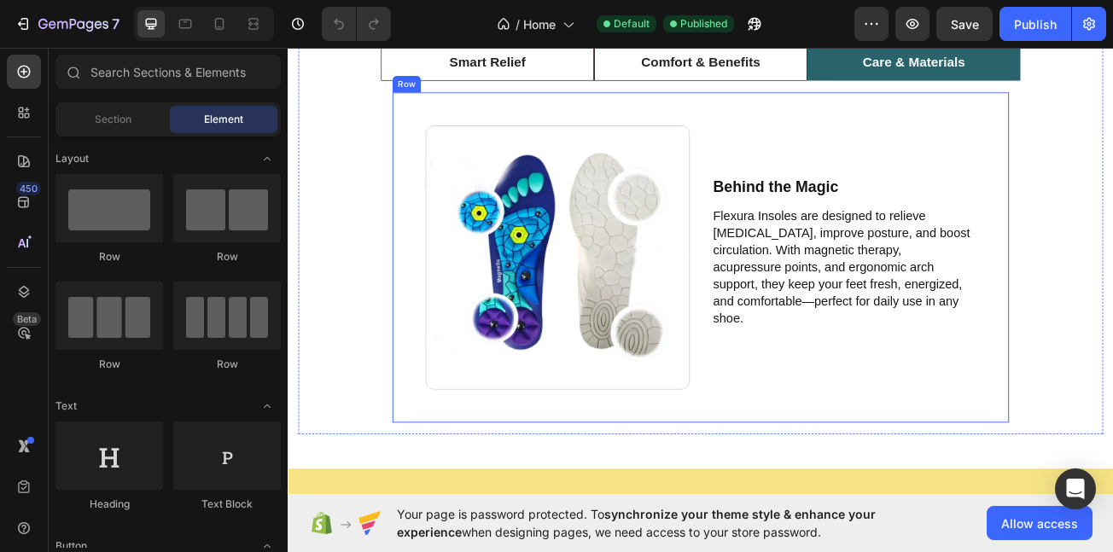
scroll to position [3757, 0]
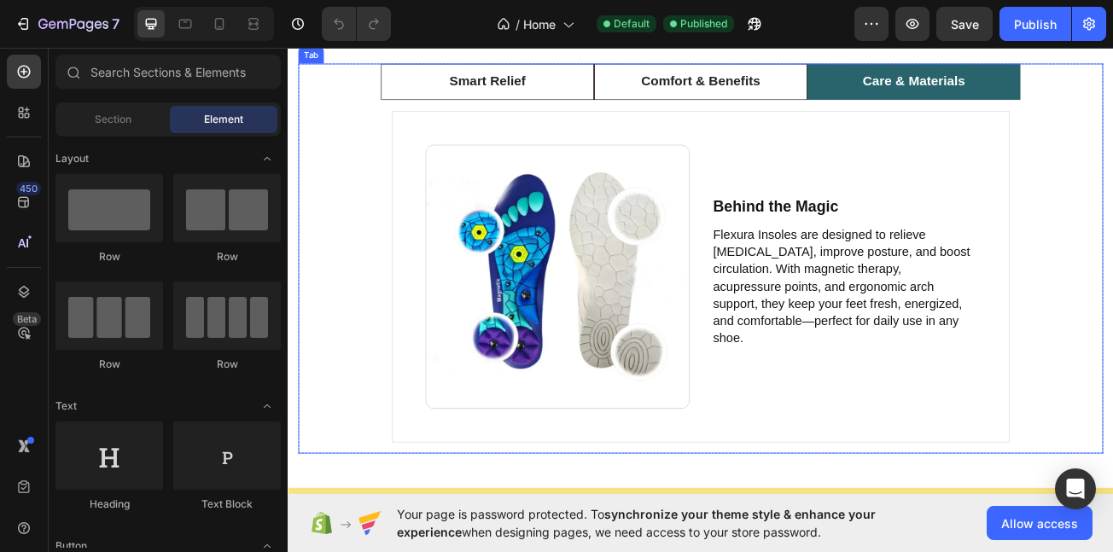
click at [1034, 103] on p "Care & Materials" at bounding box center [1064, 91] width 127 height 25
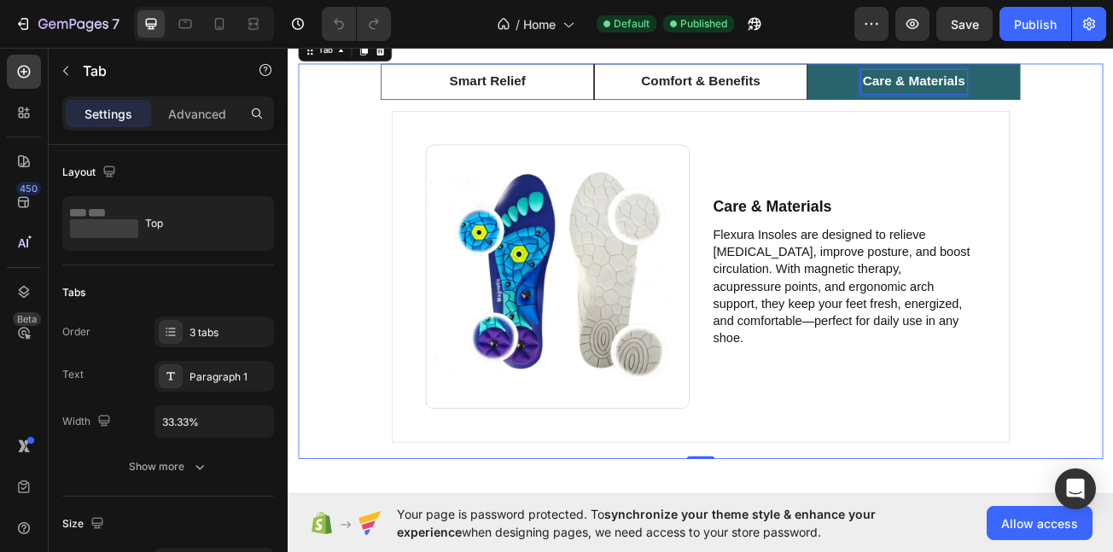
click at [1018, 103] on p "Care & Materials" at bounding box center [1064, 91] width 127 height 25
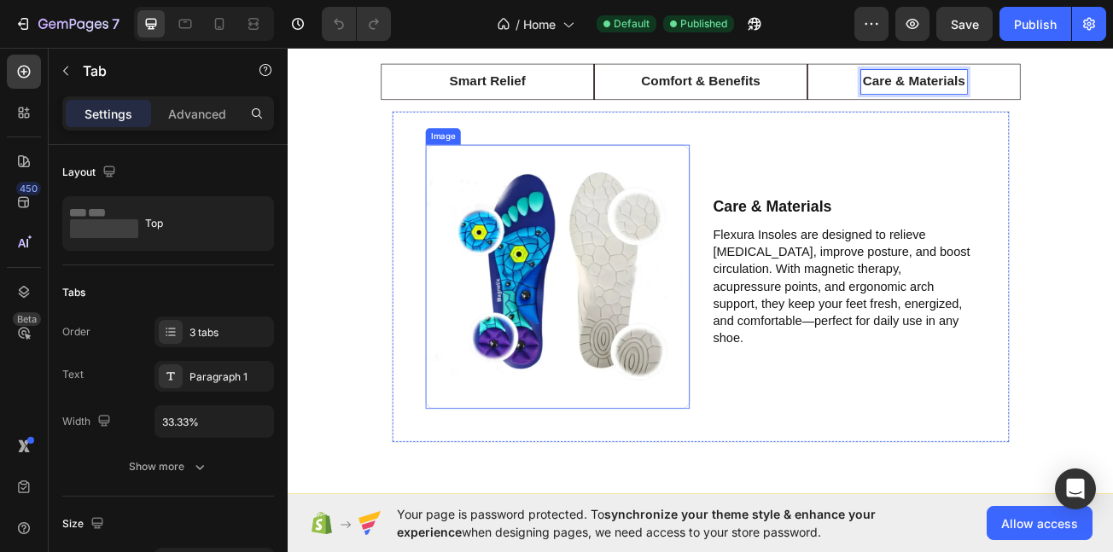
click at [686, 304] on img at bounding box center [622, 333] width 328 height 328
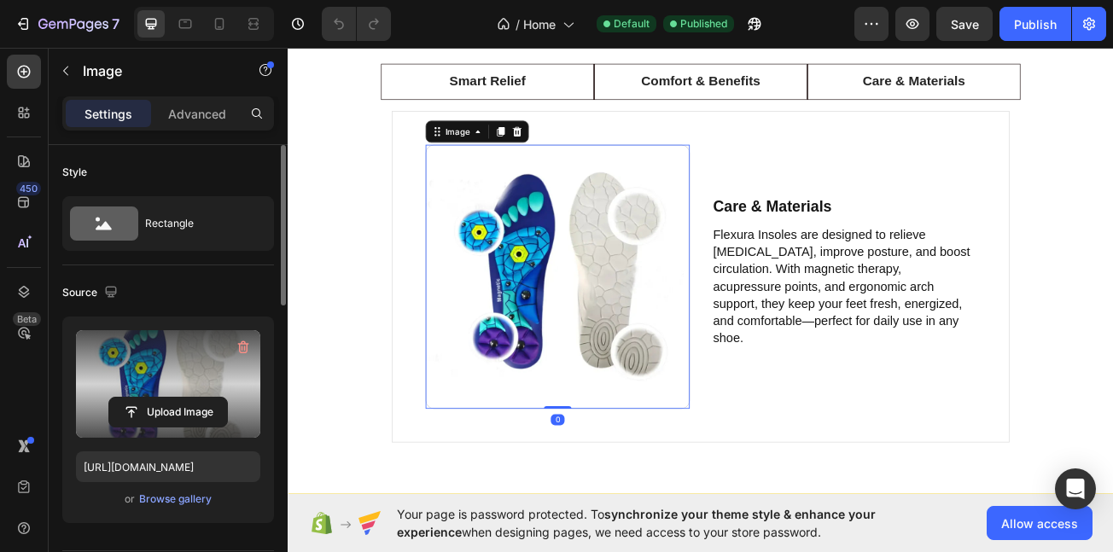
click at [160, 382] on label at bounding box center [168, 384] width 184 height 108
click at [160, 398] on input "file" at bounding box center [168, 412] width 118 height 29
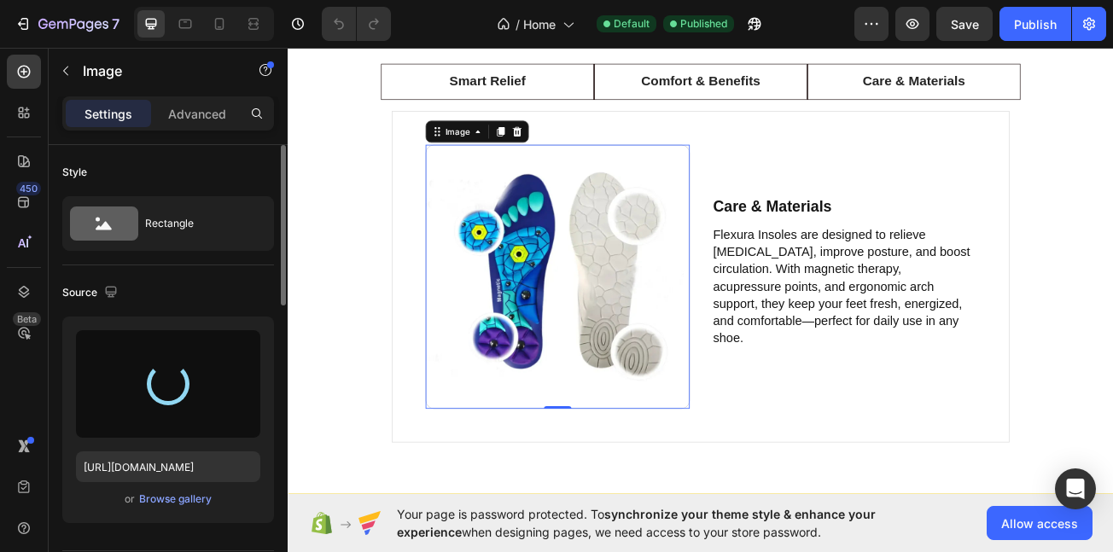
type input "https://cdn.shopify.com/s/files/1/0710/4669/3031/files/gempages_581287367915078…"
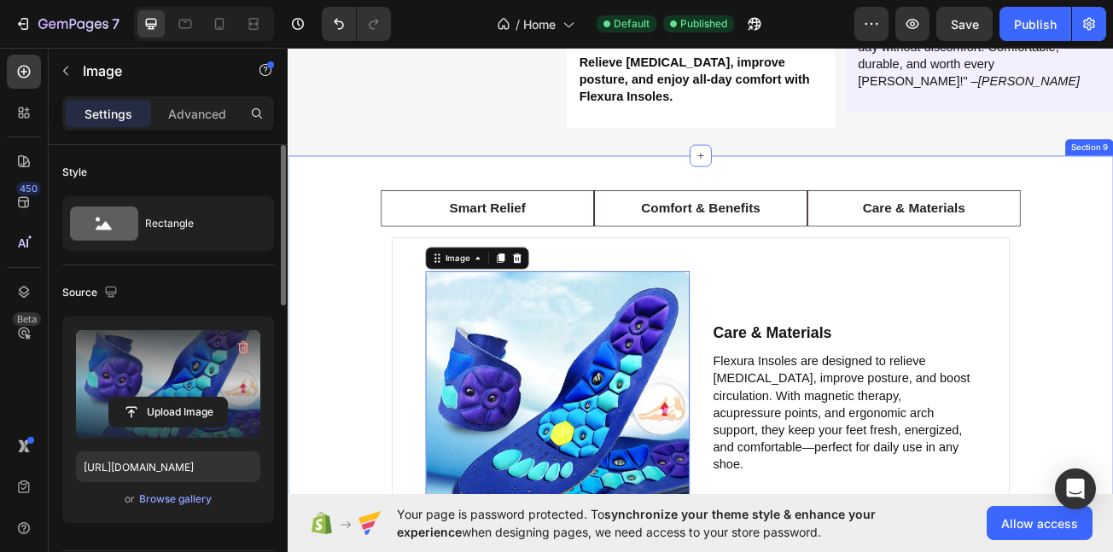
scroll to position [3597, 0]
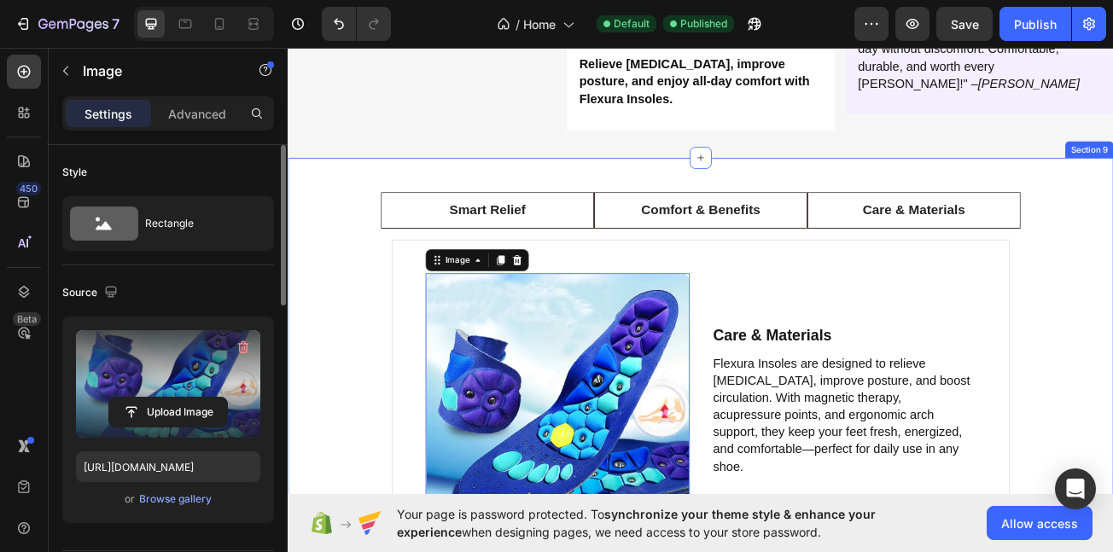
click at [413, 260] on div "Smart Relief Comfort & Benefits Care & Materials Image Behind the Magic Text Bl…" at bounding box center [800, 473] width 1025 height 576
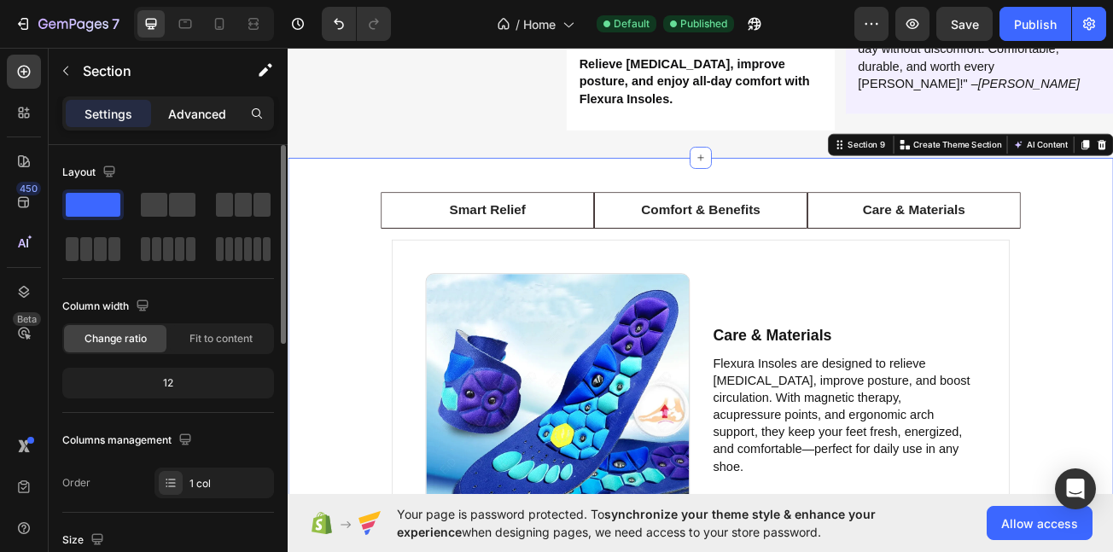
click at [199, 116] on p "Advanced" at bounding box center [197, 114] width 58 height 18
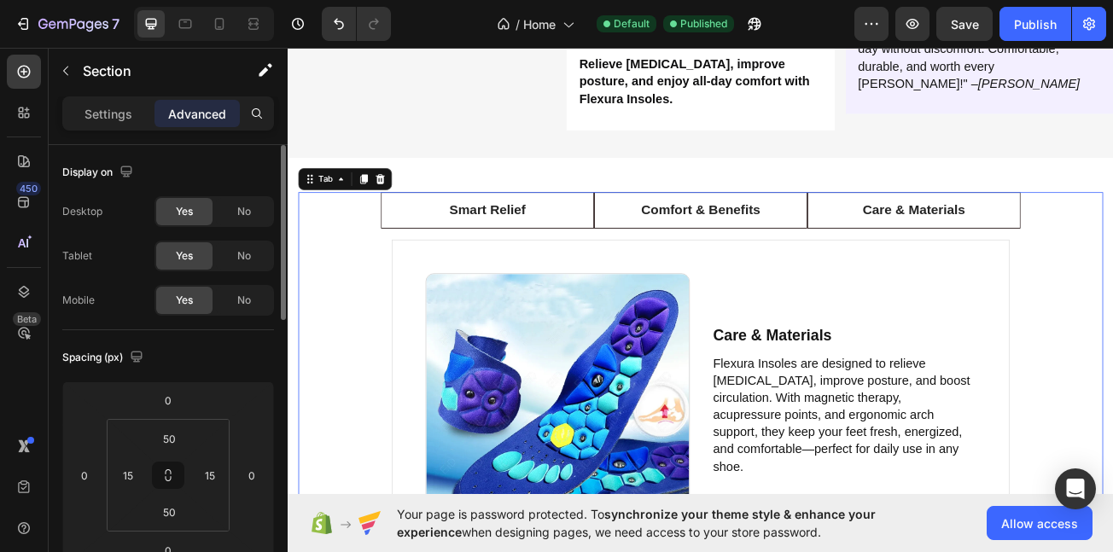
click at [377, 301] on div "Smart Relief Comfort & Benefits Care & Materials Image Behind the Magic Text Bl…" at bounding box center [800, 473] width 999 height 491
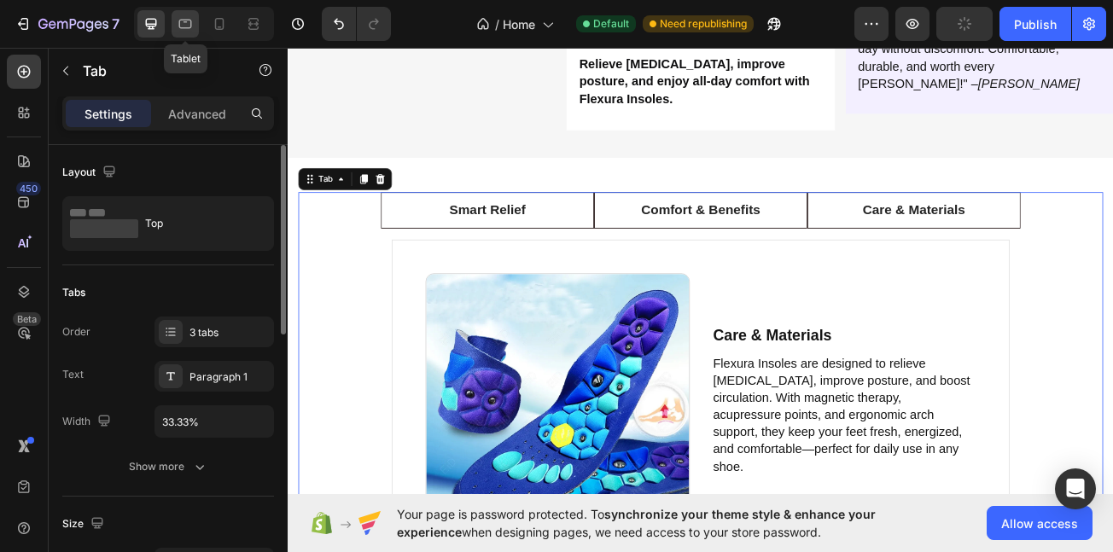
drag, startPoint x: 184, startPoint y: 20, endPoint x: 190, endPoint y: 27, distance: 9.7
click at [184, 21] on icon at bounding box center [185, 23] width 17 height 17
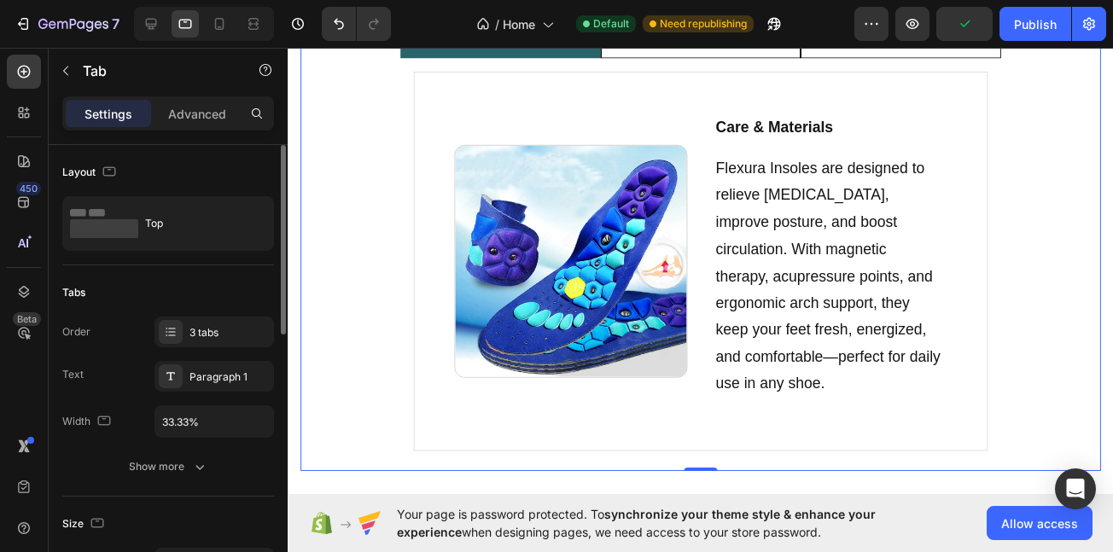
scroll to position [3517, 0]
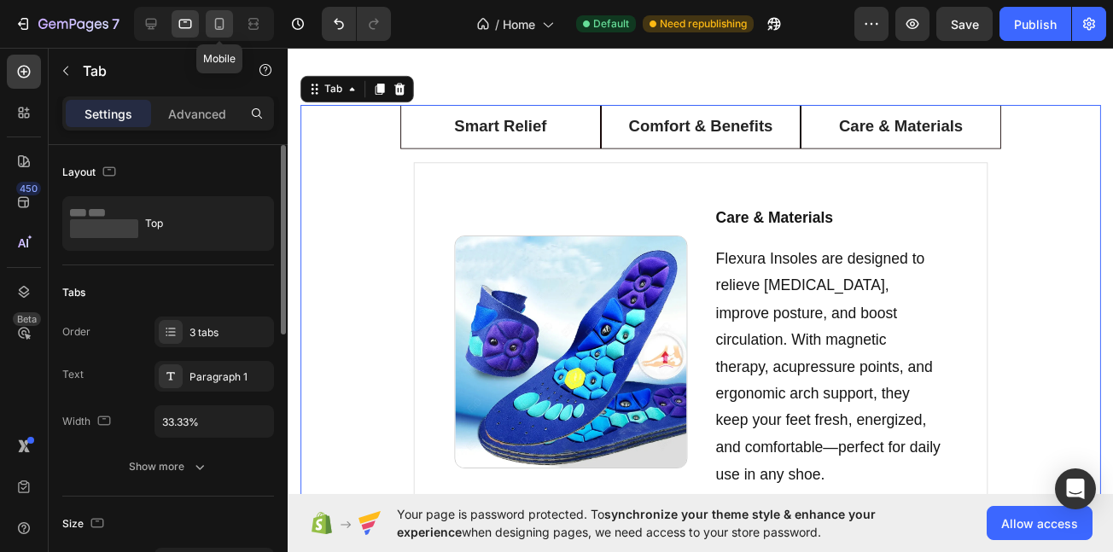
drag, startPoint x: 219, startPoint y: 18, endPoint x: 229, endPoint y: 32, distance: 16.6
click at [219, 20] on icon at bounding box center [219, 23] width 17 height 17
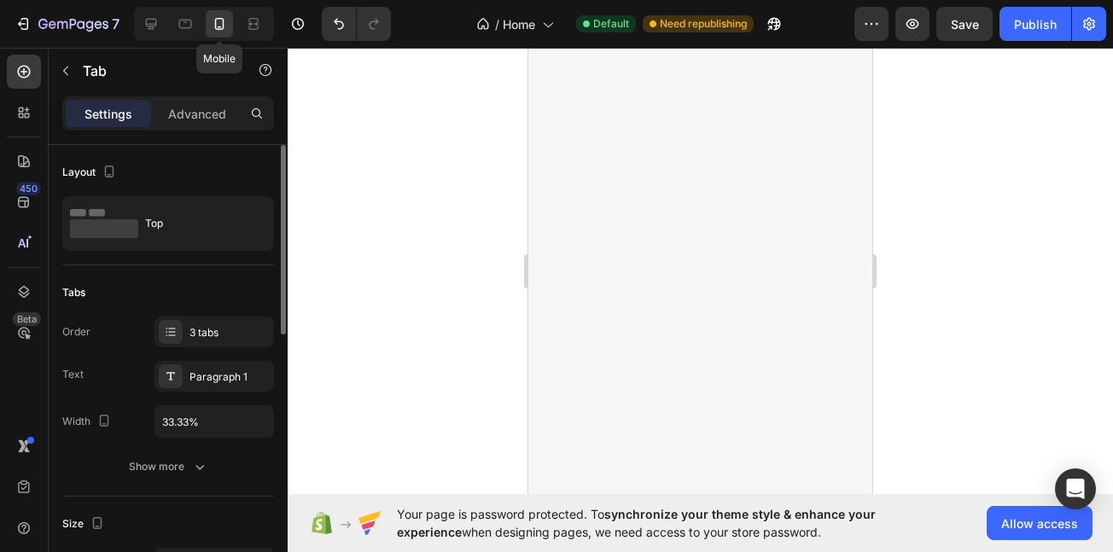
scroll to position [4477, 0]
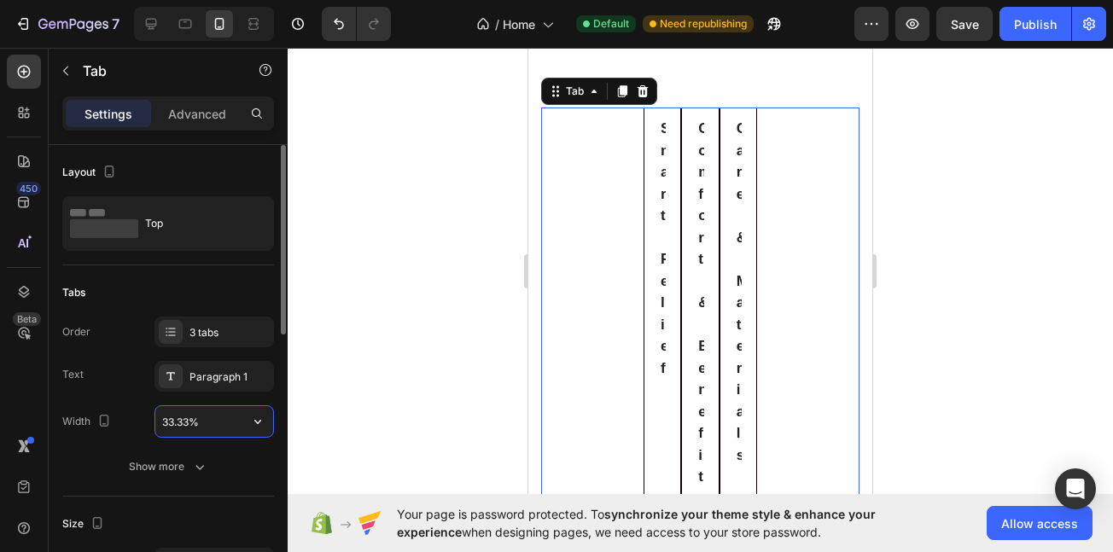
click at [231, 425] on input "33.33%" at bounding box center [214, 421] width 118 height 31
click at [260, 433] on button "button" at bounding box center [257, 421] width 31 height 31
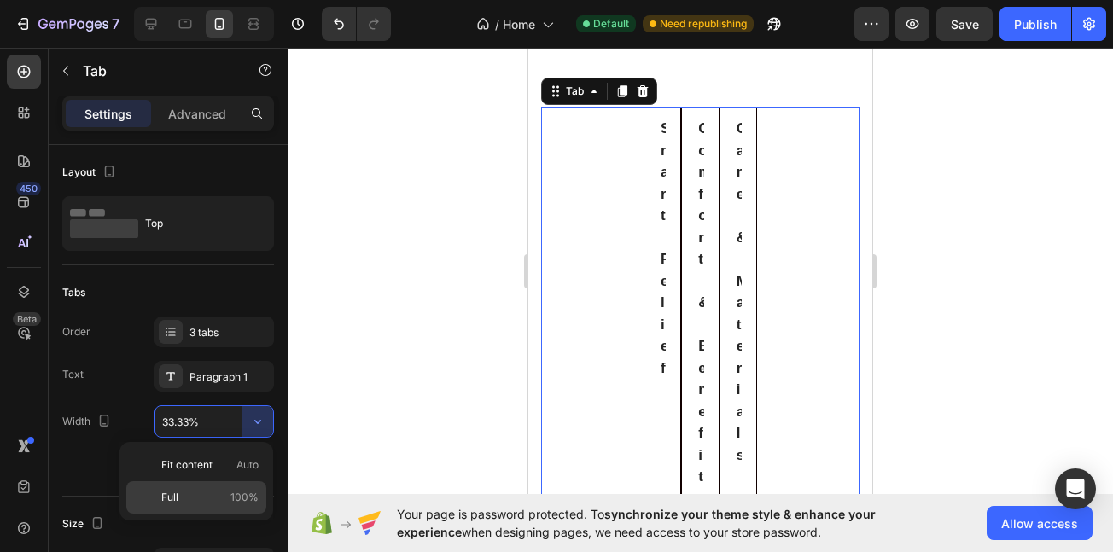
click at [210, 487] on div "Full 100%" at bounding box center [196, 498] width 140 height 32
type input "100%"
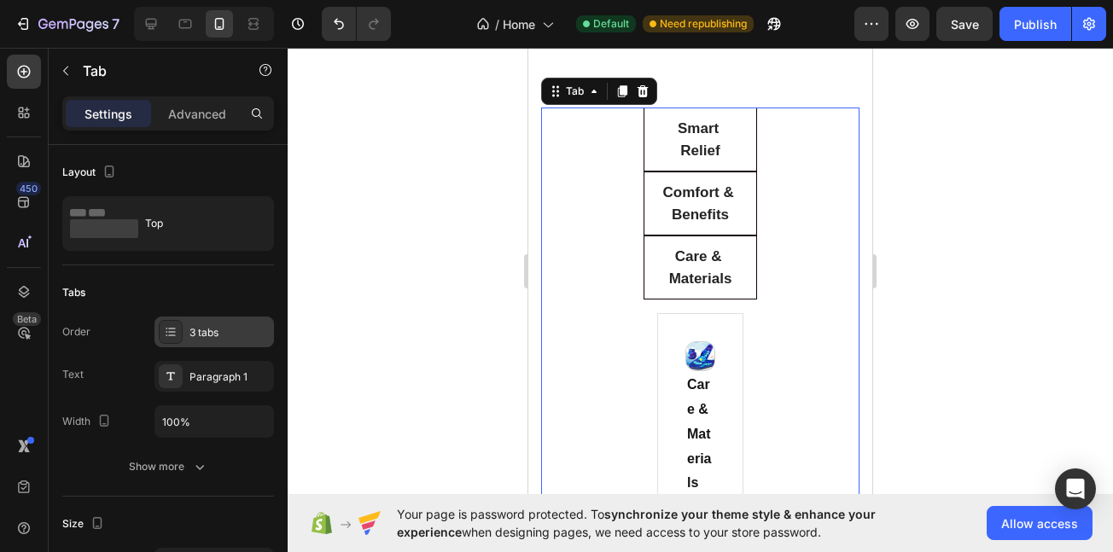
click at [218, 339] on div "3 tabs" at bounding box center [230, 332] width 80 height 15
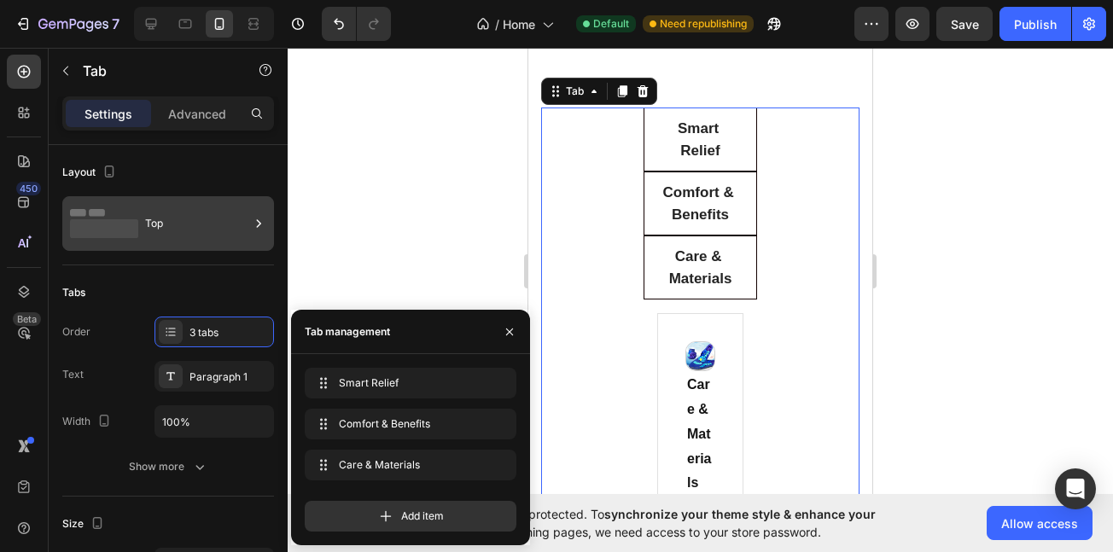
click at [201, 246] on div "Top" at bounding box center [168, 223] width 212 height 55
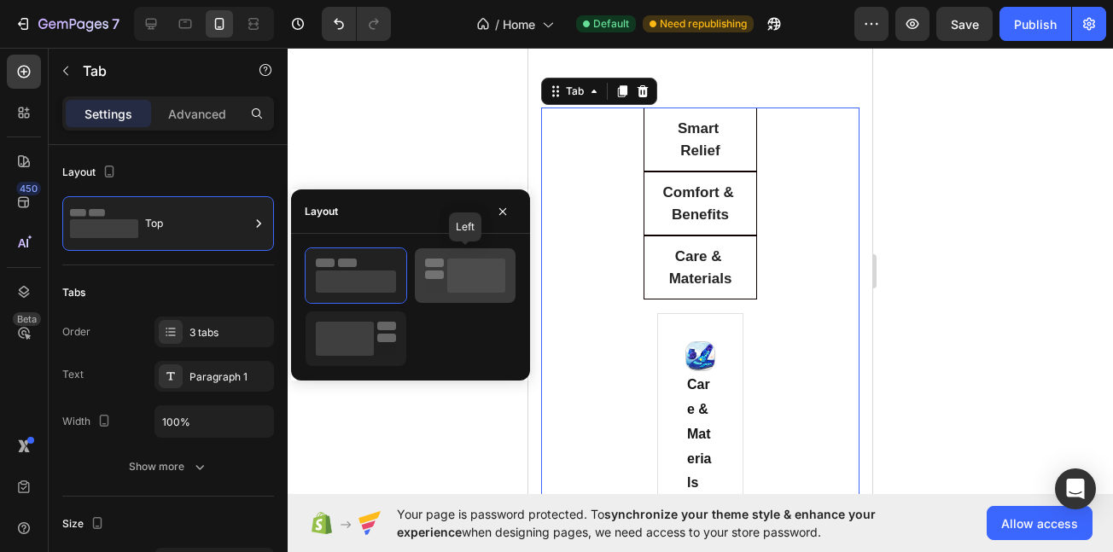
click at [432, 271] on rect at bounding box center [434, 275] width 19 height 9
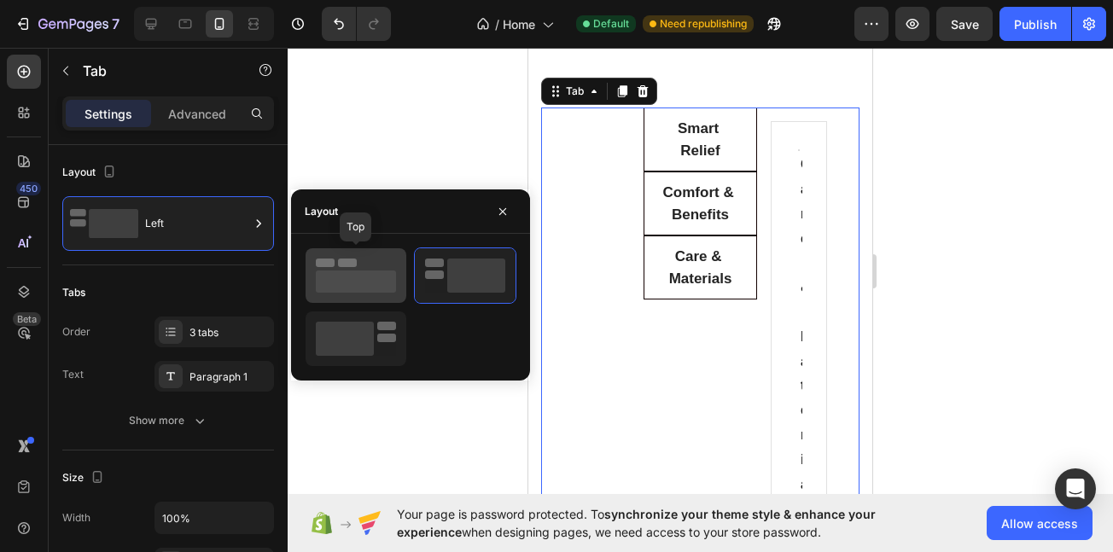
click at [359, 276] on rect at bounding box center [356, 282] width 80 height 22
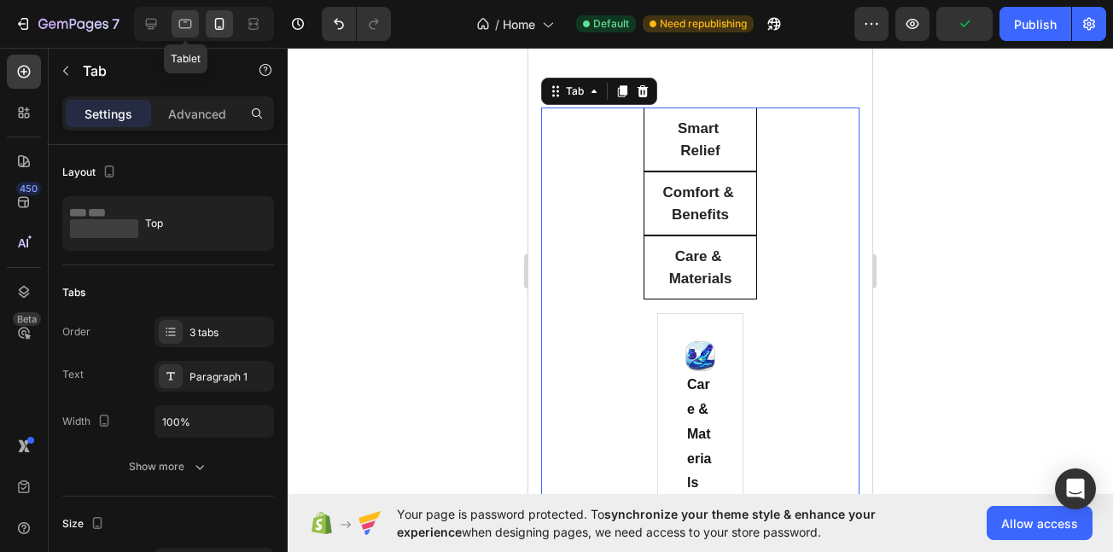
click at [179, 21] on icon at bounding box center [185, 23] width 17 height 17
type input "33.33%"
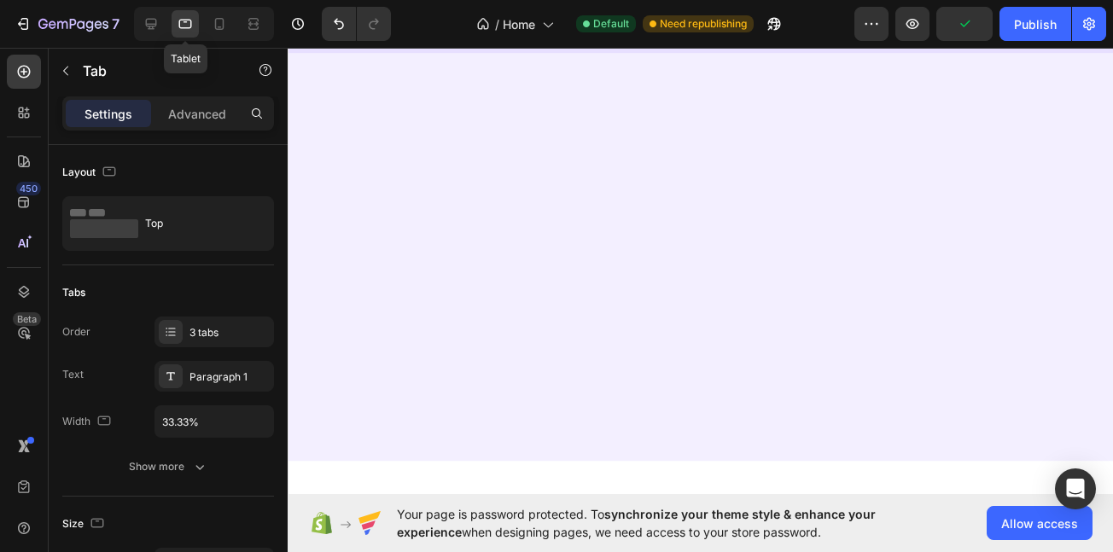
scroll to position [3517, 0]
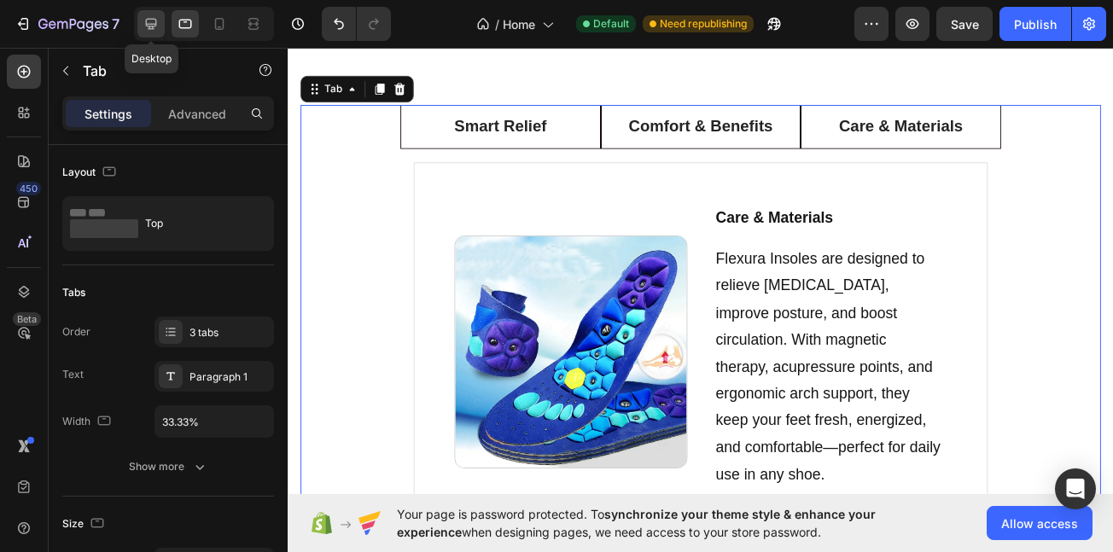
click at [143, 30] on icon at bounding box center [151, 23] width 17 height 17
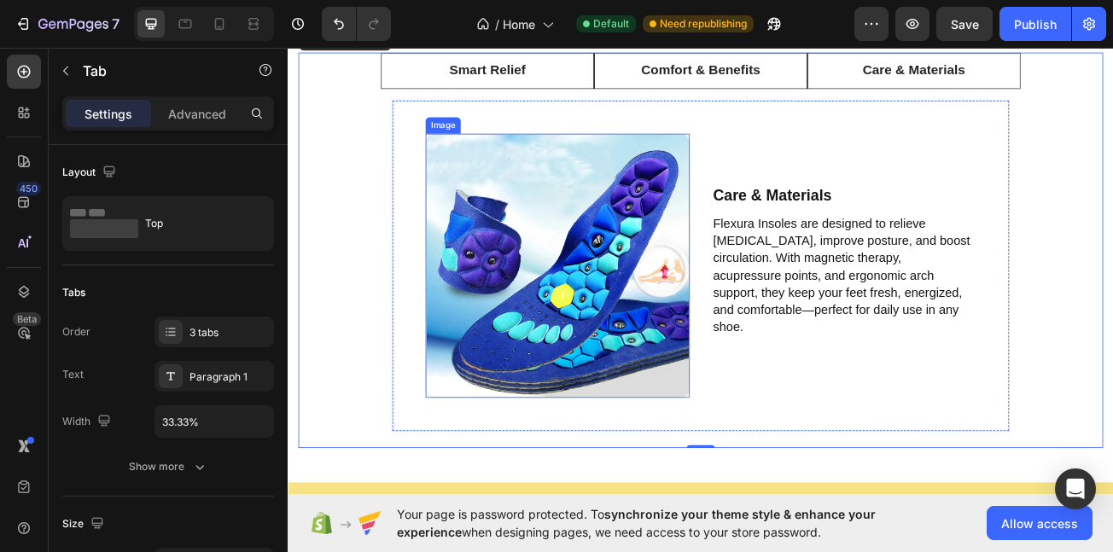
scroll to position [3773, 0]
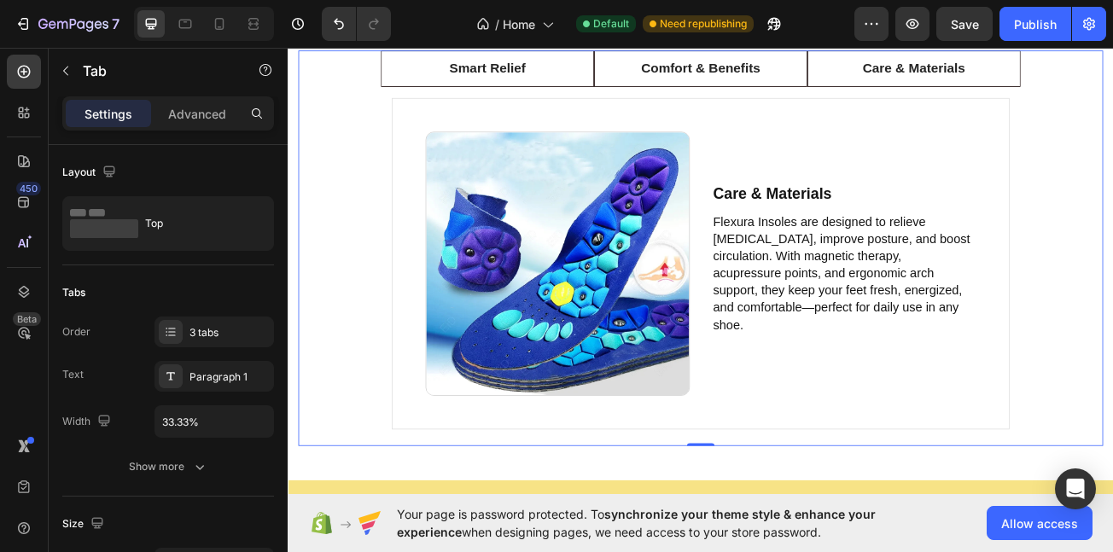
click at [343, 205] on div "Smart Relief Comfort & Benefits Care & Materials Image Behind the Magic Text Bl…" at bounding box center [800, 297] width 999 height 491
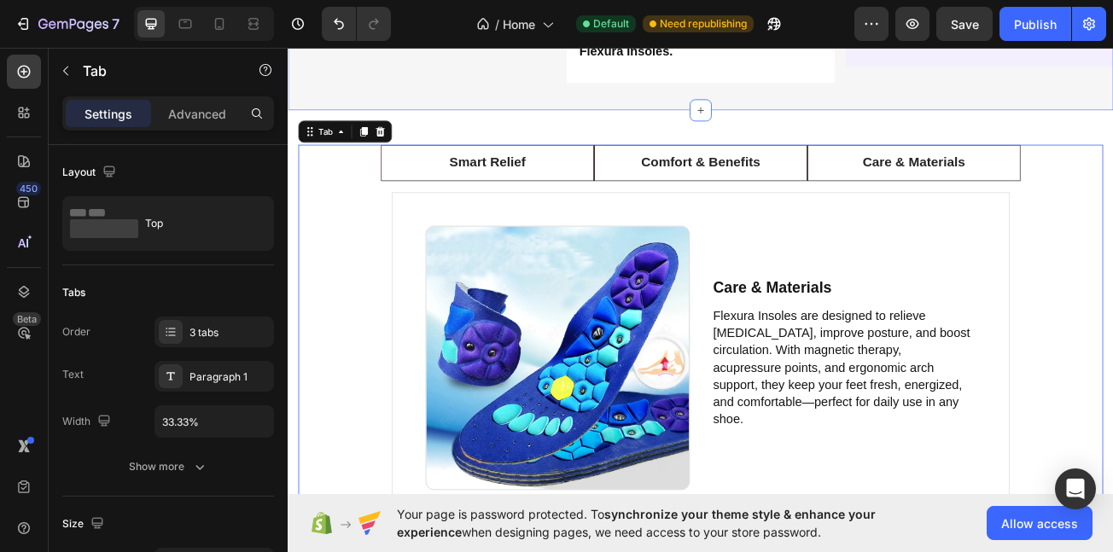
scroll to position [3636, 0]
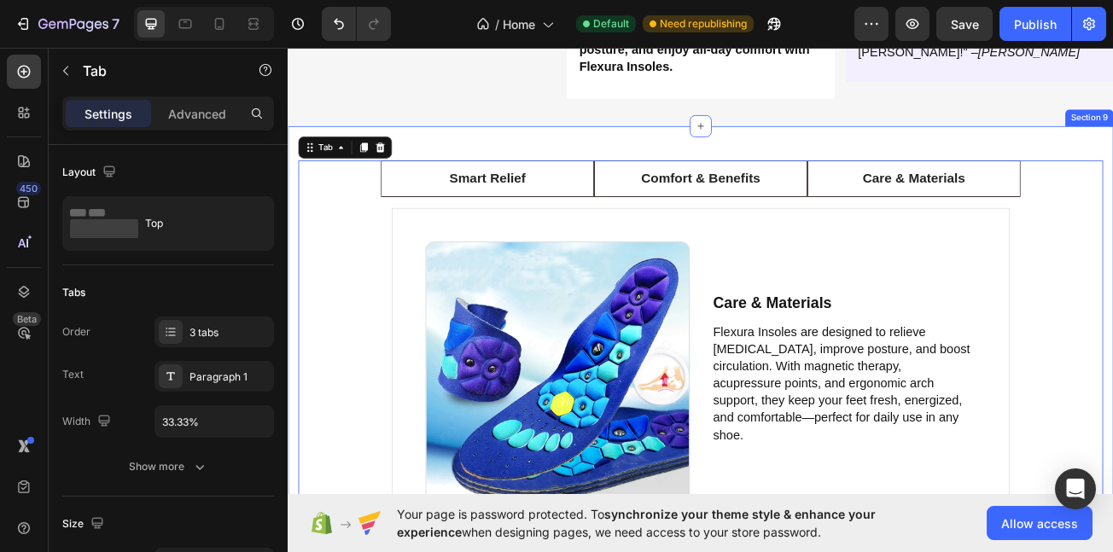
click at [669, 205] on div "Smart Relief Comfort & Benefits Care & Materials Image Behind the Magic Text Bl…" at bounding box center [800, 434] width 1025 height 576
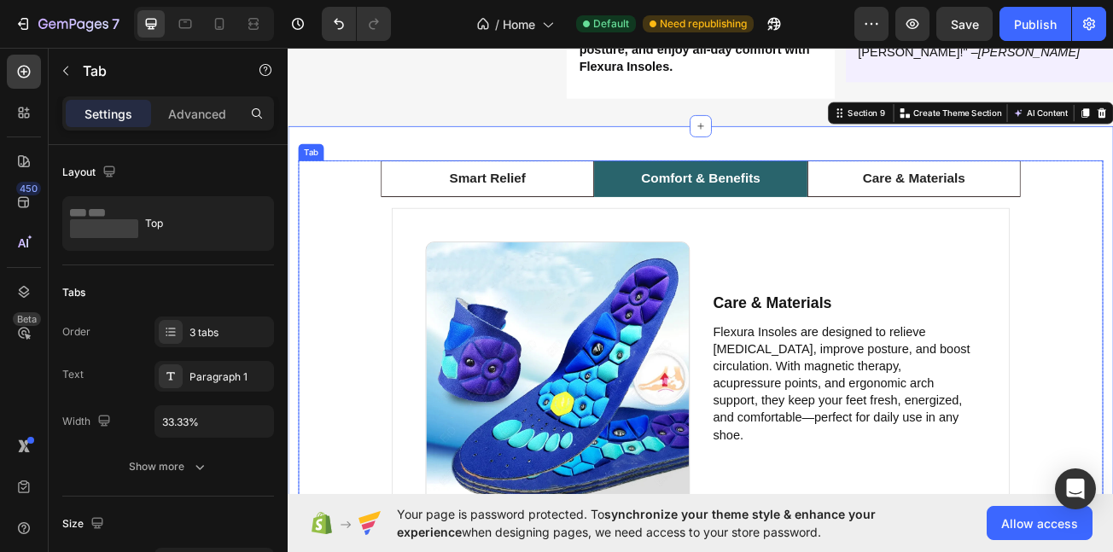
click at [840, 224] on p "Comfort & Benefits" at bounding box center [800, 211] width 148 height 25
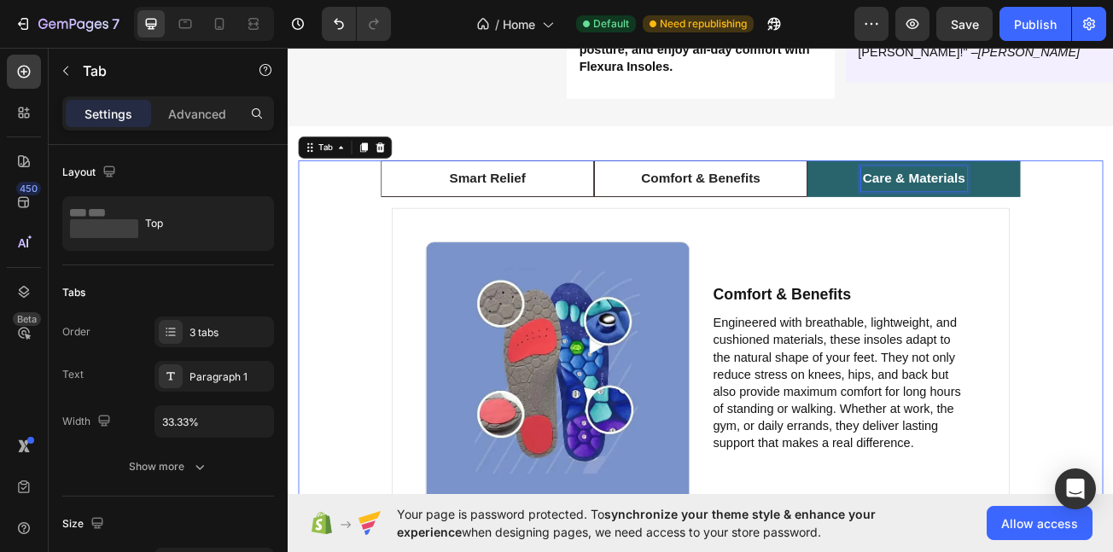
click at [999, 226] on div "Care & Materials" at bounding box center [1065, 211] width 132 height 30
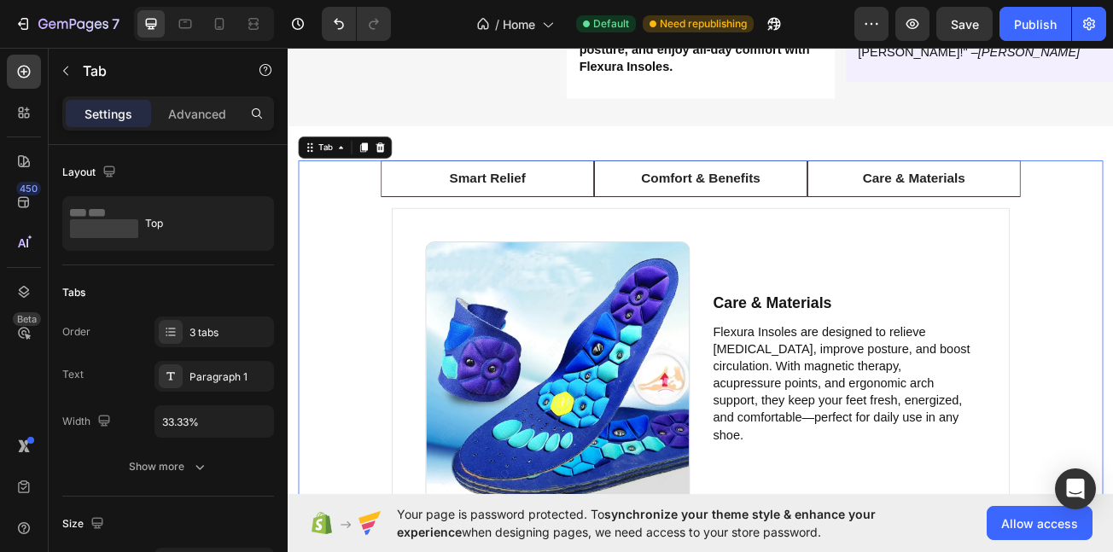
click at [628, 287] on div "Image Behind the Magic Text Block Flexura Insoles are designed to relieve foot …" at bounding box center [800, 457] width 794 height 446
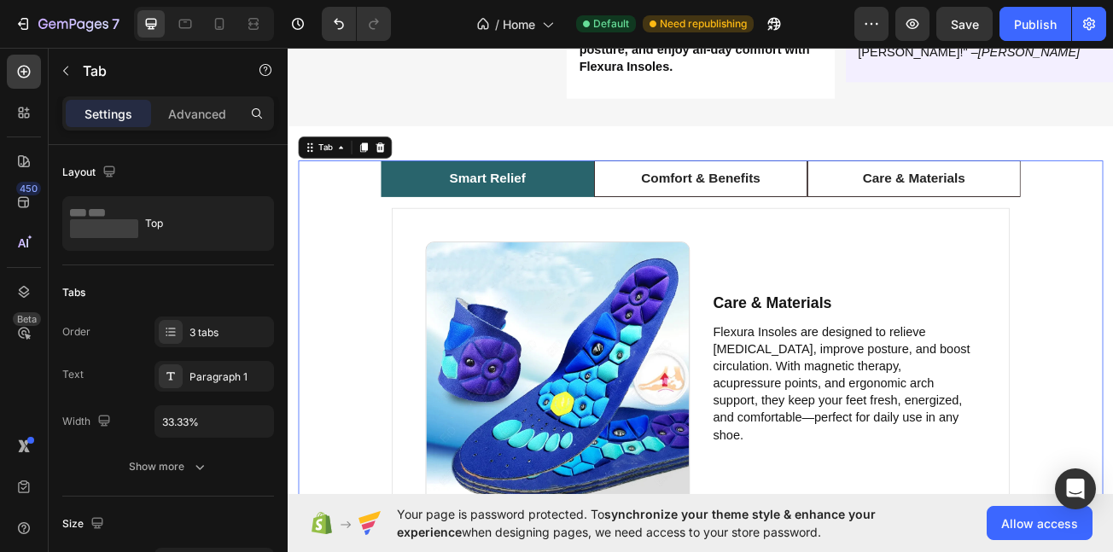
click at [616, 234] on li "Smart Relief" at bounding box center [535, 211] width 265 height 45
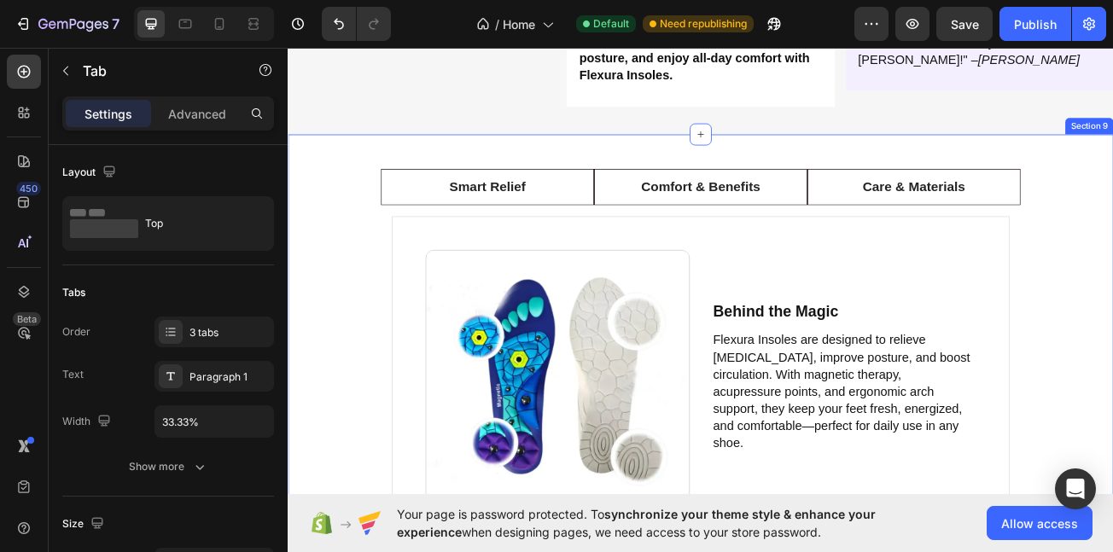
scroll to position [3618, 0]
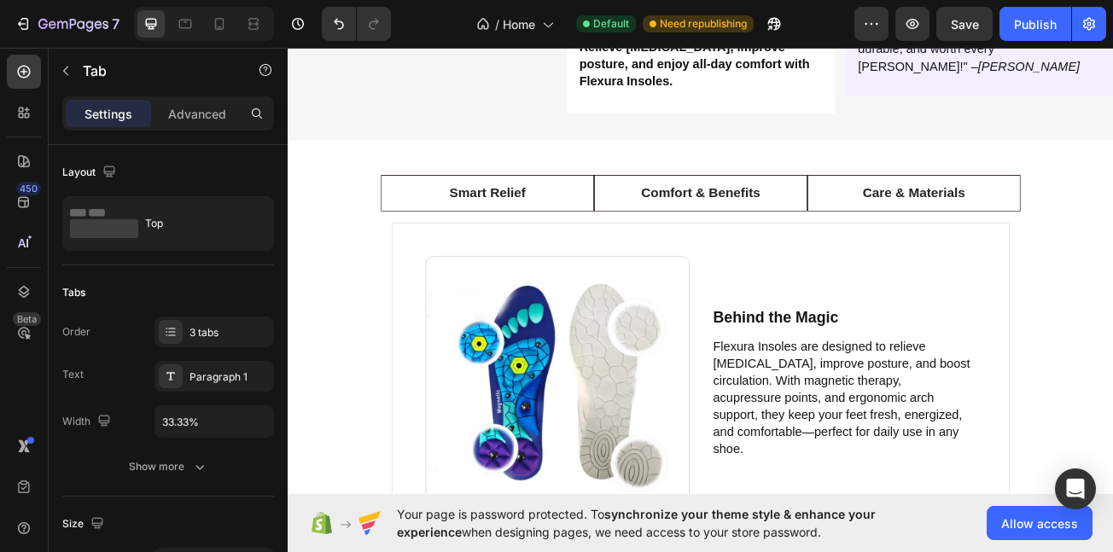
click at [297, 279] on div "Smart Relief Comfort & Benefits Care & Materials Image Behind the Magic Text Bl…" at bounding box center [800, 448] width 1025 height 569
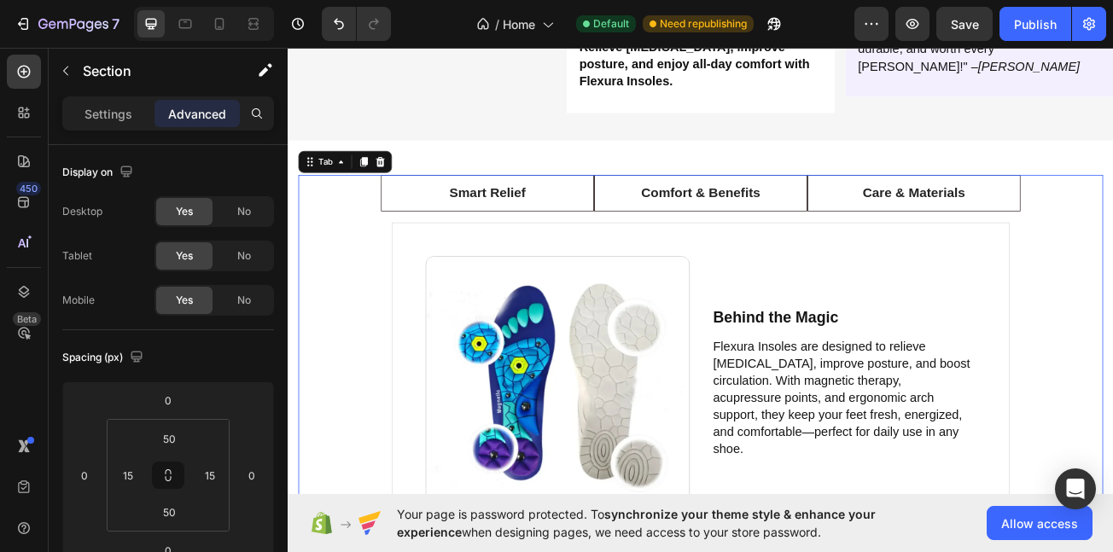
click at [361, 292] on div "Smart Relief Comfort & Benefits Care & Materials Image Behind the Magic Text Bl…" at bounding box center [800, 449] width 999 height 484
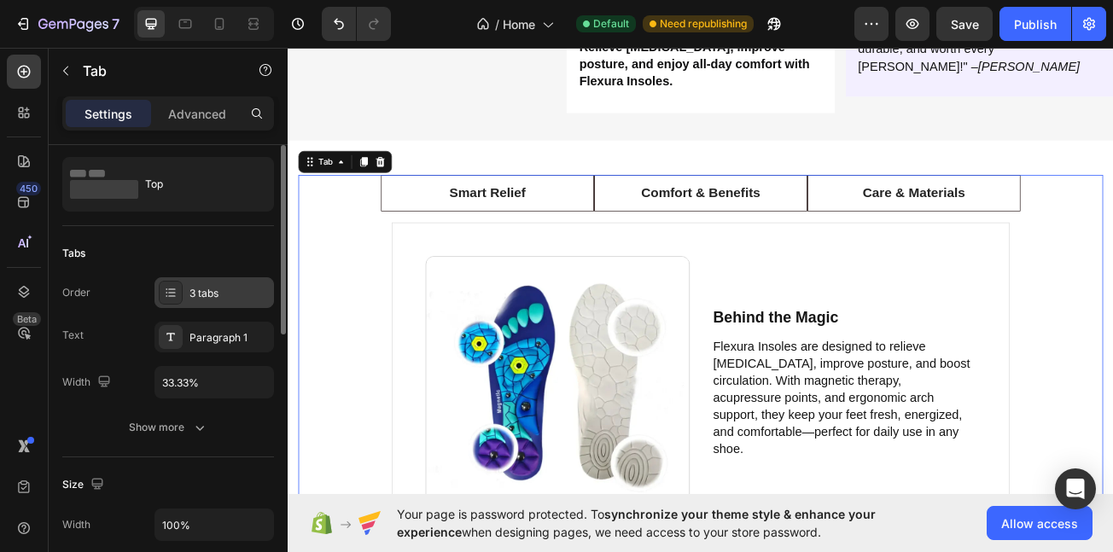
scroll to position [28, 0]
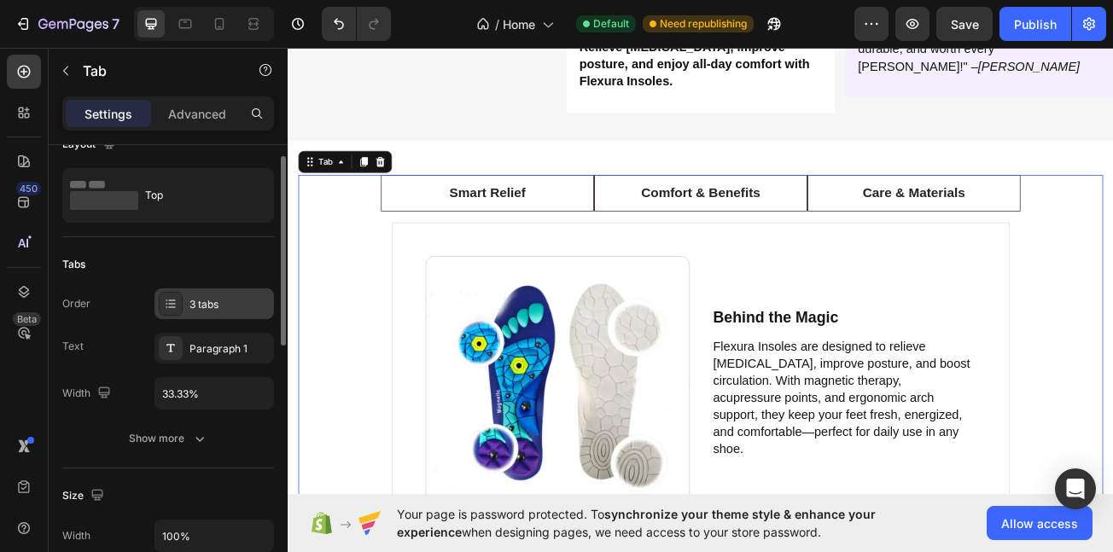
click at [213, 311] on div "3 tabs" at bounding box center [230, 304] width 80 height 15
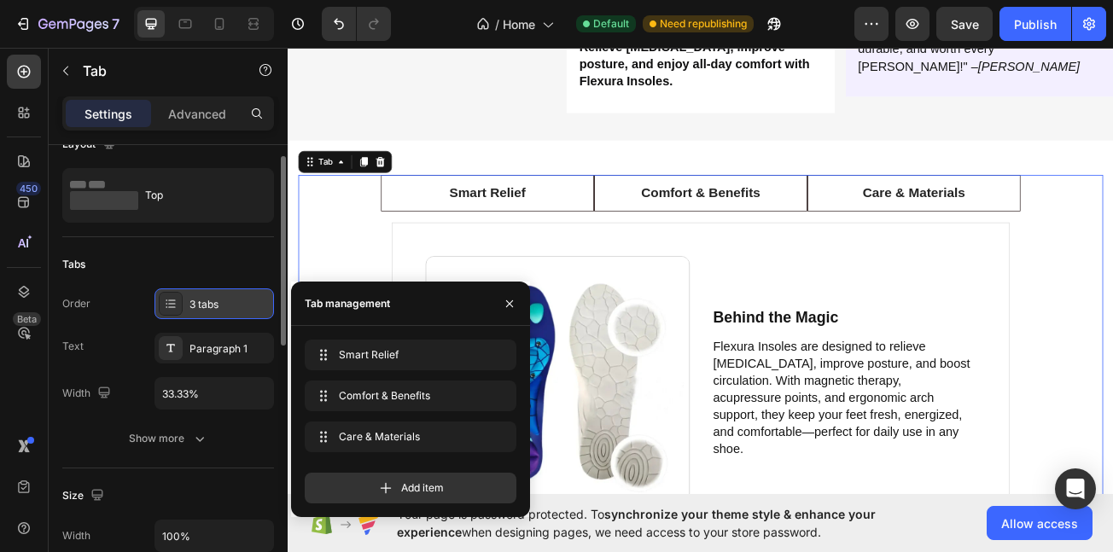
click at [213, 312] on div "3 tabs" at bounding box center [230, 304] width 80 height 15
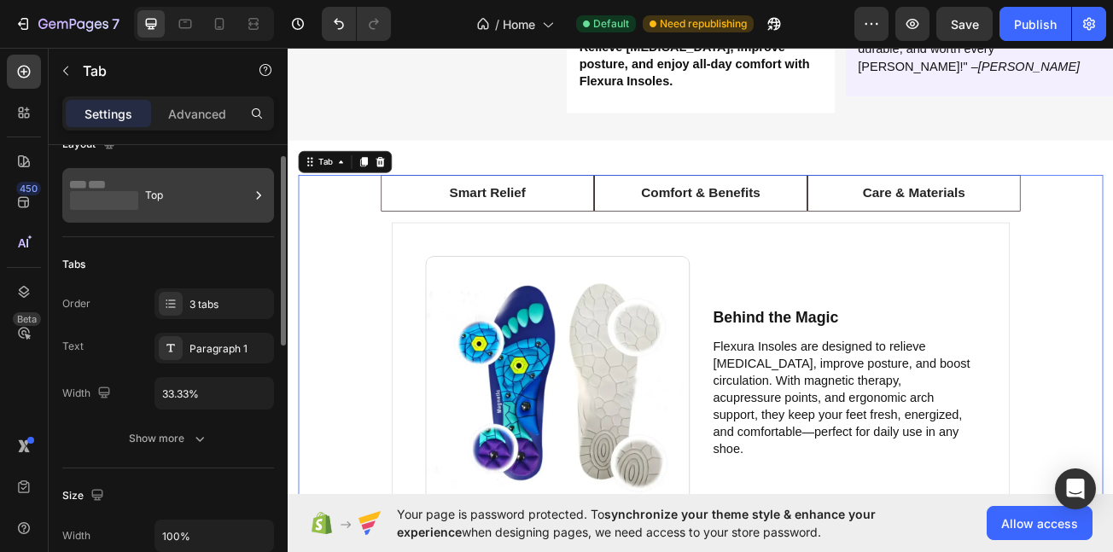
click at [199, 190] on div "Top" at bounding box center [197, 195] width 104 height 39
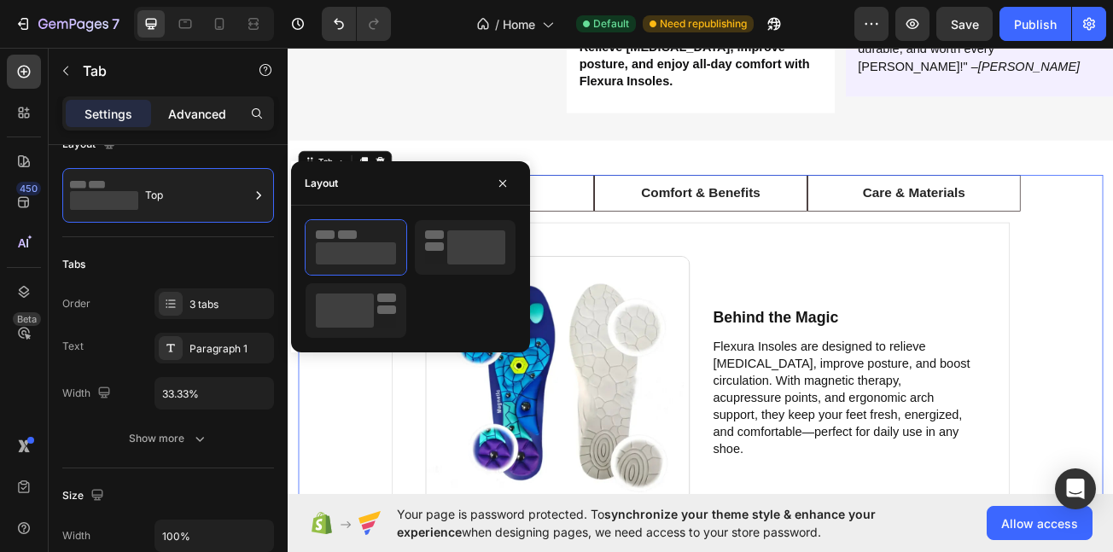
click at [200, 116] on p "Advanced" at bounding box center [197, 114] width 58 height 18
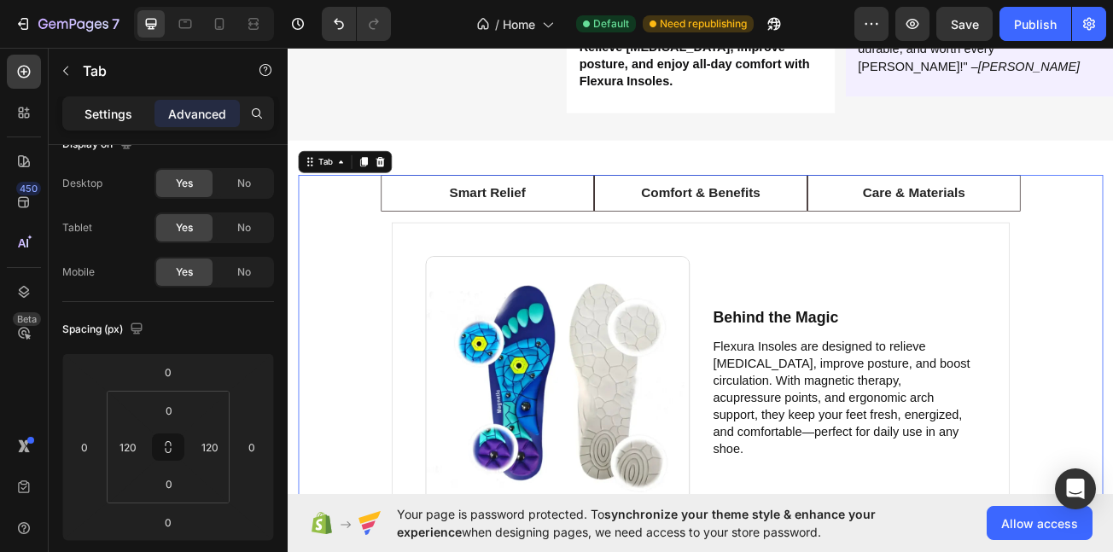
click at [120, 116] on p "Settings" at bounding box center [109, 114] width 48 height 18
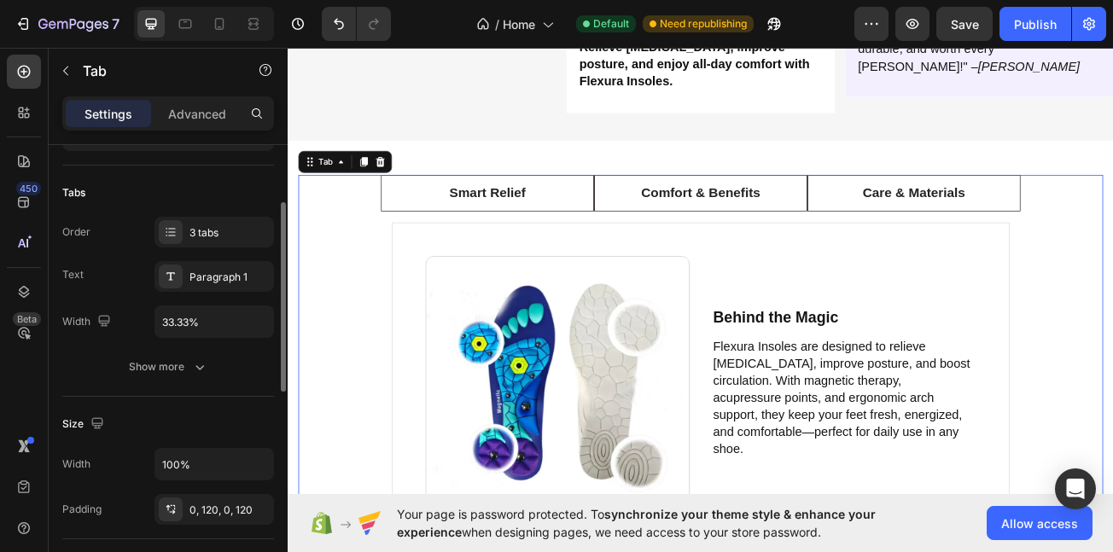
scroll to position [111, 0]
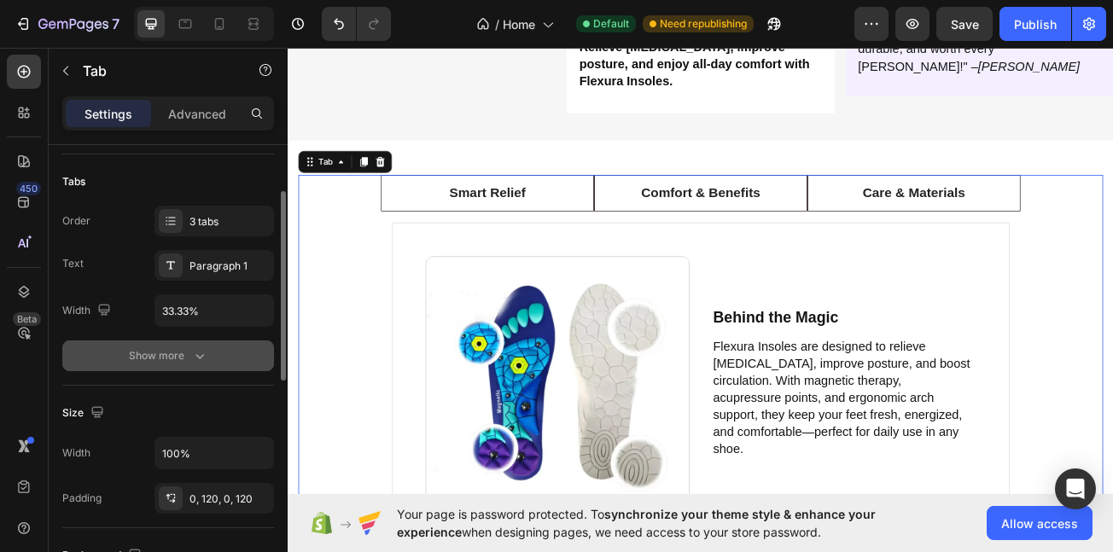
click at [181, 353] on div "Show more" at bounding box center [168, 355] width 79 height 17
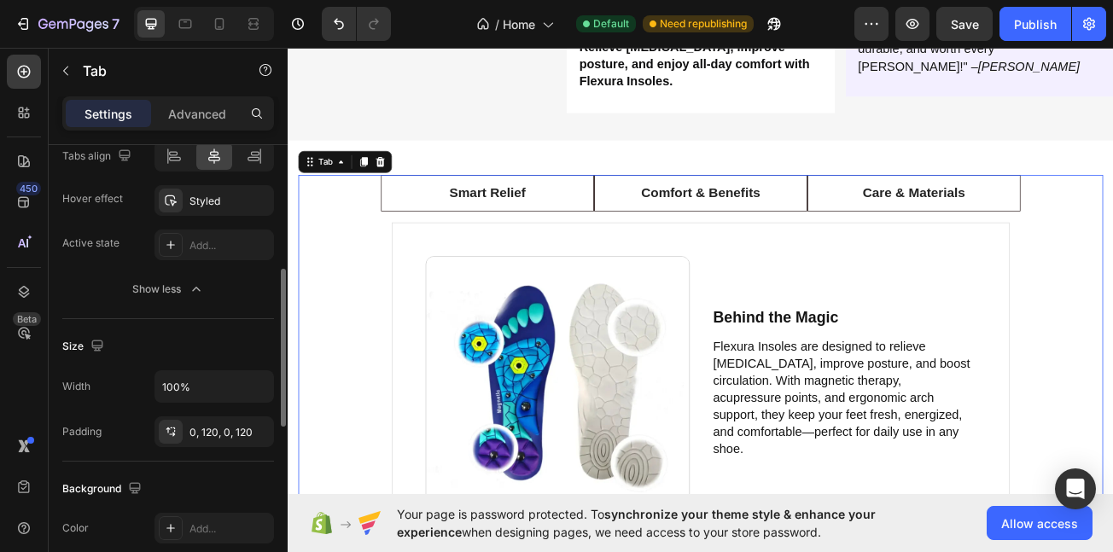
scroll to position [411, 0]
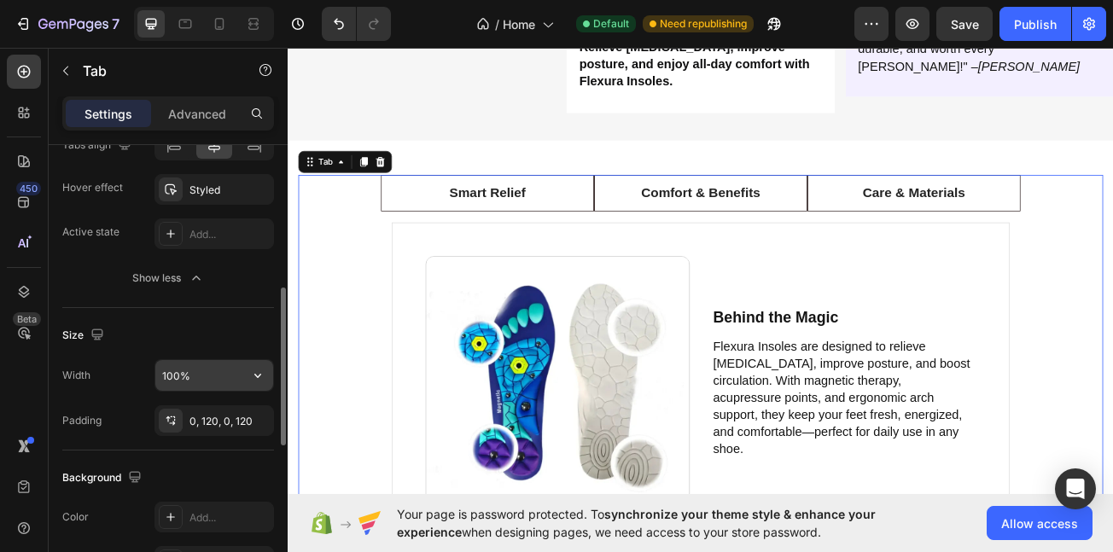
click at [213, 375] on input "100%" at bounding box center [214, 375] width 118 height 31
click at [252, 371] on icon "button" at bounding box center [257, 375] width 17 height 17
click at [252, 366] on button "button" at bounding box center [257, 375] width 31 height 31
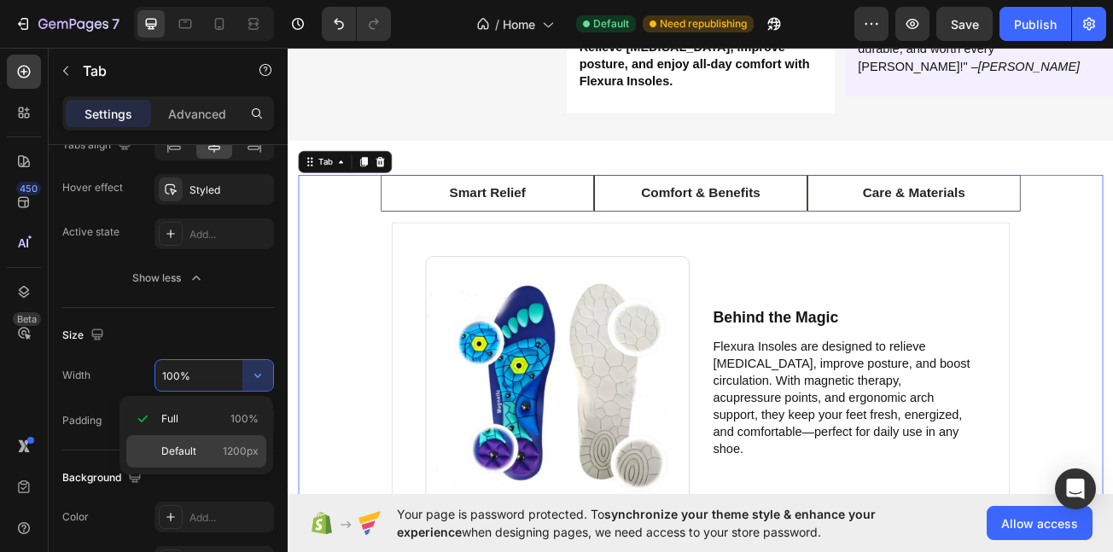
click at [176, 444] on span "Default" at bounding box center [178, 451] width 35 height 15
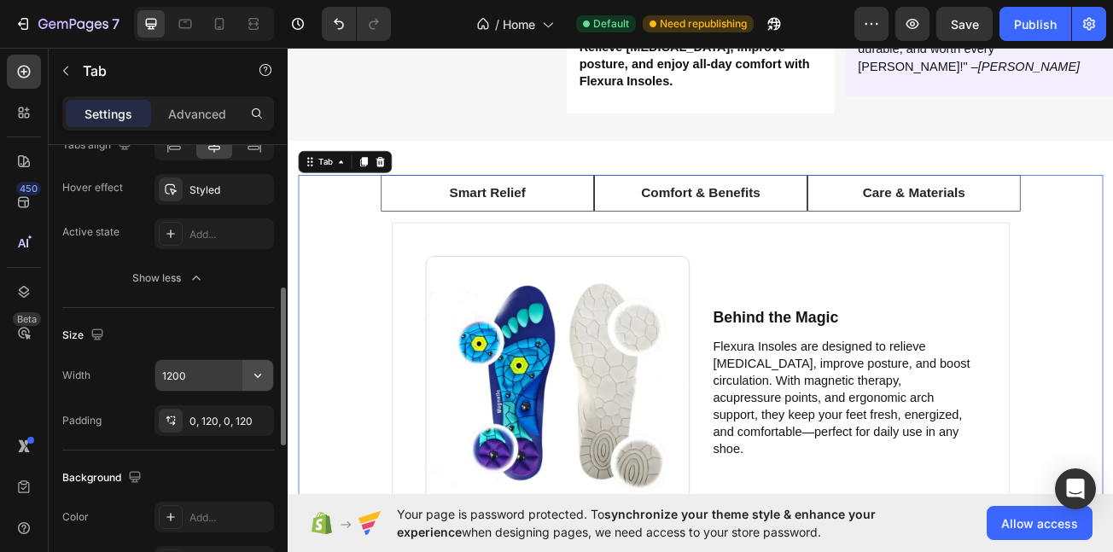
click at [253, 379] on icon "button" at bounding box center [257, 375] width 17 height 17
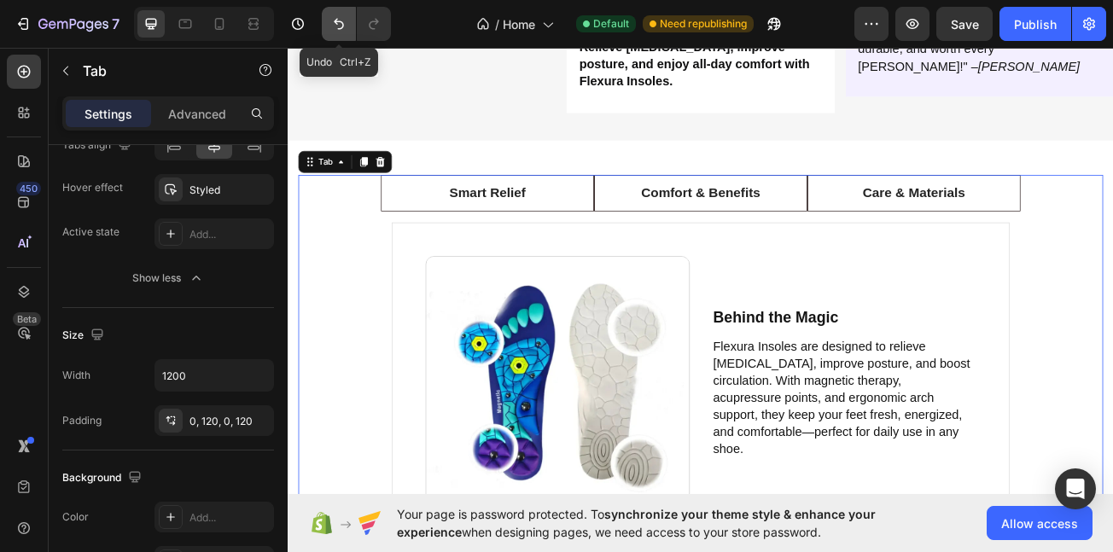
click at [343, 25] on icon "Undo/Redo" at bounding box center [339, 24] width 10 height 11
type input "100%"
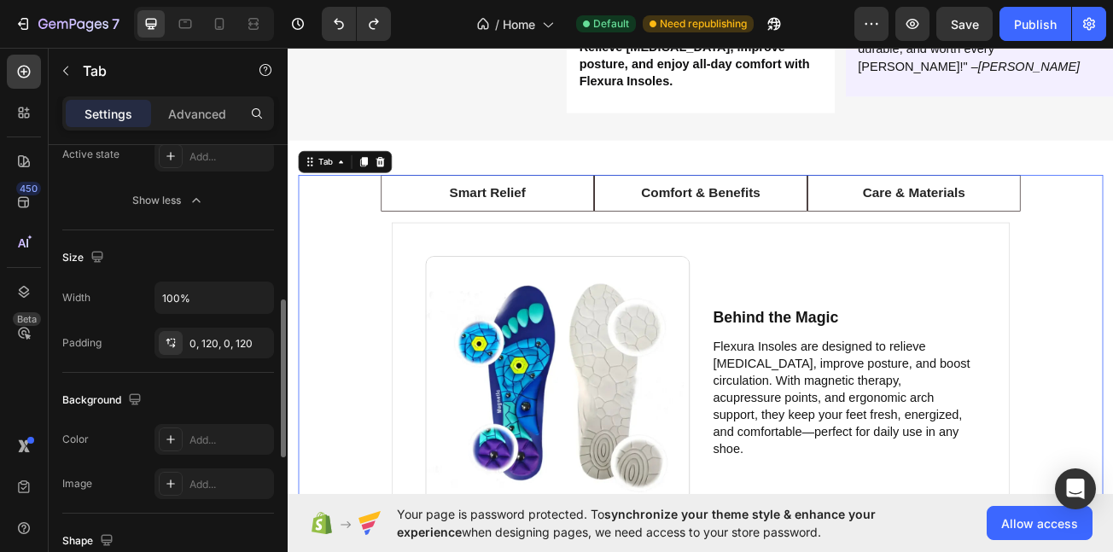
scroll to position [499, 0]
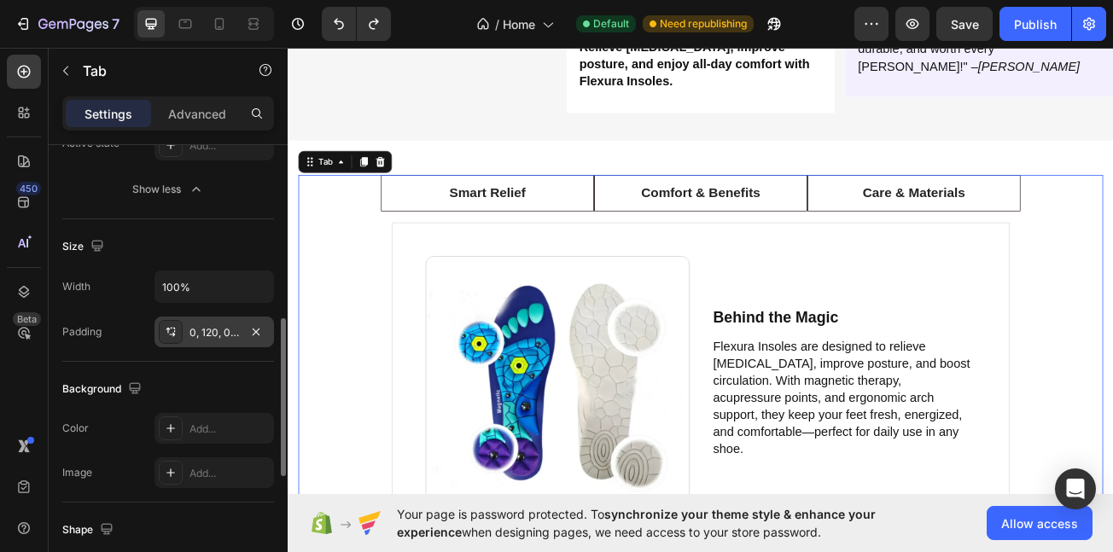
click at [210, 327] on div "0, 120, 0, 120" at bounding box center [215, 332] width 50 height 15
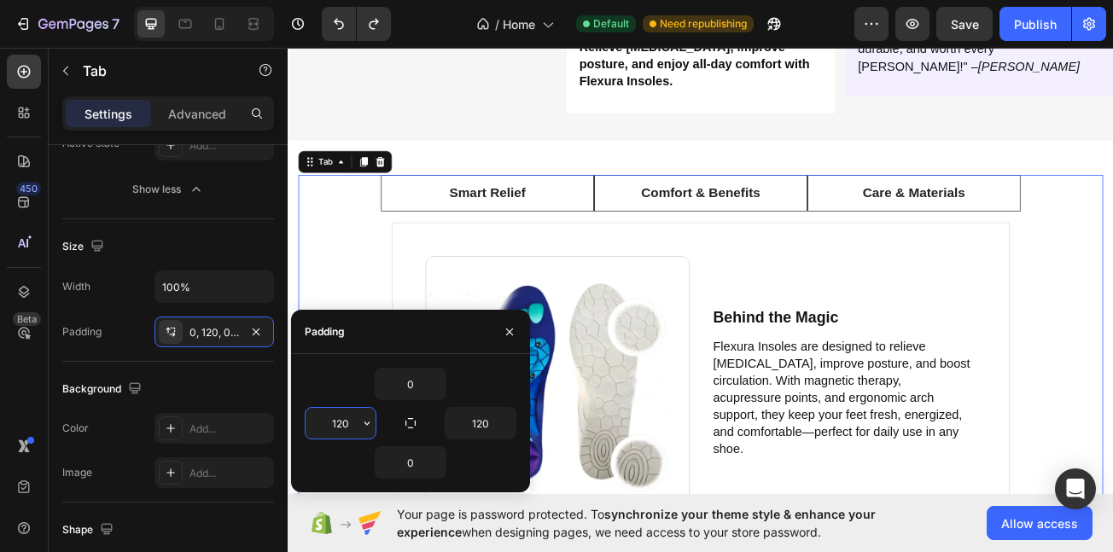
click at [352, 410] on input "120" at bounding box center [341, 423] width 70 height 31
click at [226, 26] on icon at bounding box center [219, 23] width 17 height 17
type input "100%"
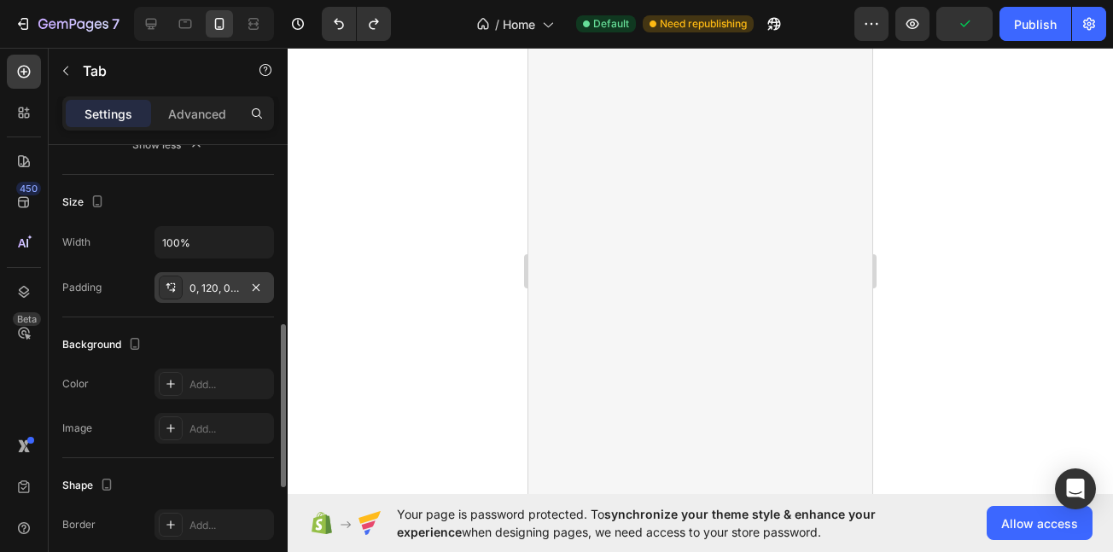
scroll to position [3606, 0]
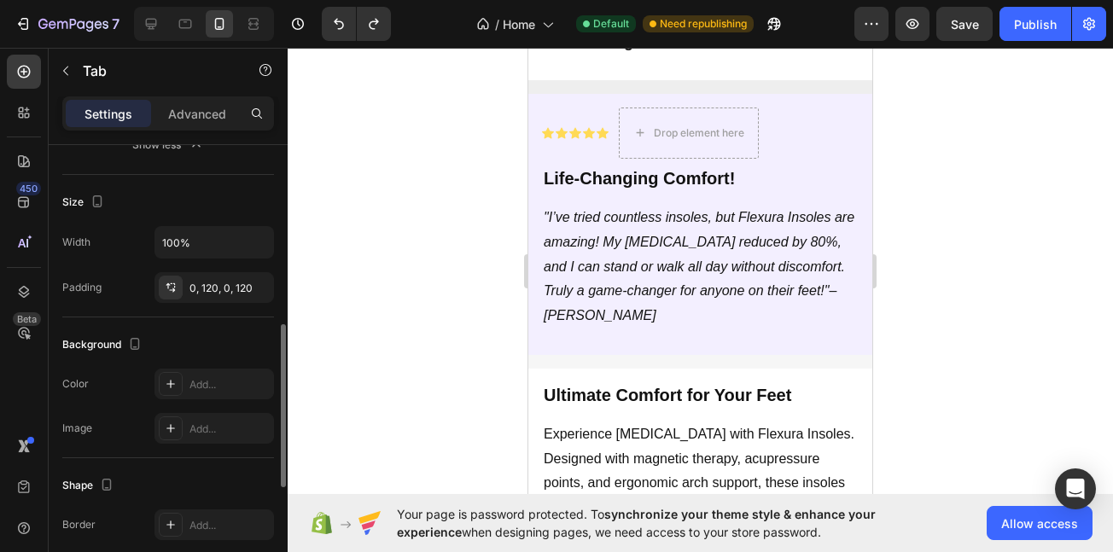
click at [222, 304] on div "Size Width 100% Padding 0, 120, 0, 120" at bounding box center [168, 246] width 212 height 143
click at [225, 304] on div "Size Width 100% Padding 0, 120, 0, 120" at bounding box center [168, 246] width 212 height 143
click at [231, 293] on div "0, 120, 0, 120" at bounding box center [215, 288] width 50 height 15
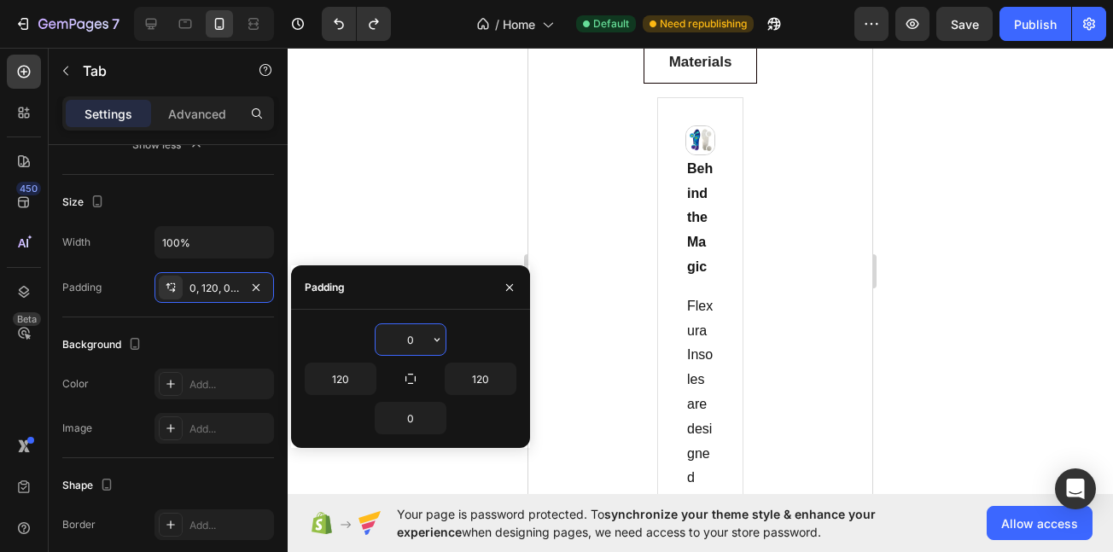
scroll to position [6304, 0]
click at [485, 375] on input "120" at bounding box center [481, 379] width 70 height 31
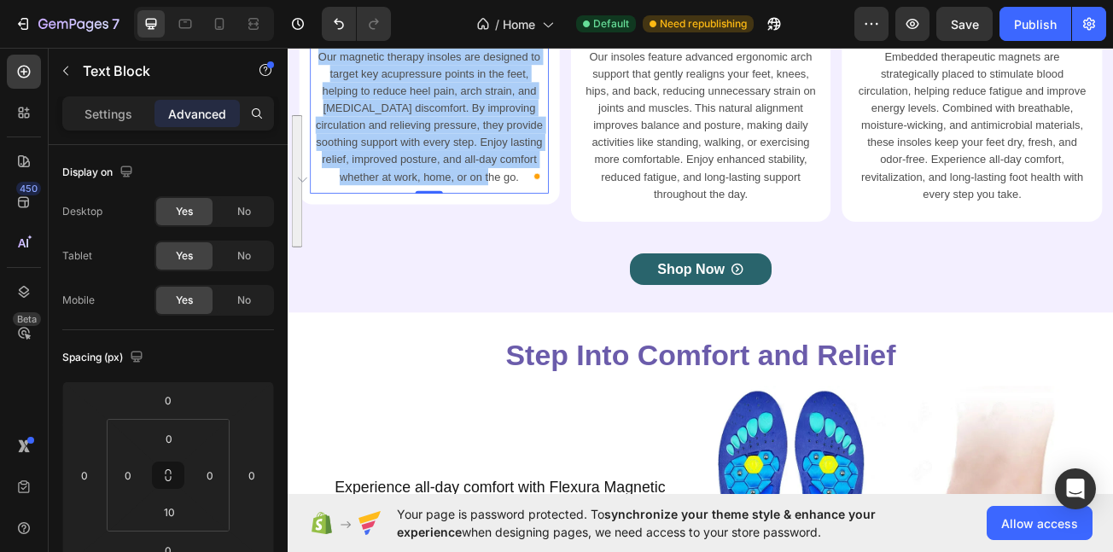
scroll to position [4953, 0]
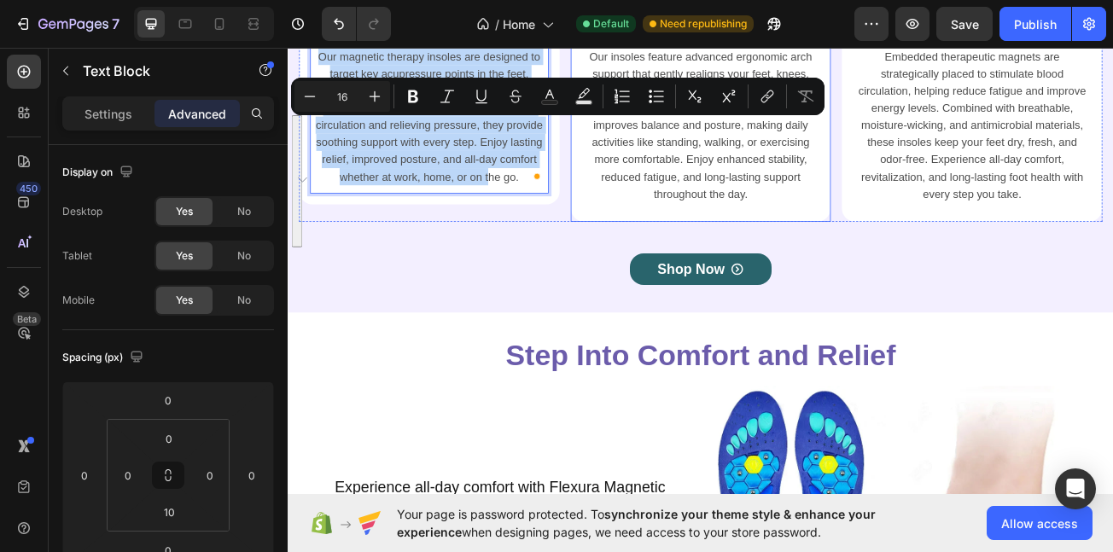
click at [703, 204] on p "Our insoles feature advanced ergonomic arch support that gently realigns your f…" at bounding box center [800, 145] width 293 height 192
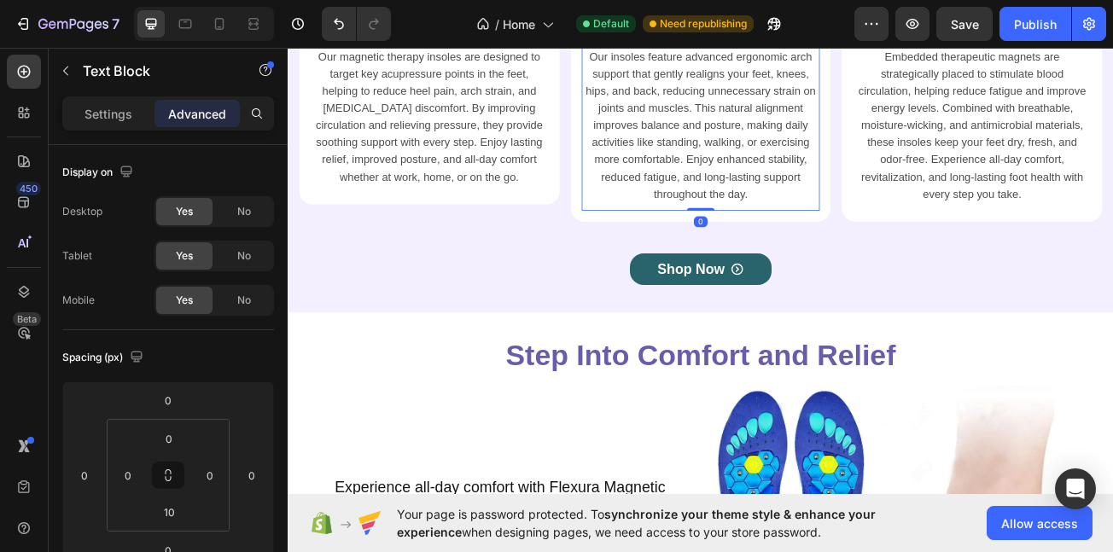
click at [703, 200] on p "Our insoles feature advanced ergonomic arch support that gently realigns your f…" at bounding box center [800, 145] width 293 height 192
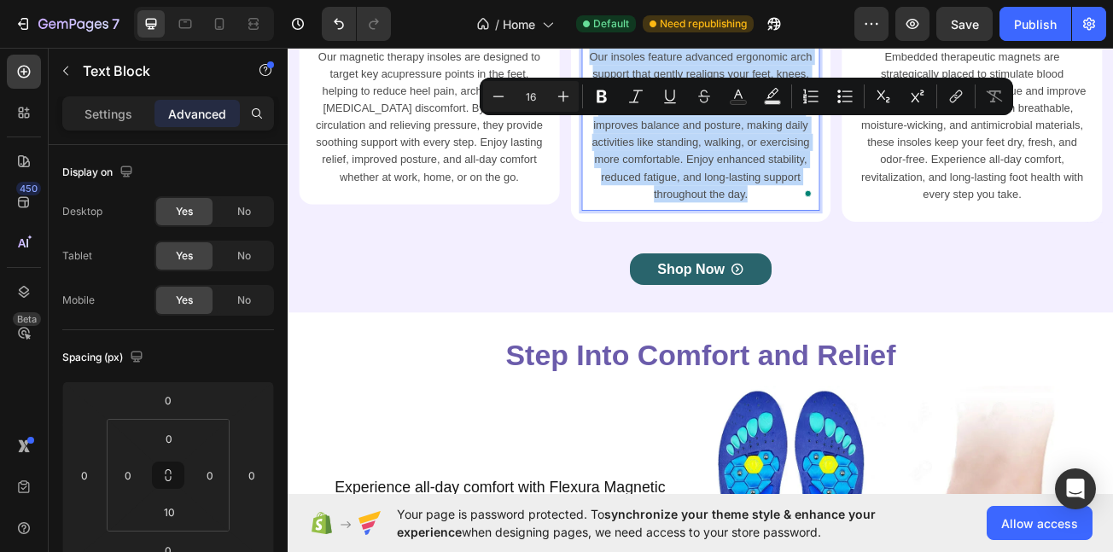
copy p "Our insoles feature advanced ergonomic arch support that gently realigns your f…"
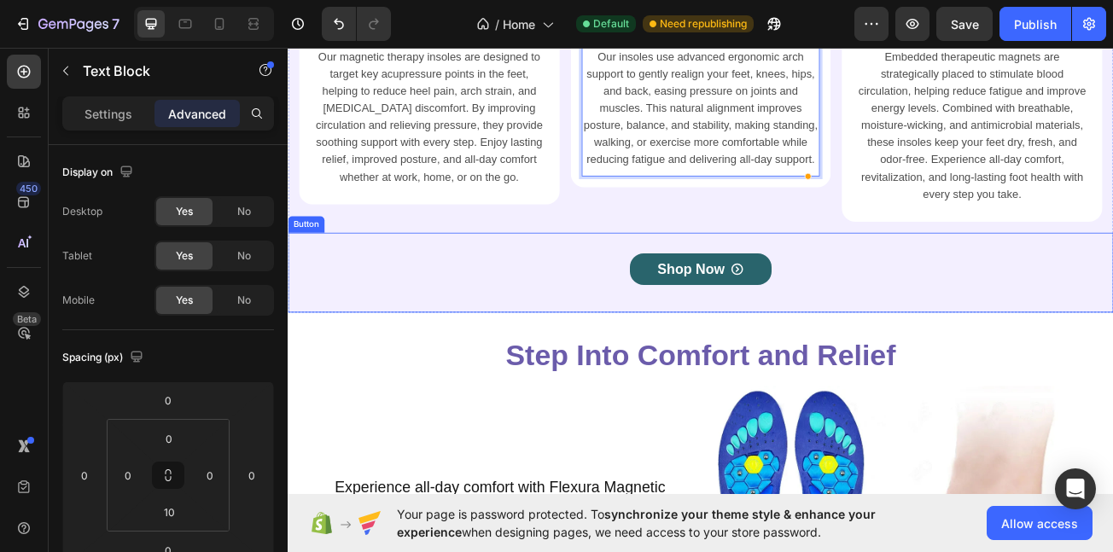
click at [493, 278] on div "Image Relieves [MEDICAL_DATA] & Fatigue Heading Our magnetic therapy insoles ar…" at bounding box center [800, 123] width 1025 height 309
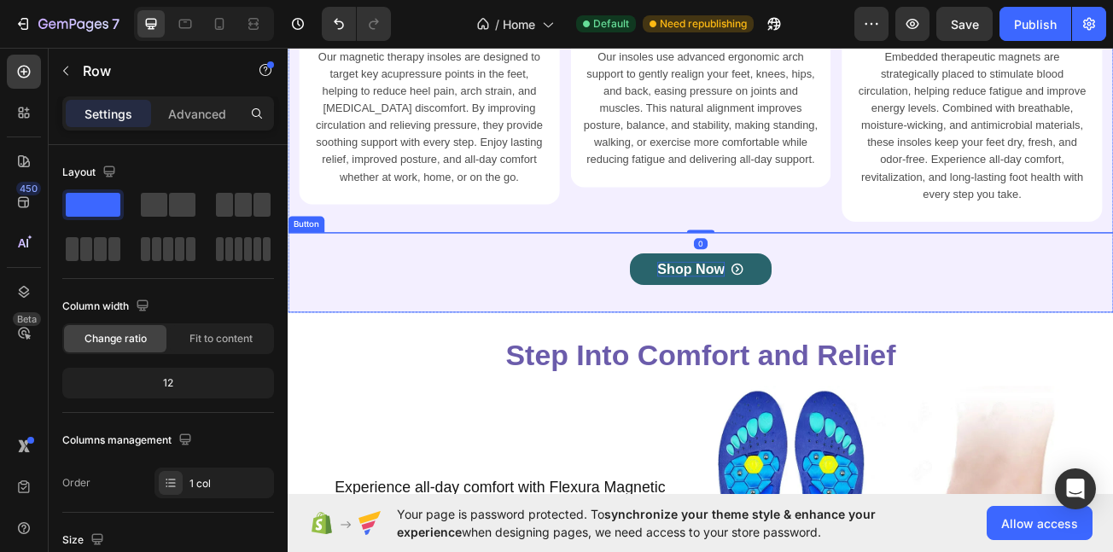
click at [786, 333] on p "Shop Now" at bounding box center [788, 323] width 84 height 19
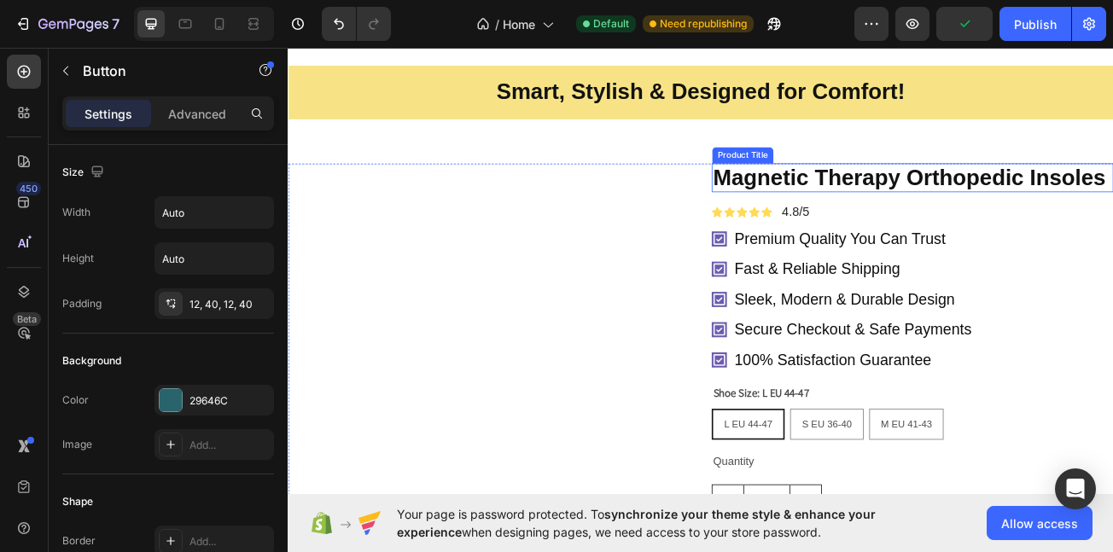
scroll to position [1241, 0]
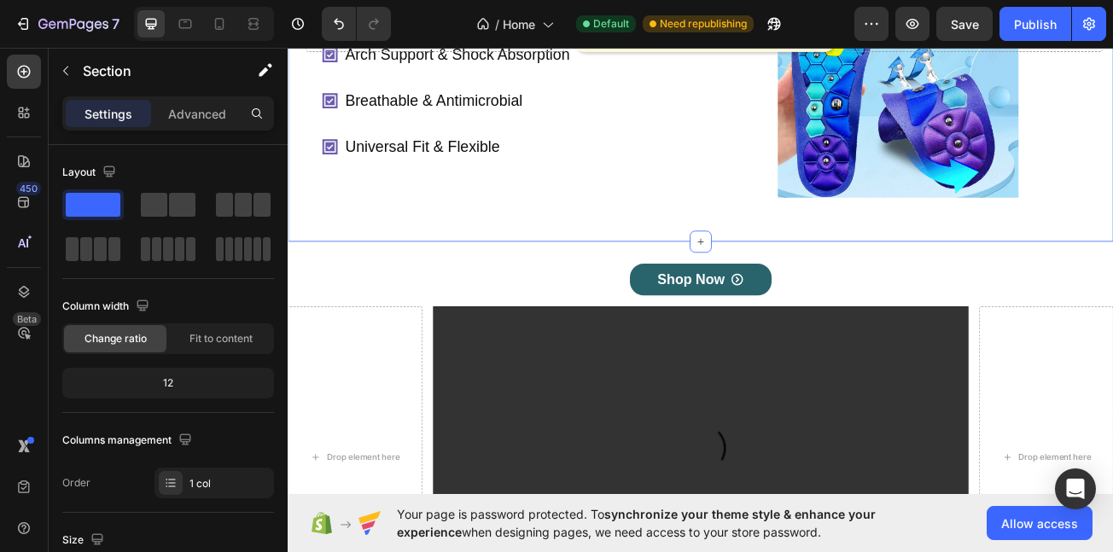
scroll to position [444, 0]
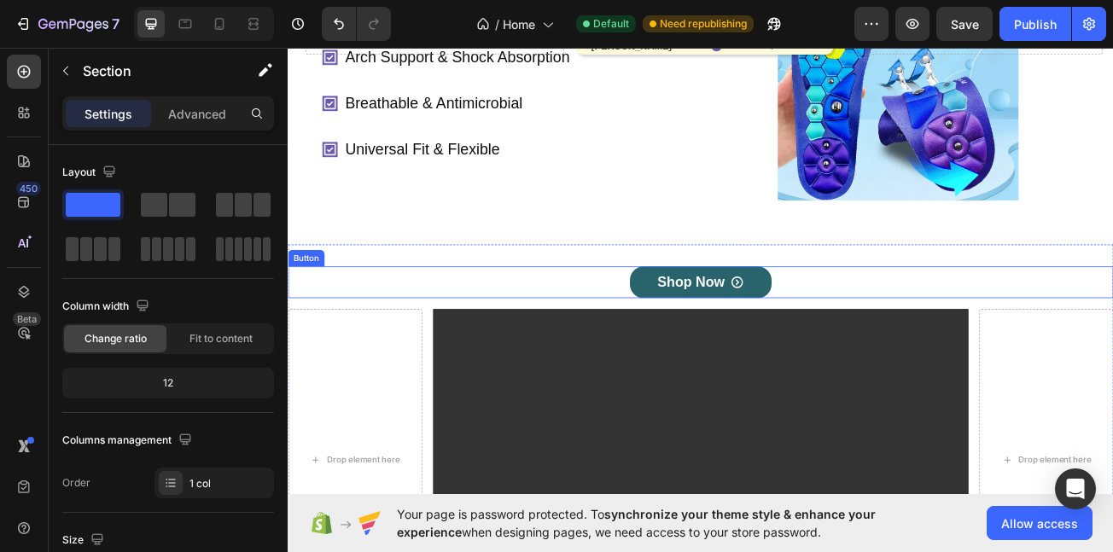
click at [712, 322] on div "Shop Now Button" at bounding box center [800, 339] width 1025 height 39
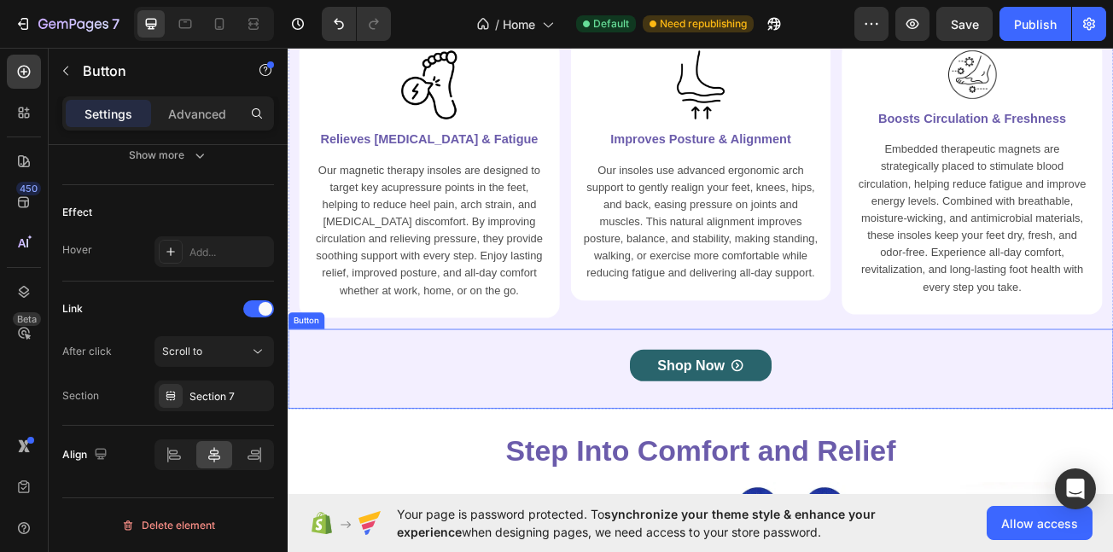
scroll to position [4997, 0]
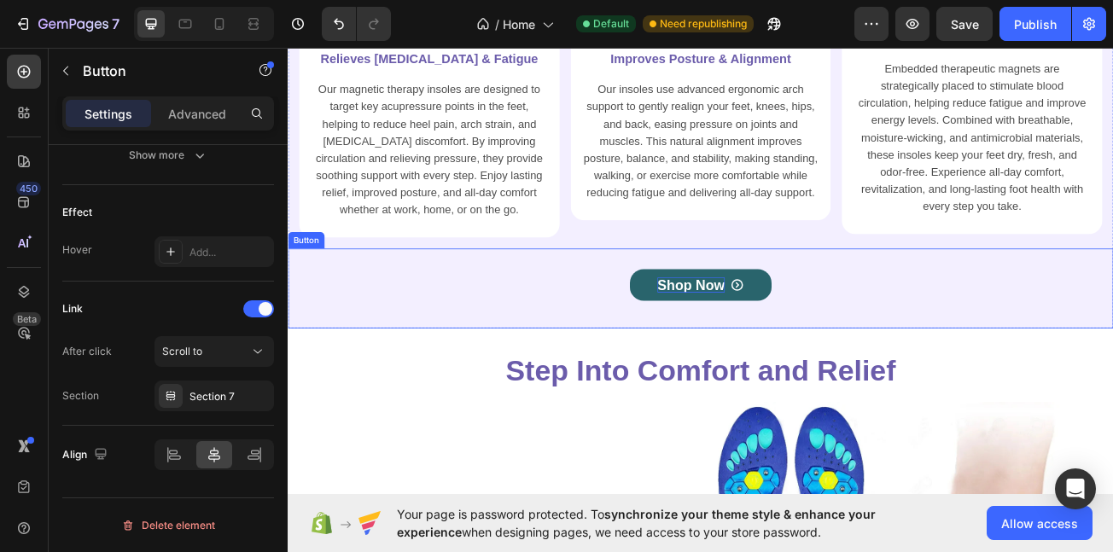
click at [746, 347] on p "Shop Now" at bounding box center [788, 343] width 84 height 19
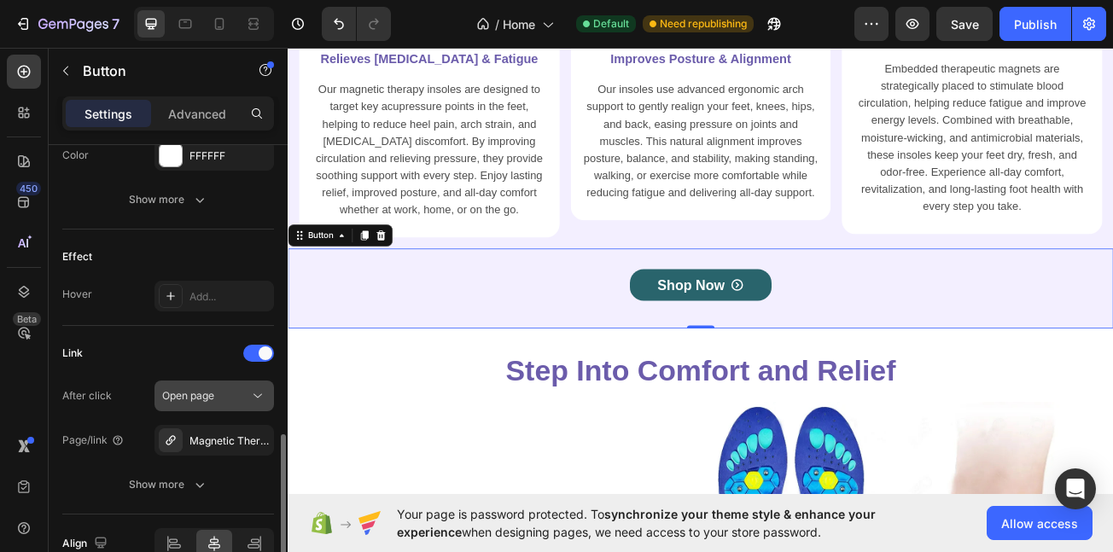
scroll to position [937, 0]
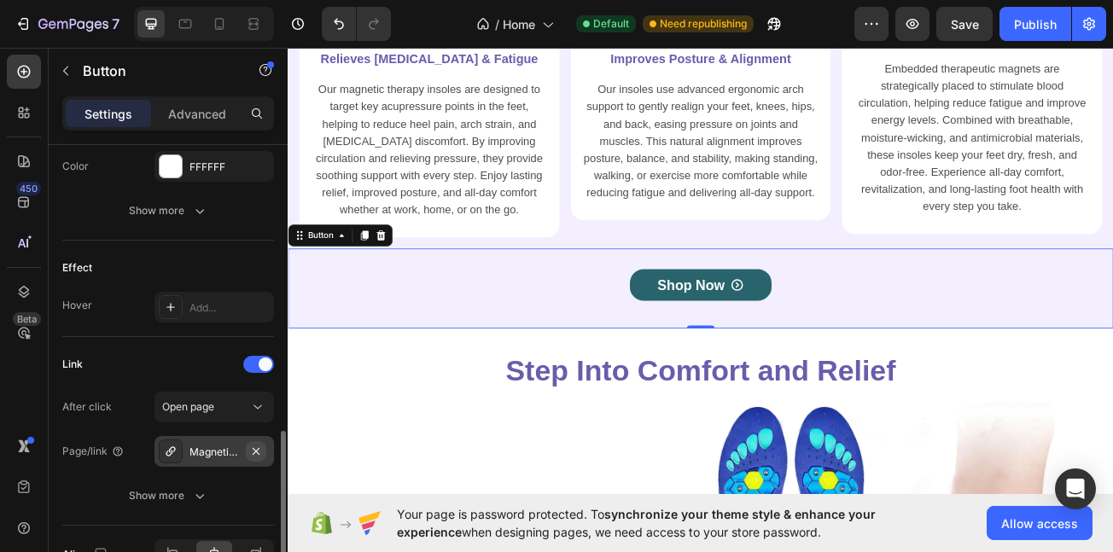
click at [248, 446] on button "button" at bounding box center [256, 451] width 20 height 20
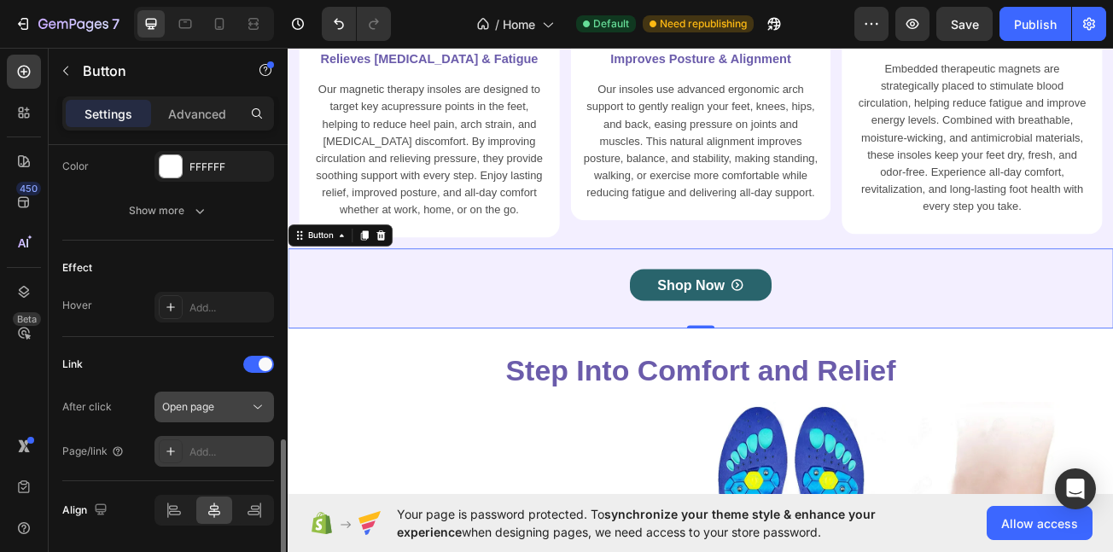
click at [245, 415] on div "Open page" at bounding box center [214, 407] width 104 height 17
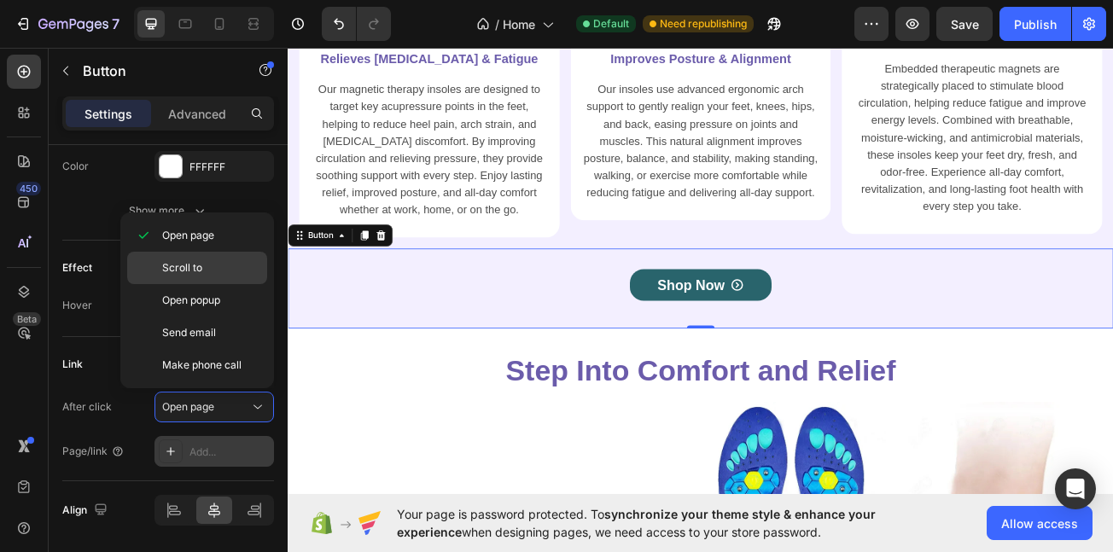
click at [200, 273] on span "Scroll to" at bounding box center [182, 267] width 40 height 15
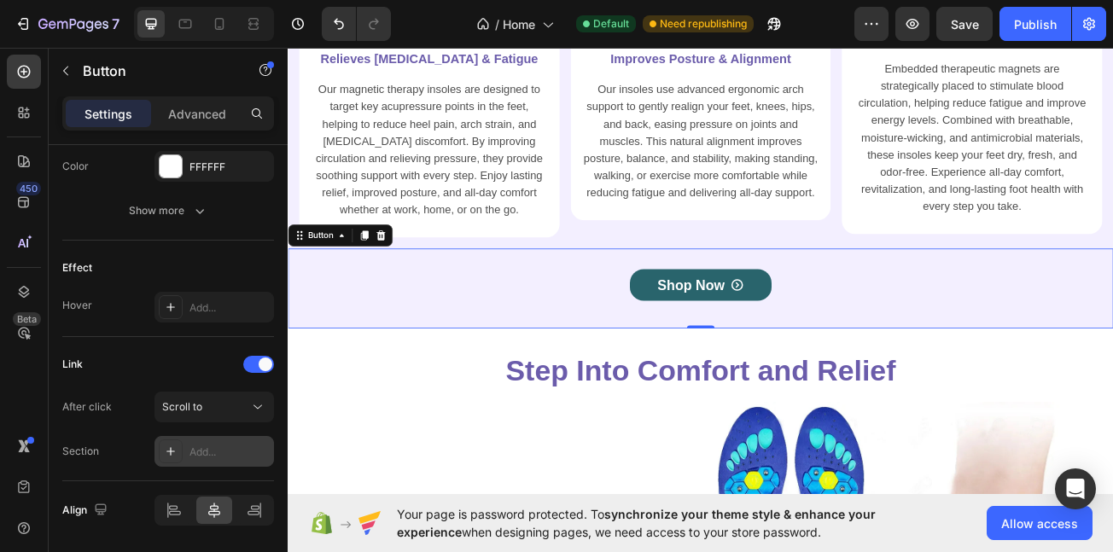
click at [220, 449] on div "Add..." at bounding box center [230, 452] width 80 height 15
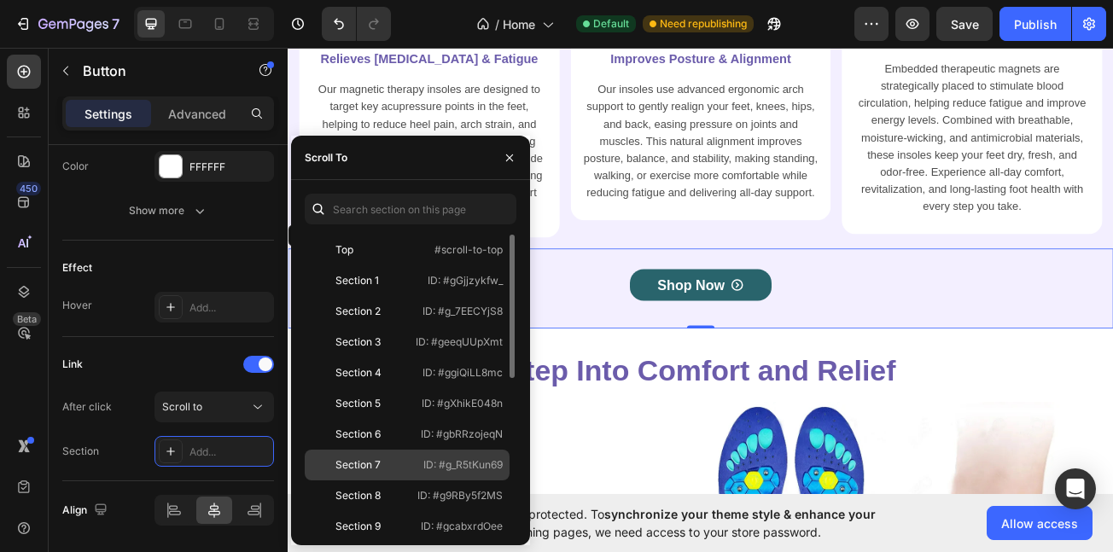
click at [384, 481] on div "Section 7 ID: #g_R5tKun69" at bounding box center [407, 496] width 205 height 31
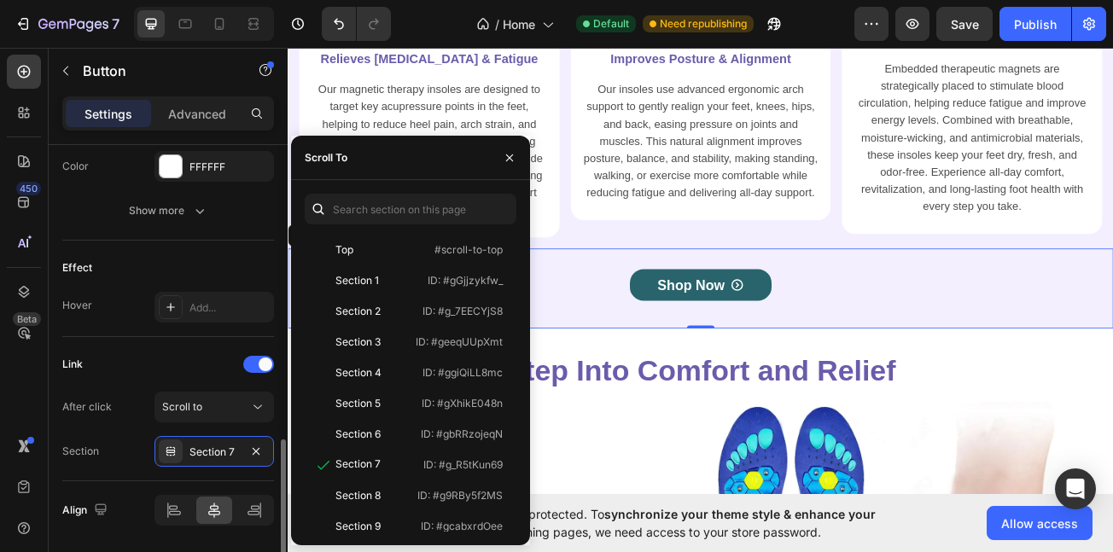
click at [191, 367] on div "Link" at bounding box center [168, 364] width 212 height 27
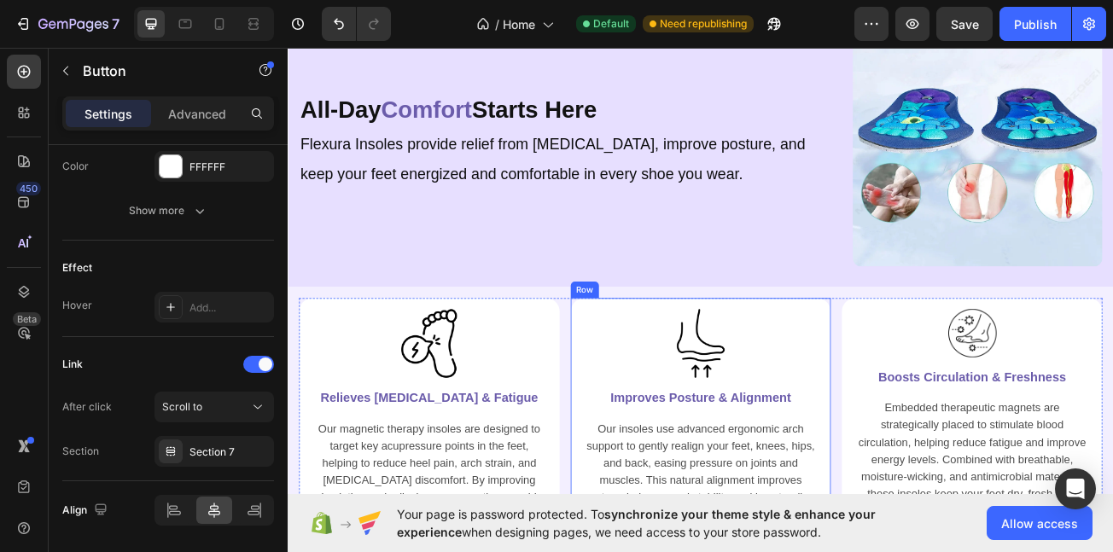
scroll to position [4585, 0]
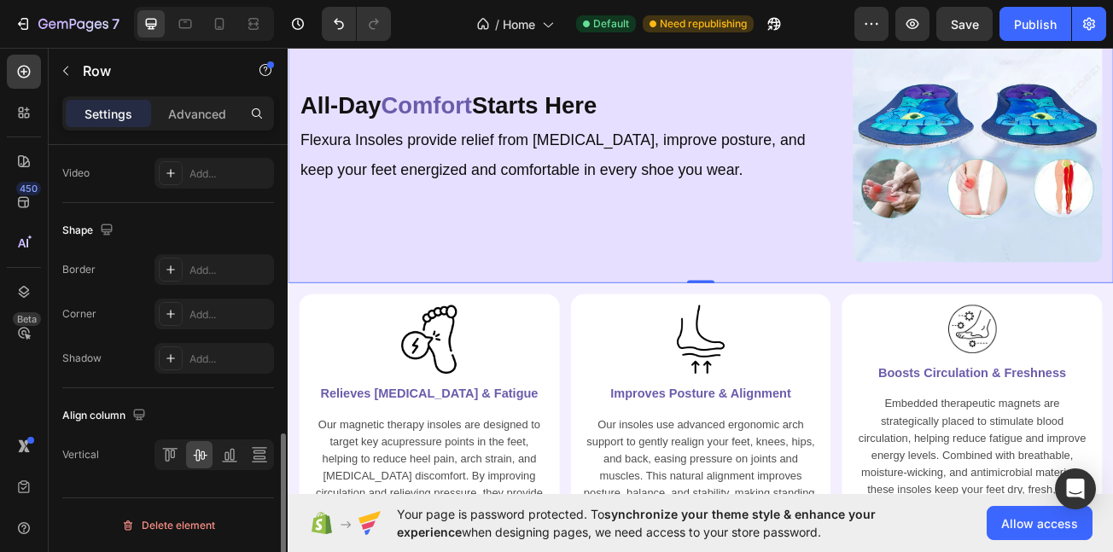
click at [581, 335] on div "All-Day Comfort Starts Here Heading Flexura Insoles provide relief from foot pa…" at bounding box center [800, 160] width 1025 height 361
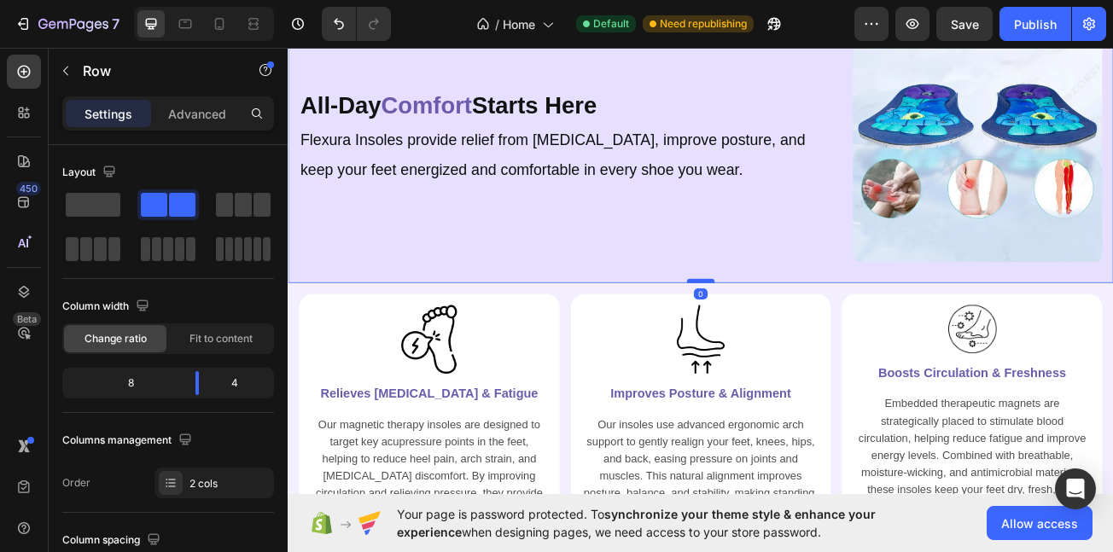
click at [803, 336] on div "Image I was skeptical at first, but these insoles have completely changed my da…" at bounding box center [800, 361] width 1025 height 9741
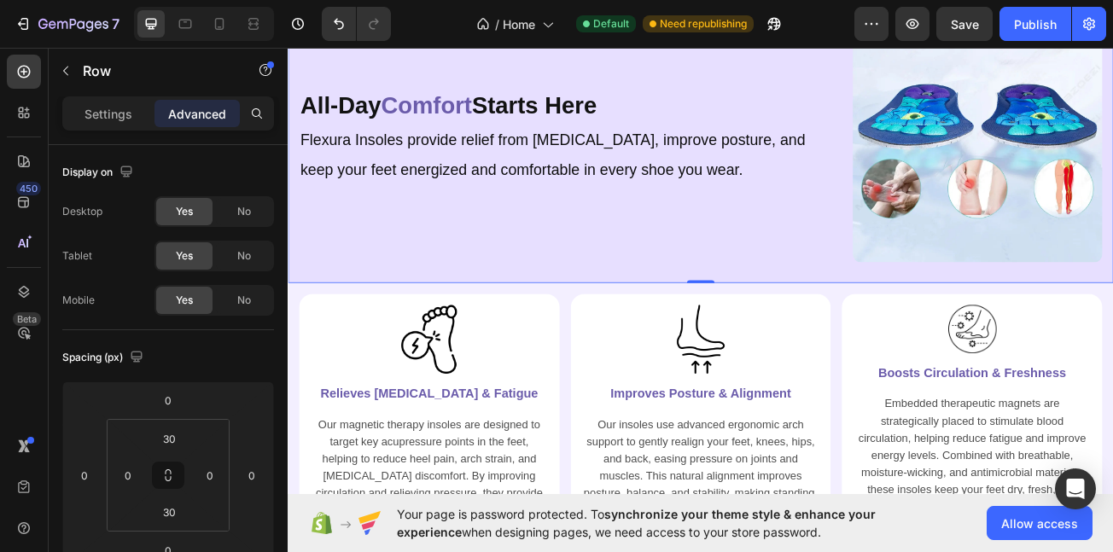
click at [801, 328] on div "All-Day Comfort Starts Here Heading Flexura Insoles provide relief from foot pa…" at bounding box center [800, 160] width 1025 height 361
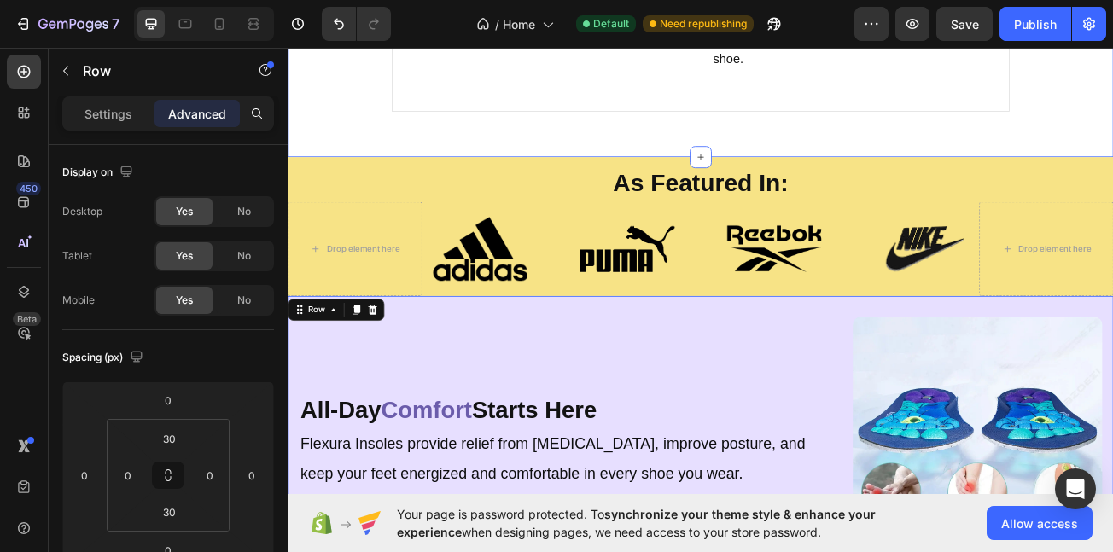
scroll to position [4084, 0]
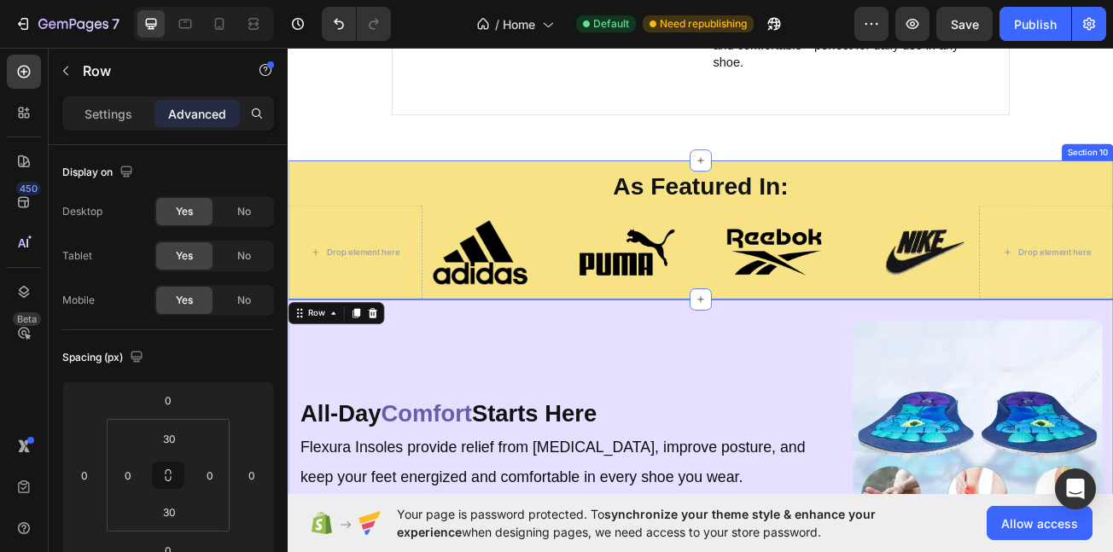
click at [517, 318] on div "As Featured In: Heading Drop element here Image Image Image Image Row Drop elem…" at bounding box center [800, 275] width 1025 height 172
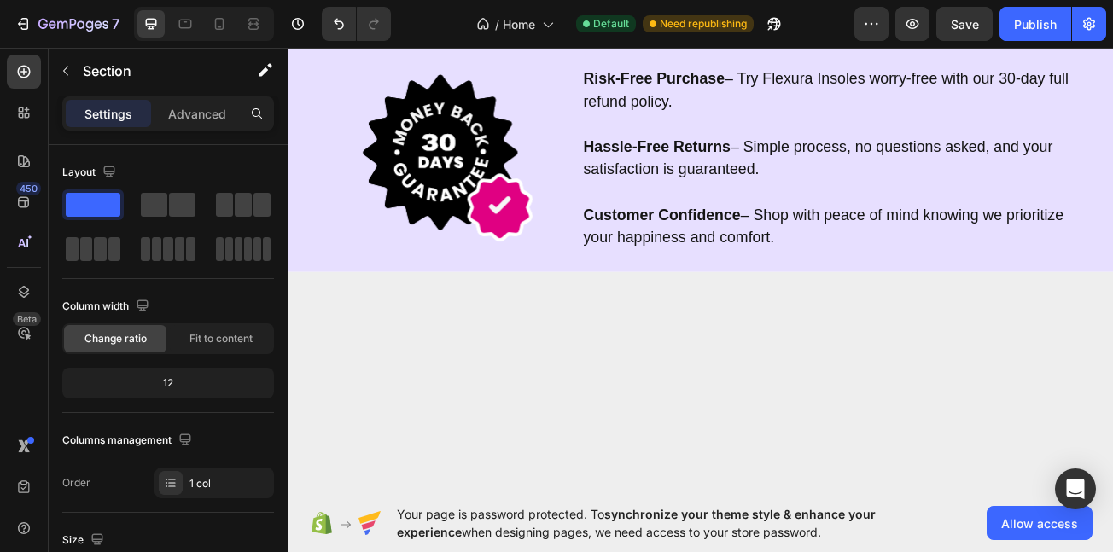
scroll to position [6822, 0]
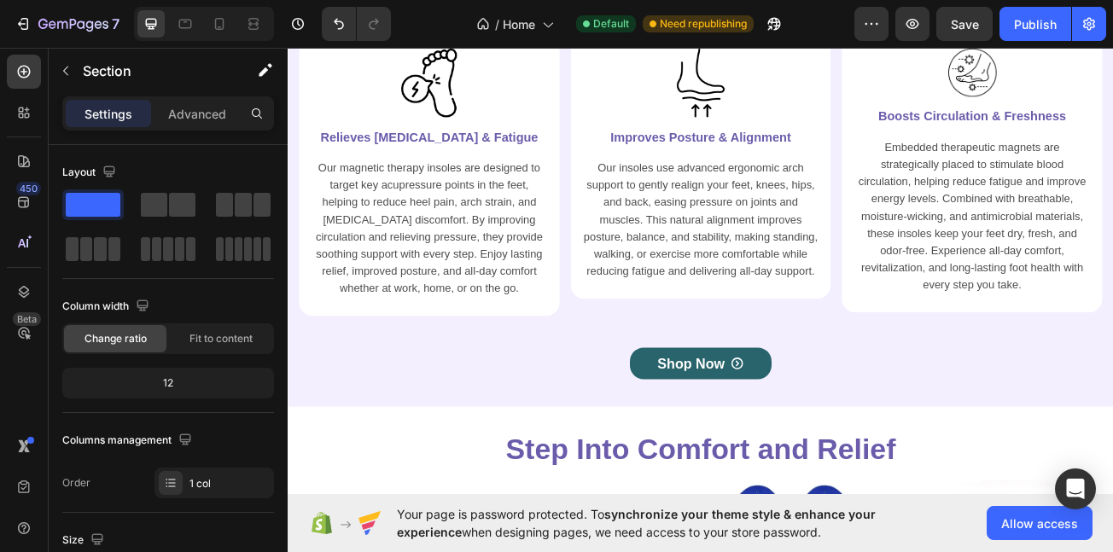
scroll to position [4910, 0]
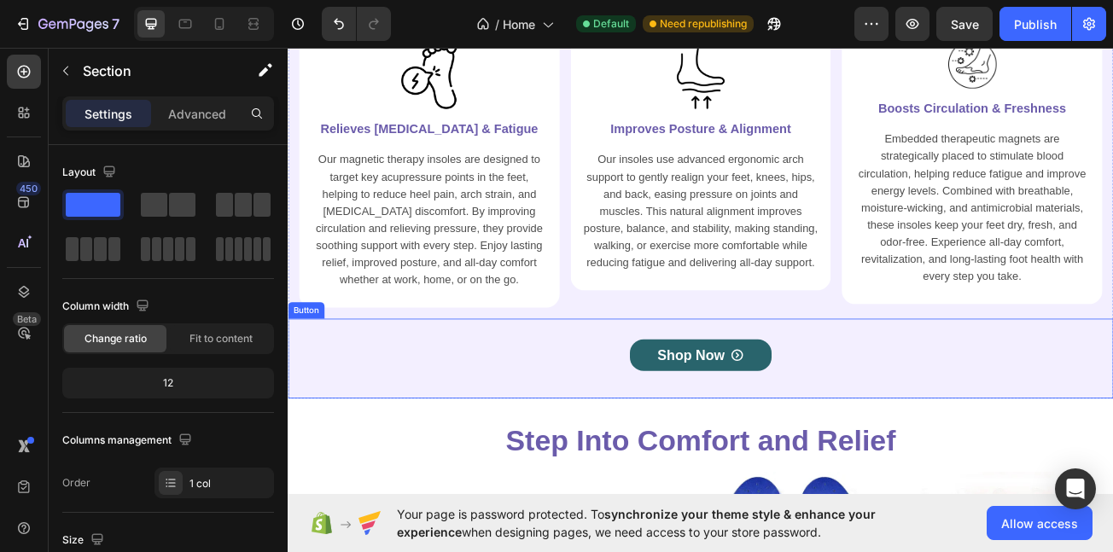
click at [1112, 471] on div "Shop Now Button" at bounding box center [800, 434] width 1025 height 99
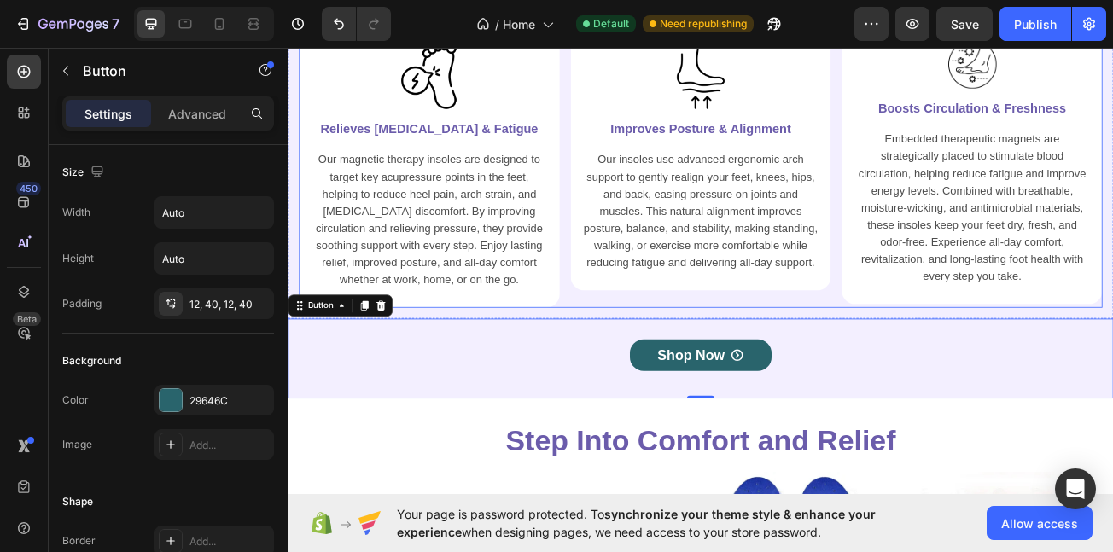
click at [618, 371] on div "Image Relieves Foot Pain & Fatigue Heading Our magnetic therapy insoles are des…" at bounding box center [463, 199] width 324 height 346
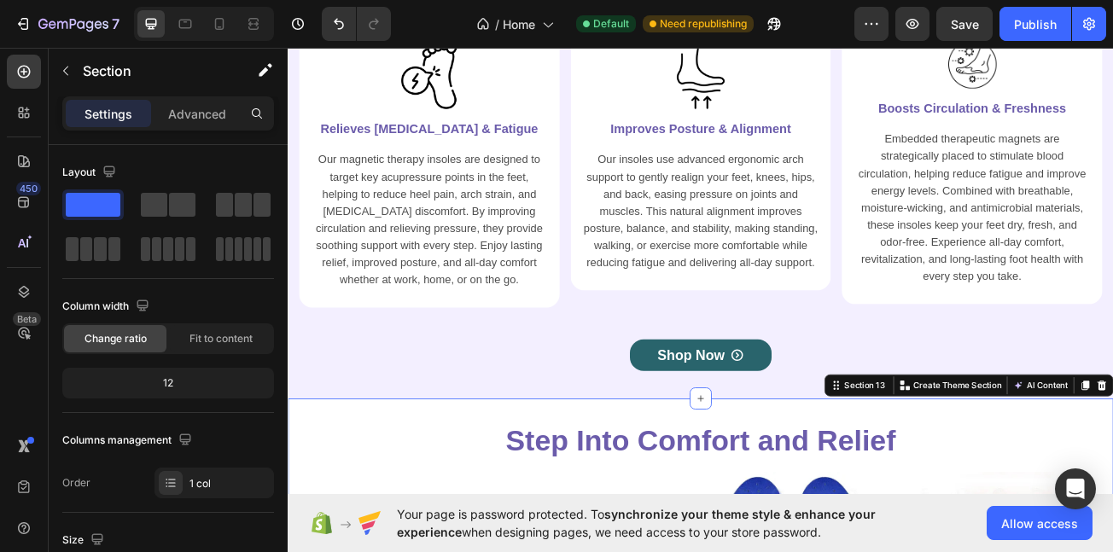
click at [793, 481] on icon at bounding box center [800, 484] width 14 height 14
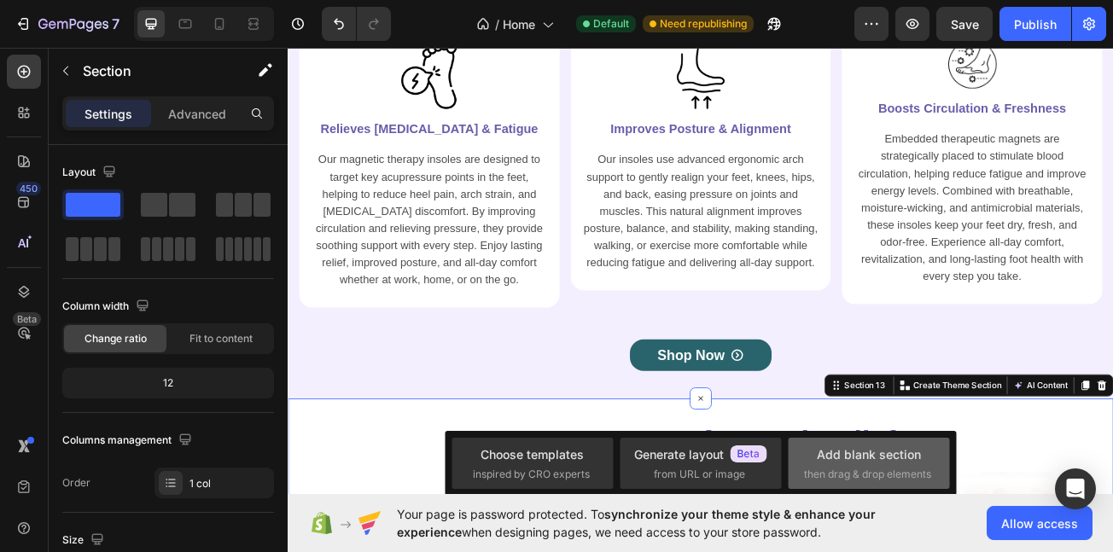
click at [891, 457] on div "Add blank section" at bounding box center [869, 455] width 104 height 18
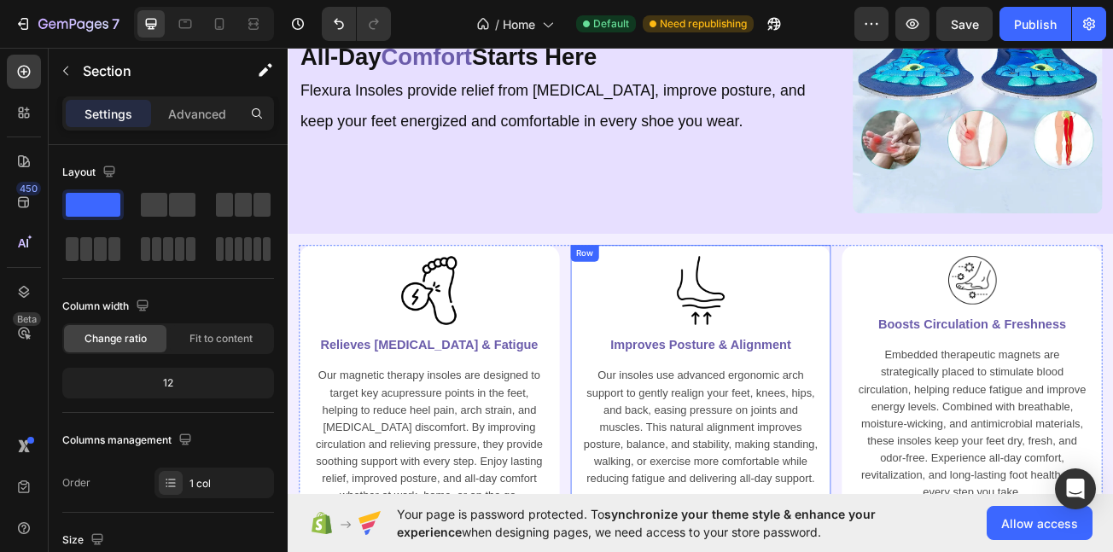
scroll to position [4626, 0]
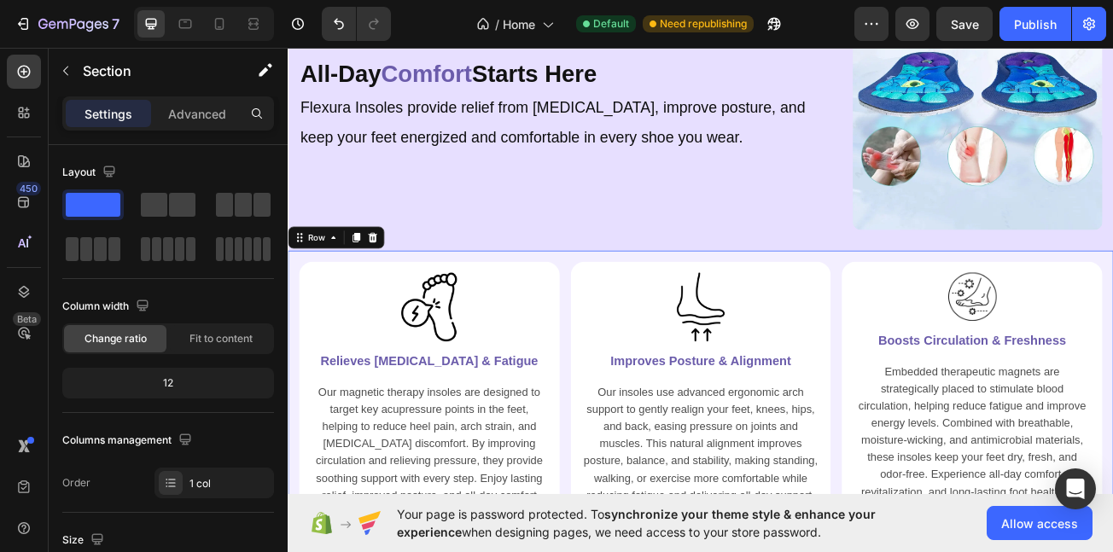
click at [618, 301] on div "Image Relieves Foot Pain & Fatigue Heading Our magnetic therapy insoles are des…" at bounding box center [800, 487] width 1025 height 373
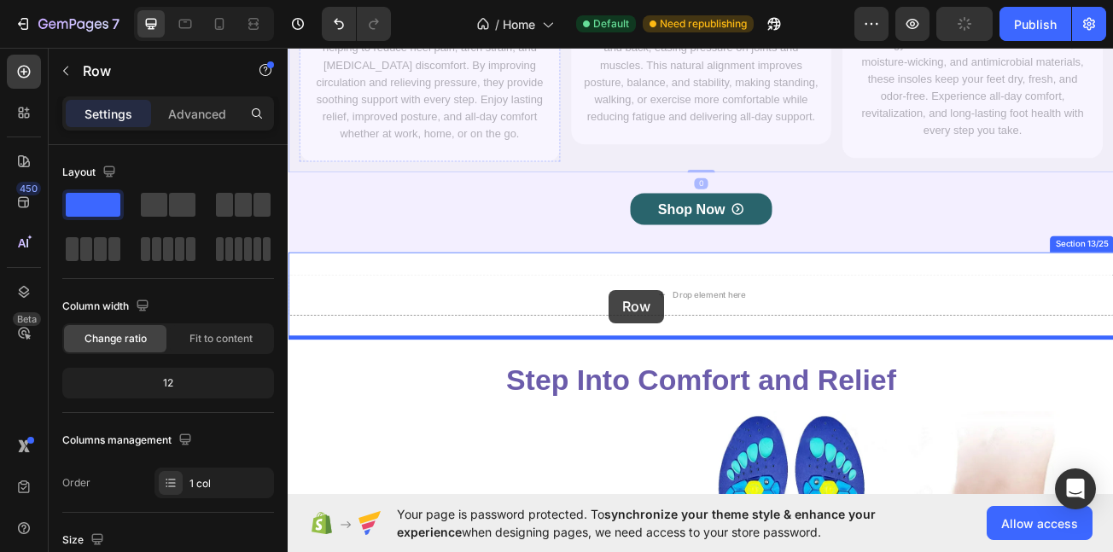
scroll to position [5096, 0]
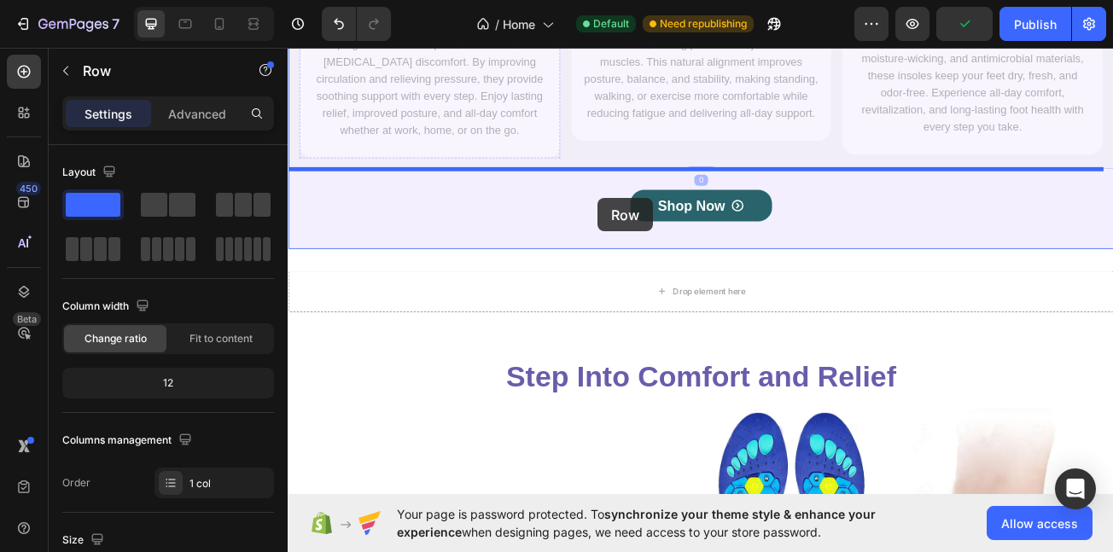
drag, startPoint x: 303, startPoint y: 279, endPoint x: 673, endPoint y: 236, distance: 372.2
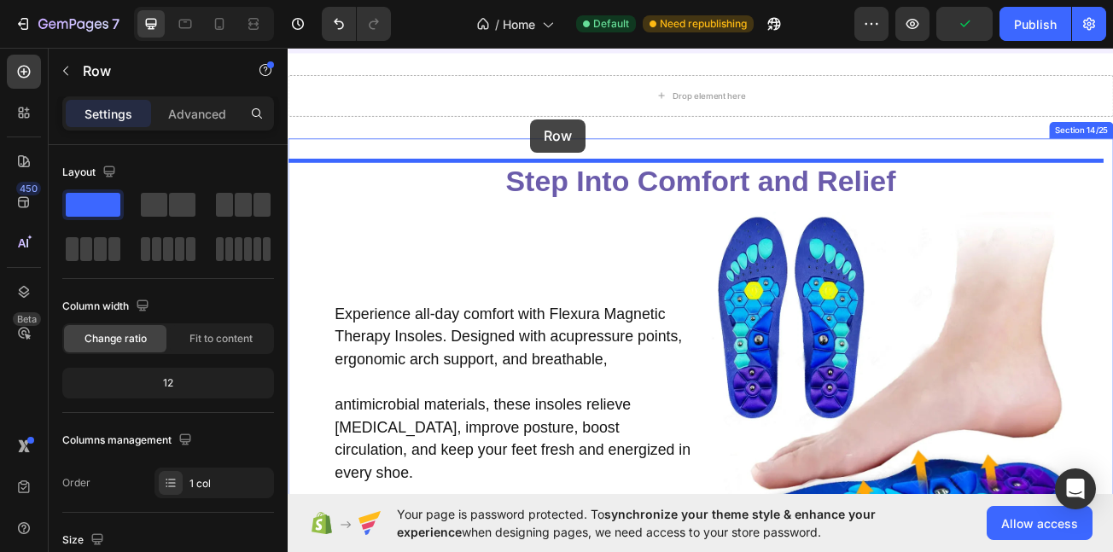
scroll to position [5275, 0]
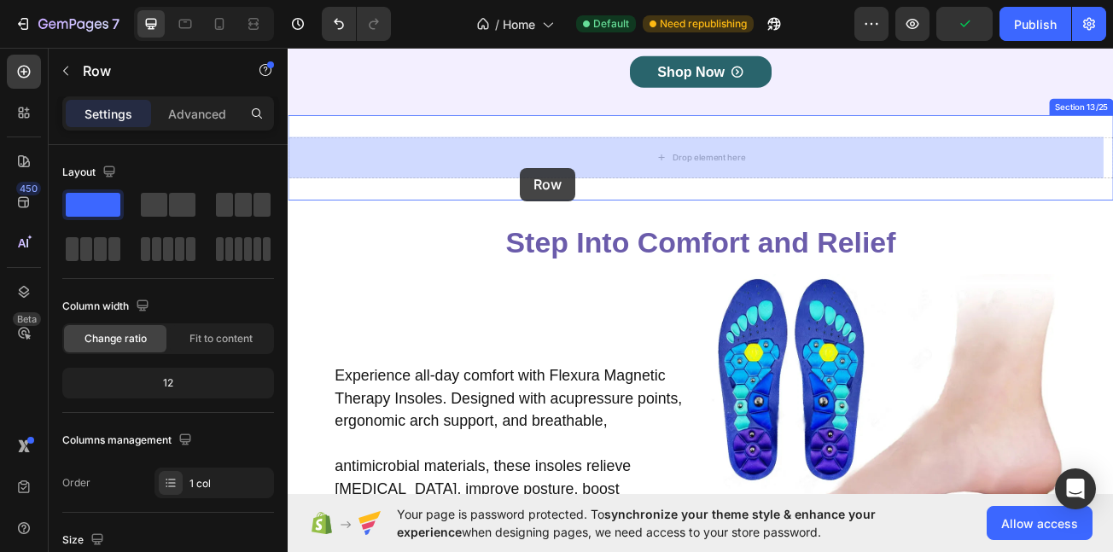
drag, startPoint x: 303, startPoint y: 119, endPoint x: 575, endPoint y: 198, distance: 283.7
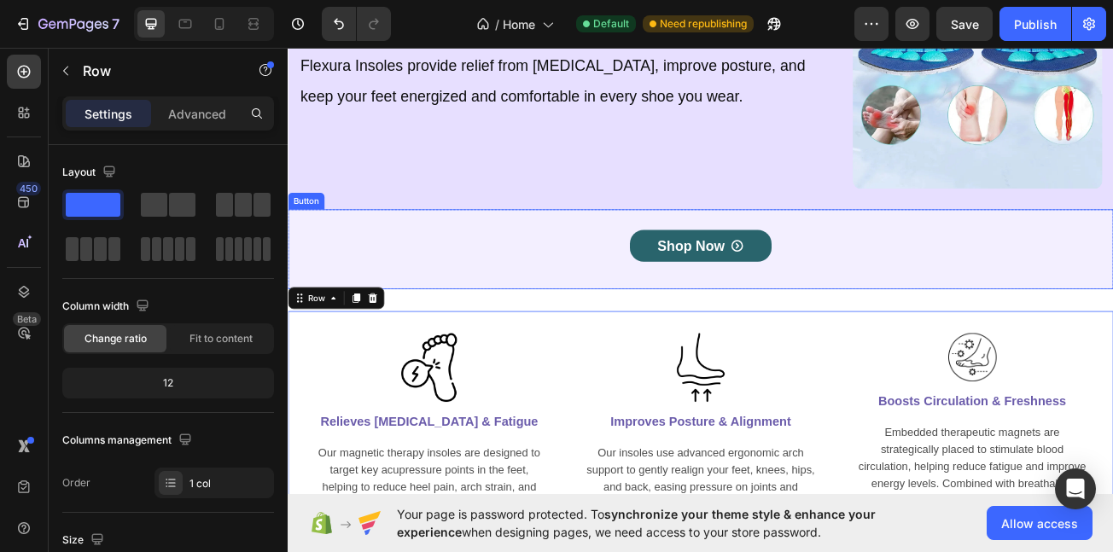
scroll to position [4673, 0]
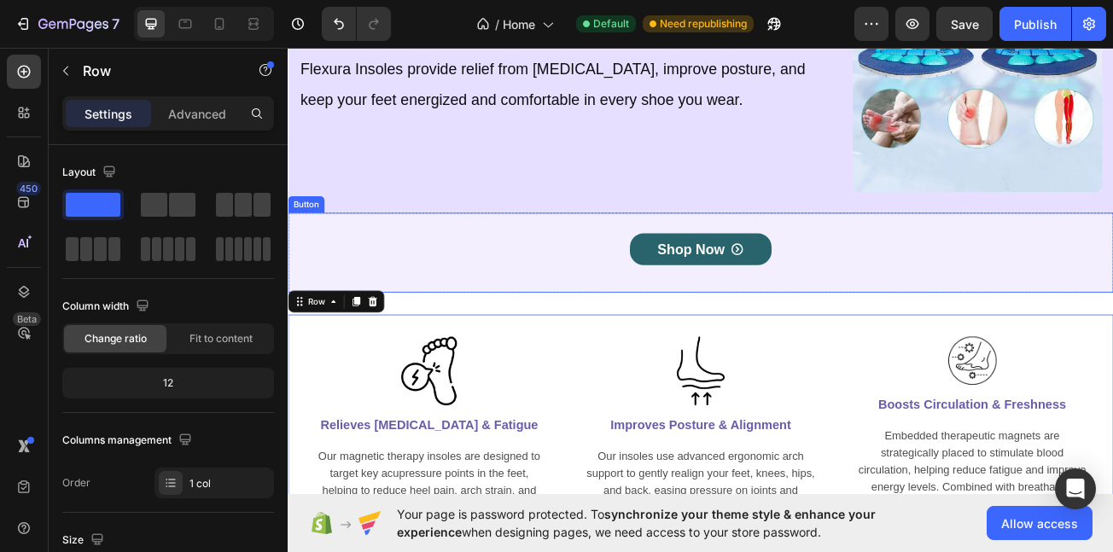
click at [578, 280] on div "Shop Now Button" at bounding box center [800, 303] width 1025 height 99
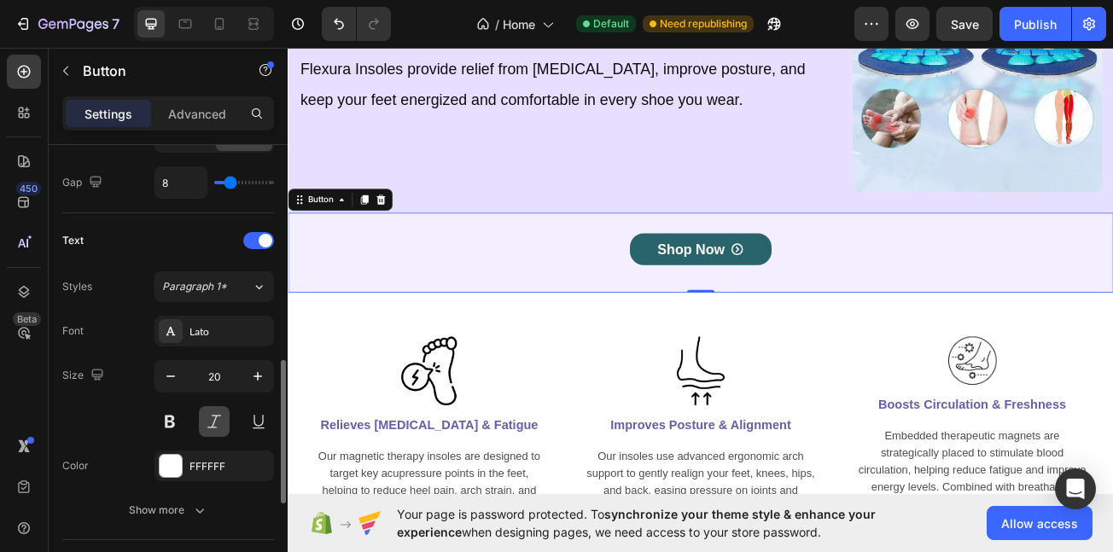
scroll to position [648, 0]
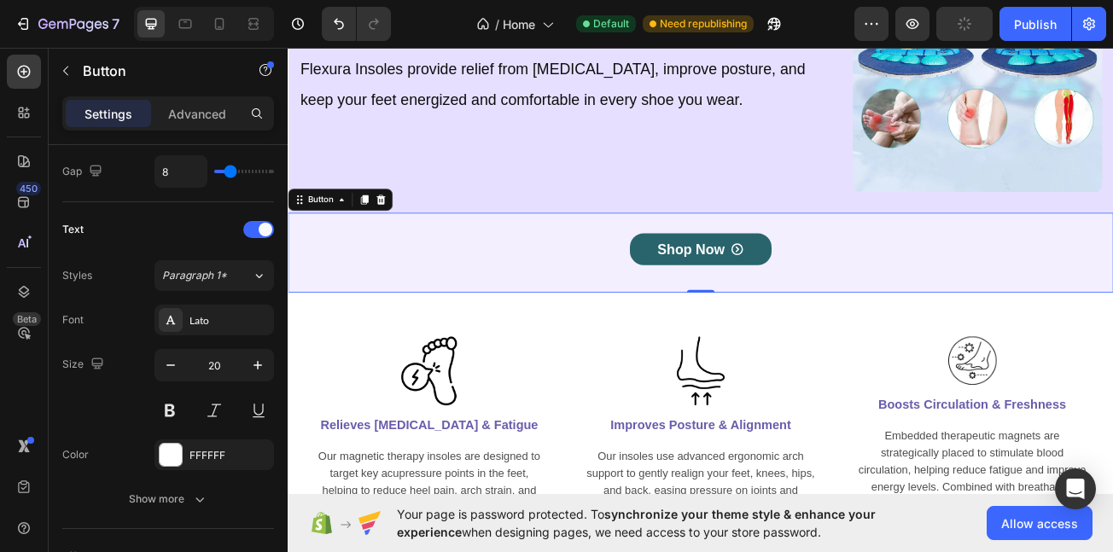
click at [381, 314] on div "Shop Now Button 0" at bounding box center [800, 303] width 1025 height 99
click at [382, 295] on div "Shop Now Button 0" at bounding box center [800, 303] width 1025 height 99
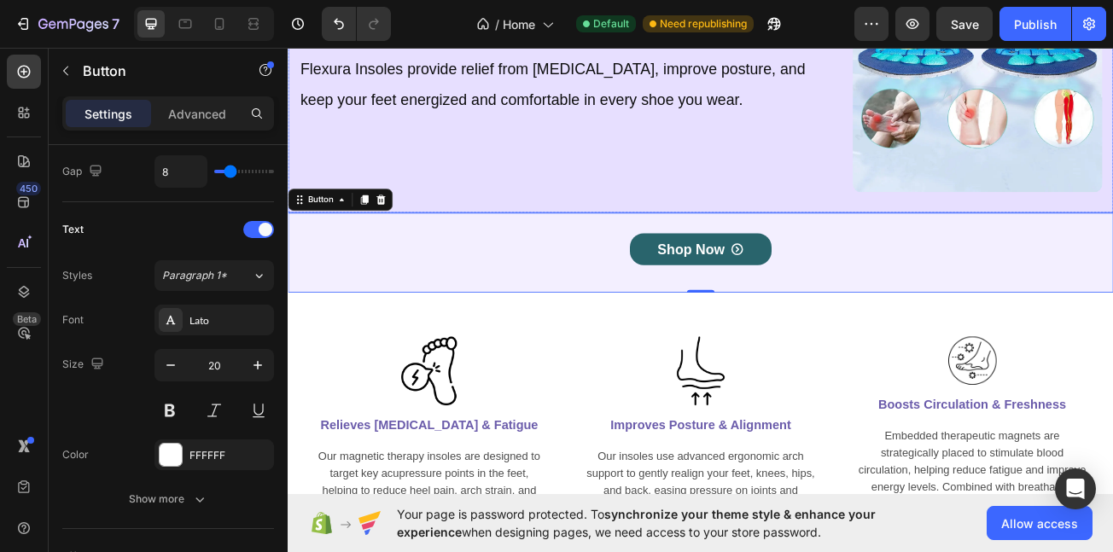
click at [498, 178] on div "All-Day Comfort Starts Here Heading Flexura Insoles provide relief from foot pa…" at bounding box center [625, 73] width 674 height 310
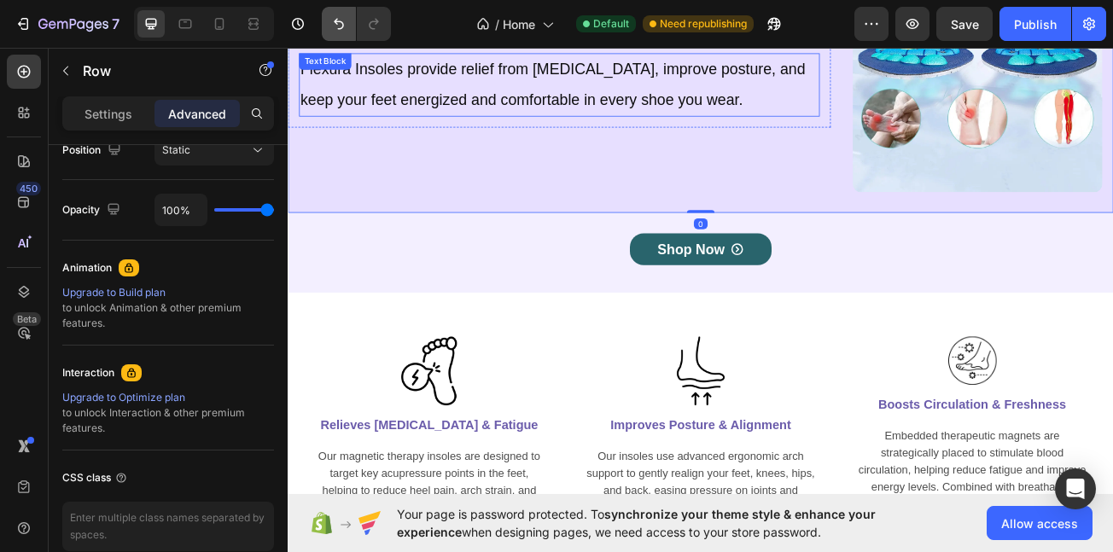
scroll to position [0, 0]
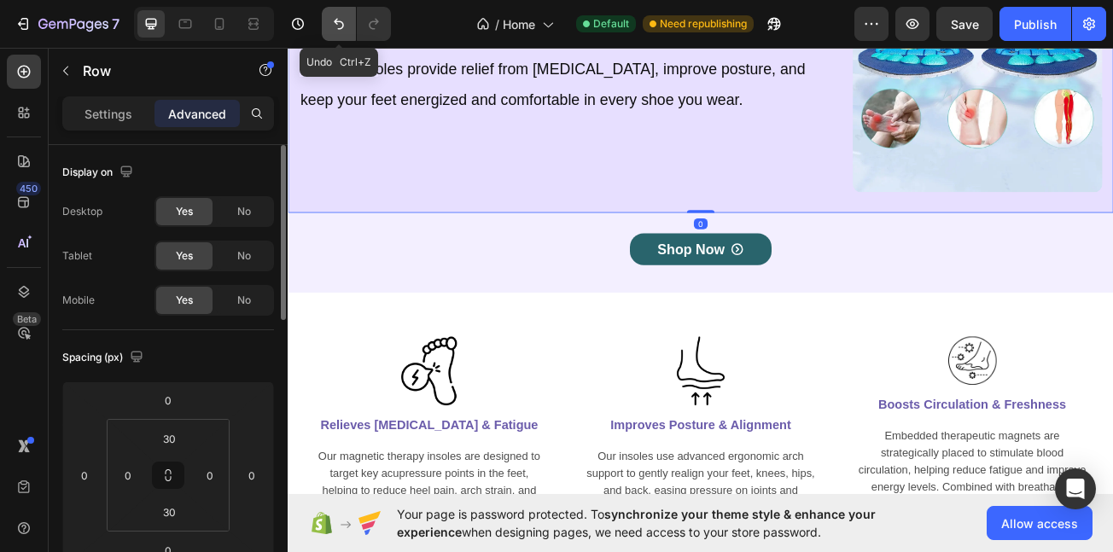
click at [342, 26] on icon "Undo/Redo" at bounding box center [338, 23] width 17 height 17
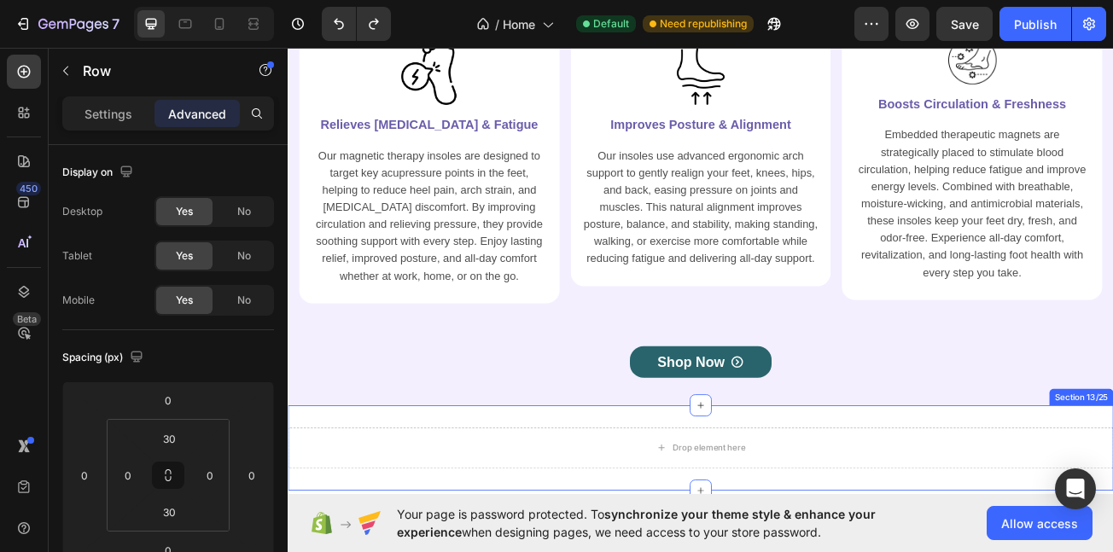
scroll to position [5003, 0]
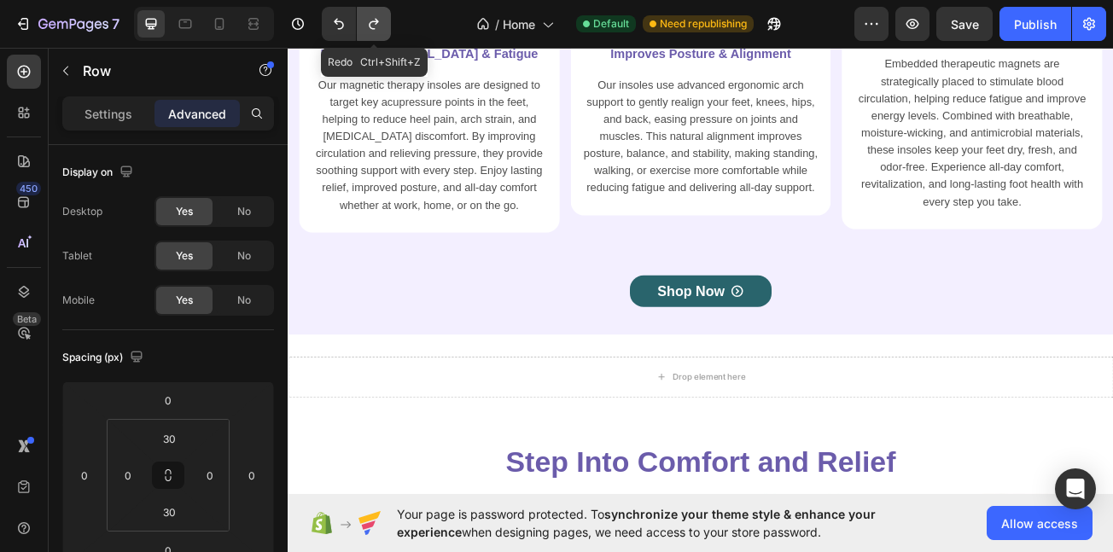
click at [374, 20] on icon "Undo/Redo" at bounding box center [373, 23] width 17 height 17
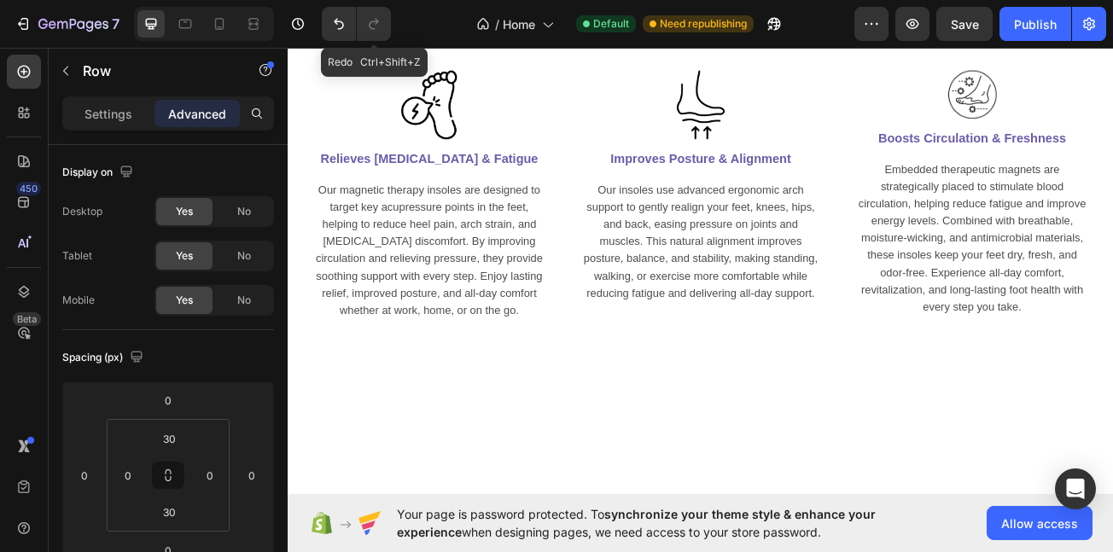
scroll to position [4616, 0]
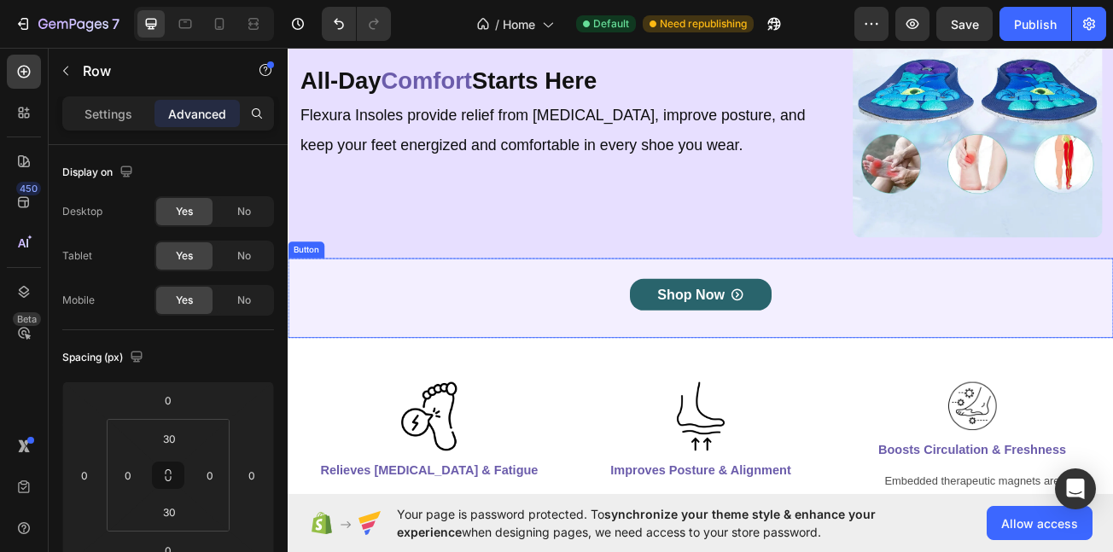
click at [598, 377] on div "Shop Now Button" at bounding box center [800, 359] width 1025 height 99
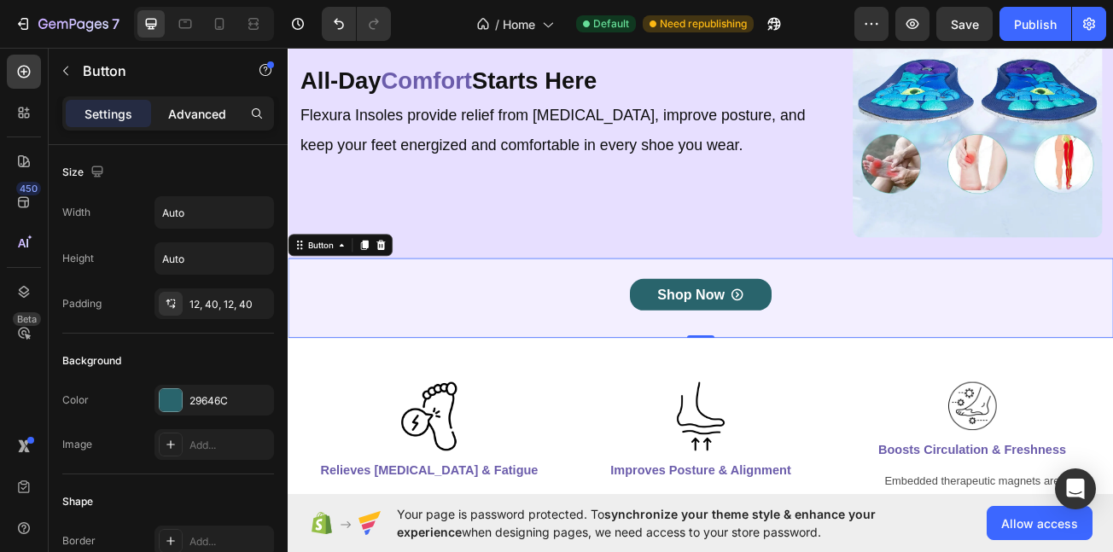
click at [197, 120] on p "Advanced" at bounding box center [197, 114] width 58 height 18
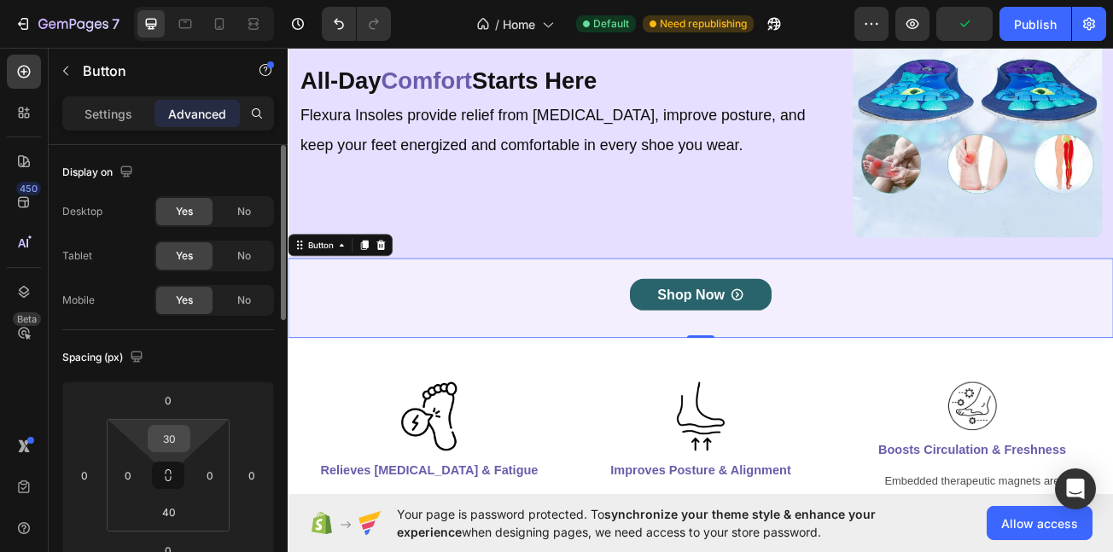
click at [176, 442] on input "30" at bounding box center [169, 439] width 34 height 26
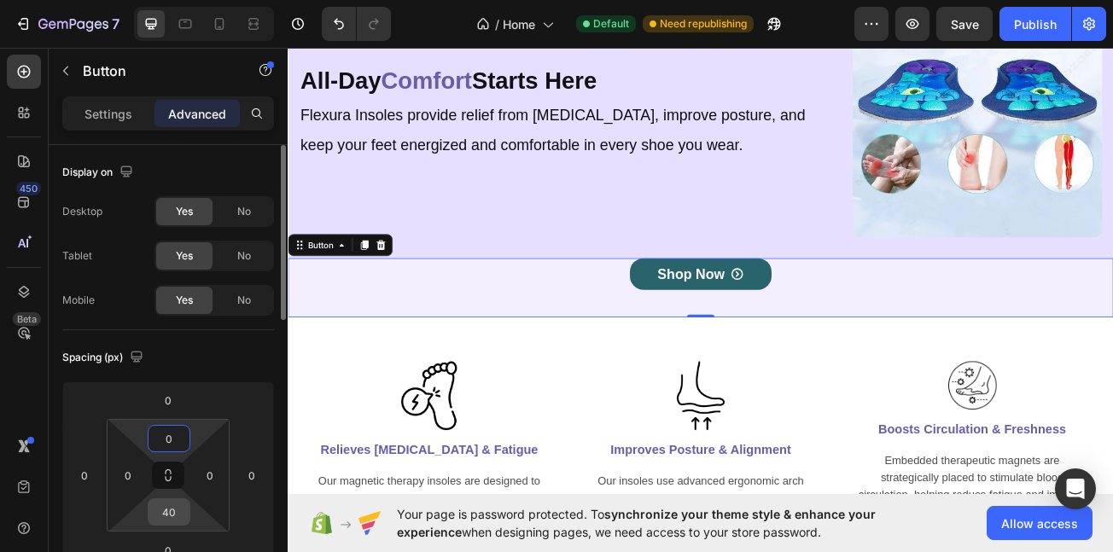
type input "0"
click at [161, 517] on input "40" at bounding box center [169, 512] width 34 height 26
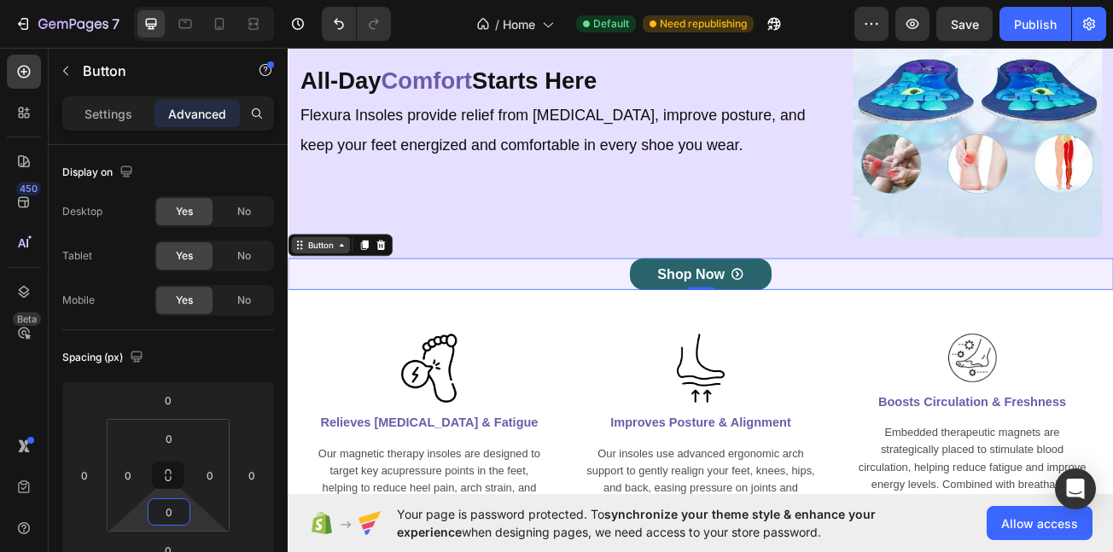
type input "0"
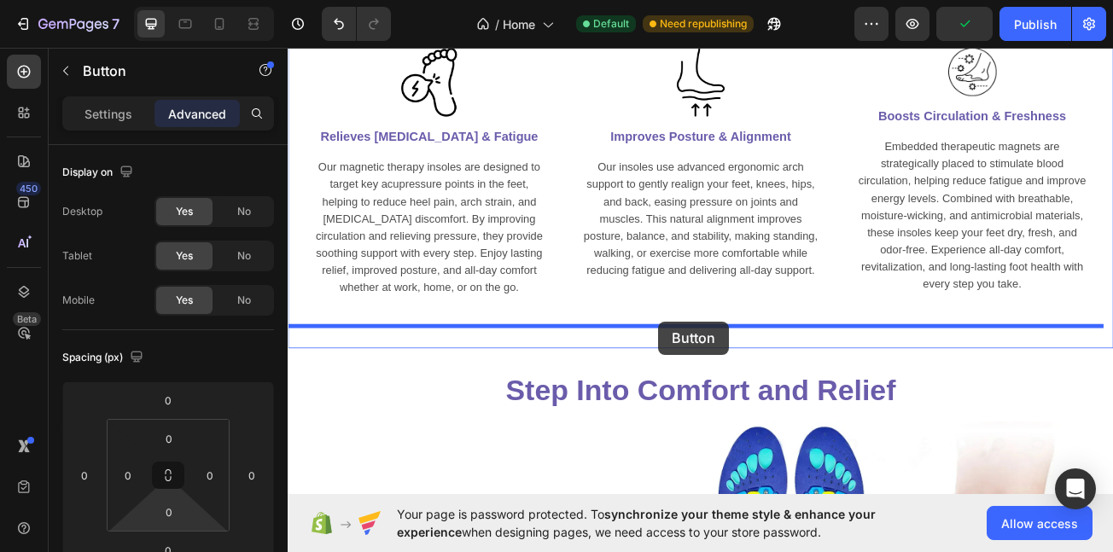
scroll to position [4998, 0]
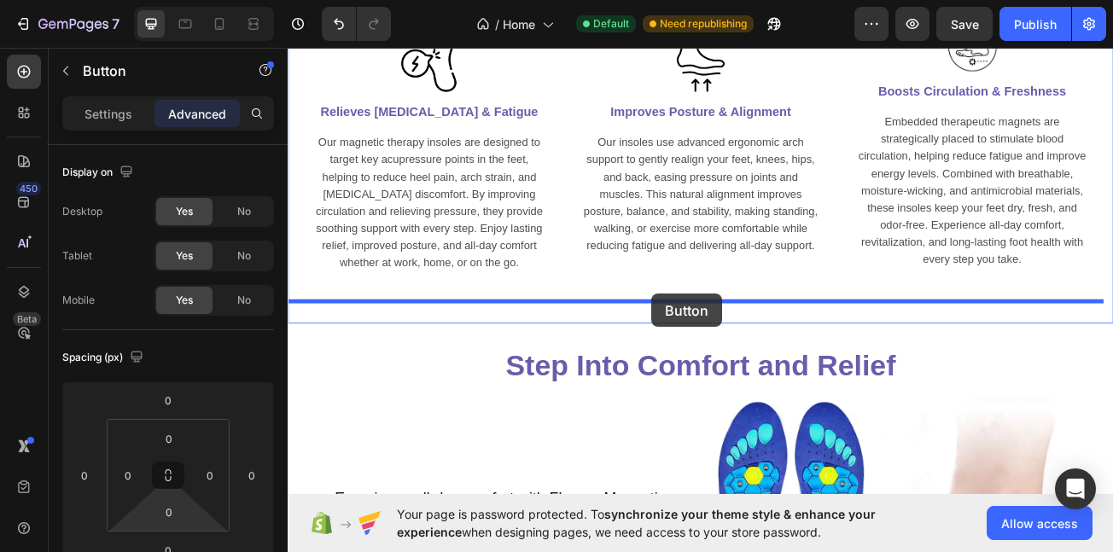
drag, startPoint x: 332, startPoint y: 290, endPoint x: 739, endPoint y: 354, distance: 412.2
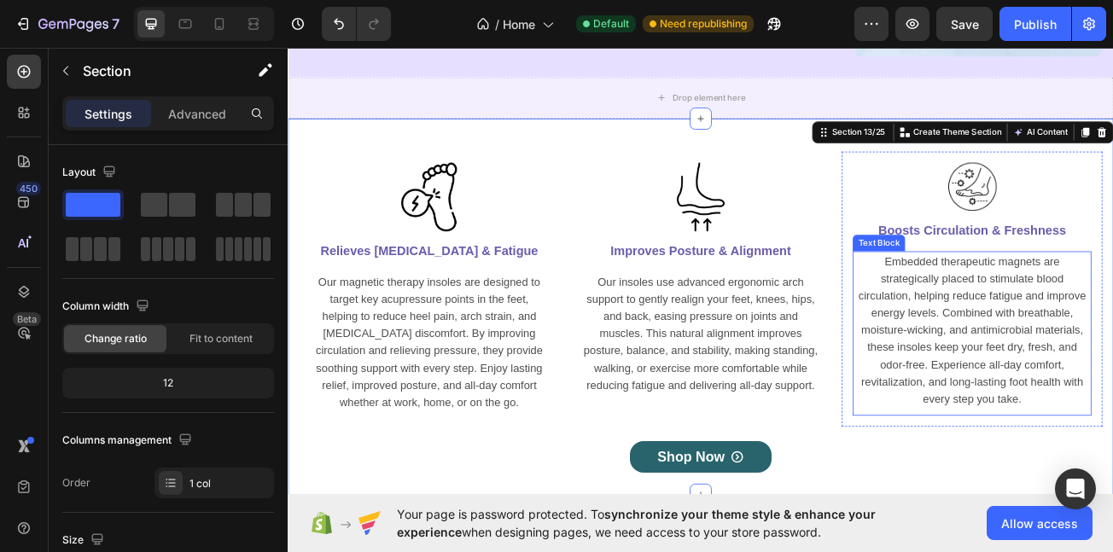
scroll to position [4827, 0]
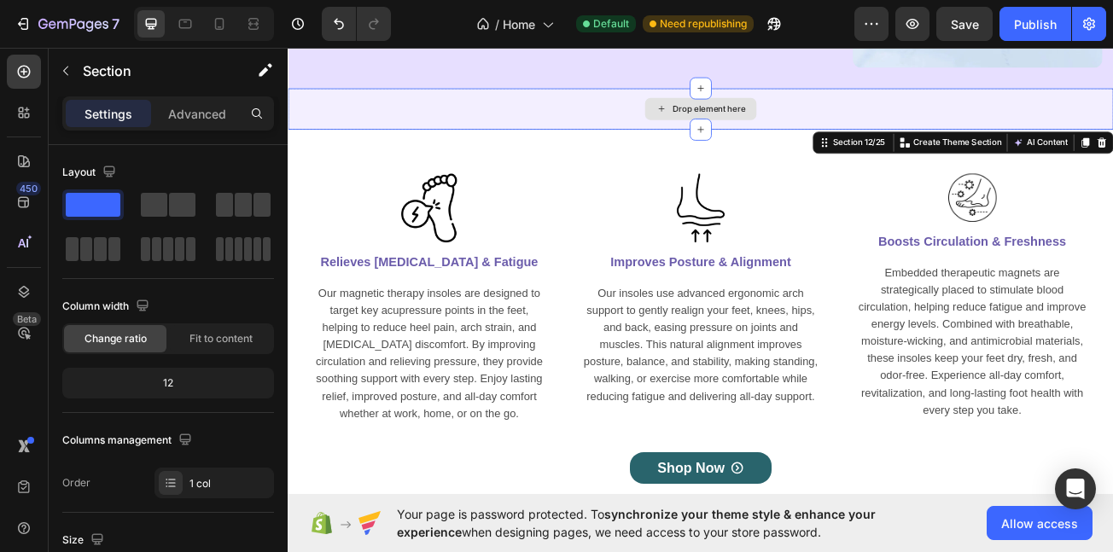
click at [686, 113] on div "Drop element here" at bounding box center [800, 124] width 1025 height 51
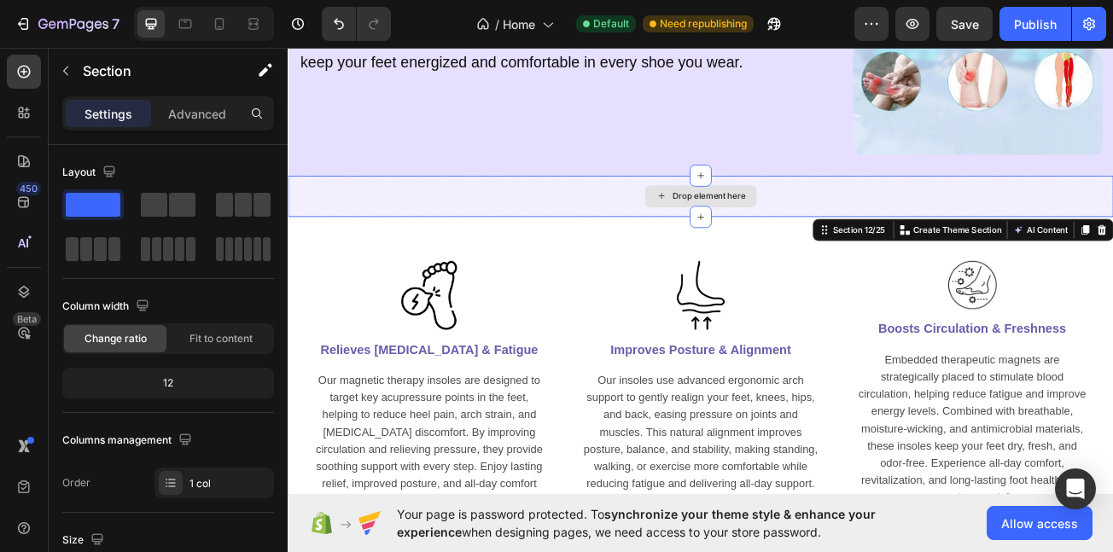
scroll to position [4713, 0]
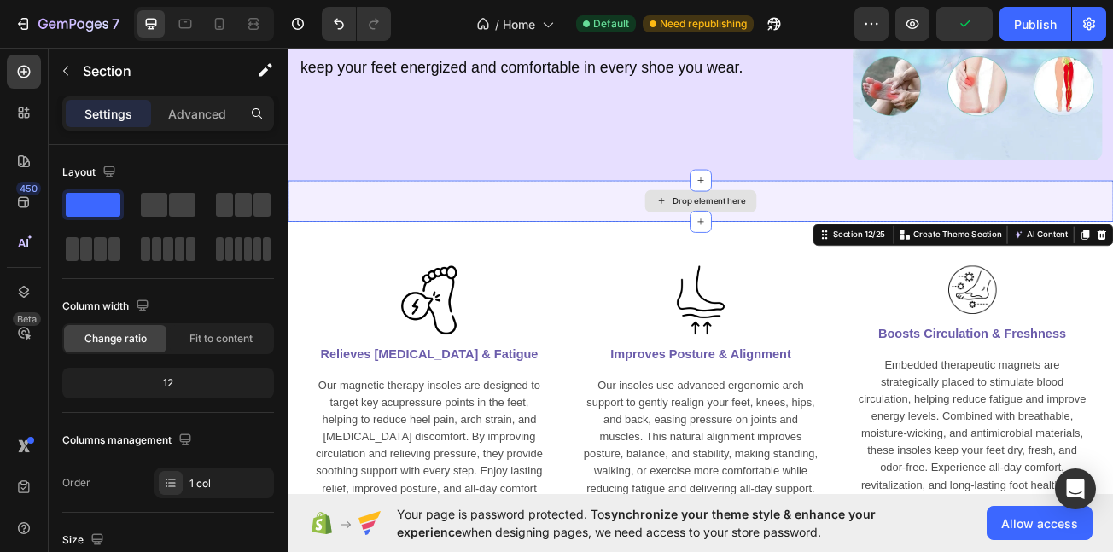
click at [526, 240] on div "Drop element here" at bounding box center [800, 238] width 1025 height 51
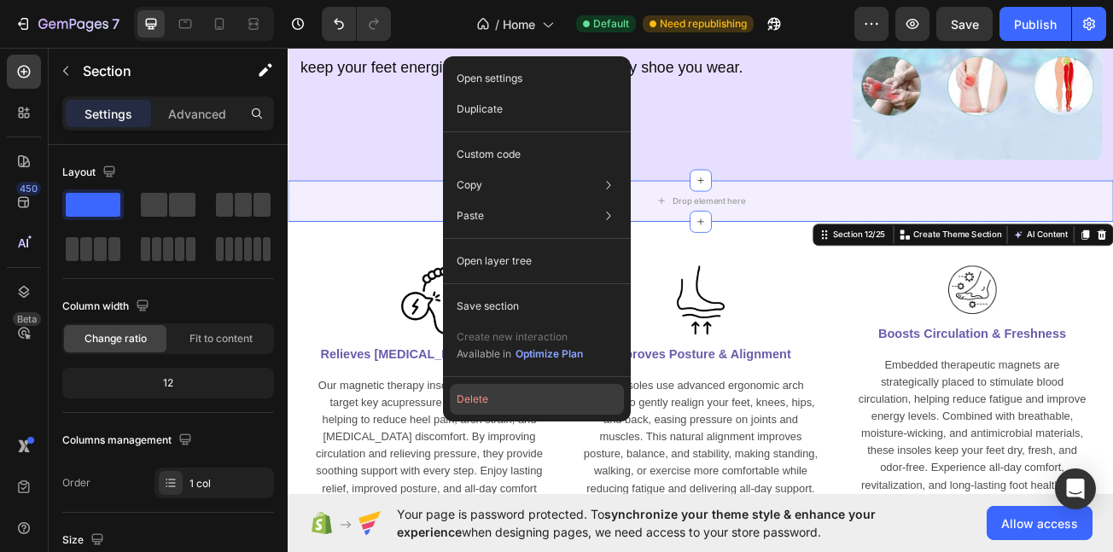
drag, startPoint x: 507, startPoint y: 396, endPoint x: 273, endPoint y: 431, distance: 236.5
click at [507, 396] on button "Delete" at bounding box center [537, 399] width 174 height 31
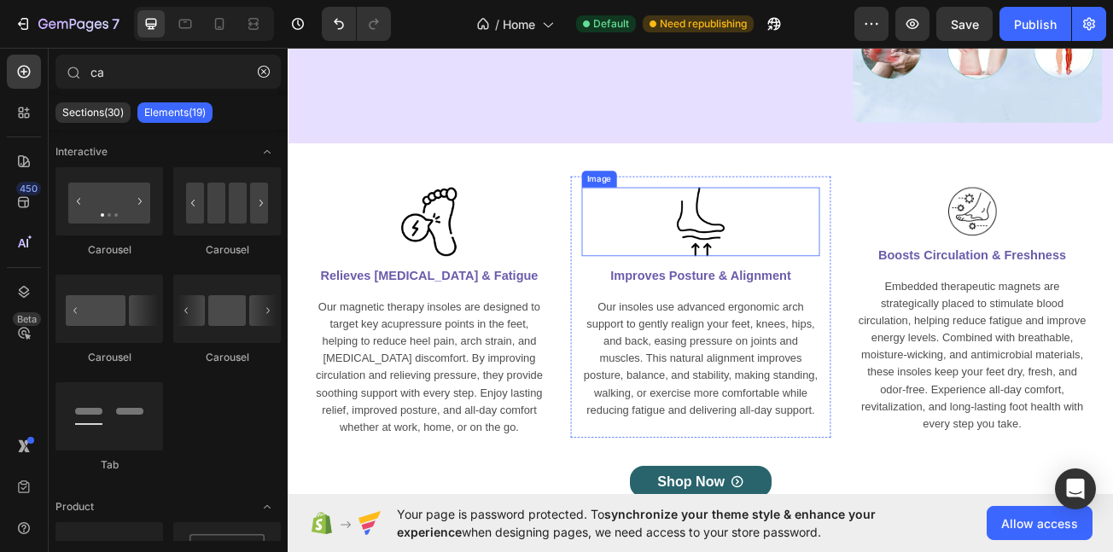
scroll to position [4849, 0]
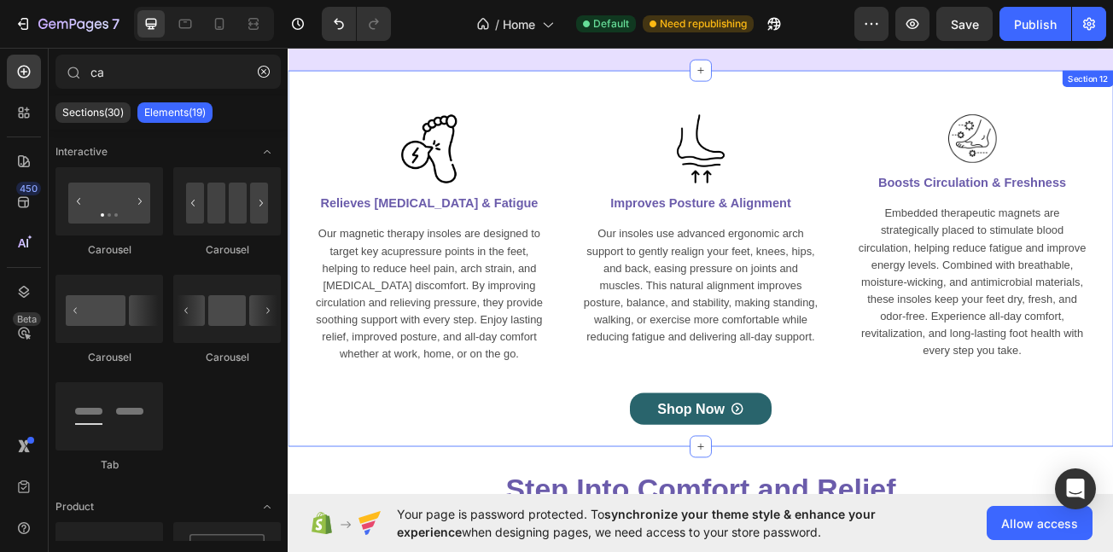
click at [361, 89] on div "Image Relieves Foot Pain & Fatigue Heading Our magnetic therapy insoles are des…" at bounding box center [800, 310] width 1025 height 467
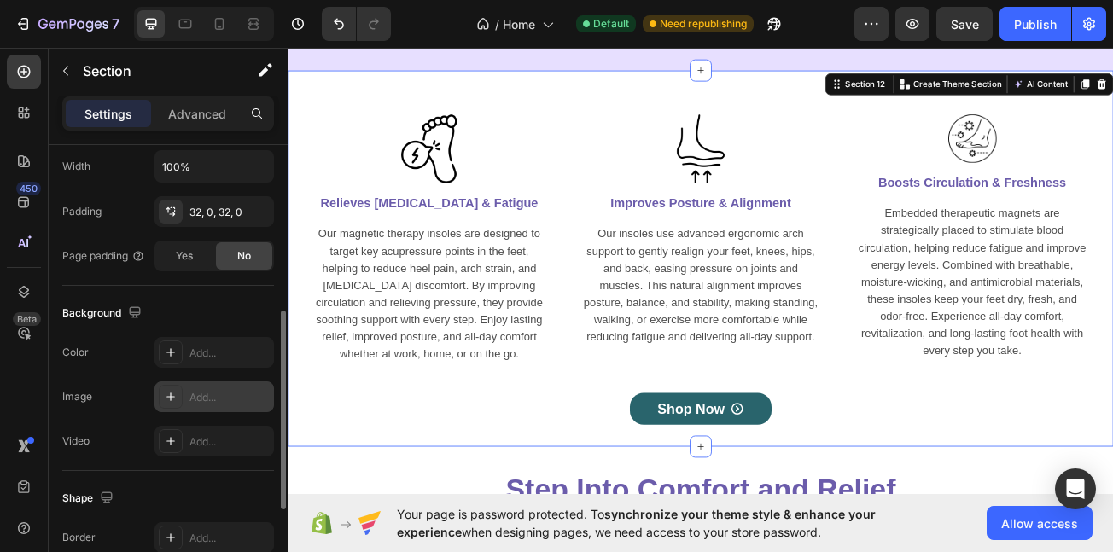
scroll to position [481, 0]
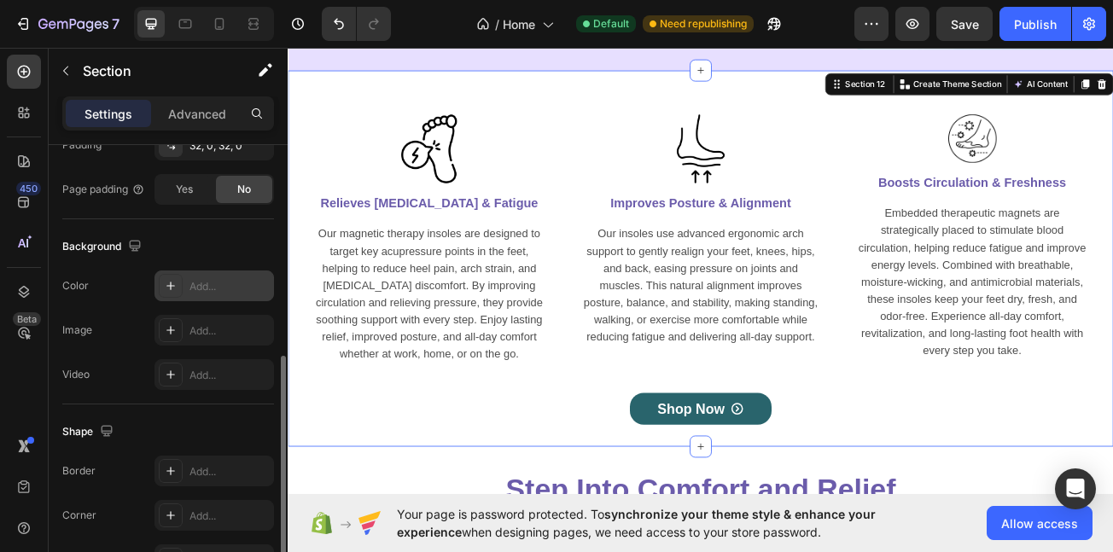
click at [187, 288] on div "Add..." at bounding box center [215, 286] width 120 height 31
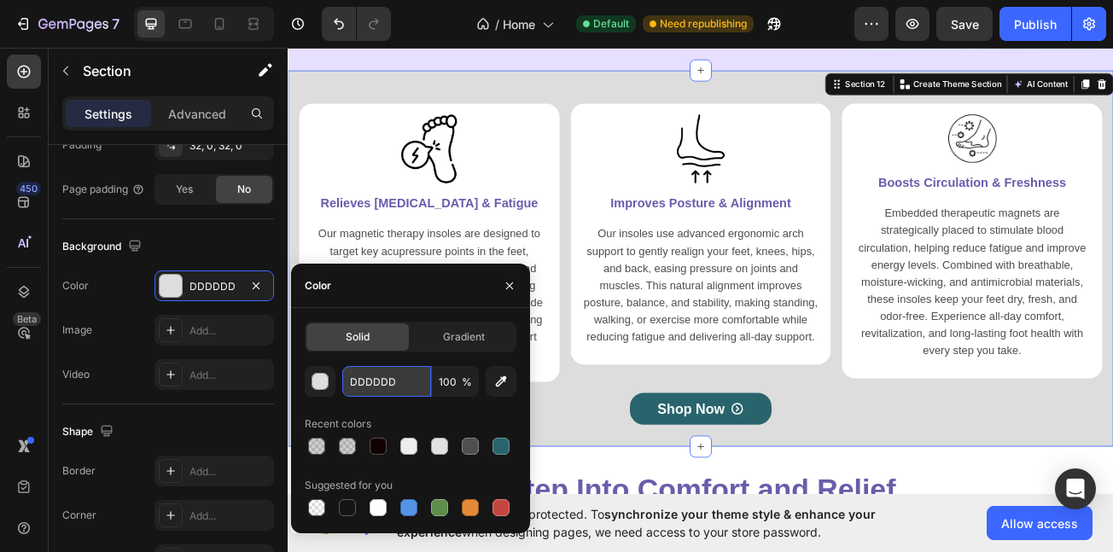
click at [396, 371] on input "DDDDDD" at bounding box center [386, 381] width 89 height 31
paste input "#F5F3FA"
type input "#F5F3FA"
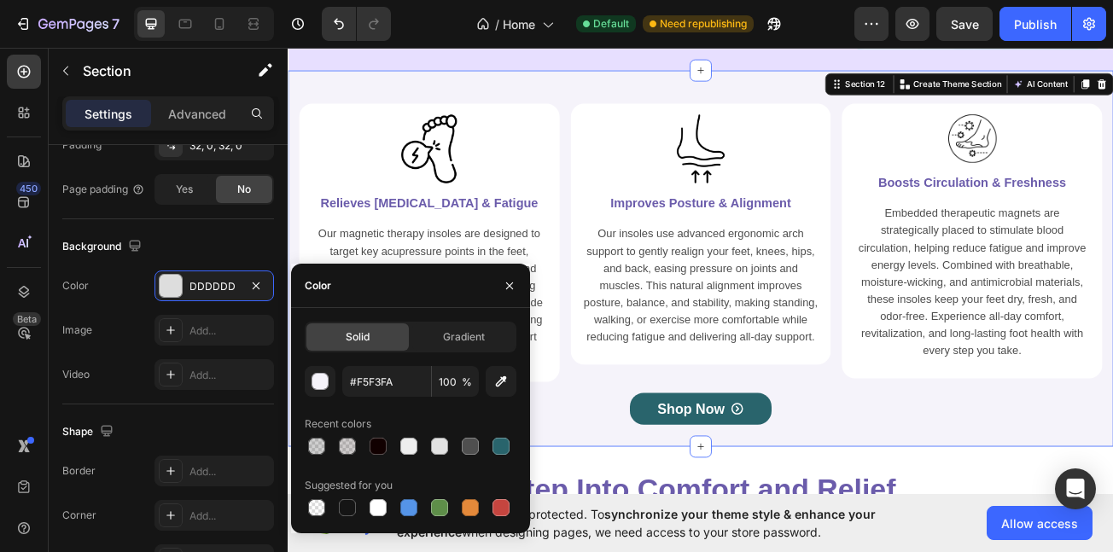
click at [1112, 513] on div "Image Relieves Foot Pain & Fatigue Heading Our magnetic therapy insoles are des…" at bounding box center [800, 310] width 1025 height 467
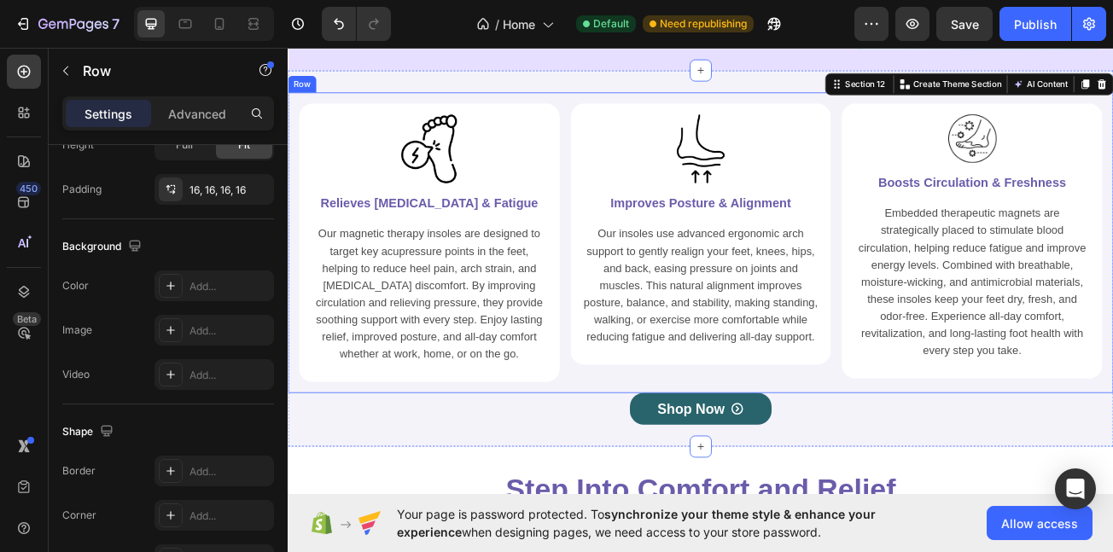
click at [786, 466] on div "Image Relieves Foot Pain & Fatigue Heading Our magnetic therapy insoles are des…" at bounding box center [800, 290] width 1025 height 373
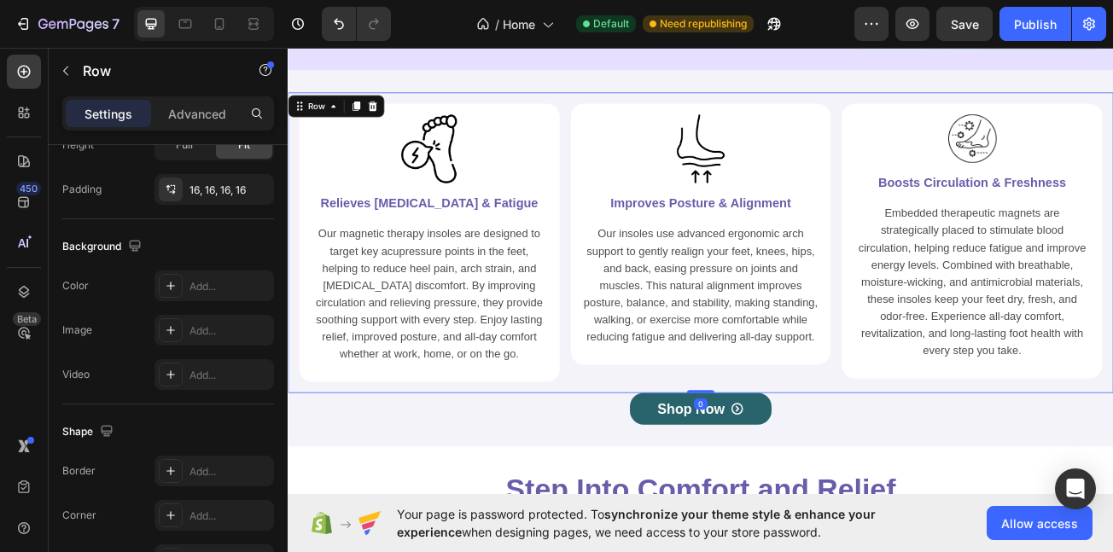
scroll to position [0, 0]
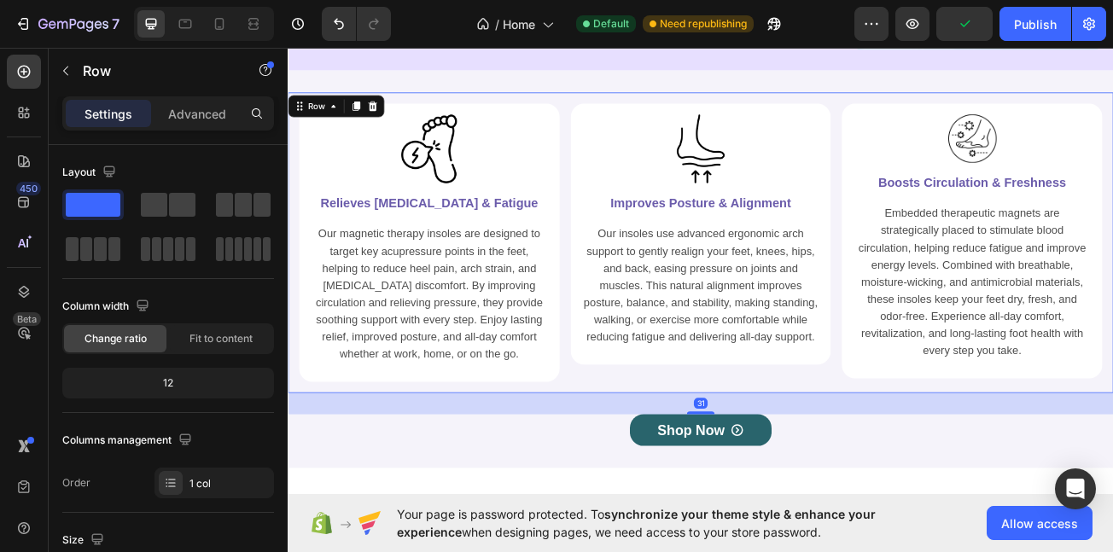
drag, startPoint x: 798, startPoint y: 471, endPoint x: 816, endPoint y: 498, distance: 32.0
click at [816, 477] on div "31" at bounding box center [800, 477] width 1025 height 0
click at [816, 498] on div "31" at bounding box center [800, 490] width 1025 height 26
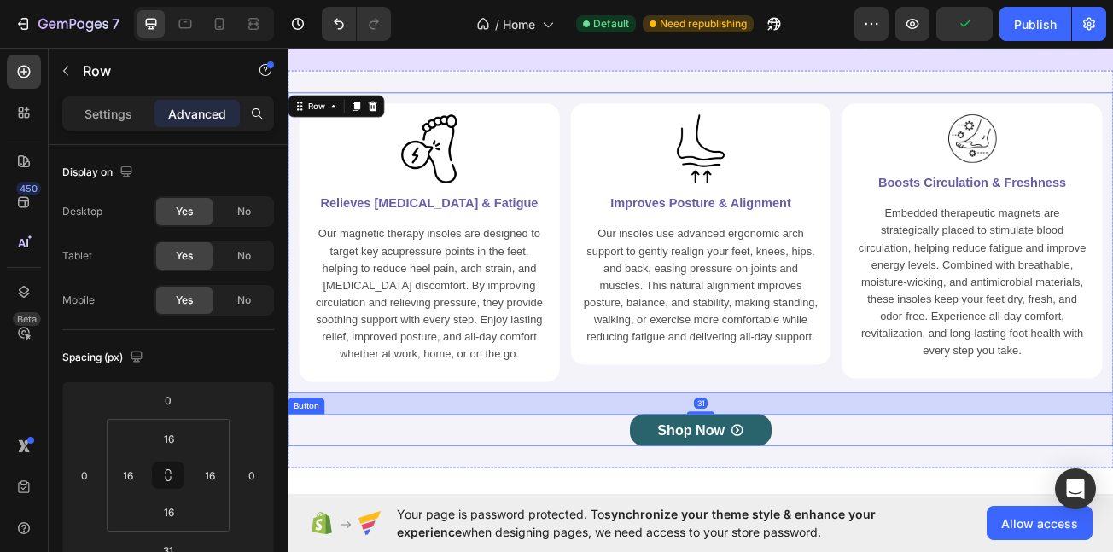
click at [715, 526] on link "Shop Now" at bounding box center [800, 523] width 176 height 39
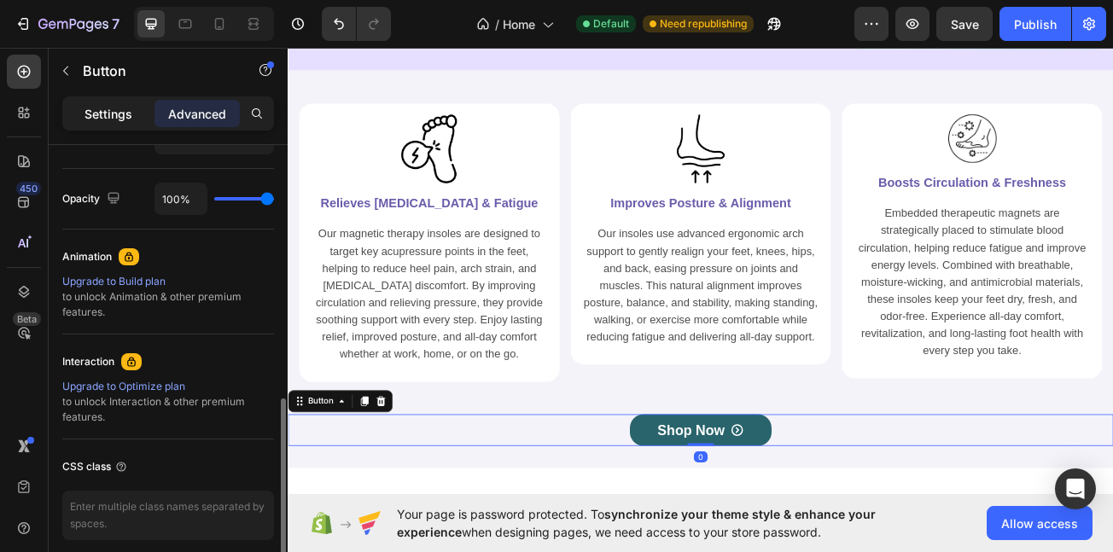
scroll to position [670, 0]
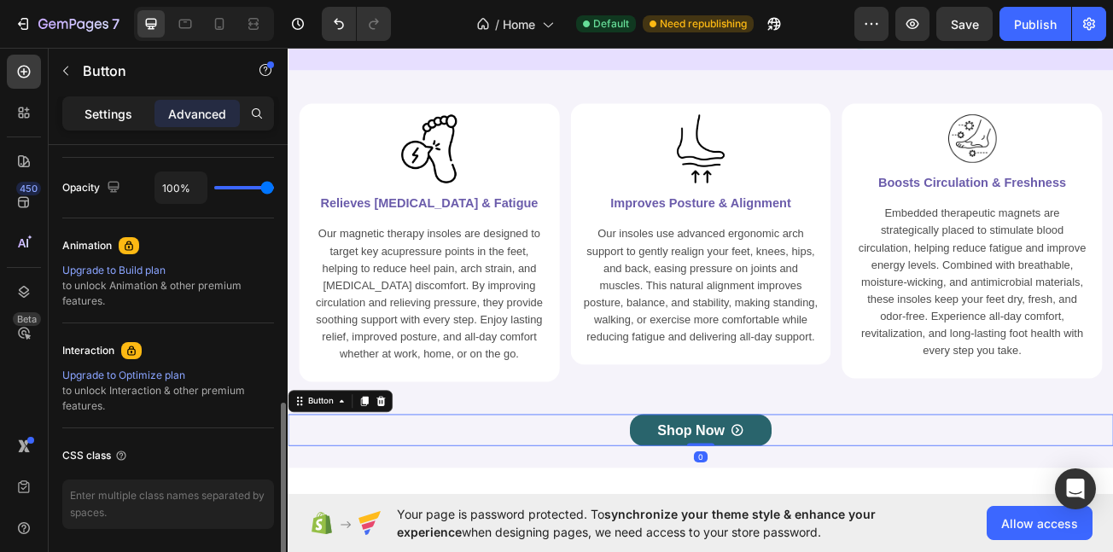
click at [114, 102] on div "Settings" at bounding box center [108, 113] width 85 height 27
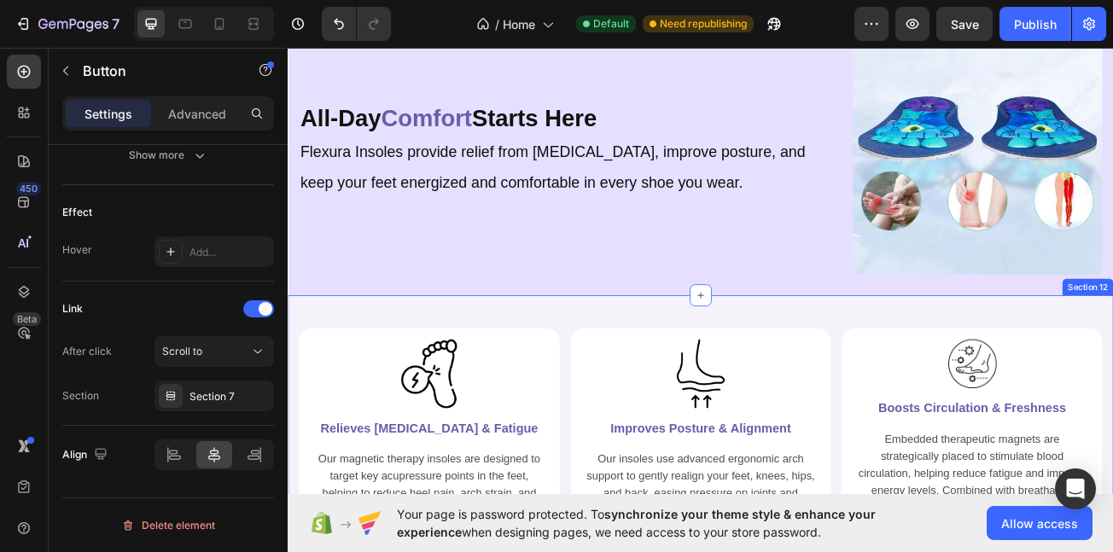
scroll to position [4497, 0]
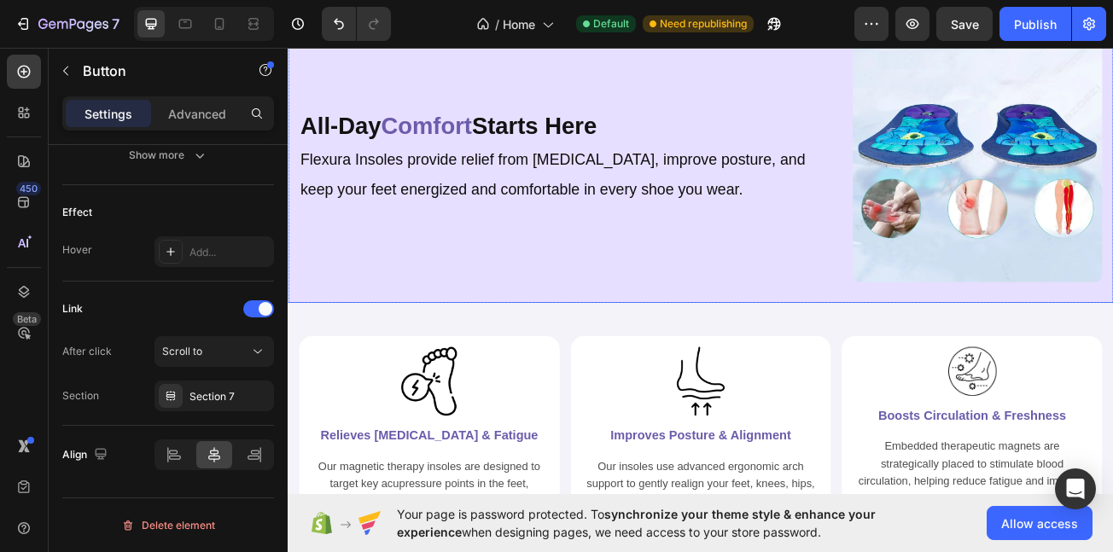
click at [773, 358] on div "All-Day Comfort Starts Here Heading Flexura Insoles provide relief from foot pa…" at bounding box center [800, 184] width 1025 height 361
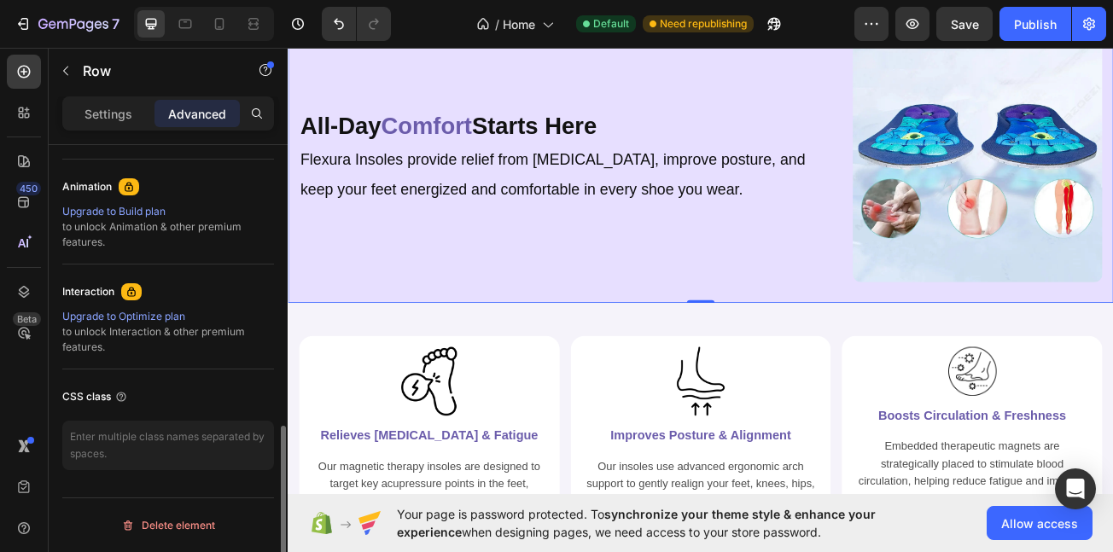
scroll to position [0, 0]
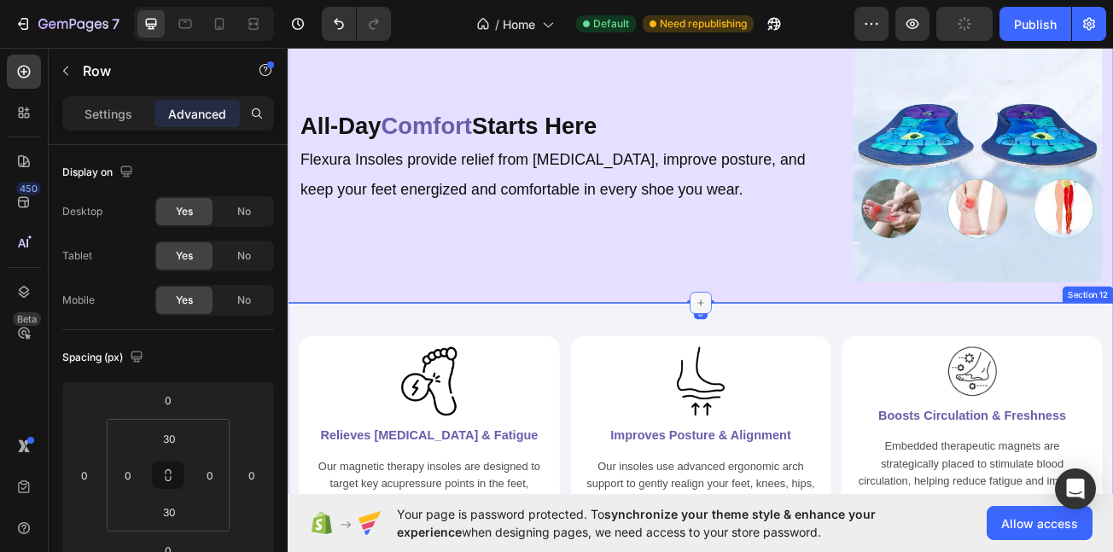
click at [793, 365] on icon at bounding box center [800, 366] width 14 height 14
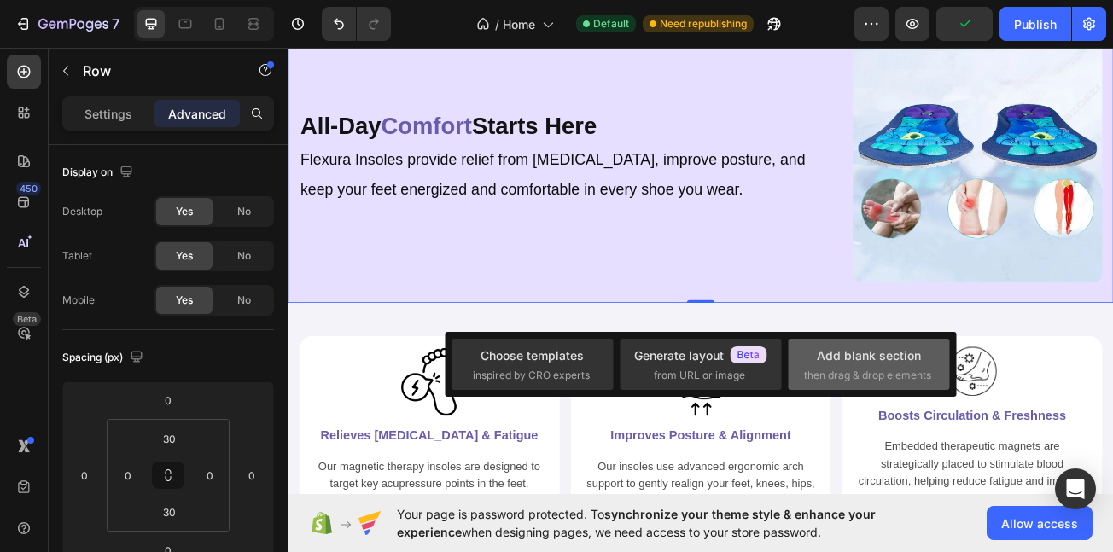
click at [888, 362] on div "Add blank section" at bounding box center [869, 356] width 104 height 18
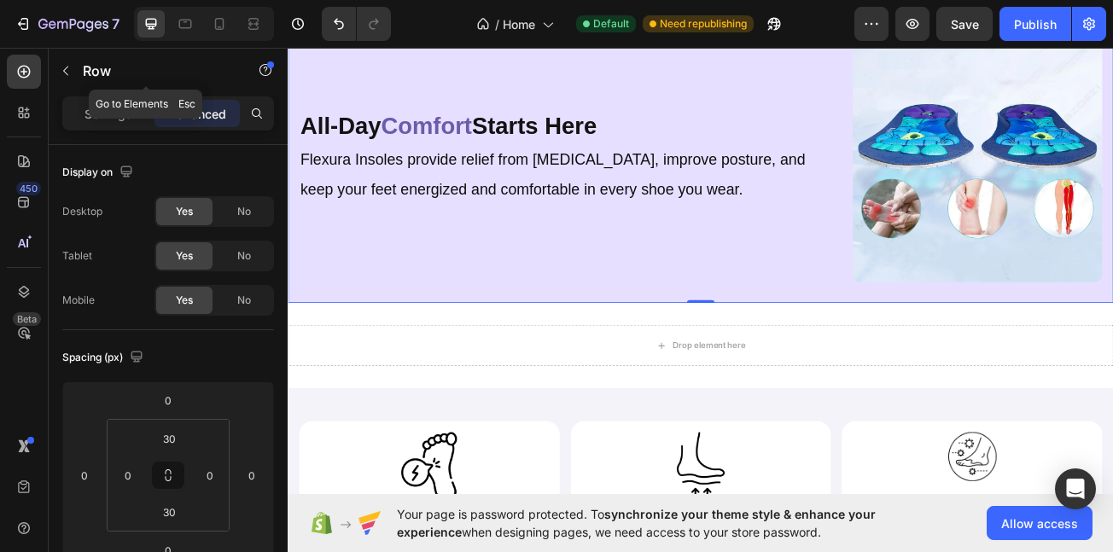
drag, startPoint x: 69, startPoint y: 70, endPoint x: 92, endPoint y: 81, distance: 25.6
click at [72, 70] on icon "button" at bounding box center [66, 71] width 14 height 14
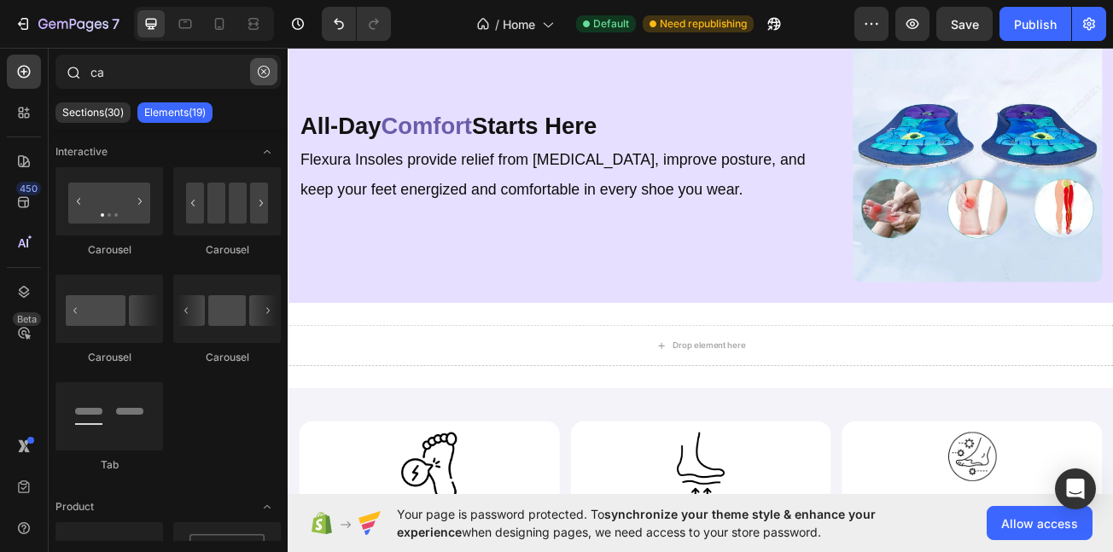
click at [270, 65] on button "button" at bounding box center [263, 71] width 27 height 27
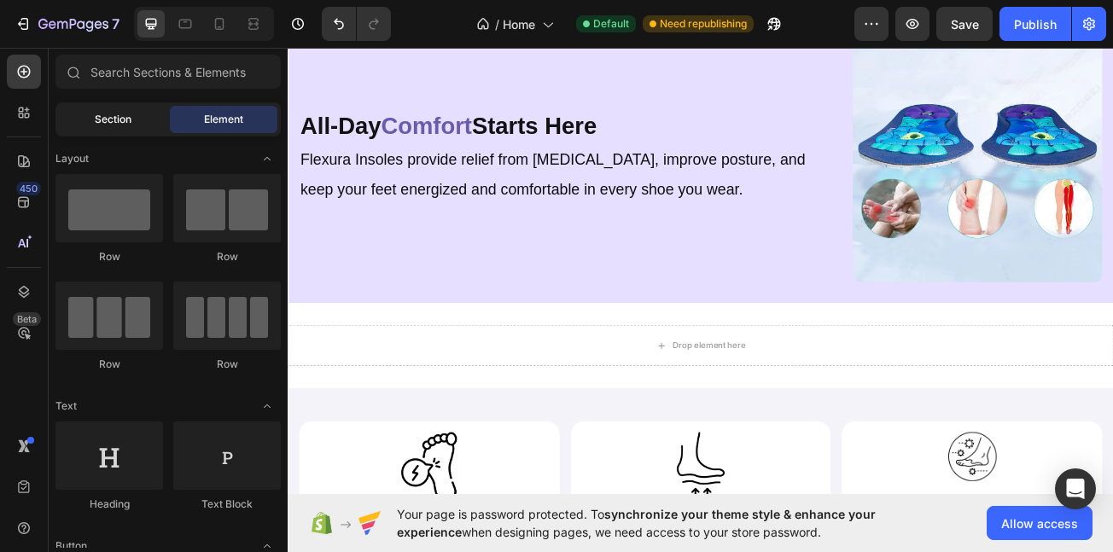
click at [114, 113] on div "Section" at bounding box center [113, 119] width 108 height 27
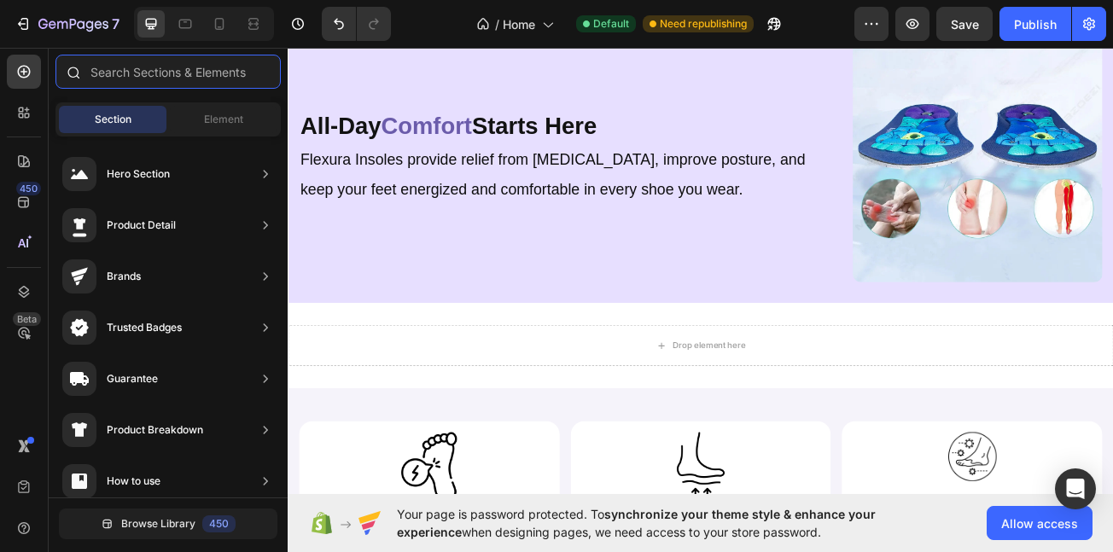
click at [143, 83] on input "text" at bounding box center [167, 72] width 225 height 34
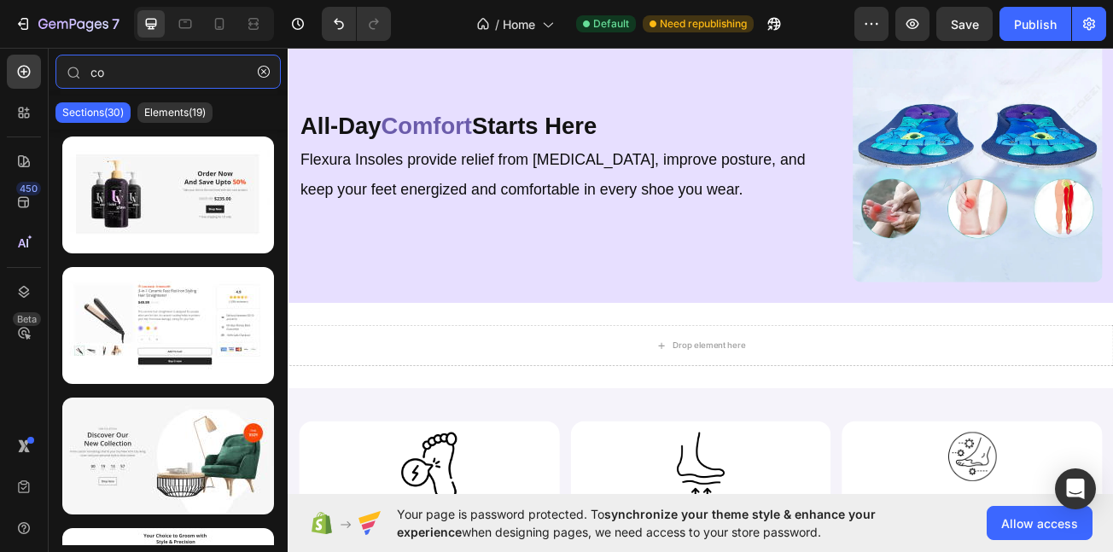
type input "c"
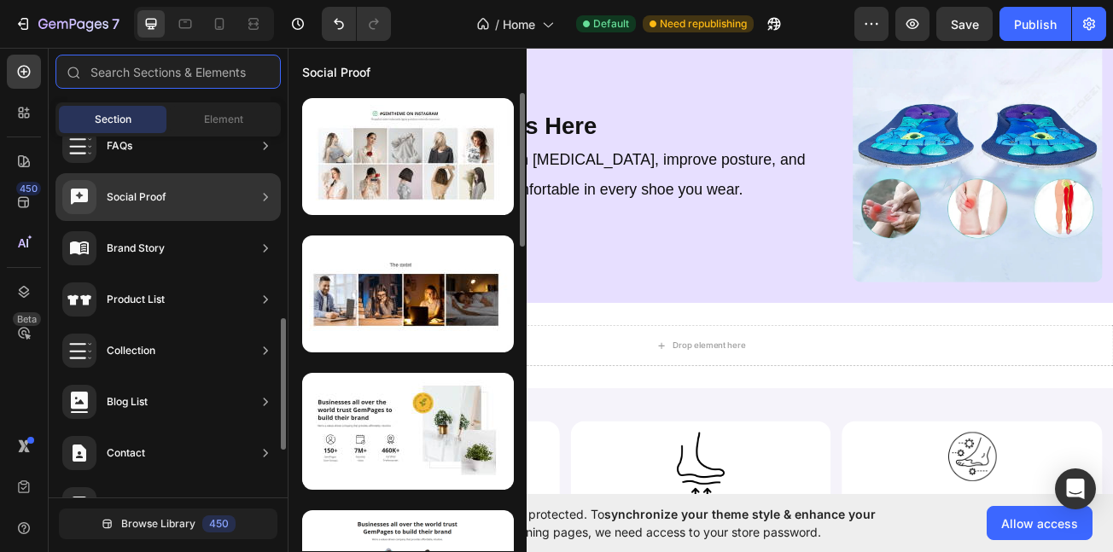
scroll to position [529, 0]
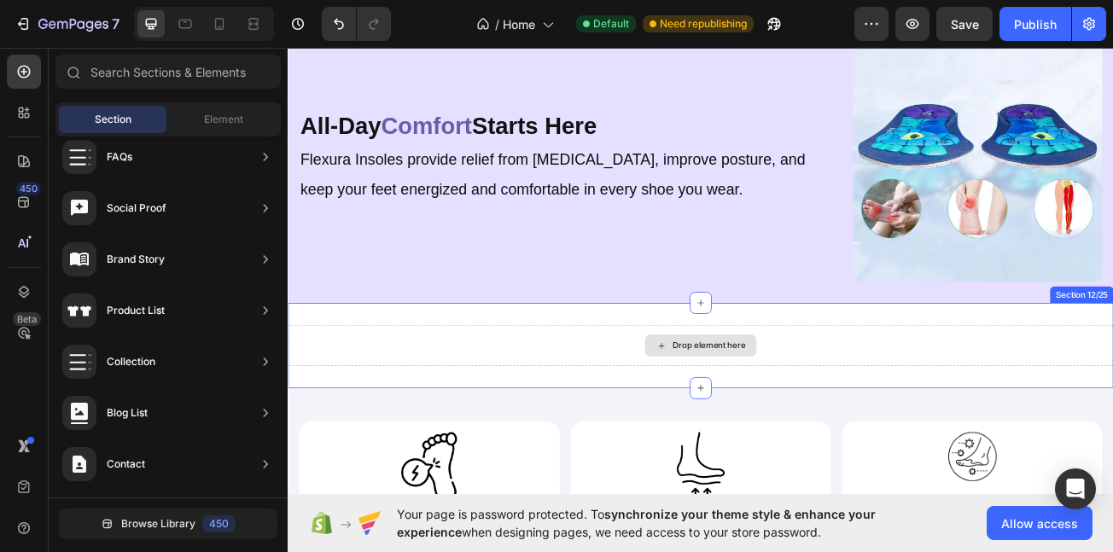
click at [833, 412] on div "Drop element here" at bounding box center [810, 419] width 90 height 14
click at [785, 358] on div "All-Day Comfort Starts Here Heading Flexura Insoles provide relief from foot pa…" at bounding box center [800, 184] width 1025 height 361
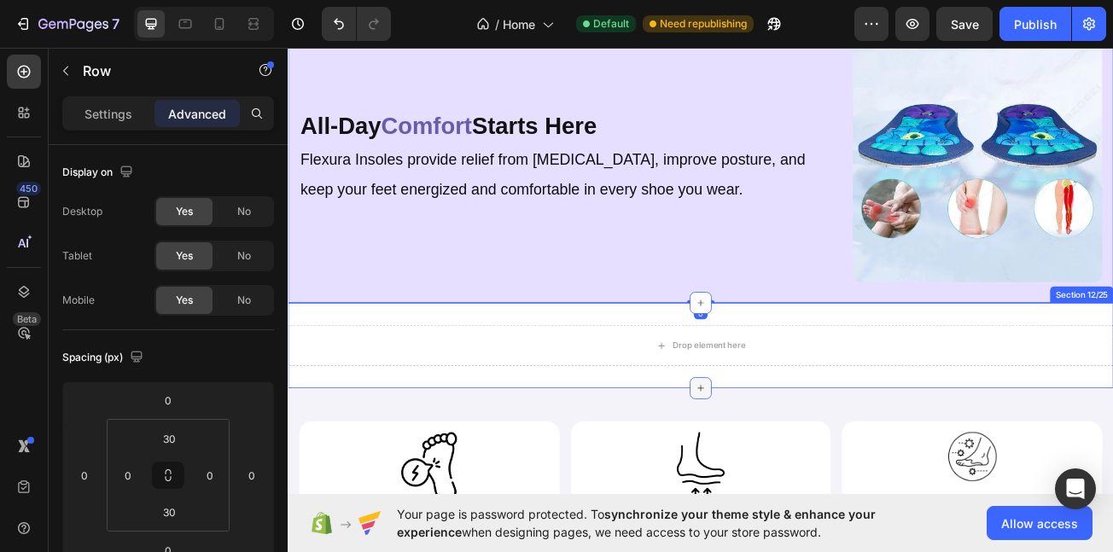
click at [798, 464] on icon at bounding box center [800, 471] width 14 height 14
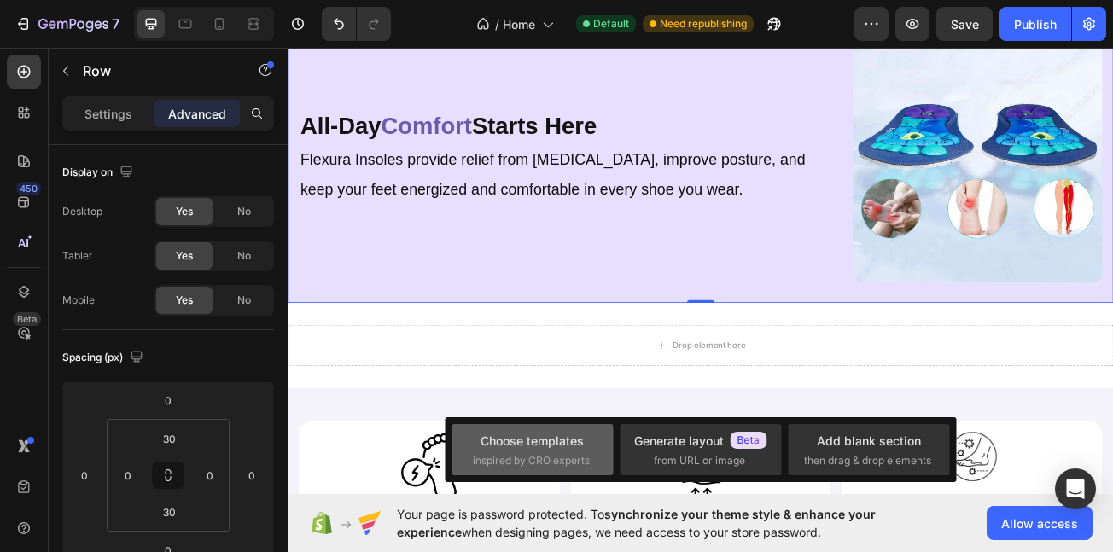
click at [565, 448] on div "Choose templates" at bounding box center [532, 441] width 103 height 18
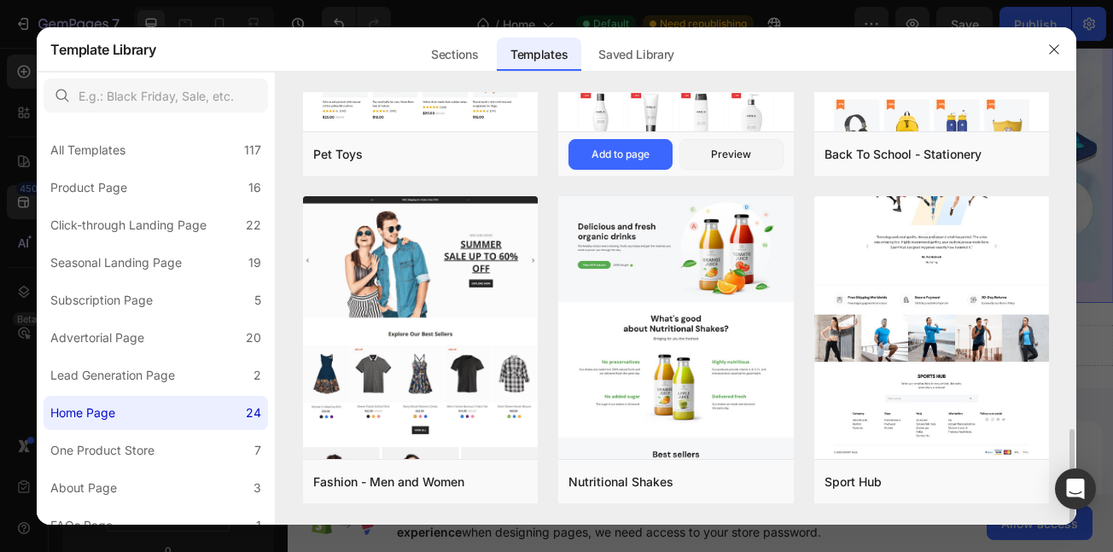
scroll to position [1194, 0]
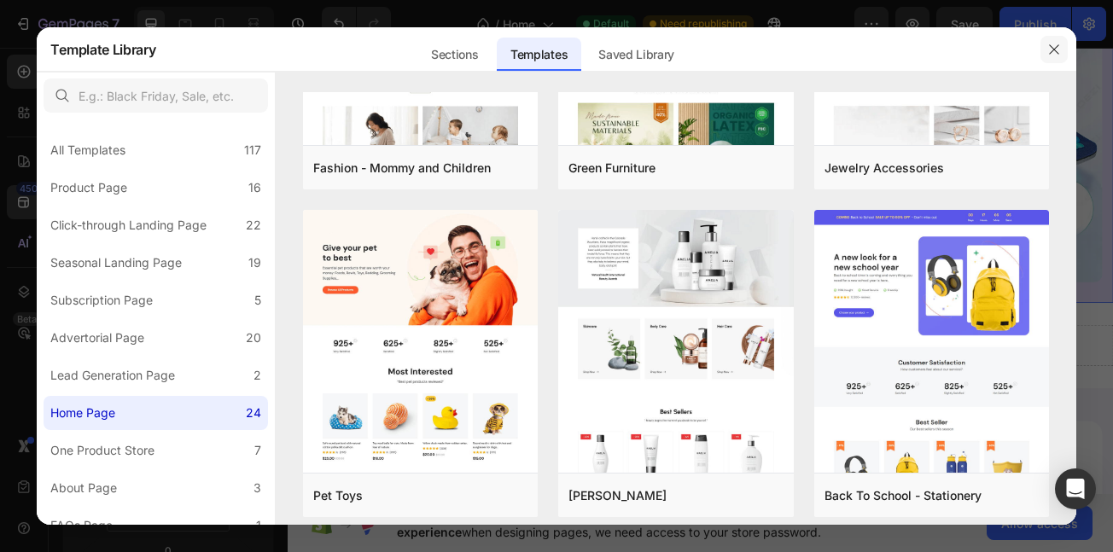
click at [1054, 47] on icon "button" at bounding box center [1055, 50] width 14 height 14
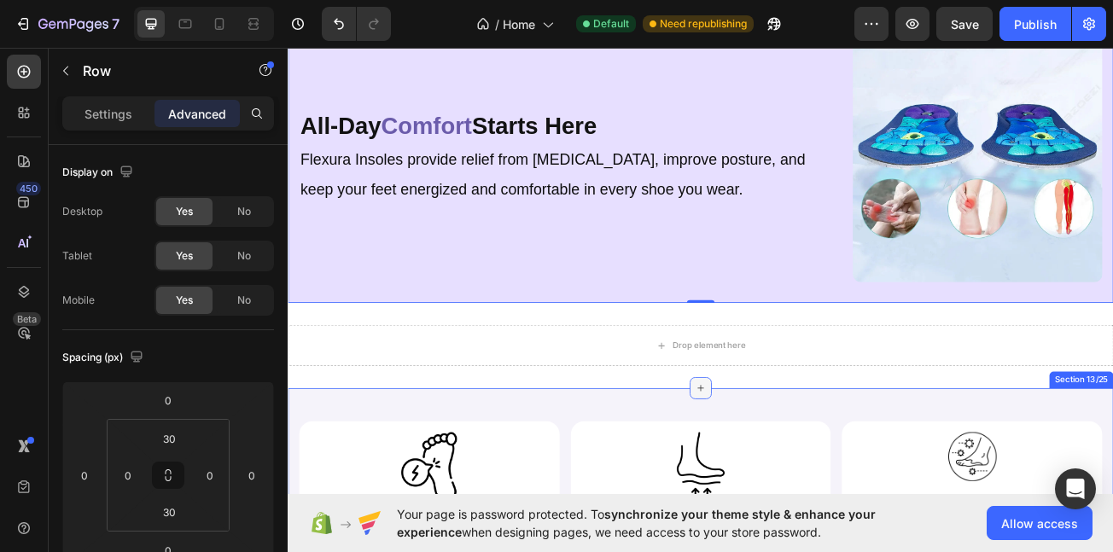
click at [793, 464] on icon at bounding box center [800, 471] width 14 height 14
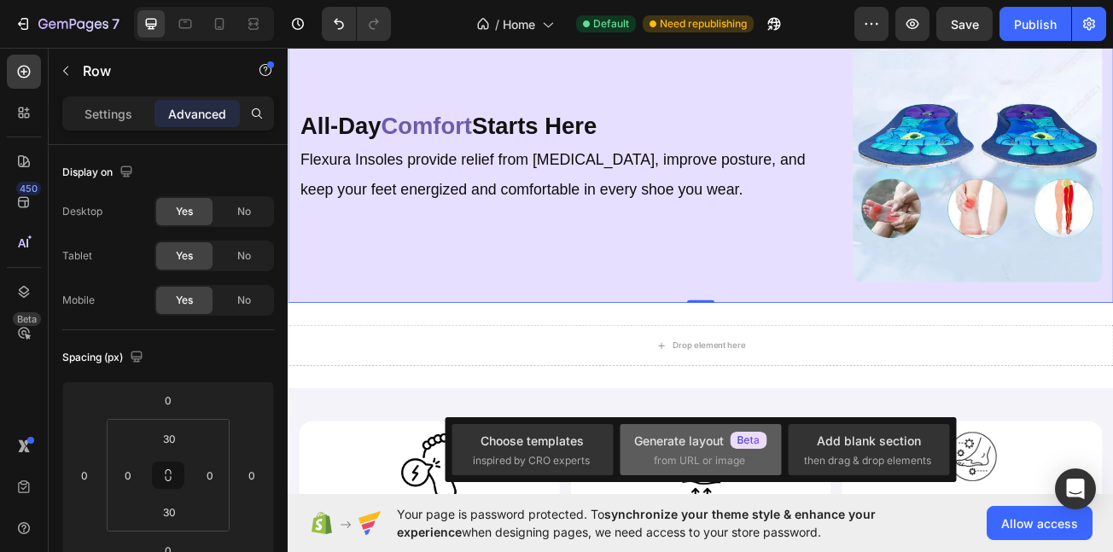
click at [704, 447] on div "Generate layout" at bounding box center [700, 441] width 133 height 18
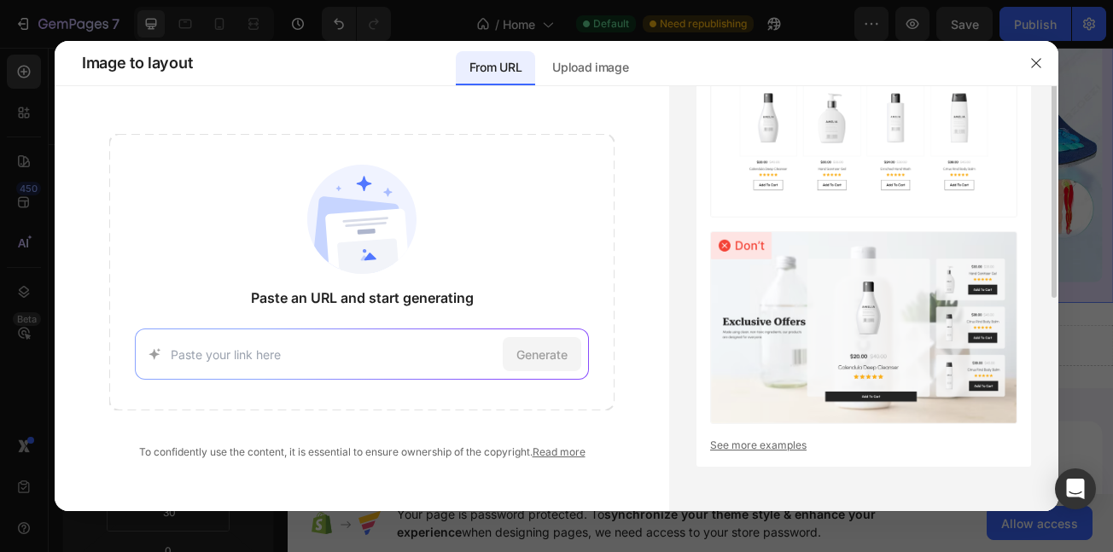
scroll to position [0, 0]
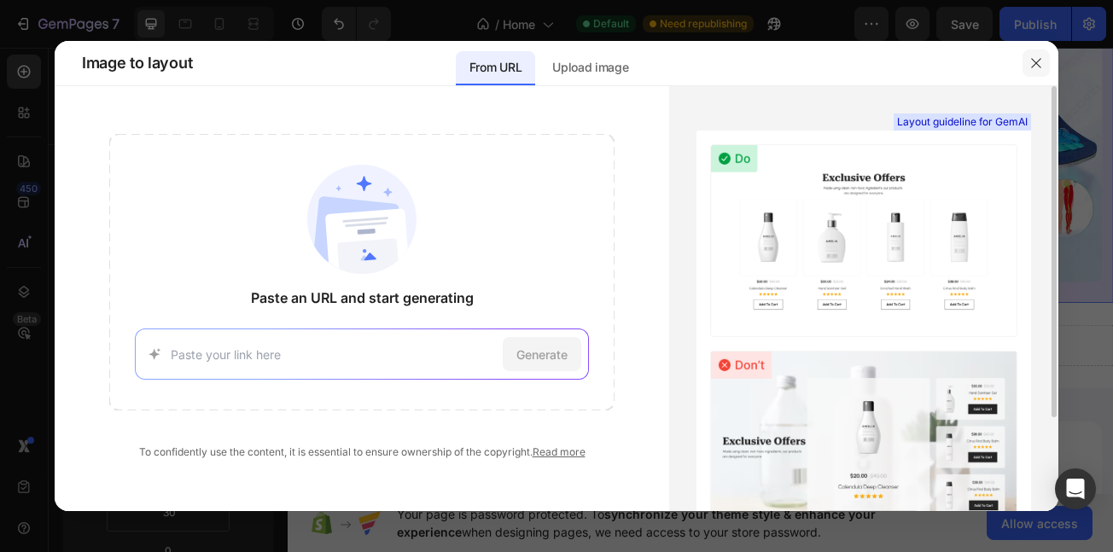
drag, startPoint x: 1030, startPoint y: 59, endPoint x: 924, endPoint y: 21, distance: 112.3
click at [1030, 59] on icon "button" at bounding box center [1037, 63] width 14 height 14
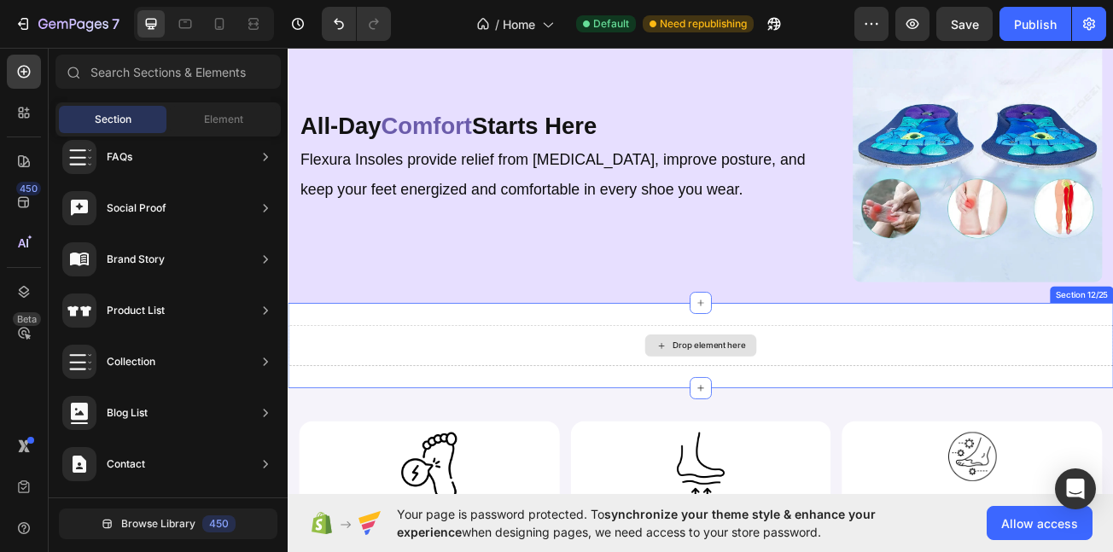
click at [765, 412] on div "Drop element here" at bounding box center [810, 419] width 90 height 14
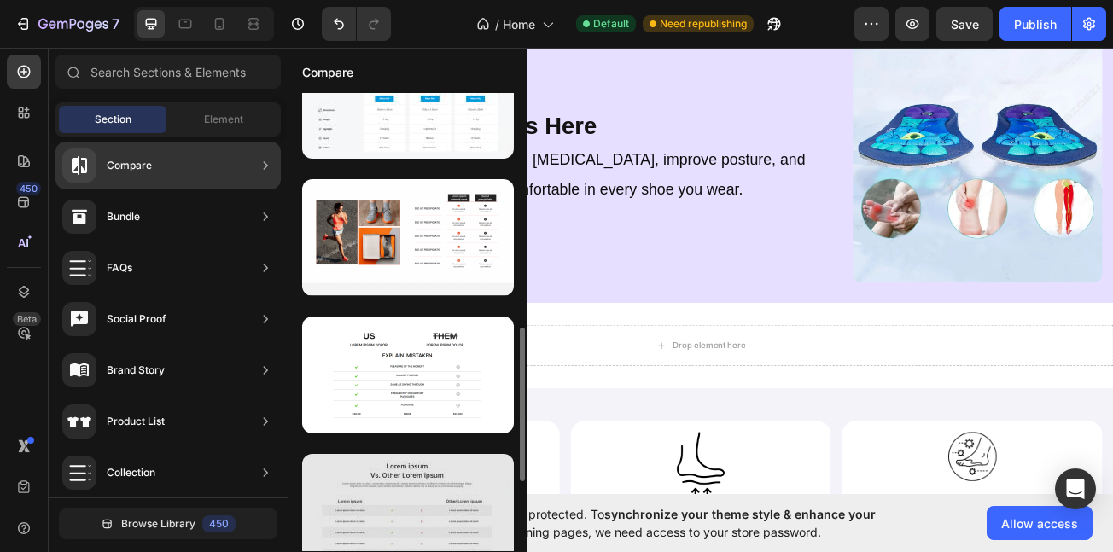
scroll to position [733, 0]
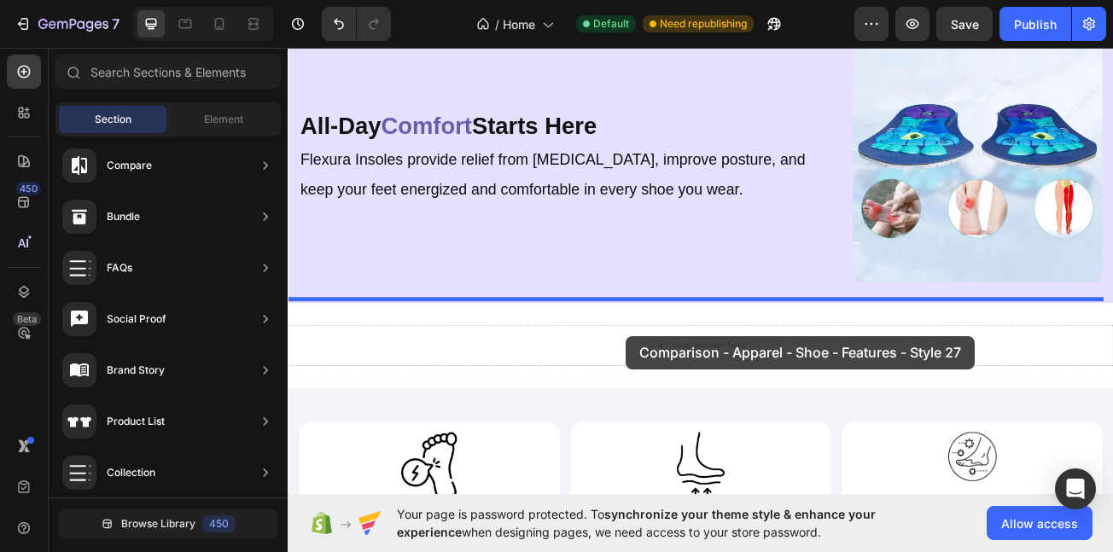
drag, startPoint x: 662, startPoint y: 282, endPoint x: 708, endPoint y: 406, distance: 132.9
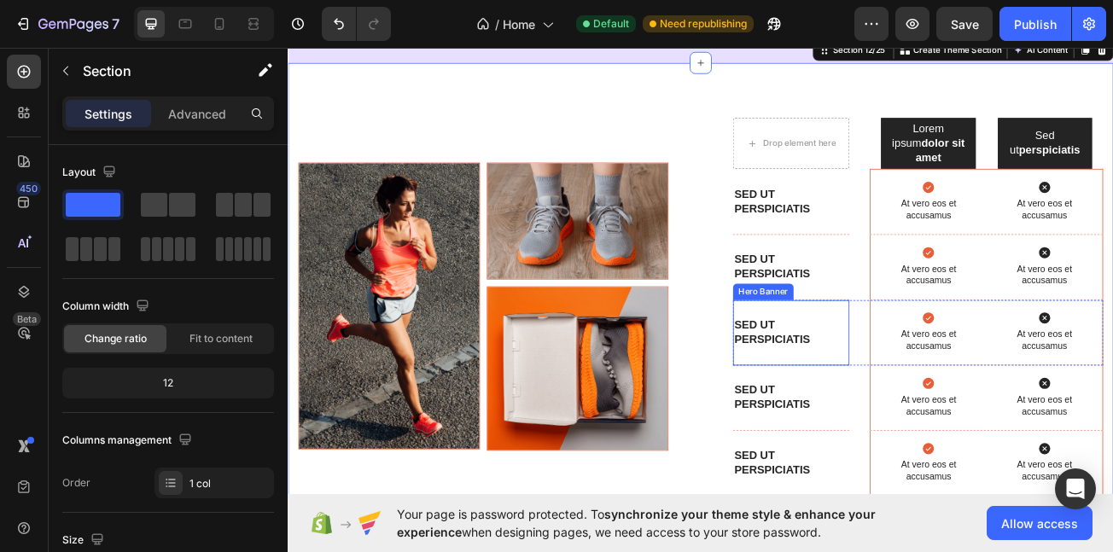
scroll to position [4790, 0]
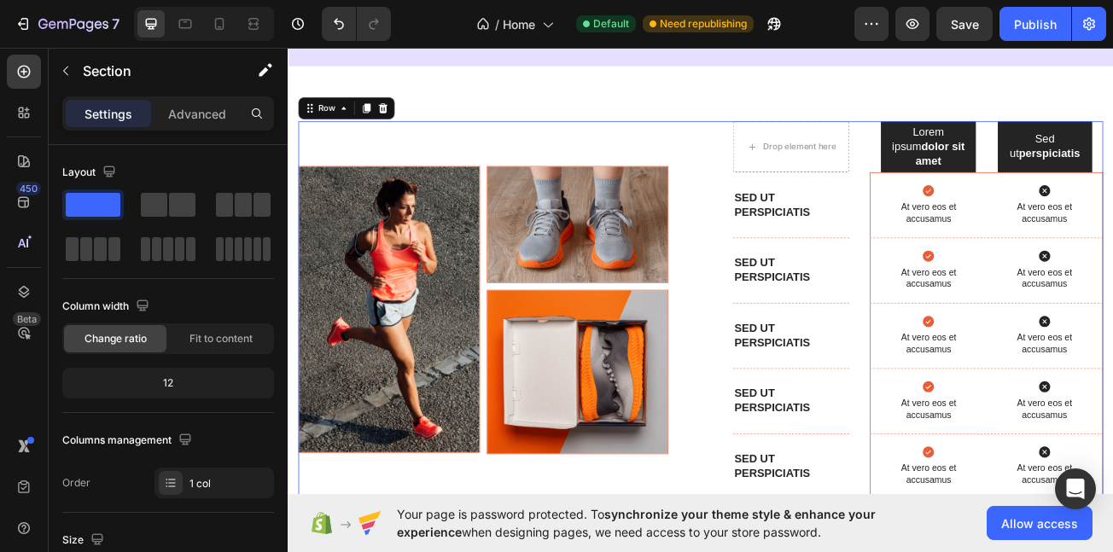
click at [780, 243] on div "Image Image Image Row Drop element here Lorem ipsum dolor sit amet Text Block H…" at bounding box center [800, 381] width 999 height 482
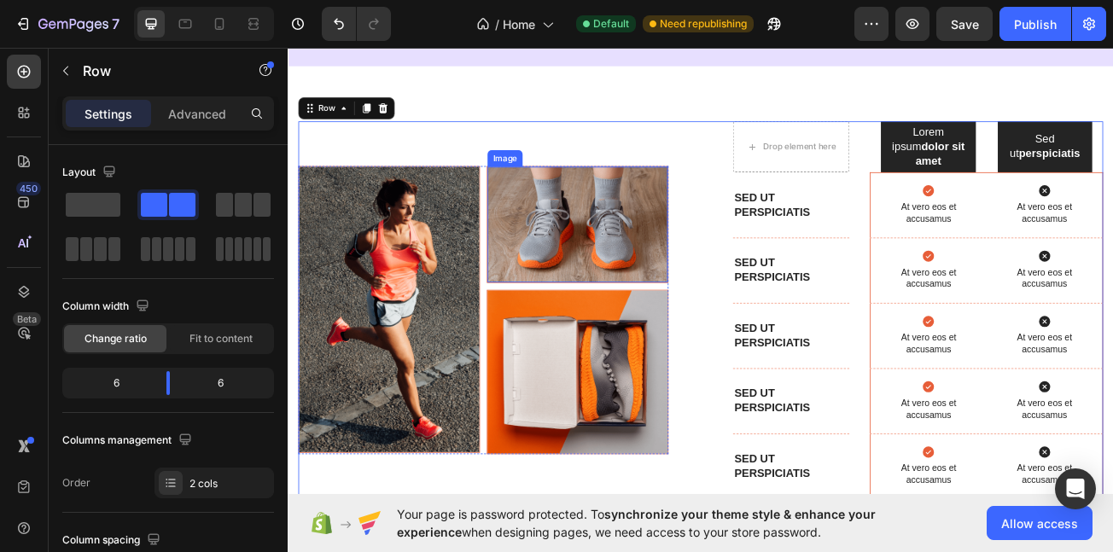
click at [565, 319] on img at bounding box center [647, 267] width 224 height 143
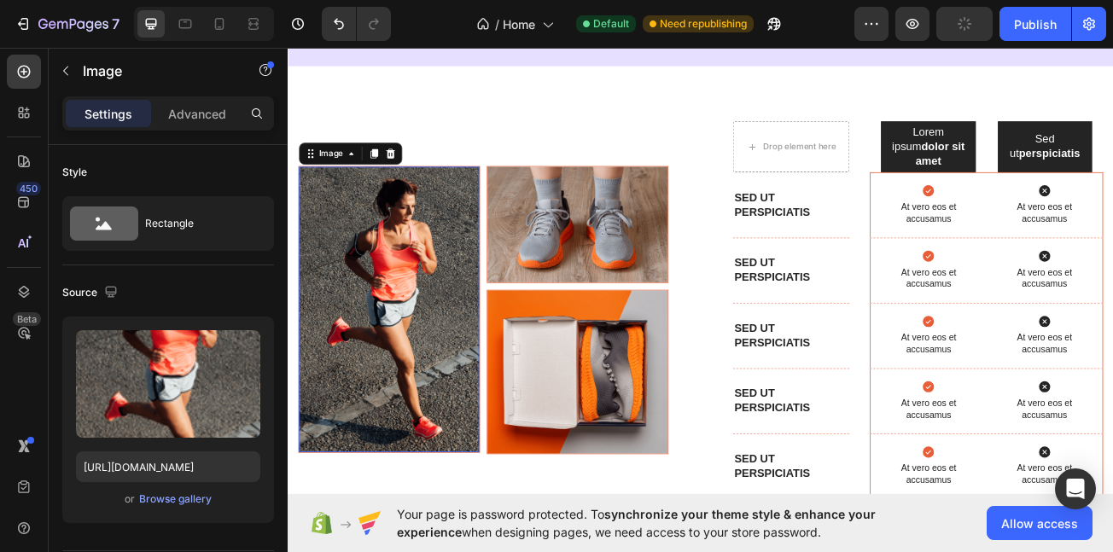
click at [476, 322] on img at bounding box center [413, 373] width 224 height 354
click at [408, 173] on icon at bounding box center [415, 180] width 14 height 14
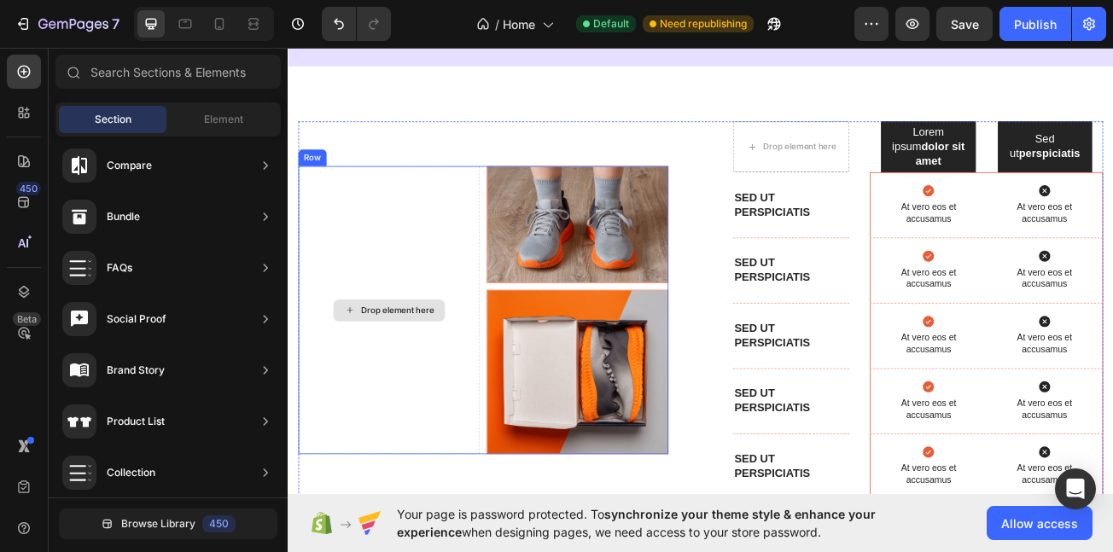
click at [443, 301] on div "Drop element here" at bounding box center [413, 375] width 225 height 358
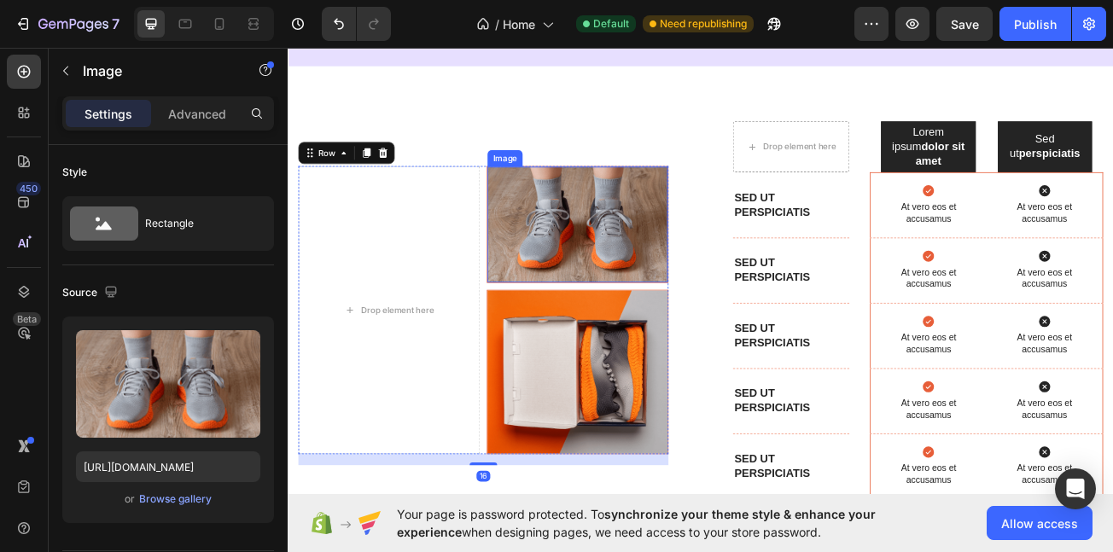
click at [579, 234] on img at bounding box center [647, 267] width 224 height 143
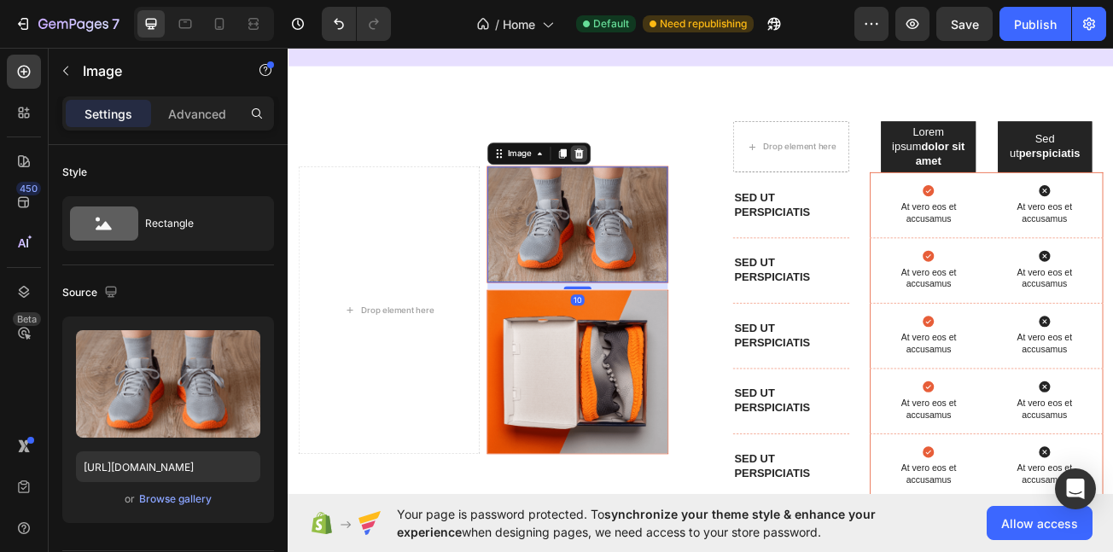
click at [644, 174] on icon at bounding box center [649, 180] width 11 height 12
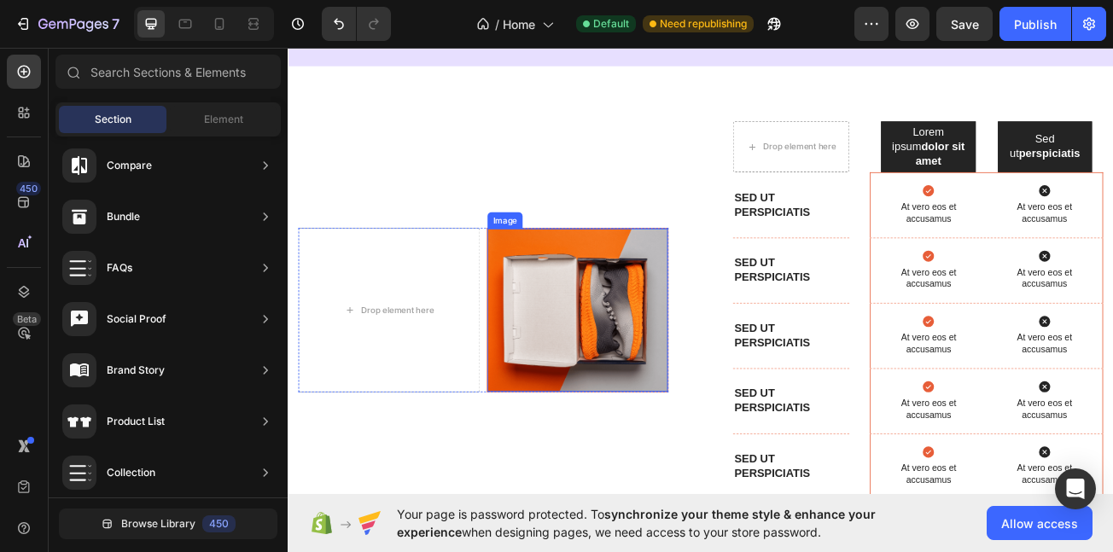
click at [562, 306] on img at bounding box center [647, 374] width 224 height 202
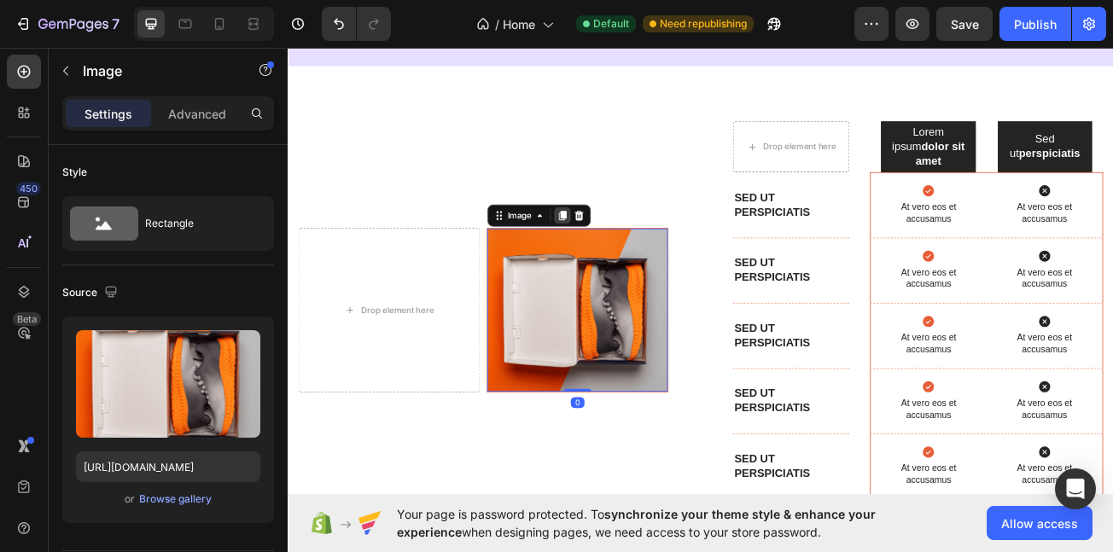
click at [628, 251] on icon at bounding box center [628, 257] width 9 height 12
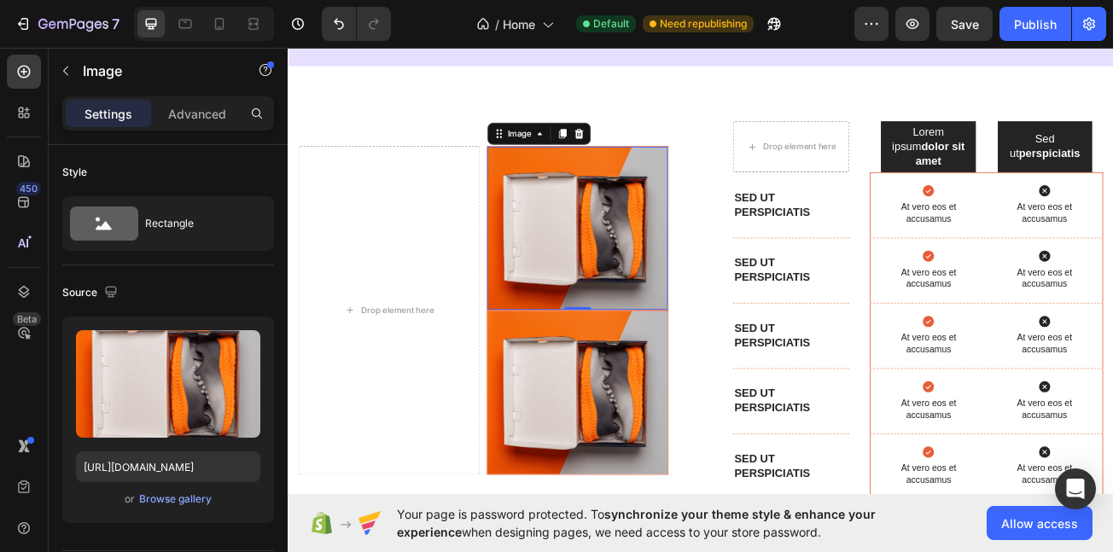
click at [643, 330] on img at bounding box center [647, 273] width 224 height 202
click at [643, 344] on img at bounding box center [647, 273] width 224 height 202
click at [642, 149] on icon at bounding box center [649, 156] width 14 height 14
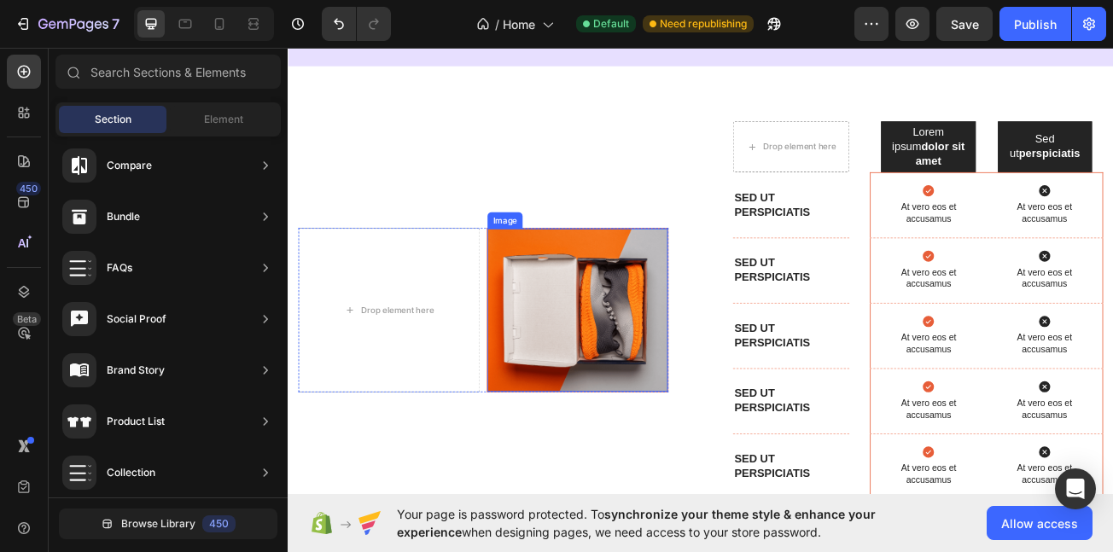
click at [619, 312] on img at bounding box center [647, 374] width 224 height 202
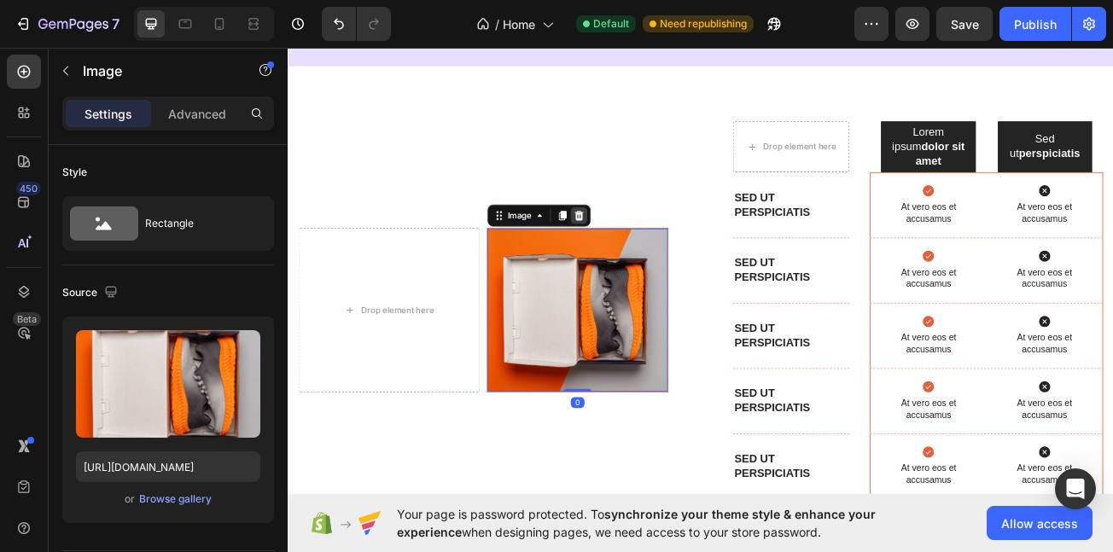
click at [639, 248] on div at bounding box center [649, 257] width 20 height 20
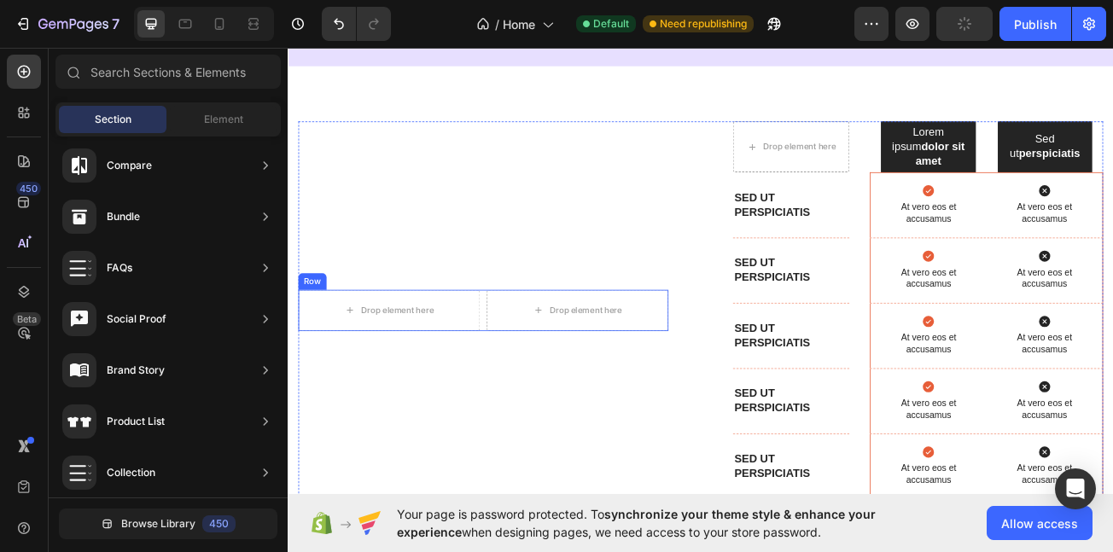
click at [530, 354] on div "Drop element here Drop element here Row" at bounding box center [530, 374] width 459 height 51
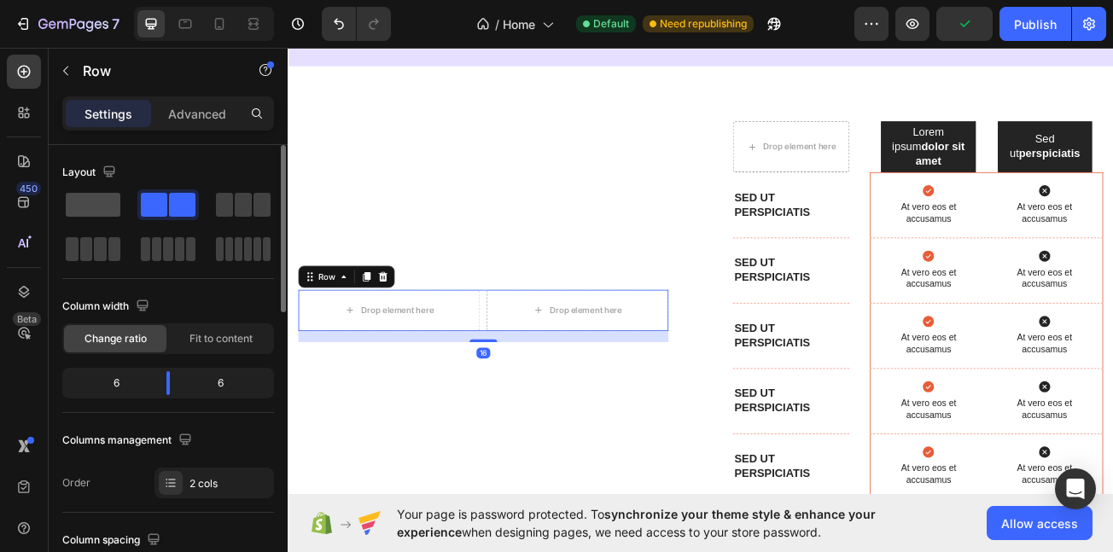
click at [137, 192] on div at bounding box center [167, 205] width 61 height 31
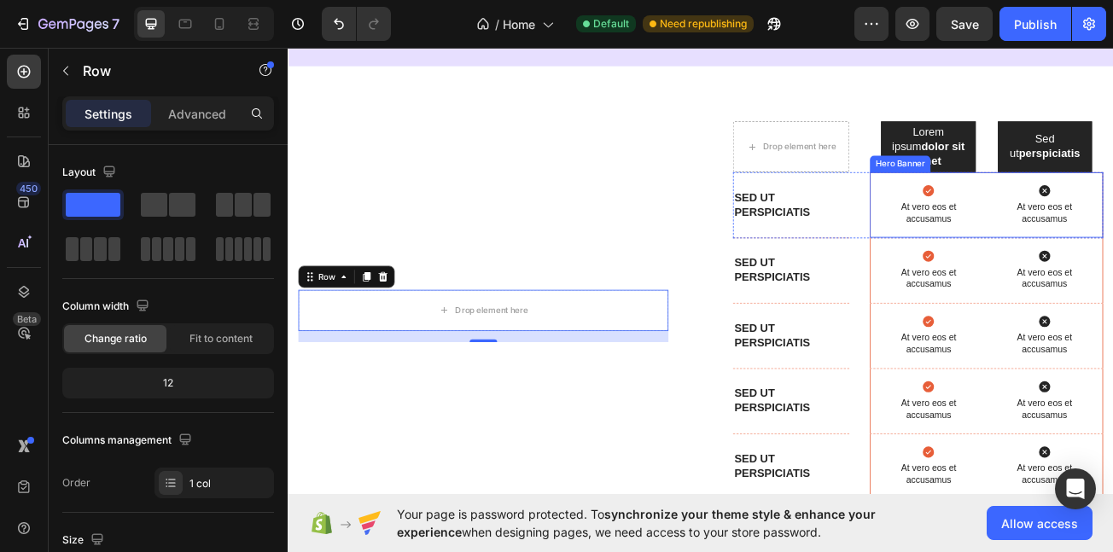
click at [1060, 184] on div "Drop element here Lorem ipsum dolor sit amet Text Block Hero Banner Sed ut pers…" at bounding box center [1069, 381] width 459 height 482
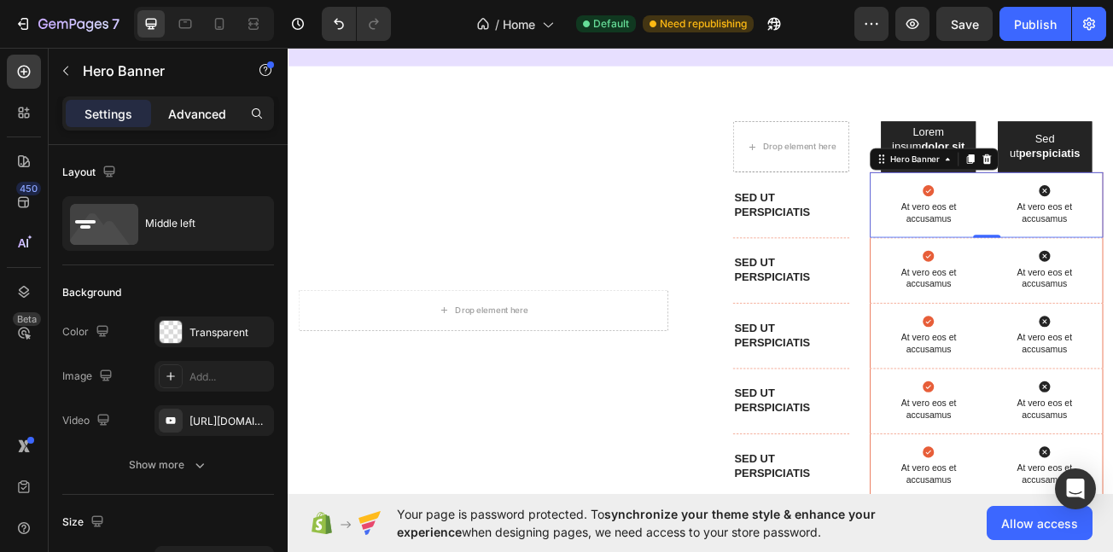
click at [193, 108] on p "Advanced" at bounding box center [197, 114] width 58 height 18
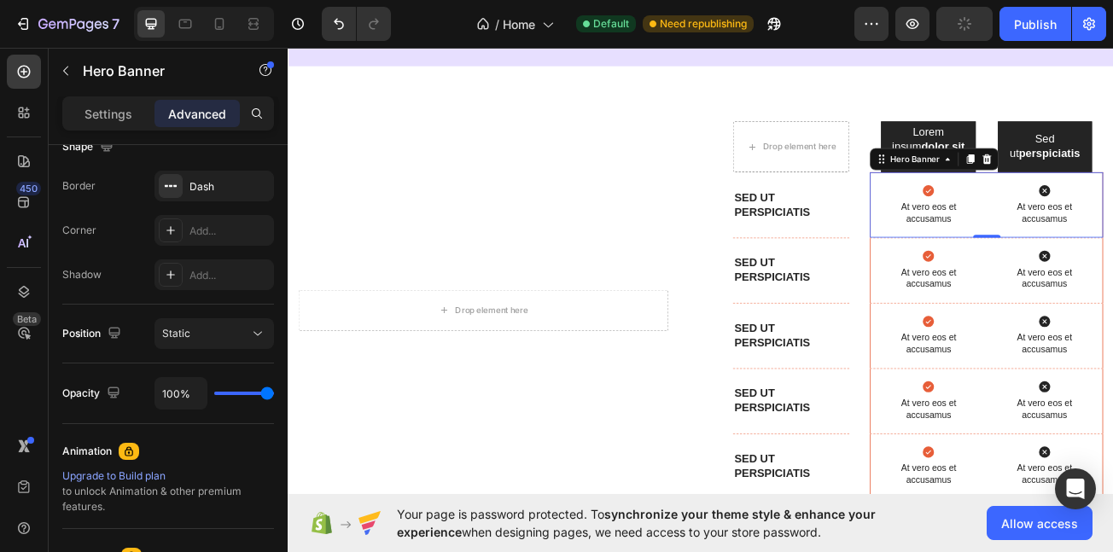
scroll to position [0, 0]
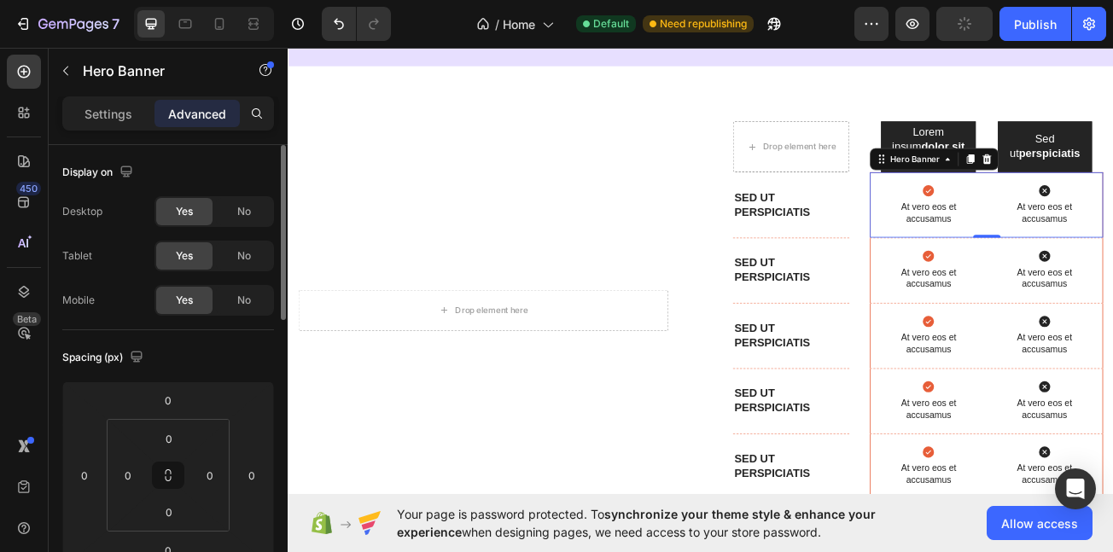
click at [114, 114] on p "Settings" at bounding box center [109, 114] width 48 height 18
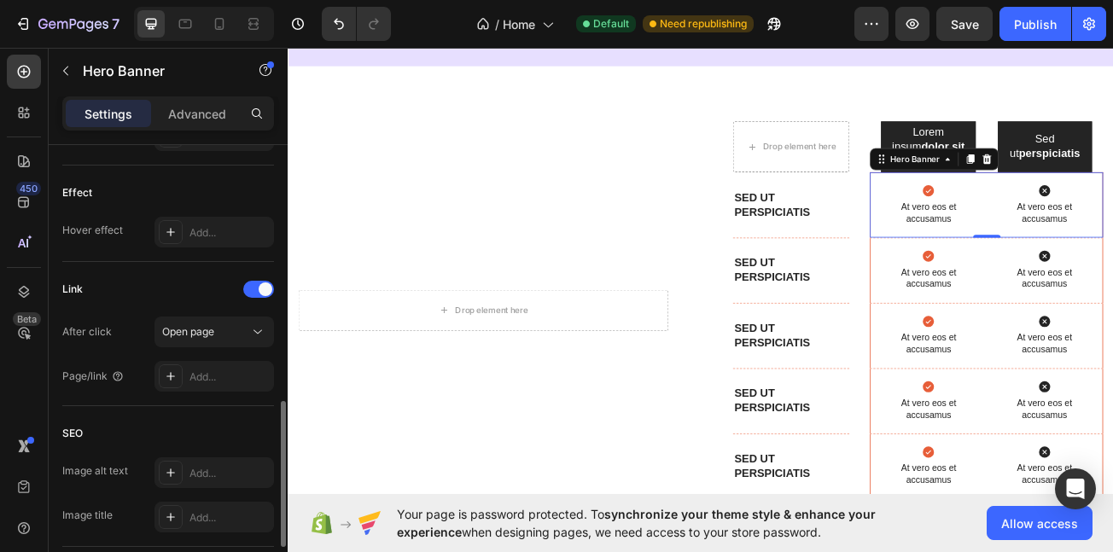
scroll to position [854, 0]
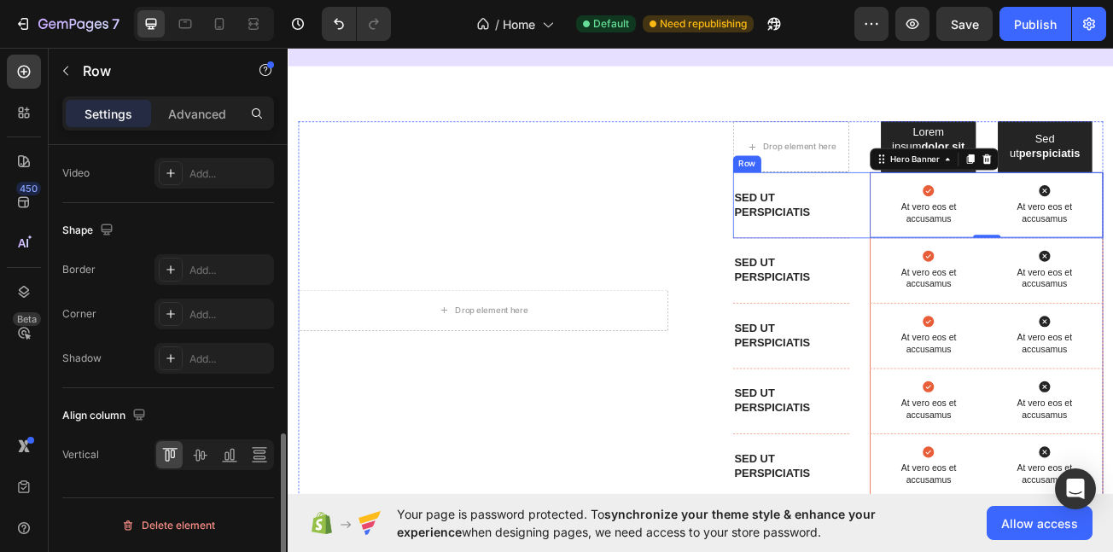
click at [997, 218] on div "Sed ut perspiciatis Text Block Hero Banner Icon At vero eos et accusamus Text B…" at bounding box center [1069, 244] width 459 height 82
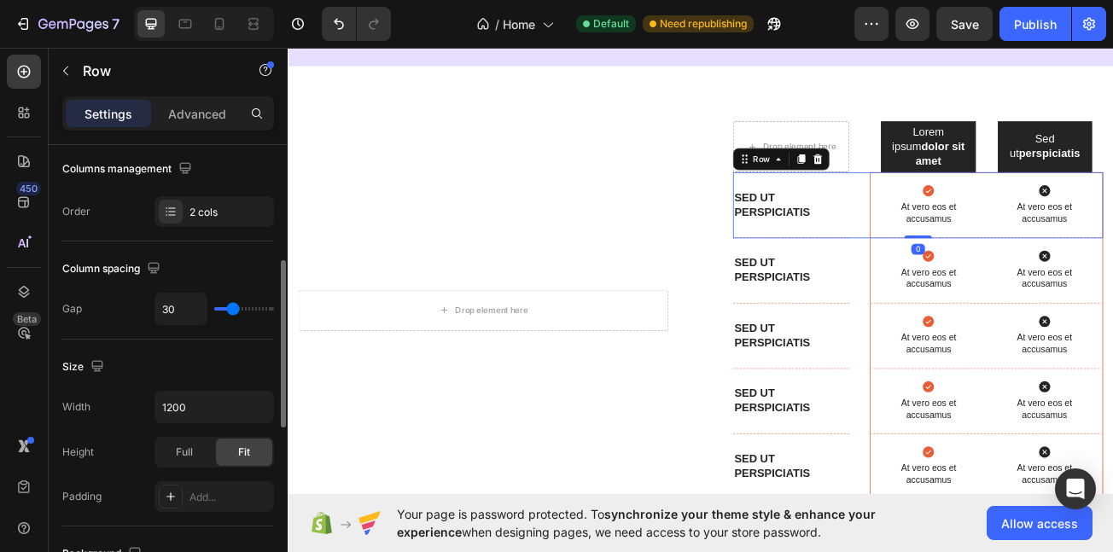
scroll to position [305, 0]
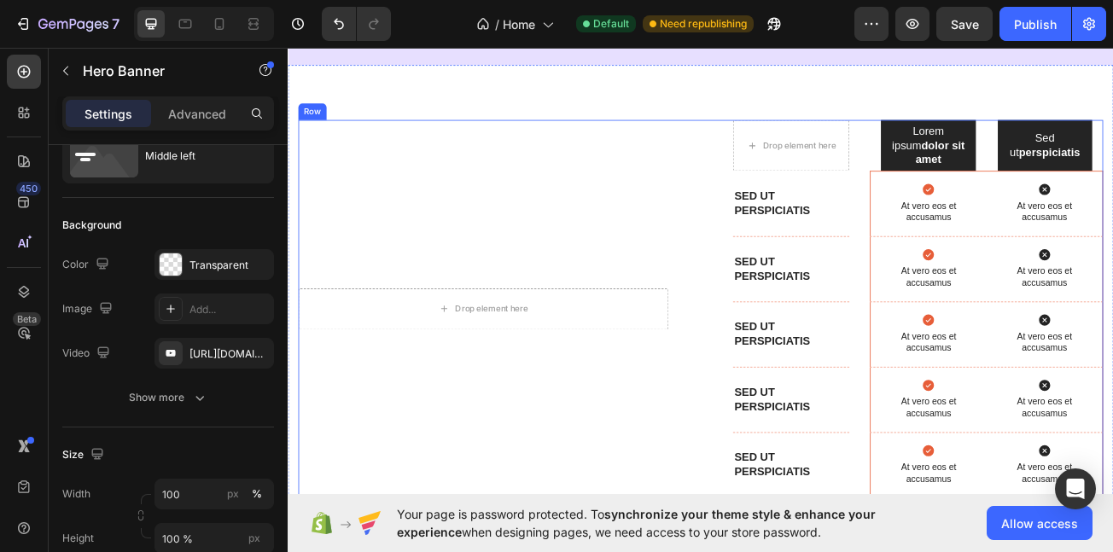
scroll to position [4790, 0]
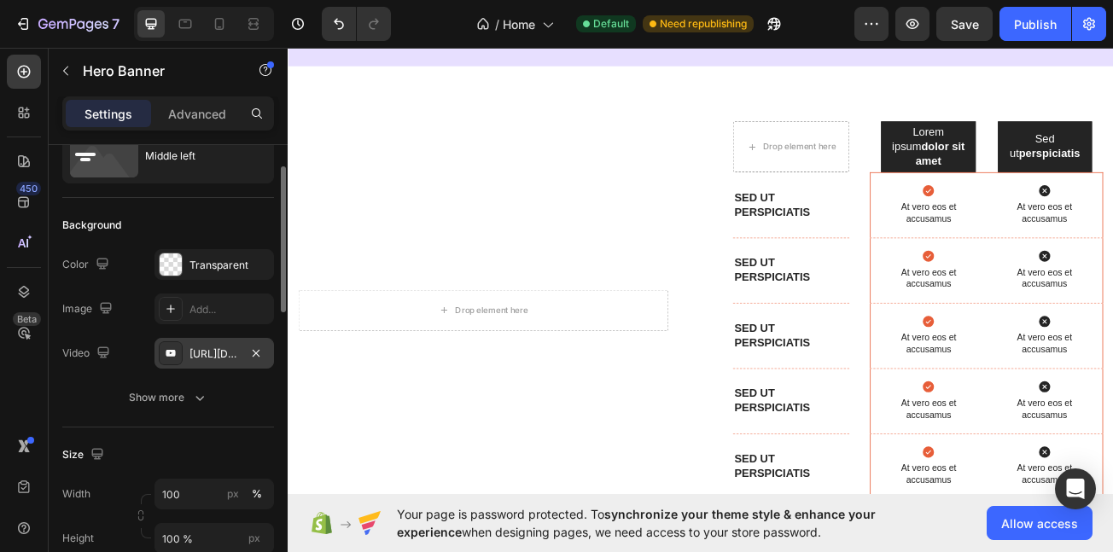
click at [225, 352] on div "[URL][DOMAIN_NAME]" at bounding box center [215, 354] width 50 height 15
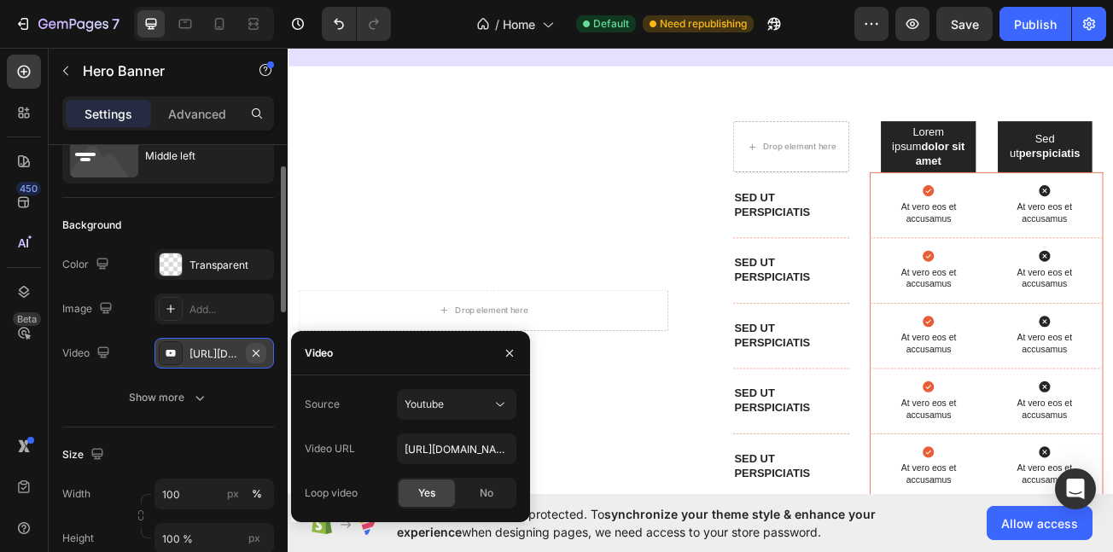
click at [253, 350] on icon "button" at bounding box center [256, 352] width 7 height 7
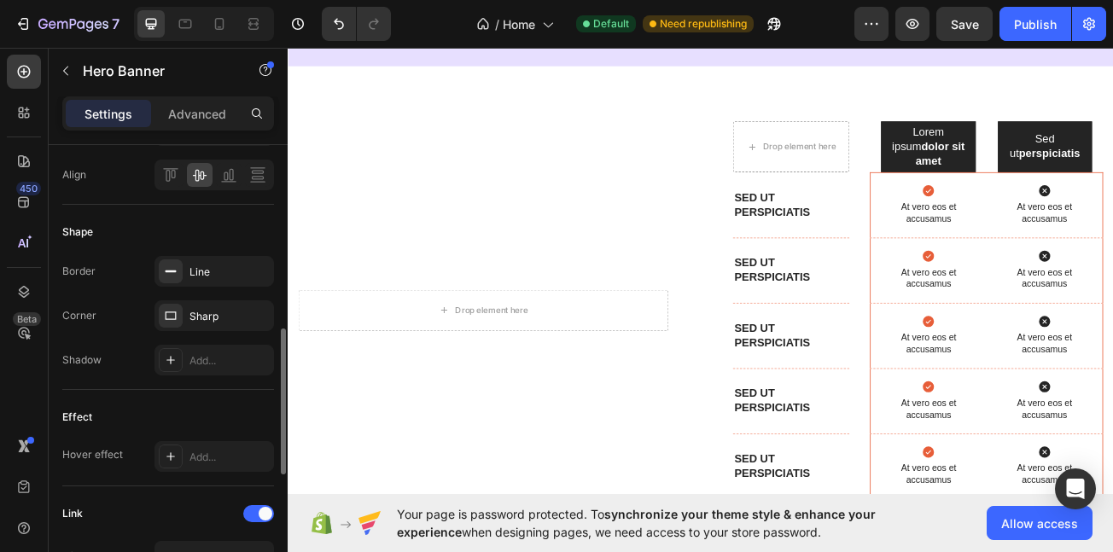
scroll to position [607, 0]
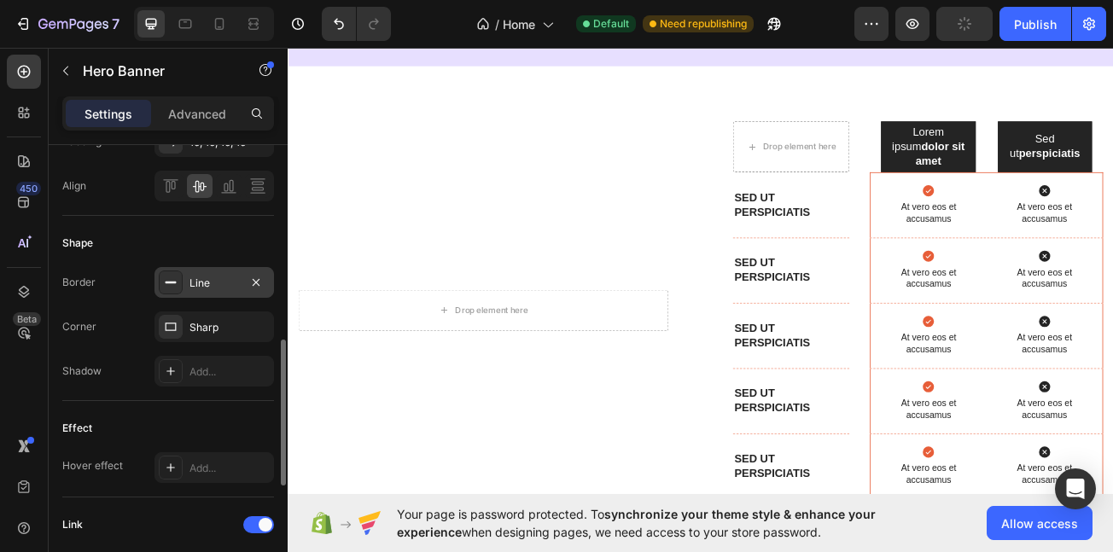
click at [217, 289] on div "Line" at bounding box center [215, 283] width 50 height 15
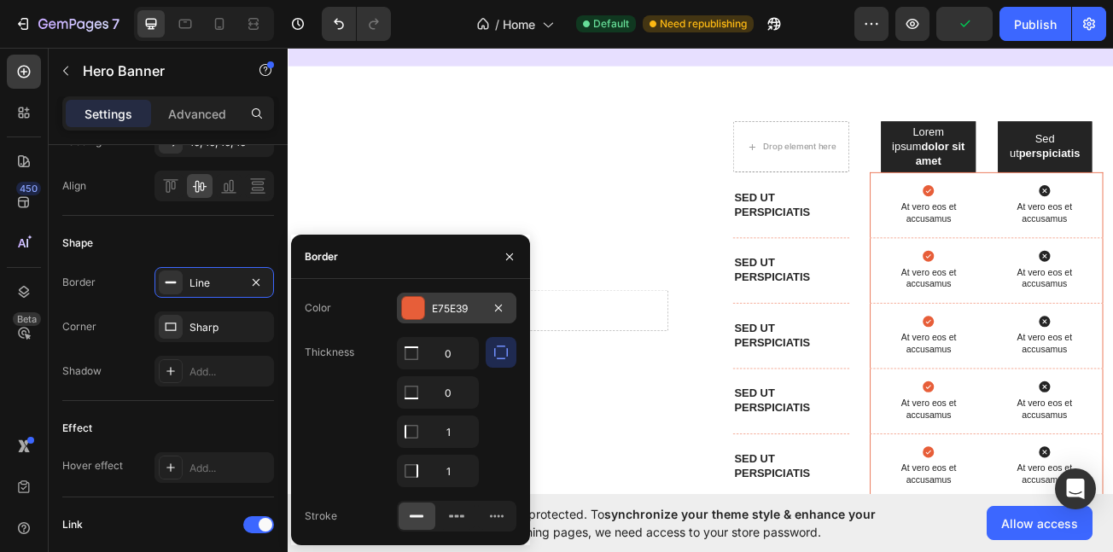
click at [417, 307] on div at bounding box center [413, 308] width 22 height 22
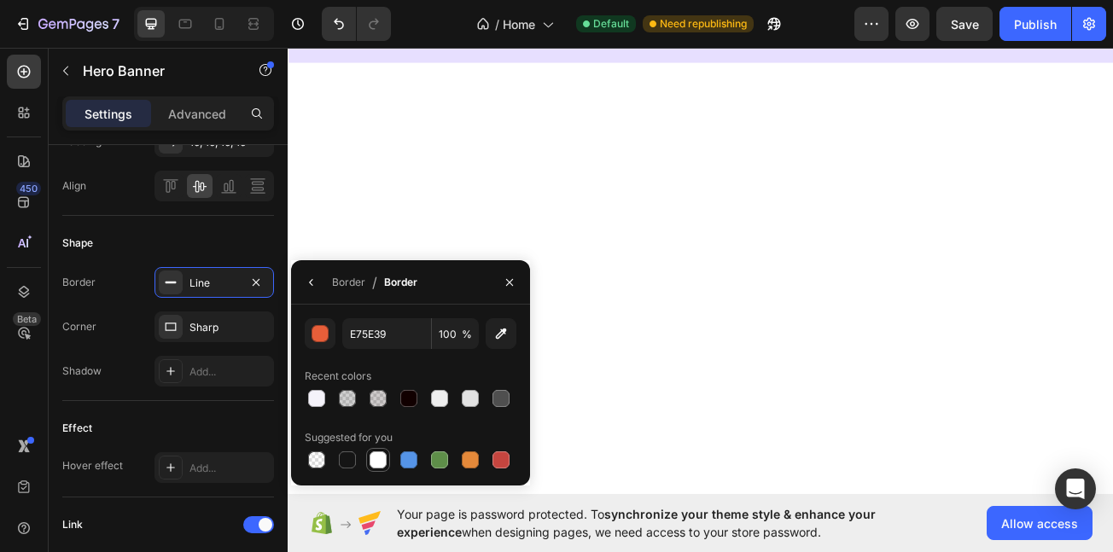
scroll to position [6278, 0]
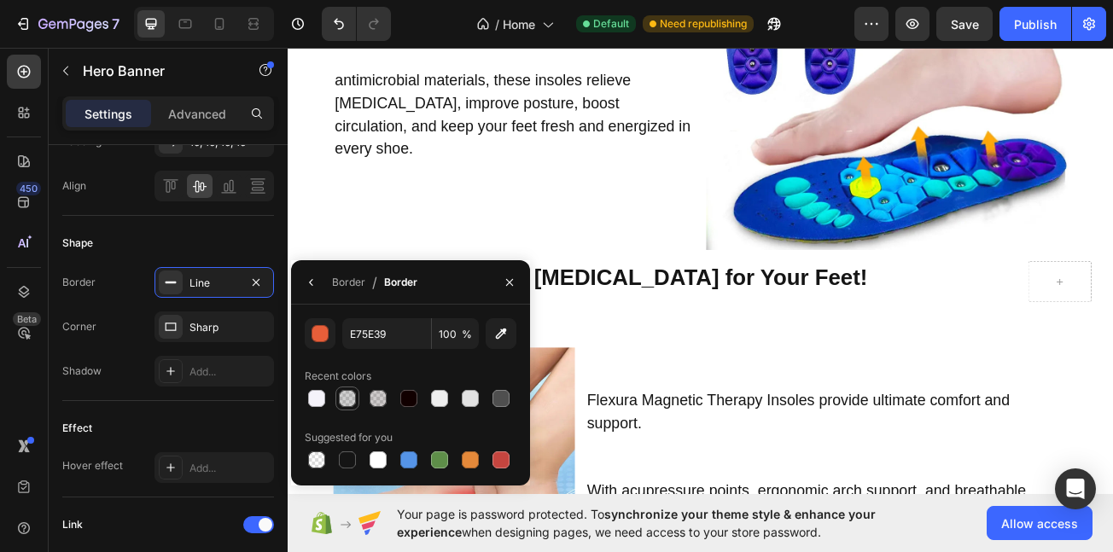
click at [337, 395] on div at bounding box center [347, 398] width 20 height 20
type input "121212"
type input "20"
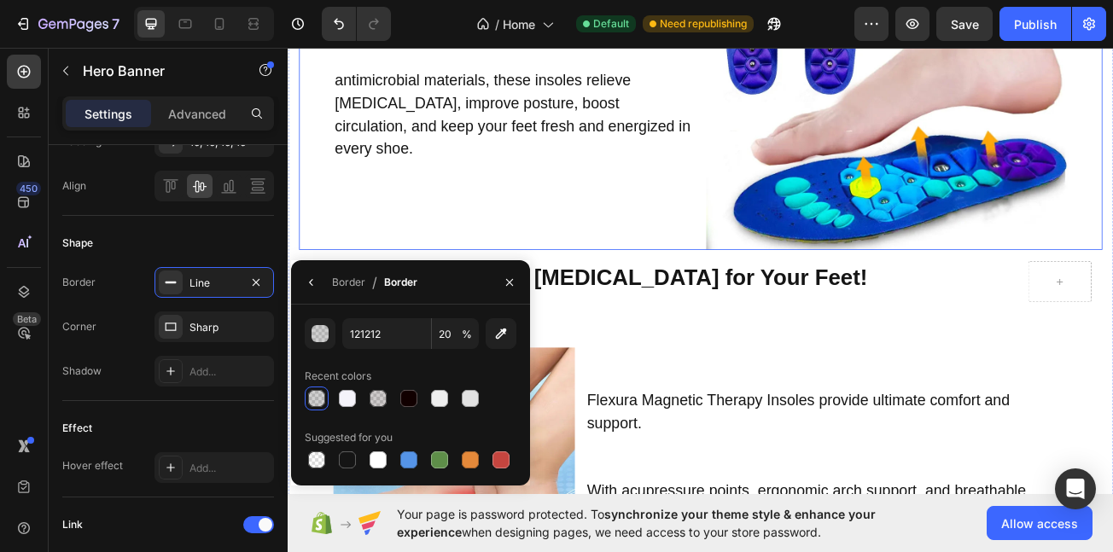
click at [562, 223] on div "Experience all-day comfort with Flexura Magnetic Therapy Insoles. Designed with…" at bounding box center [568, 75] width 449 height 449
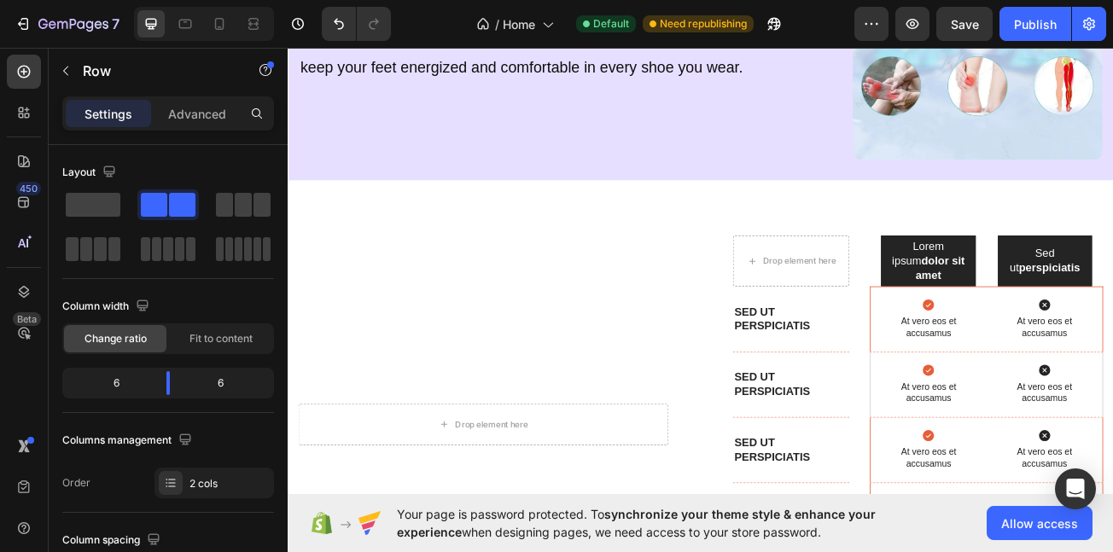
scroll to position [4604, 0]
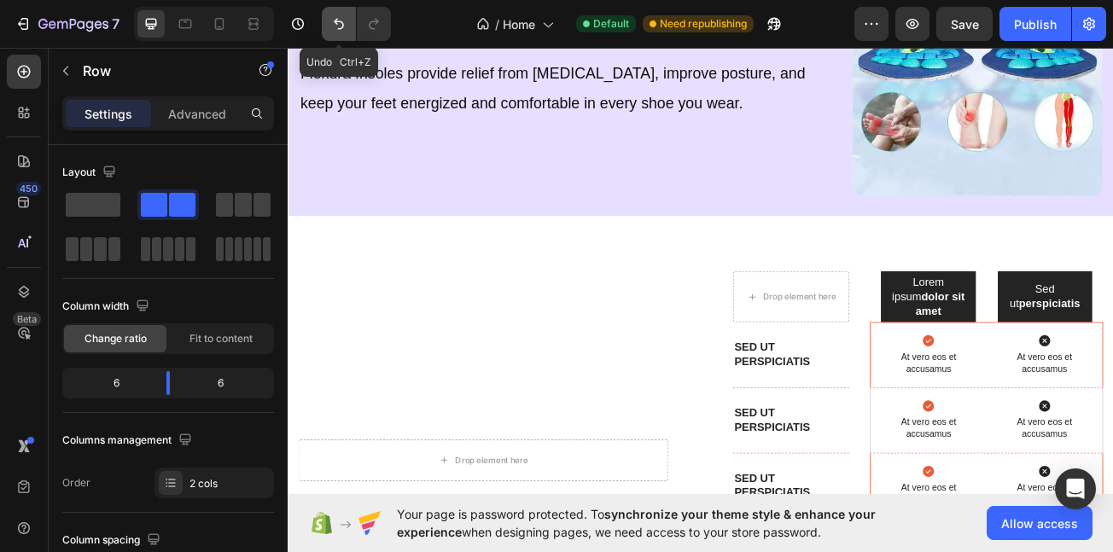
click at [336, 26] on icon "Undo/Redo" at bounding box center [338, 23] width 17 height 17
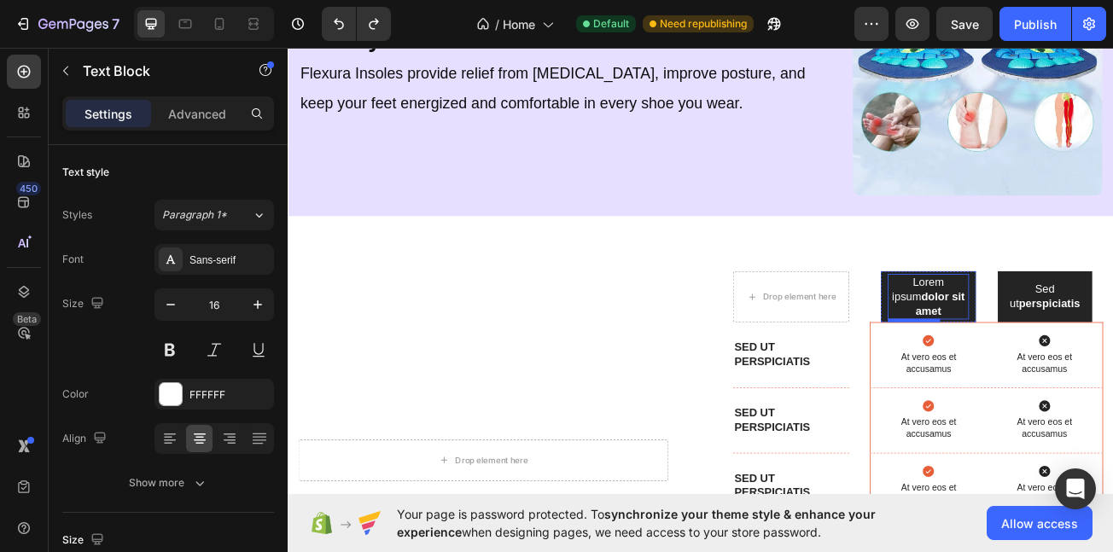
click at [1066, 353] on strong "dolor sit amet" at bounding box center [1096, 366] width 61 height 32
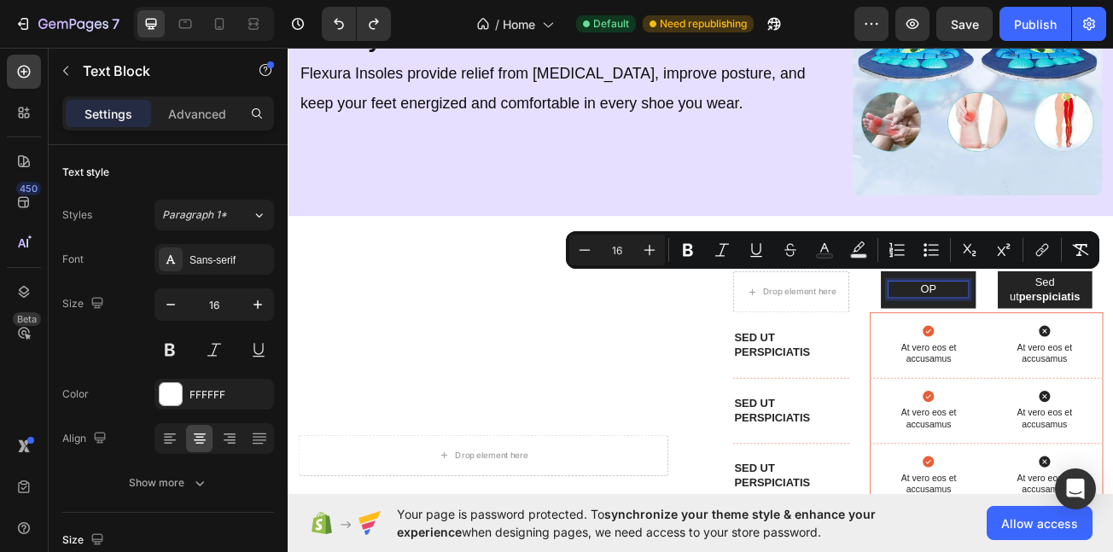
scroll to position [4614, 0]
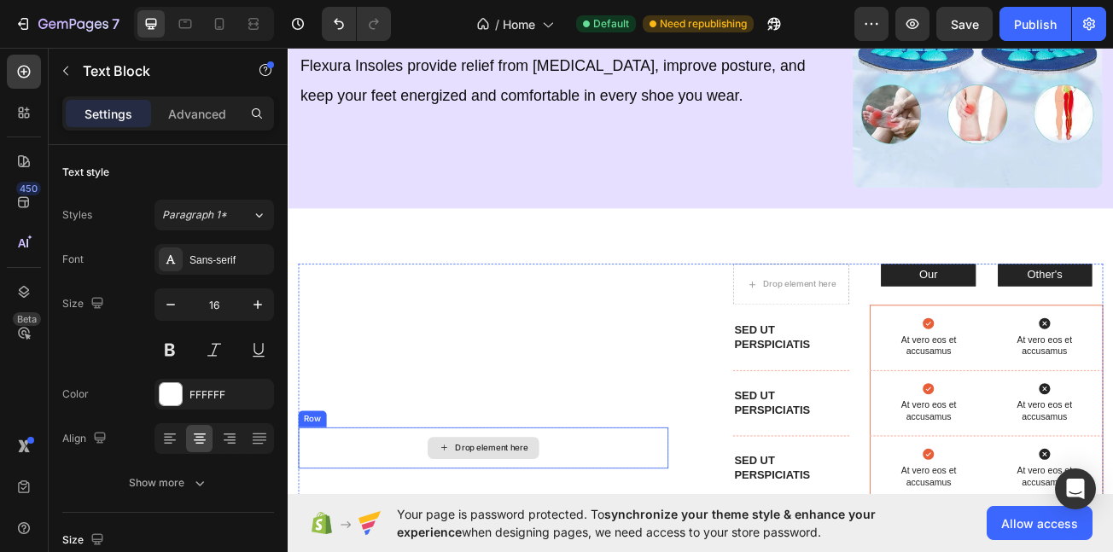
click at [461, 532] on div "Drop element here" at bounding box center [530, 545] width 138 height 27
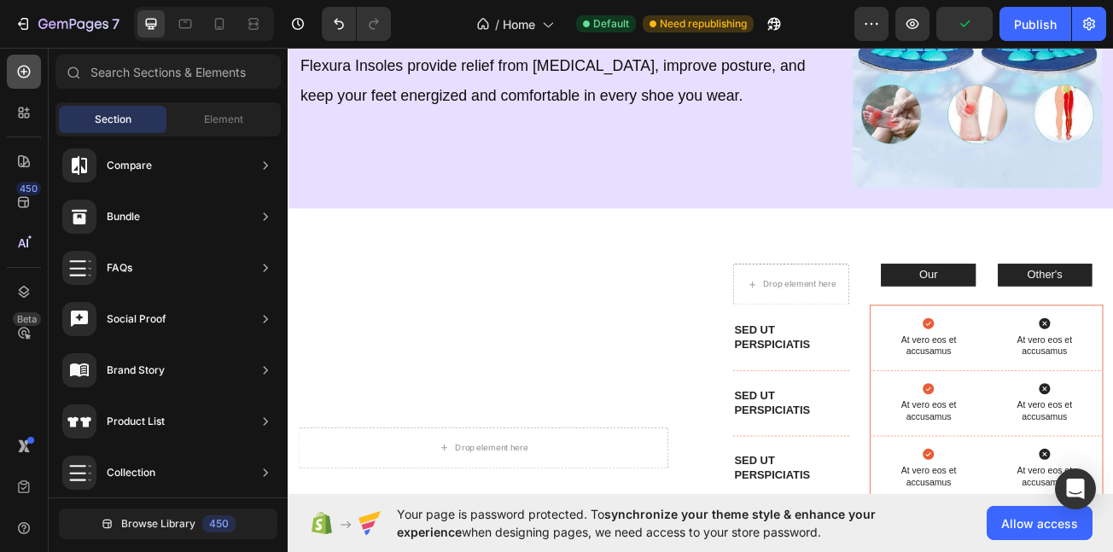
click at [13, 67] on div at bounding box center [24, 72] width 34 height 34
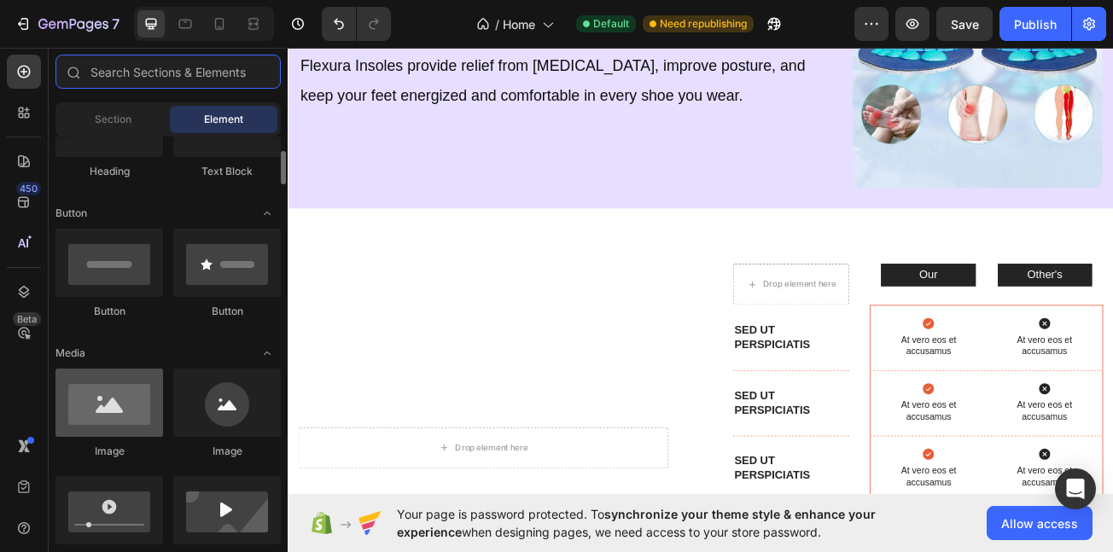
scroll to position [355, 0]
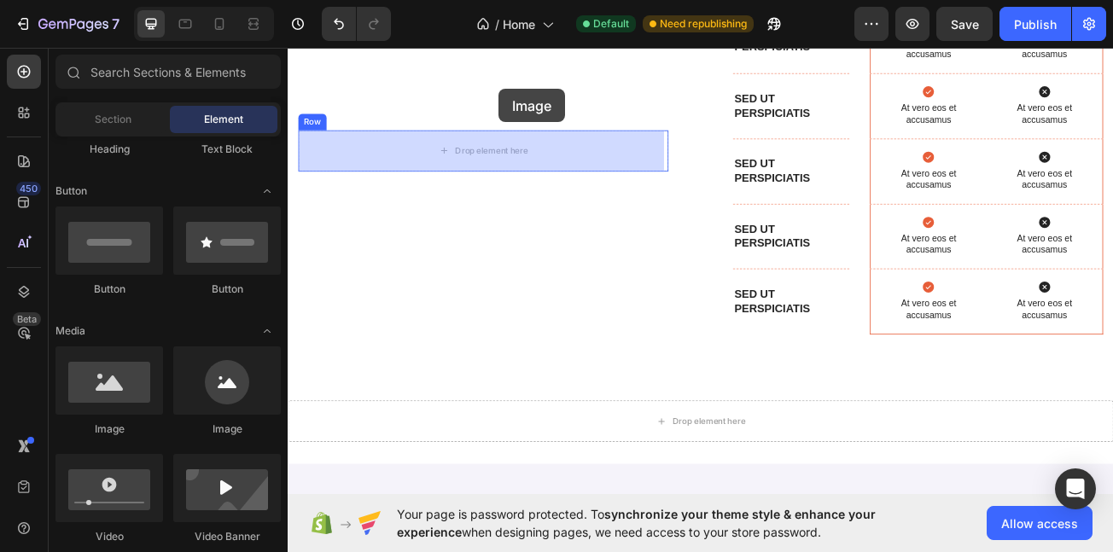
drag, startPoint x: 405, startPoint y: 431, endPoint x: 550, endPoint y: 100, distance: 361.7
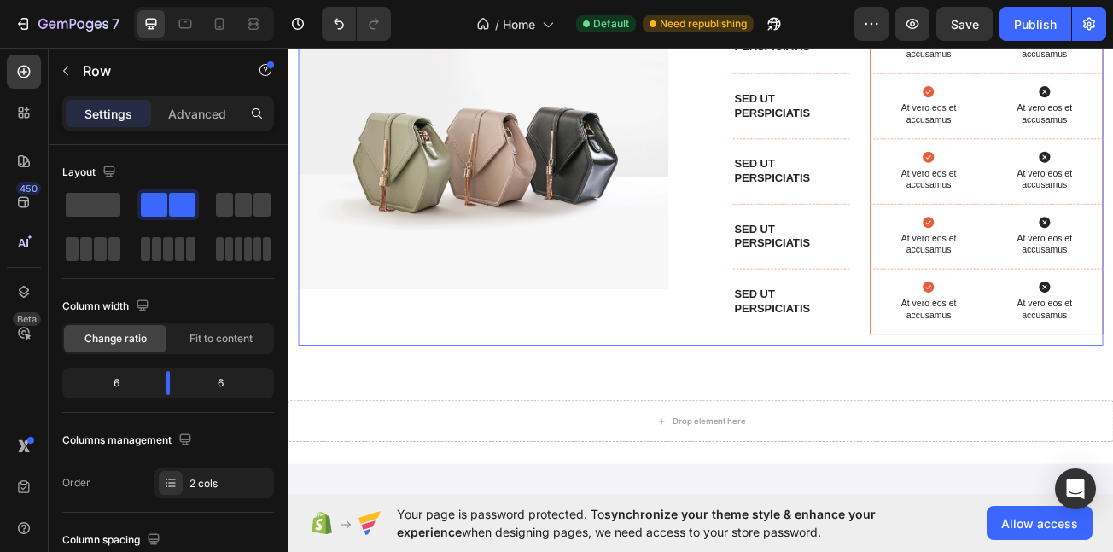
click at [543, 176] on div "Image Row" at bounding box center [530, 183] width 459 height 470
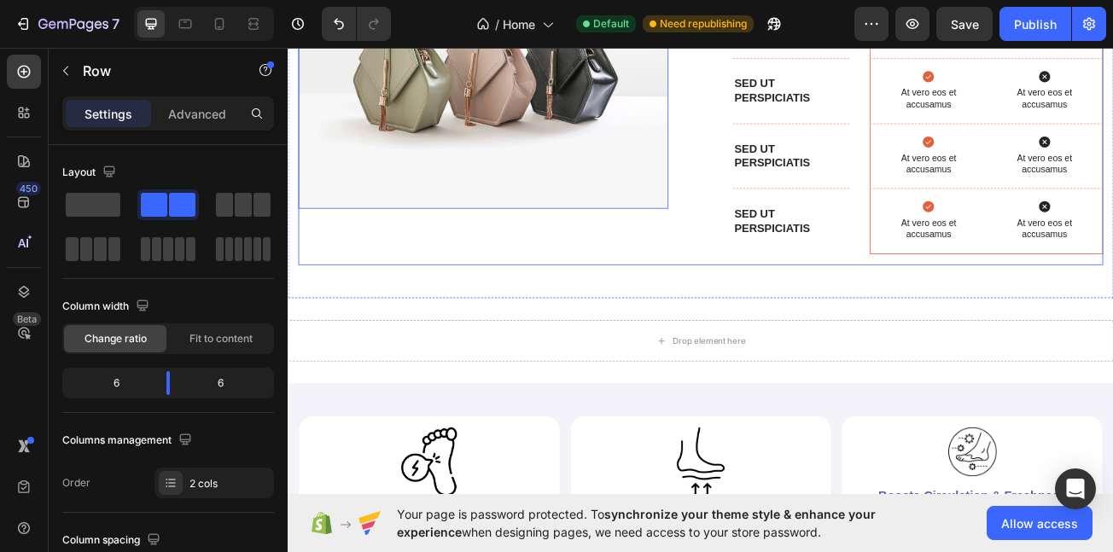
scroll to position [5080, 0]
click at [694, 295] on div "Image Row" at bounding box center [530, 81] width 459 height 470
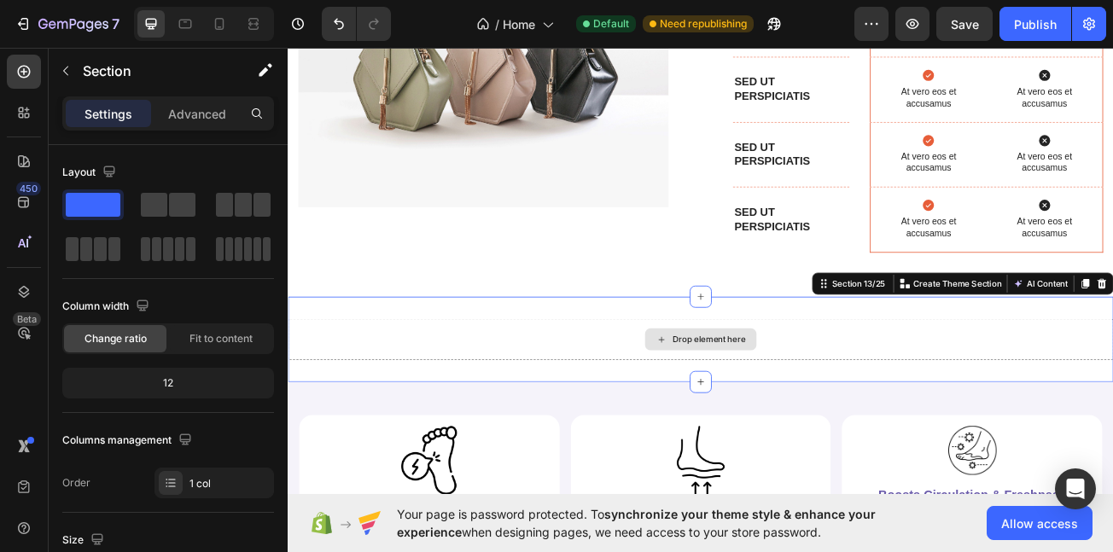
click at [659, 424] on div "Drop element here" at bounding box center [800, 410] width 1025 height 51
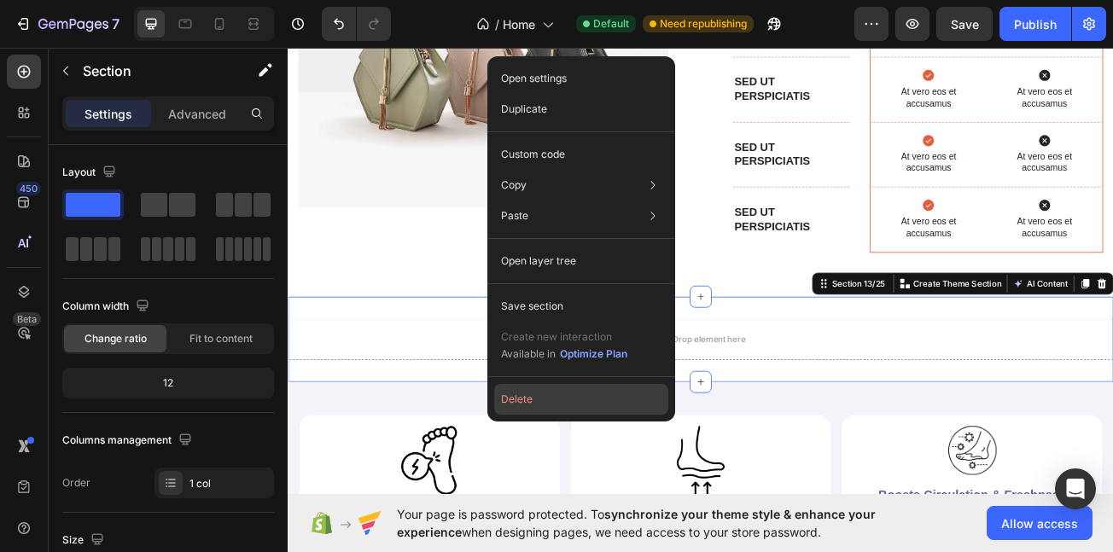
drag, startPoint x: 546, startPoint y: 402, endPoint x: 319, endPoint y: 445, distance: 230.2
click at [546, 402] on button "Delete" at bounding box center [581, 399] width 174 height 31
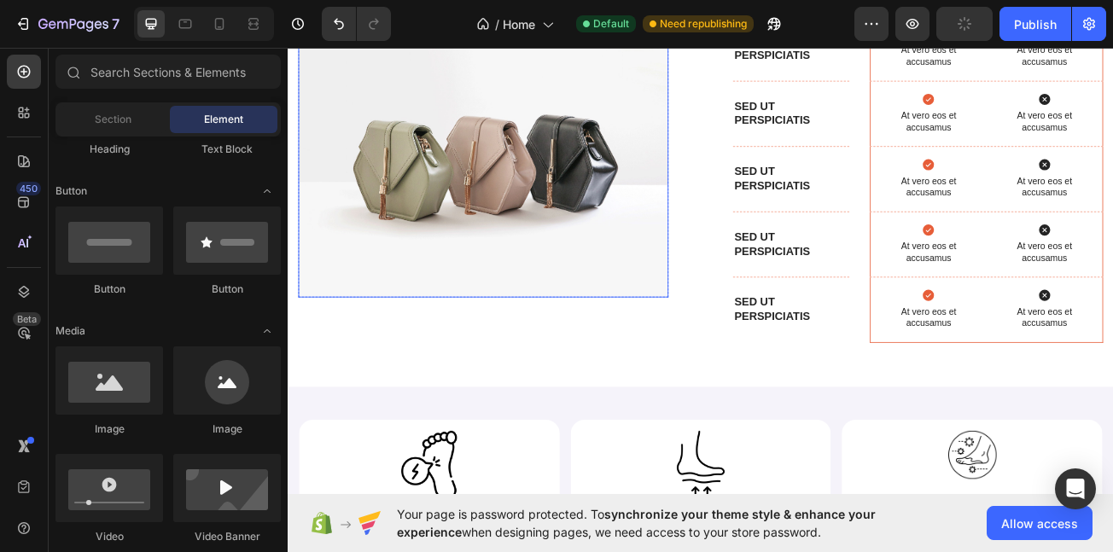
scroll to position [4761, 0]
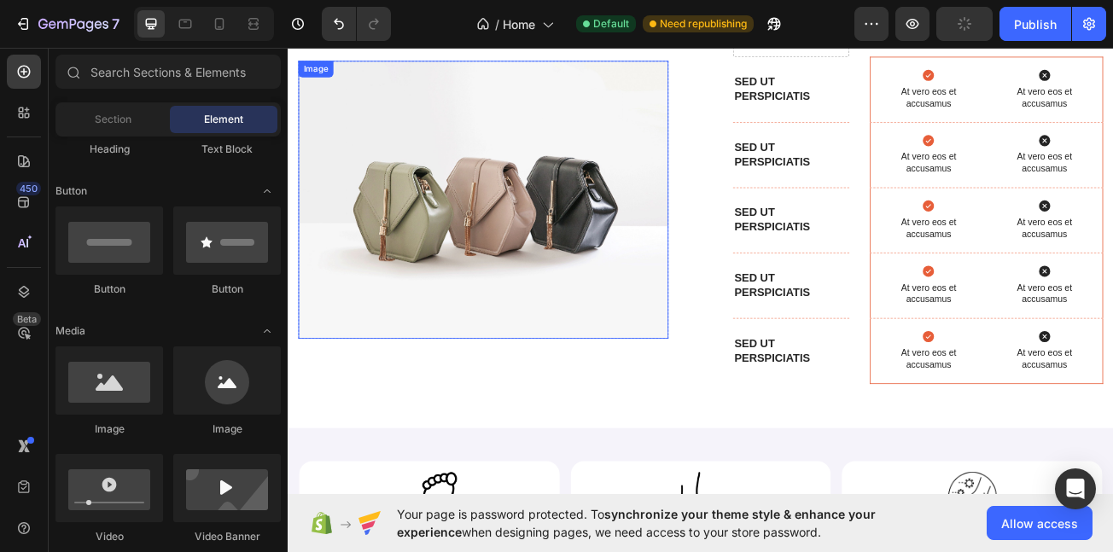
click at [578, 283] on img at bounding box center [530, 237] width 459 height 345
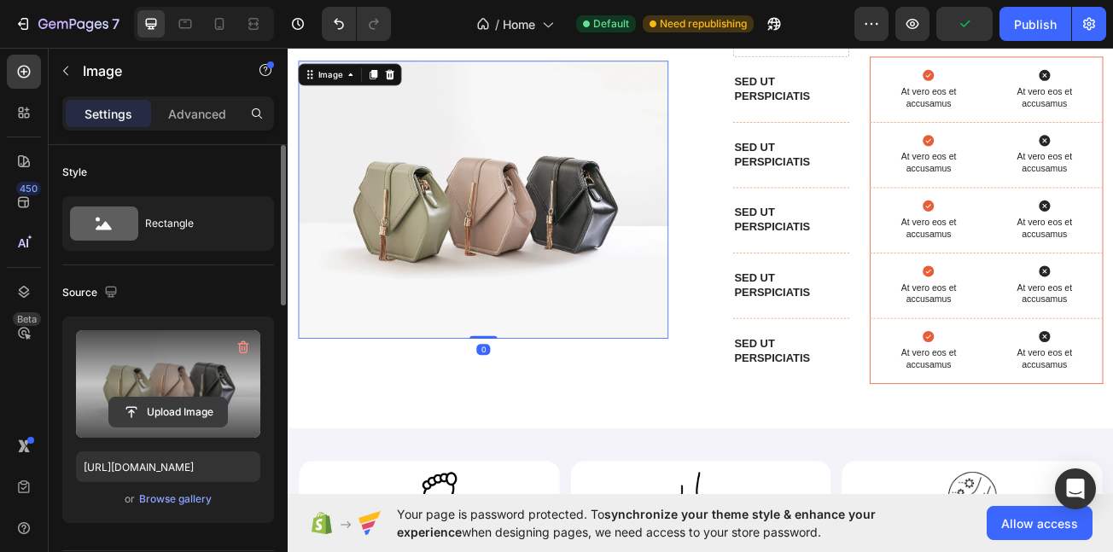
click at [172, 415] on input "file" at bounding box center [168, 412] width 118 height 29
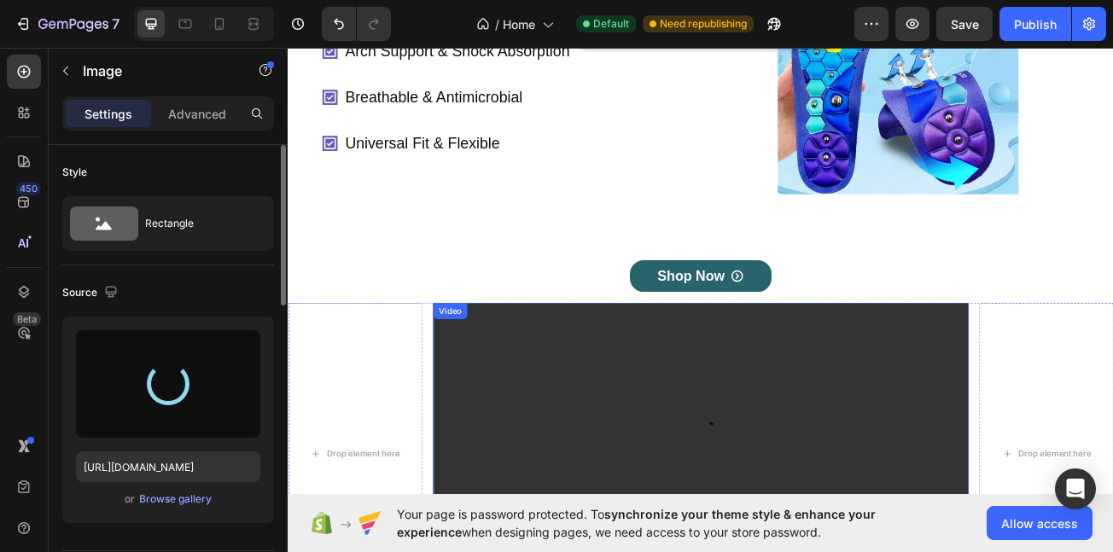
scroll to position [0, 0]
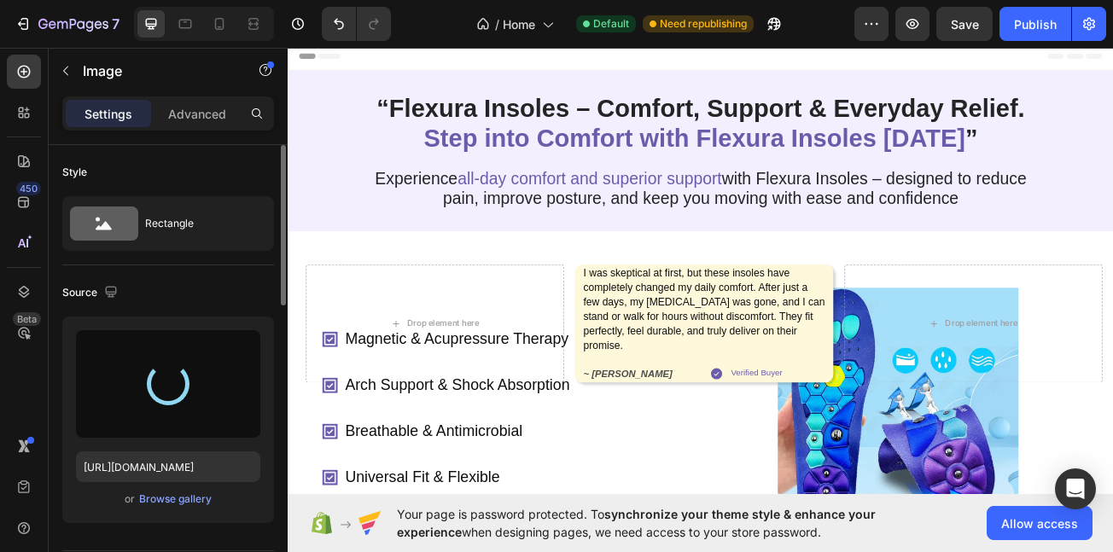
type input "https://cdn.shopify.com/s/files/1/0710/4669/3031/files/gempages_581287367915078…"
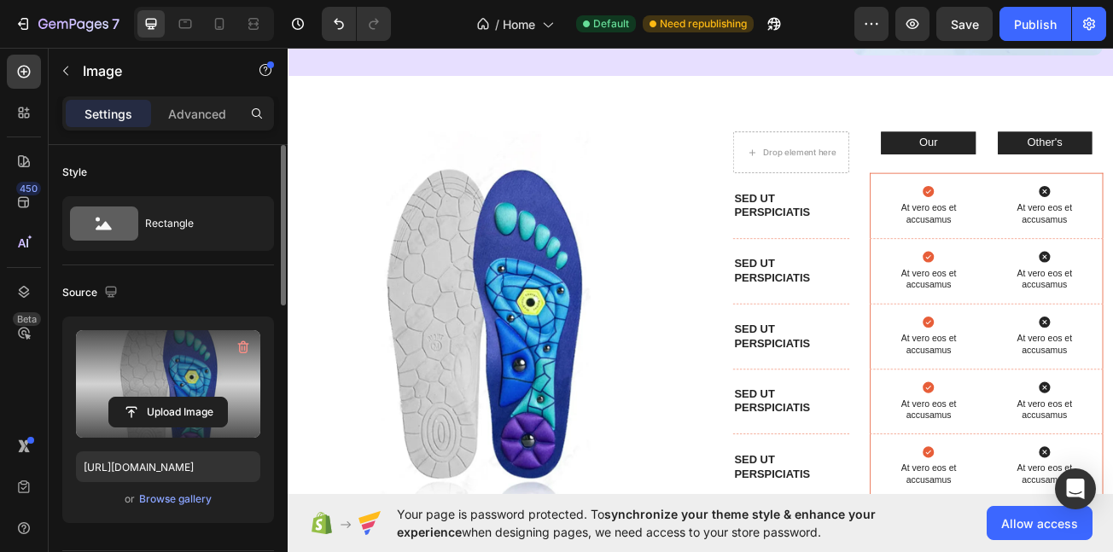
scroll to position [4815, 0]
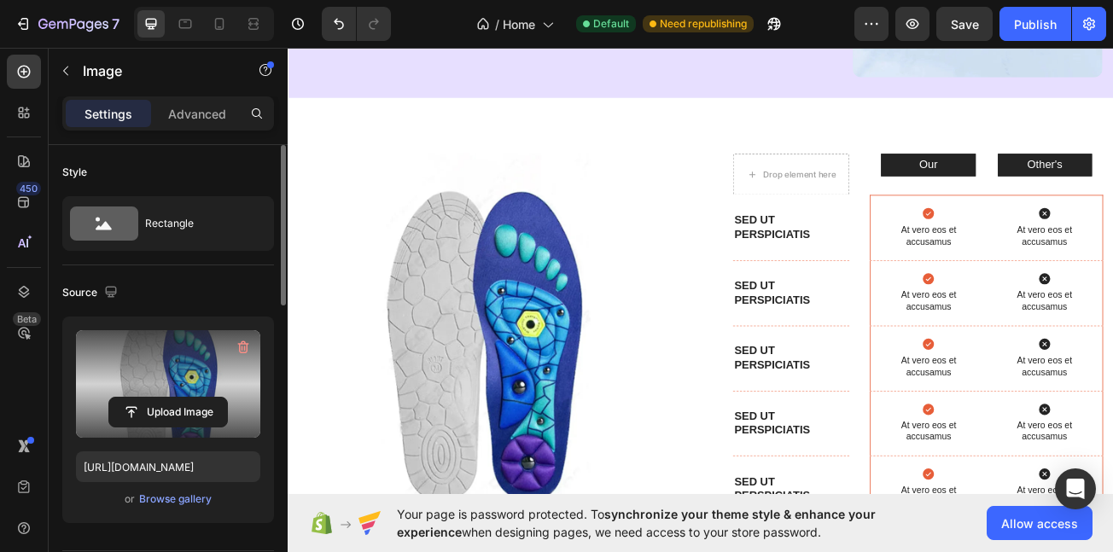
click at [510, 346] on img at bounding box center [530, 408] width 459 height 459
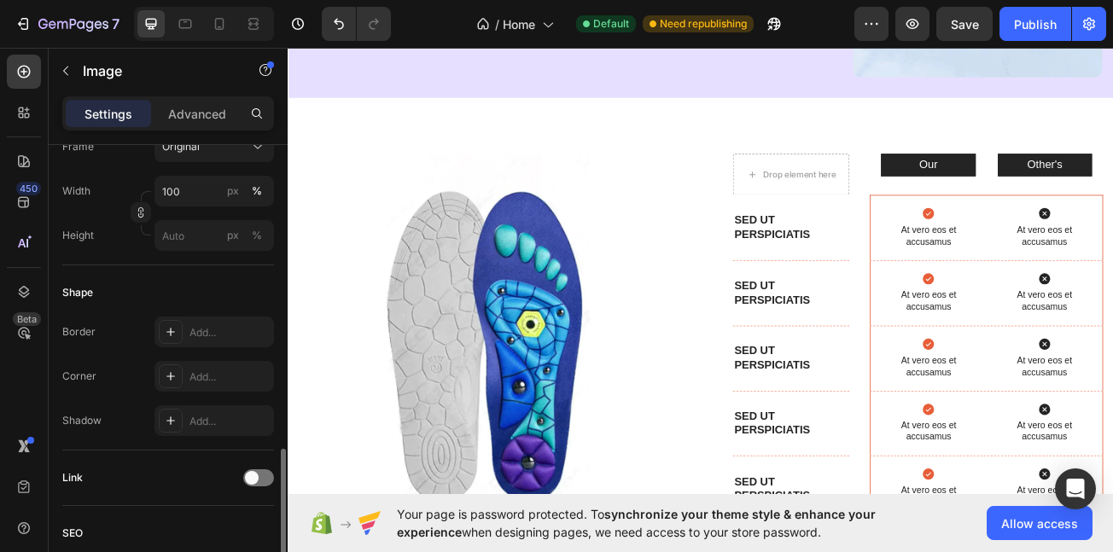
scroll to position [584, 0]
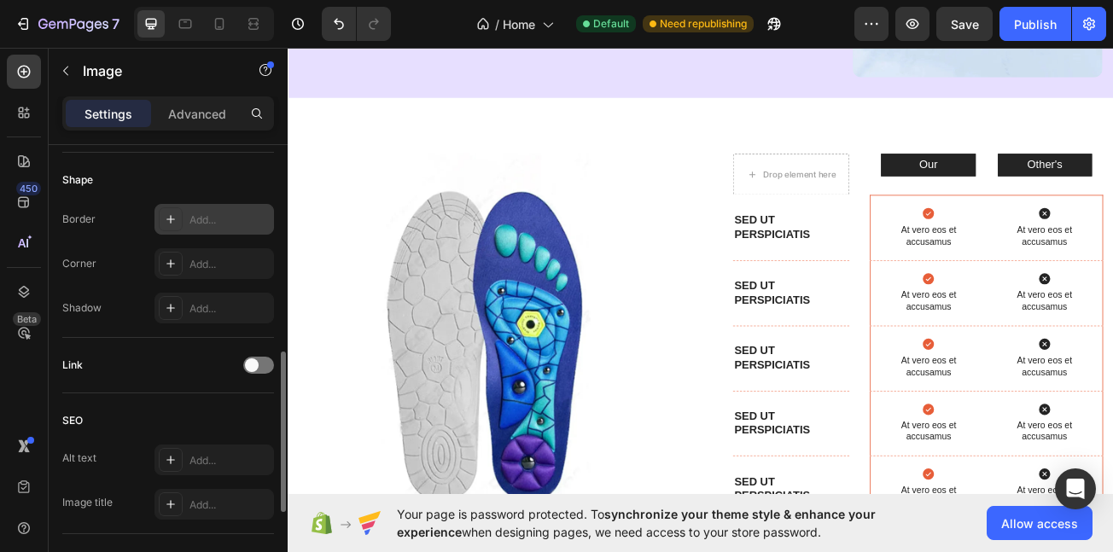
click at [206, 227] on div "Add..." at bounding box center [230, 220] width 80 height 15
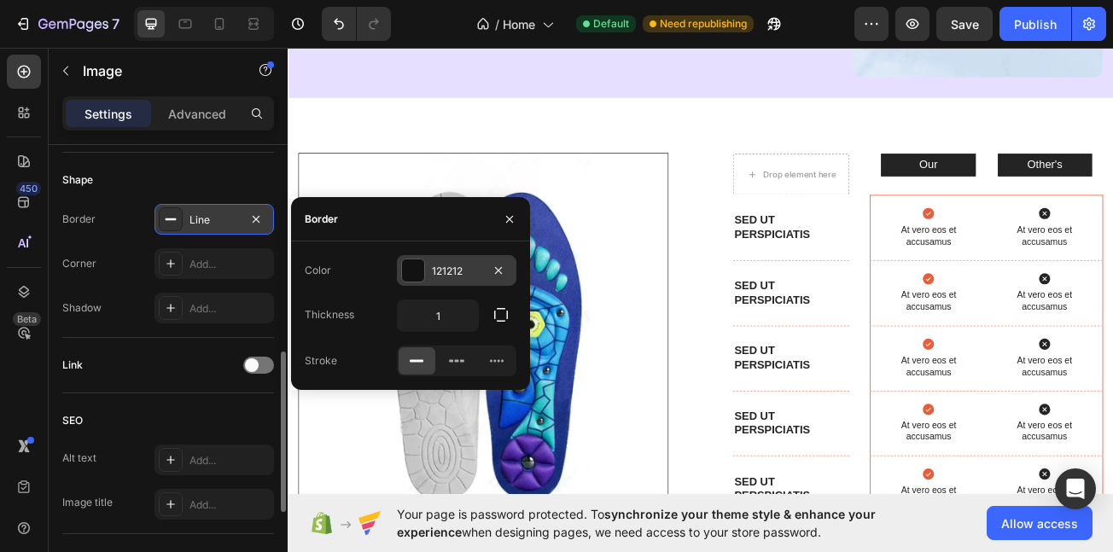
click at [406, 263] on div at bounding box center [413, 271] width 22 height 22
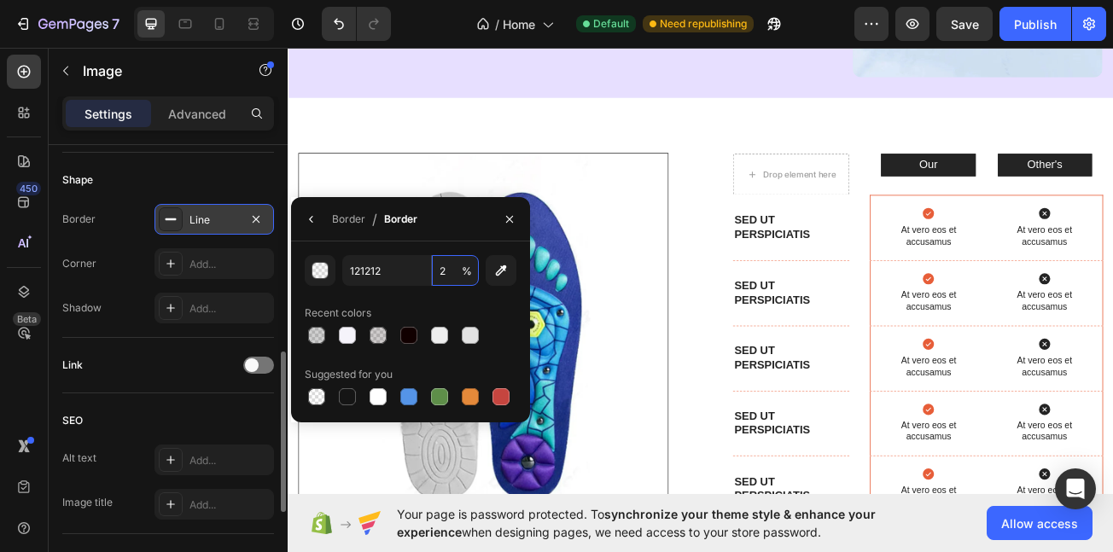
type input "20"
click at [201, 257] on div "Add..." at bounding box center [230, 264] width 80 height 15
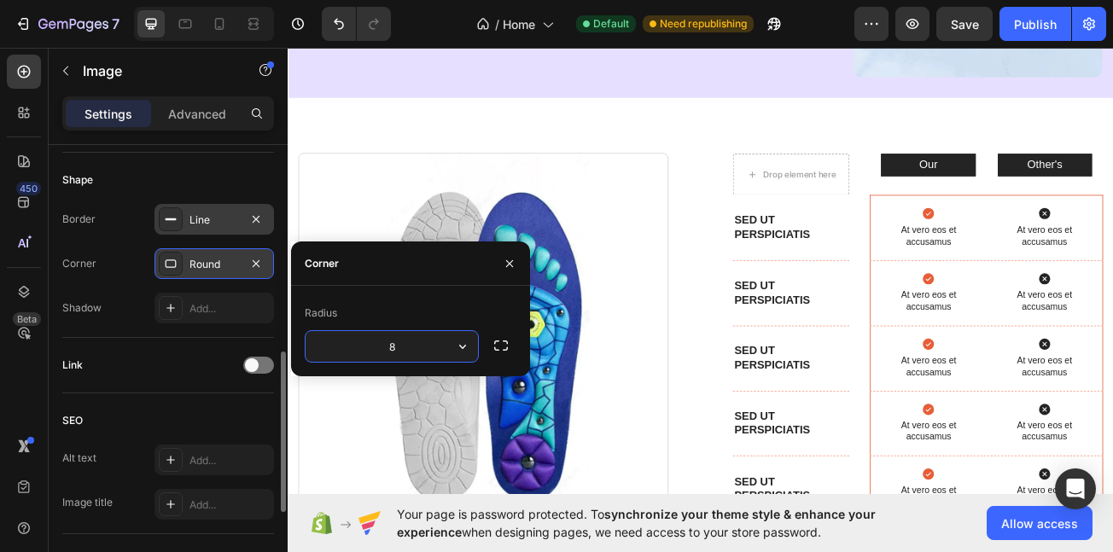
type input "1"
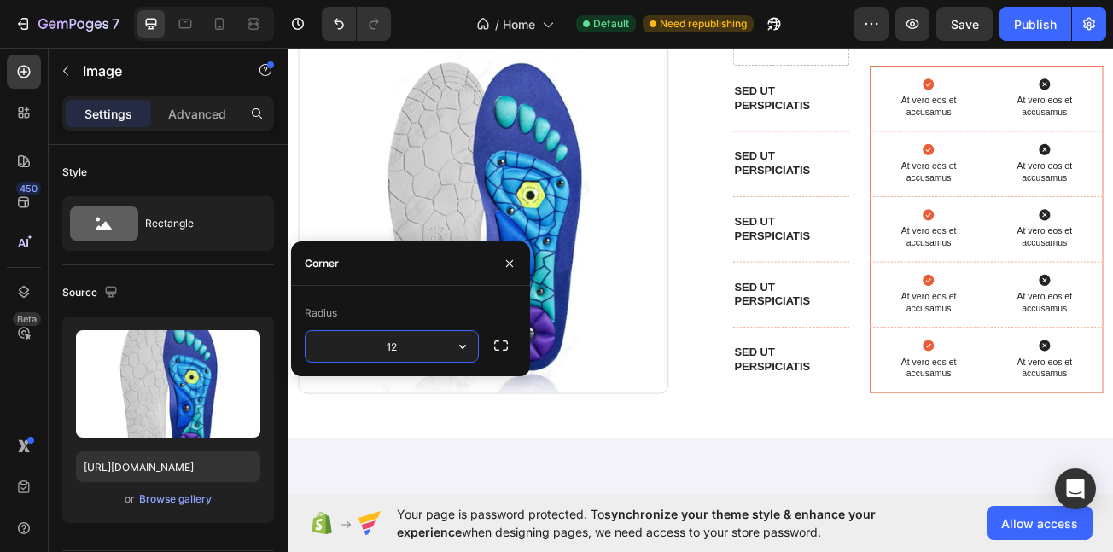
scroll to position [584, 0]
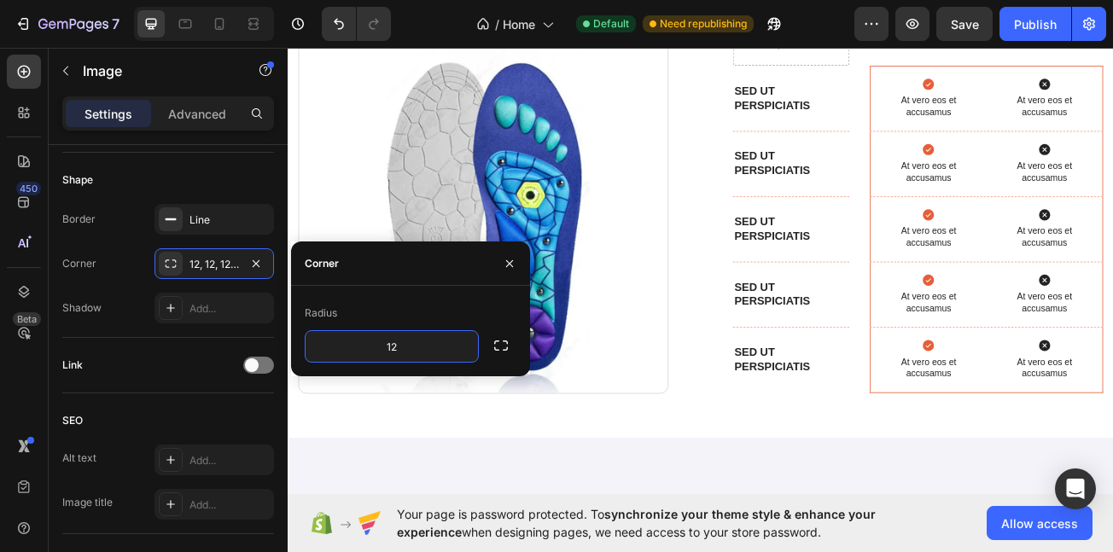
click at [697, 238] on img at bounding box center [530, 248] width 459 height 459
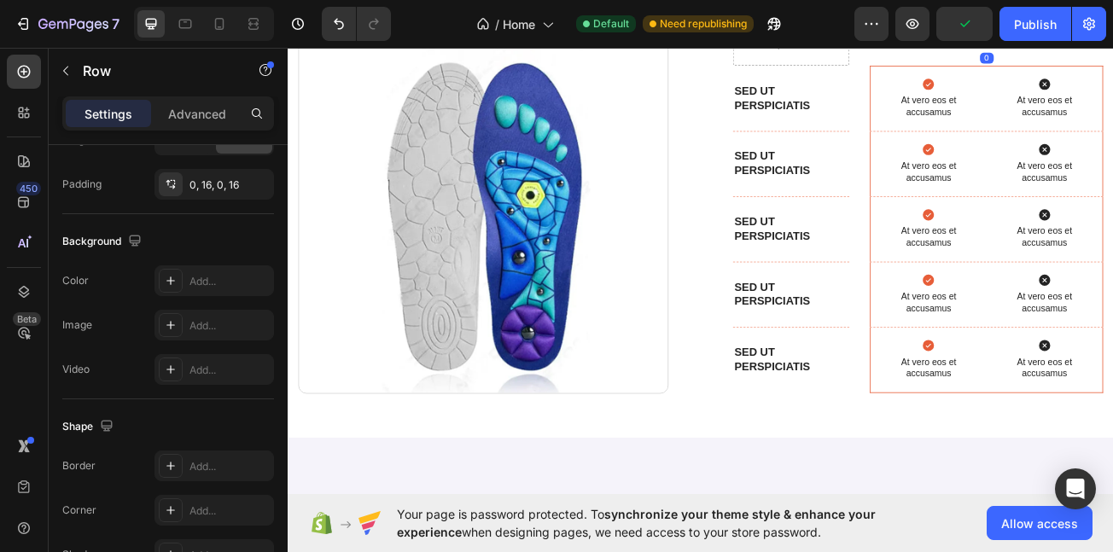
scroll to position [0, 0]
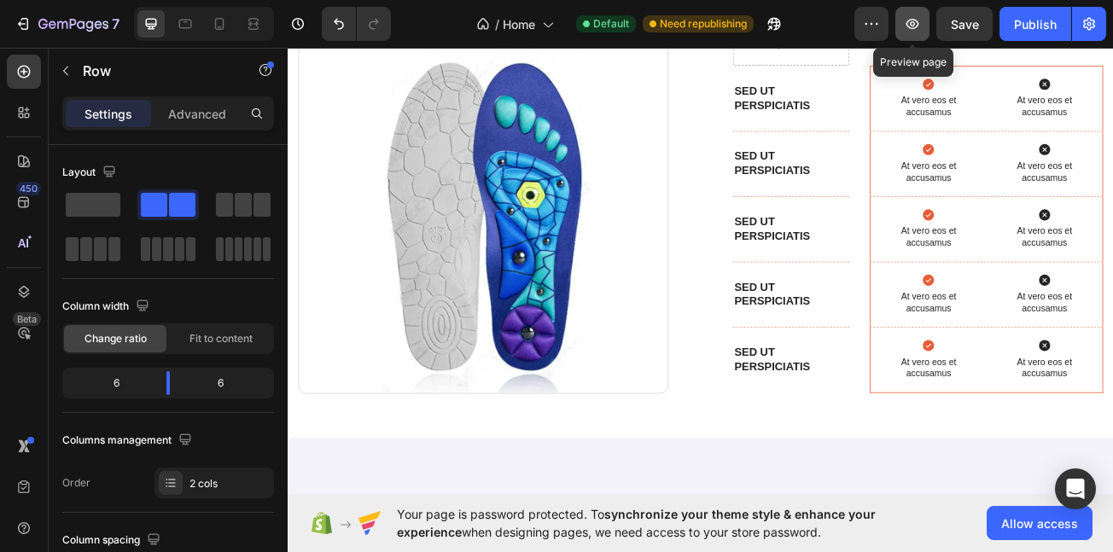
click at [917, 27] on icon "button" at bounding box center [913, 24] width 13 height 10
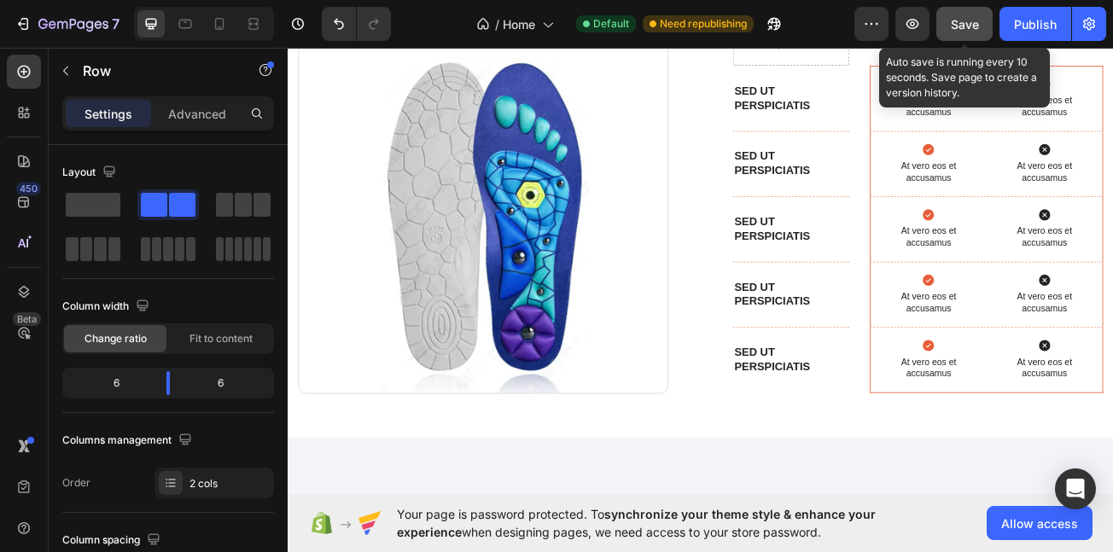
click at [957, 14] on button "Save" at bounding box center [965, 24] width 56 height 34
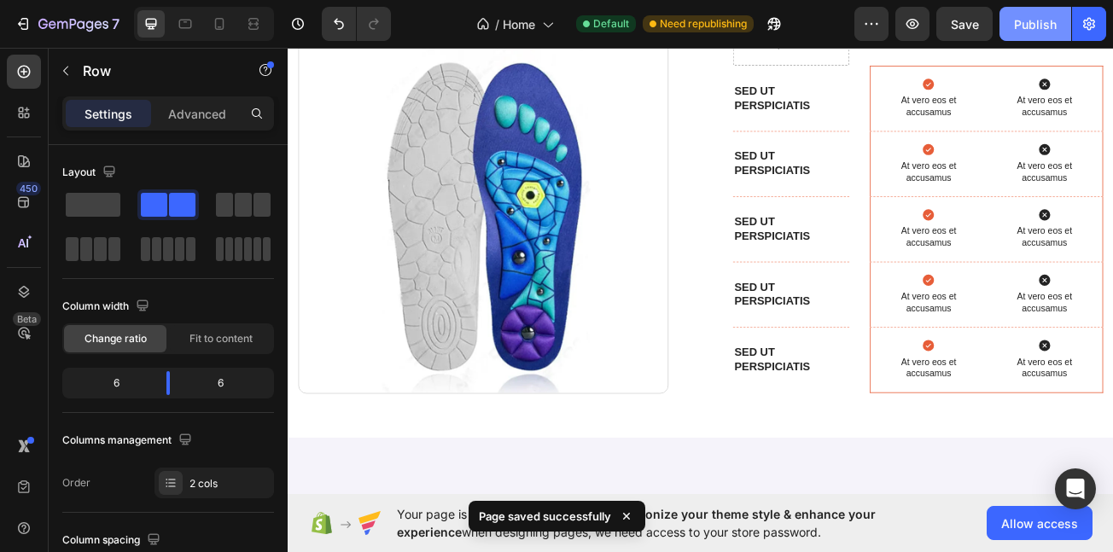
click at [1019, 20] on div "Publish" at bounding box center [1035, 24] width 43 height 18
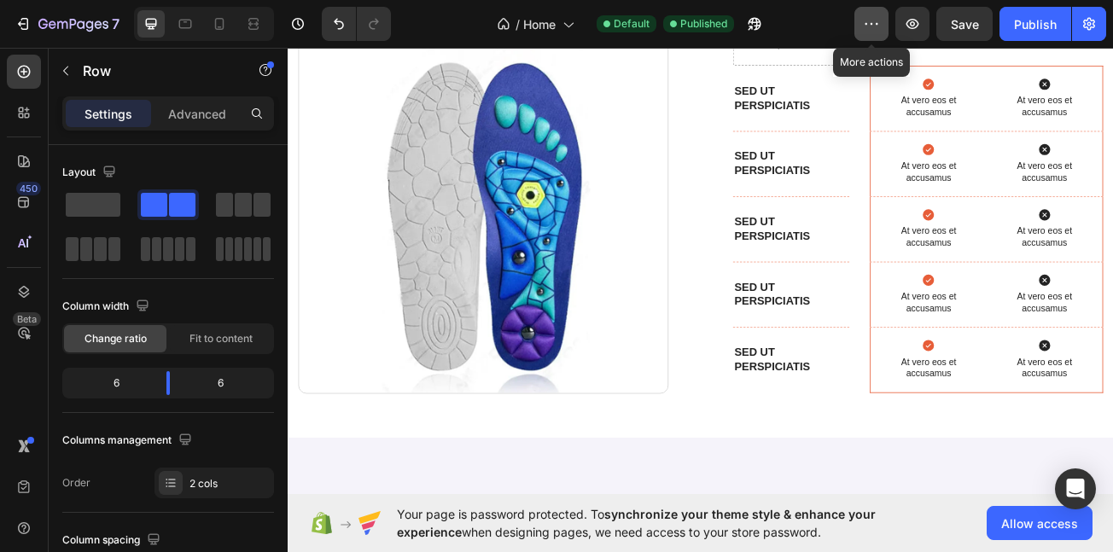
click at [880, 19] on icon "button" at bounding box center [871, 23] width 17 height 17
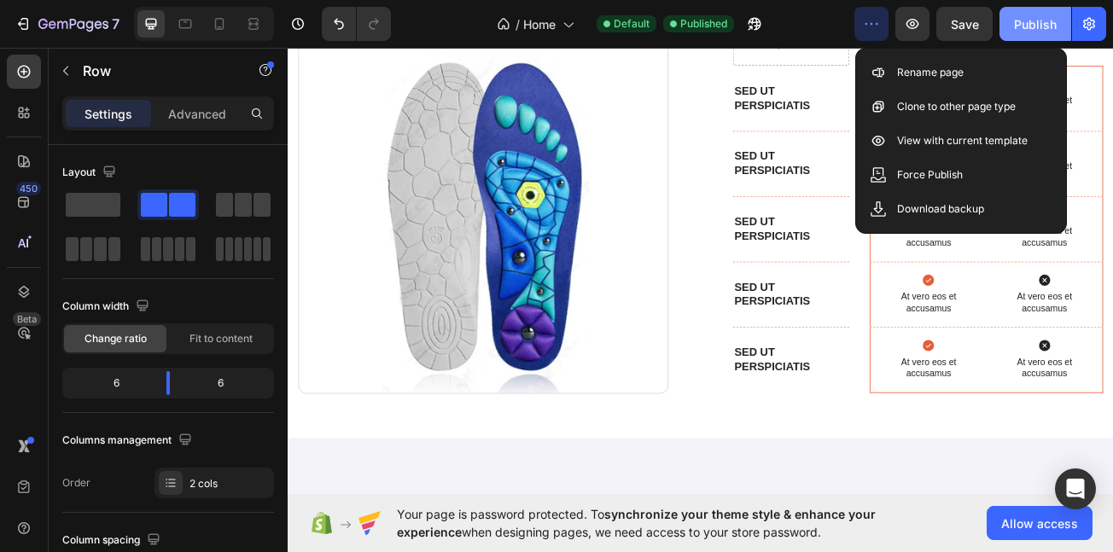
click at [1023, 10] on button "Publish" at bounding box center [1036, 24] width 72 height 34
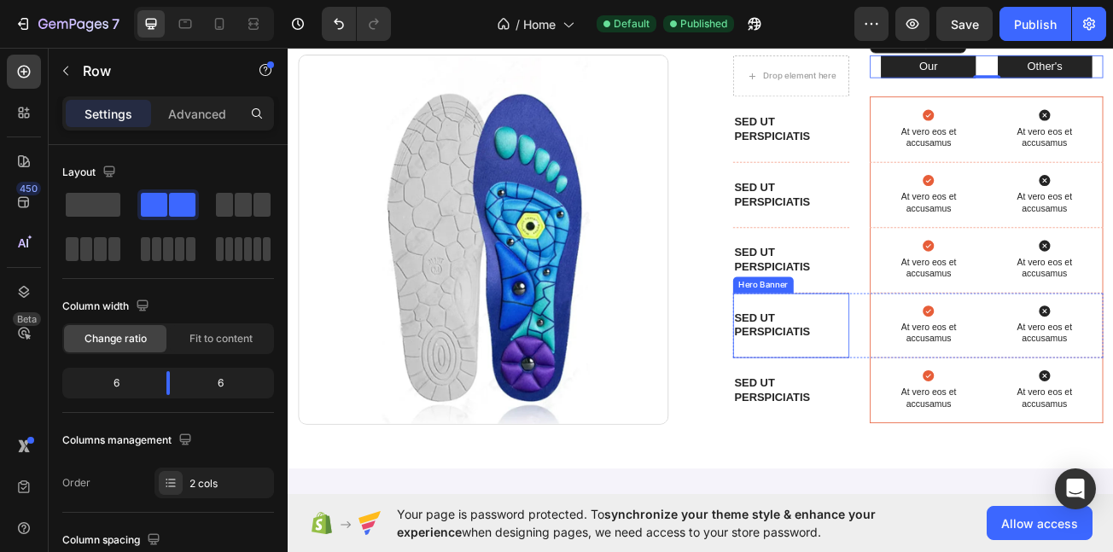
scroll to position [4963, 0]
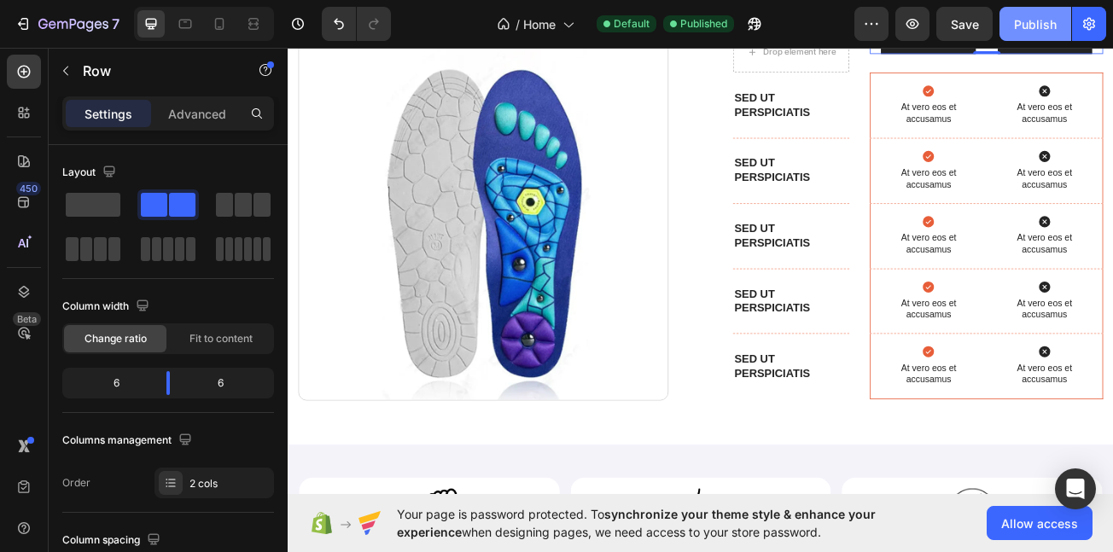
click at [1018, 26] on div "Publish" at bounding box center [1035, 24] width 43 height 18
click at [912, 17] on icon "button" at bounding box center [912, 23] width 17 height 17
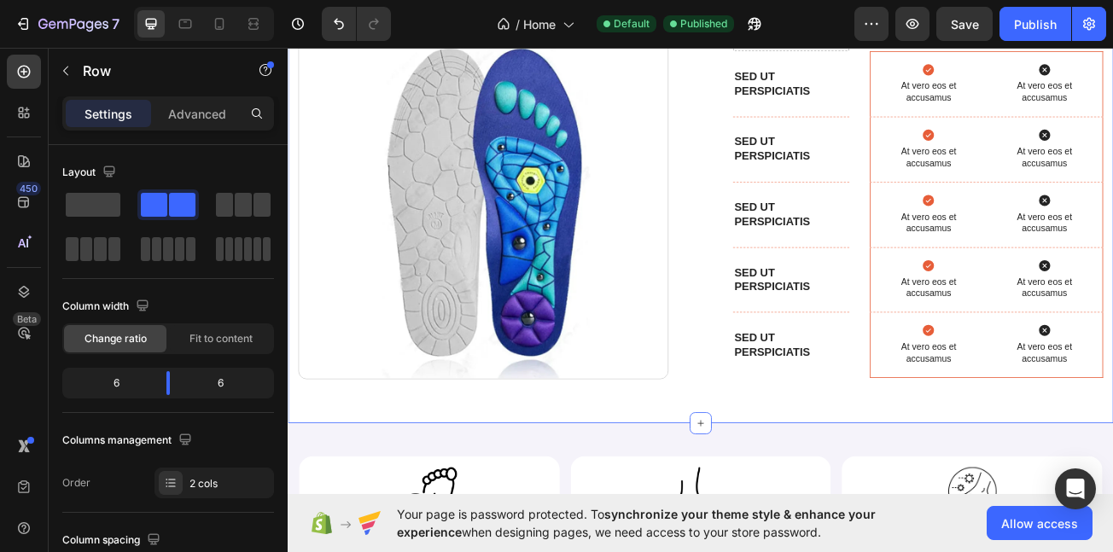
scroll to position [5009, 0]
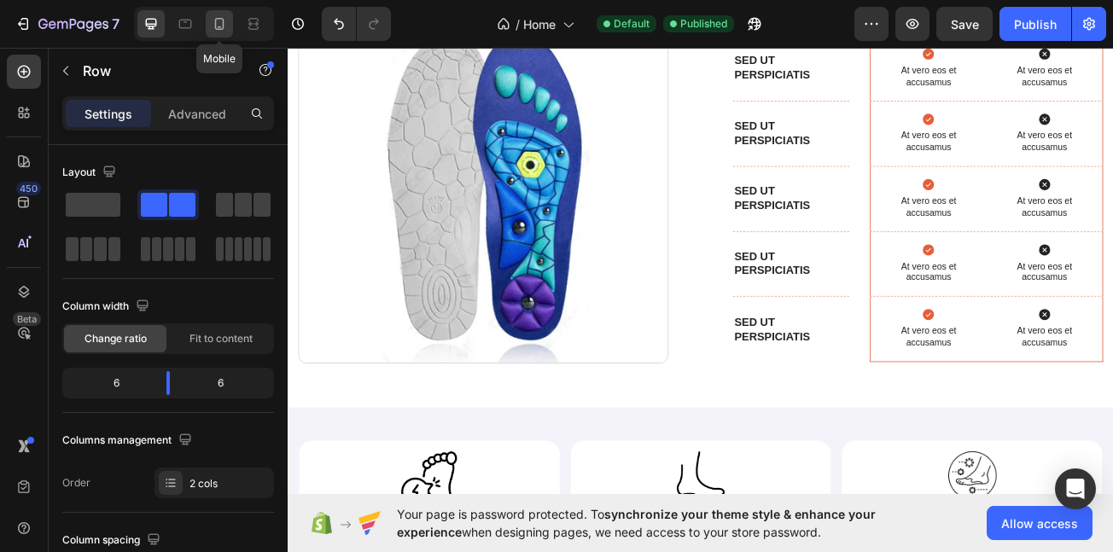
click at [218, 26] on icon at bounding box center [219, 23] width 17 height 17
type input "16"
type input "100%"
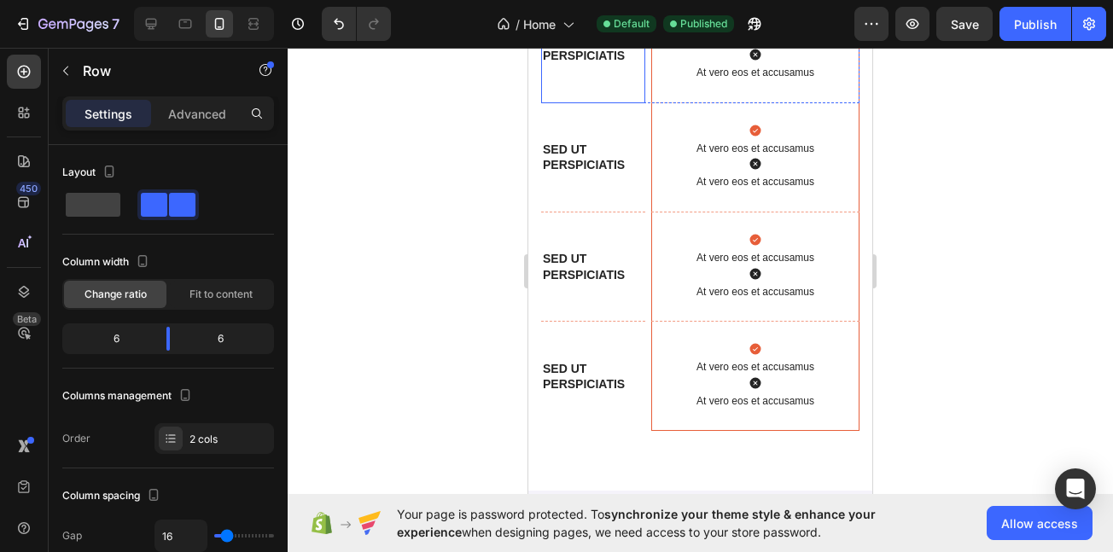
scroll to position [5584, 0]
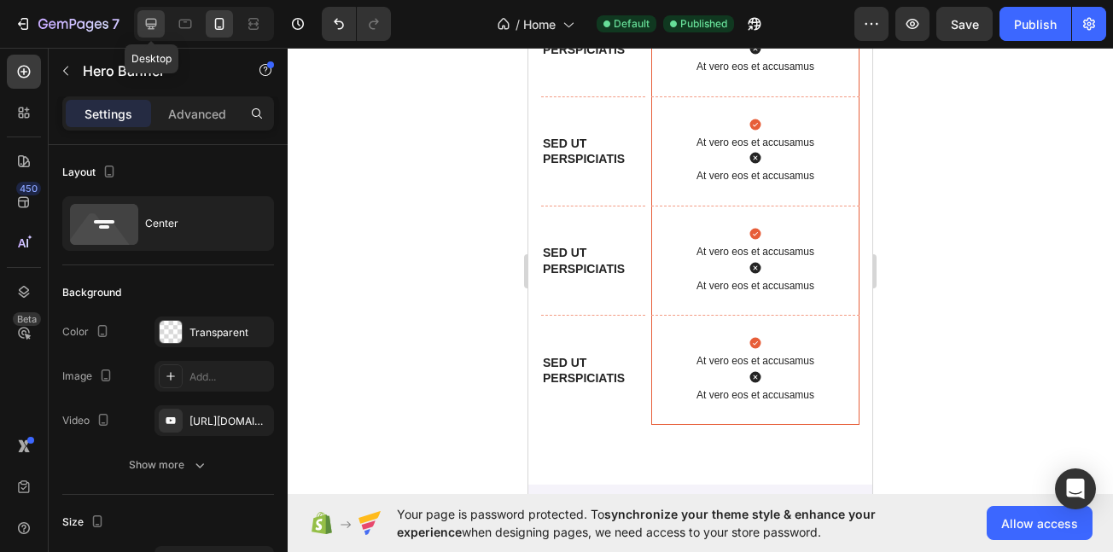
click at [151, 23] on icon at bounding box center [151, 23] width 17 height 17
type input "1200"
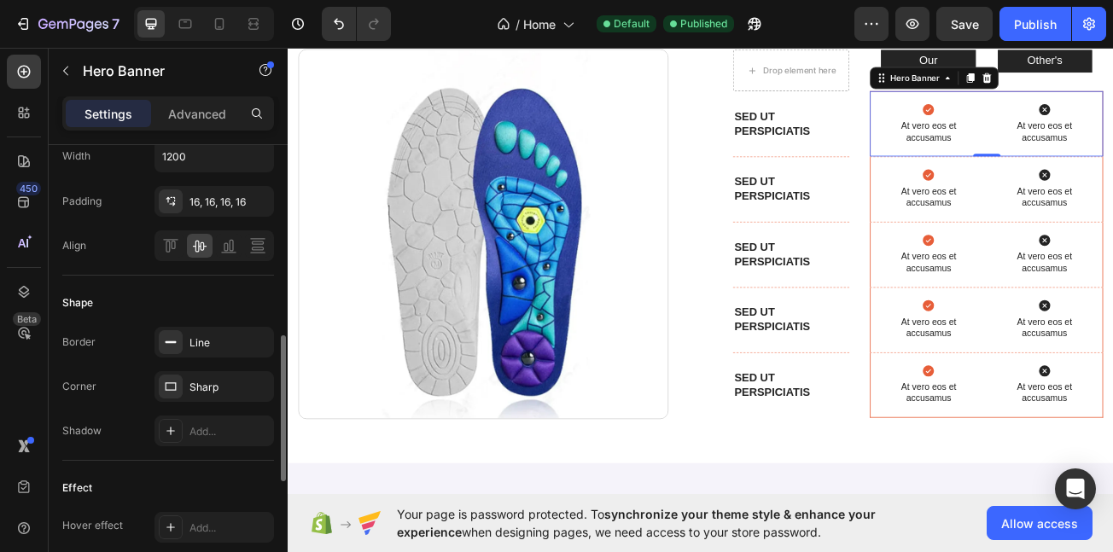
scroll to position [569, 0]
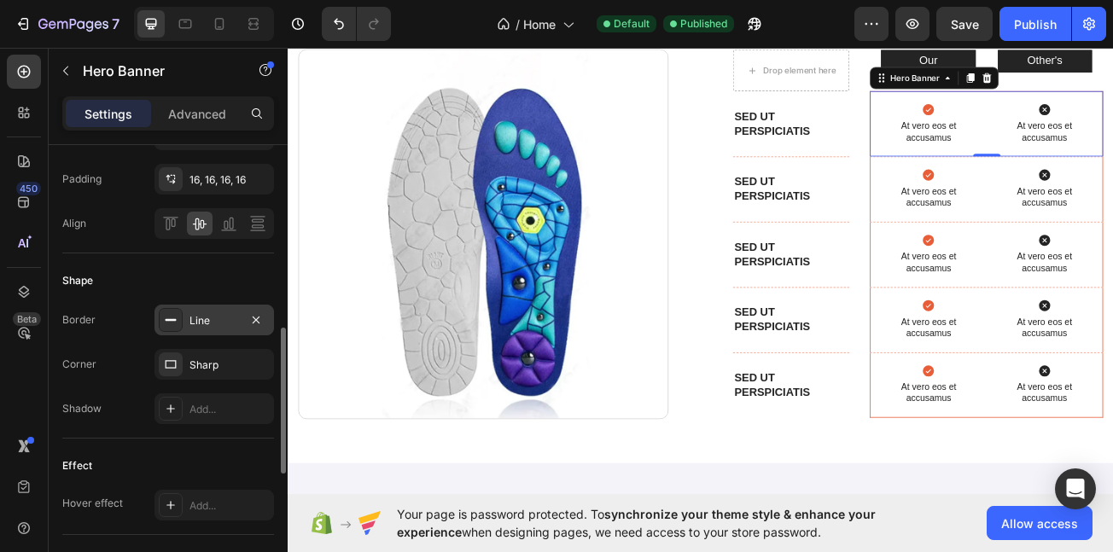
click at [211, 328] on div "Line" at bounding box center [215, 320] width 50 height 15
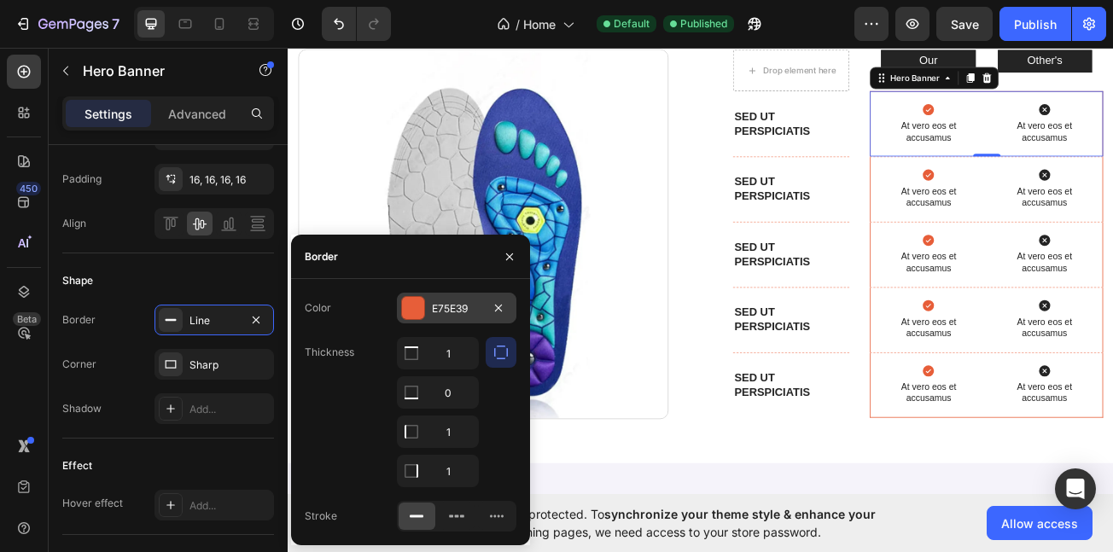
click at [469, 301] on div "E75E39" at bounding box center [457, 308] width 50 height 15
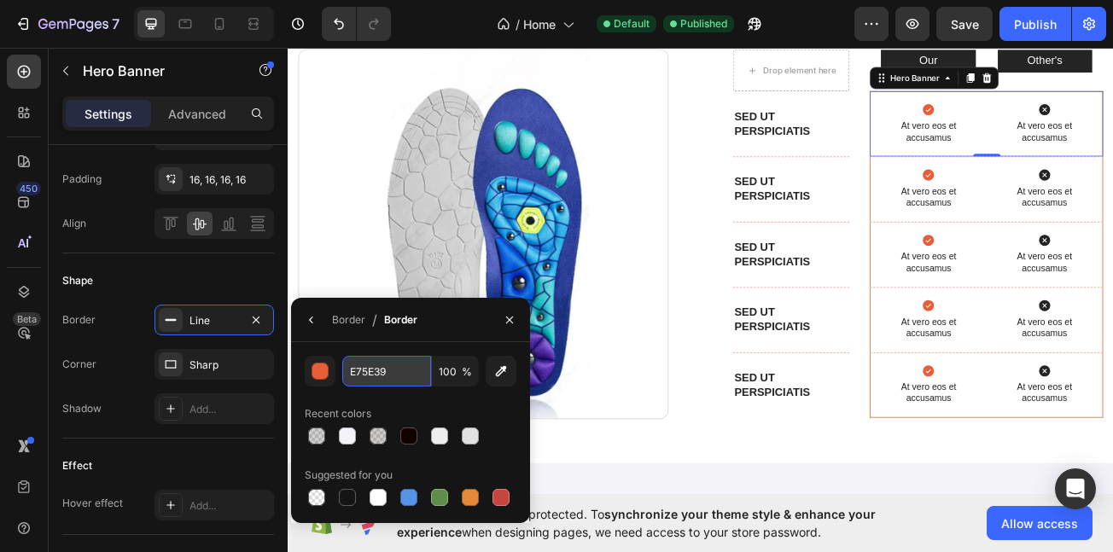
click at [402, 367] on input "E75E39" at bounding box center [386, 371] width 89 height 31
paste input "#29646C"
type input "#29646C"
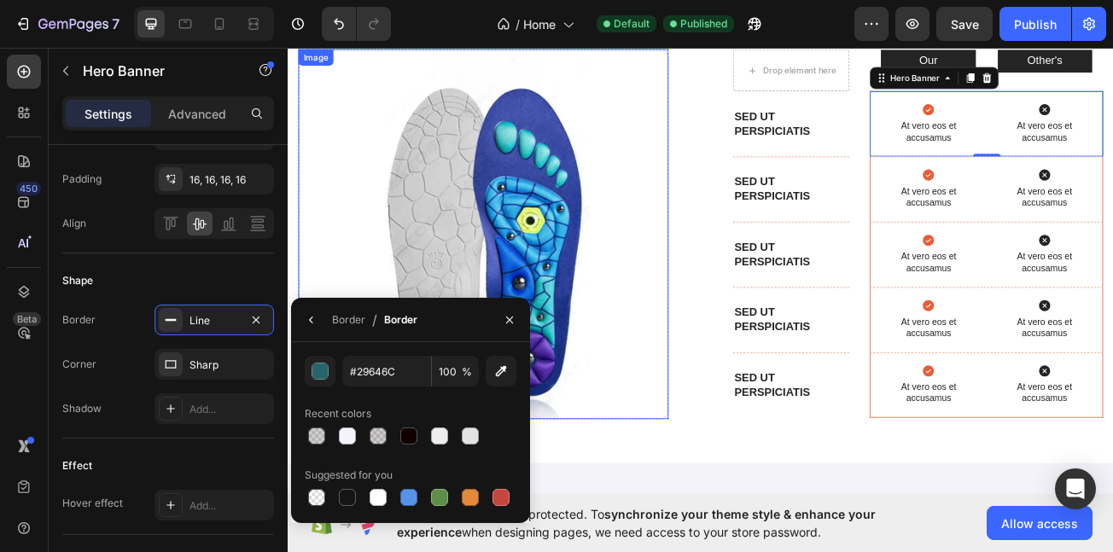
drag, startPoint x: 677, startPoint y: 348, endPoint x: 1019, endPoint y: 188, distance: 377.3
click at [680, 344] on img at bounding box center [530, 279] width 459 height 459
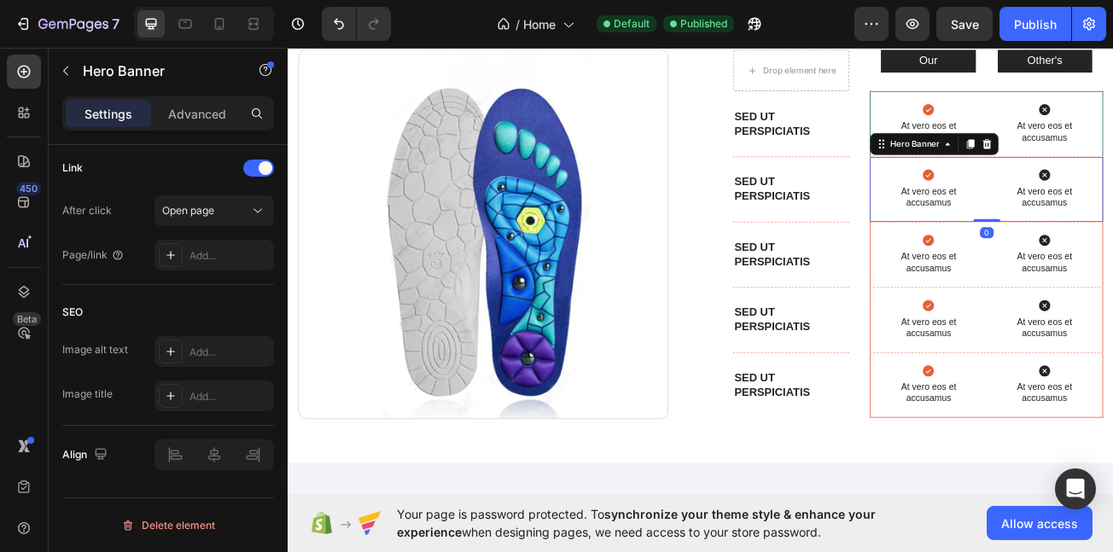
scroll to position [0, 0]
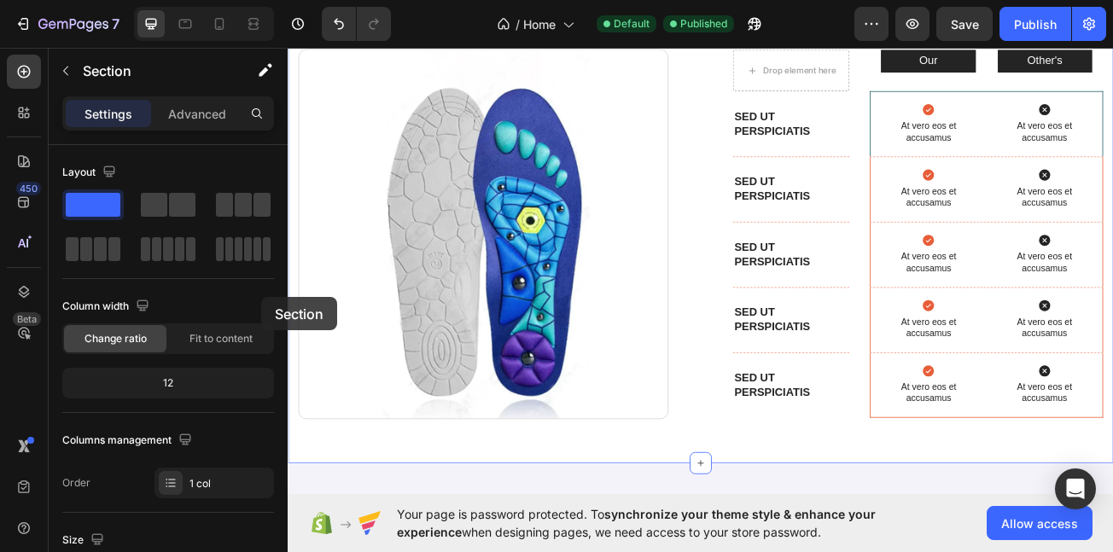
drag, startPoint x: 289, startPoint y: 271, endPoint x: 255, endPoint y: 359, distance: 94.0
click at [288, 359] on html "Header Image I was skeptical at first, but these insoles have completely change…" at bounding box center [800, 292] width 1025 height 10780
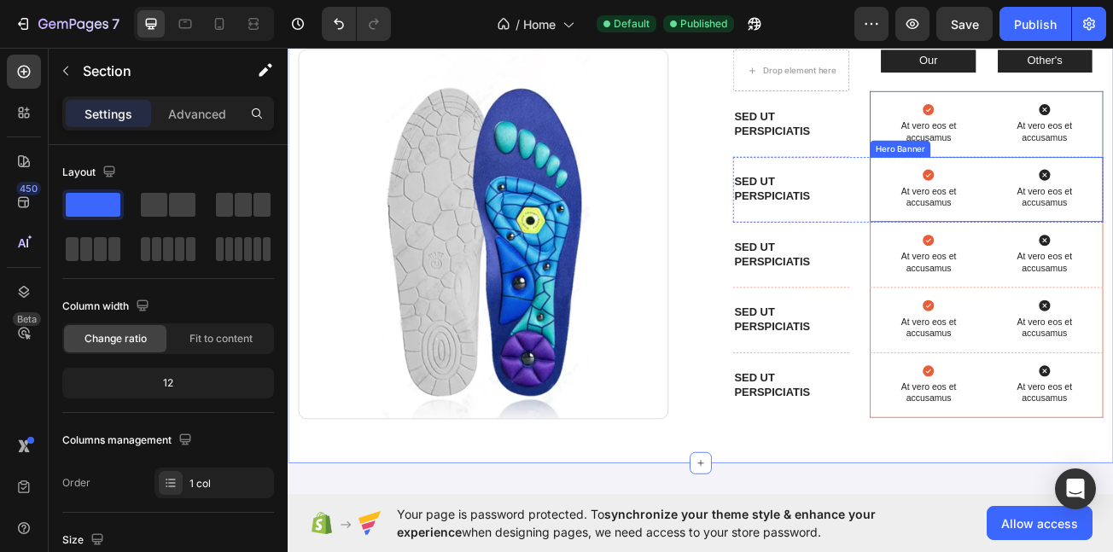
click at [1025, 216] on div "Icon At vero eos et accusamus Text Block" at bounding box center [1083, 224] width 116 height 53
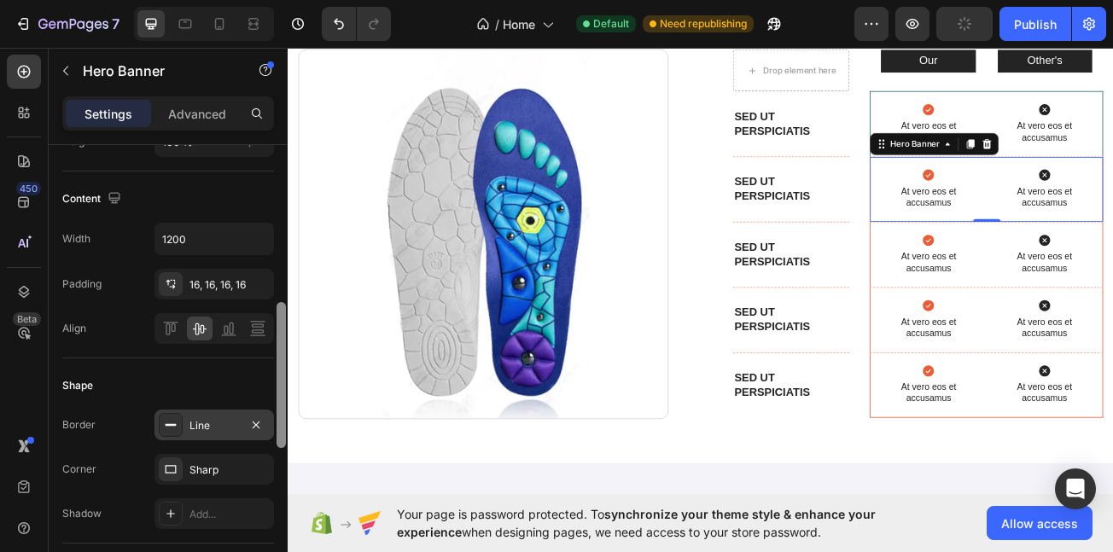
scroll to position [478, 0]
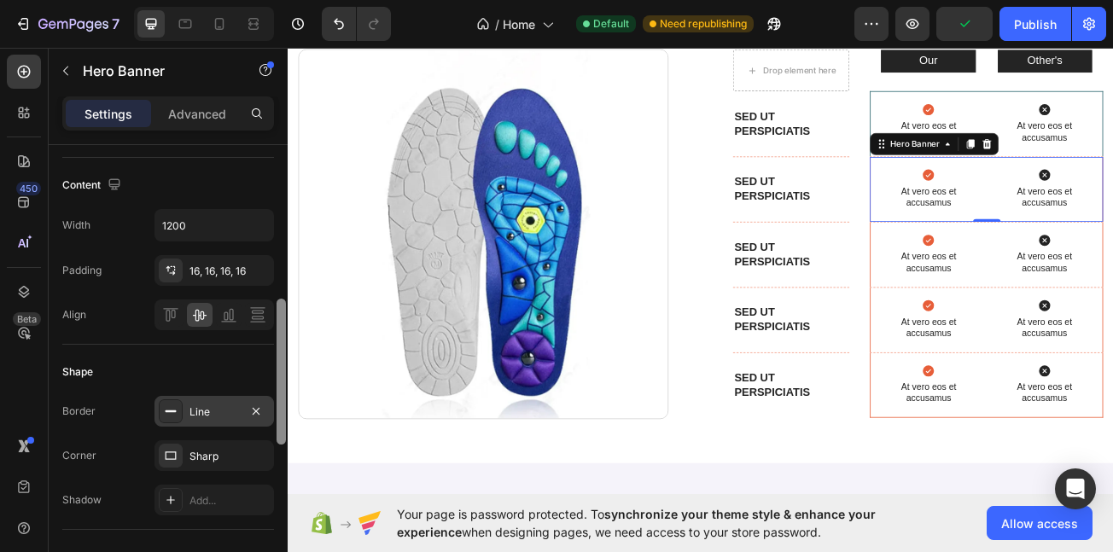
drag, startPoint x: 282, startPoint y: 272, endPoint x: 246, endPoint y: 406, distance: 138.8
click at [246, 406] on div "Layout Middle left Background The changes might be hidden by the video. Color T…" at bounding box center [168, 373] width 239 height 456
click at [216, 406] on div "Line" at bounding box center [215, 412] width 50 height 15
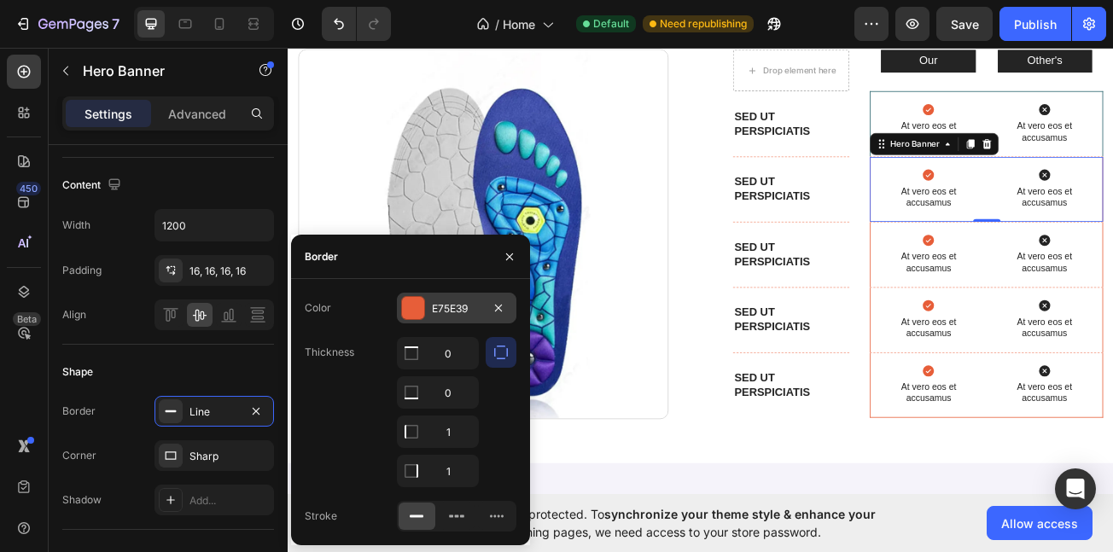
click at [457, 309] on div "E75E39" at bounding box center [457, 308] width 50 height 15
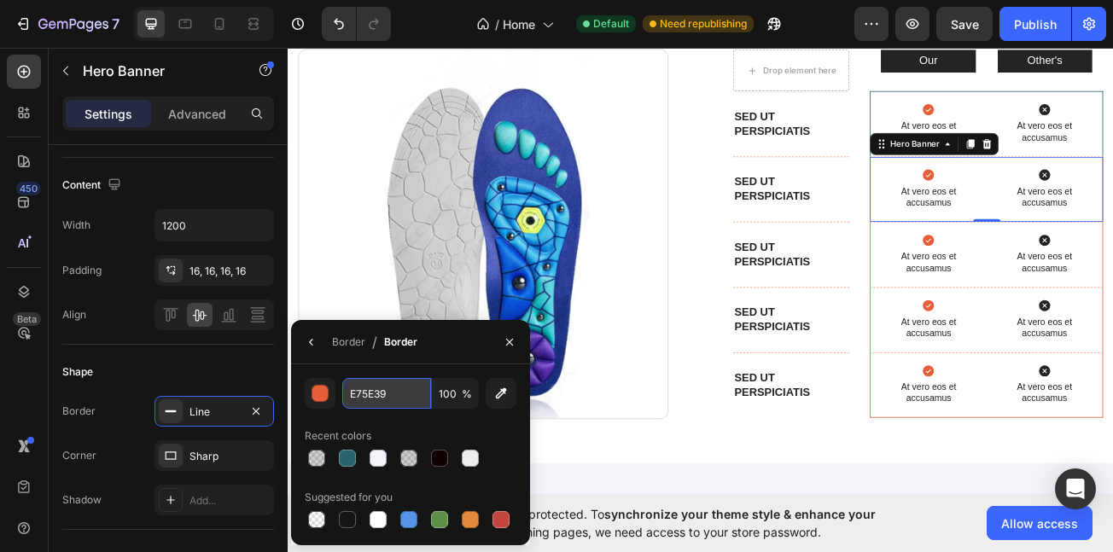
click at [392, 394] on input "E75E39" at bounding box center [386, 393] width 89 height 31
paste input "#29646C"
type input "#29646C"
click at [1025, 284] on div "Icon" at bounding box center [1083, 287] width 116 height 17
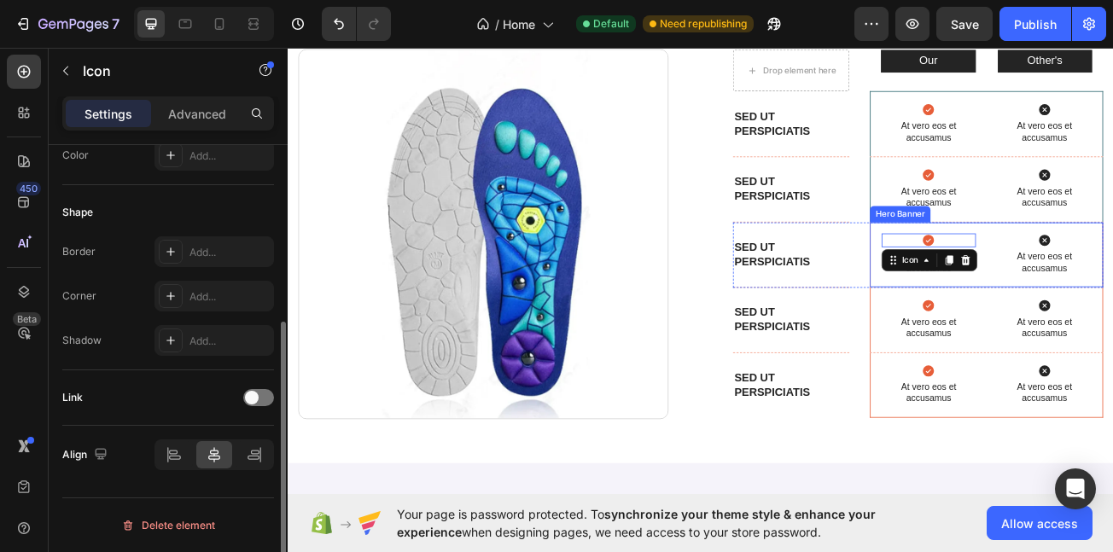
scroll to position [0, 0]
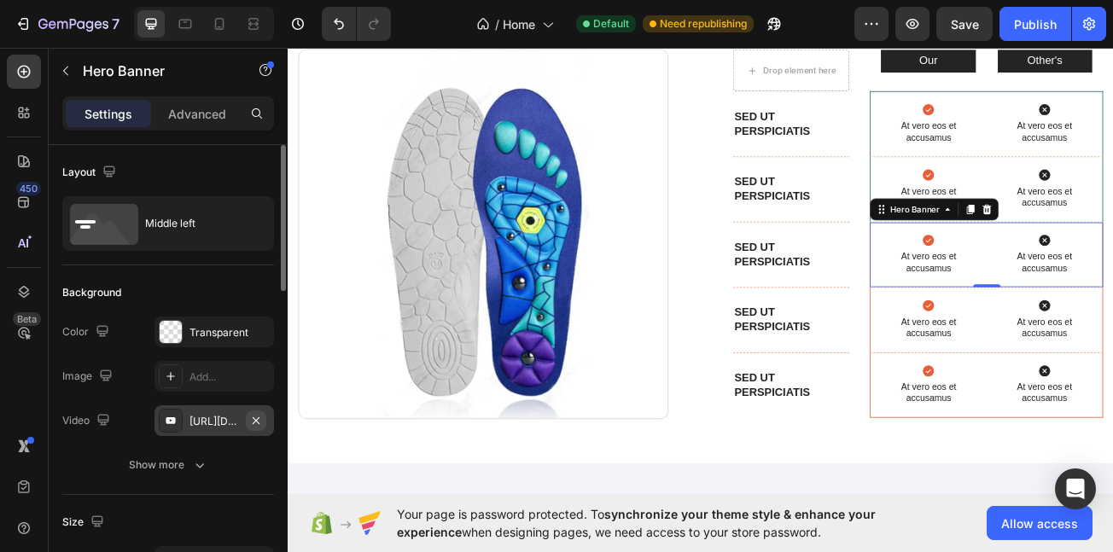
click at [253, 414] on icon "button" at bounding box center [256, 421] width 14 height 14
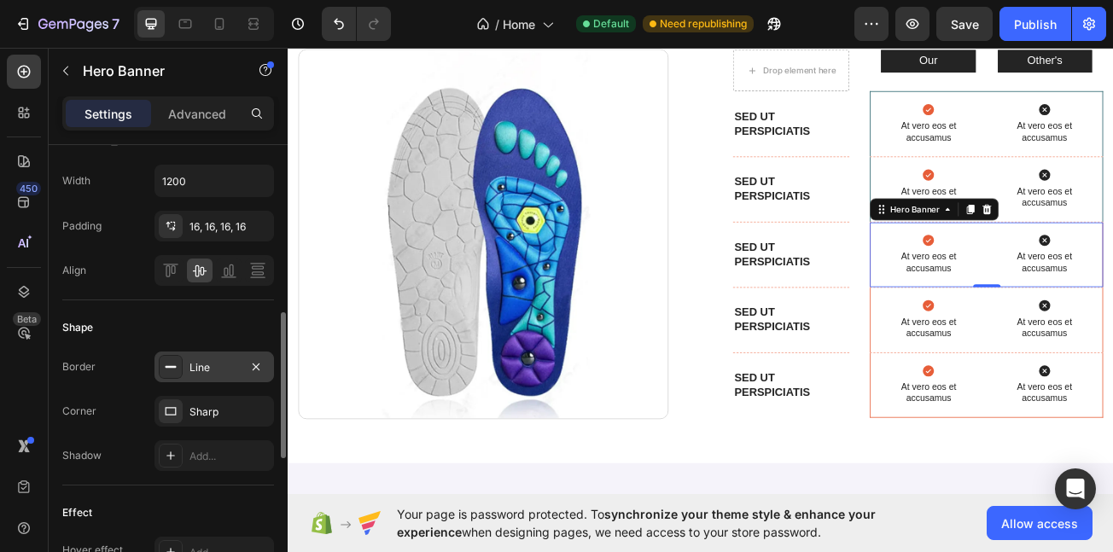
scroll to position [545, 0]
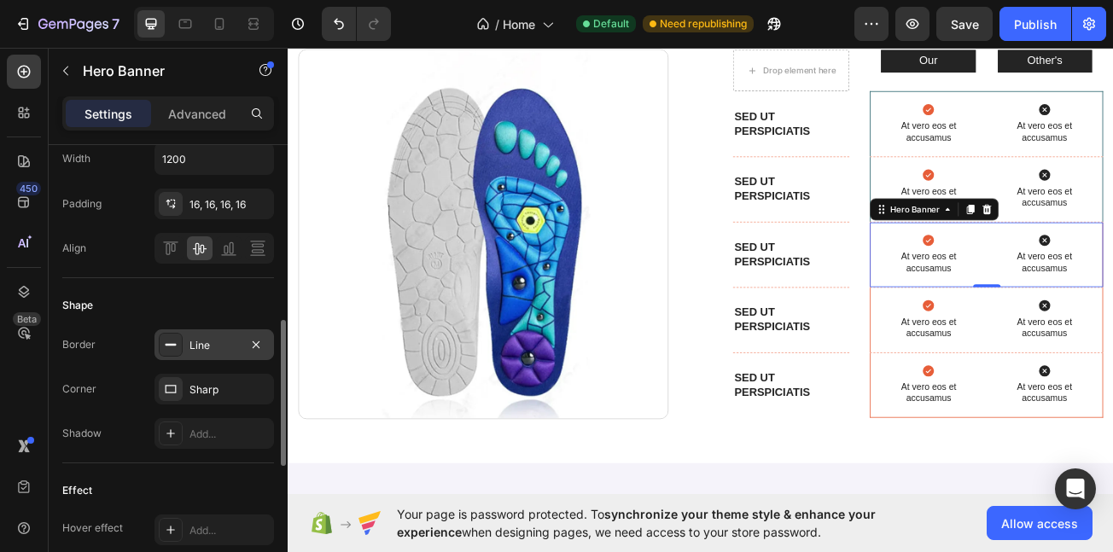
click at [193, 347] on div "Line" at bounding box center [215, 345] width 50 height 15
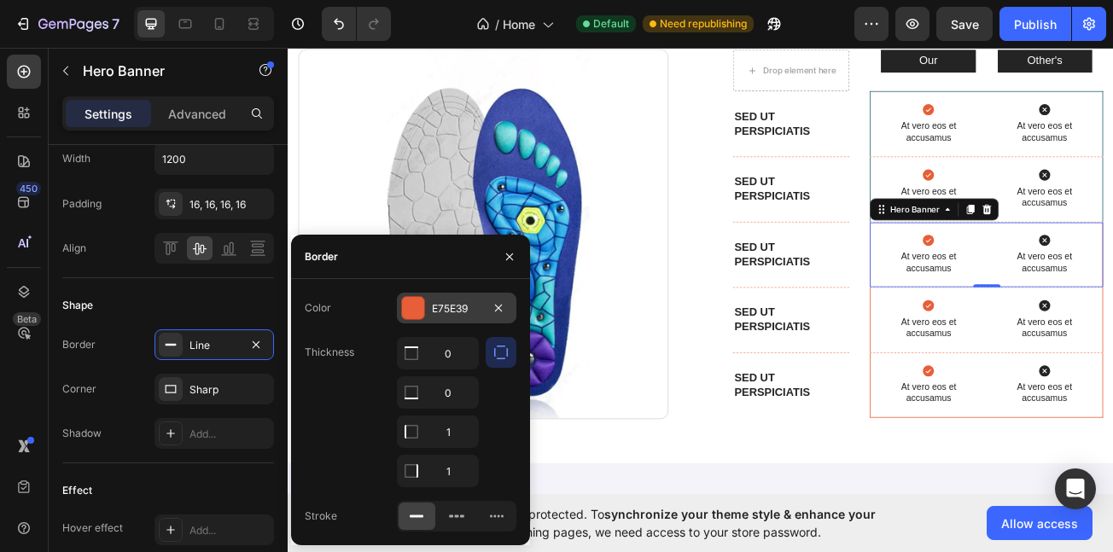
click at [468, 301] on div "E75E39" at bounding box center [457, 308] width 50 height 15
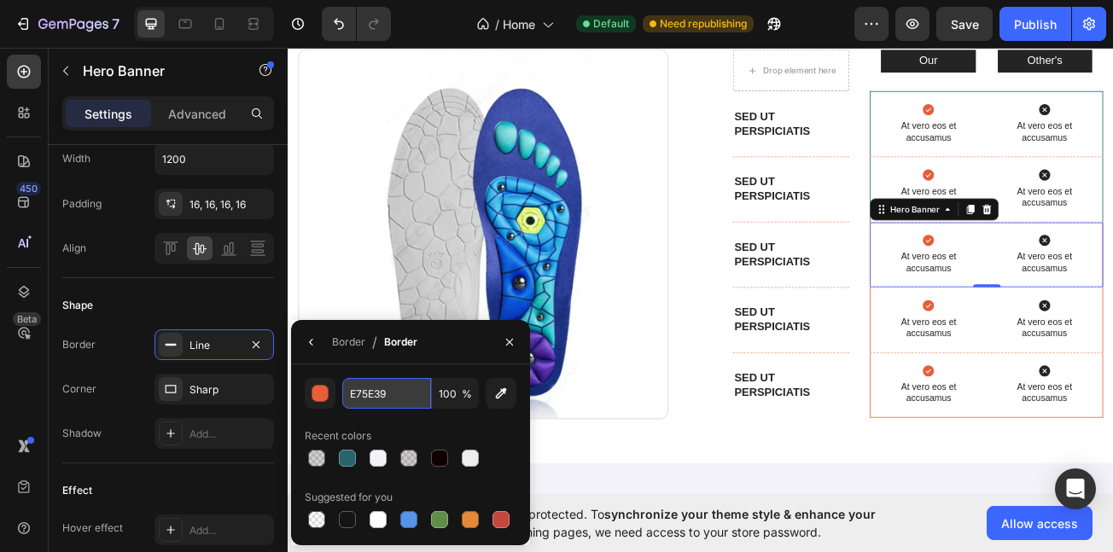
click at [401, 379] on input "E75E39" at bounding box center [386, 393] width 89 height 31
paste input "#29646C"
type input "#29646C"
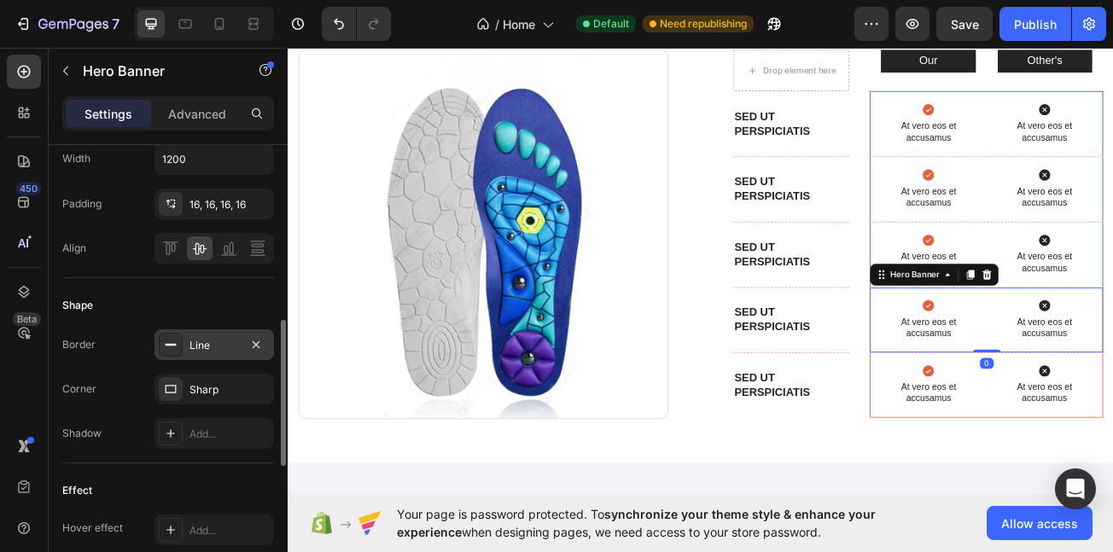
click at [216, 344] on div "Line" at bounding box center [215, 345] width 50 height 15
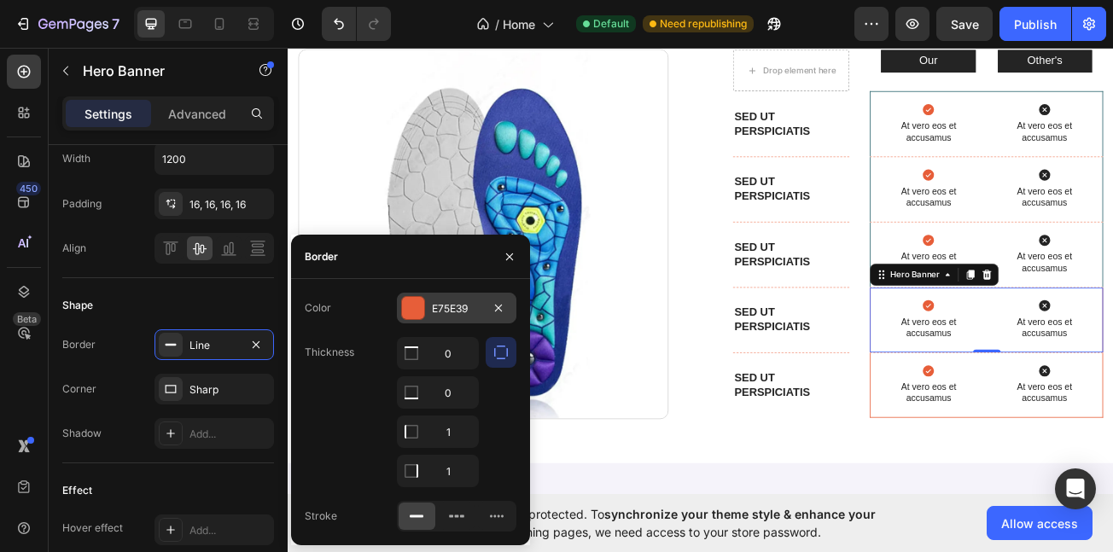
click at [468, 301] on div "E75E39" at bounding box center [457, 308] width 50 height 15
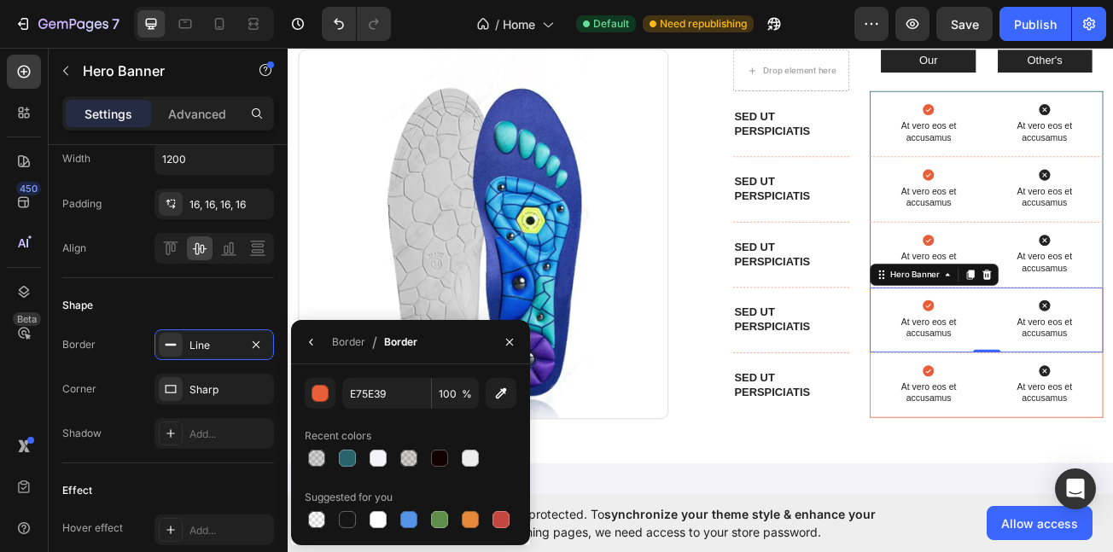
click at [376, 412] on div "E75E39 100 % Recent colors Suggested for you" at bounding box center [411, 455] width 212 height 154
click at [388, 395] on input "E75E39" at bounding box center [386, 393] width 89 height 31
paste input "#29646C"
type input "#29646C"
click at [1058, 384] on p "At vero eos et accusamus" at bounding box center [1082, 396] width 113 height 29
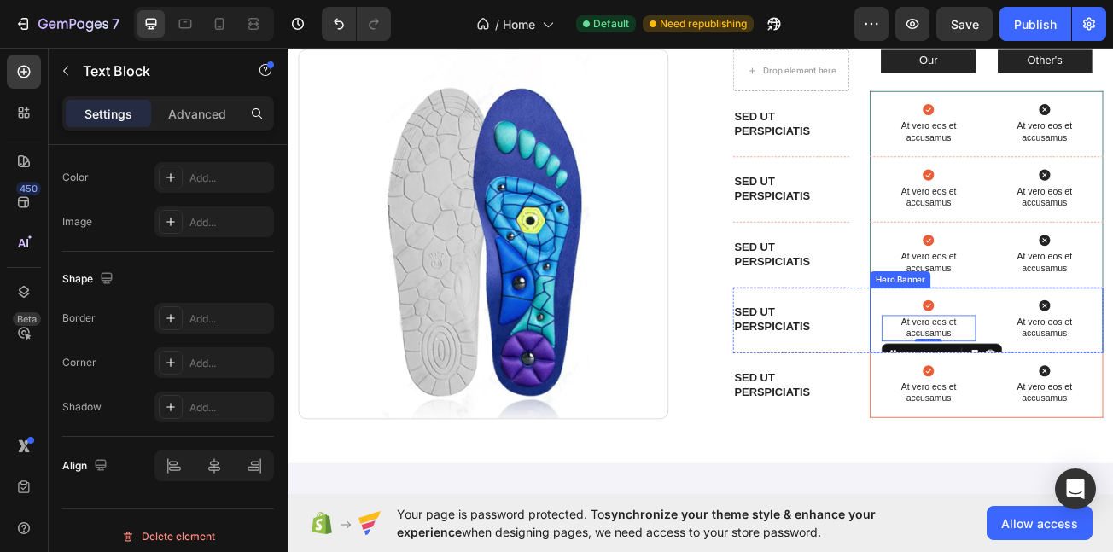
scroll to position [0, 0]
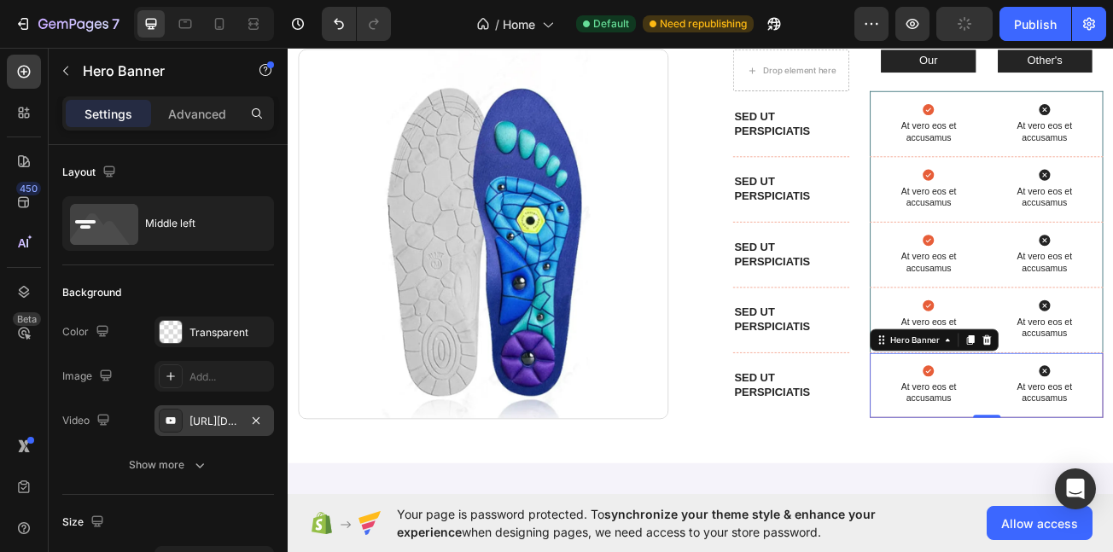
click at [198, 418] on div "[URL][DOMAIN_NAME]" at bounding box center [215, 421] width 50 height 15
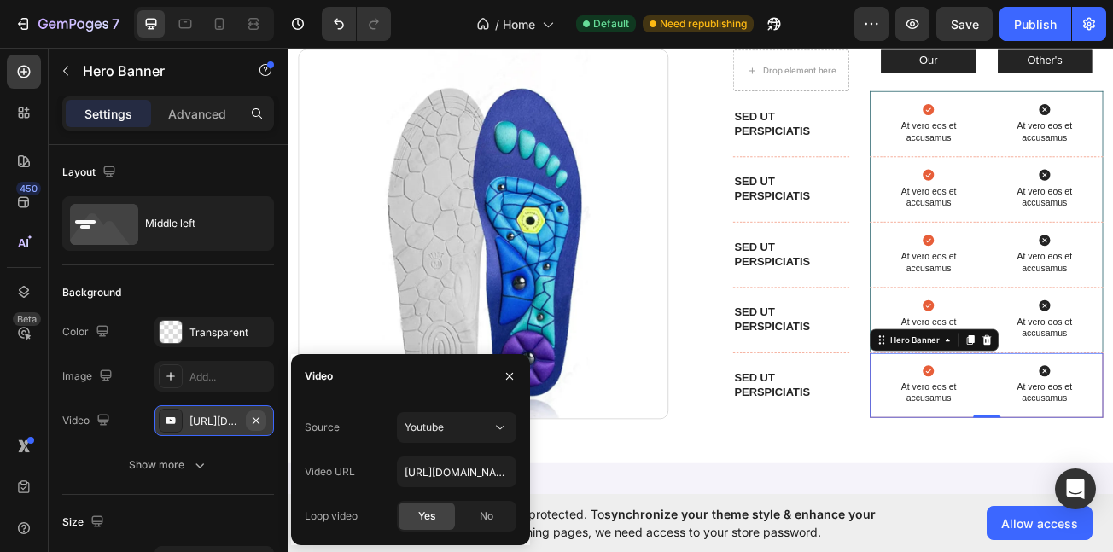
click at [261, 417] on icon "button" at bounding box center [256, 421] width 14 height 14
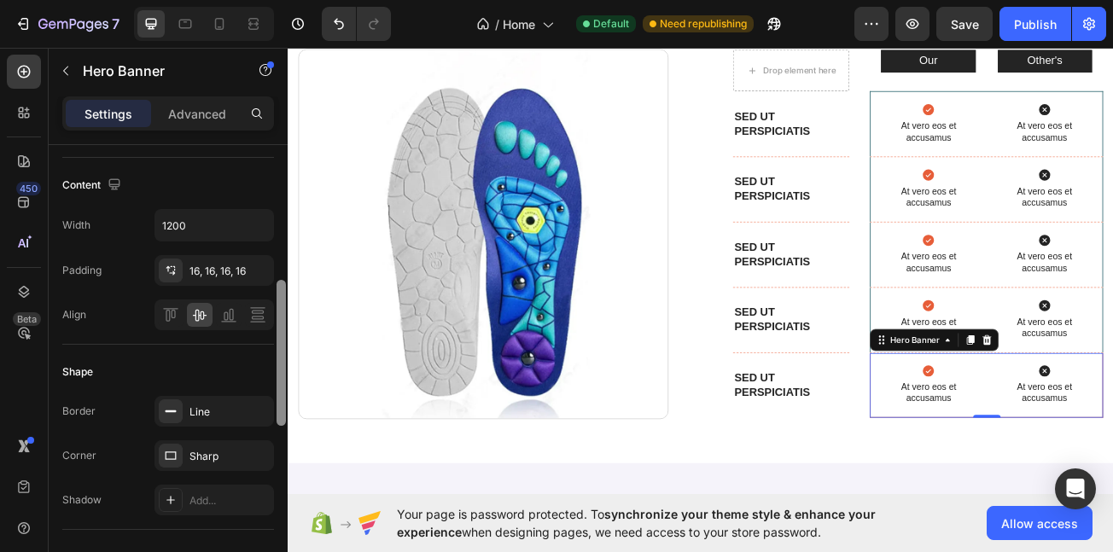
scroll to position [483, 0]
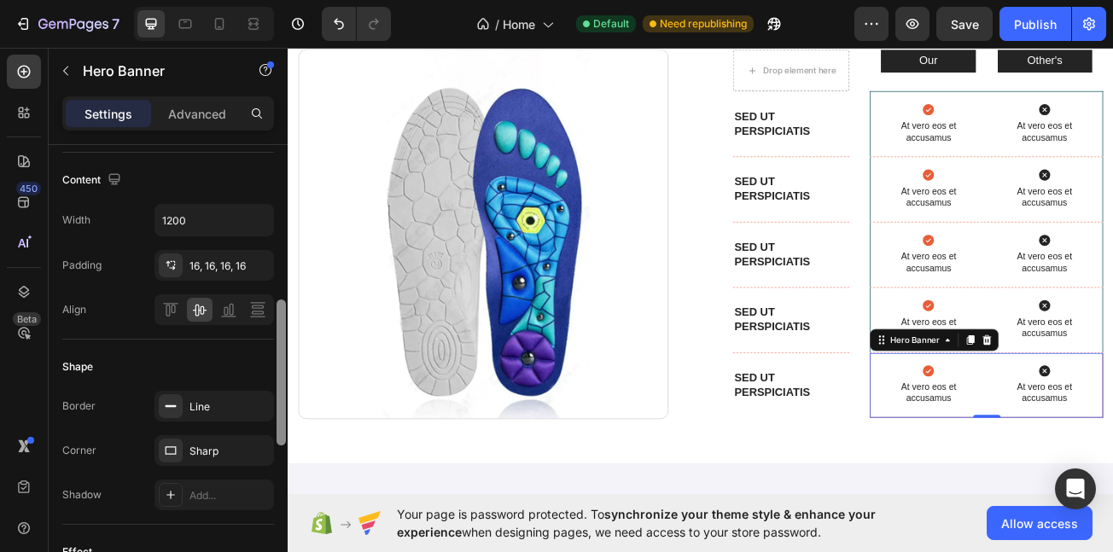
drag, startPoint x: 281, startPoint y: 277, endPoint x: 252, endPoint y: 432, distance: 158.1
click at [252, 432] on div "Layout Middle left Background The changes might be hidden by the video. Color T…" at bounding box center [168, 373] width 239 height 456
click at [218, 414] on div "Line" at bounding box center [215, 407] width 50 height 15
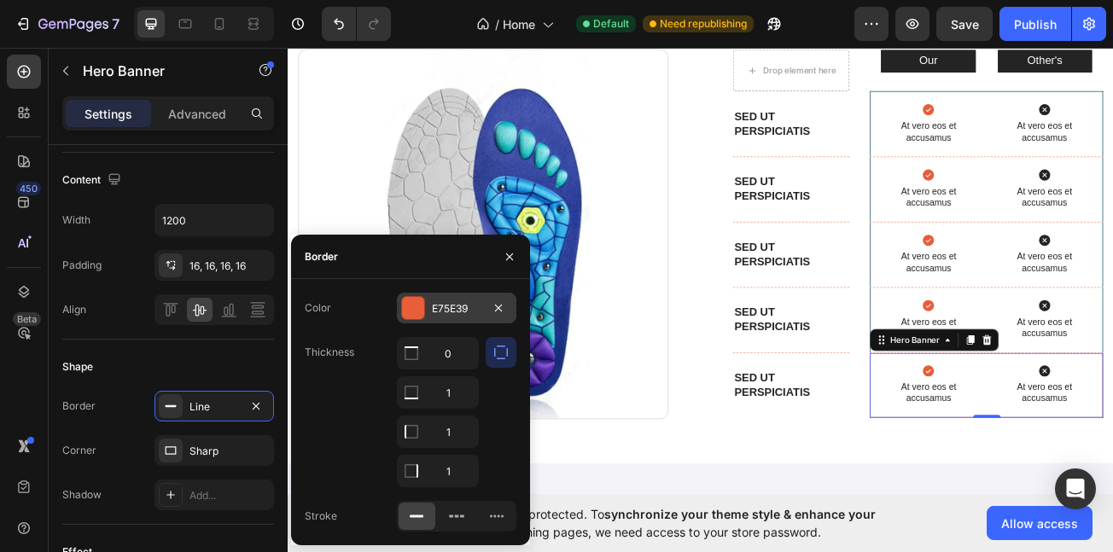
click at [452, 320] on div "E75E39" at bounding box center [457, 308] width 120 height 31
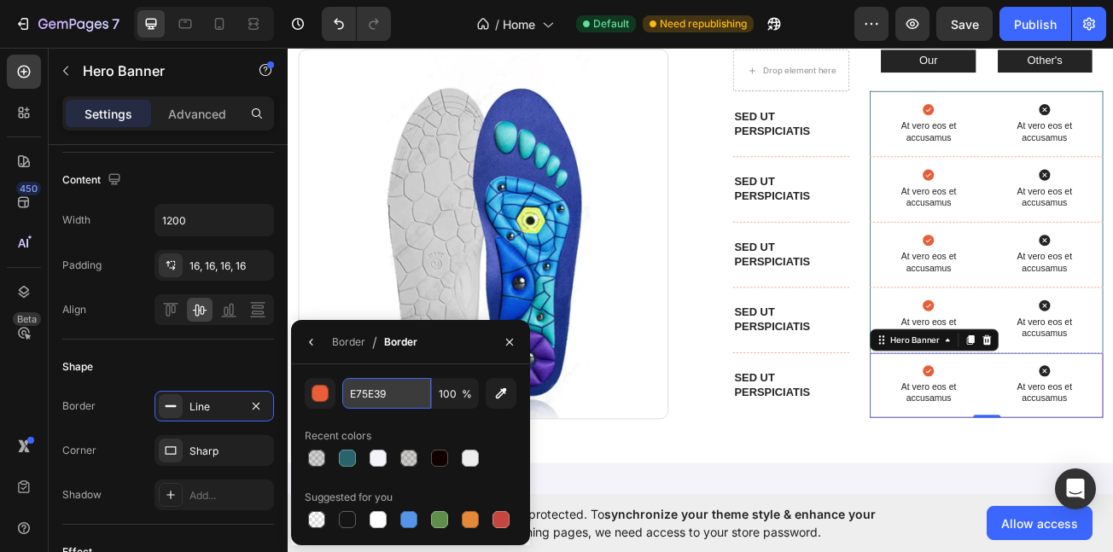
paste input "#29646C"
type input "#29646C"
click at [700, 435] on img at bounding box center [530, 279] width 459 height 459
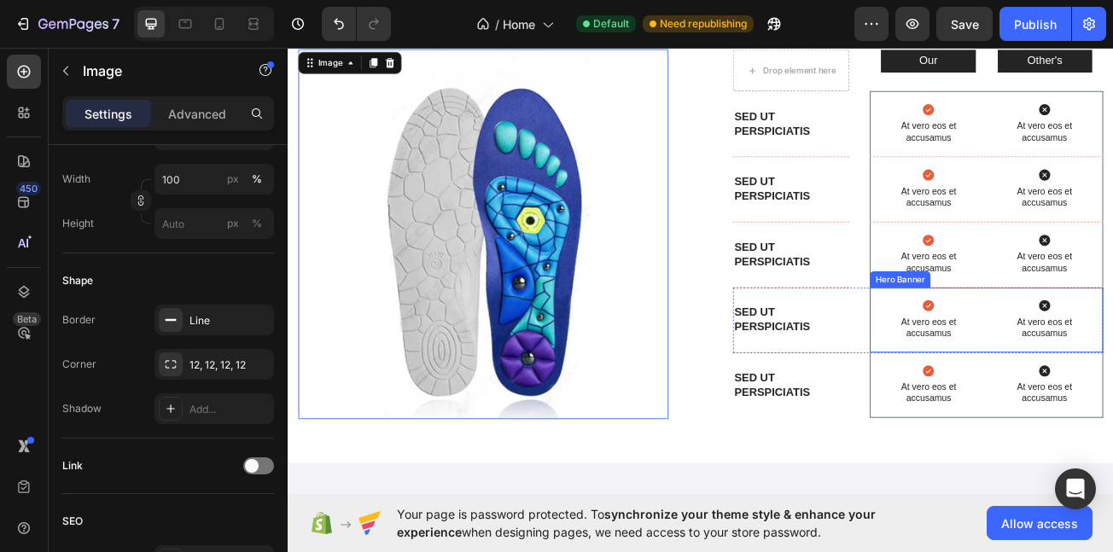
scroll to position [0, 0]
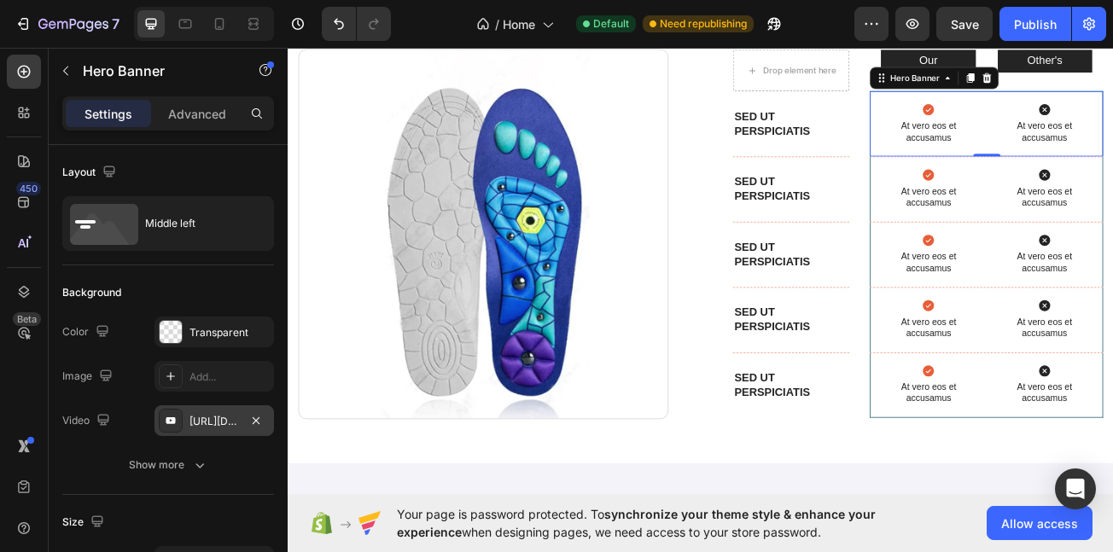
click at [213, 422] on div "[URL][DOMAIN_NAME]" at bounding box center [215, 421] width 50 height 15
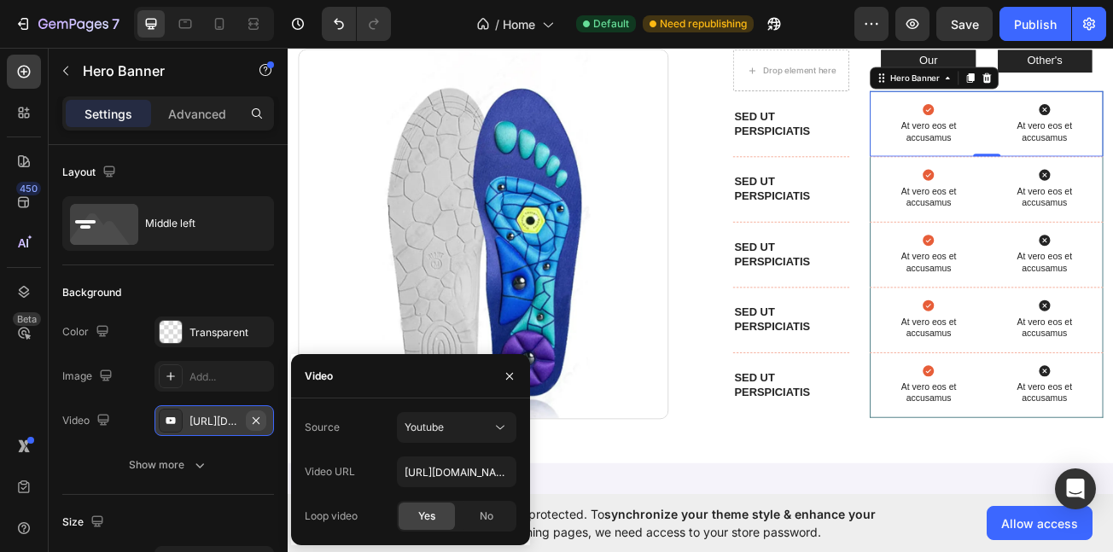
drag, startPoint x: 250, startPoint y: 417, endPoint x: 30, endPoint y: 445, distance: 222.0
click at [250, 417] on icon "button" at bounding box center [256, 421] width 14 height 14
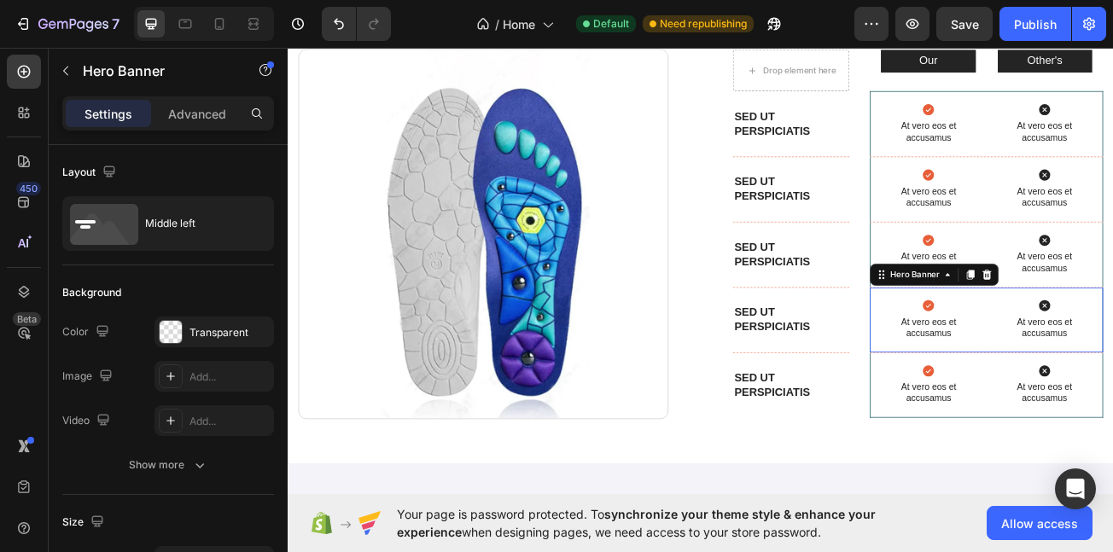
click at [230, 412] on div "[URL][DOMAIN_NAME]" at bounding box center [215, 421] width 120 height 31
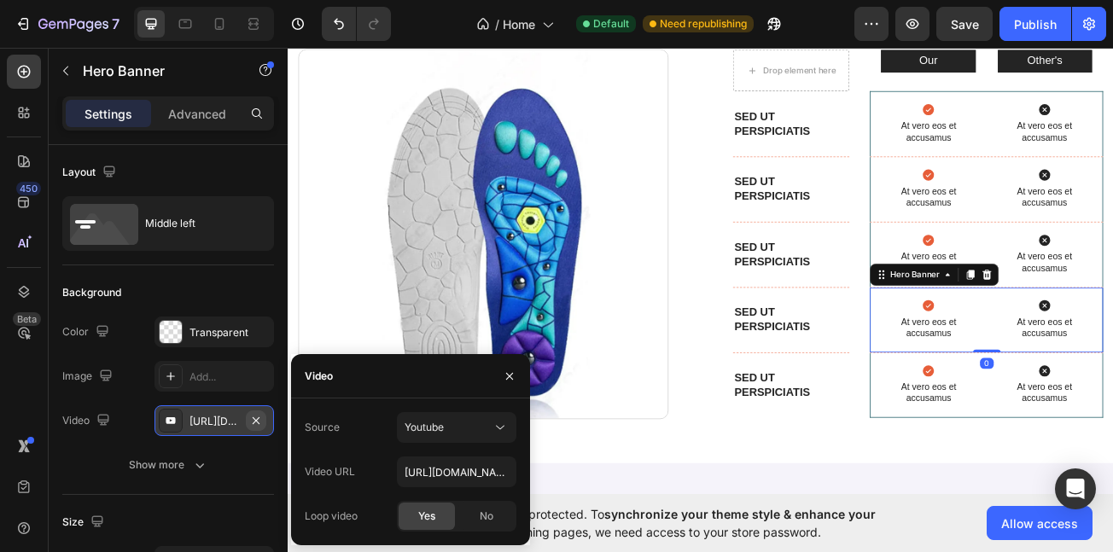
click at [258, 418] on icon "button" at bounding box center [256, 420] width 7 height 7
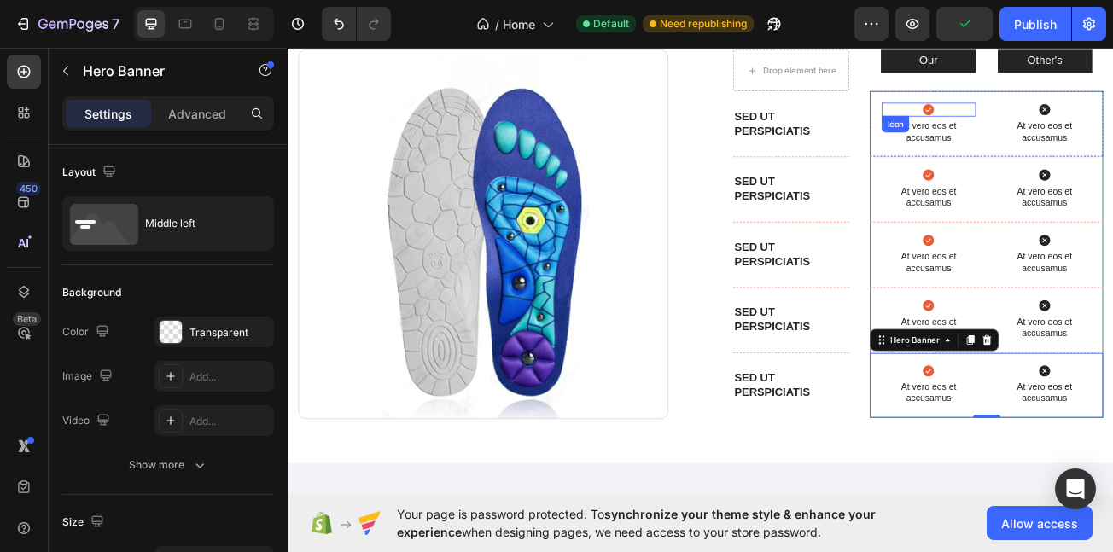
click at [1076, 124] on icon at bounding box center [1083, 126] width 14 height 14
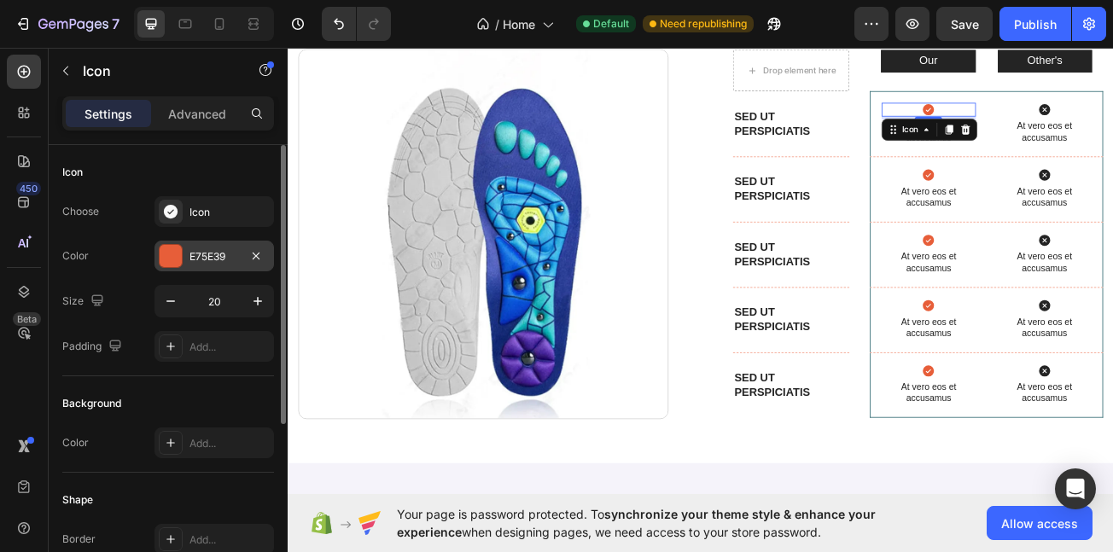
click at [209, 248] on div "E75E39" at bounding box center [215, 256] width 120 height 31
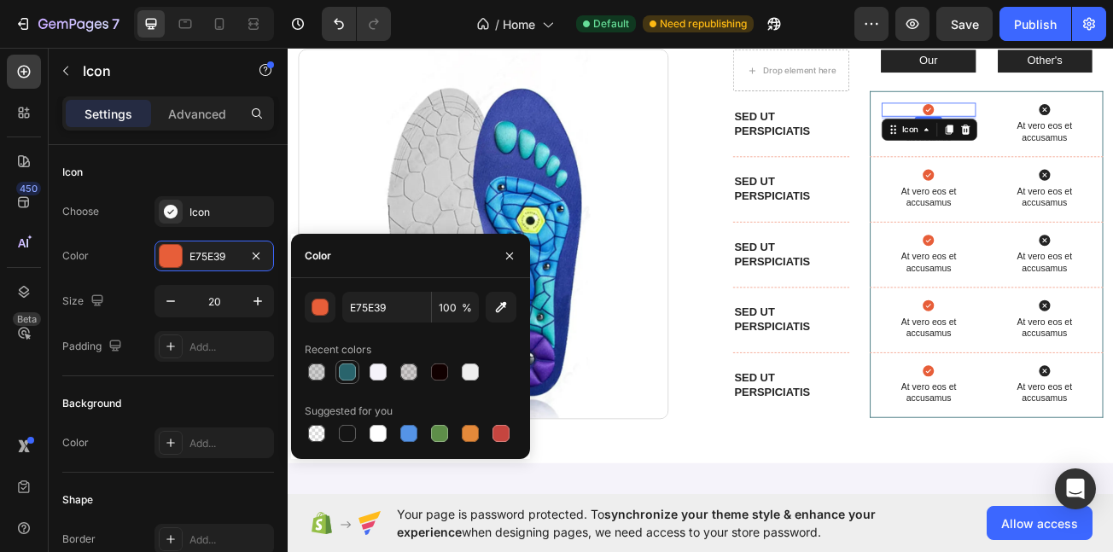
click at [353, 368] on div at bounding box center [347, 372] width 17 height 17
type input "29646C"
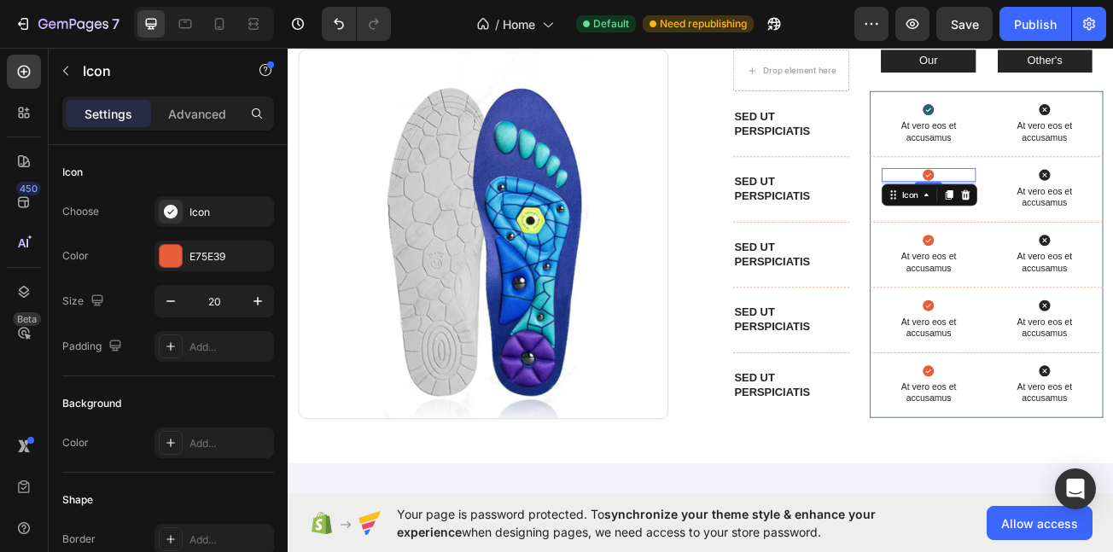
click at [1085, 202] on div "Icon 4" at bounding box center [1083, 206] width 116 height 17
click at [218, 248] on div "E75E39" at bounding box center [215, 256] width 120 height 31
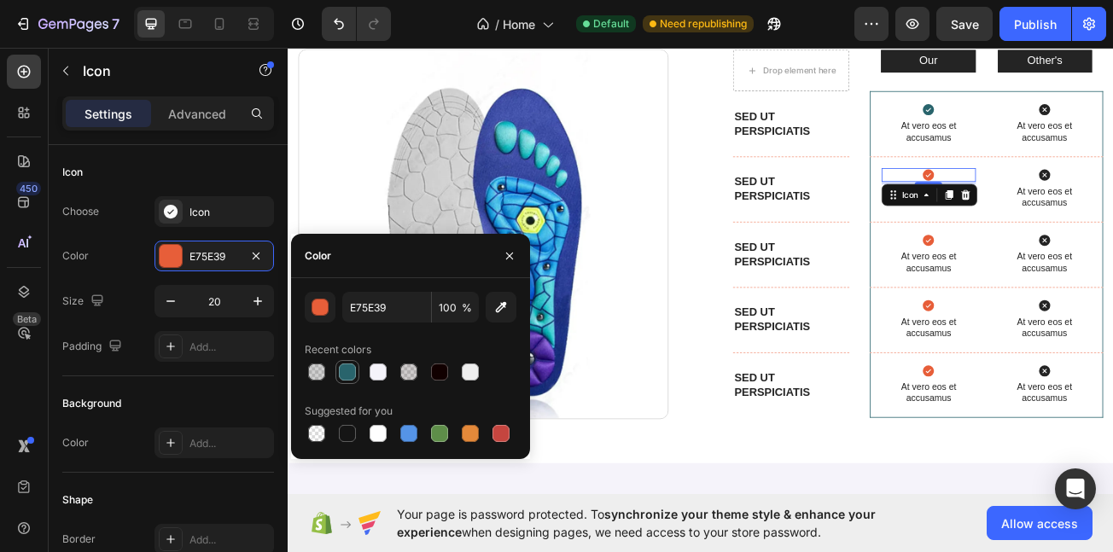
click at [347, 380] on div at bounding box center [347, 372] width 17 height 17
type input "29646C"
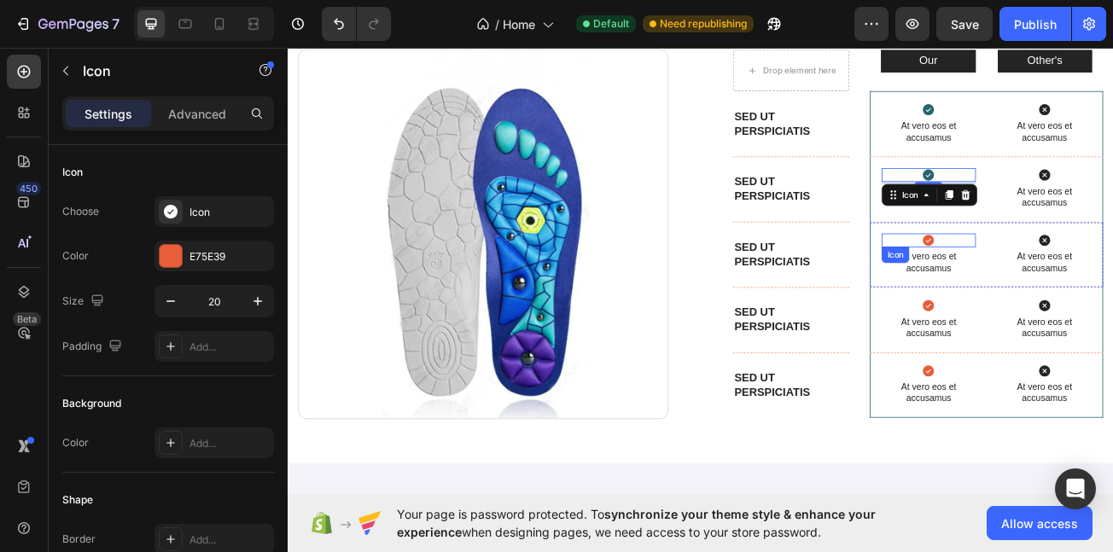
click at [1085, 279] on div "Icon" at bounding box center [1083, 287] width 116 height 17
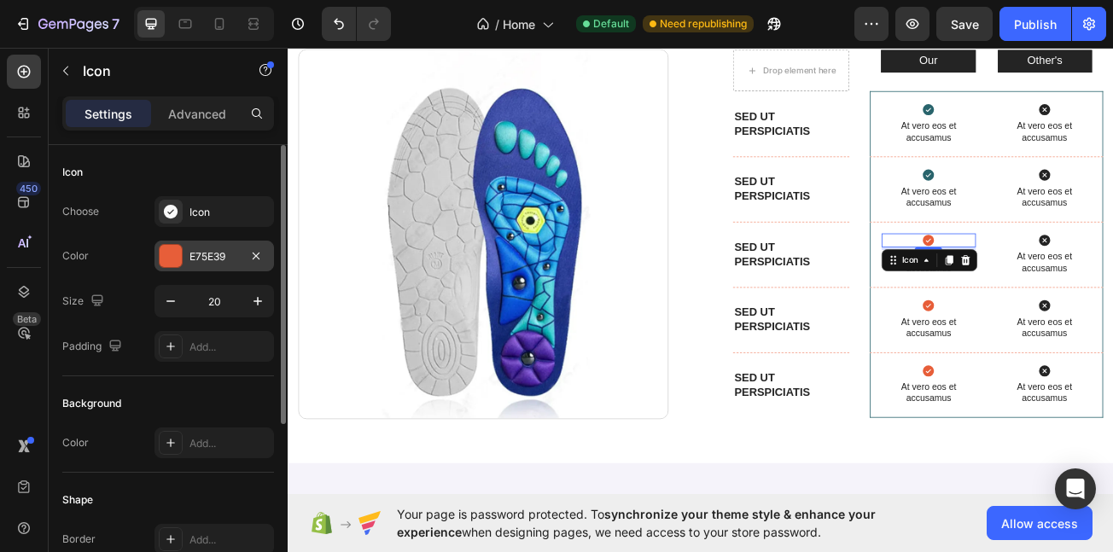
click at [201, 250] on div "E75E39" at bounding box center [215, 256] width 50 height 15
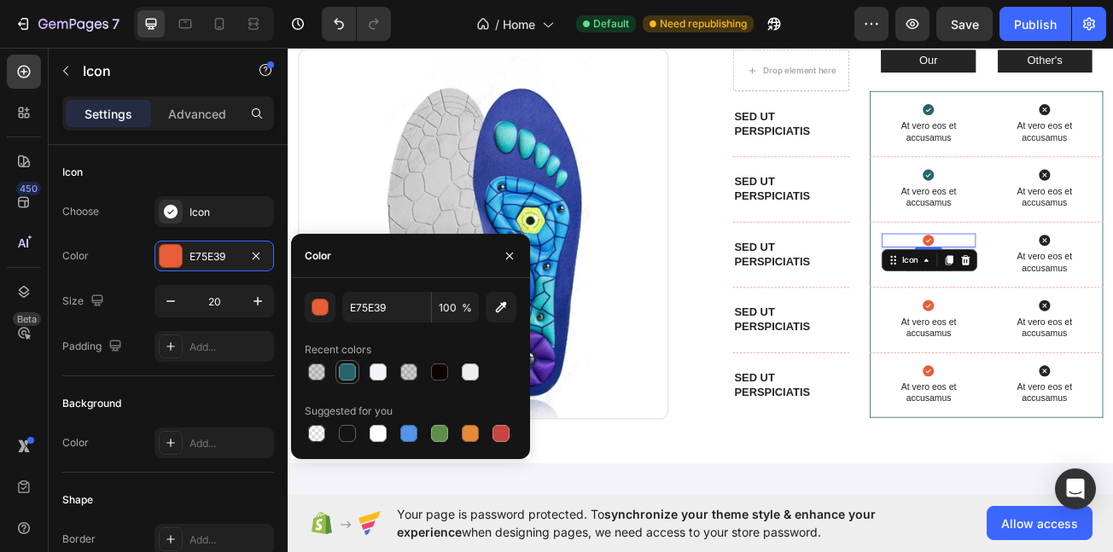
click at [345, 377] on div at bounding box center [347, 372] width 17 height 17
type input "29646C"
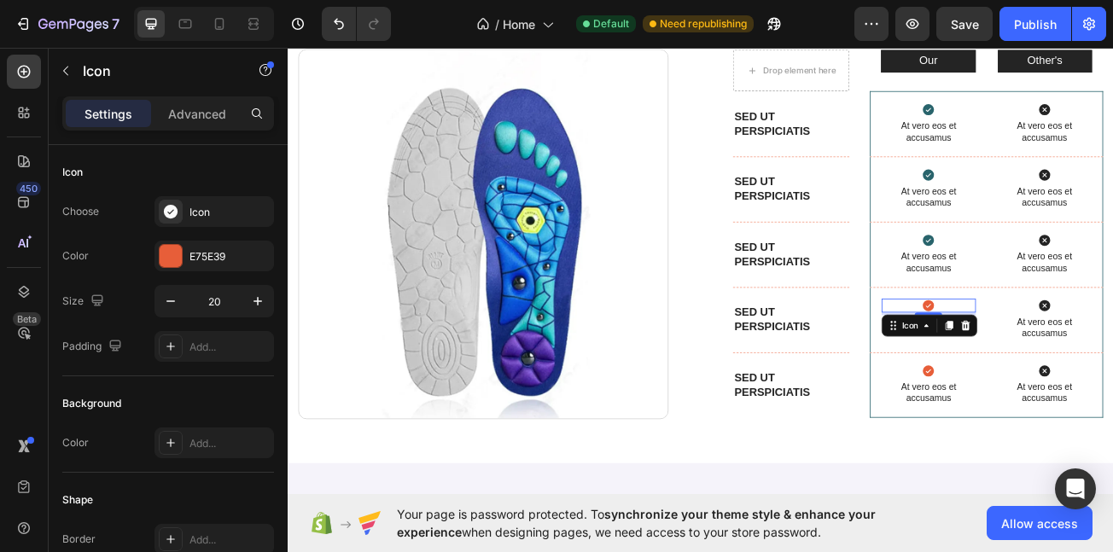
click at [1042, 360] on div "Icon 4" at bounding box center [1083, 368] width 116 height 17
click at [174, 260] on div at bounding box center [171, 256] width 22 height 22
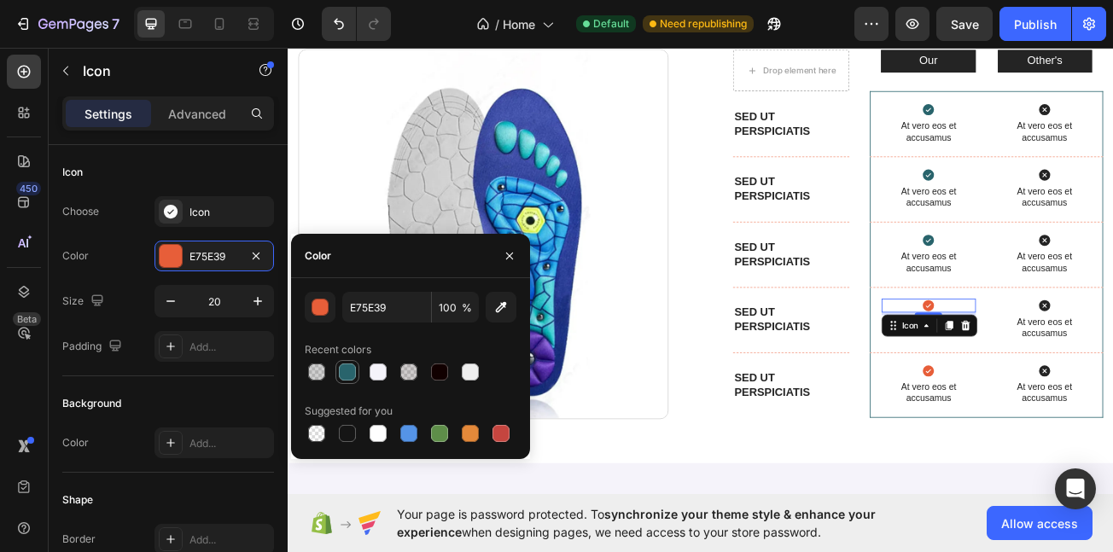
click at [336, 367] on div at bounding box center [348, 372] width 24 height 24
type input "29646C"
click at [1076, 444] on icon at bounding box center [1083, 449] width 14 height 14
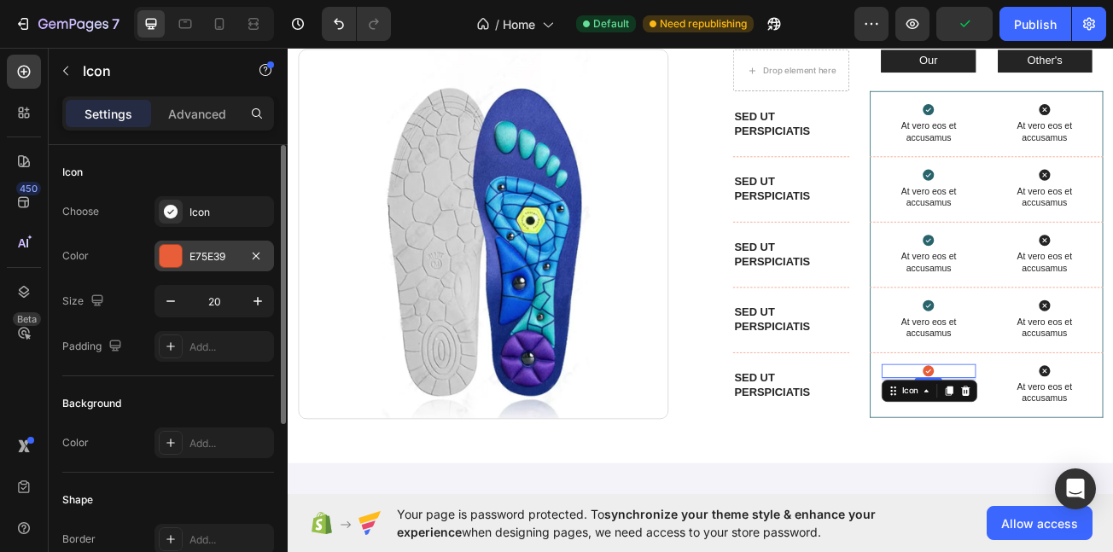
click at [221, 255] on div "E75E39" at bounding box center [215, 256] width 50 height 15
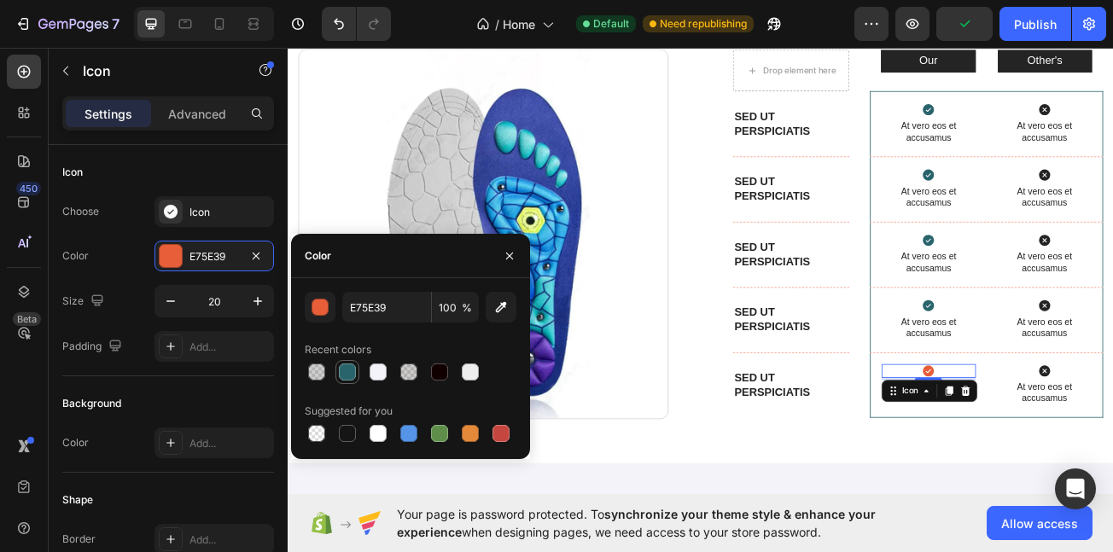
click at [347, 364] on div at bounding box center [347, 372] width 17 height 17
type input "29646C"
click at [819, 218] on div "Image Row Drop element here Our Text Block Hero Banner Other's Text Block Hero …" at bounding box center [800, 286] width 999 height 473
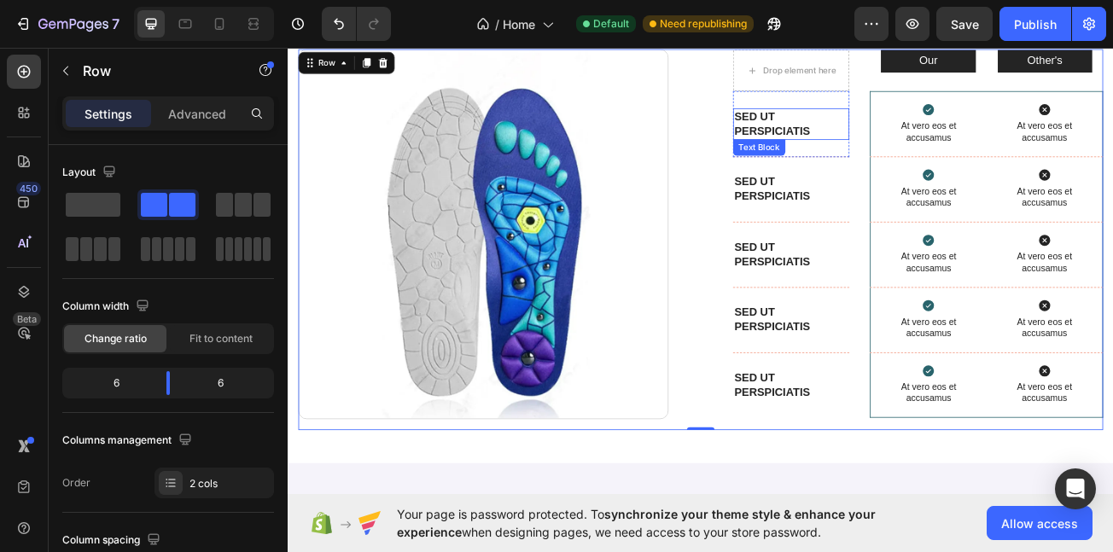
click at [866, 161] on div "Sed ut perspiciatis Text Block" at bounding box center [912, 143] width 144 height 39
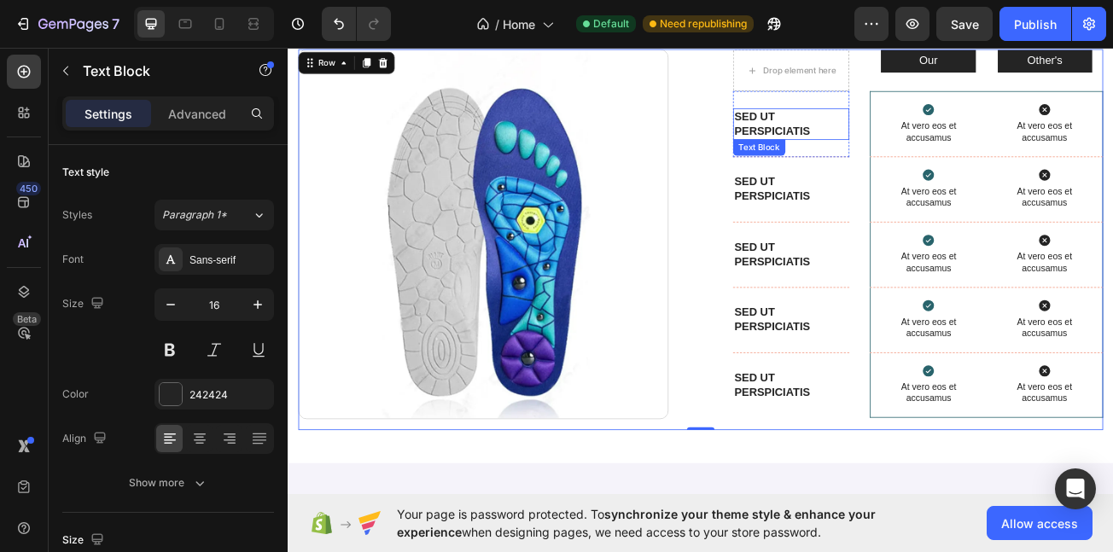
click at [866, 157] on p "Sed ut perspiciatis" at bounding box center [912, 144] width 141 height 36
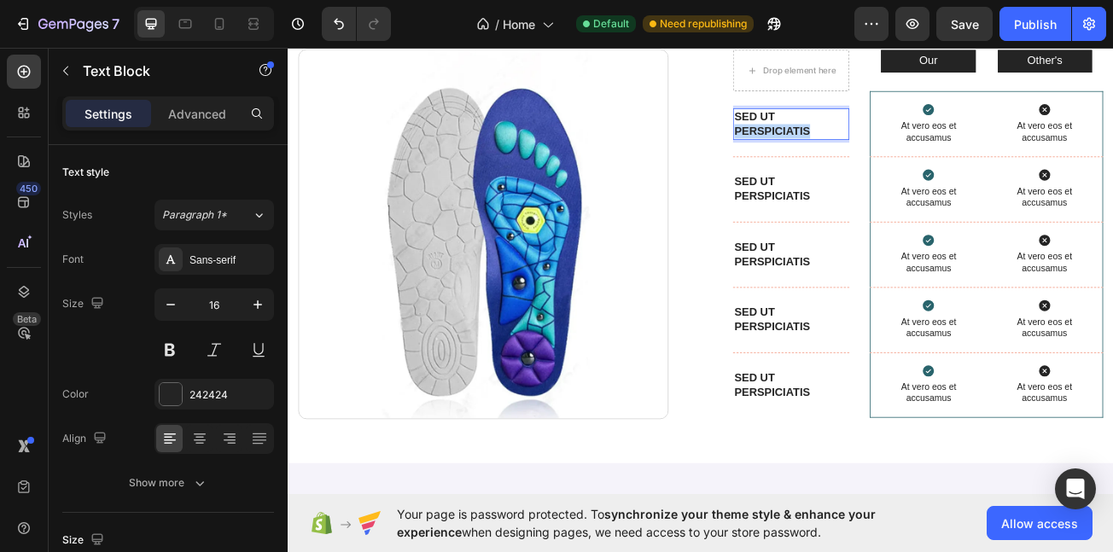
click at [866, 155] on p "Sed ut perspiciatis" at bounding box center [912, 144] width 141 height 36
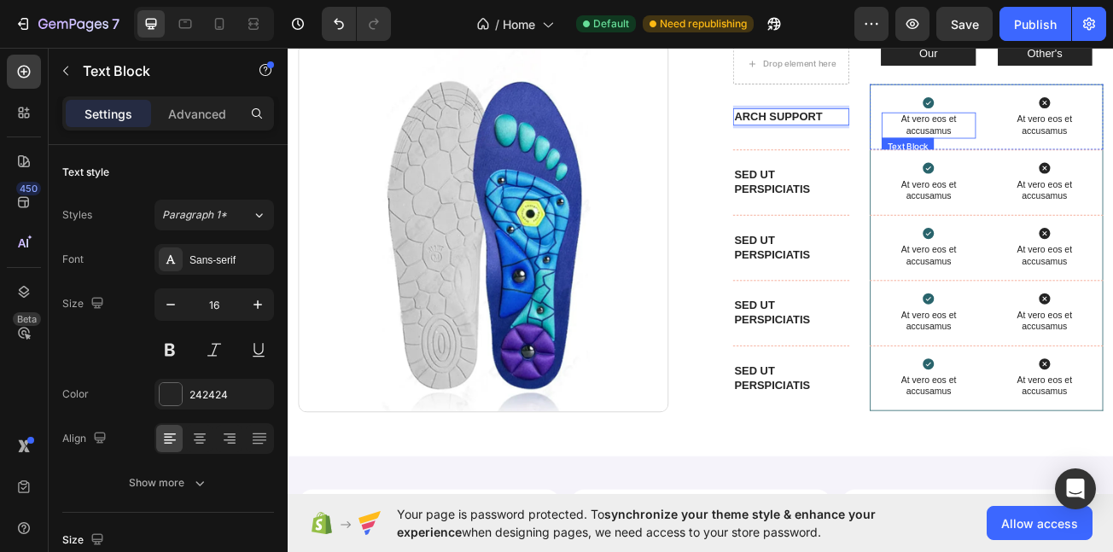
drag, startPoint x: 1075, startPoint y: 161, endPoint x: 1076, endPoint y: 152, distance: 8.6
click at [1077, 155] on p "At vero eos et accusamus" at bounding box center [1082, 145] width 113 height 29
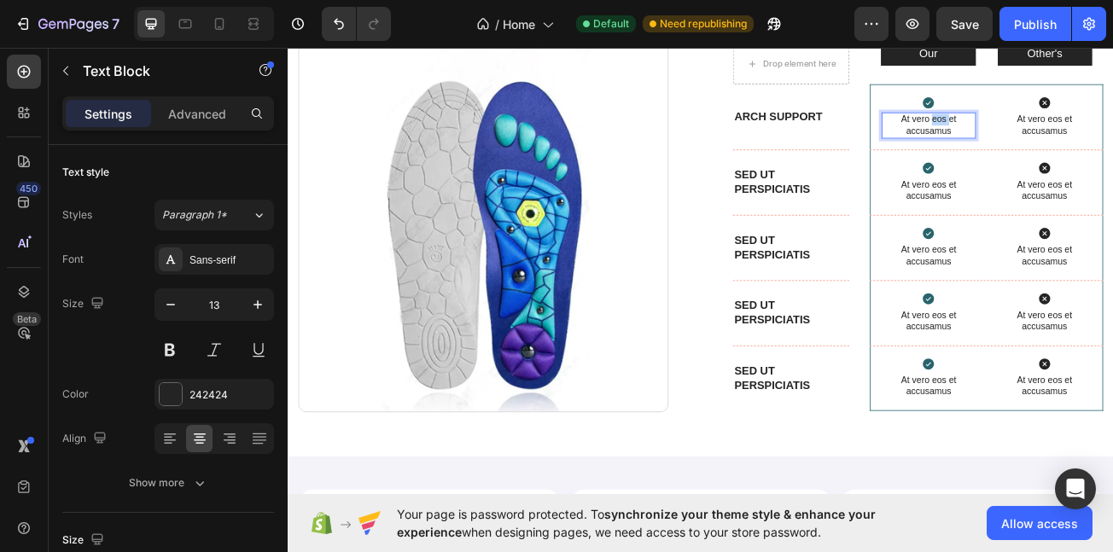
click at [1076, 141] on p "At vero eos et accusamus" at bounding box center [1082, 145] width 113 height 29
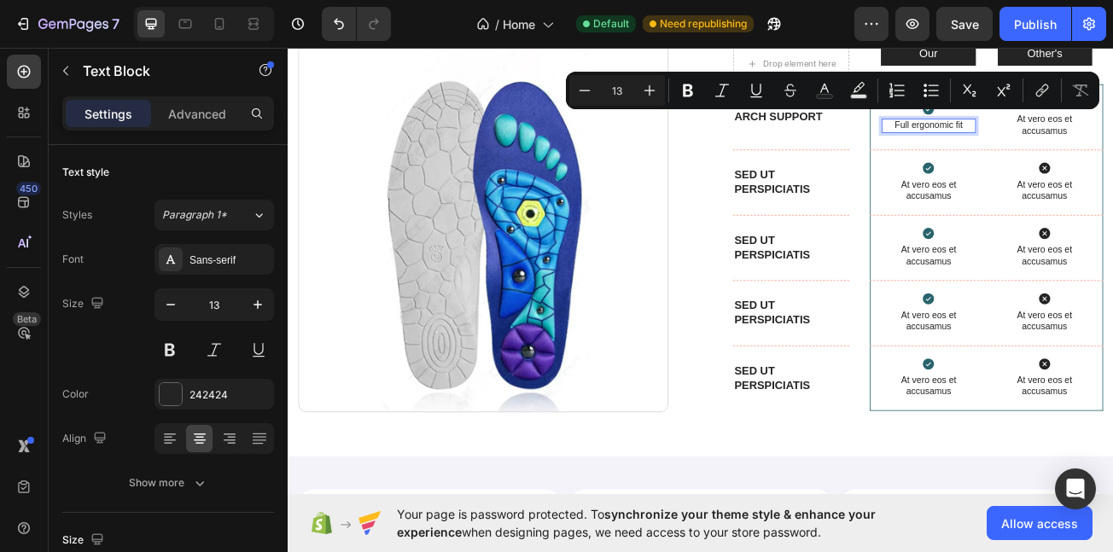
scroll to position [5155, 0]
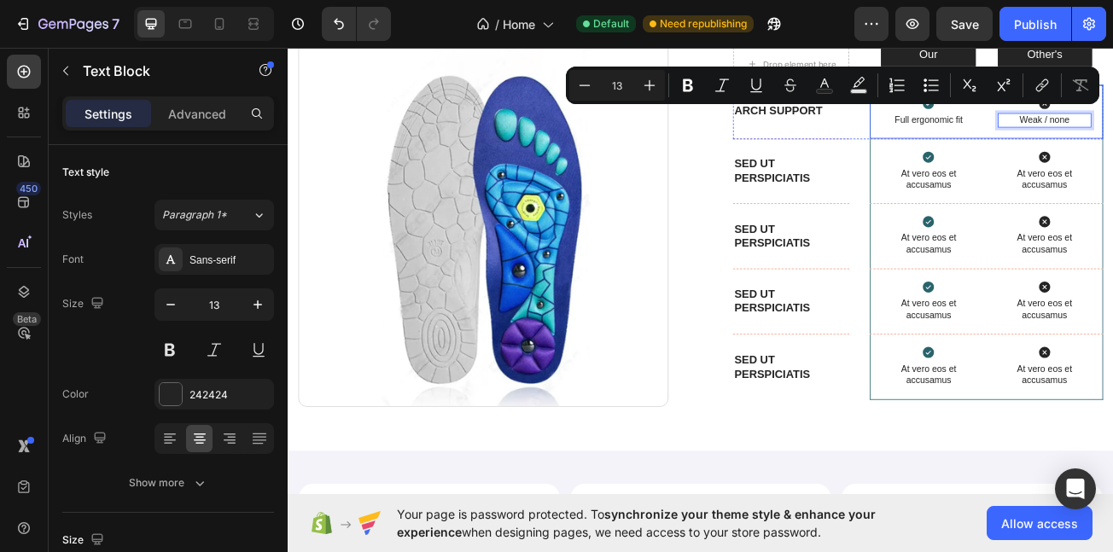
scroll to position [5160, 0]
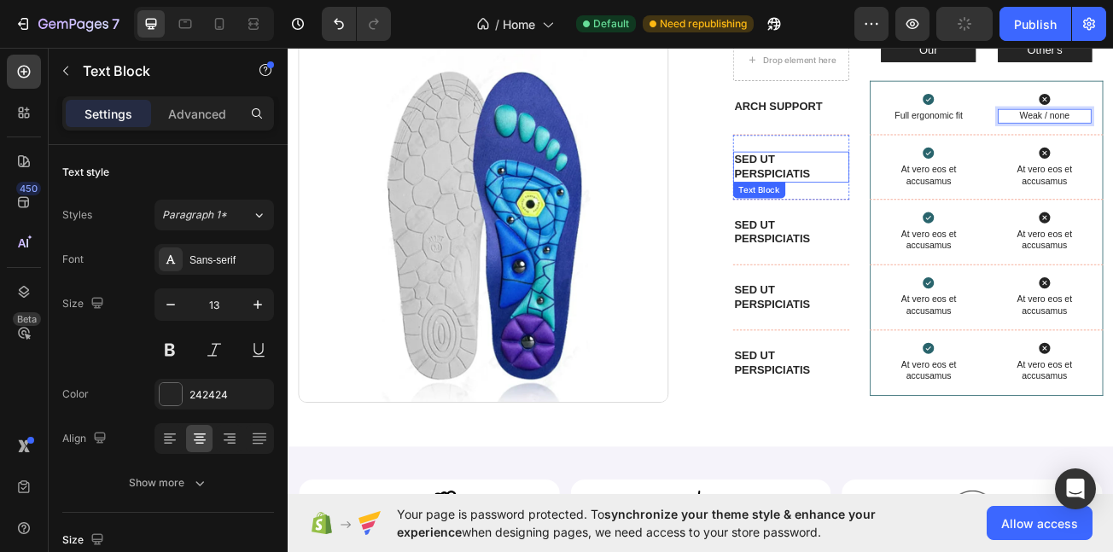
click at [895, 211] on p "Sed ut perspiciatis" at bounding box center [912, 197] width 141 height 36
click at [883, 200] on p "Sed ut perspiciatis" at bounding box center [912, 197] width 141 height 36
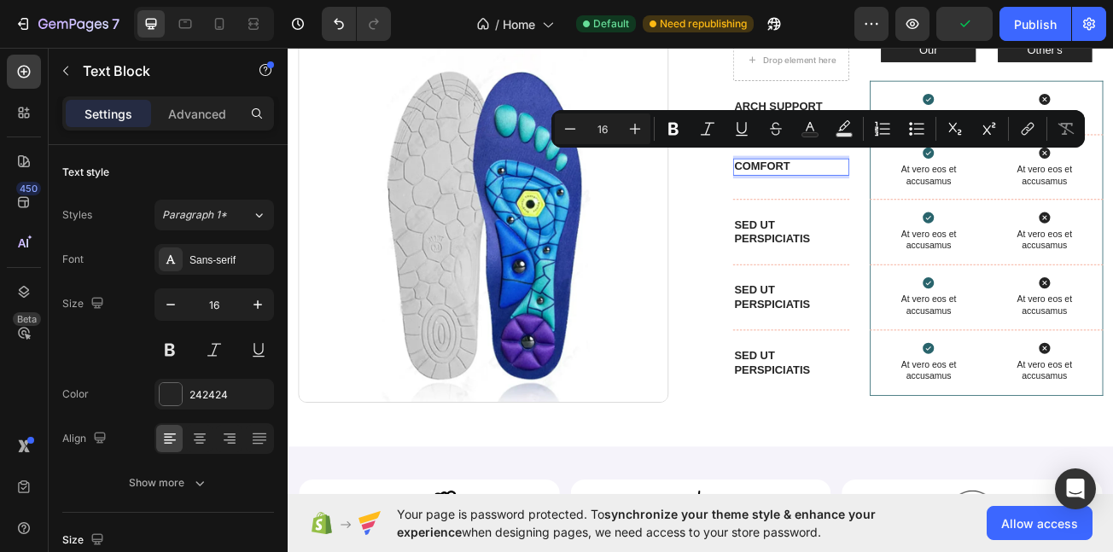
scroll to position [5169, 0]
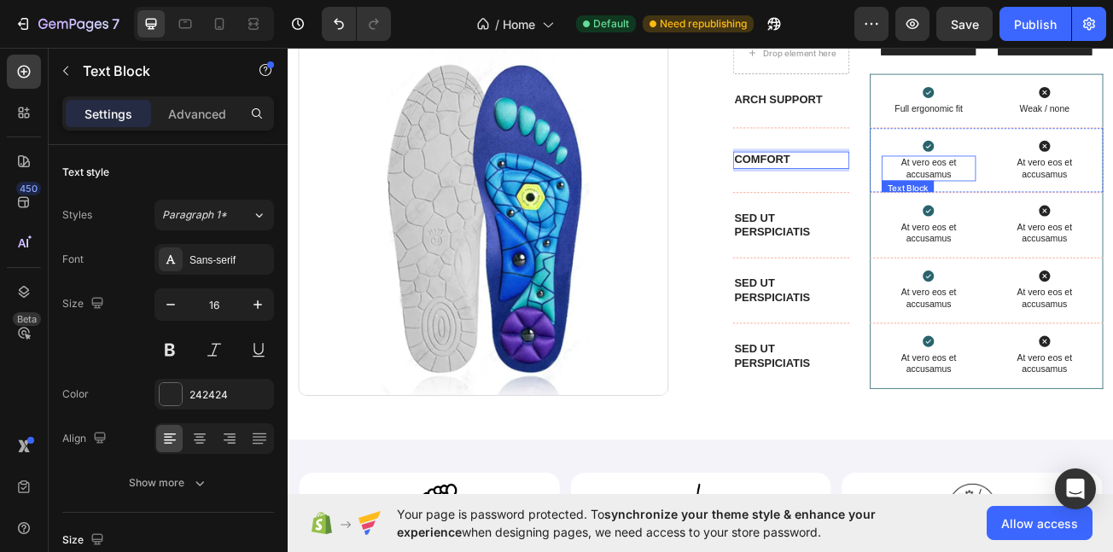
click at [1081, 195] on p "At vero eos et accusamus" at bounding box center [1082, 198] width 113 height 29
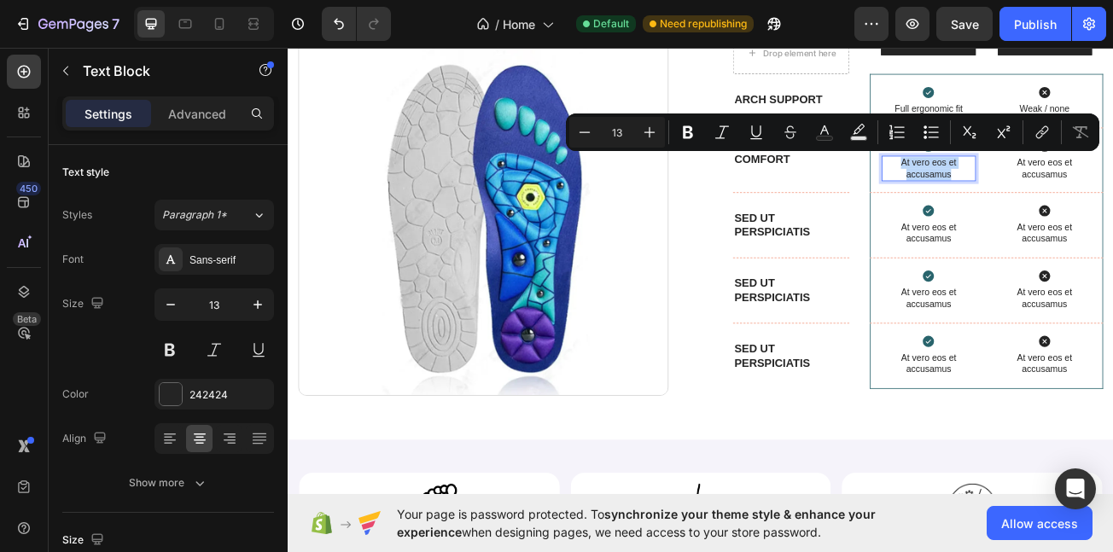
scroll to position [5175, 0]
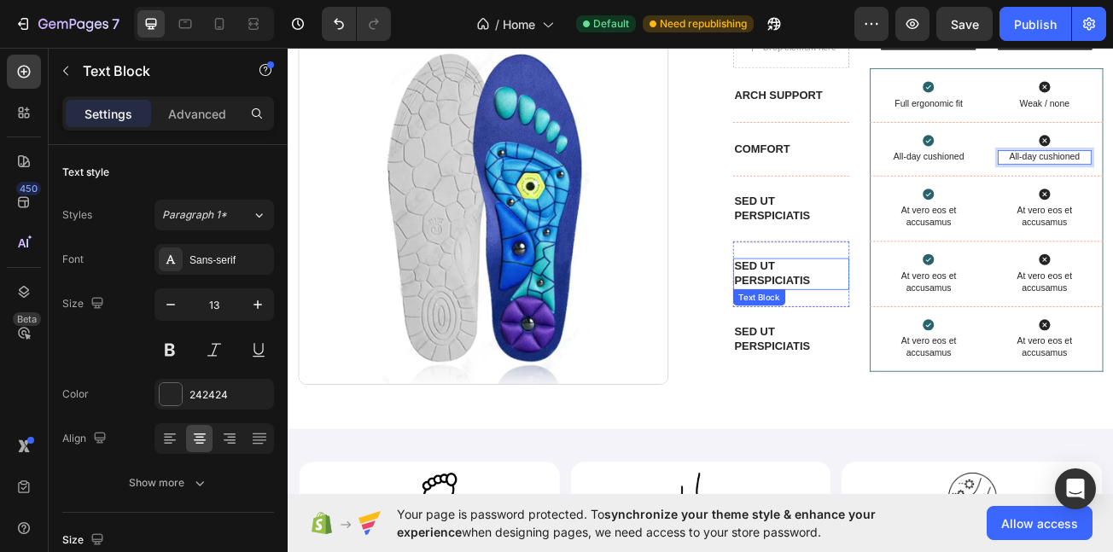
click at [892, 264] on div "Sed ut perspiciatis Text Block" at bounding box center [912, 248] width 144 height 39
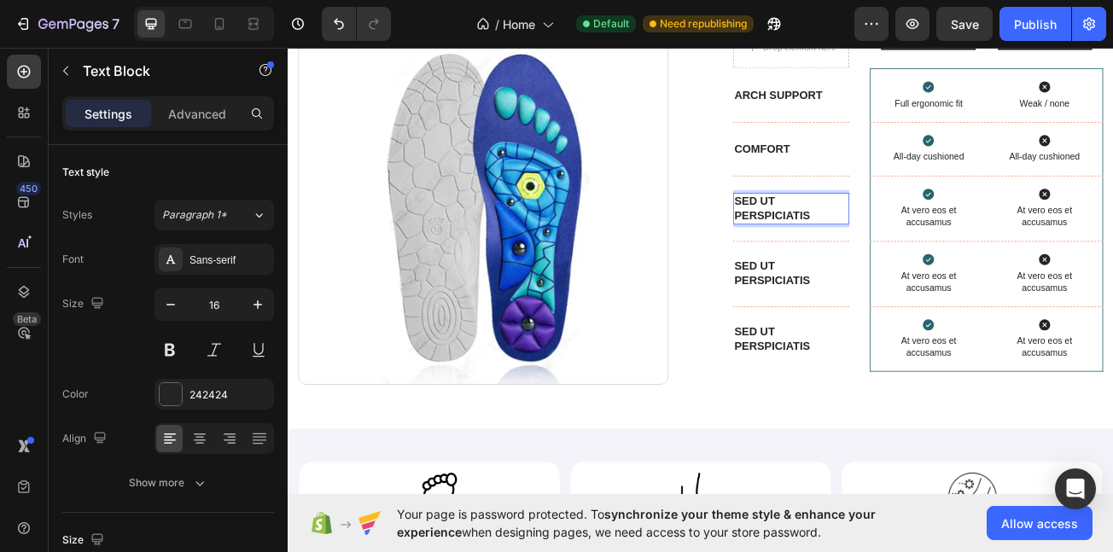
click at [878, 244] on p "Sed ut perspiciatis" at bounding box center [912, 249] width 141 height 36
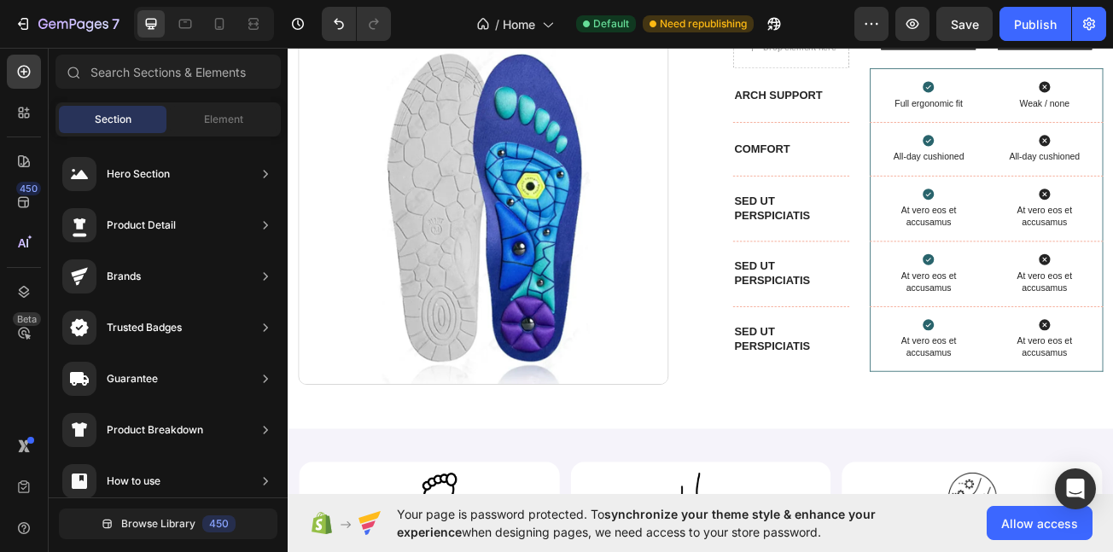
click at [879, 225] on div "Sed ut perspiciatis Text Block" at bounding box center [912, 248] width 144 height 67
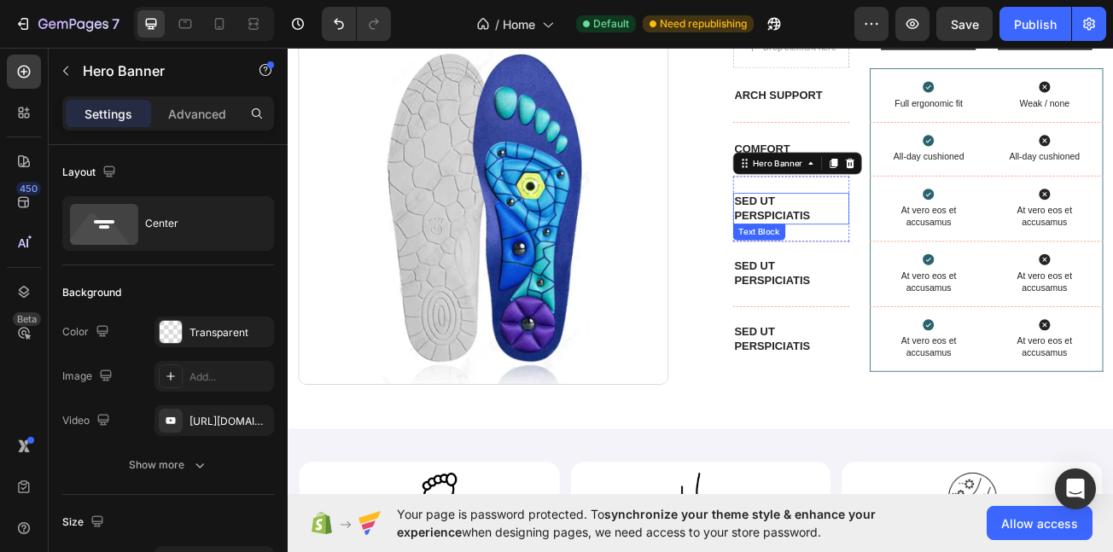
click at [878, 231] on p "Sed ut perspiciatis" at bounding box center [912, 249] width 141 height 36
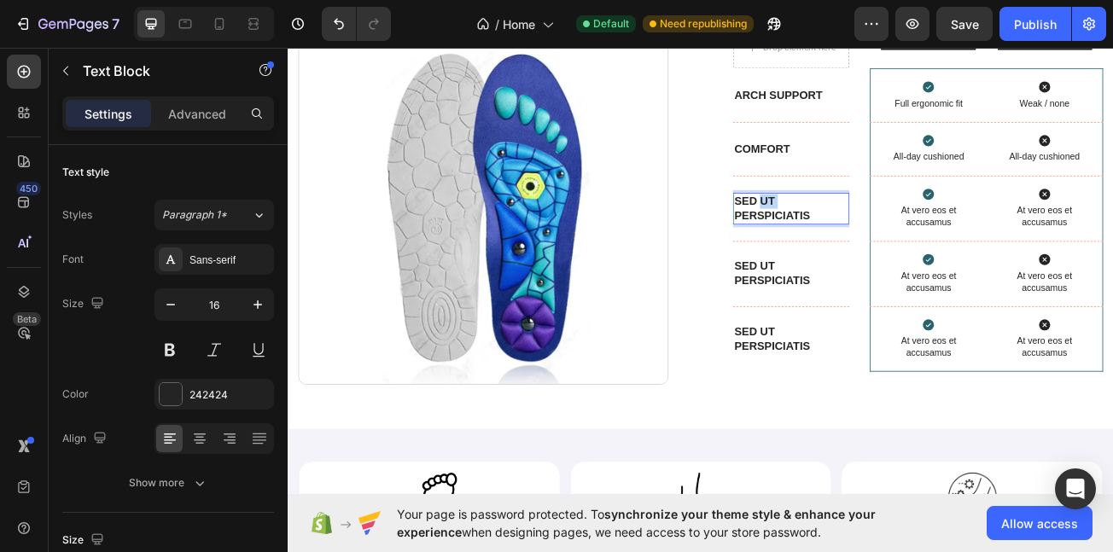
click at [873, 231] on p "Sed ut perspiciatis" at bounding box center [912, 249] width 141 height 36
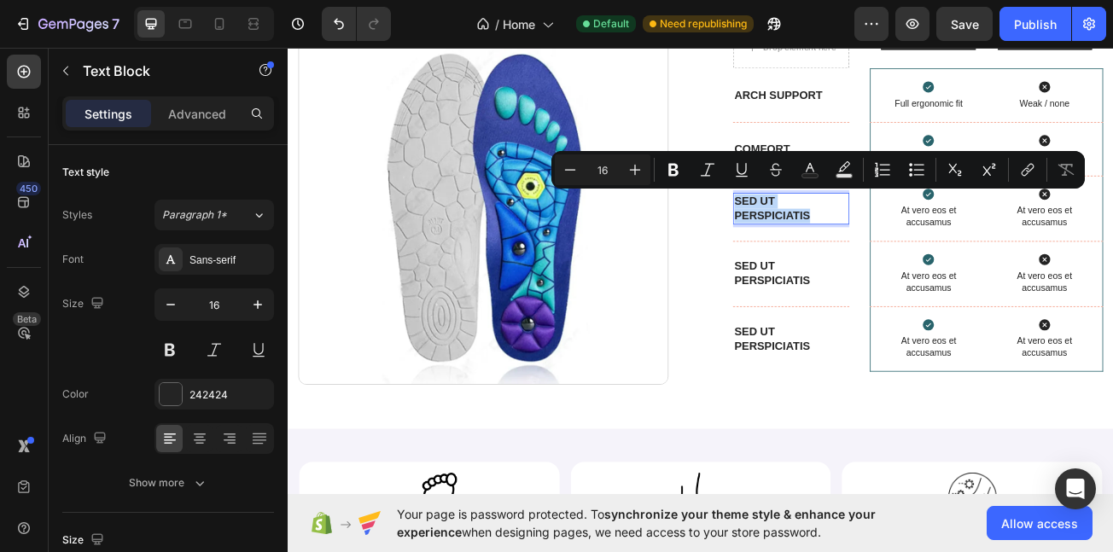
scroll to position [5192, 0]
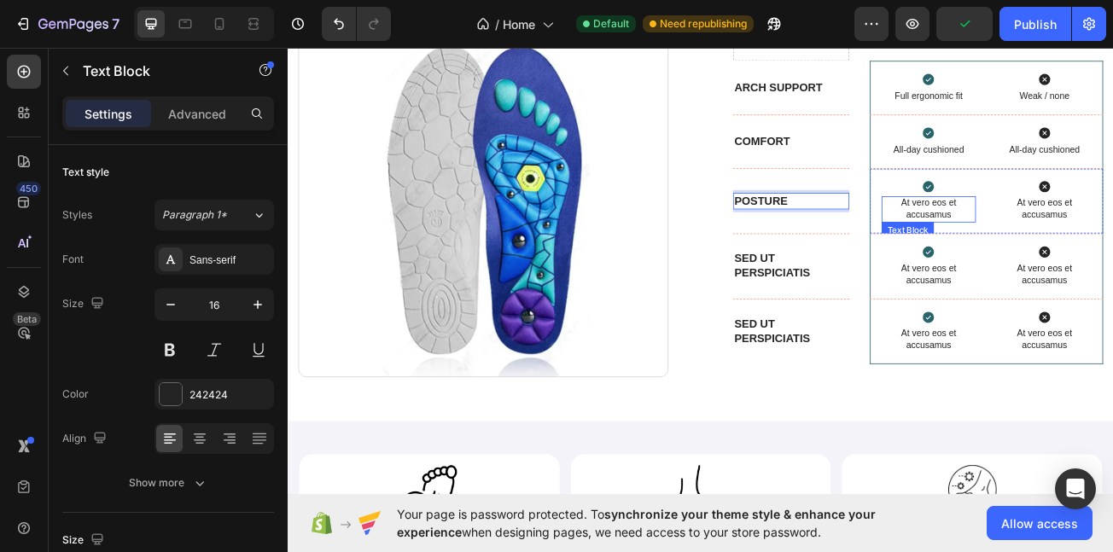
click at [1077, 249] on p "At vero eos et accusamus" at bounding box center [1082, 249] width 113 height 29
click at [1073, 249] on p "At vero eos et accusamus" at bounding box center [1082, 249] width 113 height 29
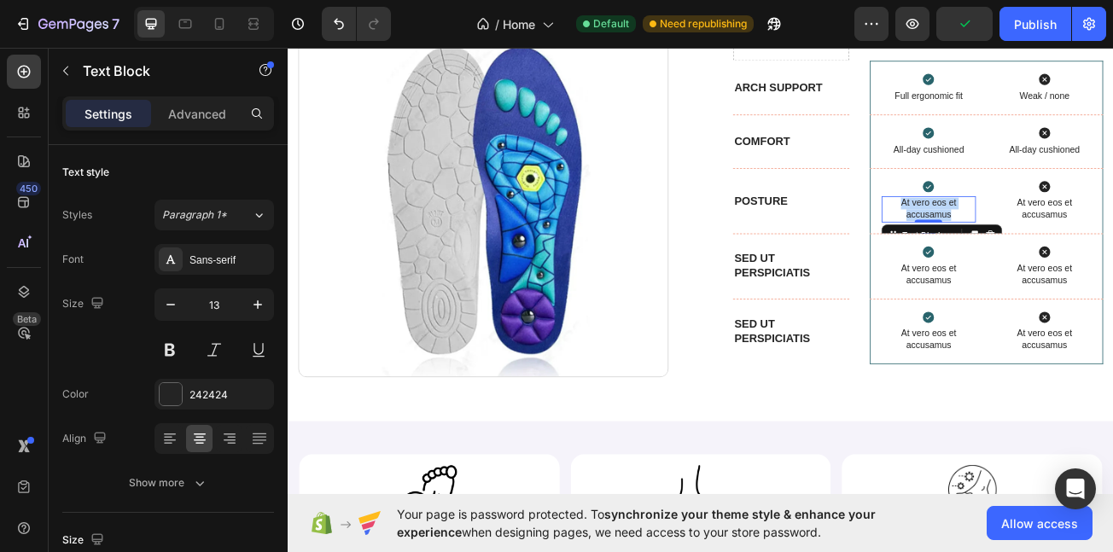
click at [1073, 249] on p "At vero eos et accusamus" at bounding box center [1082, 249] width 113 height 29
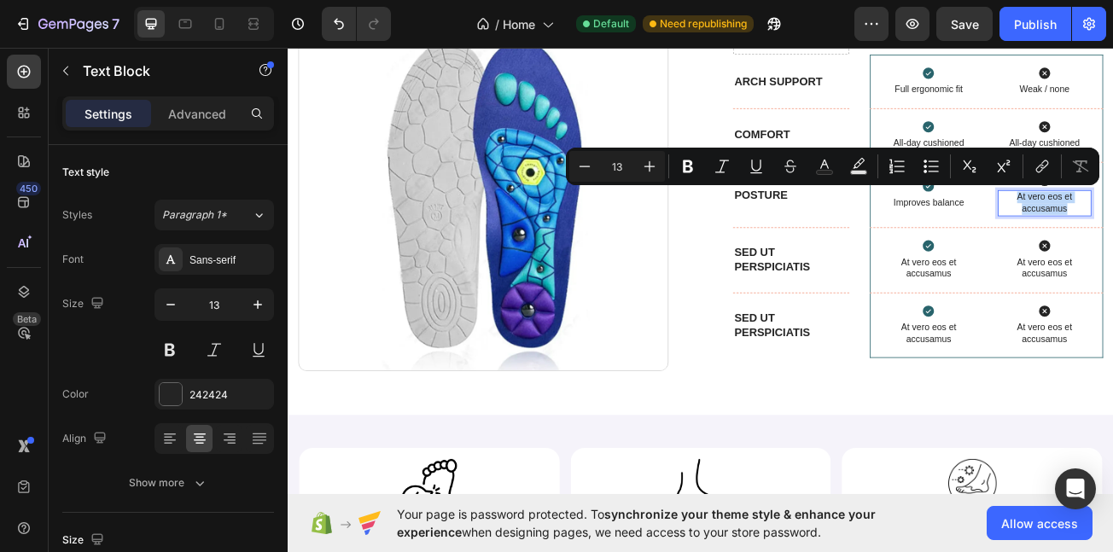
scroll to position [5207, 0]
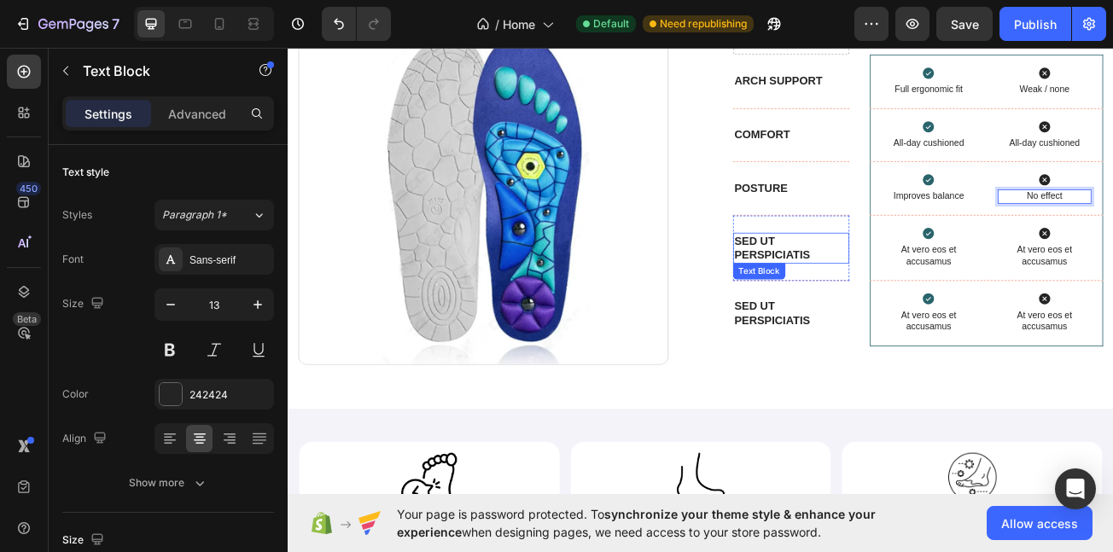
click at [867, 301] on p "Sed ut perspiciatis" at bounding box center [912, 298] width 141 height 36
click at [867, 299] on p "Sed ut perspiciatis" at bounding box center [912, 298] width 141 height 36
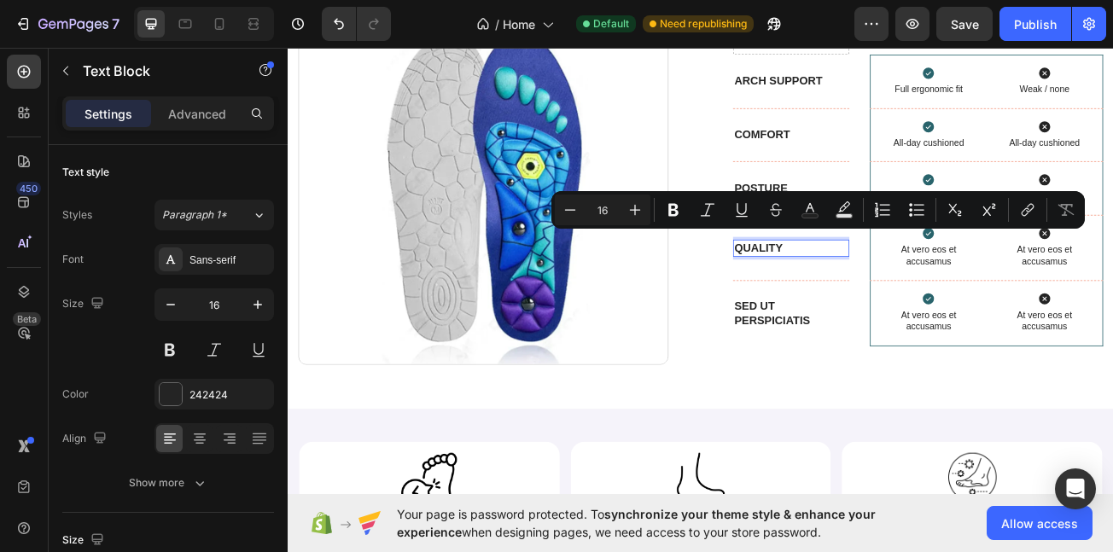
scroll to position [5216, 0]
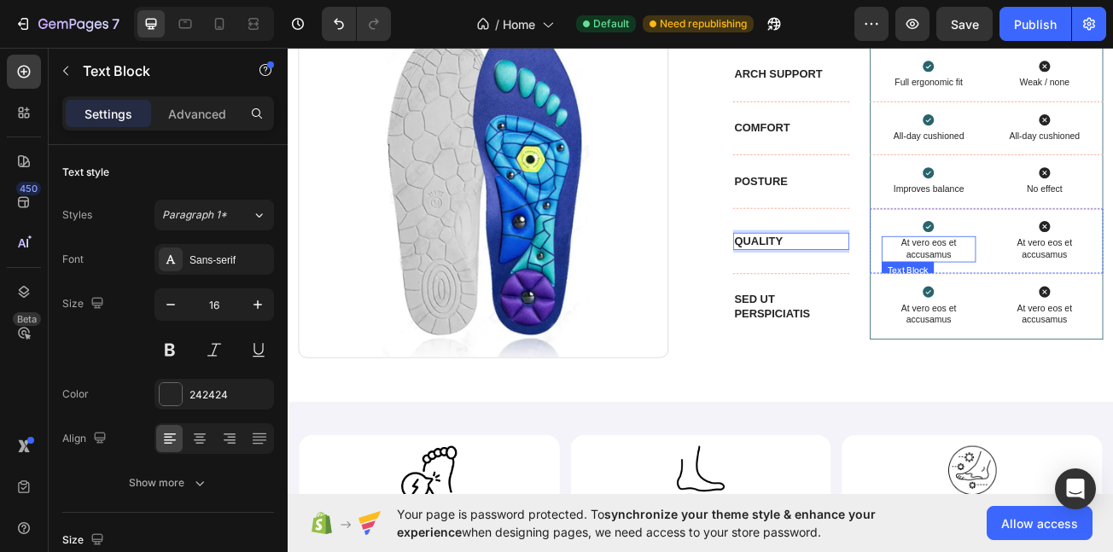
click at [1107, 293] on p "At vero eos et accusamus" at bounding box center [1082, 298] width 113 height 29
click at [1103, 293] on p "At vero eos et accusamus" at bounding box center [1082, 298] width 113 height 29
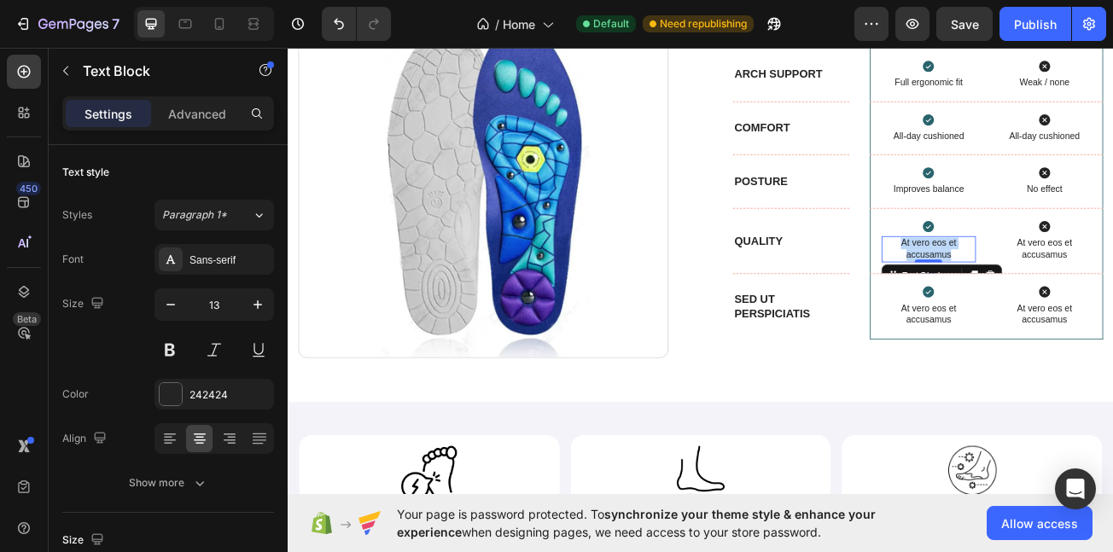
click at [1103, 293] on p "At vero eos et accusamus" at bounding box center [1082, 298] width 113 height 29
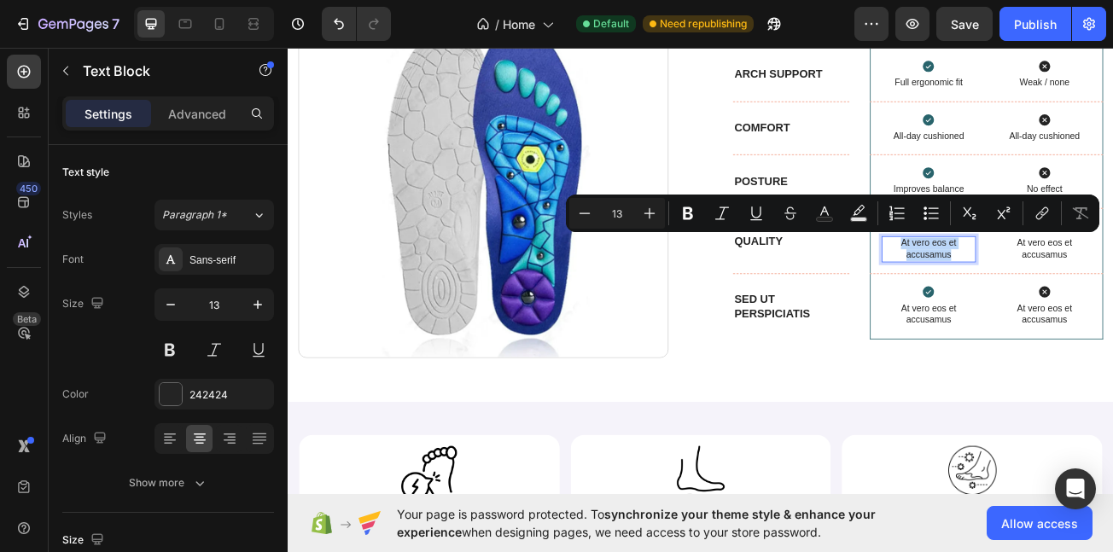
scroll to position [5222, 0]
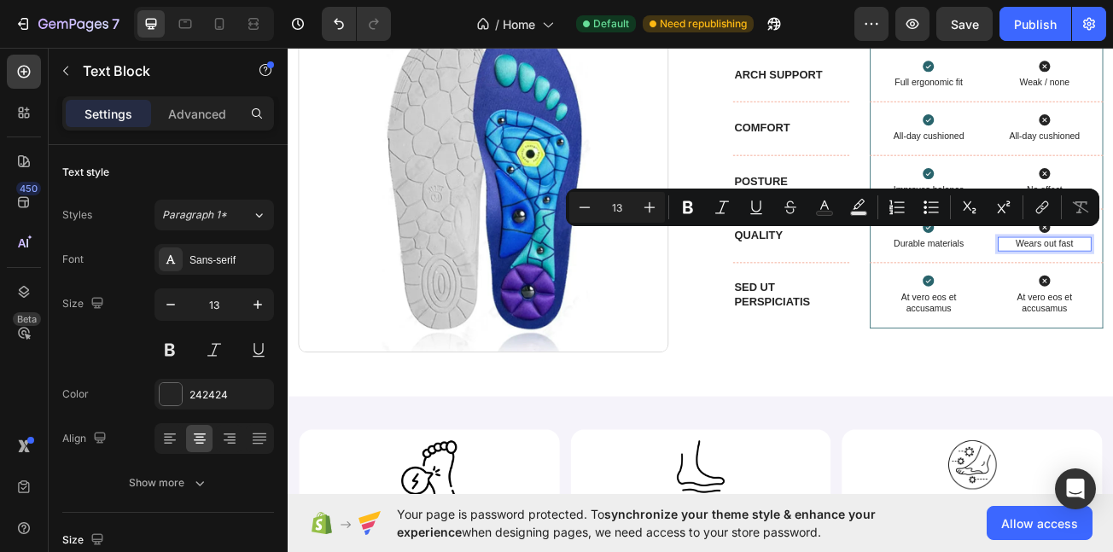
scroll to position [5229, 0]
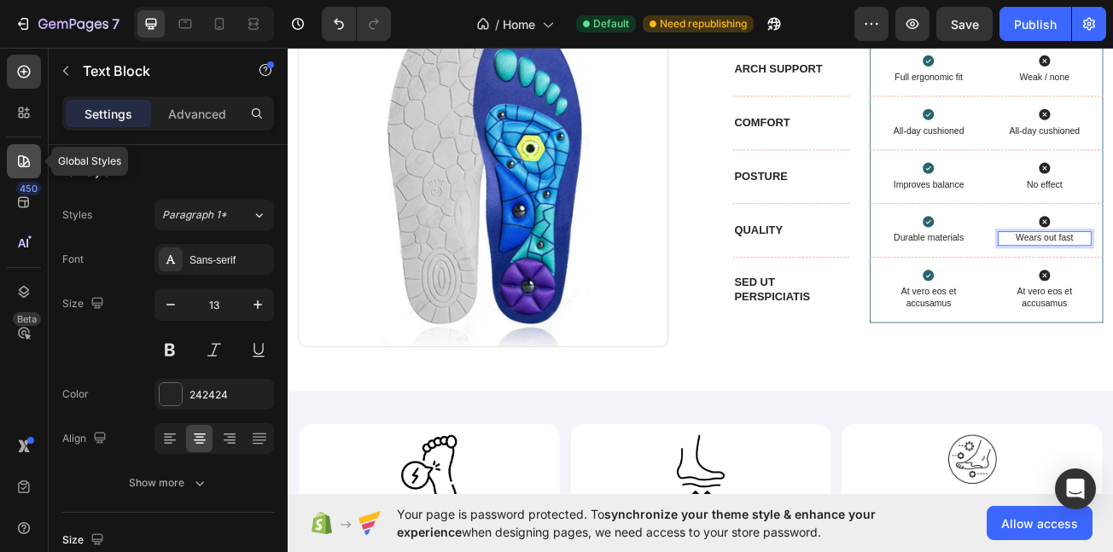
click at [22, 158] on icon at bounding box center [23, 161] width 17 height 17
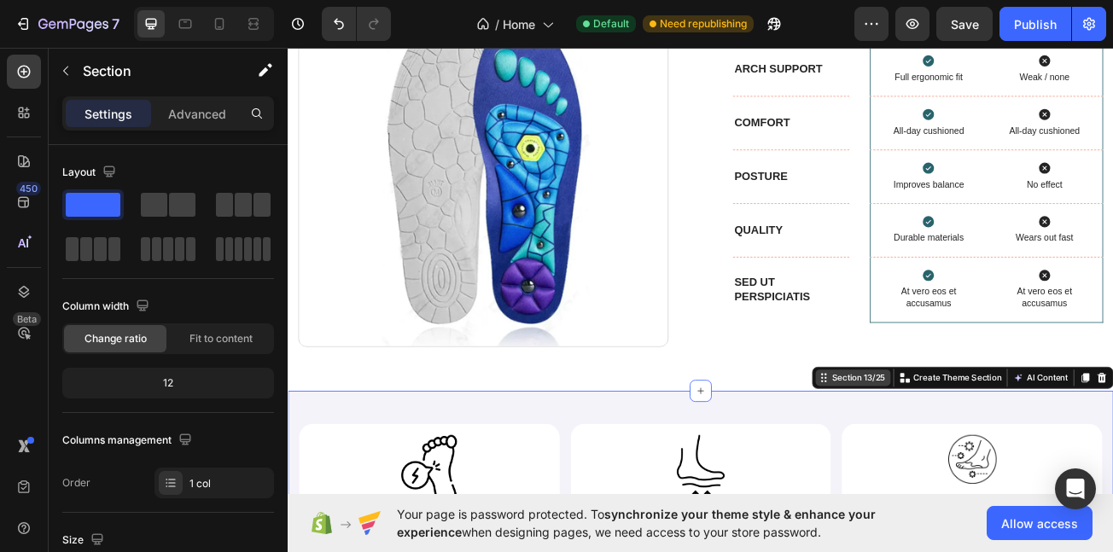
click at [962, 454] on div "Section 13/25" at bounding box center [996, 458] width 73 height 15
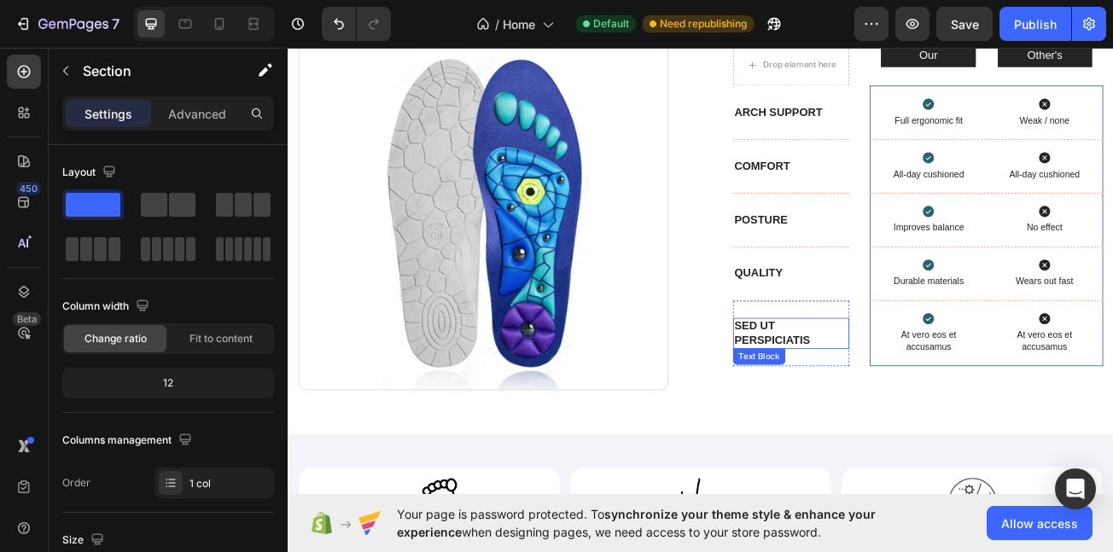
scroll to position [4921, 0]
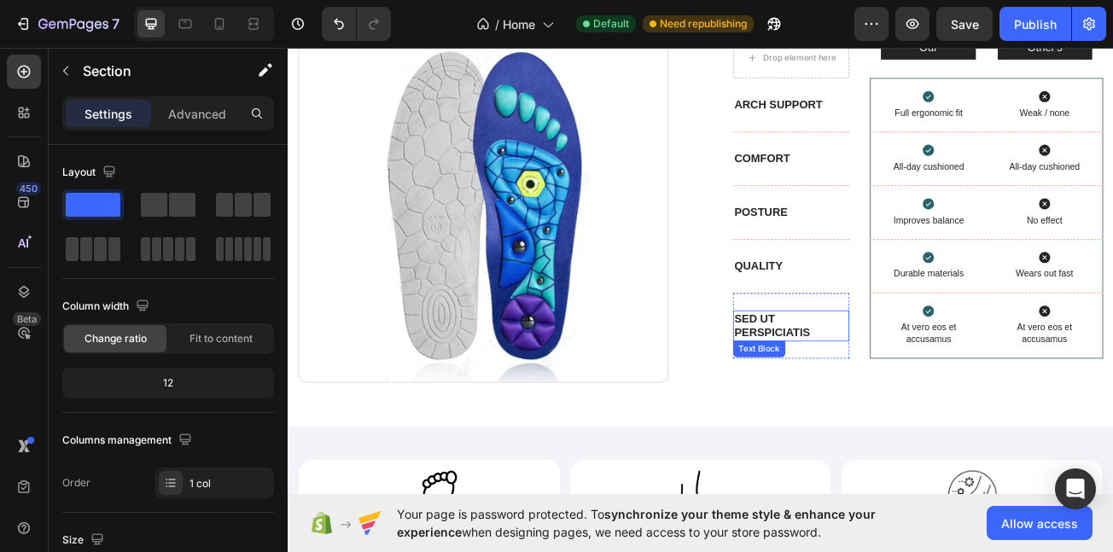
click at [884, 392] on p "Sed ut perspiciatis" at bounding box center [912, 395] width 141 height 36
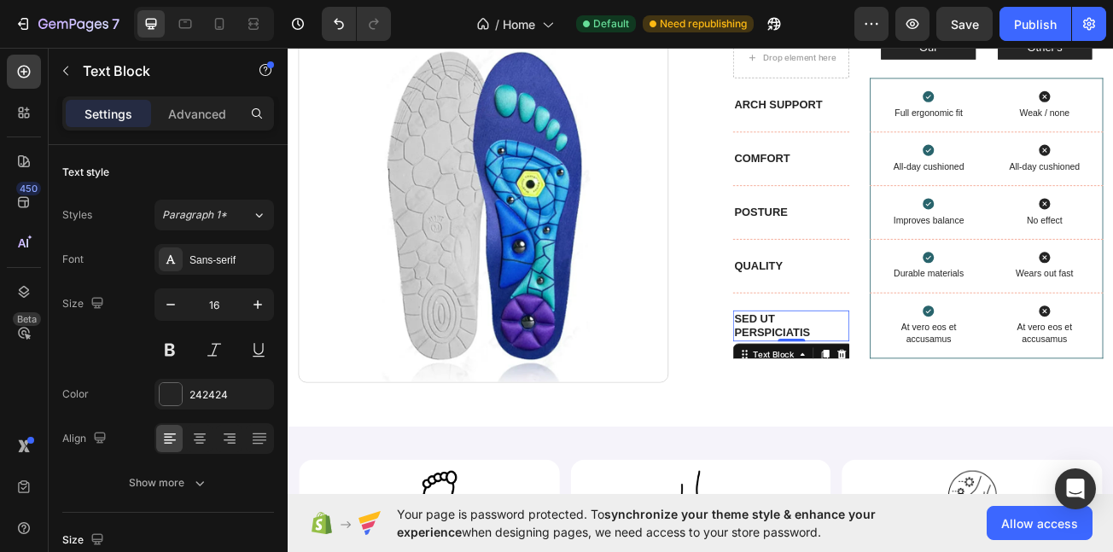
click at [884, 392] on p "Sed ut perspiciatis" at bounding box center [912, 395] width 141 height 36
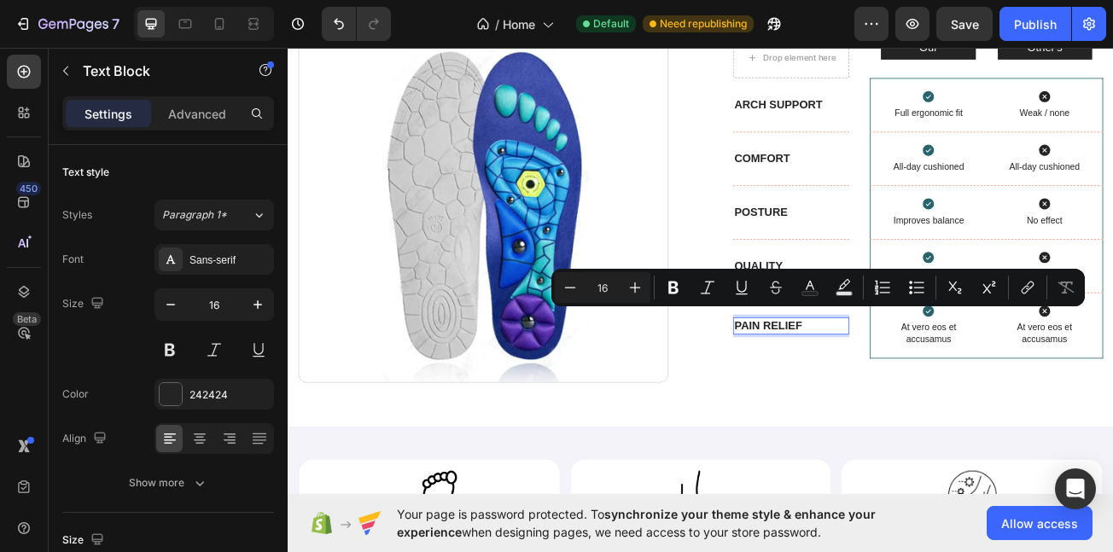
scroll to position [4930, 0]
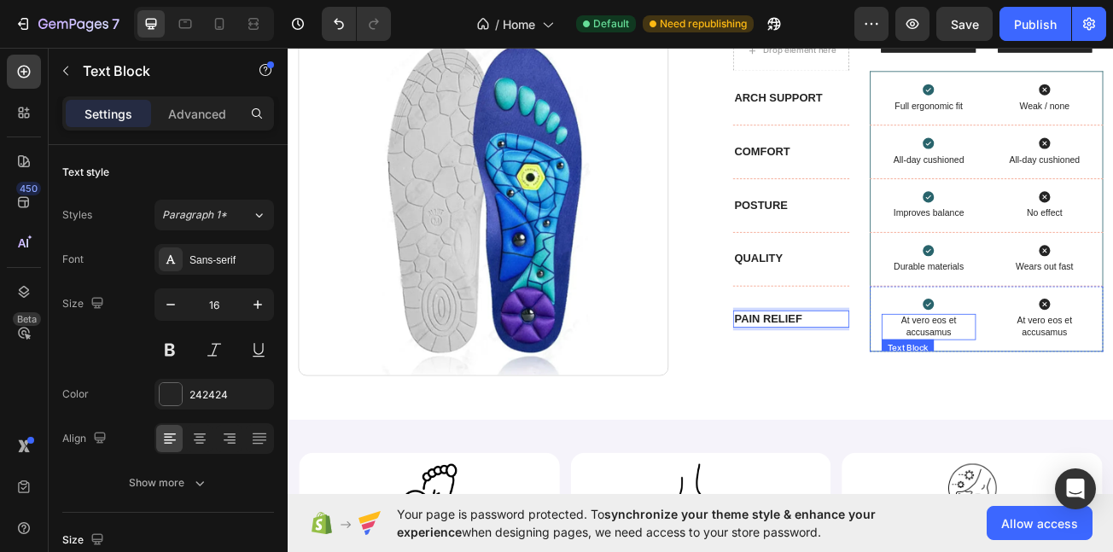
click at [1081, 388] on p "At vero eos et accusamus" at bounding box center [1082, 395] width 113 height 29
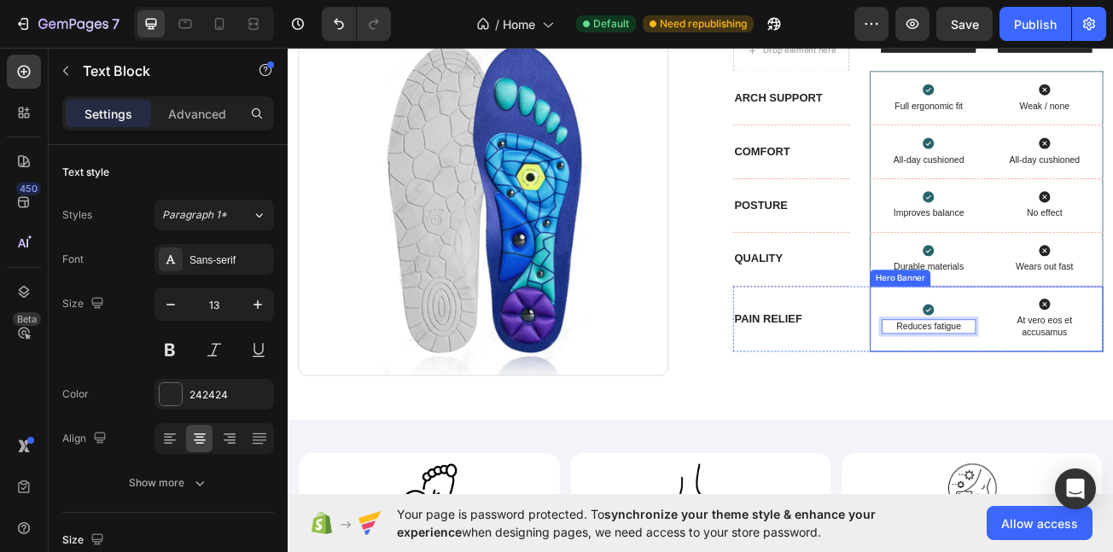
scroll to position [4937, 0]
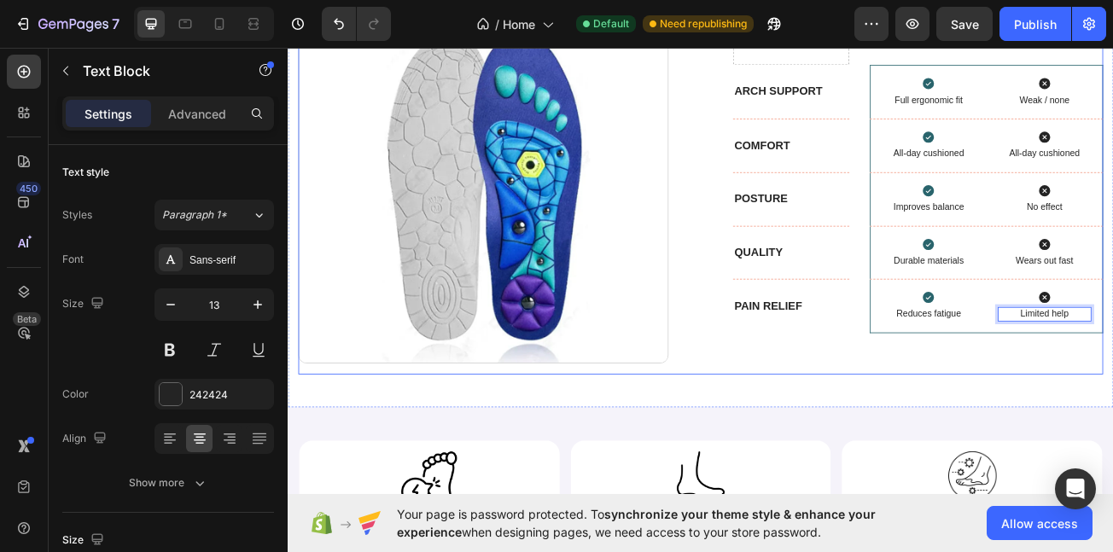
click at [840, 410] on div "Drop element here Our Text Block Hero Banner Other's Text Block Hero Banner Row…" at bounding box center [1069, 217] width 459 height 473
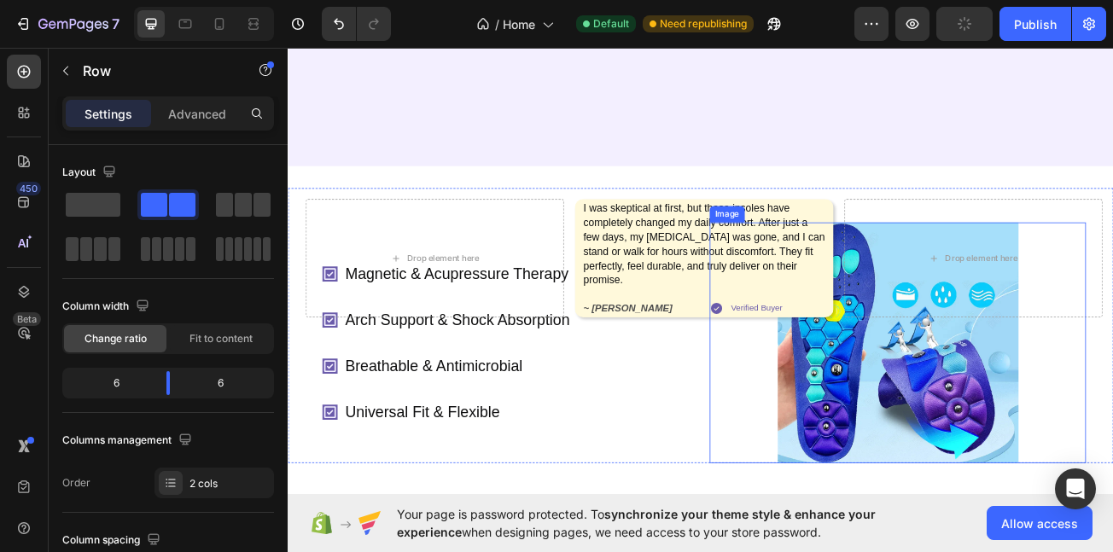
scroll to position [0, 0]
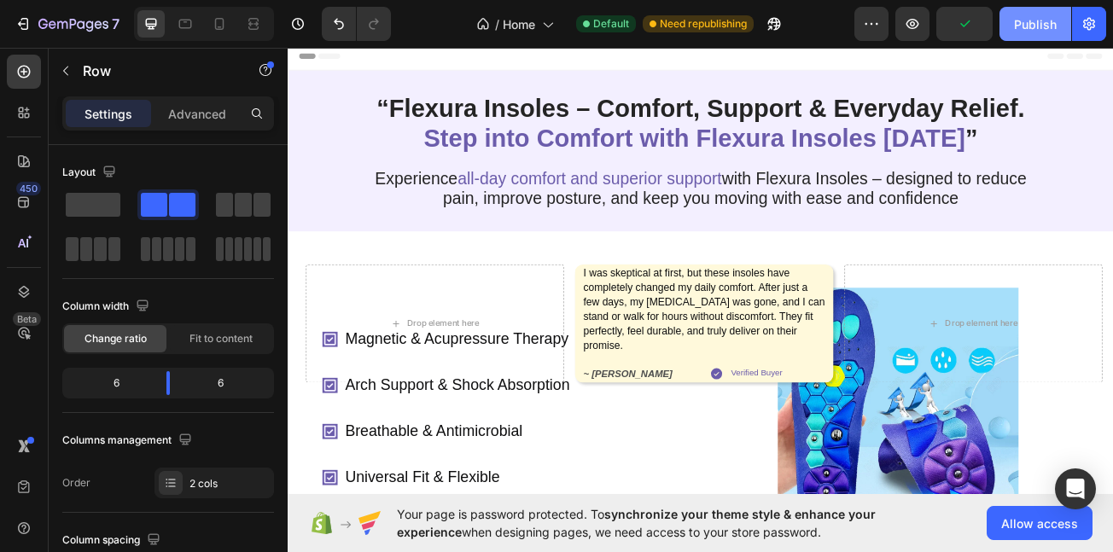
click at [1000, 22] on button "Publish" at bounding box center [1036, 24] width 72 height 34
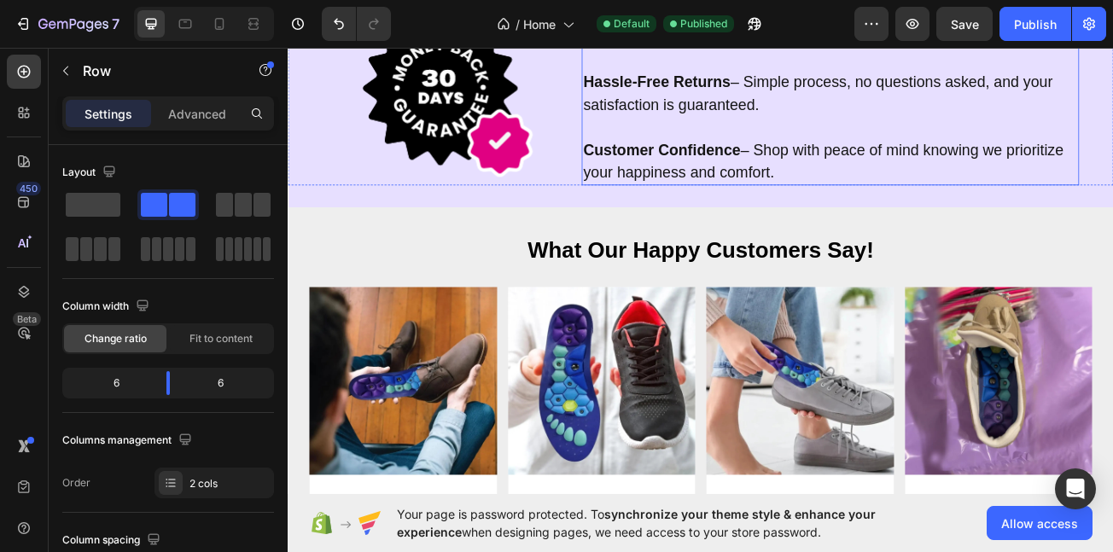
scroll to position [7247, 0]
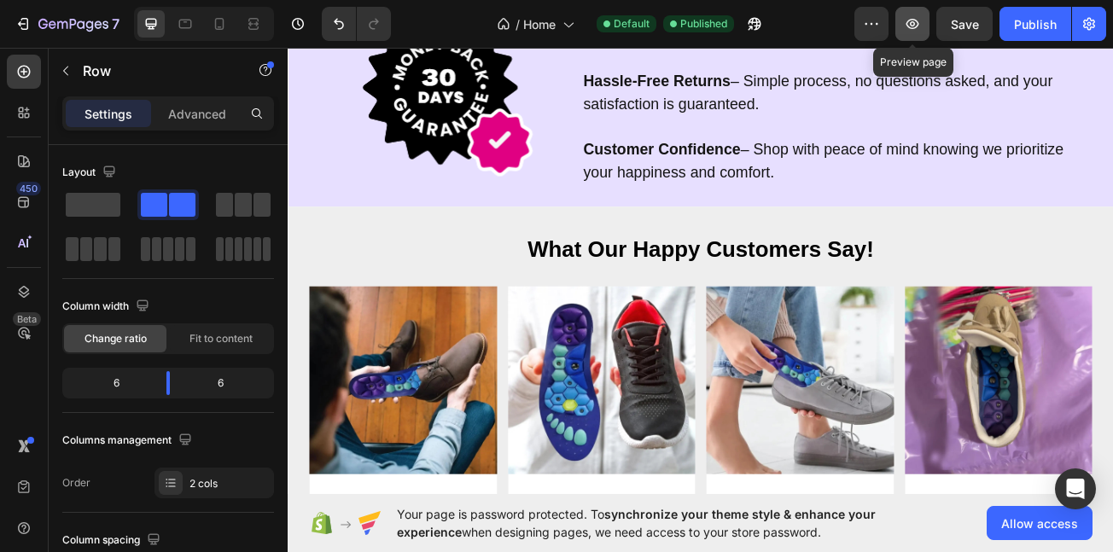
click at [905, 28] on icon "button" at bounding box center [912, 23] width 17 height 17
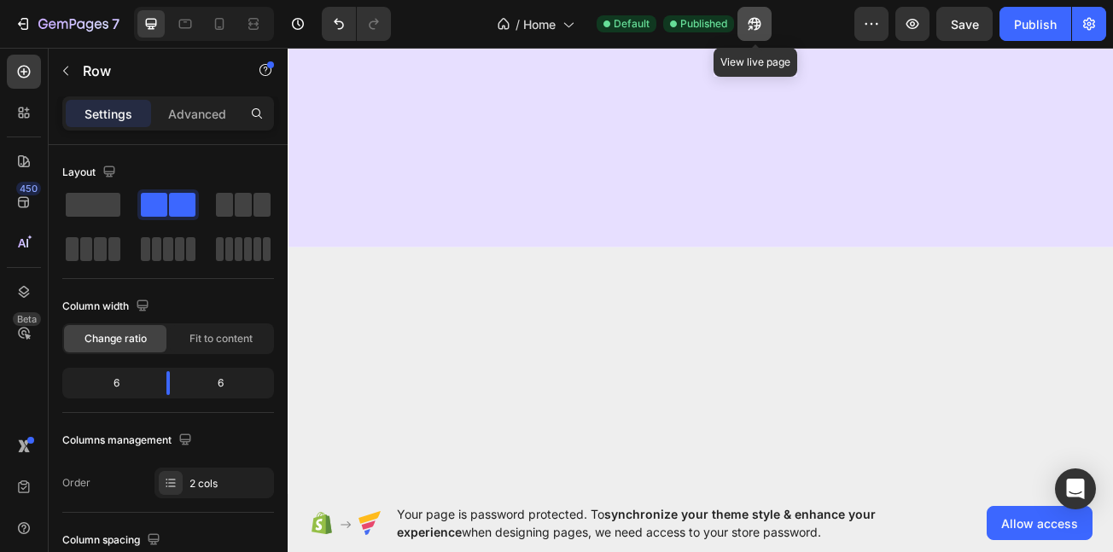
scroll to position [0, 0]
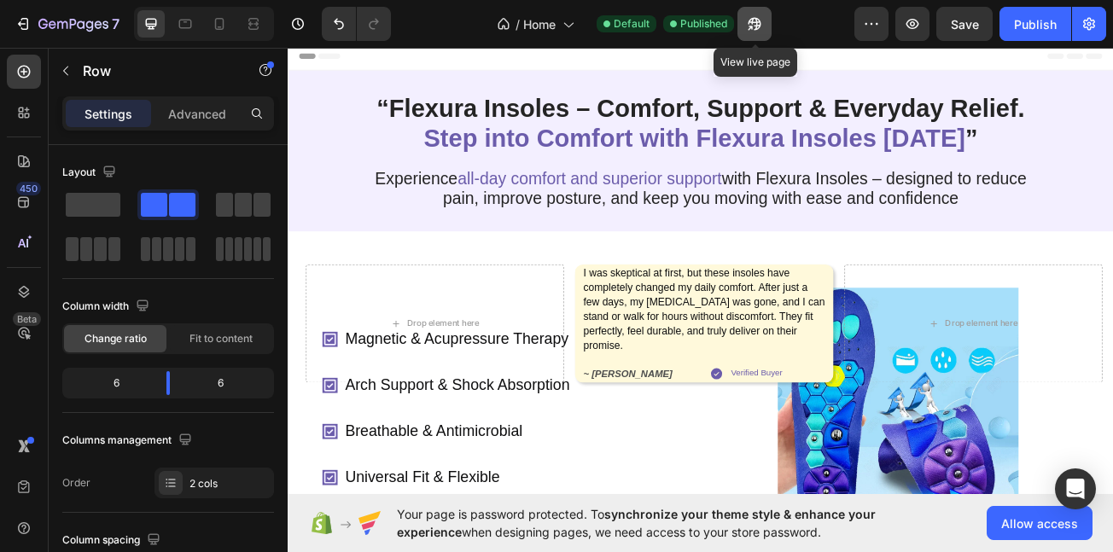
click at [752, 28] on icon "button" at bounding box center [750, 28] width 4 height 4
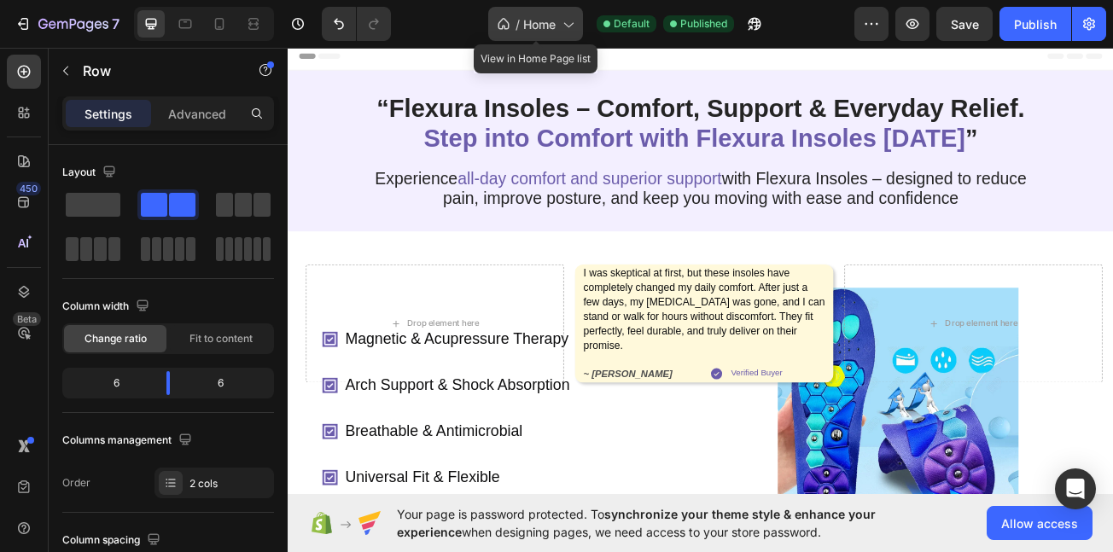
click at [565, 17] on icon at bounding box center [567, 23] width 17 height 17
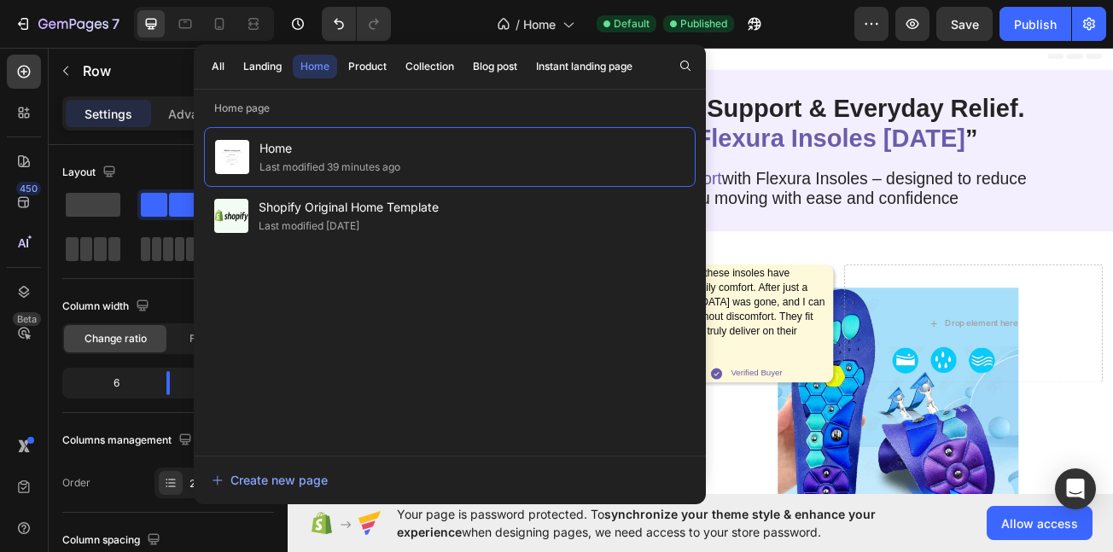
click at [0, 297] on div "450 Beta" at bounding box center [24, 300] width 49 height 505
